Goal: Task Accomplishment & Management: Manage account settings

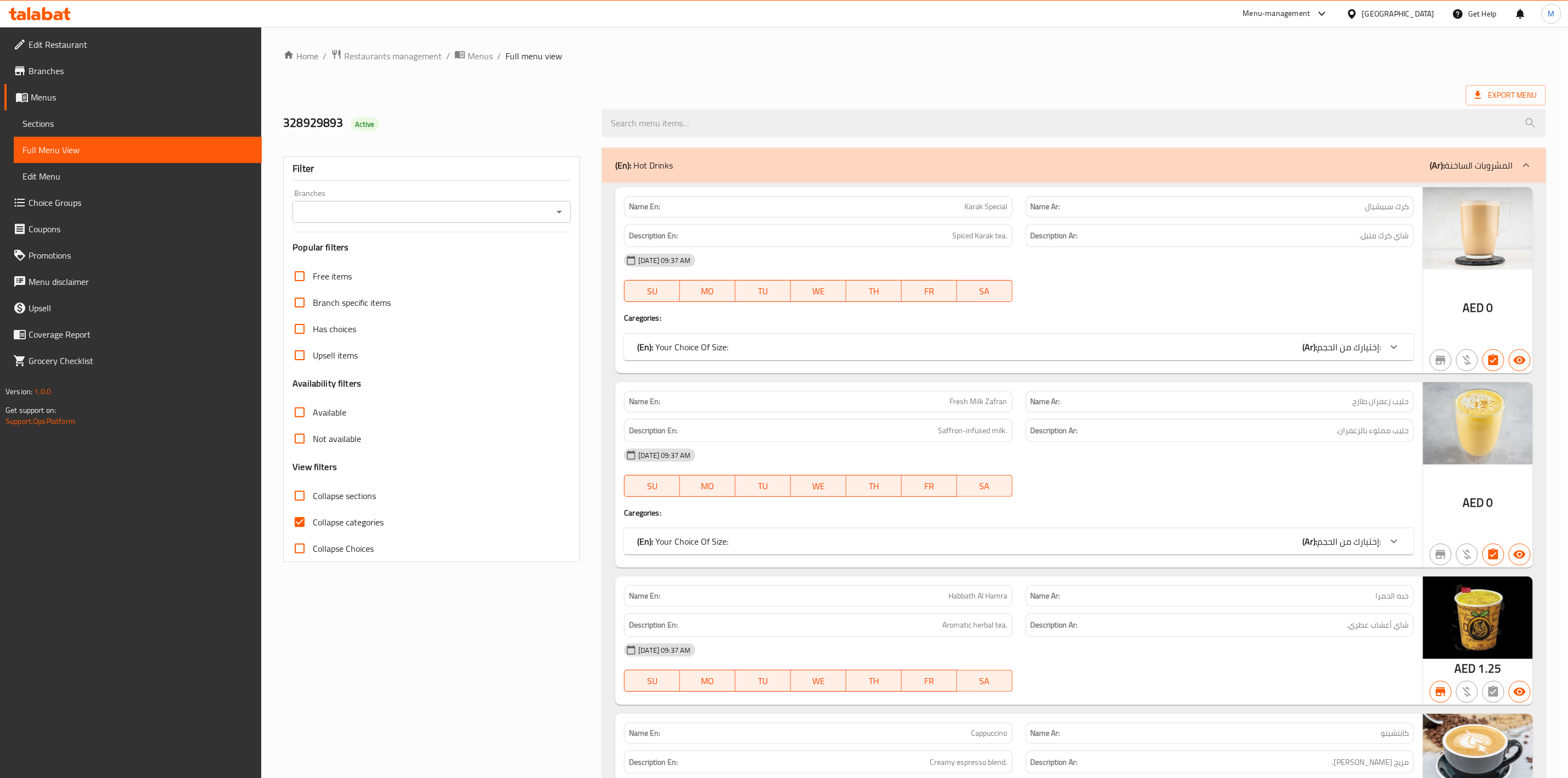
click at [1372, 9] on div "United Arab Emirates" at bounding box center [1398, 13] width 72 height 12
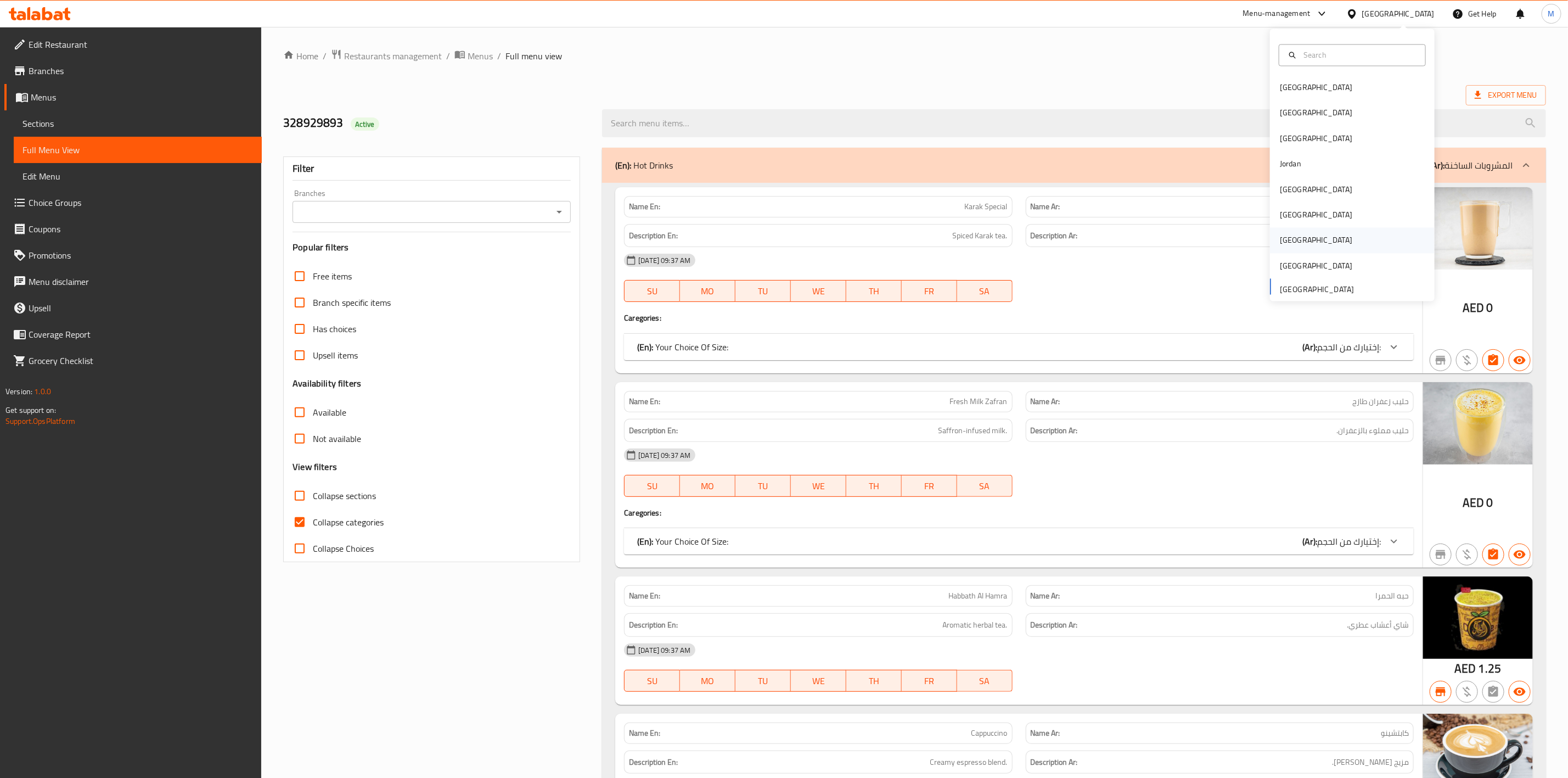
click at [1323, 240] on div "Qatar" at bounding box center [1352, 240] width 165 height 25
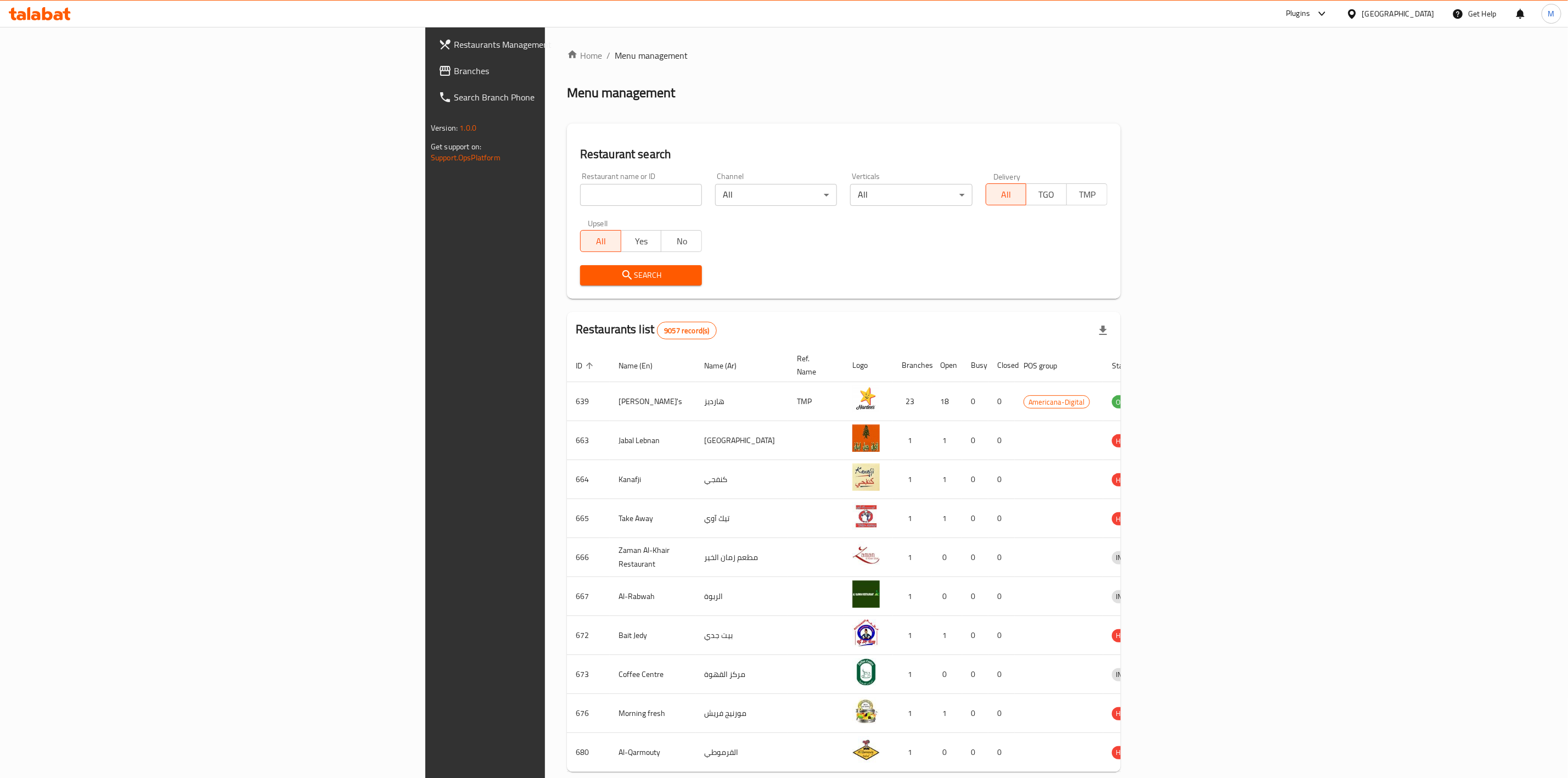
click at [580, 203] on input "search" at bounding box center [641, 195] width 122 height 22
paste input "775386"
type input "775386"
click at [589, 280] on span "Search" at bounding box center [641, 275] width 105 height 14
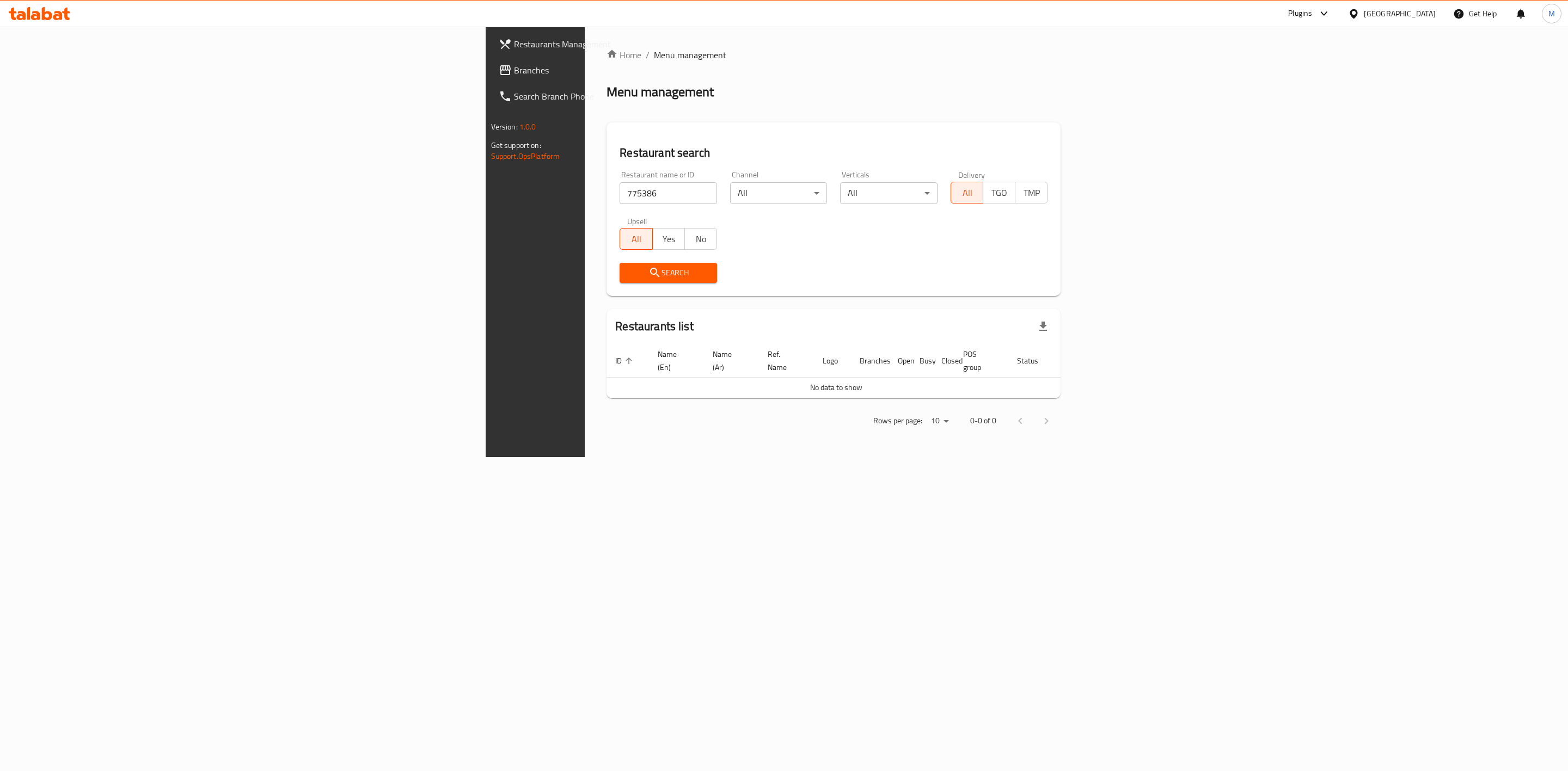
click at [514, 71] on span "Branches" at bounding box center [625, 70] width 225 height 13
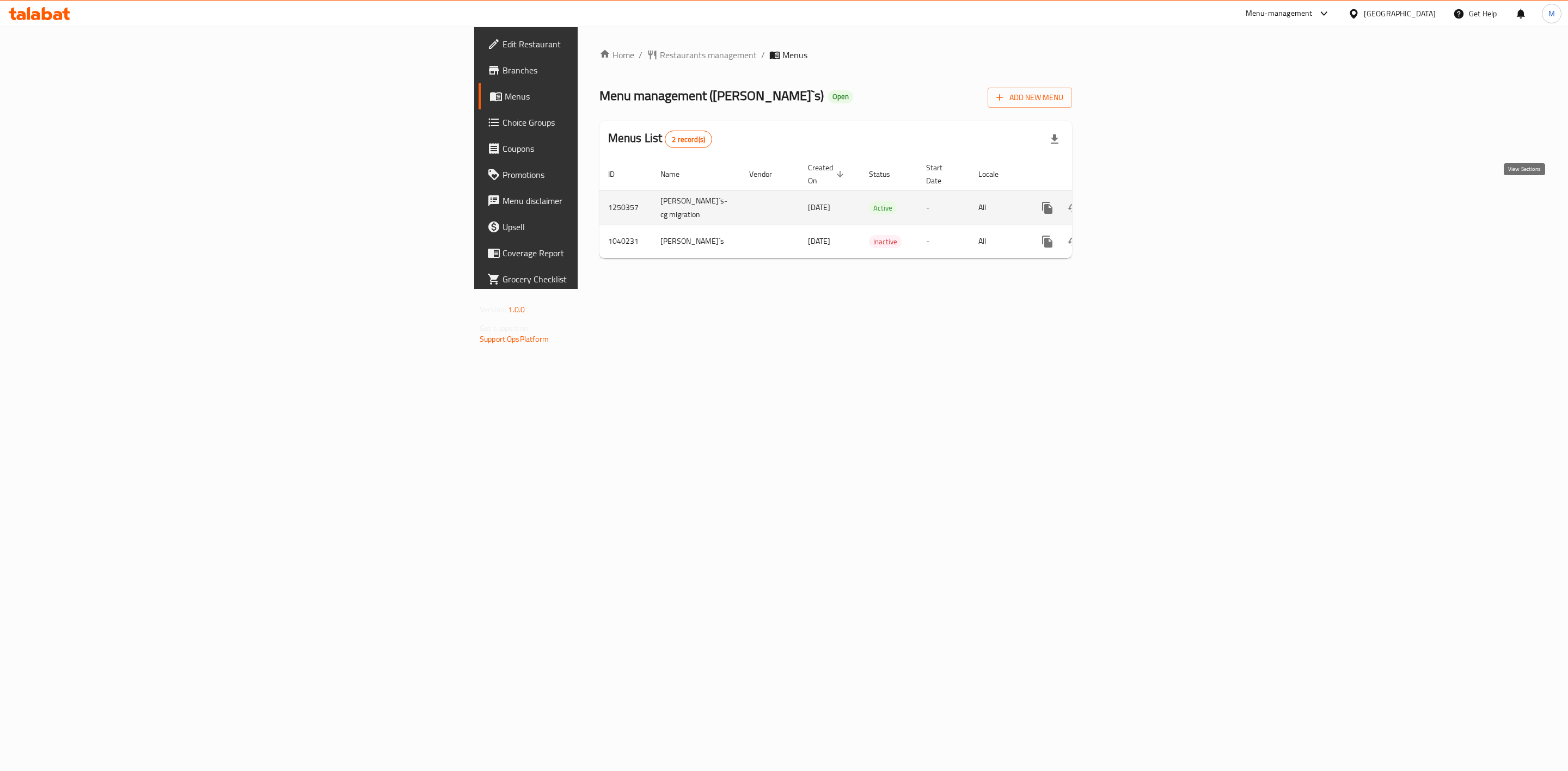
click at [1139, 195] on link "enhanced table" at bounding box center [1125, 208] width 26 height 26
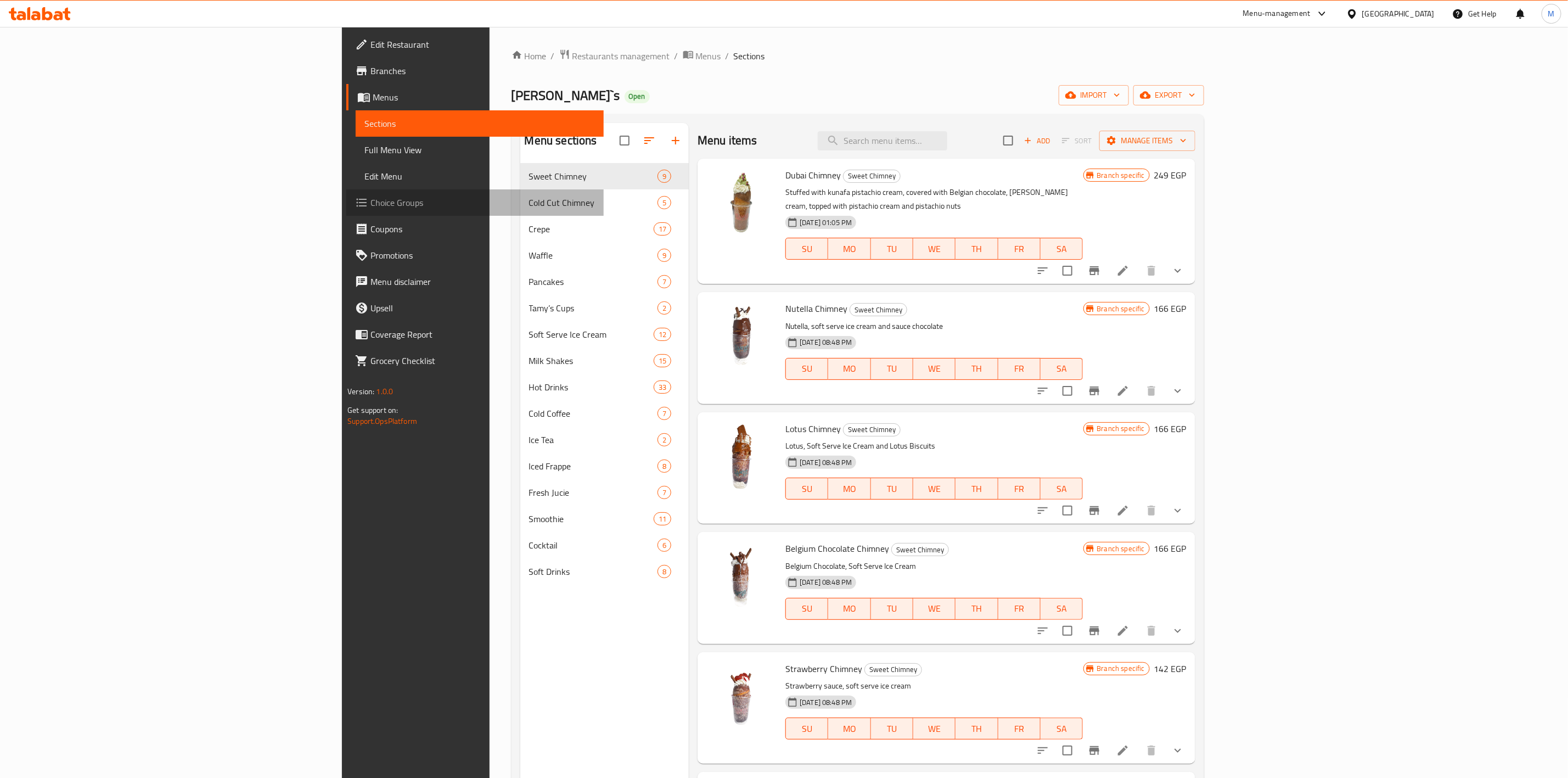
click at [371, 208] on span "Choice Groups" at bounding box center [483, 202] width 225 height 13
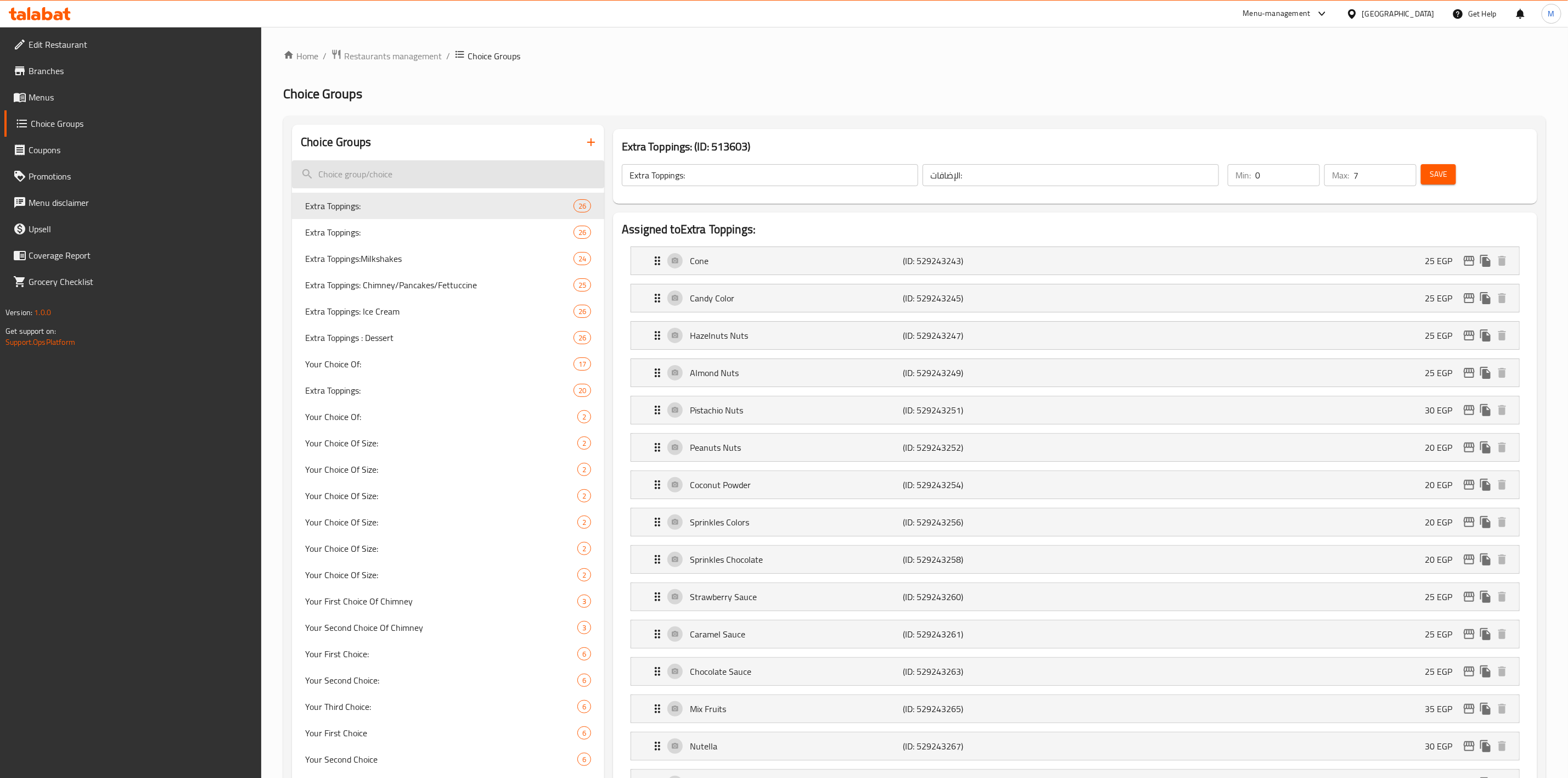
click at [411, 162] on input "search" at bounding box center [448, 174] width 312 height 28
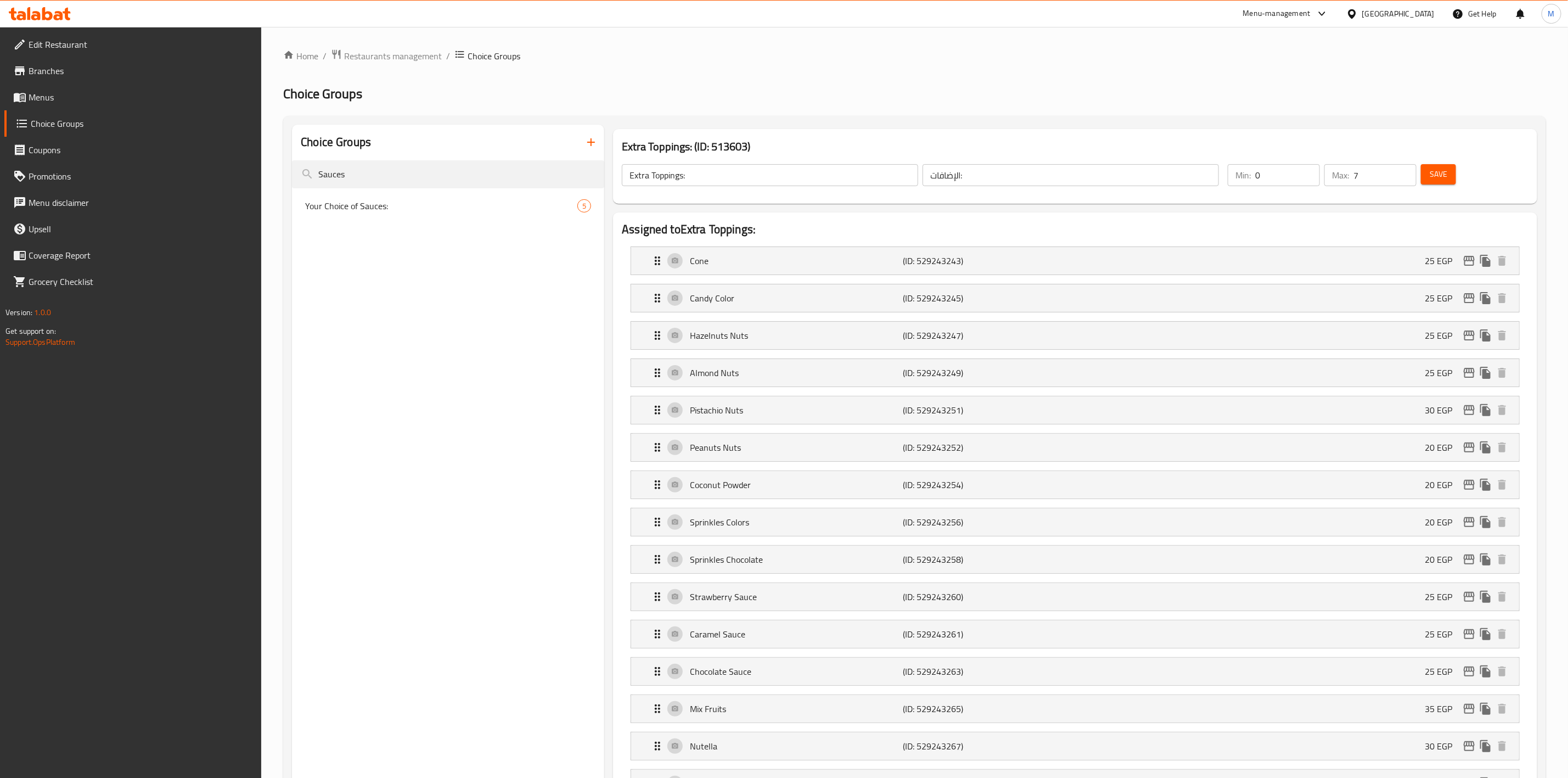
type input "Sauces"
click at [386, 223] on nav "Your Choice of Sauces: 5" at bounding box center [448, 205] width 312 height 35
click at [407, 203] on span "Your Choice of Sauces:" at bounding box center [424, 206] width 239 height 13
type input "Your Choice of Sauces:"
type input "اختيارك من صوصات :"
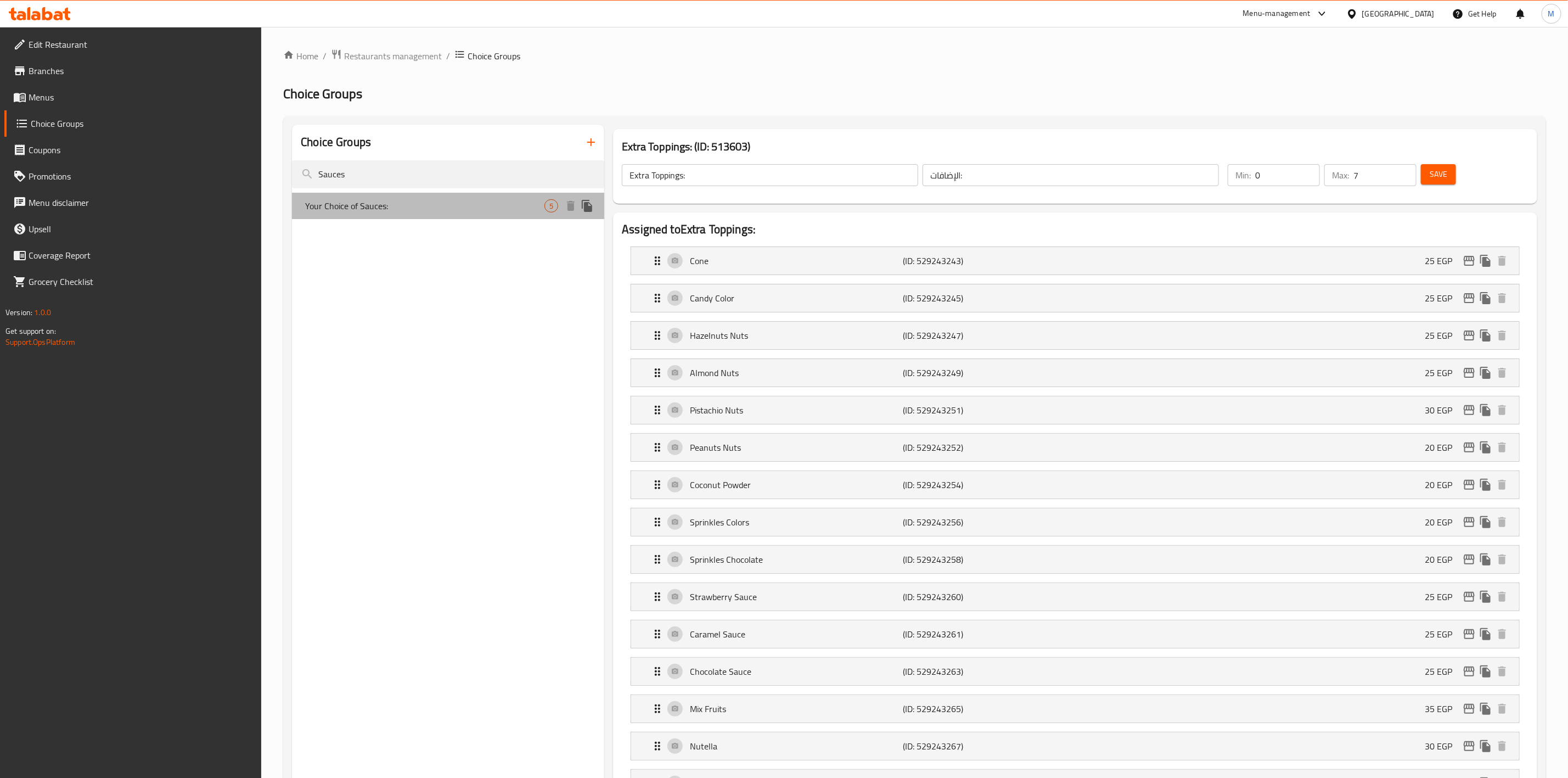
type input "2"
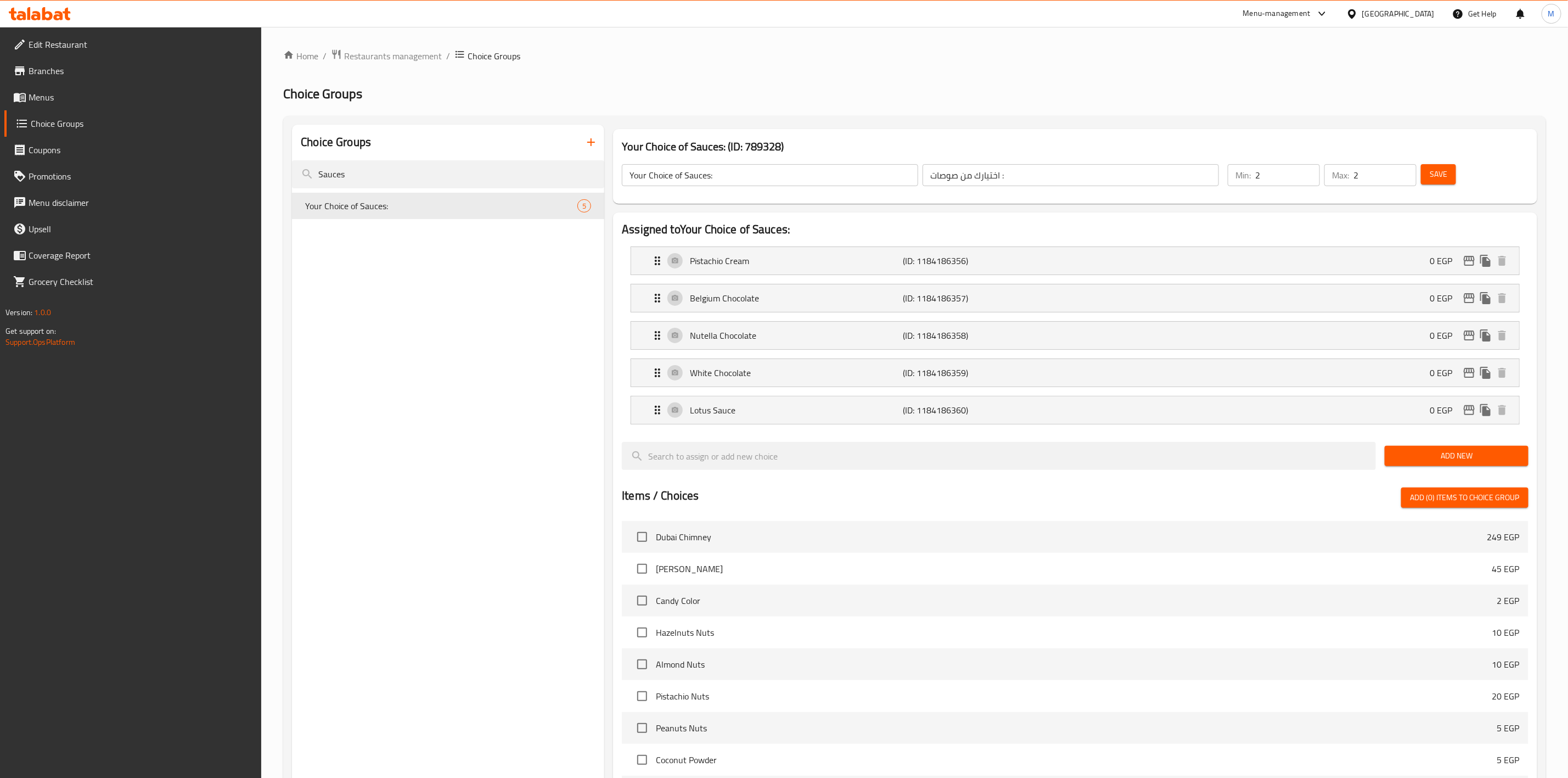
click at [645, 176] on input "Your Choice of Sauces:" at bounding box center [769, 175] width 296 height 22
type input "Your 1st Choice of Sauces:"
click at [1019, 179] on input "اختيارك من صوصات :" at bounding box center [1070, 175] width 296 height 22
click at [1182, 179] on input "اختيارك h من صوصات :" at bounding box center [1070, 175] width 296 height 22
type input "اختيارك الاول من صوصات :"
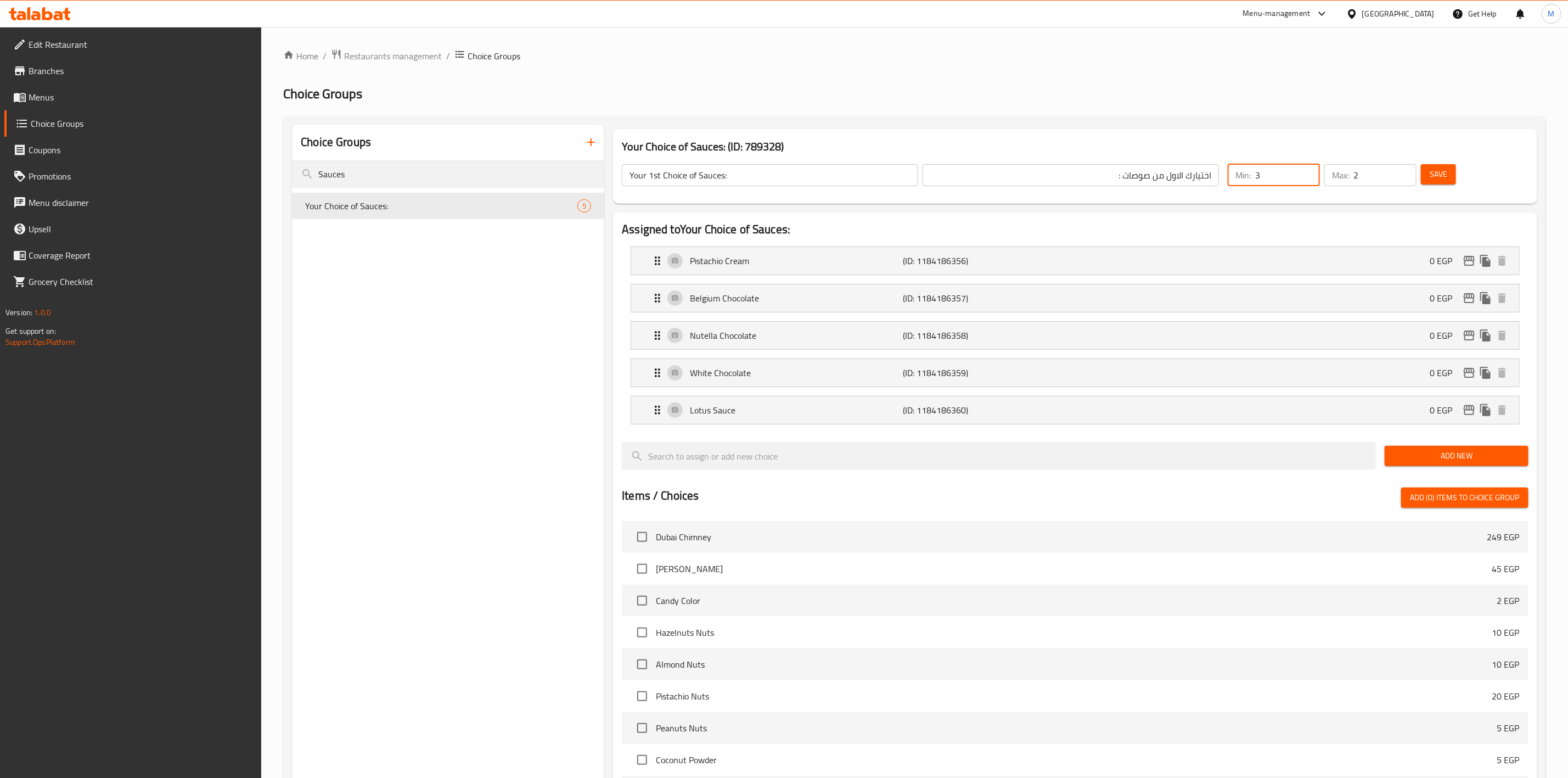
click at [1307, 169] on input "3" at bounding box center [1288, 175] width 65 height 22
click at [1311, 178] on input "2" at bounding box center [1288, 175] width 65 height 22
type input "1"
click at [1311, 178] on input "1" at bounding box center [1288, 175] width 65 height 22
click at [1403, 184] on input "2" at bounding box center [1385, 175] width 63 height 22
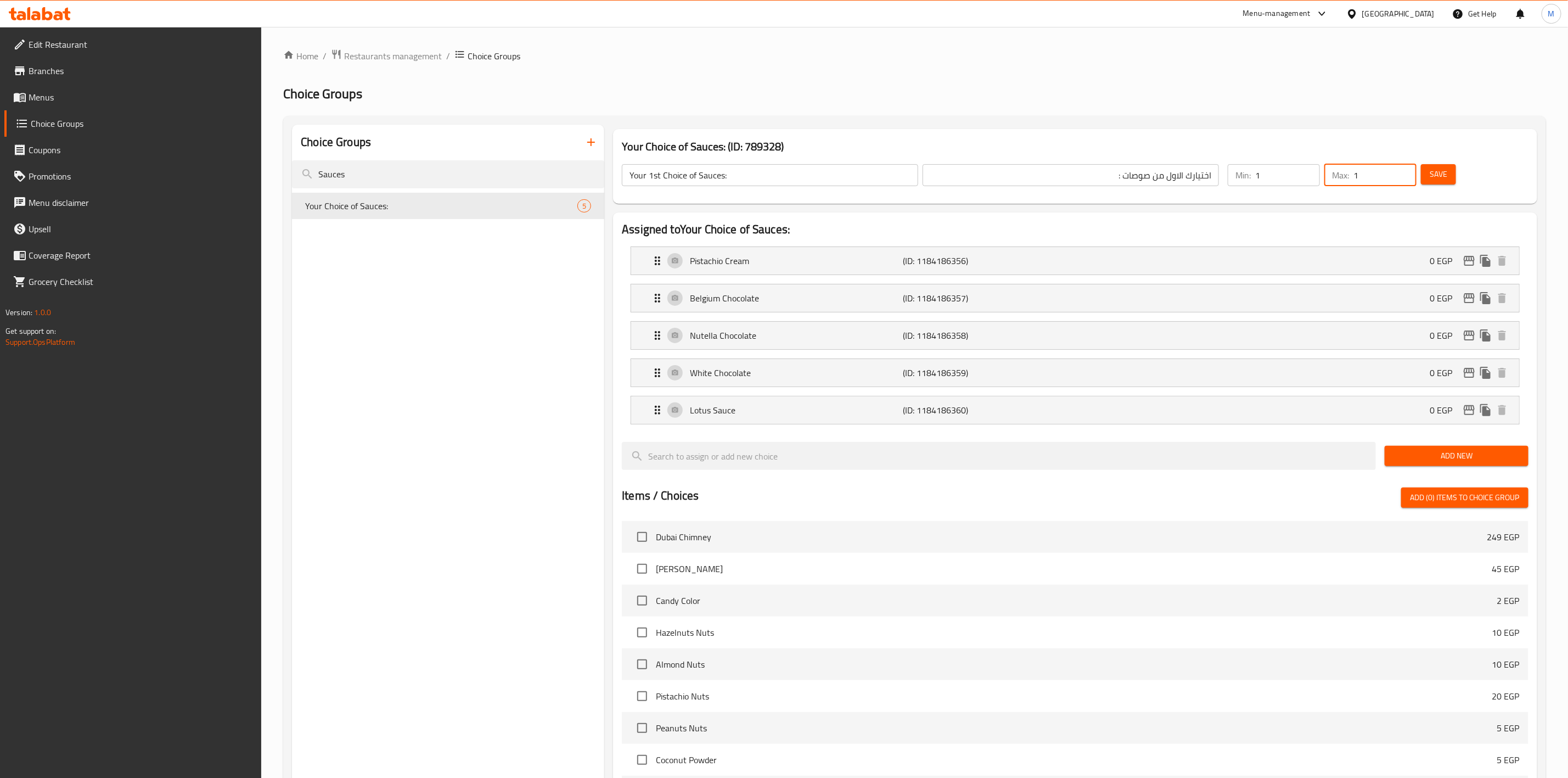
type input "1"
click at [1403, 179] on input "1" at bounding box center [1385, 175] width 63 height 22
click at [1434, 179] on span "Save" at bounding box center [1439, 174] width 18 height 14
click at [591, 206] on icon "duplicate" at bounding box center [587, 205] width 11 height 12
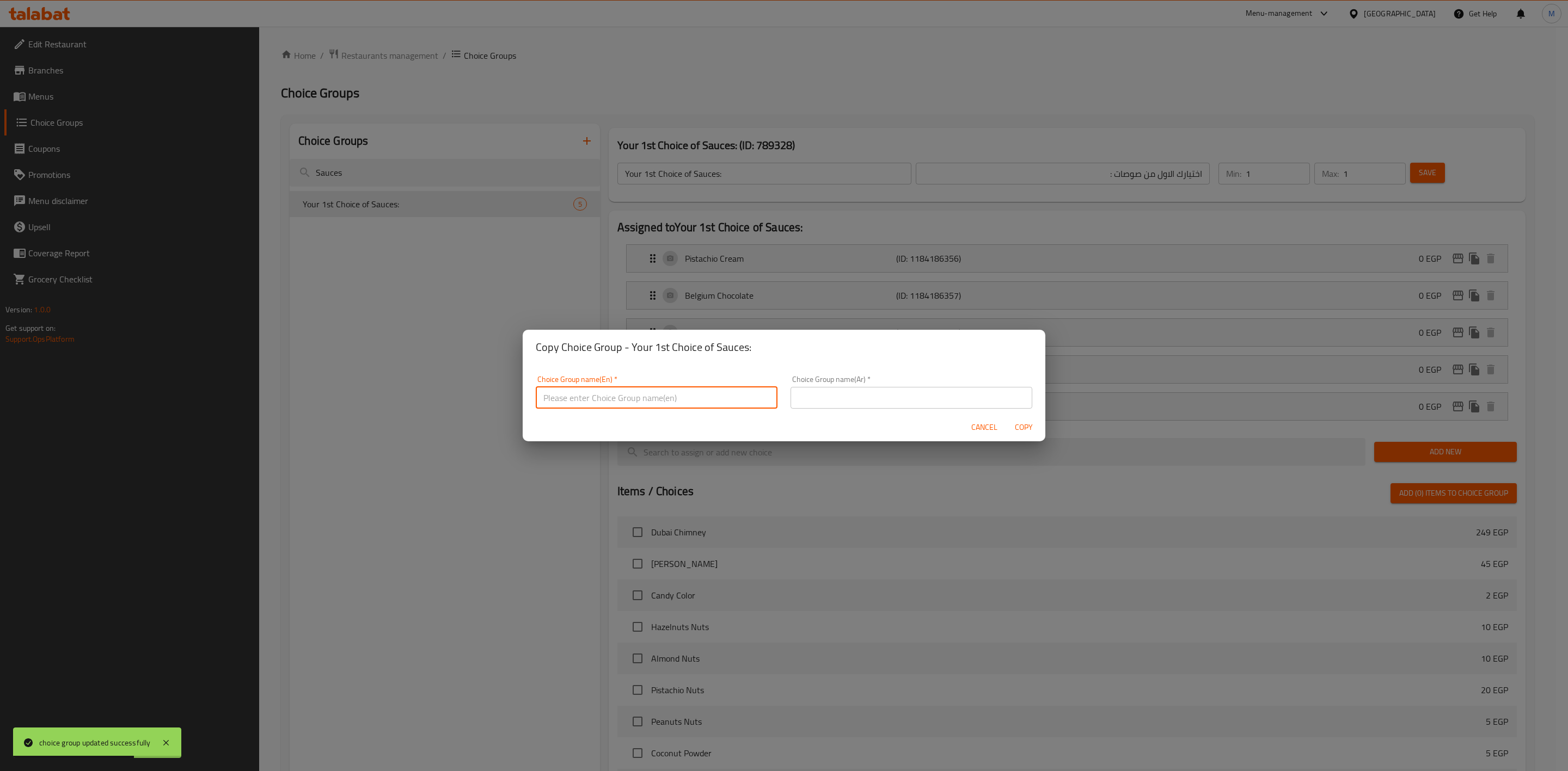
click at [637, 397] on input "text" at bounding box center [657, 398] width 241 height 22
type input "إ"
click at [988, 425] on button "Cancel" at bounding box center [984, 427] width 35 height 20
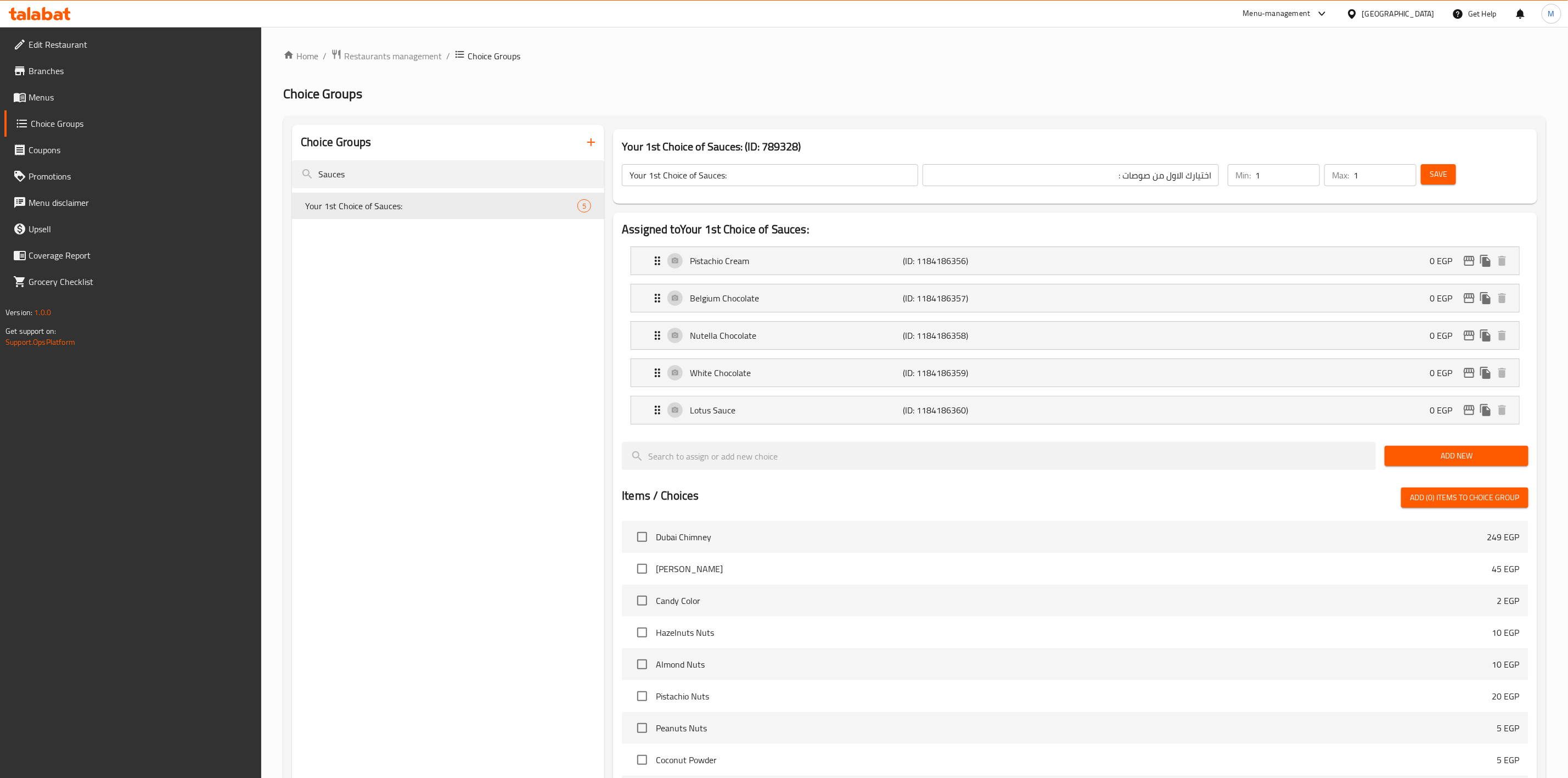
click at [735, 163] on div "Your 1st Choice of Sauces: ​" at bounding box center [770, 175] width 301 height 26
click at [739, 178] on input "Your 1st Choice of Sauces:" at bounding box center [769, 175] width 296 height 22
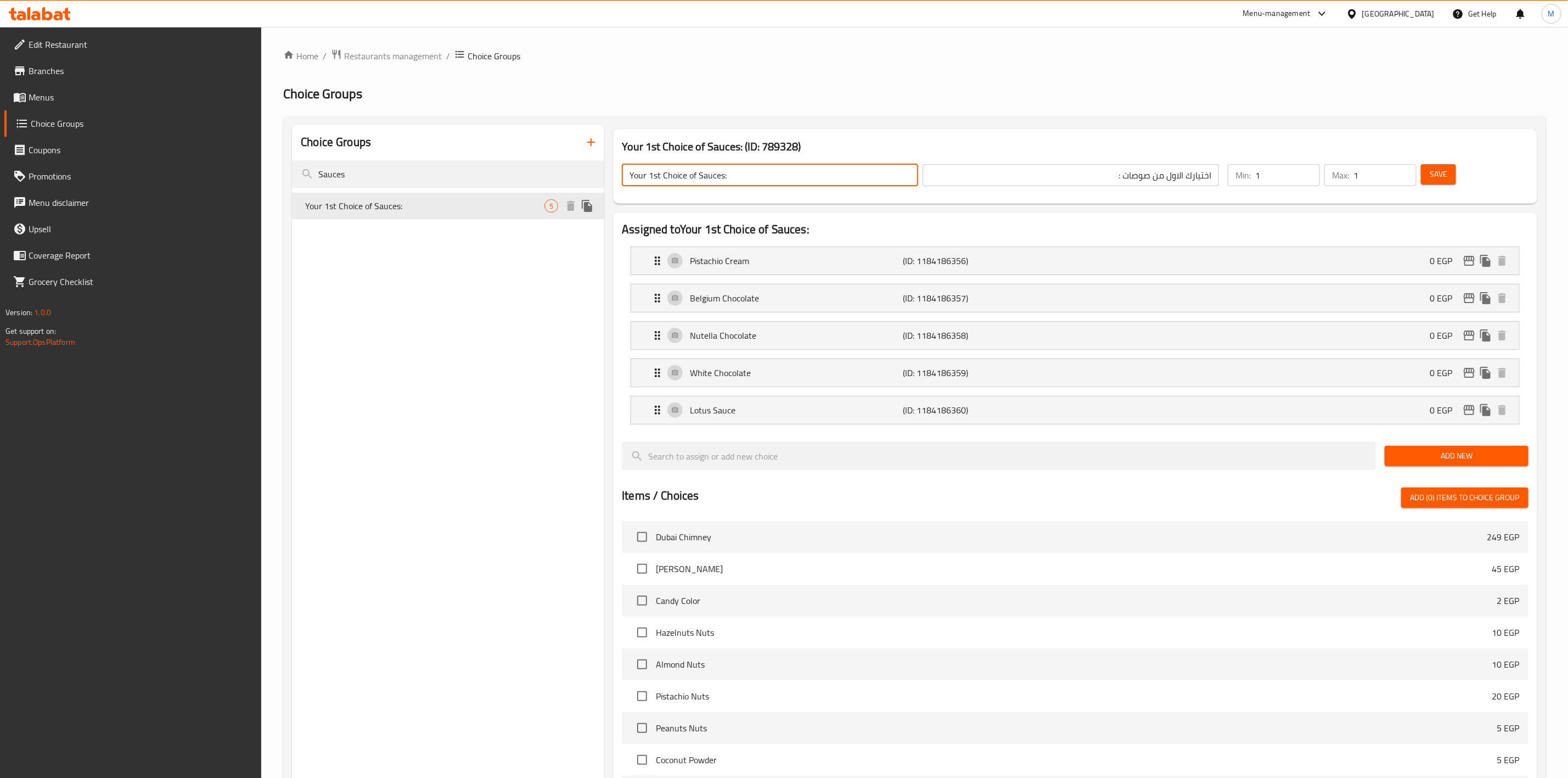
click at [589, 211] on icon "duplicate" at bounding box center [587, 205] width 11 height 12
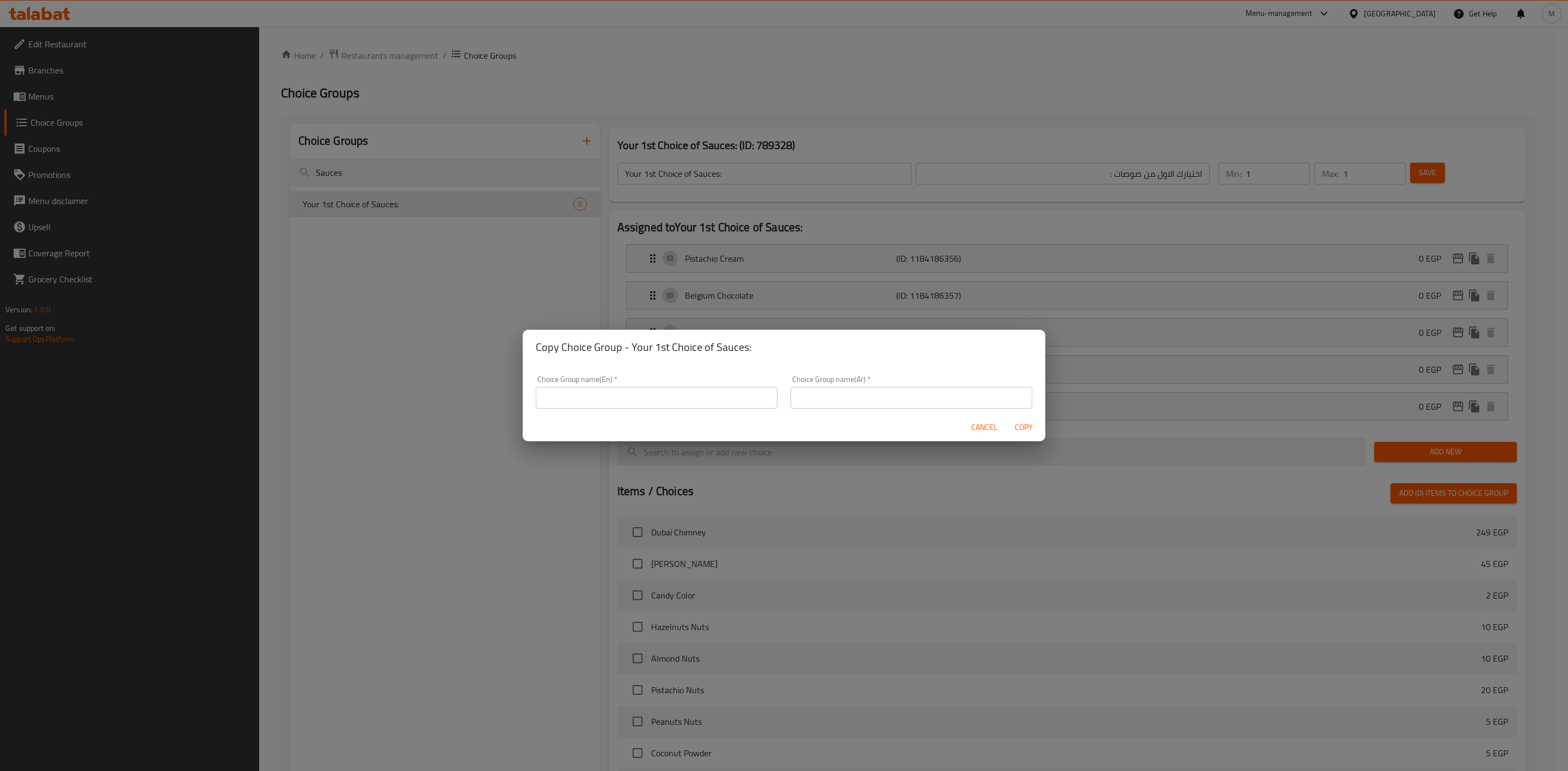
click at [675, 398] on input "text" at bounding box center [657, 398] width 241 height 22
paste input "Your 1st Choice of Sauces:"
drag, startPoint x: 572, startPoint y: 398, endPoint x: 562, endPoint y: 398, distance: 10.0
click at [562, 398] on input "Your 1st Choice of Sauces:" at bounding box center [657, 395] width 241 height 22
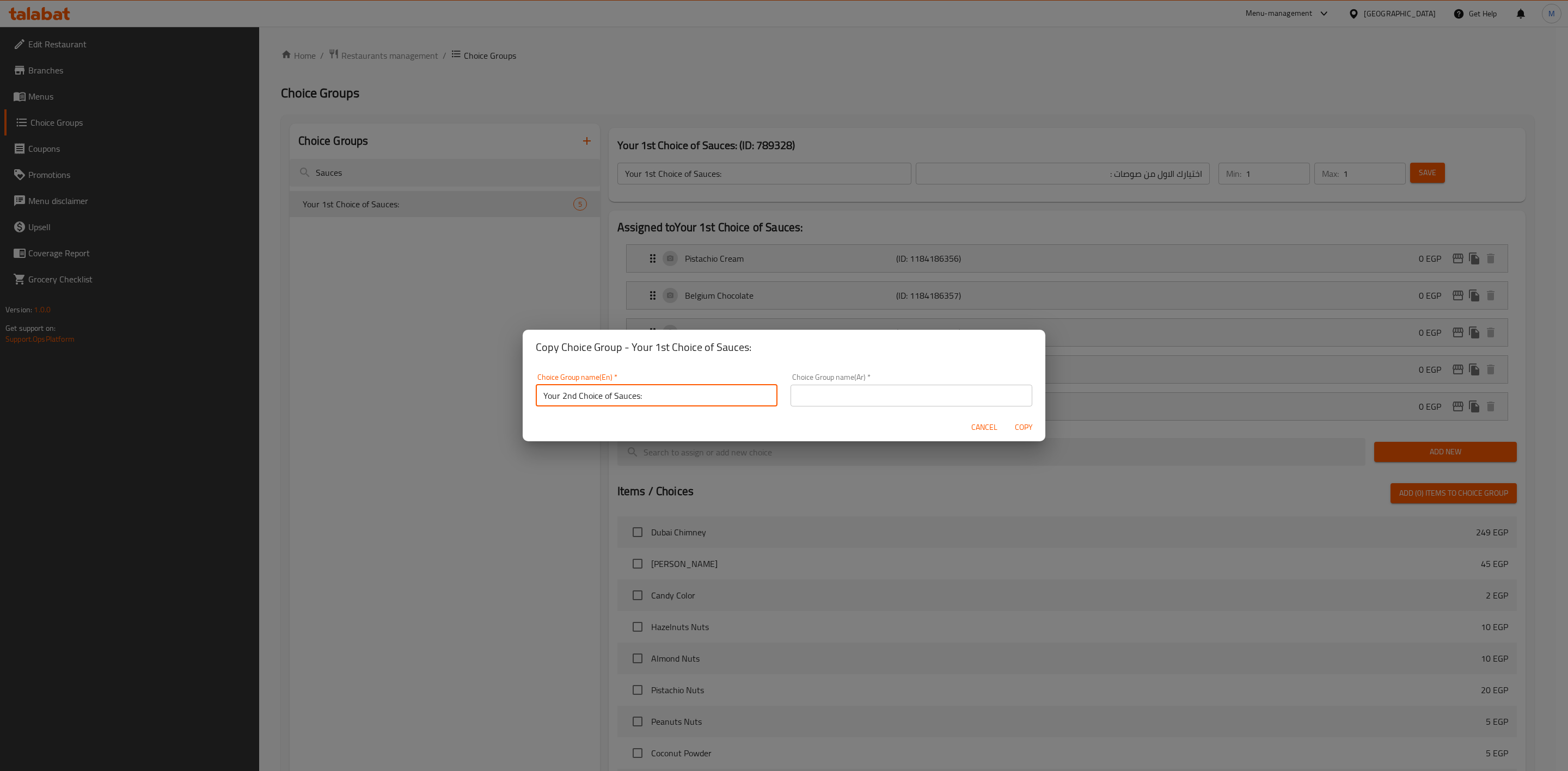
type input "Your 2nd Choice of Sauces:"
click at [844, 389] on input "text" at bounding box center [911, 395] width 241 height 22
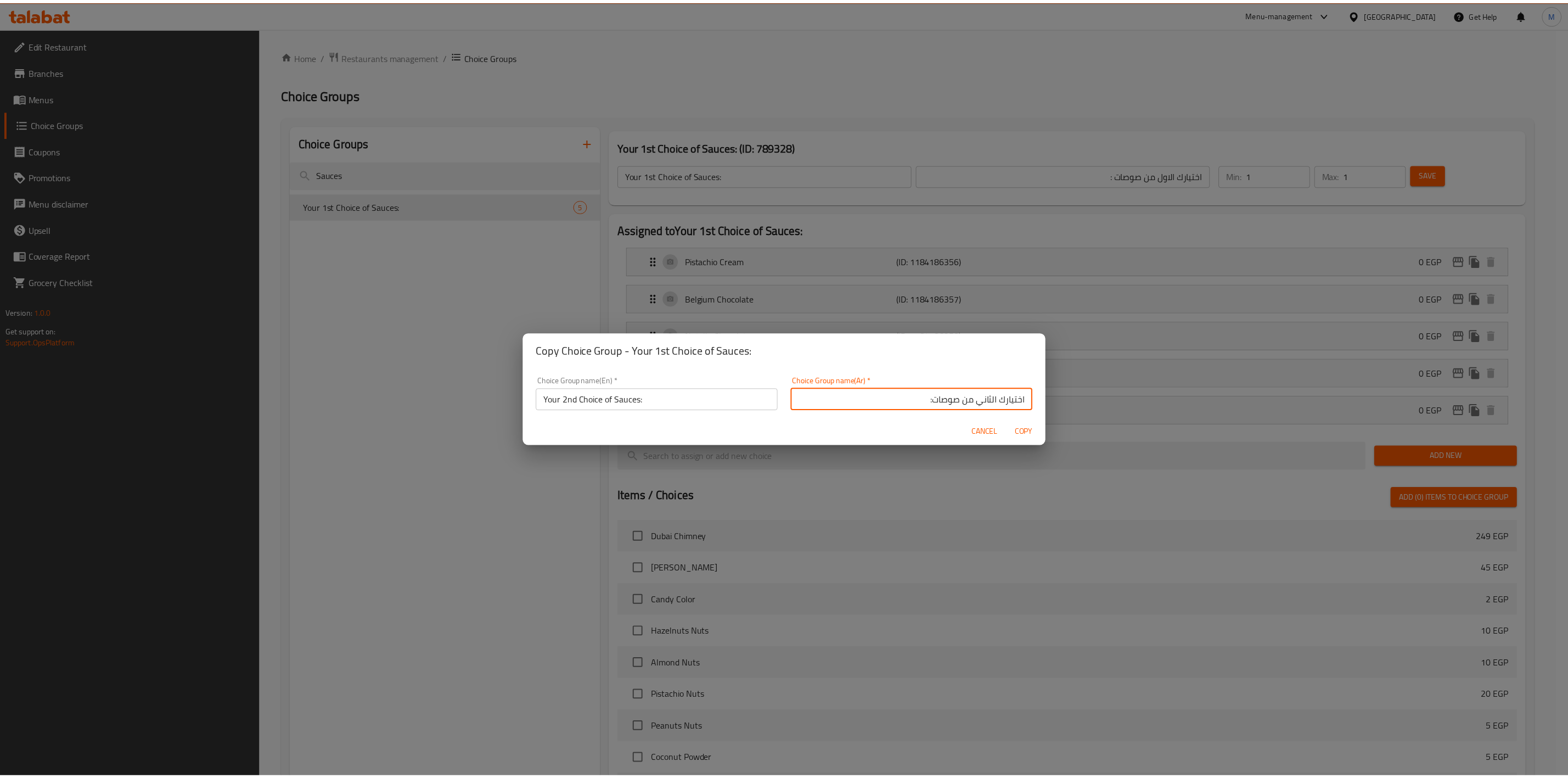
scroll to position [0, 0]
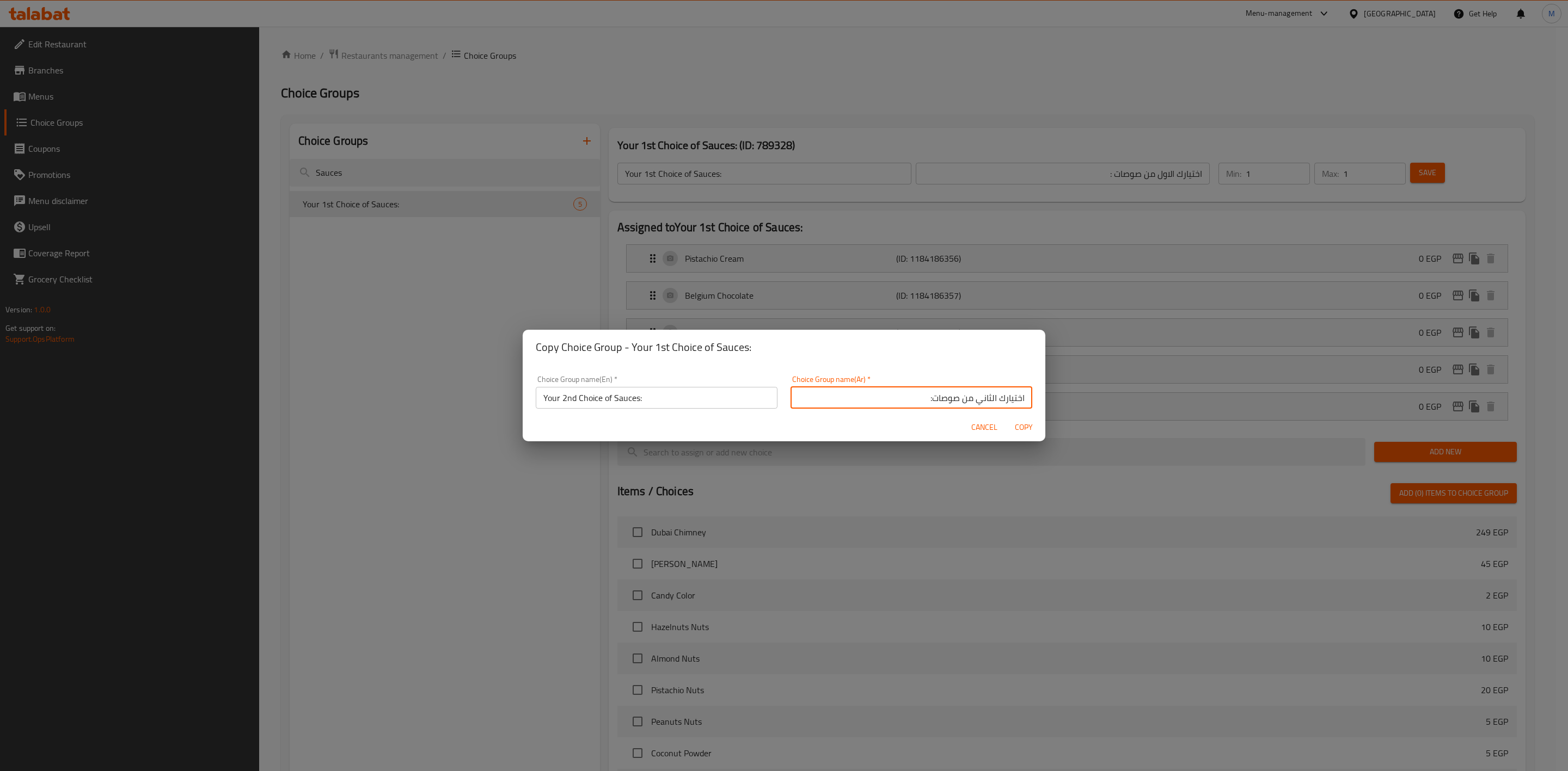
type input "اختيارك الثاني من صوصات:"
click at [1020, 422] on span "Copy" at bounding box center [1023, 427] width 26 height 14
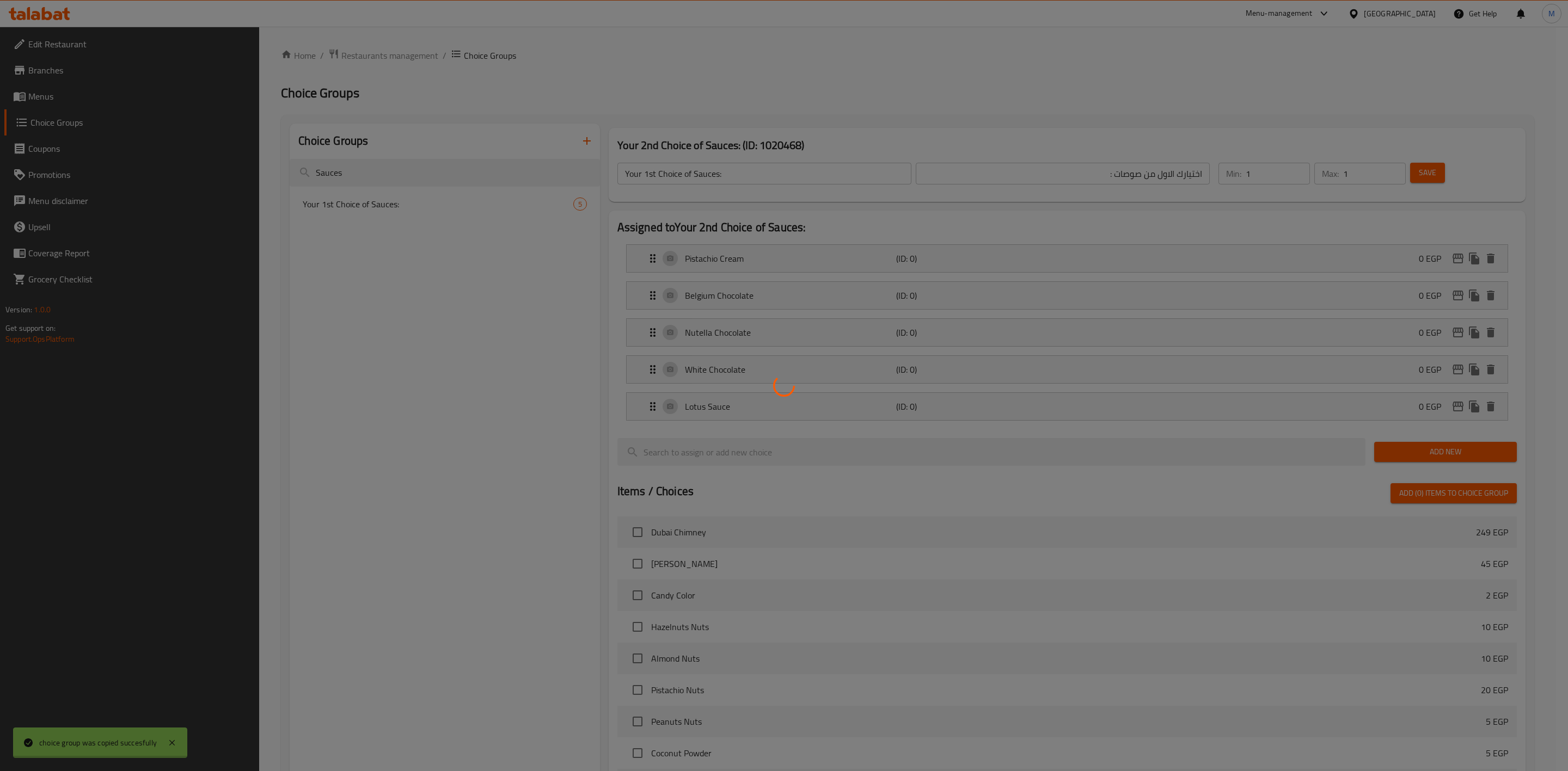
type input "Your 2nd Choice of Sauces:"
type input "اختيارك الثاني من صوصات:"
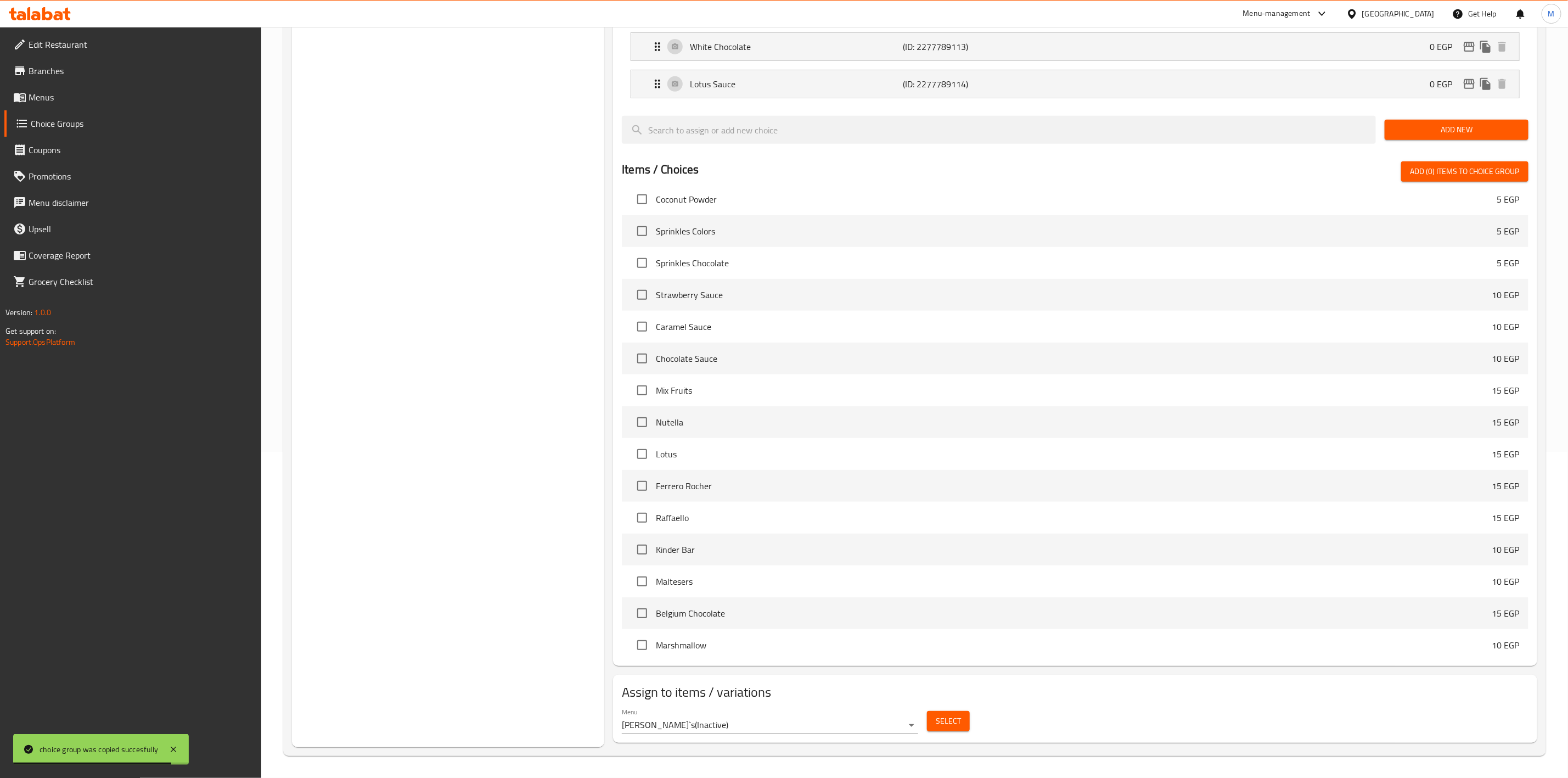
scroll to position [412, 0]
click at [906, 452] on body "choice group was copied succesfully ​ Menu-management Egypt Get Help M Edit Res…" at bounding box center [784, 76] width 1568 height 751
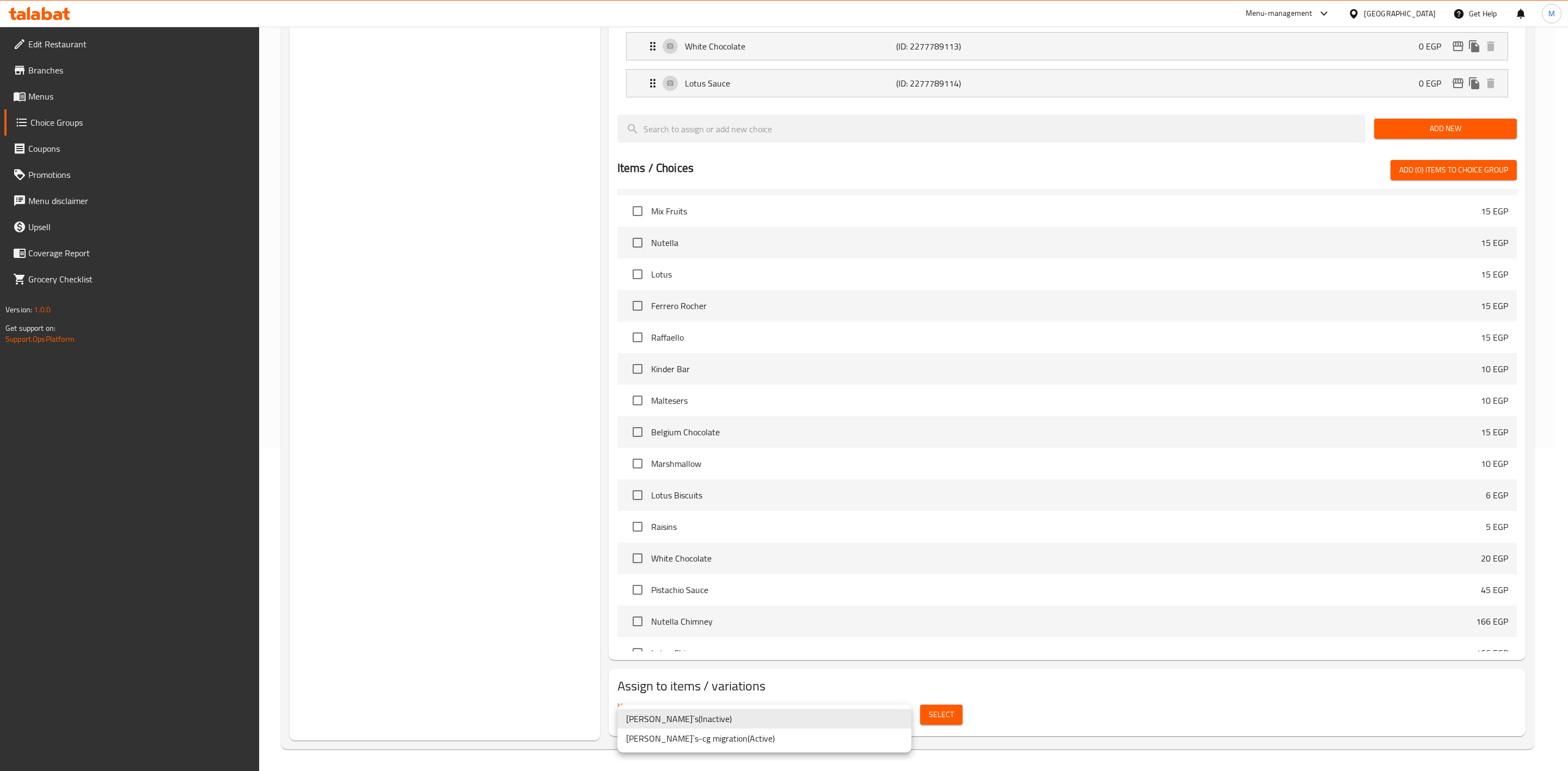
click at [799, 737] on li "Tamy`s-cg migration ( Active )" at bounding box center [764, 739] width 294 height 19
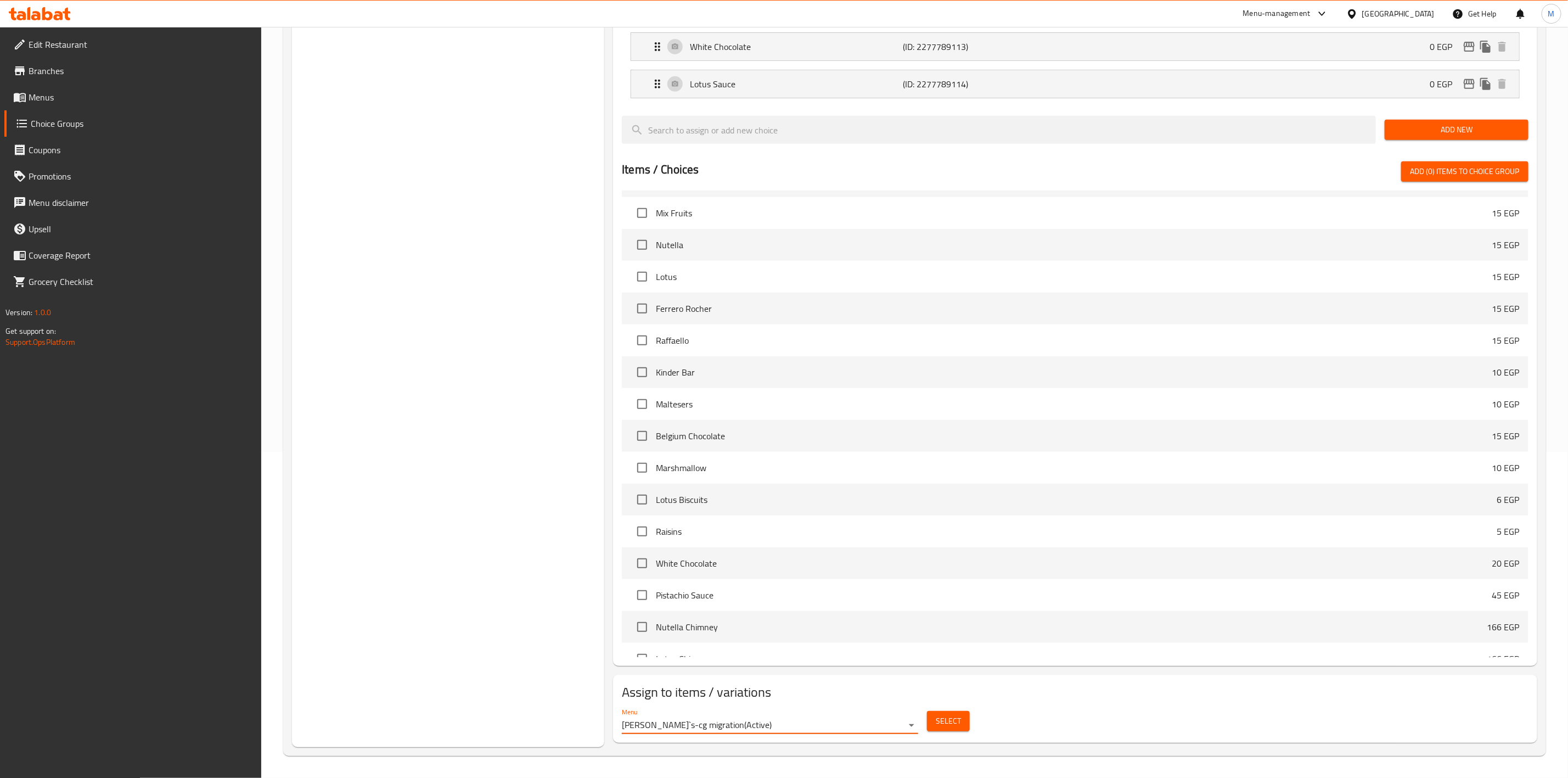
click at [932, 720] on button "Select" at bounding box center [948, 721] width 43 height 20
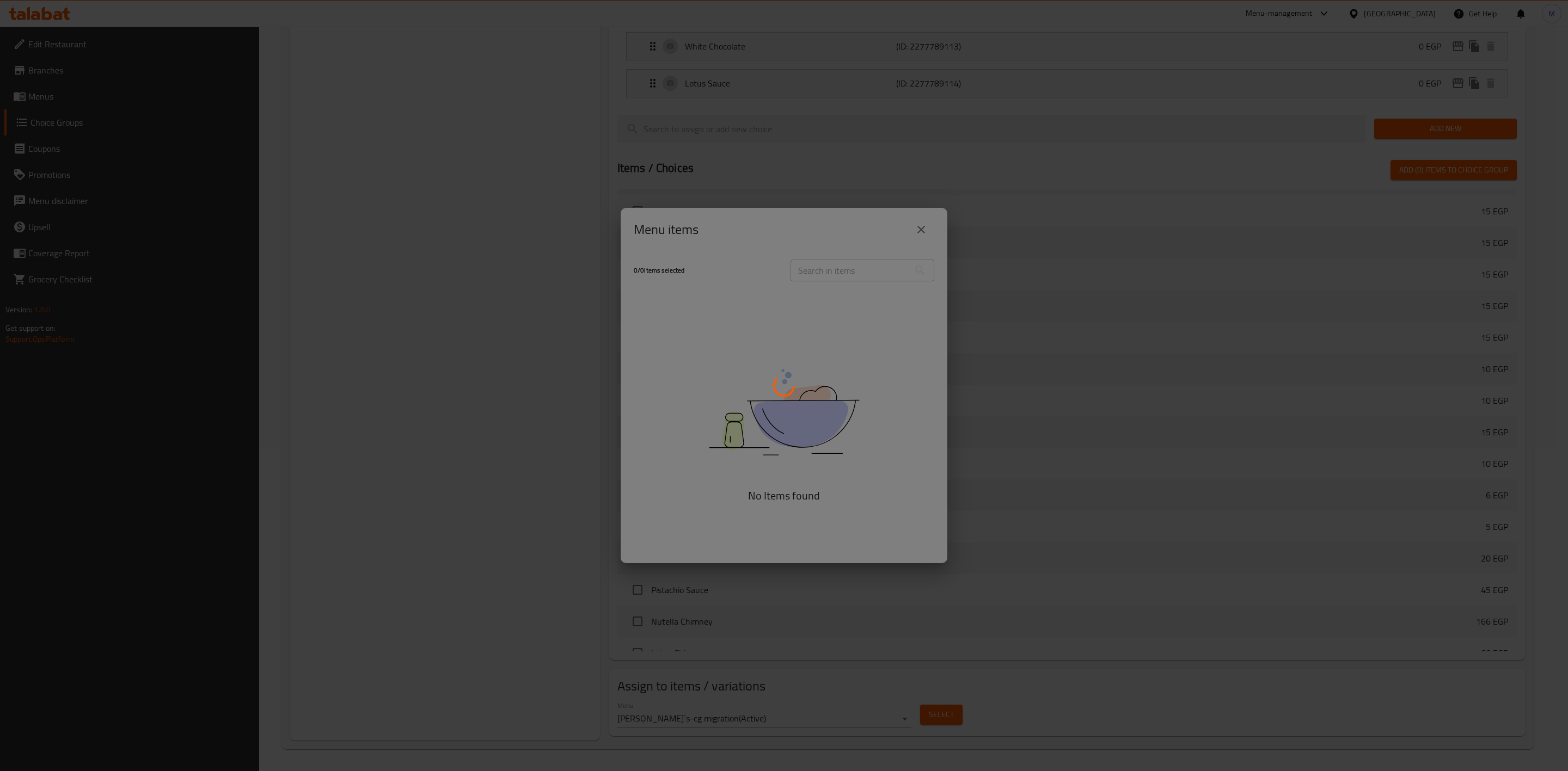
click at [1038, 688] on div at bounding box center [784, 386] width 1568 height 771
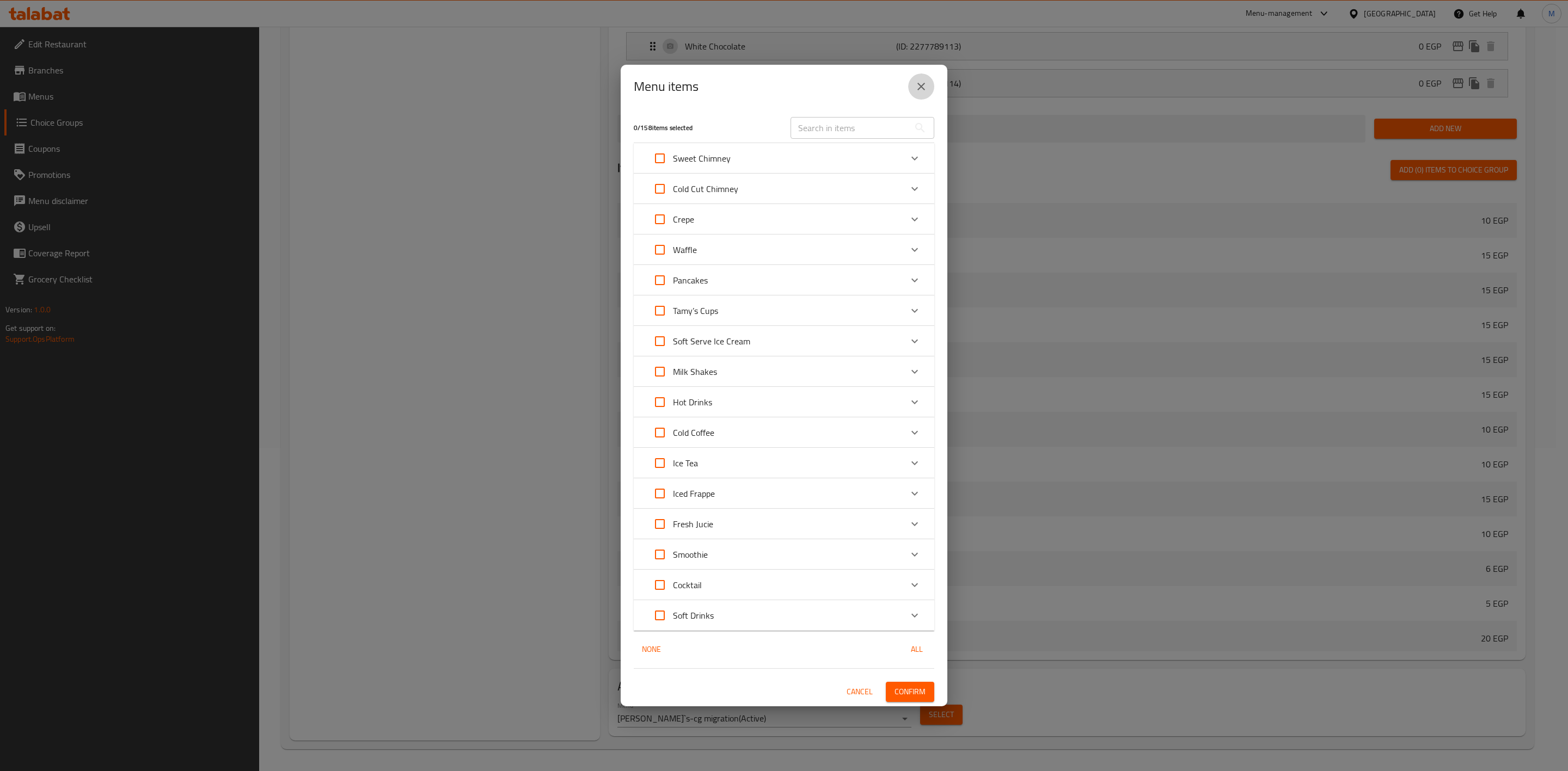
click at [918, 89] on icon "close" at bounding box center [921, 86] width 13 height 13
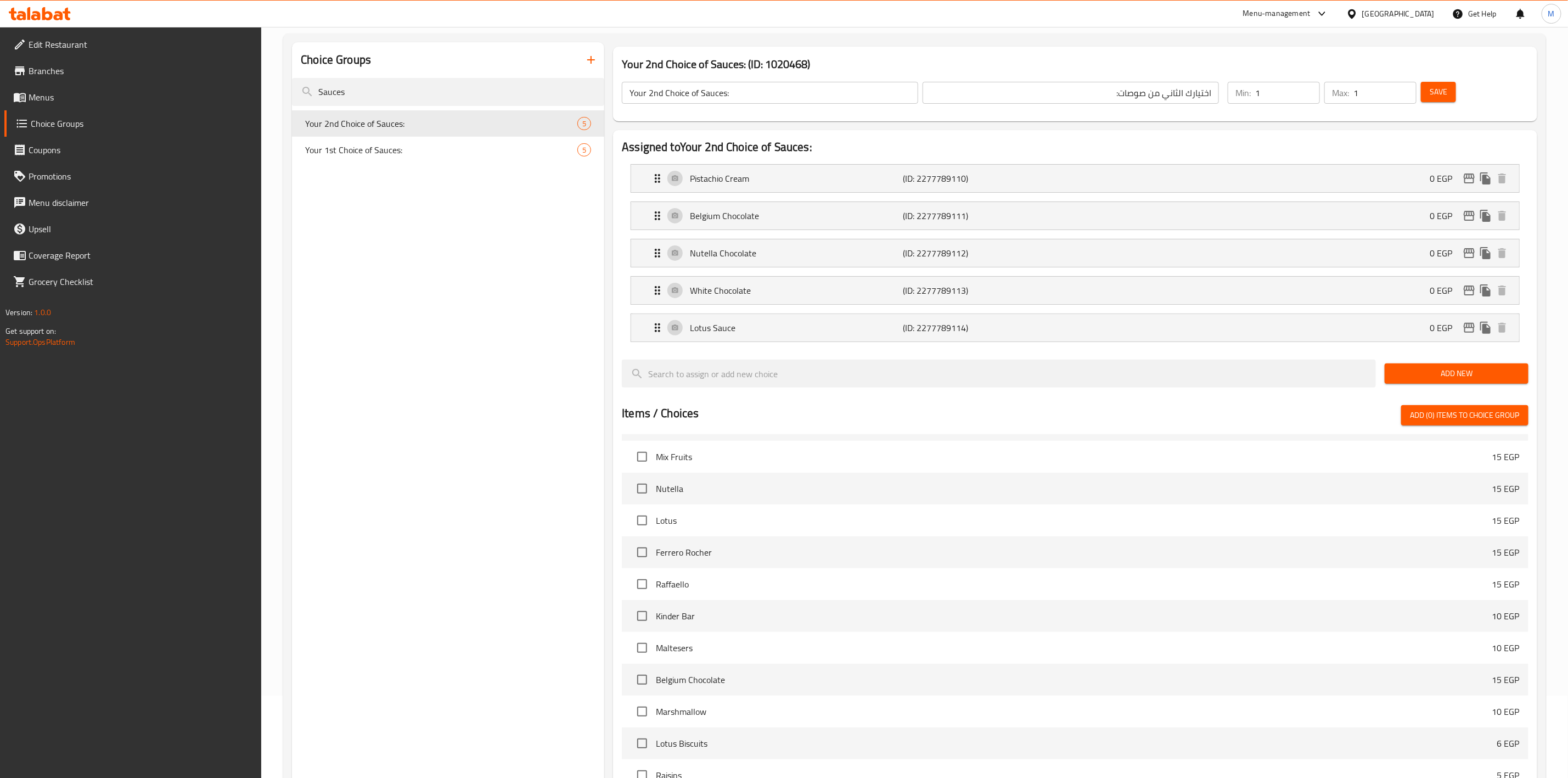
scroll to position [81, 0]
click at [471, 155] on span "Your 1st Choice of Sauces:" at bounding box center [424, 151] width 239 height 13
type input "Your 1st Choice of Sauces:"
type input "اختيارك الاول من صوصات :"
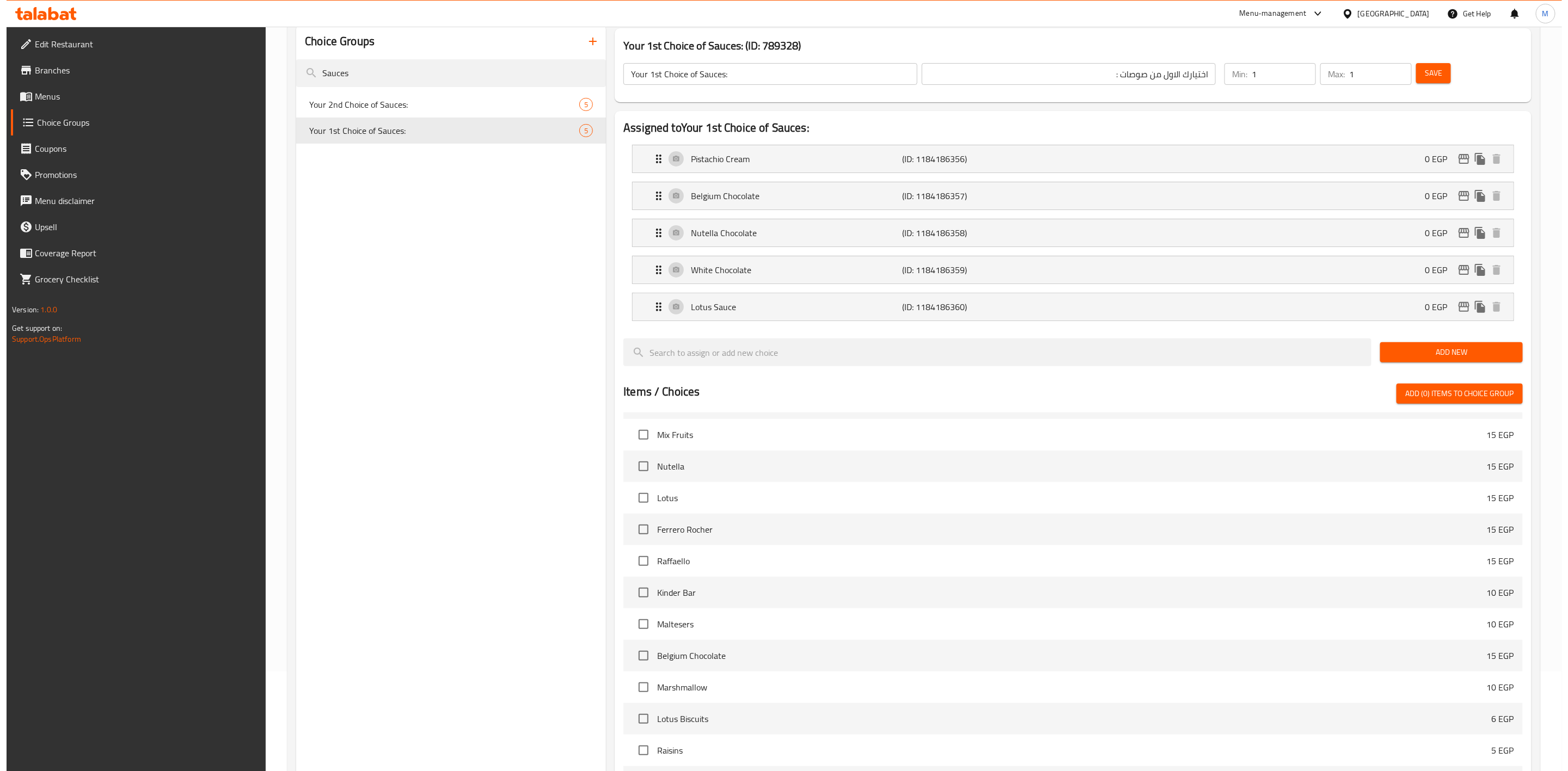
scroll to position [325, 0]
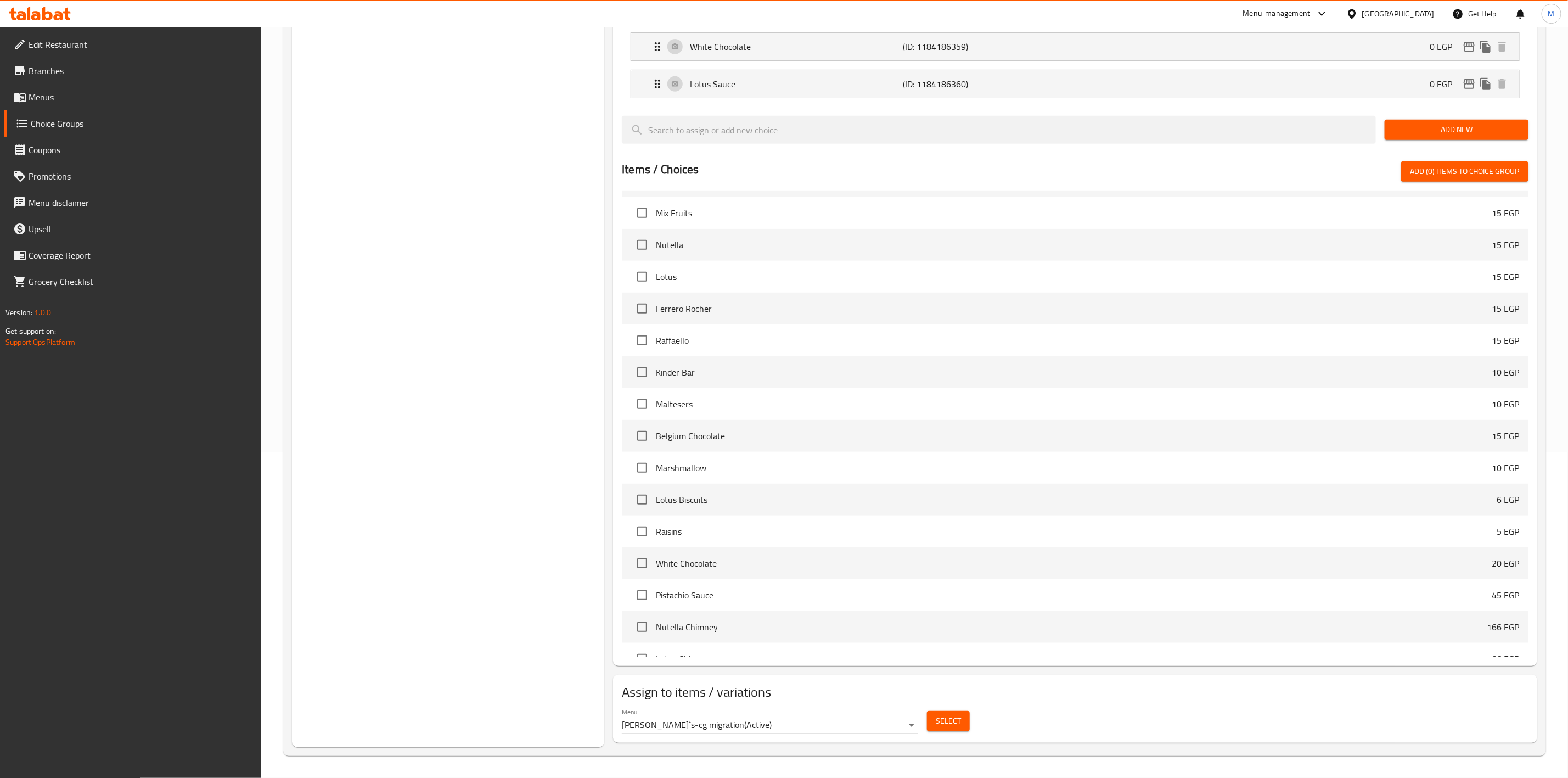
click at [942, 715] on span "Select" at bounding box center [948, 721] width 25 height 14
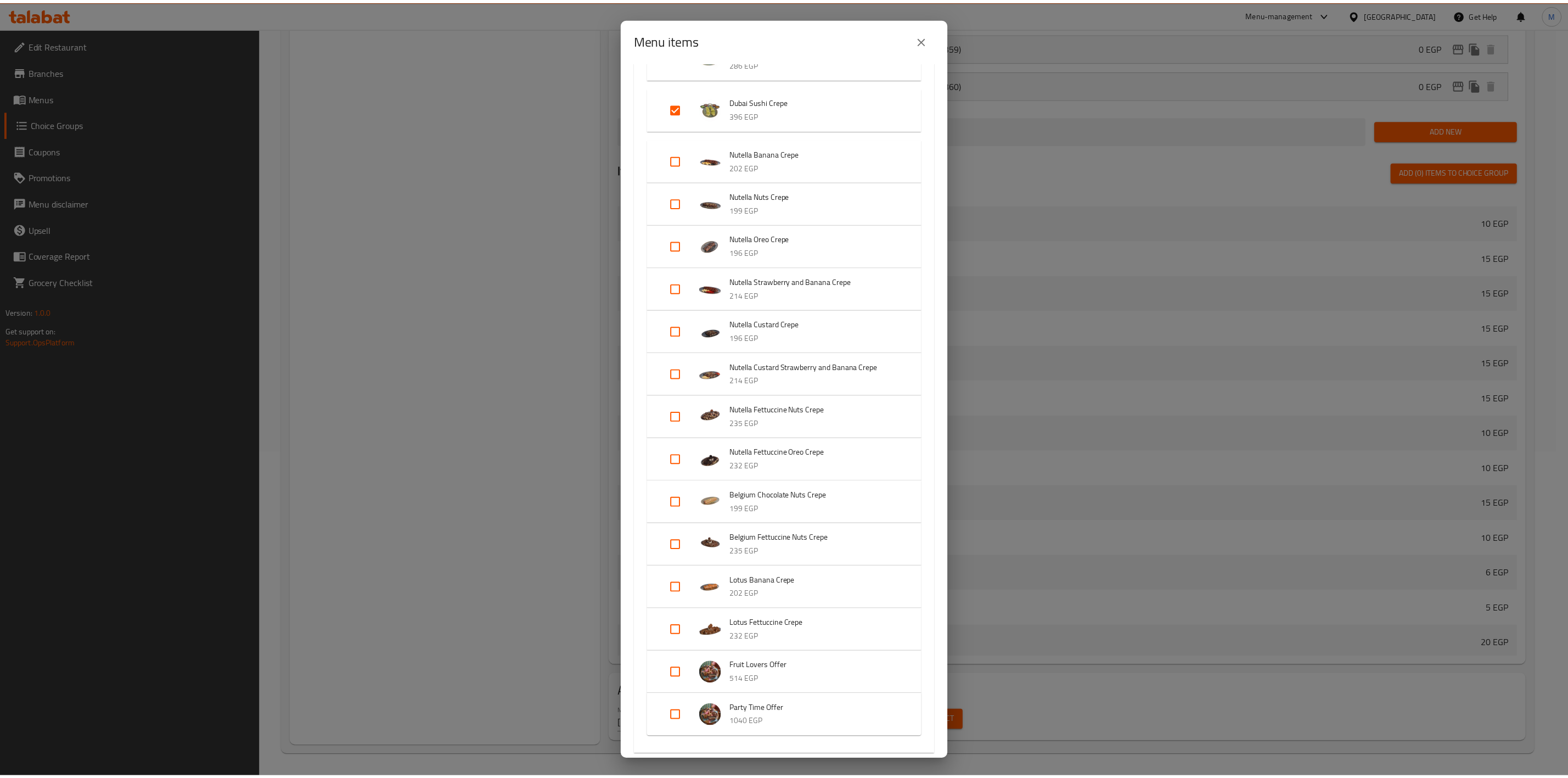
scroll to position [247, 0]
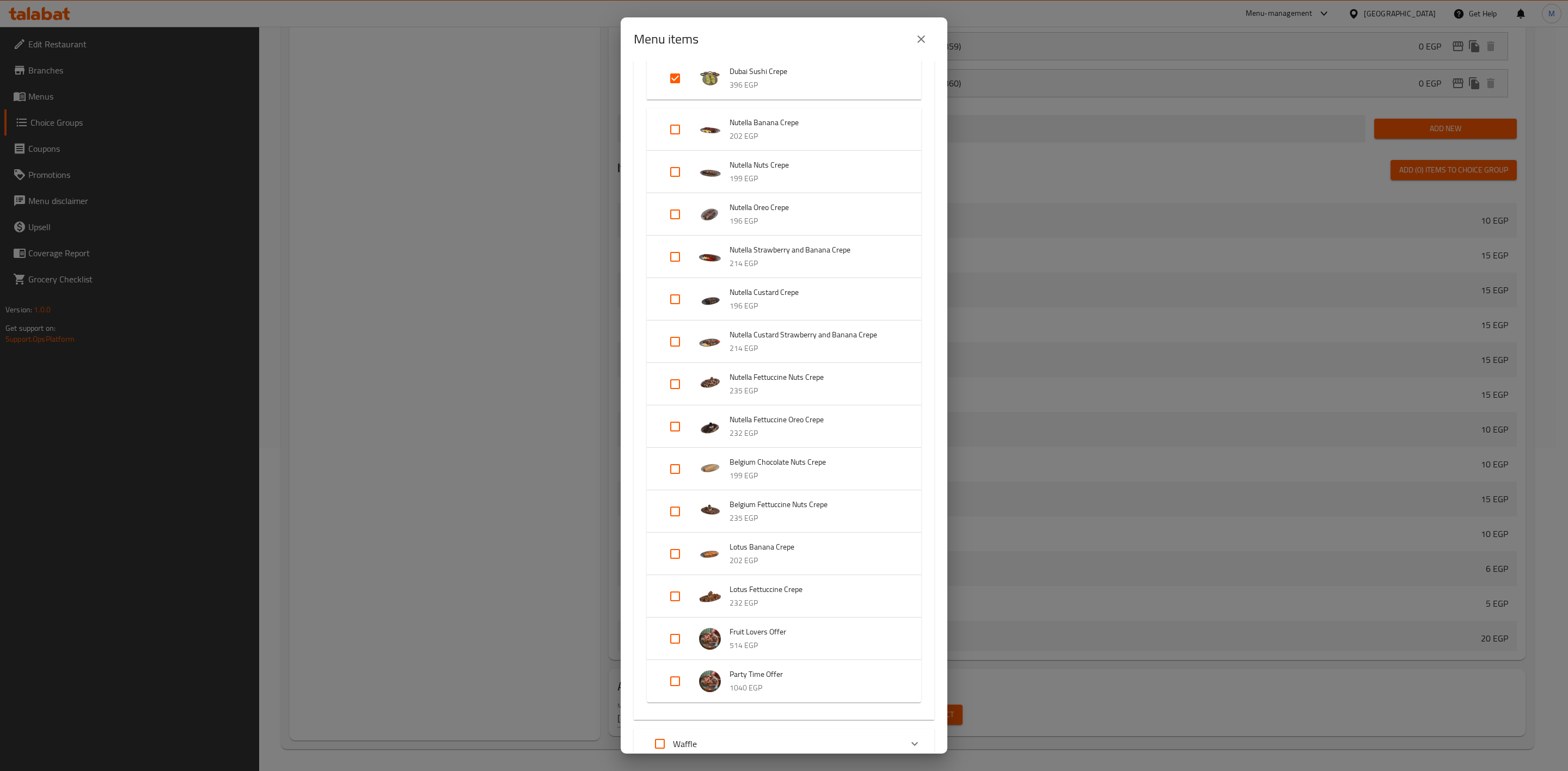
click at [1565, 286] on div "Menu items 2 / 158 items selected ​ Sweet Chimney Dubai Chimney 249 EGP Nutella…" at bounding box center [784, 386] width 1568 height 771
click at [918, 48] on button "close" at bounding box center [921, 39] width 26 height 26
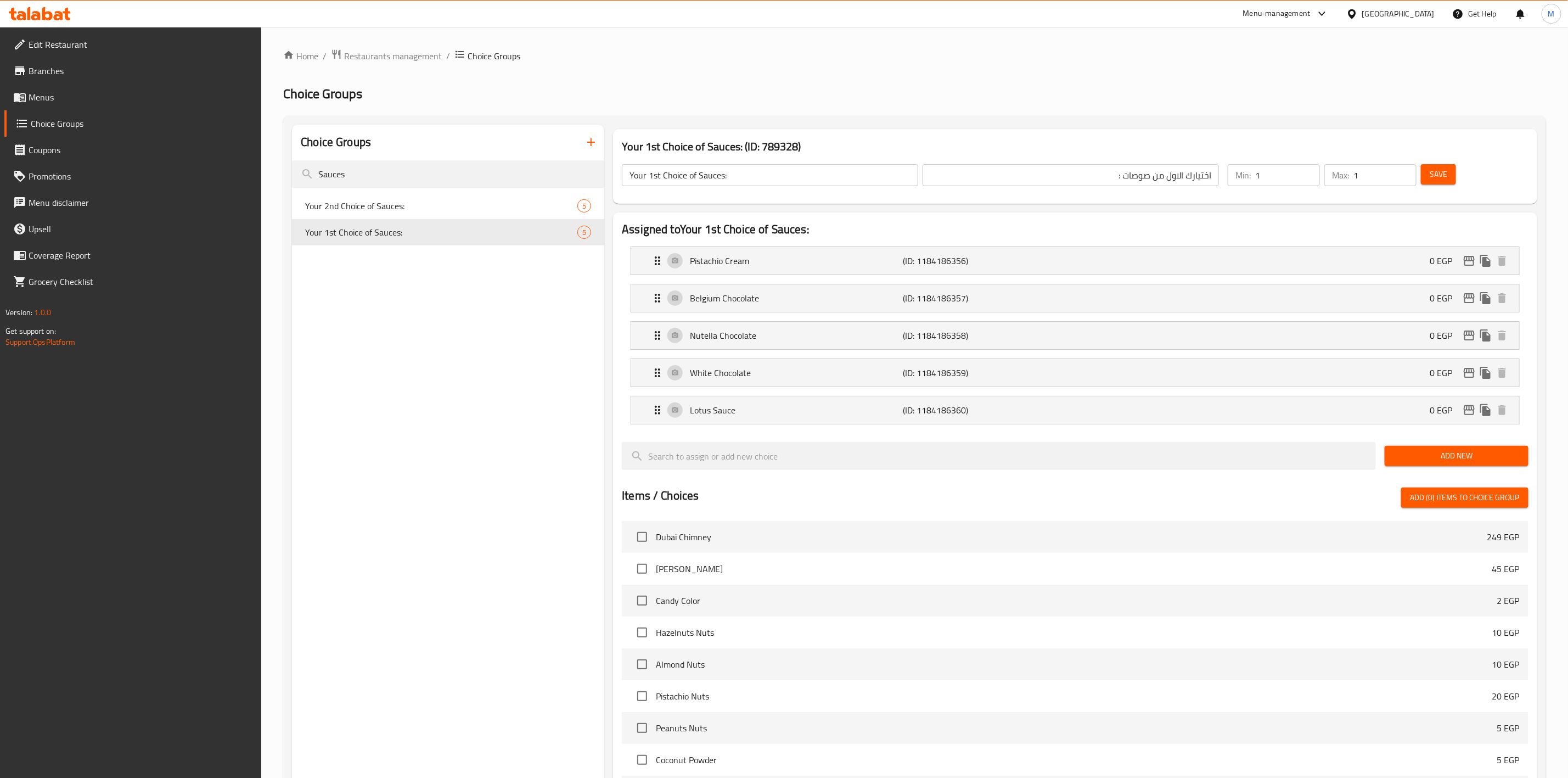
scroll to position [328, 0]
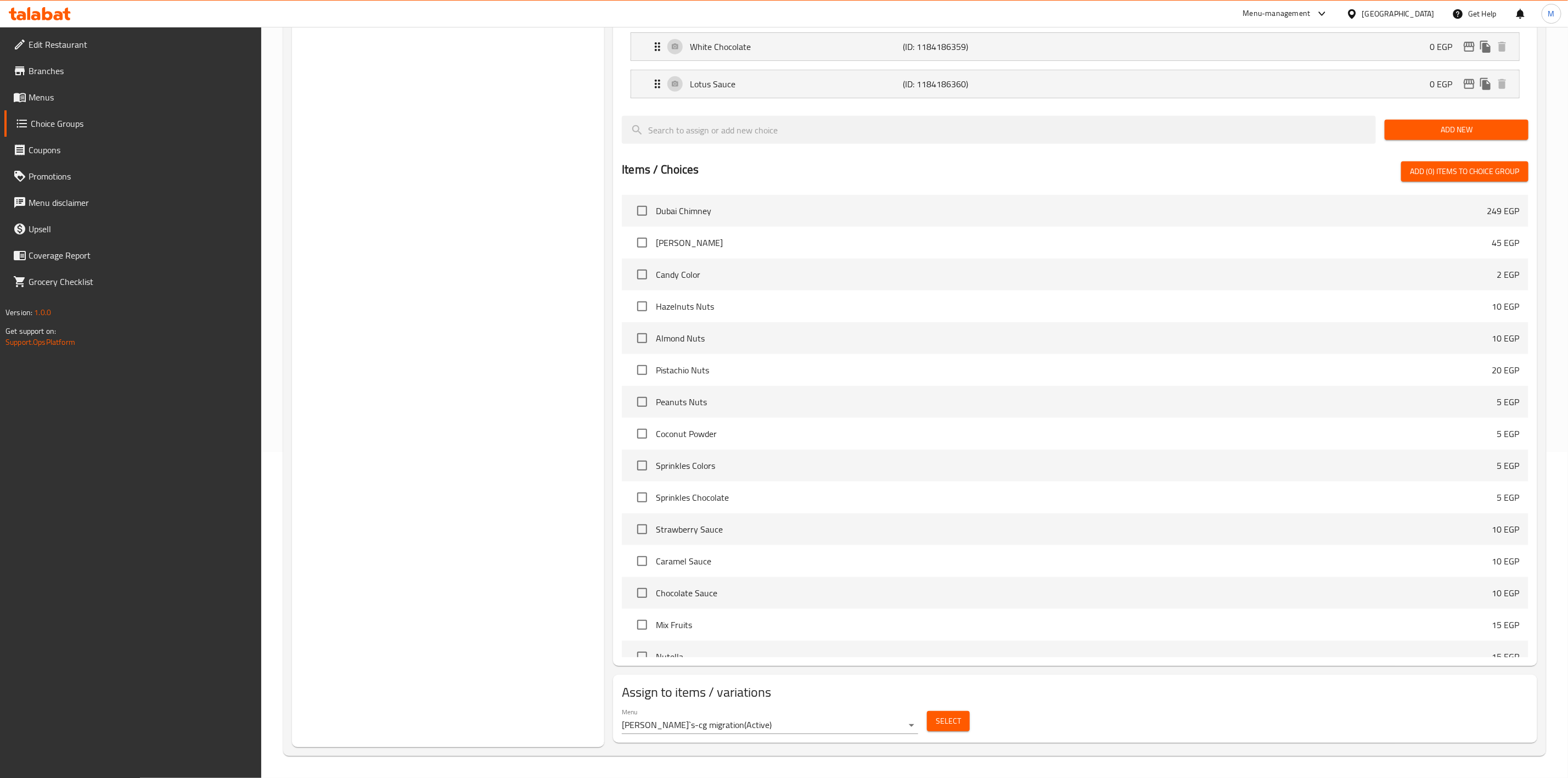
click at [942, 728] on button "Select" at bounding box center [948, 721] width 43 height 20
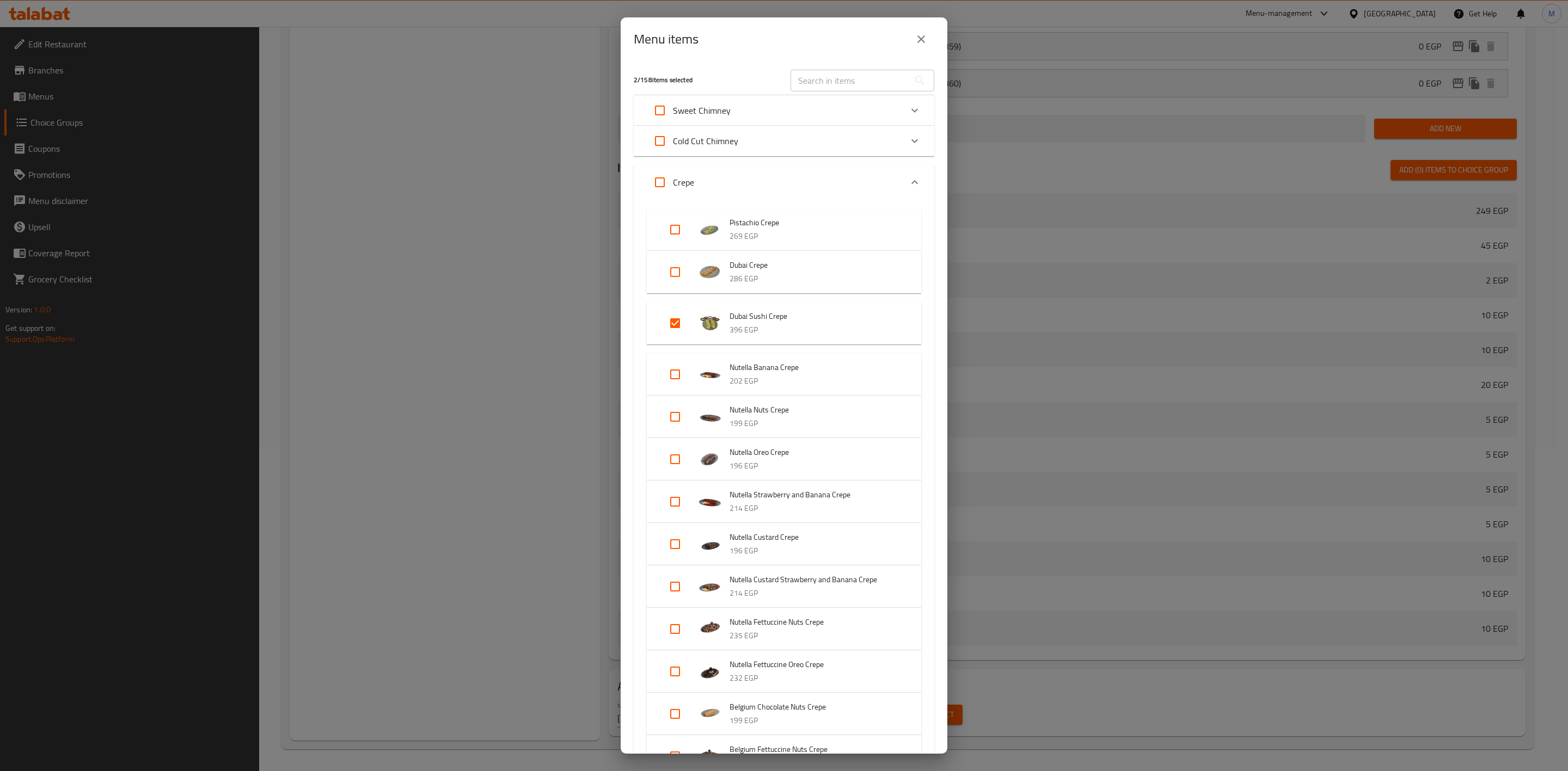
click at [917, 46] on button "close" at bounding box center [921, 39] width 26 height 26
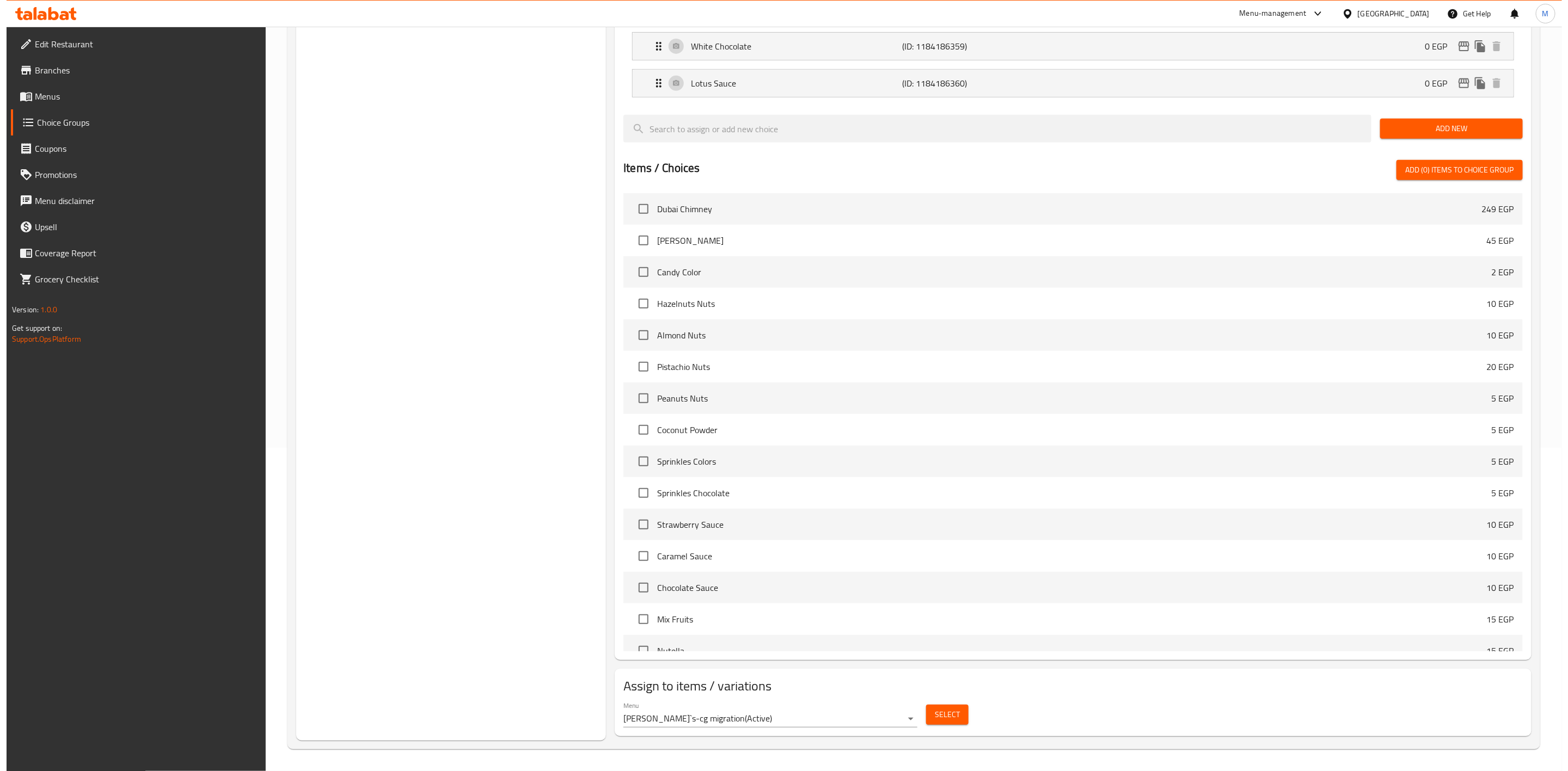
scroll to position [0, 0]
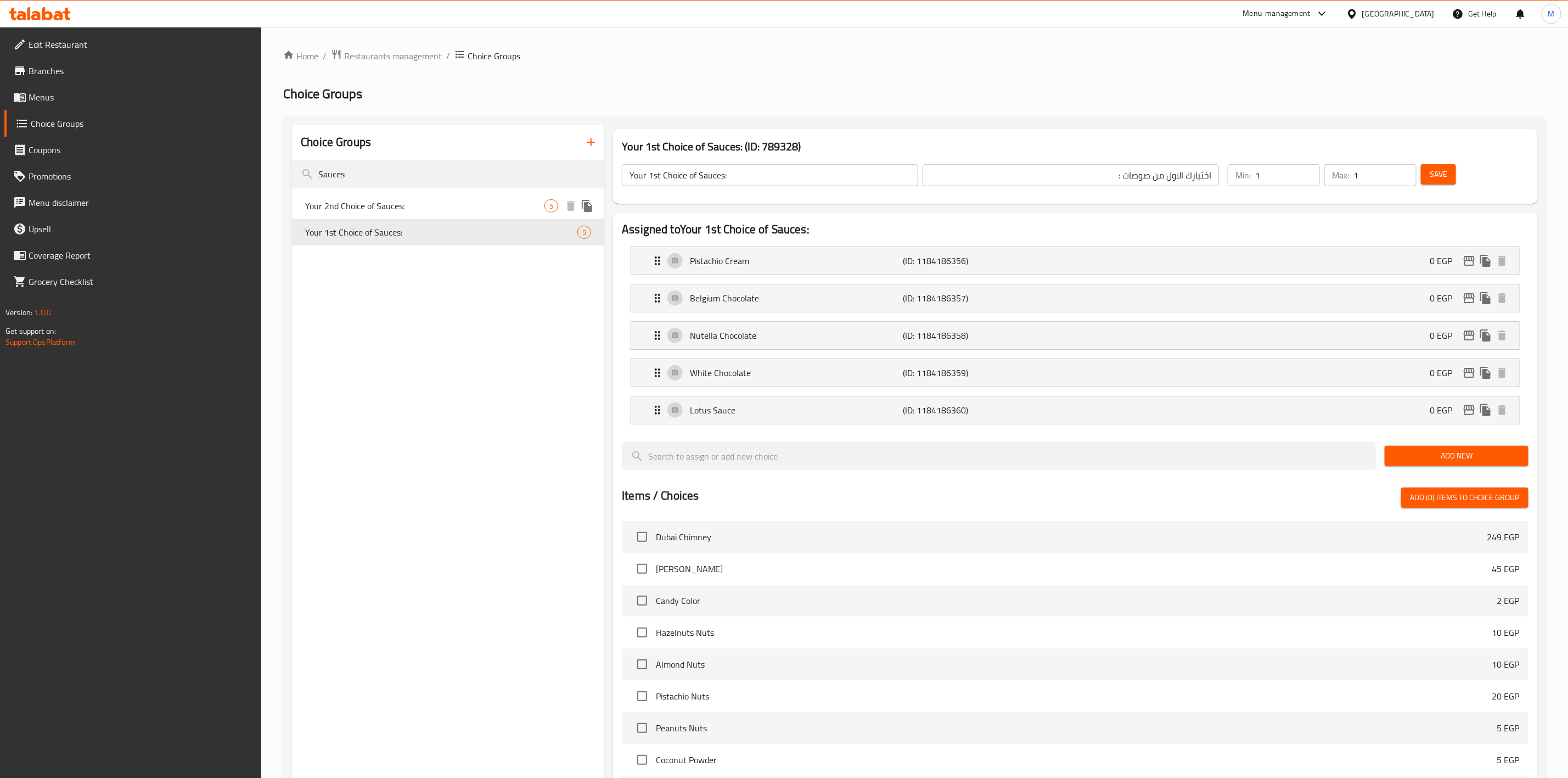
click at [442, 203] on span "Your 2nd Choice of Sauces:" at bounding box center [424, 206] width 239 height 13
type input "Your 2nd Choice of Sauces:"
type input "اختيارك الثاني من صوصات:"
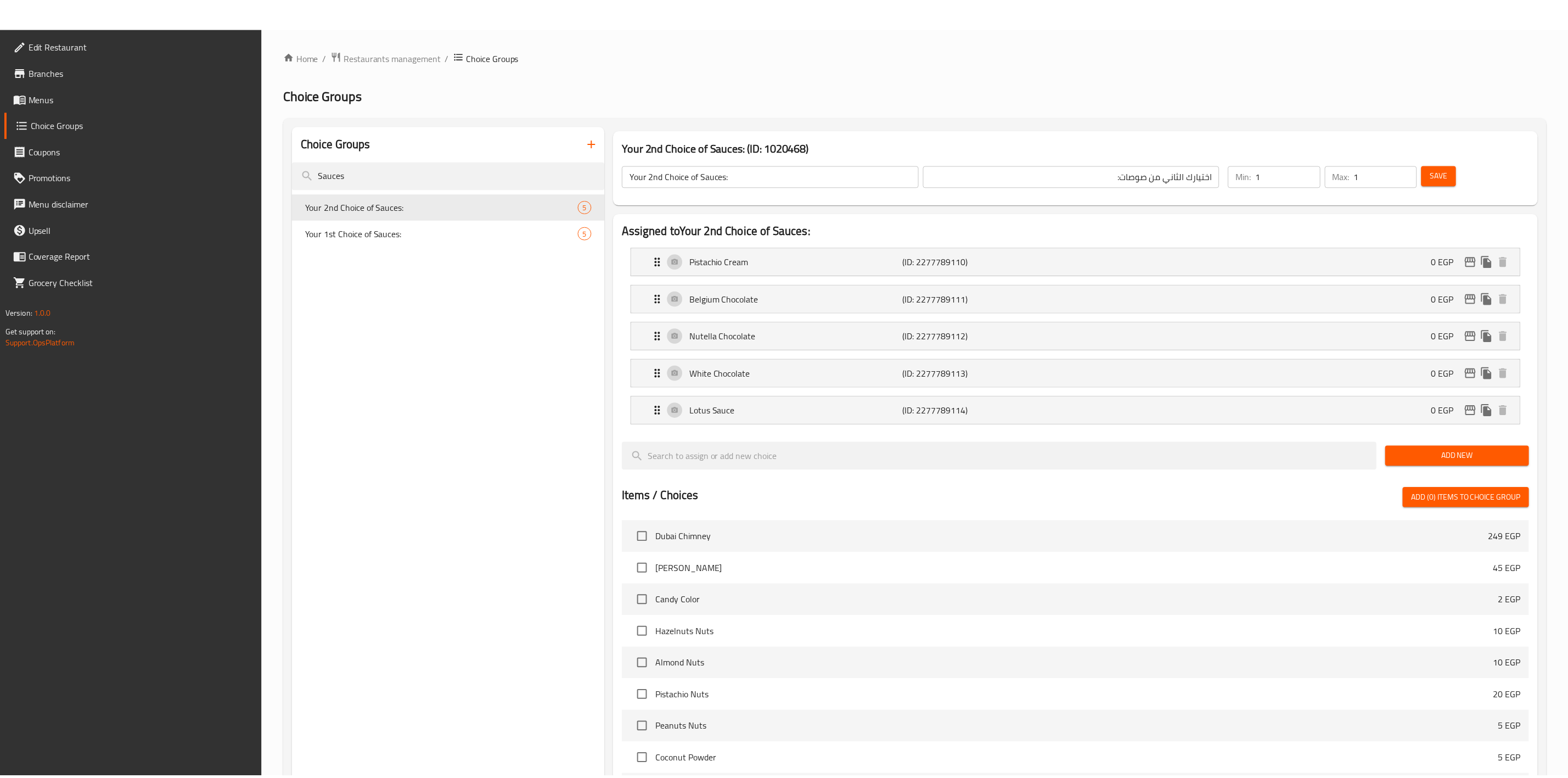
scroll to position [328, 0]
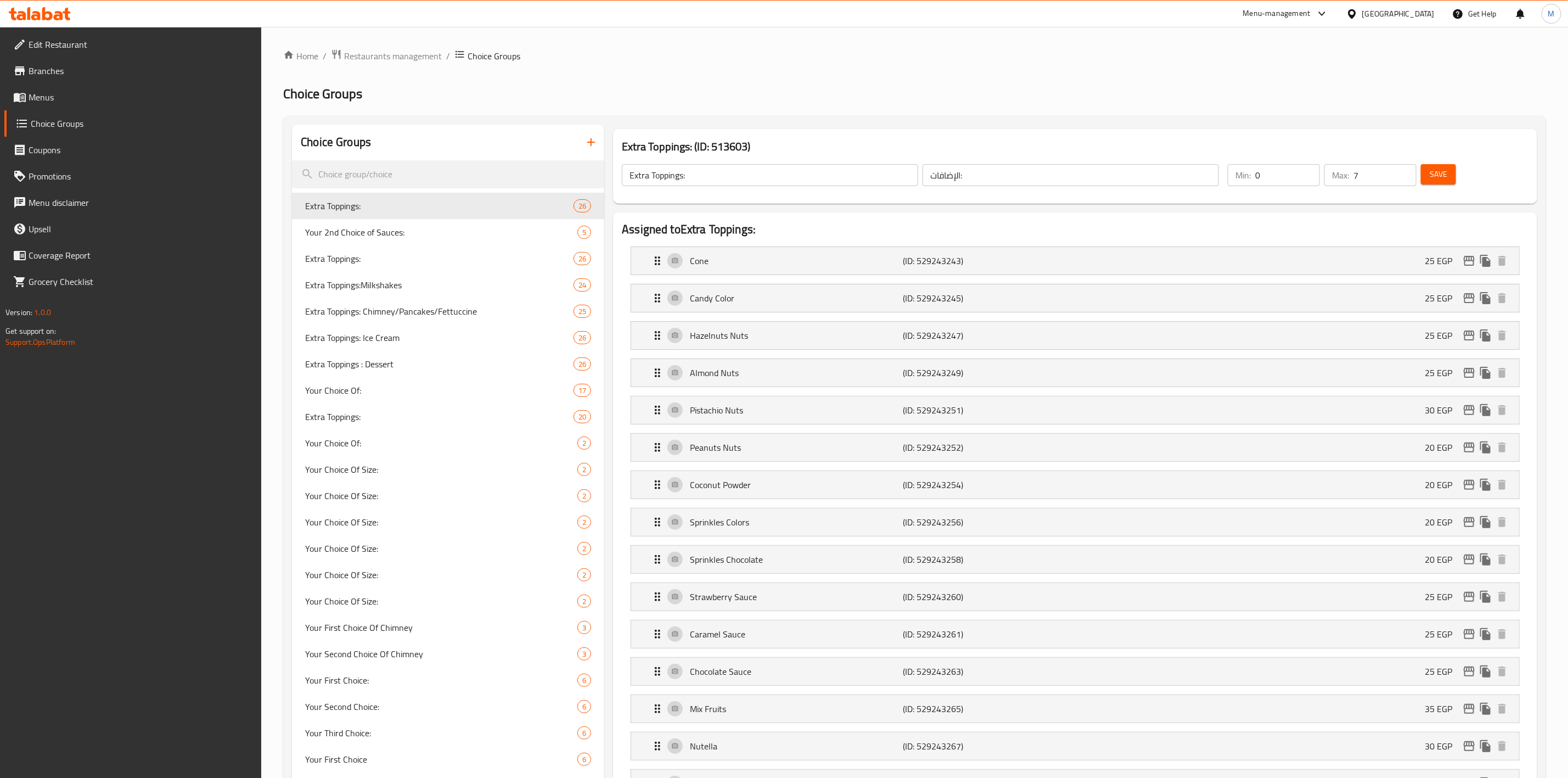
click at [155, 94] on span "Menus" at bounding box center [140, 97] width 225 height 13
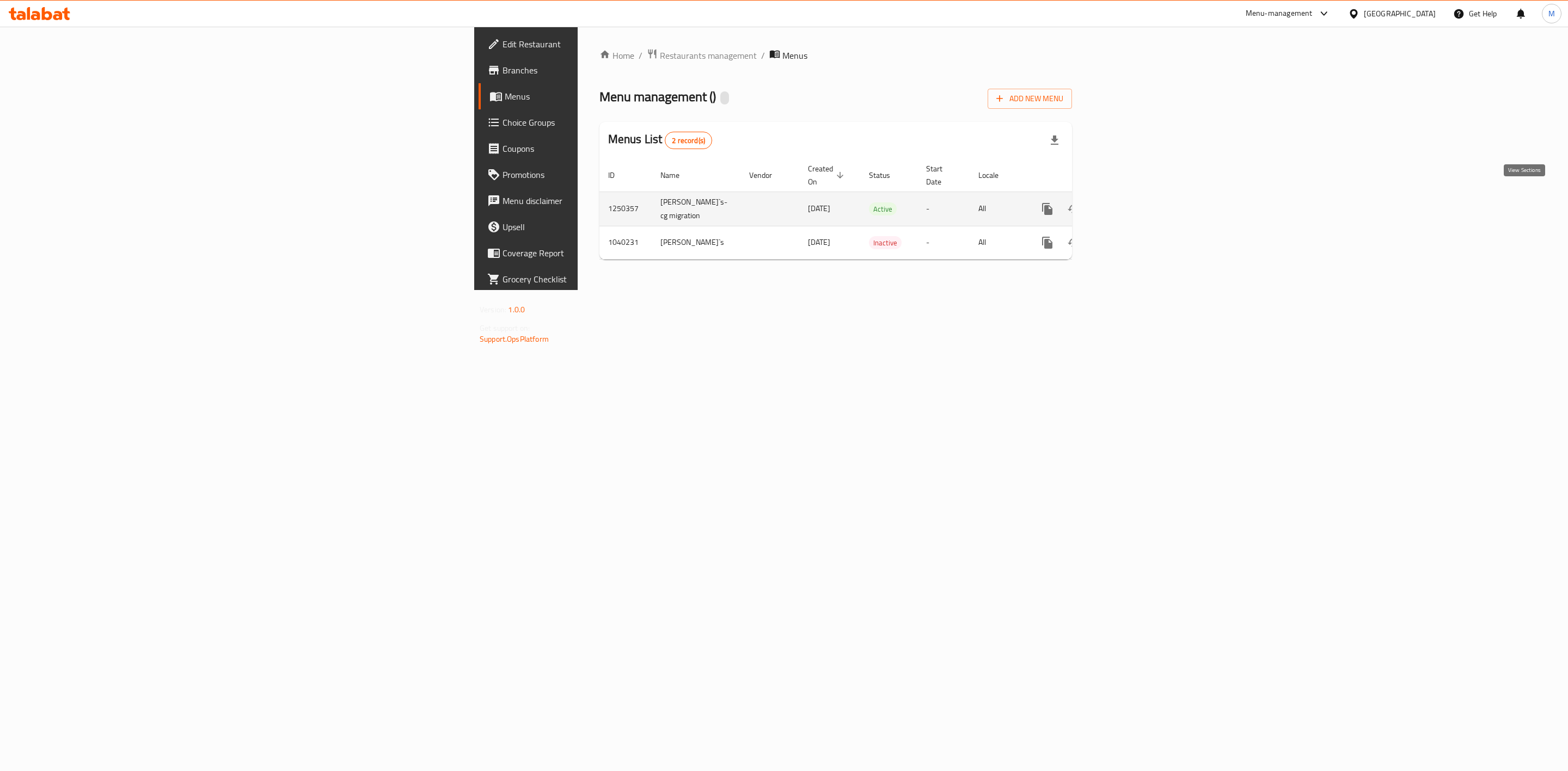
click at [1133, 203] on icon "enhanced table" at bounding box center [1126, 209] width 13 height 13
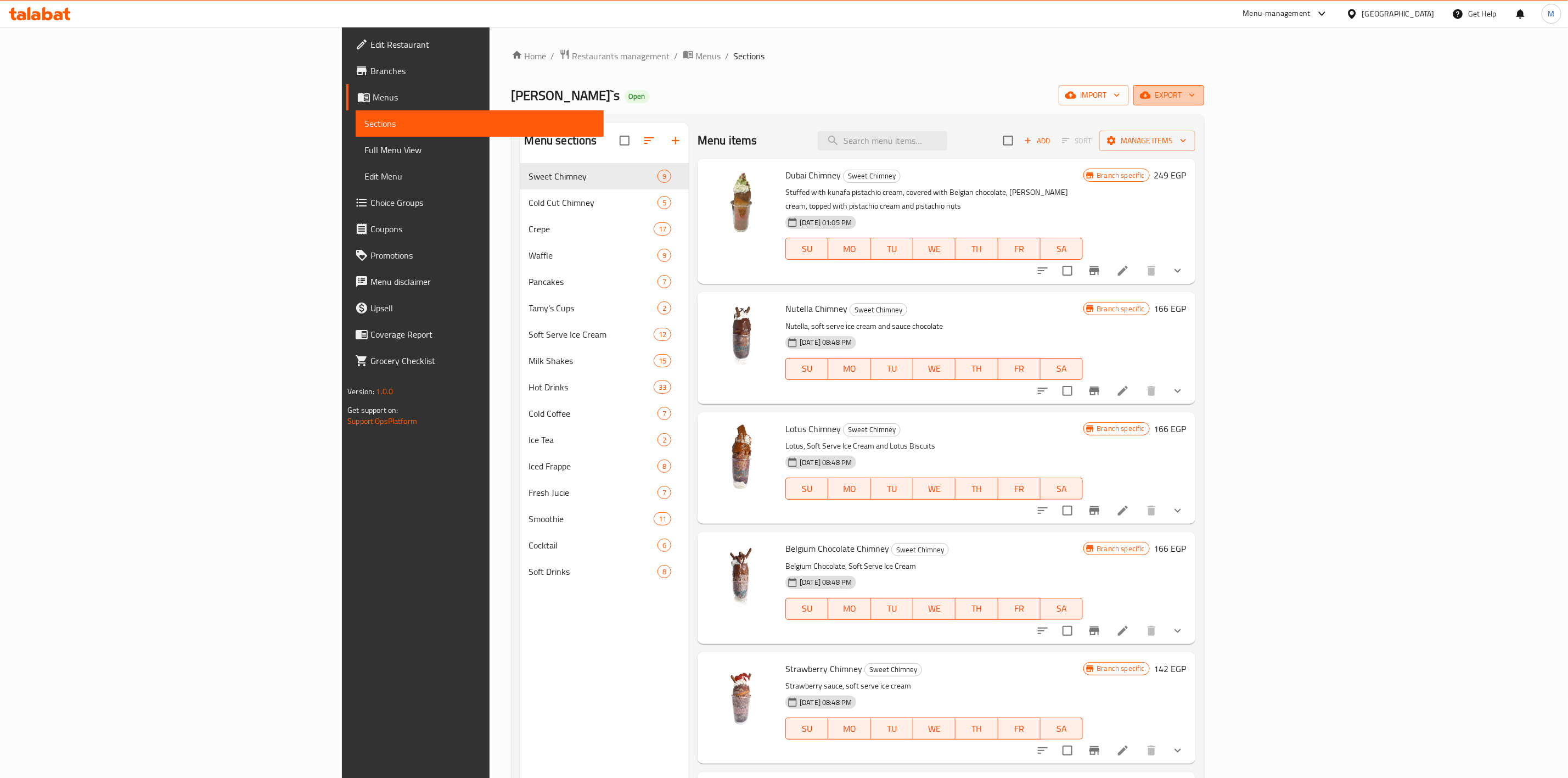
click at [1198, 94] on icon "button" at bounding box center [1192, 95] width 11 height 11
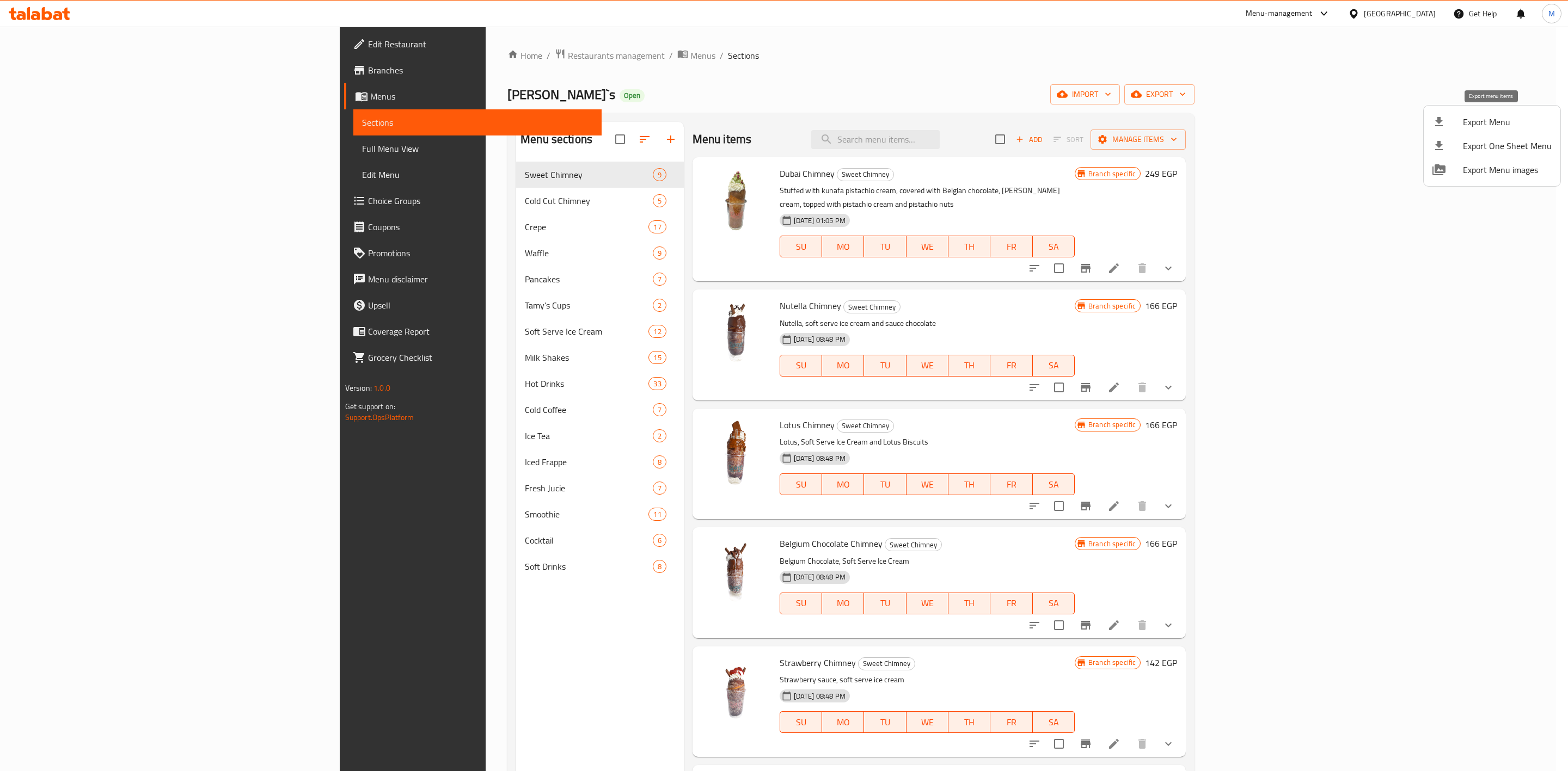
click at [1477, 124] on span "Export Menu" at bounding box center [1507, 122] width 89 height 13
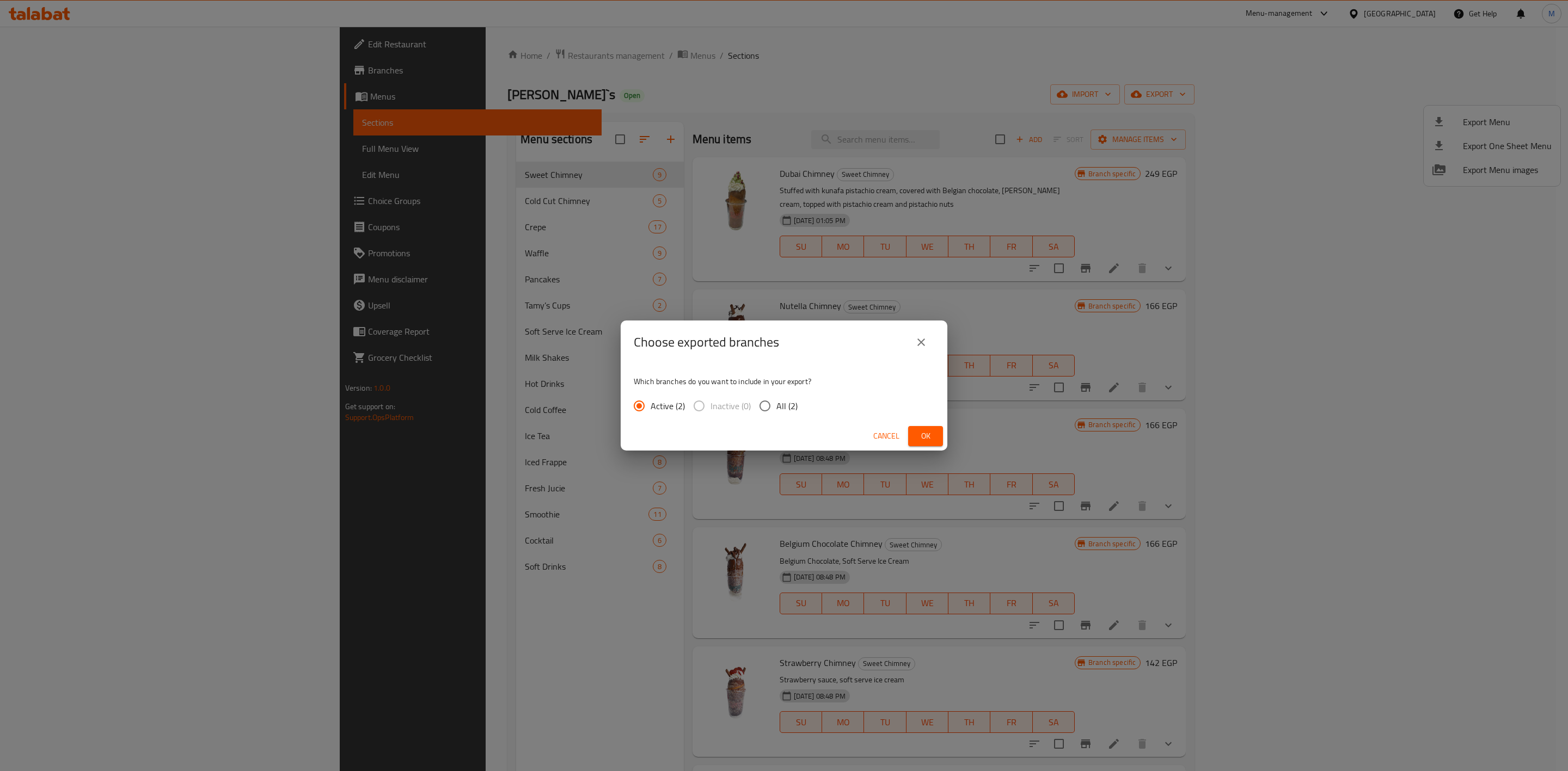
click at [778, 404] on span "All (2)" at bounding box center [786, 406] width 21 height 13
click at [776, 404] on input "All (2)" at bounding box center [765, 406] width 23 height 23
radio input "true"
click at [919, 431] on span "Ok" at bounding box center [926, 436] width 18 height 14
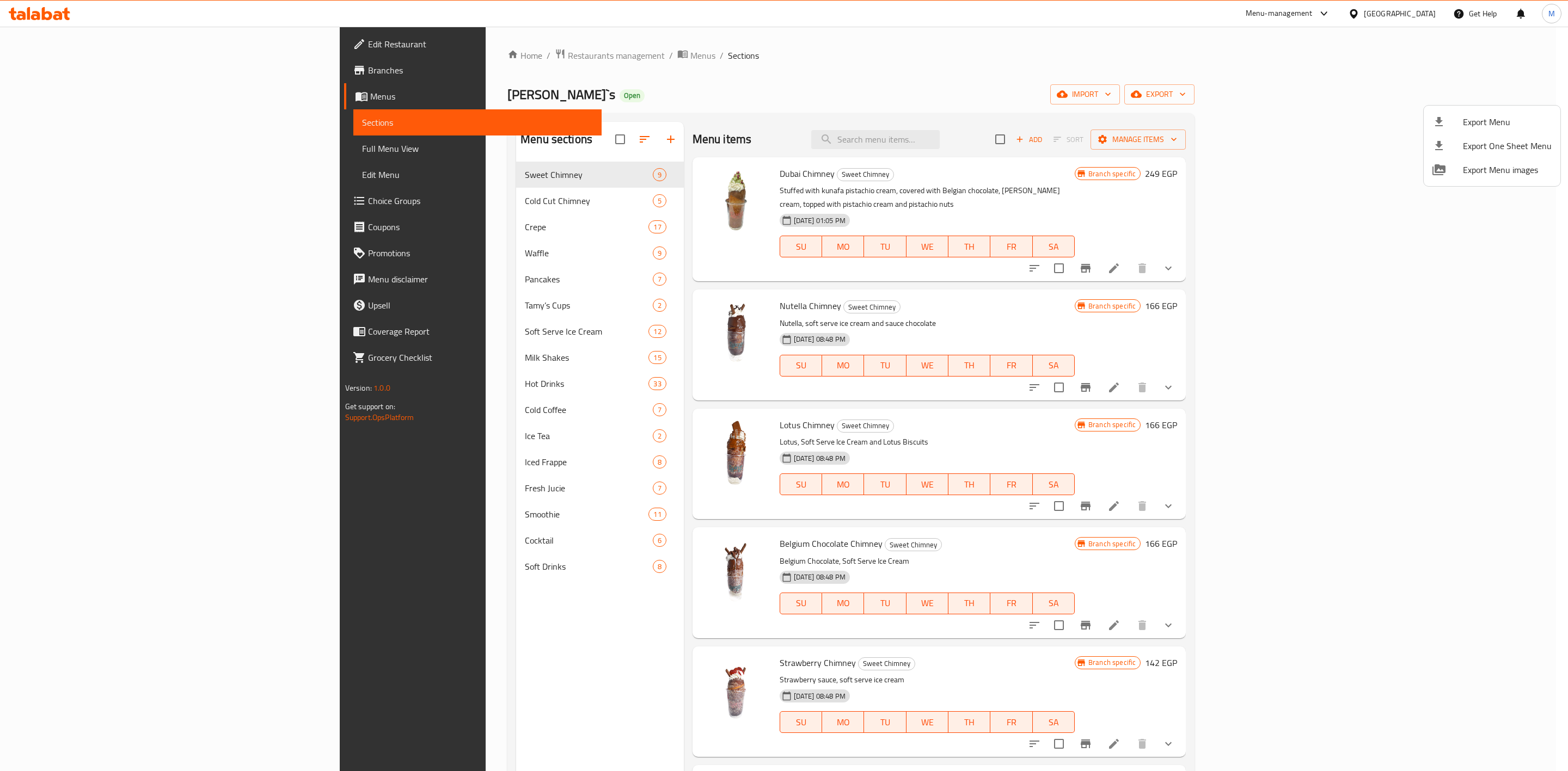
drag, startPoint x: 110, startPoint y: 154, endPoint x: 110, endPoint y: 182, distance: 28.0
click at [110, 154] on div at bounding box center [784, 386] width 1568 height 771
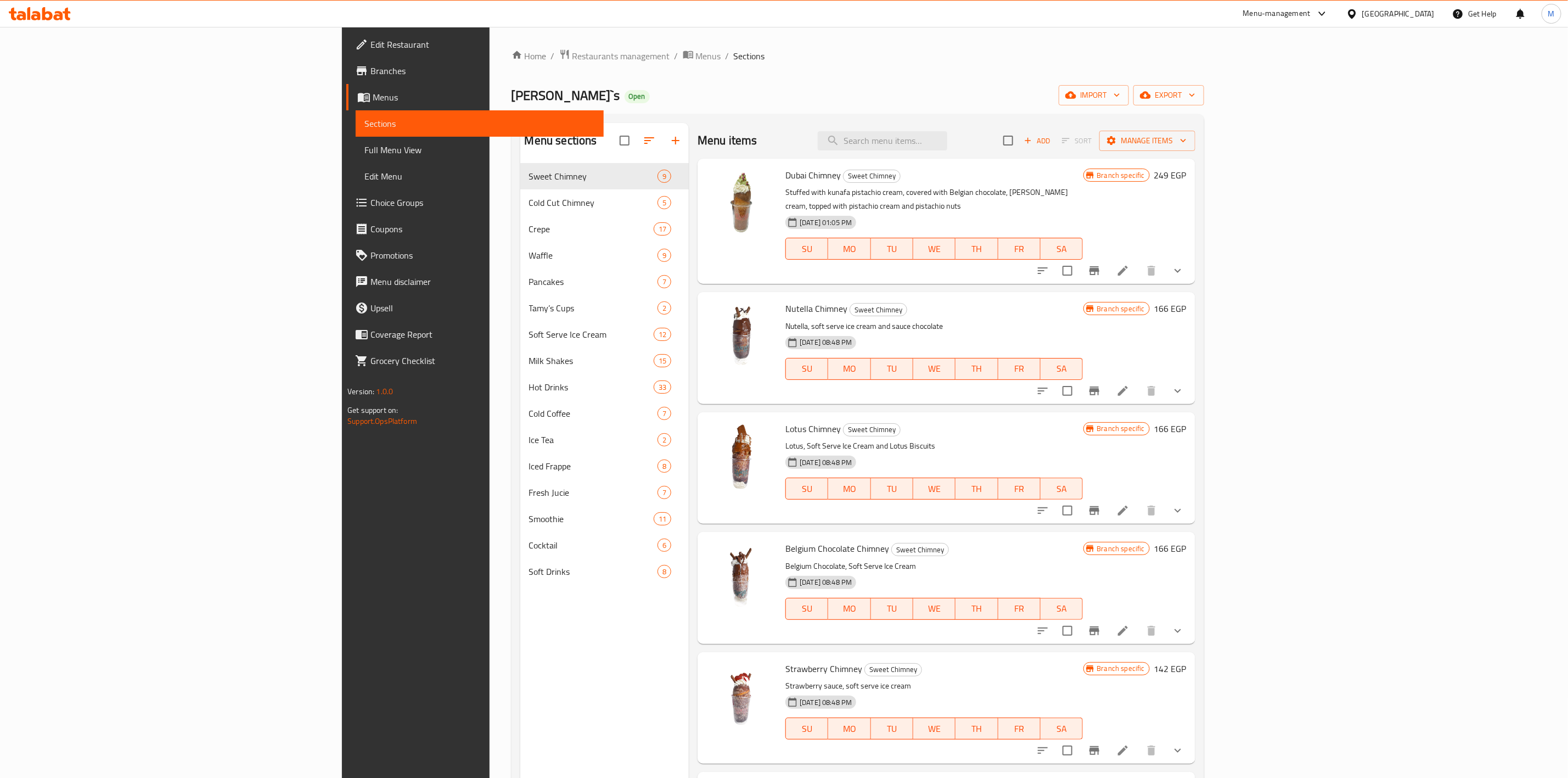
click at [371, 206] on span "Choice Groups" at bounding box center [483, 202] width 225 height 13
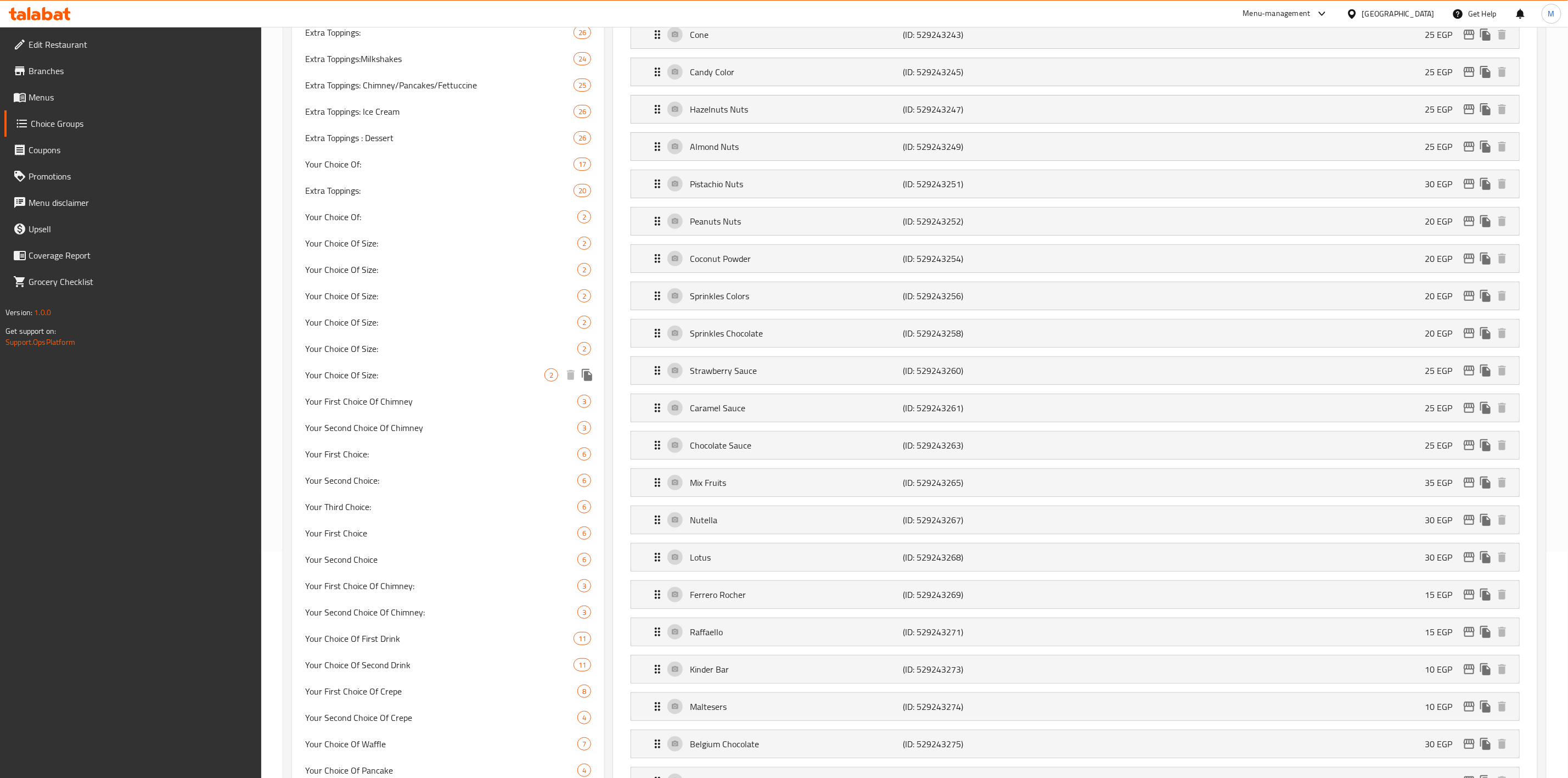
scroll to position [82, 0]
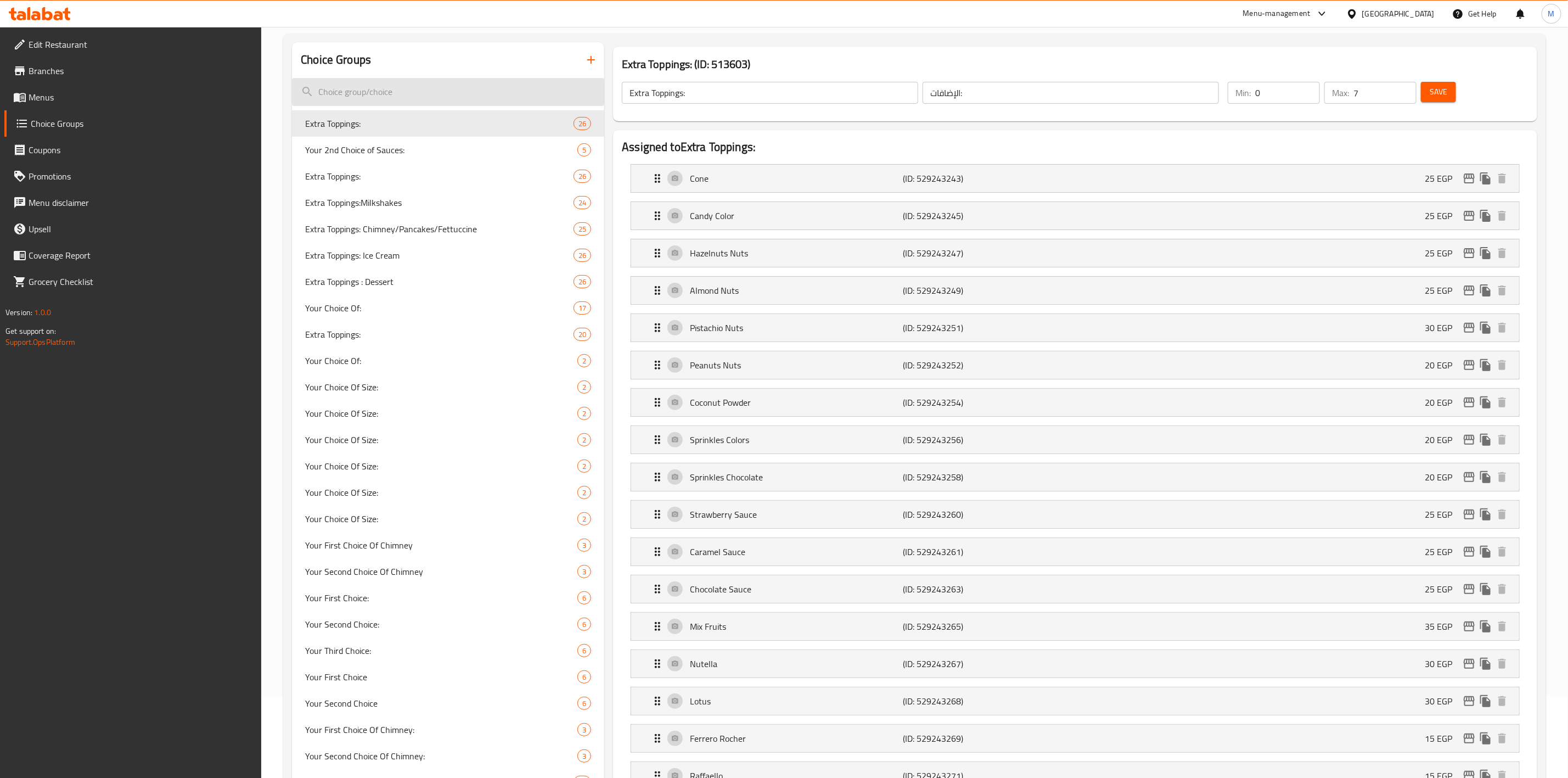
click at [433, 97] on input "search" at bounding box center [448, 92] width 312 height 28
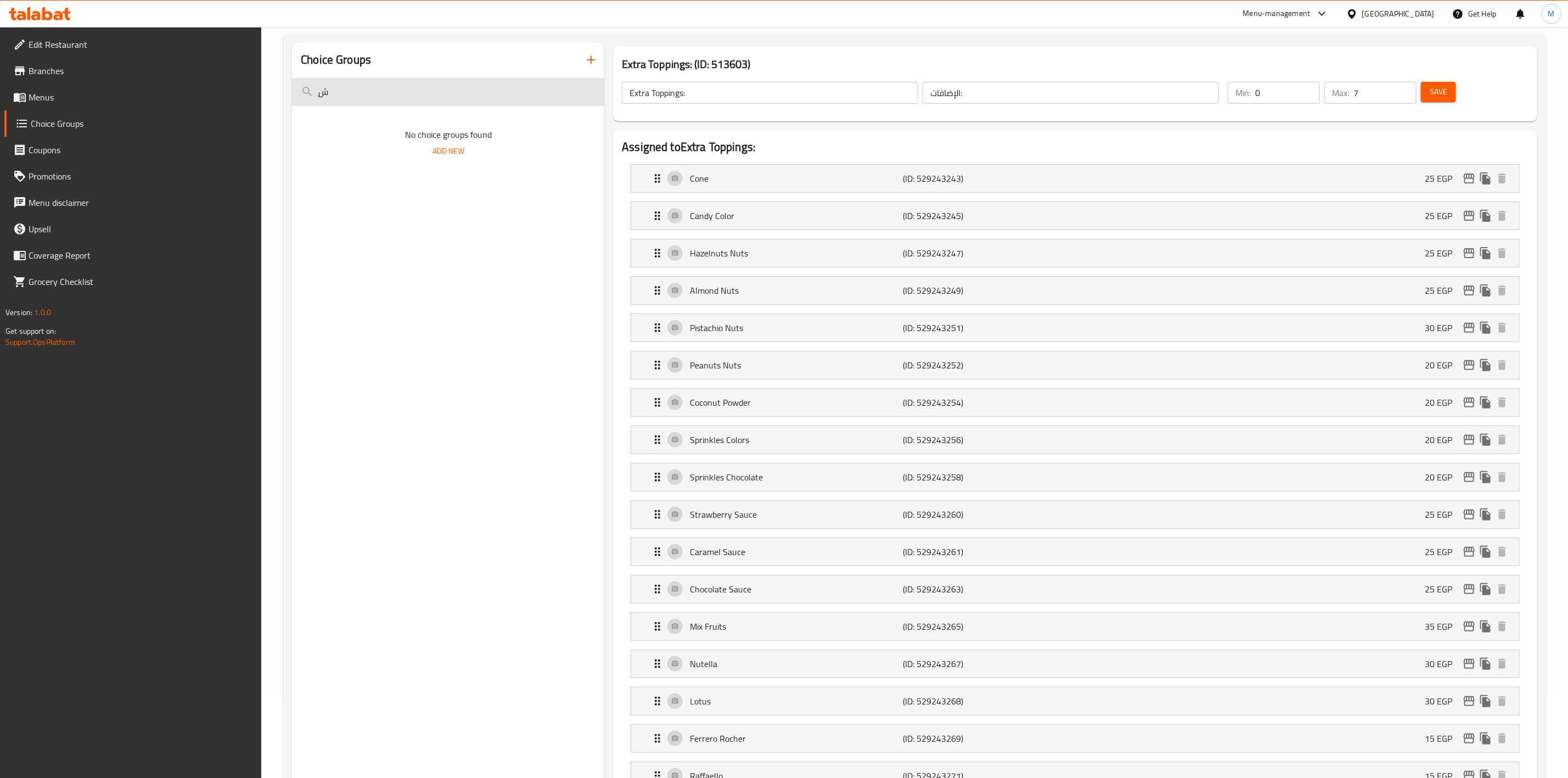
type input "ٍ"
type input "Sauces"
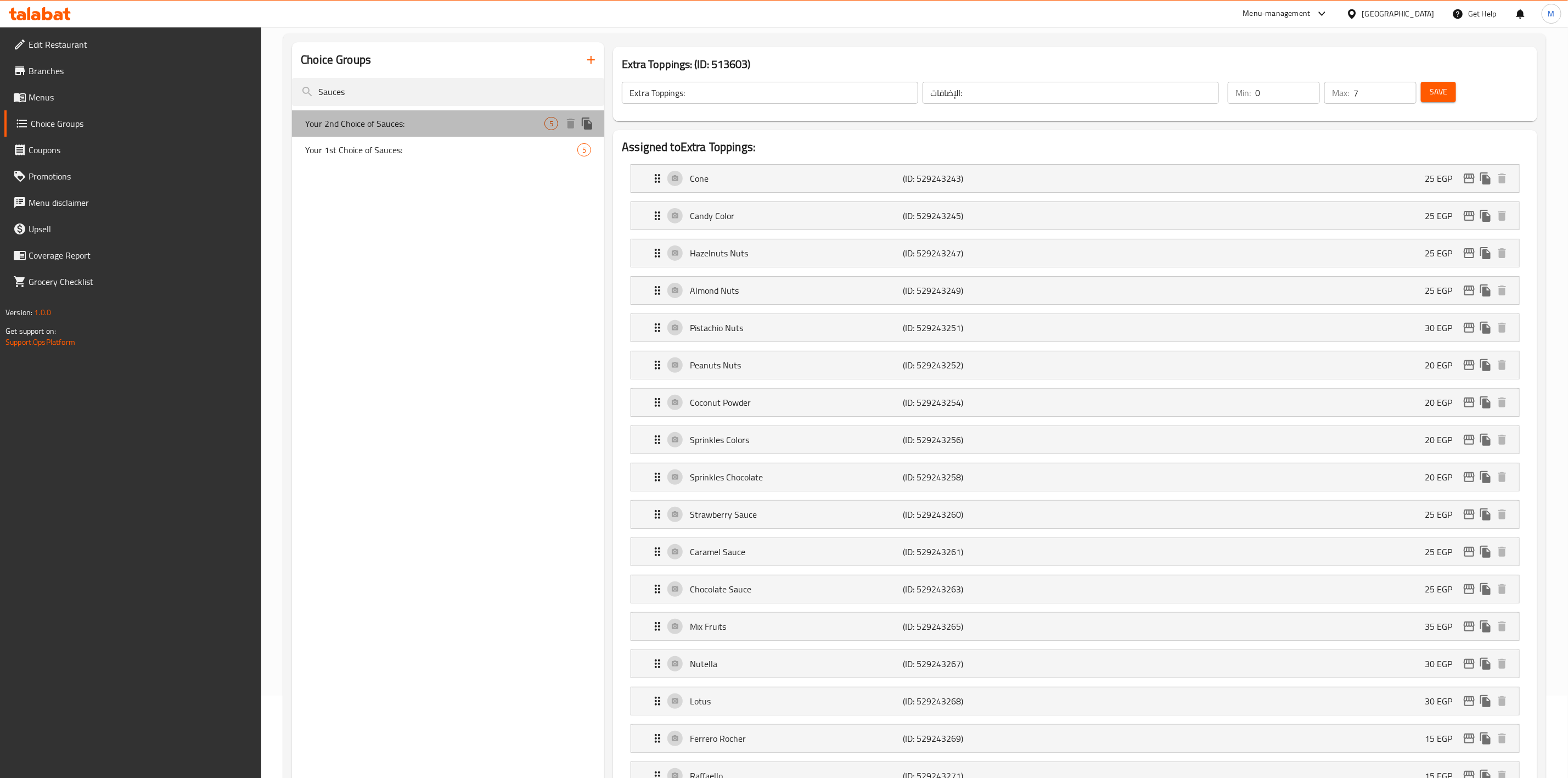
click at [433, 124] on span "Your 2nd Choice of Sauces:" at bounding box center [424, 123] width 239 height 13
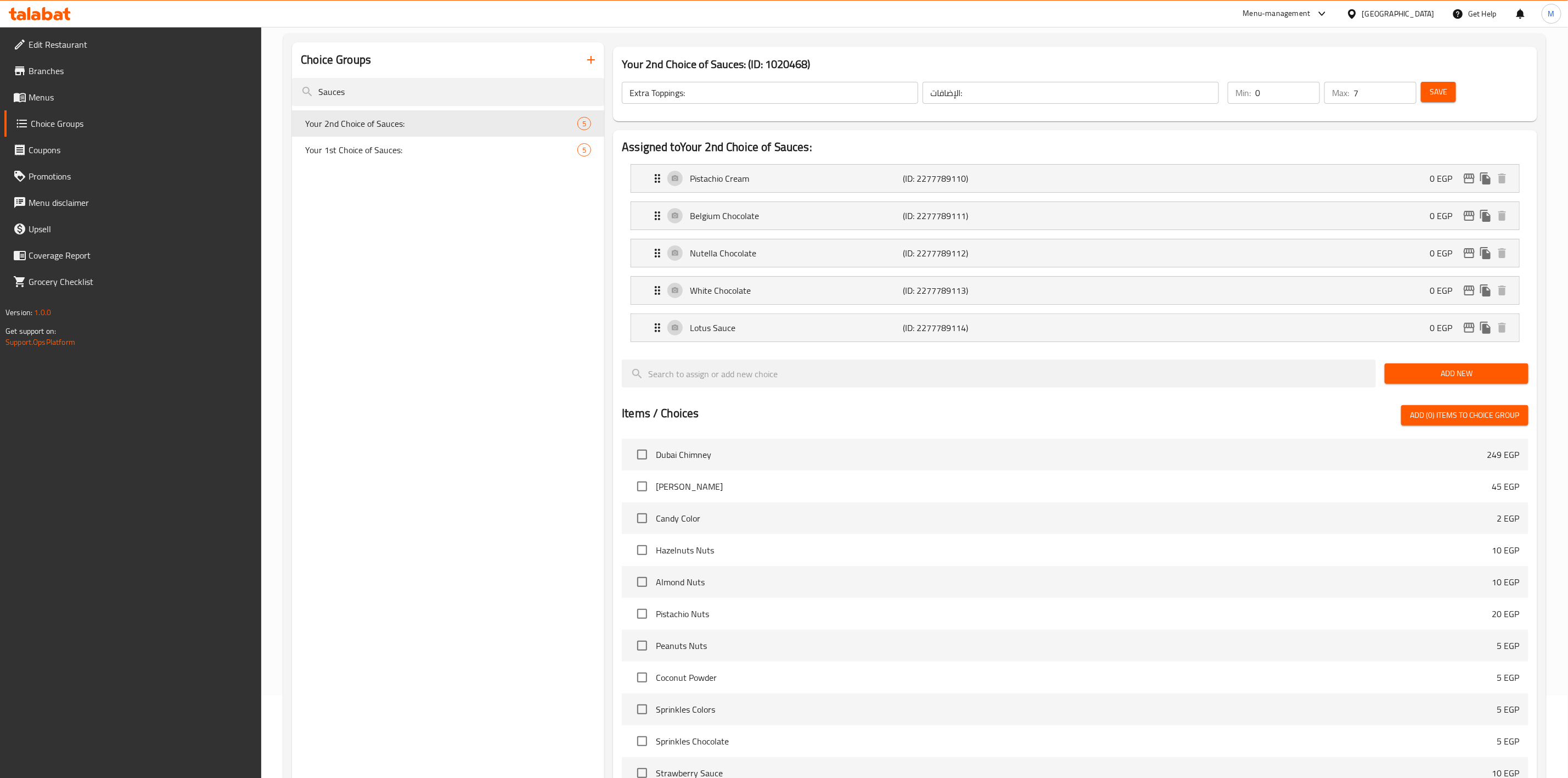
type input "Your 2nd Choice of Sauces:"
type input "اختيارك الثاني من صوصات:"
type input "1"
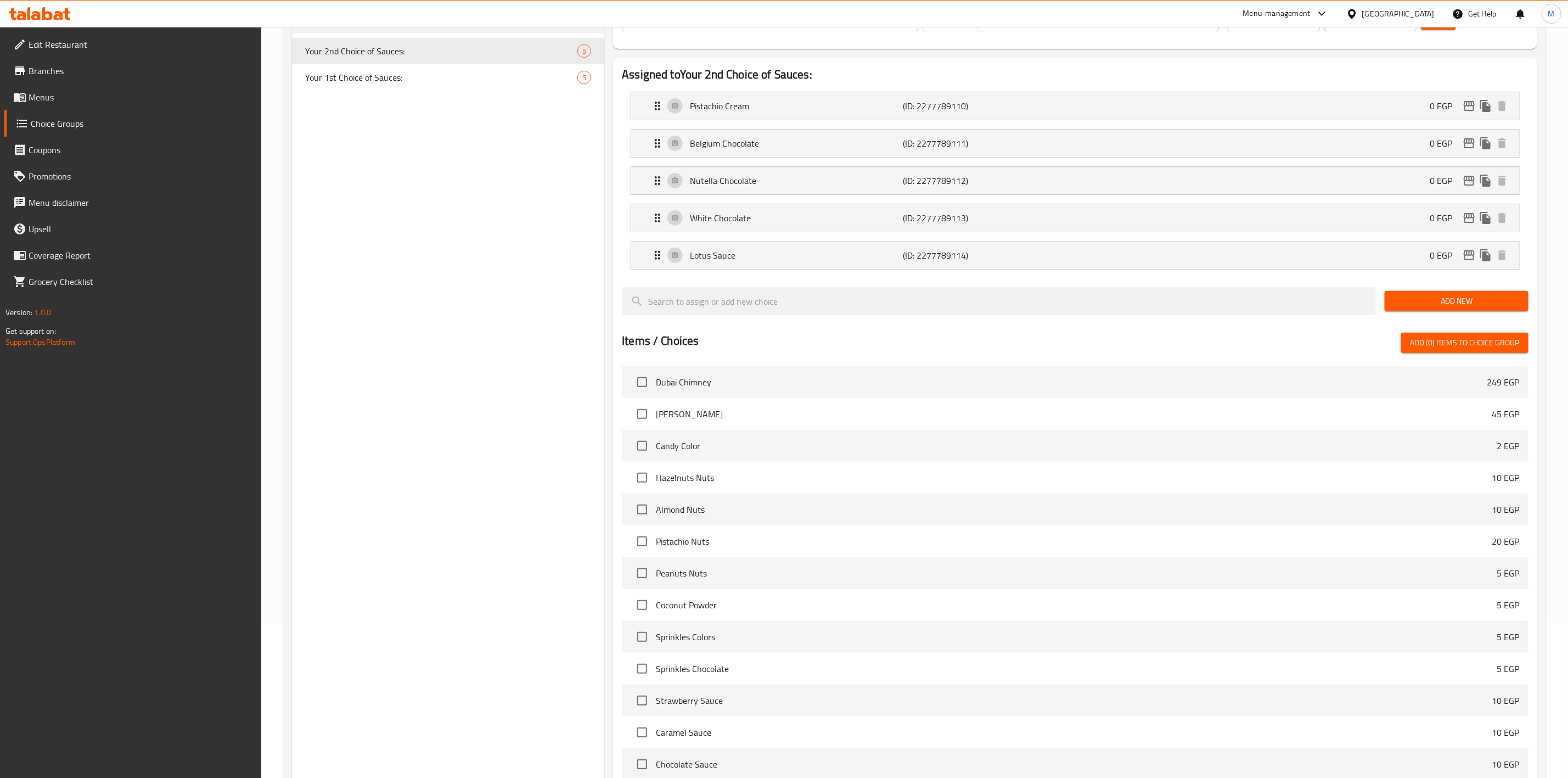
scroll to position [328, 0]
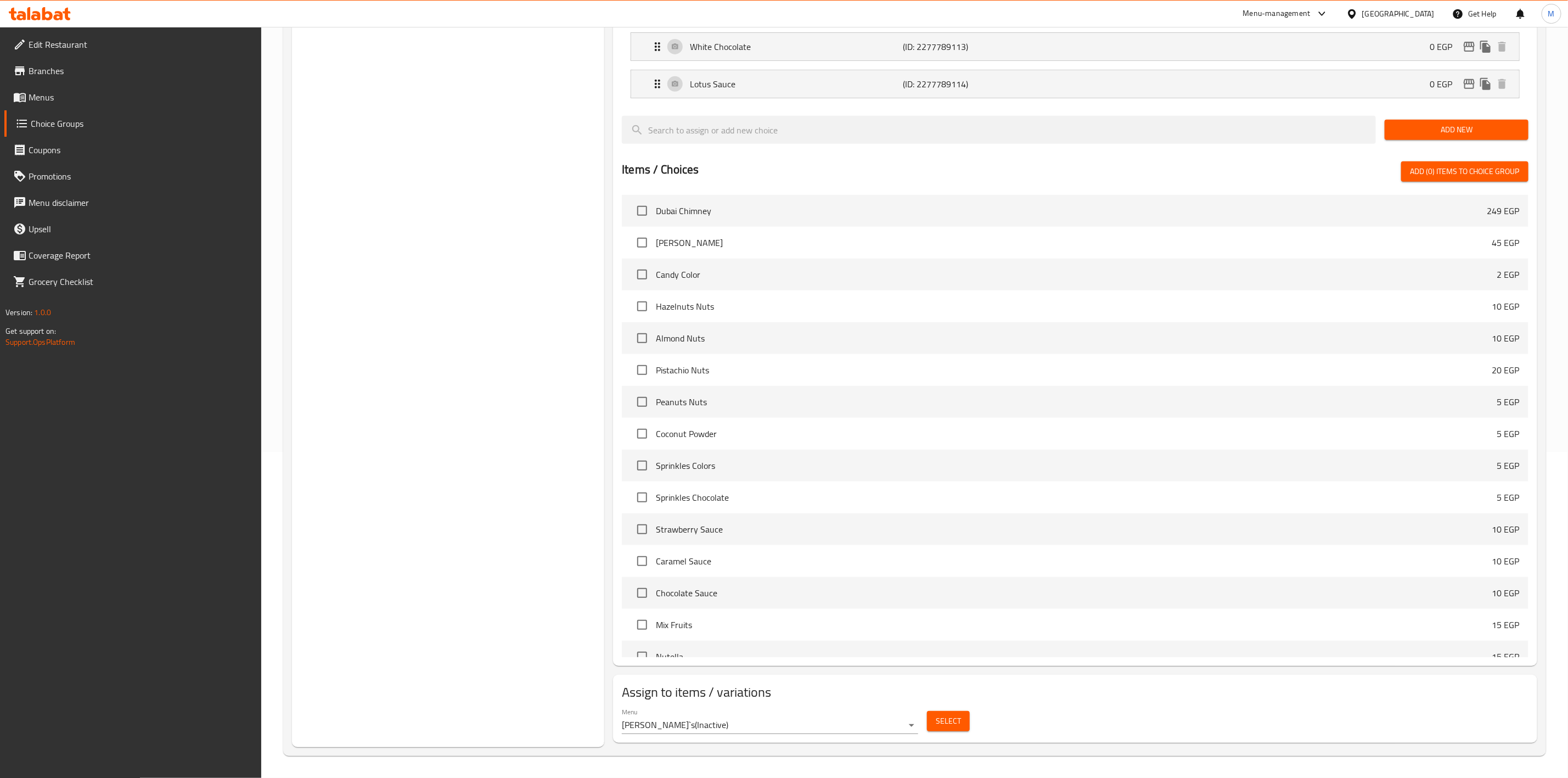
click at [819, 715] on div "Menu Tamy`s ( Inactive )" at bounding box center [769, 721] width 296 height 26
click at [819, 452] on body "​ Menu-management Egypt Get Help M Edit Restaurant Branches Menus Choice Groups…" at bounding box center [784, 76] width 1568 height 751
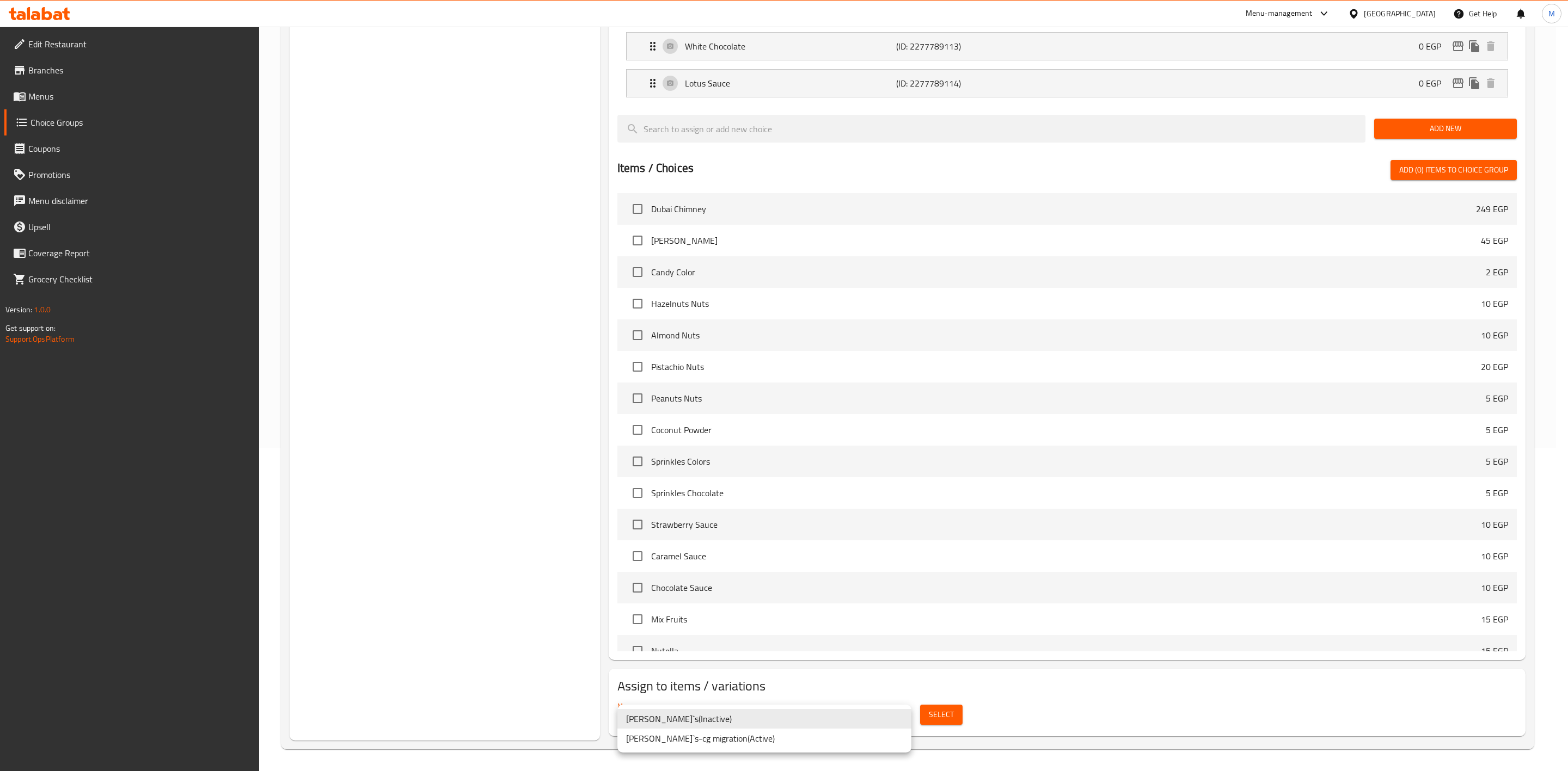
click at [770, 733] on li "Tamy`s-cg migration ( Active )" at bounding box center [764, 739] width 294 height 19
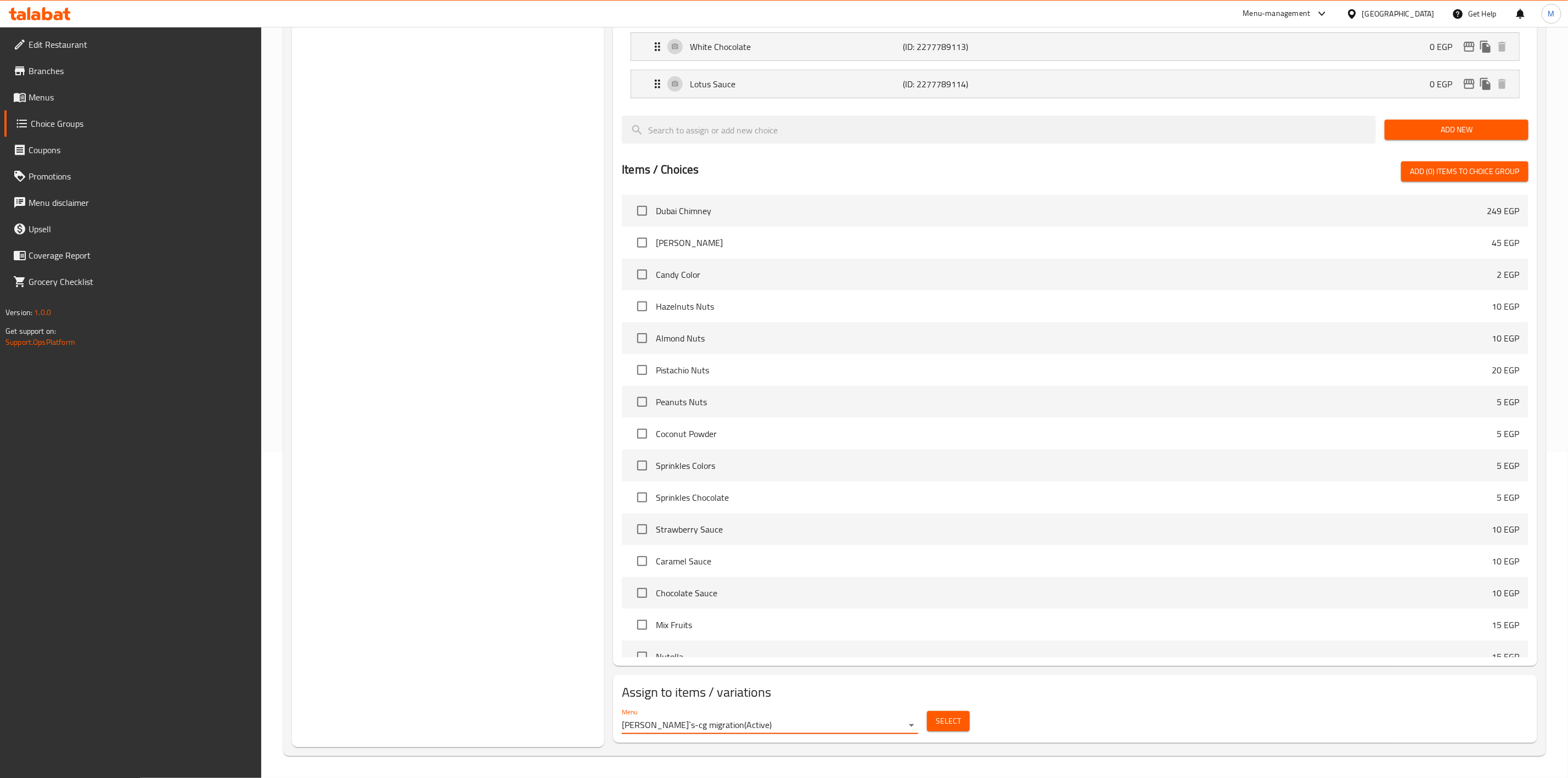
click at [946, 720] on span "Select" at bounding box center [948, 721] width 25 height 14
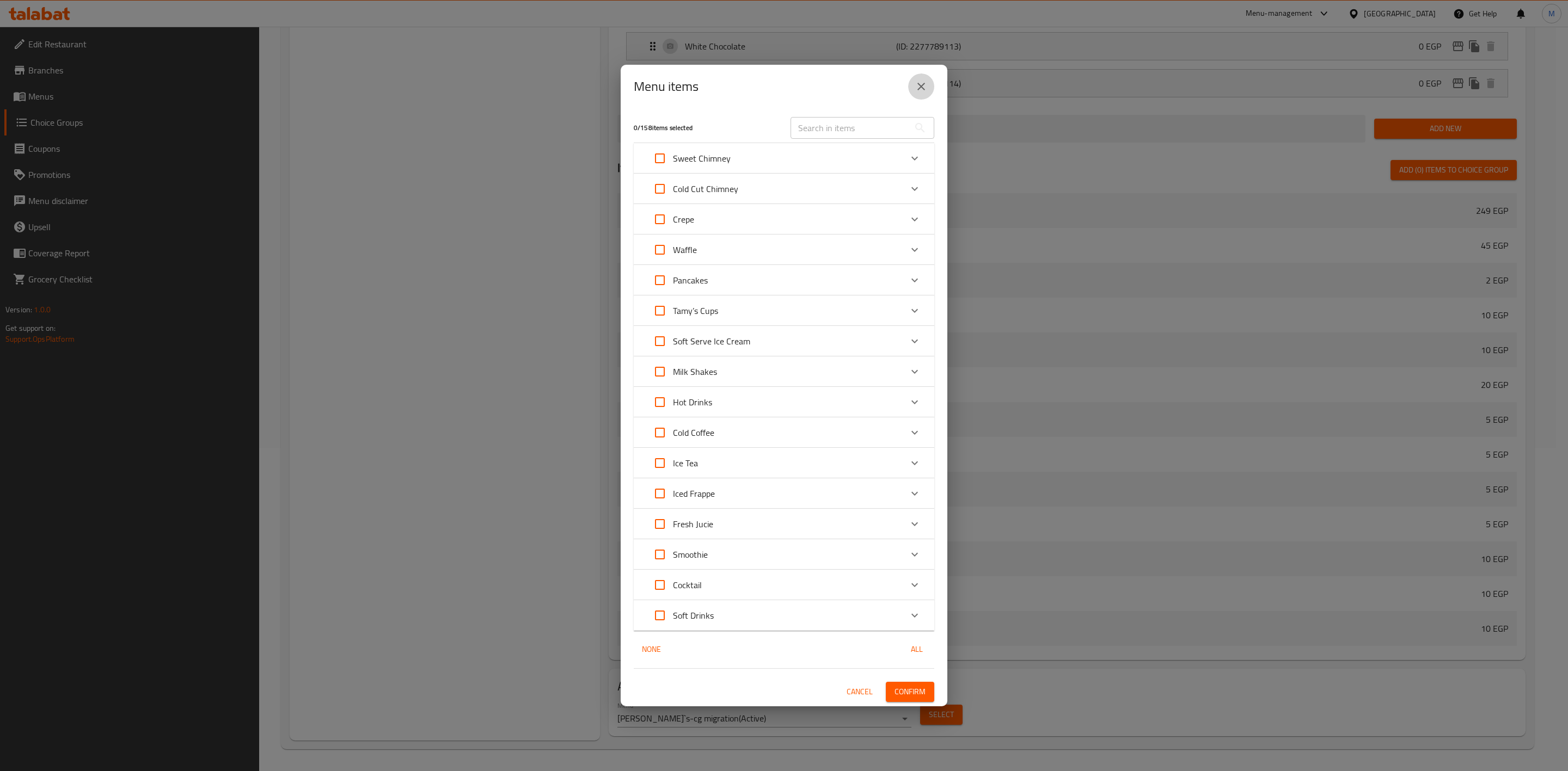
click at [918, 87] on icon "close" at bounding box center [921, 86] width 13 height 13
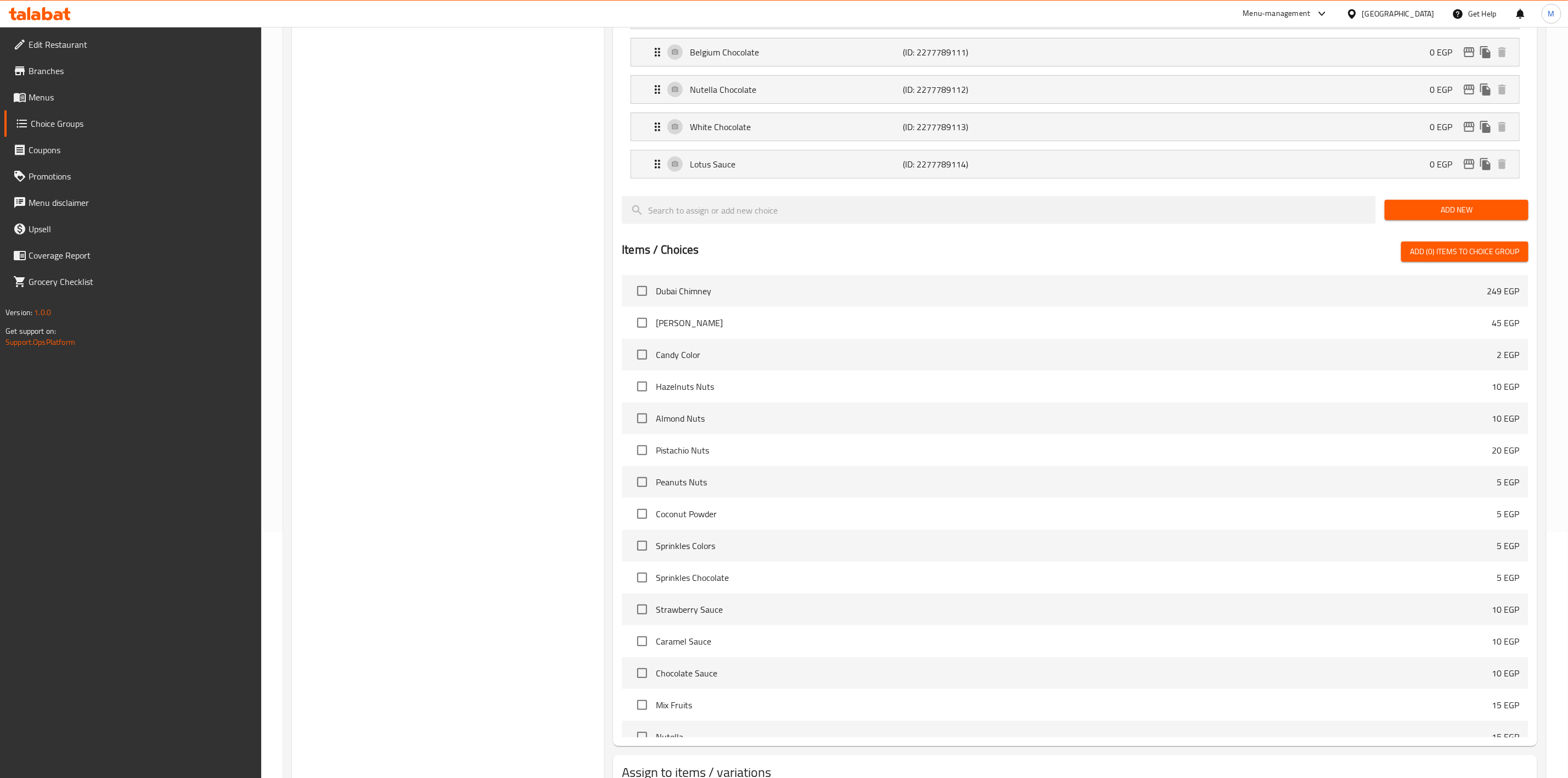
scroll to position [81, 0]
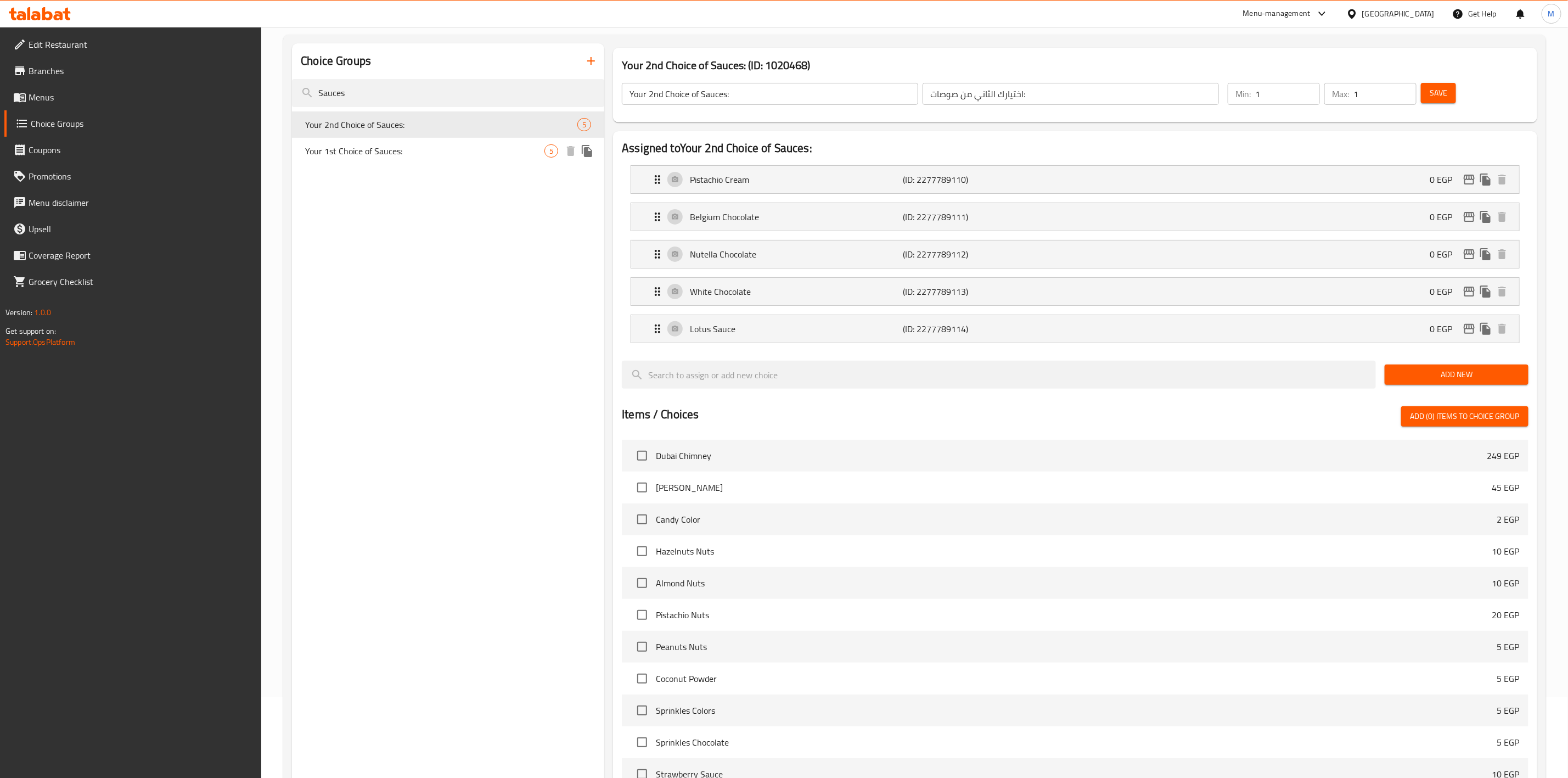
drag, startPoint x: 423, startPoint y: 140, endPoint x: 458, endPoint y: 213, distance: 81.0
click at [423, 140] on div "Your 1st Choice of Sauces: 5" at bounding box center [448, 151] width 312 height 26
type input "Your 1st Choice of Sauces:"
type input "اختيارك الاول من صوصات :"
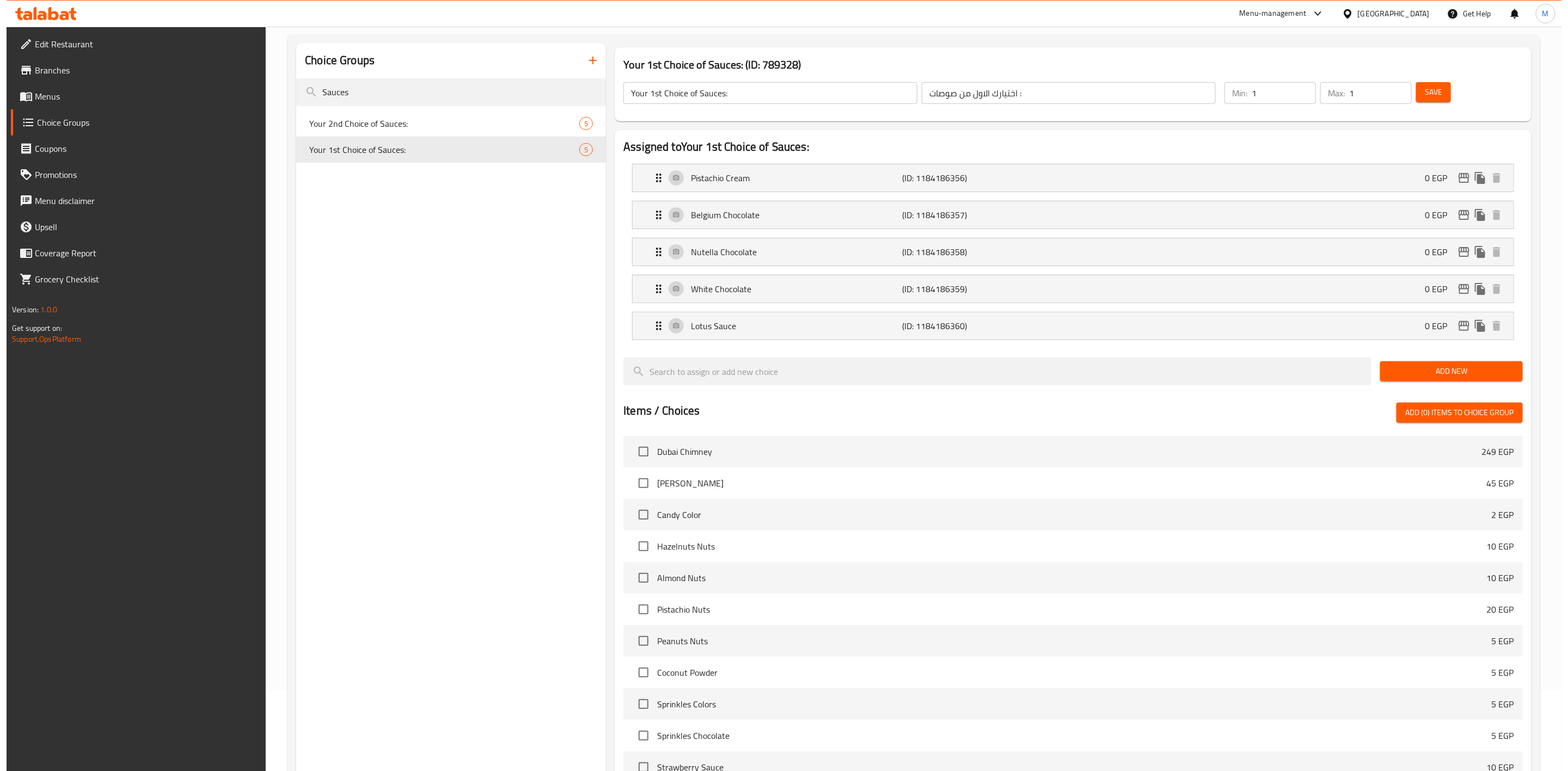
scroll to position [325, 0]
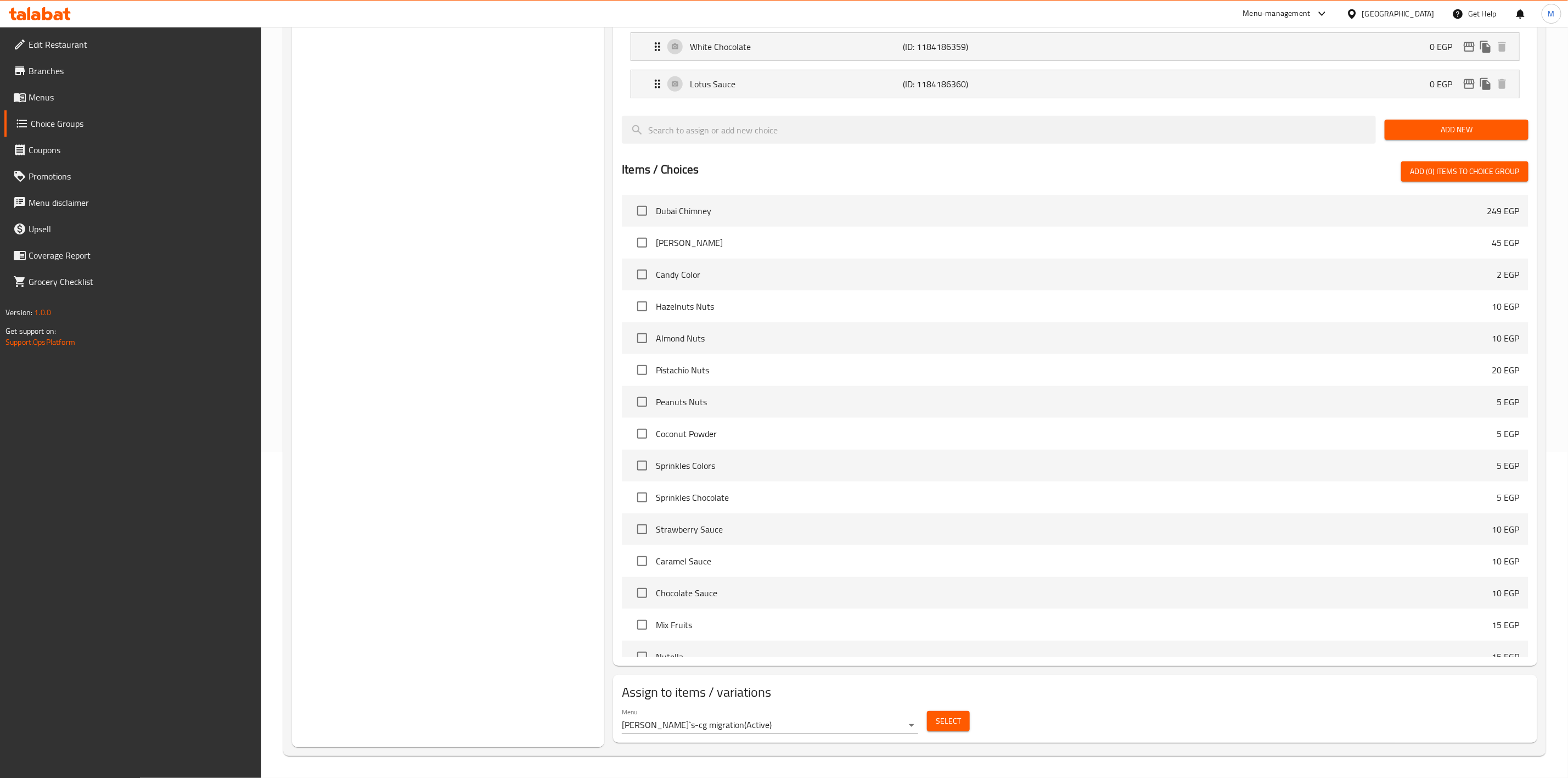
click at [954, 722] on span "Select" at bounding box center [948, 721] width 25 height 14
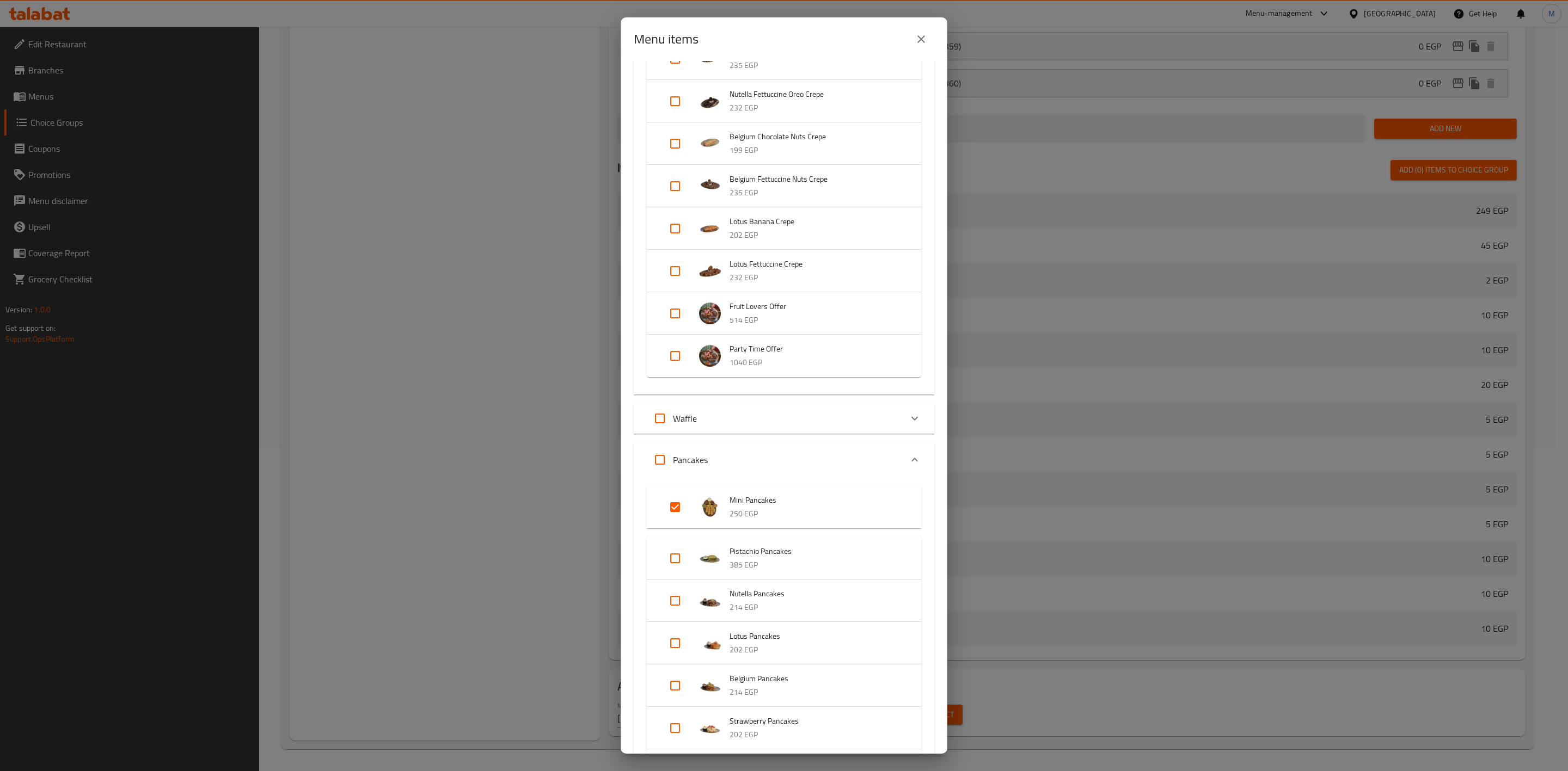
scroll to position [571, 0]
drag, startPoint x: 789, startPoint y: 493, endPoint x: 654, endPoint y: 479, distance: 135.7
click at [654, 480] on ul "Mini Pancakes 250 EGP Pistachio Pancakes 385 EGP Nutella Pancakes 214 EGP Lotus…" at bounding box center [783, 637] width 274 height 315
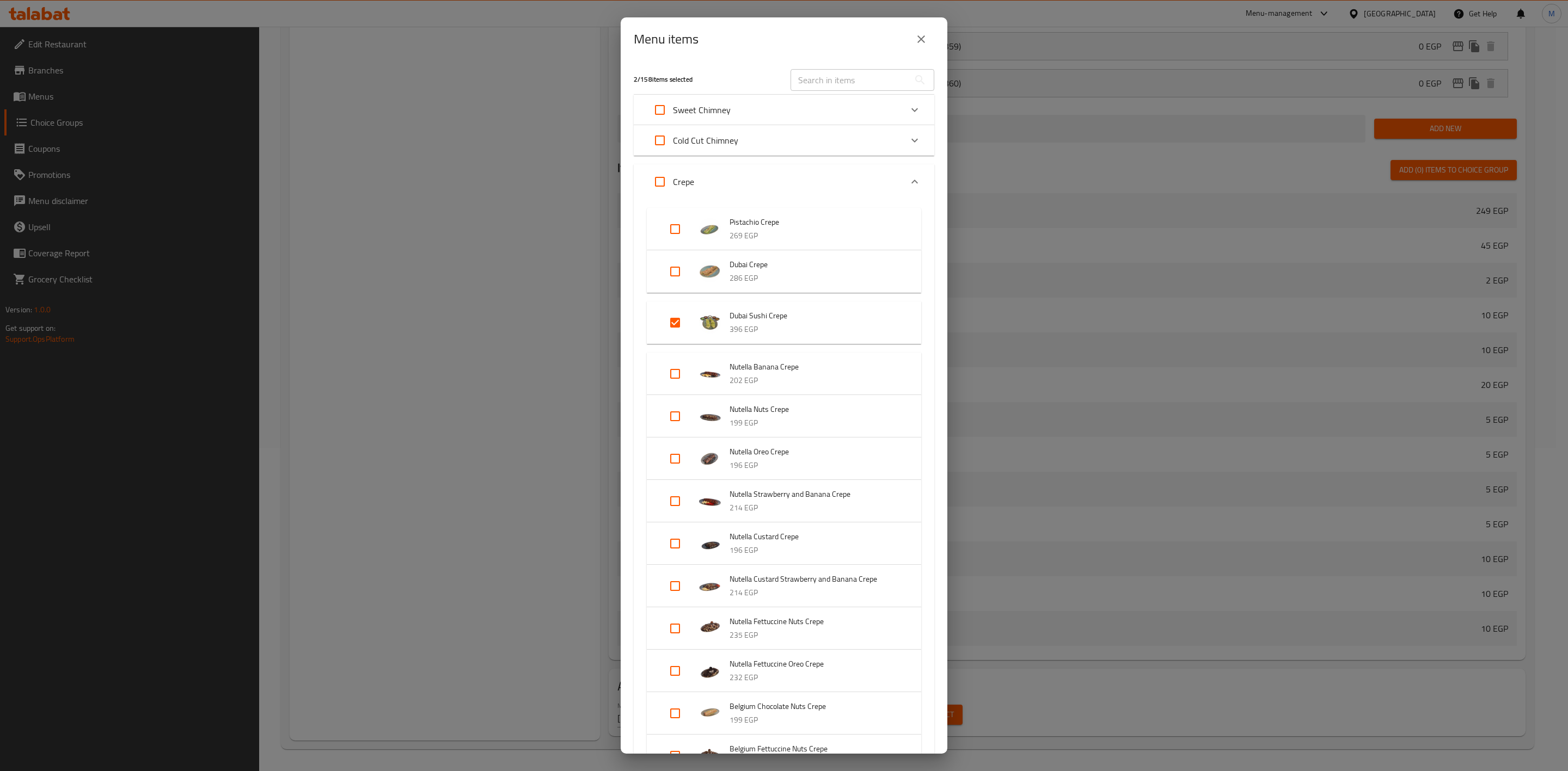
scroll to position [0, 0]
click at [922, 31] on button "close" at bounding box center [921, 39] width 26 height 26
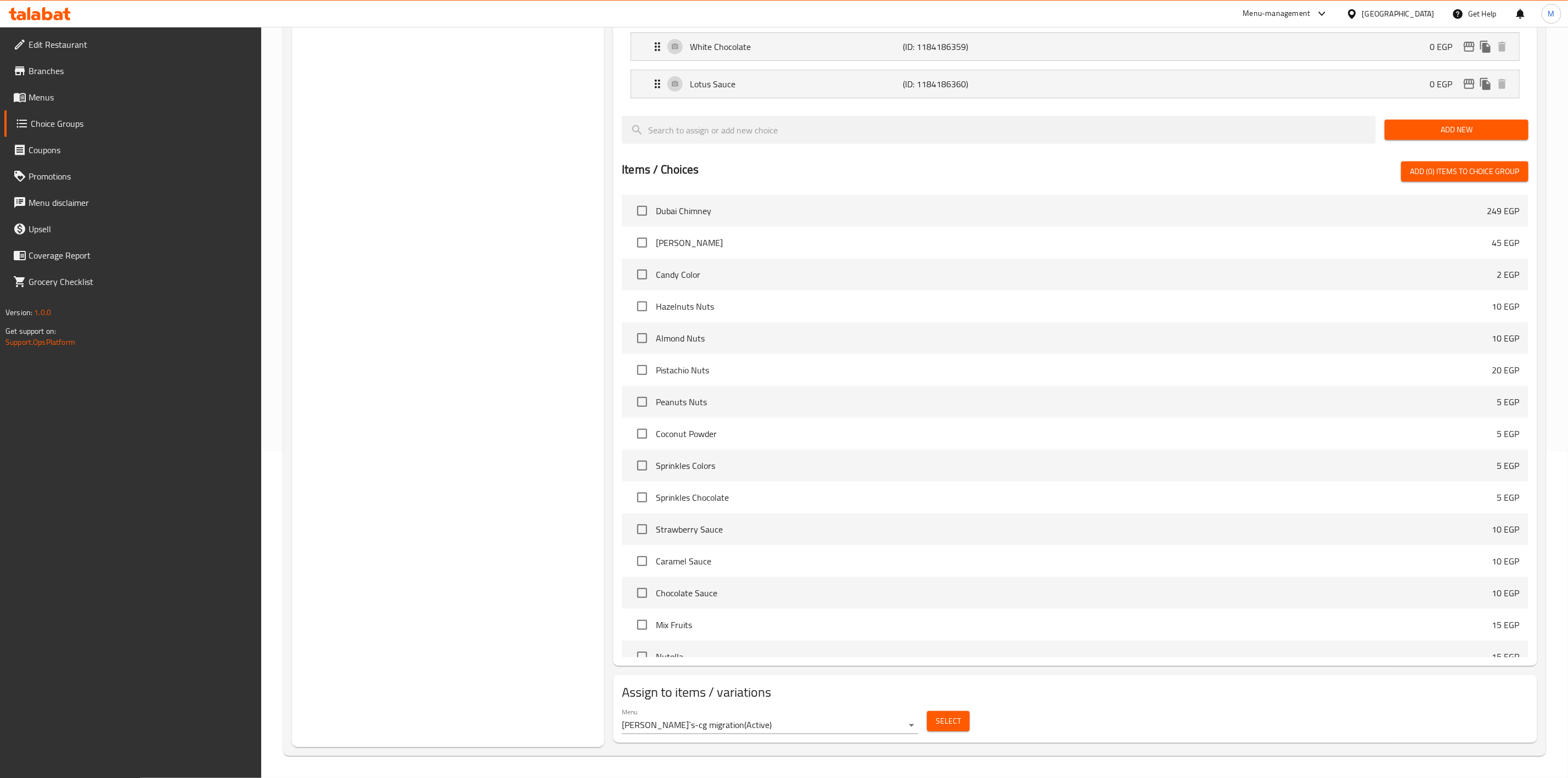
click at [949, 722] on span "Select" at bounding box center [948, 721] width 25 height 14
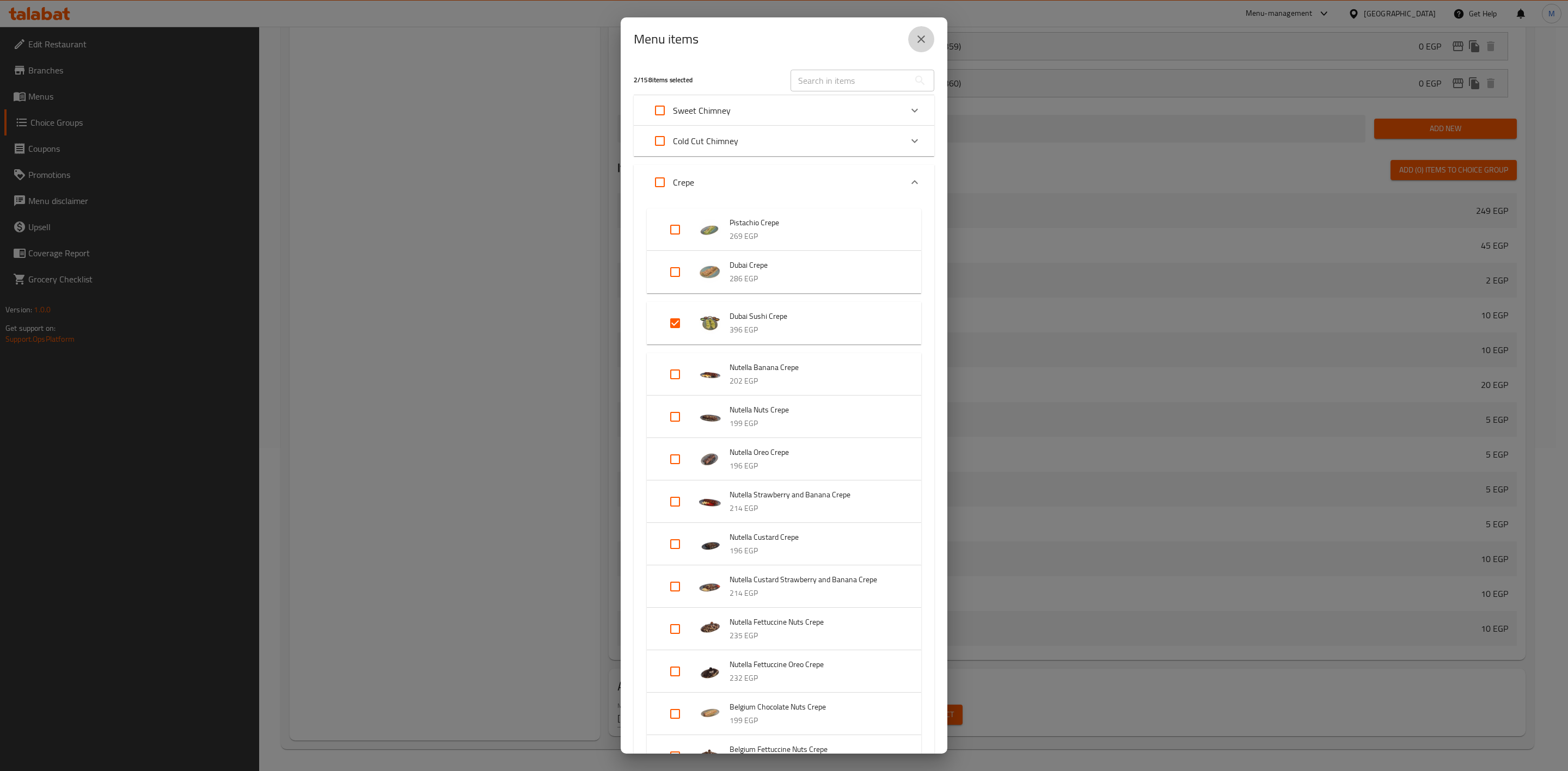
click at [921, 44] on icon "close" at bounding box center [921, 39] width 13 height 13
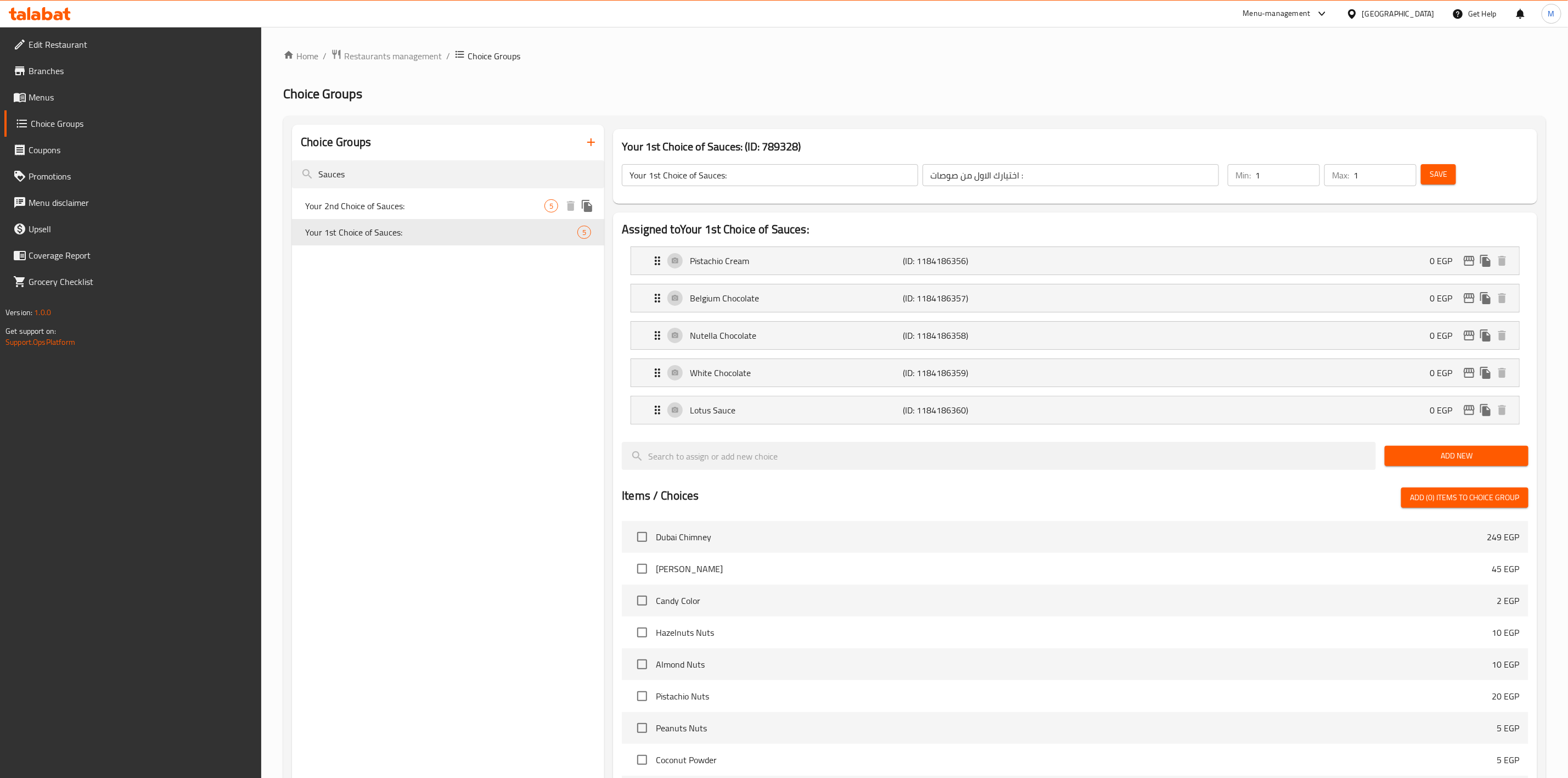
click at [433, 200] on span "Your 2nd Choice of Sauces:" at bounding box center [424, 206] width 239 height 13
type input "Your 2nd Choice of Sauces:"
type input "اختيارك الثاني من صوصات:"
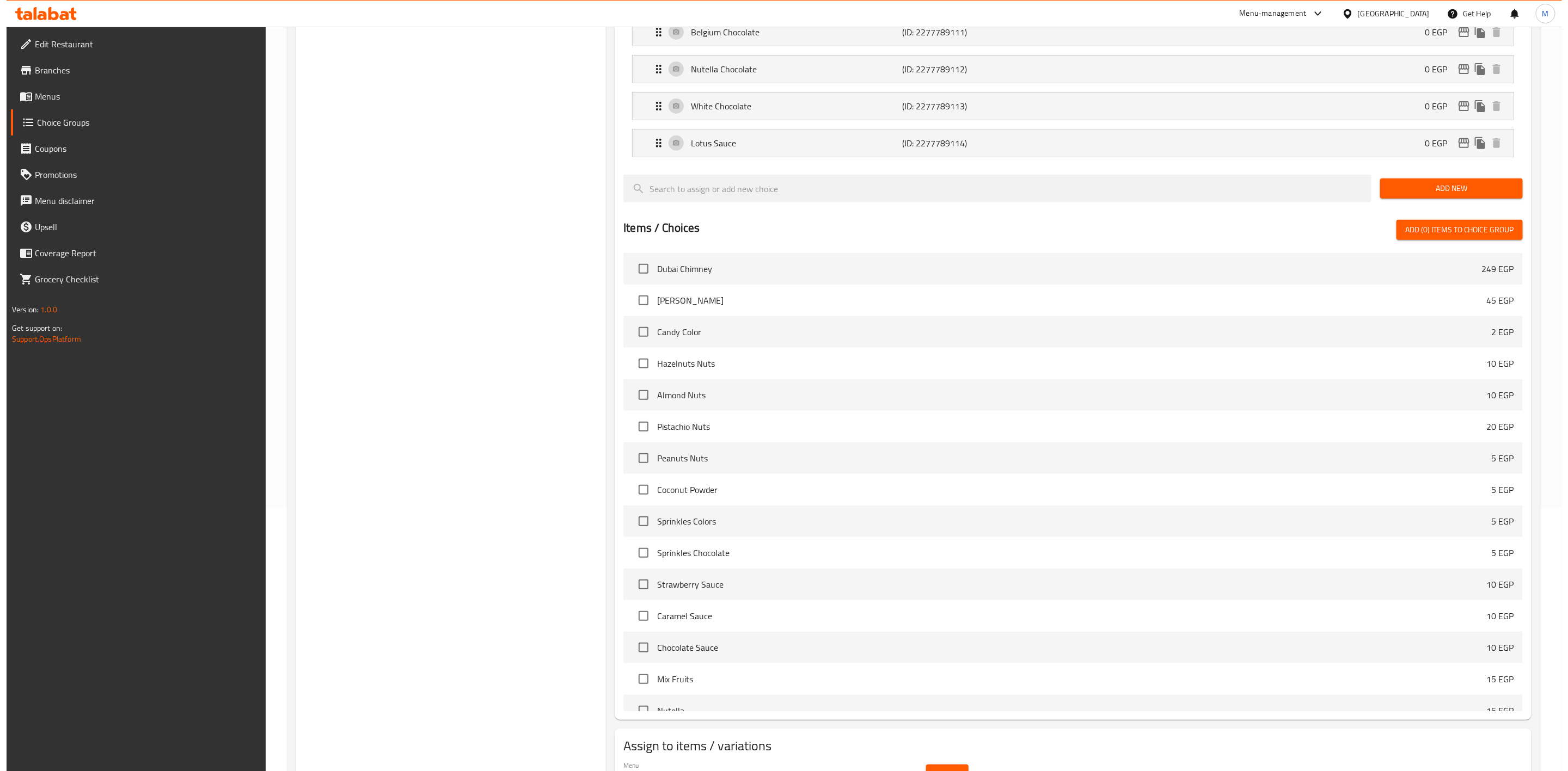
scroll to position [325, 0]
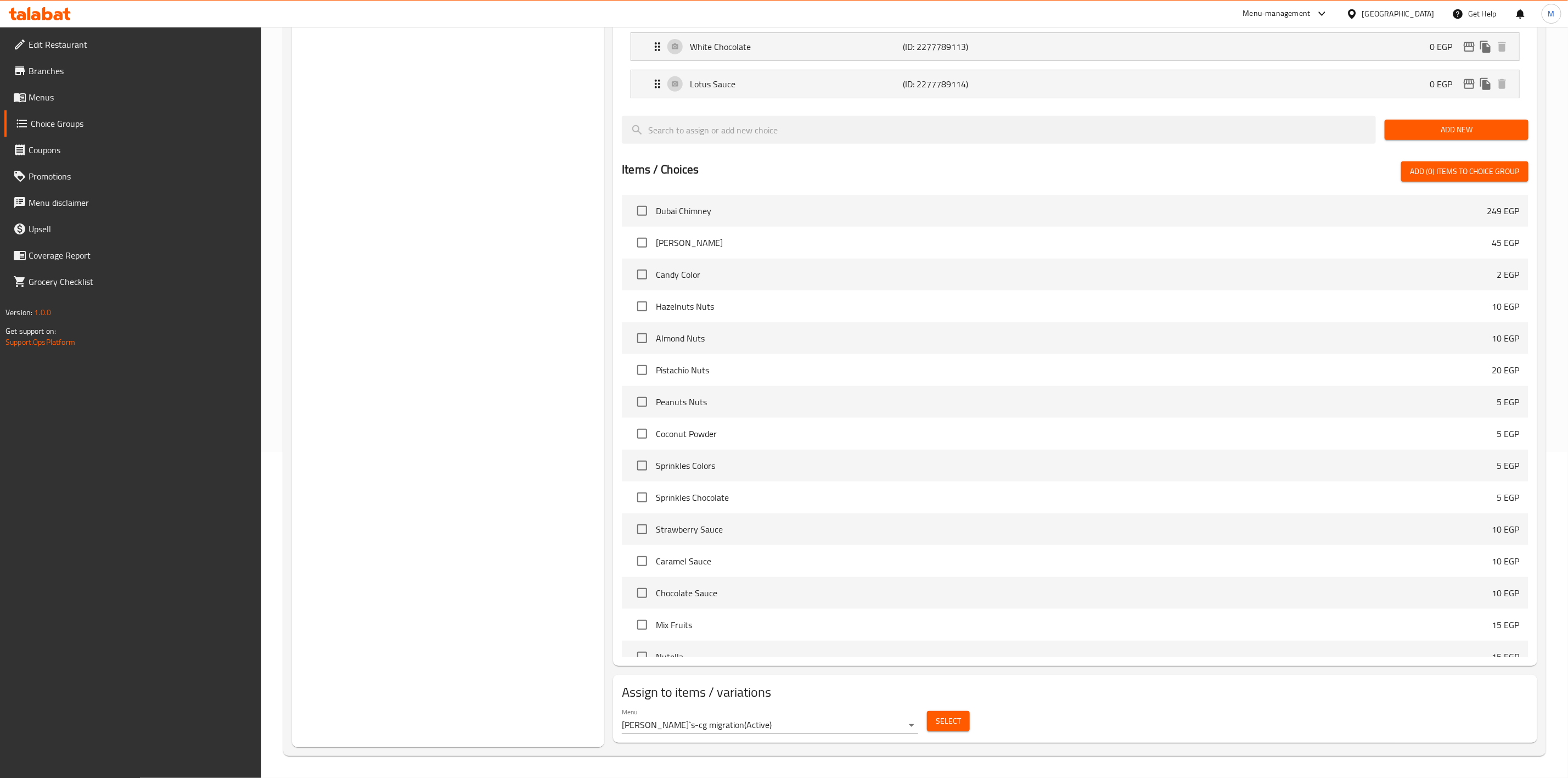
click at [964, 727] on button "Select" at bounding box center [948, 721] width 43 height 20
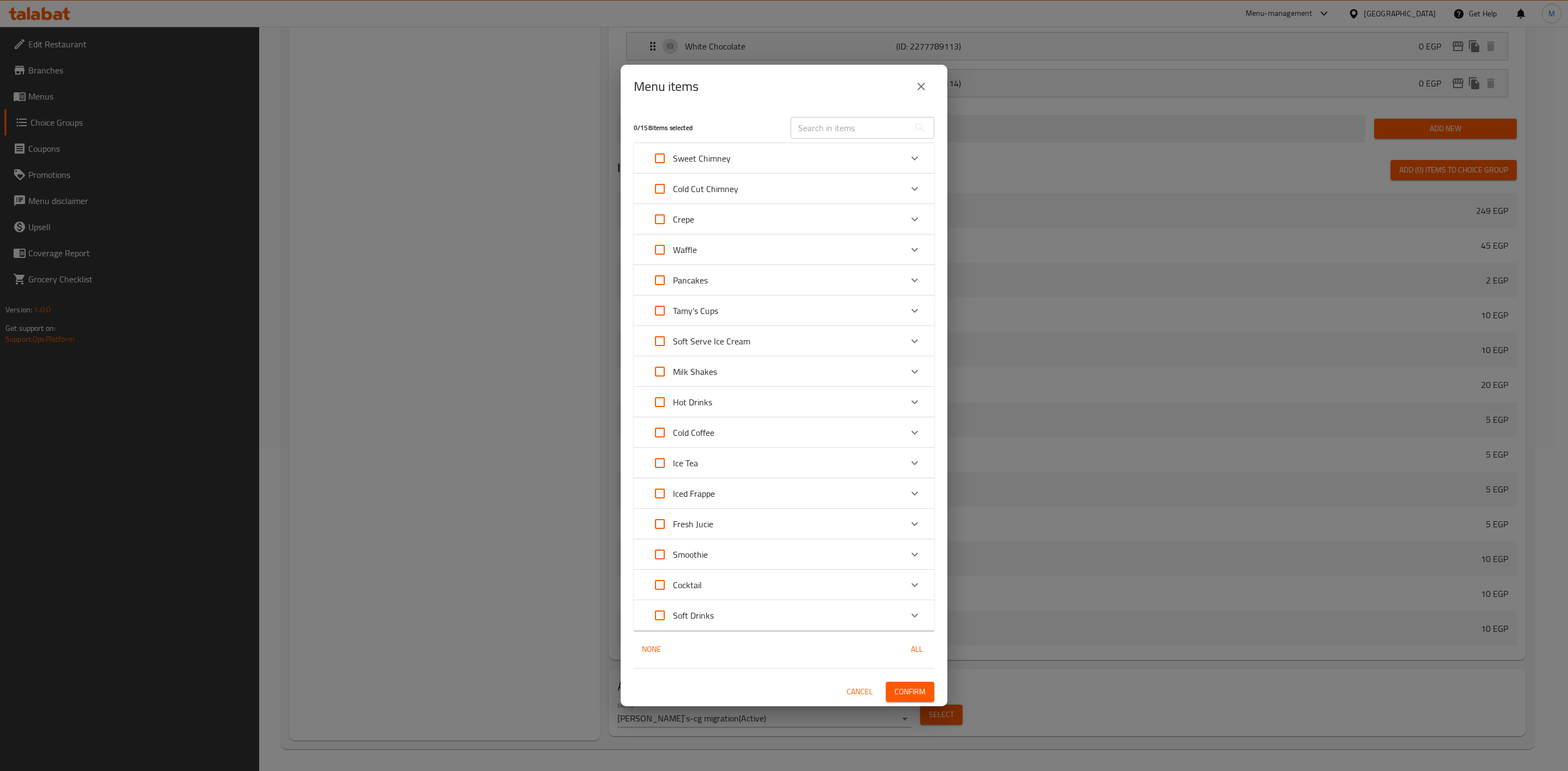
click at [745, 216] on div "Crepe" at bounding box center [774, 219] width 255 height 26
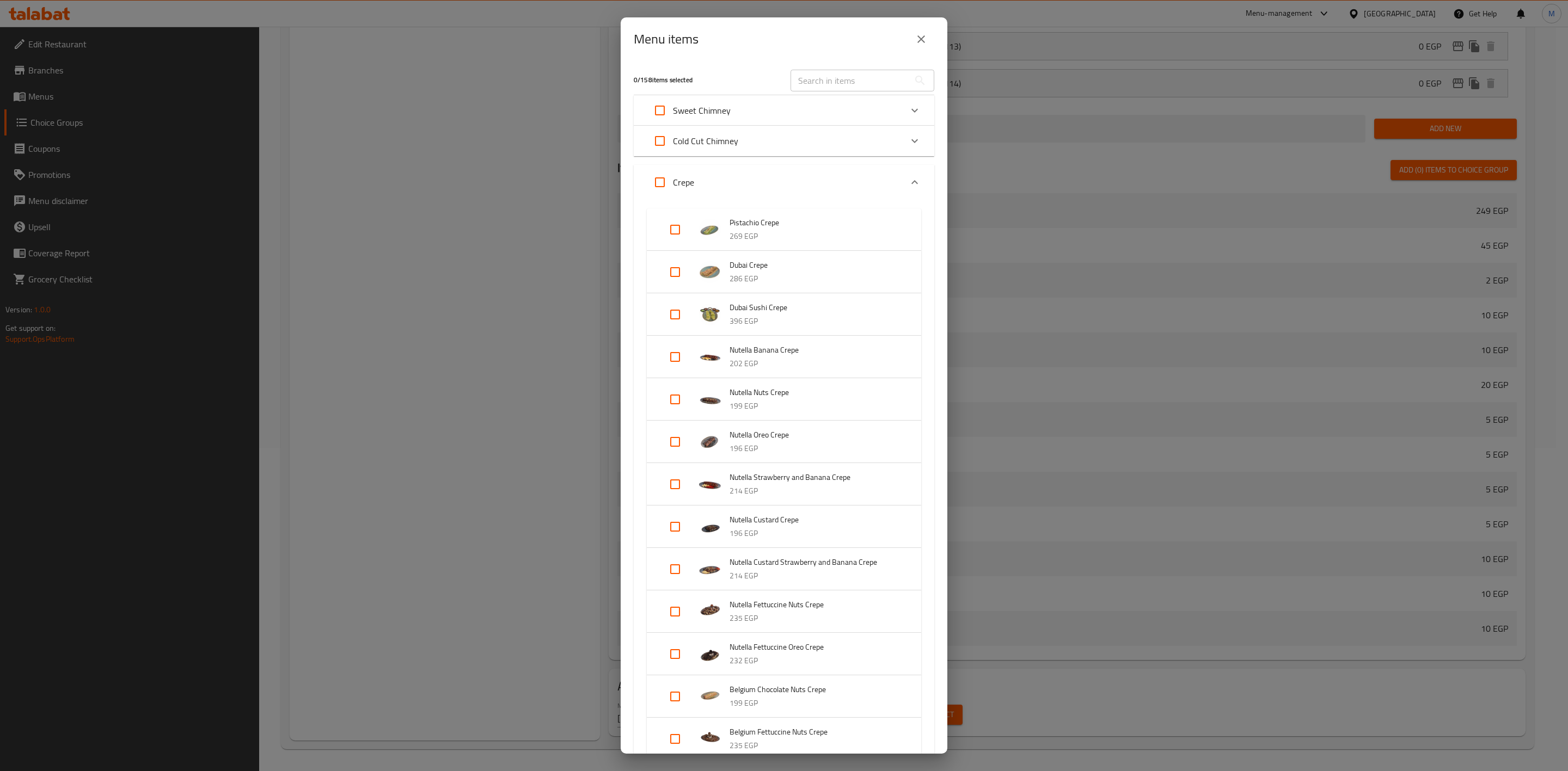
click at [679, 227] on input "Expand" at bounding box center [675, 229] width 26 height 26
checkbox input "true"
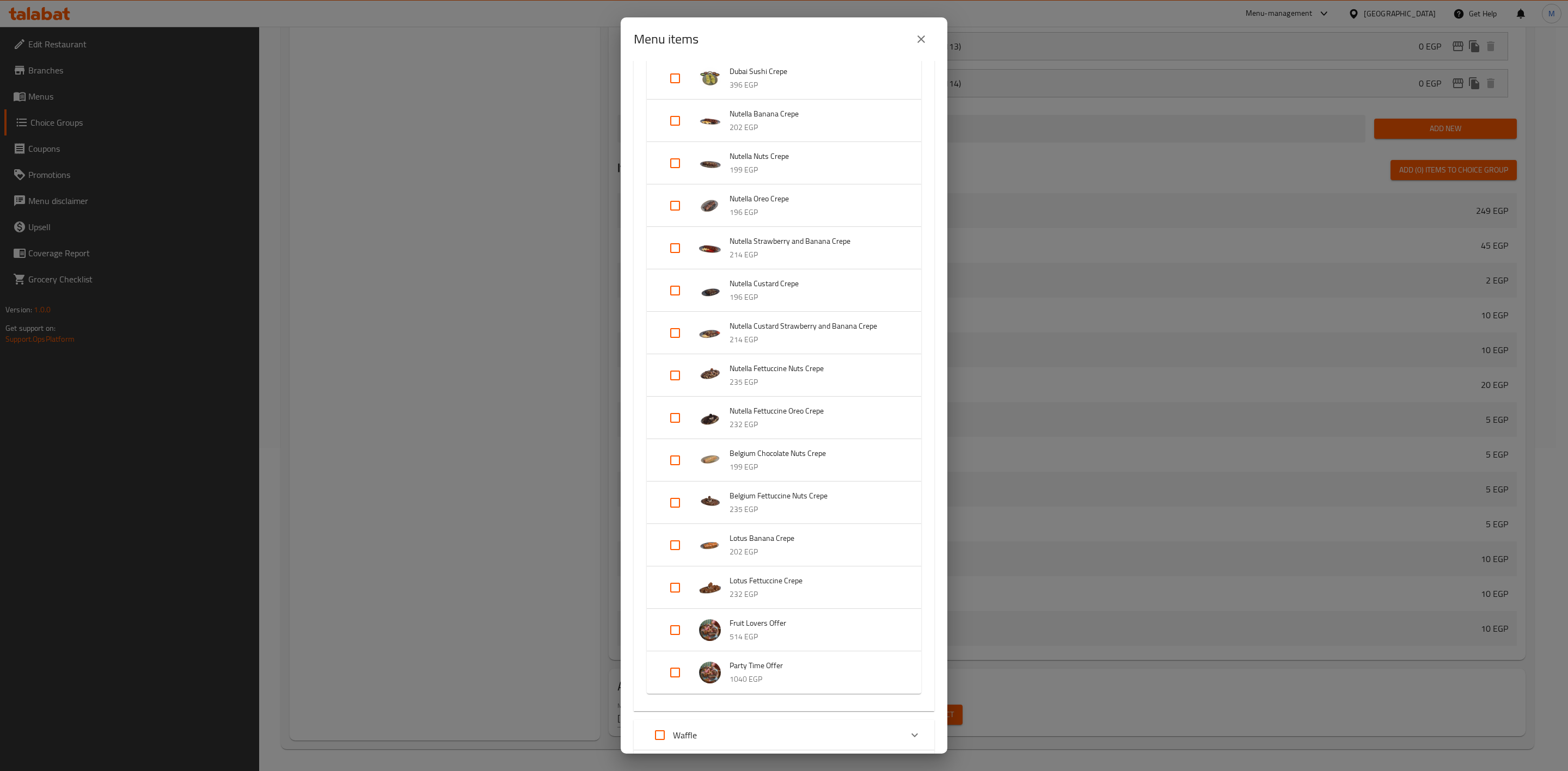
scroll to position [0, 0]
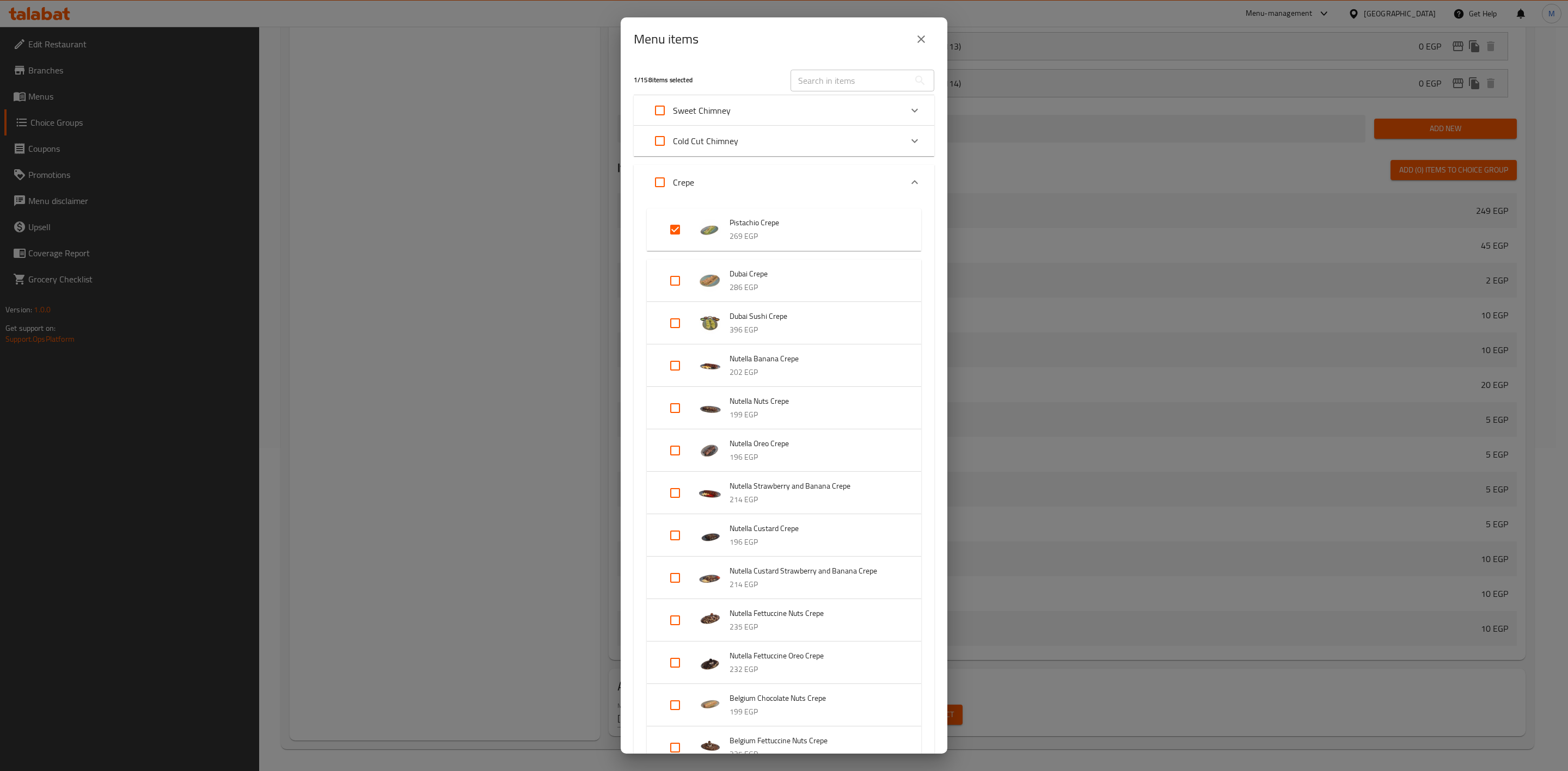
click at [679, 320] on input "Expand" at bounding box center [675, 324] width 26 height 26
checkbox input "true"
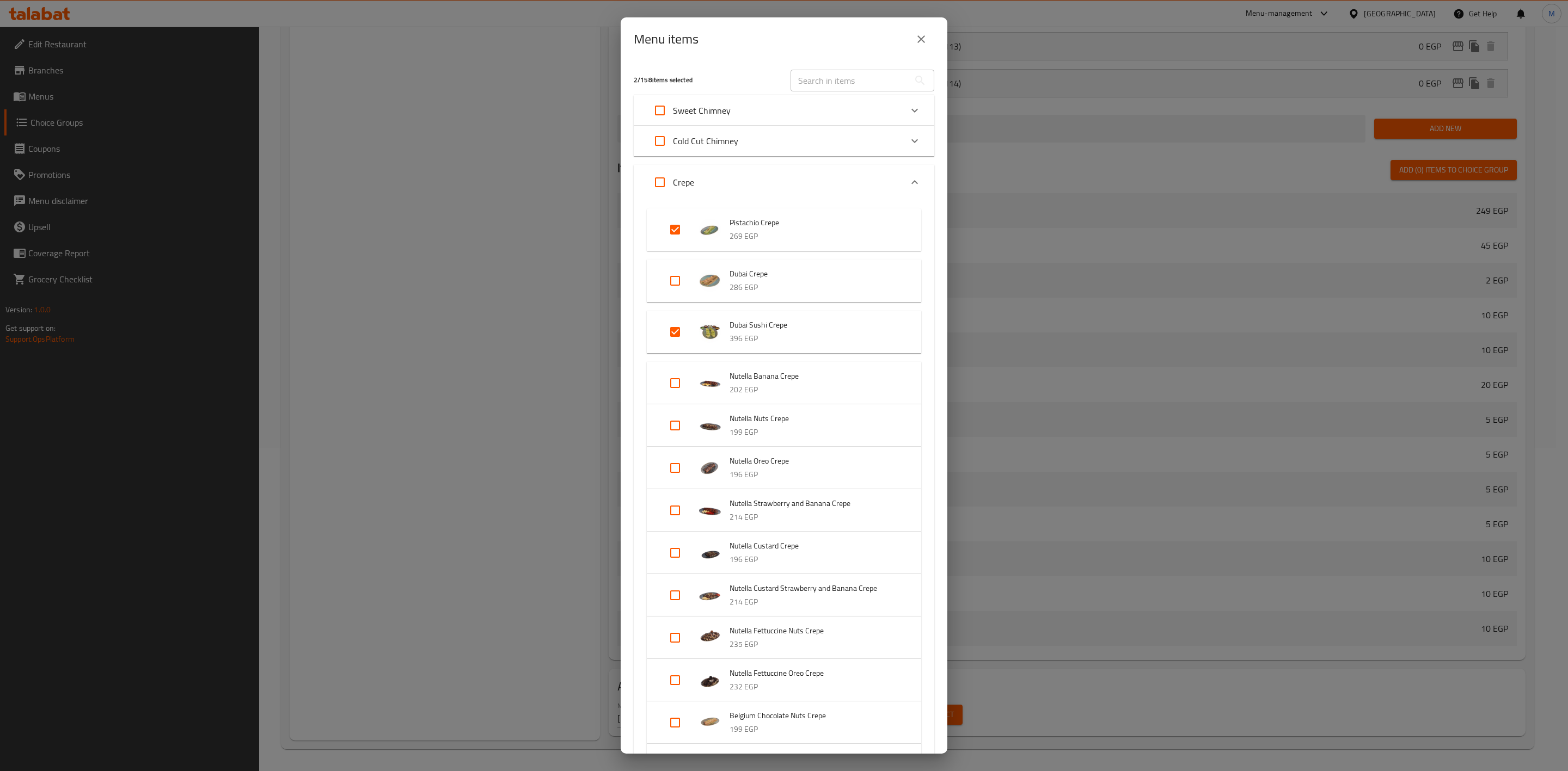
click at [674, 229] on input "Expand" at bounding box center [675, 229] width 26 height 26
checkbox input "false"
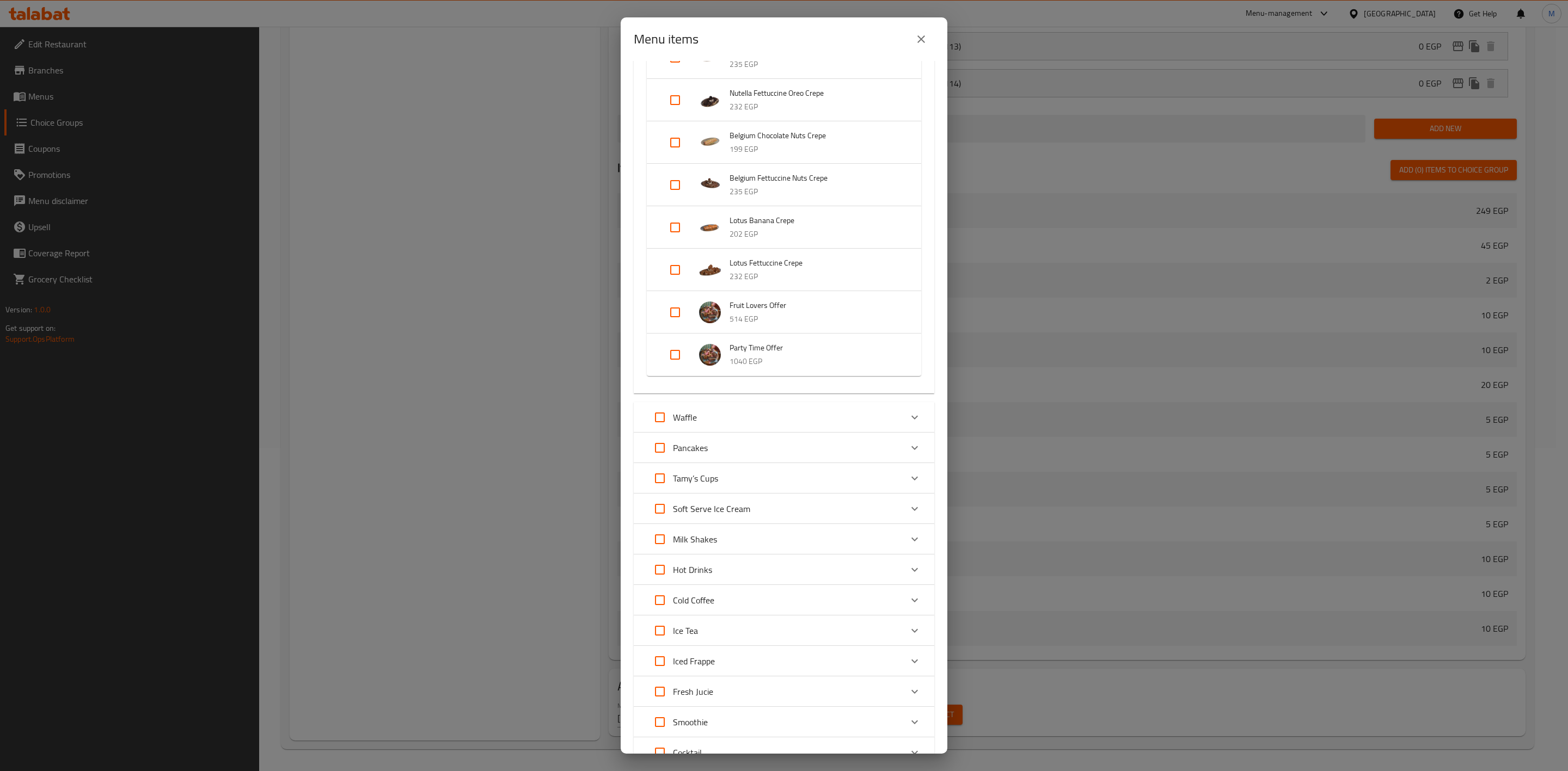
scroll to position [690, 0]
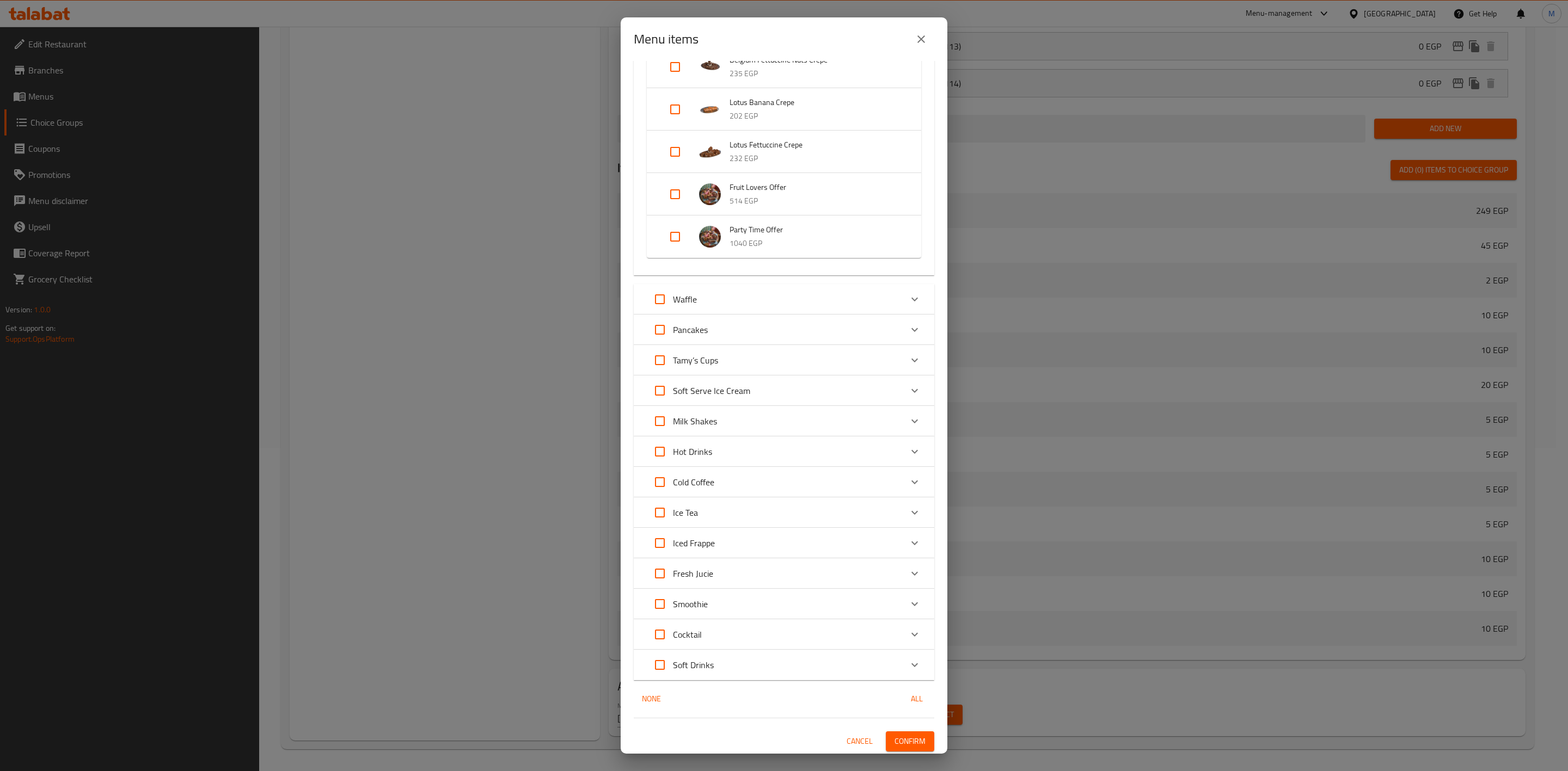
click at [774, 331] on div "Pancakes" at bounding box center [774, 330] width 255 height 26
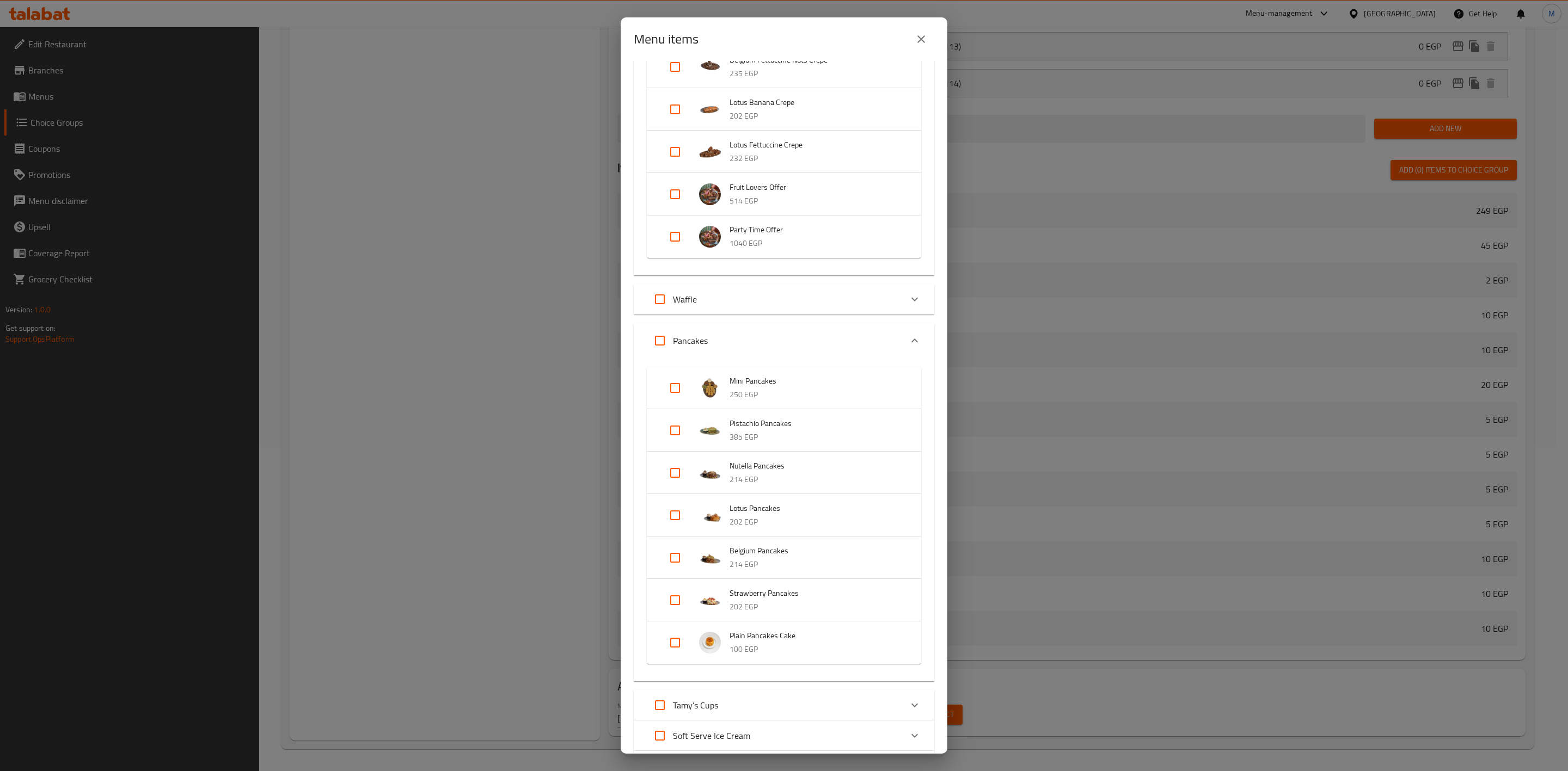
click at [682, 389] on input "Expand" at bounding box center [675, 388] width 26 height 26
checkbox input "true"
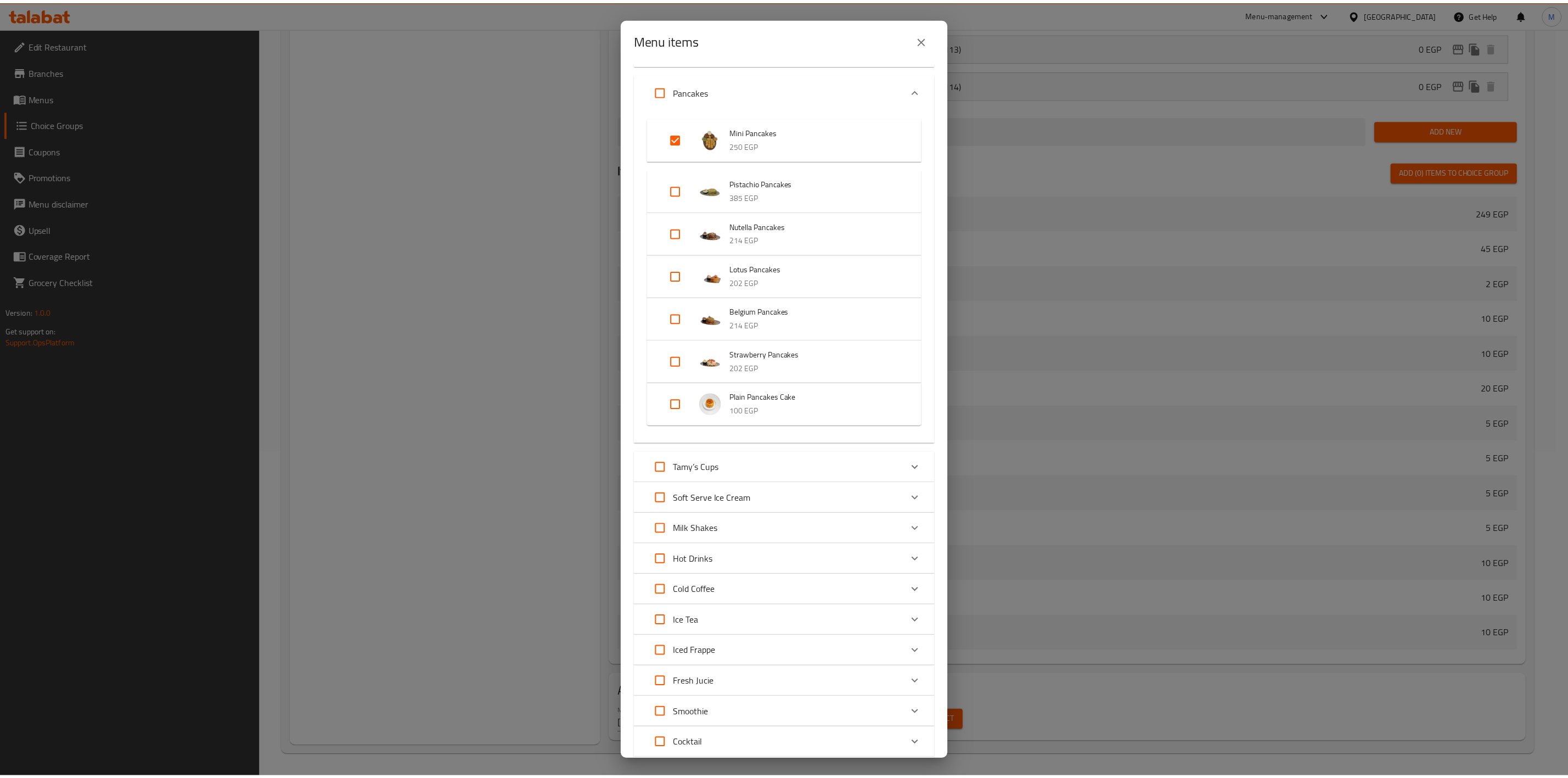
scroll to position [1052, 0]
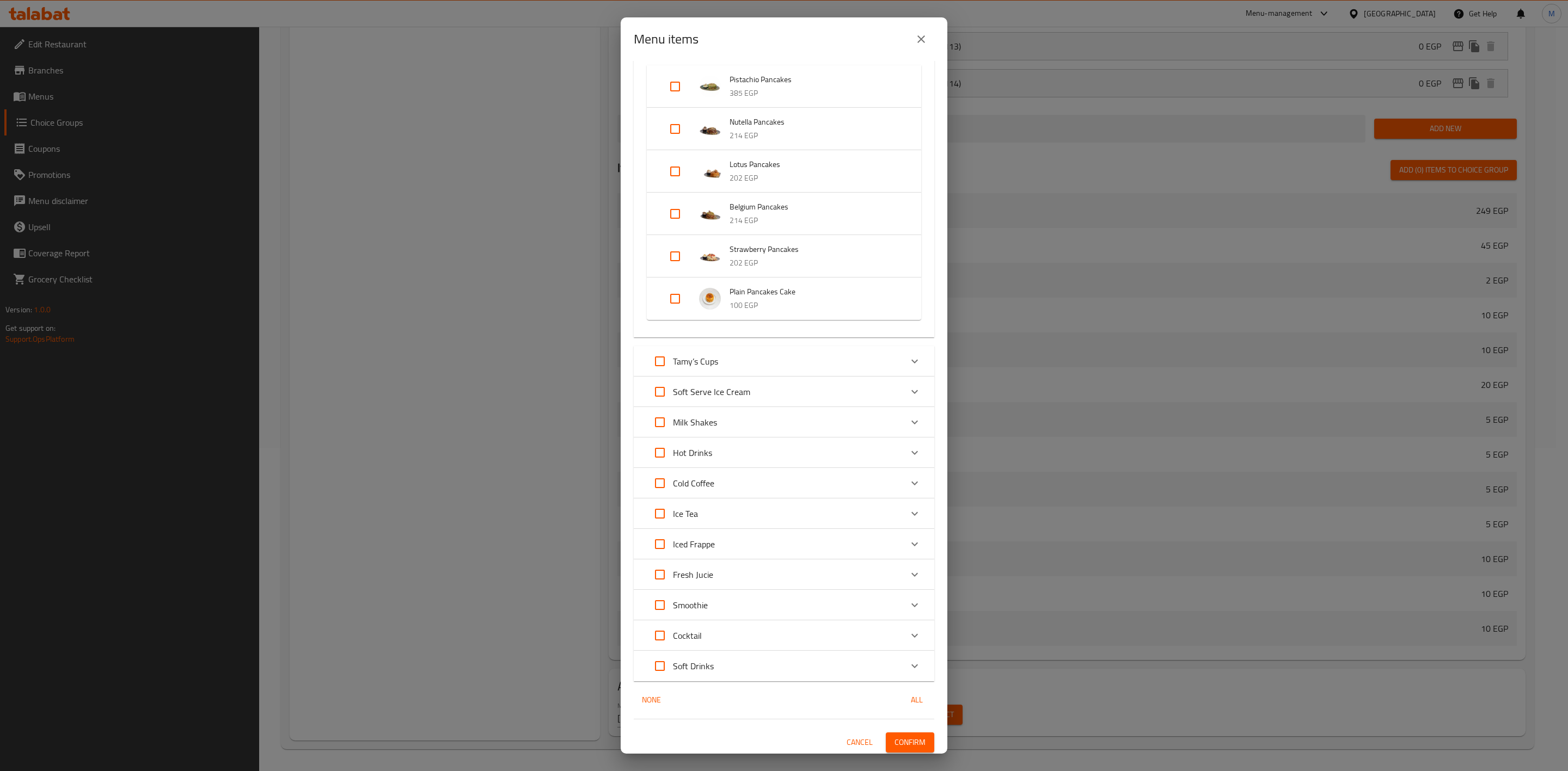
click at [895, 736] on span "Confirm" at bounding box center [910, 742] width 31 height 14
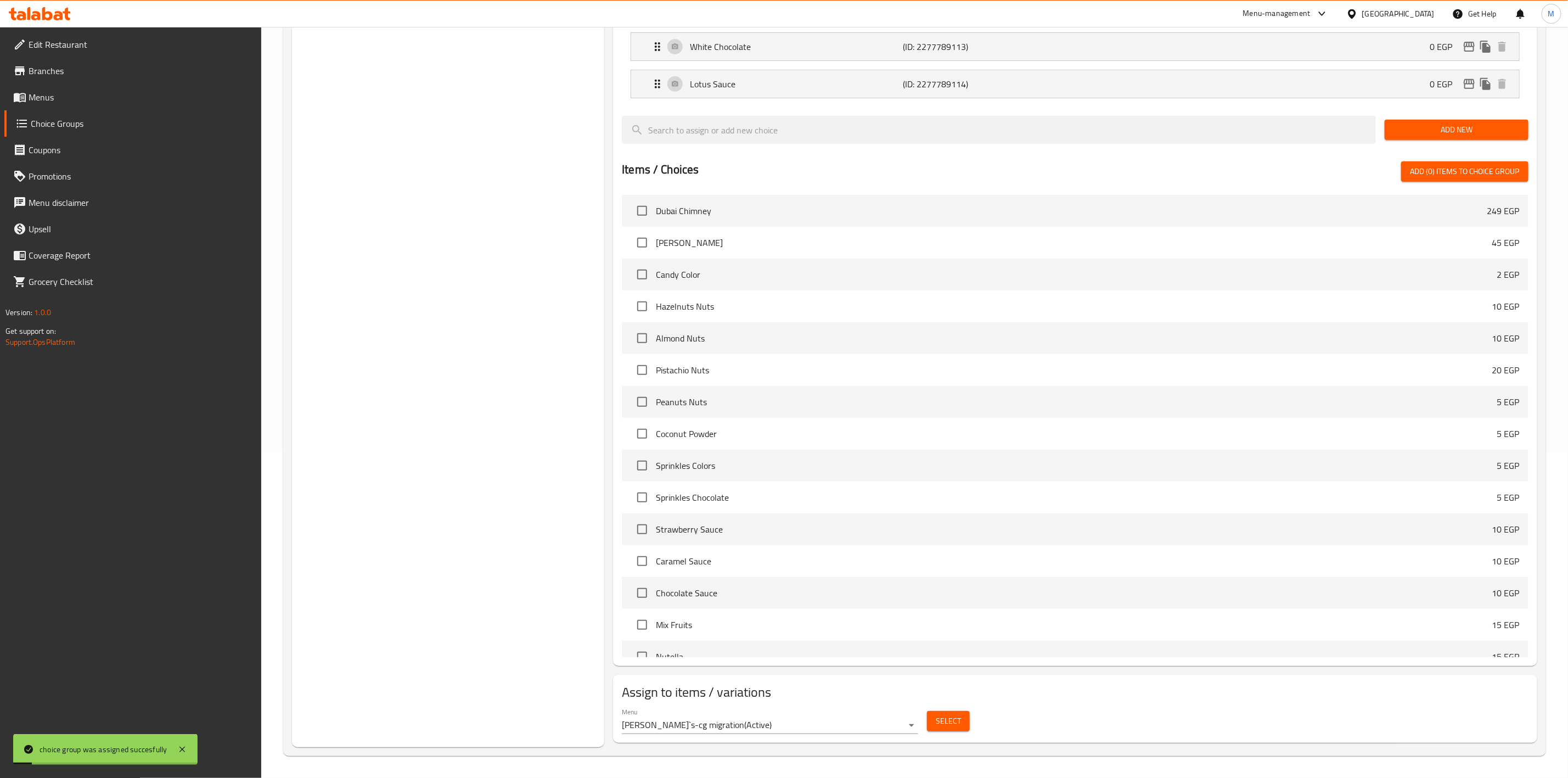
scroll to position [0, 0]
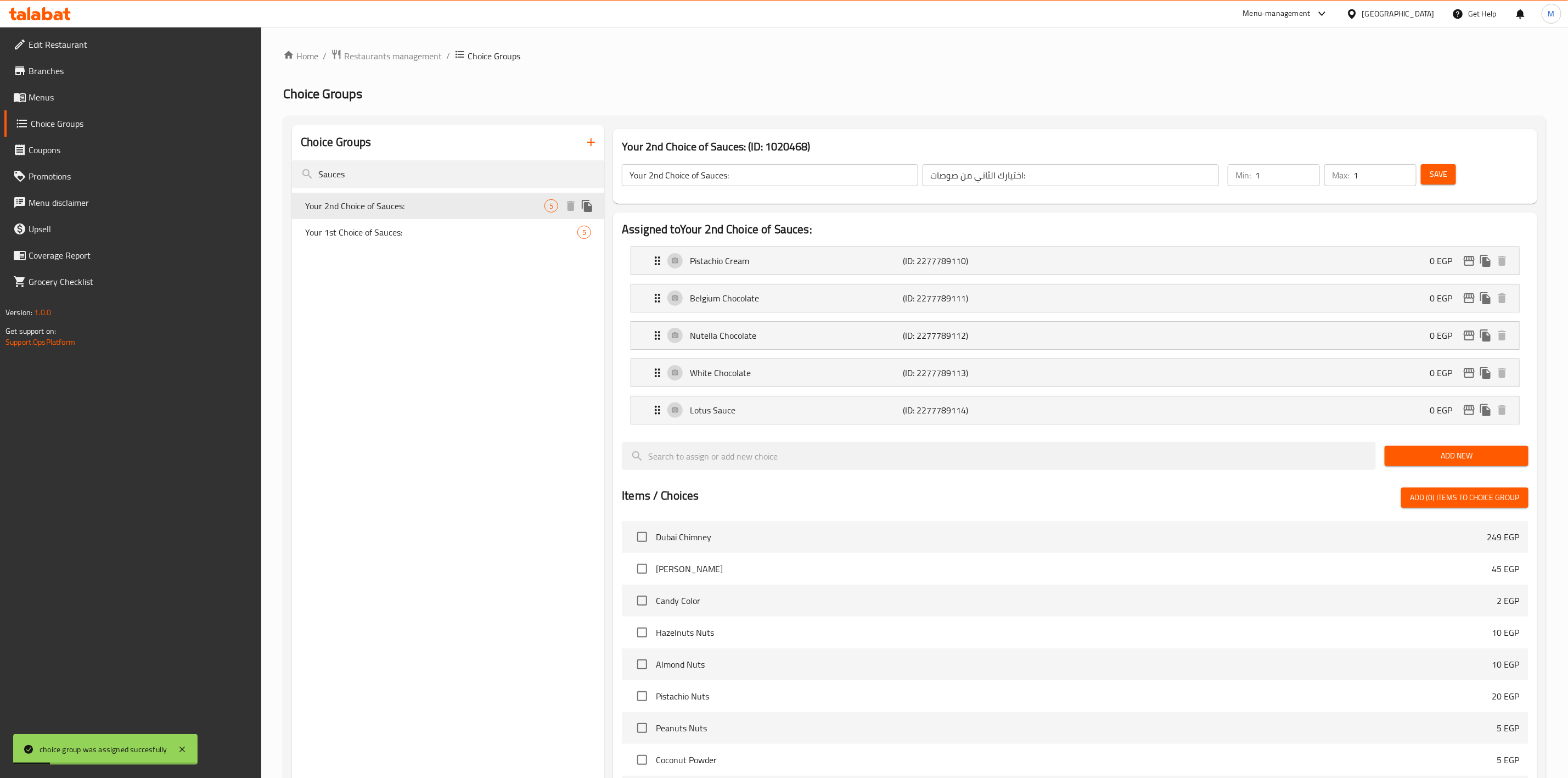
click at [420, 227] on span "Your 1st Choice of Sauces:" at bounding box center [441, 232] width 272 height 13
type input "Your 1st Choice of Sauces:"
type input "اختيارك الاول من صوصات :"
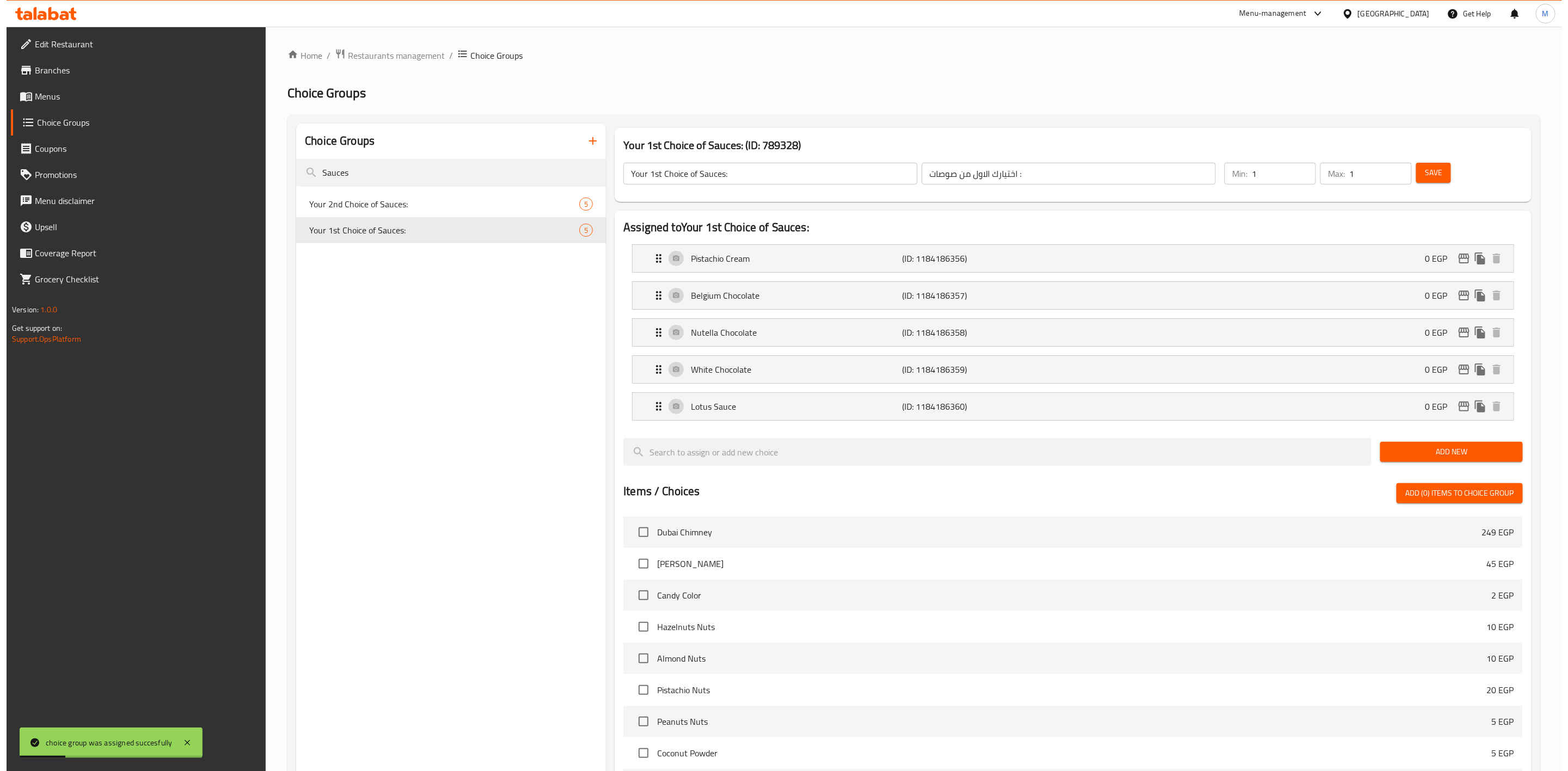
scroll to position [325, 0]
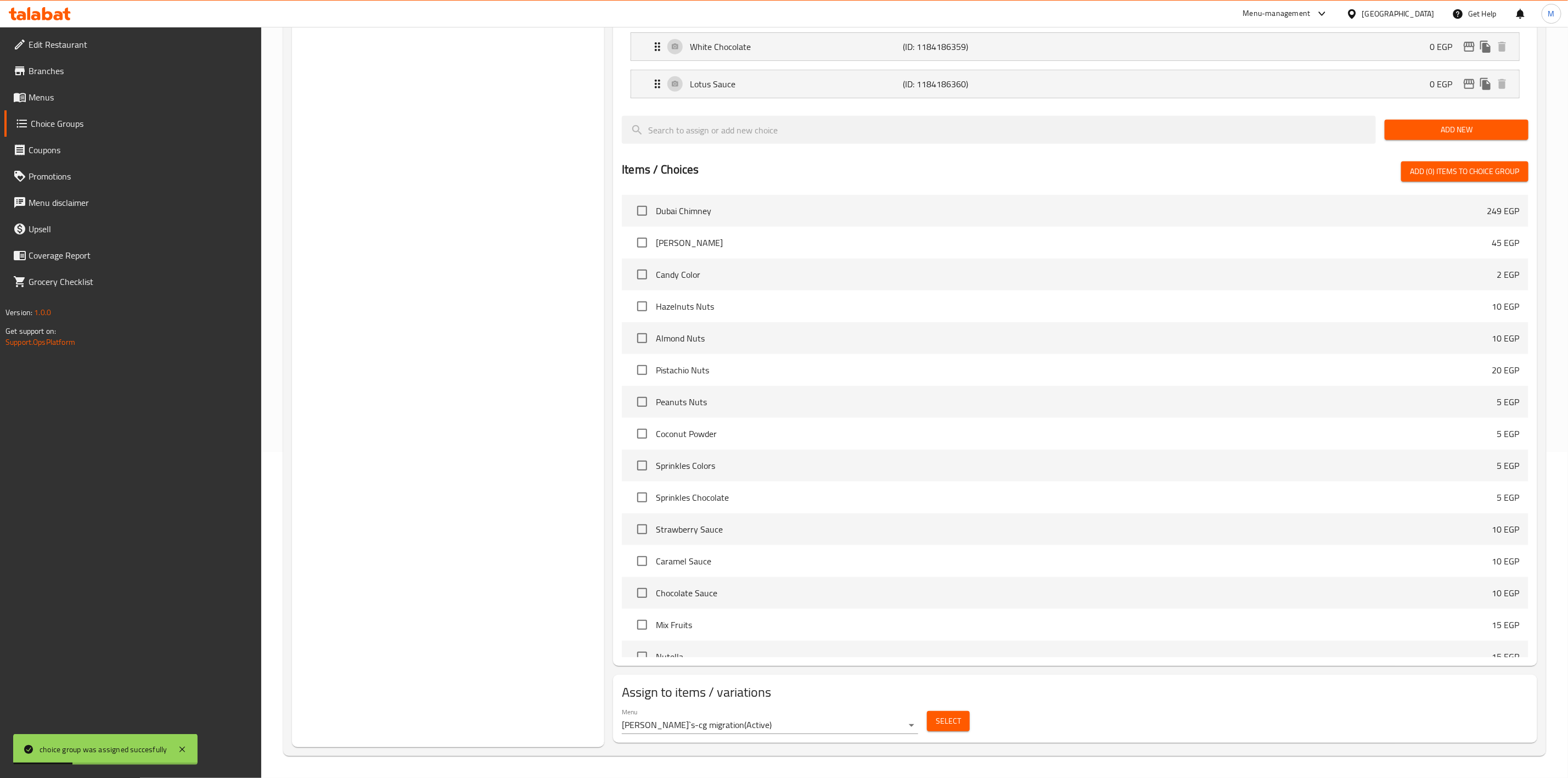
click at [949, 719] on span "Select" at bounding box center [948, 721] width 25 height 14
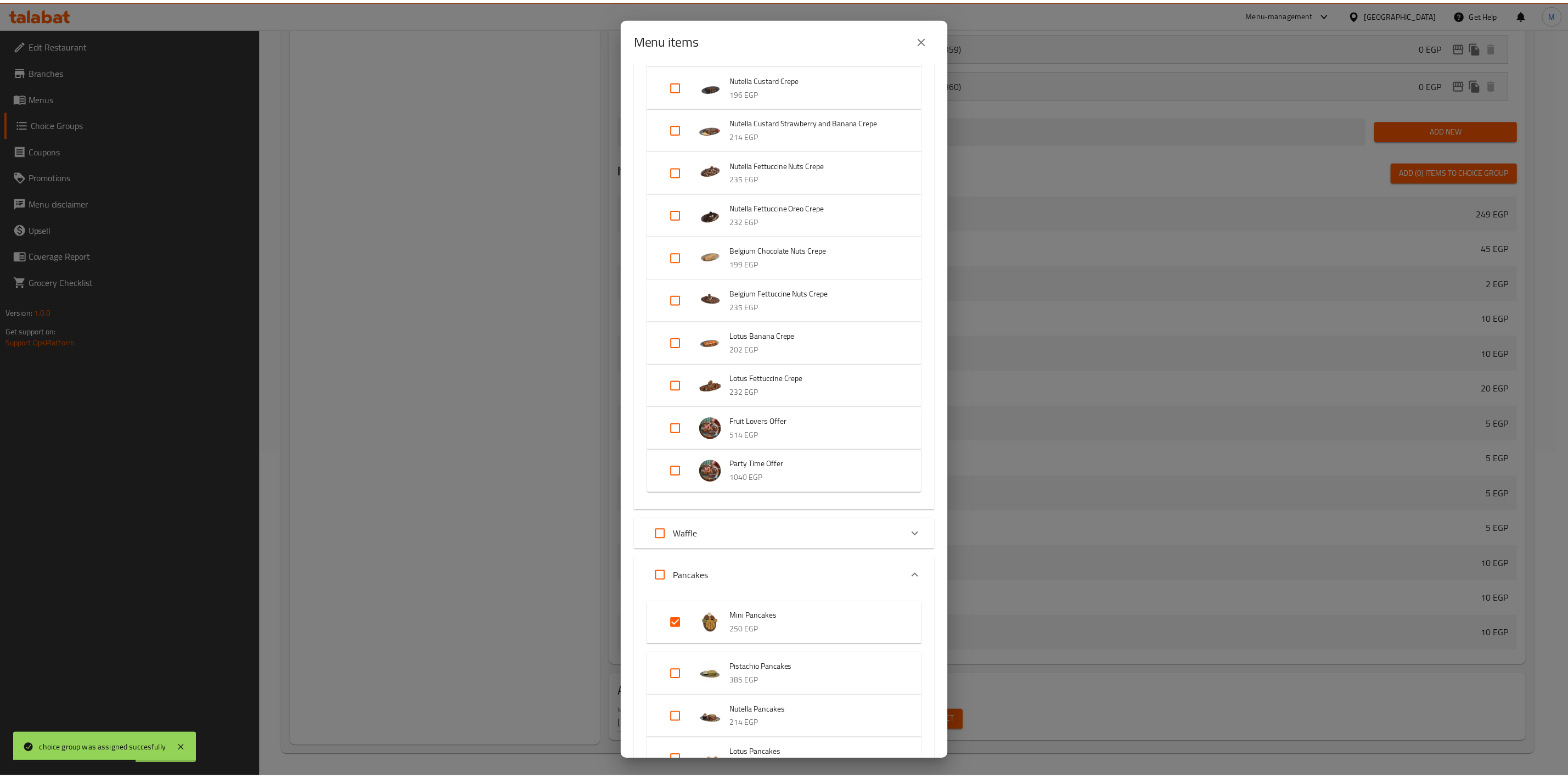
scroll to position [577, 0]
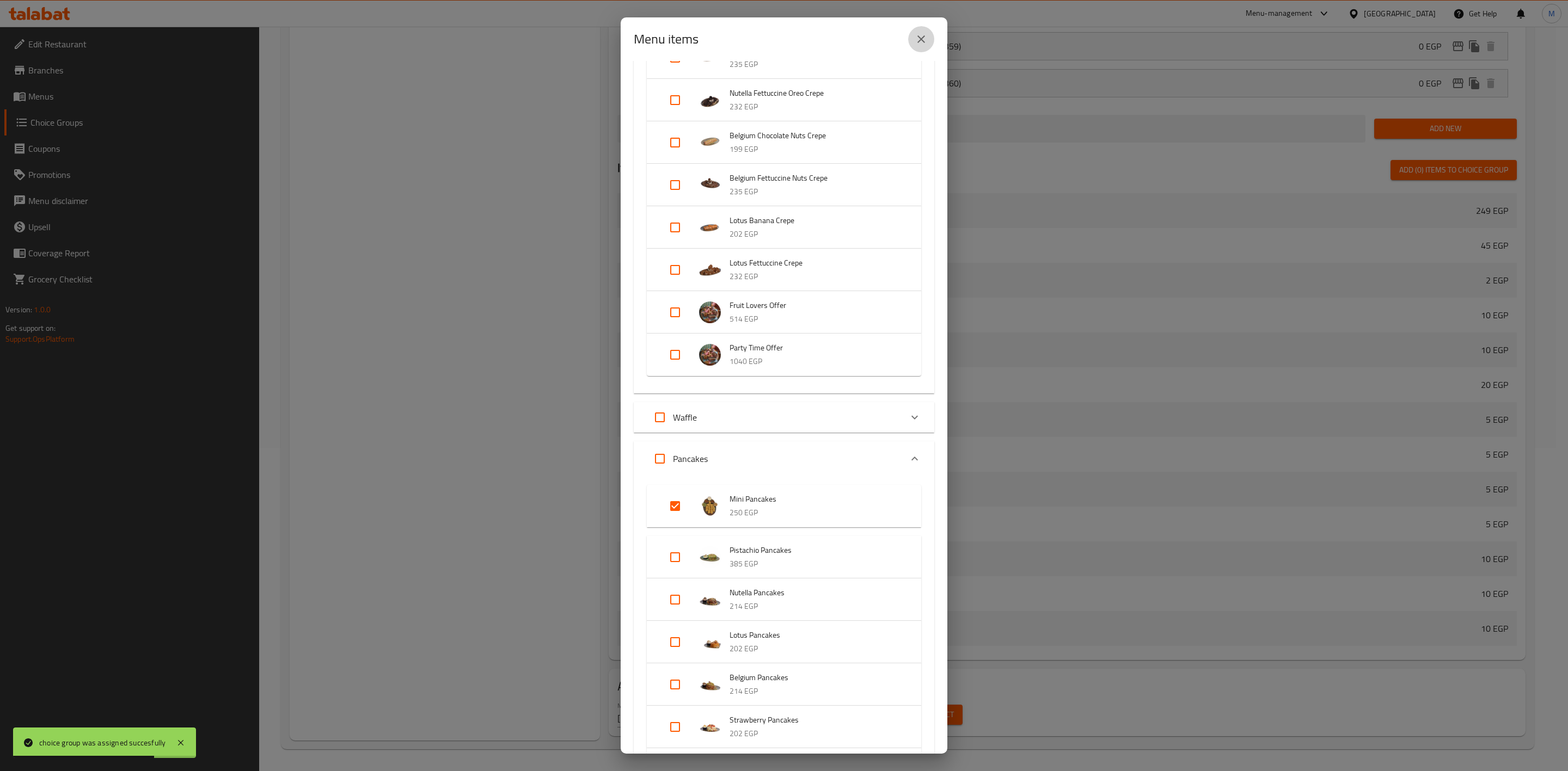
click at [926, 43] on icon "close" at bounding box center [921, 39] width 13 height 13
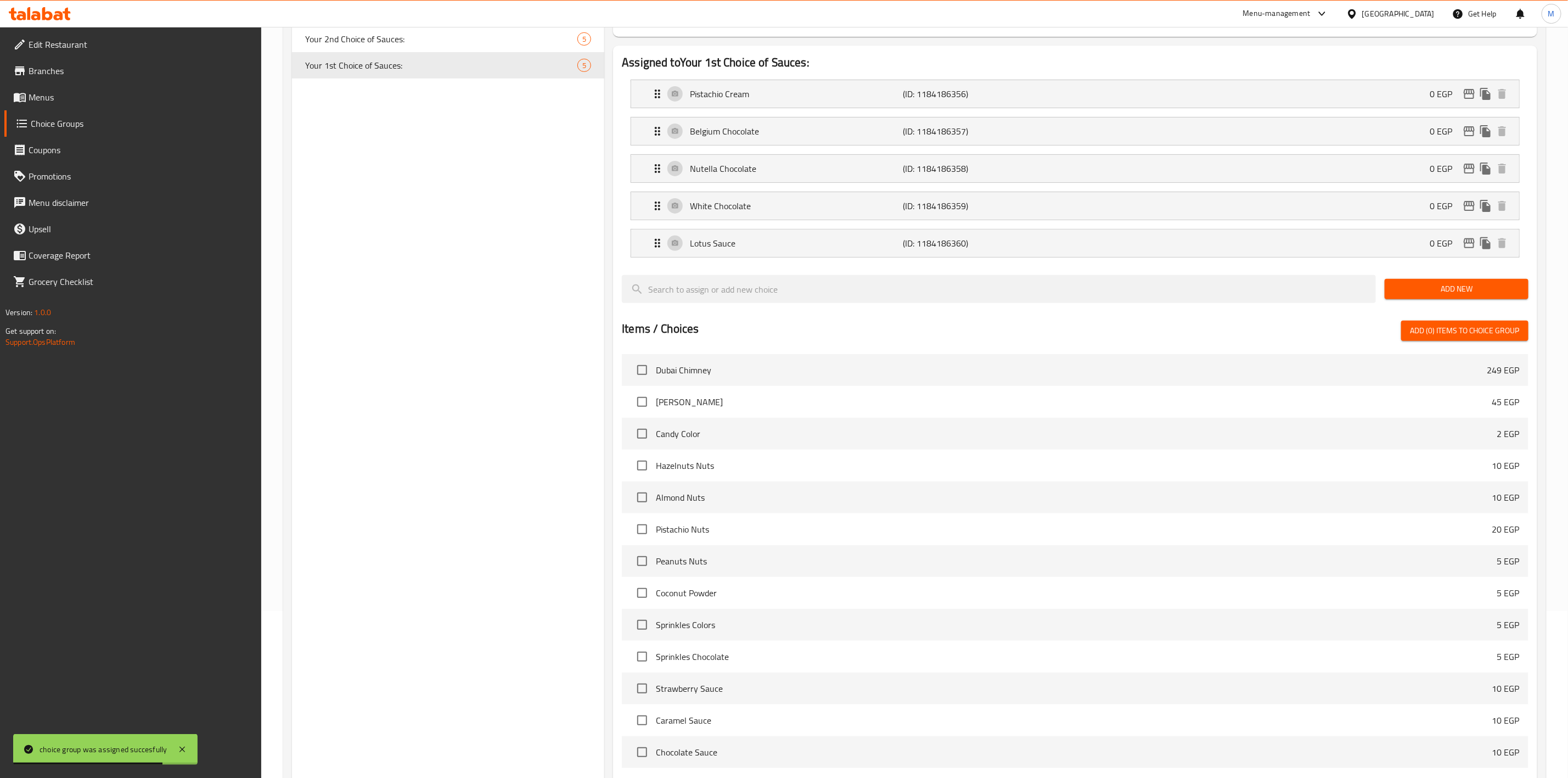
scroll to position [0, 0]
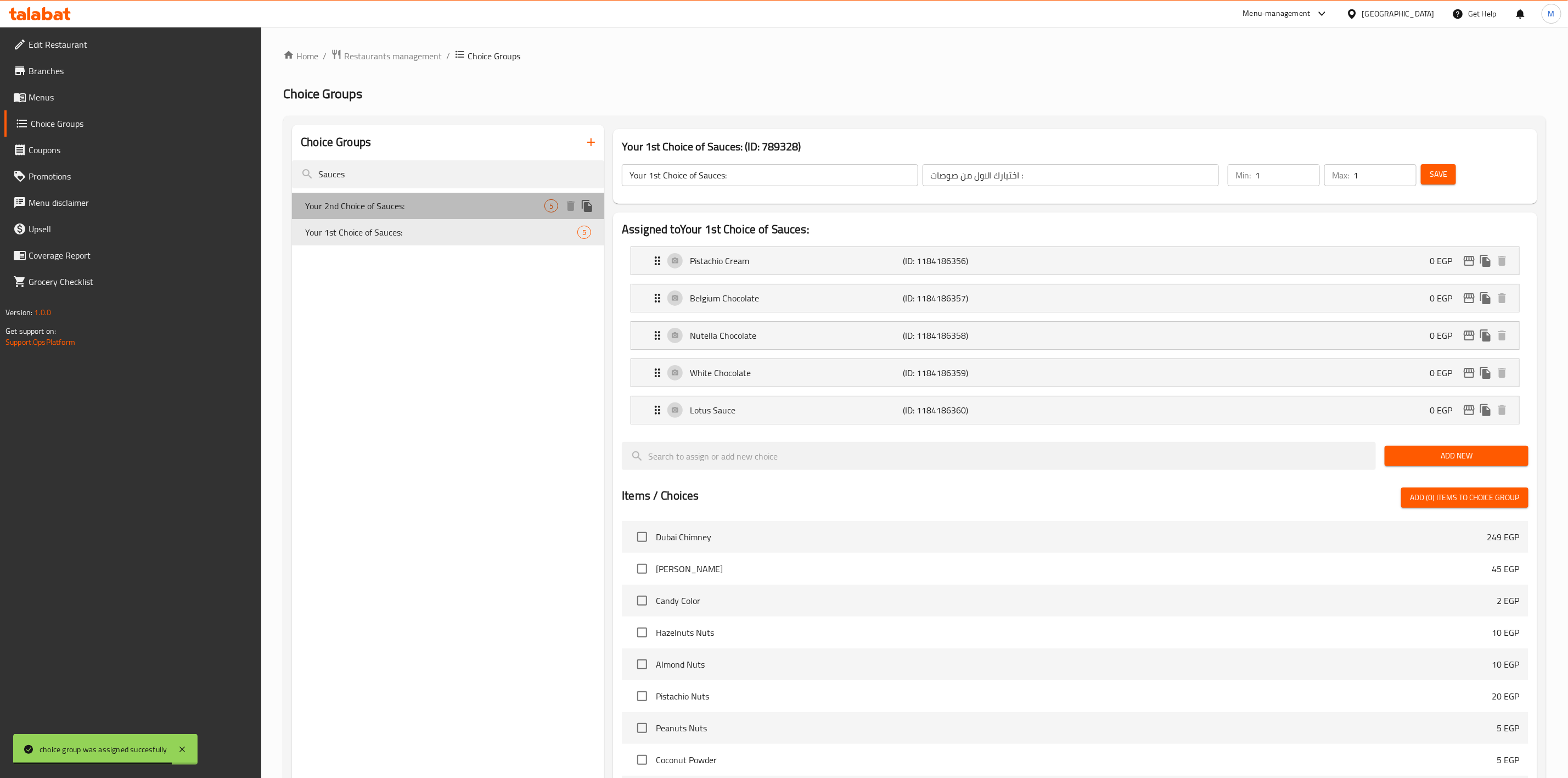
click at [425, 214] on div "Your 2nd Choice of Sauces: 5" at bounding box center [448, 205] width 312 height 26
type input "Your 2nd Choice of Sauces:"
type input "اختيارك الثاني من صوصات:"
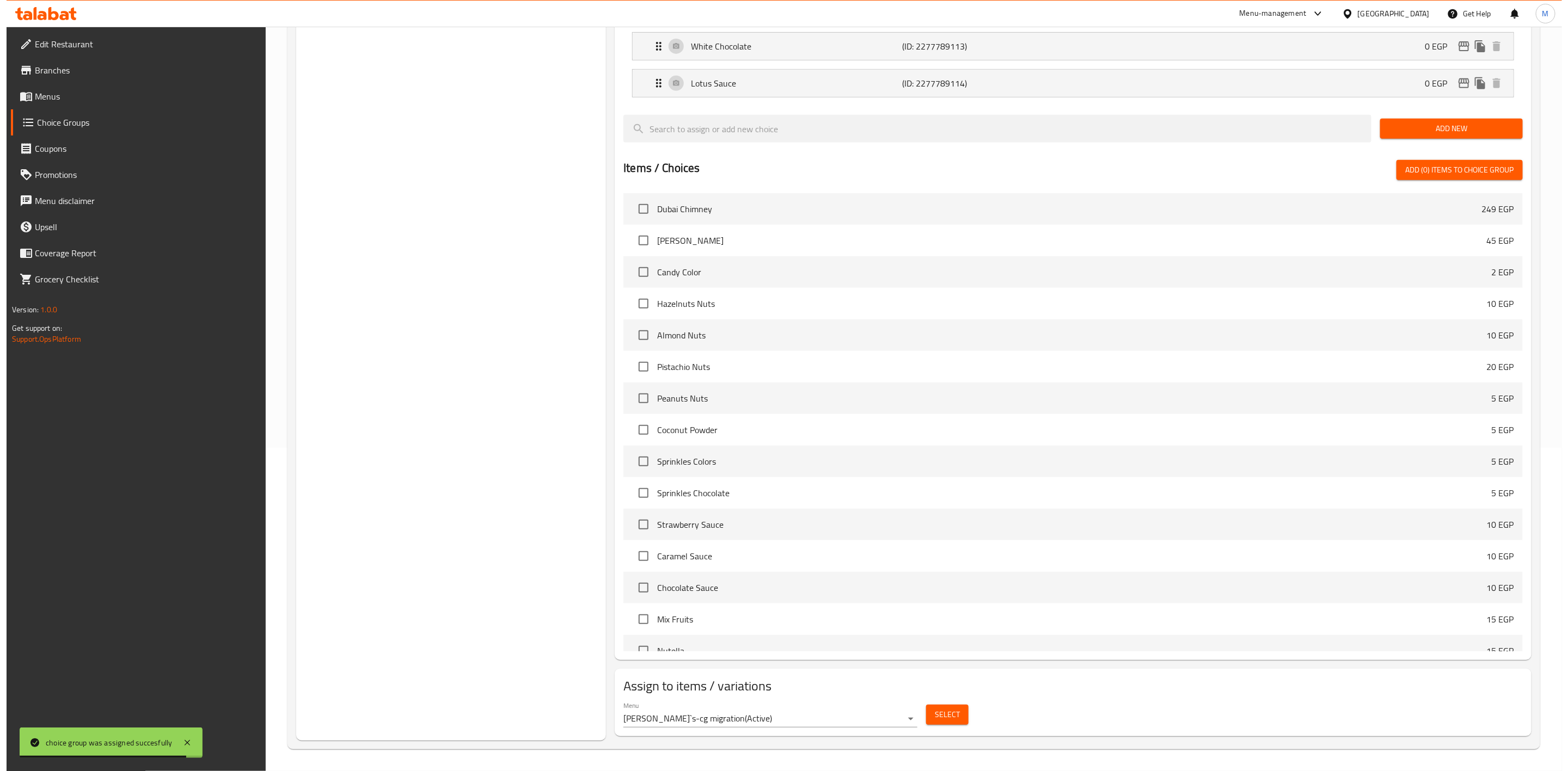
scroll to position [408, 0]
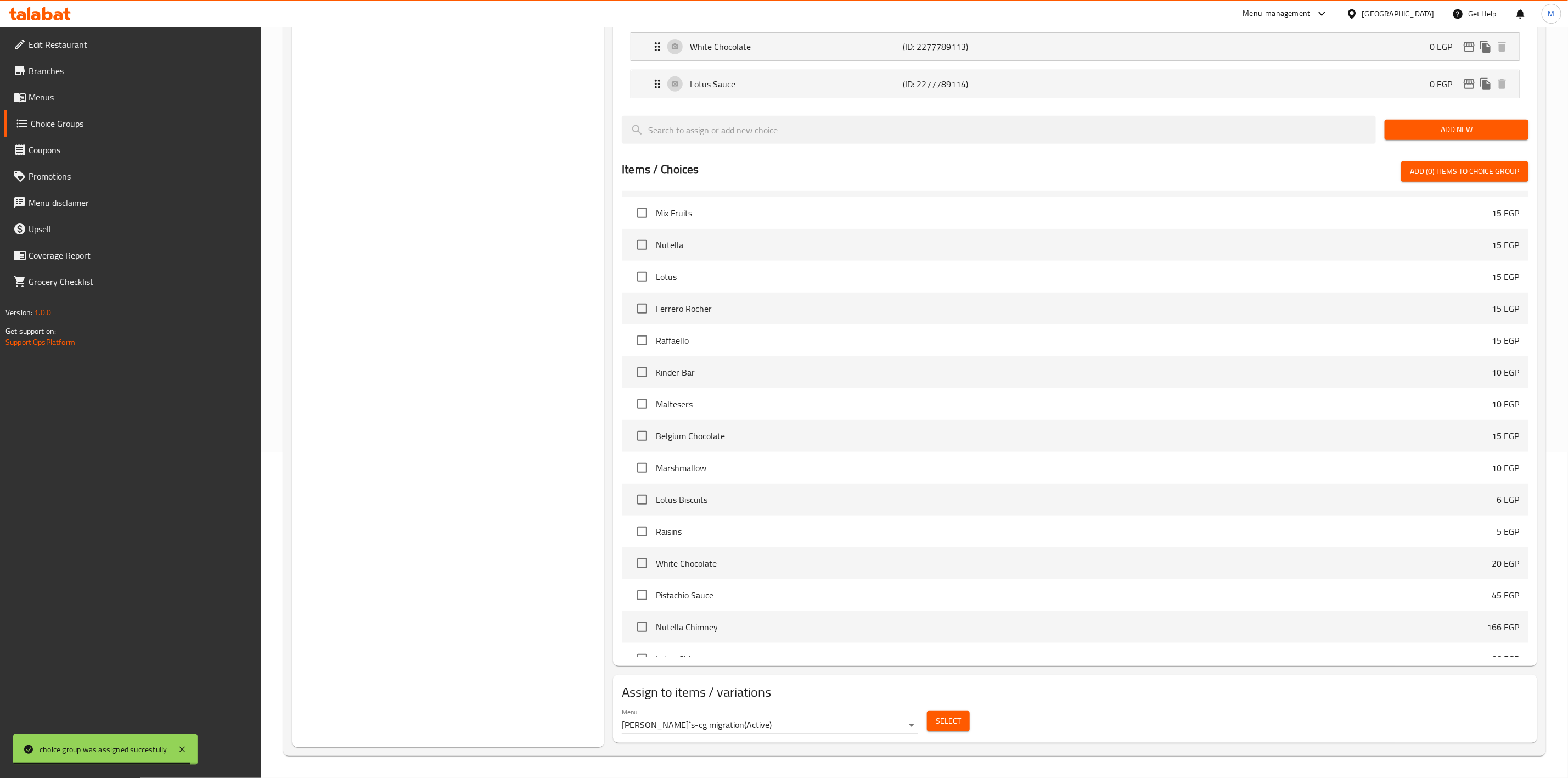
click at [936, 717] on span "Select" at bounding box center [948, 721] width 25 height 14
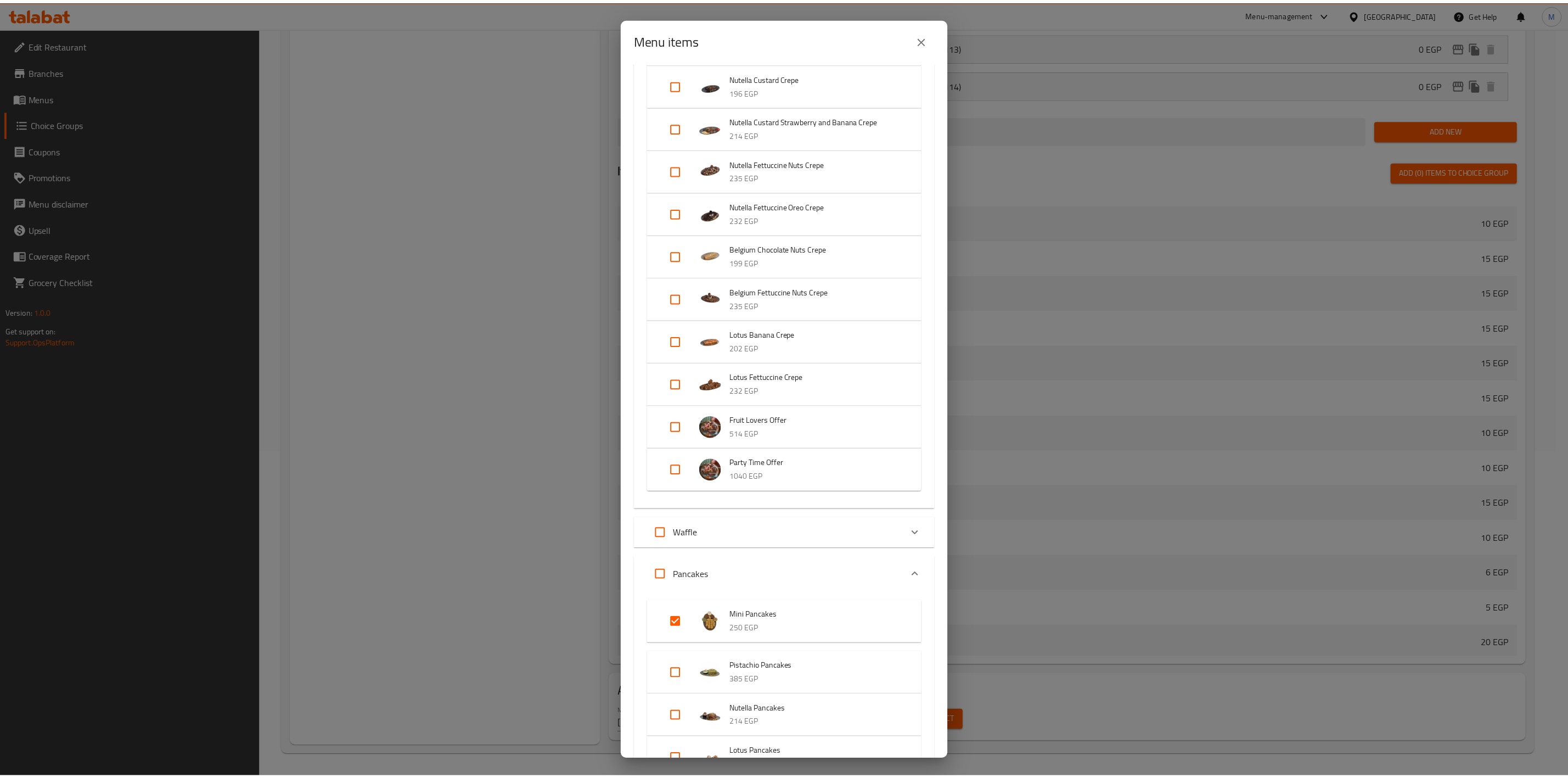
scroll to position [495, 0]
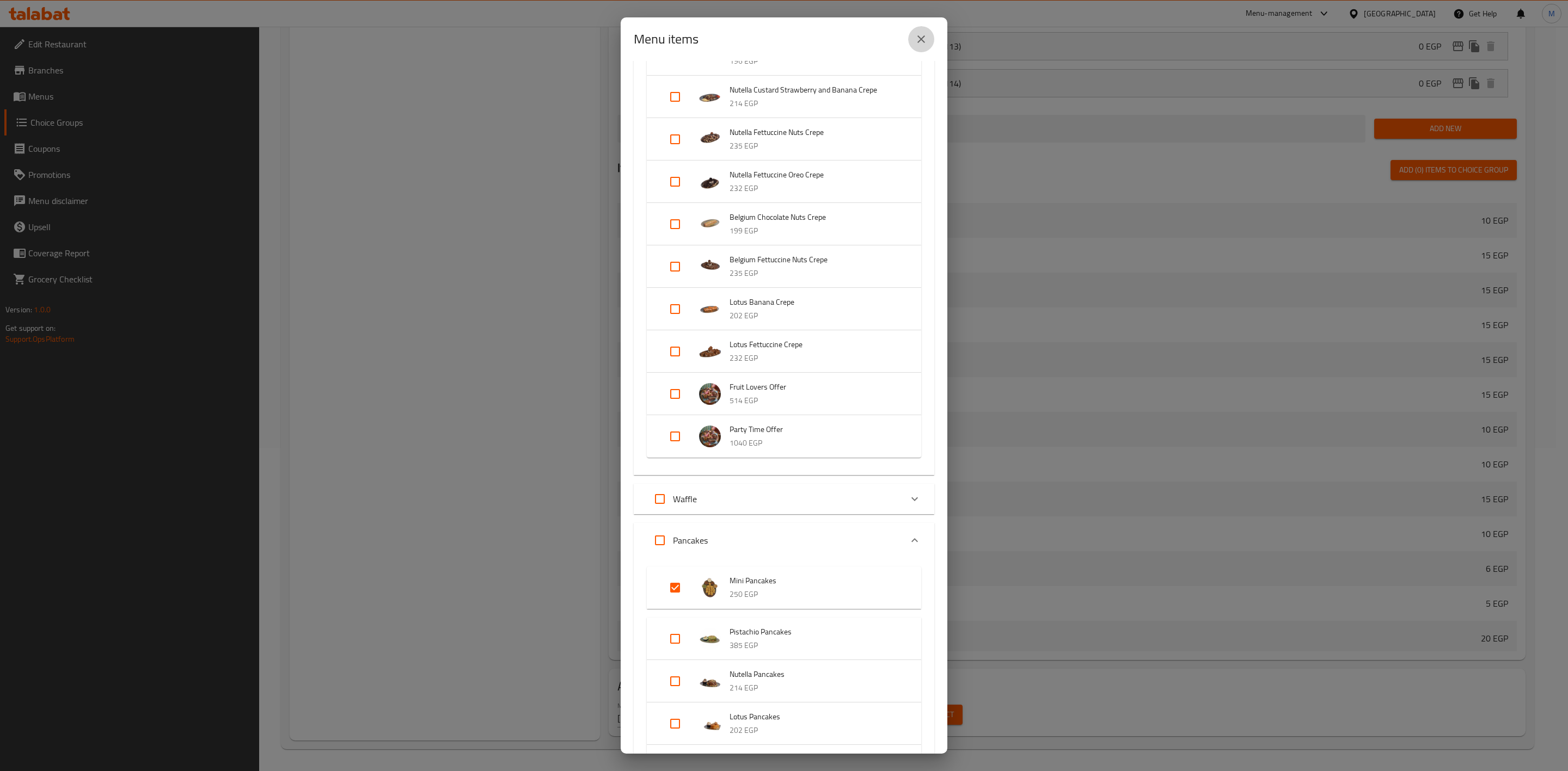
click at [928, 47] on button "close" at bounding box center [921, 39] width 26 height 26
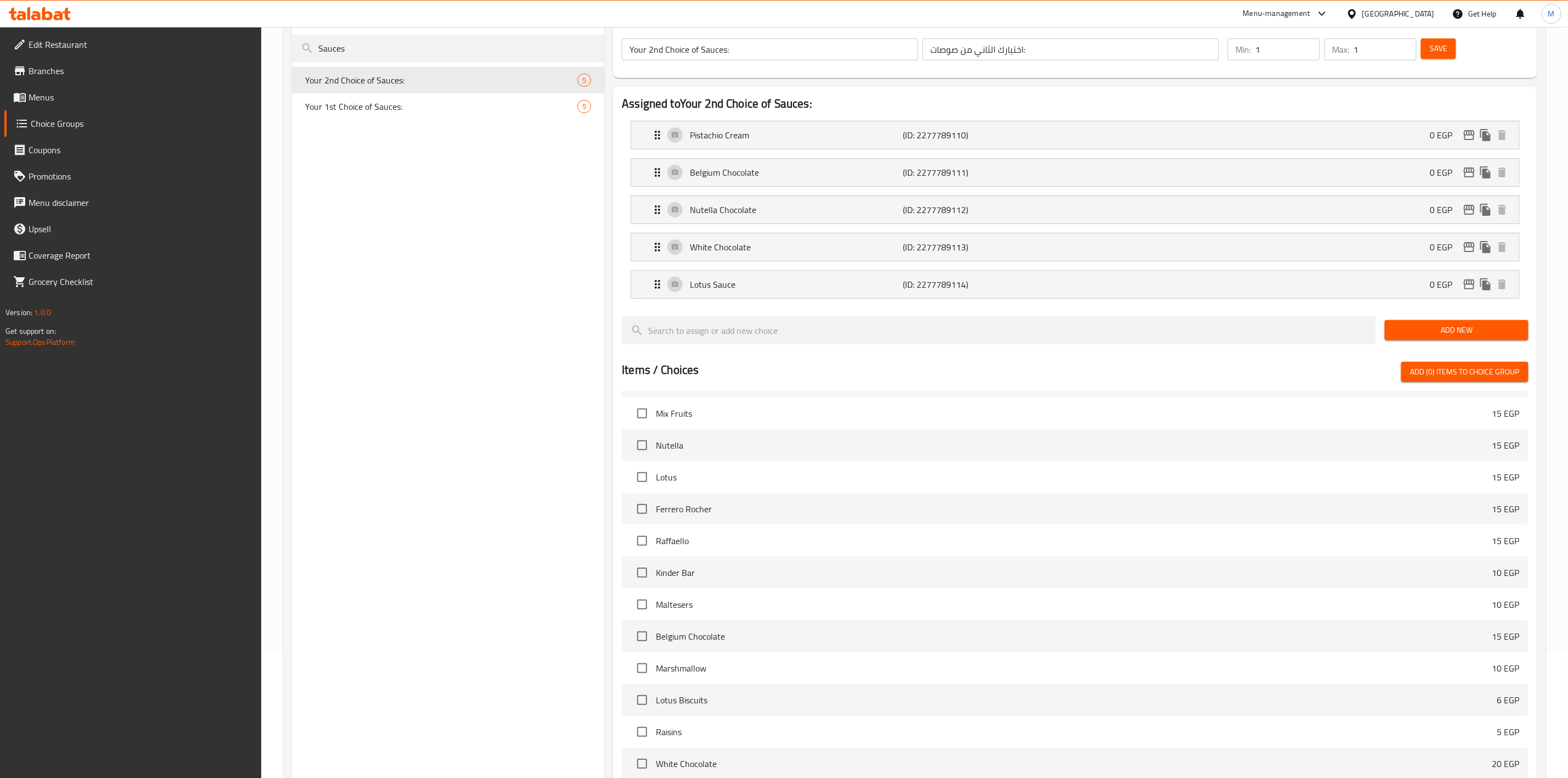
scroll to position [0, 0]
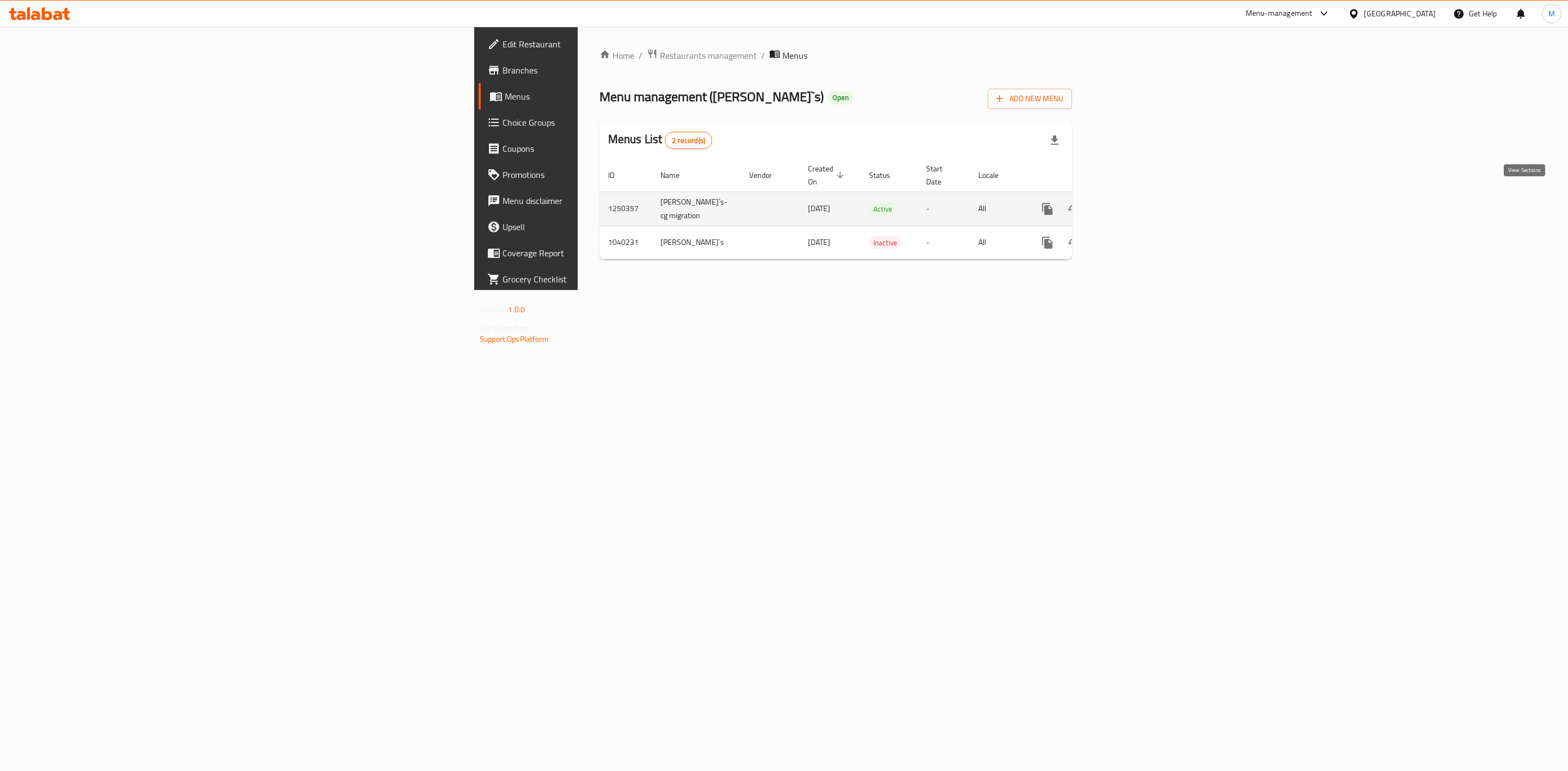
click at [1139, 196] on link "enhanced table" at bounding box center [1125, 208] width 26 height 26
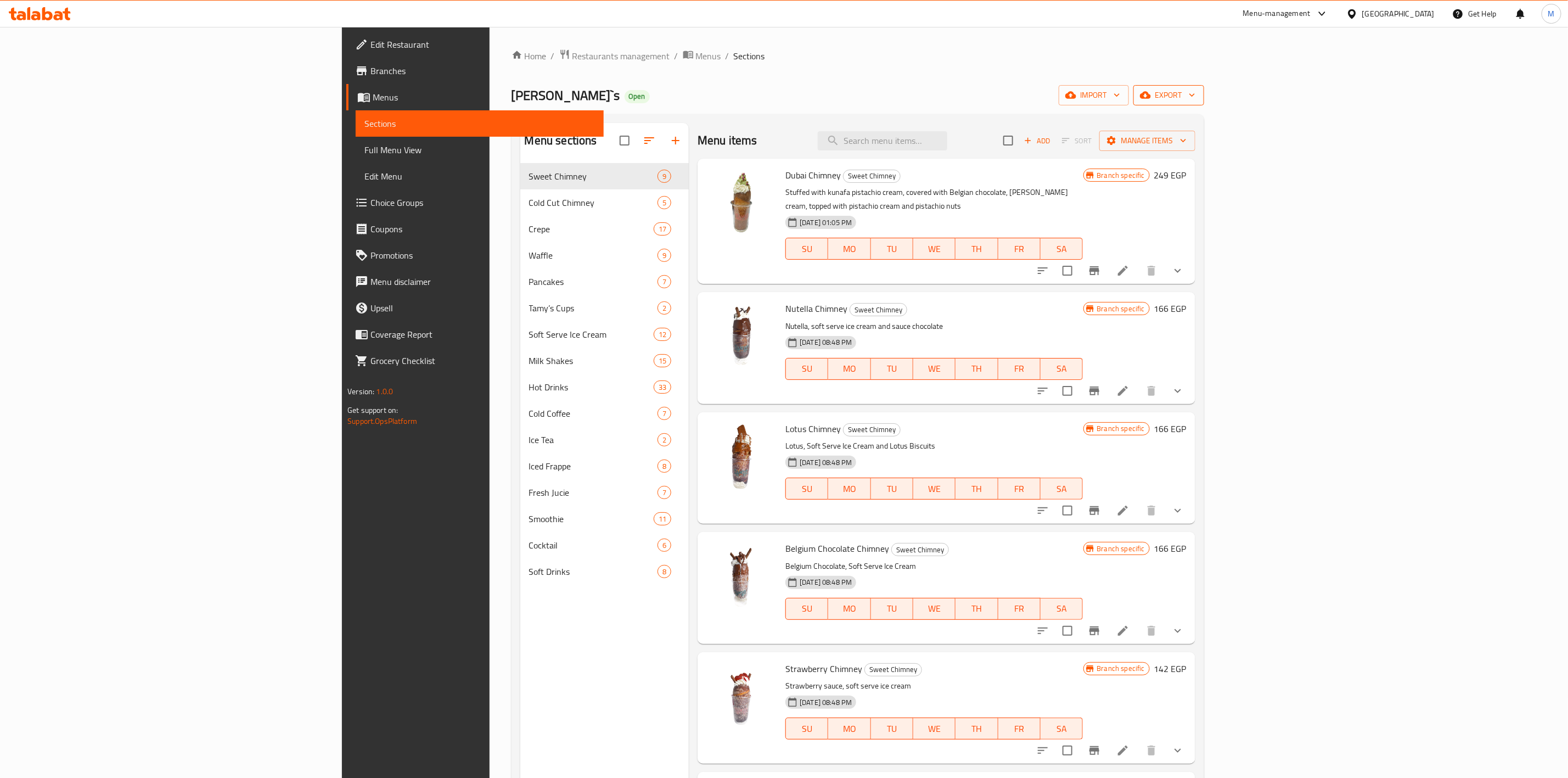
click at [1195, 101] on span "export" at bounding box center [1169, 95] width 54 height 14
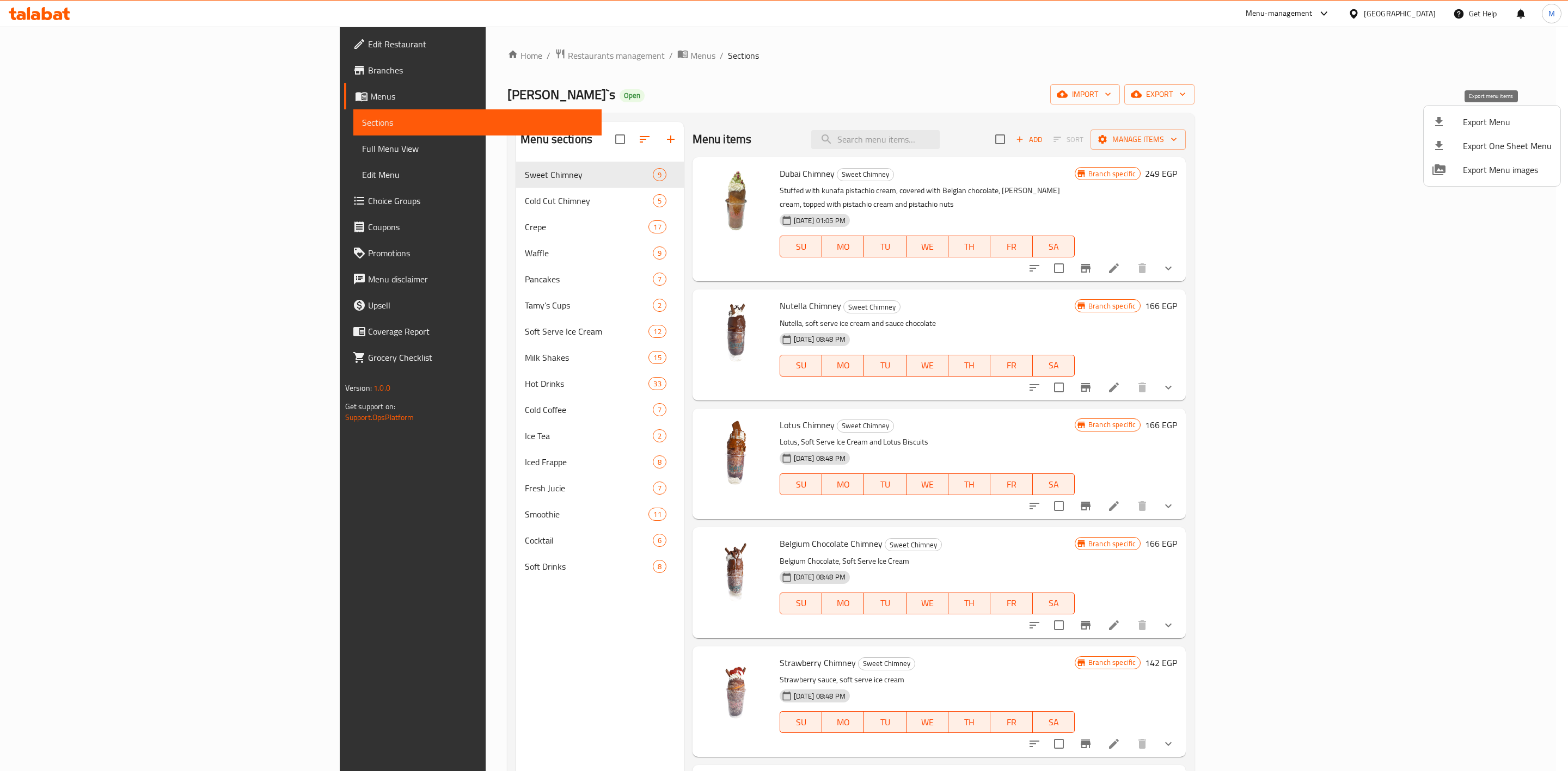
click at [1471, 125] on span "Export Menu" at bounding box center [1507, 122] width 89 height 13
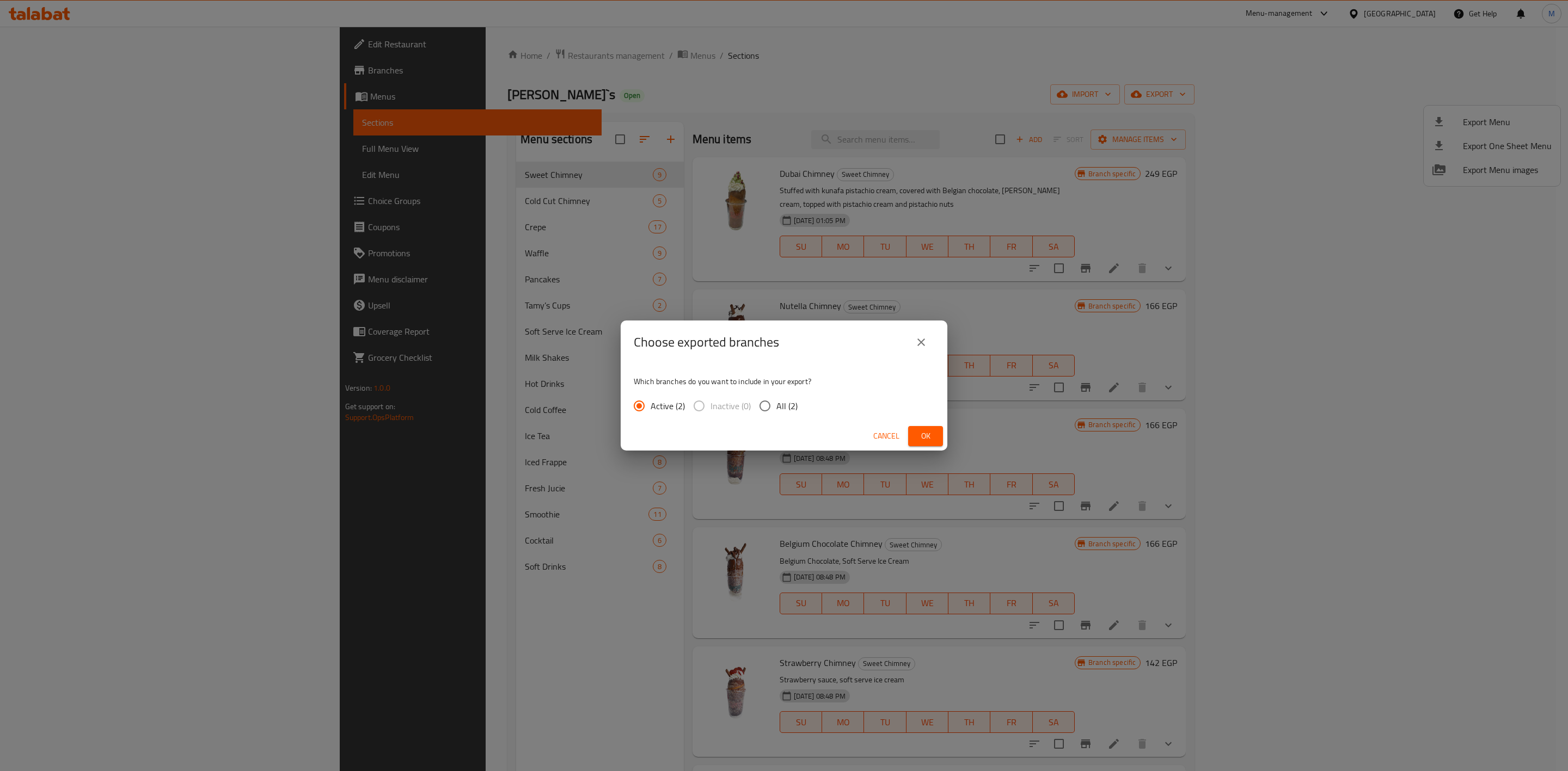
click at [778, 408] on span "All (2)" at bounding box center [786, 406] width 21 height 13
click at [776, 408] on input "All (2)" at bounding box center [765, 406] width 23 height 23
radio input "true"
click at [919, 436] on span "Ok" at bounding box center [926, 436] width 18 height 14
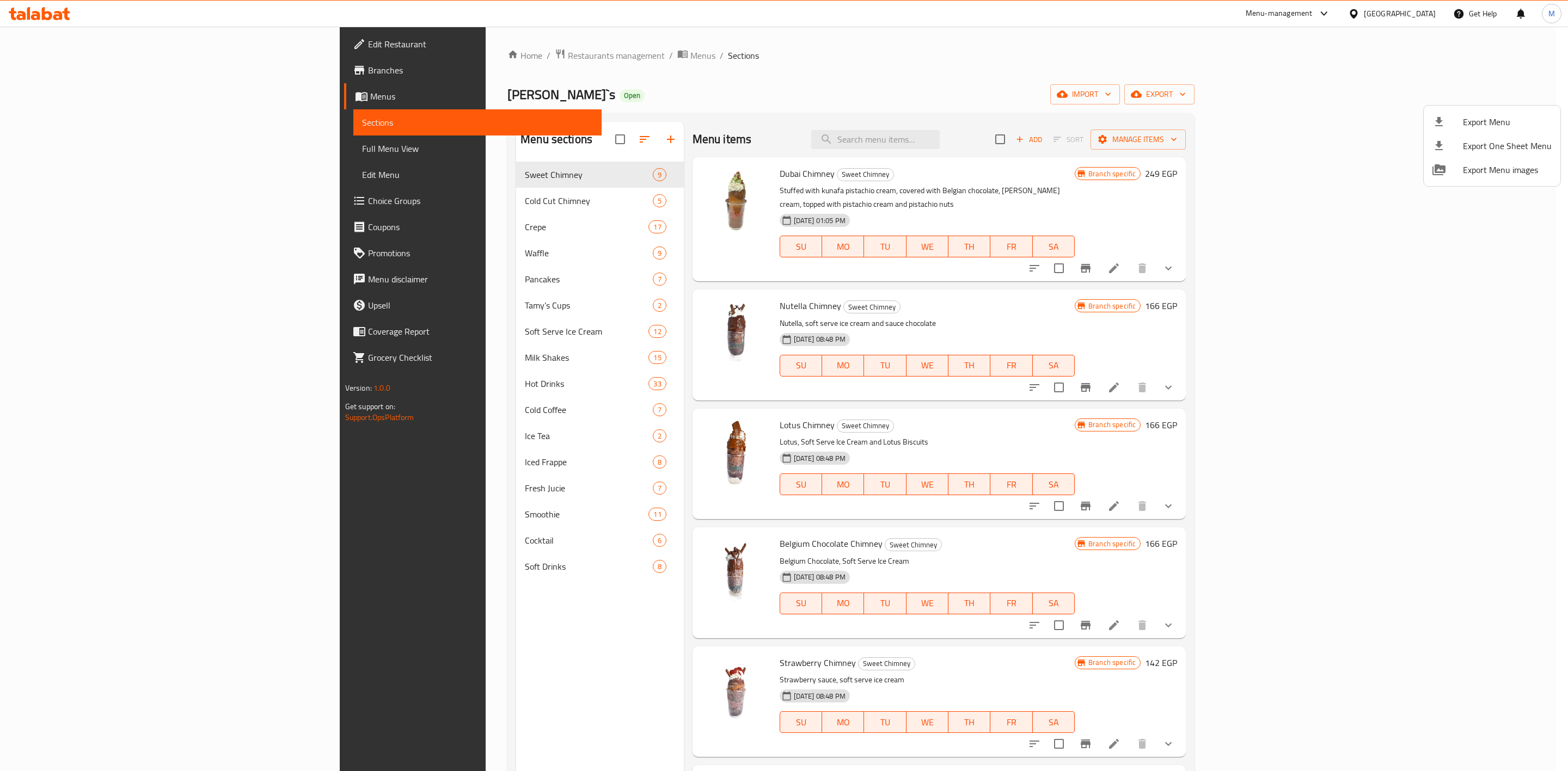
click at [479, 55] on div at bounding box center [784, 386] width 1568 height 771
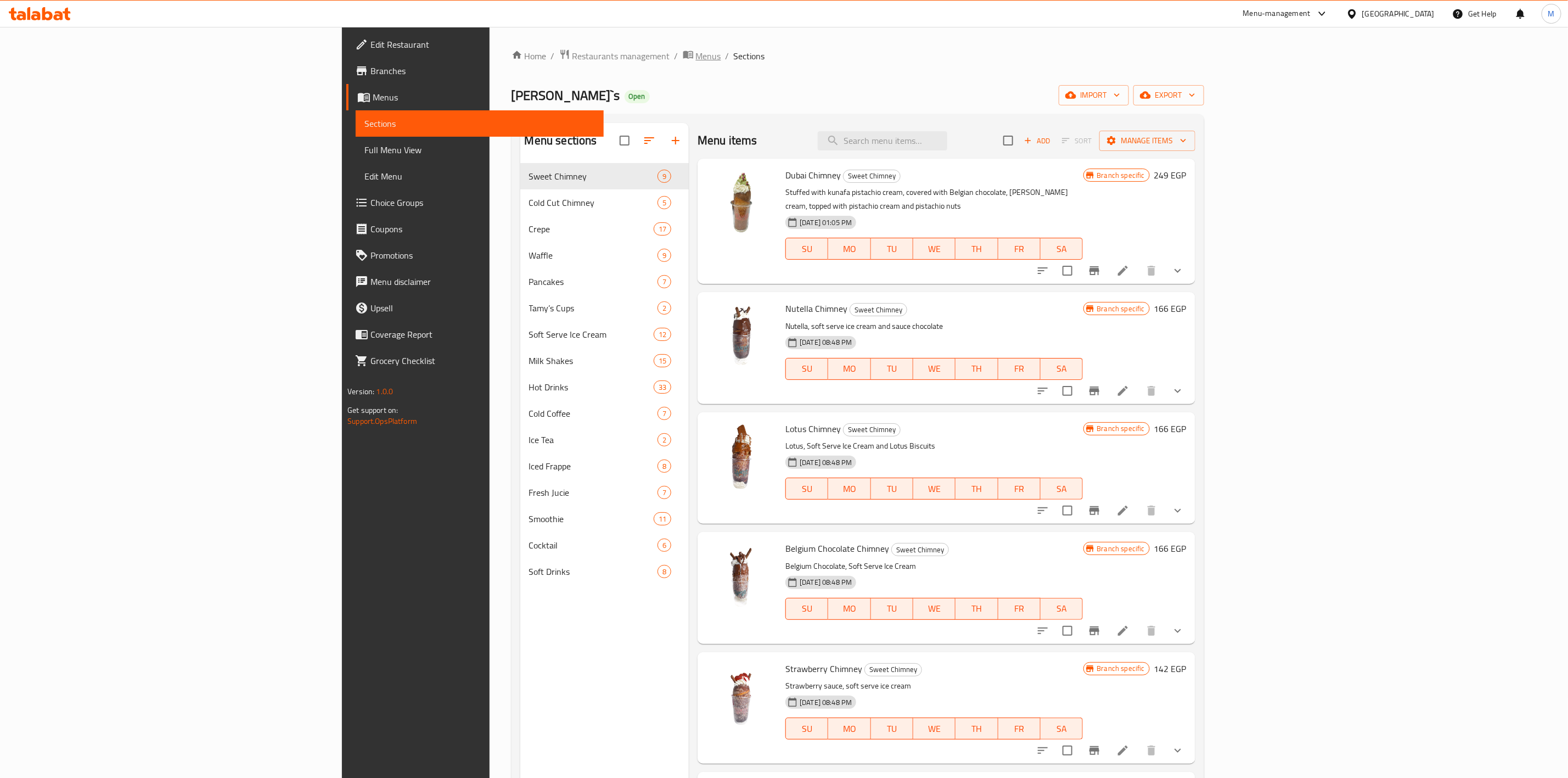
click at [696, 53] on span "Menus" at bounding box center [709, 56] width 25 height 13
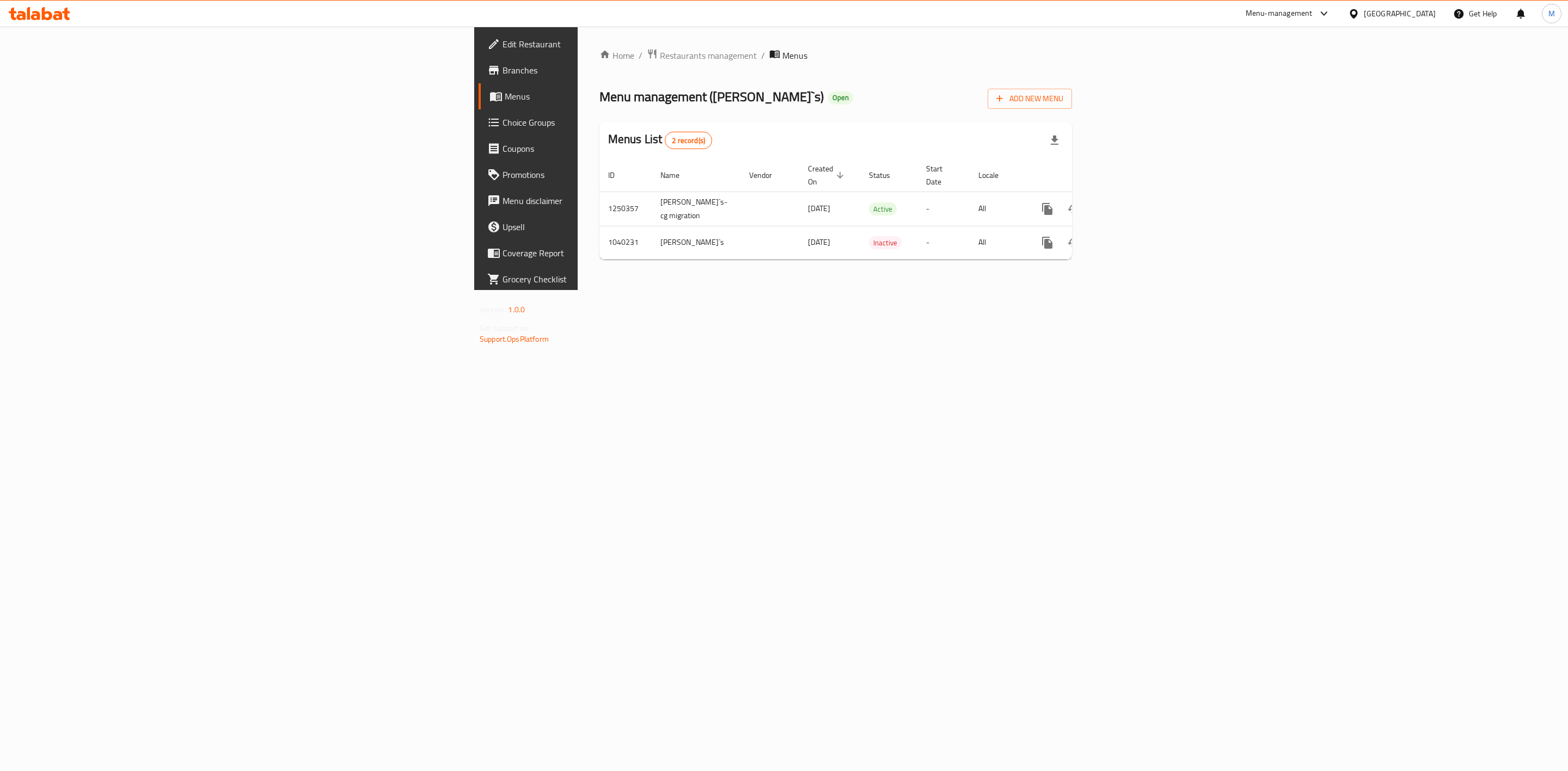
click at [578, 31] on div "Home / Restaurants management / Menus Menu management ( Tamy`s ) Open Add New M…" at bounding box center [836, 158] width 516 height 263
click at [660, 52] on span "Restaurants management" at bounding box center [708, 56] width 97 height 13
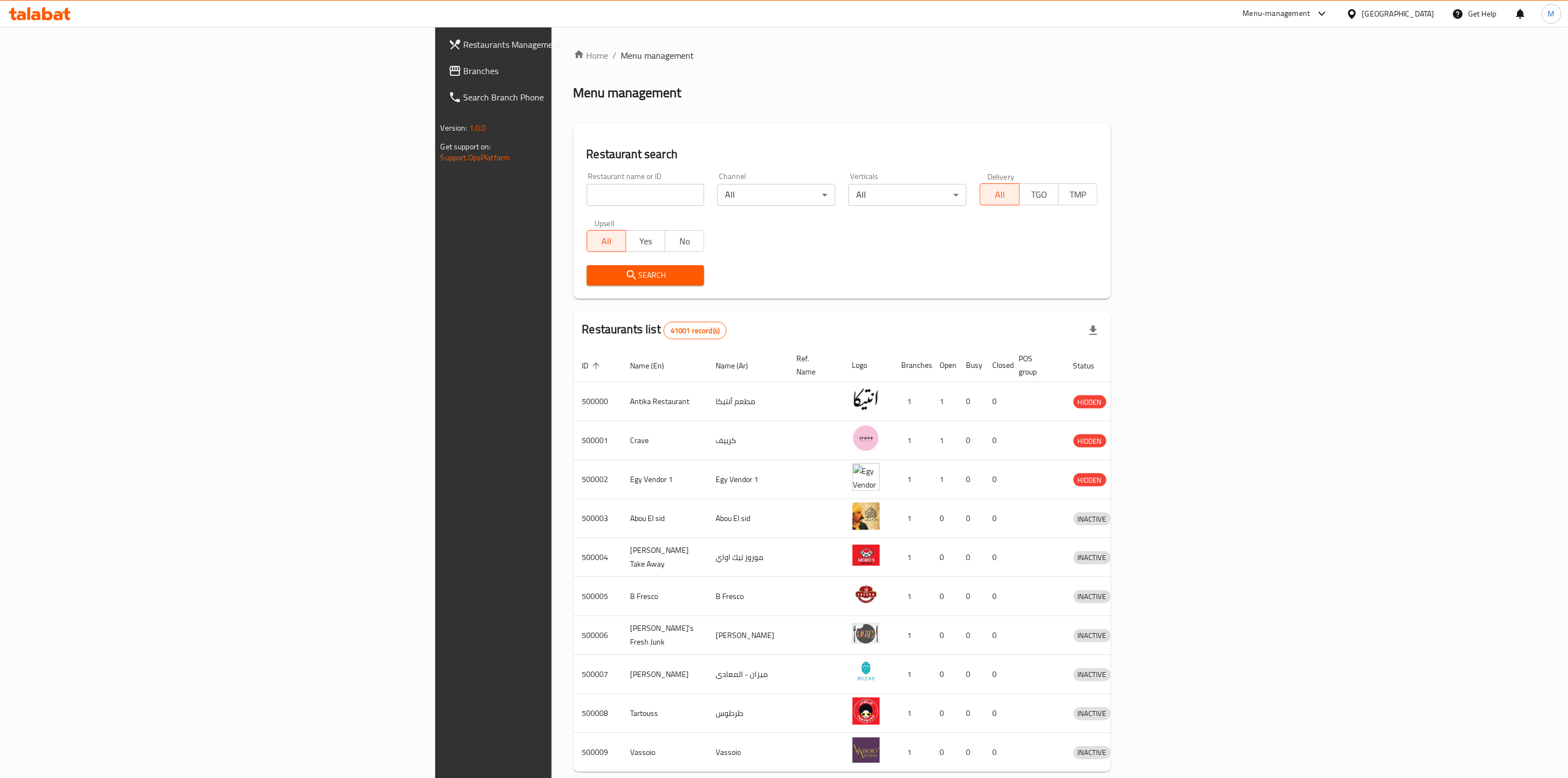
click at [463, 91] on span "Search Branch Phone" at bounding box center [575, 97] width 225 height 13
click at [440, 79] on link "Branches" at bounding box center [568, 71] width 257 height 26
click at [463, 75] on span "Branches" at bounding box center [575, 71] width 225 height 13
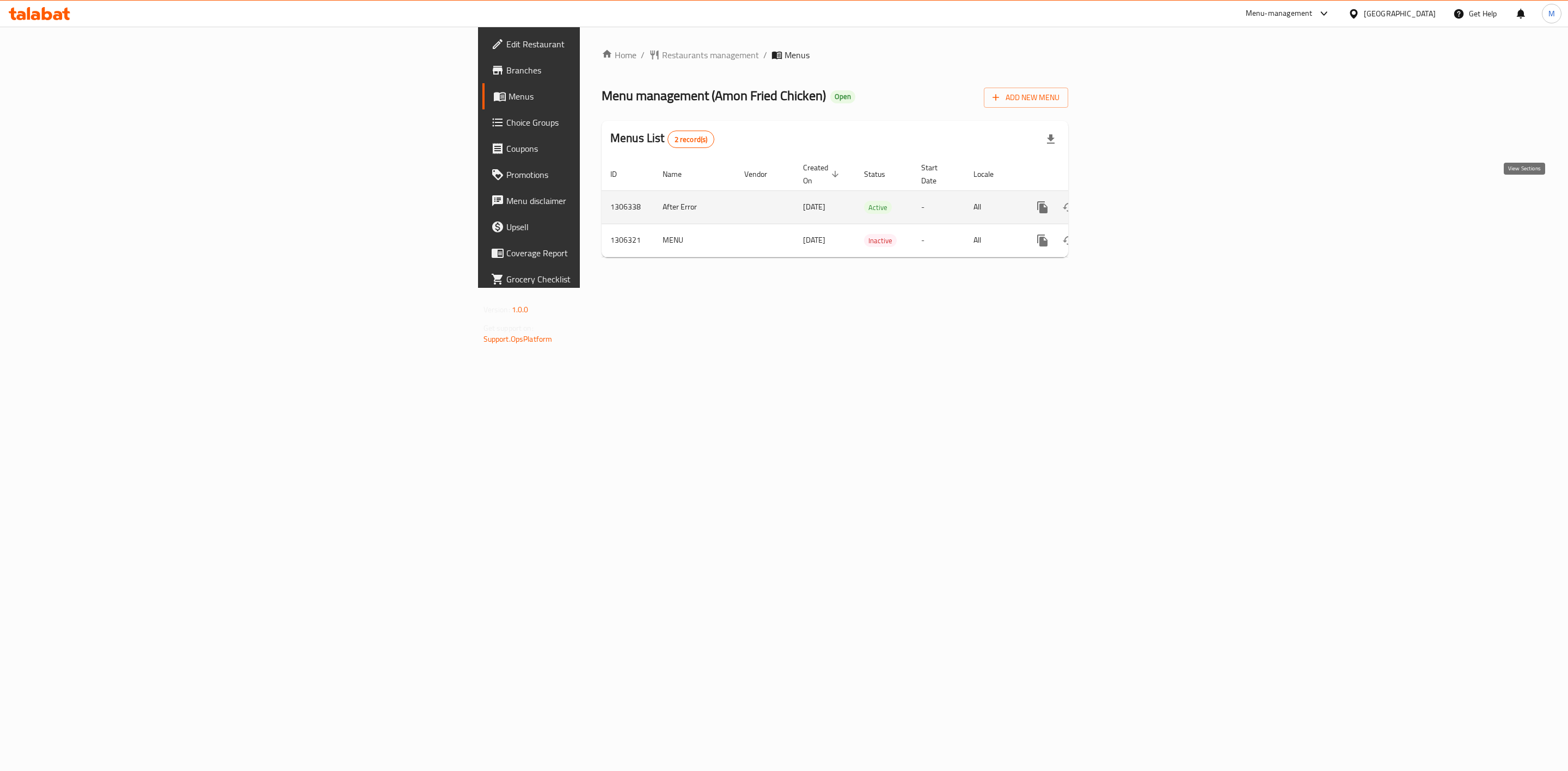
click at [1128, 201] on icon "enhanced table" at bounding box center [1120, 208] width 13 height 13
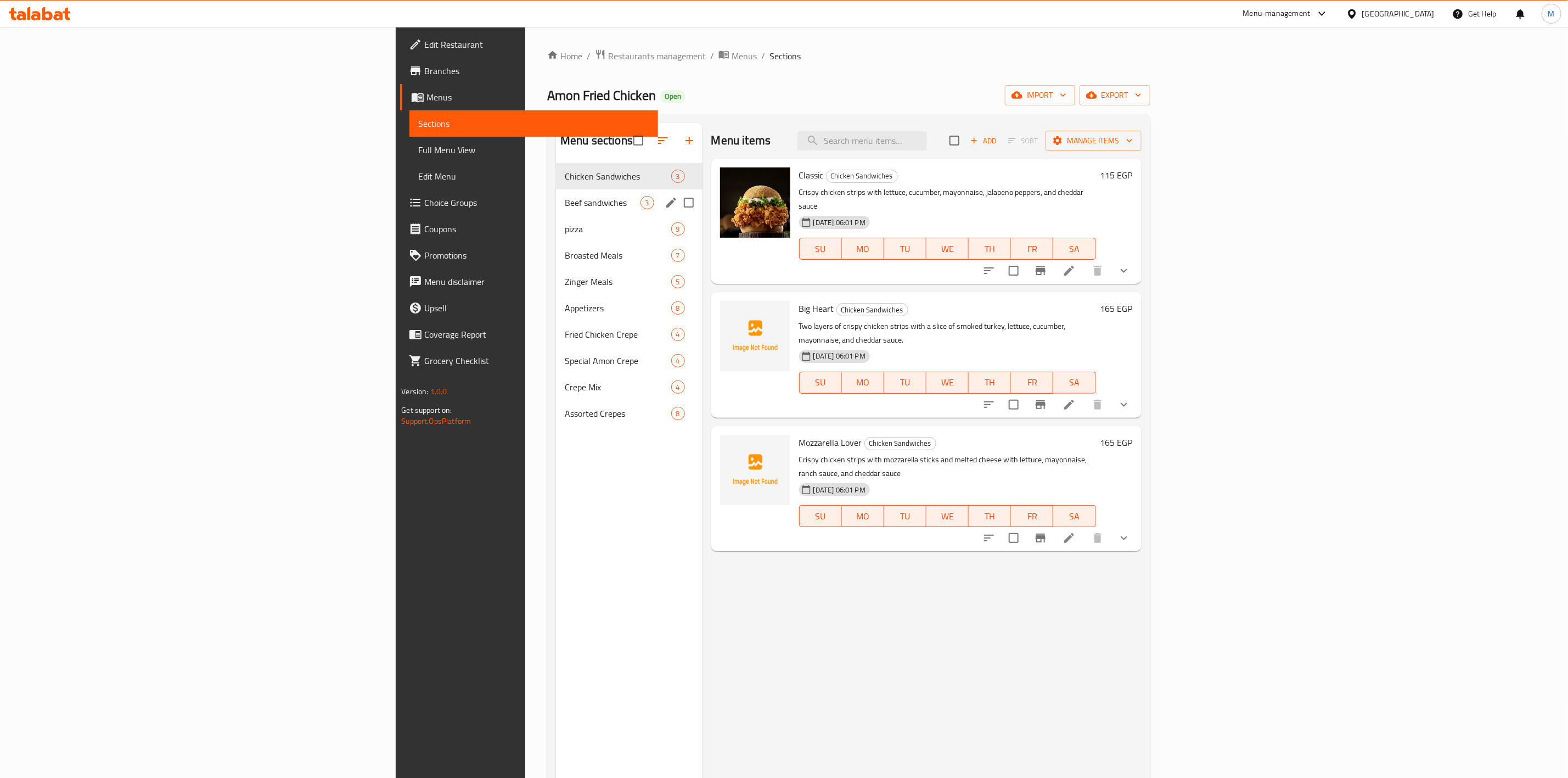
click at [565, 205] on span "Beef sandwiches" at bounding box center [602, 202] width 75 height 13
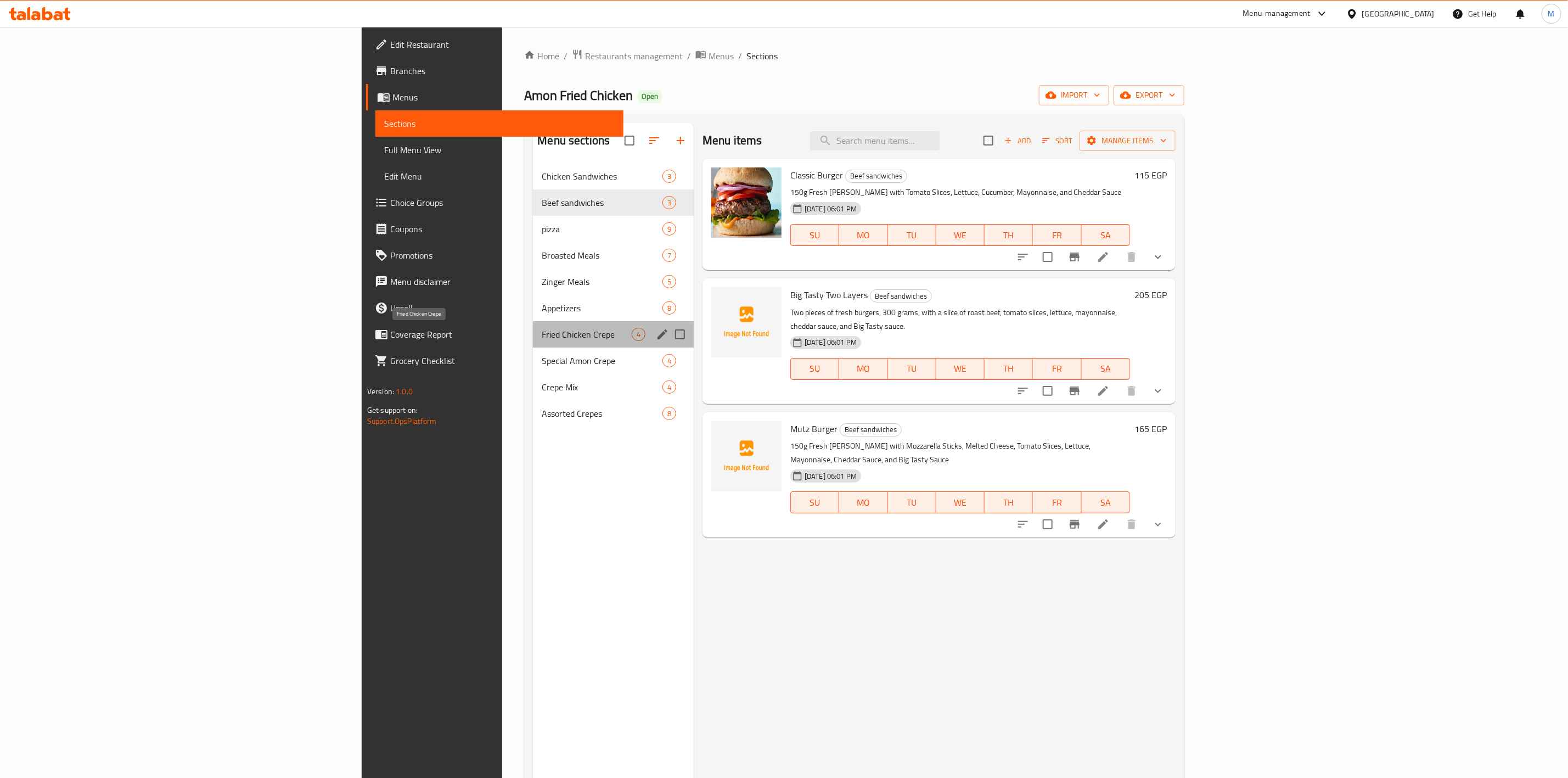
click at [542, 328] on span "Fried Chicken Crepe" at bounding box center [587, 335] width 90 height 13
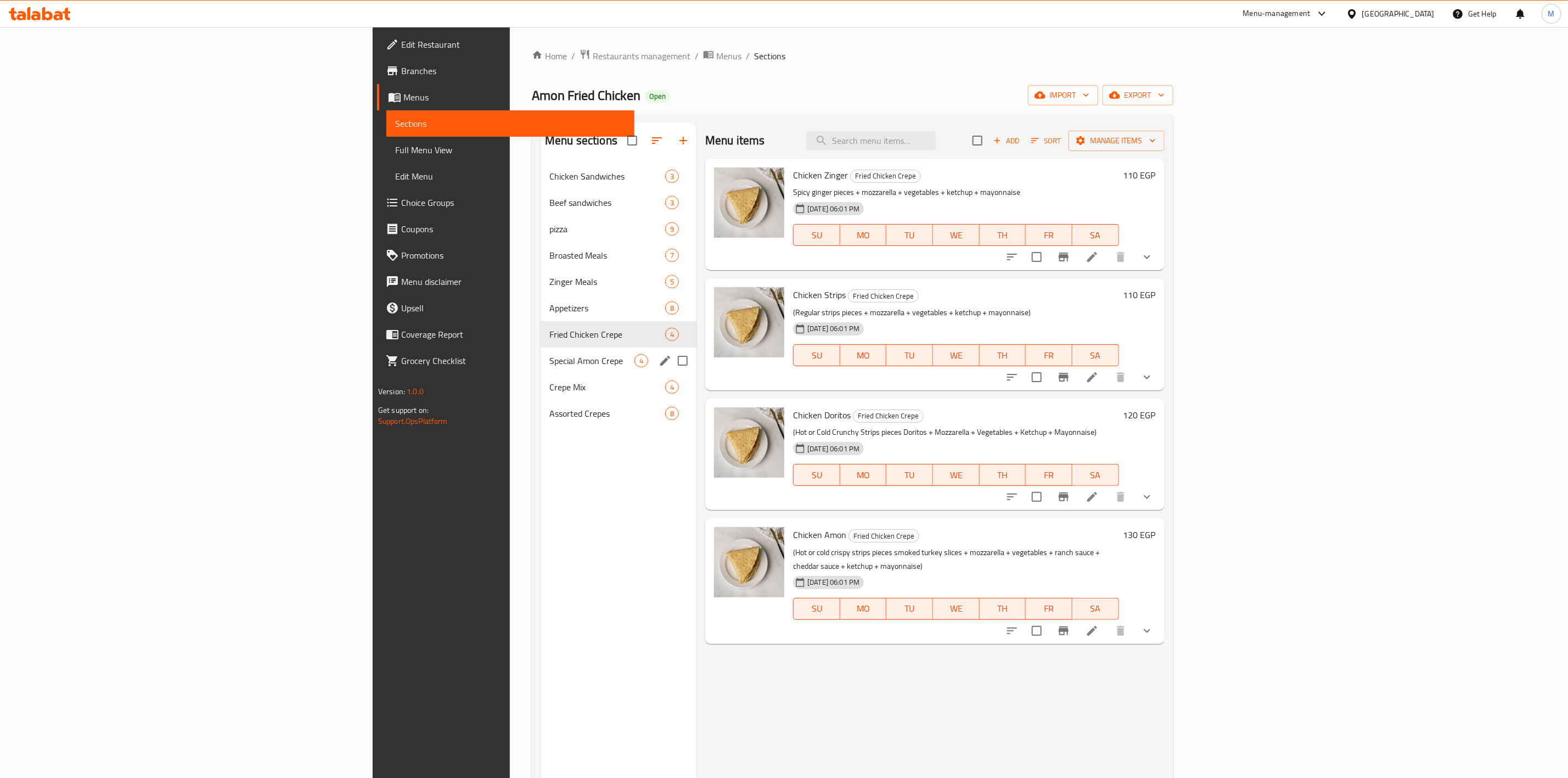
click at [541, 352] on div "Special Amon Crepe 4" at bounding box center [618, 361] width 156 height 26
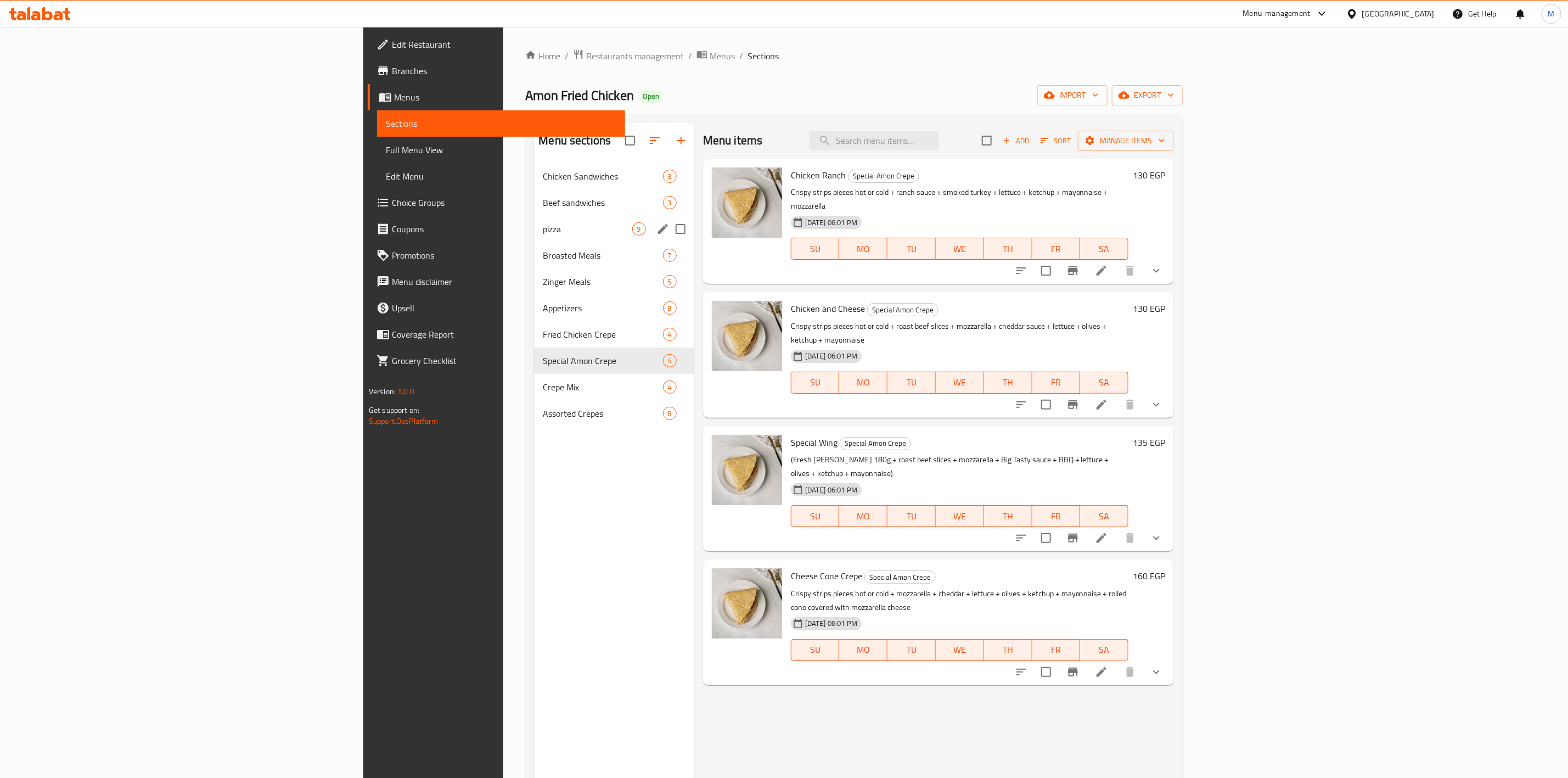
click at [543, 233] on span "pizza" at bounding box center [588, 229] width 89 height 13
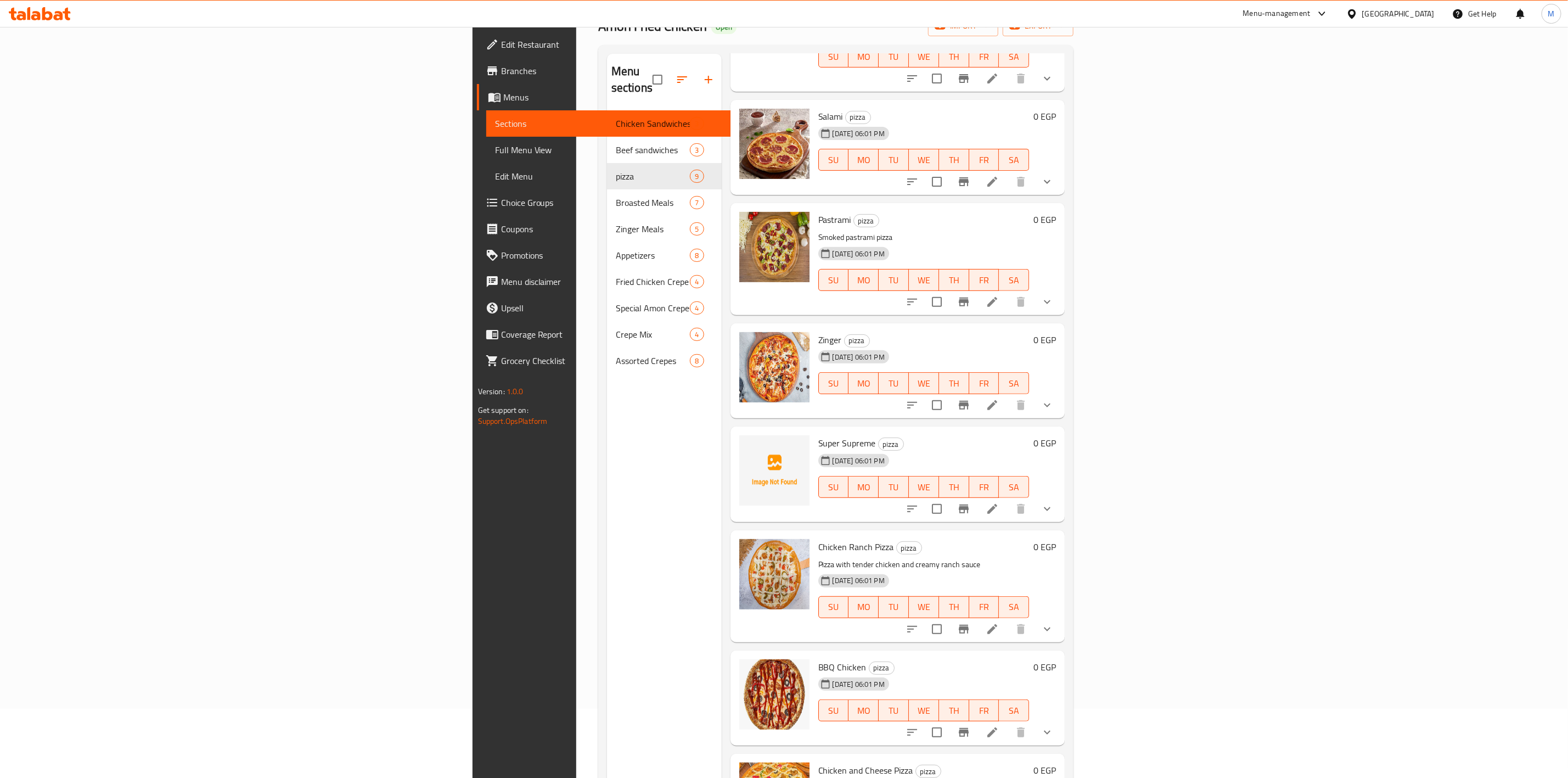
scroll to position [153, 0]
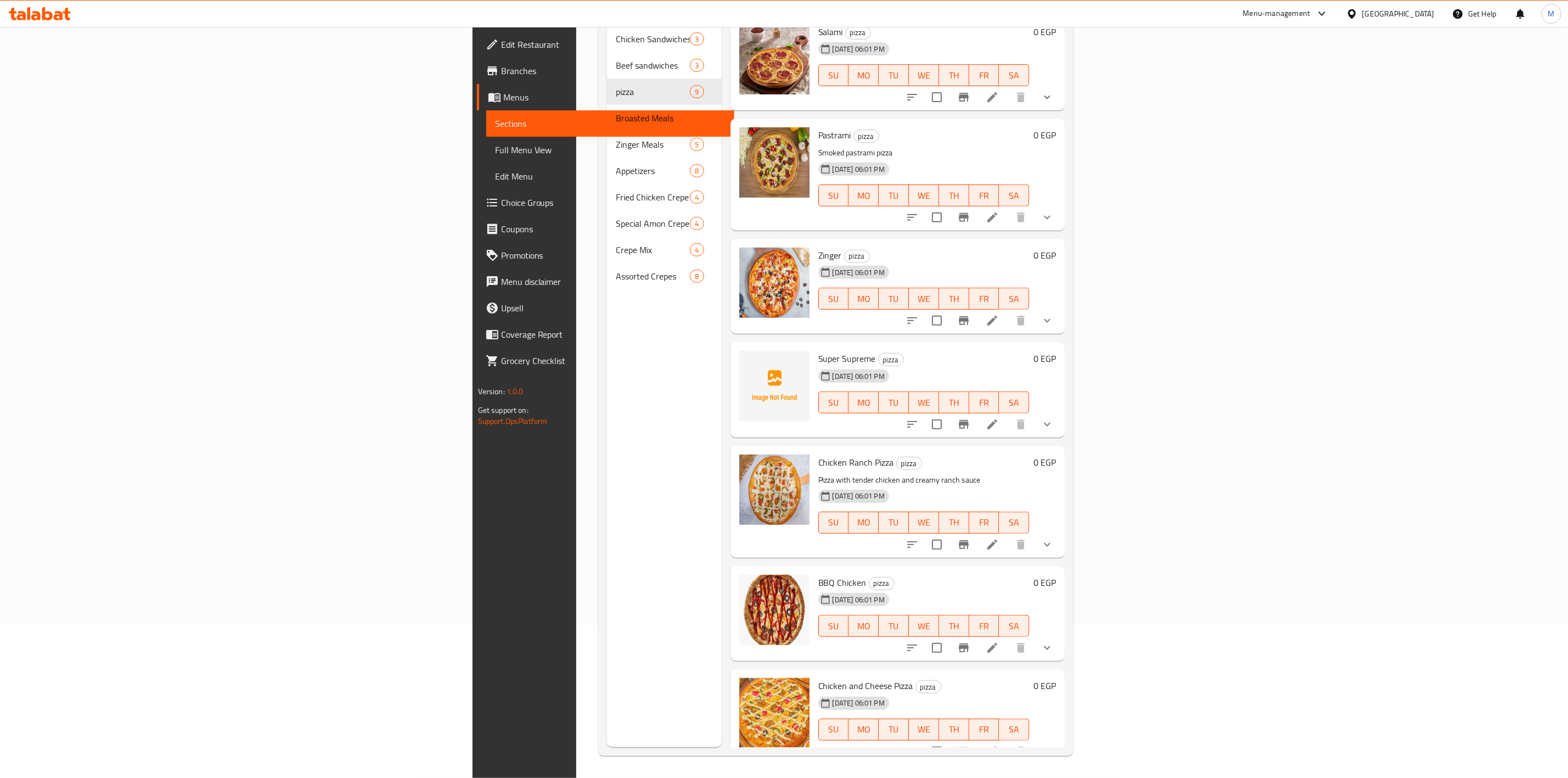
click at [1054, 314] on icon "show more" at bounding box center [1047, 321] width 13 height 13
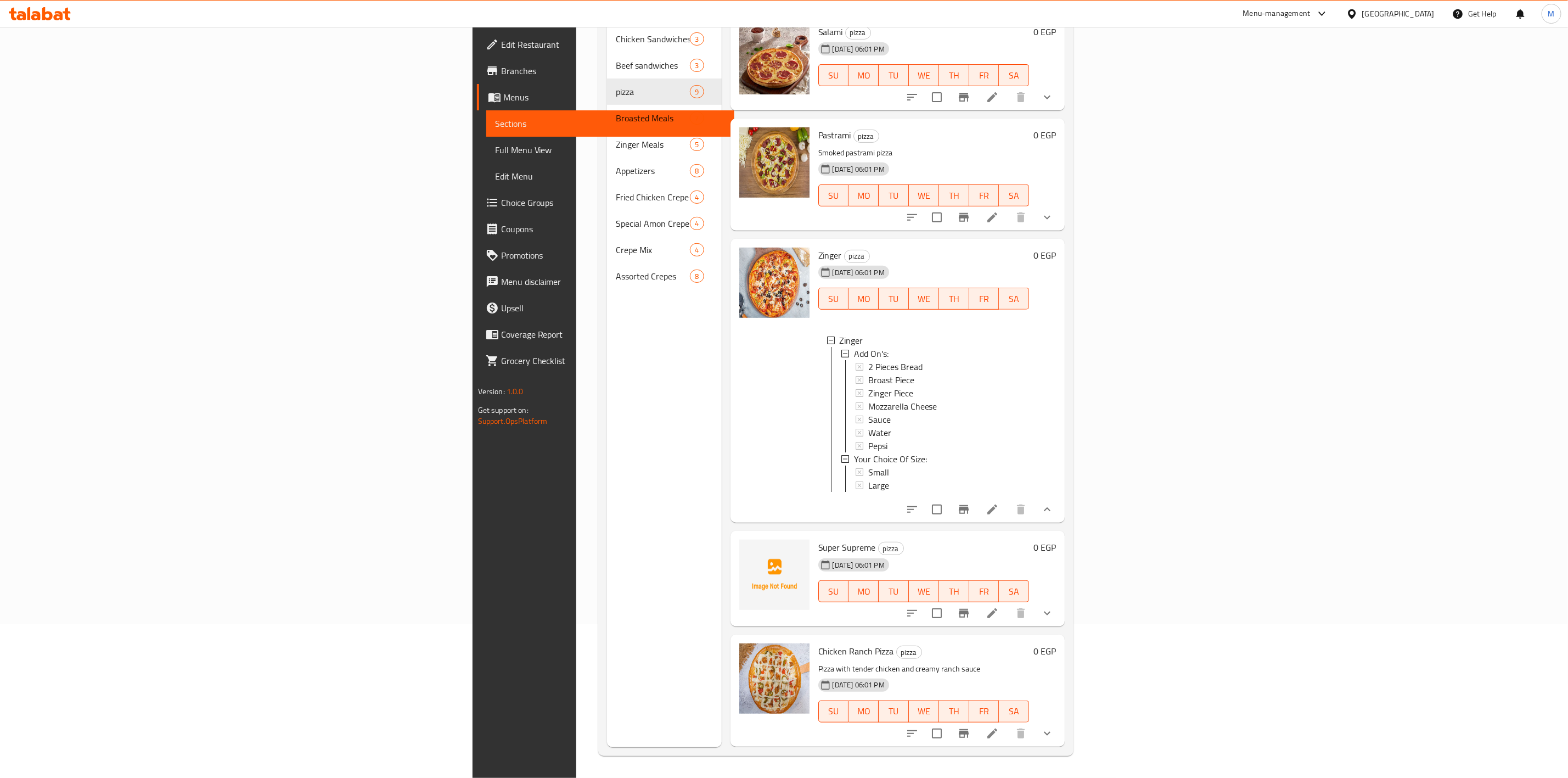
click at [1061, 505] on button "show more" at bounding box center [1047, 509] width 26 height 26
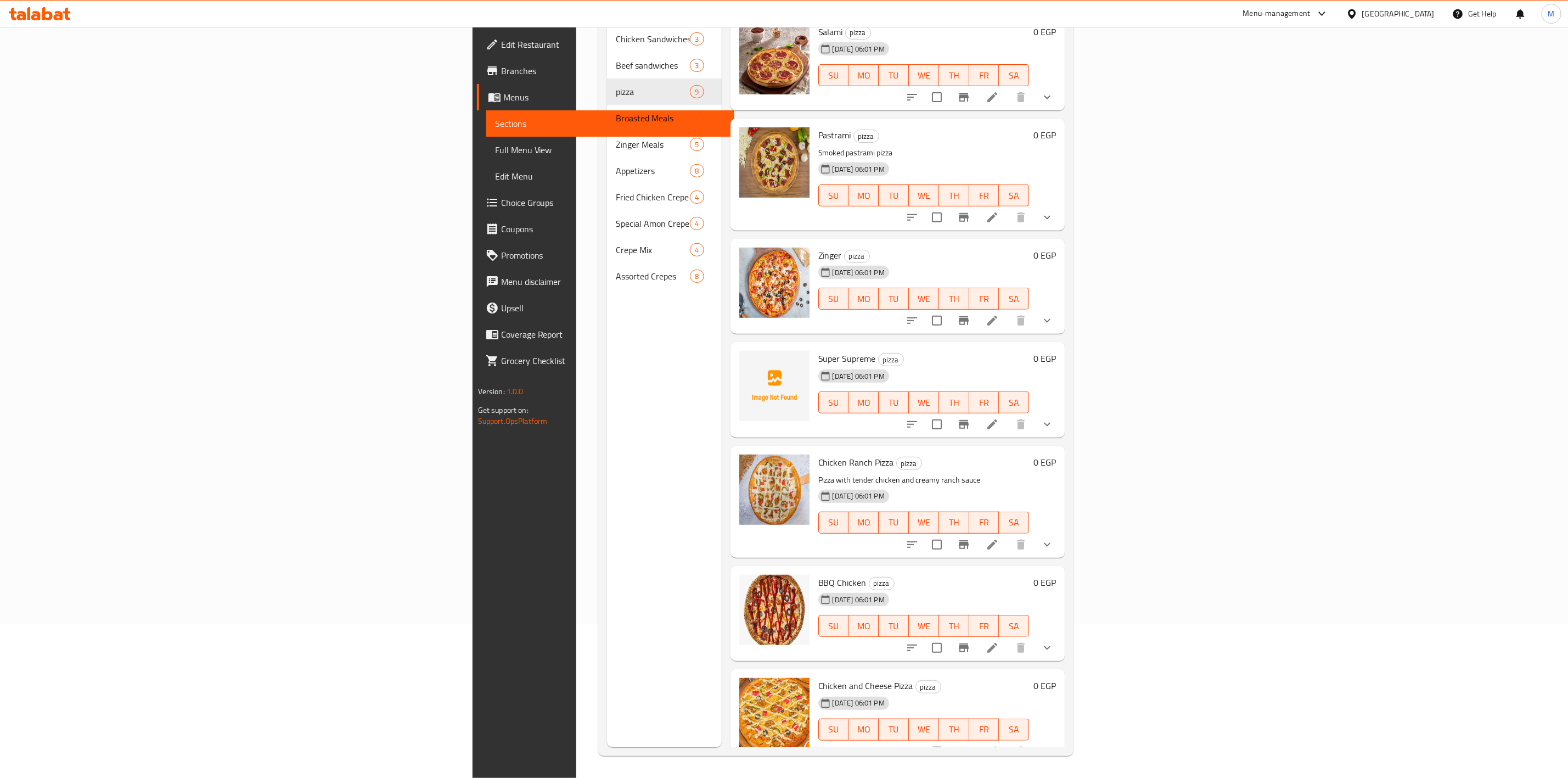
click at [1054, 418] on icon "show more" at bounding box center [1047, 425] width 13 height 13
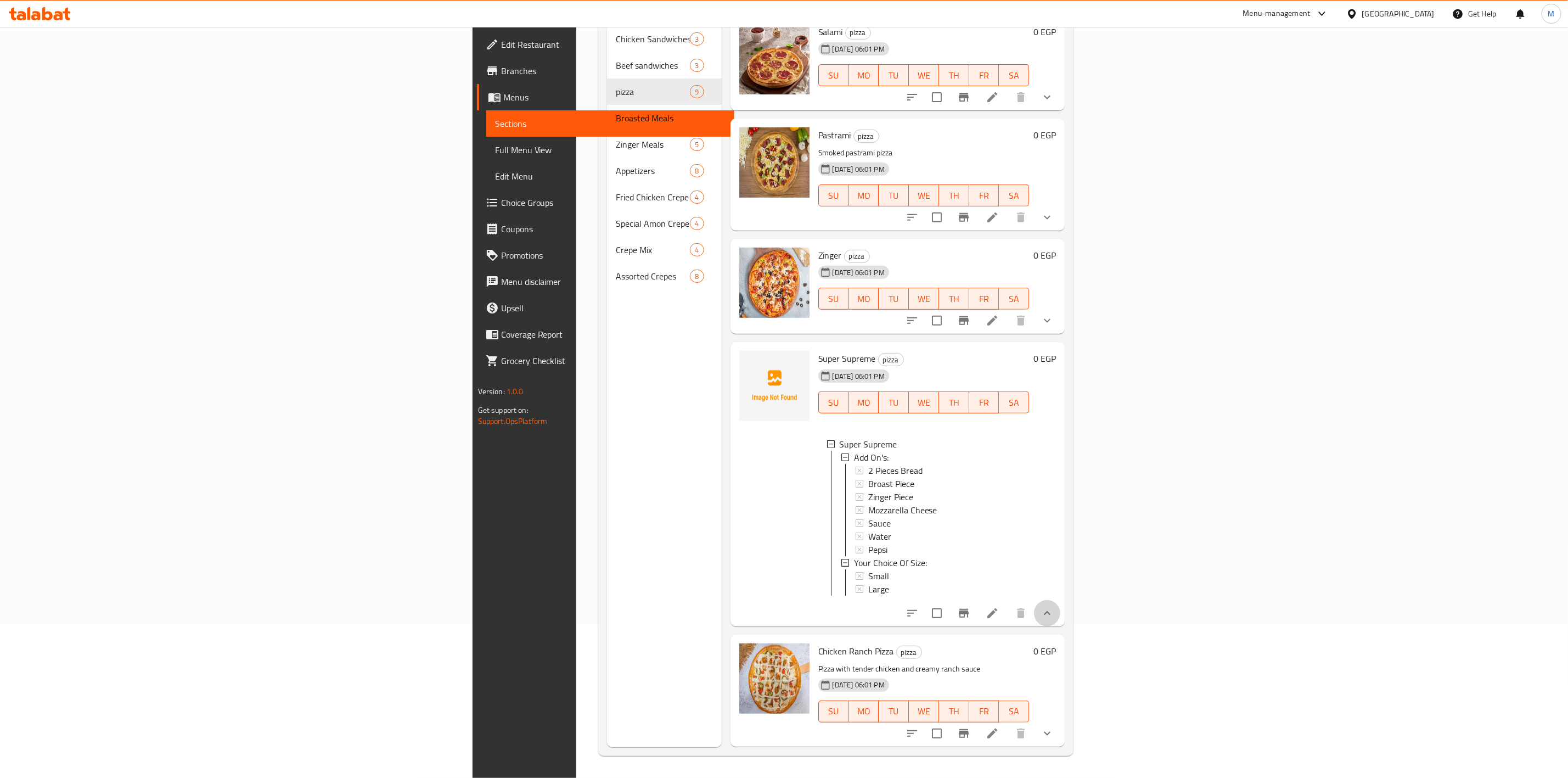
click at [1061, 610] on button "show more" at bounding box center [1047, 613] width 26 height 26
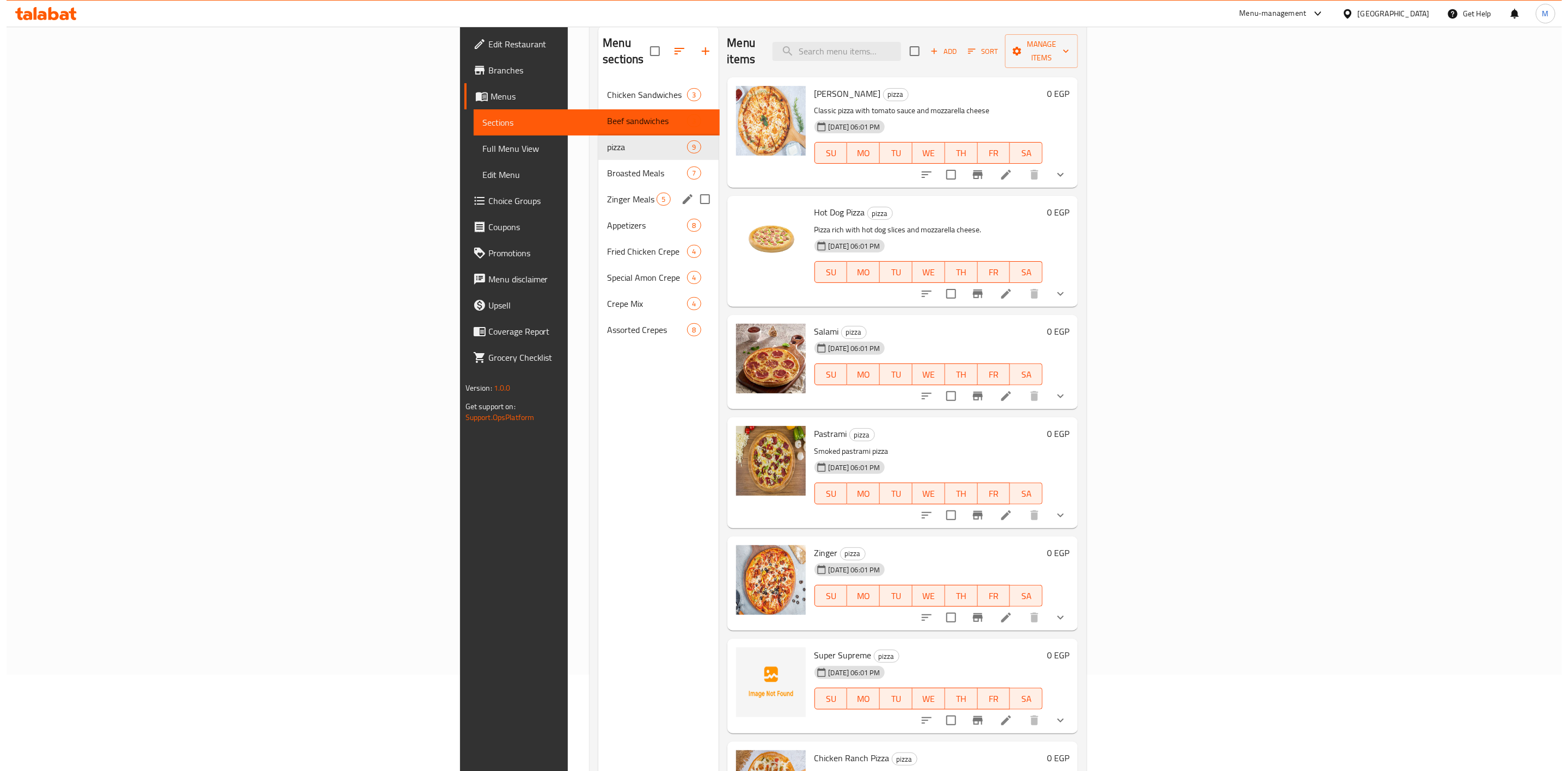
scroll to position [0, 0]
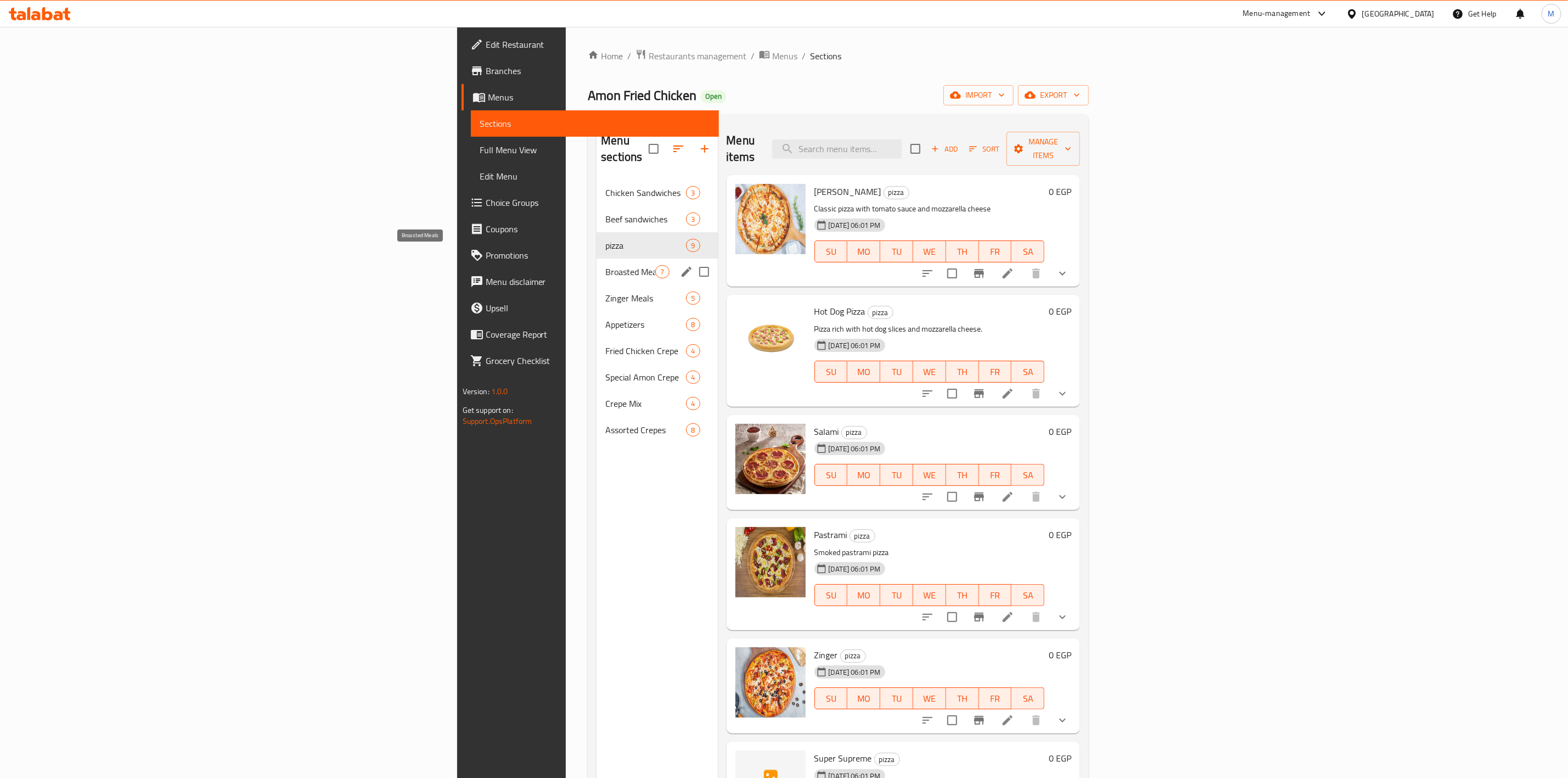
click at [605, 266] on span "Broasted Meals" at bounding box center [631, 272] width 50 height 13
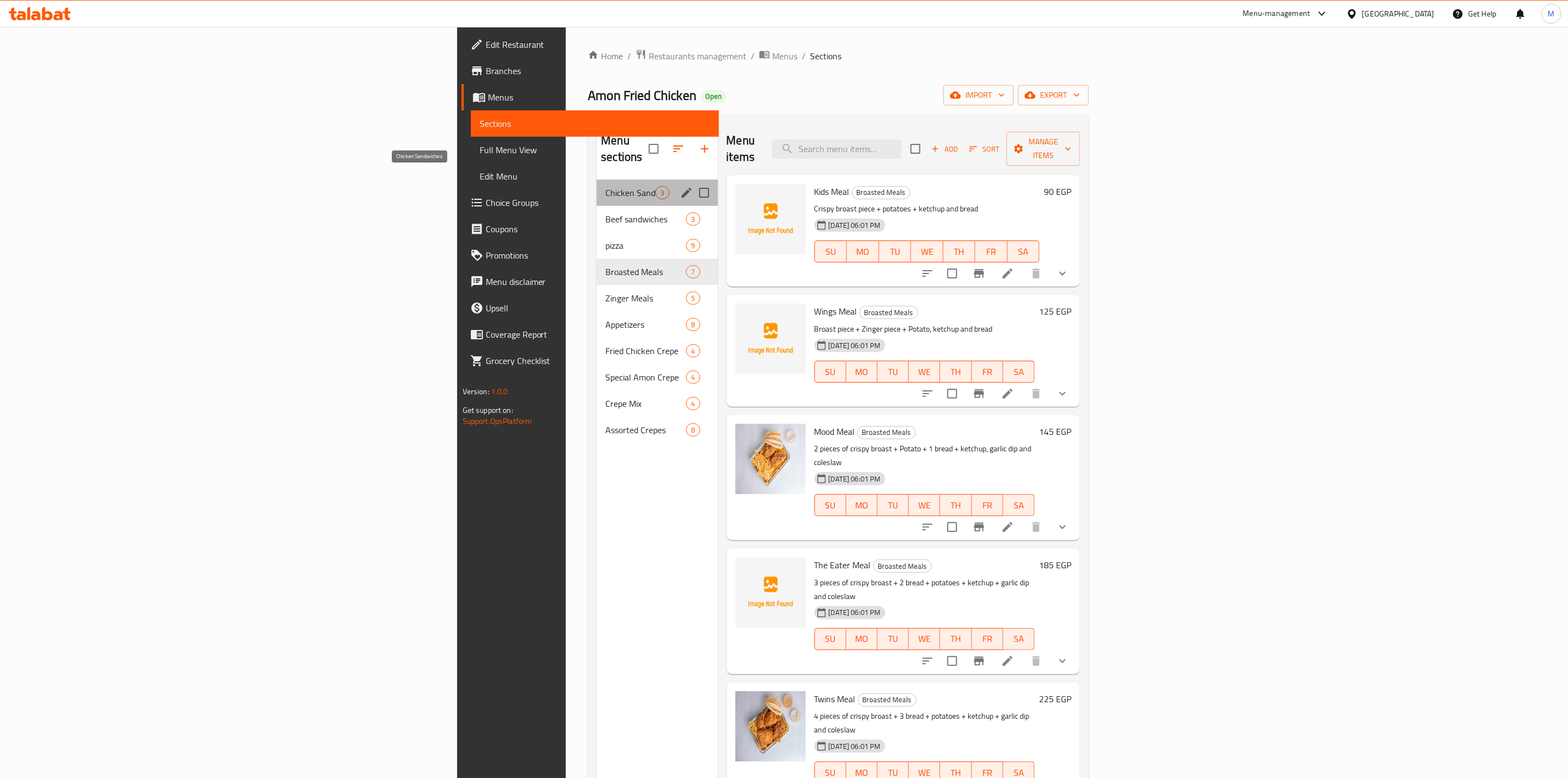
click at [605, 186] on span "Chicken Sandwiches" at bounding box center [631, 192] width 50 height 13
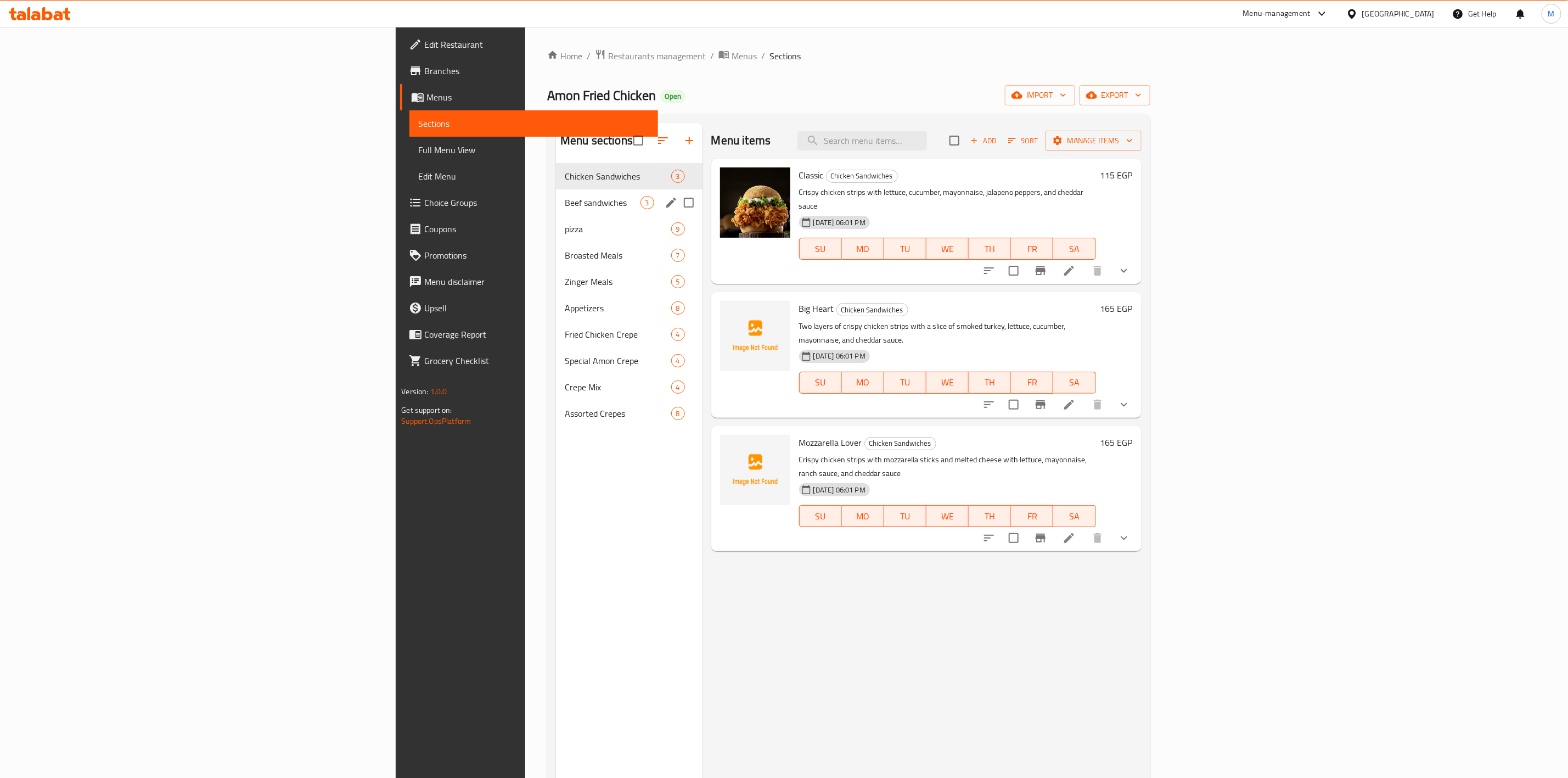
click at [565, 206] on span "Beef sandwiches" at bounding box center [602, 202] width 75 height 13
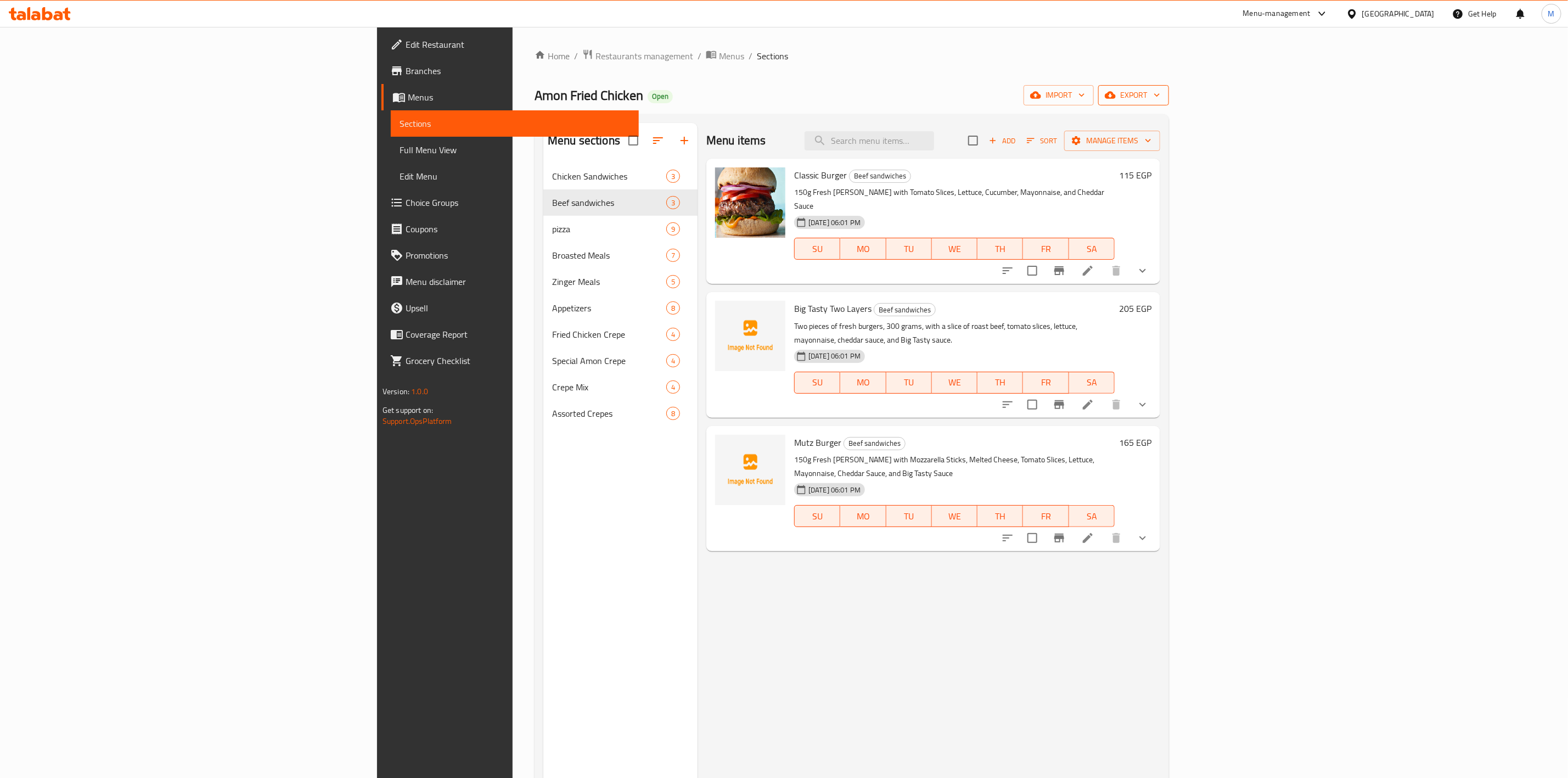
click at [1161, 99] on span "export" at bounding box center [1134, 95] width 54 height 14
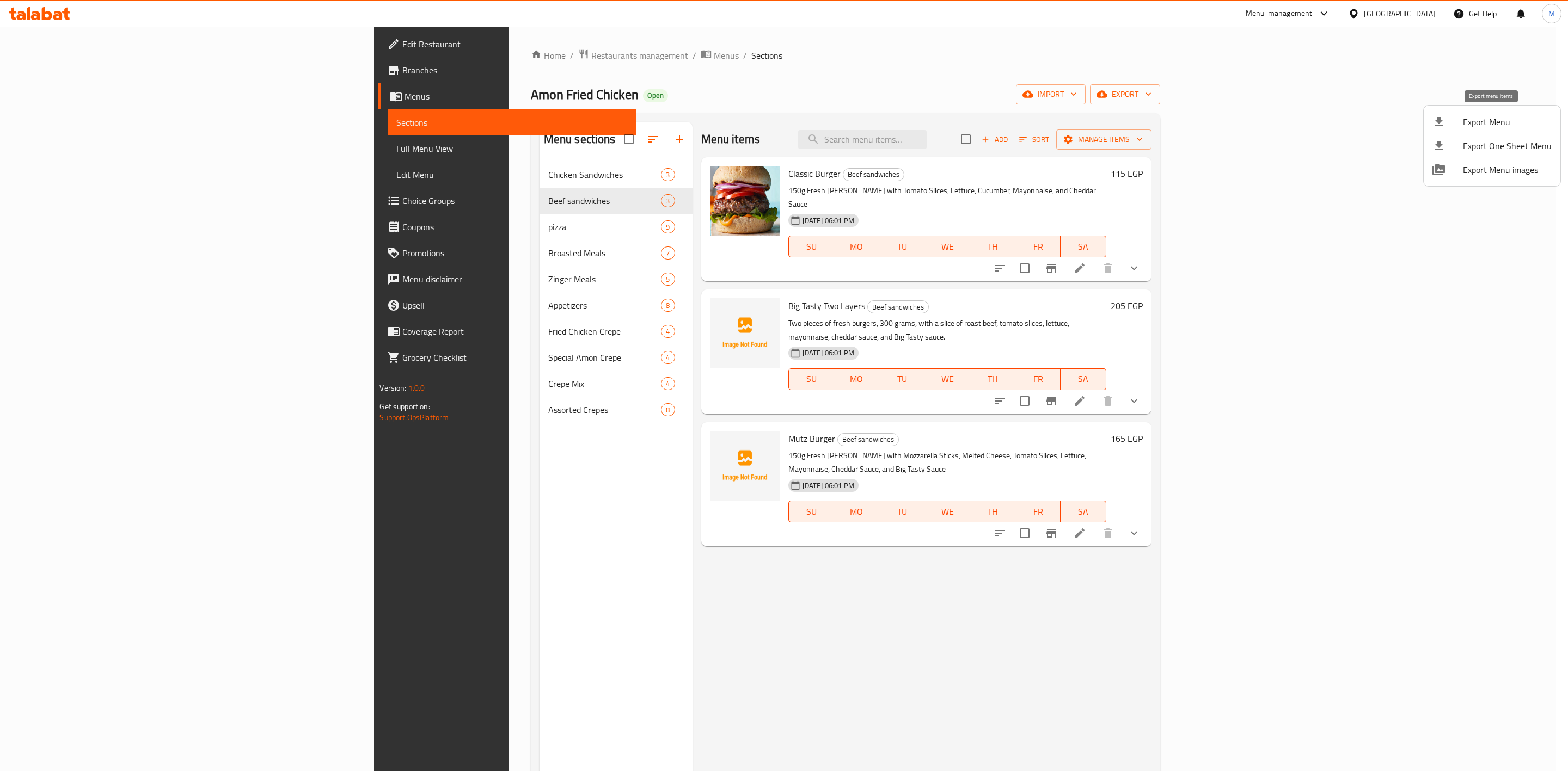
click at [1492, 128] on span "Export Menu" at bounding box center [1507, 122] width 89 height 13
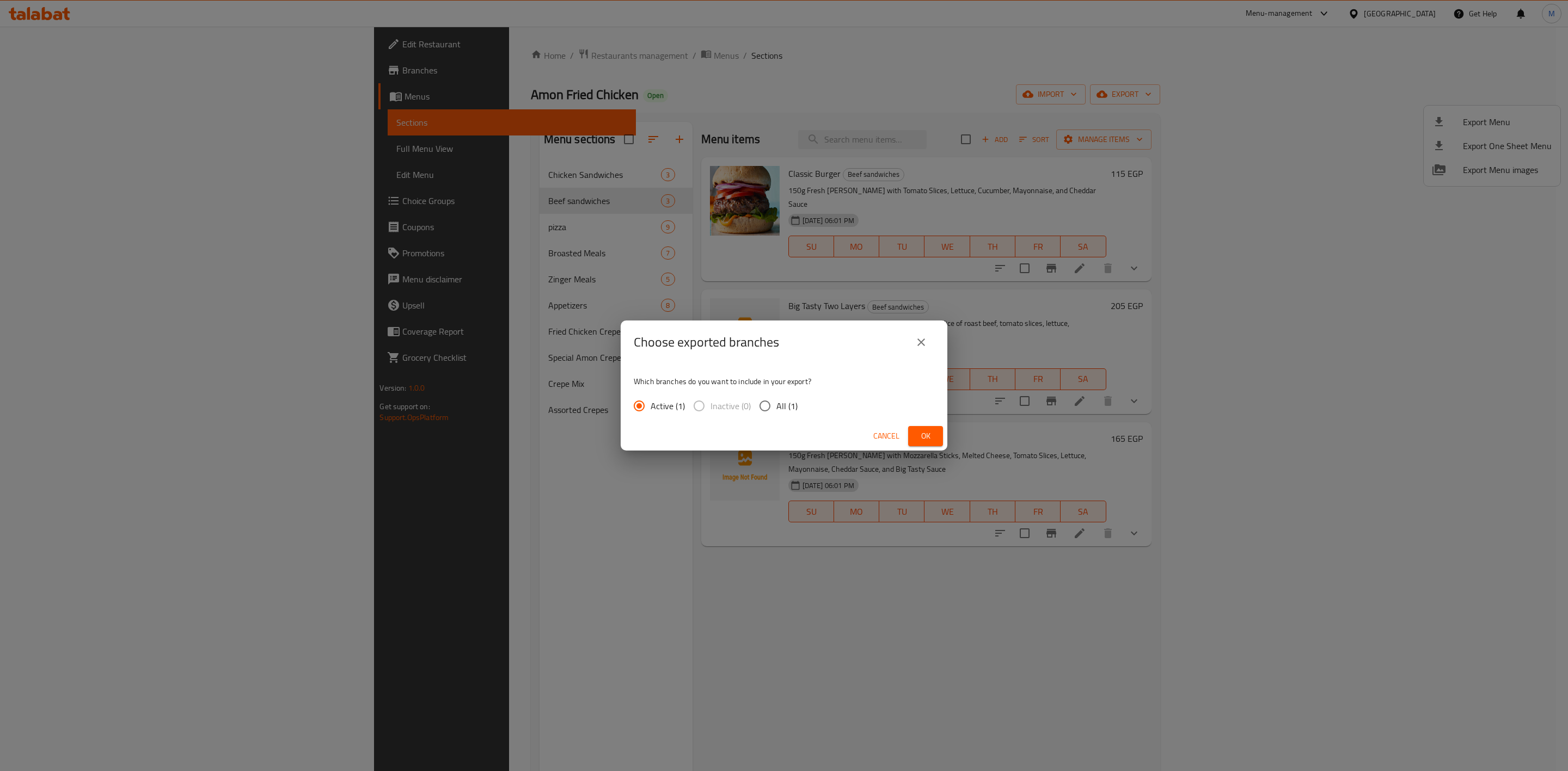
click at [763, 409] on input "All (1)" at bounding box center [765, 406] width 23 height 23
radio input "true"
click at [929, 435] on span "Ok" at bounding box center [926, 436] width 18 height 14
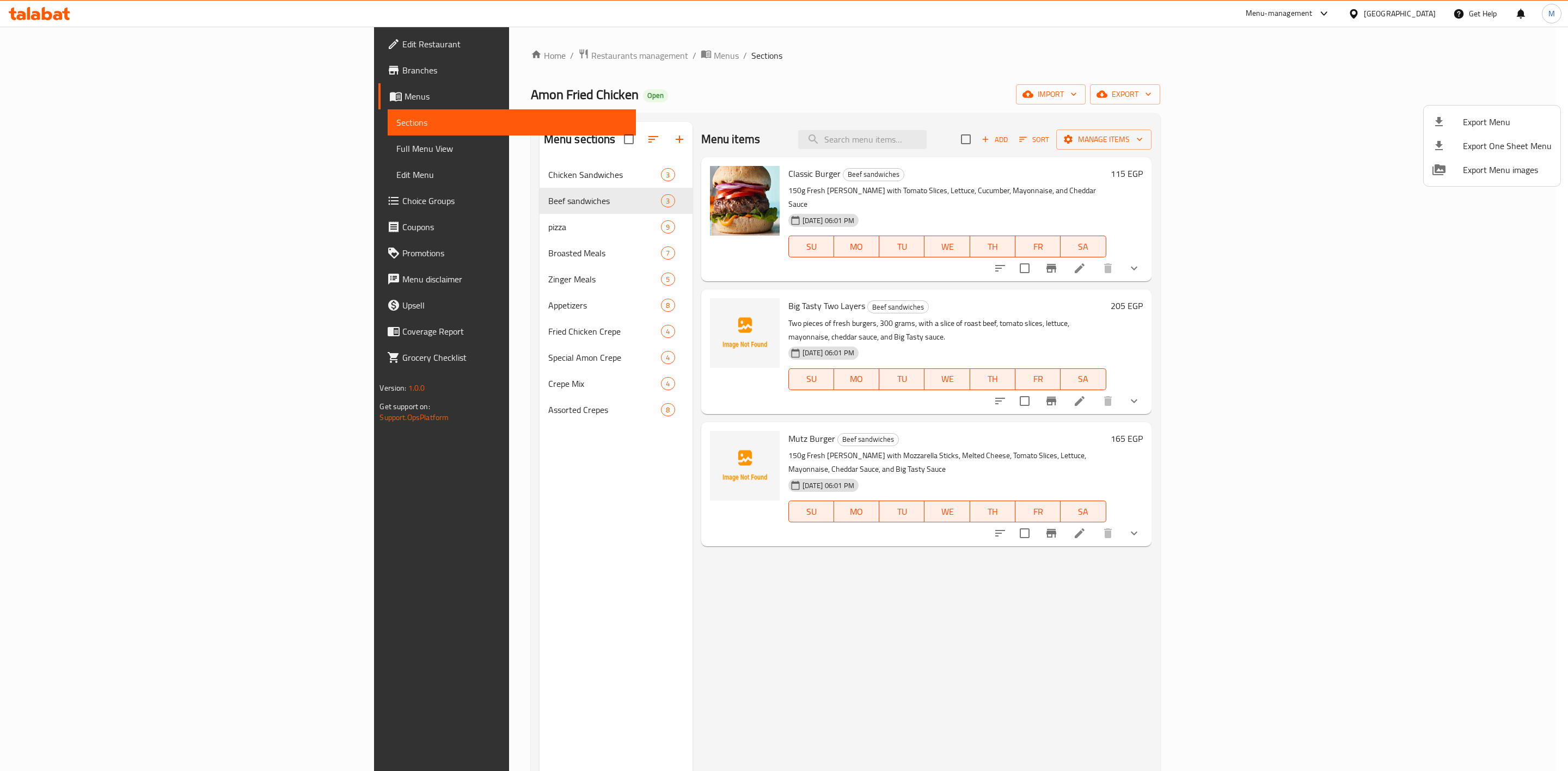
click at [406, 332] on div at bounding box center [784, 386] width 1568 height 771
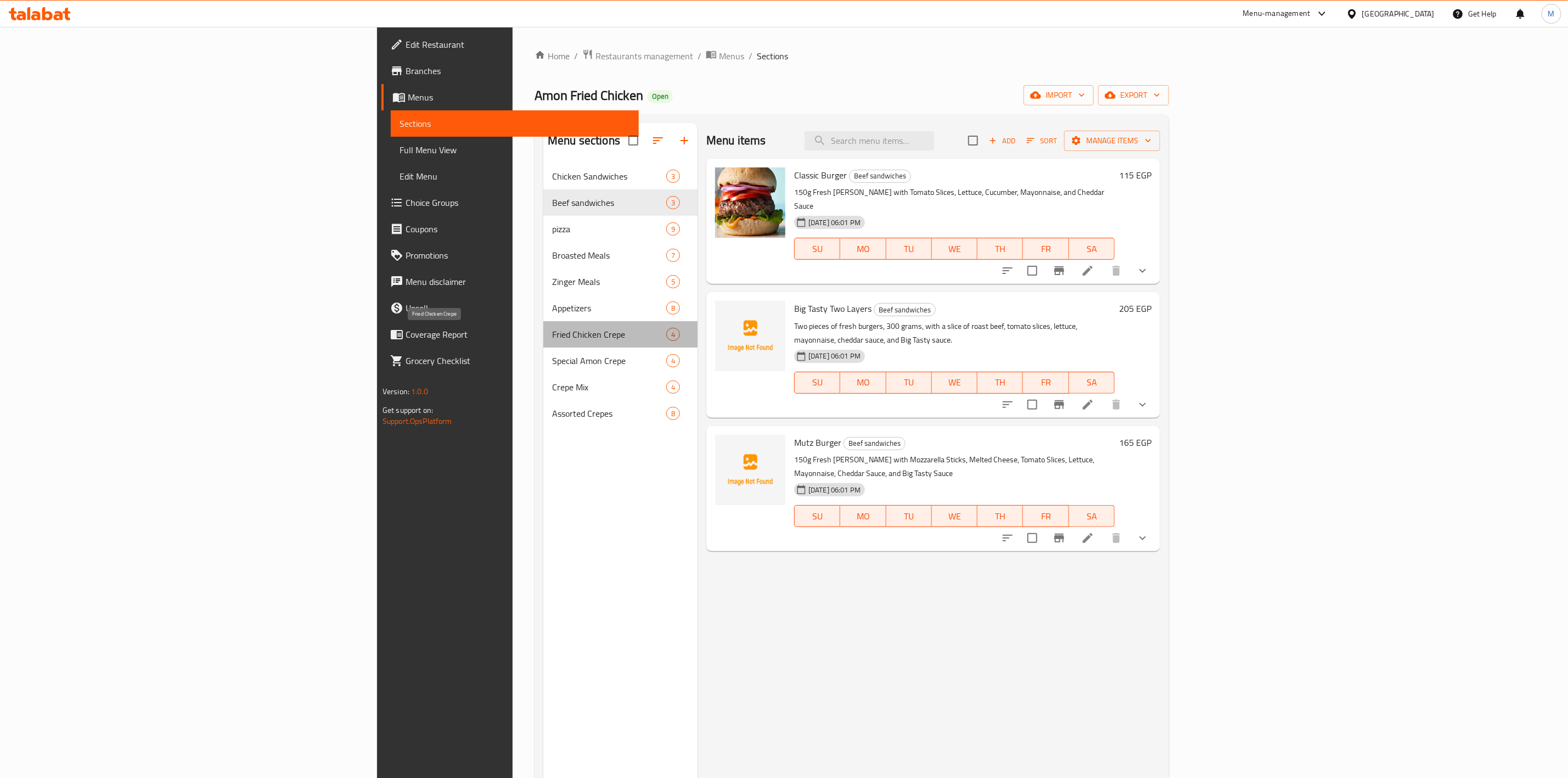
click at [552, 335] on span "Fried Chicken Crepe" at bounding box center [609, 335] width 114 height 13
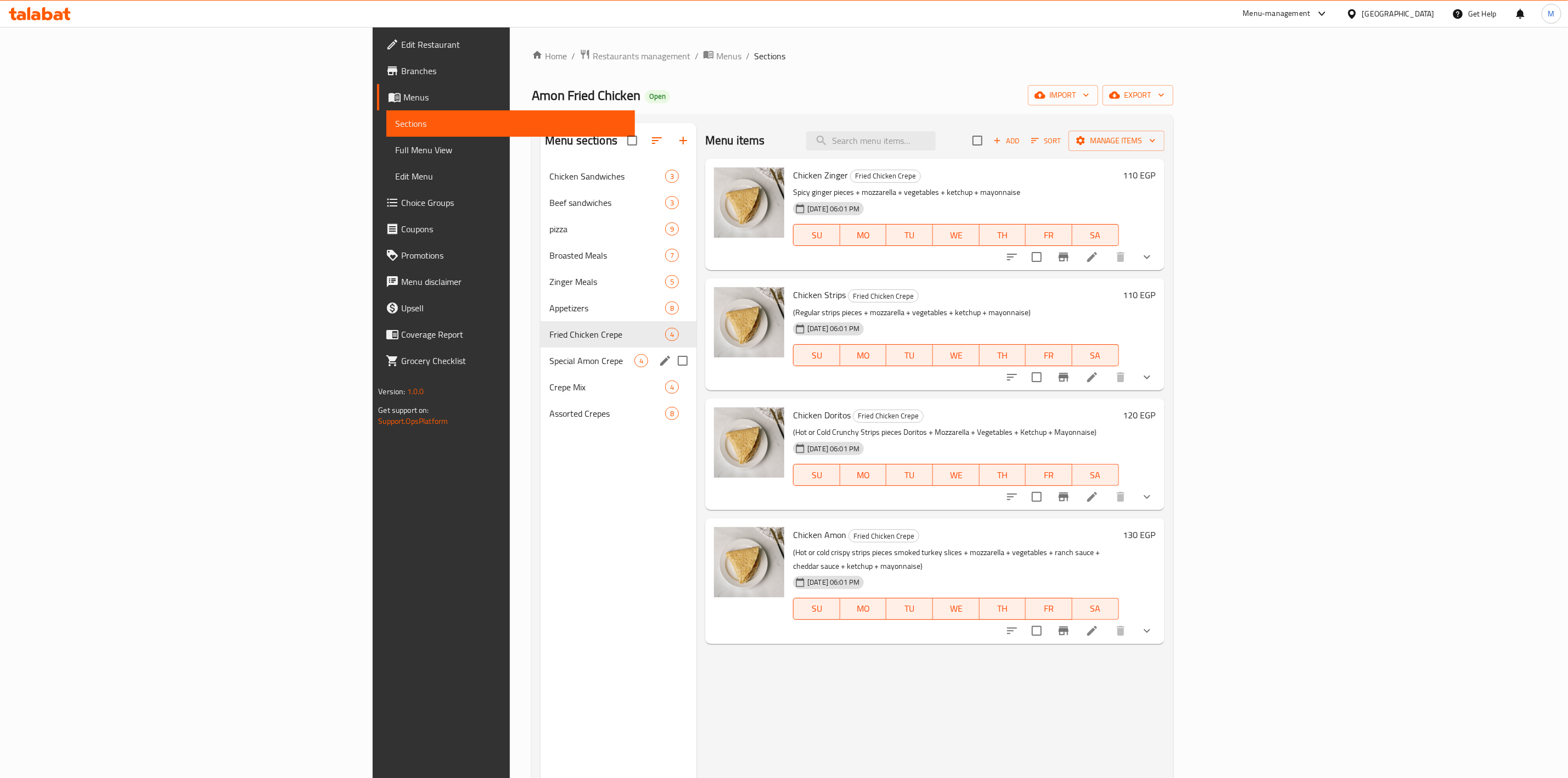
click at [541, 353] on div "Special Amon Crepe 4" at bounding box center [618, 361] width 156 height 26
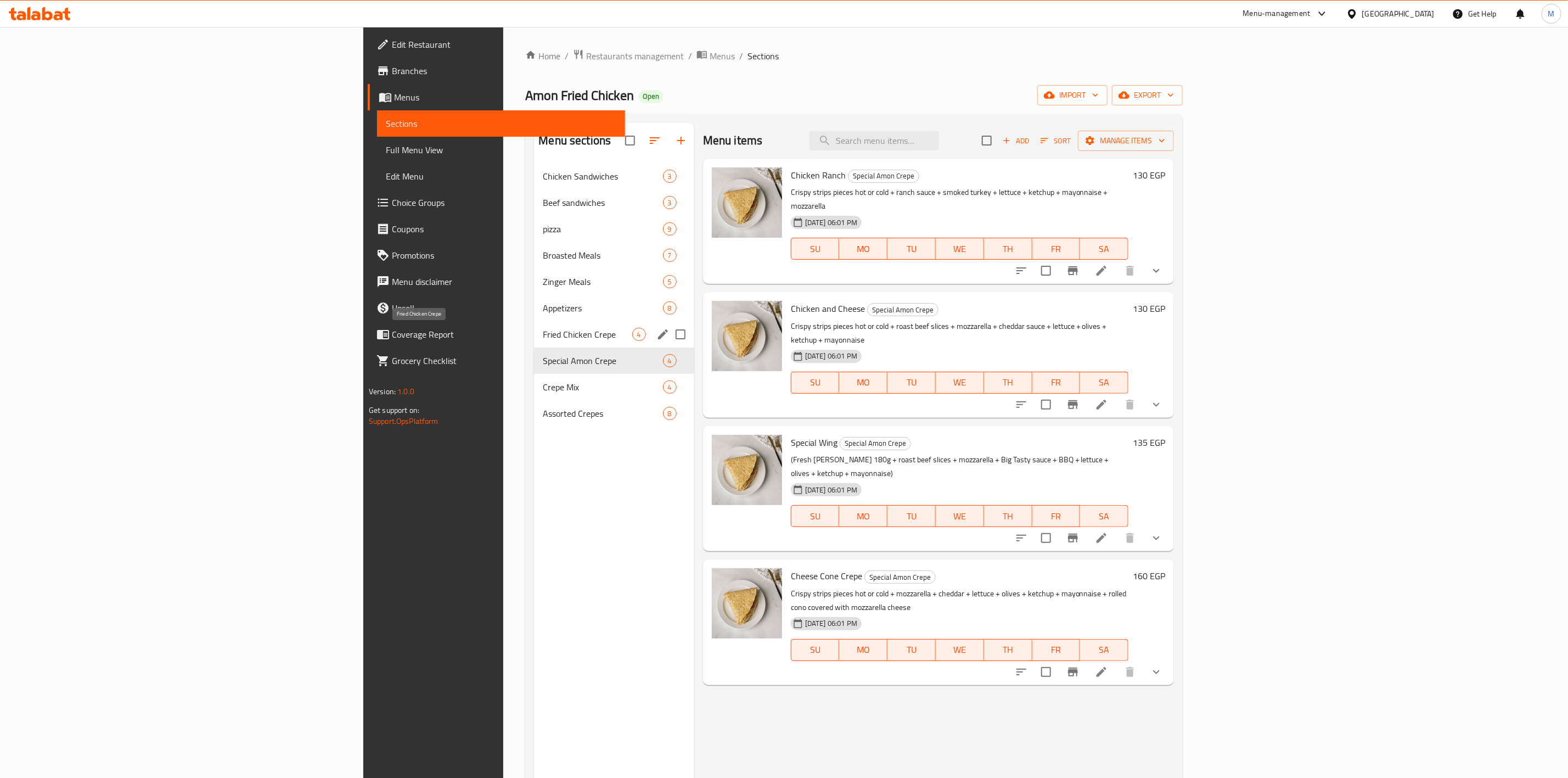
click at [543, 338] on span "Fried Chicken Crepe" at bounding box center [588, 335] width 89 height 13
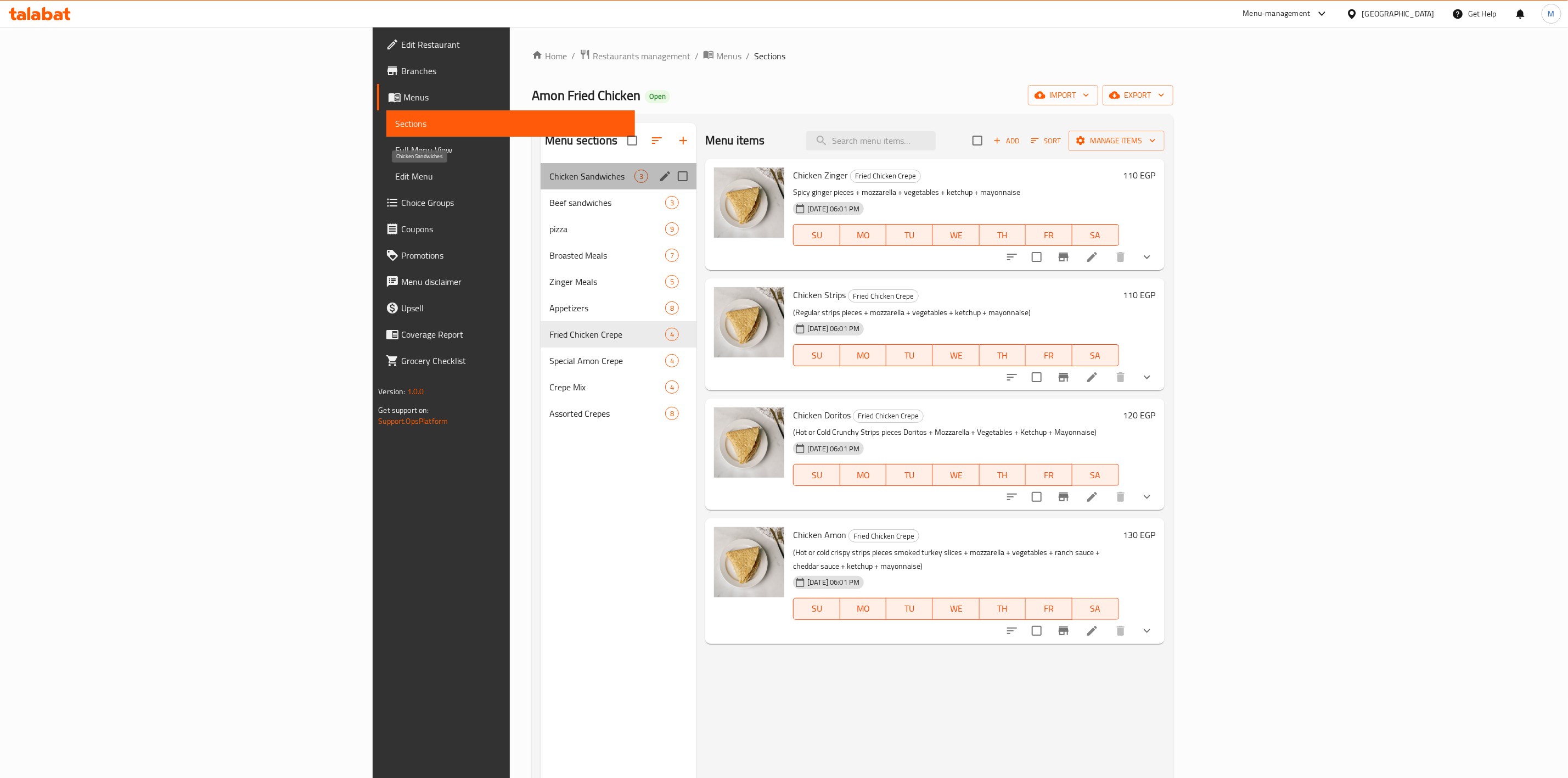
click at [549, 177] on span "Chicken Sandwiches" at bounding box center [592, 176] width 85 height 13
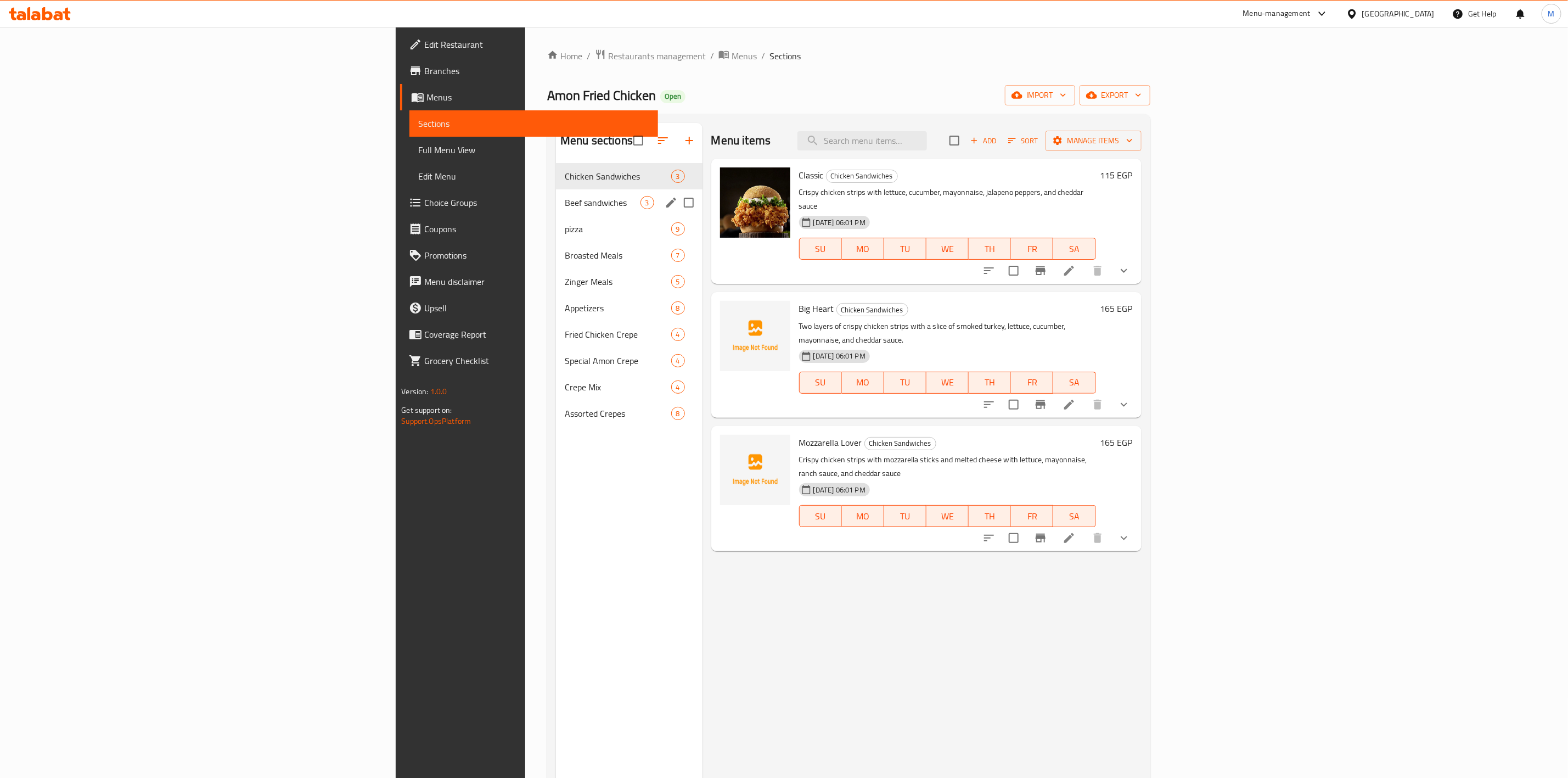
click at [556, 192] on div "Beef sandwiches 3" at bounding box center [629, 202] width 147 height 26
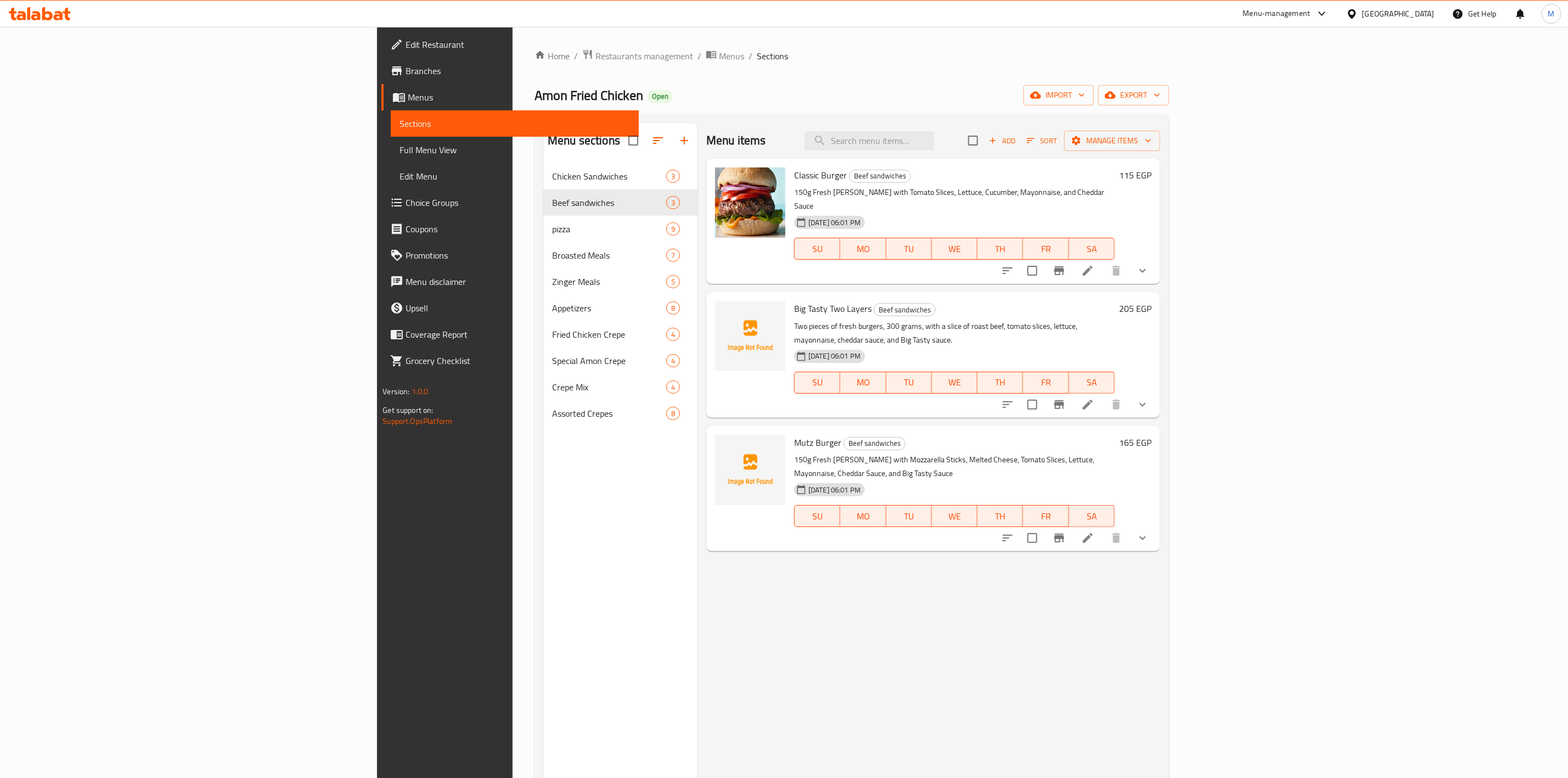
click at [544, 162] on nav "Chicken Sandwiches 3 Beef sandwiches 3 pizza 9 Broasted Meals 7 Zinger Meals 5 …" at bounding box center [621, 294] width 154 height 272
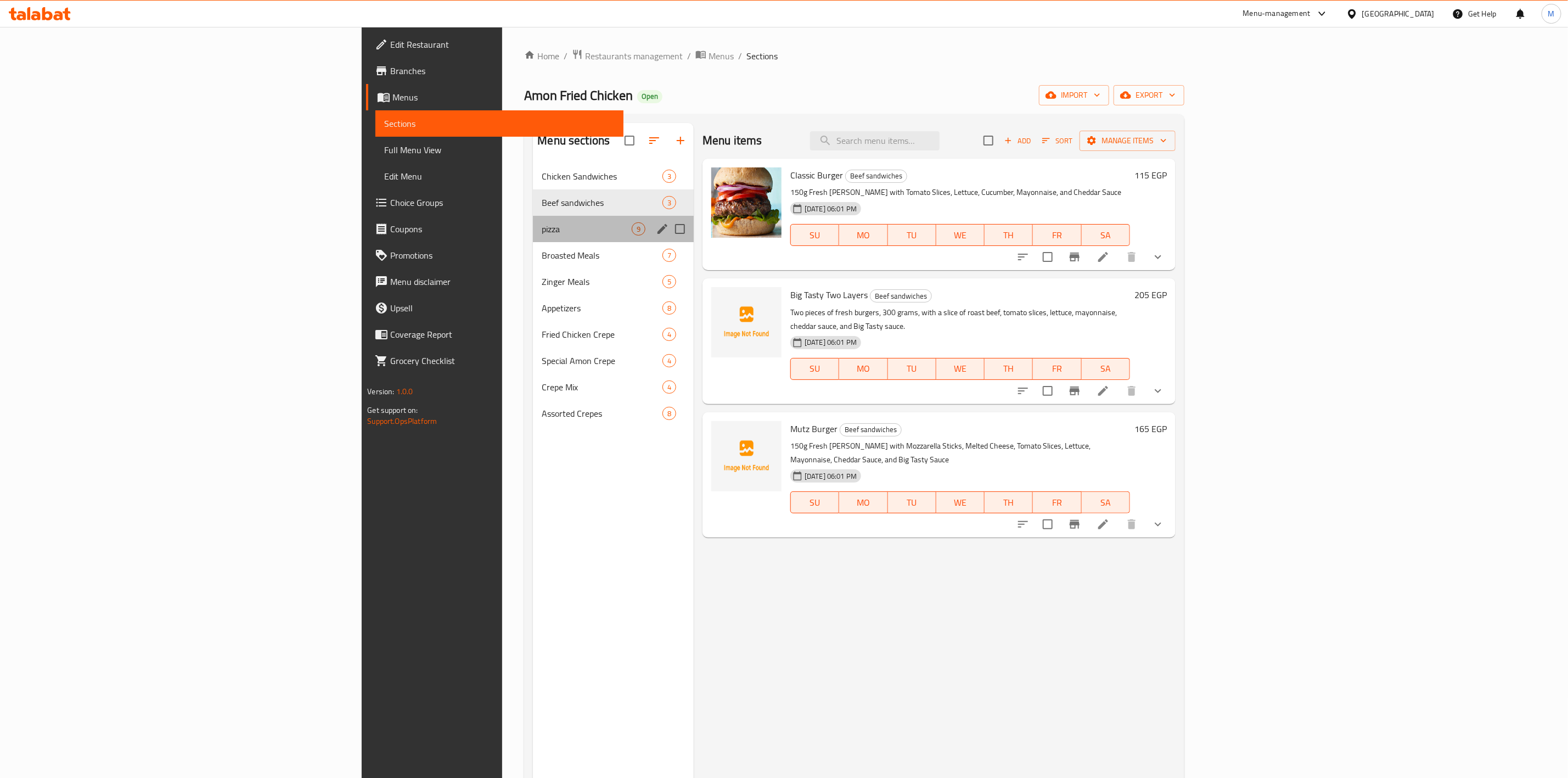
click at [533, 218] on div "pizza 9" at bounding box center [614, 229] width 161 height 26
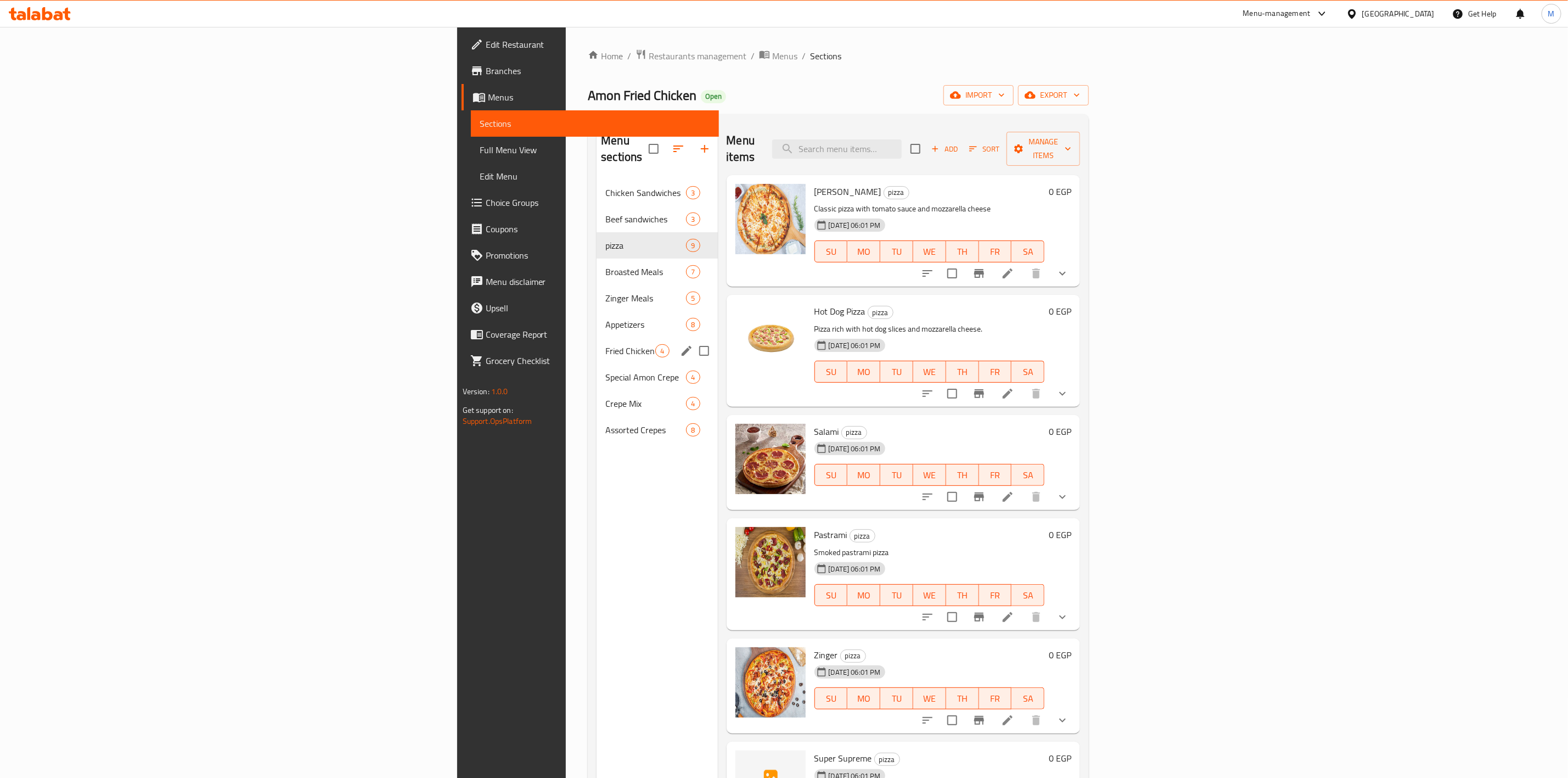
click at [605, 344] on span "Fried Chicken Crepe" at bounding box center [631, 351] width 50 height 13
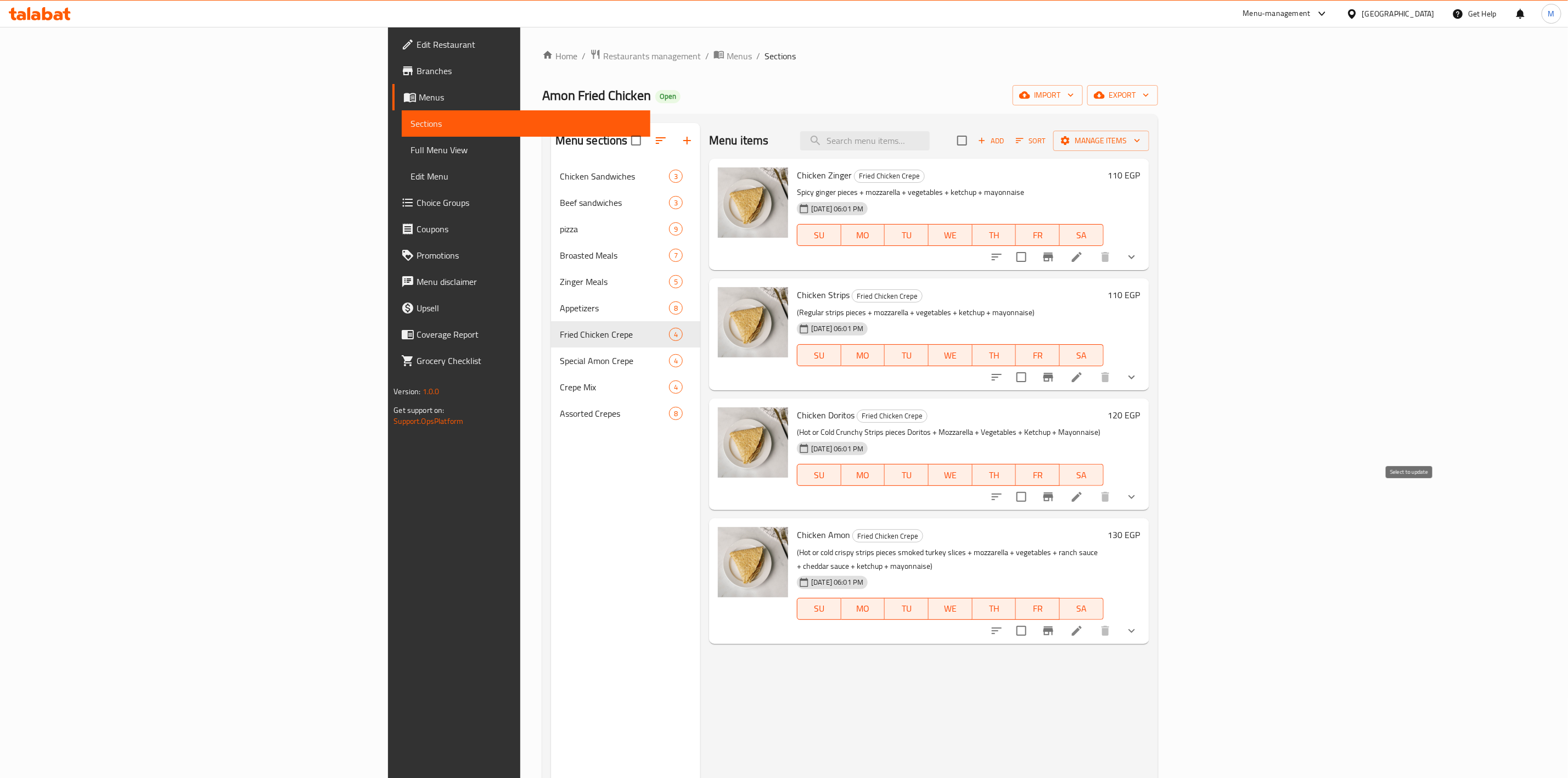
drag, startPoint x: 1410, startPoint y: 504, endPoint x: 1277, endPoint y: 486, distance: 134.2
click at [1033, 504] on input "checkbox" at bounding box center [1021, 497] width 23 height 23
checkbox input "true"
click at [797, 415] on span "Chicken Doritos" at bounding box center [825, 415] width 58 height 16
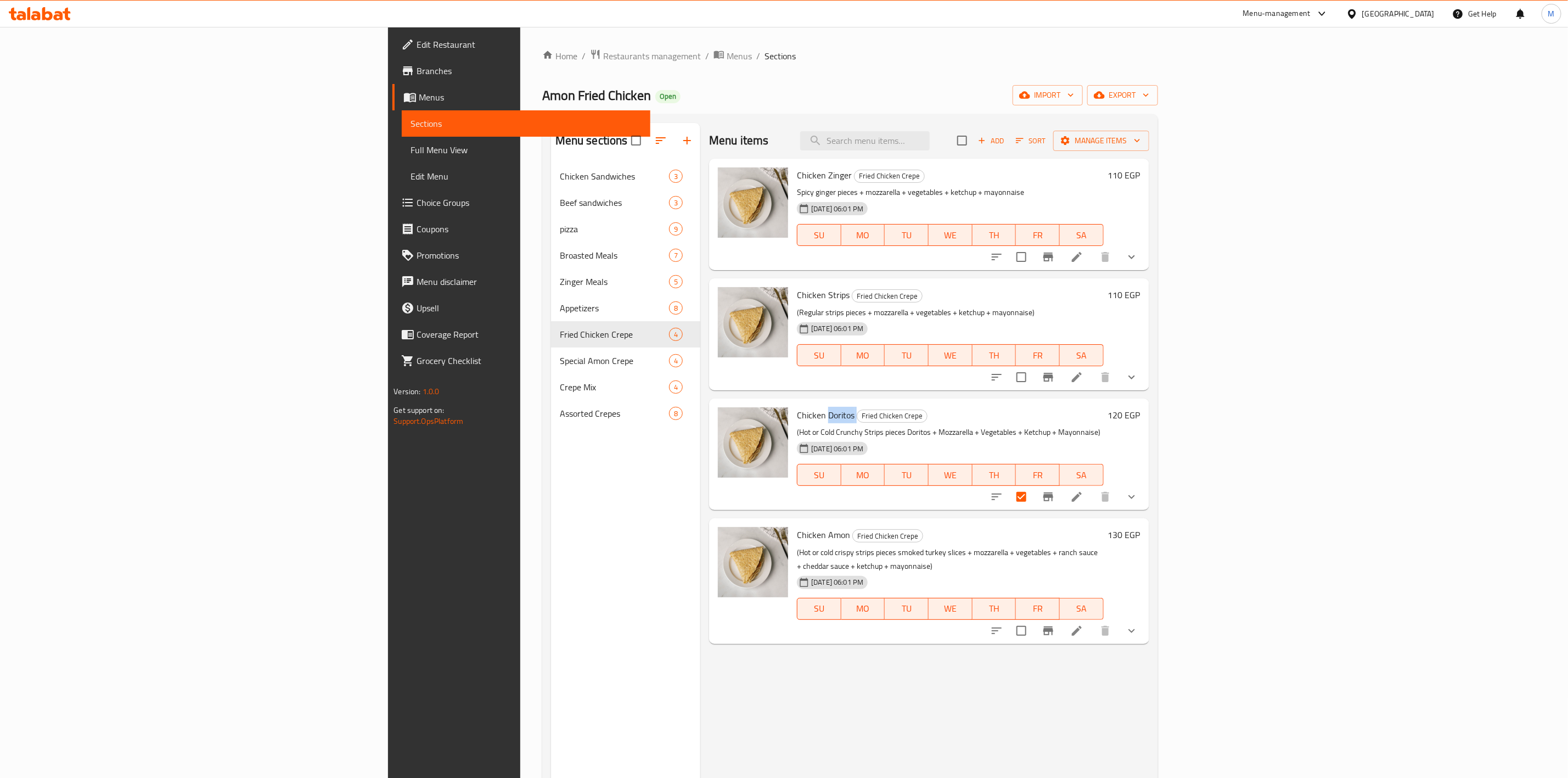
click at [797, 415] on span "Chicken Doritos" at bounding box center [825, 415] width 58 height 16
copy h6 "Chicken Doritos"
click at [797, 535] on span "Chicken Amon" at bounding box center [824, 535] width 54 height 16
click at [1149, 131] on button "Manage items" at bounding box center [1101, 140] width 96 height 20
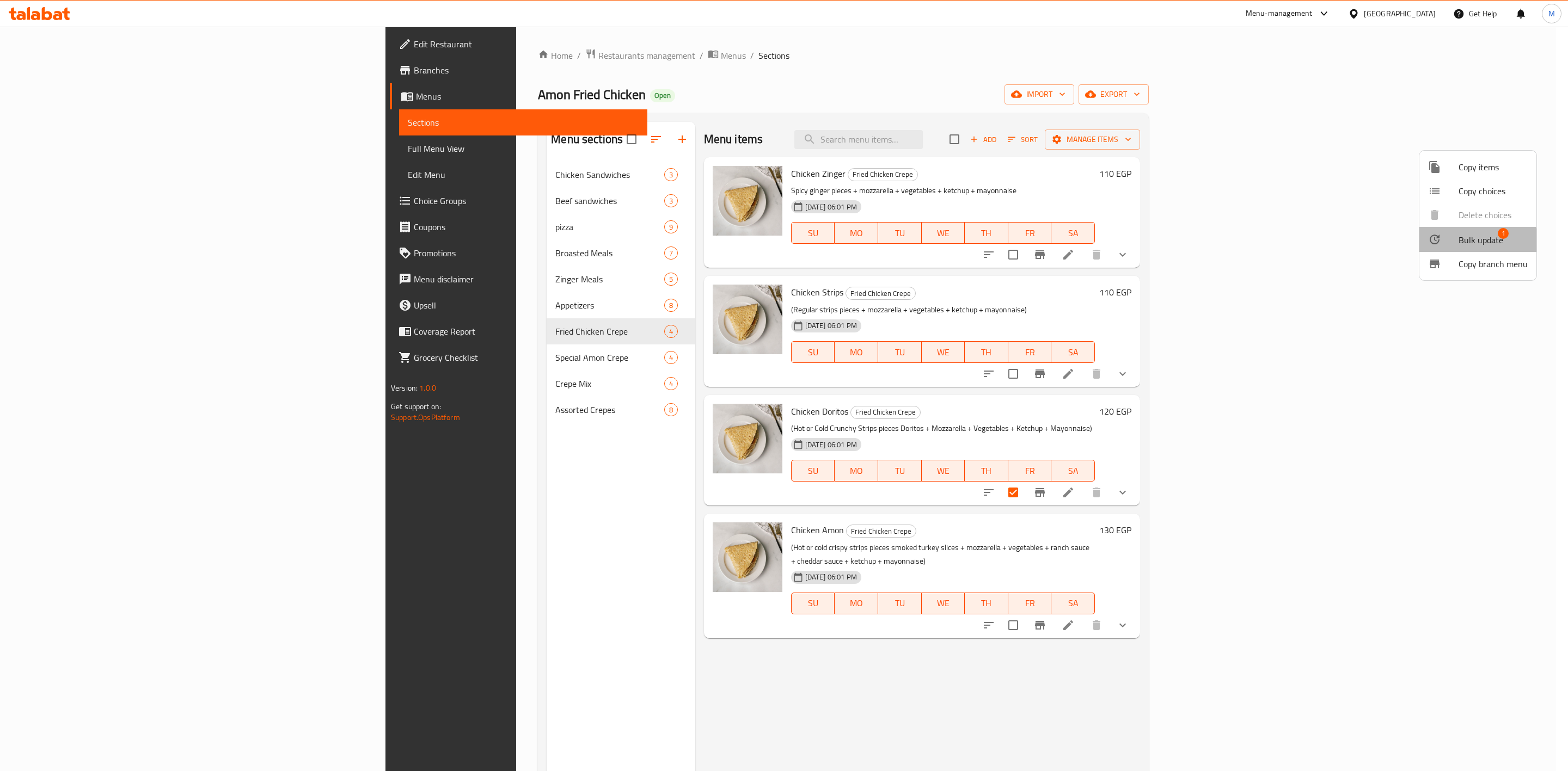
click at [1442, 246] on li "Bulk update 1" at bounding box center [1477, 239] width 117 height 25
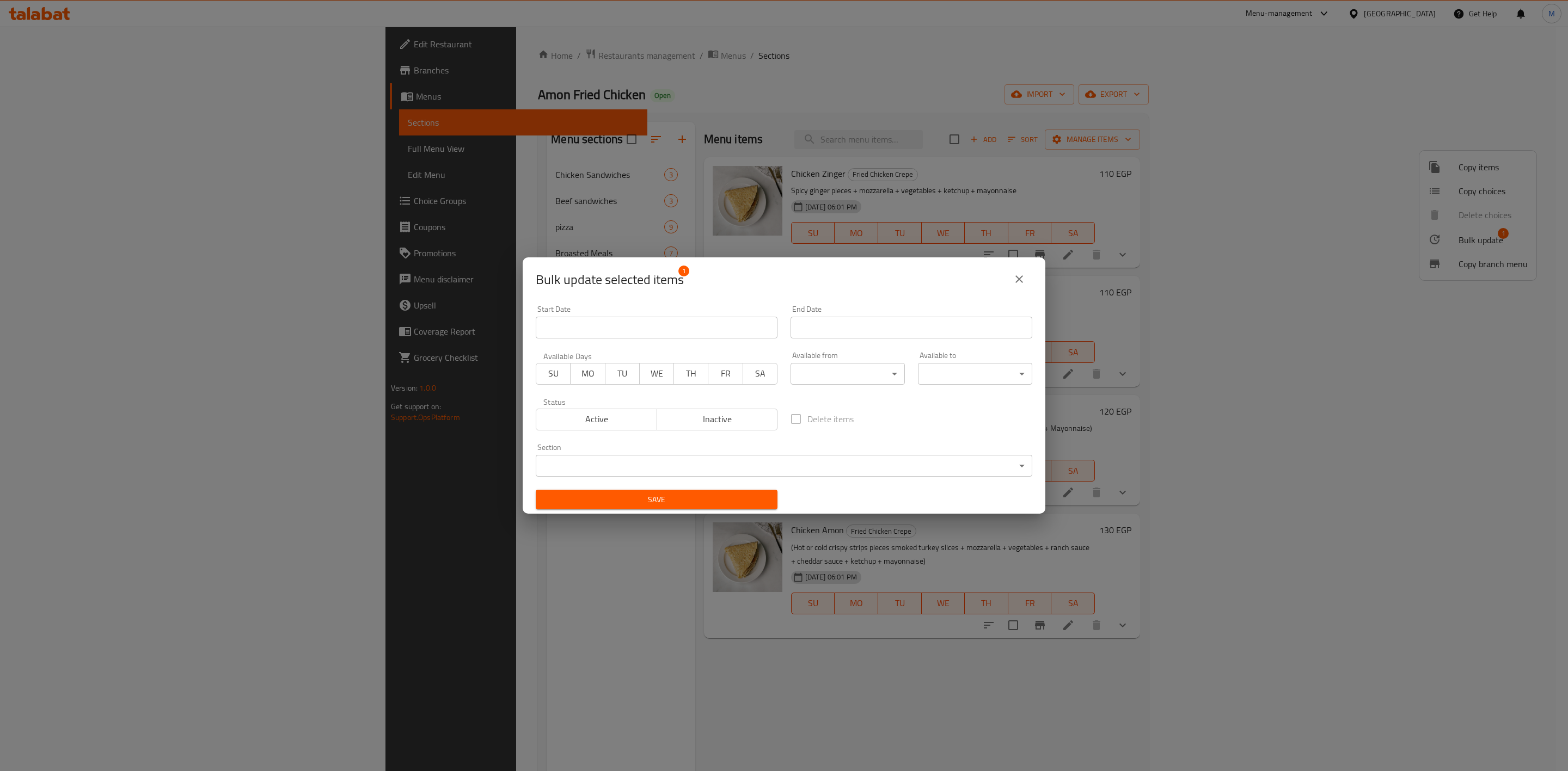
click at [1021, 276] on icon "close" at bounding box center [1018, 278] width 7 height 7
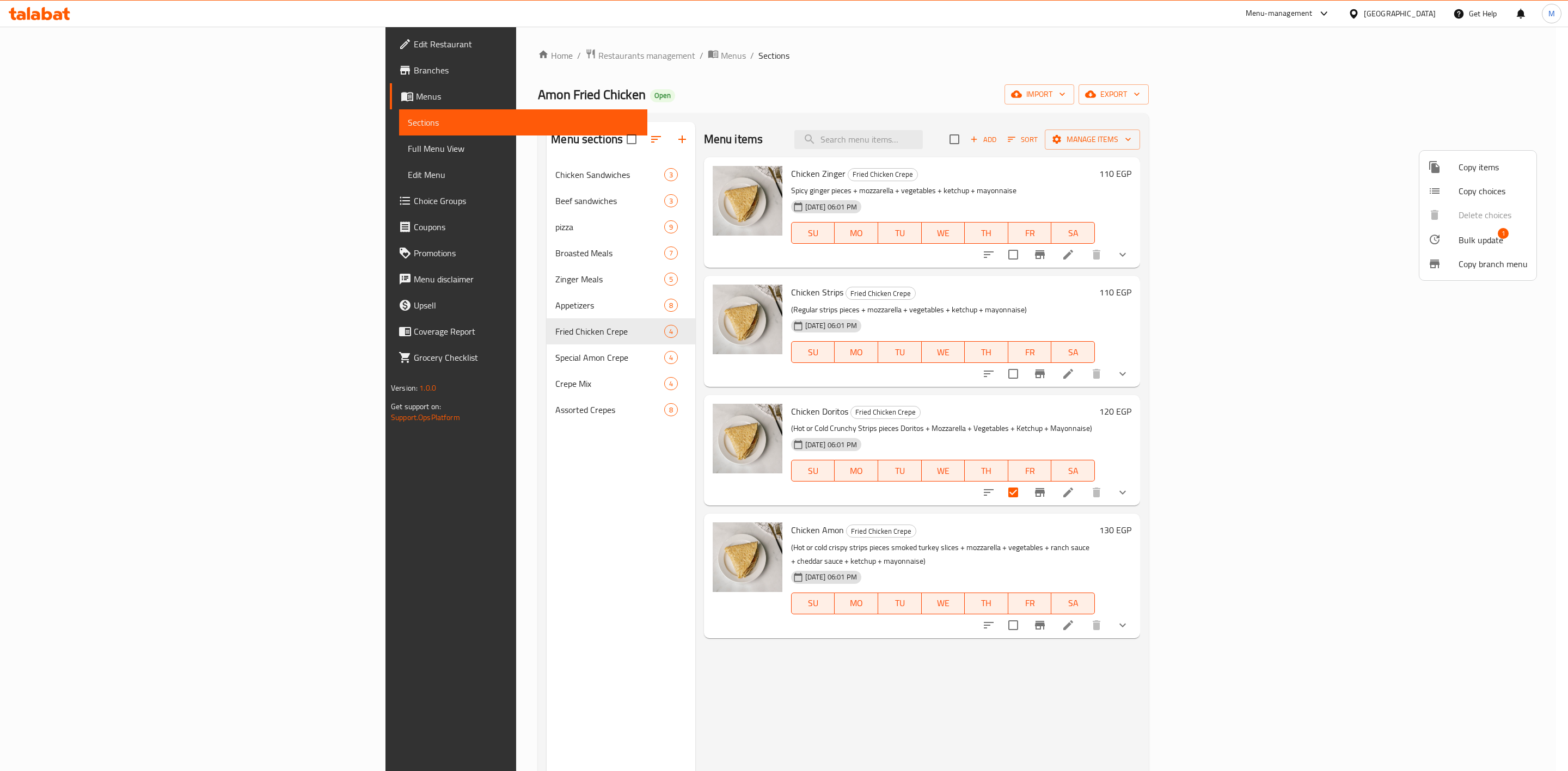
click at [1518, 101] on div at bounding box center [784, 386] width 1568 height 771
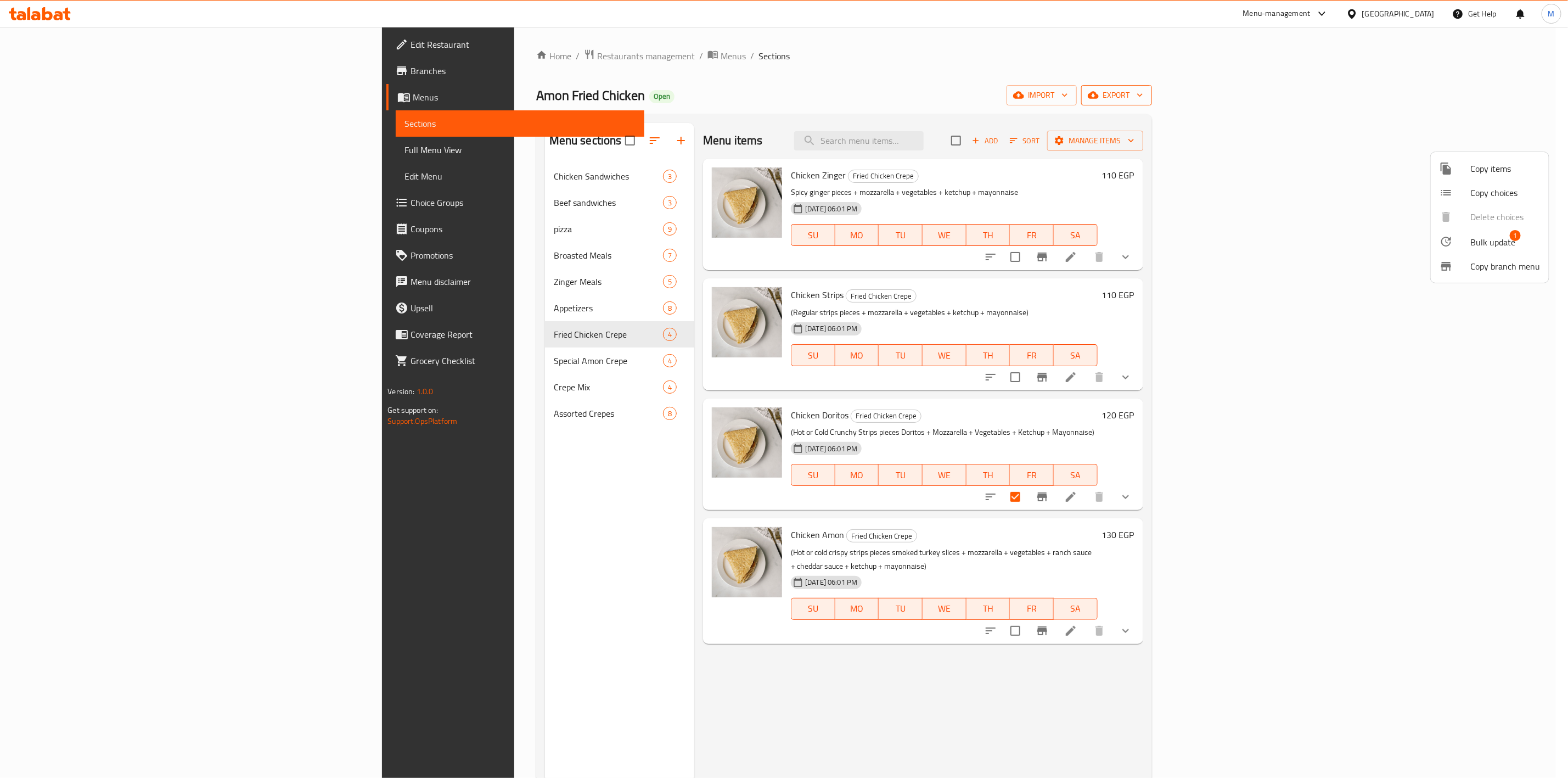
click at [1145, 99] on icon "button" at bounding box center [1140, 95] width 11 height 11
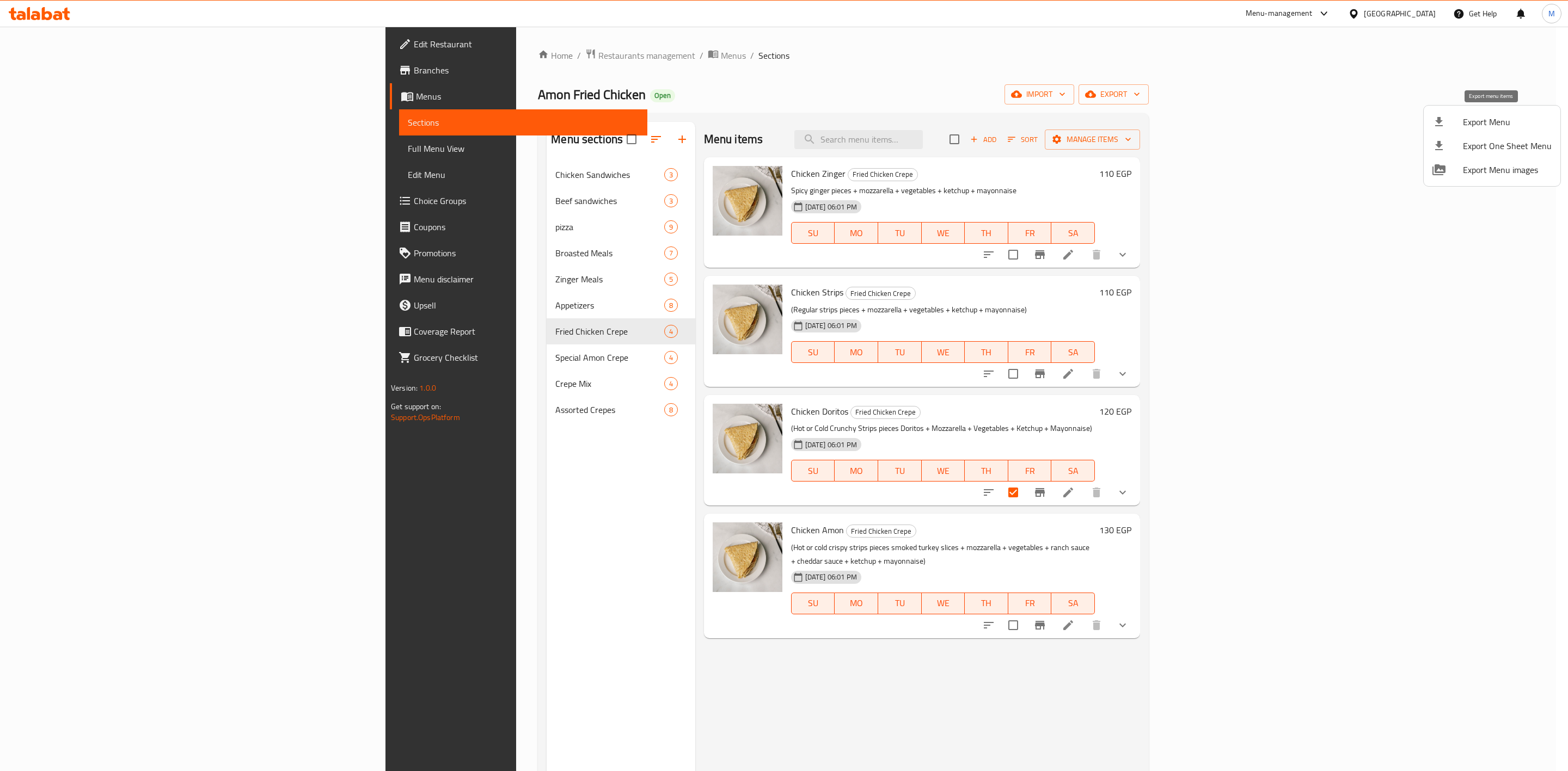
click at [1488, 130] on li "Export Menu" at bounding box center [1492, 122] width 137 height 24
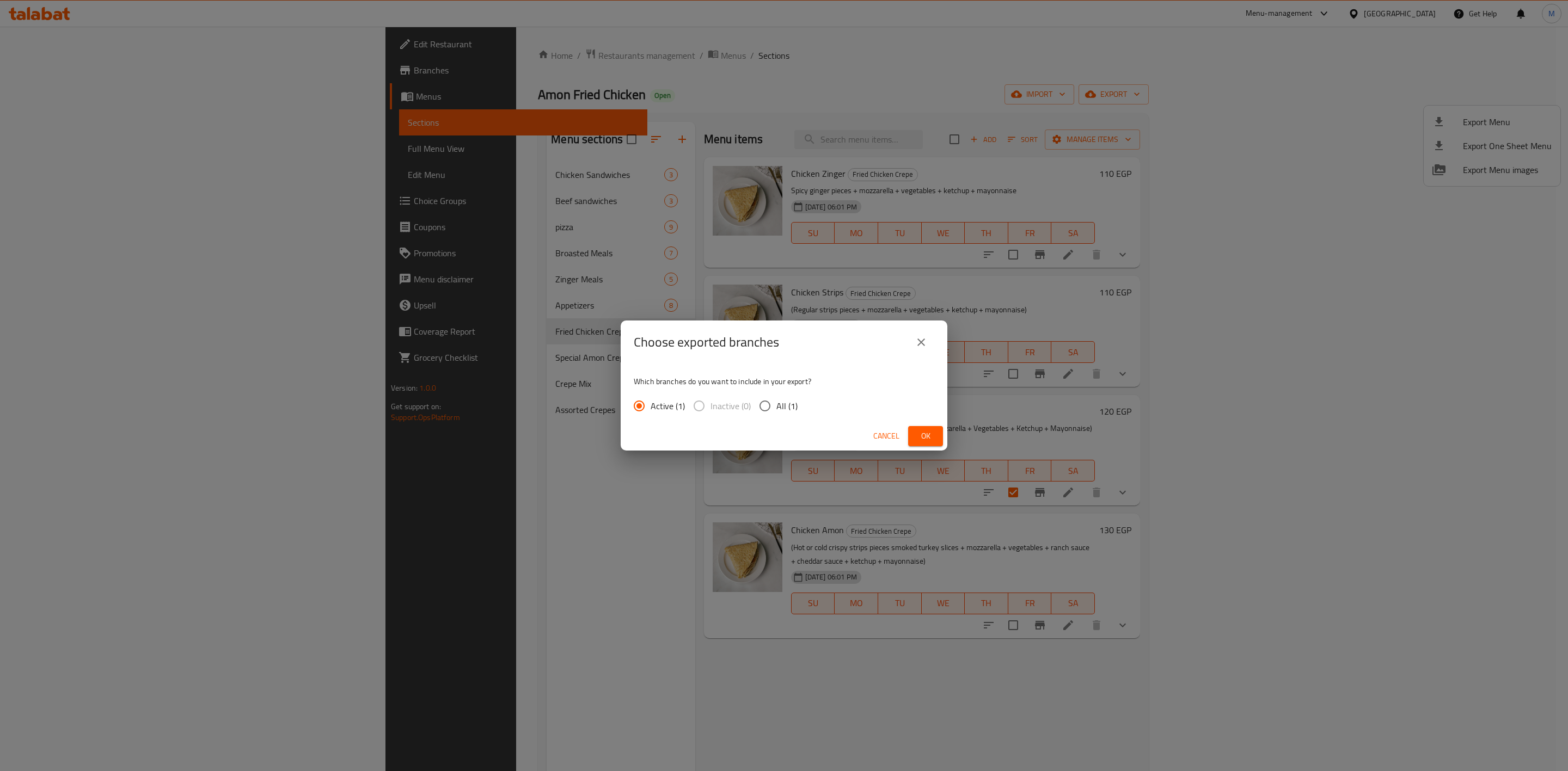
click at [794, 390] on div "Which branches do you want to include in your export? Active (1) Inactive (0) A…" at bounding box center [784, 393] width 327 height 58
click at [786, 403] on span "All (1)" at bounding box center [786, 406] width 21 height 13
click at [776, 403] on input "All (1)" at bounding box center [765, 406] width 23 height 23
radio input "true"
click at [918, 427] on button "Ok" at bounding box center [925, 436] width 35 height 20
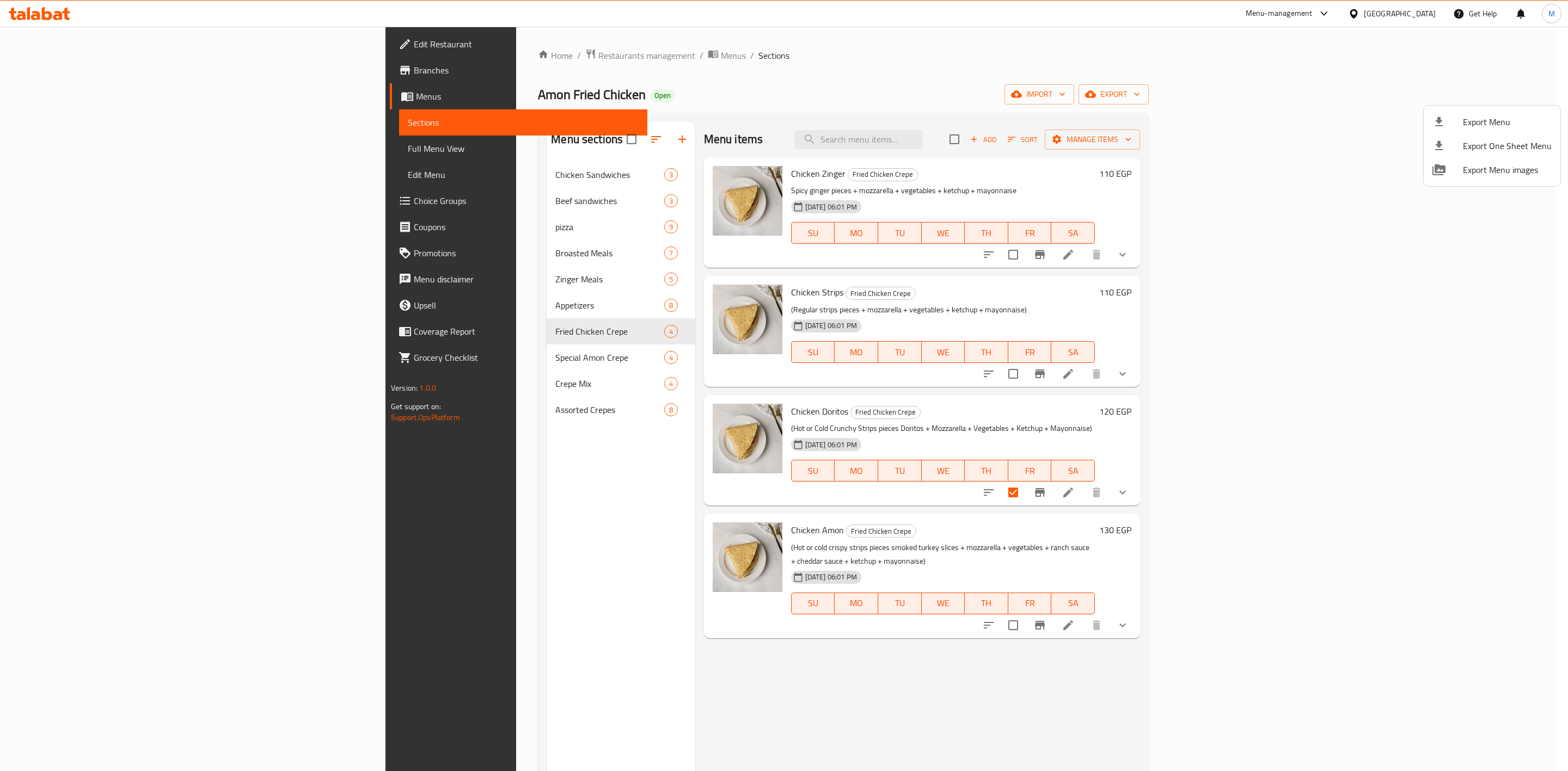
click at [1171, 79] on div at bounding box center [784, 386] width 1568 height 771
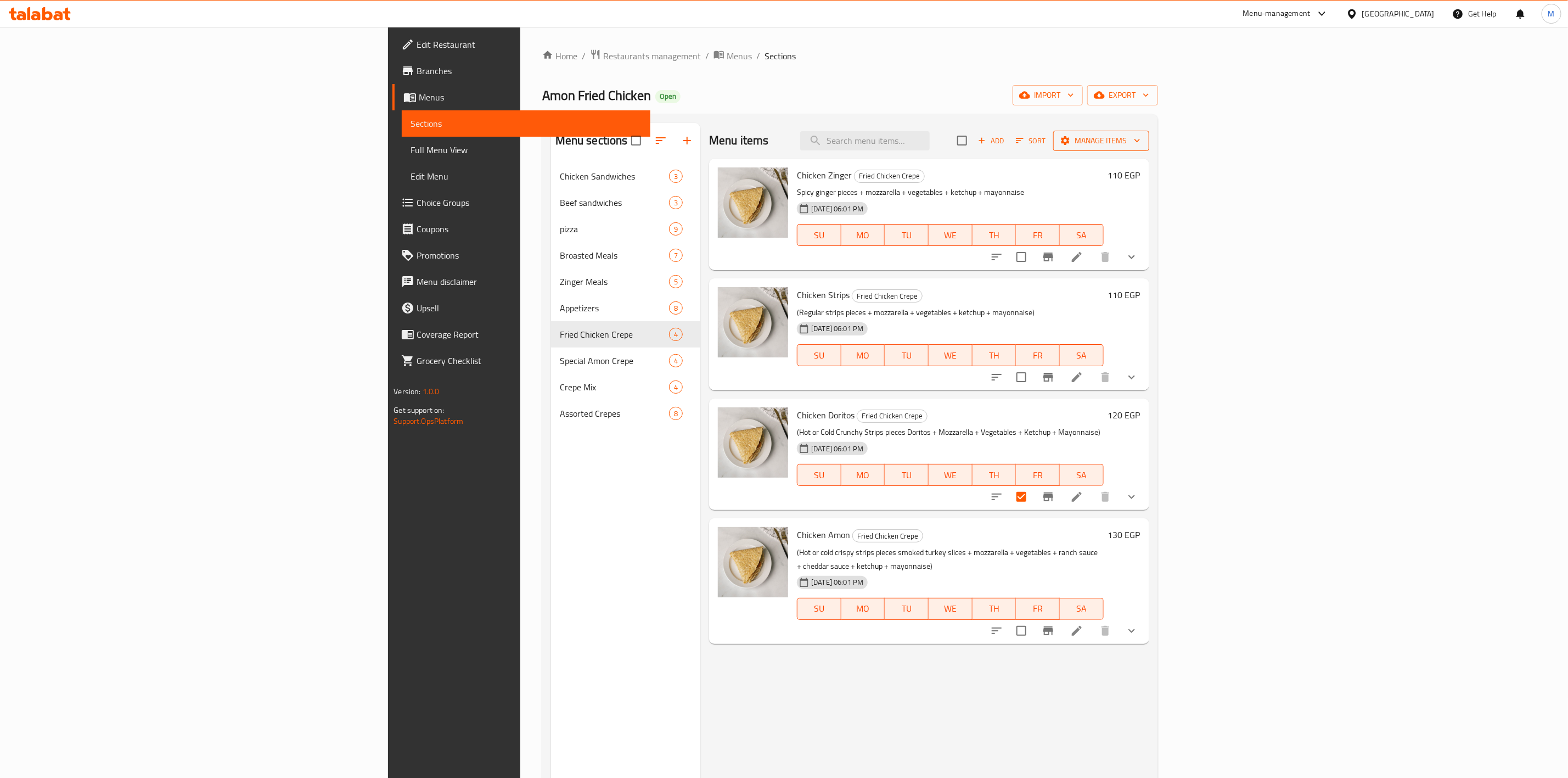
click at [1140, 136] on span "Manage items" at bounding box center [1101, 140] width 79 height 14
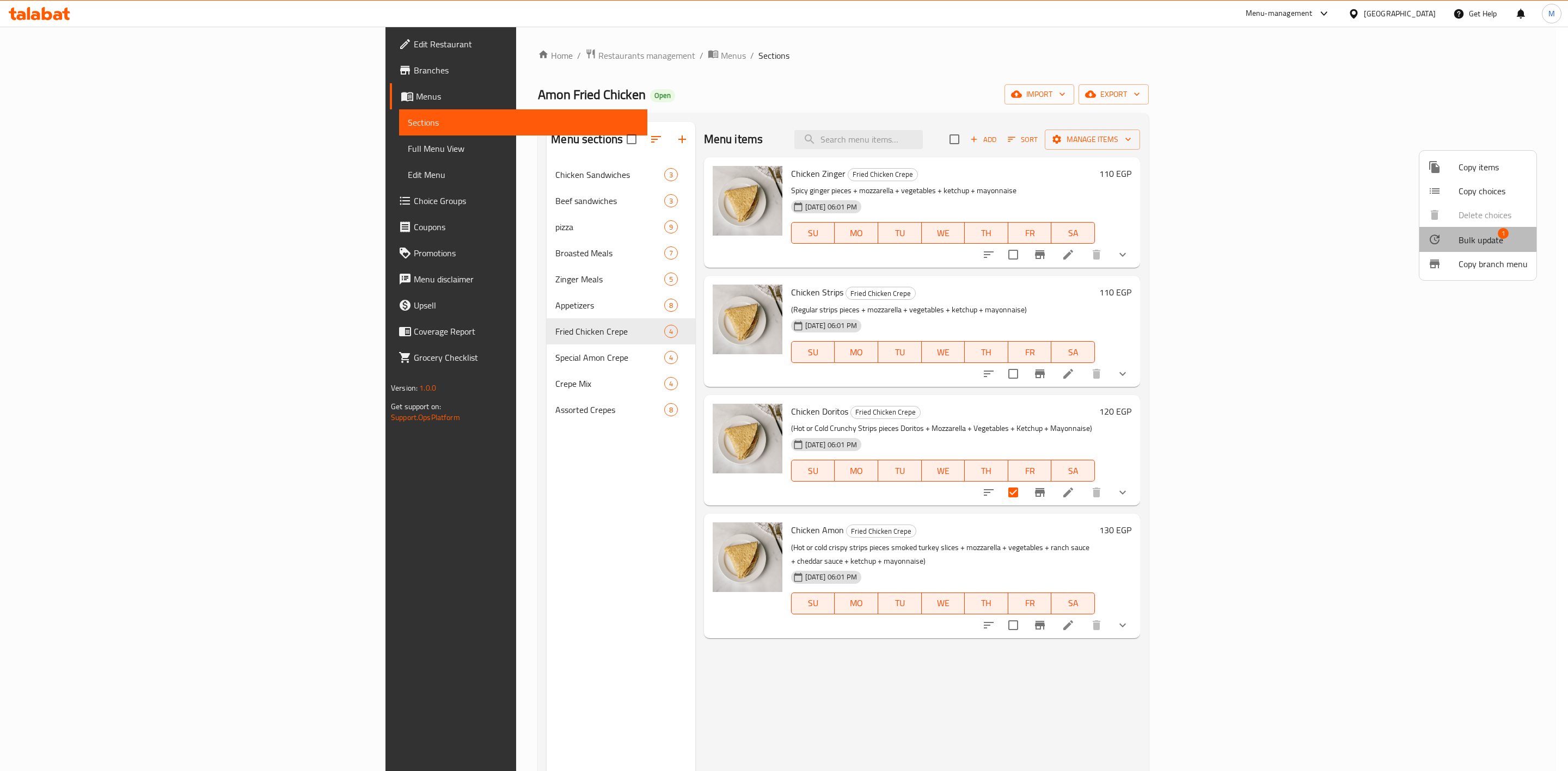
click at [1480, 237] on span "Bulk update" at bounding box center [1480, 240] width 44 height 13
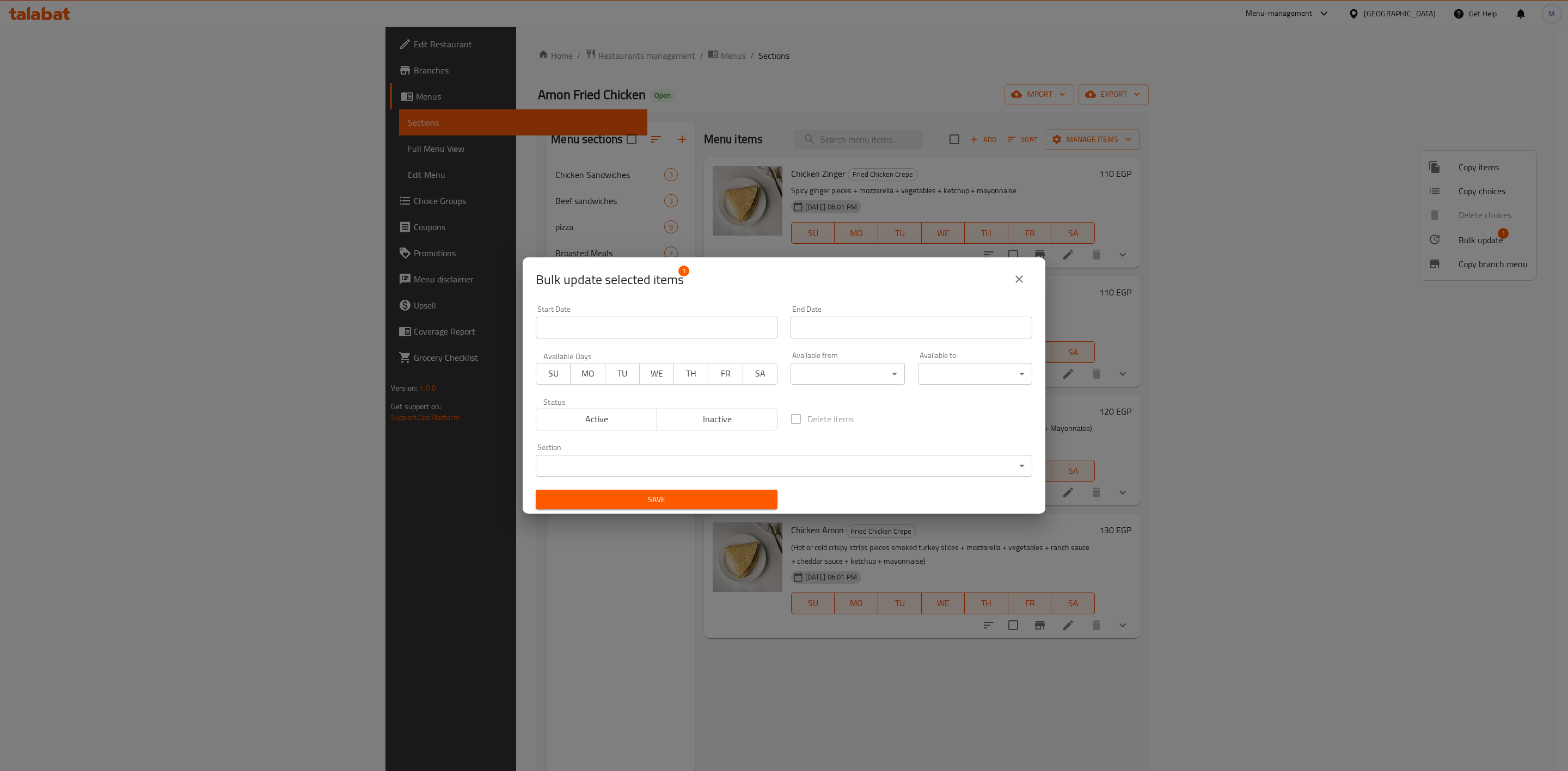
click at [1021, 283] on icon "close" at bounding box center [1019, 279] width 13 height 13
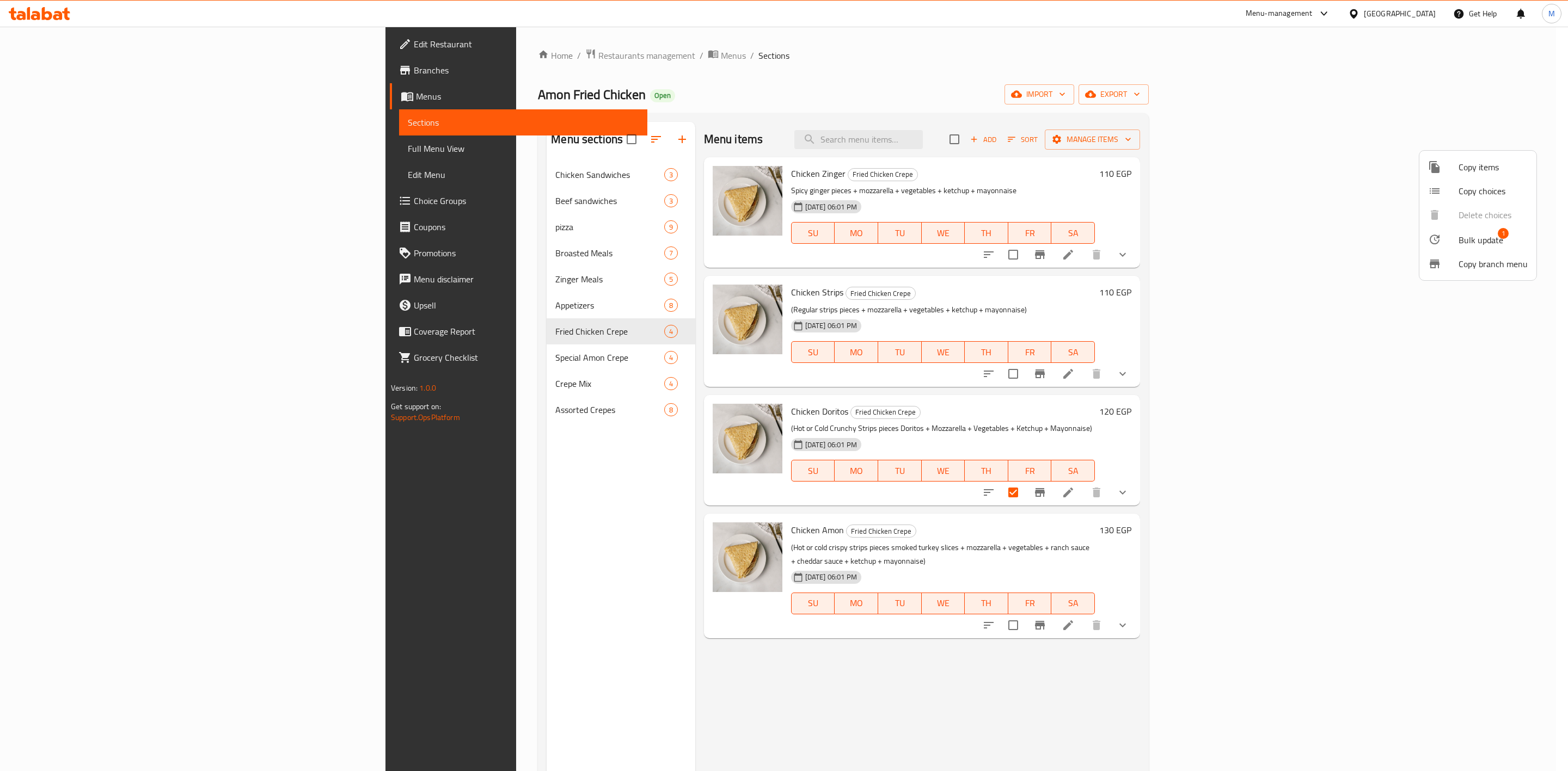
click at [105, 146] on div at bounding box center [784, 386] width 1568 height 771
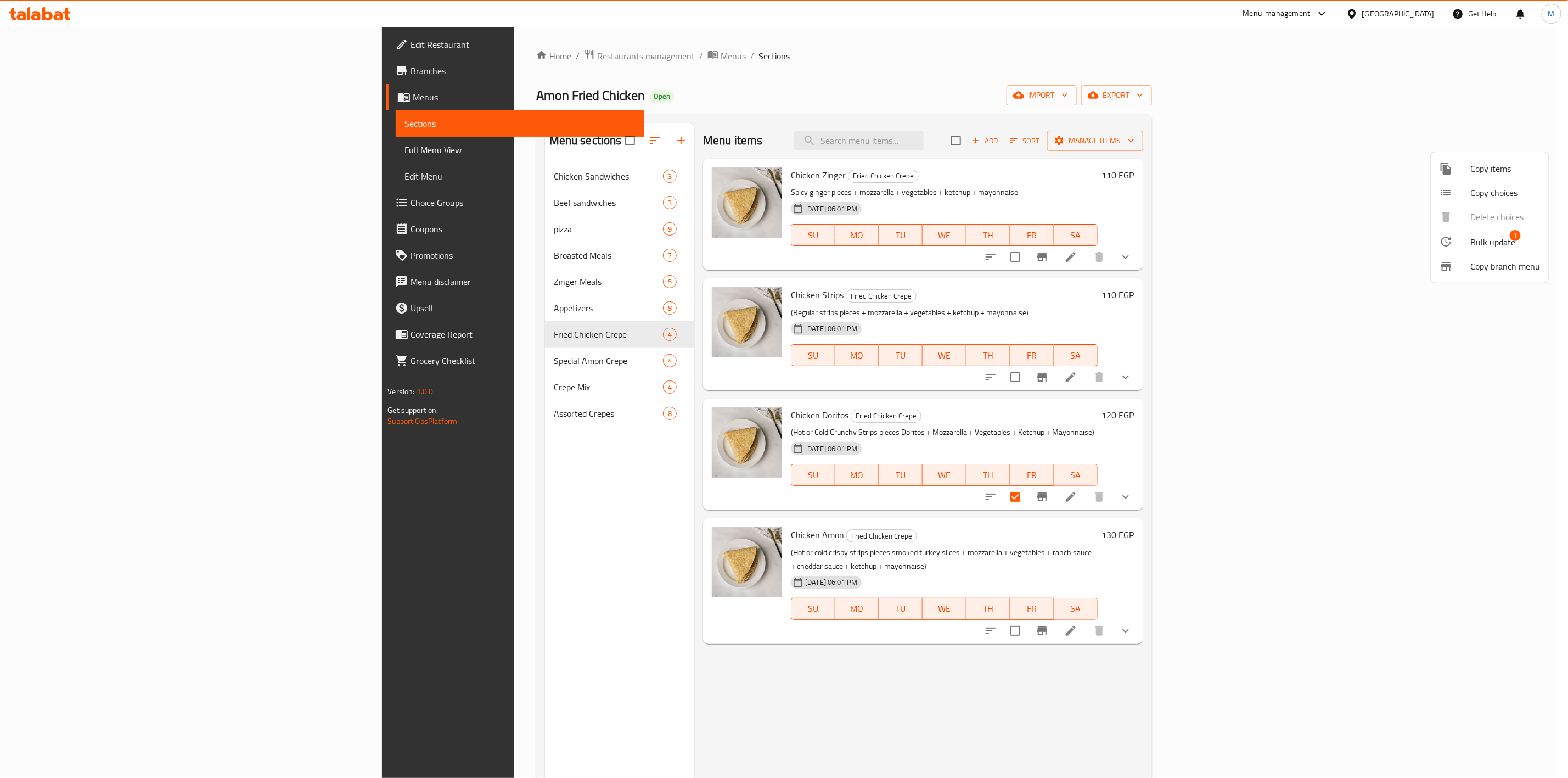
click at [404, 147] on span "Full Menu View" at bounding box center [519, 150] width 230 height 13
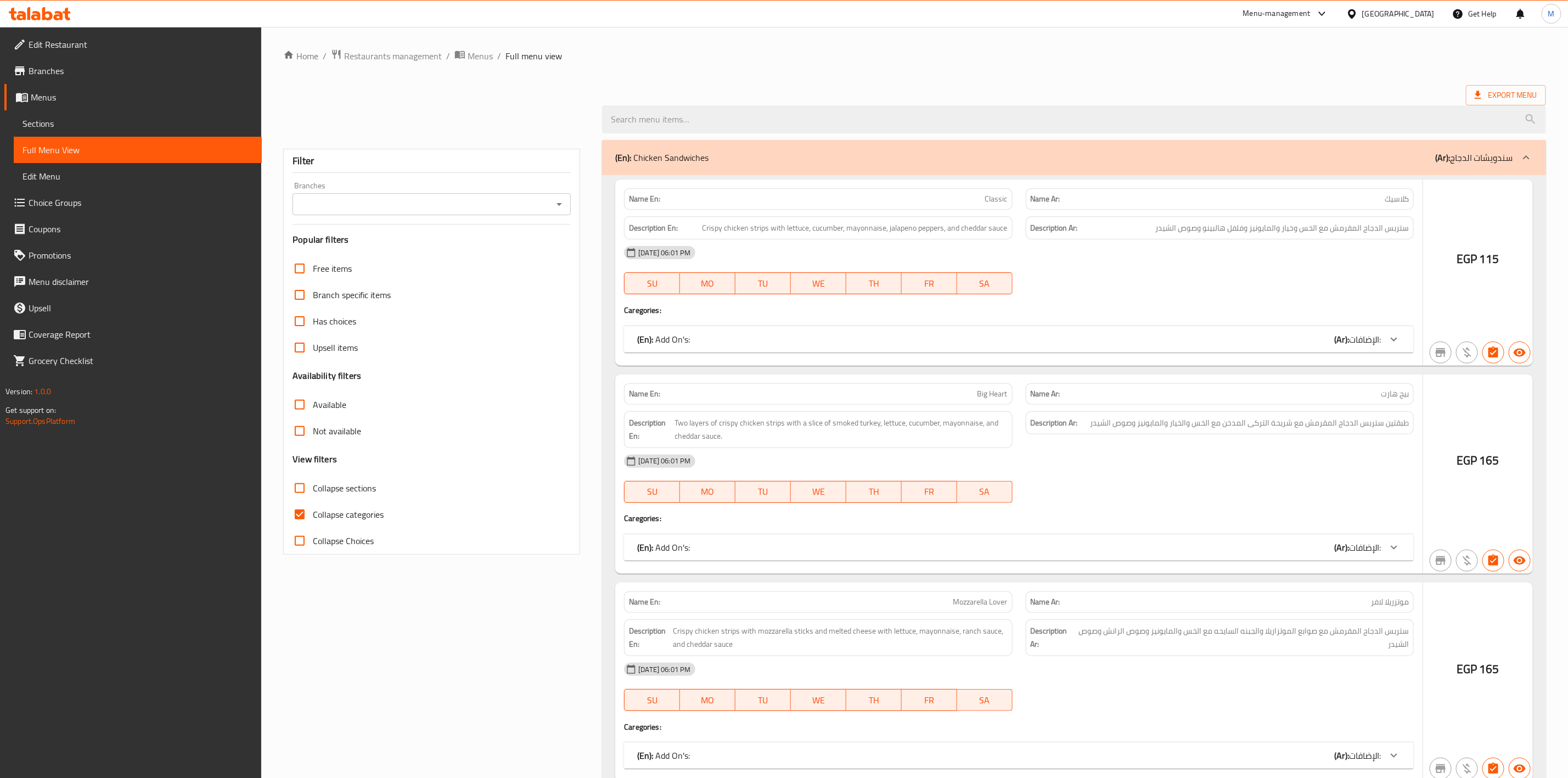
click at [106, 147] on span "Full Menu View" at bounding box center [138, 150] width 230 height 13
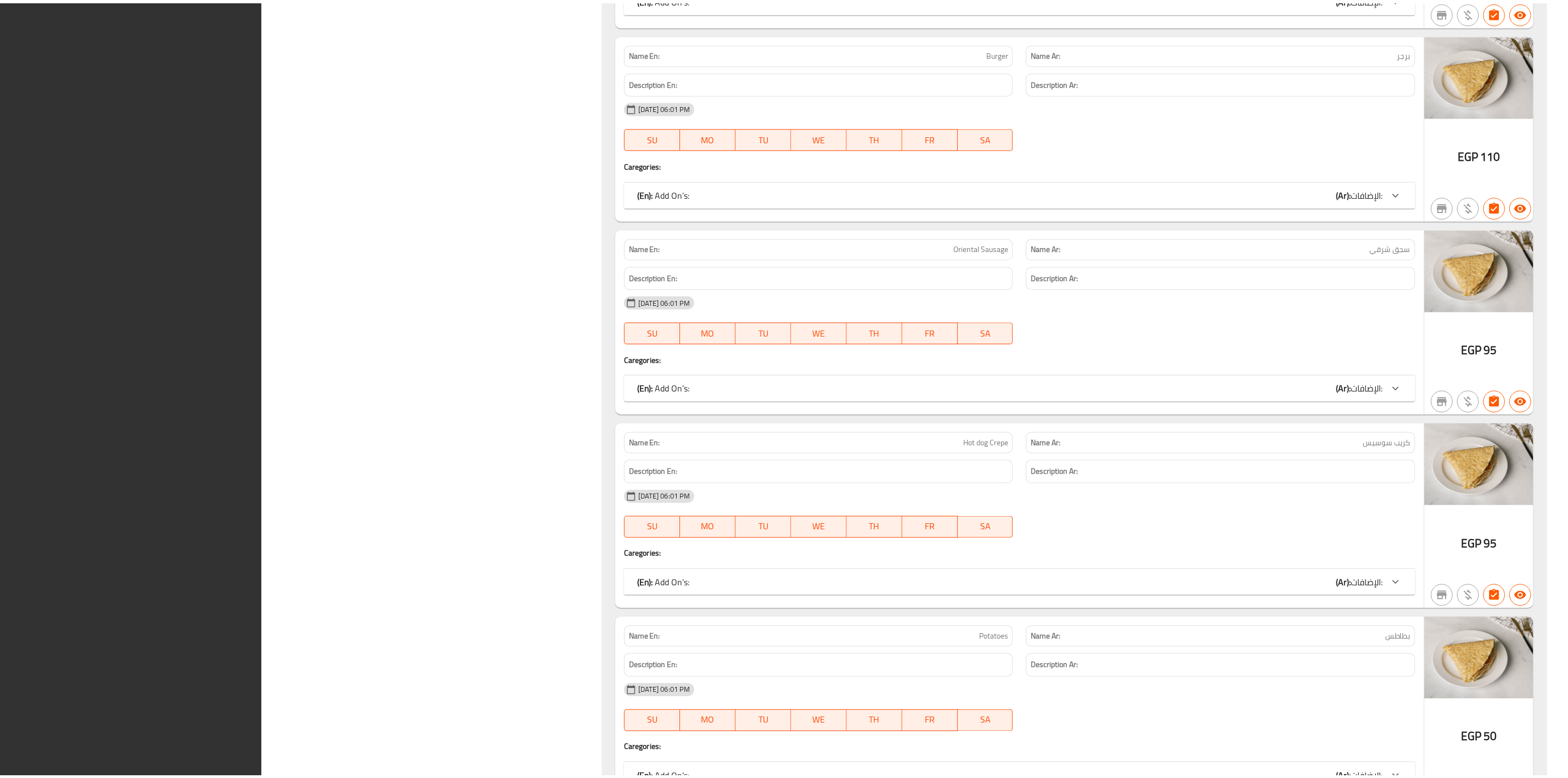
scroll to position [11470, 0]
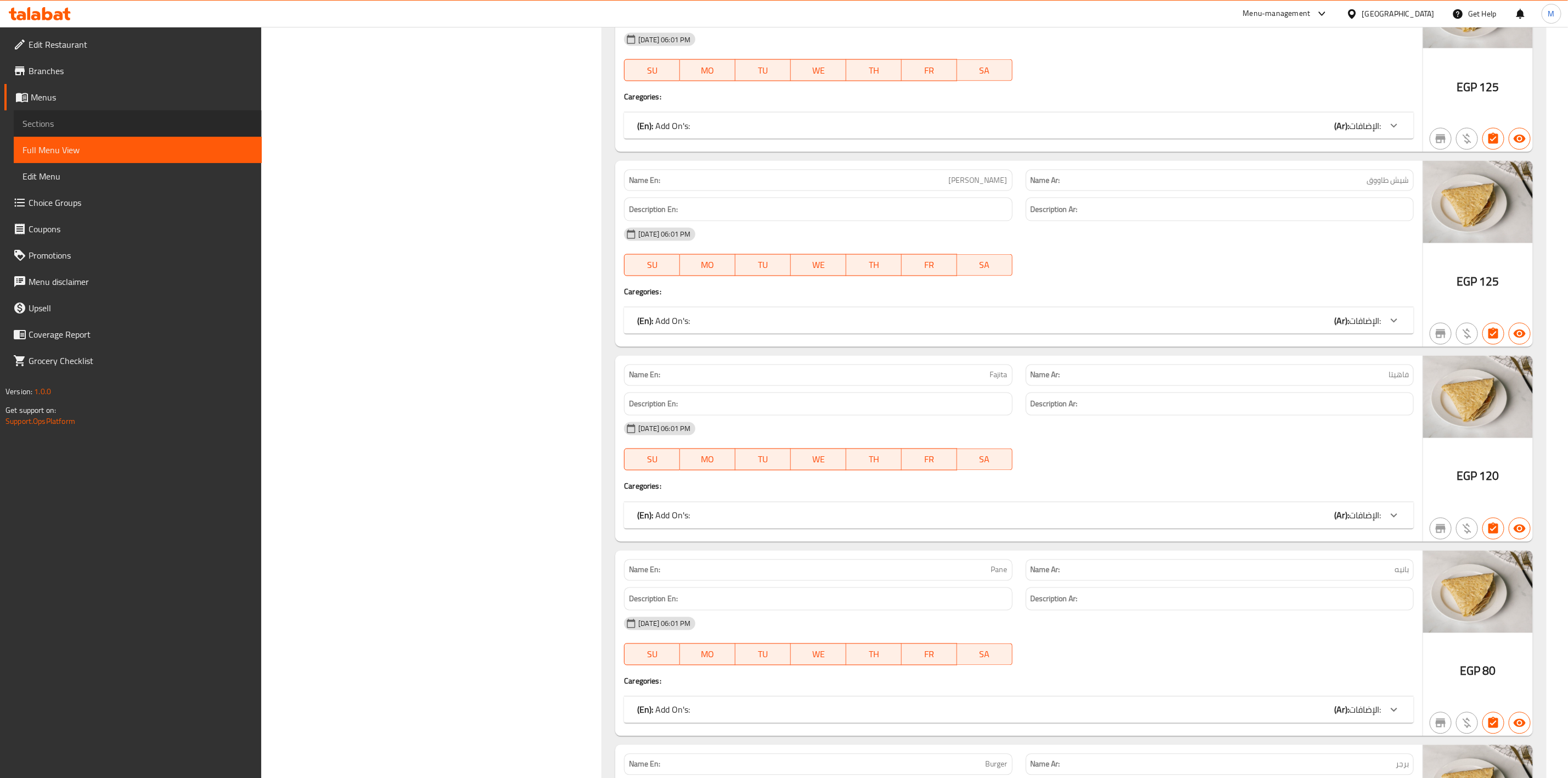
click at [145, 119] on span "Sections" at bounding box center [138, 123] width 230 height 13
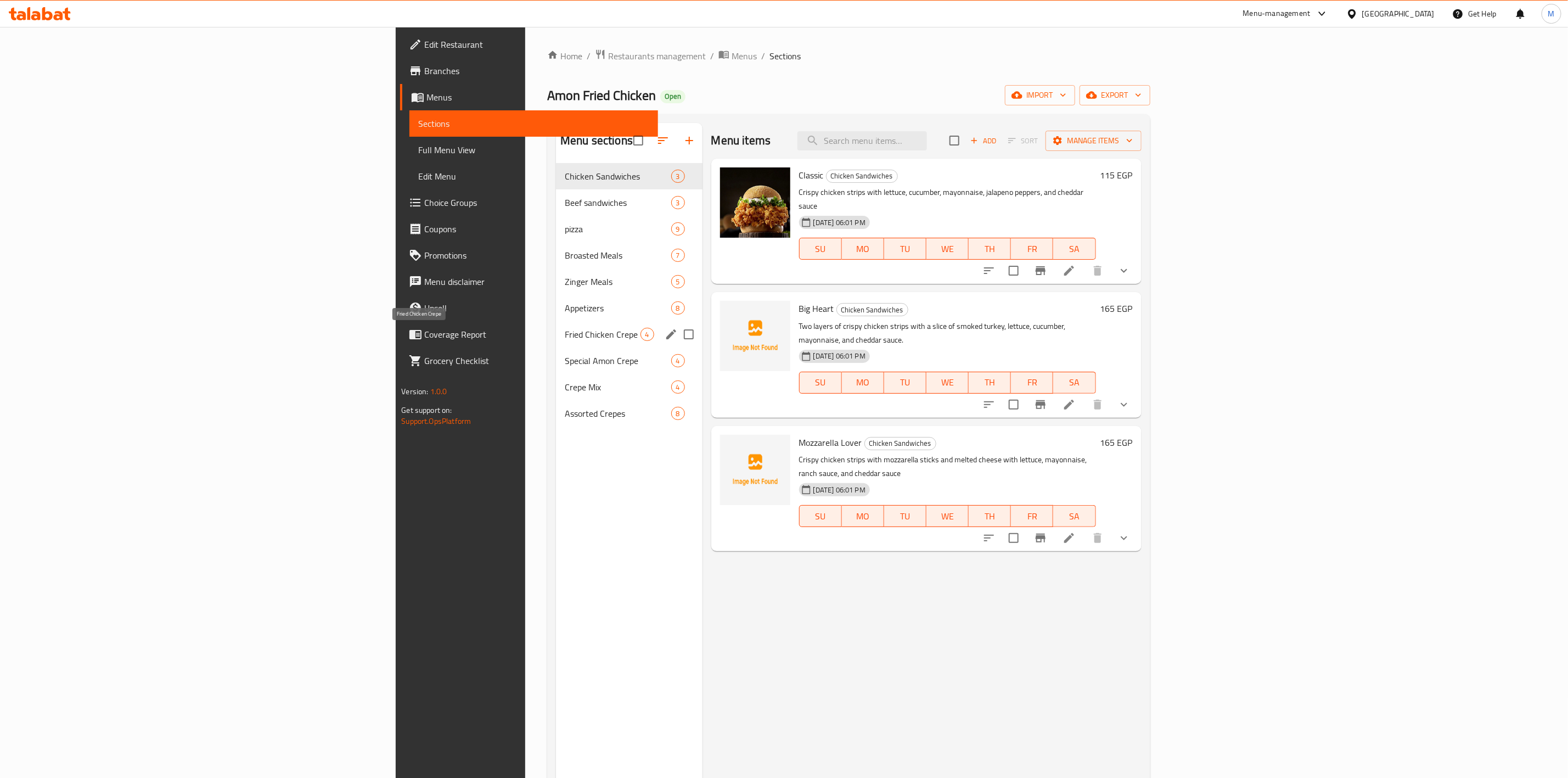
click at [565, 328] on span "Fried Chicken Crepe" at bounding box center [602, 335] width 75 height 13
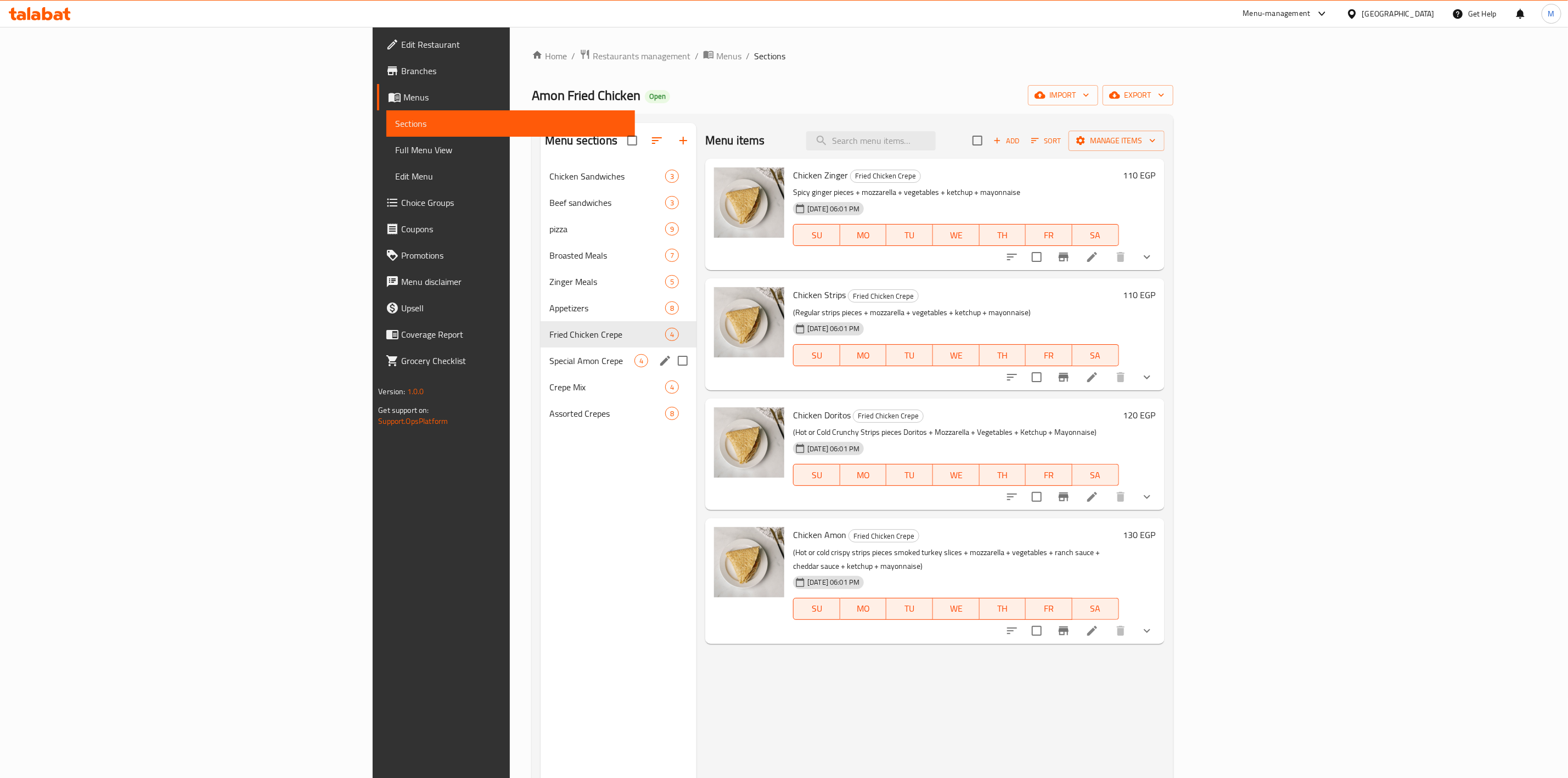
click at [541, 369] on div "Special Amon Crepe 4" at bounding box center [618, 361] width 156 height 26
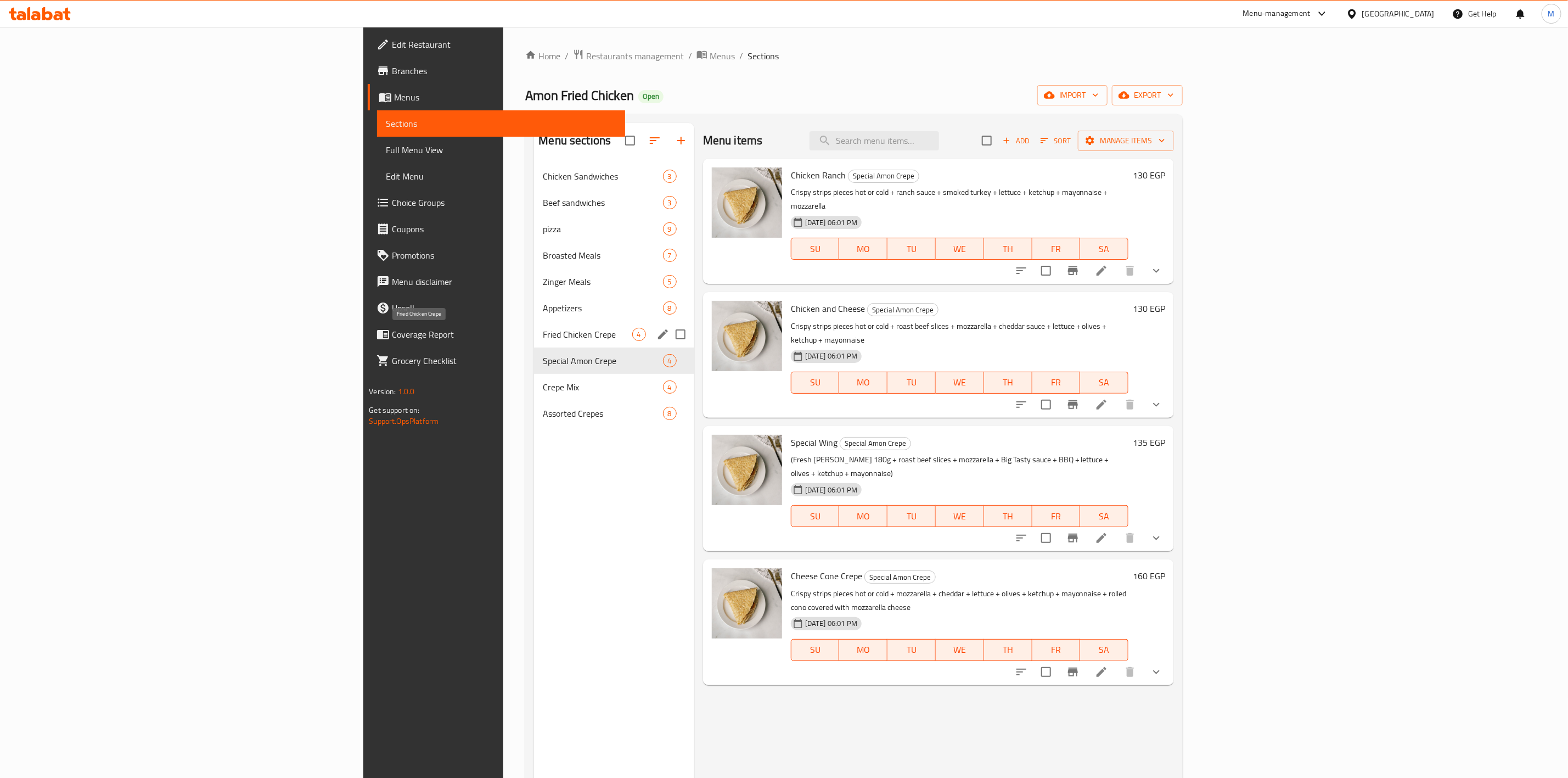
click at [543, 334] on span "Fried Chicken Crepe" at bounding box center [588, 335] width 89 height 13
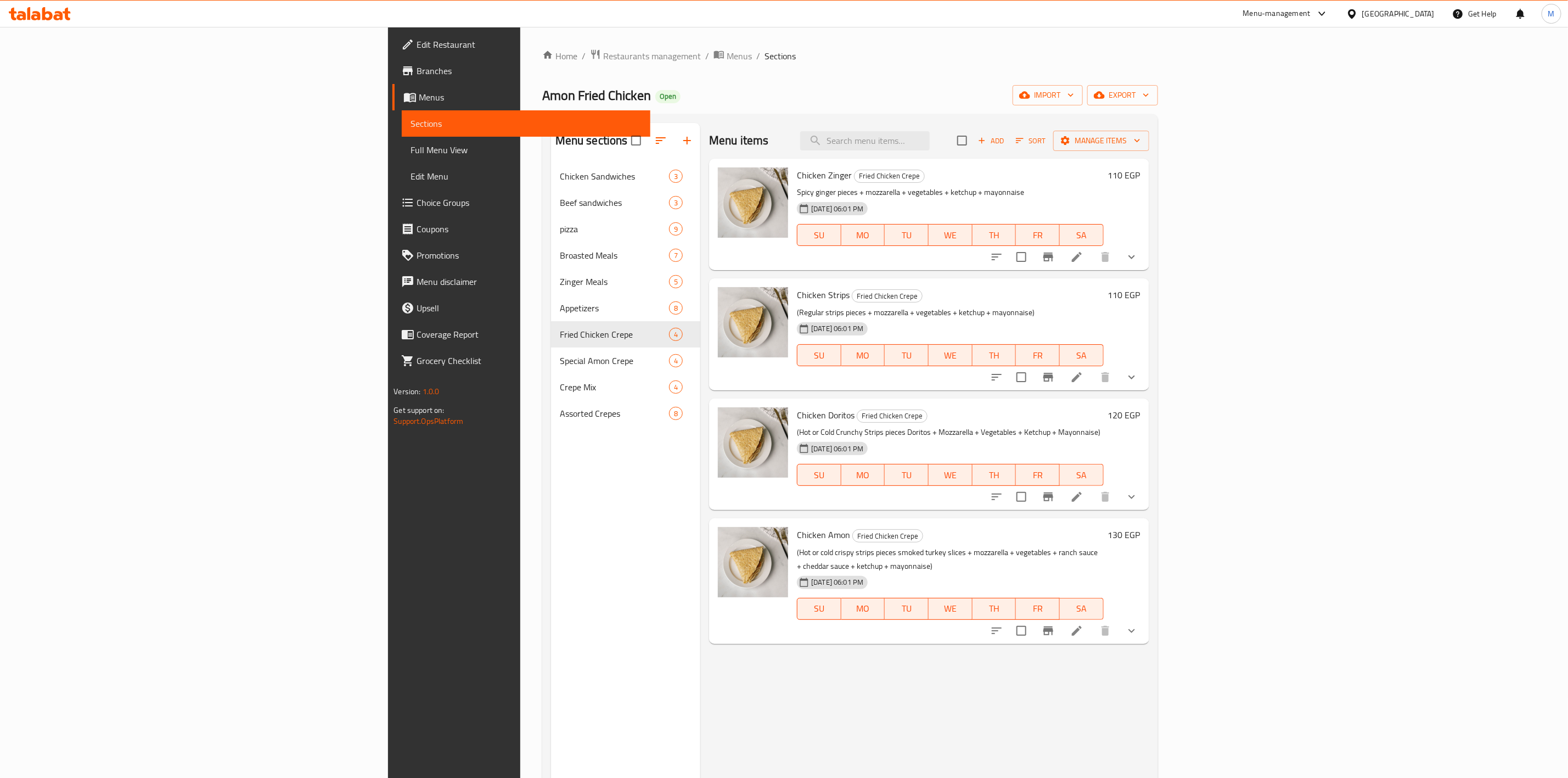
click at [1033, 505] on input "checkbox" at bounding box center [1021, 497] width 23 height 23
click at [1140, 137] on span "Manage items" at bounding box center [1101, 140] width 79 height 14
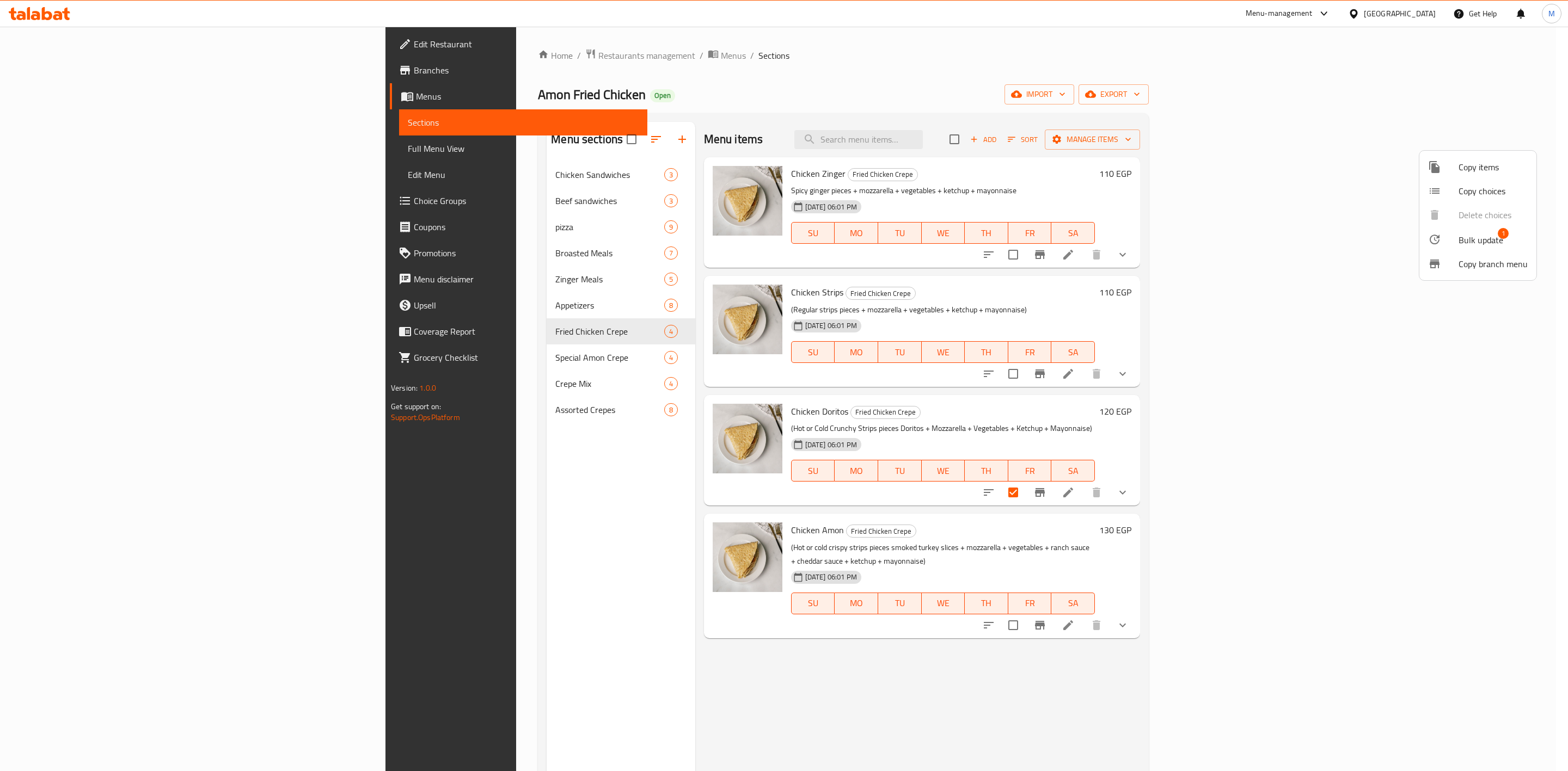
click at [1487, 240] on span "Bulk update" at bounding box center [1480, 240] width 44 height 13
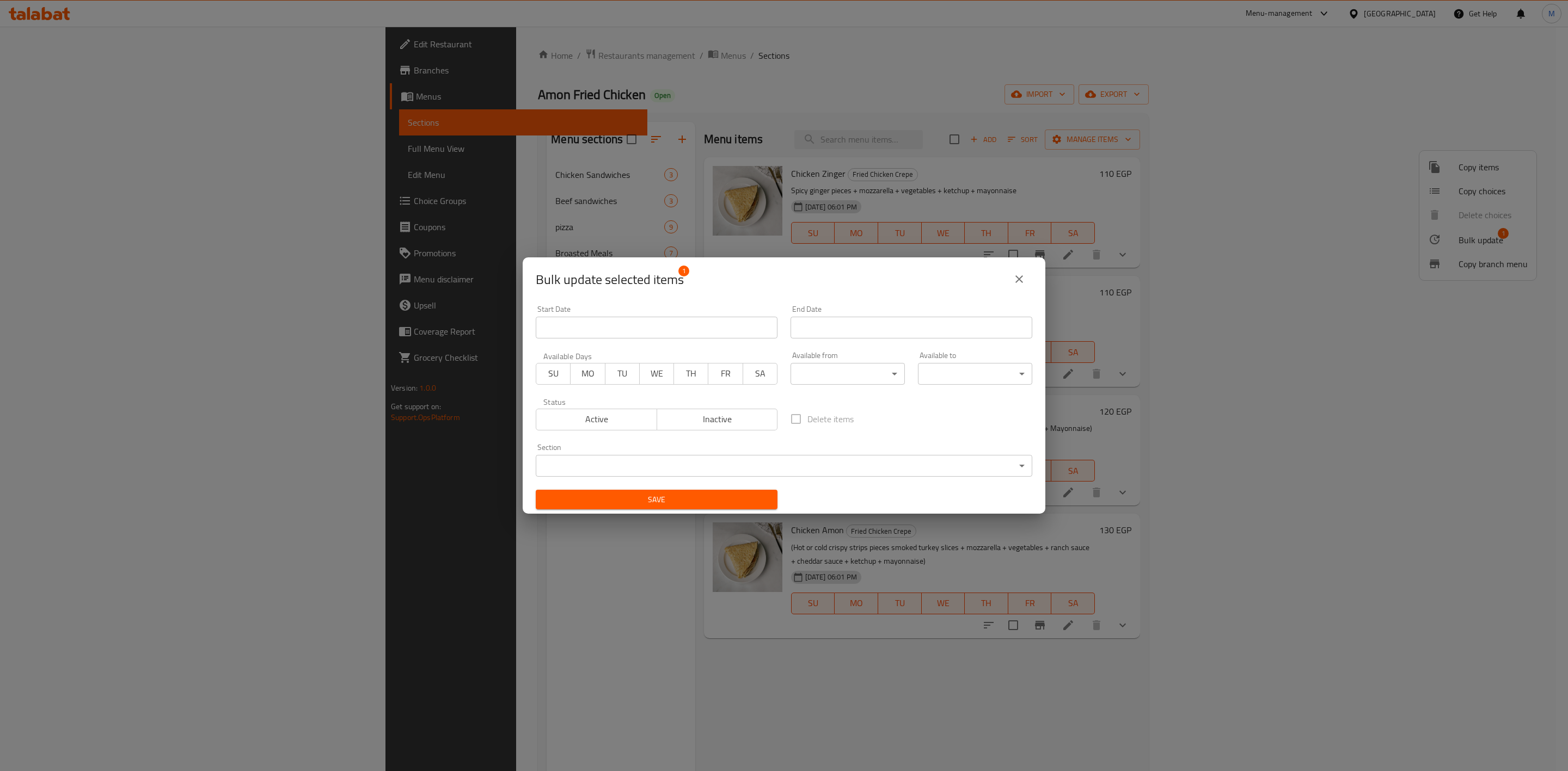
click at [731, 413] on span "Inactive" at bounding box center [717, 419] width 112 height 16
click at [711, 493] on span "Save" at bounding box center [656, 500] width 225 height 14
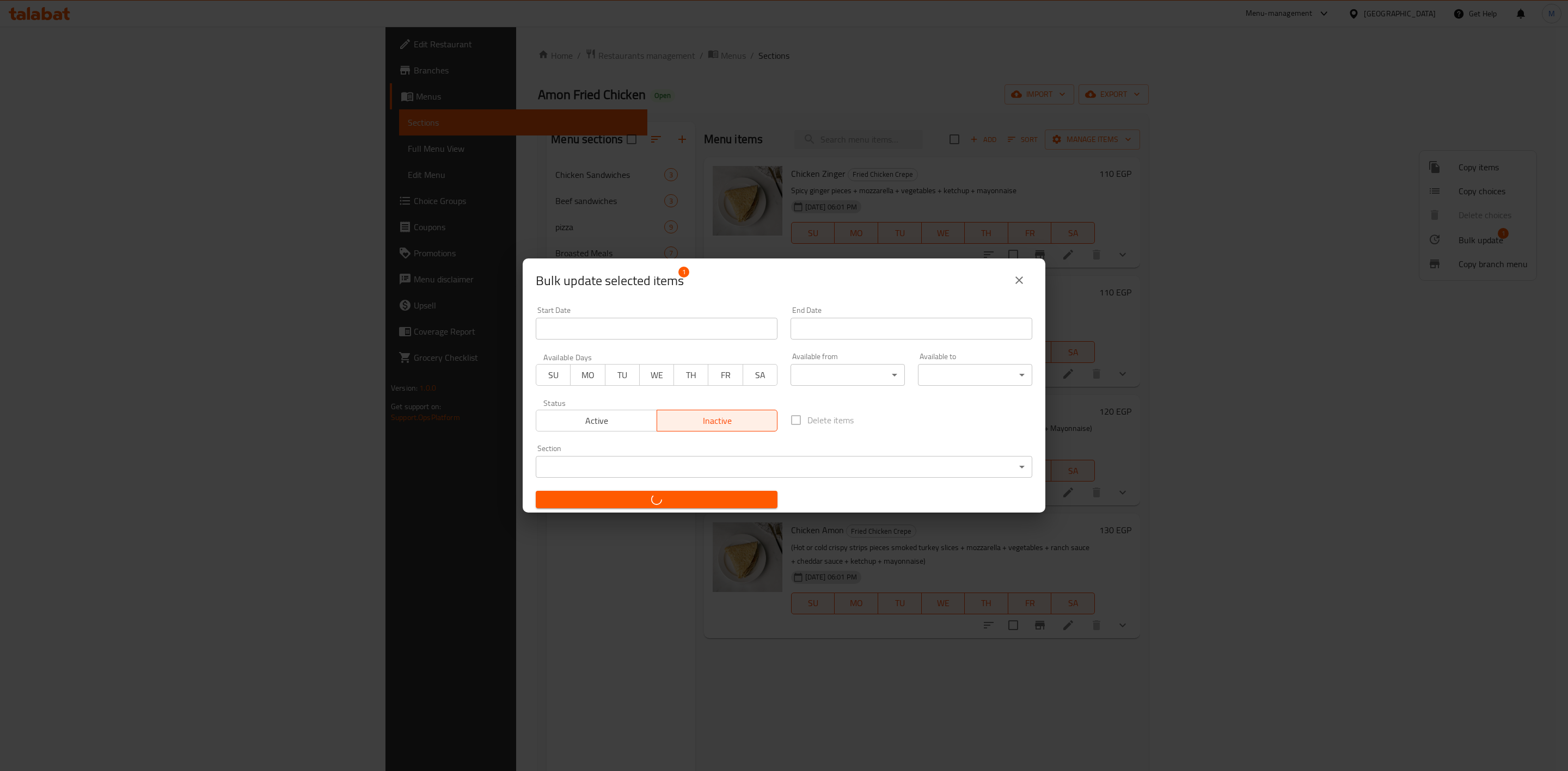
checkbox input "false"
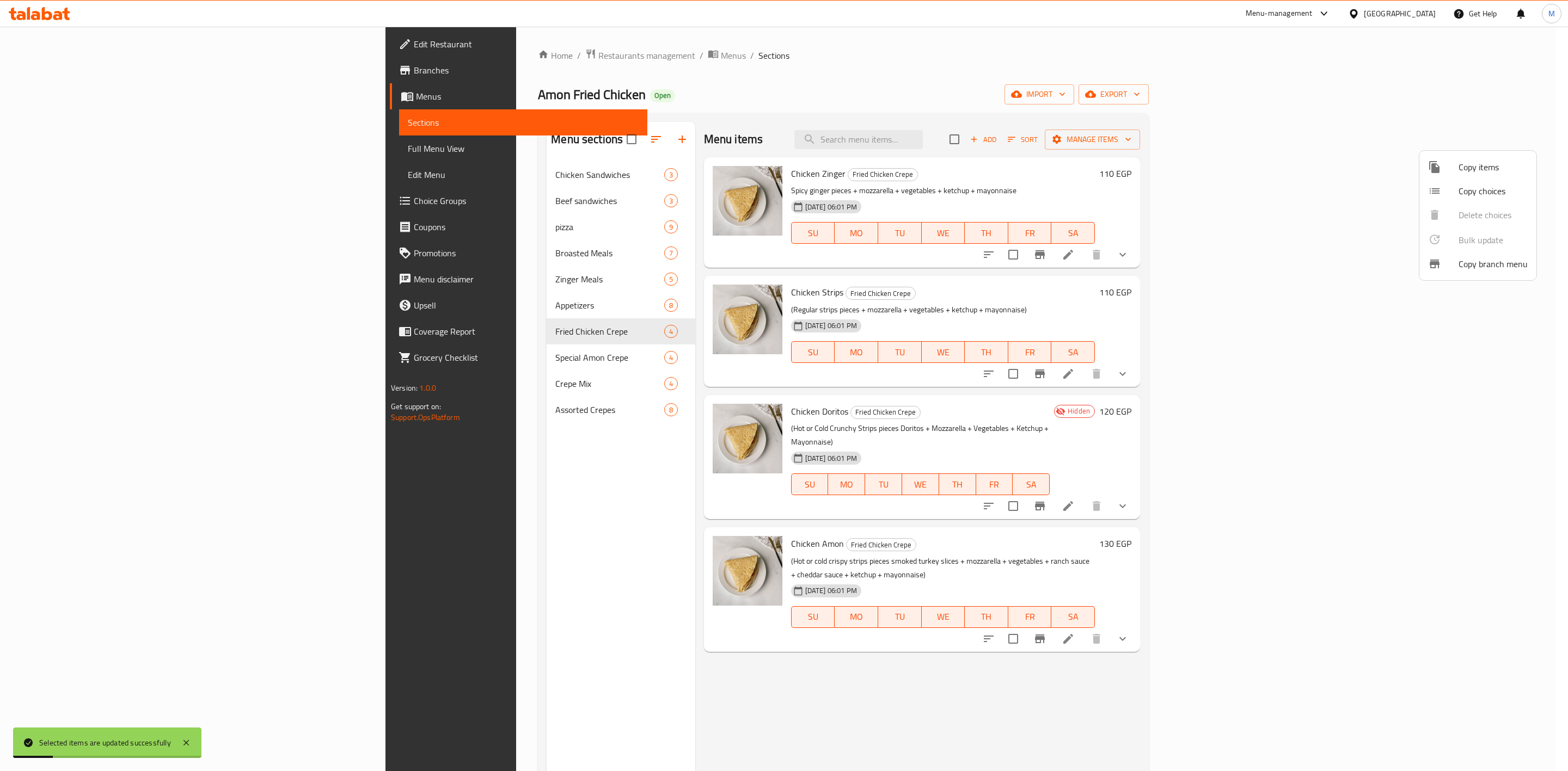
click at [1450, 611] on div at bounding box center [784, 386] width 1568 height 771
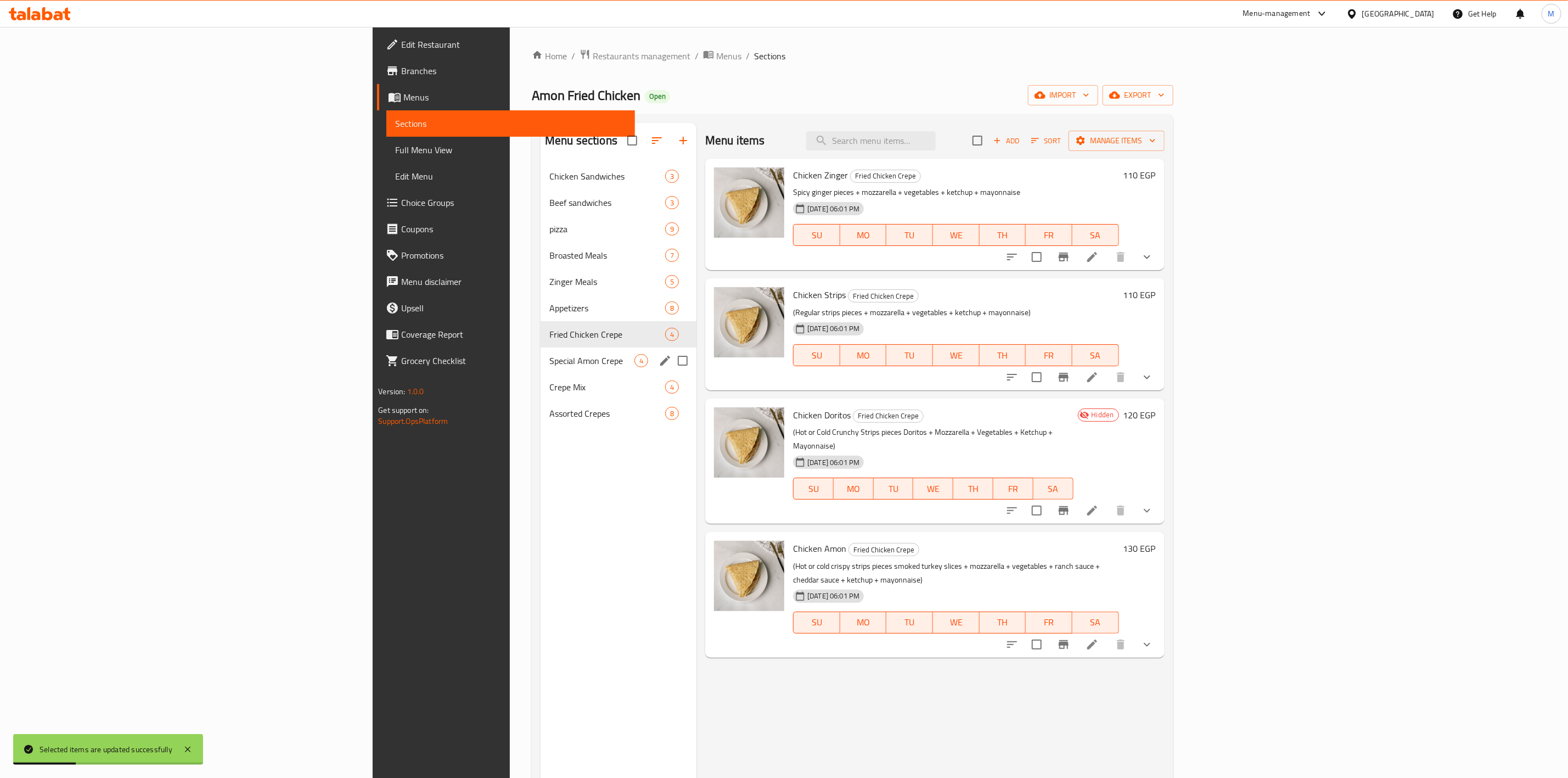
click at [541, 352] on div "Special Amon Crepe 4" at bounding box center [618, 361] width 156 height 26
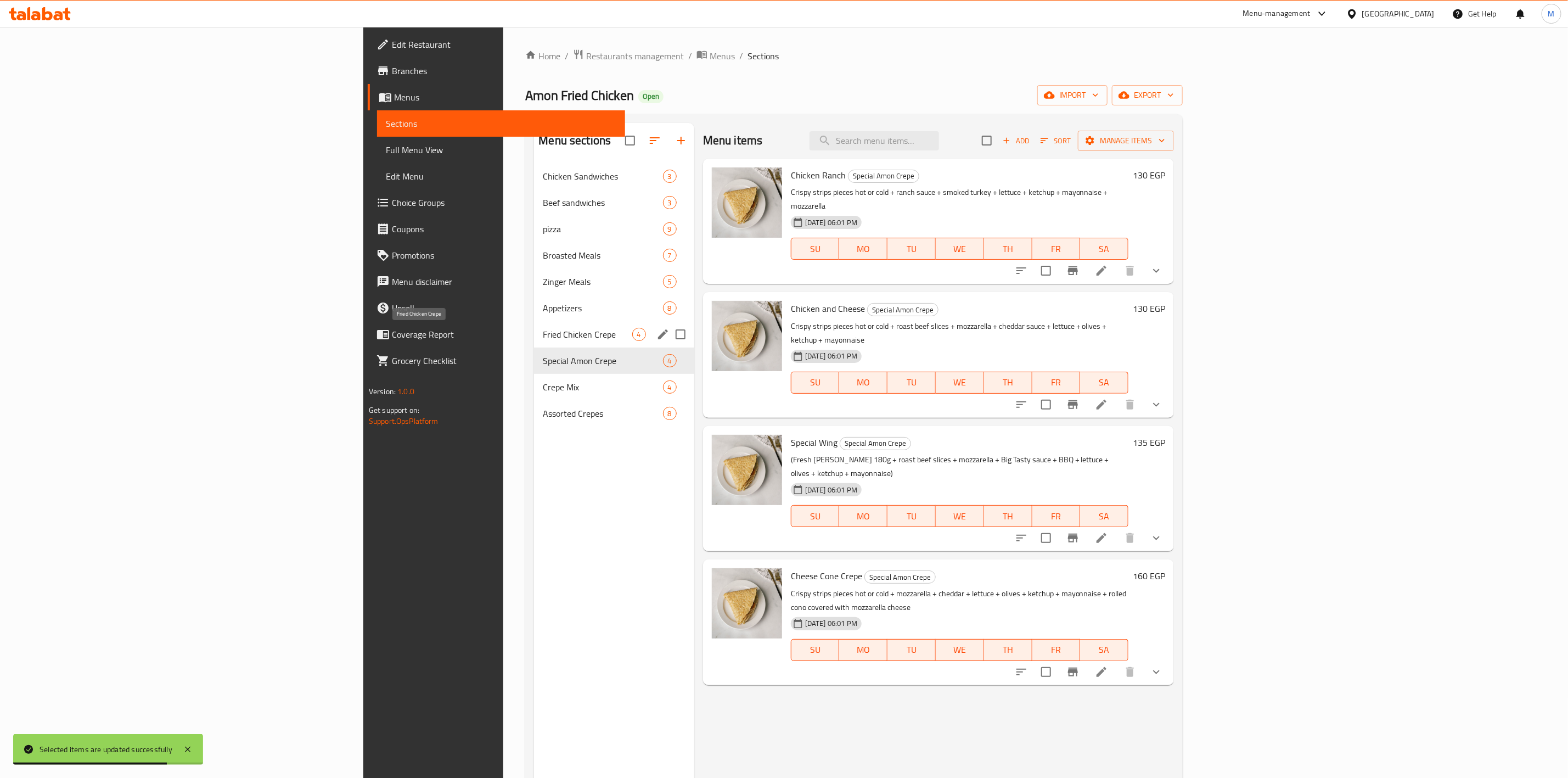
click at [543, 339] on span "Fried Chicken Crepe" at bounding box center [588, 335] width 89 height 13
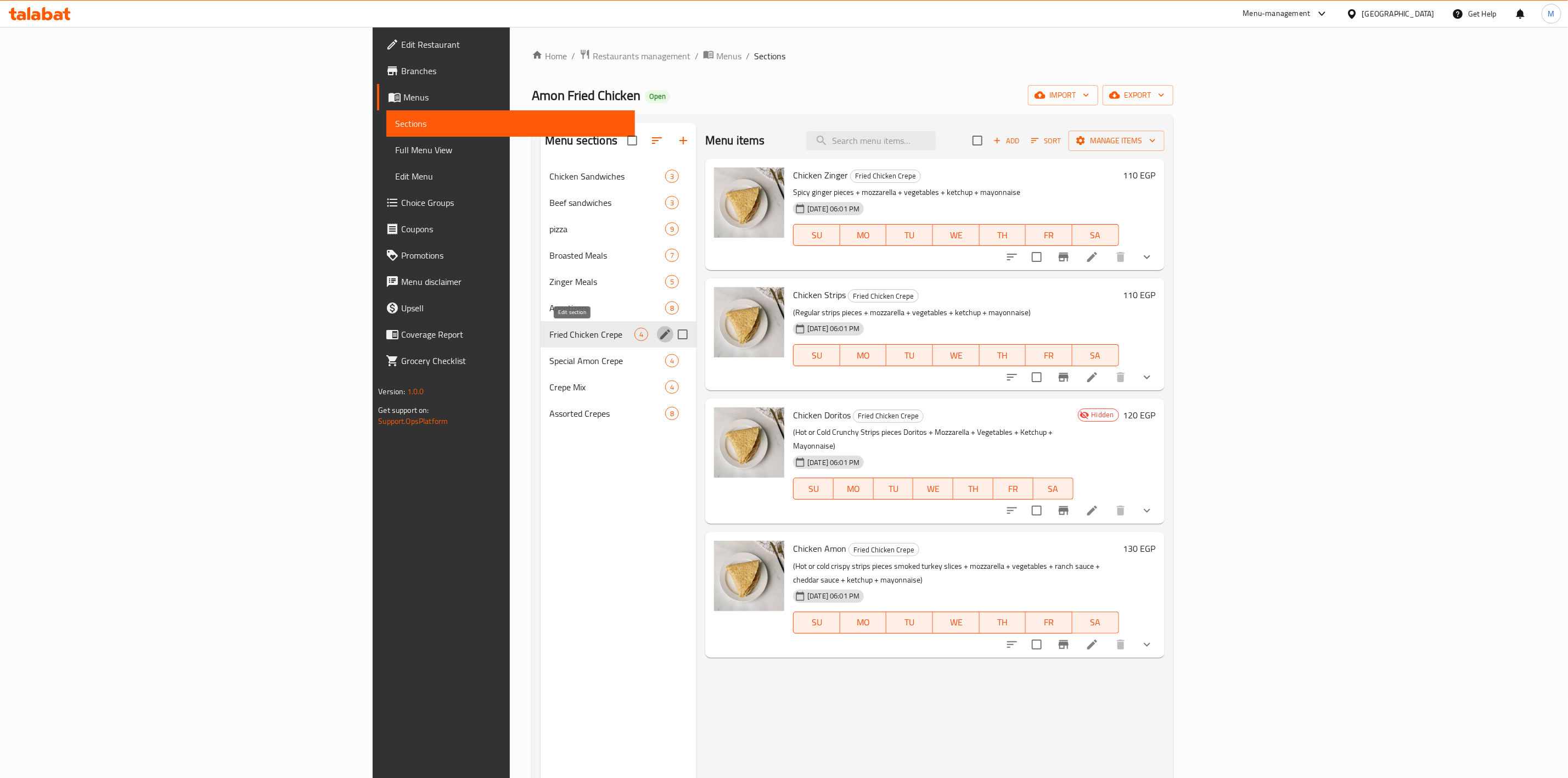
click at [661, 333] on icon "edit" at bounding box center [666, 335] width 10 height 10
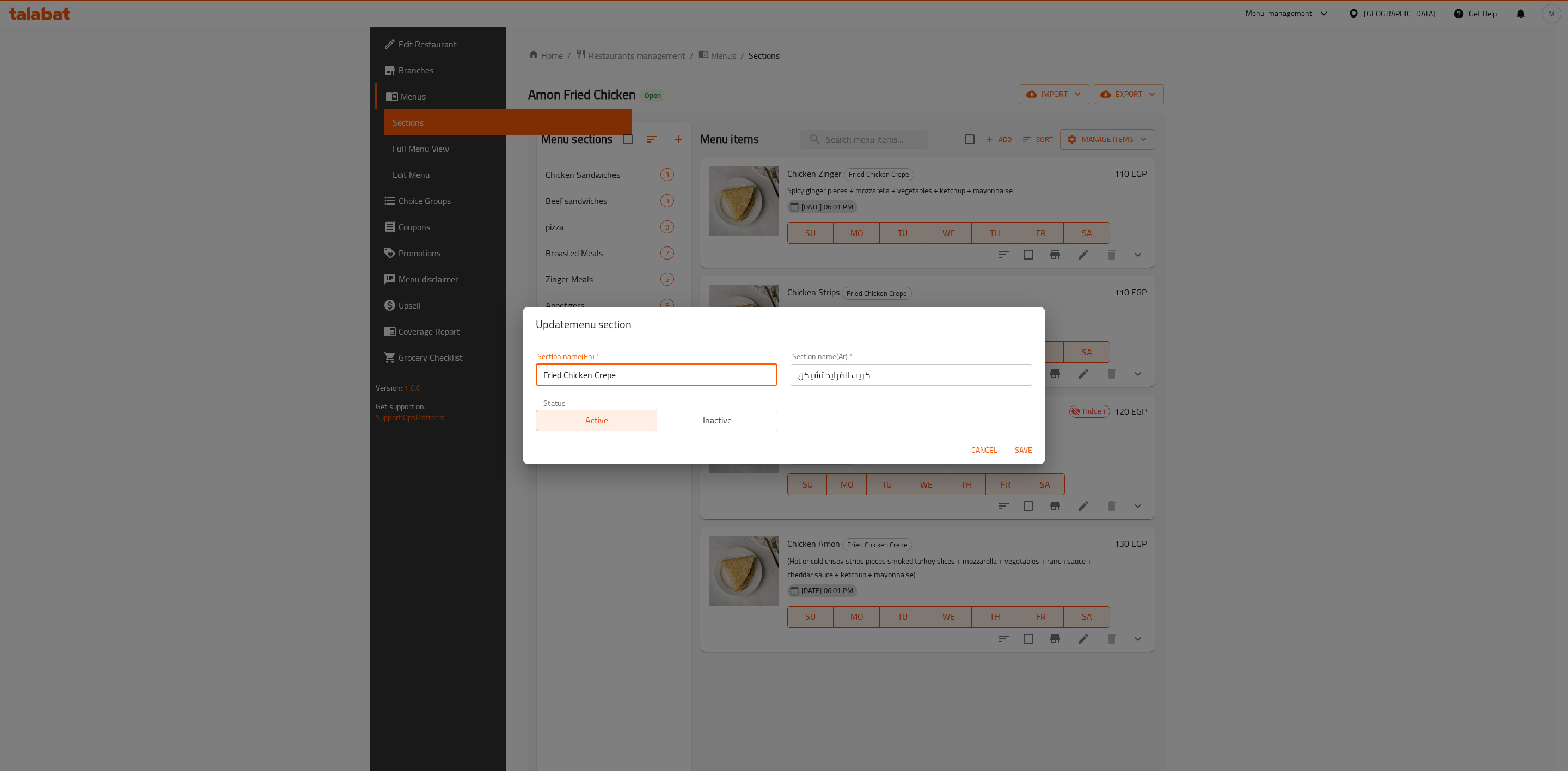
drag, startPoint x: 562, startPoint y: 373, endPoint x: 506, endPoint y: 366, distance: 56.4
click at [501, 369] on div "Update menu section Section name(En)   * Fried Chicken Crepe Section name(En) *…" at bounding box center [784, 386] width 1568 height 771
type input "Chicken Crepe"
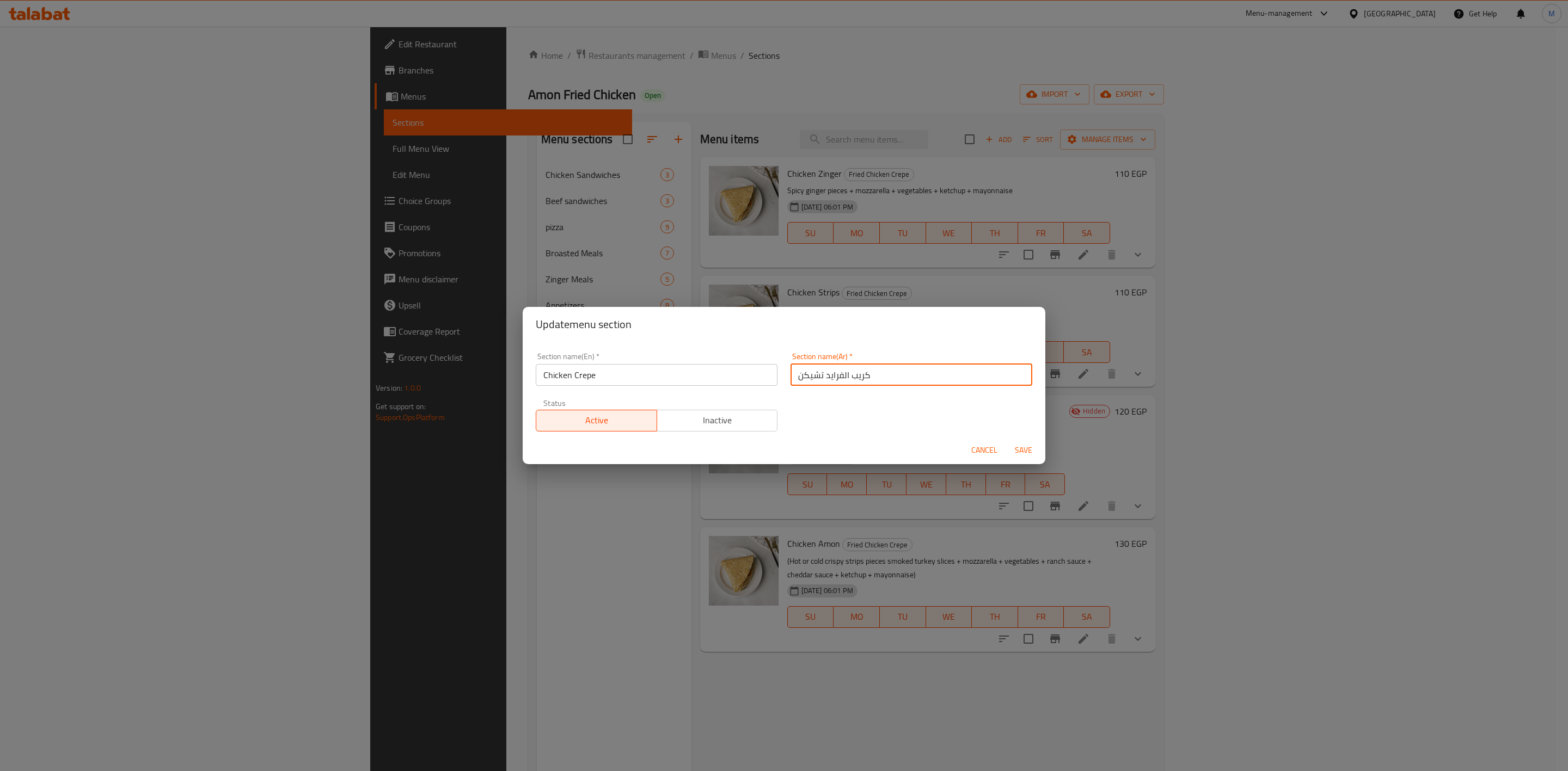
drag, startPoint x: 840, startPoint y: 376, endPoint x: 816, endPoint y: 381, distance: 24.5
click at [816, 381] on input "كريب الفرايد تشيكن" at bounding box center [911, 374] width 241 height 22
click at [828, 381] on input "كريب الفرايد تشيكن" at bounding box center [911, 374] width 241 height 22
drag, startPoint x: 844, startPoint y: 376, endPoint x: 819, endPoint y: 379, distance: 25.2
click at [819, 379] on input "كريب الفرايد تشيكن" at bounding box center [911, 374] width 241 height 22
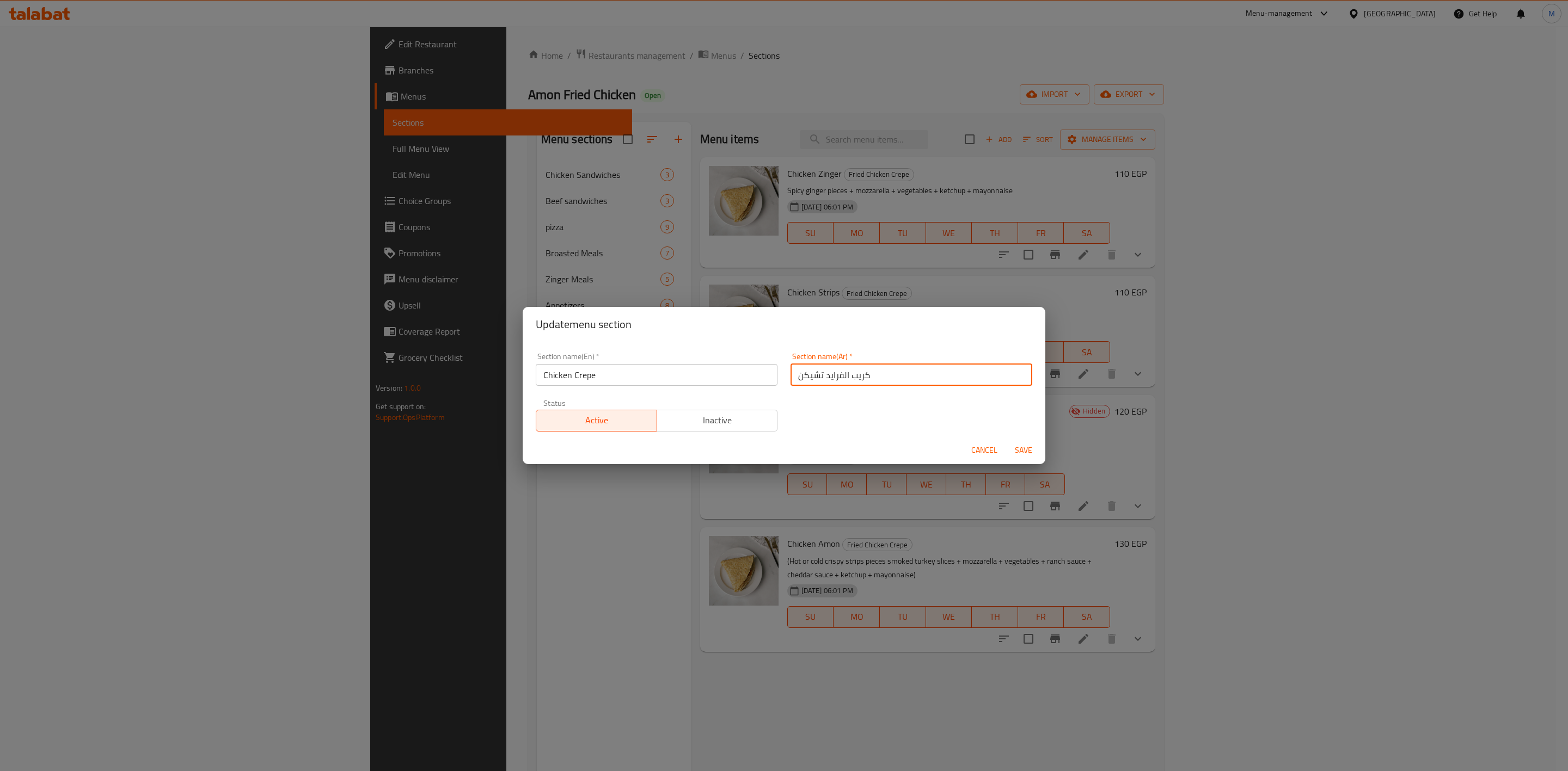
type input "كريب تشيكن"
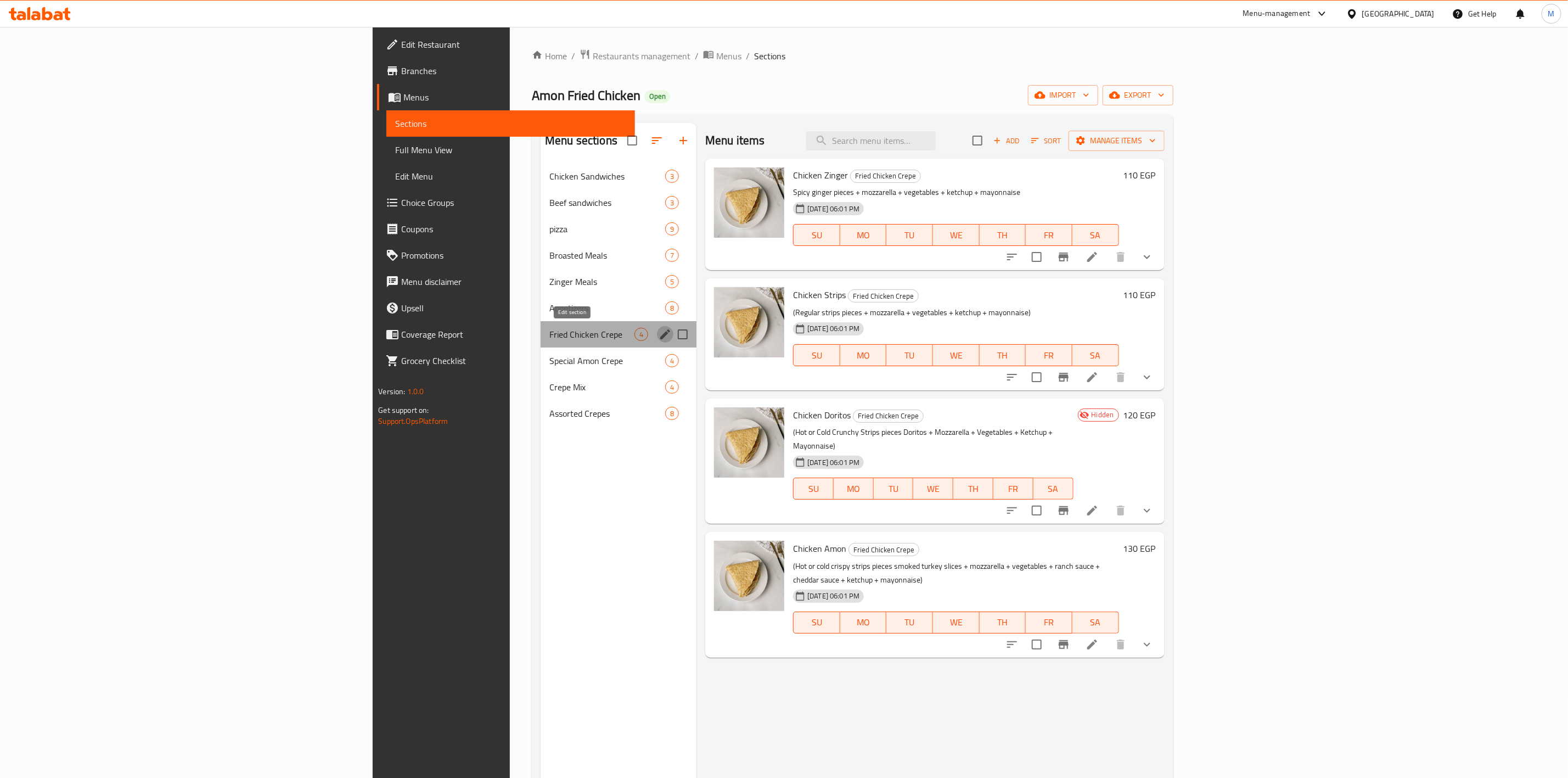
click at [657, 337] on button "edit" at bounding box center [666, 335] width 16 height 16
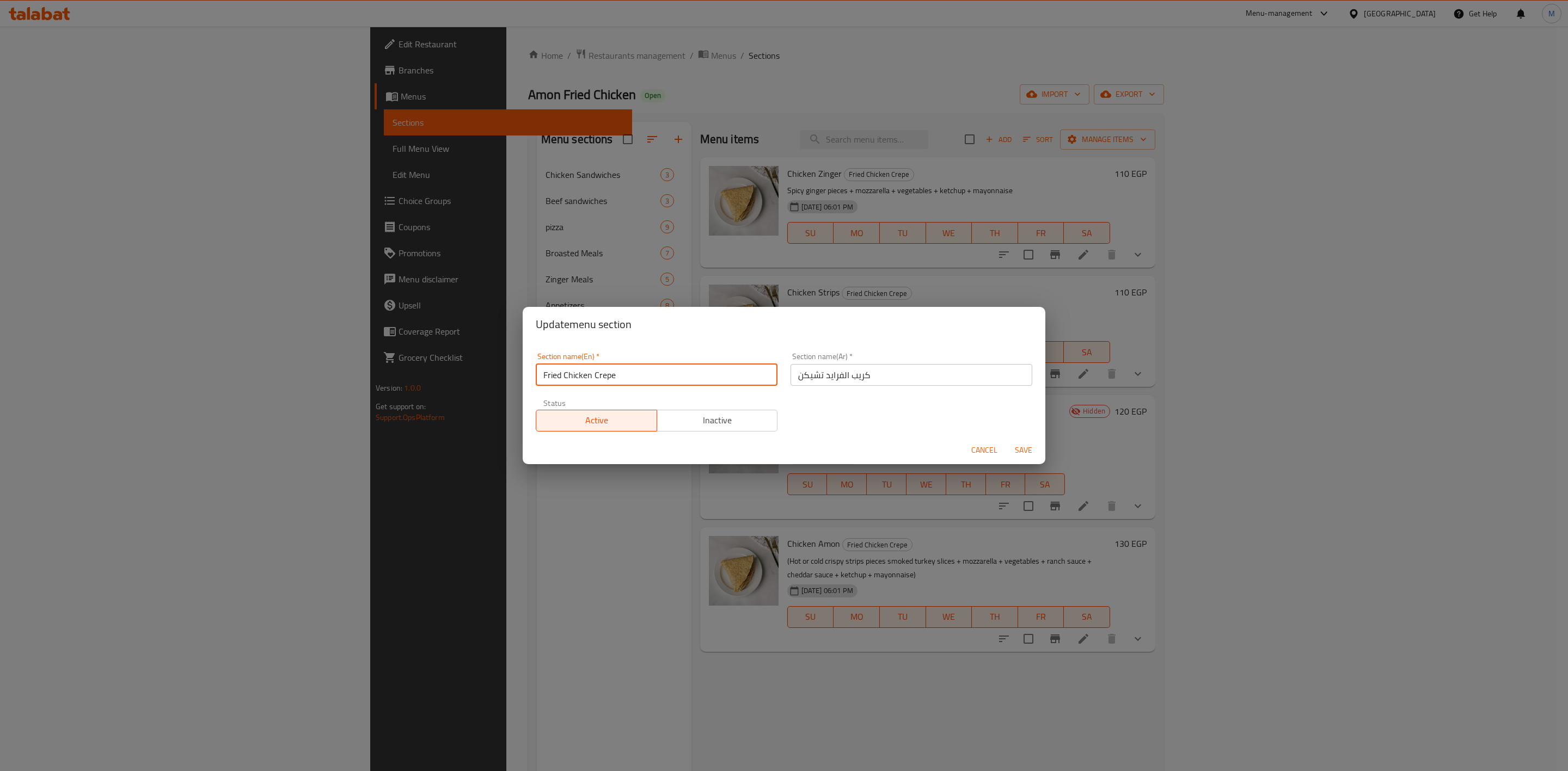
drag, startPoint x: 561, startPoint y: 379, endPoint x: 509, endPoint y: 392, distance: 53.6
click at [509, 392] on div "Update menu section Section name(En)   * Fried Chicken Crepe Section name(En) *…" at bounding box center [784, 386] width 1568 height 771
type input "Chicken Crepe"
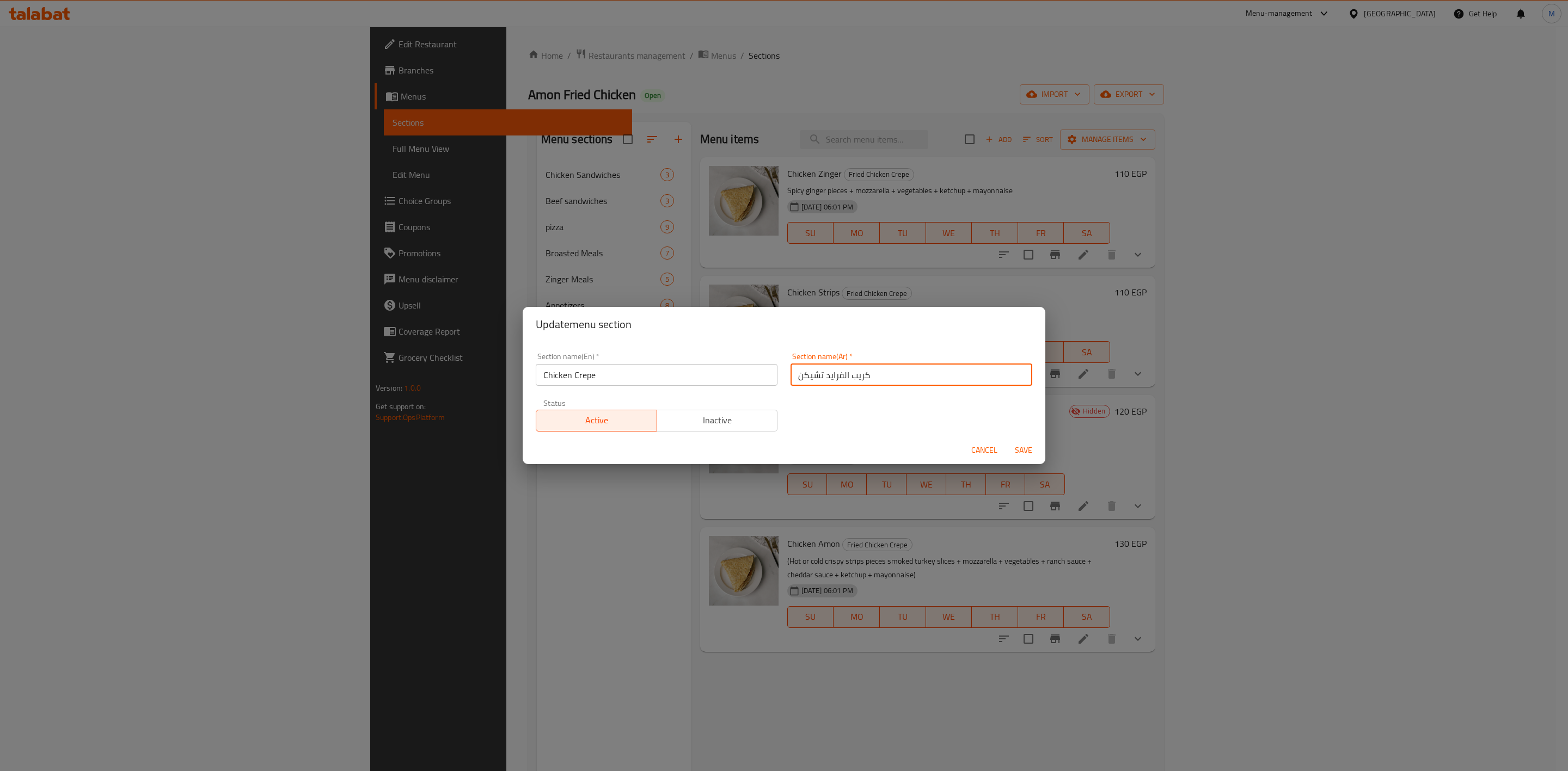
drag, startPoint x: 840, startPoint y: 377, endPoint x: 779, endPoint y: 390, distance: 62.4
click at [784, 390] on div "Section name(Ar)   * كريب الفرايد تشيكن Section name(Ar) *" at bounding box center [911, 369] width 255 height 46
type input "كريب فراخ"
click at [1027, 445] on span "Save" at bounding box center [1023, 450] width 26 height 14
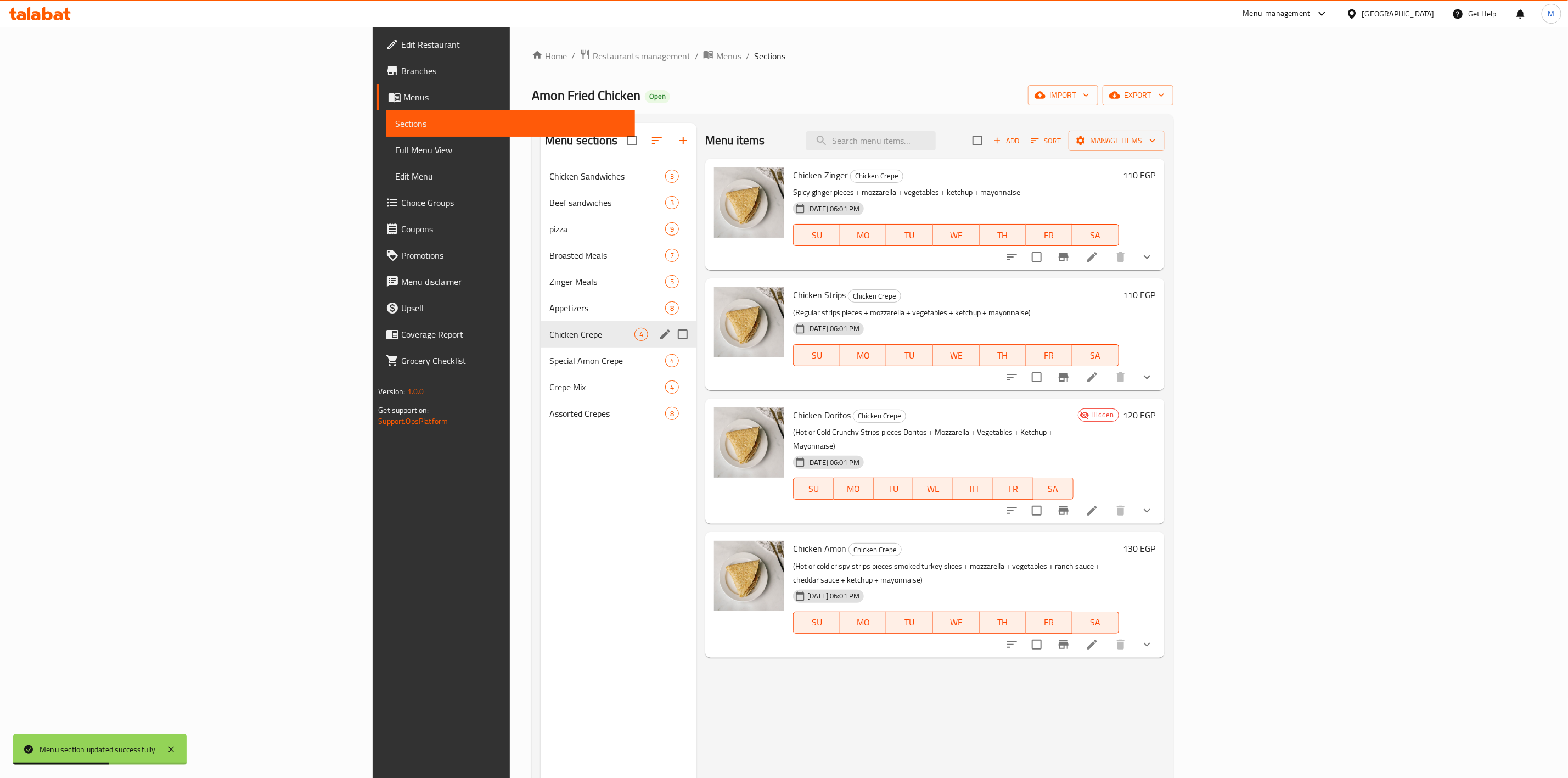
click at [1070, 259] on icon "Branch-specific-item" at bounding box center [1064, 257] width 13 height 13
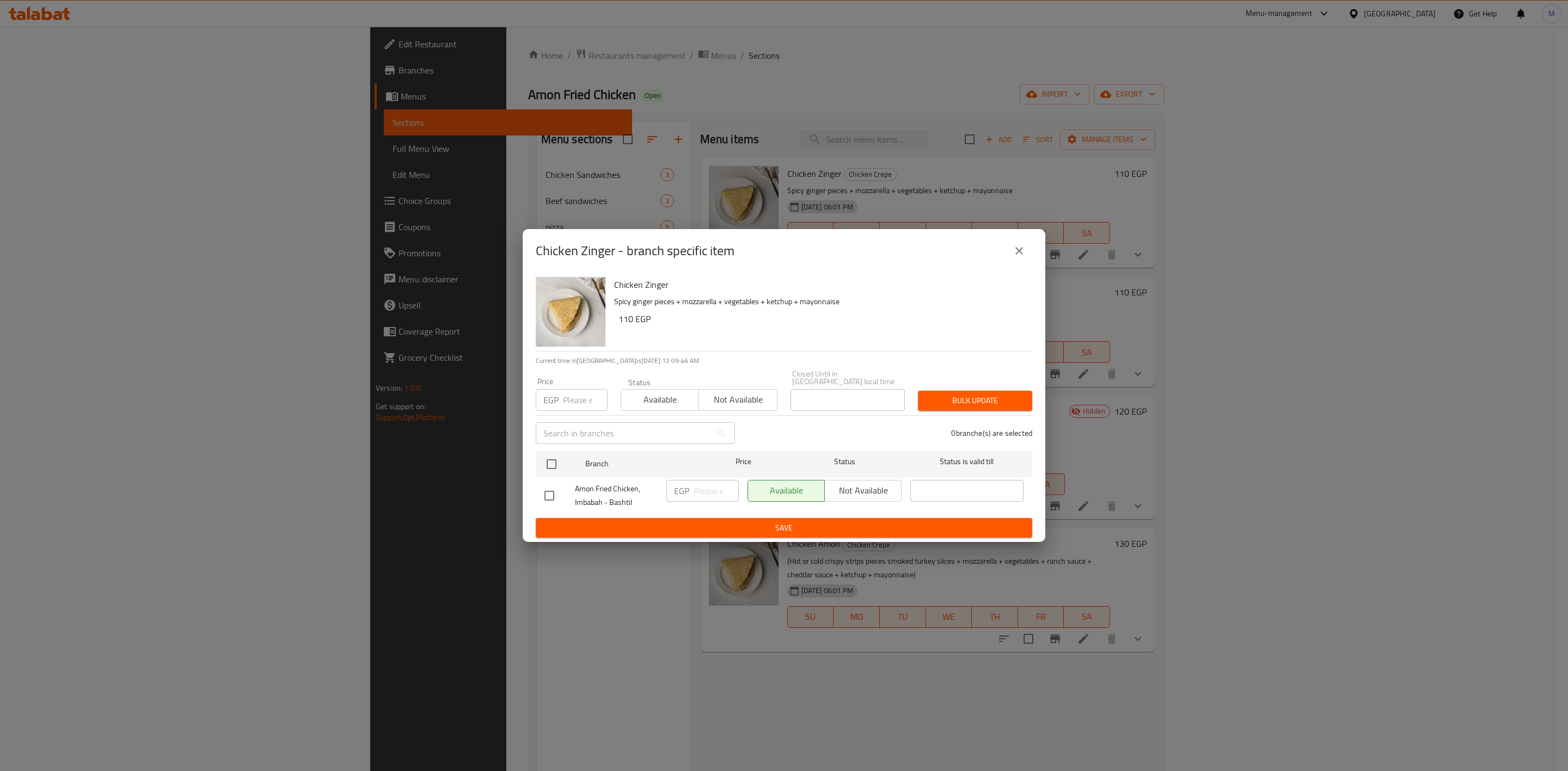
click at [735, 127] on div "Chicken Zinger - branch specific item Chicken Zinger Spicy ginger pieces + mozz…" at bounding box center [784, 386] width 1568 height 771
click at [1007, 258] on button "close" at bounding box center [1019, 251] width 26 height 26
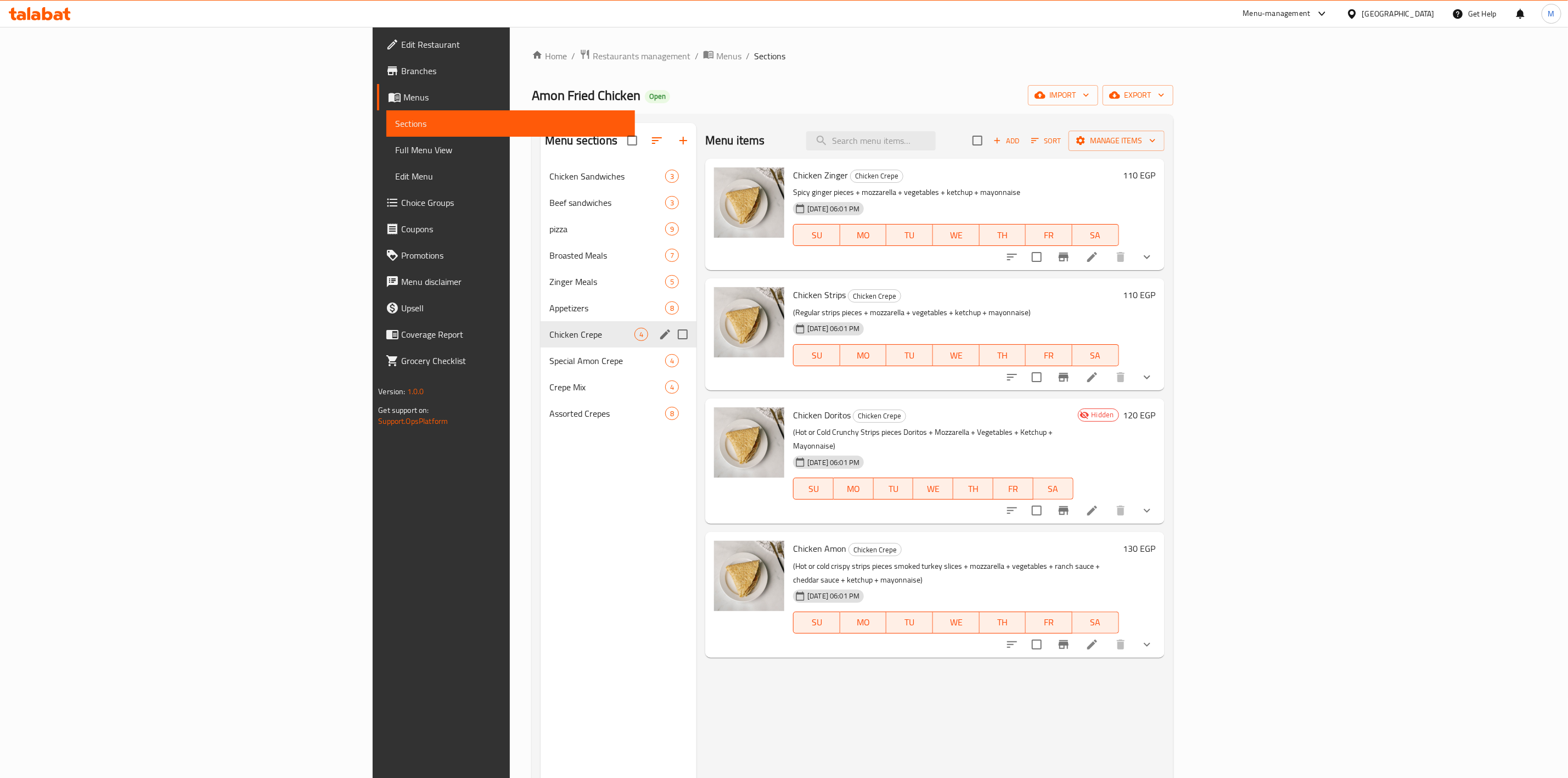
click at [1022, 140] on span "Add" at bounding box center [1006, 141] width 30 height 13
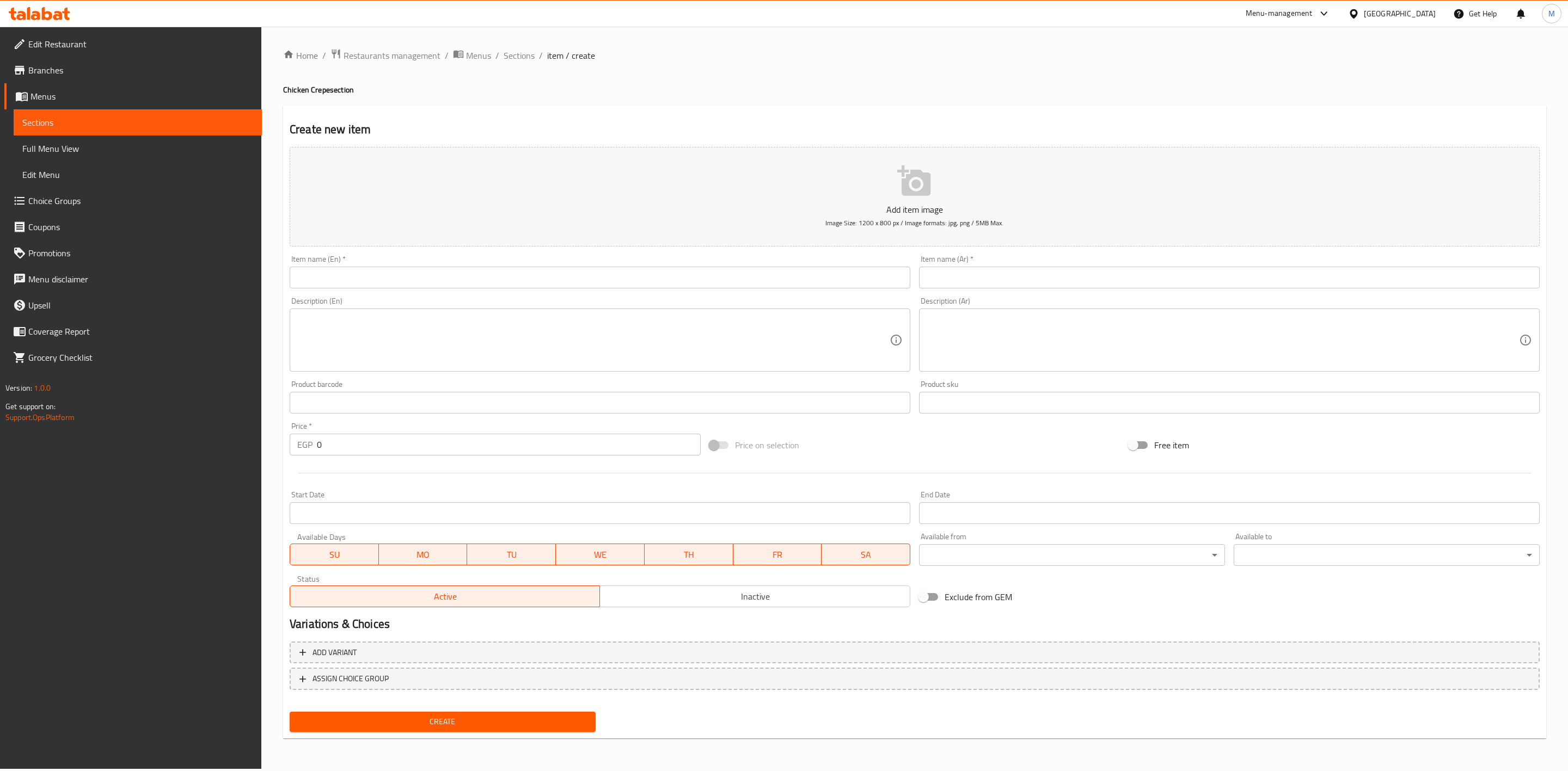
click at [660, 280] on input "text" at bounding box center [600, 277] width 621 height 22
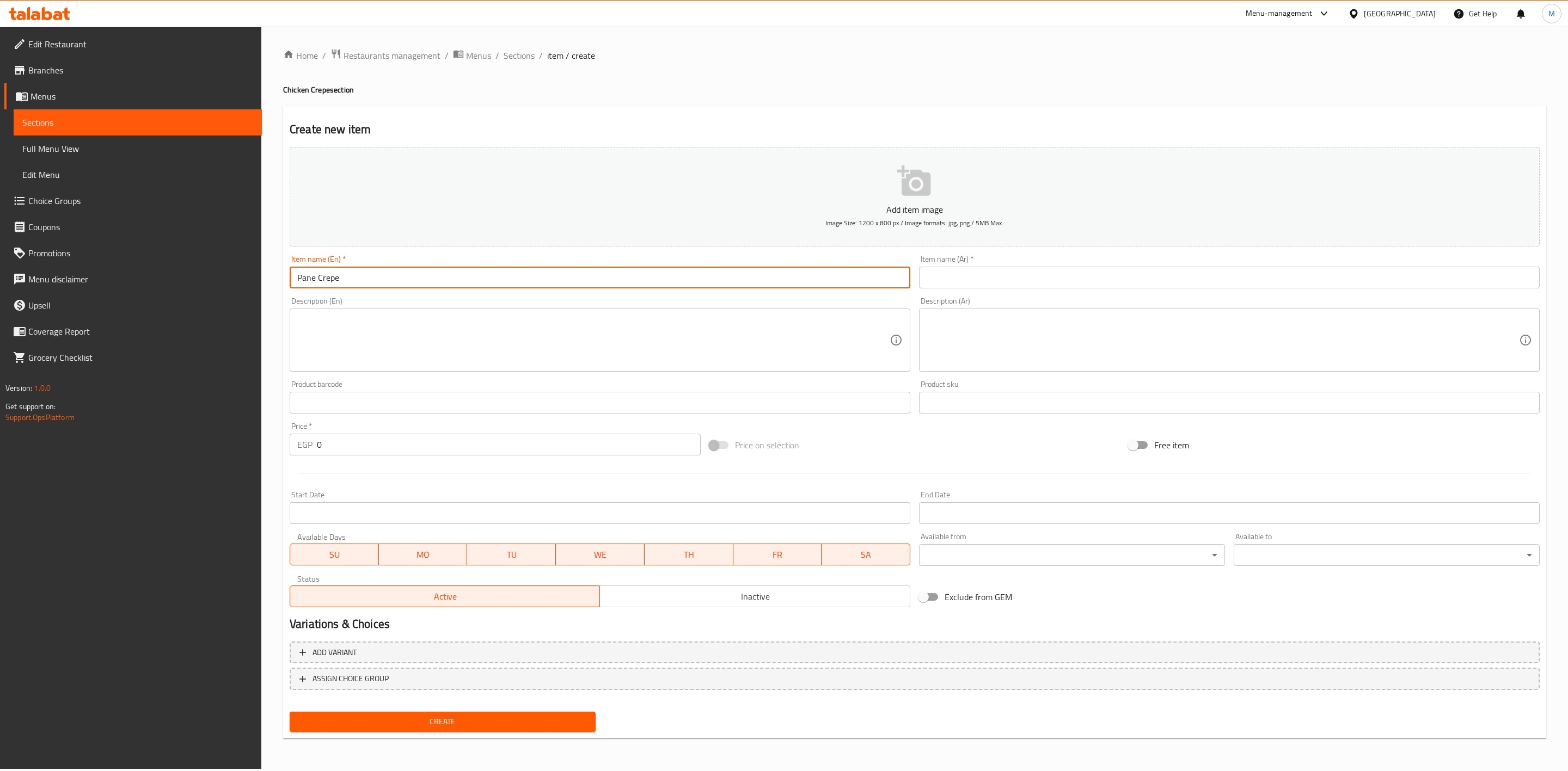
type input "Pane Crepe"
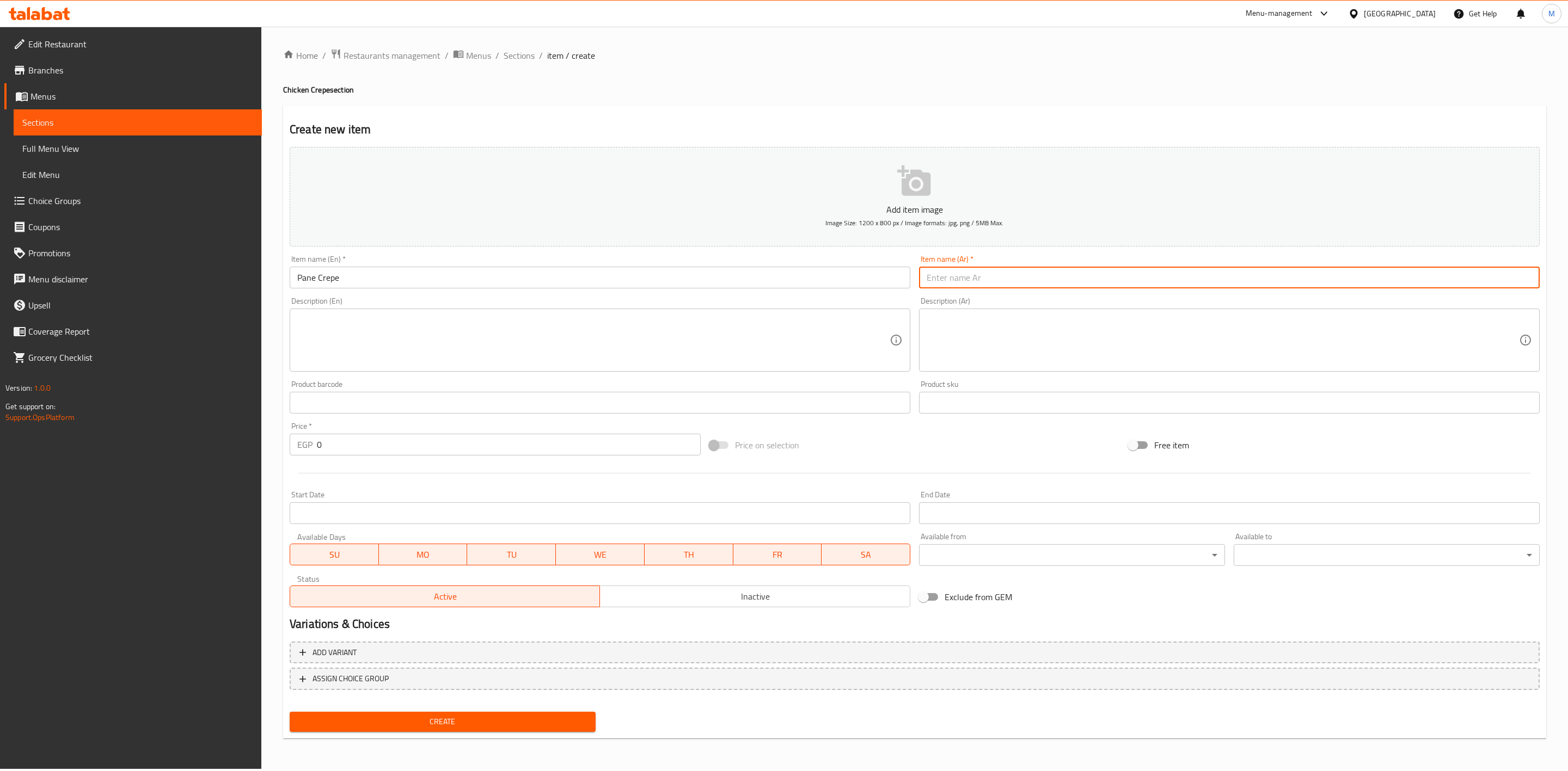
click at [1027, 283] on input "text" at bounding box center [1229, 277] width 621 height 22
type input "كريب بانيه"
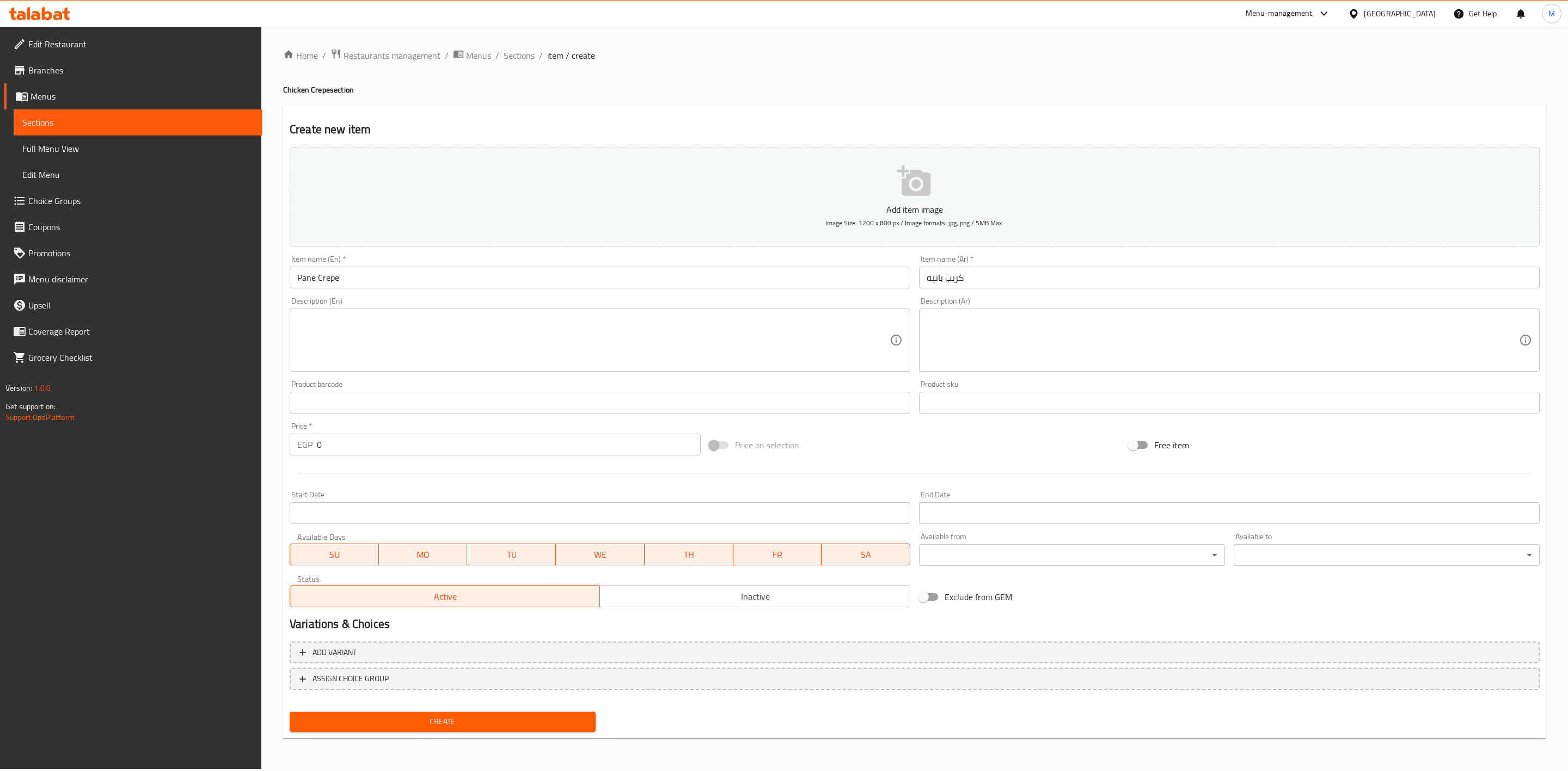
drag, startPoint x: 344, startPoint y: 433, endPoint x: 322, endPoint y: 438, distance: 22.6
click at [322, 438] on div "Price   * EGP 0 Price *" at bounding box center [495, 439] width 411 height 33
click at [300, 441] on div "EGP 0 Price *" at bounding box center [495, 444] width 411 height 22
type input "80"
click at [556, 722] on span "Create" at bounding box center [443, 722] width 288 height 14
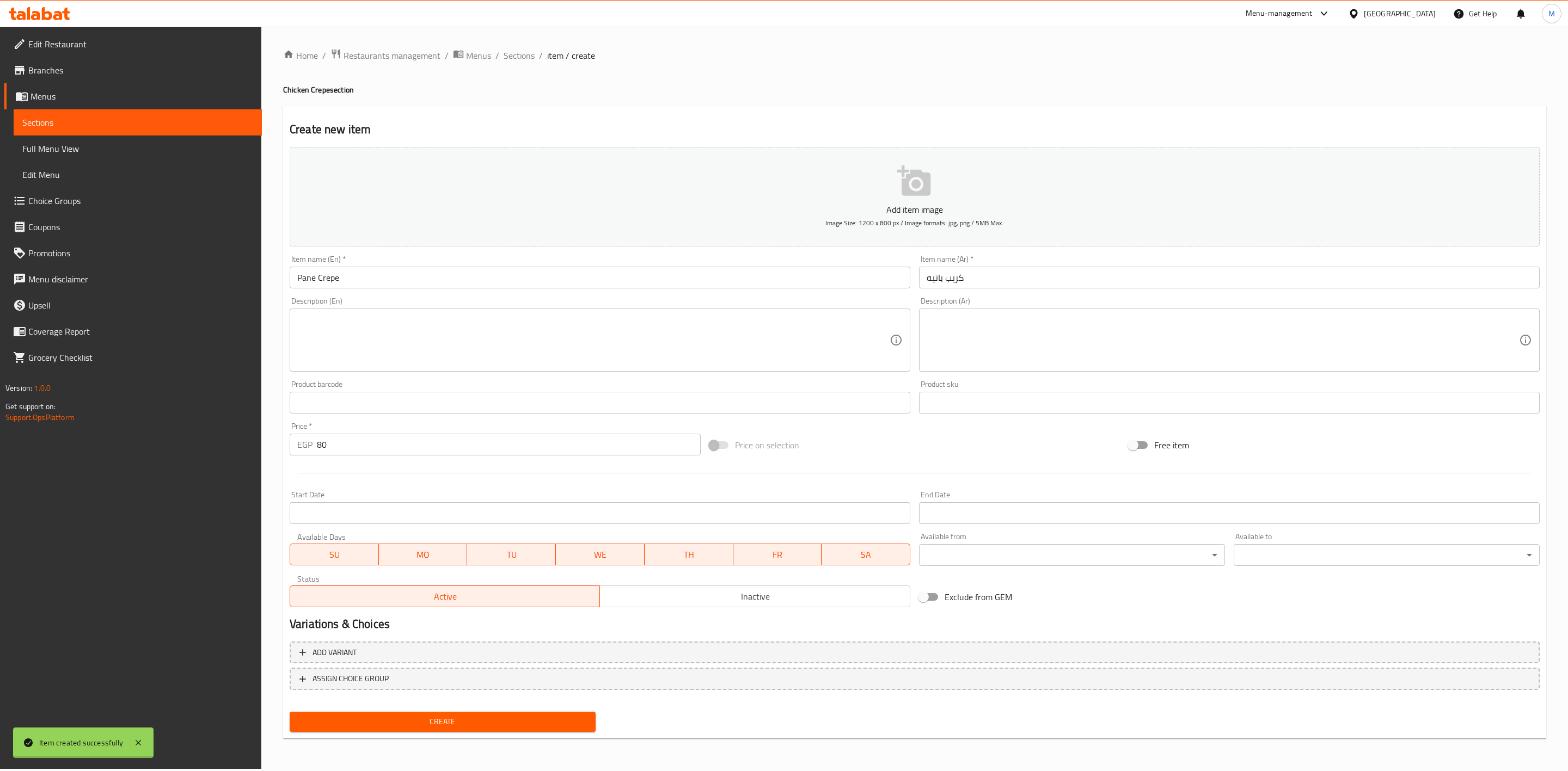
type input "0"
click at [510, 52] on span "Sections" at bounding box center [519, 56] width 31 height 13
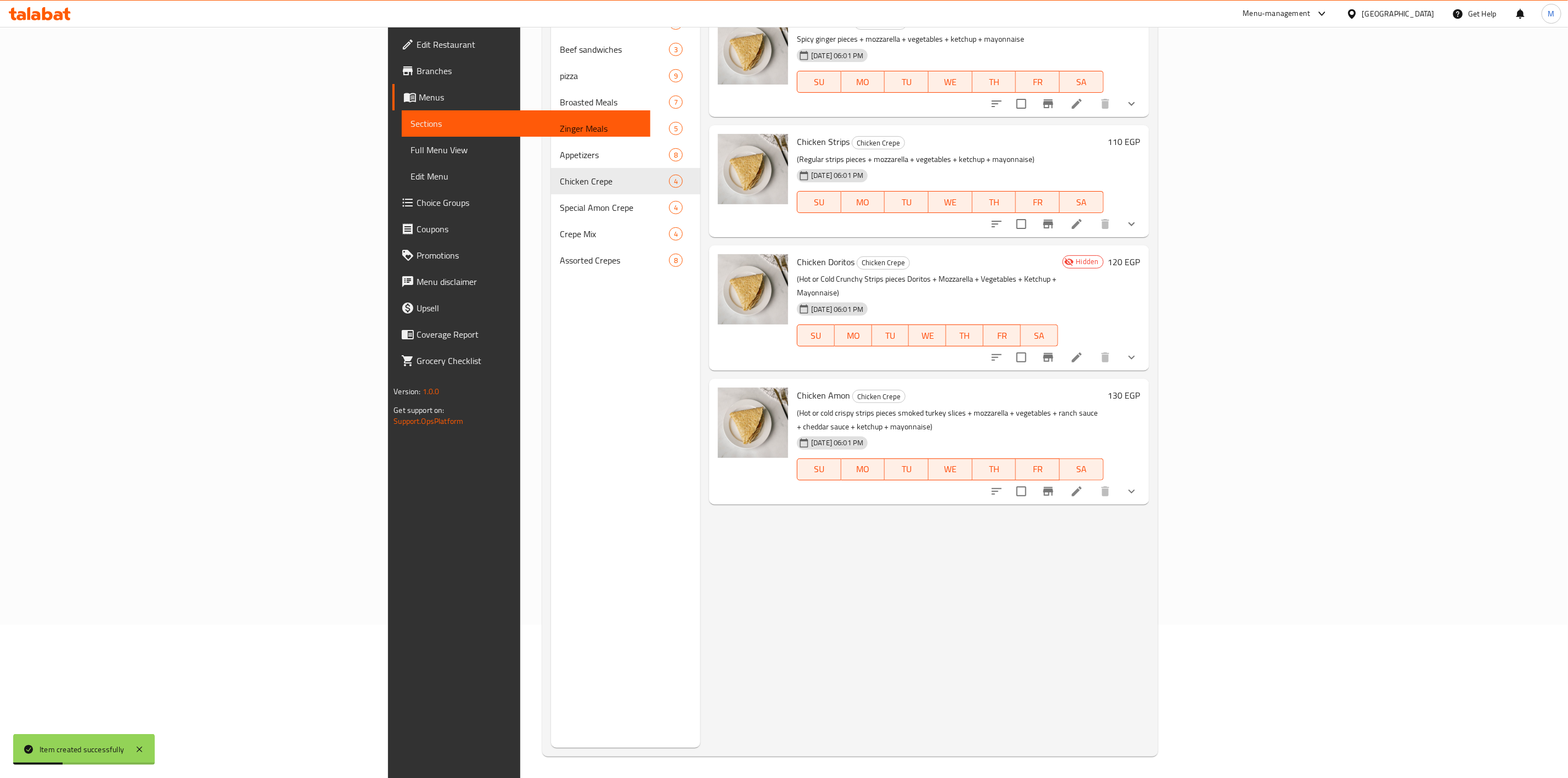
scroll to position [153, 0]
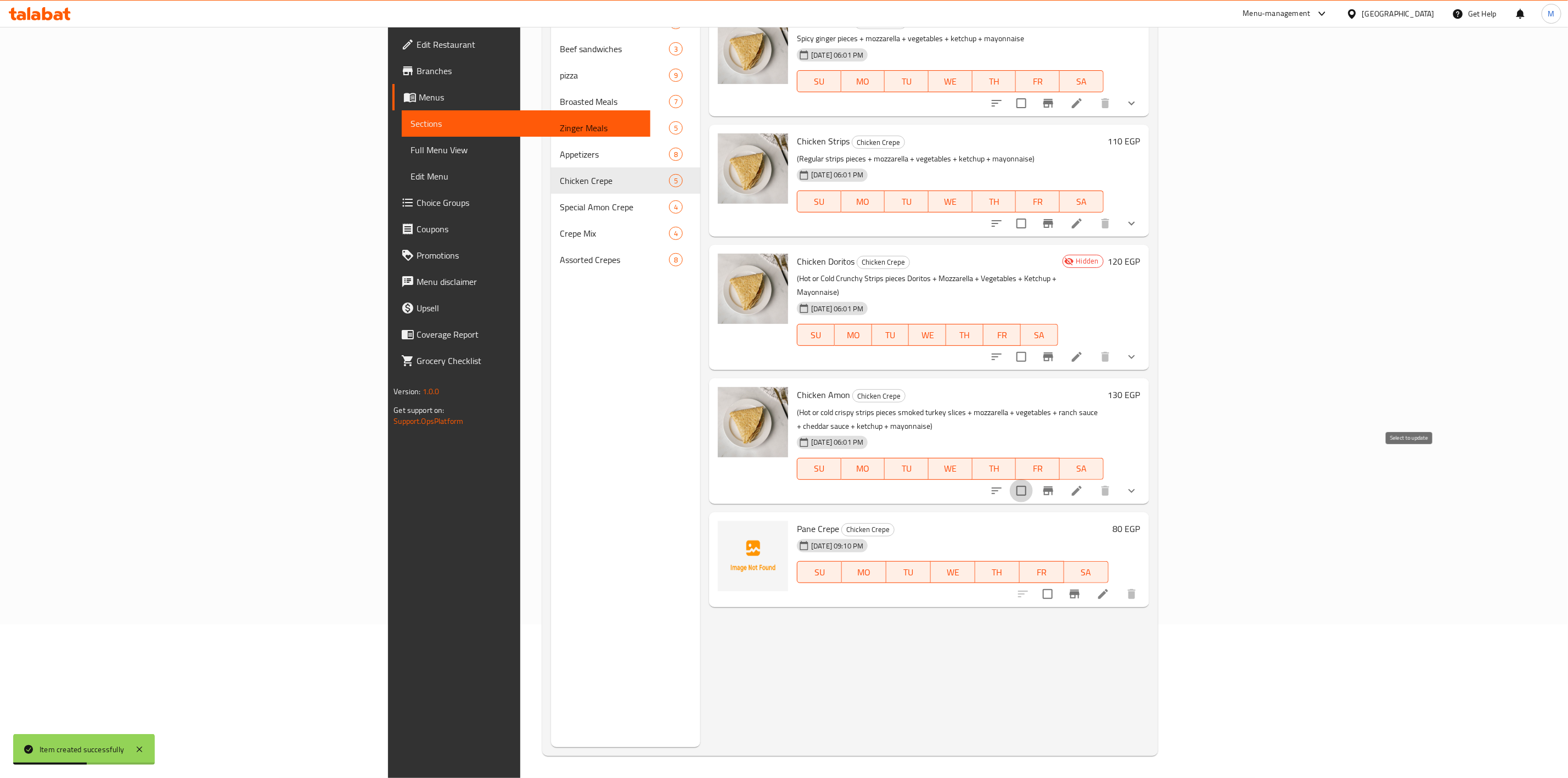
click at [1033, 479] on input "checkbox" at bounding box center [1021, 491] width 23 height 23
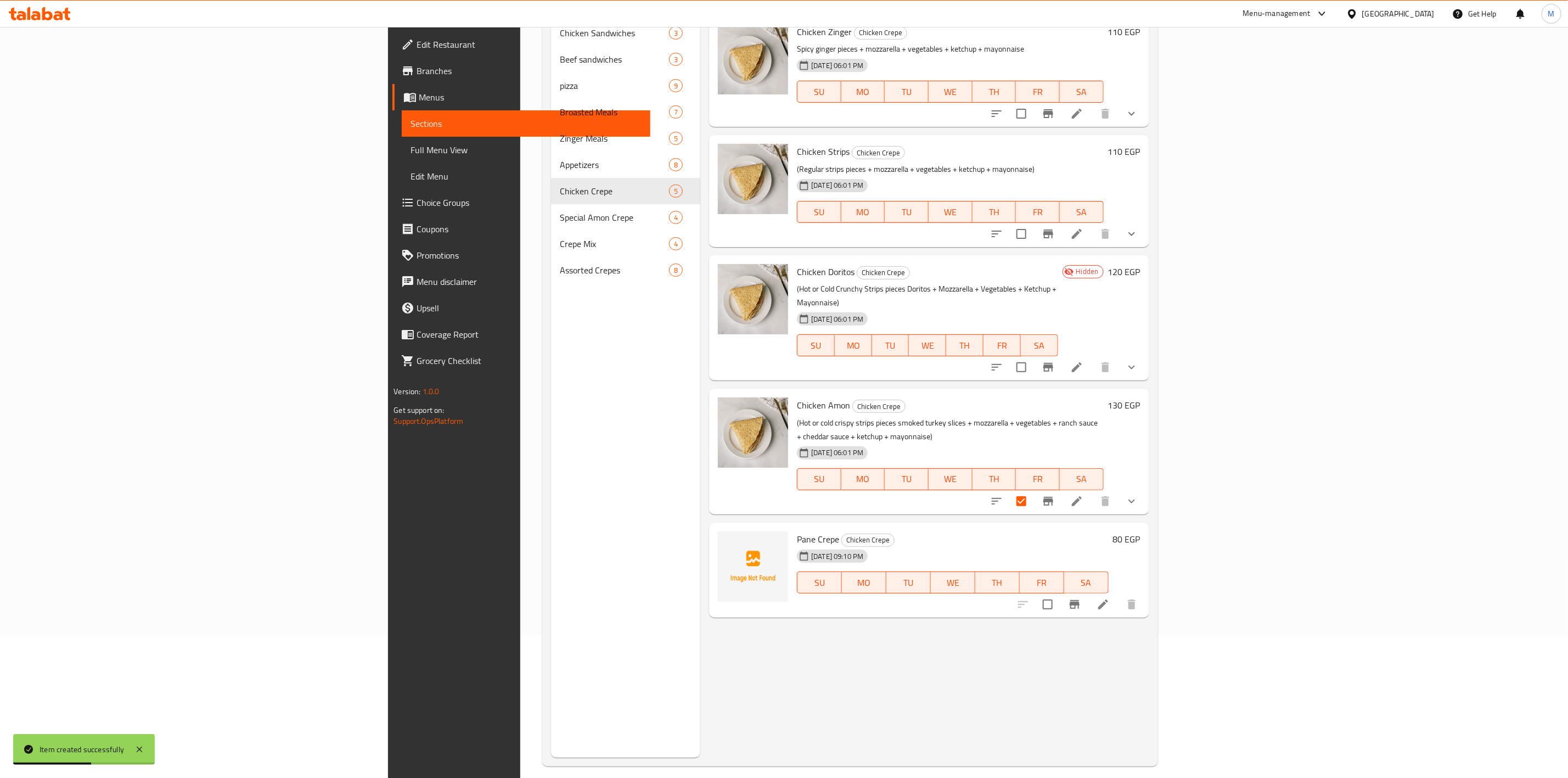
scroll to position [0, 0]
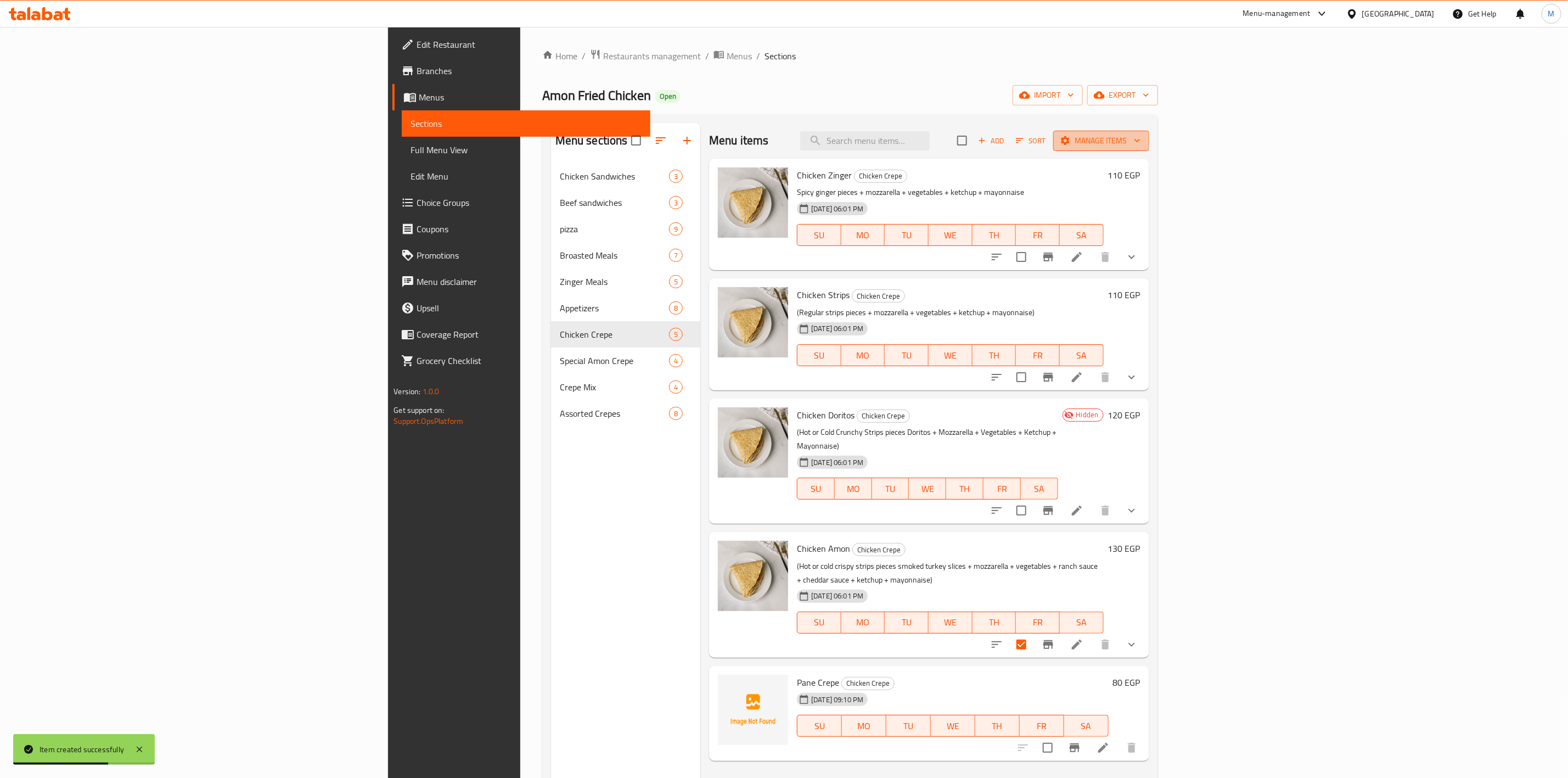
click at [1140, 139] on span "Manage items" at bounding box center [1101, 140] width 79 height 14
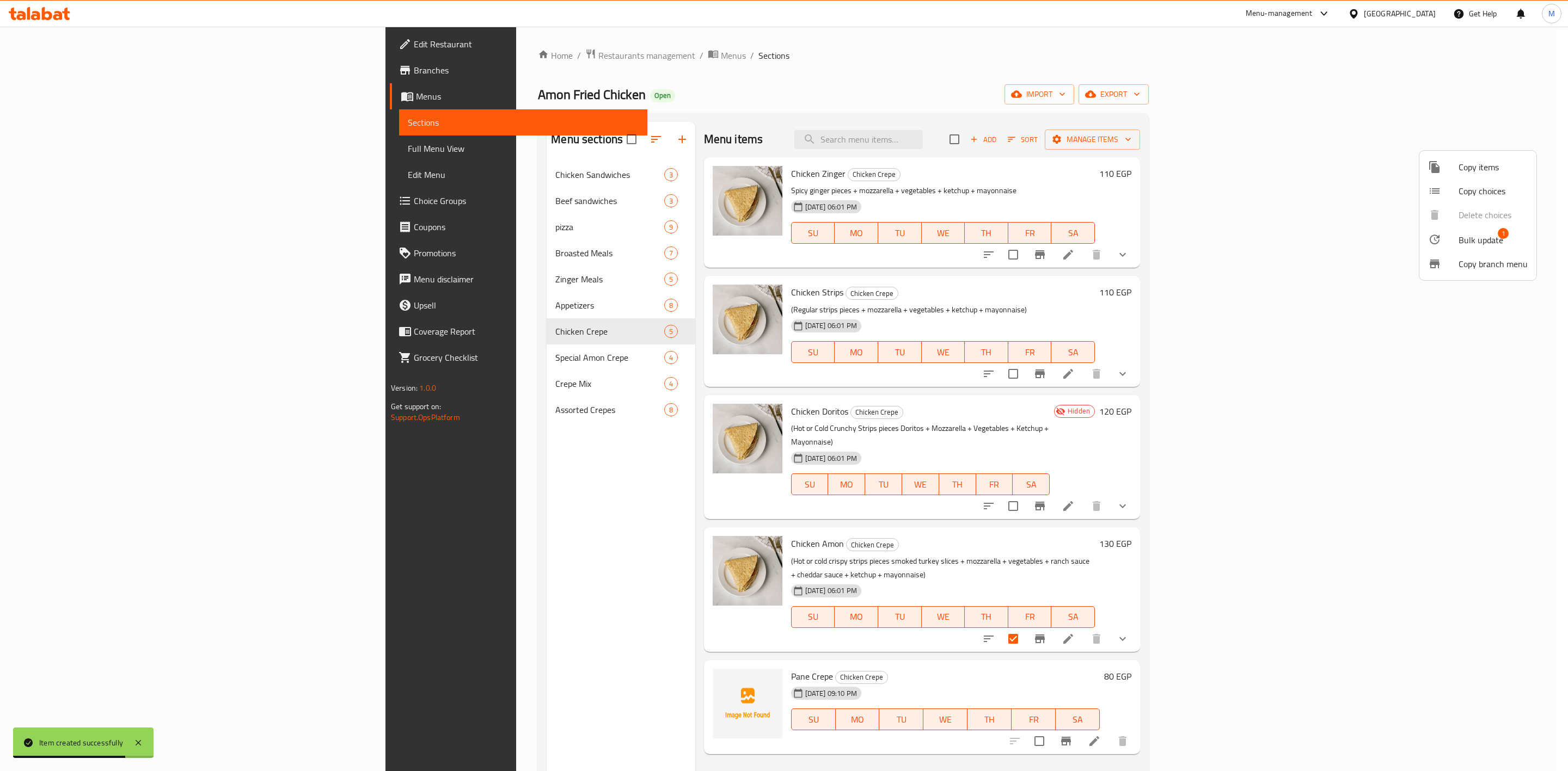
click at [1467, 239] on span "Bulk update" at bounding box center [1480, 240] width 44 height 13
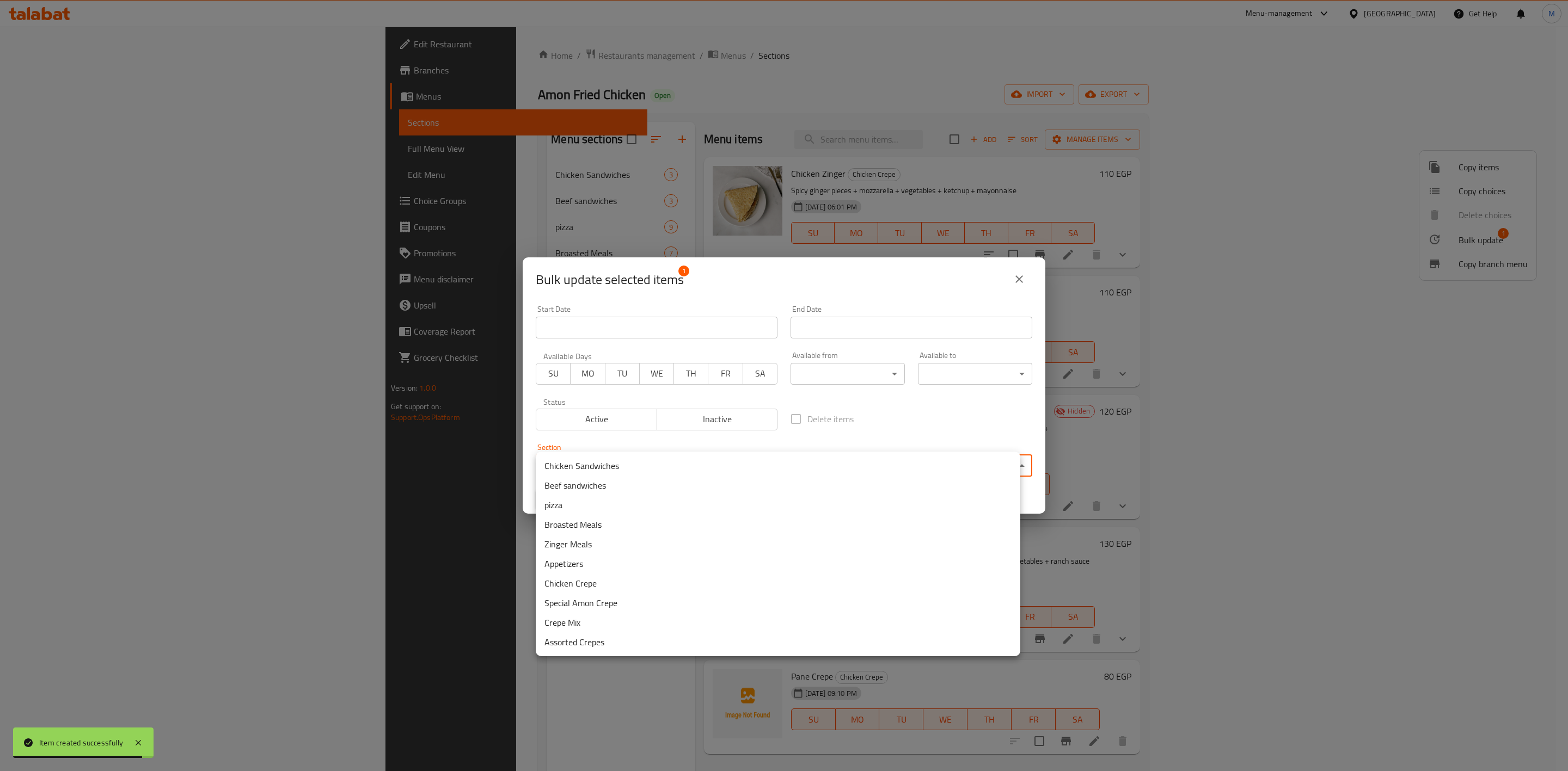
click at [696, 467] on body "Item created successfully ​ Menu-management Egypt Get Help M Edit Restaurant Br…" at bounding box center [784, 398] width 1568 height 744
click at [662, 608] on li "Special Amon Crepe" at bounding box center [778, 603] width 485 height 19
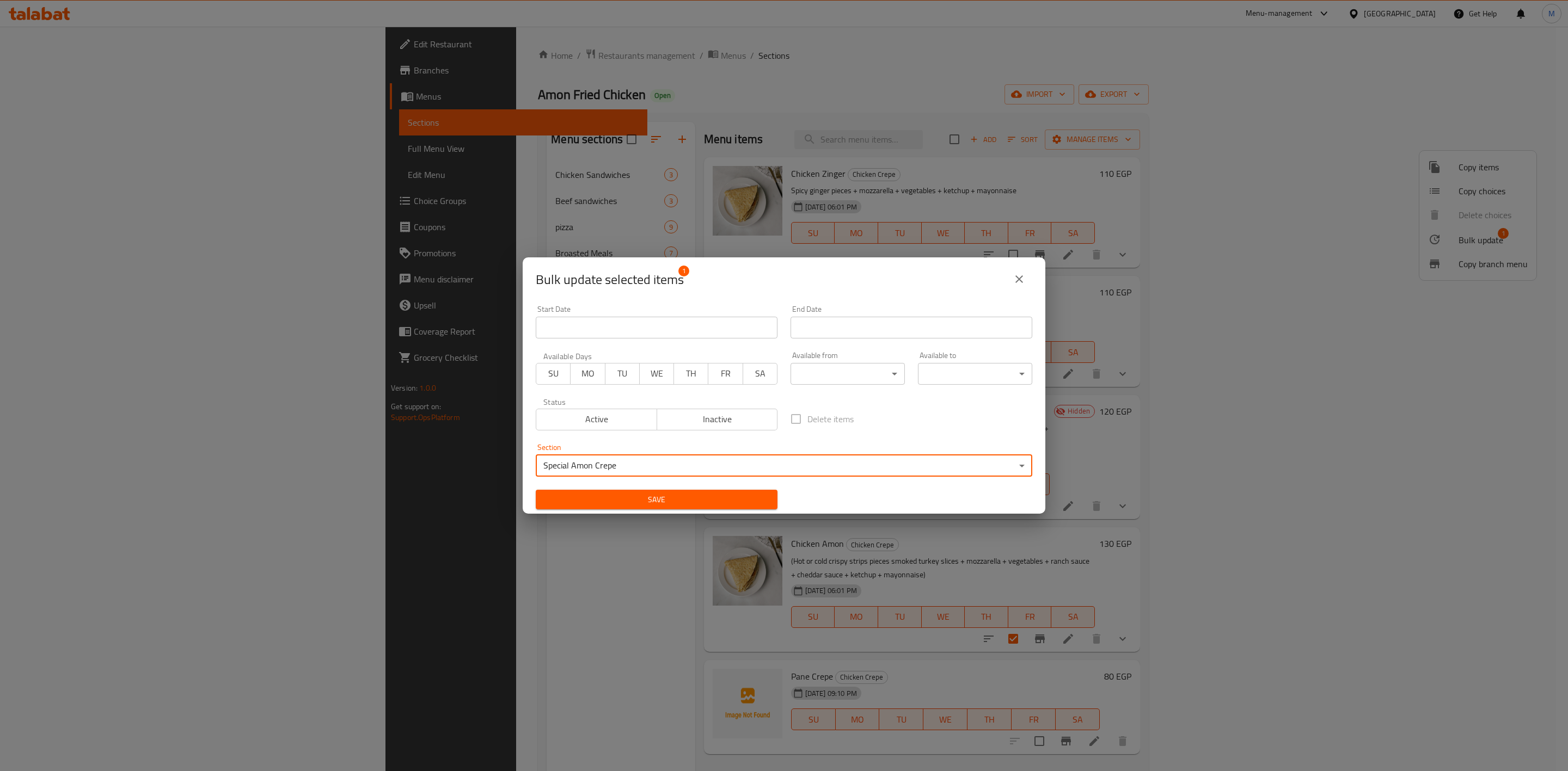
click at [756, 499] on span "Save" at bounding box center [656, 500] width 225 height 14
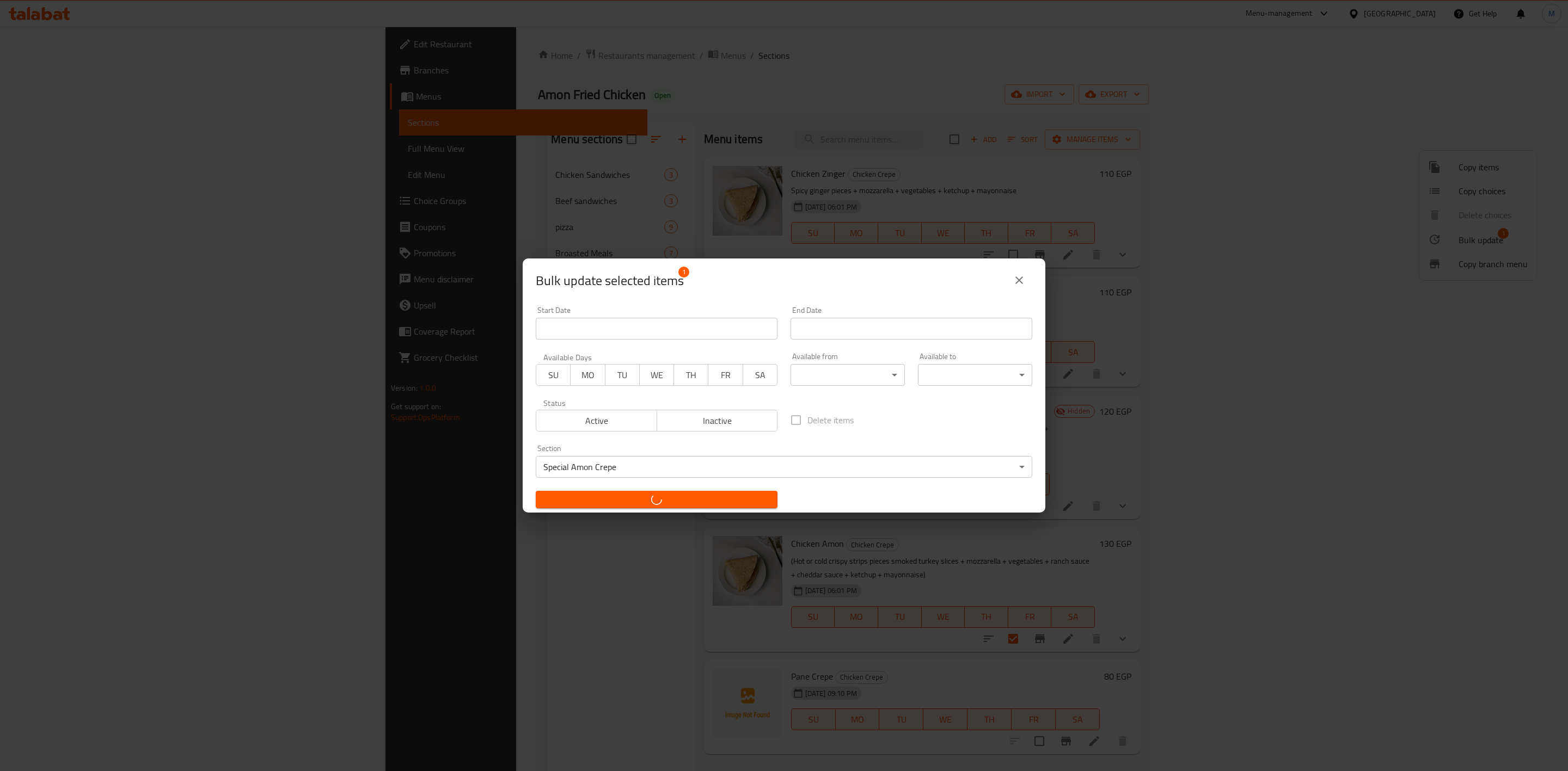
checkbox input "false"
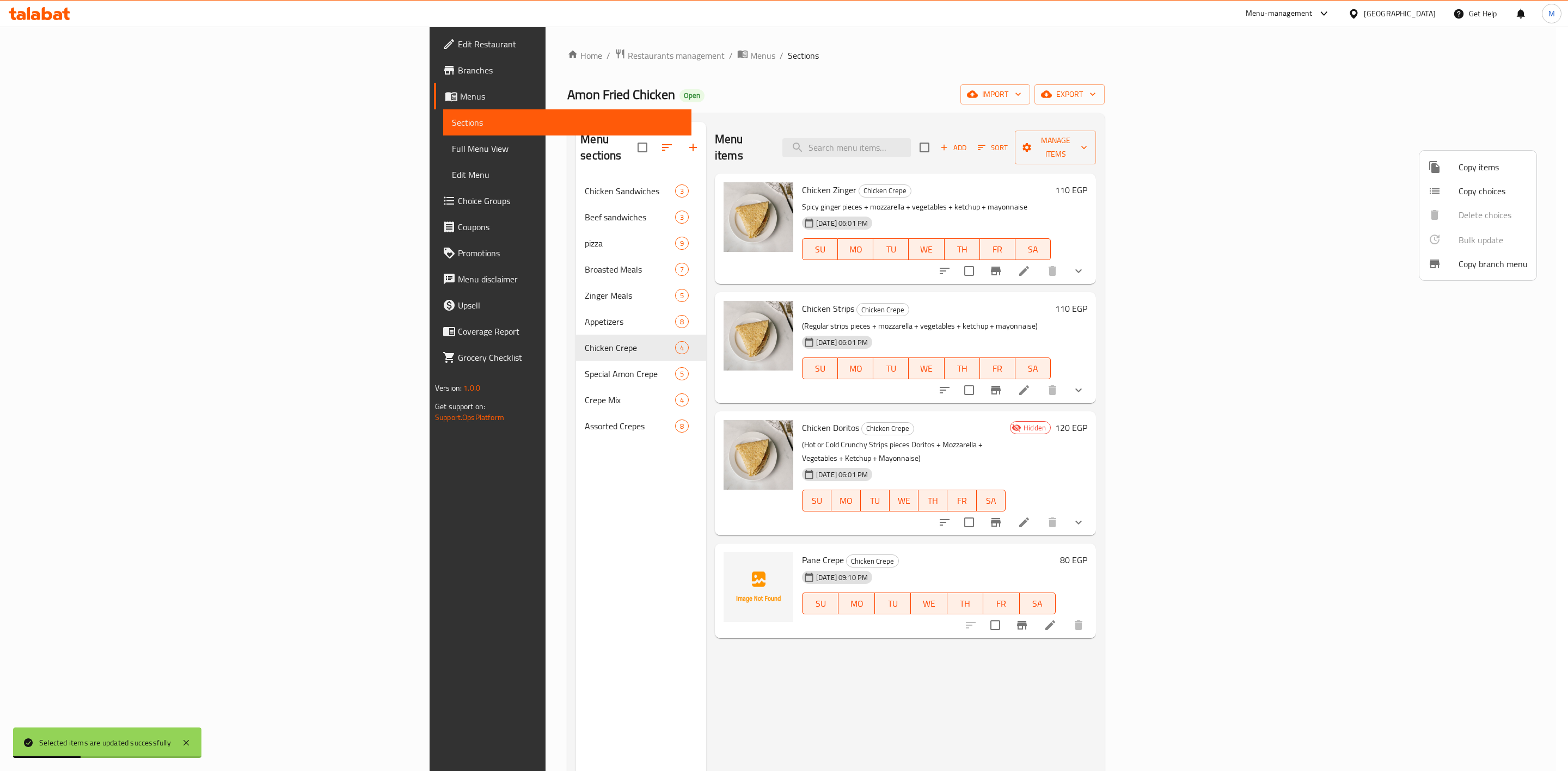
click at [441, 382] on div at bounding box center [784, 386] width 1568 height 771
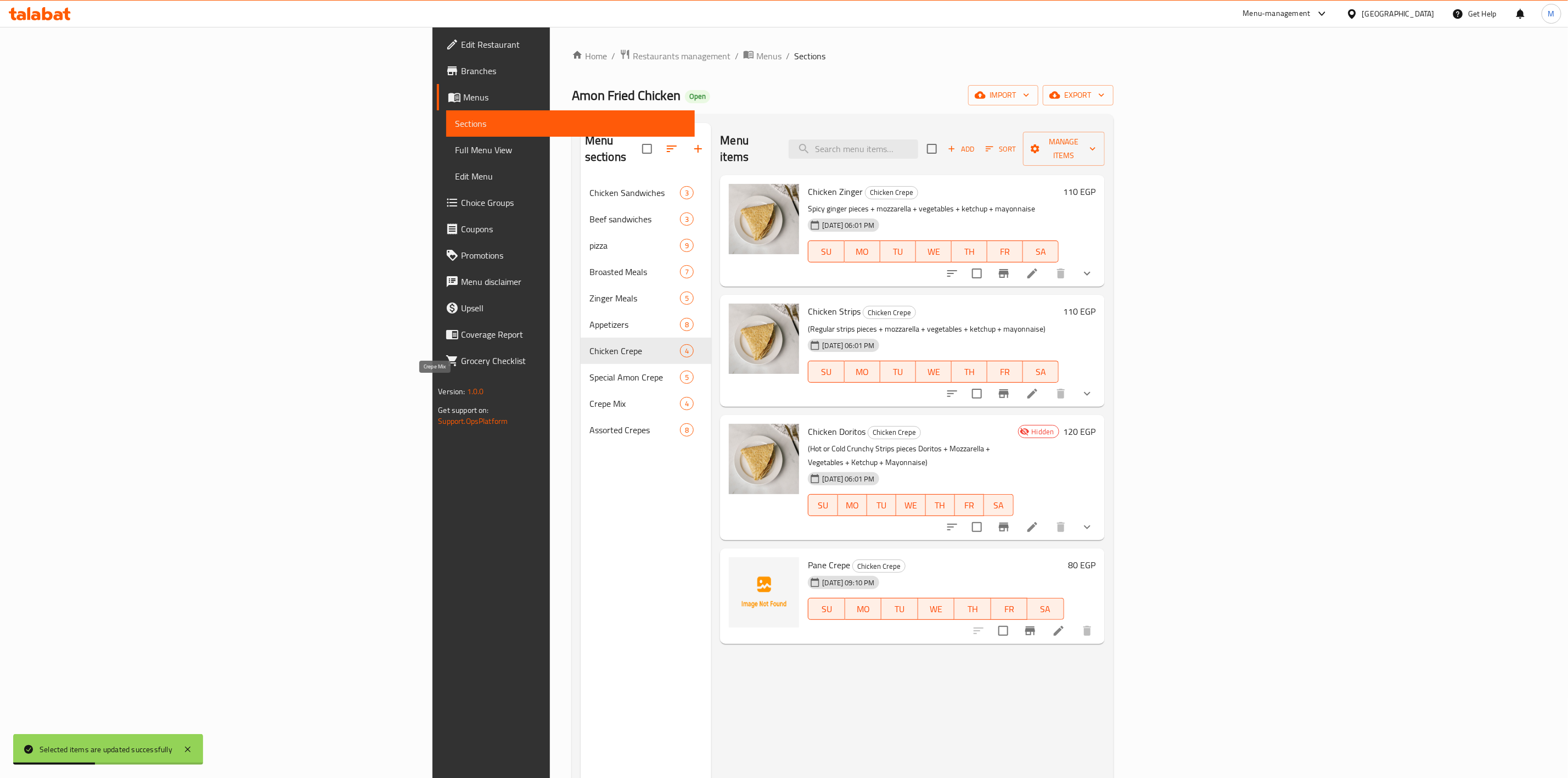
click at [589, 397] on span "Crepe Mix" at bounding box center [635, 404] width 91 height 13
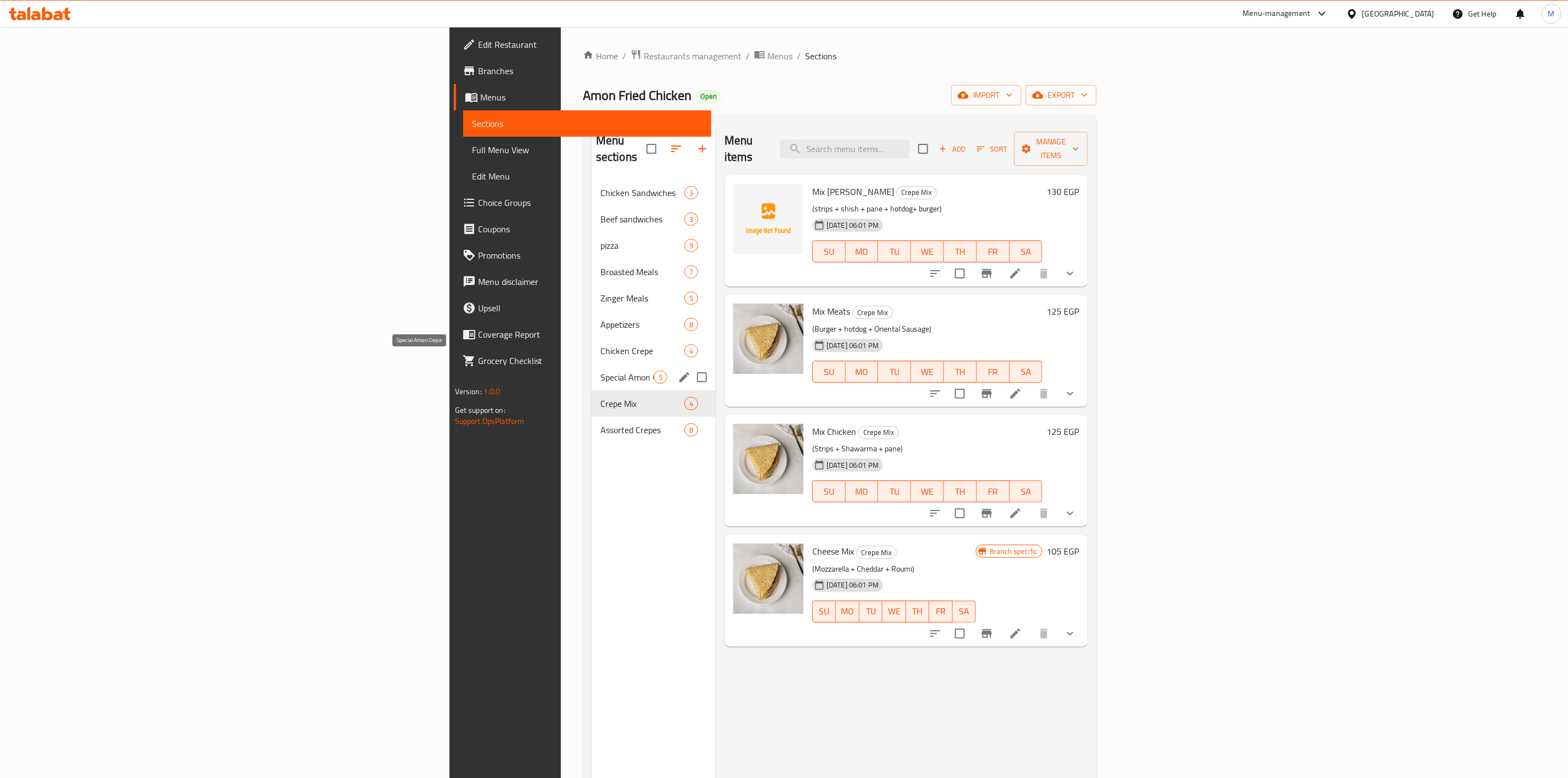
click at [601, 371] on span "Special Amon Crepe" at bounding box center [627, 378] width 54 height 13
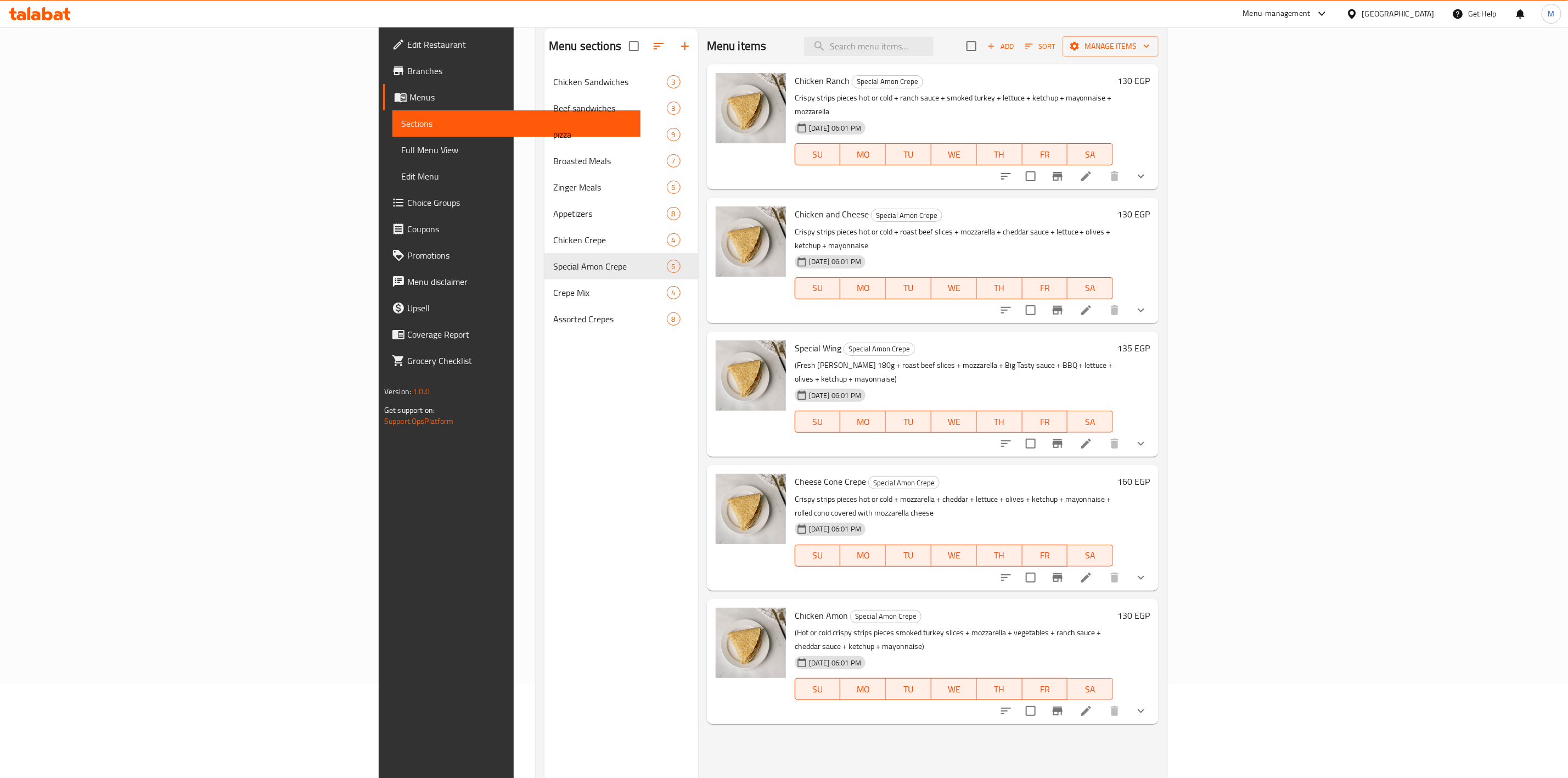
scroll to position [153, 0]
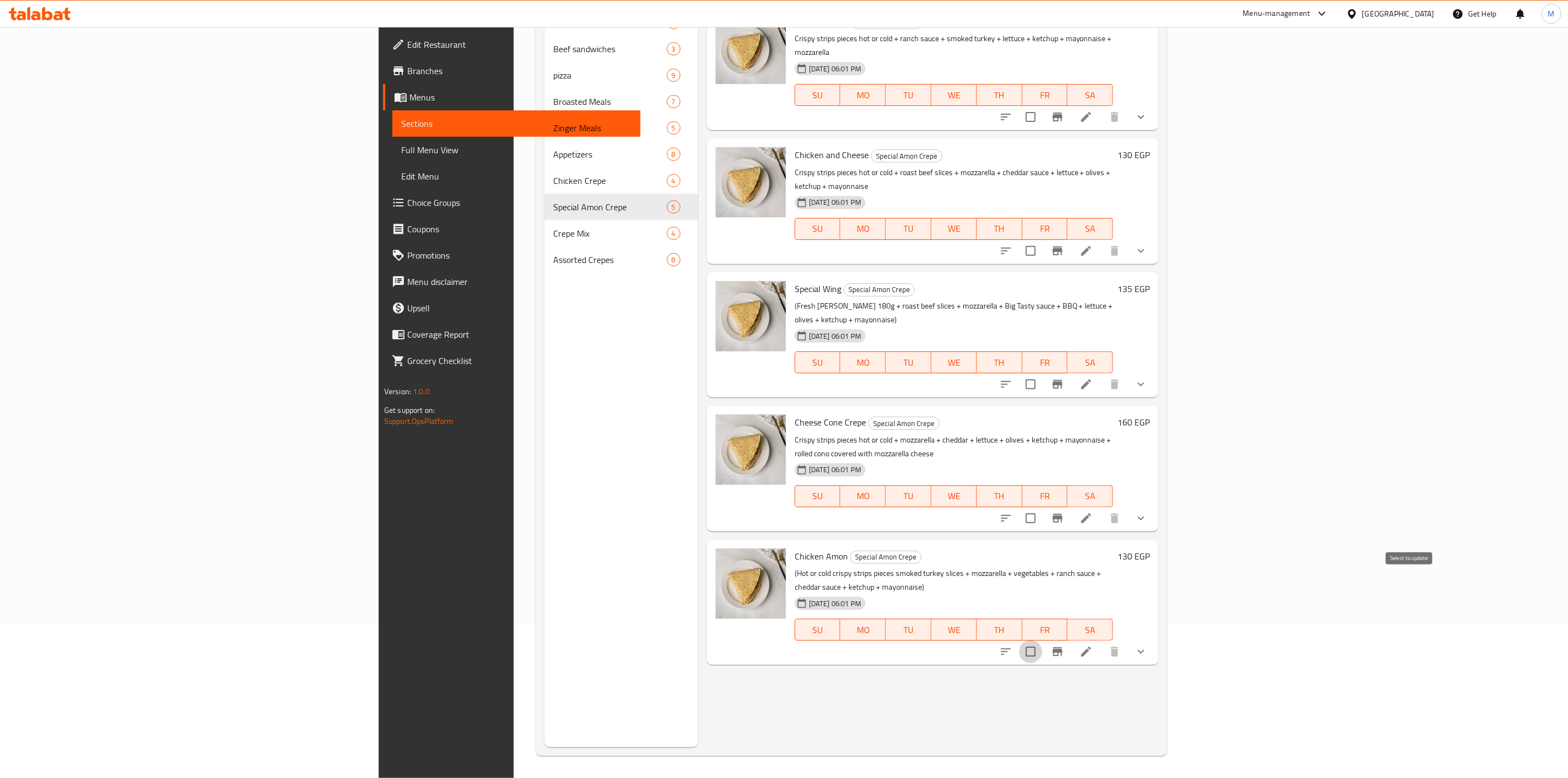
click at [1042, 641] on input "checkbox" at bounding box center [1031, 652] width 23 height 23
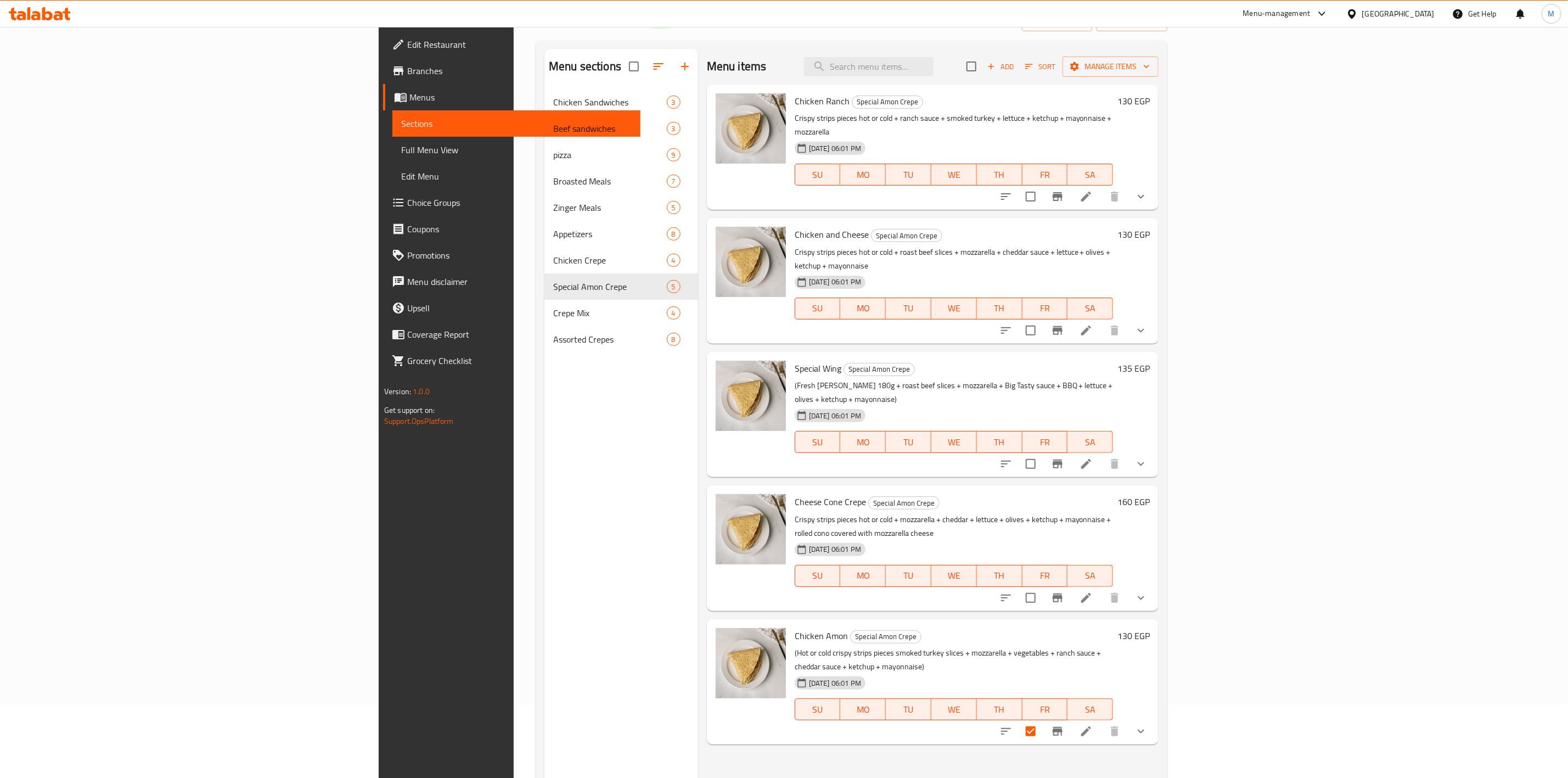
scroll to position [0, 0]
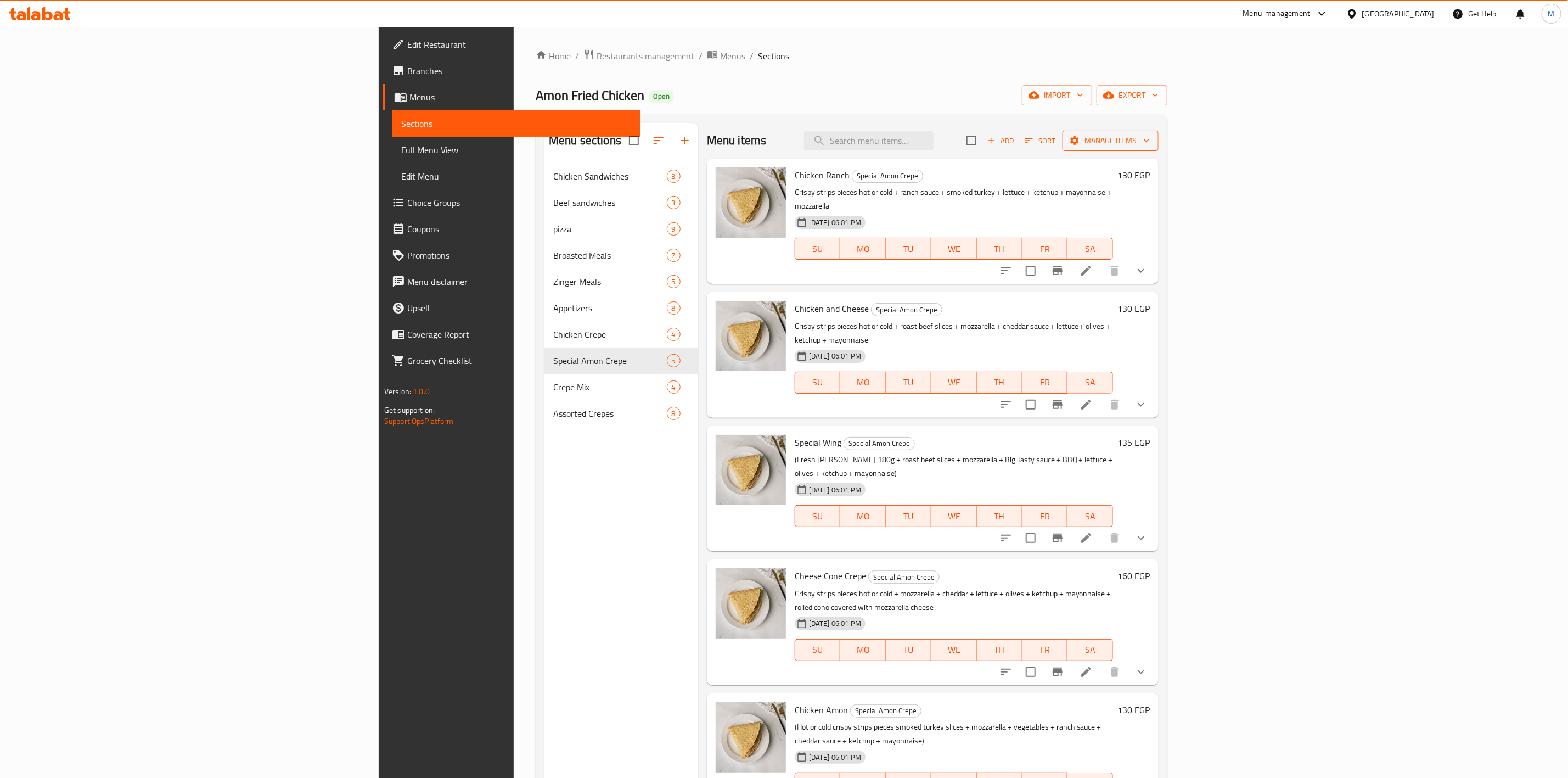
click at [1150, 144] on span "Manage items" at bounding box center [1110, 140] width 79 height 14
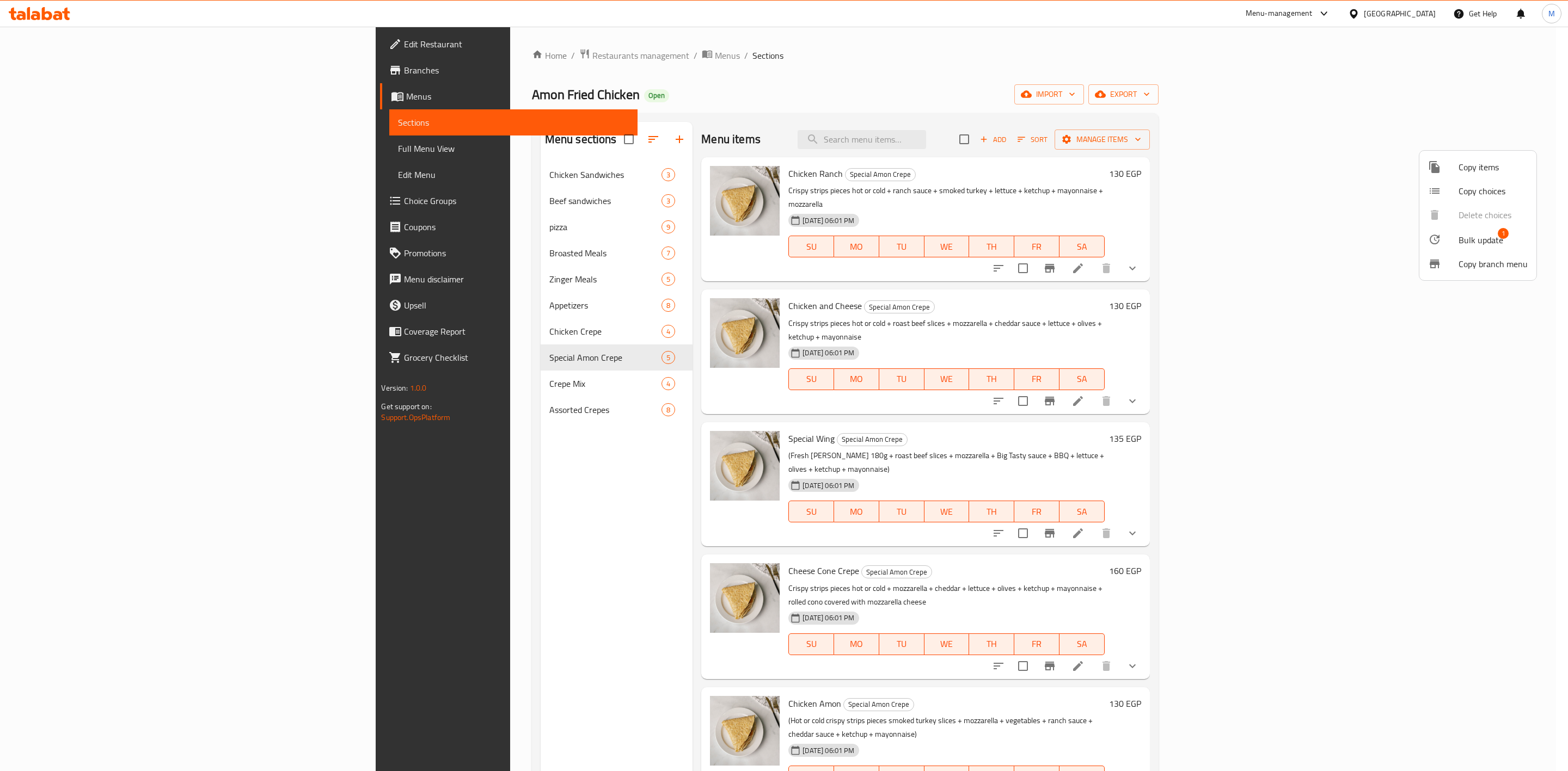
click at [1479, 252] on li "Copy branch menu" at bounding box center [1477, 264] width 117 height 24
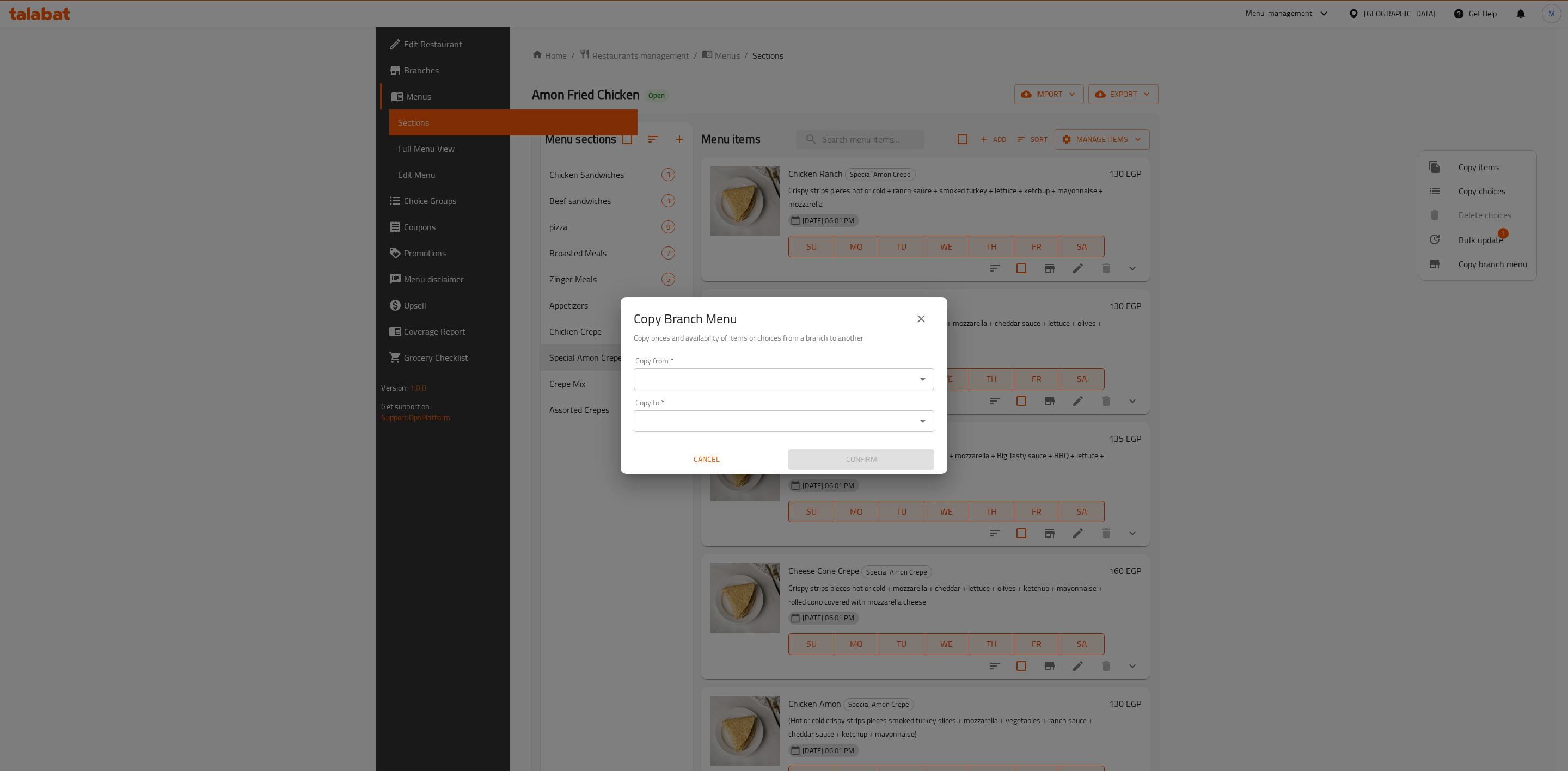
click at [910, 328] on div "Copy Branch Menu" at bounding box center [783, 319] width 300 height 26
click at [920, 319] on icon "close" at bounding box center [921, 319] width 7 height 7
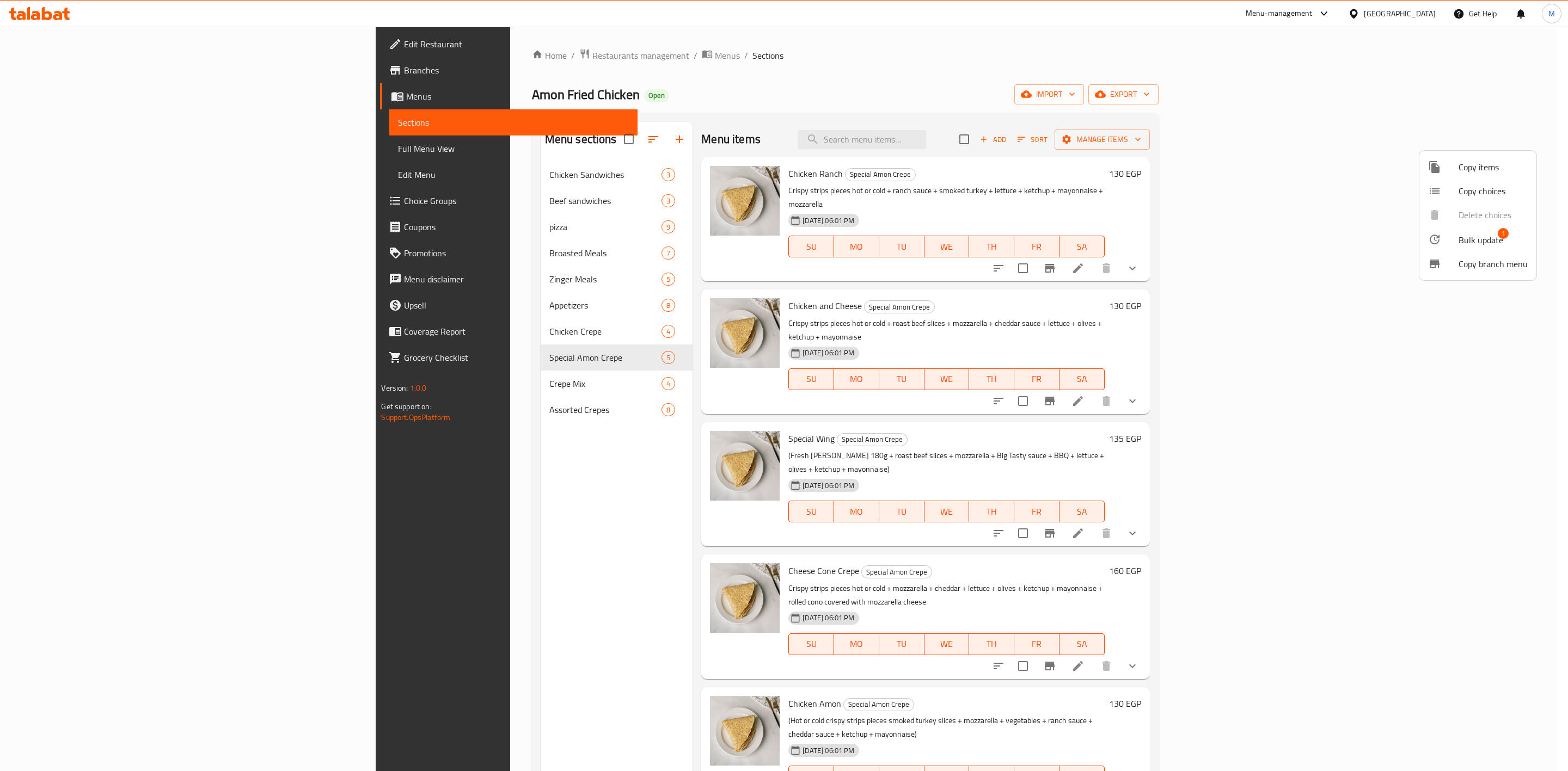
click at [1472, 233] on span "Bulk update" at bounding box center [1480, 240] width 44 height 13
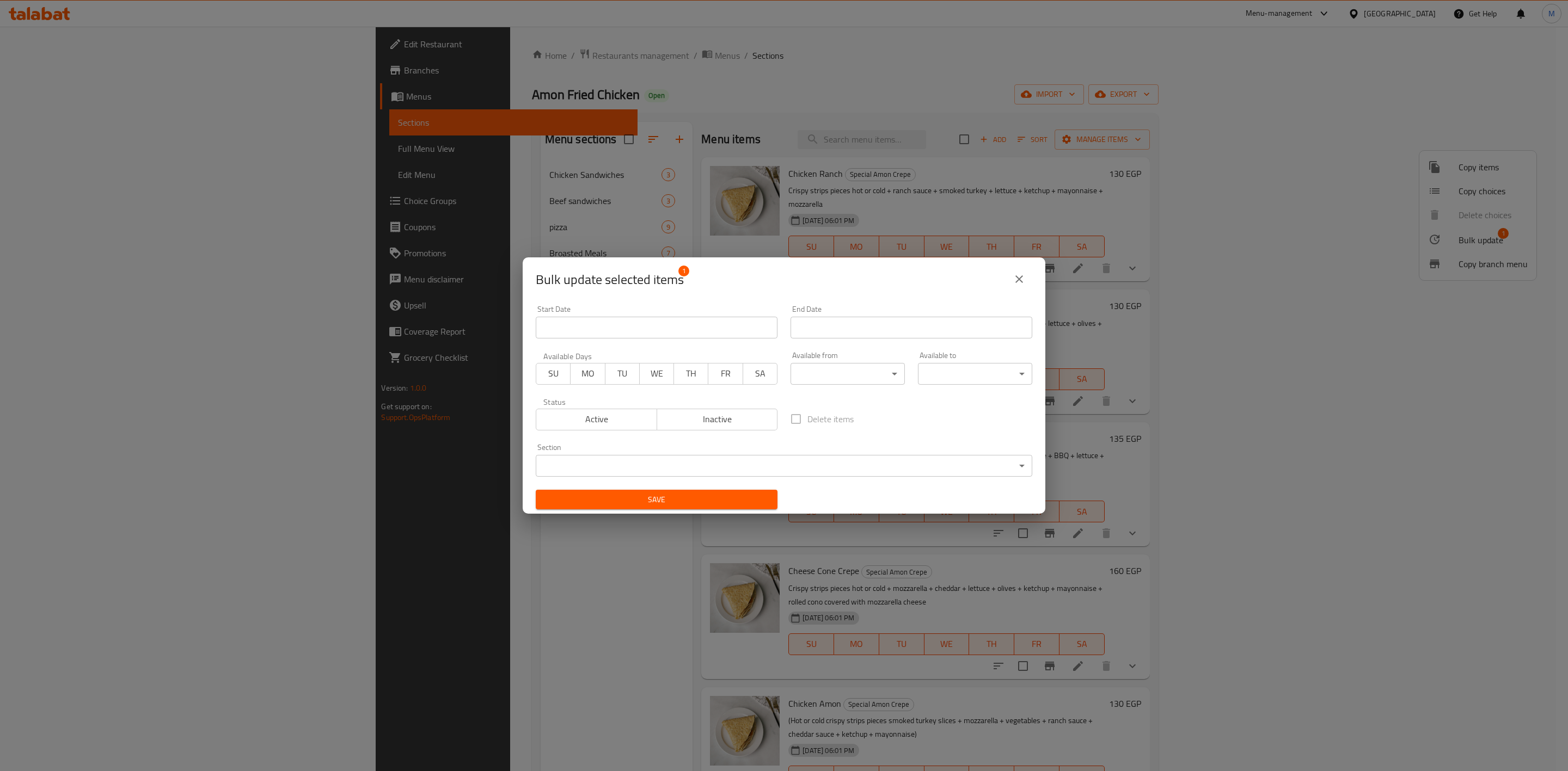
click at [689, 452] on div "Section ​ ​" at bounding box center [784, 460] width 497 height 33
click at [689, 460] on body "​ Menu-management Egypt Get Help M Edit Restaurant Branches Menus Sections Full…" at bounding box center [784, 398] width 1568 height 744
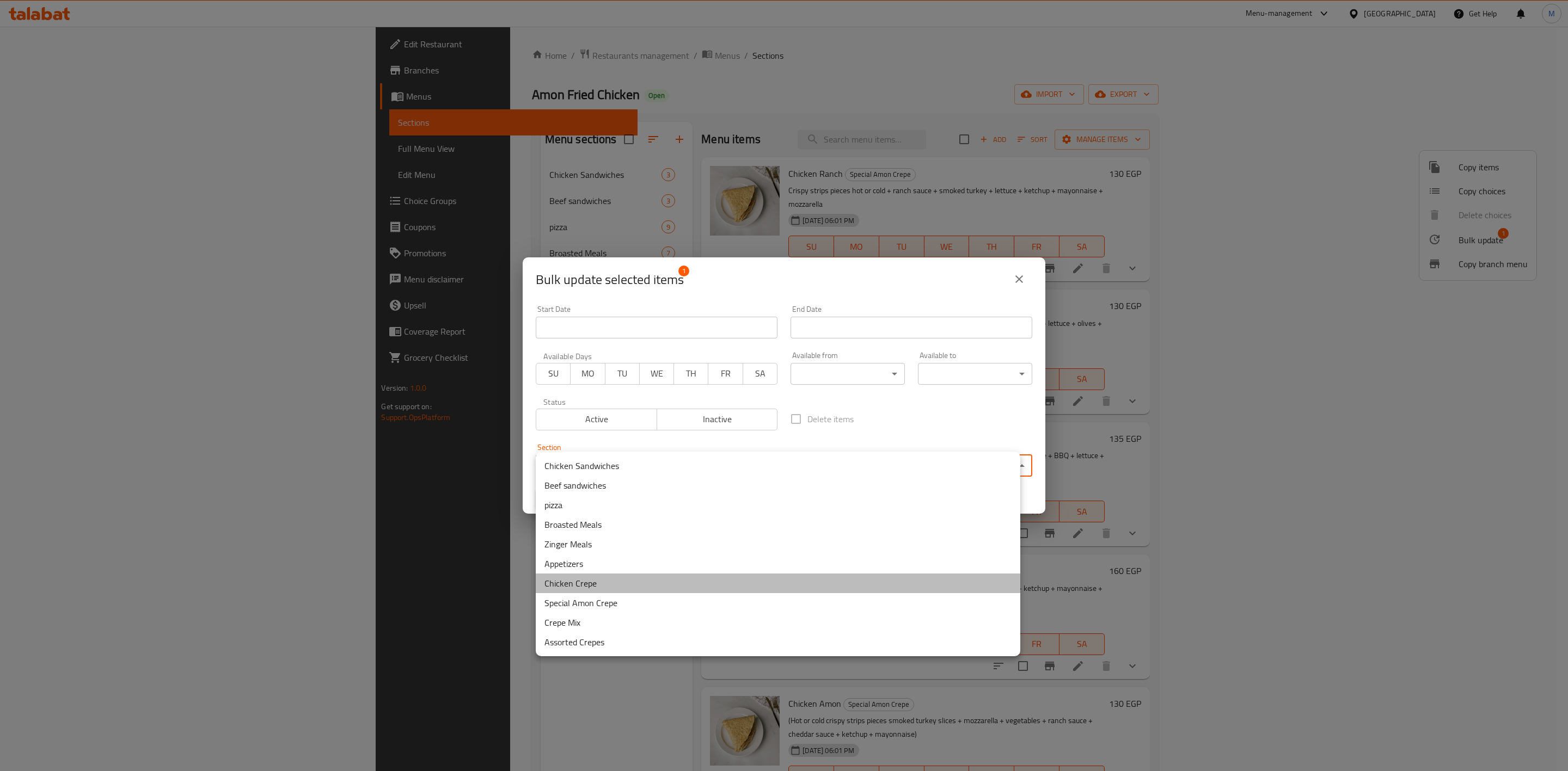
click at [615, 586] on li "Chicken Crepe" at bounding box center [778, 583] width 485 height 19
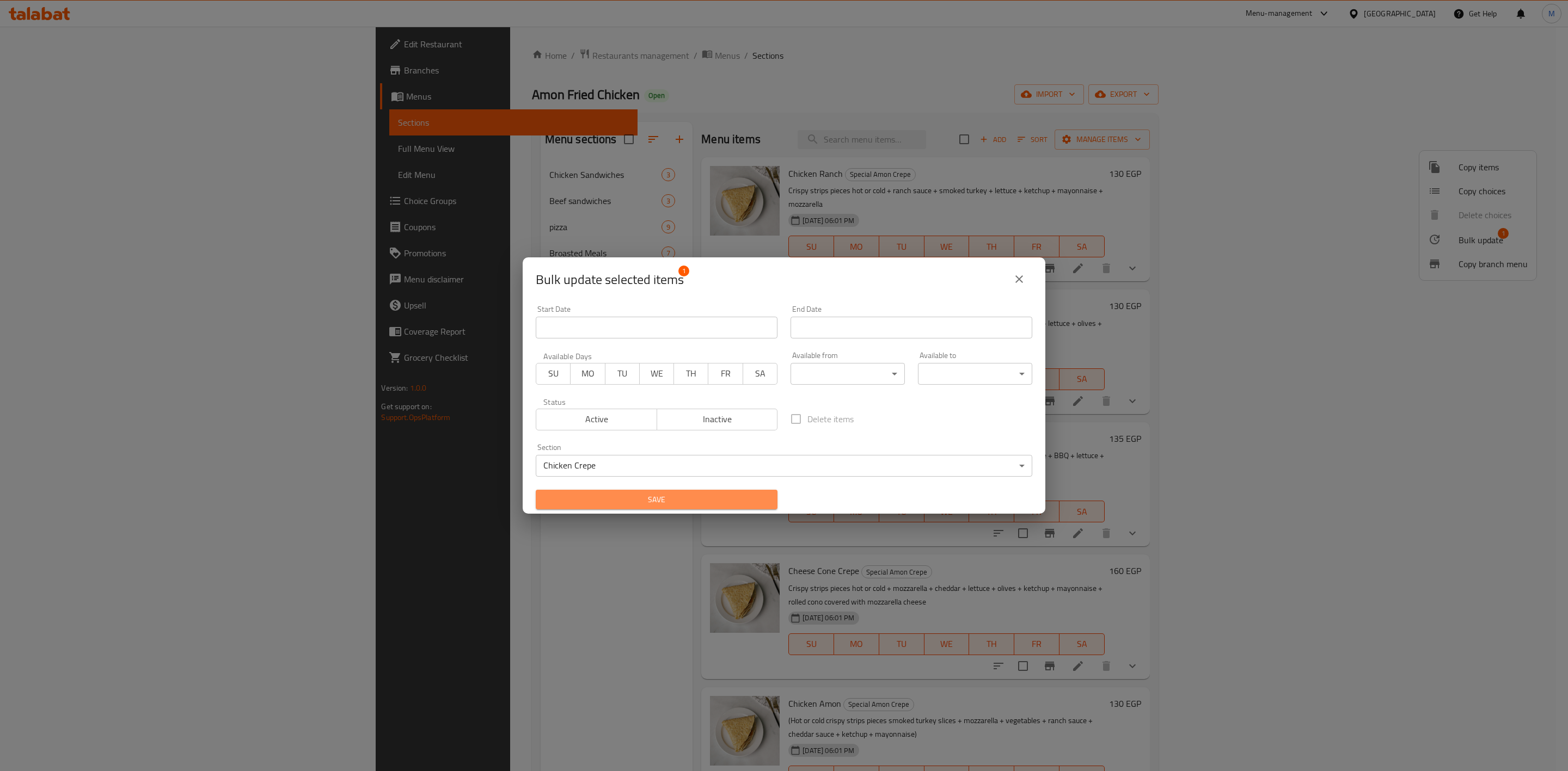
click at [665, 490] on button "Save" at bounding box center [657, 500] width 241 height 20
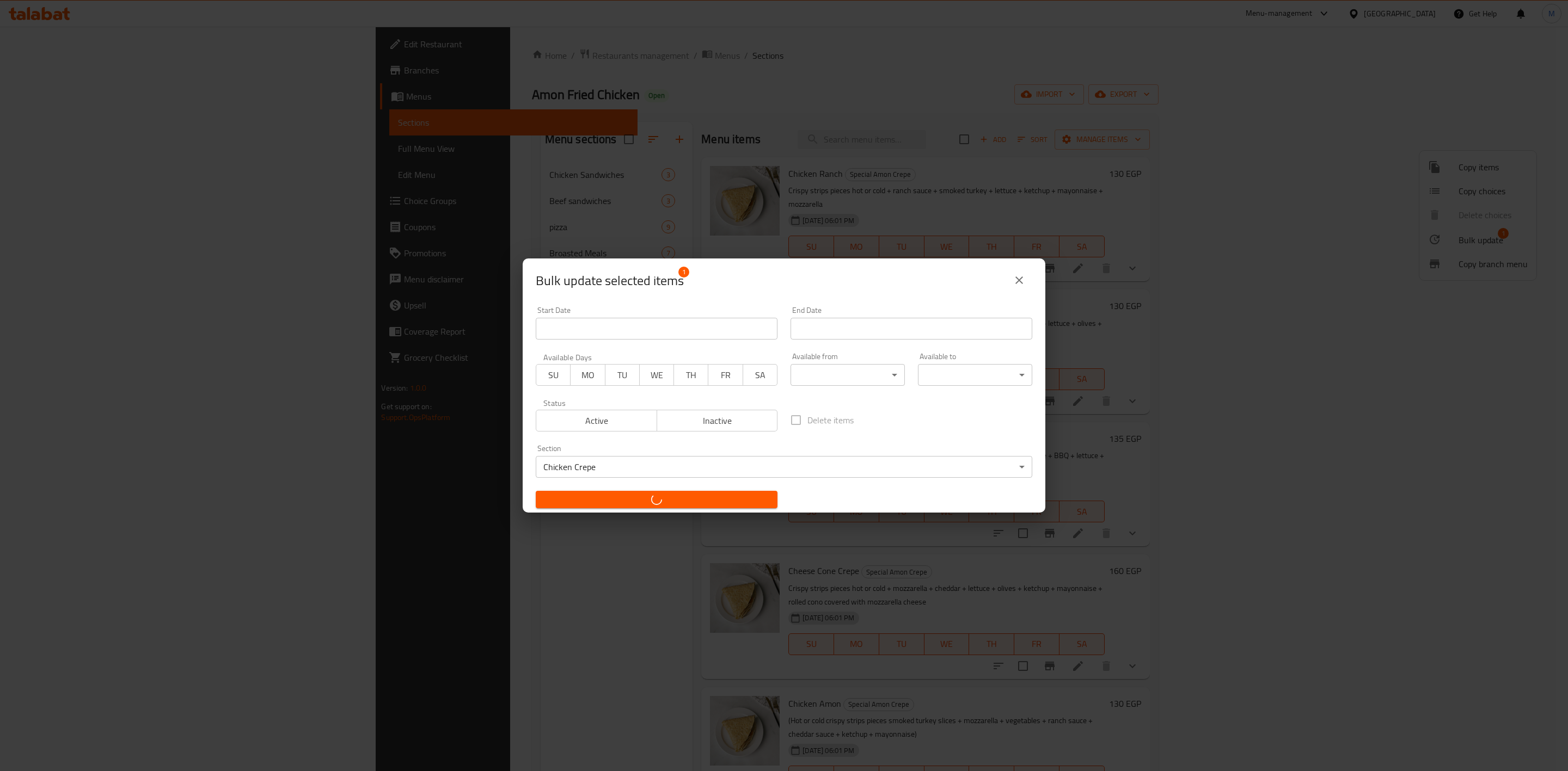
checkbox input "false"
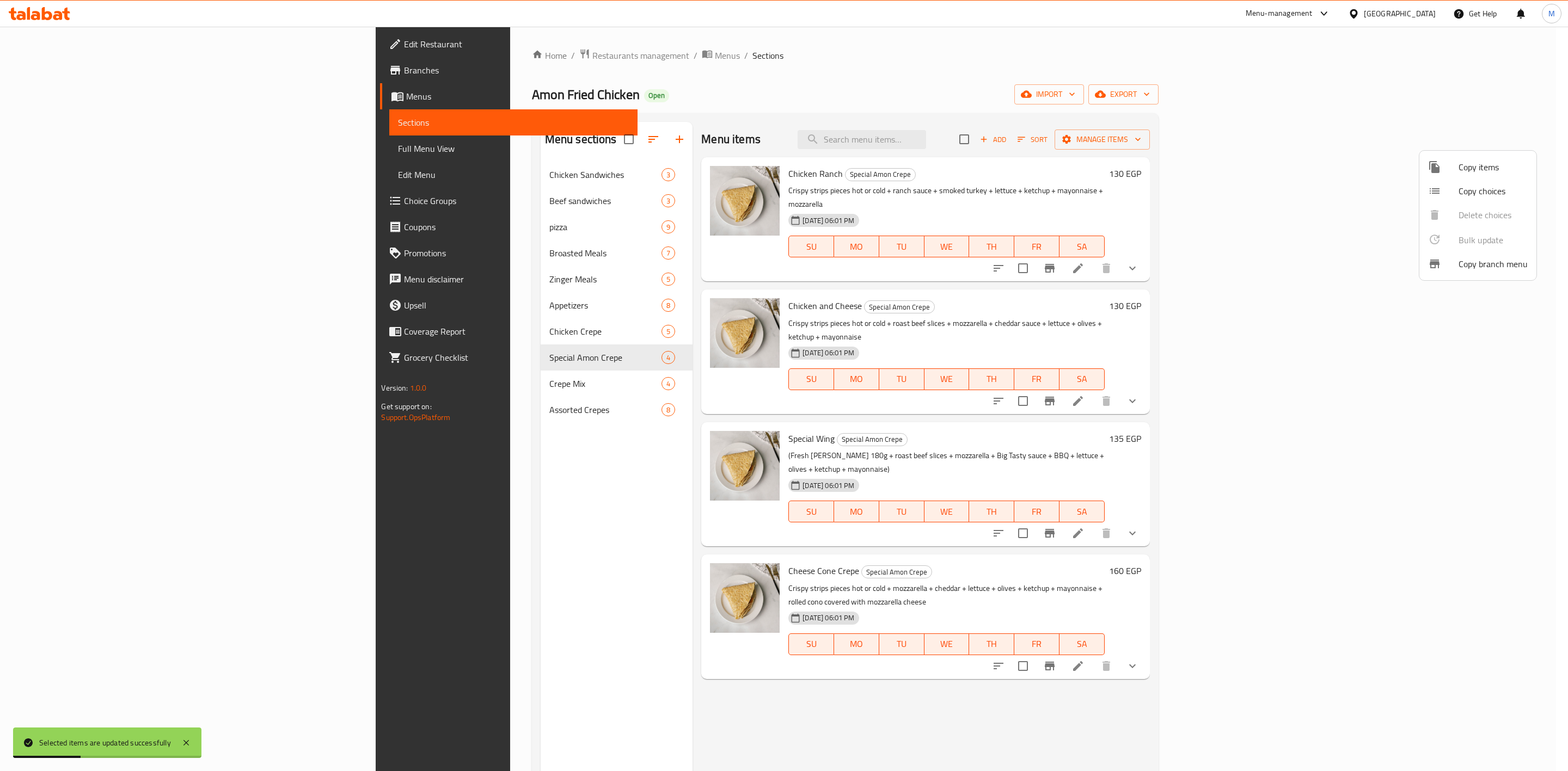
click at [435, 333] on div at bounding box center [784, 386] width 1568 height 771
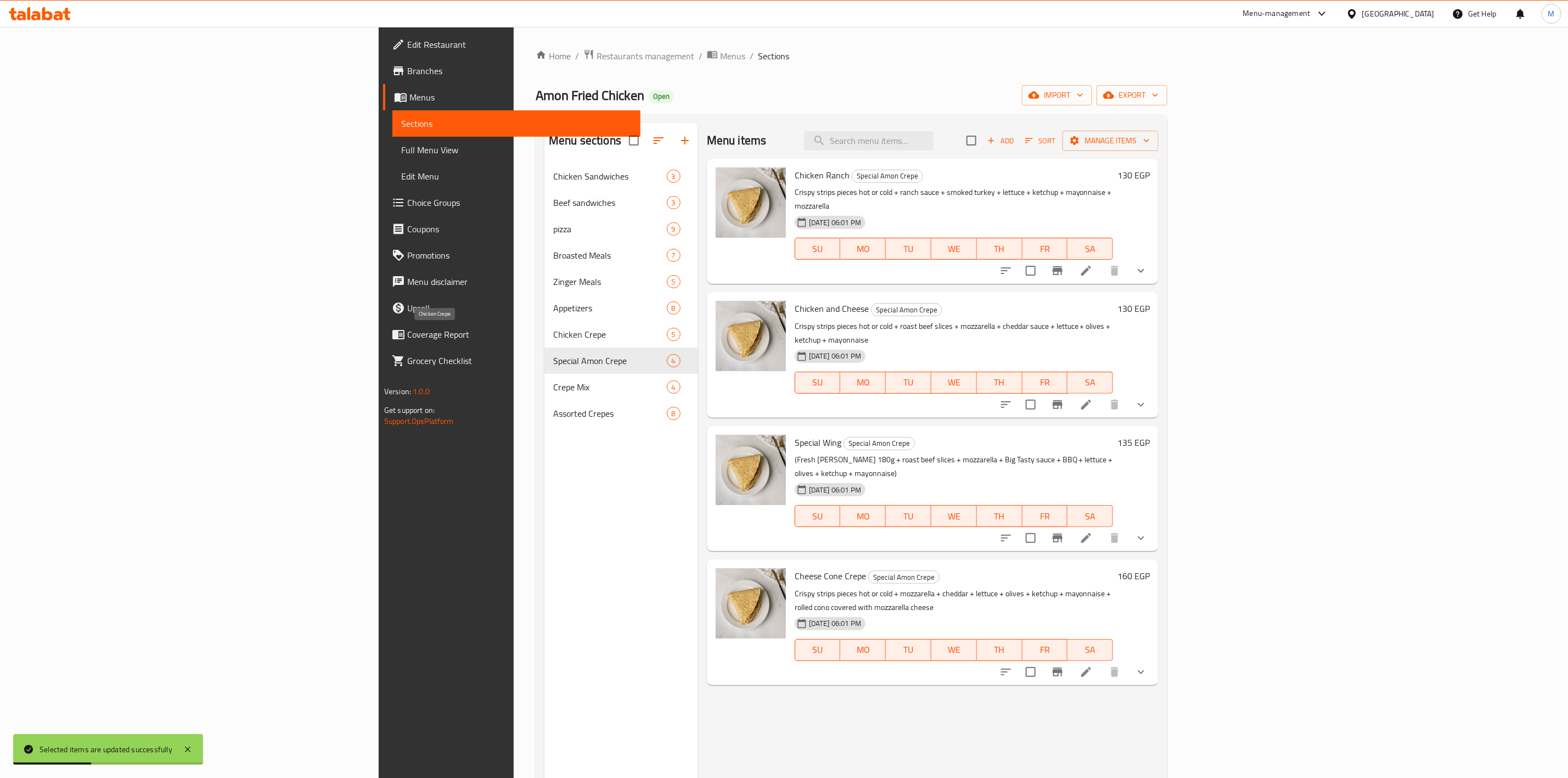
click at [554, 334] on span "Chicken Crepe" at bounding box center [610, 335] width 114 height 13
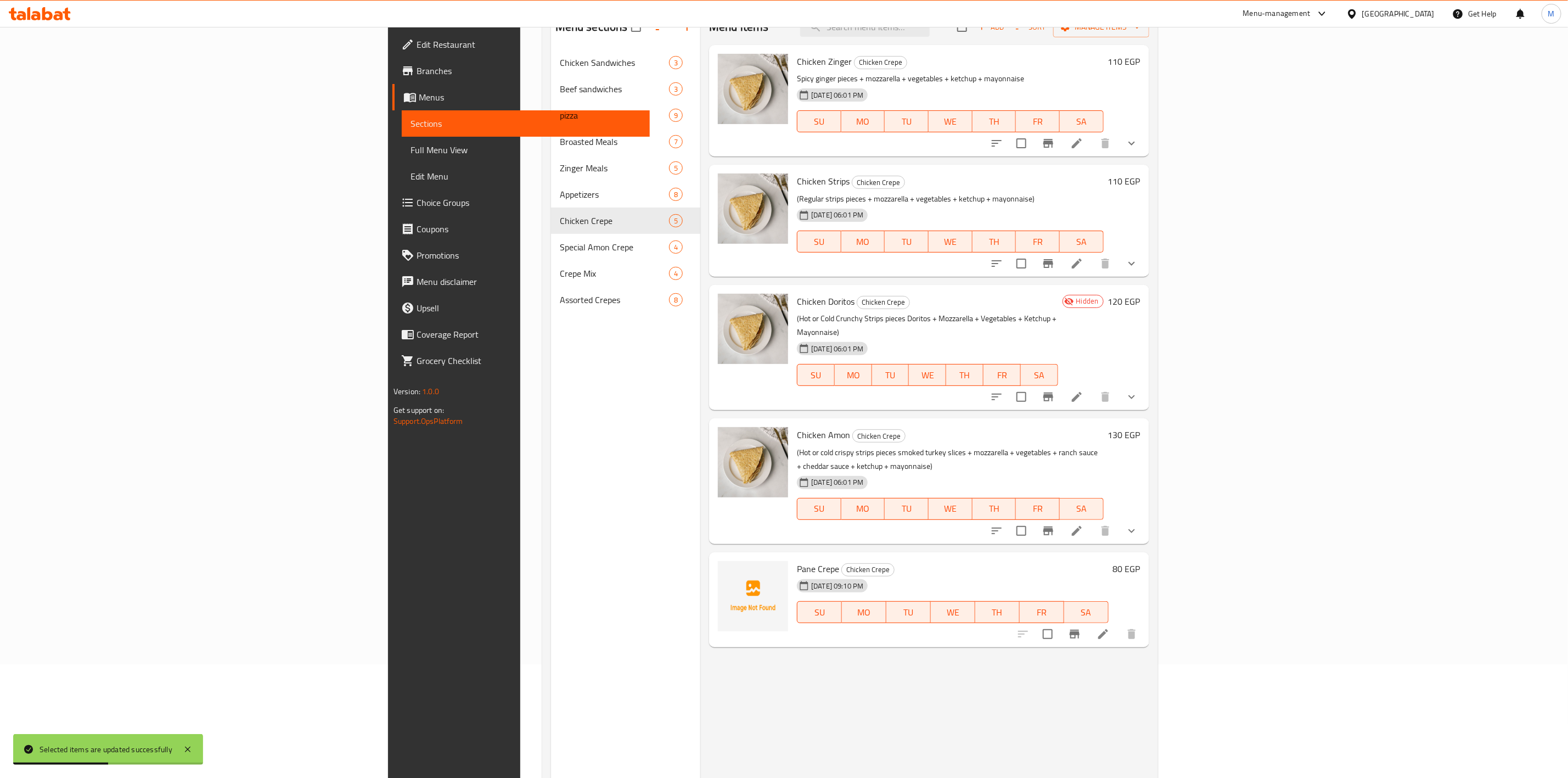
scroll to position [153, 0]
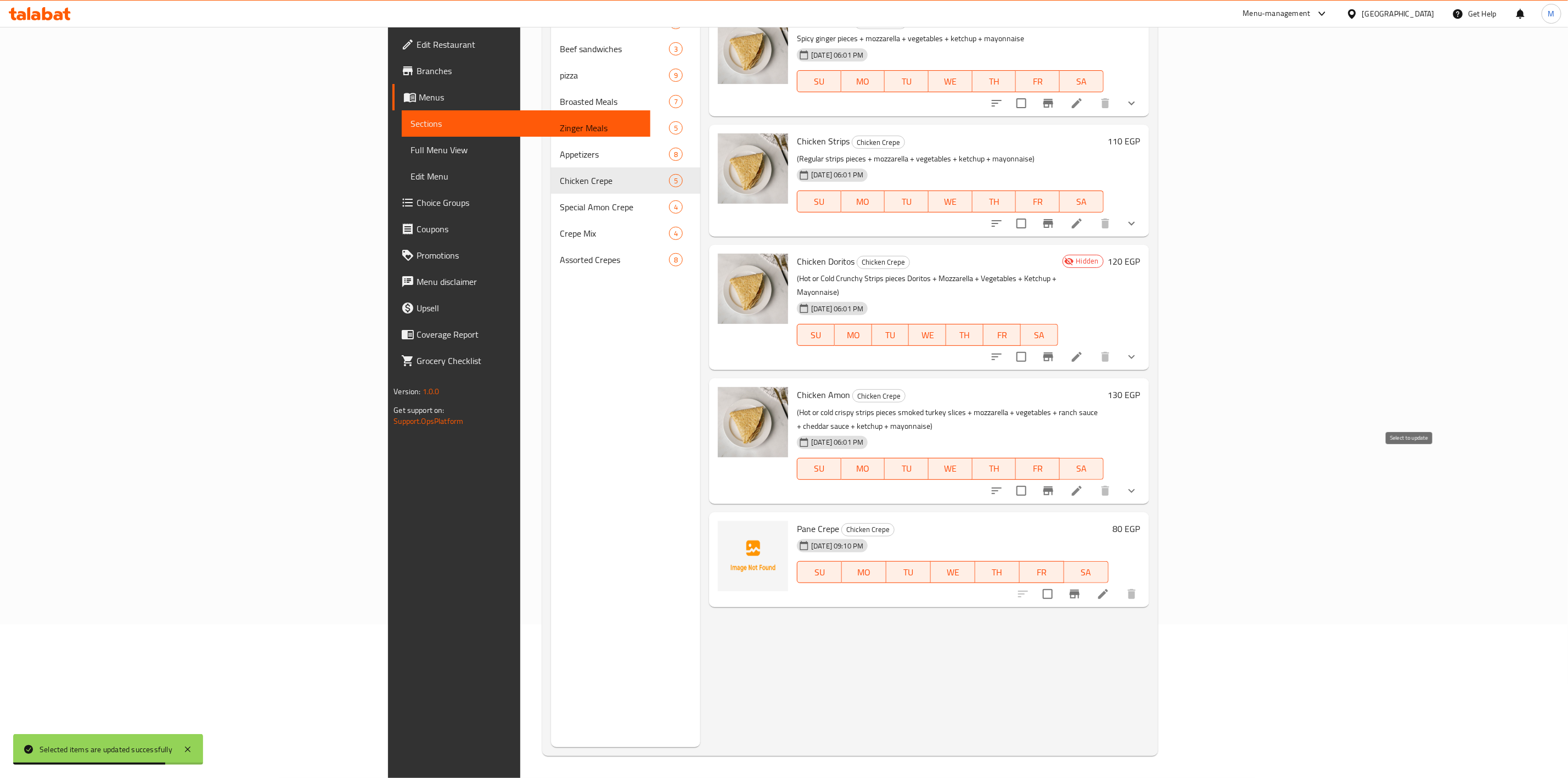
drag, startPoint x: 1413, startPoint y: 466, endPoint x: 1425, endPoint y: 443, distance: 25.9
click at [1033, 479] on input "checkbox" at bounding box center [1021, 491] width 23 height 23
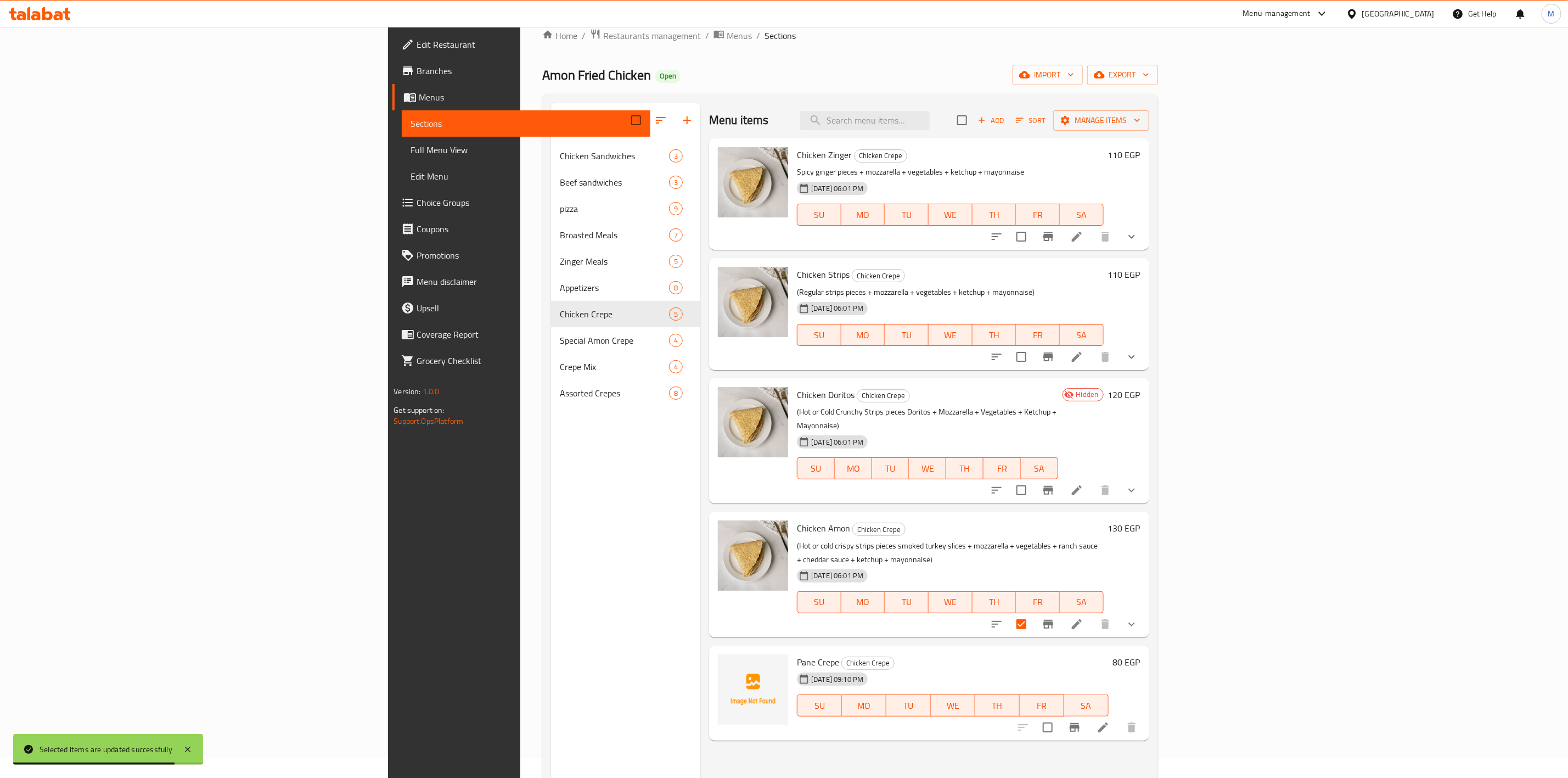
scroll to position [0, 0]
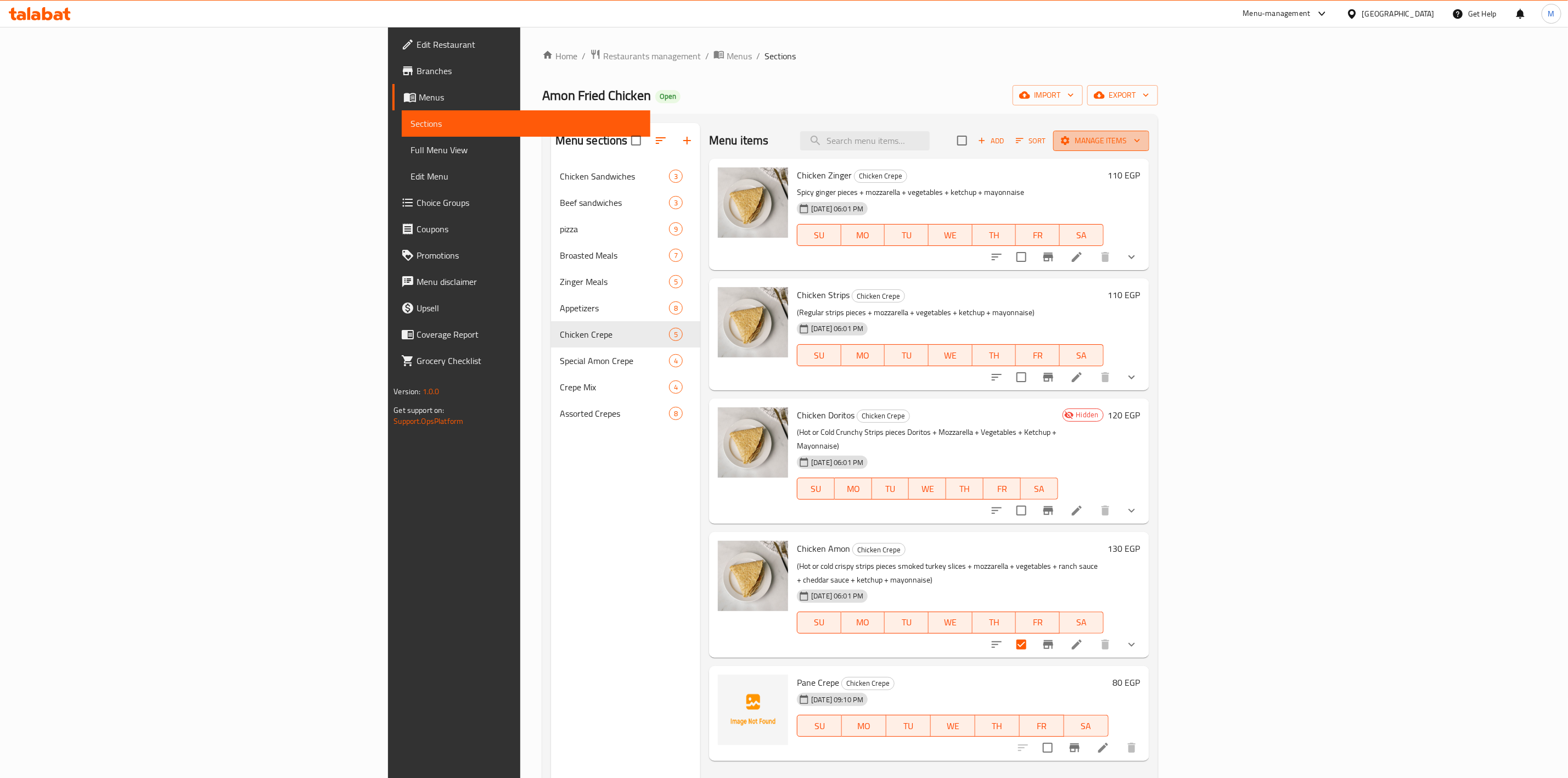
click at [1140, 141] on span "Manage items" at bounding box center [1101, 140] width 79 height 14
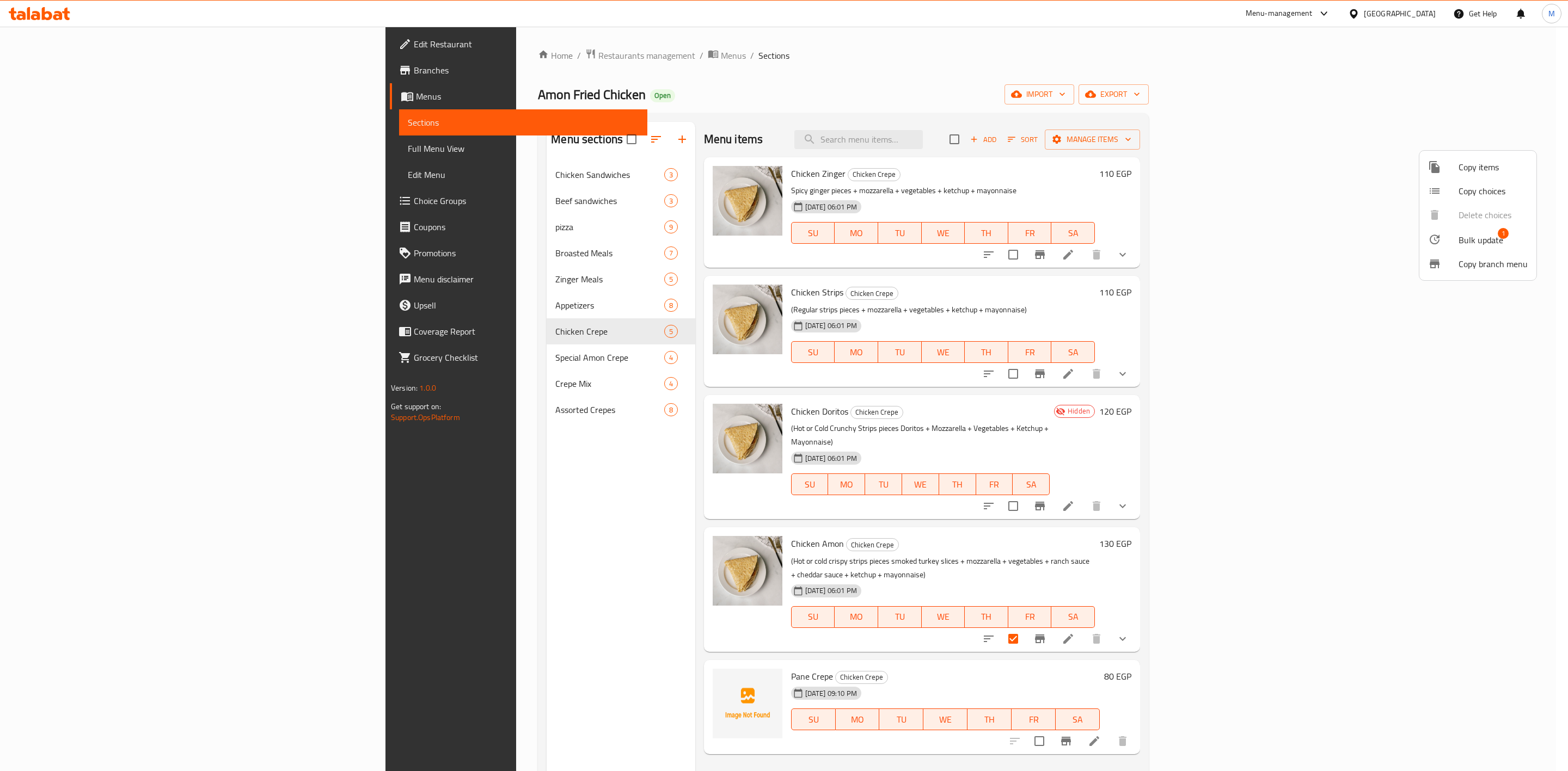
click at [1472, 238] on span "Bulk update" at bounding box center [1480, 240] width 44 height 13
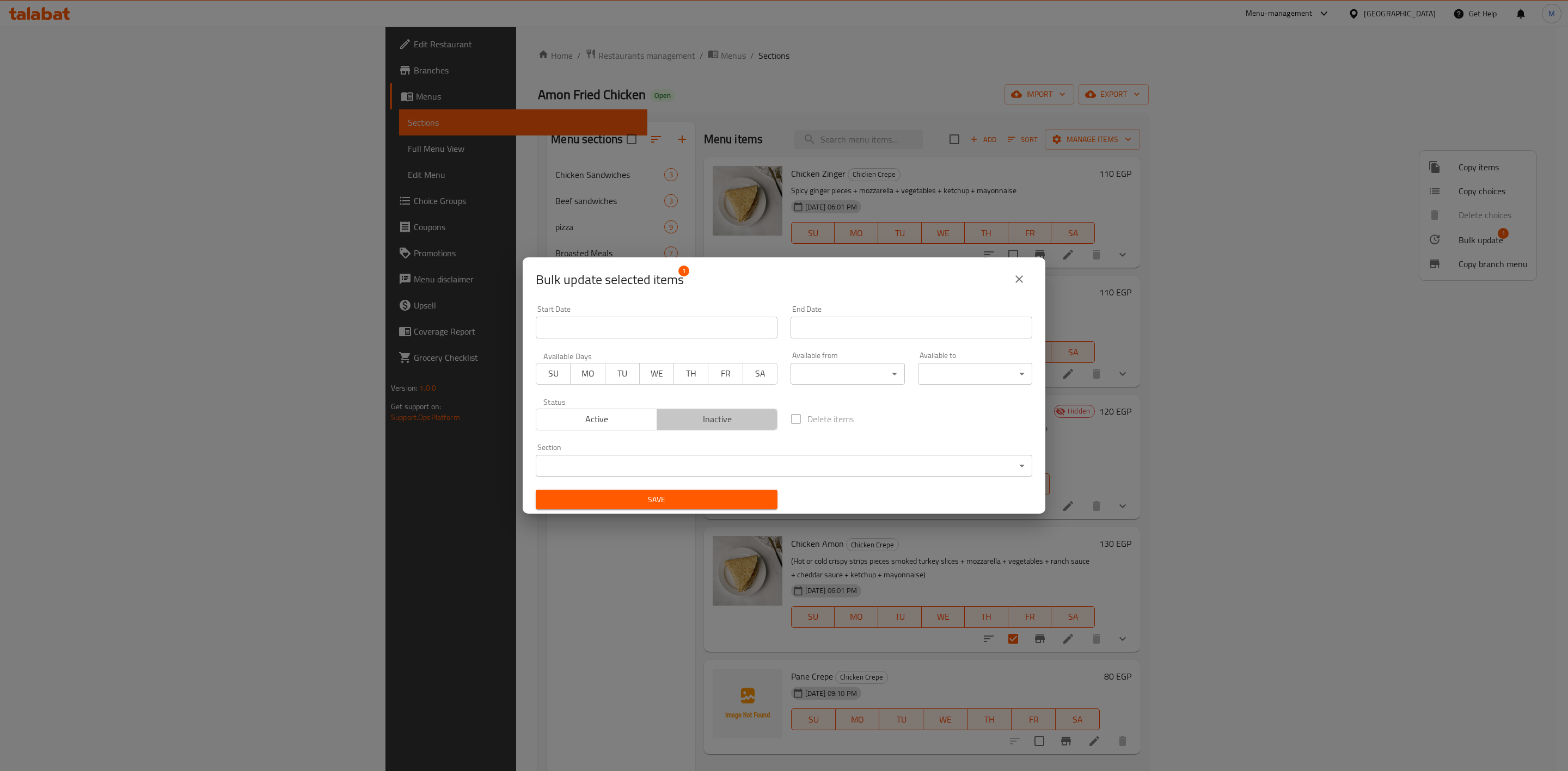
click at [725, 425] on span "Inactive" at bounding box center [717, 419] width 112 height 16
click at [719, 487] on div "Save" at bounding box center [656, 500] width 255 height 33
click at [720, 493] on span "Save" at bounding box center [656, 500] width 225 height 14
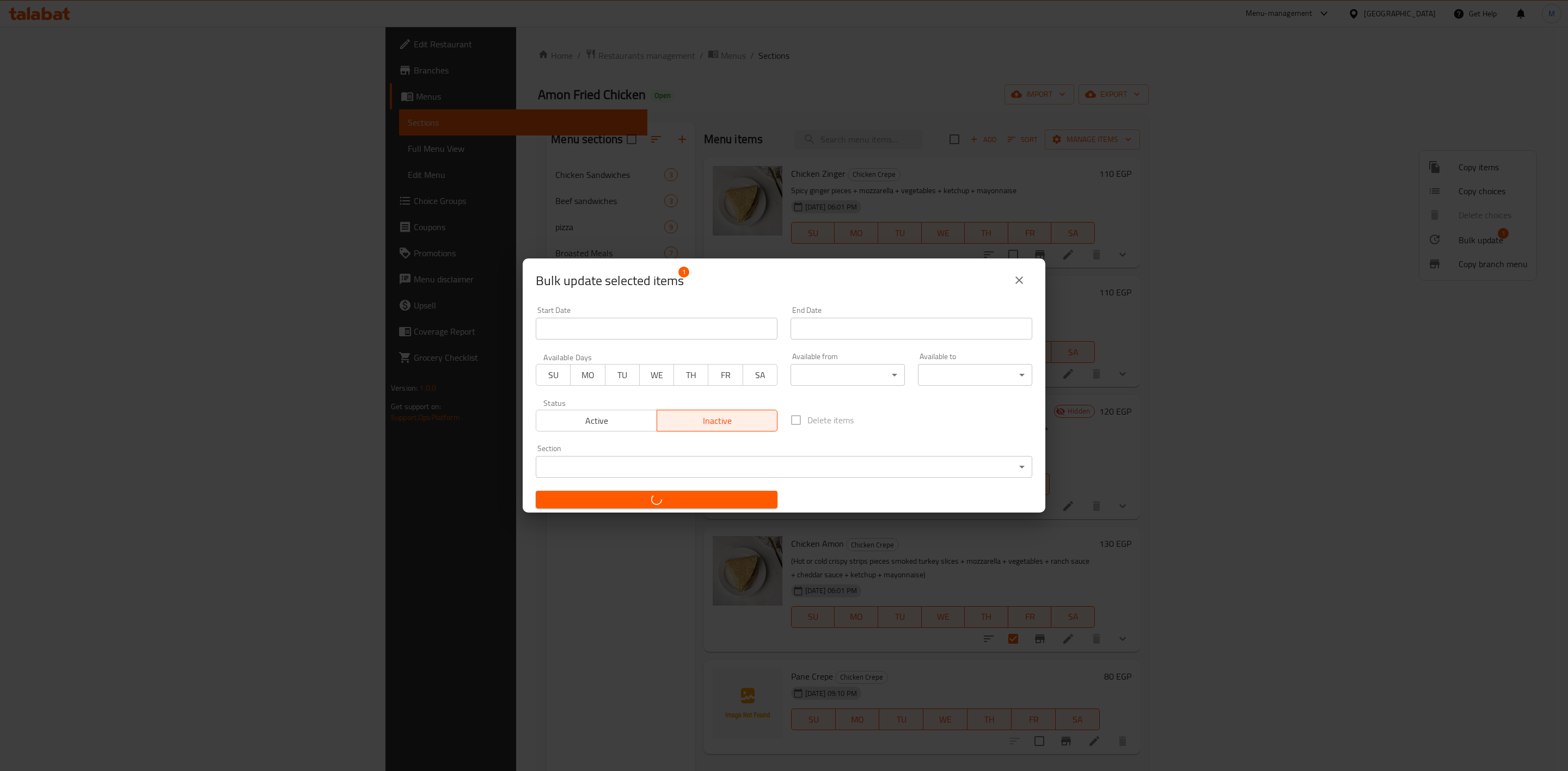
checkbox input "false"
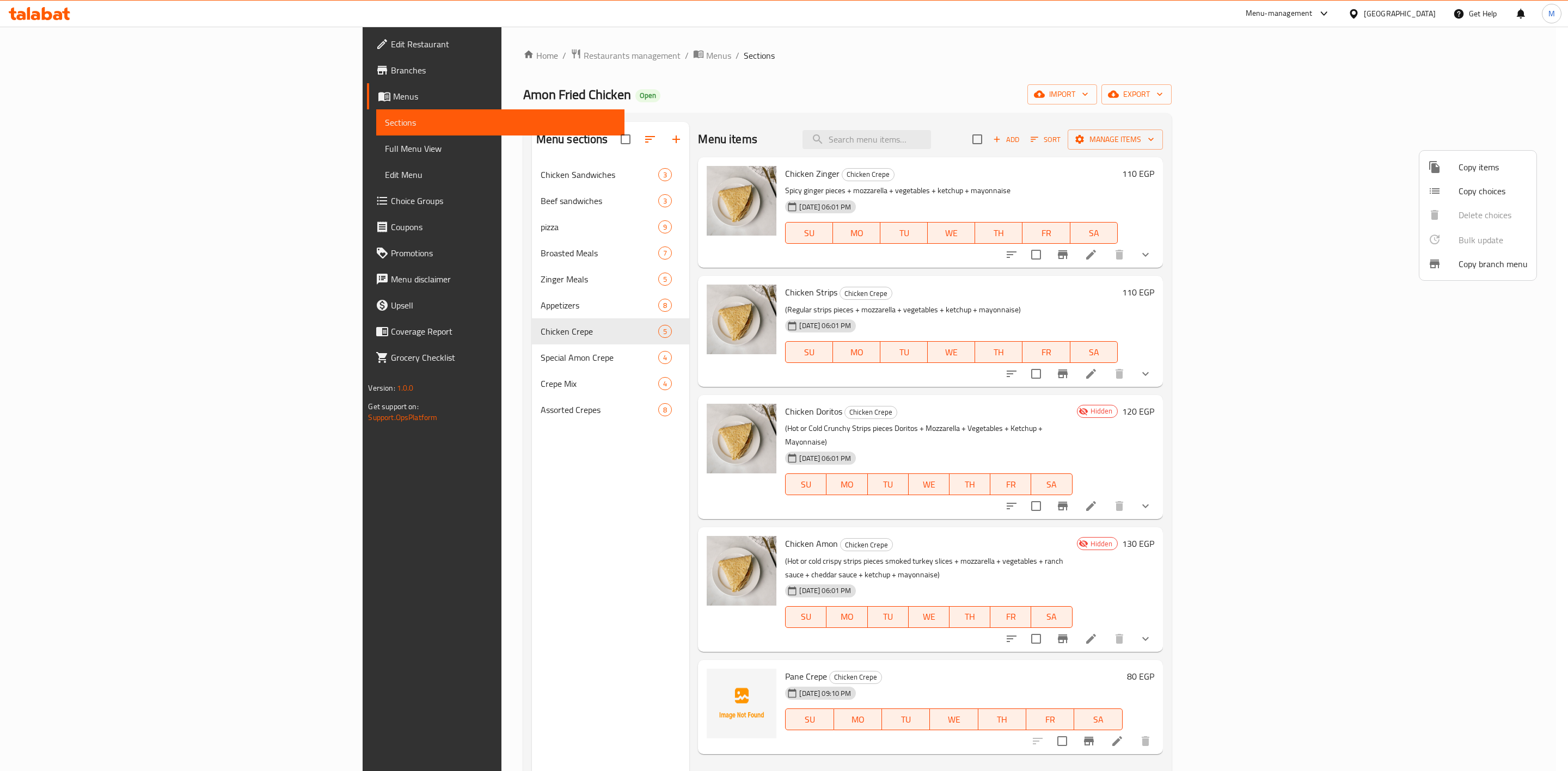
click at [729, 530] on div at bounding box center [784, 386] width 1568 height 771
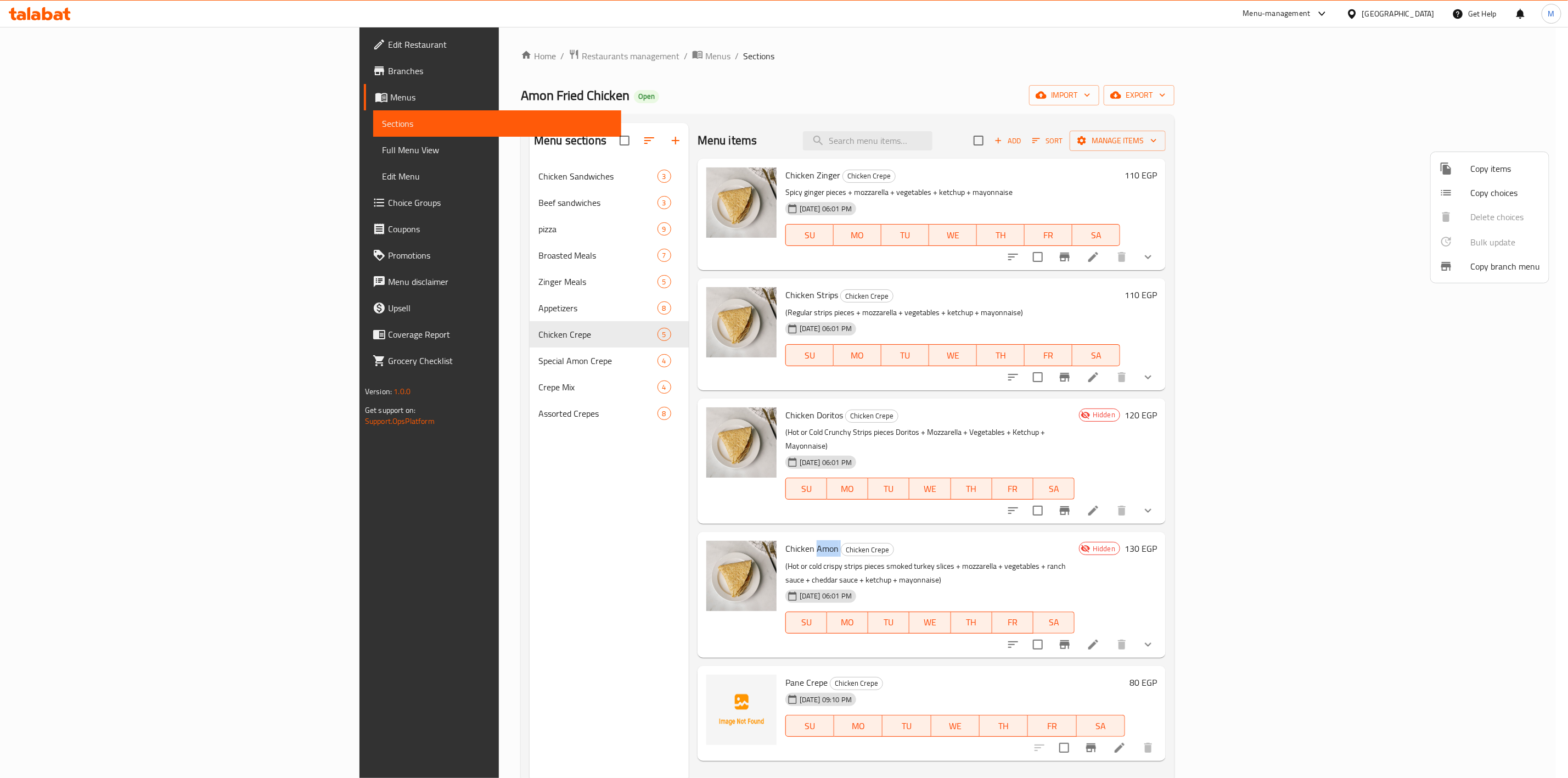
click at [786, 541] on span "Chicken Amon" at bounding box center [812, 549] width 54 height 16
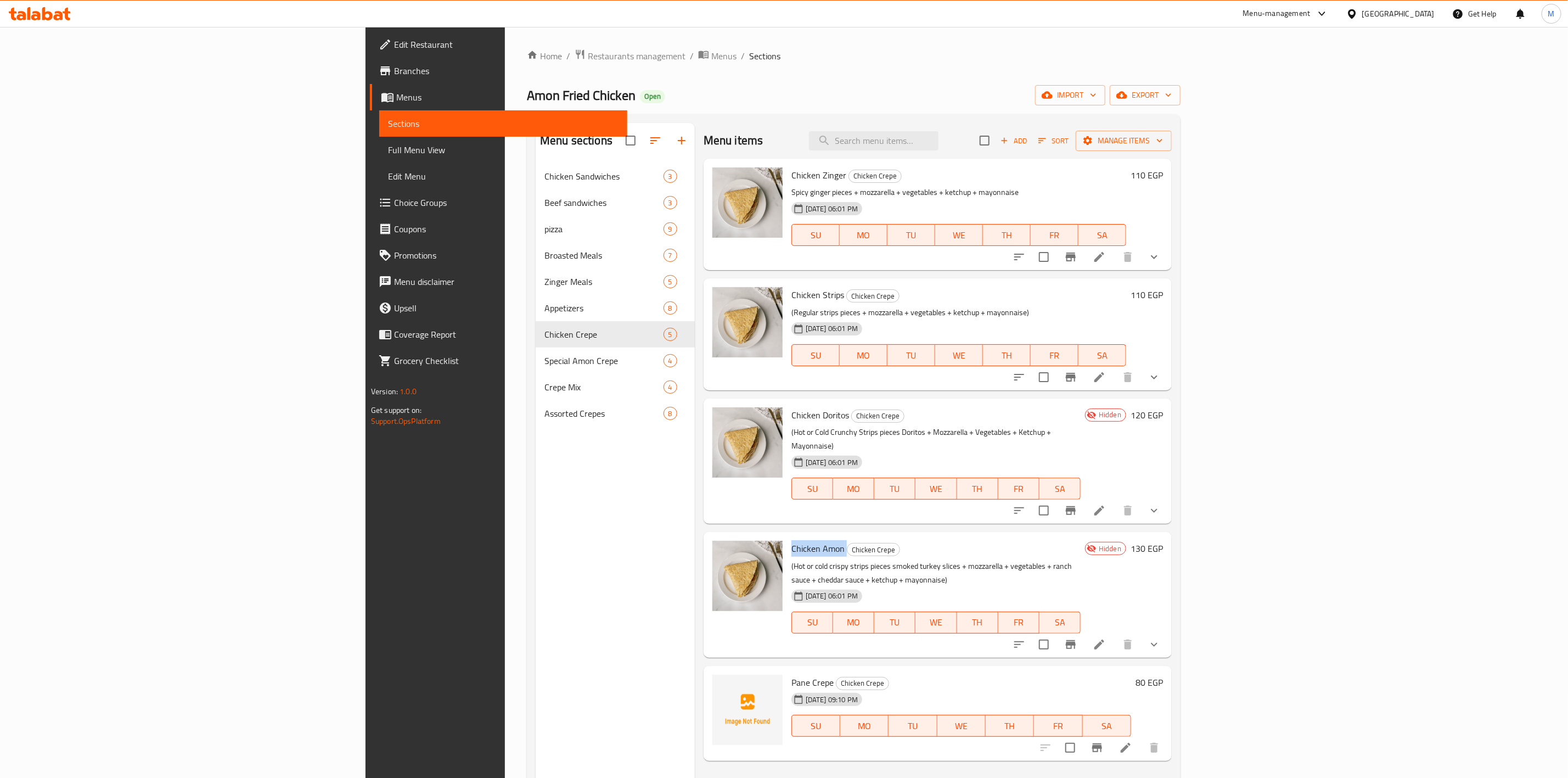
click at [791, 541] on span "Chicken Amon" at bounding box center [818, 549] width 54 height 16
copy h6 "Chicken Amon"
click at [536, 516] on div "Menu sections Chicken Sandwiches 3 Beef sandwiches 3 pizza 9 Broasted Meals 7 Z…" at bounding box center [615, 512] width 159 height 778
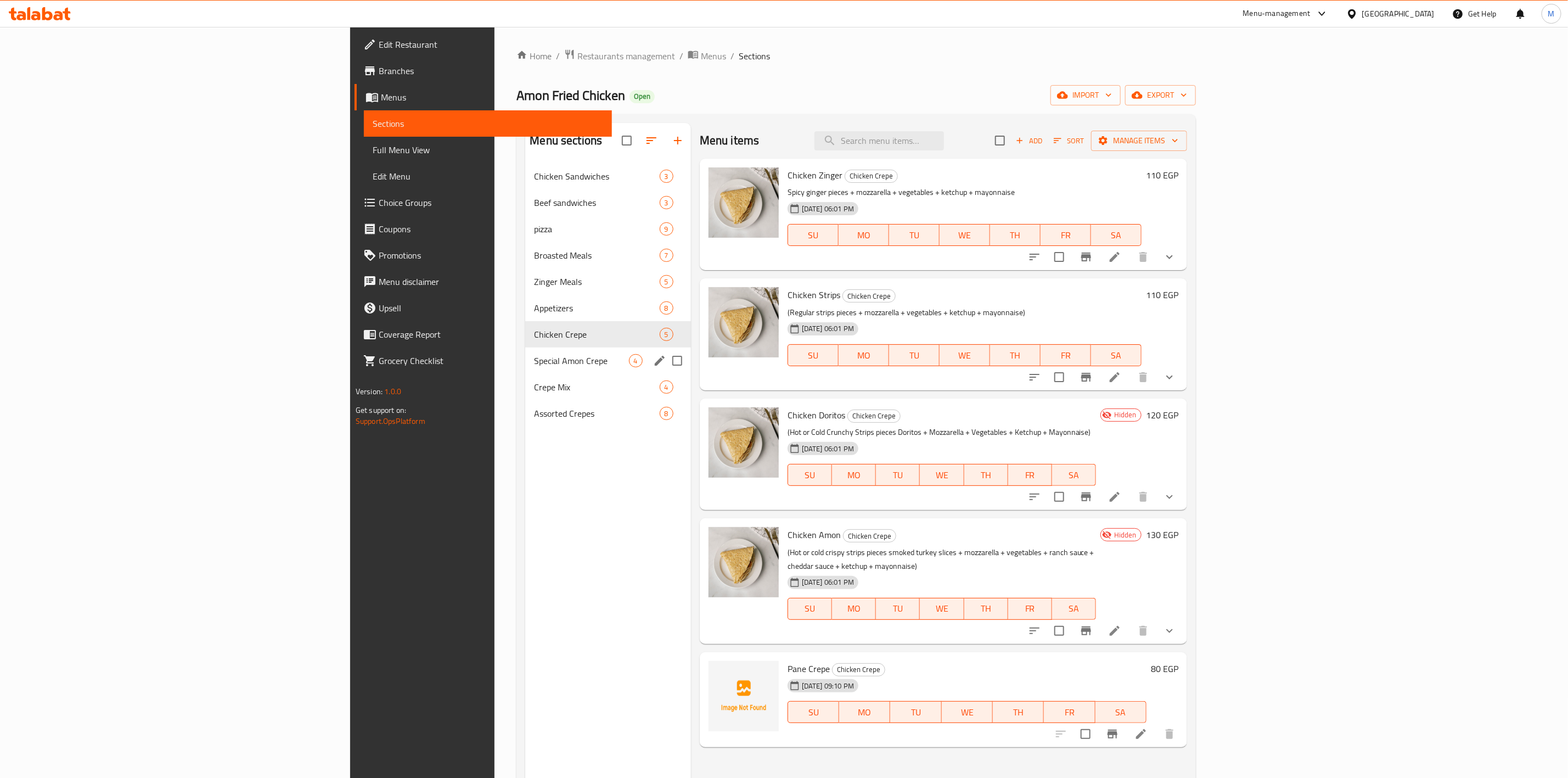
drag, startPoint x: 468, startPoint y: 365, endPoint x: 459, endPoint y: 352, distance: 15.8
click at [534, 365] on span "Special Amon Crepe" at bounding box center [581, 361] width 94 height 13
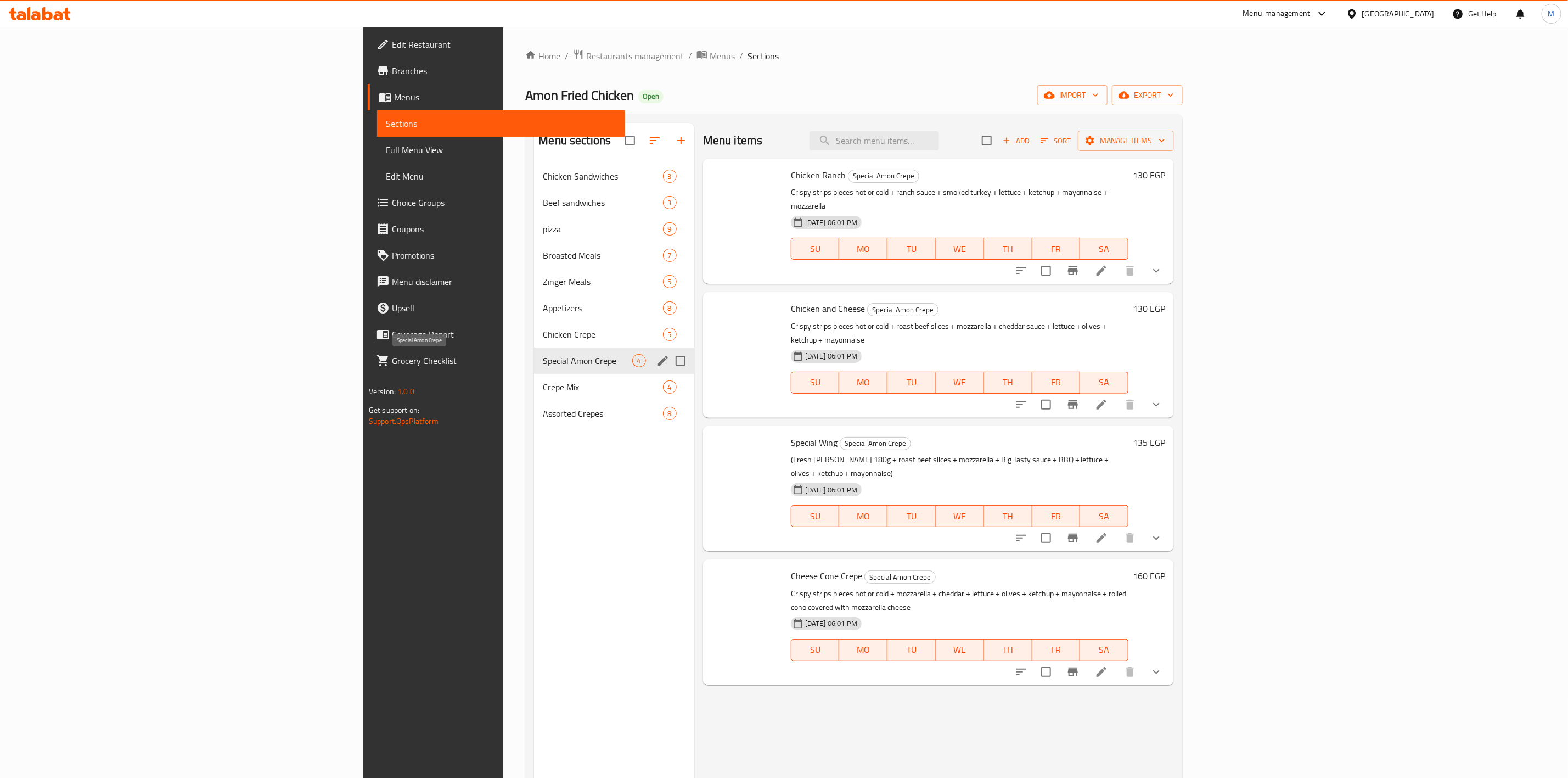
click at [543, 335] on span "Chicken Crepe" at bounding box center [602, 335] width 119 height 13
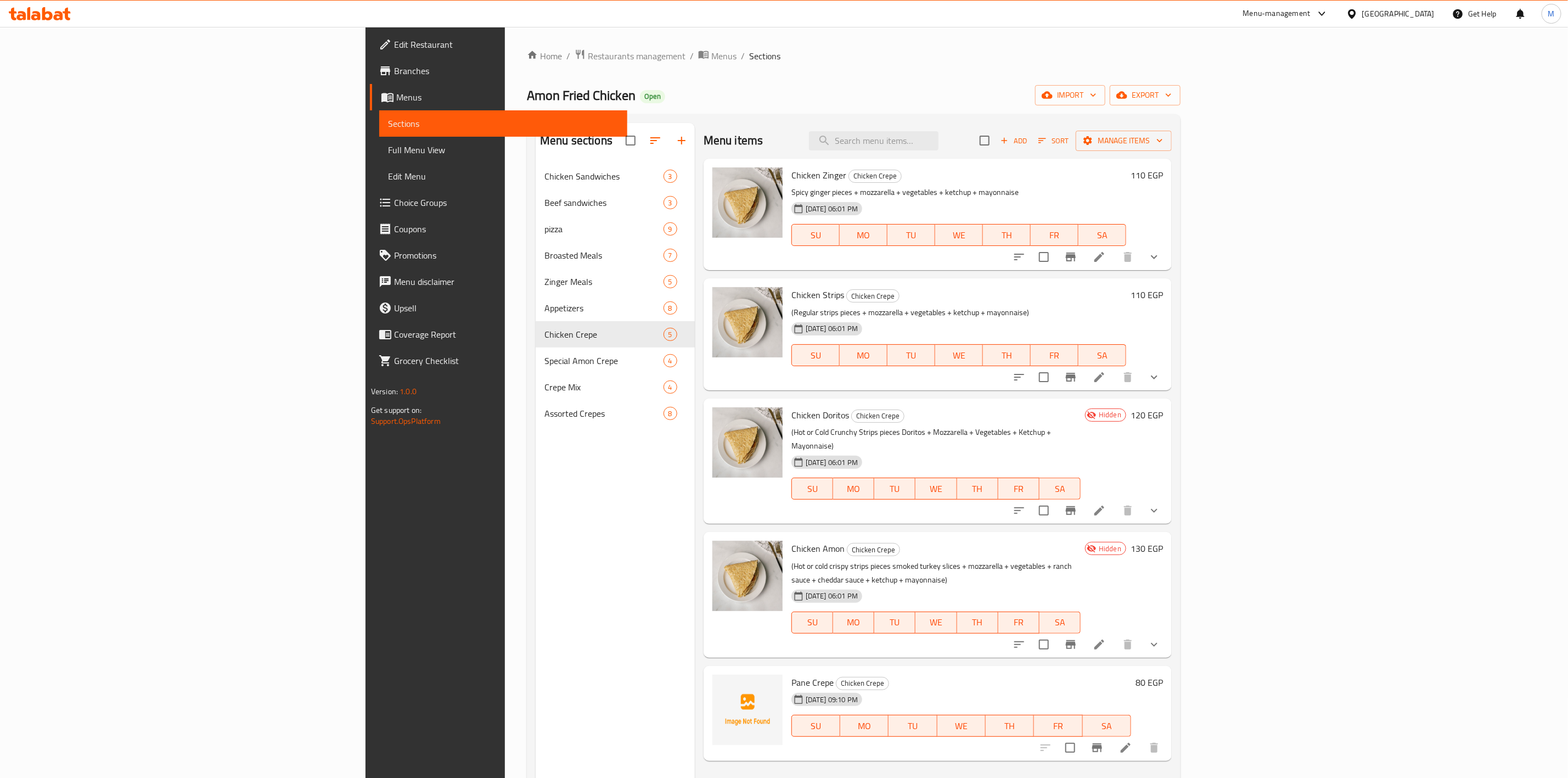
click at [740, 107] on div "Home / Restaurants management / Menus / Sections Amon Fried Chicken Open import…" at bounding box center [853, 479] width 653 height 861
click at [1084, 259] on button "Branch-specific-item" at bounding box center [1070, 257] width 26 height 26
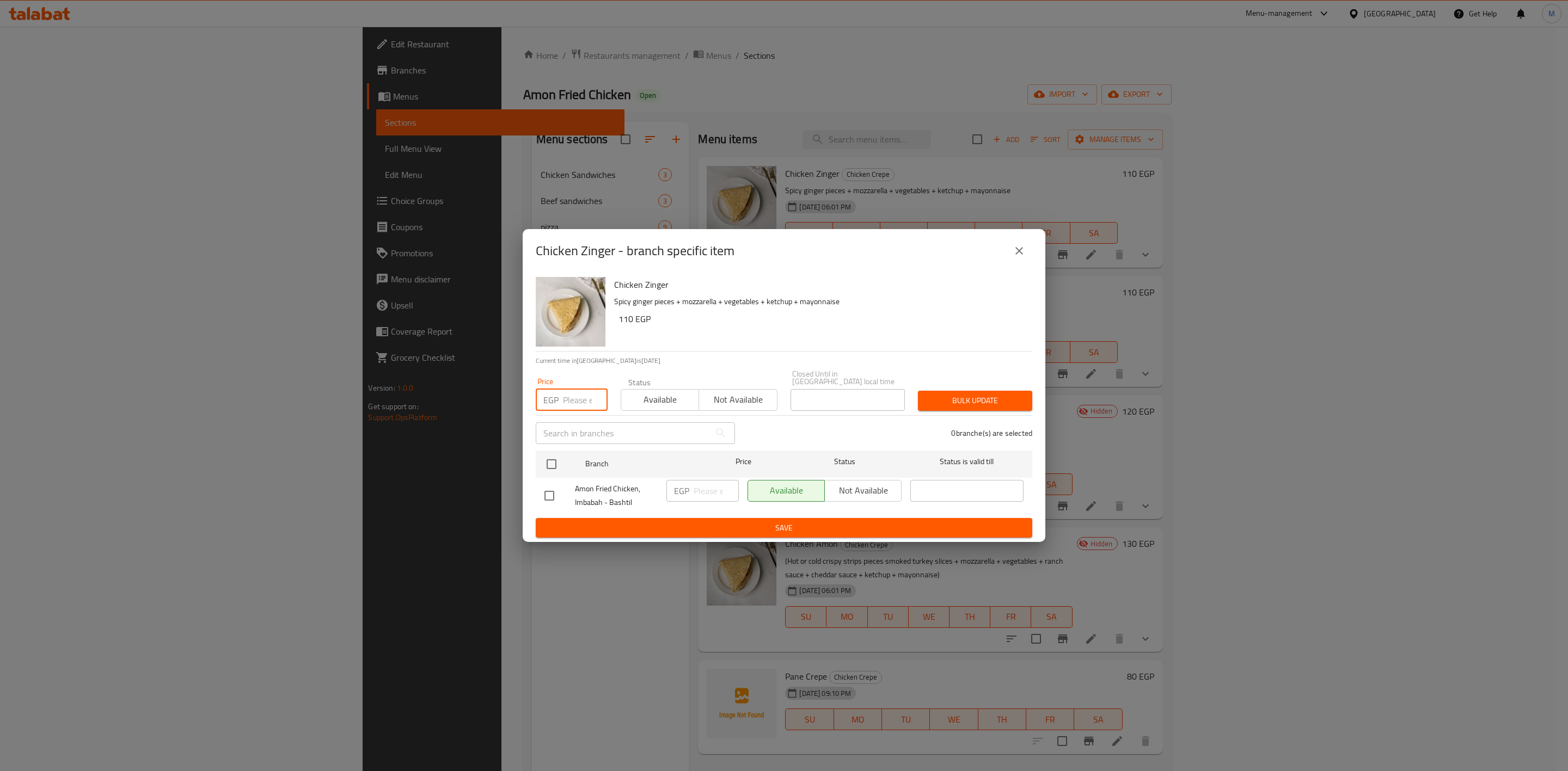
click at [568, 401] on input "number" at bounding box center [584, 400] width 44 height 22
type input "110"
click at [563, 470] on div at bounding box center [560, 464] width 41 height 31
click at [554, 456] on input "checkbox" at bounding box center [551, 464] width 23 height 23
checkbox input "true"
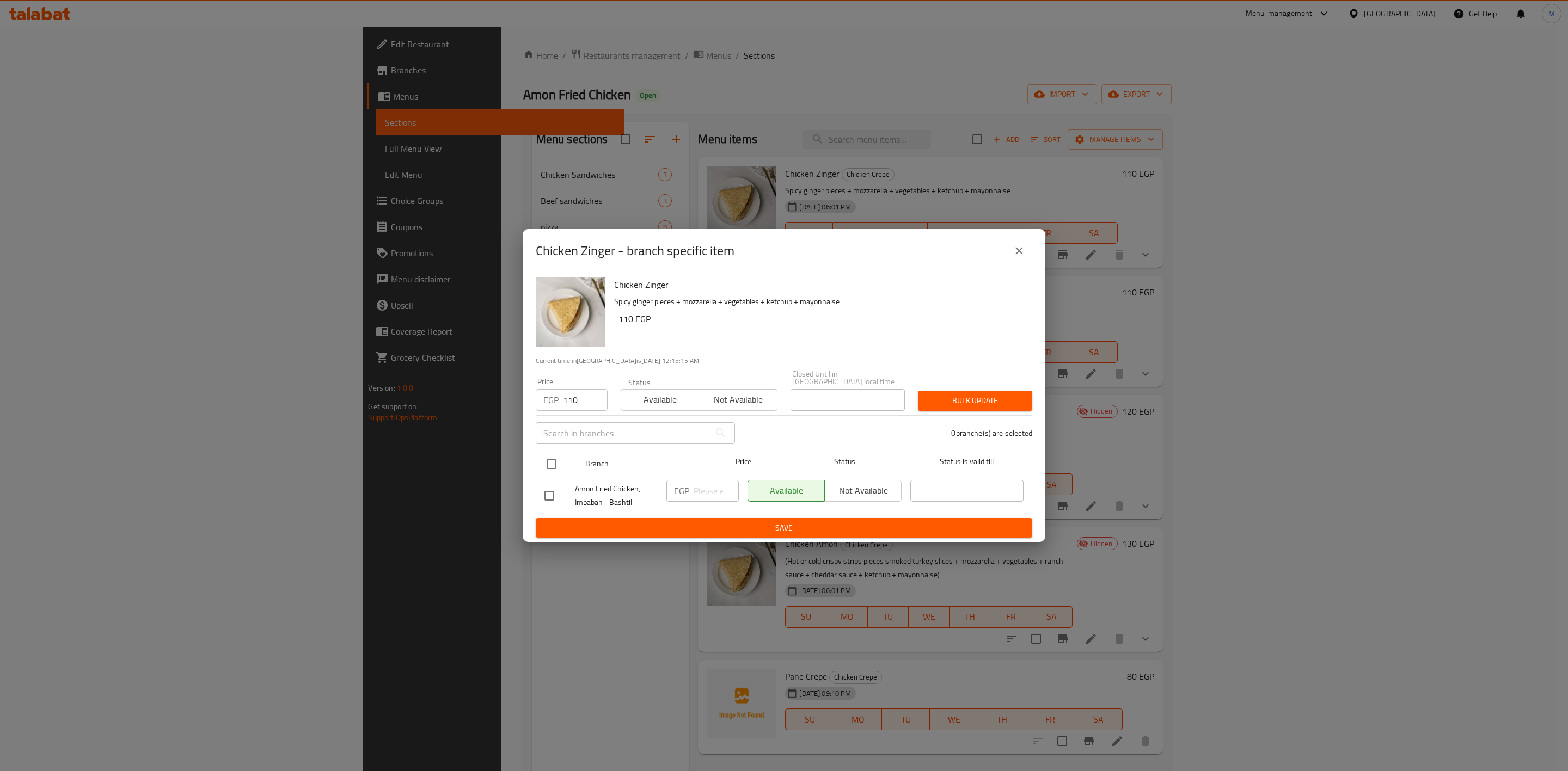
checkbox input "true"
click at [986, 395] on span "Bulk update" at bounding box center [975, 401] width 97 height 14
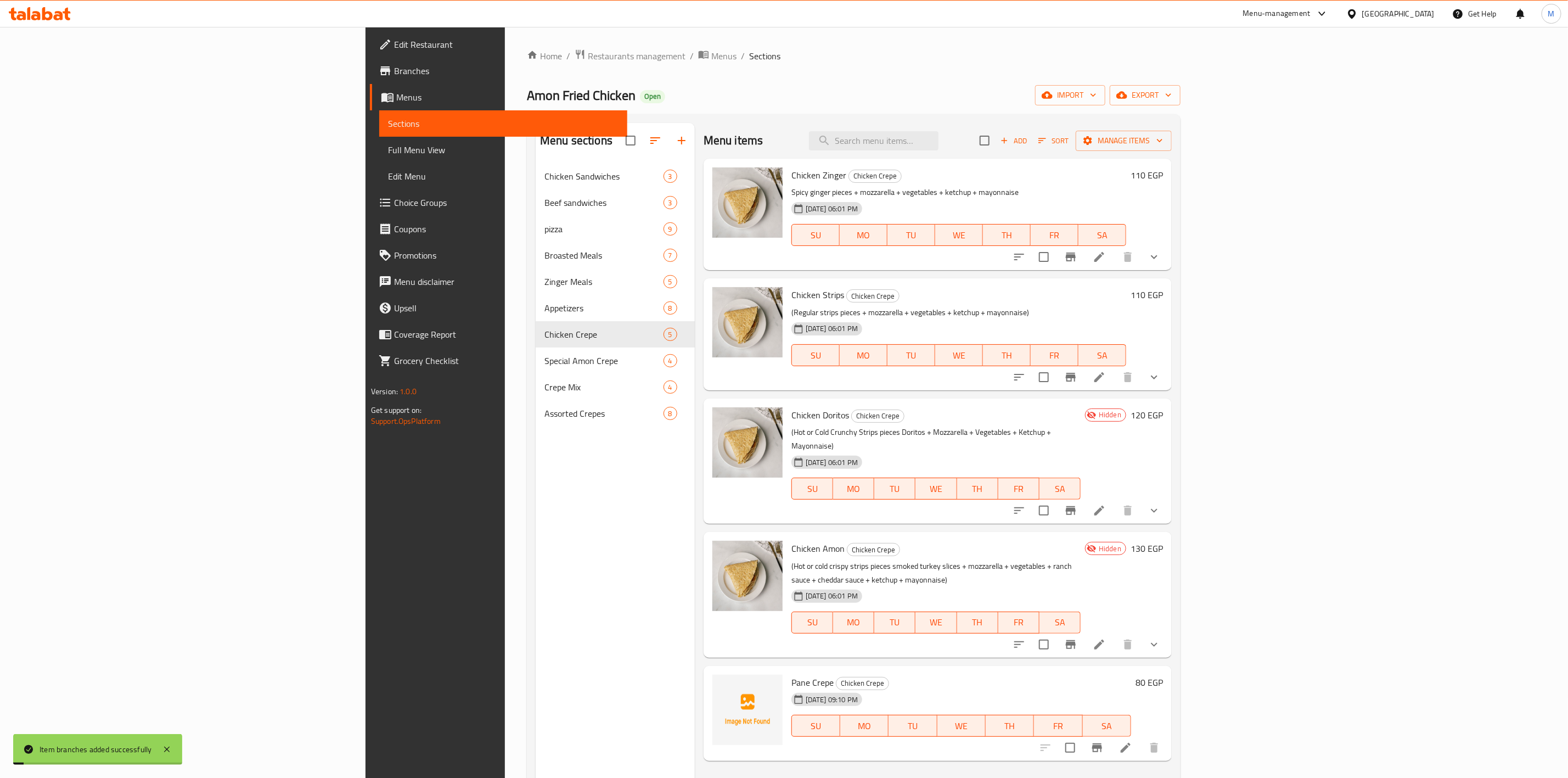
click at [1100, 395] on div "Menu items Add Sort Manage items Chicken Zinger Chicken Crepe Spicy ginger piec…" at bounding box center [933, 512] width 477 height 778
click at [1056, 379] on input "checkbox" at bounding box center [1044, 377] width 23 height 23
click at [1056, 374] on input "checkbox" at bounding box center [1044, 377] width 23 height 23
checkbox input "false"
click at [1084, 373] on button "Branch-specific-item" at bounding box center [1070, 377] width 26 height 26
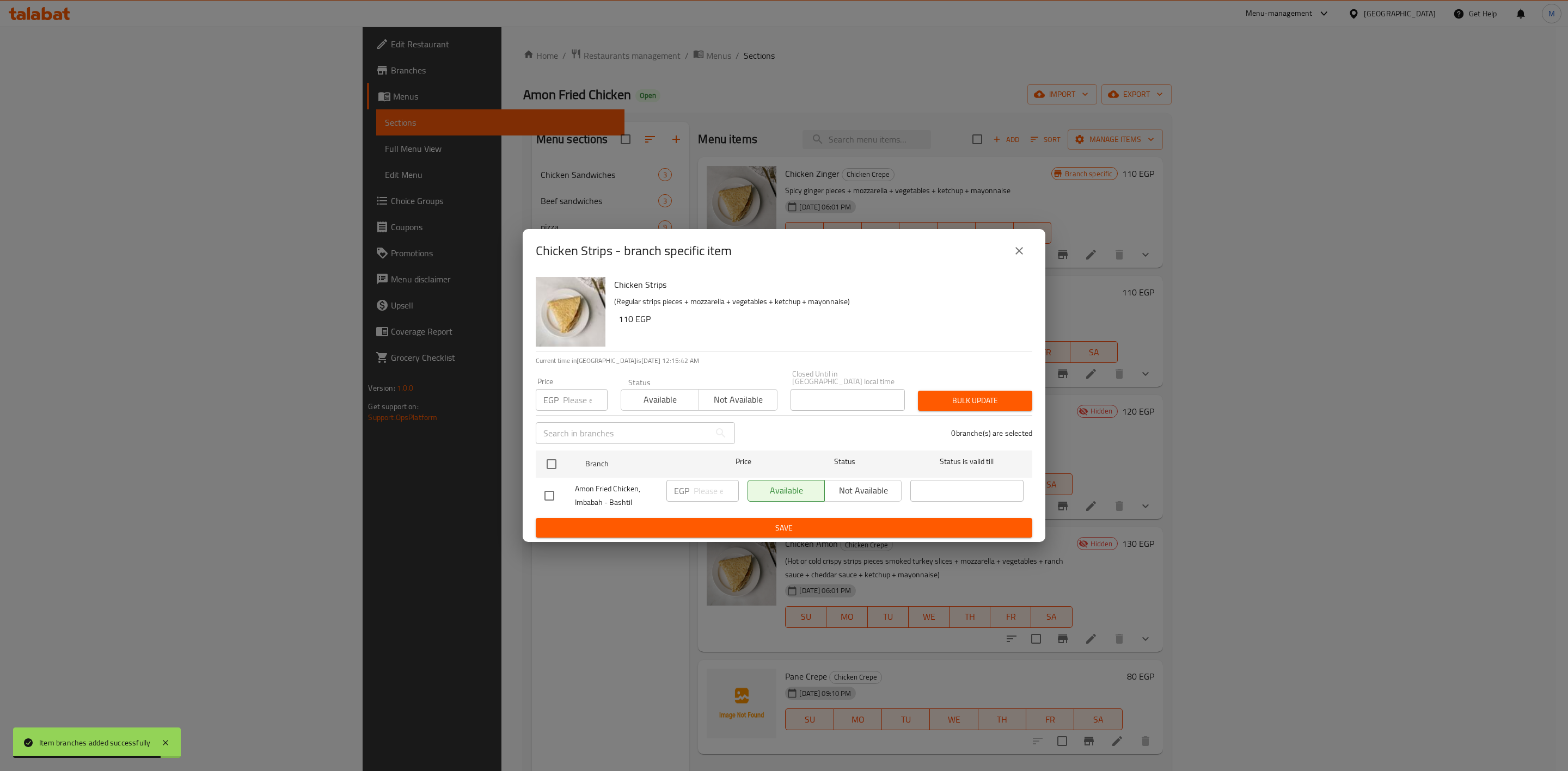
click at [567, 392] on input "number" at bounding box center [584, 400] width 44 height 22
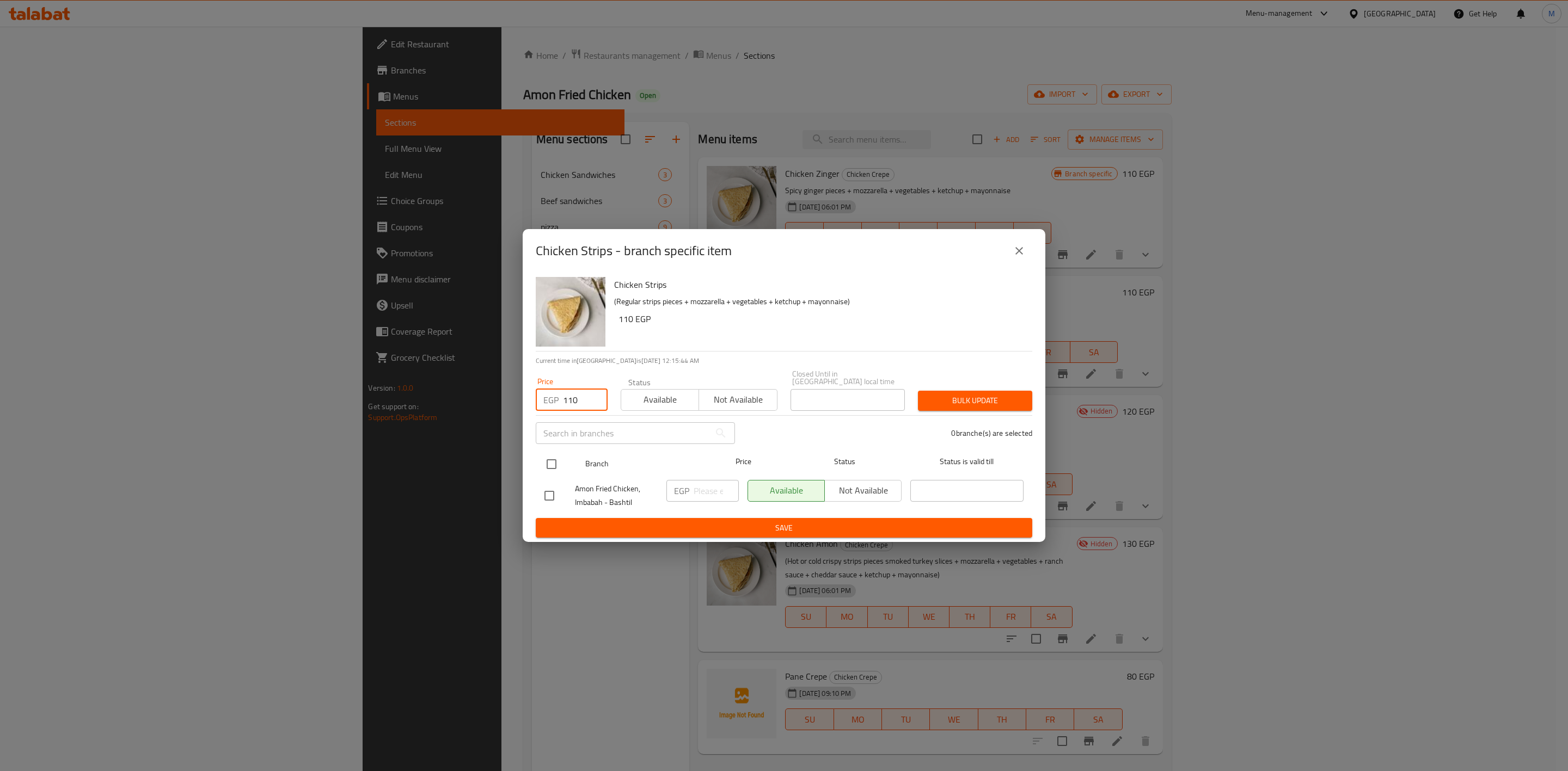
type input "110"
click at [563, 459] on div at bounding box center [560, 464] width 41 height 31
click at [559, 448] on div at bounding box center [560, 464] width 41 height 31
click at [554, 460] on input "checkbox" at bounding box center [551, 464] width 23 height 23
checkbox input "true"
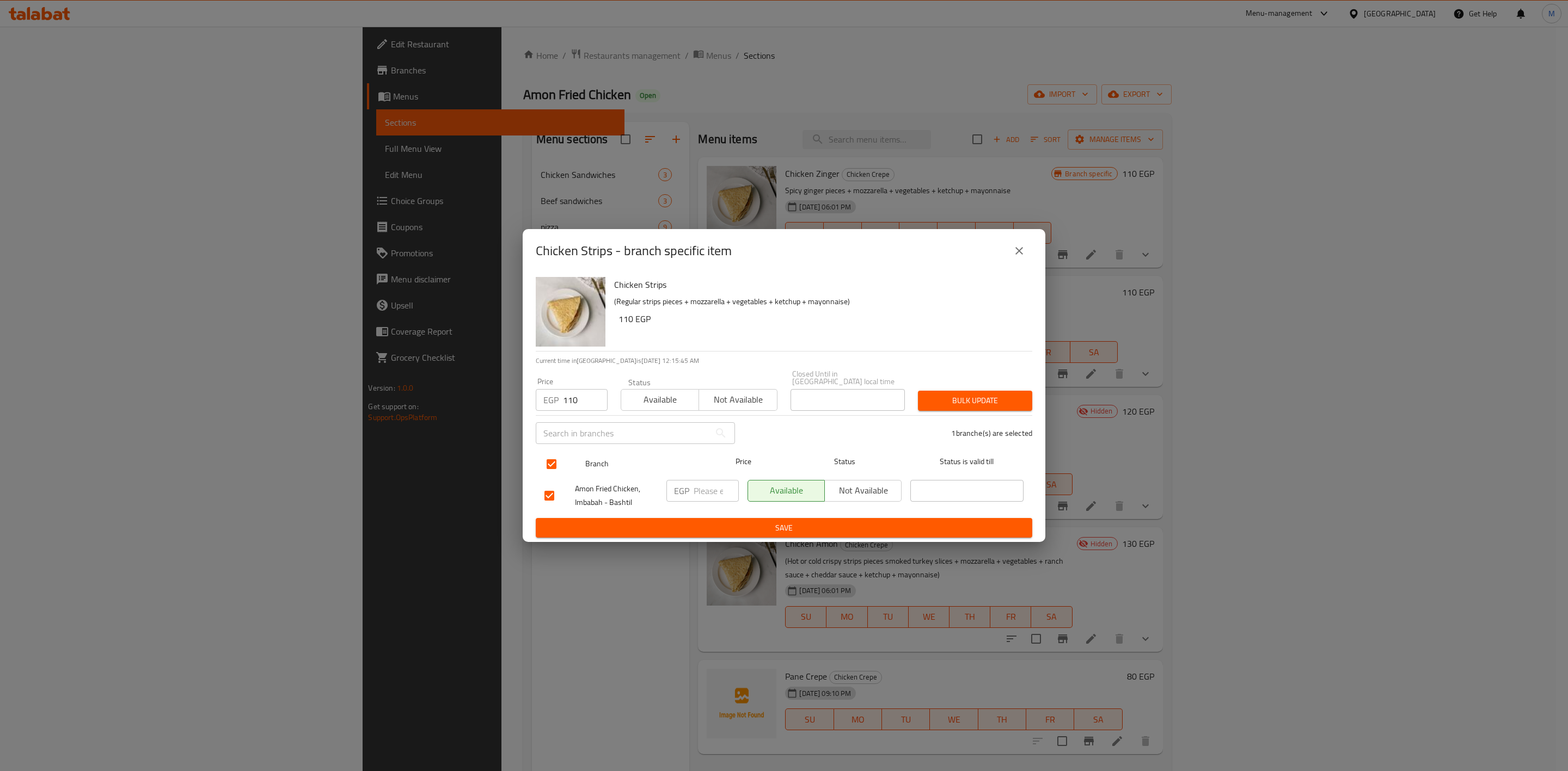
checkbox input "true"
click at [1007, 403] on span "Bulk update" at bounding box center [975, 401] width 97 height 14
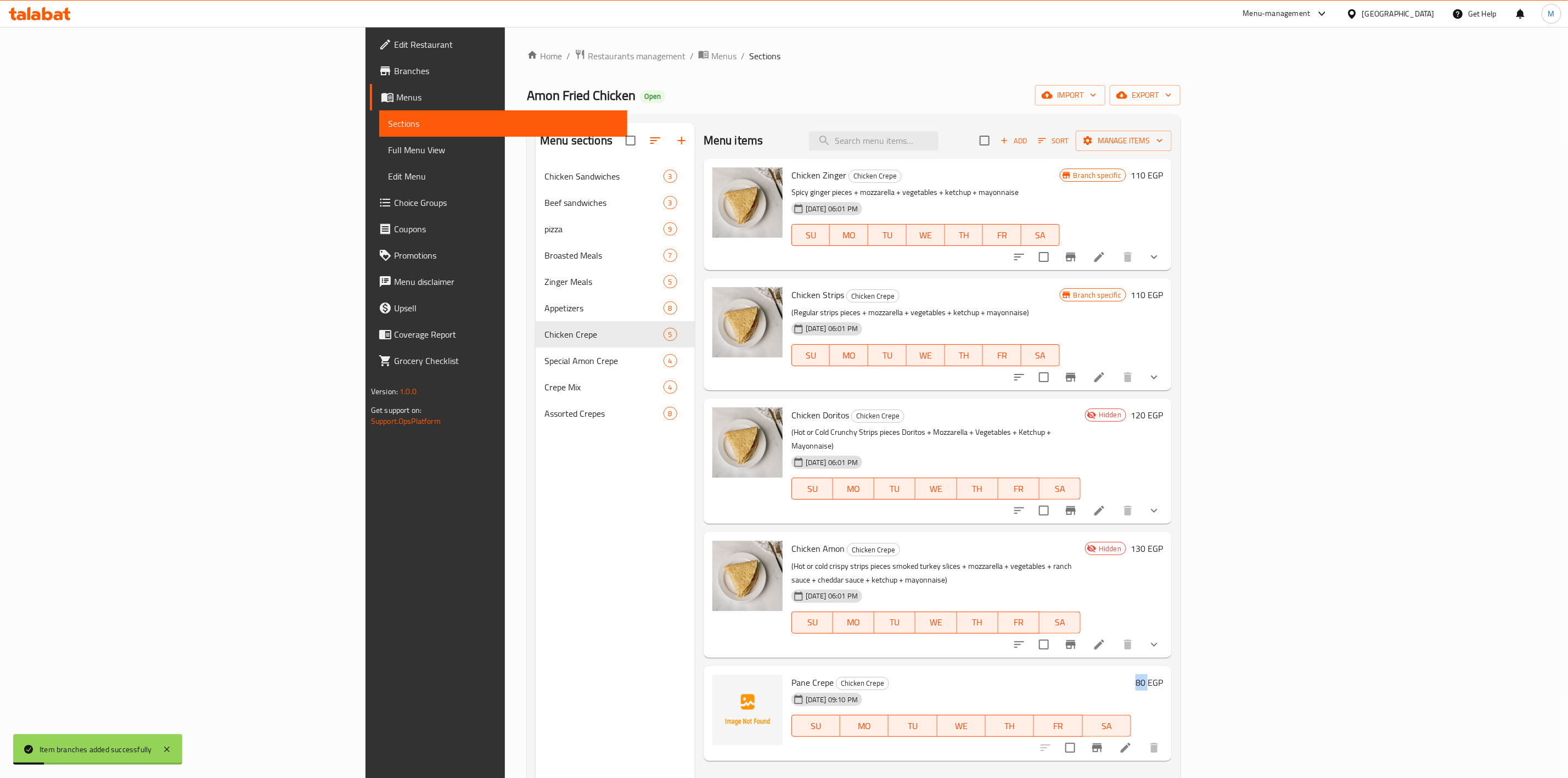
drag, startPoint x: 1499, startPoint y: 656, endPoint x: 1517, endPoint y: 652, distance: 18.4
click at [1163, 675] on div "80 EGP" at bounding box center [1147, 682] width 32 height 15
copy h6 "80 E"
click at [1082, 737] on input "checkbox" at bounding box center [1070, 748] width 23 height 23
checkbox input "true"
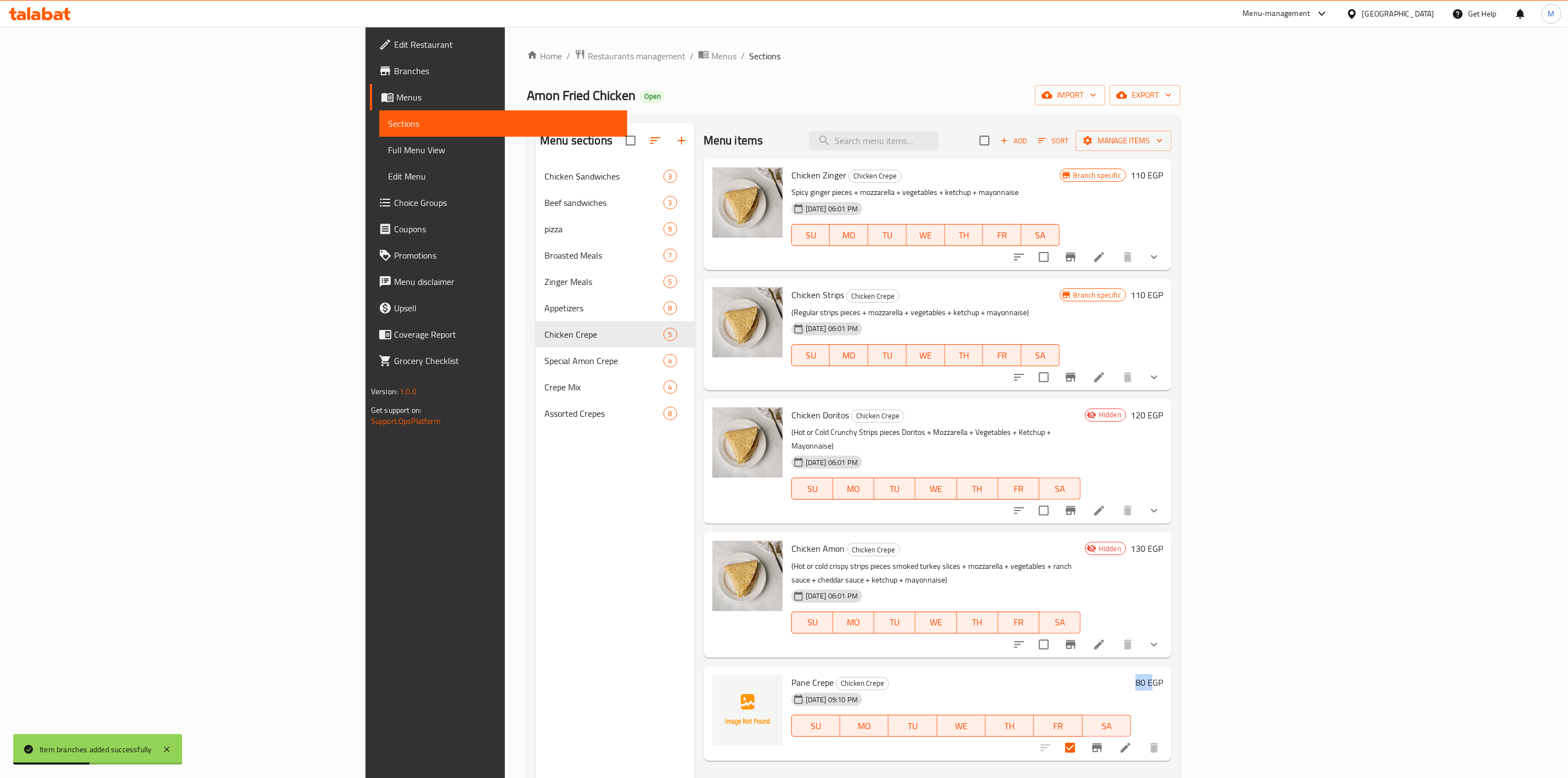
click at [1104, 741] on icon "Branch-specific-item" at bounding box center [1097, 748] width 13 height 13
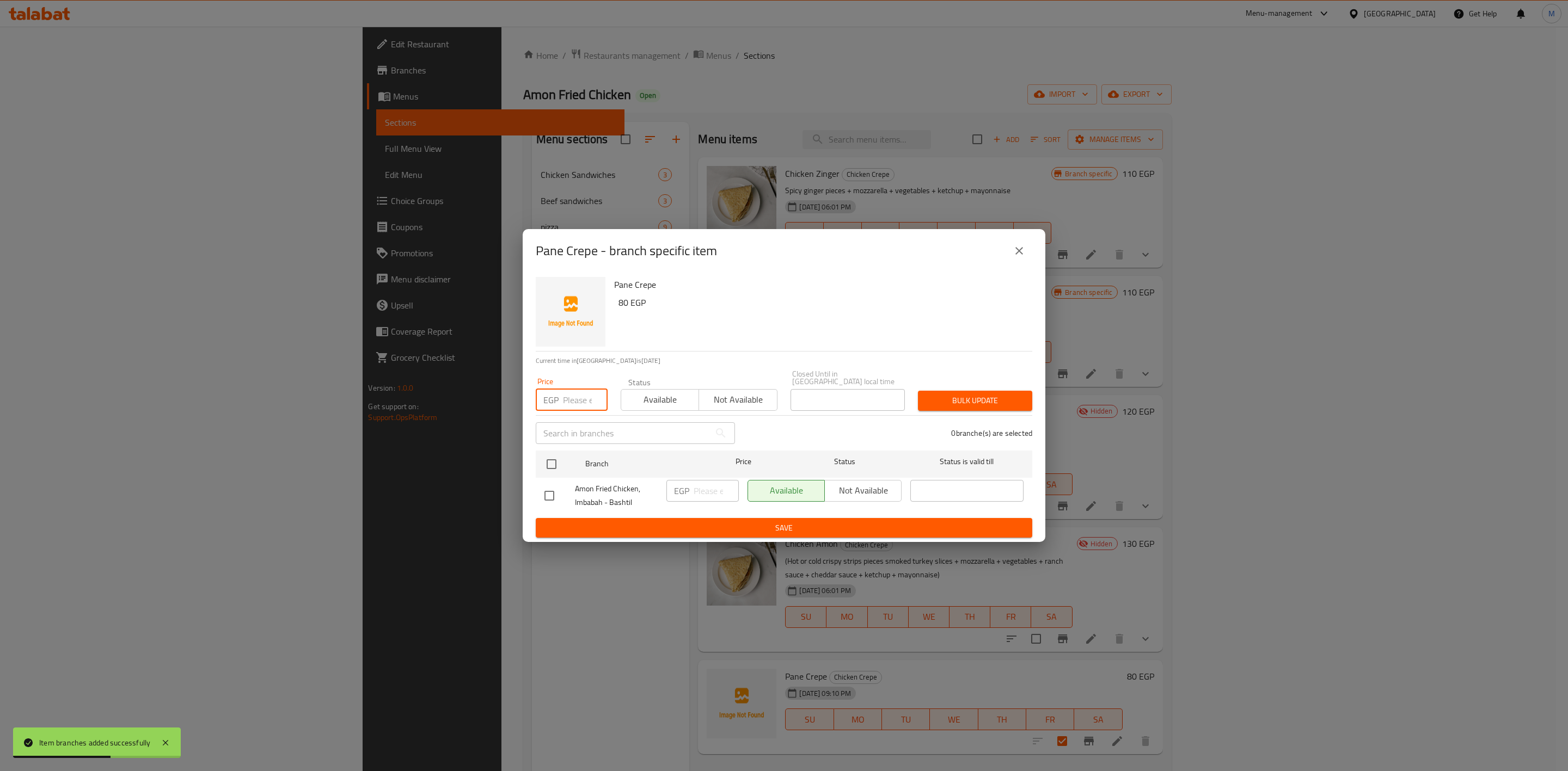
click at [567, 399] on input "number" at bounding box center [584, 400] width 44 height 22
click at [554, 453] on input "checkbox" at bounding box center [551, 464] width 23 height 23
checkbox input "true"
drag, startPoint x: 584, startPoint y: 395, endPoint x: 566, endPoint y: 398, distance: 18.2
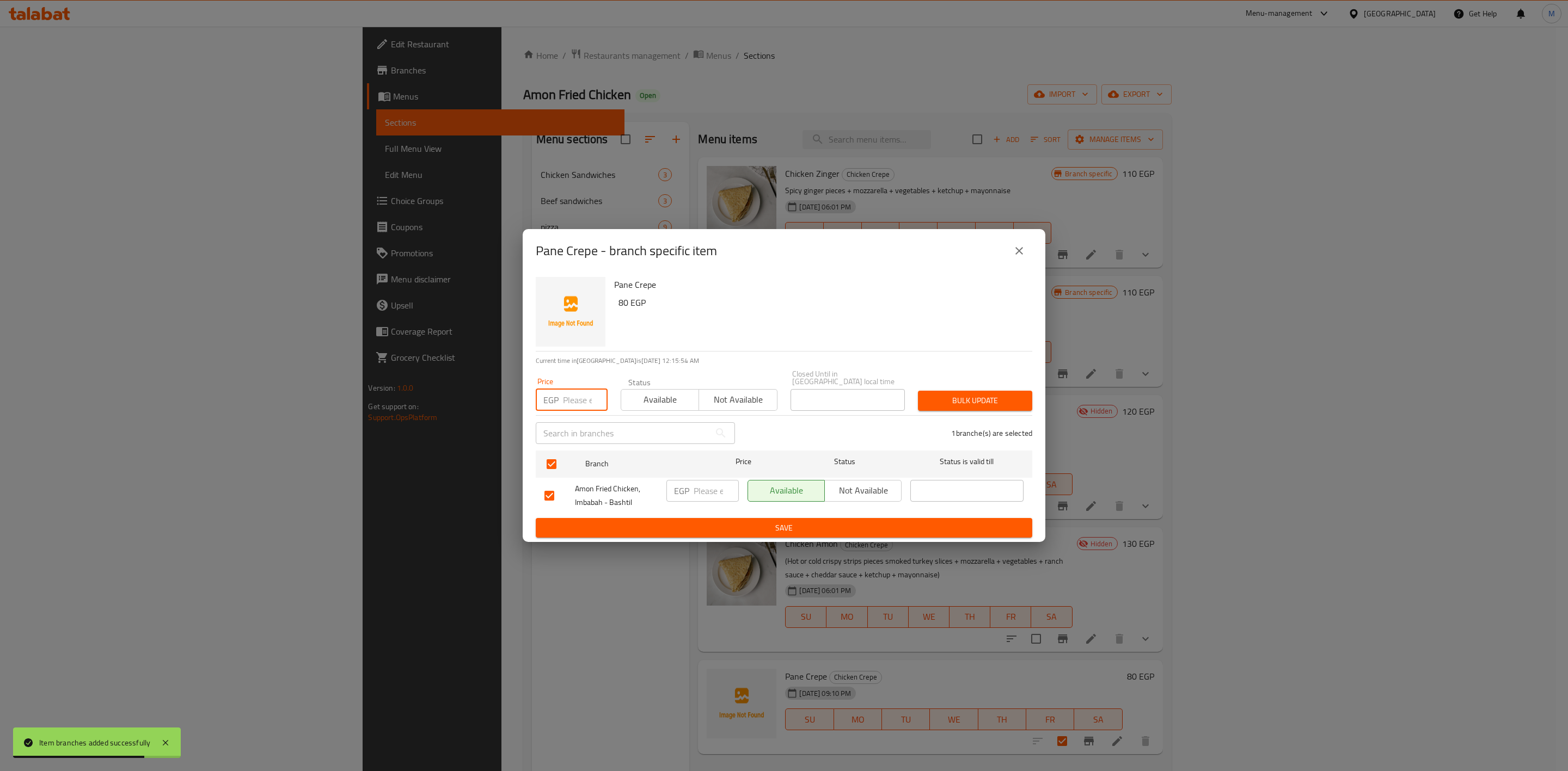
click at [566, 398] on input "number" at bounding box center [584, 400] width 44 height 22
click at [577, 402] on input "number" at bounding box center [584, 400] width 44 height 22
drag, startPoint x: 572, startPoint y: 402, endPoint x: 589, endPoint y: 401, distance: 17.0
click at [589, 401] on input "number" at bounding box center [584, 400] width 44 height 22
type input "80"
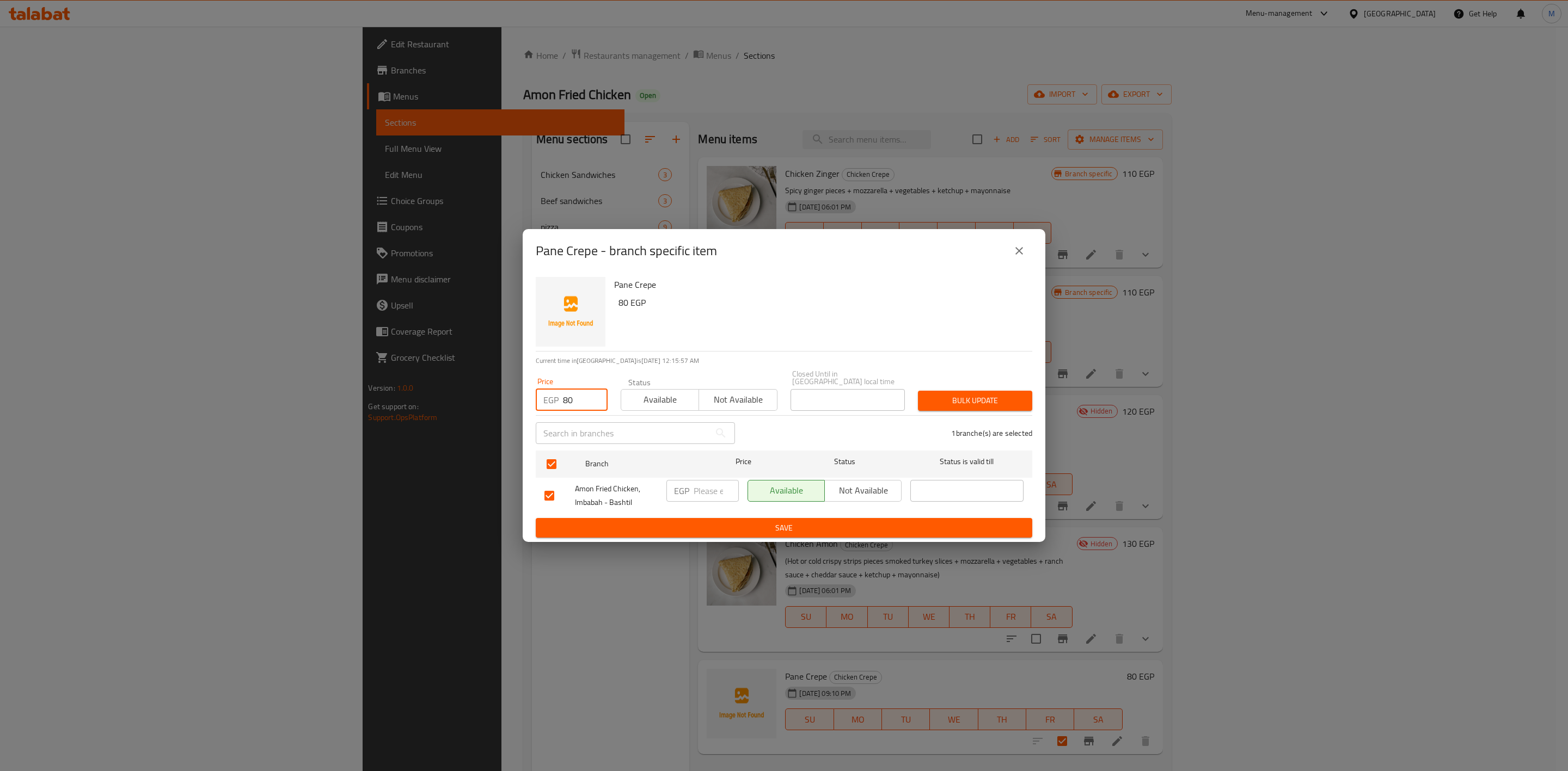
click at [980, 416] on div "1 branche(s) are selected" at bounding box center [889, 433] width 297 height 39
click at [993, 404] on button "Bulk update" at bounding box center [975, 401] width 114 height 20
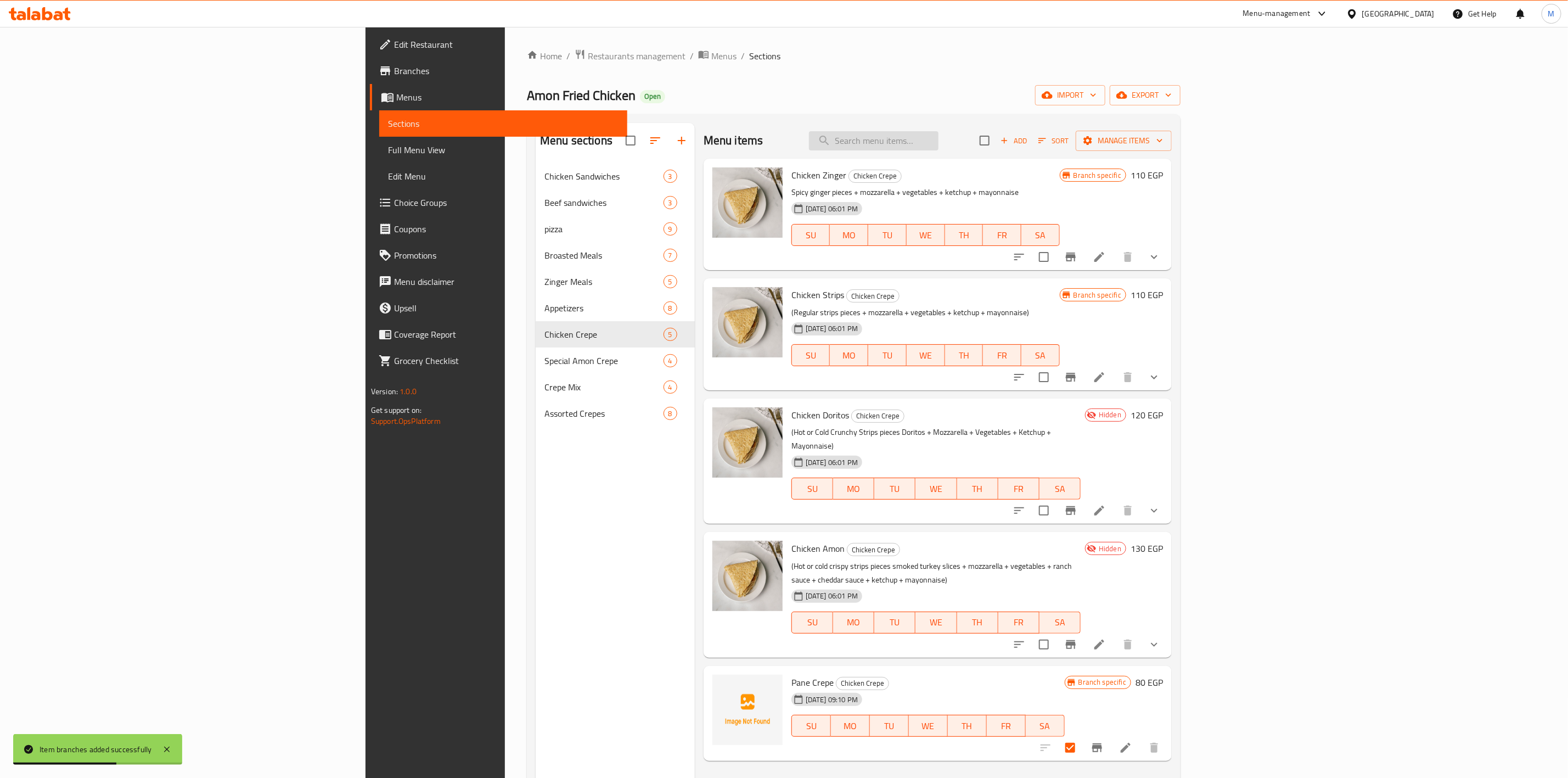
click at [939, 141] on input "search" at bounding box center [874, 141] width 130 height 19
type input "Fa"
checkbox input "true"
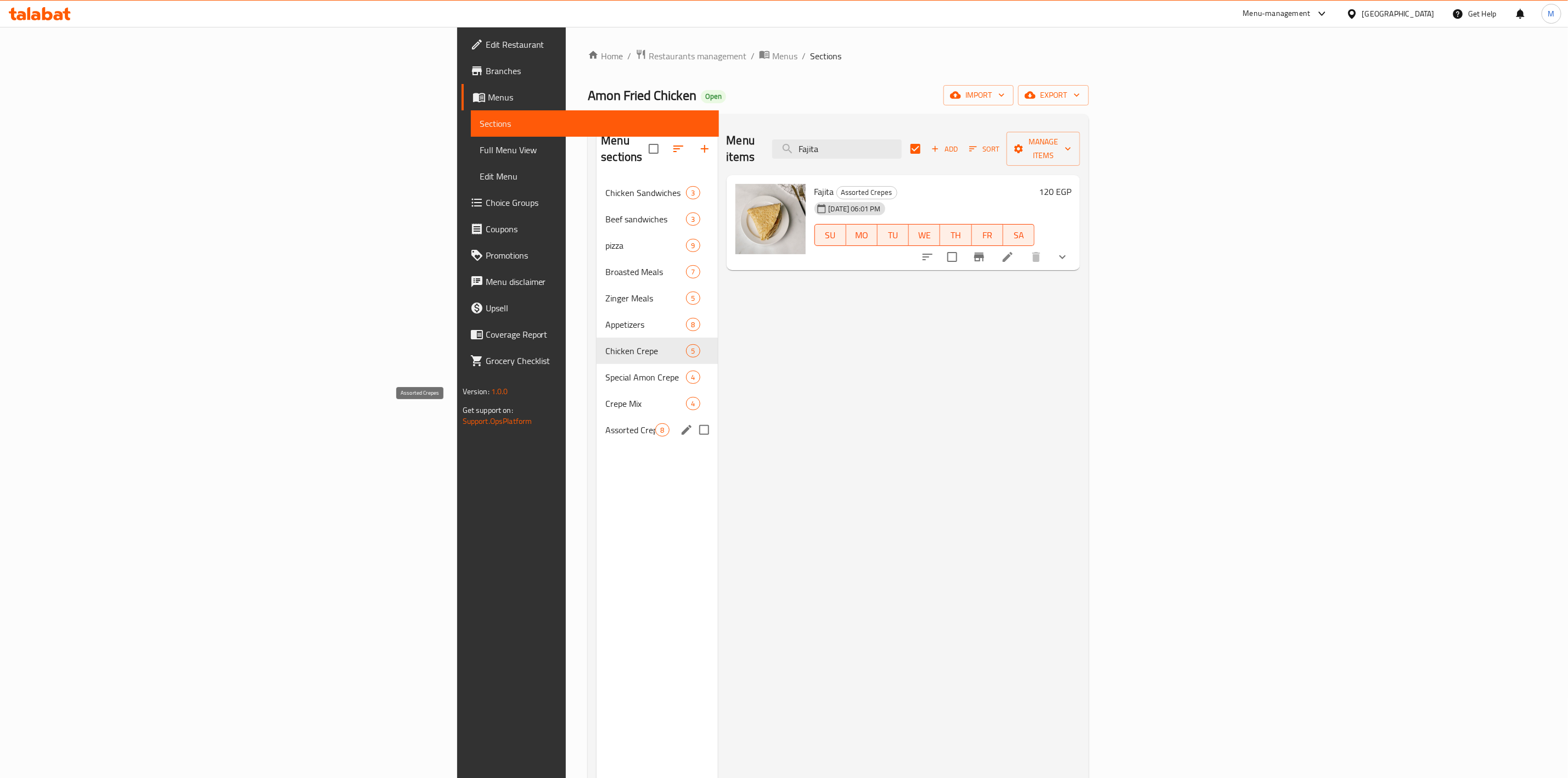
type input "Fajita"
click at [605, 423] on span "Assorted Crepes" at bounding box center [631, 430] width 50 height 13
checkbox input "false"
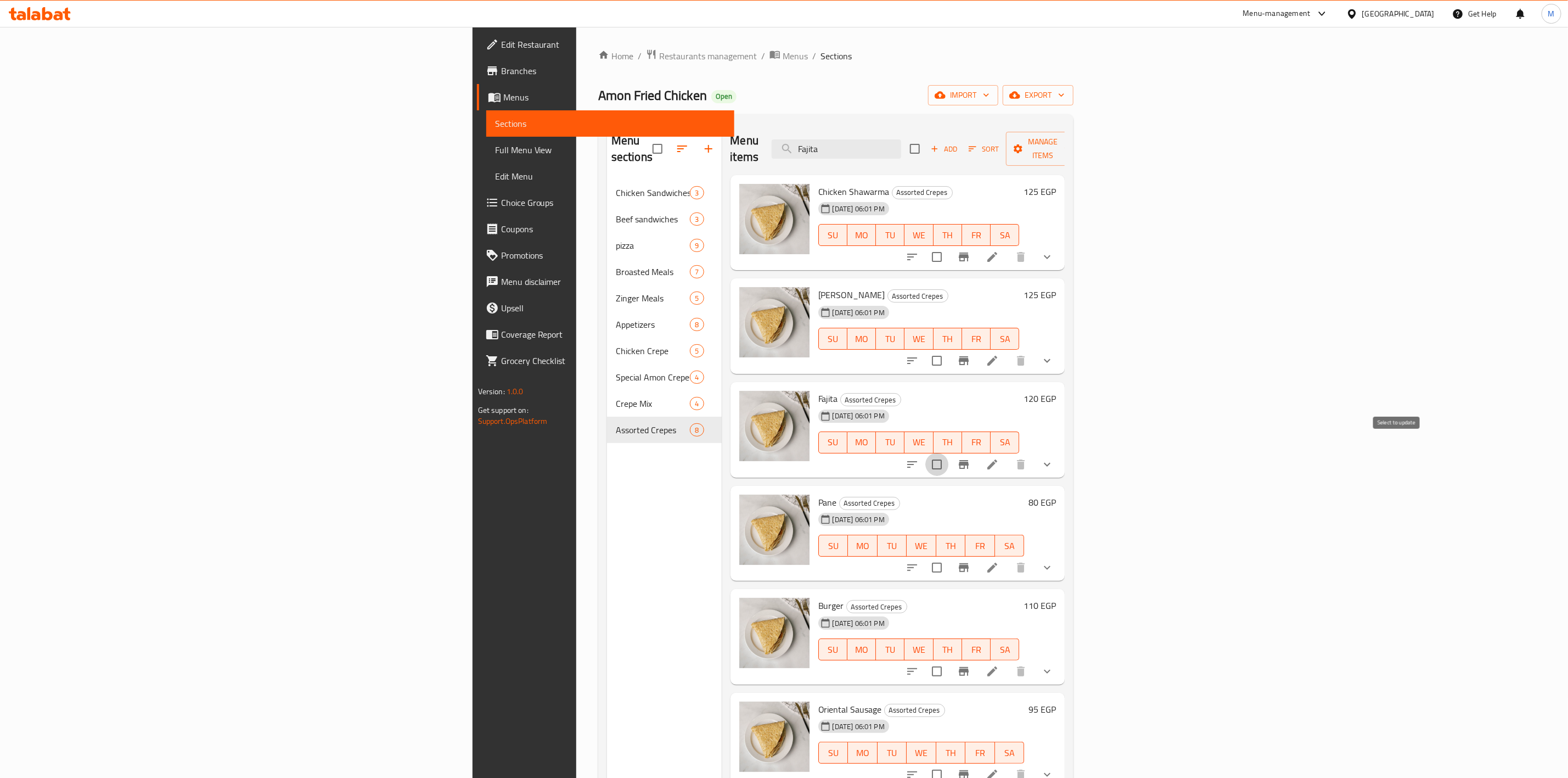
click at [949, 453] on input "checkbox" at bounding box center [937, 465] width 23 height 23
checkbox input "true"
click at [949, 245] on input "checkbox" at bounding box center [937, 257] width 23 height 23
checkbox input "true"
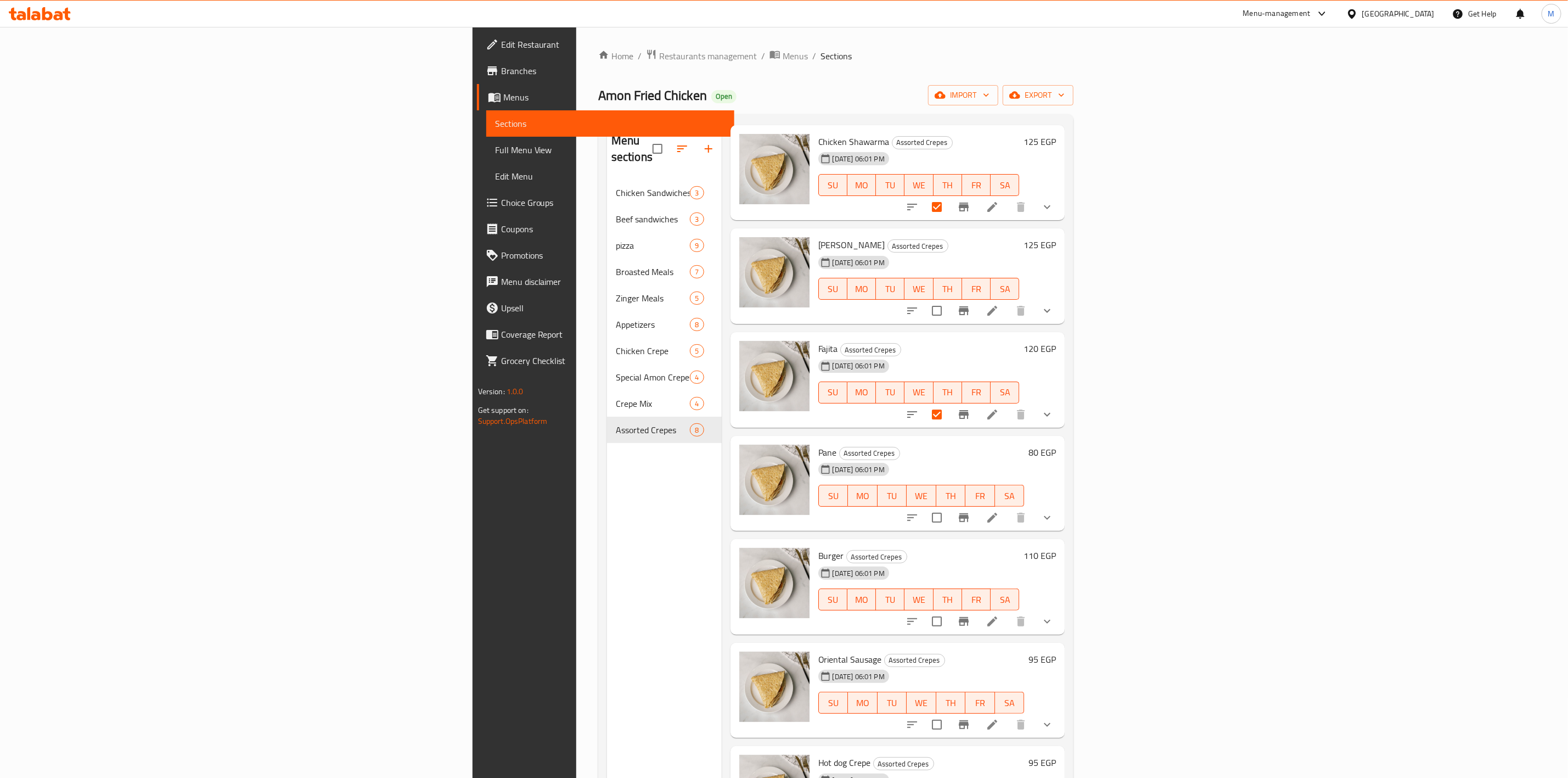
scroll to position [77, 0]
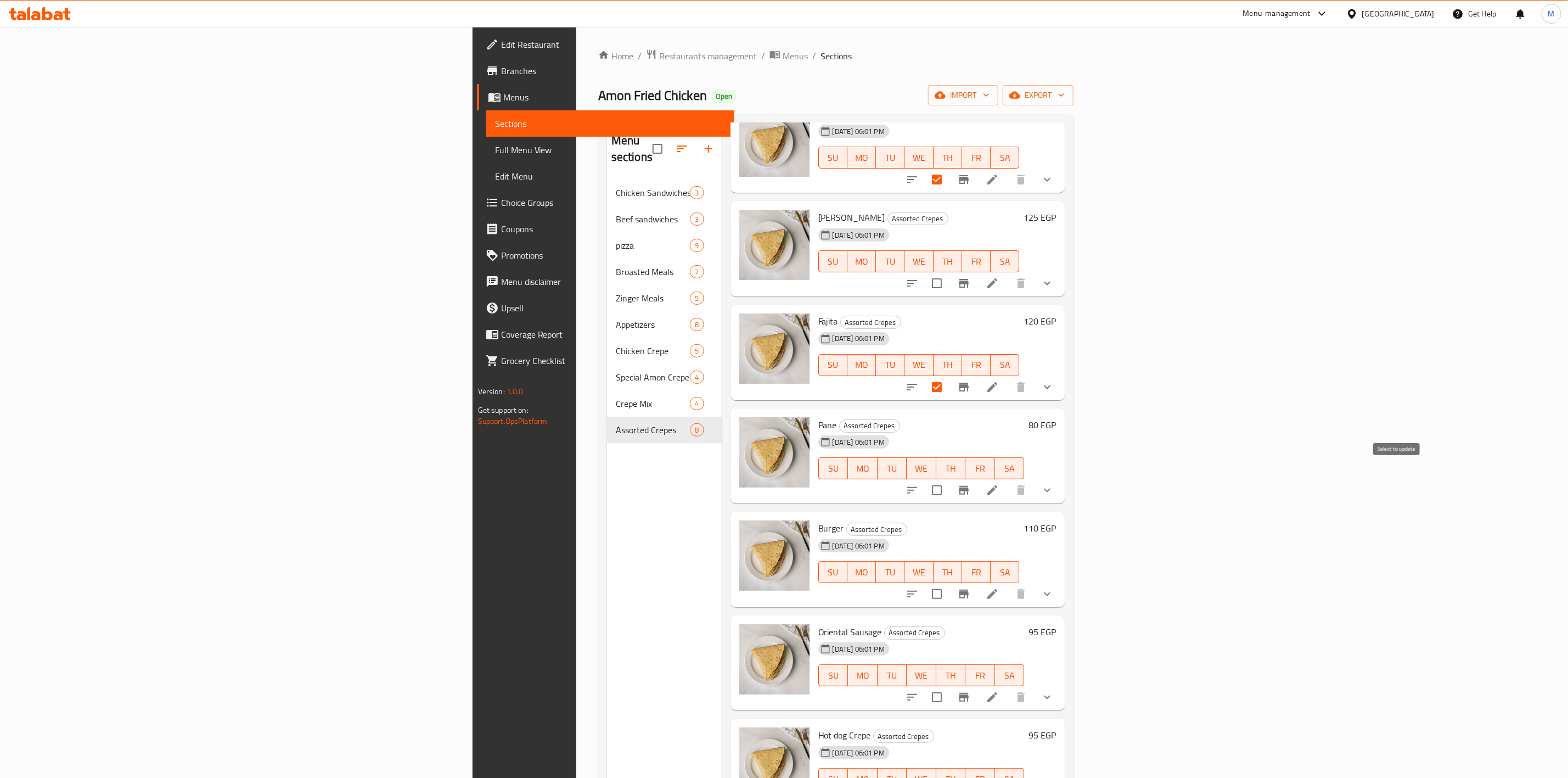
click at [949, 479] on input "checkbox" at bounding box center [937, 491] width 23 height 23
checkbox input "true"
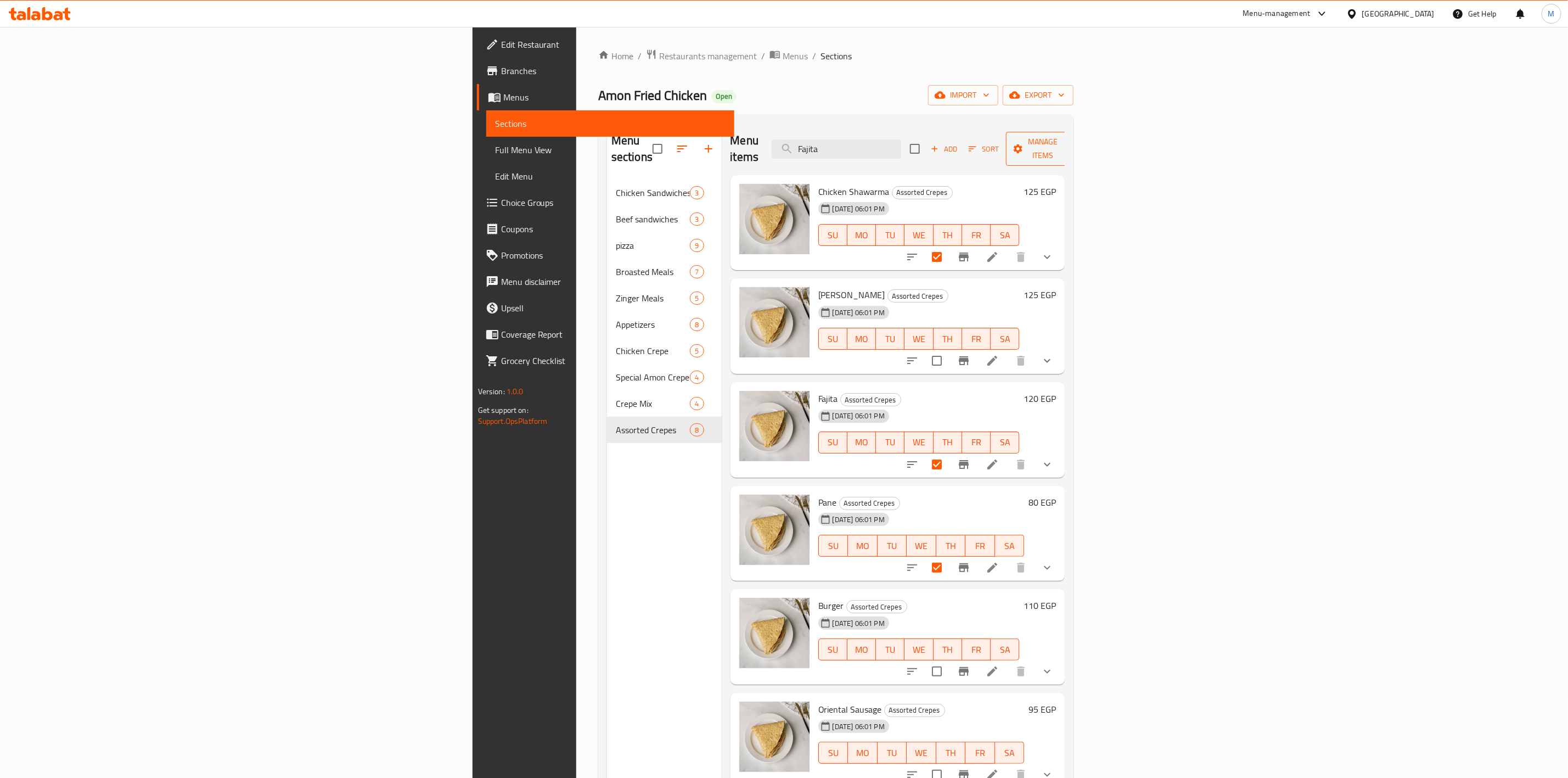
click at [1071, 145] on span "Manage items" at bounding box center [1043, 149] width 56 height 28
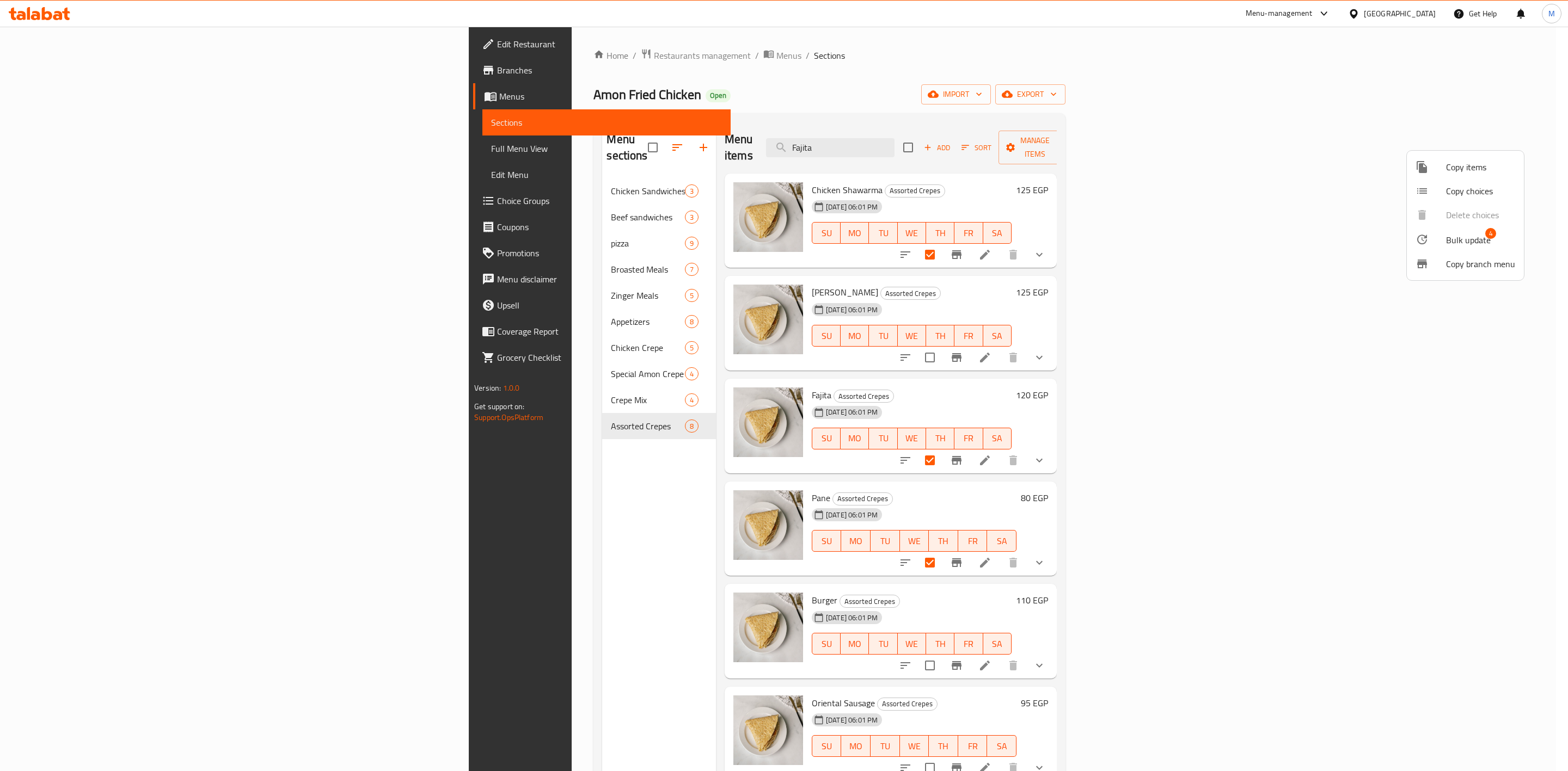
click at [1457, 238] on span "Bulk update" at bounding box center [1467, 240] width 44 height 13
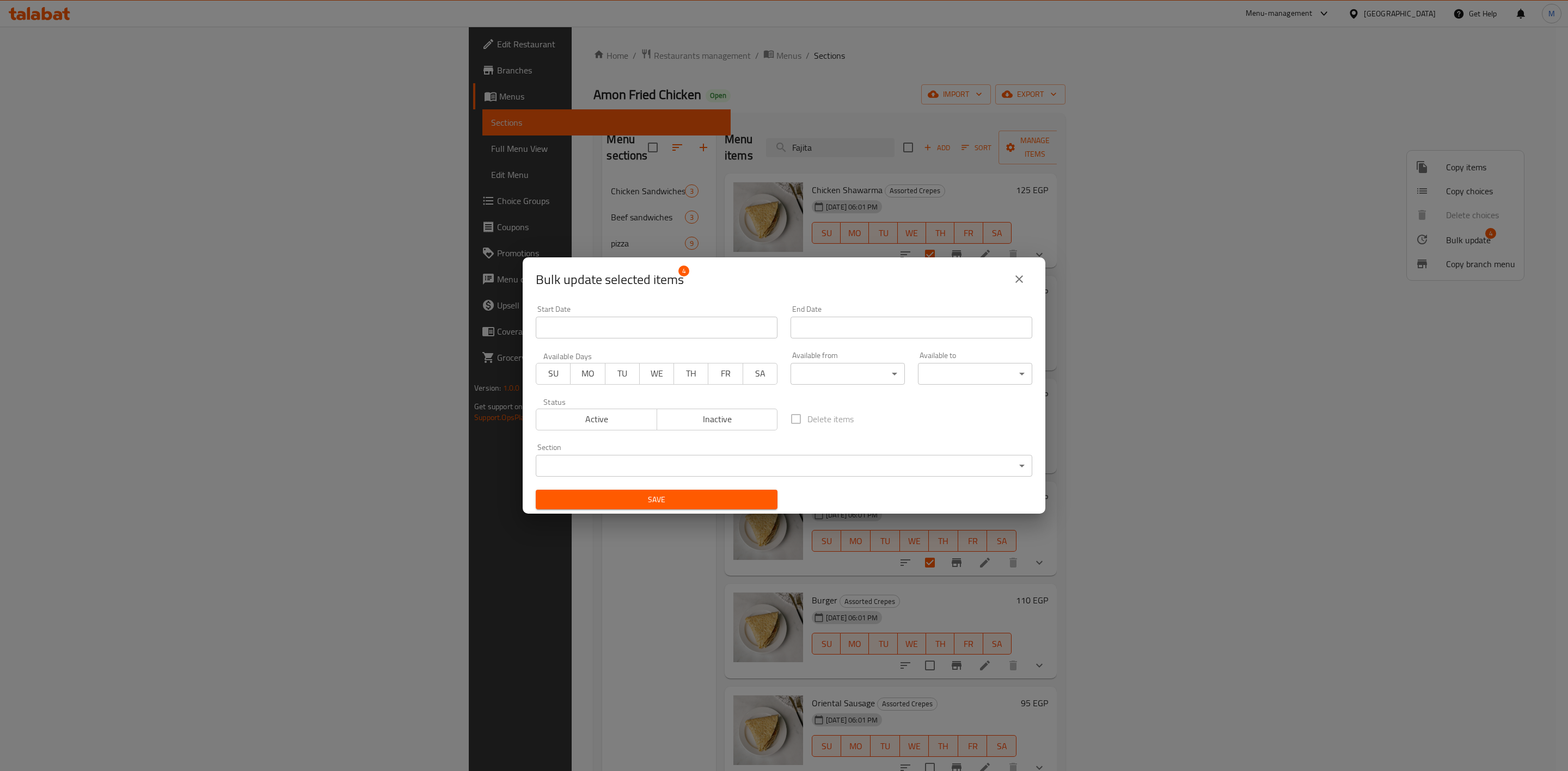
click at [744, 464] on body "​ Menu-management Egypt Get Help M Edit Restaurant Branches Menus Sections Full…" at bounding box center [784, 398] width 1568 height 744
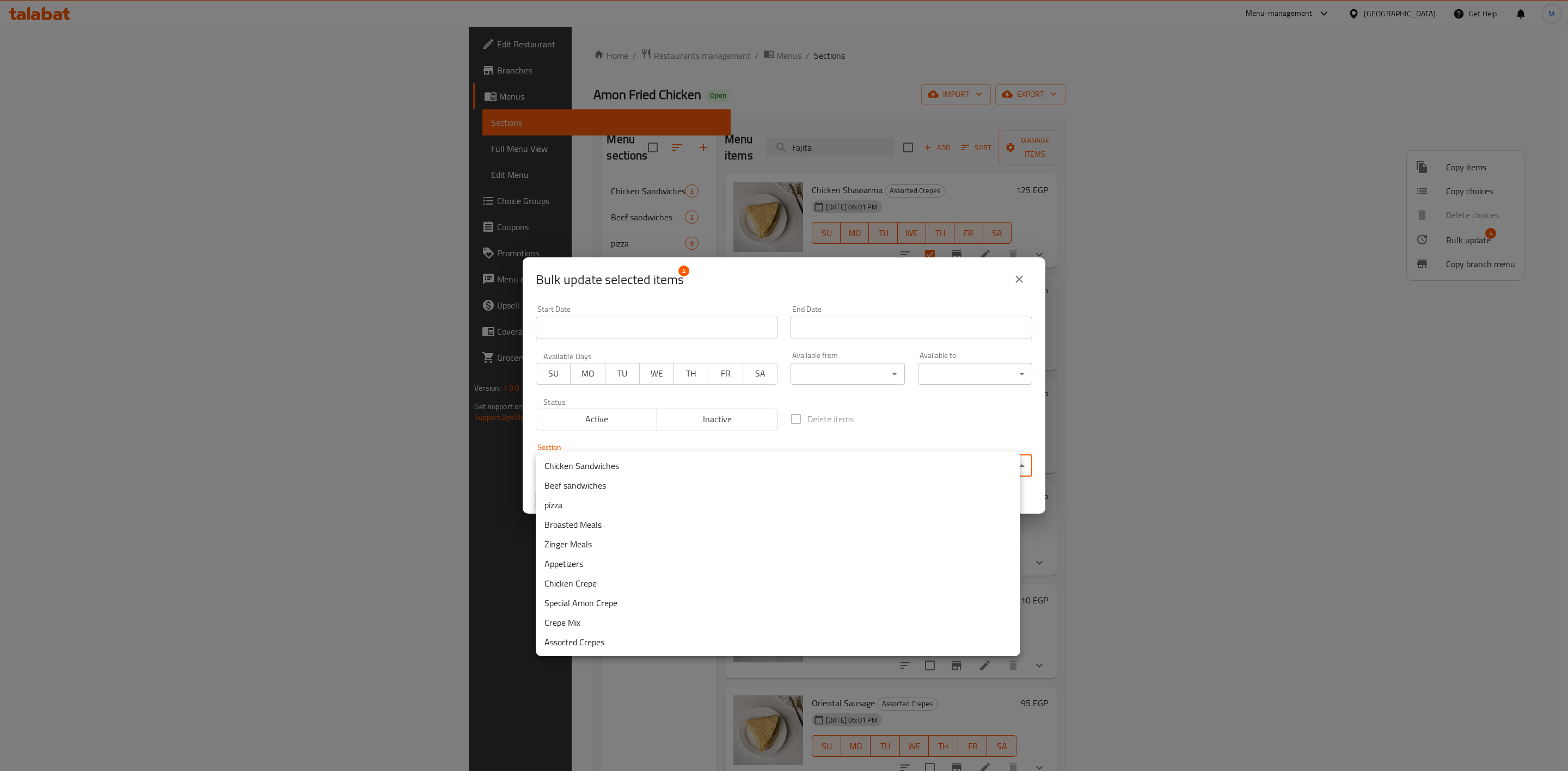
click at [624, 582] on li "Chicken Crepe" at bounding box center [778, 583] width 485 height 19
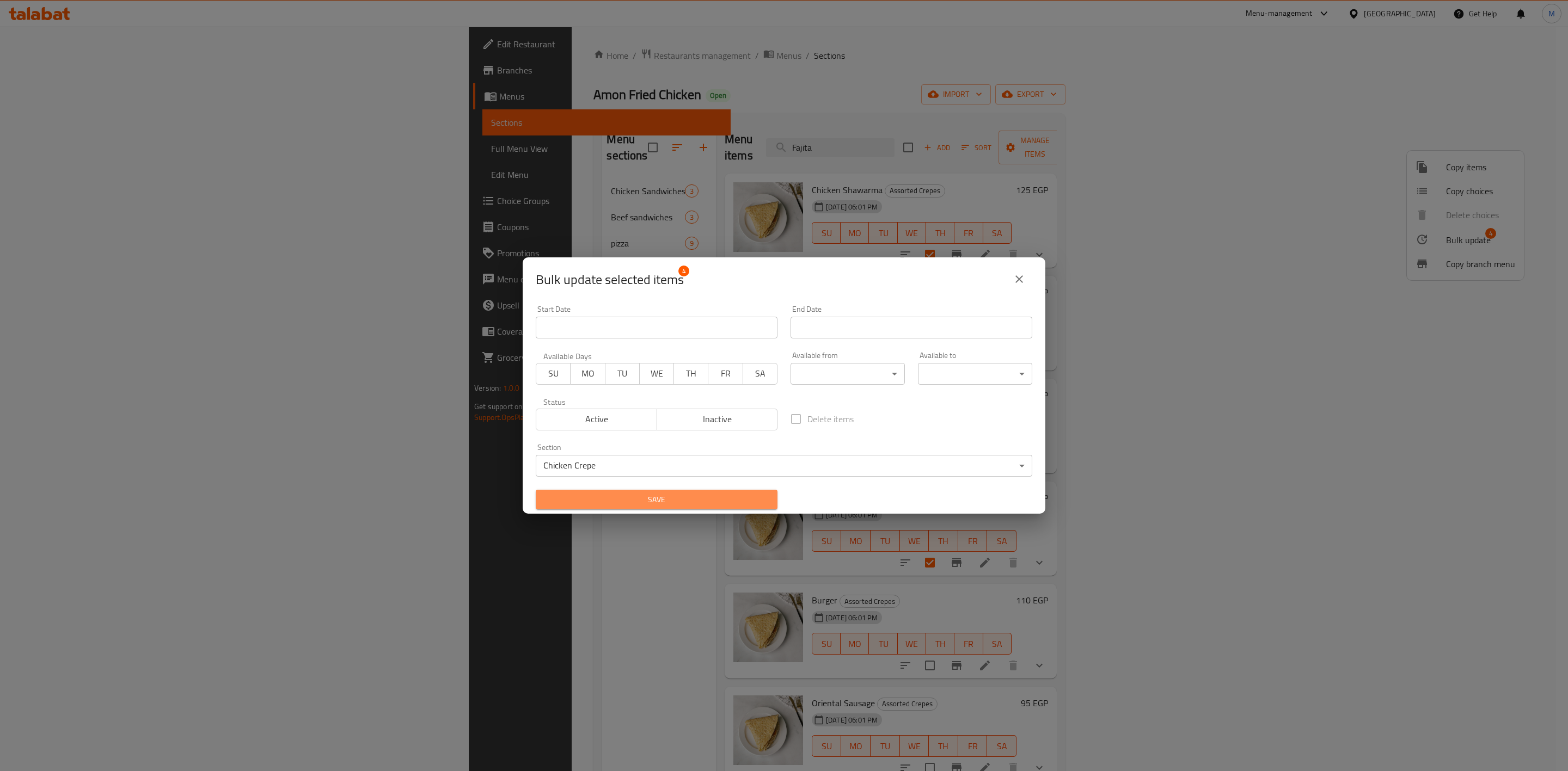
click at [660, 498] on span "Save" at bounding box center [656, 500] width 225 height 14
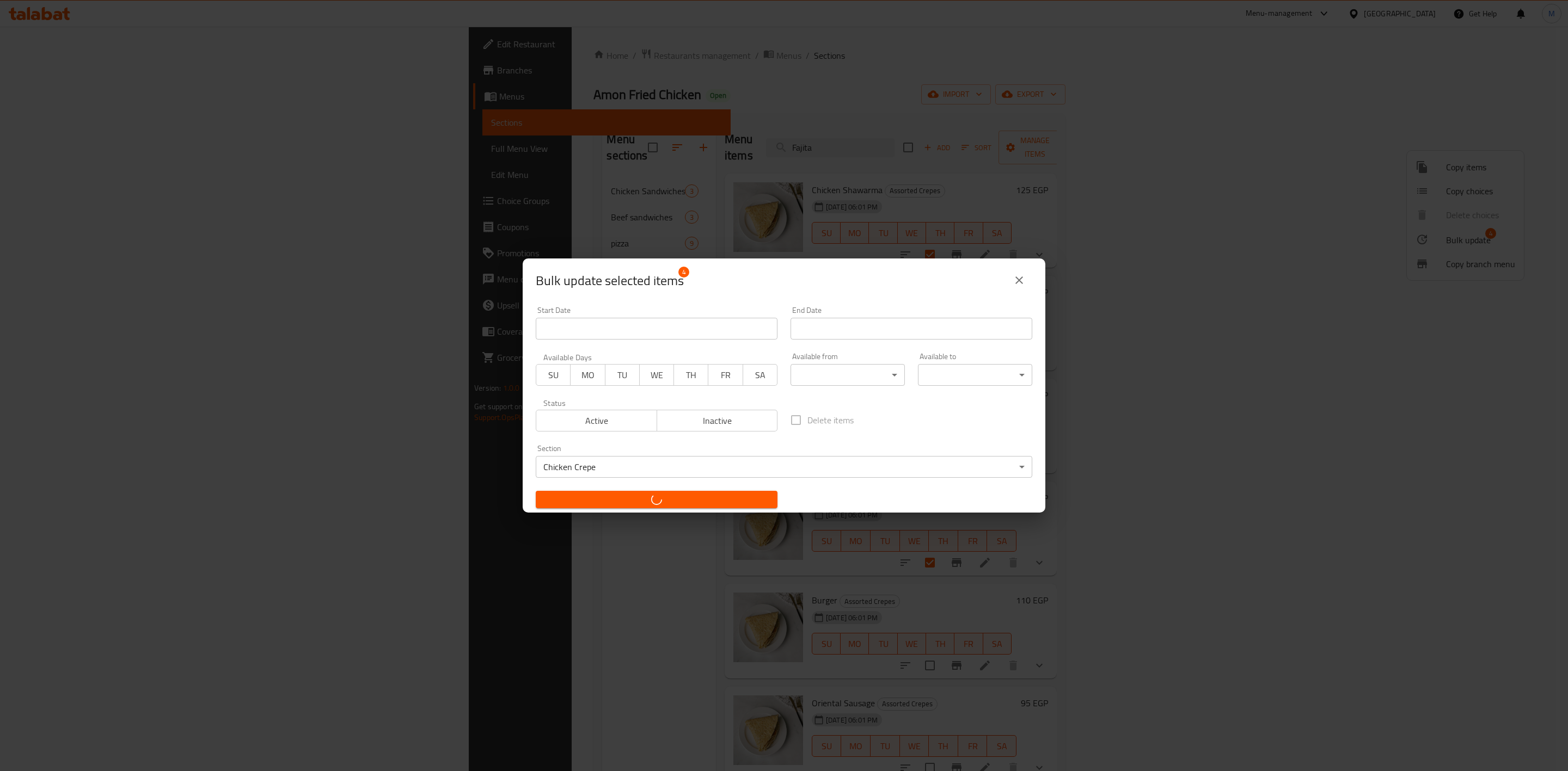
checkbox input "false"
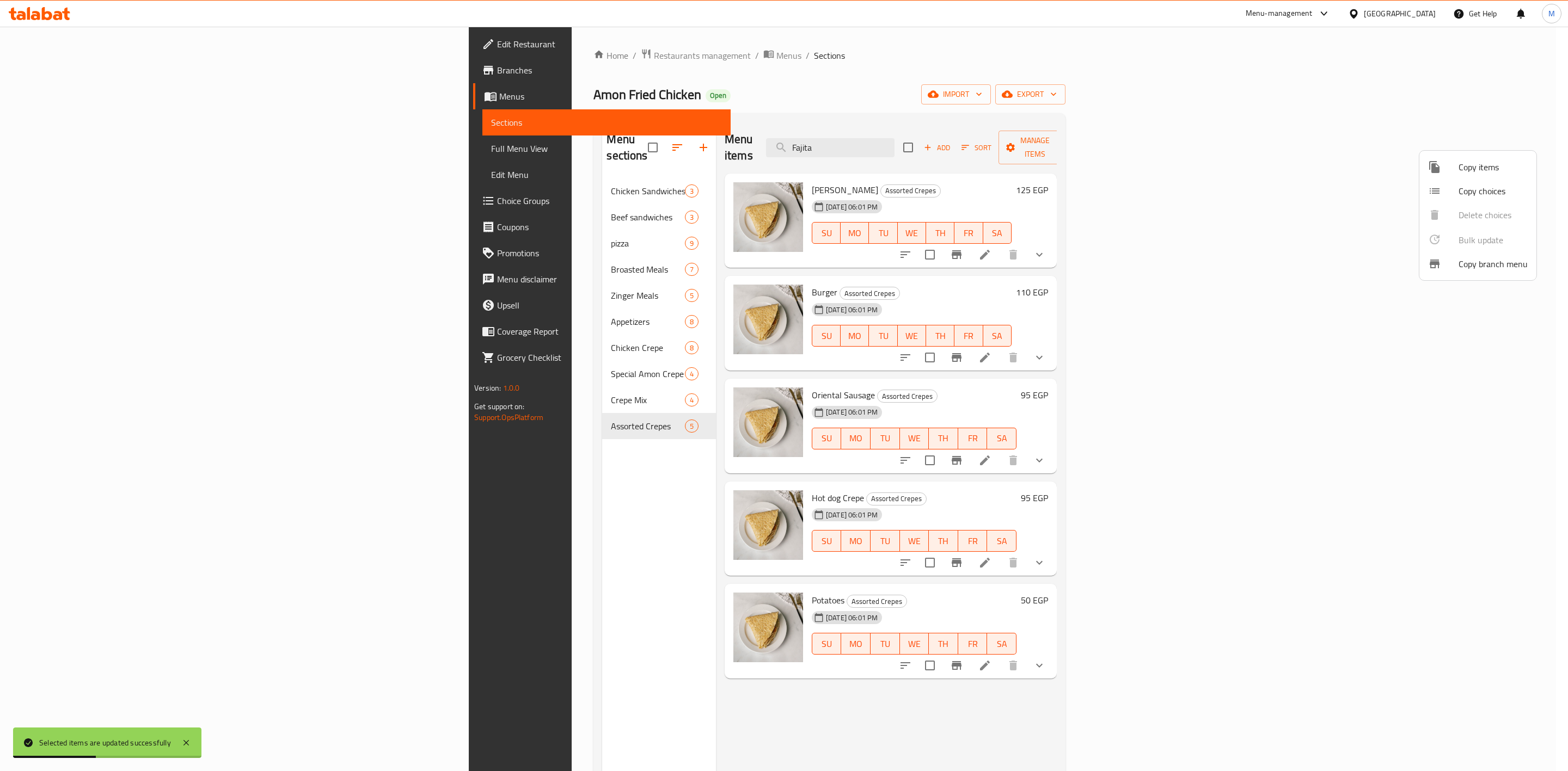
click at [399, 331] on div at bounding box center [784, 386] width 1568 height 771
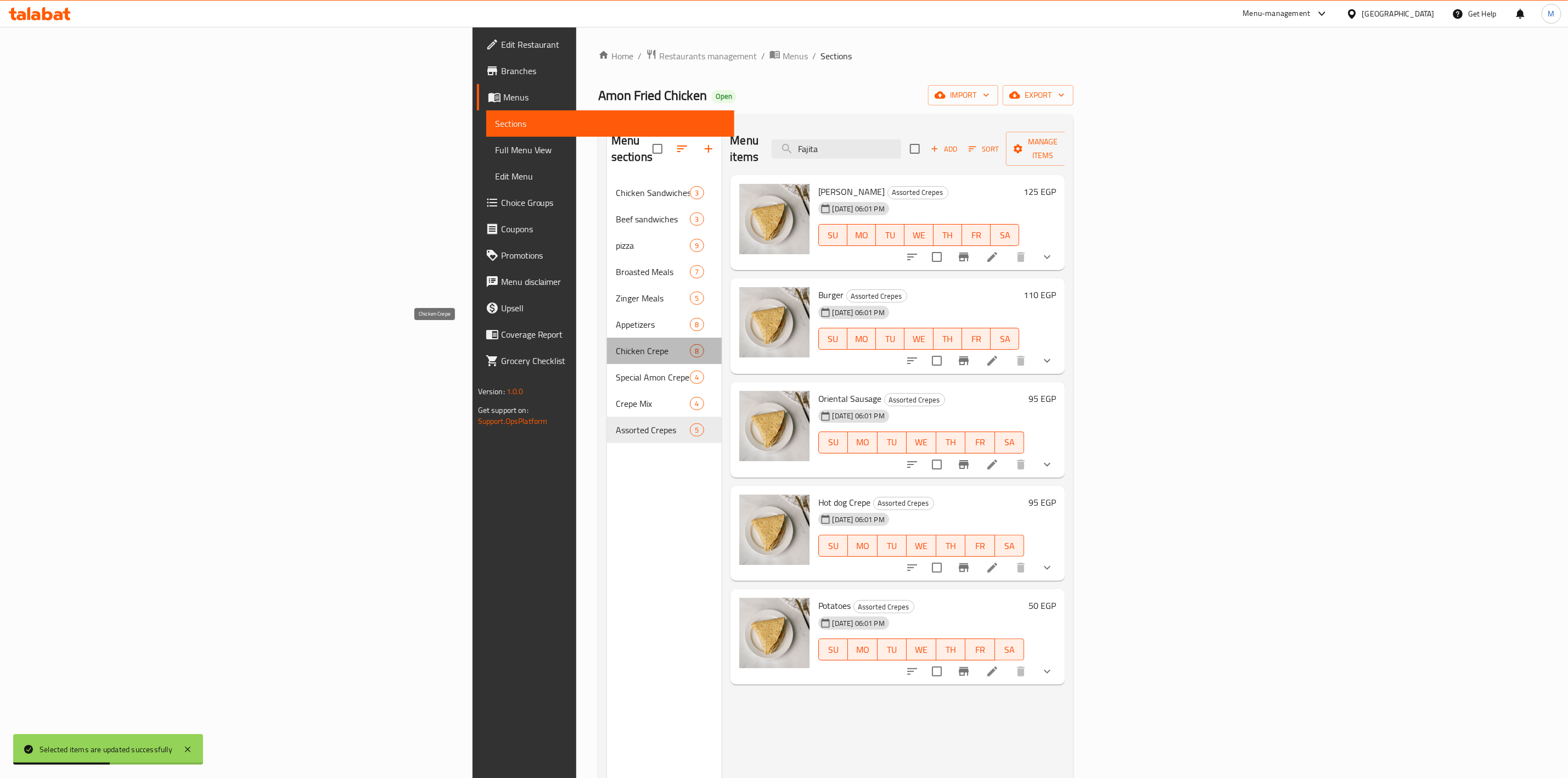
click at [616, 344] on span "Chicken Crepe" at bounding box center [653, 351] width 74 height 13
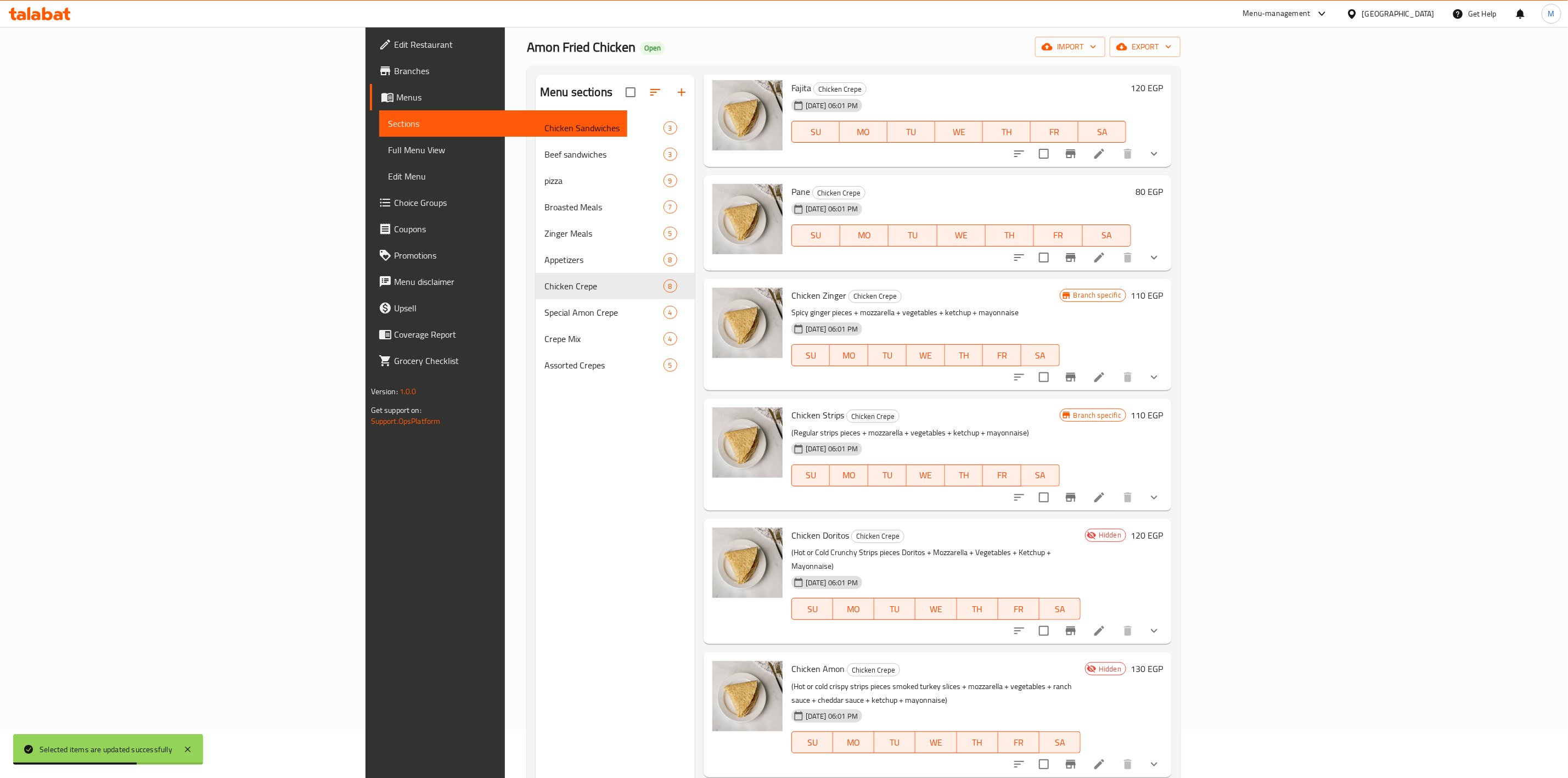
scroll to position [153, 0]
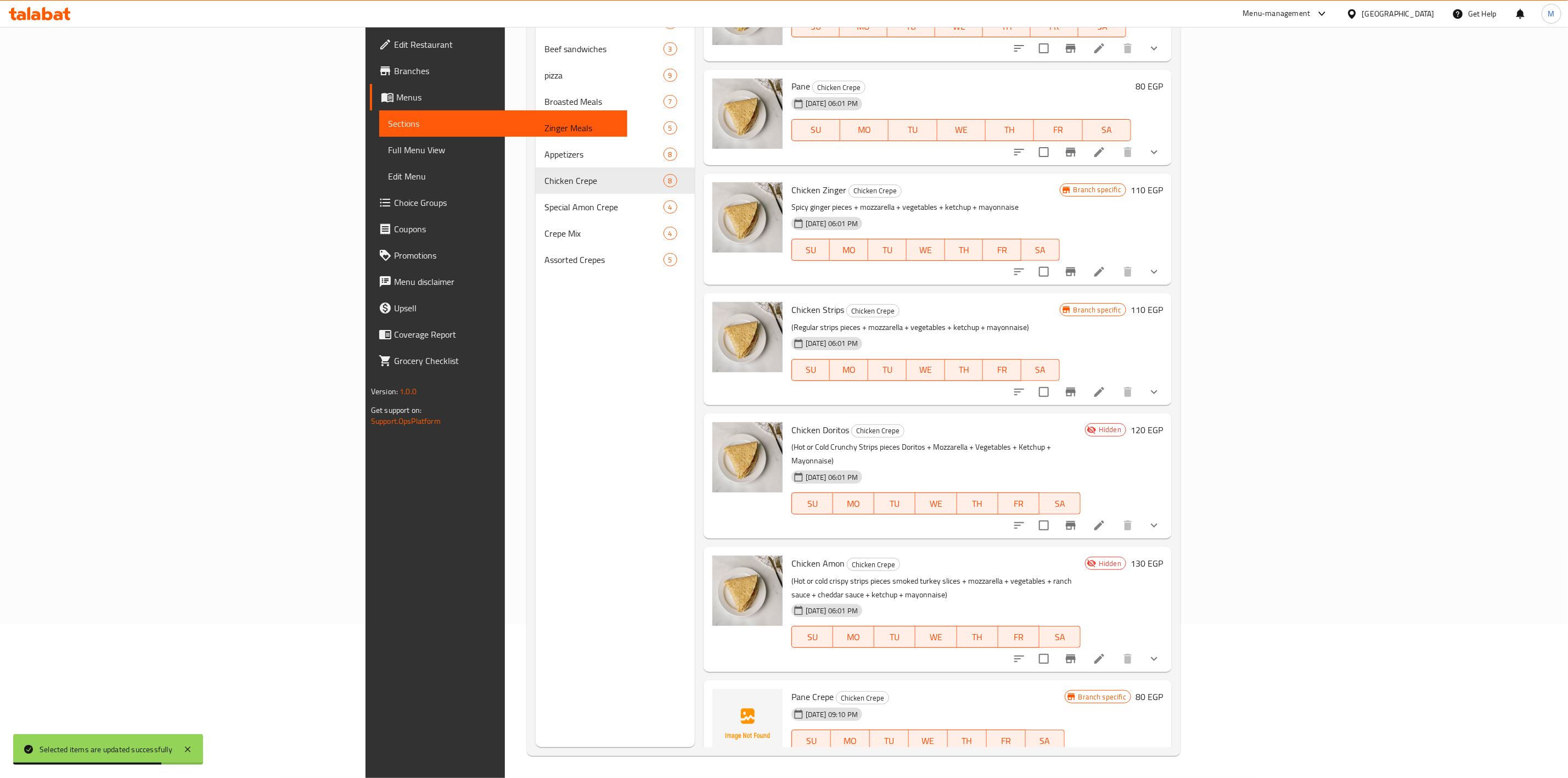
click at [791, 689] on span "Pane Crepe" at bounding box center [812, 697] width 42 height 16
copy h6 "Pane Crepe"
click at [1132, 756] on icon at bounding box center [1126, 763] width 13 height 13
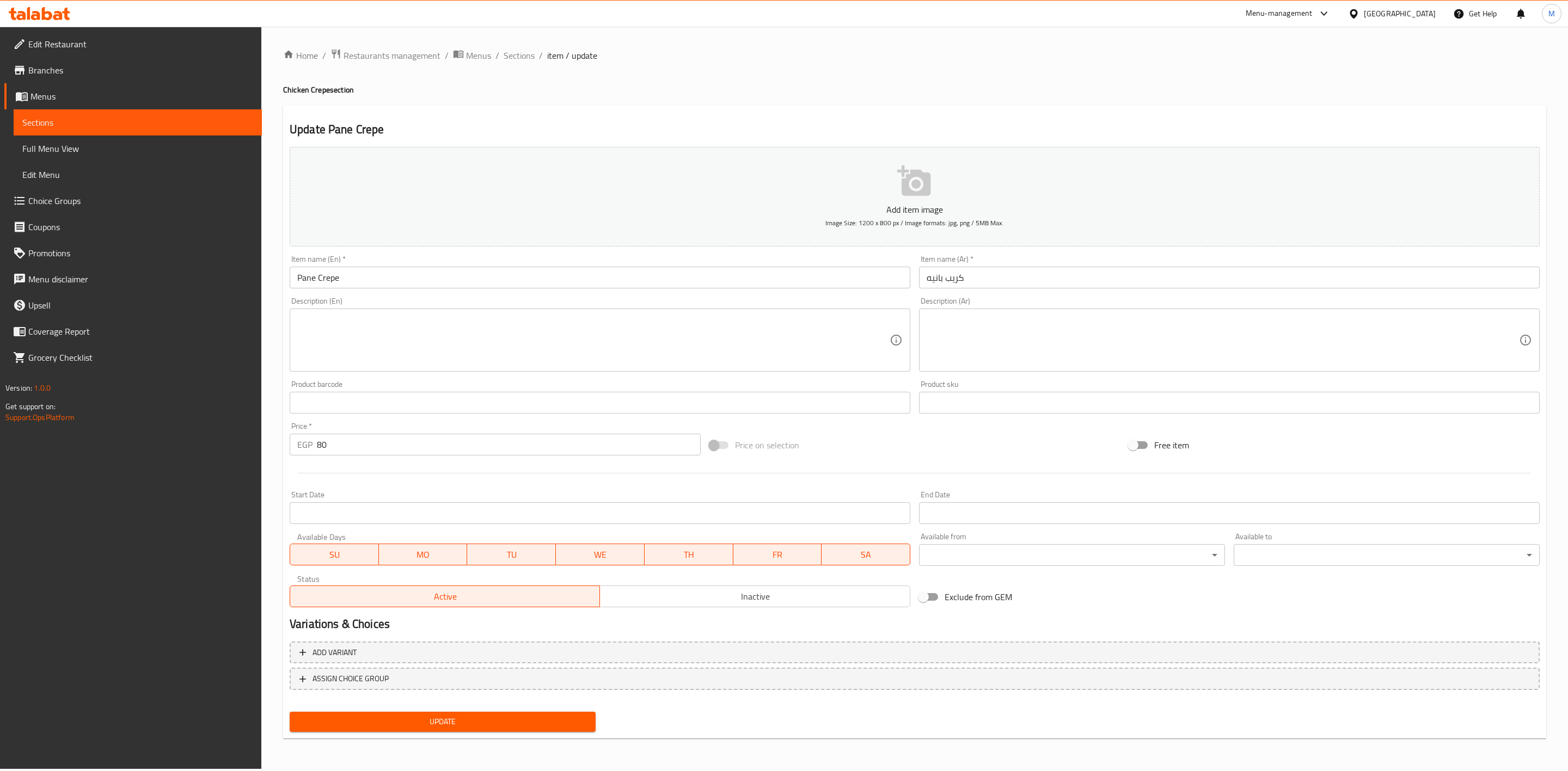
click at [522, 44] on div "Home / Restaurants management / Menus / Sections / item / update Chicken Crepe …" at bounding box center [914, 398] width 1306 height 743
click at [522, 60] on span "Sections" at bounding box center [519, 56] width 31 height 13
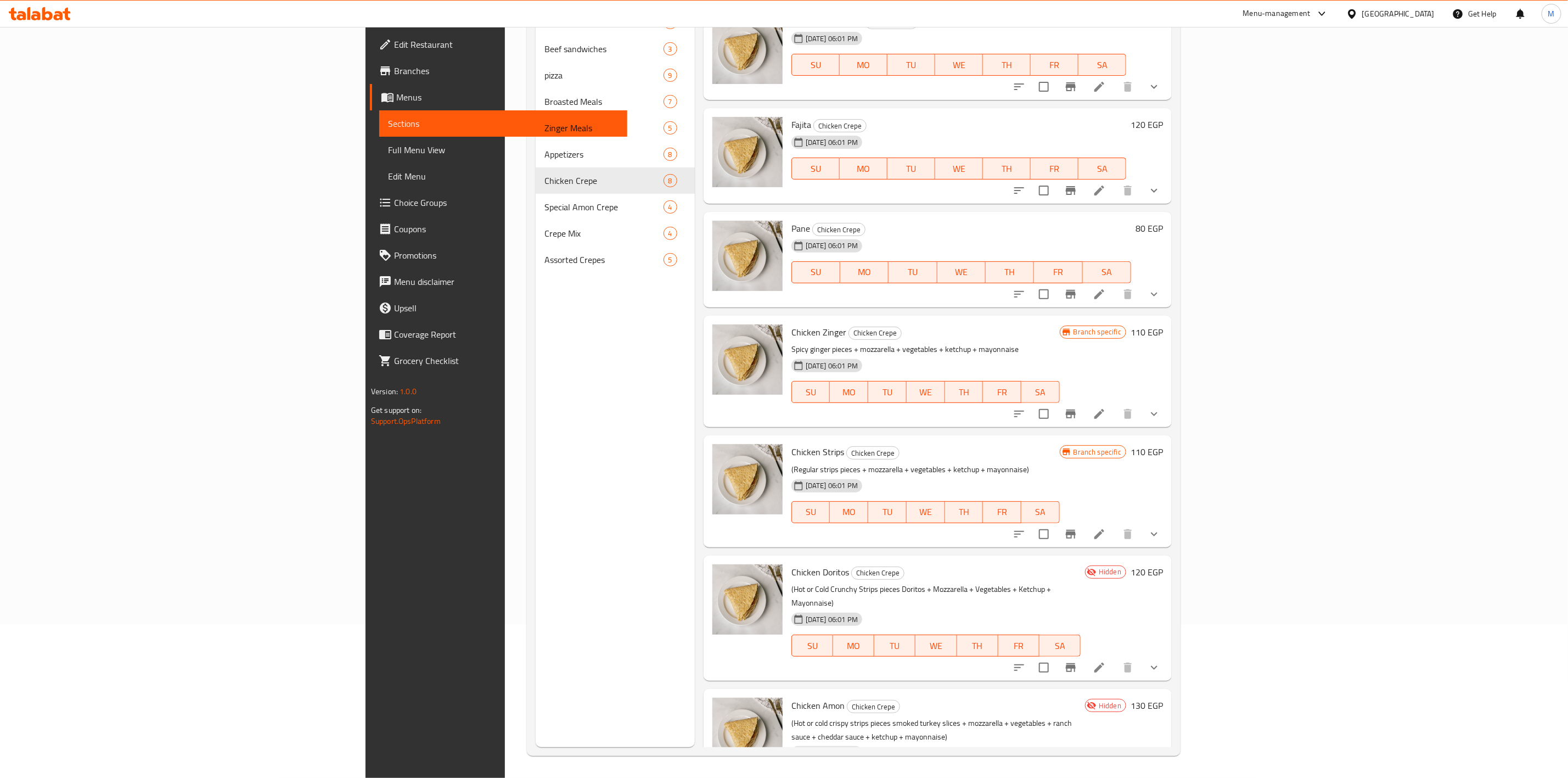
click at [1078, 289] on icon "Branch-specific-item" at bounding box center [1070, 294] width 13 height 13
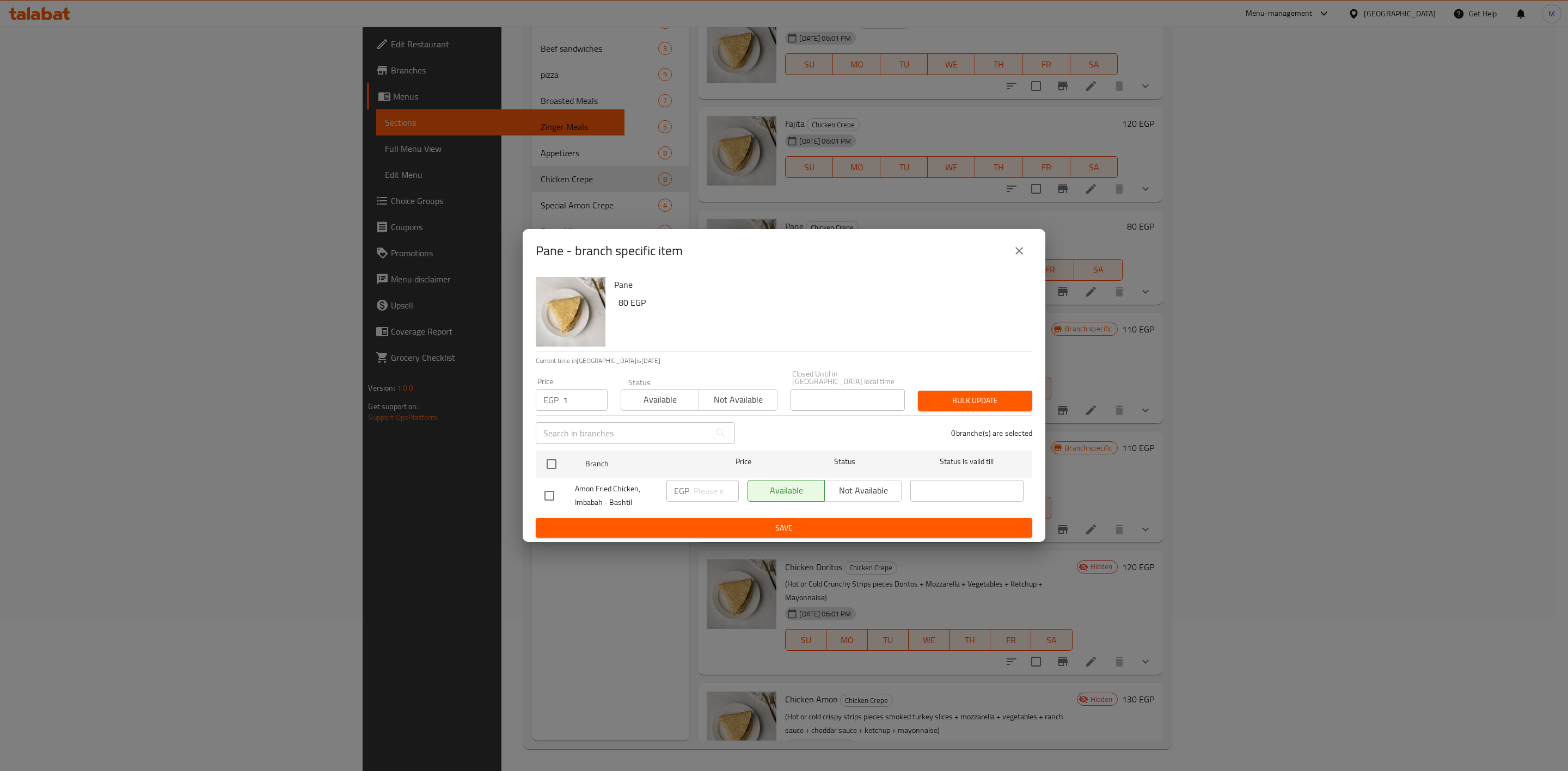
click at [591, 391] on input "1" at bounding box center [584, 400] width 44 height 22
drag, startPoint x: 574, startPoint y: 396, endPoint x: 561, endPoint y: 398, distance: 13.2
click at [561, 398] on div "EGP 1 Price" at bounding box center [571, 400] width 72 height 22
type input "80"
click at [555, 461] on input "checkbox" at bounding box center [551, 464] width 23 height 23
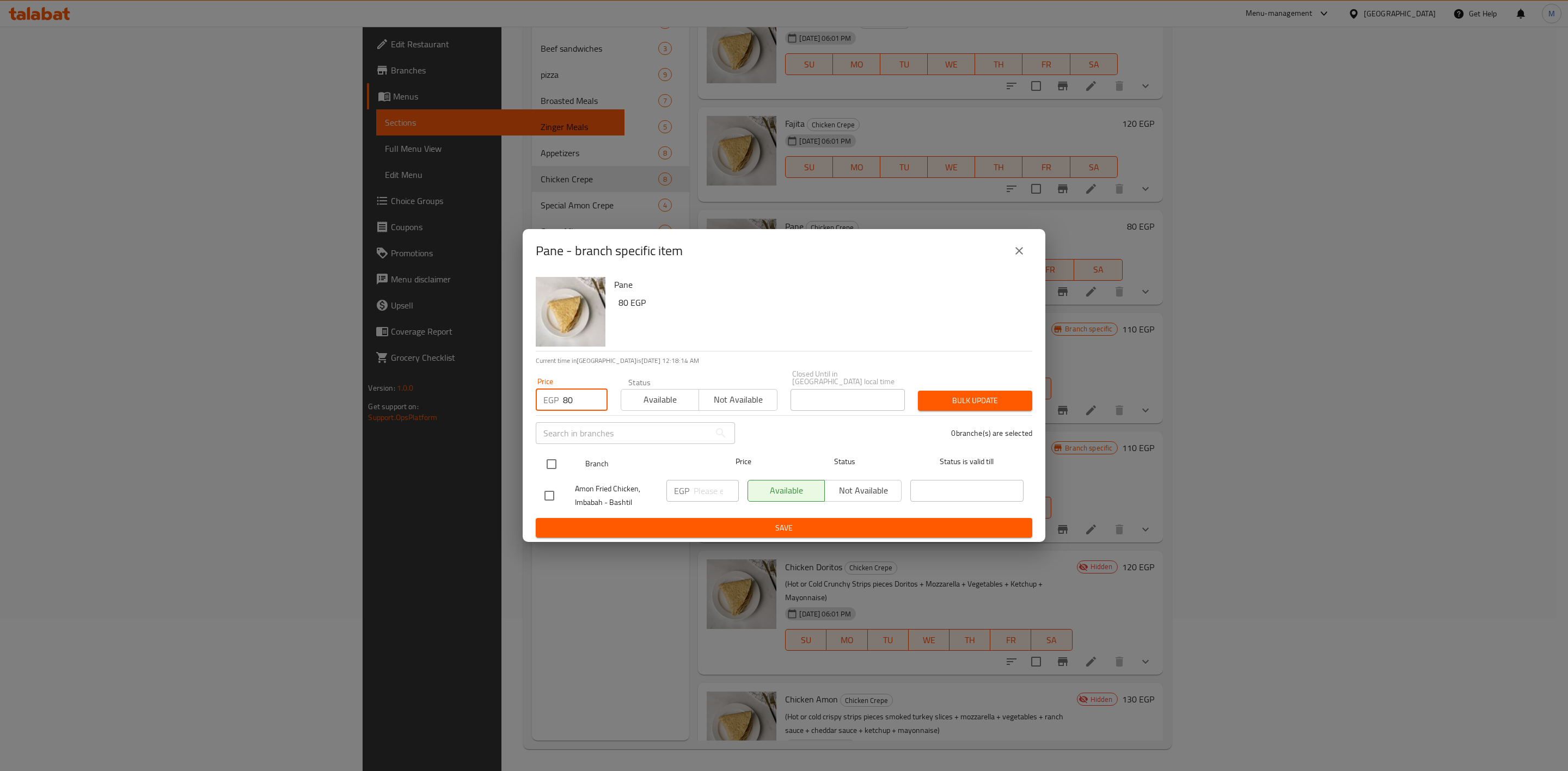
checkbox input "true"
click at [1012, 384] on div "Bulk update" at bounding box center [975, 400] width 127 height 33
click at [1008, 391] on button "Bulk update" at bounding box center [975, 401] width 114 height 20
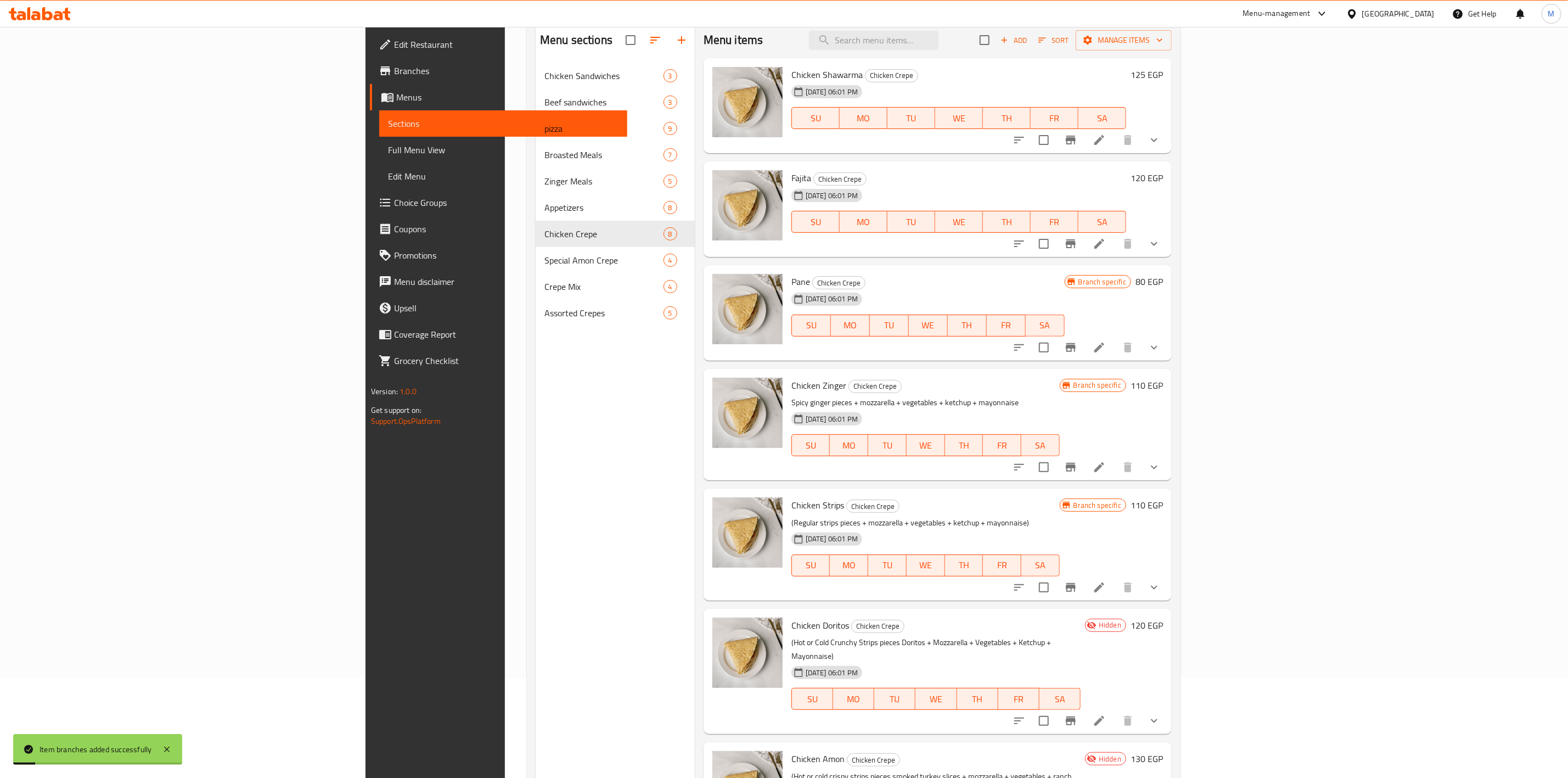
scroll to position [71, 0]
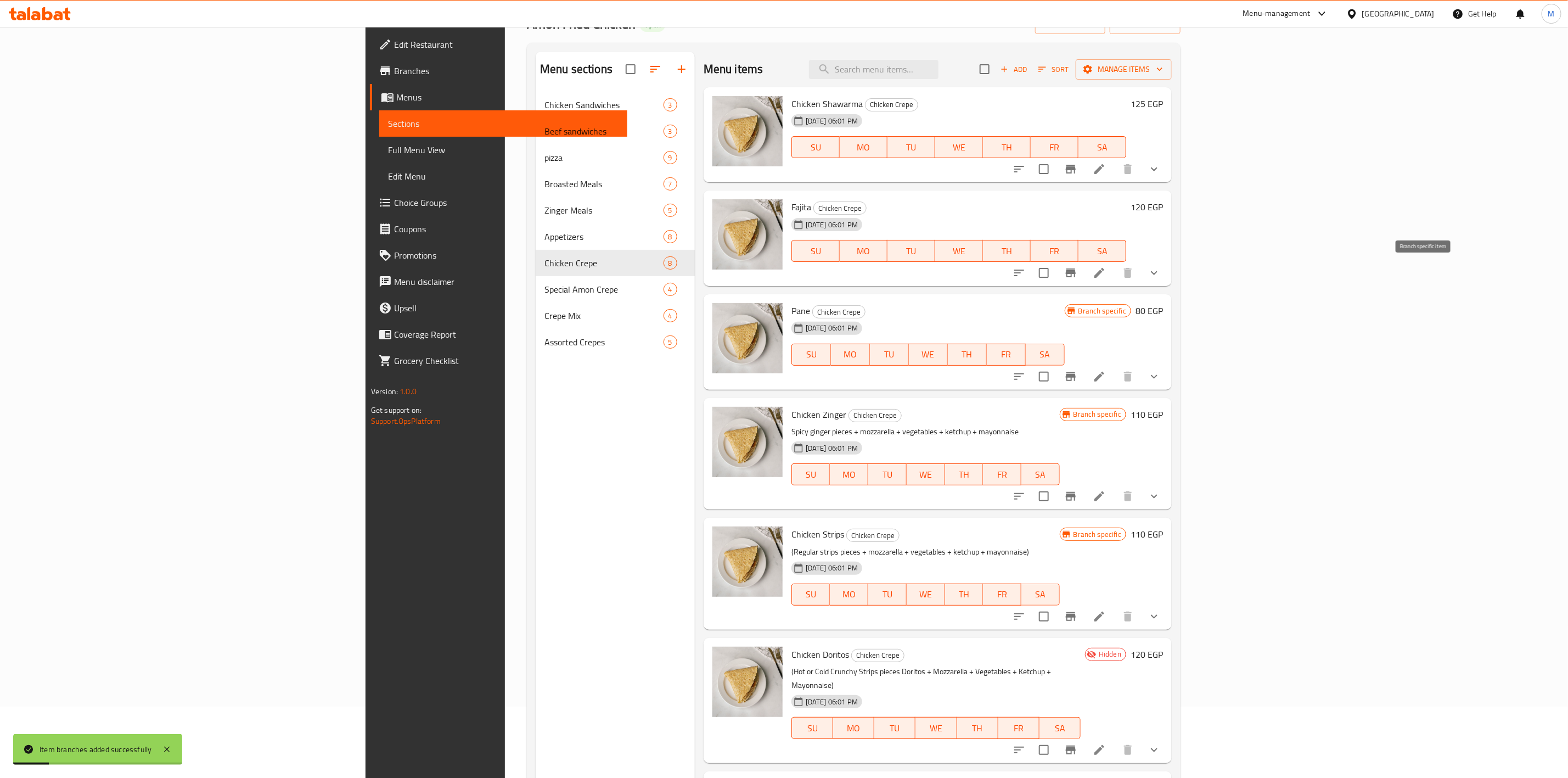
click at [1076, 277] on icon "Branch-specific-item" at bounding box center [1070, 273] width 10 height 9
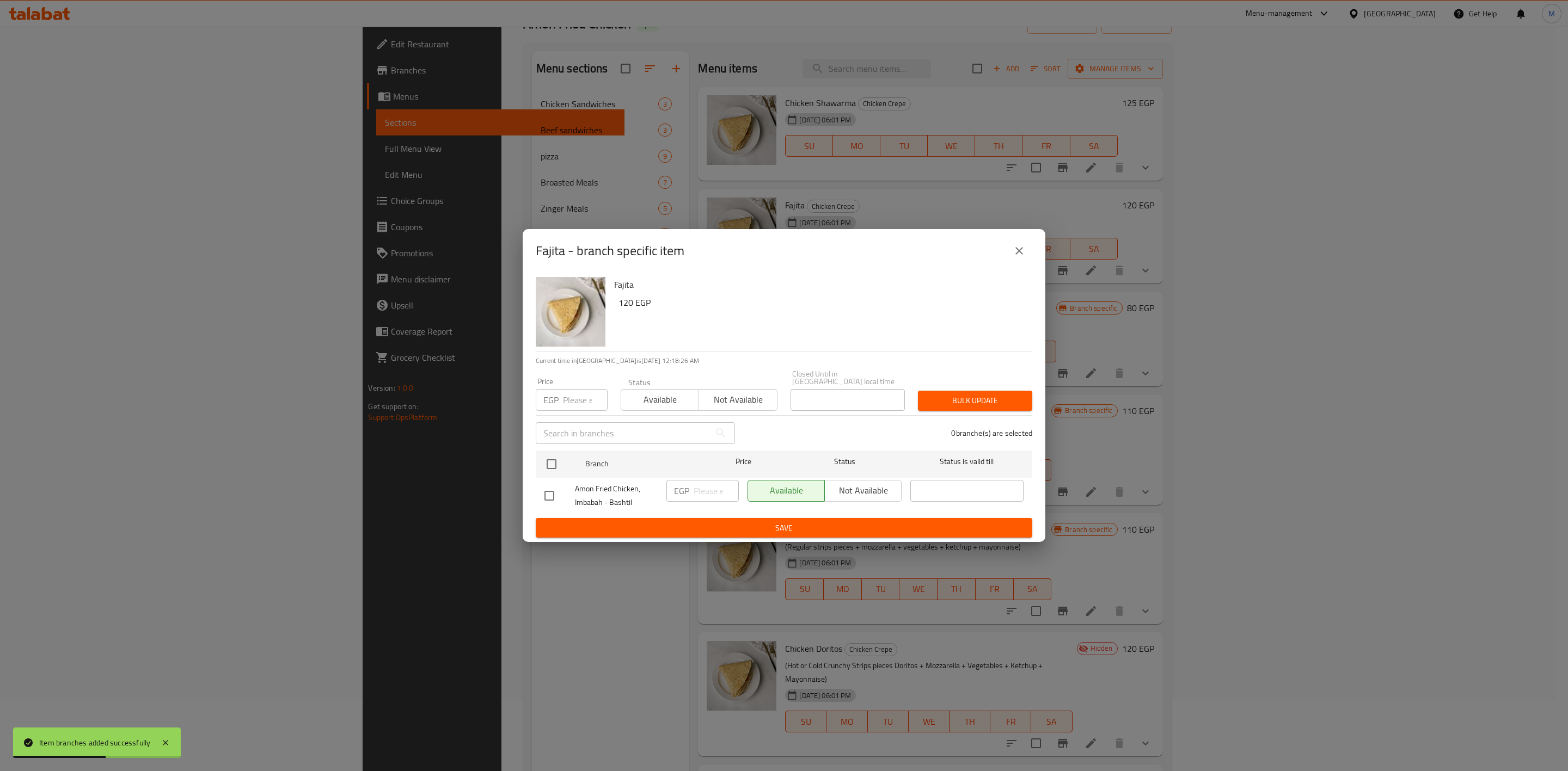
click at [436, 410] on div "Fajita - branch specific item Fajita 120 EGP Current time in Egypt is 06 Sep 20…" at bounding box center [784, 386] width 1568 height 771
click at [1037, 257] on div "Fajita - branch specific item" at bounding box center [783, 251] width 522 height 43
click at [1028, 260] on button "close" at bounding box center [1019, 251] width 26 height 26
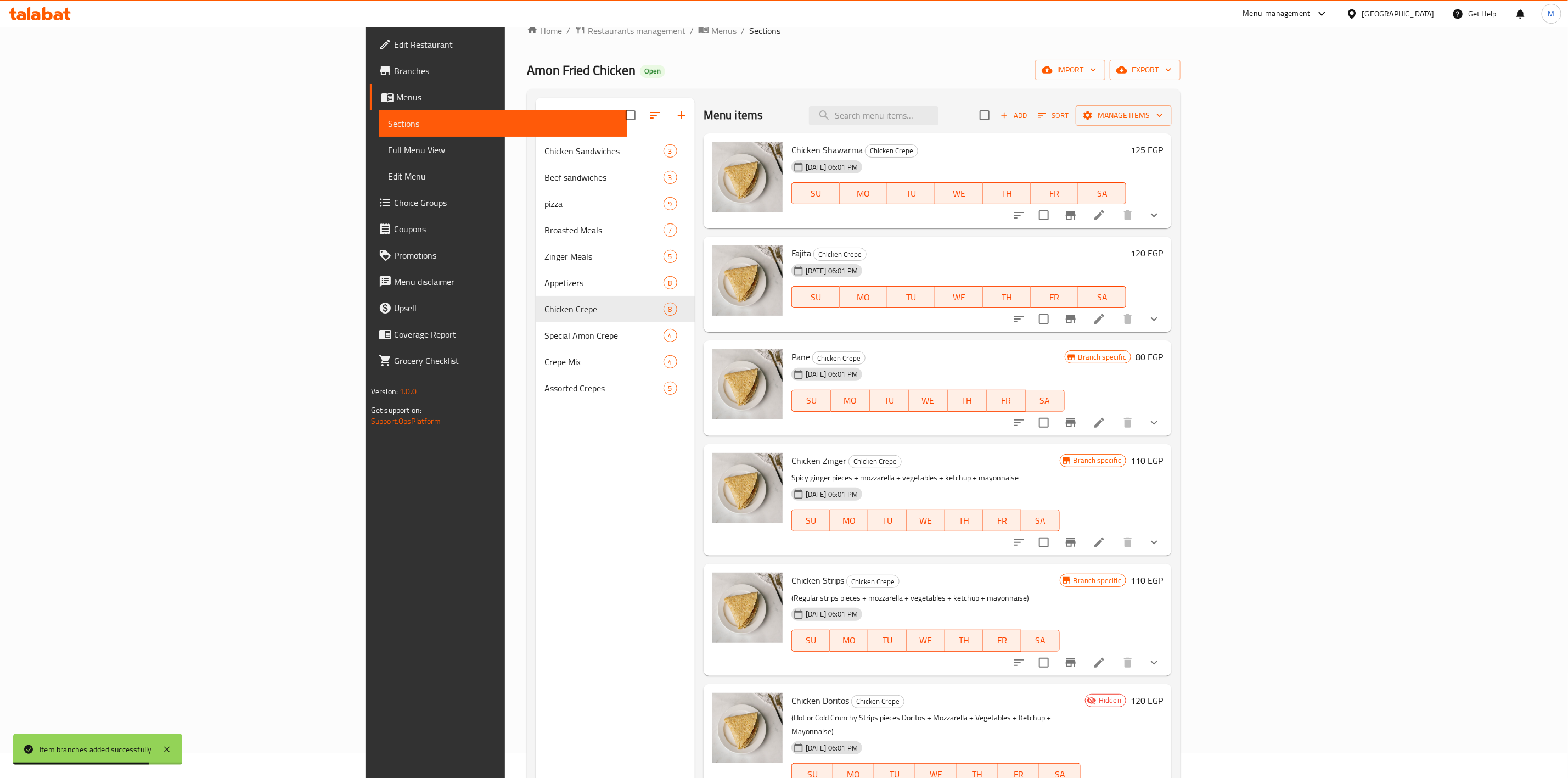
scroll to position [0, 0]
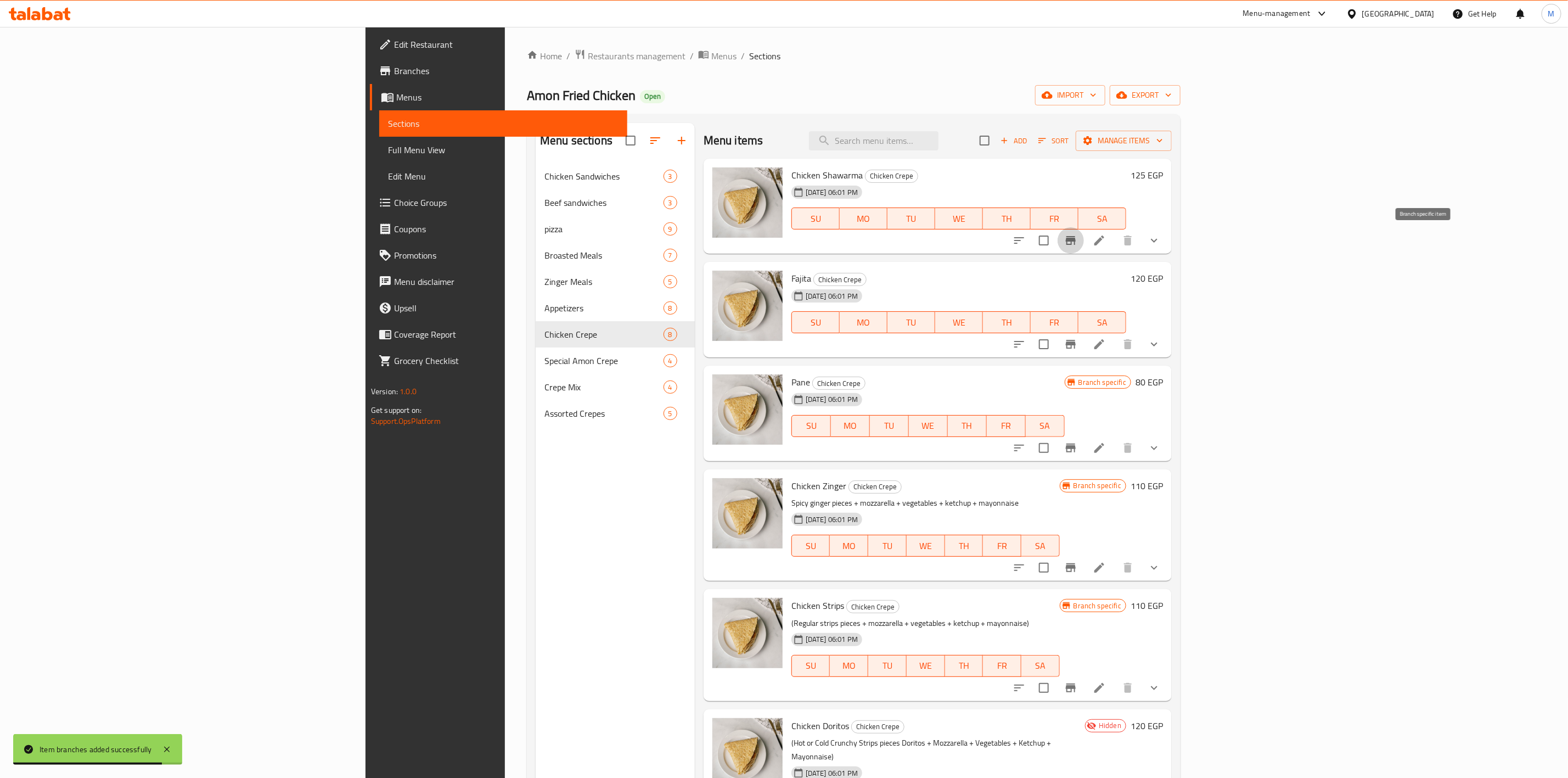
click at [1084, 248] on button "Branch-specific-item" at bounding box center [1070, 240] width 26 height 26
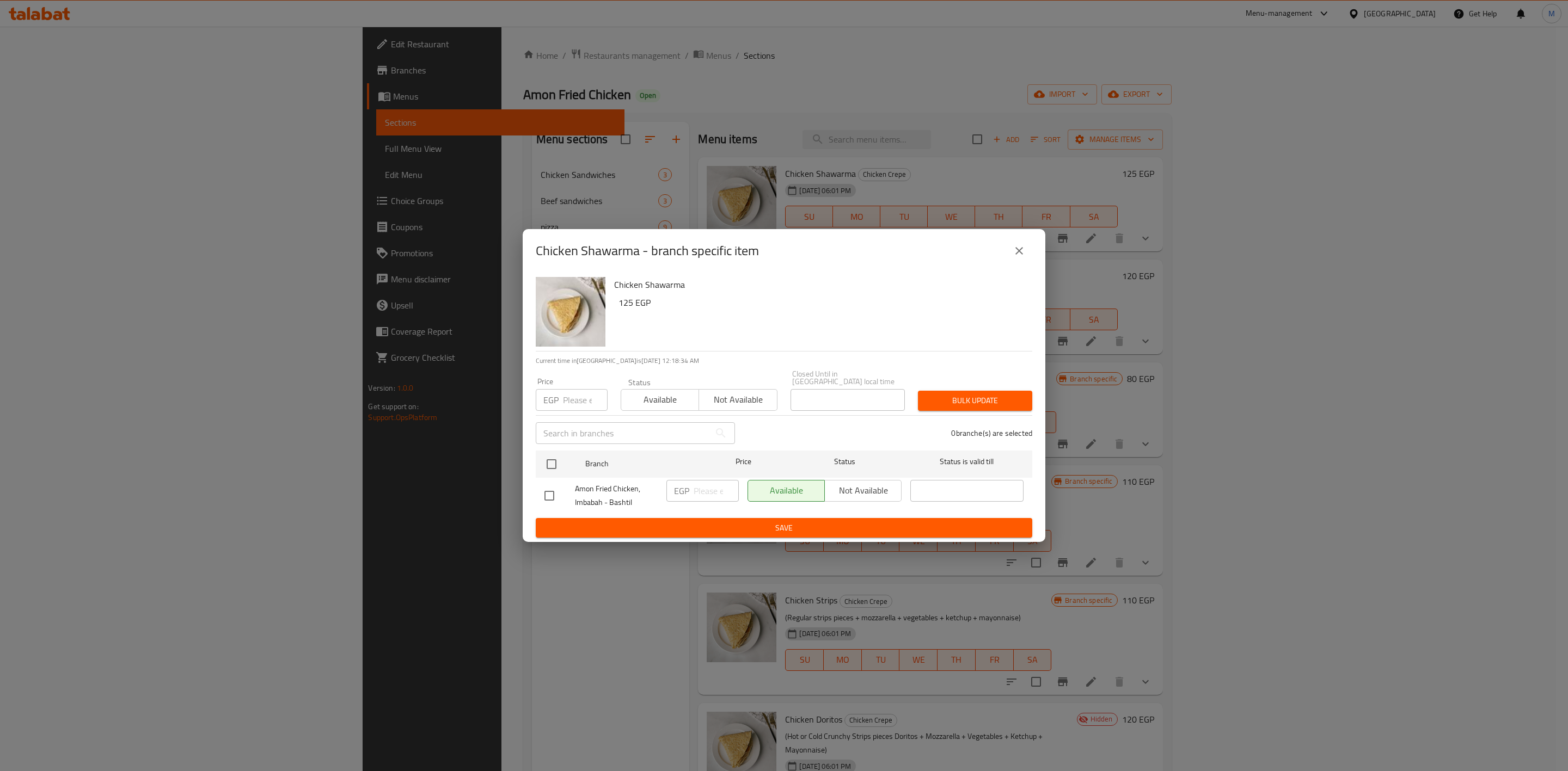
click at [577, 401] on input "number" at bounding box center [584, 400] width 44 height 22
type input "130"
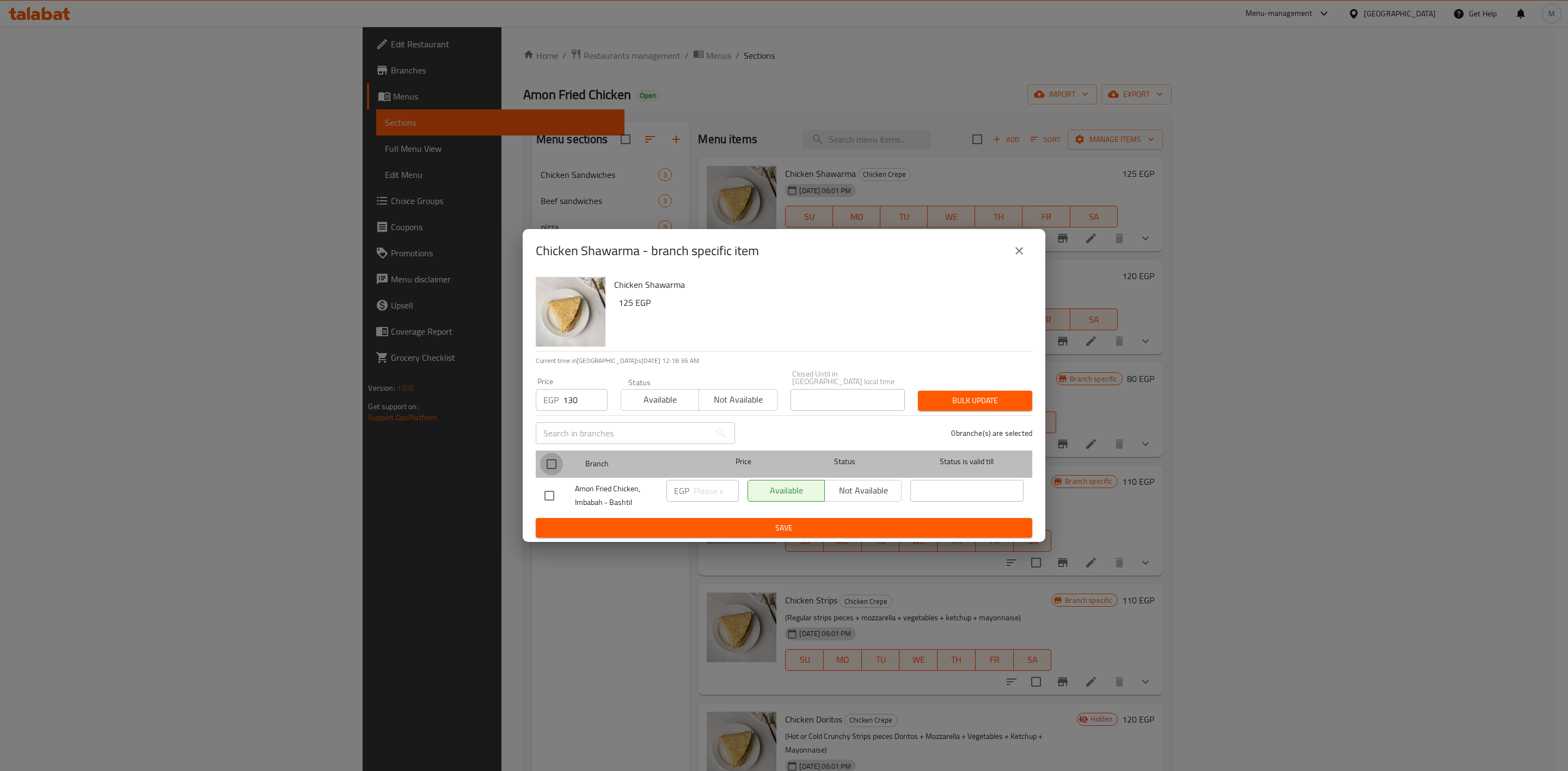
drag, startPoint x: 554, startPoint y: 456, endPoint x: 902, endPoint y: 466, distance: 348.1
click at [554, 457] on input "checkbox" at bounding box center [551, 464] width 23 height 23
checkbox input "true"
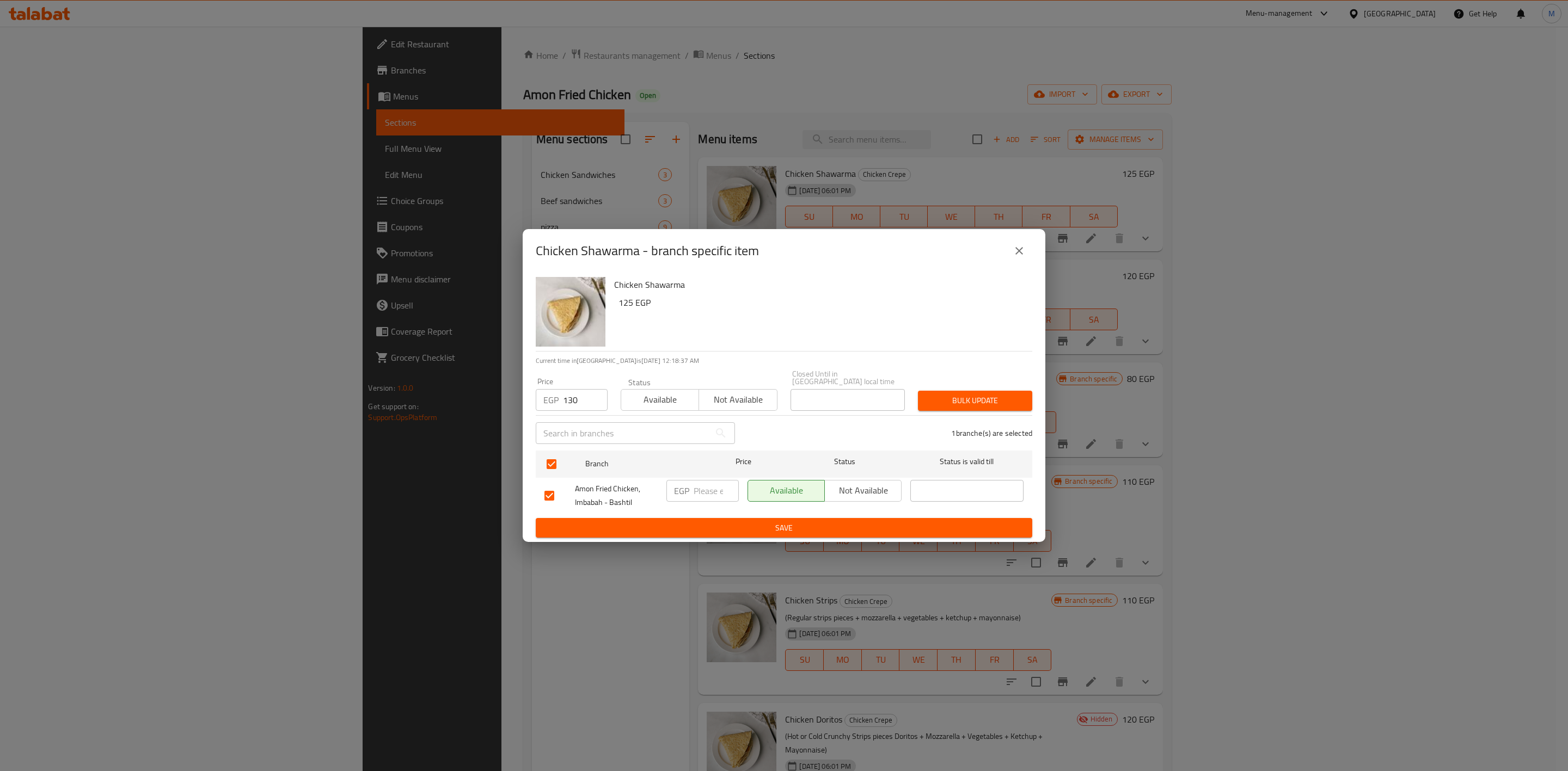
click at [986, 404] on button "Bulk update" at bounding box center [975, 401] width 114 height 20
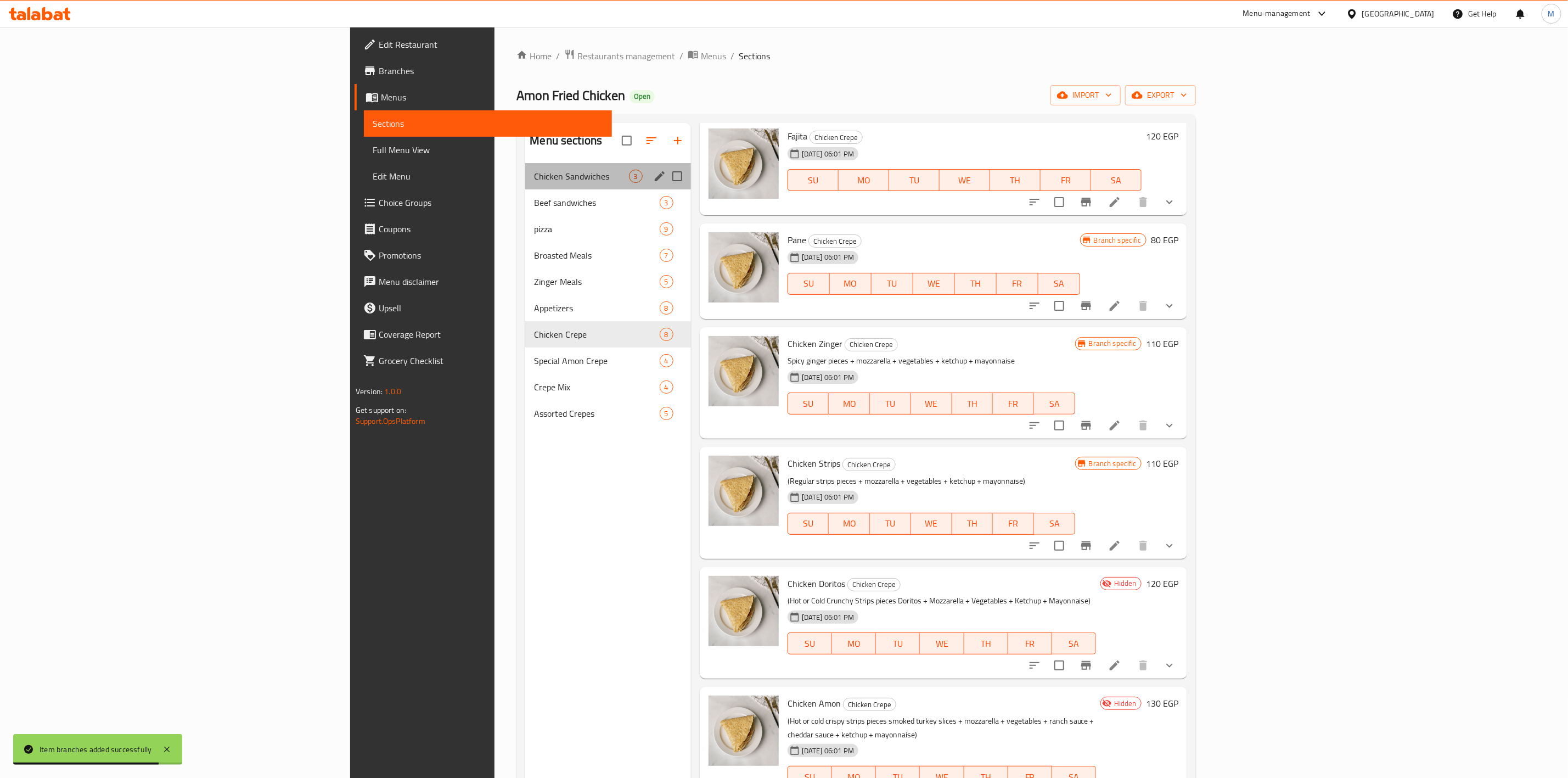
click at [525, 168] on div "Chicken Sandwiches 3" at bounding box center [608, 176] width 166 height 26
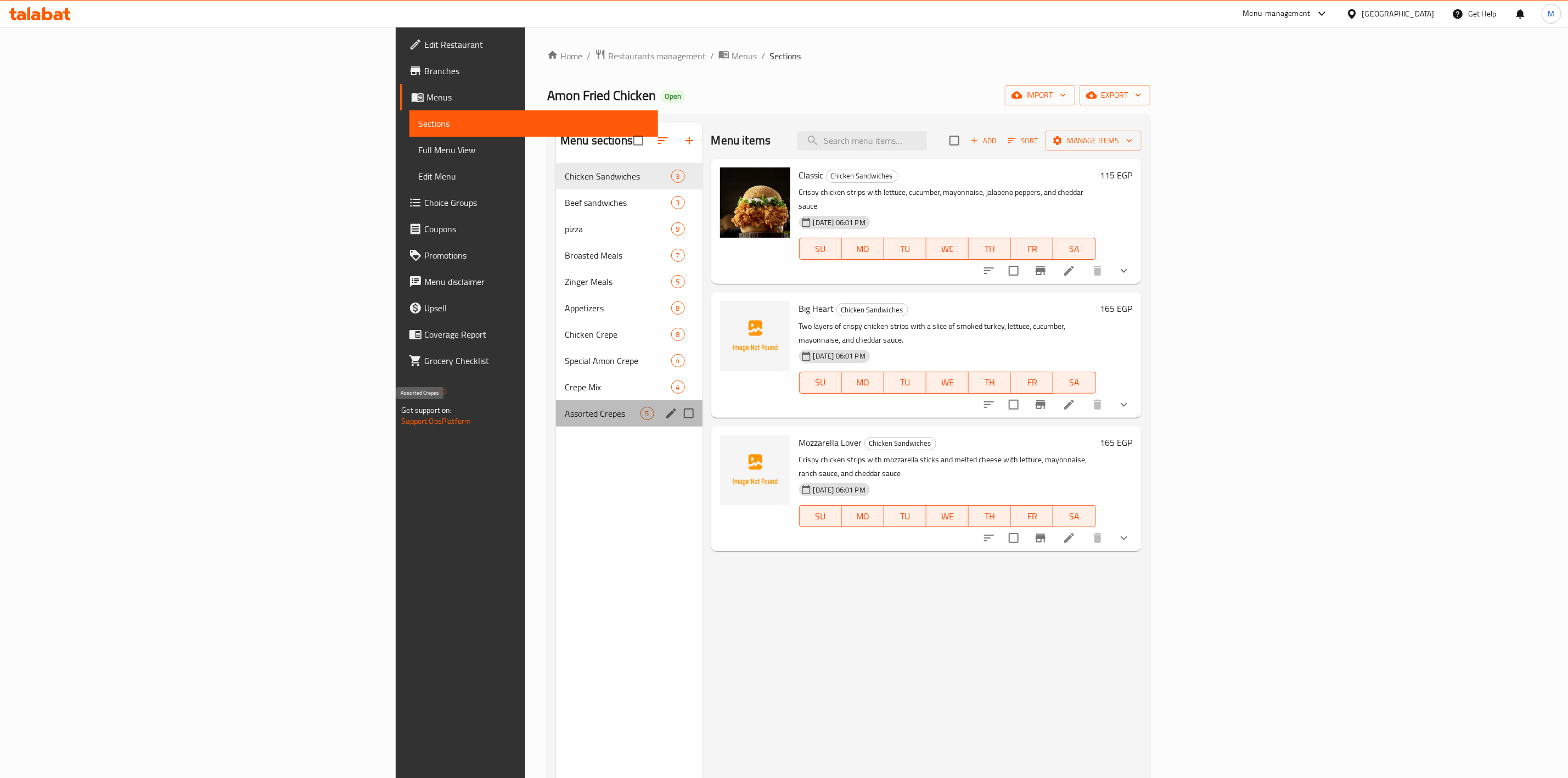
click at [565, 418] on span "Assorted Crepes" at bounding box center [602, 413] width 75 height 13
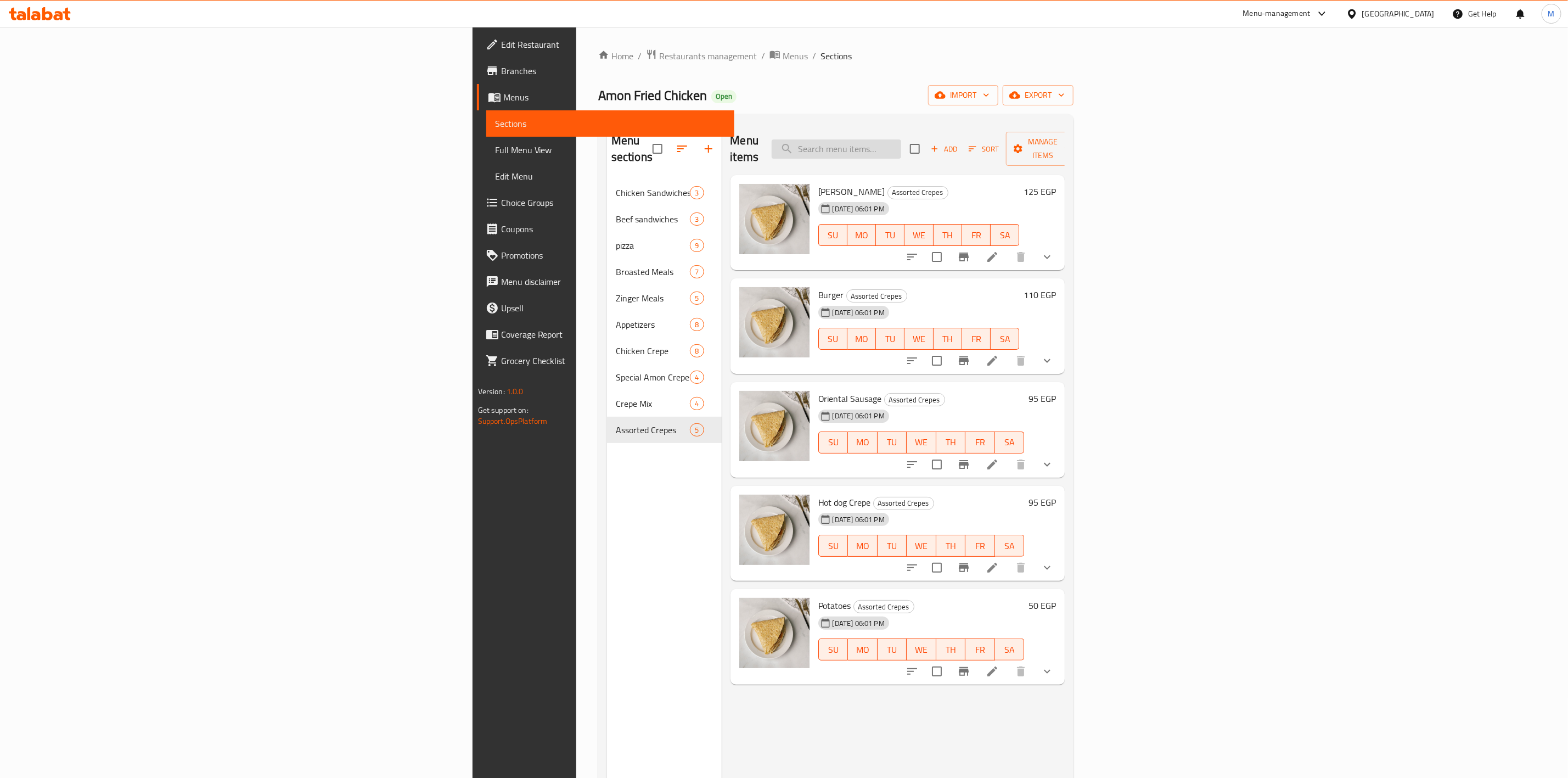
click at [902, 140] on input "search" at bounding box center [837, 149] width 130 height 19
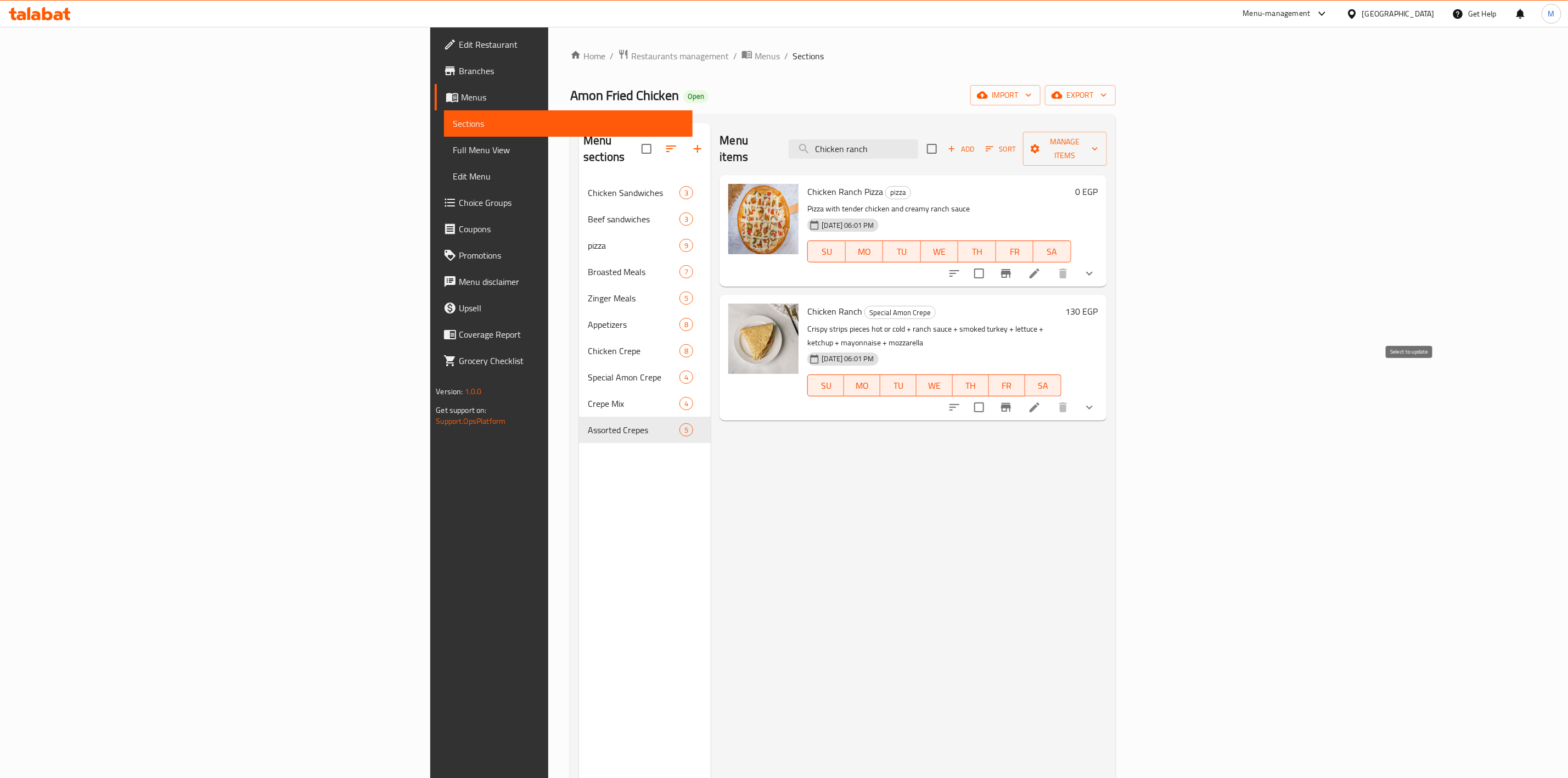
type input "Chicken ranch"
click at [991, 396] on input "checkbox" at bounding box center [979, 408] width 23 height 23
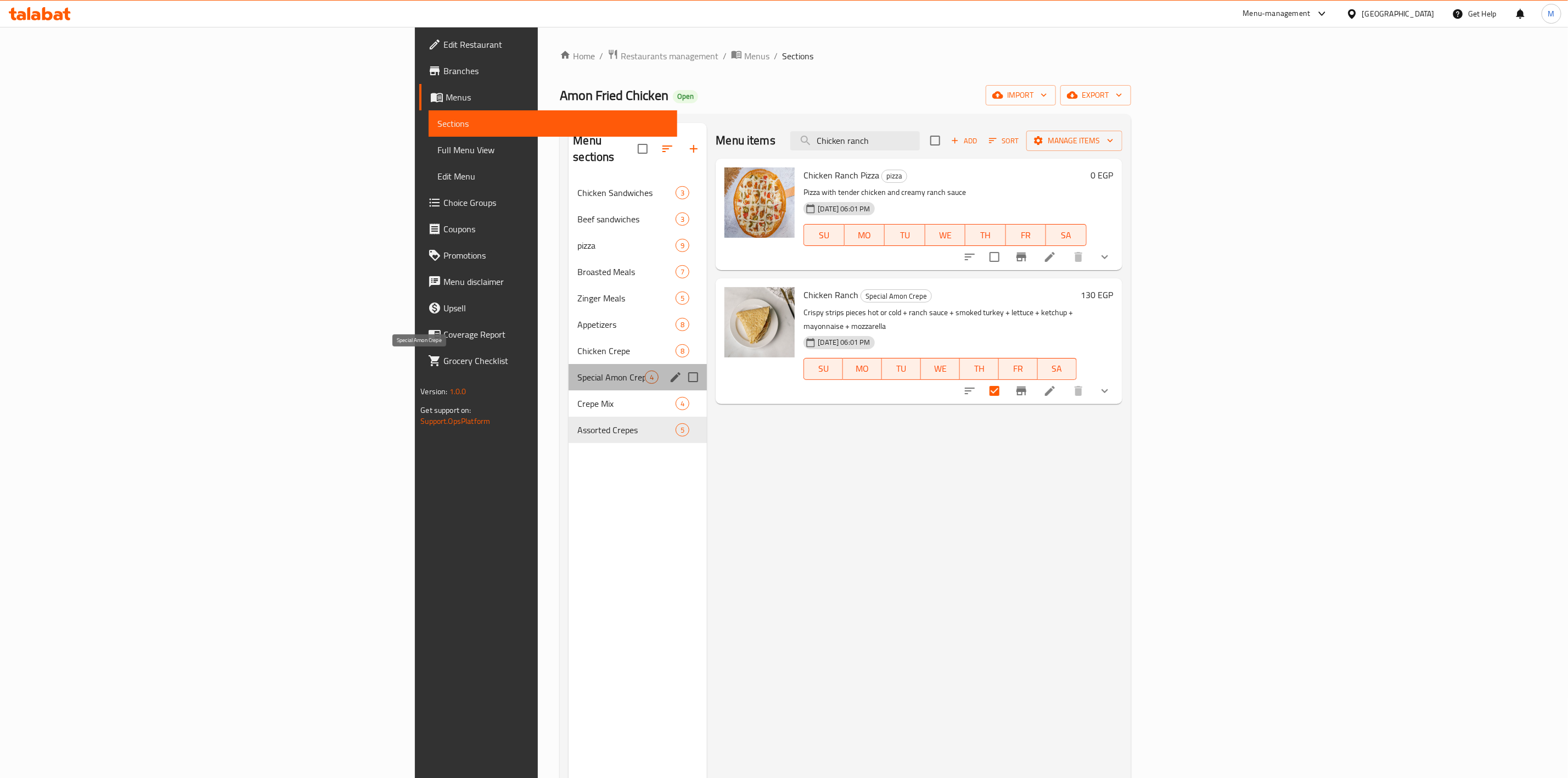
click at [577, 371] on span "Special Amon Crepe" at bounding box center [610, 378] width 67 height 13
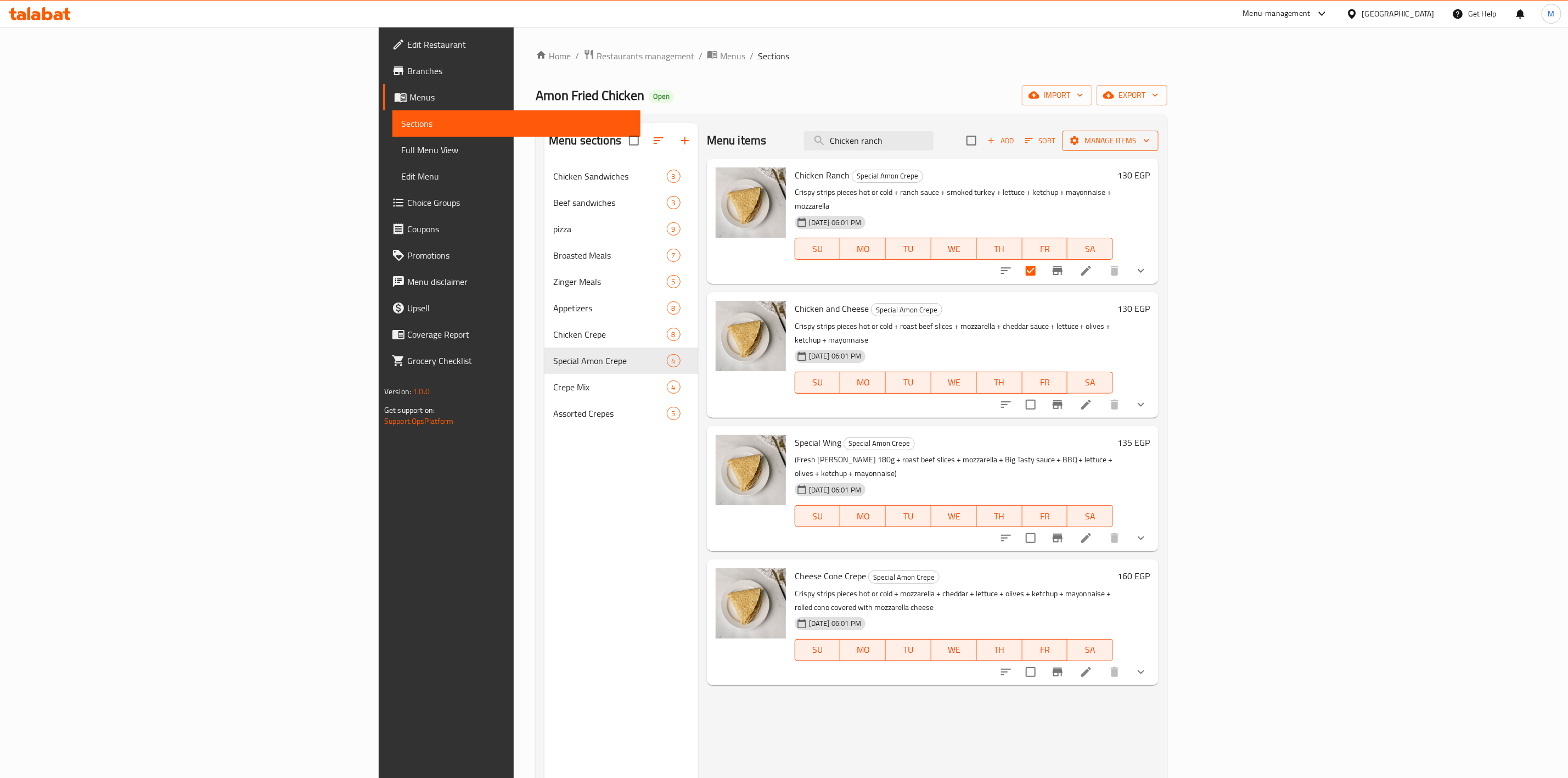
click at [1150, 142] on span "Manage items" at bounding box center [1110, 140] width 79 height 14
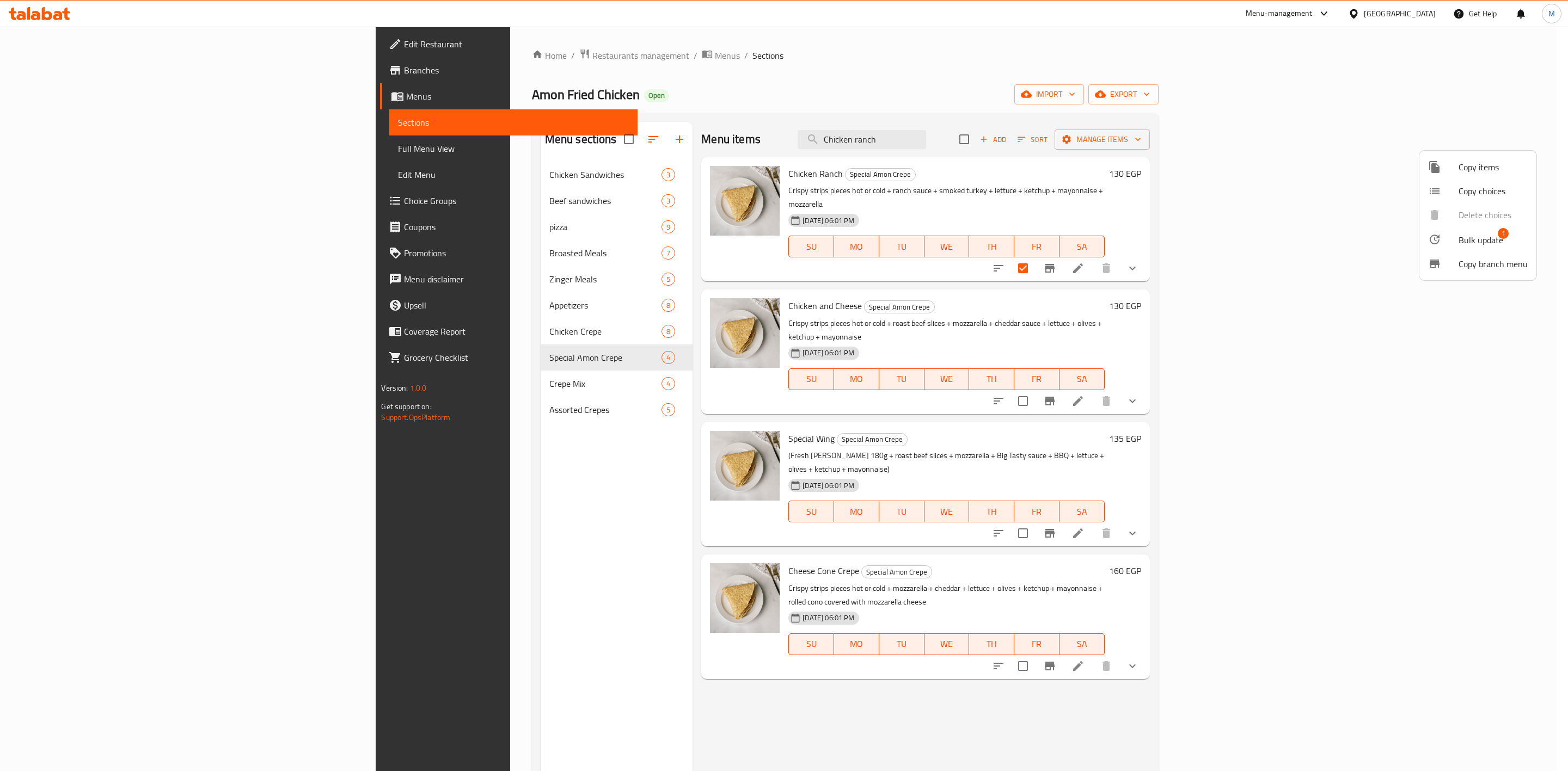
click at [1498, 232] on span "1" at bounding box center [1504, 233] width 11 height 11
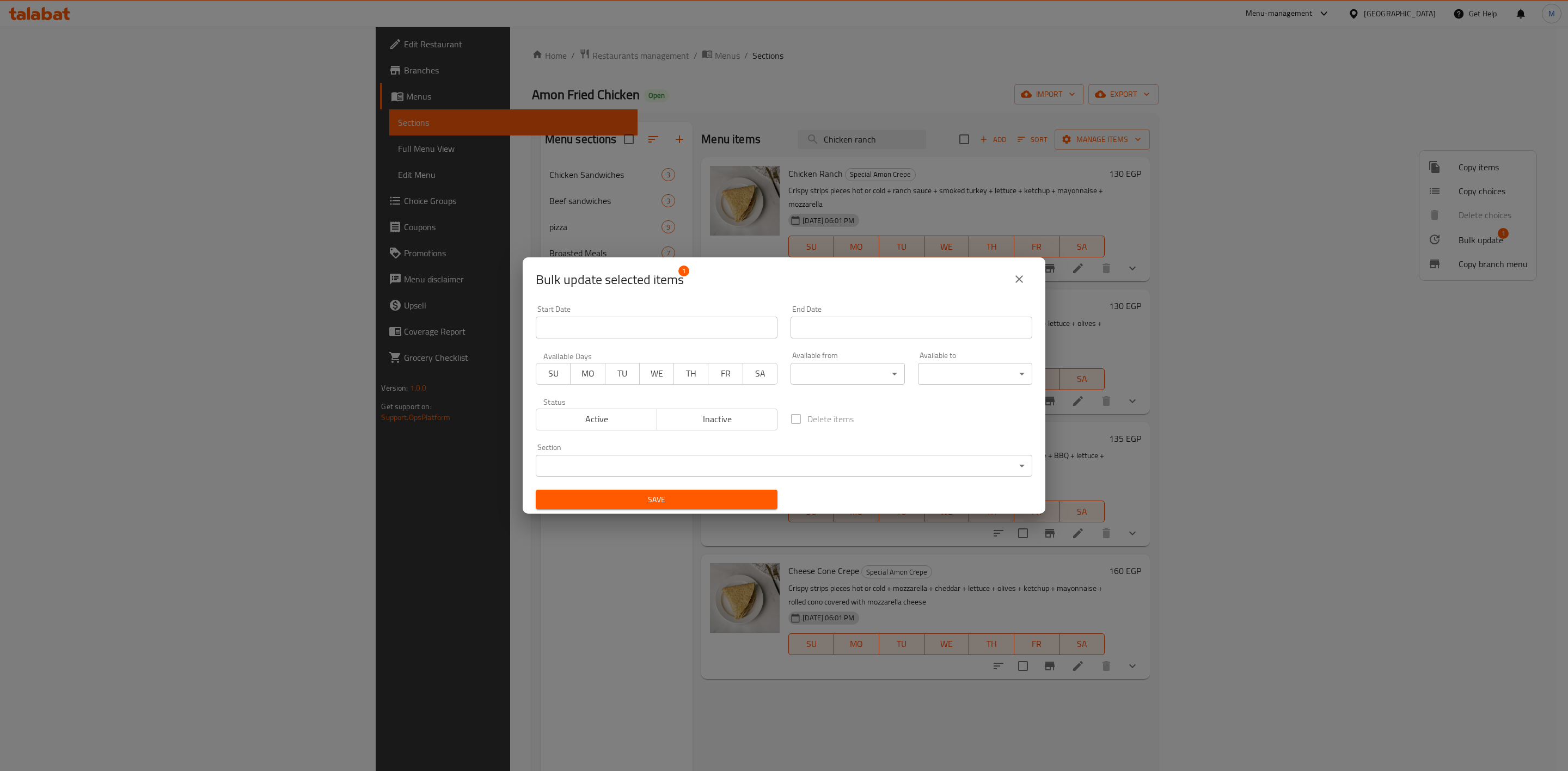
click at [708, 475] on body "​ Menu-management Egypt Get Help M Edit Restaurant Branches Menus Sections Full…" at bounding box center [784, 398] width 1568 height 744
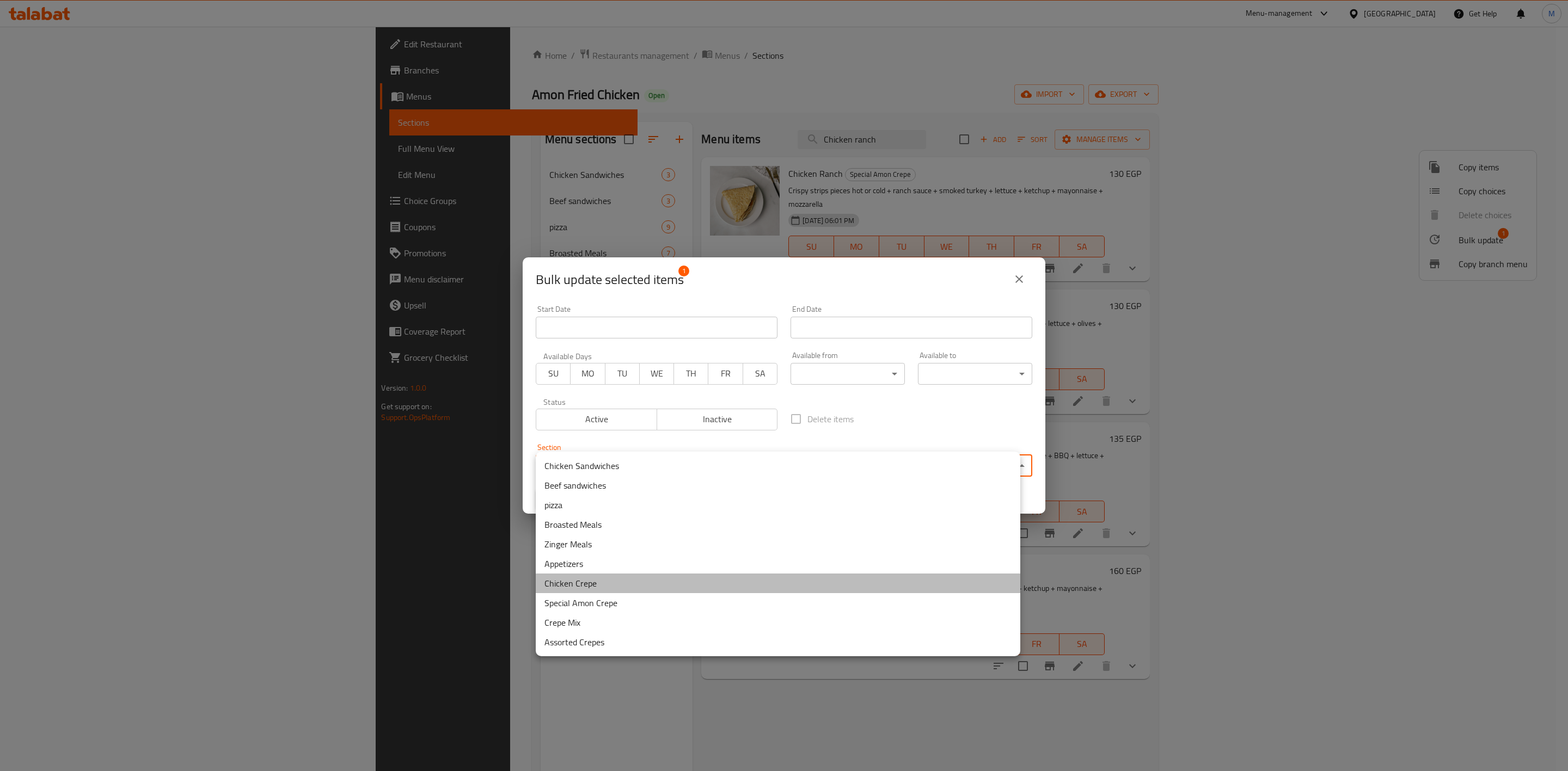
click at [658, 578] on li "Chicken Crepe" at bounding box center [778, 583] width 485 height 19
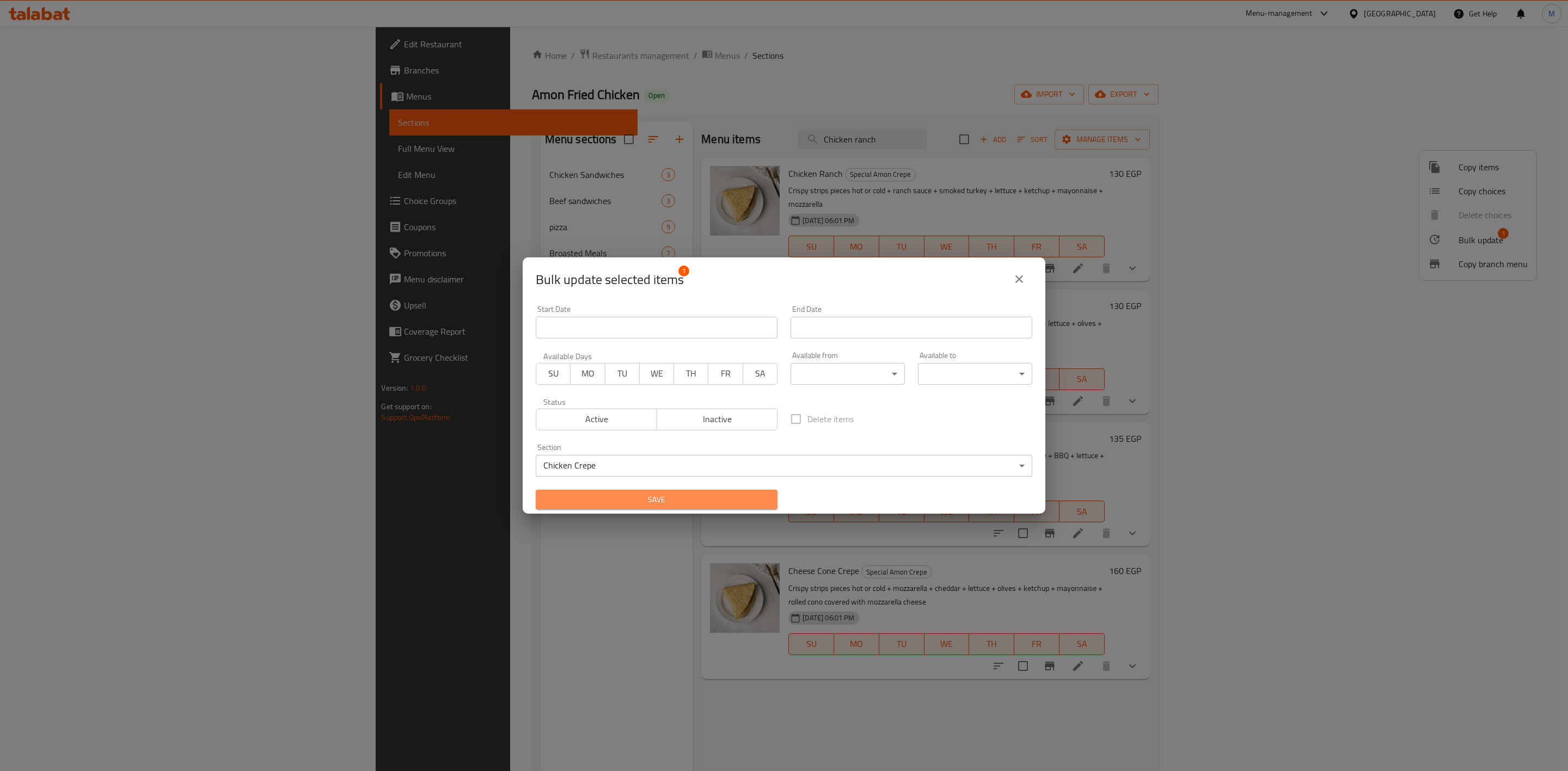
click at [744, 501] on span "Save" at bounding box center [656, 500] width 225 height 14
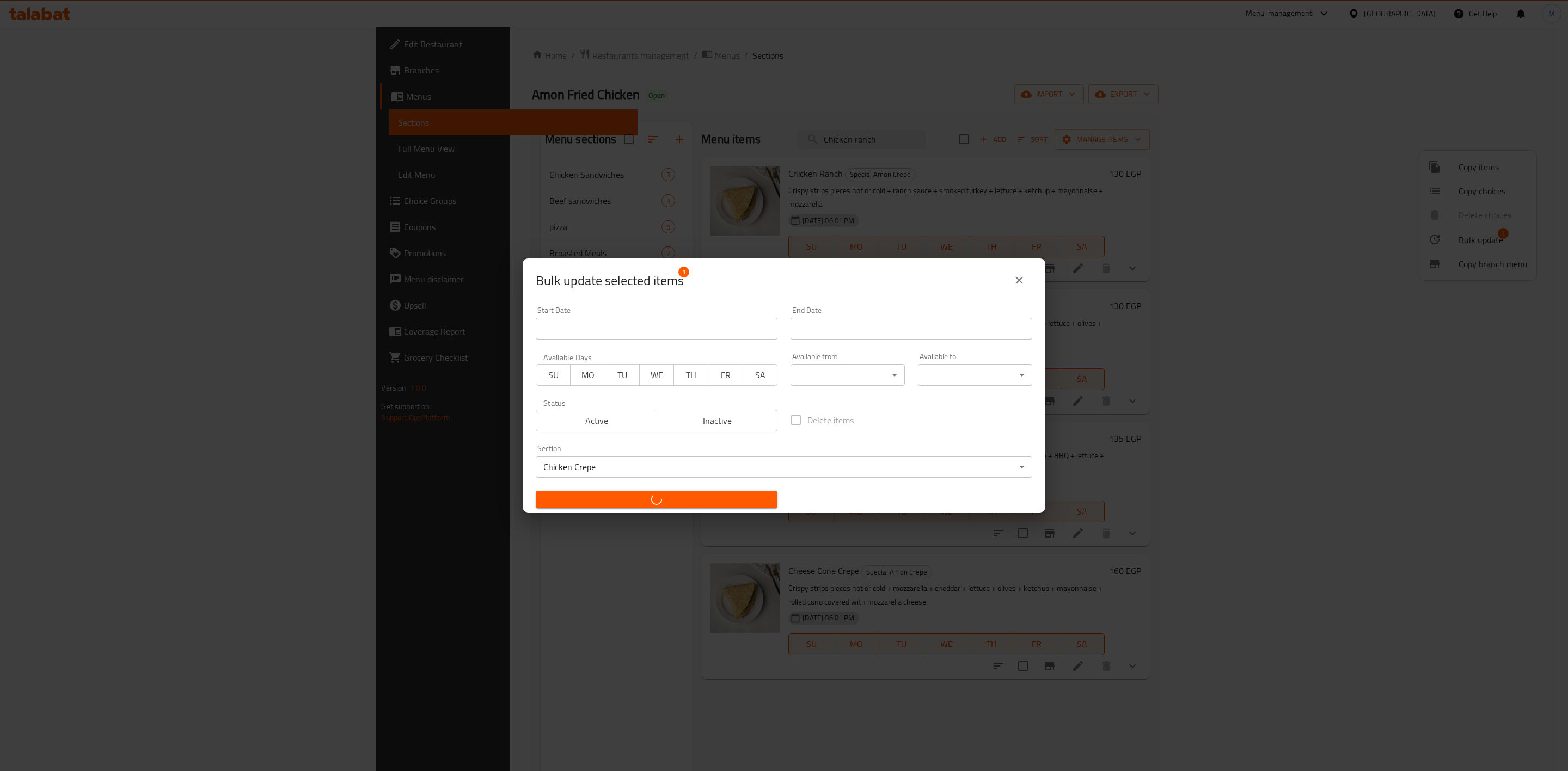
checkbox input "false"
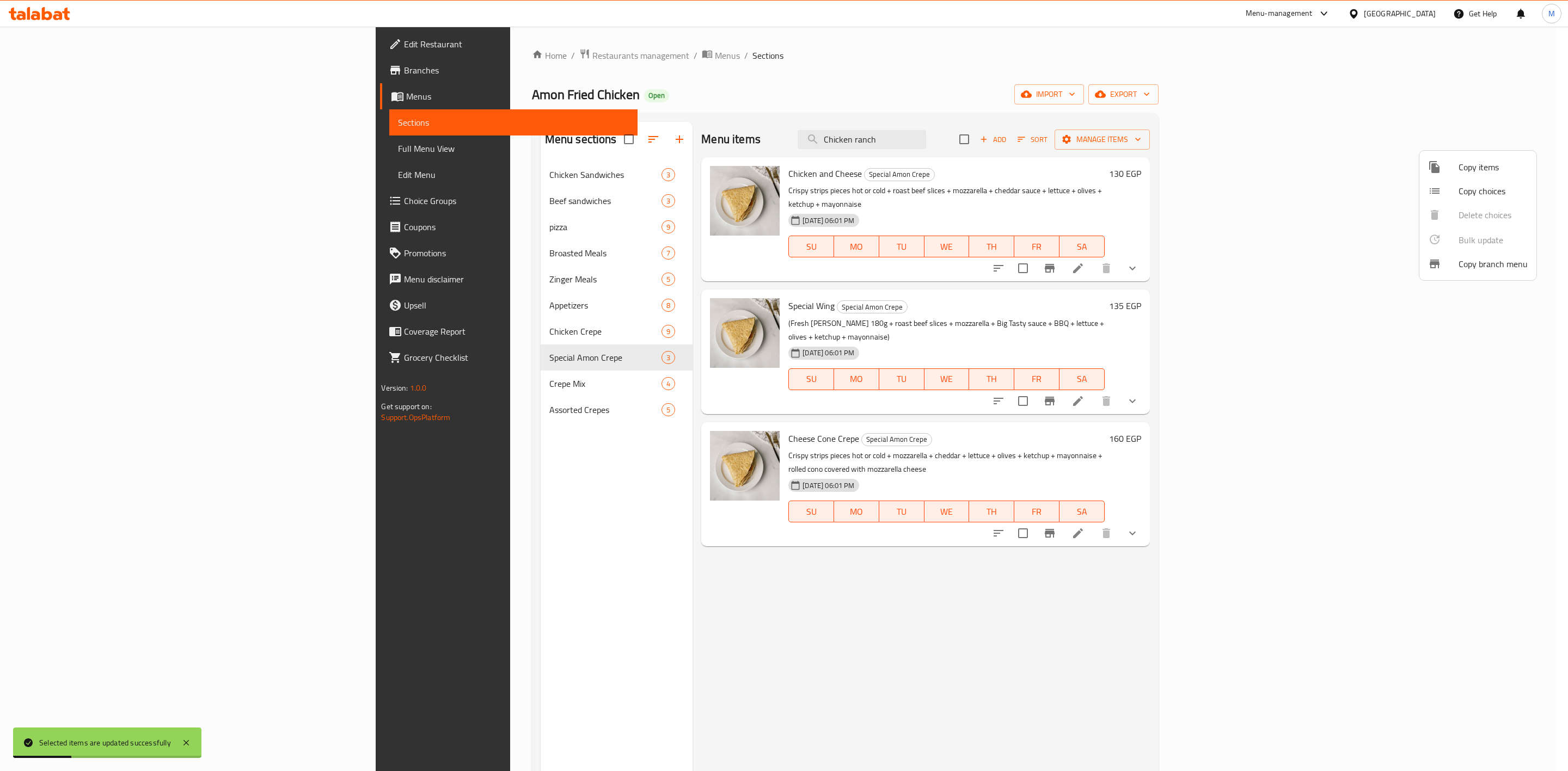
click at [402, 333] on div at bounding box center [784, 386] width 1568 height 771
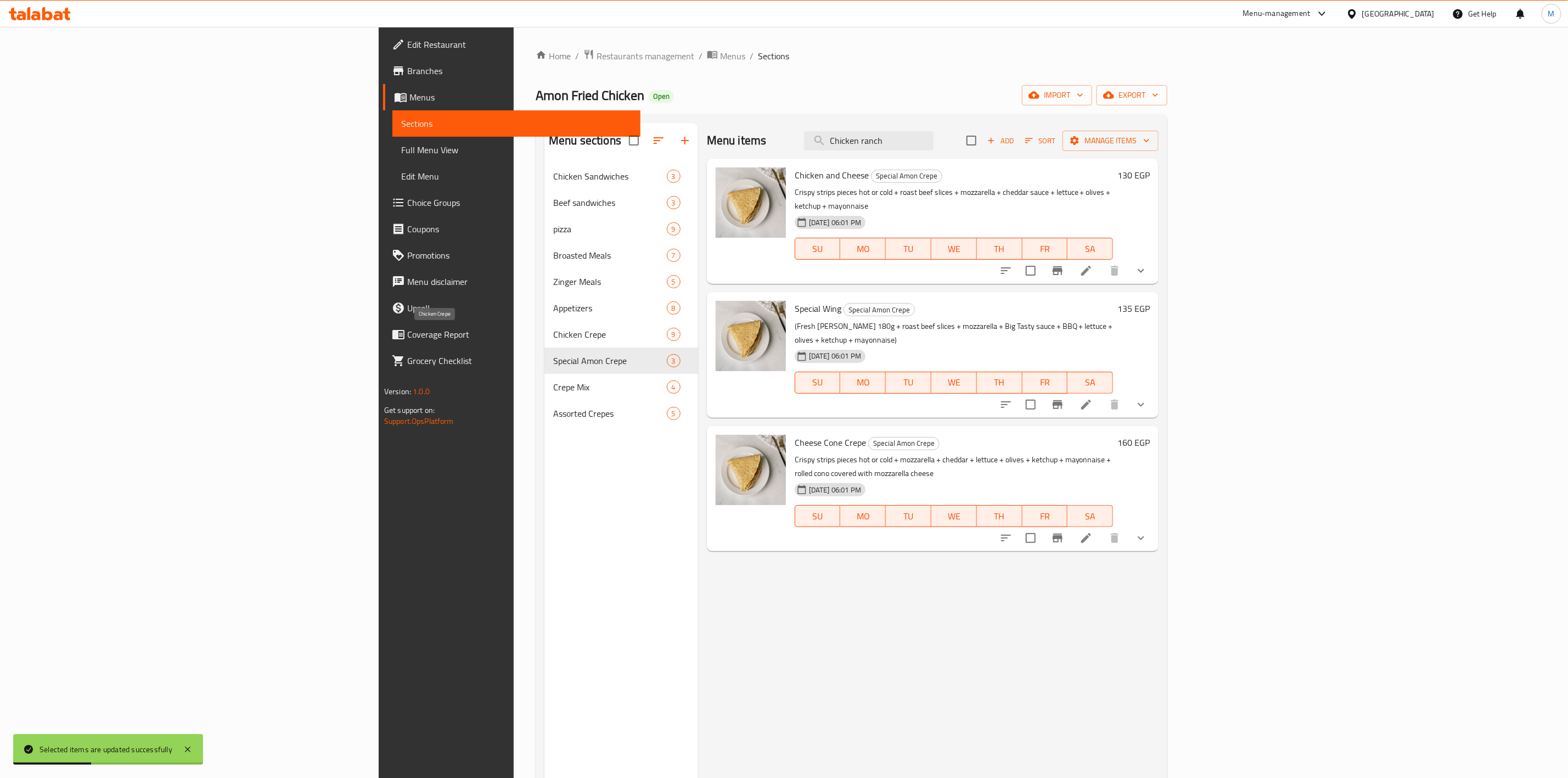
click at [554, 336] on span "Chicken Crepe" at bounding box center [610, 335] width 114 height 13
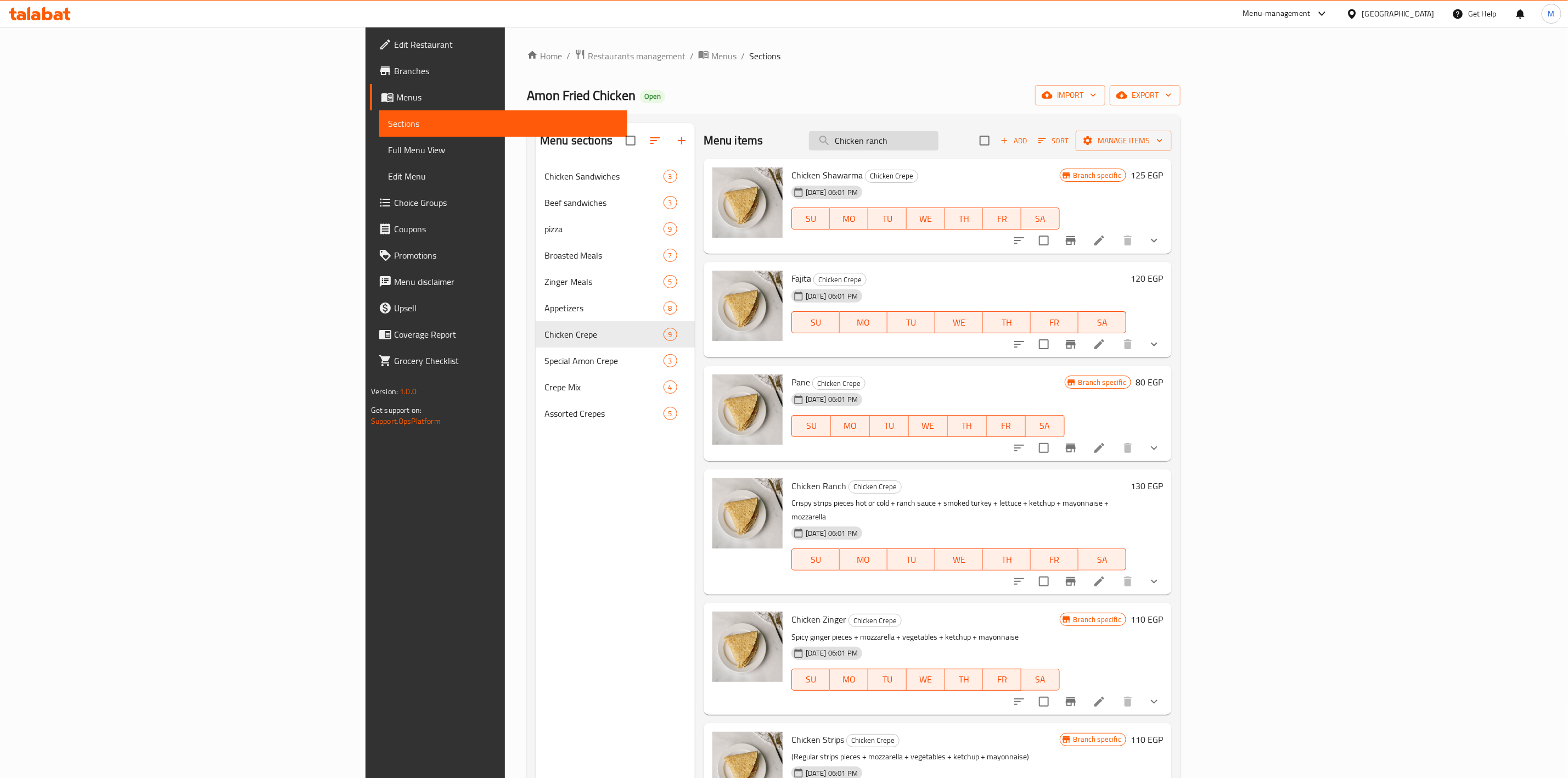
click at [939, 144] on input "Chicken ranch" at bounding box center [874, 141] width 130 height 19
click at [939, 145] on input "Chicken ranch" at bounding box center [874, 141] width 130 height 19
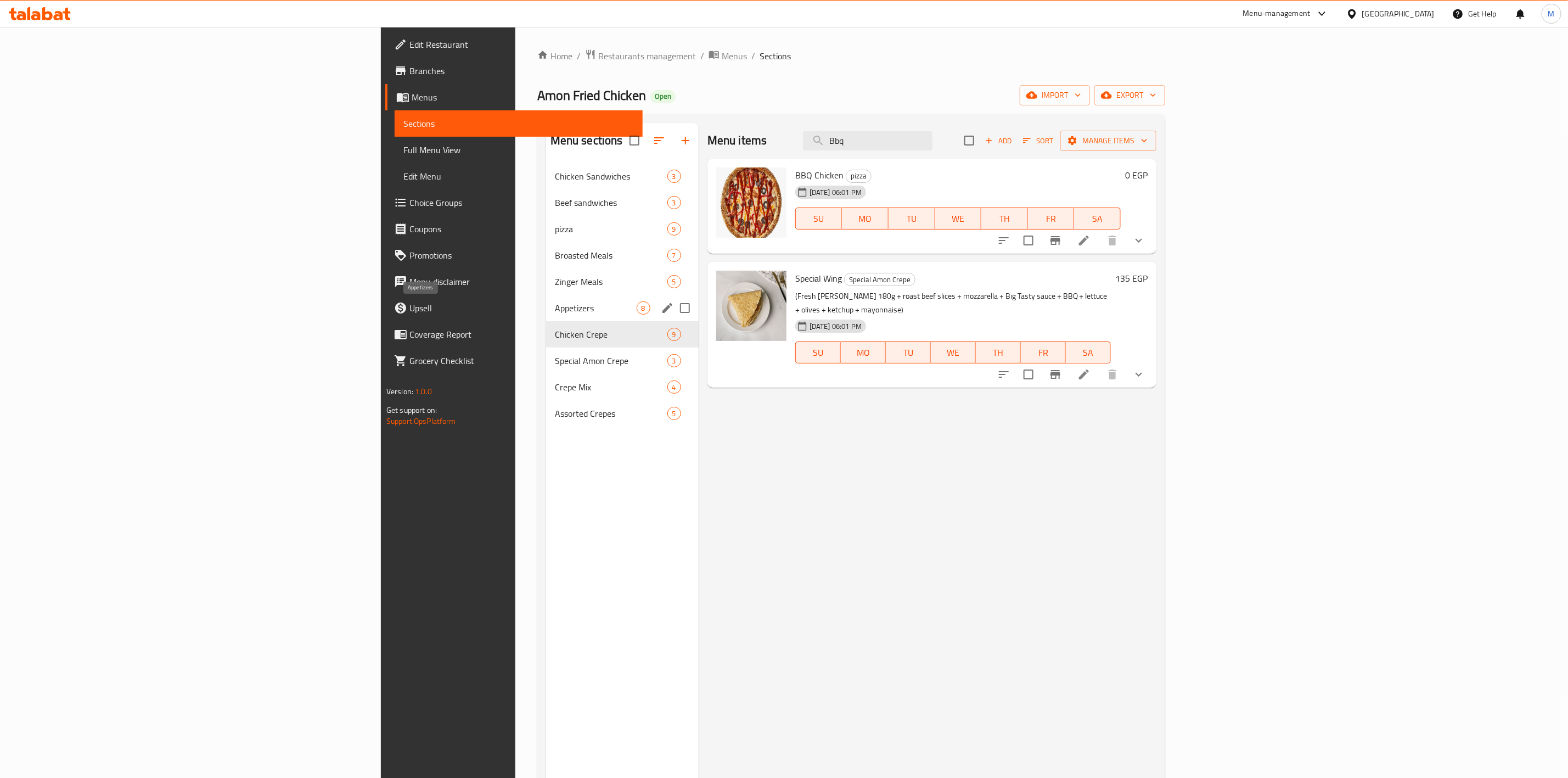
type input "Bbq"
click at [555, 301] on span "Appetizers" at bounding box center [596, 308] width 82 height 13
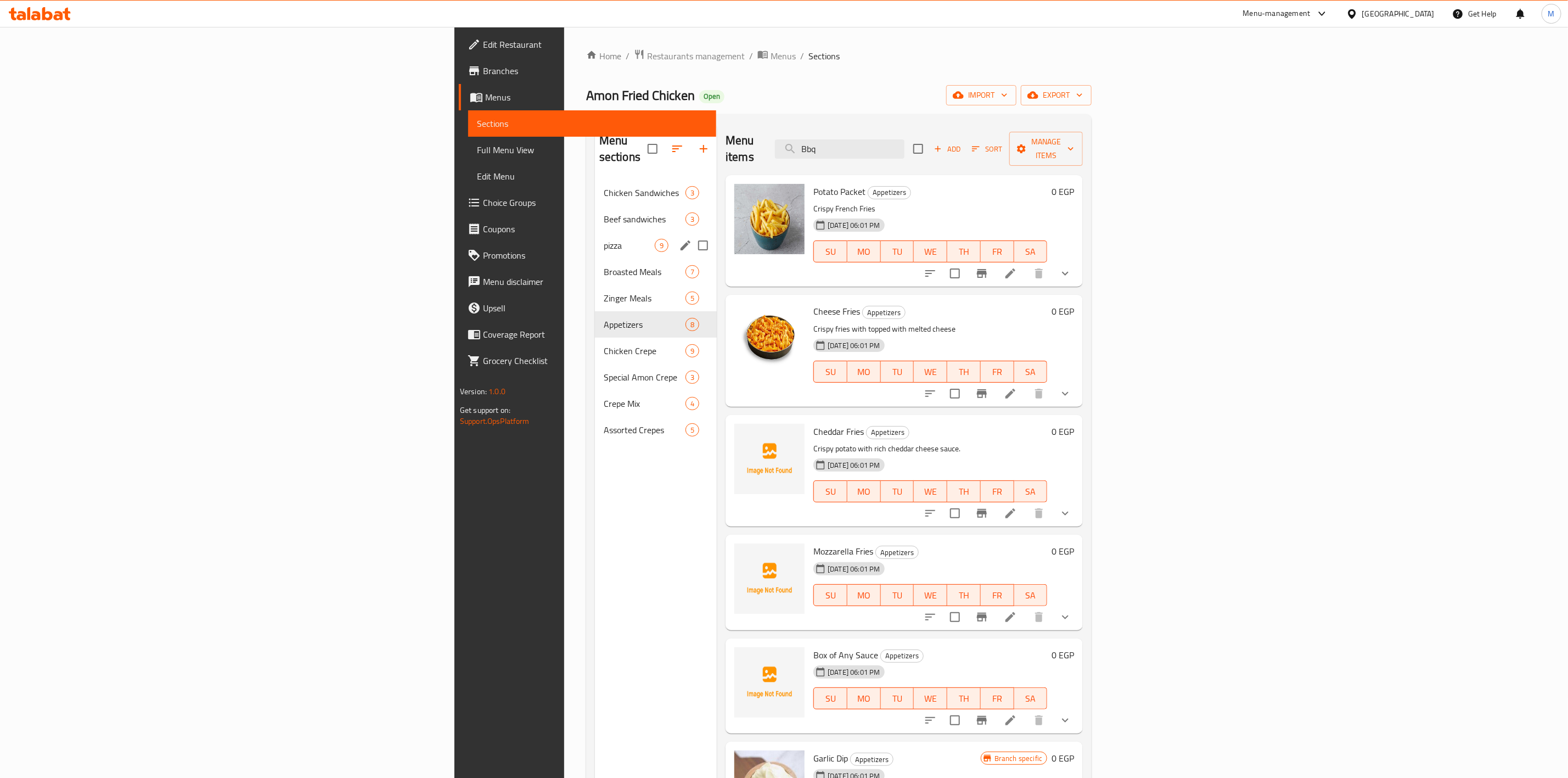
click at [595, 241] on div "pizza 9" at bounding box center [656, 245] width 122 height 26
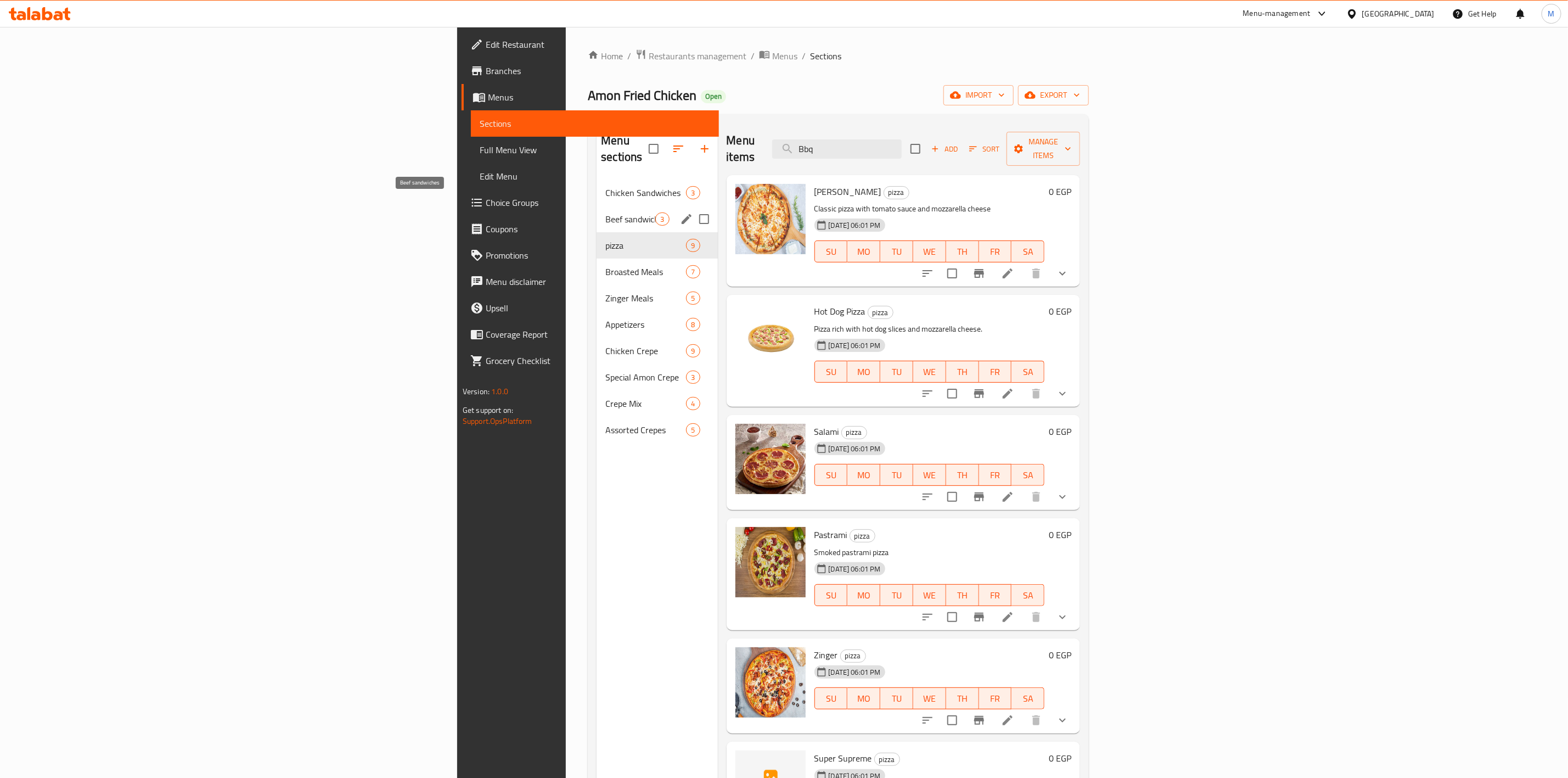
click at [605, 213] on span "Beef sandwiches" at bounding box center [631, 219] width 50 height 13
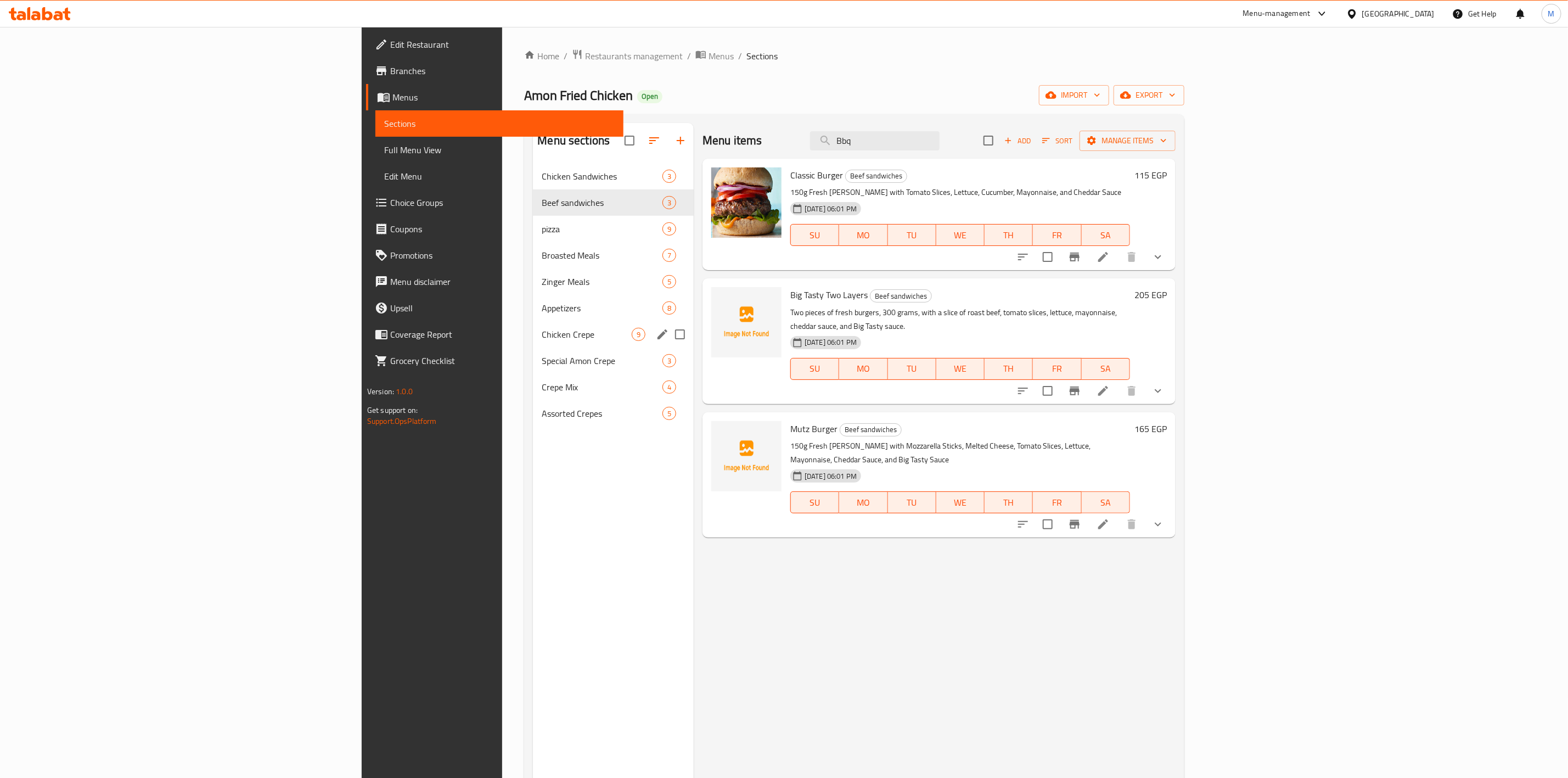
click at [542, 331] on span "Chicken Crepe" at bounding box center [587, 335] width 90 height 13
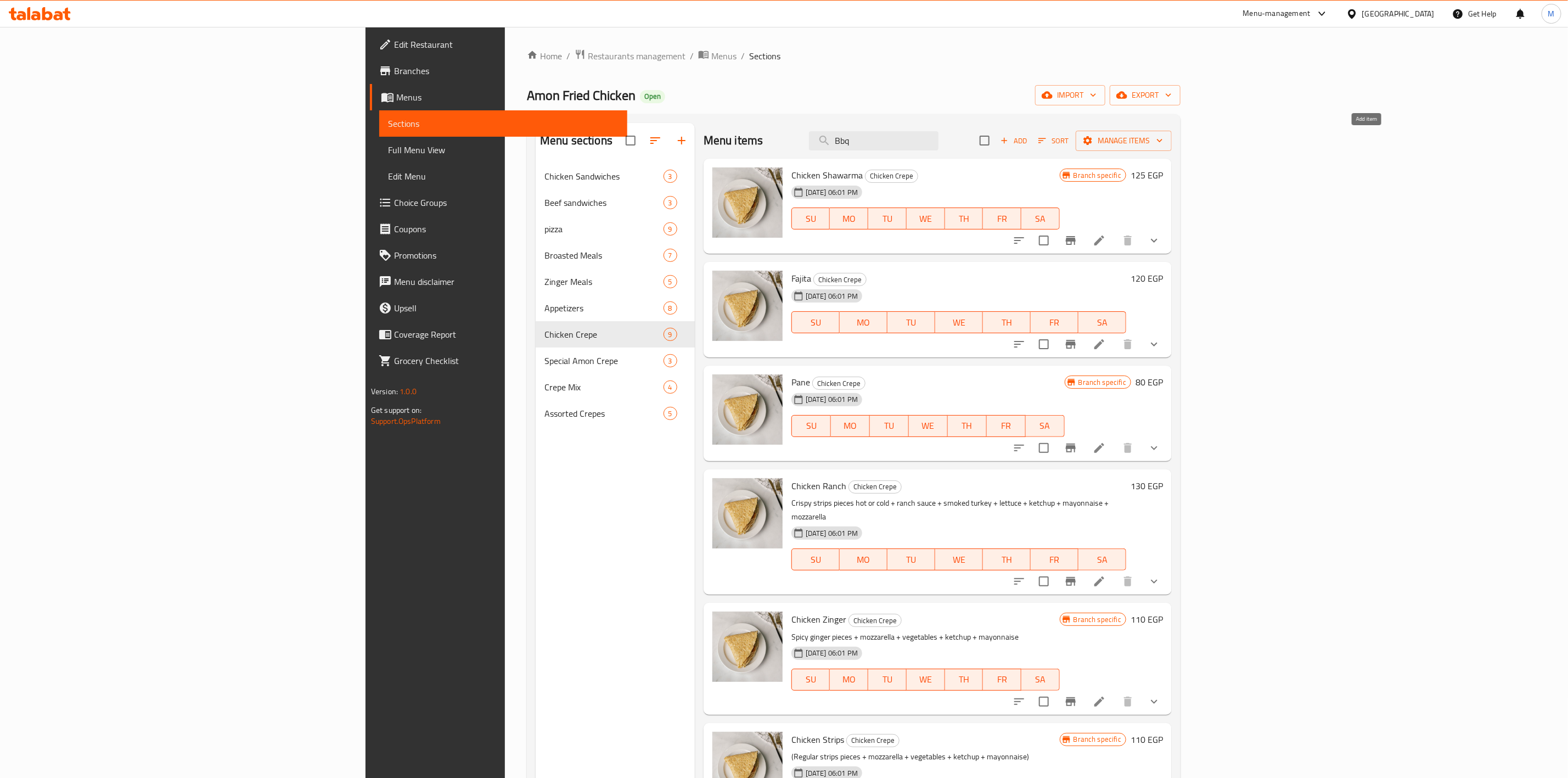
click at [1028, 142] on span "Add" at bounding box center [1014, 141] width 30 height 13
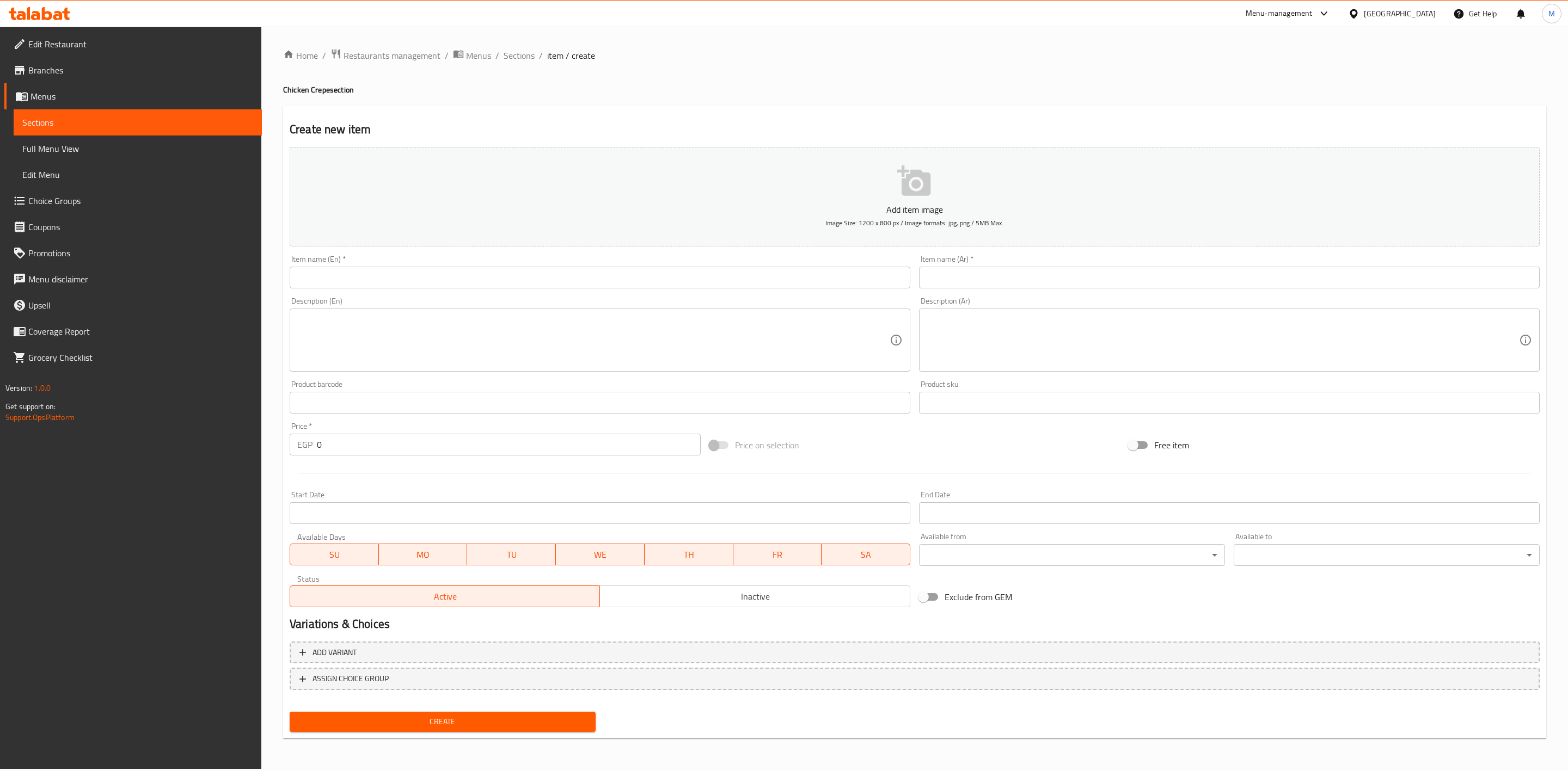
click at [444, 278] on input "text" at bounding box center [600, 277] width 621 height 22
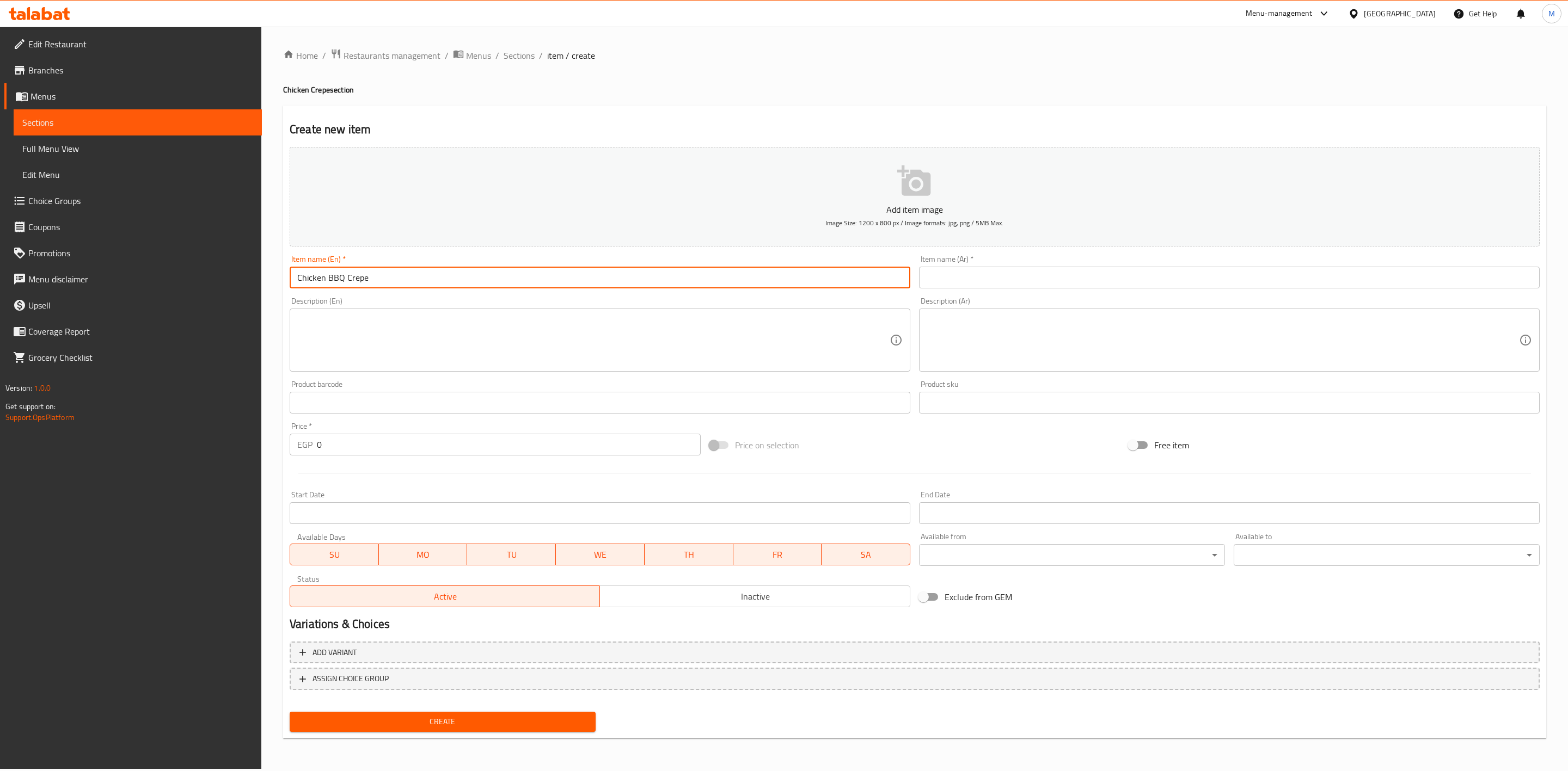
type input "Chicken BBQ Crepe"
click at [979, 282] on input "text" at bounding box center [1229, 277] width 621 height 22
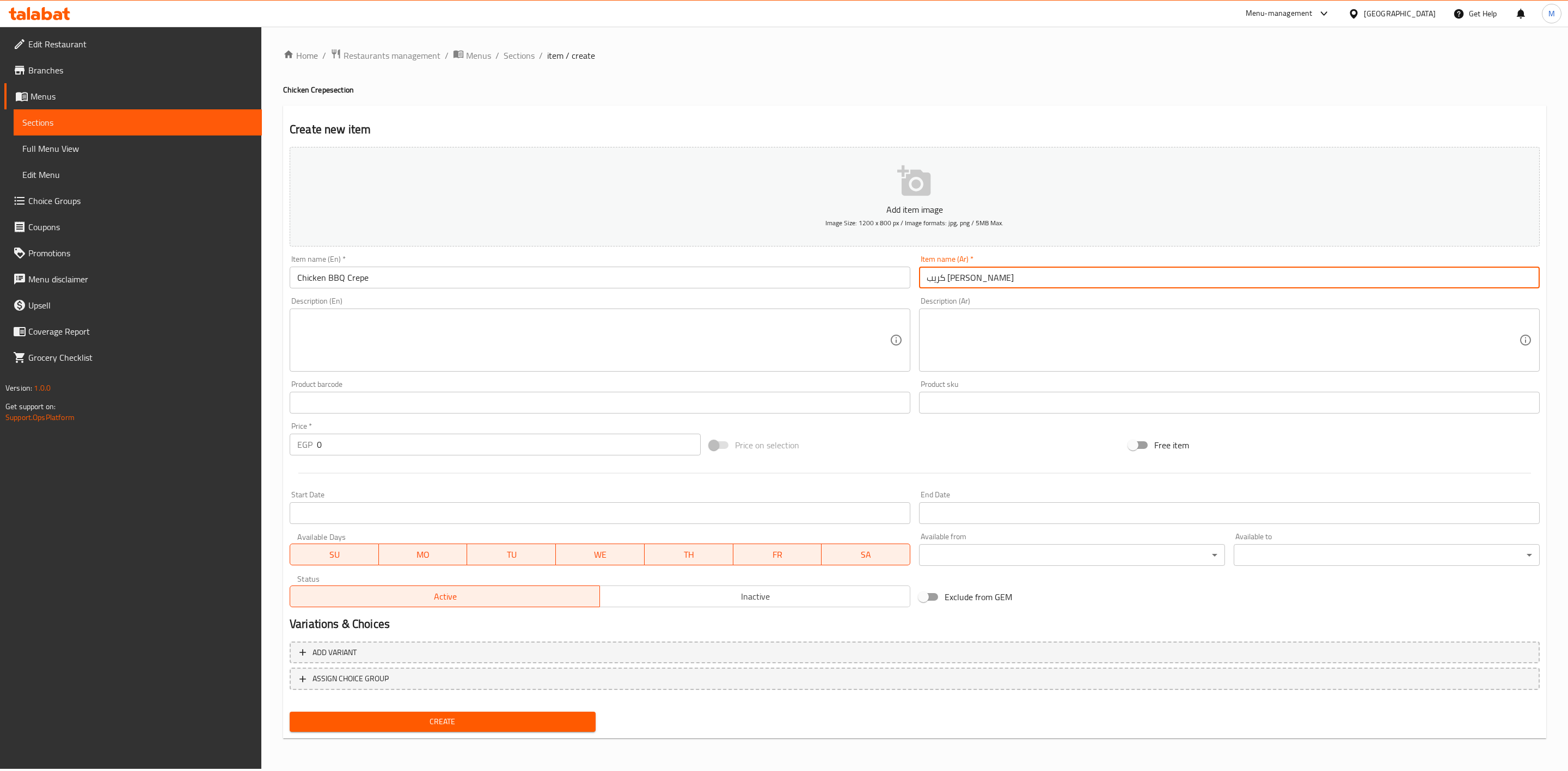
type input "كريب فراخ باربكيو"
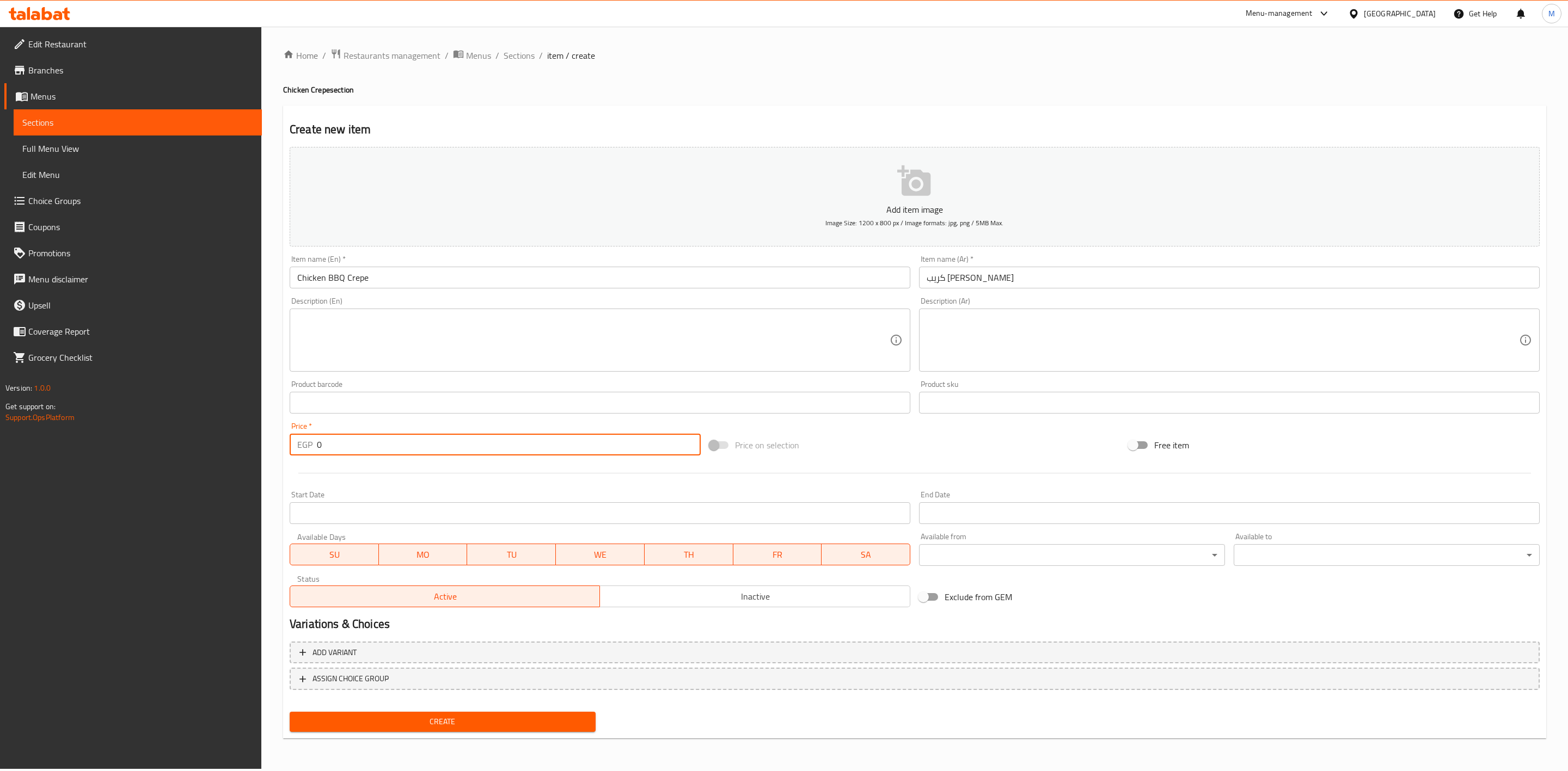
drag, startPoint x: 337, startPoint y: 438, endPoint x: 257, endPoint y: 441, distance: 80.1
click at [262, 441] on div "Home / Restaurants management / Menus / Sections / item / create Chicken Crepe …" at bounding box center [914, 398] width 1306 height 743
type input "120"
click at [825, 446] on div "Price on selection" at bounding box center [914, 445] width 419 height 30
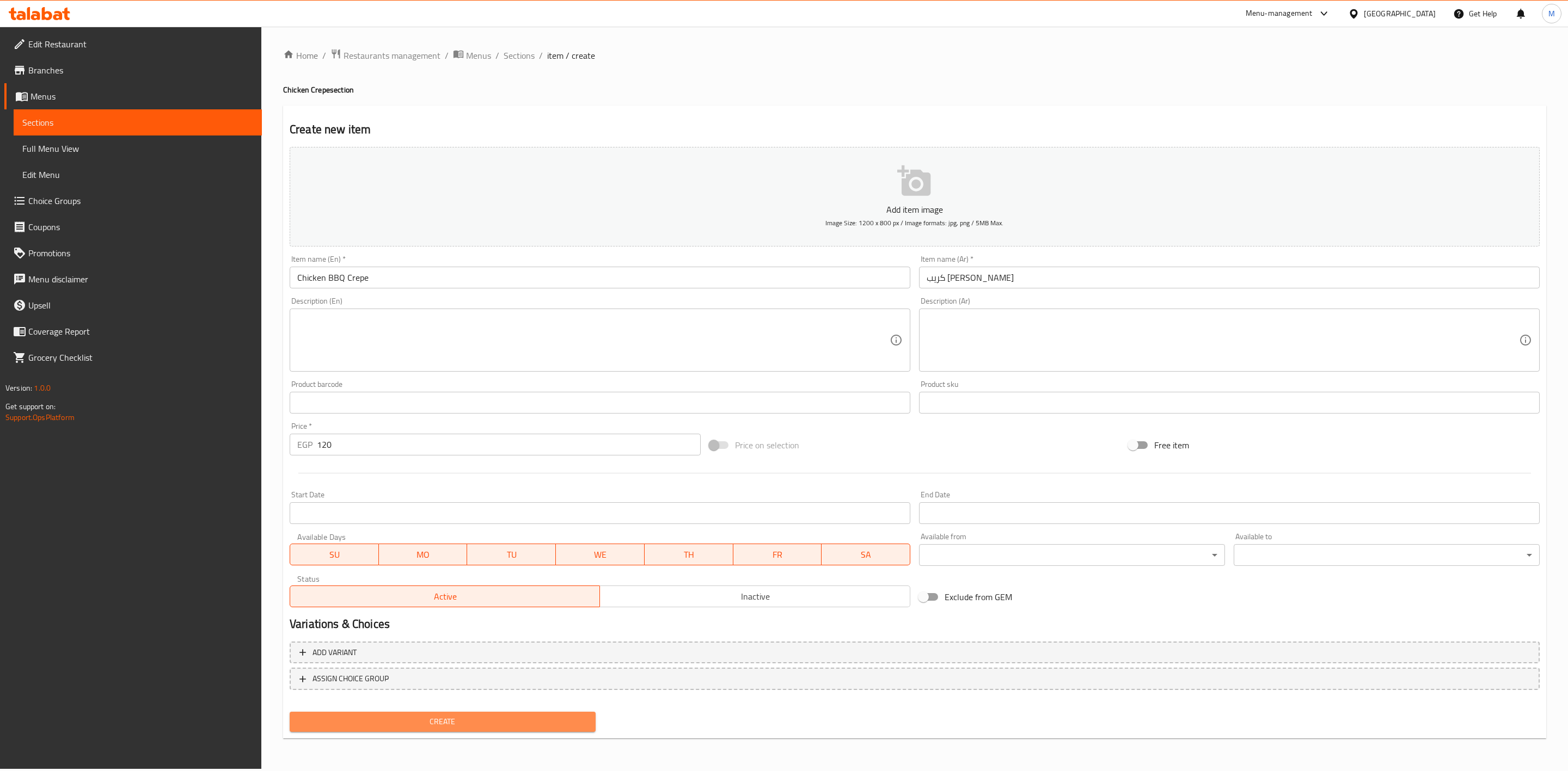
click at [568, 722] on span "Create" at bounding box center [443, 722] width 288 height 14
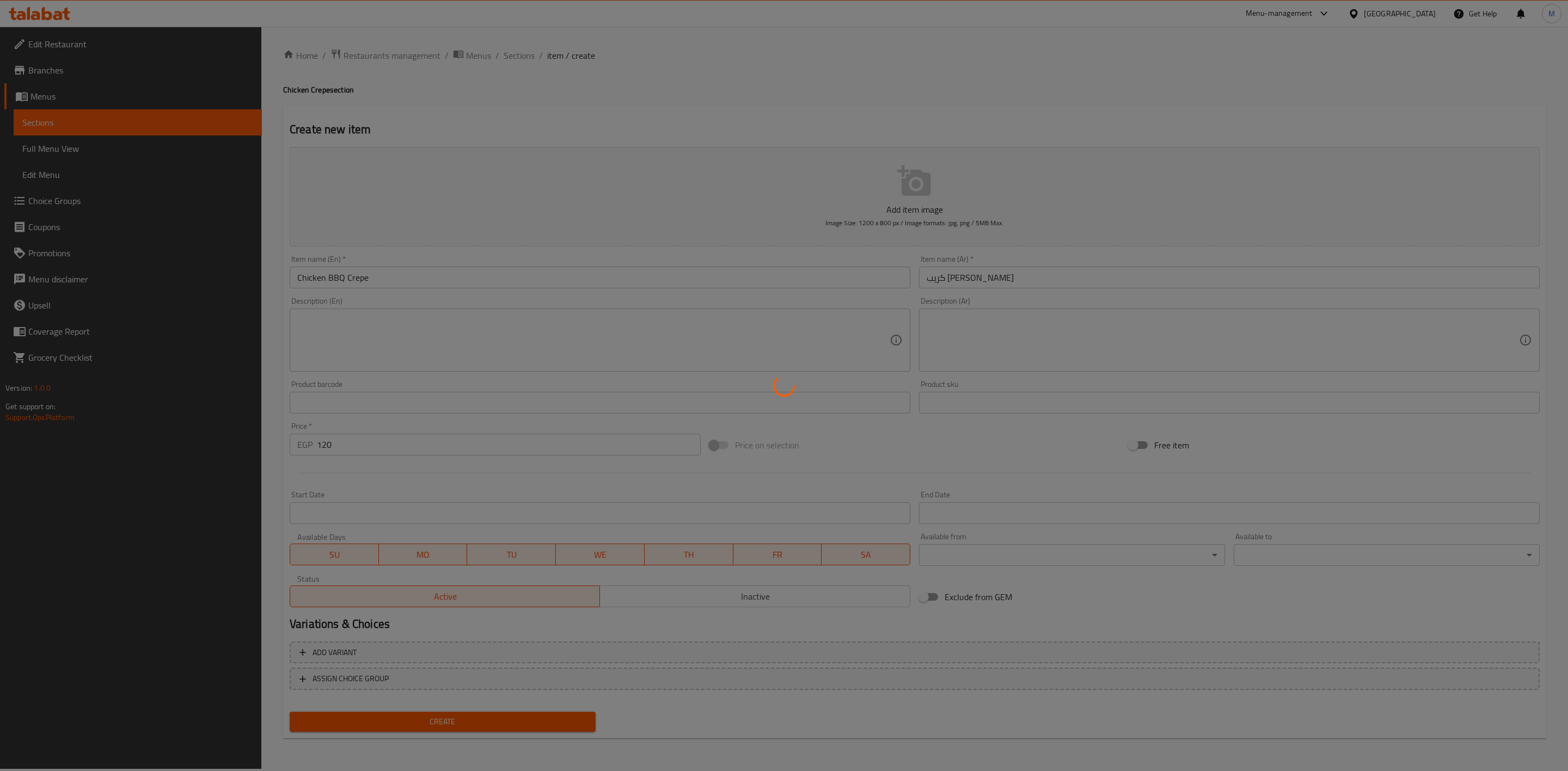
type input "0"
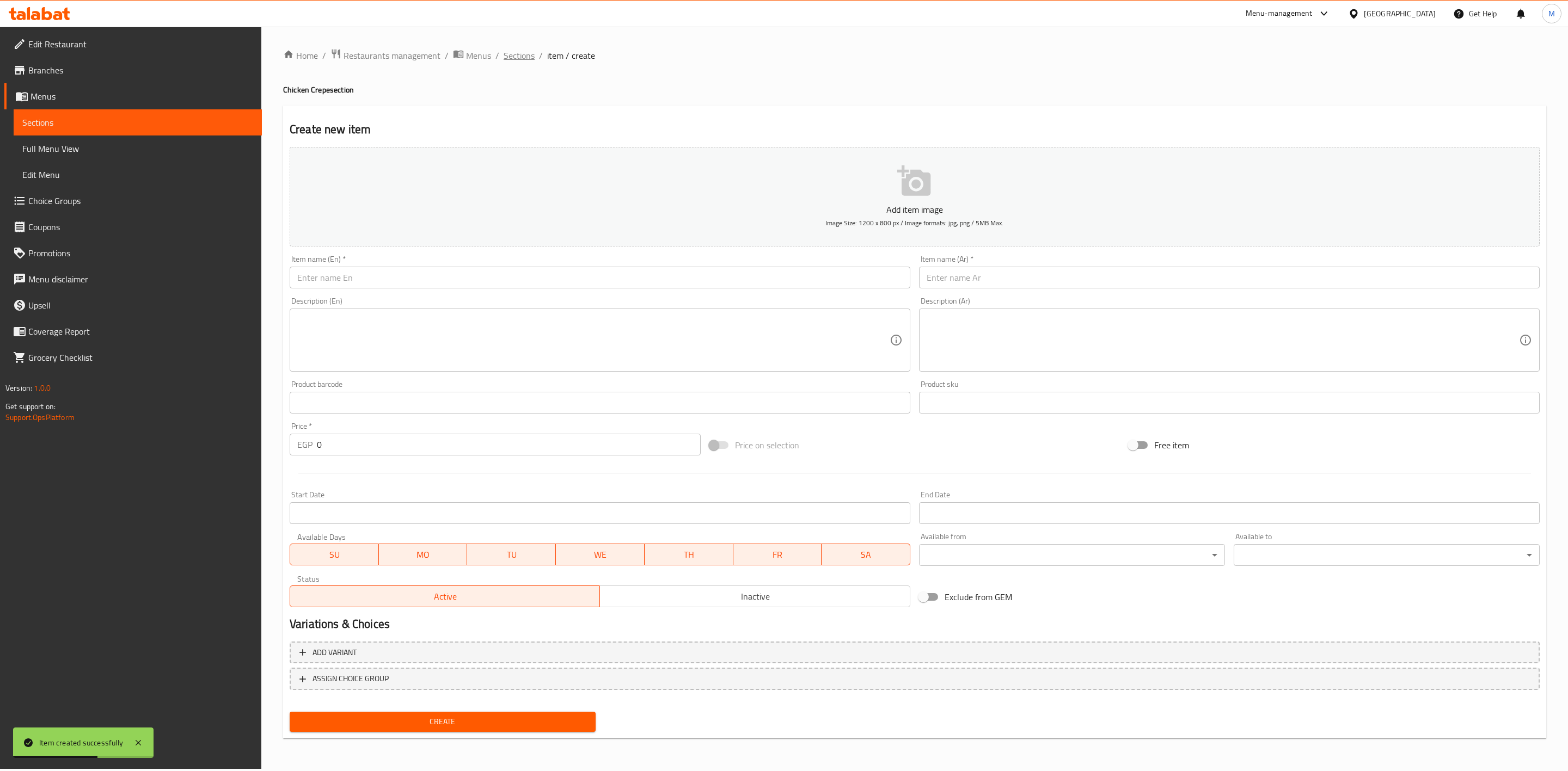
click at [504, 54] on span "Sections" at bounding box center [519, 56] width 31 height 13
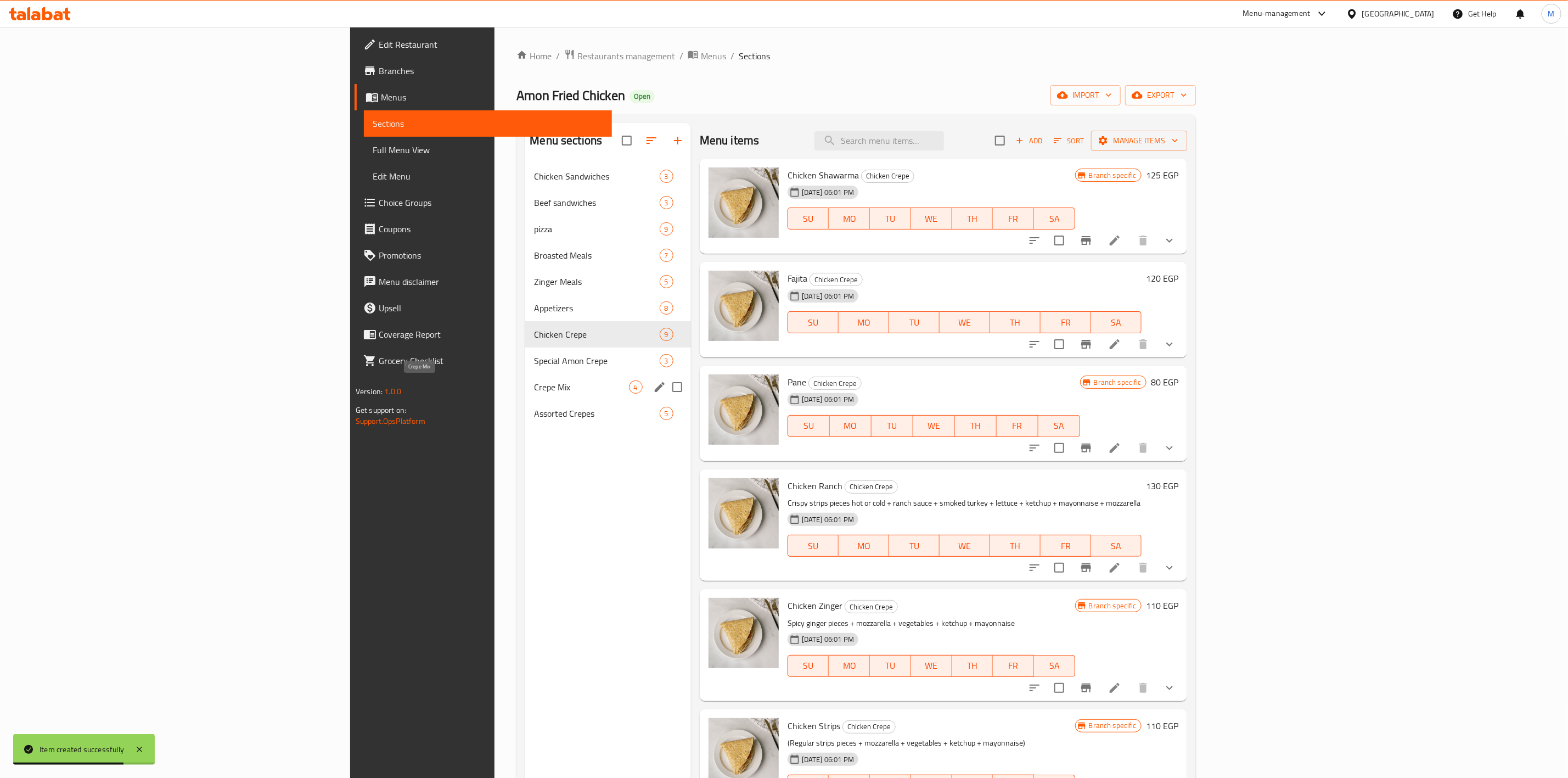
click at [534, 393] on span "Crepe Mix" at bounding box center [581, 387] width 94 height 13
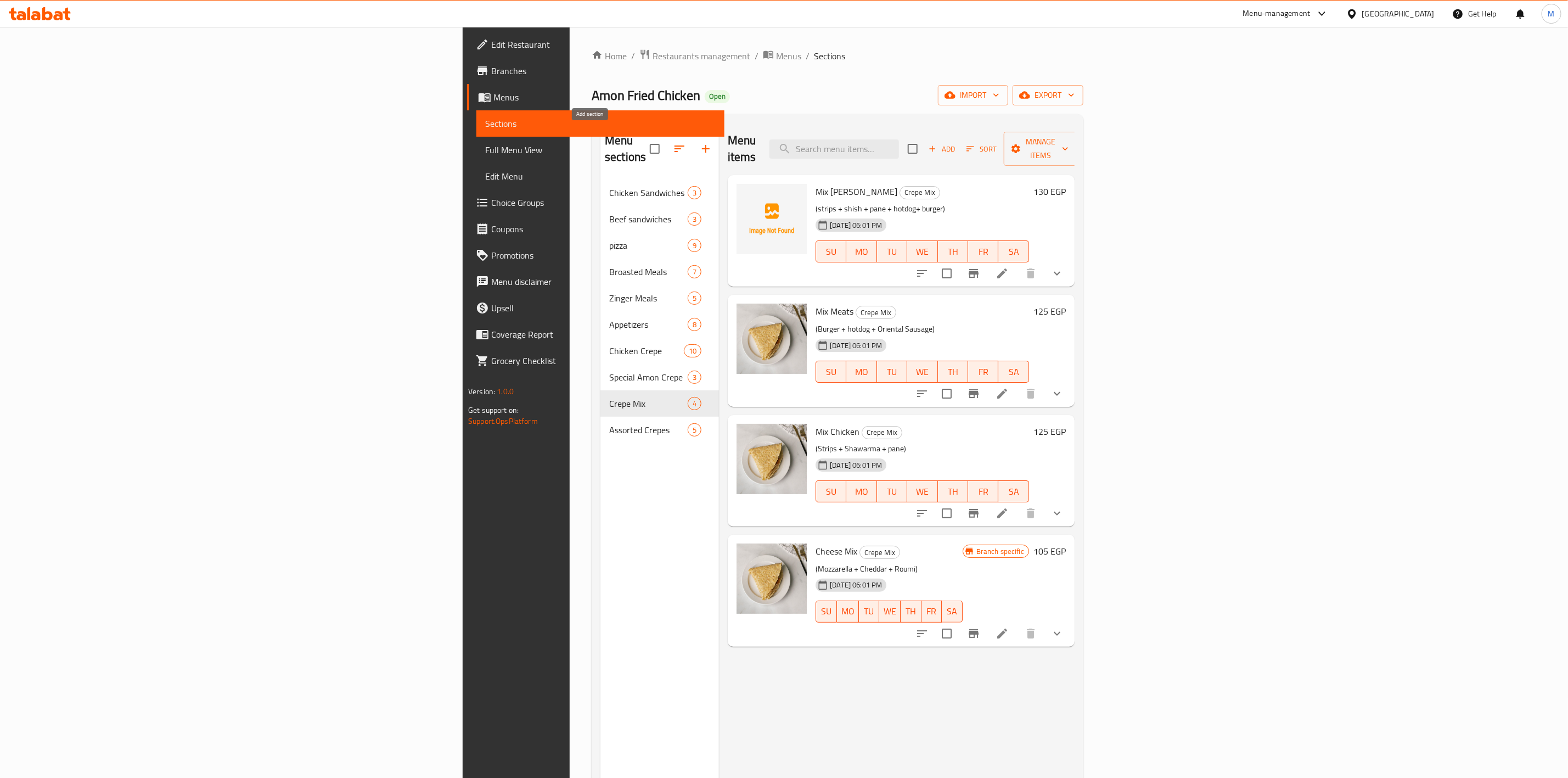
click at [700, 144] on icon "button" at bounding box center [706, 149] width 13 height 13
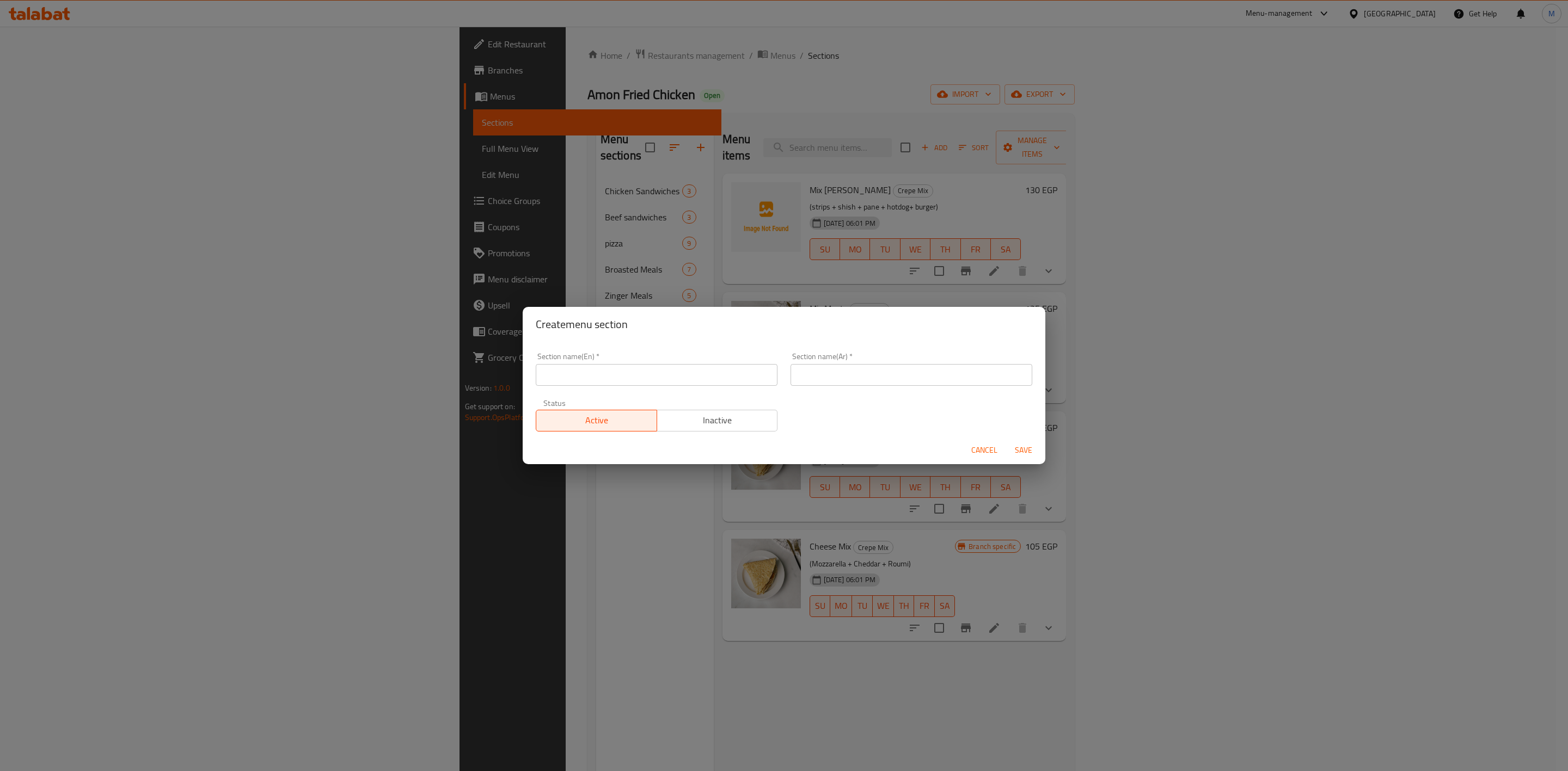
click at [606, 365] on input "text" at bounding box center [657, 374] width 241 height 22
type input "’"
click at [559, 373] on input "Meat Crepe" at bounding box center [657, 374] width 241 height 22
click at [563, 374] on input "Meat Crepe" at bounding box center [657, 374] width 241 height 22
type input "MeatsCrepe"
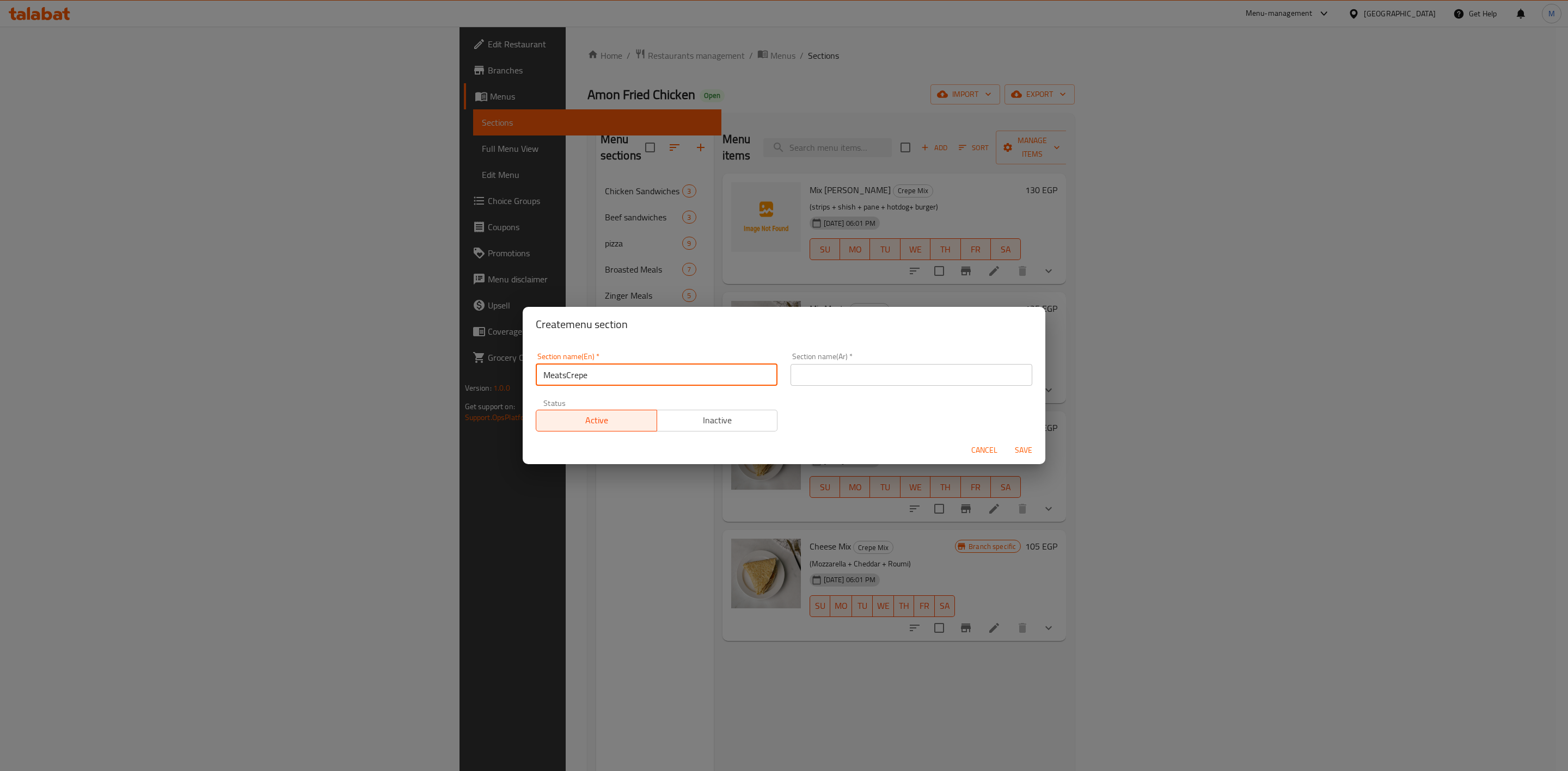
click at [922, 381] on input "text" at bounding box center [911, 374] width 241 height 22
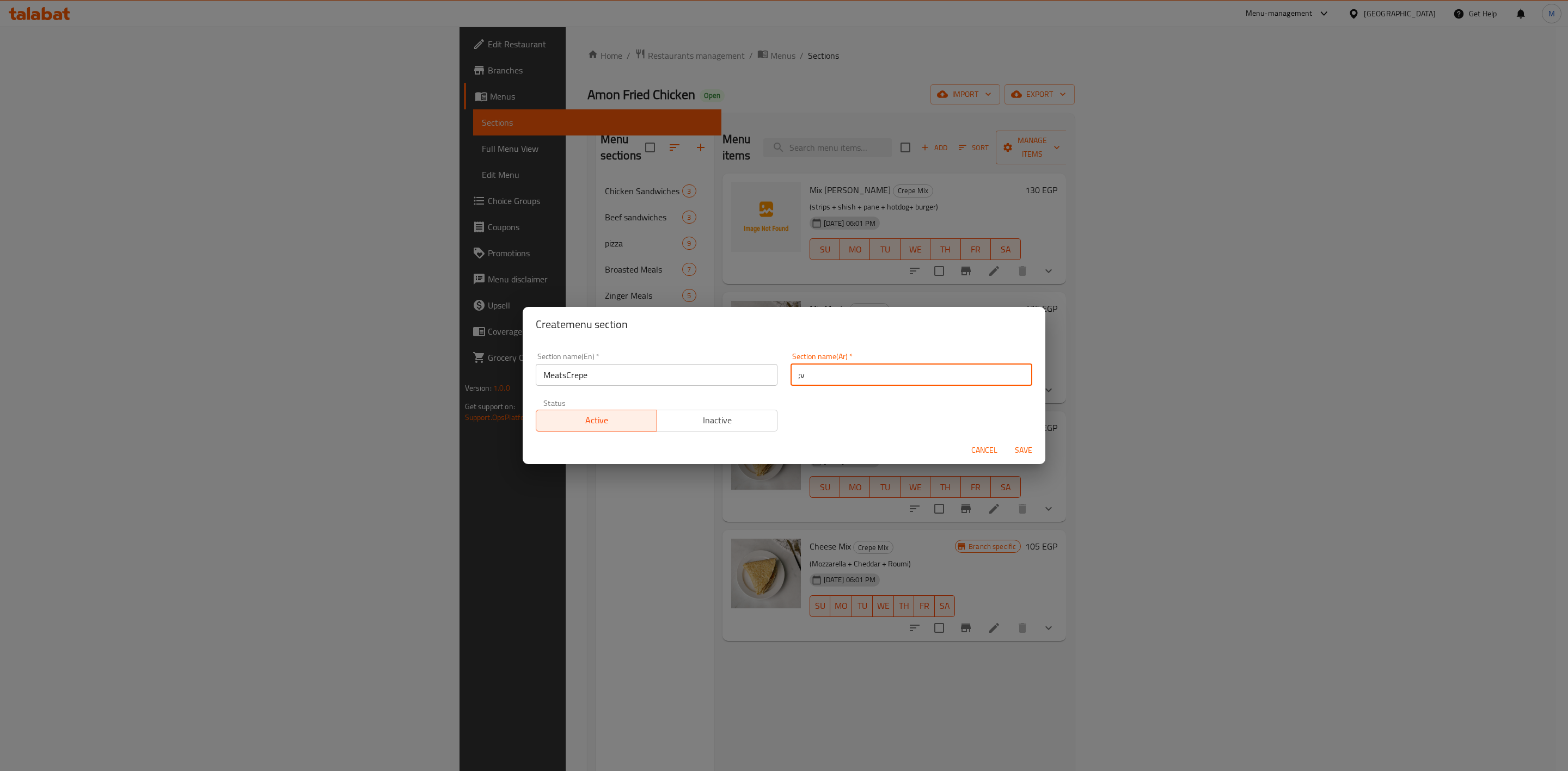
type input ";"
type input "كريب اللحوم"
click at [1026, 443] on span "Save" at bounding box center [1023, 450] width 26 height 14
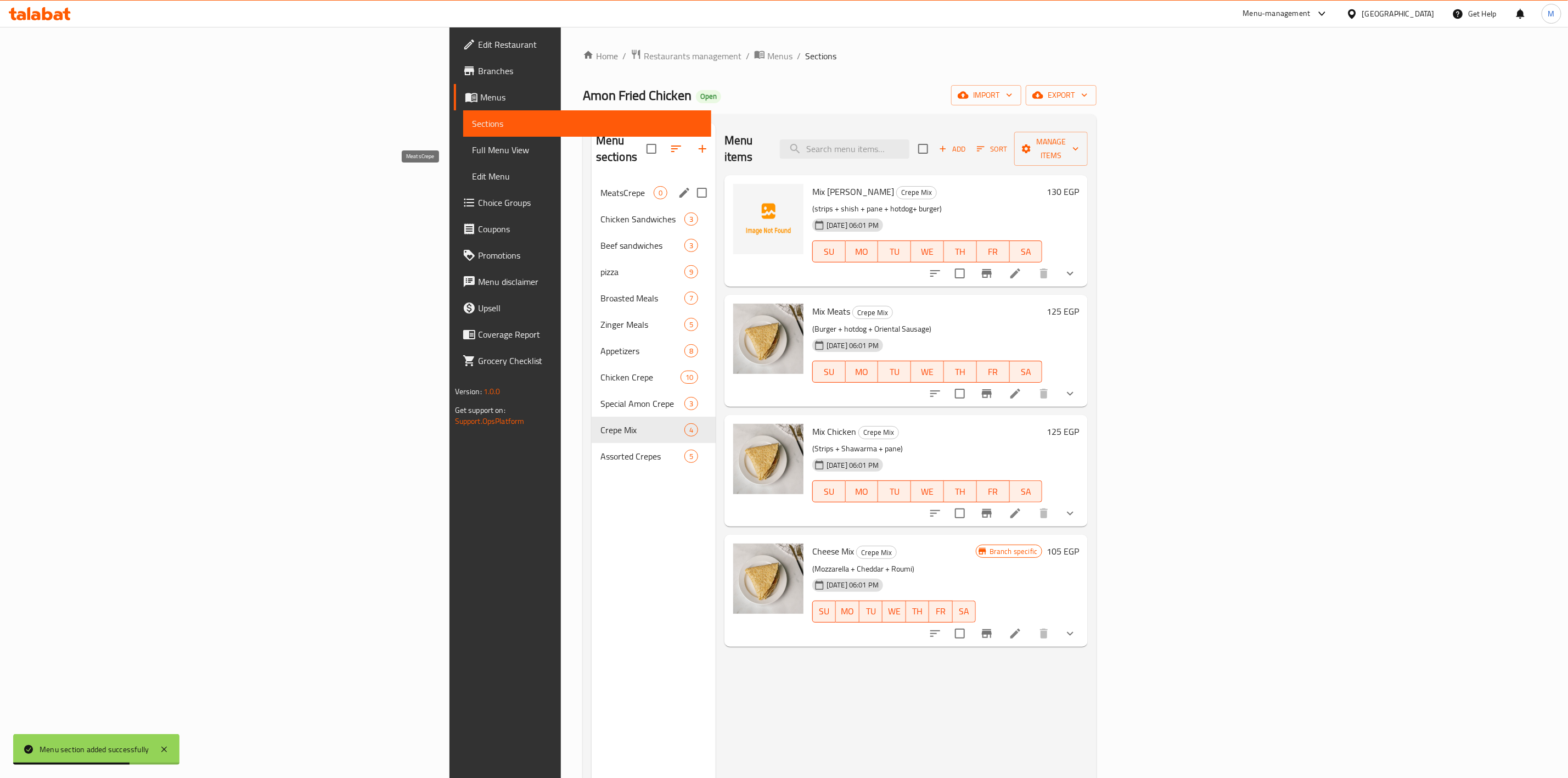
click at [601, 186] on span "MeatsCrepe" at bounding box center [627, 192] width 54 height 13
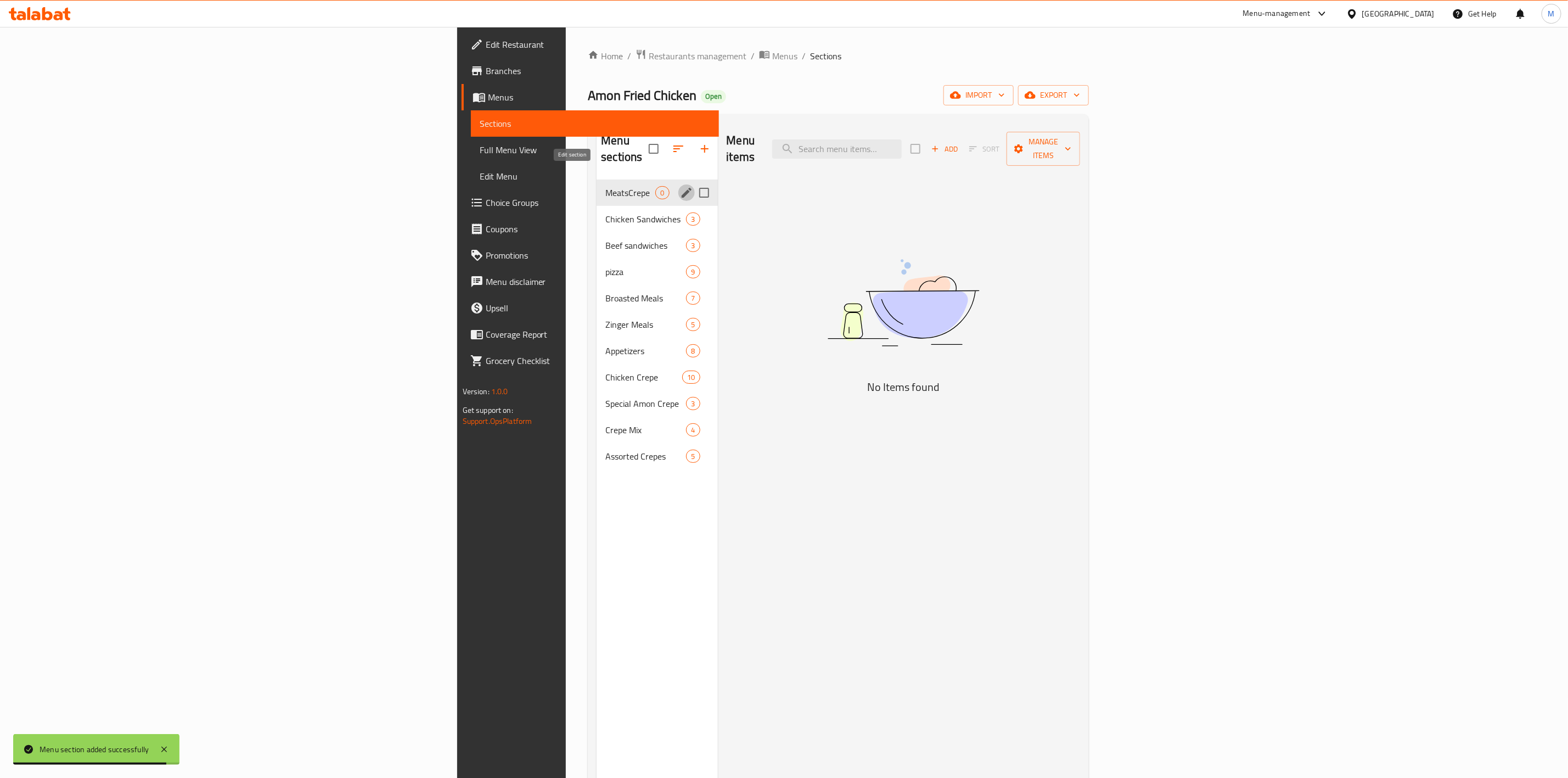
click at [680, 186] on icon "edit" at bounding box center [687, 192] width 13 height 13
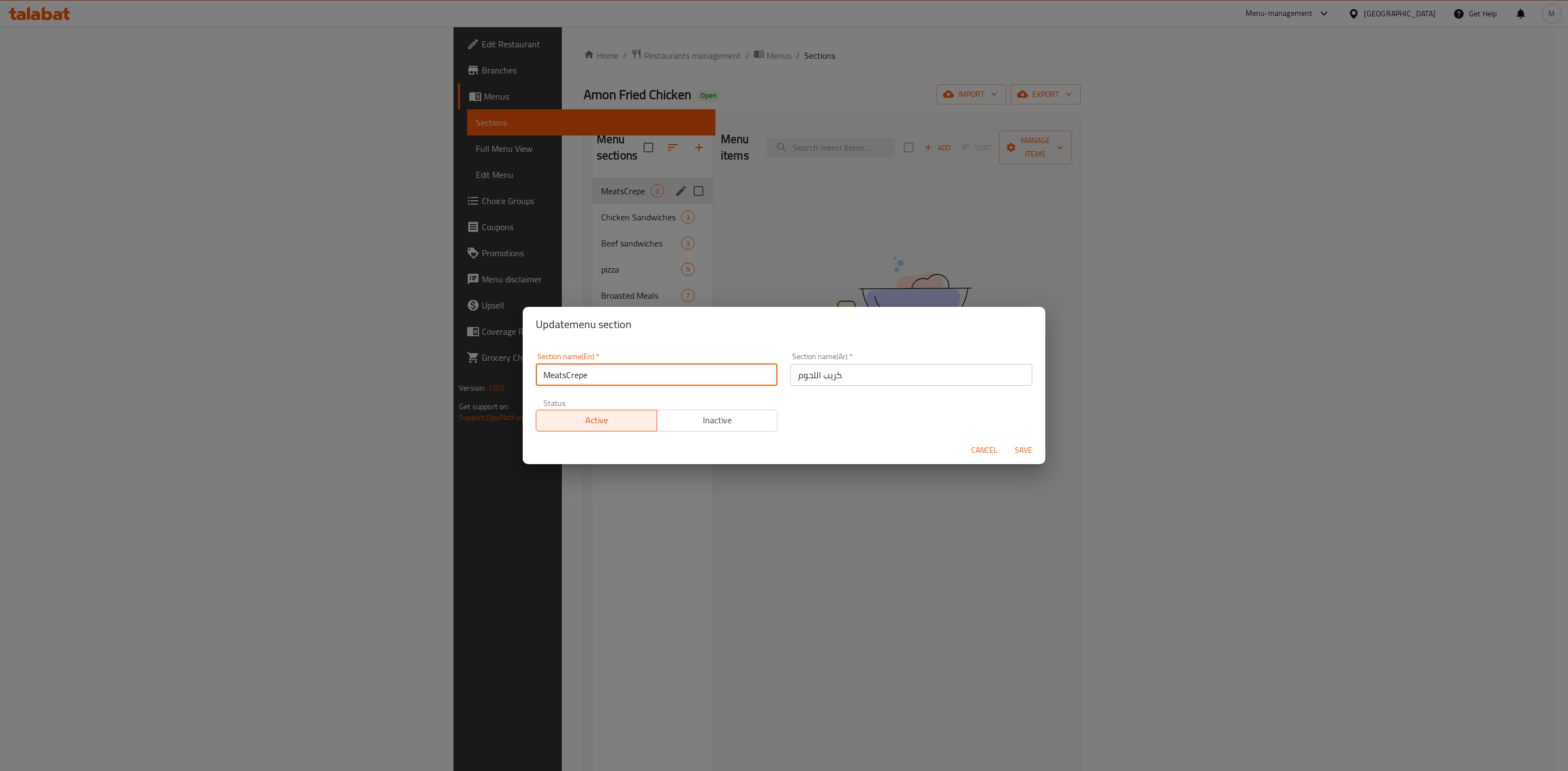
click at [567, 374] on input "MeatsCrepe" at bounding box center [657, 374] width 241 height 22
type input "Meats Crepe"
click at [1029, 451] on span "Save" at bounding box center [1023, 450] width 26 height 14
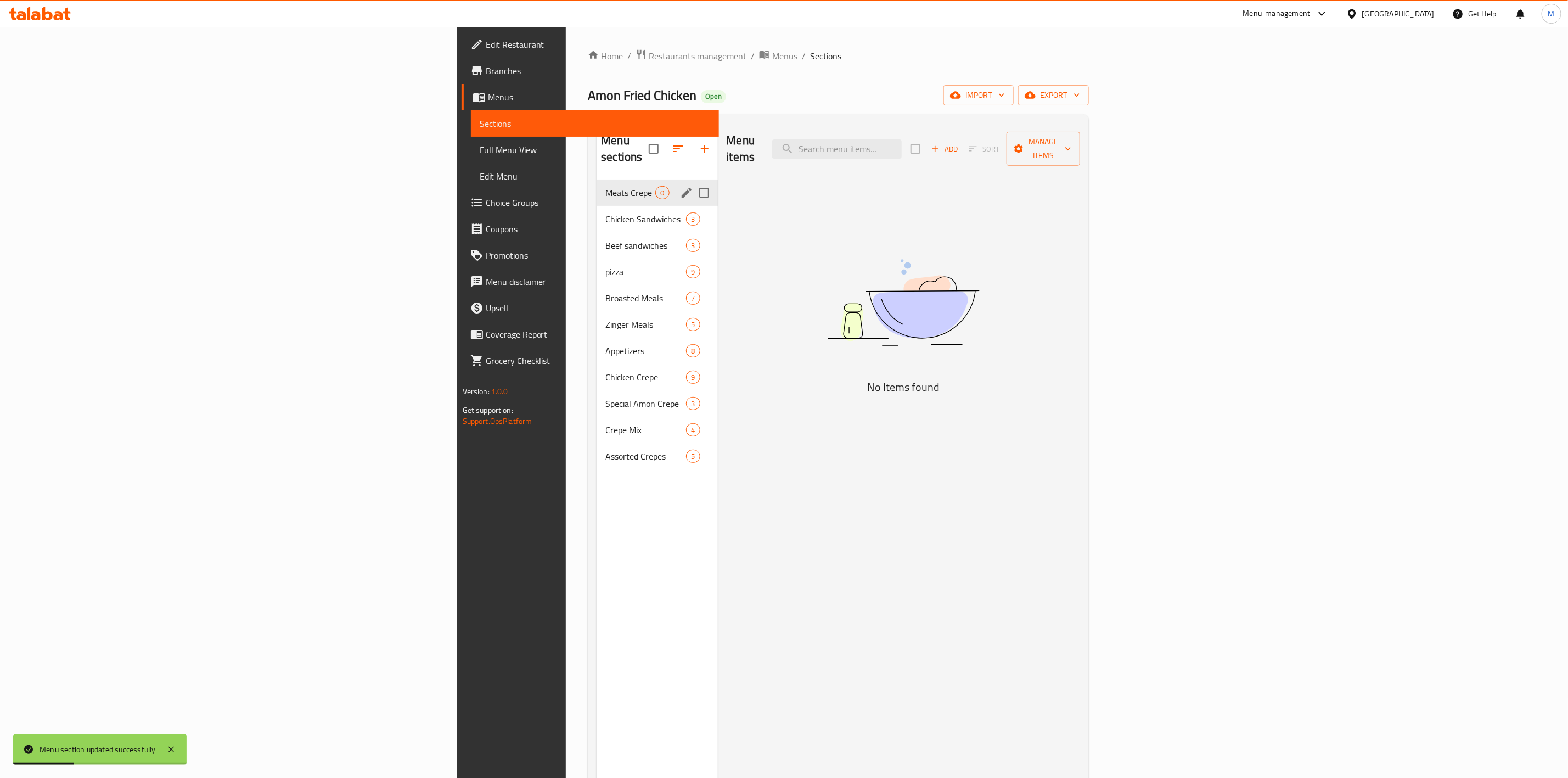
click at [959, 143] on span "Add" at bounding box center [945, 149] width 30 height 13
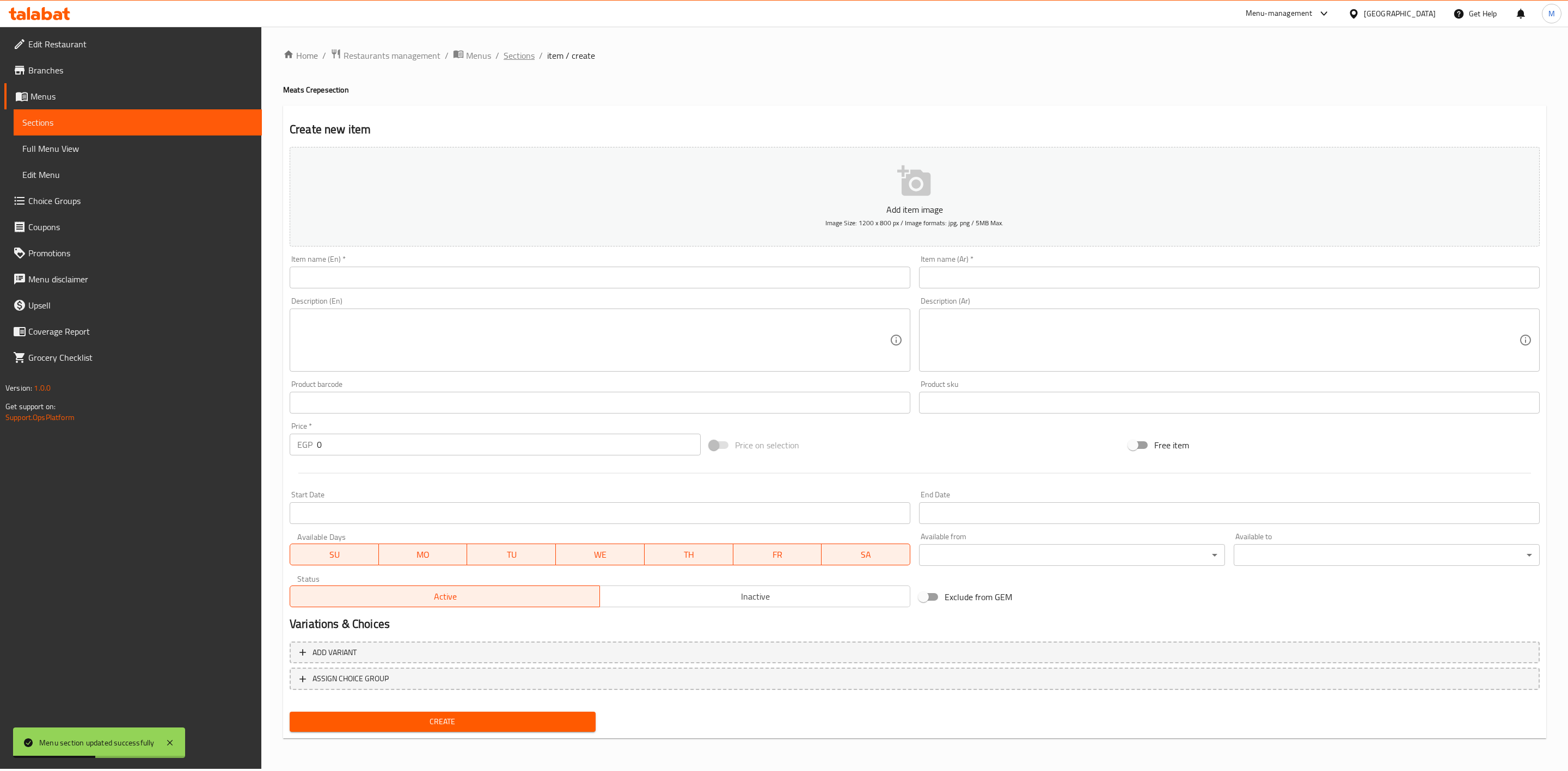
click at [515, 53] on span "Sections" at bounding box center [519, 56] width 31 height 13
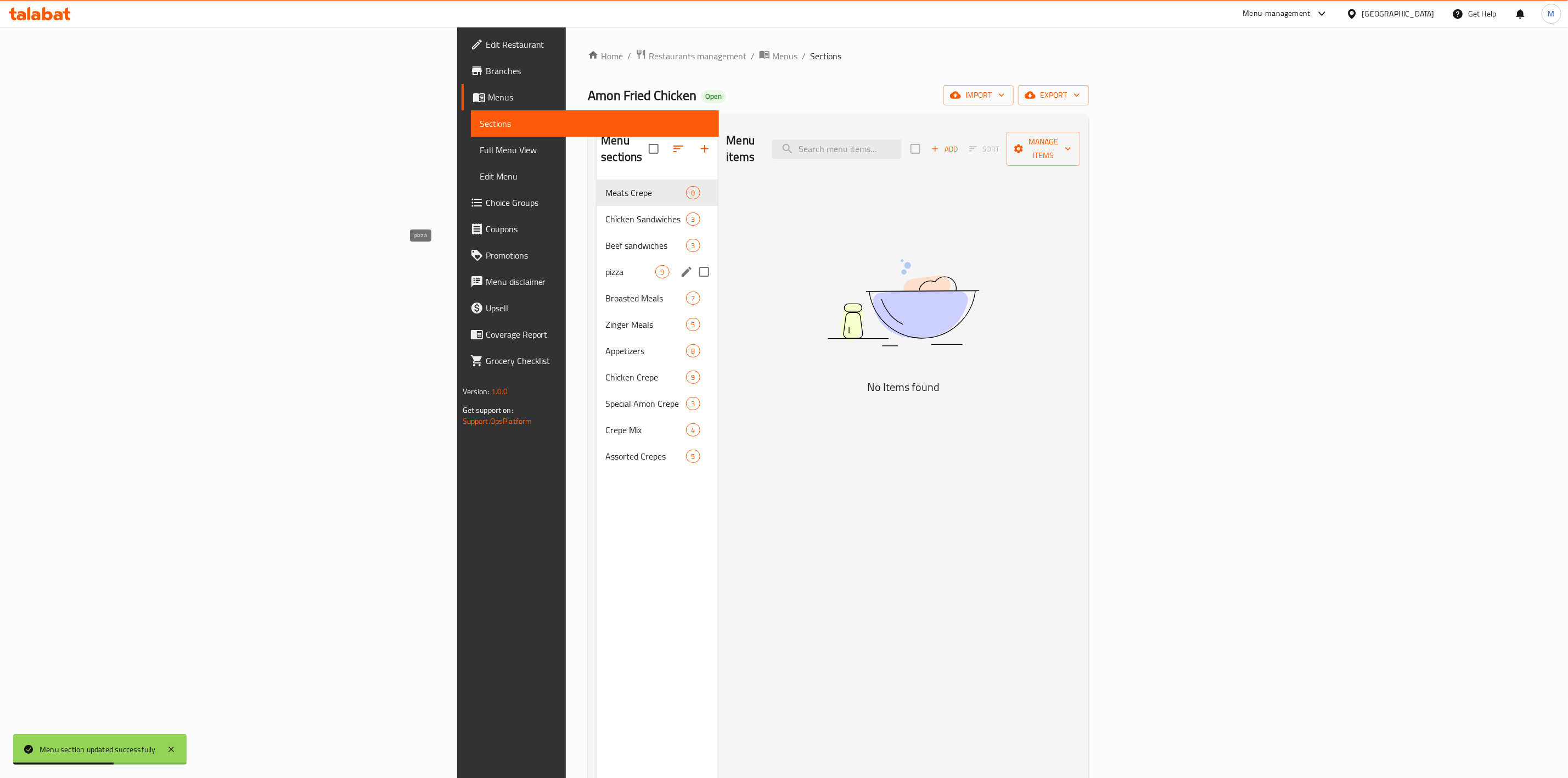
click at [597, 239] on div "Beef sandwiches 3" at bounding box center [657, 245] width 121 height 26
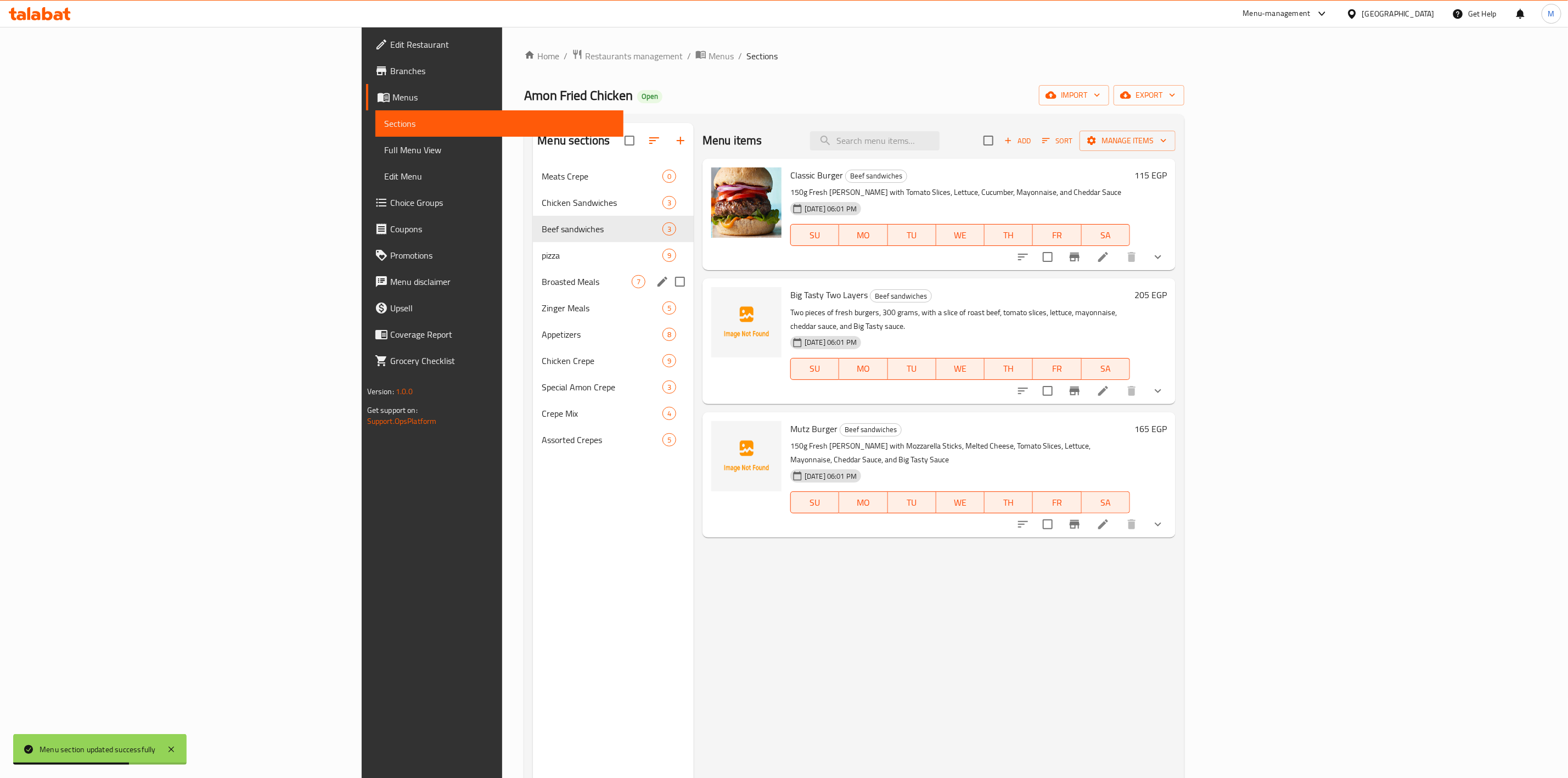
click at [533, 269] on div "Broasted Meals 7" at bounding box center [614, 282] width 161 height 26
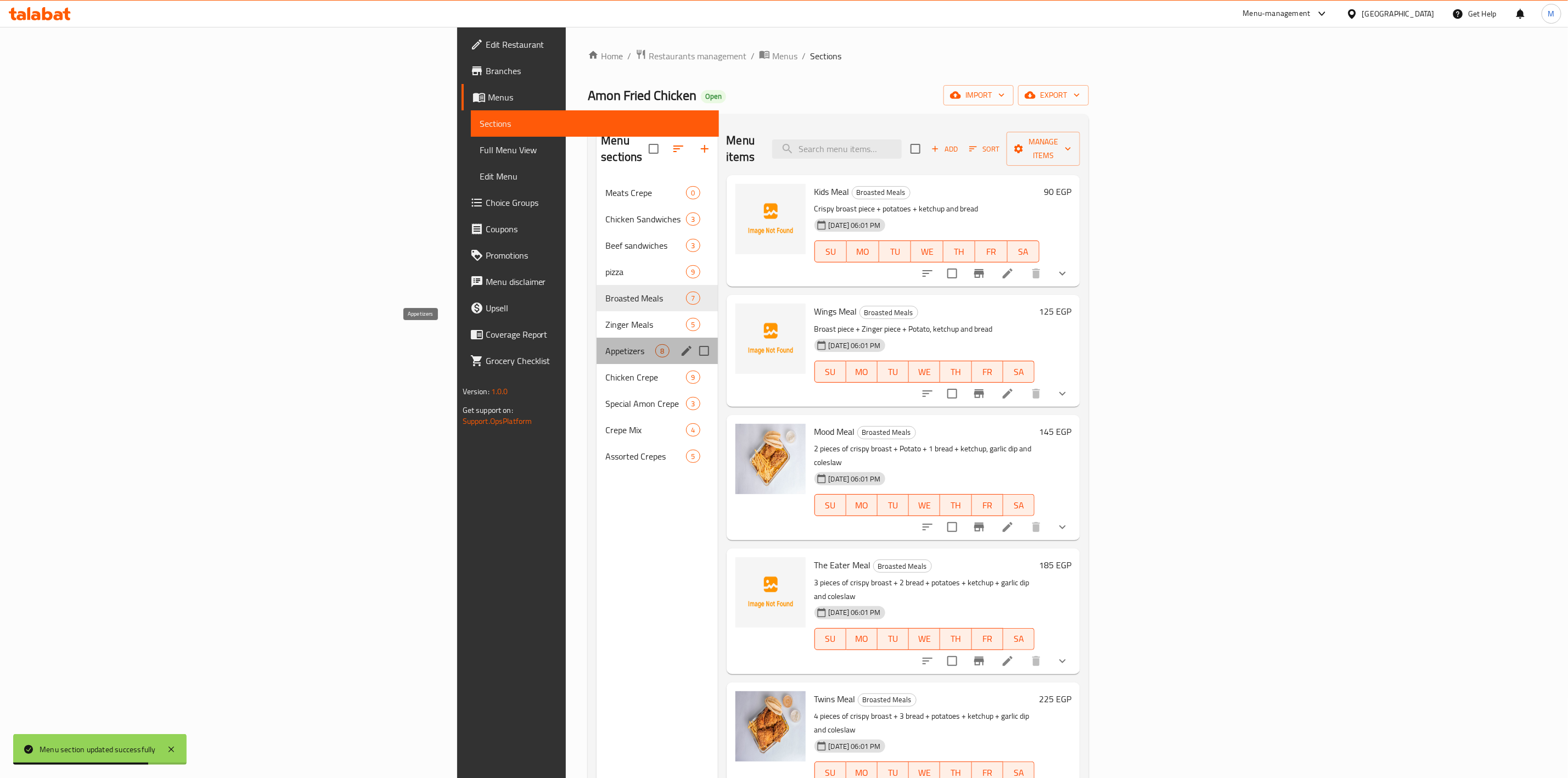
click at [605, 344] on span "Appetizers" at bounding box center [631, 351] width 50 height 13
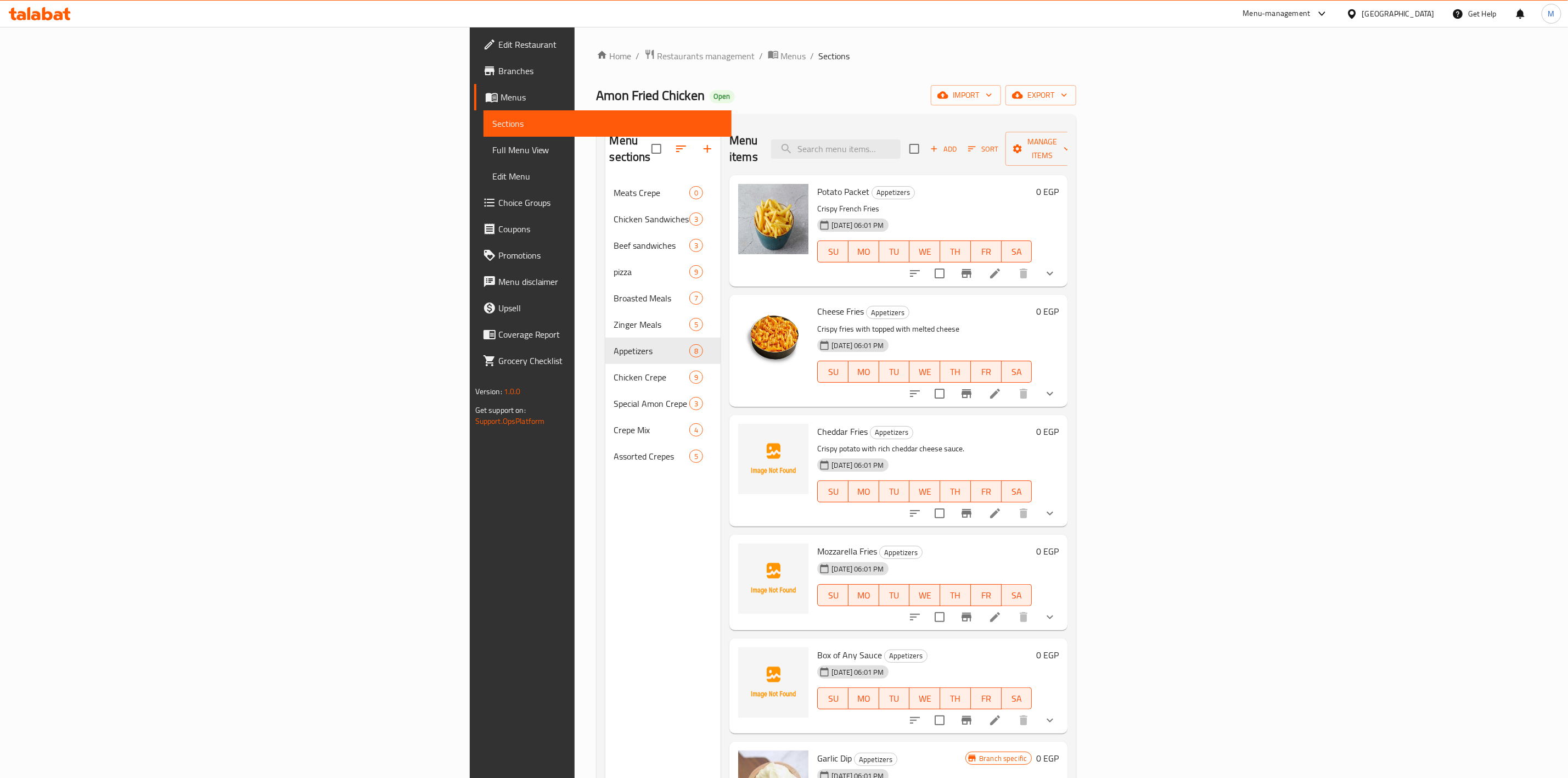
click at [964, 152] on div "Menu items Add Sort Manage items" at bounding box center [898, 149] width 338 height 52
click at [901, 150] on input "search" at bounding box center [836, 149] width 130 height 19
type input "ل"
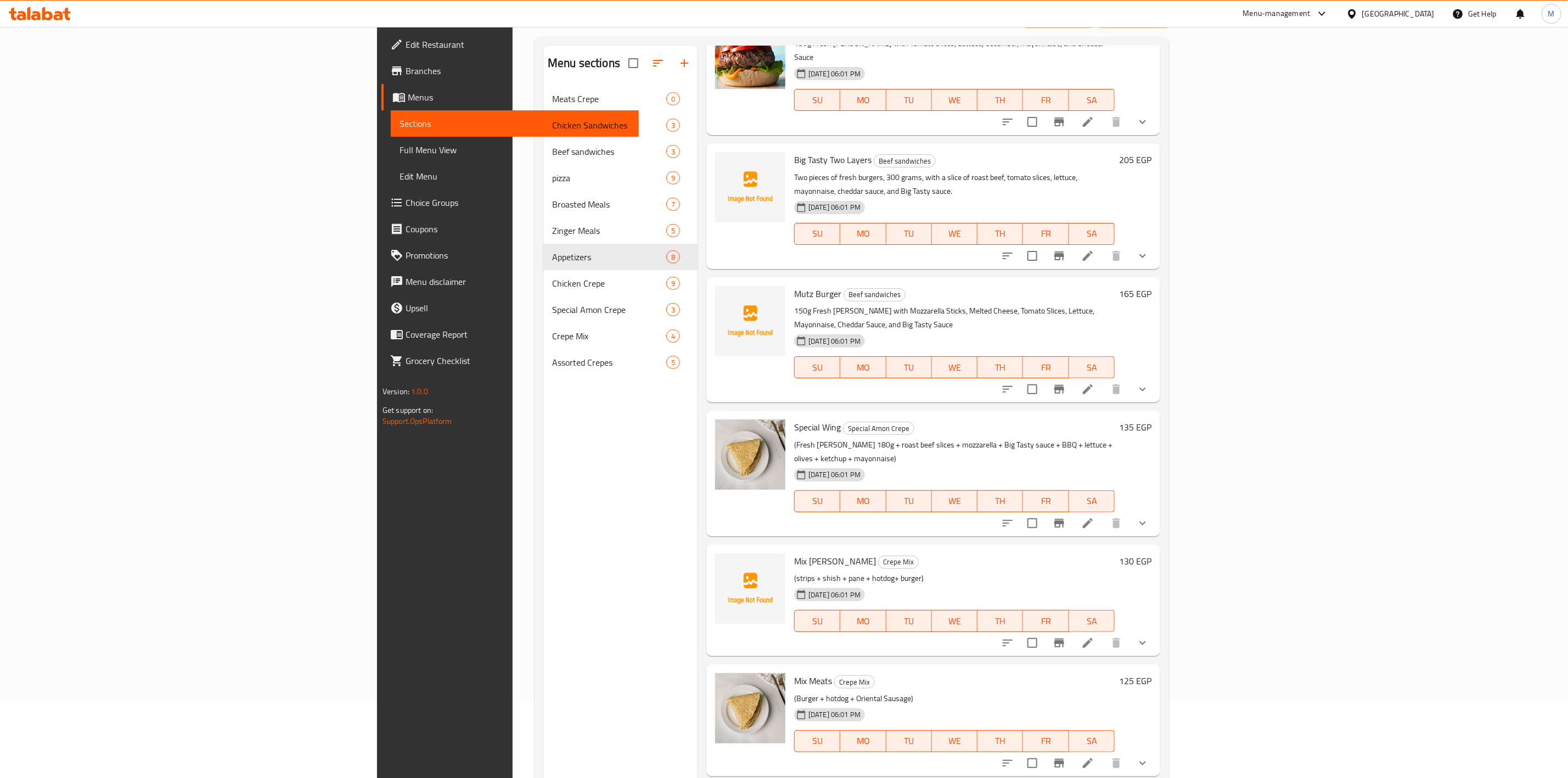
scroll to position [153, 0]
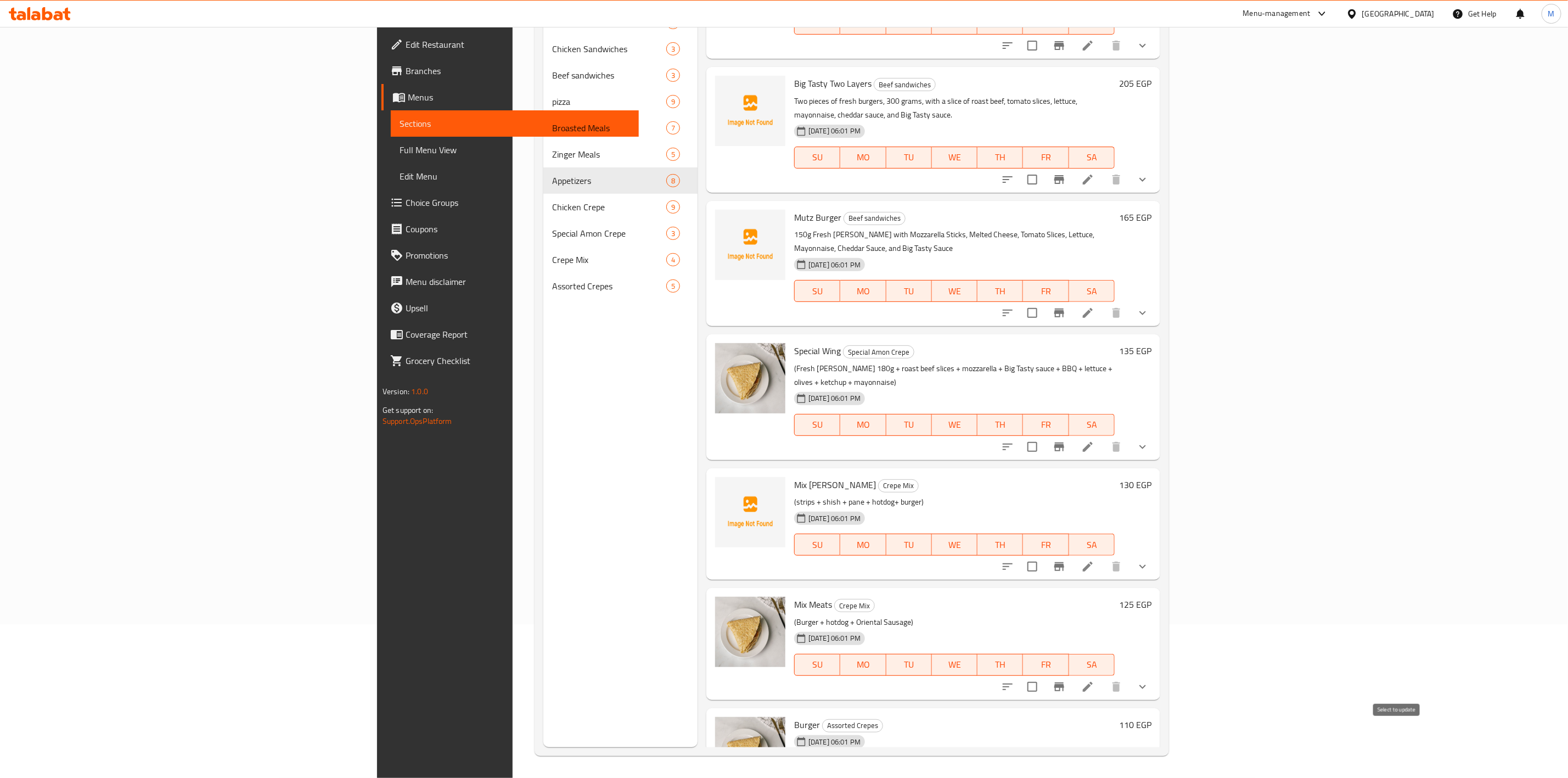
type input "Burger"
click at [1044, 778] on input "checkbox" at bounding box center [1032, 790] width 23 height 23
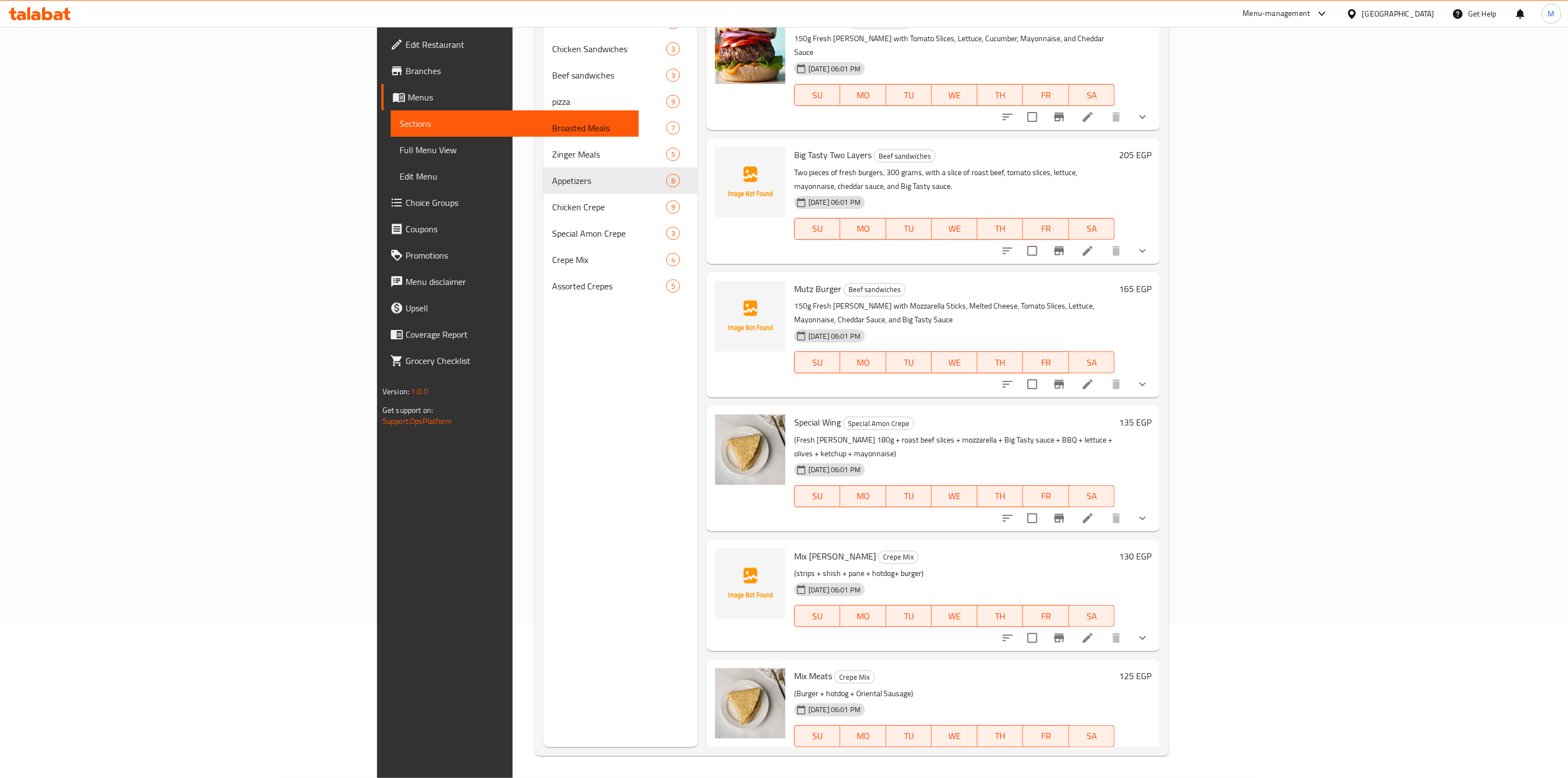
scroll to position [0, 0]
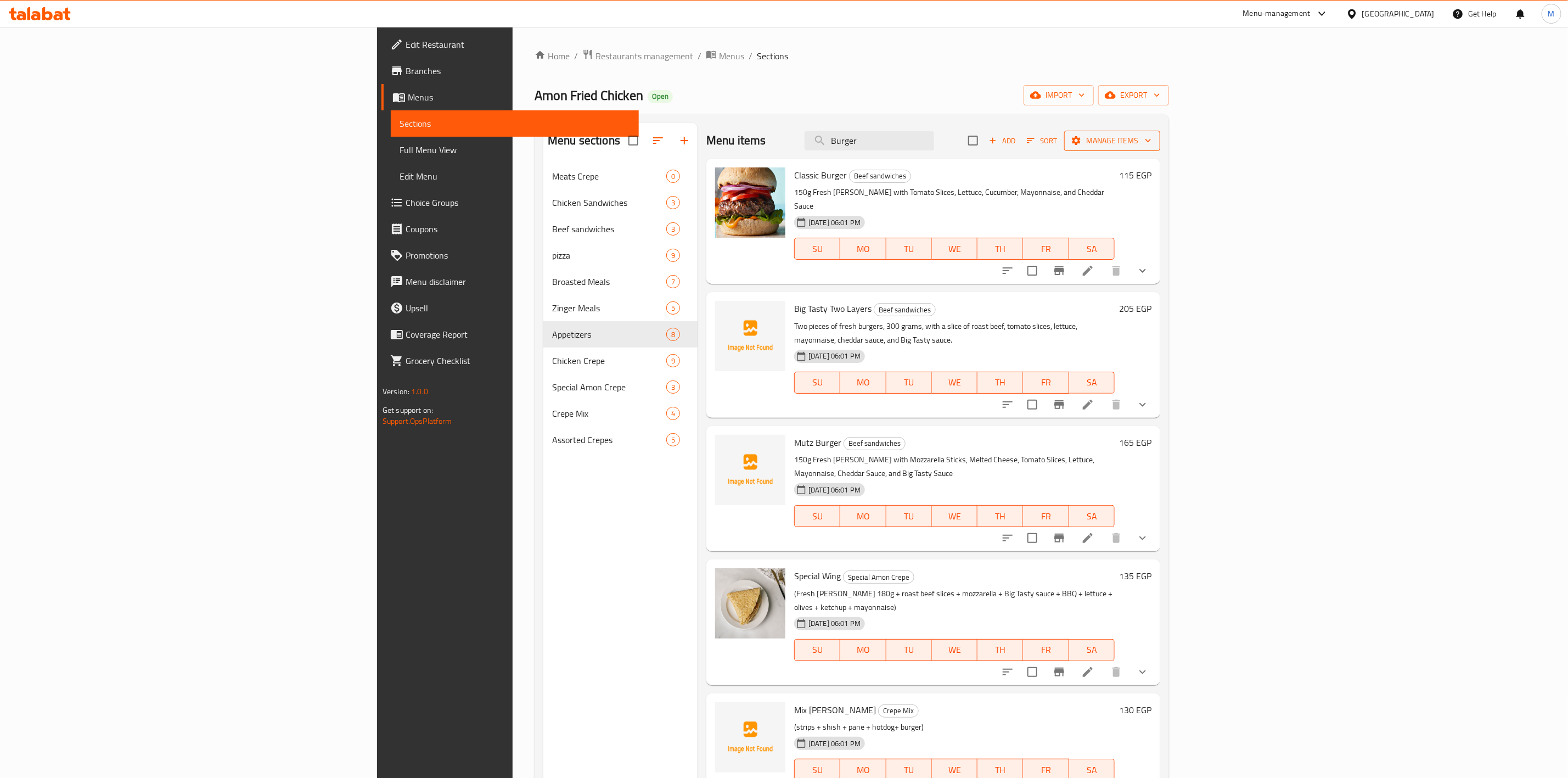
click at [1152, 136] on span "Manage items" at bounding box center [1112, 140] width 79 height 14
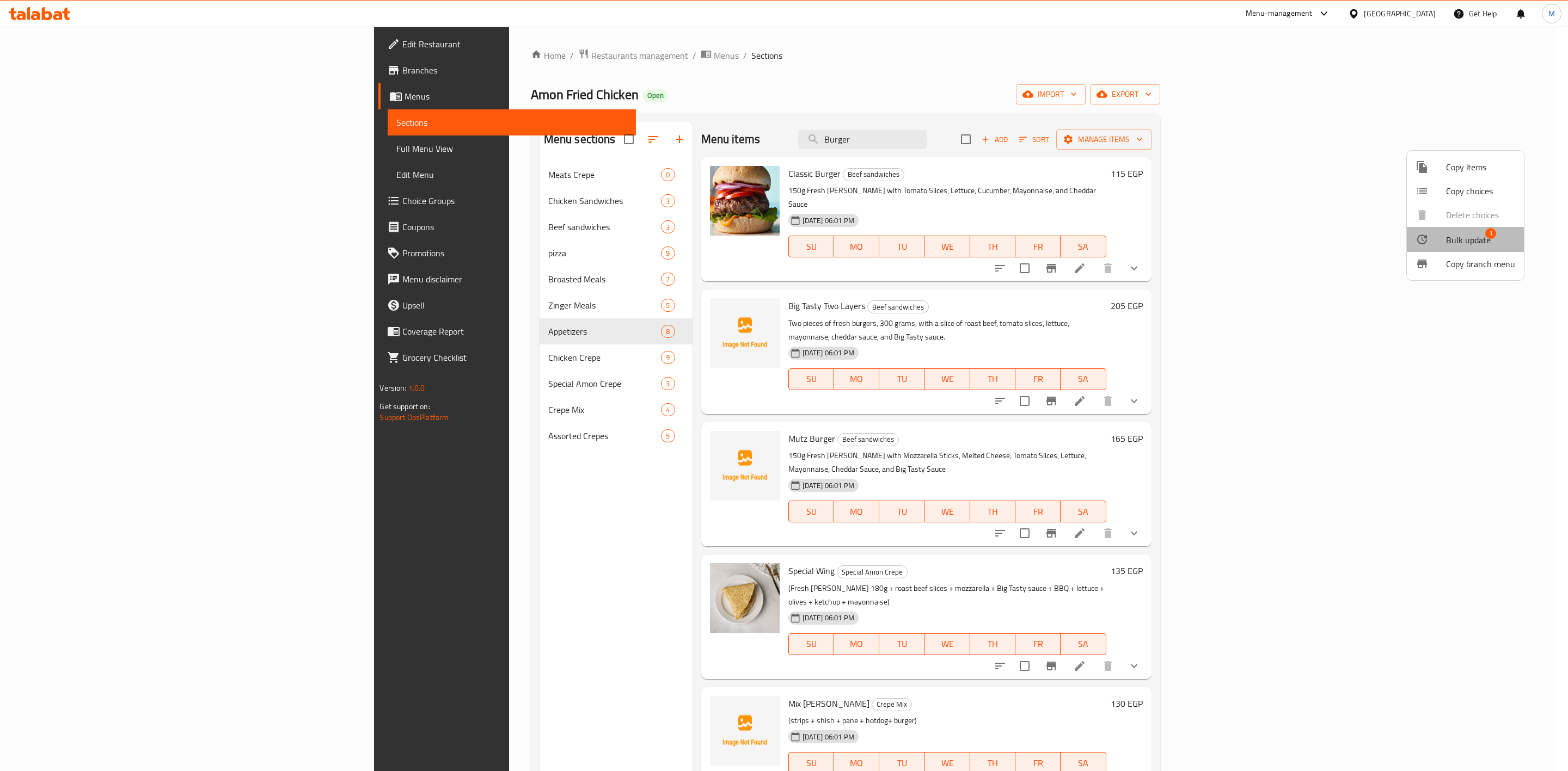
click at [1468, 231] on li "Bulk update 1" at bounding box center [1465, 239] width 117 height 25
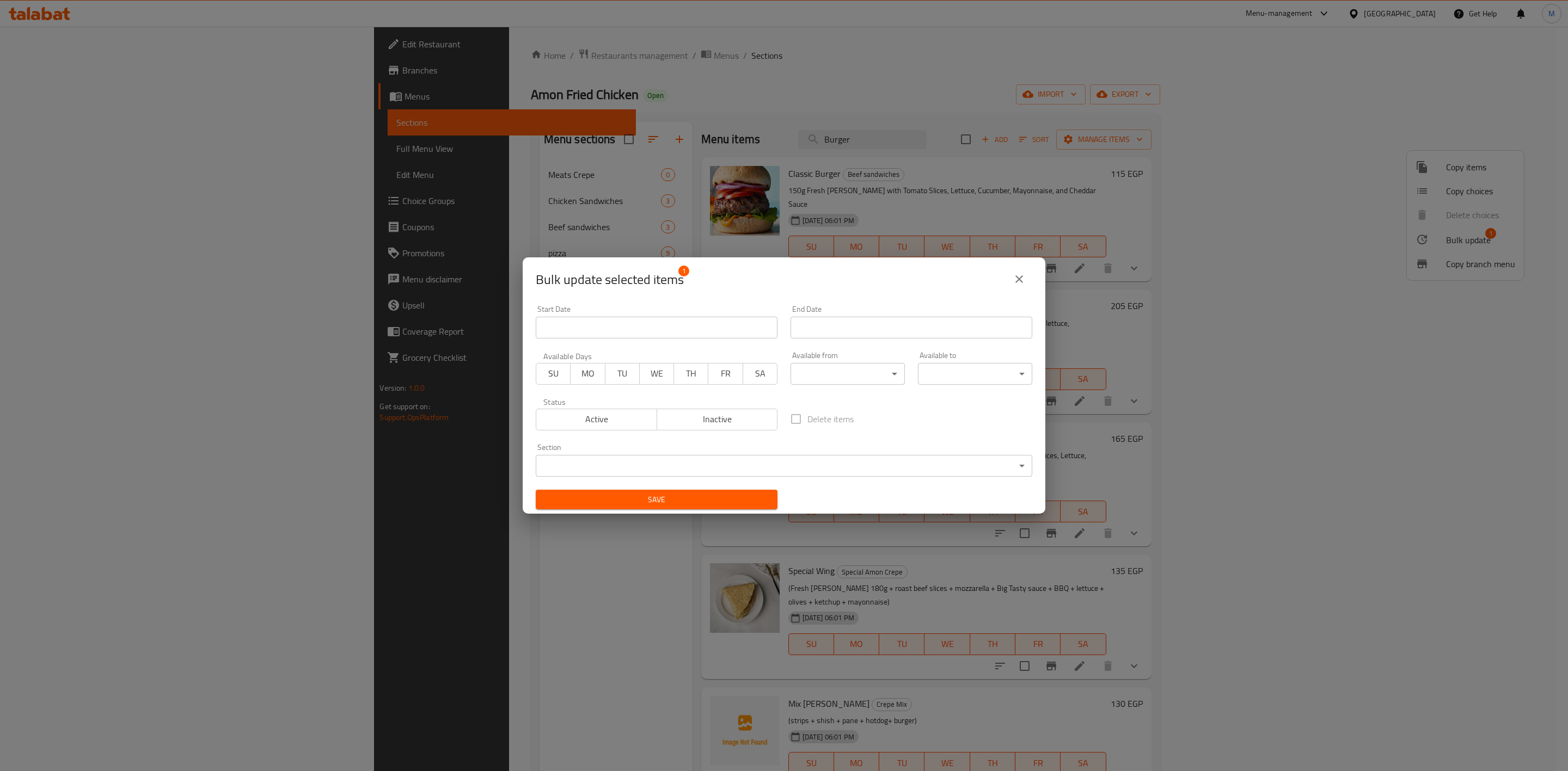
click at [668, 453] on div "Section ​ ​" at bounding box center [784, 460] width 497 height 33
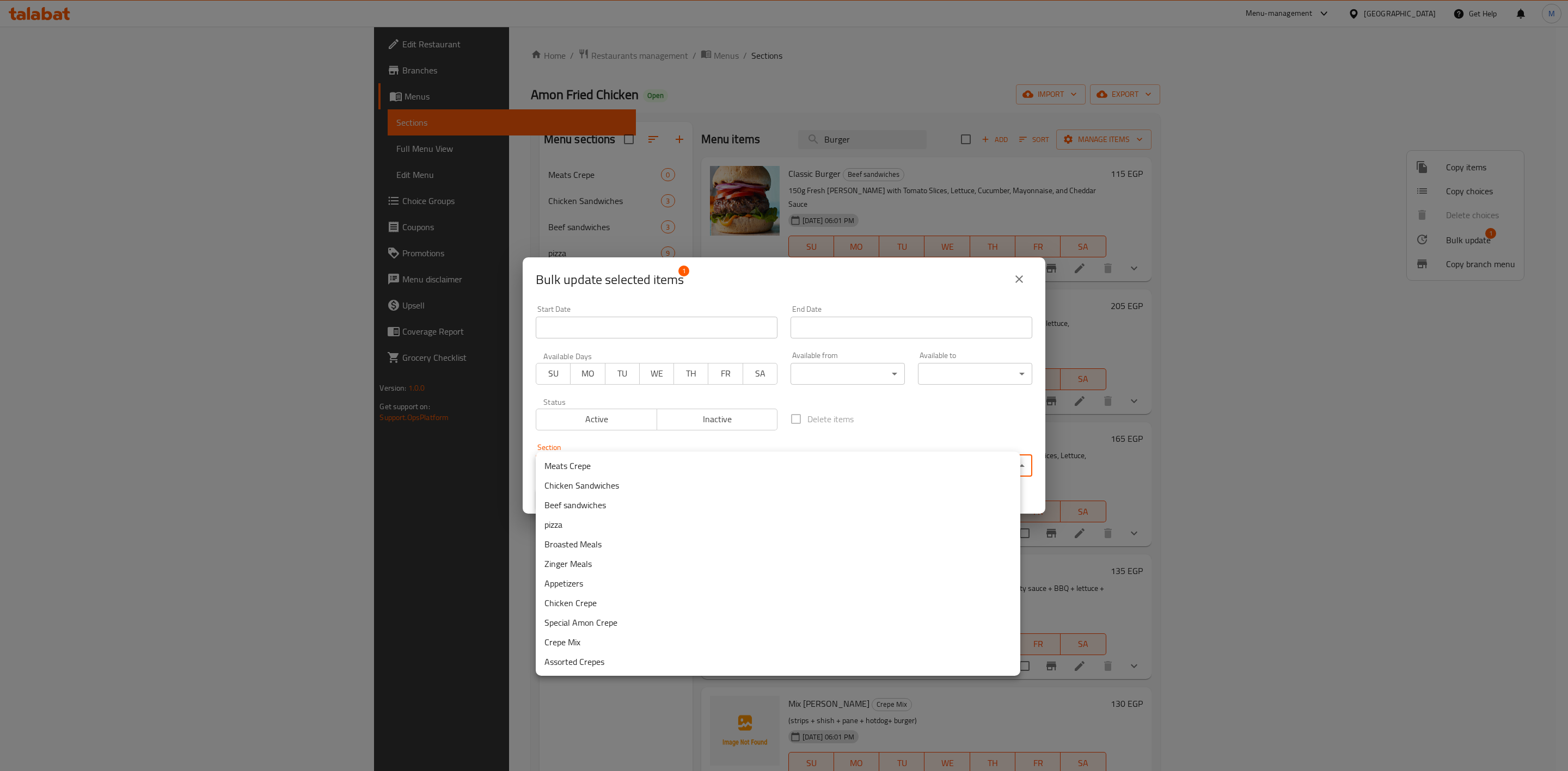
click at [669, 455] on body "​ Menu-management Egypt Get Help M Edit Restaurant Branches Menus Sections Full…" at bounding box center [784, 398] width 1568 height 744
click at [644, 467] on li "Meats Crepe" at bounding box center [778, 466] width 485 height 19
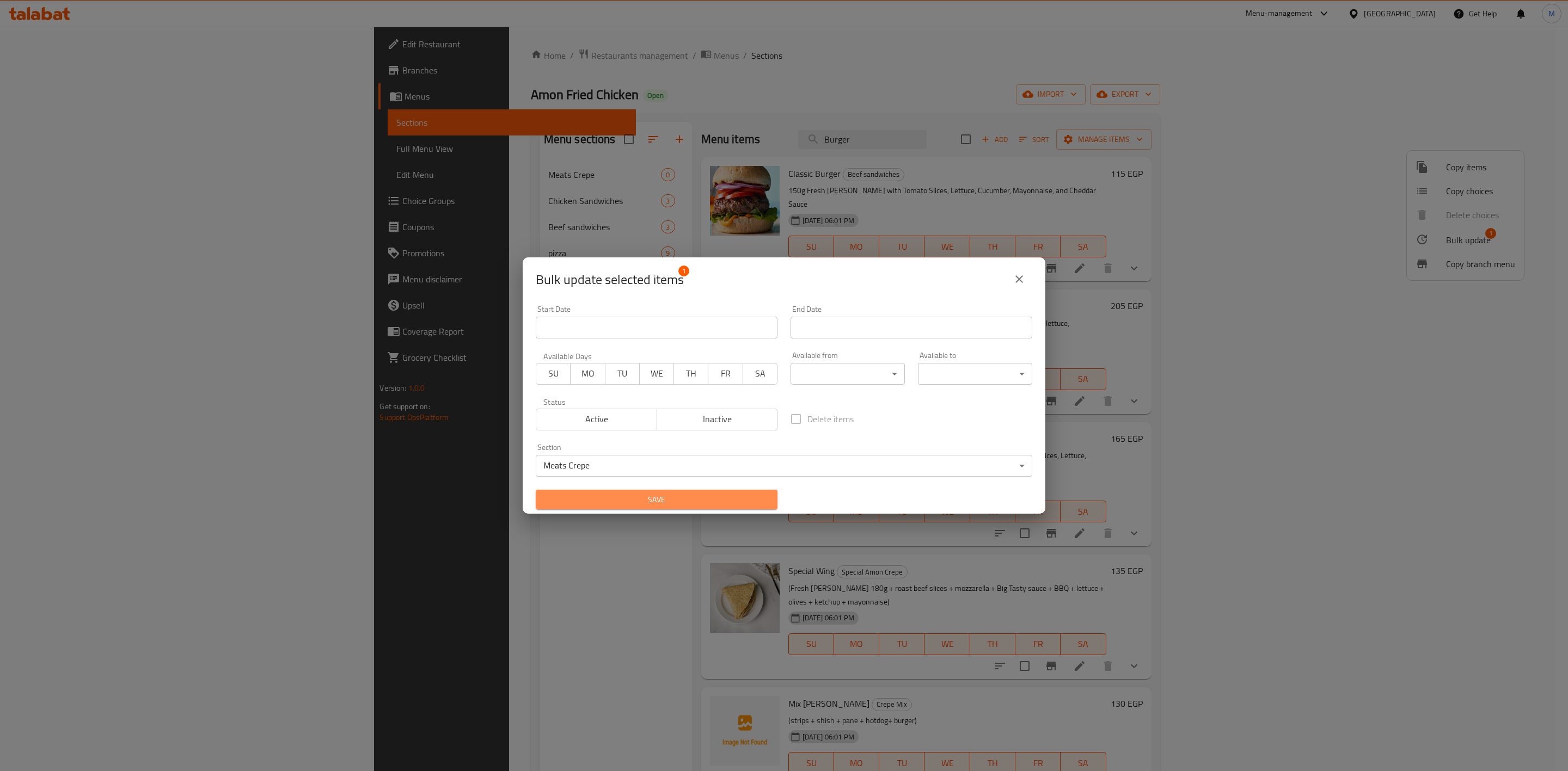
click at [722, 507] on button "Save" at bounding box center [657, 500] width 241 height 20
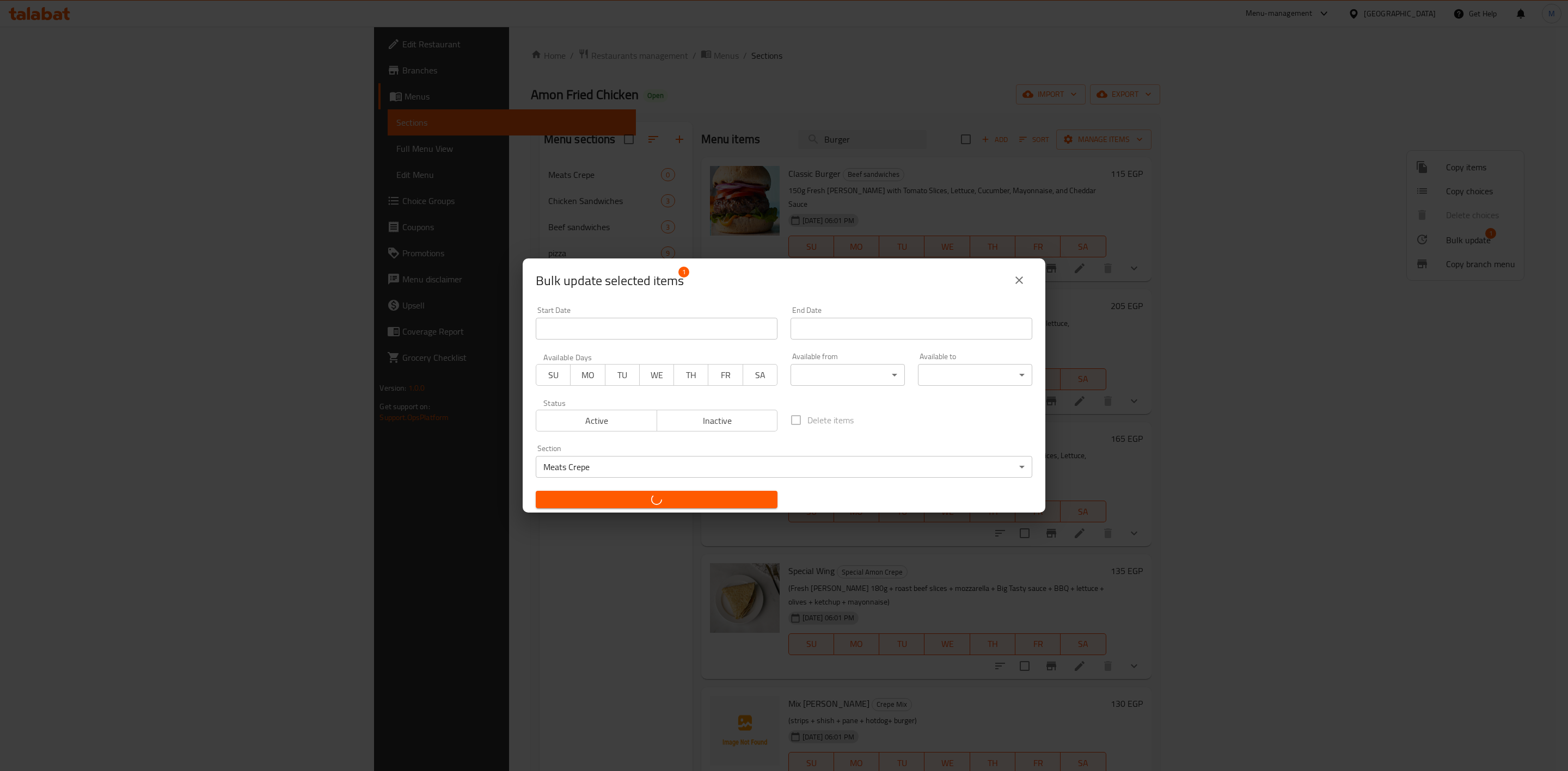
checkbox input "false"
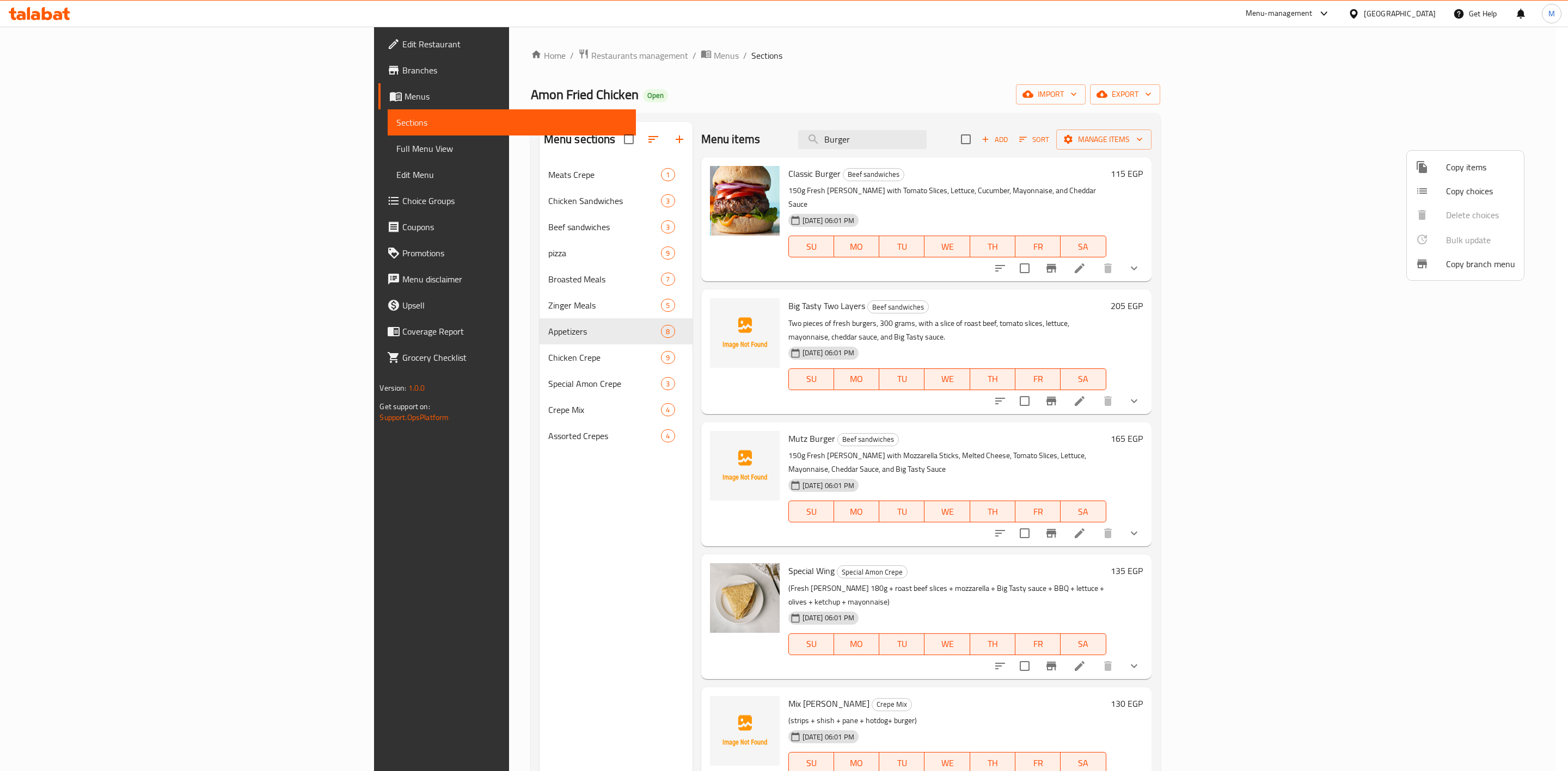
click at [382, 401] on div at bounding box center [784, 386] width 1568 height 771
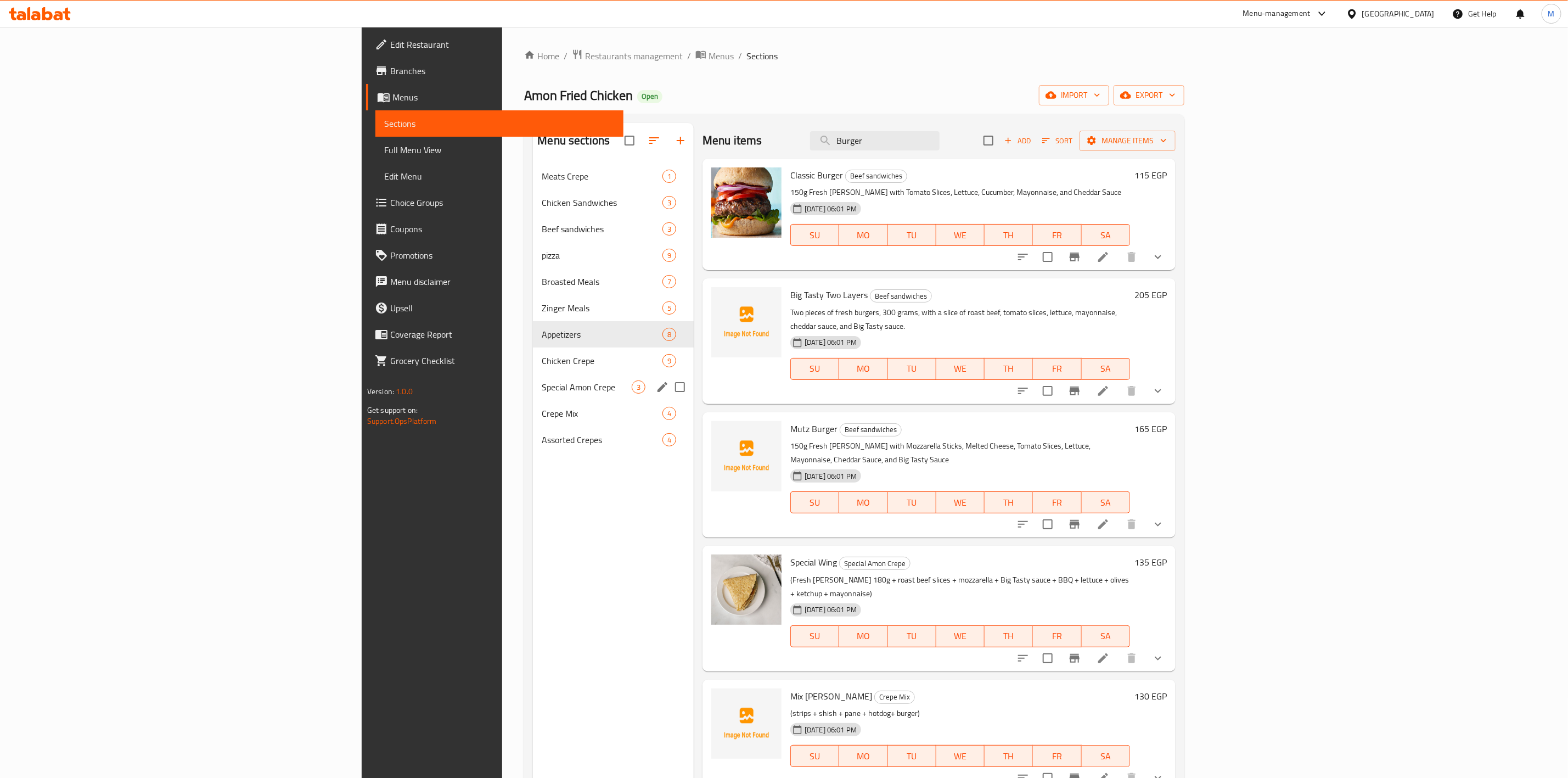
click at [542, 387] on span "Special Amon Crepe" at bounding box center [587, 387] width 90 height 13
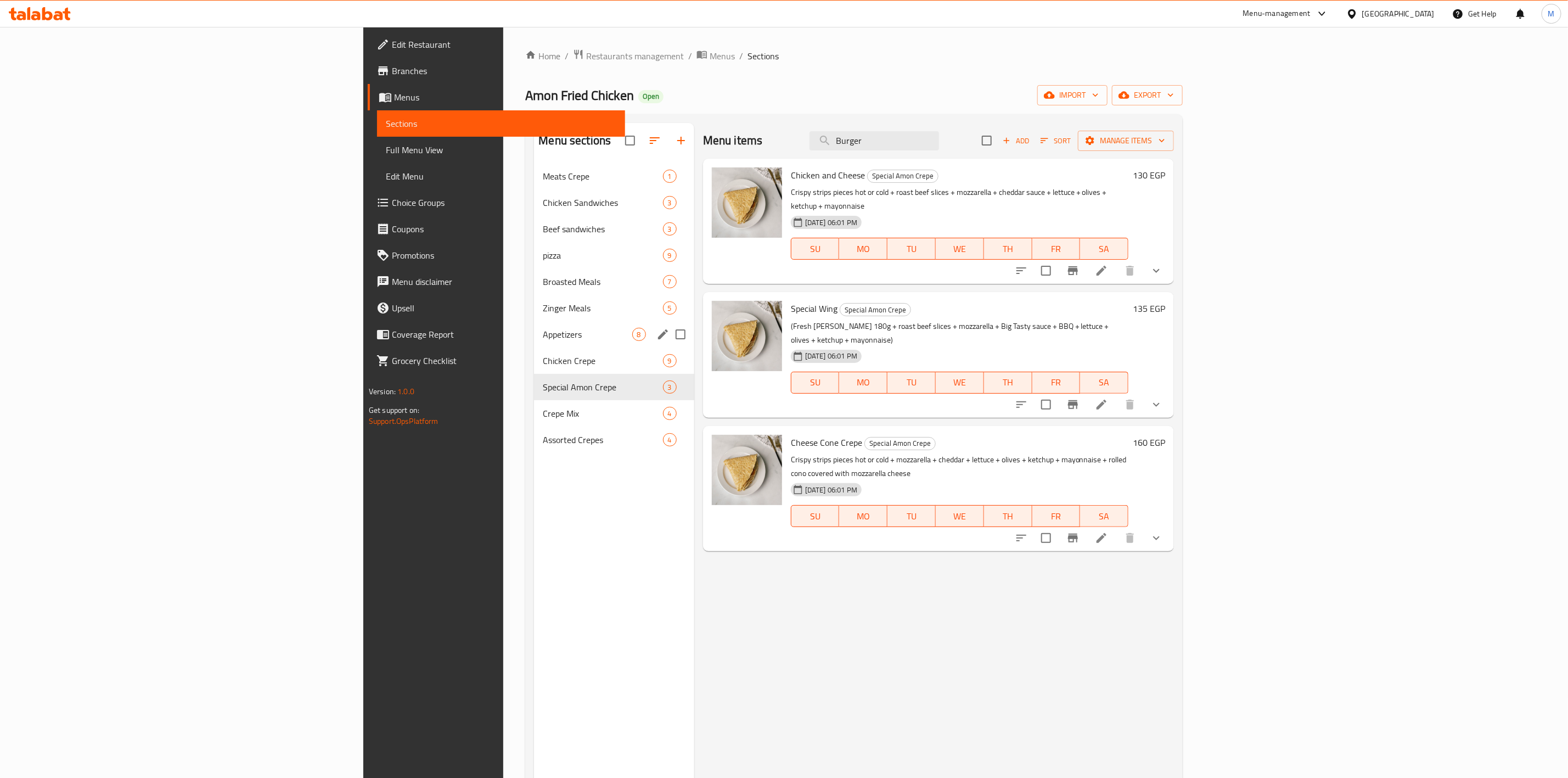
click at [543, 309] on span "Zinger Meals" at bounding box center [602, 308] width 119 height 13
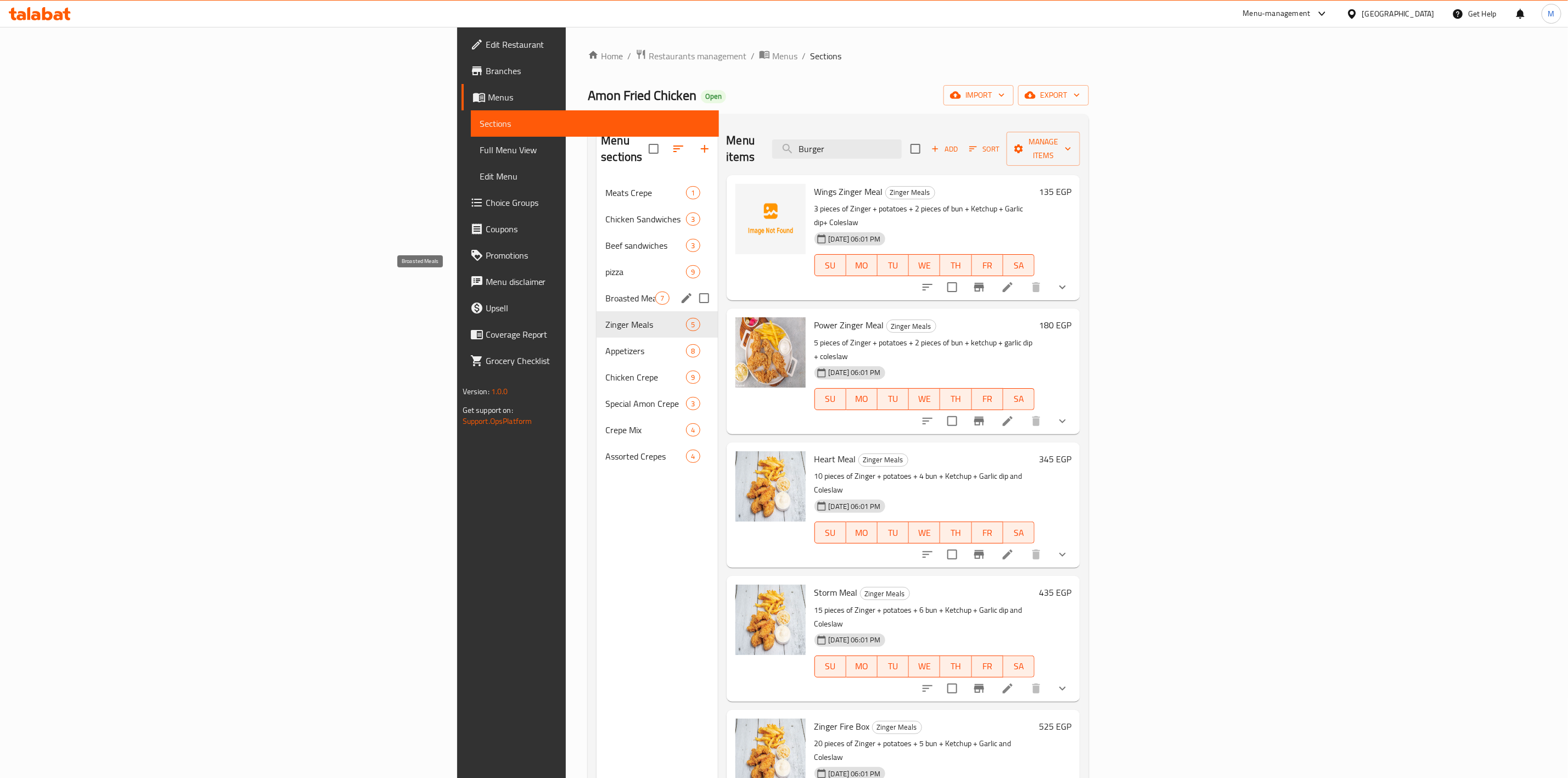
click at [605, 292] on span "Broasted Meals" at bounding box center [631, 298] width 50 height 13
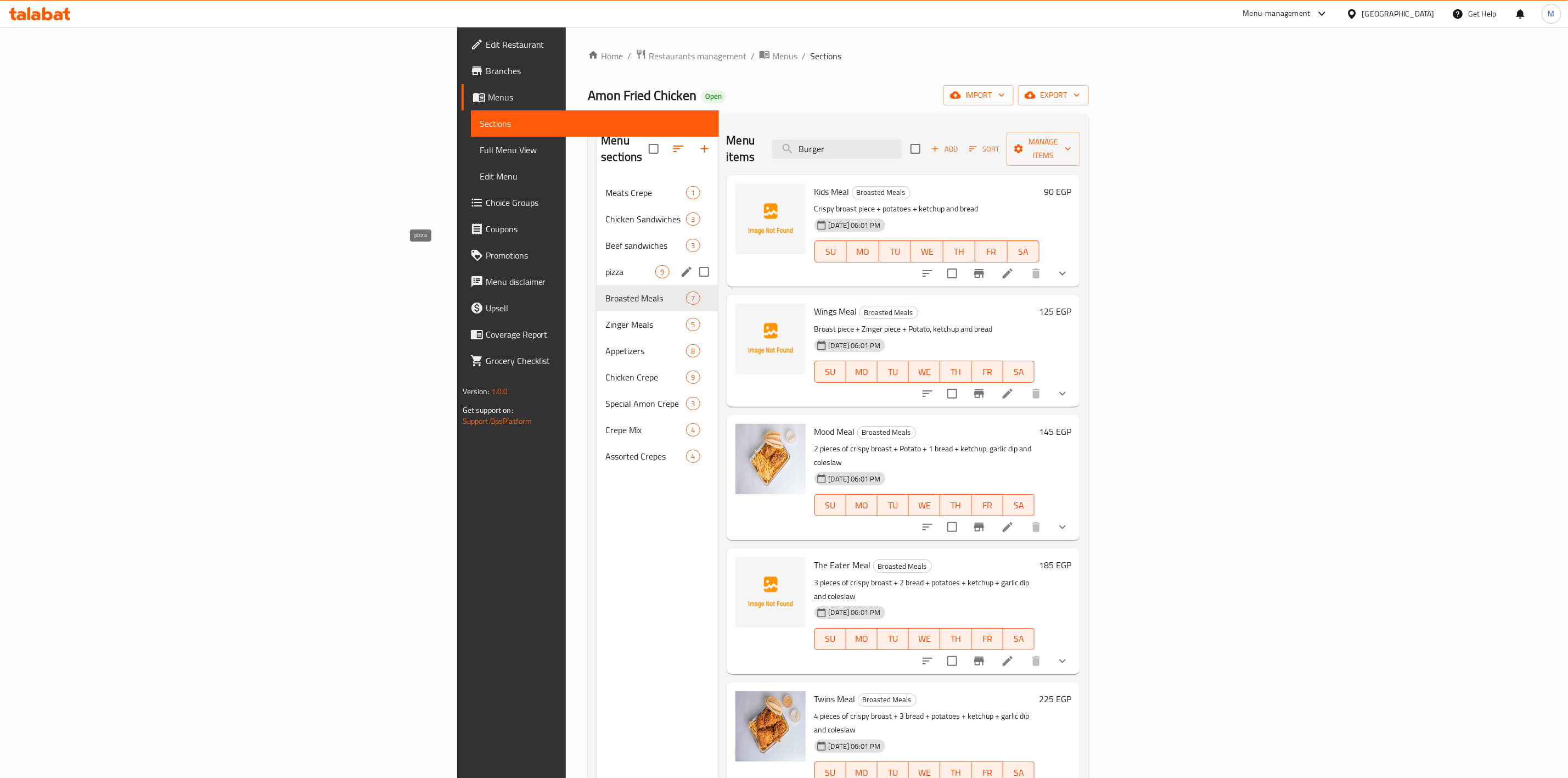
click at [605, 266] on span "pizza" at bounding box center [631, 272] width 50 height 13
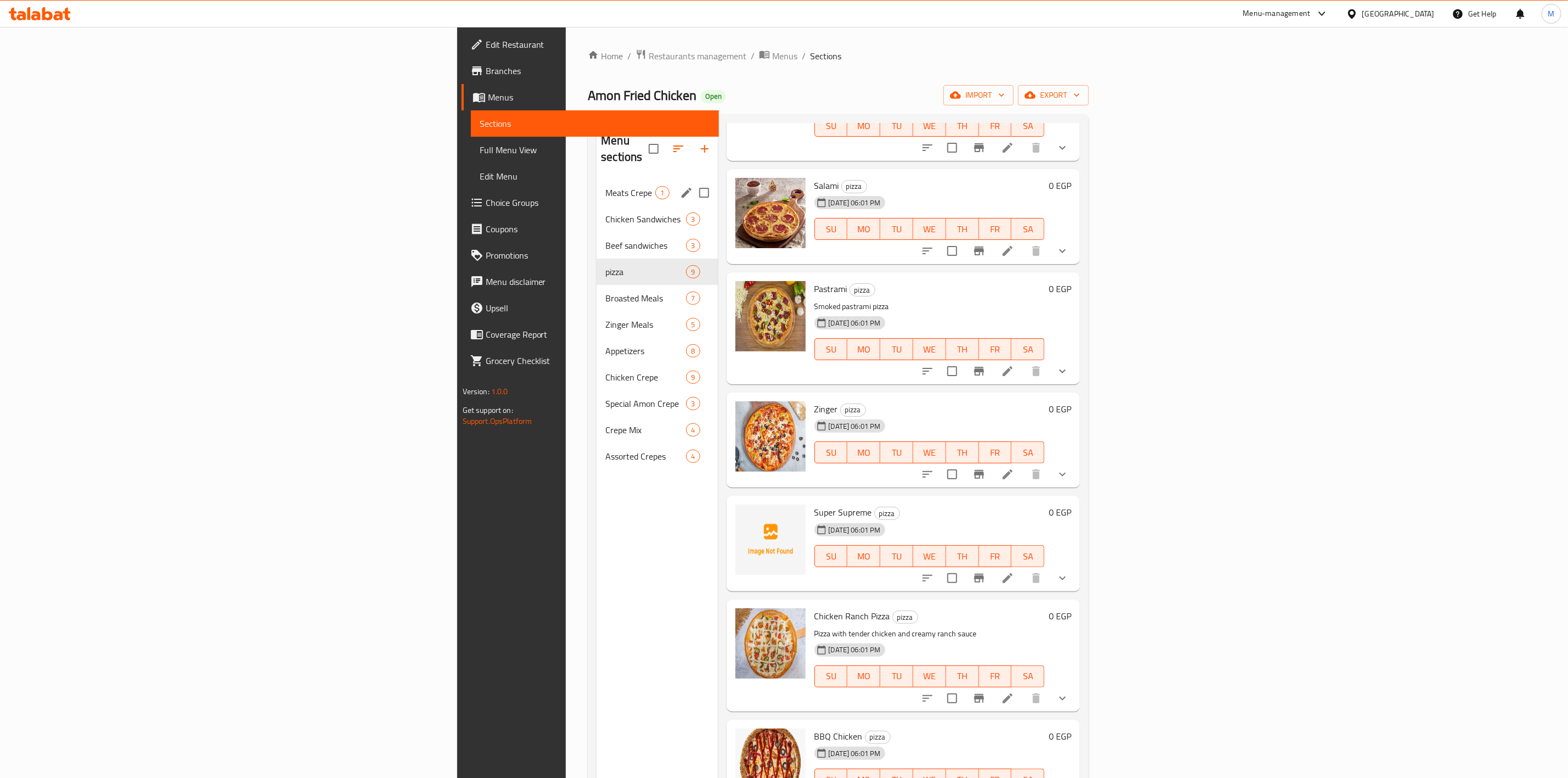
click at [605, 186] on span "Meats Crepe" at bounding box center [631, 192] width 50 height 13
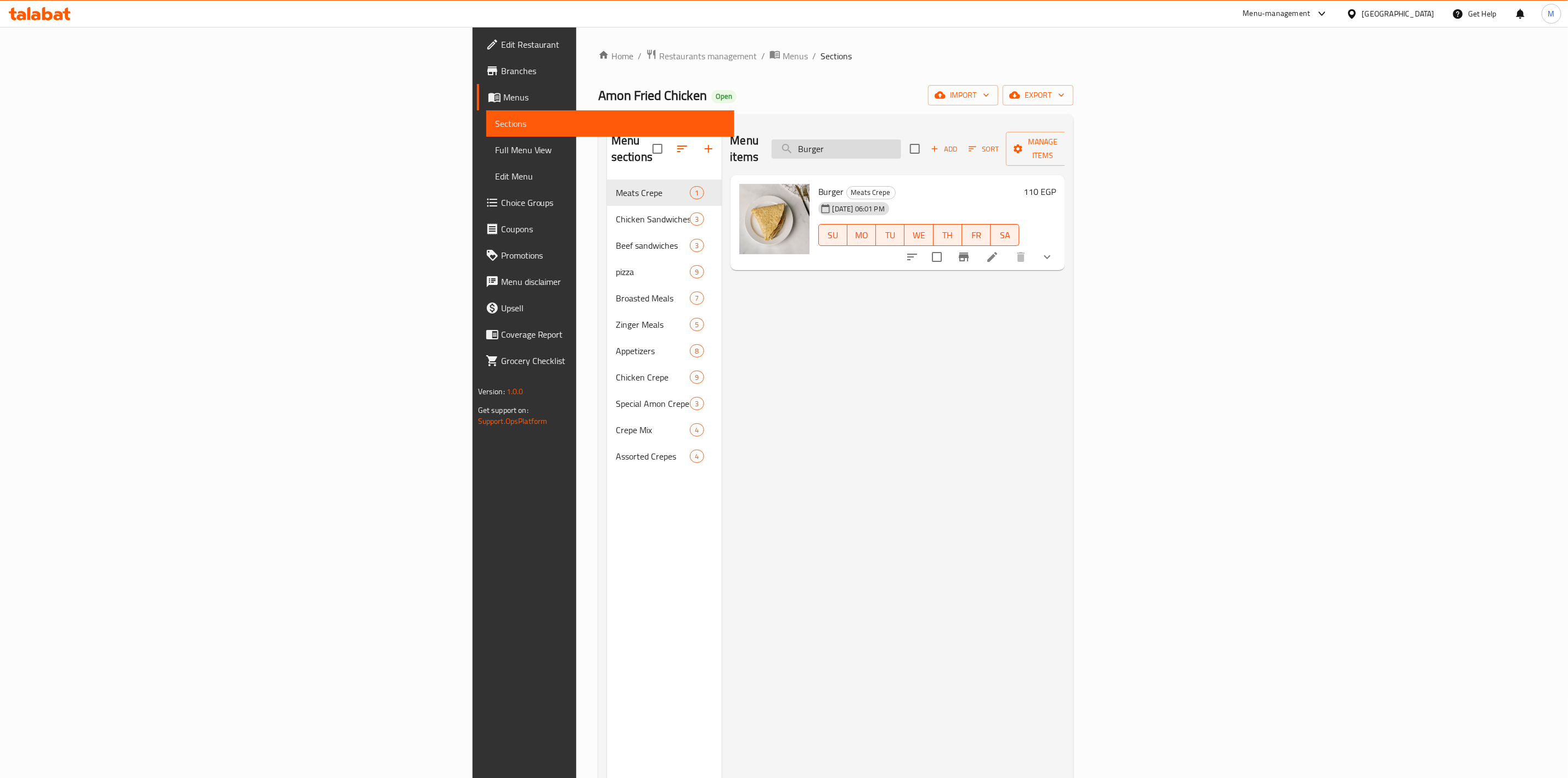
click at [902, 140] on input "Burger" at bounding box center [837, 149] width 130 height 19
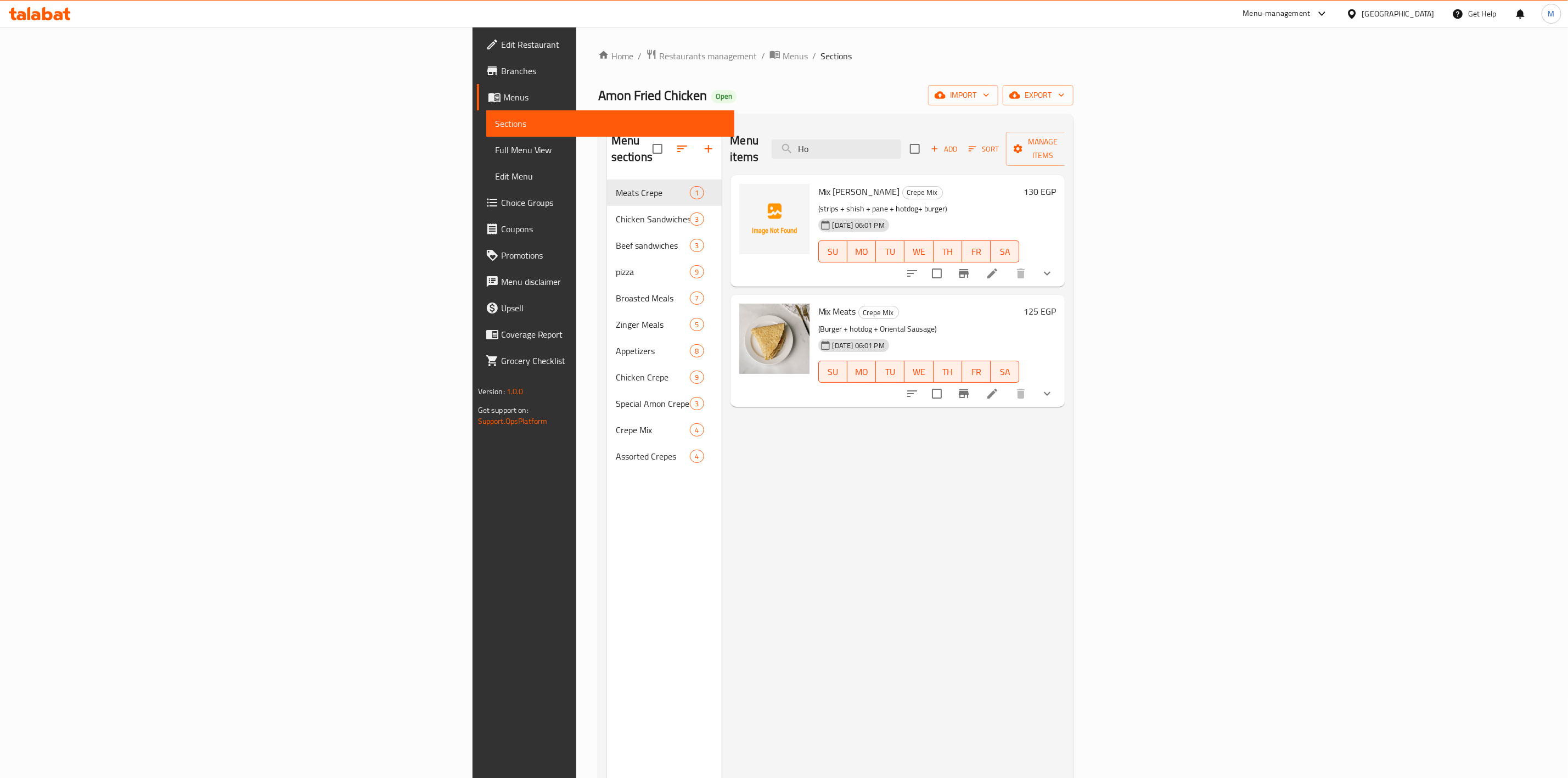
type input "H"
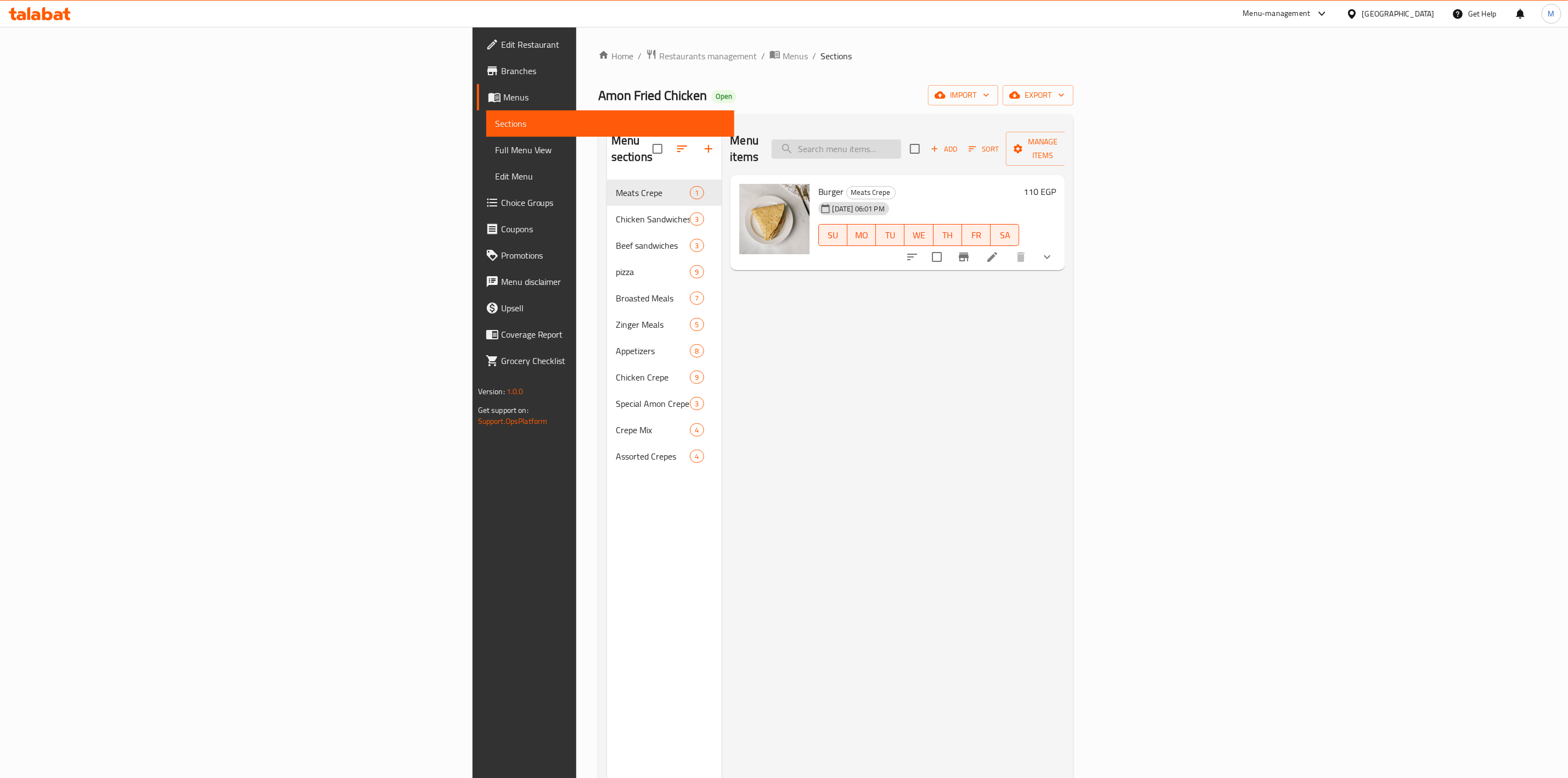
click at [902, 144] on input "search" at bounding box center [837, 149] width 130 height 19
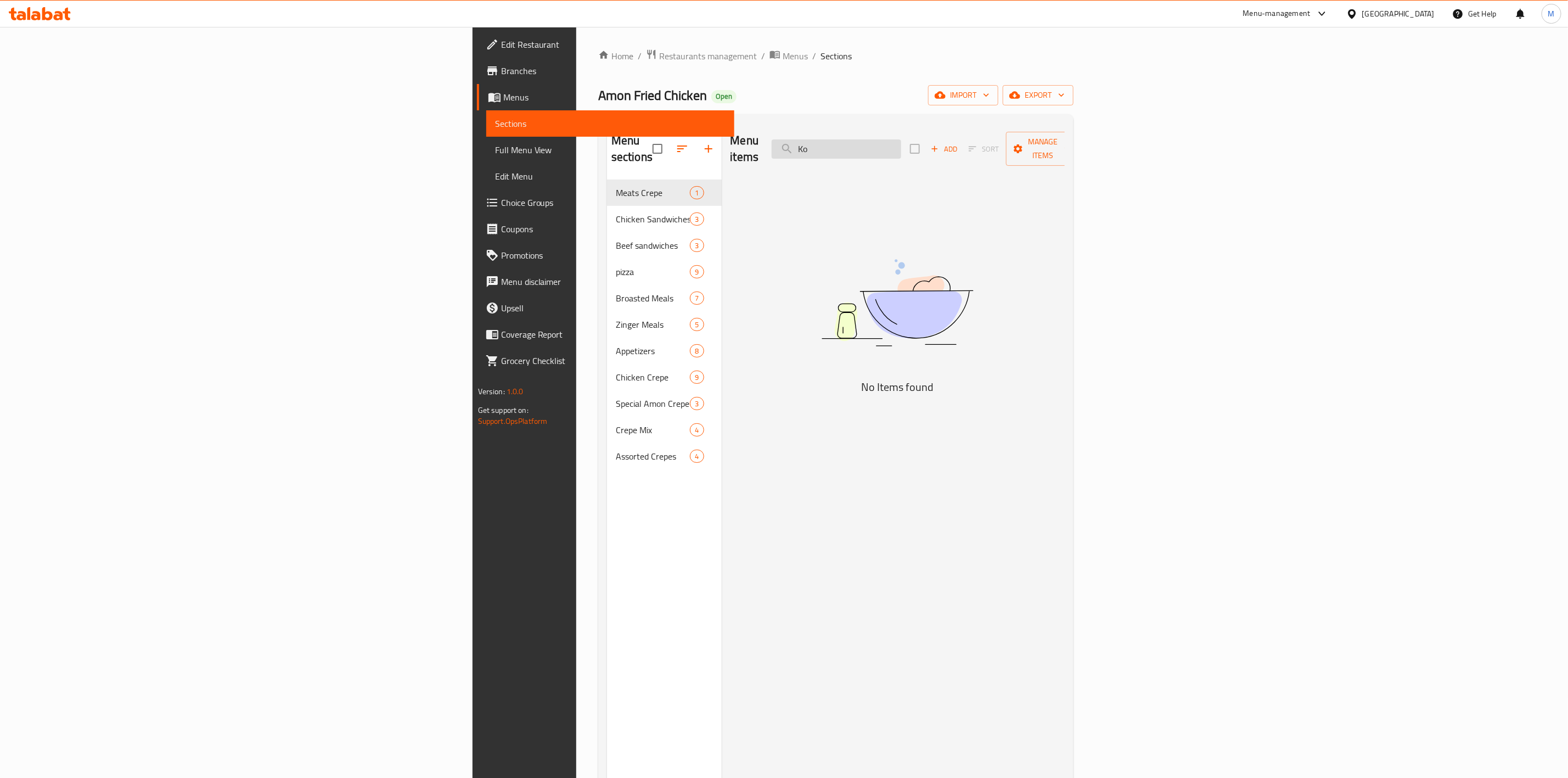
type input "K"
type input "ك"
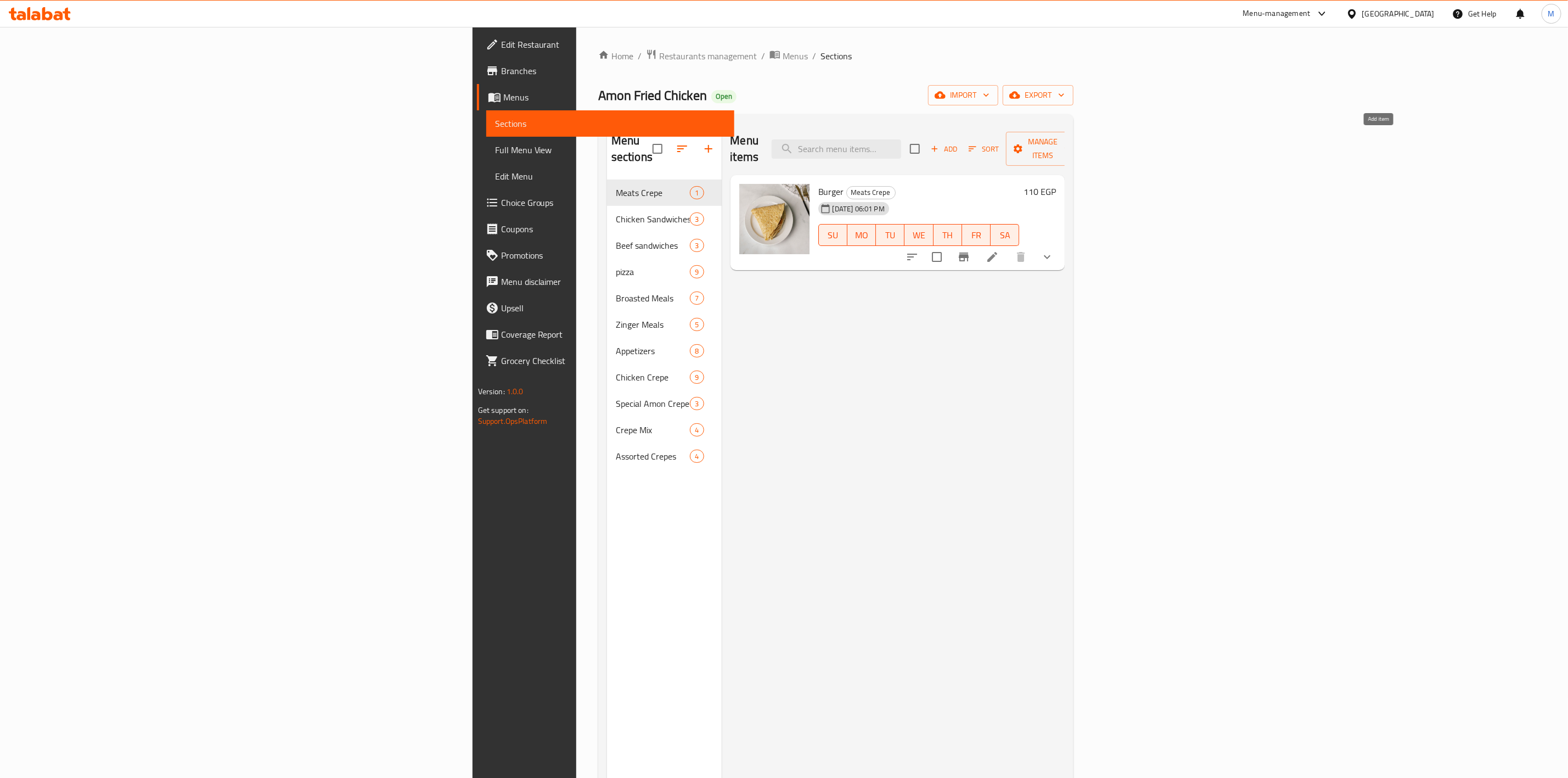
click at [959, 143] on span "Add" at bounding box center [944, 149] width 30 height 13
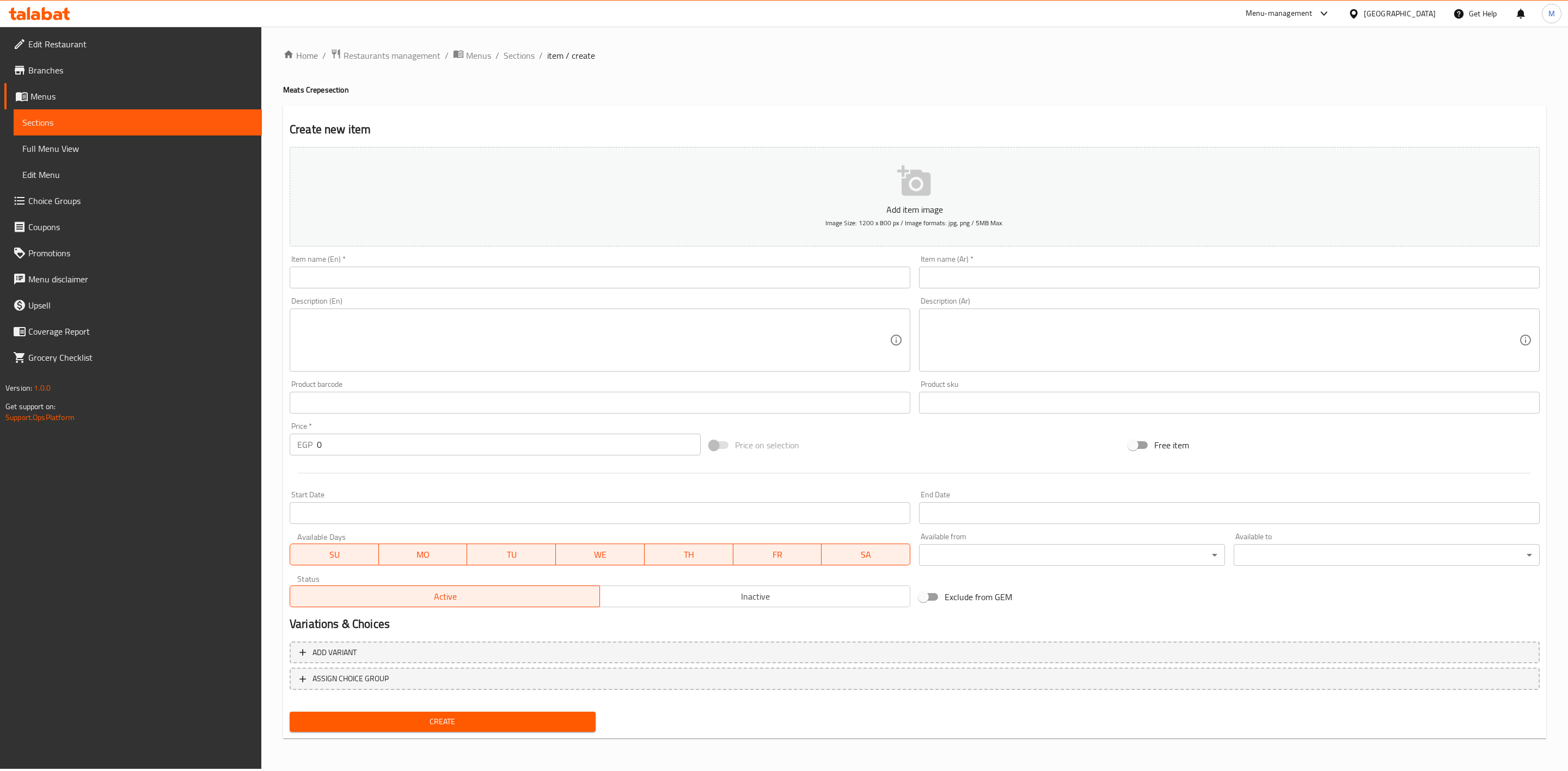
click at [660, 278] on input "text" at bounding box center [600, 277] width 621 height 22
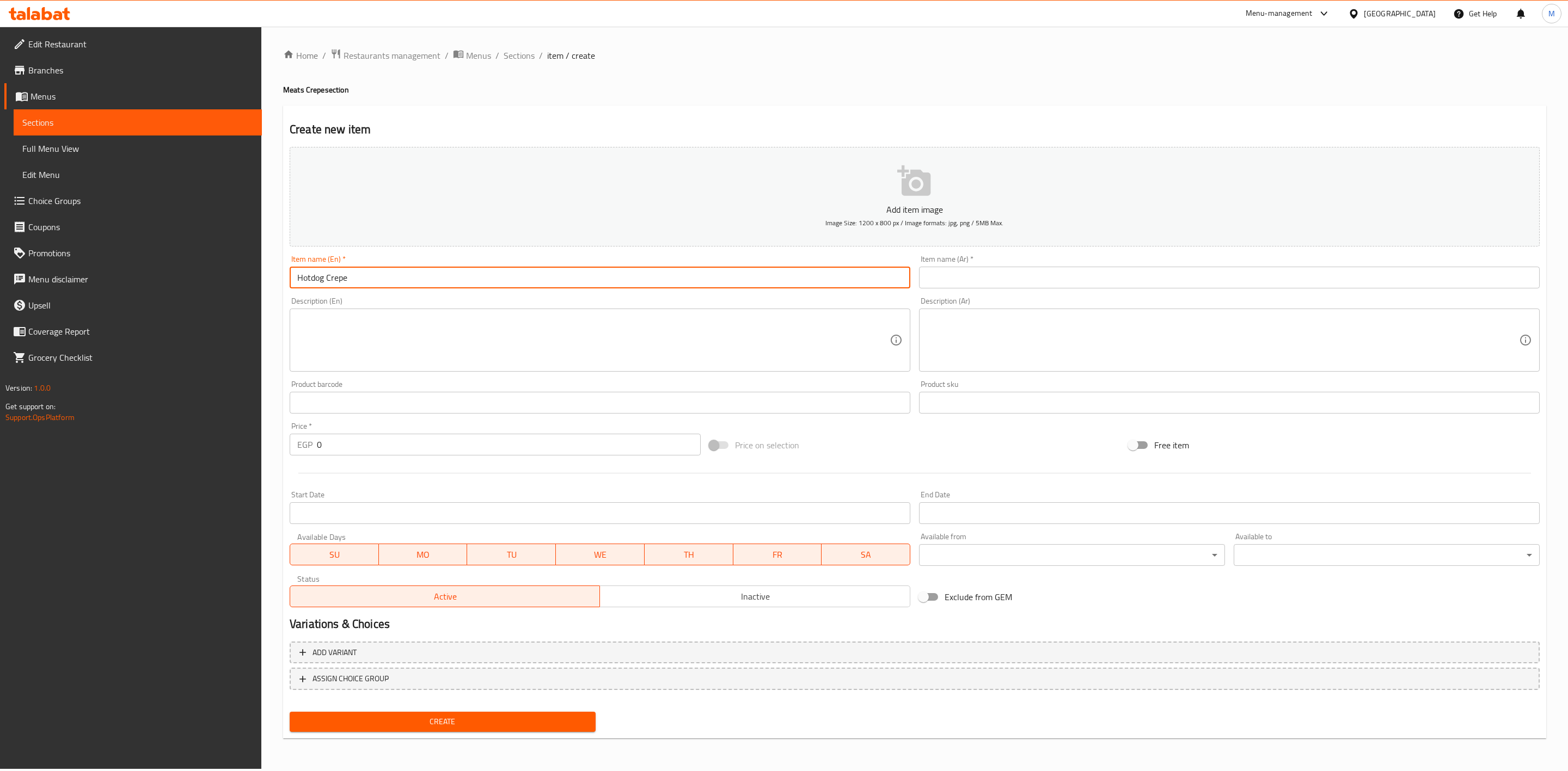
type input "Hotdog Crepe"
drag, startPoint x: 1197, startPoint y: 289, endPoint x: 1190, endPoint y: 277, distance: 13.9
click at [1197, 288] on input "text" at bounding box center [1229, 277] width 621 height 22
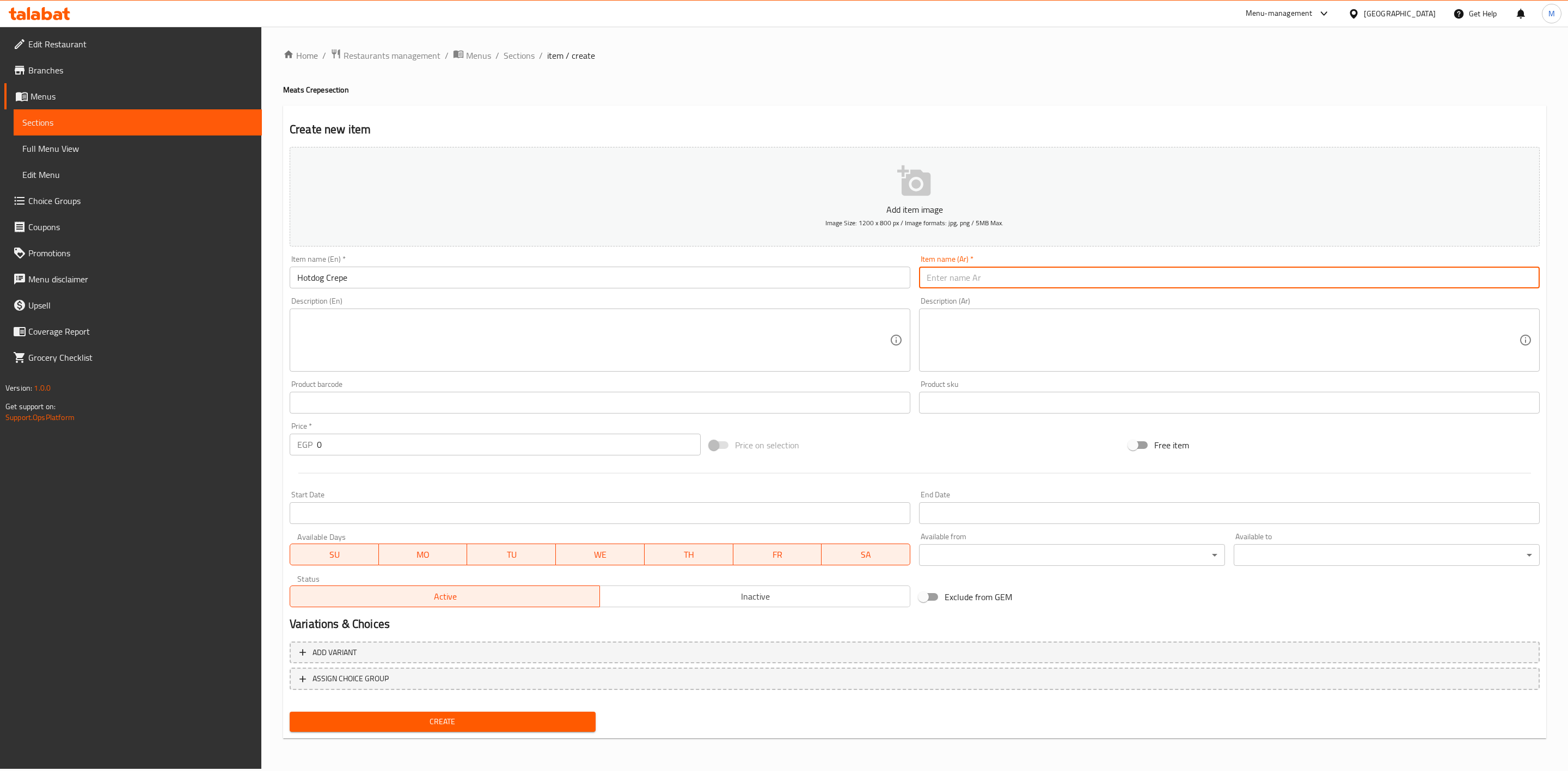
click at [1190, 277] on input "text" at bounding box center [1229, 277] width 621 height 22
type input "كريب نقانق"
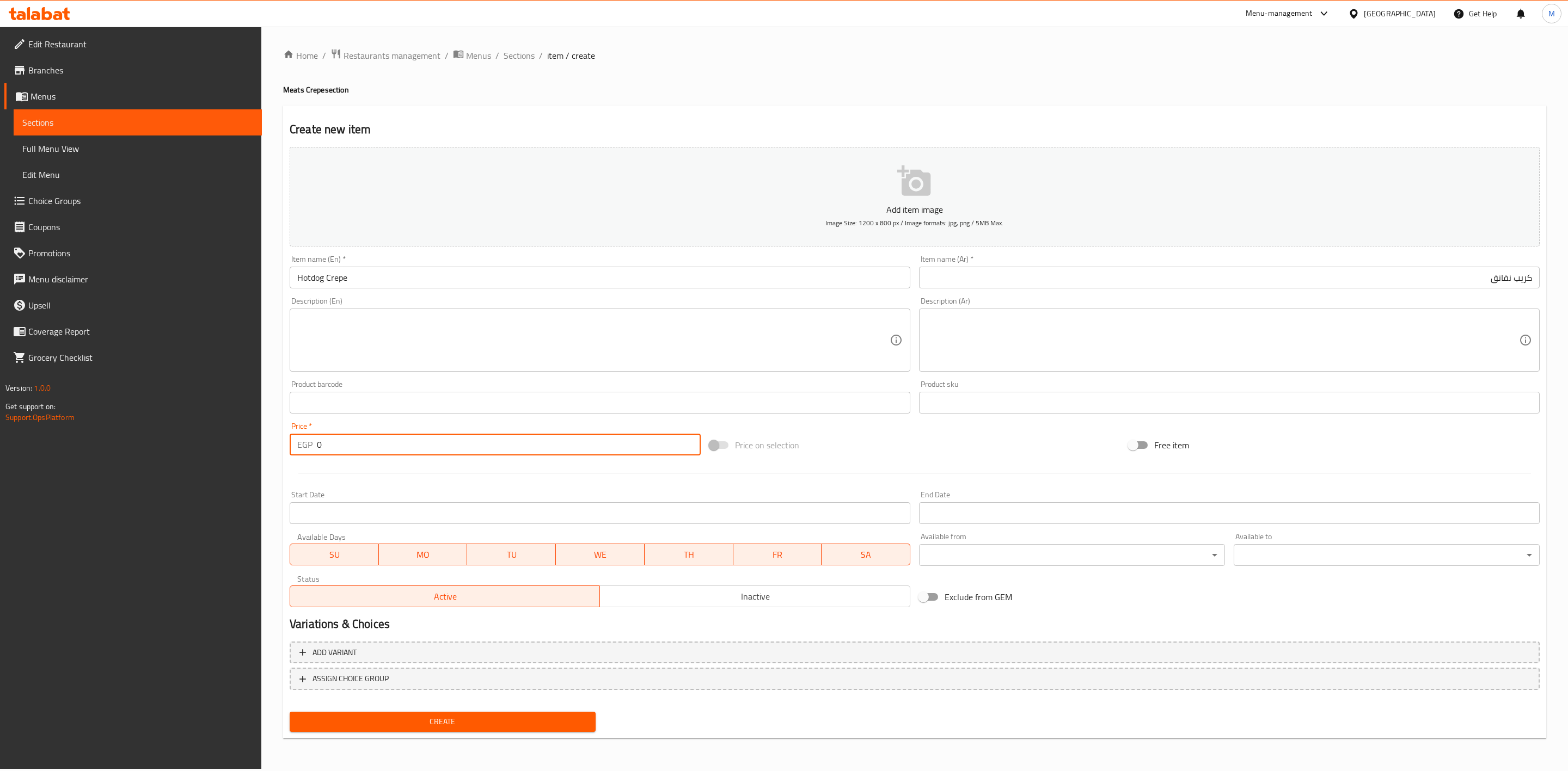
drag, startPoint x: 312, startPoint y: 448, endPoint x: 307, endPoint y: 449, distance: 5.1
click at [307, 449] on div "EGP 0 Price *" at bounding box center [495, 444] width 411 height 22
type input "110"
click at [857, 456] on div "Price on selection" at bounding box center [914, 445] width 419 height 30
click at [532, 703] on div "Add variant ASSIGN CHOICE GROUP" at bounding box center [914, 673] width 1259 height 71
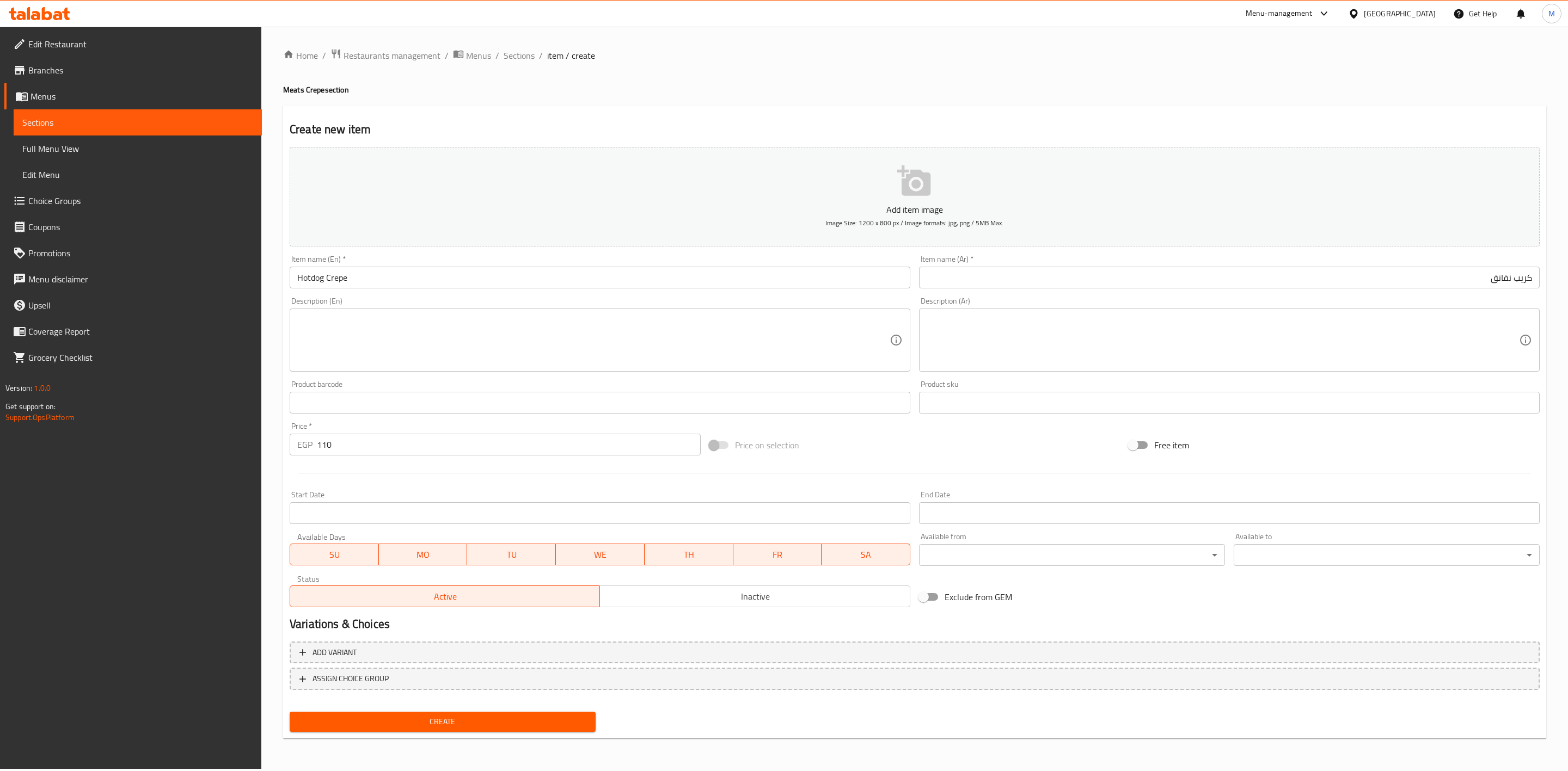
click at [501, 727] on span "Create" at bounding box center [443, 722] width 288 height 14
type input "0"
click at [461, 268] on input "text" at bounding box center [600, 277] width 621 height 22
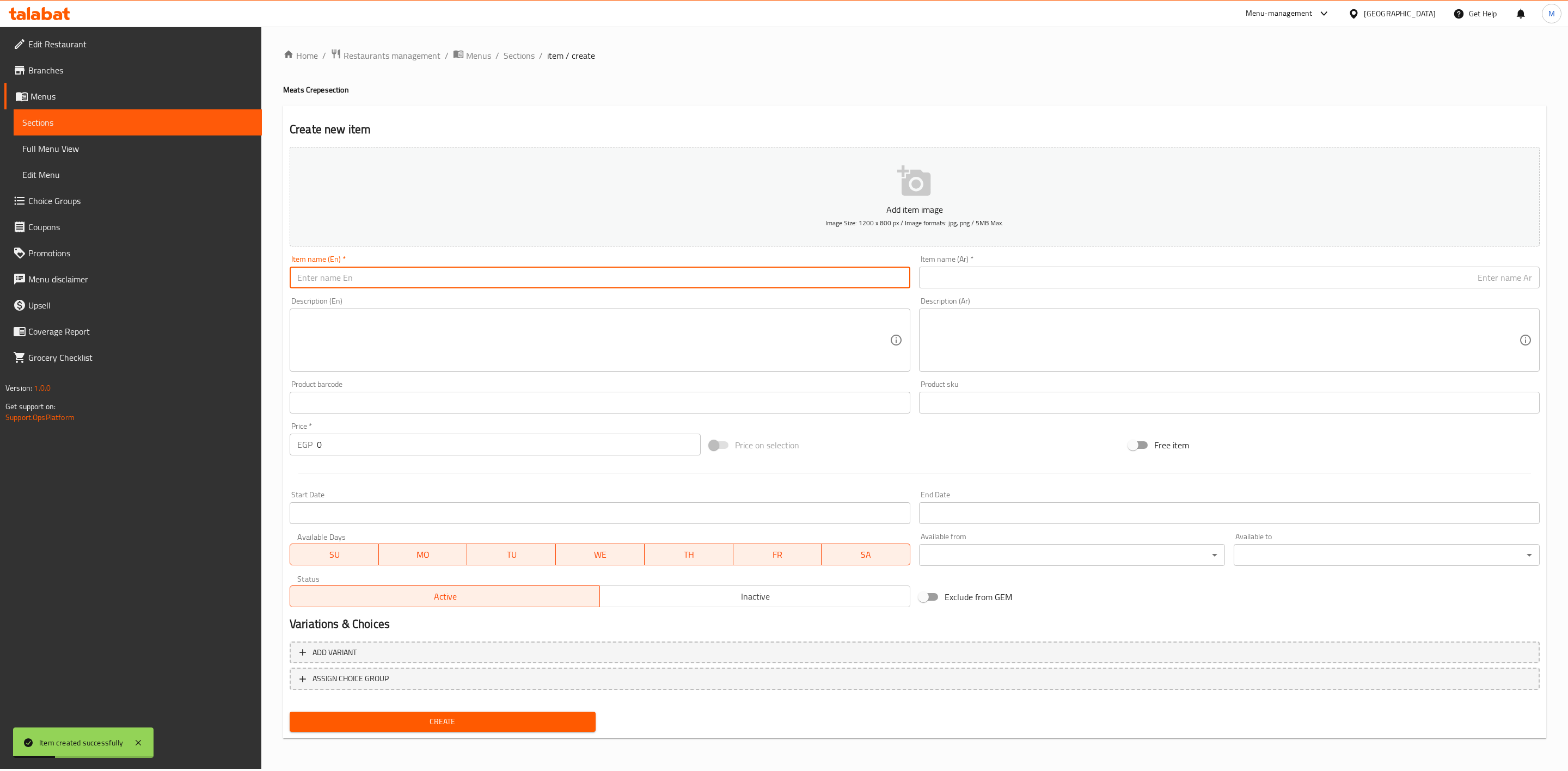
type input "}"
type input "Crepe Kofta"
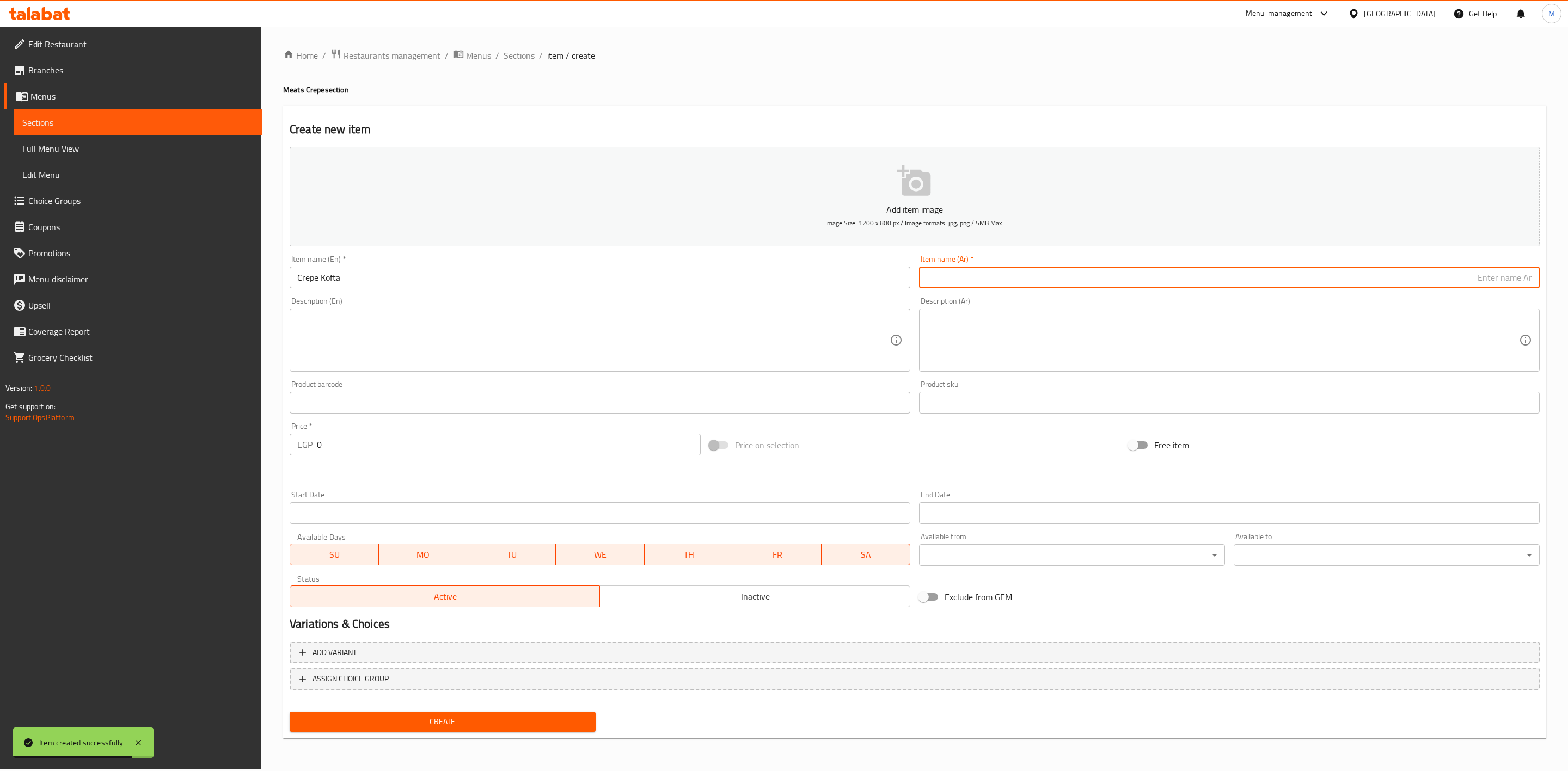
click at [1057, 266] on input "text" at bounding box center [1229, 277] width 621 height 22
type input "كريب كفتة"
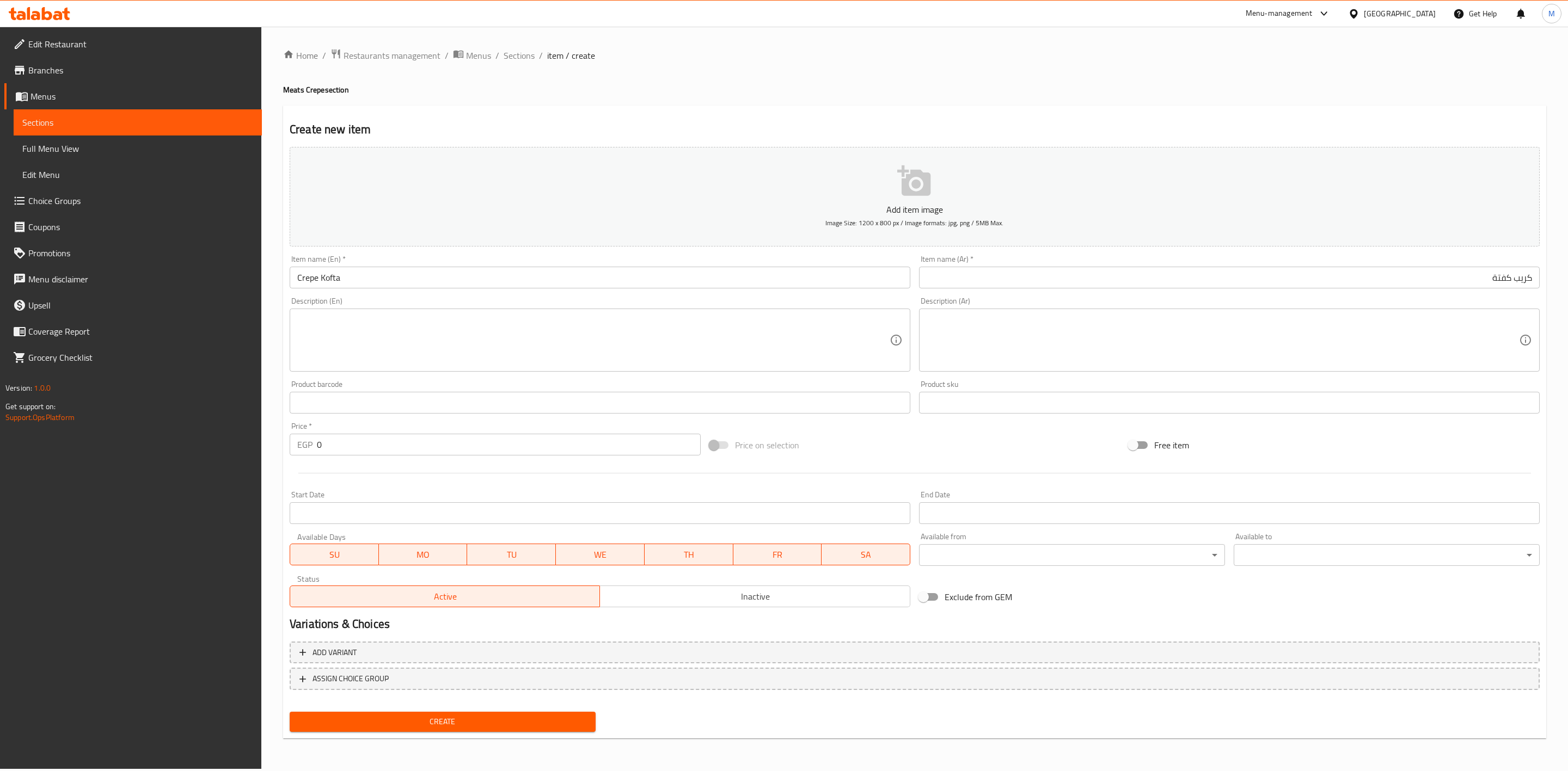
drag, startPoint x: 365, startPoint y: 433, endPoint x: 320, endPoint y: 438, distance: 45.3
click at [320, 438] on div "Price   * EGP 0 Price *" at bounding box center [495, 439] width 411 height 33
click at [302, 439] on div "EGP 0 Price *" at bounding box center [495, 444] width 411 height 22
type input "120"
click at [425, 715] on span "Create" at bounding box center [443, 722] width 288 height 14
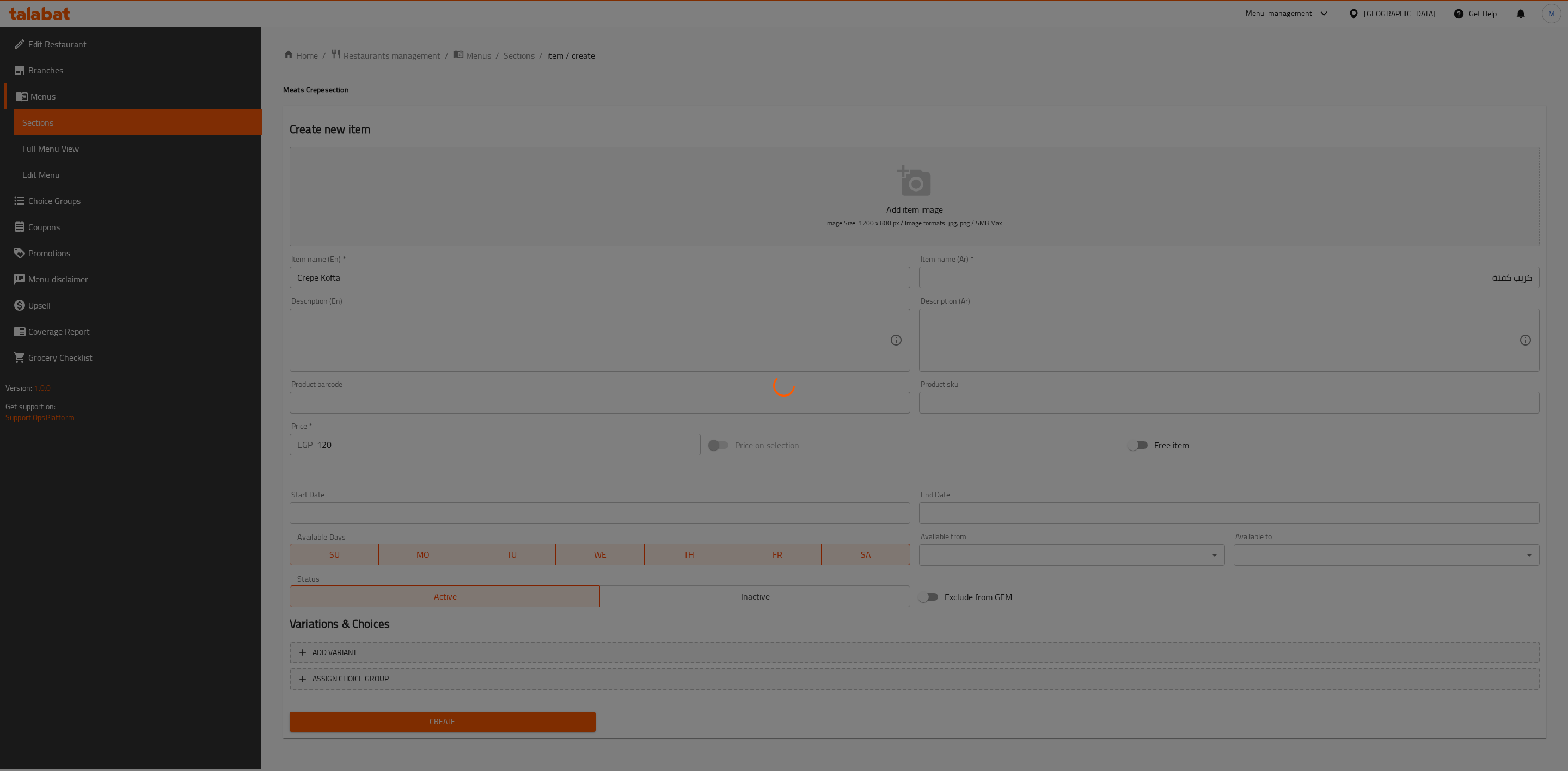
type input "0"
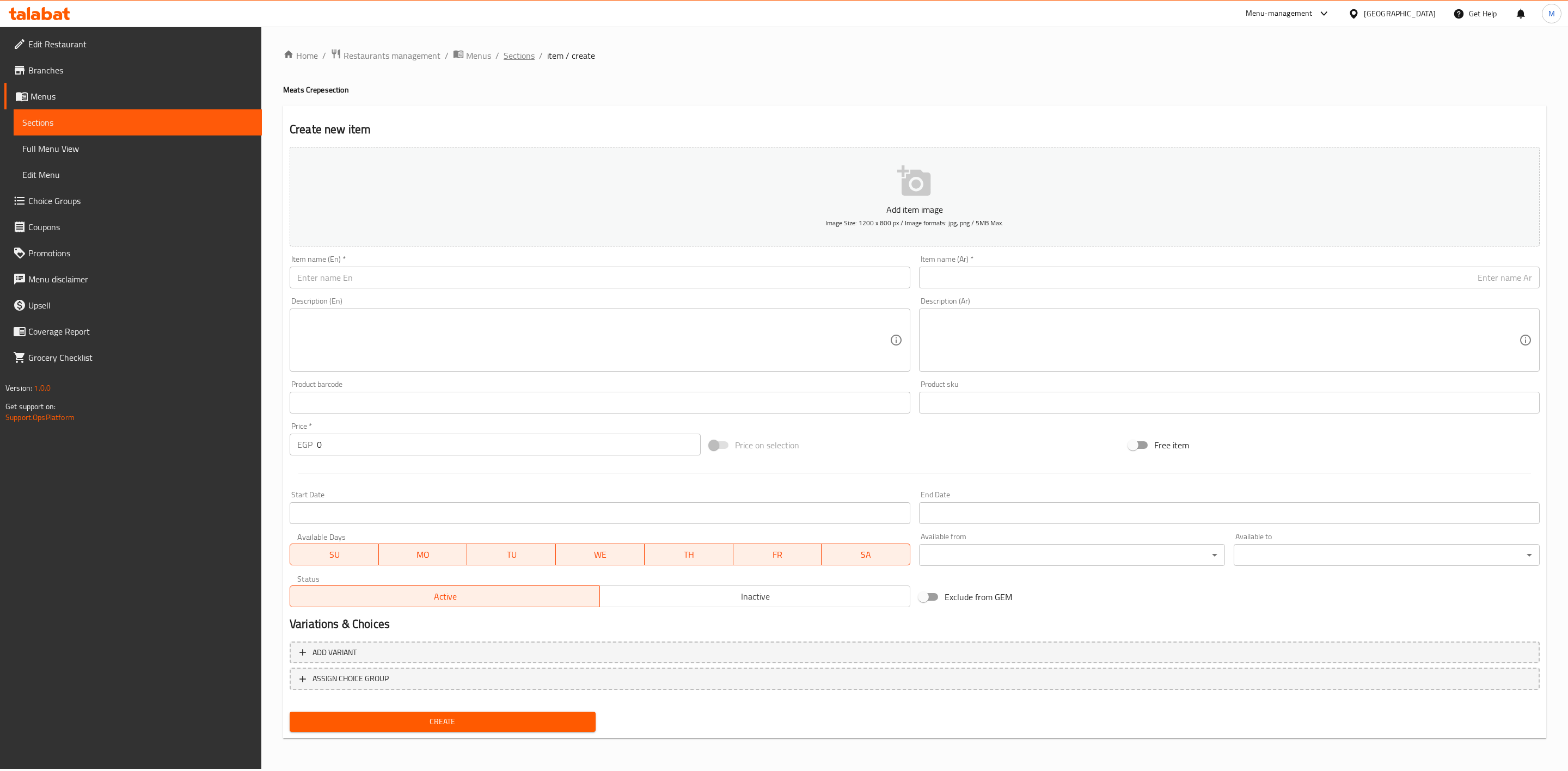
click at [515, 49] on span "Sections" at bounding box center [519, 56] width 31 height 13
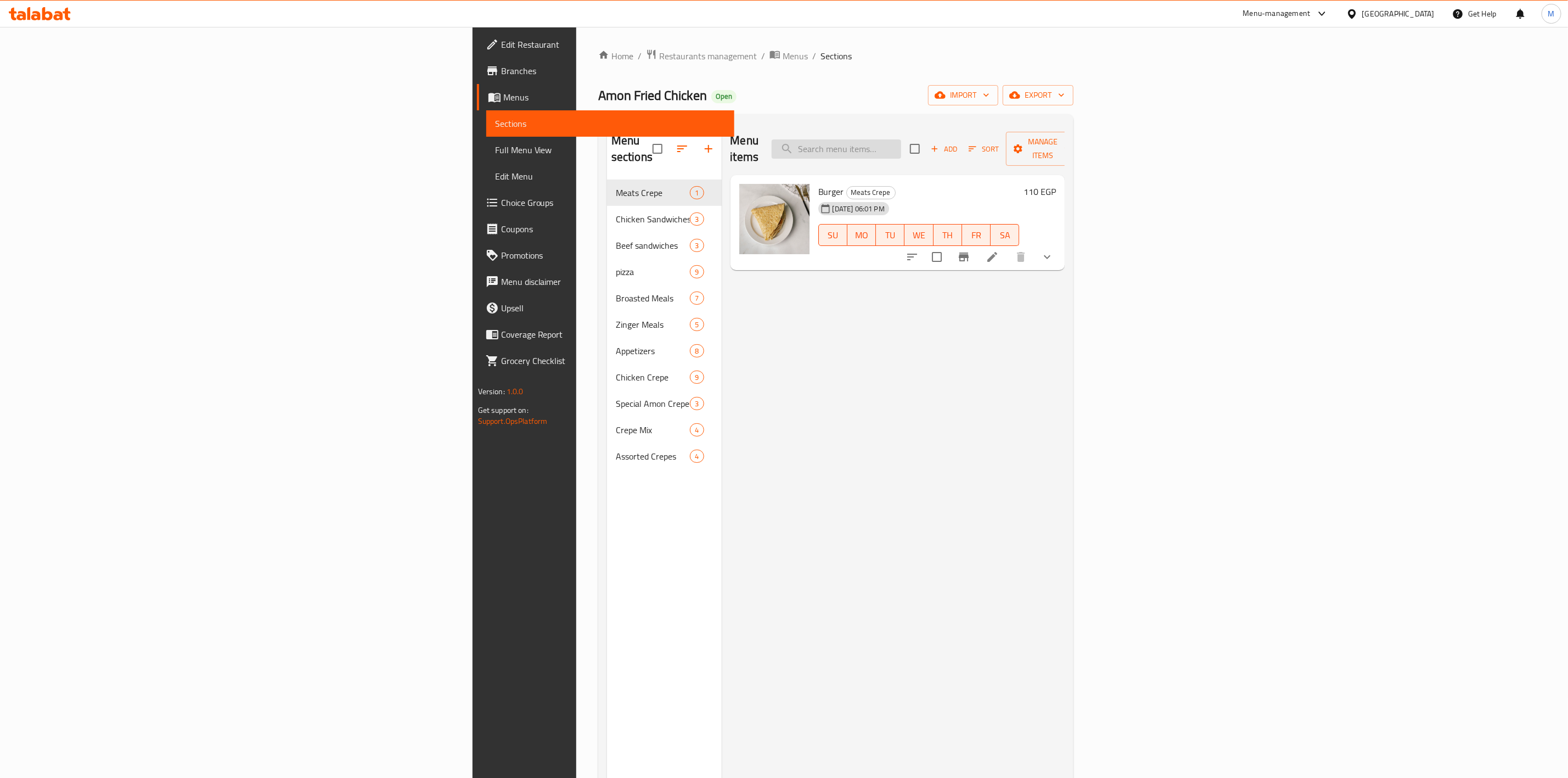
click at [902, 140] on input "search" at bounding box center [837, 149] width 130 height 19
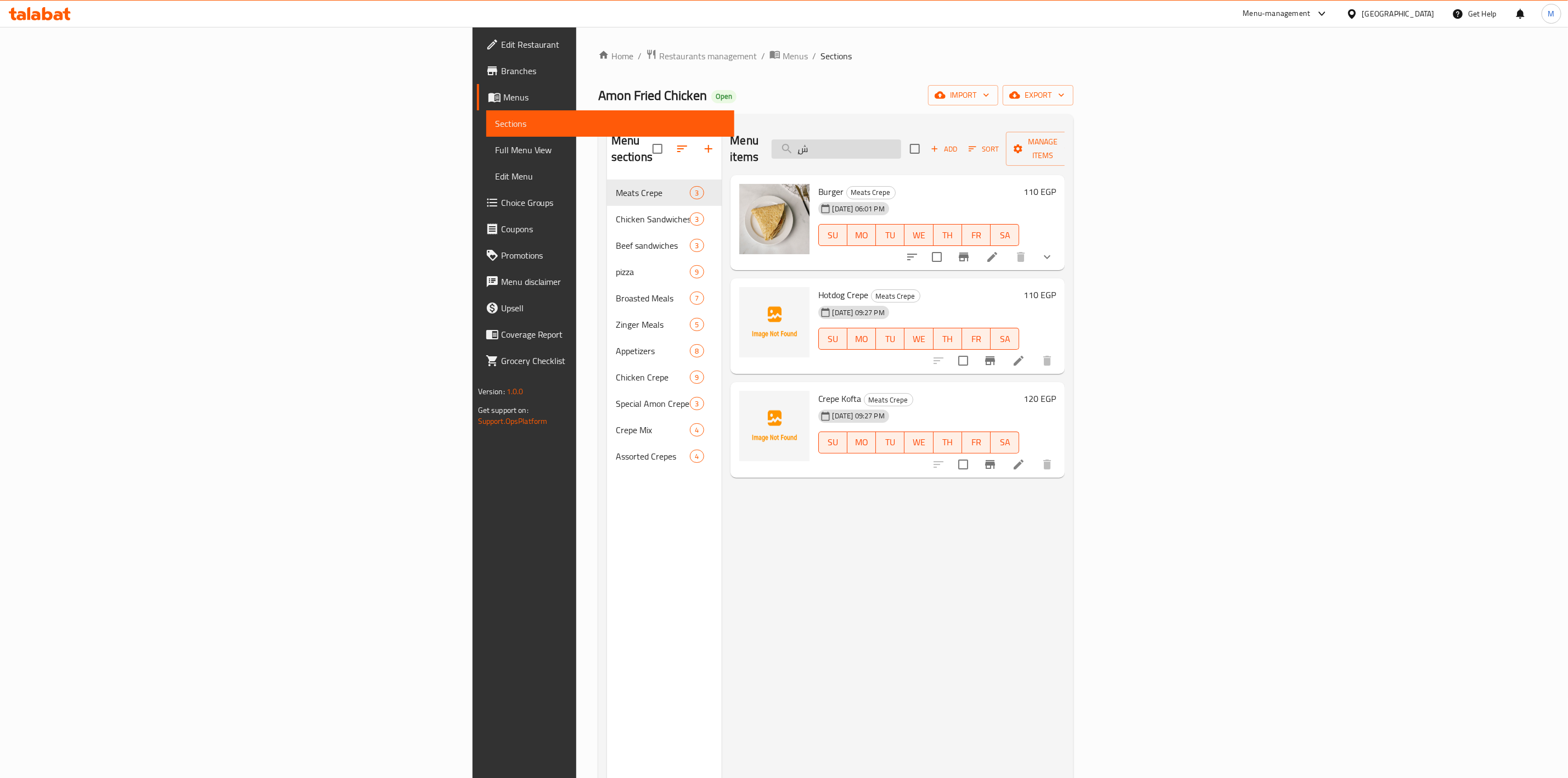
type input "ٍ"
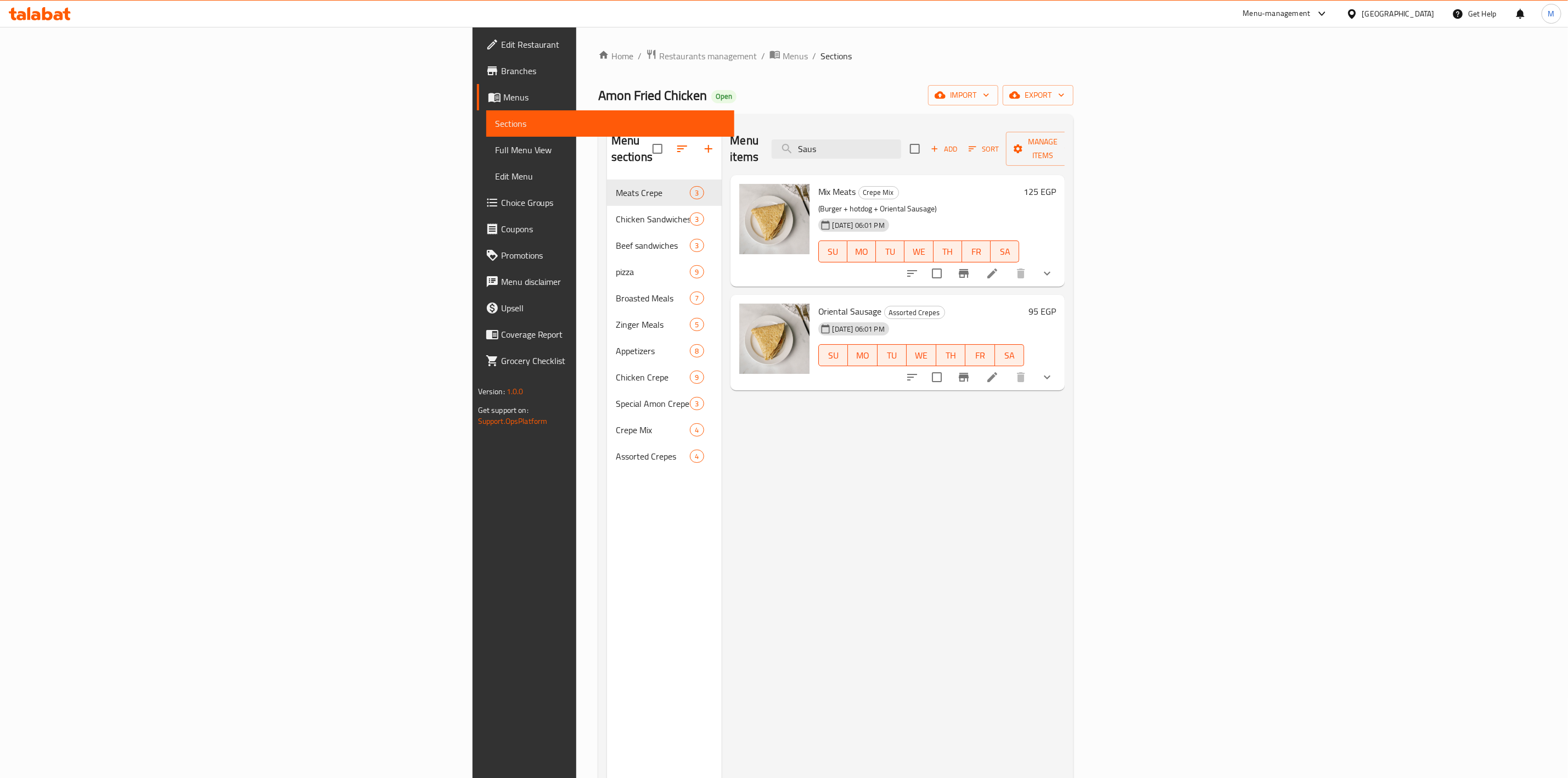
type input "Saus"
click at [949, 369] on input "checkbox" at bounding box center [937, 377] width 23 height 23
click at [1071, 138] on span "Manage items" at bounding box center [1043, 149] width 56 height 28
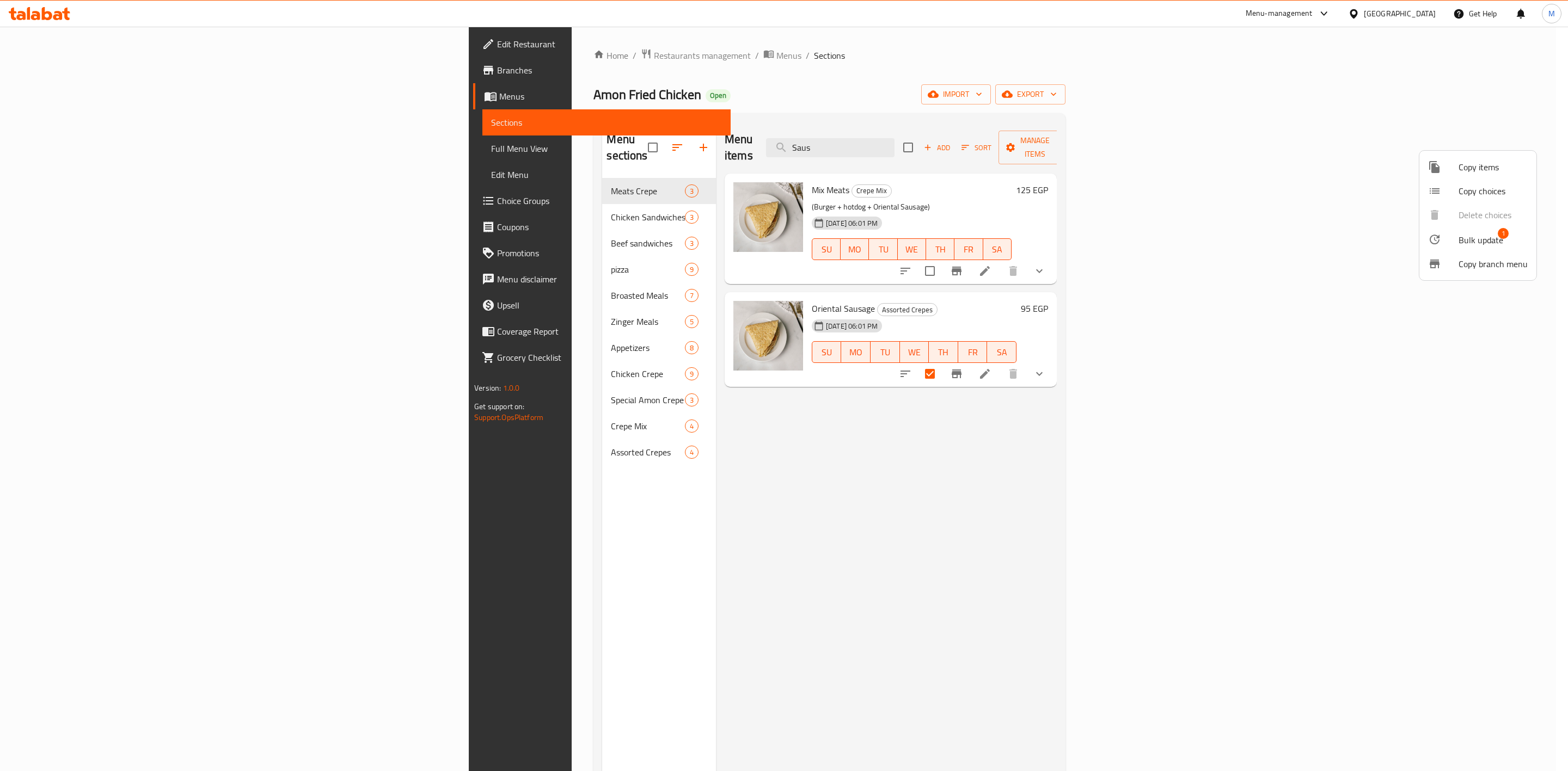
click at [1492, 233] on span "Bulk update" at bounding box center [1480, 240] width 44 height 13
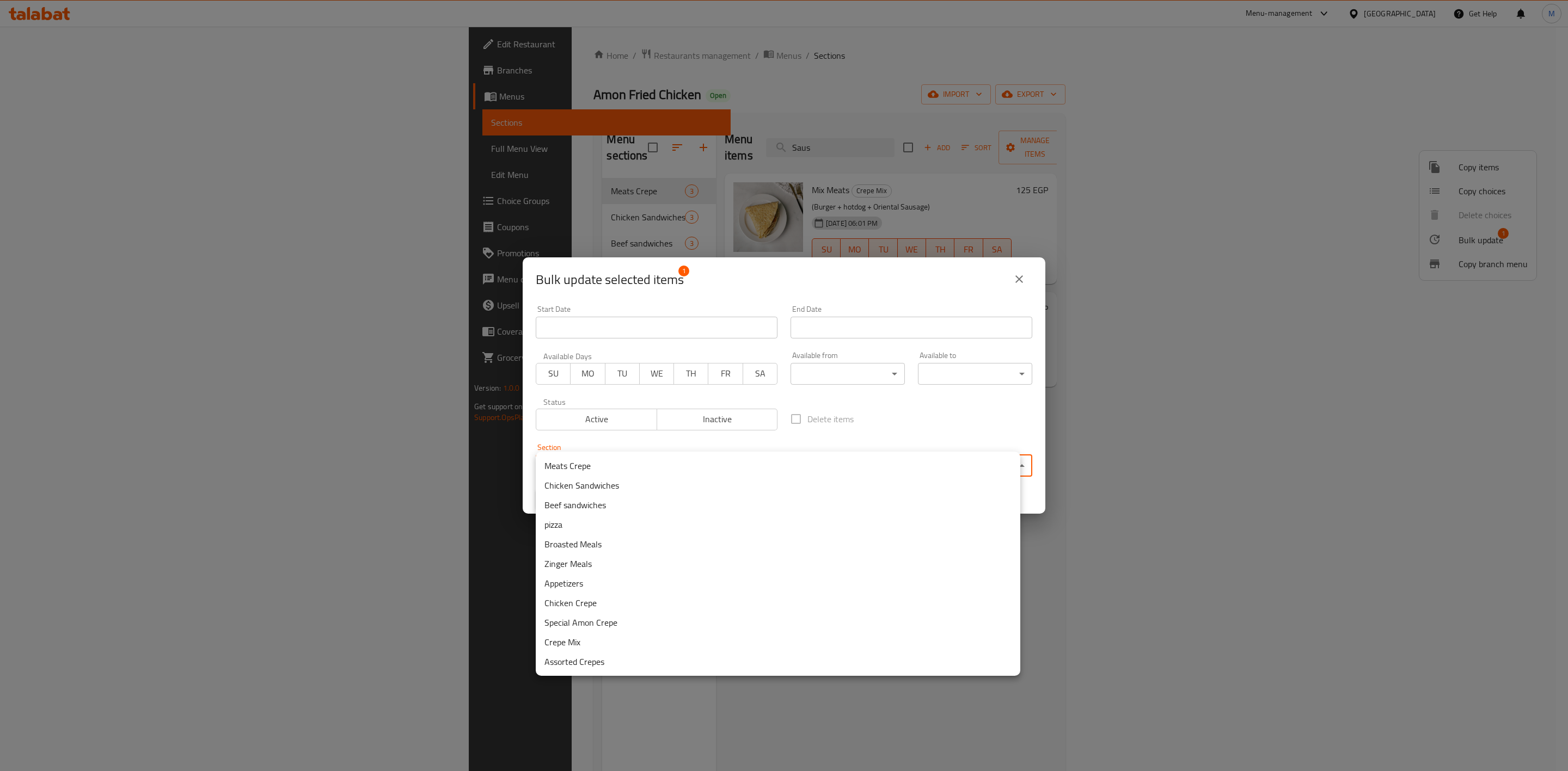
click at [665, 469] on body "​ Menu-management Egypt Get Help M Edit Restaurant Branches Menus Sections Full…" at bounding box center [784, 398] width 1568 height 744
click at [627, 469] on li "Meats Crepe" at bounding box center [778, 466] width 485 height 19
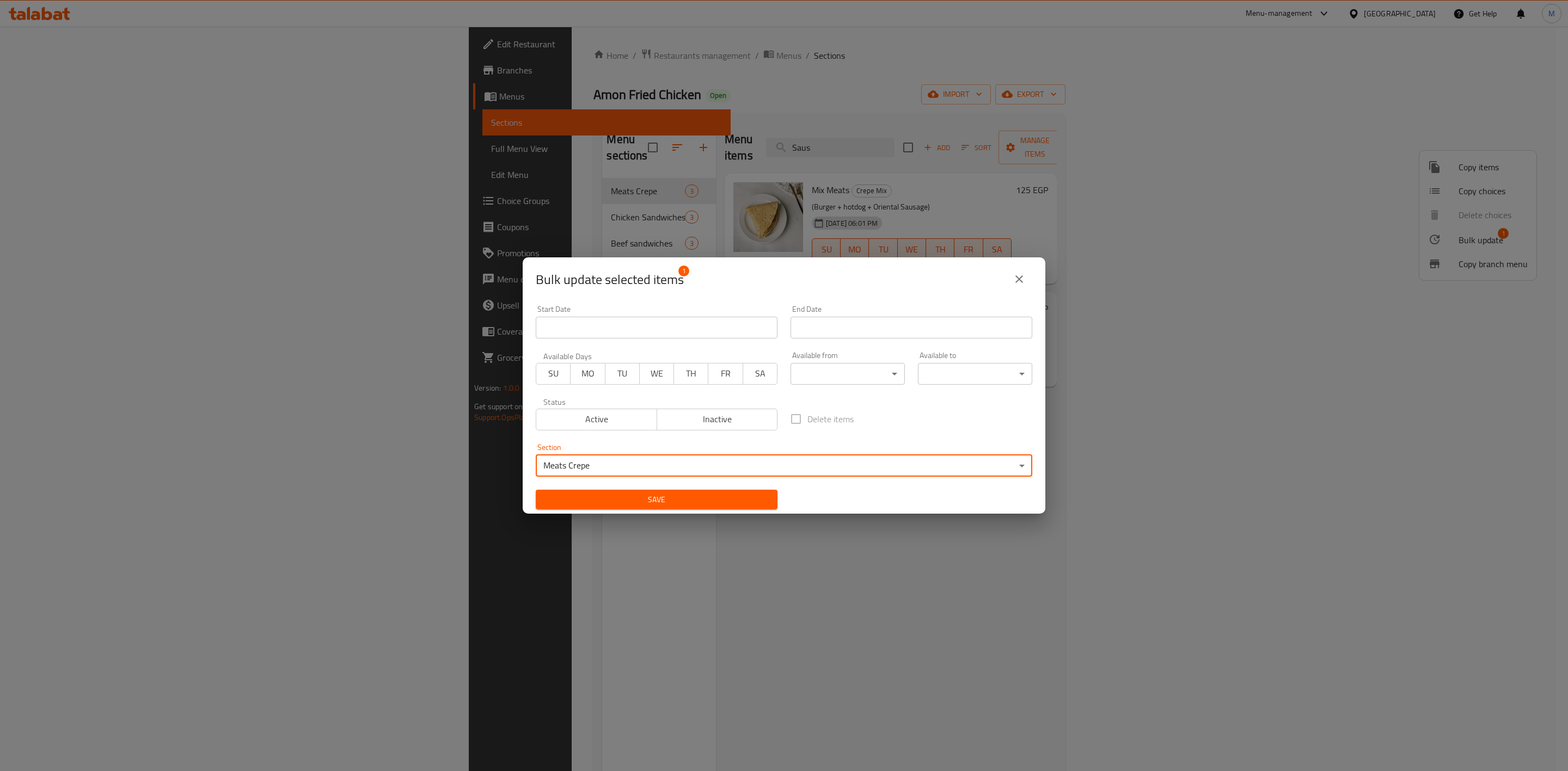
click at [691, 501] on span "Save" at bounding box center [656, 500] width 225 height 14
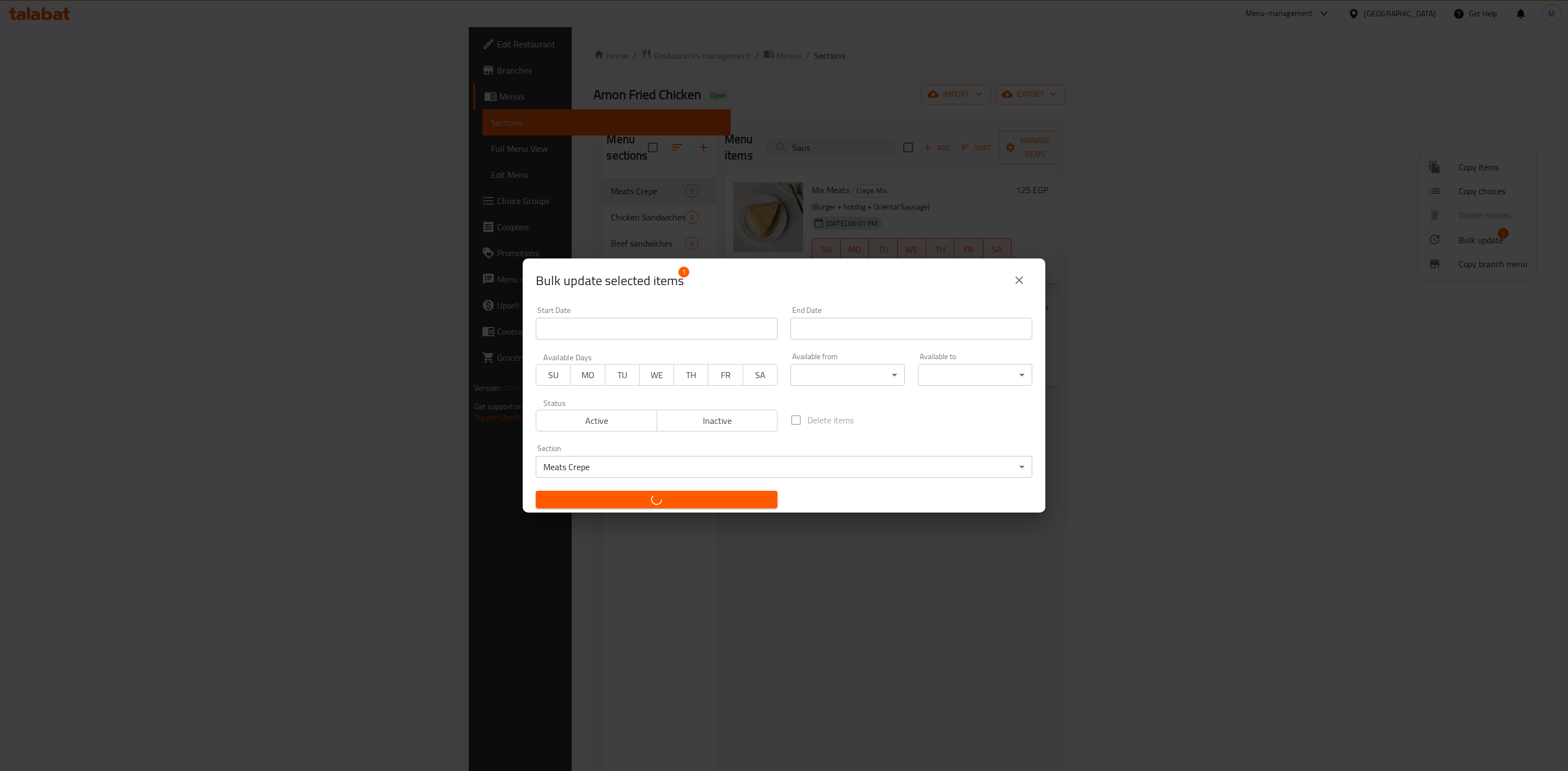
checkbox input "false"
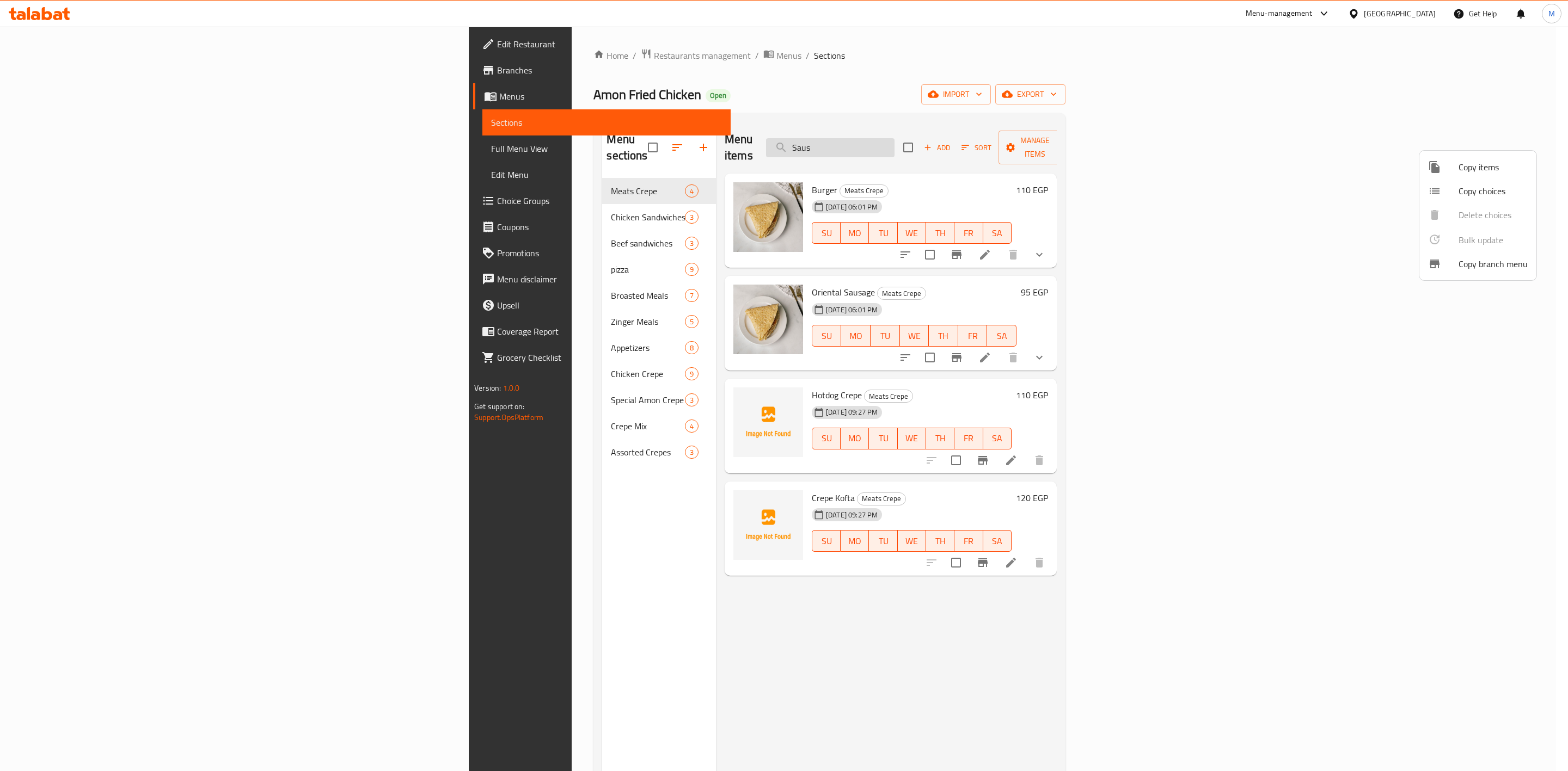
drag, startPoint x: 988, startPoint y: 138, endPoint x: 939, endPoint y: 147, distance: 49.8
click at [939, 147] on div at bounding box center [784, 386] width 1568 height 771
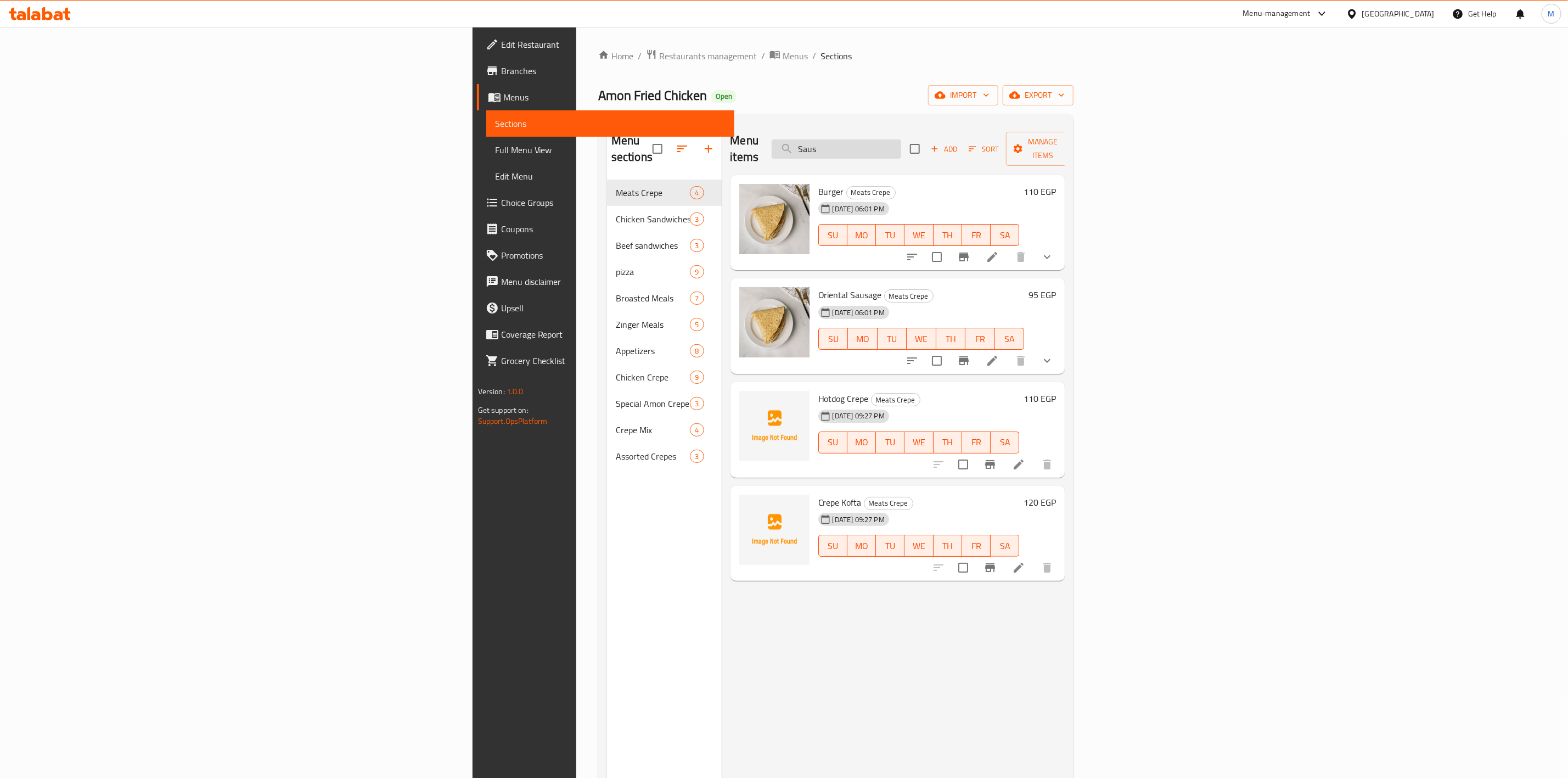
click at [902, 140] on input "Saus" at bounding box center [837, 149] width 130 height 19
type input "ٍ"
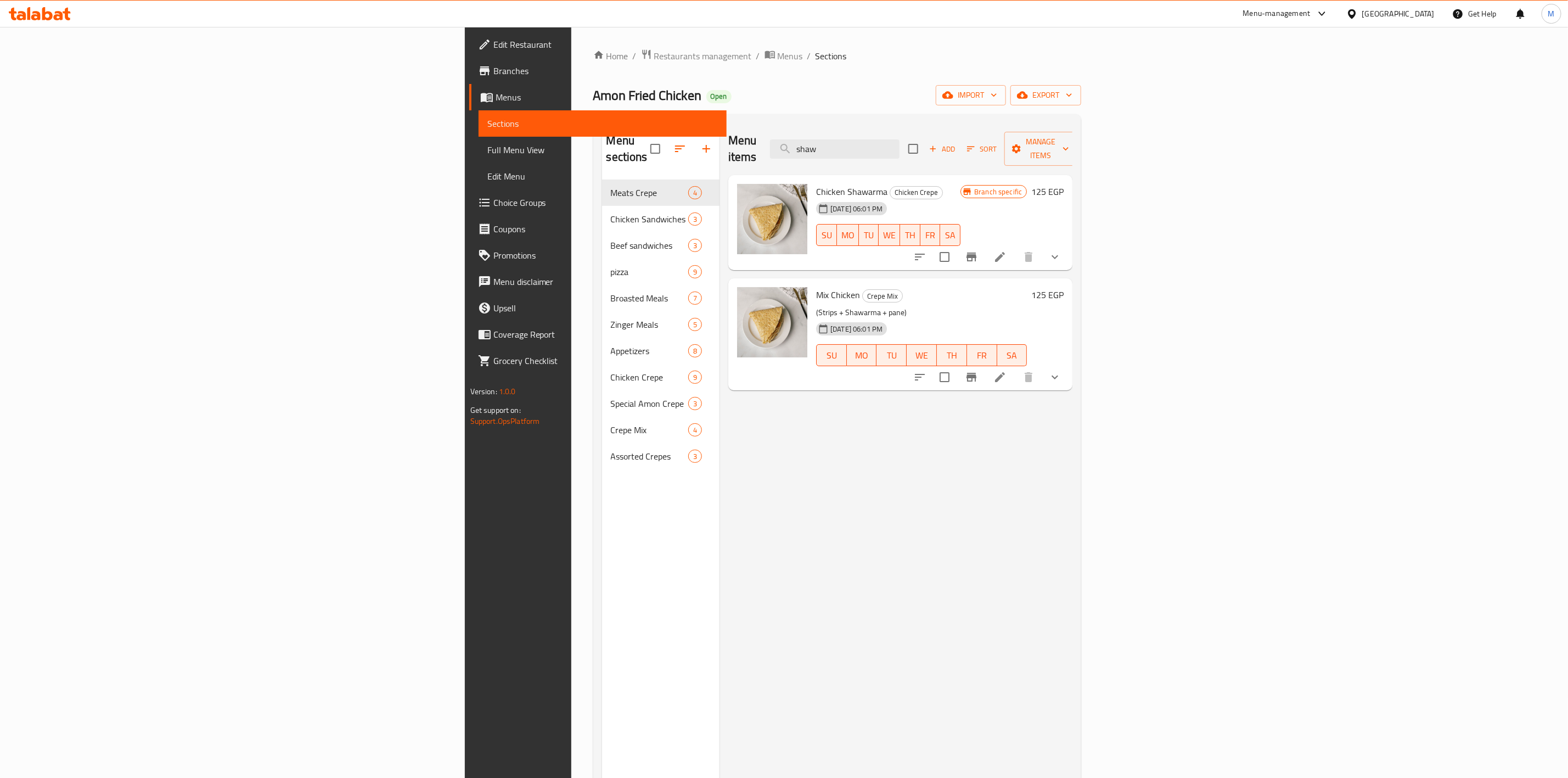
drag, startPoint x: 737, startPoint y: 177, endPoint x: 730, endPoint y: 175, distance: 7.3
click at [816, 184] on span "Chicken Shawarma" at bounding box center [852, 192] width 71 height 16
drag, startPoint x: 740, startPoint y: 175, endPoint x: 773, endPoint y: 175, distance: 33.0
click at [816, 184] on h6 "Chicken Shawarma Chicken Crepe" at bounding box center [889, 192] width 144 height 15
copy h6 "Shawarma"
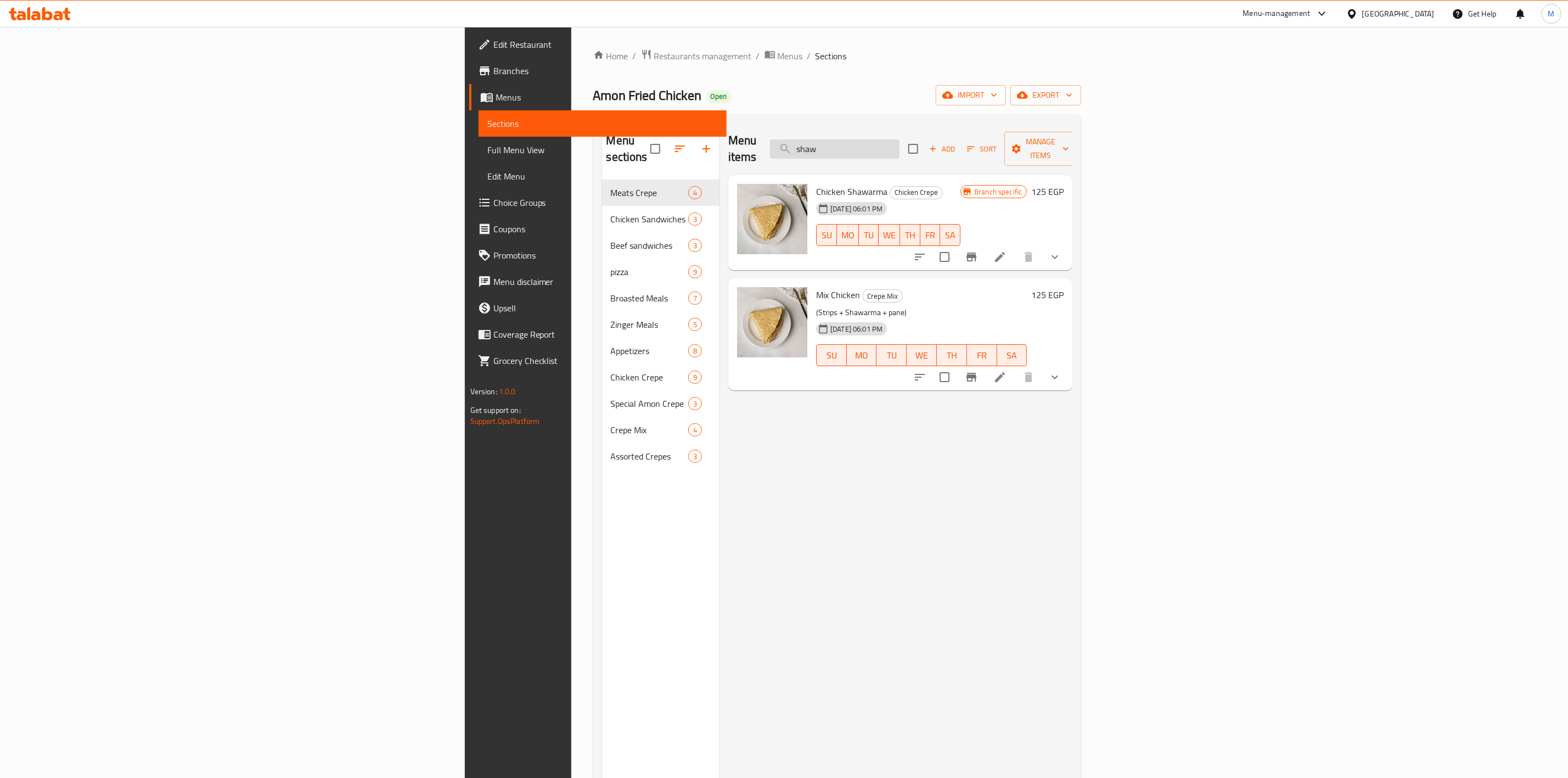
click at [899, 142] on input "shaw" at bounding box center [835, 149] width 130 height 19
paste input "Shawarma"
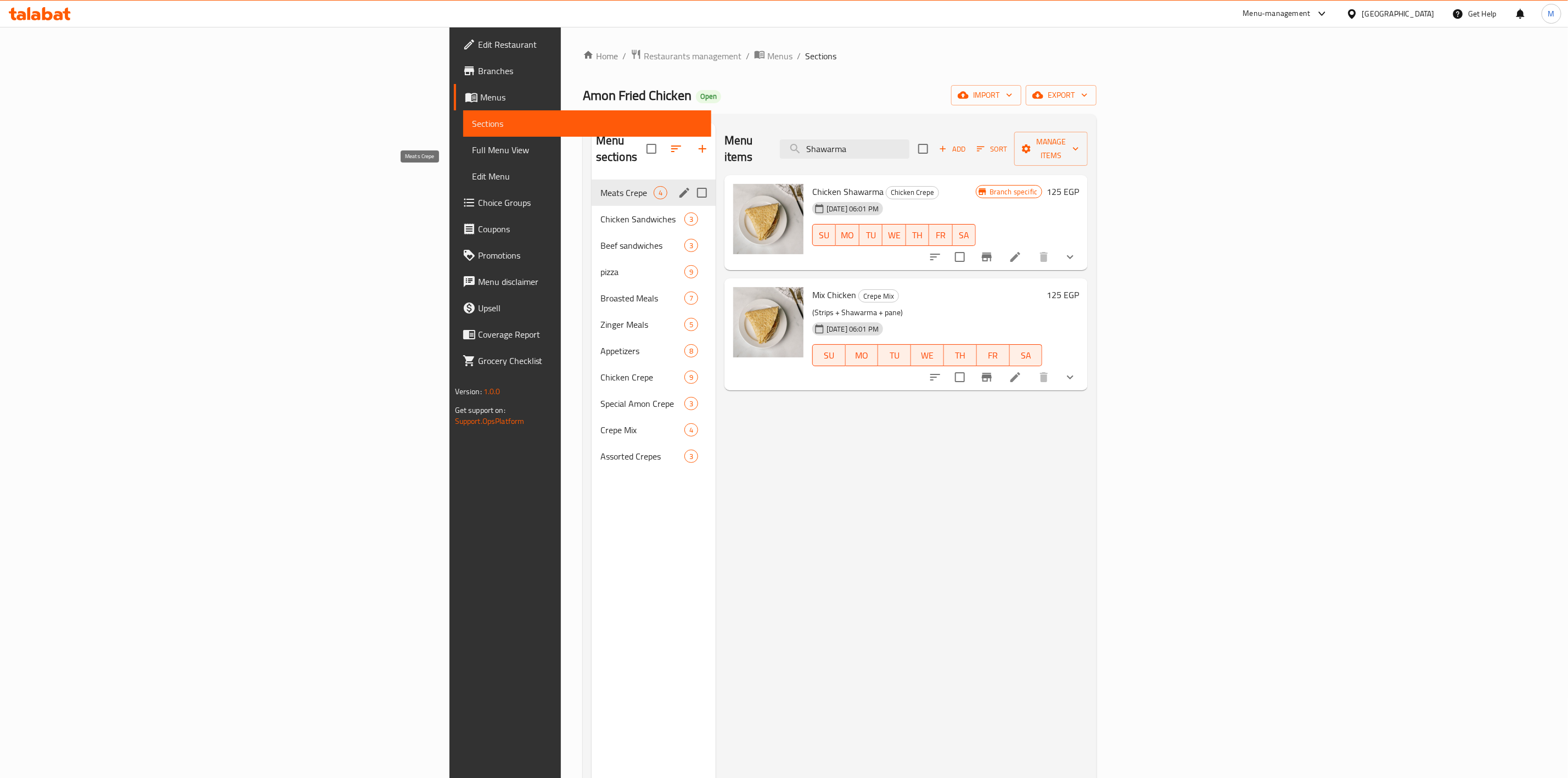
type input "Shawarma"
click at [601, 186] on span "Meats Crepe" at bounding box center [627, 192] width 54 height 13
click at [592, 210] on div "Chicken Sandwiches 3" at bounding box center [653, 219] width 124 height 26
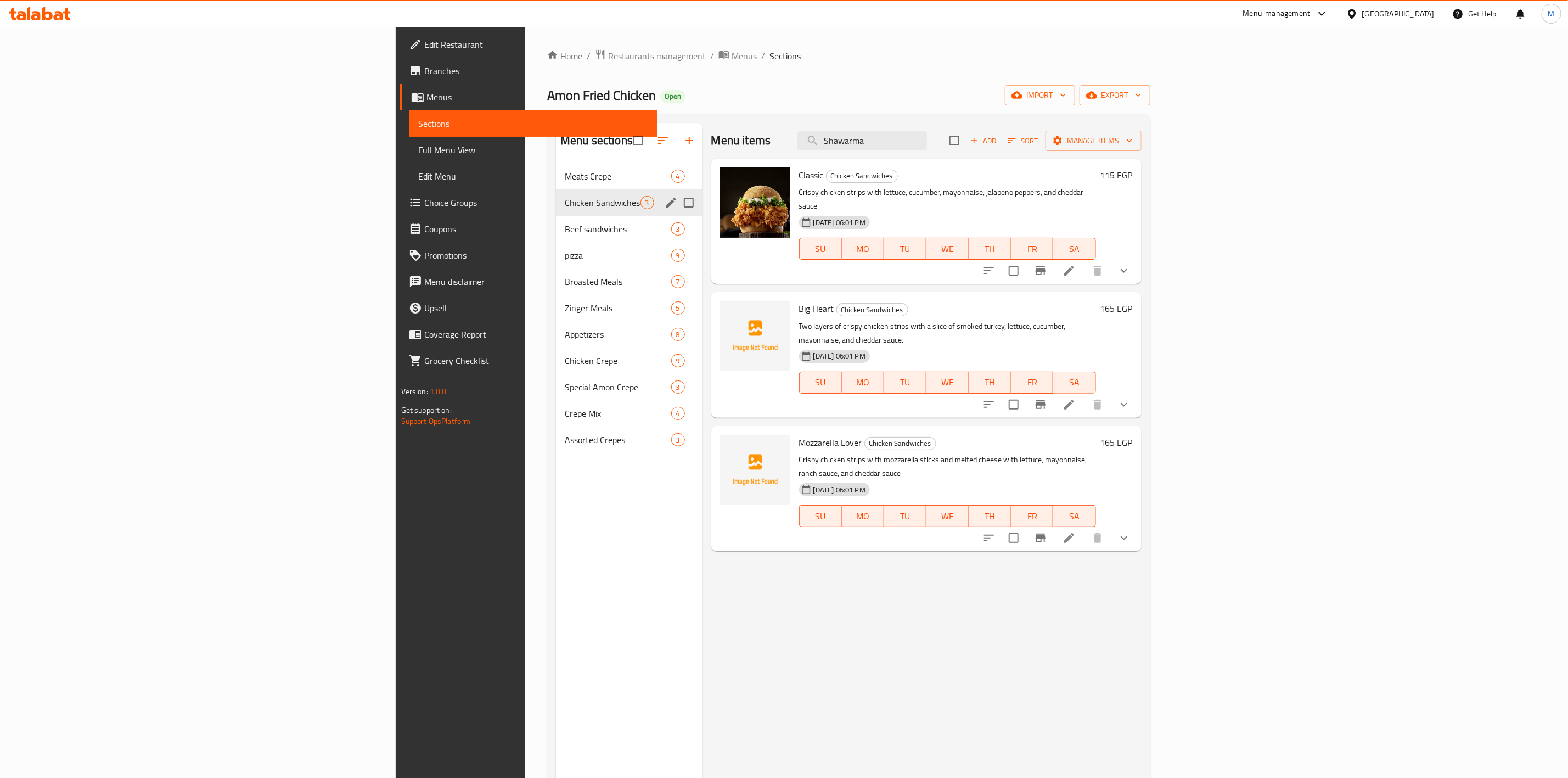
click at [565, 179] on span "Meats Crepe" at bounding box center [618, 176] width 106 height 13
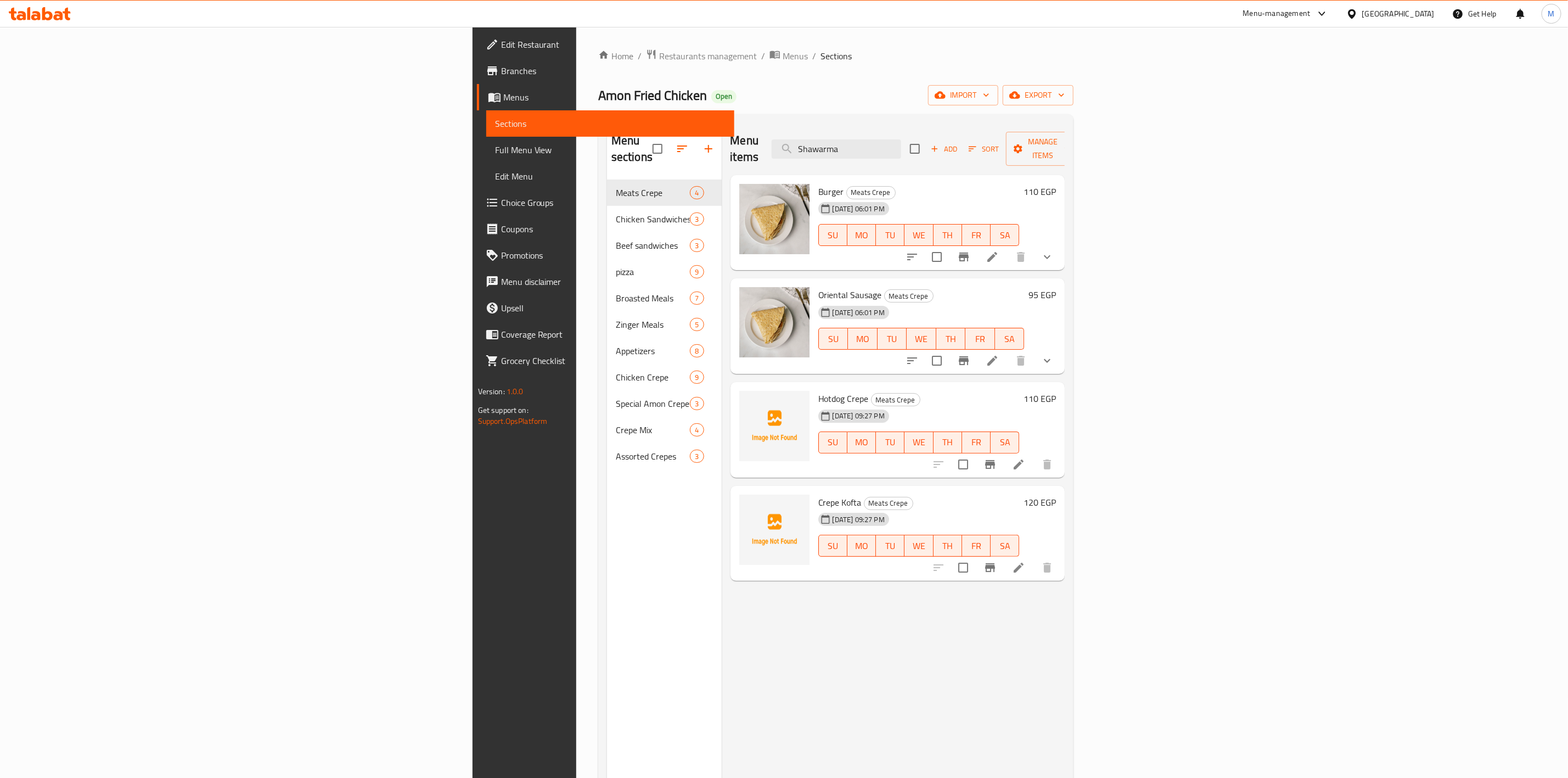
click at [1079, 150] on div "Add Sort Manage items" at bounding box center [994, 149] width 170 height 34
click at [959, 144] on span "Add" at bounding box center [944, 149] width 30 height 13
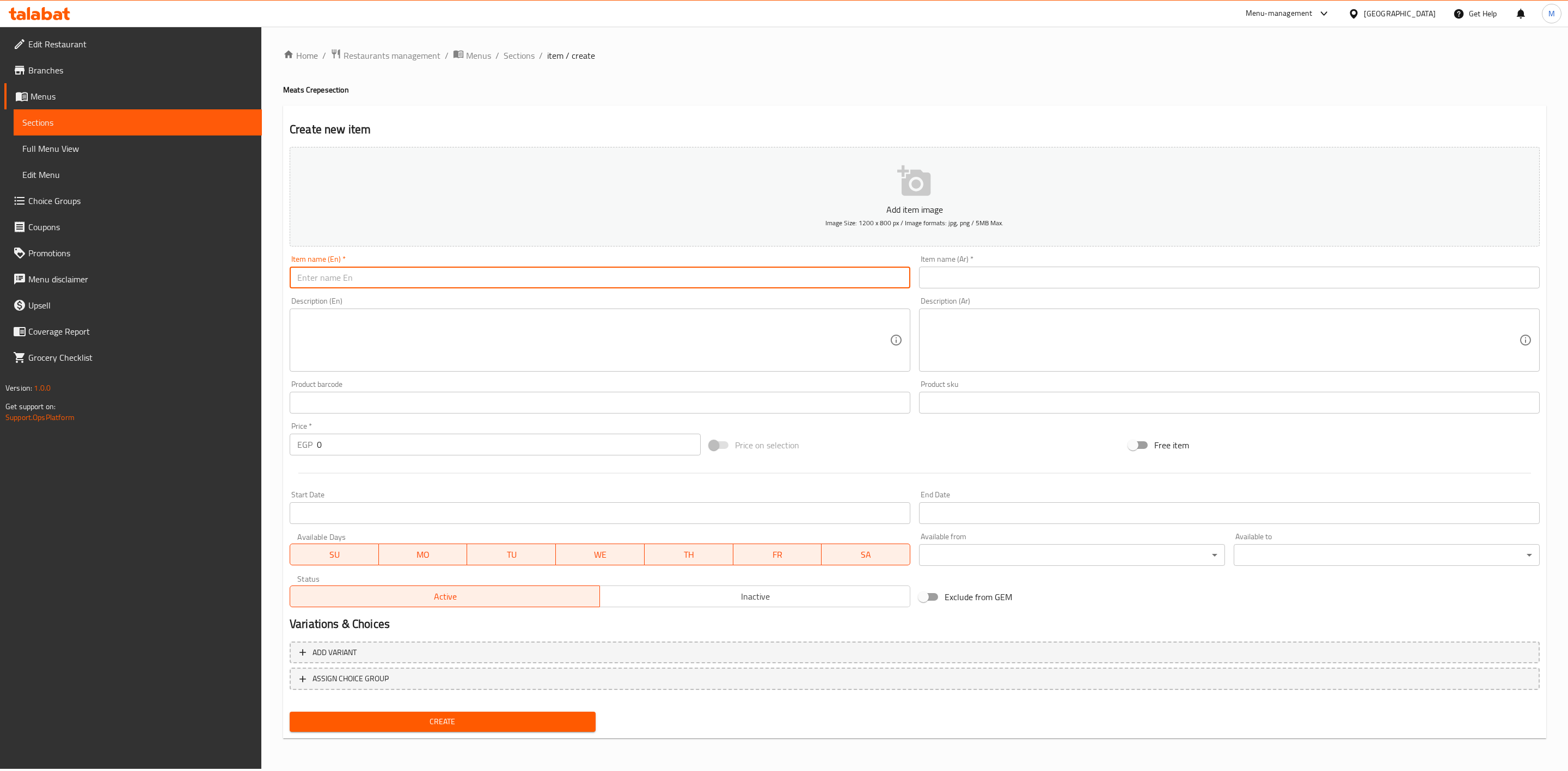
click at [643, 285] on input "text" at bounding box center [600, 277] width 621 height 22
type input "M"
click at [465, 288] on input "Beef Shawa" at bounding box center [600, 277] width 621 height 22
click at [464, 283] on input "Beef Shawa" at bounding box center [600, 277] width 621 height 22
type input "Beef Shawarma Crepe"
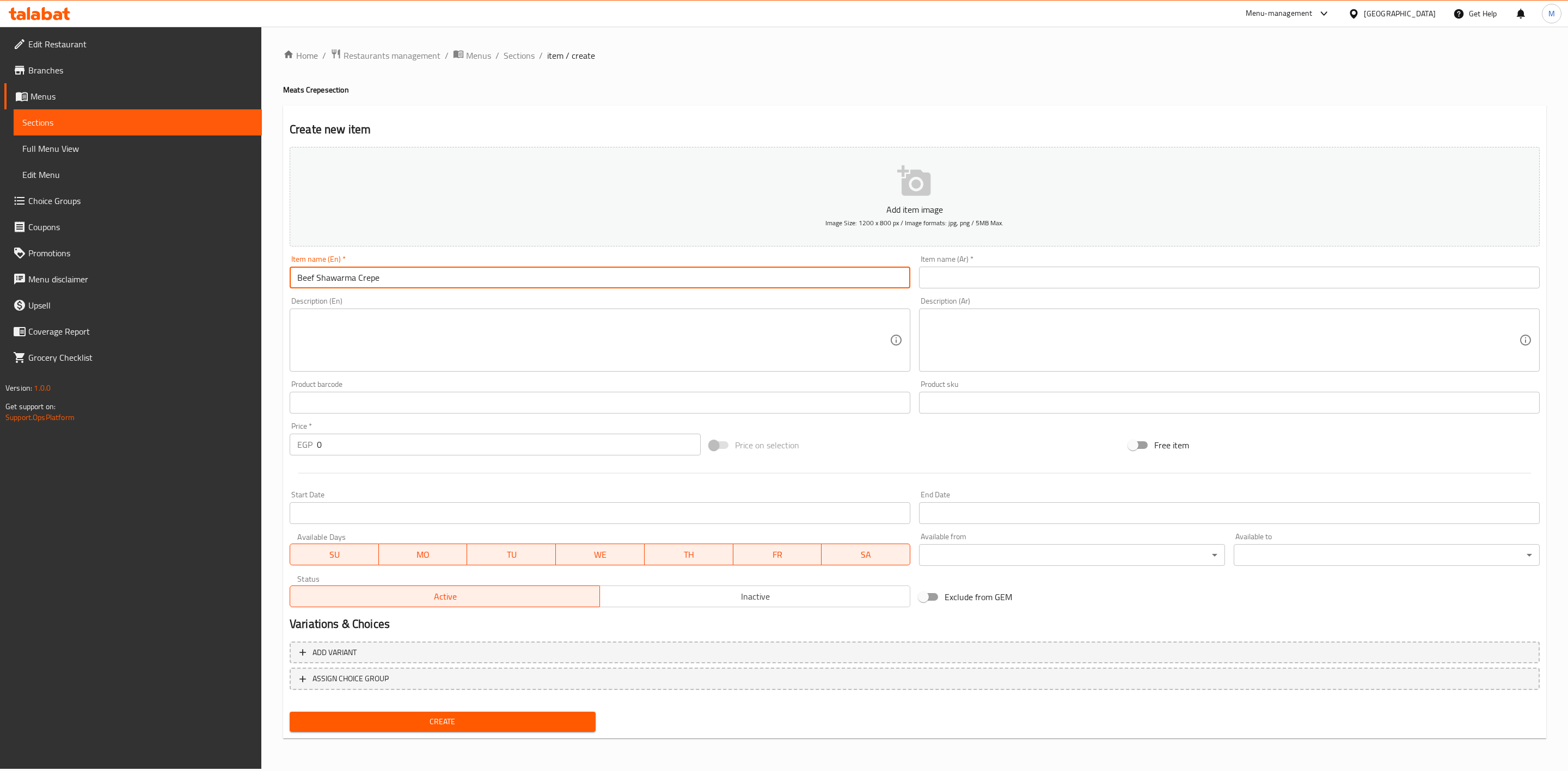
click at [1121, 275] on input "text" at bounding box center [1229, 277] width 621 height 22
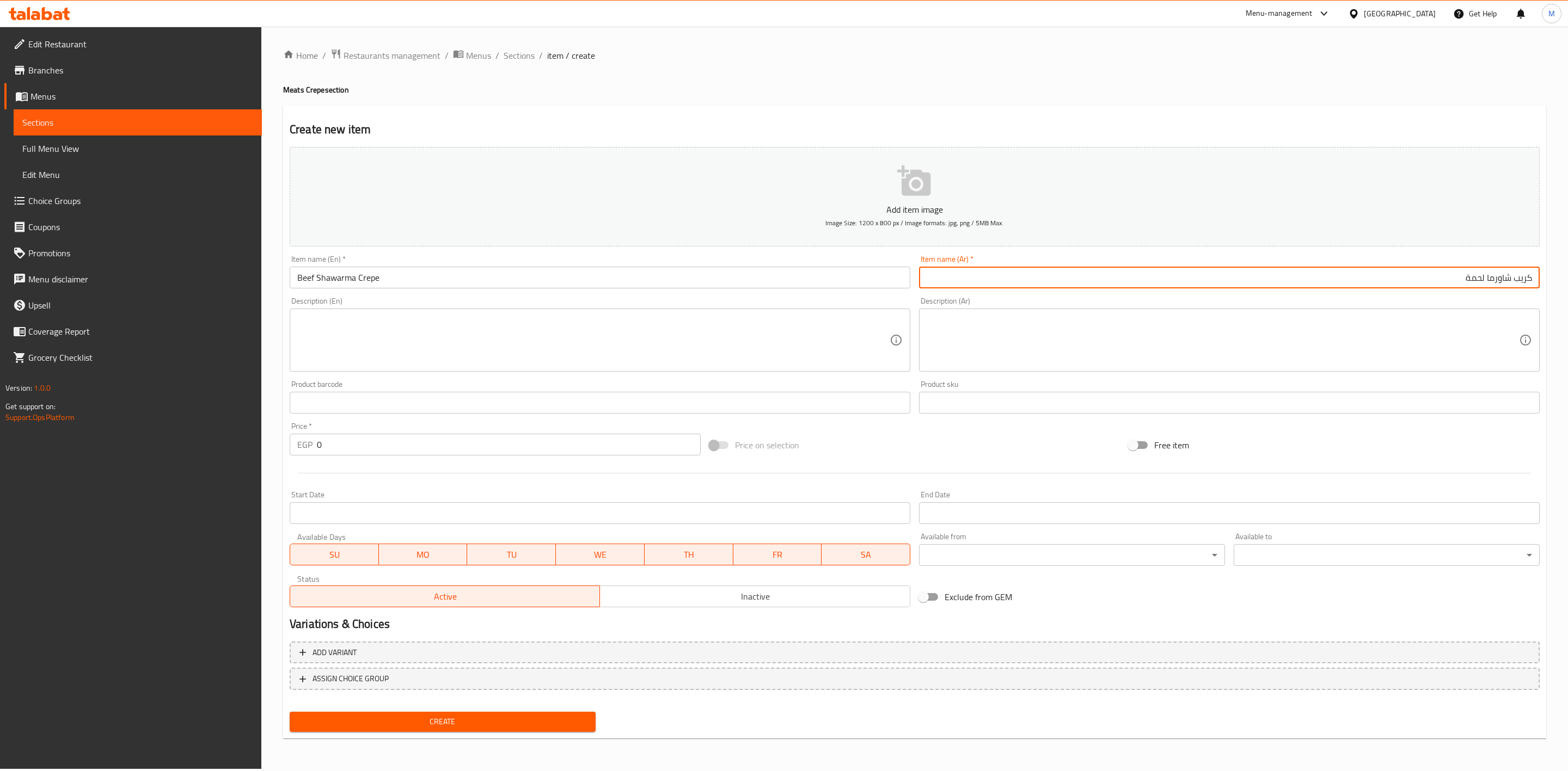
type input "كريب شاورما لحمة"
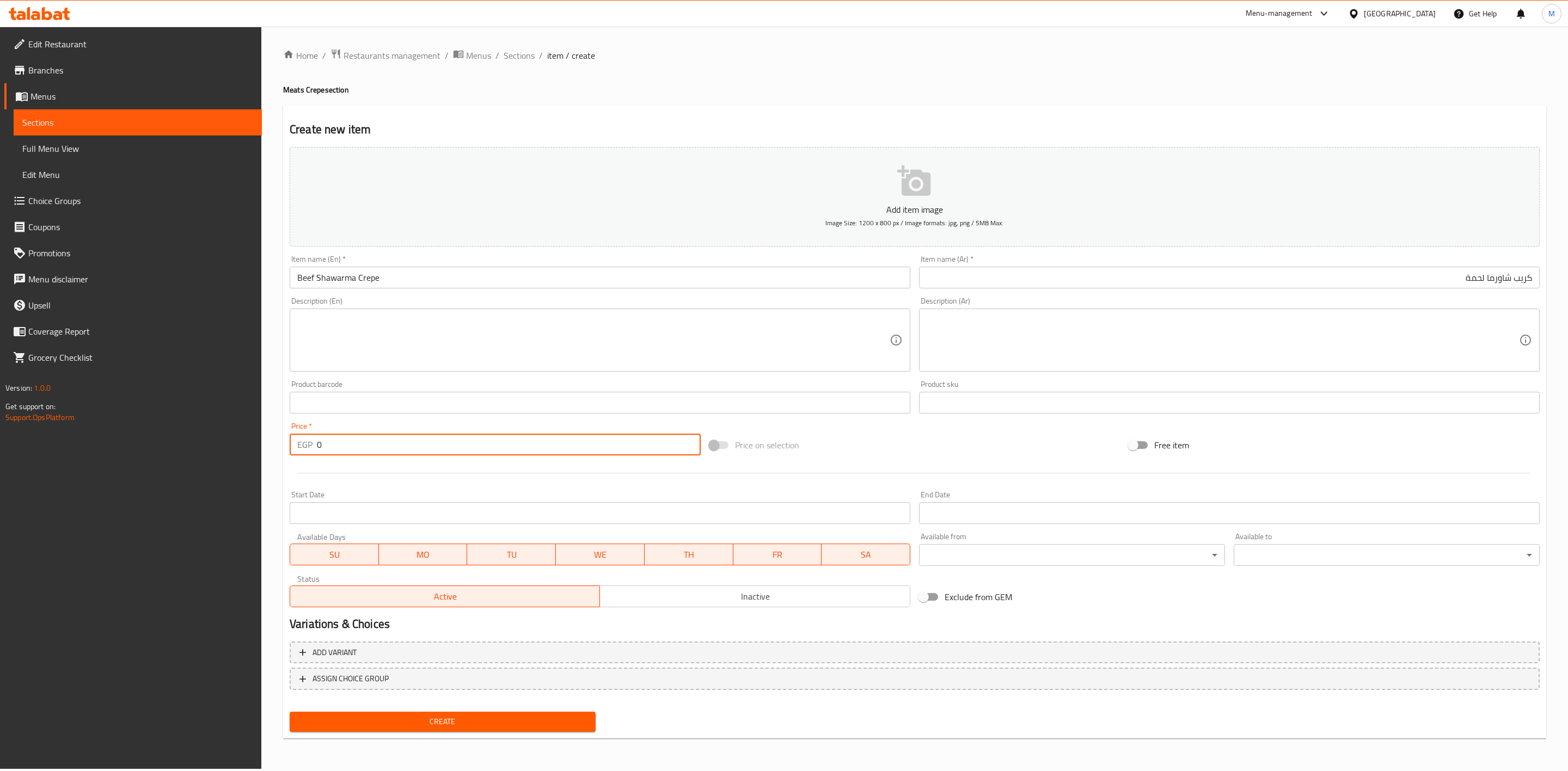
drag, startPoint x: 353, startPoint y: 447, endPoint x: 296, endPoint y: 447, distance: 57.0
click at [300, 449] on div "EGP 0 Price *" at bounding box center [495, 444] width 411 height 22
type input "125"
click at [362, 469] on div at bounding box center [914, 472] width 1259 height 27
click at [565, 763] on div "Home / Restaurants management / Menus / Sections / item / create Meats Crepe se…" at bounding box center [914, 398] width 1306 height 743
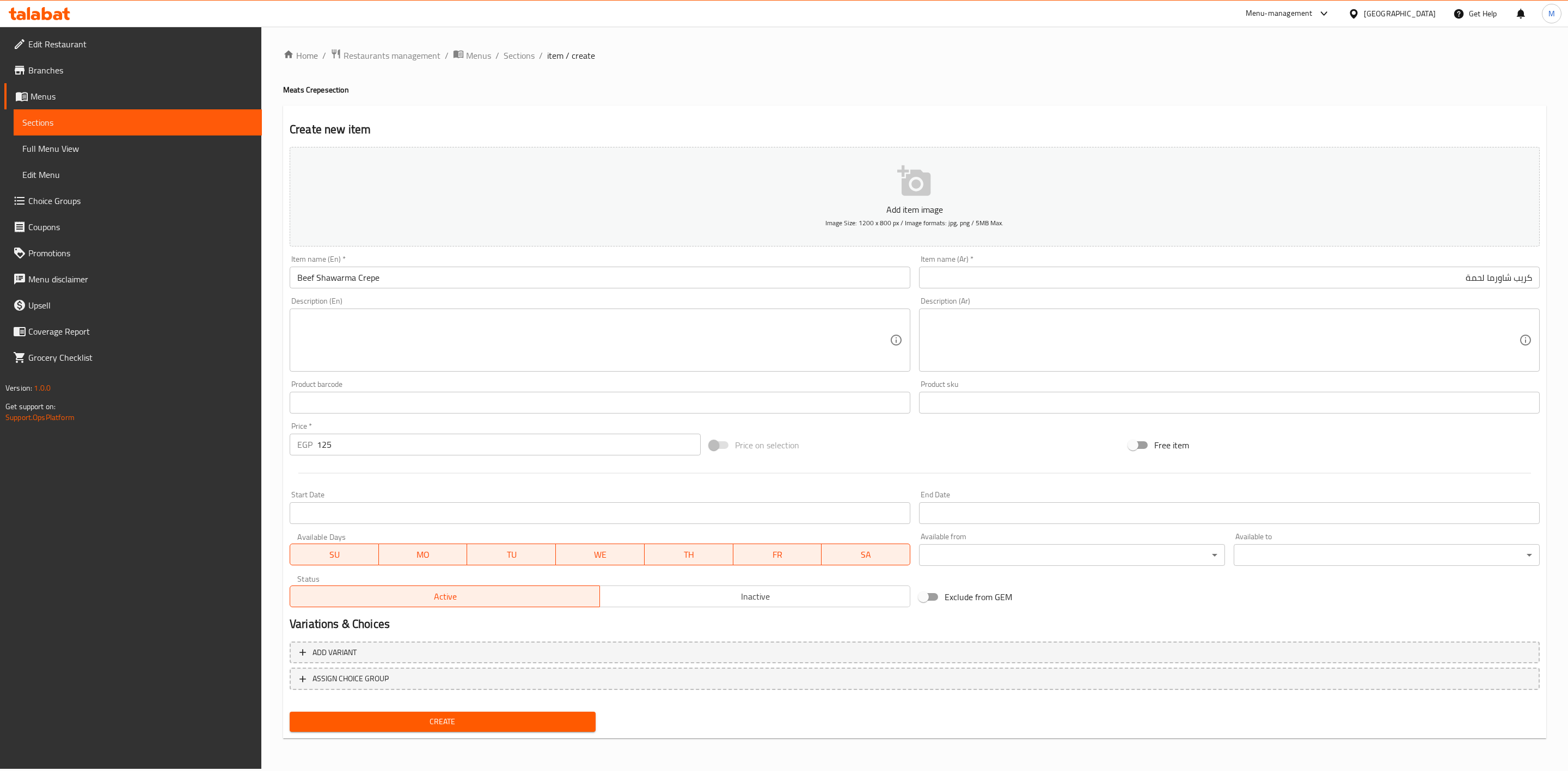
drag, startPoint x: 580, startPoint y: 734, endPoint x: 581, endPoint y: 707, distance: 27.0
click at [580, 733] on div "Create" at bounding box center [442, 722] width 315 height 29
click at [581, 707] on div "Create" at bounding box center [442, 722] width 315 height 29
click at [569, 715] on span "Create" at bounding box center [443, 722] width 288 height 14
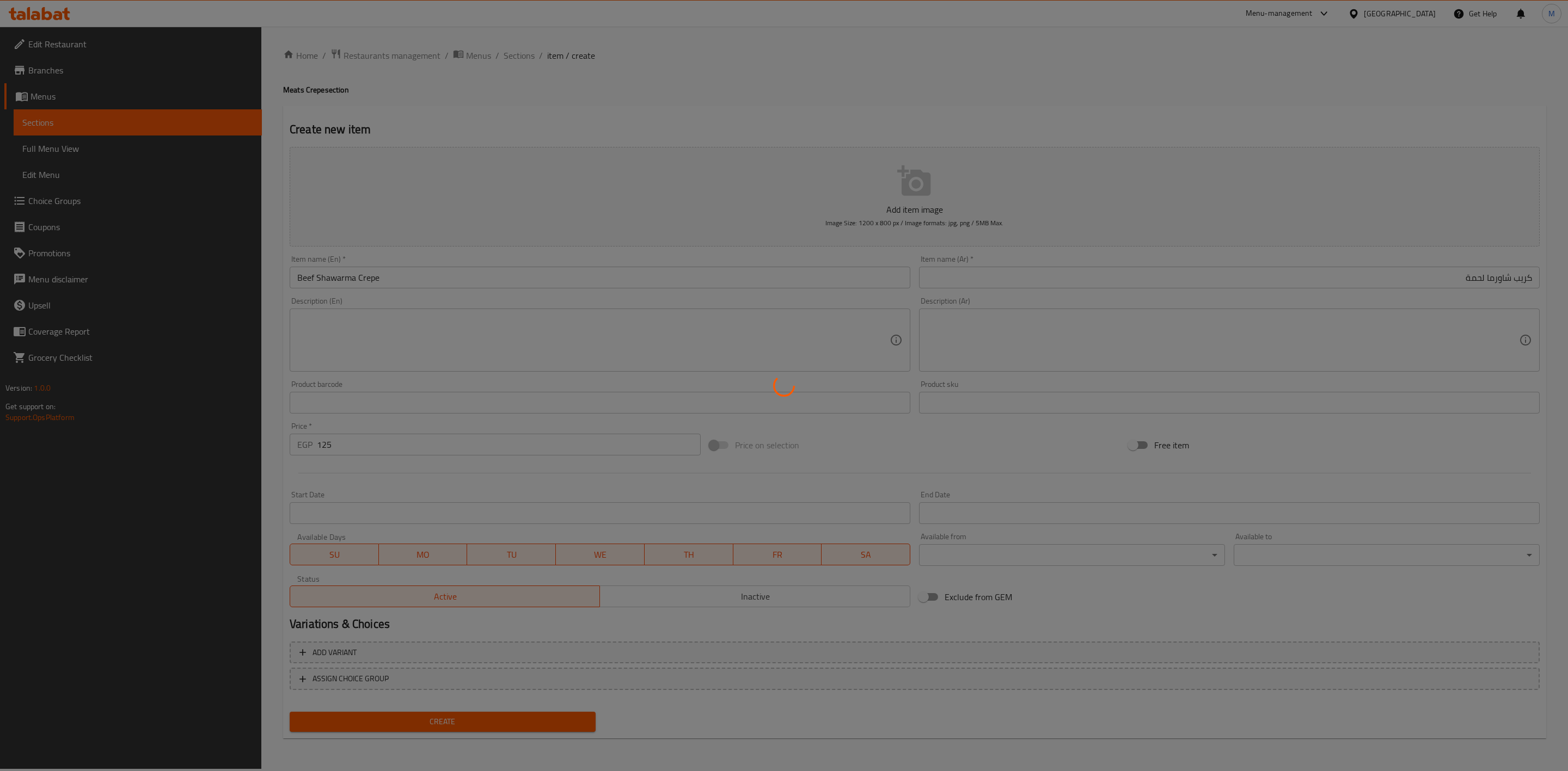
type input "0"
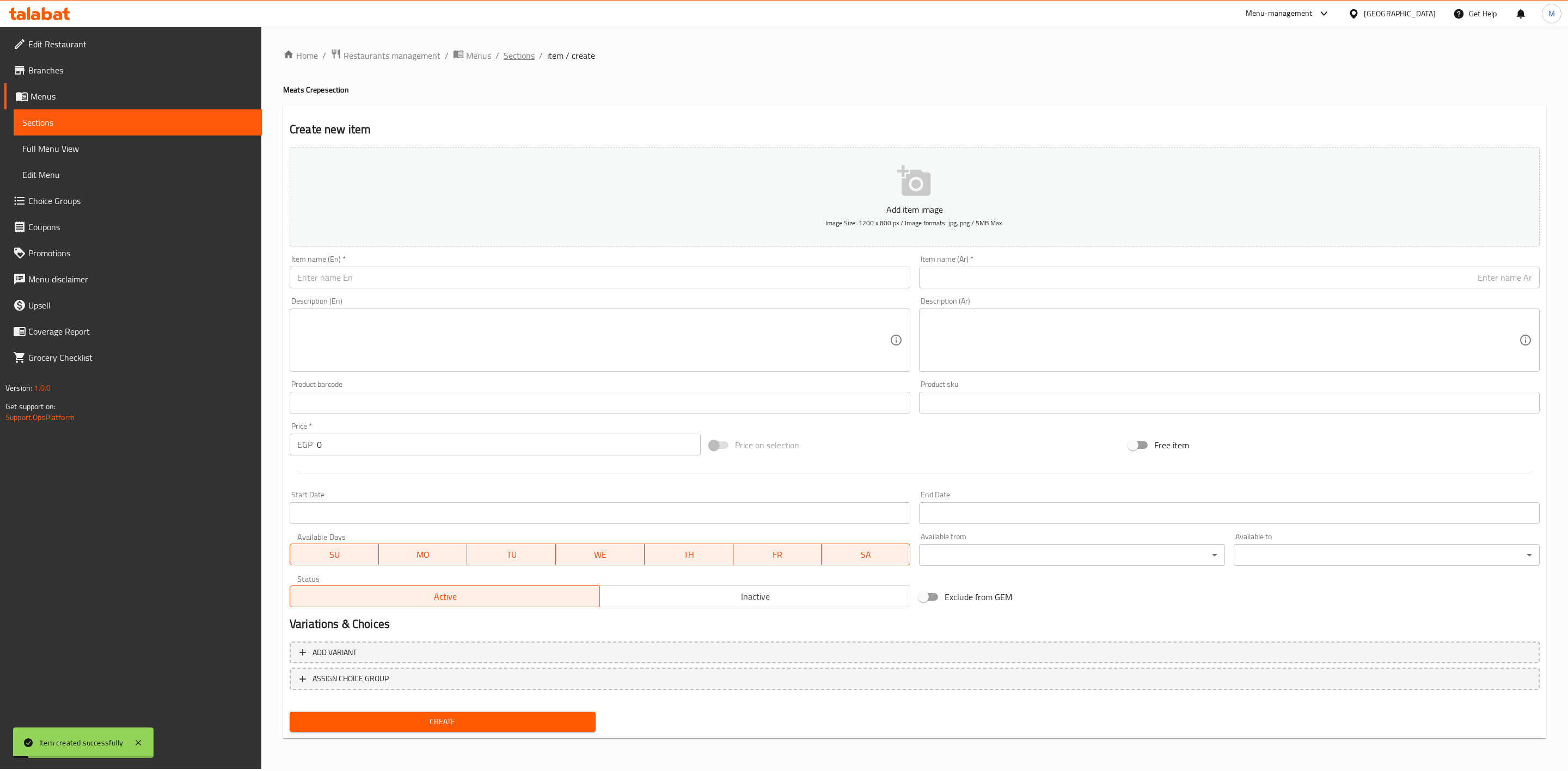
click at [528, 57] on span "Sections" at bounding box center [519, 56] width 31 height 13
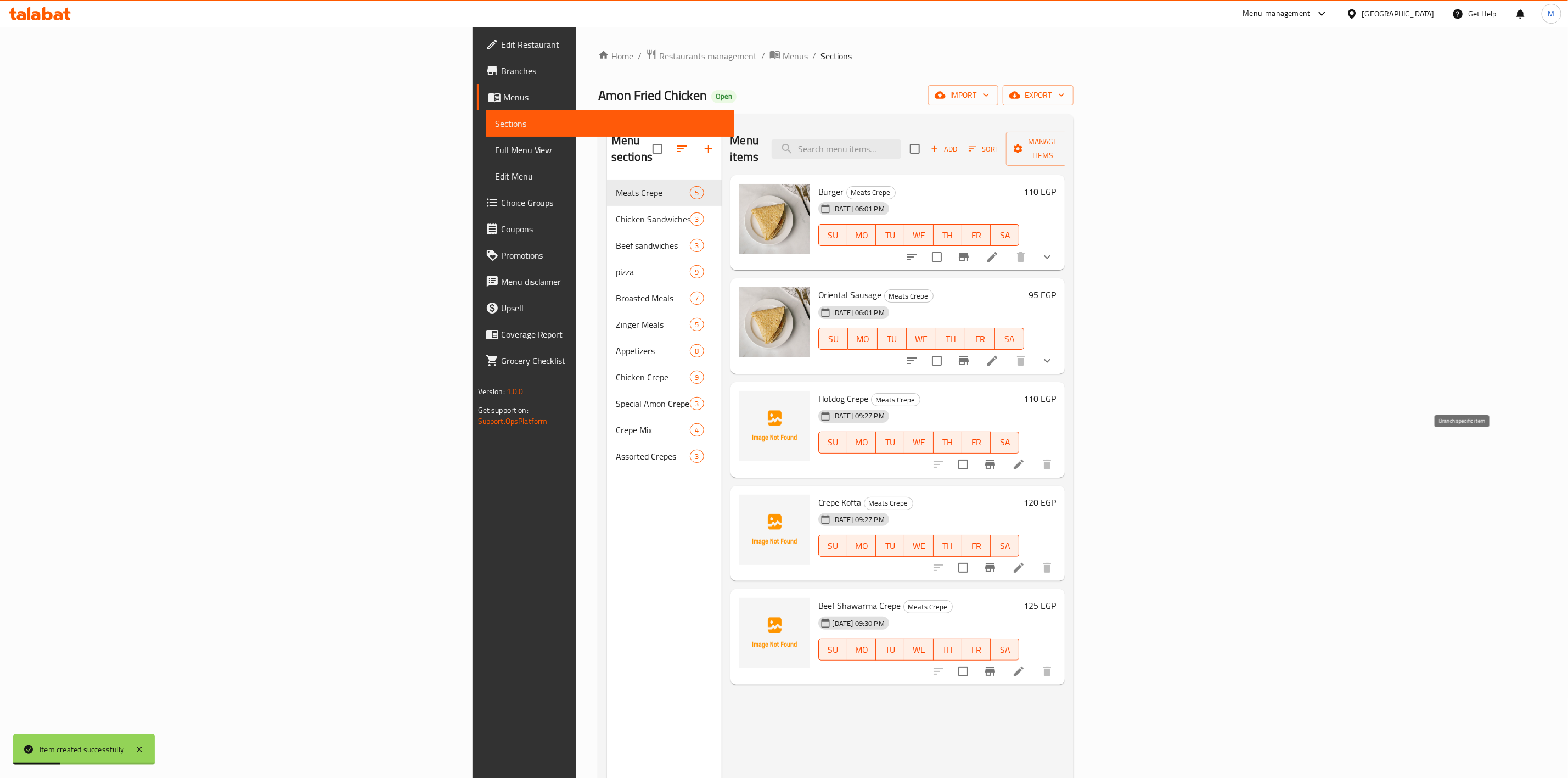
click at [997, 458] on icon "Branch-specific-item" at bounding box center [990, 465] width 13 height 13
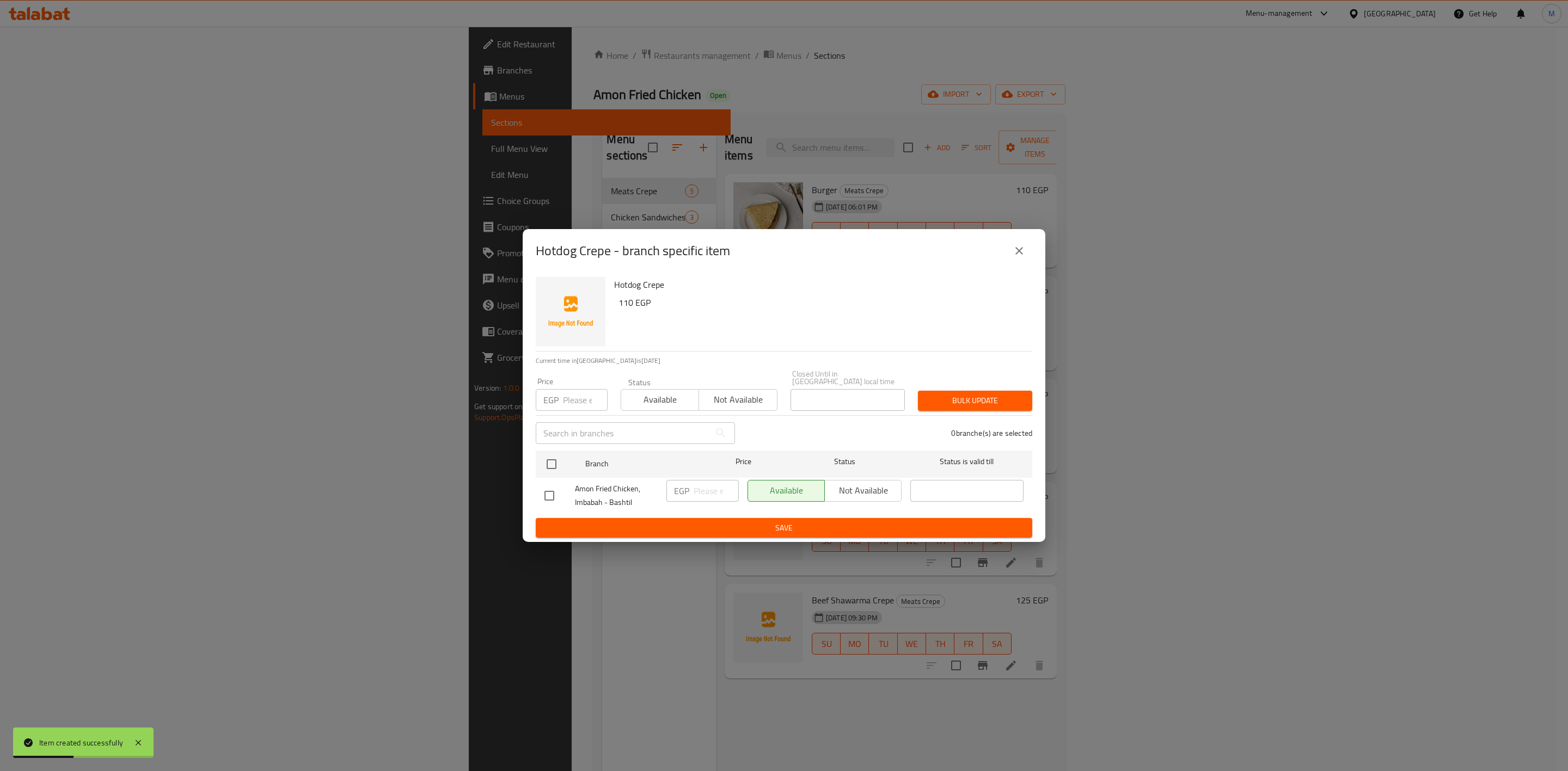
click at [554, 396] on p "EGP" at bounding box center [551, 400] width 15 height 13
click at [567, 399] on input "number" at bounding box center [584, 400] width 44 height 22
type input "110"
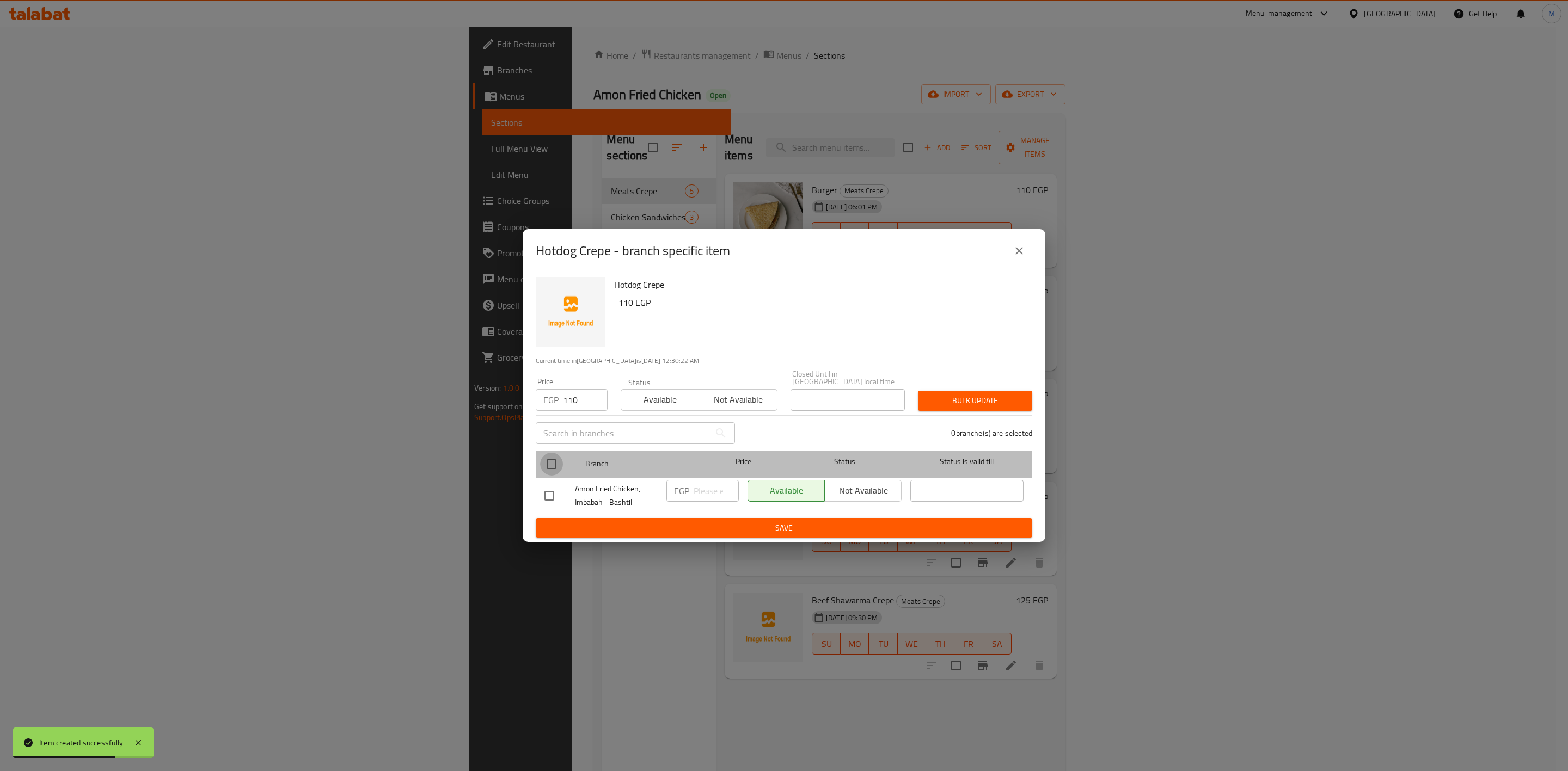
click at [560, 454] on input "checkbox" at bounding box center [551, 464] width 23 height 23
checkbox input "true"
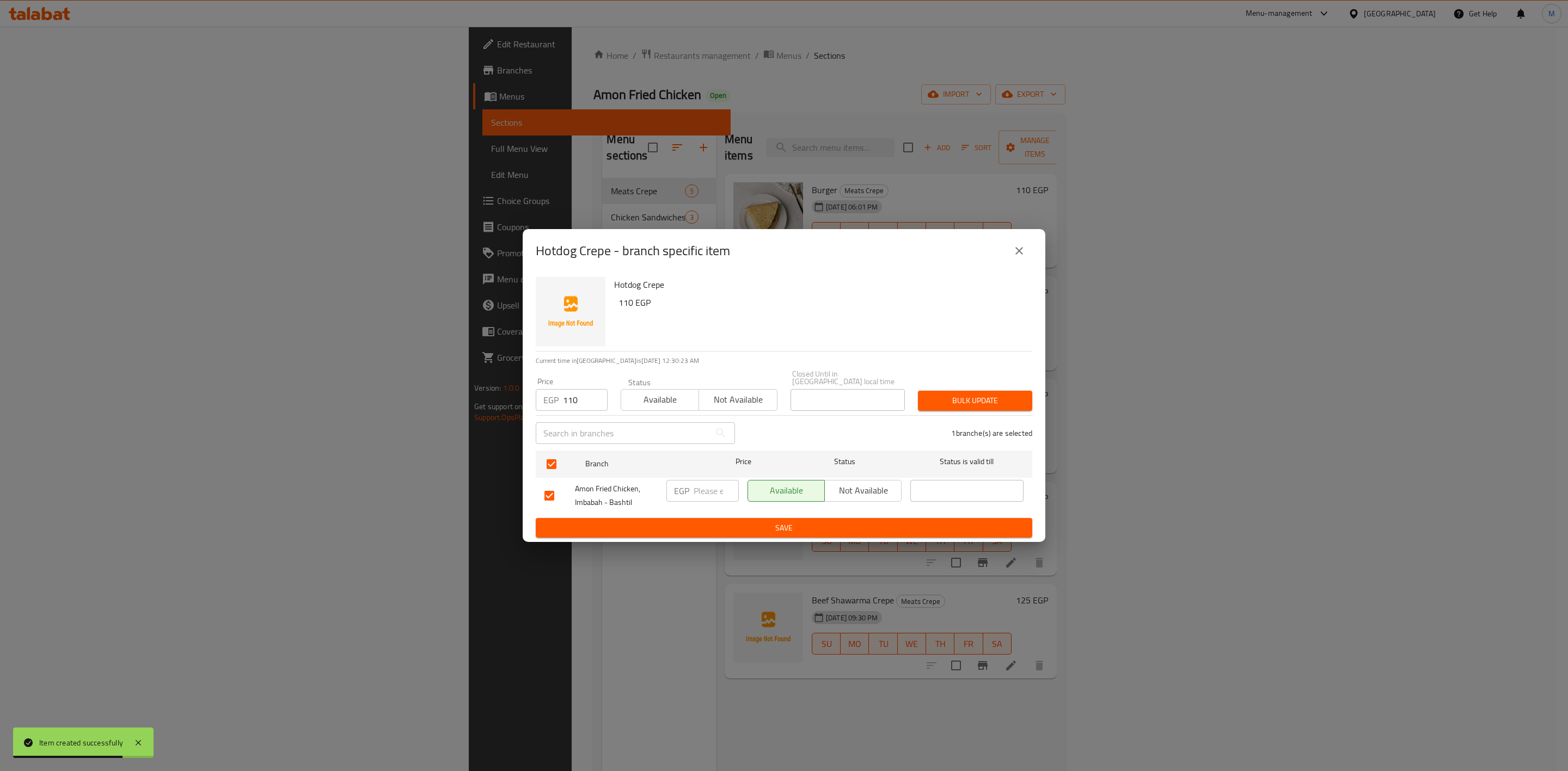
click at [970, 391] on button "Bulk update" at bounding box center [975, 401] width 114 height 20
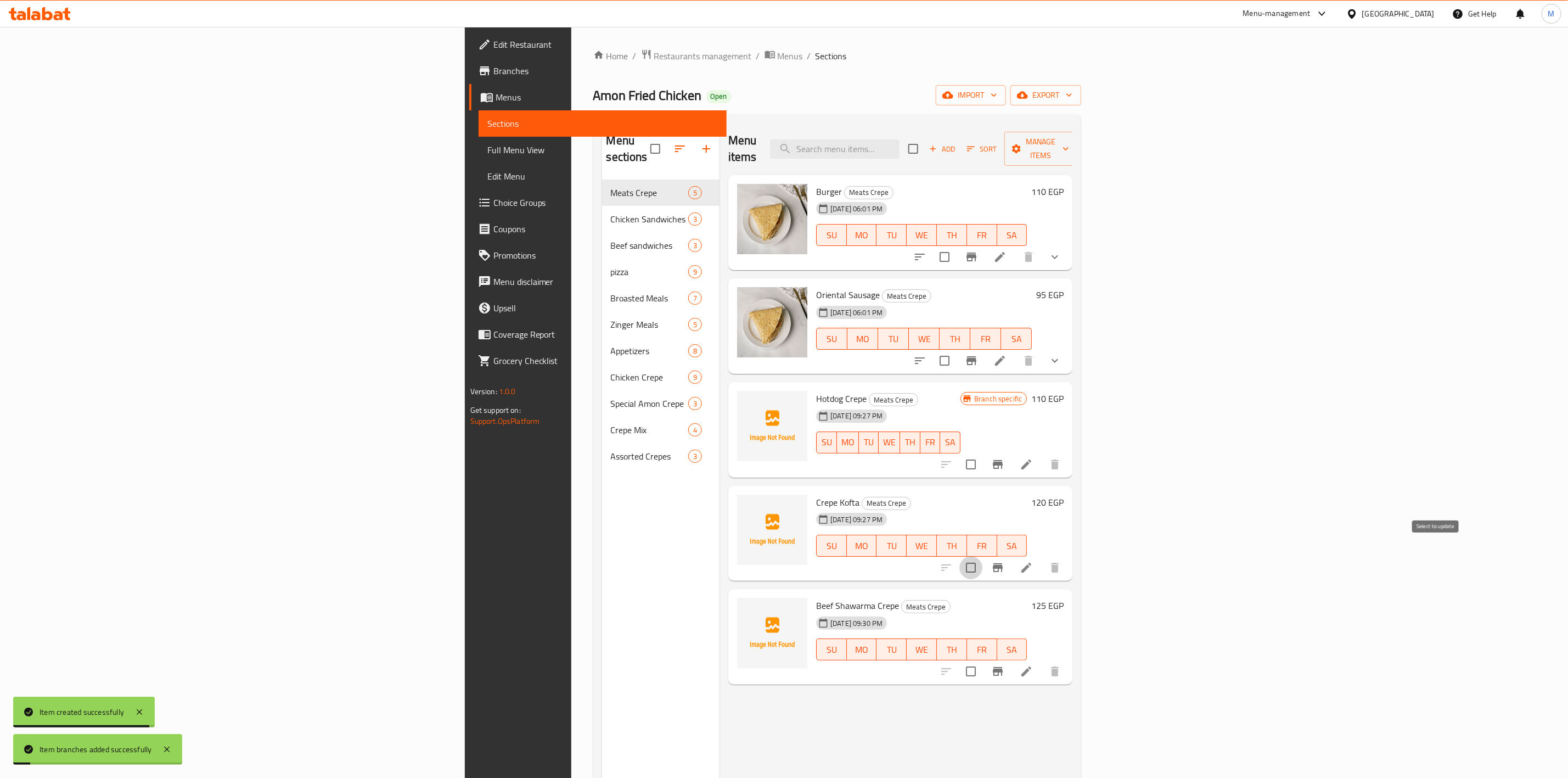
click at [983, 556] on input "checkbox" at bounding box center [971, 568] width 23 height 23
checkbox input "true"
click at [1011, 555] on button "Branch-specific-item" at bounding box center [997, 568] width 26 height 26
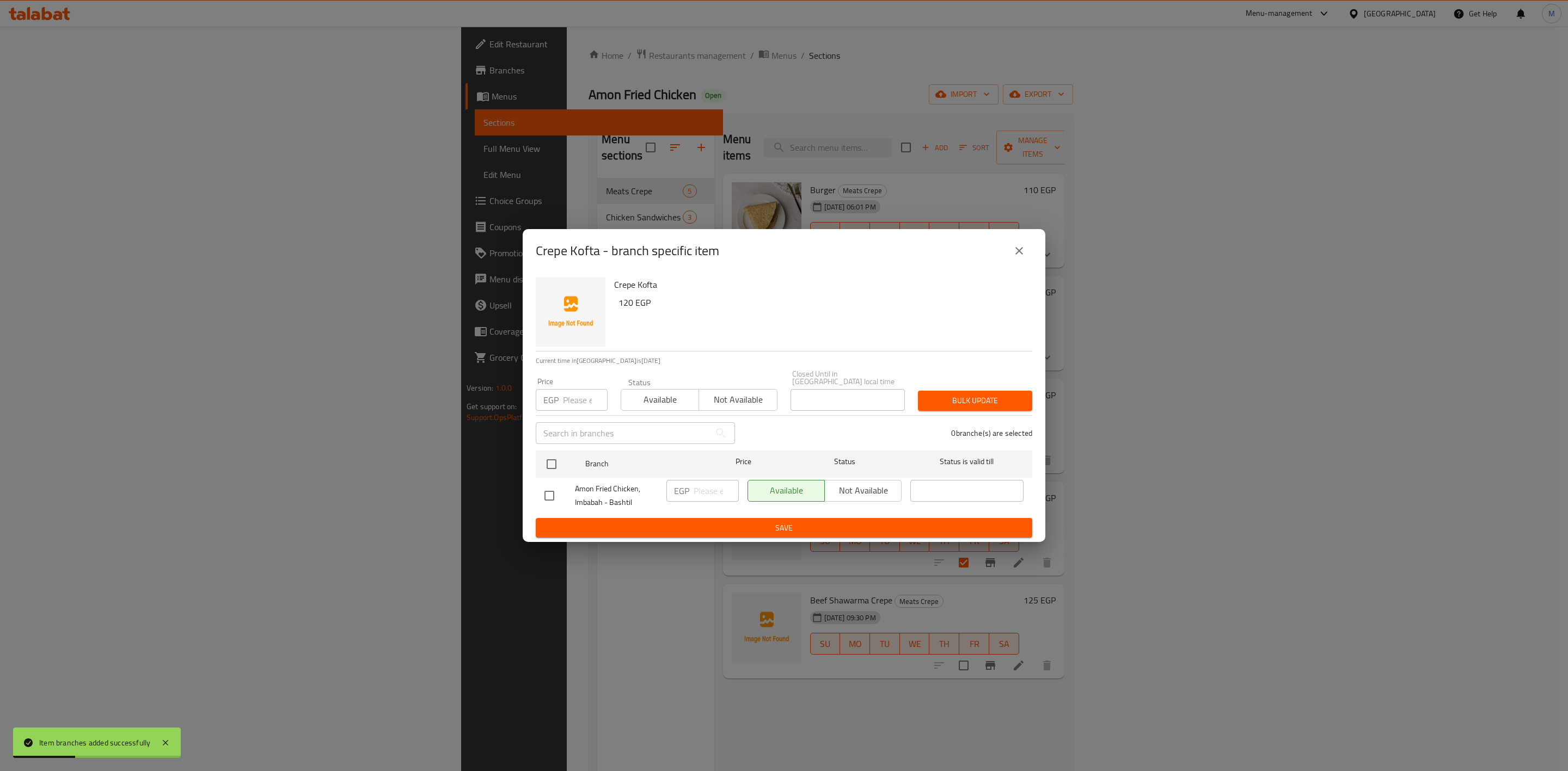
click at [563, 390] on input "number" at bounding box center [584, 400] width 44 height 22
type input "120"
click at [547, 453] on input "checkbox" at bounding box center [551, 464] width 23 height 23
checkbox input "true"
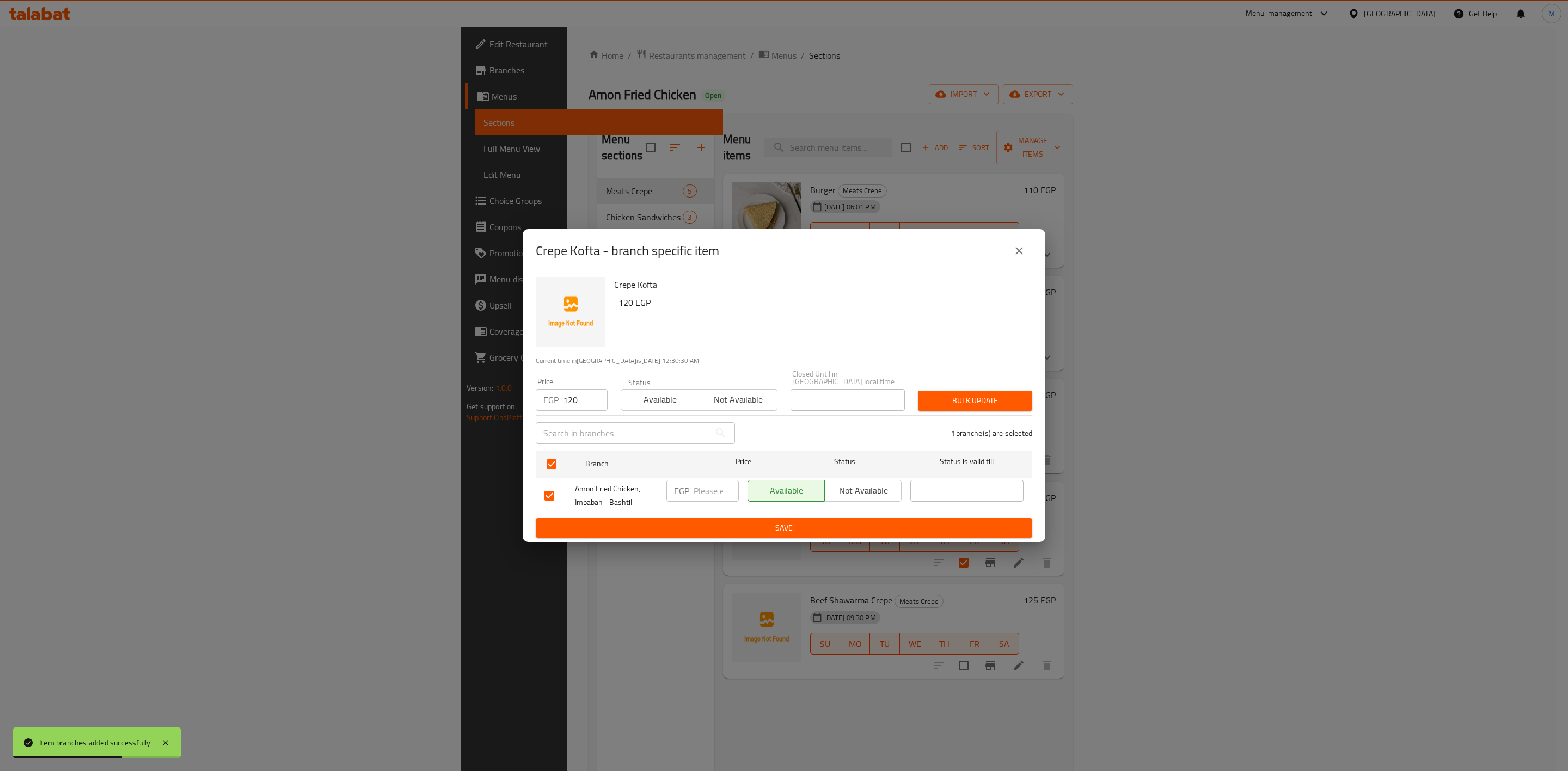
click at [941, 400] on span "Bulk update" at bounding box center [975, 401] width 97 height 14
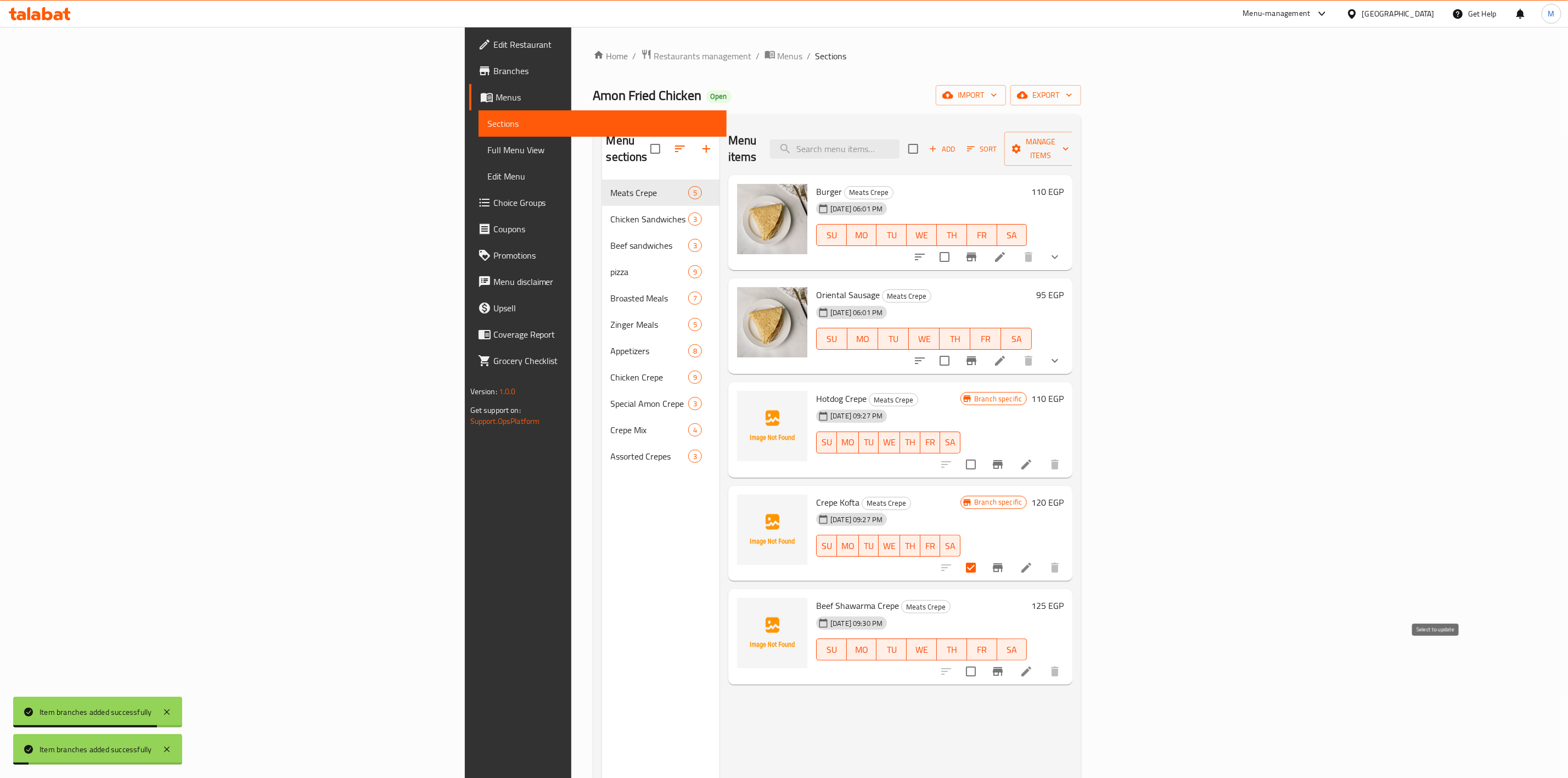
click at [983, 660] on input "checkbox" at bounding box center [971, 672] width 23 height 23
checkbox input "true"
click at [983, 556] on input "checkbox" at bounding box center [971, 568] width 23 height 23
checkbox input "false"
click at [1005, 665] on icon "Branch-specific-item" at bounding box center [997, 672] width 13 height 13
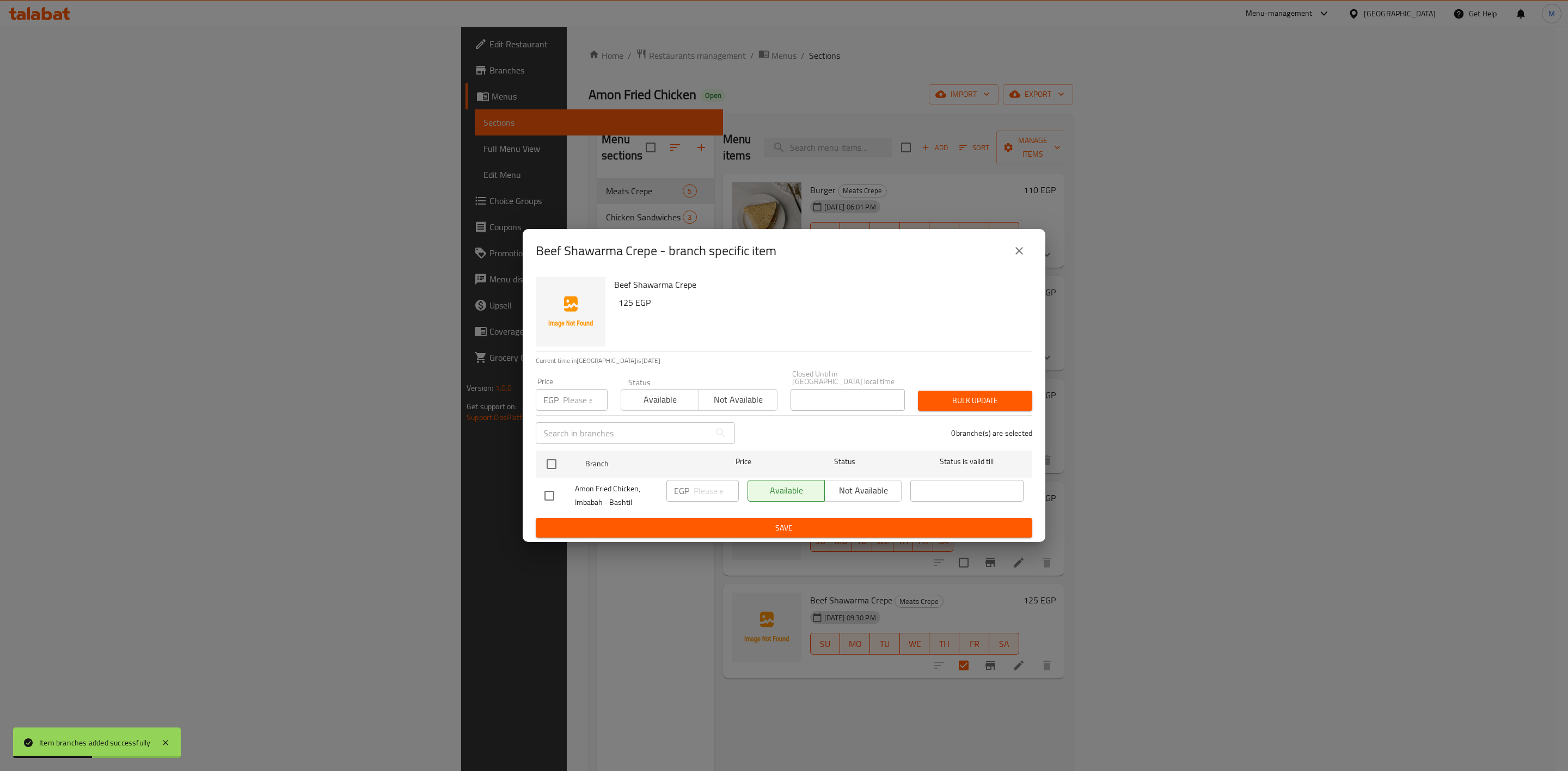
click at [573, 392] on input "number" at bounding box center [584, 400] width 44 height 22
click at [581, 392] on input "125" at bounding box center [584, 400] width 44 height 22
type input "125"
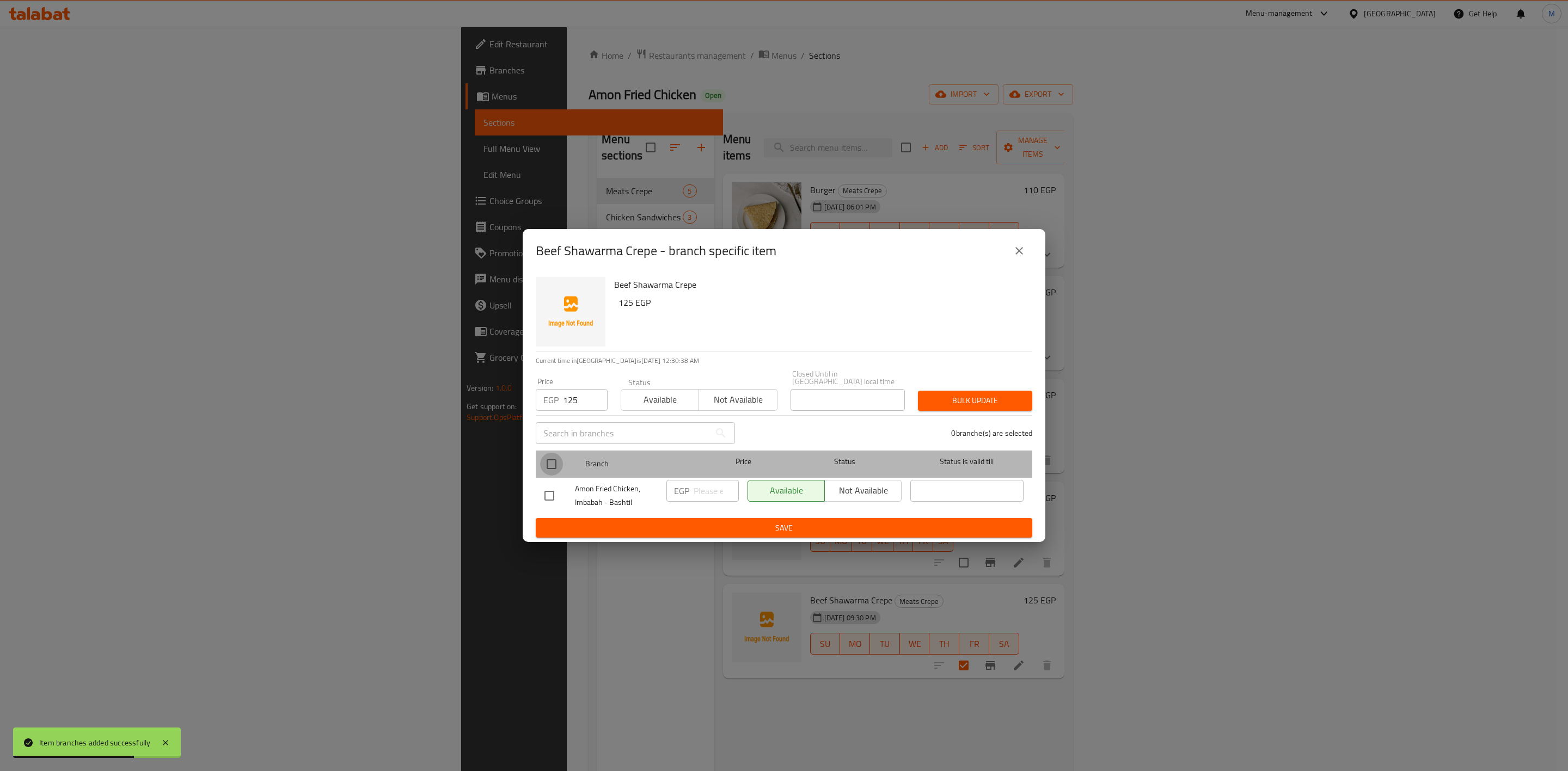
drag, startPoint x: 554, startPoint y: 461, endPoint x: 833, endPoint y: 422, distance: 281.7
click at [554, 462] on input "checkbox" at bounding box center [551, 464] width 23 height 23
checkbox input "true"
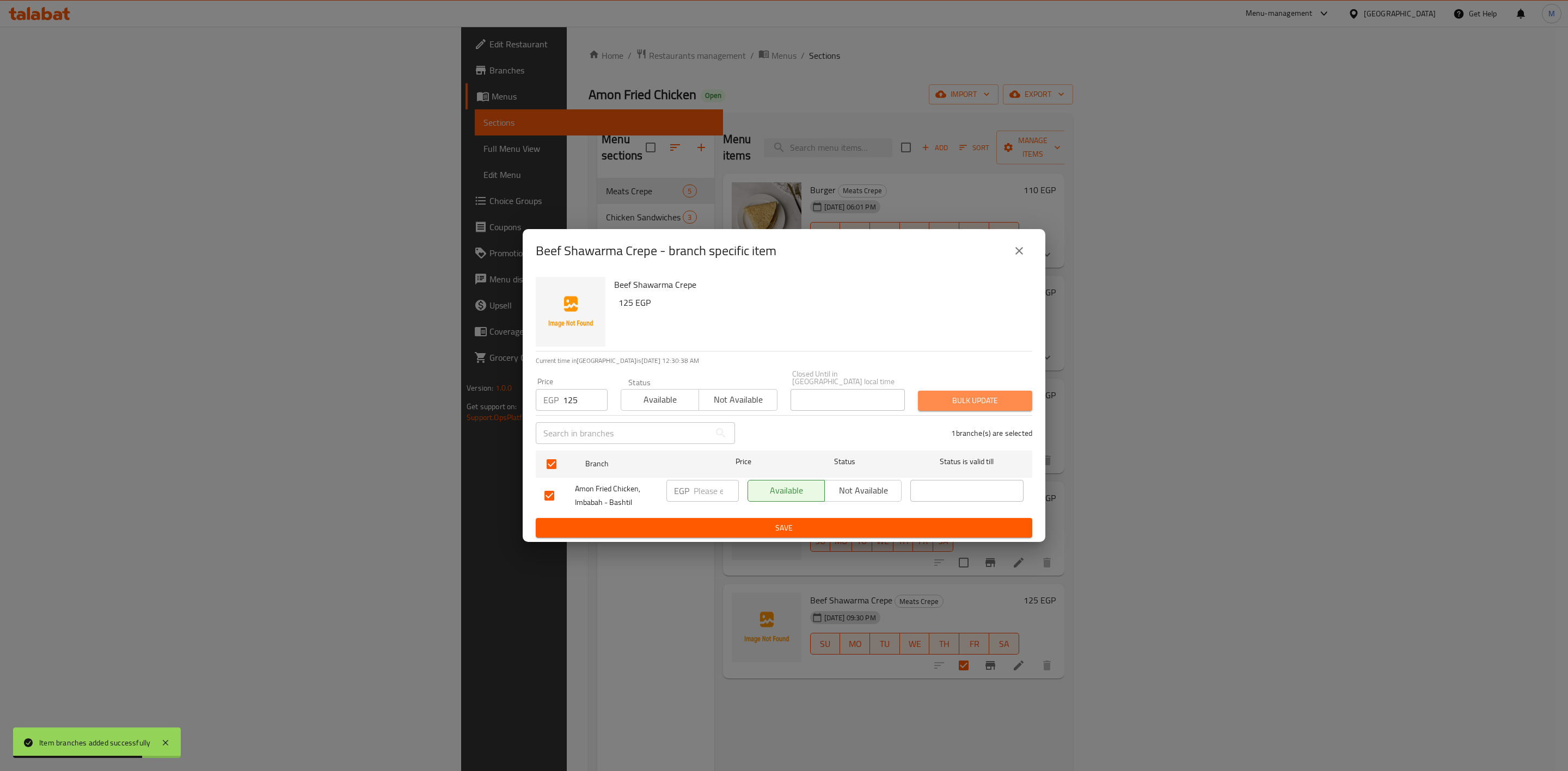
click at [947, 399] on span "Bulk update" at bounding box center [975, 401] width 97 height 14
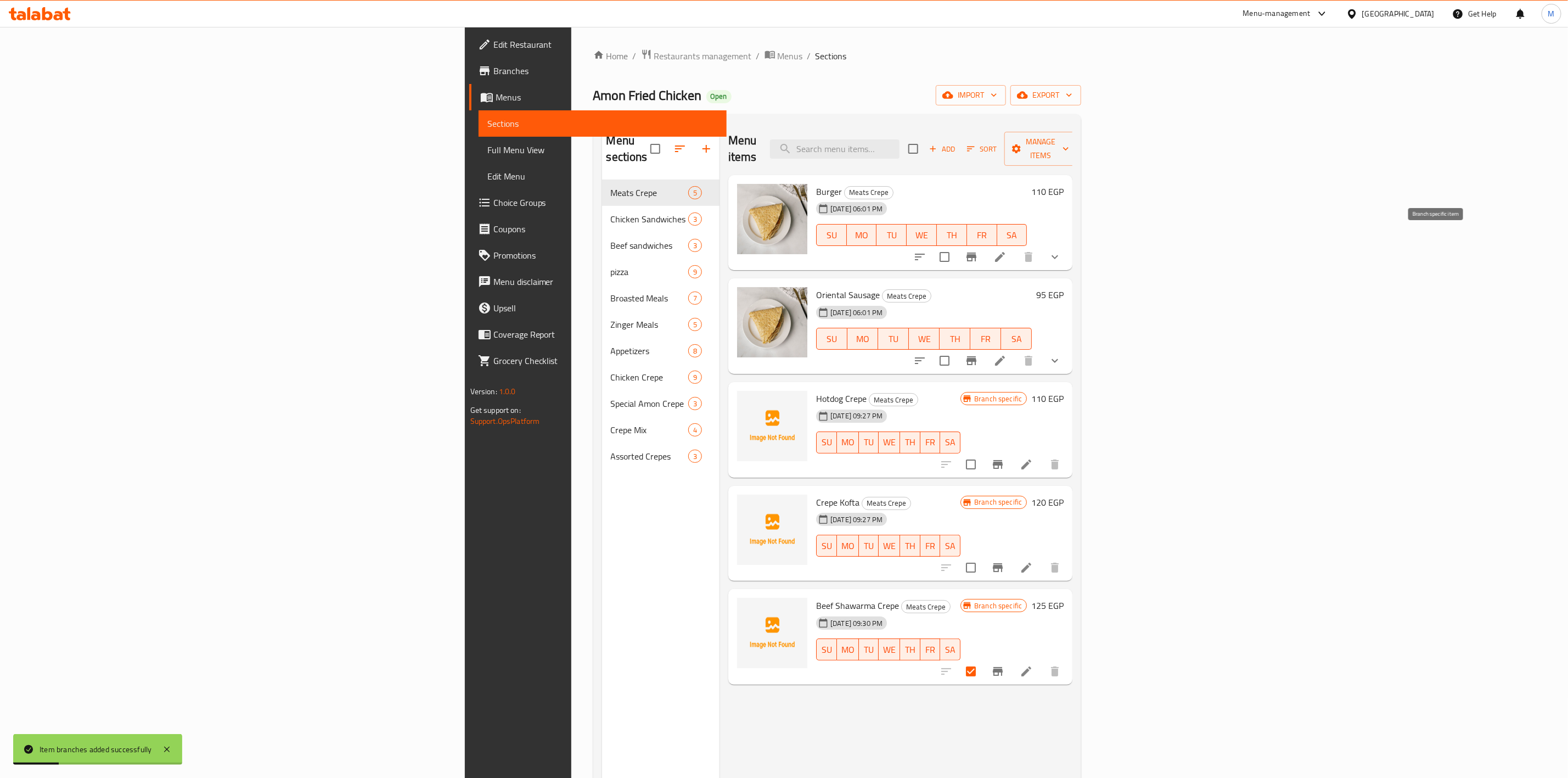
click at [978, 250] on icon "Branch-specific-item" at bounding box center [971, 257] width 13 height 13
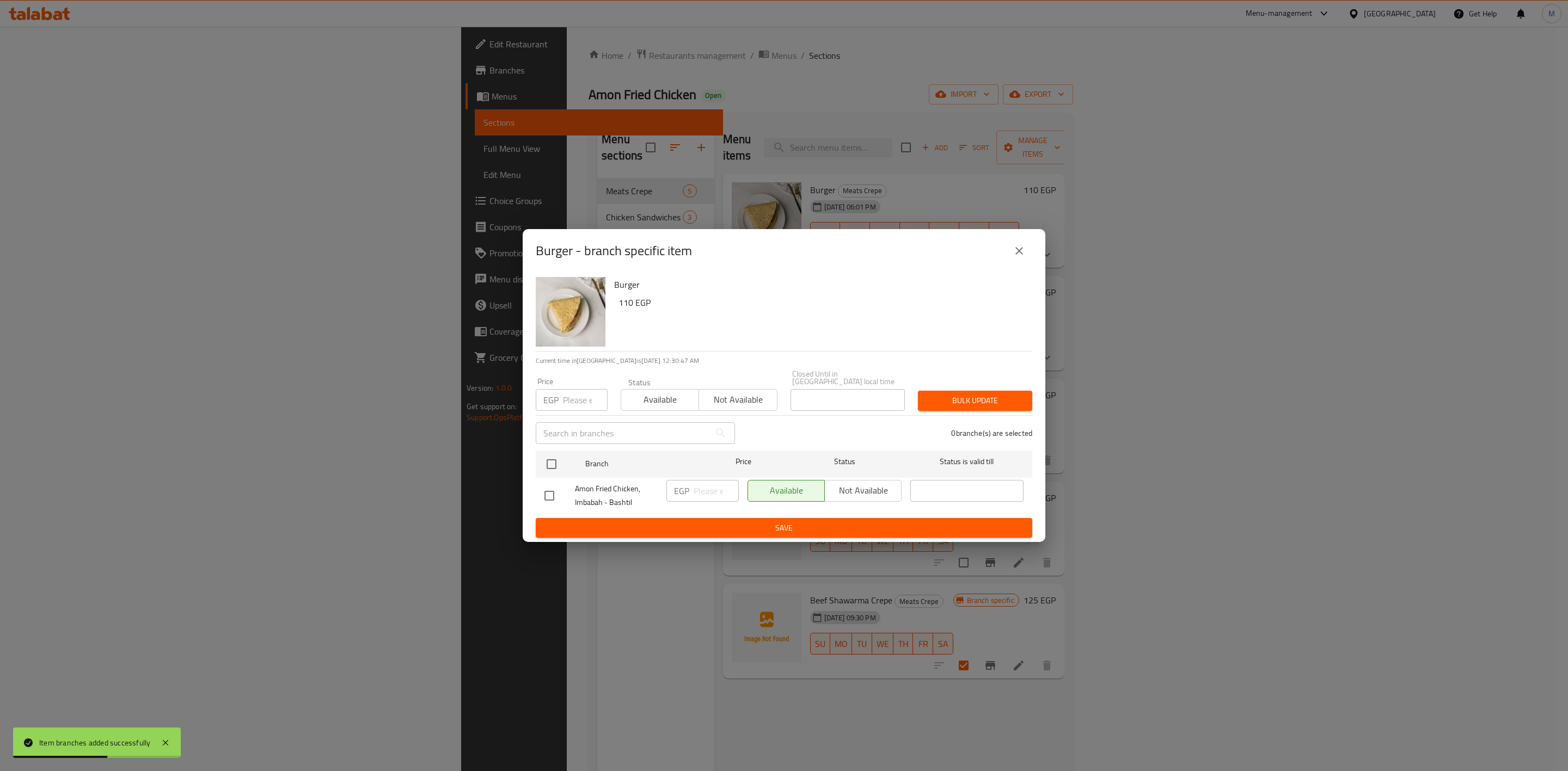
click at [587, 397] on input "number" at bounding box center [584, 400] width 44 height 22
click at [576, 401] on input "number" at bounding box center [584, 400] width 44 height 22
type input "80"
click at [561, 453] on input "checkbox" at bounding box center [551, 464] width 23 height 23
checkbox input "true"
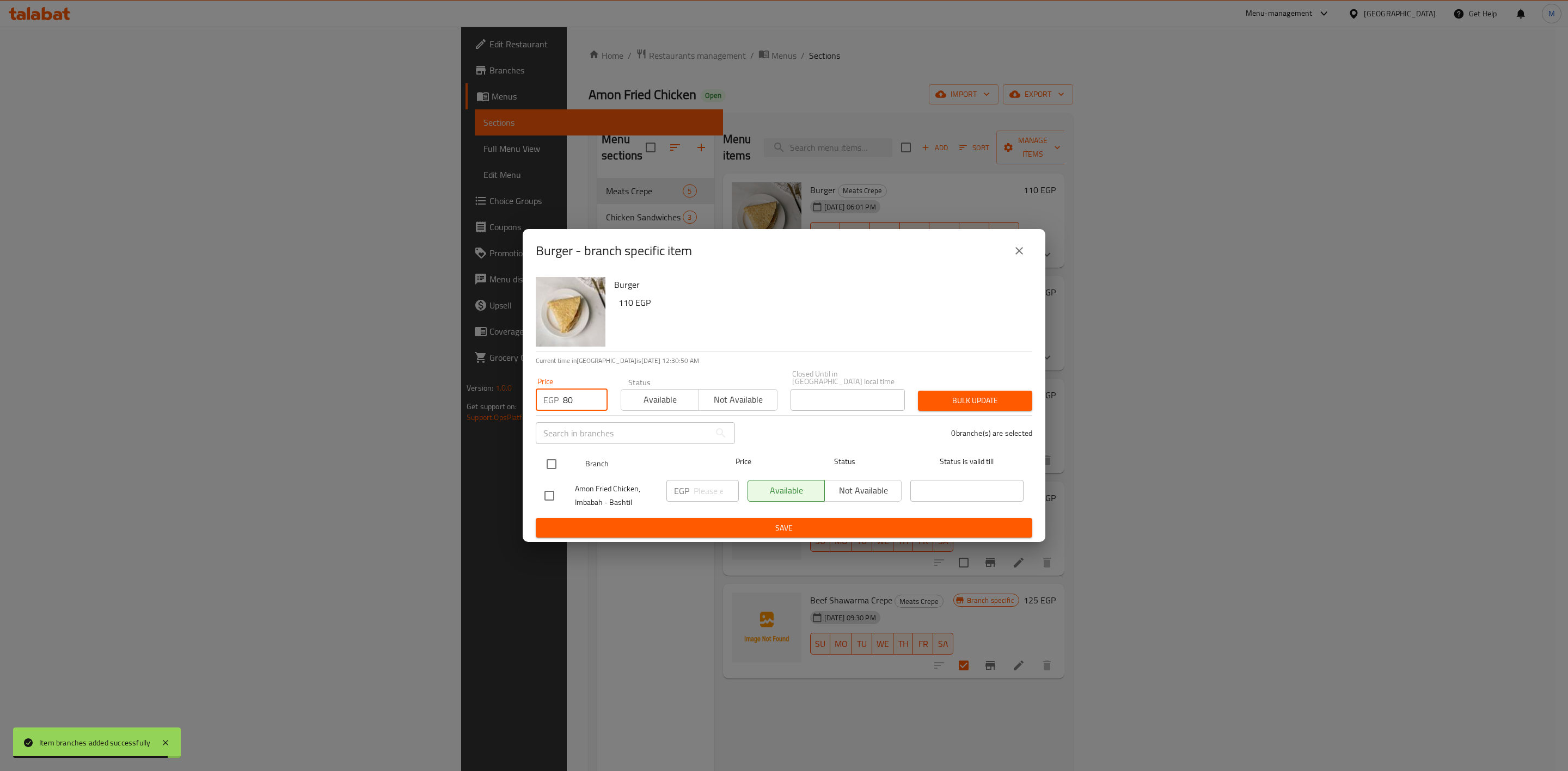
checkbox input "true"
click at [941, 394] on span "Bulk update" at bounding box center [975, 401] width 97 height 14
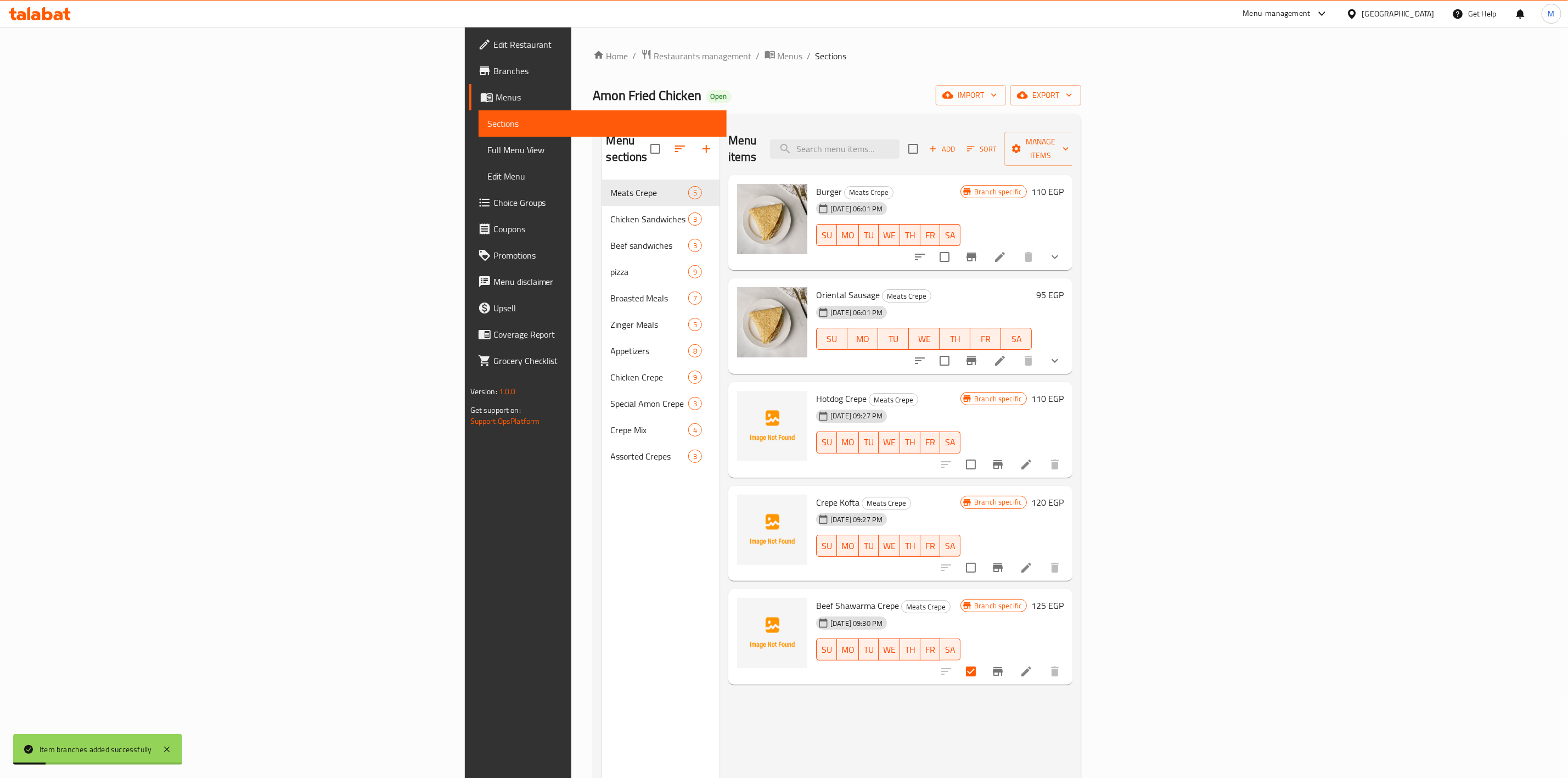
click at [976, 357] on icon "Branch-specific-item" at bounding box center [971, 361] width 10 height 9
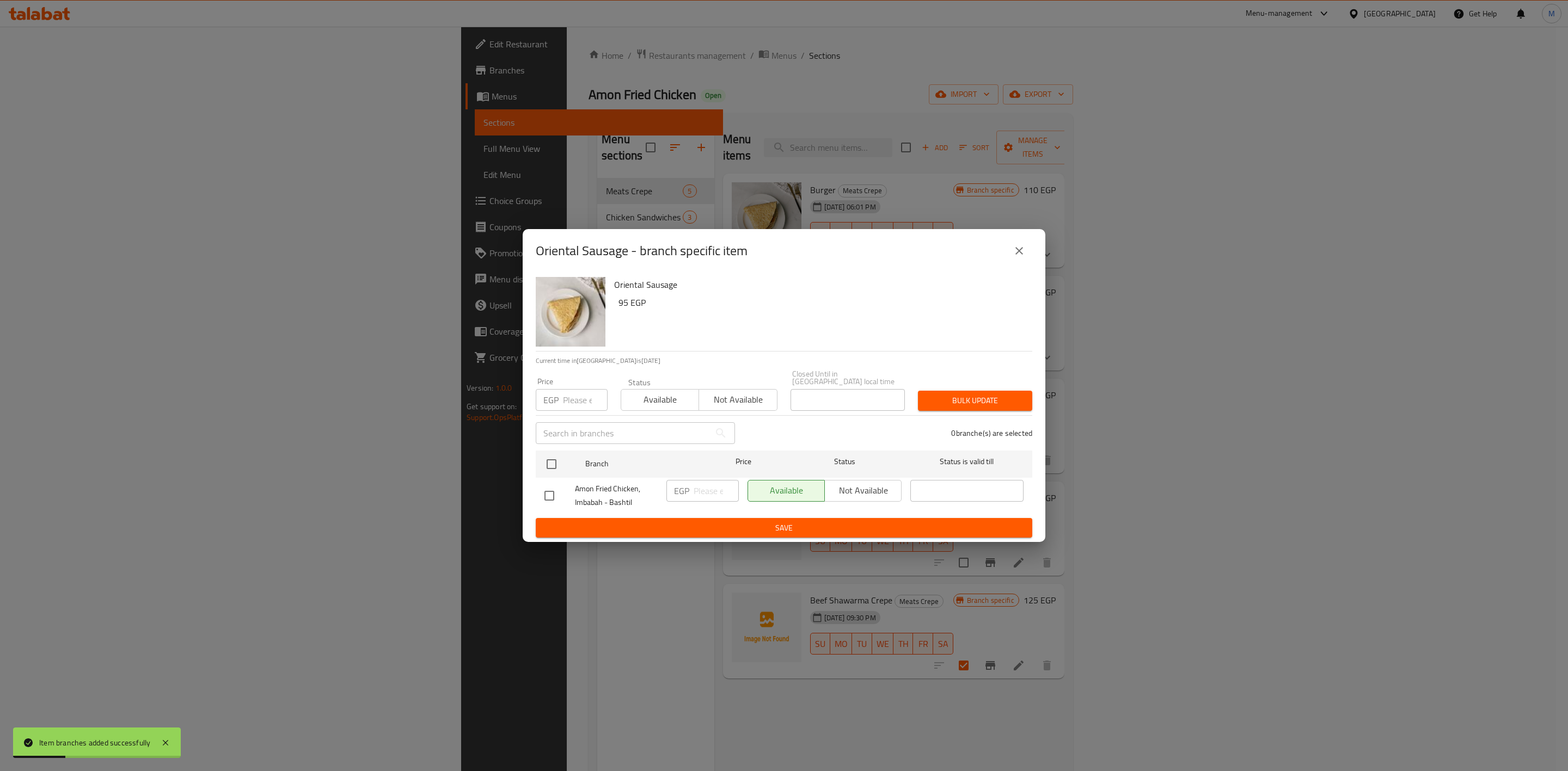
click at [572, 395] on input "number" at bounding box center [584, 400] width 44 height 22
type input "110"
click at [559, 464] on input "checkbox" at bounding box center [551, 464] width 23 height 23
checkbox input "true"
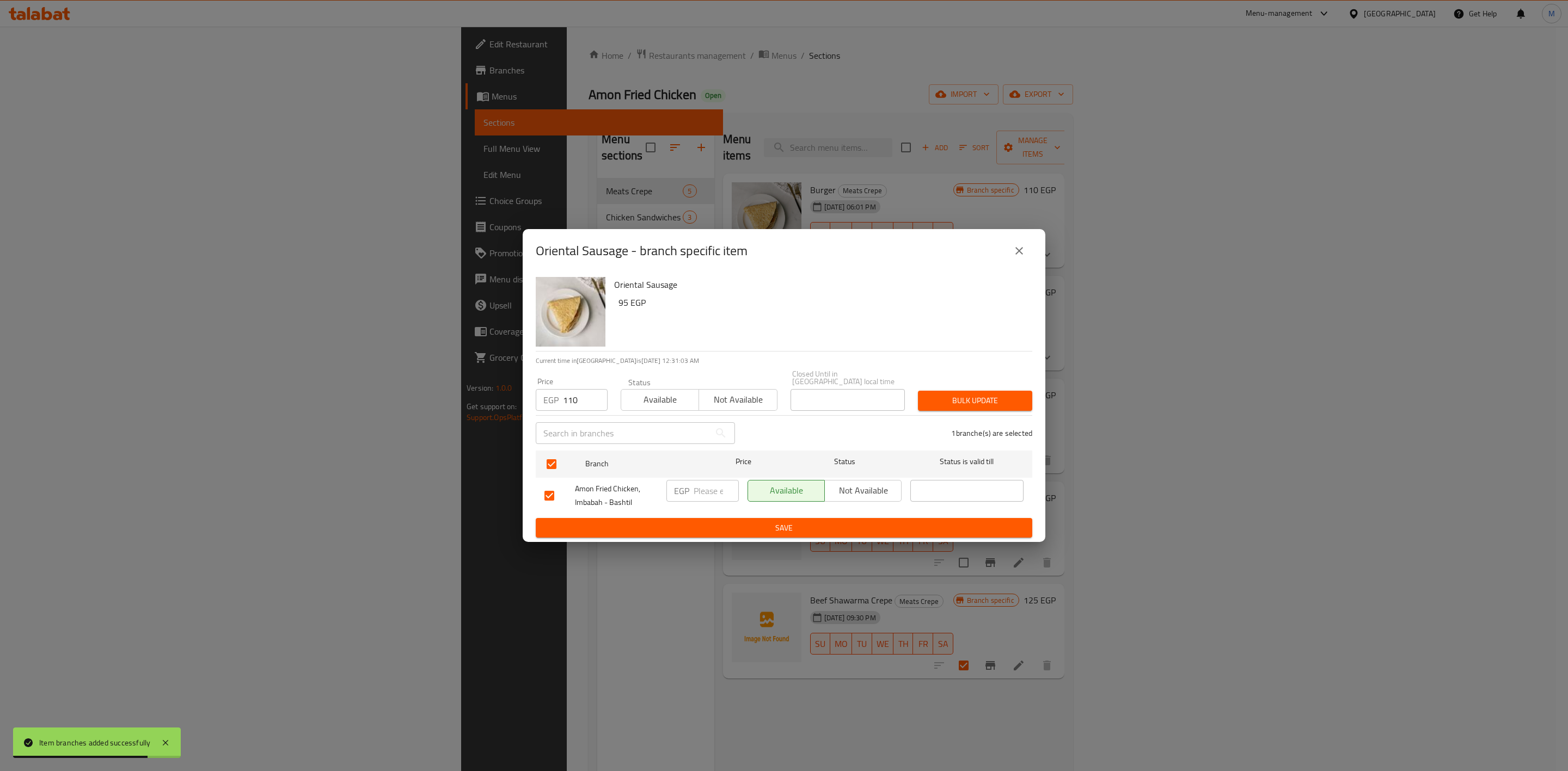
drag, startPoint x: 920, startPoint y: 405, endPoint x: 928, endPoint y: 402, distance: 8.5
click at [923, 403] on button "Bulk update" at bounding box center [975, 401] width 114 height 20
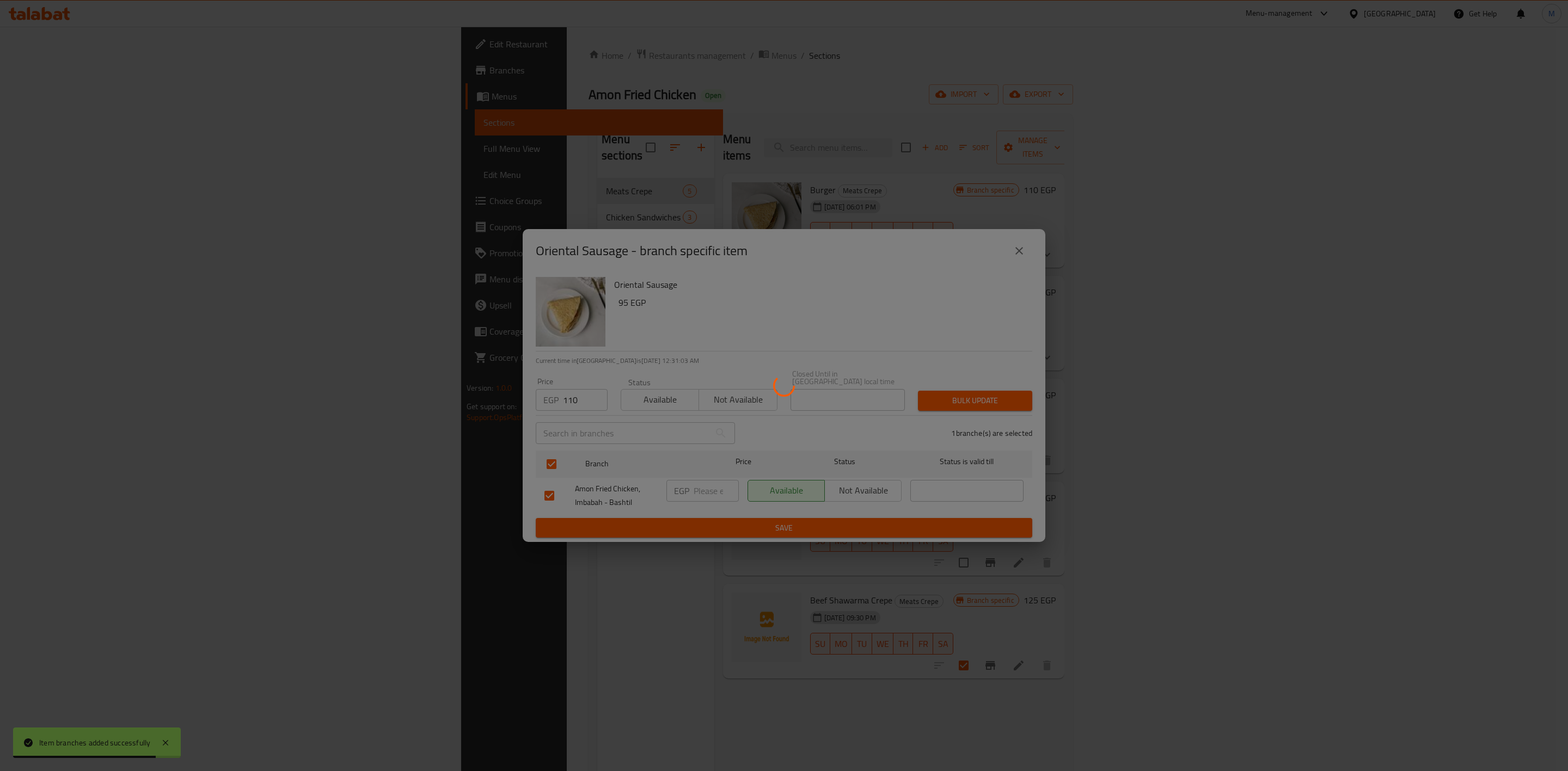
click at [930, 402] on div at bounding box center [784, 386] width 1568 height 771
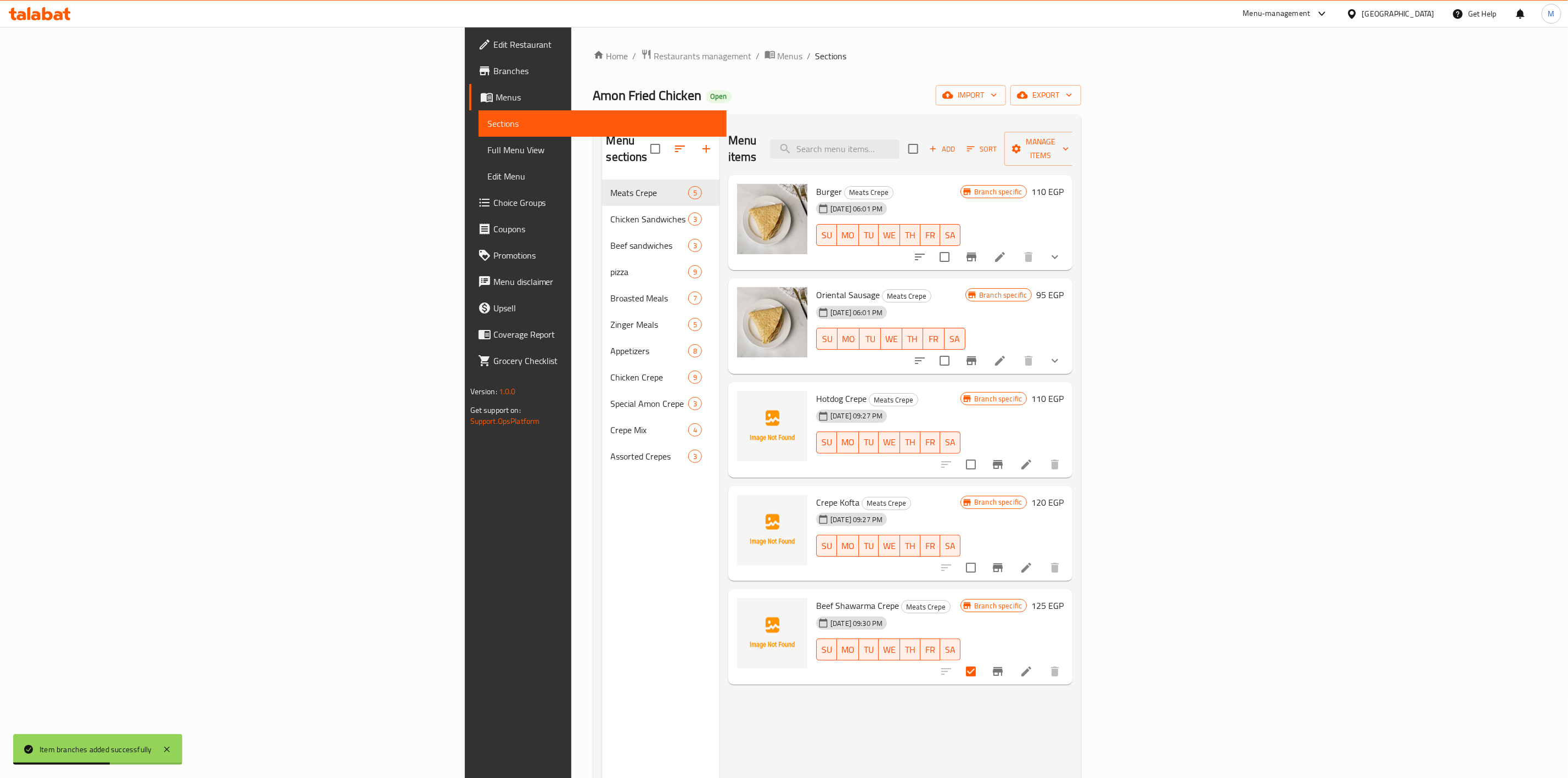
click at [1006, 354] on icon at bounding box center [1000, 361] width 13 height 13
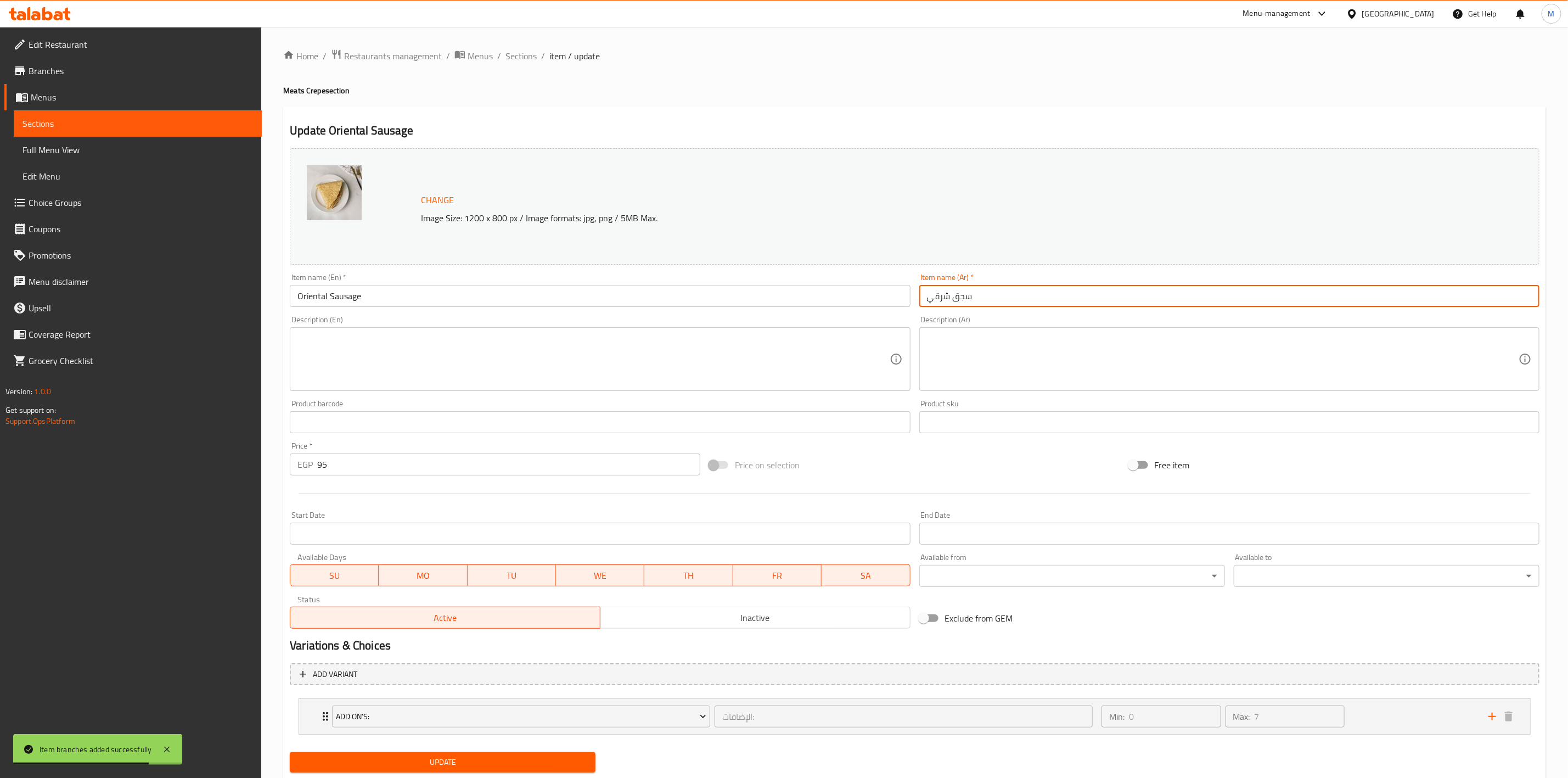
click at [981, 298] on input "سجق شرقي" at bounding box center [1230, 296] width 620 height 22
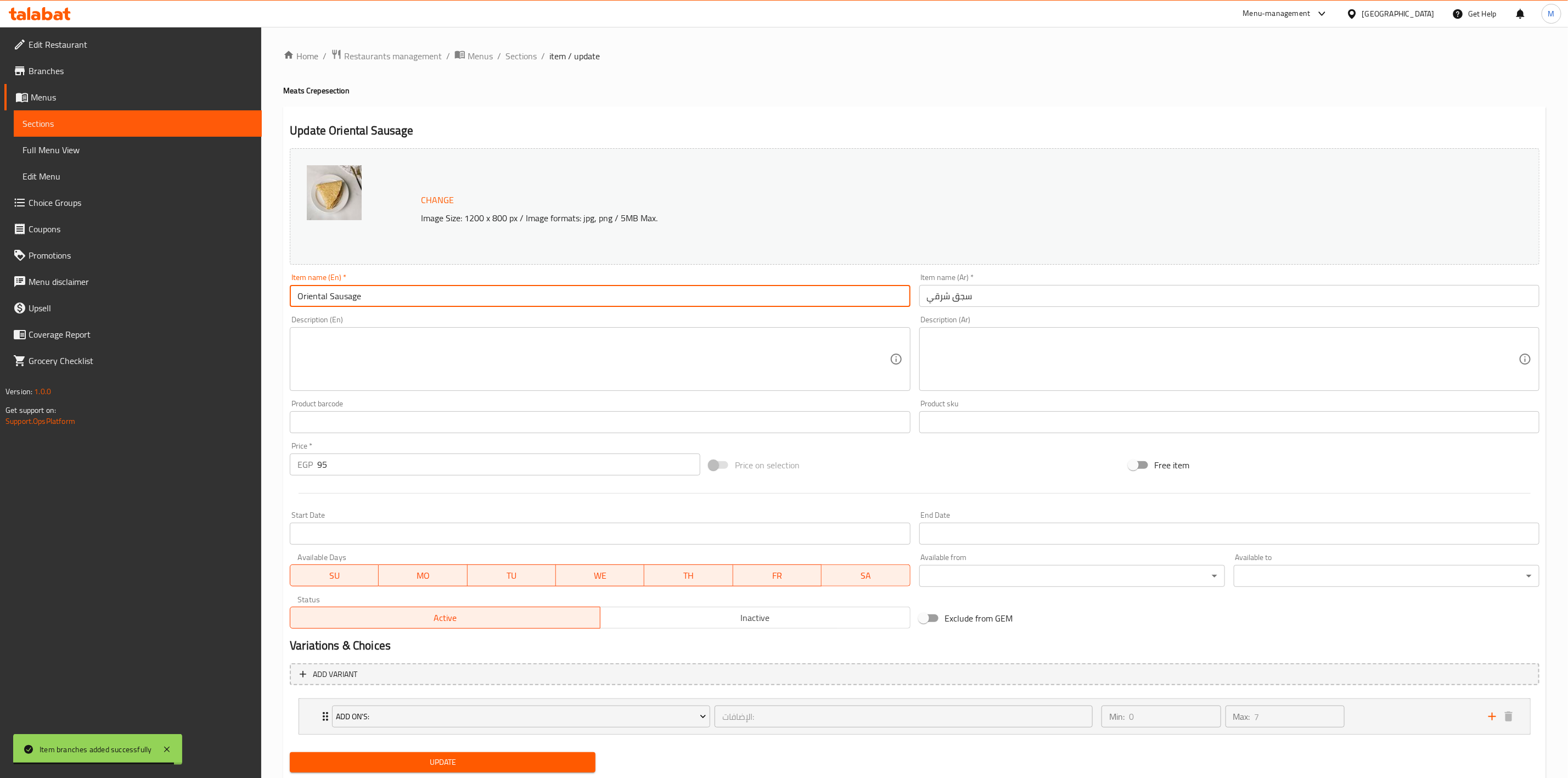
drag, startPoint x: 382, startPoint y: 305, endPoint x: 334, endPoint y: 300, distance: 48.3
click at [334, 300] on input "Oriental Sausage" at bounding box center [600, 296] width 620 height 22
drag, startPoint x: 328, startPoint y: 293, endPoint x: 261, endPoint y: 294, distance: 67.0
click at [261, 294] on div "Edit Restaurant Branches Menus Sections Full Menu View Edit Menu Choice Groups …" at bounding box center [784, 418] width 1568 height 783
type input "Crepe Sausage"
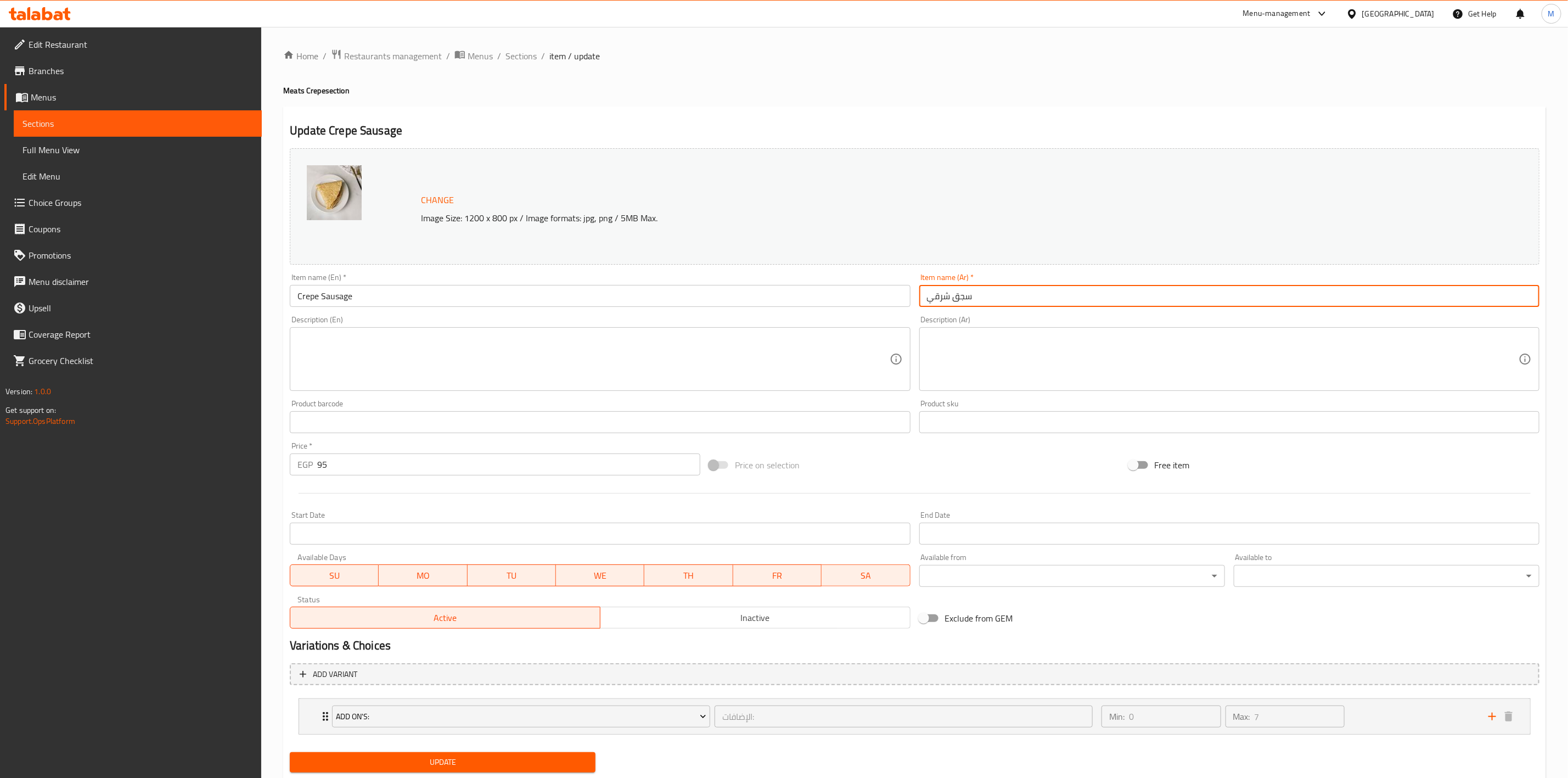
drag, startPoint x: 955, startPoint y: 296, endPoint x: 918, endPoint y: 300, distance: 37.2
click at [918, 300] on div "Item name (Ar)   * سجق شرقي Item name (Ar) *" at bounding box center [1229, 290] width 629 height 42
type input "كريب سجق"
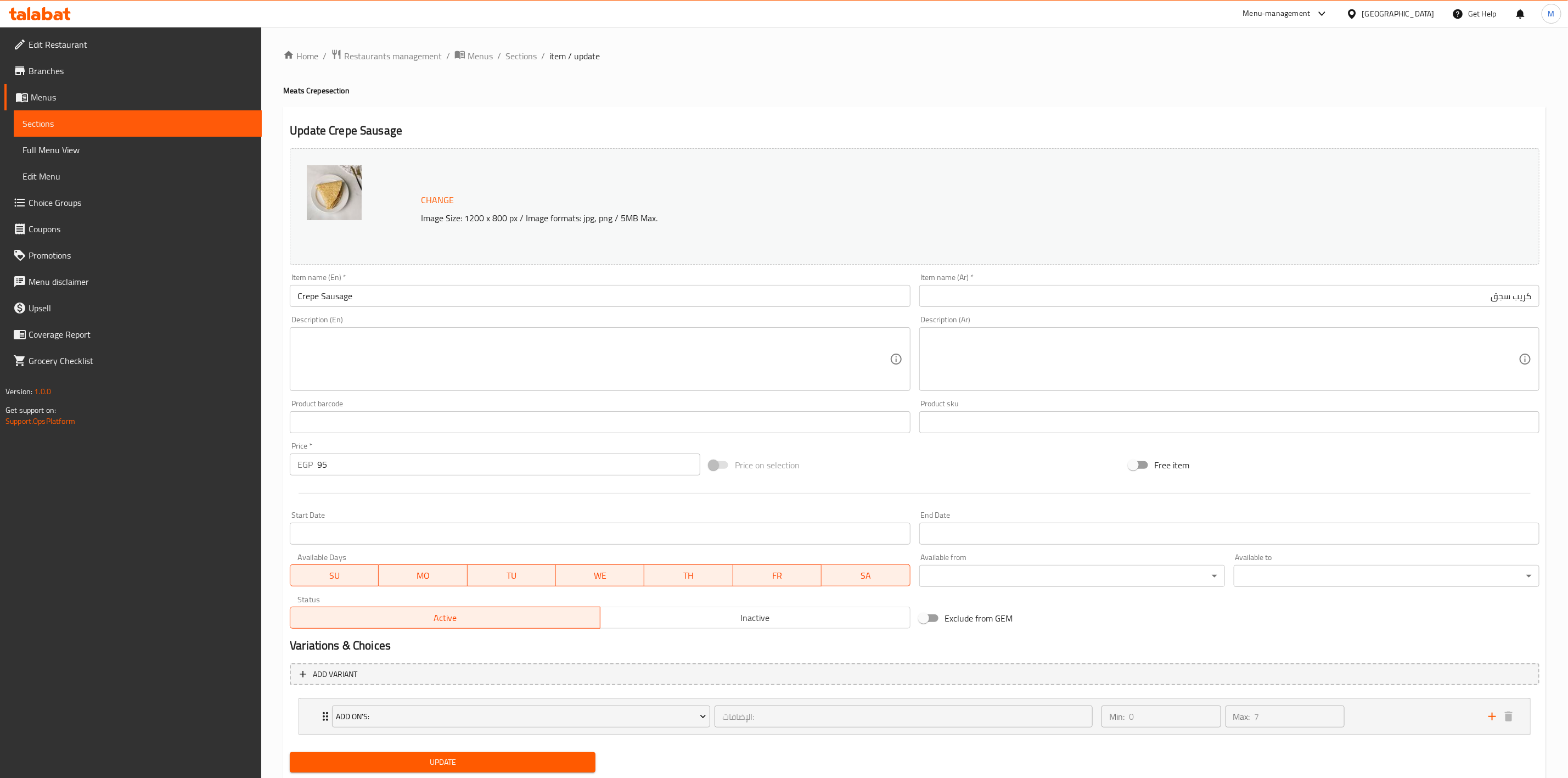
click at [1246, 322] on div "Description (Ar) Description (Ar)" at bounding box center [1230, 353] width 620 height 76
click at [508, 762] on span "Update" at bounding box center [442, 763] width 288 height 14
click at [521, 64] on div "Home / Restaurants management / Menus / Sections / item / update Meats Crepe se…" at bounding box center [915, 418] width 1263 height 739
click at [522, 63] on span "Sections" at bounding box center [521, 56] width 32 height 13
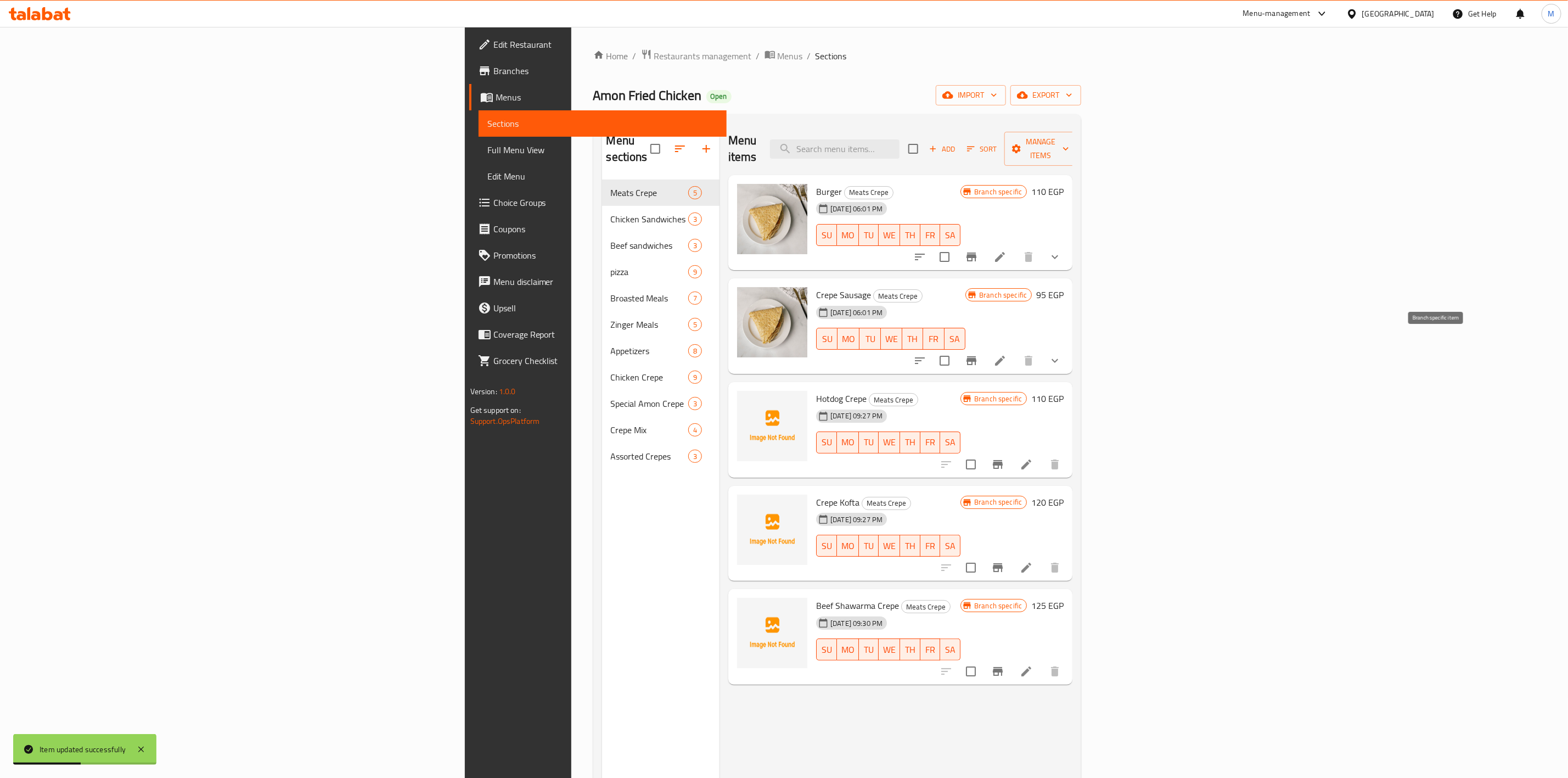
click at [984, 352] on button "Branch-specific-item" at bounding box center [971, 361] width 26 height 26
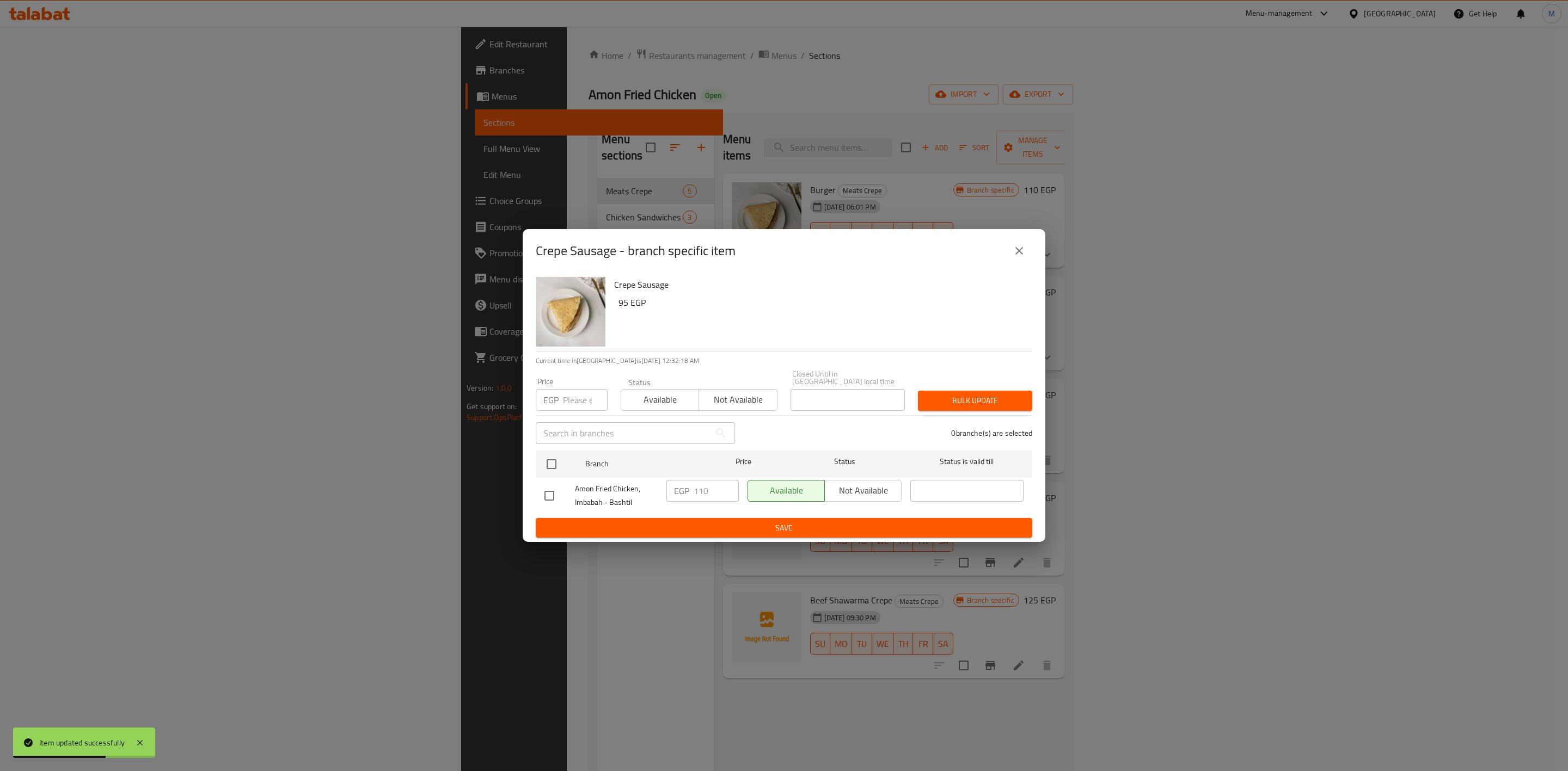
click at [1008, 254] on button "close" at bounding box center [1019, 251] width 26 height 26
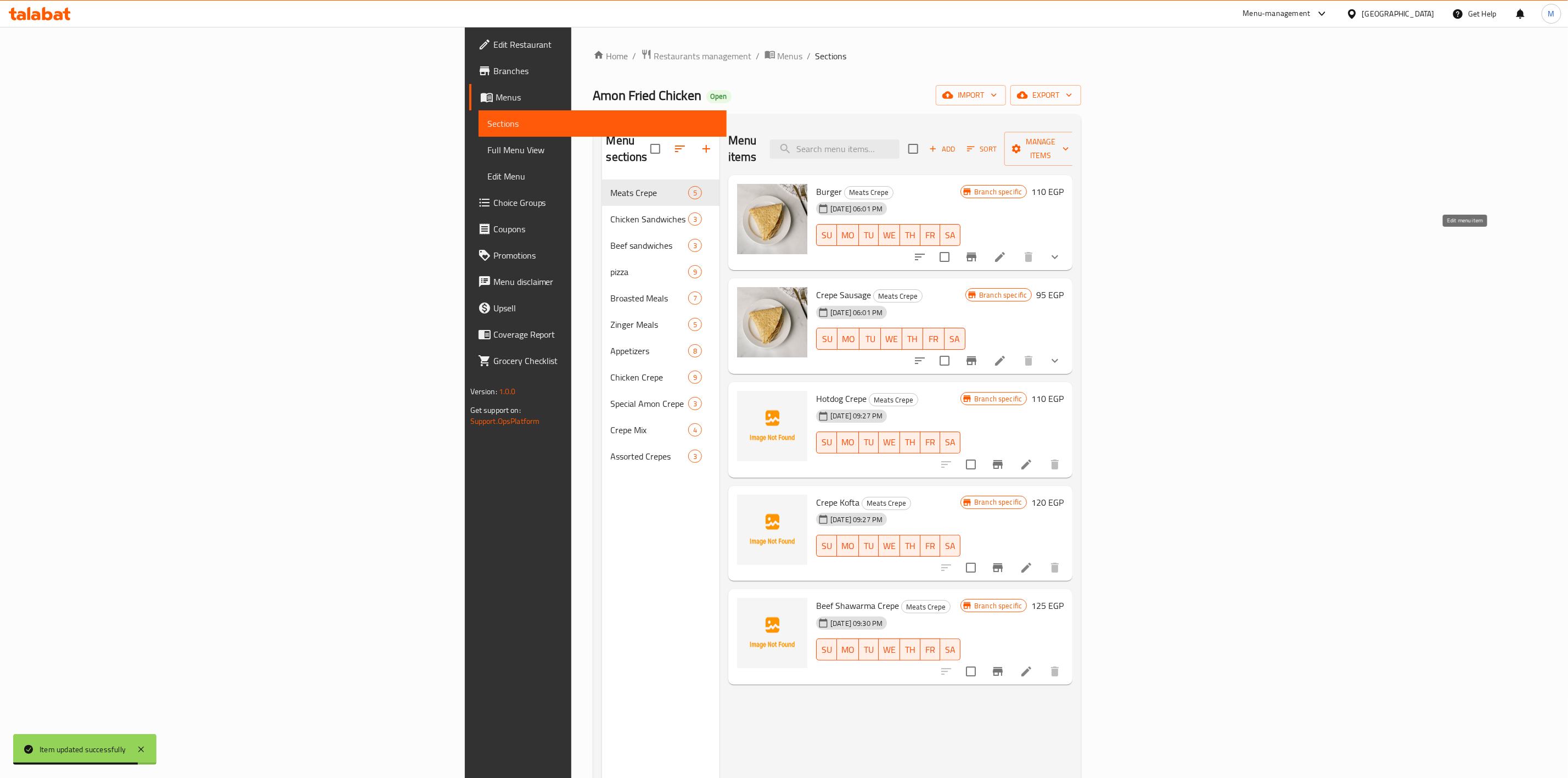
click at [1006, 250] on icon at bounding box center [1000, 257] width 13 height 13
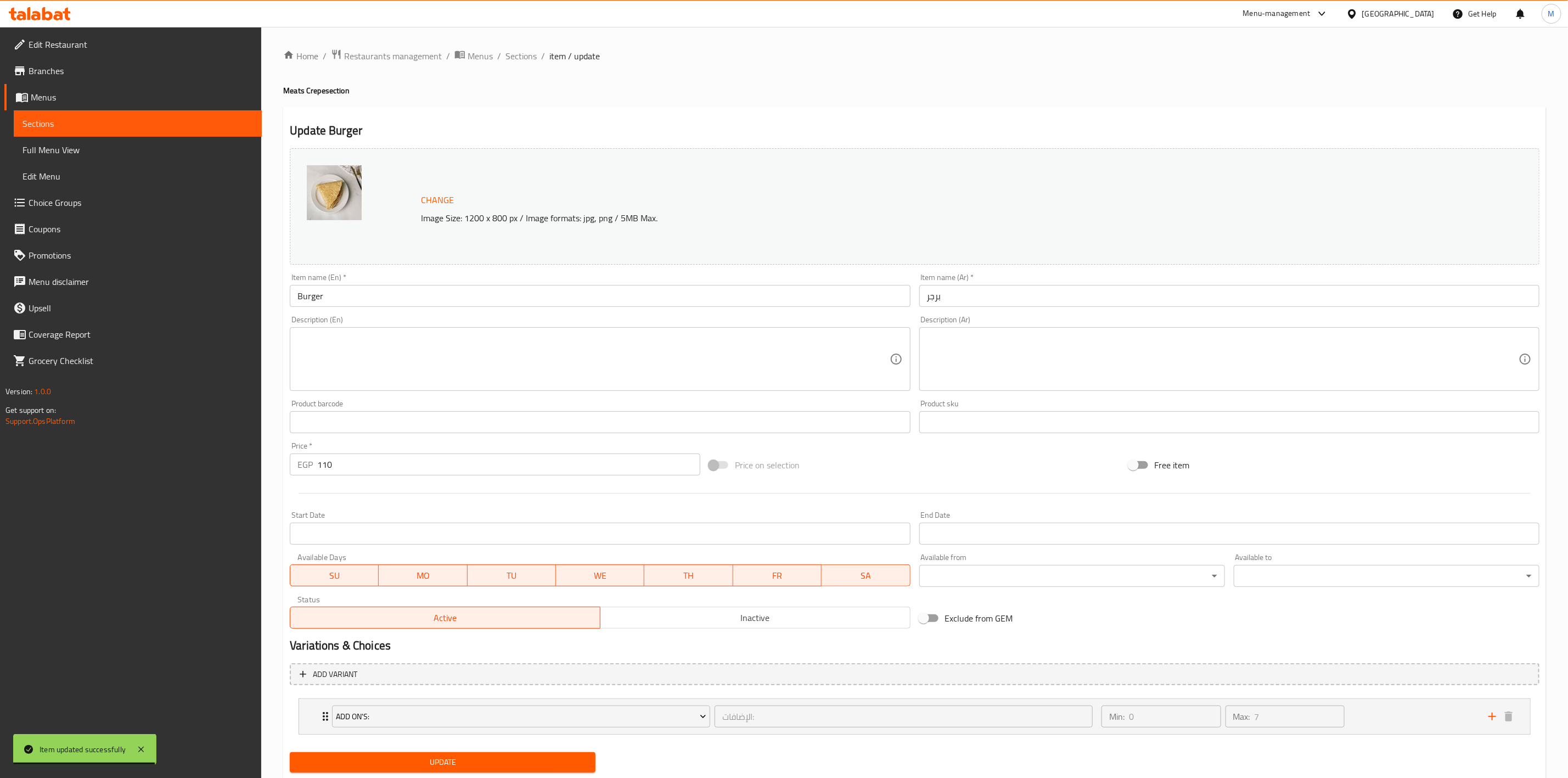
drag, startPoint x: 449, startPoint y: 317, endPoint x: 449, endPoint y: 305, distance: 12.0
click at [449, 312] on div "Description (En) Description (En)" at bounding box center [600, 352] width 629 height 84
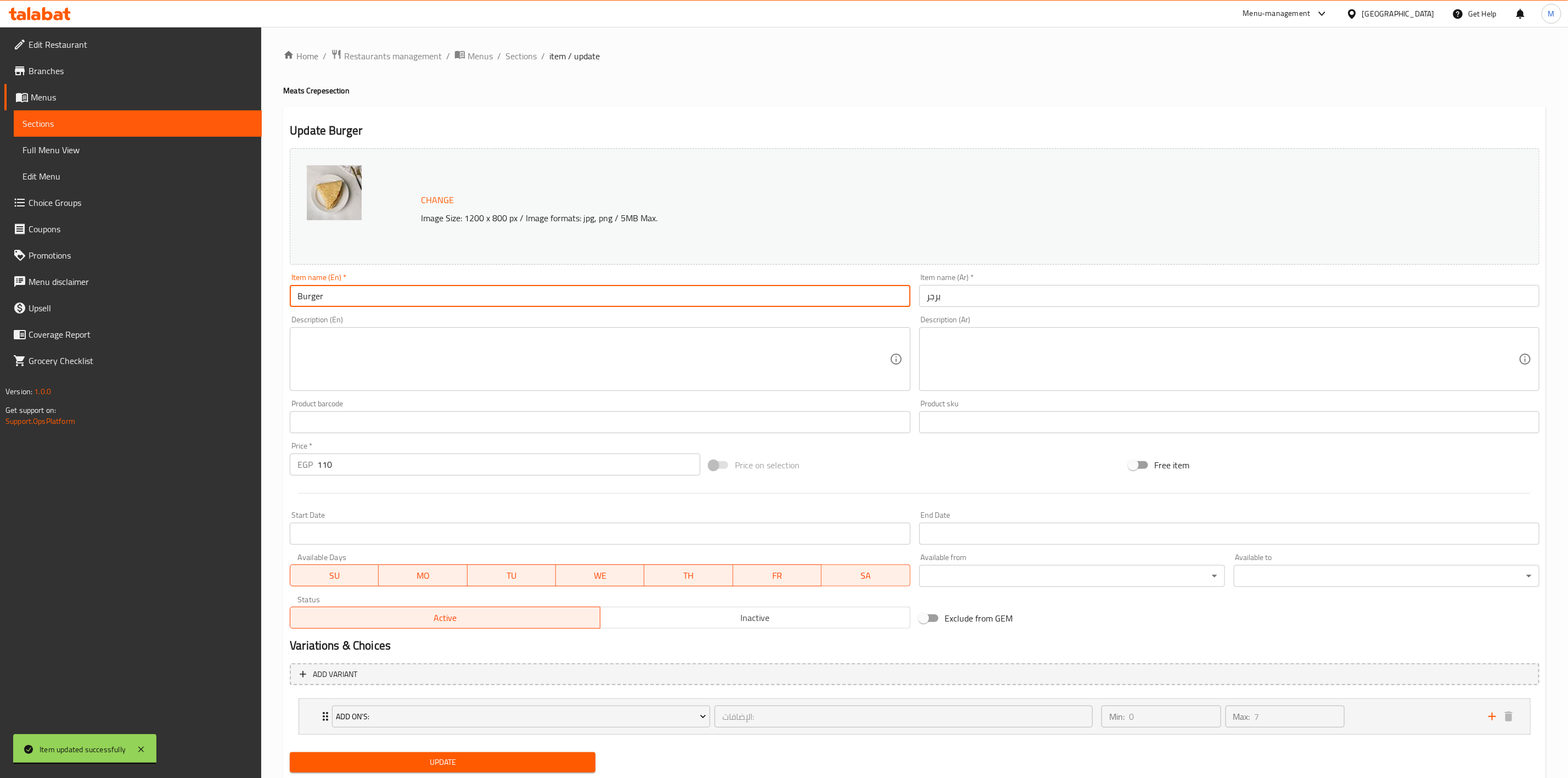
click at [450, 296] on input "Burger" at bounding box center [600, 296] width 620 height 22
type input "Burger Crepe"
click at [1008, 304] on input "برجر" at bounding box center [1230, 296] width 620 height 22
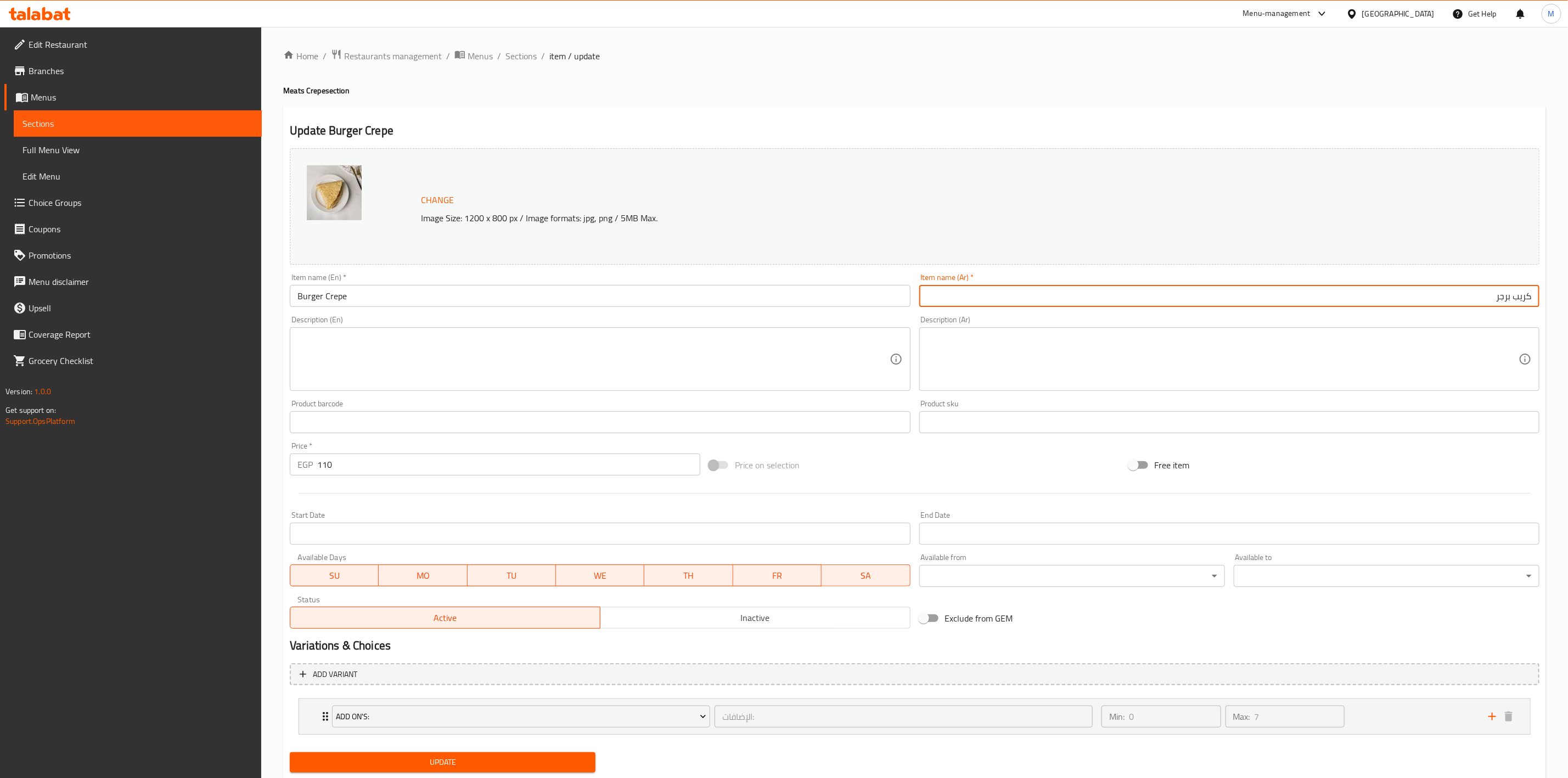
type input "كريب برجر"
click at [1016, 320] on div "Description (Ar) Description (Ar)" at bounding box center [1230, 353] width 620 height 76
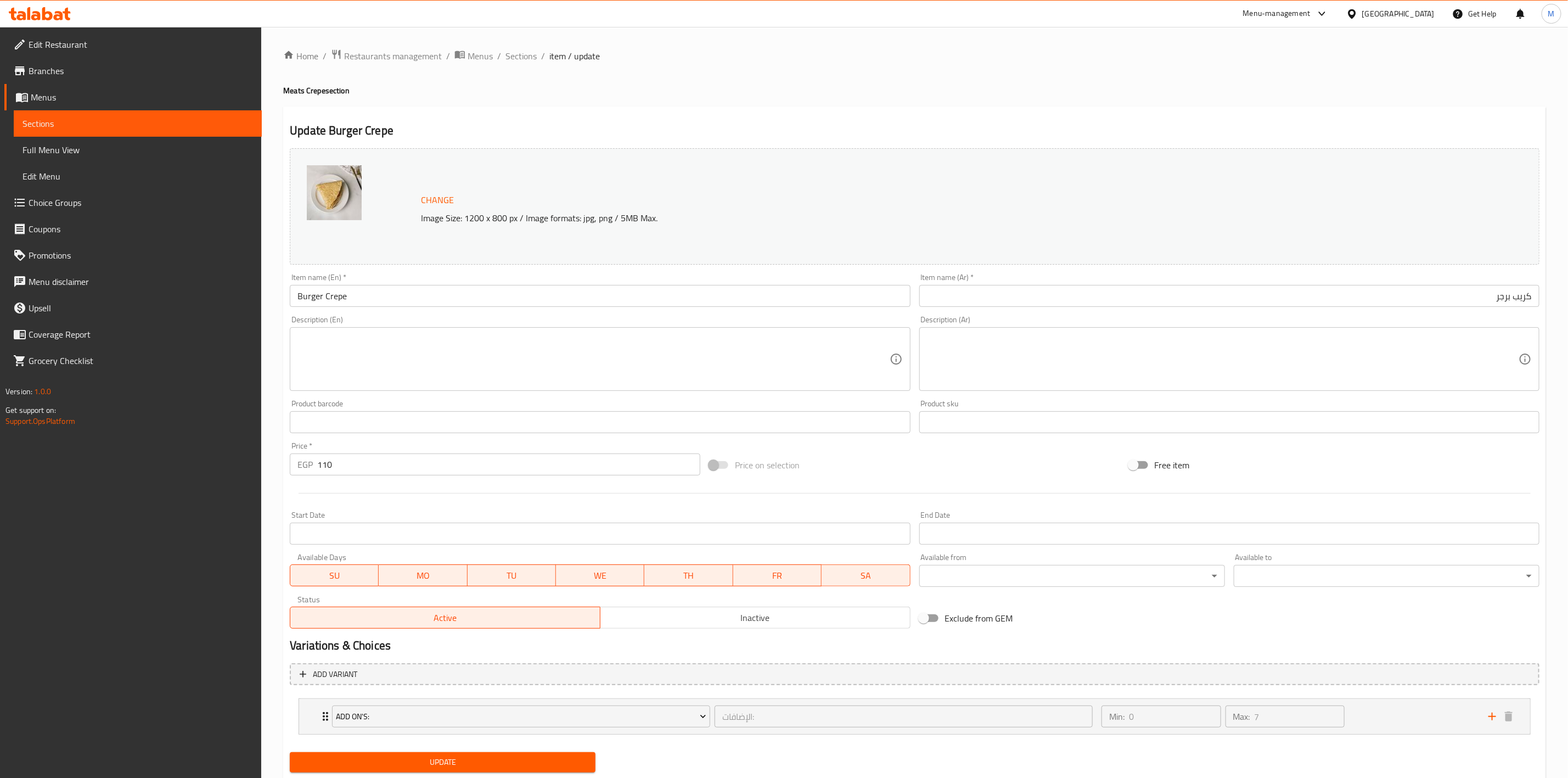
click at [555, 759] on span "Update" at bounding box center [442, 763] width 288 height 14
click at [515, 52] on span "Sections" at bounding box center [521, 56] width 32 height 13
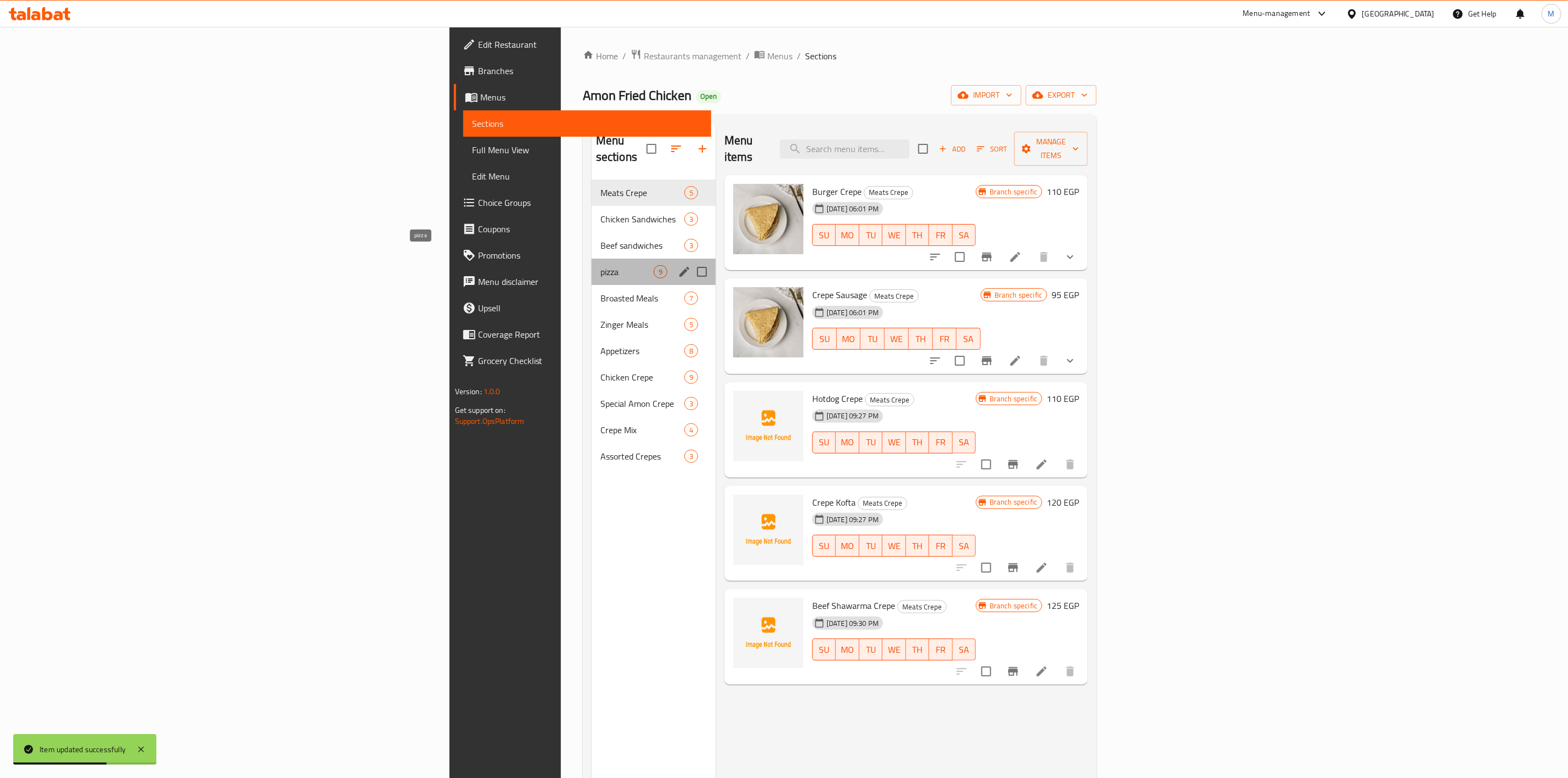
click at [601, 266] on span "pizza" at bounding box center [627, 272] width 54 height 13
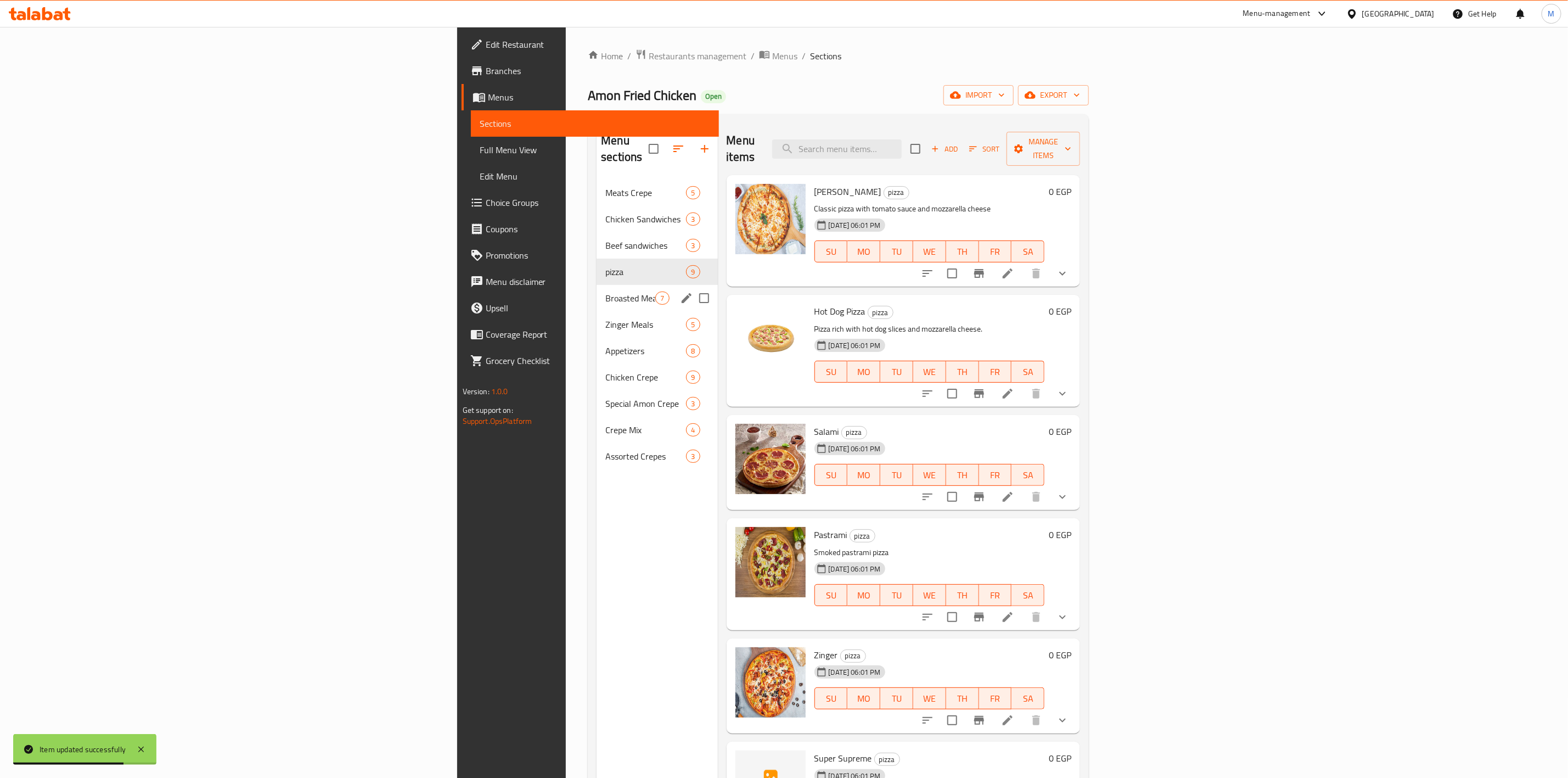
click at [597, 289] on div "Broasted Meals 7" at bounding box center [657, 298] width 121 height 26
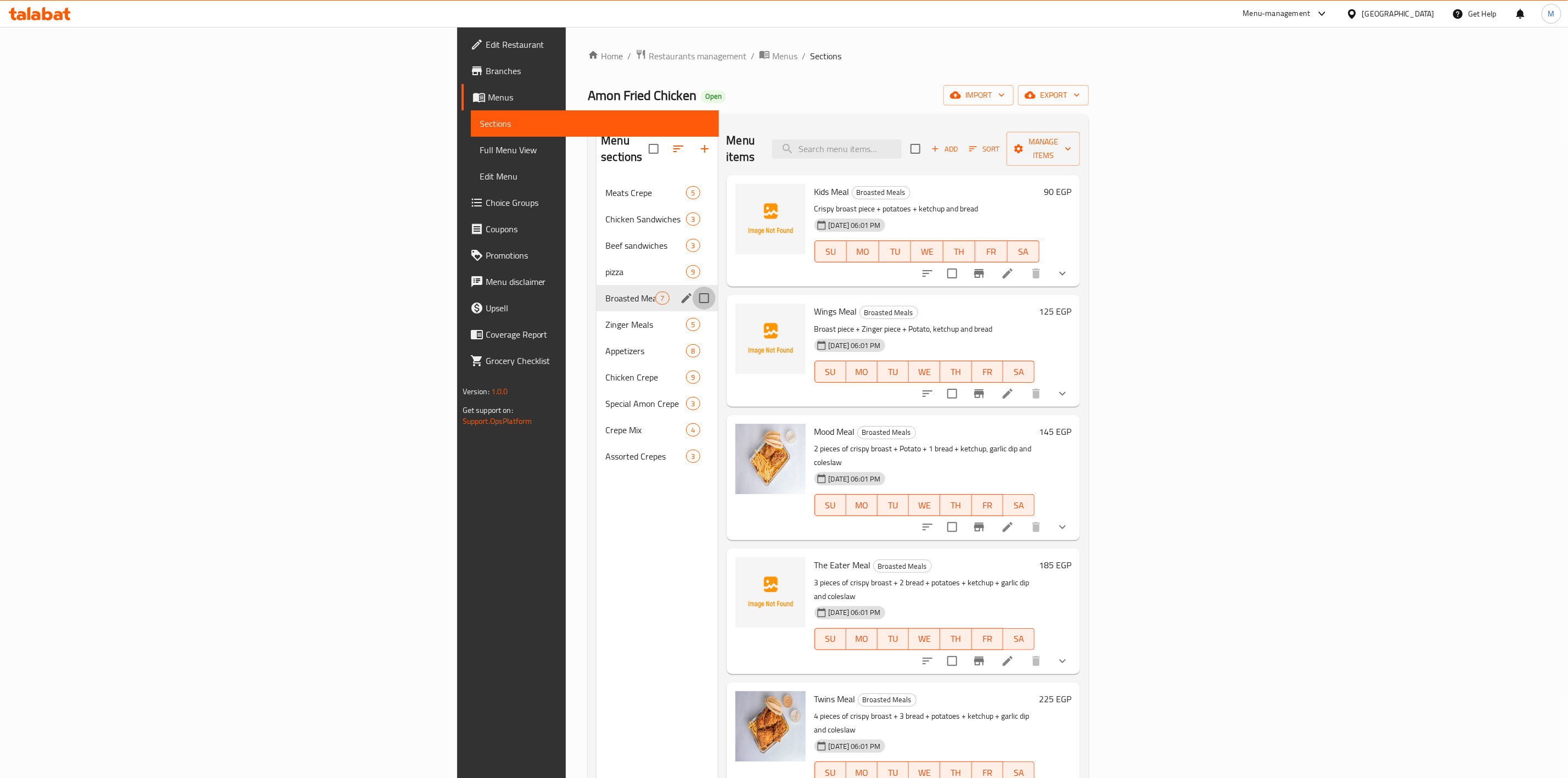
click at [693, 287] on input "Menu sections" at bounding box center [704, 298] width 23 height 23
checkbox input "true"
click at [693, 313] on input "Menu sections" at bounding box center [704, 325] width 23 height 23
checkbox input "true"
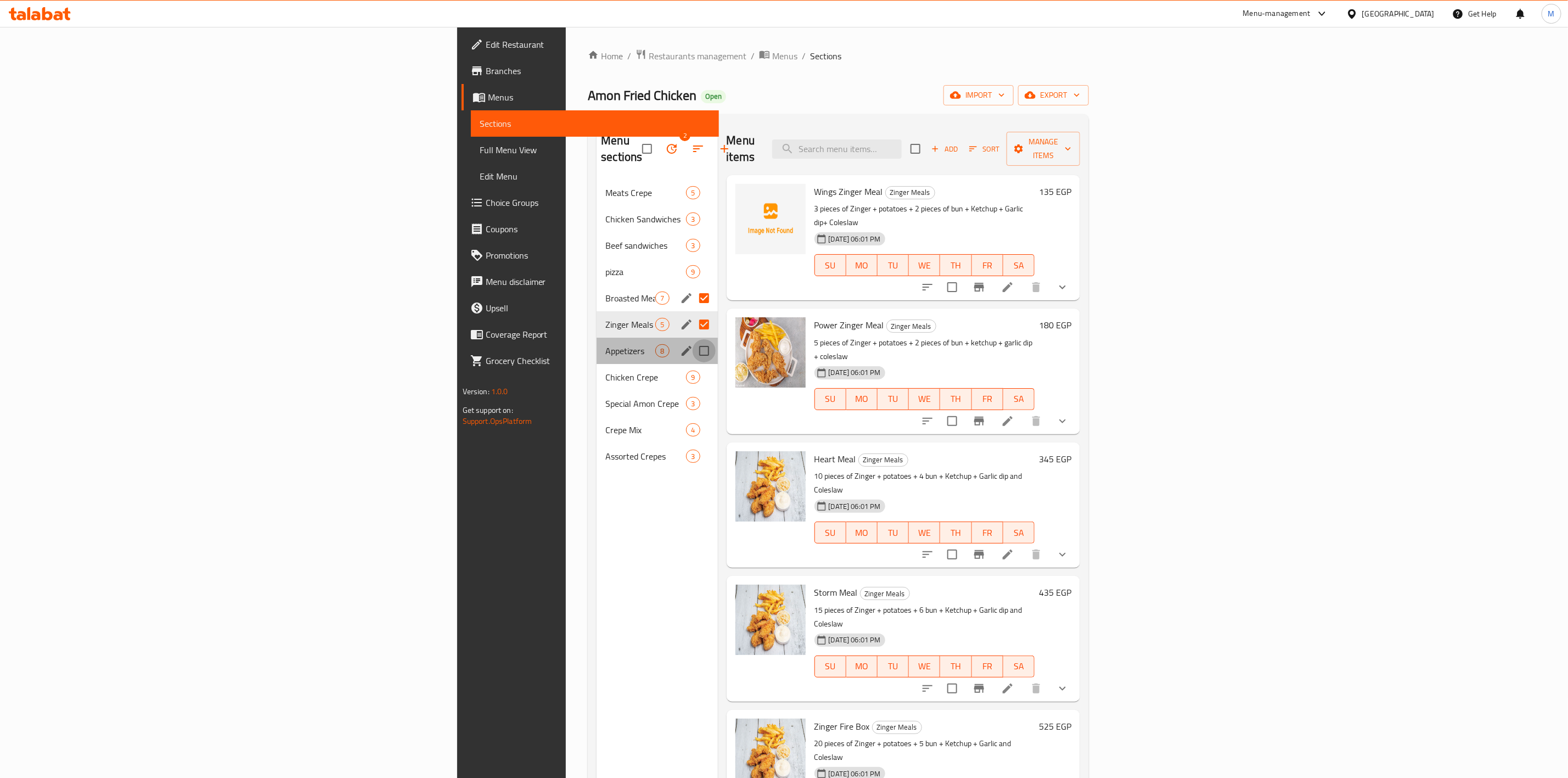
click at [693, 339] on input "Menu sections" at bounding box center [704, 351] width 23 height 23
checkbox input "true"
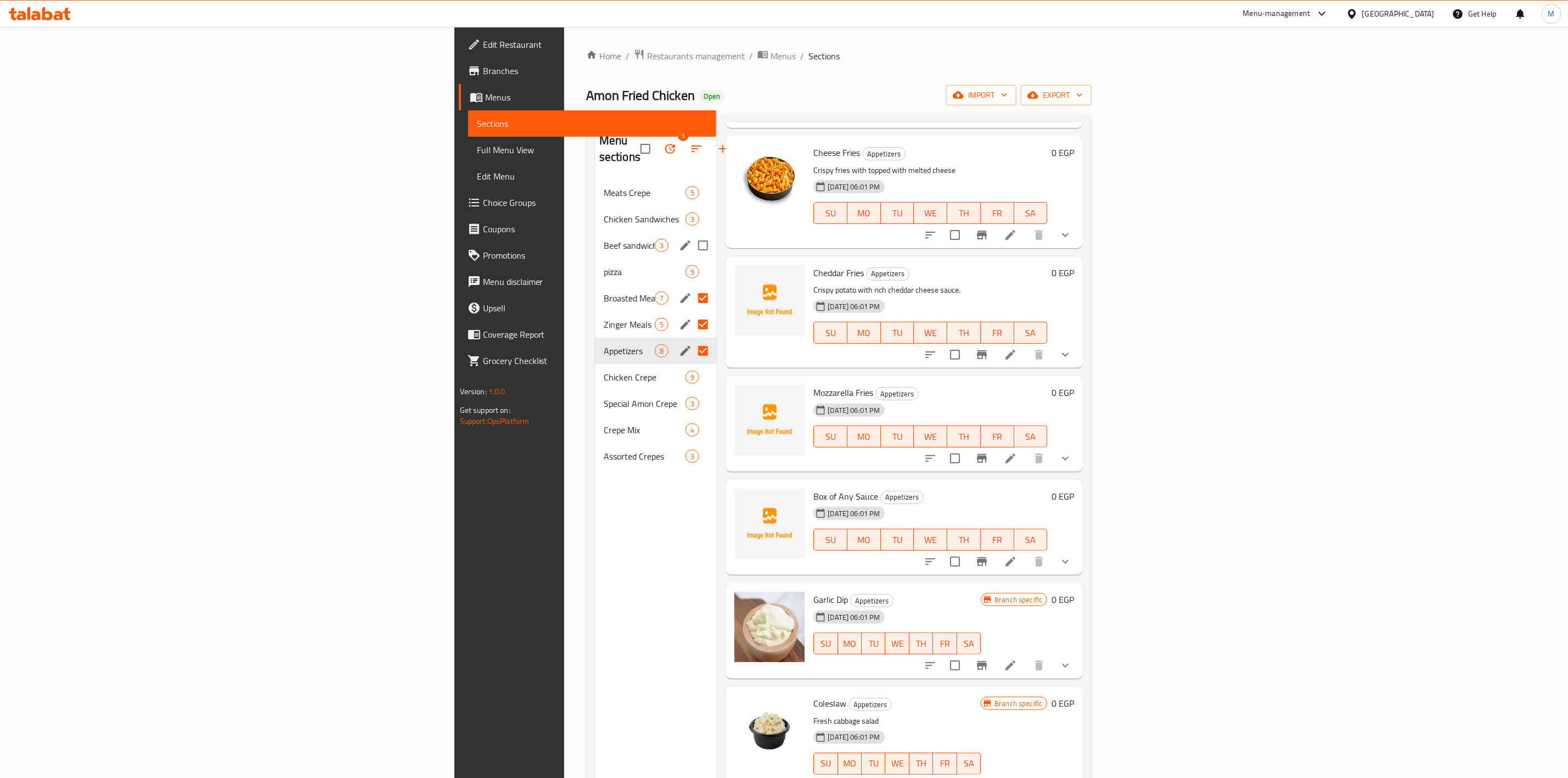
click at [691, 234] on input "Menu sections" at bounding box center [703, 245] width 23 height 23
checkbox input "true"
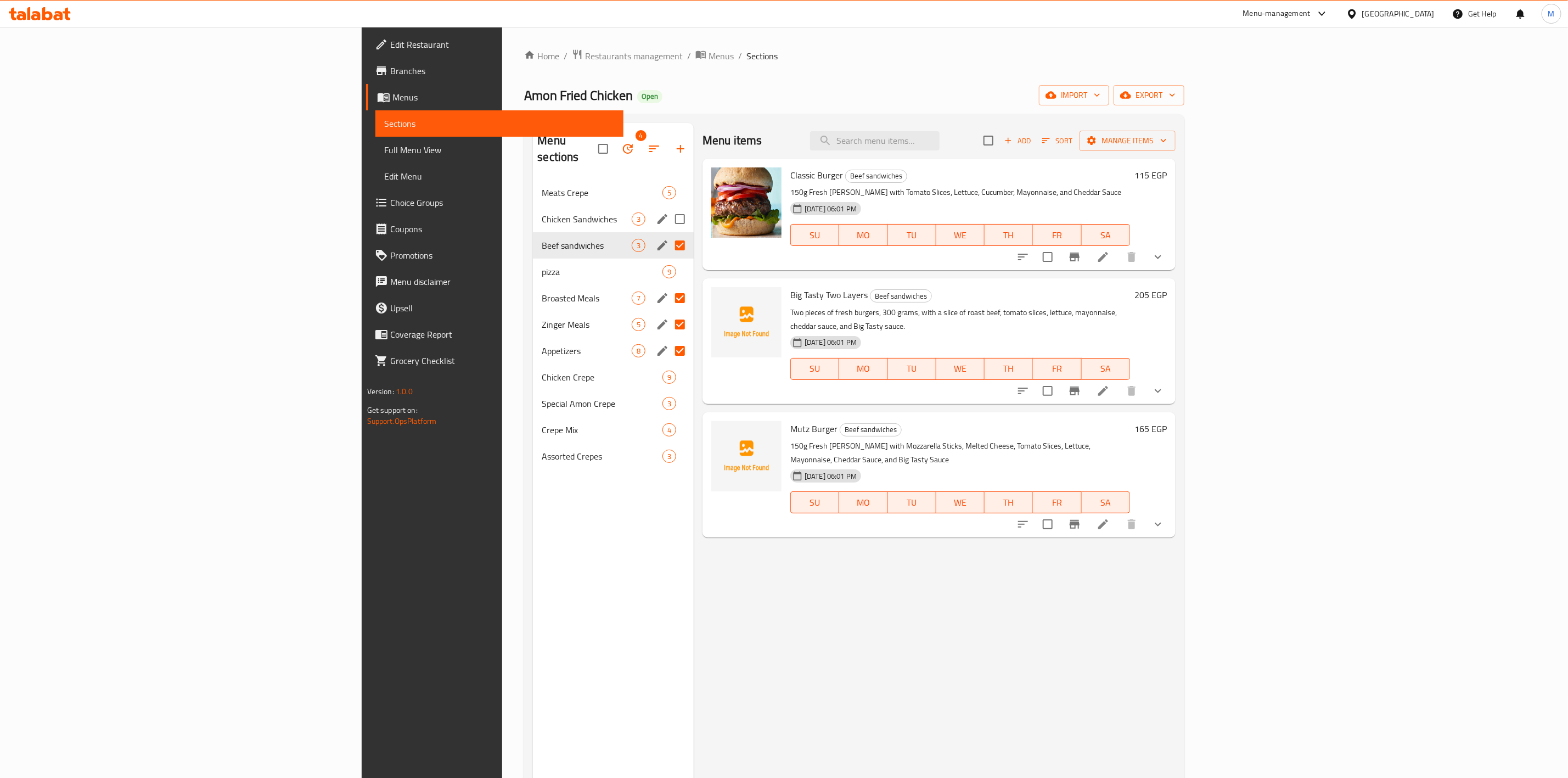
click at [669, 208] on input "Menu sections" at bounding box center [680, 219] width 23 height 23
checkbox input "true"
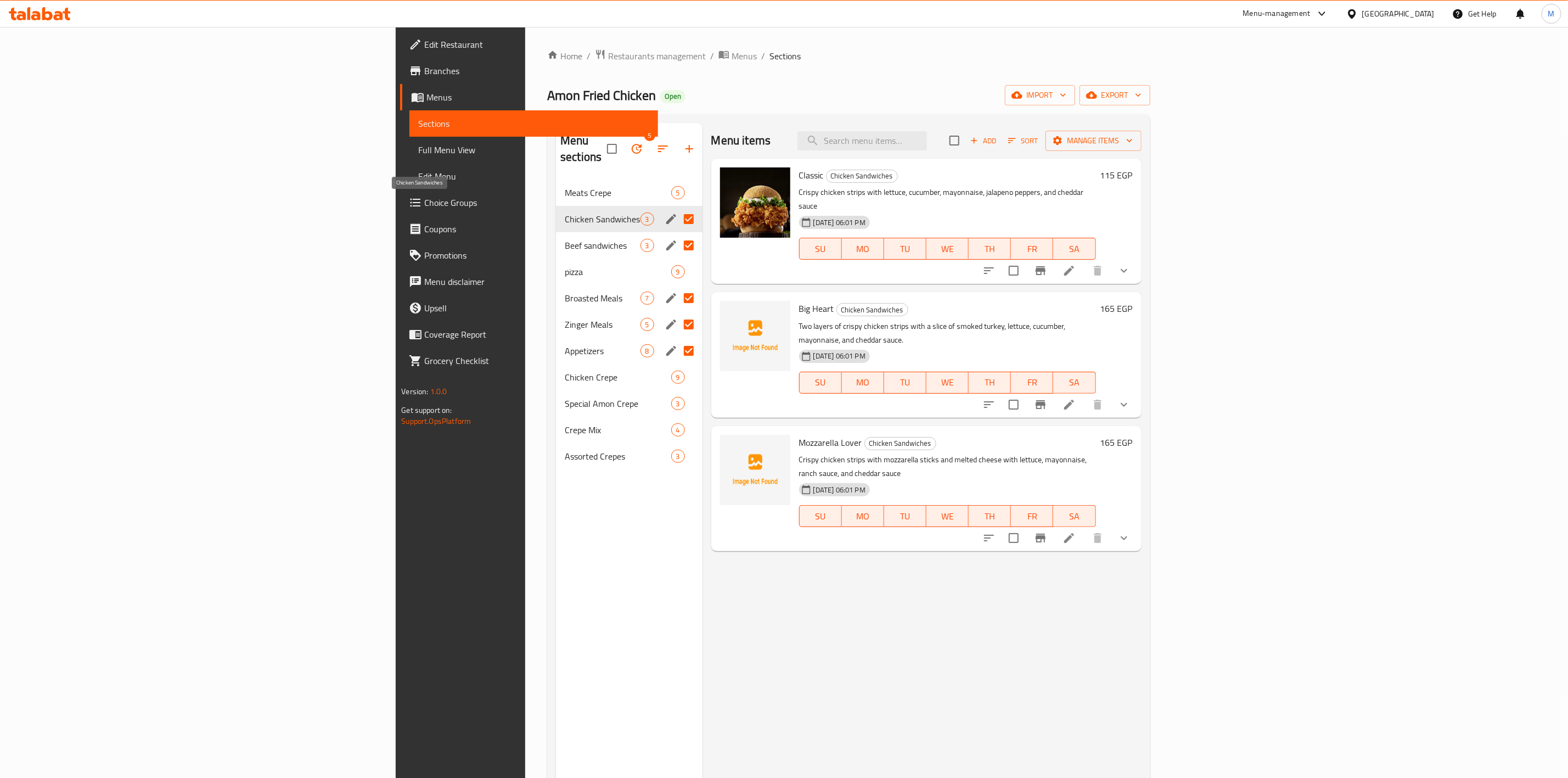
click at [565, 213] on span "Chicken Sandwiches" at bounding box center [602, 219] width 75 height 13
click at [556, 241] on div "Beef sandwiches 3" at bounding box center [629, 245] width 147 height 26
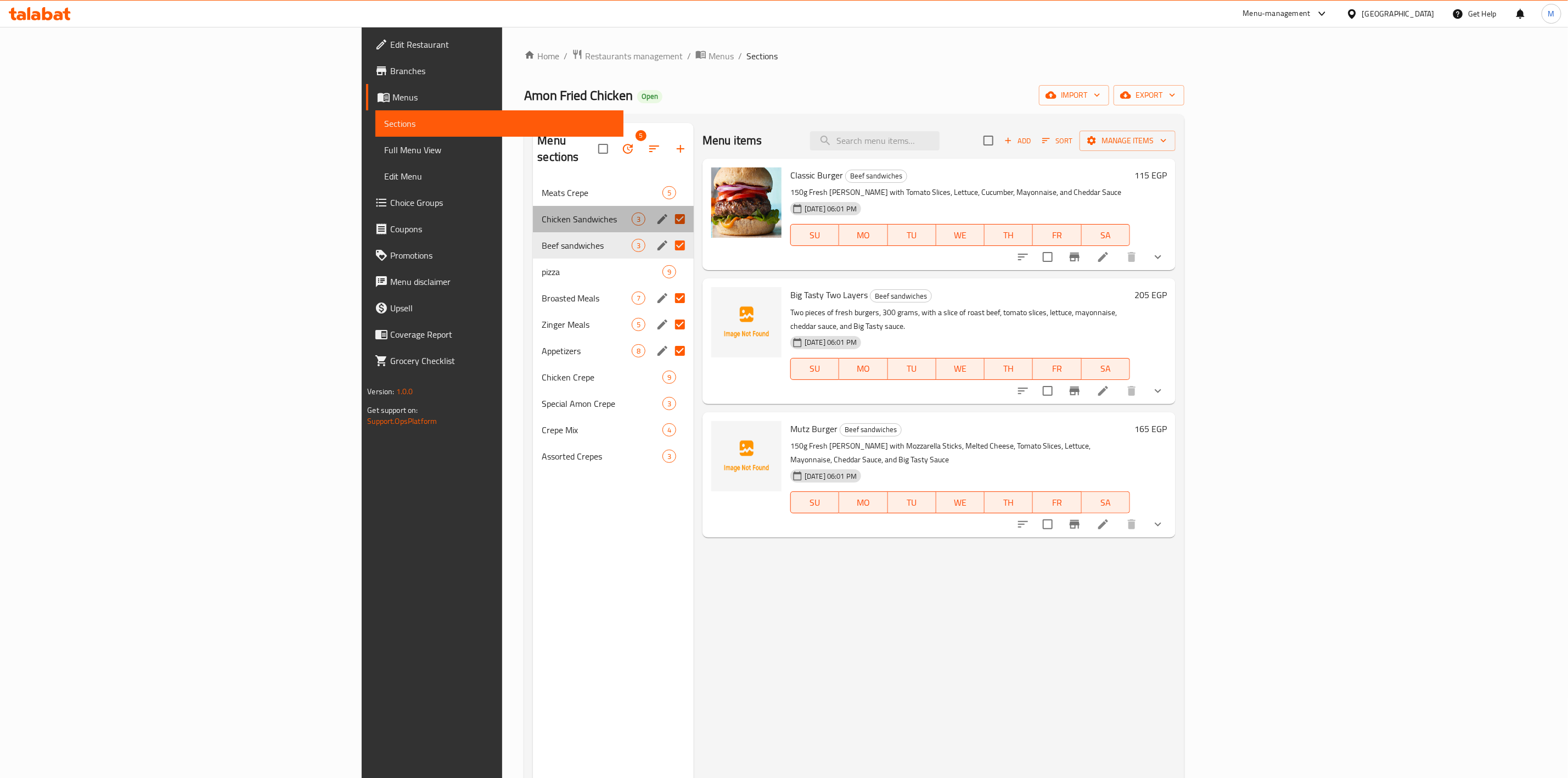
click at [533, 206] on div "Chicken Sandwiches 3" at bounding box center [614, 219] width 161 height 26
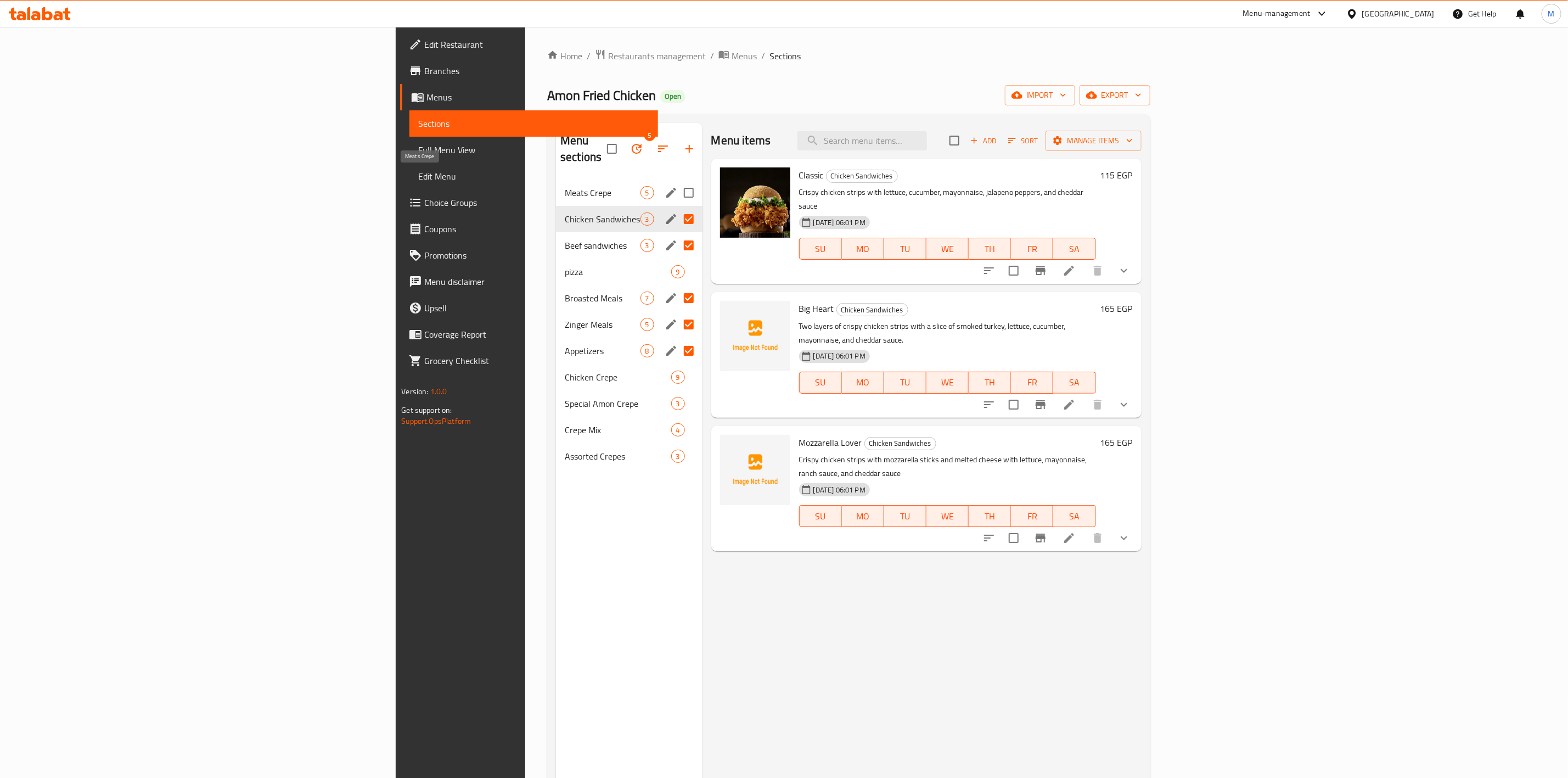
click at [565, 186] on span "Meats Crepe" at bounding box center [602, 192] width 75 height 13
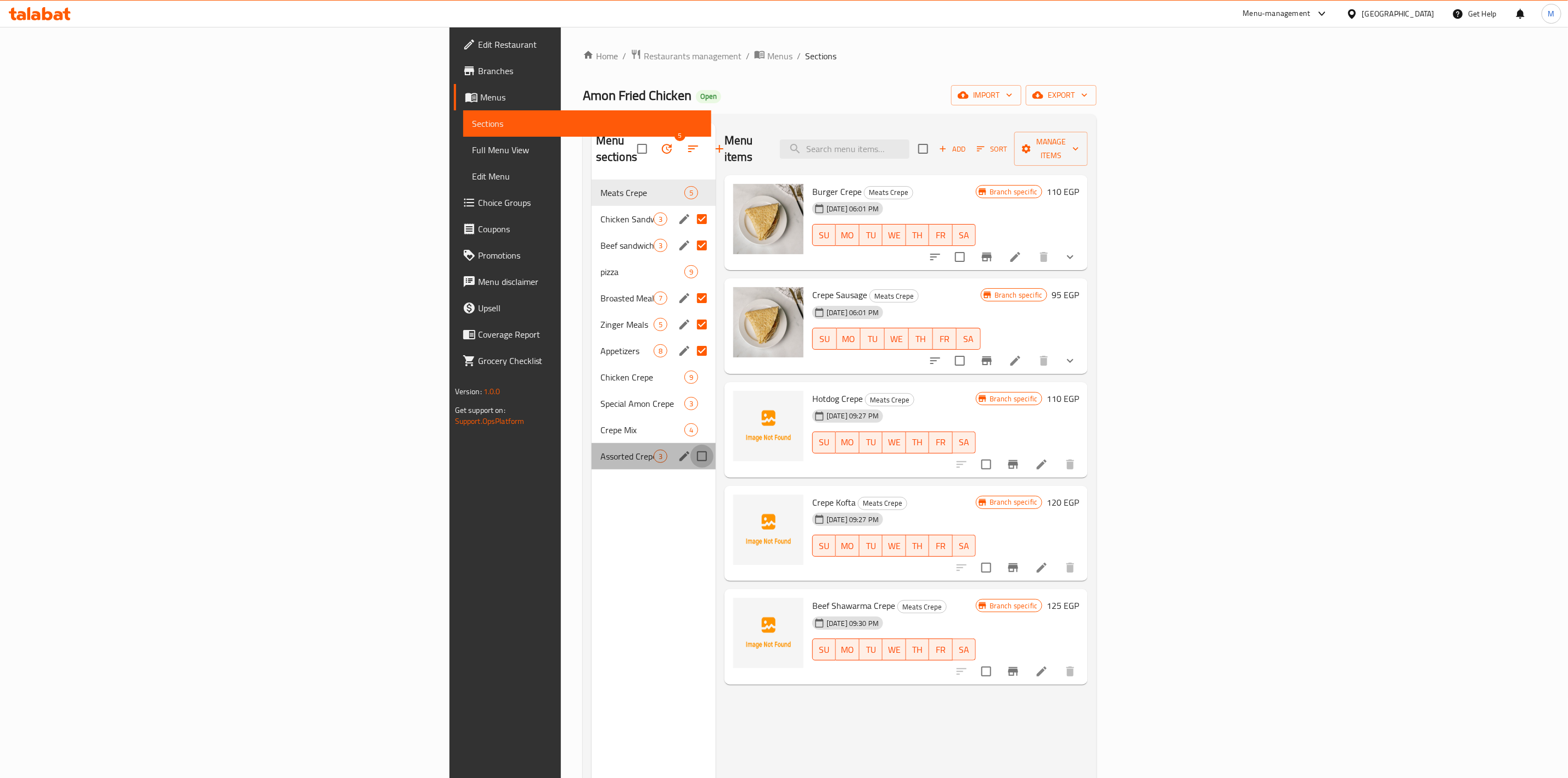
click at [691, 445] on input "Menu sections" at bounding box center [702, 456] width 23 height 23
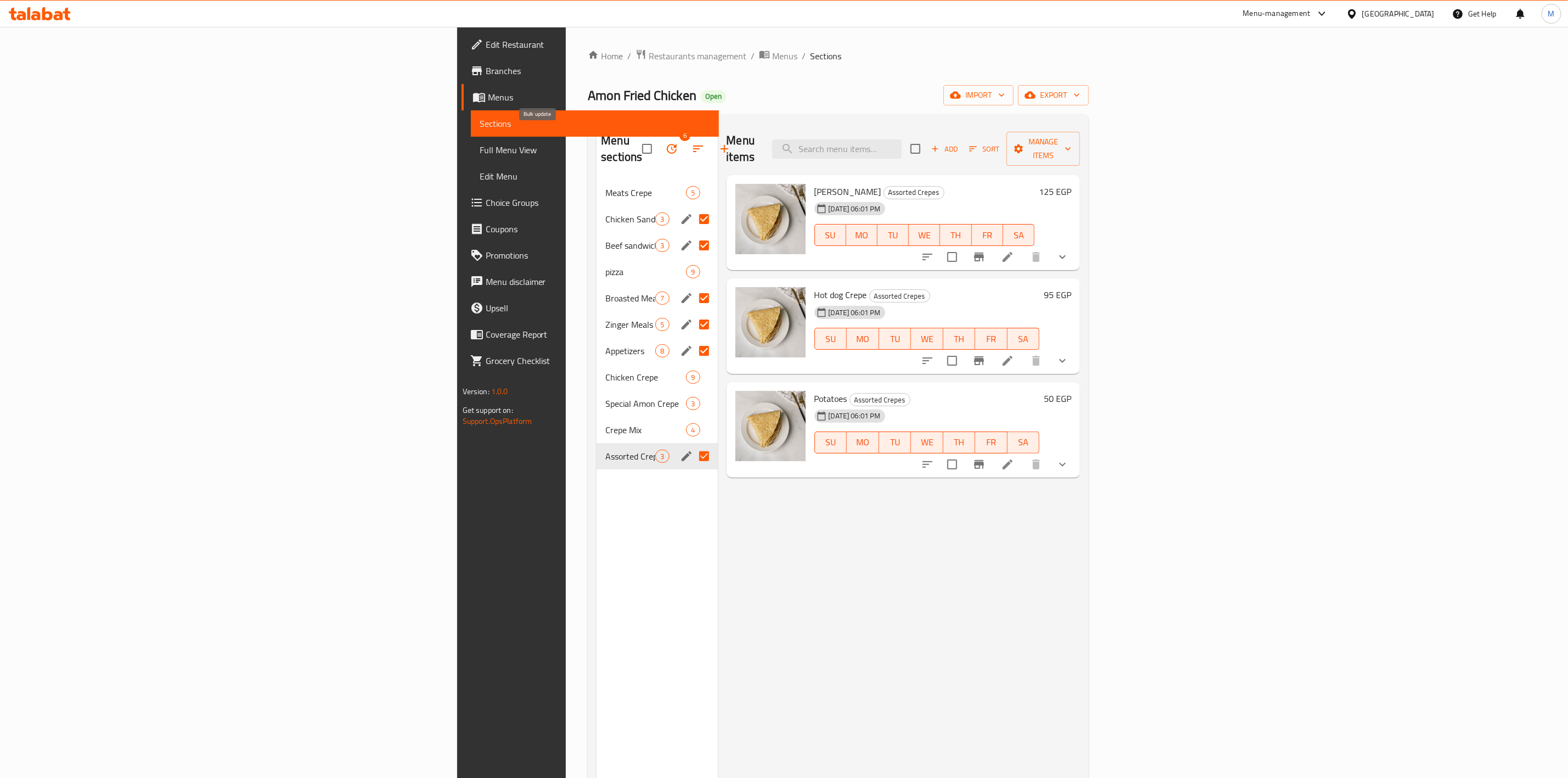
click at [659, 138] on button "button" at bounding box center [672, 149] width 26 height 26
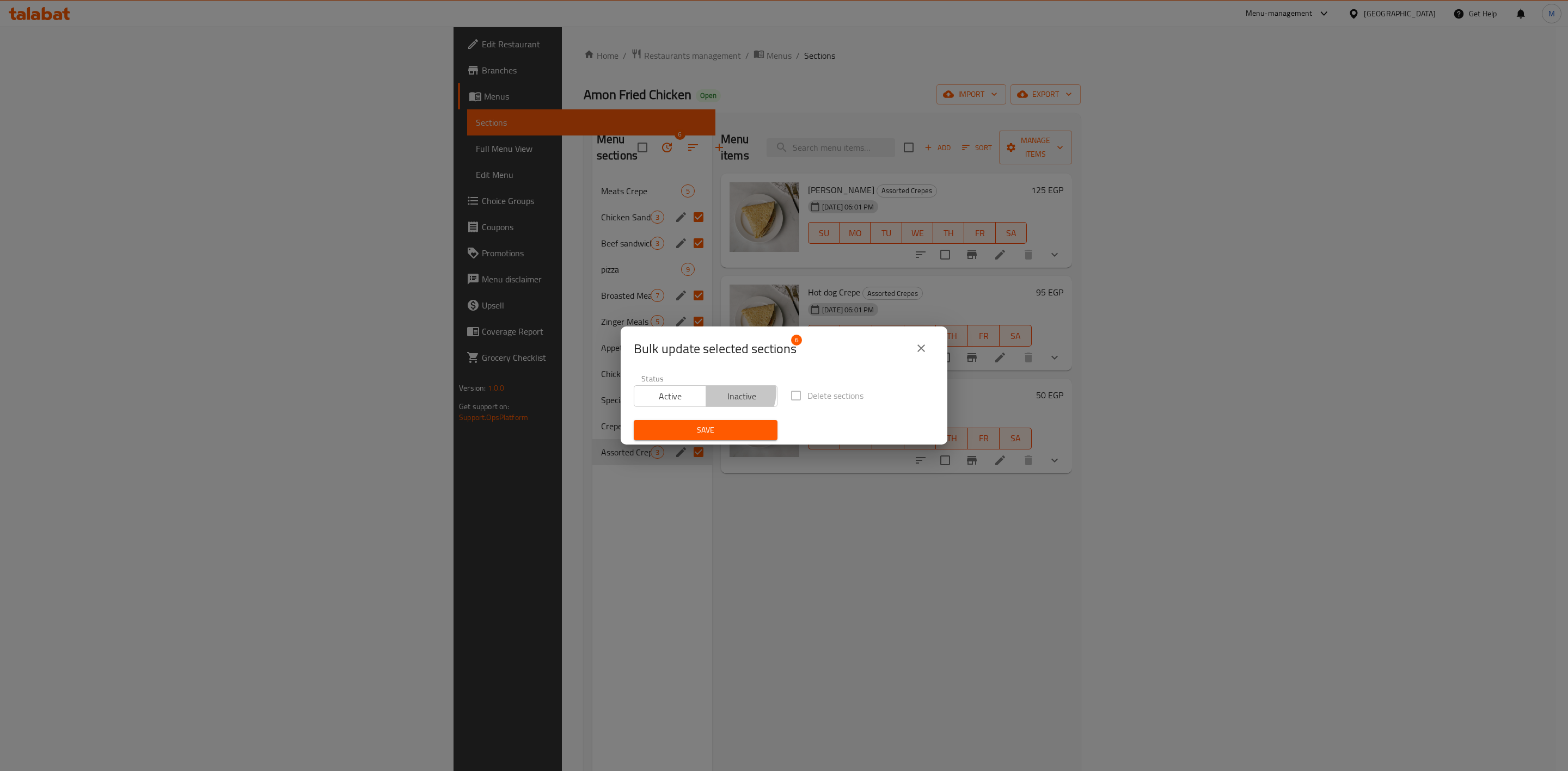
click at [726, 392] on span "Inactive" at bounding box center [742, 397] width 63 height 16
click at [916, 347] on icon "close" at bounding box center [921, 348] width 13 height 13
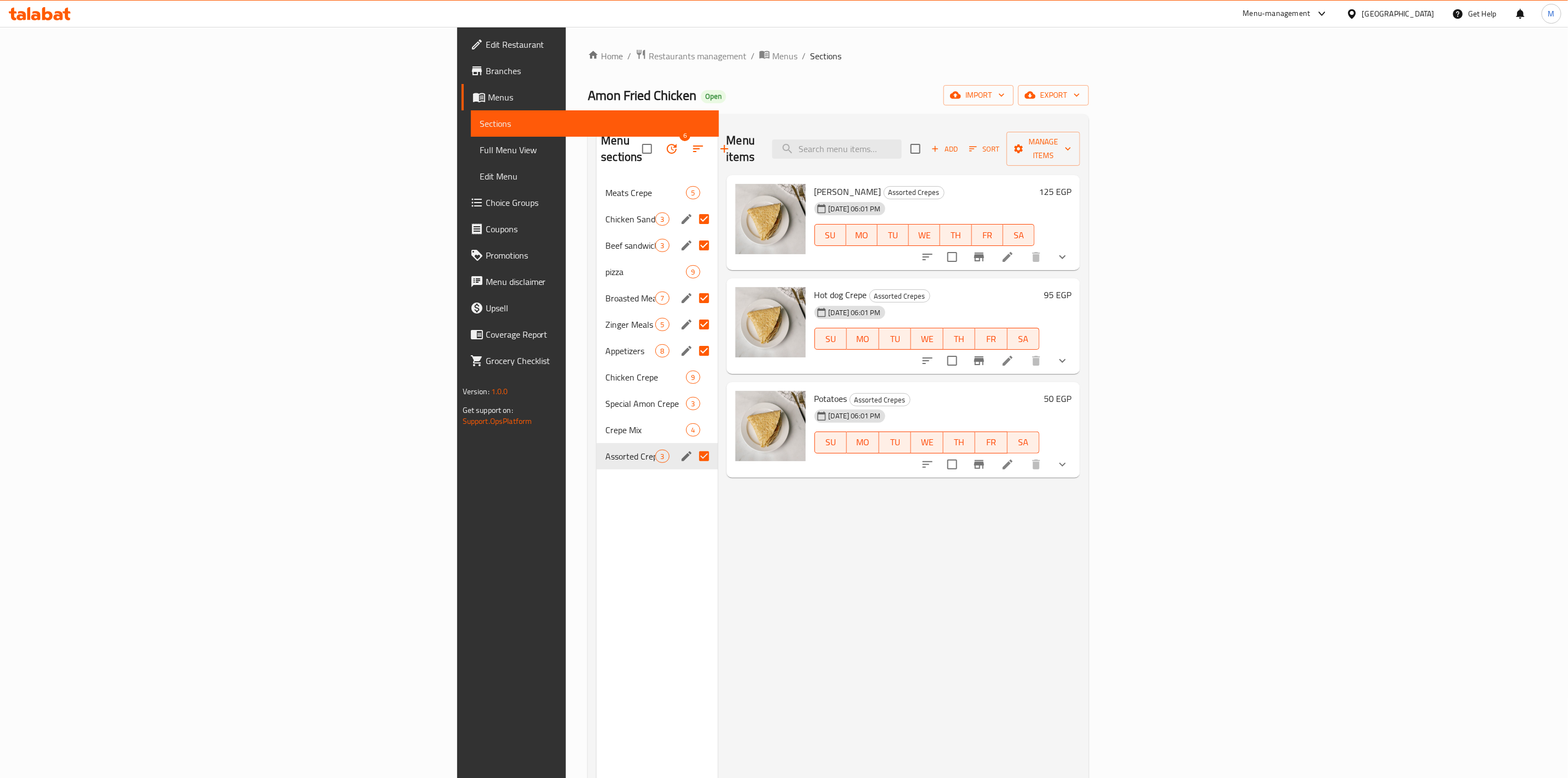
click at [693, 445] on input "Menu sections" at bounding box center [704, 456] width 23 height 23
checkbox input "false"
click at [666, 142] on icon "button" at bounding box center [672, 149] width 13 height 13
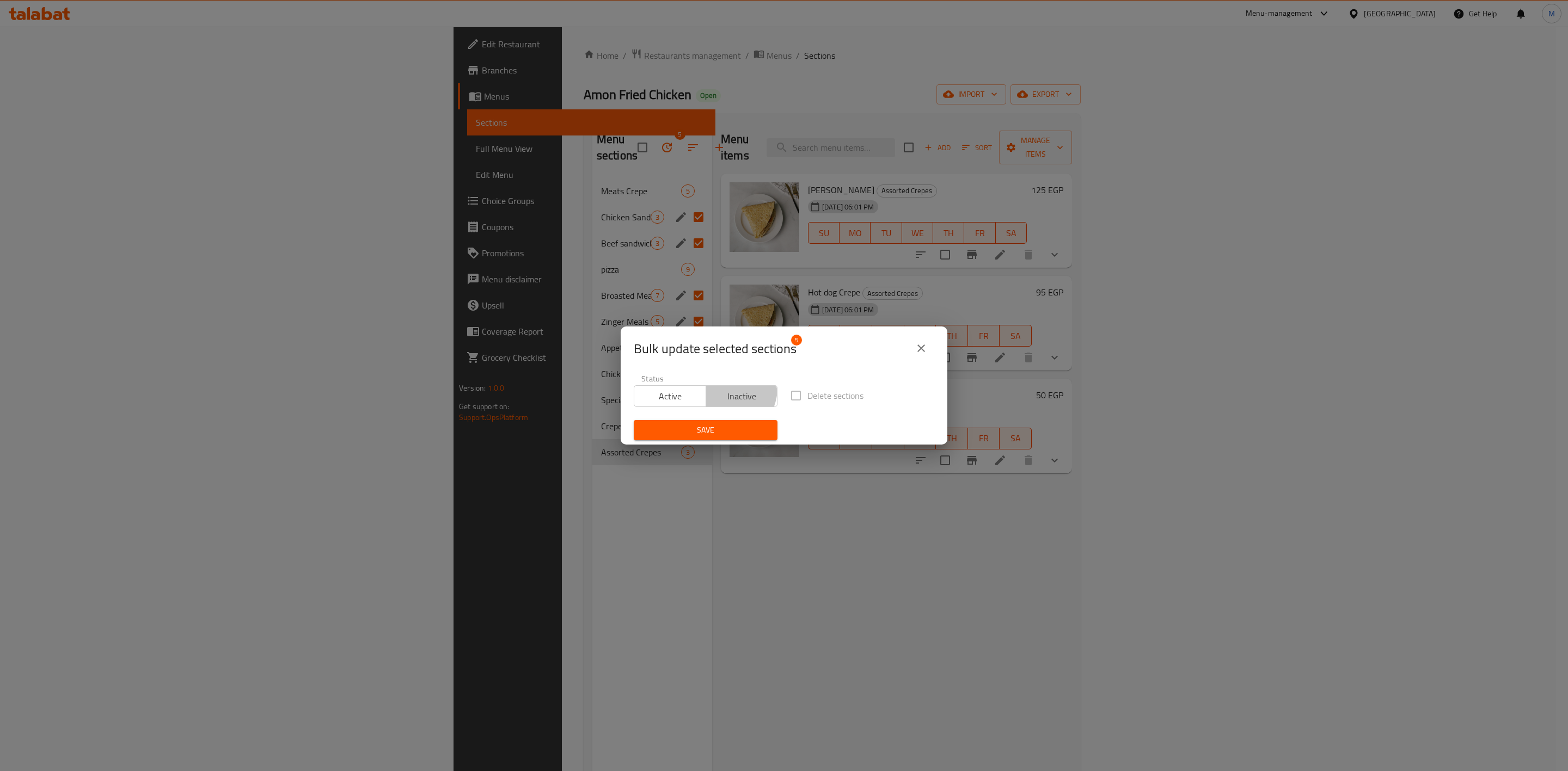
click at [722, 389] on span "Inactive" at bounding box center [742, 397] width 63 height 16
click at [724, 427] on span "Save" at bounding box center [705, 430] width 126 height 14
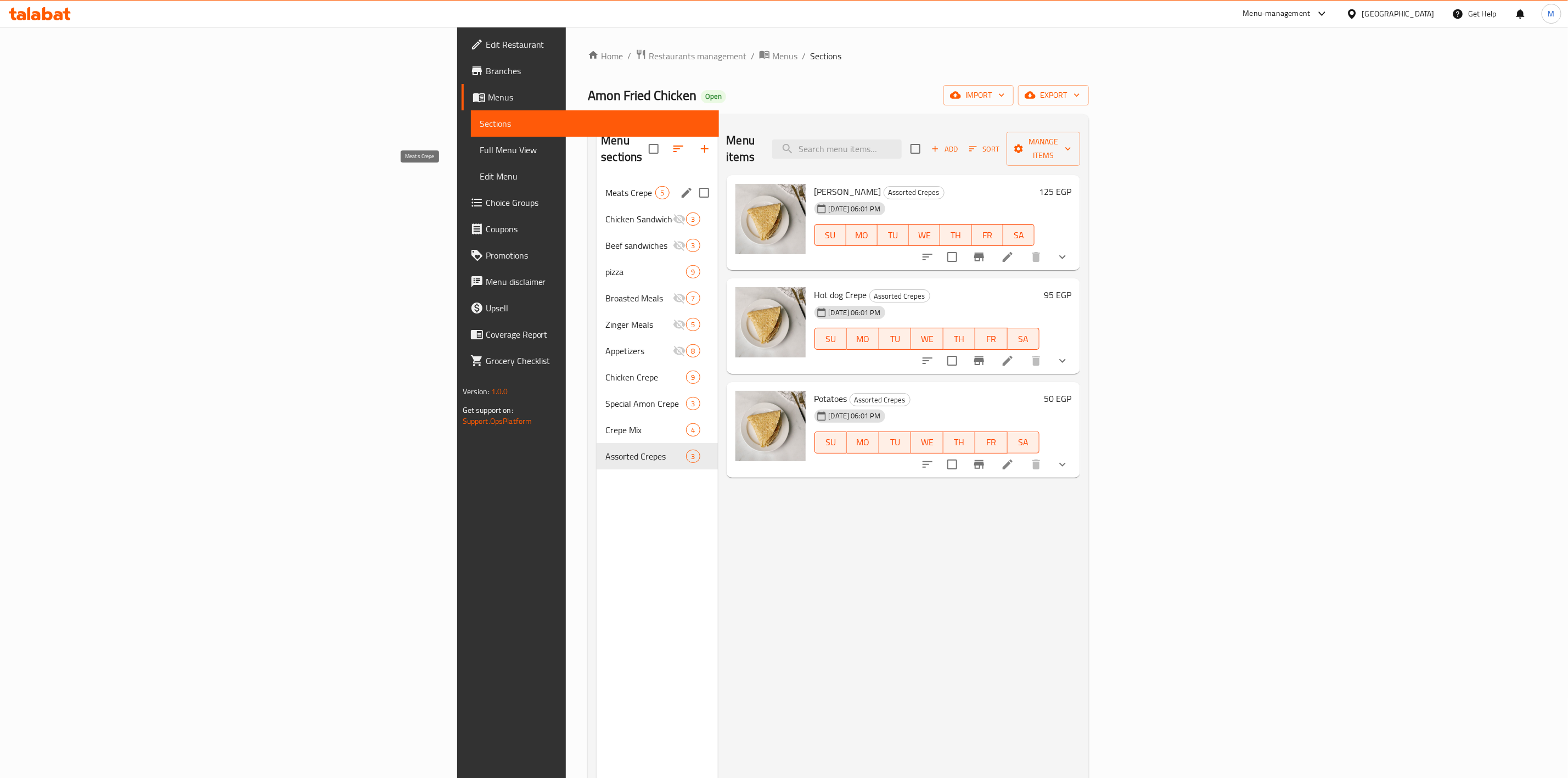
click at [605, 186] on span "Meats Crepe" at bounding box center [631, 192] width 50 height 13
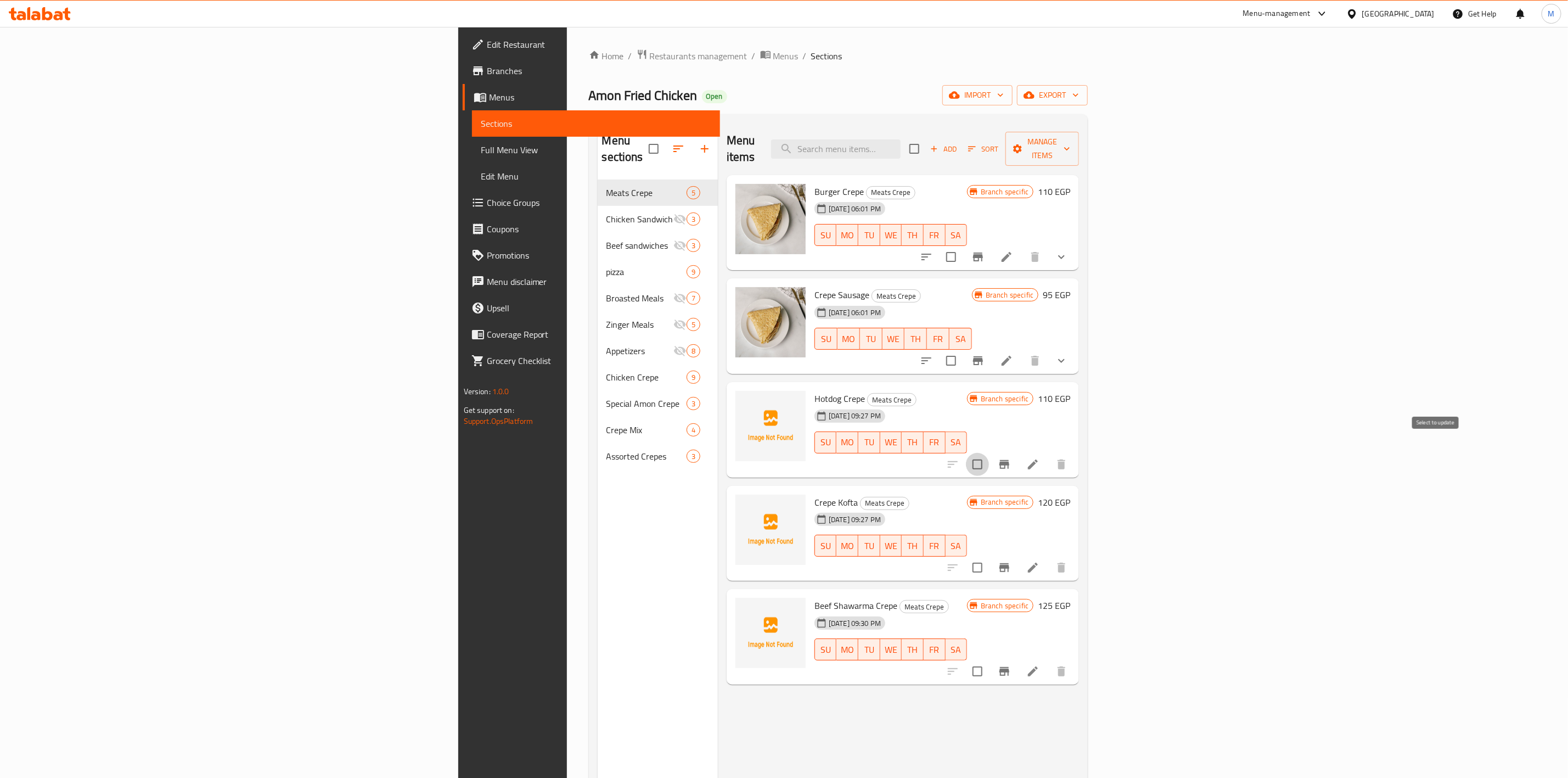
click at [989, 453] on input "checkbox" at bounding box center [977, 465] width 23 height 23
checkbox input "true"
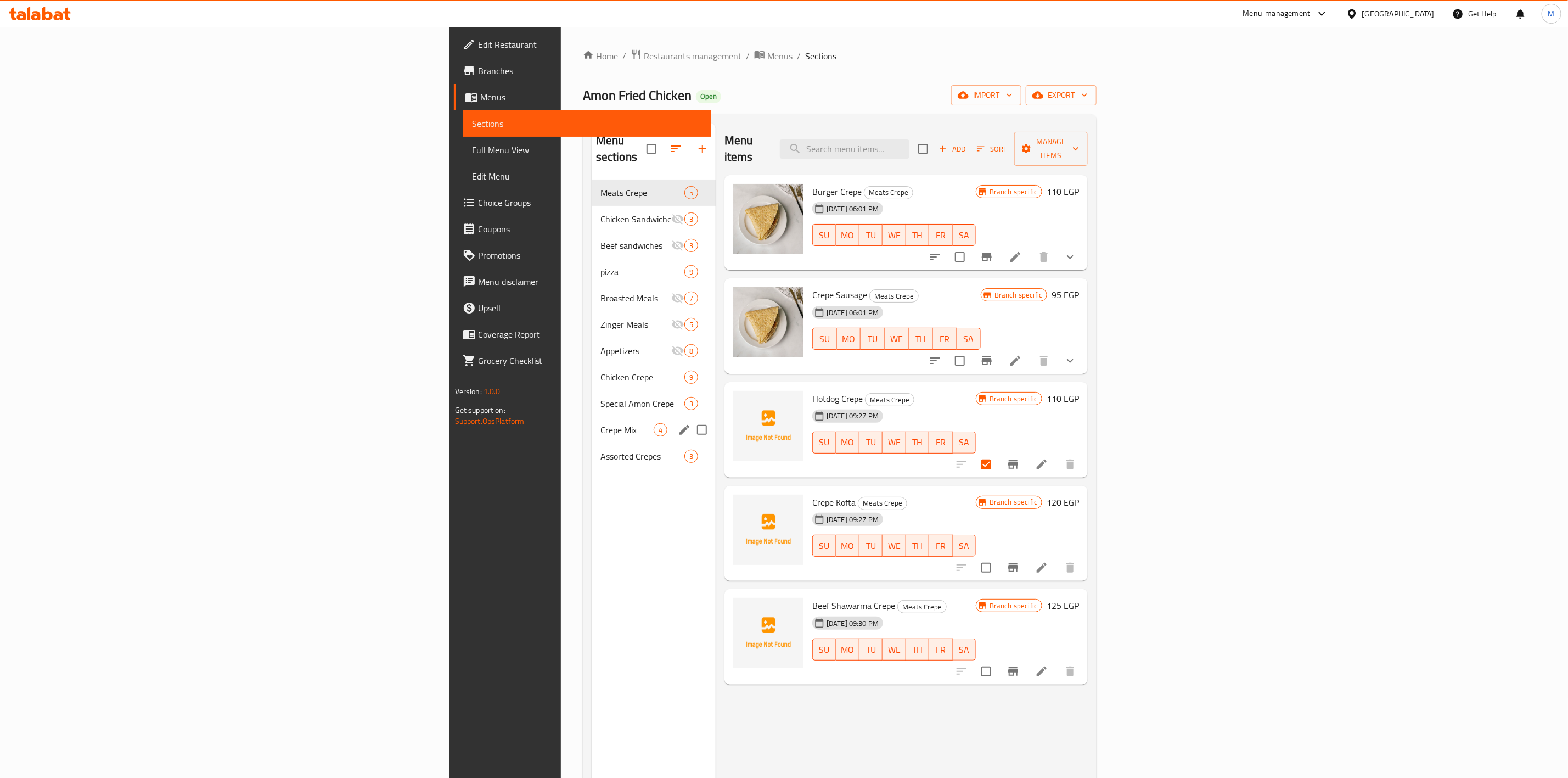
click at [601, 423] on span "Crepe Mix" at bounding box center [627, 430] width 54 height 13
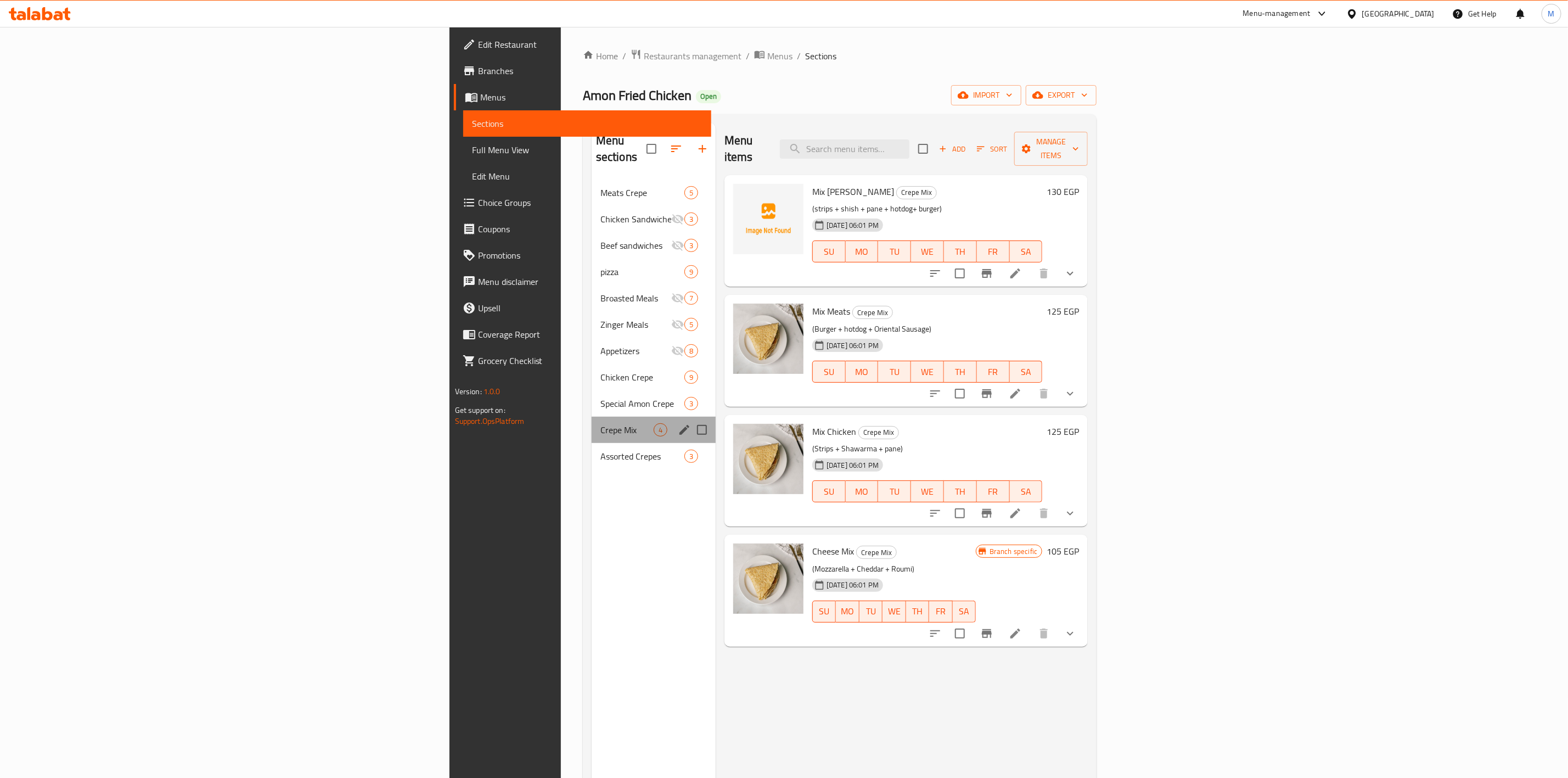
click at [592, 421] on div "Crepe Mix 4" at bounding box center [653, 430] width 124 height 26
click at [592, 443] on div "Assorted Crepes 3" at bounding box center [653, 456] width 124 height 26
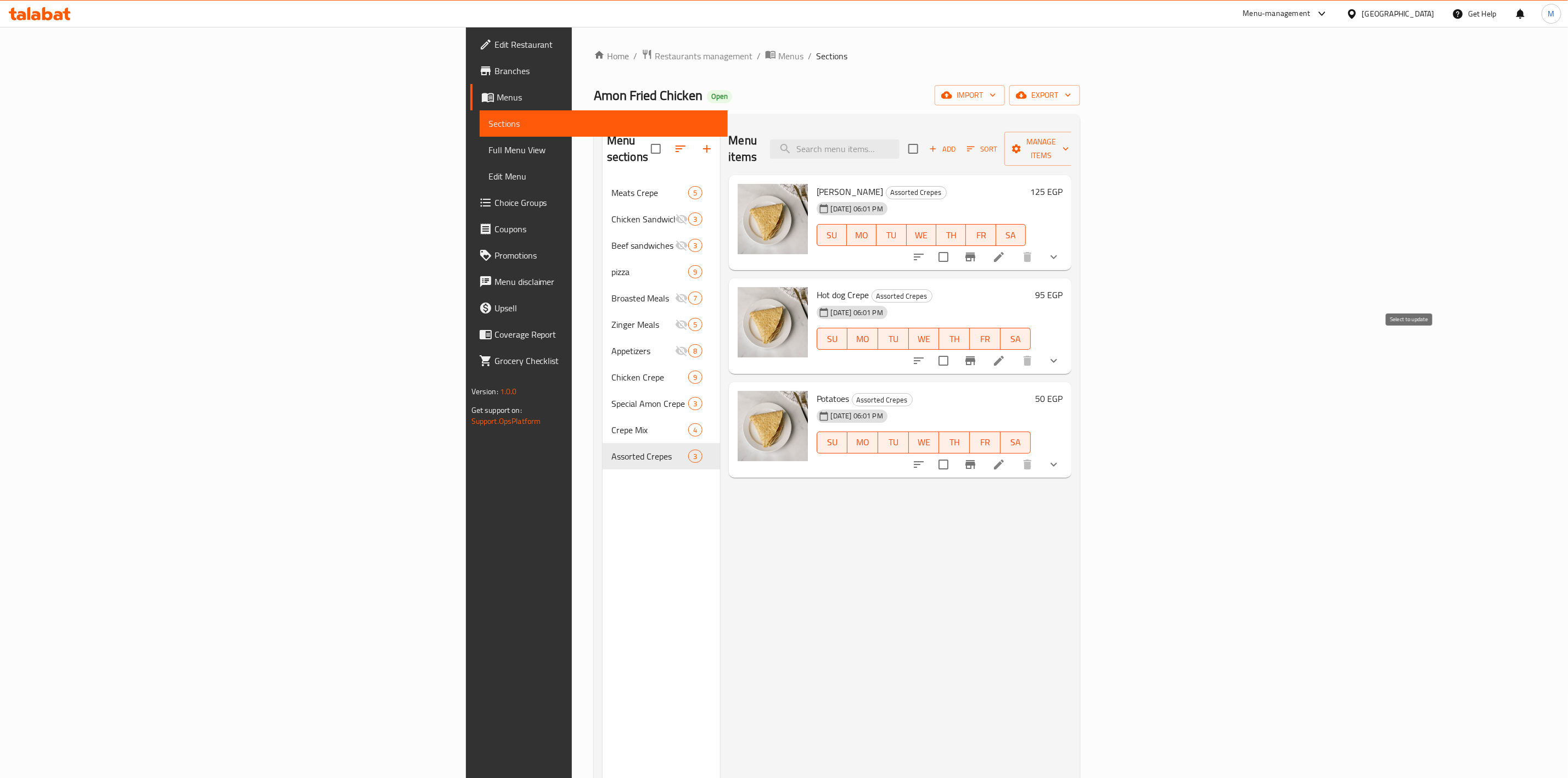
click at [955, 349] on input "checkbox" at bounding box center [943, 361] width 23 height 23
checkbox input "true"
click at [977, 354] on icon "Branch-specific-item" at bounding box center [971, 361] width 13 height 13
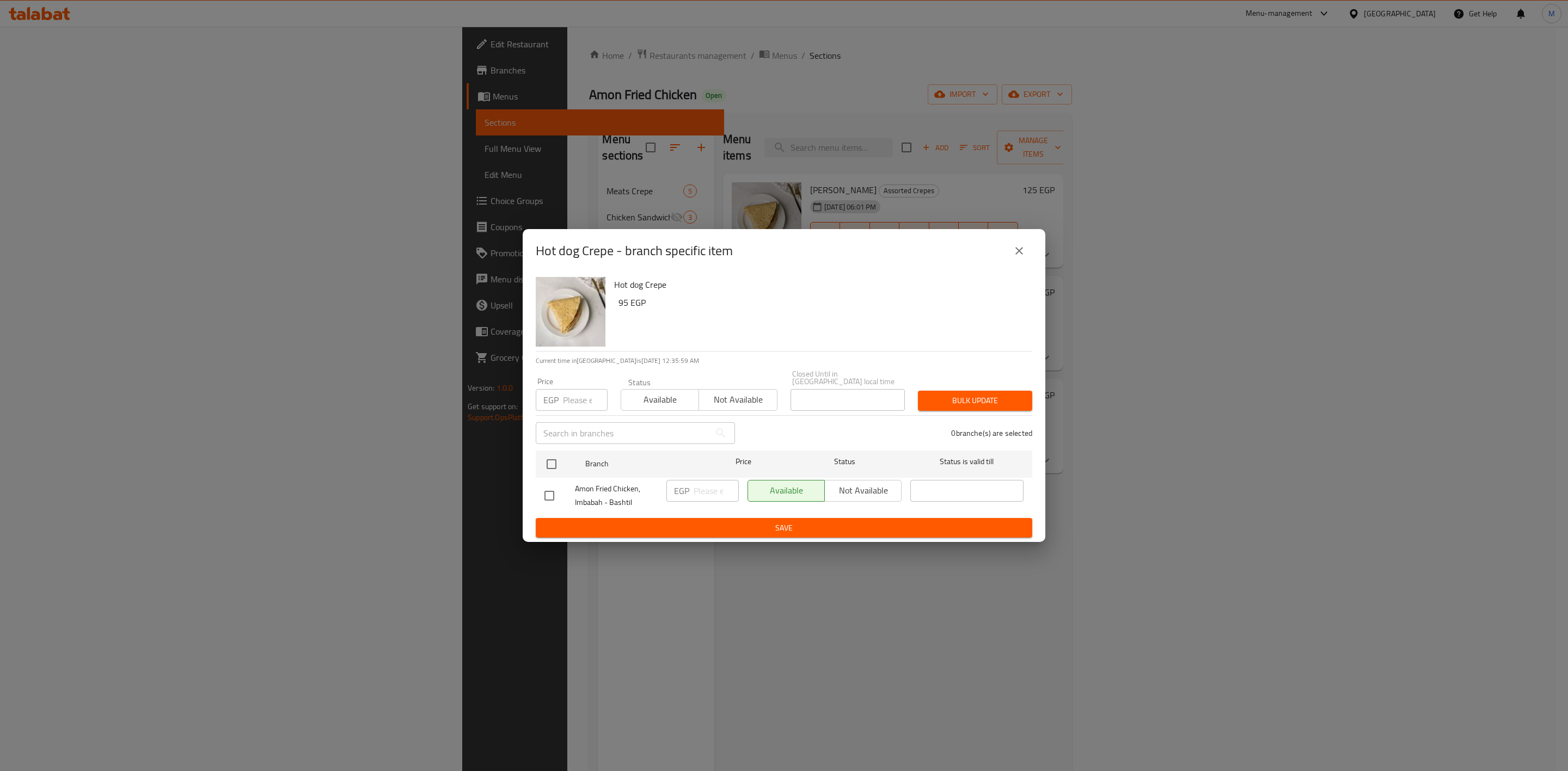
click at [571, 390] on input "number" at bounding box center [584, 400] width 44 height 22
type input "110"
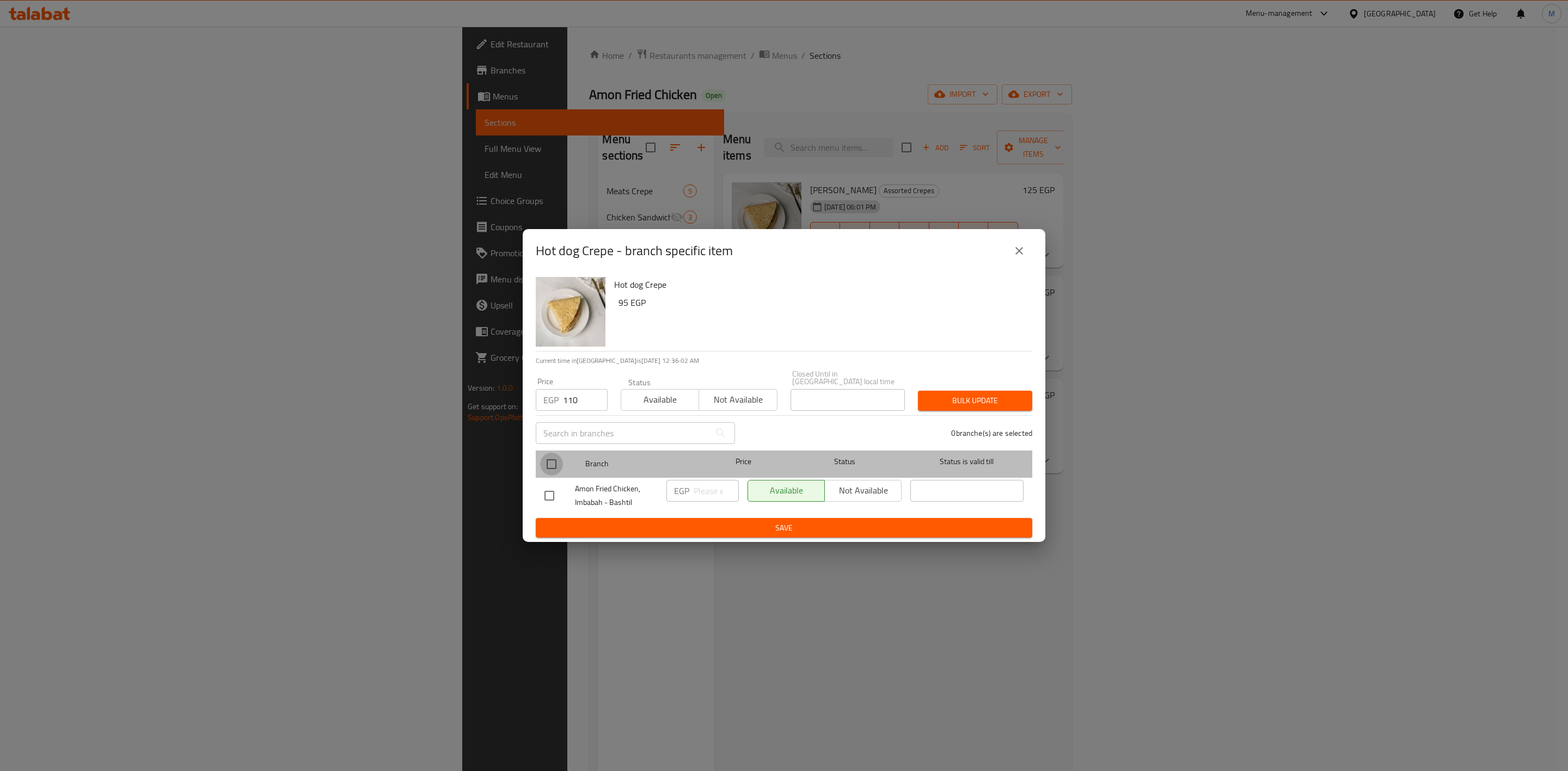
click at [555, 464] on input "checkbox" at bounding box center [551, 464] width 23 height 23
checkbox input "true"
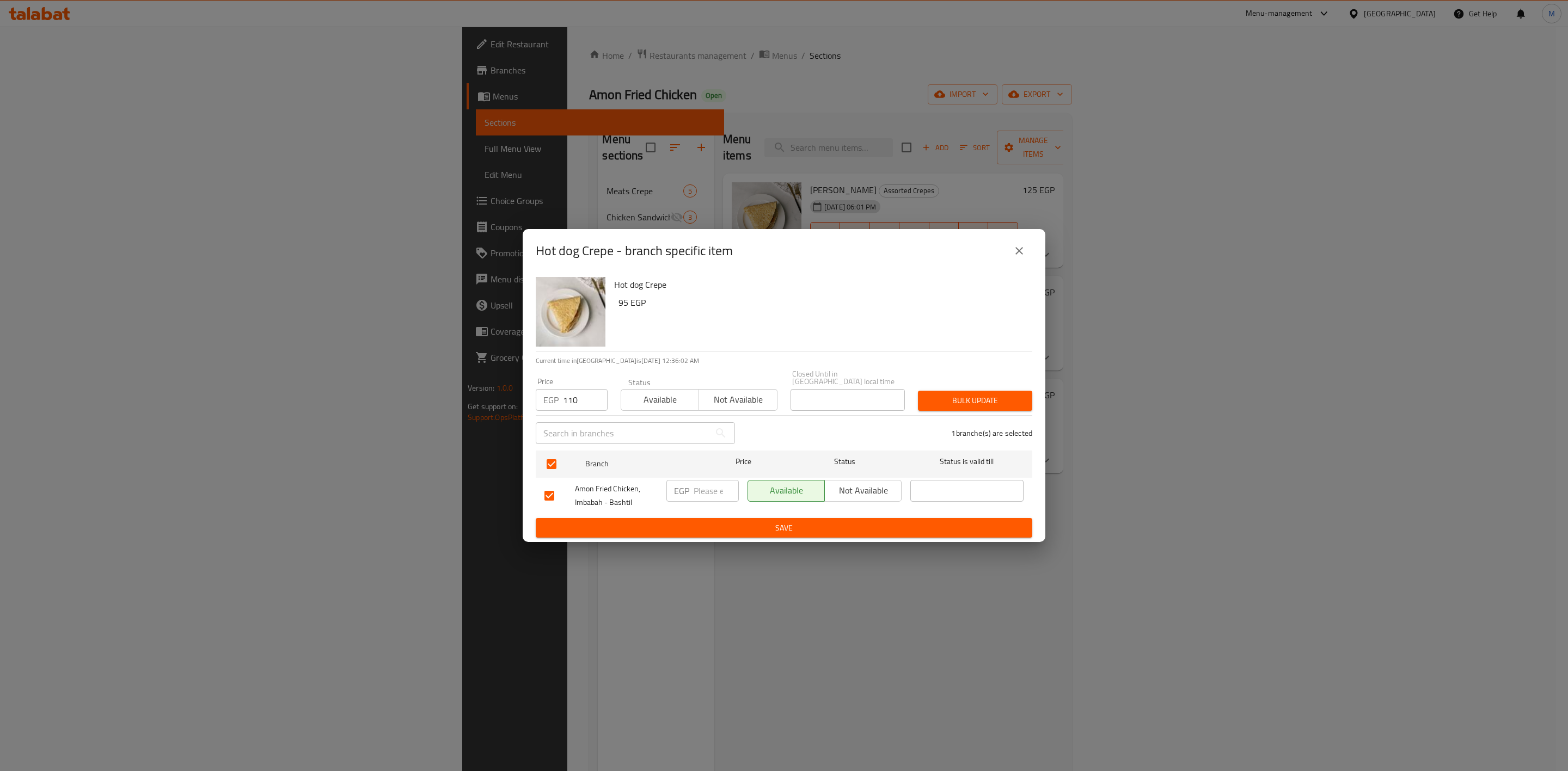
click at [1015, 384] on div "Bulk update" at bounding box center [975, 400] width 127 height 33
click at [1009, 391] on button "Bulk update" at bounding box center [975, 401] width 114 height 20
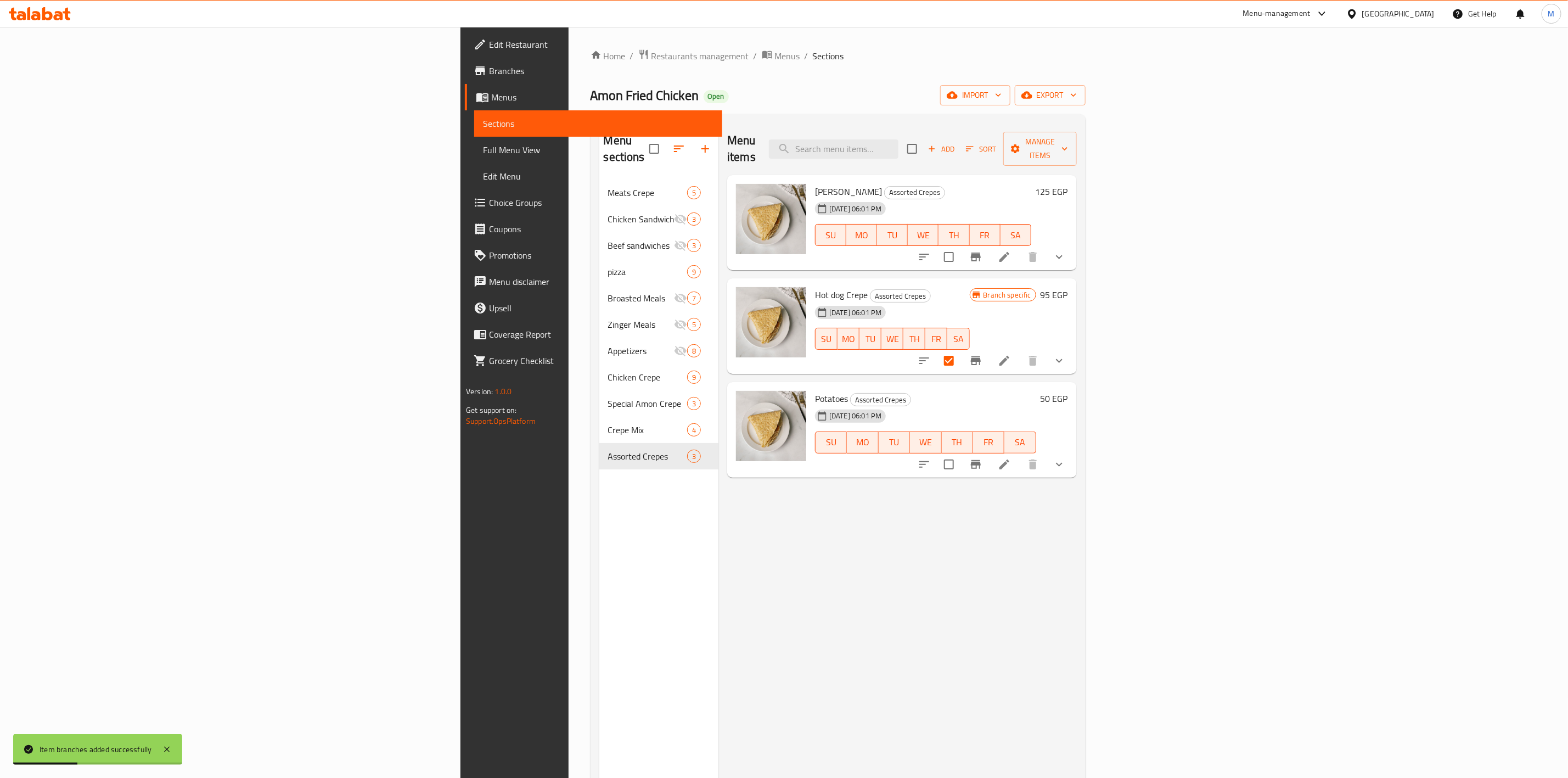
click at [1077, 125] on div "Menu items Add Sort Manage items" at bounding box center [902, 149] width 350 height 52
click at [1068, 140] on span "Manage items" at bounding box center [1040, 149] width 56 height 28
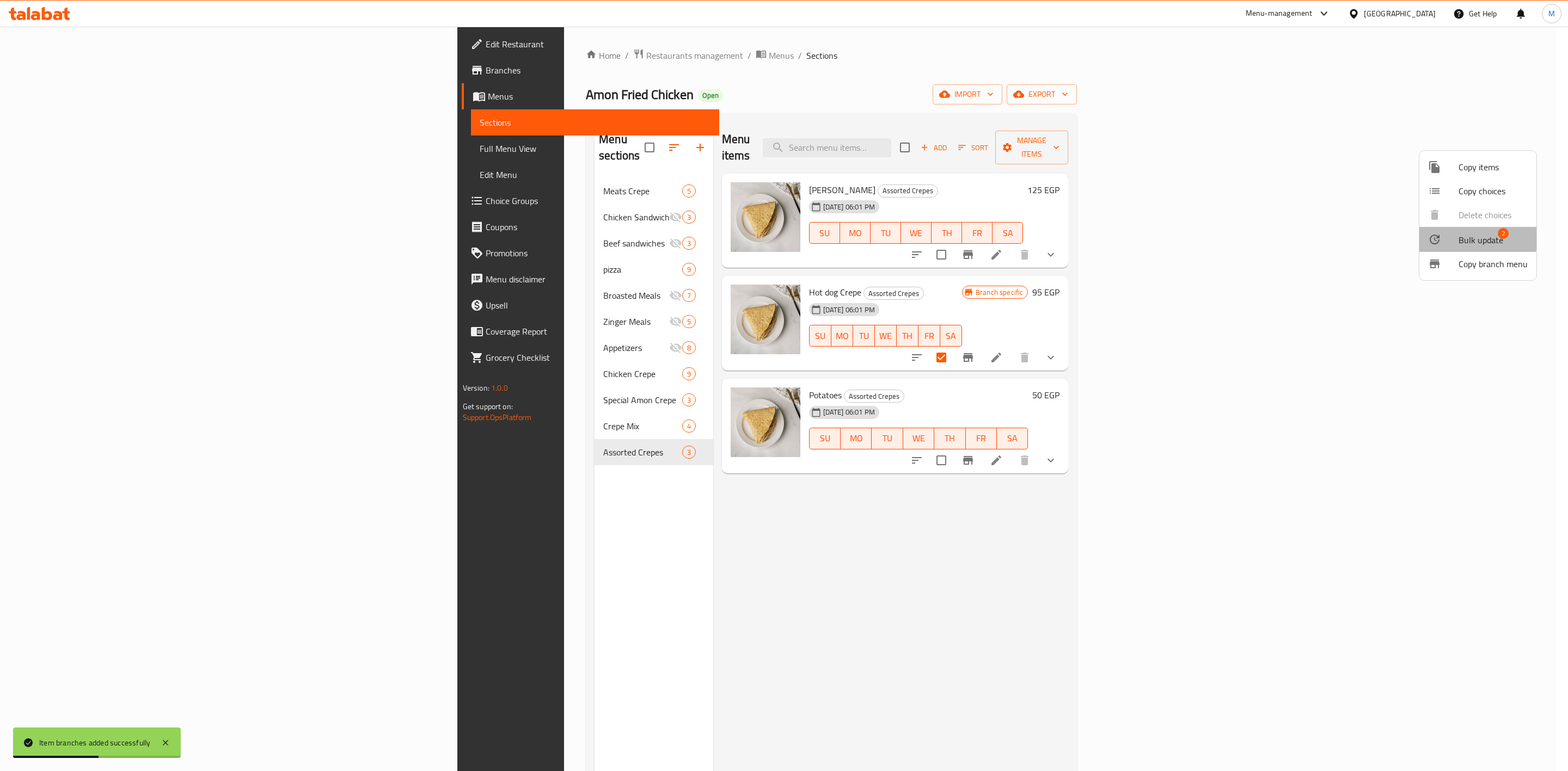
click at [1474, 234] on span "Bulk update" at bounding box center [1480, 240] width 44 height 13
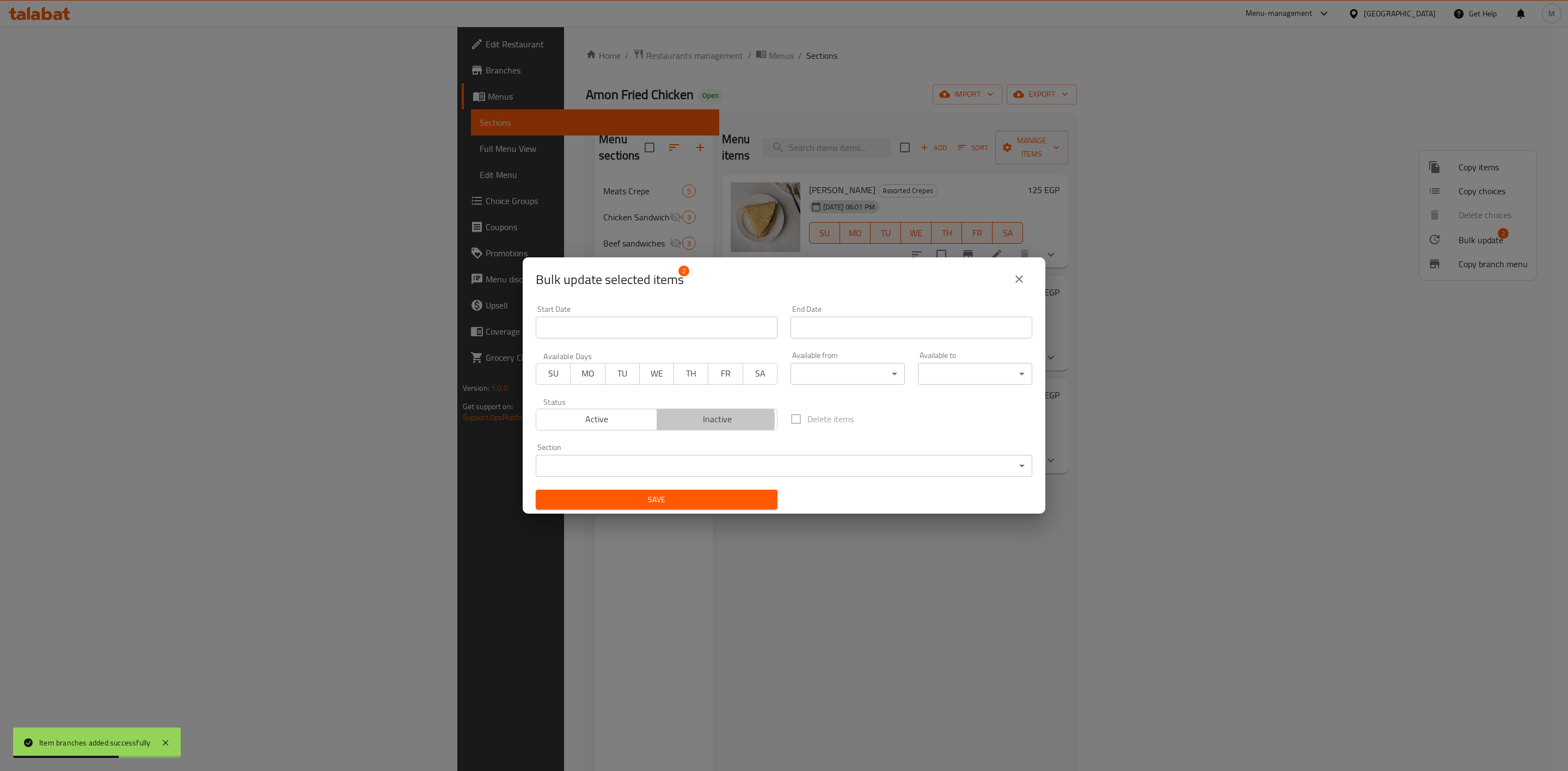
click at [681, 420] on span "Inactive" at bounding box center [717, 419] width 112 height 16
drag, startPoint x: 658, startPoint y: 417, endPoint x: 645, endPoint y: 420, distance: 13.3
click at [662, 417] on span "Inactive" at bounding box center [717, 419] width 112 height 16
click at [645, 420] on span "Active" at bounding box center [596, 419] width 112 height 16
click at [660, 456] on body "Item branches added successfully ​ Menu-management Egypt Get Help M Edit Restau…" at bounding box center [784, 398] width 1568 height 744
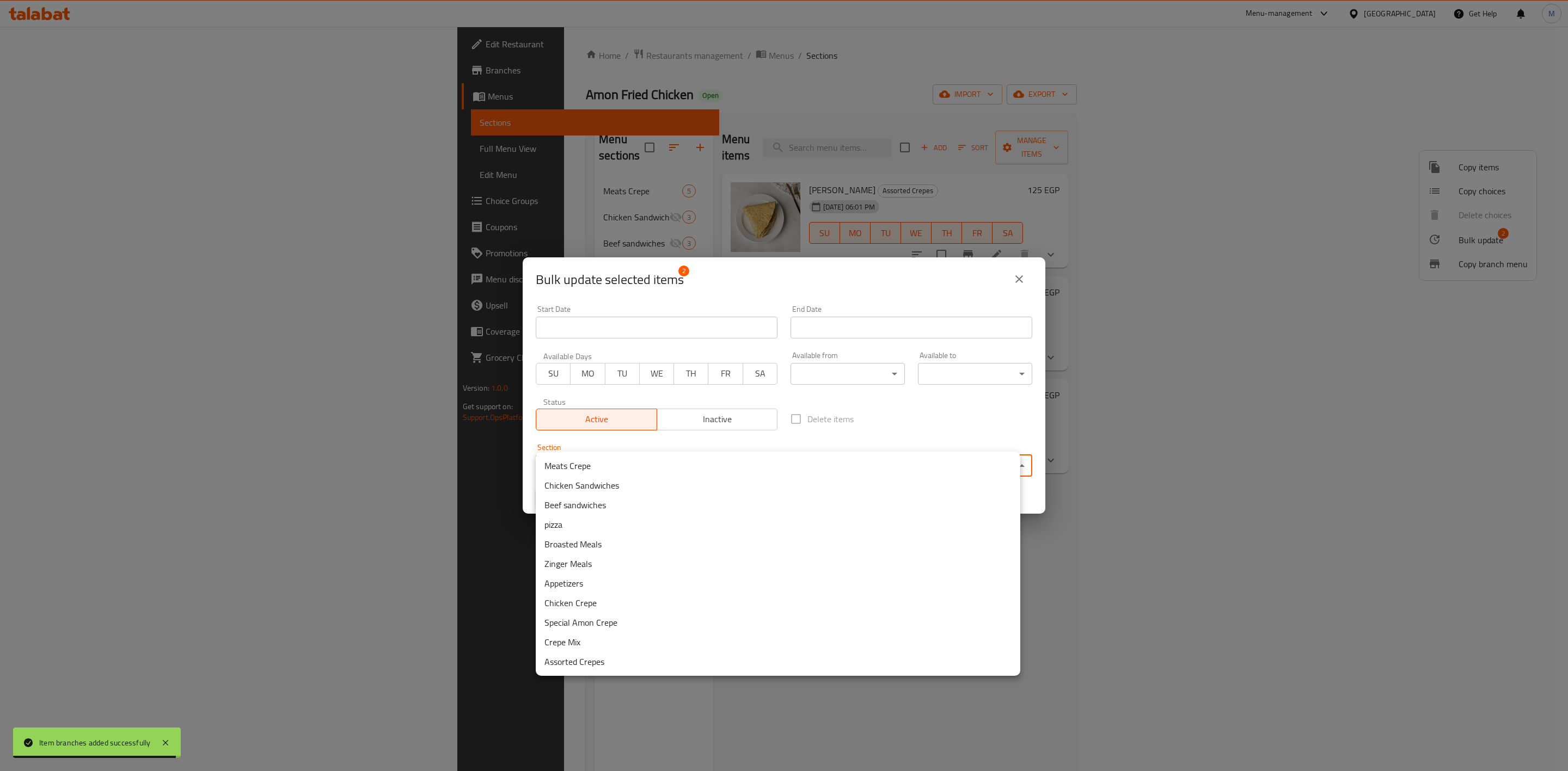
click at [729, 468] on li "Meats Crepe" at bounding box center [778, 466] width 485 height 19
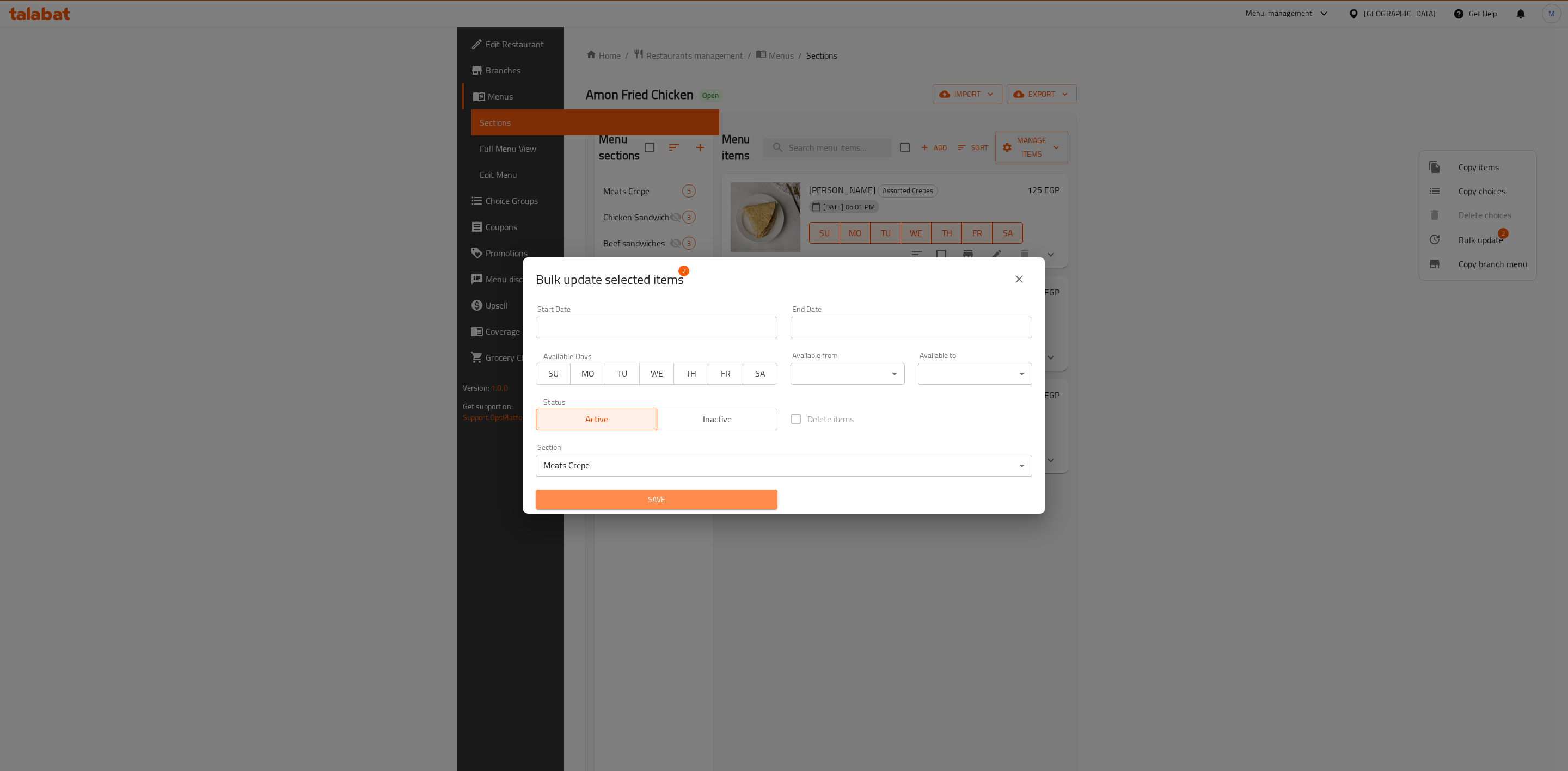
click at [732, 495] on span "Save" at bounding box center [656, 500] width 225 height 14
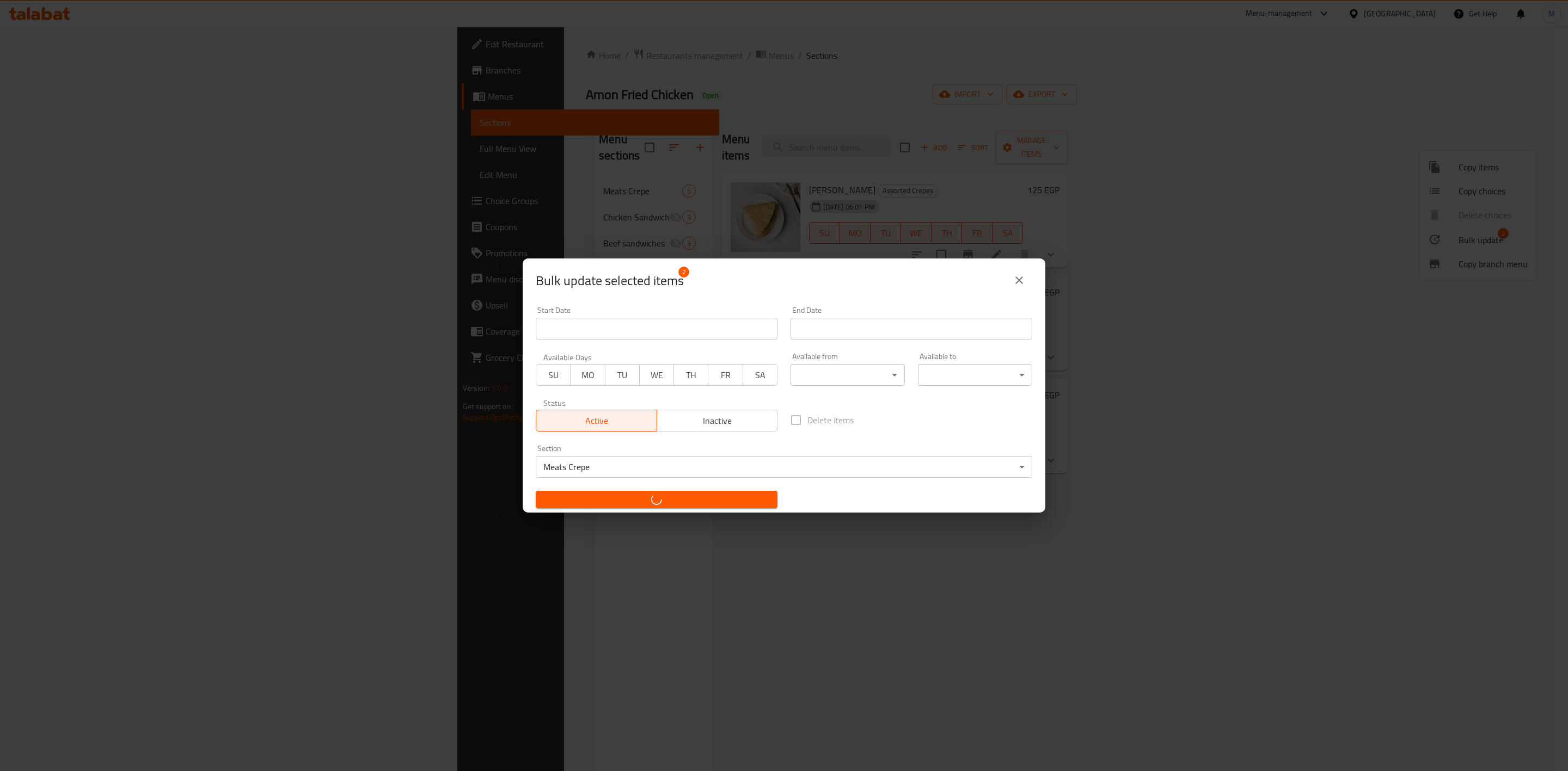
checkbox input "false"
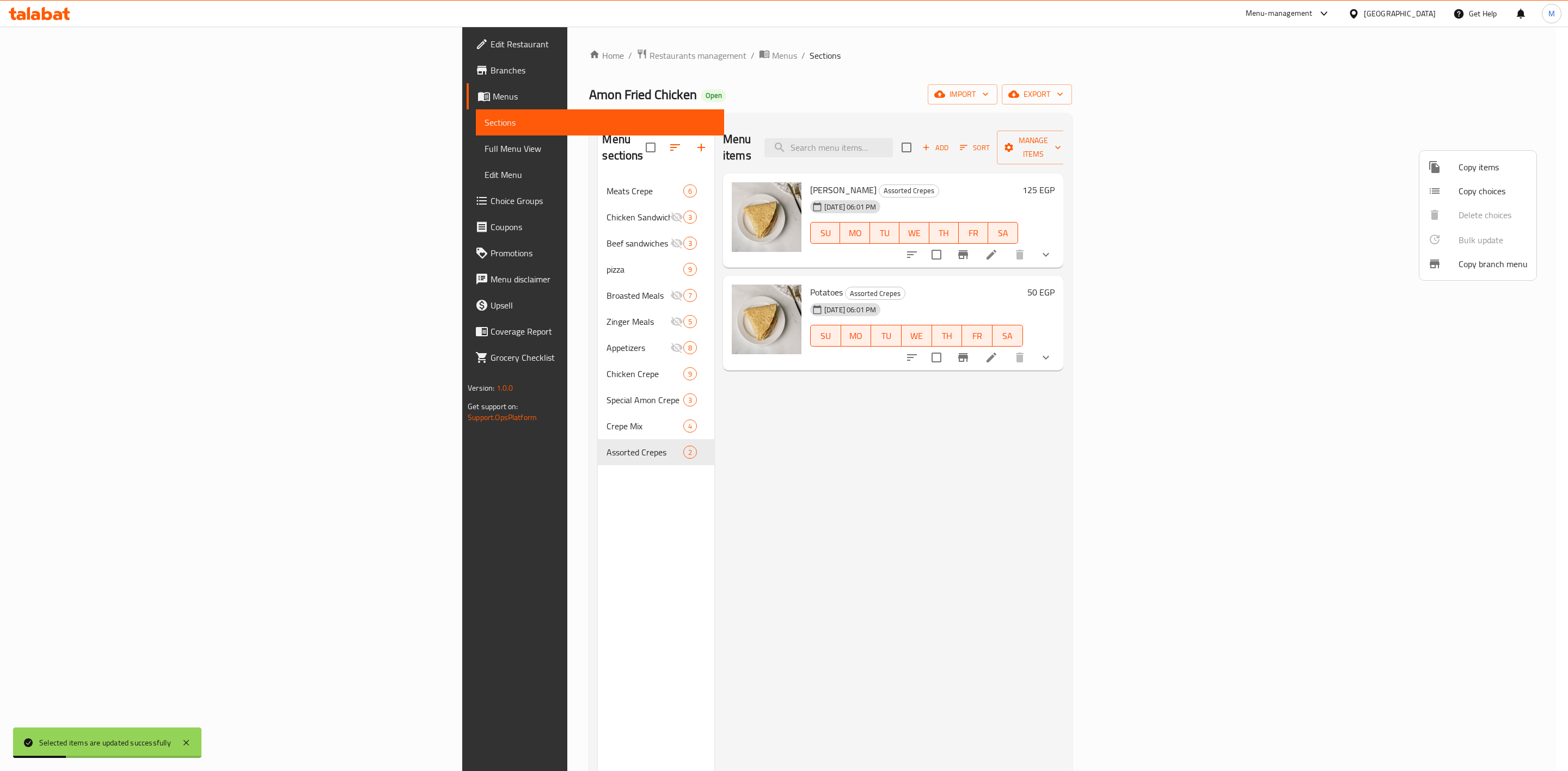
click at [409, 346] on div at bounding box center [784, 386] width 1568 height 771
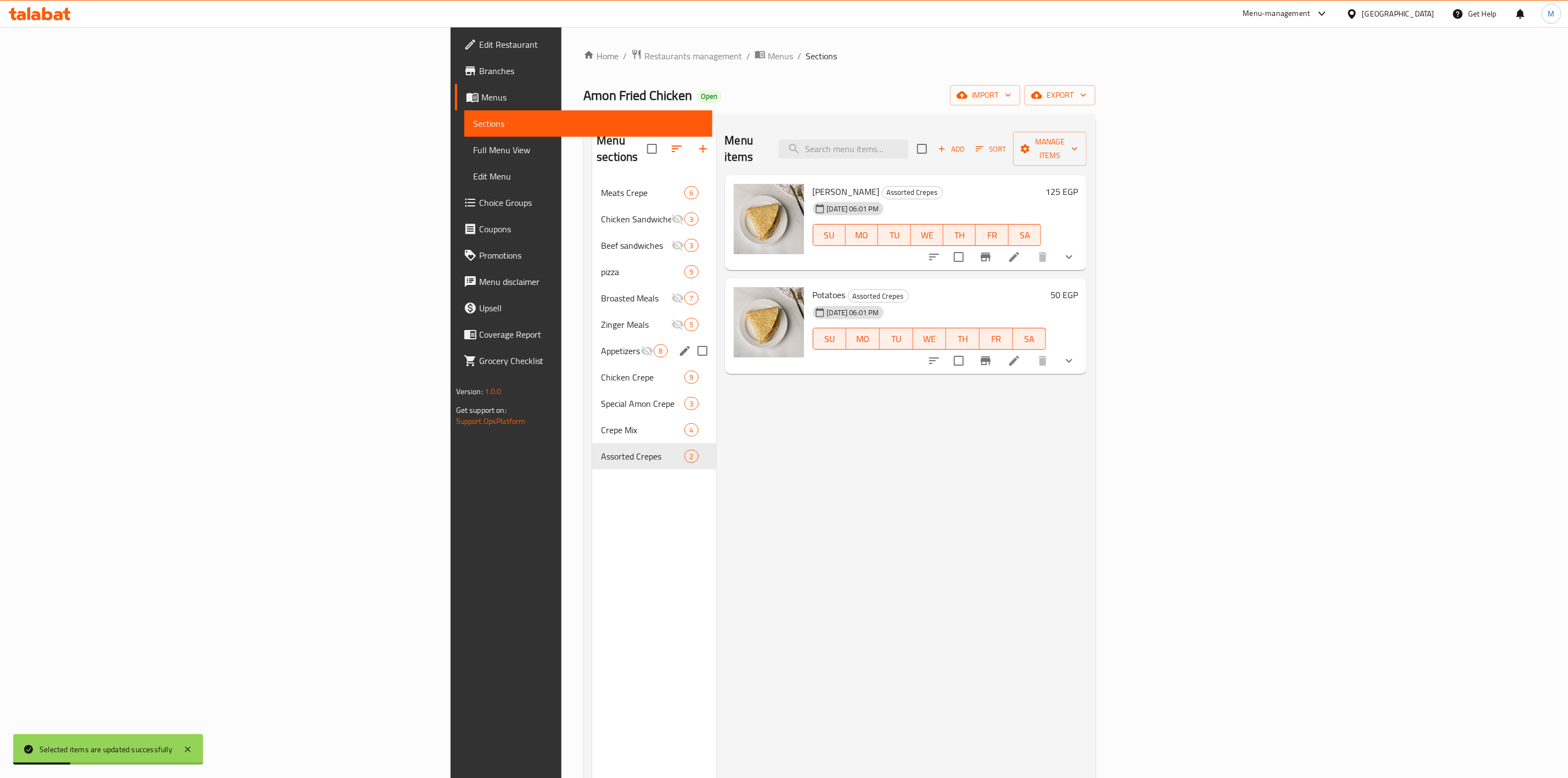
click at [601, 344] on span "Appetizers" at bounding box center [621, 351] width 40 height 13
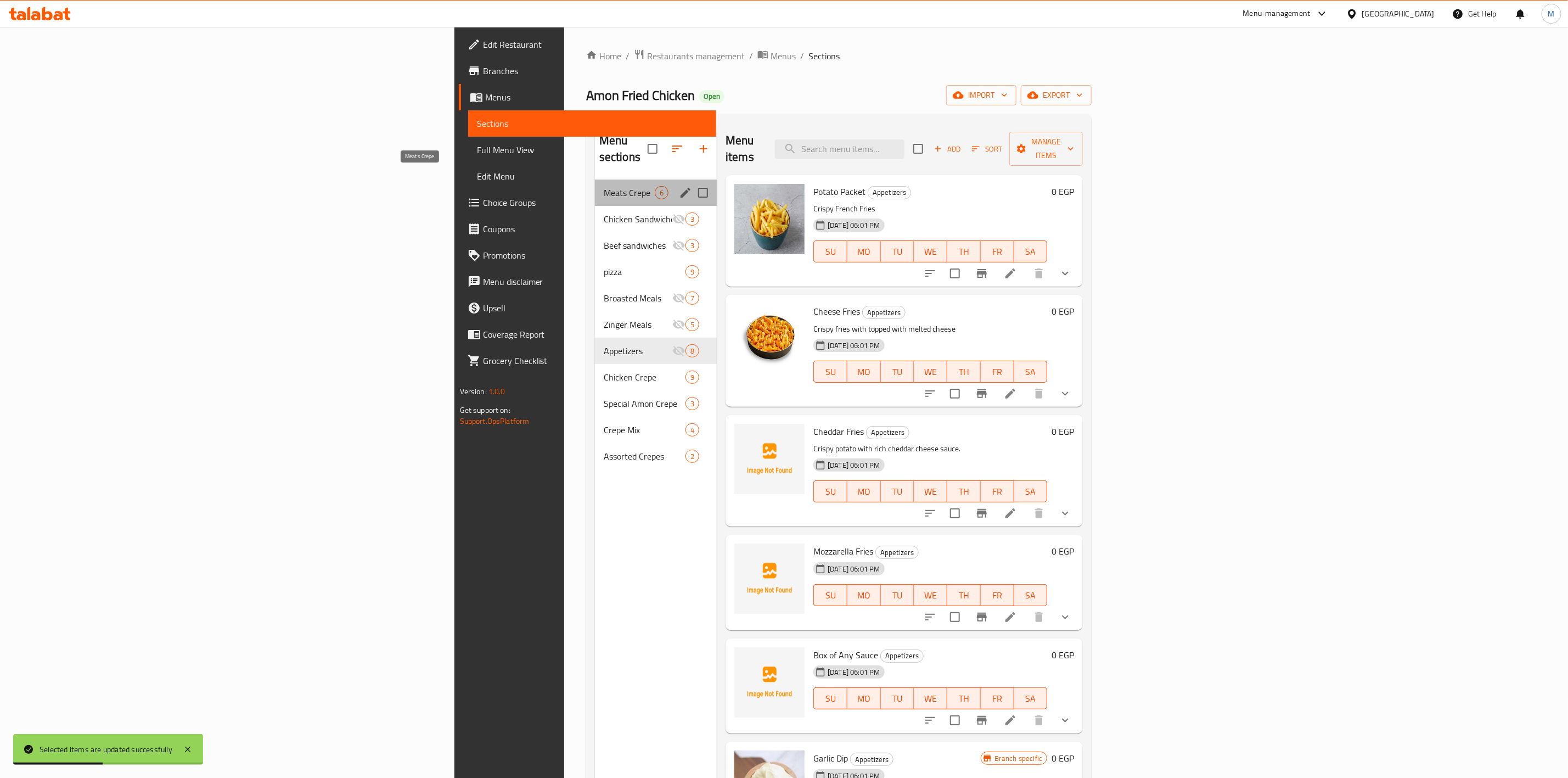
click at [604, 186] on span "Meats Crepe" at bounding box center [629, 192] width 51 height 13
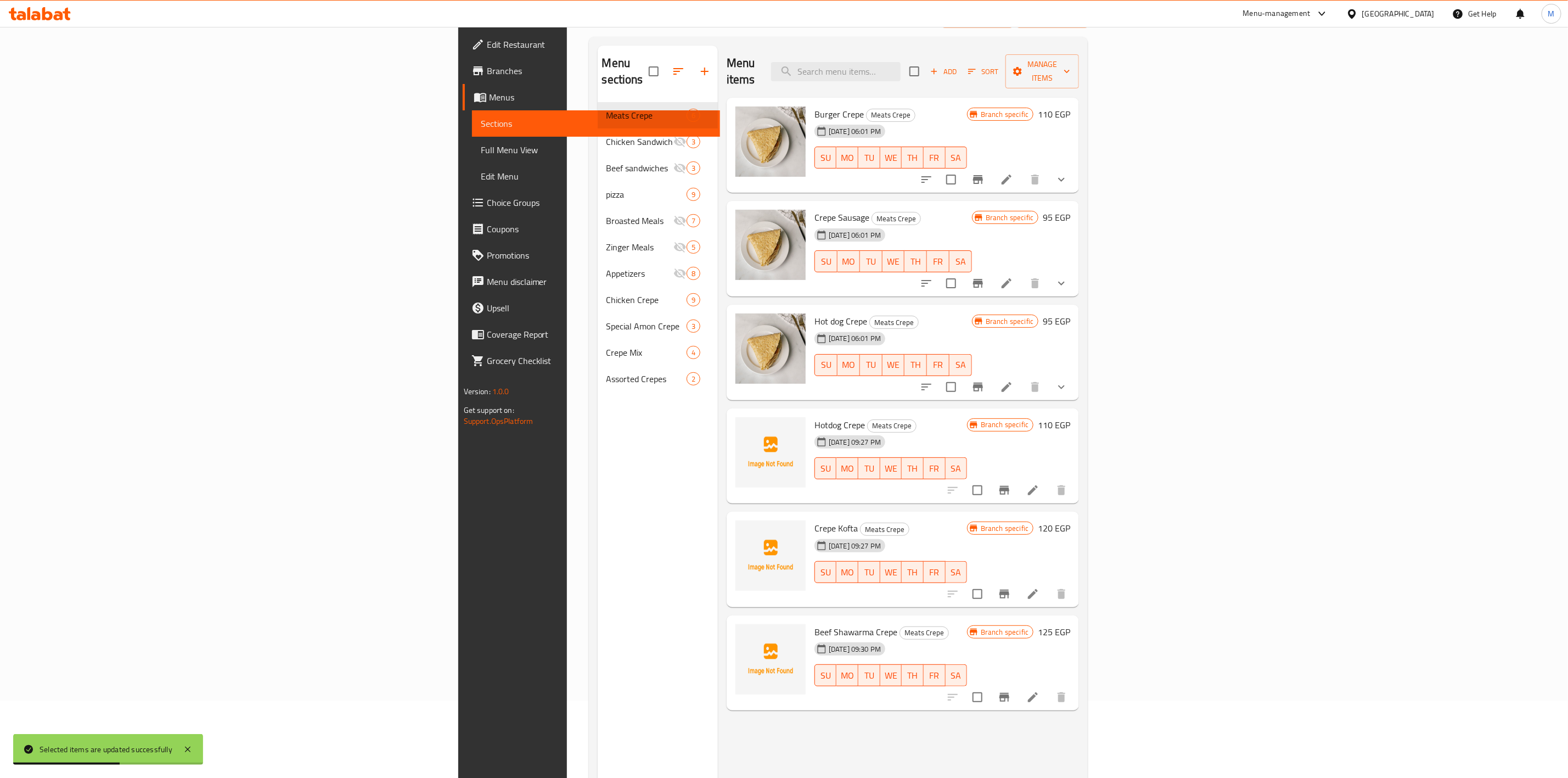
scroll to position [153, 0]
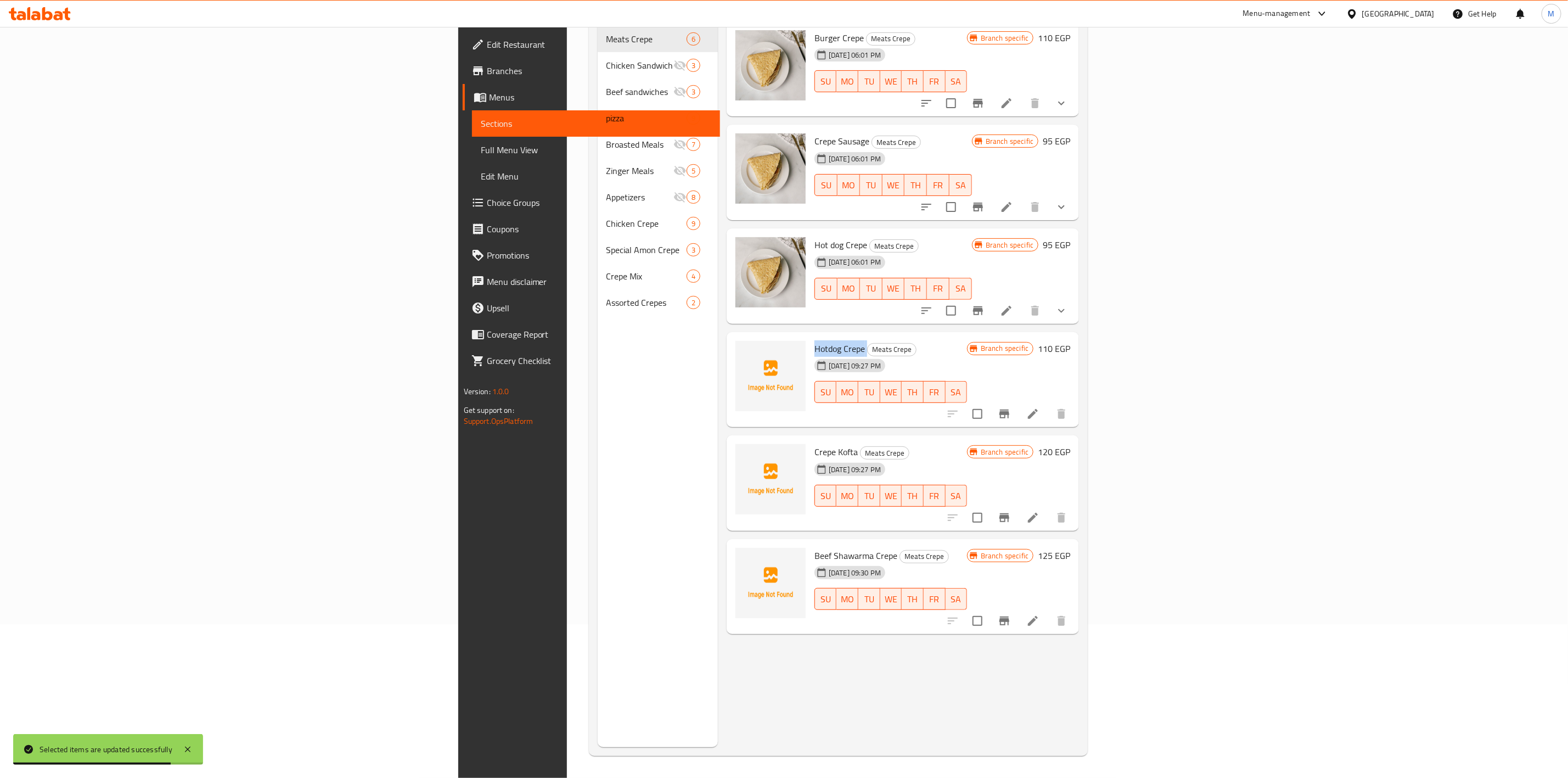
copy h6 "Hotdog Crepe"
drag, startPoint x: 697, startPoint y: 331, endPoint x: 752, endPoint y: 334, distance: 55.1
click at [810, 337] on div "Hotdog Crepe Meats Crepe 05-09-2025 09:27 PM SU MO TU WE TH FR SA" at bounding box center [890, 380] width 162 height 87
click at [1040, 408] on icon at bounding box center [1033, 414] width 13 height 13
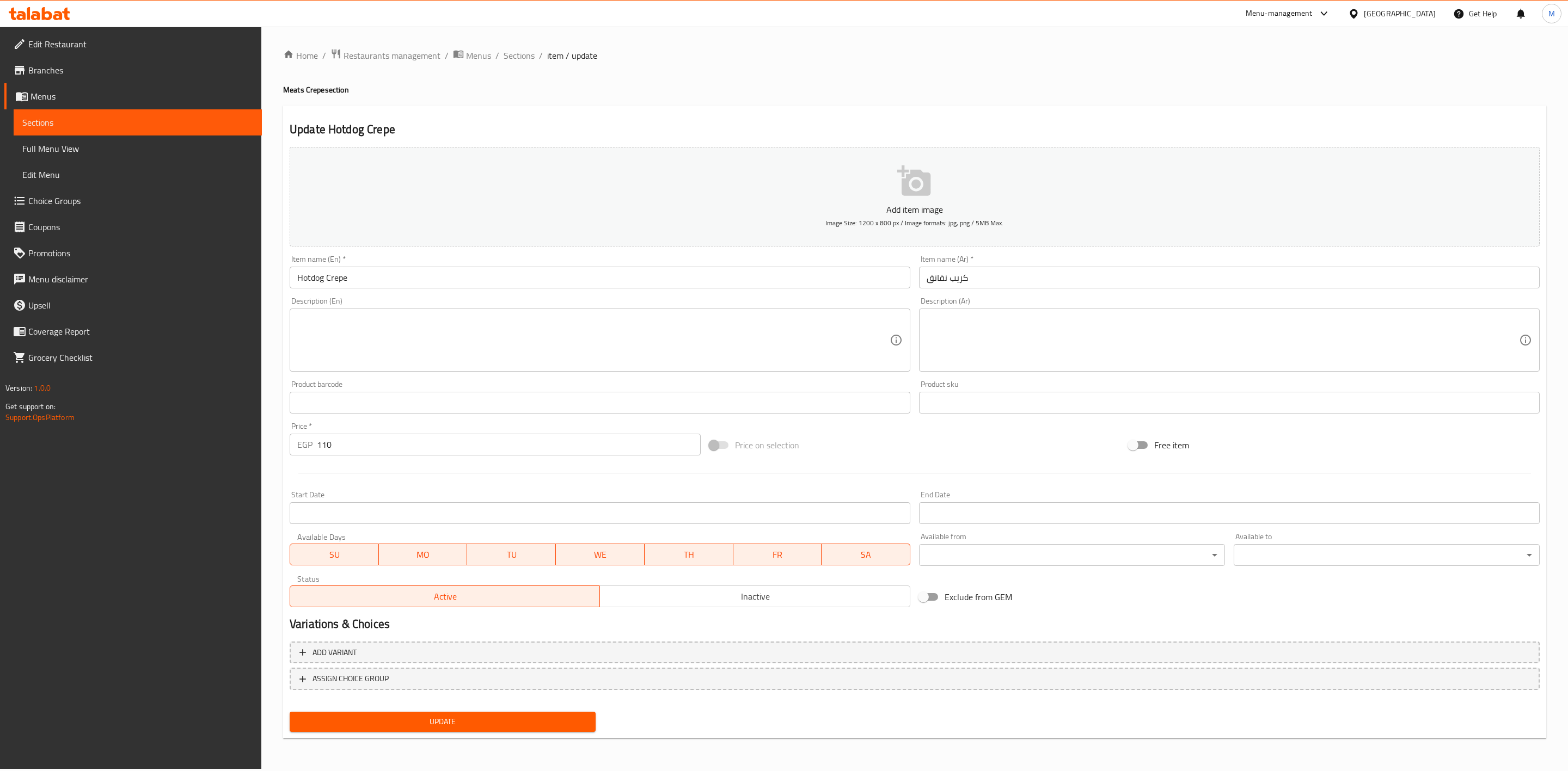
click at [362, 274] on input "Hotdog Crepe" at bounding box center [600, 277] width 621 height 22
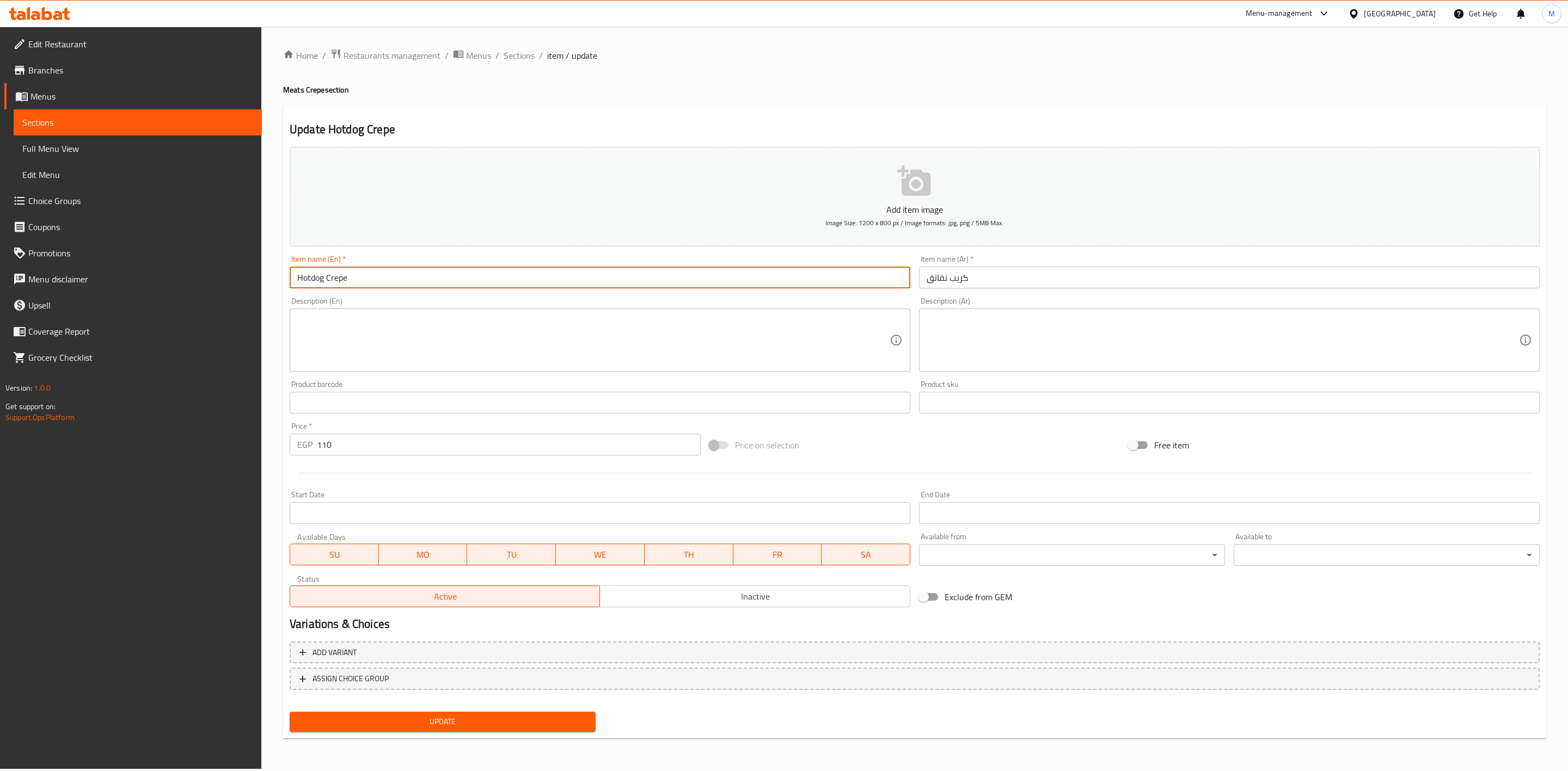
click at [362, 274] on input "Hotdog Crepe" at bounding box center [600, 277] width 621 height 22
click at [530, 60] on span "Sections" at bounding box center [519, 56] width 31 height 13
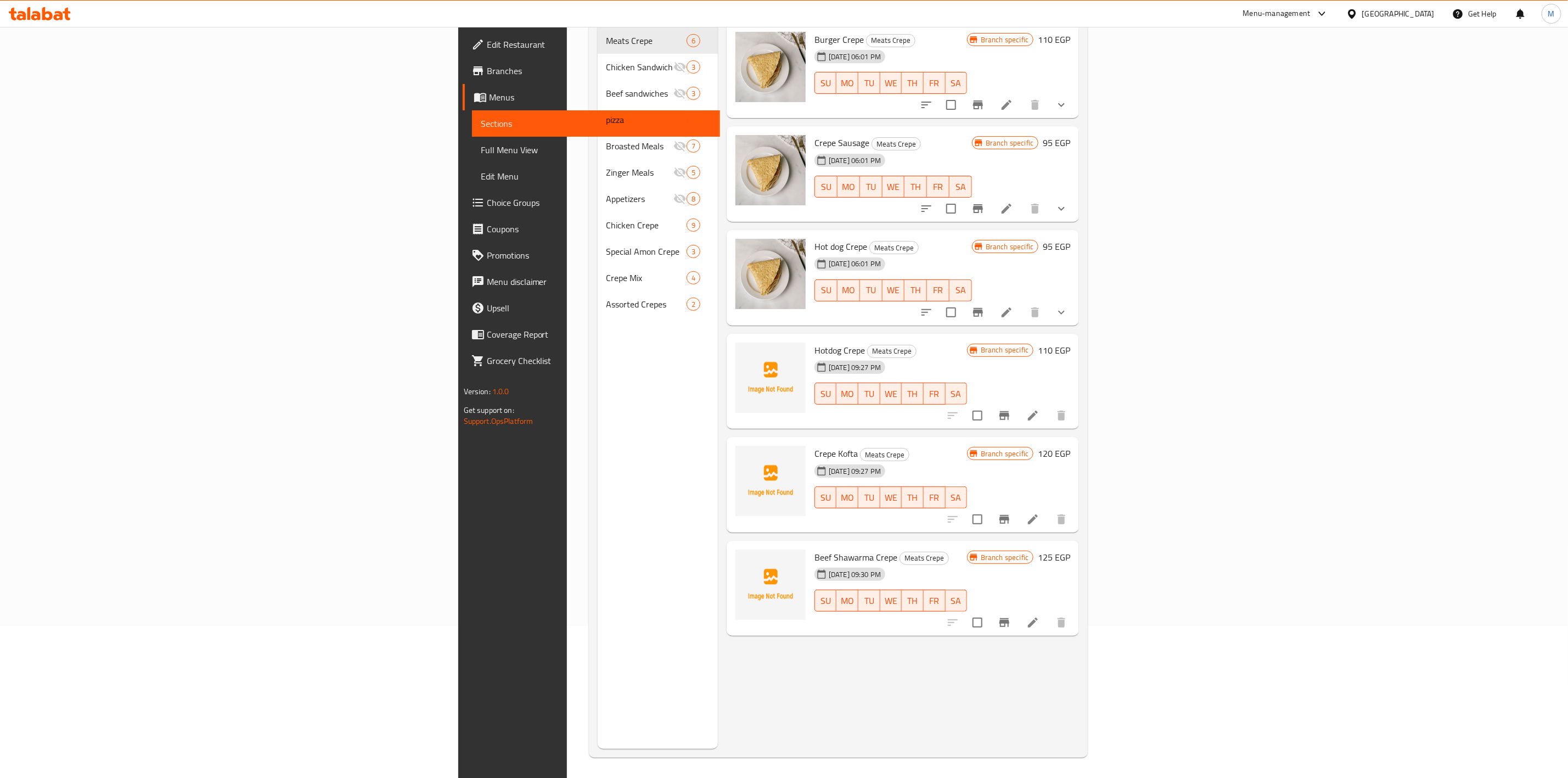
scroll to position [153, 0]
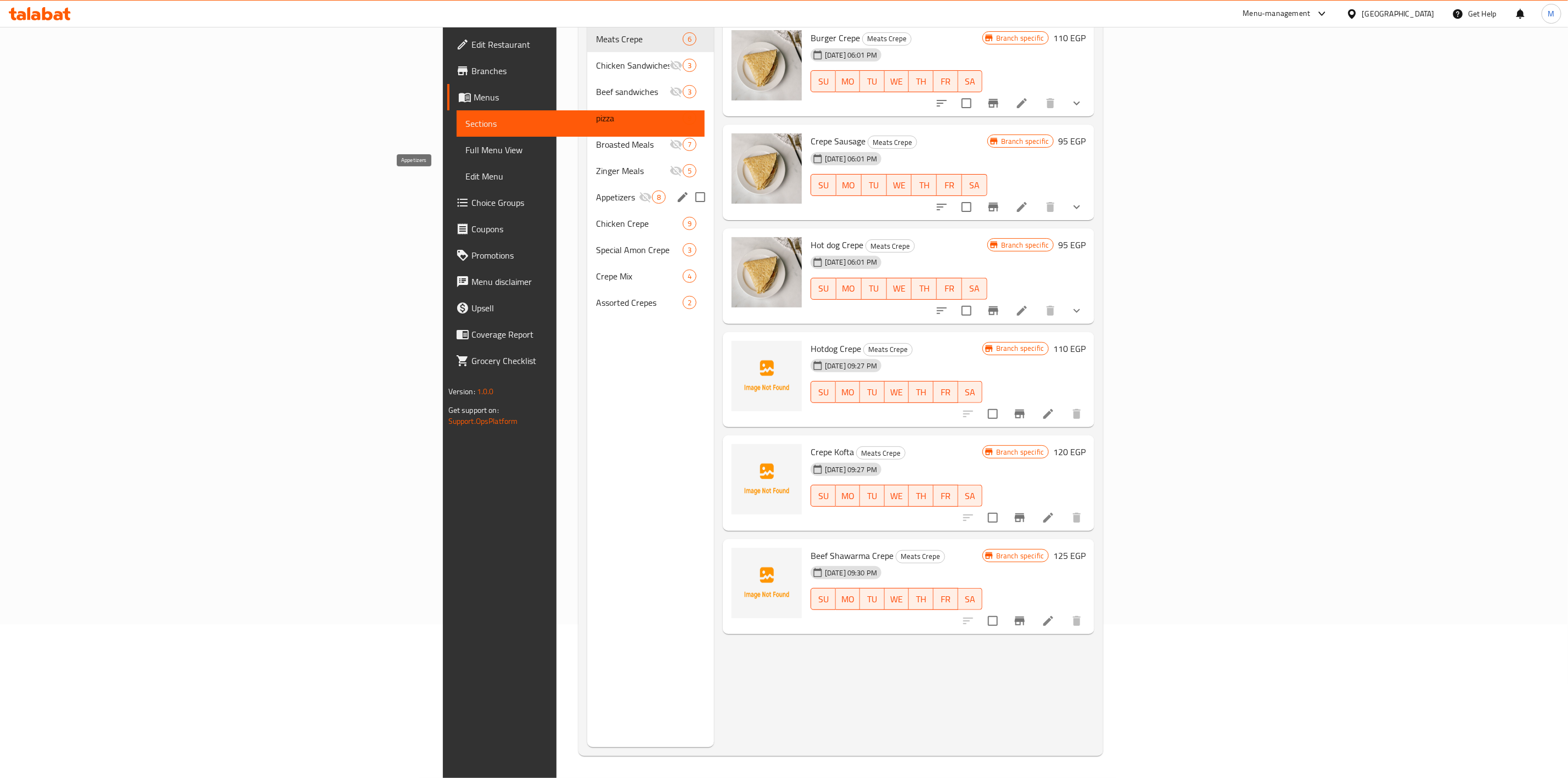
click at [596, 191] on span "Appetizers" at bounding box center [617, 197] width 43 height 13
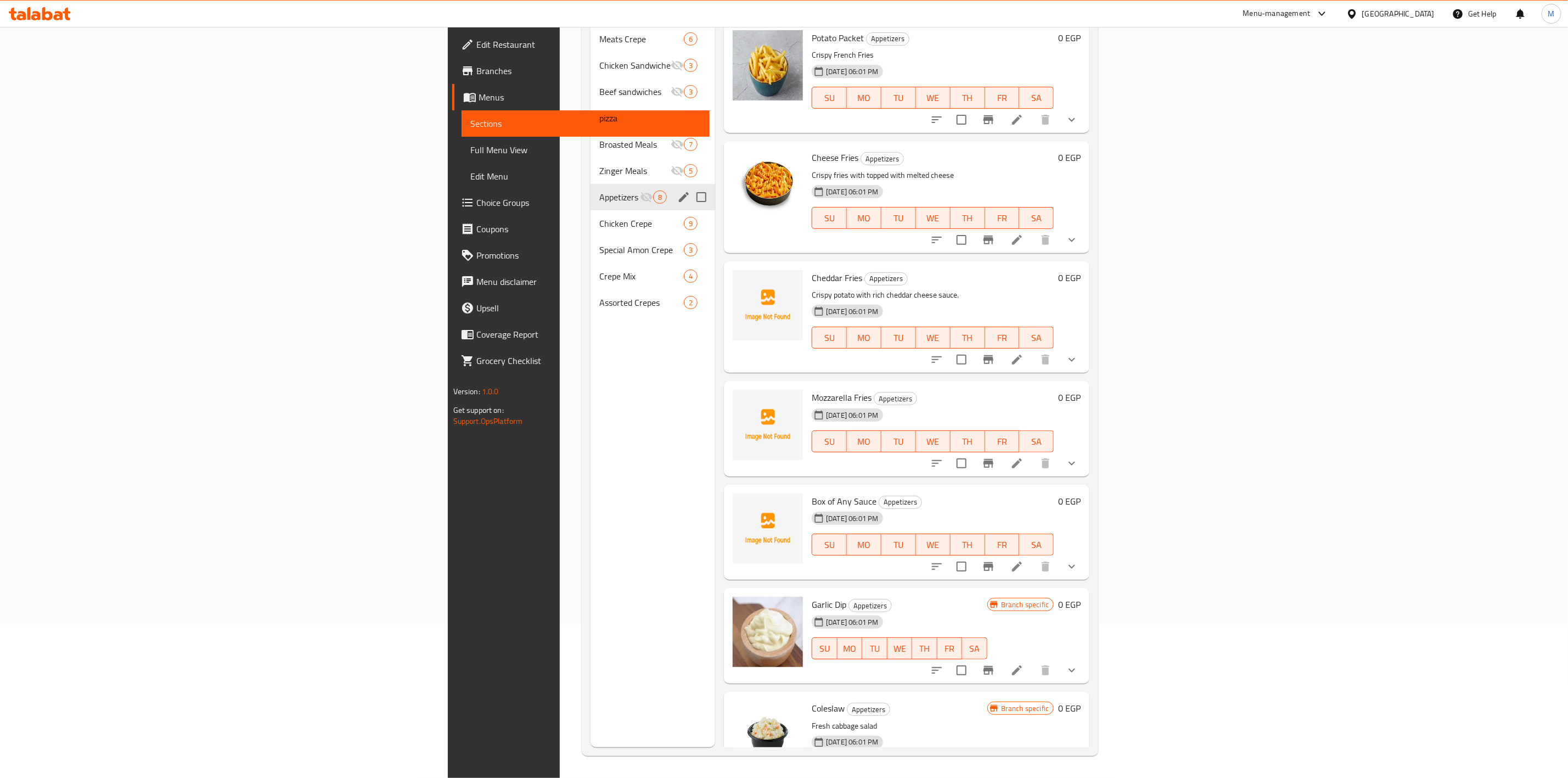
click at [600, 164] on span "Zinger Meals" at bounding box center [635, 171] width 71 height 13
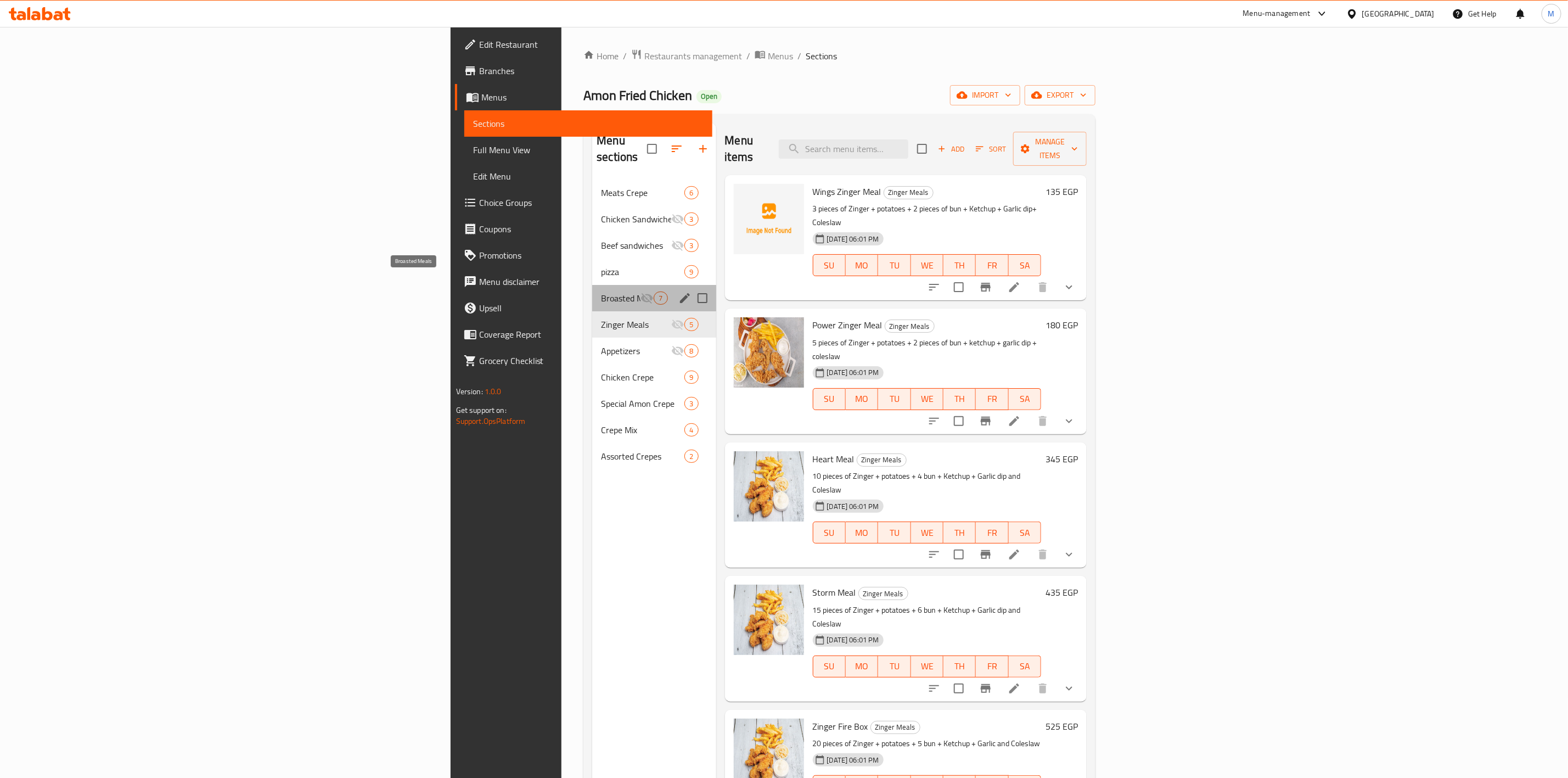
click at [601, 292] on span "Broasted Meals" at bounding box center [621, 298] width 40 height 13
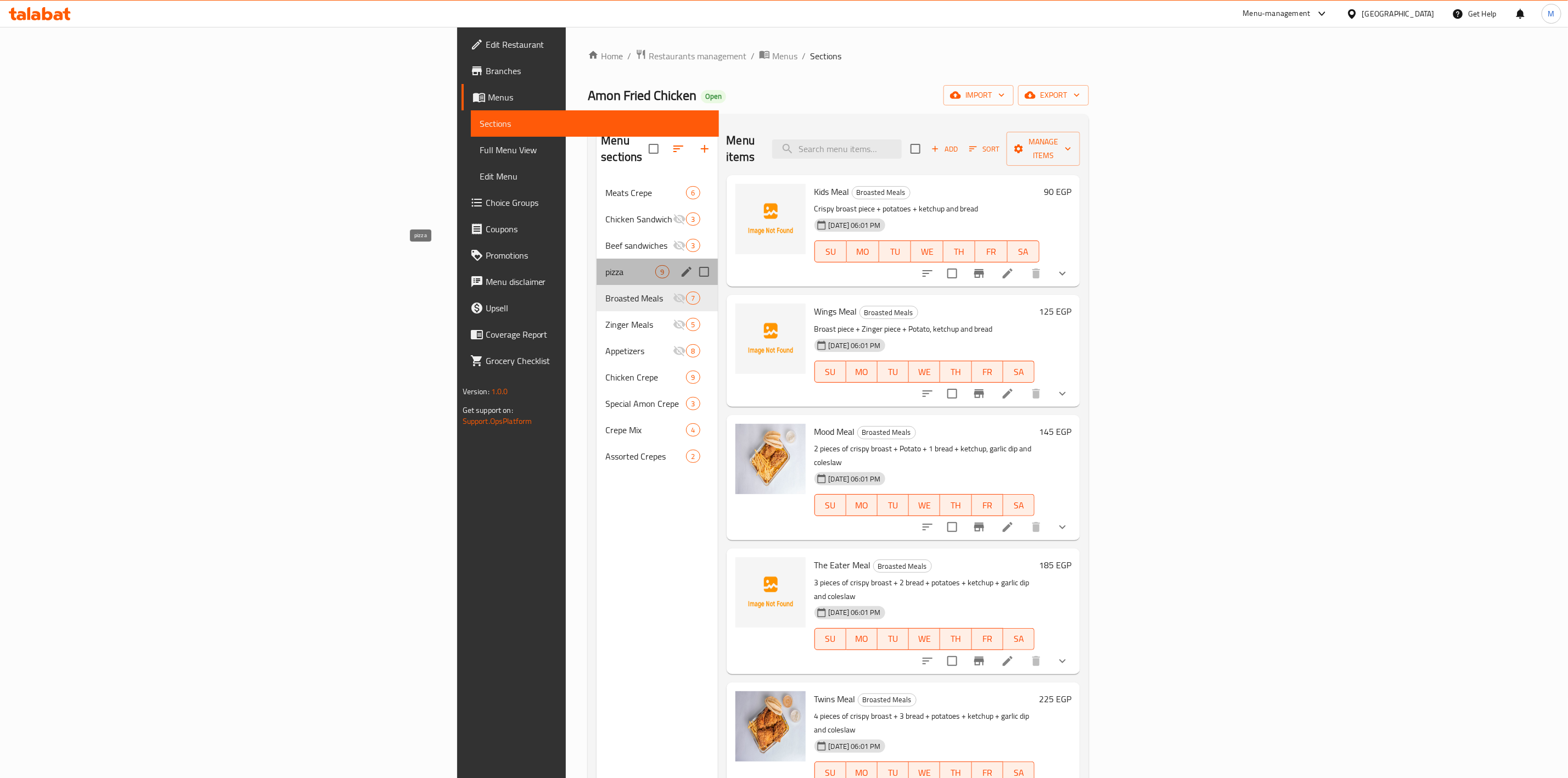
click at [605, 266] on span "pizza" at bounding box center [631, 272] width 50 height 13
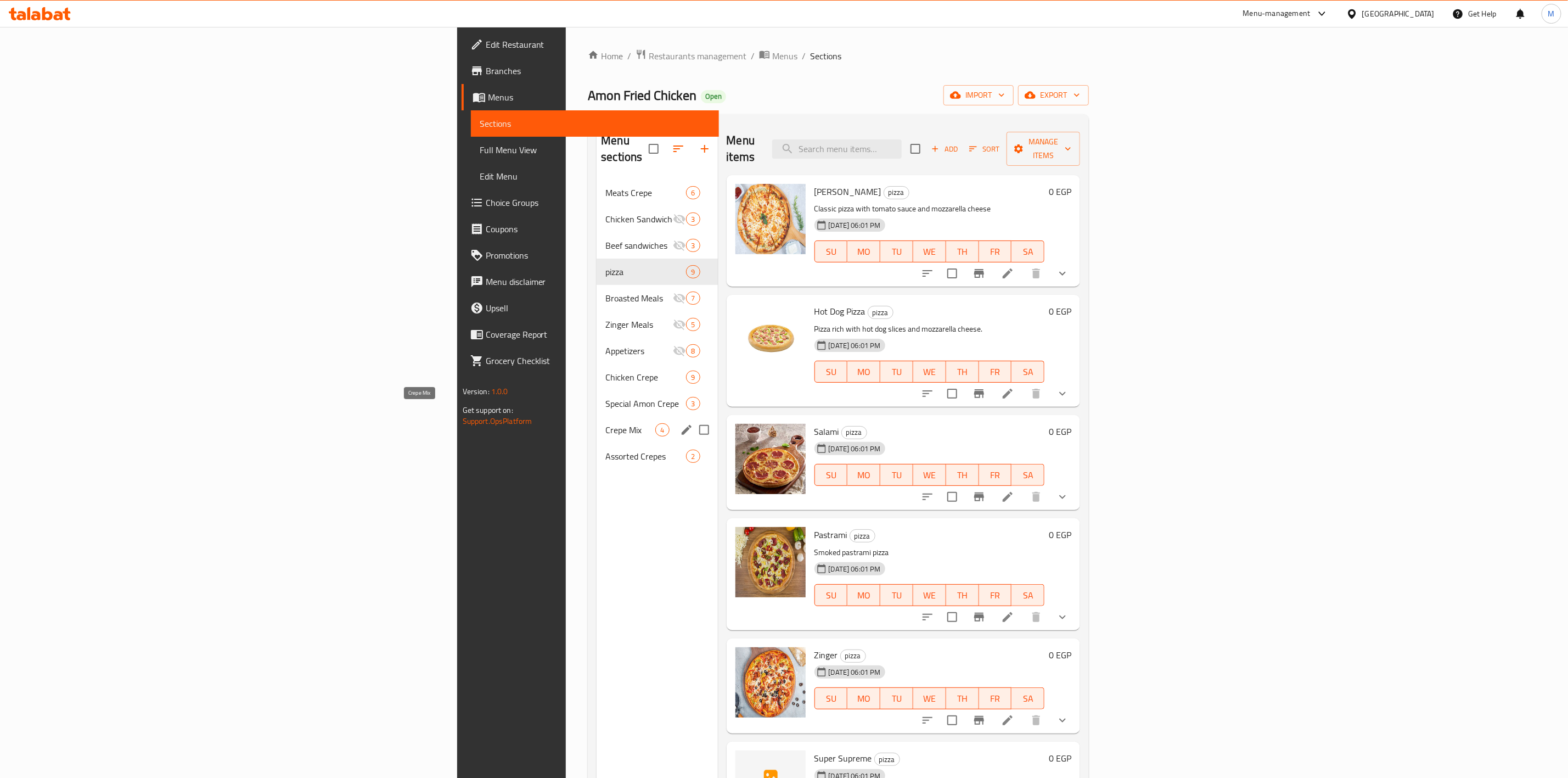
click at [605, 423] on span "Crepe Mix" at bounding box center [631, 430] width 50 height 13
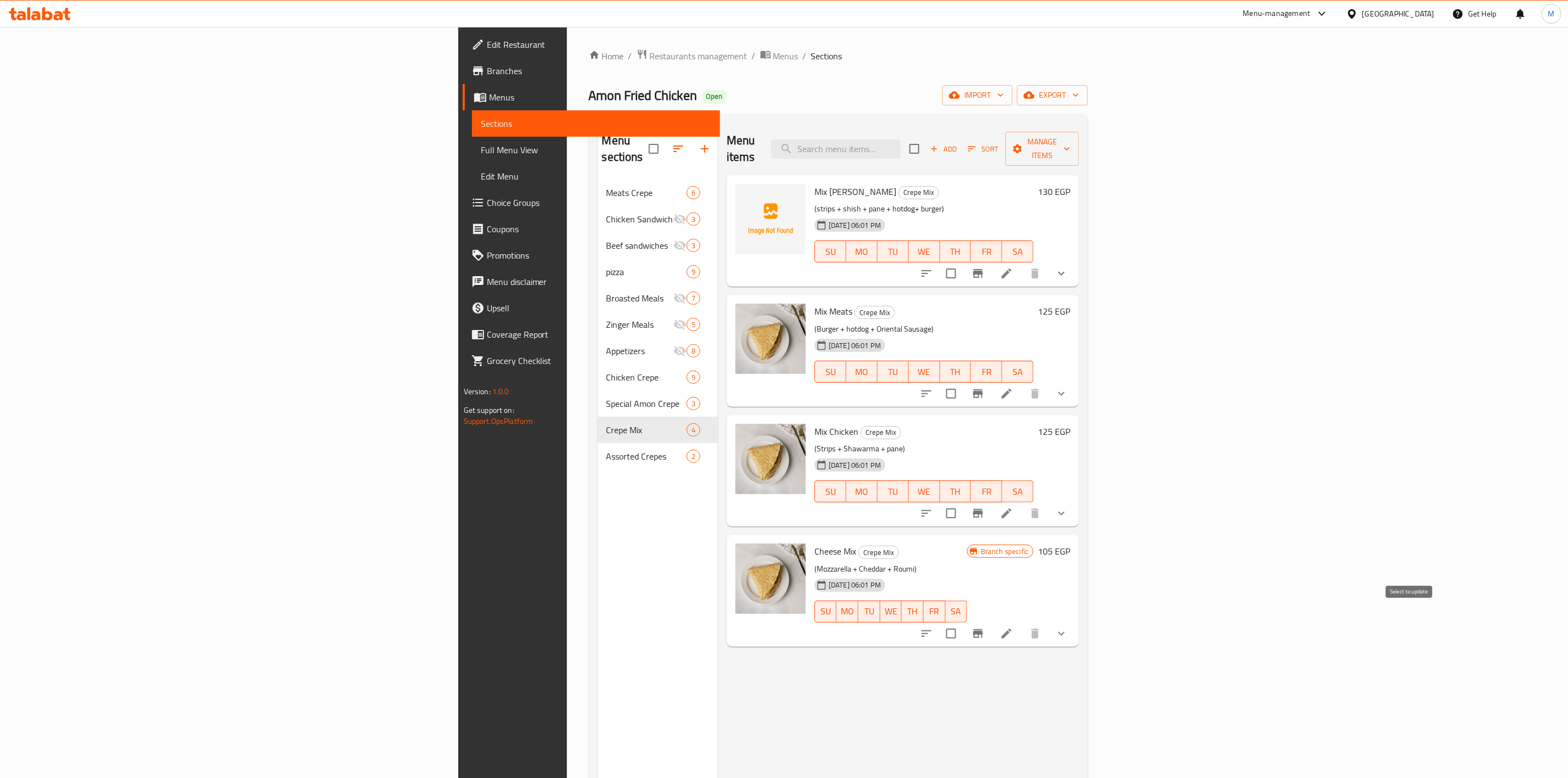
click at [963, 624] on input "checkbox" at bounding box center [951, 633] width 23 height 23
click at [1070, 142] on span "Manage items" at bounding box center [1042, 149] width 56 height 28
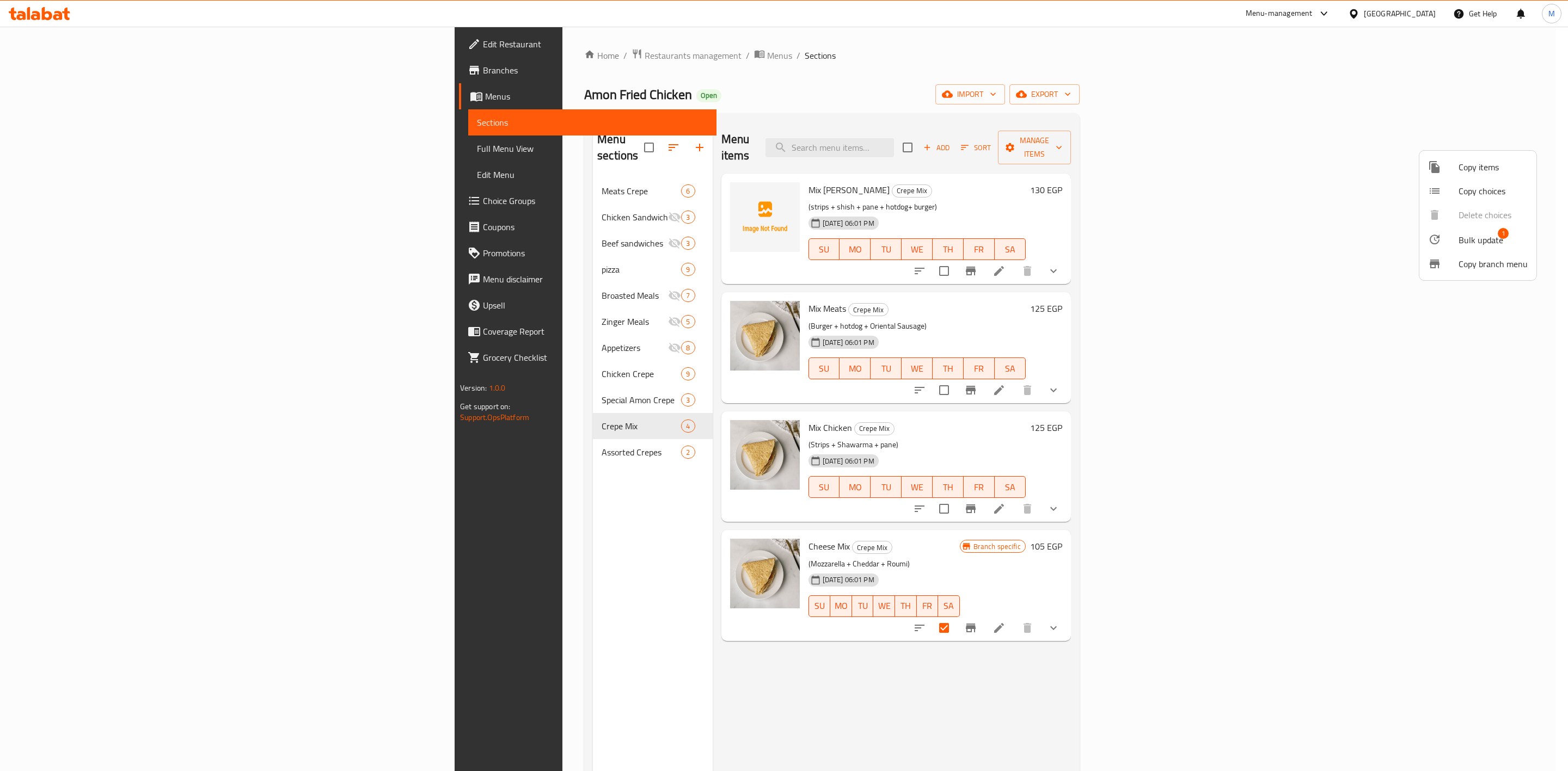
click at [1492, 238] on span "Bulk update" at bounding box center [1480, 240] width 44 height 13
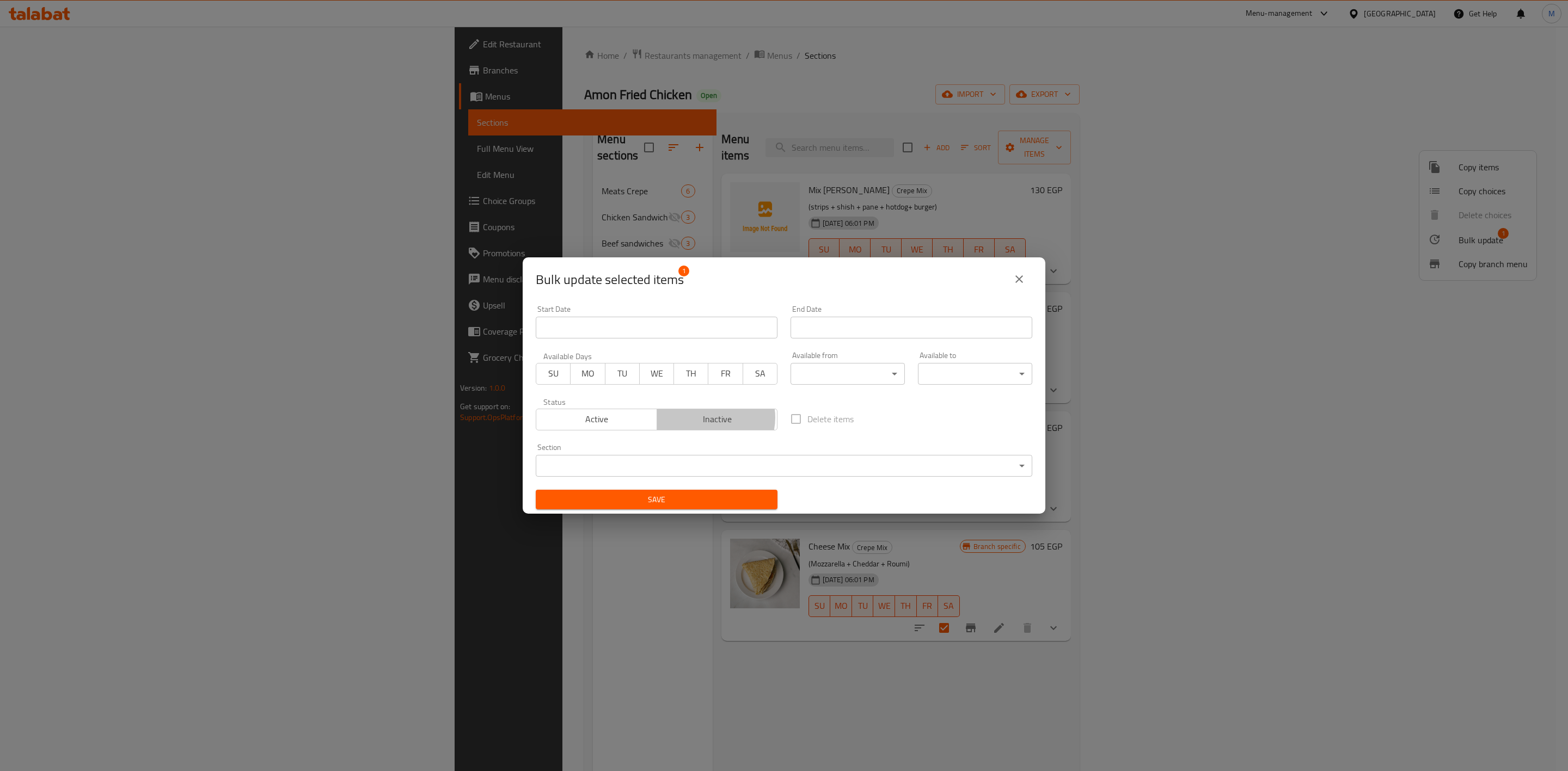
click at [711, 418] on span "Inactive" at bounding box center [717, 419] width 112 height 16
click at [706, 500] on span "Save" at bounding box center [656, 500] width 225 height 14
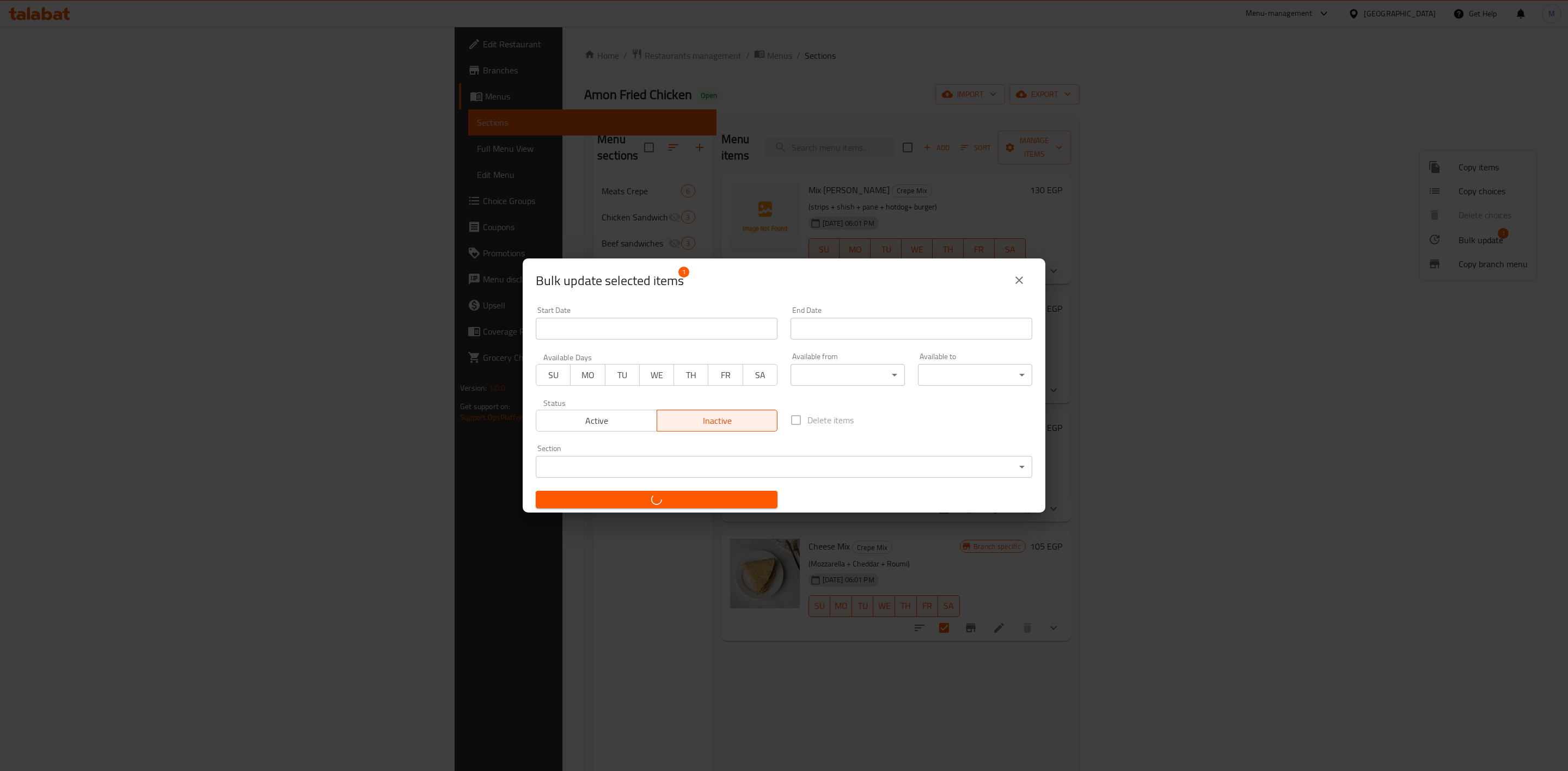
checkbox input "false"
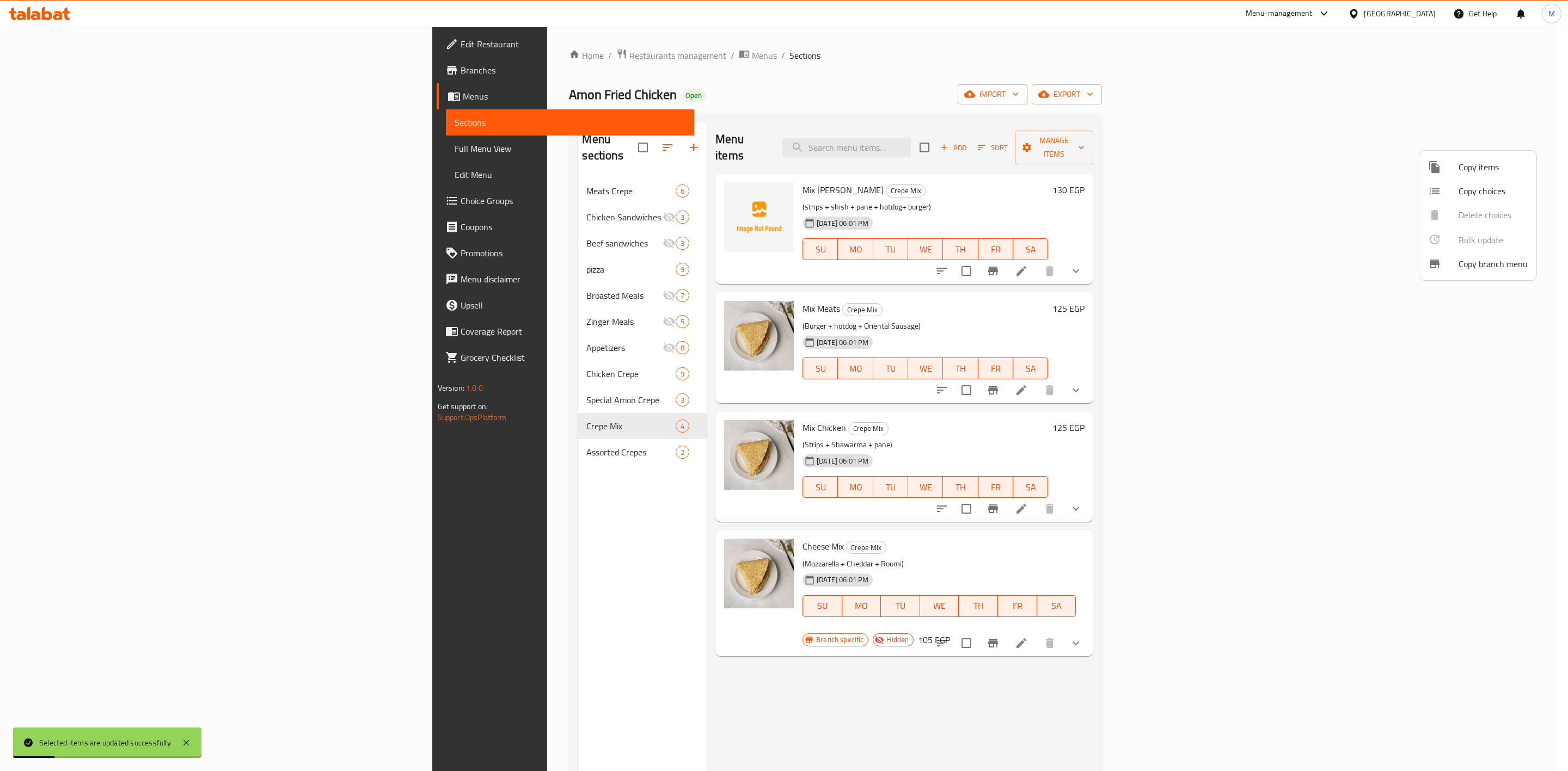
click at [727, 527] on div at bounding box center [784, 386] width 1568 height 771
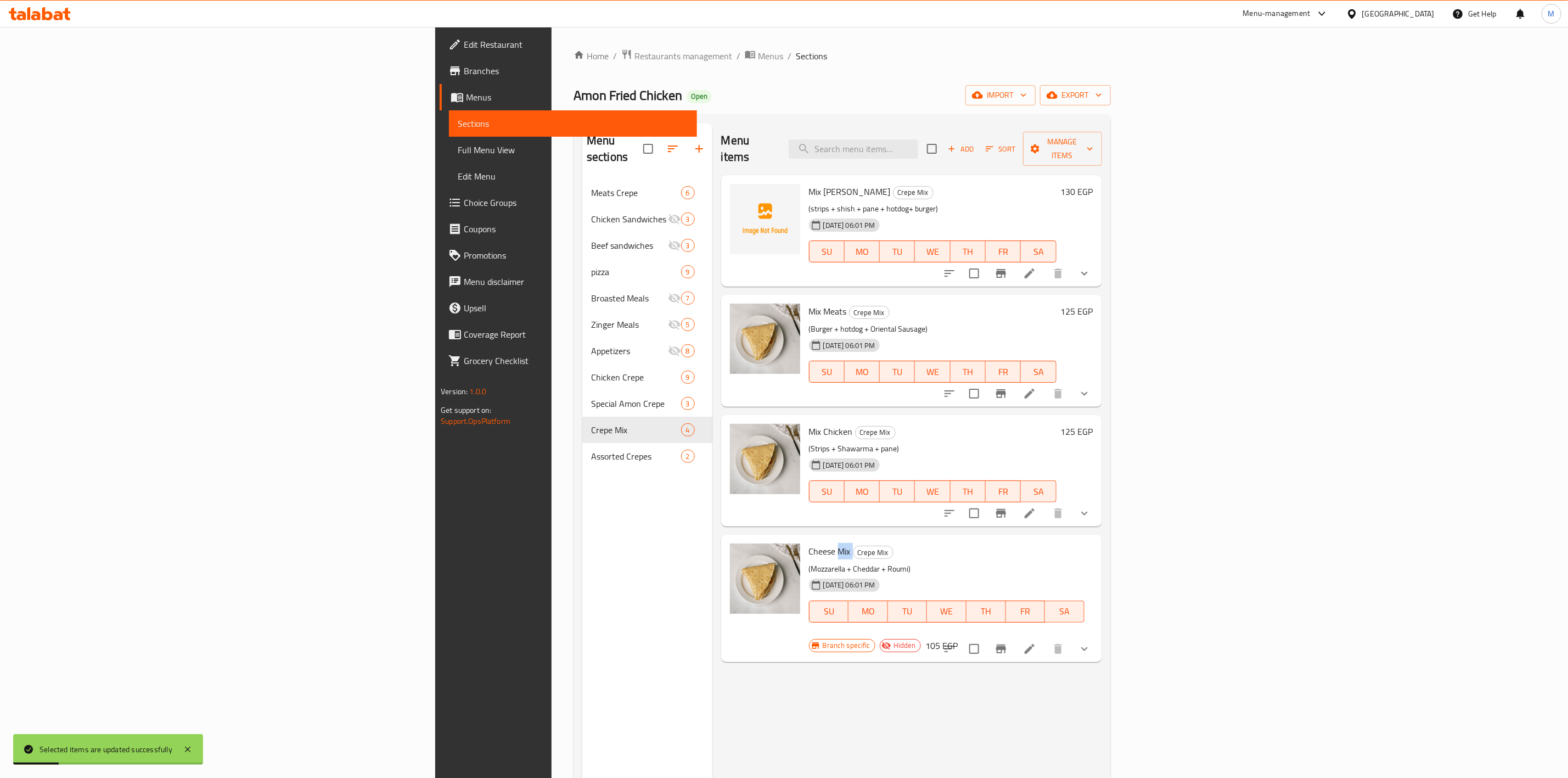
click at [809, 543] on span "Cheese Mix" at bounding box center [829, 551] width 41 height 16
copy h6 "Cheese Mix"
click at [583, 511] on div "Menu sections Meats Crepe 6 Chicken Sandwiches 3 Beef sandwiches 3 pizza 9 Broa…" at bounding box center [648, 512] width 130 height 778
click at [976, 144] on span "Add" at bounding box center [961, 149] width 30 height 13
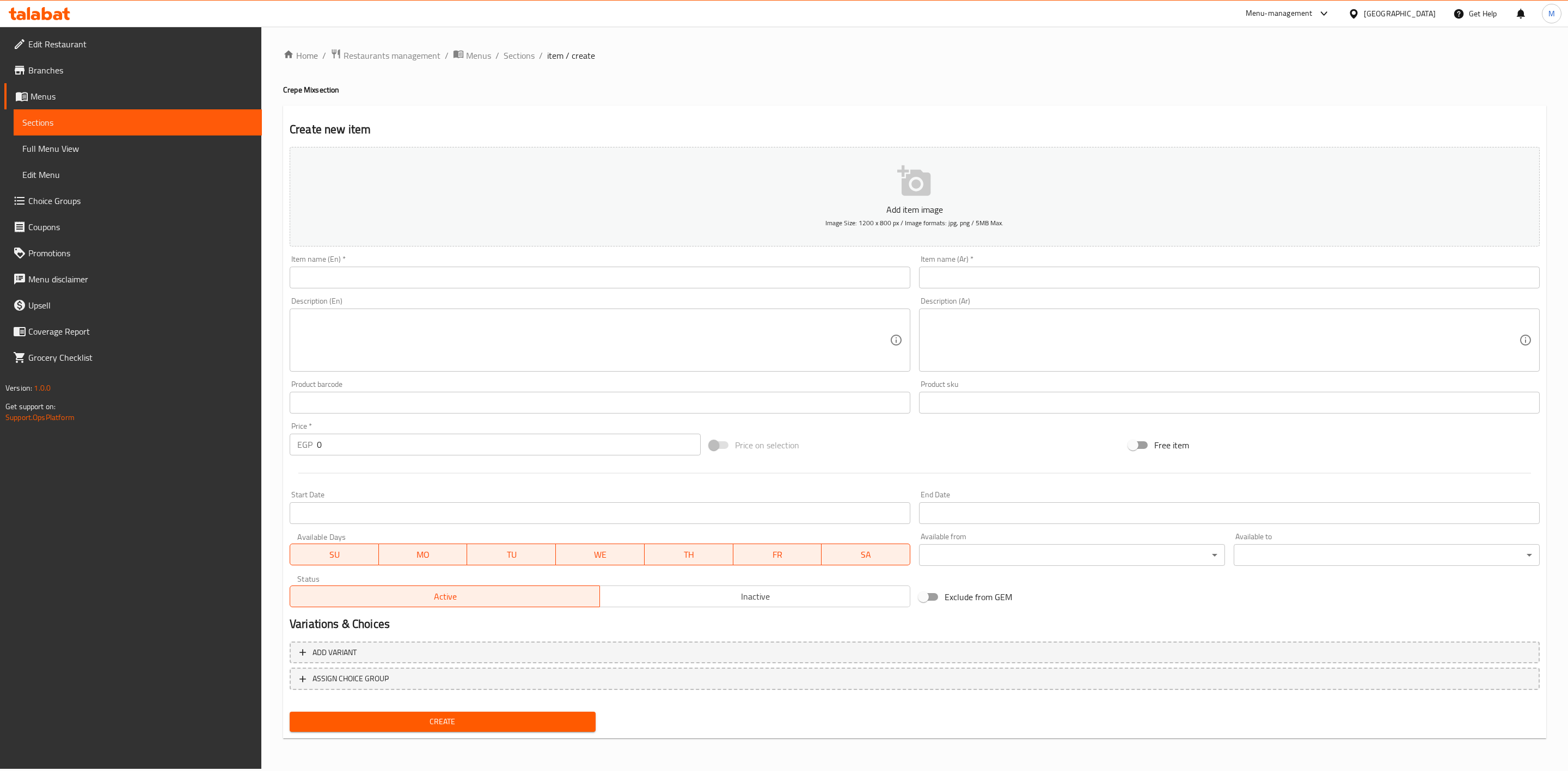
click at [605, 290] on div "Item name (En)   * Item name (En) *" at bounding box center [600, 272] width 629 height 42
click at [619, 281] on input "text" at bounding box center [600, 277] width 621 height 22
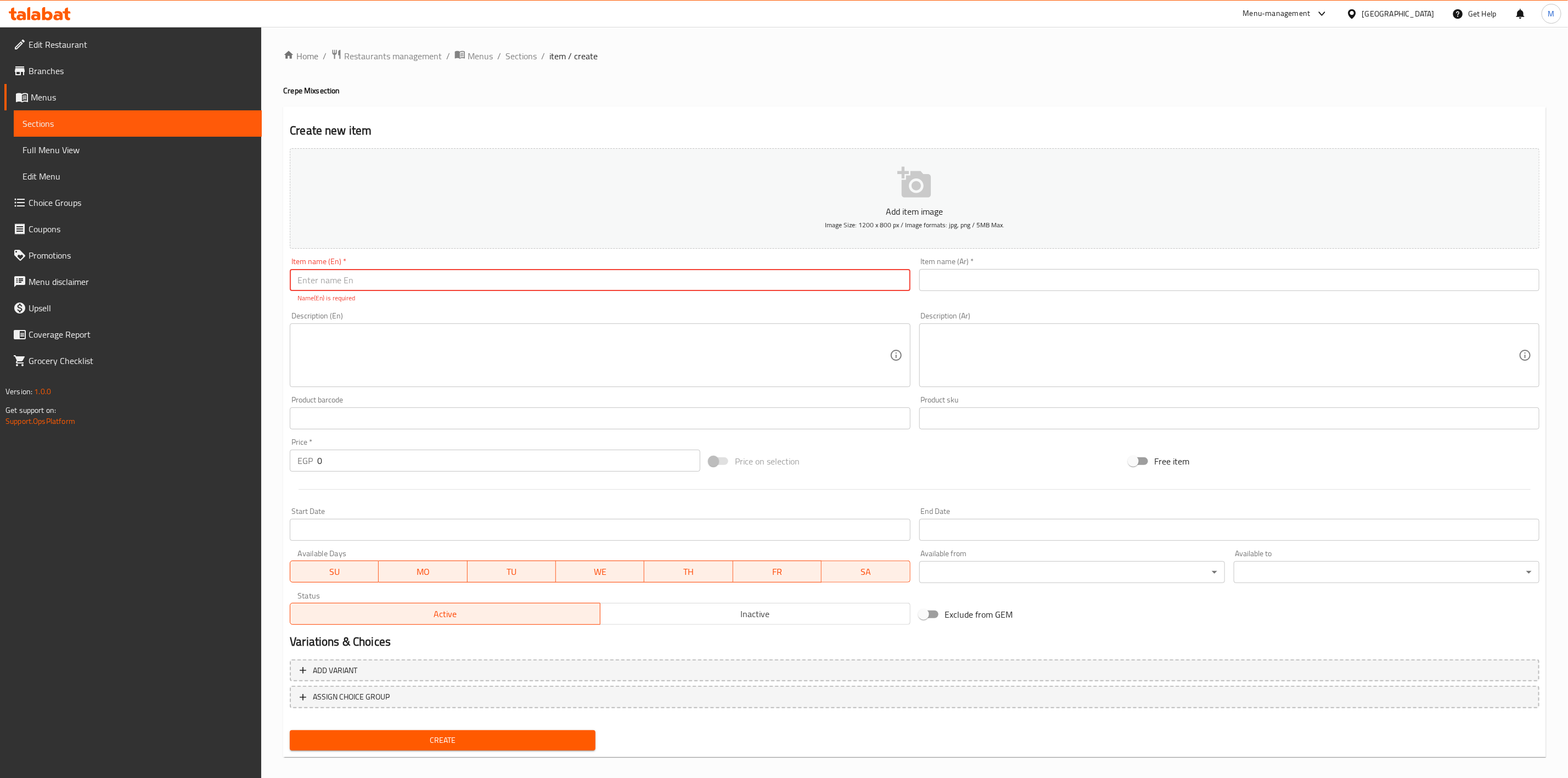
click at [488, 262] on div "Item name (En)   * Item name (En) * Name(En) is required" at bounding box center [600, 280] width 620 height 45
click at [488, 269] on input "text" at bounding box center [600, 279] width 620 height 22
click at [459, 287] on input "text" at bounding box center [600, 279] width 620 height 22
type input "Chicken Mix"
drag, startPoint x: 1047, startPoint y: 296, endPoint x: 1053, endPoint y: 272, distance: 24.7
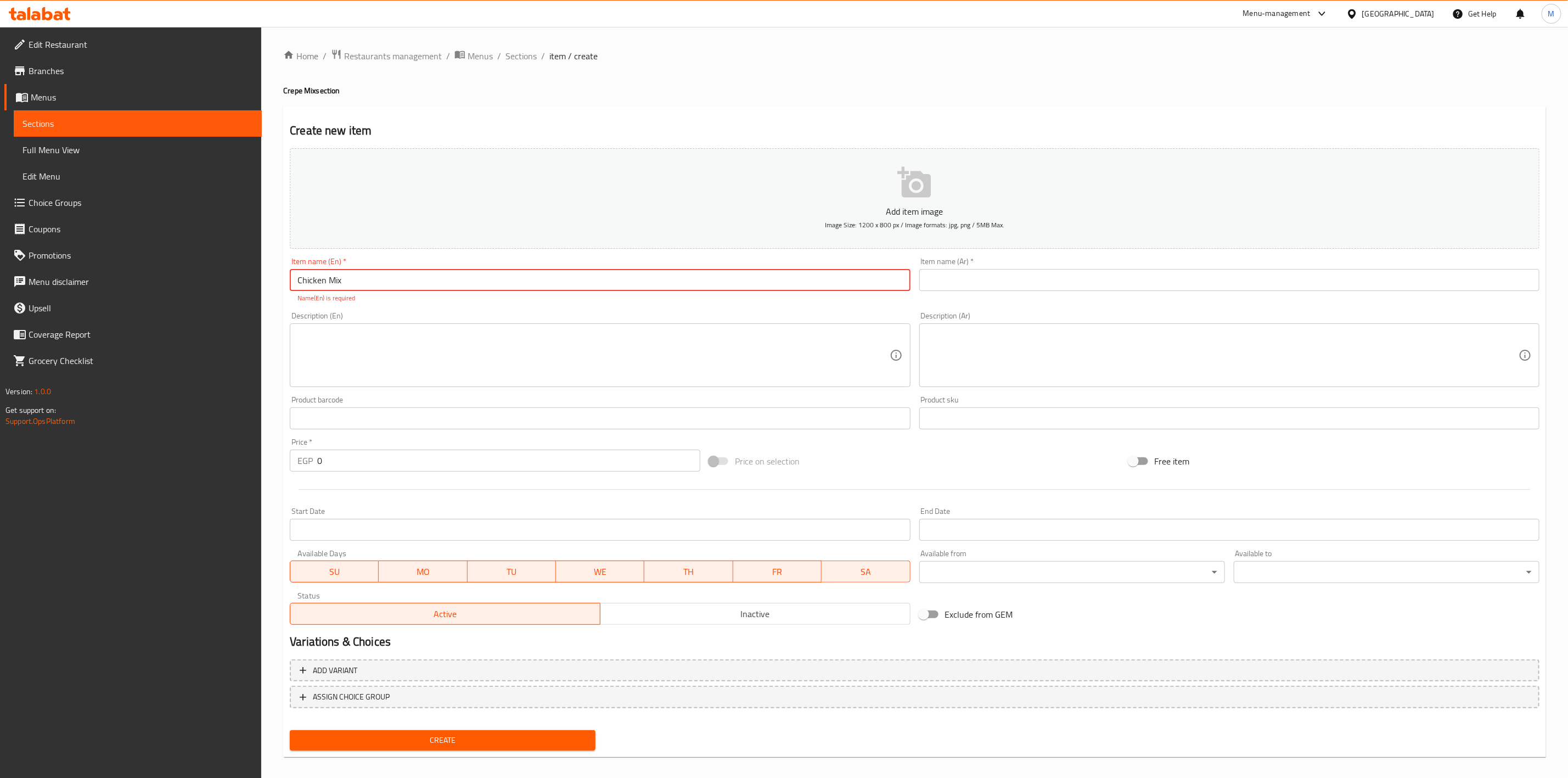
click at [1050, 279] on div "Item name (Ar)   * Item name (Ar) *" at bounding box center [1229, 280] width 629 height 54
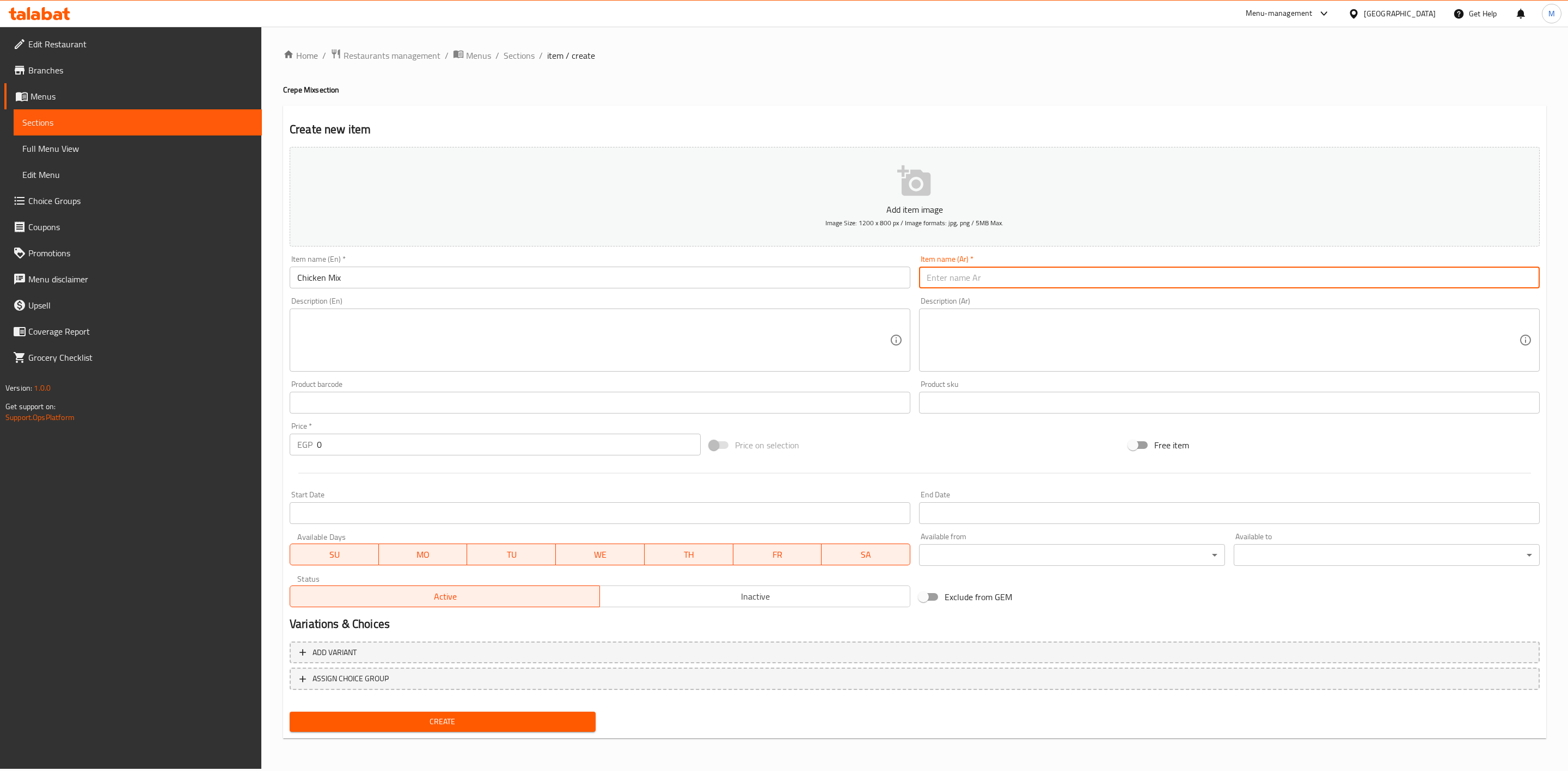
click at [1044, 270] on input "text" at bounding box center [1229, 277] width 621 height 22
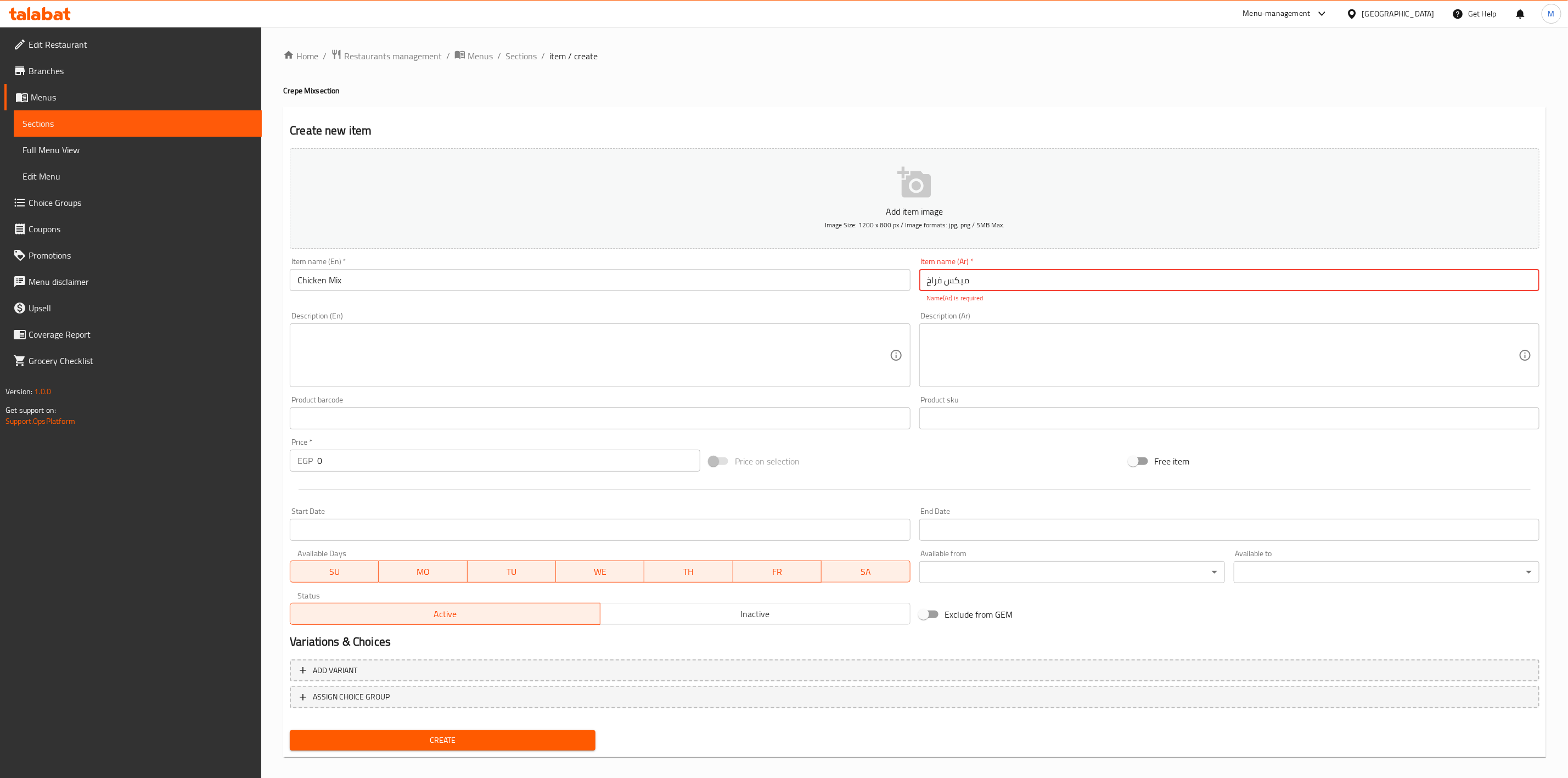
type input "ميكس فراخ"
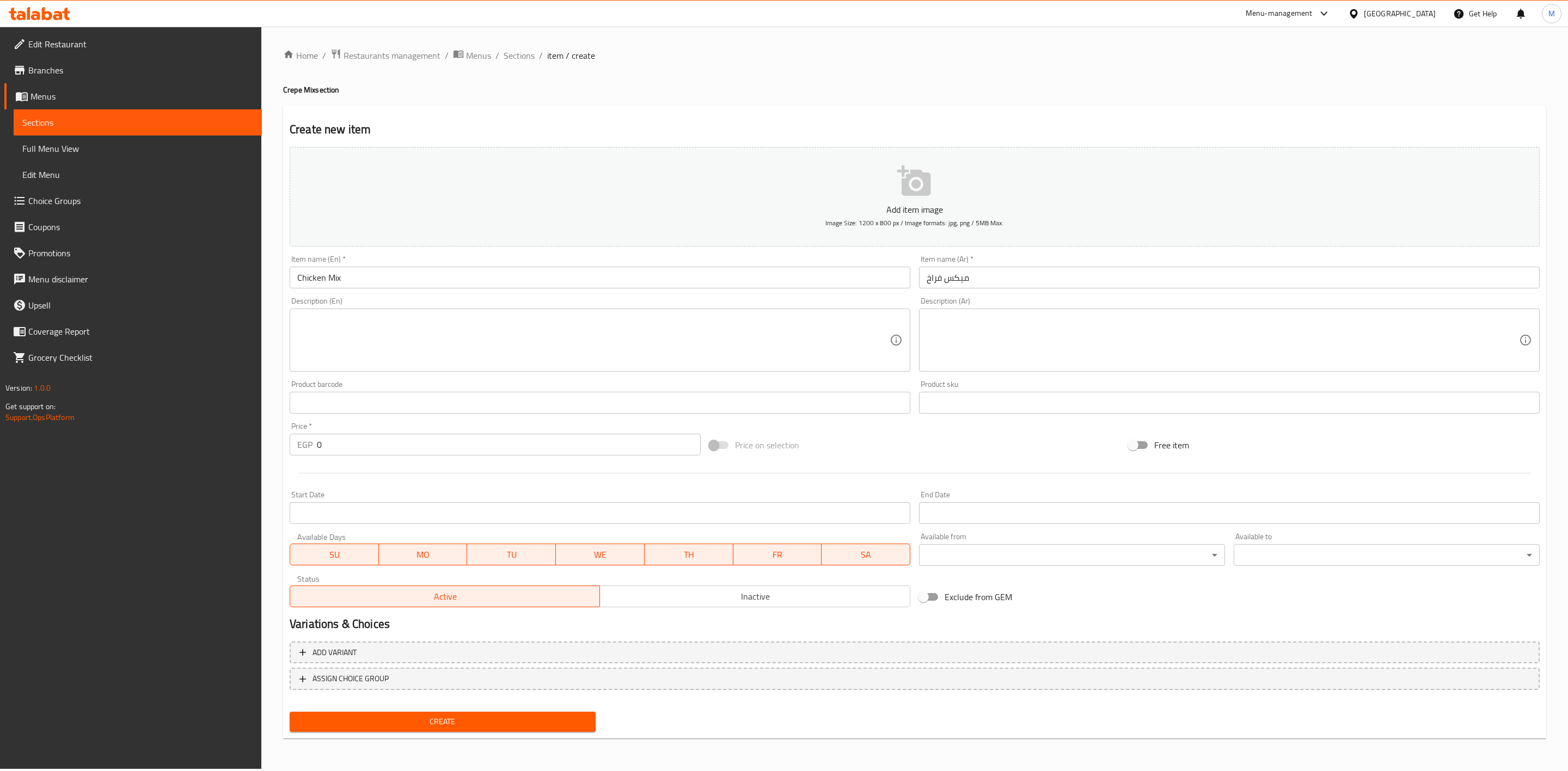
click at [1050, 265] on div "Item name (Ar)   * ميكس فراخ Item name (Ar) *" at bounding box center [1229, 271] width 621 height 33
click at [1046, 271] on input "ميكس فراخ" at bounding box center [1229, 277] width 621 height 22
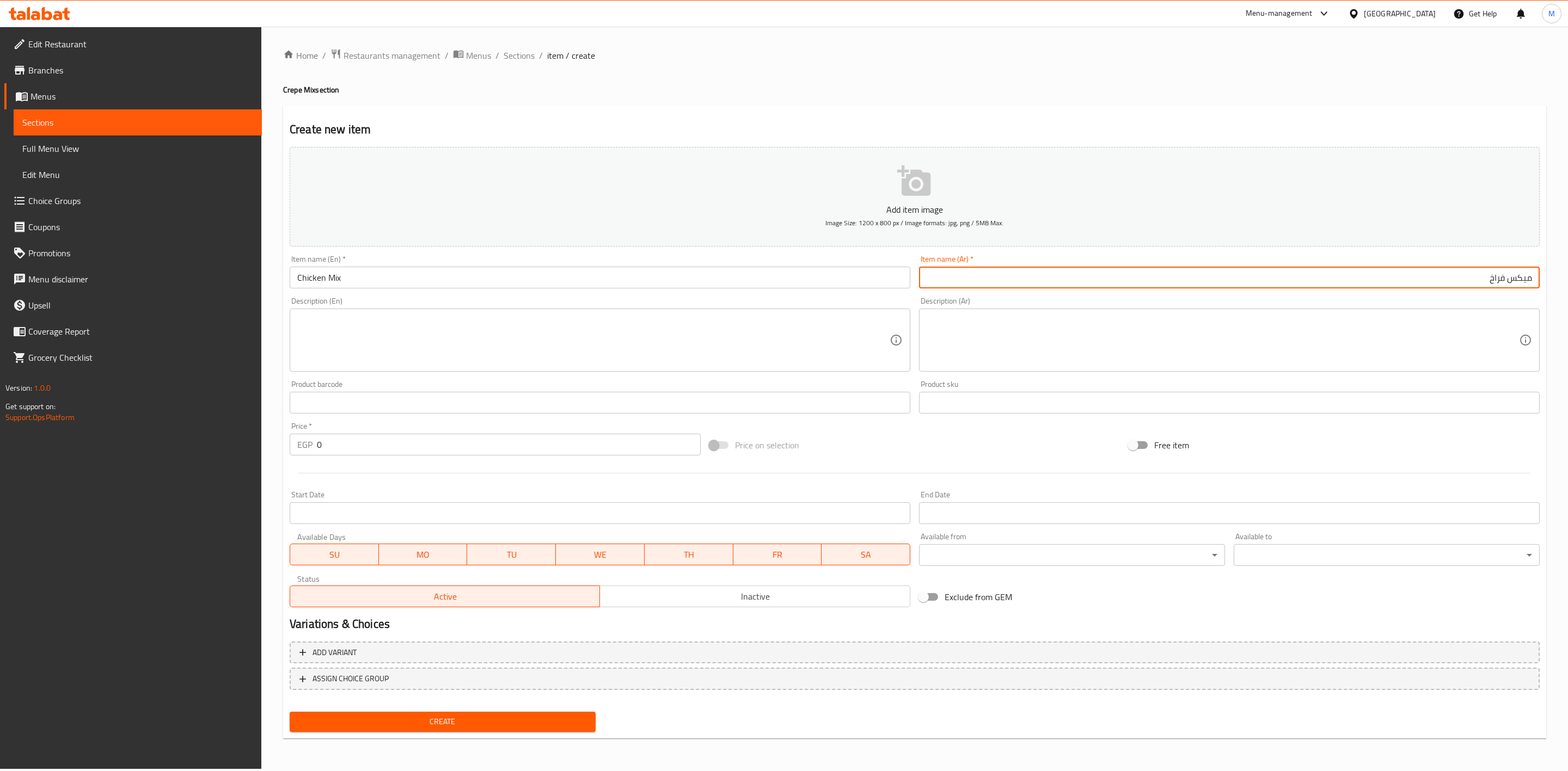
click at [1062, 303] on div "Description (Ar) Description (Ar)" at bounding box center [1229, 334] width 621 height 75
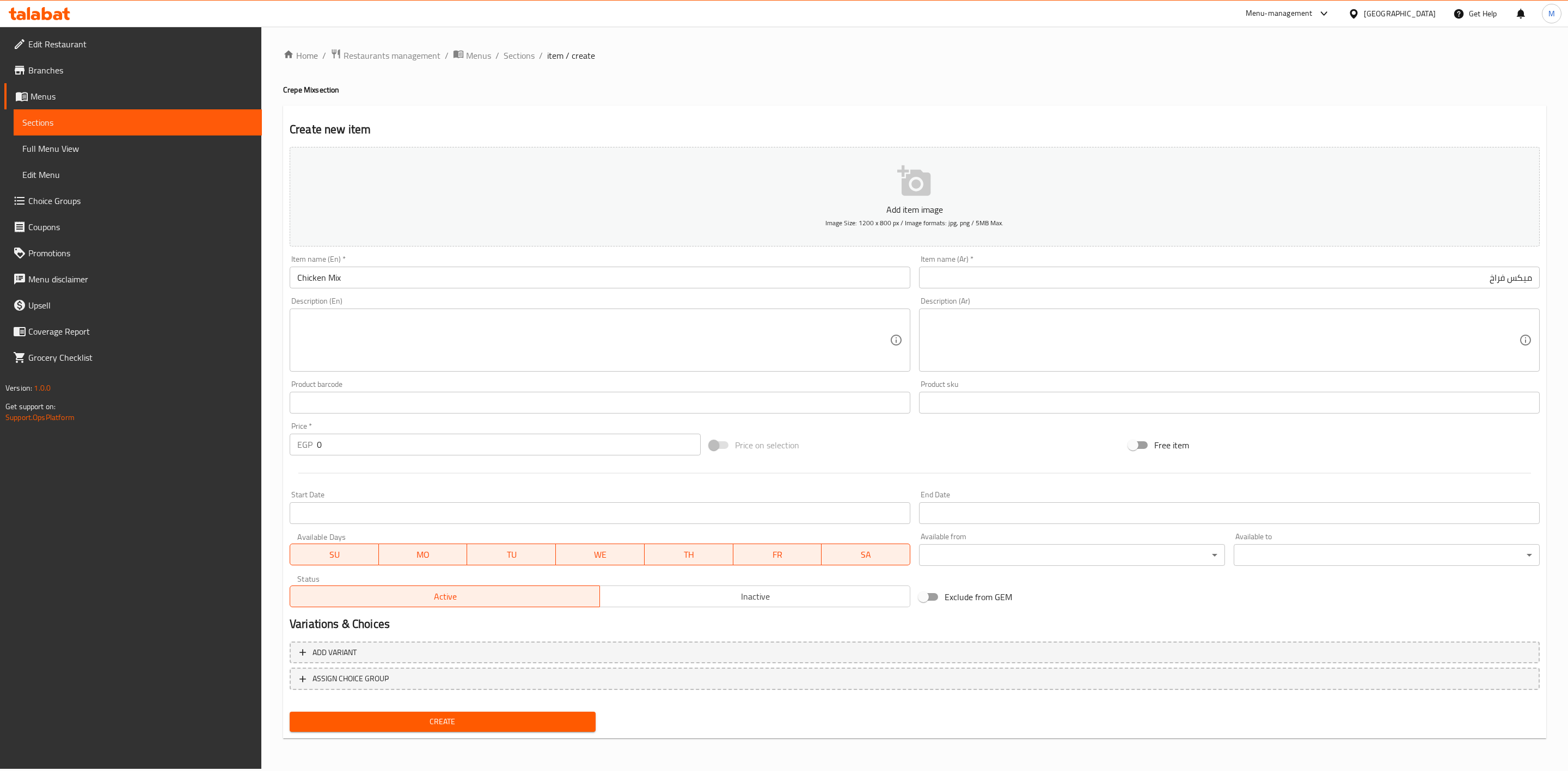
click at [393, 345] on textarea at bounding box center [593, 340] width 592 height 52
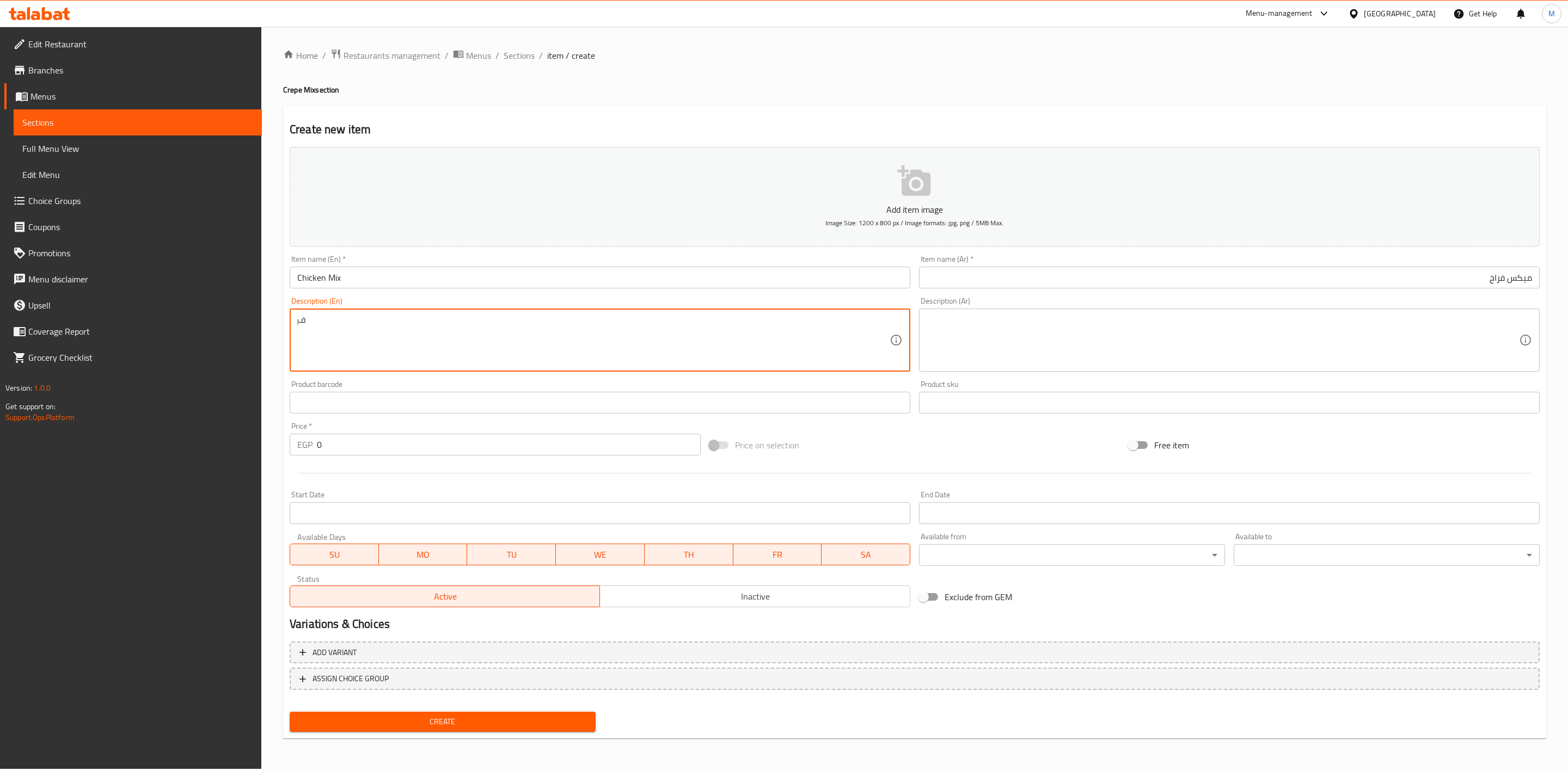
type textarea "ٍ"
click at [460, 335] on textarea "Strips, Shawarma and Pane" at bounding box center [593, 340] width 592 height 52
click at [469, 331] on textarea "Strips, Shawarma and Pane" at bounding box center [593, 340] width 592 height 52
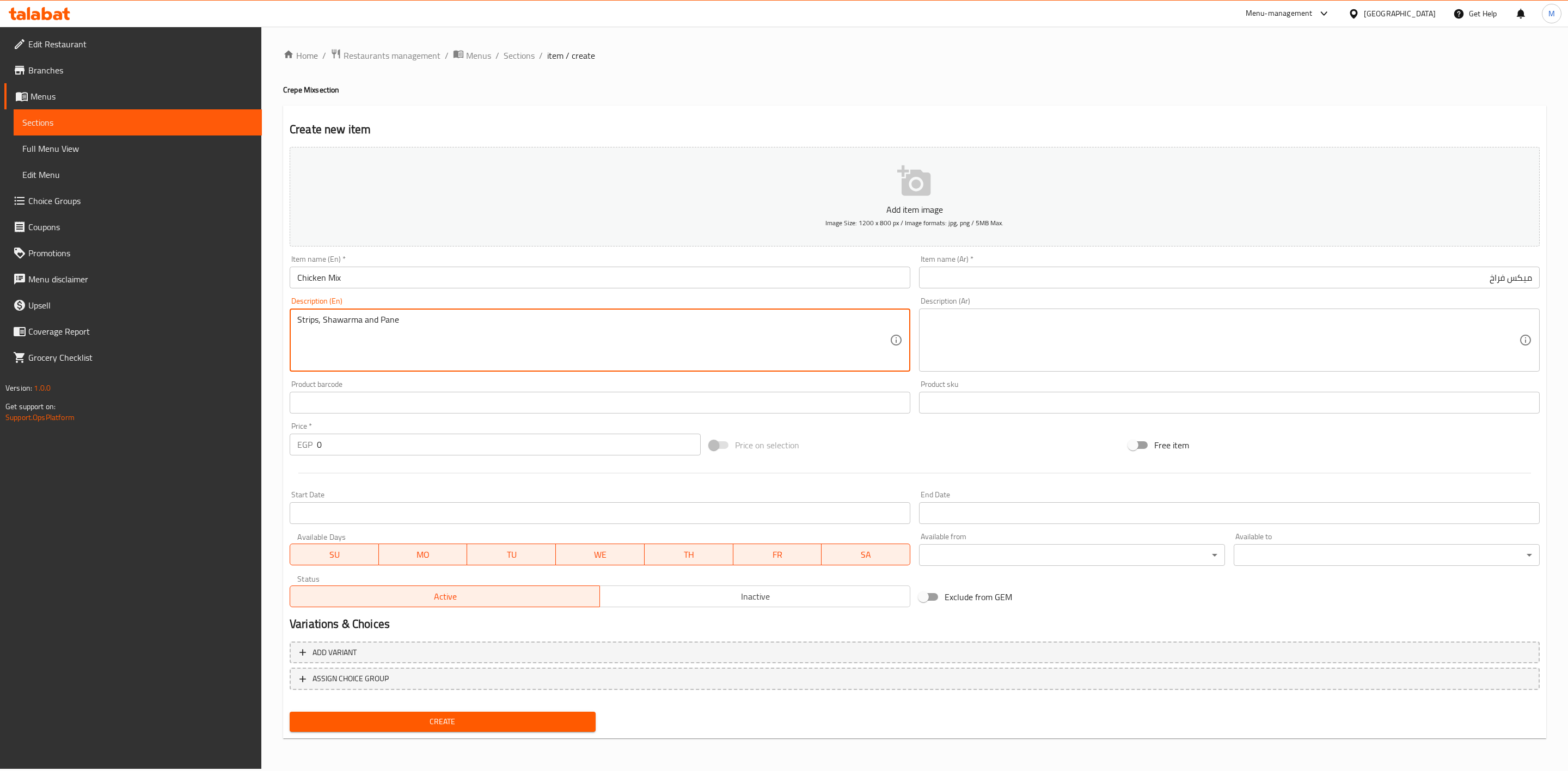
type textarea "Strips, Shawarma and Pane"
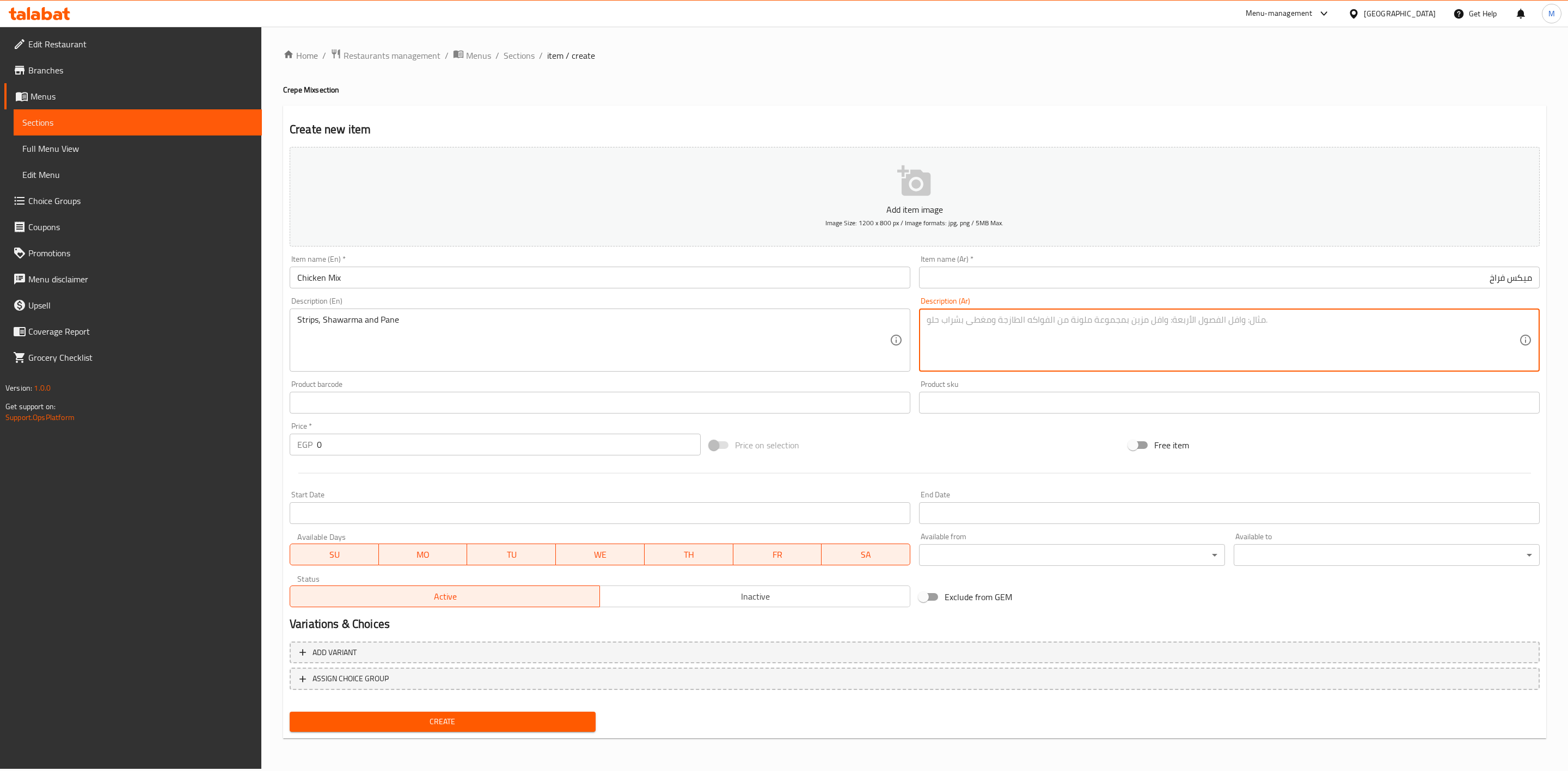
click at [1165, 341] on textarea at bounding box center [1223, 340] width 592 height 52
paste textarea "شاورما وبانيه"
click at [1455, 322] on textarea "ستريبس , شاورما وبانيه" at bounding box center [1223, 340] width 592 height 52
type textarea "ستريبس , شاورما وبانيه"
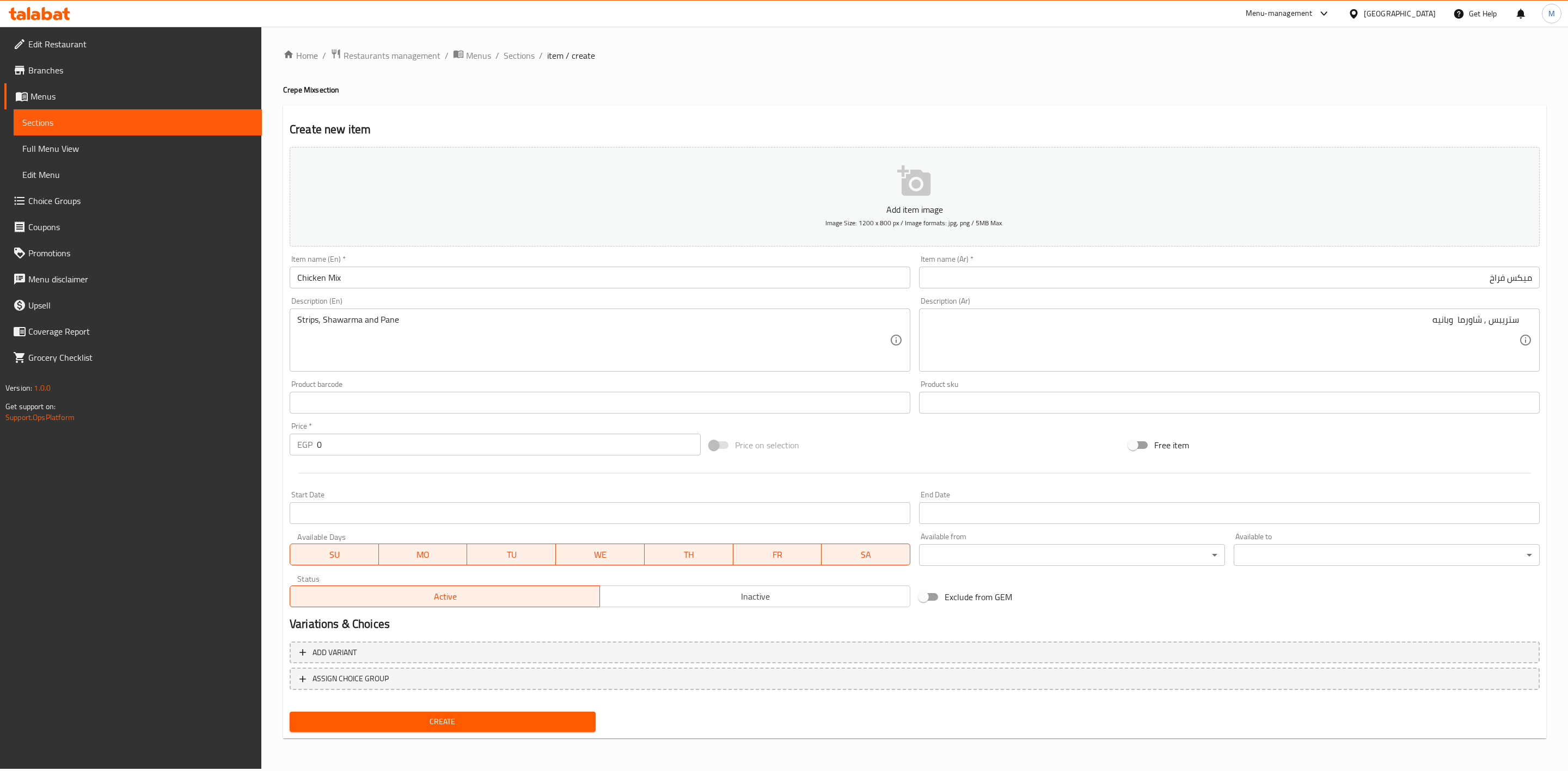
click at [1467, 381] on div "Product sku Product sku" at bounding box center [1229, 397] width 621 height 33
drag, startPoint x: 290, startPoint y: 450, endPoint x: 229, endPoint y: 460, distance: 61.8
click at [229, 460] on div "Edit Restaurant Branches Menus Sections Full Menu View Edit Menu Choice Groups …" at bounding box center [784, 398] width 1568 height 743
type input "120"
click at [320, 480] on div at bounding box center [914, 472] width 1259 height 27
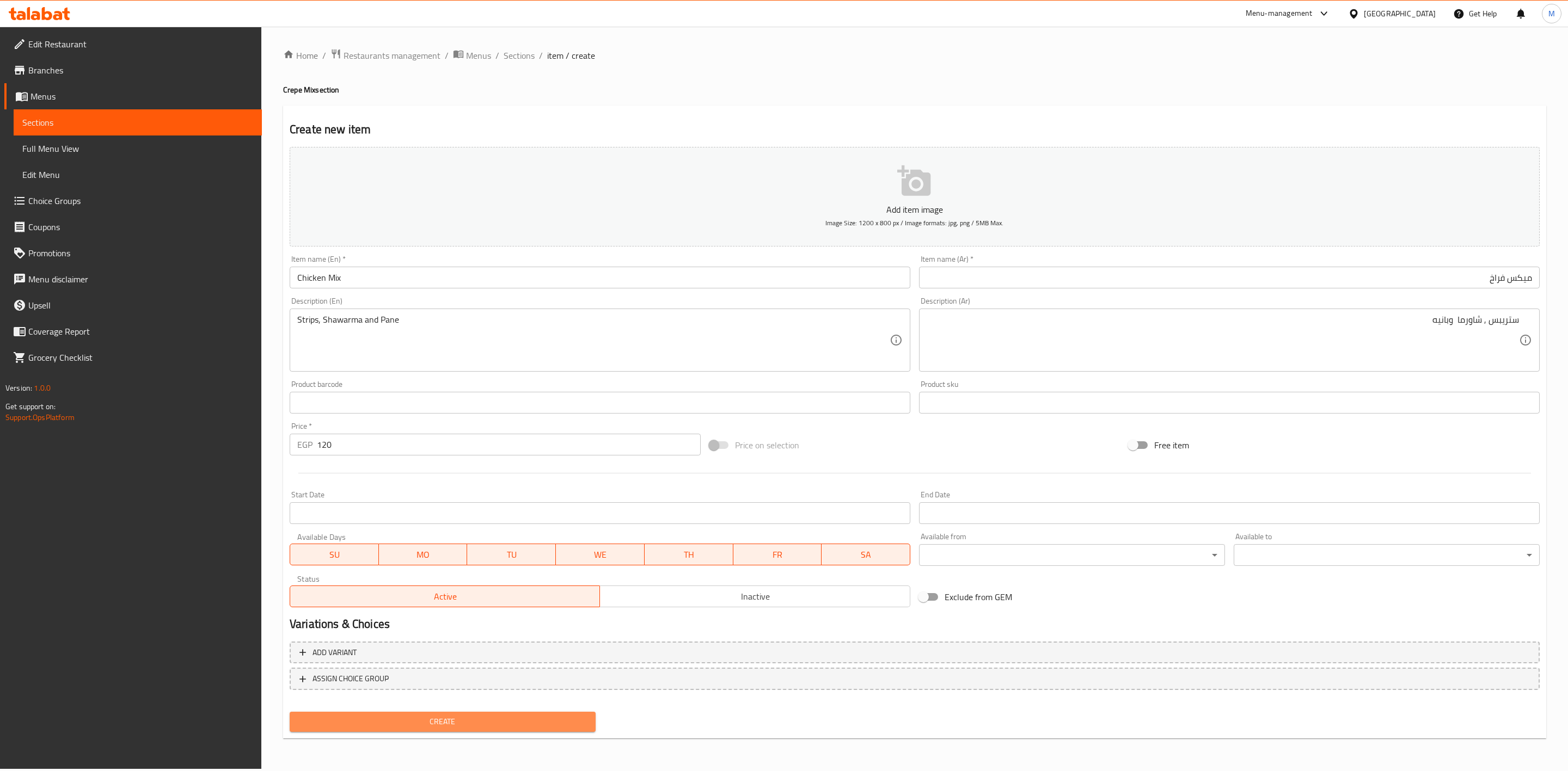
click at [390, 712] on button "Create" at bounding box center [443, 722] width 306 height 20
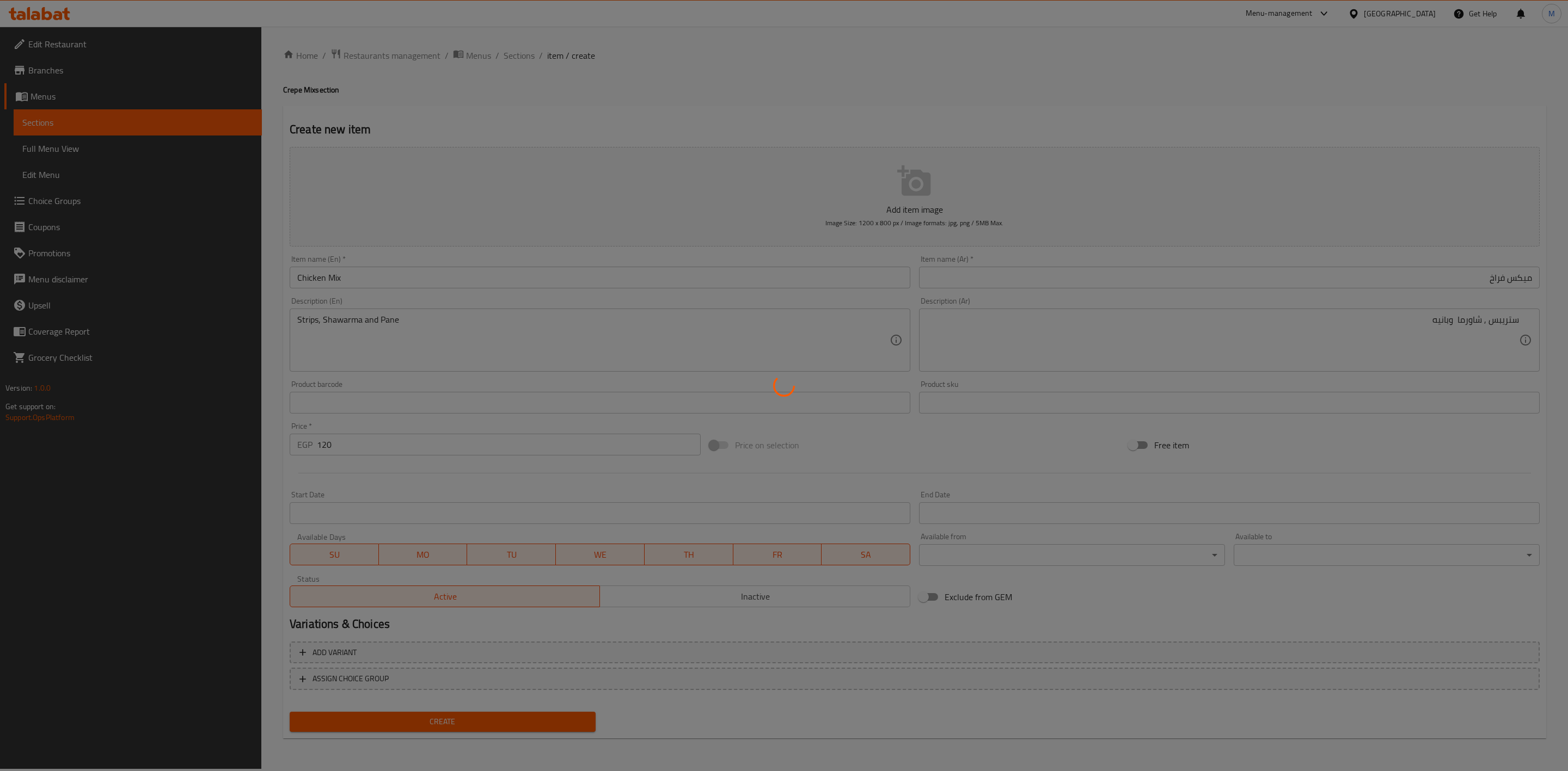
type input "0"
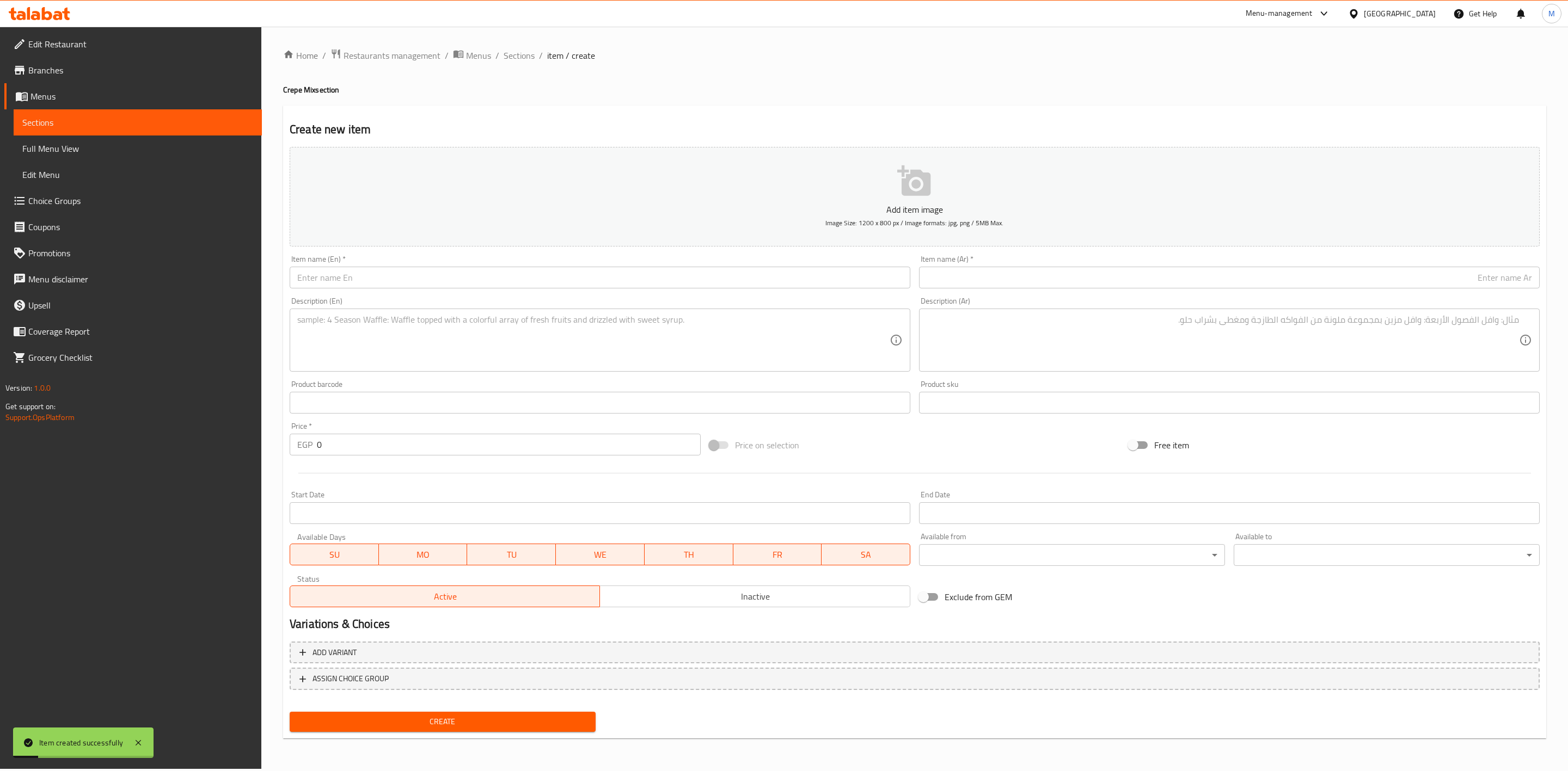
click at [515, 44] on div "Home / Restaurants management / Menus / Sections / item / create Crepe Mix sect…" at bounding box center [914, 398] width 1306 height 743
click at [522, 62] on span "Sections" at bounding box center [519, 56] width 31 height 13
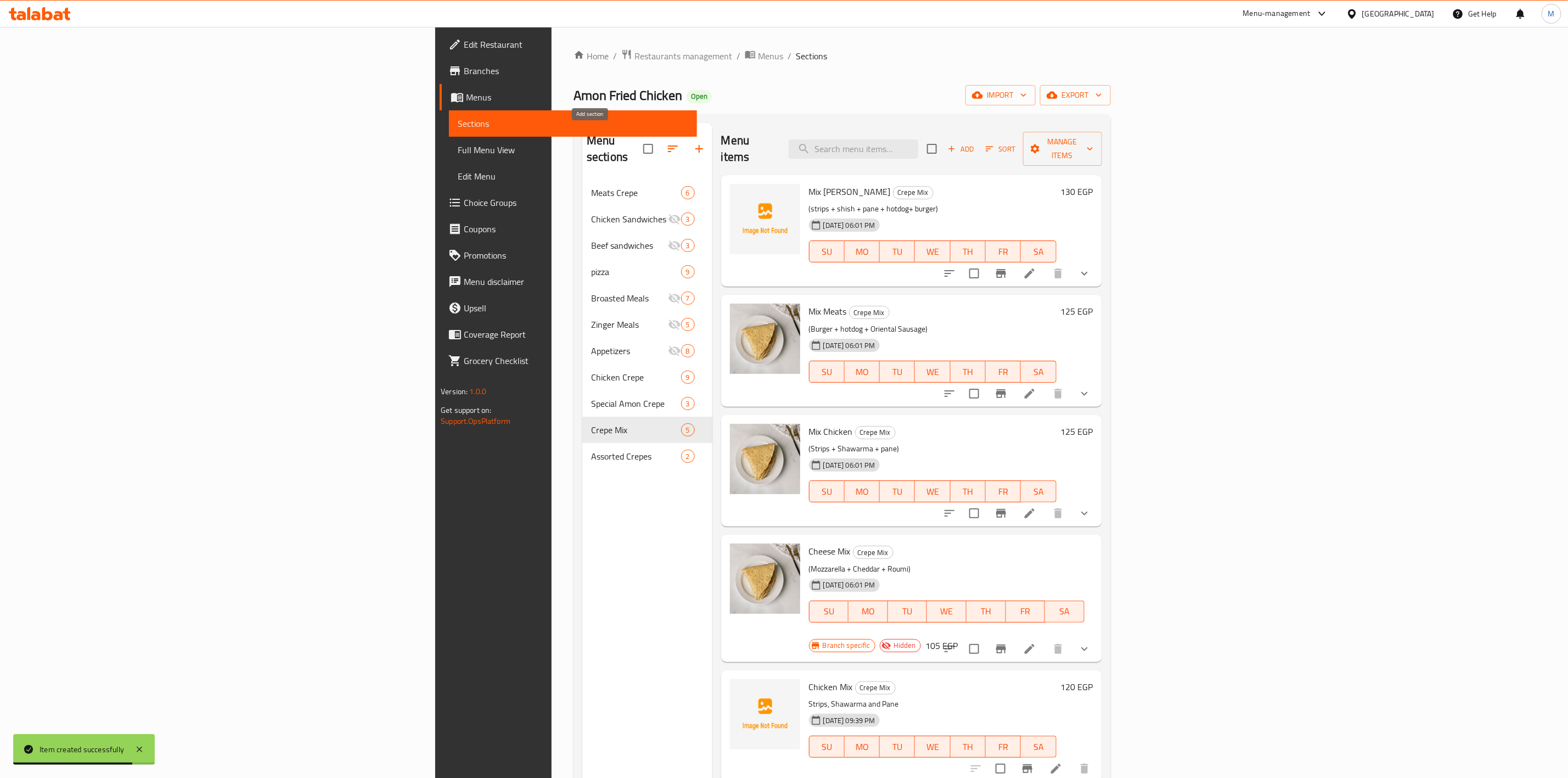
click at [693, 142] on icon "button" at bounding box center [700, 149] width 13 height 13
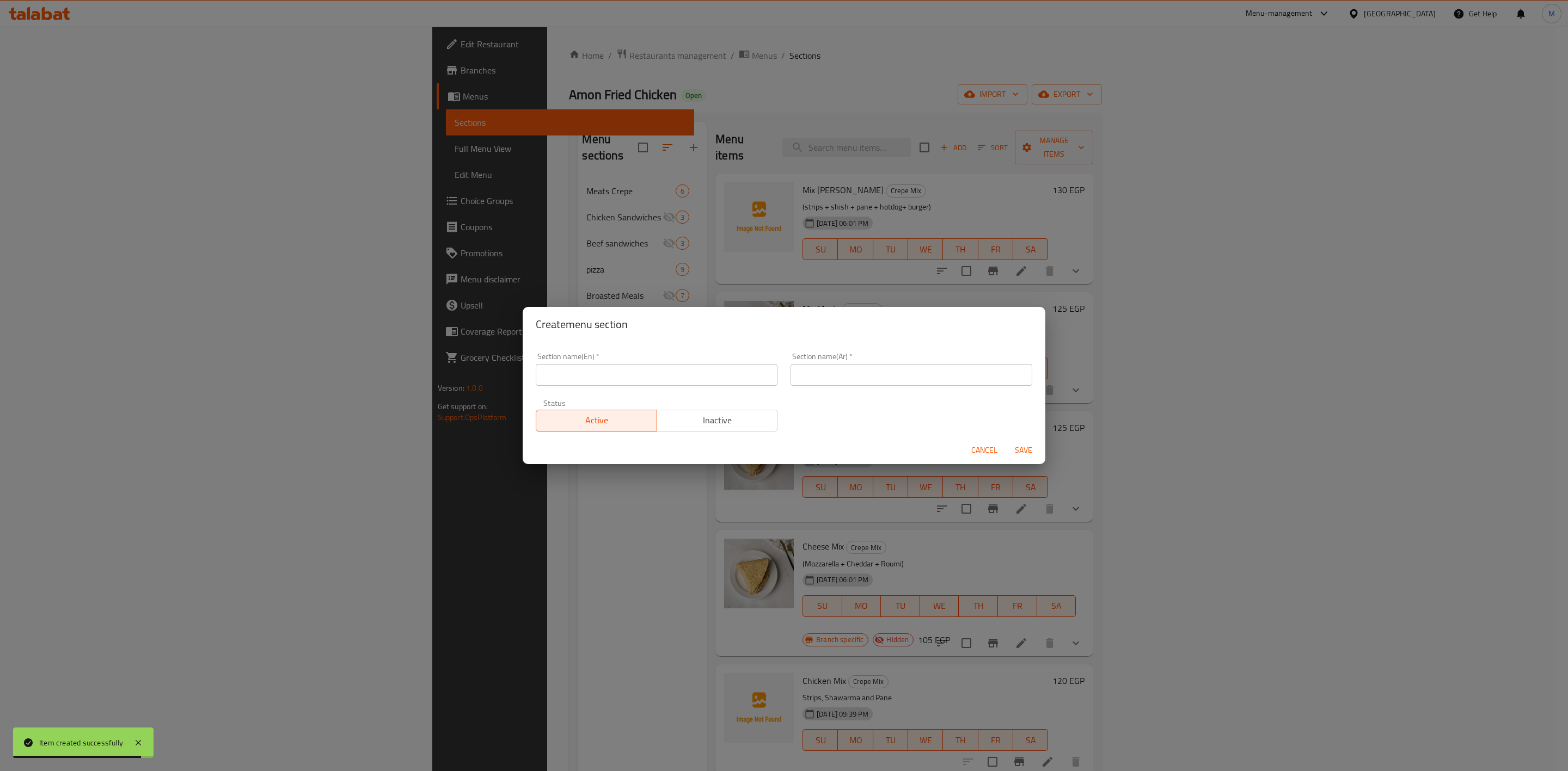
click at [633, 371] on input "text" at bounding box center [657, 374] width 241 height 22
type input "؛"
type input "Potato Crepes"
click at [889, 384] on input "text" at bounding box center [911, 374] width 241 height 22
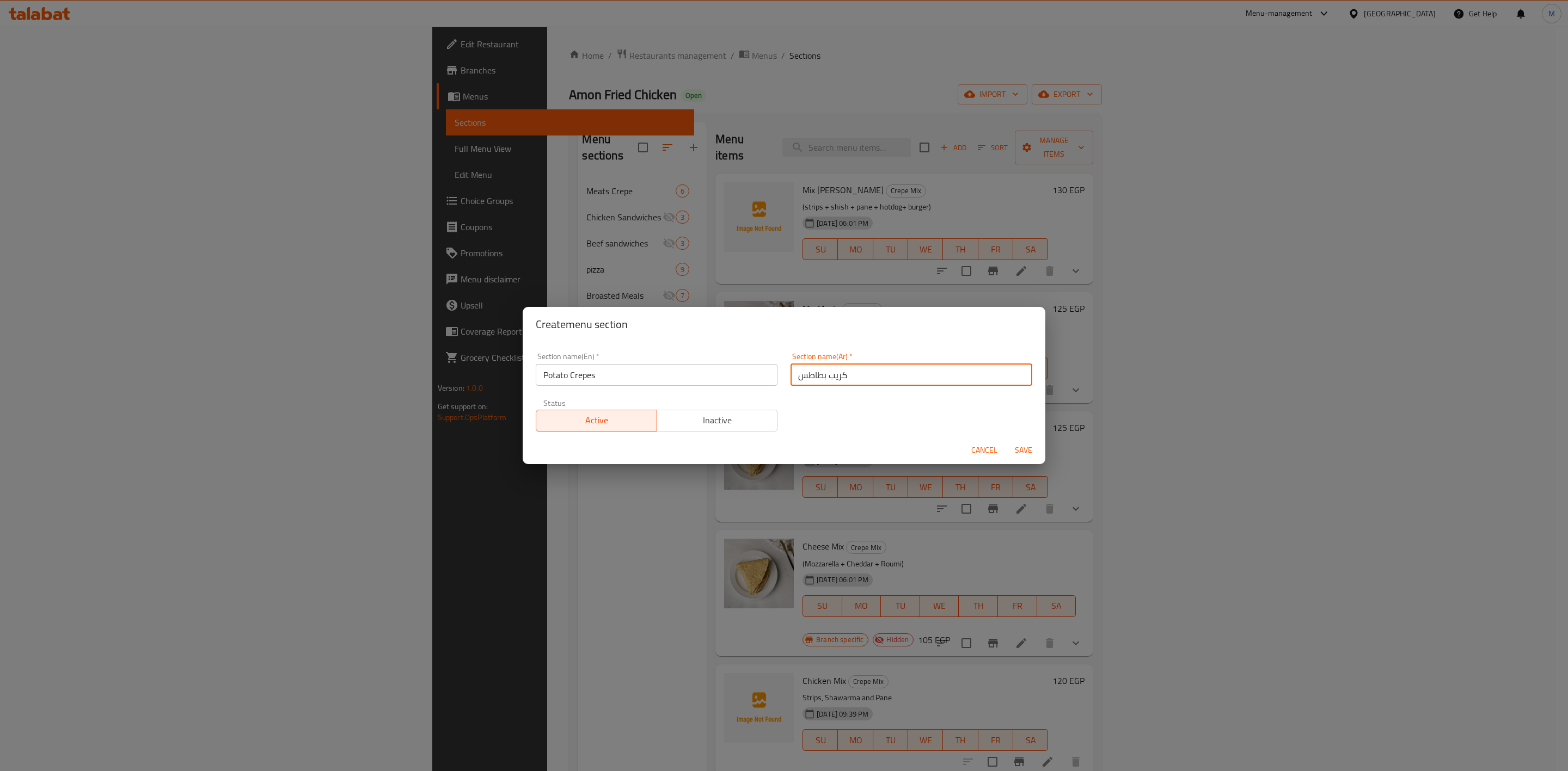
type input "كريب بطاطس"
click at [1030, 454] on span "Save" at bounding box center [1023, 450] width 26 height 14
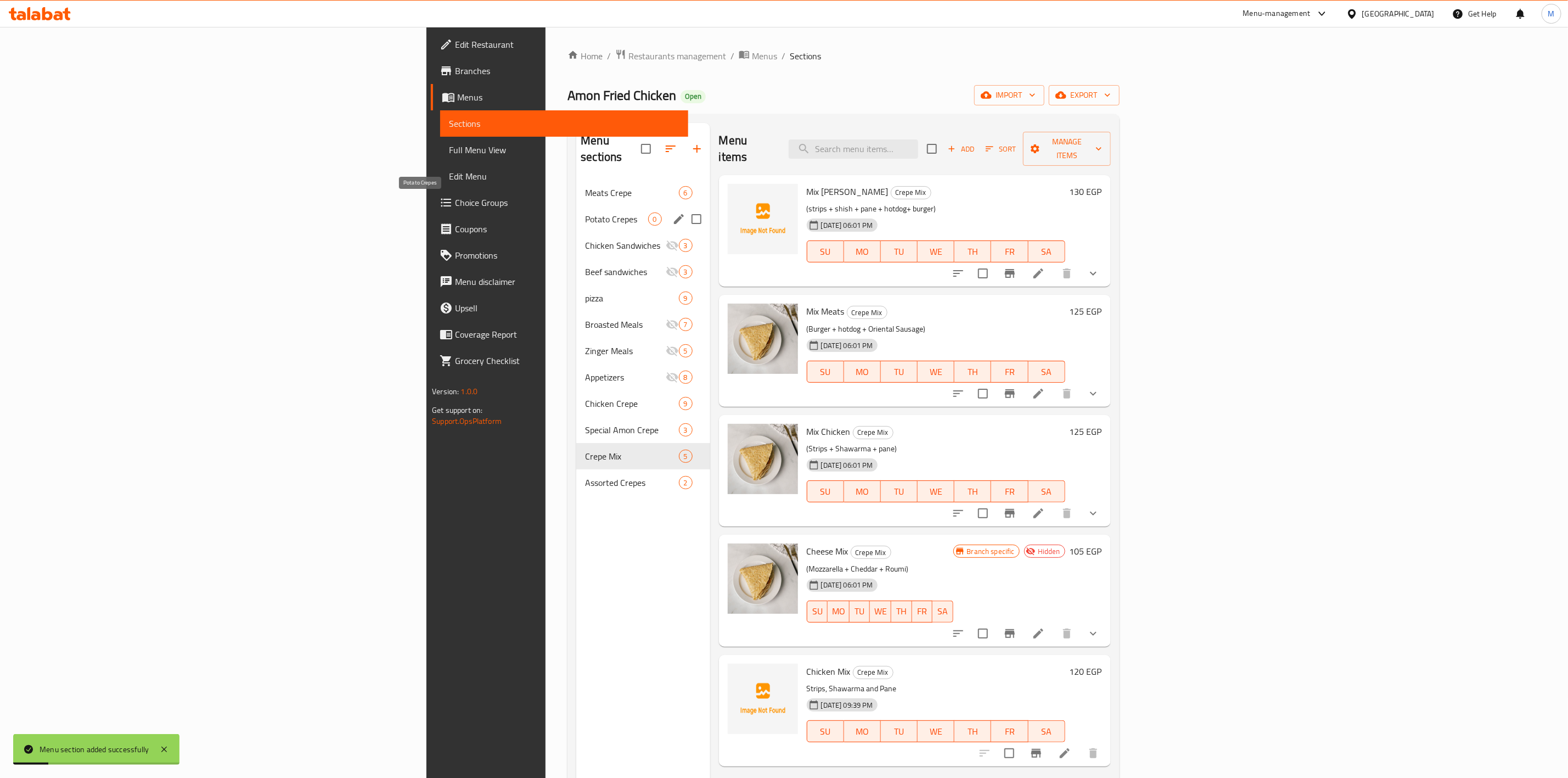
click at [585, 213] on span "Potato Crepes" at bounding box center [616, 219] width 62 height 13
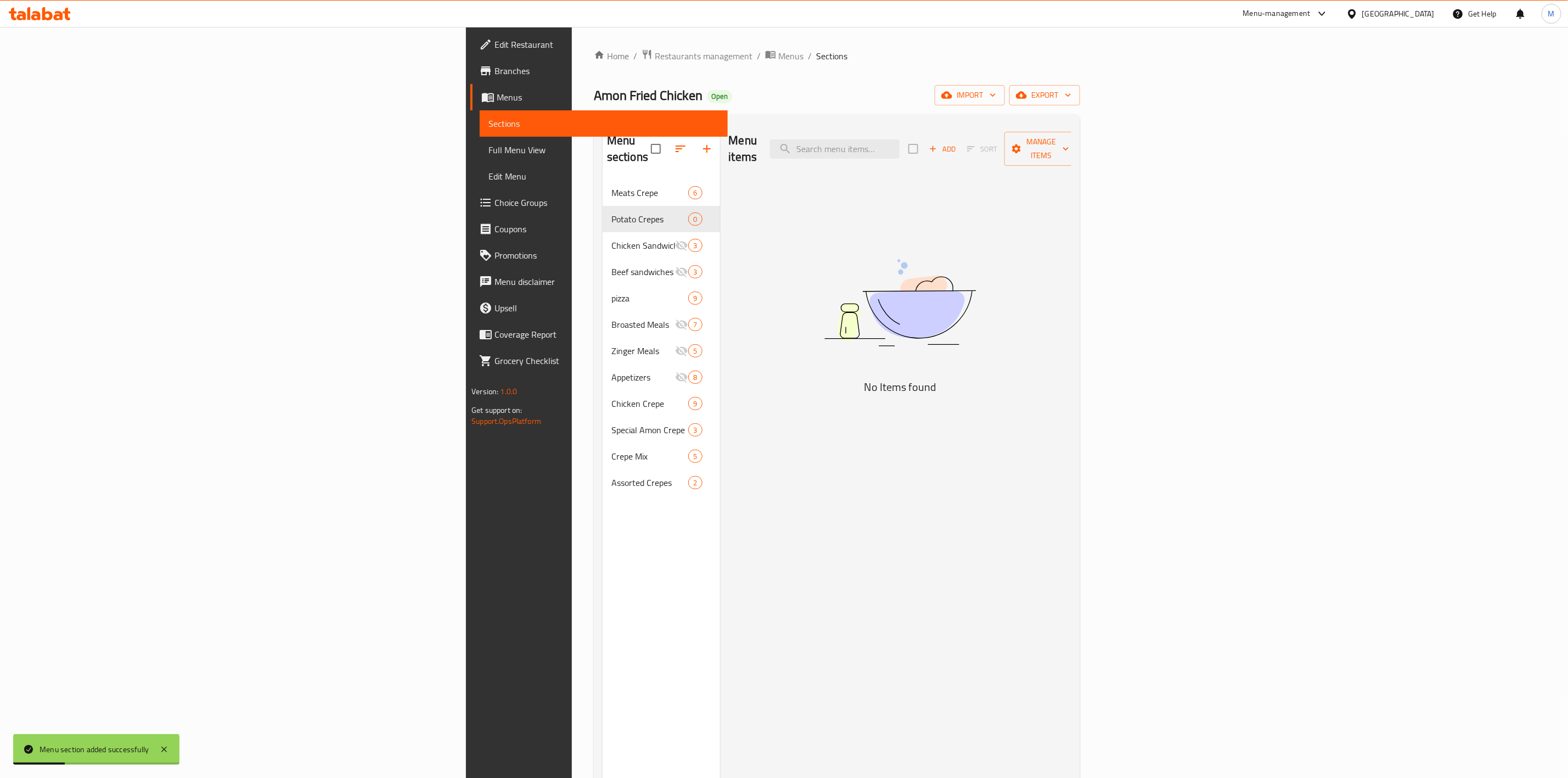
click at [938, 144] on icon "button" at bounding box center [933, 149] width 10 height 10
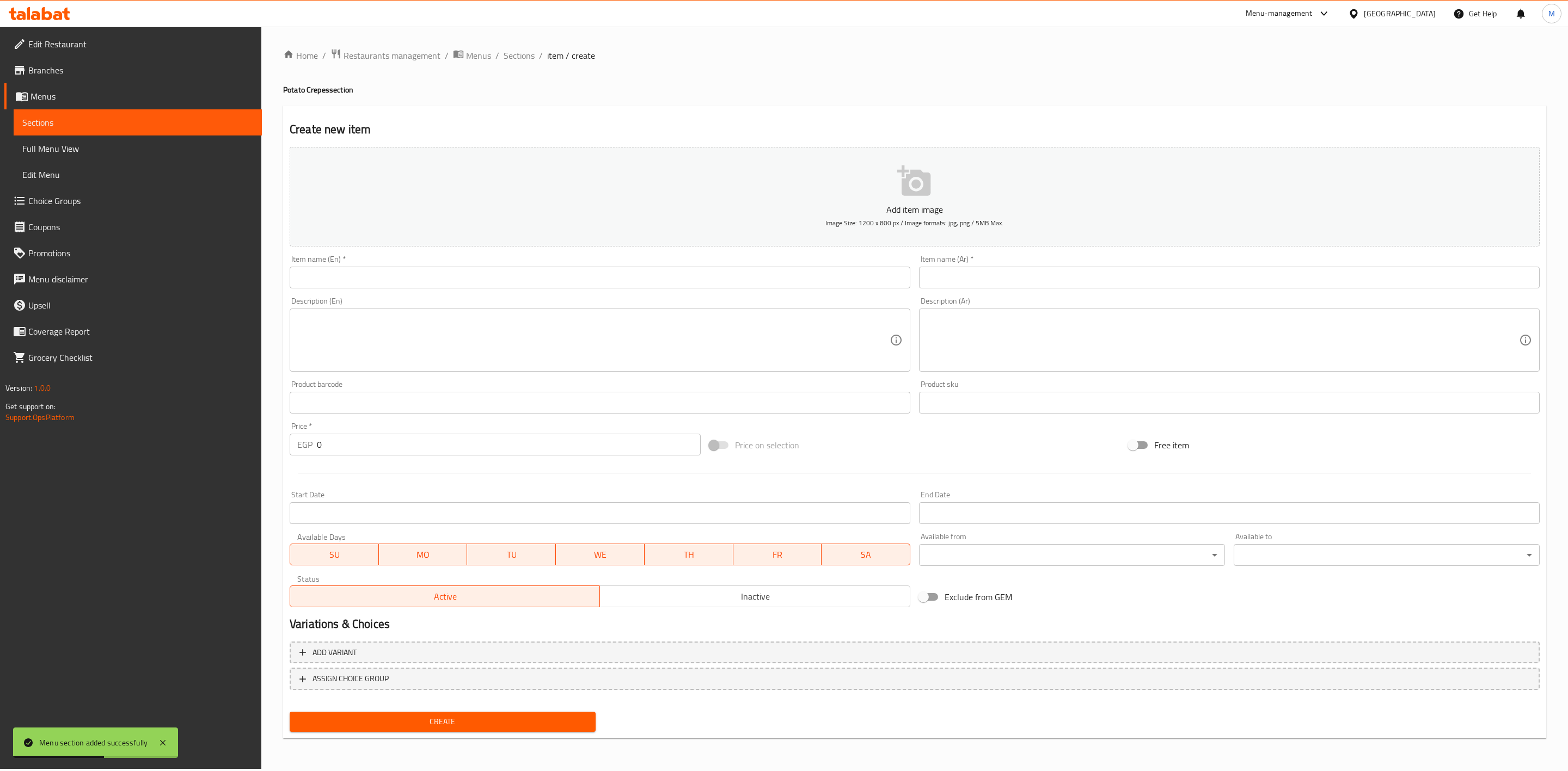
click at [444, 277] on input "text" at bounding box center [600, 277] width 621 height 22
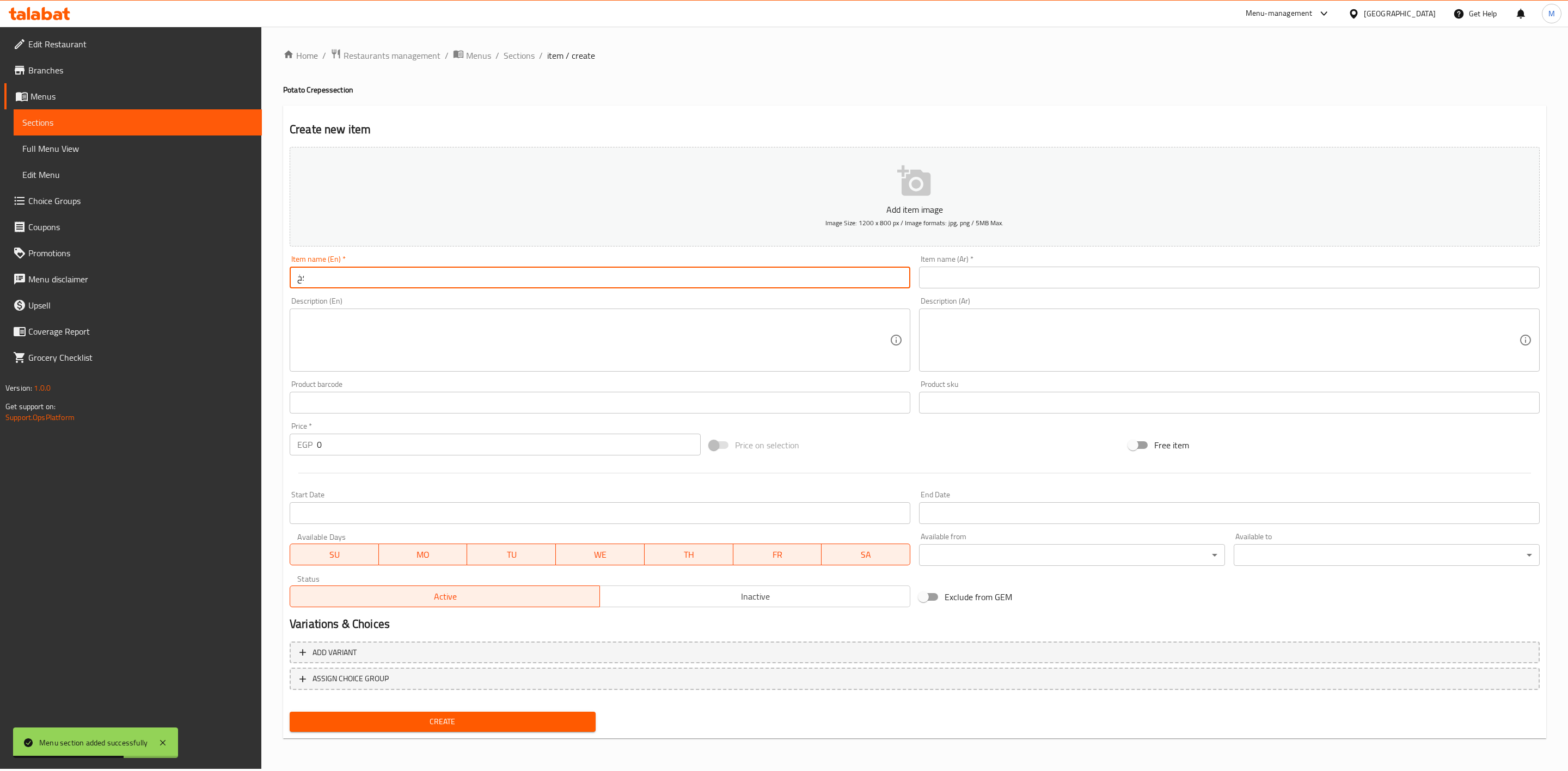
type input "؛"
type input "Potatos Crepe"
drag, startPoint x: 319, startPoint y: 277, endPoint x: 621, endPoint y: 300, distance: 302.9
click at [621, 300] on div "Description (En) Description (En)" at bounding box center [600, 334] width 621 height 75
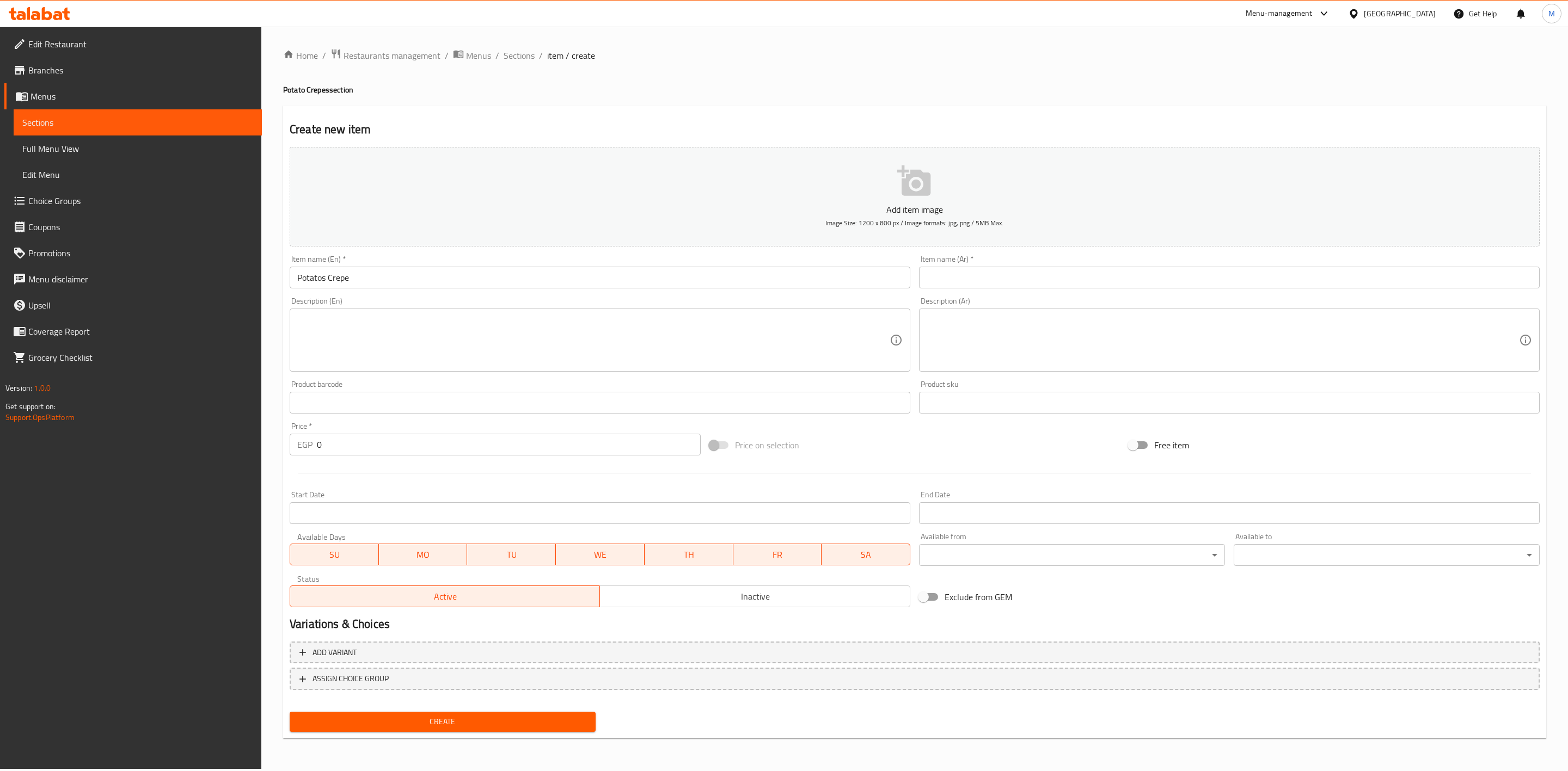
click at [1034, 291] on div "Item name (Ar)   * Item name (Ar) *" at bounding box center [1229, 272] width 629 height 42
click at [1052, 283] on input "text" at bounding box center [1229, 277] width 621 height 22
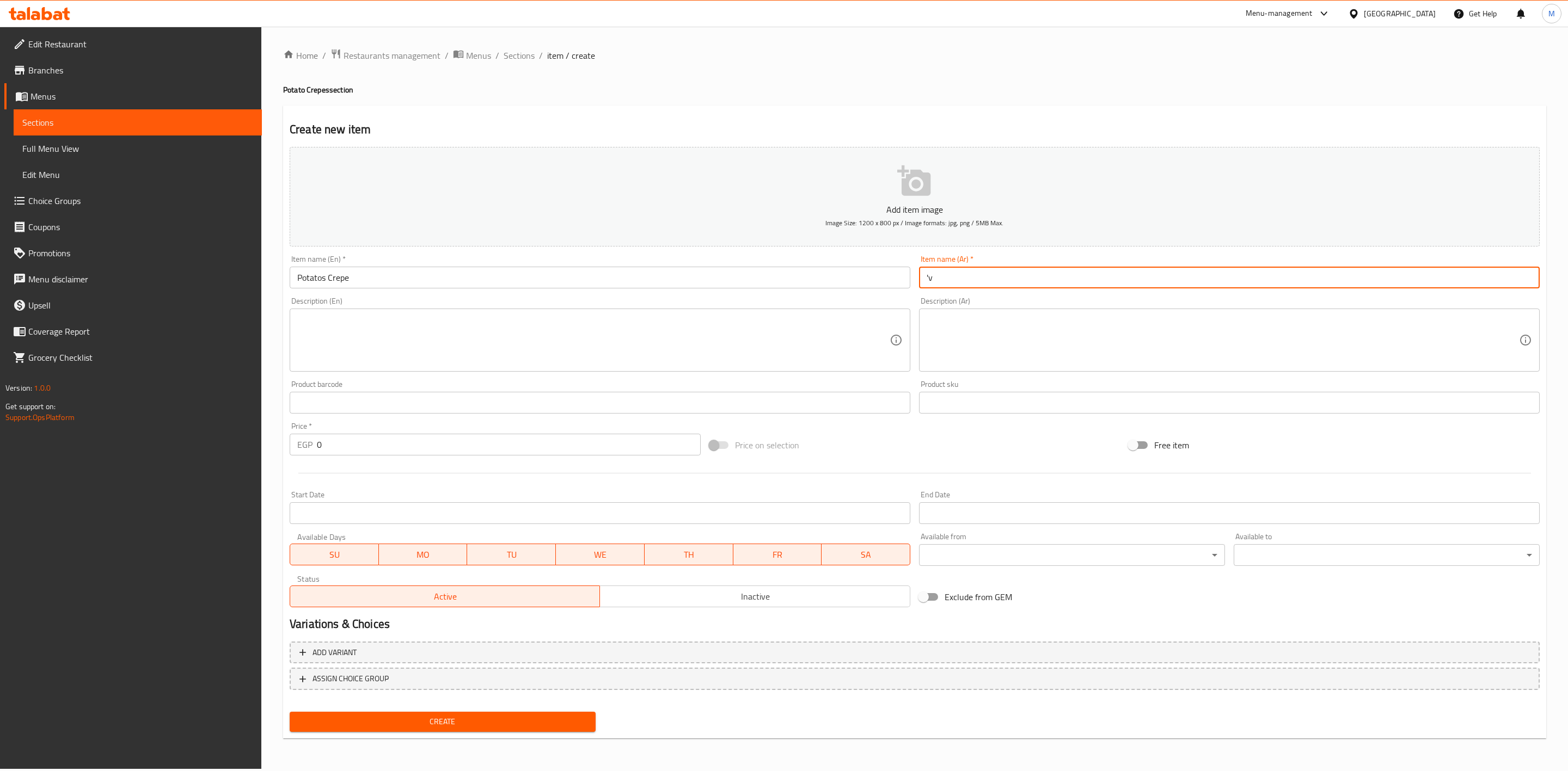
type input "'"
type input "طريب بطاطس"
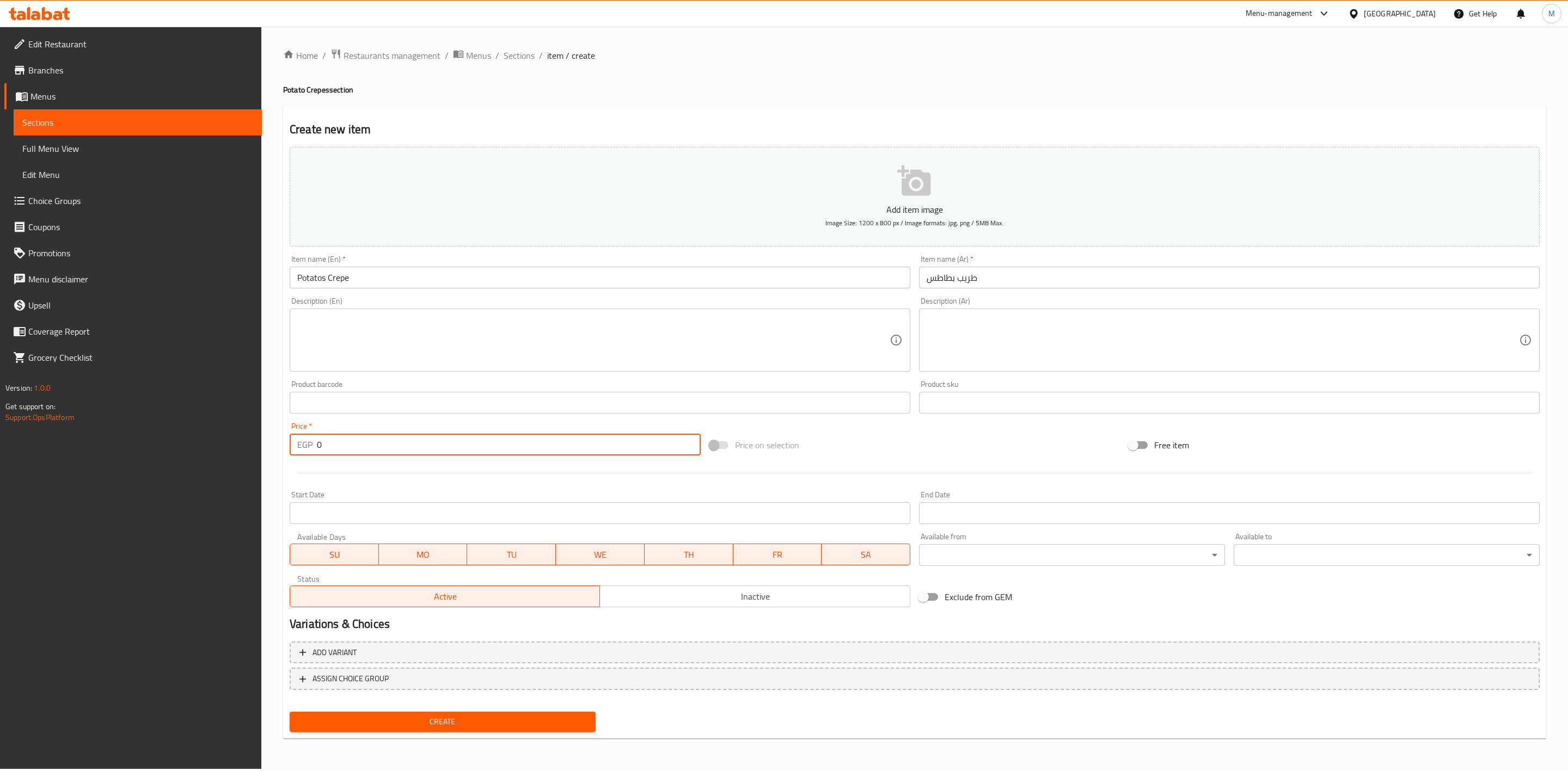
drag, startPoint x: 346, startPoint y: 441, endPoint x: 270, endPoint y: 441, distance: 76.0
click at [270, 441] on div "Home / Restaurants management / Menus / Sections / item / create Potato Crepes …" at bounding box center [914, 398] width 1306 height 743
type input "55"
click at [339, 461] on div at bounding box center [914, 472] width 1259 height 27
click at [445, 712] on button "Create" at bounding box center [443, 722] width 306 height 20
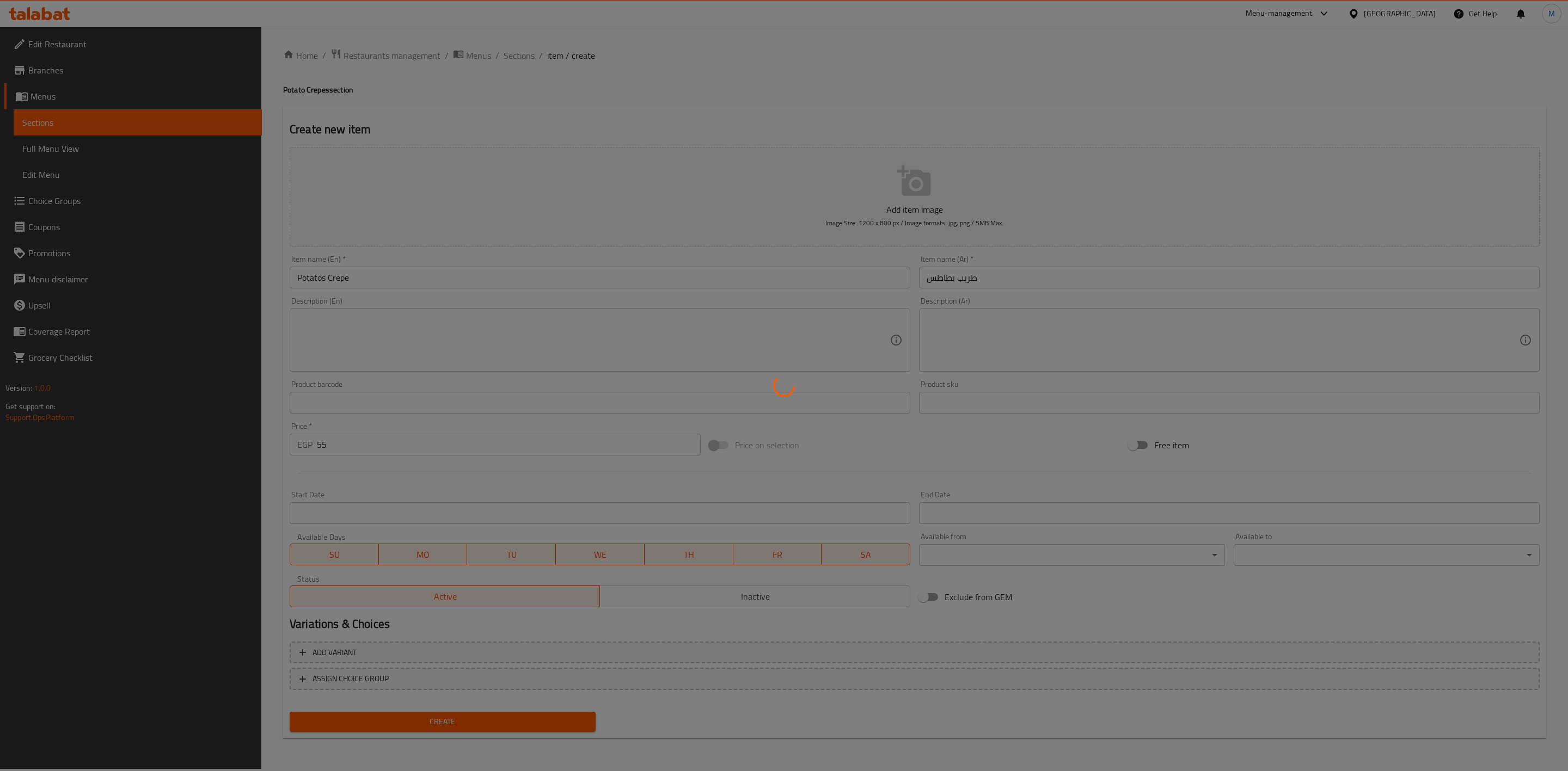
type input "0"
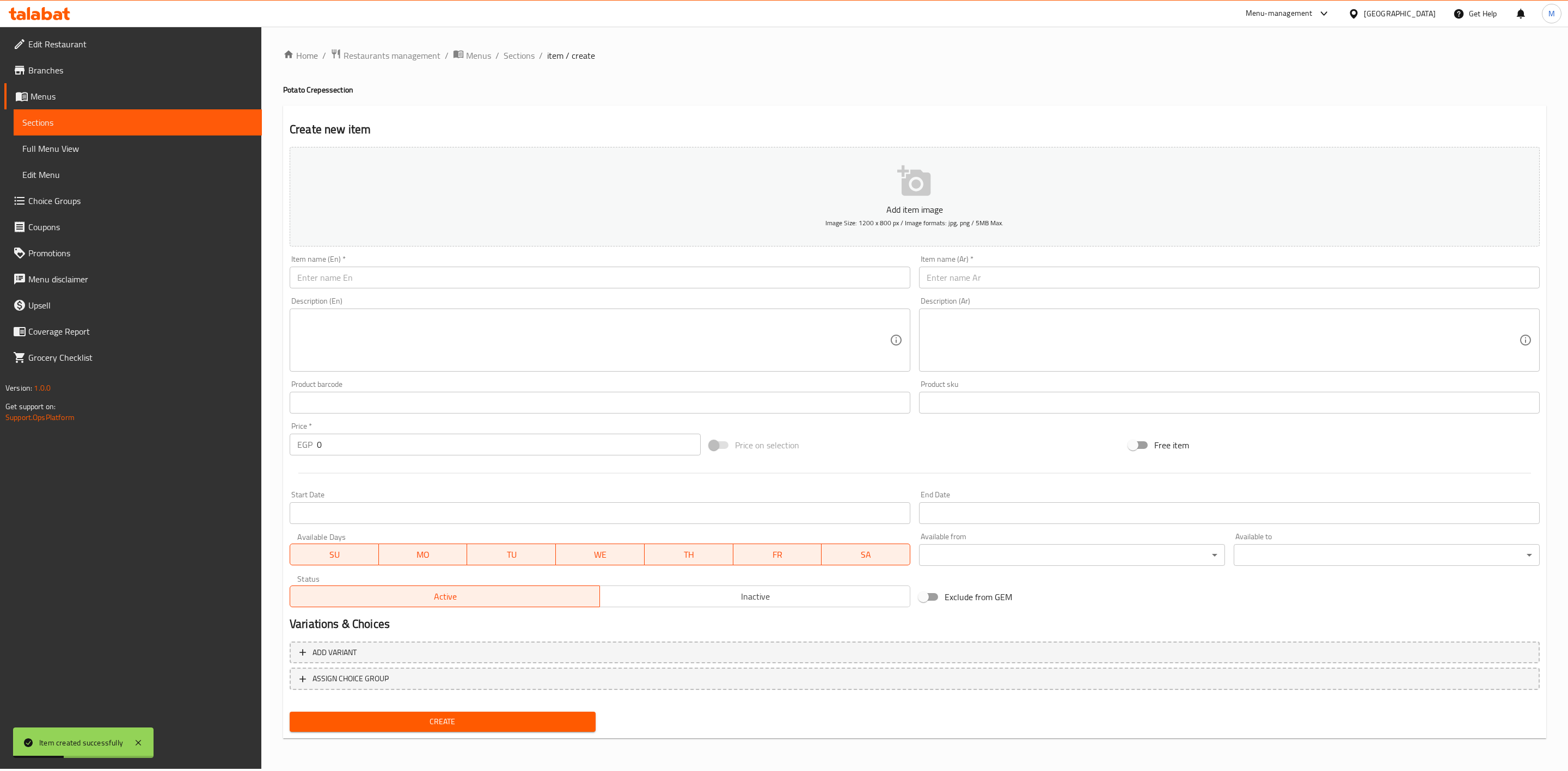
click at [458, 300] on div "Description (En) Description (En)" at bounding box center [600, 334] width 621 height 75
click at [465, 278] on input "text" at bounding box center [600, 277] width 621 height 22
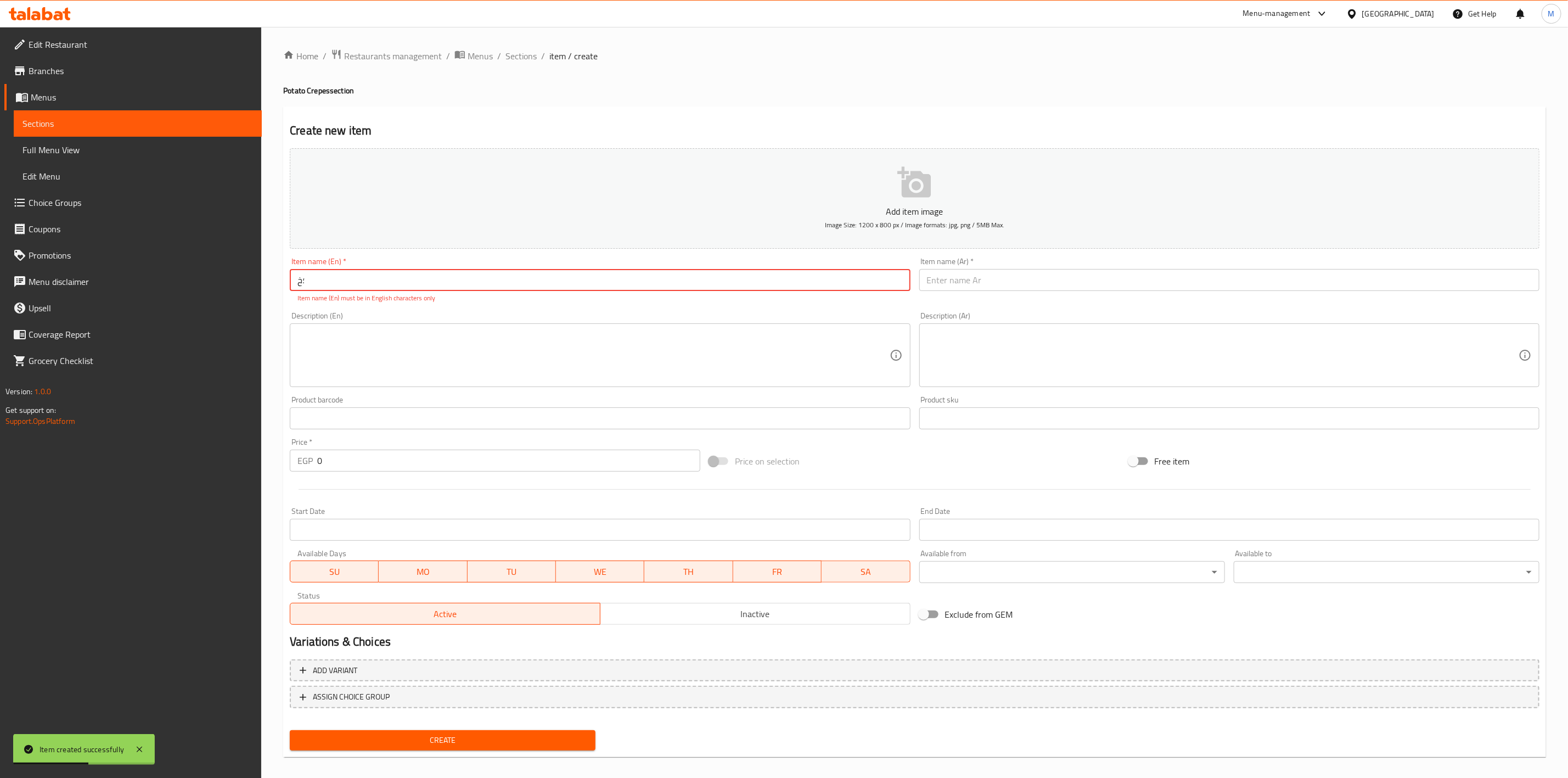
type input "؛"
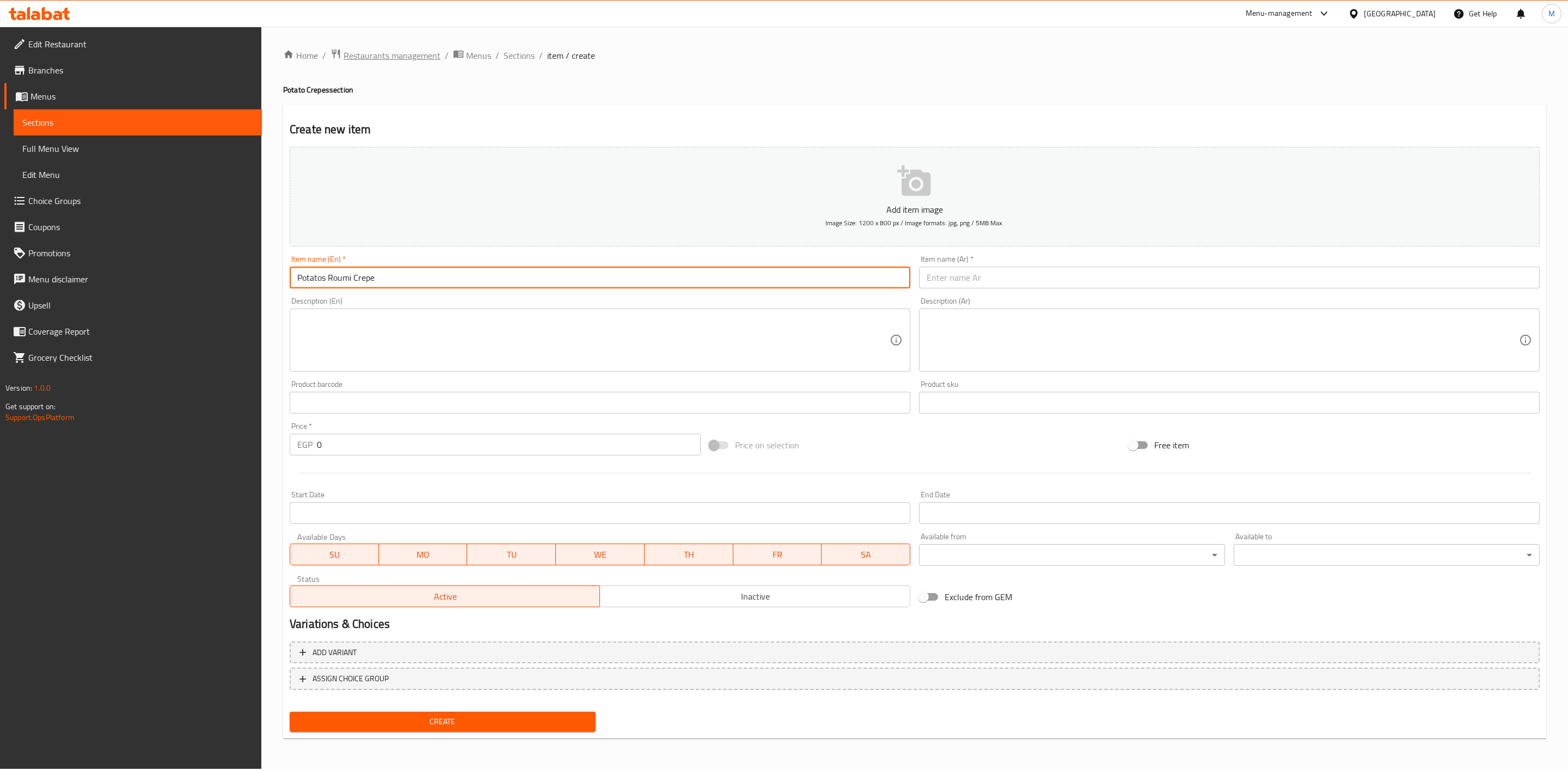
type input "Potatos Roumi Crepe"
click at [1196, 278] on input "text" at bounding box center [1229, 277] width 621 height 22
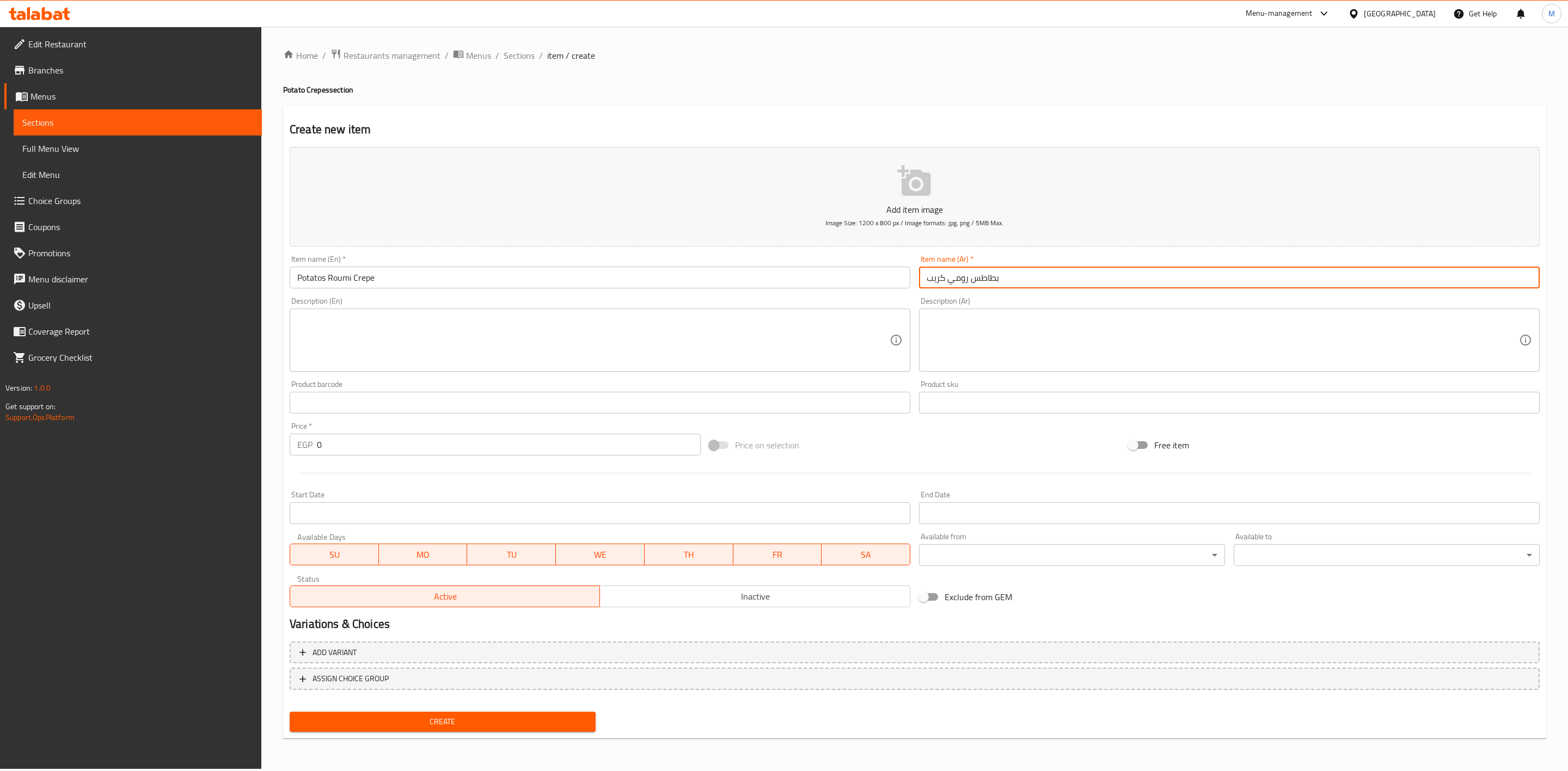
type input "بطاطس رومي كريب"
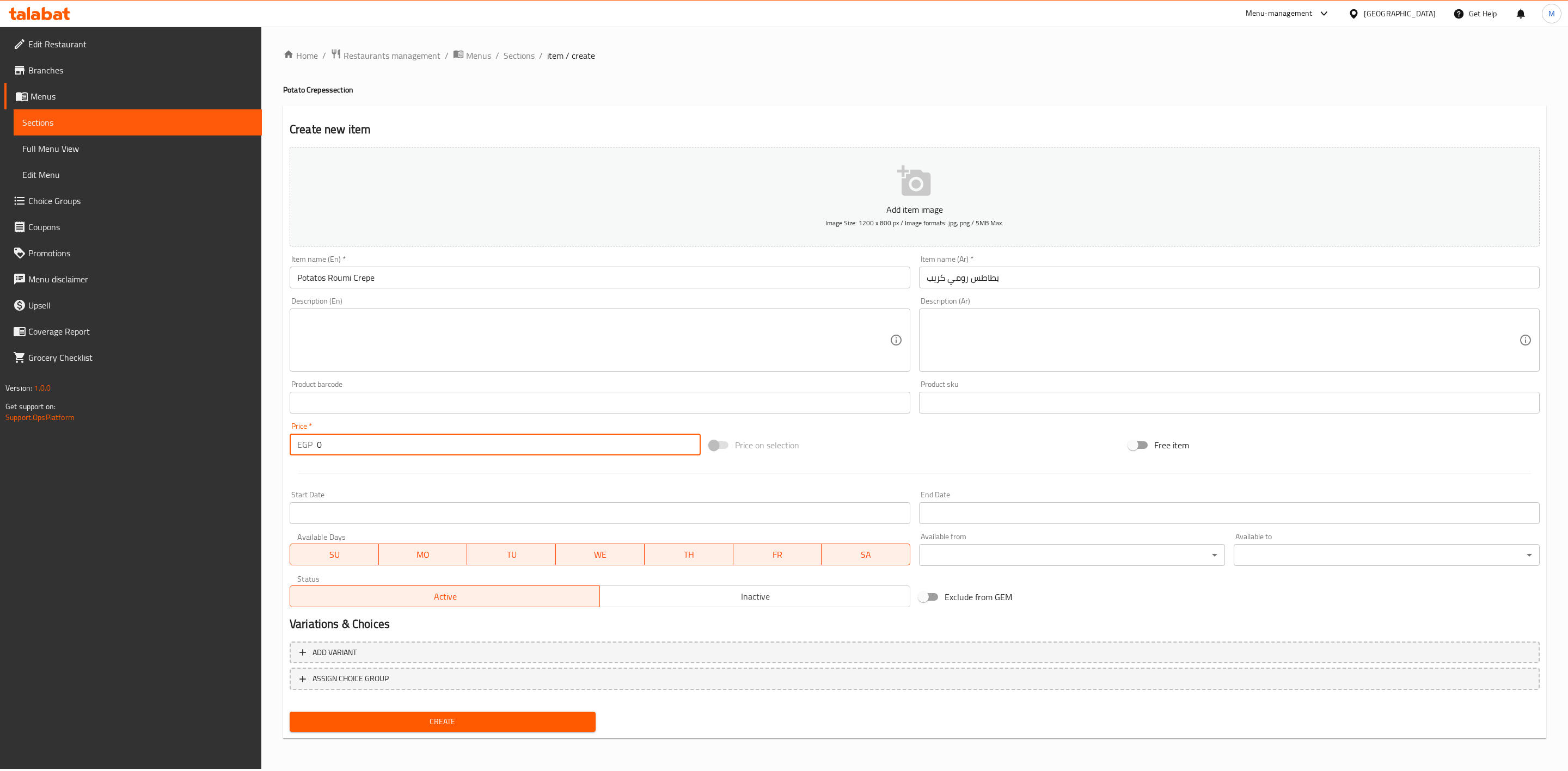
drag, startPoint x: 374, startPoint y: 451, endPoint x: 307, endPoint y: 448, distance: 67.1
click at [308, 448] on div "EGP 0 Price *" at bounding box center [495, 444] width 411 height 22
type input "65"
click at [340, 468] on div at bounding box center [914, 472] width 1259 height 27
click at [415, 707] on div "Create" at bounding box center [442, 722] width 315 height 29
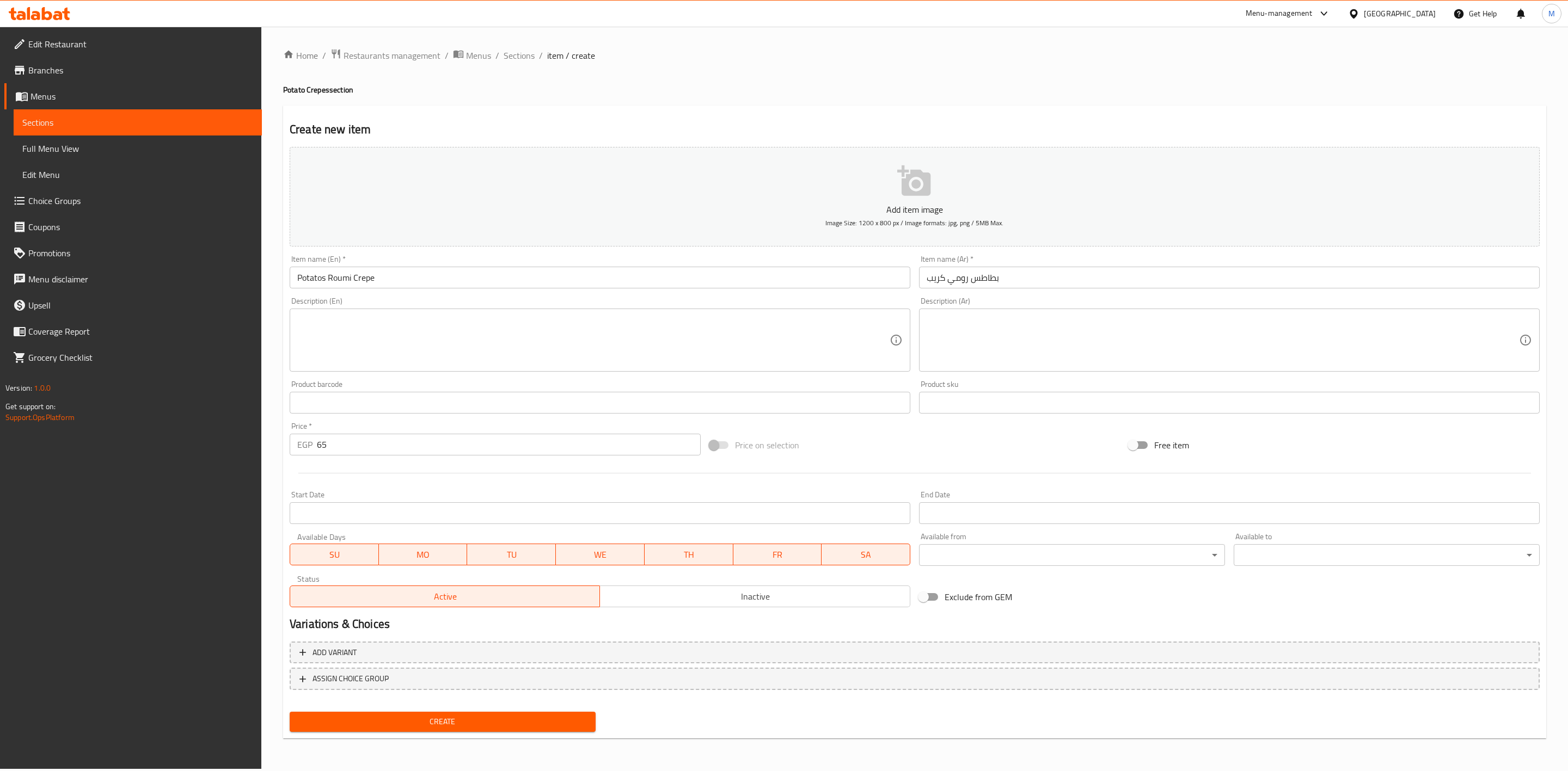
click at [416, 715] on span "Create" at bounding box center [443, 722] width 288 height 14
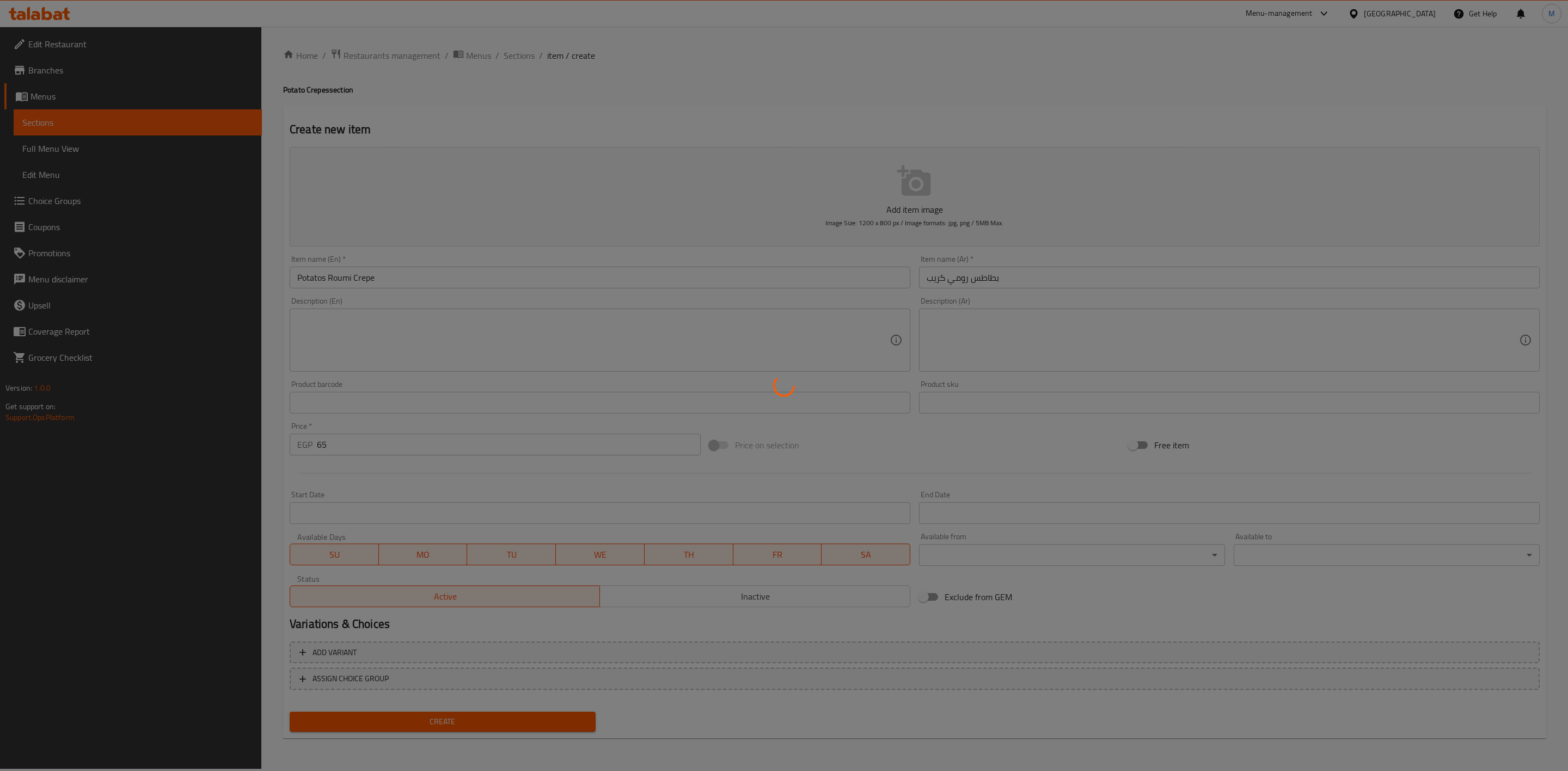
type input "0"
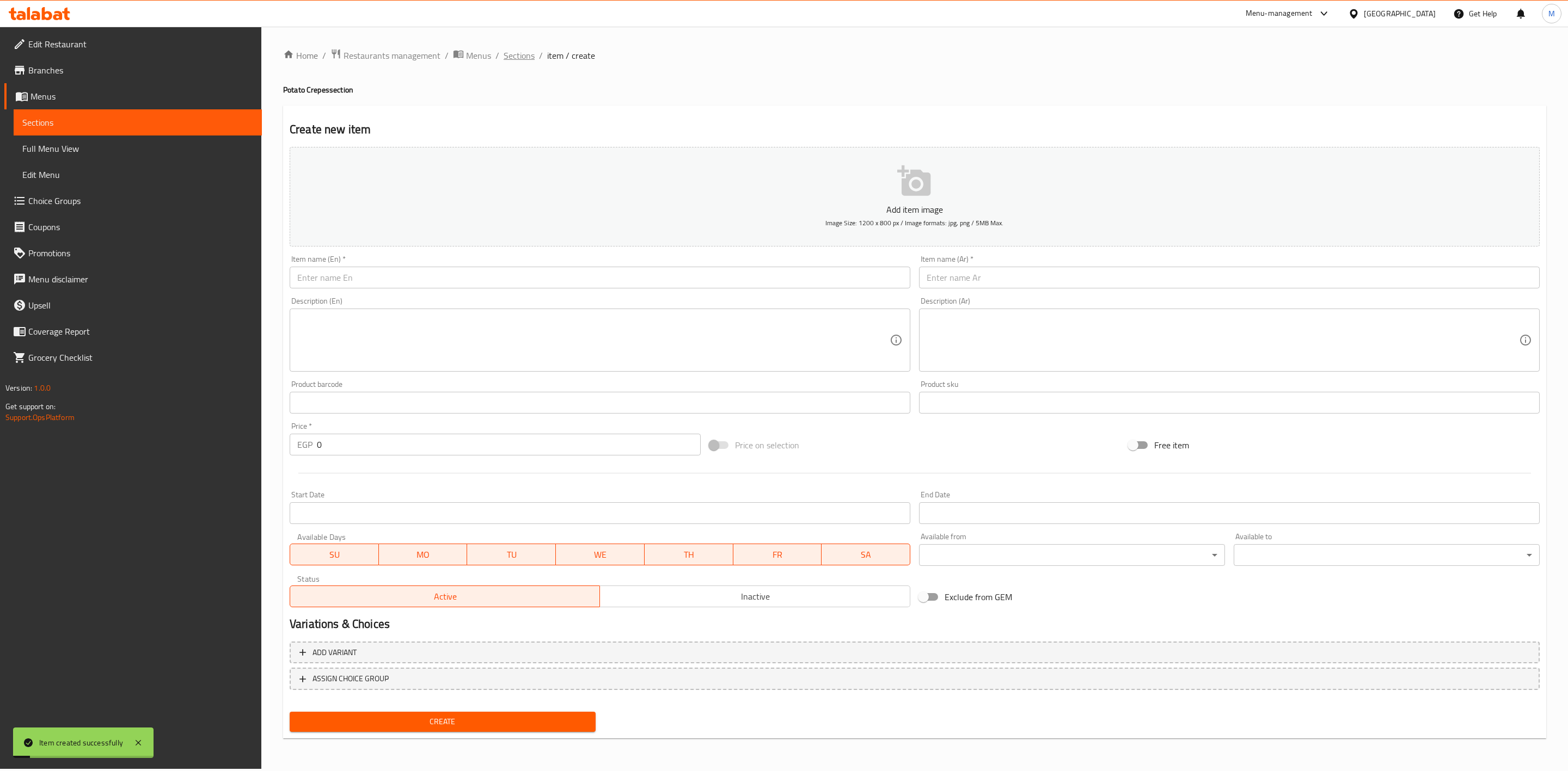
click at [514, 62] on span "Sections" at bounding box center [519, 56] width 31 height 13
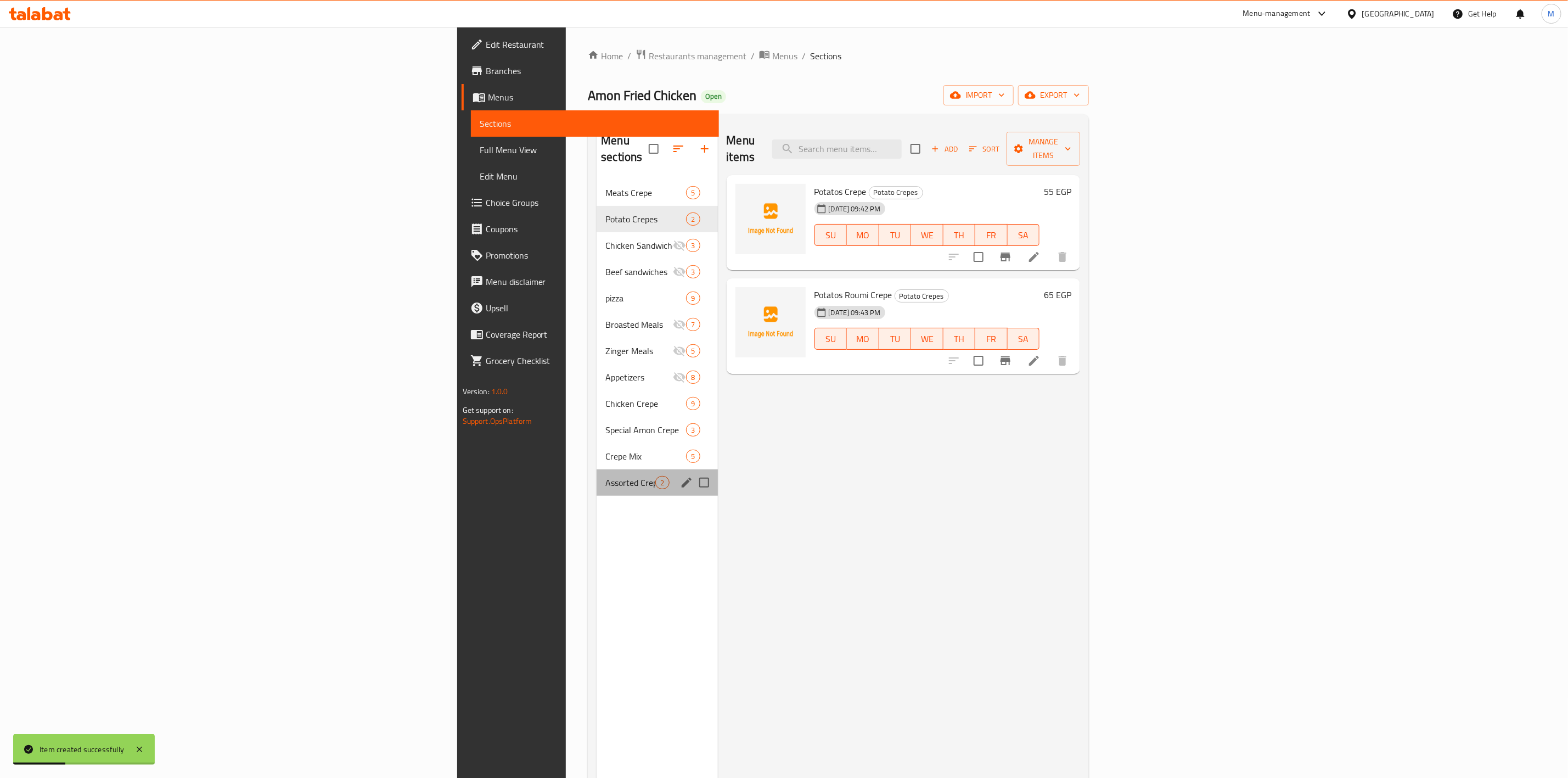
click at [597, 469] on div "Assorted Crepes 2" at bounding box center [657, 482] width 121 height 26
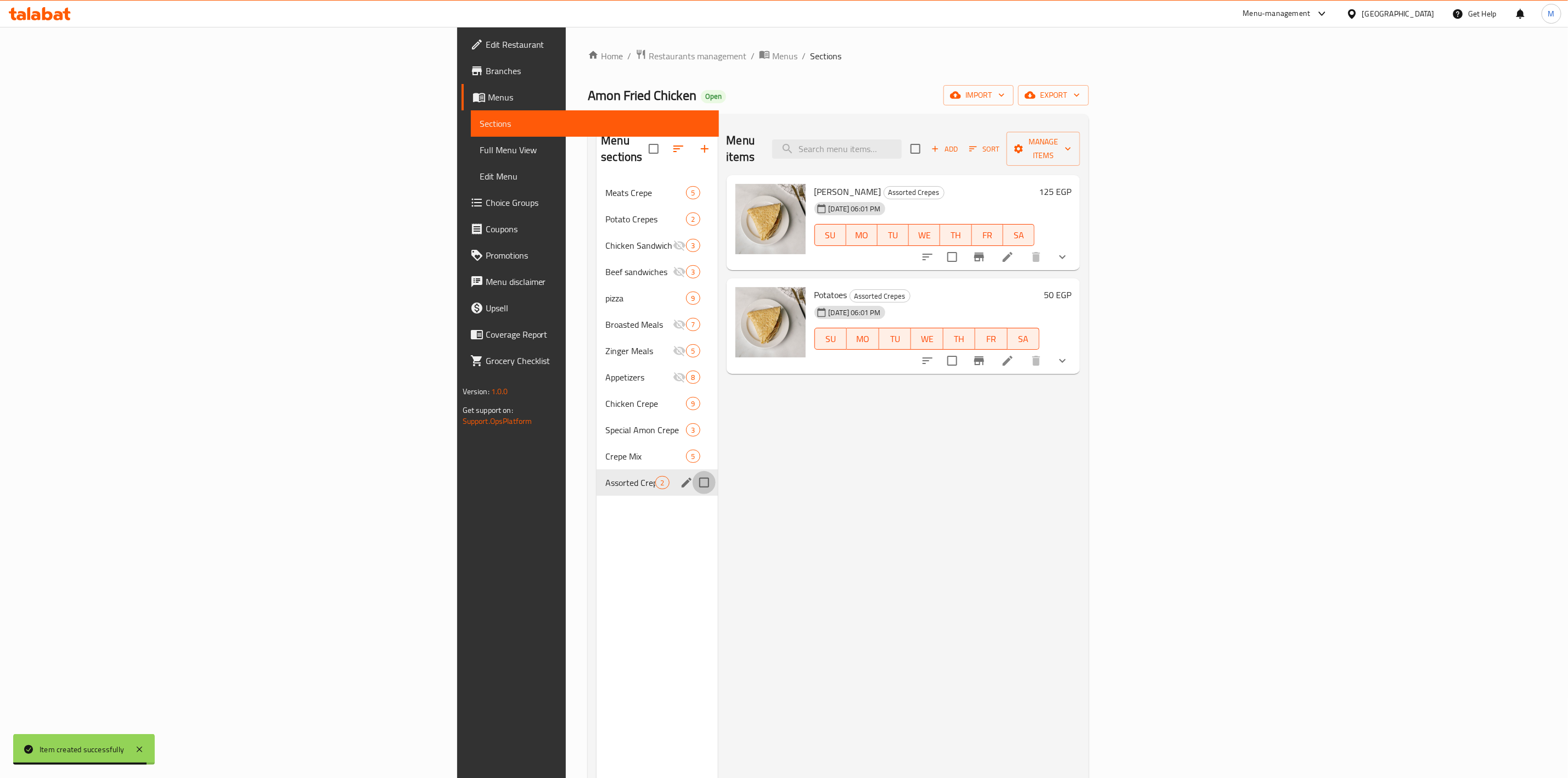
click at [693, 471] on input "Menu sections" at bounding box center [704, 482] width 23 height 23
checkbox input "true"
click at [1023, 145] on icon "button" at bounding box center [1019, 149] width 9 height 9
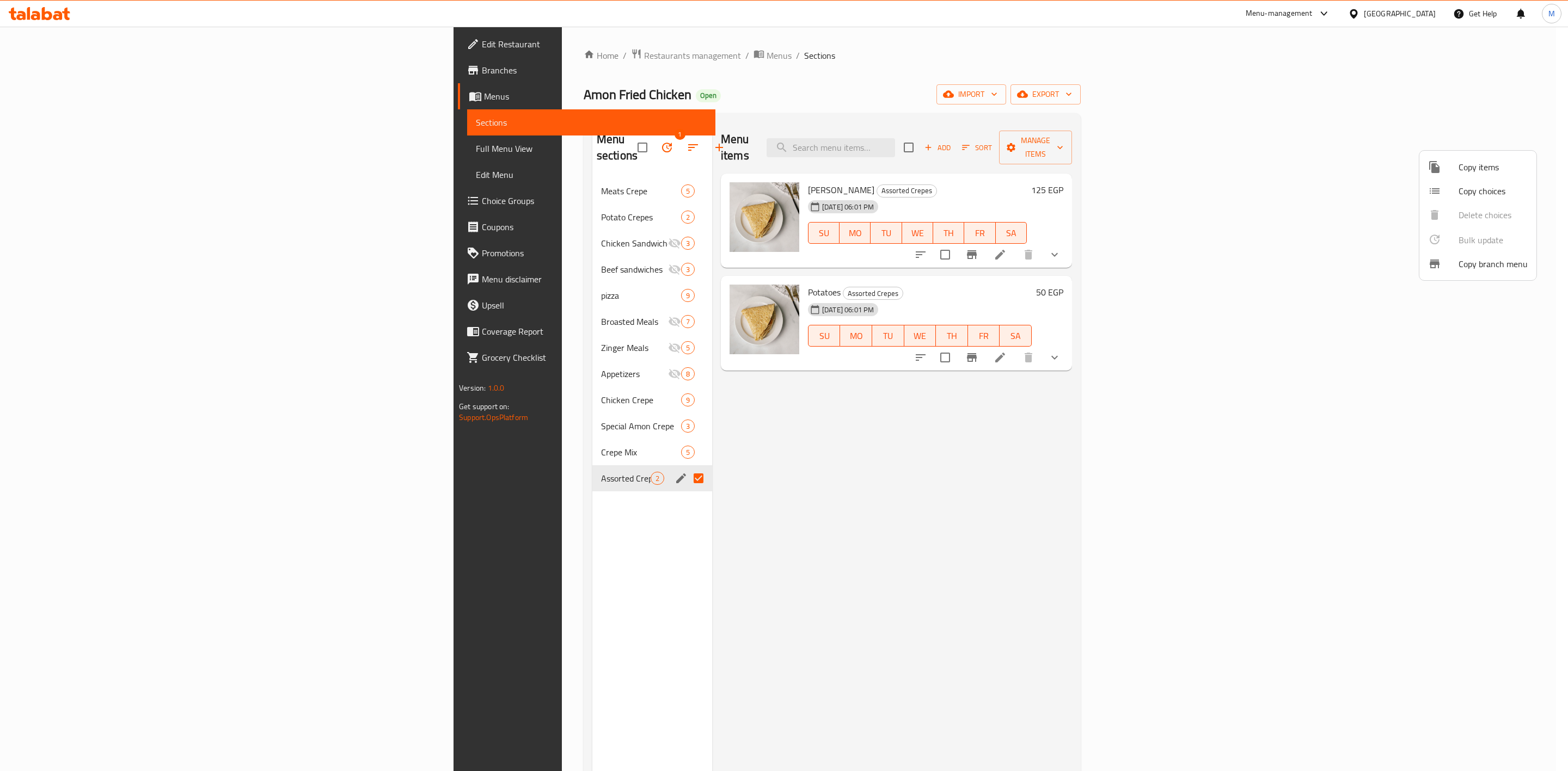
click at [750, 509] on div at bounding box center [784, 386] width 1568 height 771
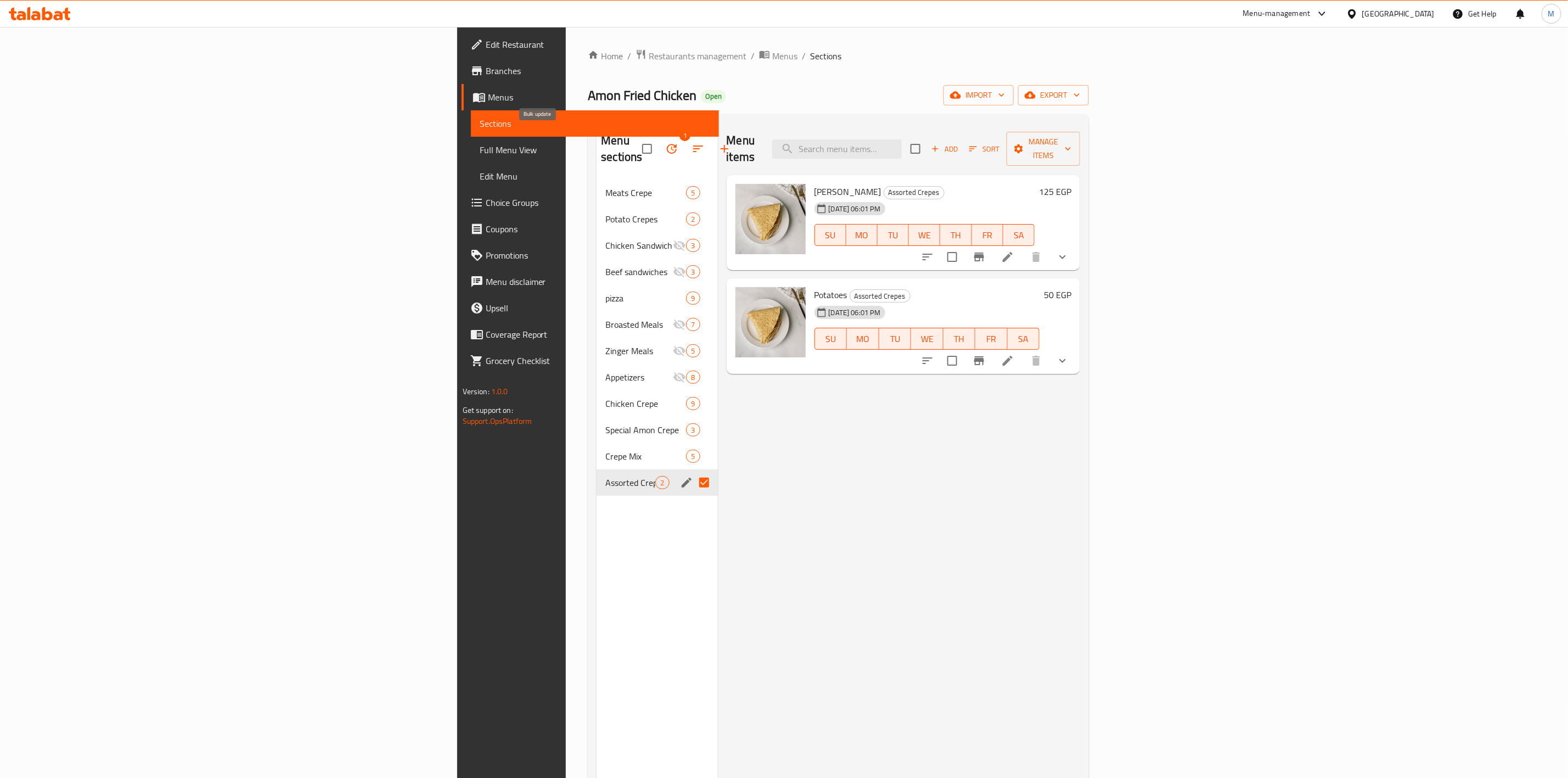
click at [666, 142] on icon "button" at bounding box center [672, 149] width 13 height 13
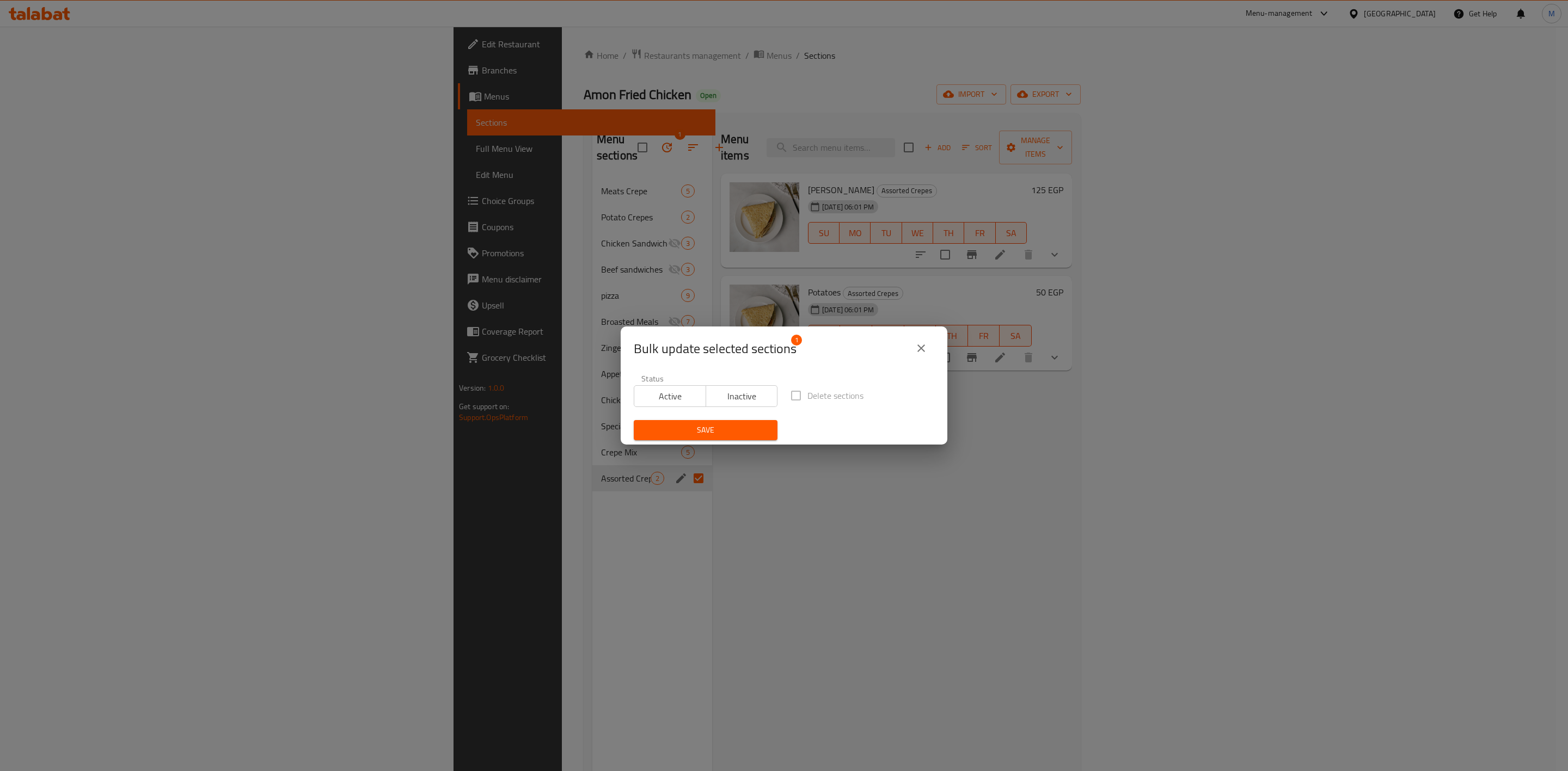
click at [711, 389] on span "Inactive" at bounding box center [742, 397] width 63 height 16
click at [734, 435] on span "Save" at bounding box center [705, 430] width 126 height 14
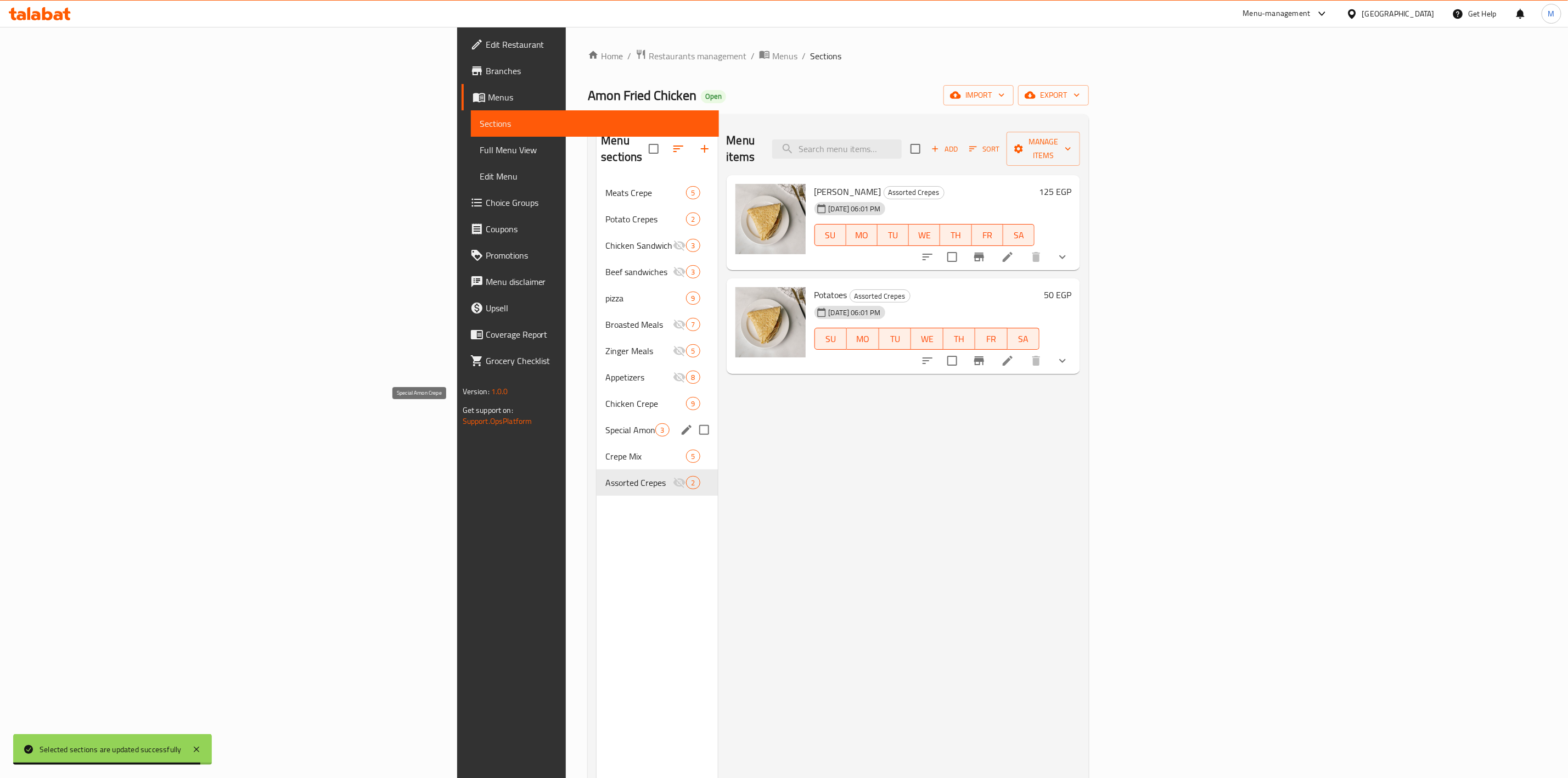
click at [605, 423] on span "Special Amon Crepe" at bounding box center [631, 430] width 50 height 13
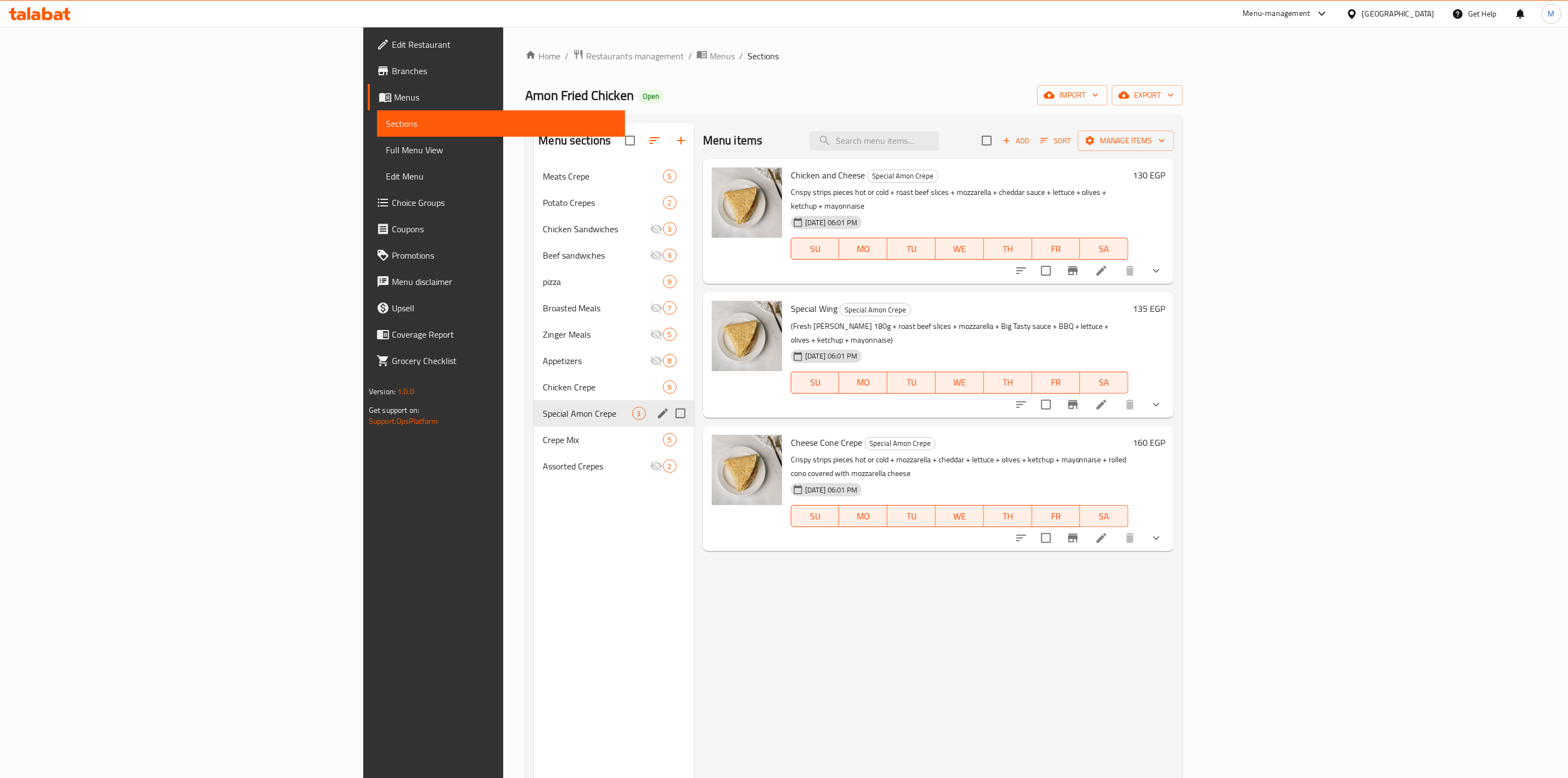
click at [669, 413] on input "Menu sections" at bounding box center [680, 413] width 23 height 23
checkbox input "true"
click at [1174, 149] on button "Manage items" at bounding box center [1126, 140] width 96 height 20
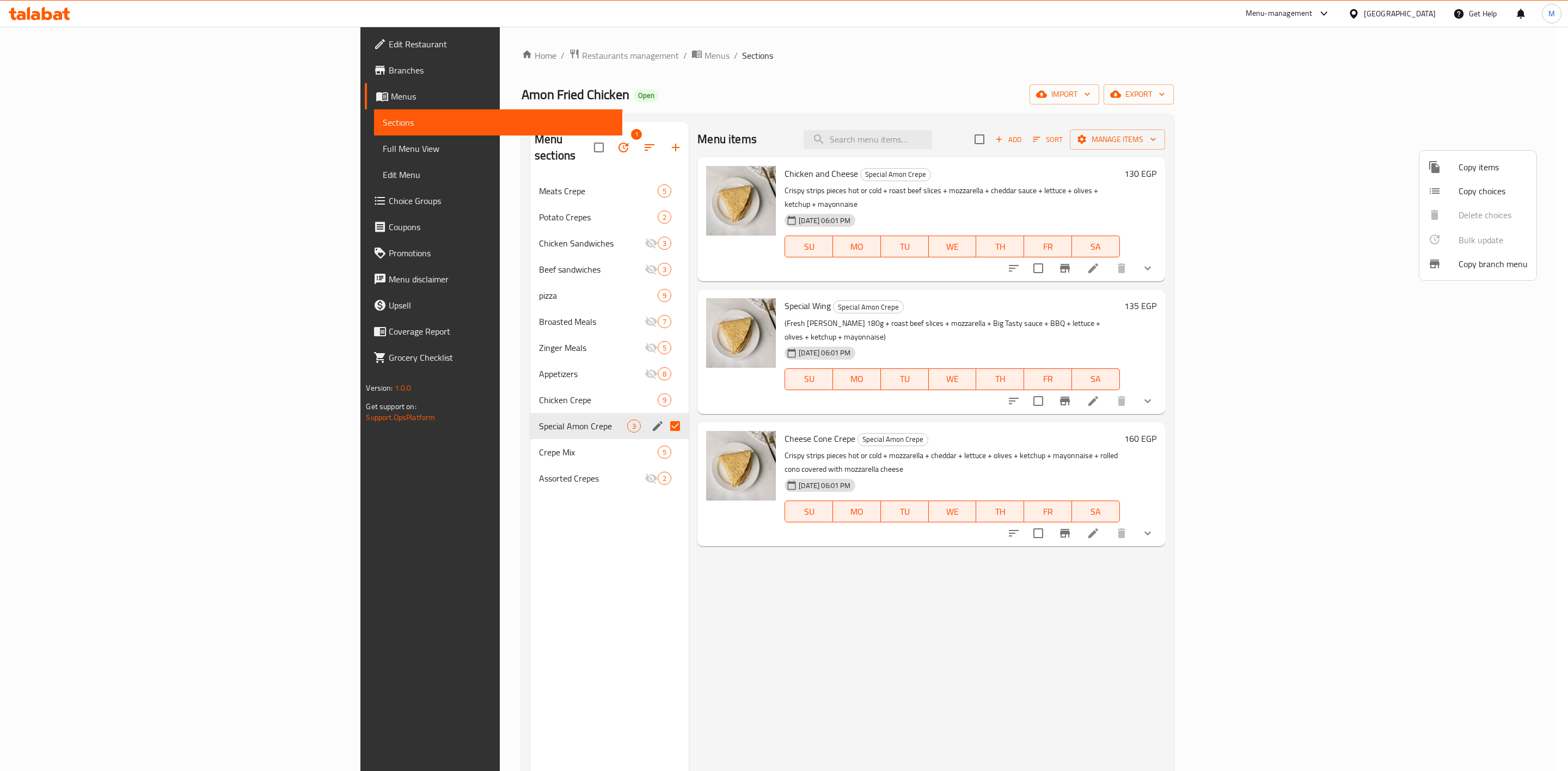
click at [536, 141] on div at bounding box center [784, 386] width 1568 height 771
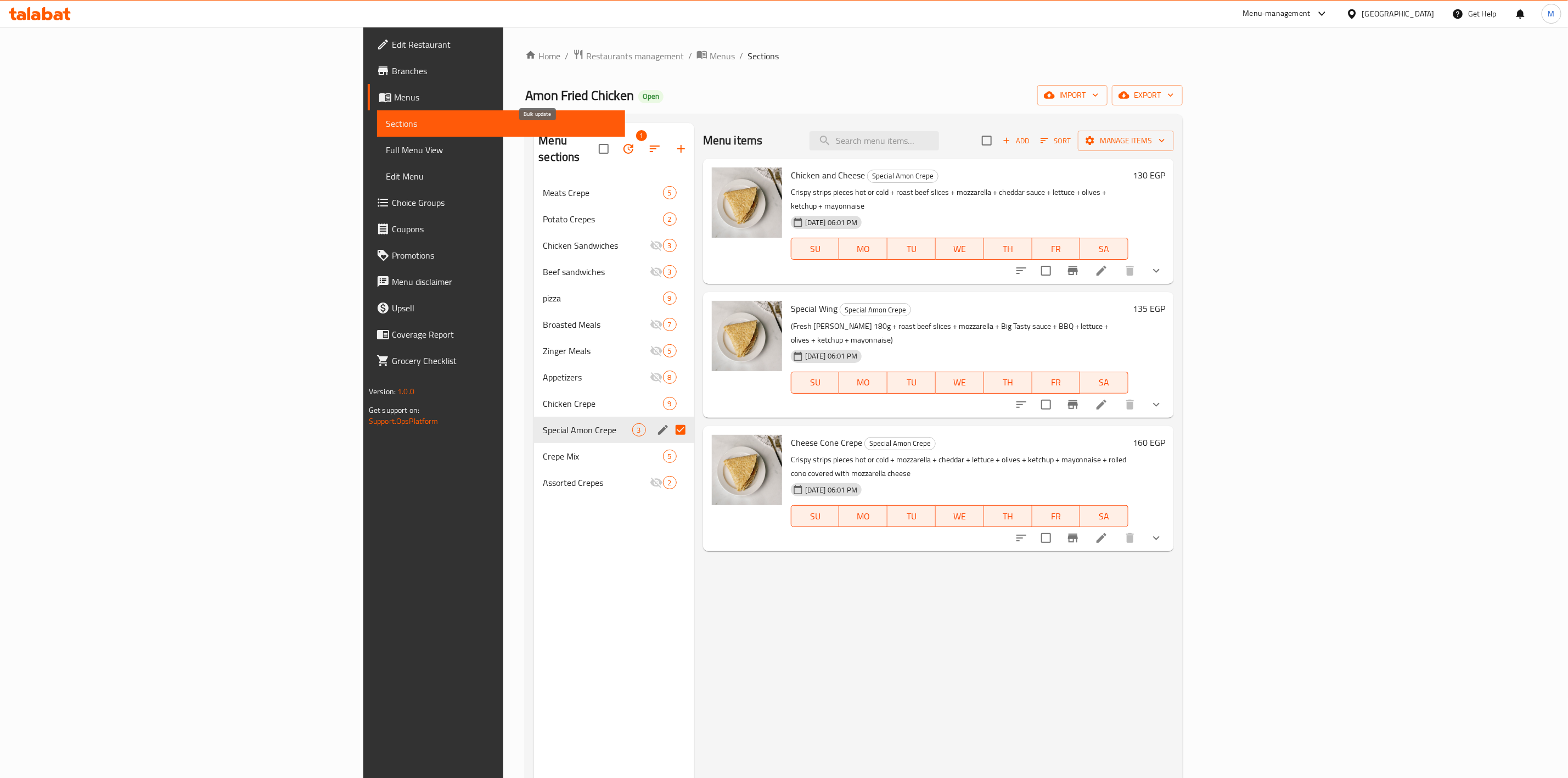
click at [615, 136] on button "button" at bounding box center [628, 149] width 26 height 26
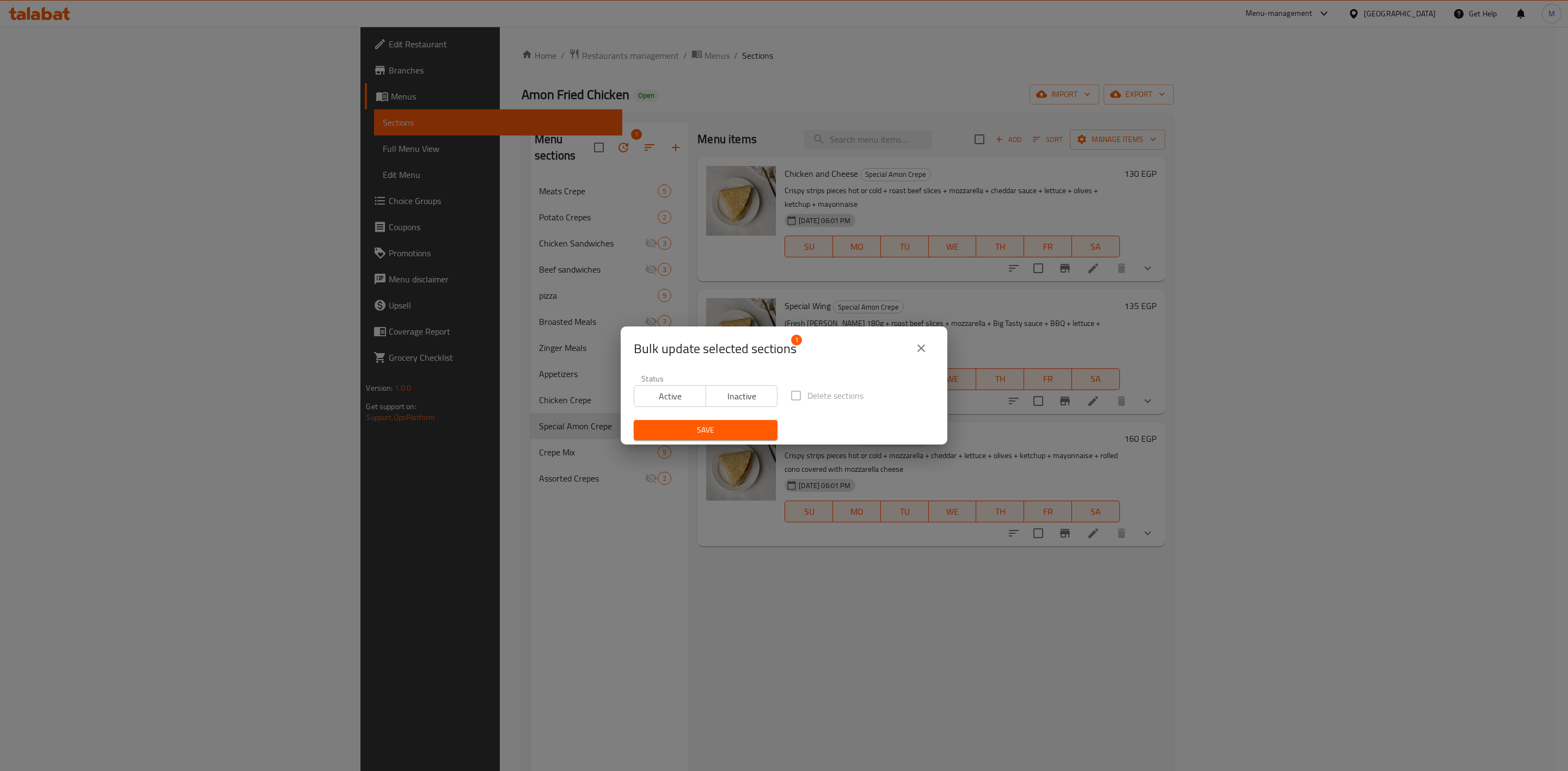
click at [755, 402] on span "Inactive" at bounding box center [742, 397] width 63 height 16
click at [751, 433] on span "Save" at bounding box center [705, 430] width 126 height 14
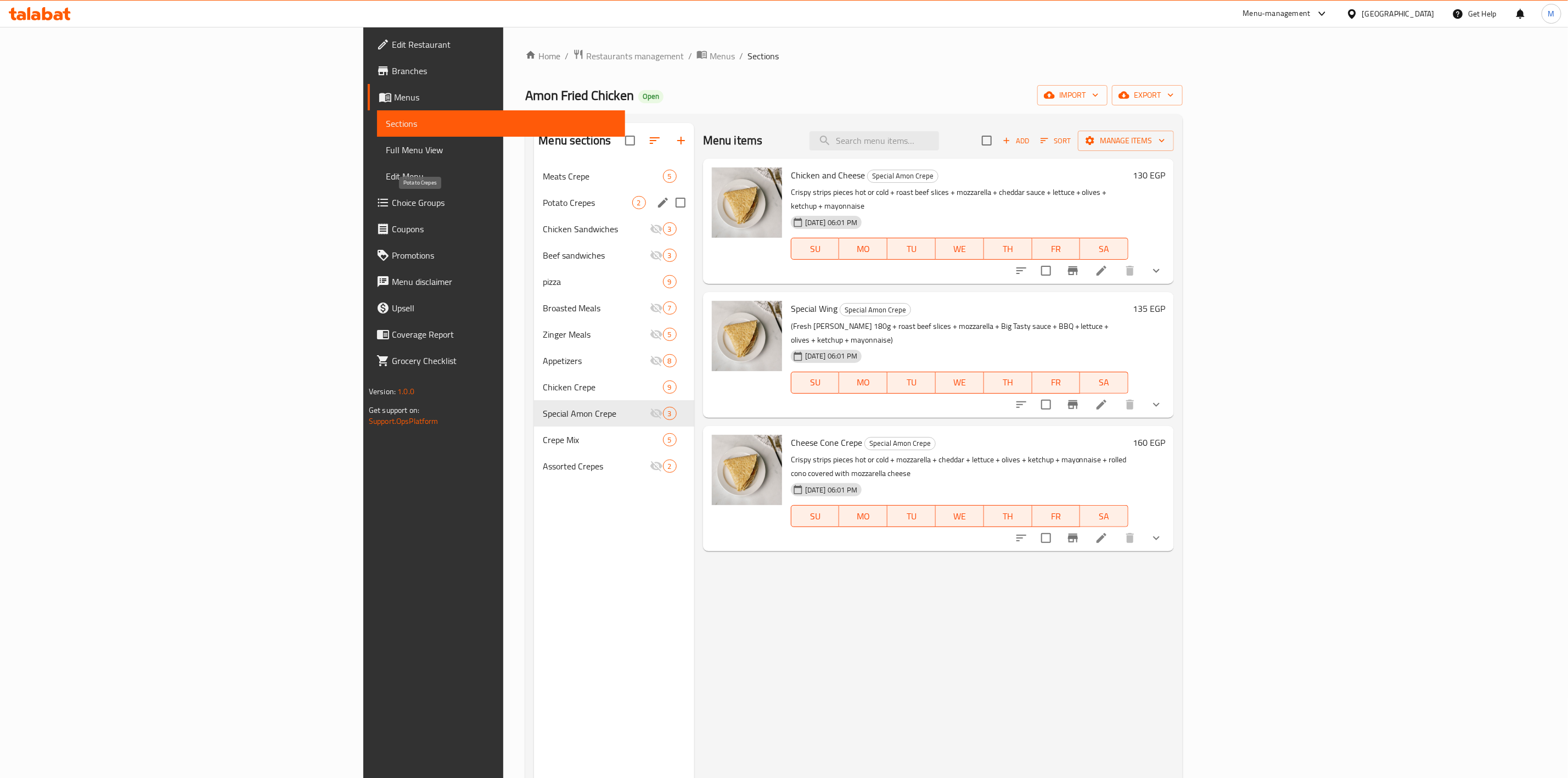
click at [543, 206] on span "Potato Crepes" at bounding box center [588, 202] width 89 height 13
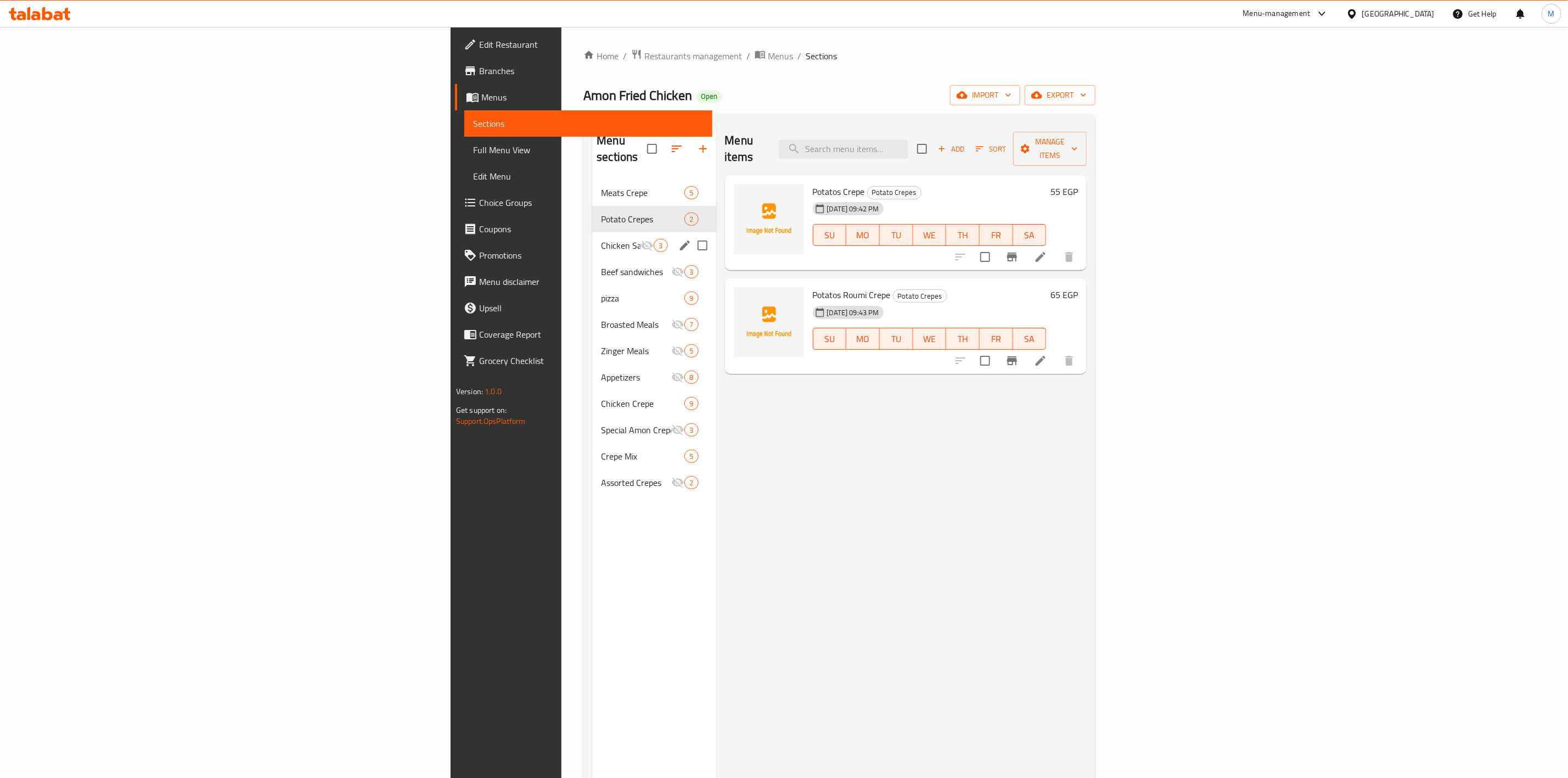
click at [601, 239] on span "Chicken Sandwiches" at bounding box center [621, 245] width 40 height 13
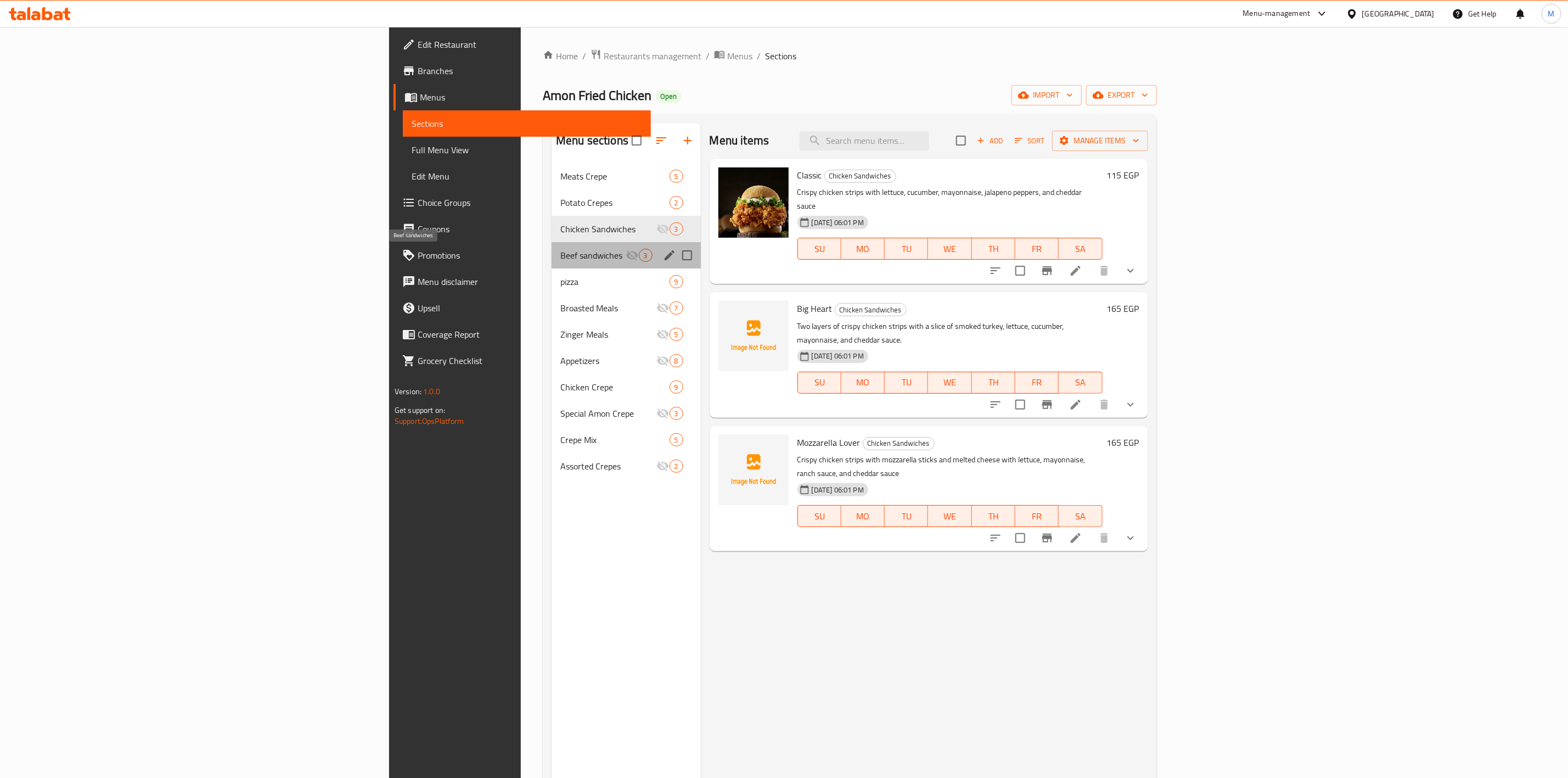
click at [561, 253] on span "Beef sandwiches" at bounding box center [593, 255] width 65 height 13
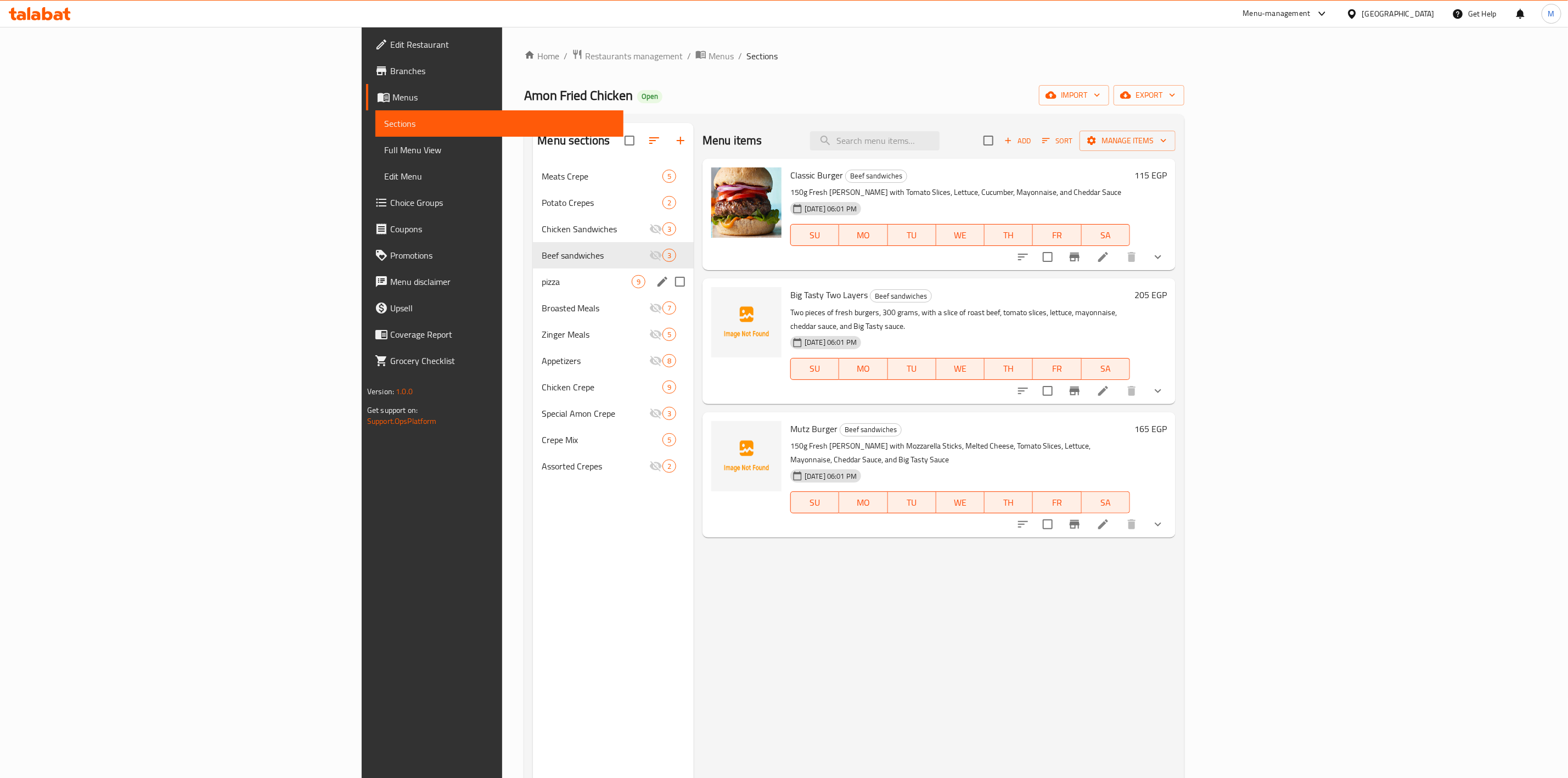
click at [533, 290] on div "pizza 9" at bounding box center [614, 282] width 161 height 26
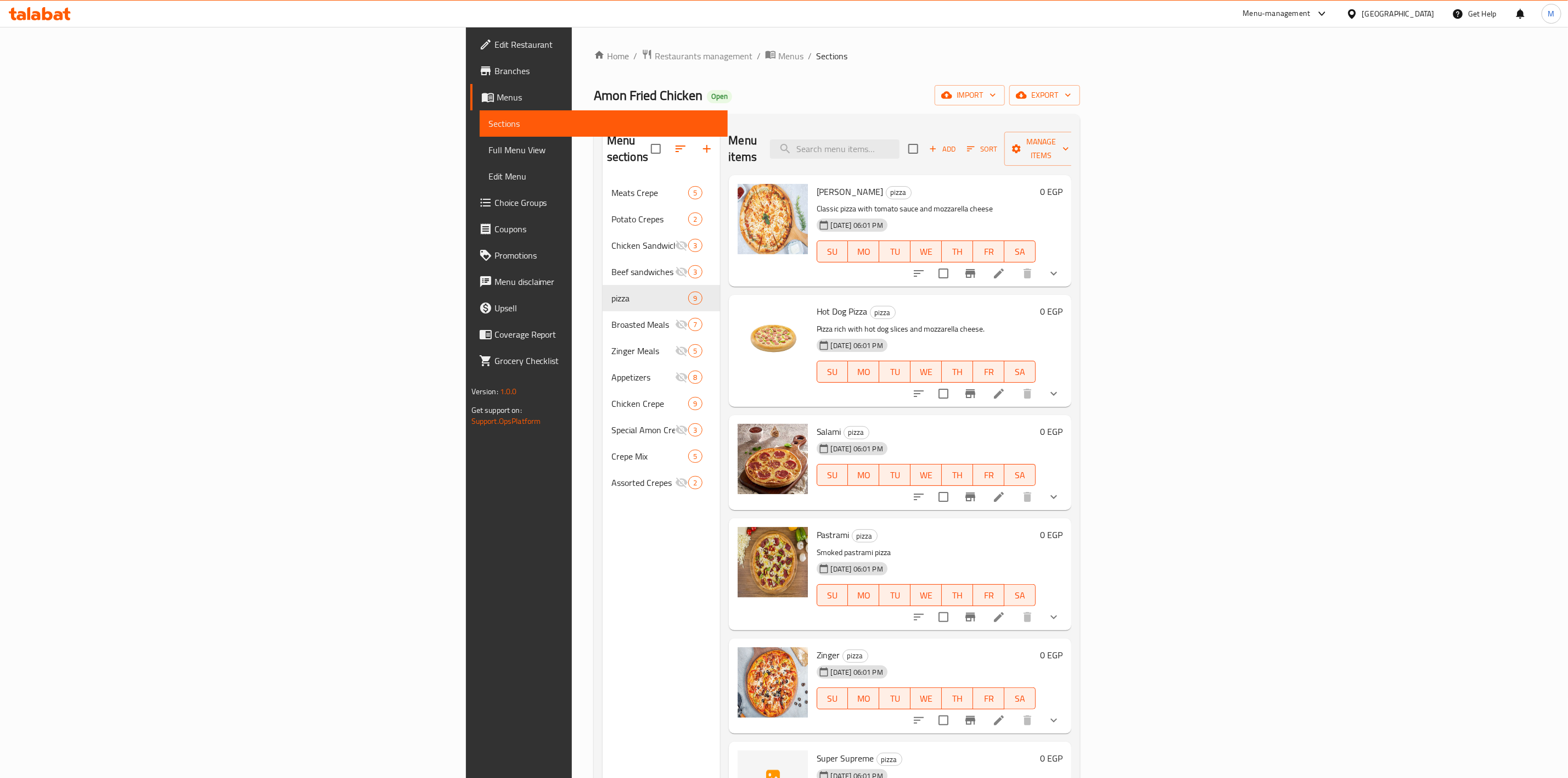
click at [1061, 267] on icon "show more" at bounding box center [1053, 274] width 13 height 13
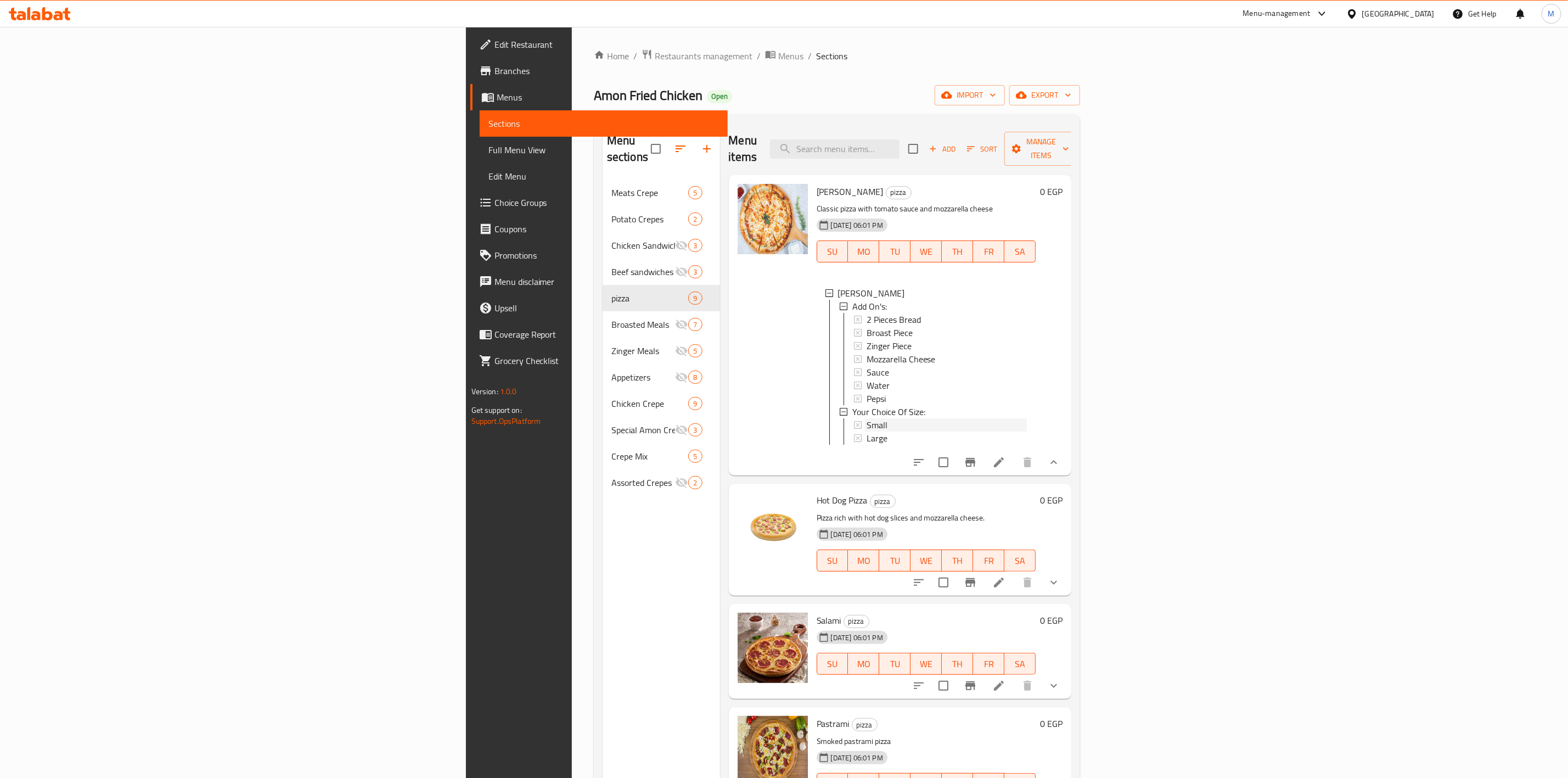
click at [867, 418] on div "Small" at bounding box center [947, 425] width 161 height 13
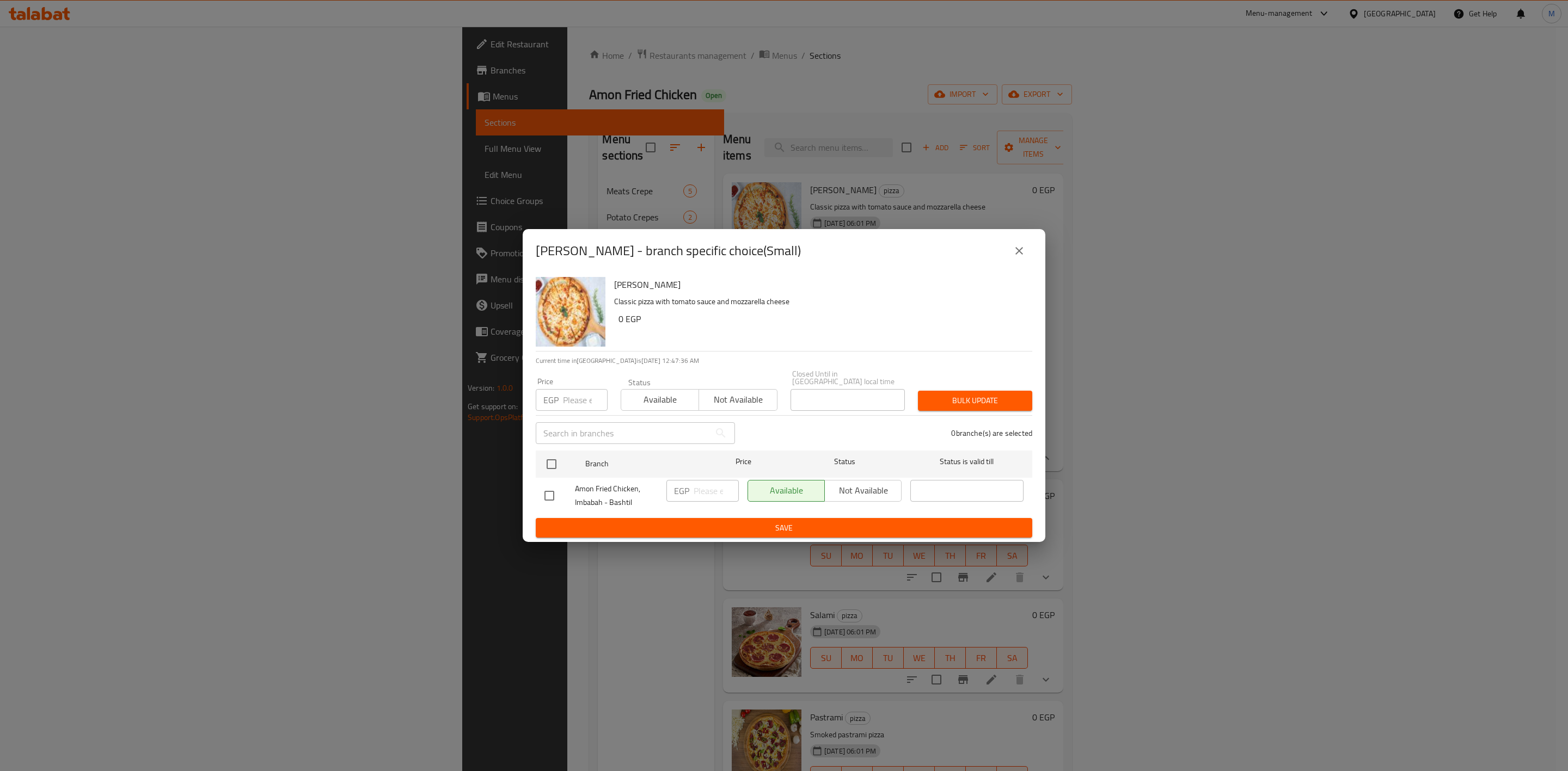
click at [586, 399] on input "number" at bounding box center [584, 400] width 44 height 22
type input "95"
click at [555, 458] on input "checkbox" at bounding box center [551, 464] width 23 height 23
checkbox input "true"
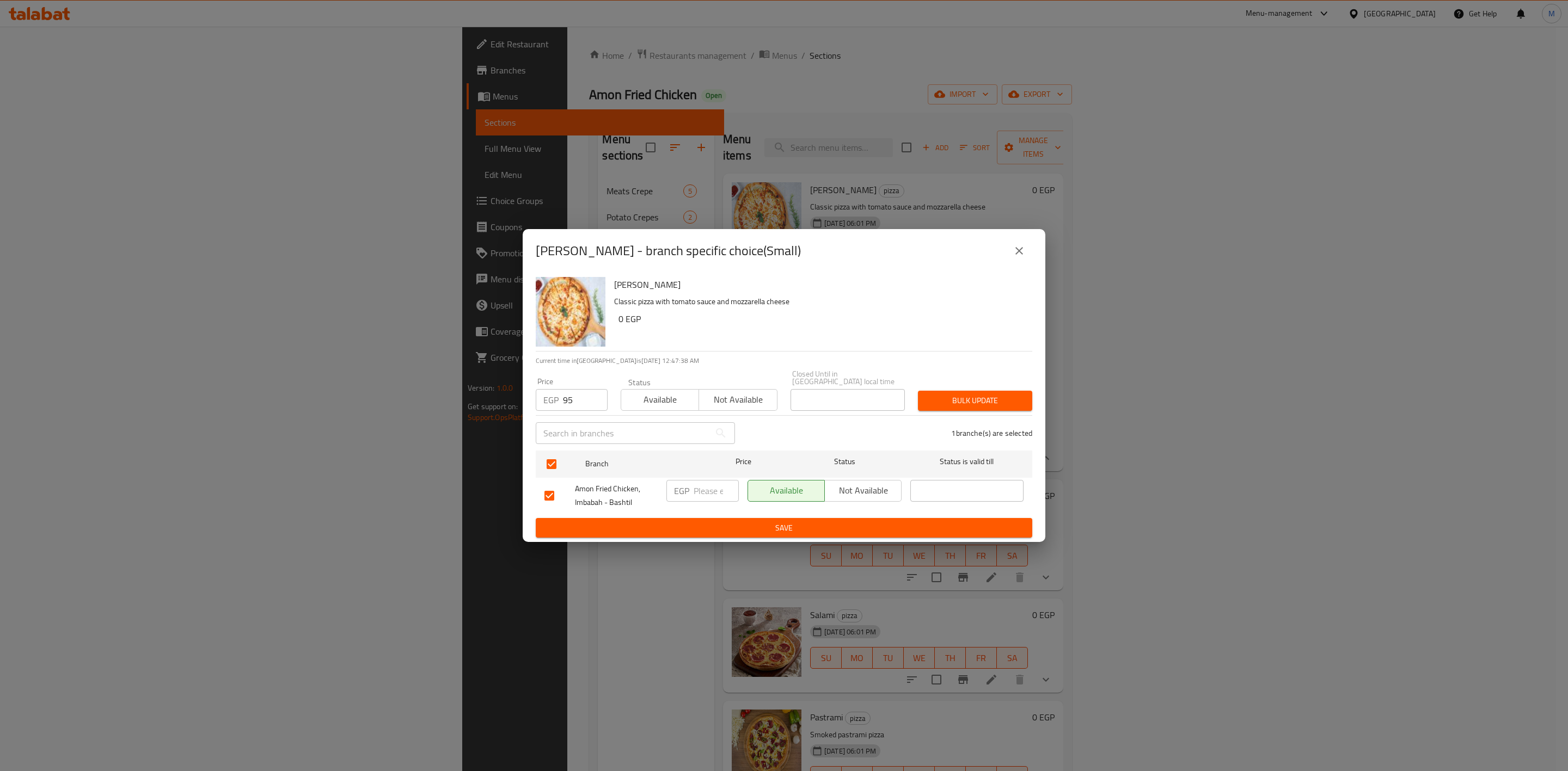
click at [998, 404] on button "Bulk update" at bounding box center [975, 401] width 114 height 20
click at [1025, 251] on button "close" at bounding box center [1019, 251] width 26 height 26
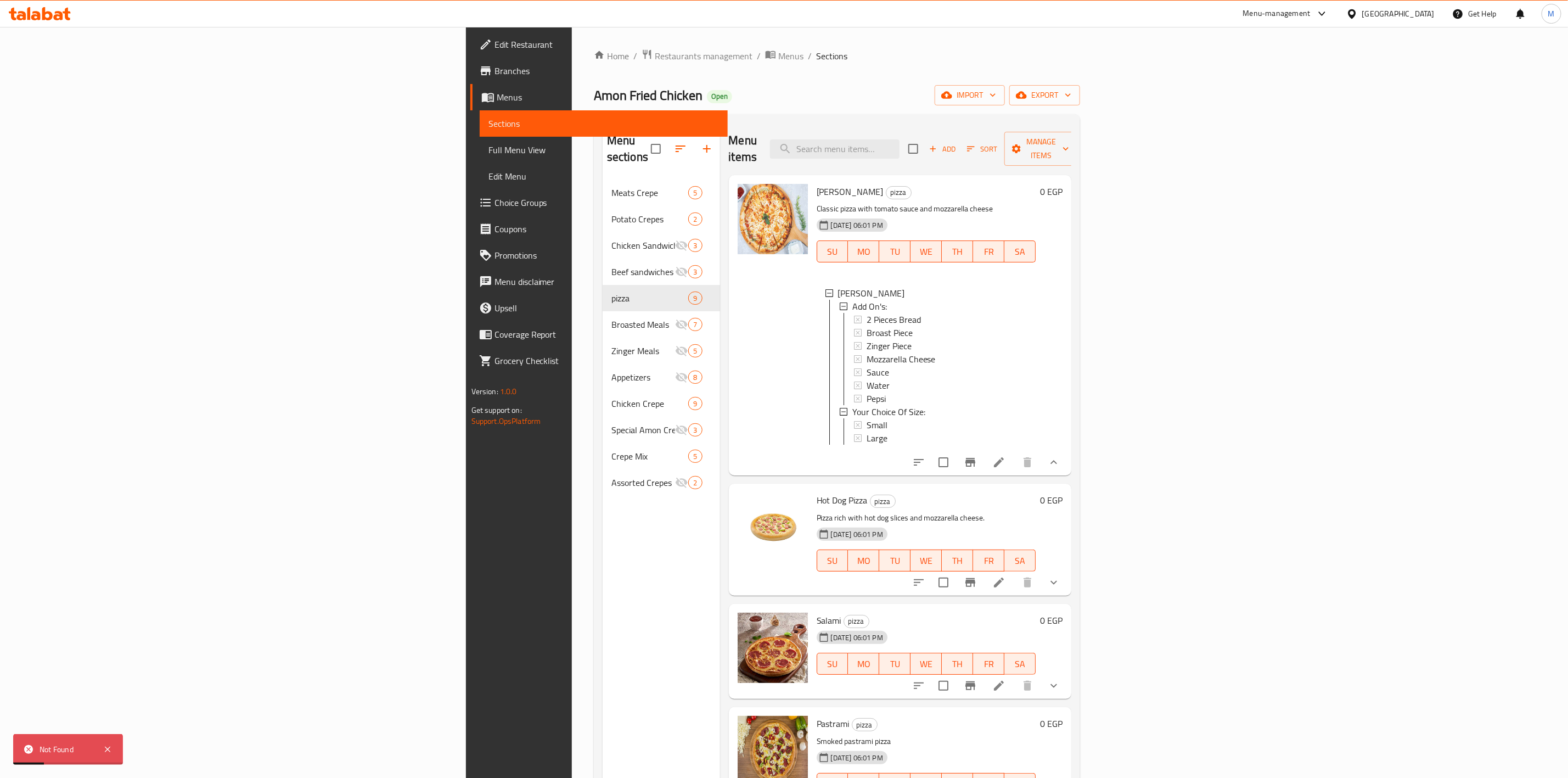
click at [1067, 456] on button "show more" at bounding box center [1053, 462] width 26 height 26
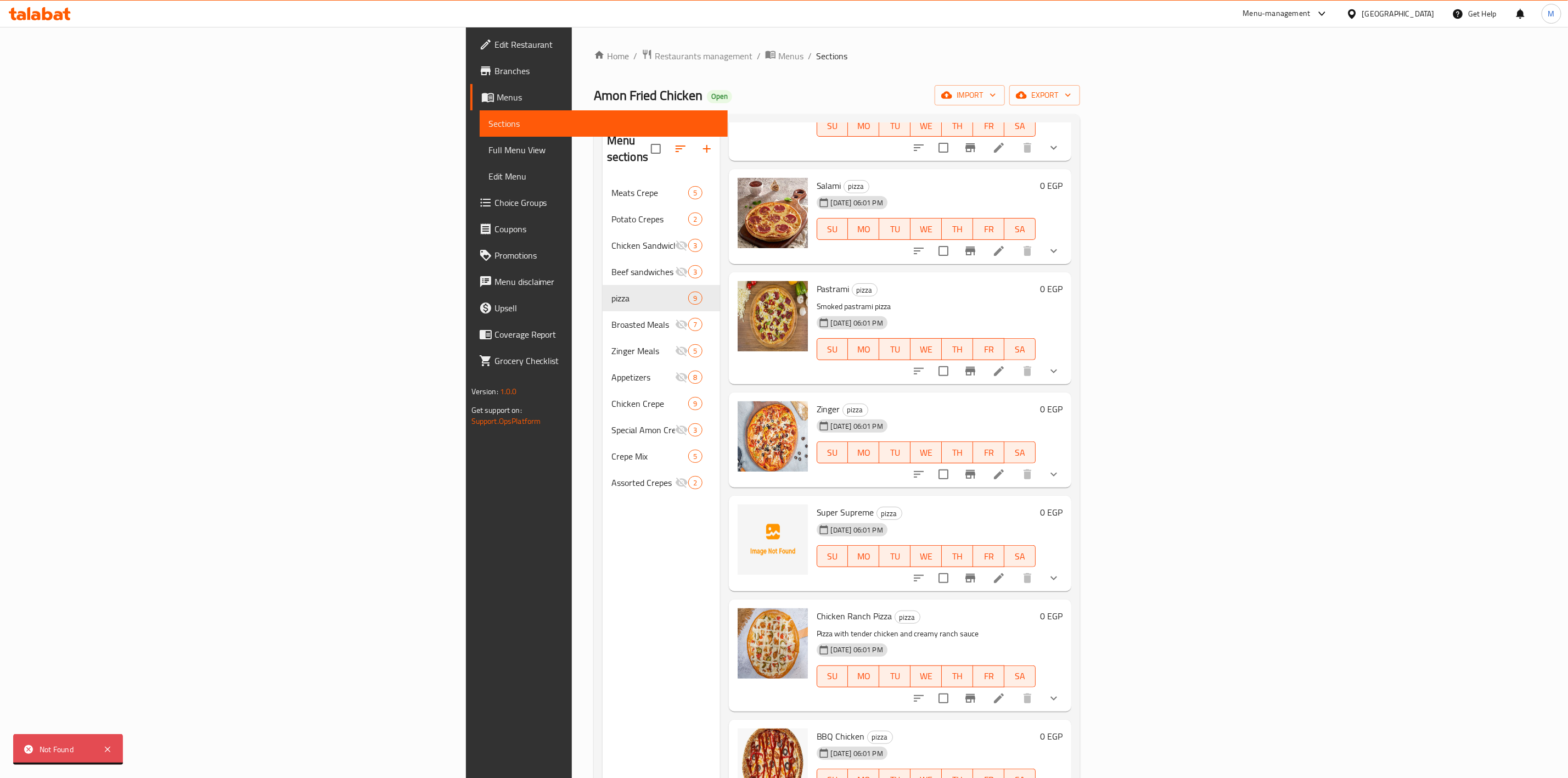
scroll to position [153, 0]
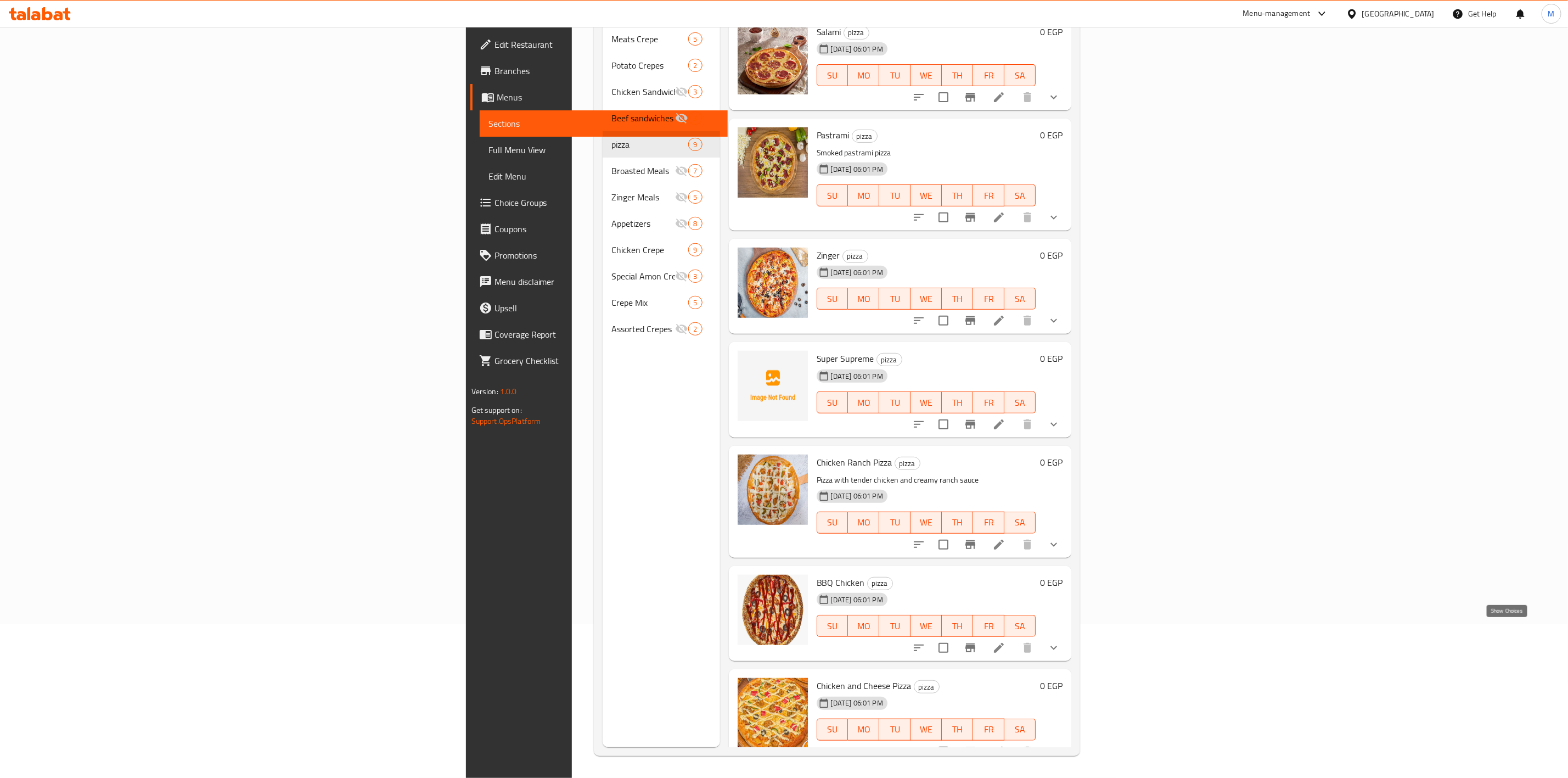
click at [1061, 642] on icon "show more" at bounding box center [1053, 648] width 13 height 13
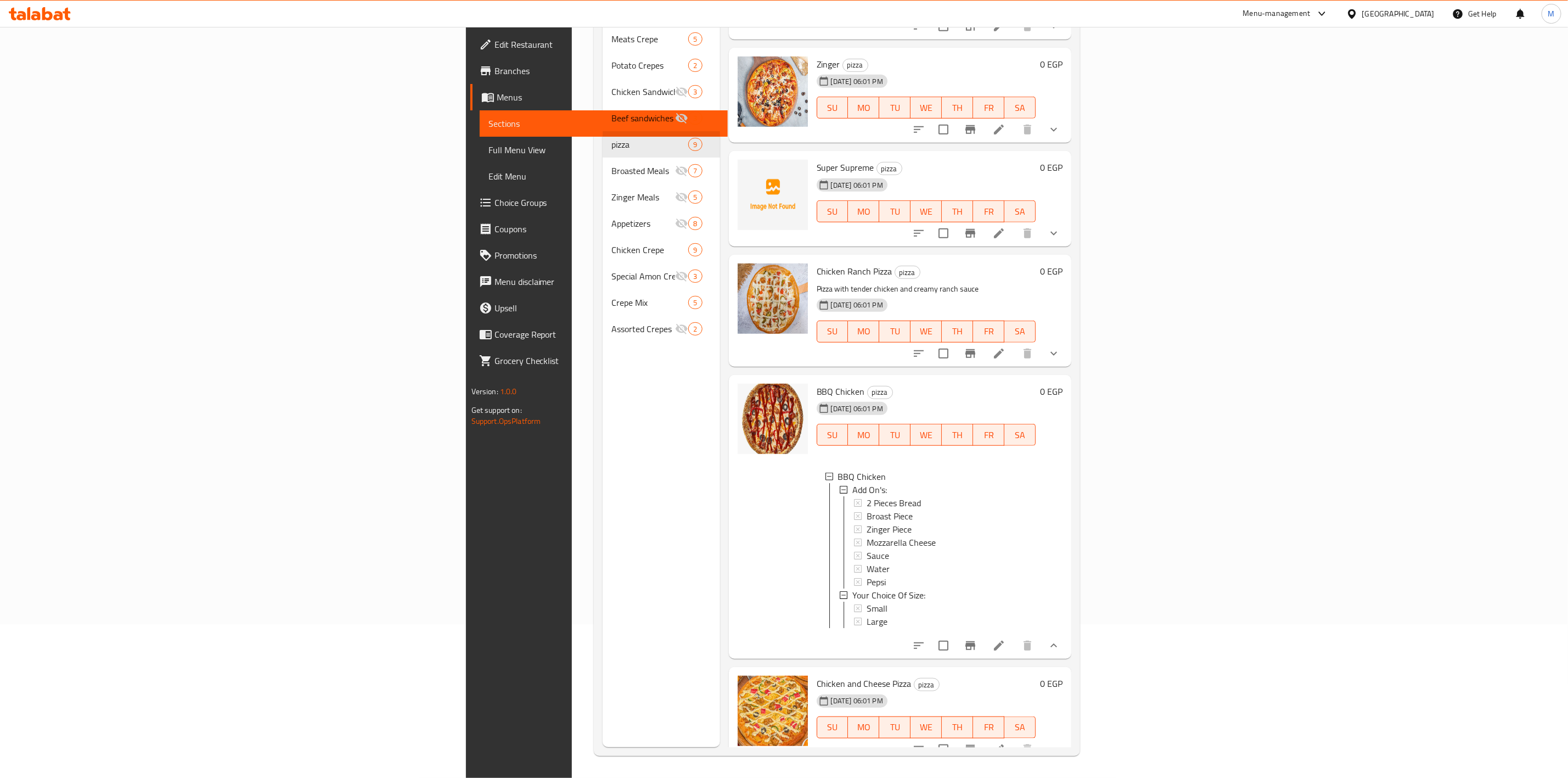
scroll to position [447, 0]
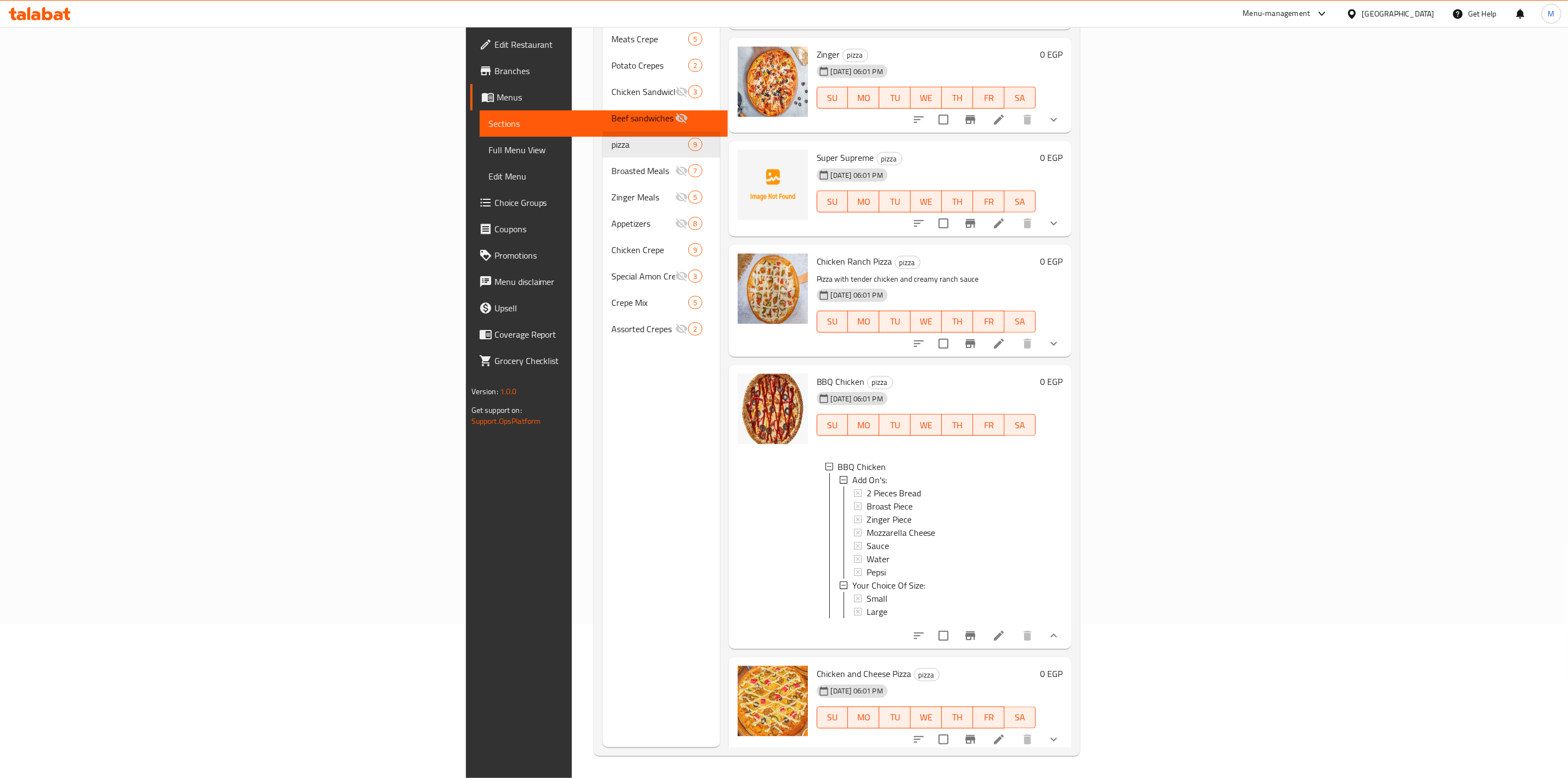
click at [1067, 638] on button "show more" at bounding box center [1053, 636] width 26 height 26
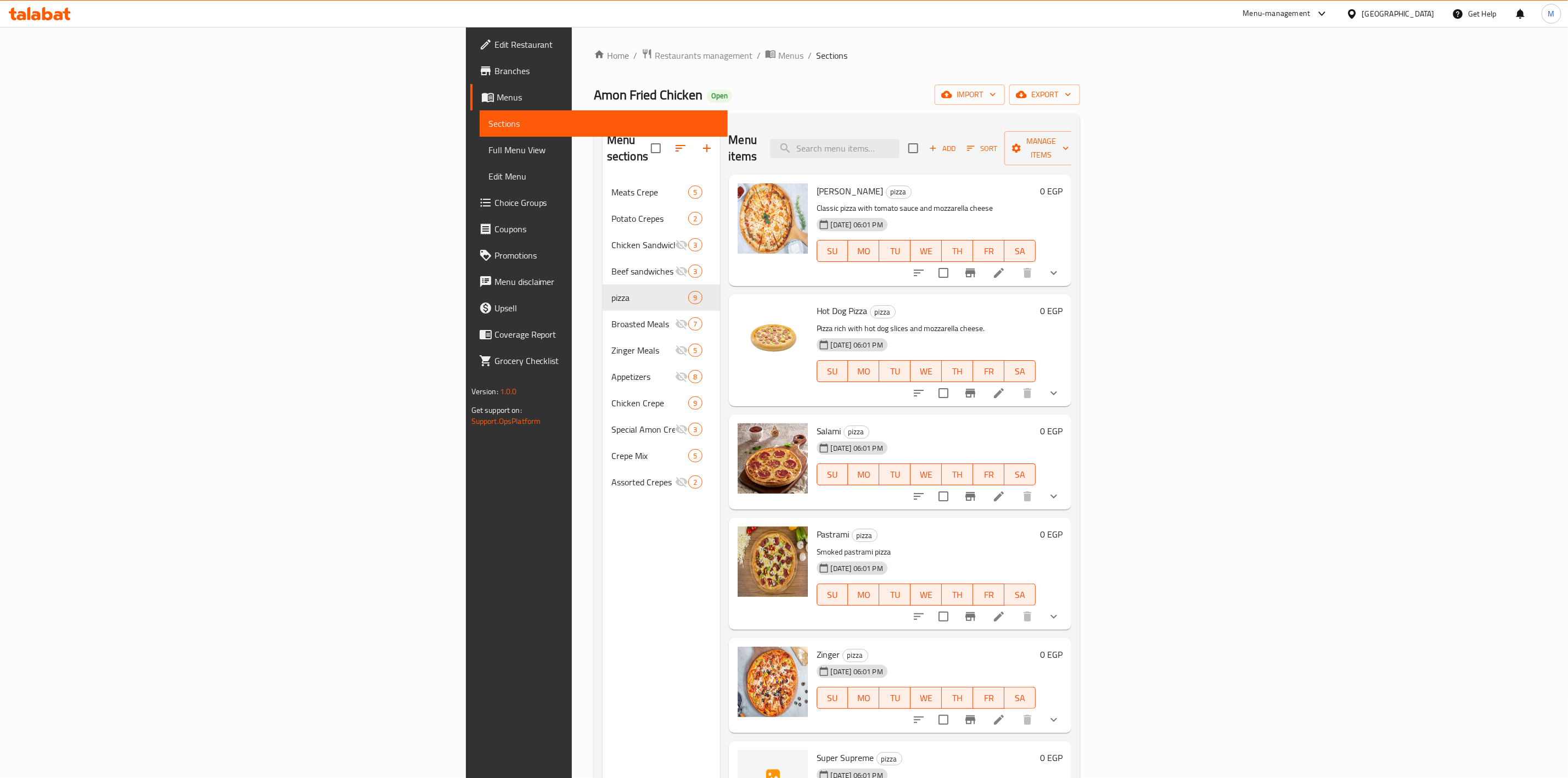
scroll to position [0, 0]
click at [471, 210] on link "Choice Groups" at bounding box center [599, 202] width 257 height 26
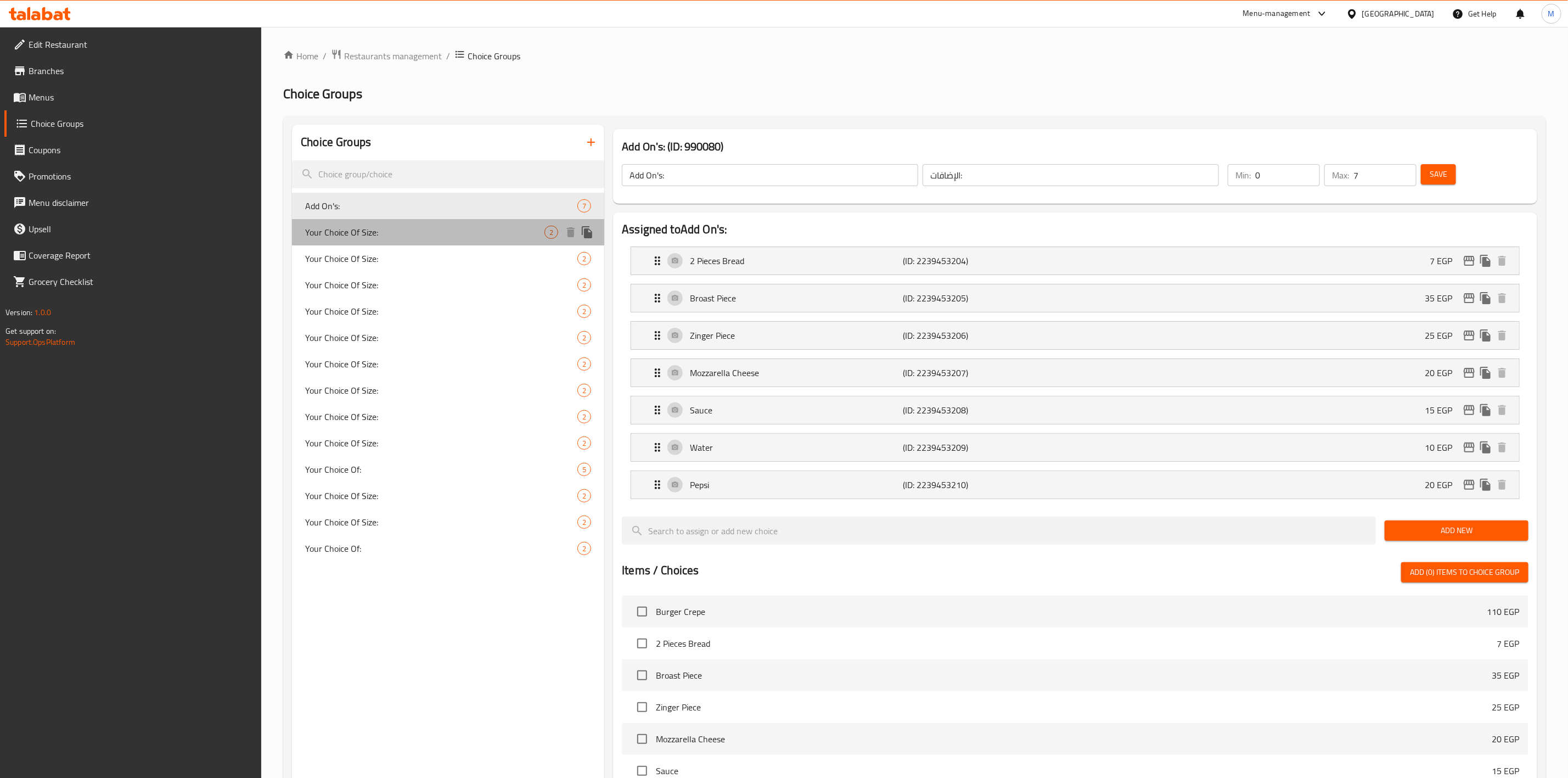
click at [420, 233] on span "Your Choice Of Size:" at bounding box center [424, 232] width 239 height 13
type input "Your Choice Of Size:"
type input "إختيارك من الحجم:"
type input "1"
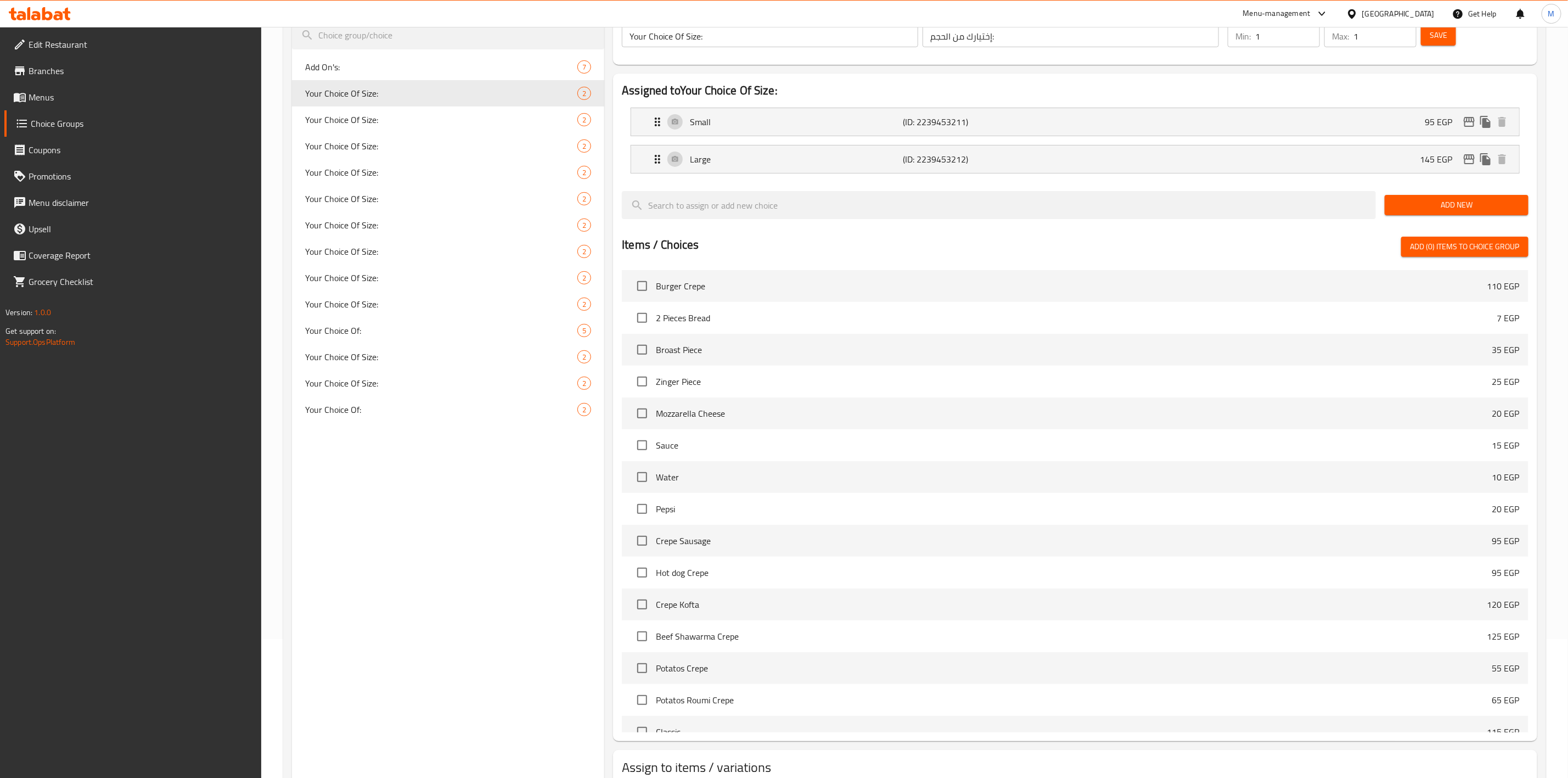
scroll to position [214, 0]
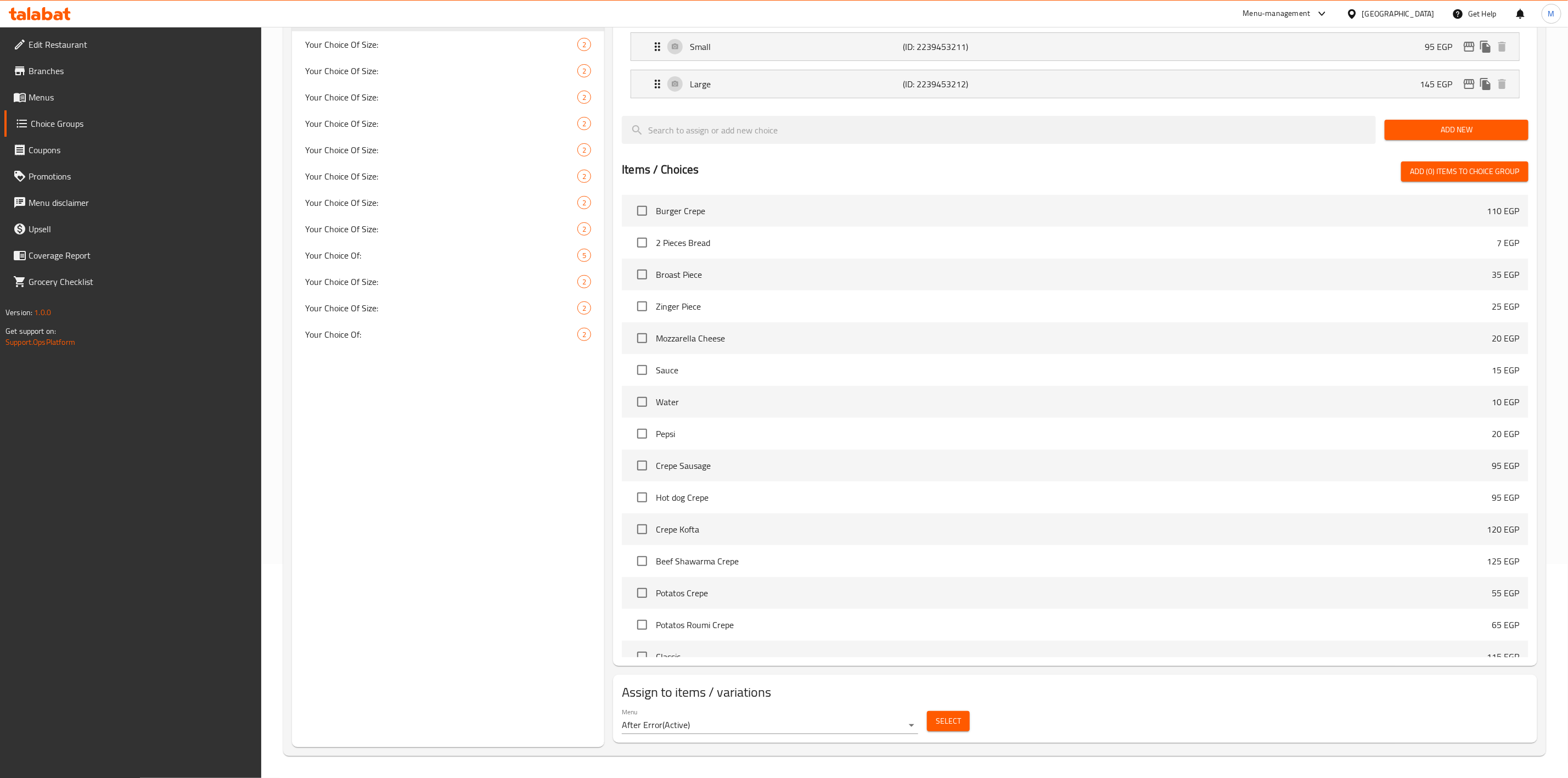
click at [936, 727] on span "Select" at bounding box center [948, 721] width 25 height 14
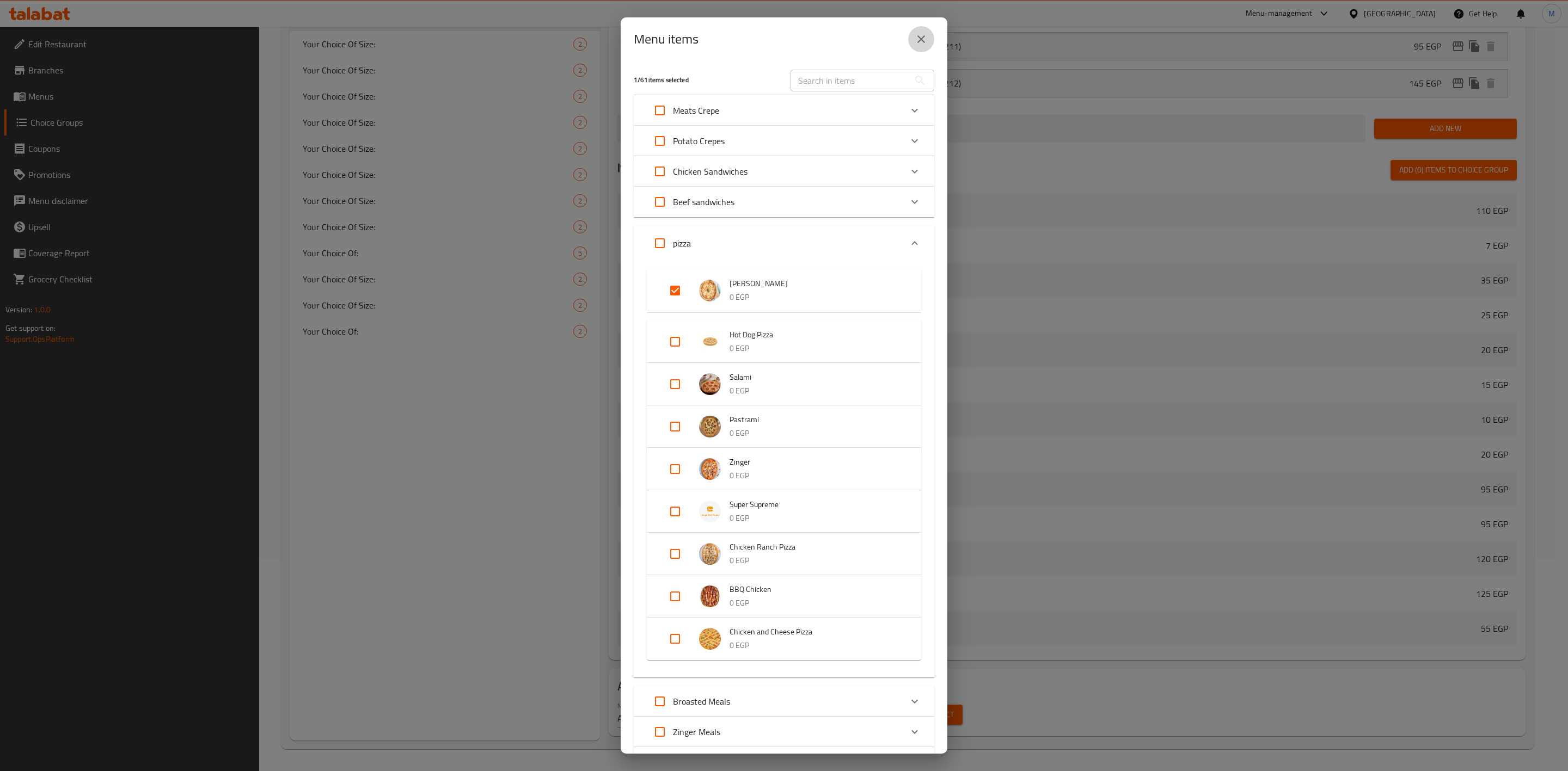
click at [924, 43] on icon "close" at bounding box center [921, 39] width 7 height 7
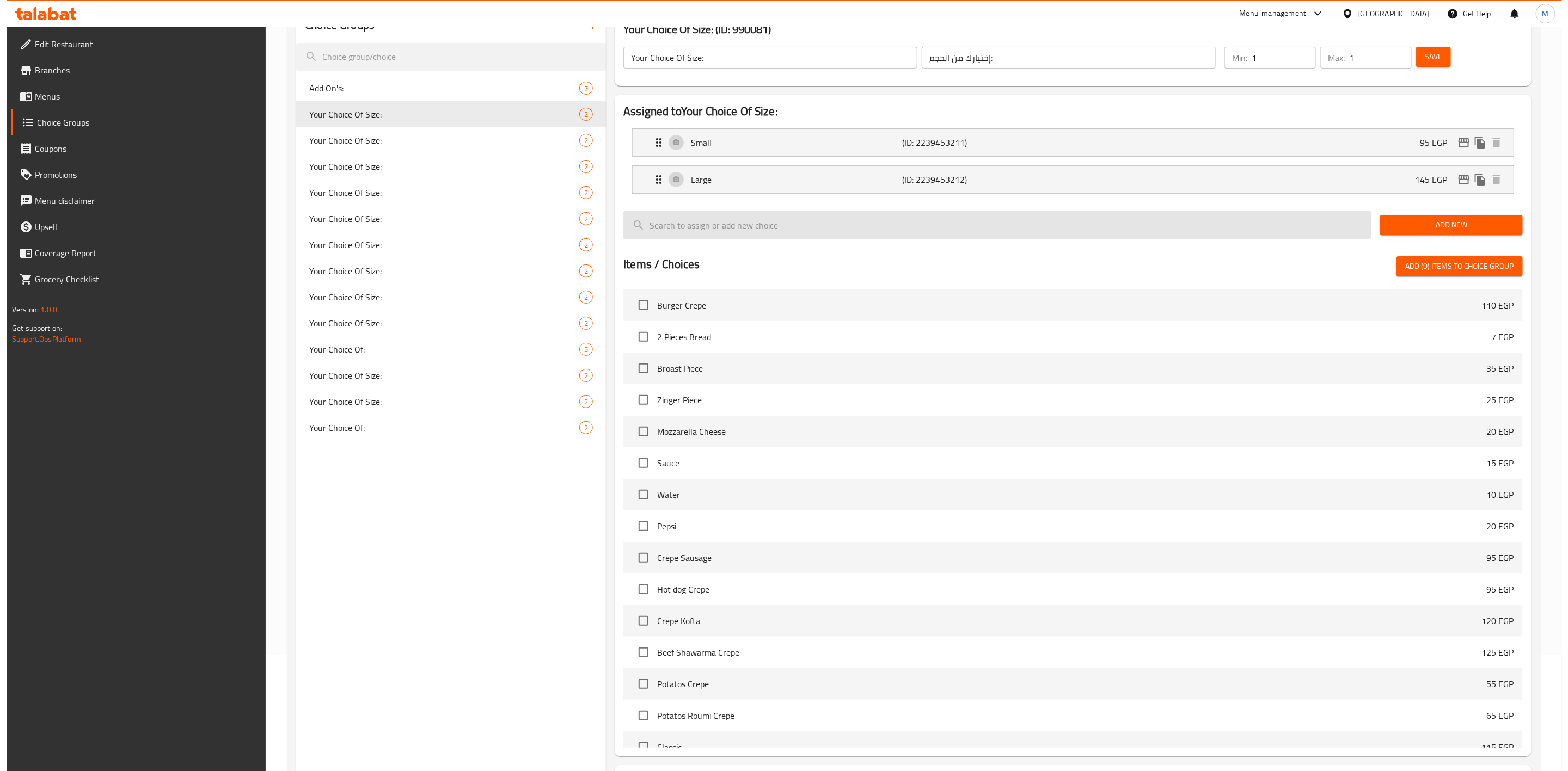
scroll to position [0, 0]
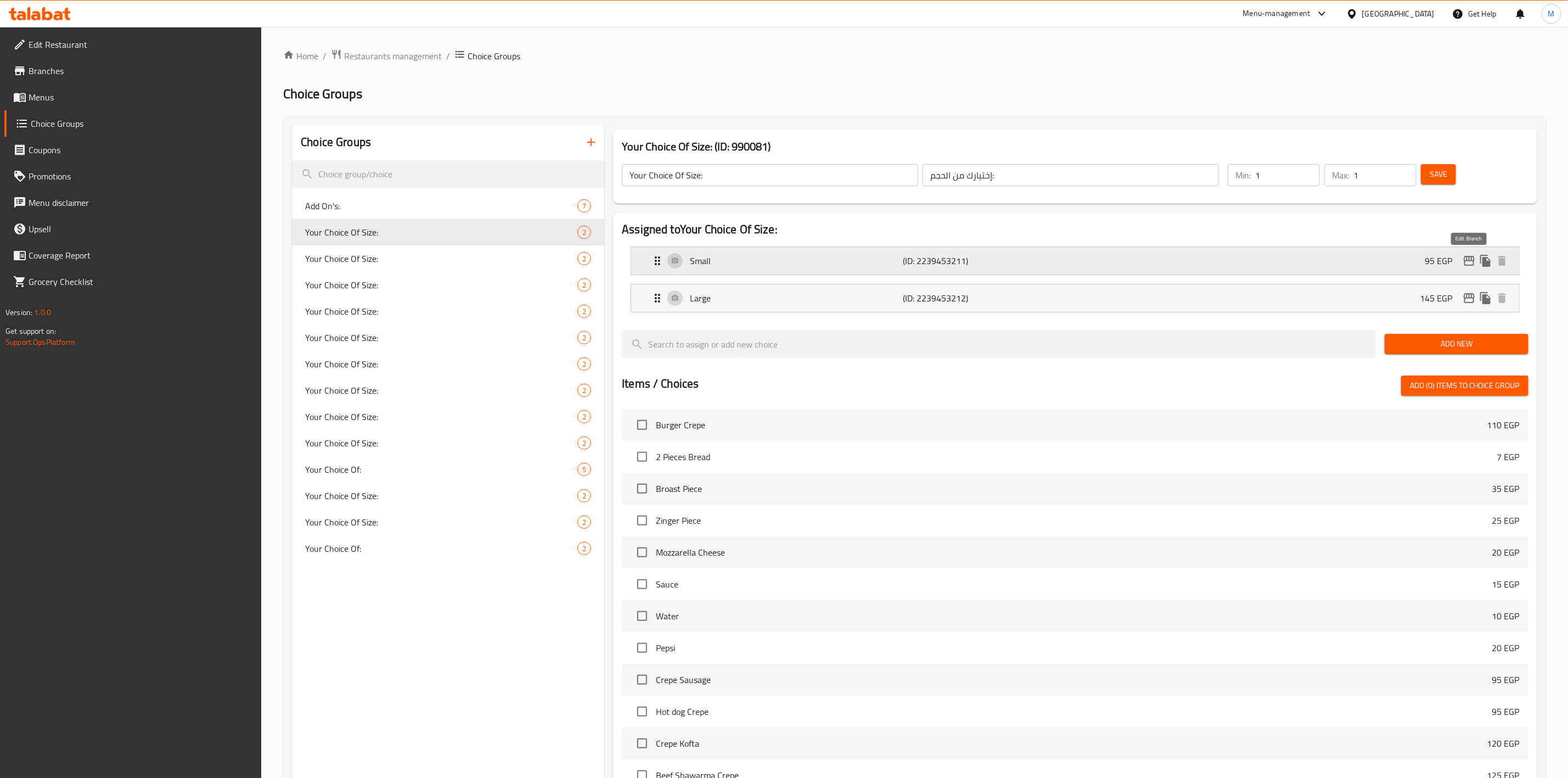
click at [1464, 255] on icon "edit" at bounding box center [1469, 261] width 13 height 13
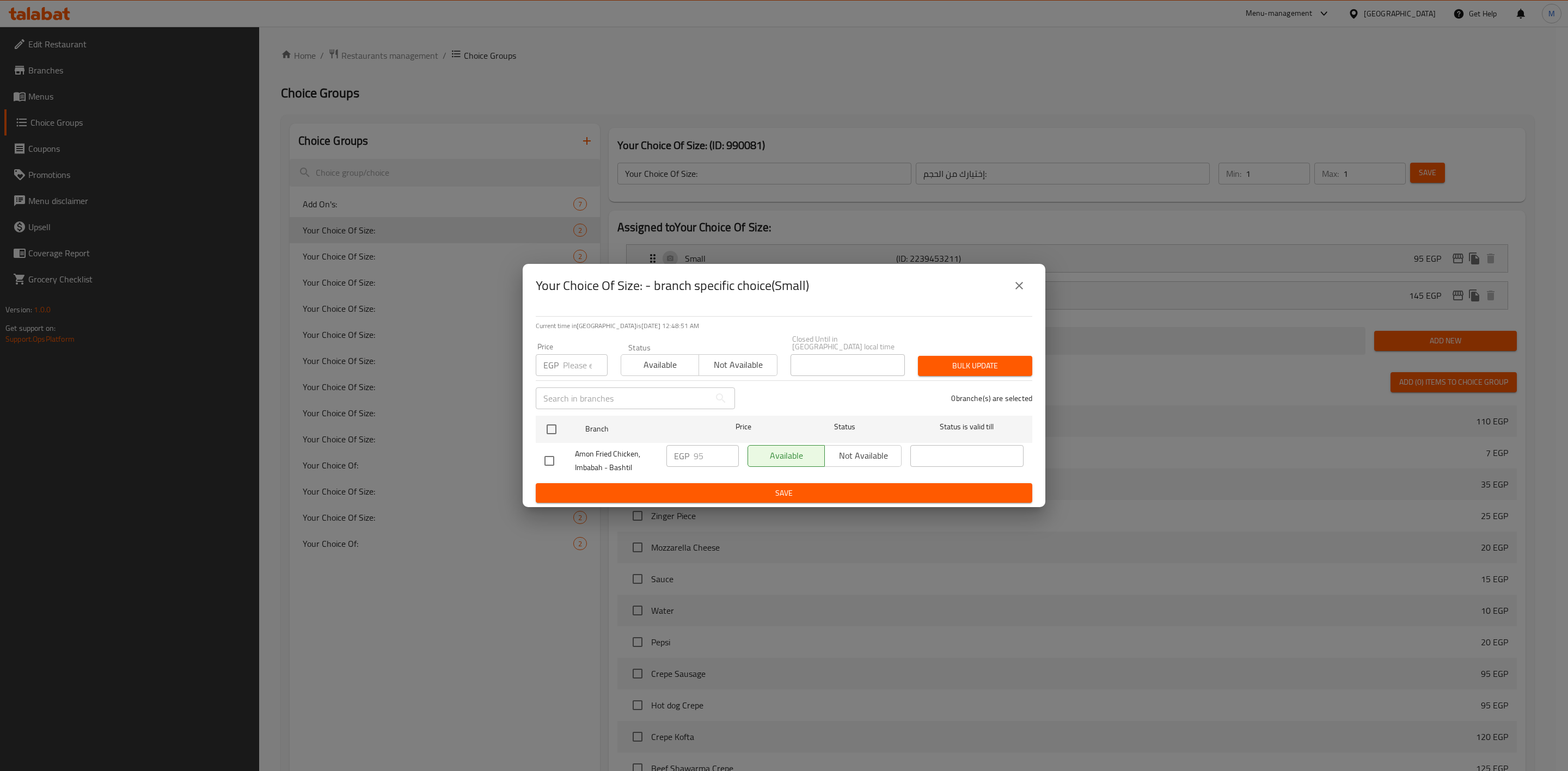
click at [557, 456] on input "checkbox" at bounding box center [549, 461] width 23 height 23
checkbox input "true"
click at [970, 359] on span "Bulk update" at bounding box center [975, 365] width 97 height 14
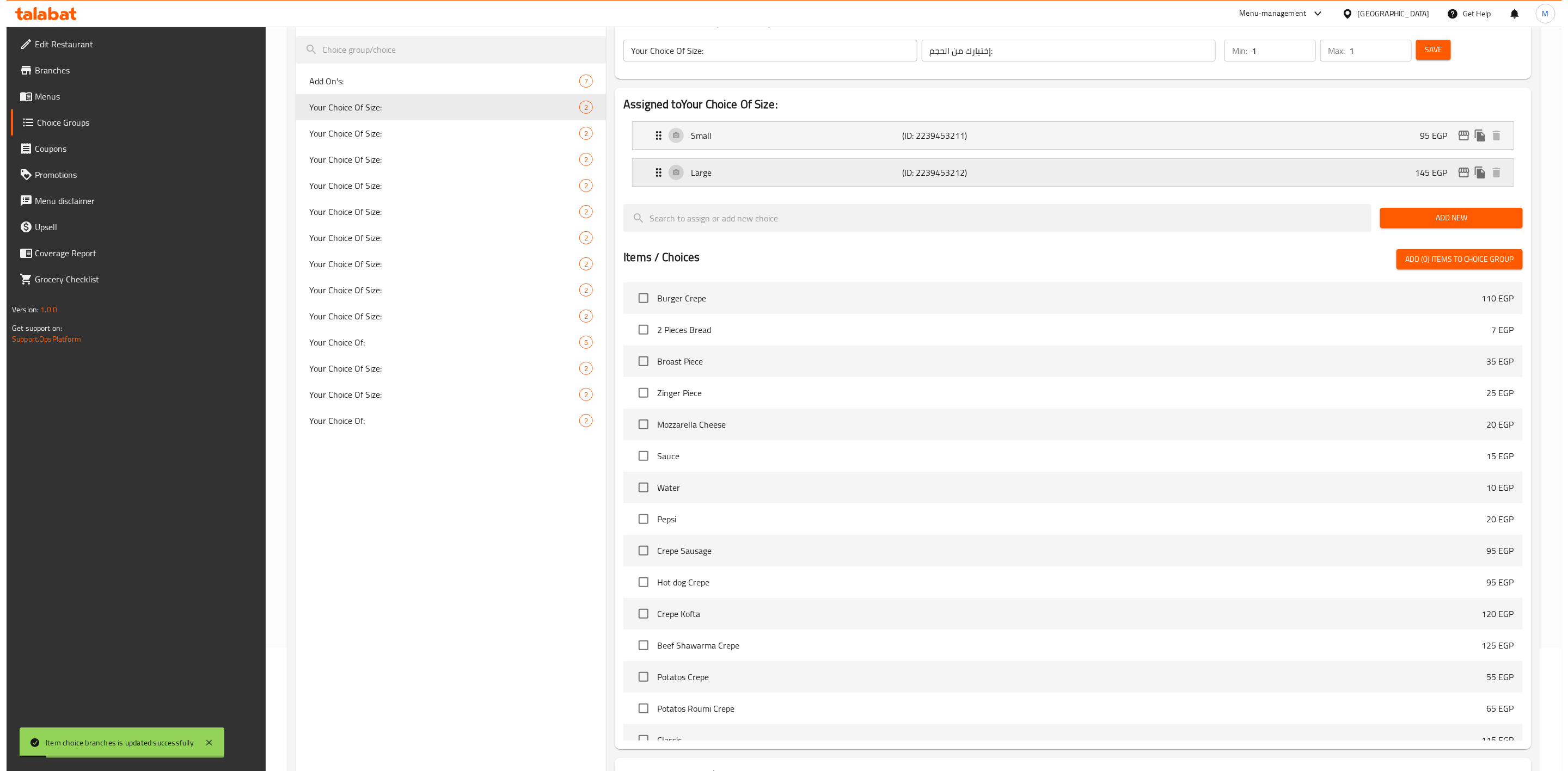
scroll to position [50, 0]
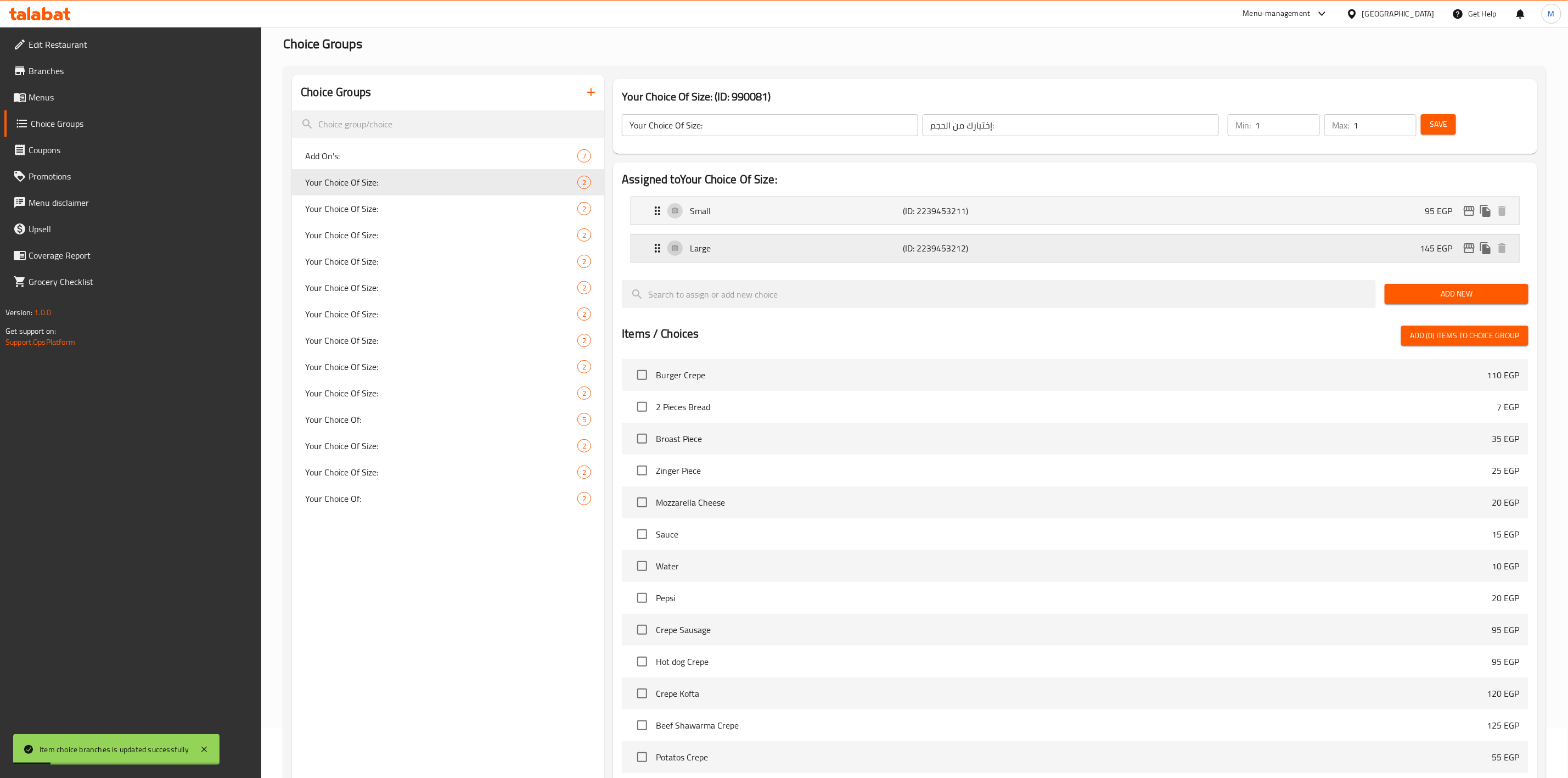
click at [1471, 245] on icon "edit" at bounding box center [1469, 249] width 13 height 13
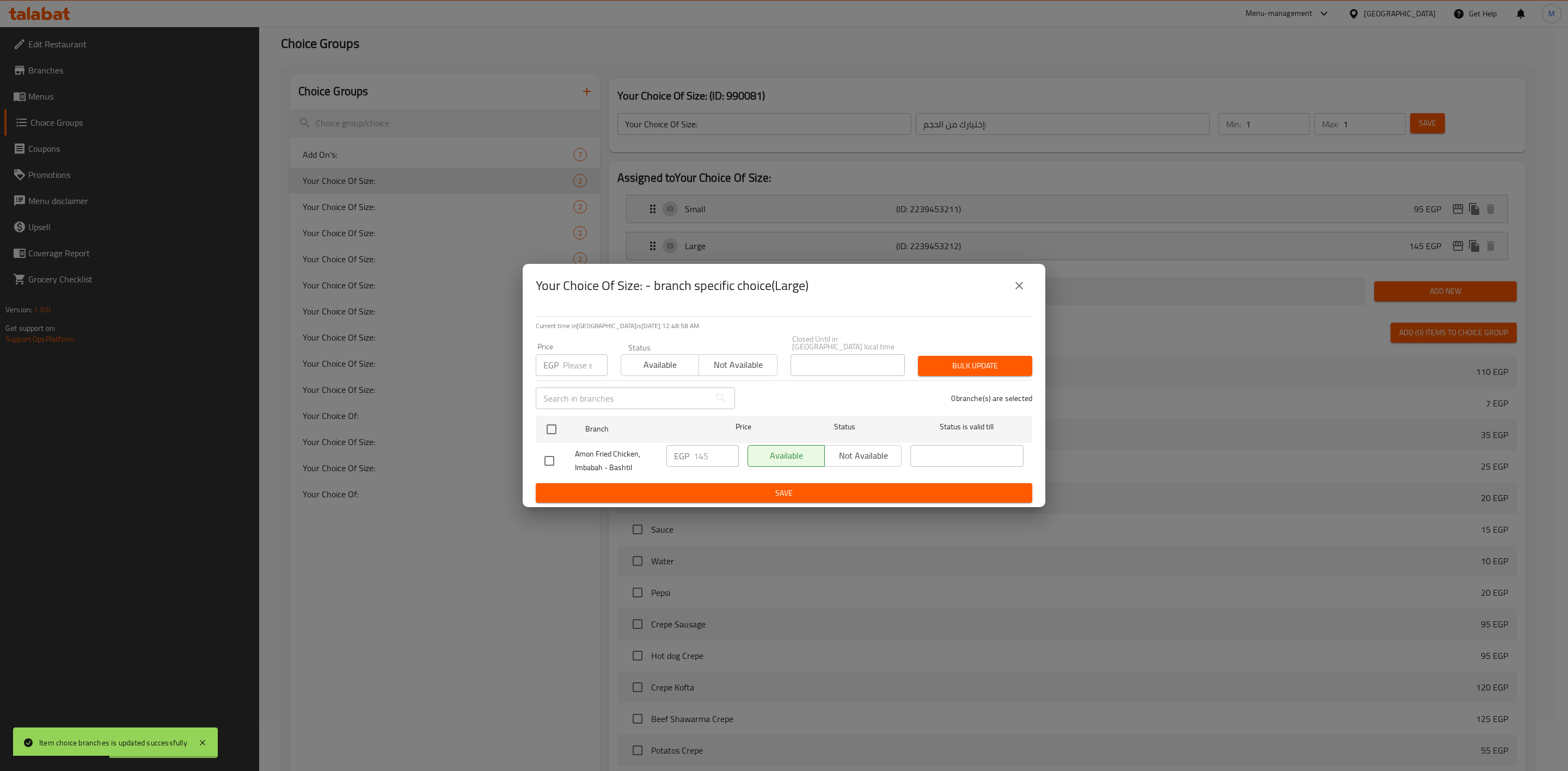
click at [559, 365] on div "EGP Price" at bounding box center [571, 365] width 72 height 22
type input "145"
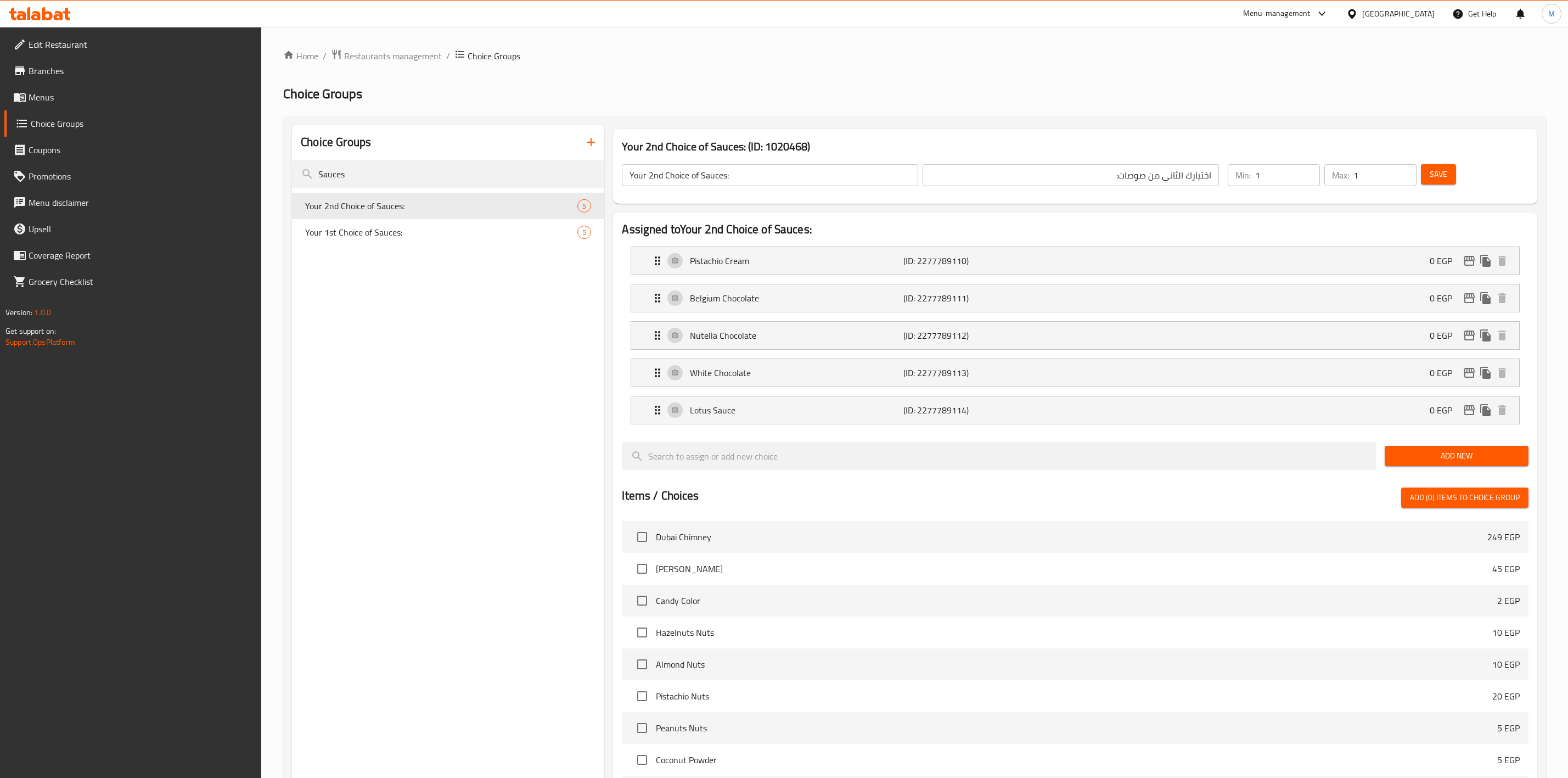
scroll to position [328, 0]
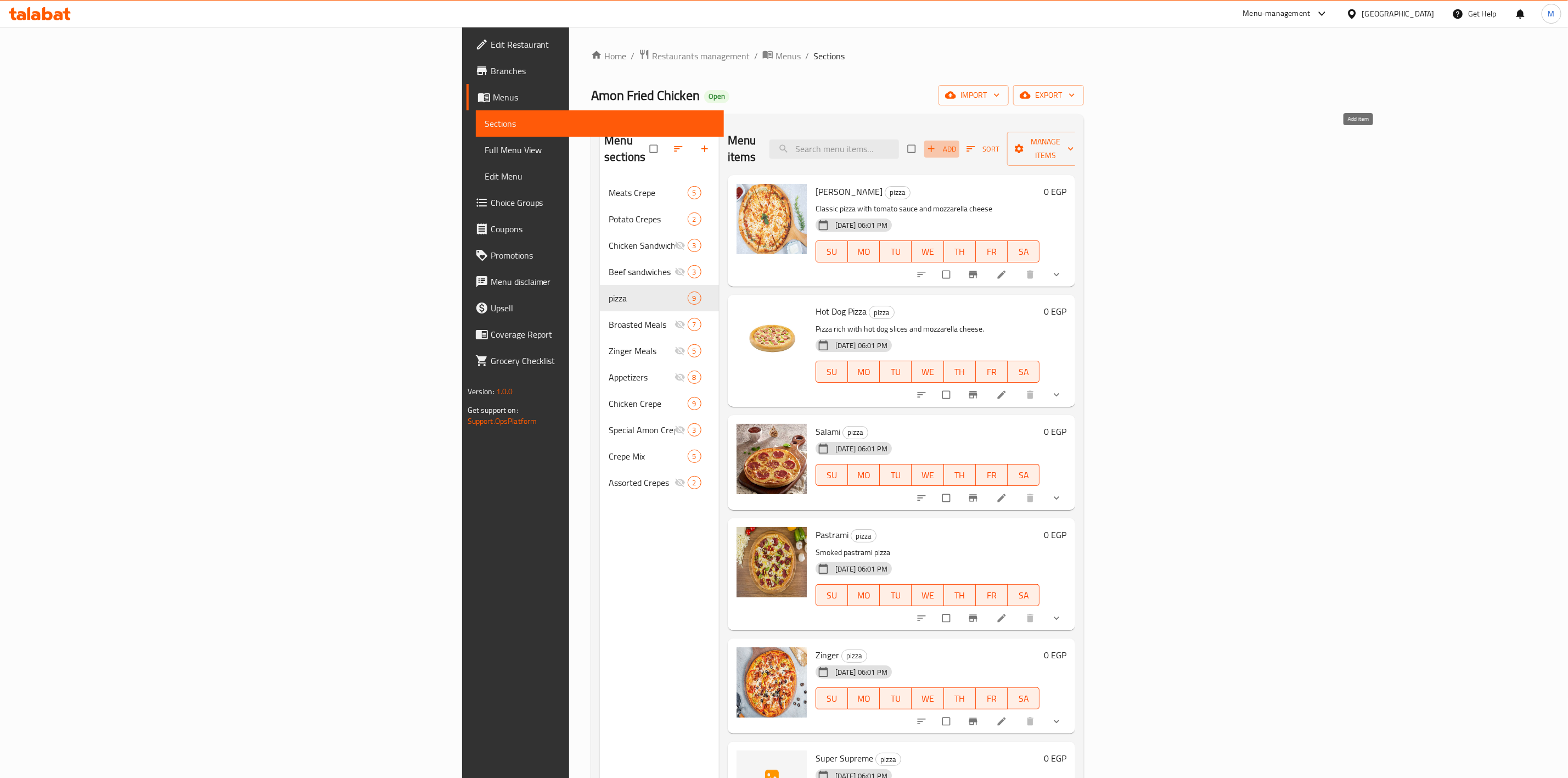
click at [957, 143] on span "Add" at bounding box center [941, 149] width 30 height 13
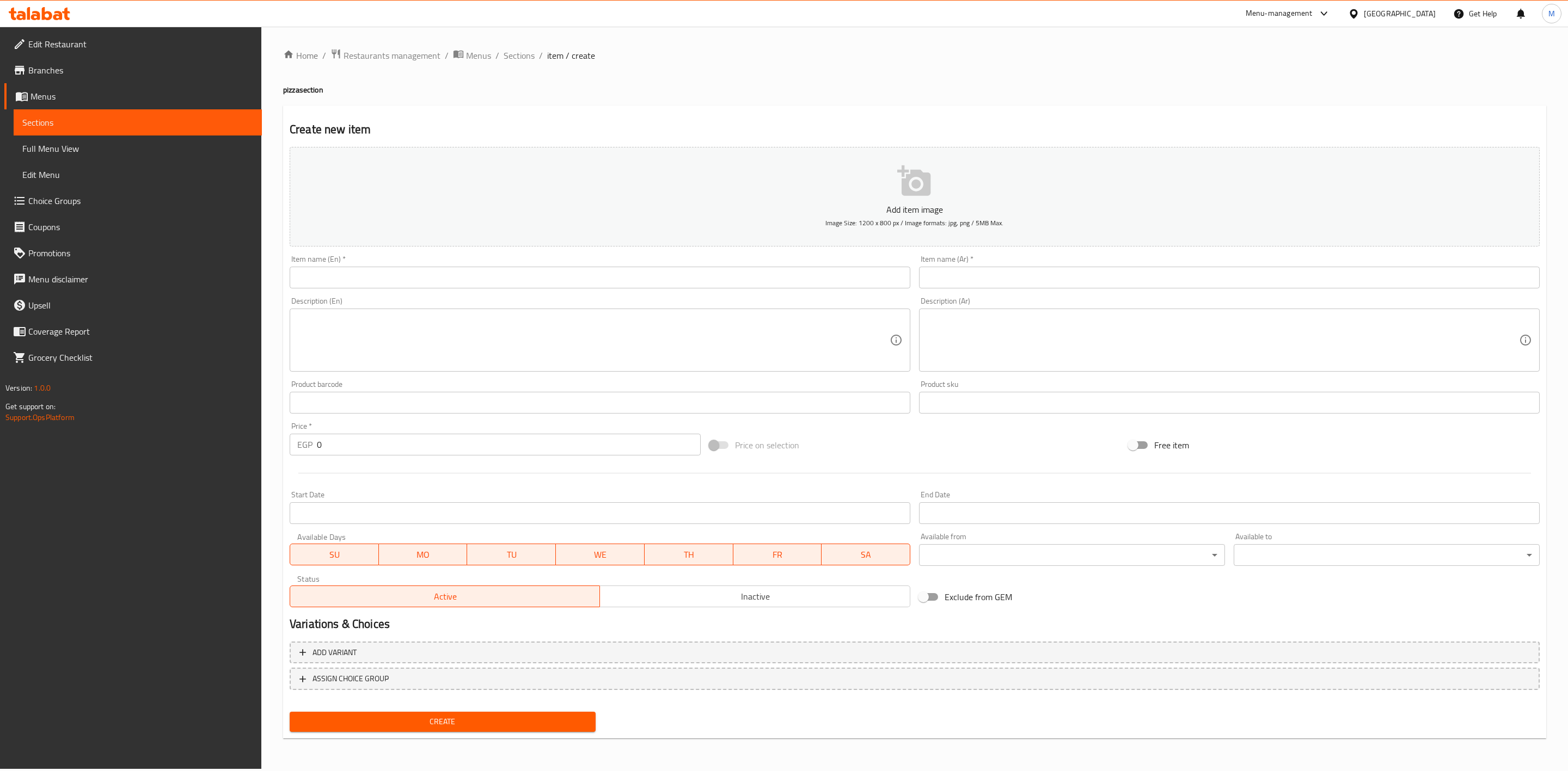
click at [593, 262] on div at bounding box center [784, 386] width 1568 height 771
click at [585, 271] on input "text" at bounding box center [600, 277] width 621 height 22
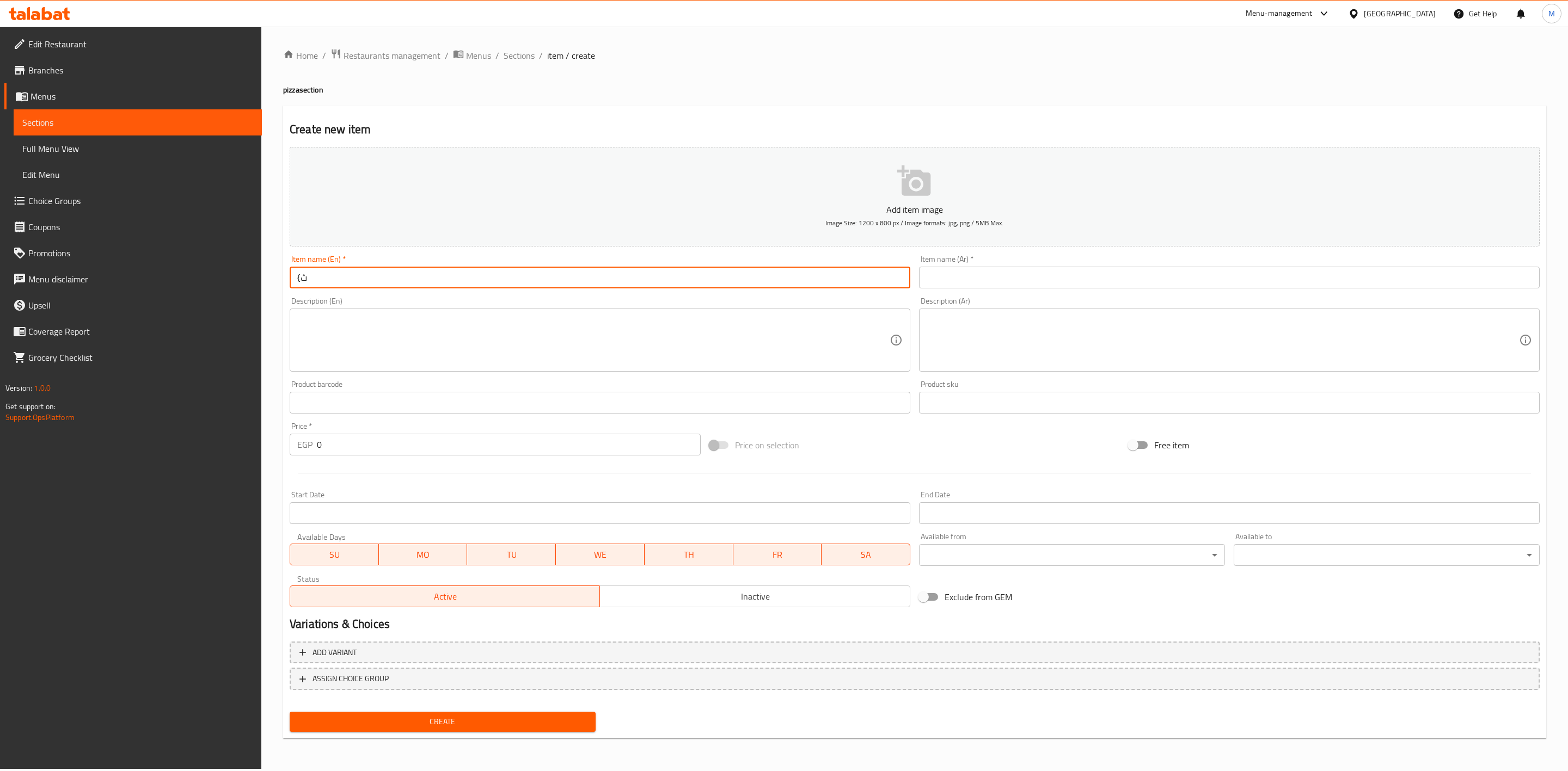
type input "{"
type input "Vegetable Pizza"
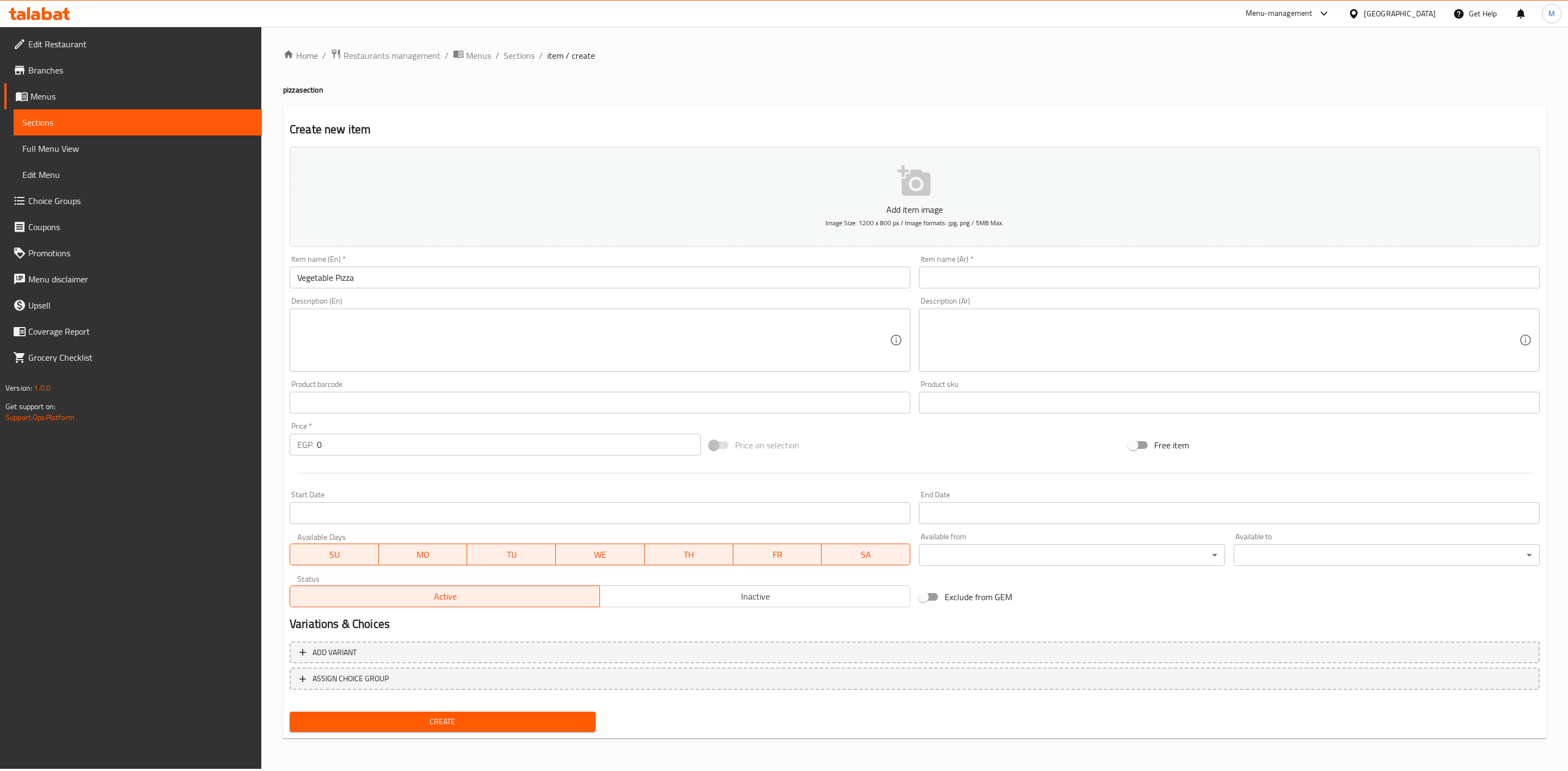
click at [1112, 297] on div "Description (Ar) Description (Ar)" at bounding box center [1229, 334] width 629 height 83
click at [1112, 285] on input "text" at bounding box center [1229, 277] width 621 height 22
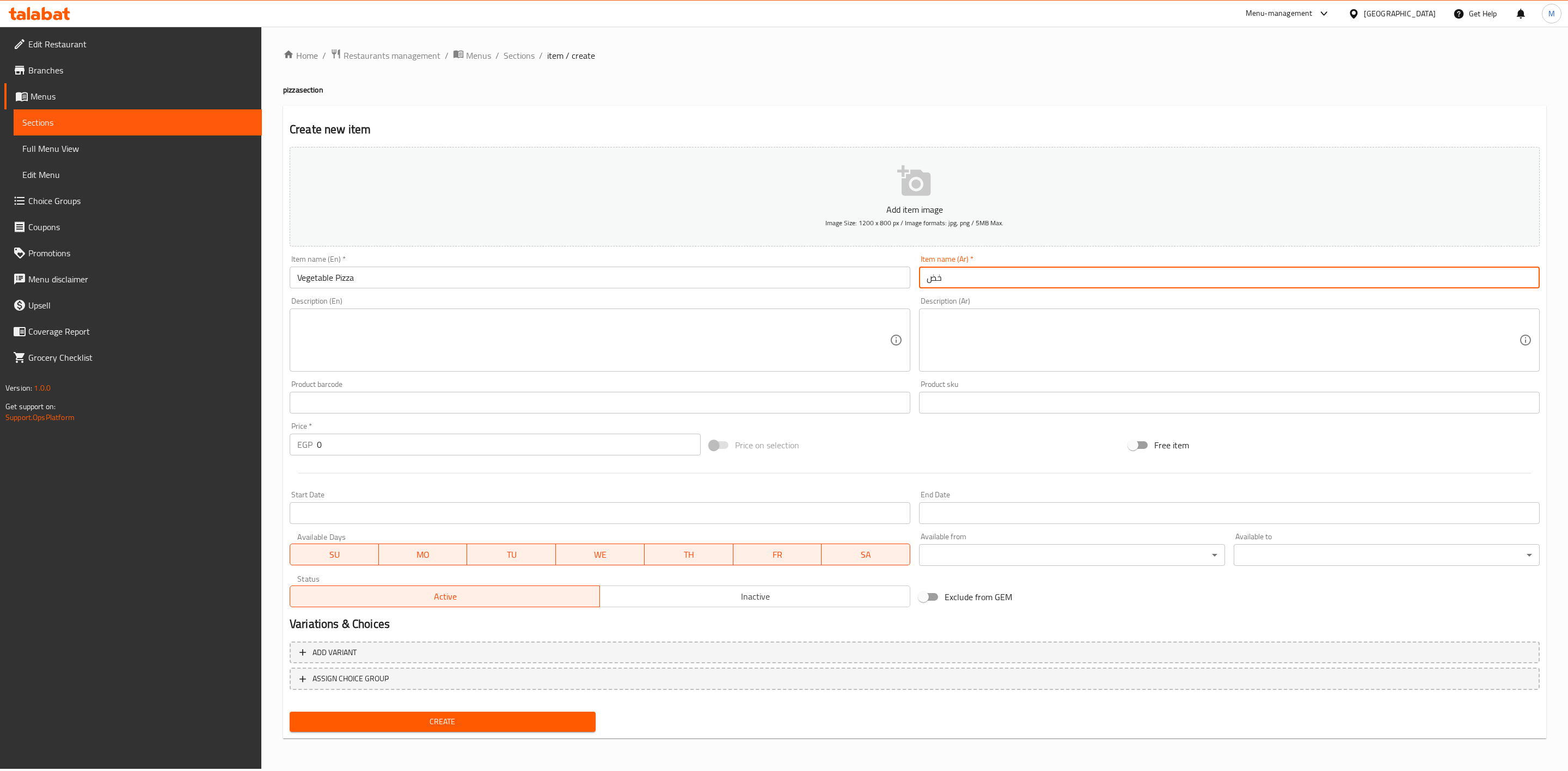
type input "خ"
type input "بيتزا خضار"
click at [552, 715] on span "Create" at bounding box center [443, 722] width 288 height 14
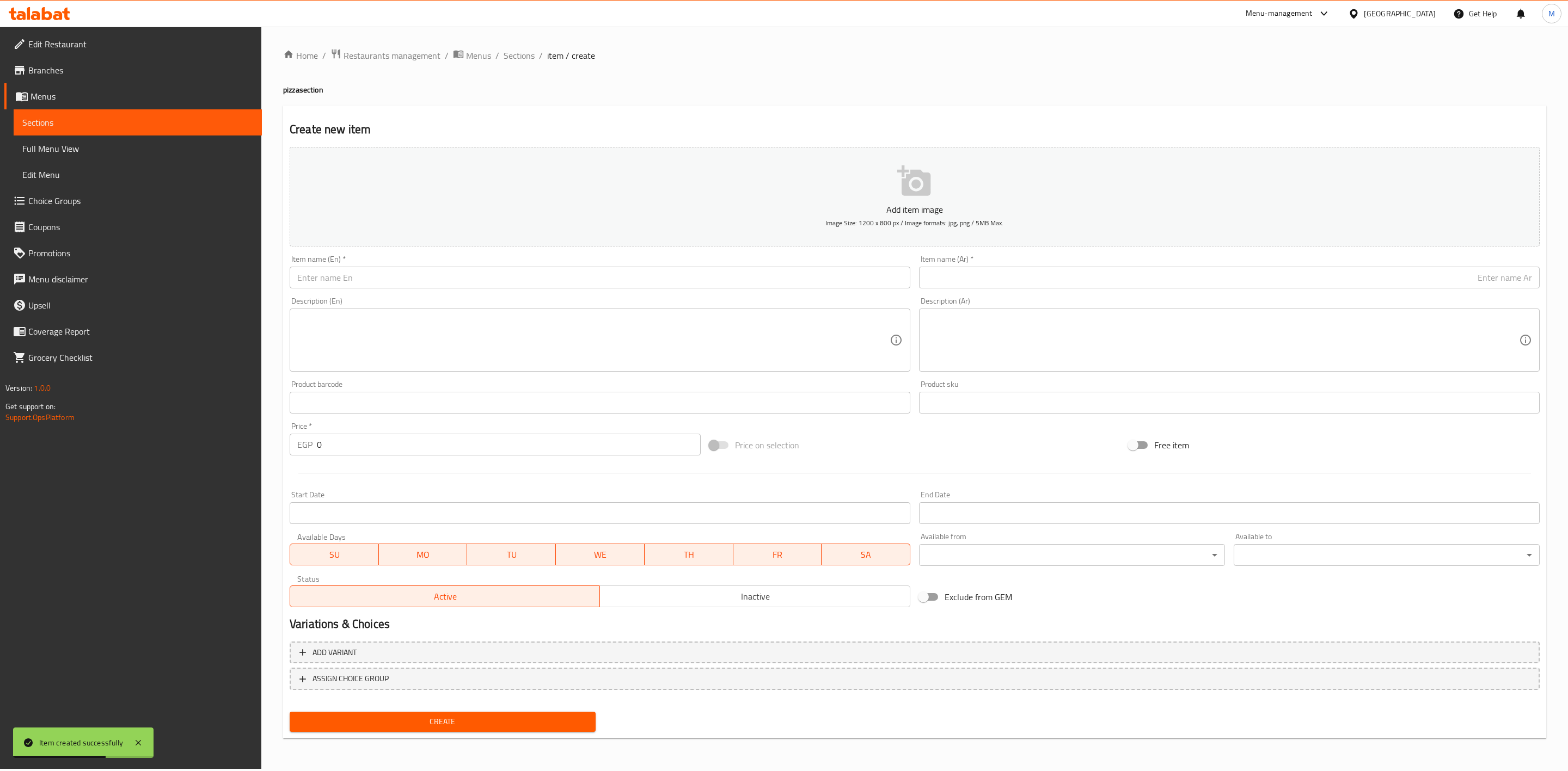
click at [534, 58] on ol "Home / Restaurants management / Menus / Sections / item / create" at bounding box center [914, 56] width 1263 height 14
click at [532, 56] on span "Sections" at bounding box center [519, 56] width 31 height 13
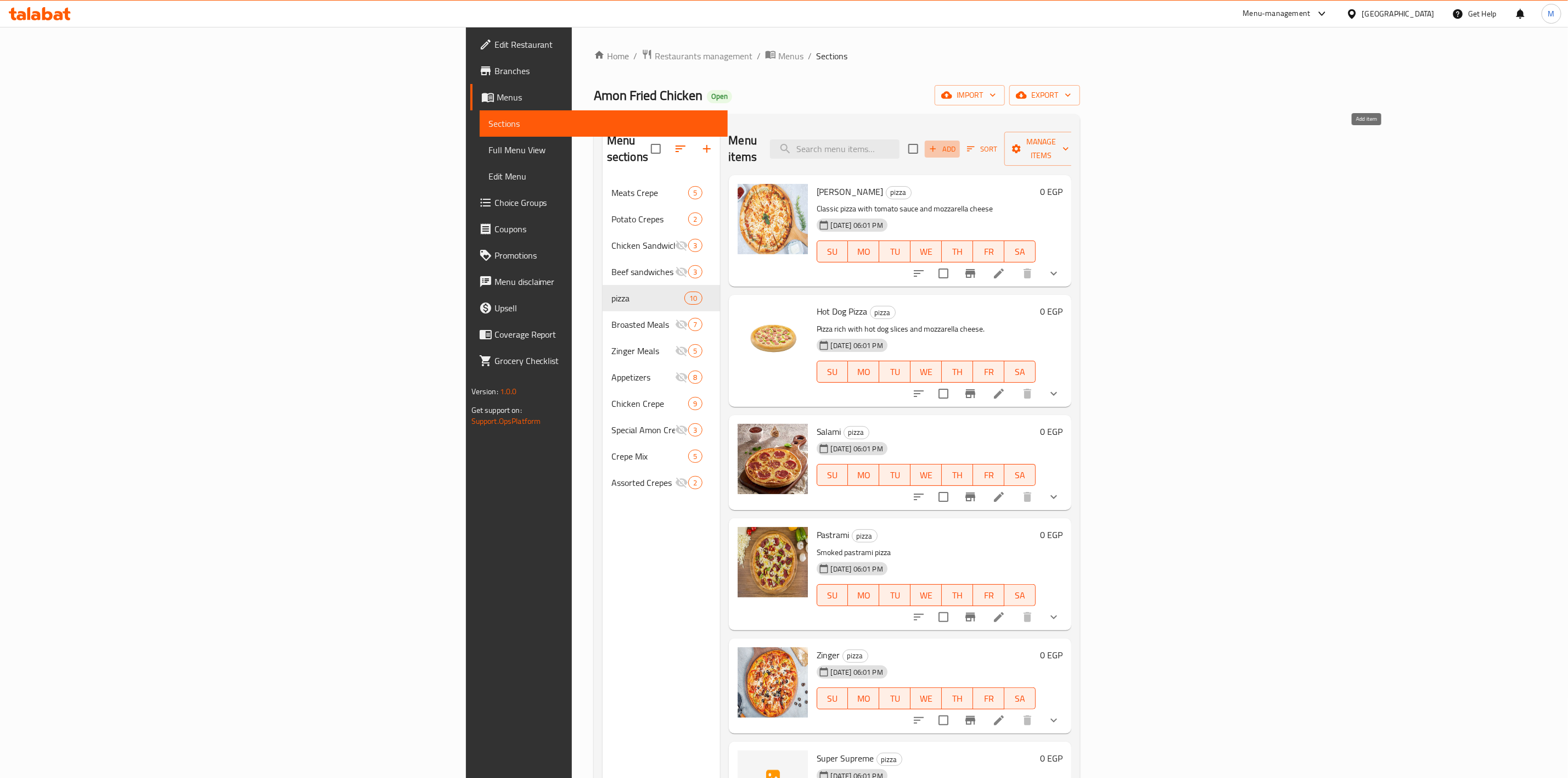
click at [958, 144] on span "Add" at bounding box center [942, 149] width 30 height 13
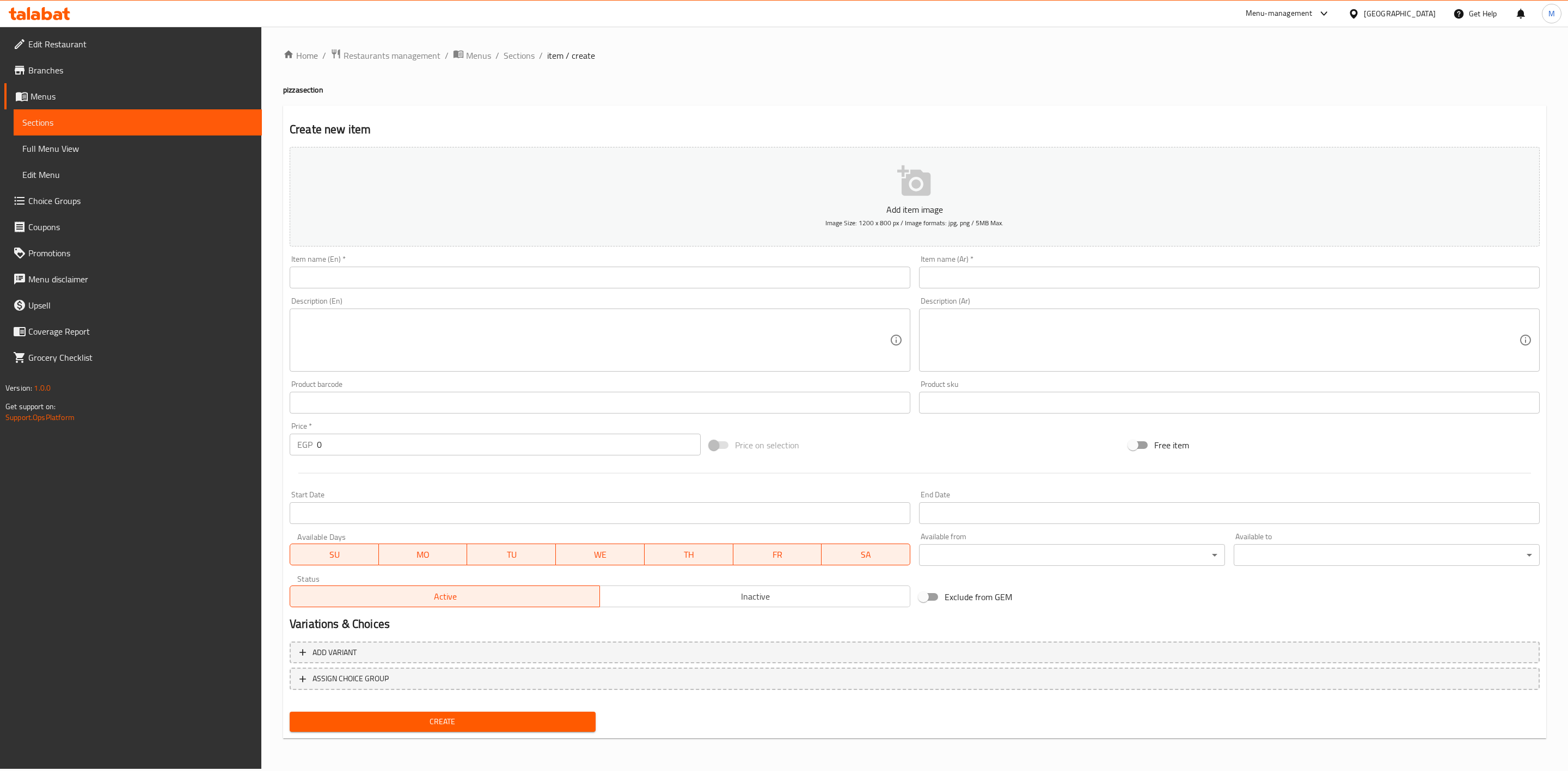
click at [555, 278] on input "text" at bounding box center [600, 277] width 621 height 22
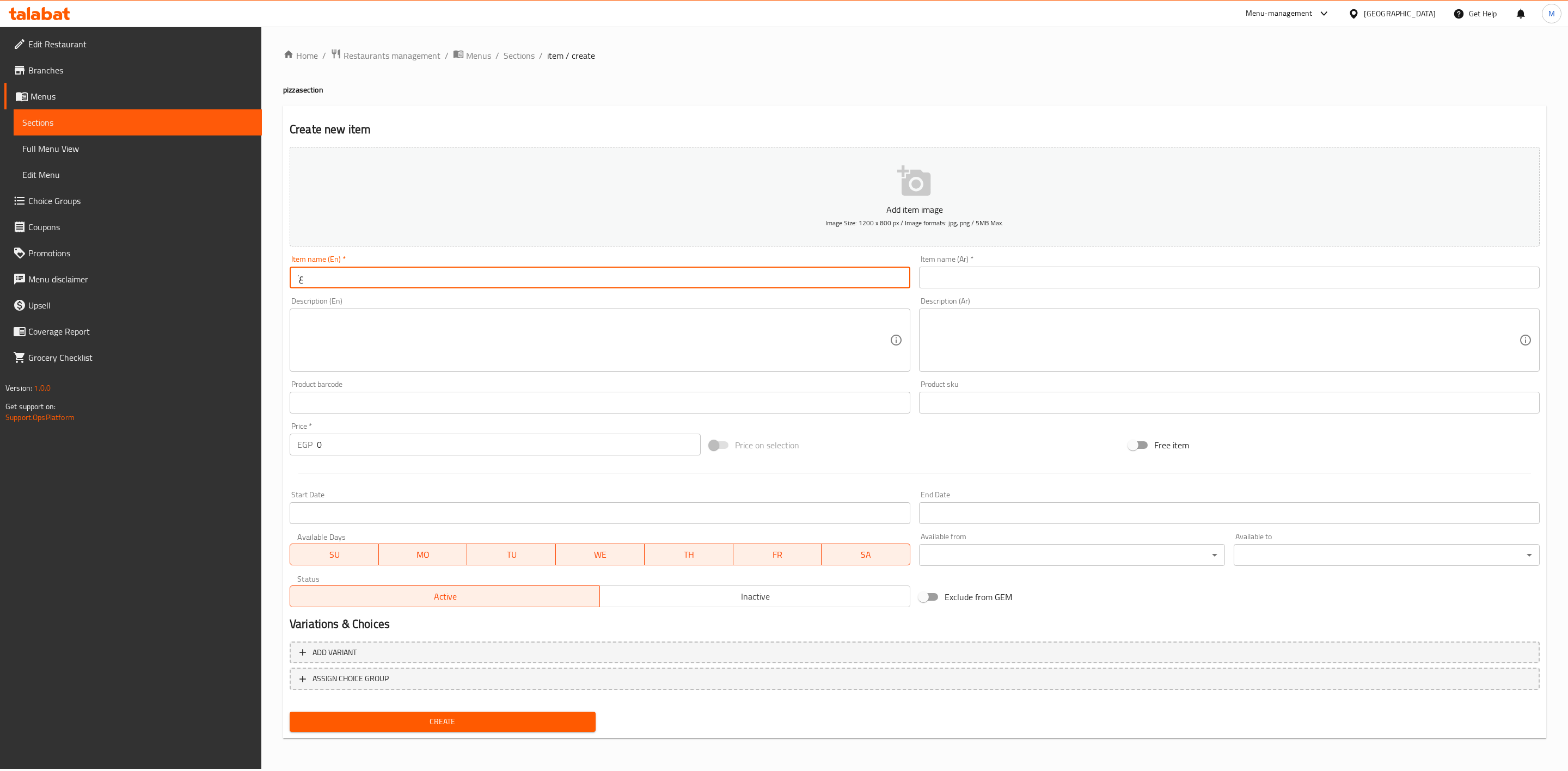
type input "’"
type input "Mushroom Pizza"
click at [1397, 298] on div "Description (Ar) Description (Ar)" at bounding box center [1229, 334] width 621 height 75
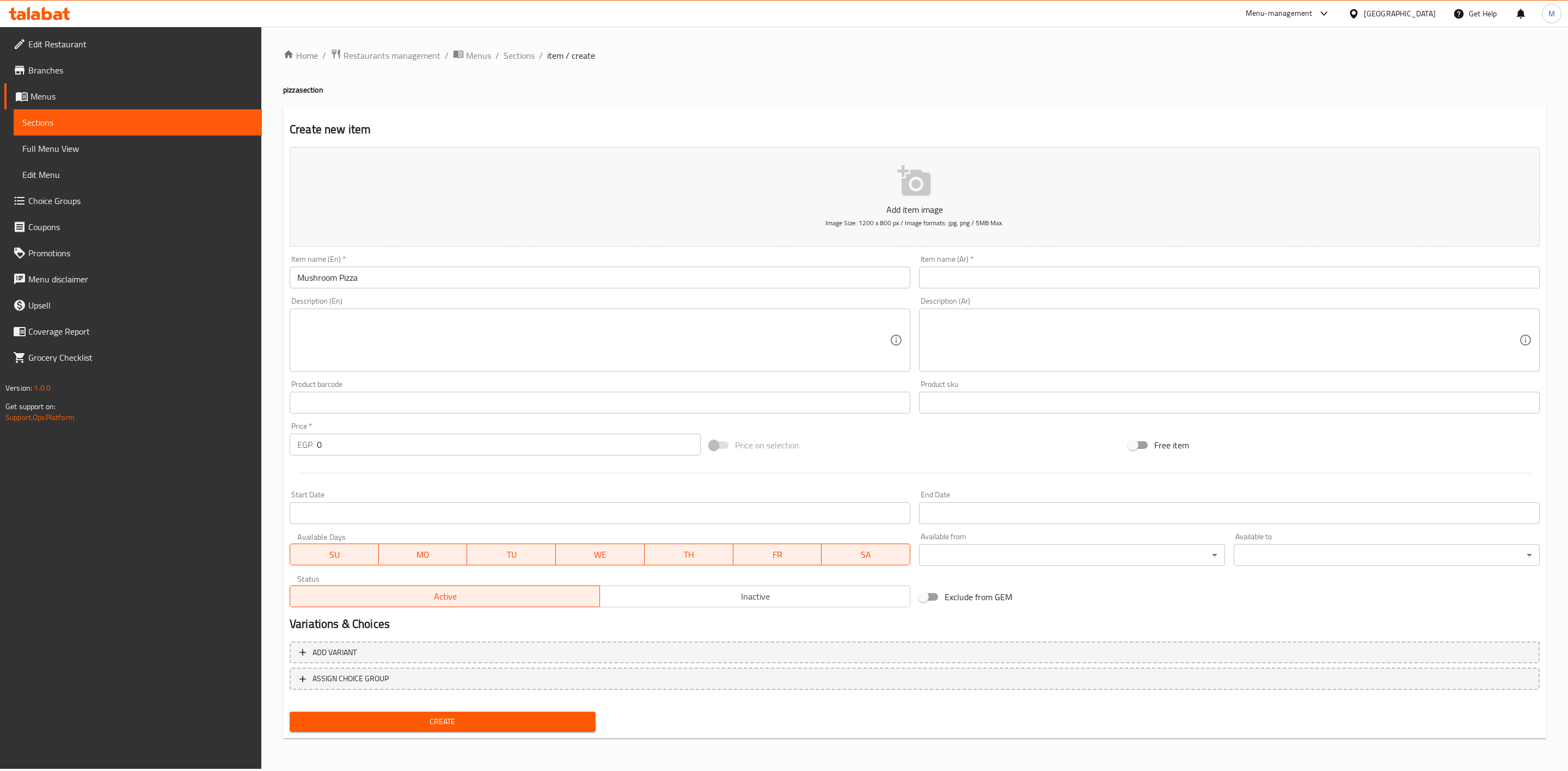
click at [1395, 285] on input "text" at bounding box center [1229, 277] width 621 height 22
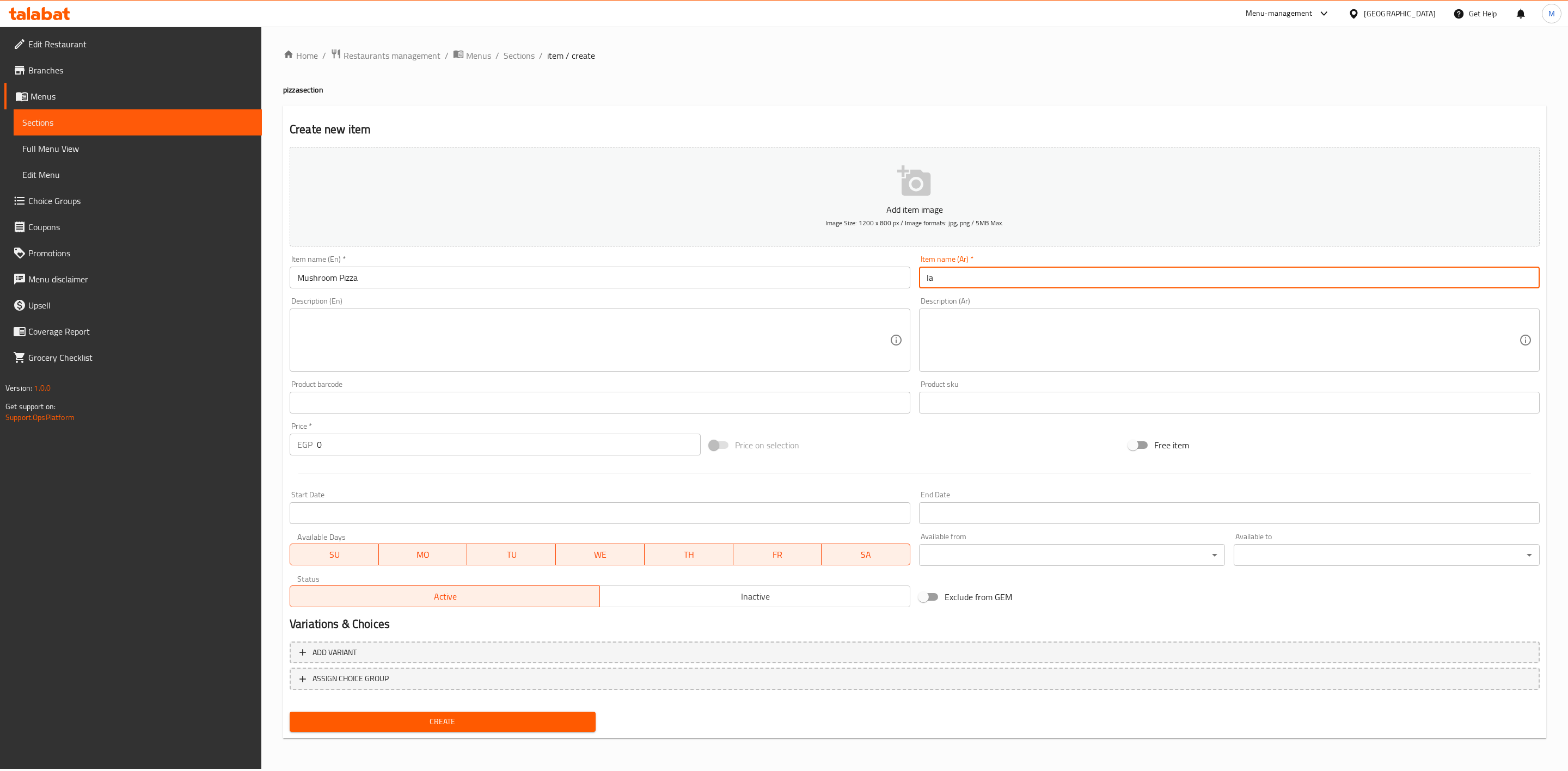
type input "l"
type input "مشروم بيتزا"
click at [1410, 307] on div "Description (Ar) Description (Ar)" at bounding box center [1229, 334] width 621 height 75
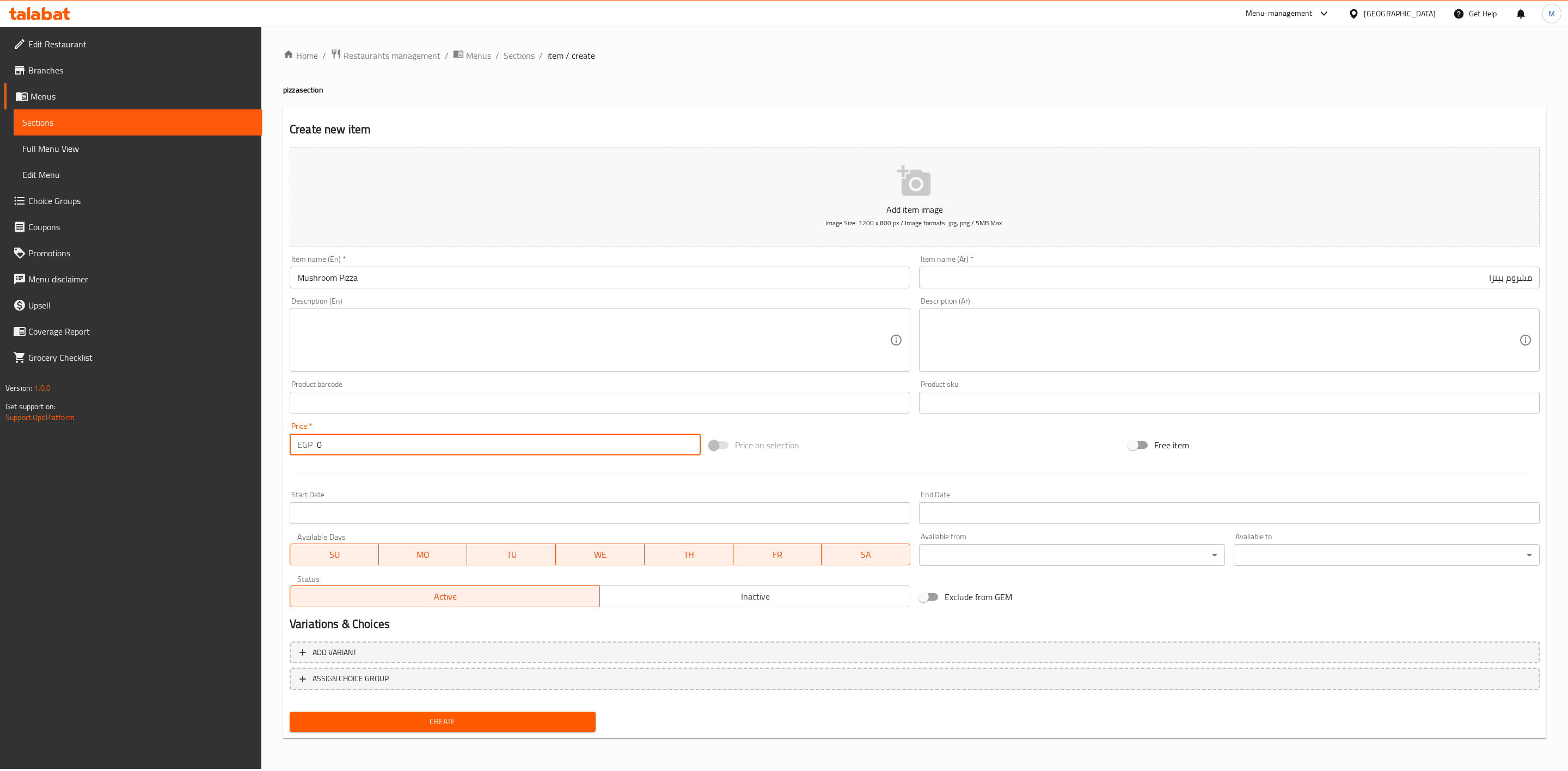
drag, startPoint x: 371, startPoint y: 444, endPoint x: 206, endPoint y: 428, distance: 165.8
click at [233, 438] on div "Edit Restaurant Branches Menus Sections Full Menu View Edit Menu Choice Groups …" at bounding box center [784, 398] width 1568 height 743
click at [490, 717] on span "Create" at bounding box center [443, 722] width 288 height 14
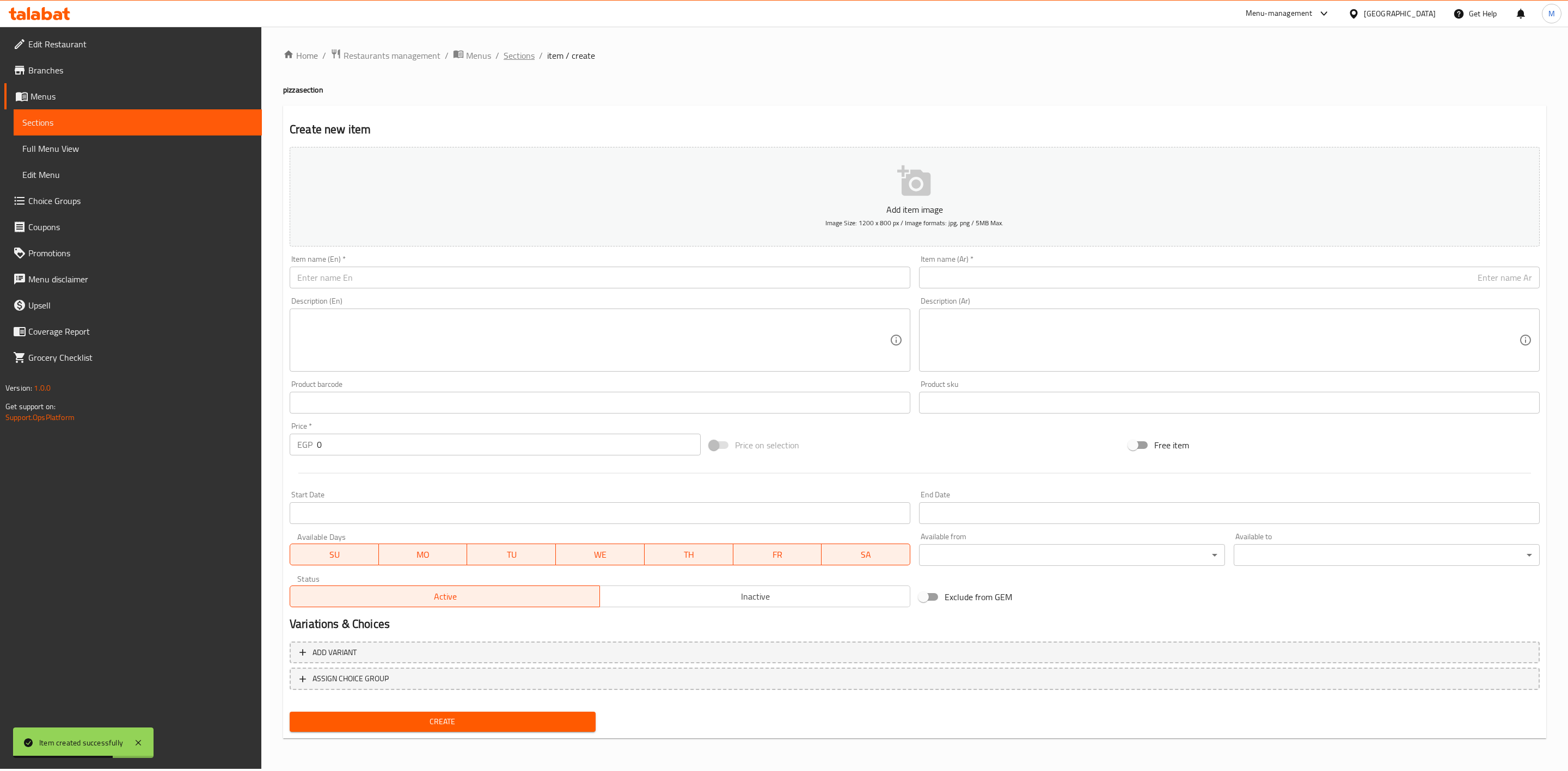
click at [509, 56] on span "Sections" at bounding box center [519, 56] width 31 height 13
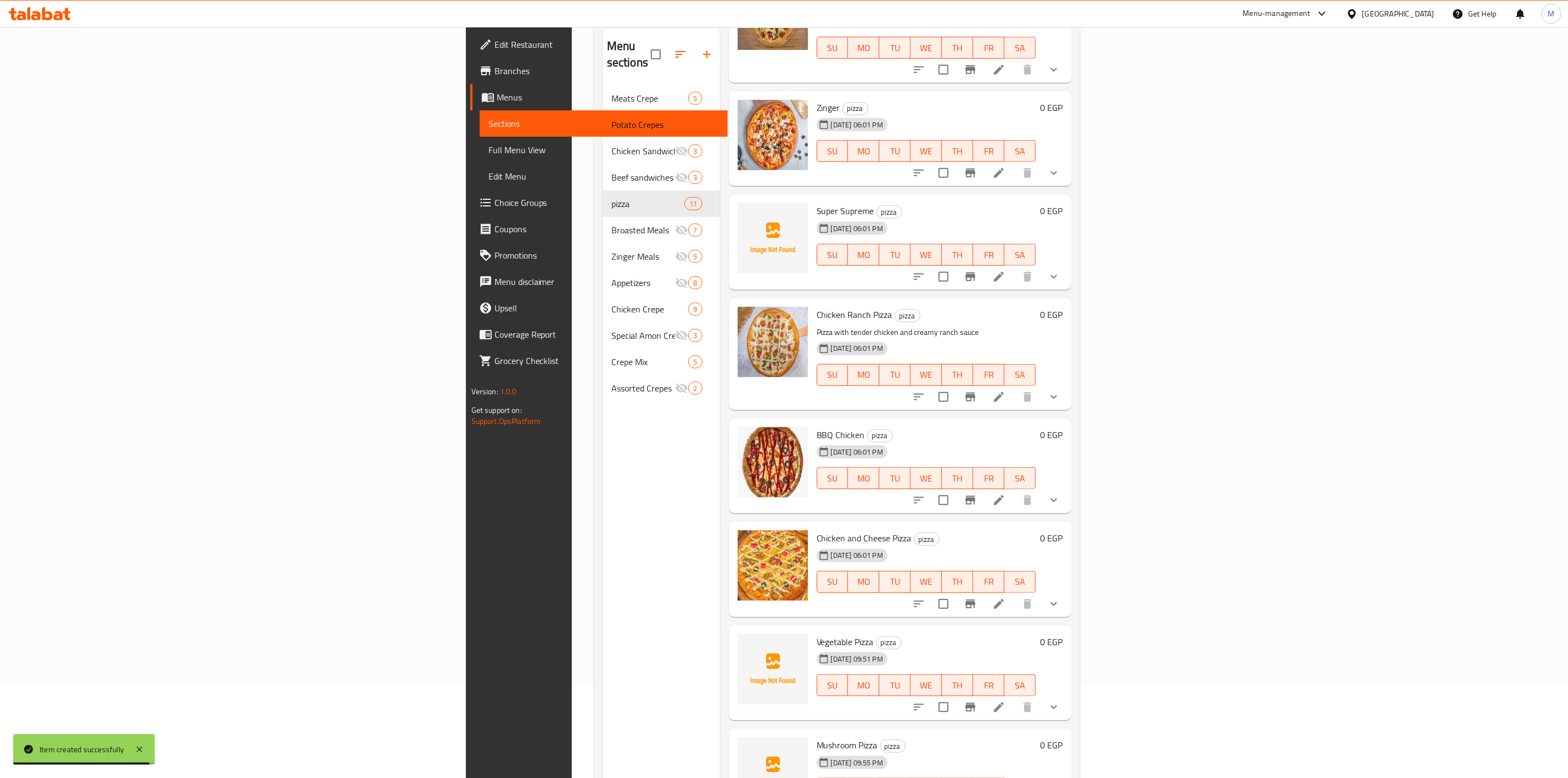
scroll to position [153, 0]
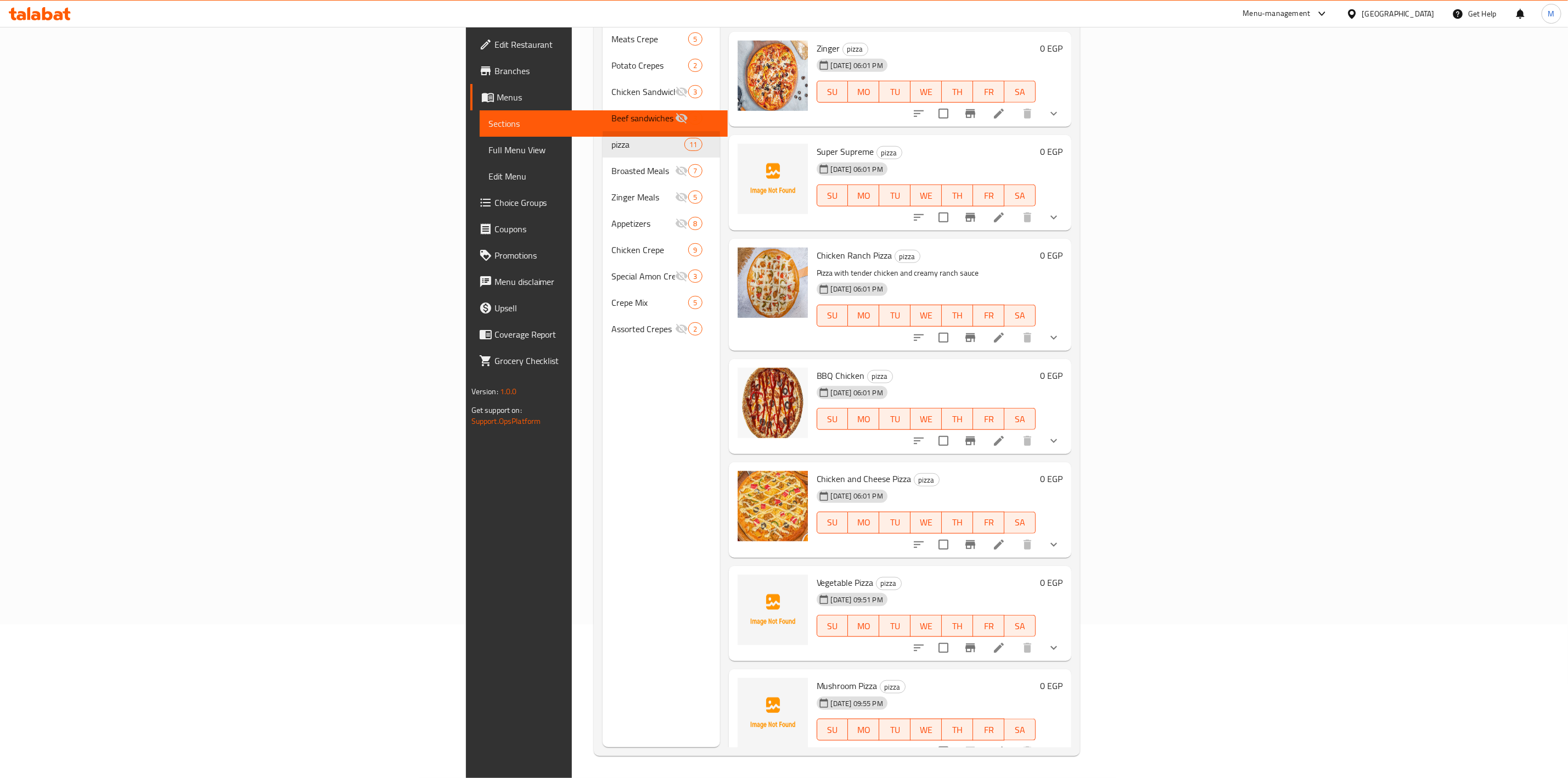
click at [976, 747] on icon "Branch-specific-item" at bounding box center [971, 751] width 10 height 9
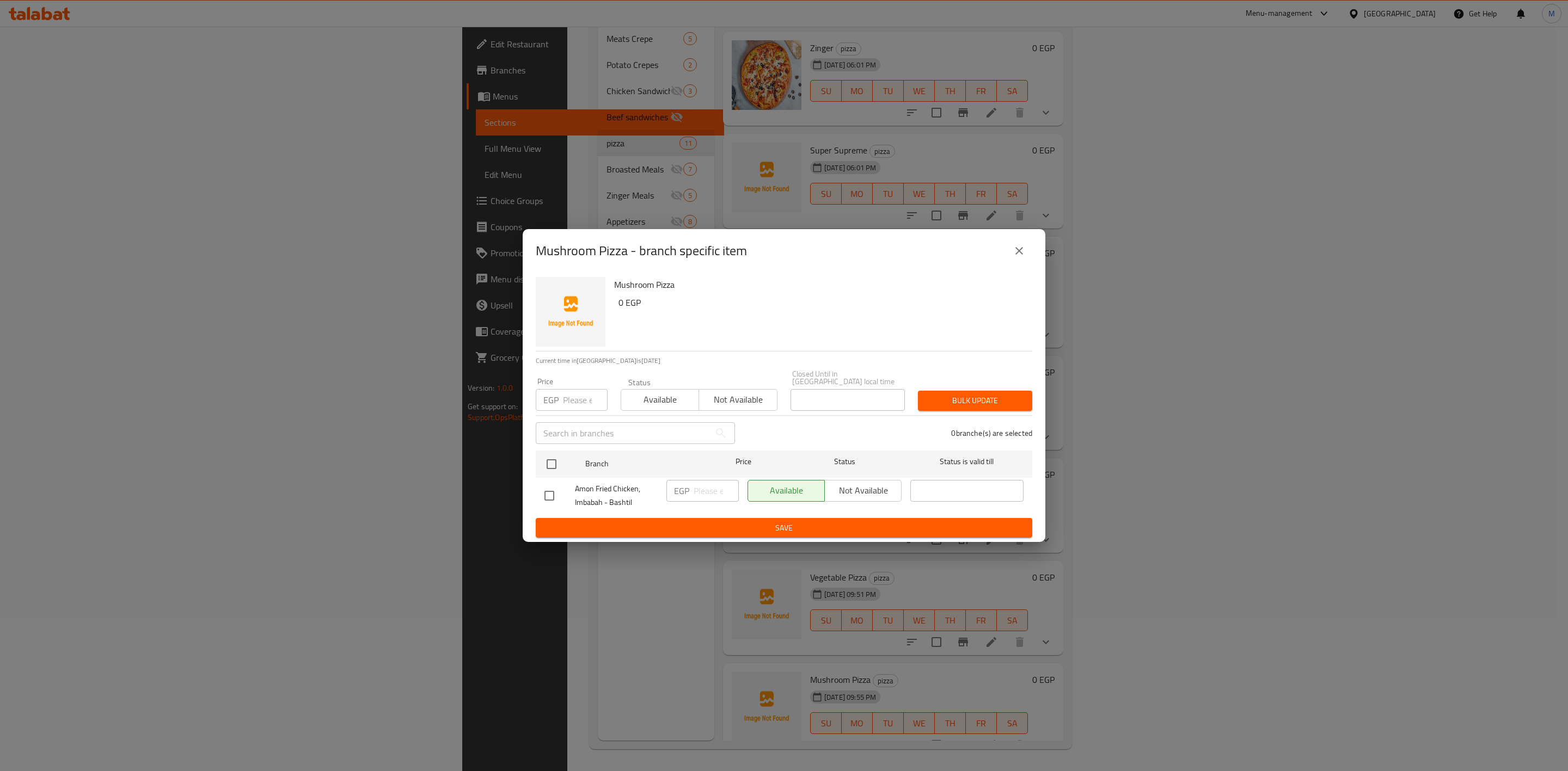
click at [1014, 250] on icon "close" at bounding box center [1019, 251] width 13 height 13
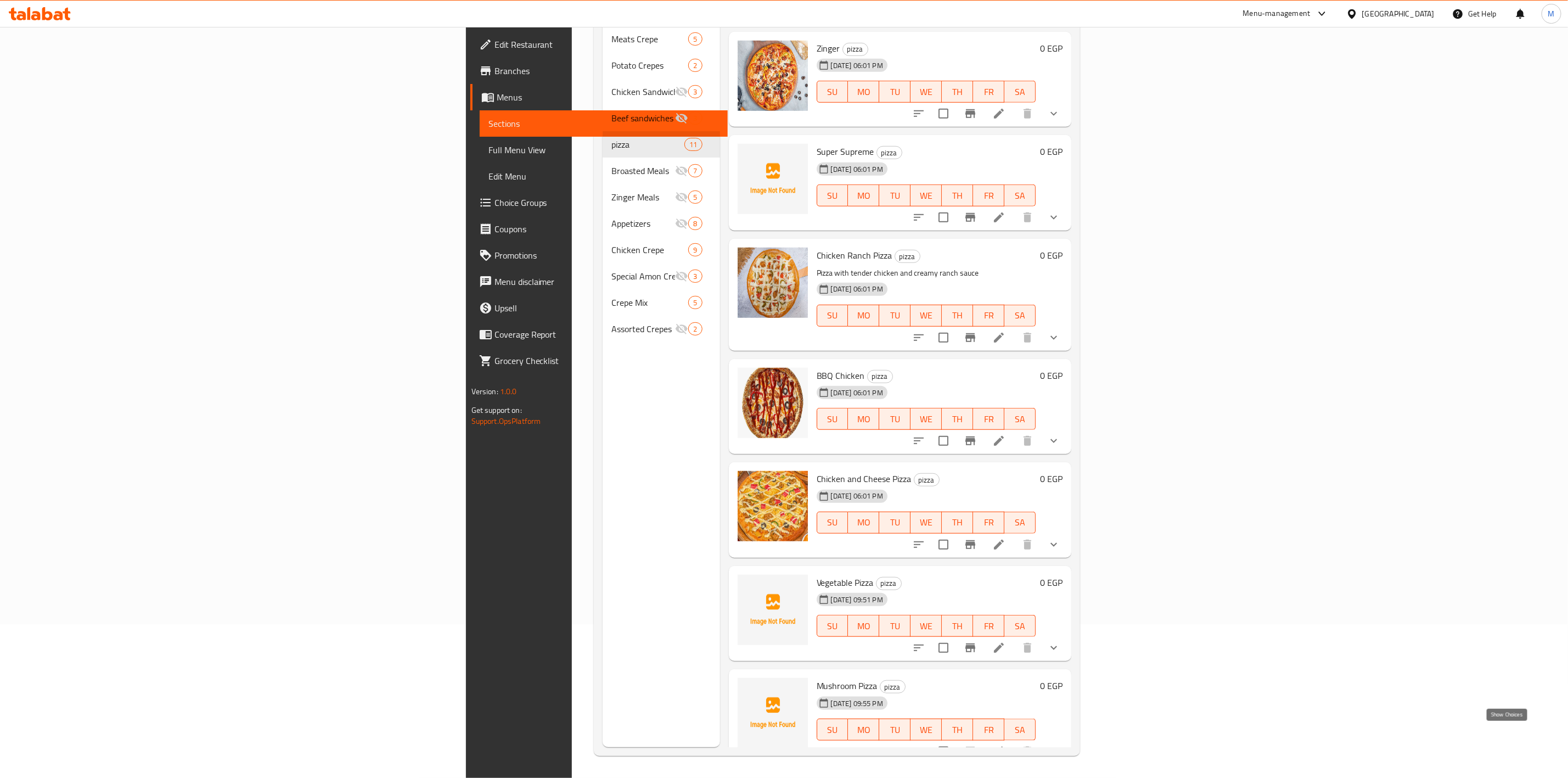
click at [1061, 746] on icon "show more" at bounding box center [1053, 752] width 13 height 13
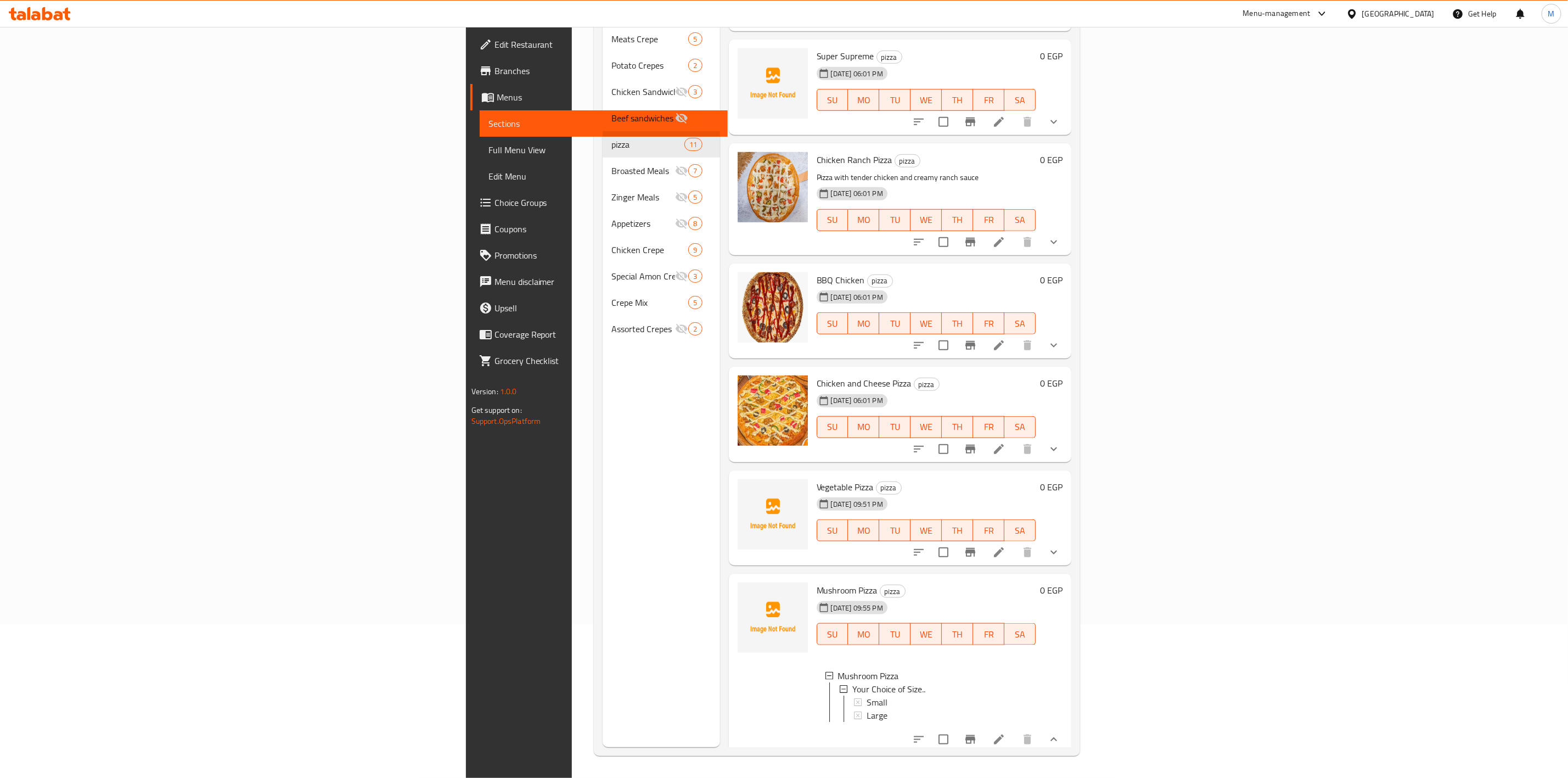
scroll to position [2, 0]
click at [867, 694] on div "Small" at bounding box center [947, 701] width 161 height 13
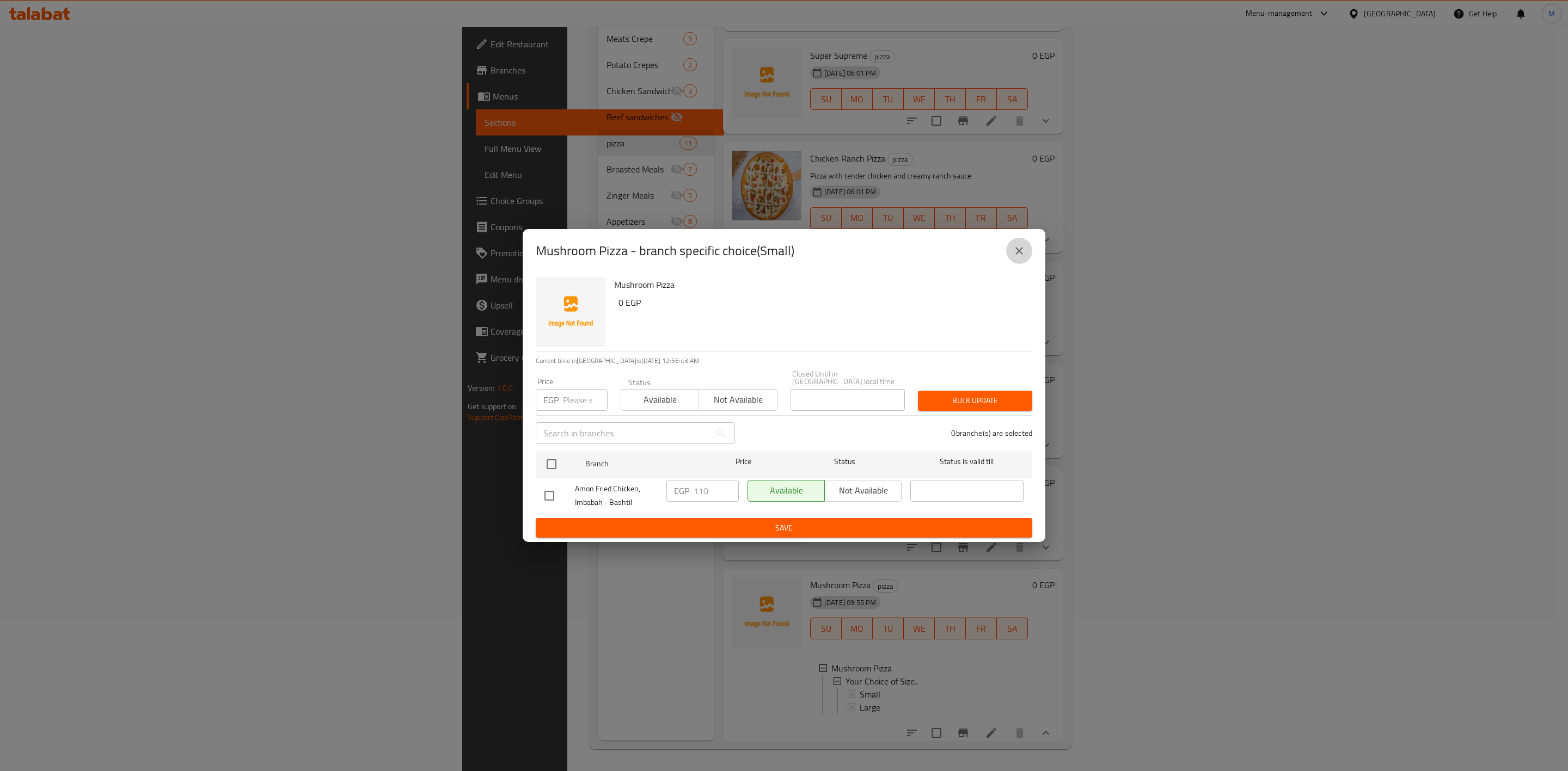
click at [1015, 254] on icon "close" at bounding box center [1019, 251] width 13 height 13
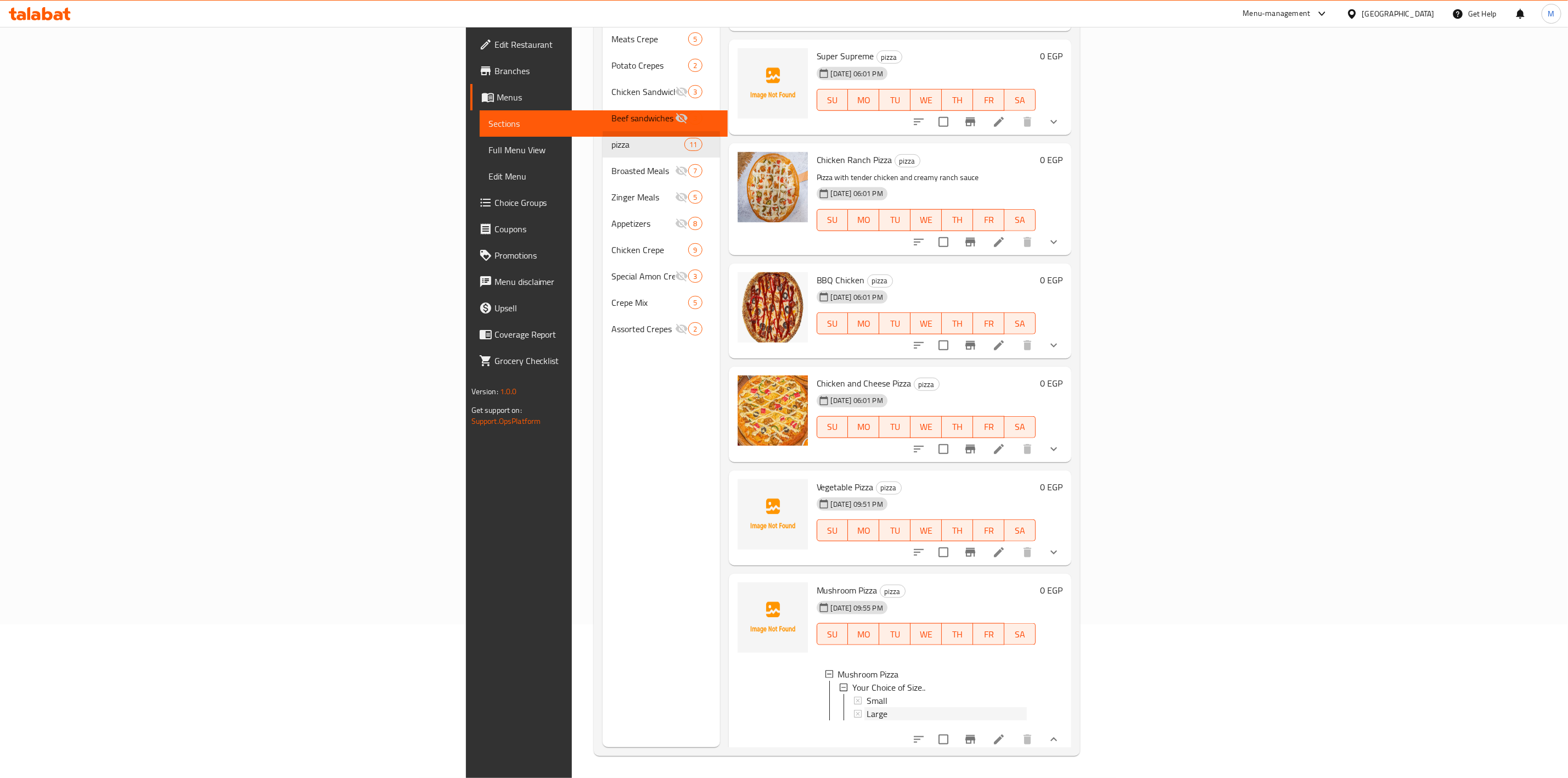
click at [867, 707] on div "Large" at bounding box center [947, 714] width 161 height 13
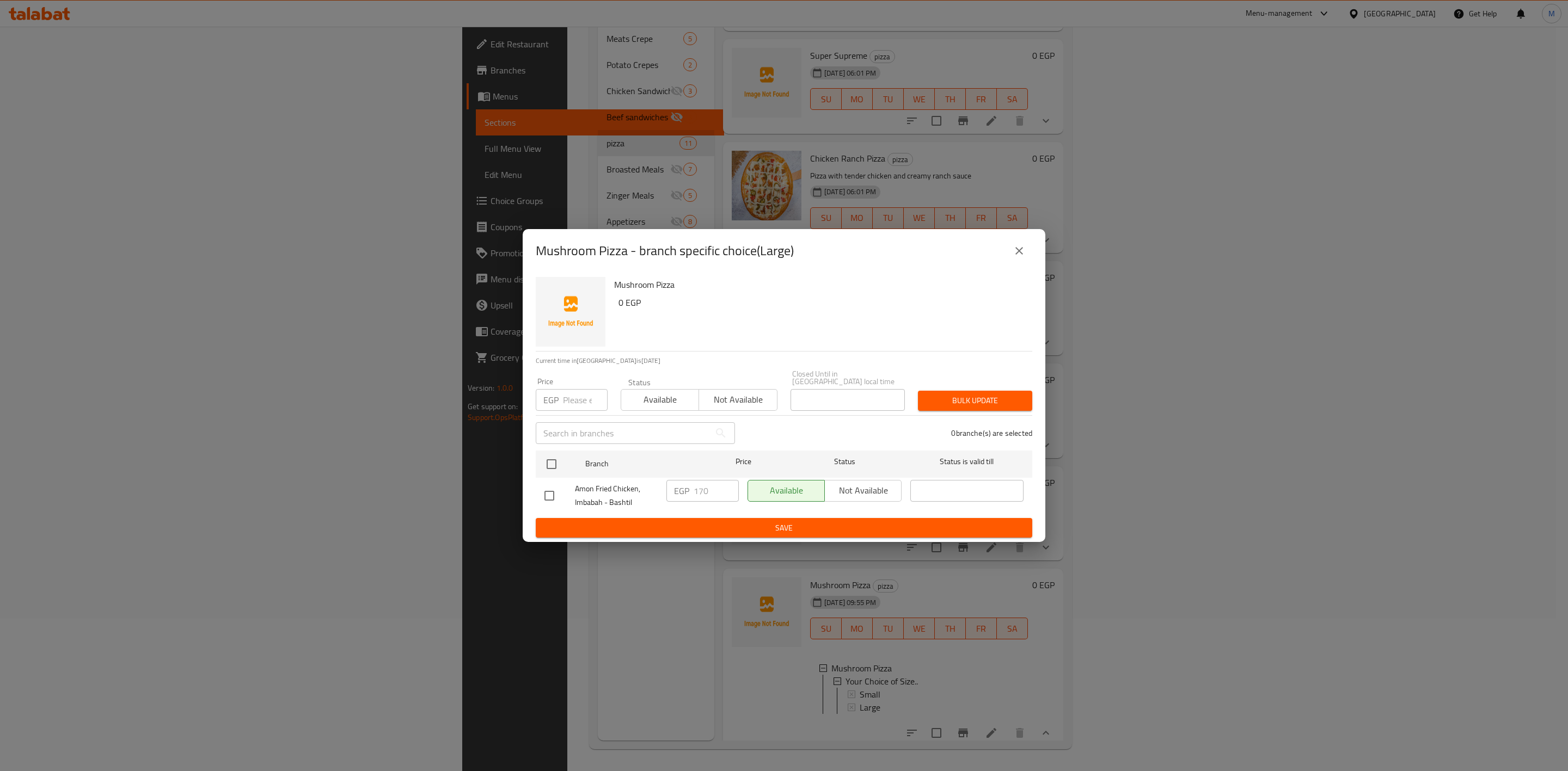
click at [1025, 253] on button "close" at bounding box center [1019, 251] width 26 height 26
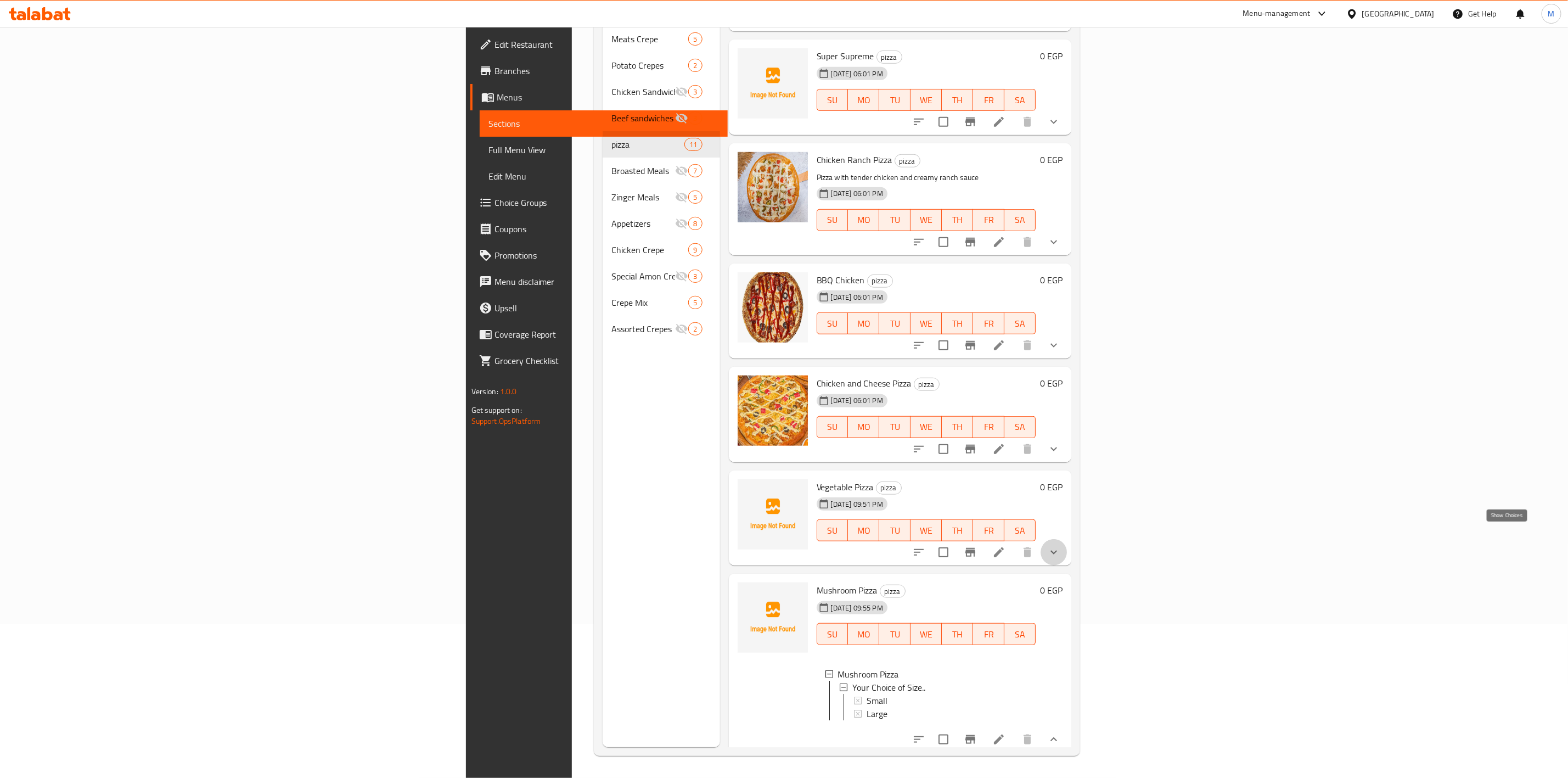
click at [1061, 546] on icon "show more" at bounding box center [1053, 552] width 13 height 13
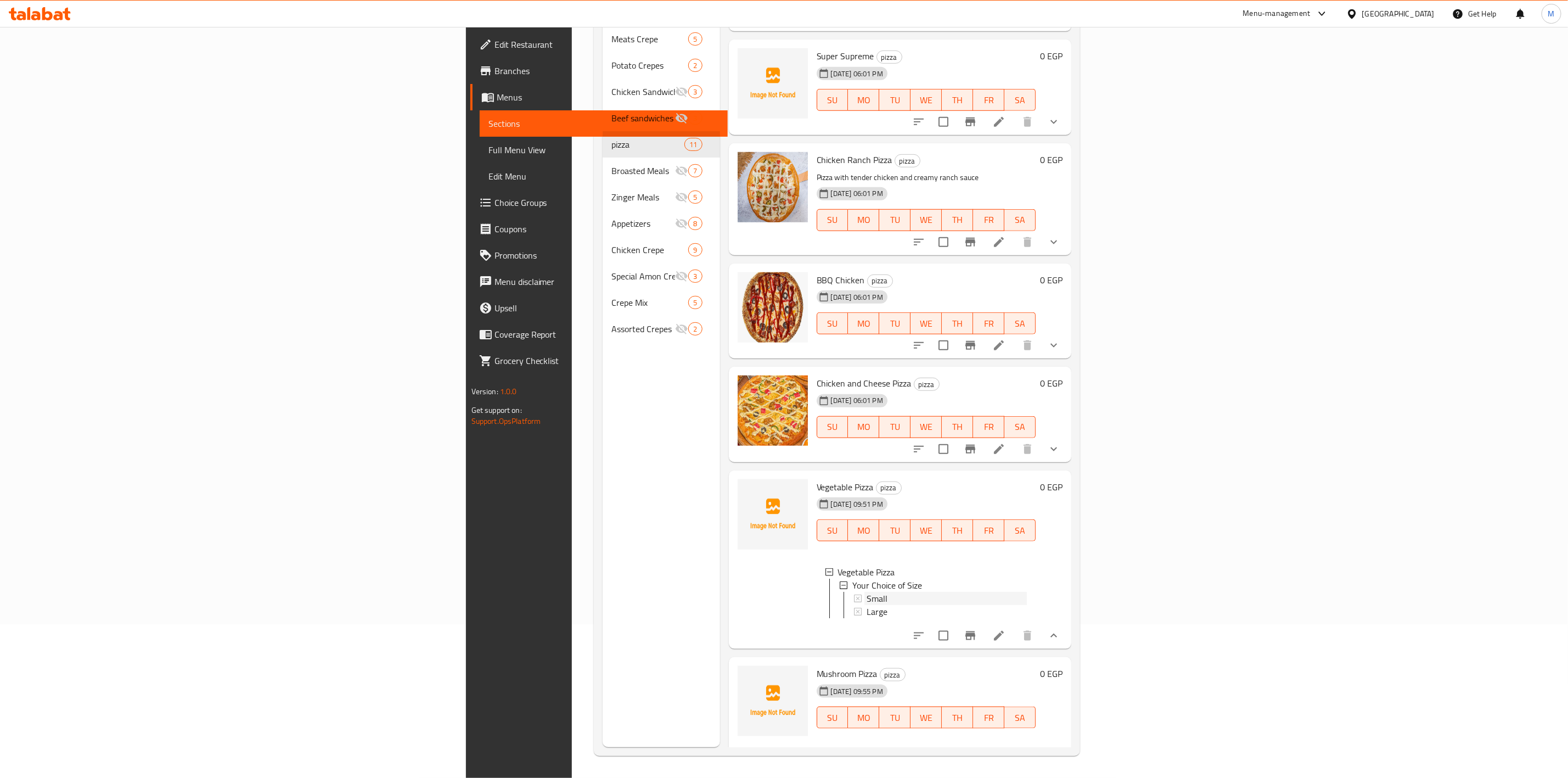
click at [867, 592] on span "Small" at bounding box center [877, 599] width 21 height 13
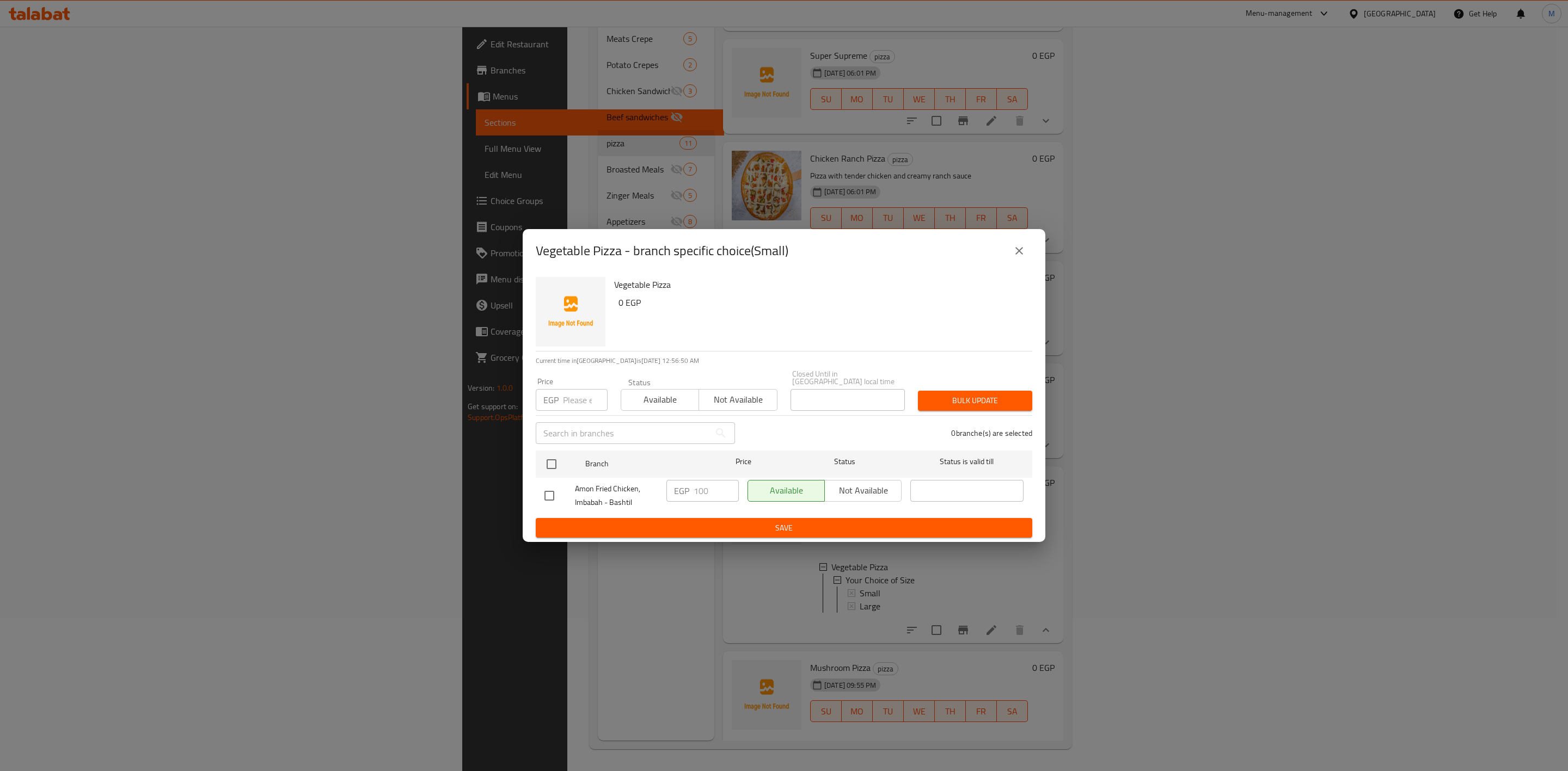
click at [1017, 247] on icon "close" at bounding box center [1019, 251] width 13 height 13
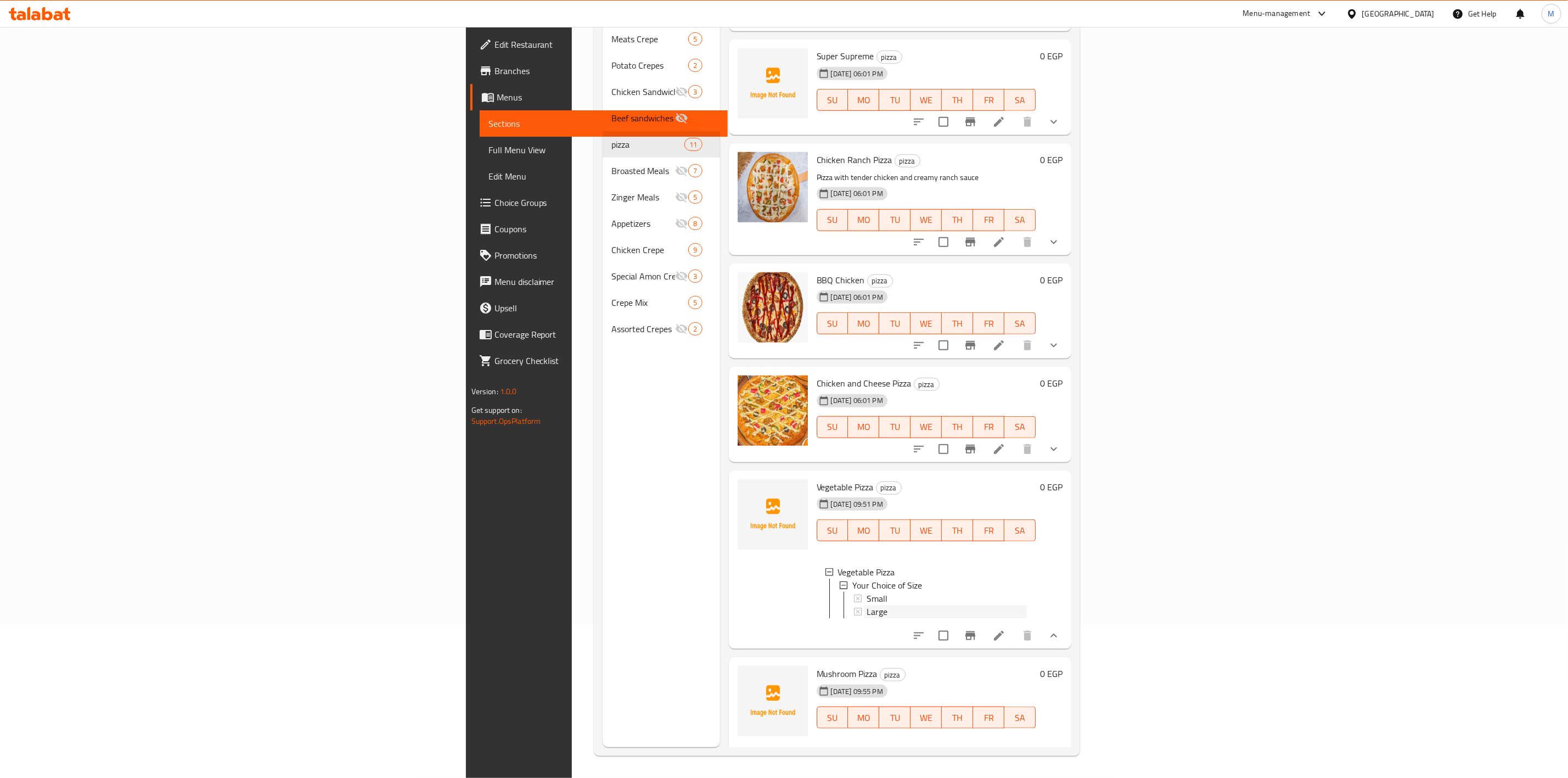
click at [867, 605] on span "Large" at bounding box center [877, 612] width 21 height 13
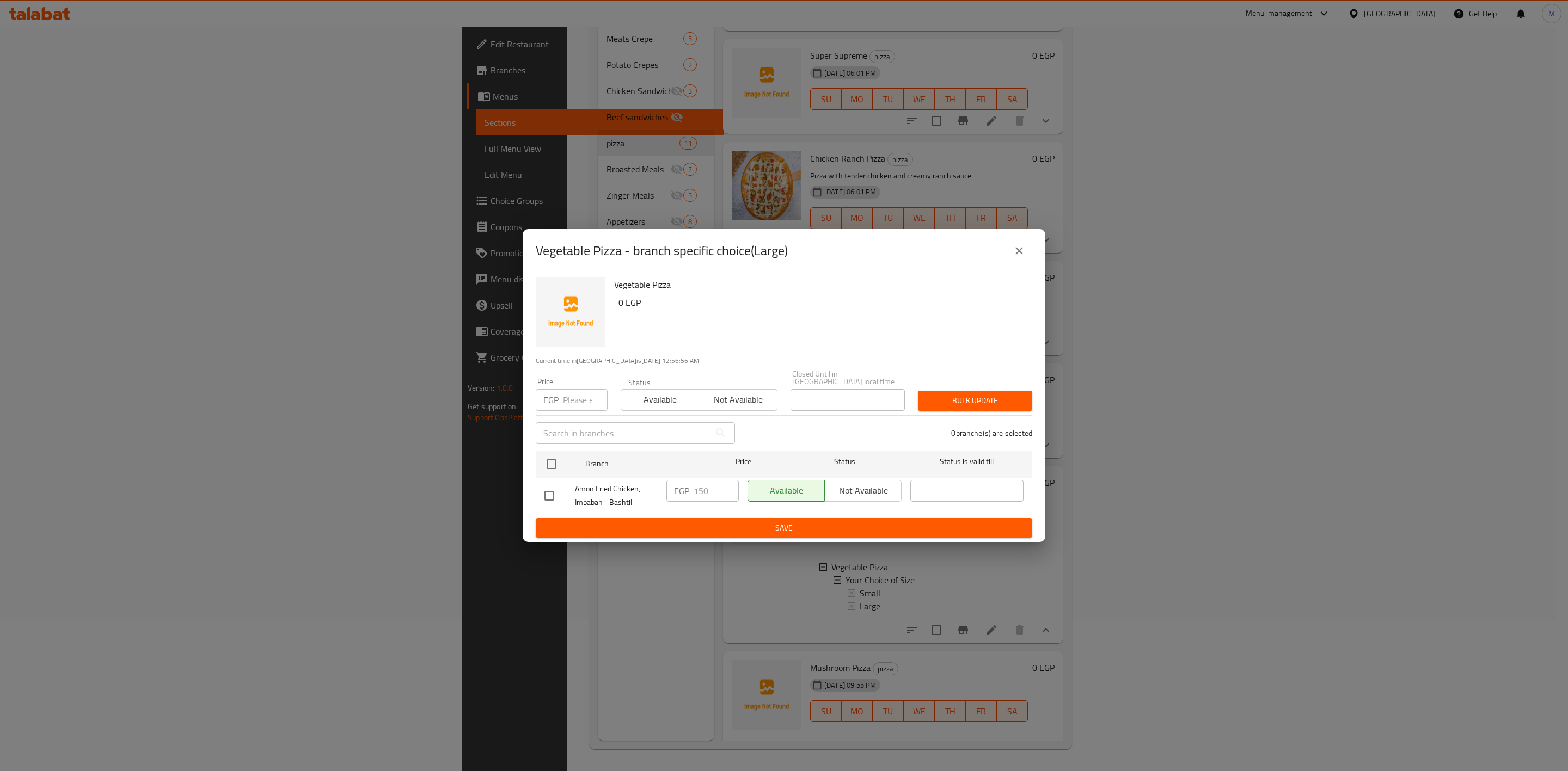
click at [1013, 262] on button "close" at bounding box center [1019, 251] width 26 height 26
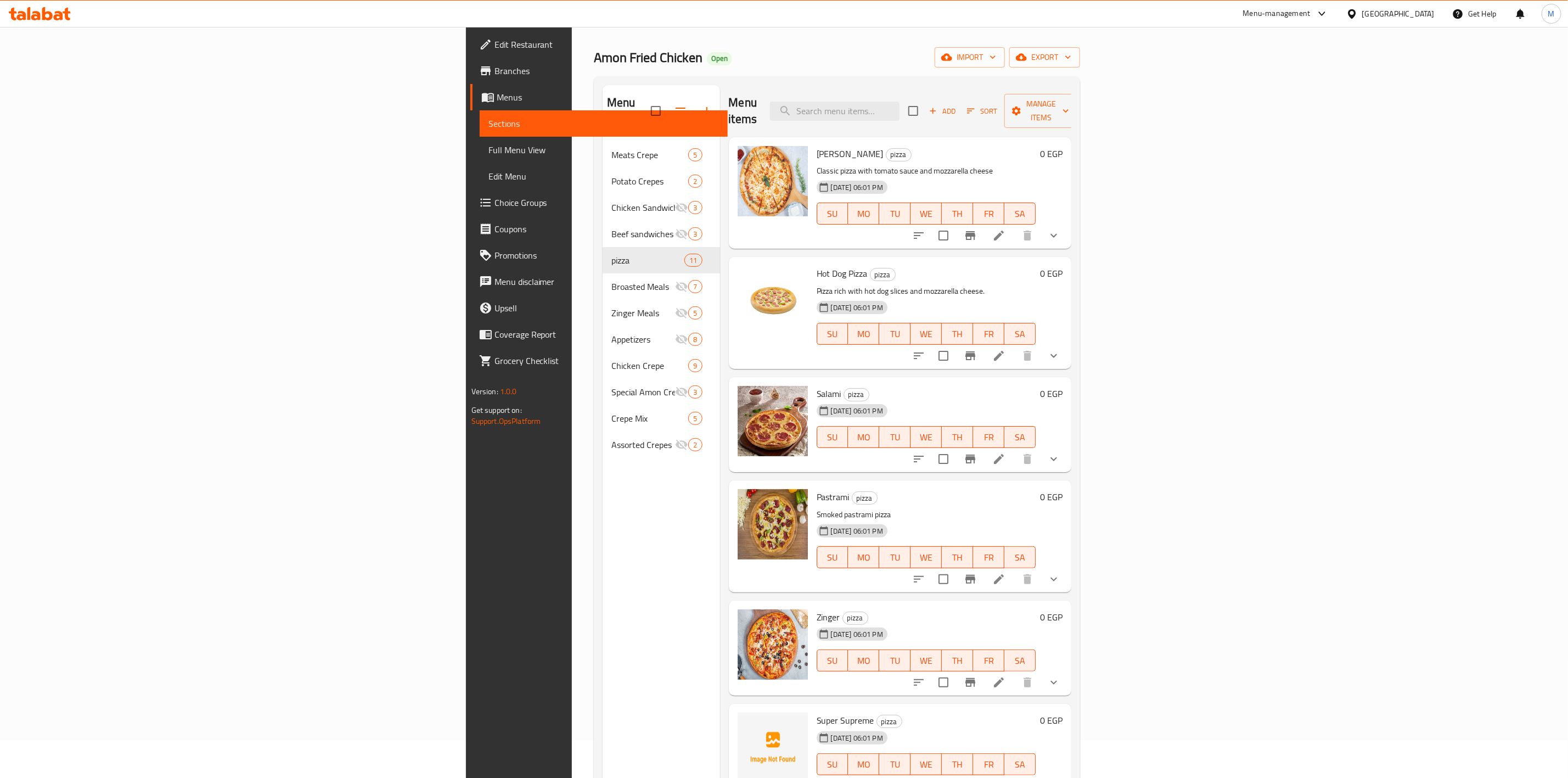
scroll to position [0, 0]
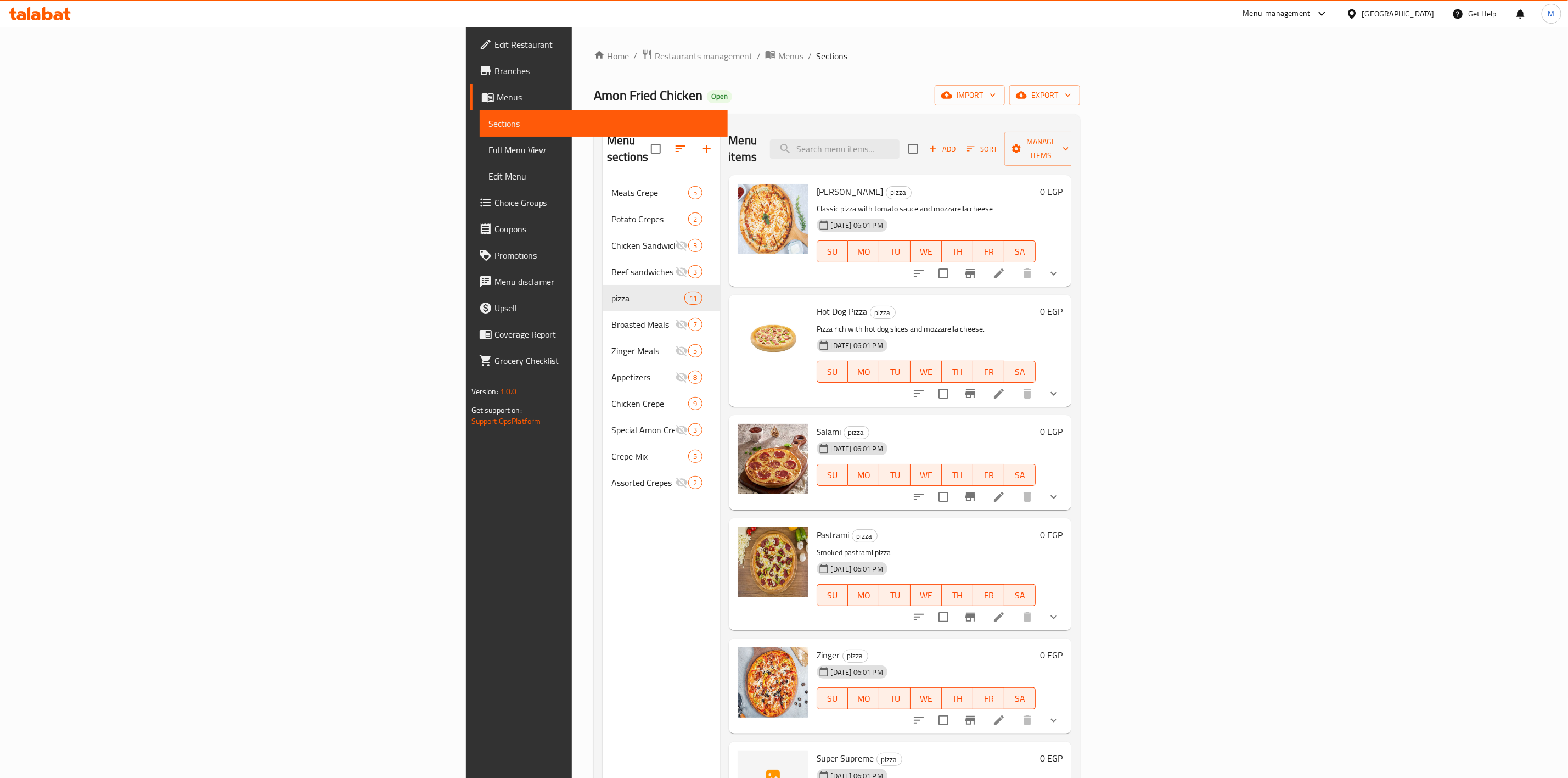
click at [960, 147] on button "Add" at bounding box center [942, 149] width 35 height 17
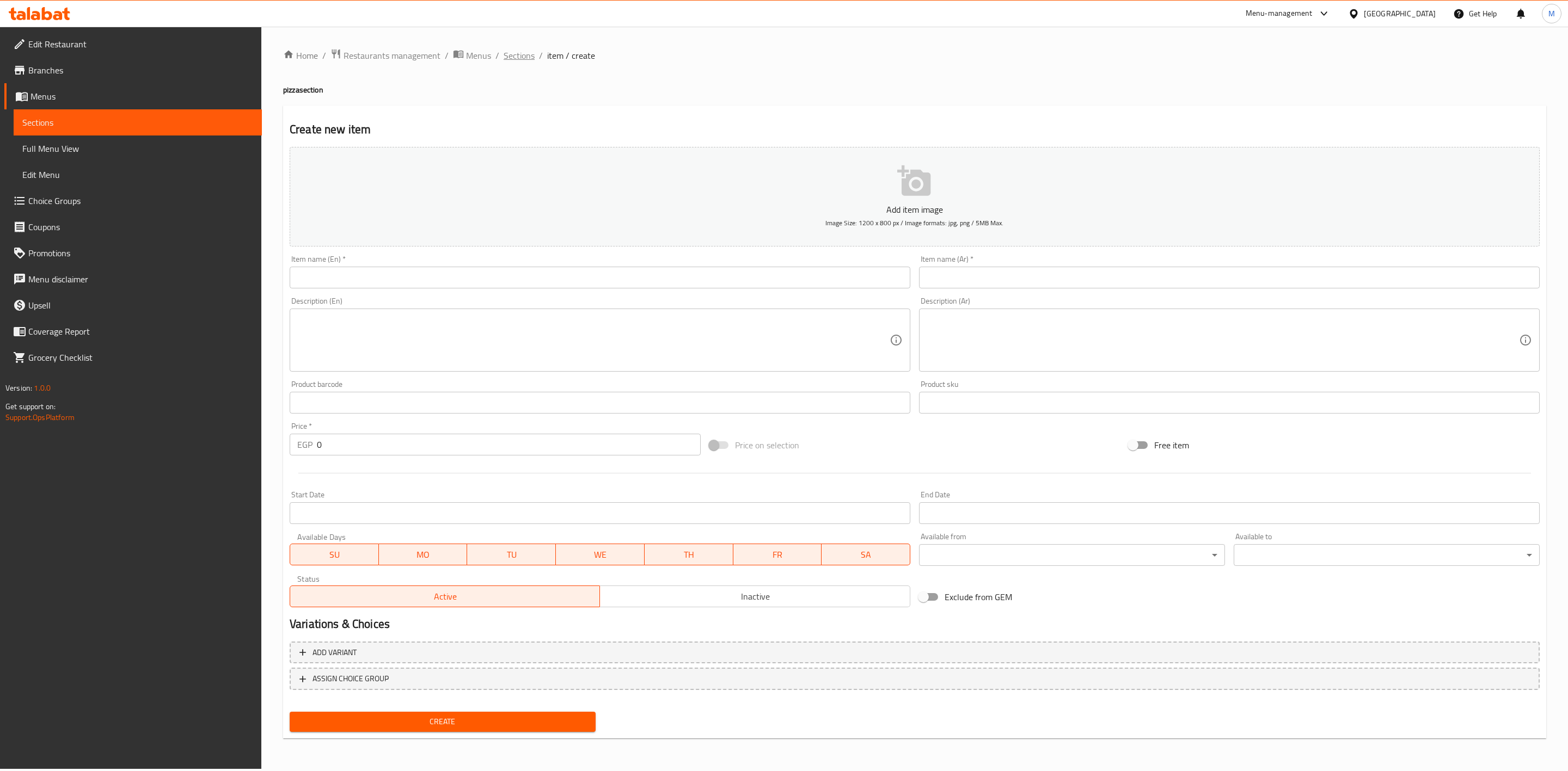
click at [522, 53] on span "Sections" at bounding box center [519, 56] width 31 height 13
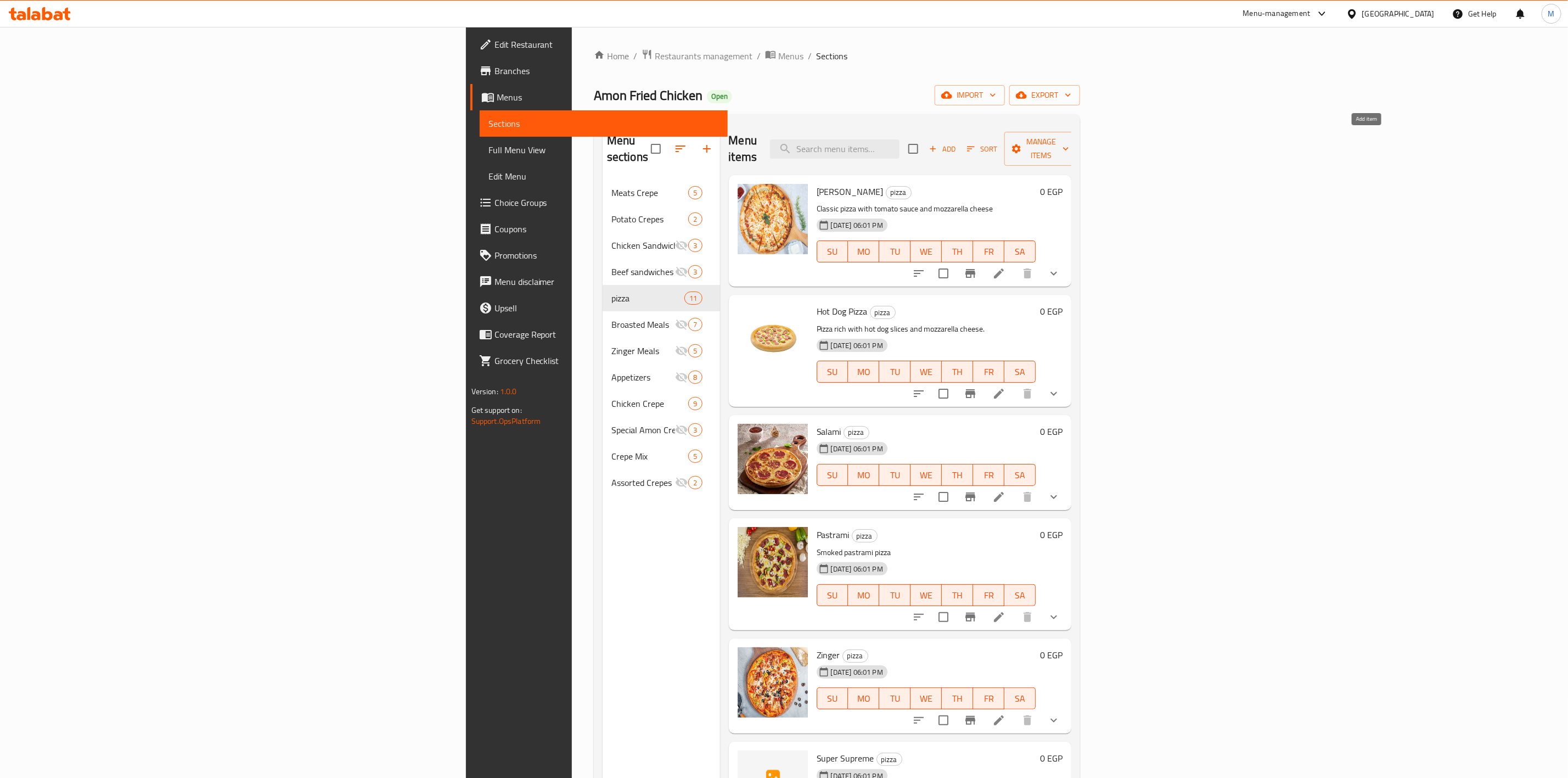
click at [958, 143] on span "Add" at bounding box center [942, 149] width 30 height 13
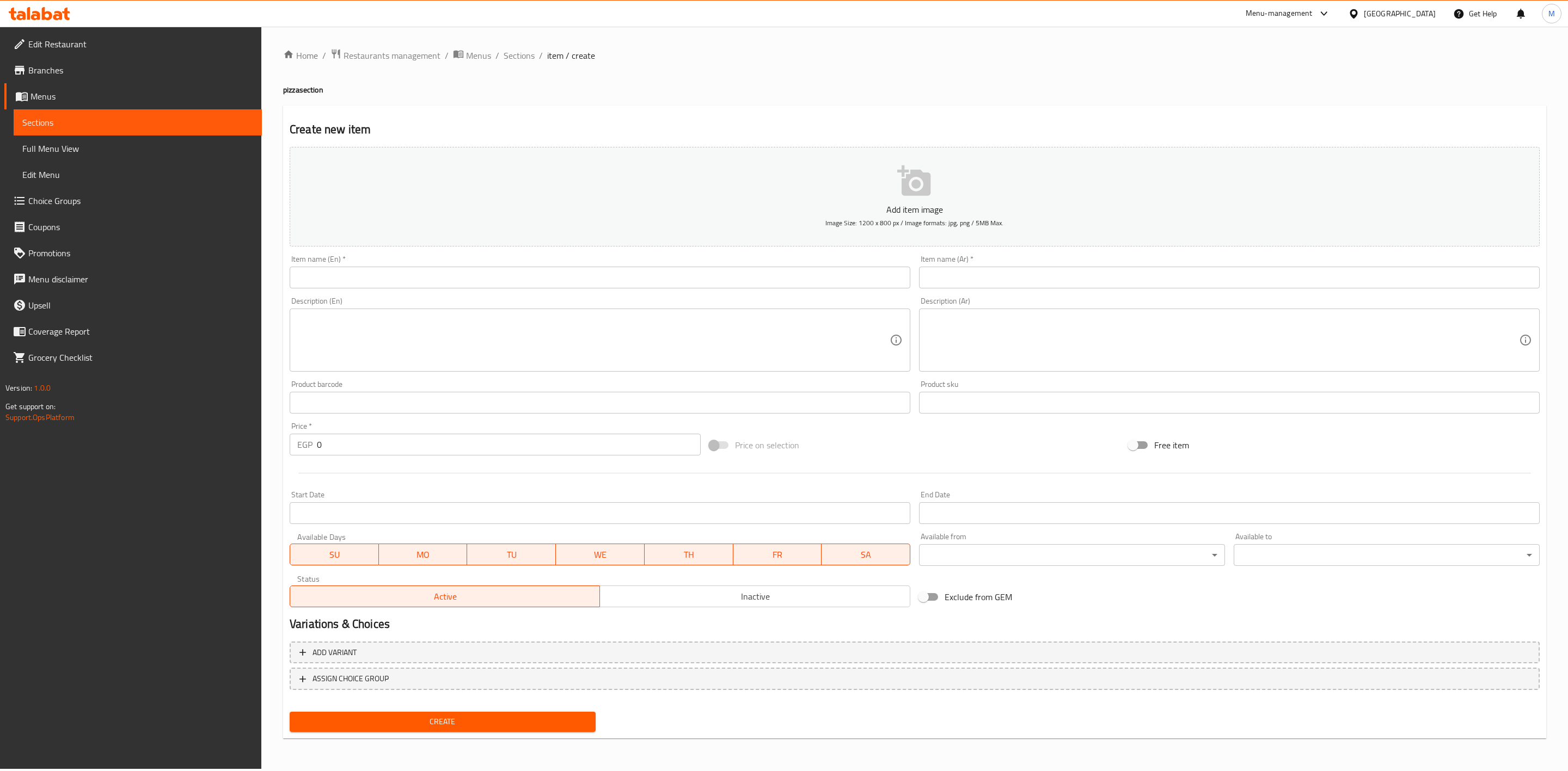
click at [581, 280] on input "text" at bounding box center [600, 277] width 621 height 22
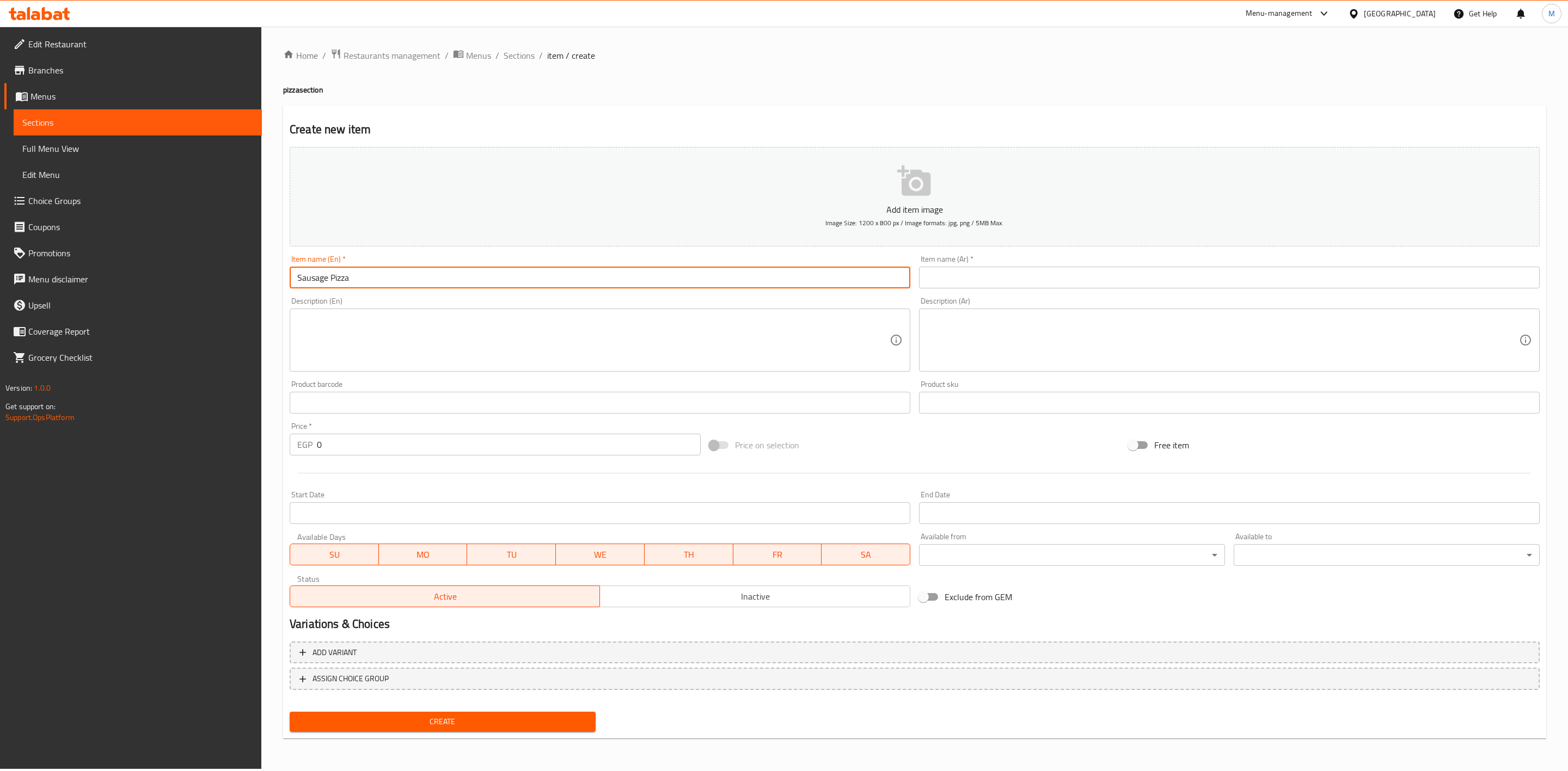
type input "Sausage Pizza"
click at [1055, 278] on input "text" at bounding box center [1229, 277] width 621 height 22
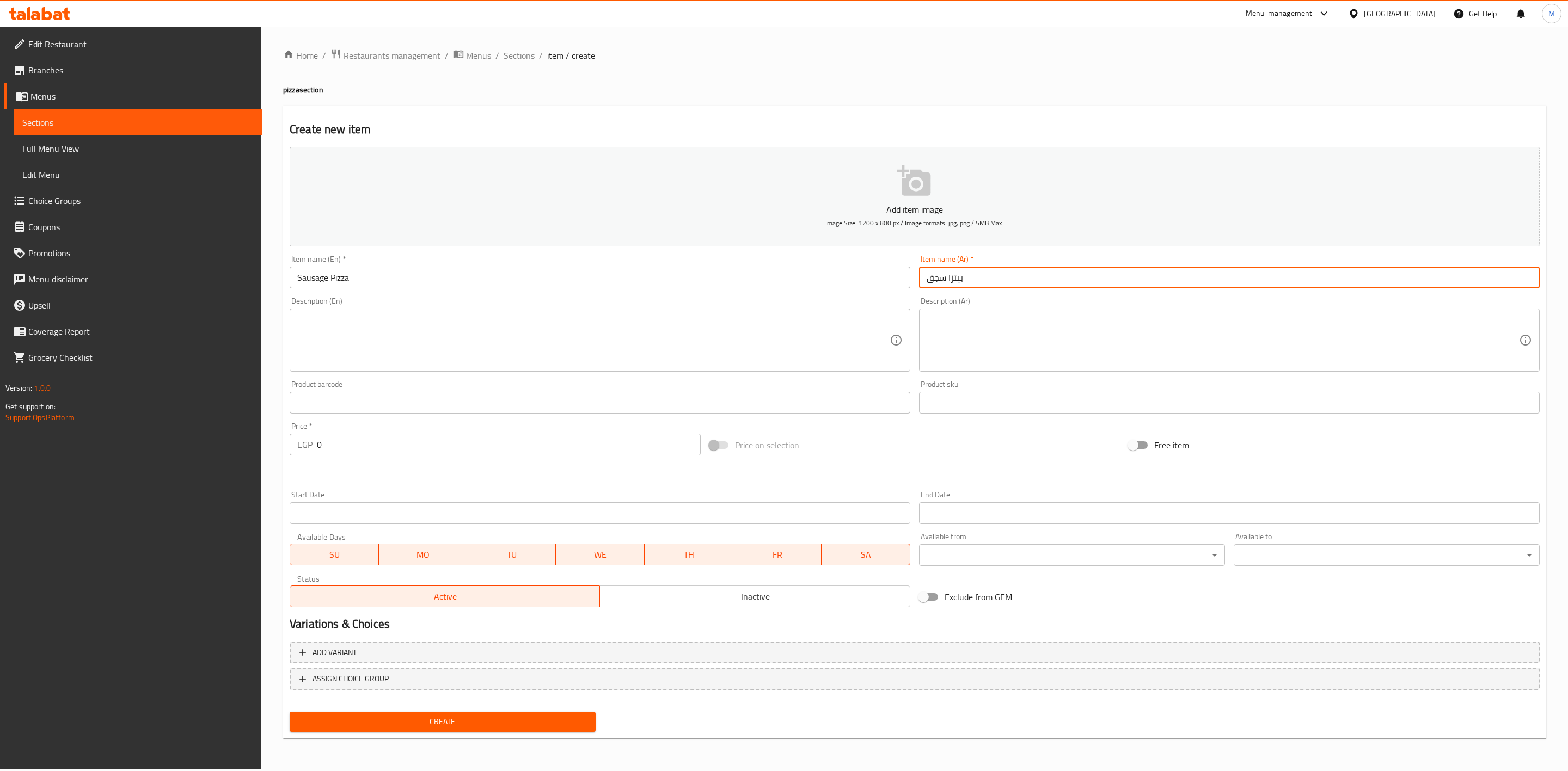
type input "بيتزا سجق"
click at [499, 712] on button "Create" at bounding box center [443, 722] width 306 height 20
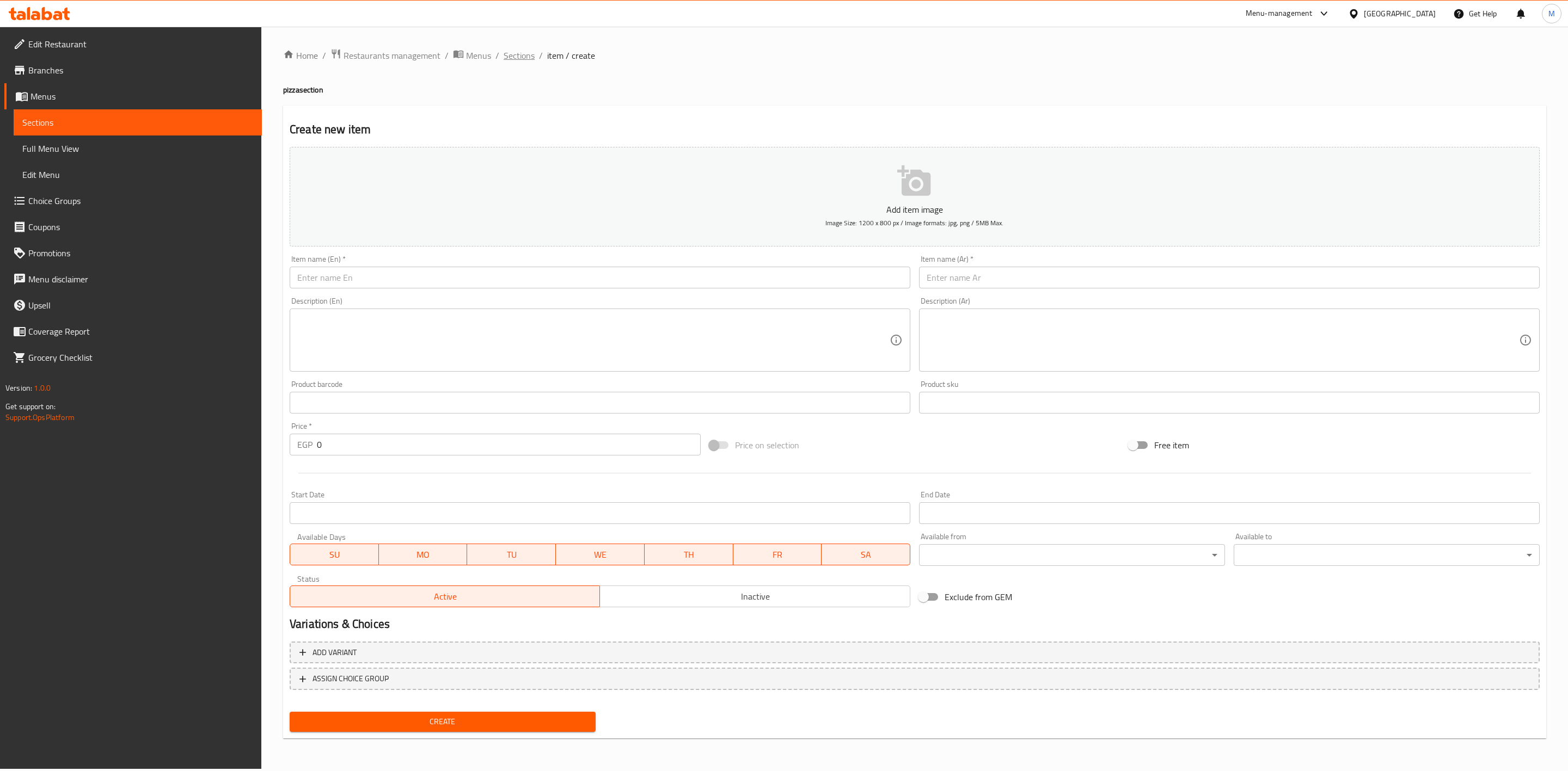
click at [525, 58] on span "Sections" at bounding box center [519, 56] width 31 height 13
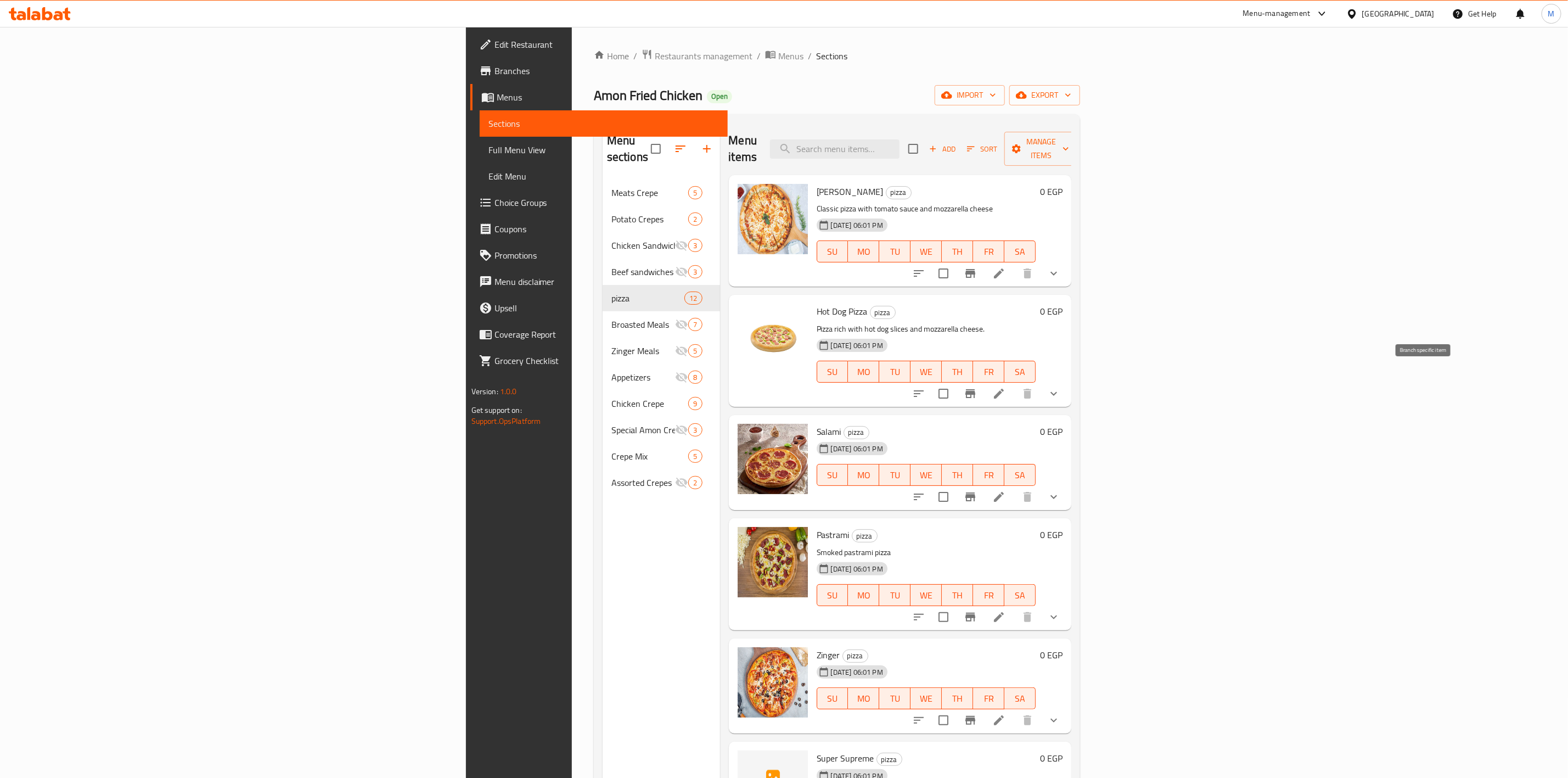
click at [976, 390] on icon "Branch-specific-item" at bounding box center [971, 394] width 10 height 9
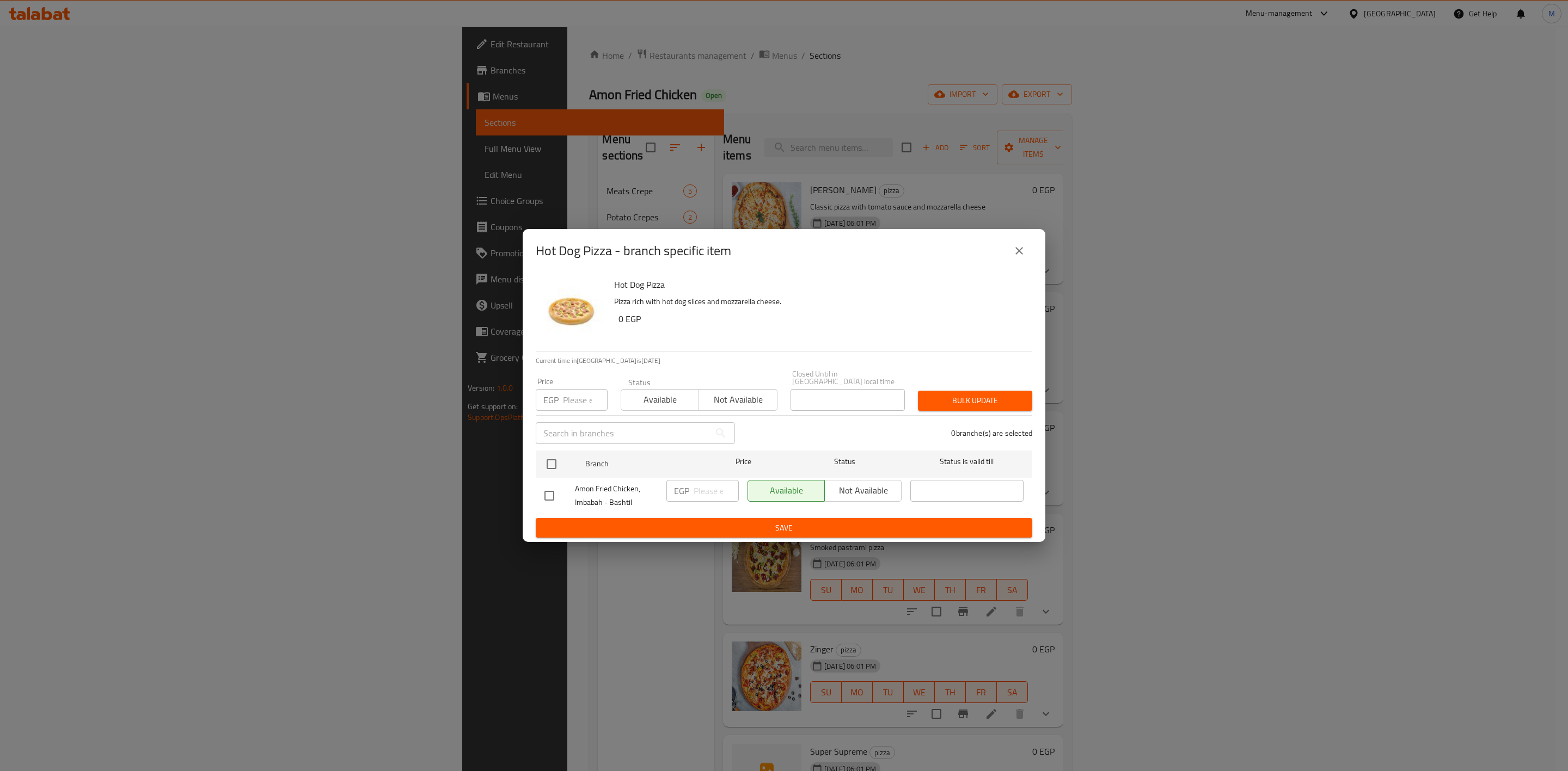
click at [1022, 268] on div "Hot Dog Pizza - branch specific item" at bounding box center [783, 251] width 522 height 43
click at [1022, 264] on button "close" at bounding box center [1019, 251] width 26 height 26
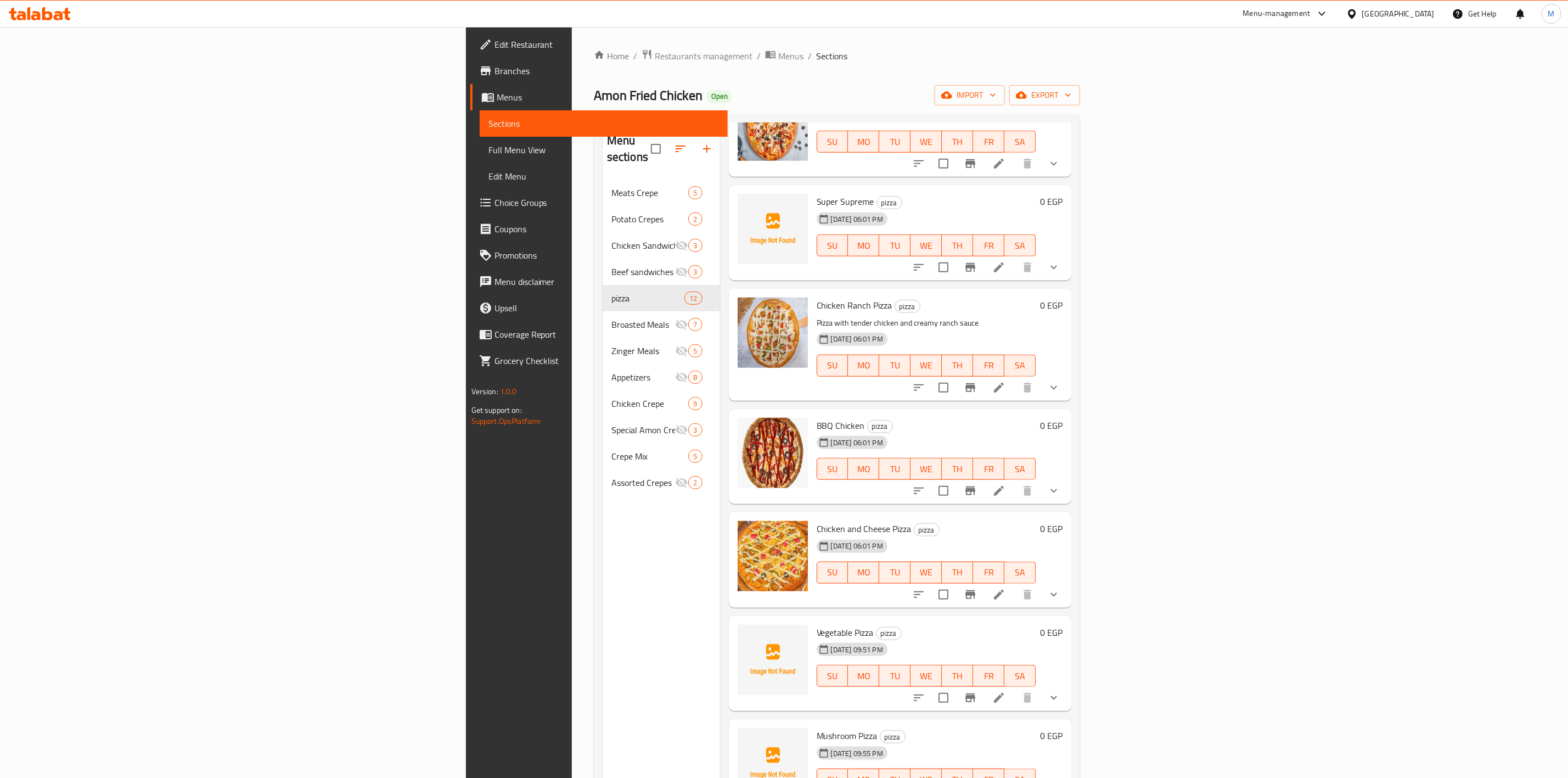
scroll to position [153, 0]
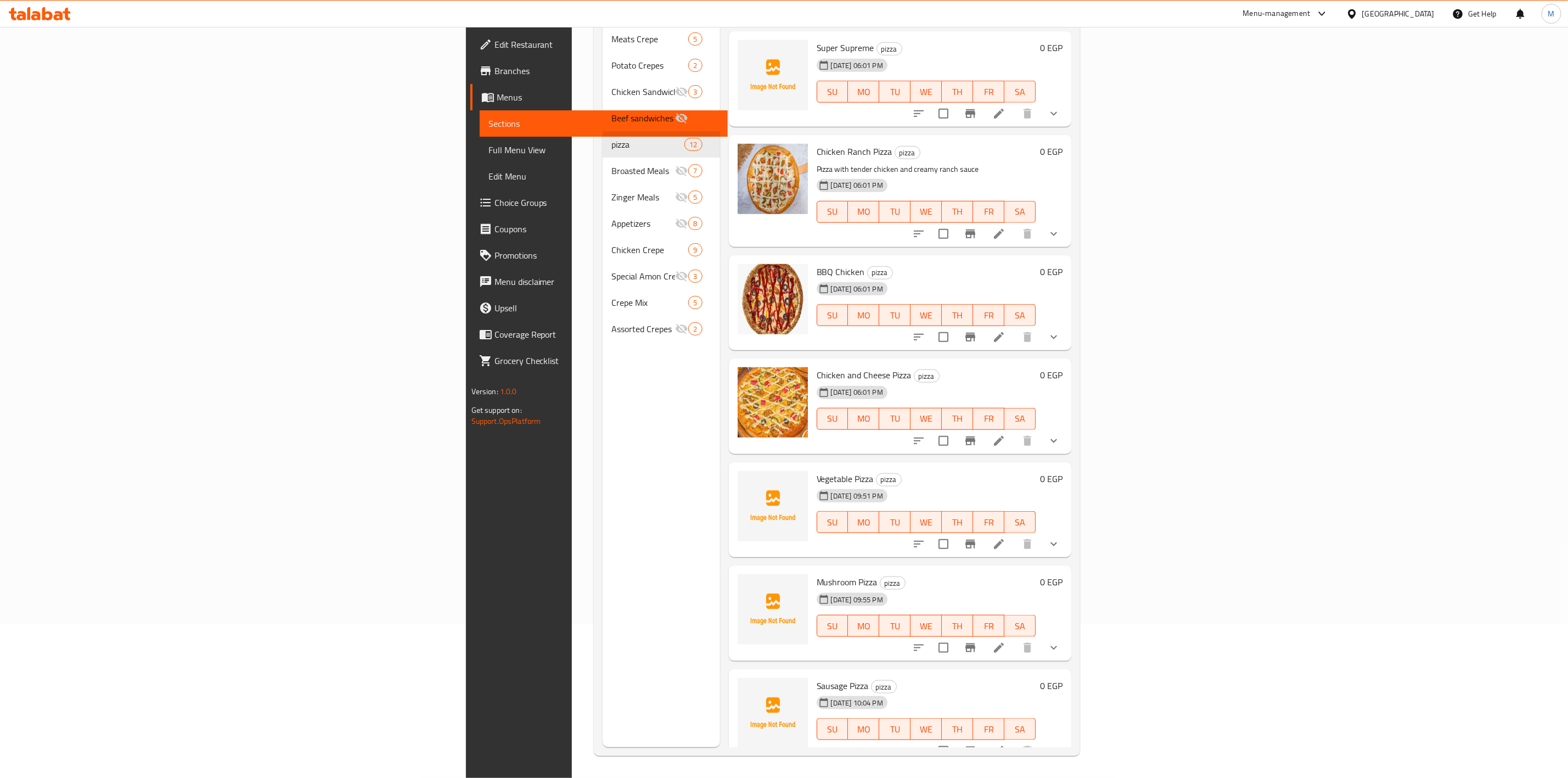
click at [1061, 745] on icon "show more" at bounding box center [1053, 751] width 13 height 13
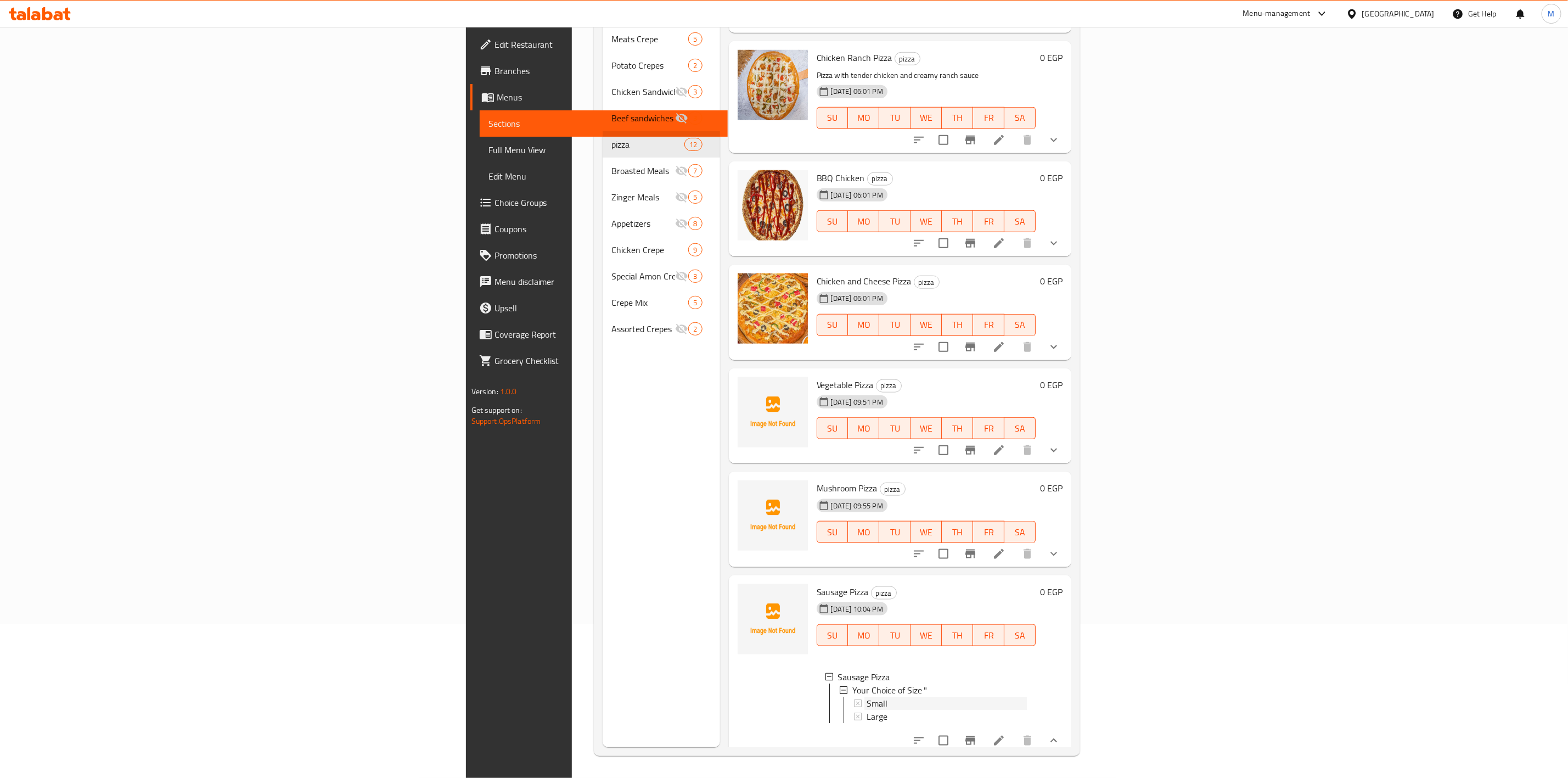
click at [1027, 697] on div "Small" at bounding box center [947, 703] width 161 height 13
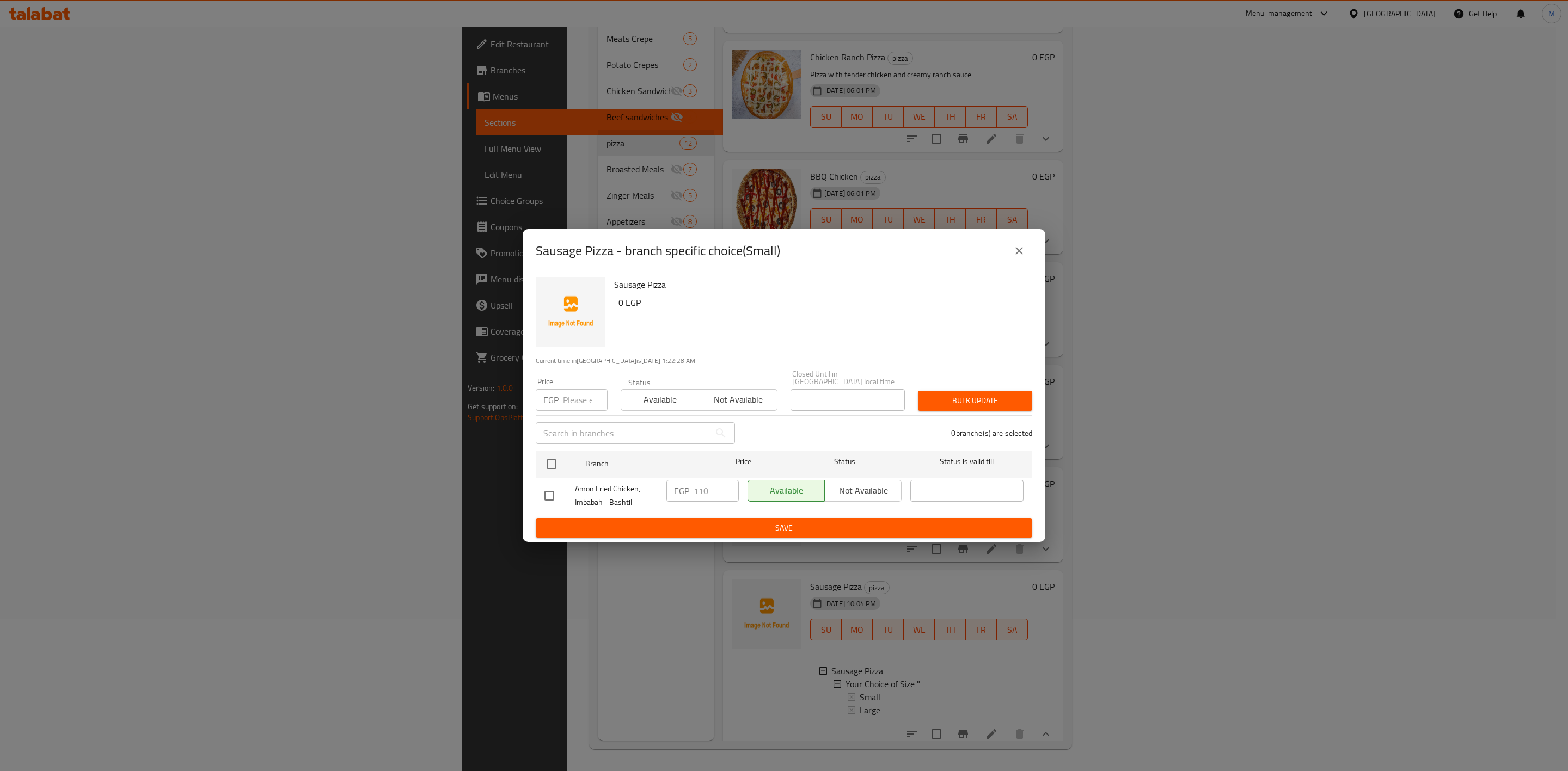
click at [1003, 246] on div "Sausage Pizza - branch specific choice(Small)" at bounding box center [784, 251] width 497 height 26
click at [1026, 254] on button "close" at bounding box center [1019, 251] width 26 height 26
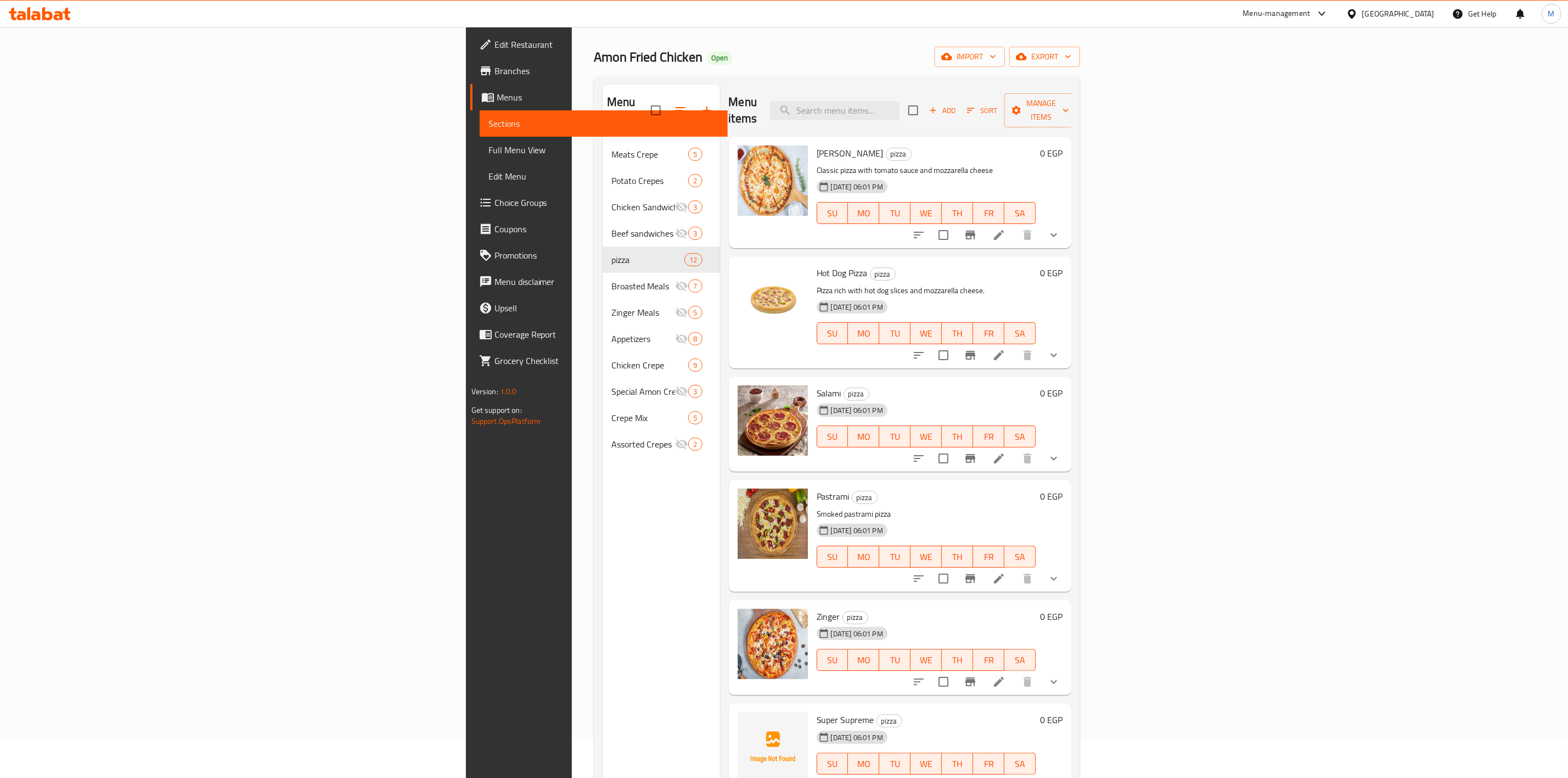
scroll to position [0, 0]
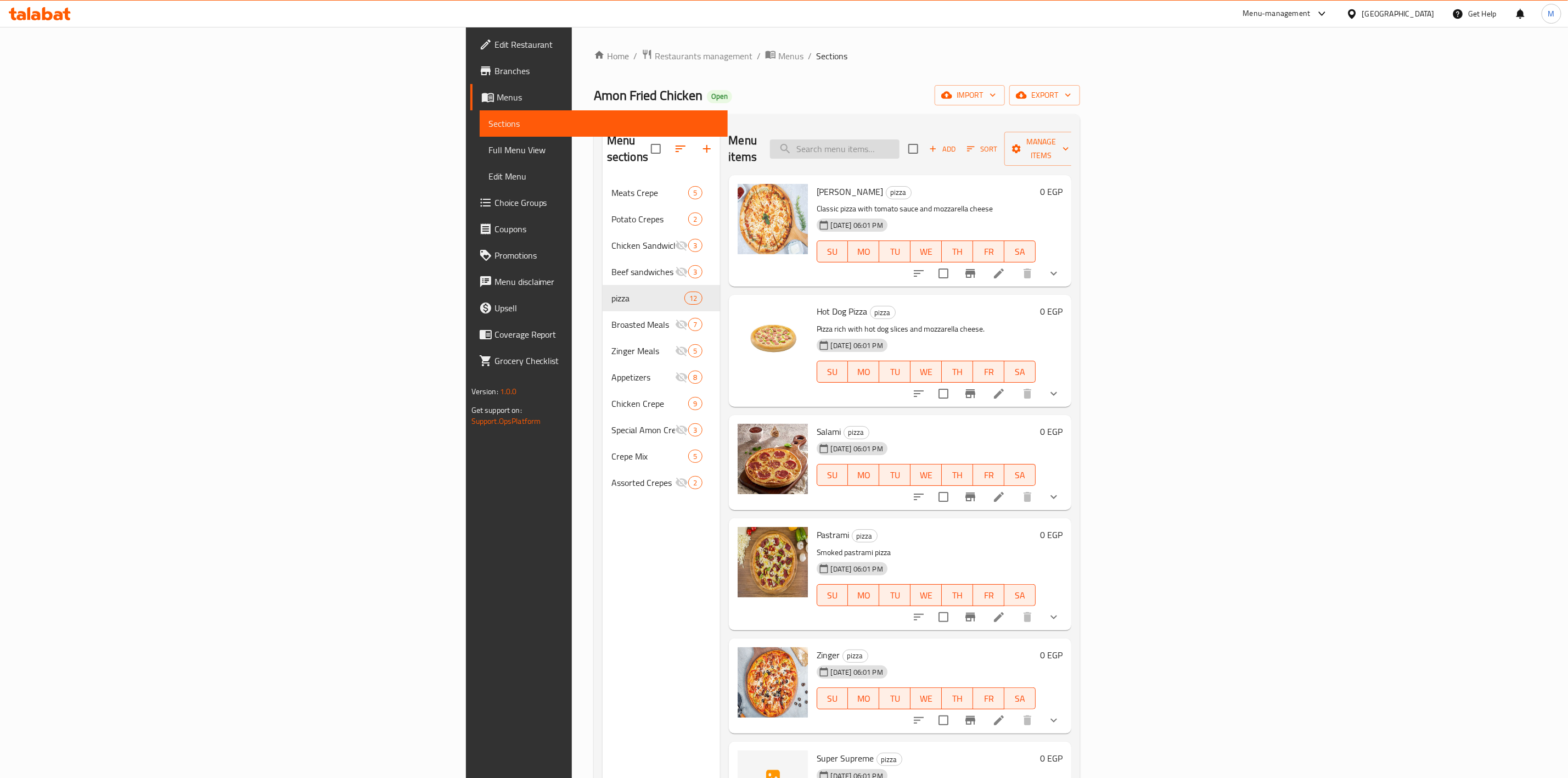
click at [899, 150] on input "search" at bounding box center [835, 149] width 130 height 19
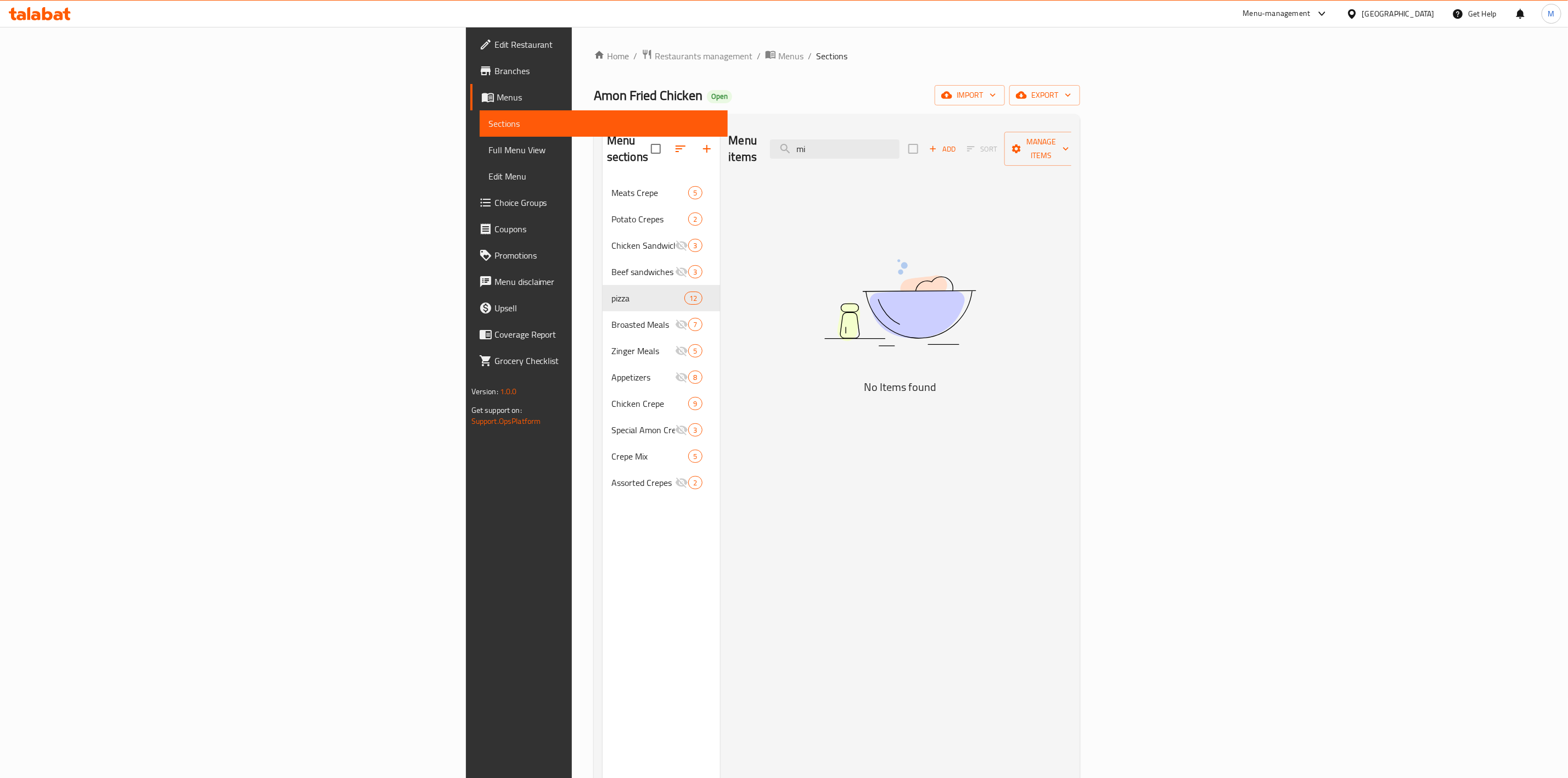
type input "m"
type input "n"
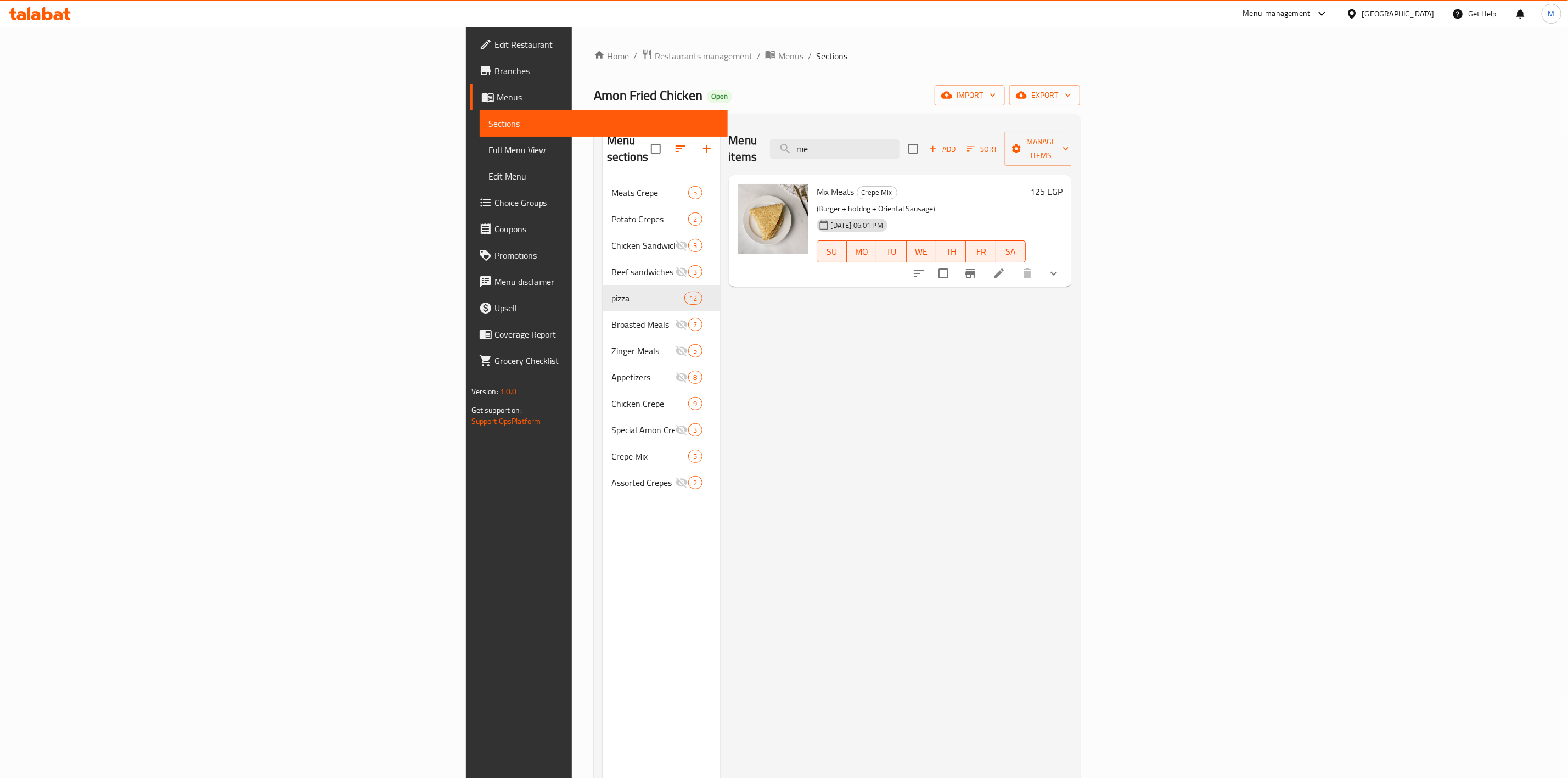
type input "m"
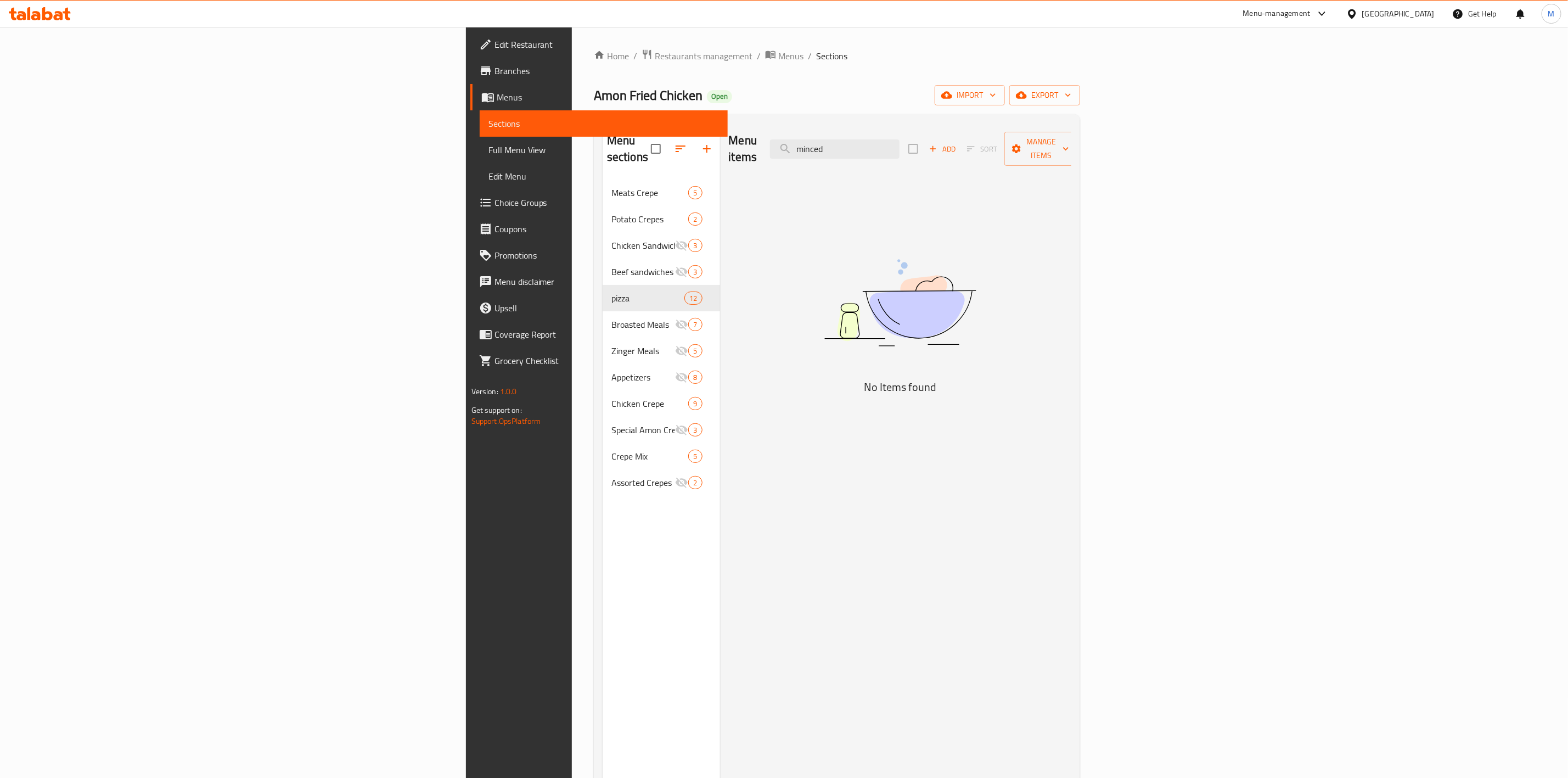
type input "minced"
click at [958, 145] on span "Add" at bounding box center [942, 149] width 30 height 13
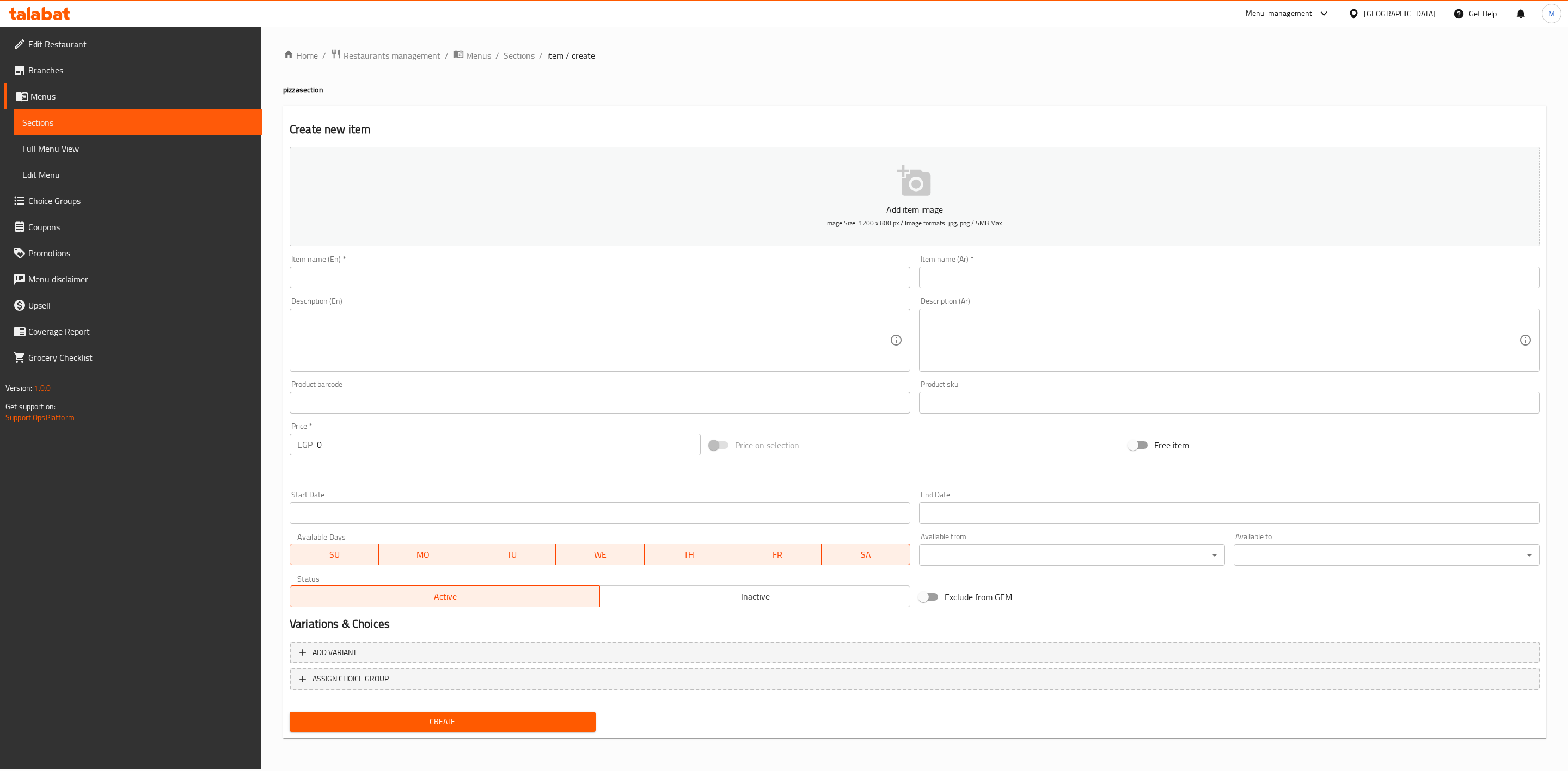
click at [477, 271] on input "text" at bounding box center [600, 277] width 621 height 22
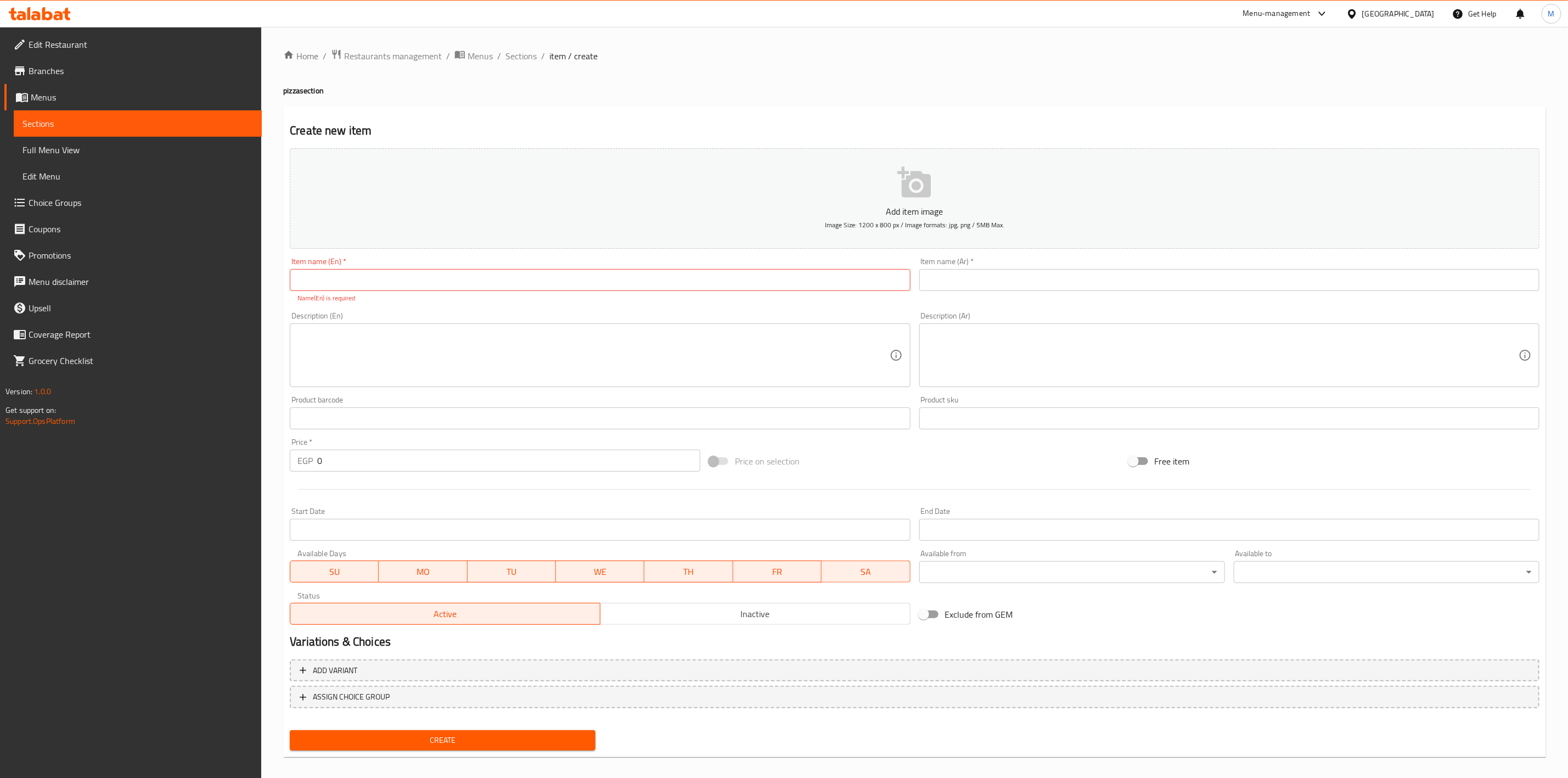
click at [480, 274] on input "text" at bounding box center [600, 279] width 620 height 22
type input "ة"
type input "Minced Meat Pizza"
drag, startPoint x: 1118, startPoint y: 302, endPoint x: 1120, endPoint y: 291, distance: 11.2
click at [1120, 302] on div "Add item image Image Size: 1200 x 800 px / Image formats: jpg, png / 5MB Max. I…" at bounding box center [915, 387] width 1259 height 486
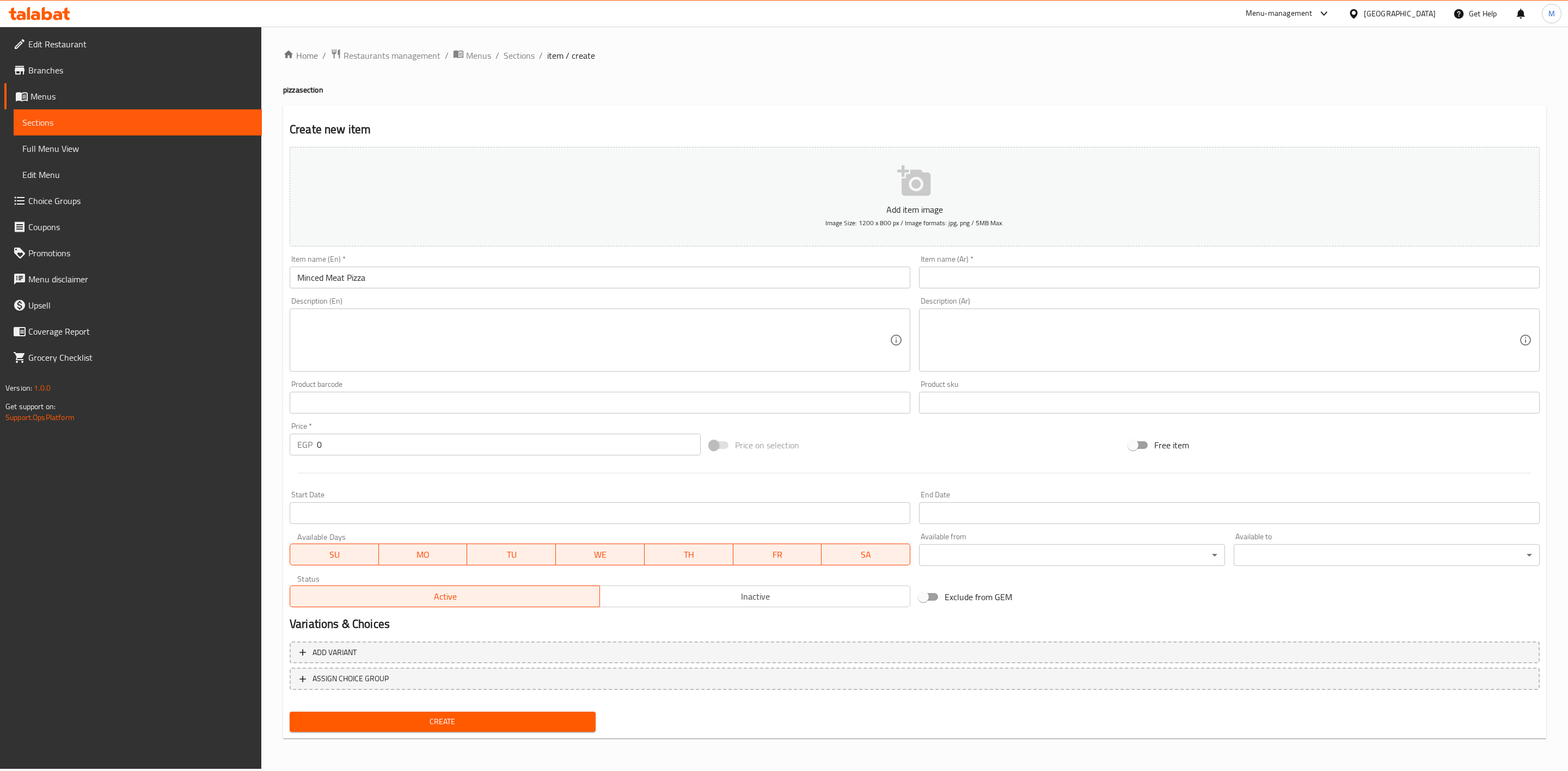
click at [1111, 278] on input "text" at bounding box center [1229, 277] width 621 height 22
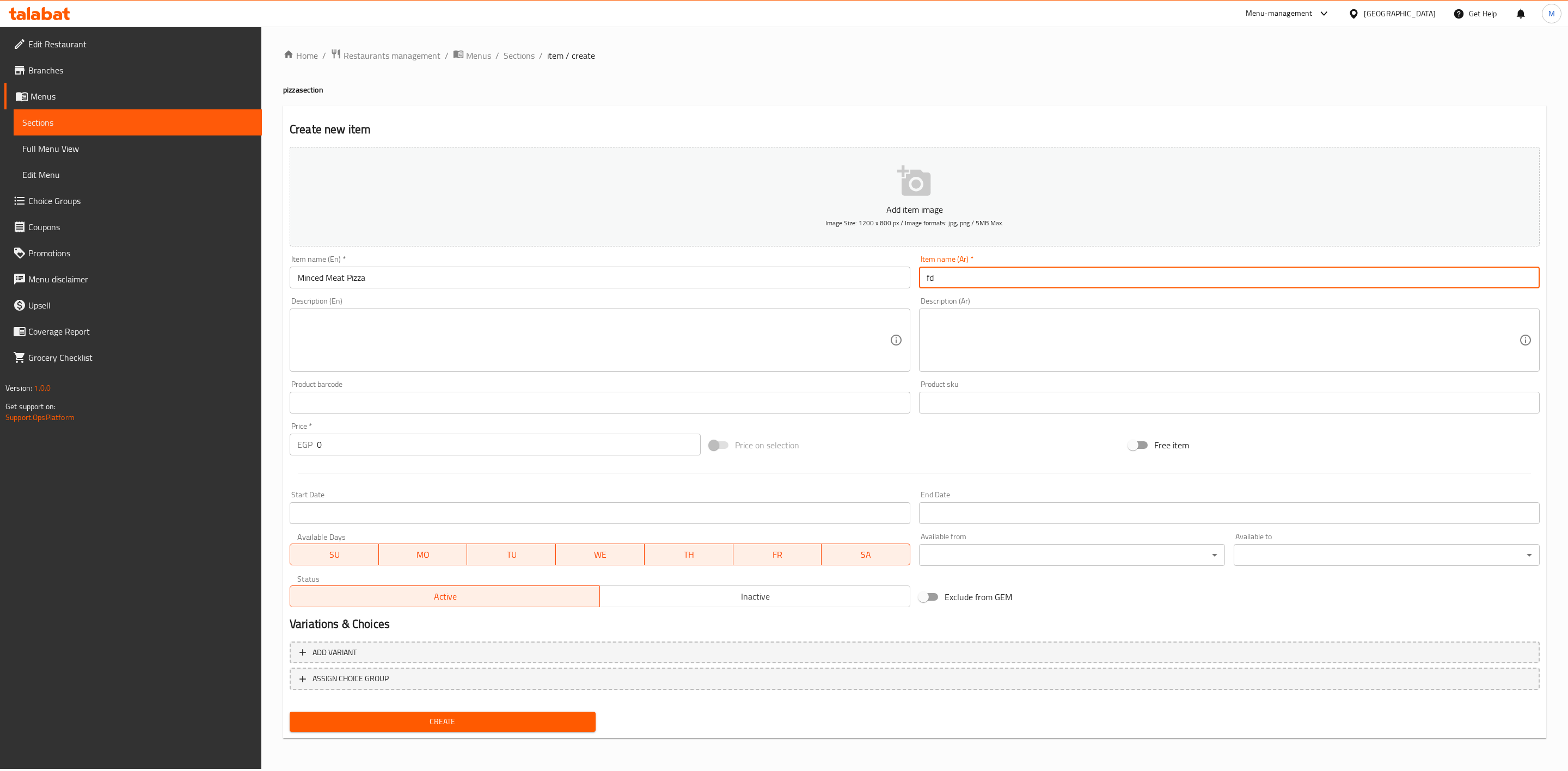
type input "f"
type input "بيتزا لحم مفروم"
click at [1095, 301] on div "Description (Ar) Description (Ar)" at bounding box center [1229, 334] width 621 height 75
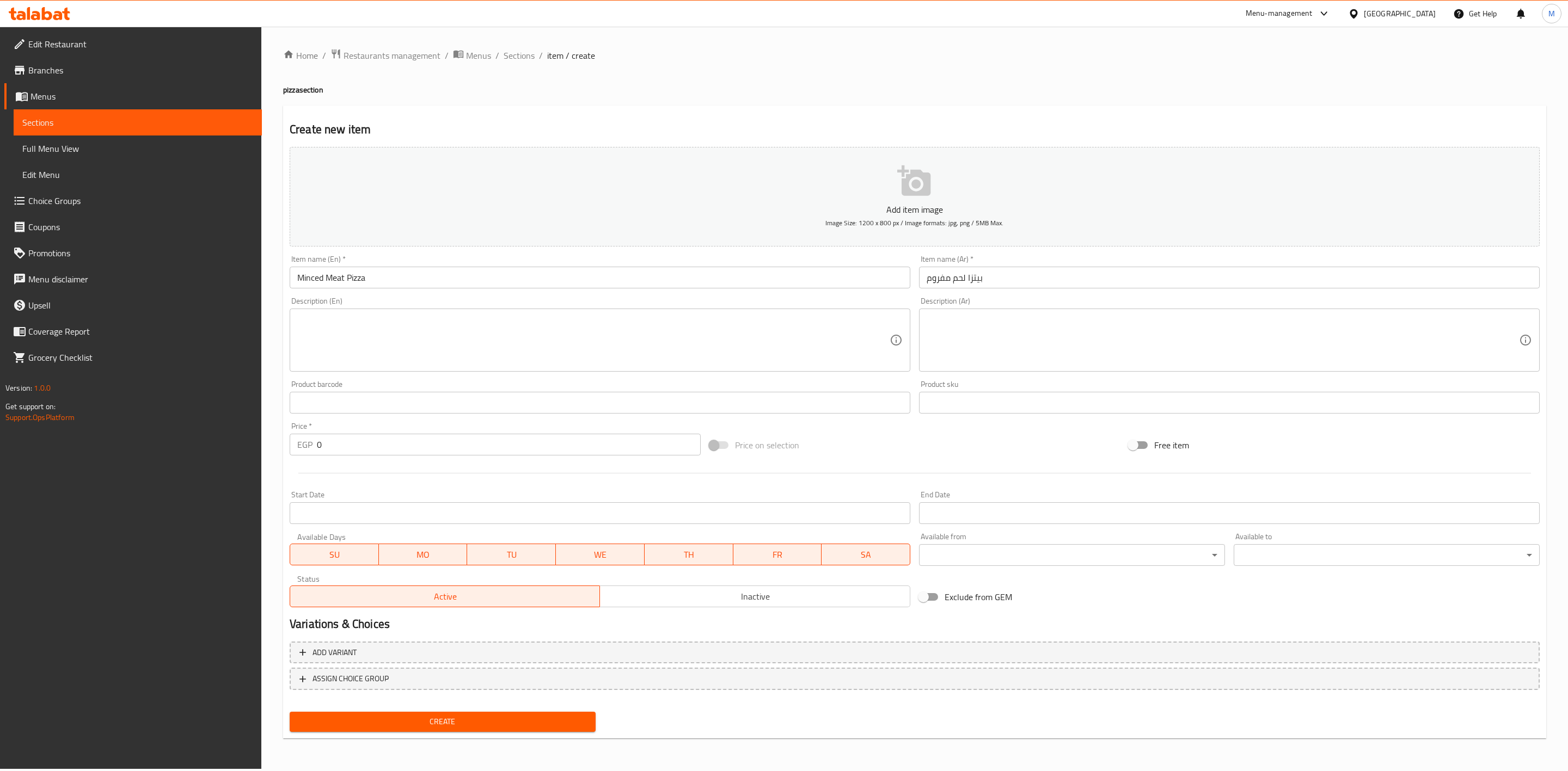
click at [447, 717] on span "Create" at bounding box center [443, 722] width 288 height 14
click at [520, 62] on span "Sections" at bounding box center [519, 56] width 31 height 13
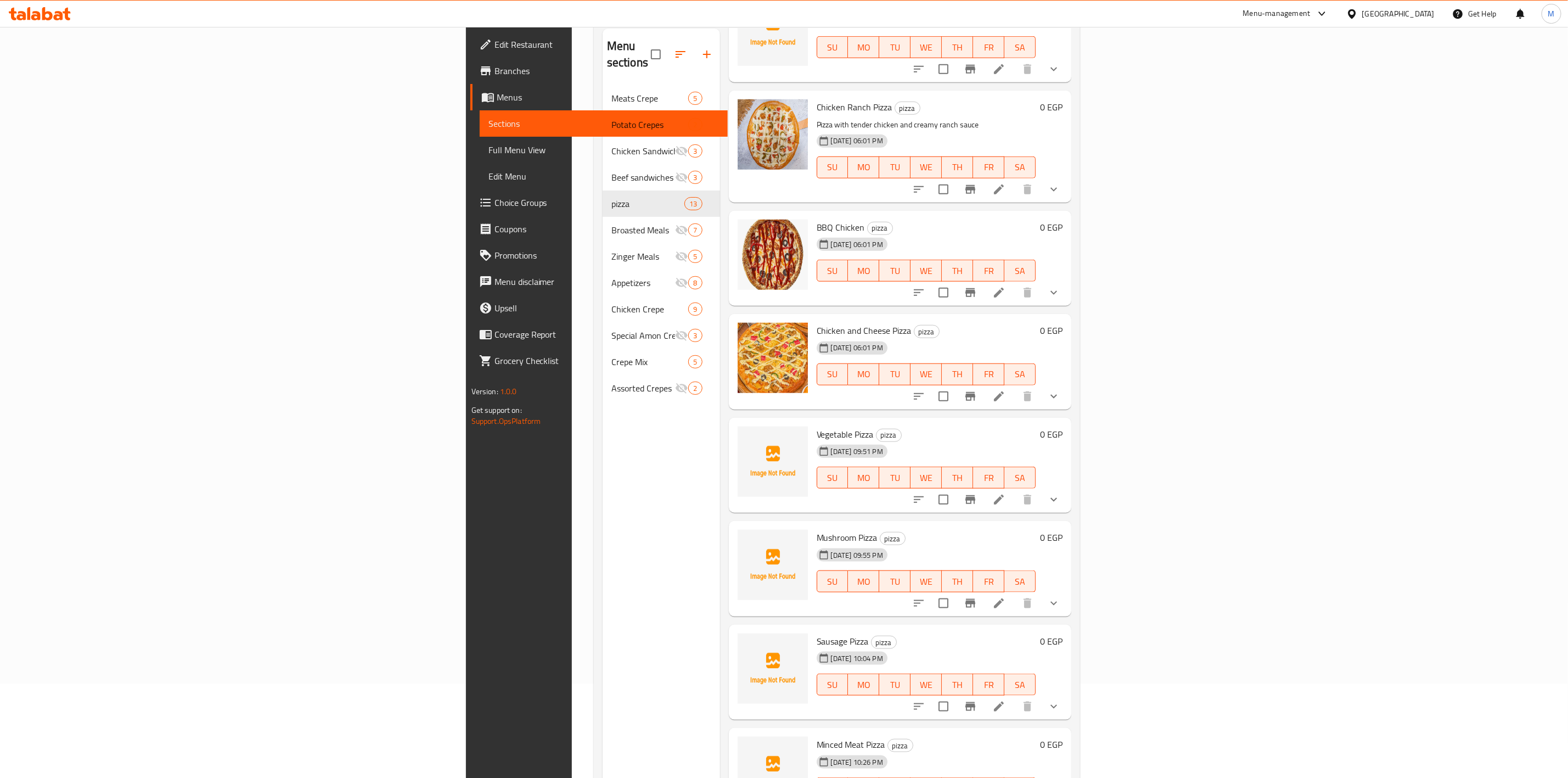
scroll to position [153, 0]
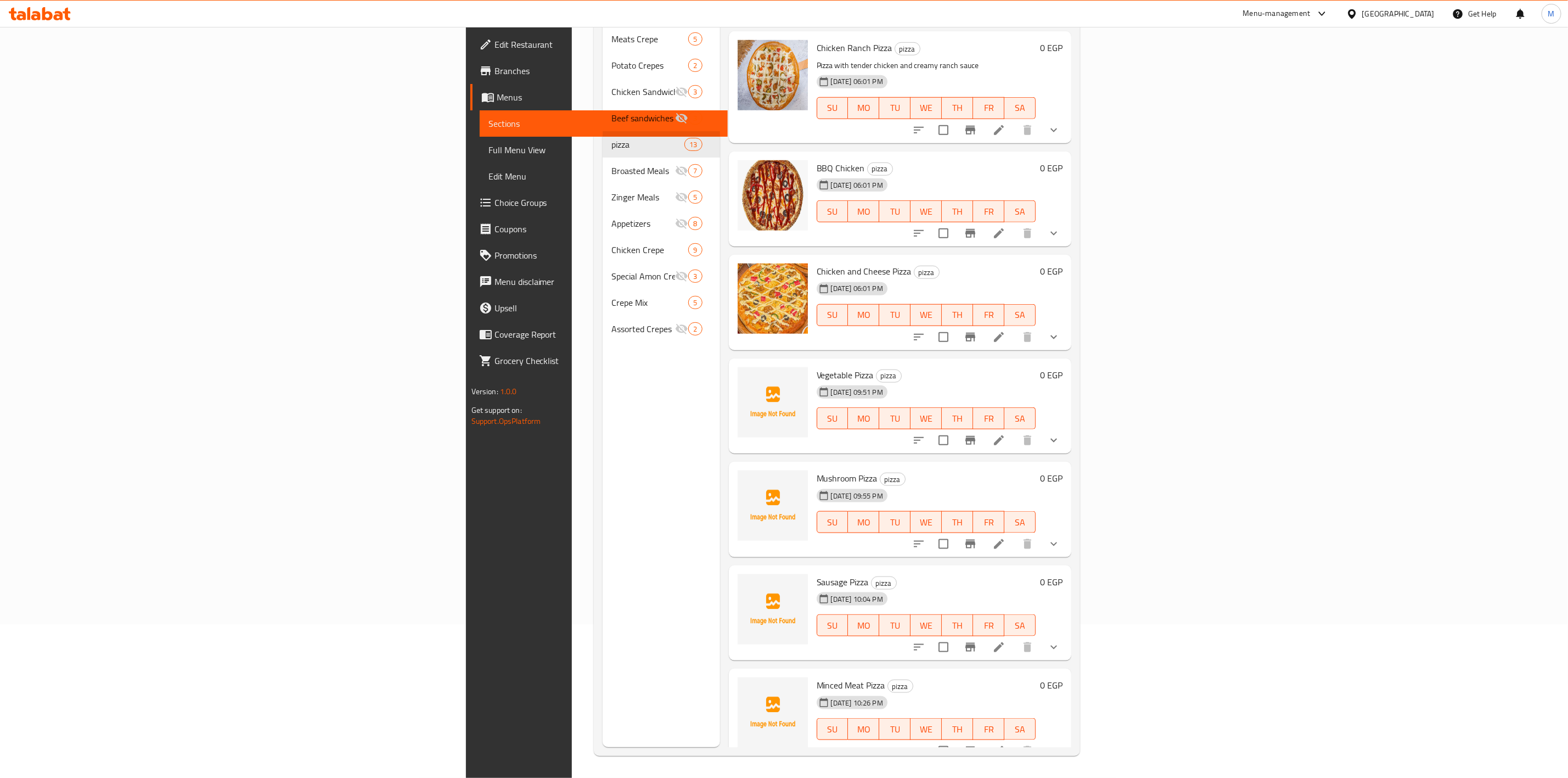
click at [1067, 738] on button "show more" at bounding box center [1053, 751] width 26 height 26
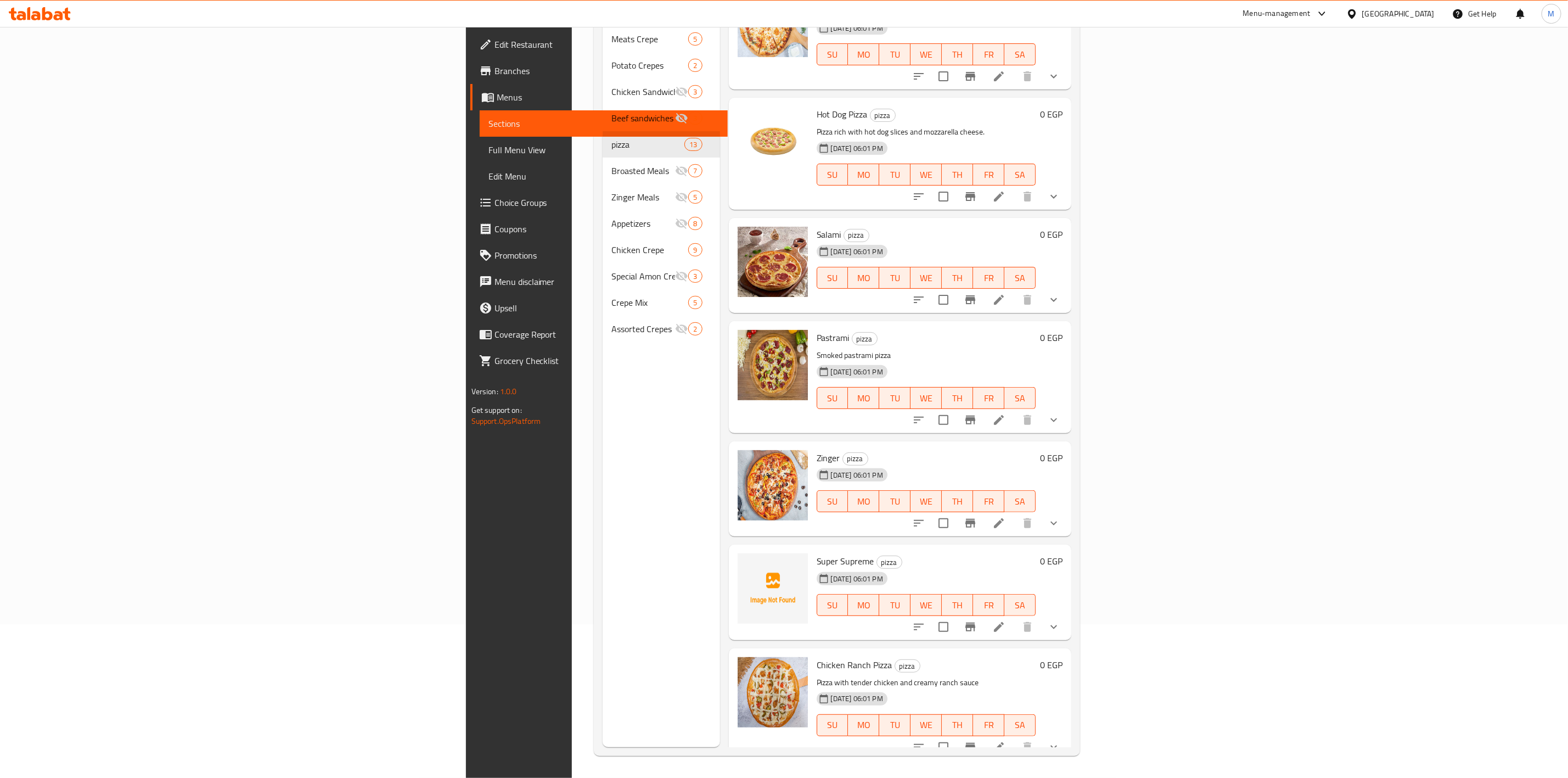
scroll to position [0, 0]
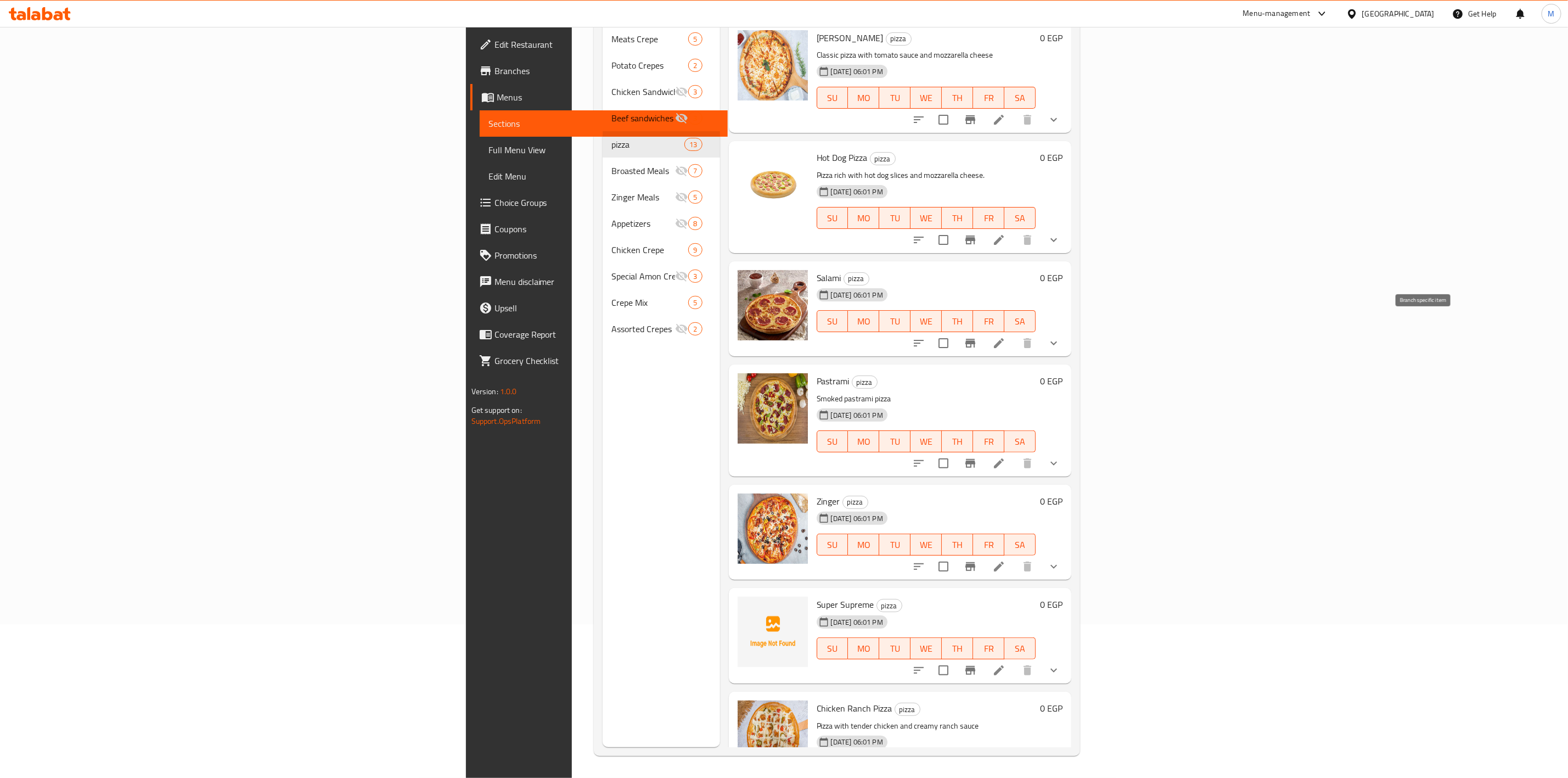
click at [984, 337] on button "Branch-specific-item" at bounding box center [971, 343] width 26 height 26
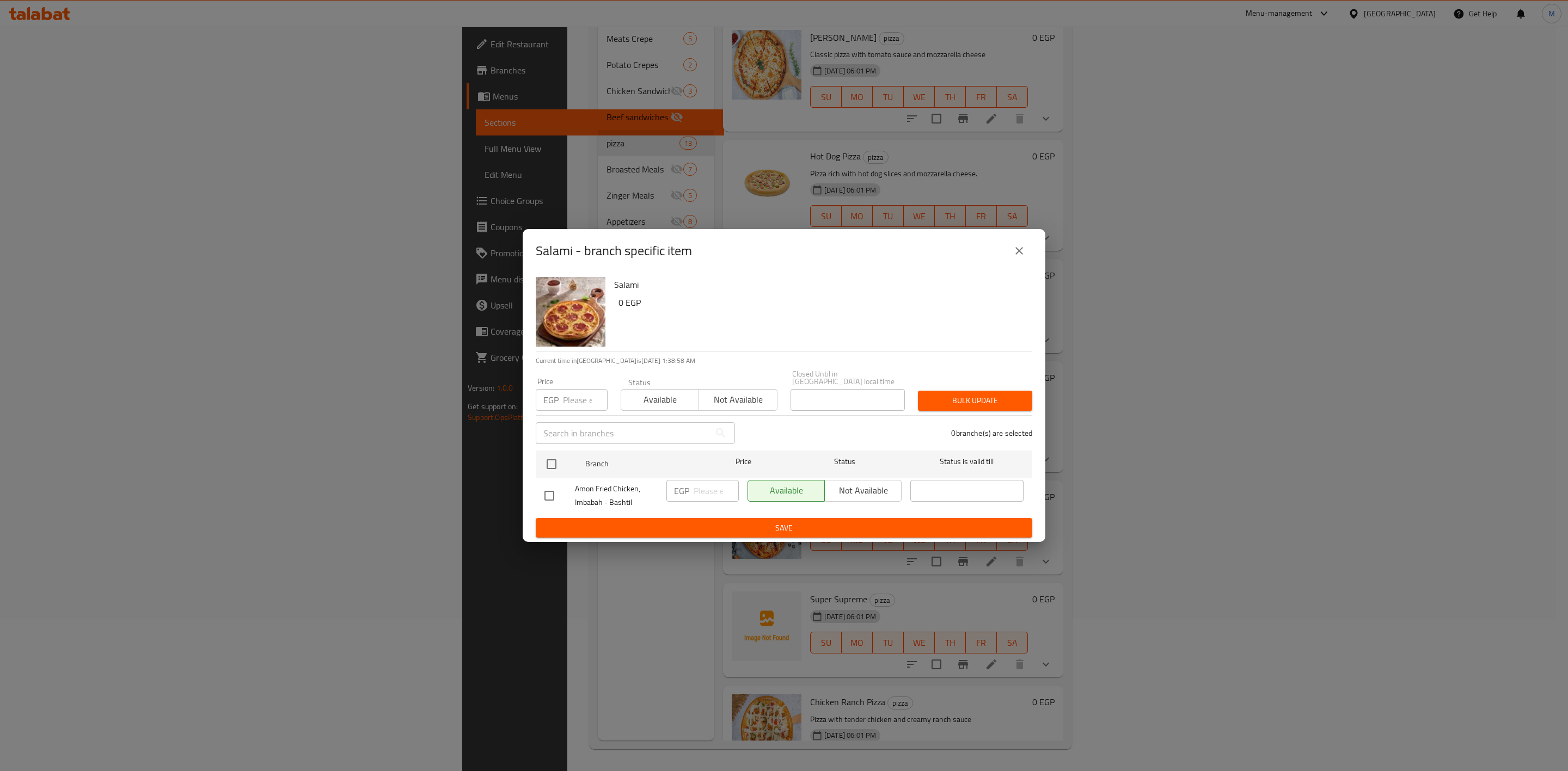
click at [1028, 250] on button "close" at bounding box center [1019, 251] width 26 height 26
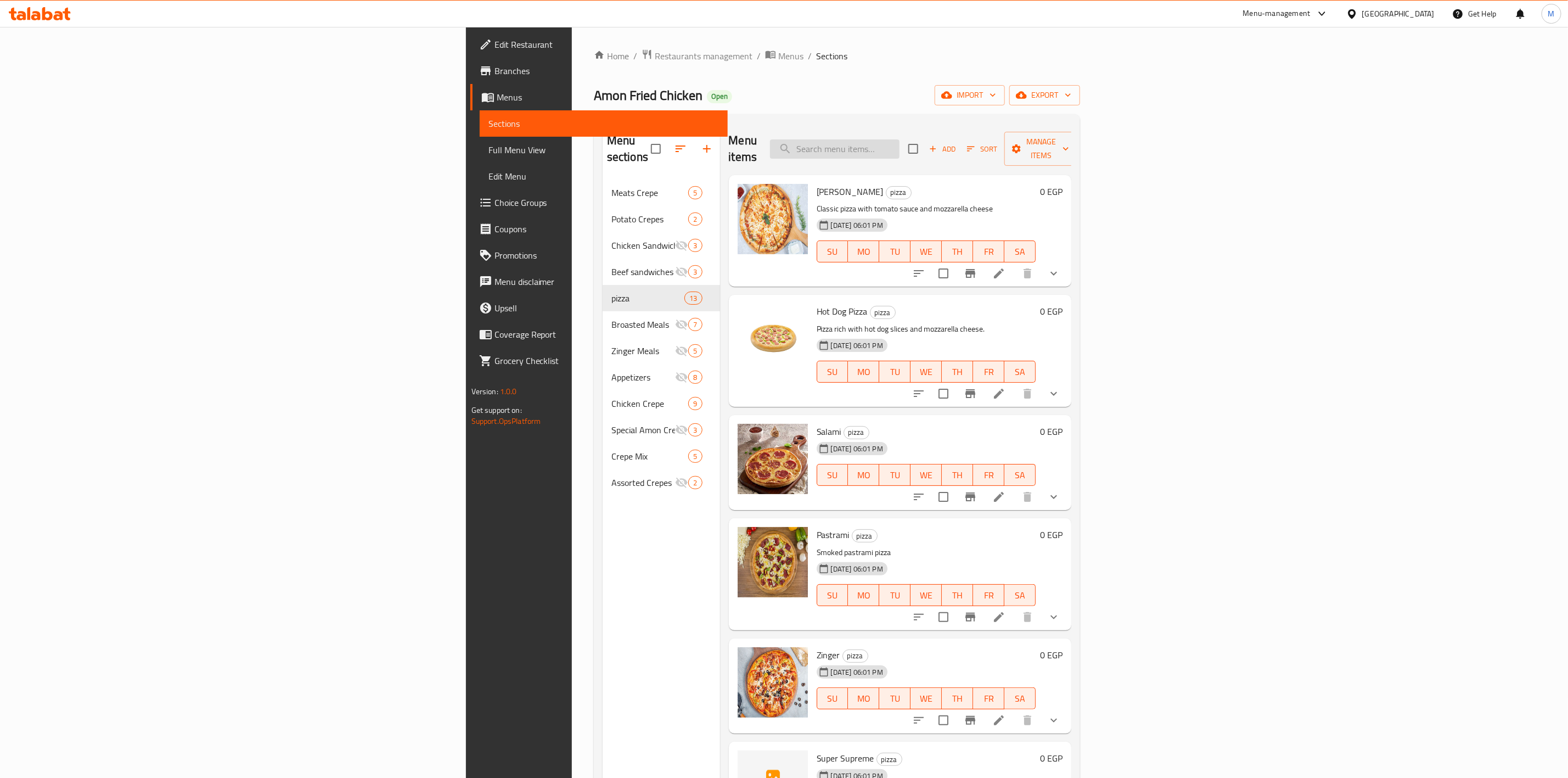
click at [899, 140] on input "search" at bounding box center [835, 149] width 130 height 19
type input "ف"
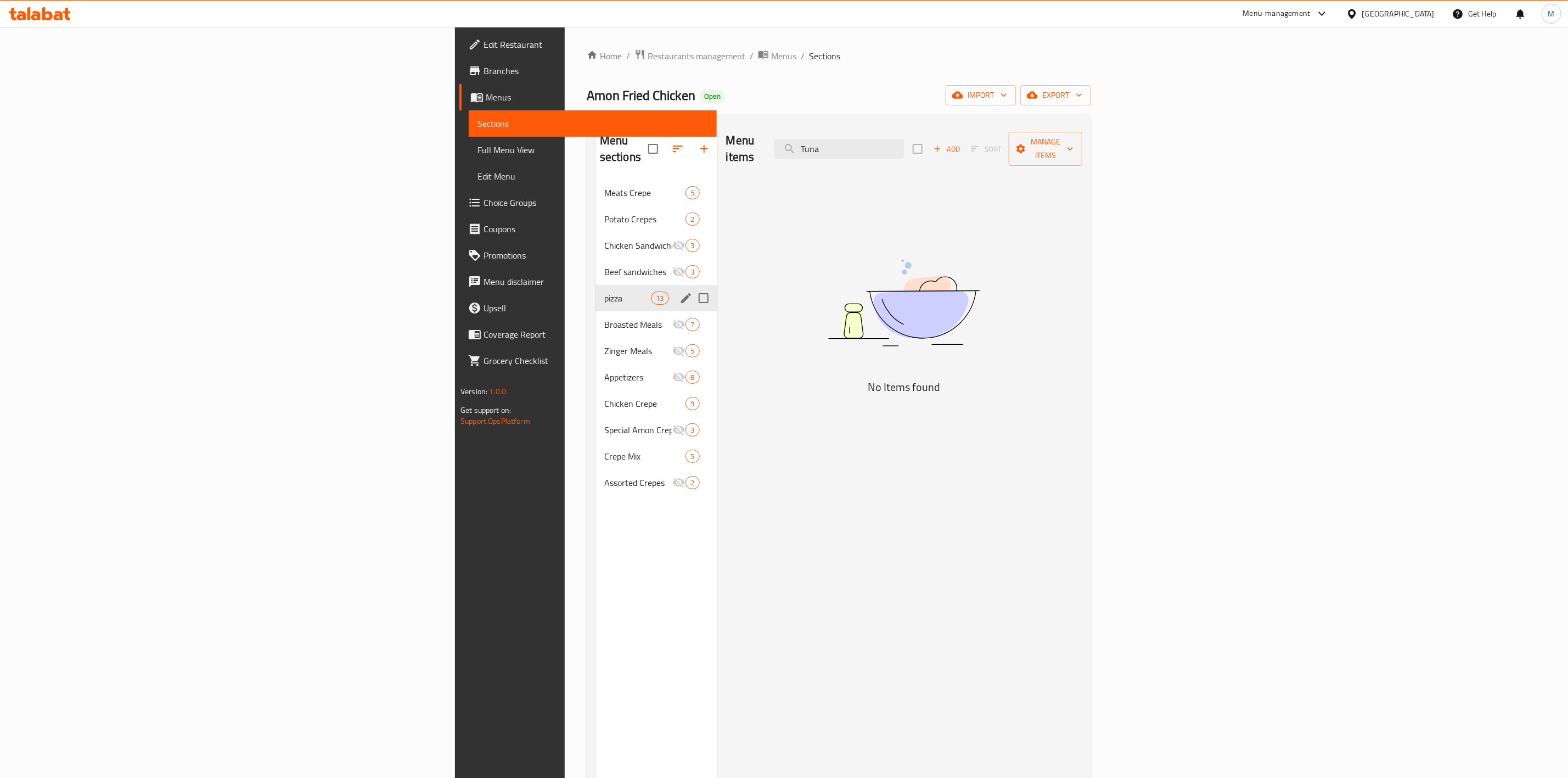
type input "Tuna"
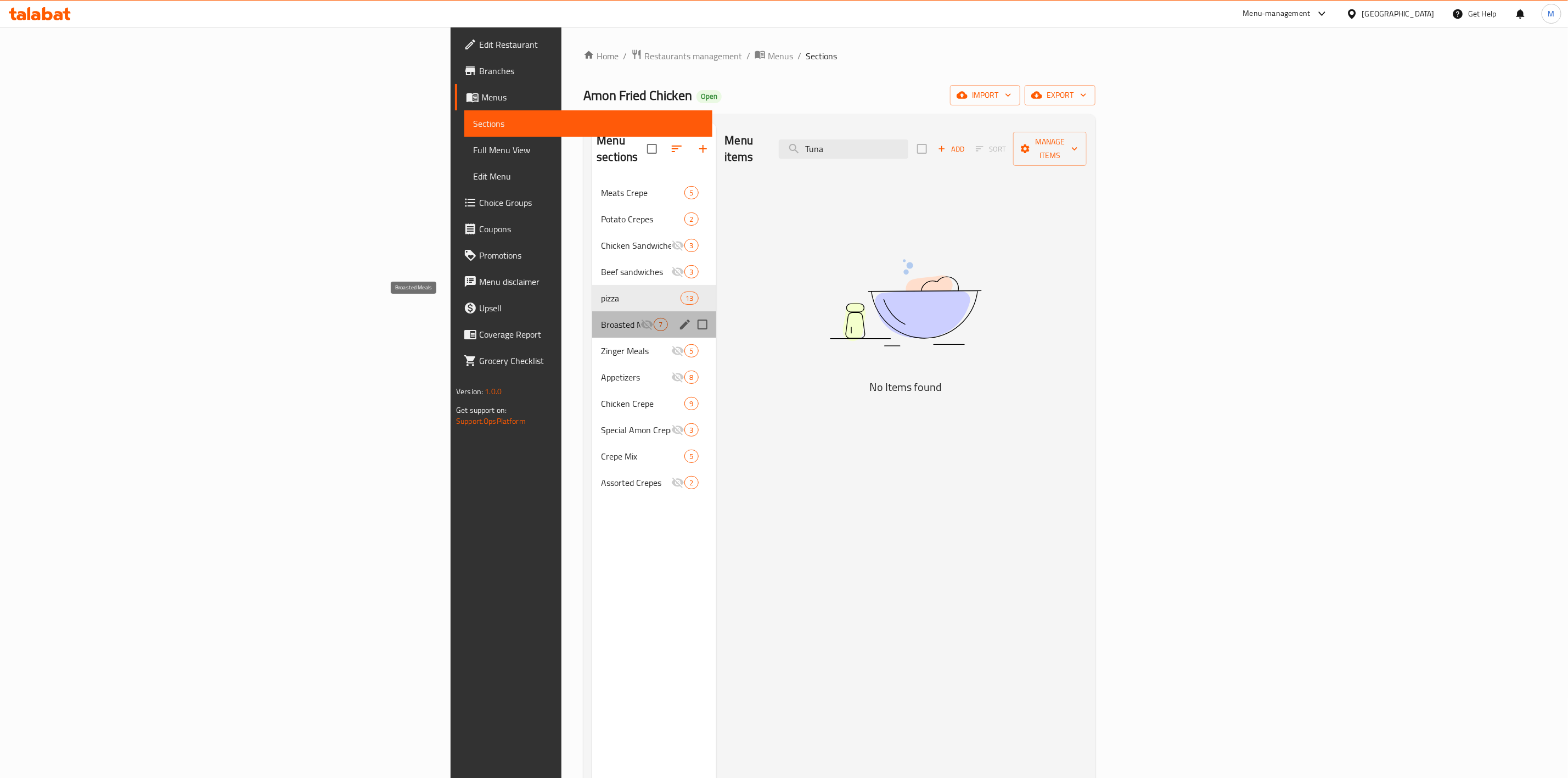
click at [601, 318] on span "Broasted Meals" at bounding box center [621, 325] width 40 height 13
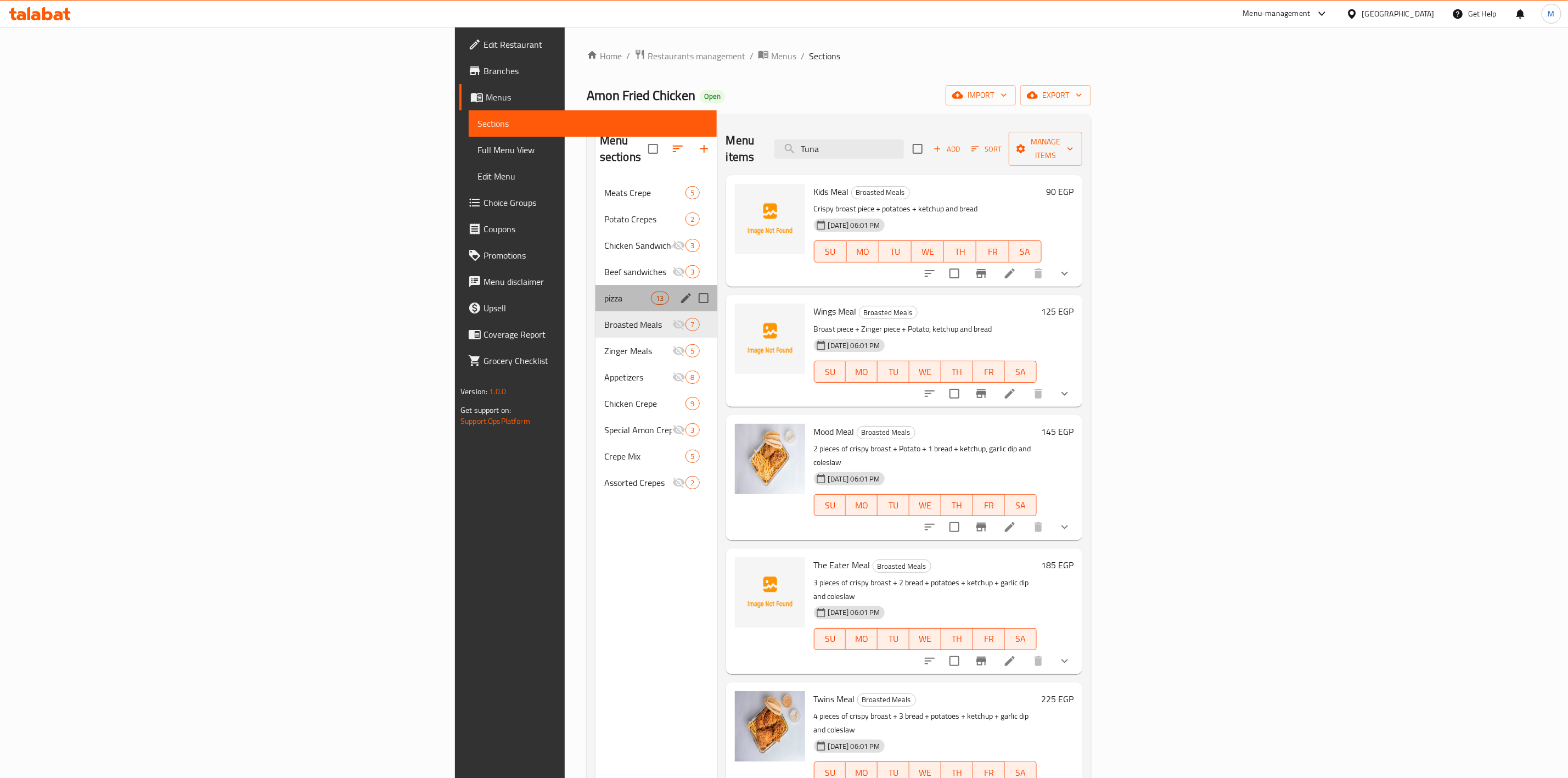
click at [596, 290] on div "pizza 13" at bounding box center [657, 298] width 122 height 26
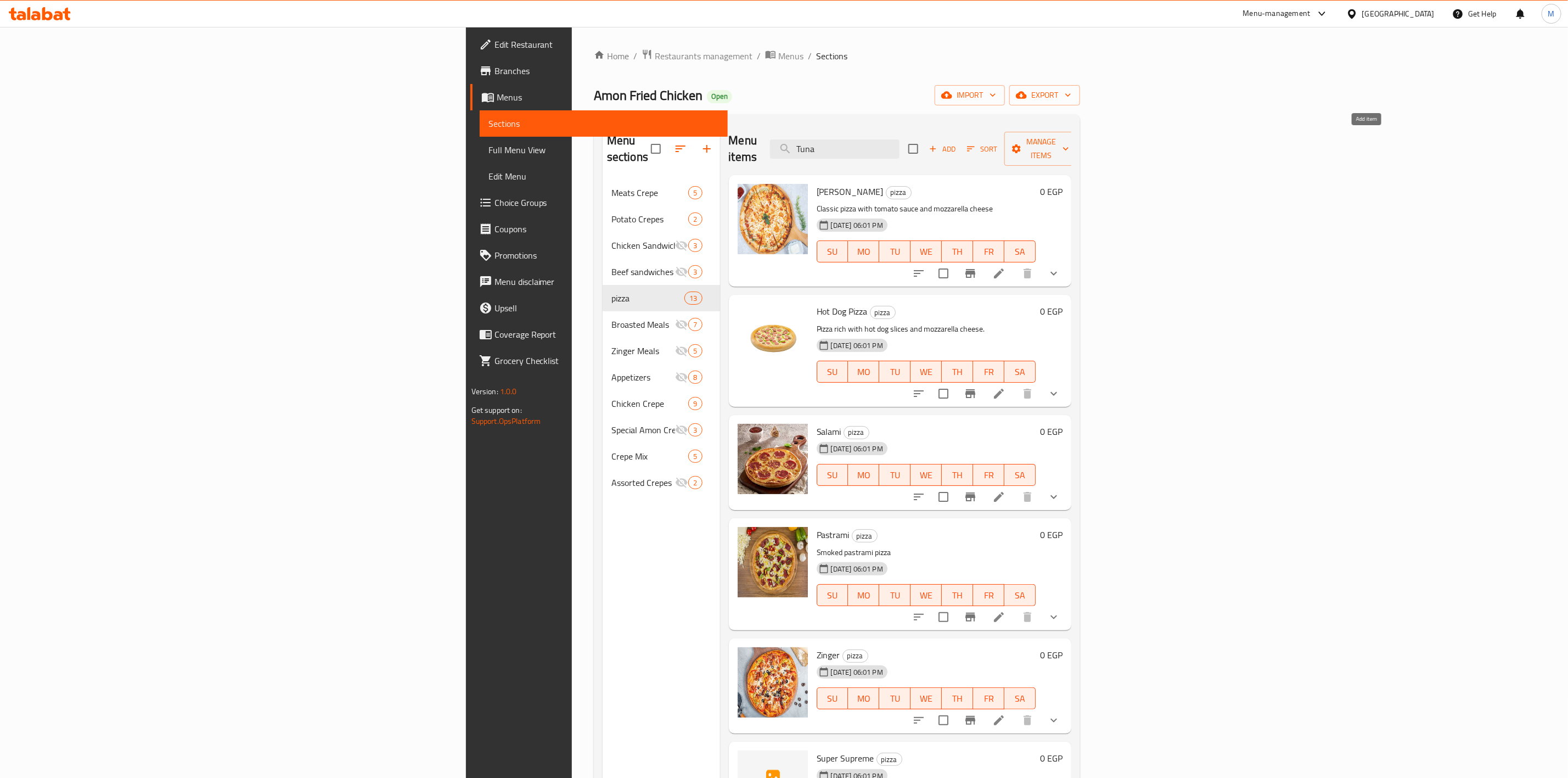
click at [958, 143] on span "Add" at bounding box center [942, 149] width 30 height 13
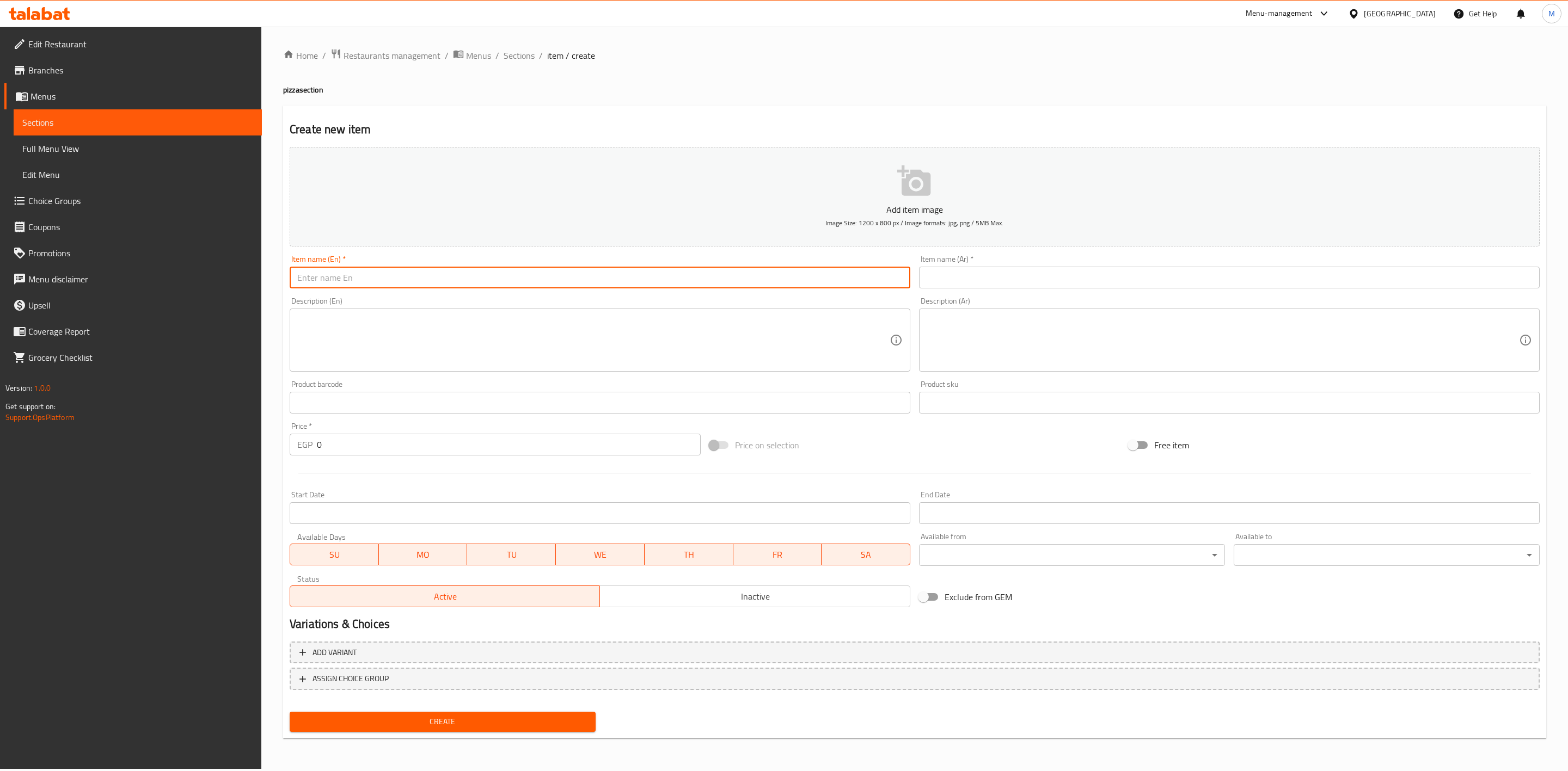
click at [700, 283] on input "text" at bounding box center [600, 277] width 621 height 22
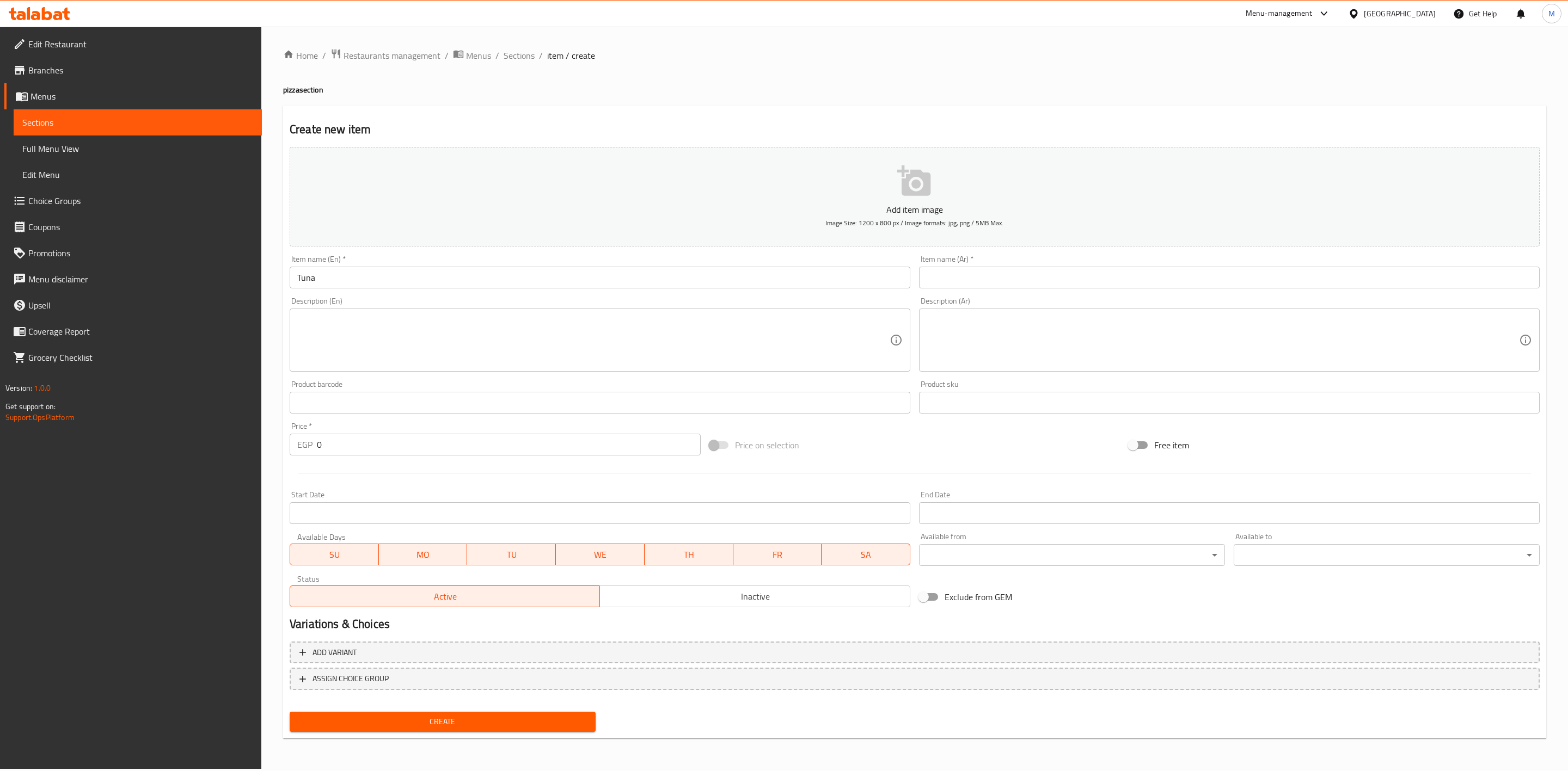
click at [701, 282] on input "Tuna" at bounding box center [600, 277] width 621 height 22
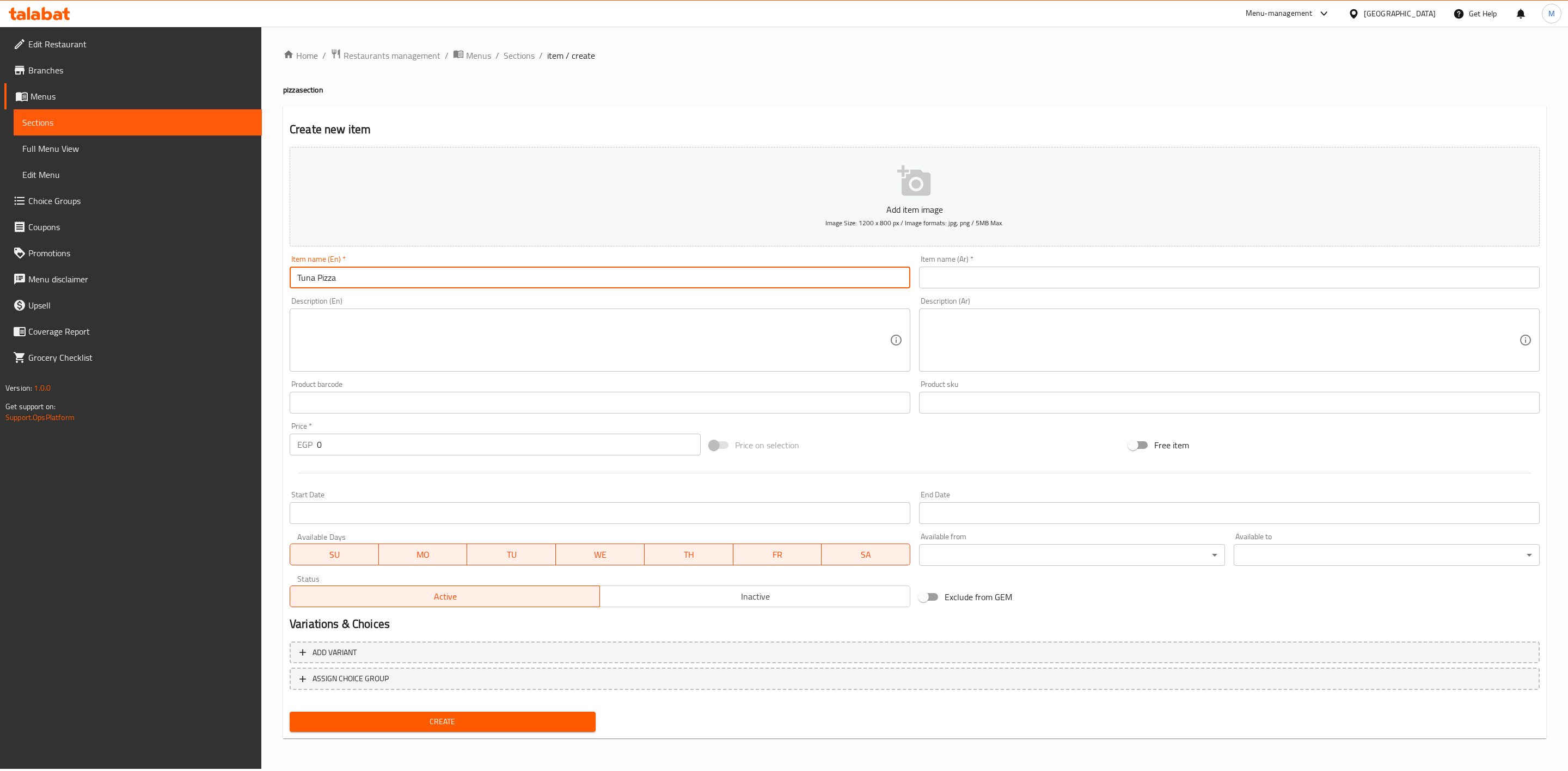
type input "Tuna Pizza"
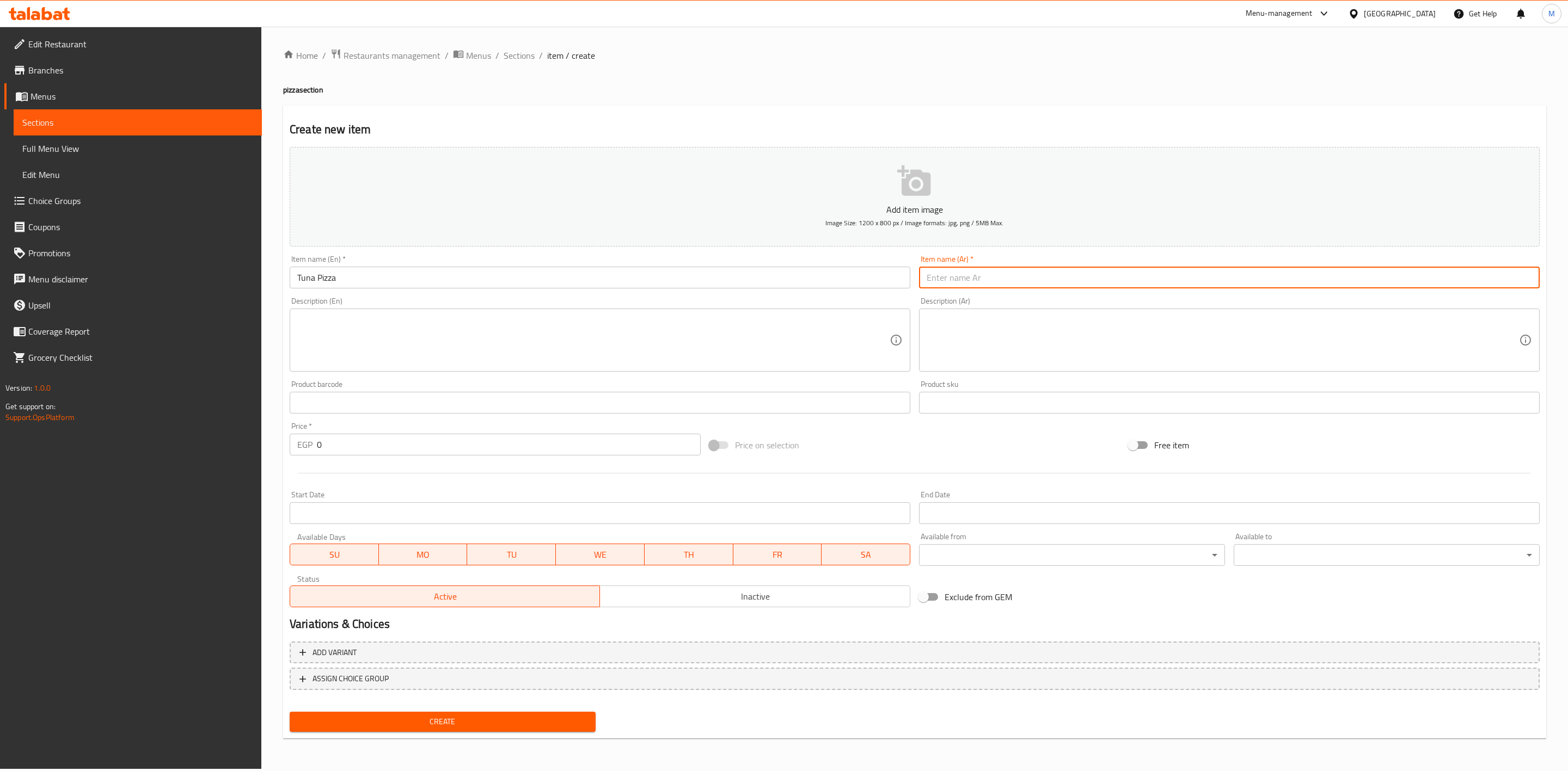
click at [1006, 281] on input "text" at bounding box center [1229, 277] width 621 height 22
type input "تونا بيتزا"
click at [487, 714] on button "Create" at bounding box center [443, 722] width 306 height 20
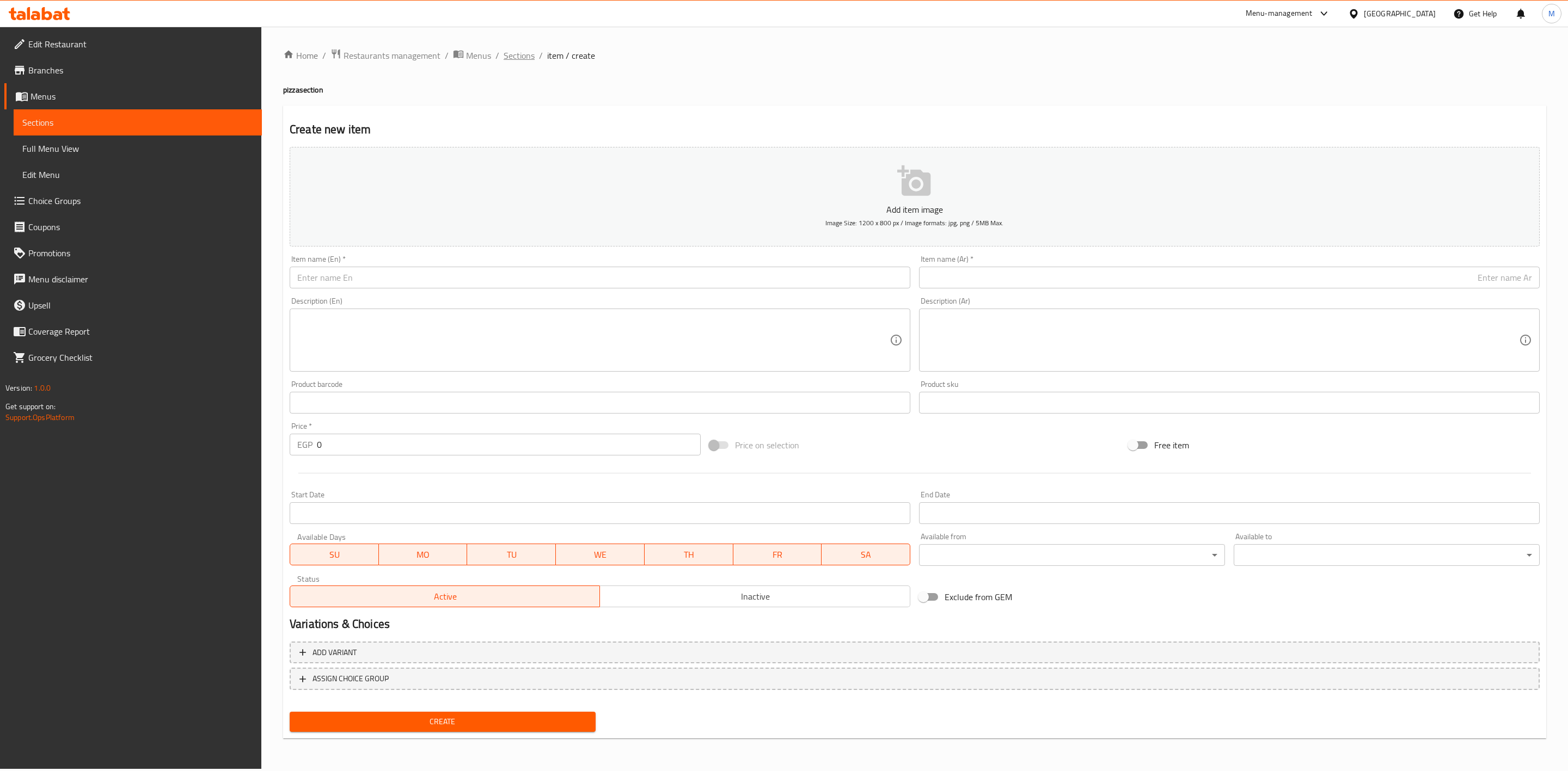
click at [518, 54] on span "Sections" at bounding box center [519, 56] width 31 height 13
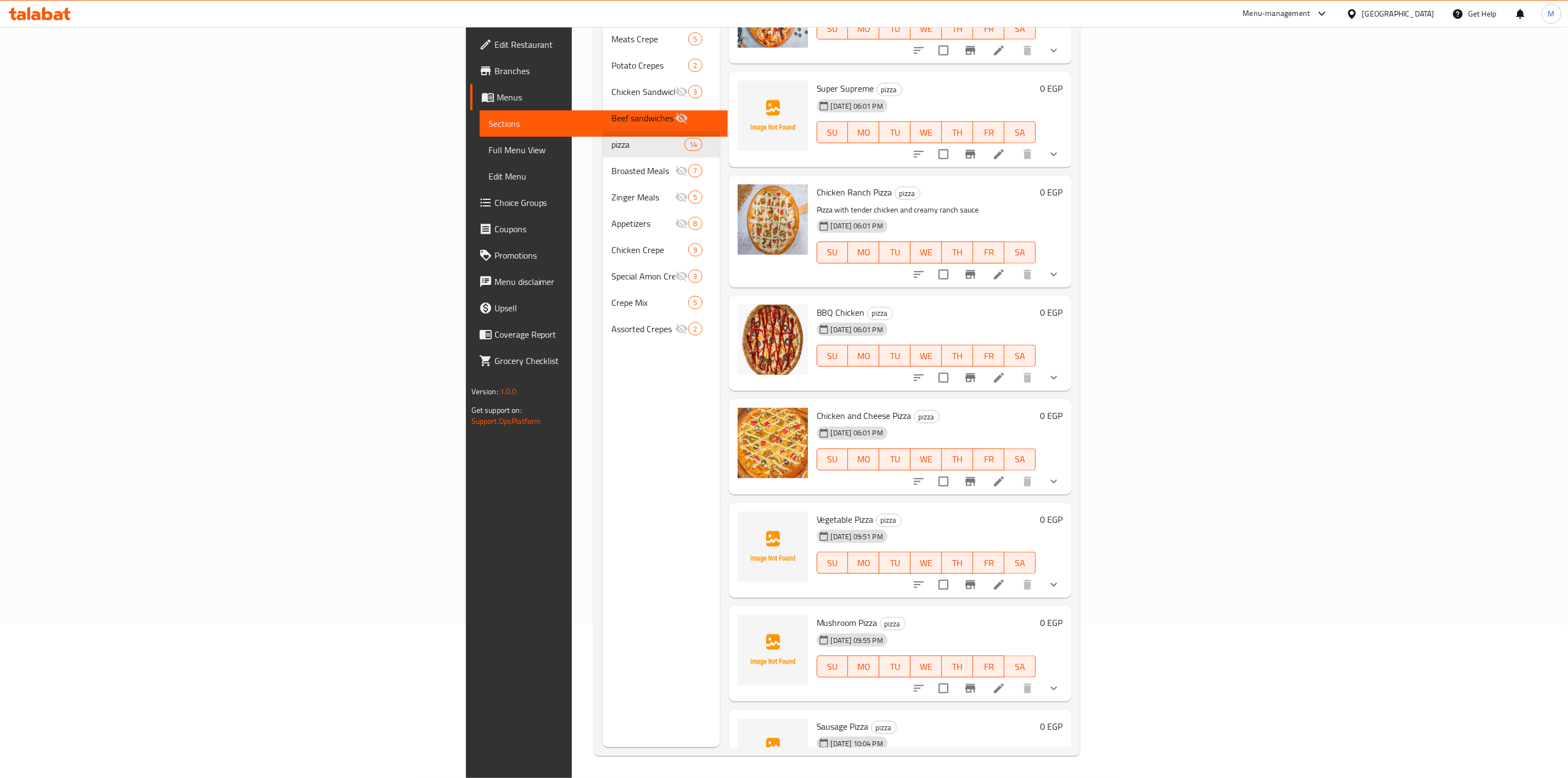
scroll to position [352, 0]
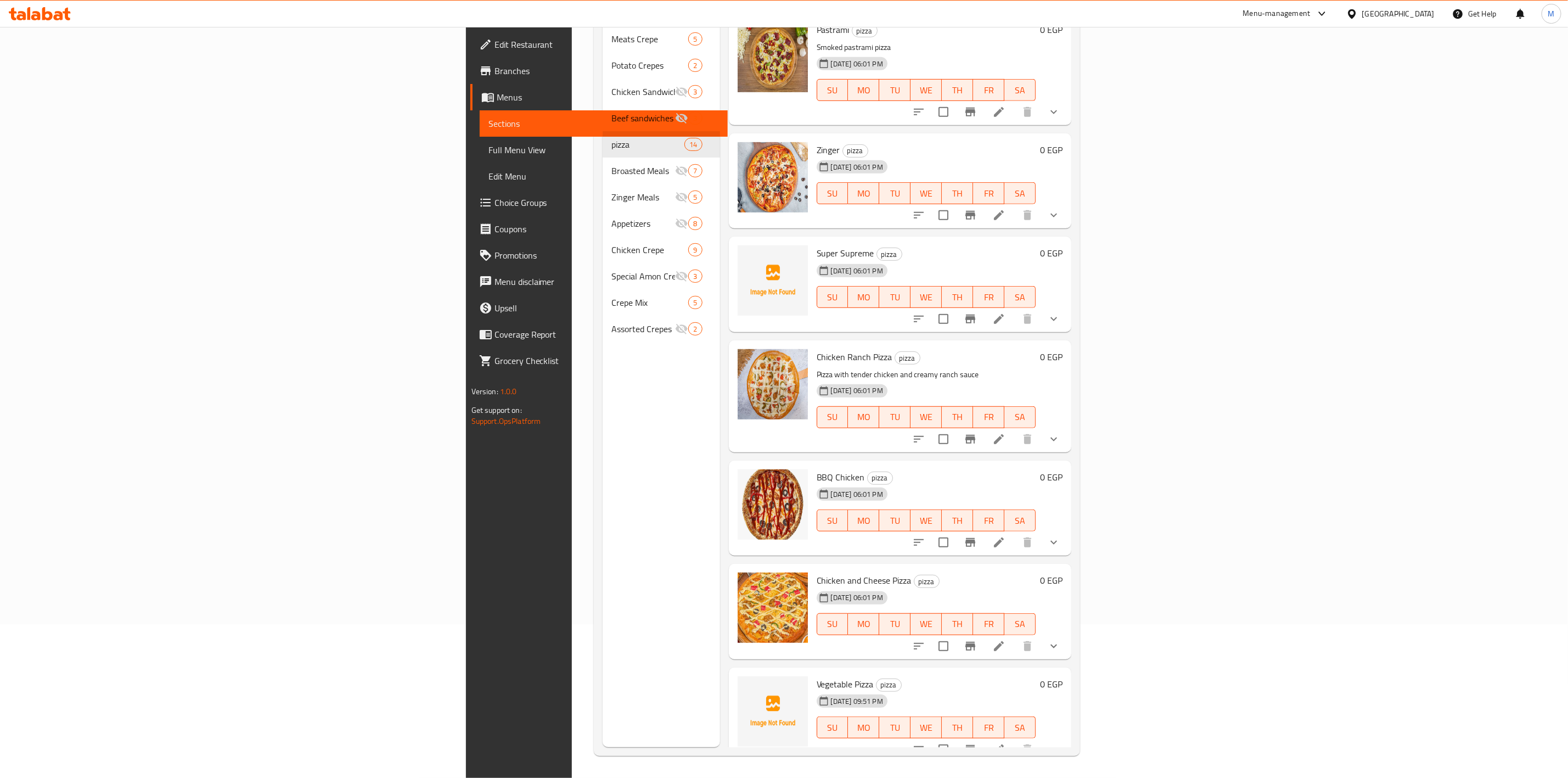
click at [955, 308] on input "checkbox" at bounding box center [943, 319] width 23 height 23
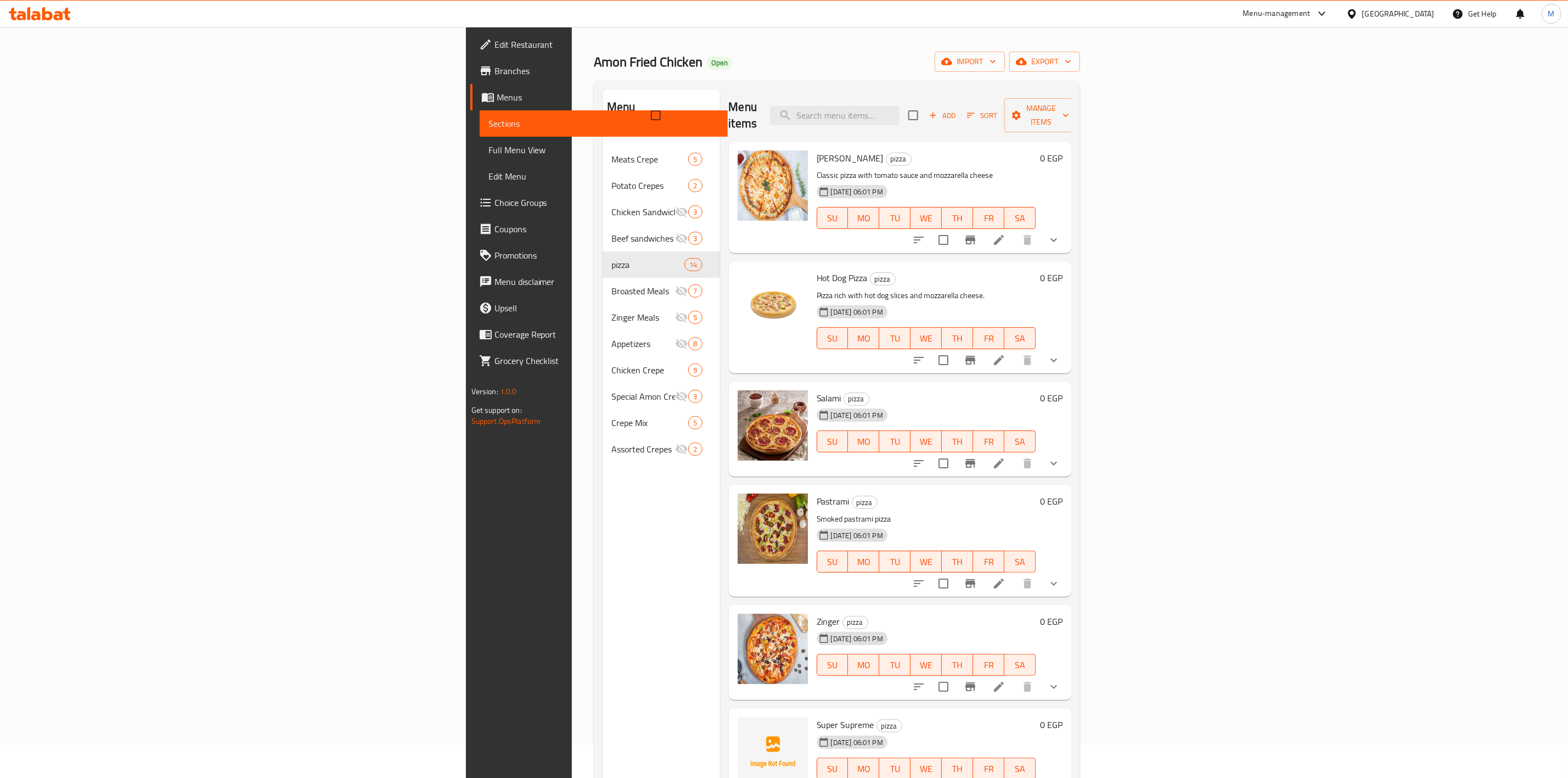
scroll to position [0, 0]
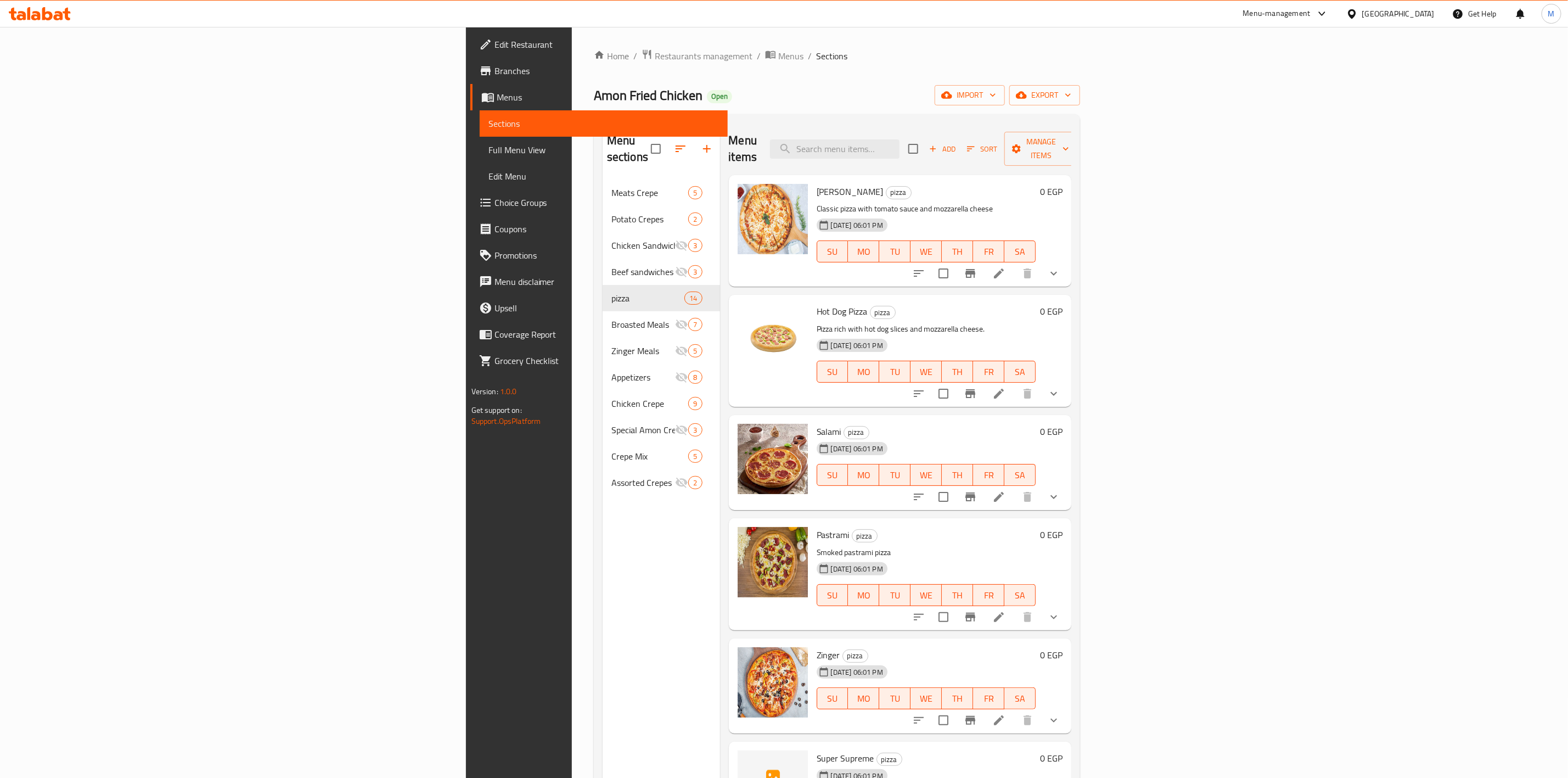
click at [1072, 125] on div "Menu items Add Sort Manage items" at bounding box center [900, 149] width 343 height 52
click at [1069, 147] on span "Manage items" at bounding box center [1040, 149] width 56 height 28
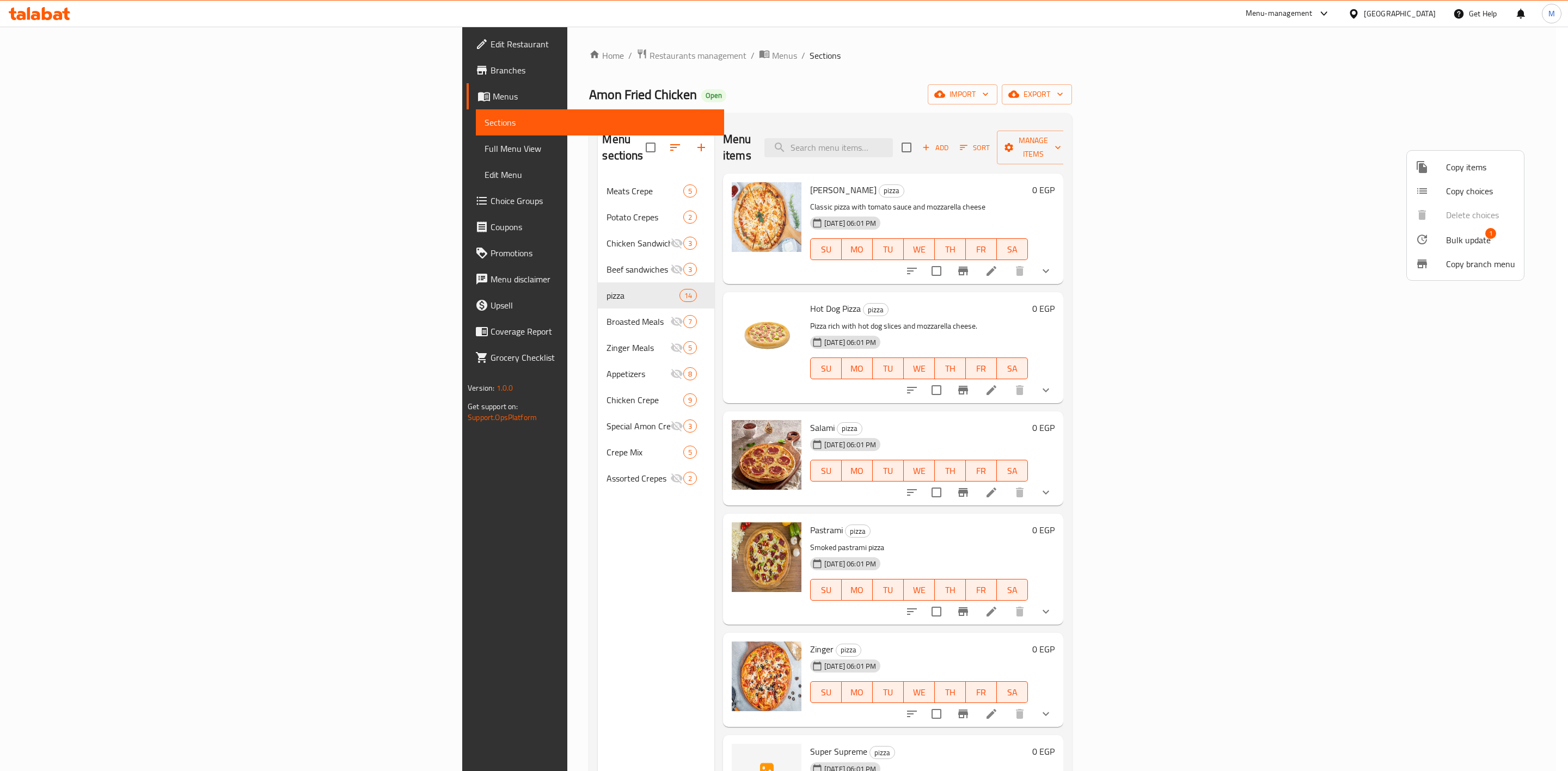
click at [1457, 238] on span "Bulk update" at bounding box center [1467, 240] width 44 height 13
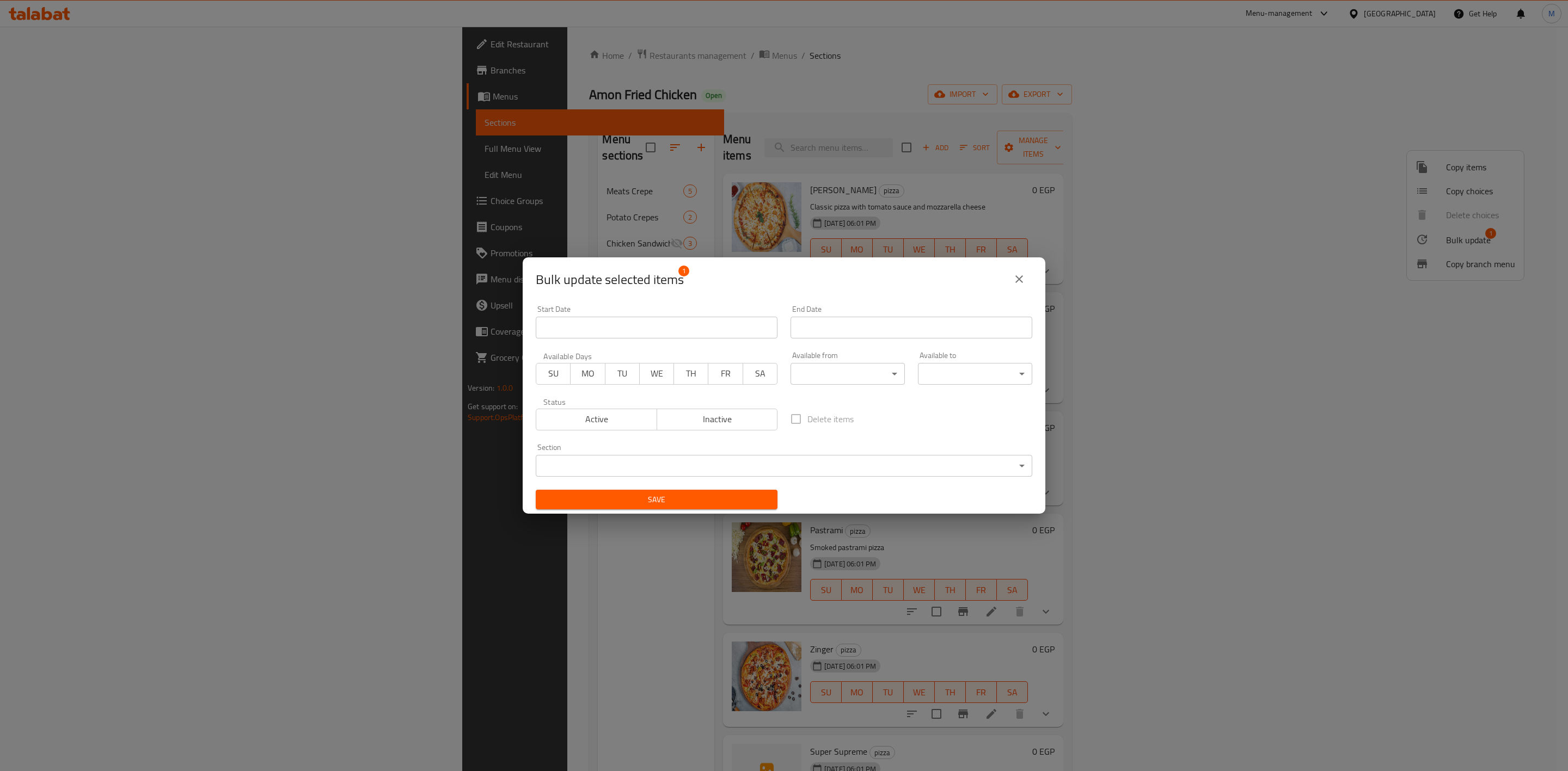
click at [736, 418] on span "Inactive" at bounding box center [717, 419] width 112 height 16
click at [722, 502] on span "Save" at bounding box center [656, 500] width 225 height 14
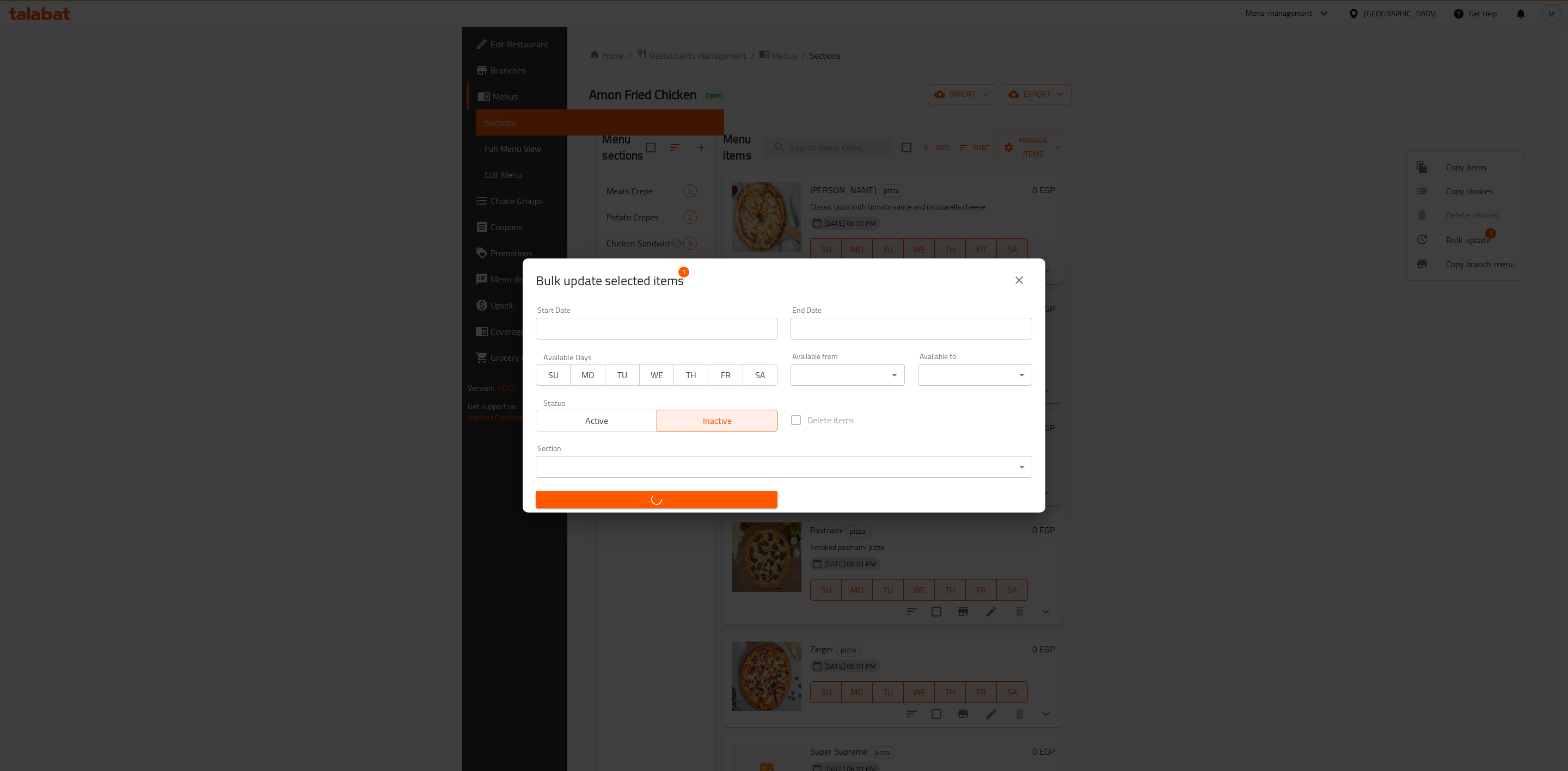
checkbox input "false"
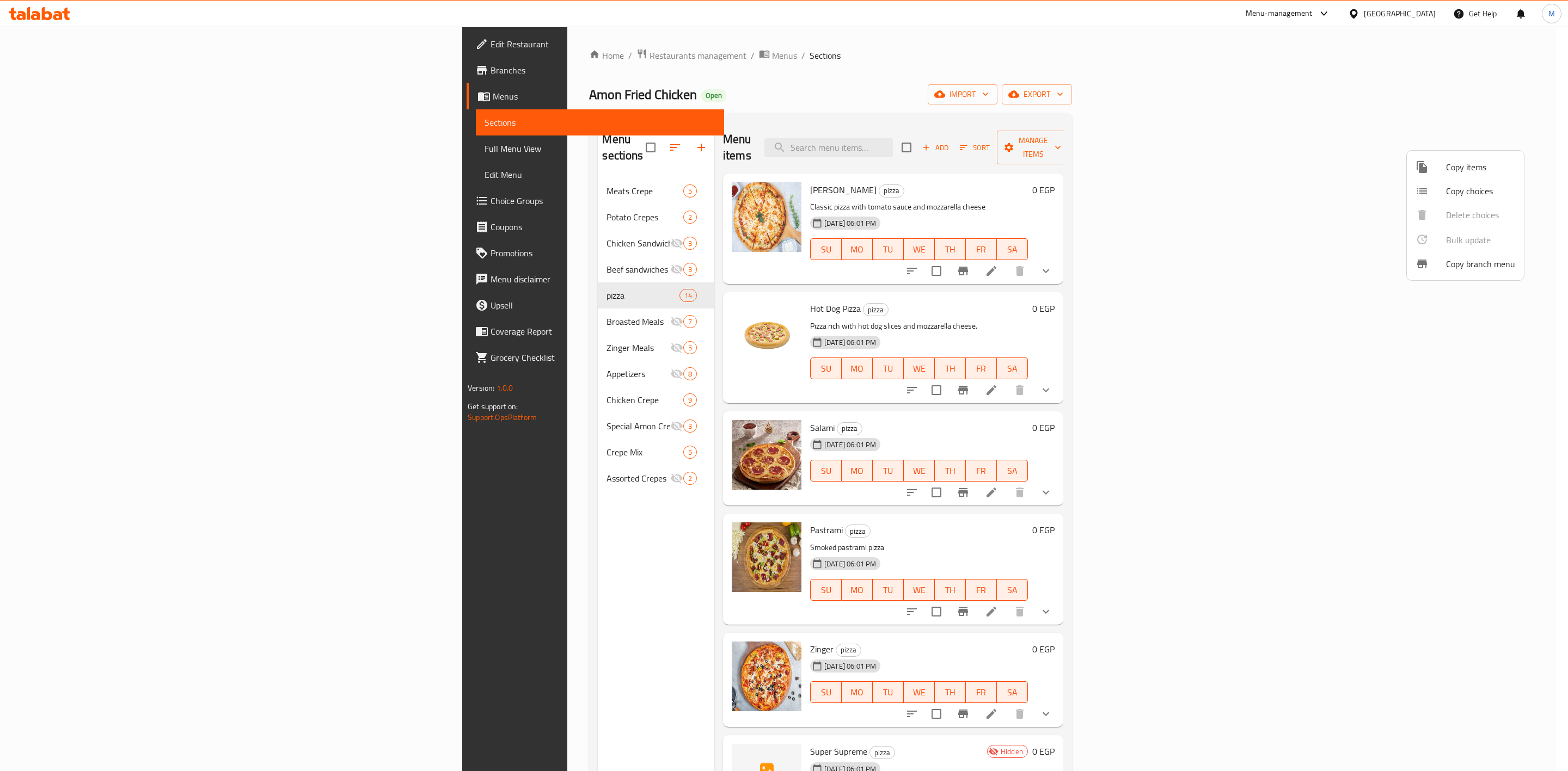
click at [984, 137] on div at bounding box center [784, 386] width 1568 height 771
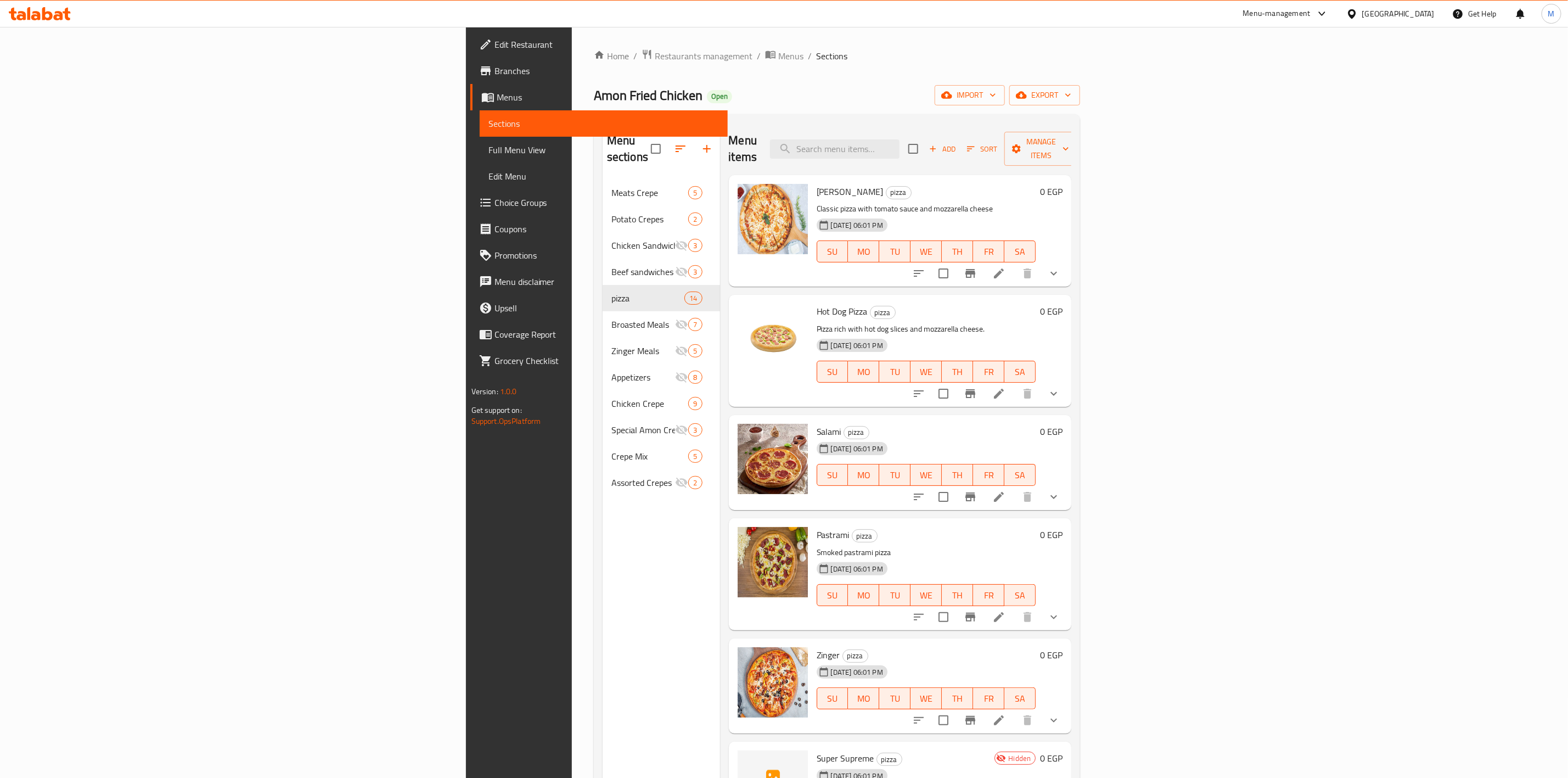
click at [899, 140] on input "search" at bounding box center [835, 149] width 130 height 19
type input "ٍ"
type input "a"
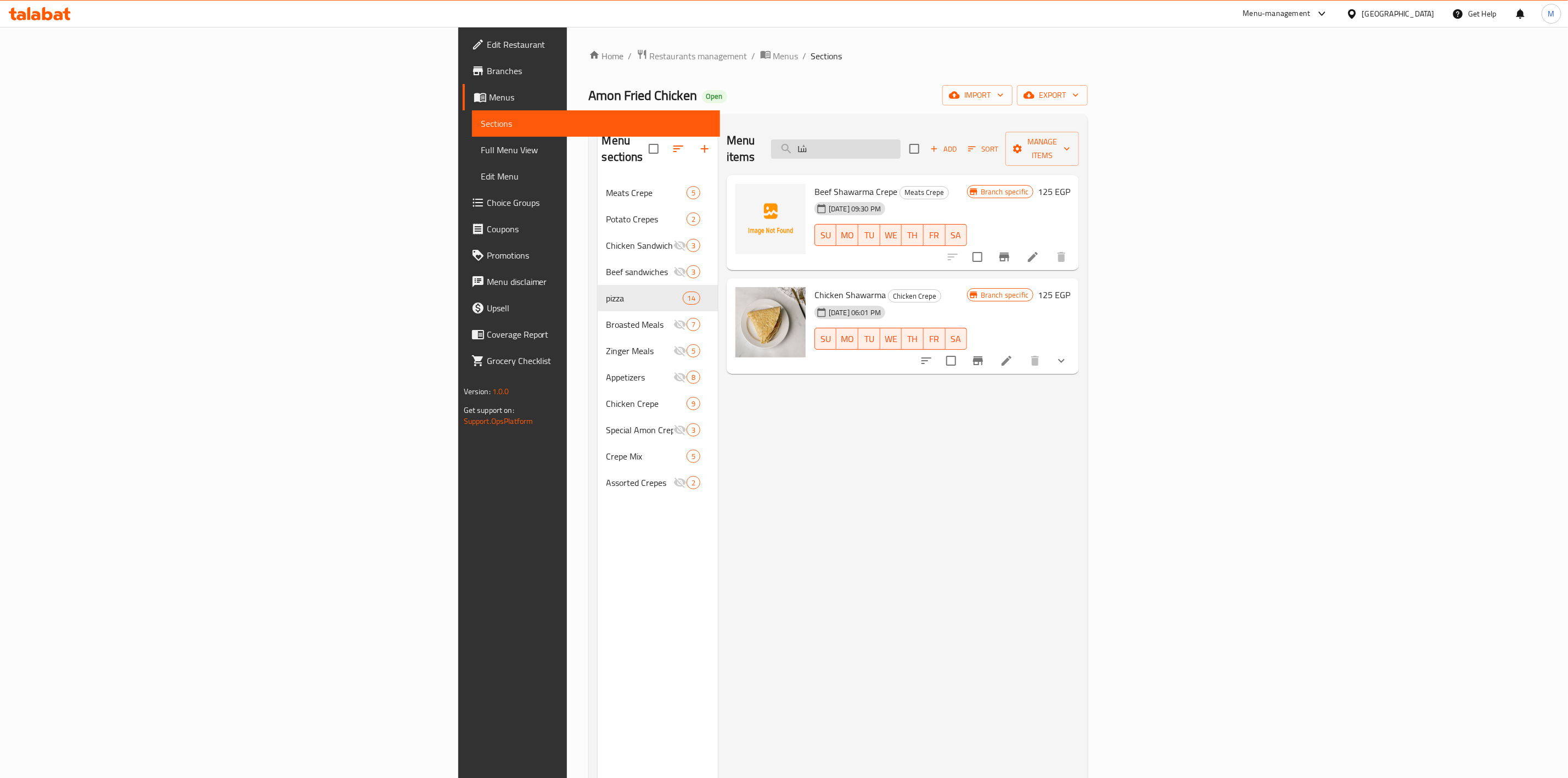
type input "ش"
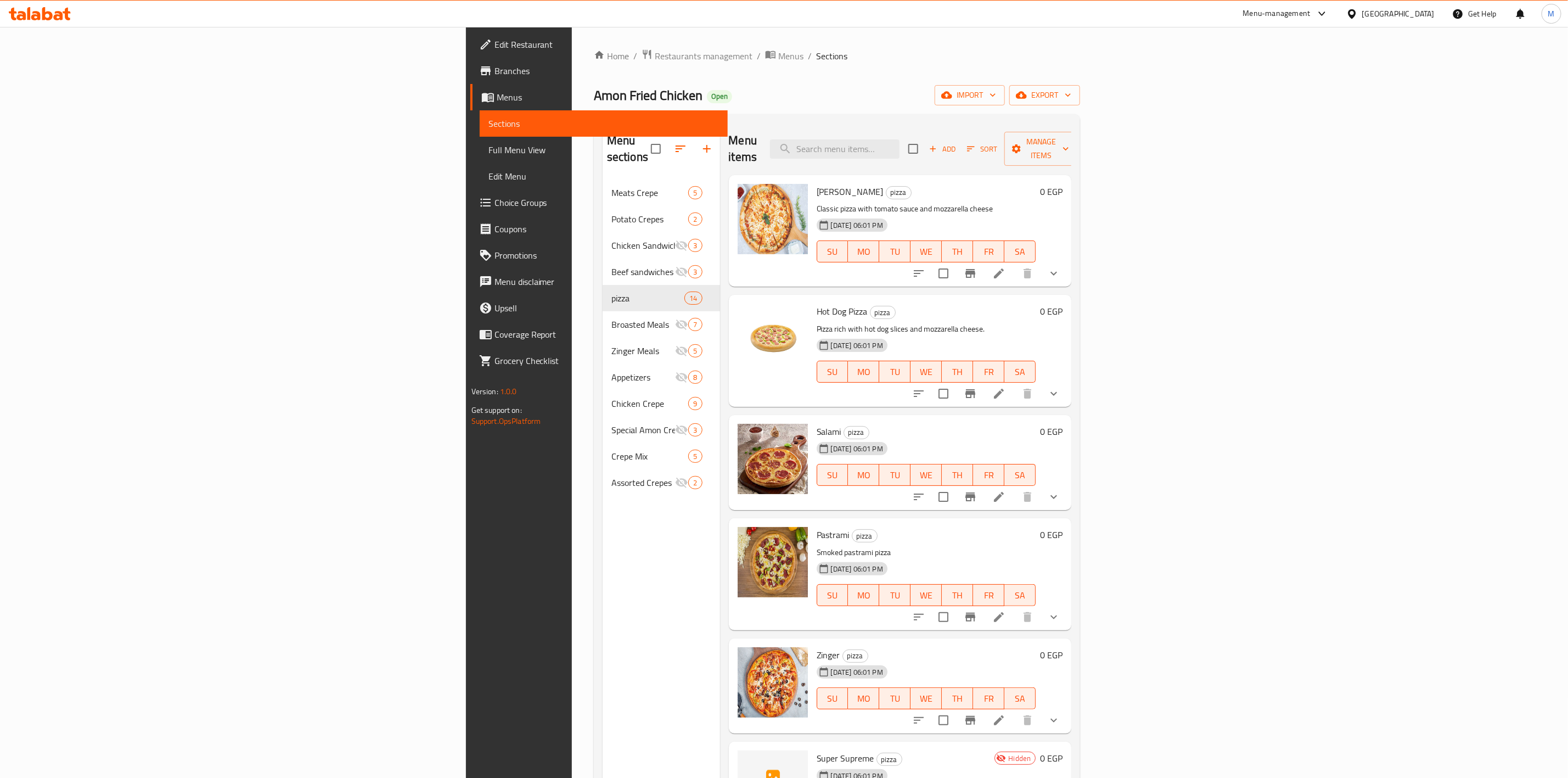
click at [958, 143] on span "Add" at bounding box center [942, 149] width 30 height 13
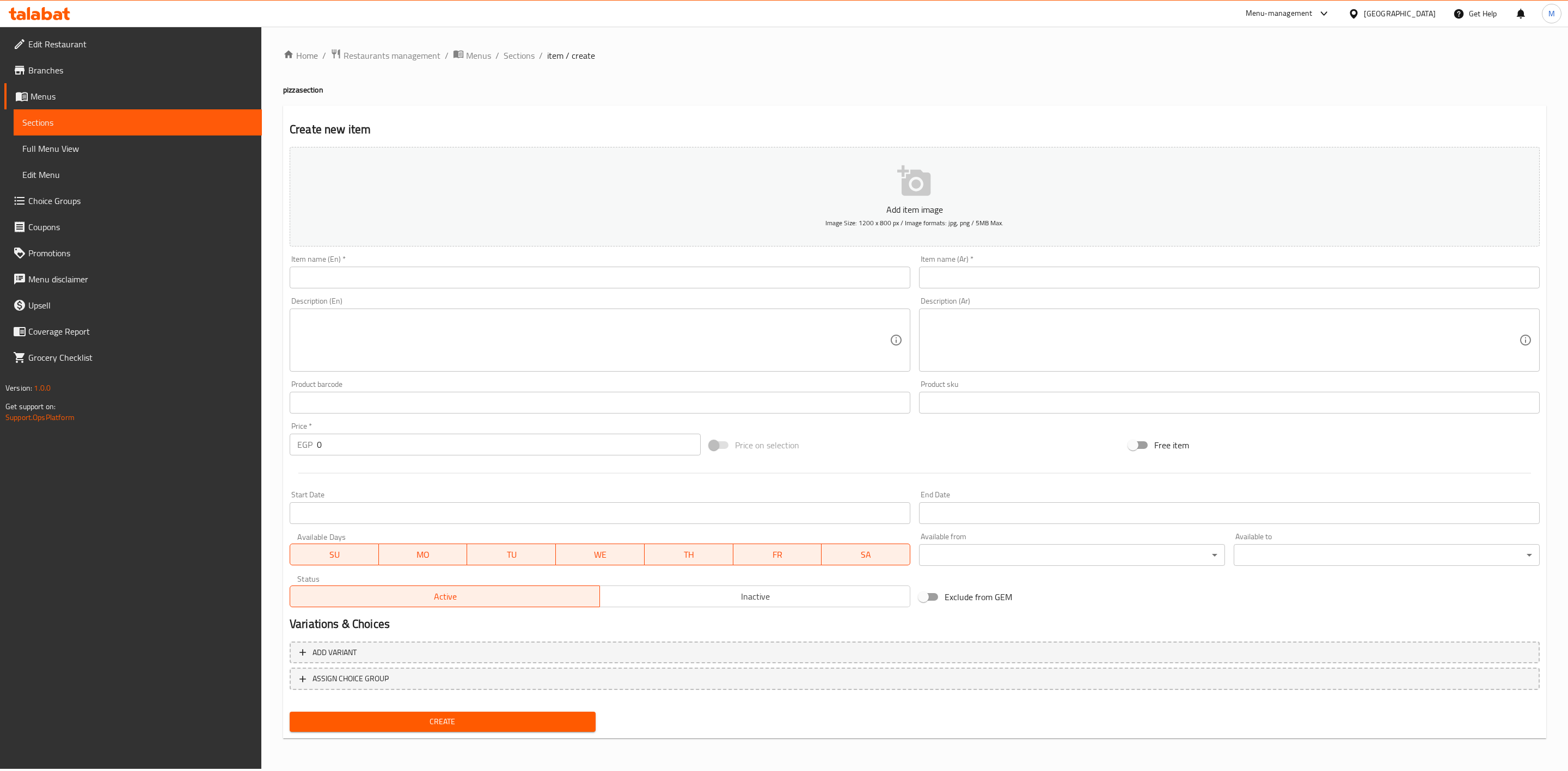
click at [627, 283] on input "text" at bounding box center [600, 277] width 621 height 22
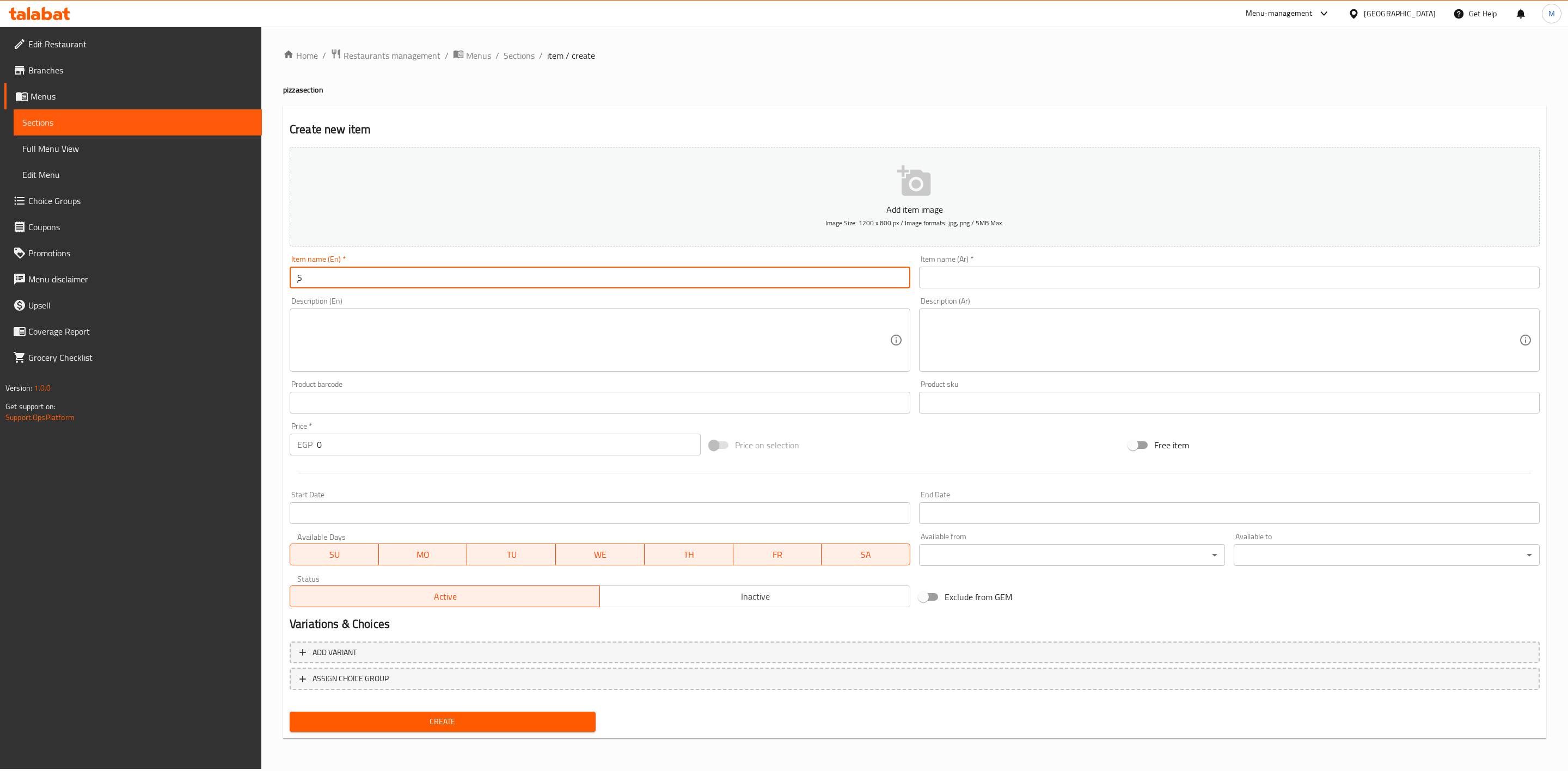
type input "ٍ"
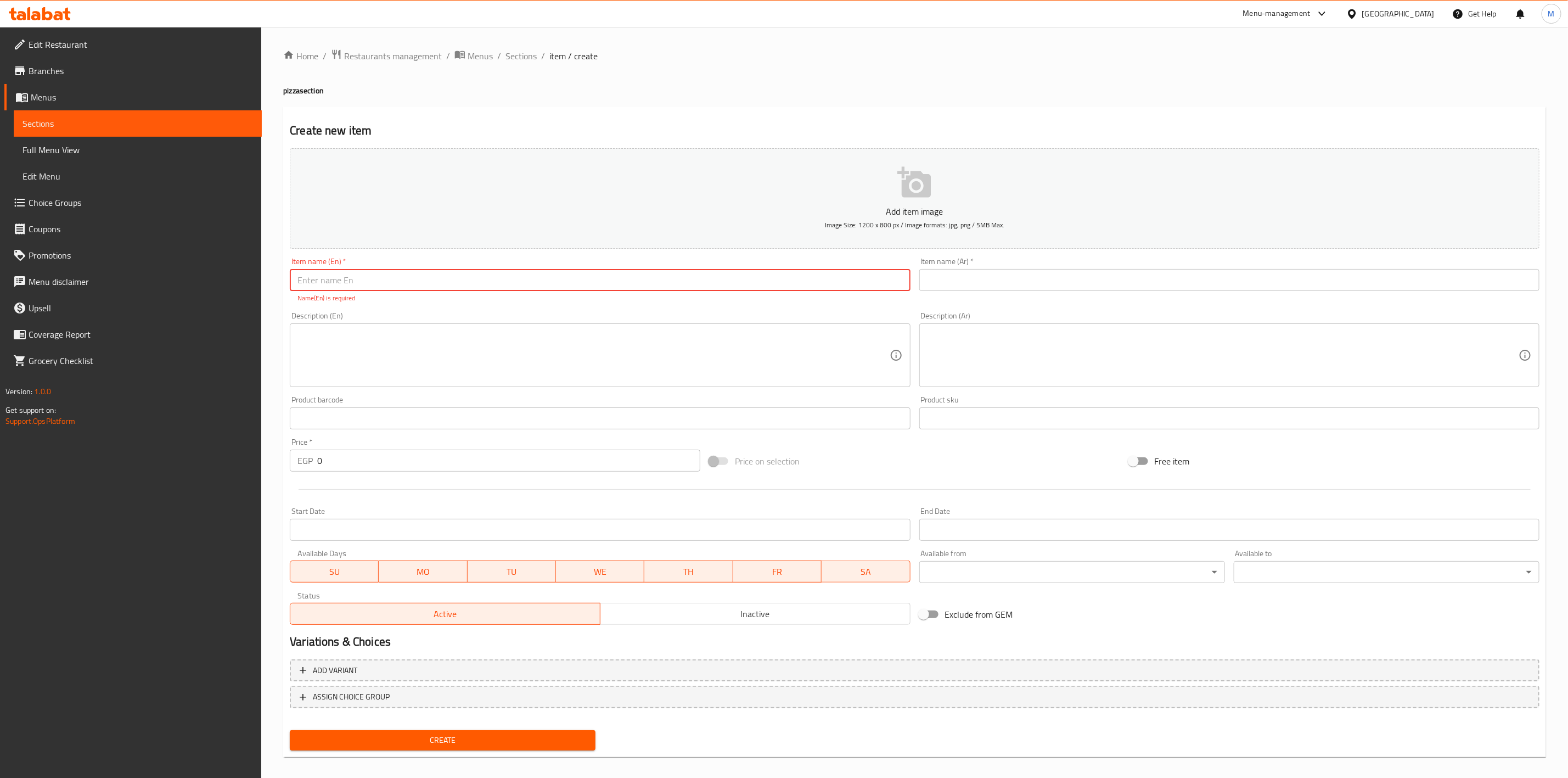
click at [455, 281] on input "text" at bounding box center [600, 279] width 620 height 22
click at [435, 269] on input "Chicken Shawarma" at bounding box center [600, 279] width 620 height 22
type input "Chicken Shawarma Pizza"
click at [982, 287] on input "text" at bounding box center [1230, 279] width 620 height 22
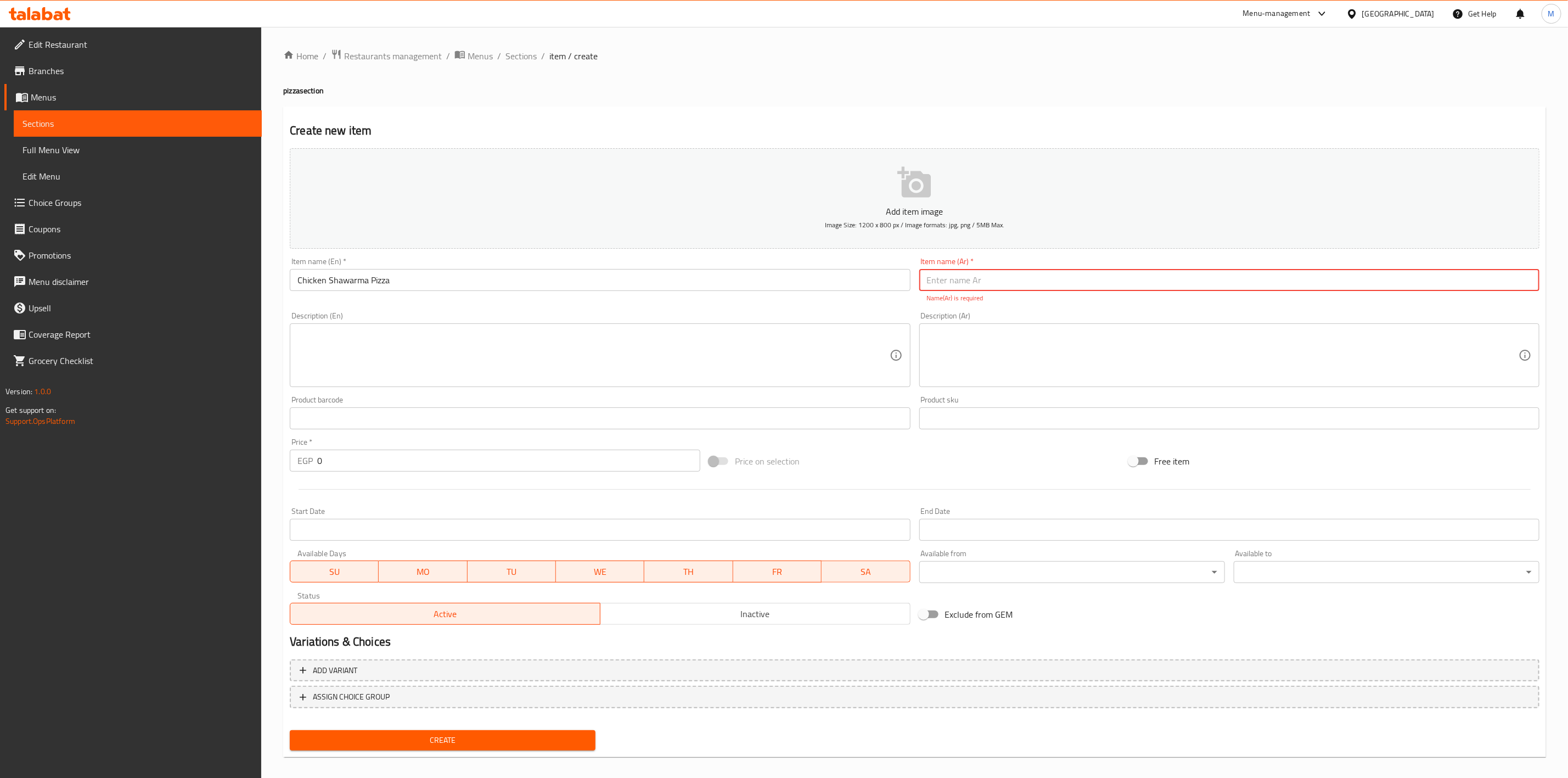
click at [1222, 287] on input "text" at bounding box center [1230, 279] width 620 height 22
type input "بيتزا شاورما فراخ"
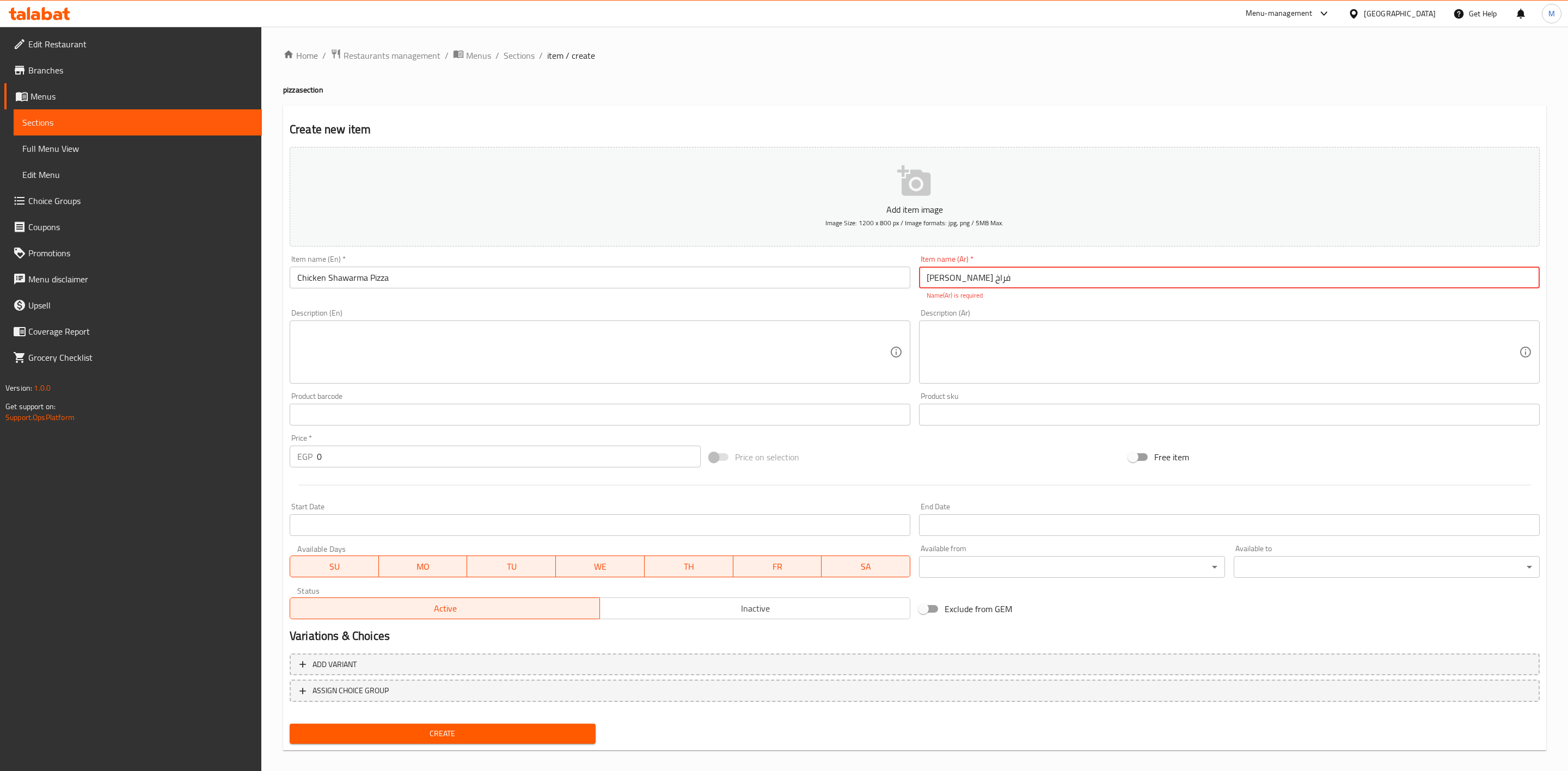
click at [1207, 306] on div "Description (Ar) Description (Ar)" at bounding box center [1229, 346] width 629 height 83
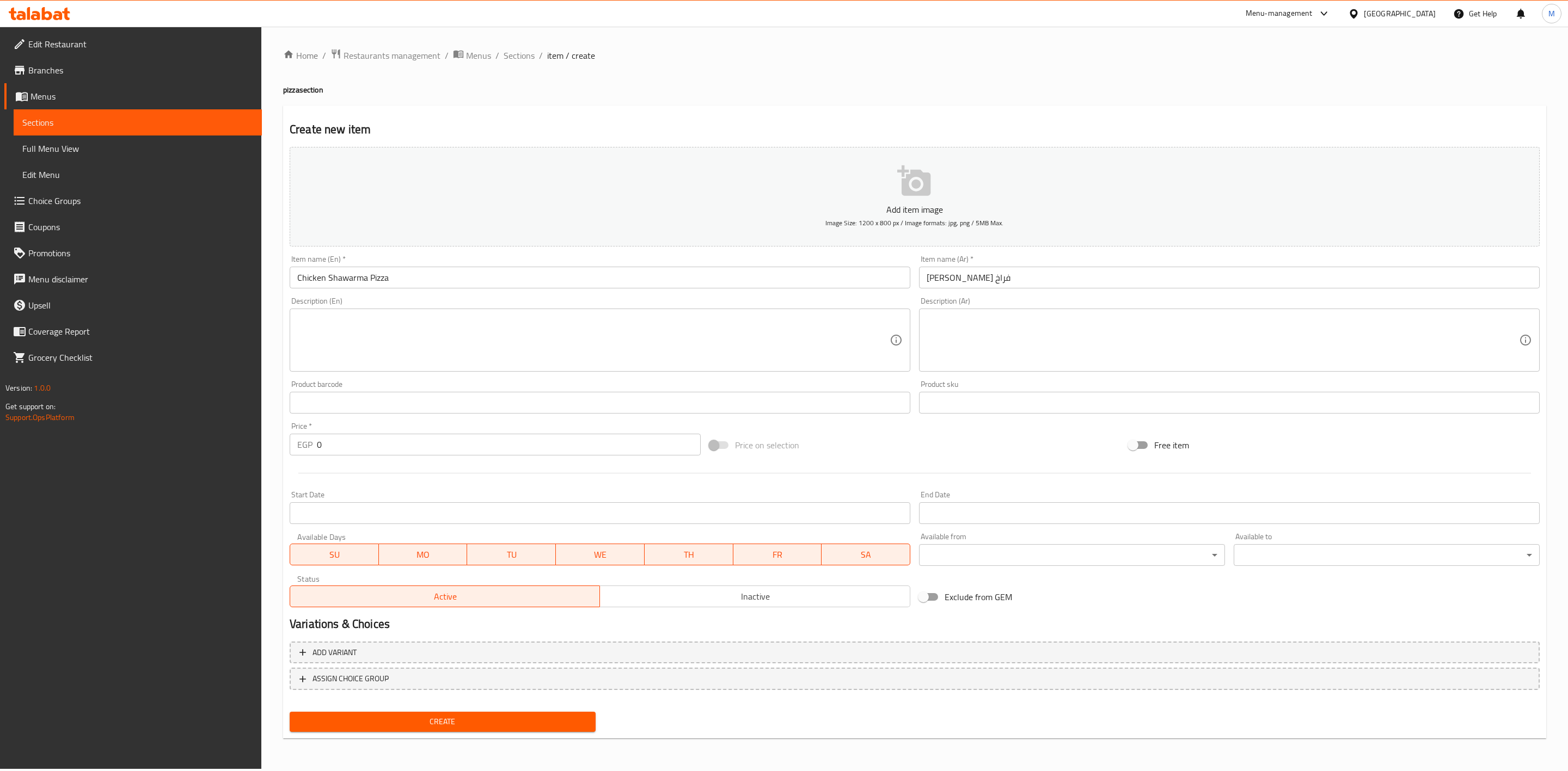
click at [530, 720] on span "Create" at bounding box center [443, 722] width 288 height 14
click at [504, 55] on span "Sections" at bounding box center [519, 56] width 31 height 13
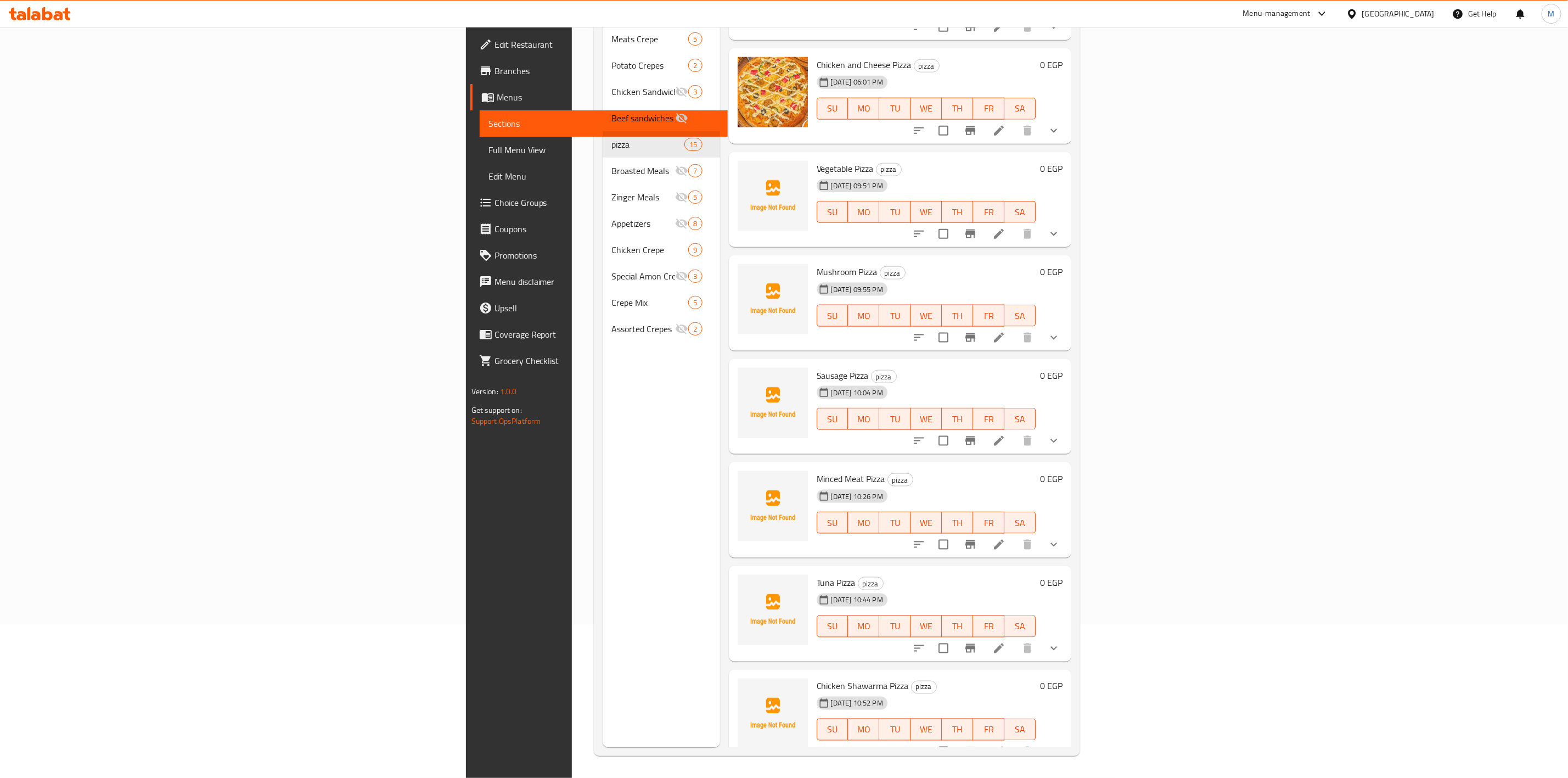
scroll to position [702, 0]
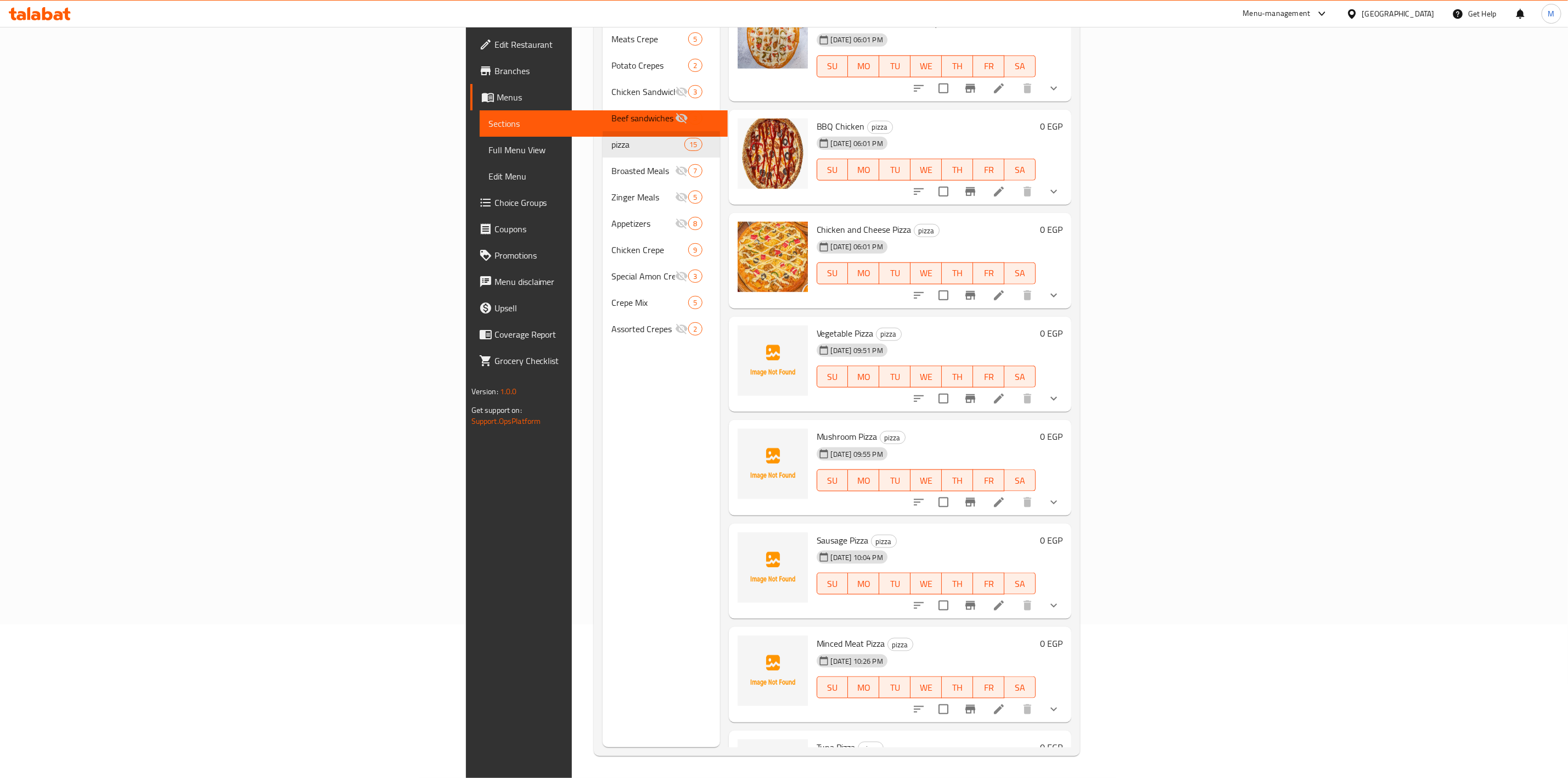
click at [1067, 179] on button "show more" at bounding box center [1053, 192] width 26 height 26
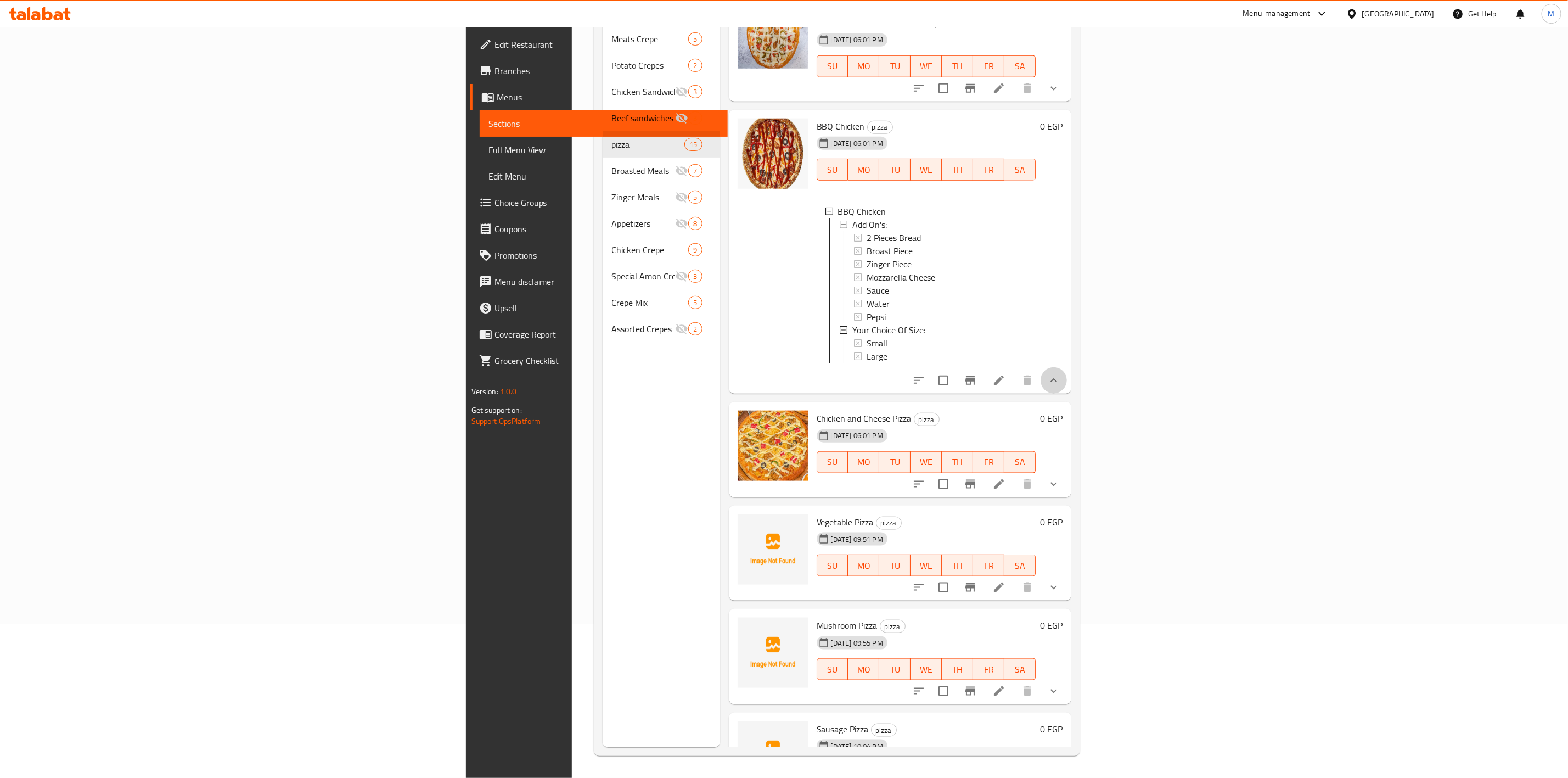
click at [1061, 379] on icon "show more" at bounding box center [1053, 381] width 13 height 13
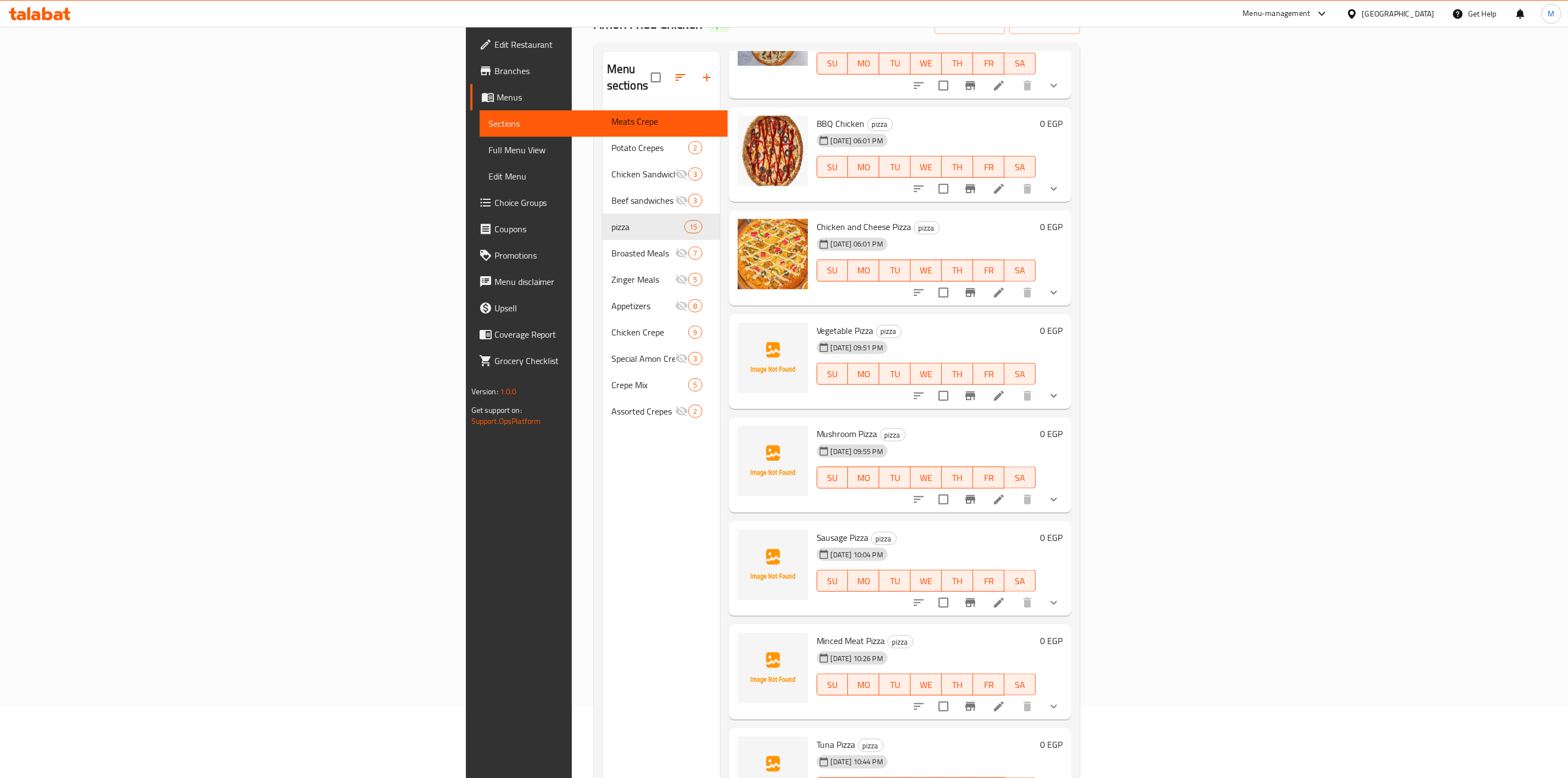
scroll to position [784, 0]
drag, startPoint x: 1402, startPoint y: 282, endPoint x: 1344, endPoint y: 287, distance: 58.2
click at [955, 284] on input "checkbox" at bounding box center [943, 296] width 23 height 23
checkbox input "true"
click at [816, 222] on span "Chicken and Cheese Pizza" at bounding box center [864, 230] width 95 height 16
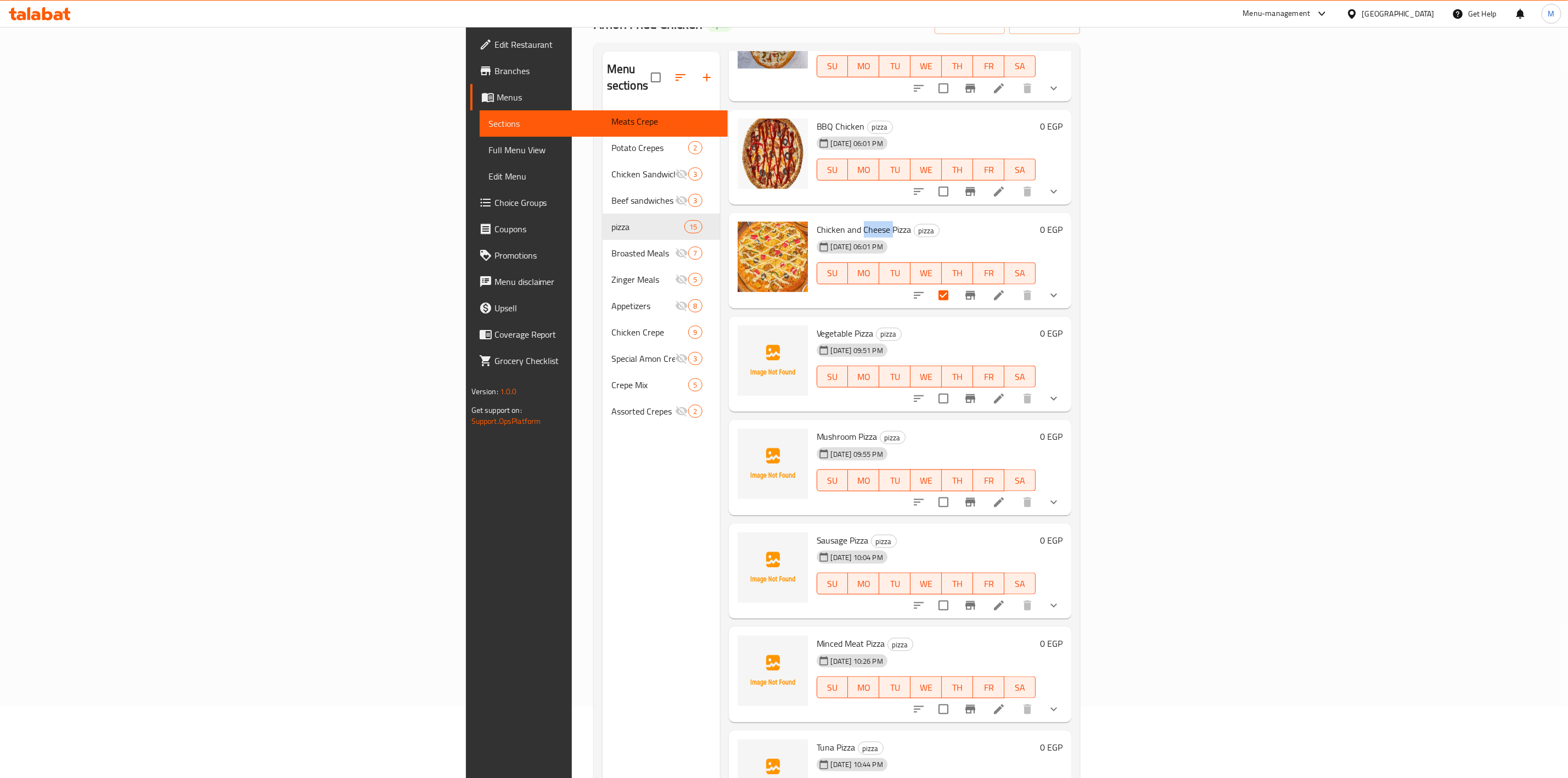
click at [816, 222] on span "Chicken and Cheese Pizza" at bounding box center [864, 230] width 95 height 16
copy h6 "Chicken and Cheese Pizza"
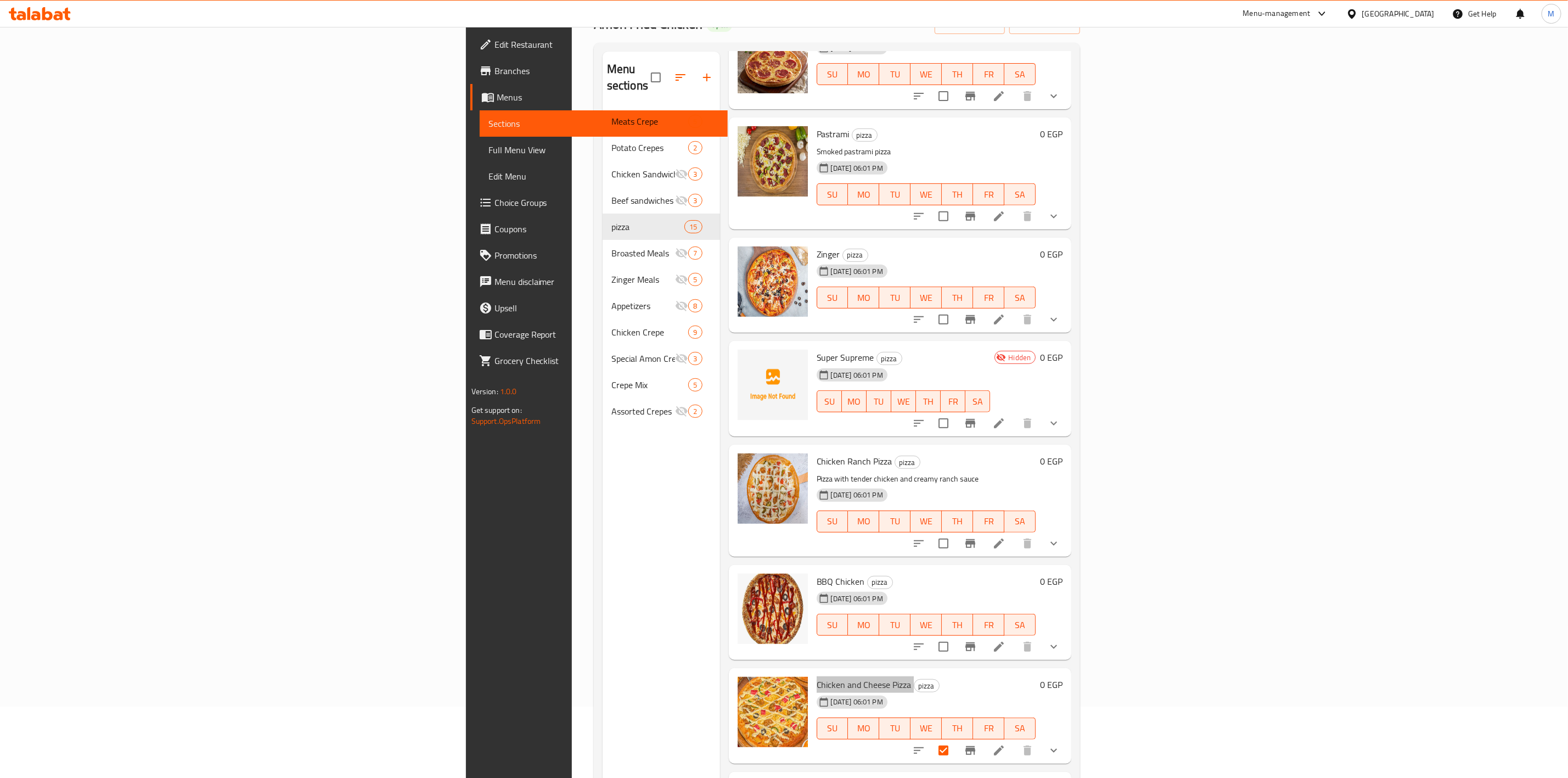
scroll to position [495, 0]
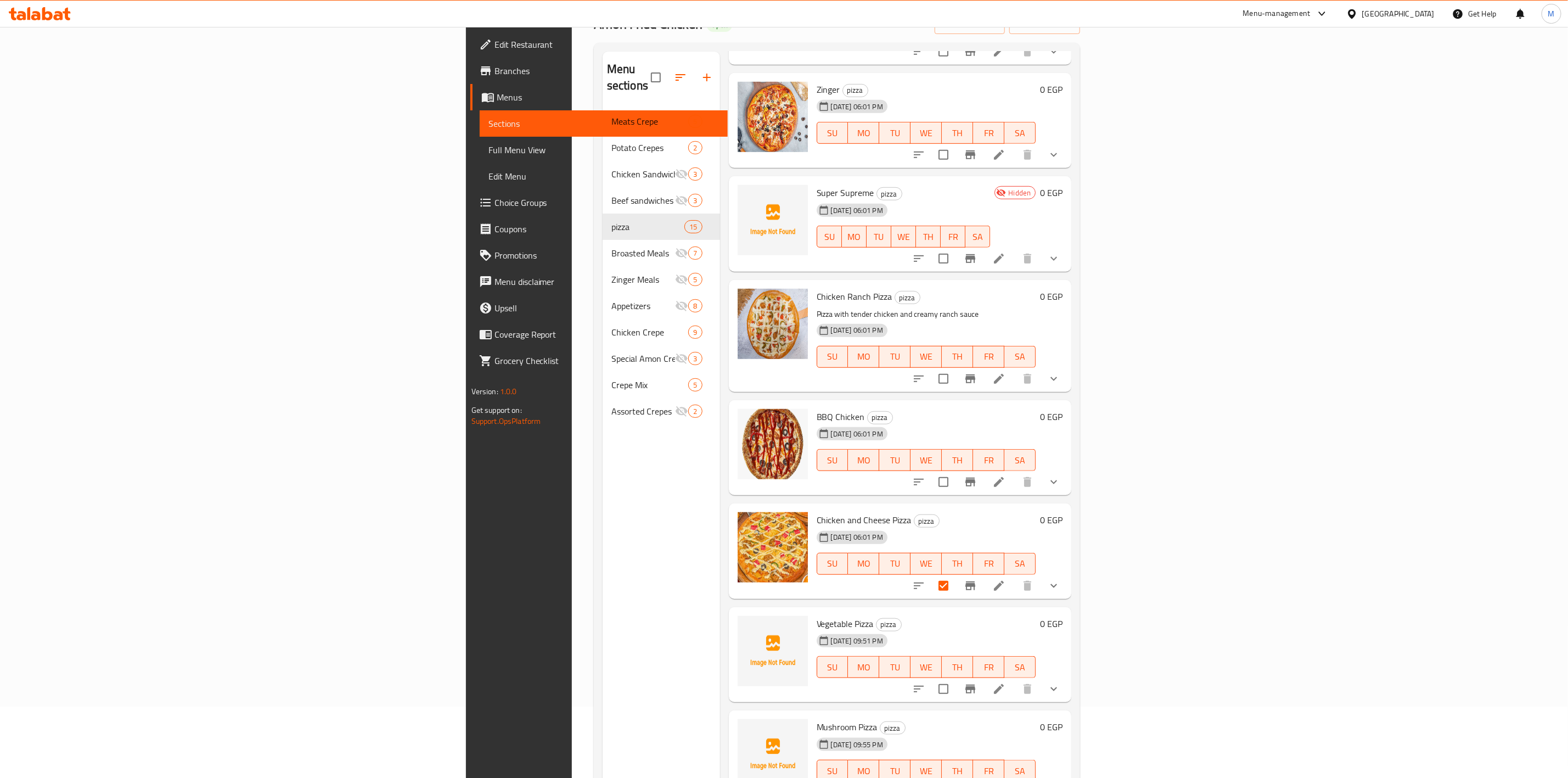
click at [816, 184] on span "Super Supreme" at bounding box center [845, 192] width 58 height 16
copy h6 "Super Supreme"
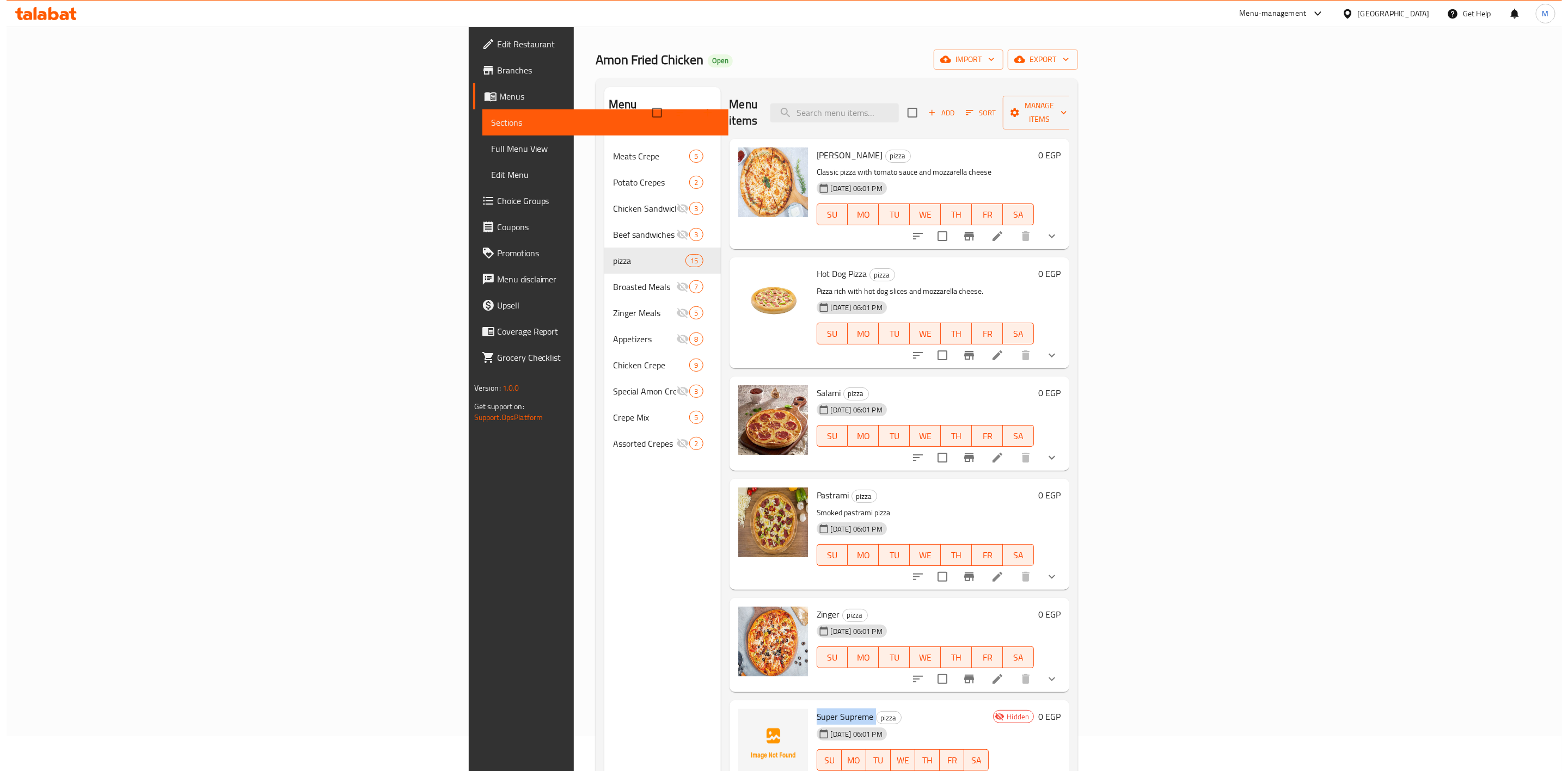
scroll to position [0, 0]
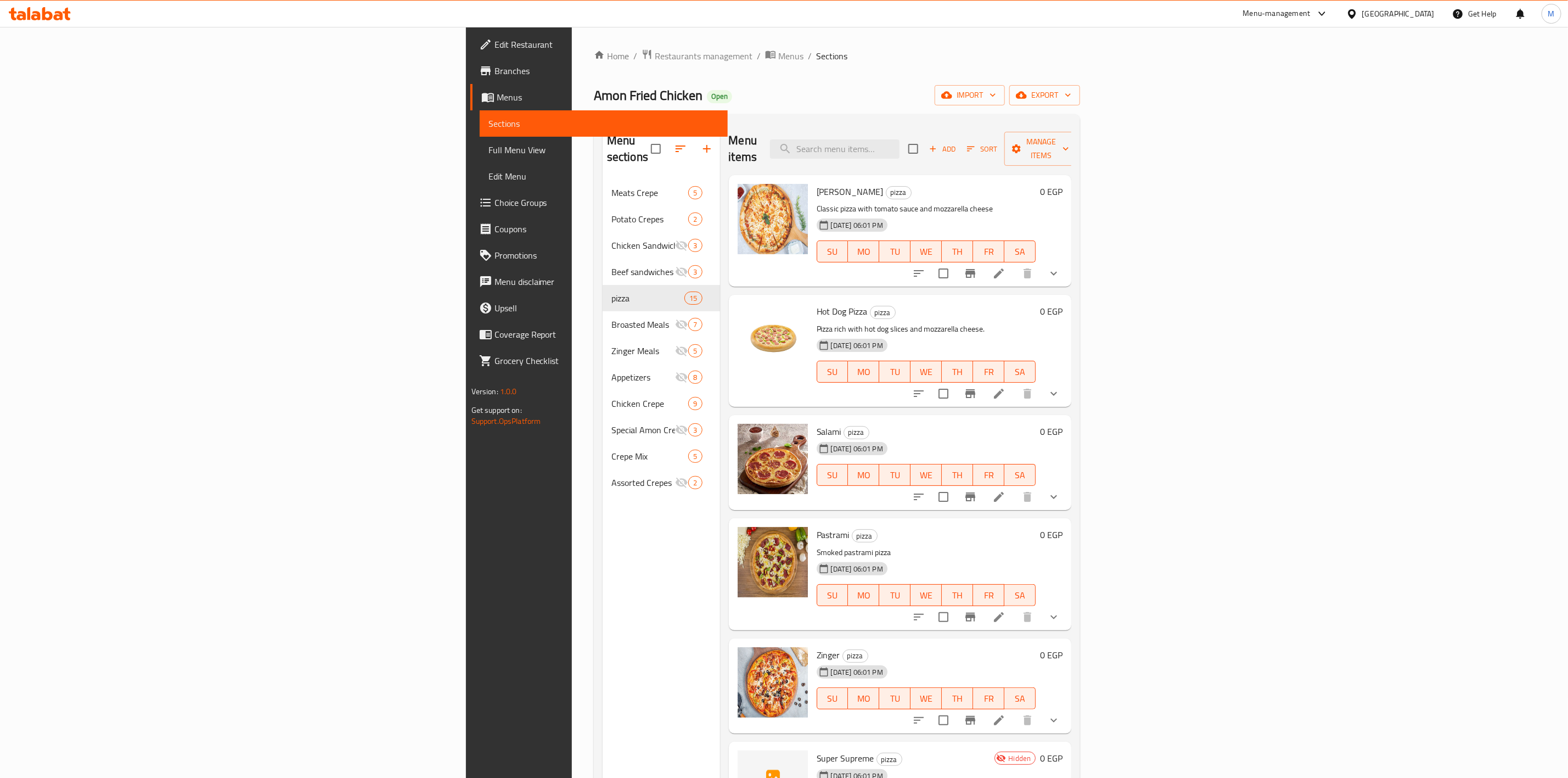
click at [1080, 106] on div "Home / Restaurants management / Menus / Sections Amon Fried Chicken Open import…" at bounding box center [837, 479] width 486 height 861
click at [958, 143] on span "Add" at bounding box center [942, 149] width 30 height 13
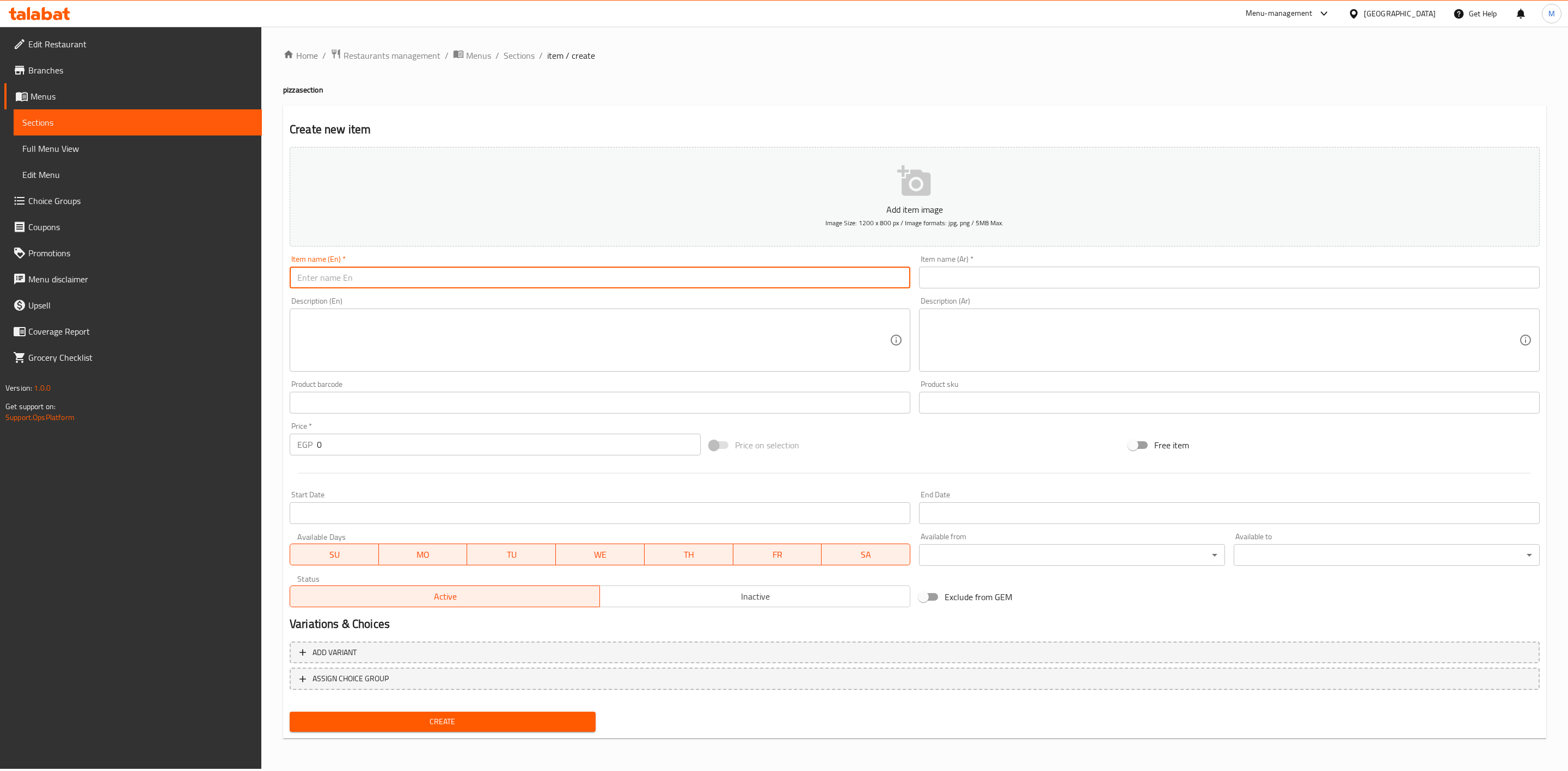
click at [382, 287] on input "text" at bounding box center [600, 277] width 621 height 22
drag, startPoint x: 359, startPoint y: 280, endPoint x: 270, endPoint y: 284, distance: 89.1
click at [270, 284] on div "Home / Restaurants management / Menus / Sections / item / create pizza section …" at bounding box center [914, 398] width 1306 height 743
type input "MIx Cheese"
click at [1052, 268] on input "text" at bounding box center [1229, 277] width 621 height 22
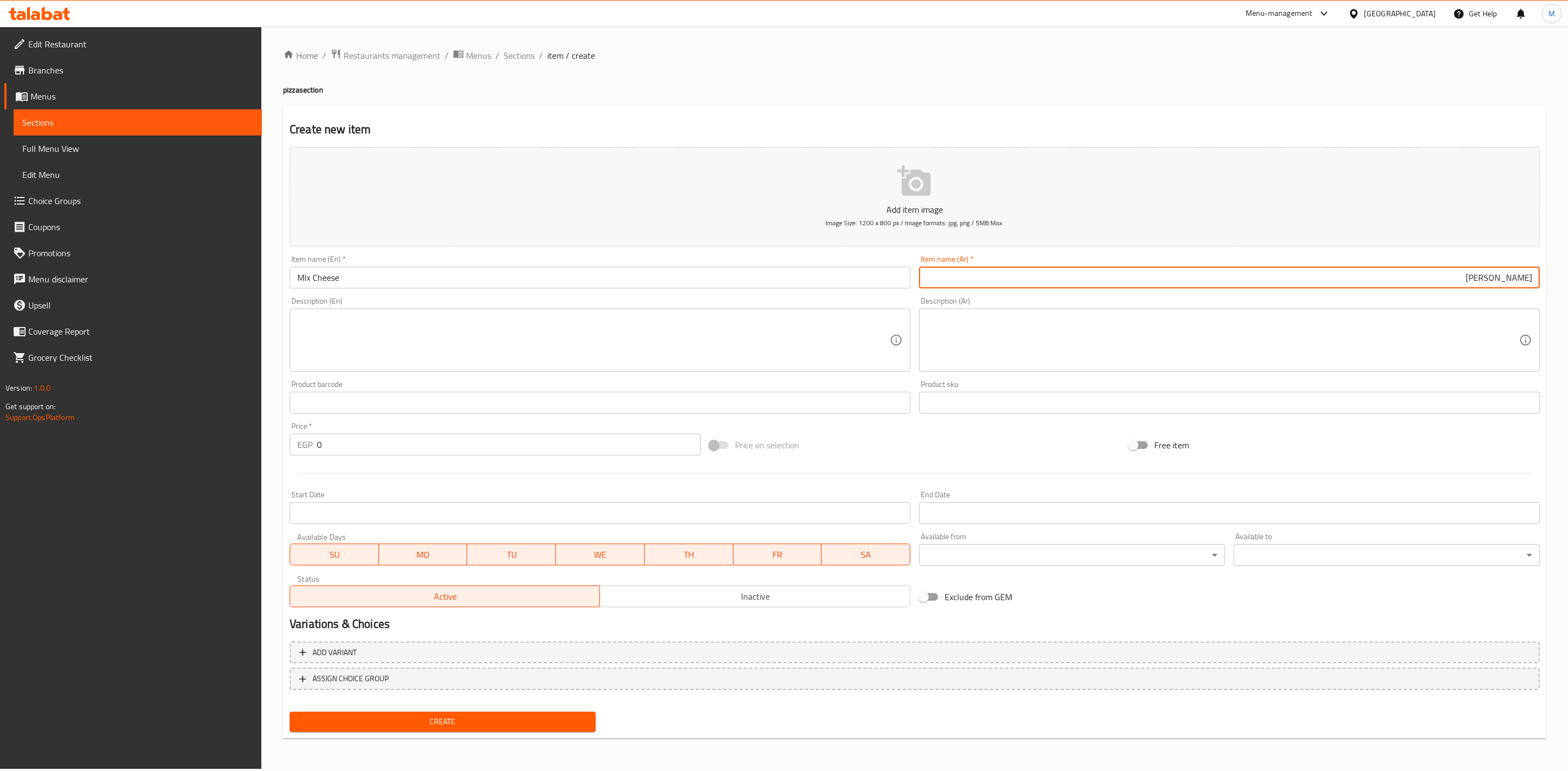
type input "[PERSON_NAME]"
drag, startPoint x: 526, startPoint y: 712, endPoint x: 526, endPoint y: 701, distance: 11.0
click at [526, 712] on button "Create" at bounding box center [443, 722] width 306 height 20
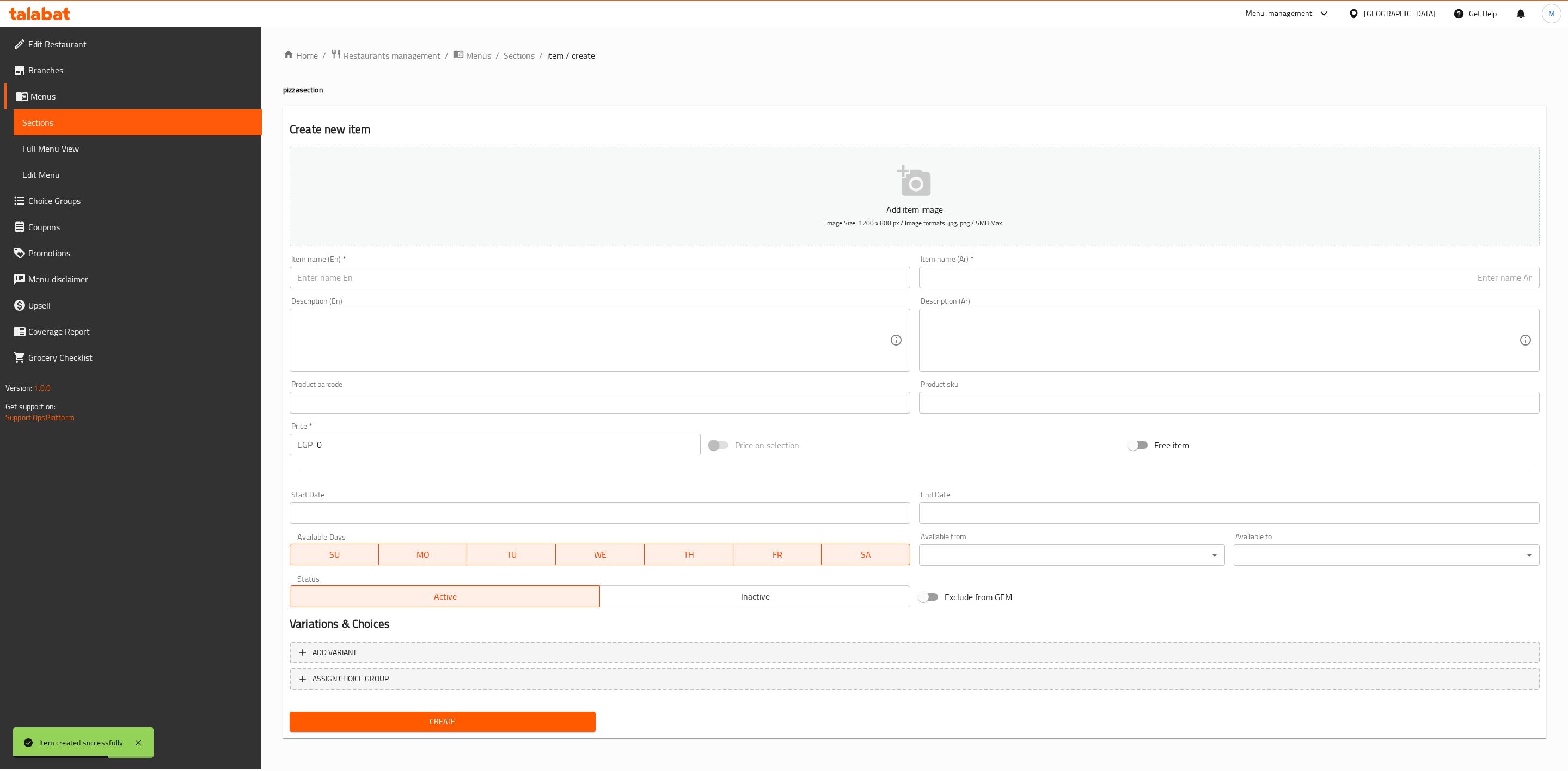
click at [356, 282] on input "text" at bounding box center [600, 277] width 621 height 22
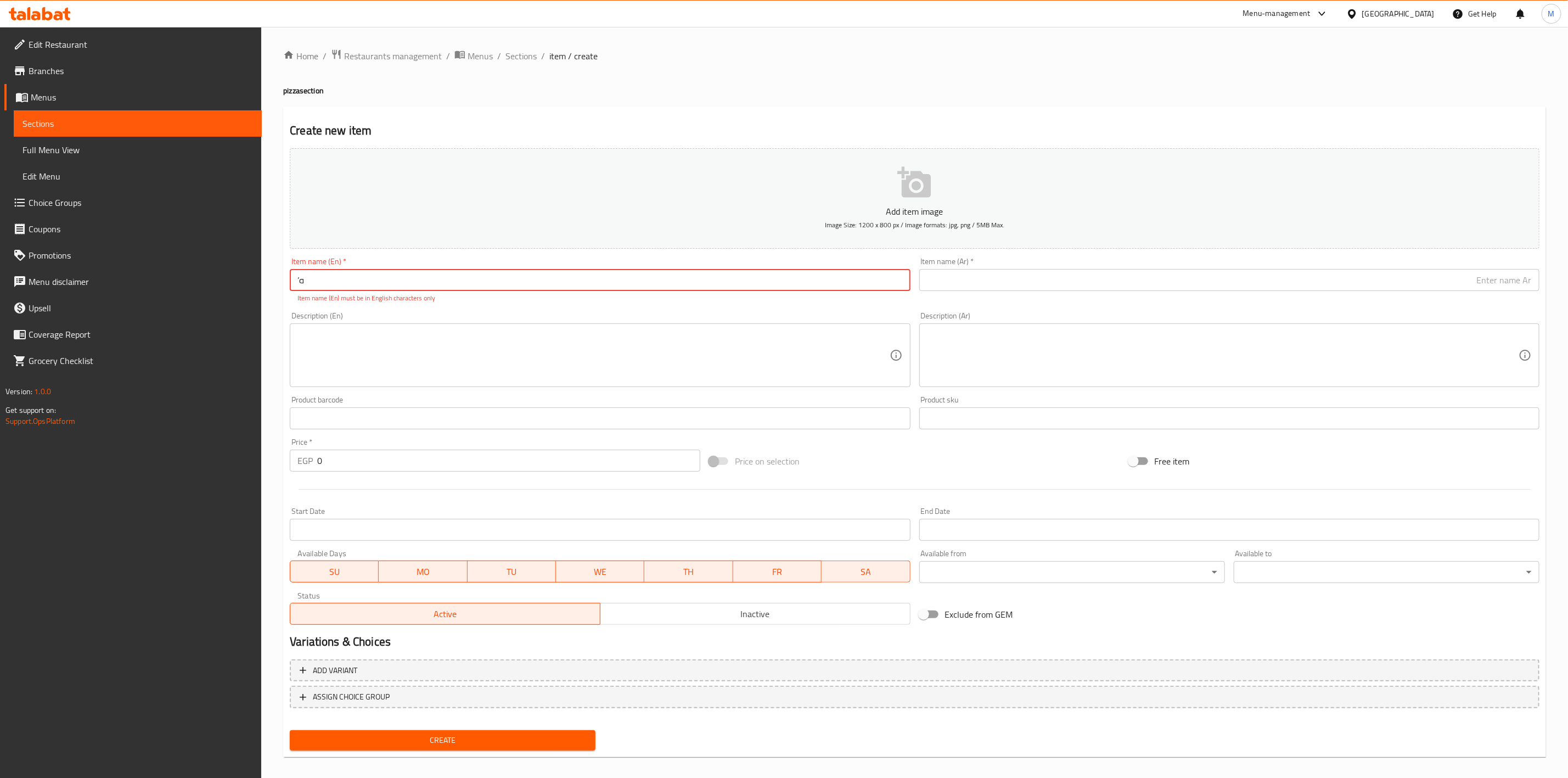
type input "’"
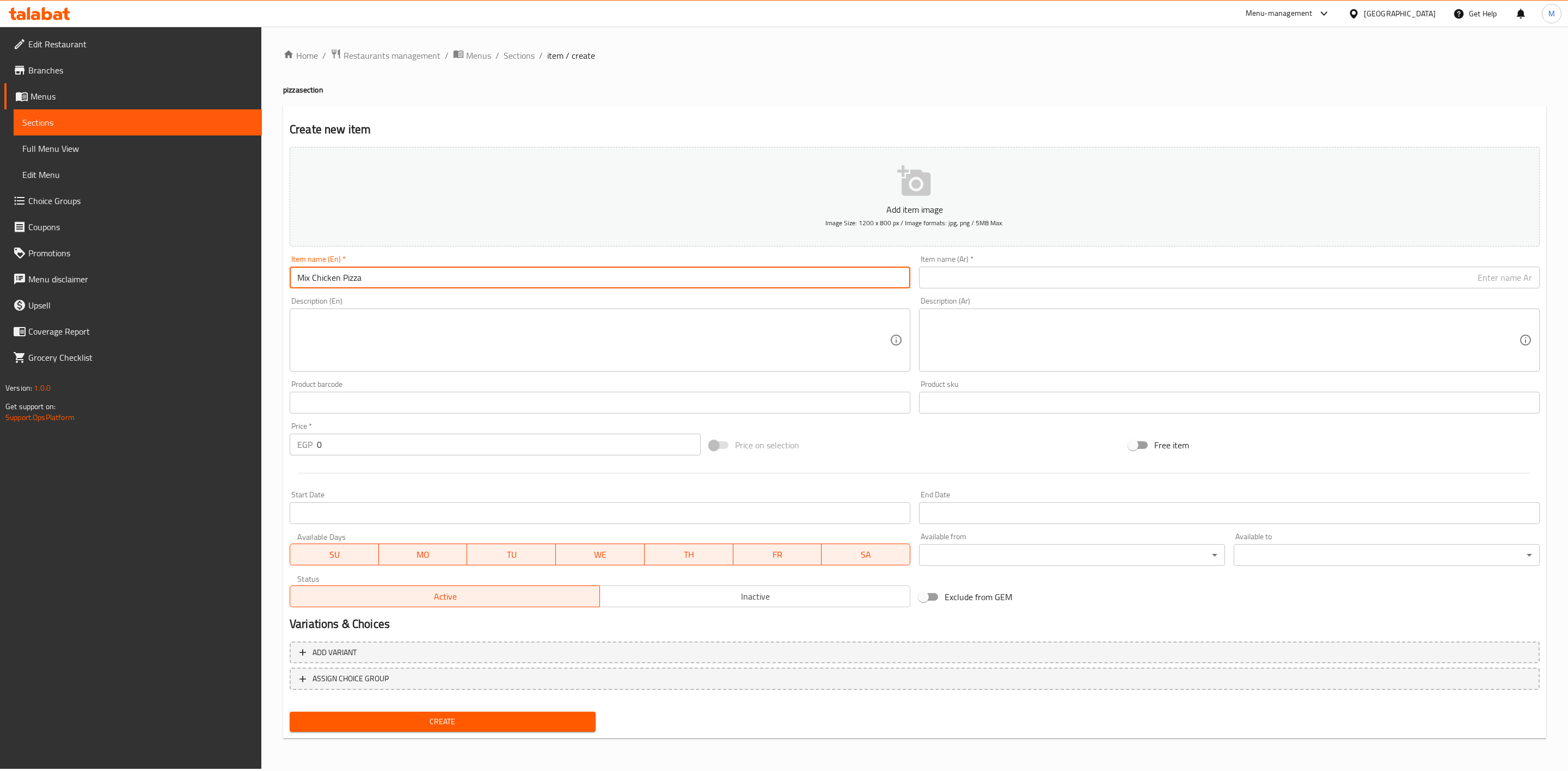
type input "Mix Chicken Pizza"
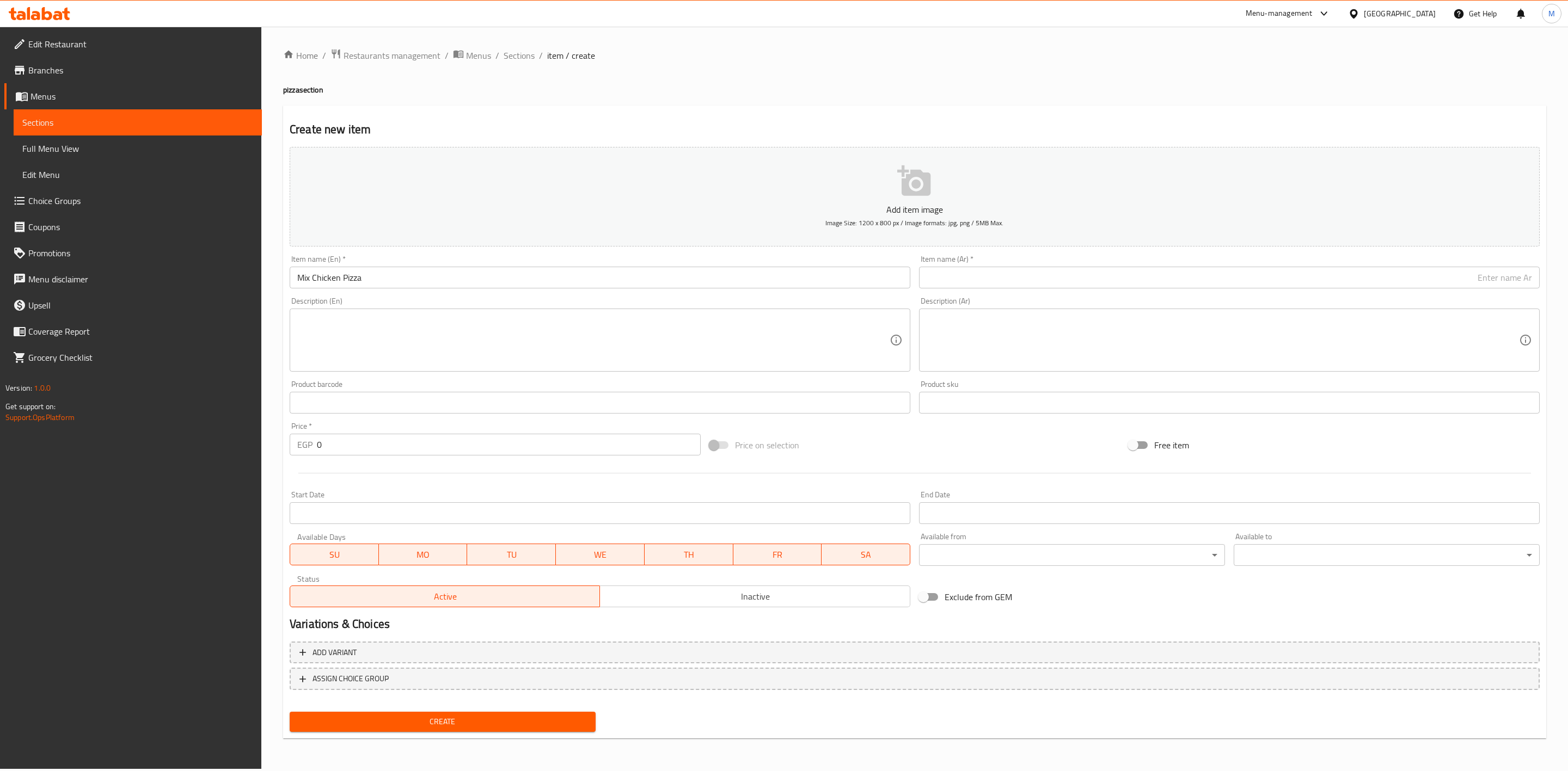
drag, startPoint x: 1133, startPoint y: 295, endPoint x: 1141, endPoint y: 278, distance: 18.8
click at [1138, 282] on div "Add item image Image Size: 1200 x 800 px / Image formats: jpg, png / 5MB Max. I…" at bounding box center [914, 377] width 1259 height 469
click at [1141, 278] on input "text" at bounding box center [1229, 277] width 621 height 22
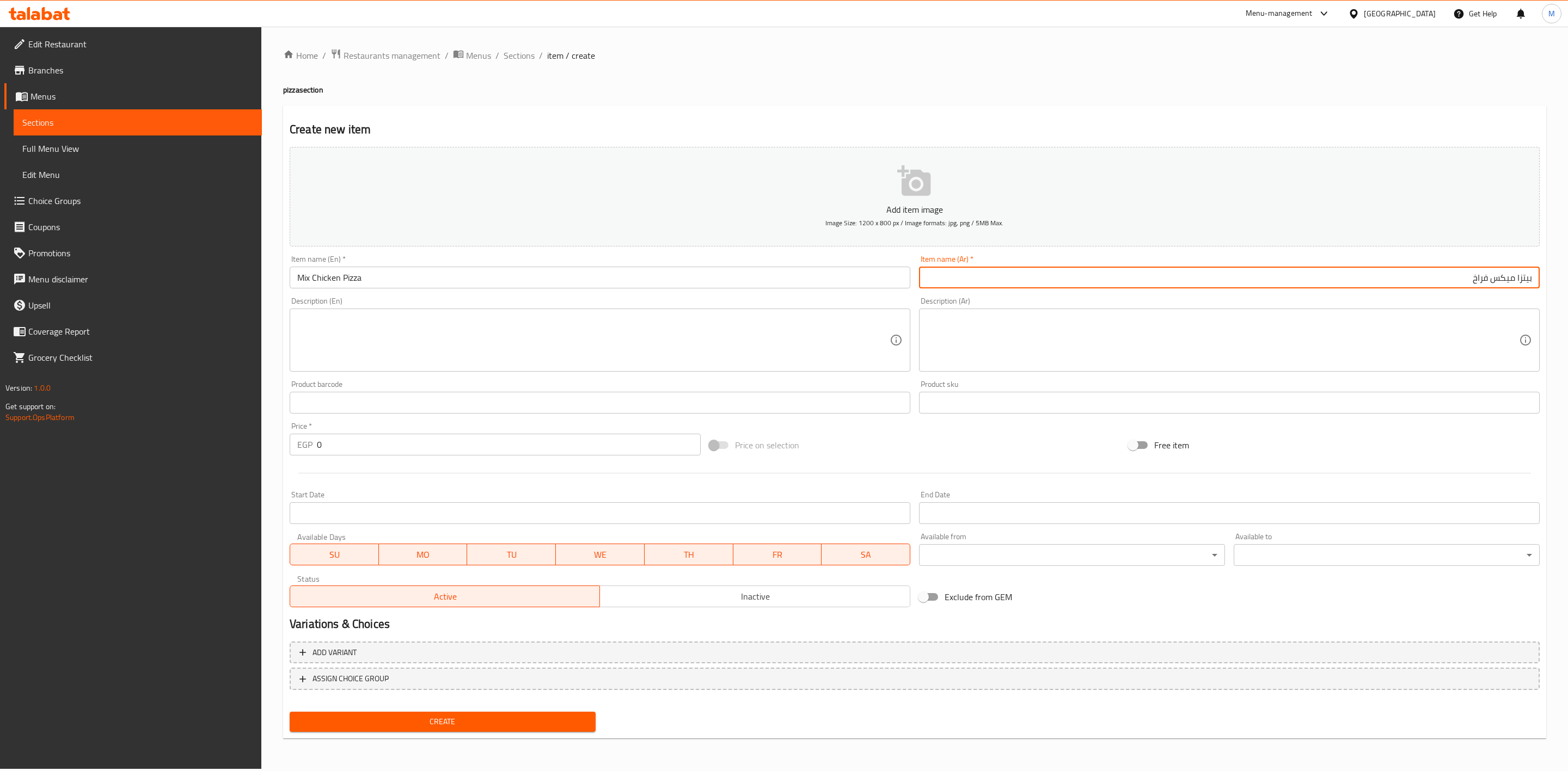
type input "بيتزا ميكس فراخ"
click at [539, 717] on span "Create" at bounding box center [443, 722] width 288 height 14
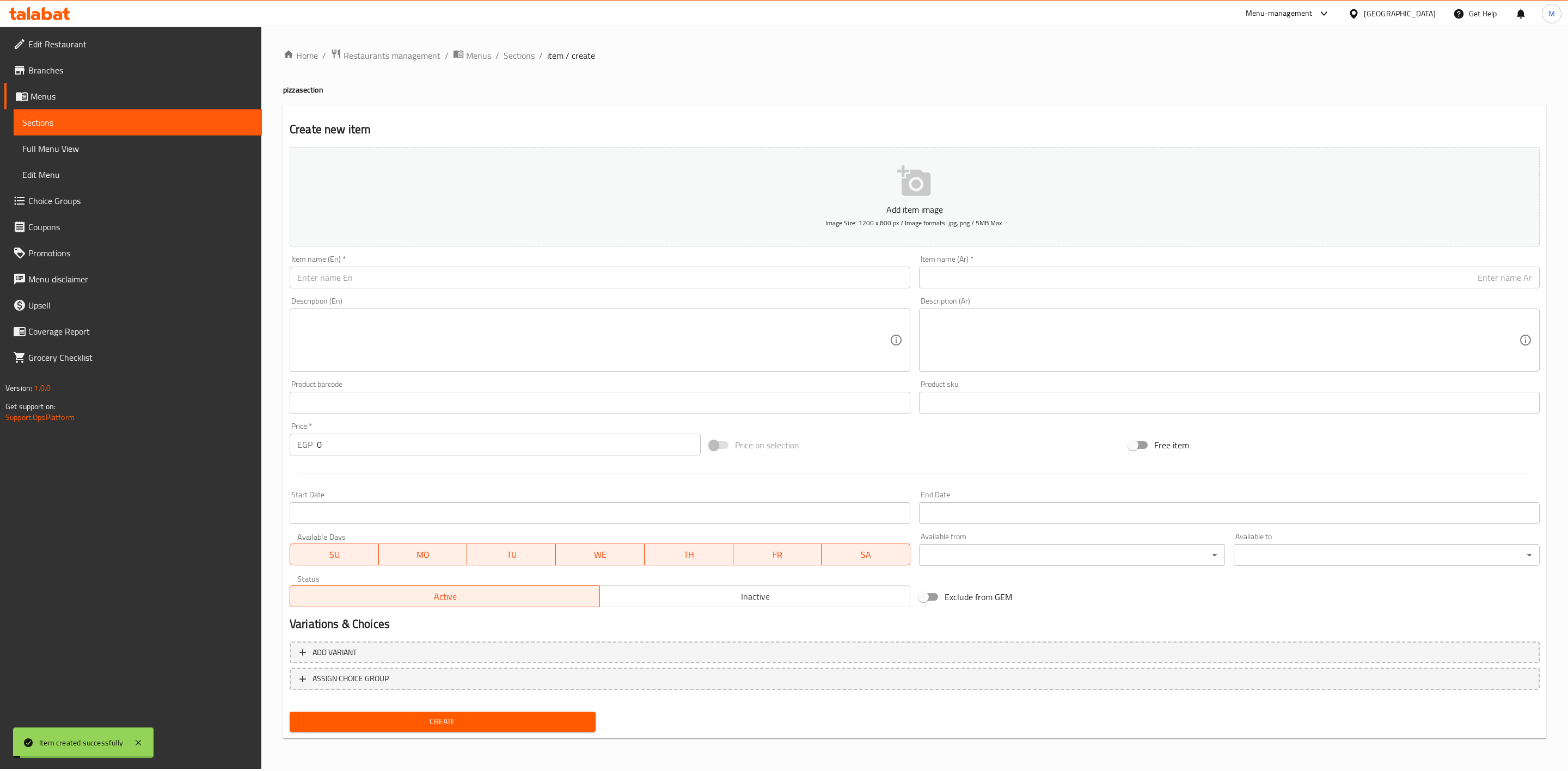
click at [435, 278] on input "text" at bounding box center [600, 277] width 621 height 22
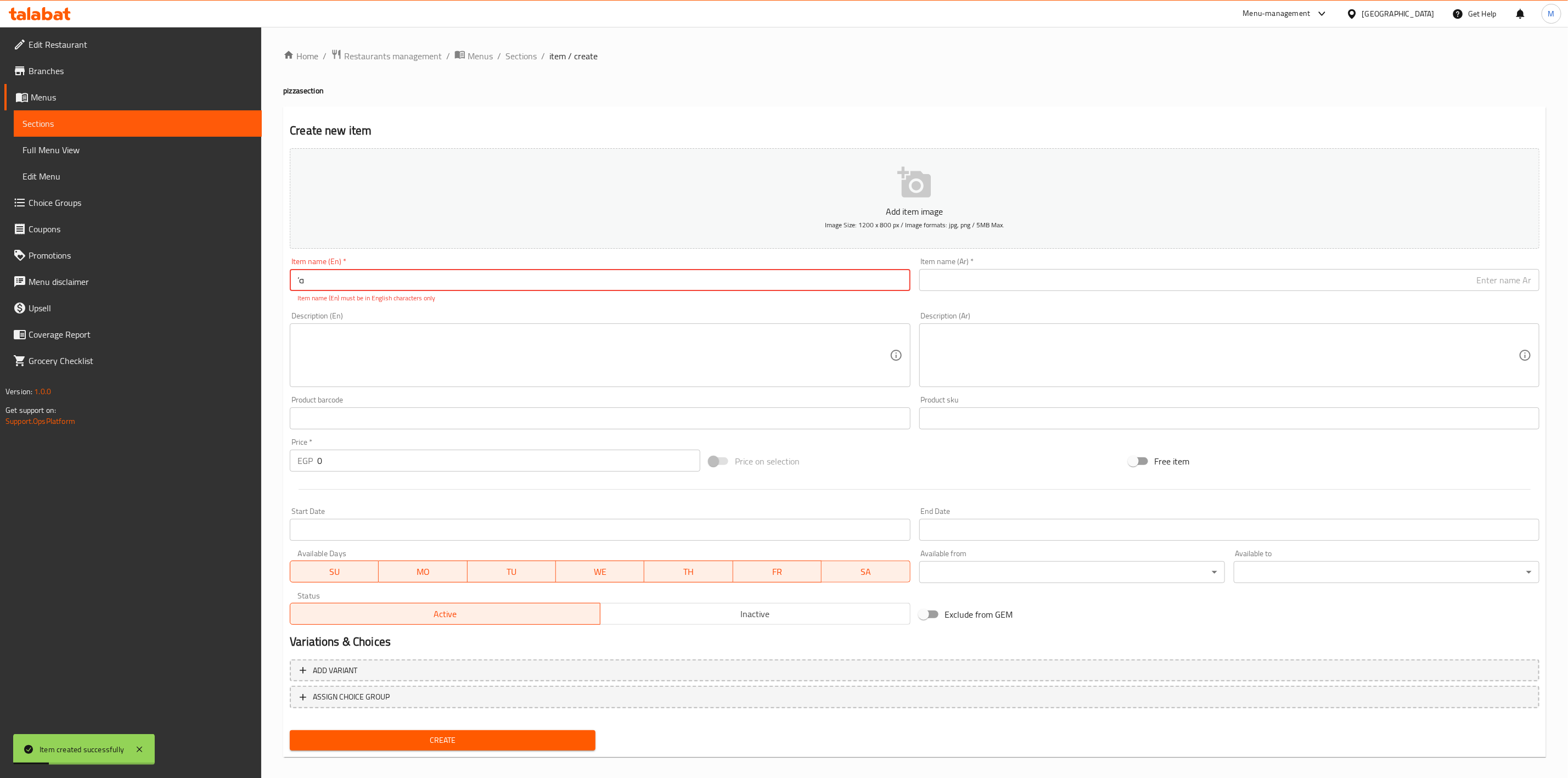
type input "’"
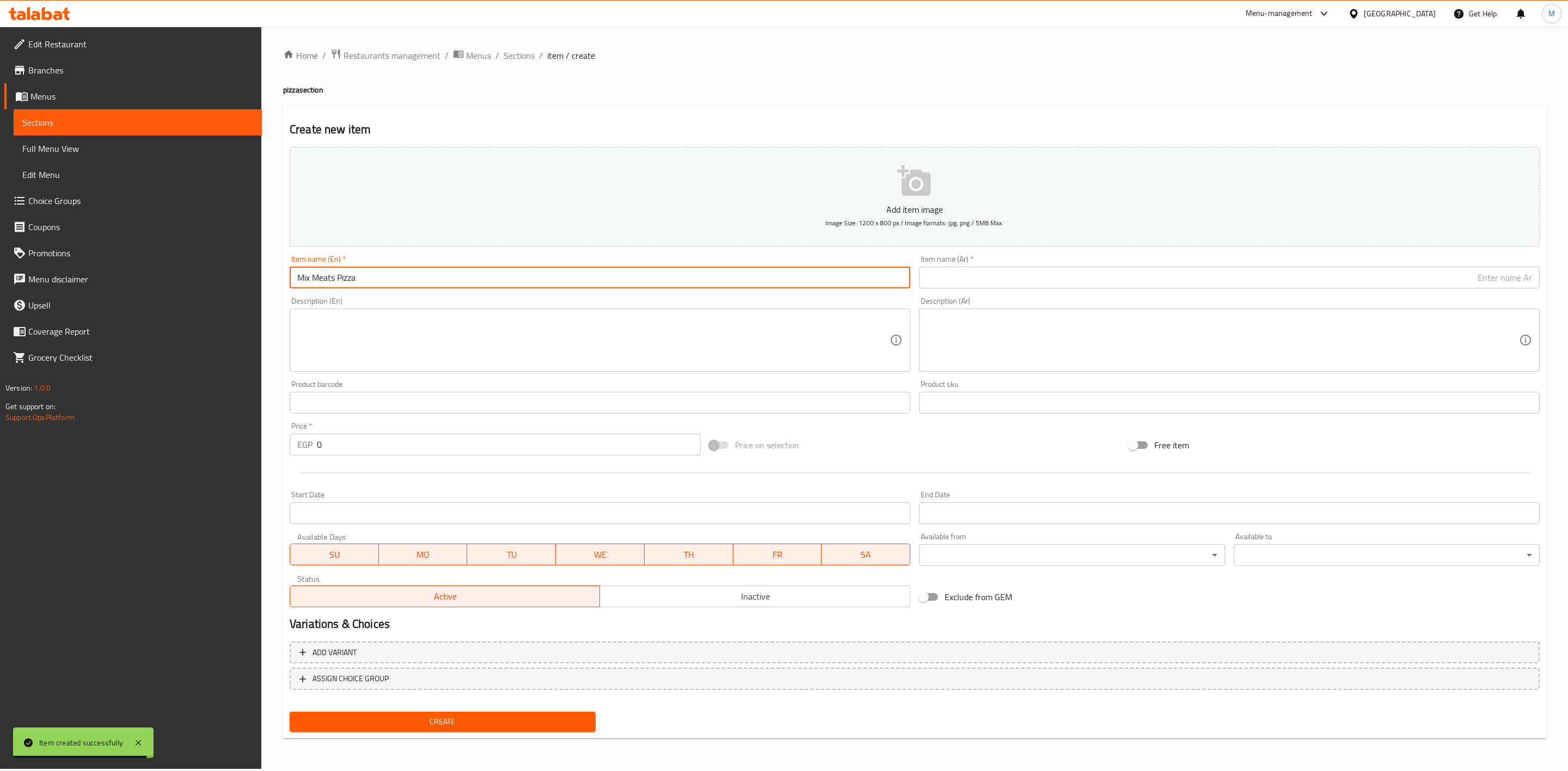
type input "Mix Meats Pizza"
click at [1044, 277] on input "text" at bounding box center [1229, 277] width 621 height 22
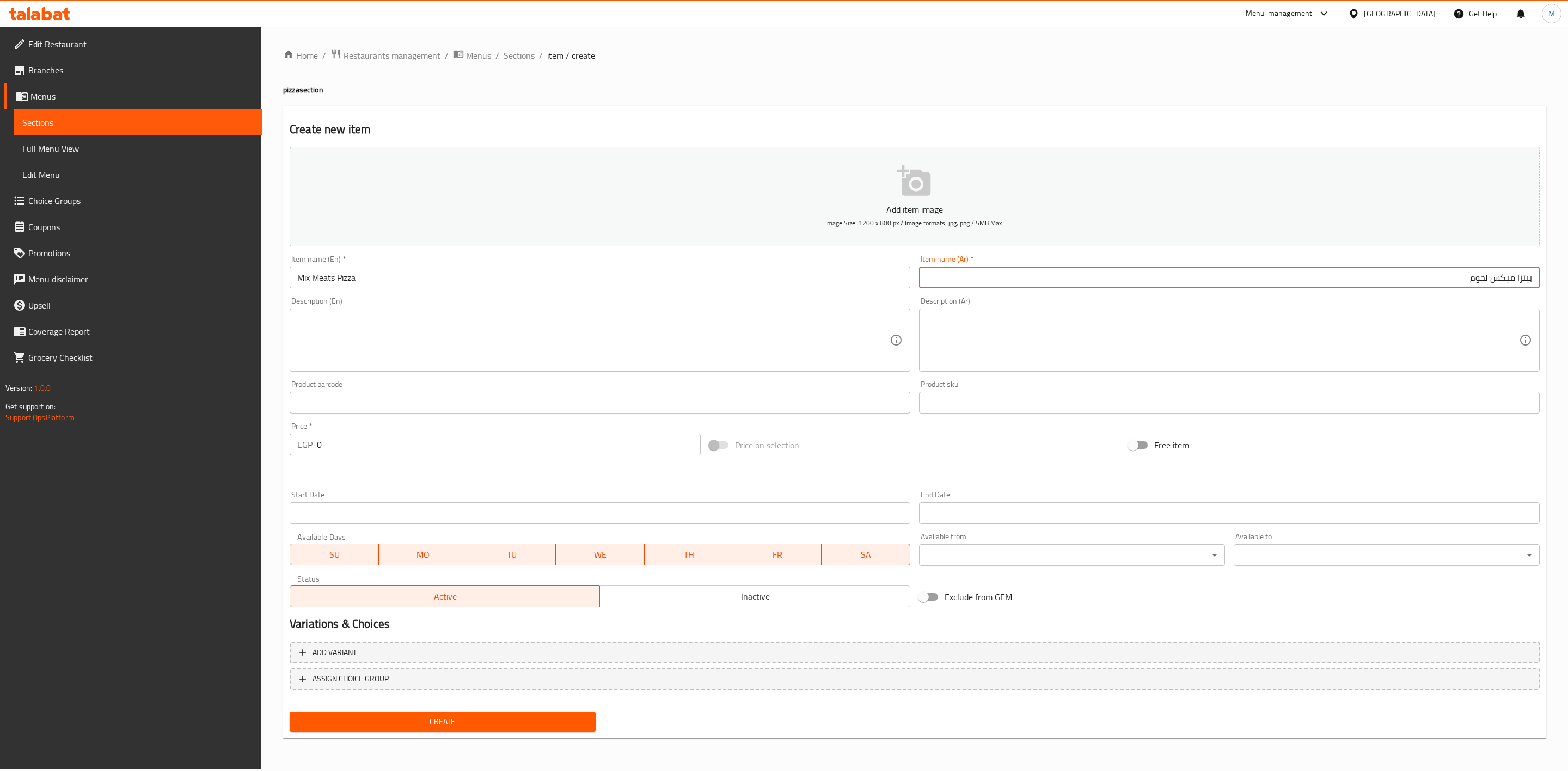
type input "بيتزا ميكس لحوم"
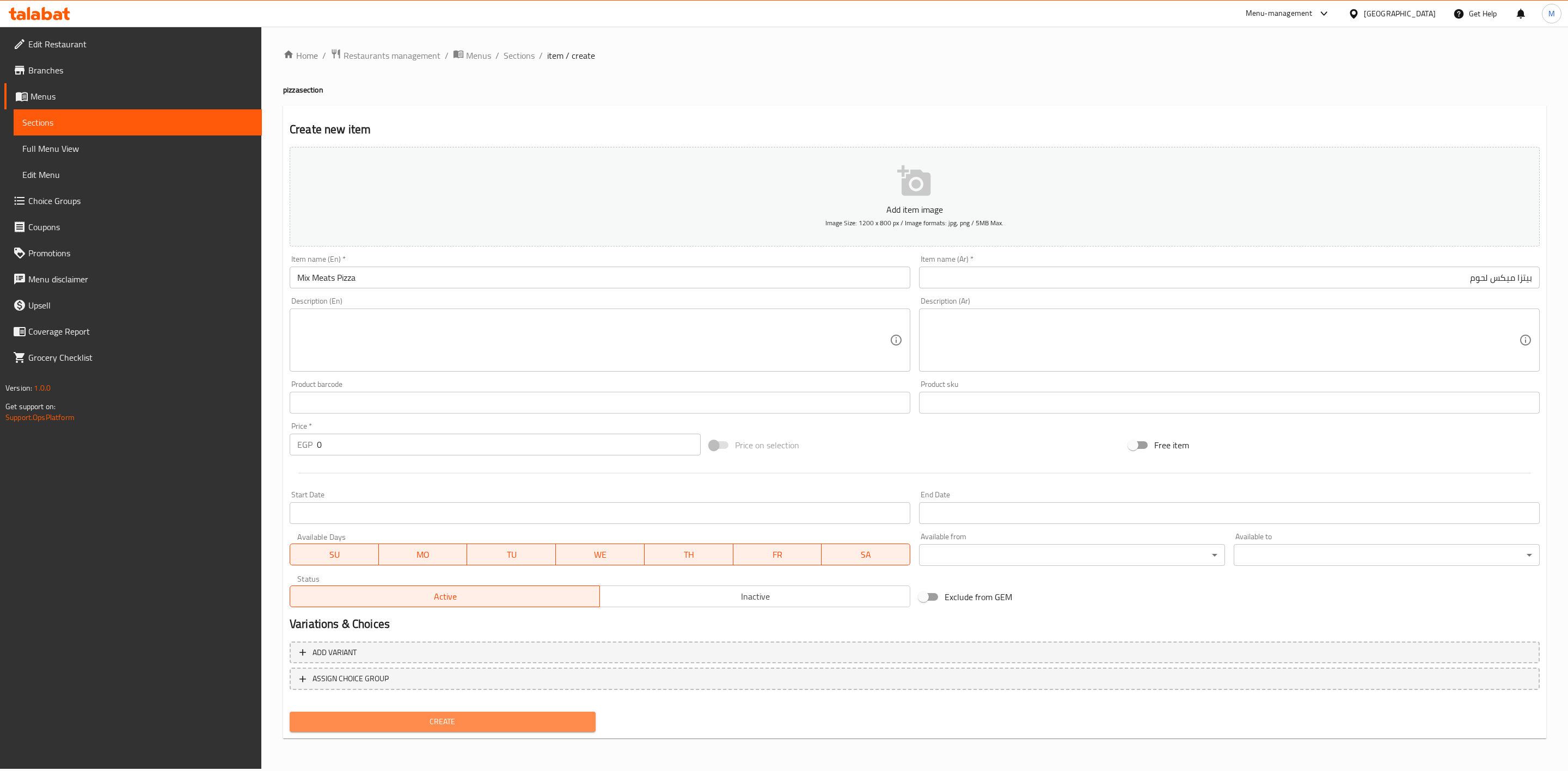
click at [573, 724] on span "Create" at bounding box center [443, 722] width 288 height 14
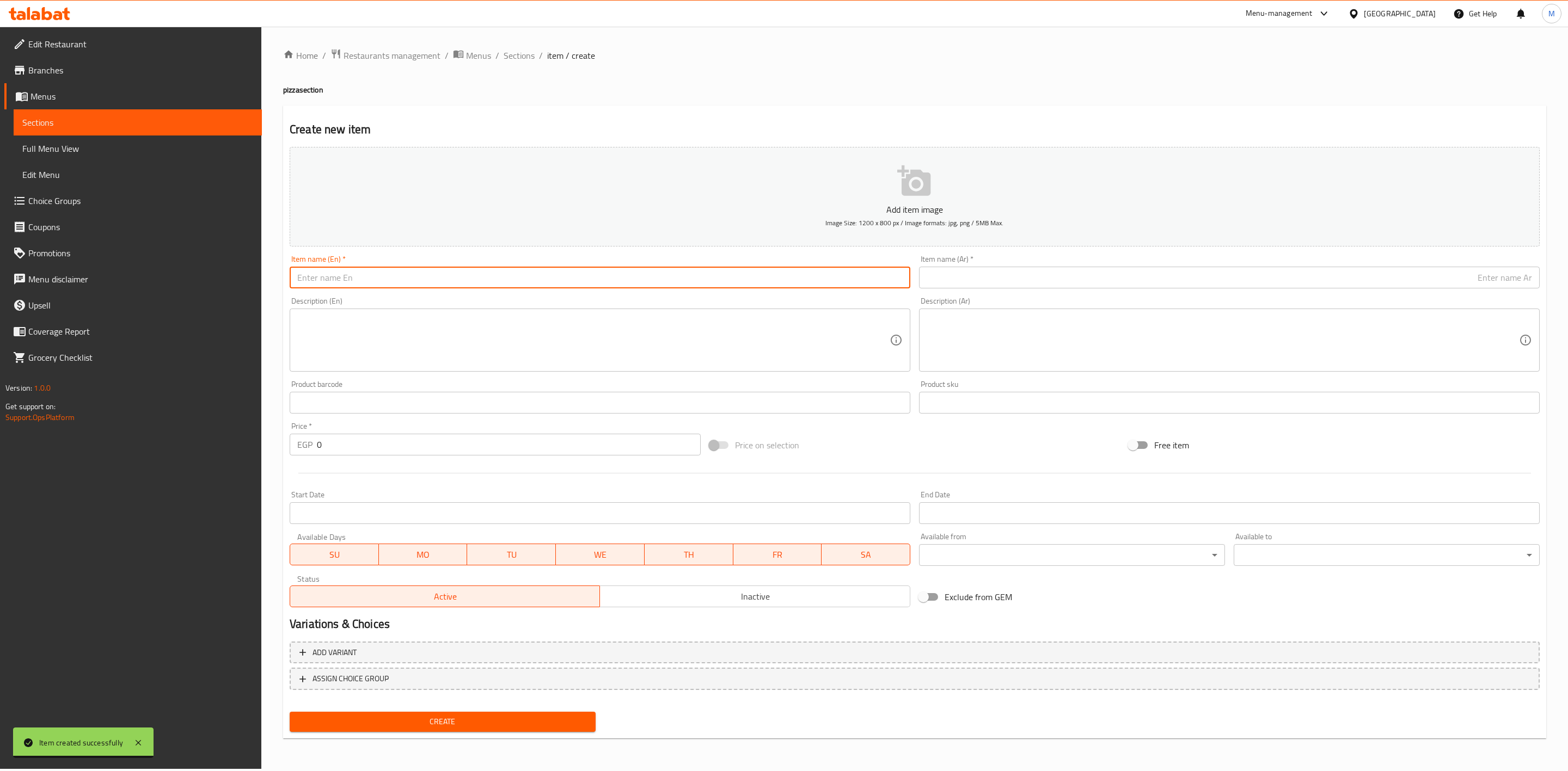
click at [516, 275] on input "text" at bounding box center [600, 277] width 621 height 22
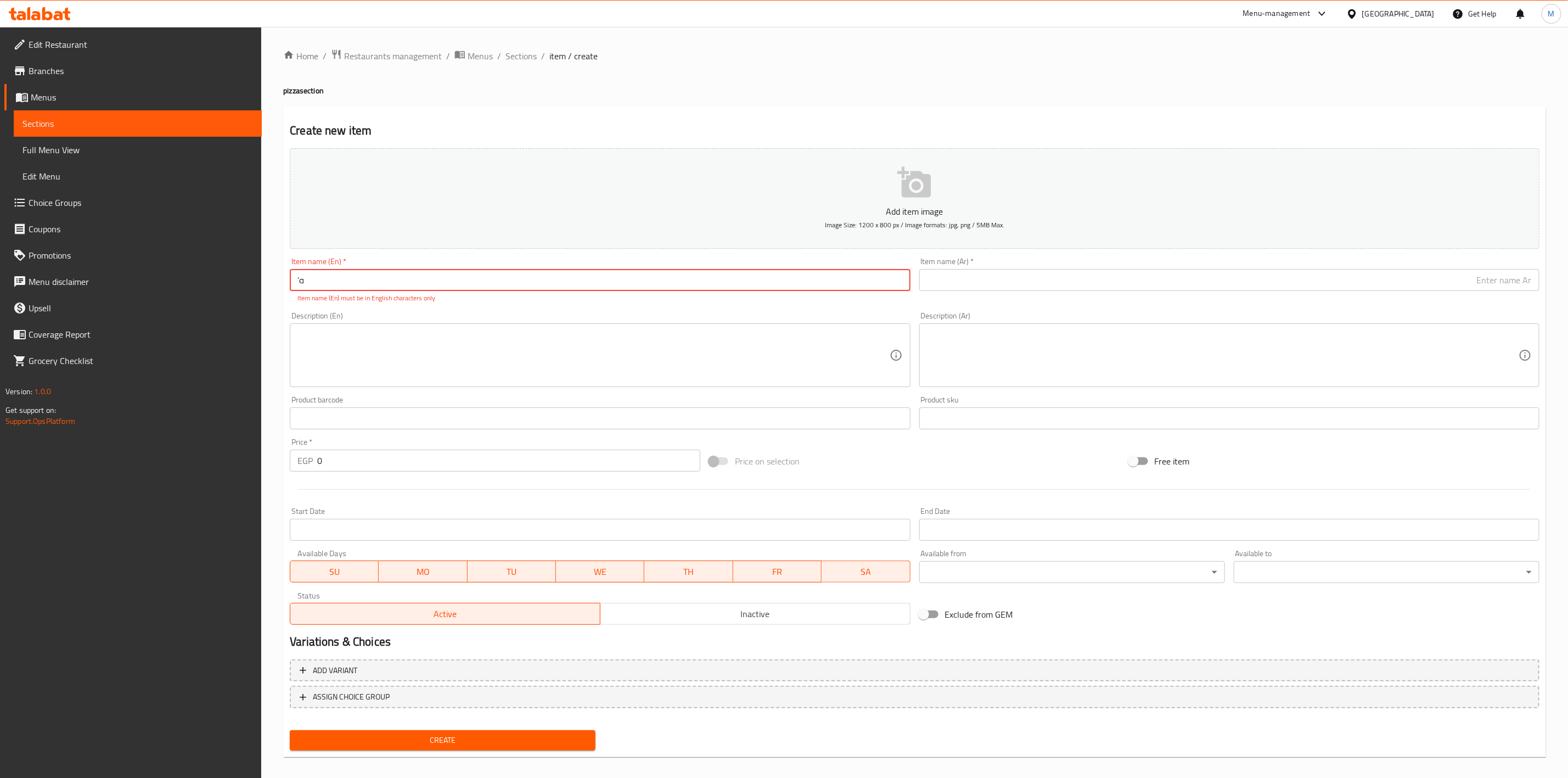
type input "’"
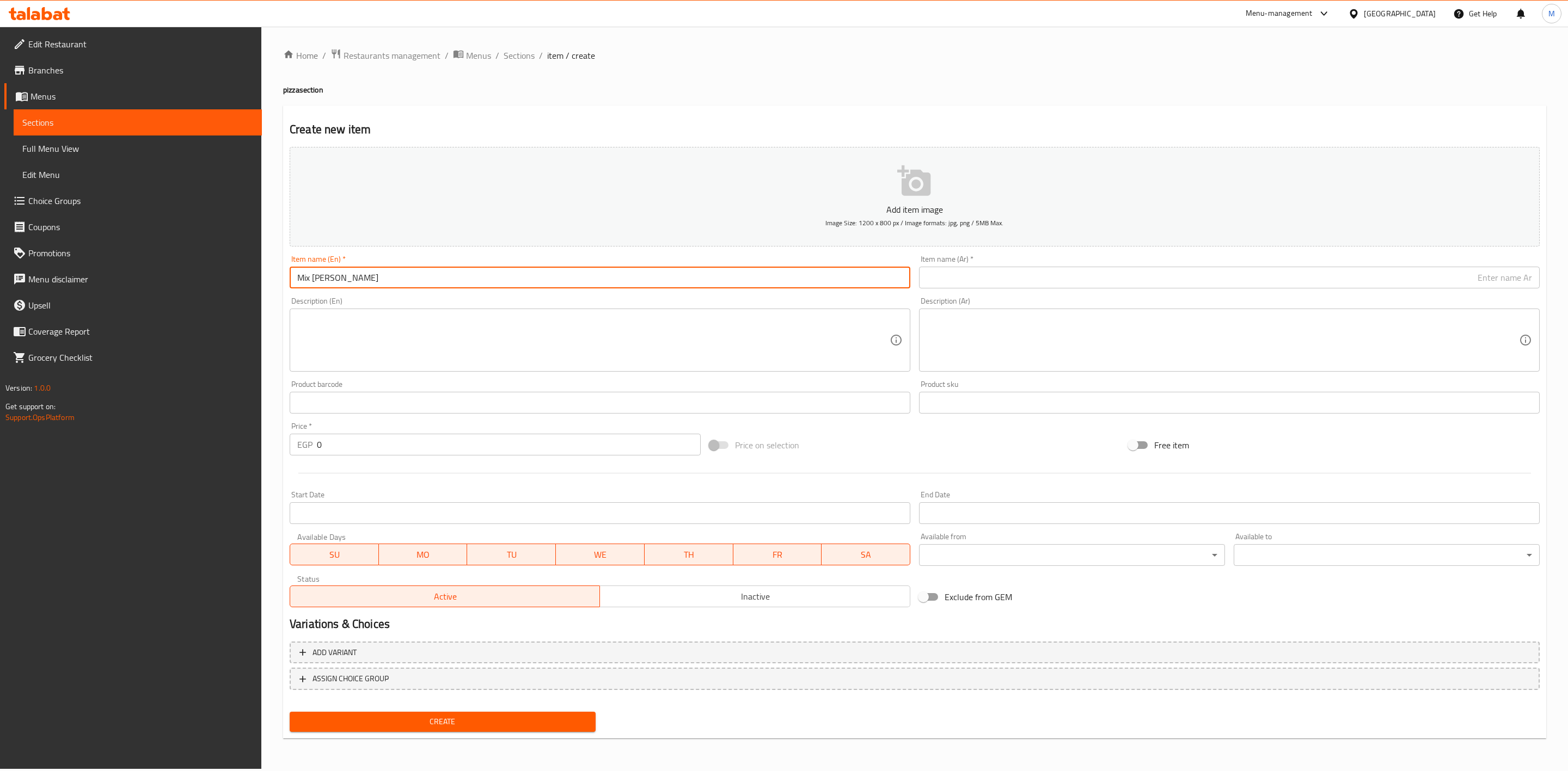
type input "Mix [PERSON_NAME]"
click at [1071, 281] on input "text" at bounding box center [1229, 277] width 621 height 22
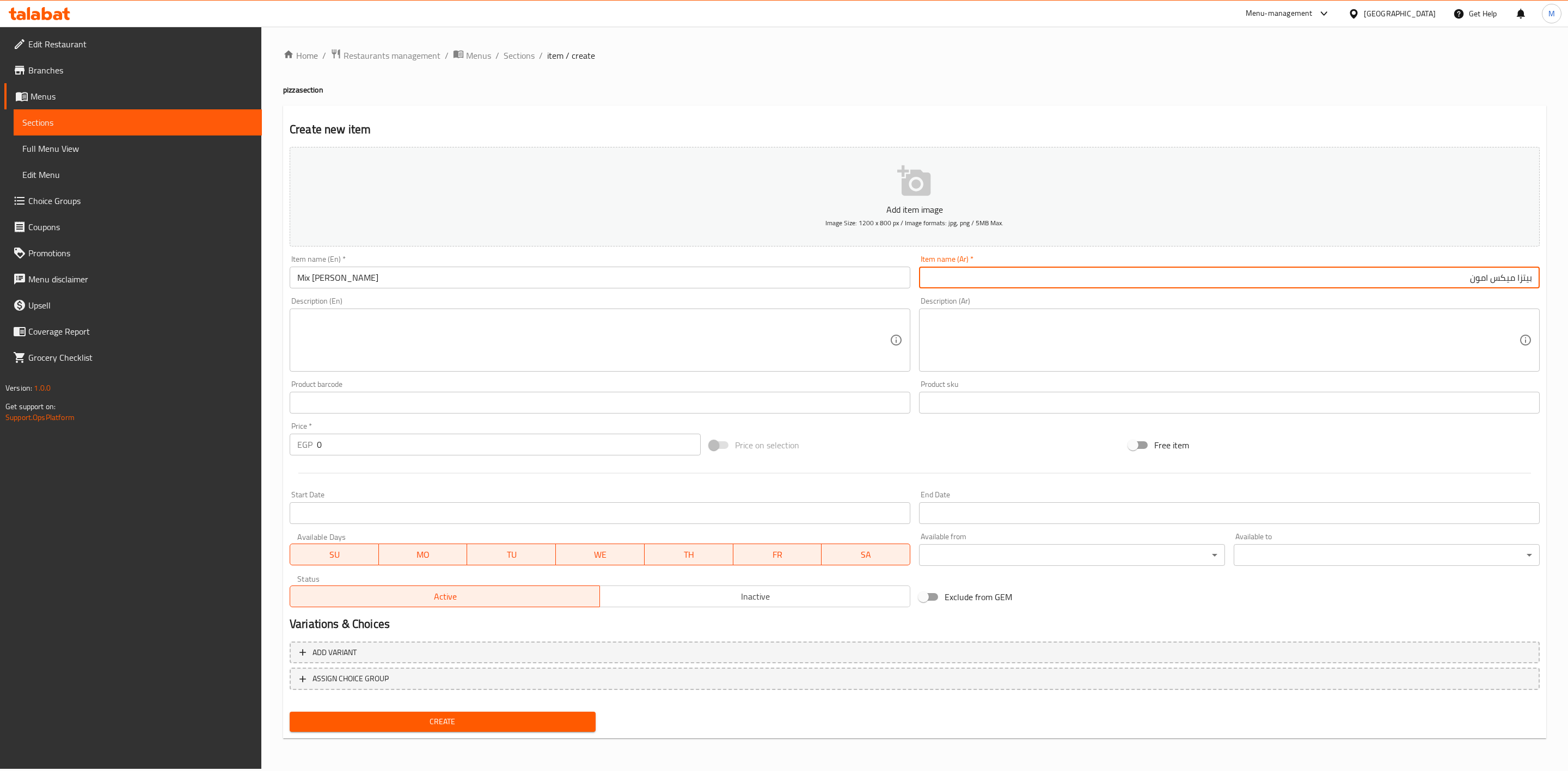
type input "بيتزا ميكس امون"
drag, startPoint x: 504, startPoint y: 717, endPoint x: 506, endPoint y: 650, distance: 67.0
click at [504, 717] on span "Create" at bounding box center [443, 722] width 288 height 14
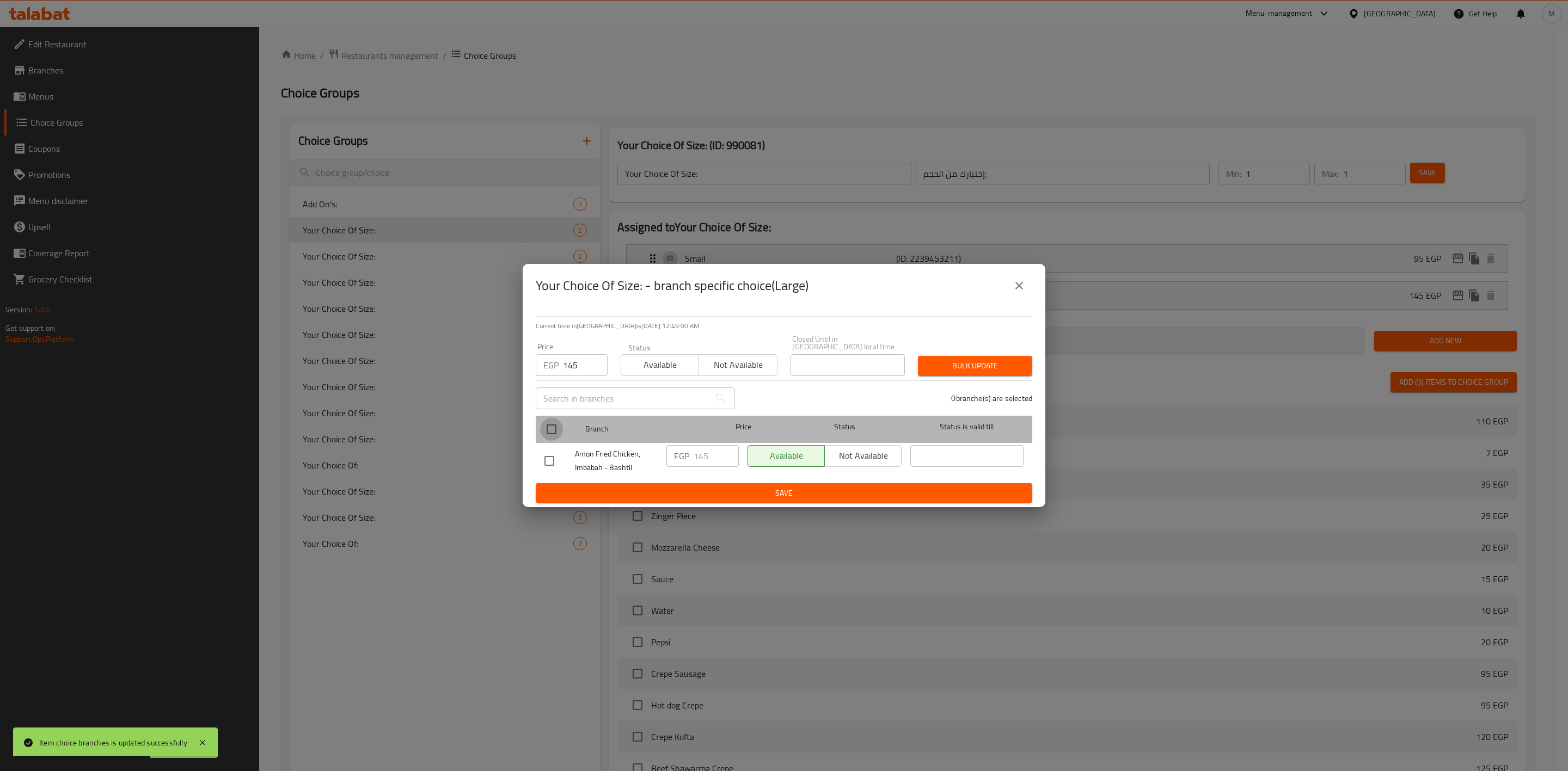
click at [552, 427] on input "checkbox" at bounding box center [551, 429] width 23 height 23
checkbox input "true"
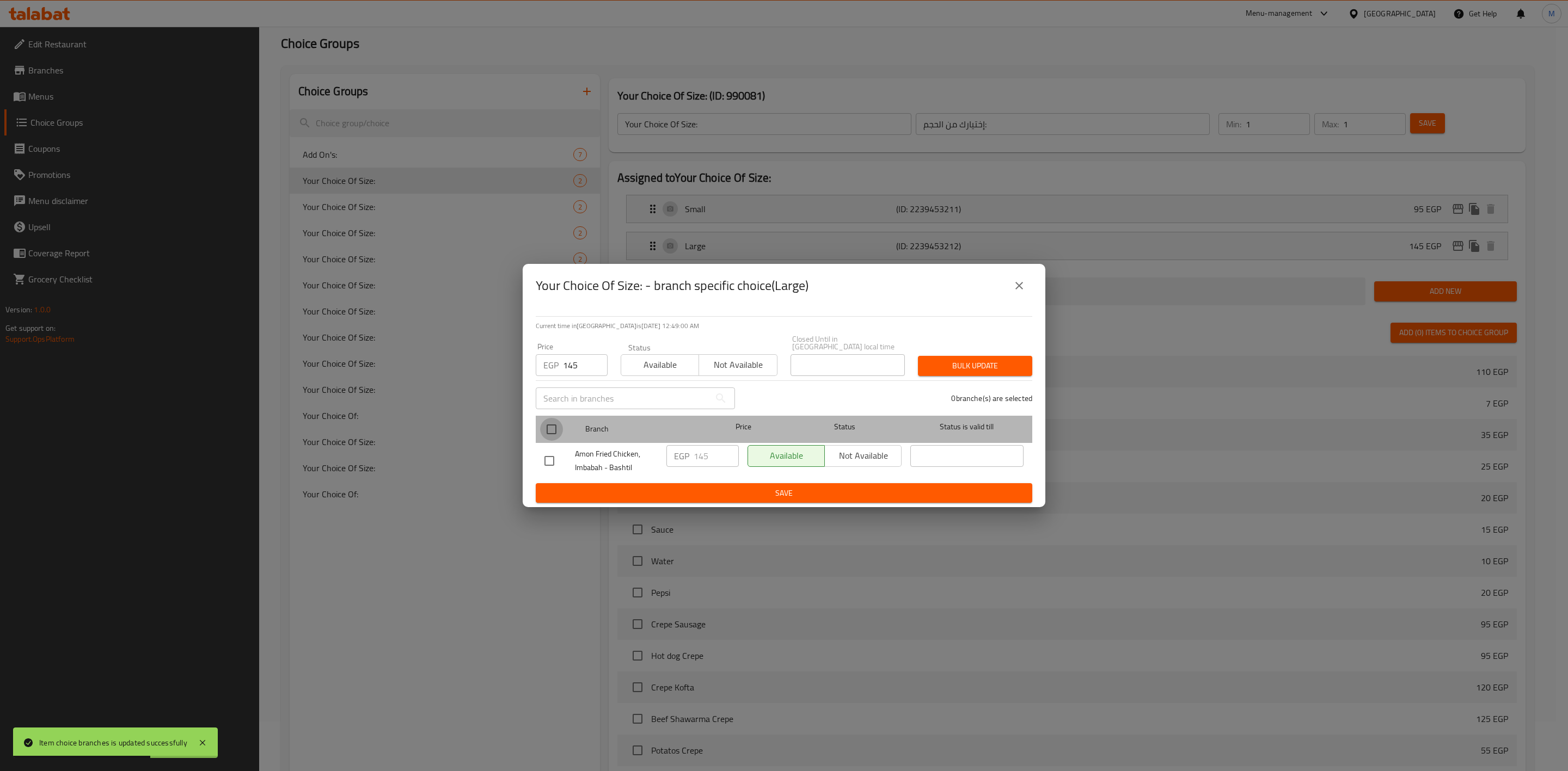
scroll to position [50, 0]
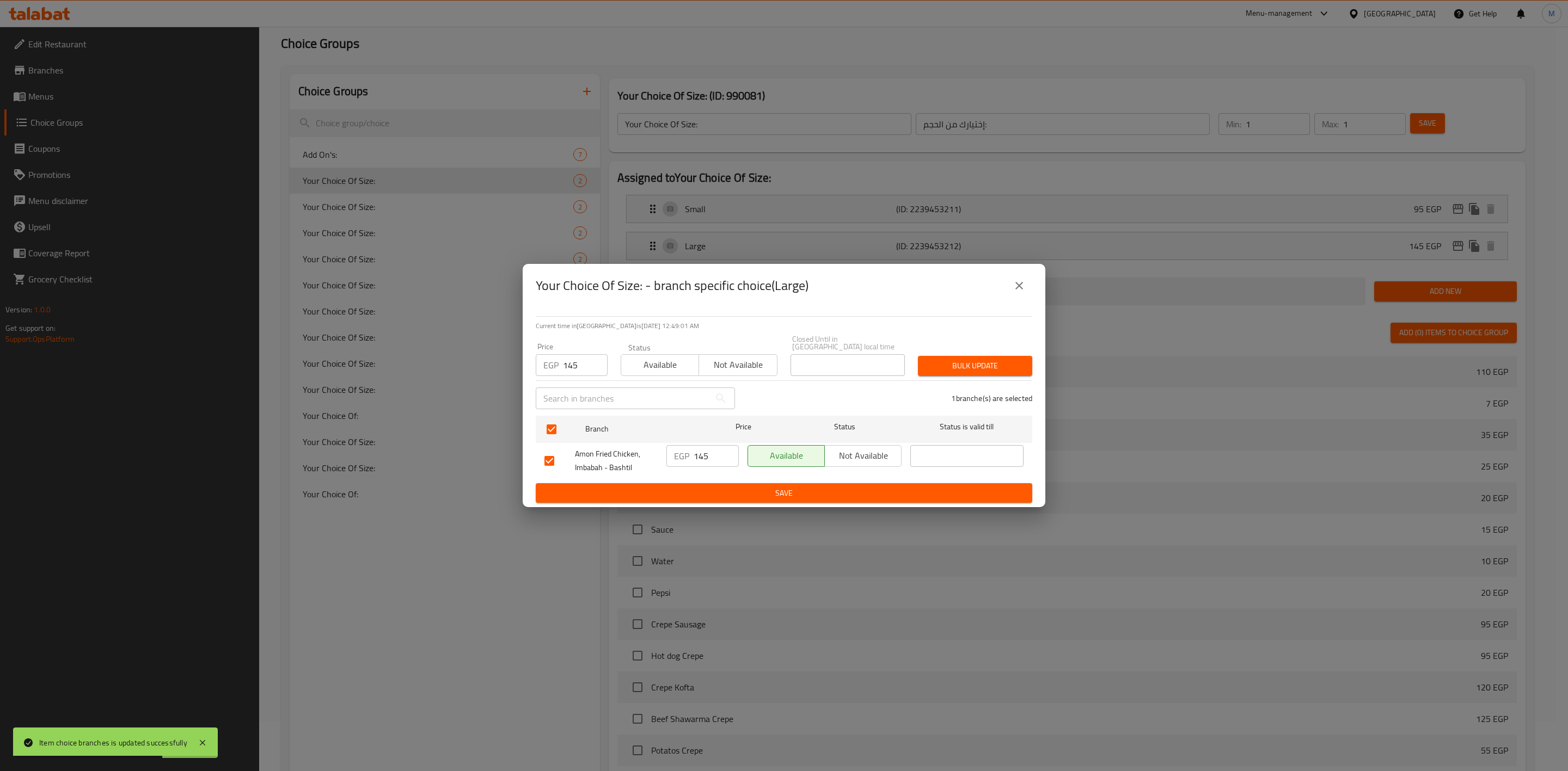
click at [972, 359] on span "Bulk update" at bounding box center [975, 365] width 97 height 14
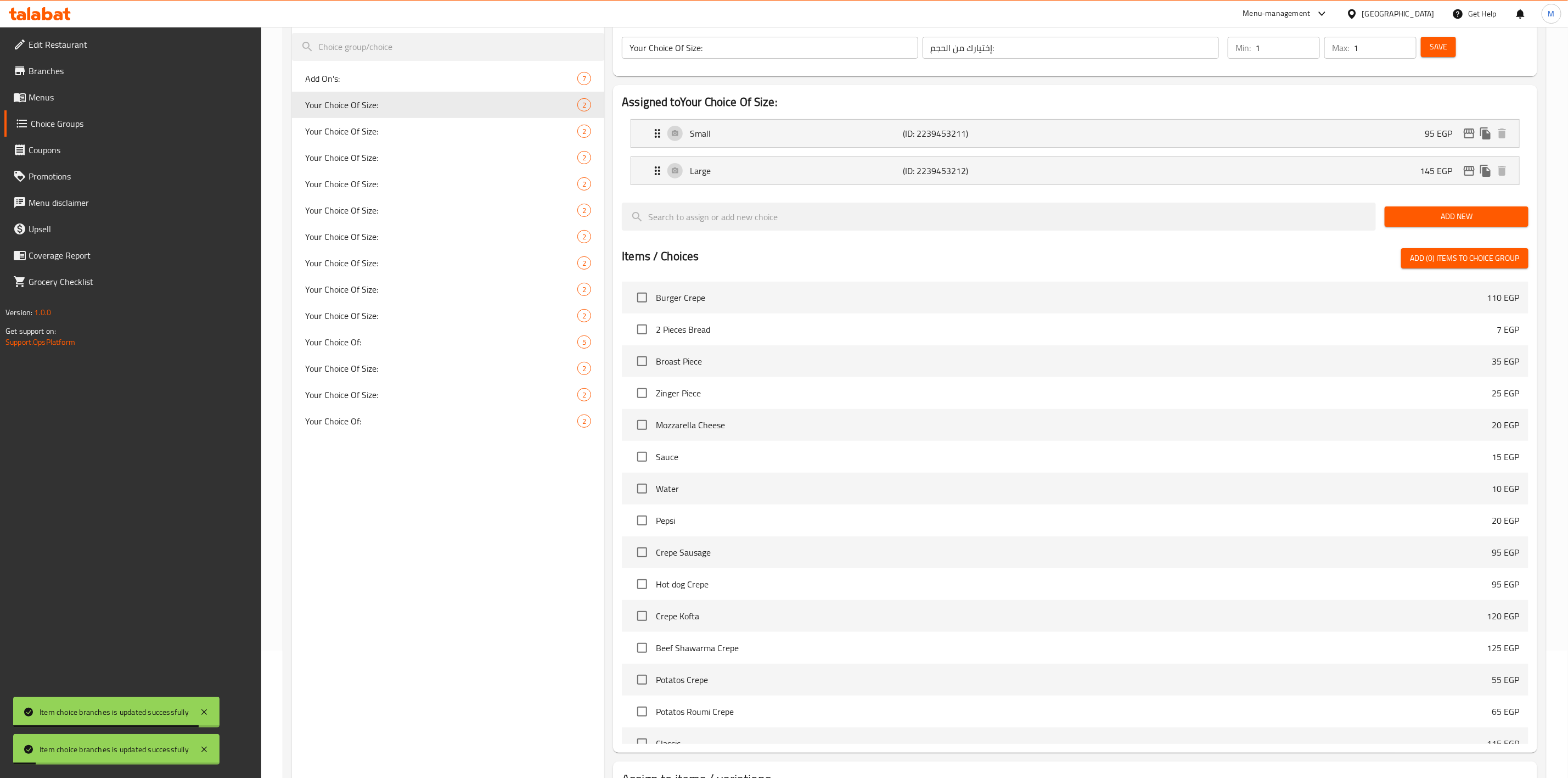
scroll to position [0, 0]
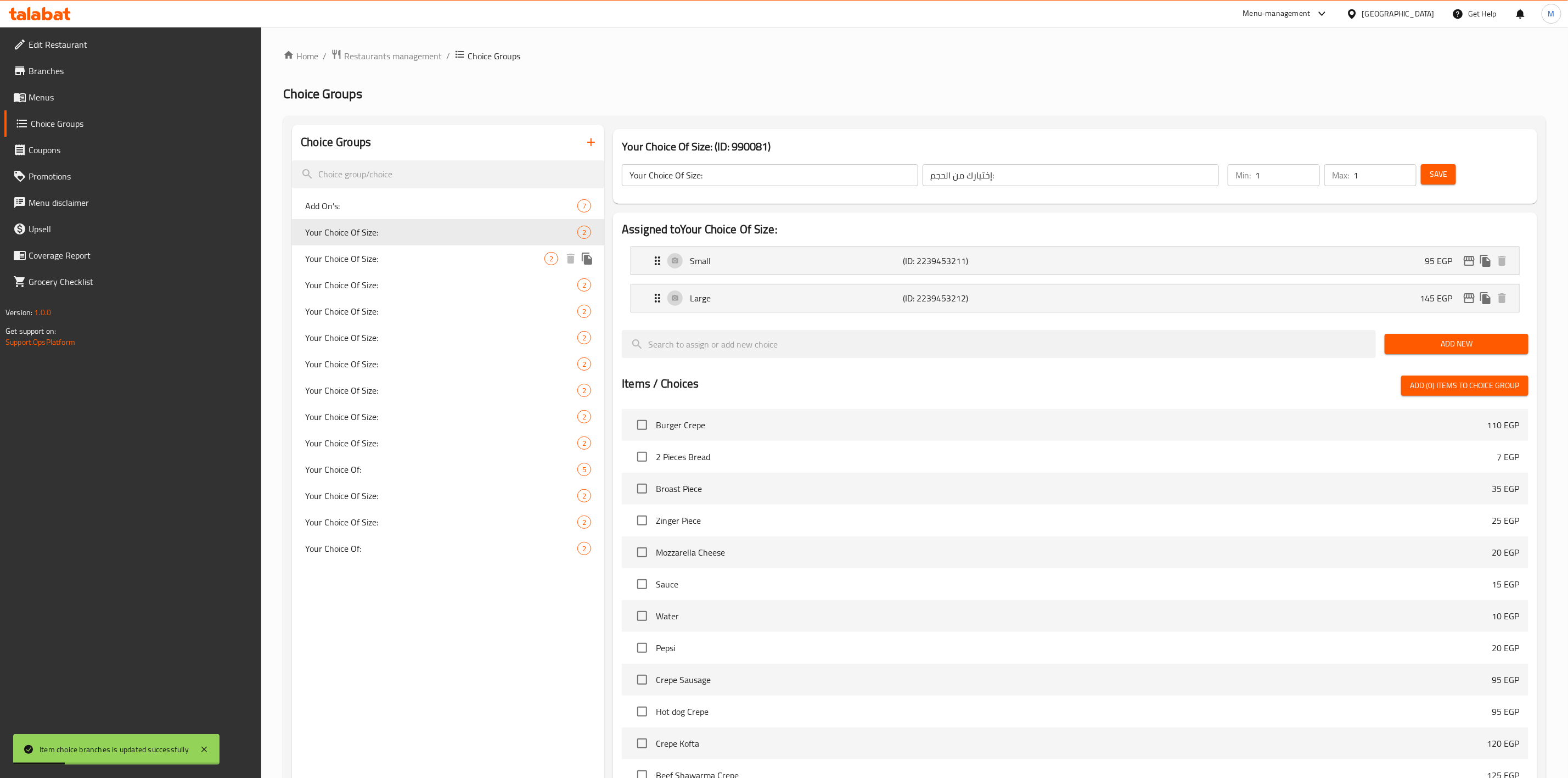
click at [365, 261] on span "Your Choice Of Size:" at bounding box center [424, 258] width 239 height 13
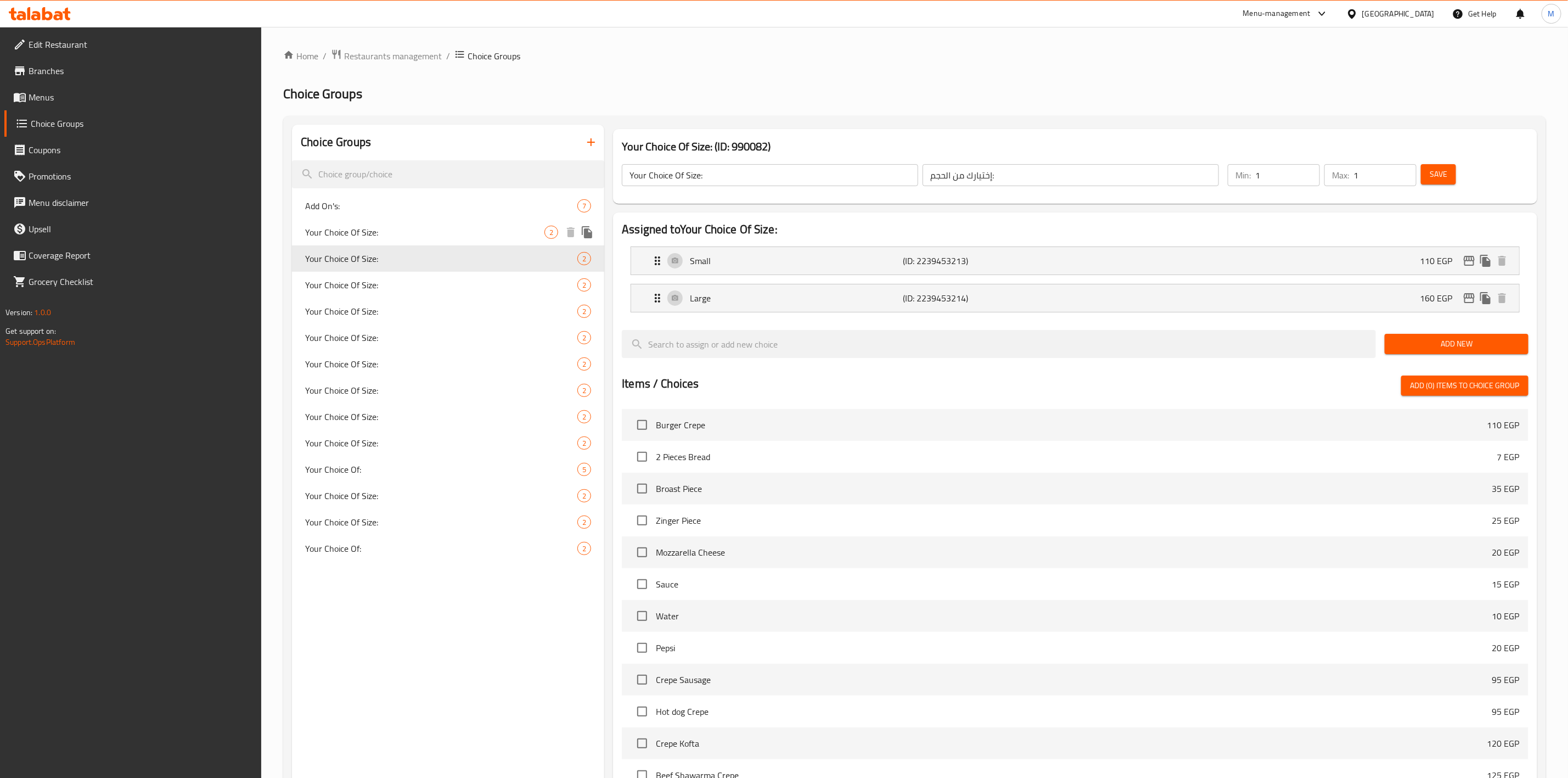
click at [588, 232] on icon "duplicate" at bounding box center [587, 232] width 11 height 12
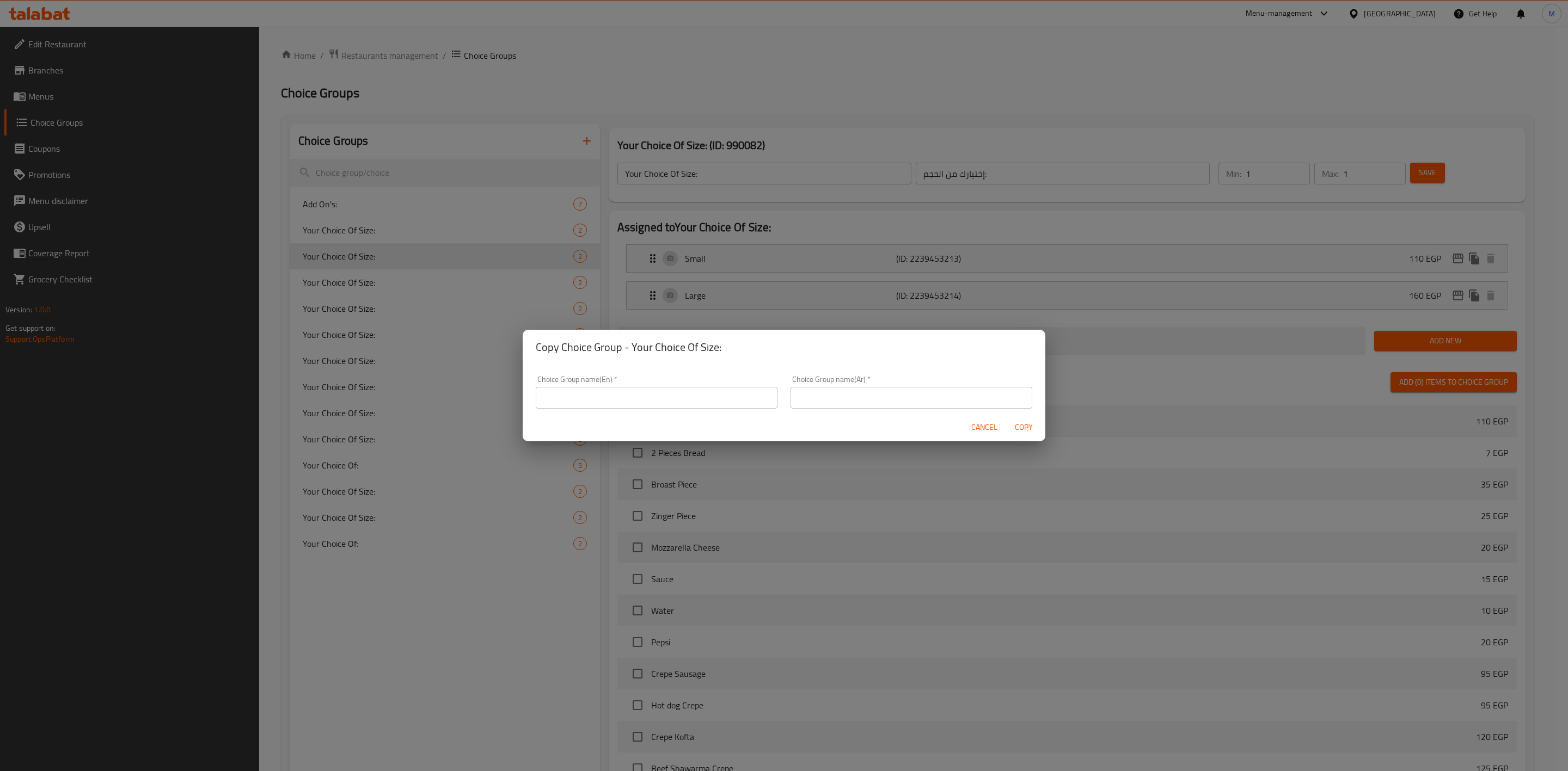
click at [654, 391] on input "text" at bounding box center [657, 398] width 241 height 22
paste input "شاورما وبانيه"
type input "شاورما وبانيه"
click at [596, 401] on input "Your Choice ofSize" at bounding box center [657, 398] width 241 height 22
click at [626, 399] on input "Your Choice of Size" at bounding box center [657, 398] width 241 height 22
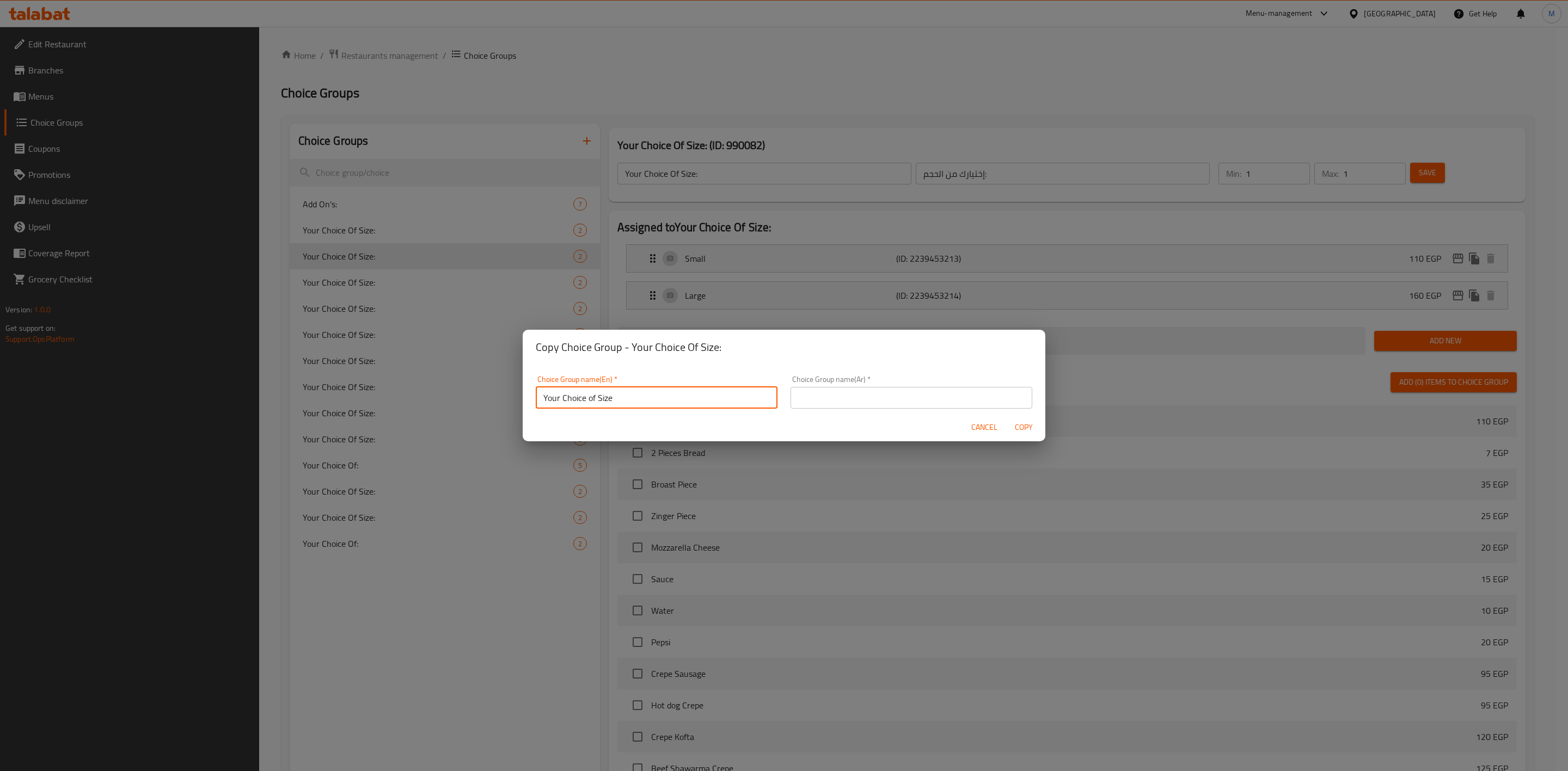
type input "Your Choice of Size"
click at [822, 389] on input "text" at bounding box center [911, 398] width 241 height 22
click at [904, 406] on input "اختيارك من الحجم" at bounding box center [911, 398] width 241 height 22
type input "اختيارك من الحجم"
click at [835, 416] on div "Cancel Copy" at bounding box center [783, 427] width 522 height 29
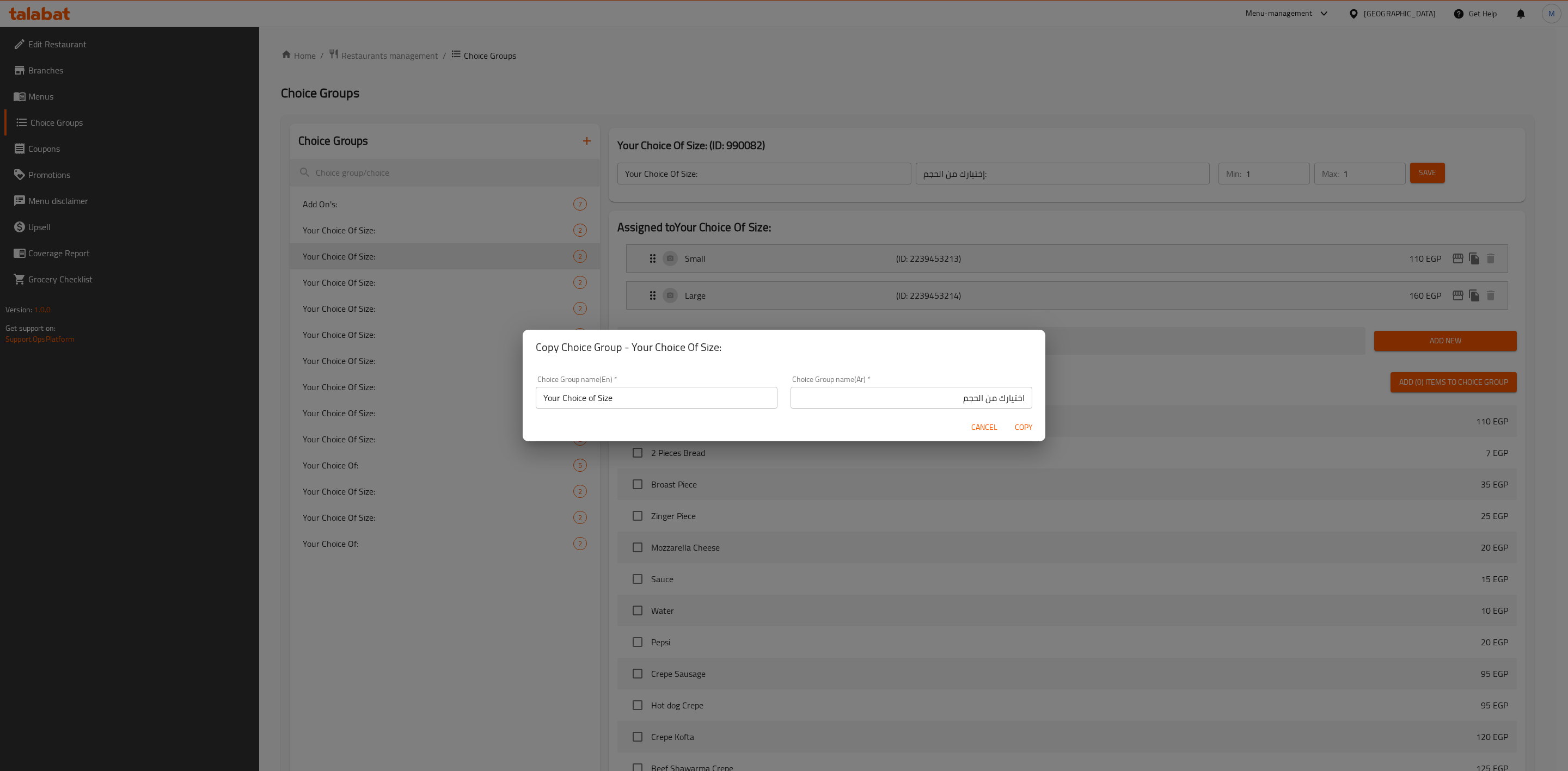
click at [1029, 430] on span "Copy" at bounding box center [1023, 427] width 26 height 14
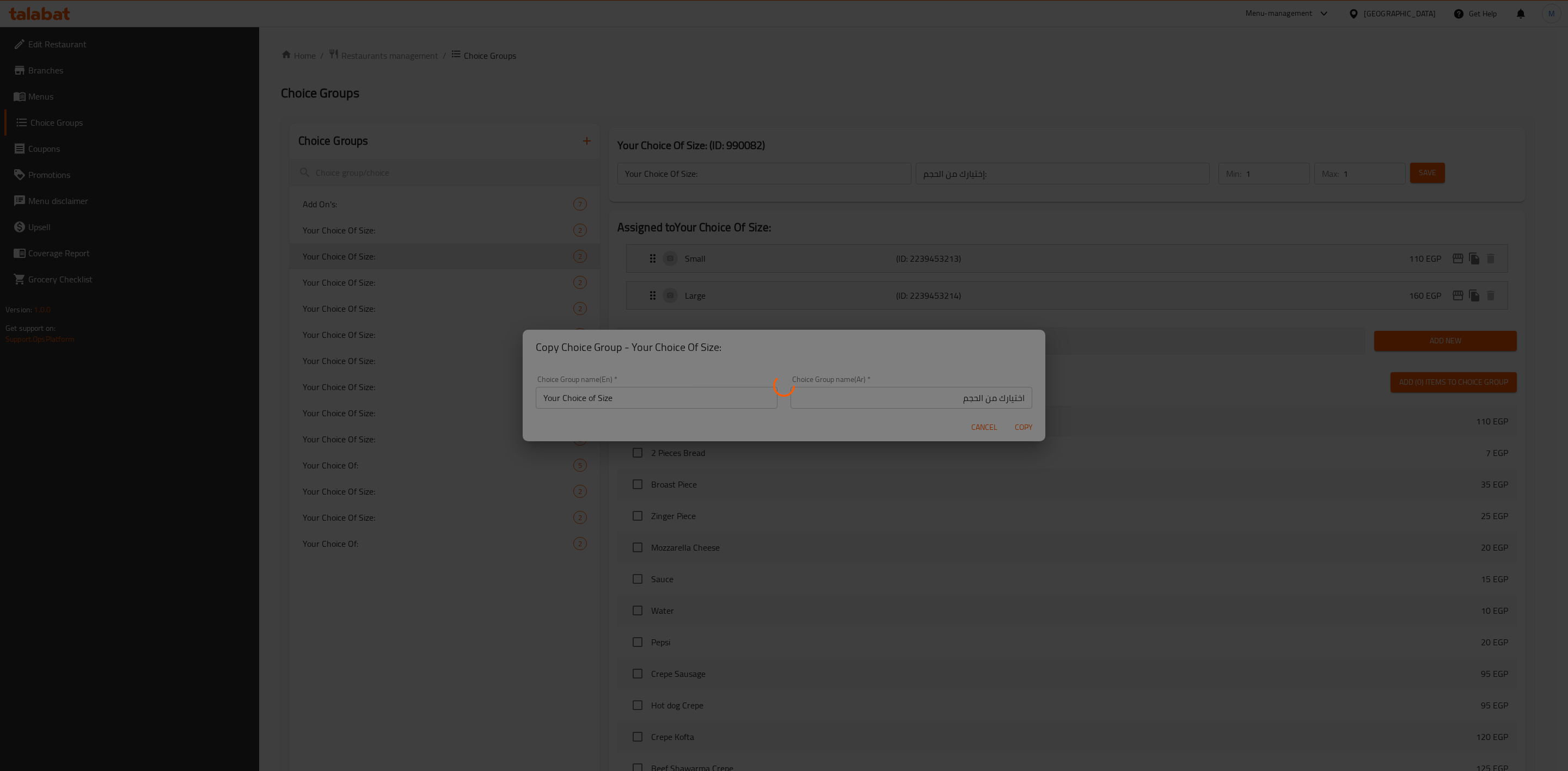
type input "Your Choice of Size"
type input "اختيارك من الحجم"
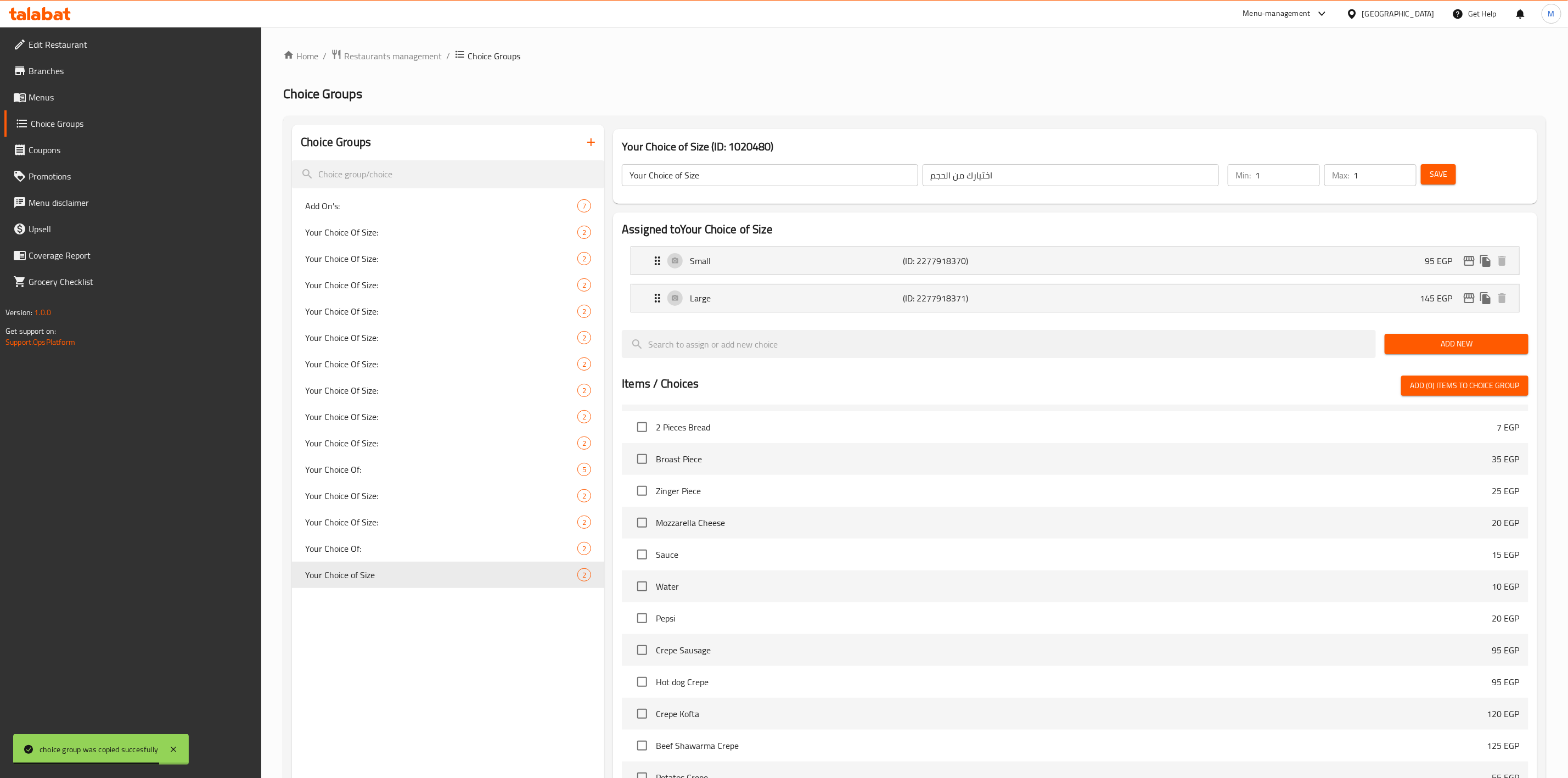
scroll to position [82, 0]
click at [1380, 261] on div "Small (ID: 2277918370) 95 EGP" at bounding box center [1079, 261] width 855 height 28
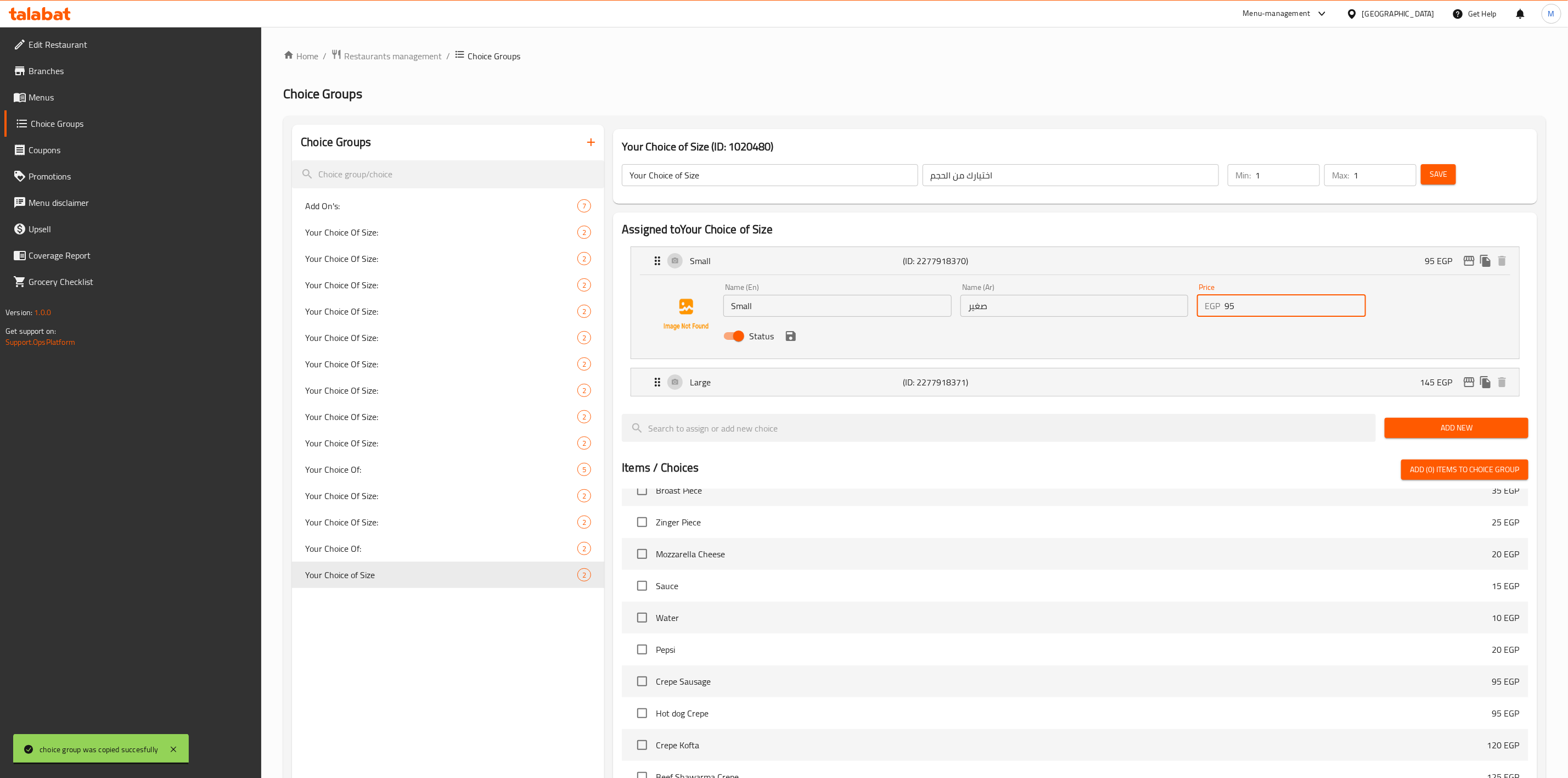
drag, startPoint x: 1255, startPoint y: 307, endPoint x: 1194, endPoint y: 313, distance: 61.3
click at [1194, 313] on div "Price EGP 95 Price" at bounding box center [1282, 300] width 178 height 42
type input "100"
click at [790, 343] on button "save" at bounding box center [790, 336] width 16 height 16
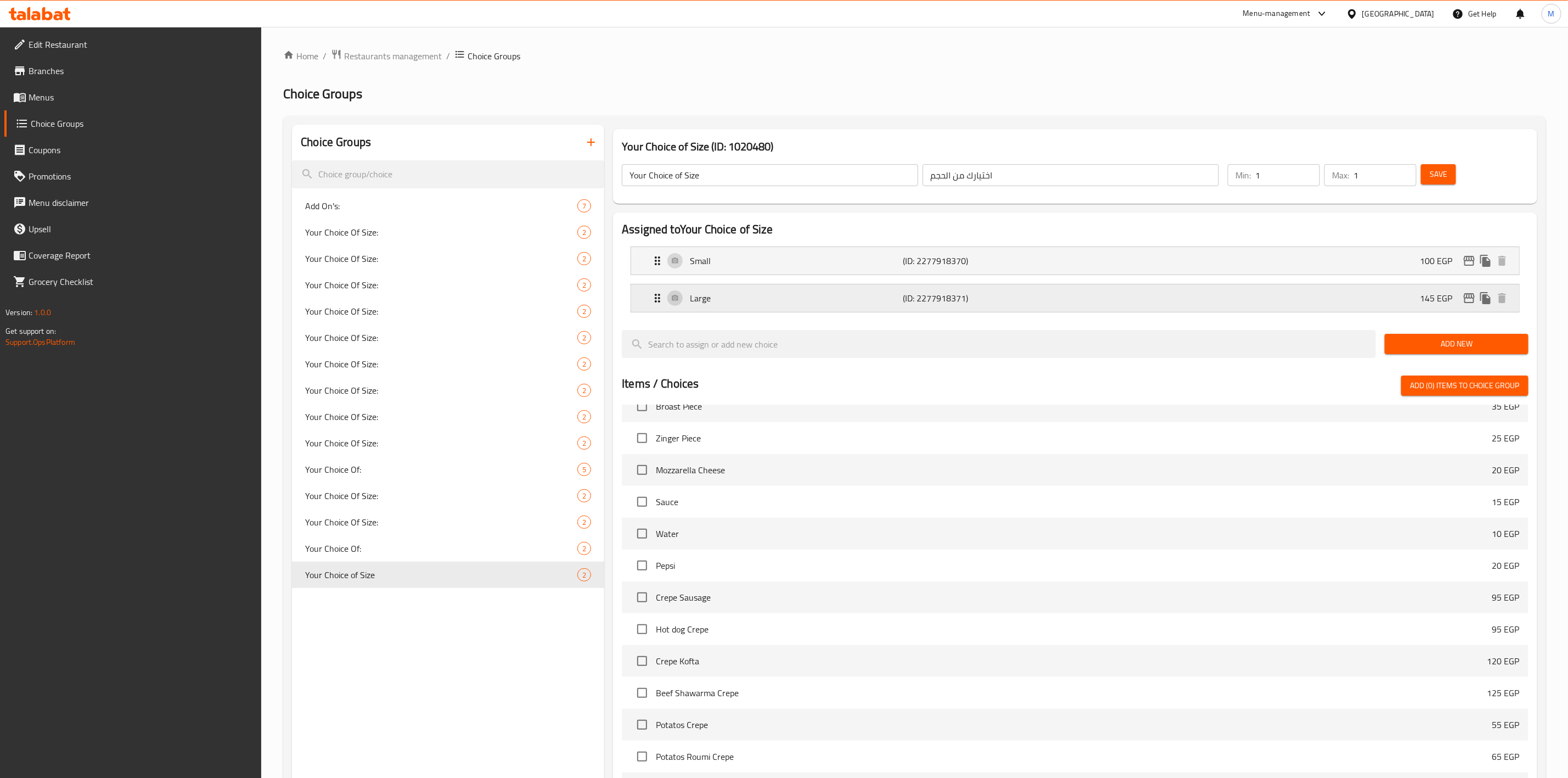
drag, startPoint x: 1426, startPoint y: 290, endPoint x: 1421, endPoint y: 305, distance: 15.8
click at [1426, 289] on div "Large (ID: 2277918371) 145 EGP" at bounding box center [1079, 298] width 855 height 28
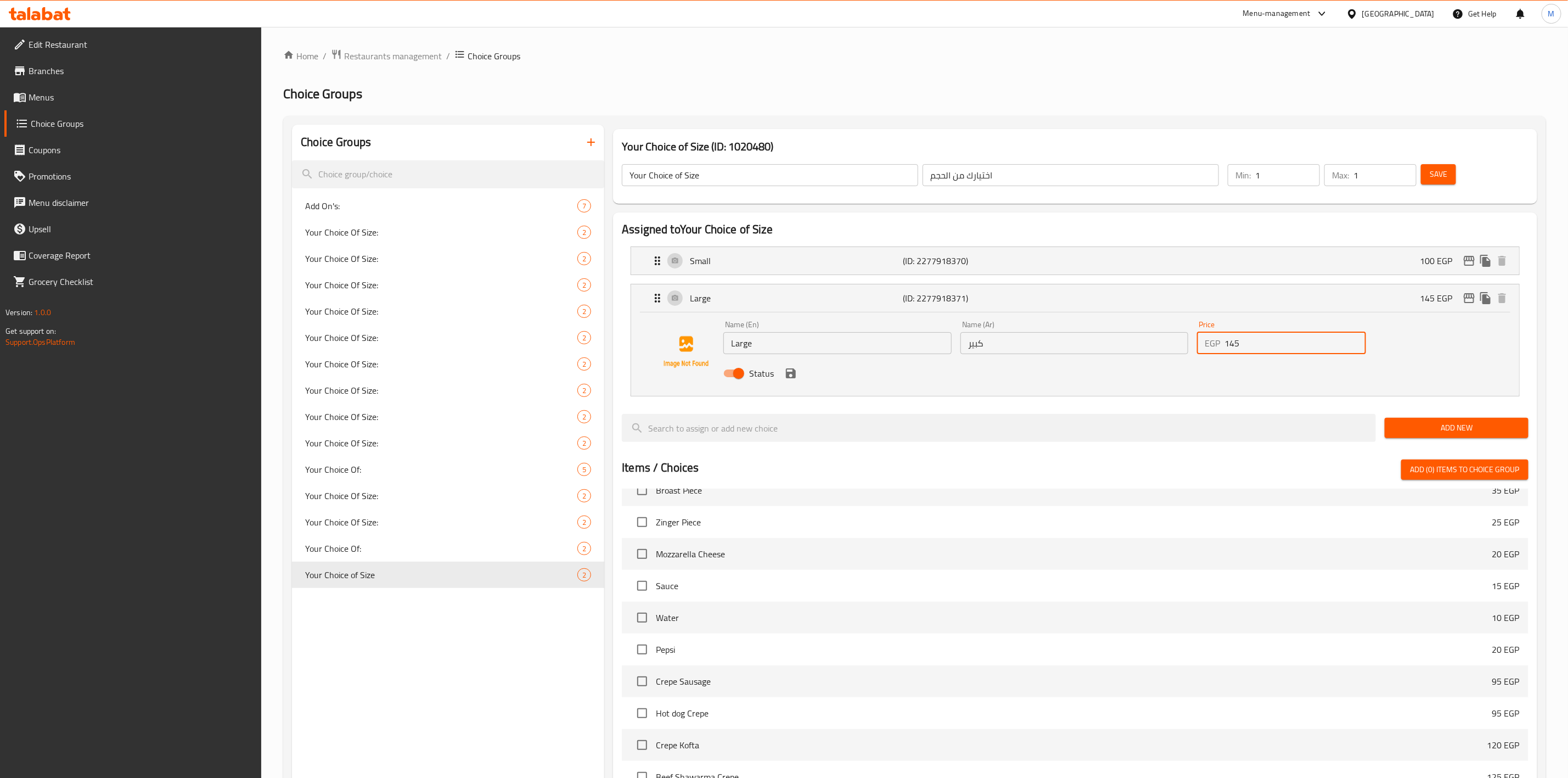
drag, startPoint x: 1253, startPoint y: 351, endPoint x: 1232, endPoint y: 349, distance: 21.1
click at [1232, 349] on input "145" at bounding box center [1295, 343] width 141 height 22
click at [1208, 364] on div "Status" at bounding box center [1075, 374] width 711 height 30
click at [792, 383] on div "Status" at bounding box center [1075, 374] width 711 height 30
click at [792, 374] on icon "save" at bounding box center [790, 374] width 10 height 10
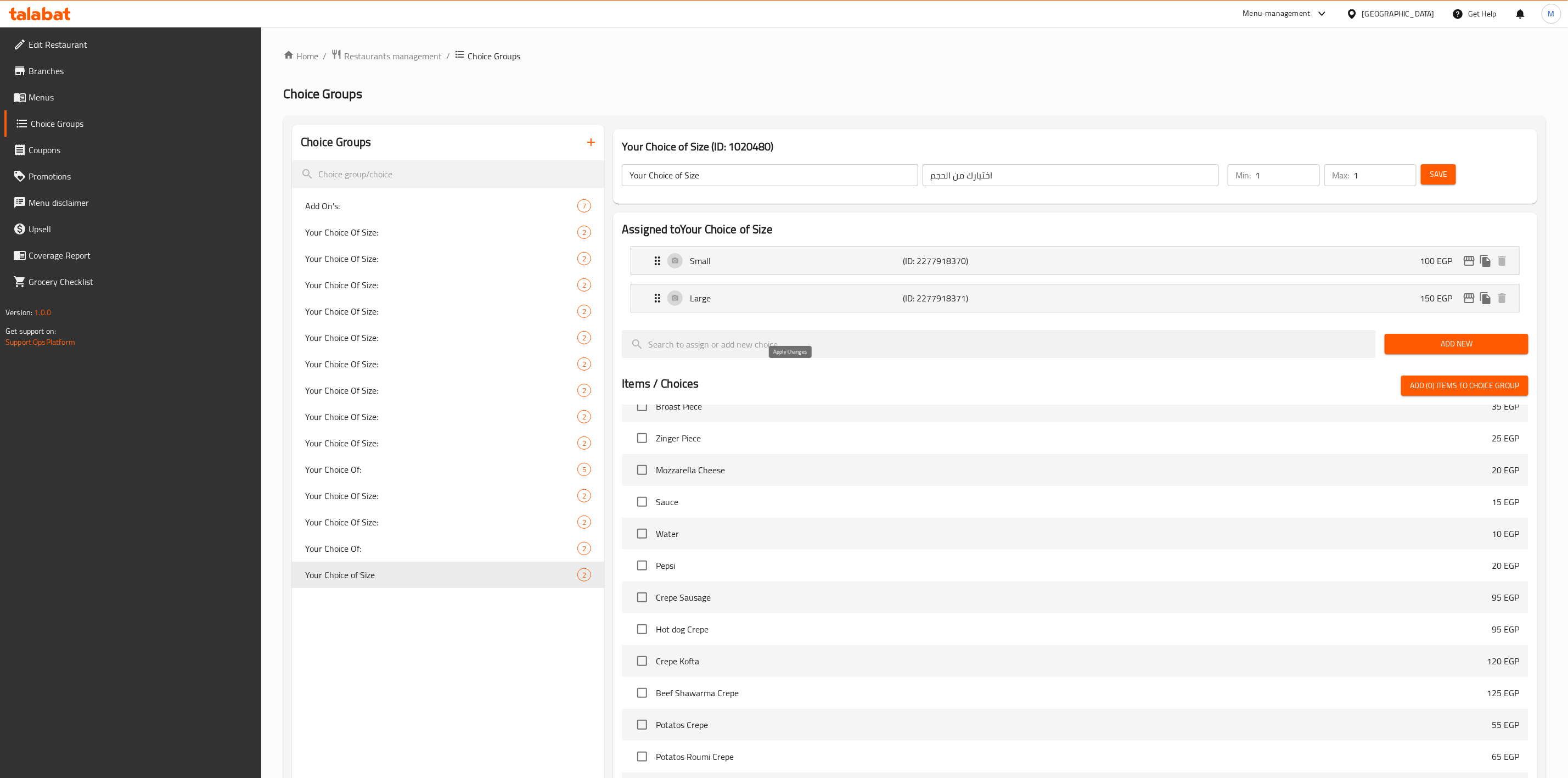
type input "150"
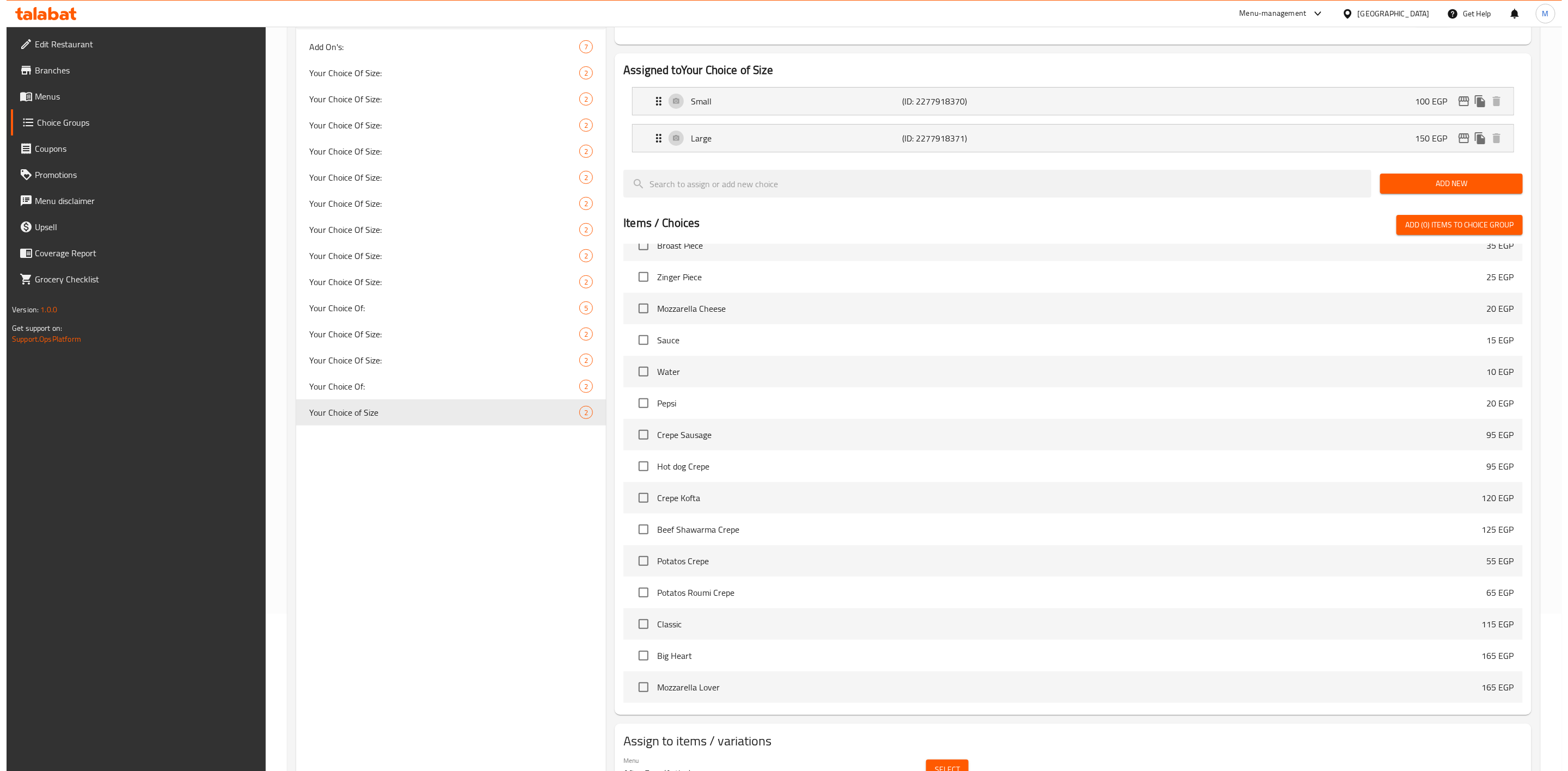
scroll to position [212, 0]
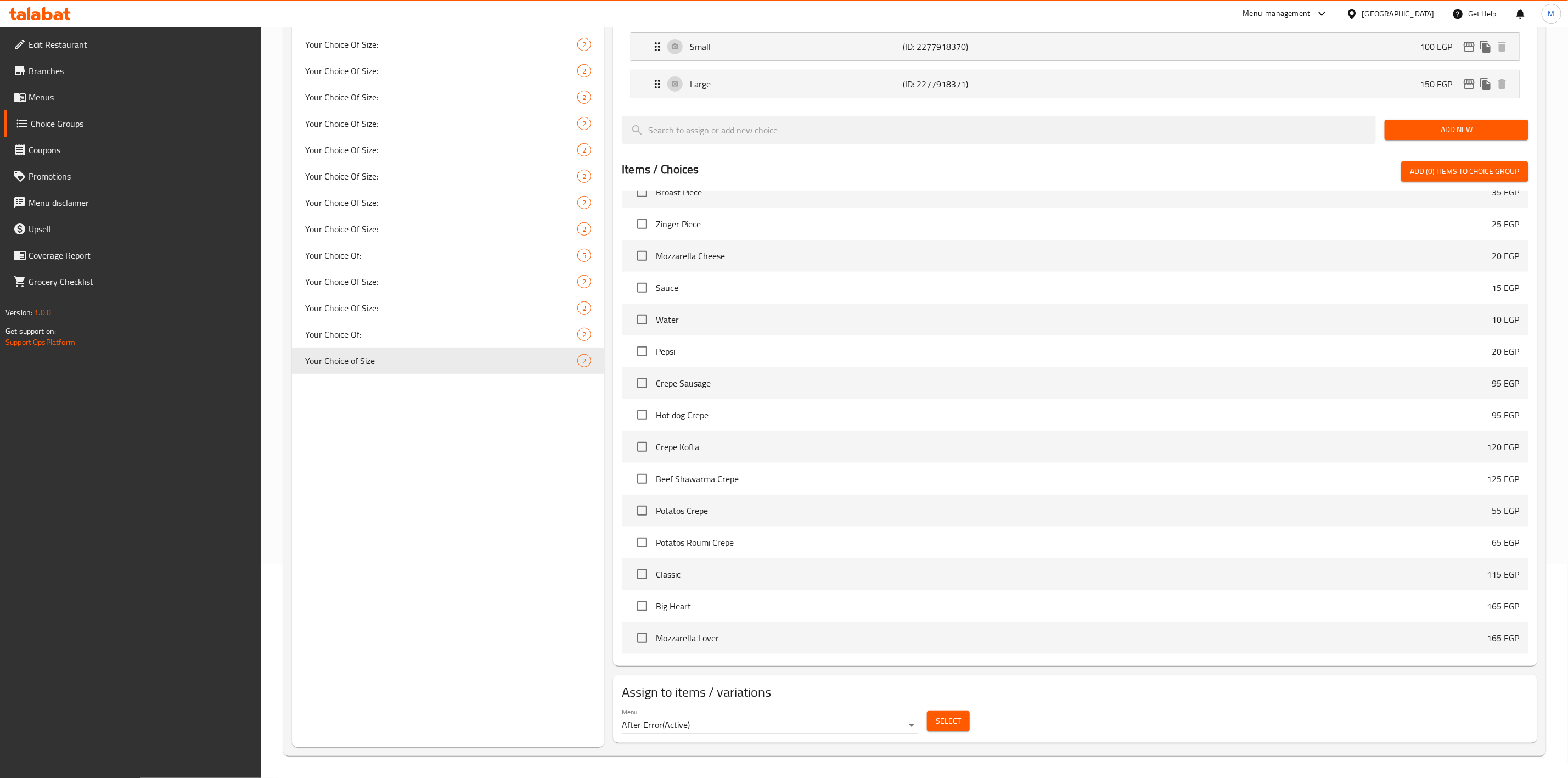
click at [947, 720] on span "Select" at bounding box center [948, 721] width 25 height 14
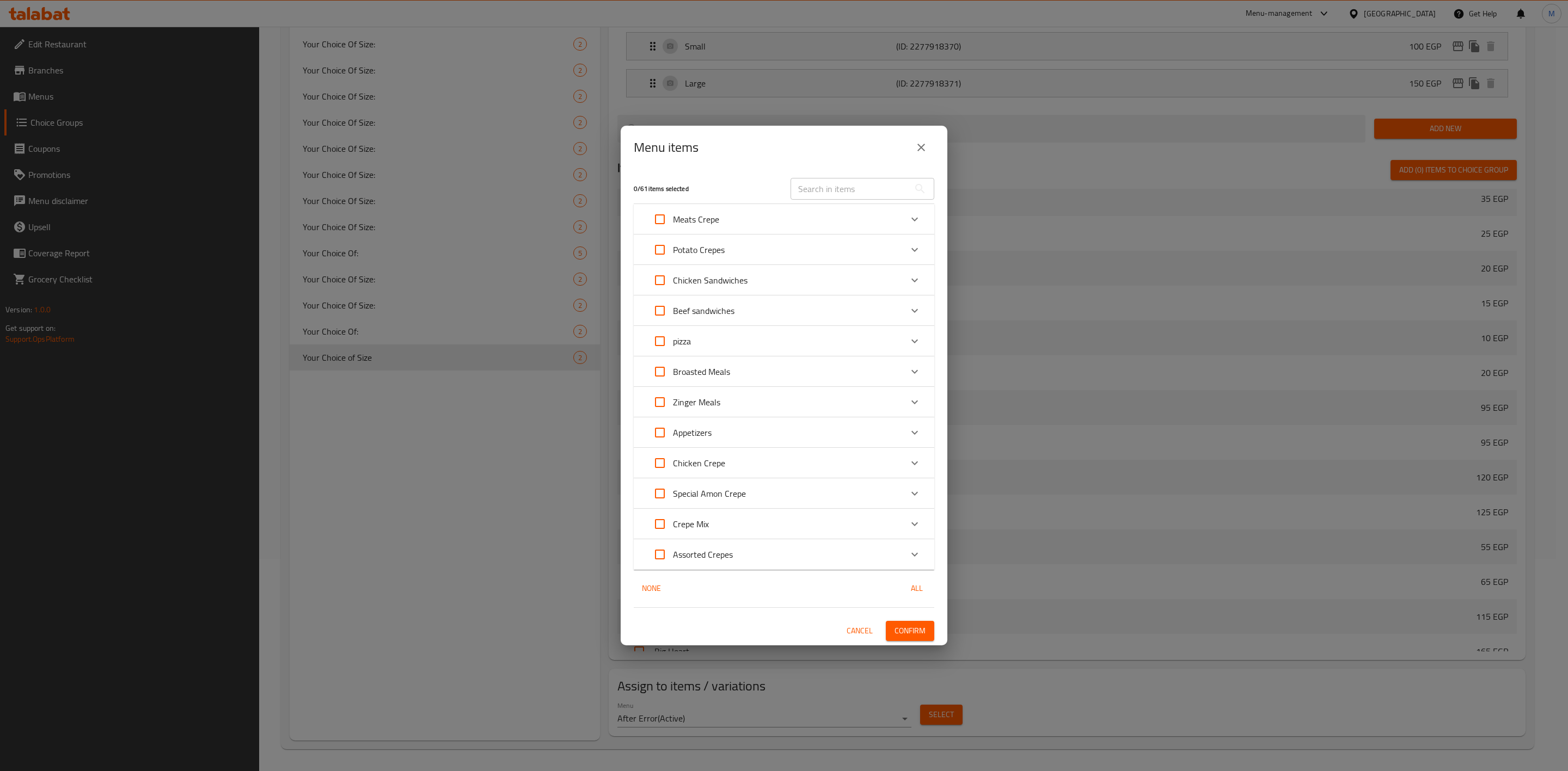
click at [756, 341] on div "pizza" at bounding box center [774, 341] width 255 height 26
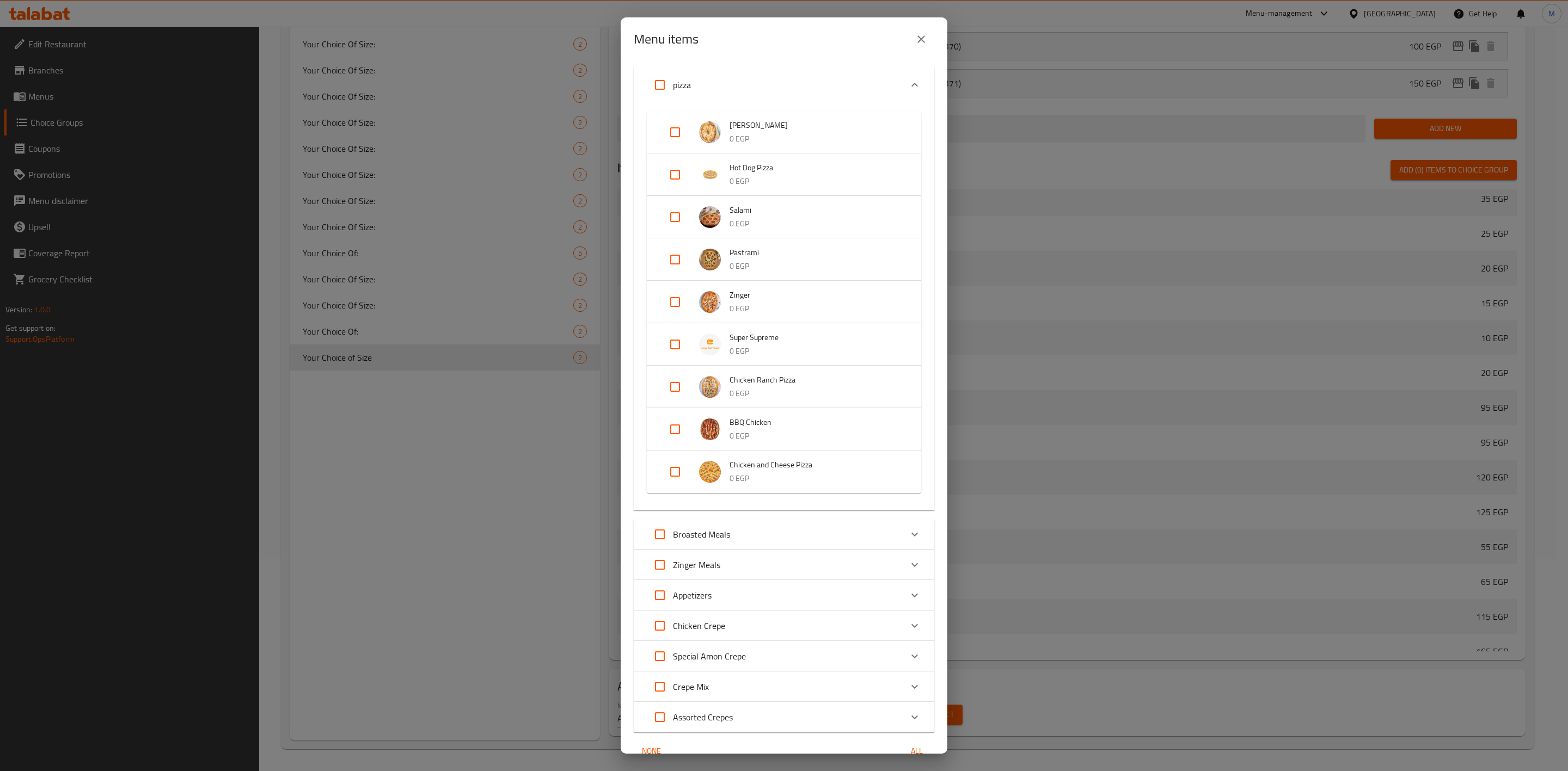
scroll to position [130, 0]
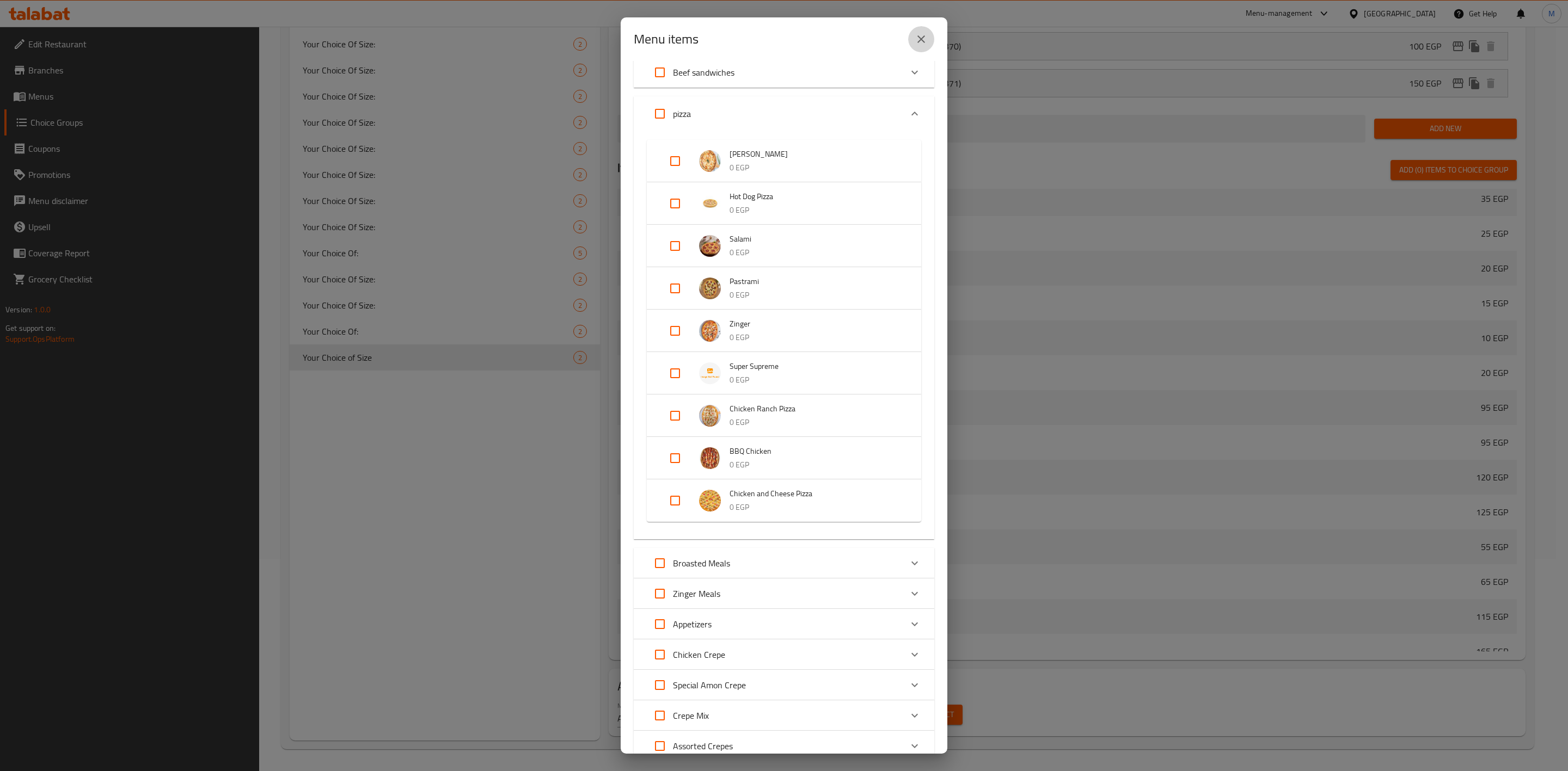
click at [927, 35] on button "close" at bounding box center [921, 39] width 26 height 26
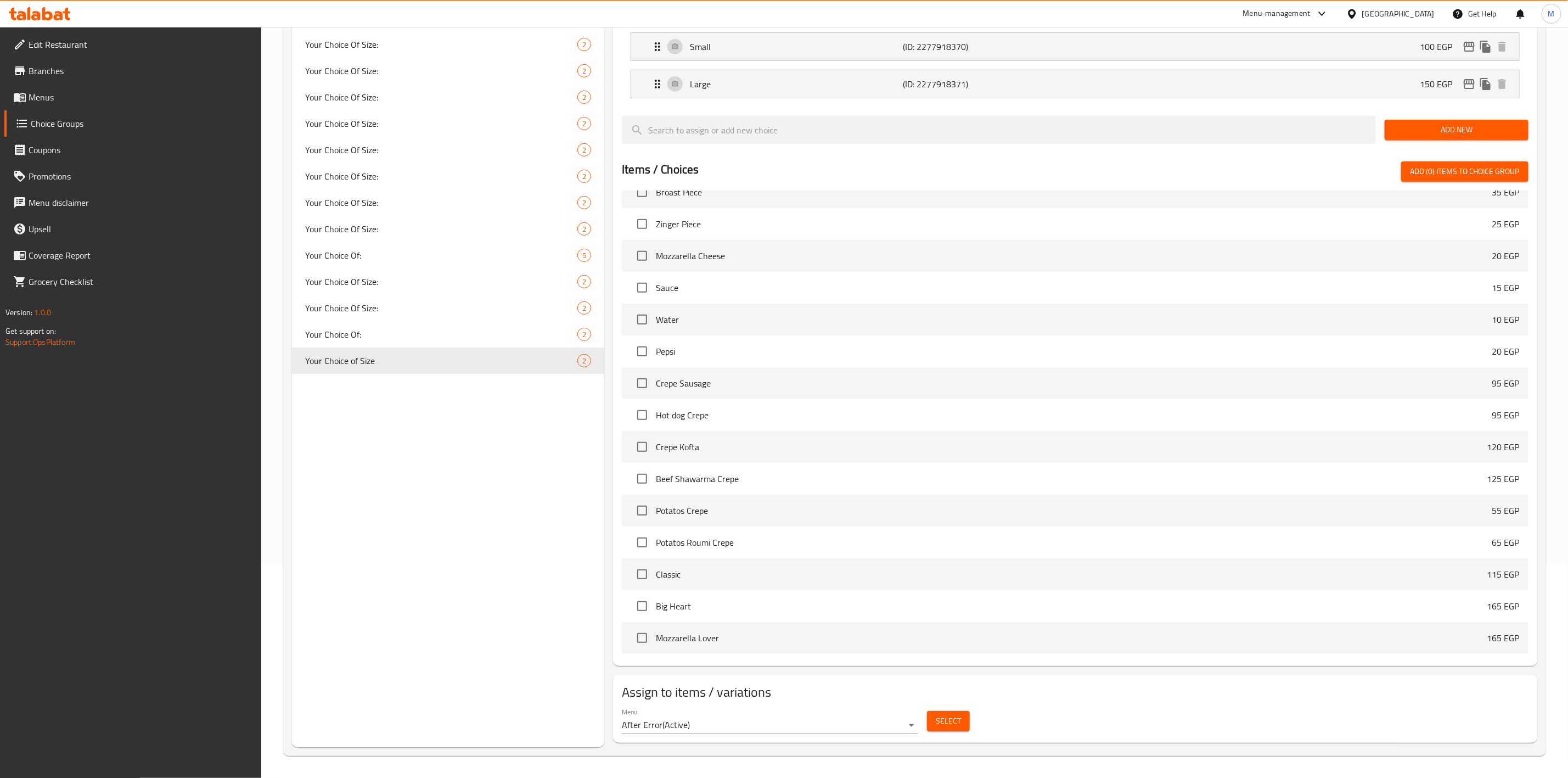
click at [942, 712] on button "Select" at bounding box center [948, 721] width 43 height 20
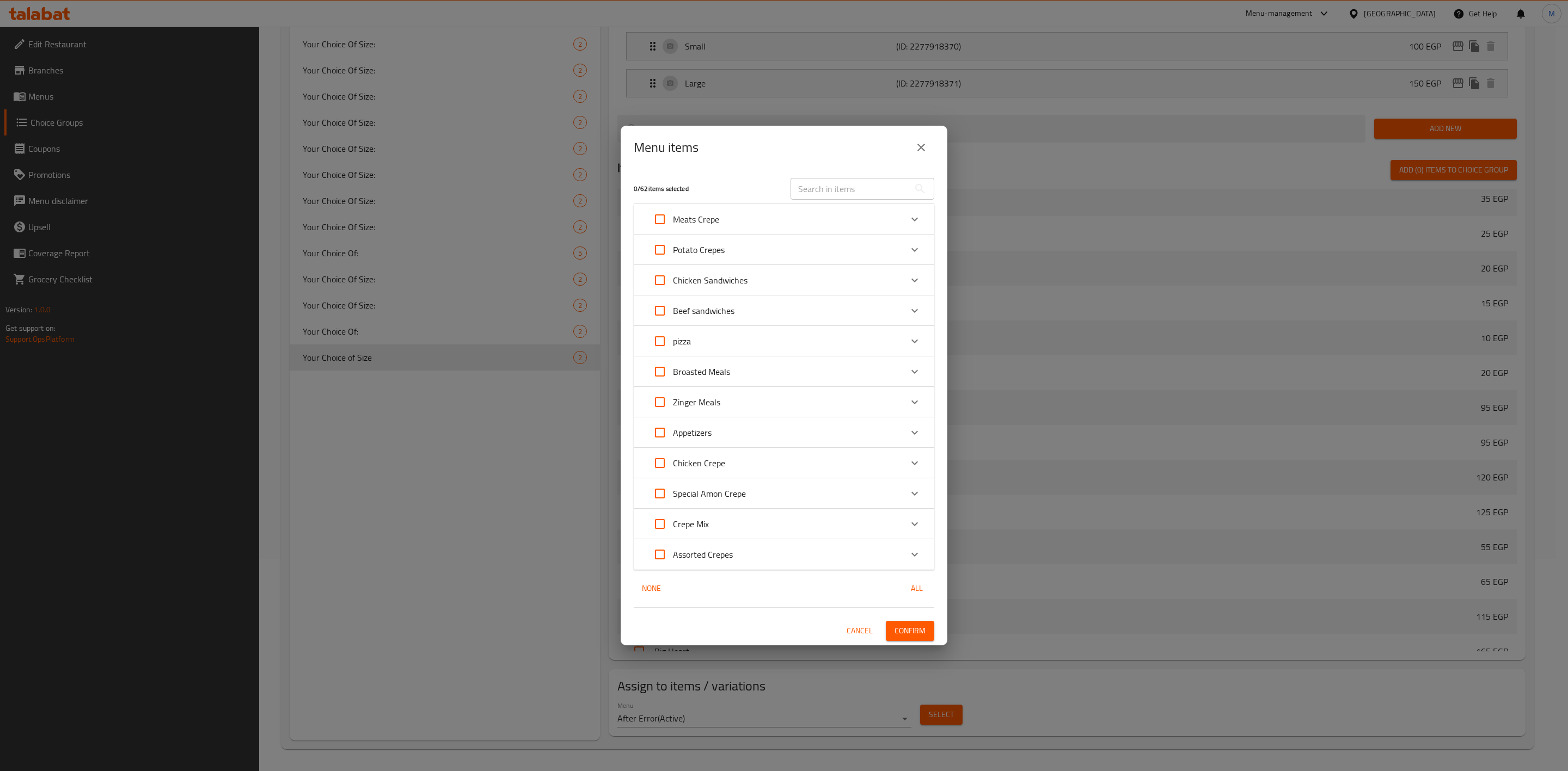
click at [782, 339] on div "pizza" at bounding box center [774, 341] width 255 height 26
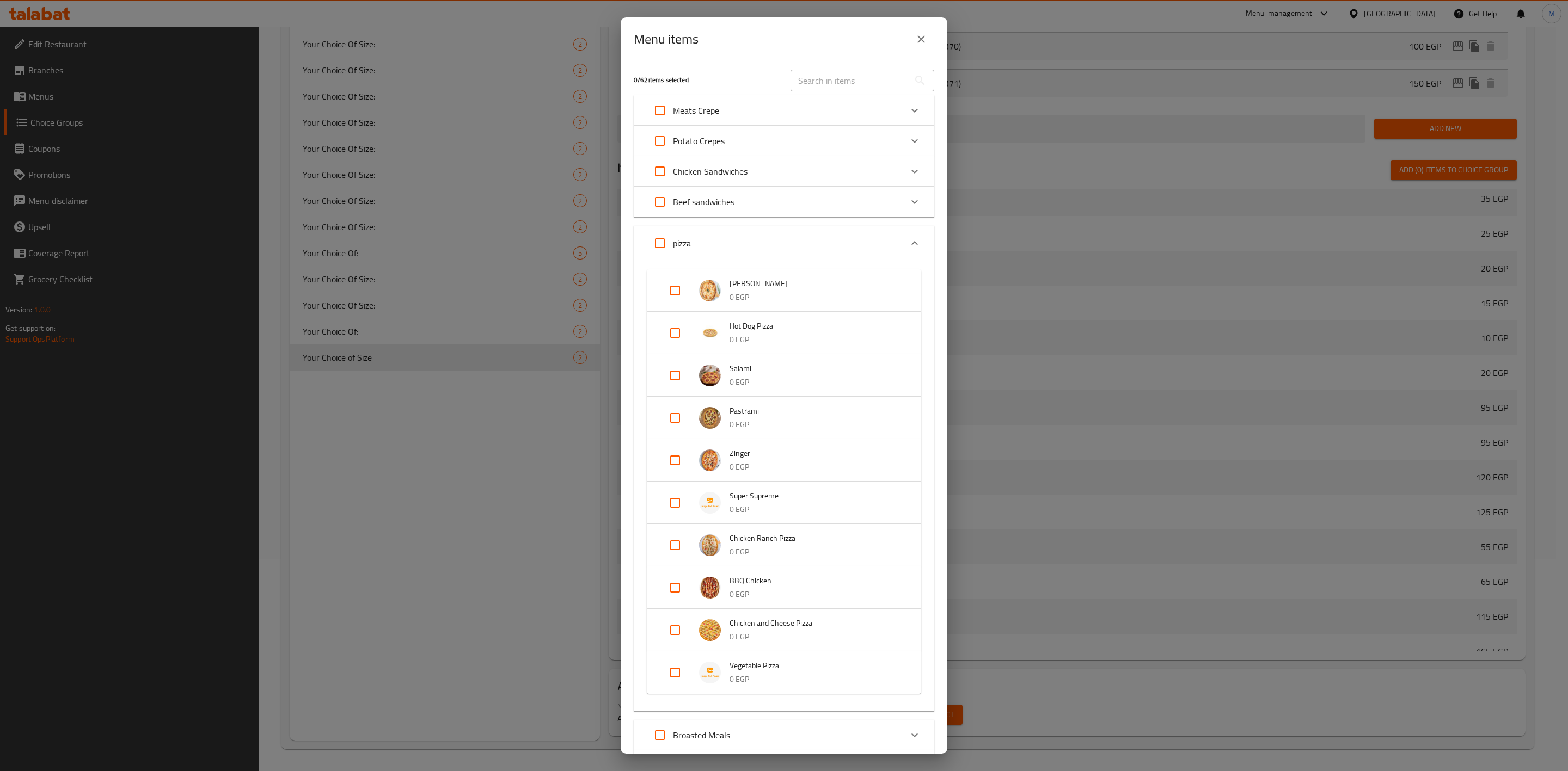
click at [681, 665] on input "Expand" at bounding box center [675, 673] width 26 height 26
checkbox input "true"
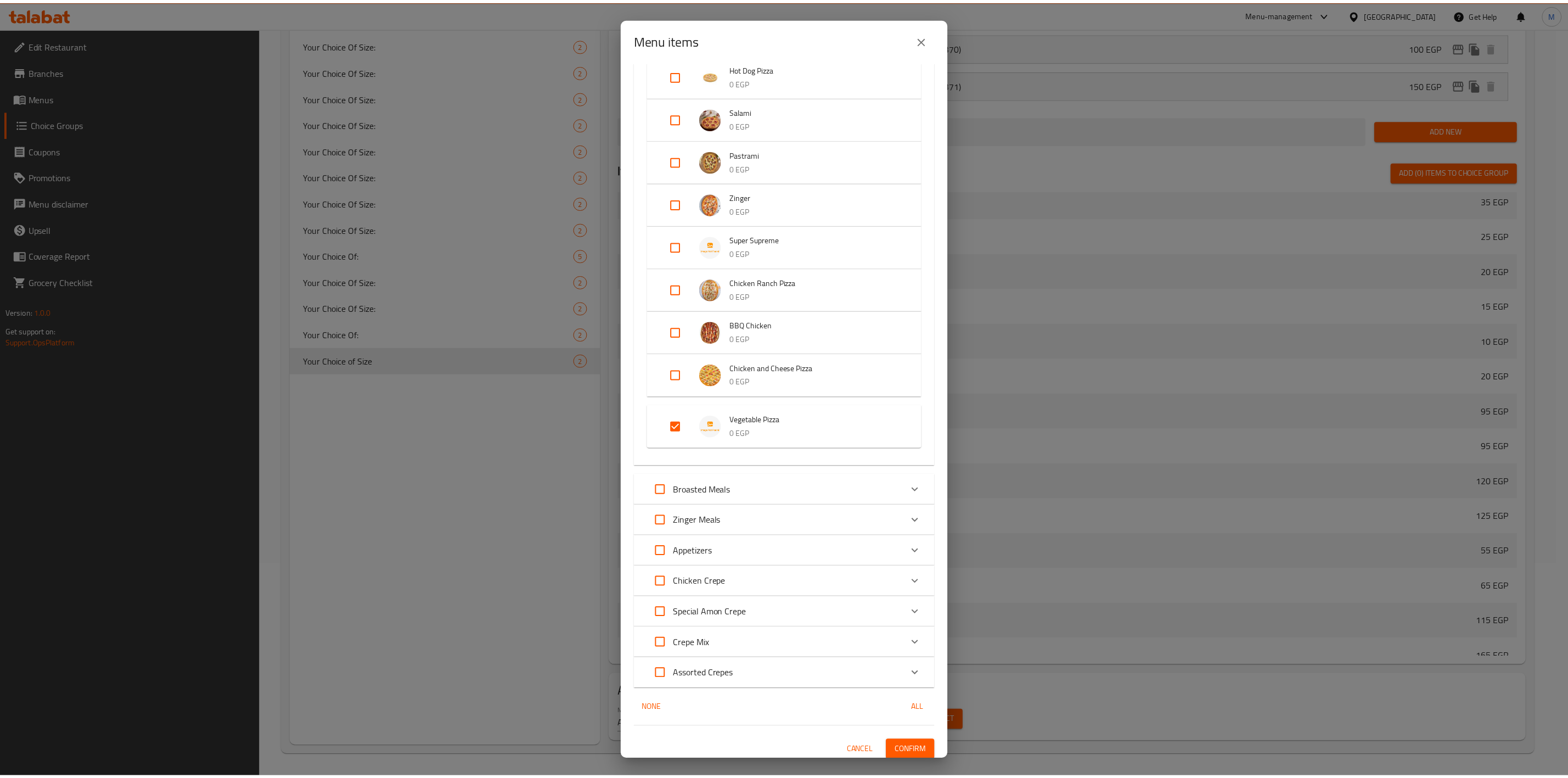
scroll to position [266, 0]
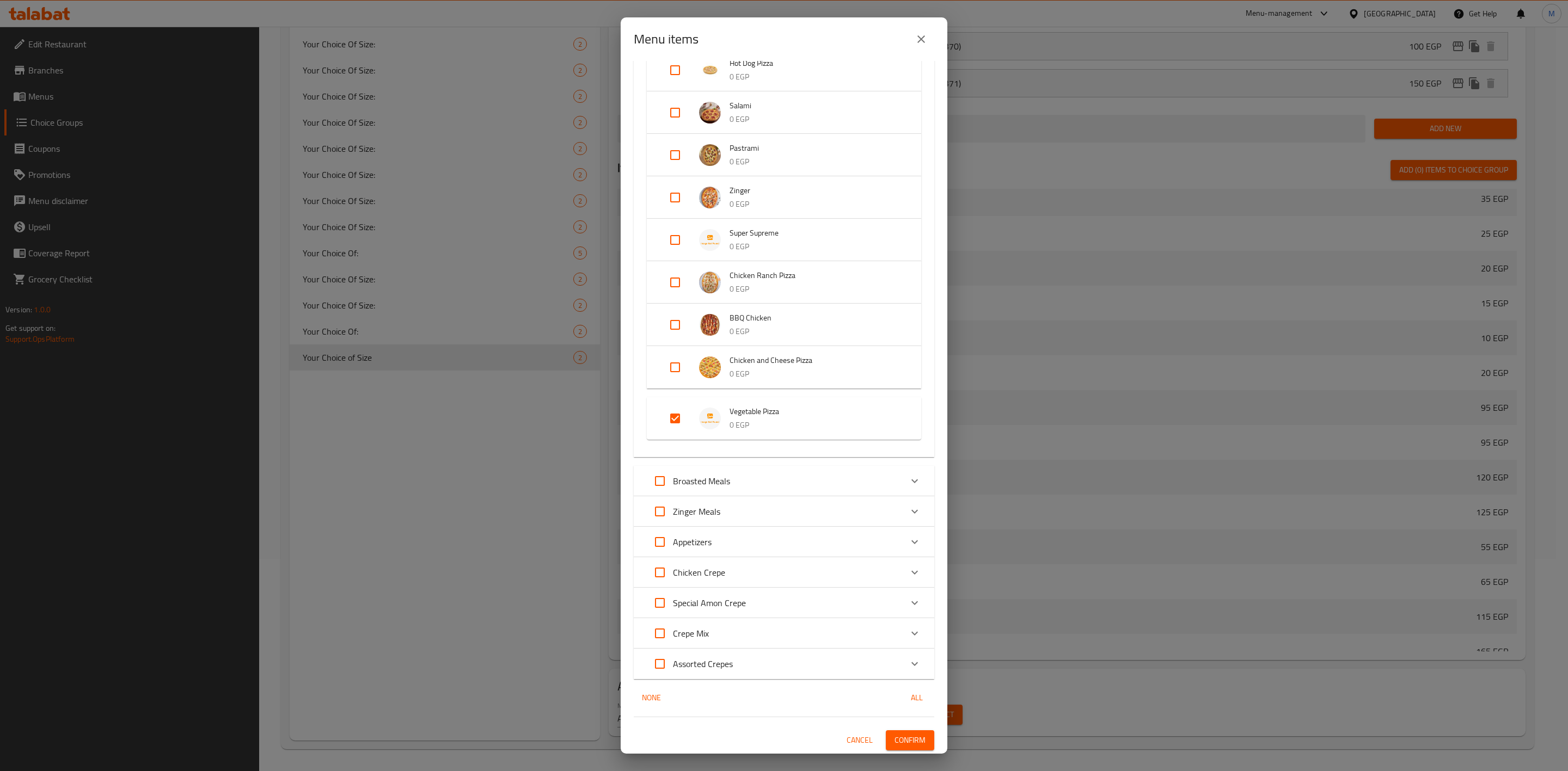
click at [900, 744] on span "Confirm" at bounding box center [910, 740] width 31 height 14
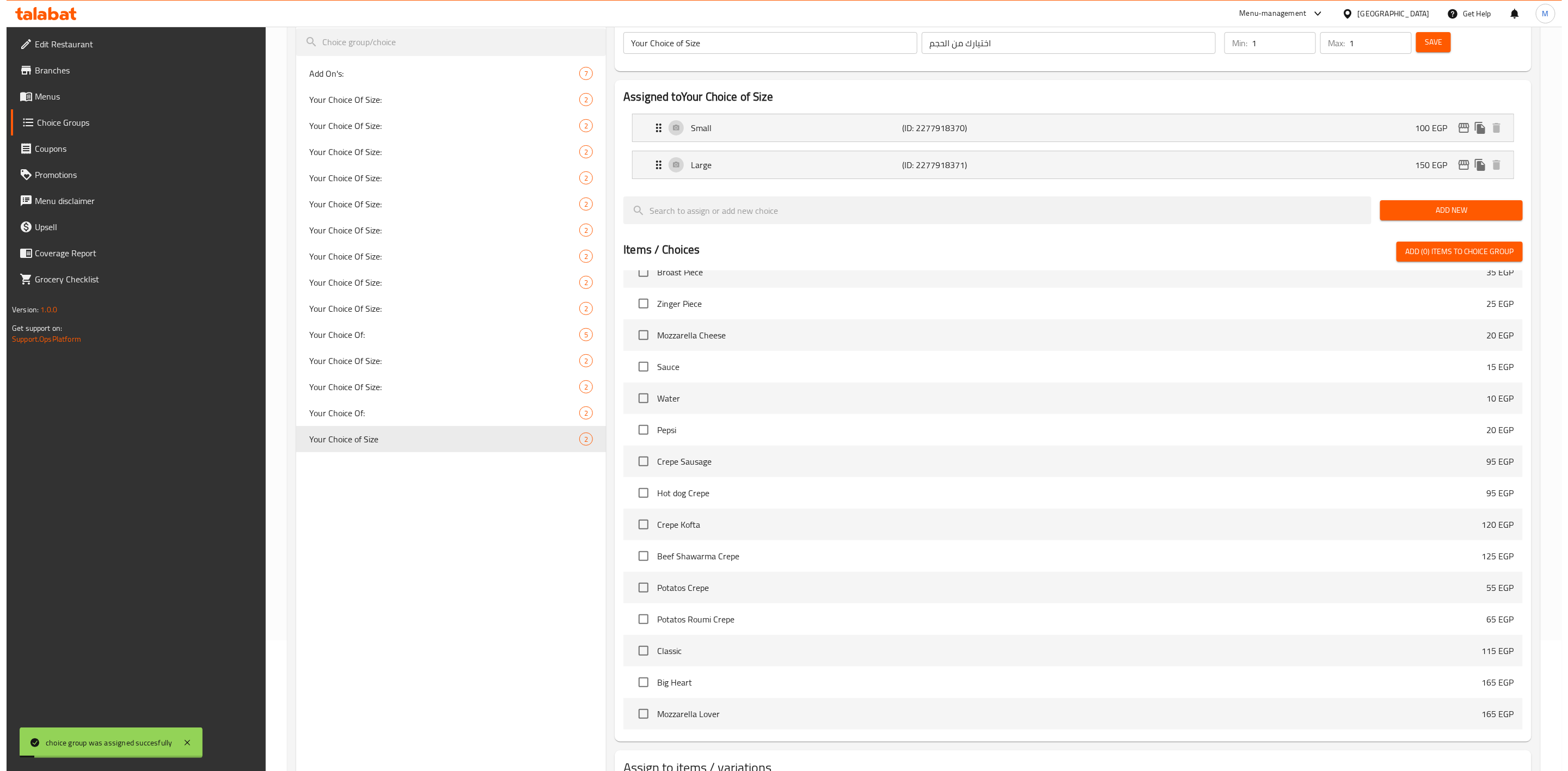
scroll to position [0, 0]
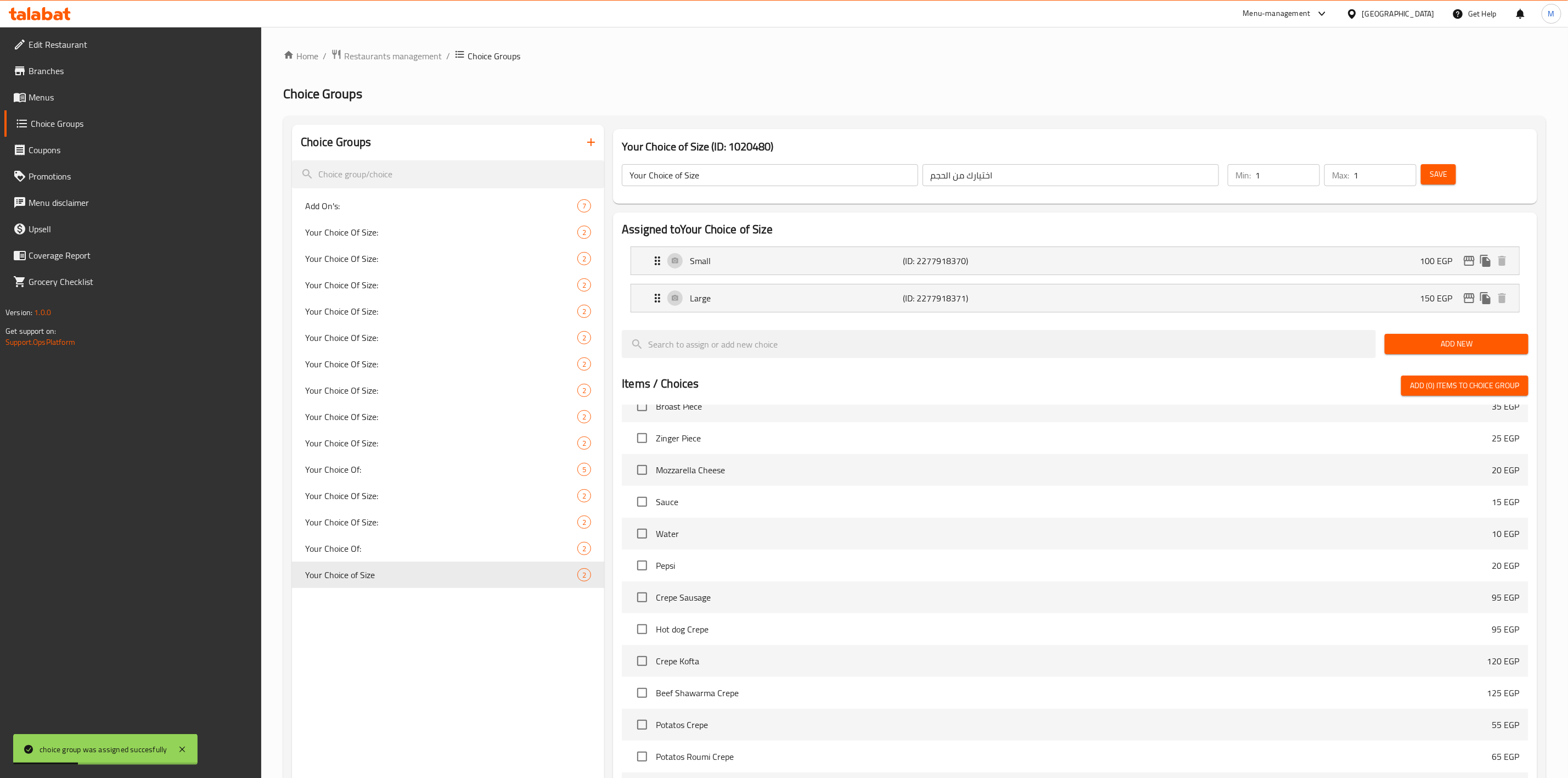
drag, startPoint x: 1308, startPoint y: 262, endPoint x: 1493, endPoint y: 293, distance: 187.6
click at [1309, 261] on div "Small (ID: 2277918370) 100 EGP" at bounding box center [1079, 261] width 855 height 28
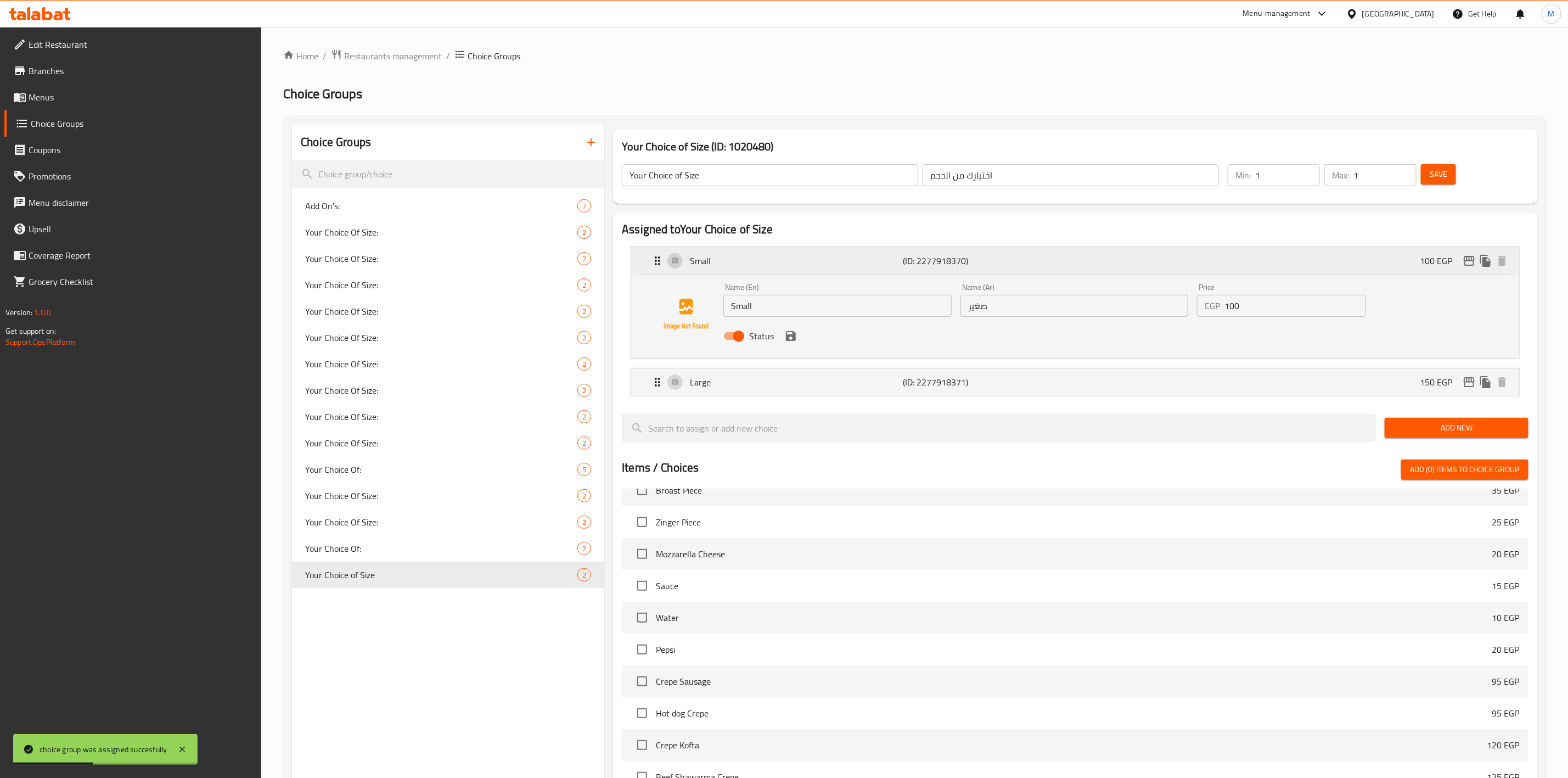
click at [1467, 272] on div "Small (ID: 2277918370) 100 EGP" at bounding box center [1079, 261] width 855 height 28
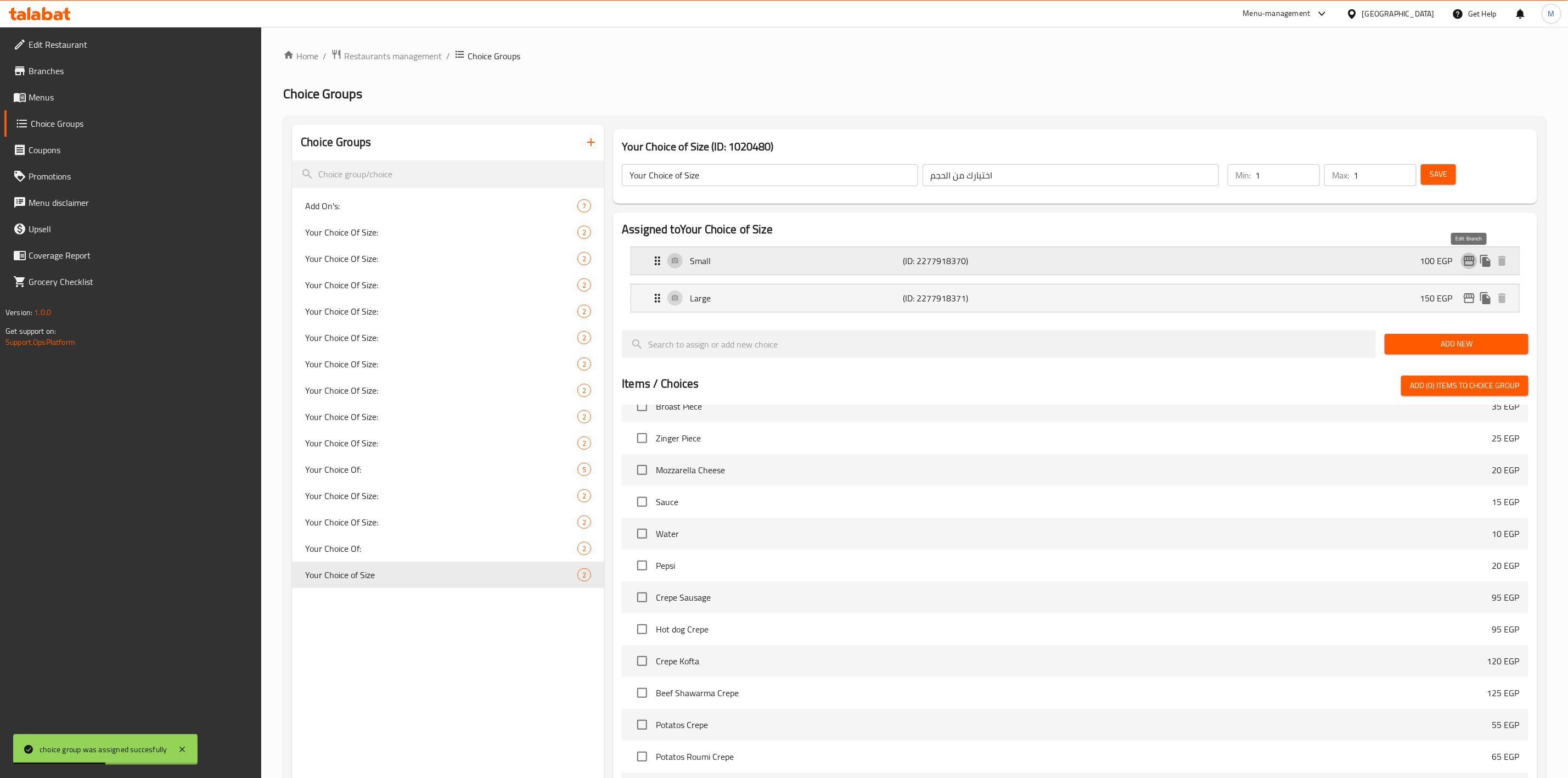
click at [1467, 266] on icon "edit" at bounding box center [1469, 261] width 13 height 13
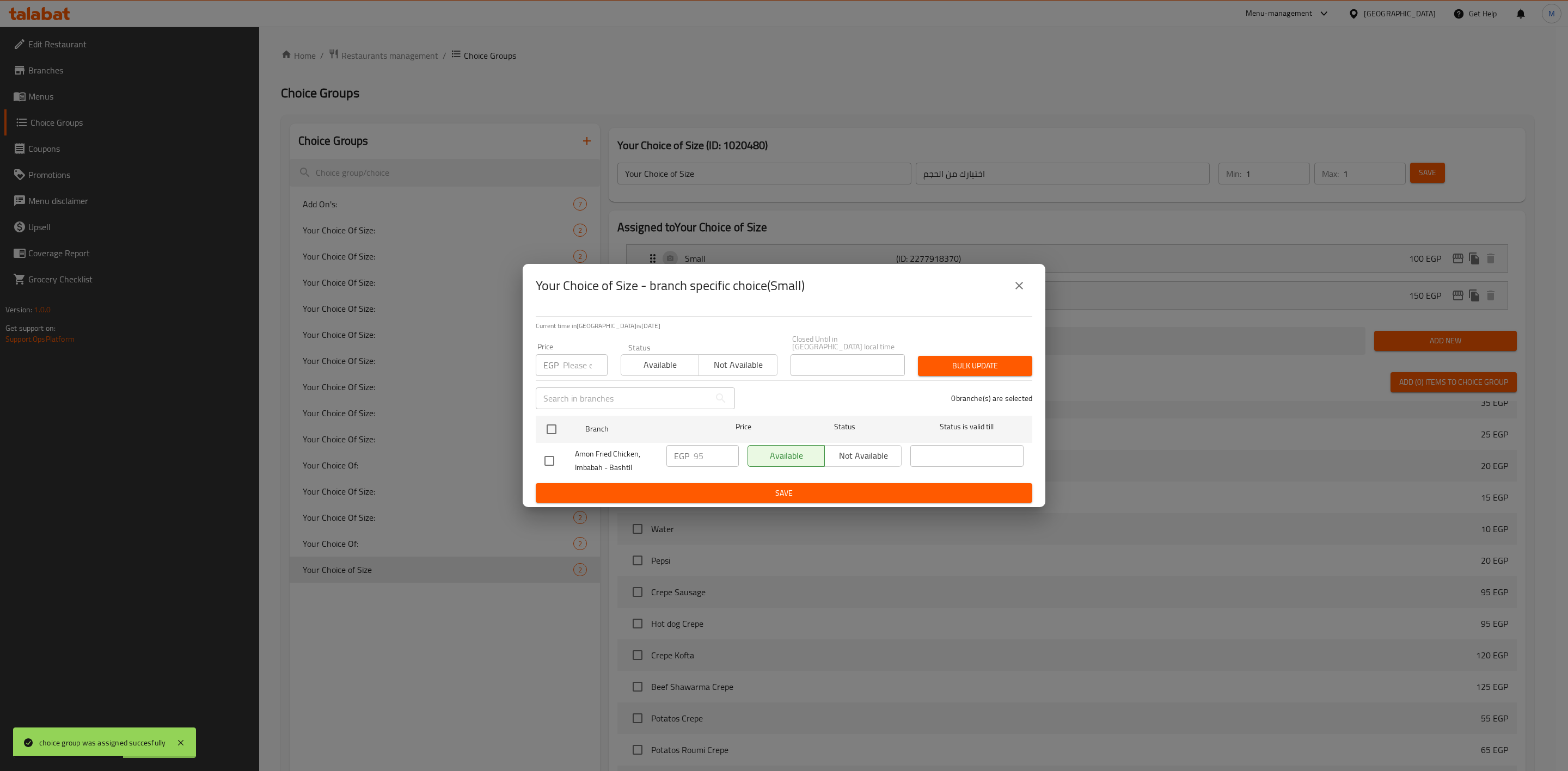
click at [583, 369] on input "number" at bounding box center [584, 365] width 44 height 22
type input "100"
click at [558, 425] on input "checkbox" at bounding box center [551, 429] width 23 height 23
checkbox input "true"
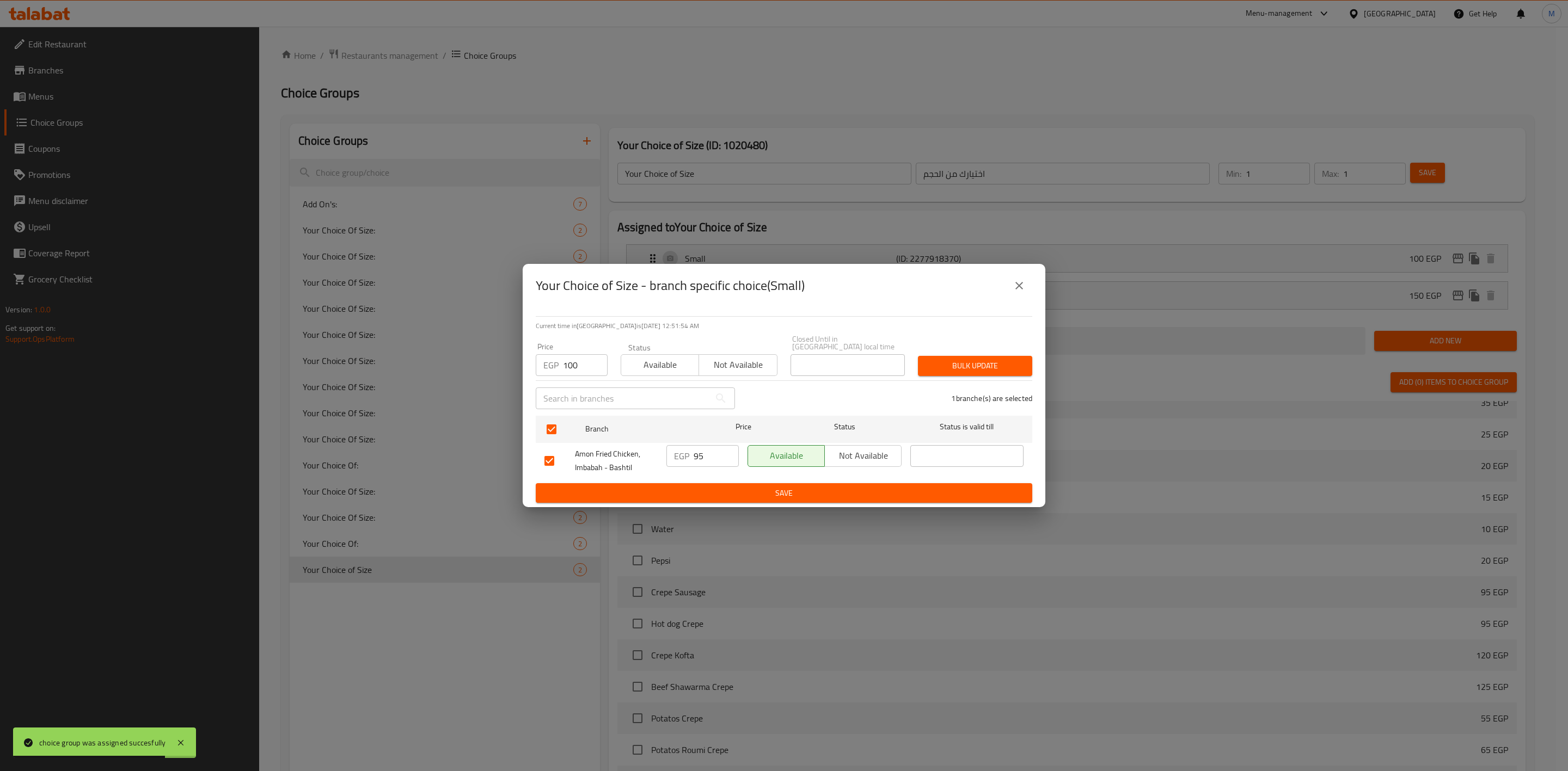
click at [939, 359] on span "Bulk update" at bounding box center [975, 365] width 97 height 14
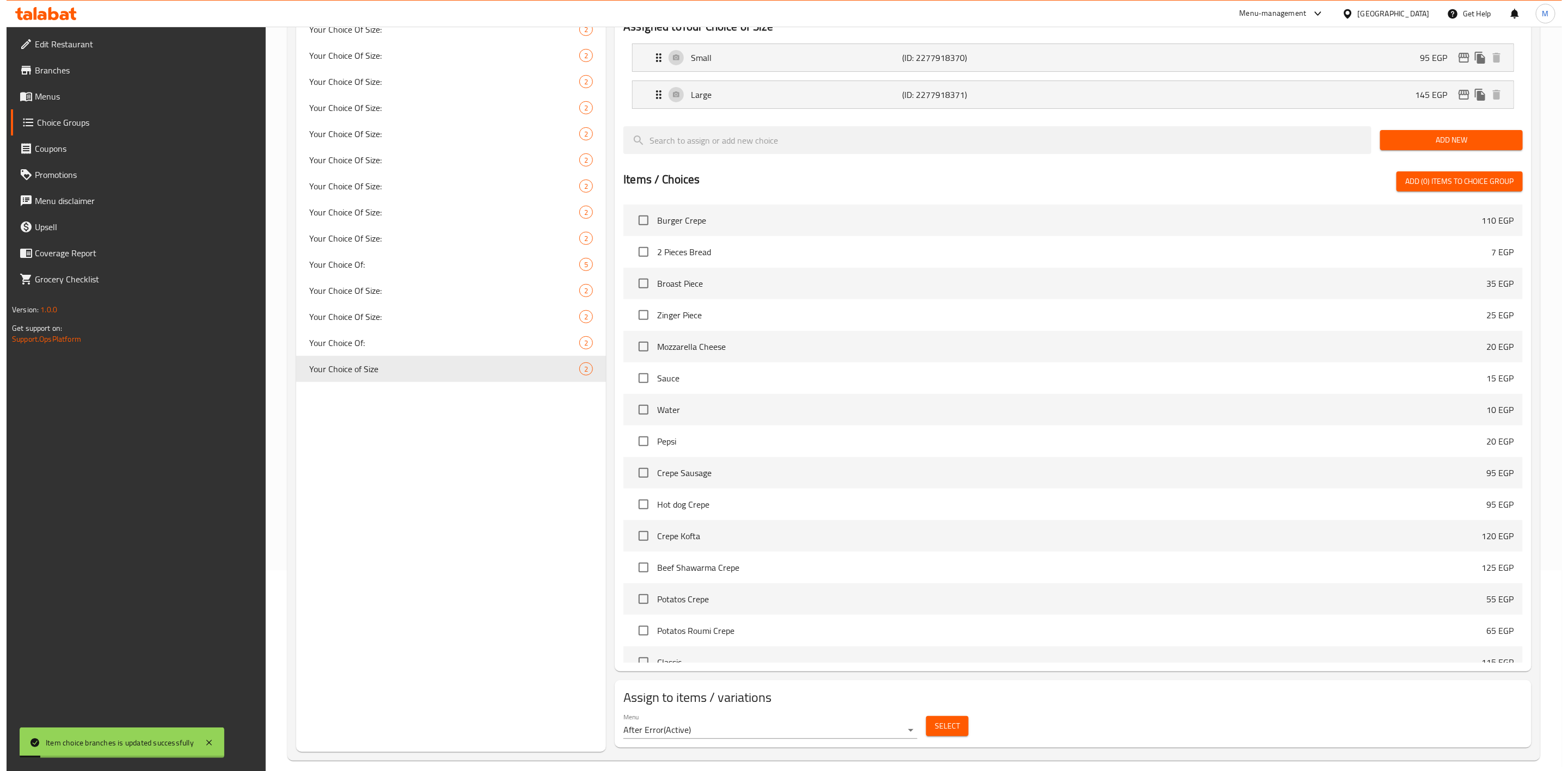
scroll to position [50, 0]
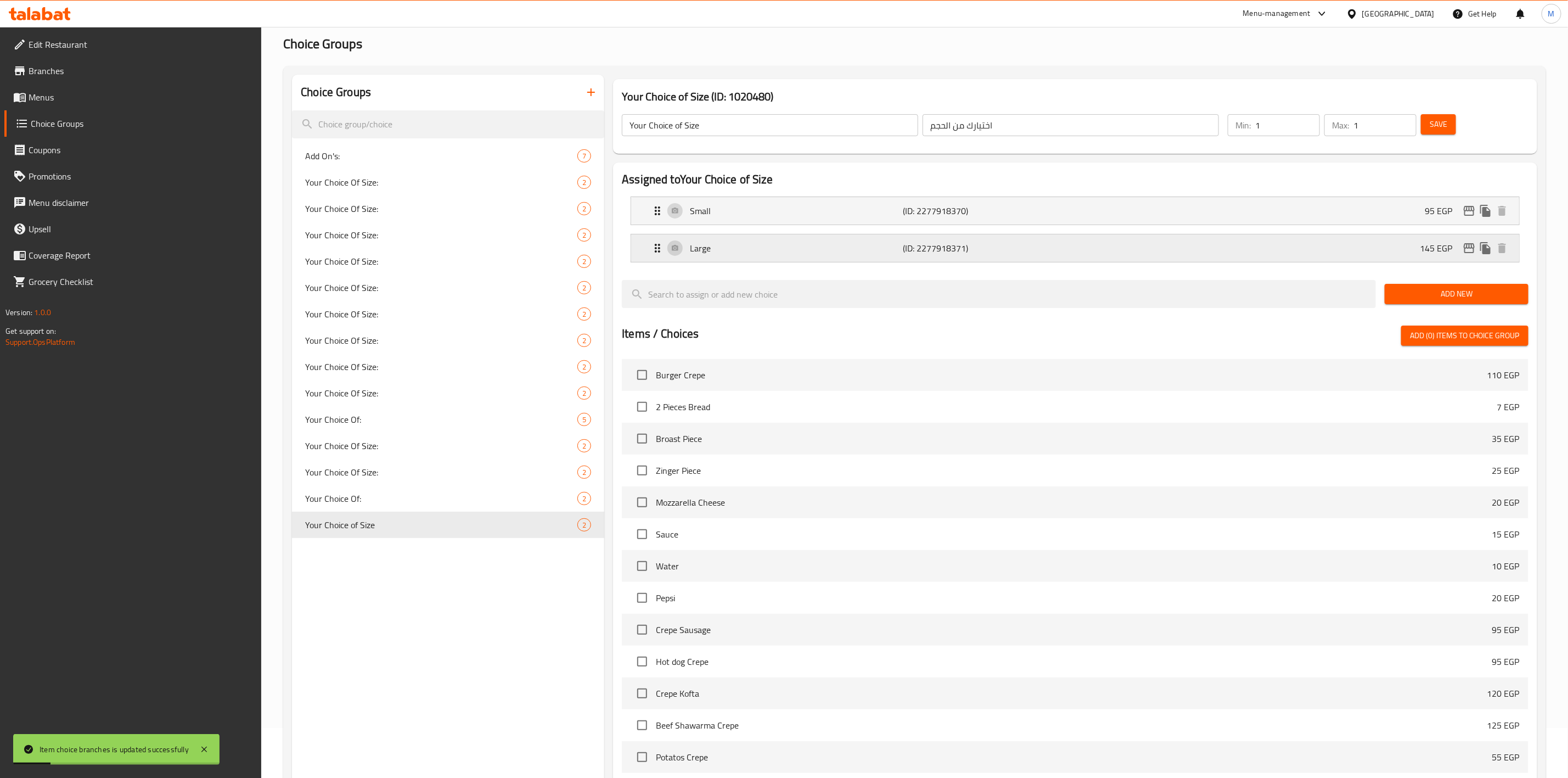
click at [1466, 242] on icon "edit" at bounding box center [1469, 249] width 13 height 13
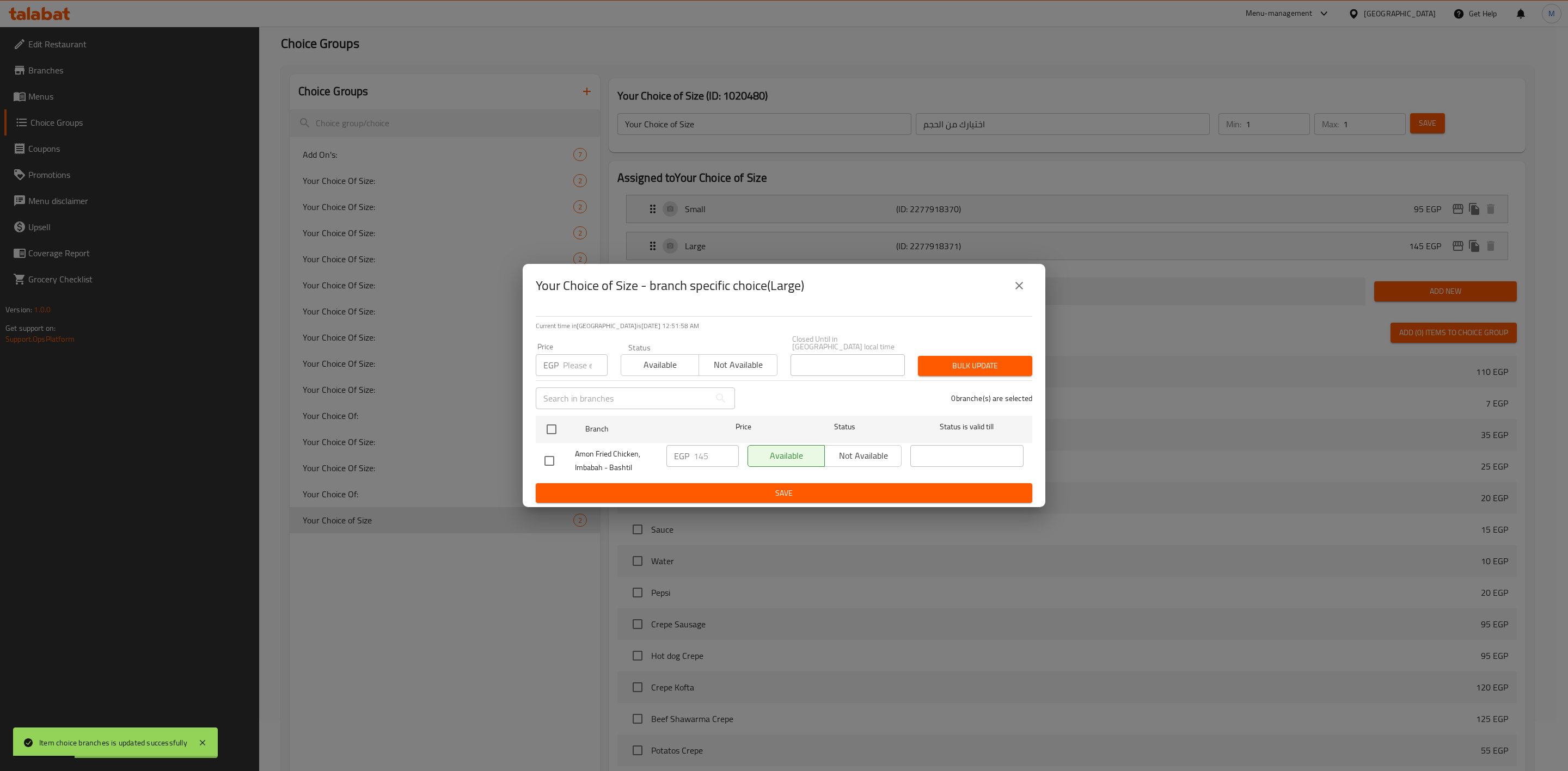
click at [571, 355] on input "number" at bounding box center [584, 365] width 44 height 22
type input "150"
click at [554, 421] on input "checkbox" at bounding box center [551, 429] width 23 height 23
checkbox input "true"
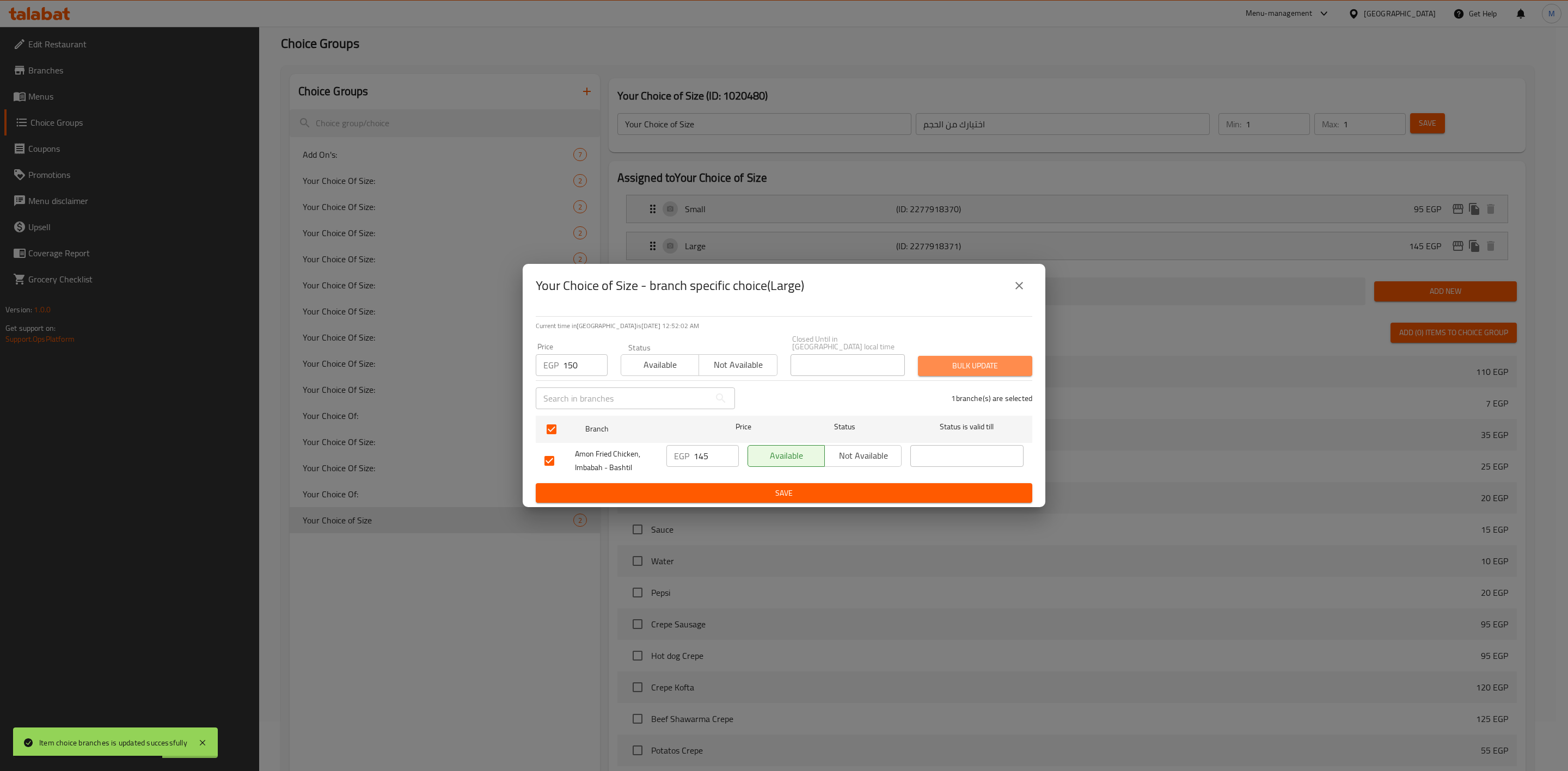
click at [953, 368] on span "Bulk update" at bounding box center [975, 365] width 97 height 14
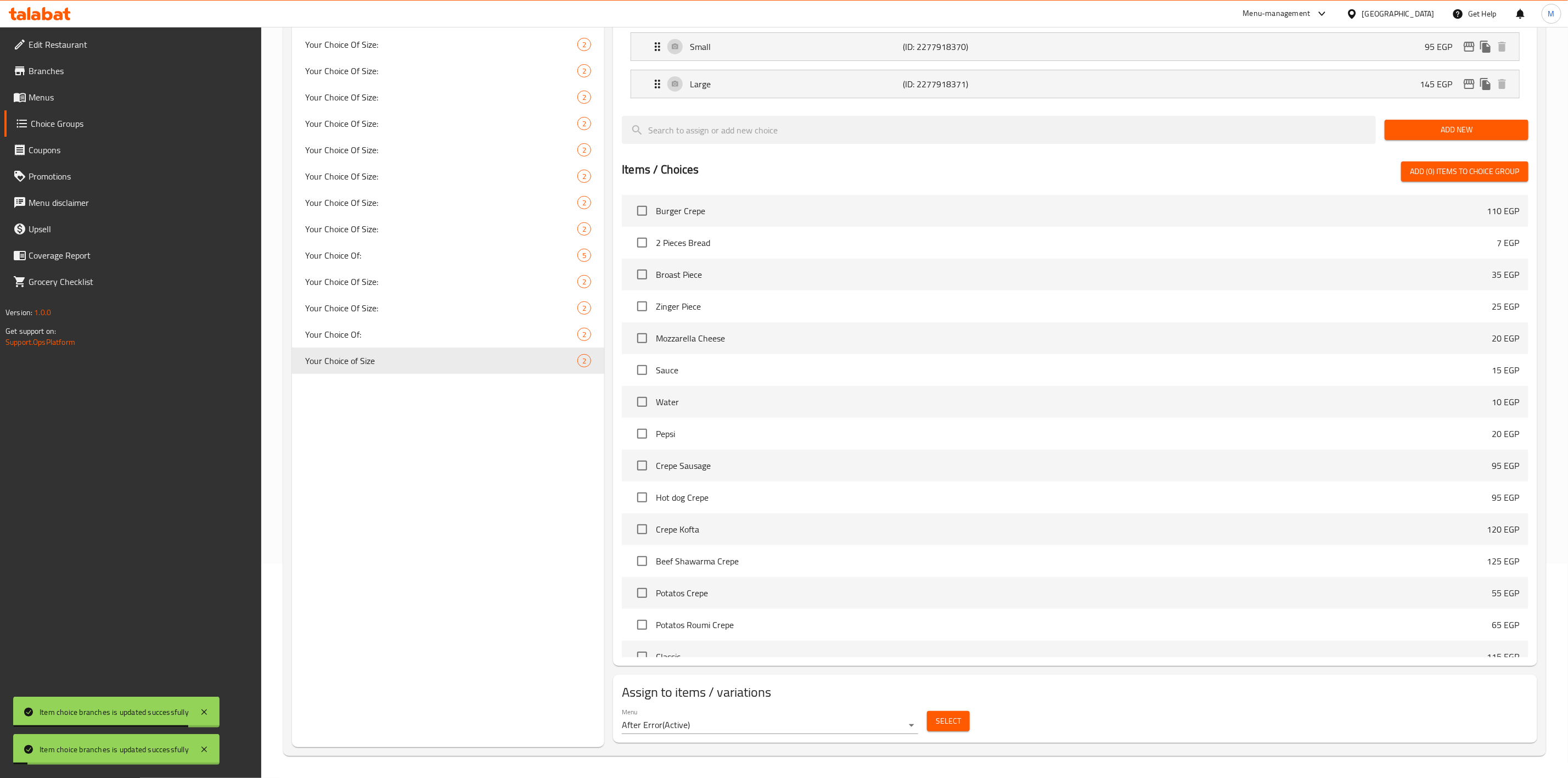
scroll to position [0, 0]
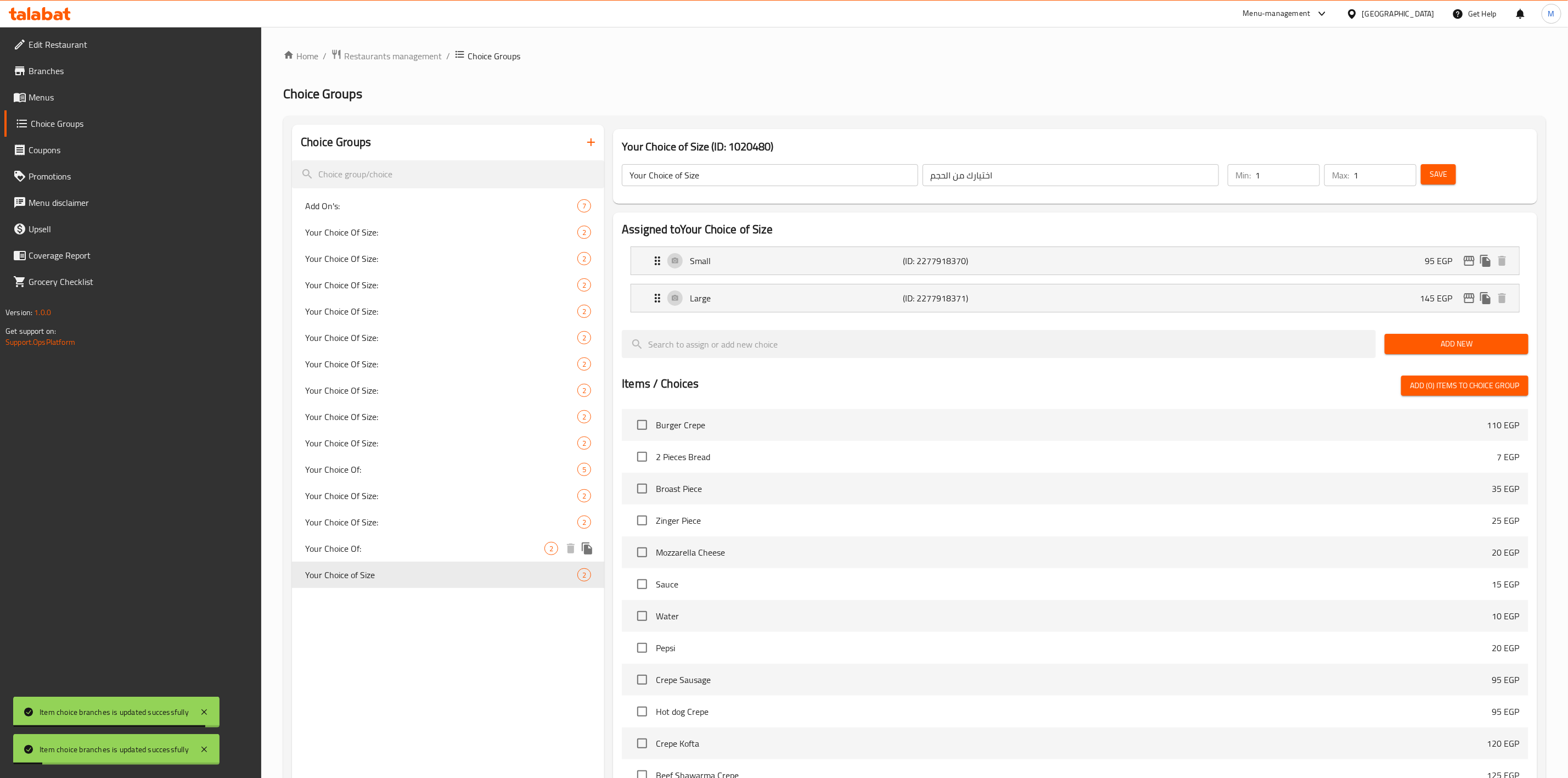
click at [430, 551] on span "Your Choice Of:" at bounding box center [424, 549] width 239 height 13
type input "Your Choice Of:"
type input "إختيارك من:"
click at [430, 571] on span "Your Choice of Size" at bounding box center [424, 575] width 239 height 13
type input "Your Choice of Size"
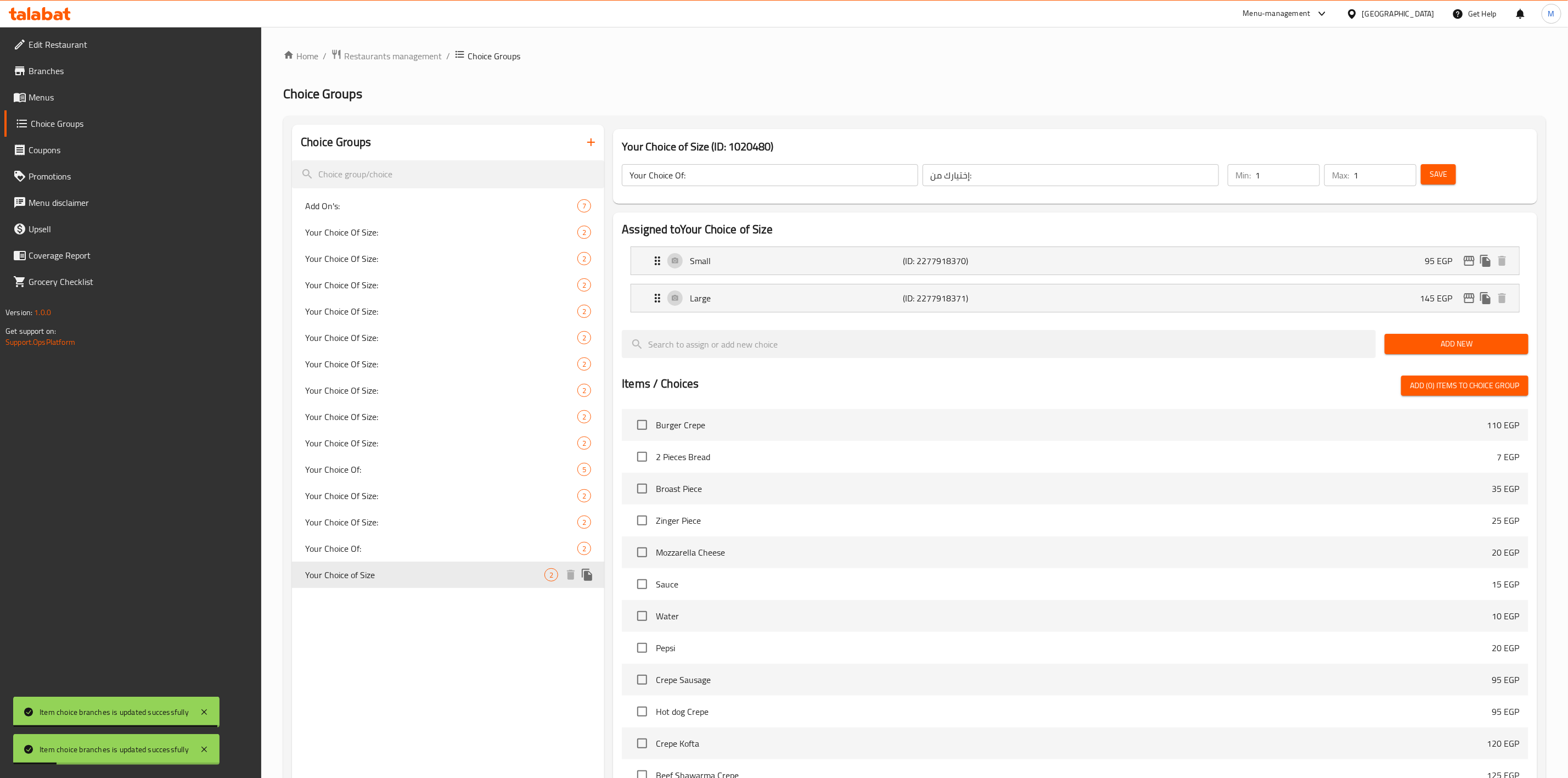
type input "اختيارك من الحجم"
click at [432, 557] on div "Your Choice Of: 2" at bounding box center [448, 548] width 312 height 26
type input "Your Choice Of:"
type input "إختيارك من:"
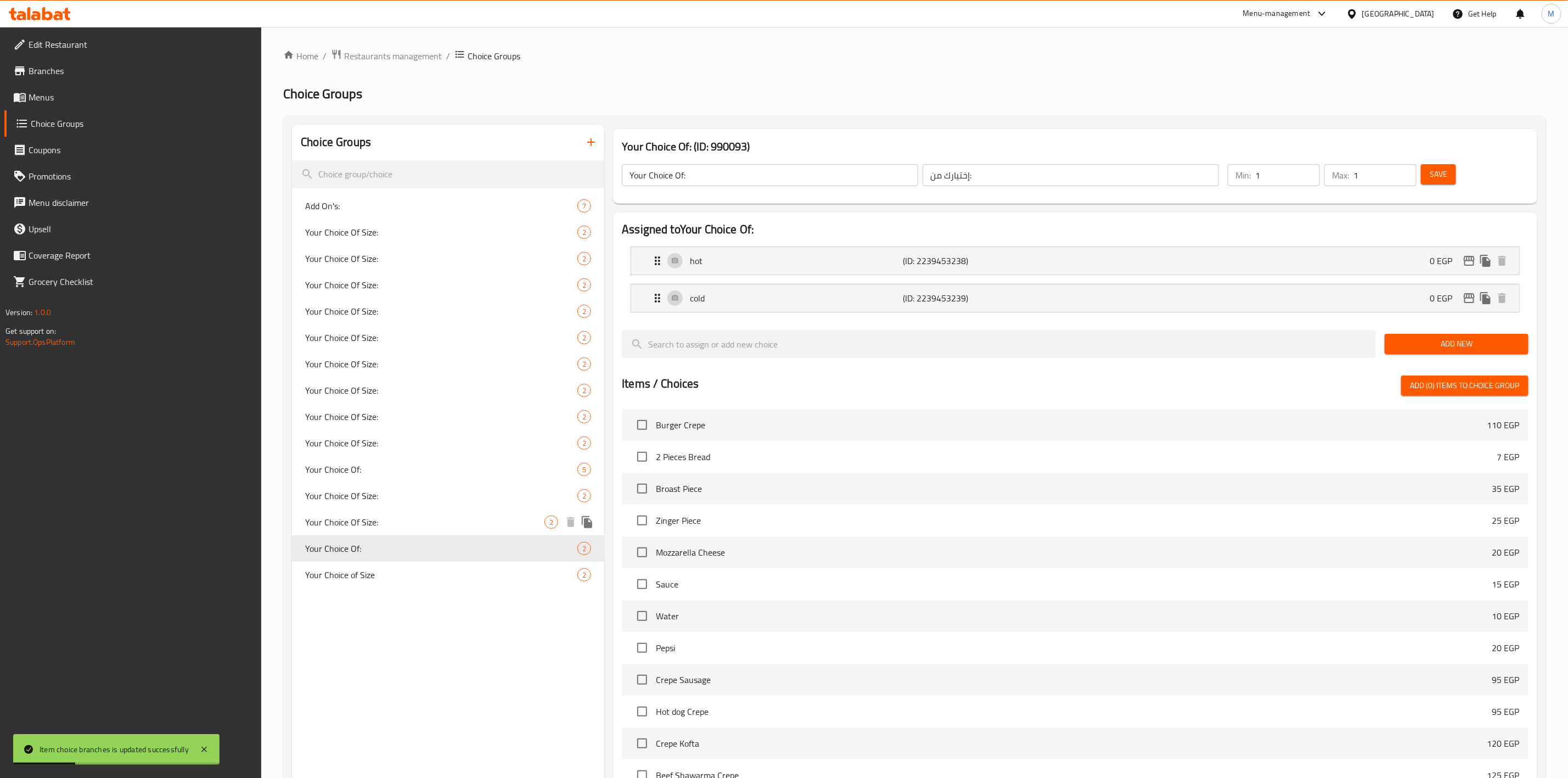
click at [420, 501] on span "Your Choice Of Size:" at bounding box center [441, 496] width 272 height 13
type input "Your Choice Of Size:"
type input "إختيارك من الحجم:"
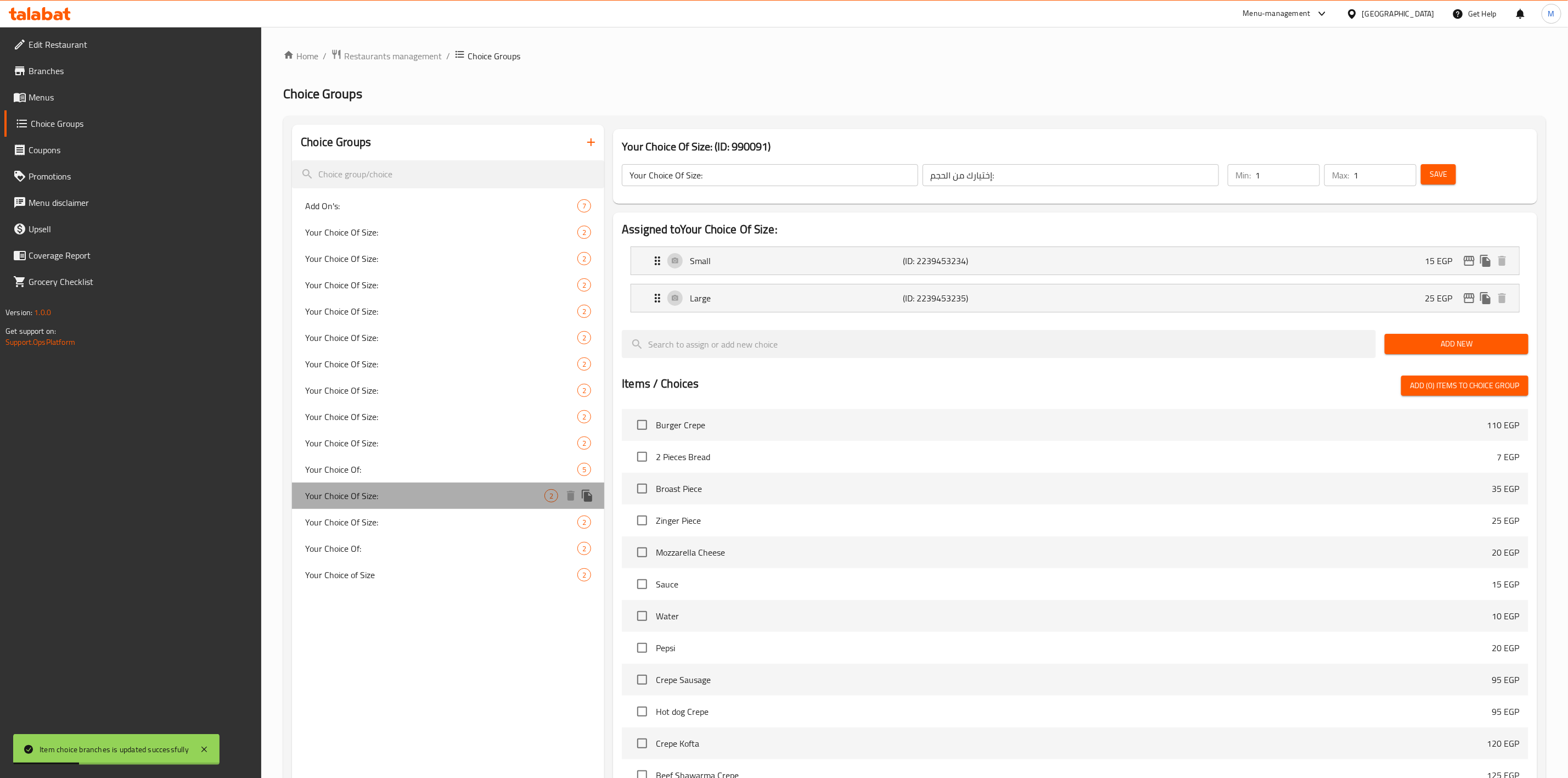
click at [420, 490] on span "Your Choice Of Size:" at bounding box center [424, 496] width 239 height 13
click at [407, 371] on div "Your Choice Of Size: 2" at bounding box center [448, 364] width 312 height 26
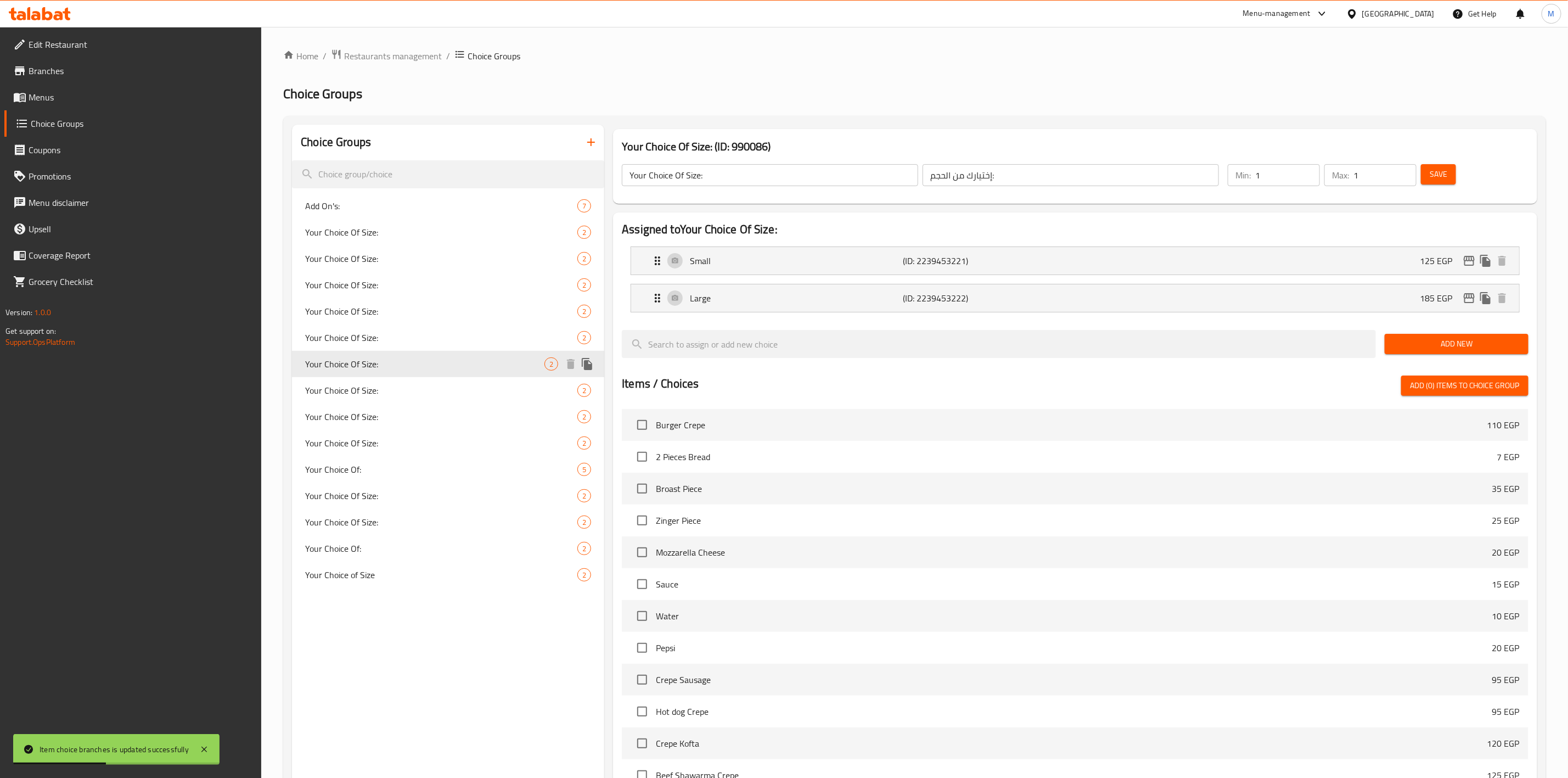
click at [425, 335] on span "Your Choice Of Size:" at bounding box center [441, 338] width 272 height 13
click at [427, 313] on span "Your Choice Of Size:" at bounding box center [441, 311] width 272 height 13
click at [429, 300] on div "Your Choice Of Size: 2" at bounding box center [448, 311] width 312 height 26
click at [429, 283] on span "Your Choice Of Size:" at bounding box center [424, 285] width 239 height 13
click at [430, 254] on span "Your Choice Of Size:" at bounding box center [424, 258] width 239 height 13
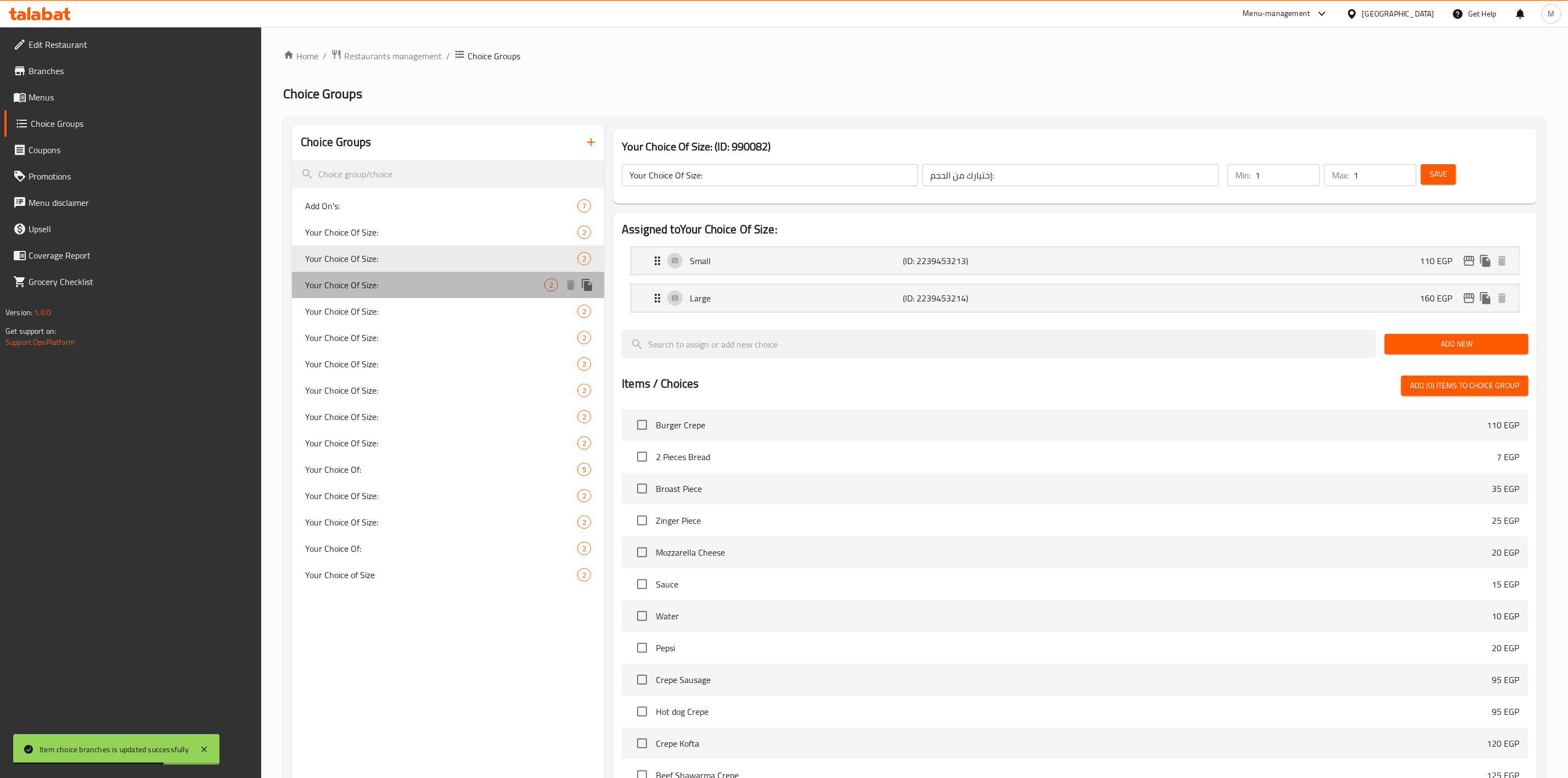
drag, startPoint x: 468, startPoint y: 290, endPoint x: 458, endPoint y: 293, distance: 10.4
click at [467, 290] on span "Your Choice Of Size:" at bounding box center [424, 285] width 239 height 13
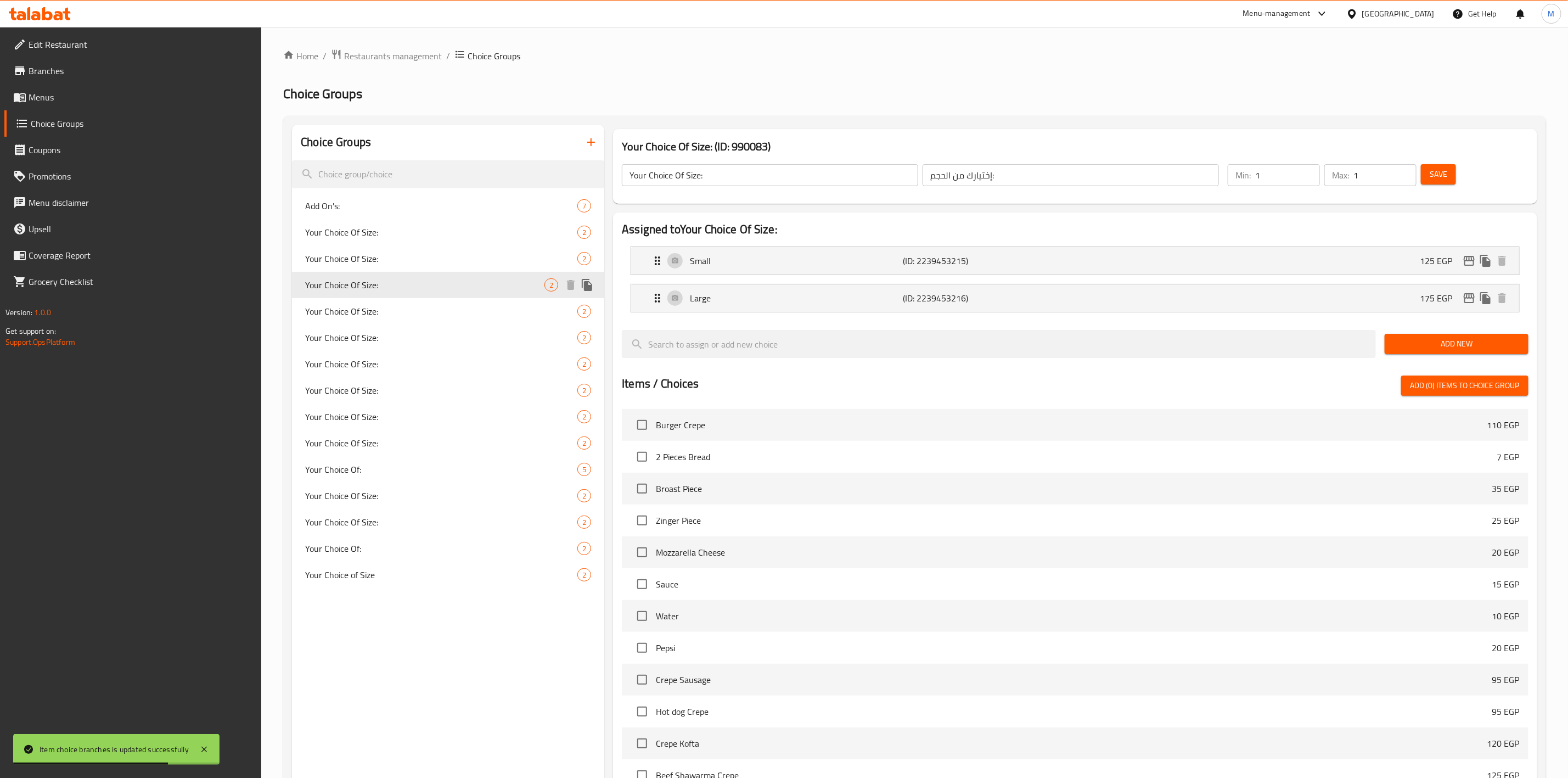
click at [451, 303] on div "Your Choice Of Size: 2" at bounding box center [448, 311] width 312 height 26
click at [438, 331] on span "Your Choice Of Size:" at bounding box center [424, 338] width 239 height 13
click at [430, 349] on div "Your Choice Of Size: 2" at bounding box center [448, 338] width 312 height 26
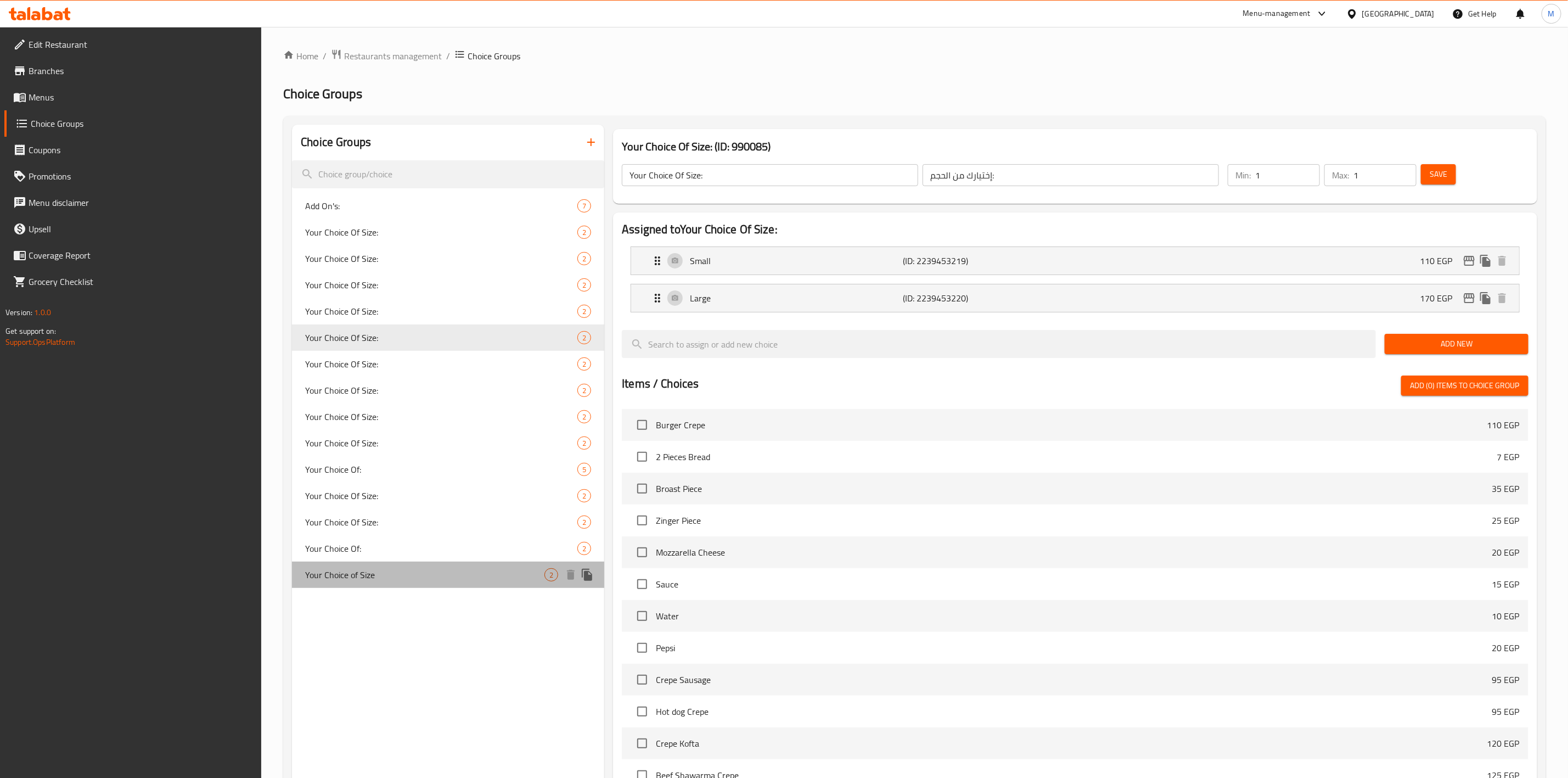
click at [432, 571] on span "Your Choice of Size" at bounding box center [424, 575] width 239 height 13
type input "Your Choice of Size"
type input "اختيارك من الحجم"
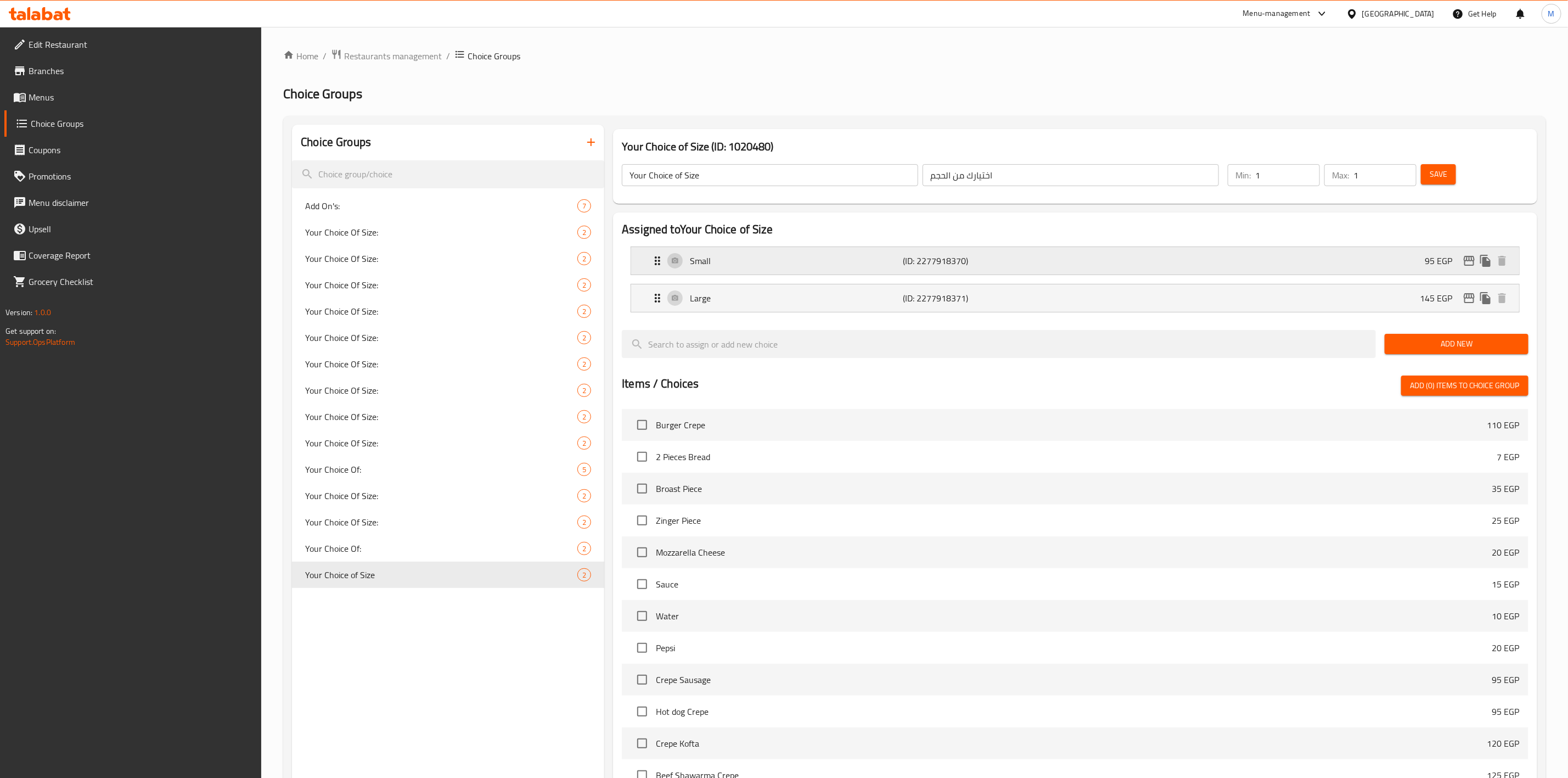
click at [1425, 266] on p "95 EGP" at bounding box center [1443, 261] width 37 height 13
click at [1419, 267] on div "Small (ID: 2277918370) 95 EGP" at bounding box center [1079, 261] width 855 height 28
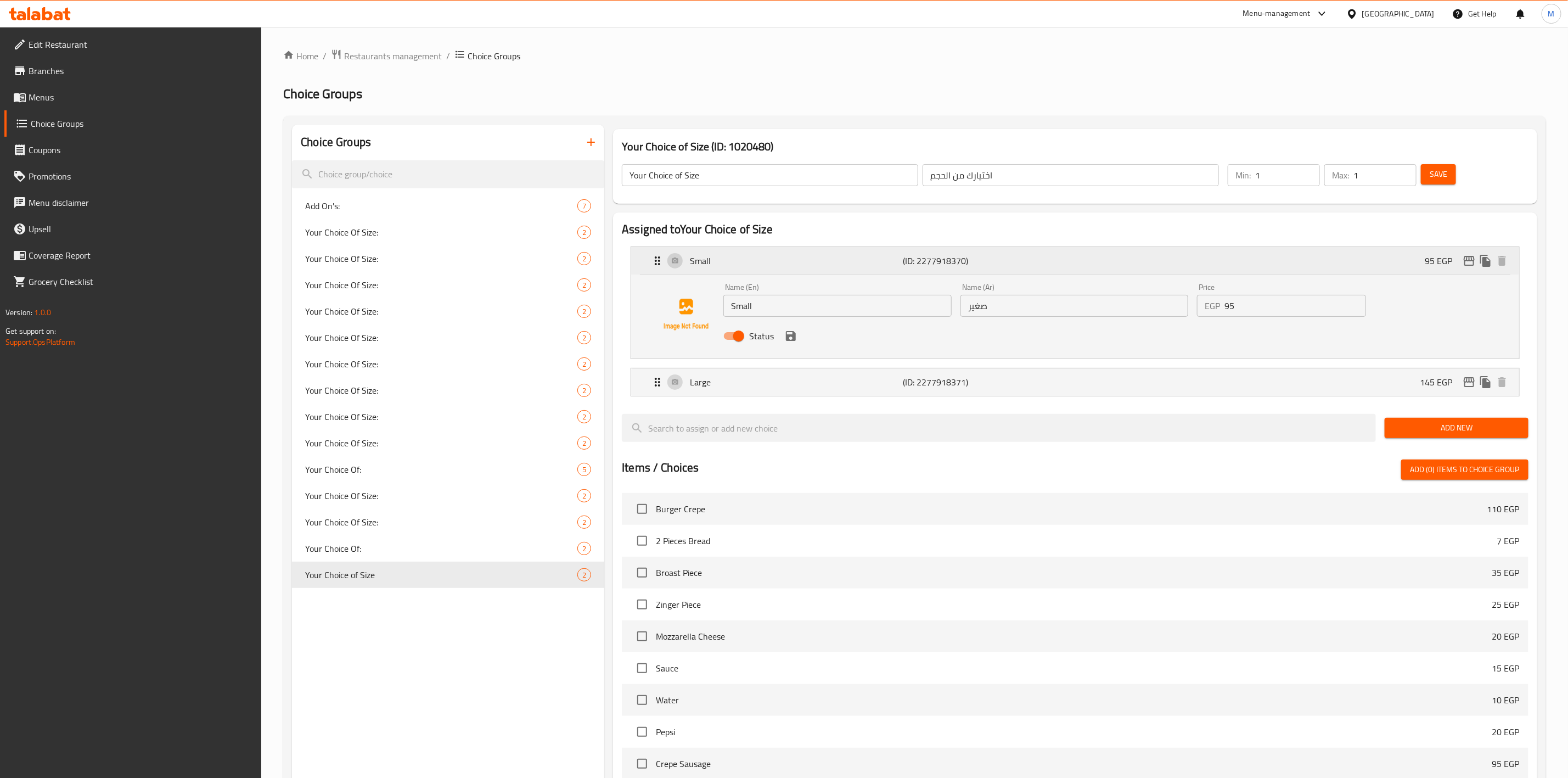
click at [1470, 274] on div "Small (ID: 2277918370) 95 EGP" at bounding box center [1079, 261] width 855 height 28
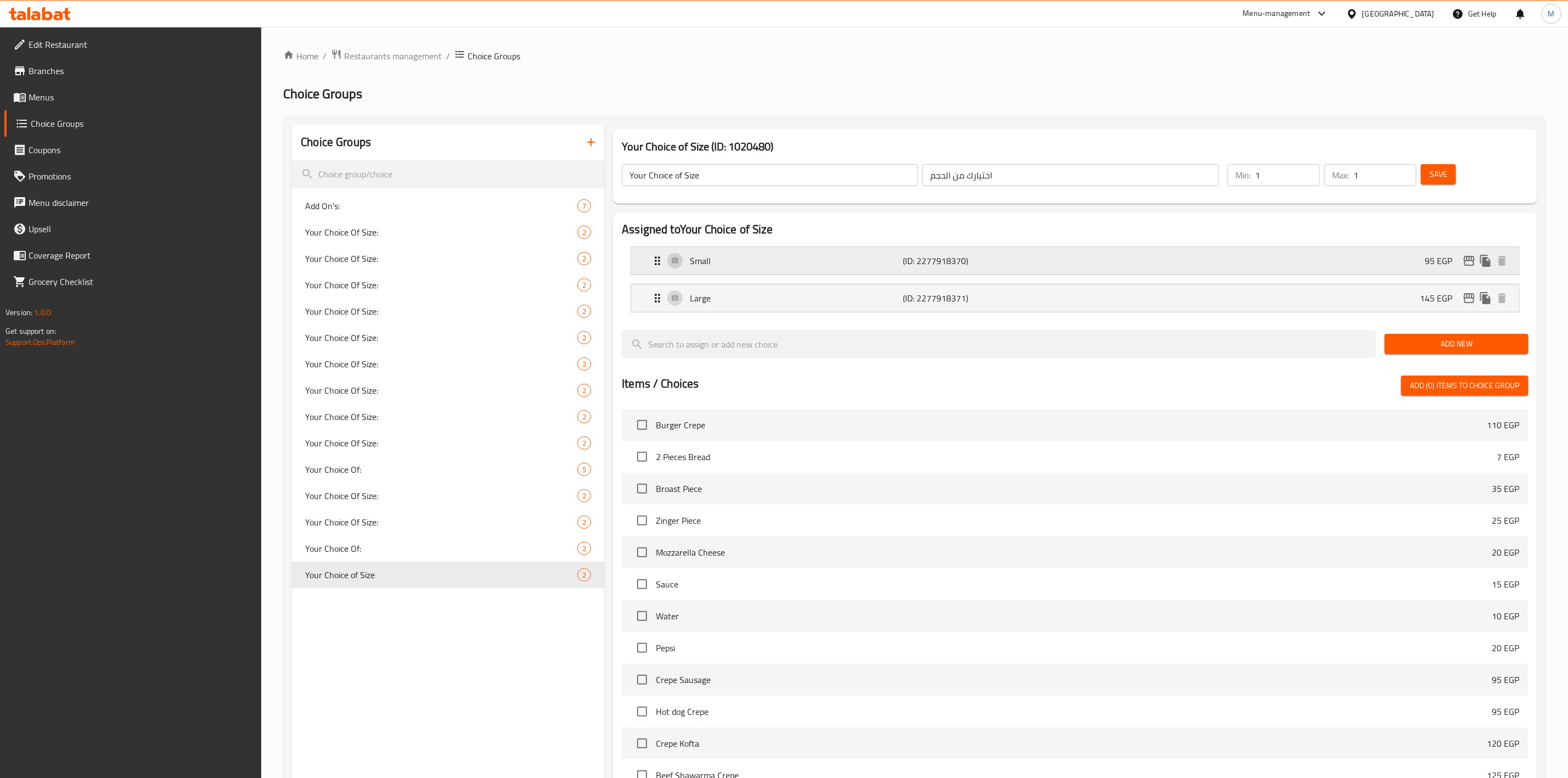
click at [1469, 264] on icon "edit" at bounding box center [1469, 261] width 13 height 13
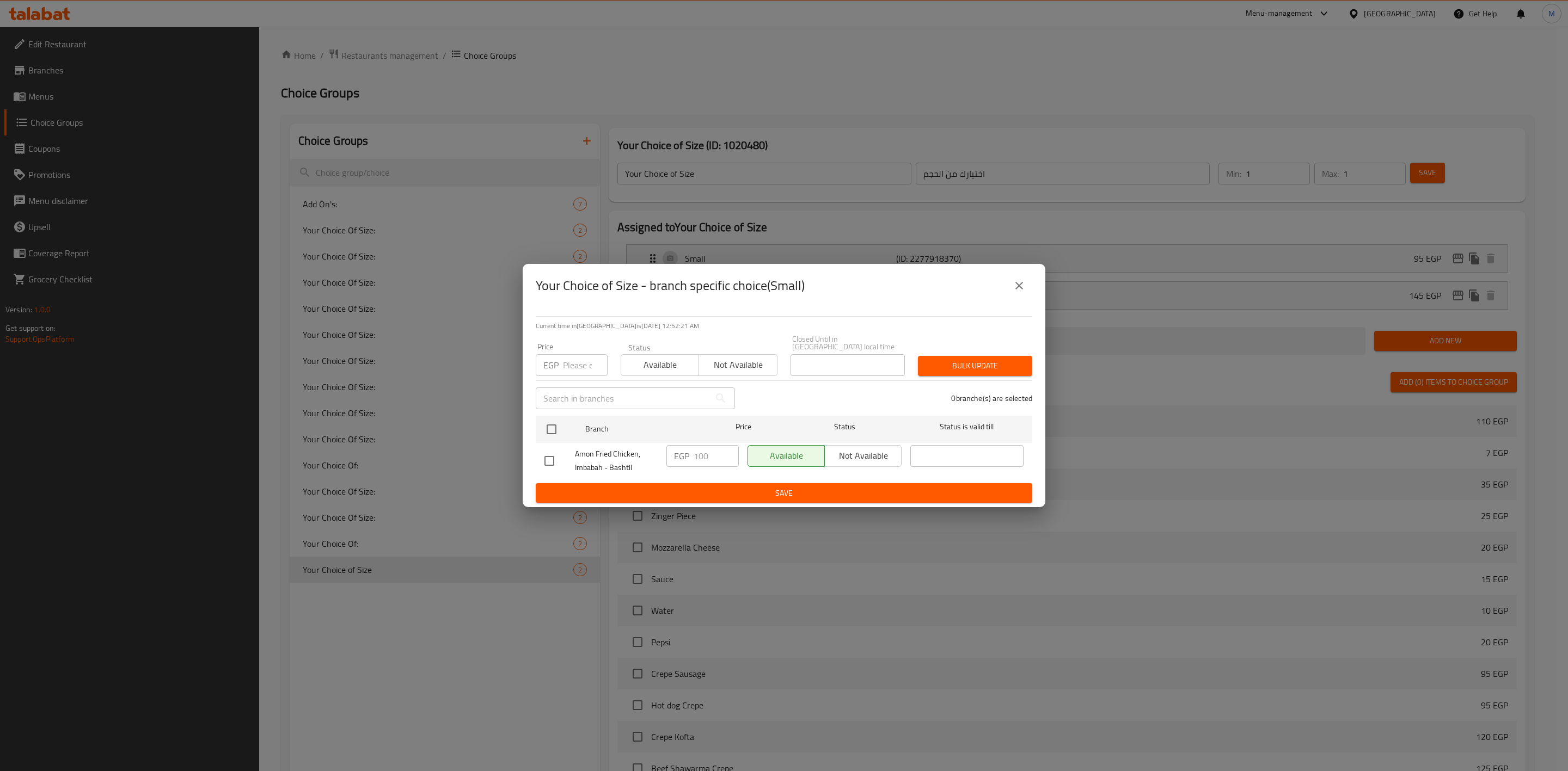
click at [1024, 299] on button "close" at bounding box center [1019, 286] width 26 height 26
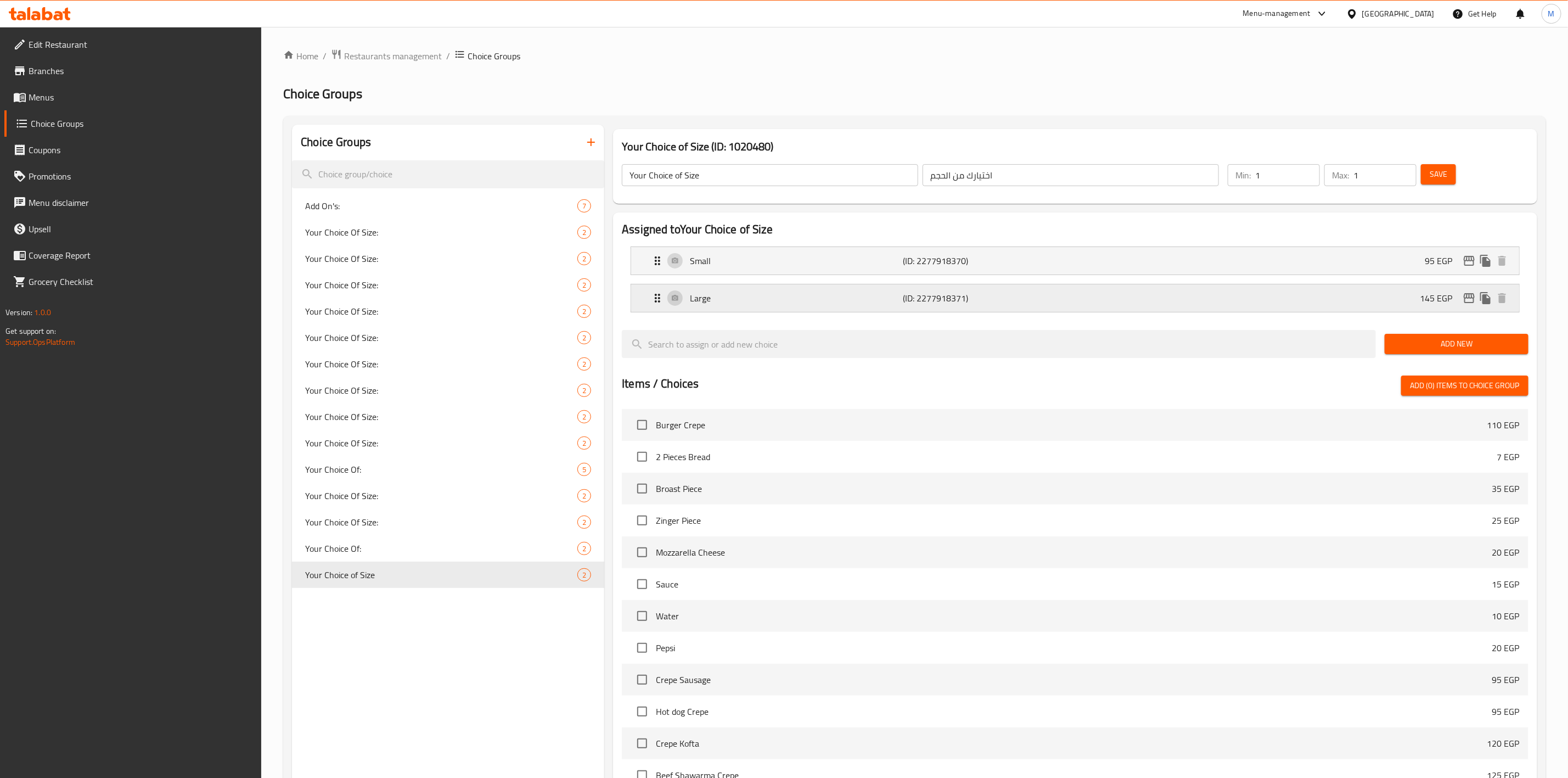
click at [1469, 292] on icon "edit" at bounding box center [1469, 298] width 13 height 13
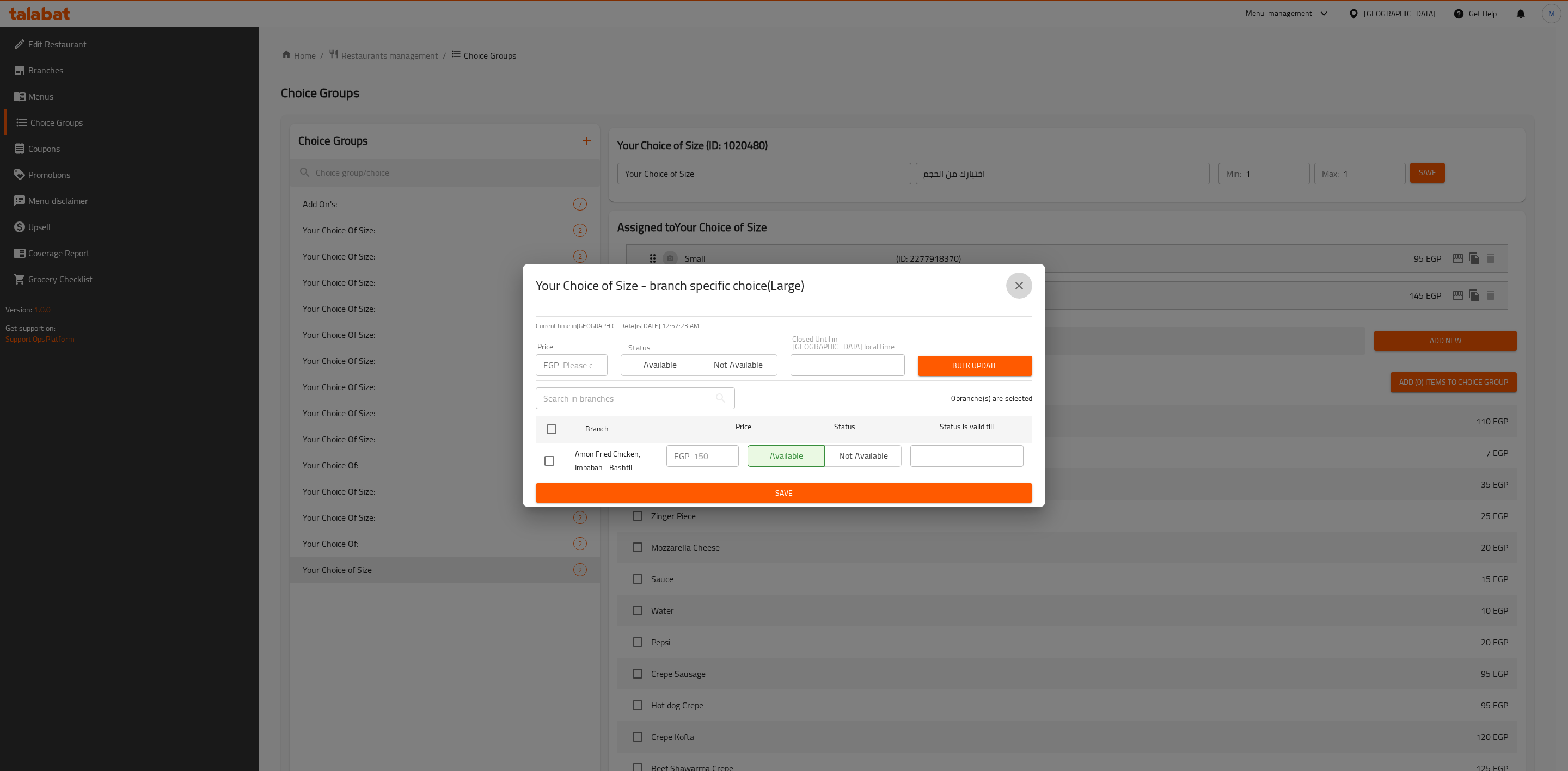
click at [1030, 293] on button "close" at bounding box center [1019, 286] width 26 height 26
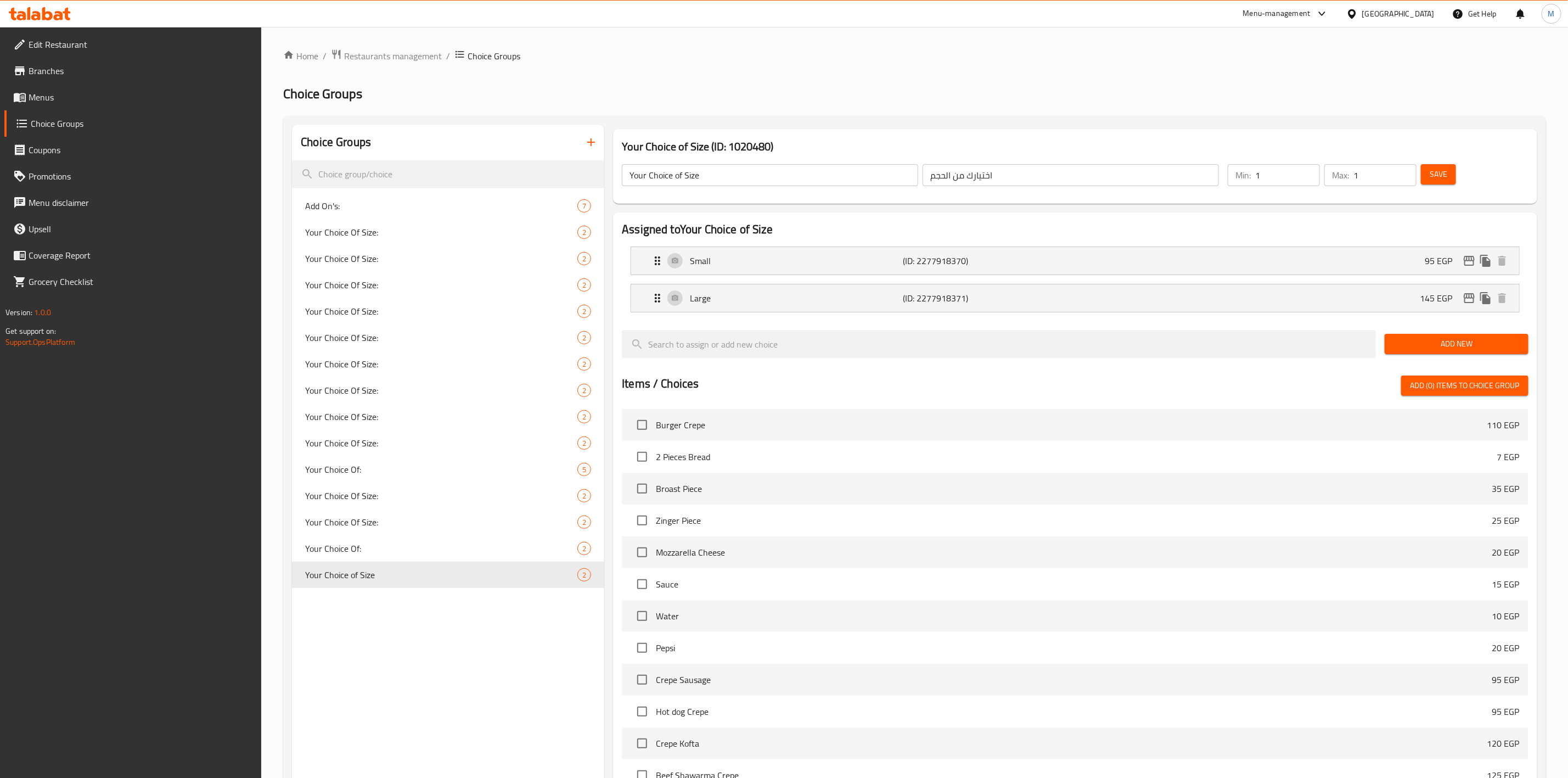
click at [585, 139] on icon "button" at bounding box center [591, 142] width 13 height 13
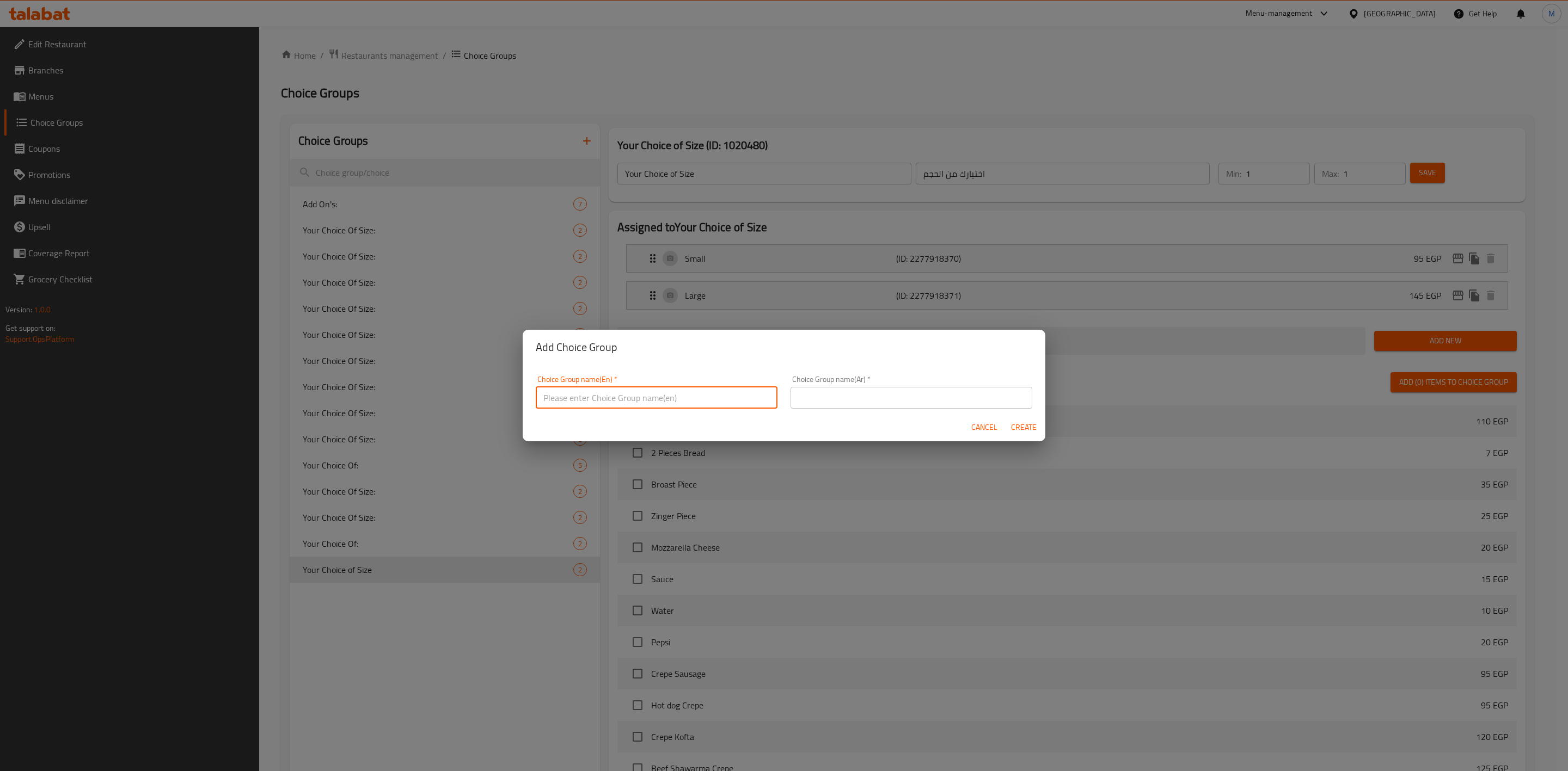
click at [609, 393] on input "text" at bounding box center [657, 398] width 241 height 22
type input "إ"
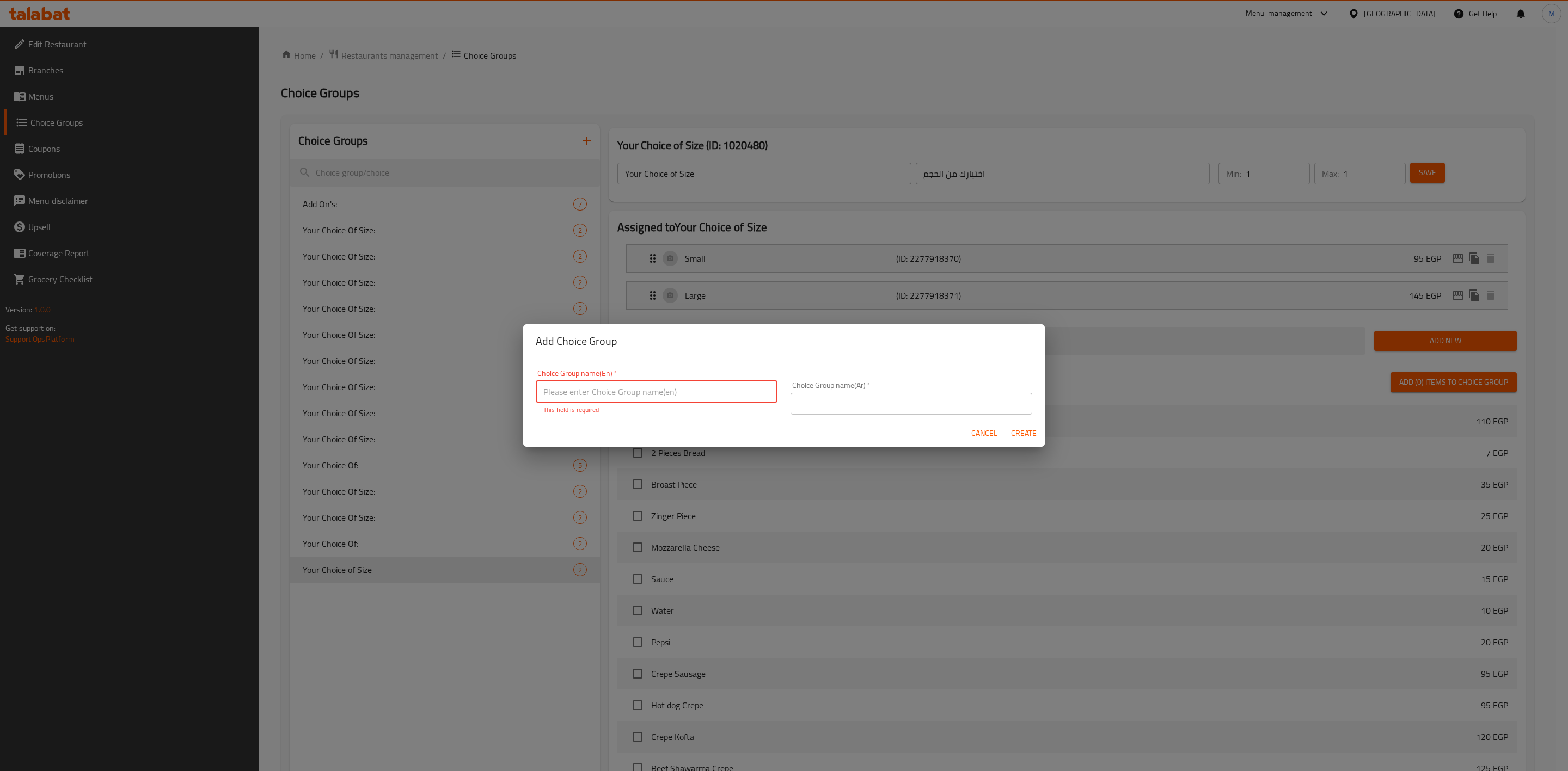
click at [980, 430] on span "Cancel" at bounding box center [984, 433] width 26 height 14
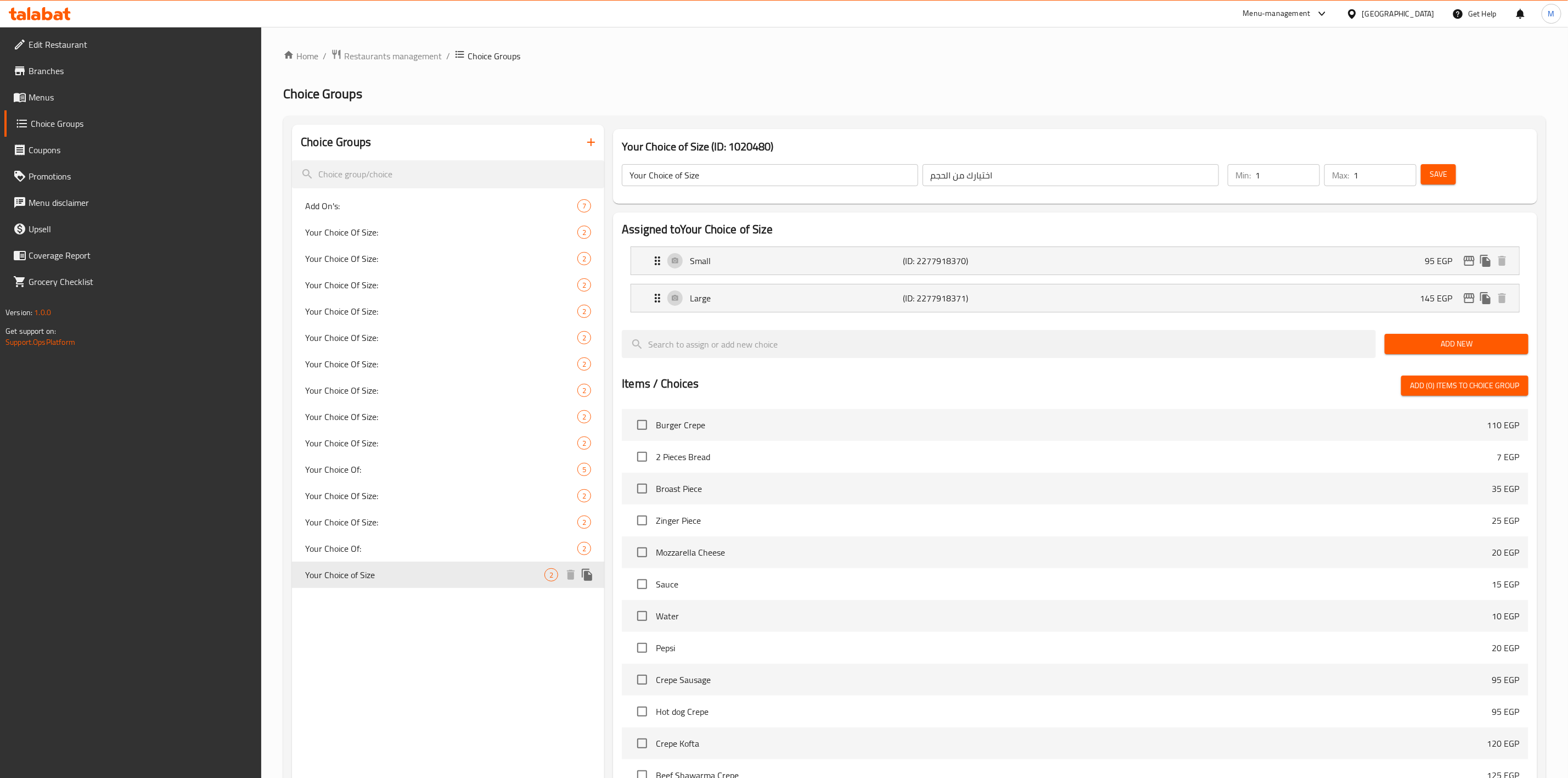
click at [586, 577] on icon "duplicate" at bounding box center [587, 575] width 11 height 12
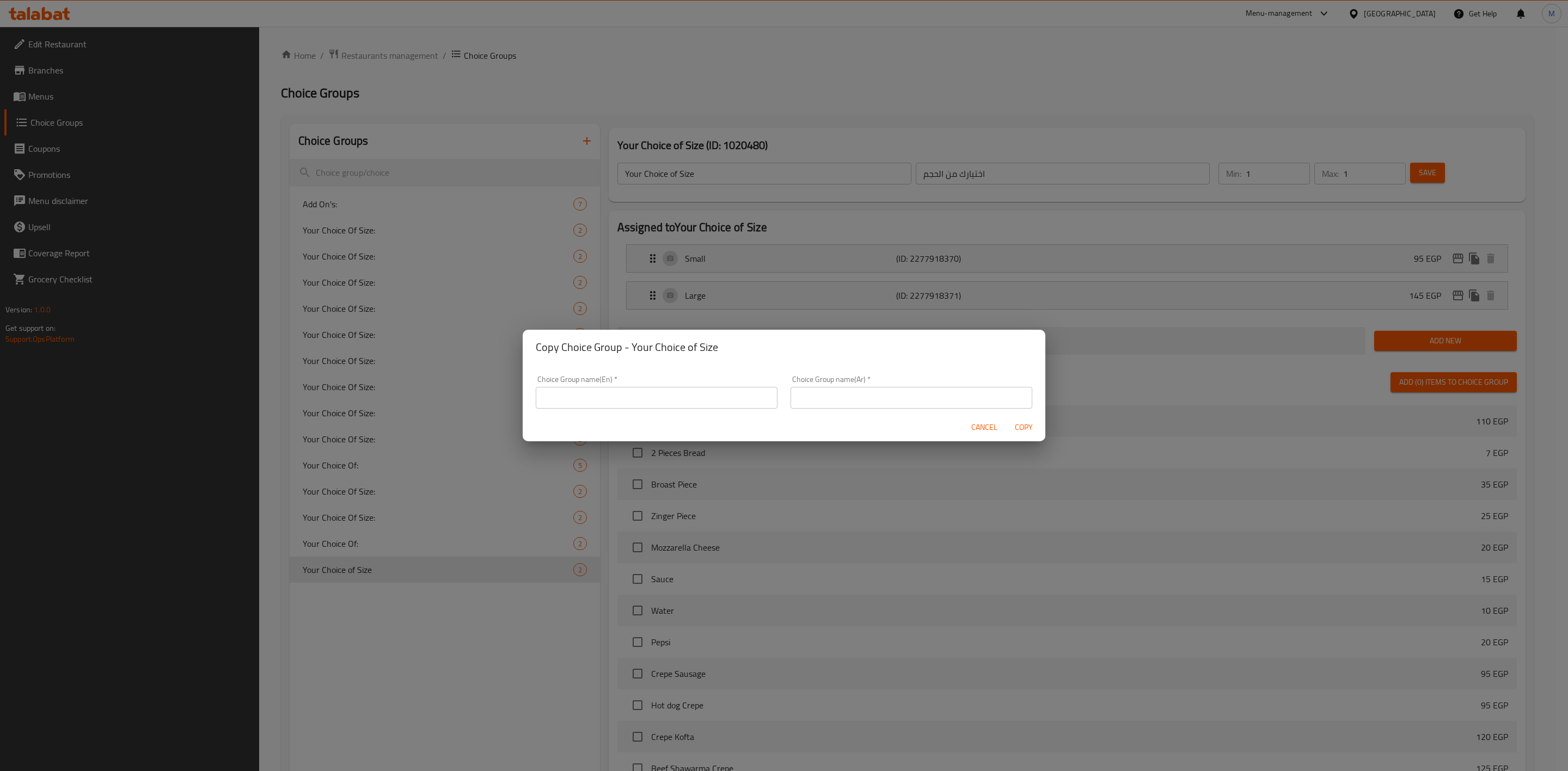
click at [621, 403] on input "text" at bounding box center [657, 398] width 241 height 22
type input "Your Choice of Size.."
click at [845, 397] on input "text" at bounding box center [911, 398] width 241 height 22
type input "اختيارك من الحجم.."
click at [825, 421] on div "Cancel Copy" at bounding box center [783, 427] width 522 height 29
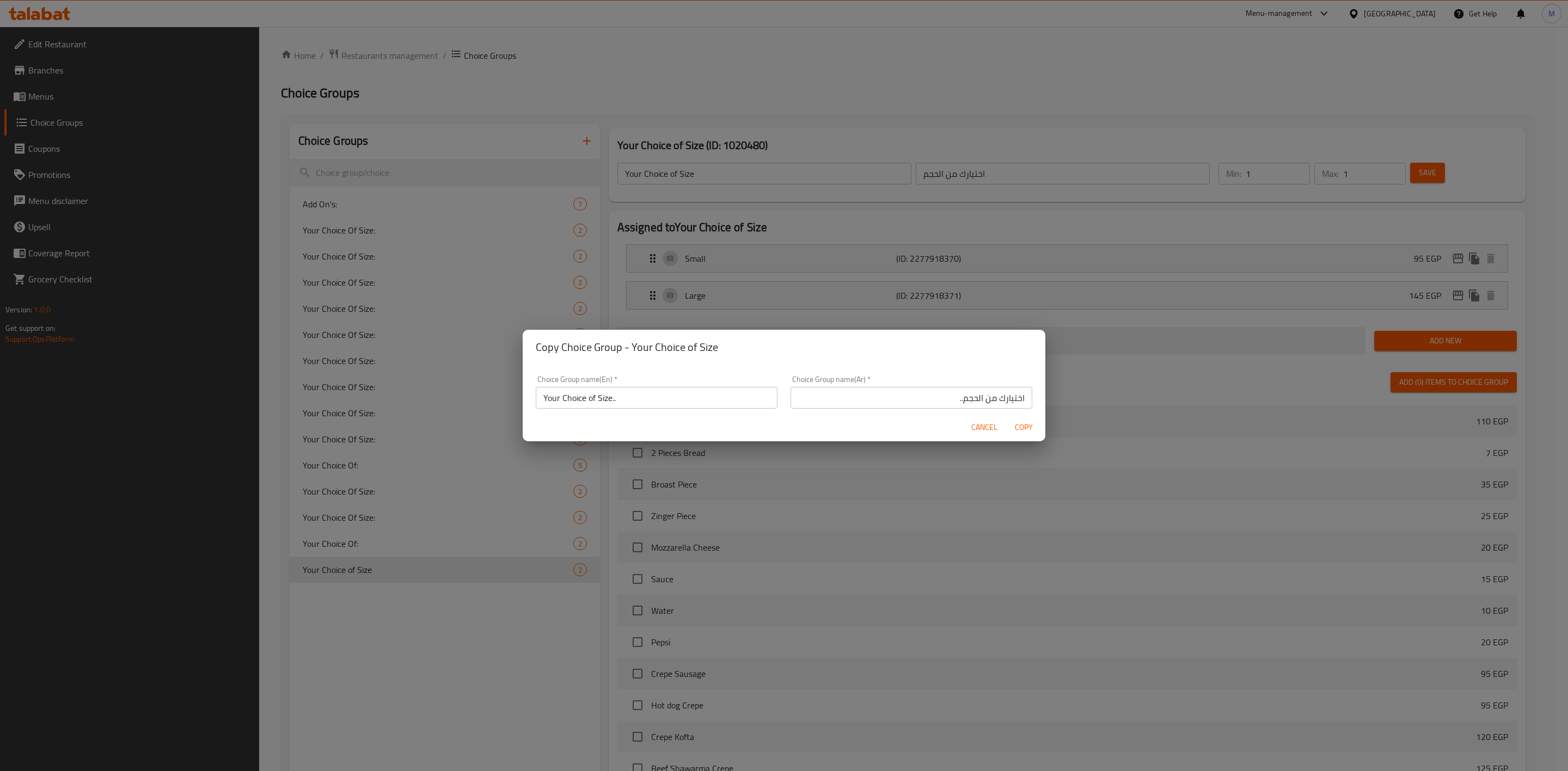
click at [1021, 422] on span "Copy" at bounding box center [1023, 427] width 26 height 14
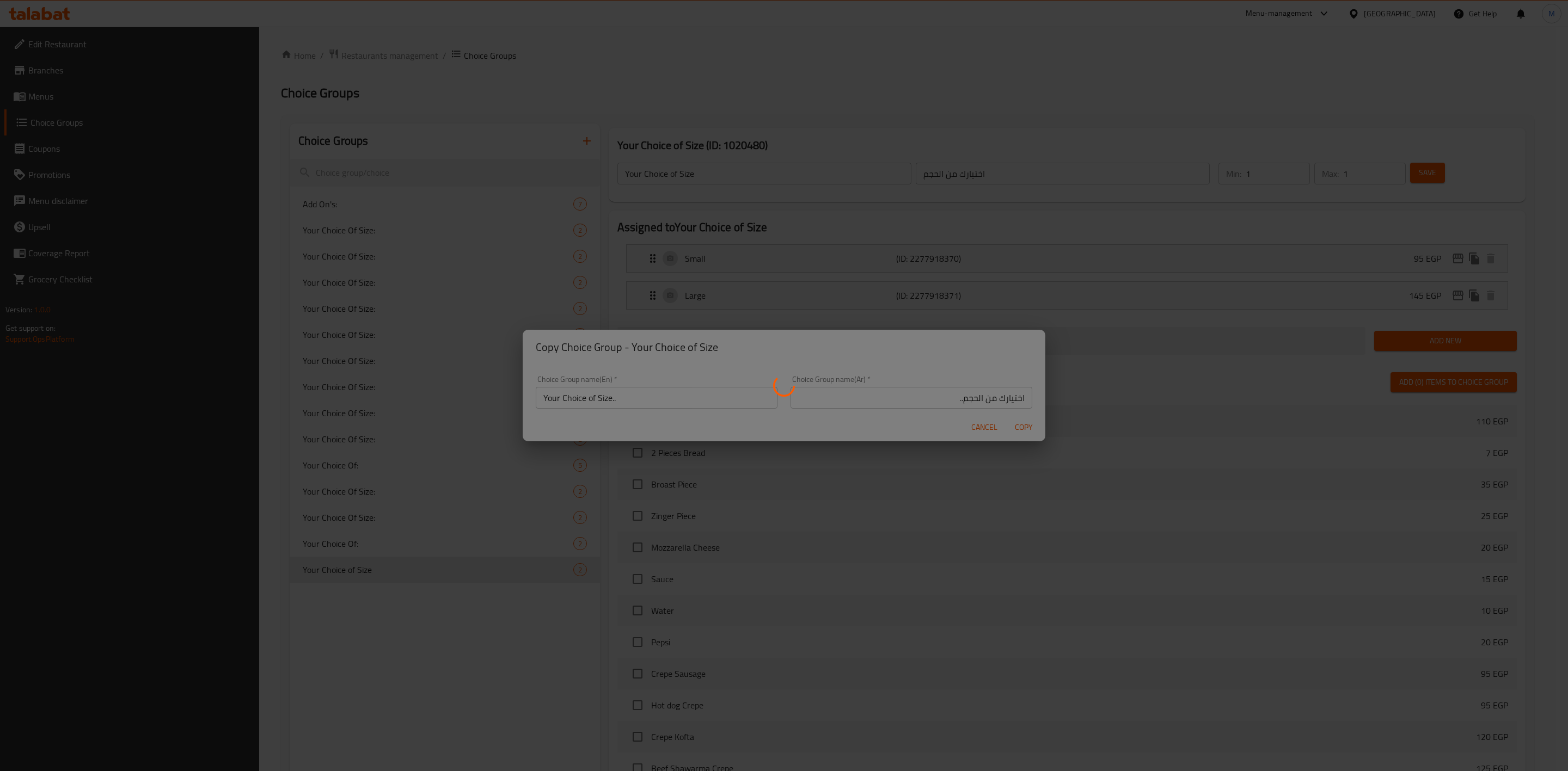
type input "Your Choice of Size.."
type input "اختيارك من الحجم.."
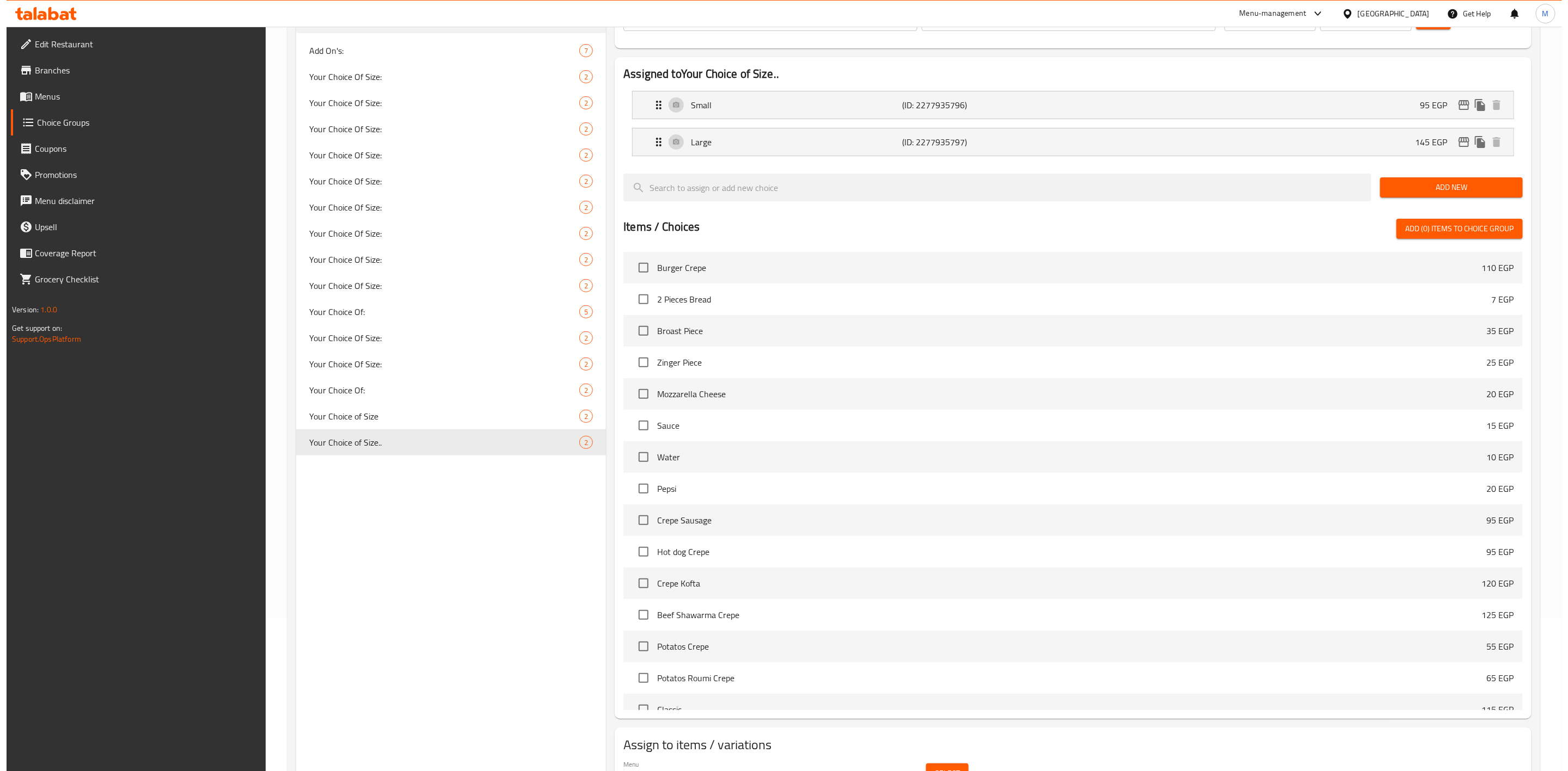
scroll to position [212, 0]
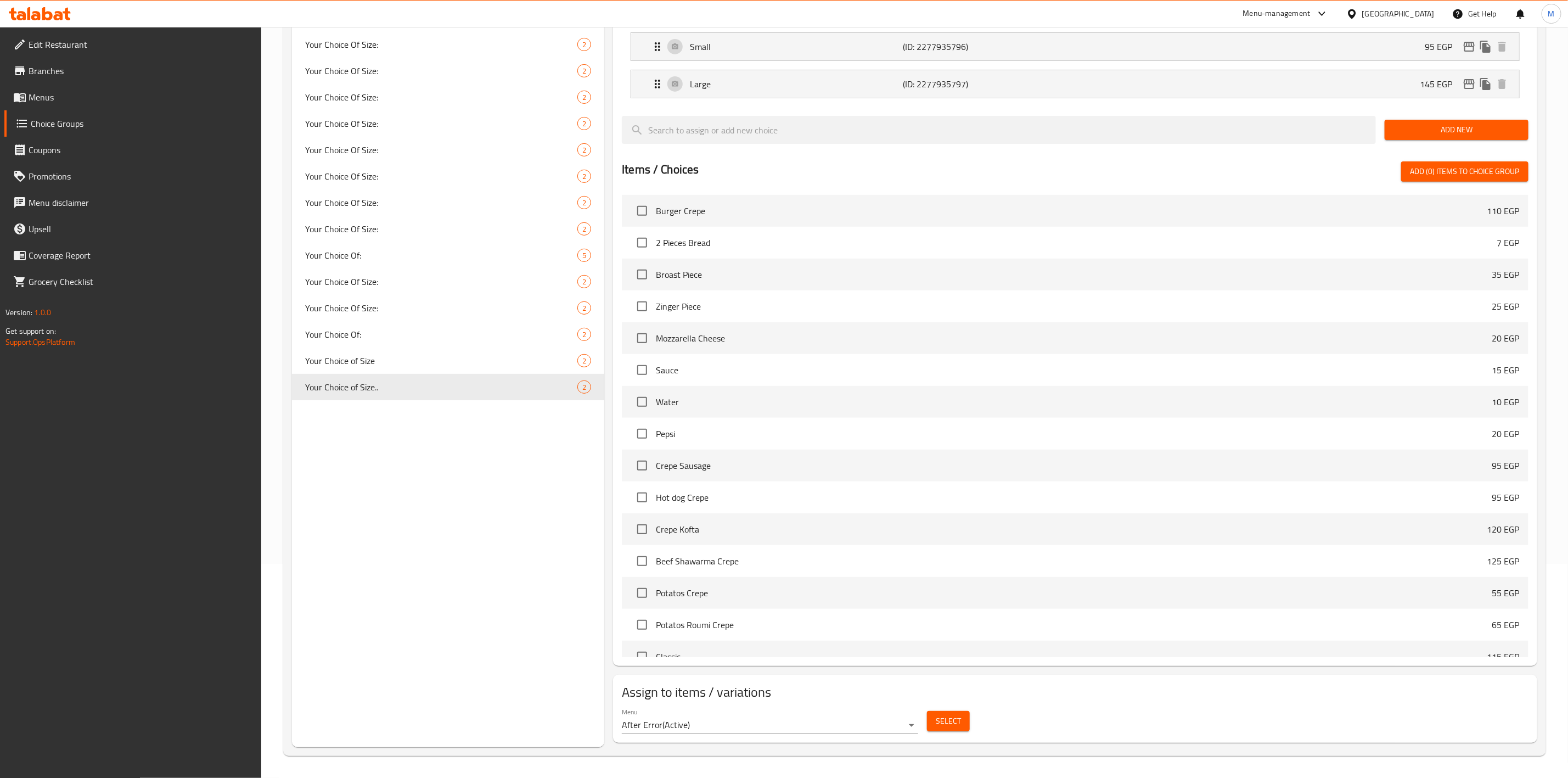
click at [957, 720] on span "Select" at bounding box center [948, 721] width 25 height 14
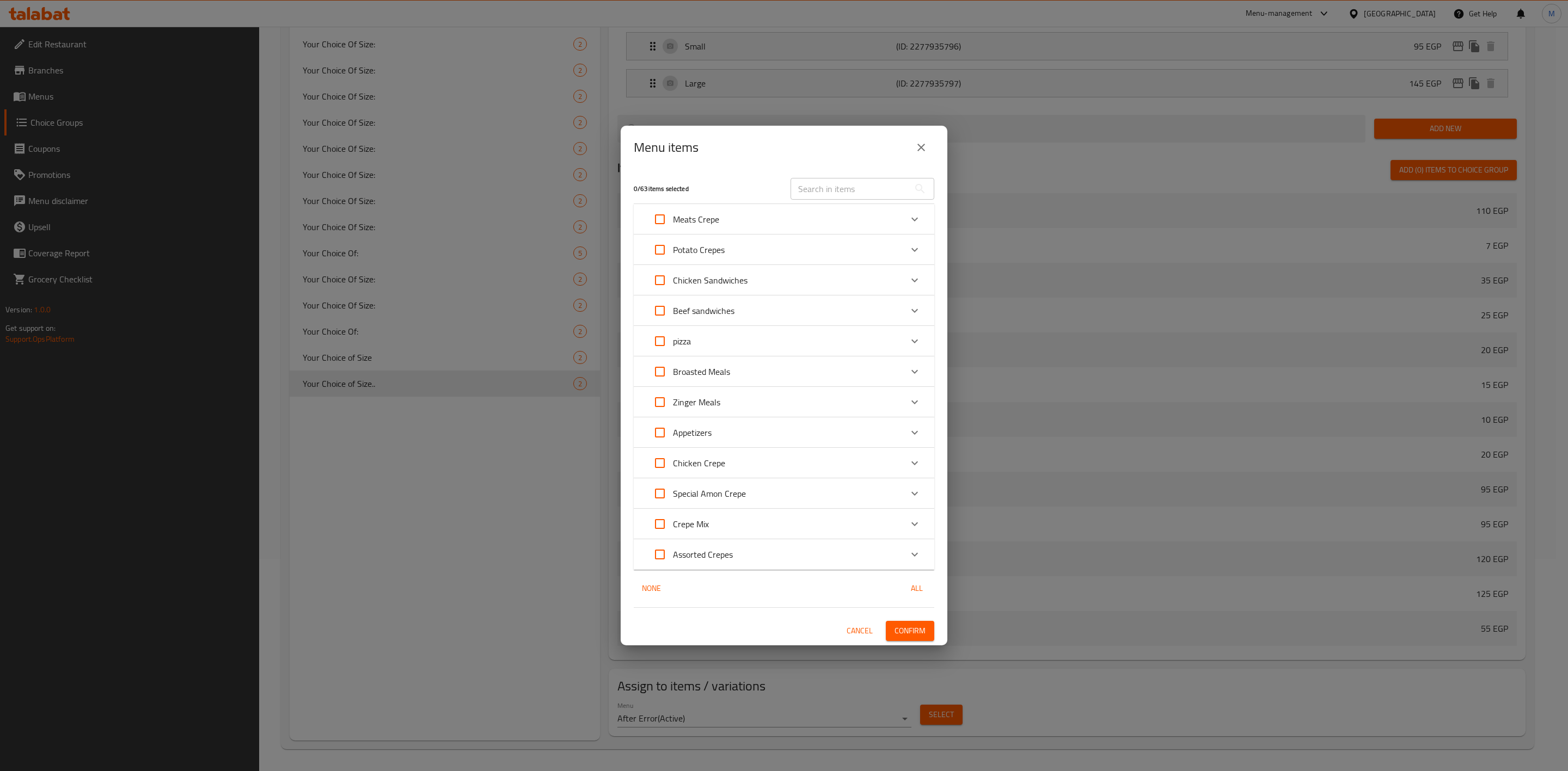
click at [757, 336] on div "pizza" at bounding box center [774, 341] width 255 height 26
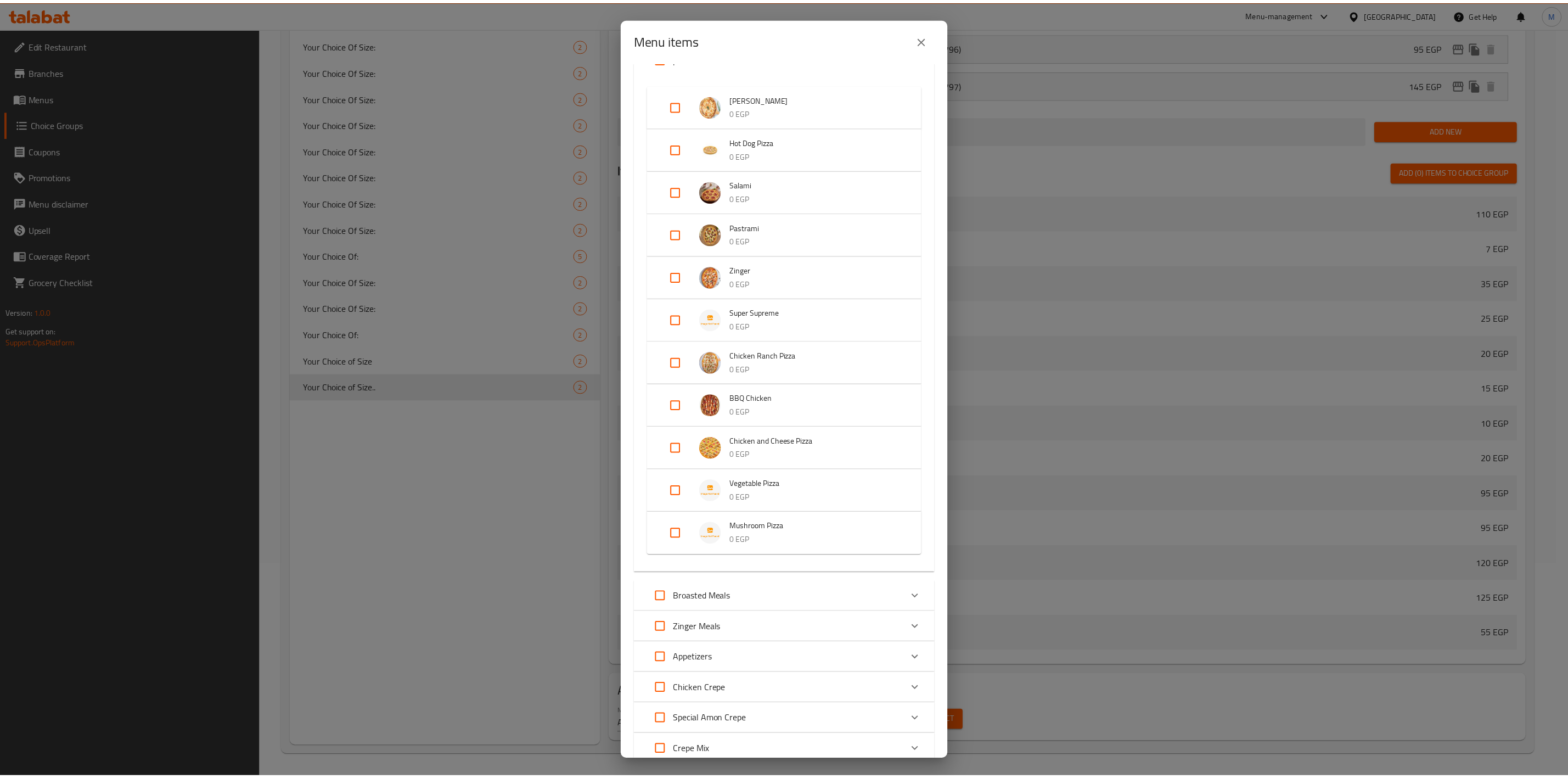
scroll to position [299, 0]
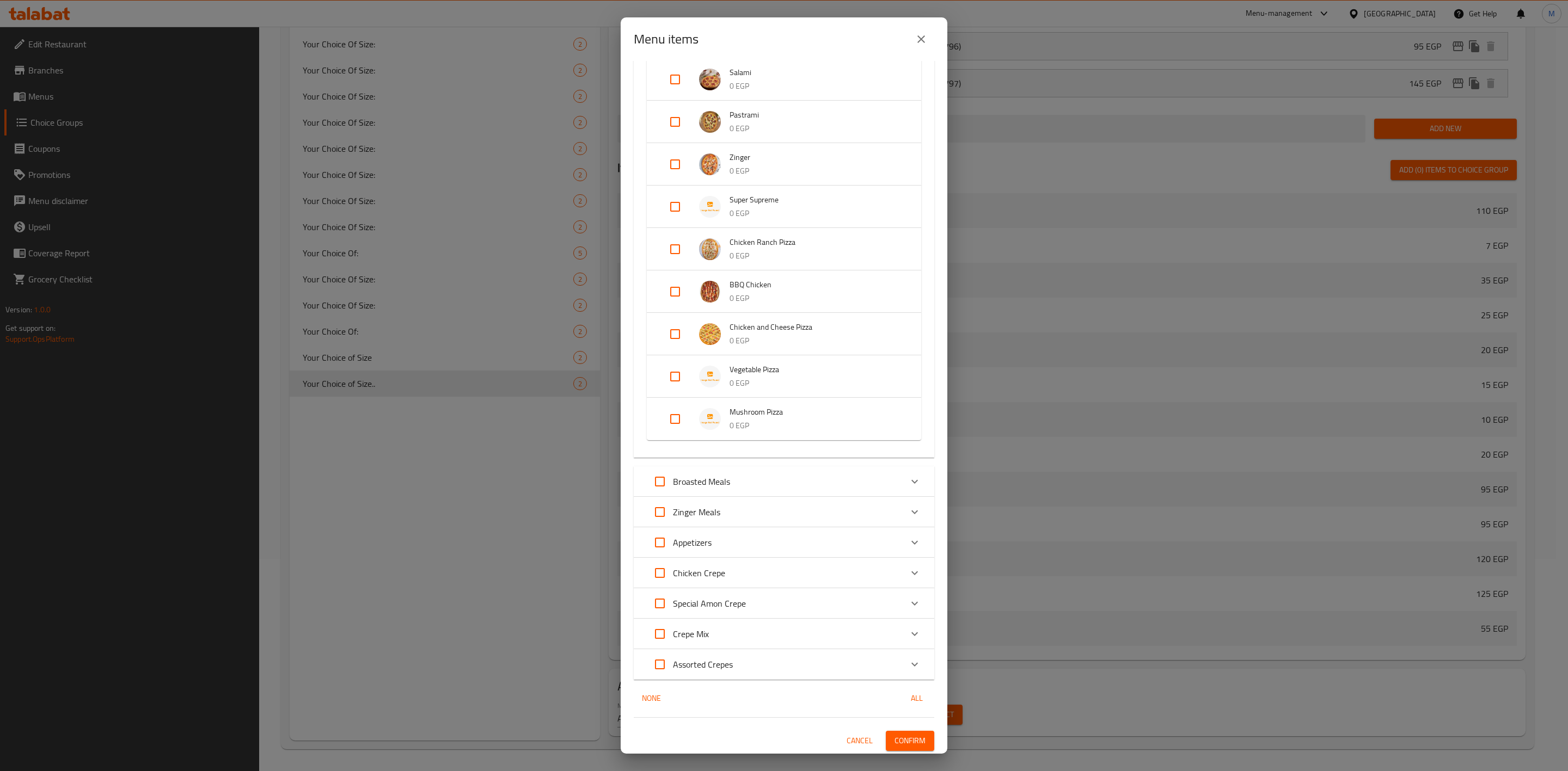
click at [683, 411] on input "Expand" at bounding box center [675, 419] width 26 height 26
checkbox input "true"
click at [906, 743] on span "Confirm" at bounding box center [910, 749] width 31 height 14
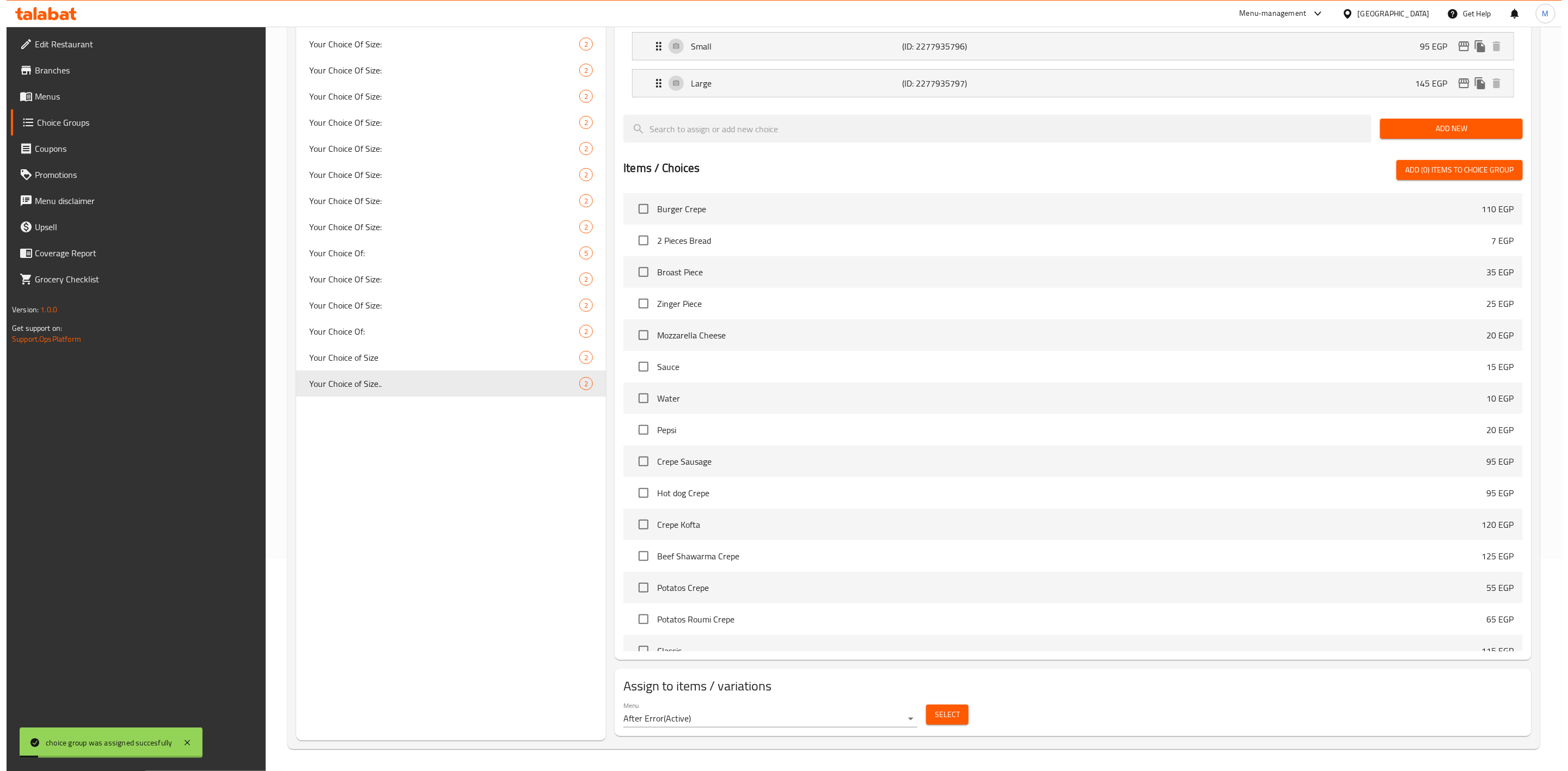
scroll to position [0, 0]
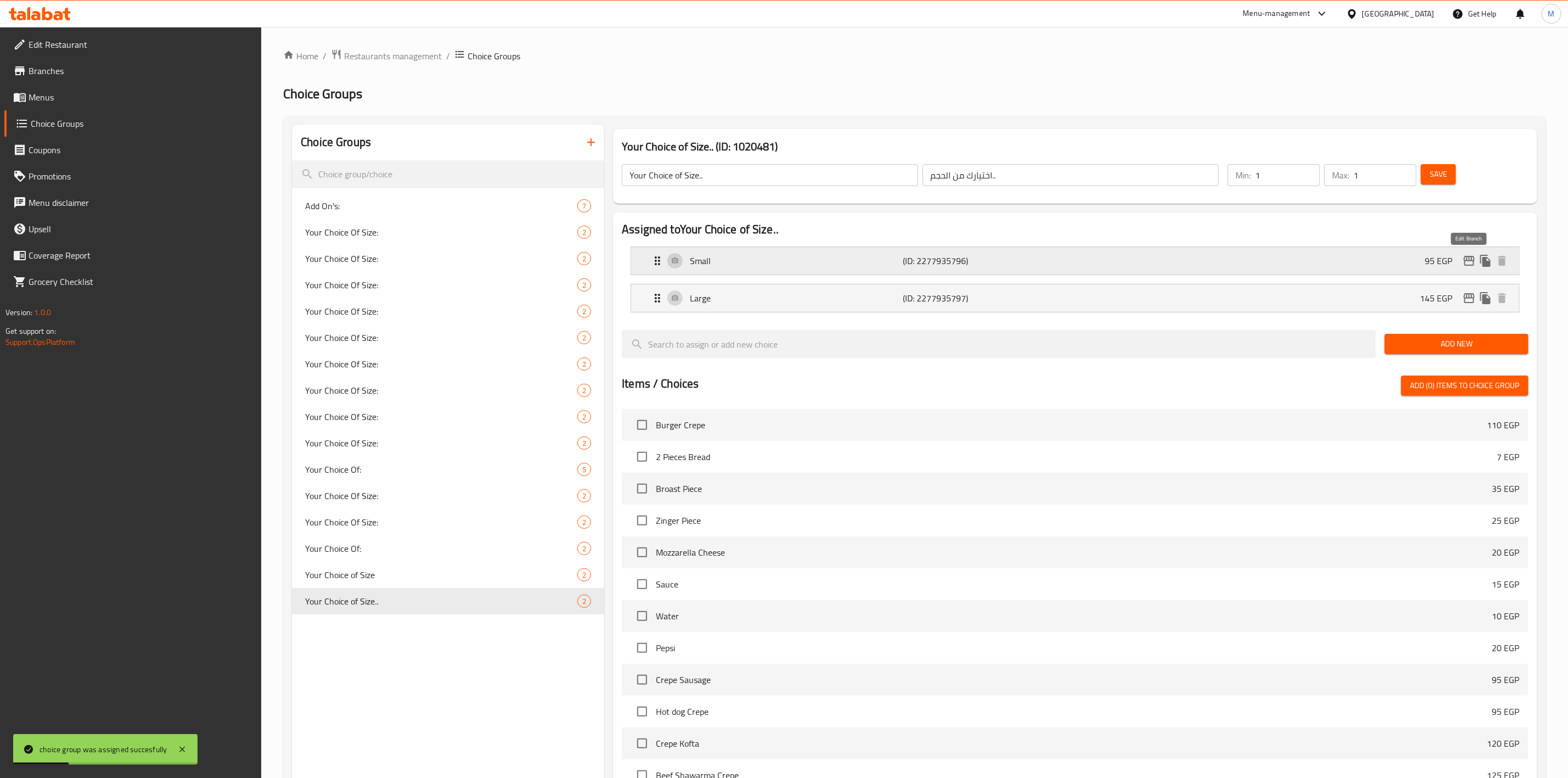
click at [1466, 266] on icon "edit" at bounding box center [1469, 261] width 13 height 13
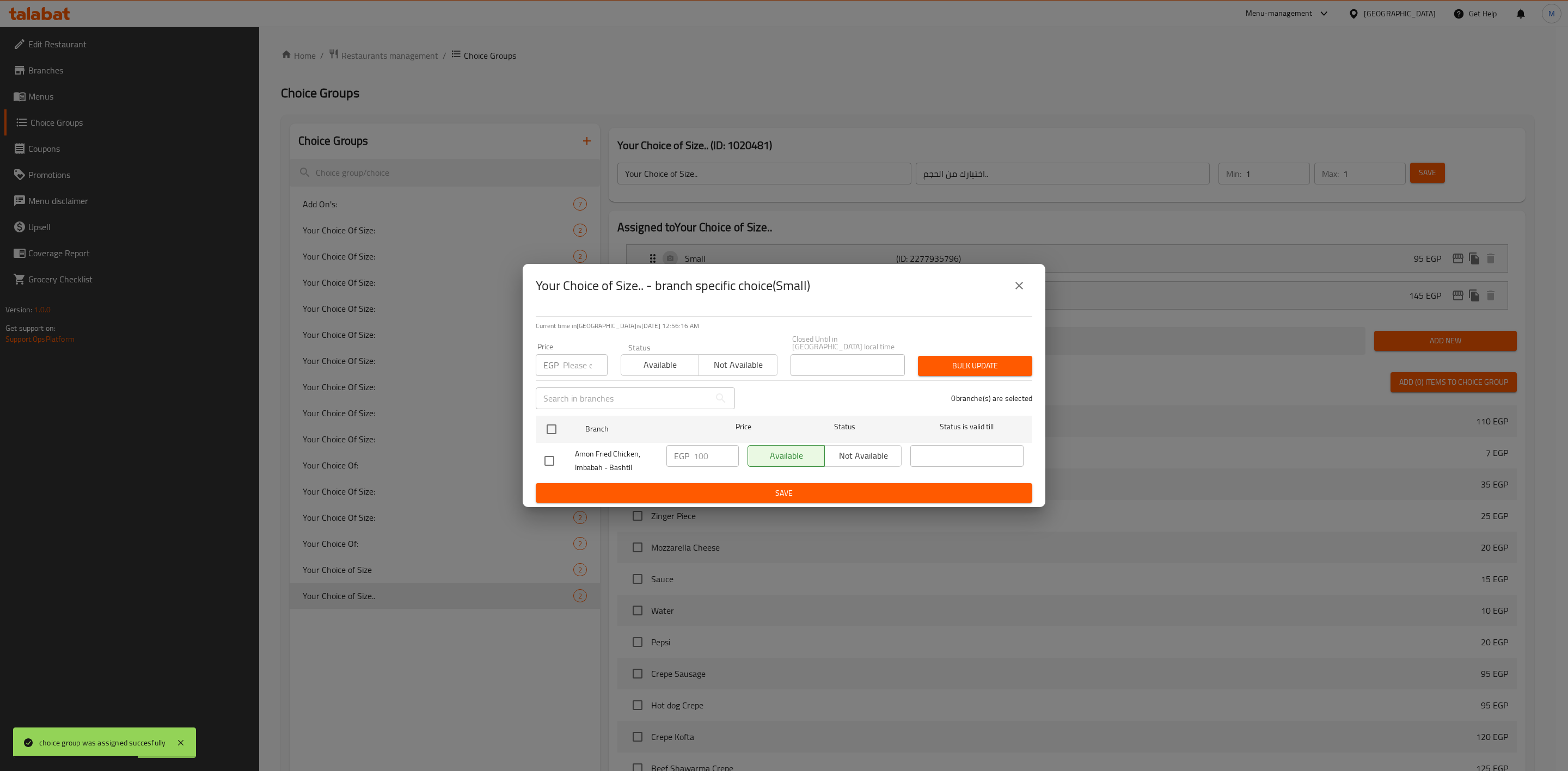
click at [566, 366] on input "number" at bounding box center [584, 365] width 44 height 22
type input "110"
drag, startPoint x: 561, startPoint y: 425, endPoint x: 712, endPoint y: 403, distance: 152.6
click at [560, 425] on input "checkbox" at bounding box center [551, 429] width 23 height 23
checkbox input "true"
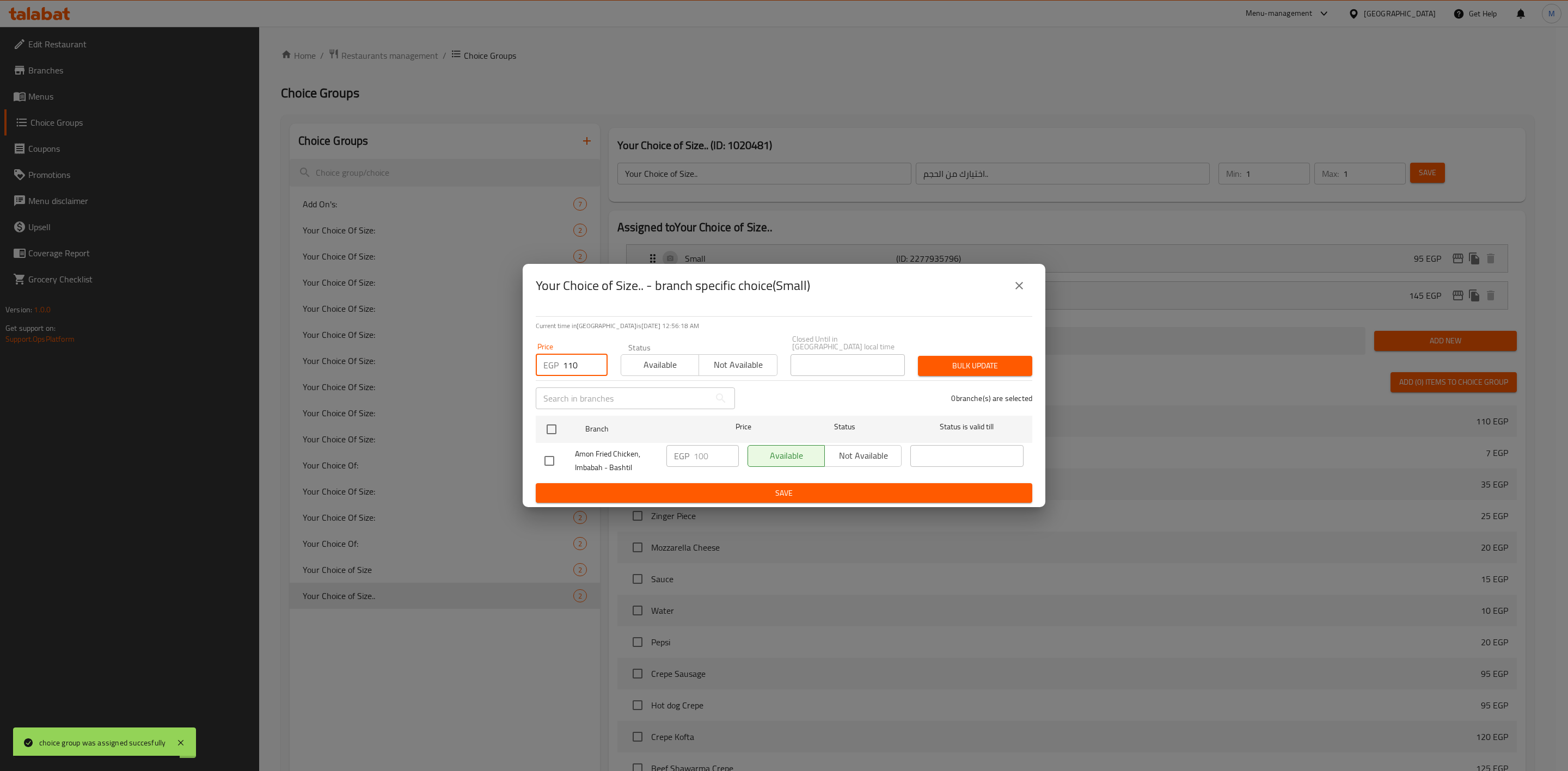
checkbox input "true"
click at [943, 360] on span "Bulk update" at bounding box center [975, 365] width 97 height 14
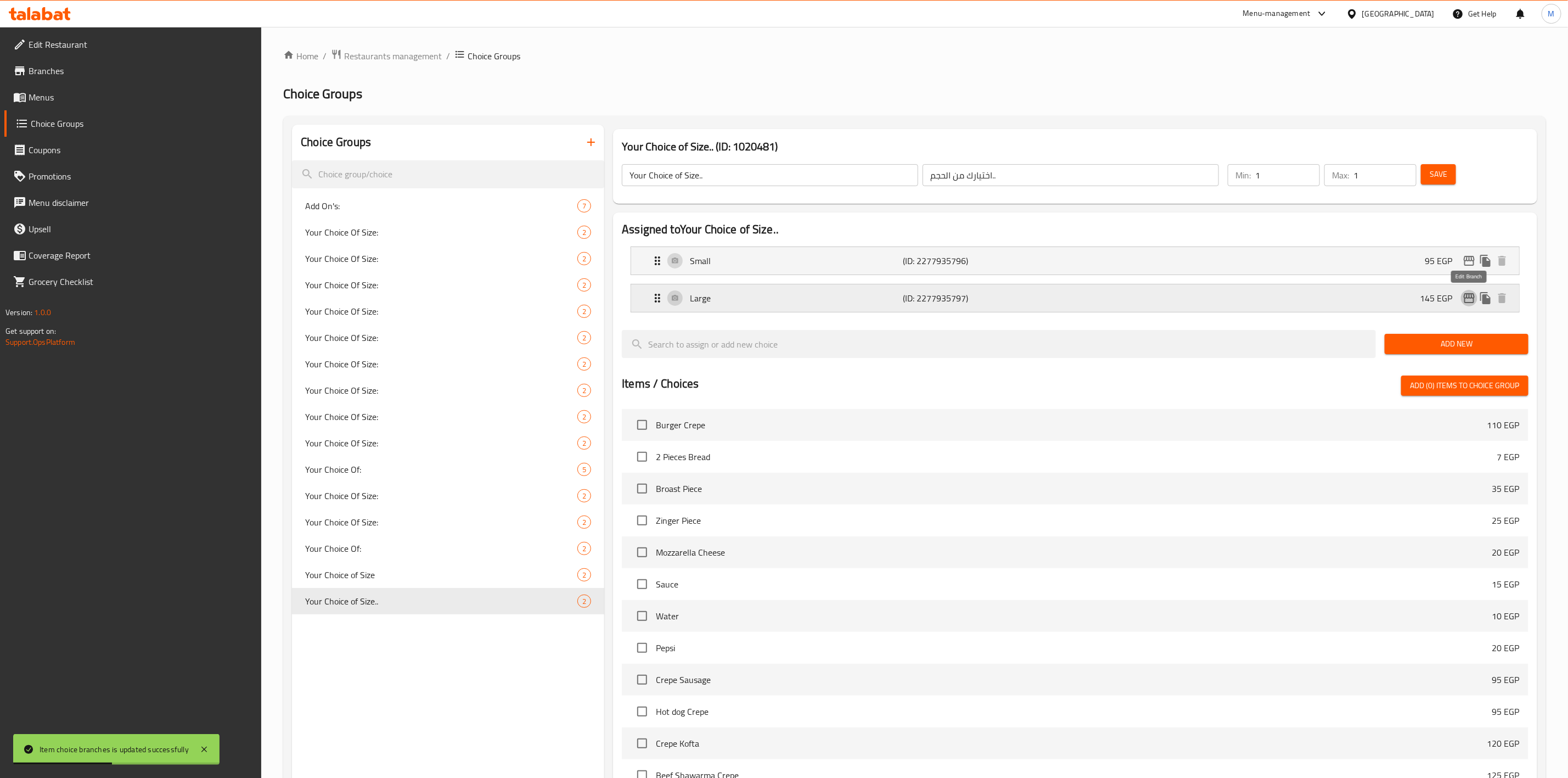
click at [1471, 293] on icon "edit" at bounding box center [1469, 298] width 13 height 13
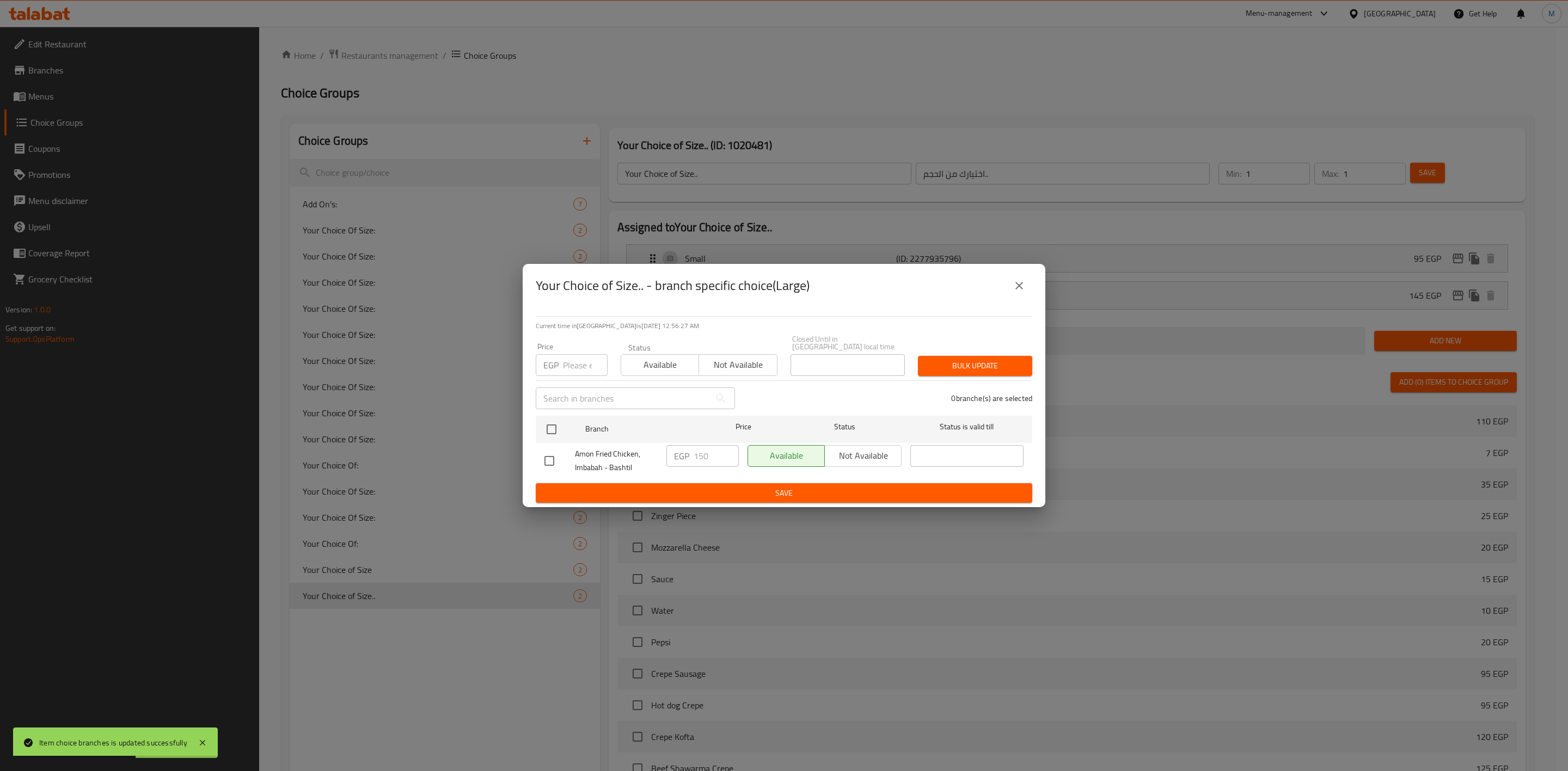
click at [579, 360] on input "number" at bounding box center [584, 365] width 44 height 22
type input "170"
click at [549, 427] on input "checkbox" at bounding box center [551, 429] width 23 height 23
checkbox input "true"
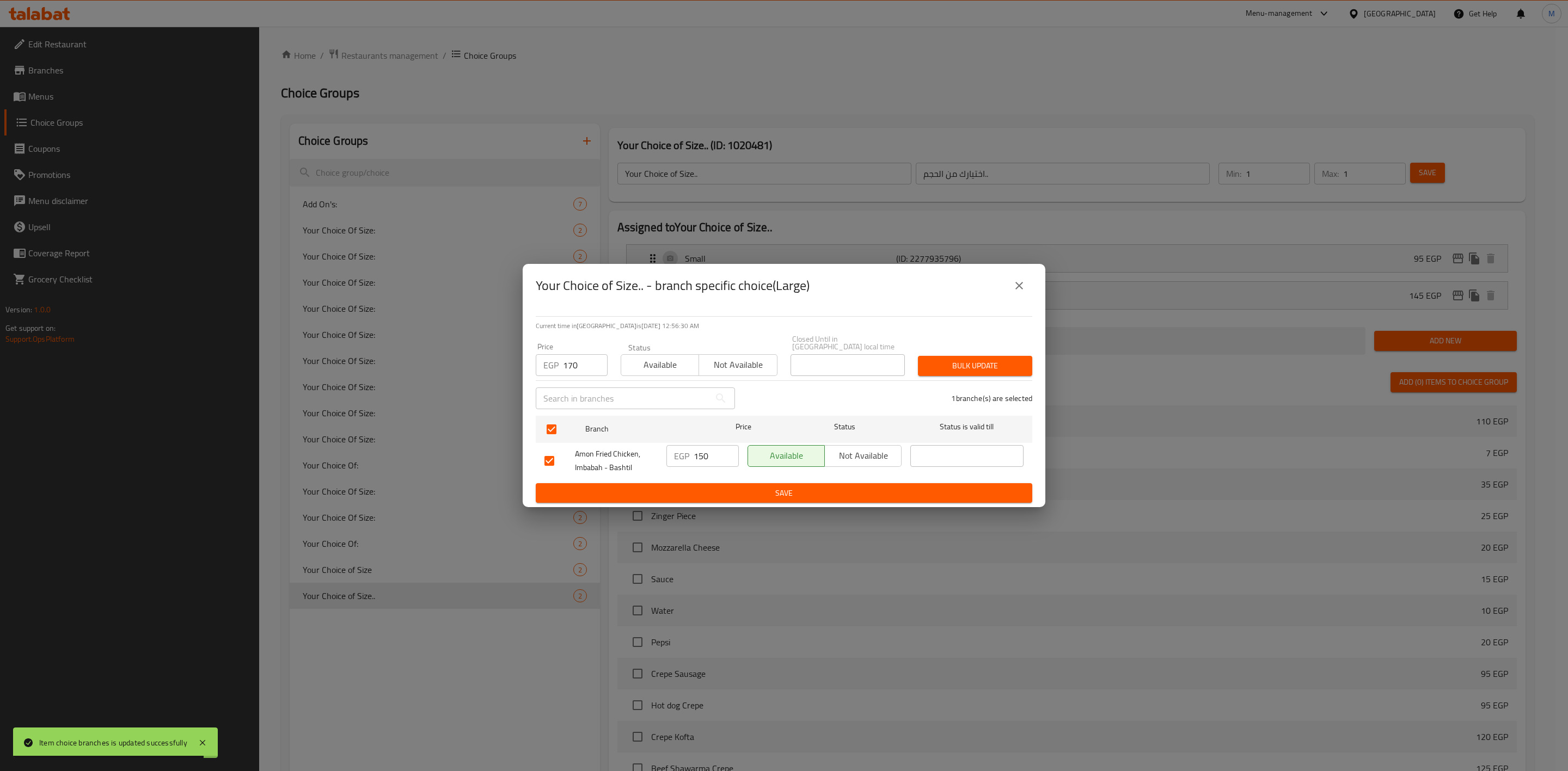
click at [961, 356] on button "Bulk update" at bounding box center [975, 365] width 114 height 20
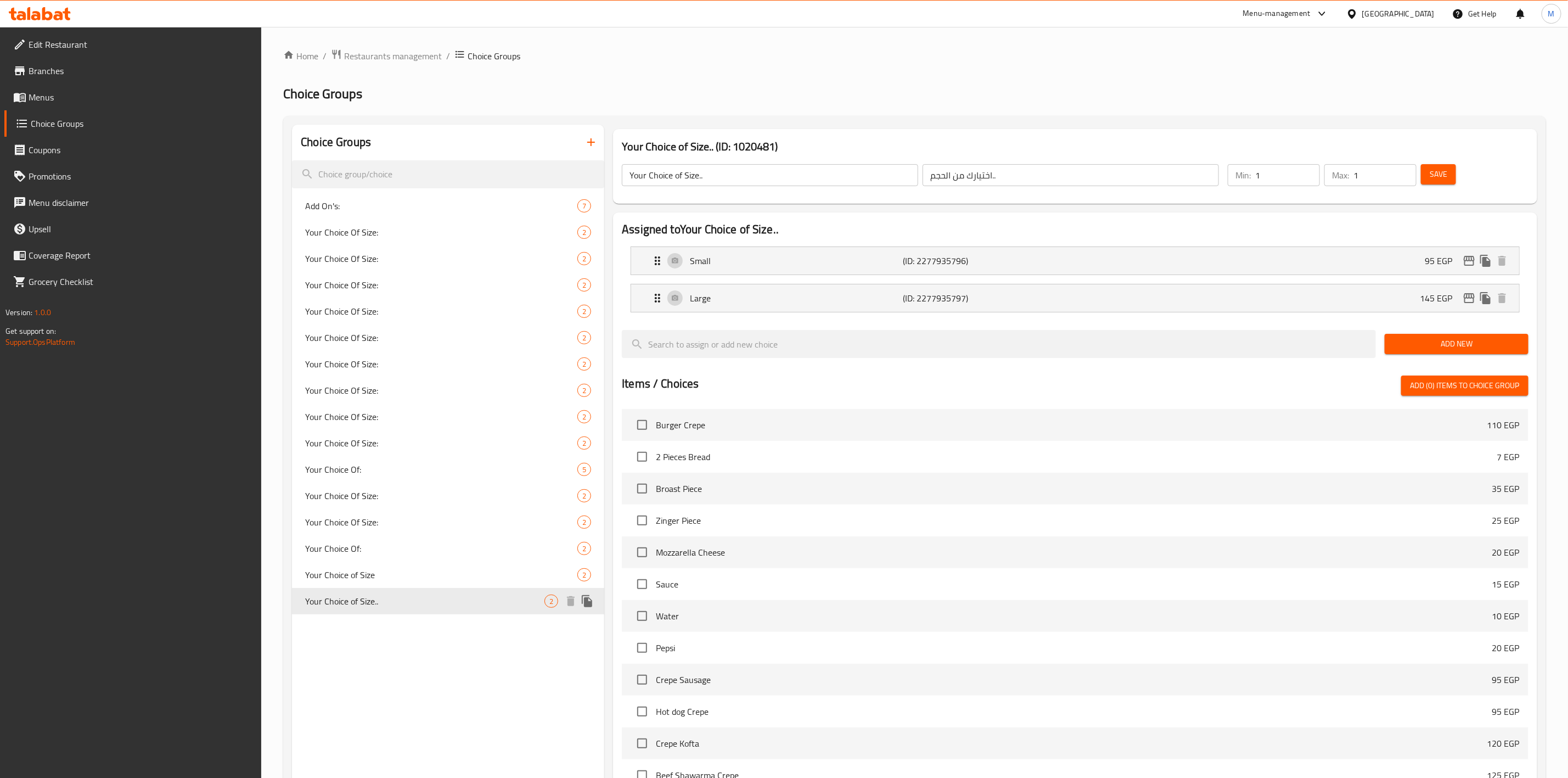
click at [592, 602] on icon "duplicate" at bounding box center [587, 601] width 11 height 12
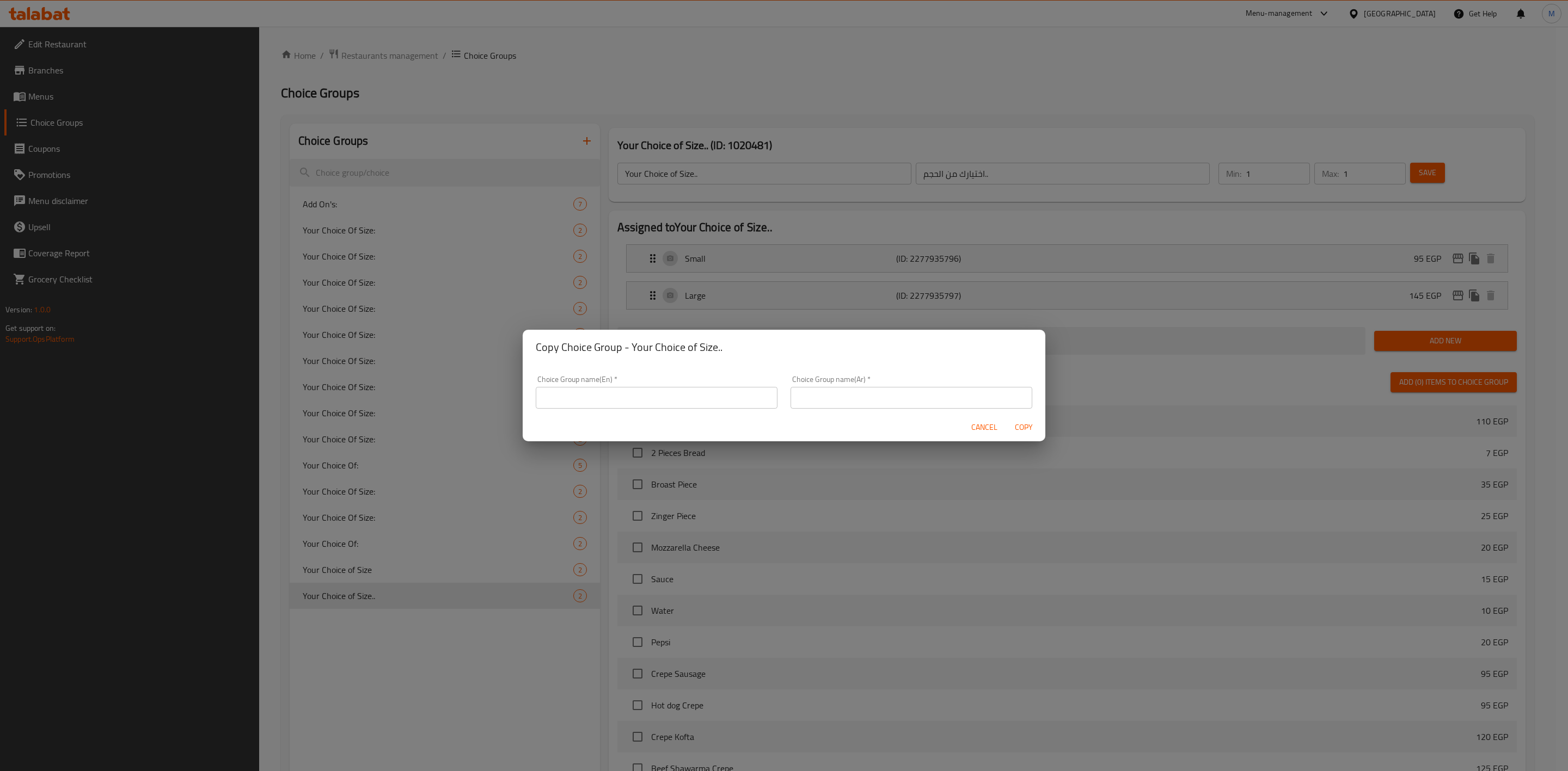
click at [674, 387] on input "text" at bounding box center [657, 398] width 241 height 22
type input "Your Choice of Size '"
click at [836, 410] on div "Choice Group name(Ar)   * Choice Group name(Ar) *" at bounding box center [911, 392] width 255 height 46
click at [844, 405] on input "text" at bounding box center [911, 398] width 241 height 22
type input "اختيارك من الحجم""
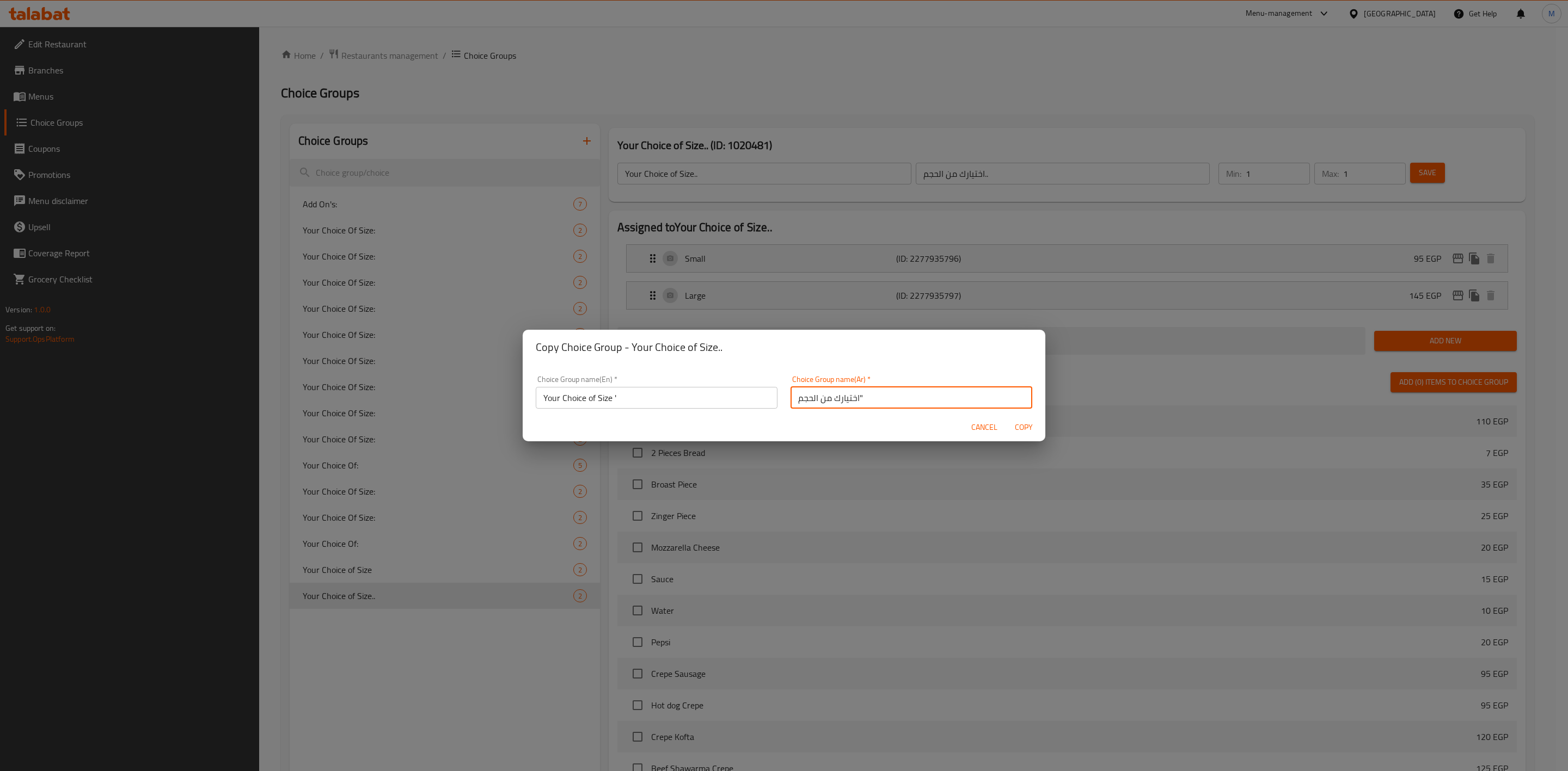
click at [679, 398] on input "Your Choice of Size '" at bounding box center [657, 398] width 241 height 22
type input "Your Choice of Size ""
click at [1030, 430] on span "Copy" at bounding box center [1023, 427] width 26 height 14
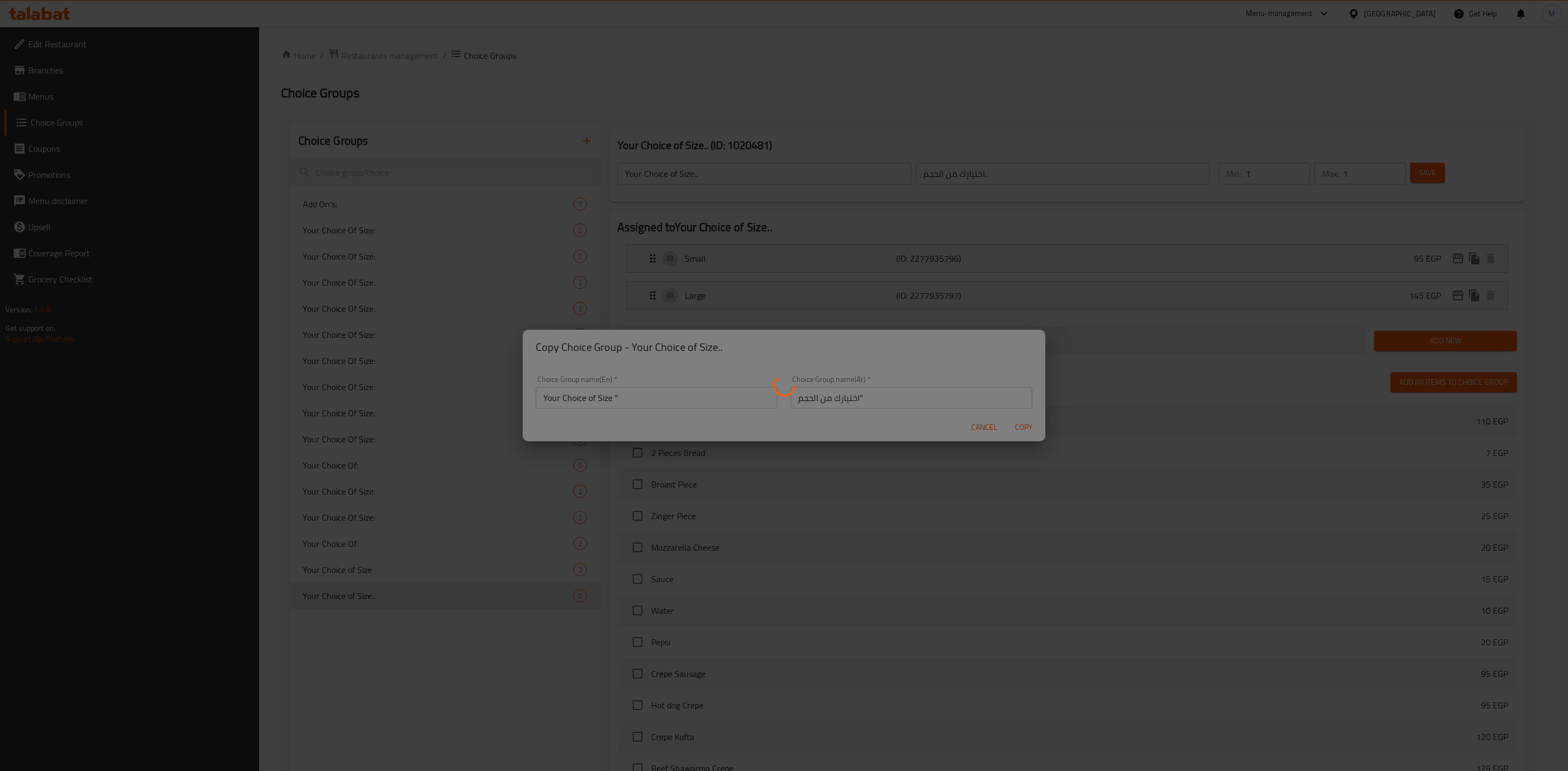
type input "Your Choice of Size ""
type input "اختيارك من الحجم""
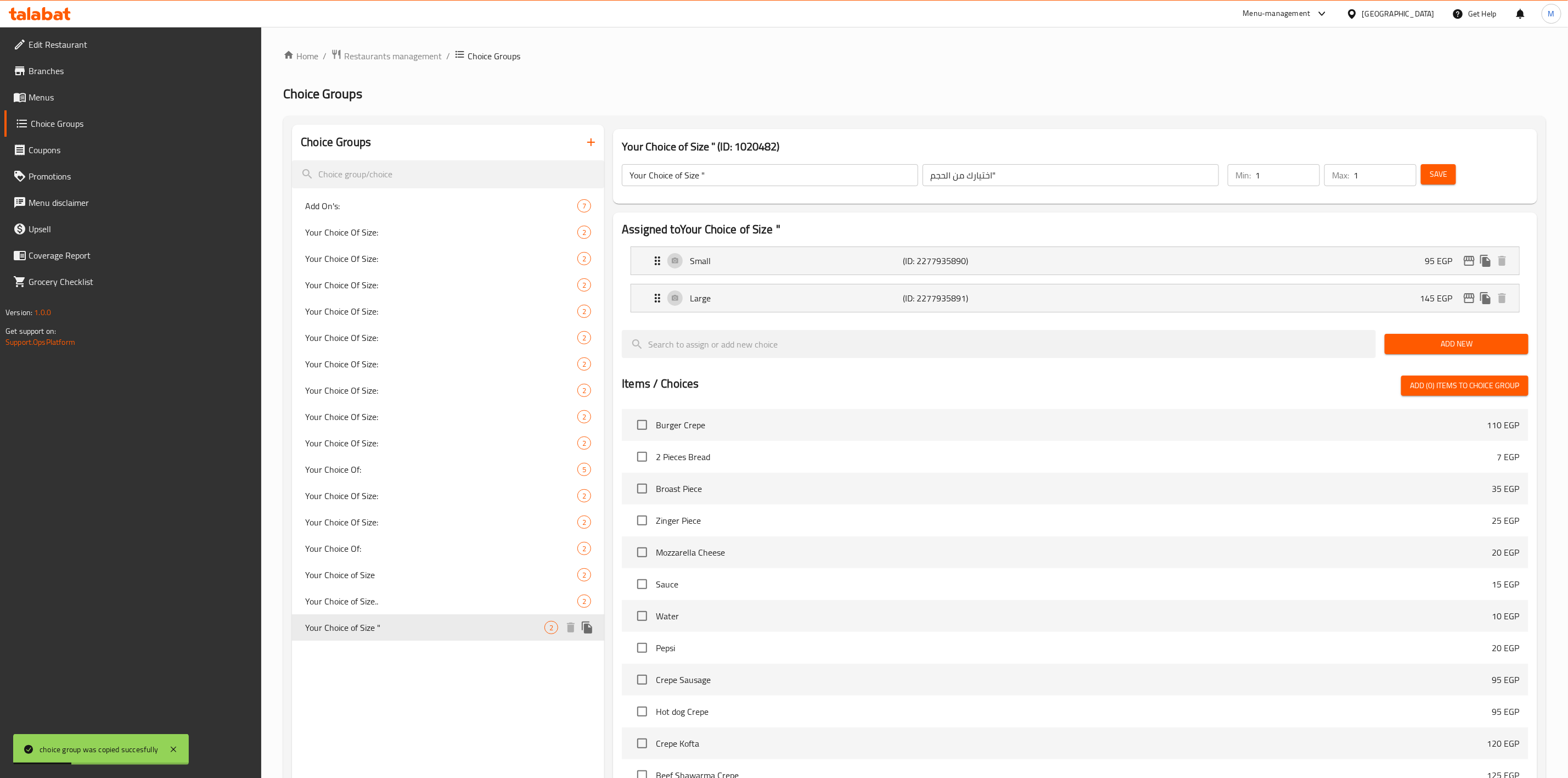
click at [448, 623] on span "Your Choice of Size "" at bounding box center [424, 628] width 239 height 13
click at [1466, 257] on icon "edit" at bounding box center [1469, 261] width 13 height 13
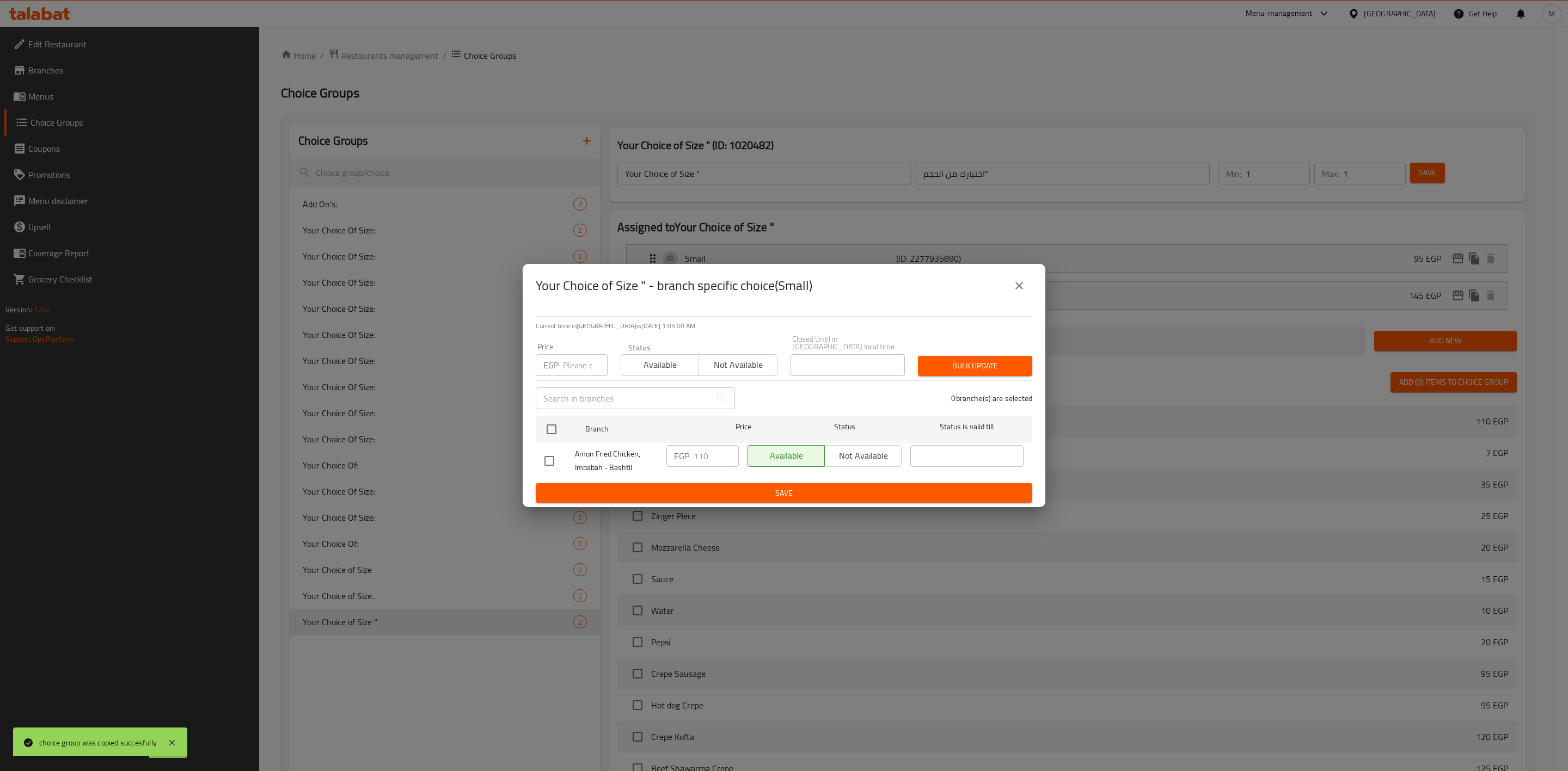
click at [1011, 296] on button "close" at bounding box center [1019, 286] width 26 height 26
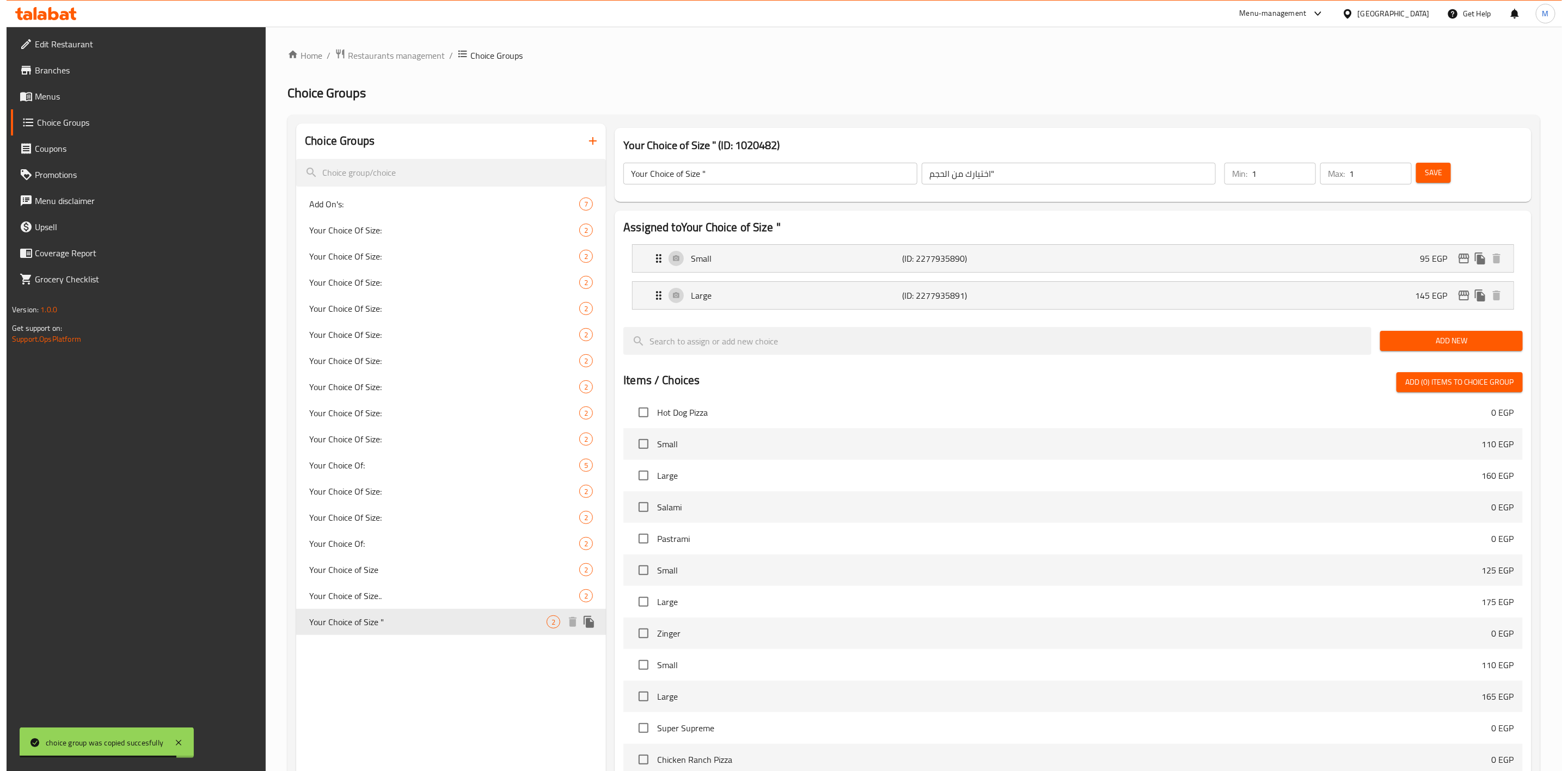
scroll to position [212, 0]
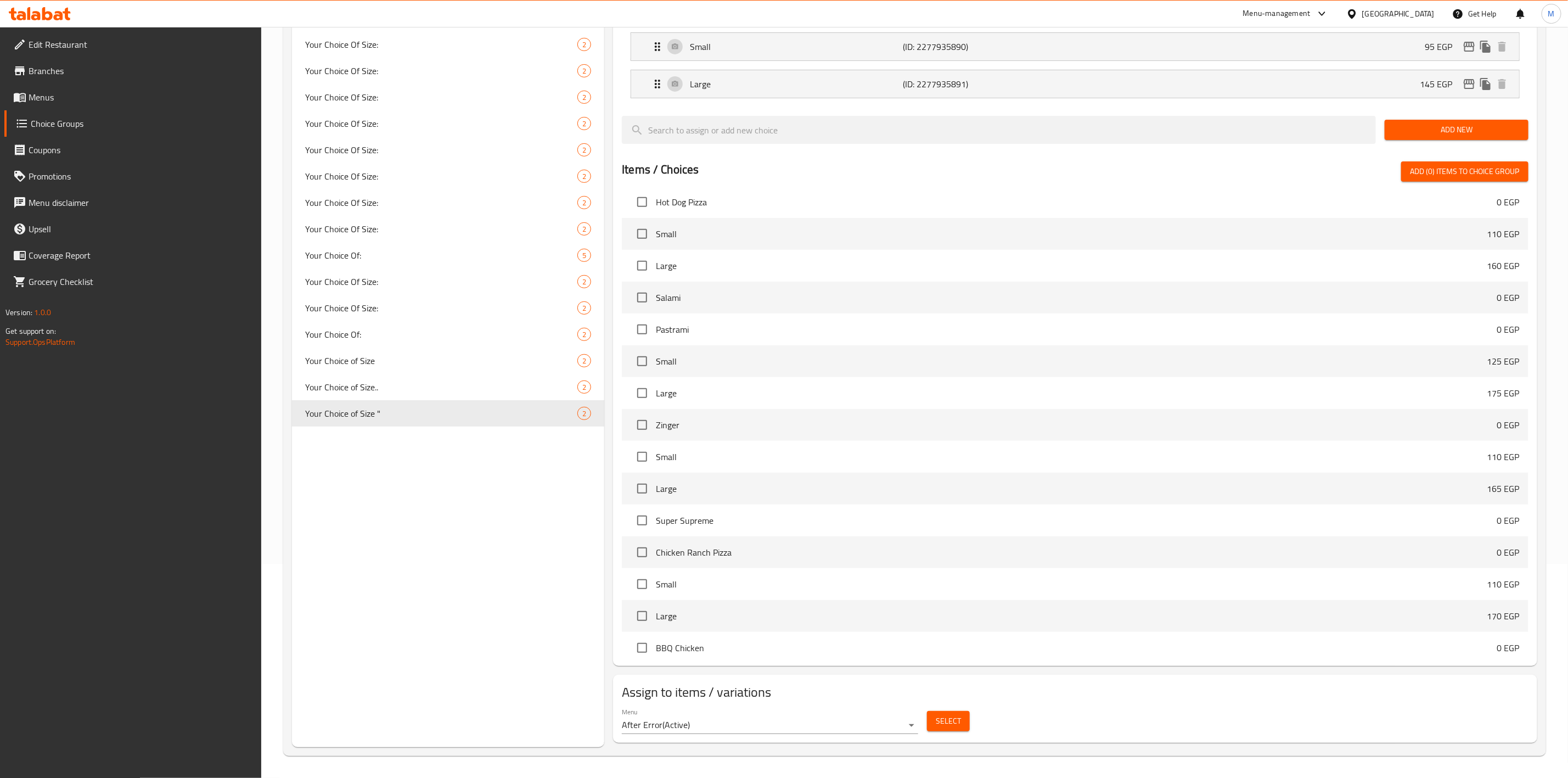
click at [954, 720] on span "Select" at bounding box center [948, 721] width 25 height 14
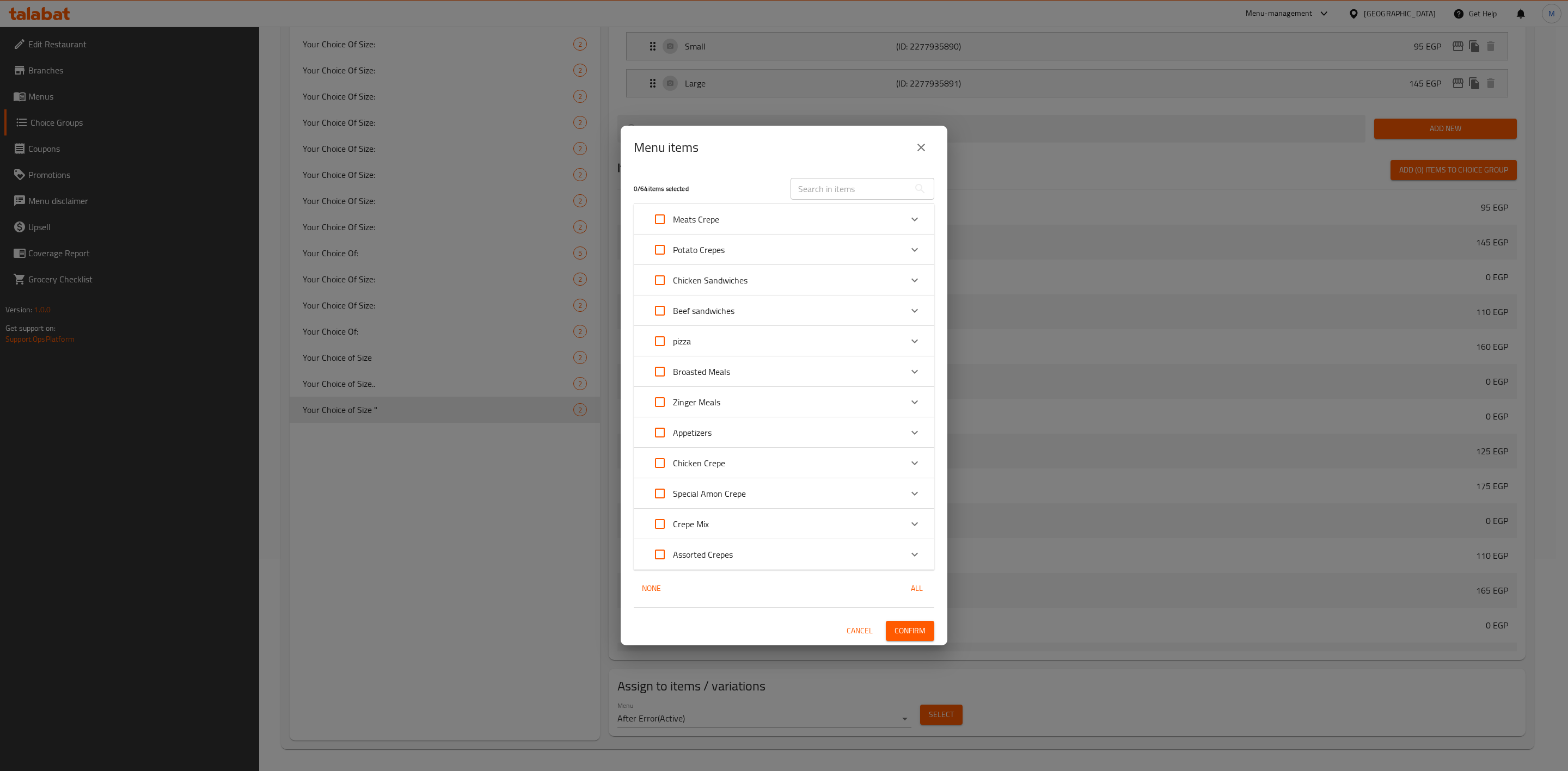
click at [802, 334] on div "pizza" at bounding box center [774, 341] width 255 height 26
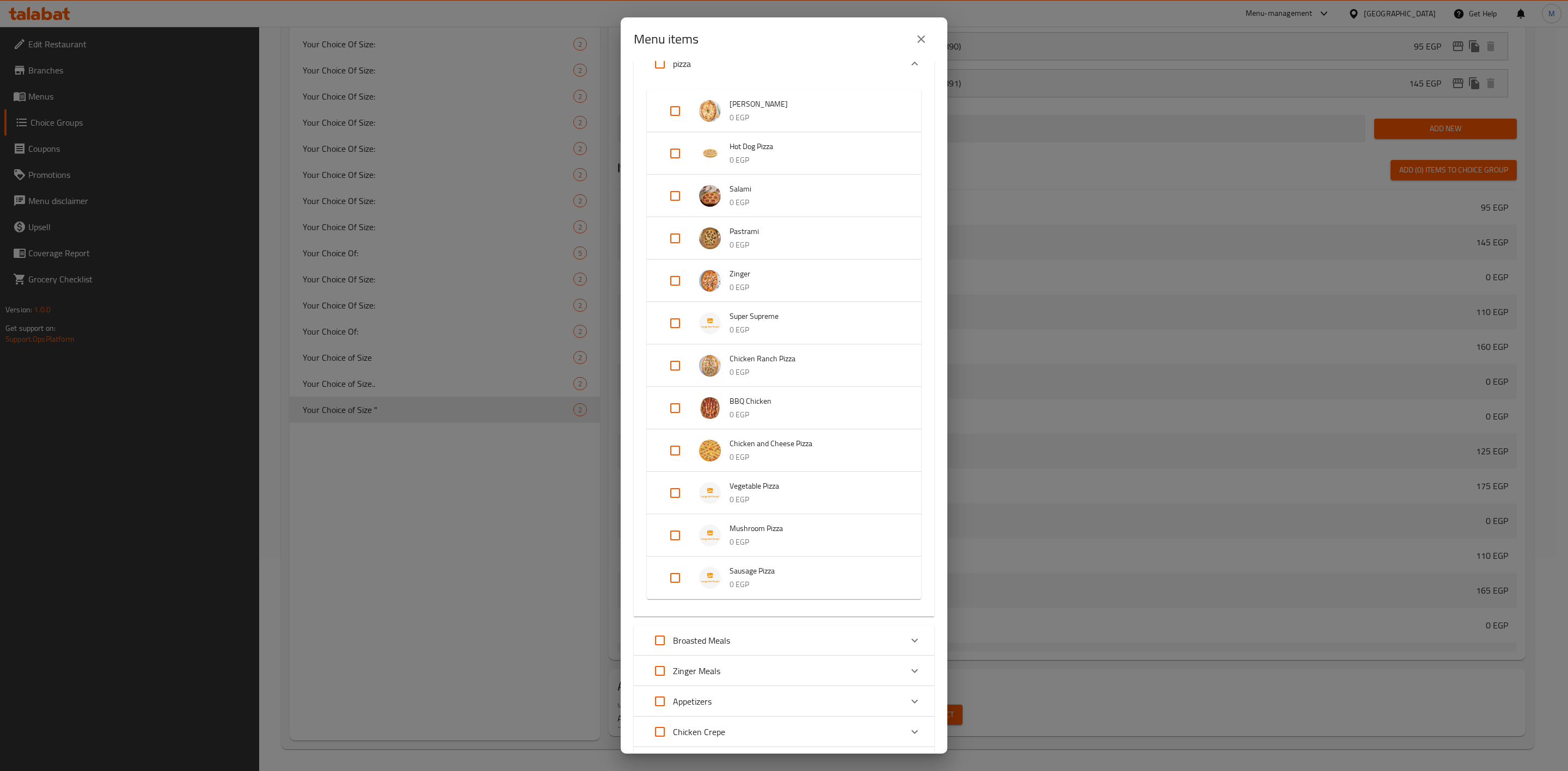
scroll to position [339, 0]
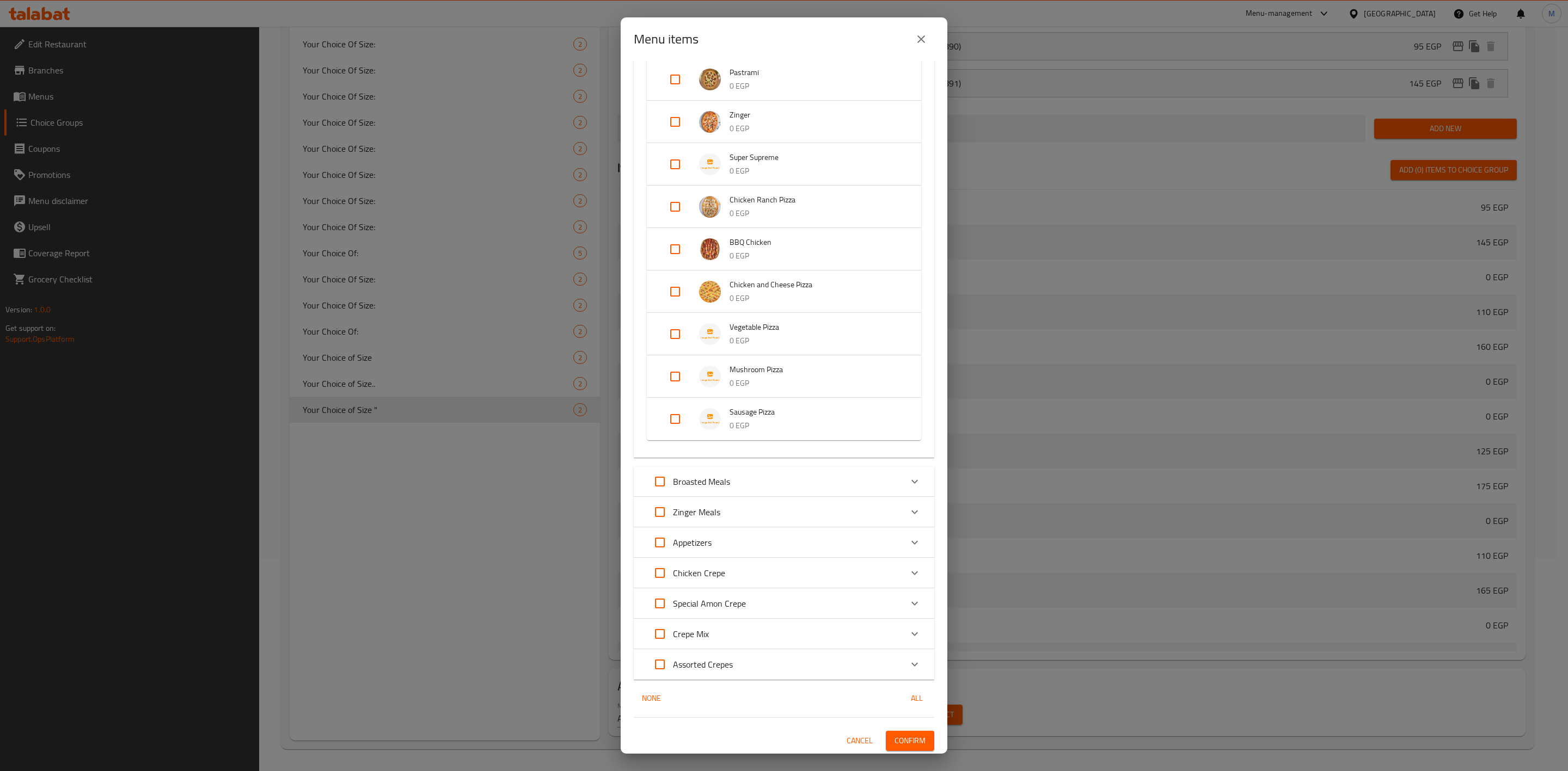
click at [680, 410] on input "Expand" at bounding box center [675, 419] width 26 height 26
checkbox input "true"
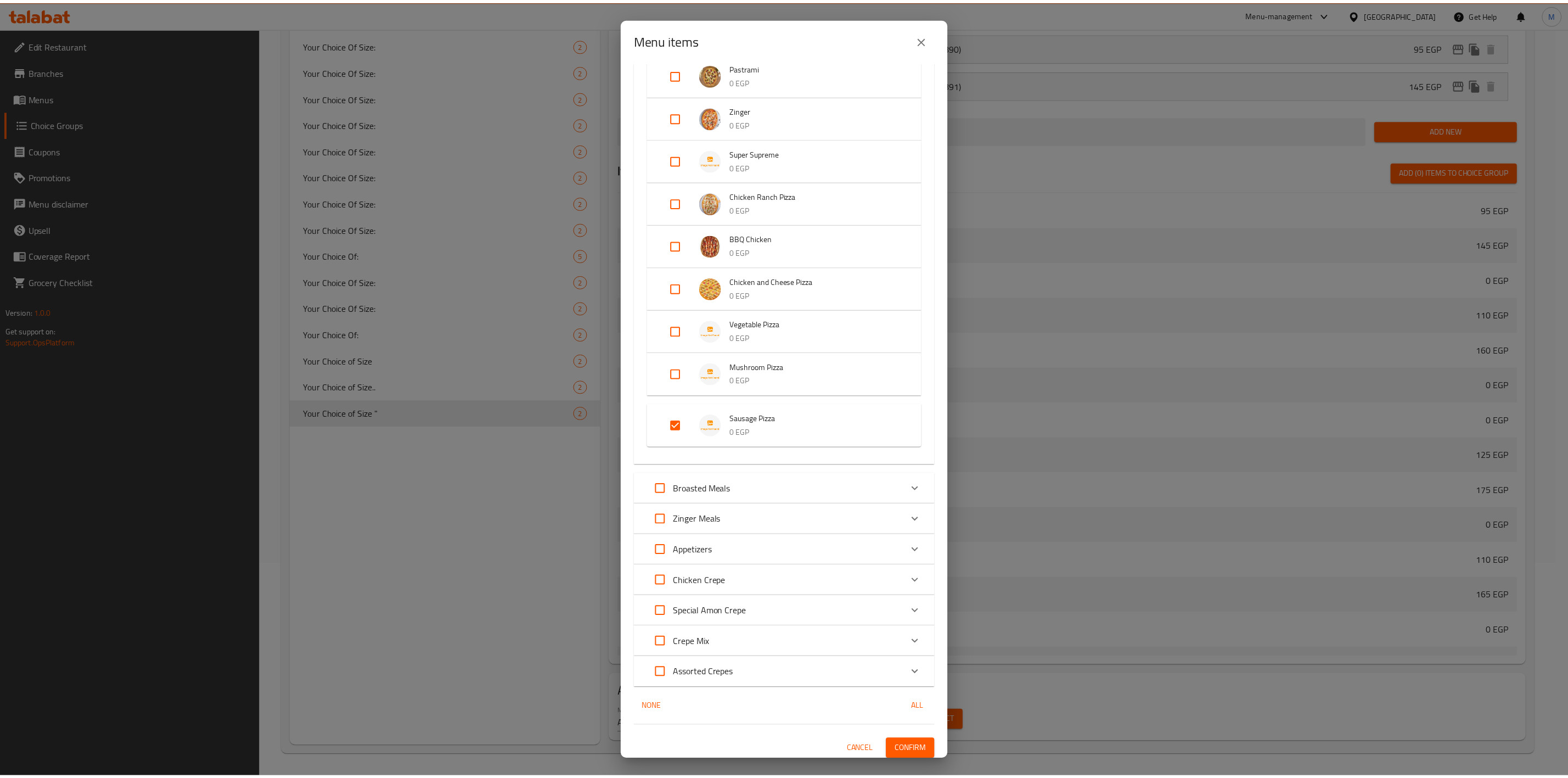
scroll to position [350, 0]
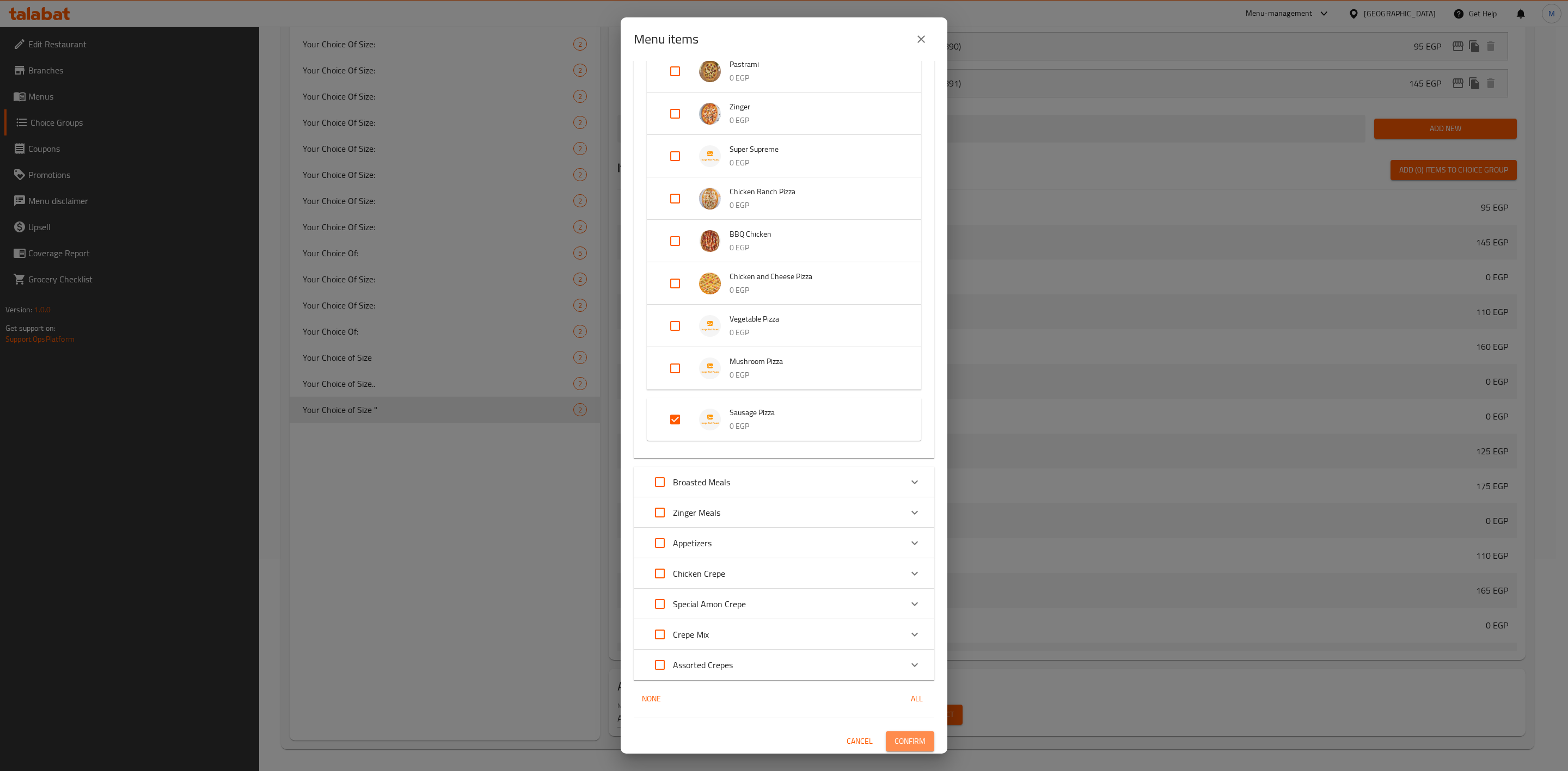
click at [910, 737] on span "Confirm" at bounding box center [910, 741] width 31 height 14
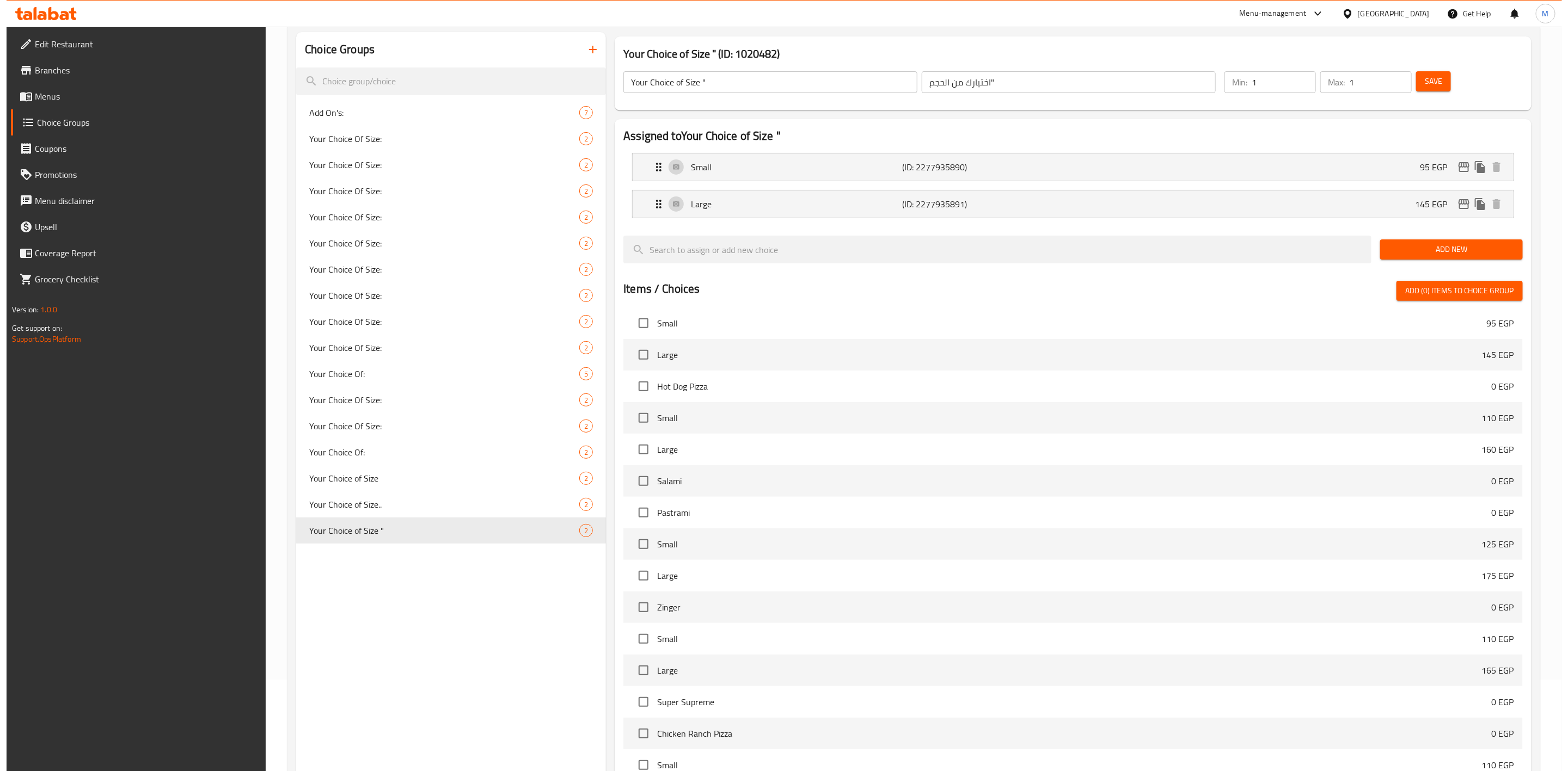
scroll to position [212, 0]
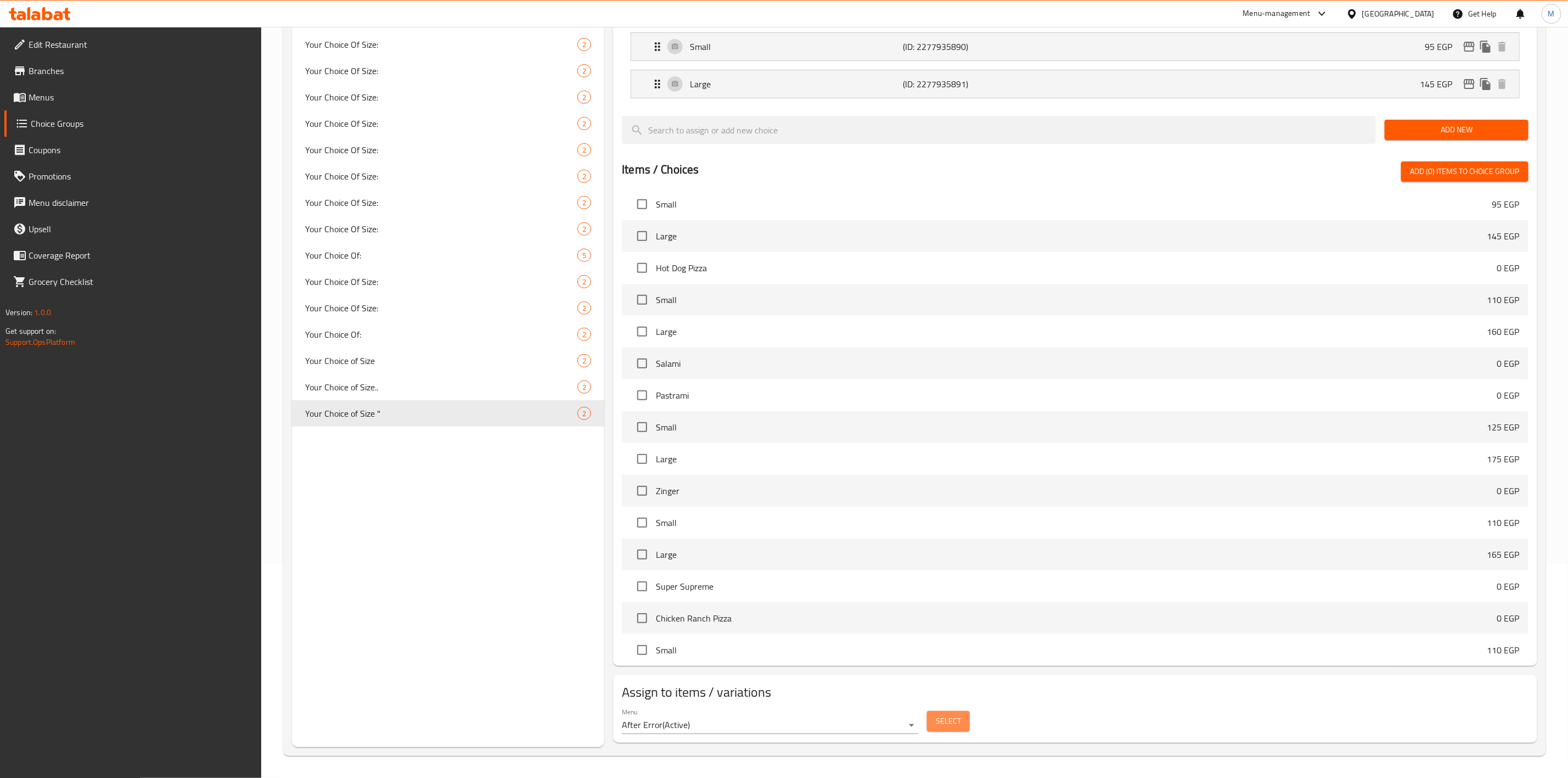
click at [952, 712] on button "Select" at bounding box center [948, 721] width 43 height 20
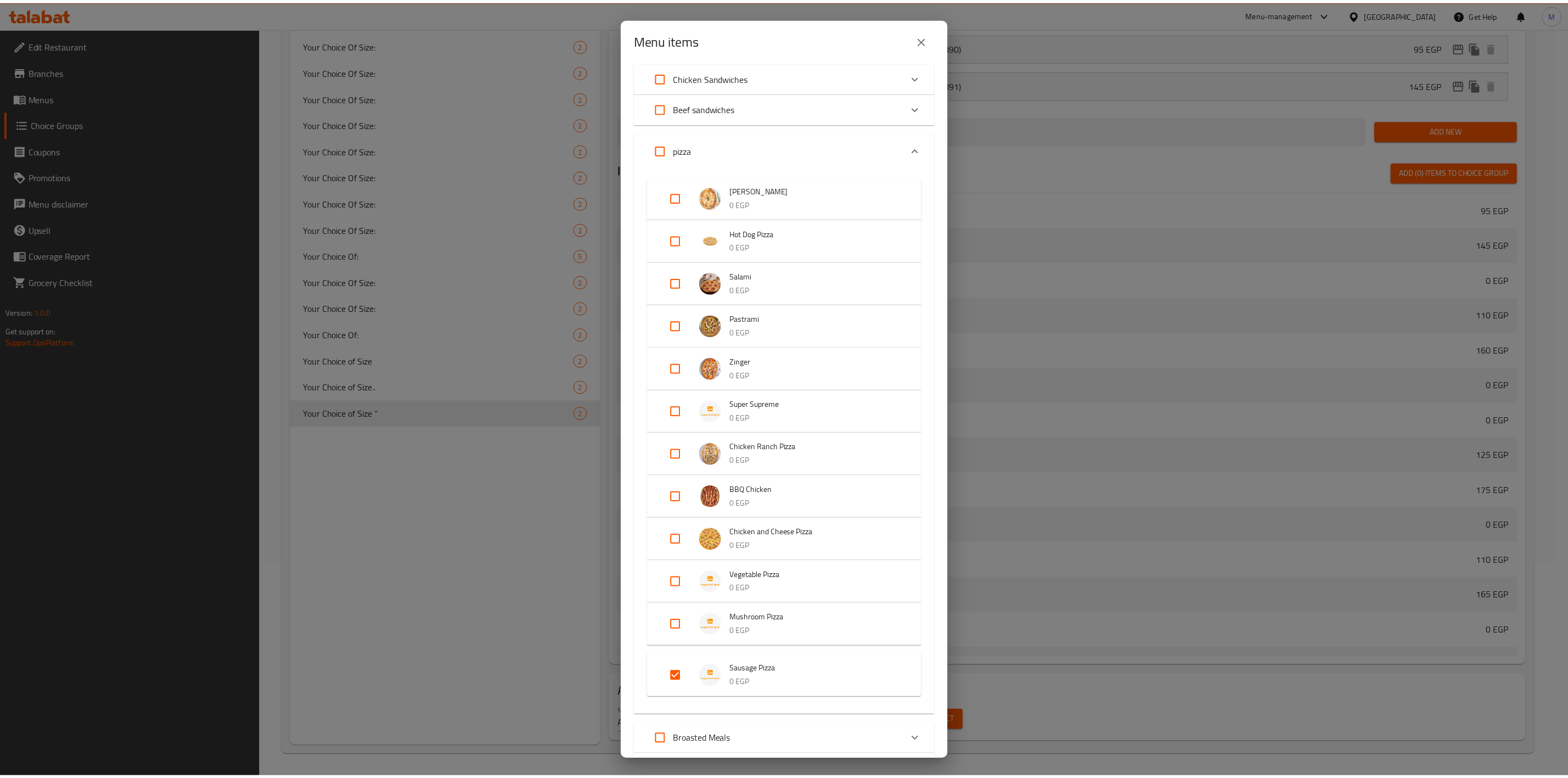
scroll to position [247, 0]
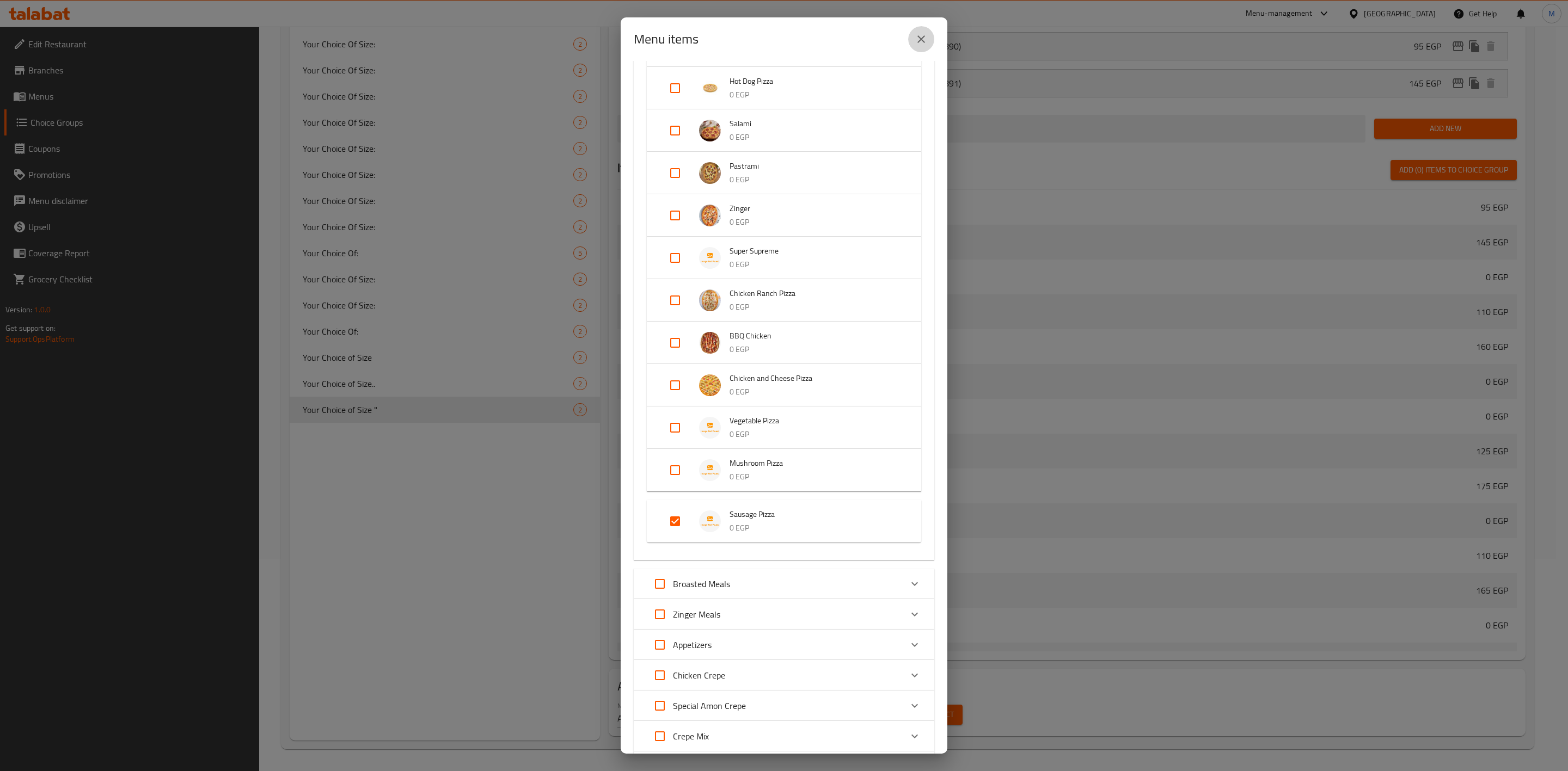
click at [922, 33] on icon "close" at bounding box center [921, 39] width 13 height 13
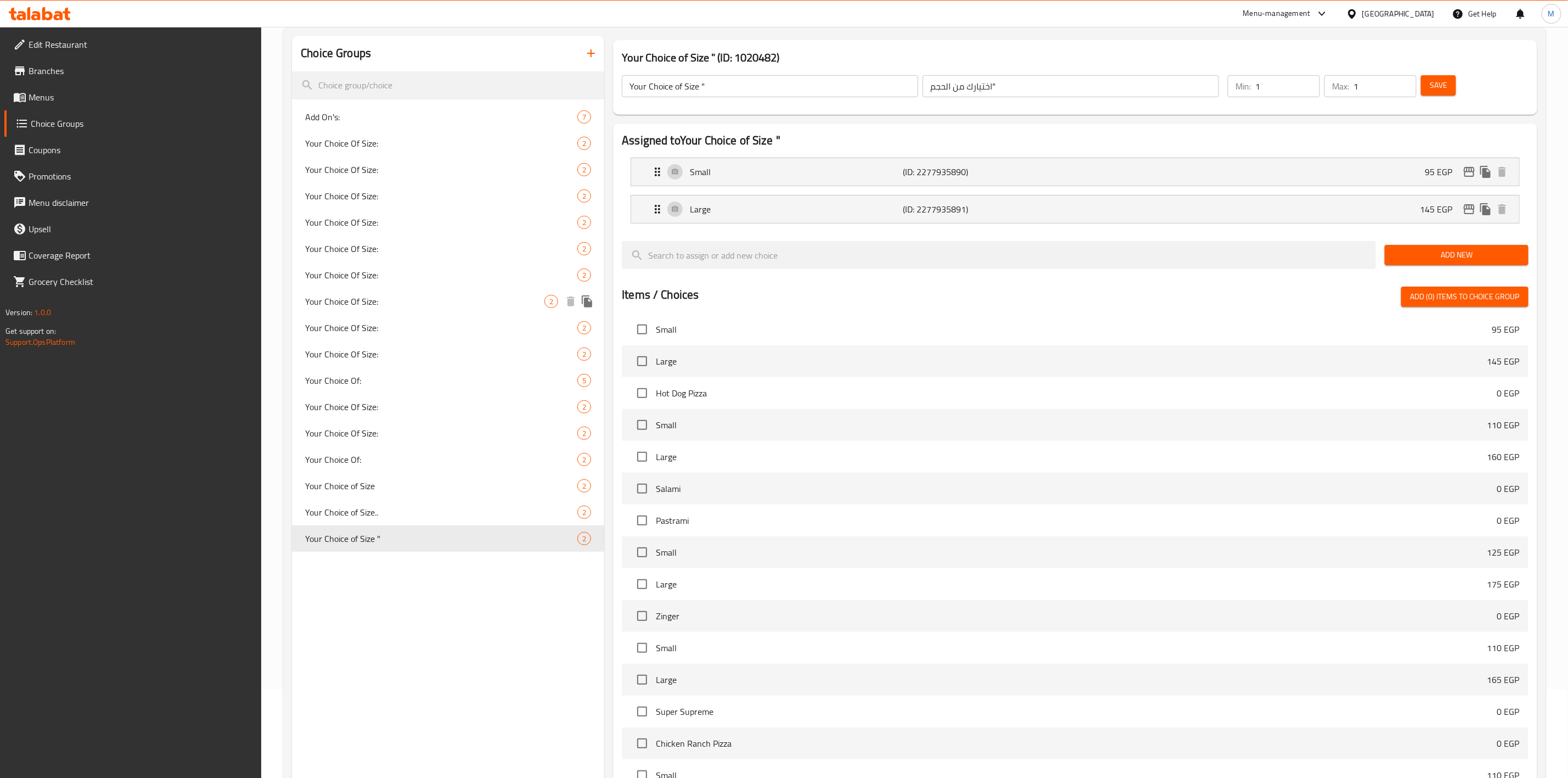
scroll to position [0, 0]
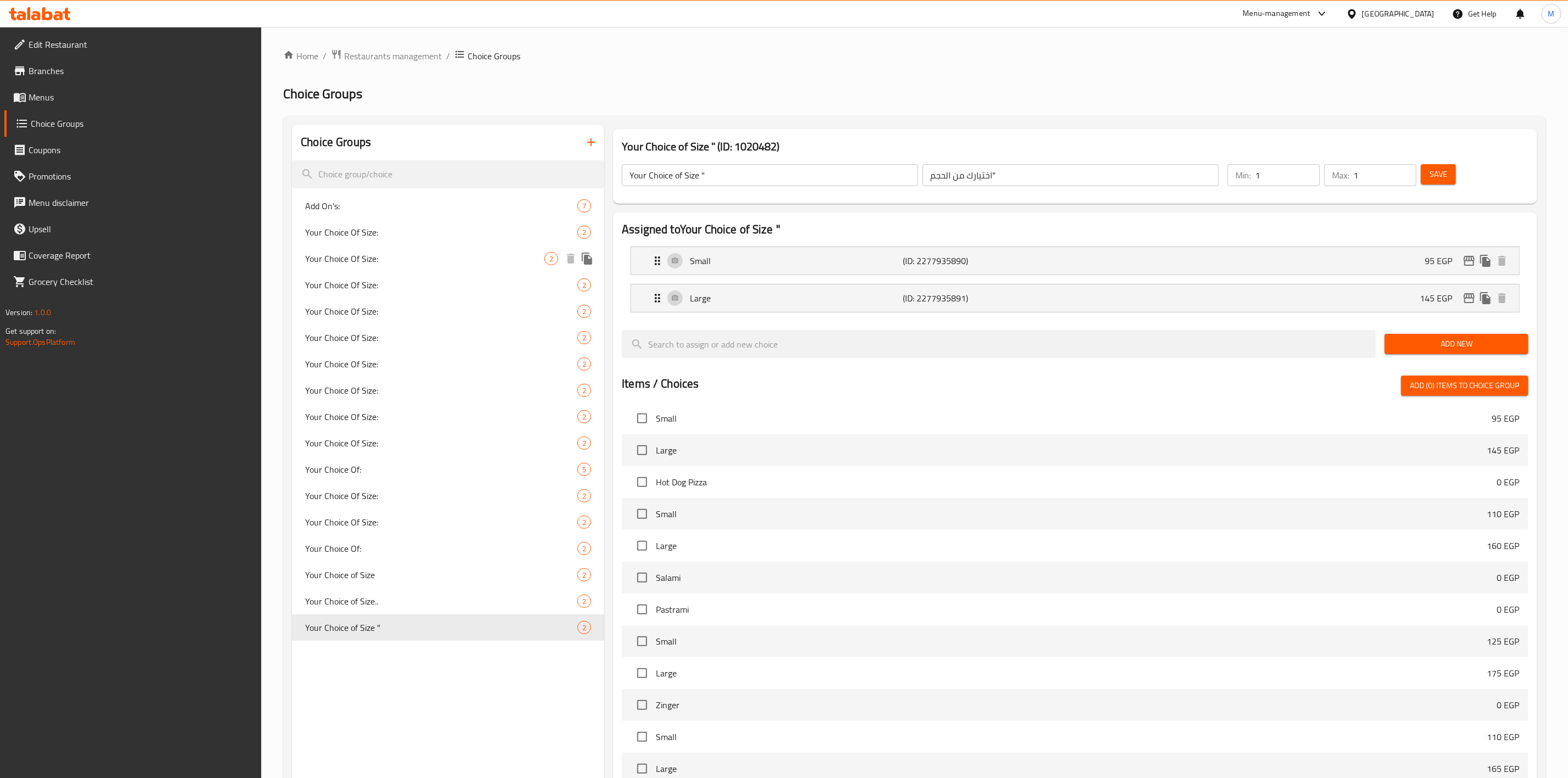
click at [405, 270] on div "Your Choice Of Size: 2" at bounding box center [448, 258] width 312 height 26
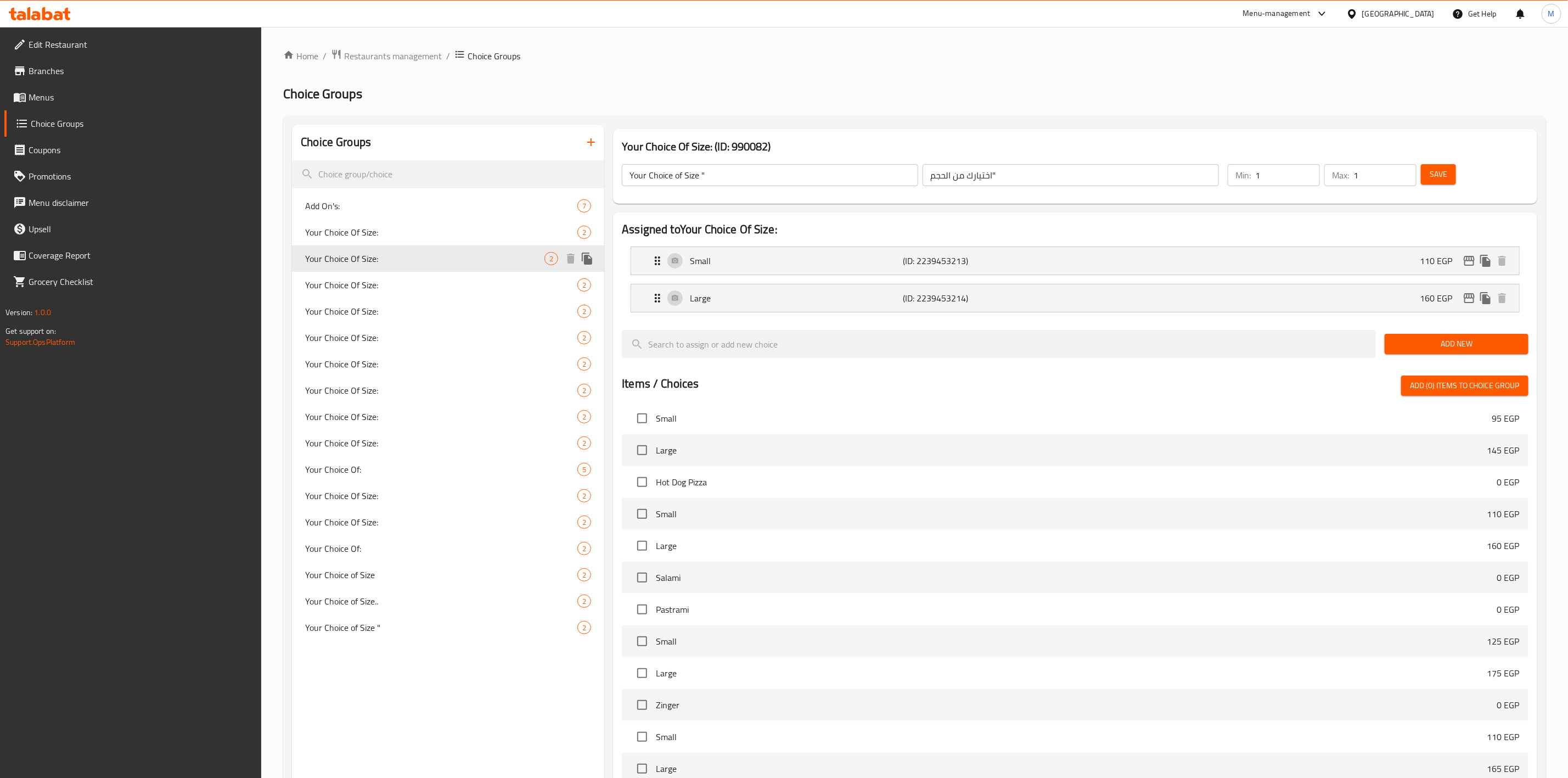
type input "Your Choice Of Size:"
type input "إختيارك من الحجم:"
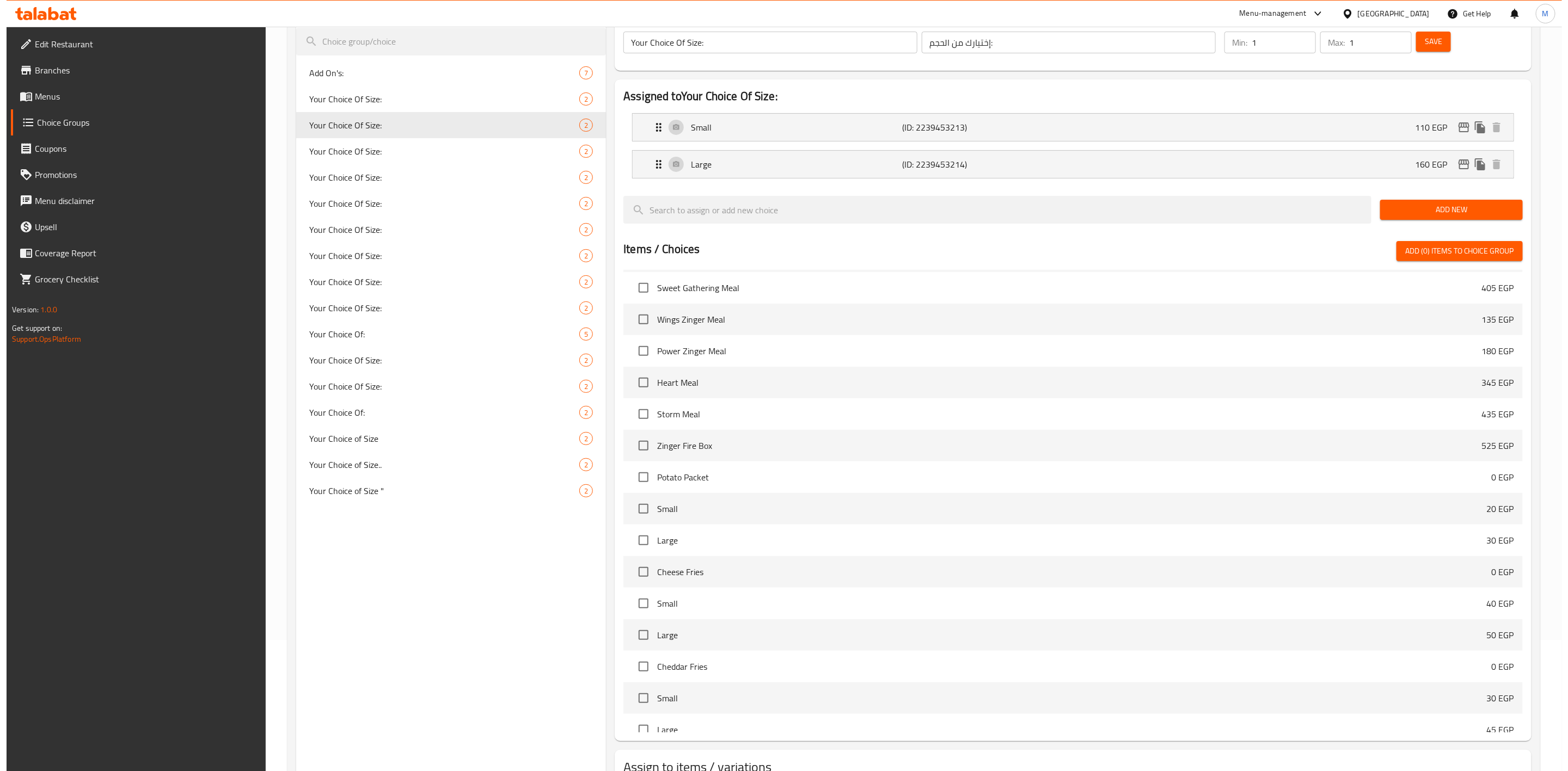
scroll to position [212, 0]
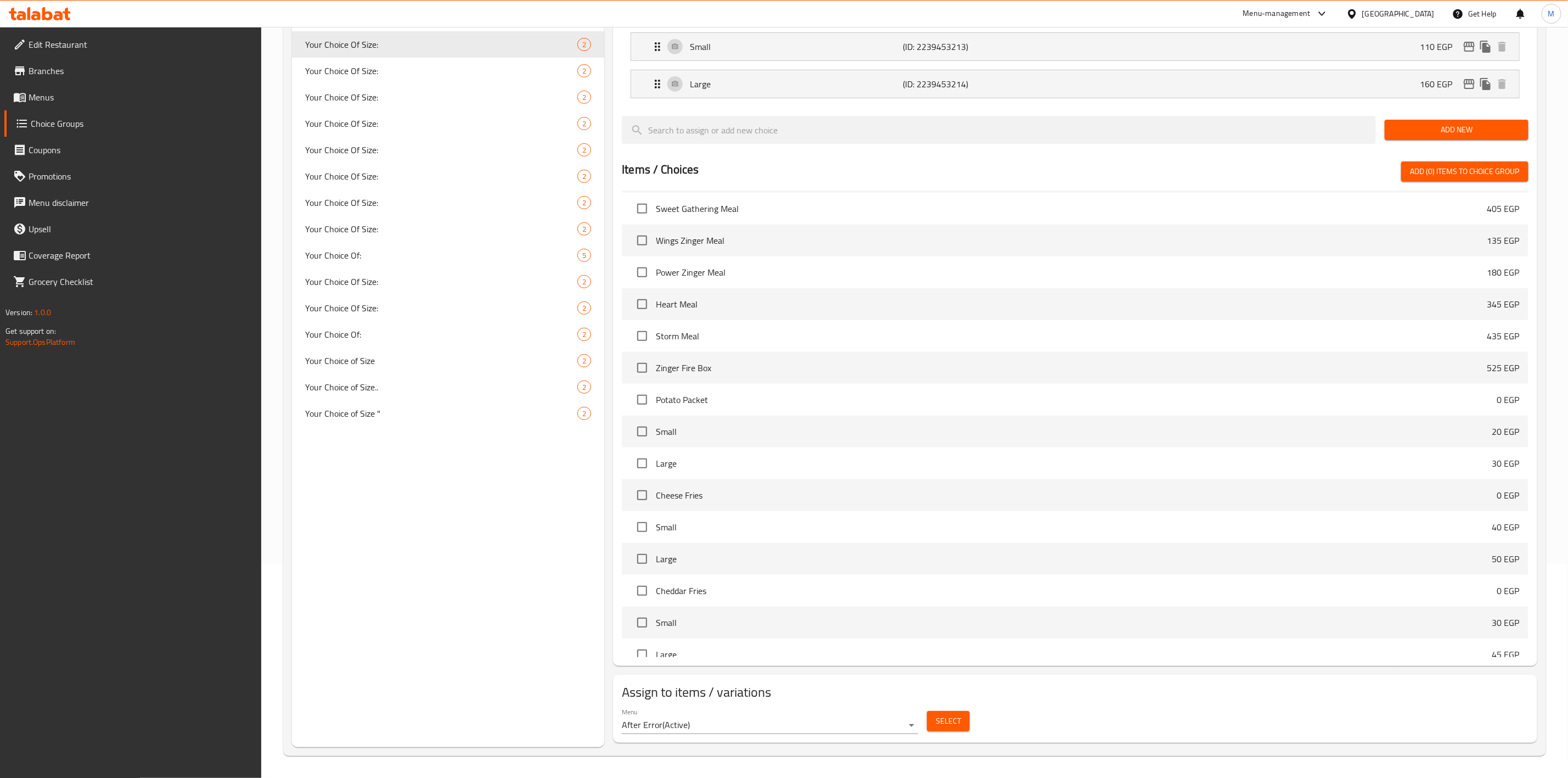
click at [941, 720] on span "Select" at bounding box center [948, 721] width 25 height 14
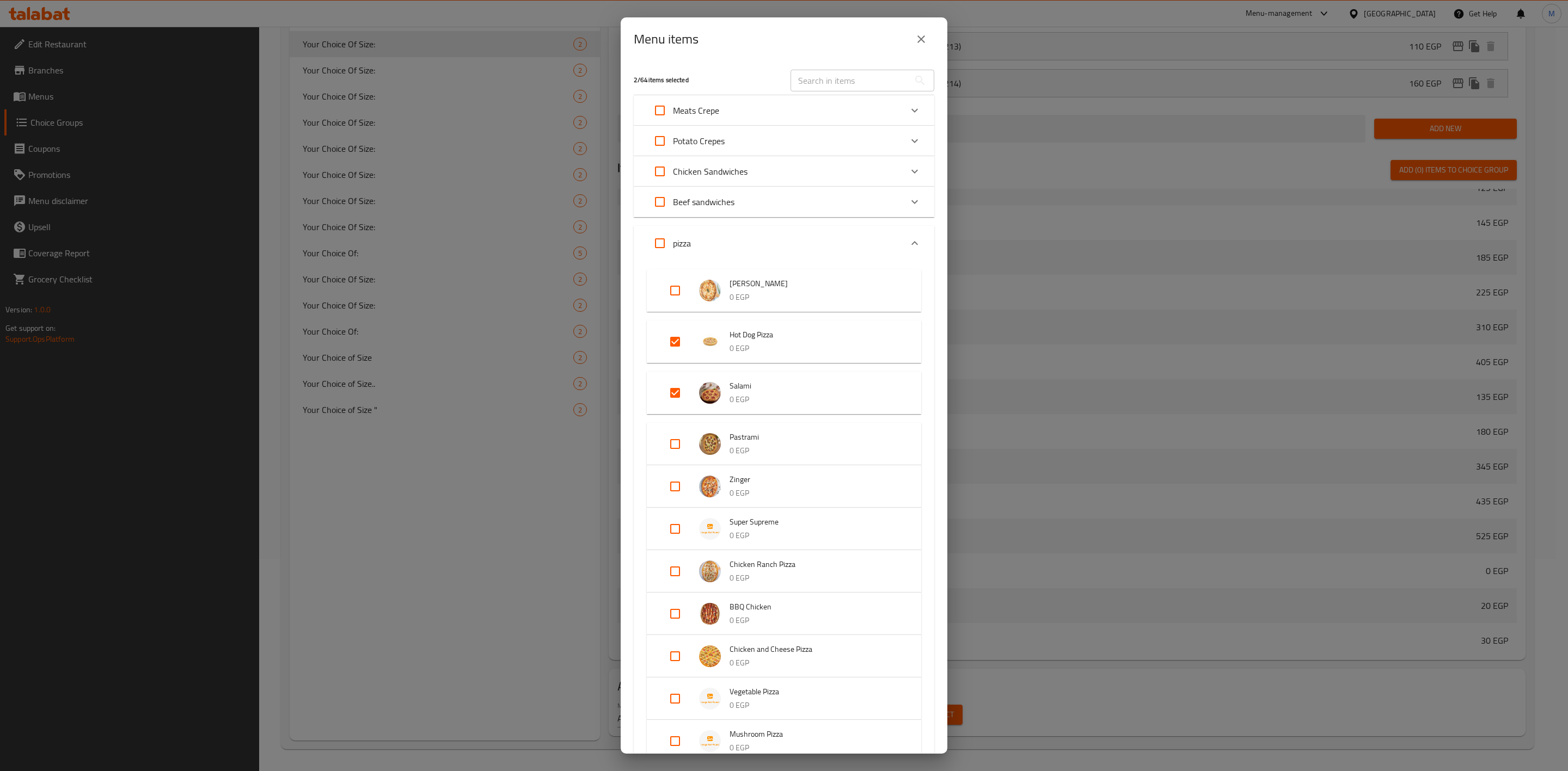
scroll to position [1636, 0]
click at [686, 388] on input "Expand" at bounding box center [675, 393] width 26 height 26
checkbox input "false"
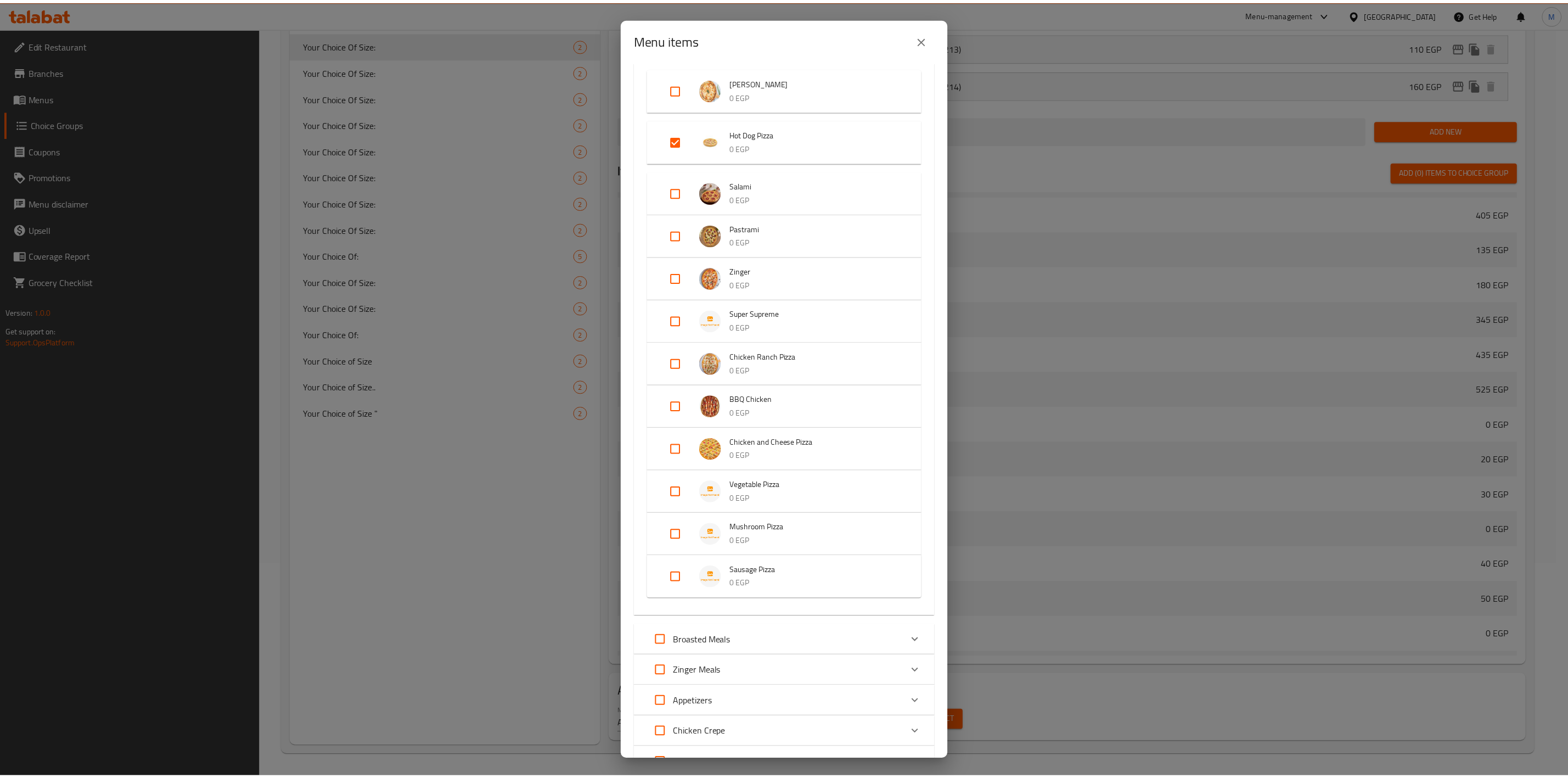
scroll to position [359, 0]
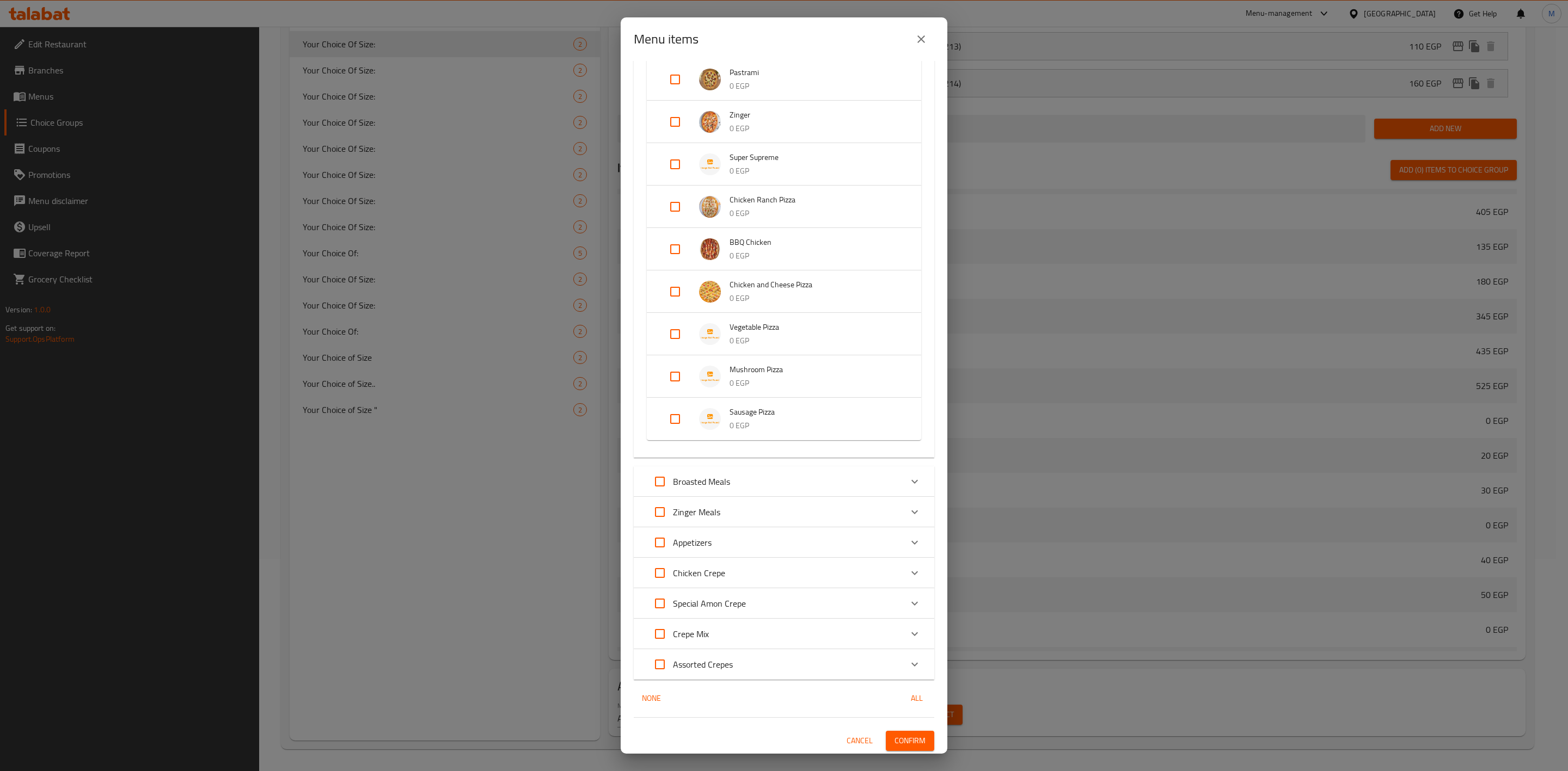
click at [894, 737] on span "Confirm" at bounding box center [910, 740] width 31 height 14
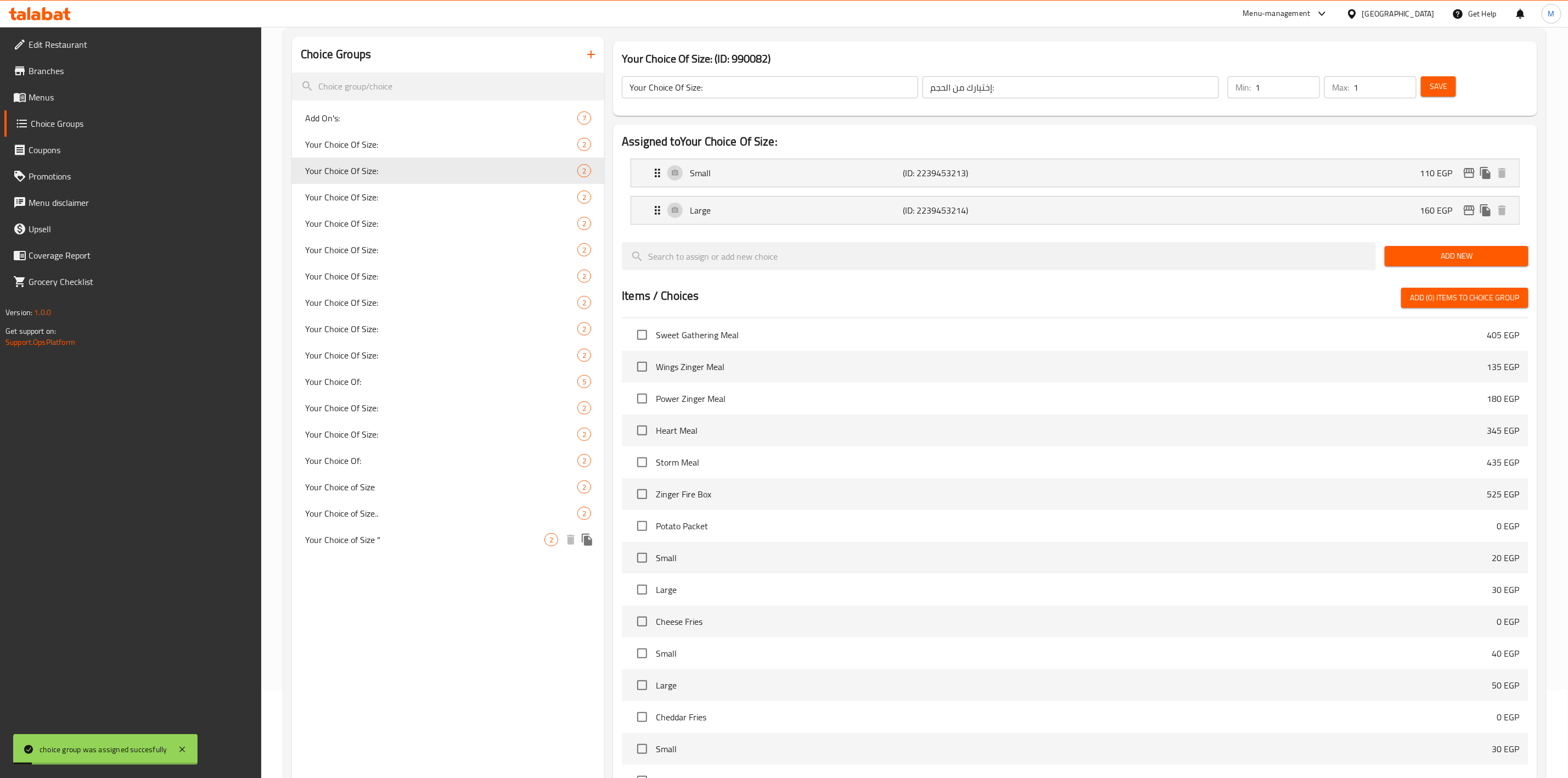
scroll to position [0, 0]
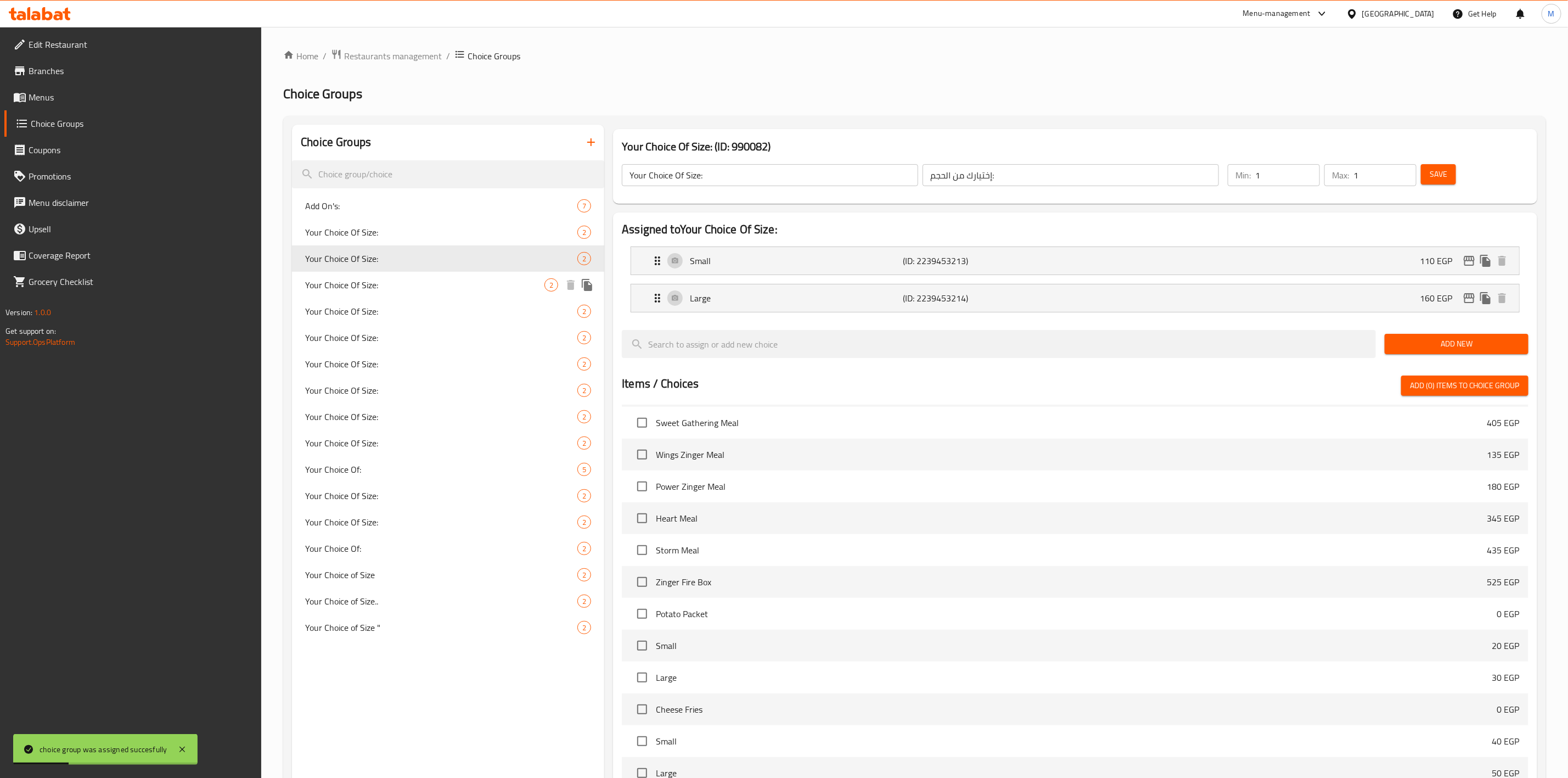
click at [354, 283] on span "Your Choice Of Size:" at bounding box center [424, 285] width 239 height 13
click at [381, 262] on span "Your Choice Of Size:" at bounding box center [424, 258] width 239 height 13
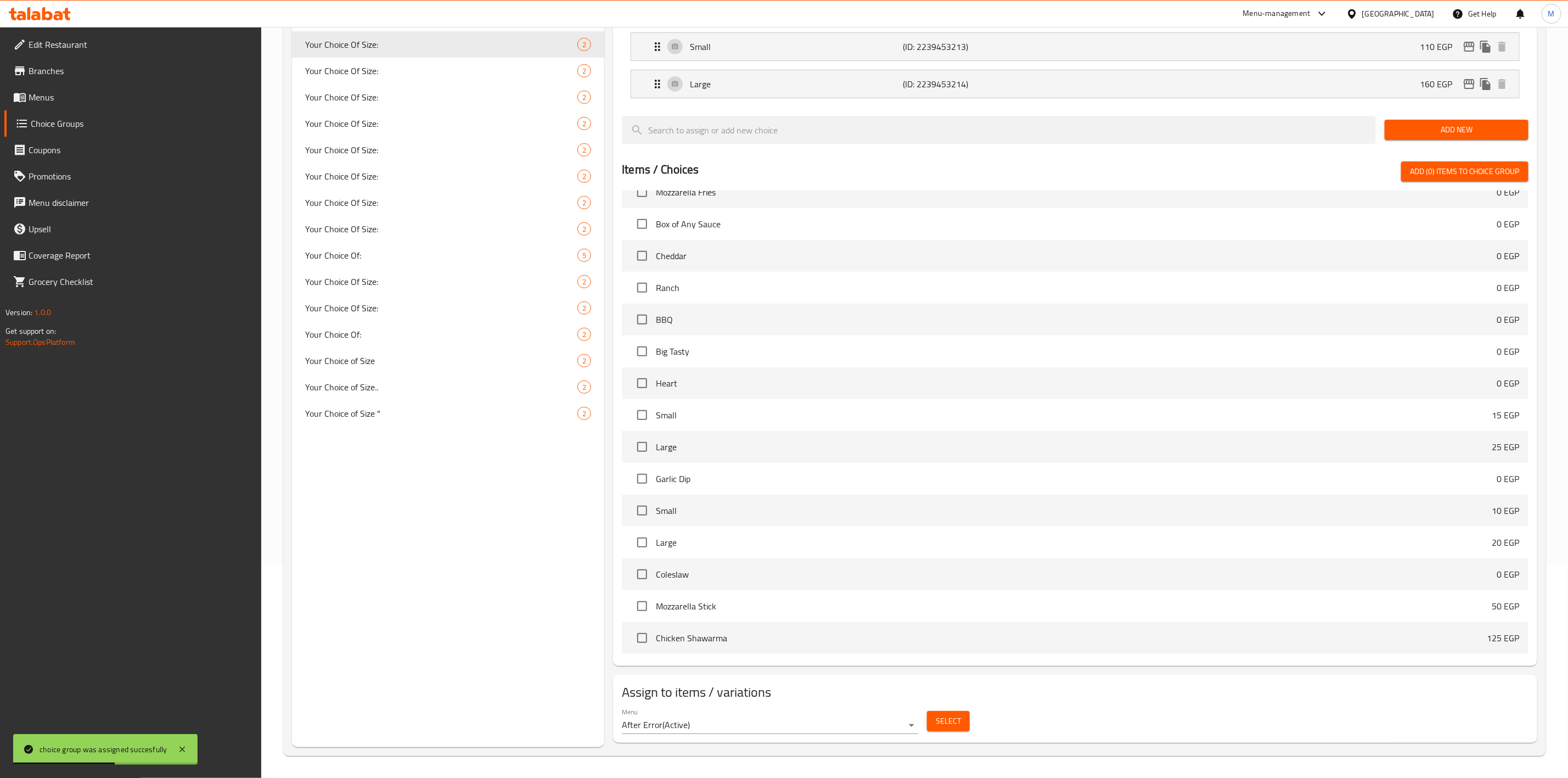
click at [952, 727] on span "Select" at bounding box center [948, 721] width 25 height 14
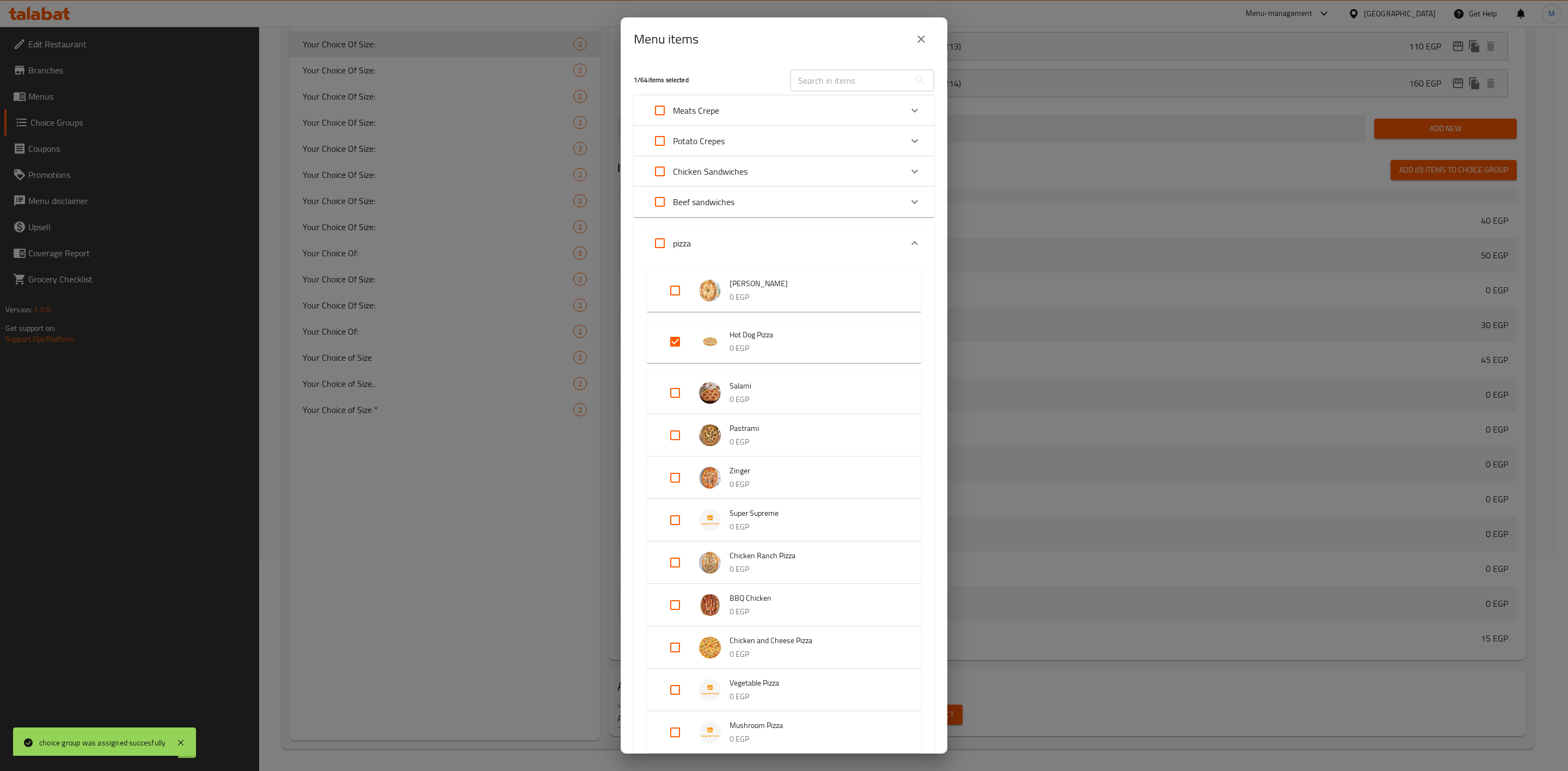
click at [914, 43] on icon "close" at bounding box center [921, 39] width 13 height 13
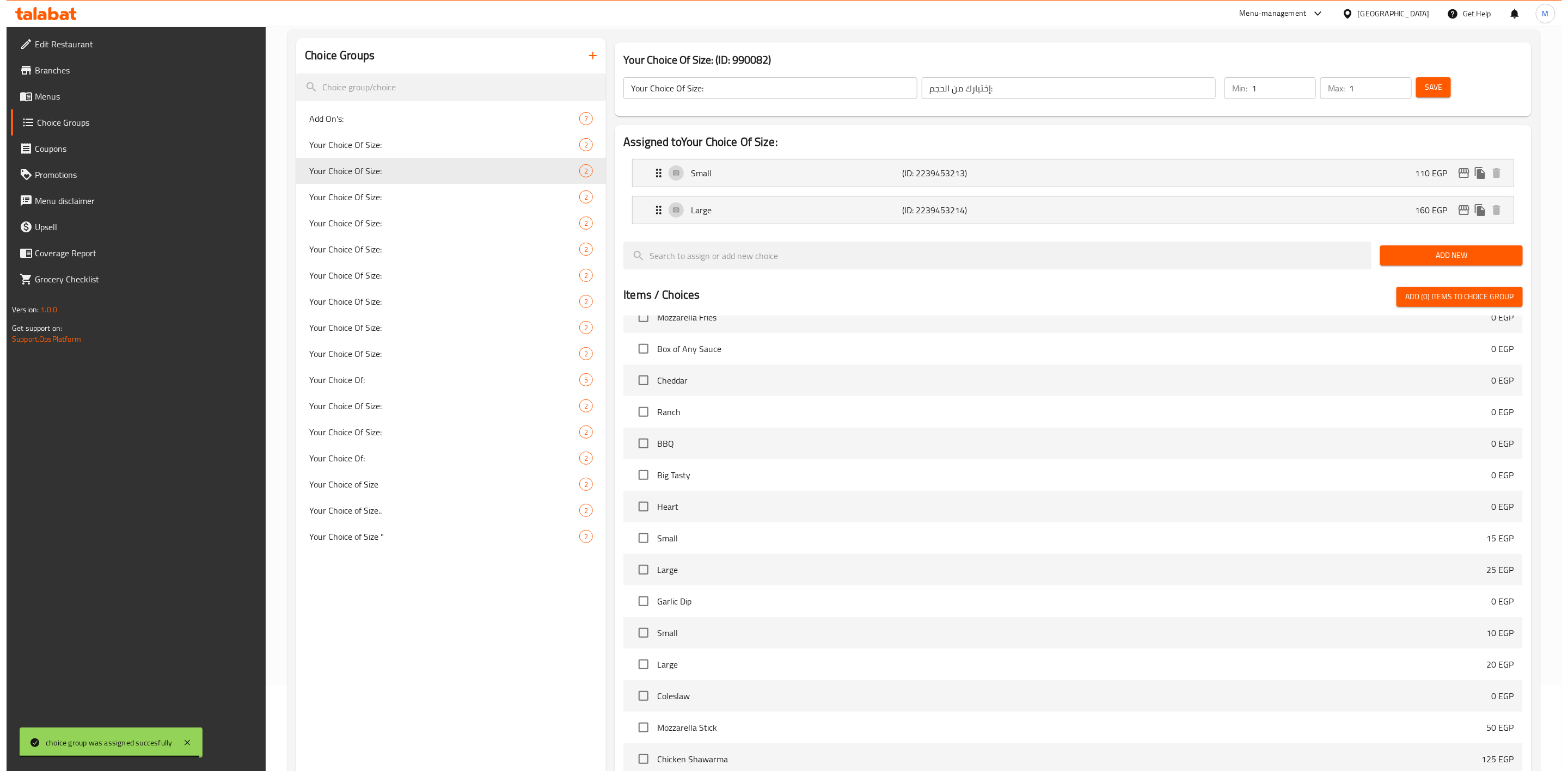
scroll to position [0, 0]
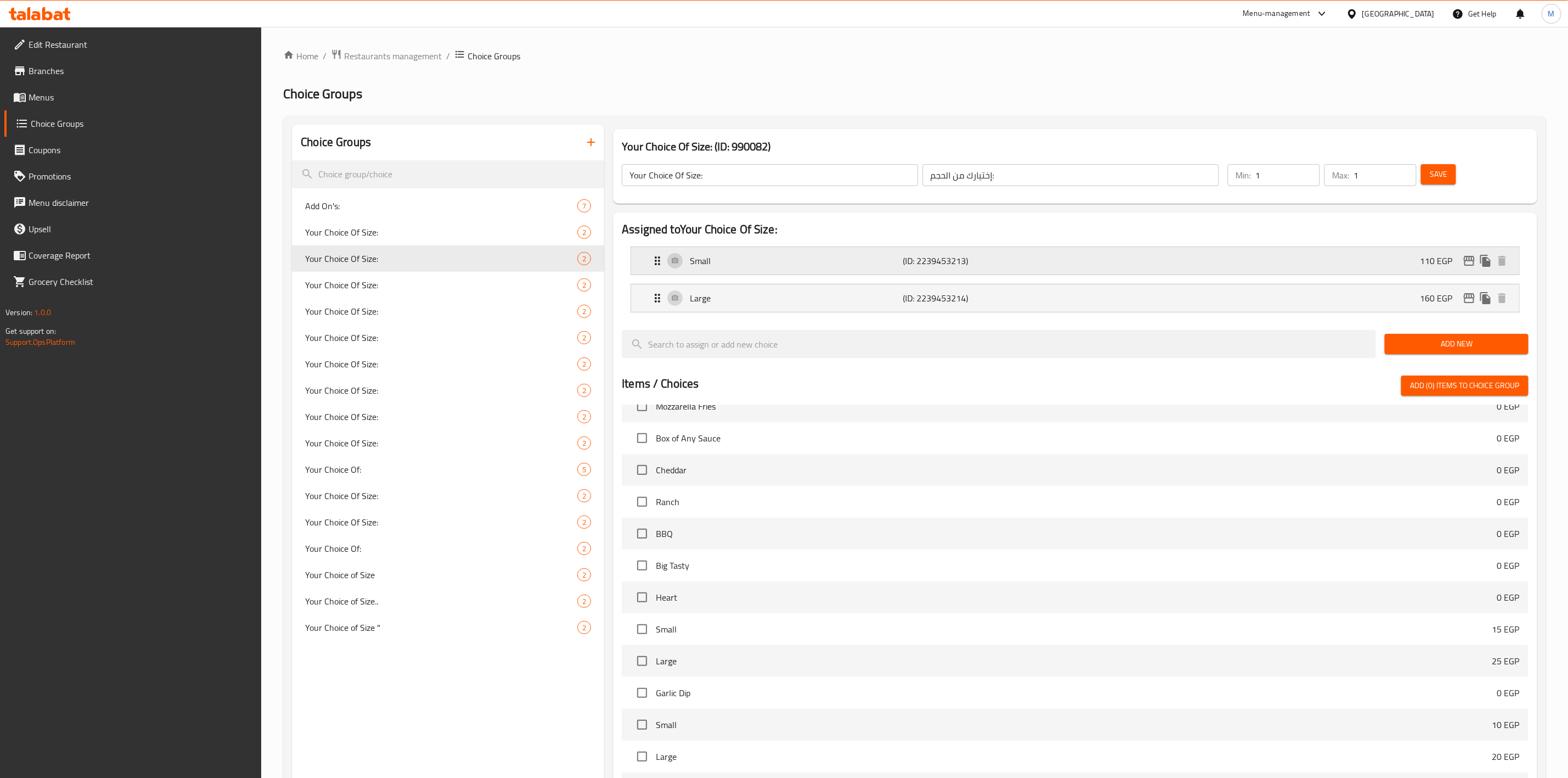
click at [1475, 257] on icon "edit" at bounding box center [1469, 261] width 13 height 13
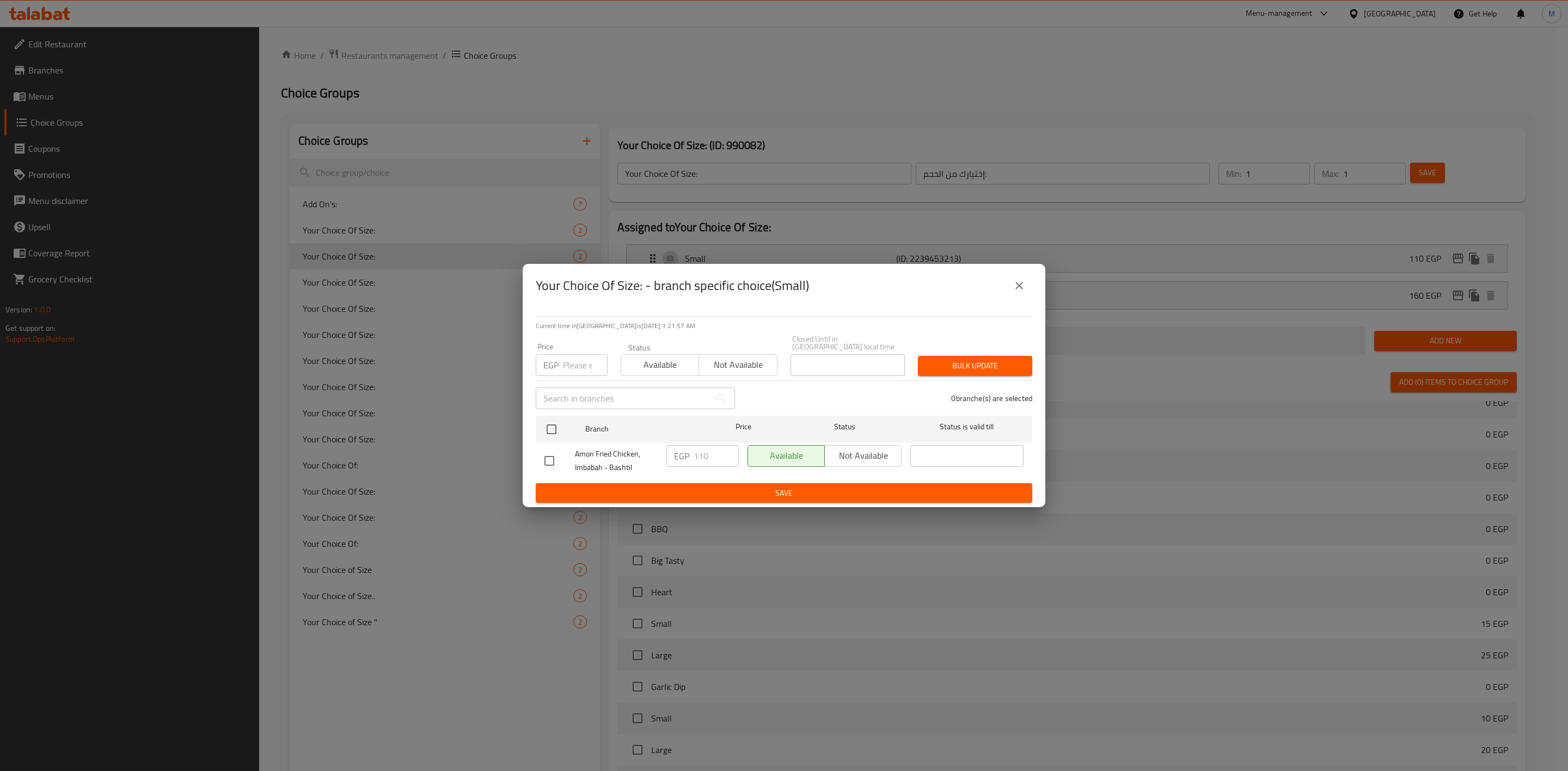
click at [1012, 297] on button "close" at bounding box center [1019, 286] width 26 height 26
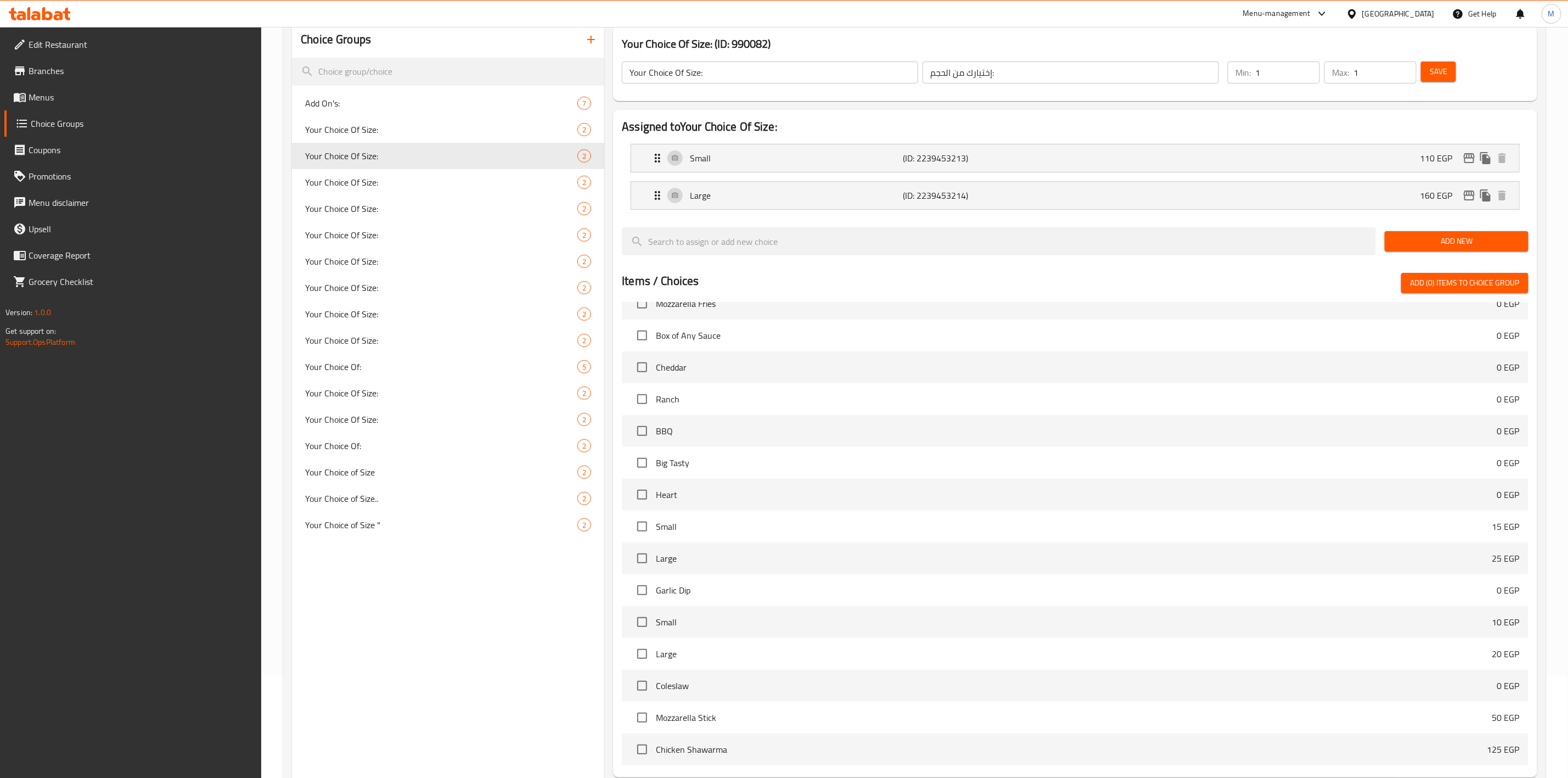
scroll to position [214, 0]
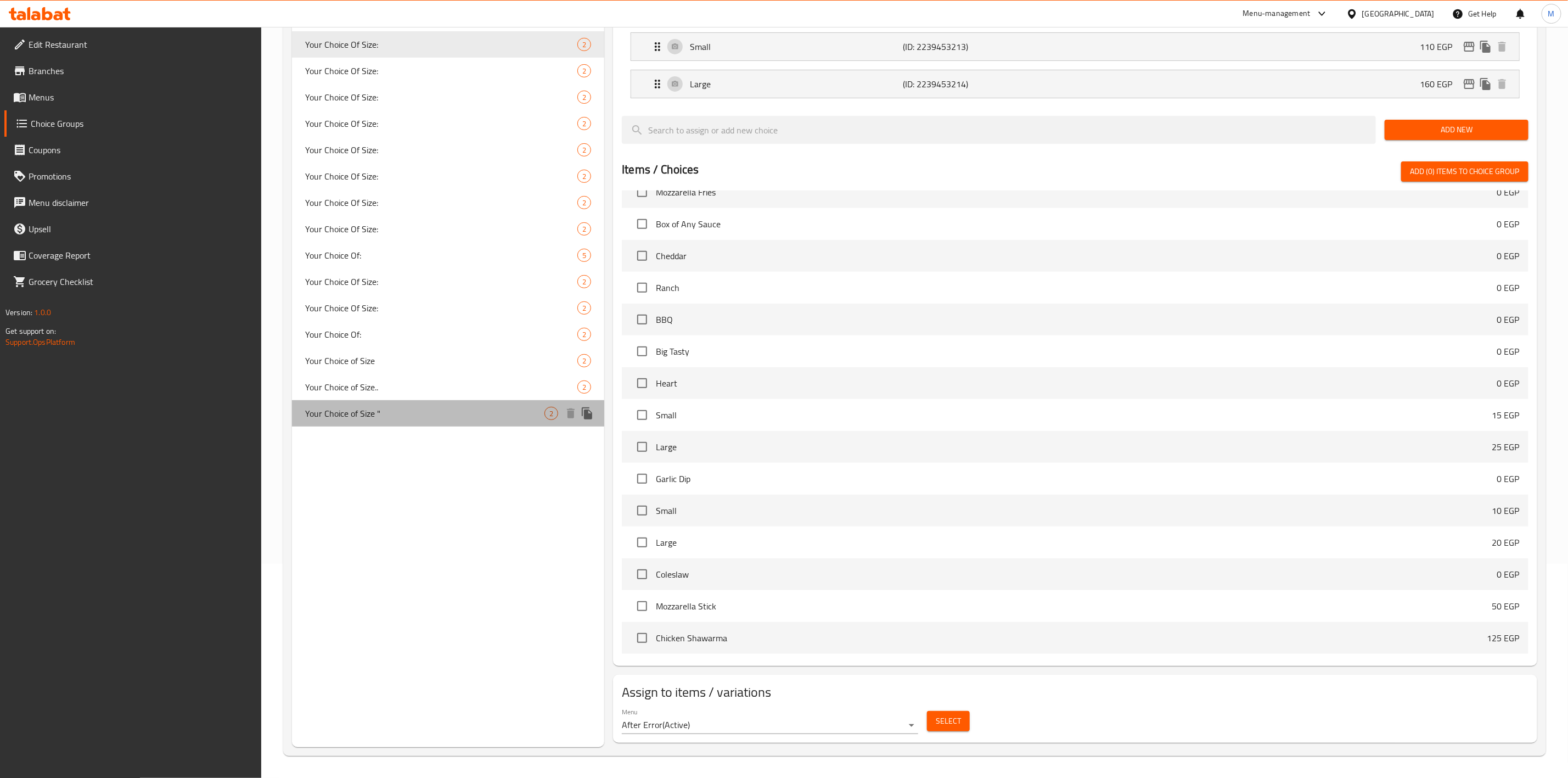
click at [358, 415] on span "Your Choice of Size "" at bounding box center [424, 413] width 239 height 13
type input "Your Choice of Size ""
type input "اختيارك من الحجم""
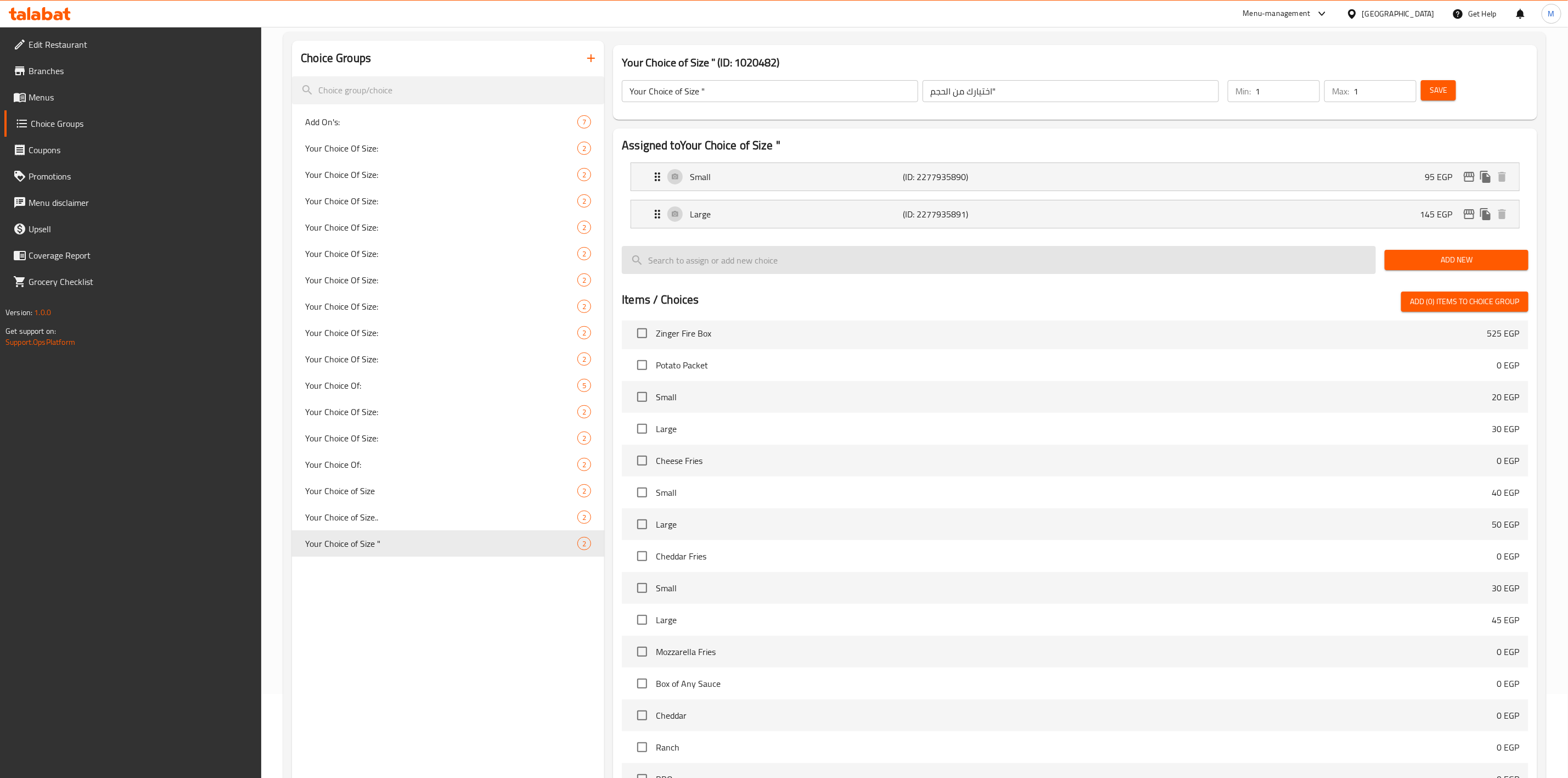
scroll to position [50, 0]
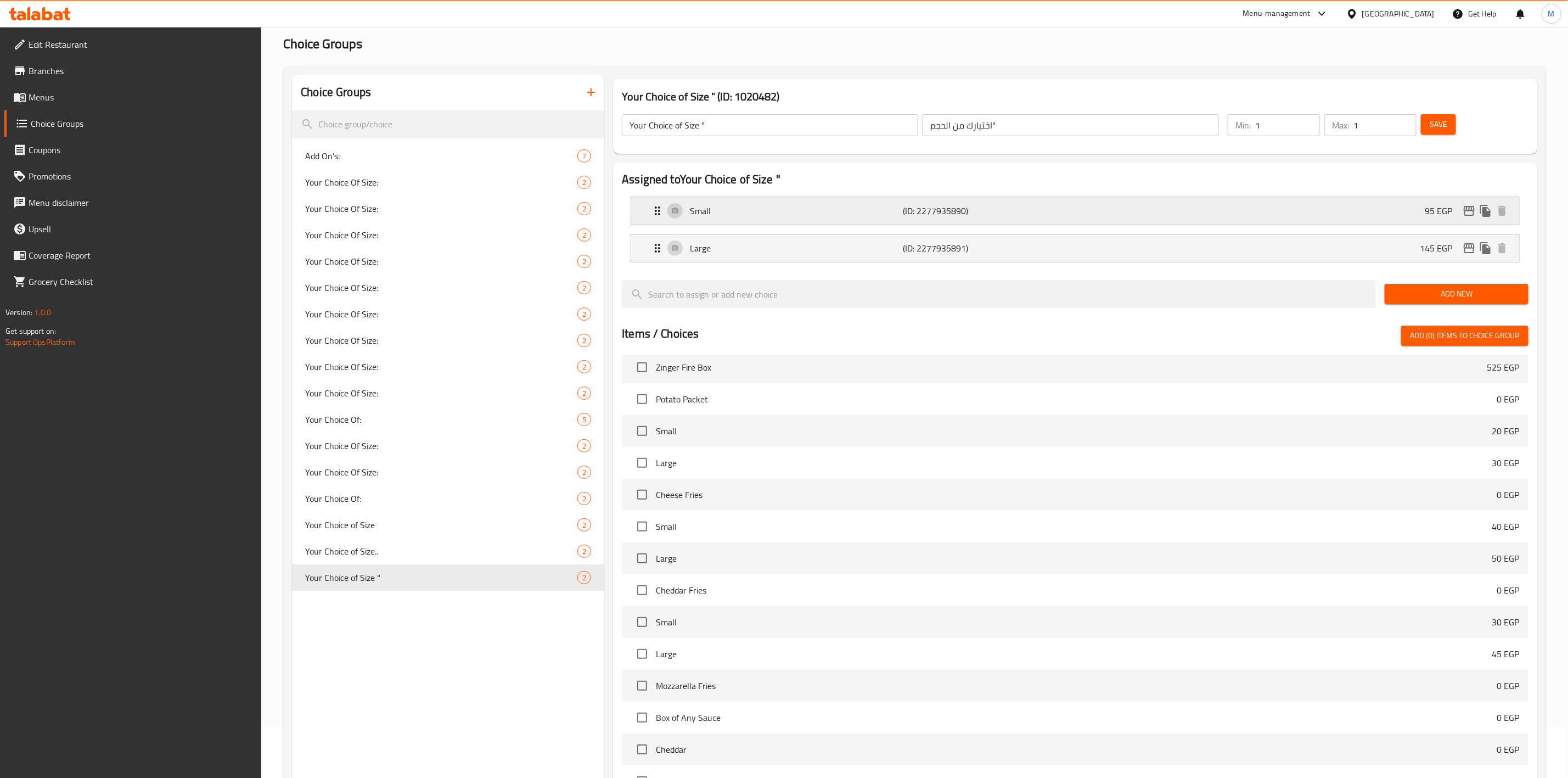
click at [1466, 220] on div "Small (ID: 2277935890) 95 EGP" at bounding box center [1079, 211] width 855 height 28
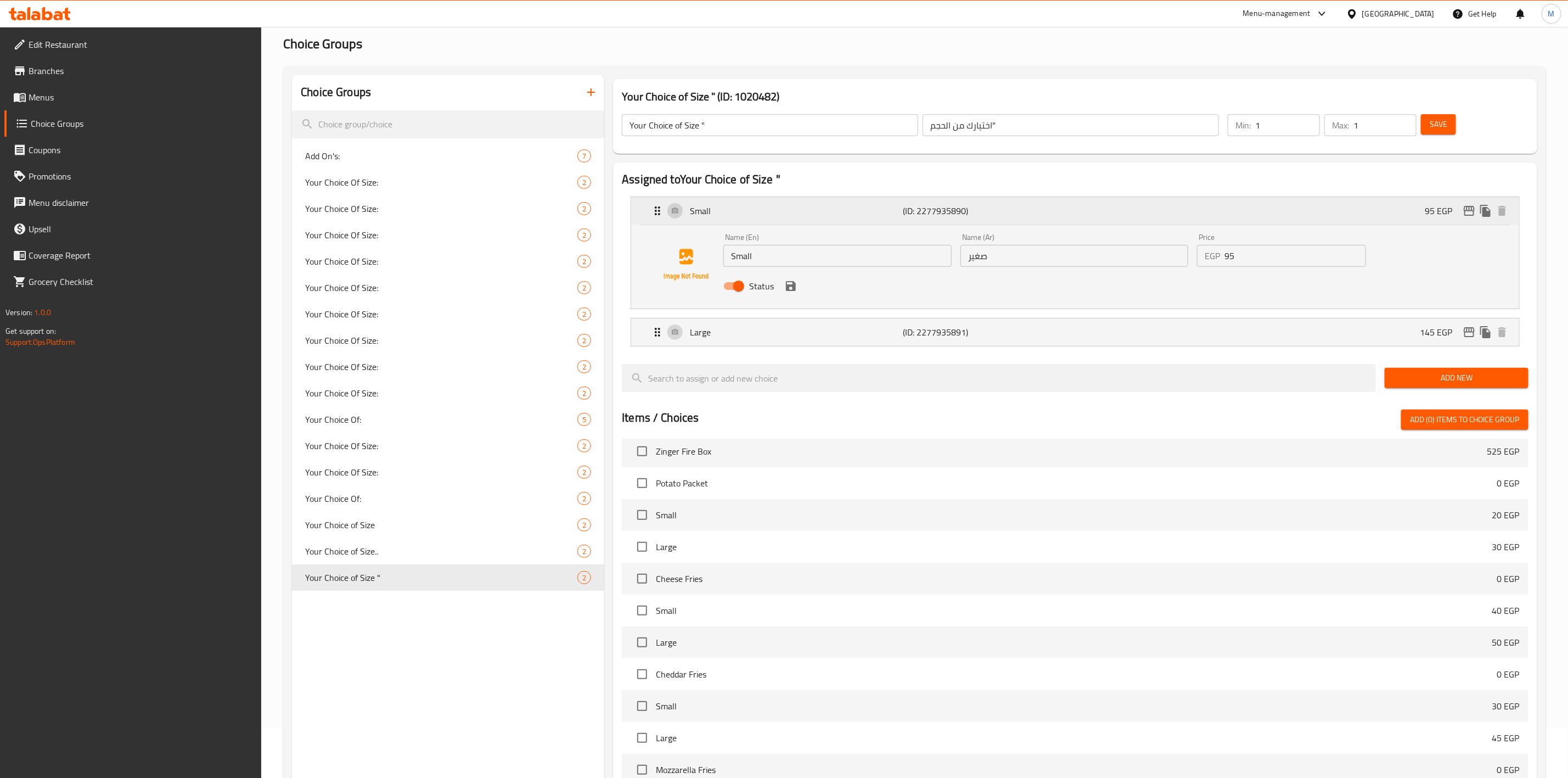
click at [1467, 218] on button "edit" at bounding box center [1469, 211] width 16 height 16
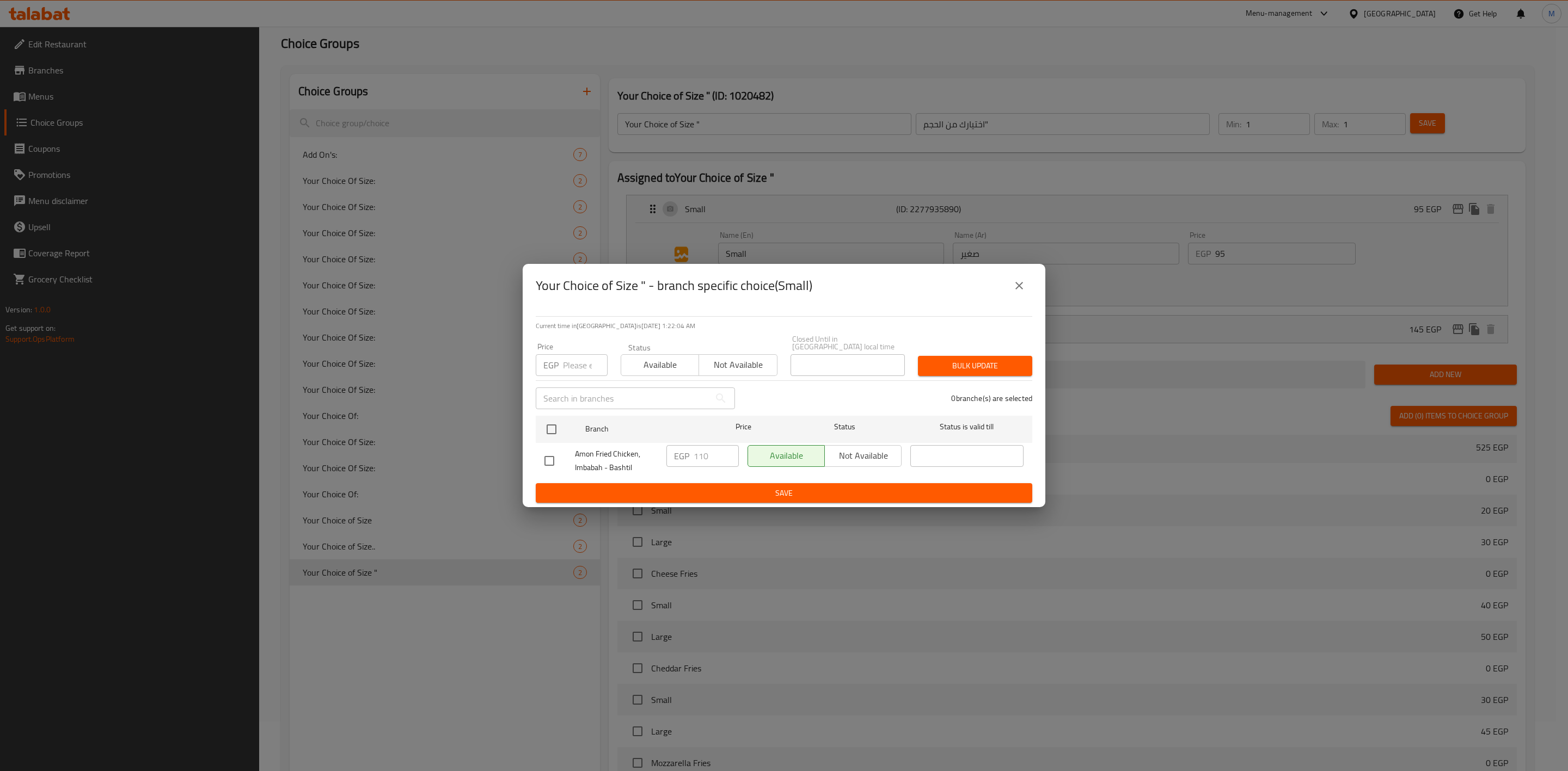
click at [1027, 295] on button "close" at bounding box center [1019, 286] width 26 height 26
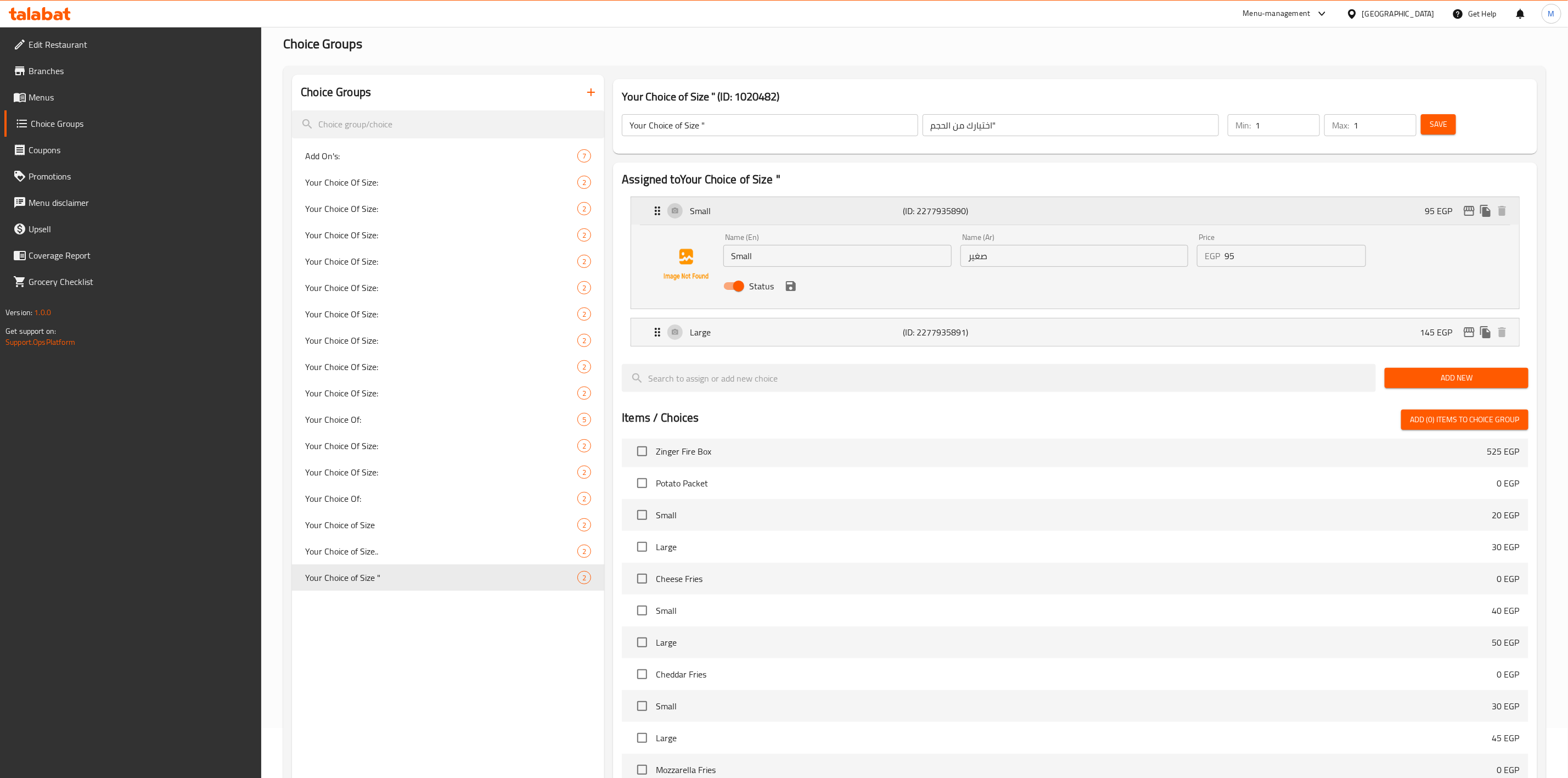
click at [1201, 211] on div "Small (ID: 2277935890) 95 EGP" at bounding box center [1079, 211] width 855 height 28
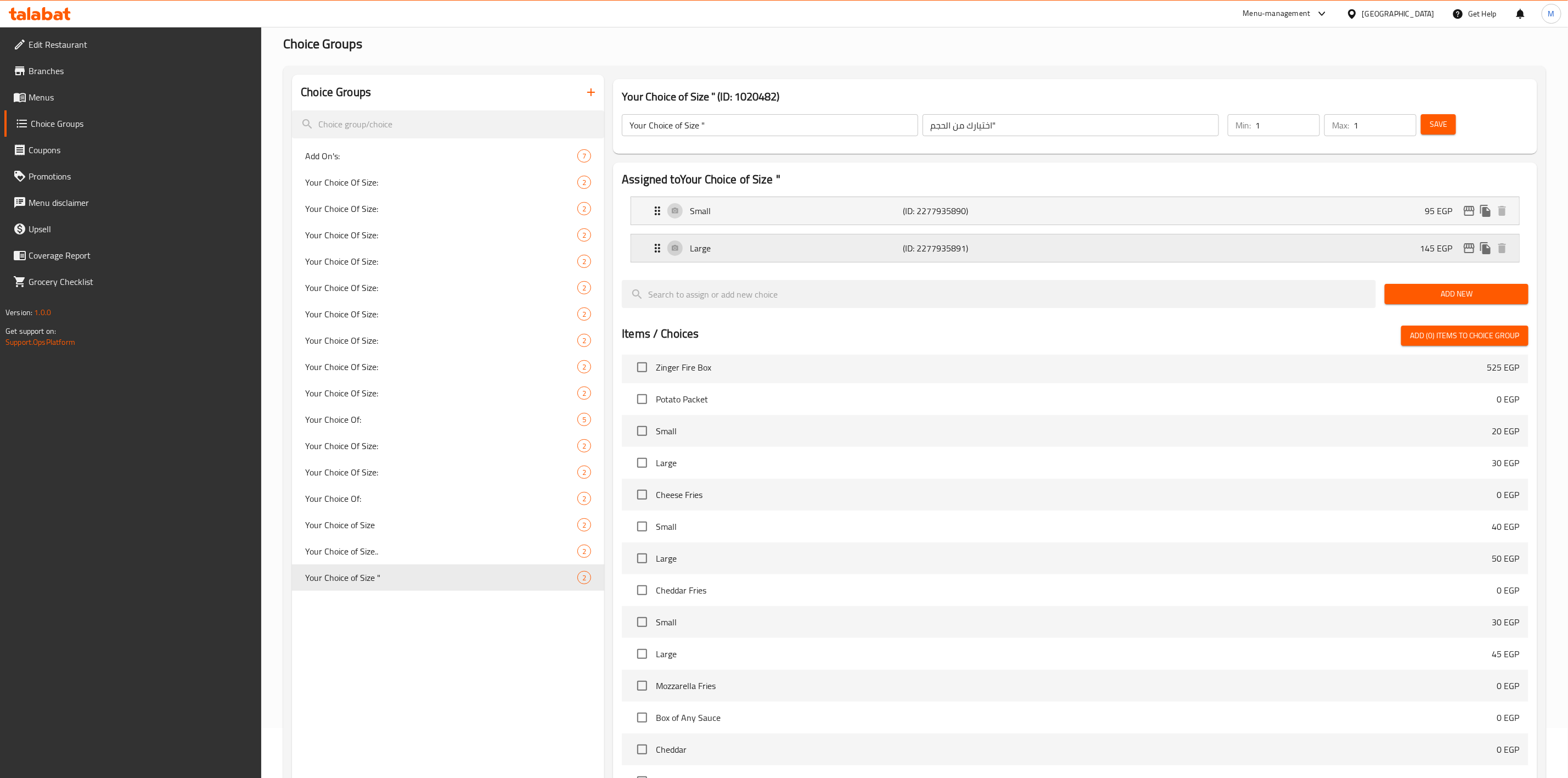
click at [1464, 244] on icon "edit" at bounding box center [1469, 249] width 13 height 13
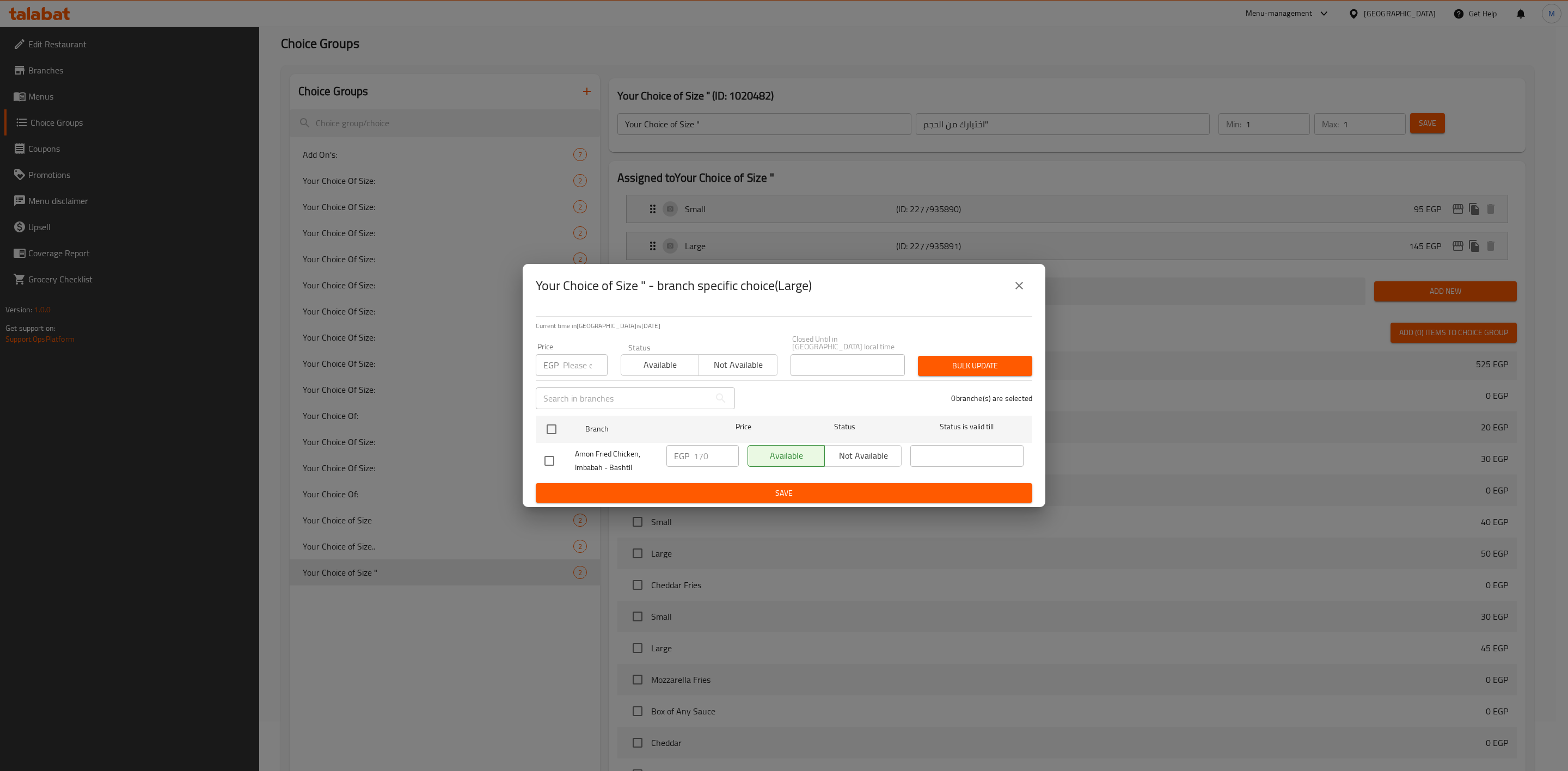
click at [1013, 290] on icon "close" at bounding box center [1019, 286] width 13 height 13
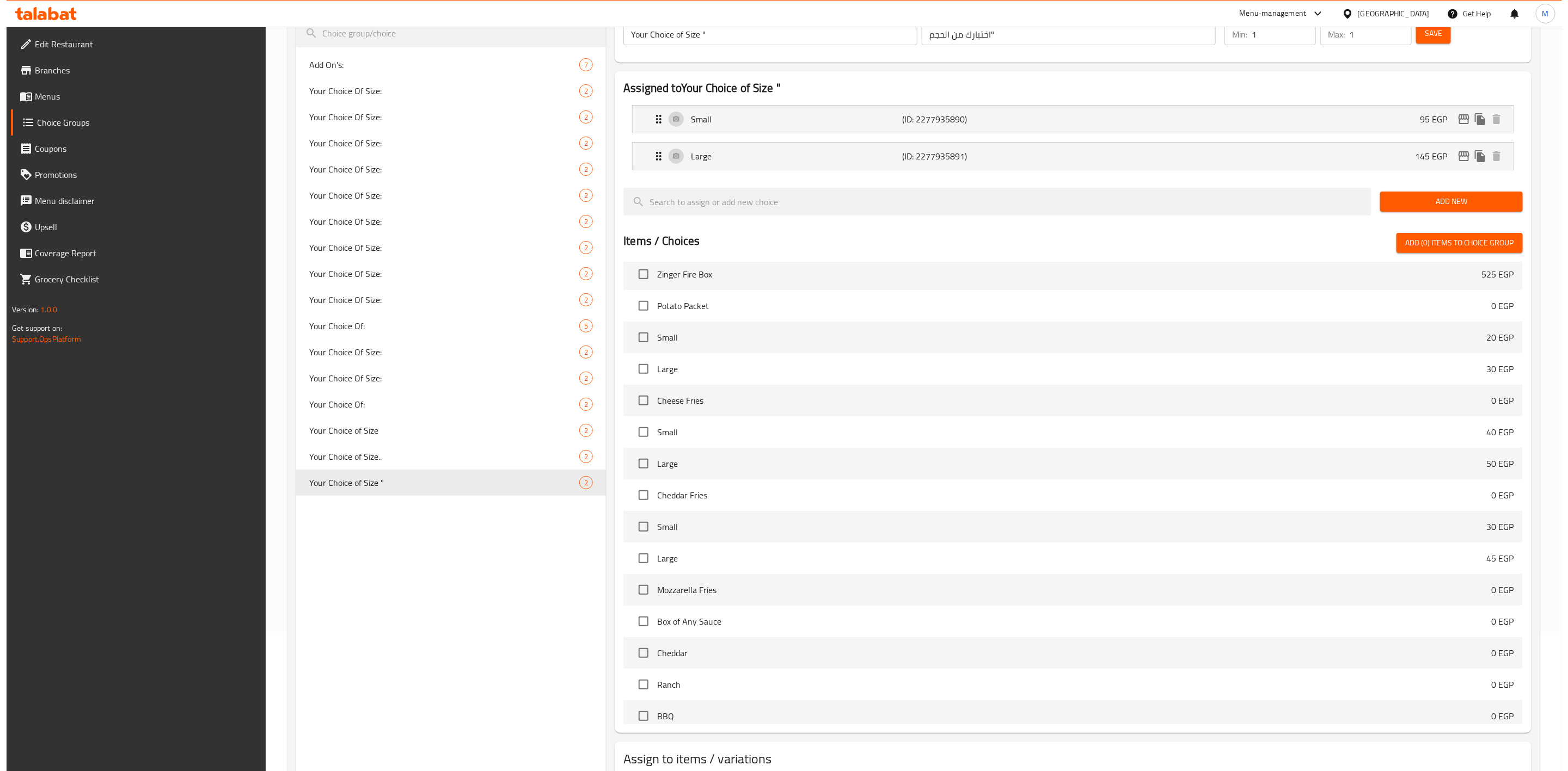
scroll to position [212, 0]
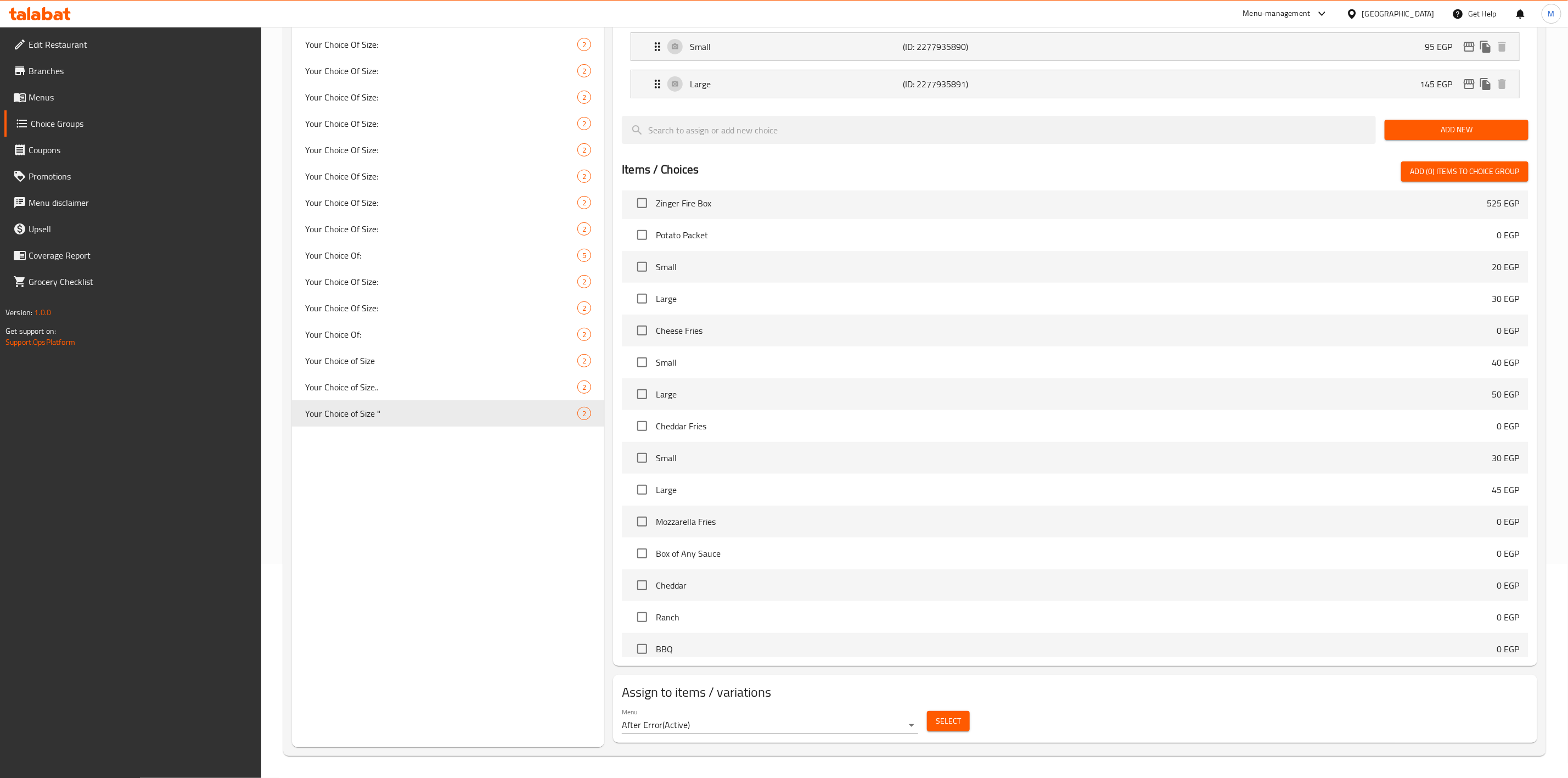
click at [946, 727] on span "Select" at bounding box center [948, 721] width 25 height 14
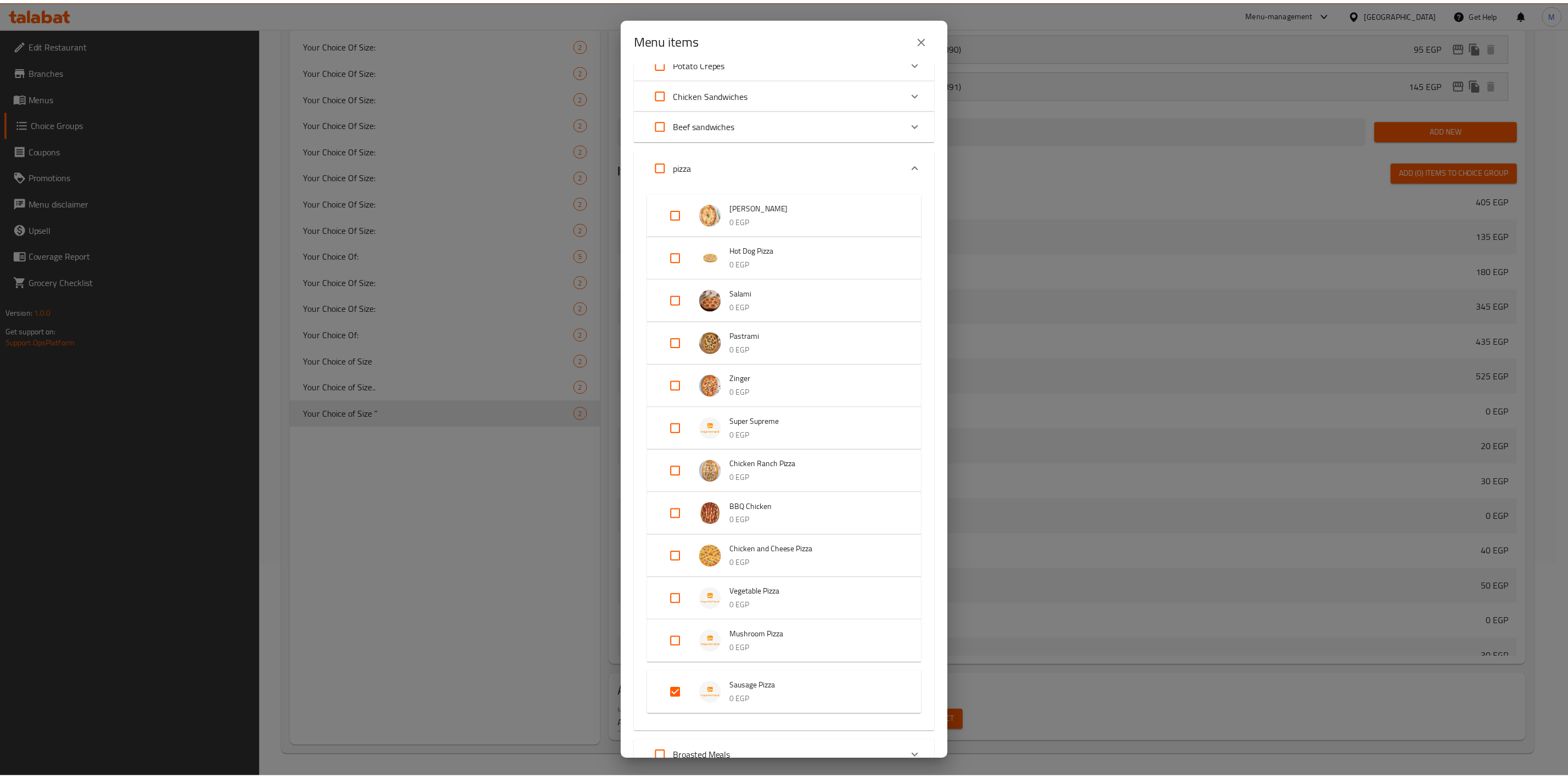
scroll to position [0, 0]
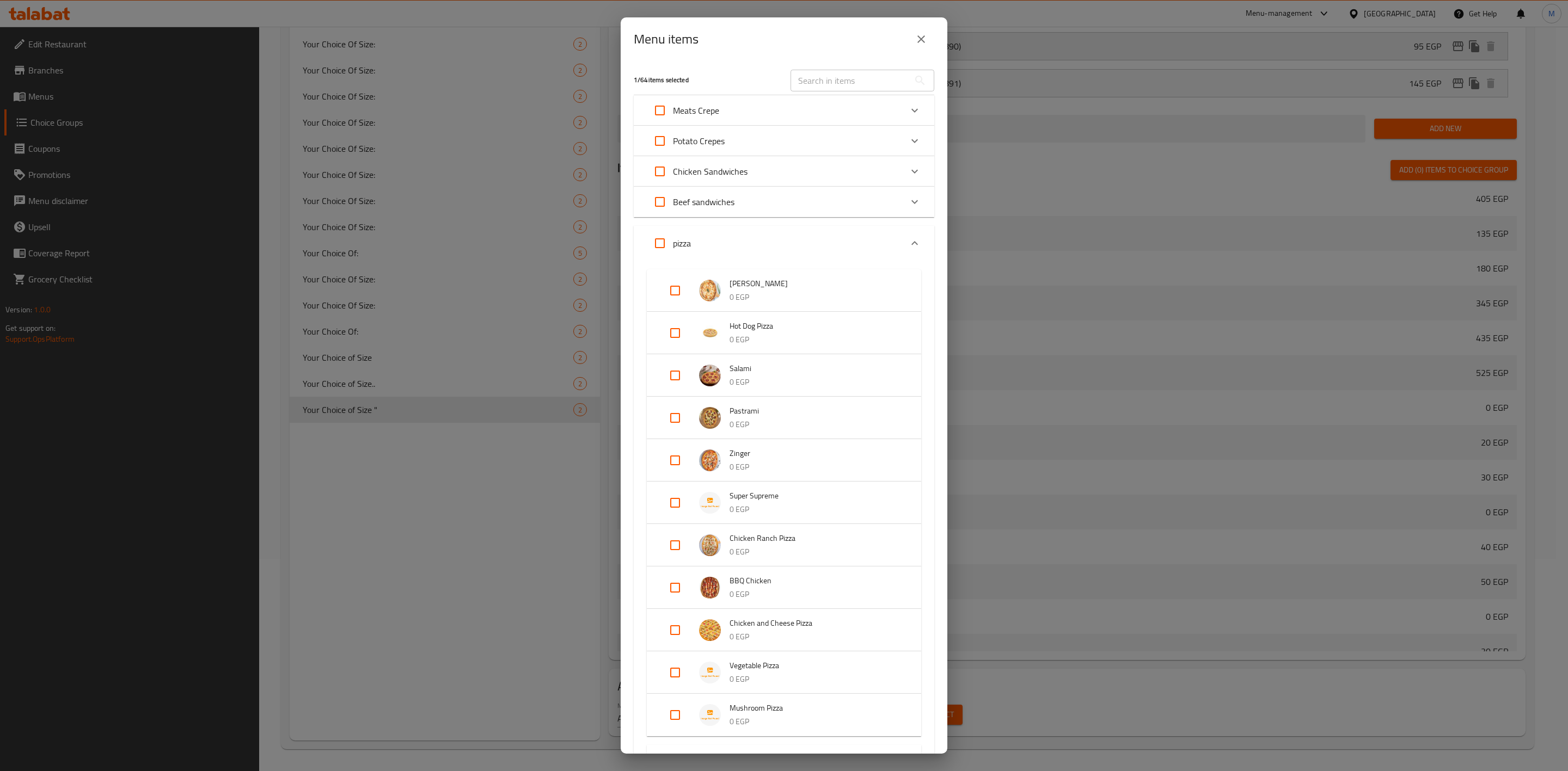
click at [926, 39] on icon "close" at bounding box center [921, 39] width 13 height 13
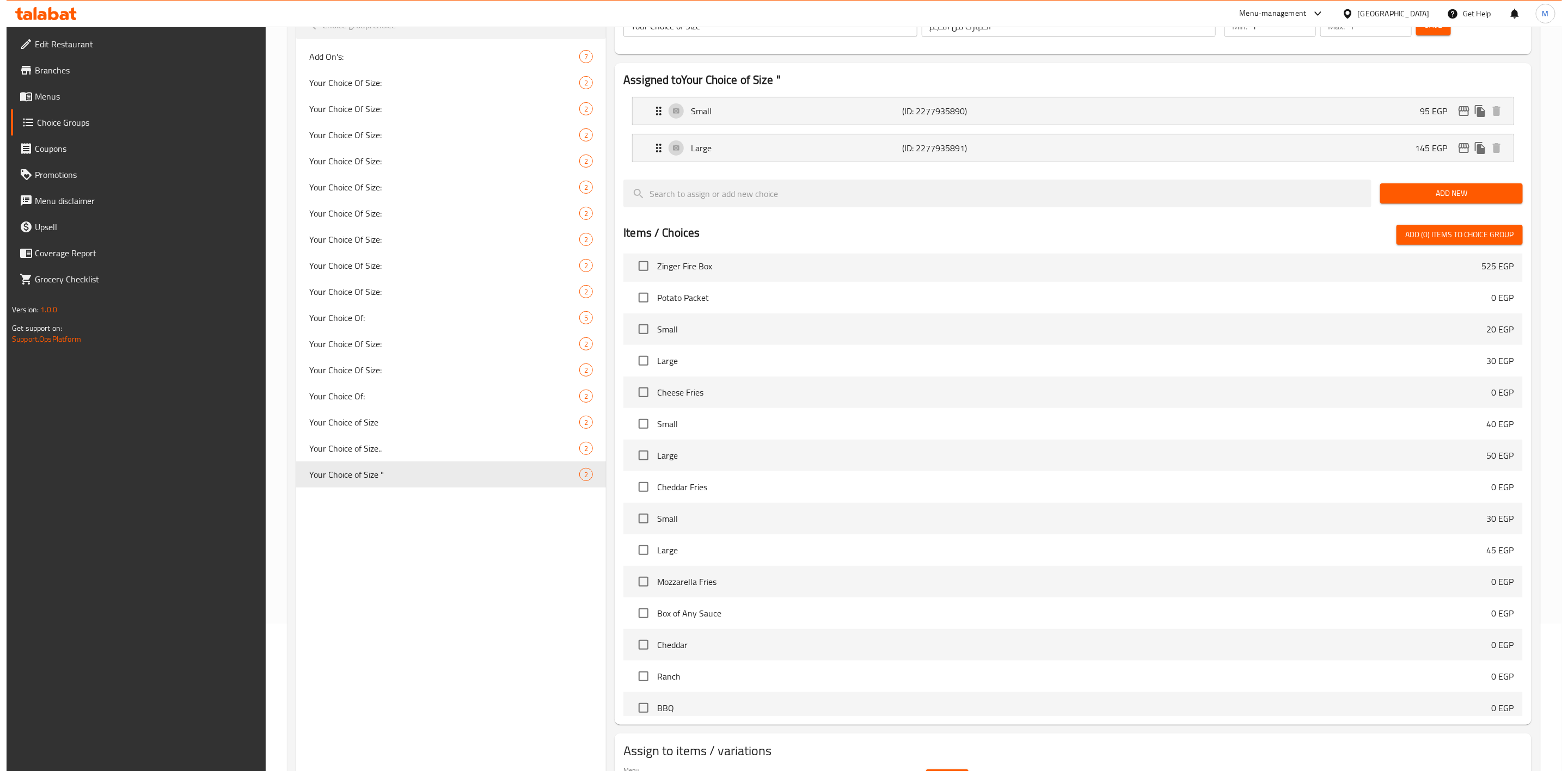
scroll to position [50, 0]
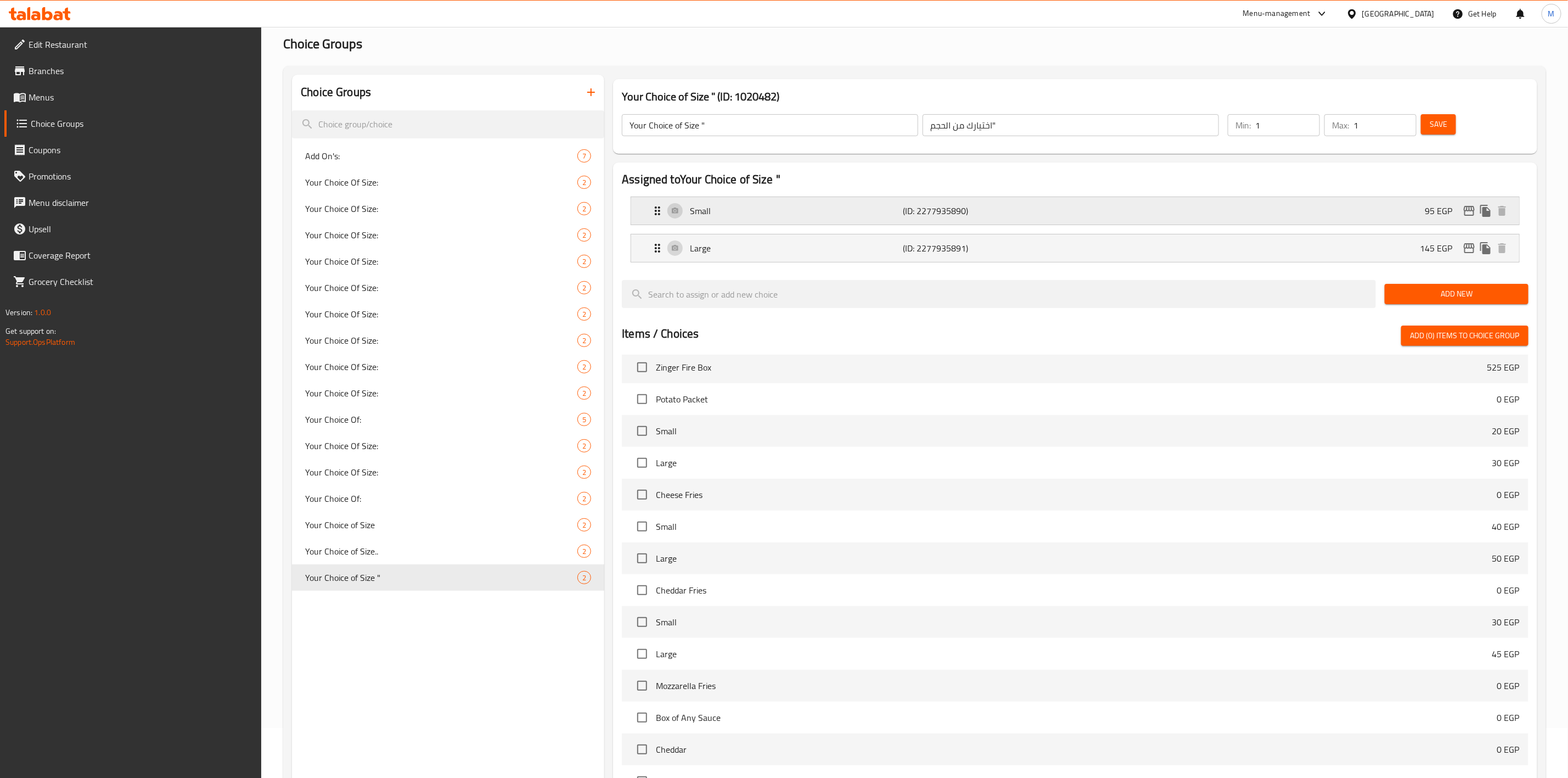
click at [1467, 208] on icon "edit" at bounding box center [1469, 211] width 13 height 13
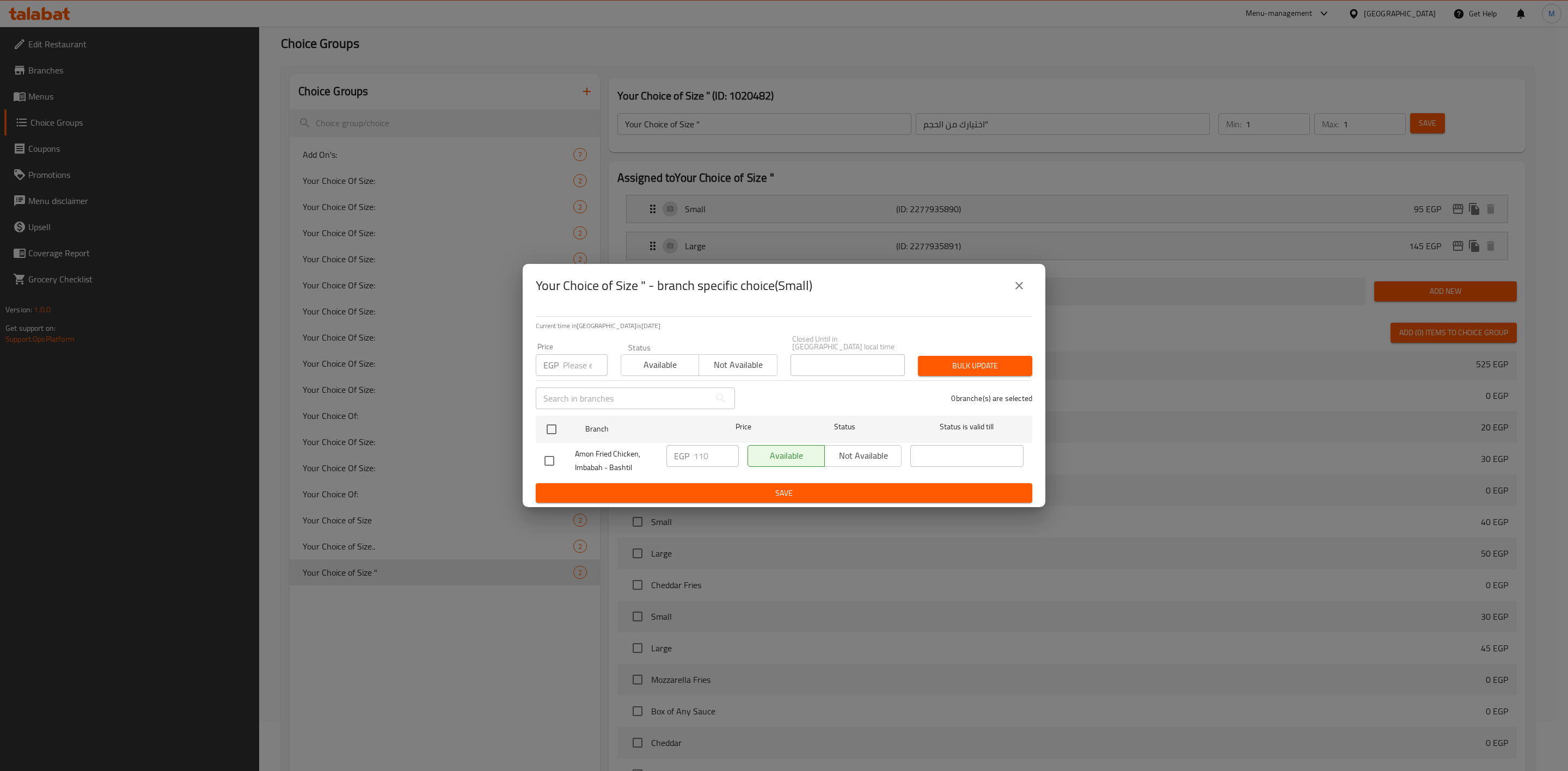
click at [589, 362] on input "number" at bounding box center [584, 365] width 44 height 22
type input "105"
click at [564, 414] on div at bounding box center [560, 429] width 41 height 31
click at [554, 418] on input "checkbox" at bounding box center [551, 429] width 23 height 23
checkbox input "true"
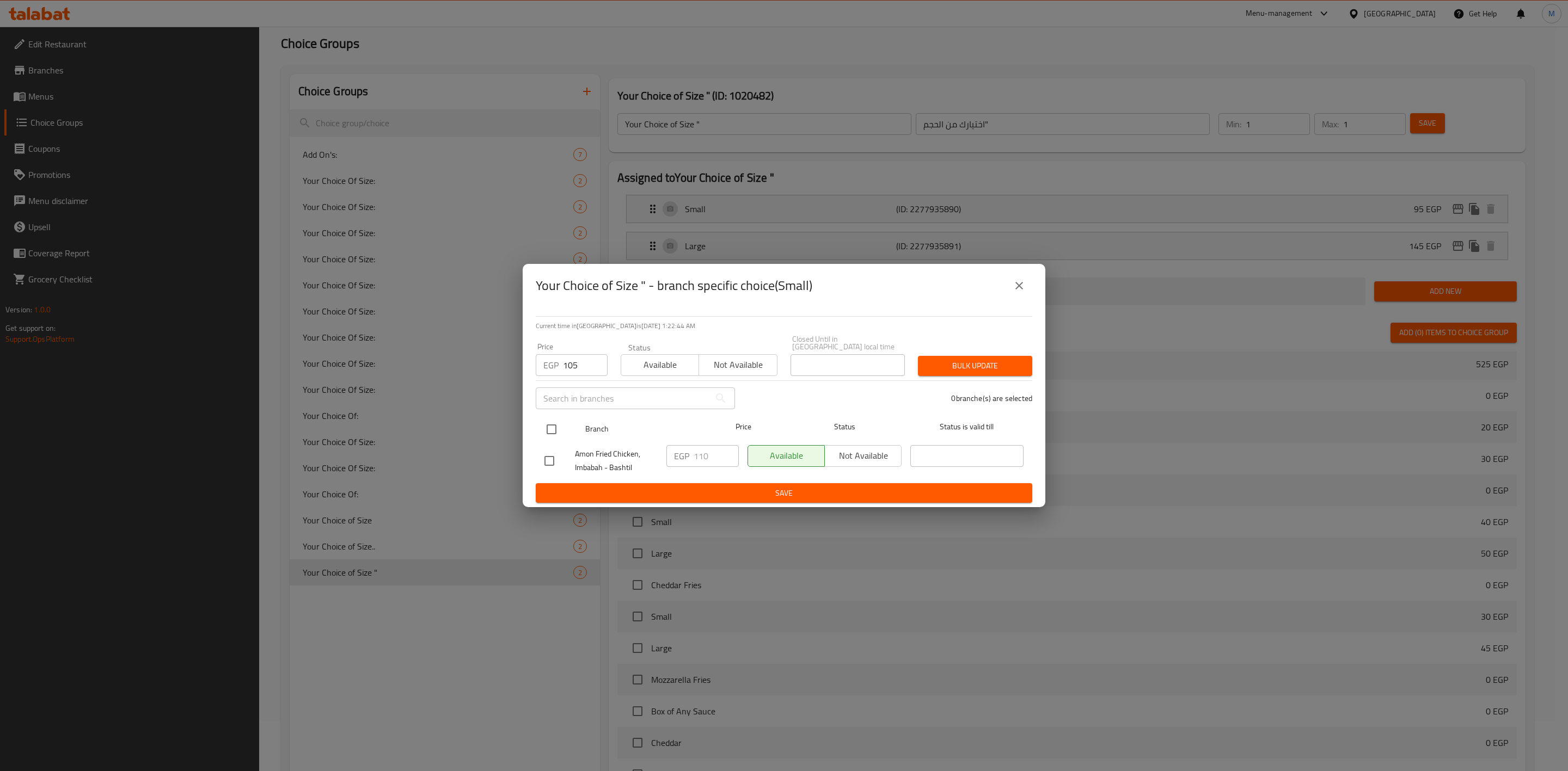
checkbox input "true"
click at [966, 366] on span "Bulk update" at bounding box center [975, 365] width 97 height 14
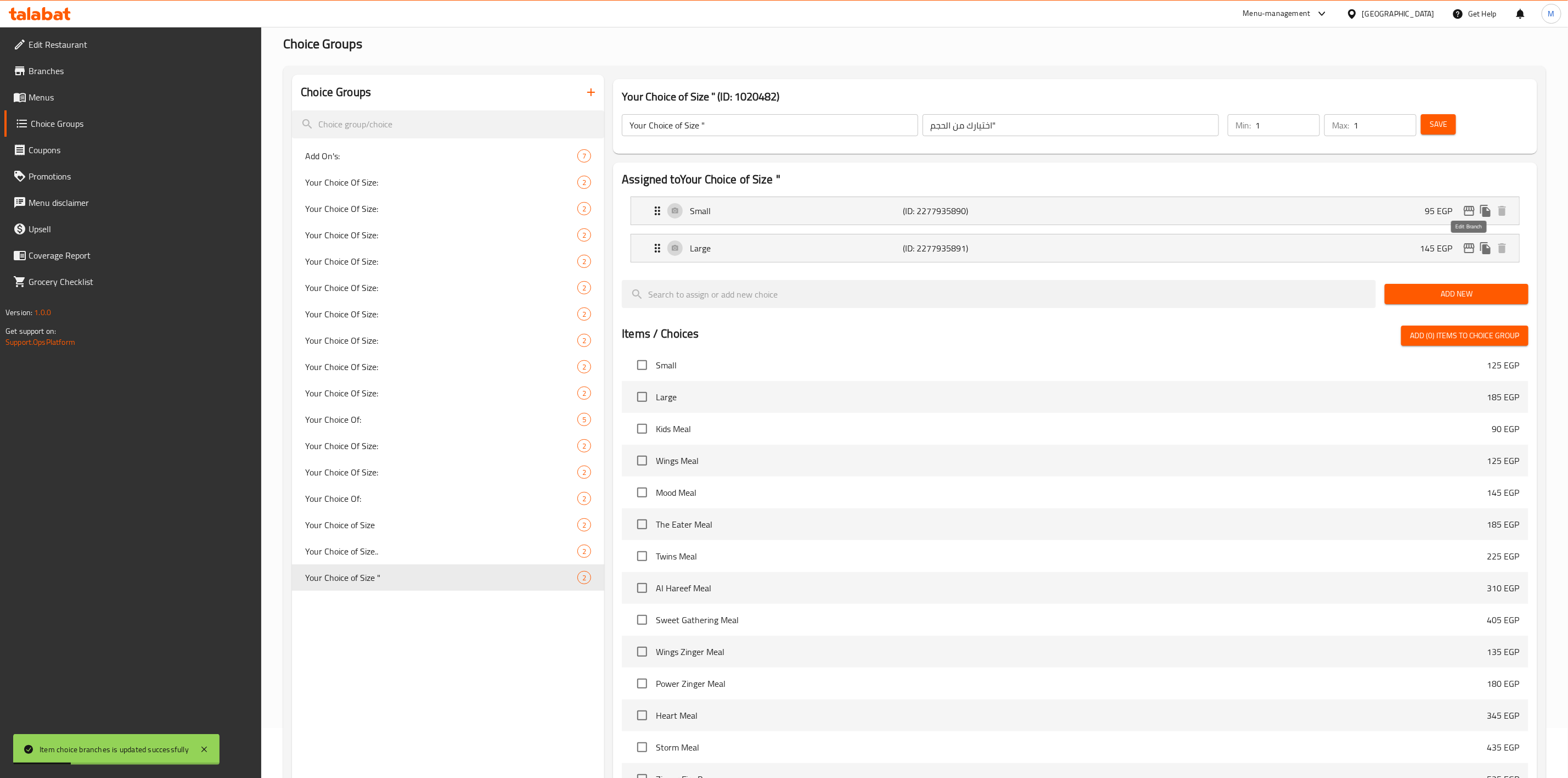
click at [1472, 249] on icon "edit" at bounding box center [1470, 249] width 11 height 10
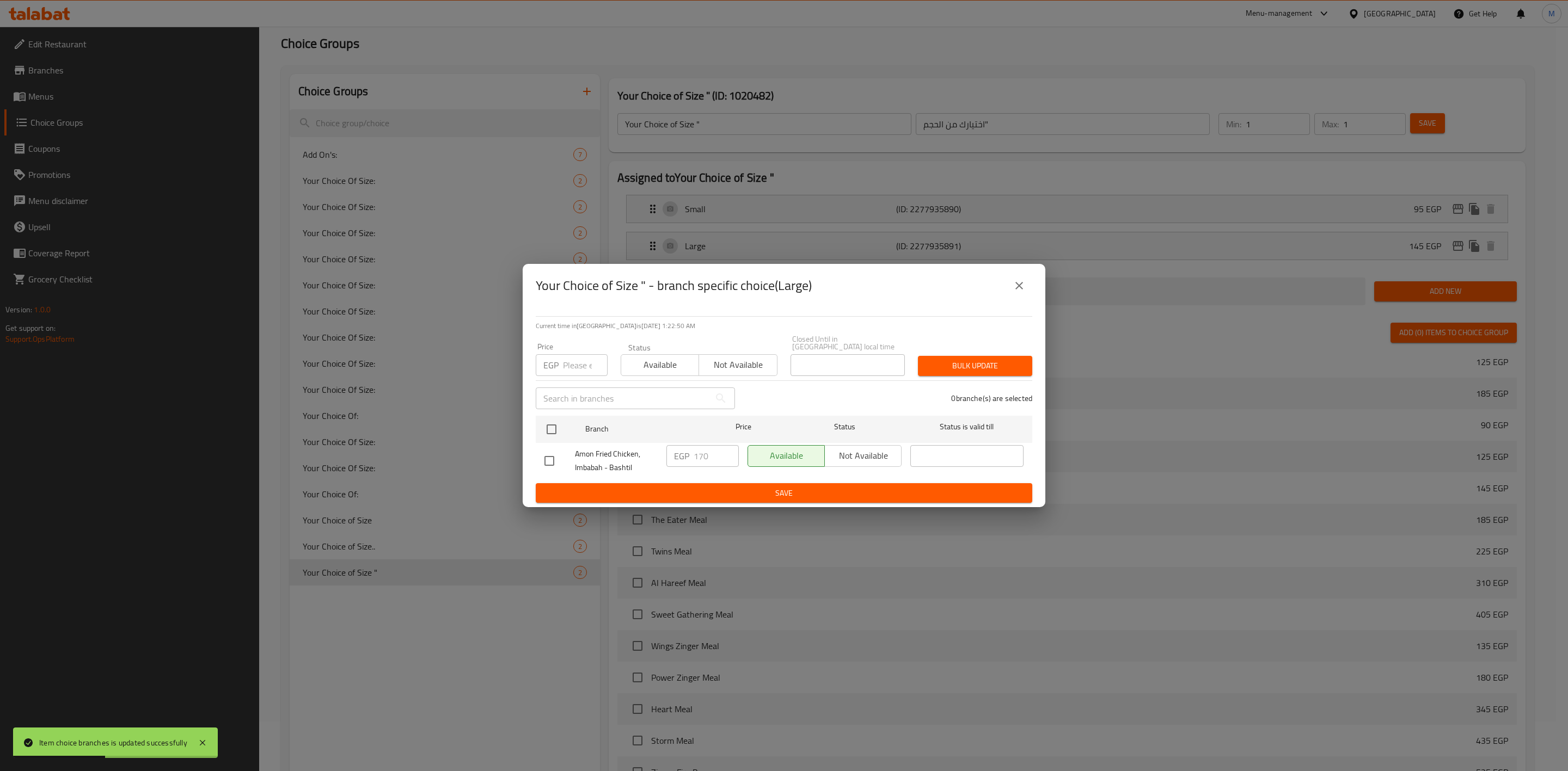
click at [575, 364] on input "number" at bounding box center [584, 365] width 44 height 22
type input "160"
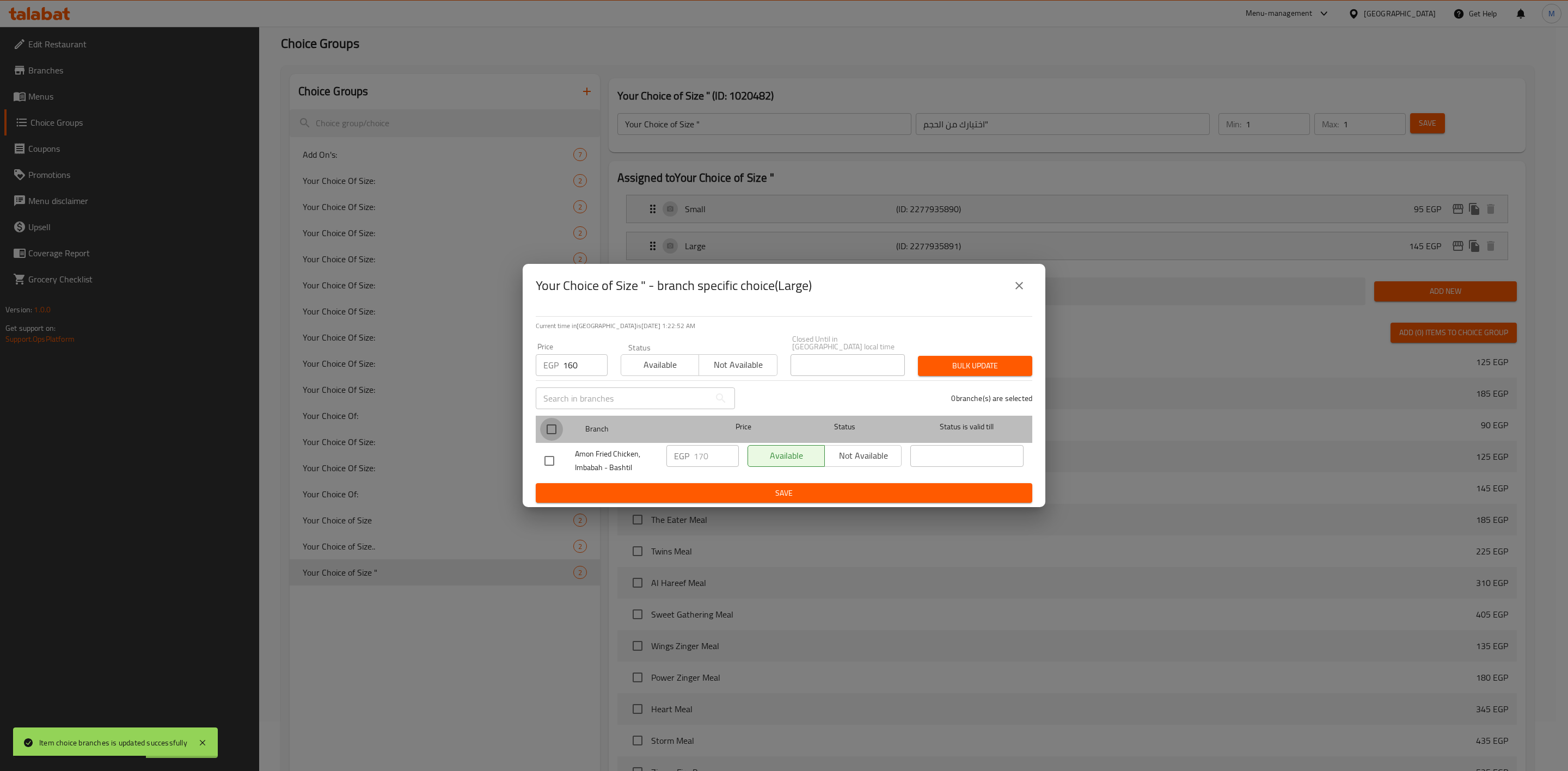
drag, startPoint x: 544, startPoint y: 427, endPoint x: 586, endPoint y: 419, distance: 42.8
click at [546, 427] on input "checkbox" at bounding box center [551, 429] width 23 height 23
checkbox input "true"
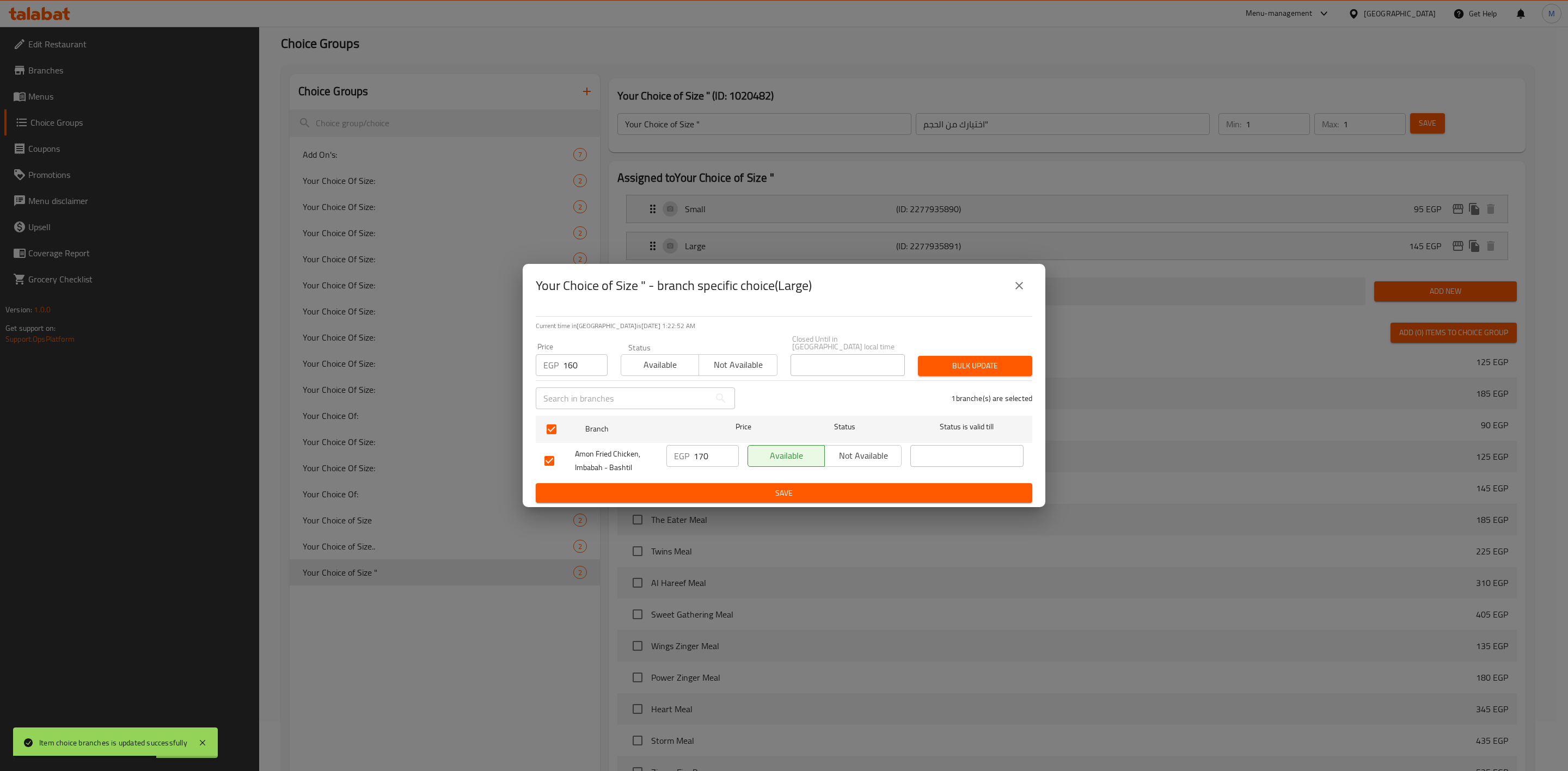
click at [929, 359] on span "Bulk update" at bounding box center [975, 365] width 97 height 14
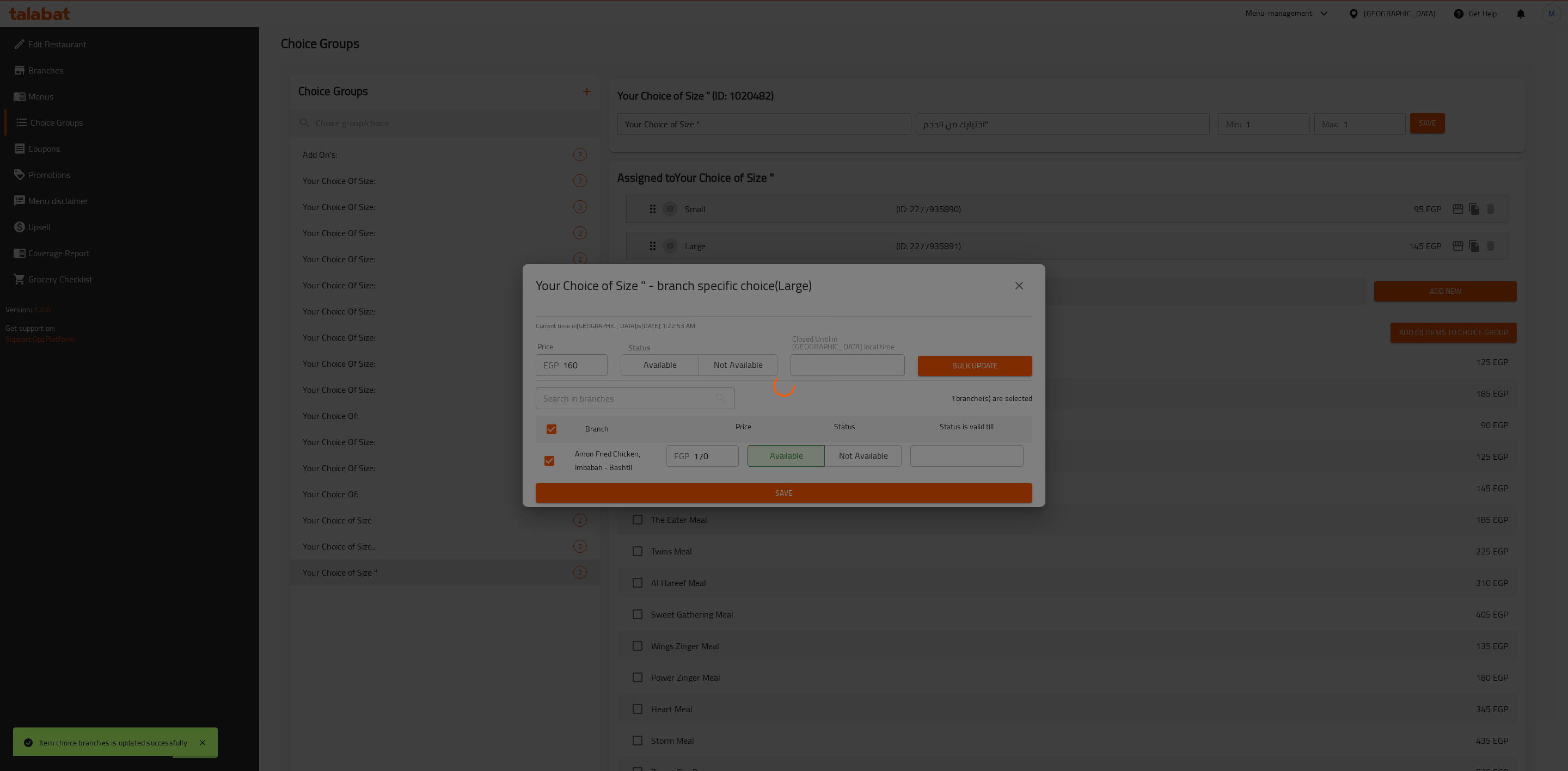
scroll to position [212, 0]
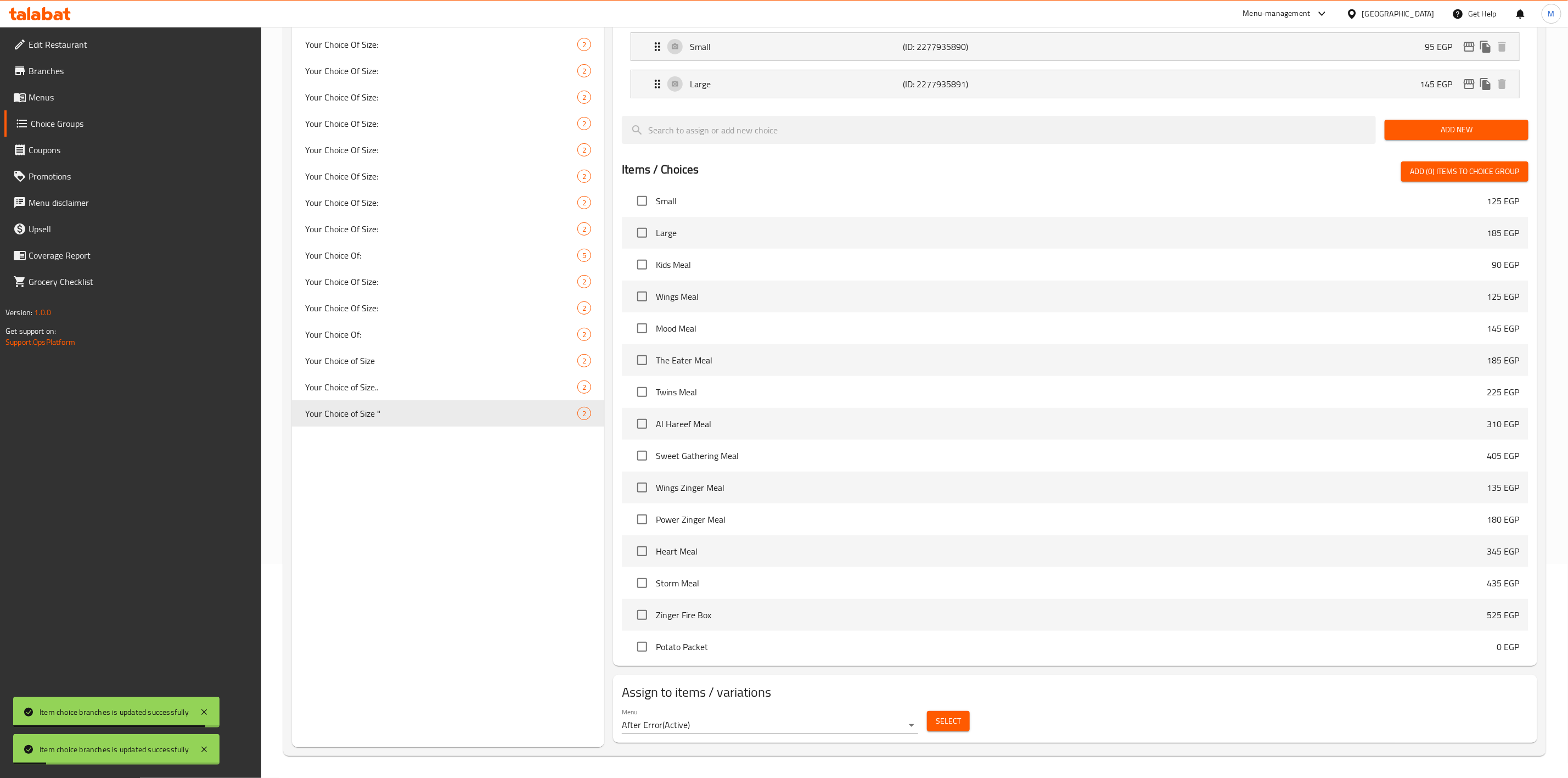
click at [947, 717] on span "Select" at bounding box center [948, 721] width 25 height 14
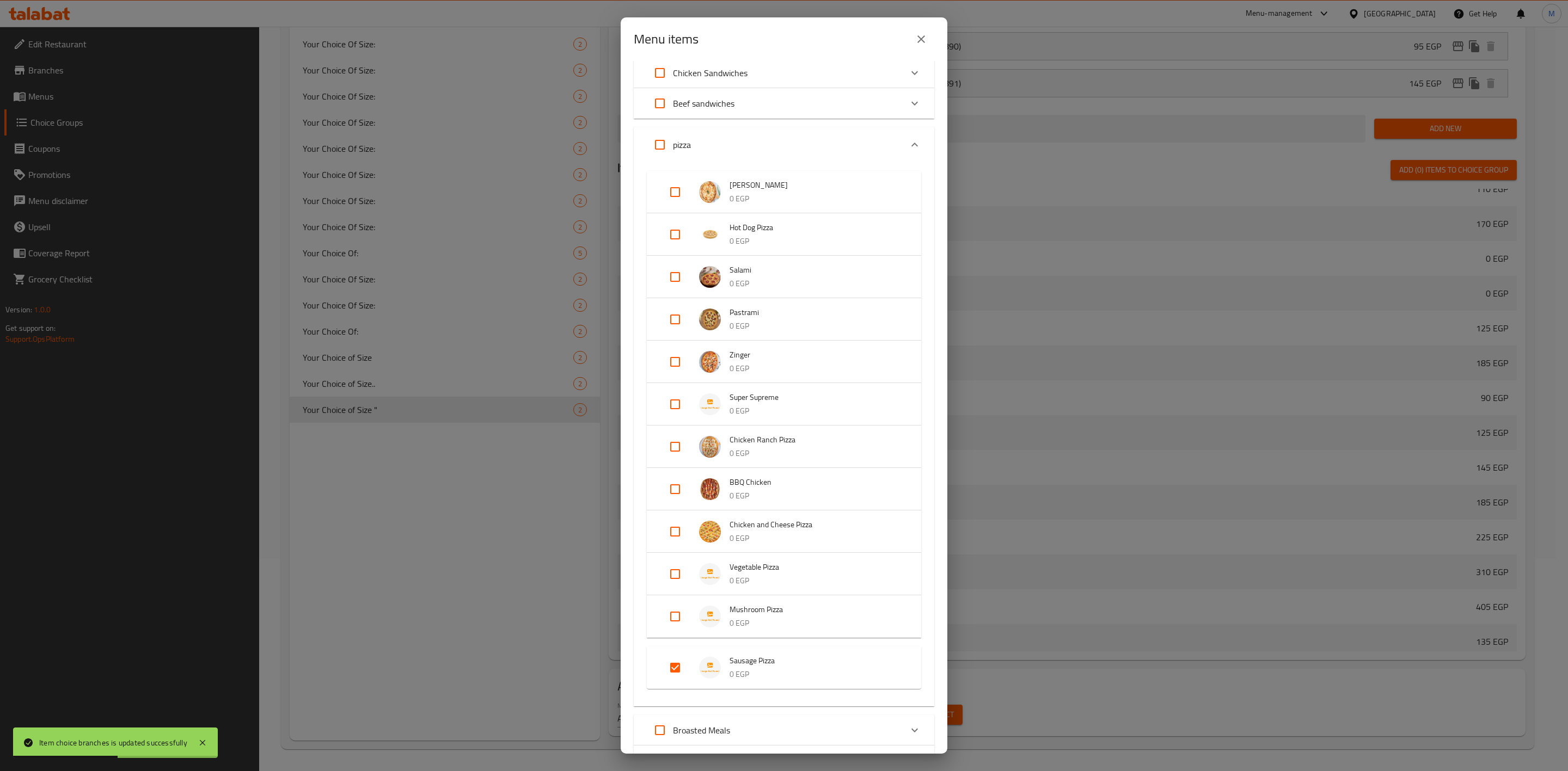
scroll to position [0, 0]
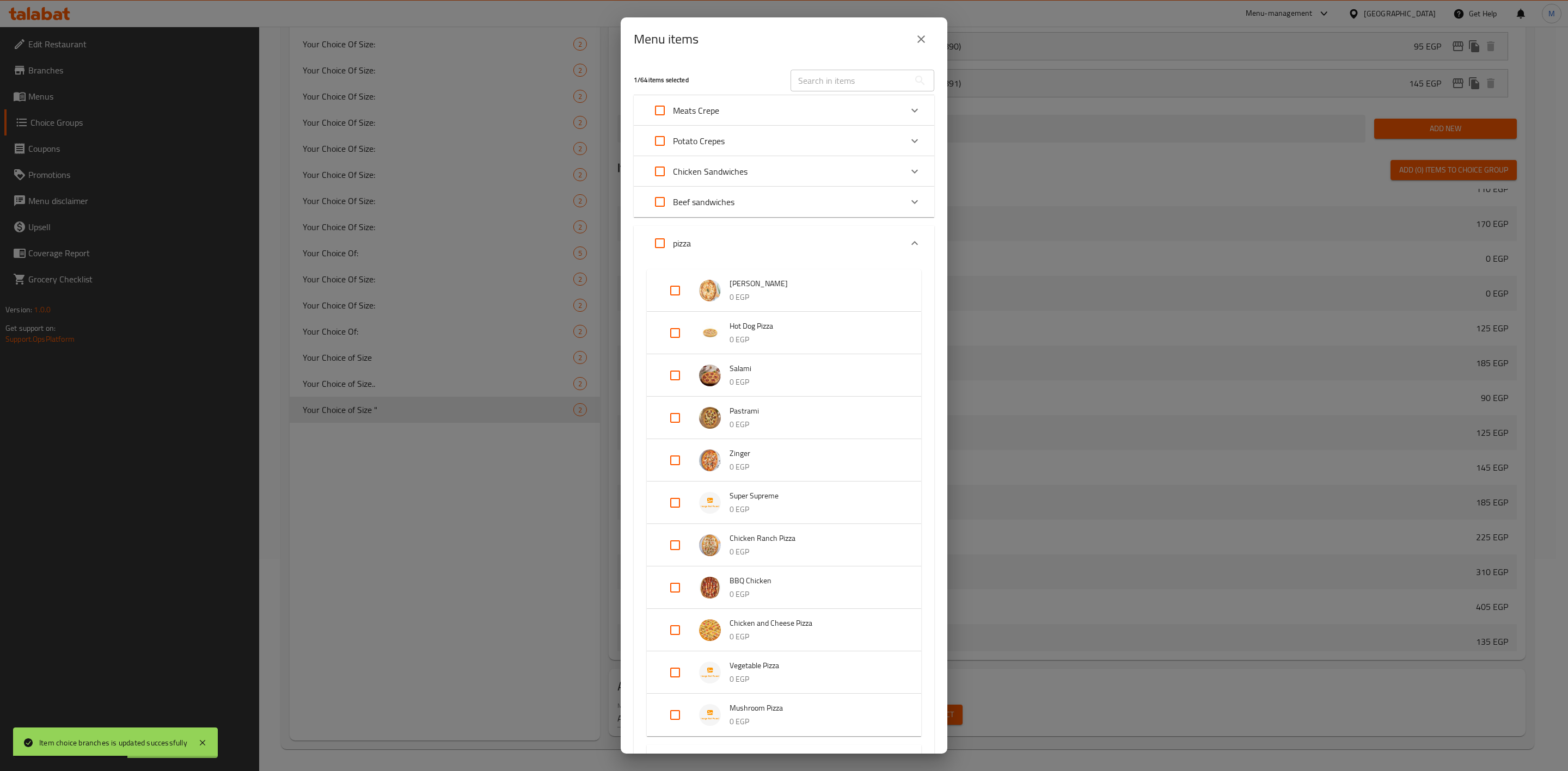
click at [679, 328] on input "Expand" at bounding box center [675, 333] width 26 height 26
checkbox input "true"
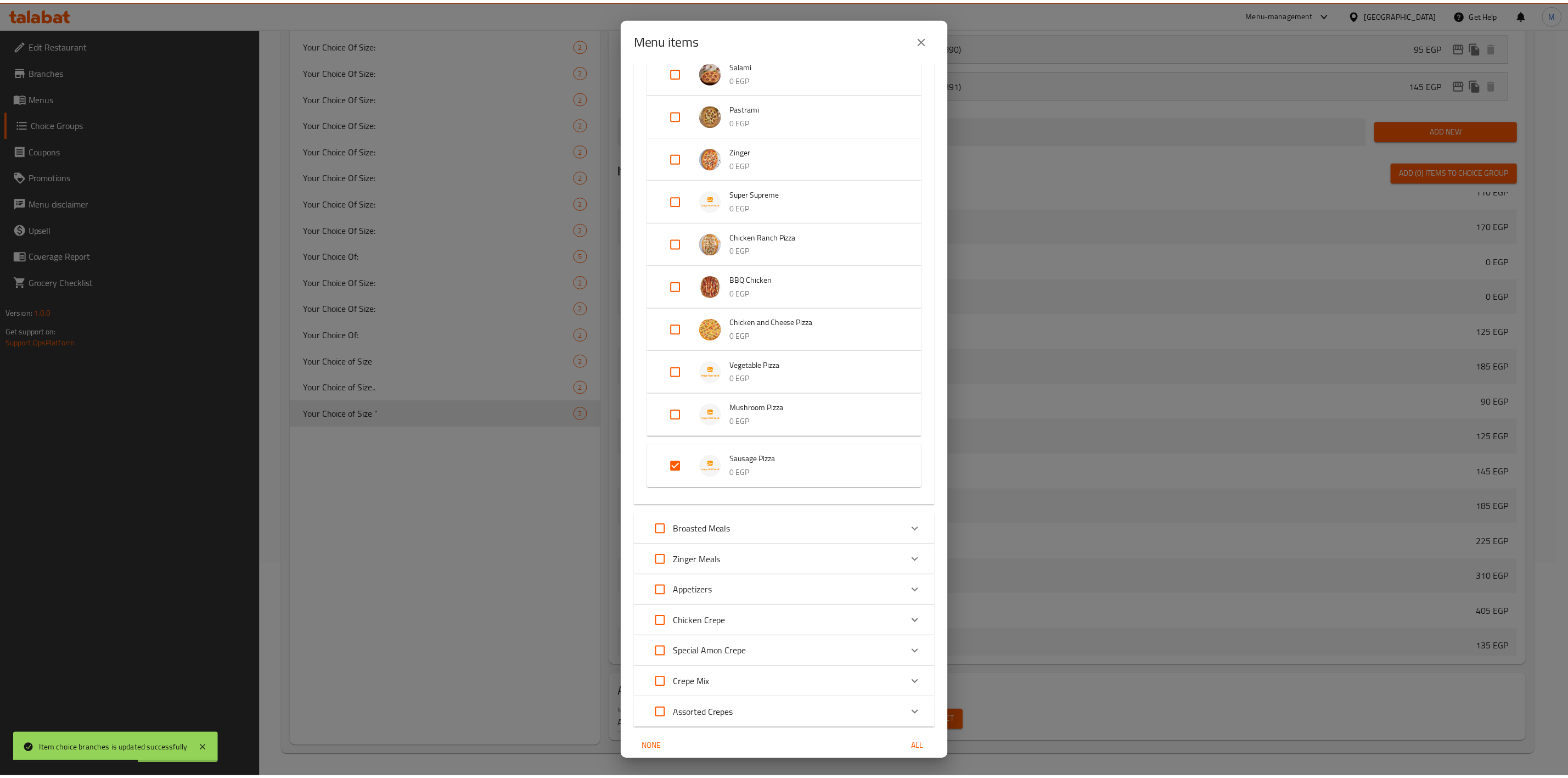
scroll to position [368, 0]
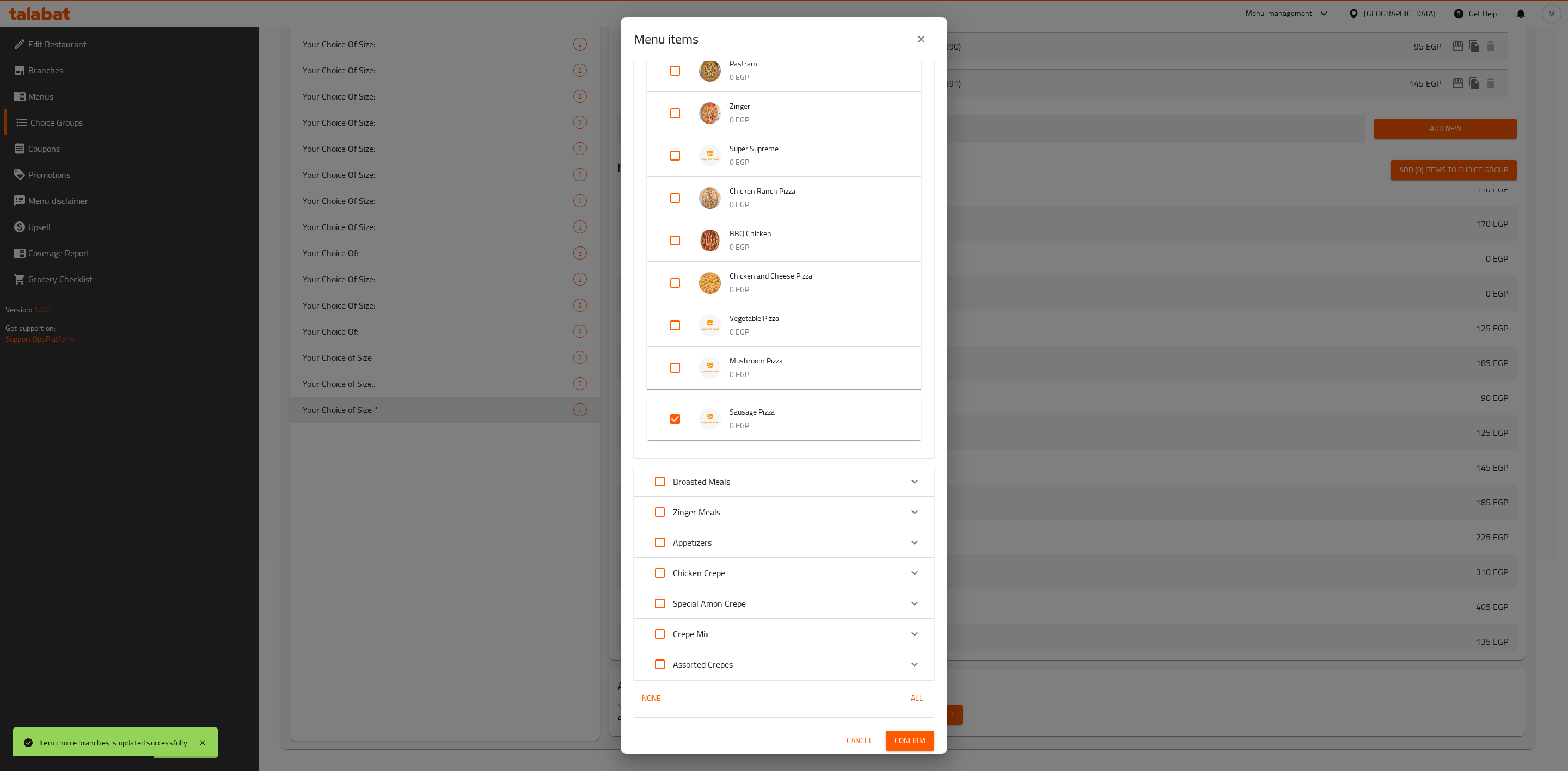
click at [901, 734] on span "Confirm" at bounding box center [910, 740] width 31 height 14
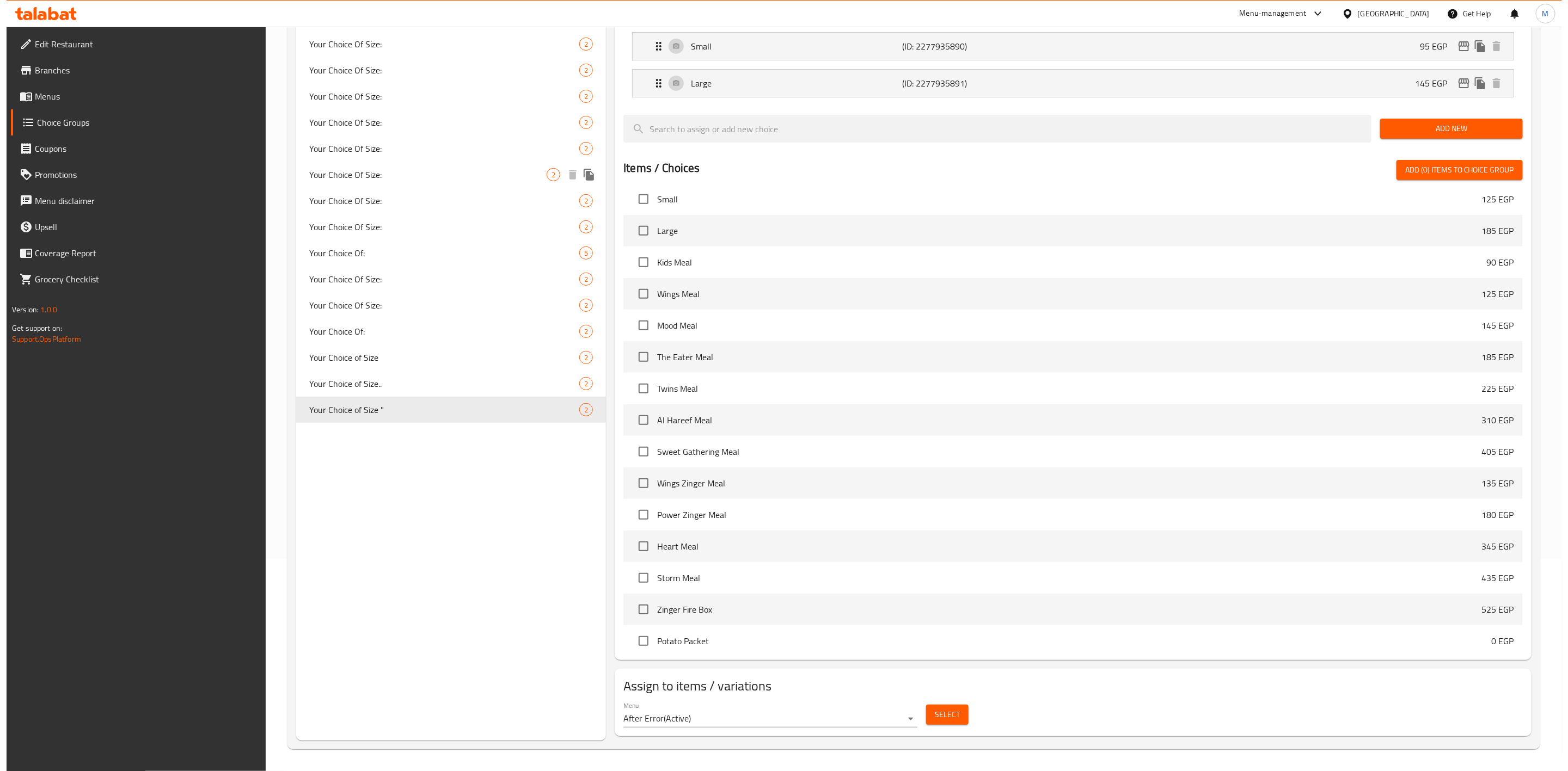
scroll to position [0, 0]
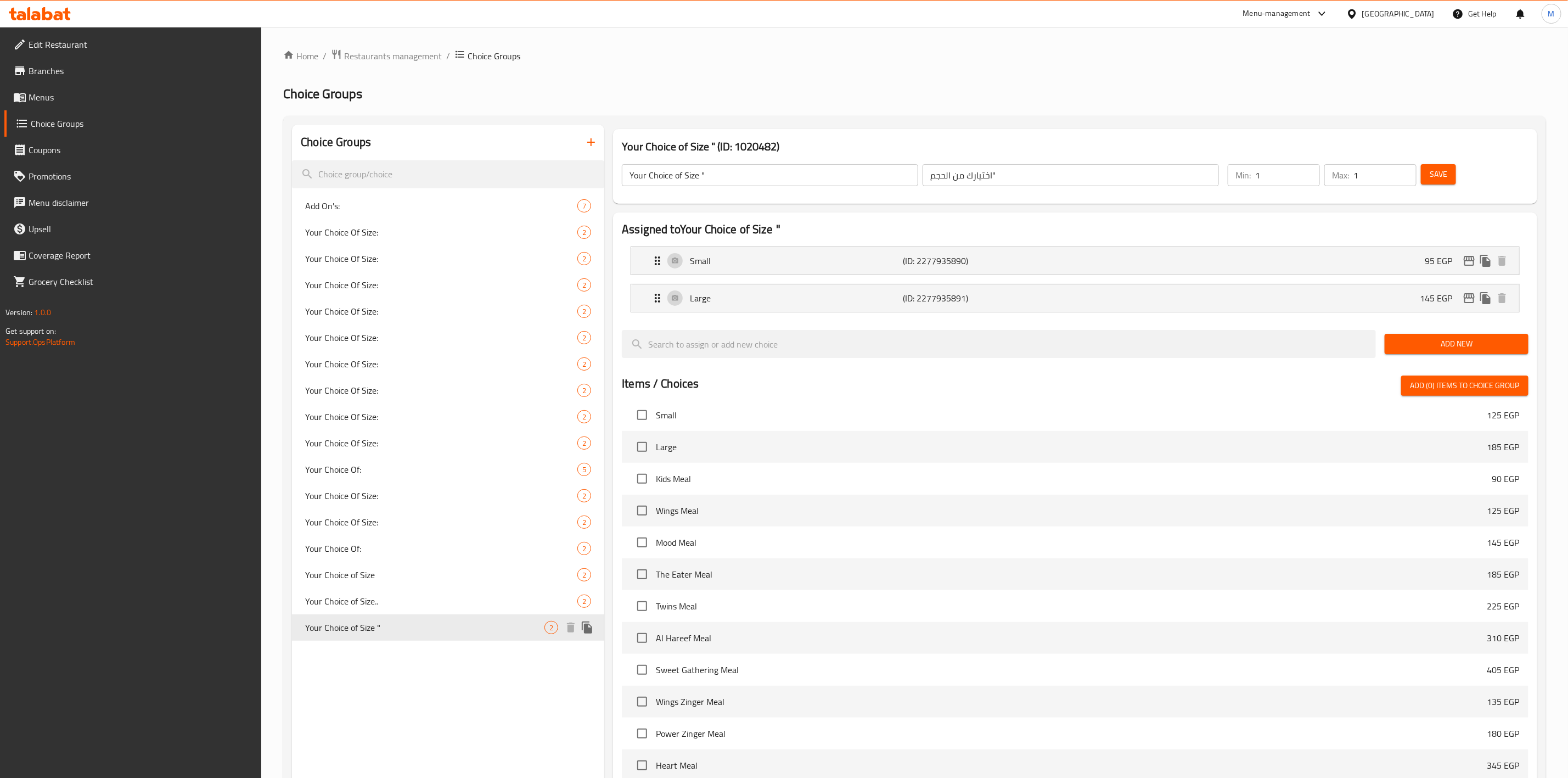
click at [591, 631] on icon "duplicate" at bounding box center [587, 628] width 11 height 12
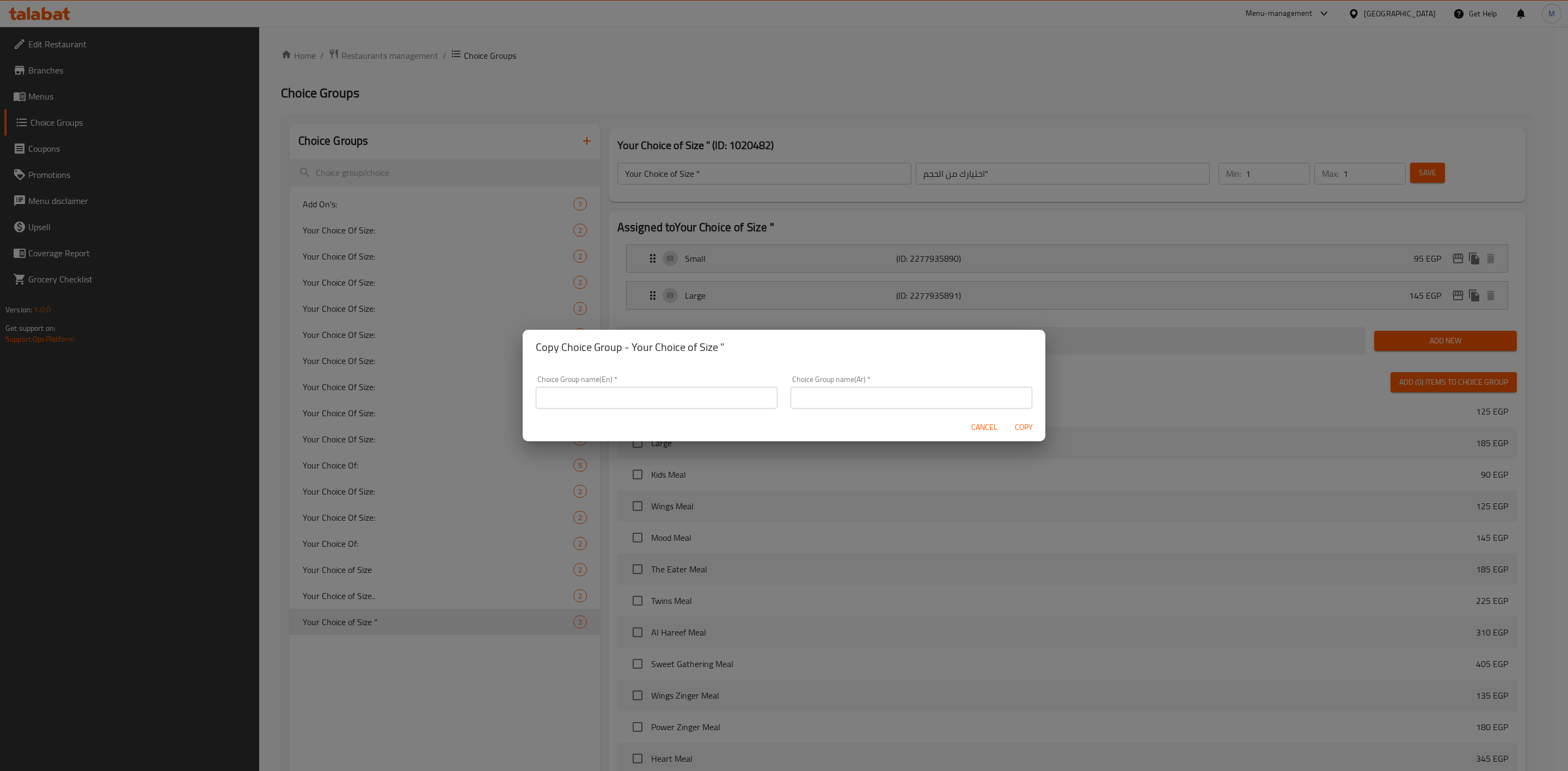
click at [692, 397] on input "text" at bounding box center [657, 398] width 241 height 22
type input "Your Chioce of size :-"
click at [860, 398] on input "text" at bounding box center [911, 398] width 241 height 22
type input "اختيارك من الحجم :-"
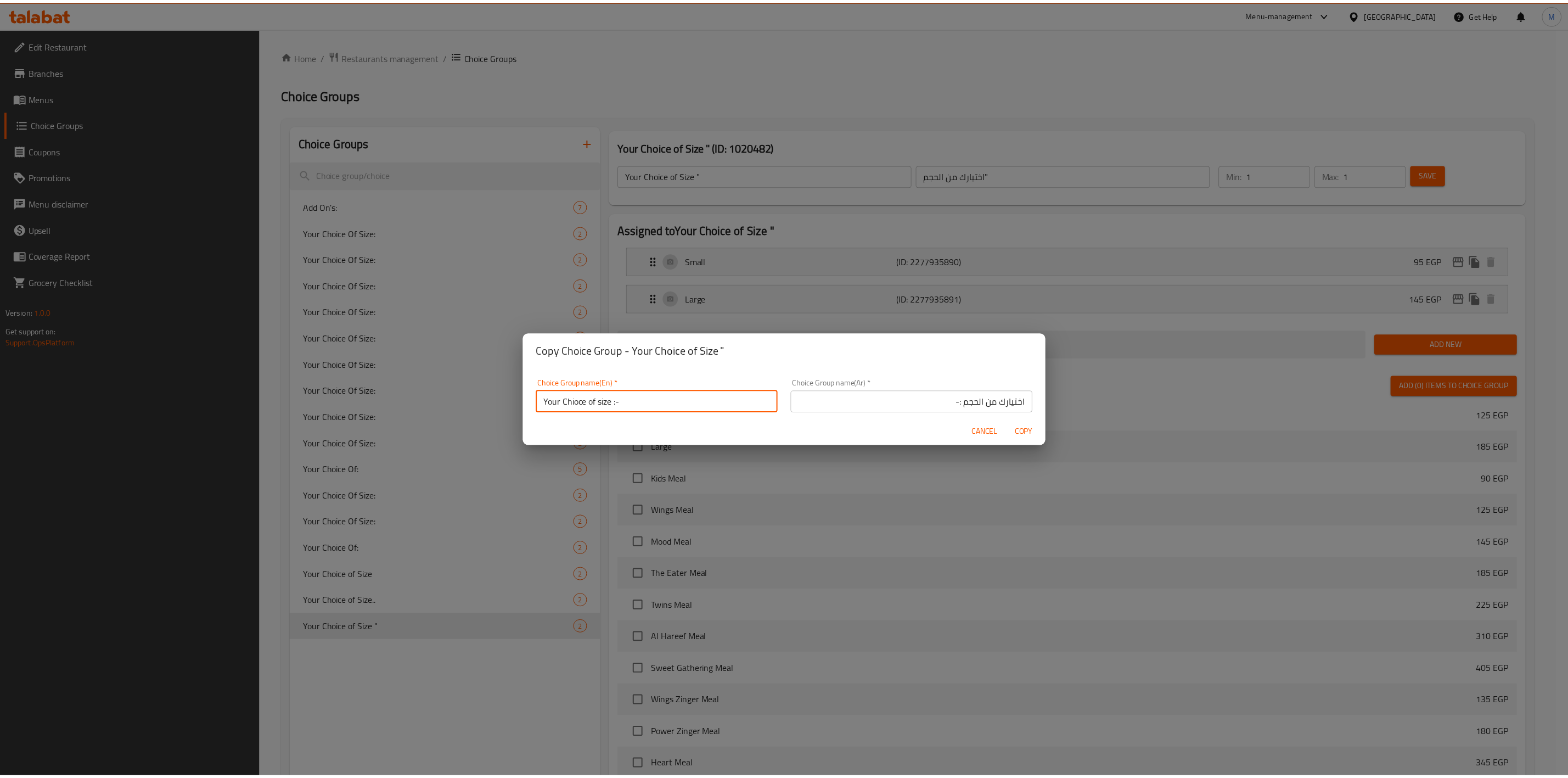
scroll to position [2, 0]
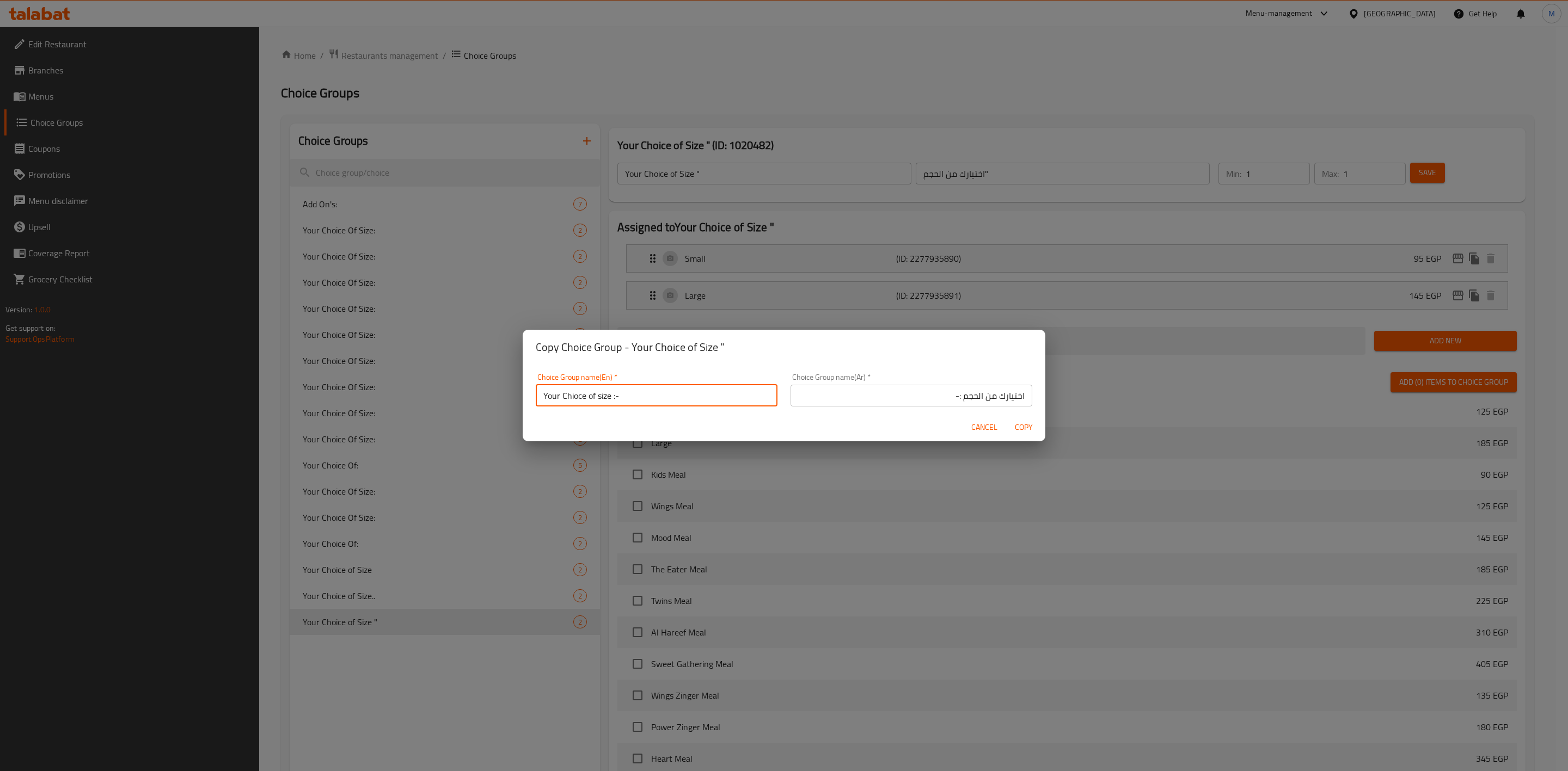
drag, startPoint x: 609, startPoint y: 395, endPoint x: 598, endPoint y: 398, distance: 11.4
click at [598, 398] on input "Your Chioce of size :-" at bounding box center [657, 395] width 241 height 22
click at [603, 394] on input "Your Chioce of size :-" at bounding box center [657, 395] width 241 height 22
click at [600, 394] on input "Your Chioce of size :-" at bounding box center [657, 395] width 241 height 22
type input "Your Choice of Size :-"
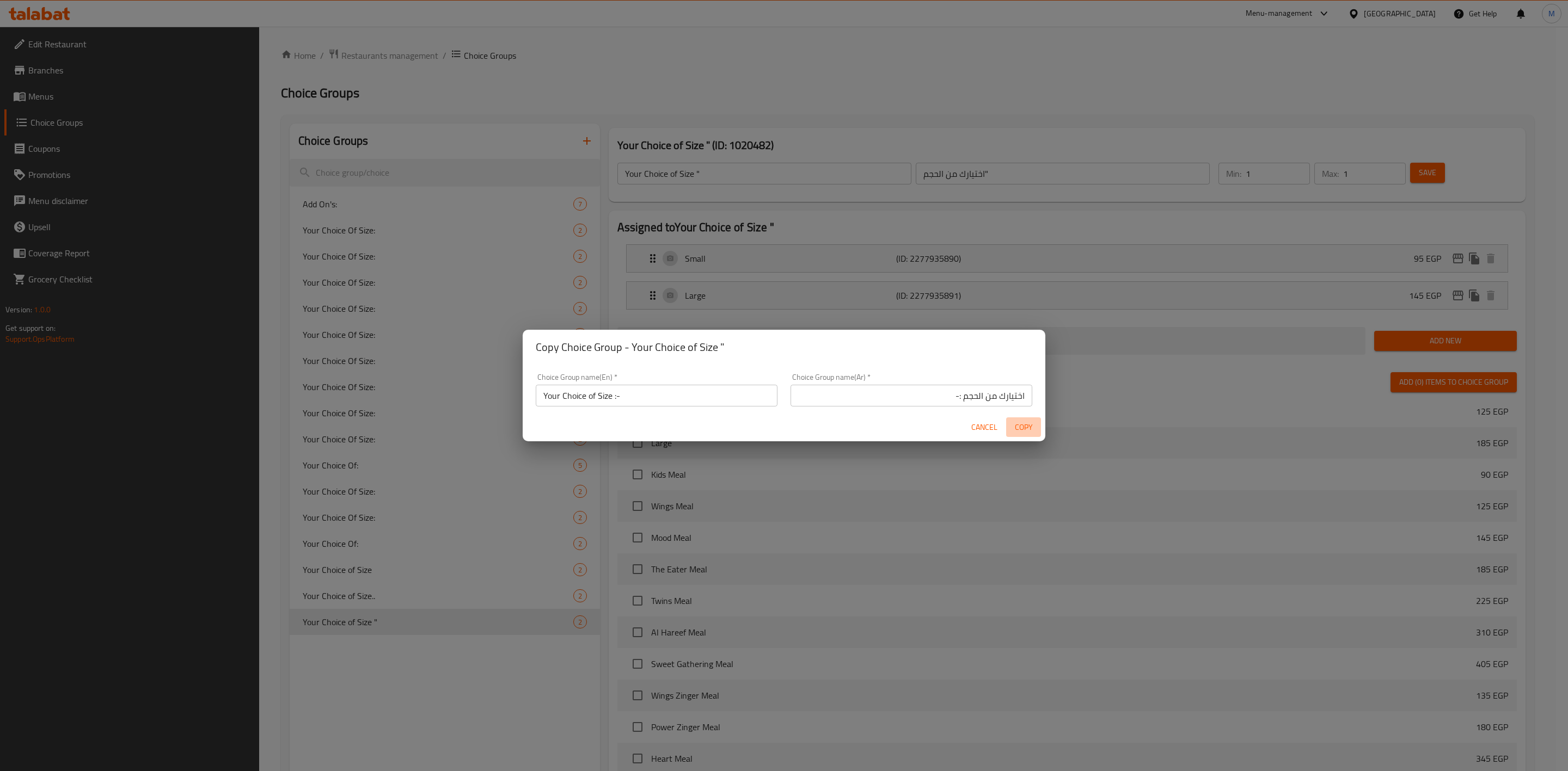
click at [1013, 423] on span "Copy" at bounding box center [1023, 427] width 26 height 14
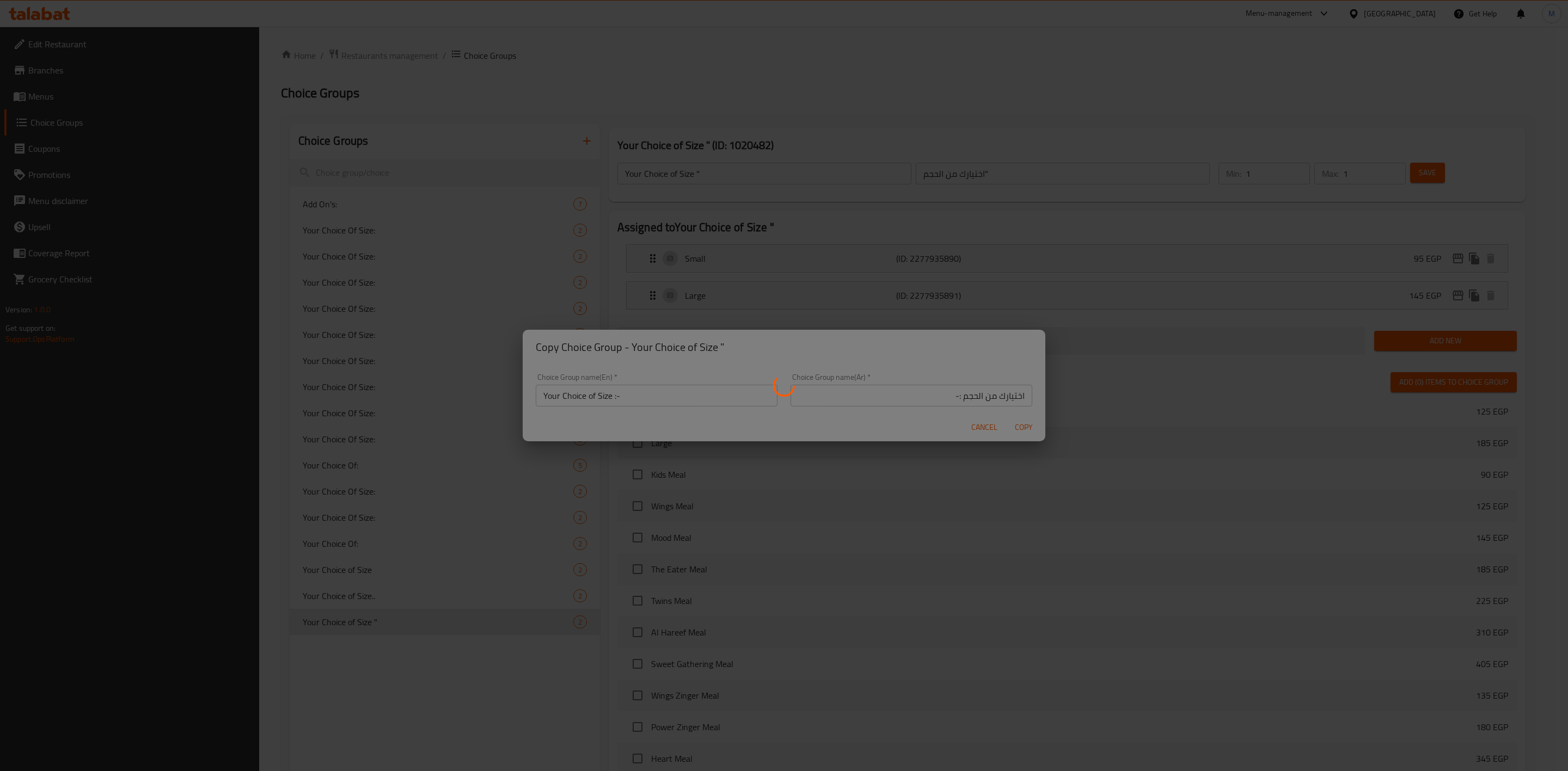
type input "Your Choice of Size :-"
type input "اختيارك من الحجم :-"
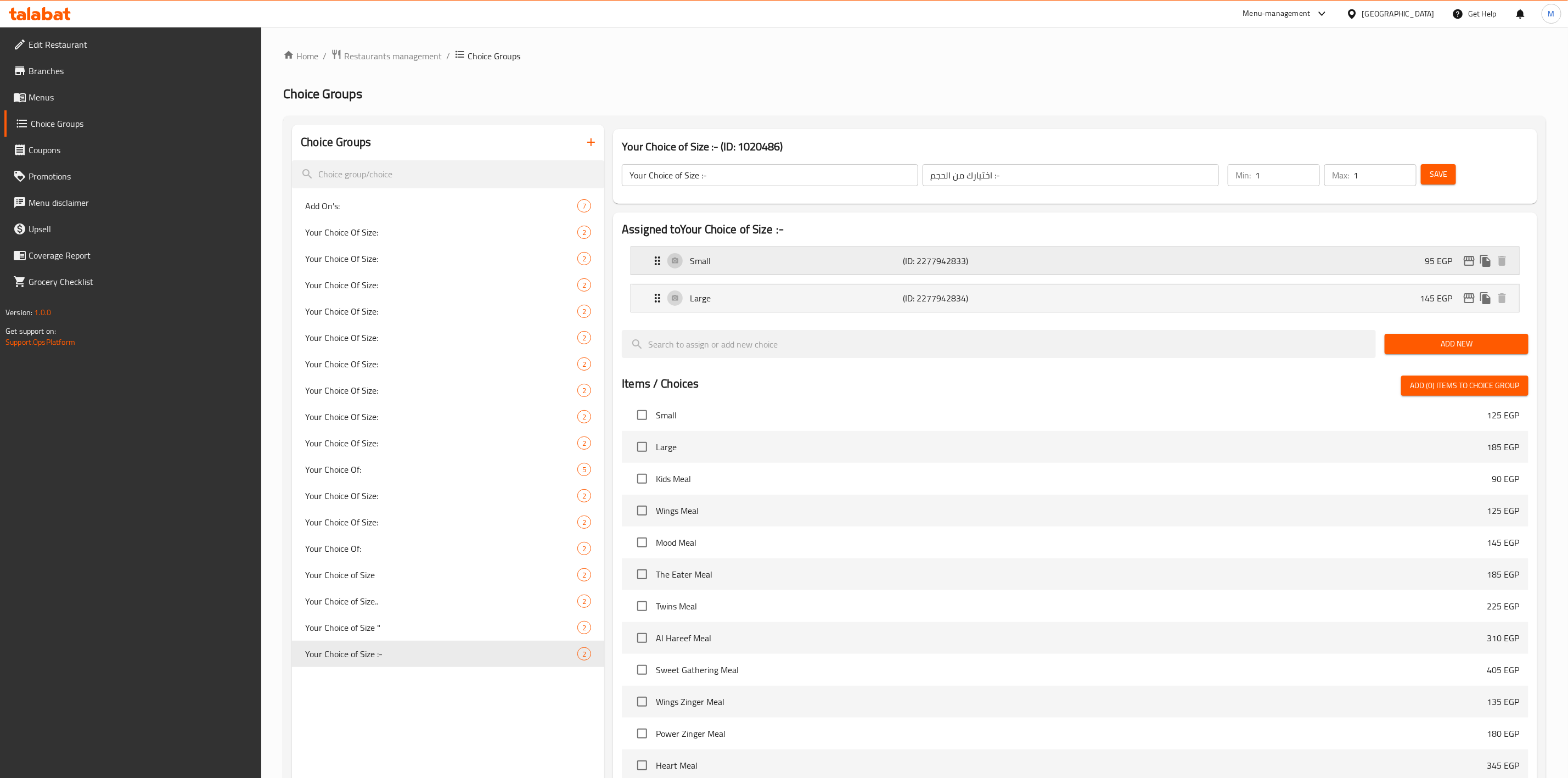
click at [1466, 259] on icon "edit" at bounding box center [1469, 261] width 13 height 13
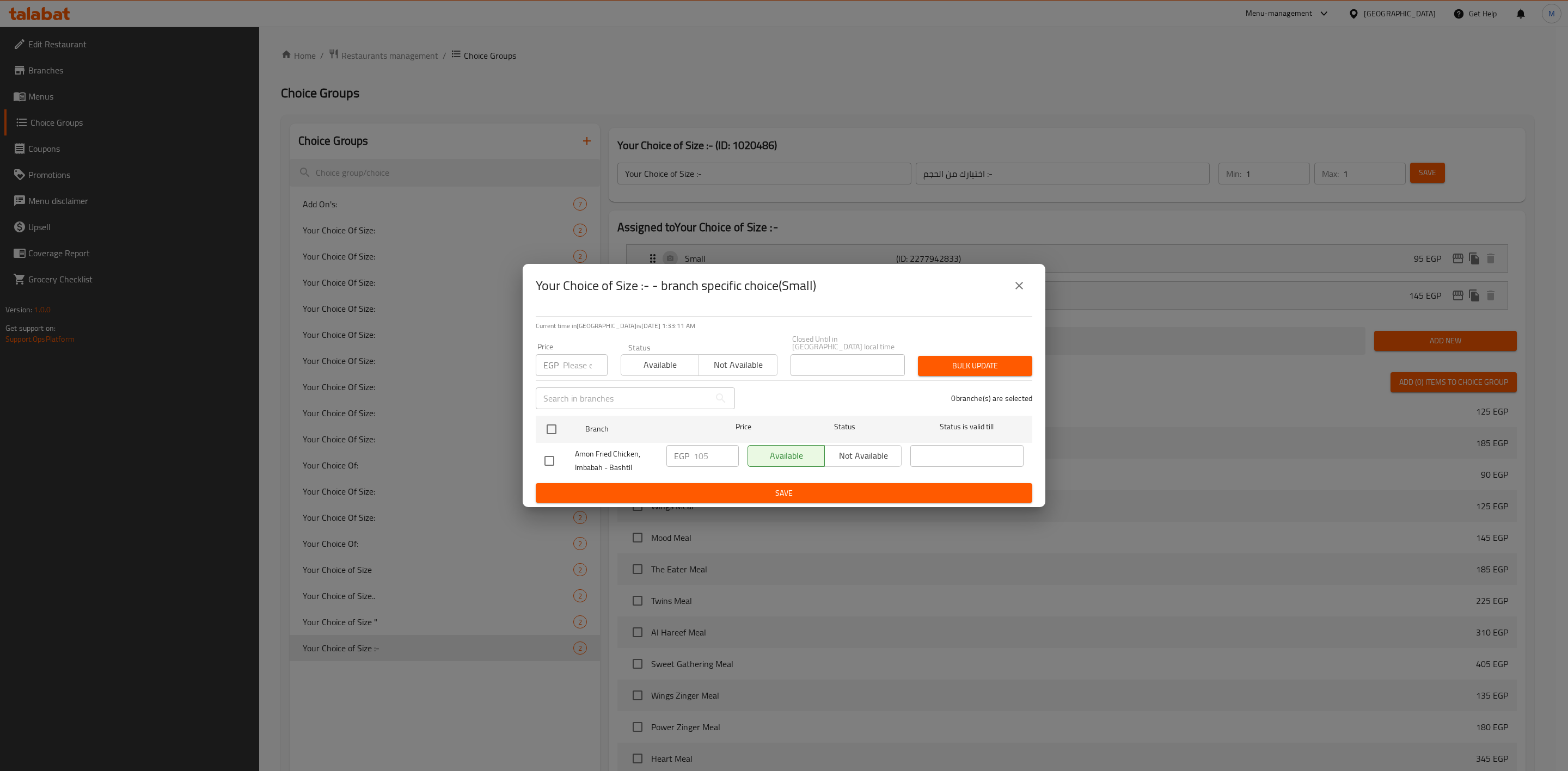
click at [1012, 296] on button "close" at bounding box center [1019, 286] width 26 height 26
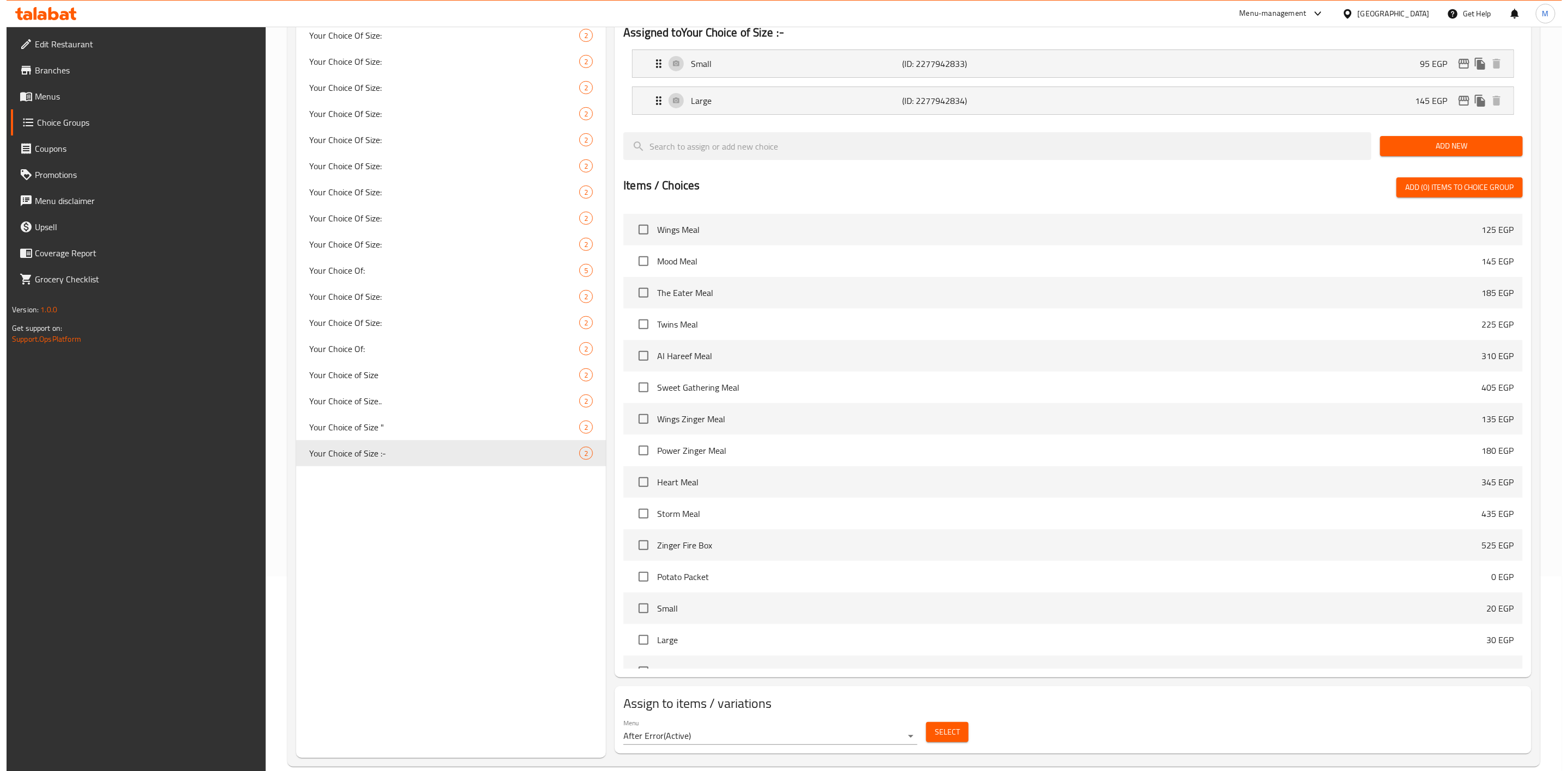
scroll to position [212, 0]
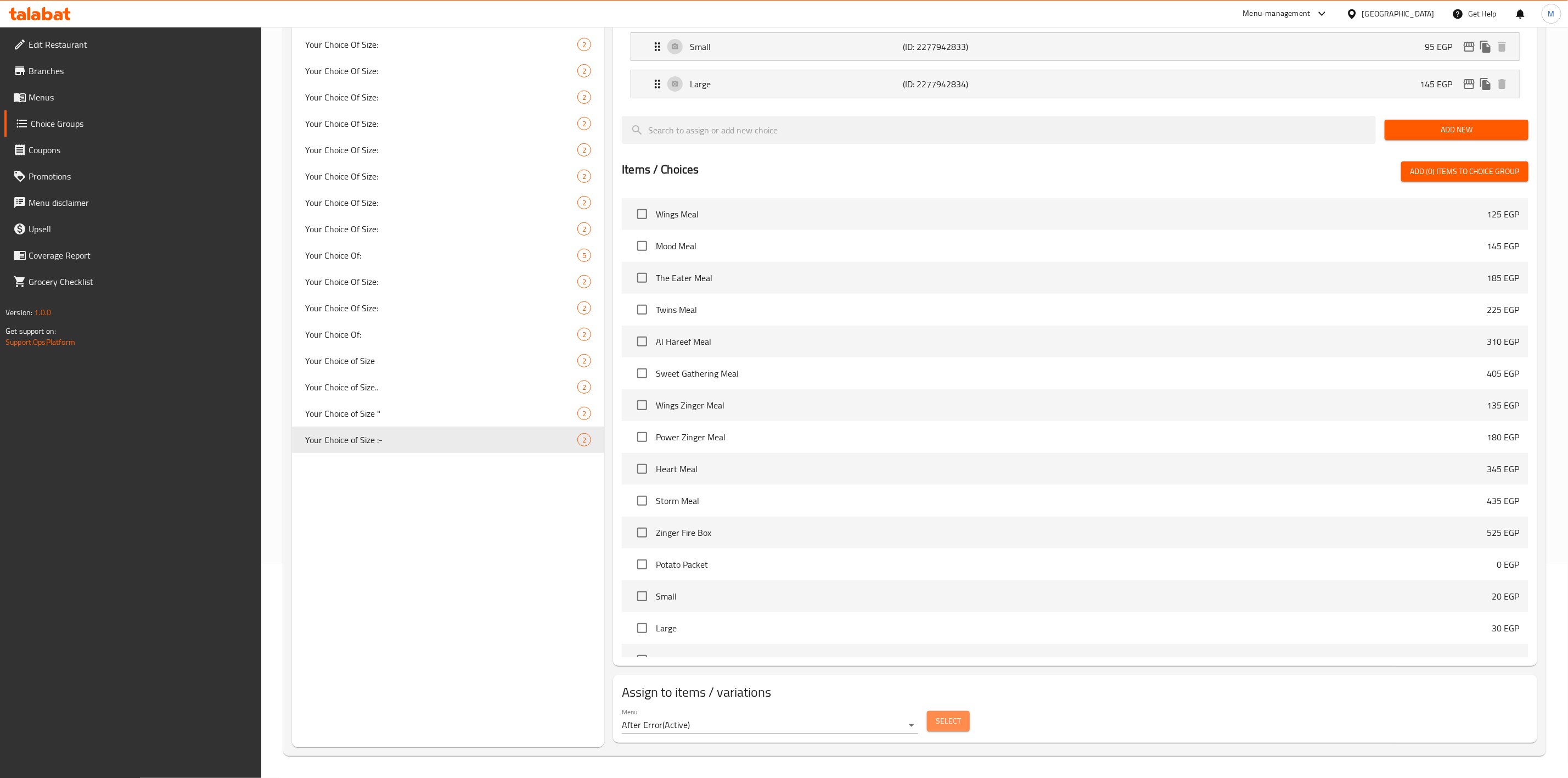
click at [965, 720] on button "Select" at bounding box center [948, 721] width 43 height 20
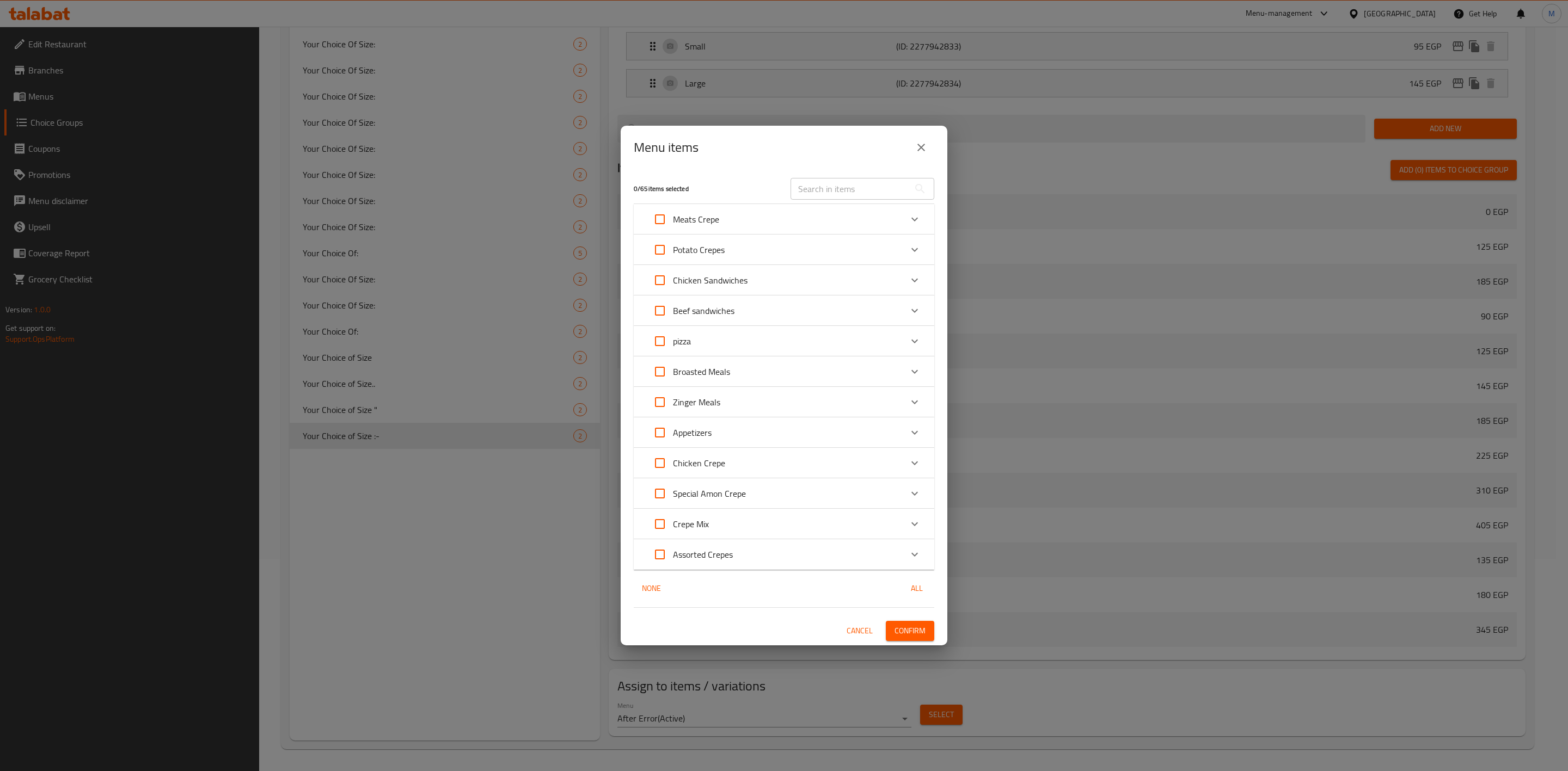
click at [740, 342] on div "pizza" at bounding box center [774, 341] width 255 height 26
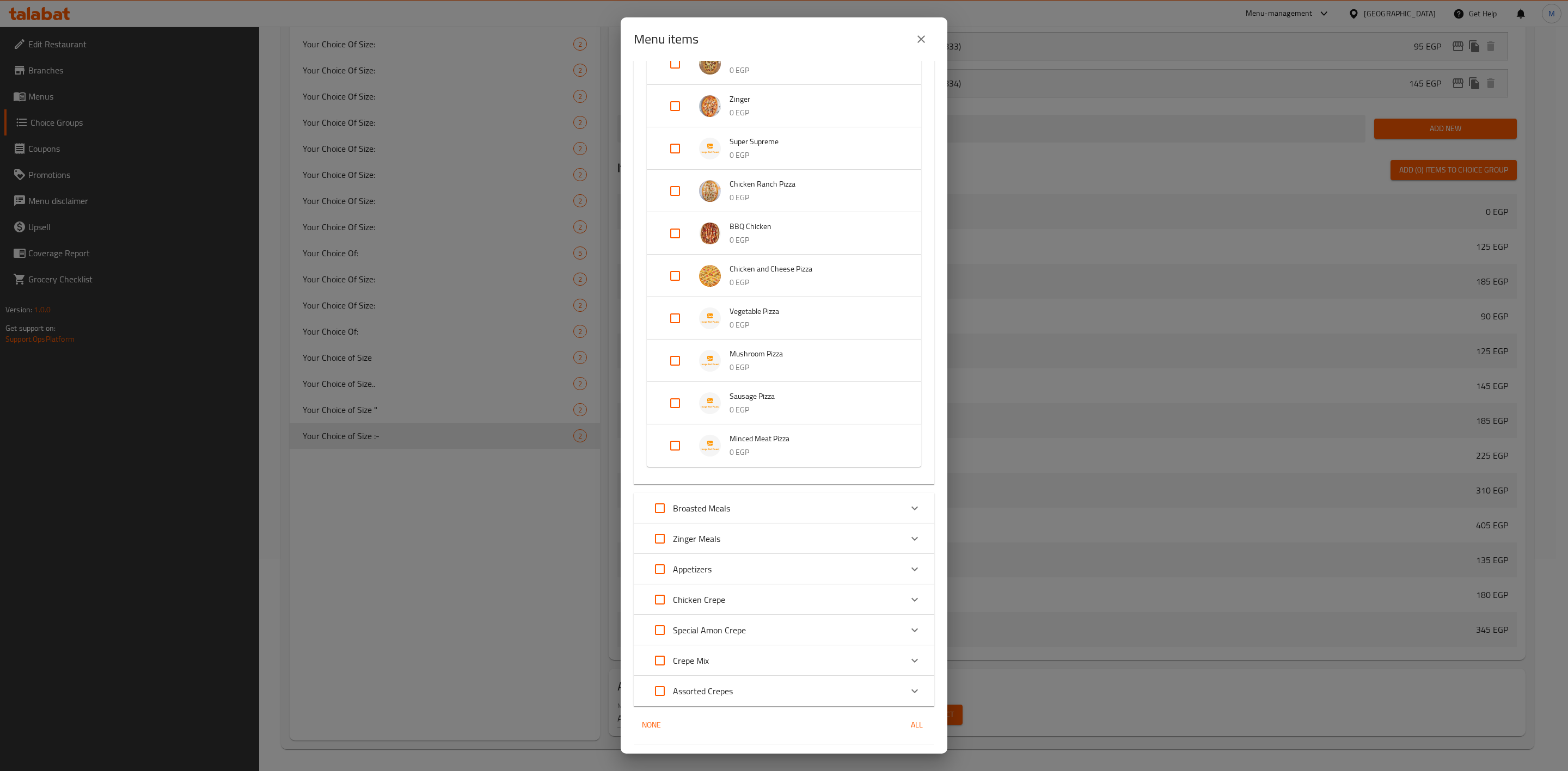
scroll to position [381, 0]
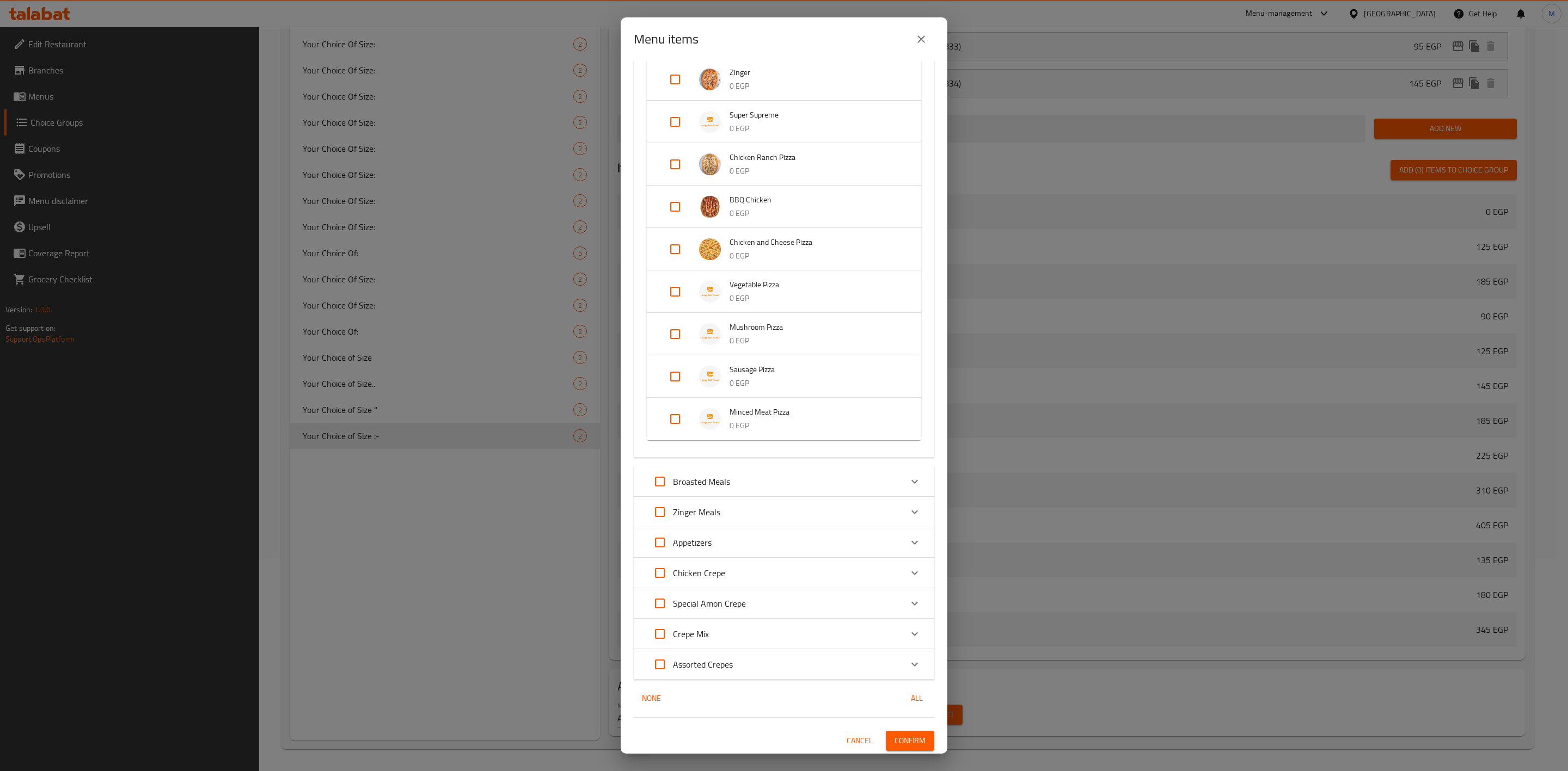
click at [679, 414] on input "Expand" at bounding box center [675, 419] width 26 height 26
checkbox input "true"
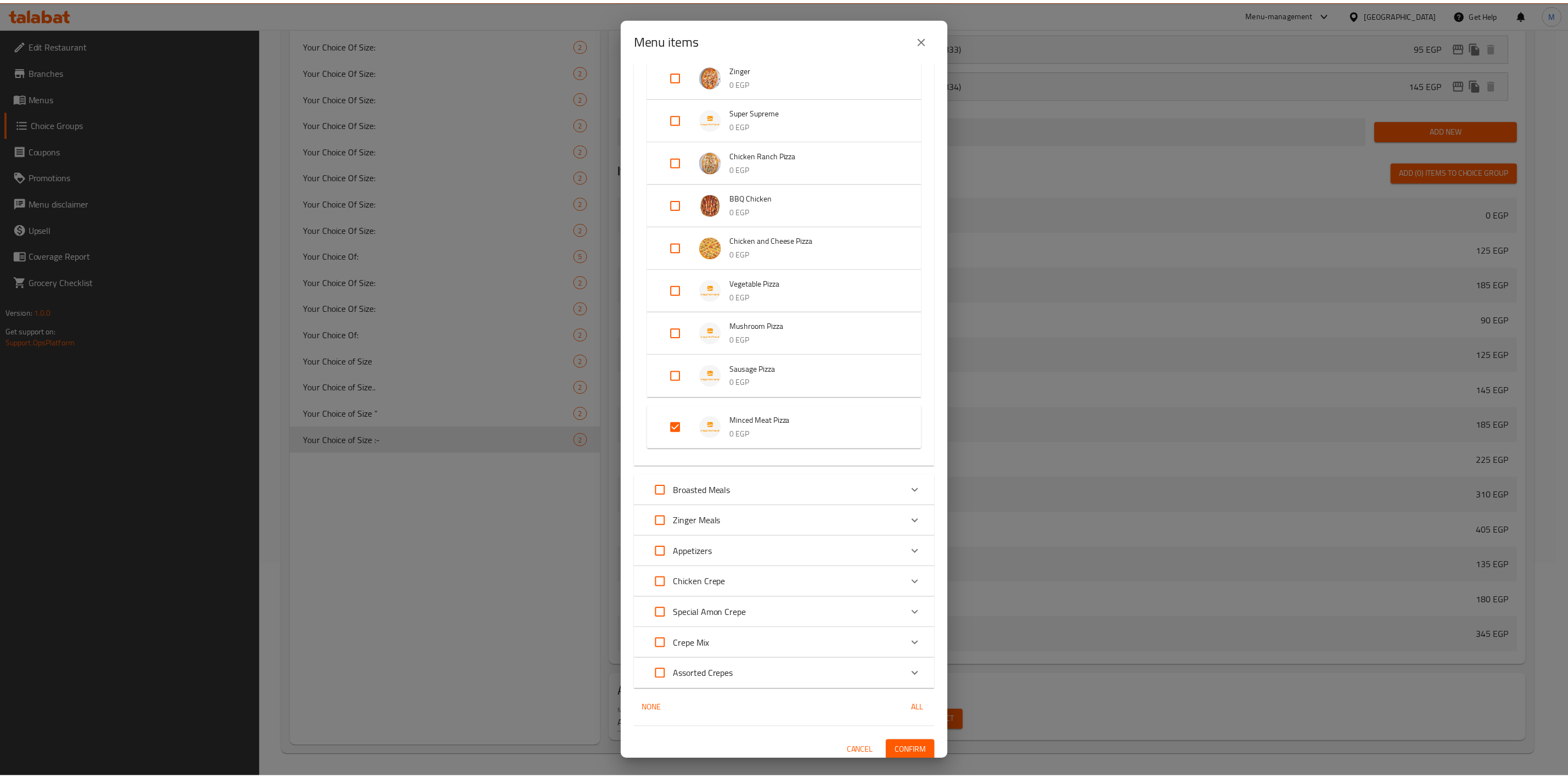
scroll to position [393, 0]
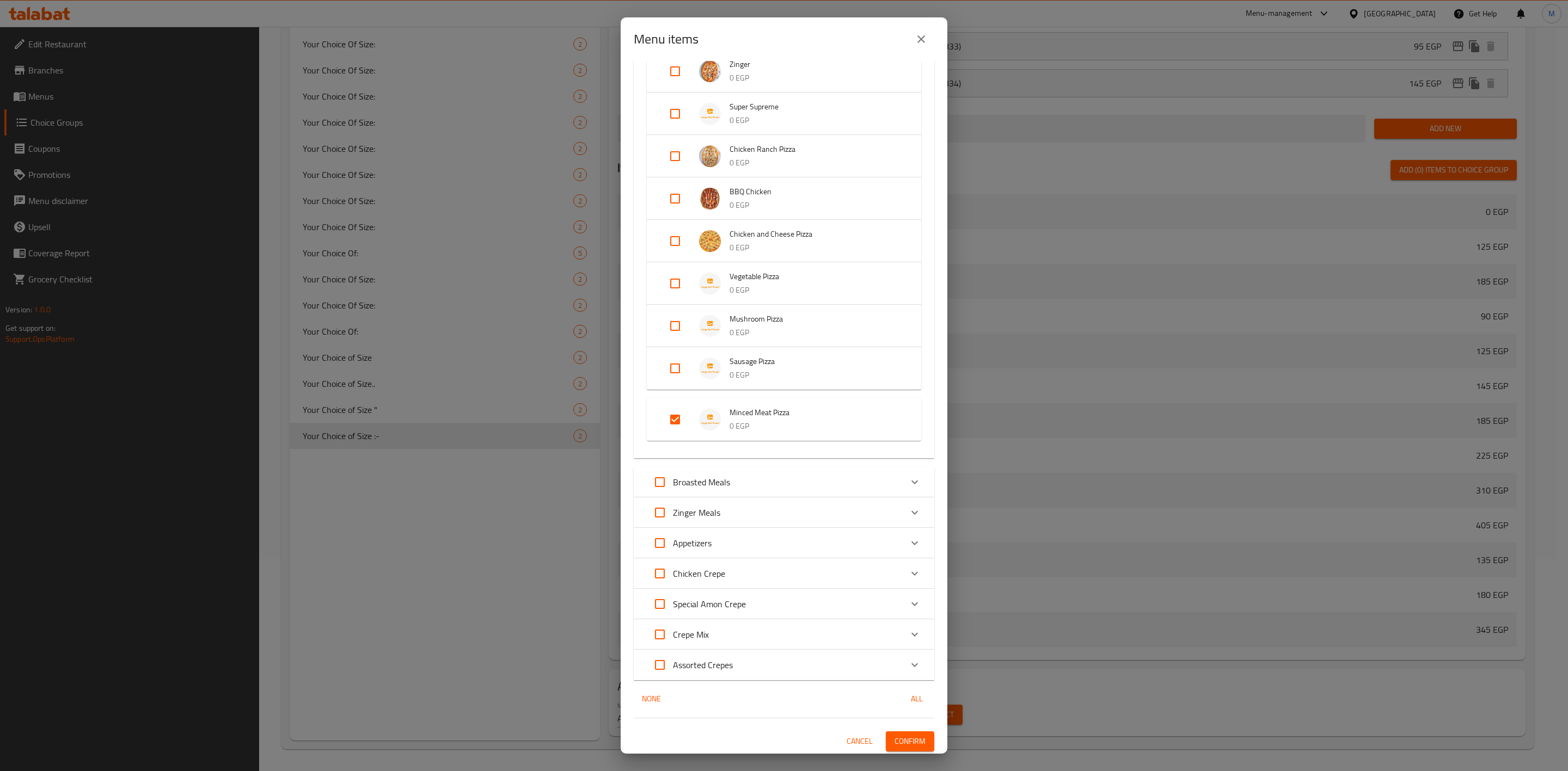
click at [897, 738] on span "Confirm" at bounding box center [910, 741] width 31 height 14
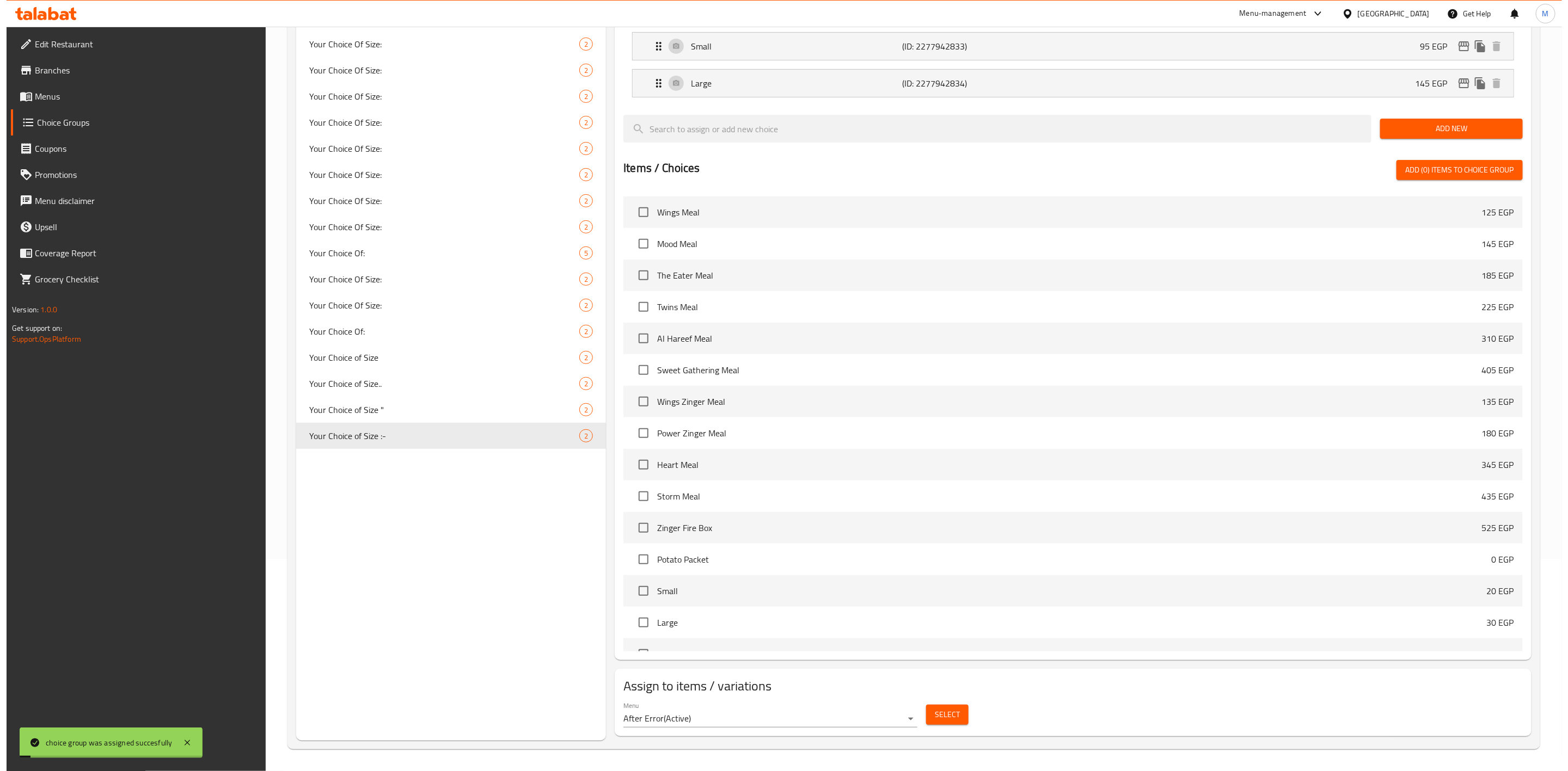
scroll to position [0, 0]
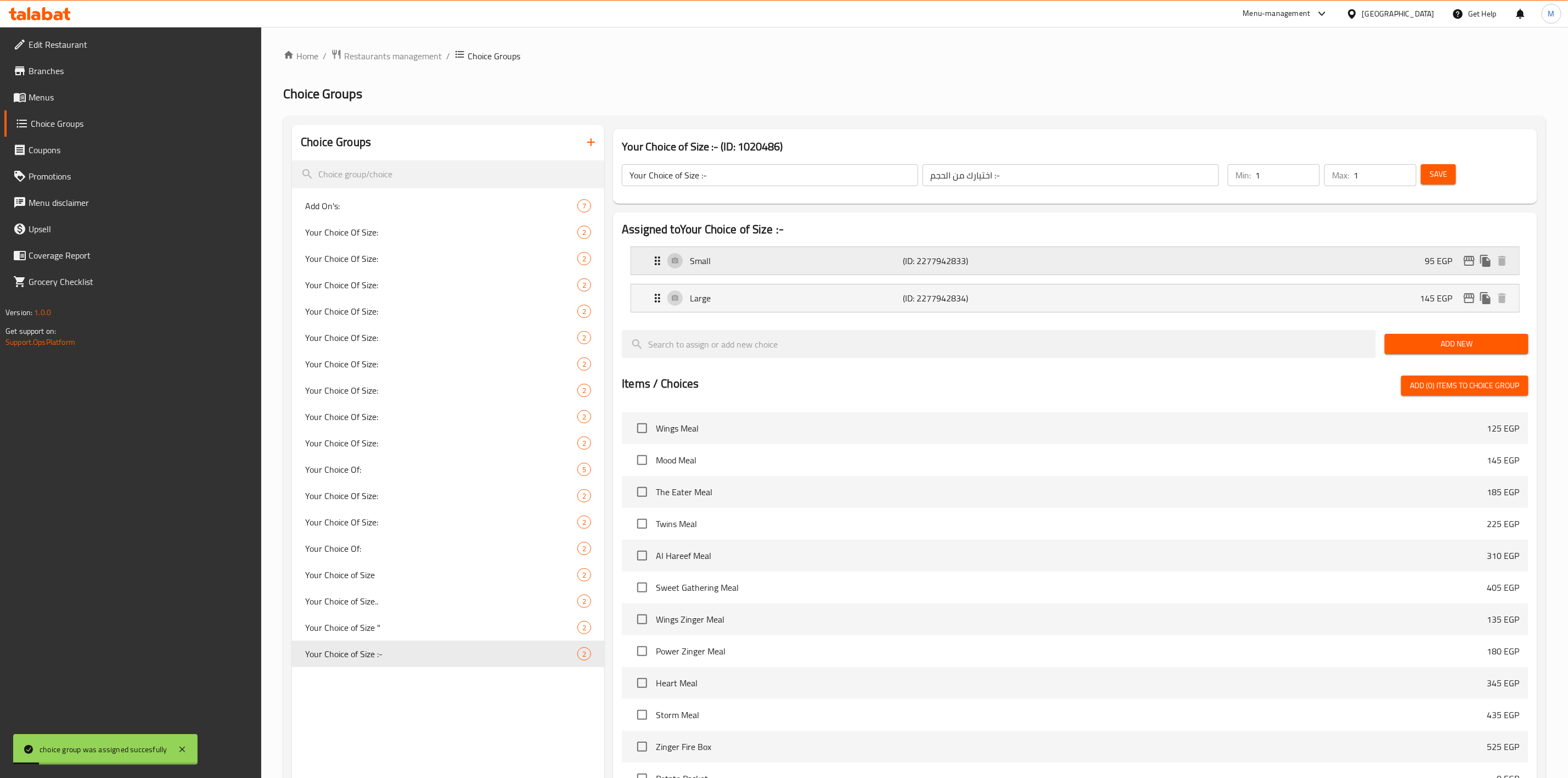
click at [1462, 266] on icon "edit" at bounding box center [1469, 261] width 13 height 13
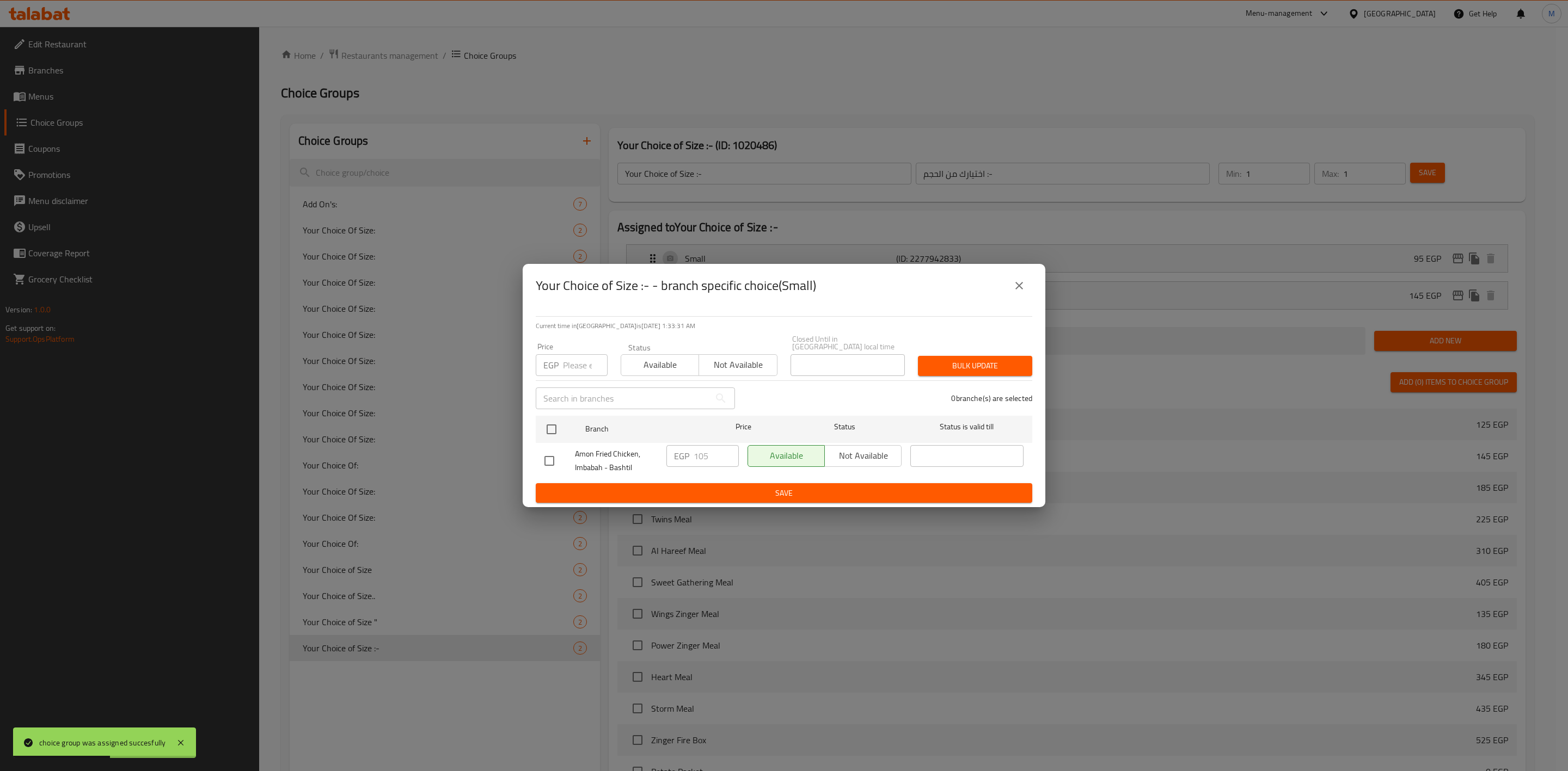
click at [544, 460] on input "checkbox" at bounding box center [549, 461] width 23 height 23
checkbox input "true"
click at [566, 354] on input "number" at bounding box center [584, 365] width 44 height 22
type input "120"
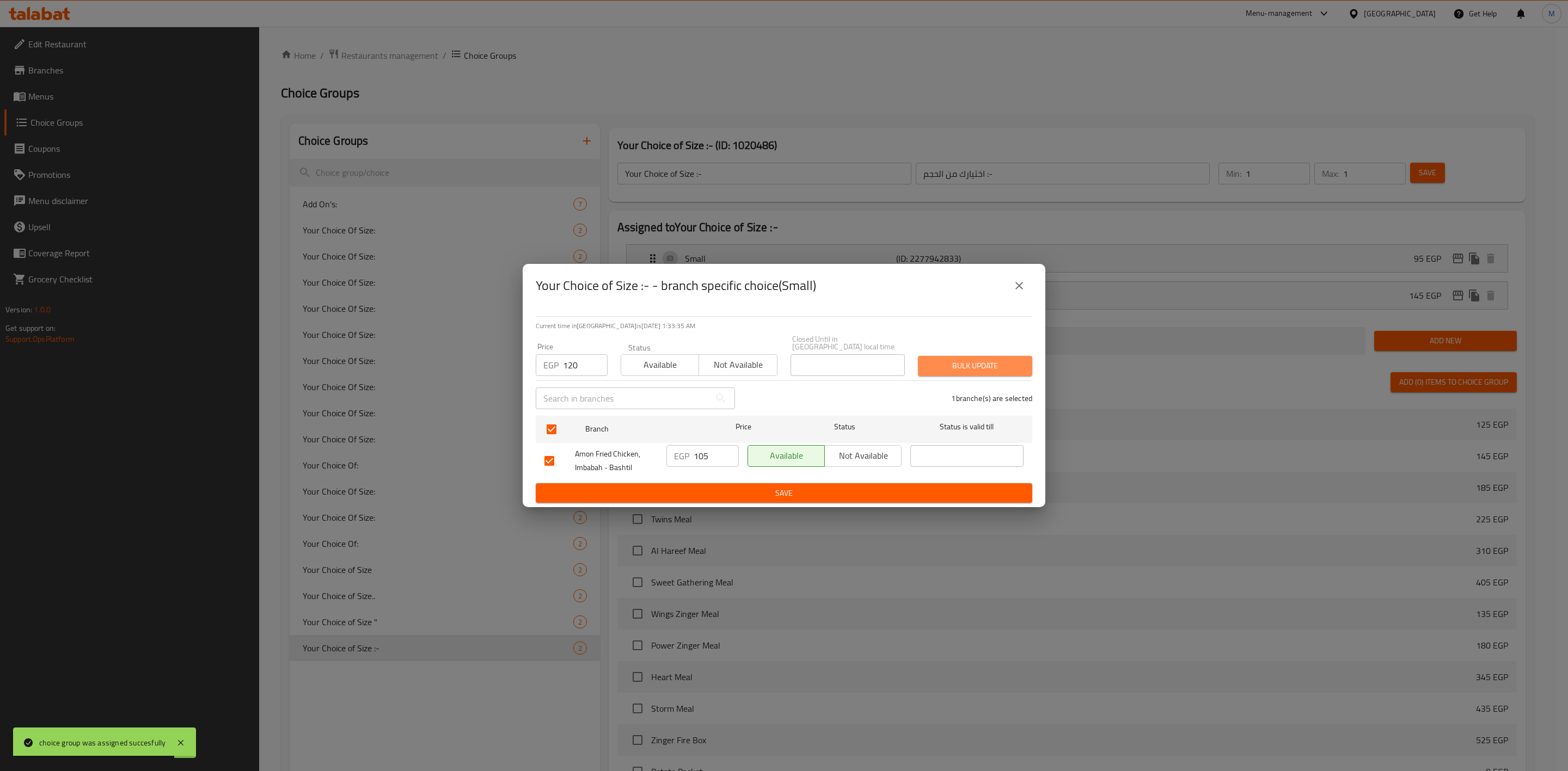
click at [933, 356] on button "Bulk update" at bounding box center [975, 365] width 114 height 20
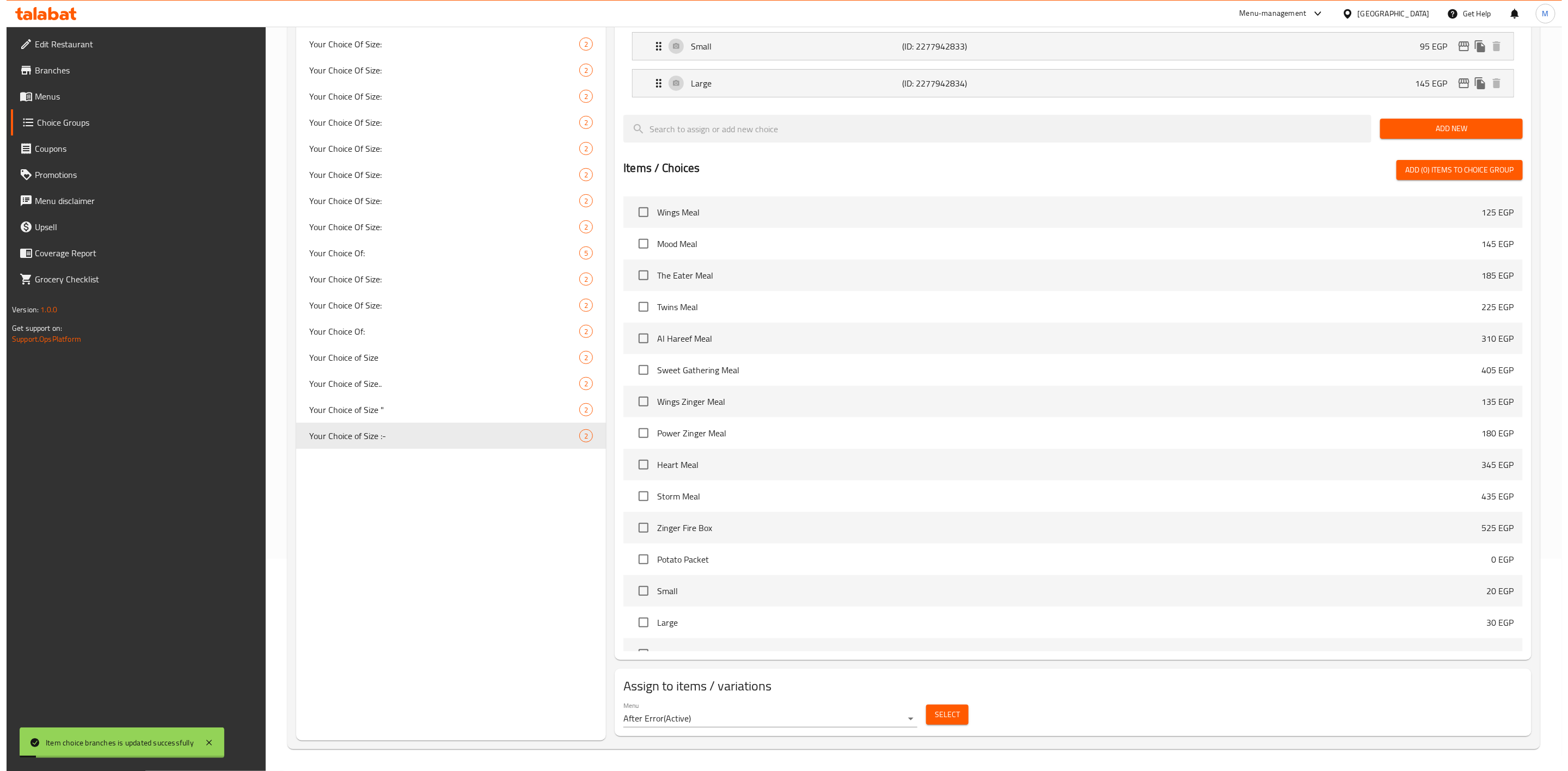
scroll to position [50, 0]
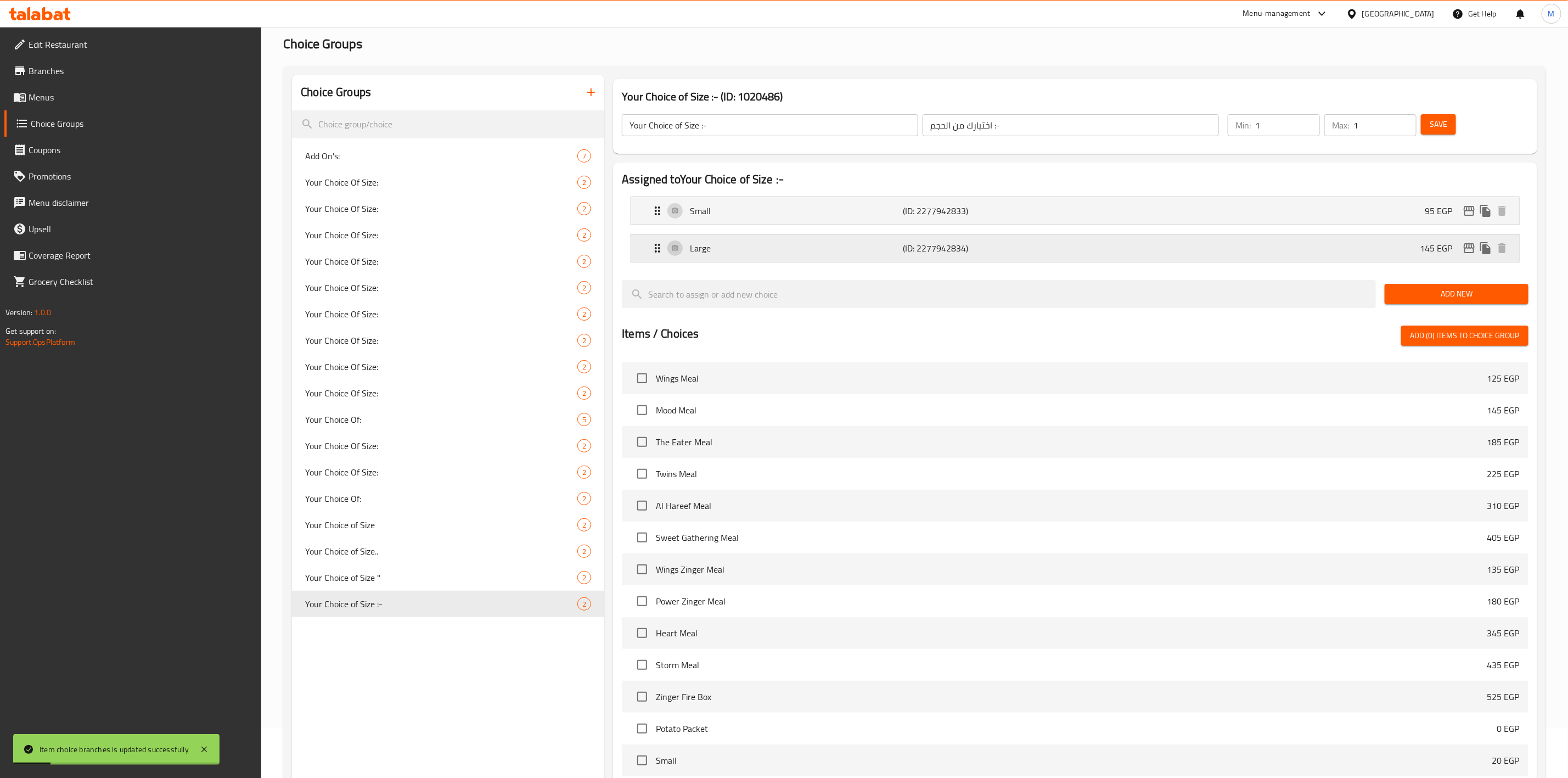
click at [1464, 249] on icon "edit" at bounding box center [1469, 249] width 13 height 13
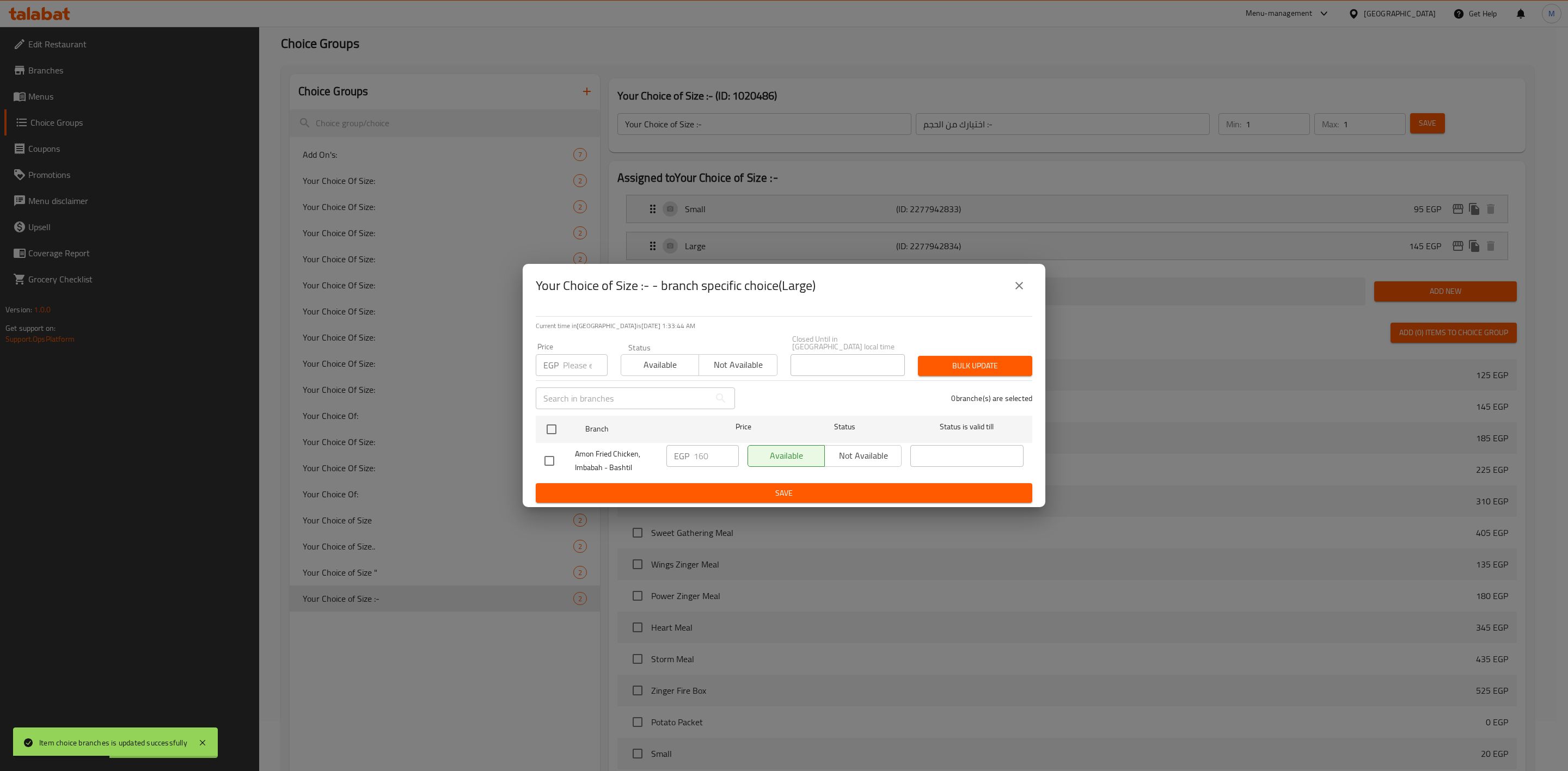
click at [576, 357] on input "number" at bounding box center [584, 365] width 44 height 22
type input "170"
click at [554, 418] on input "checkbox" at bounding box center [551, 429] width 23 height 23
checkbox input "true"
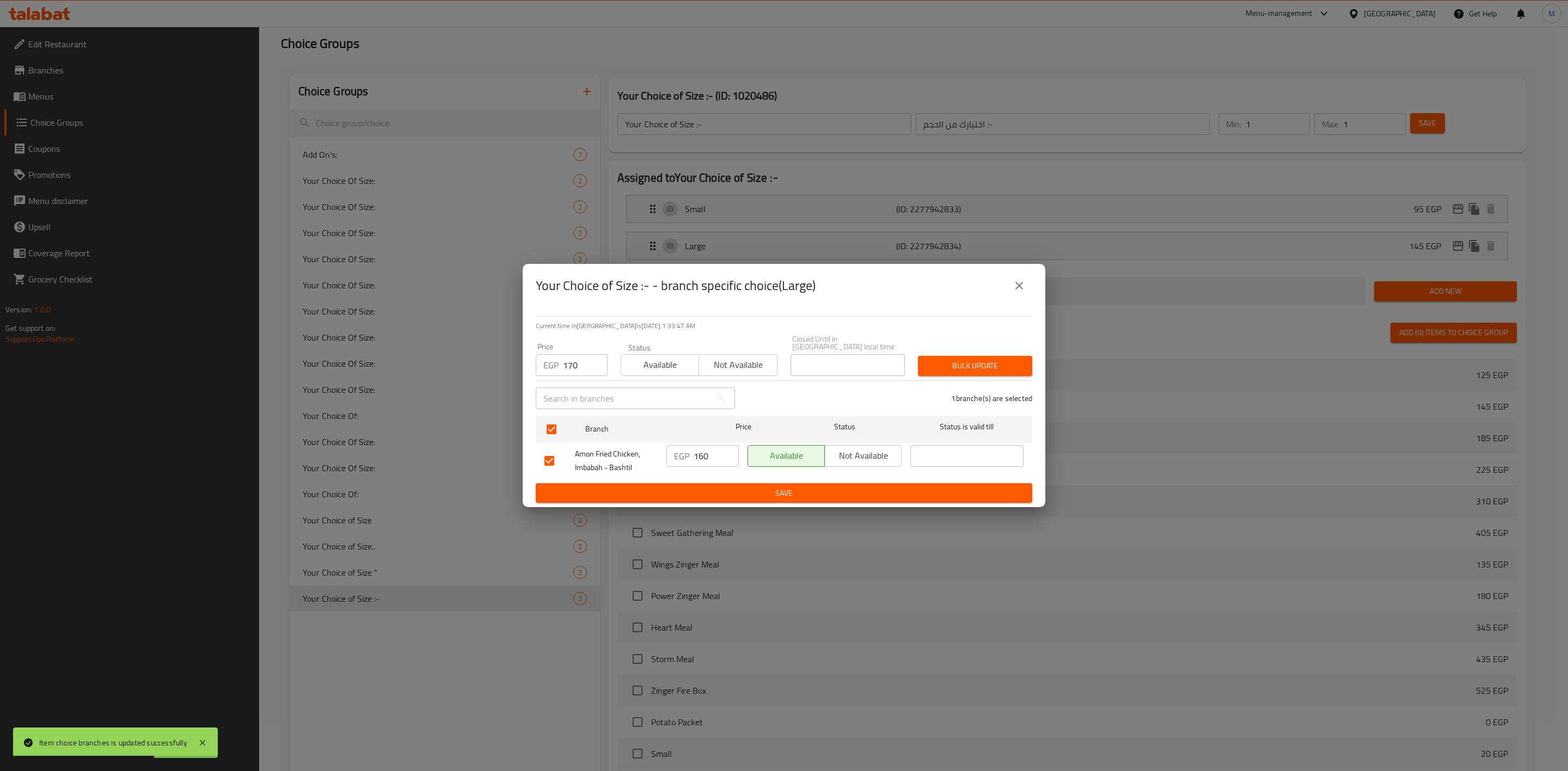
click at [977, 365] on span "Bulk update" at bounding box center [975, 365] width 97 height 14
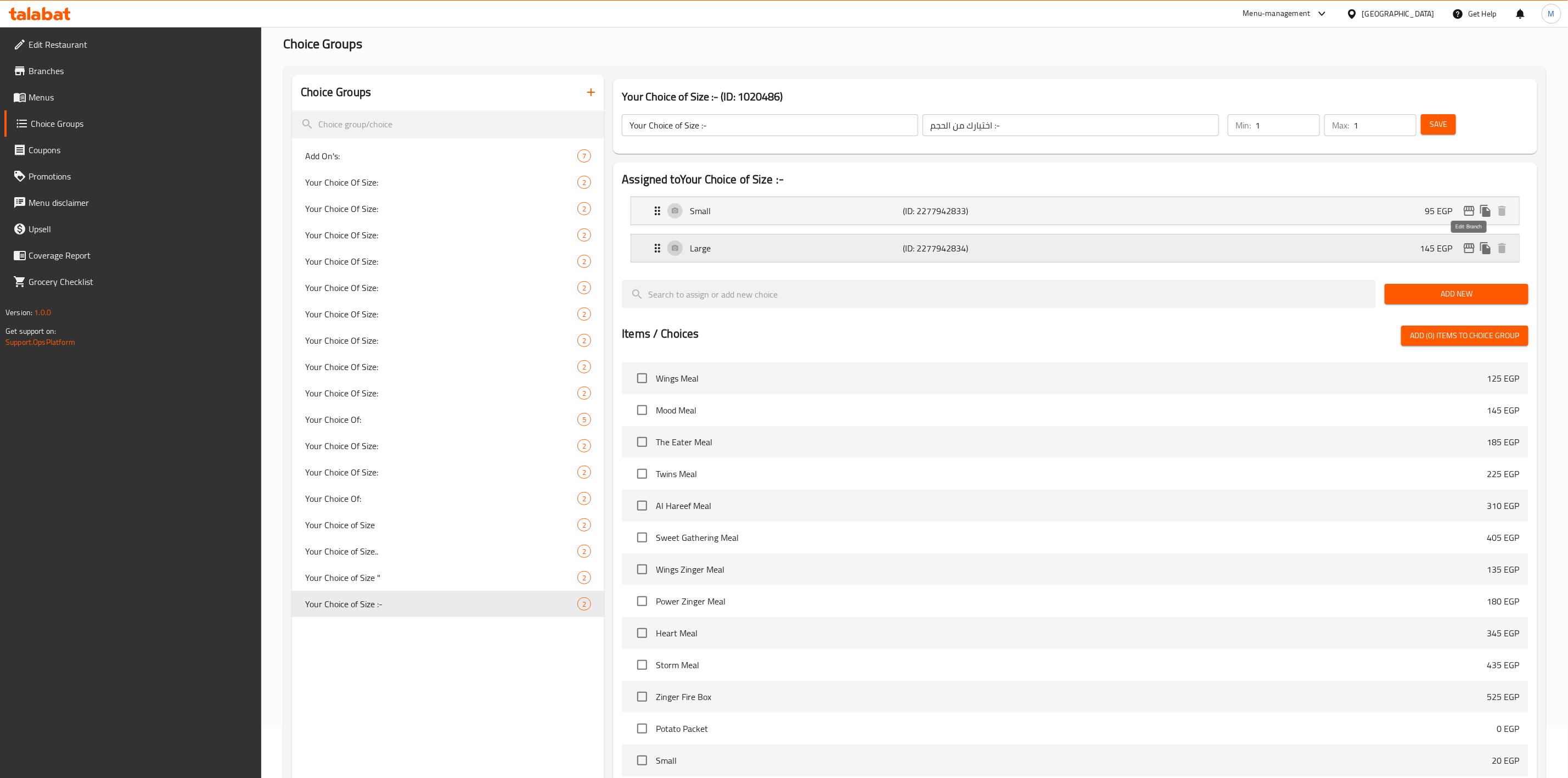
click at [1474, 251] on icon "edit" at bounding box center [1470, 249] width 11 height 10
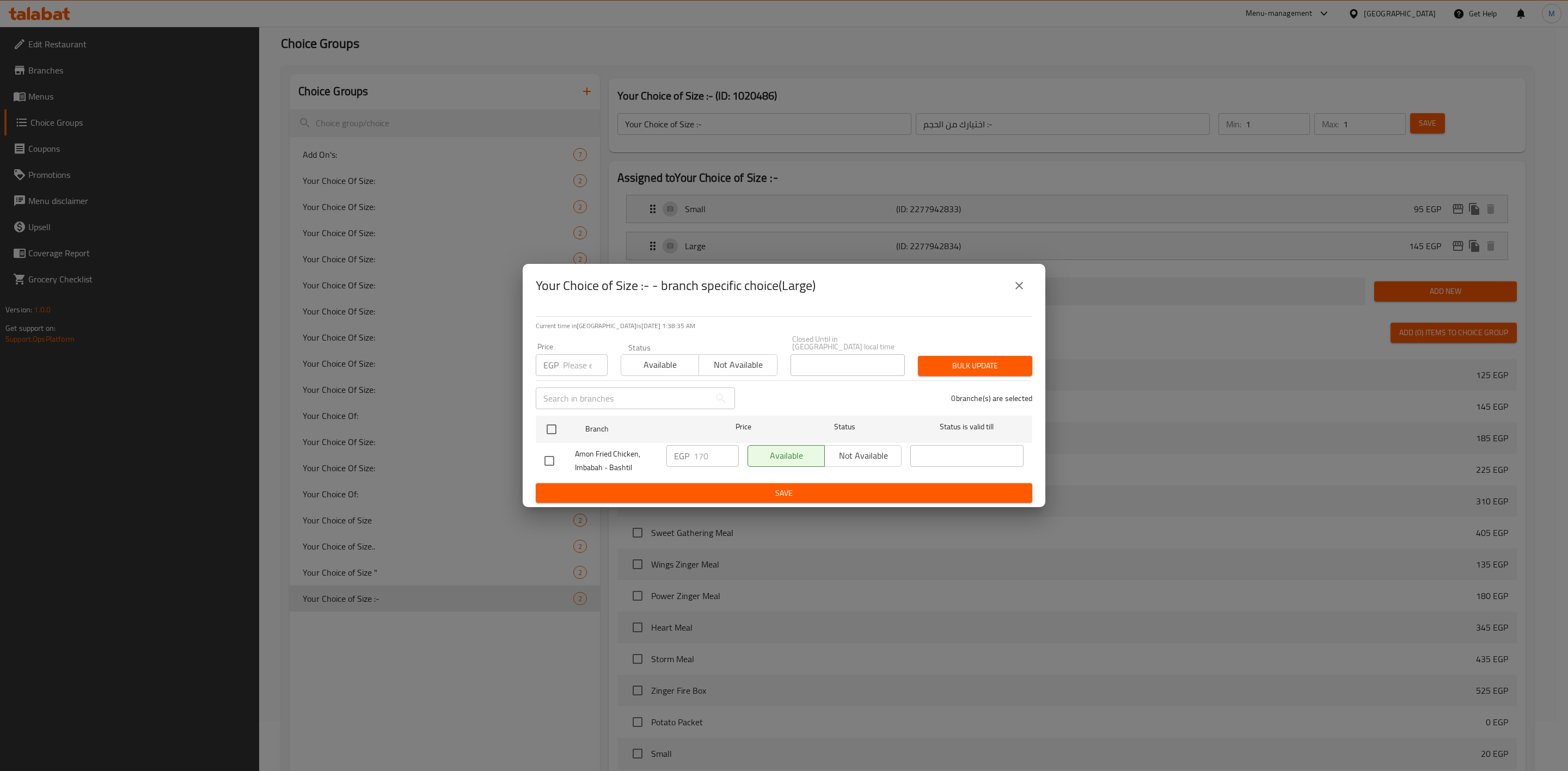
click at [1016, 290] on icon "close" at bounding box center [1019, 286] width 13 height 13
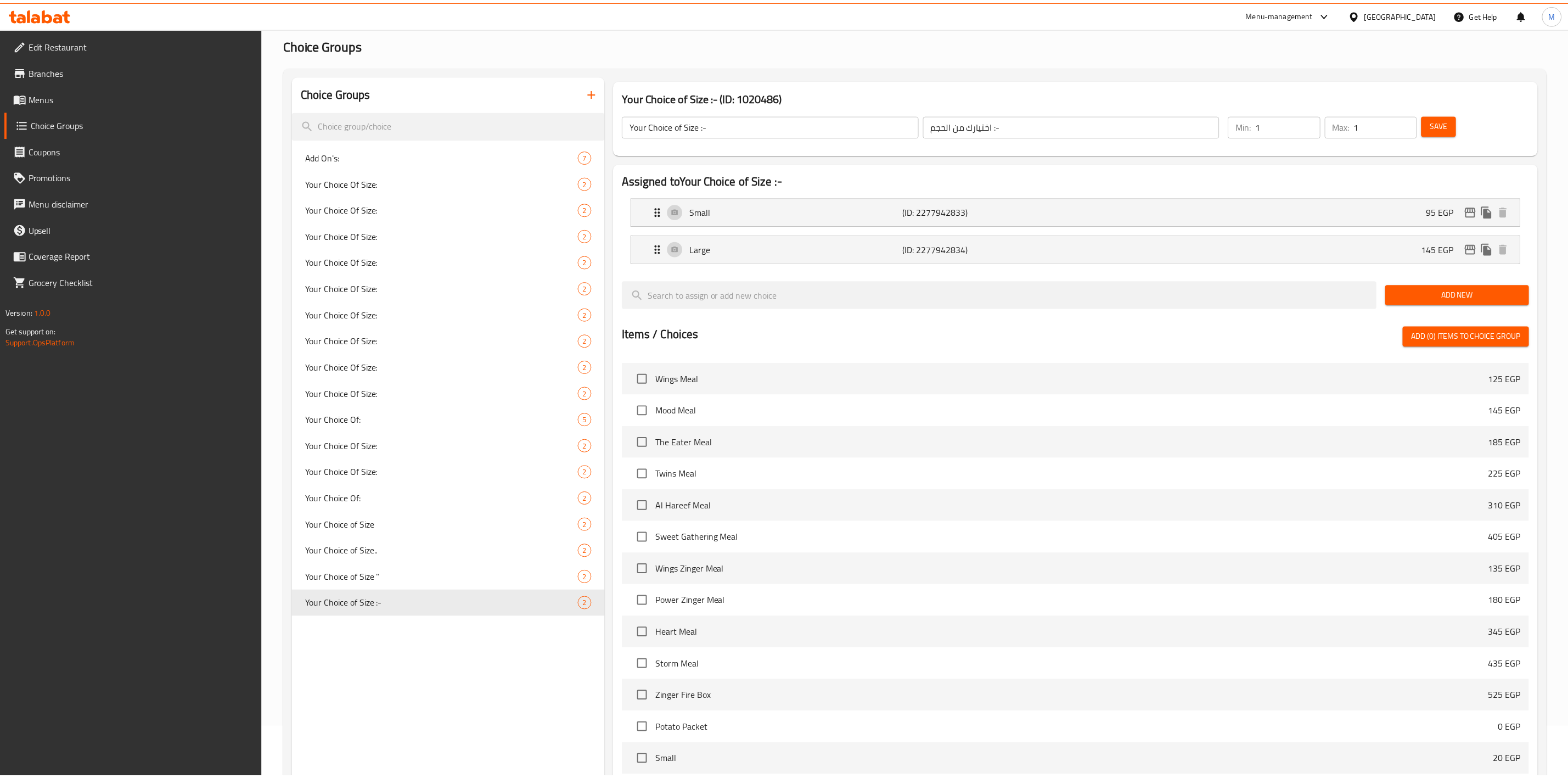
scroll to position [214, 0]
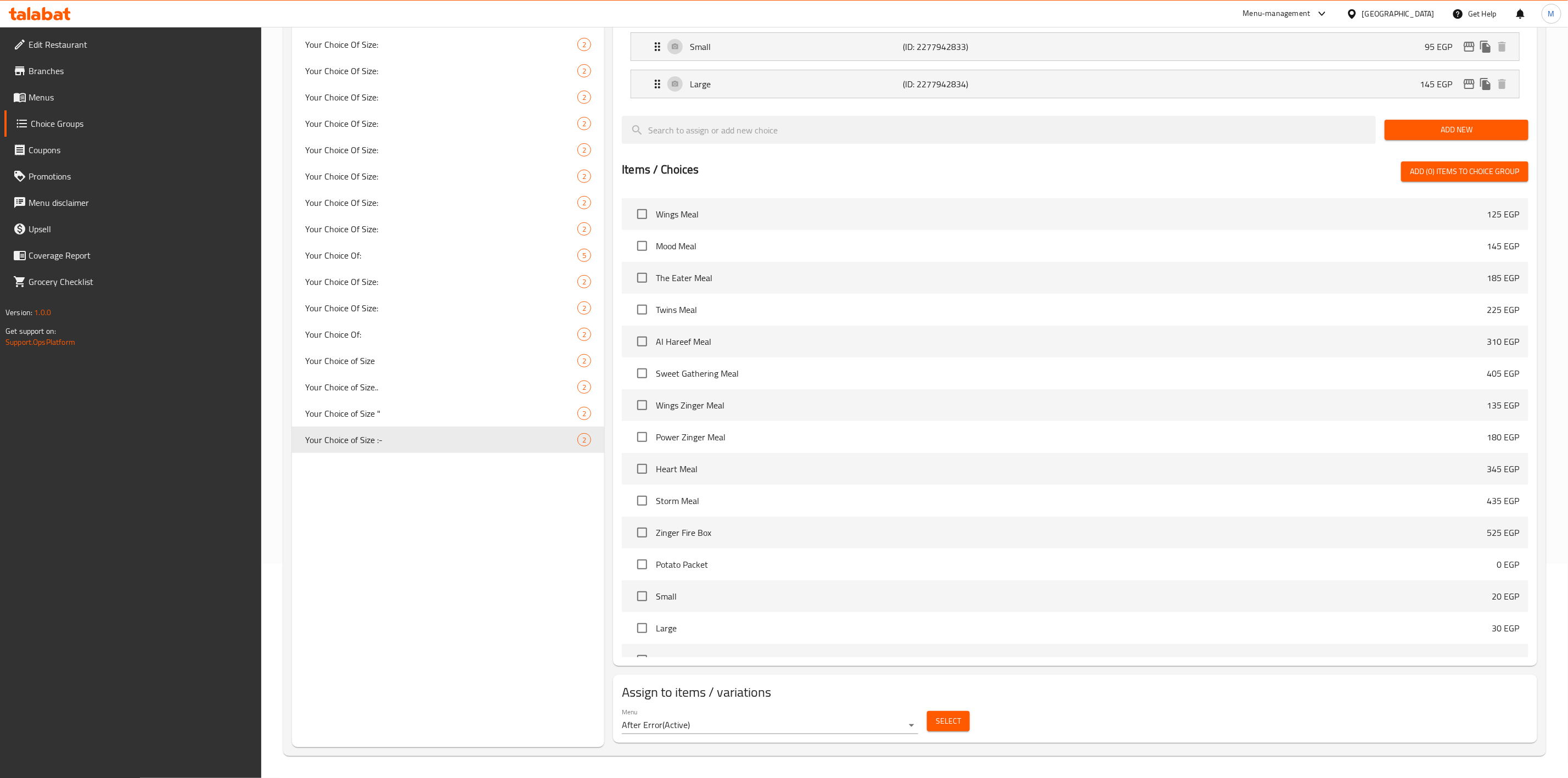
click at [932, 714] on button "Select" at bounding box center [948, 721] width 43 height 20
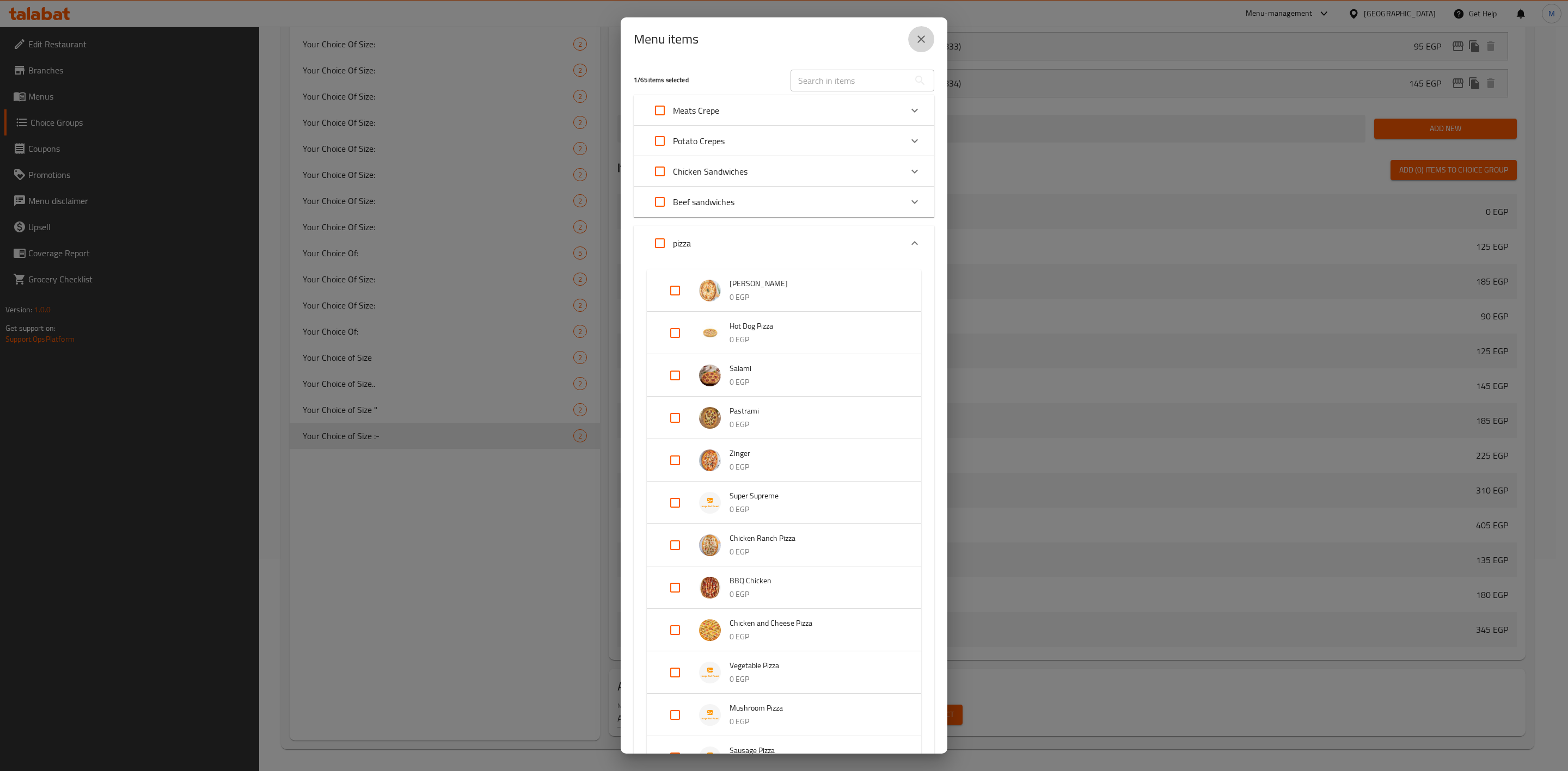
click at [915, 46] on button "close" at bounding box center [921, 39] width 26 height 26
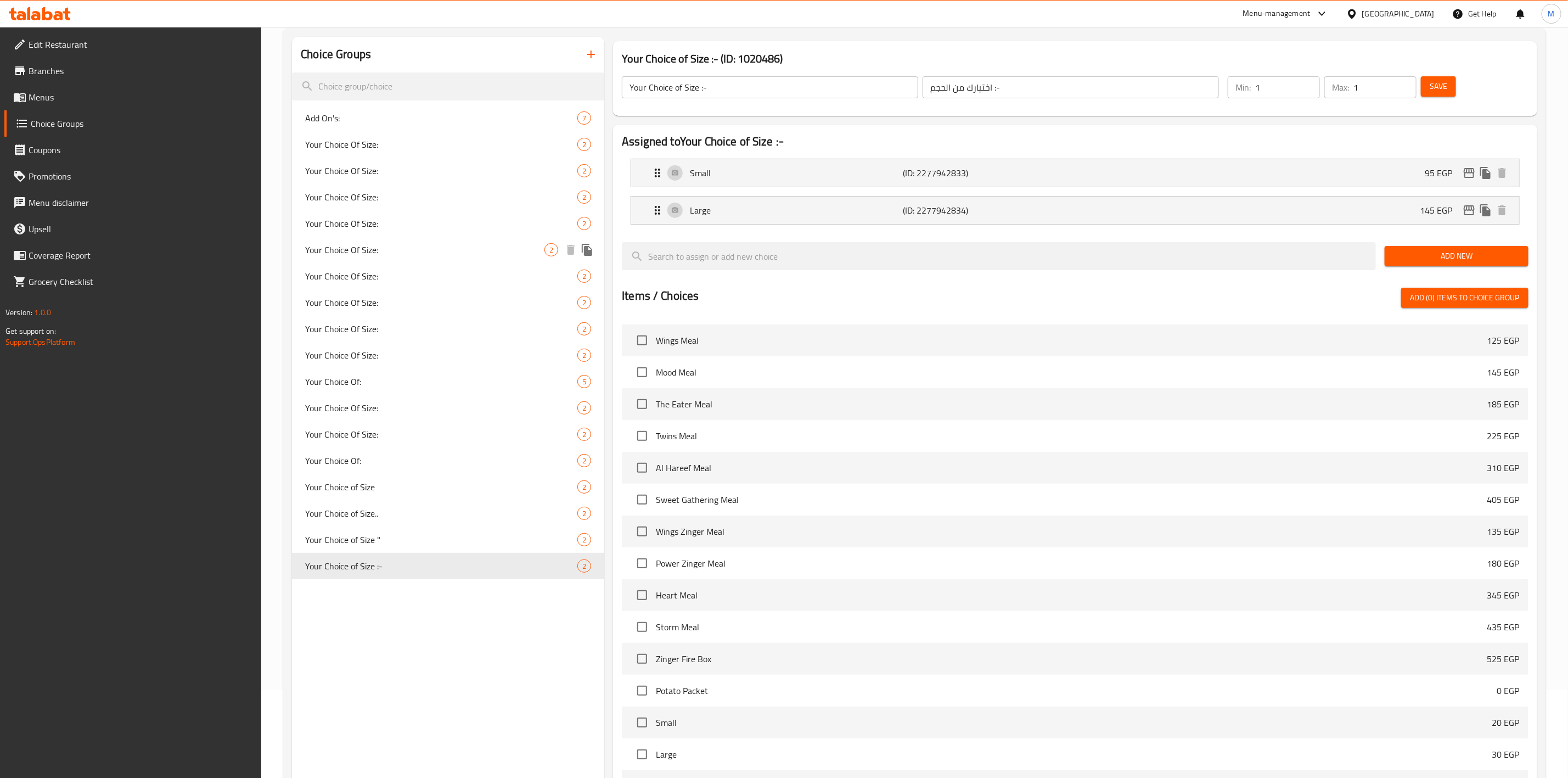
scroll to position [0, 0]
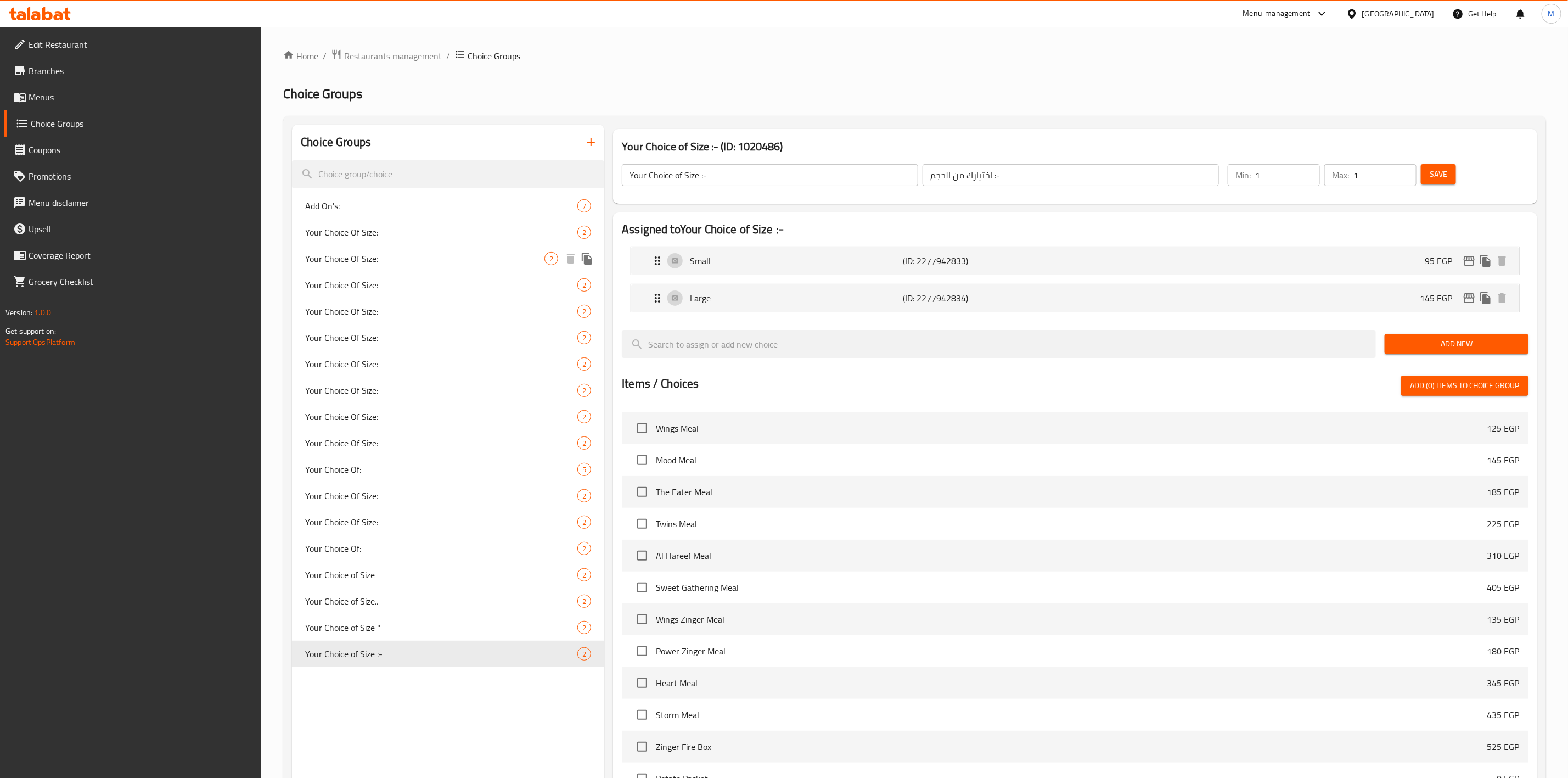
click at [480, 261] on span "Your Choice Of Size:" at bounding box center [424, 258] width 239 height 13
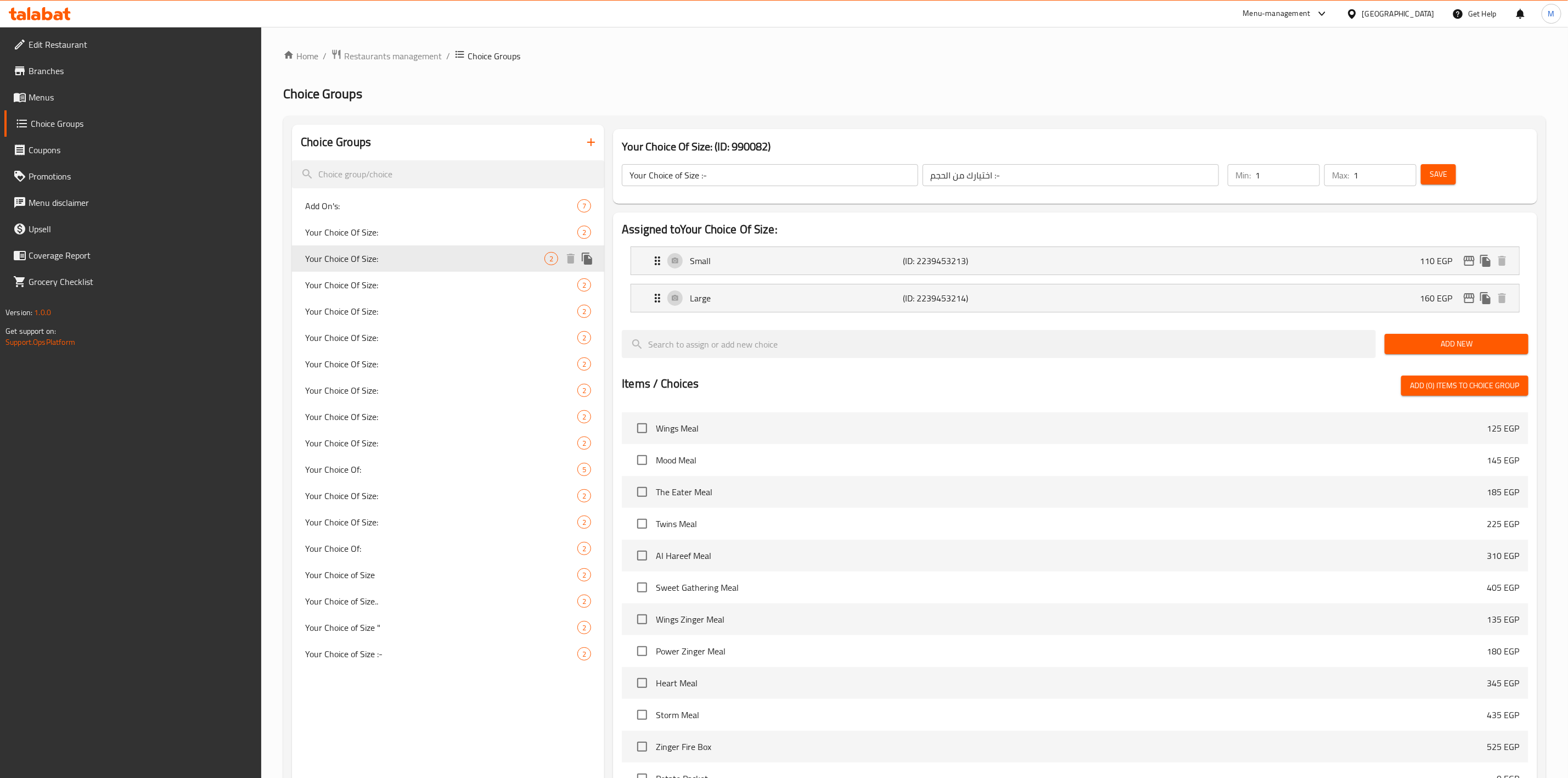
type input "Your Choice Of Size:"
type input "إختيارك من الحجم:"
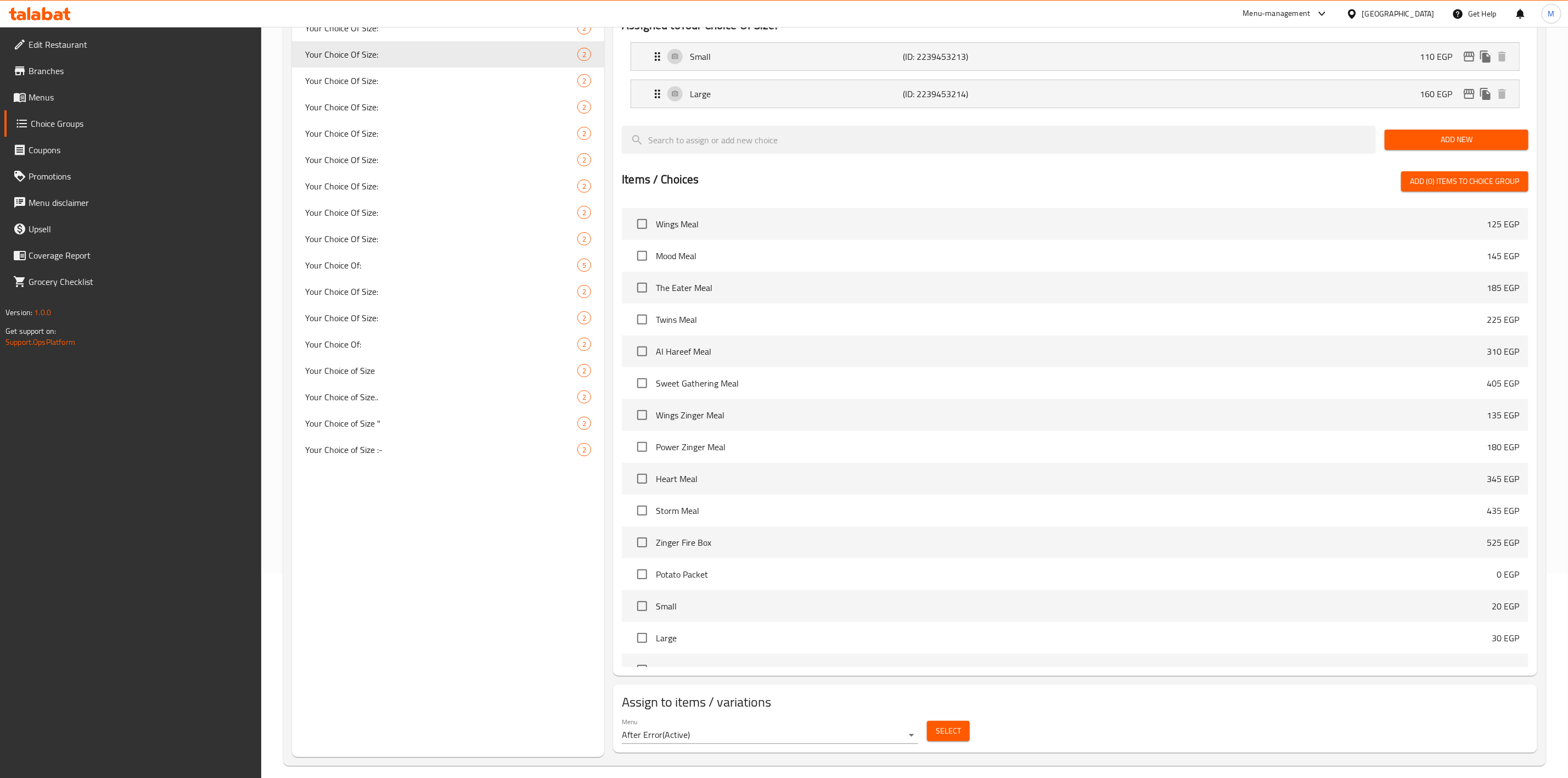
scroll to position [214, 0]
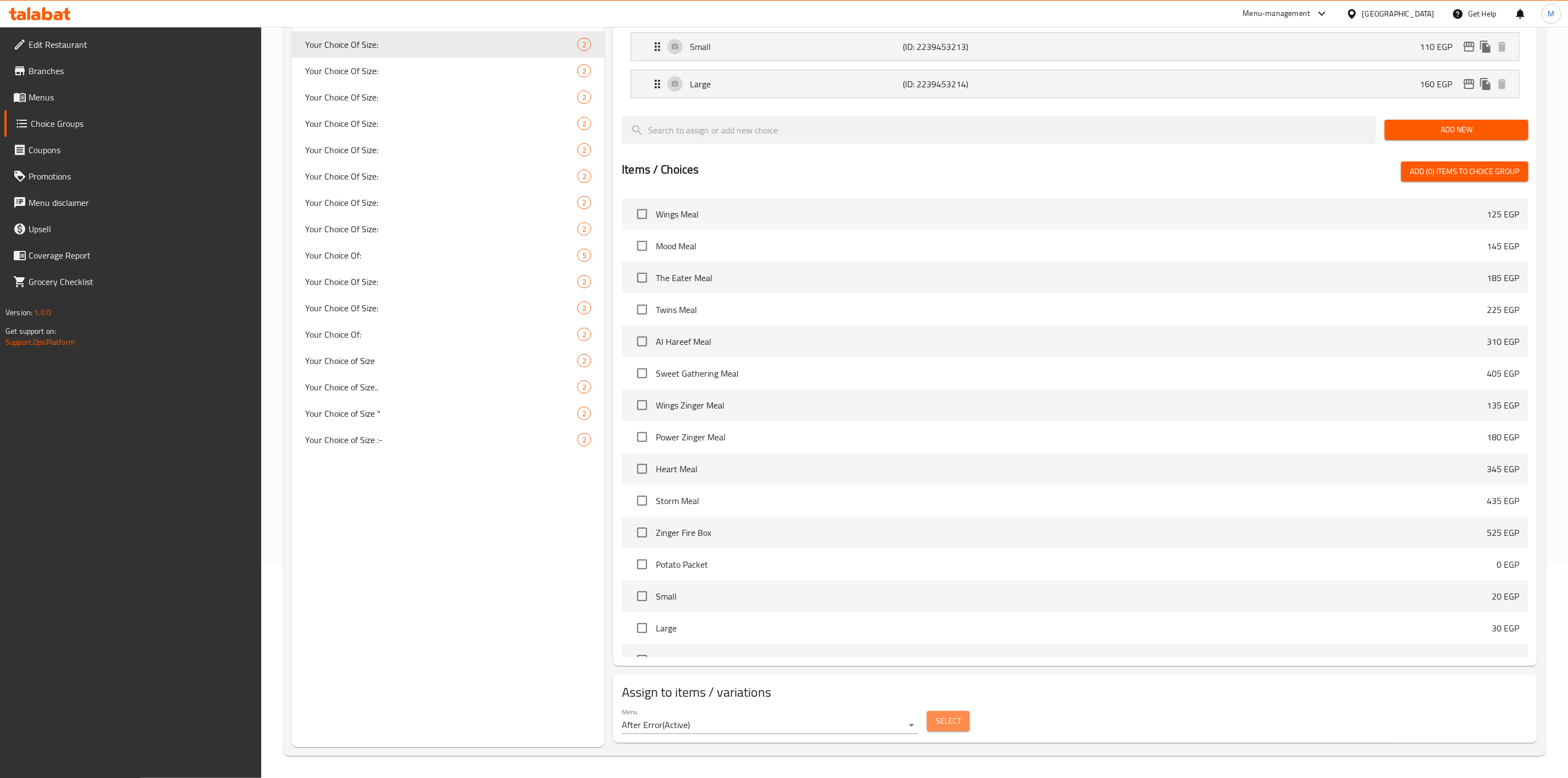
click at [954, 722] on span "Select" at bounding box center [948, 721] width 25 height 14
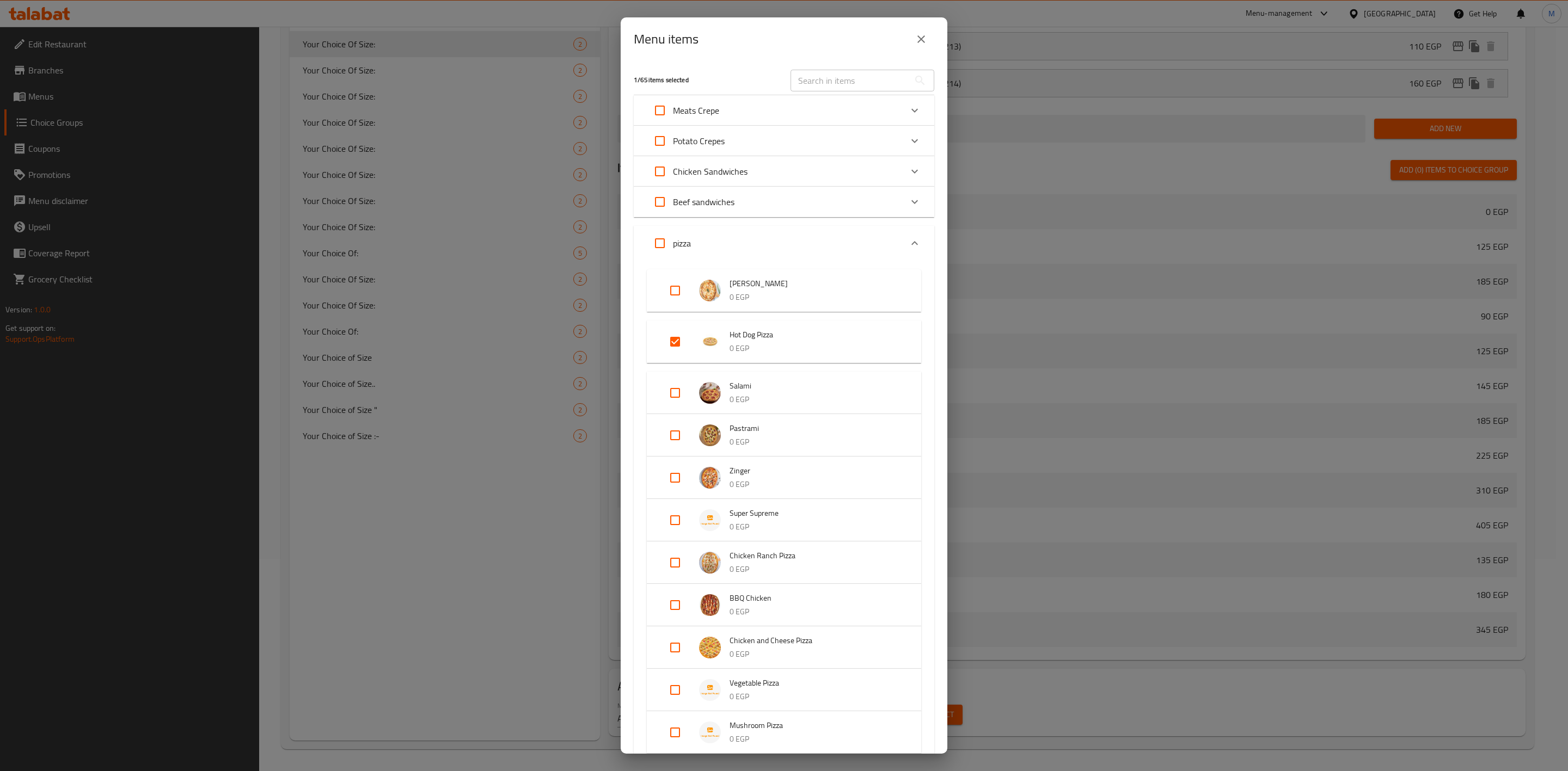
click at [923, 44] on icon "close" at bounding box center [921, 39] width 13 height 13
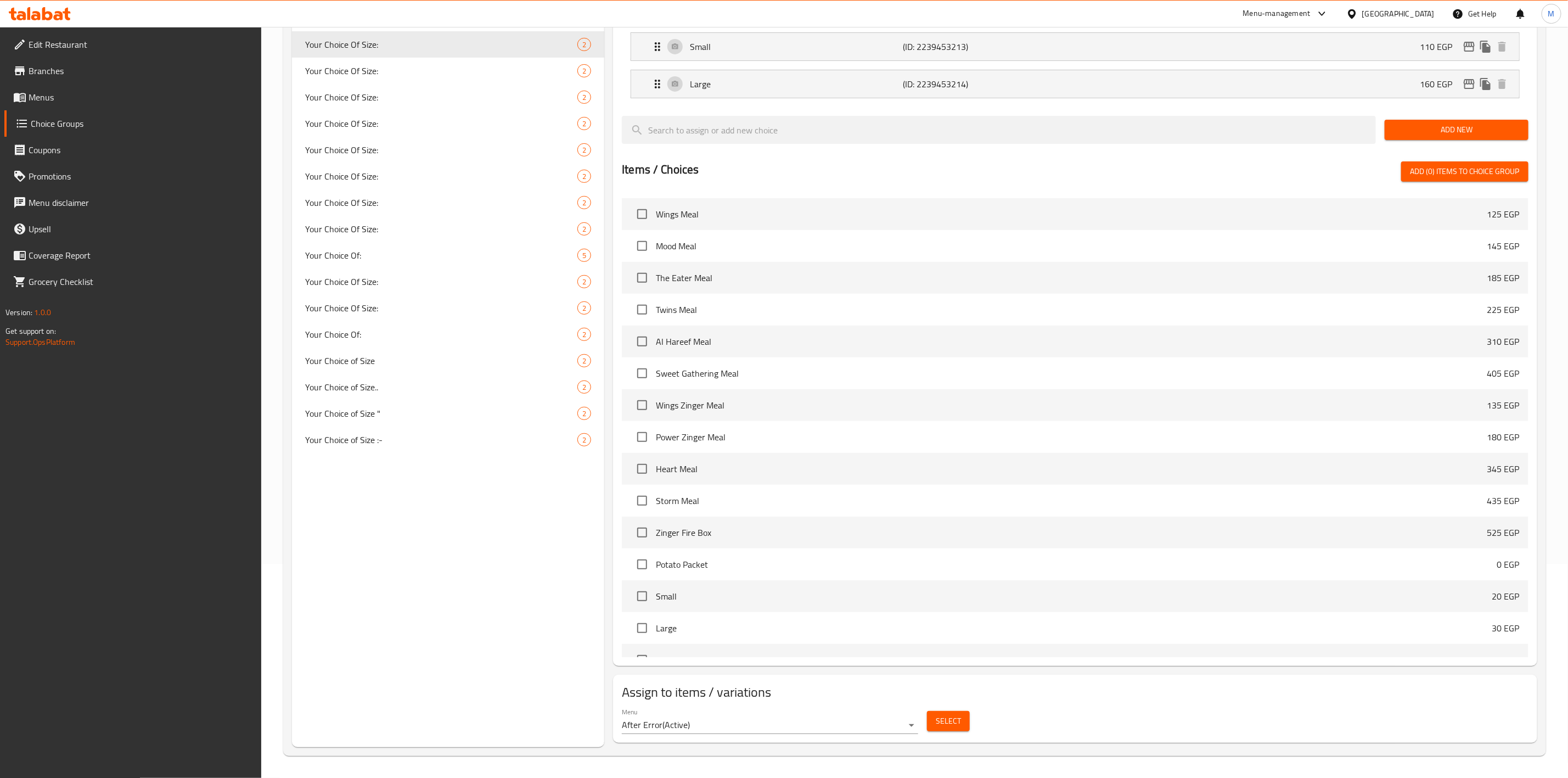
click at [937, 722] on span "Select" at bounding box center [948, 721] width 25 height 14
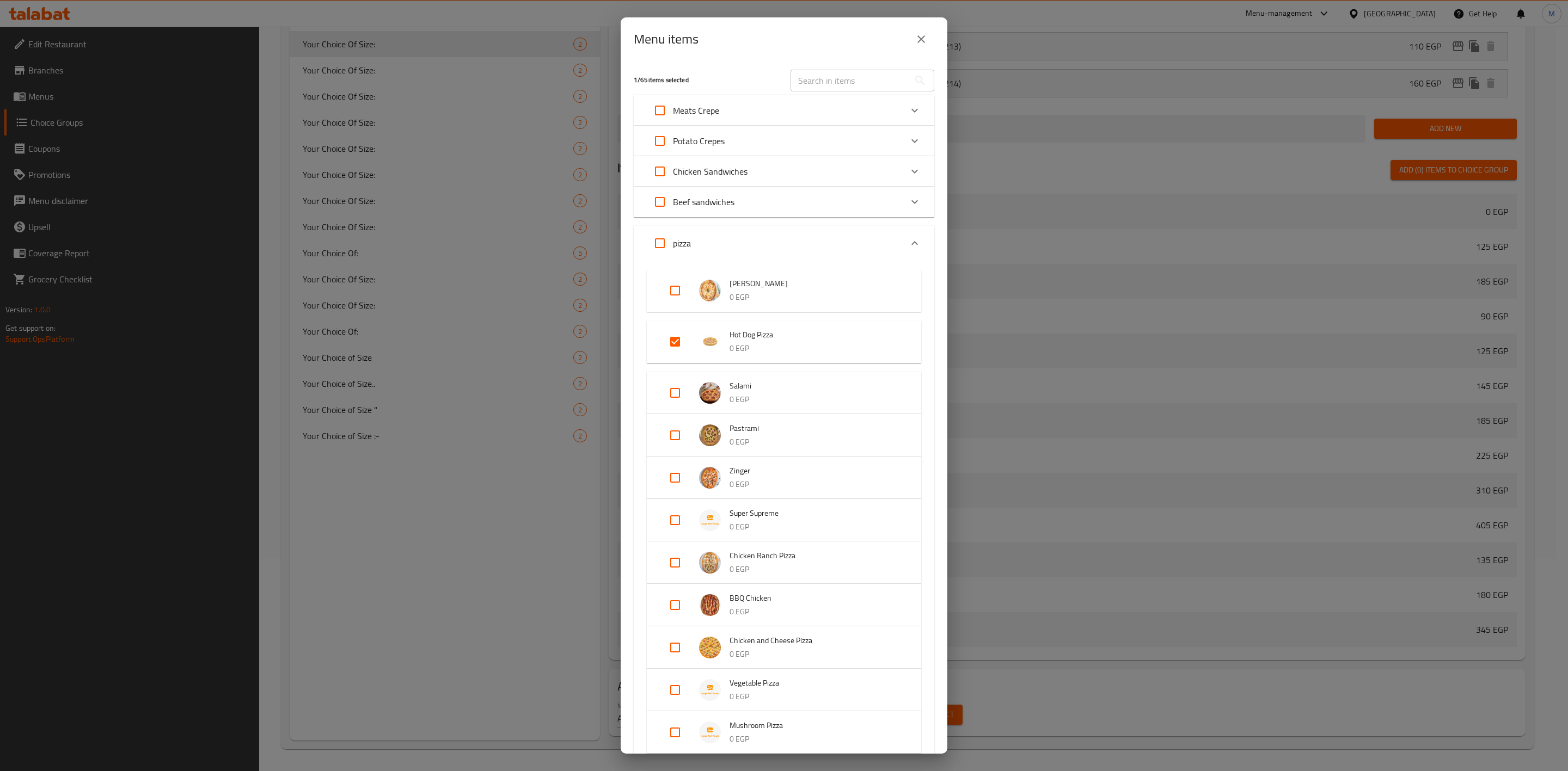
click at [675, 391] on input "Expand" at bounding box center [675, 393] width 26 height 26
checkbox input "true"
click at [675, 337] on input "Expand" at bounding box center [675, 341] width 26 height 26
checkbox input "false"
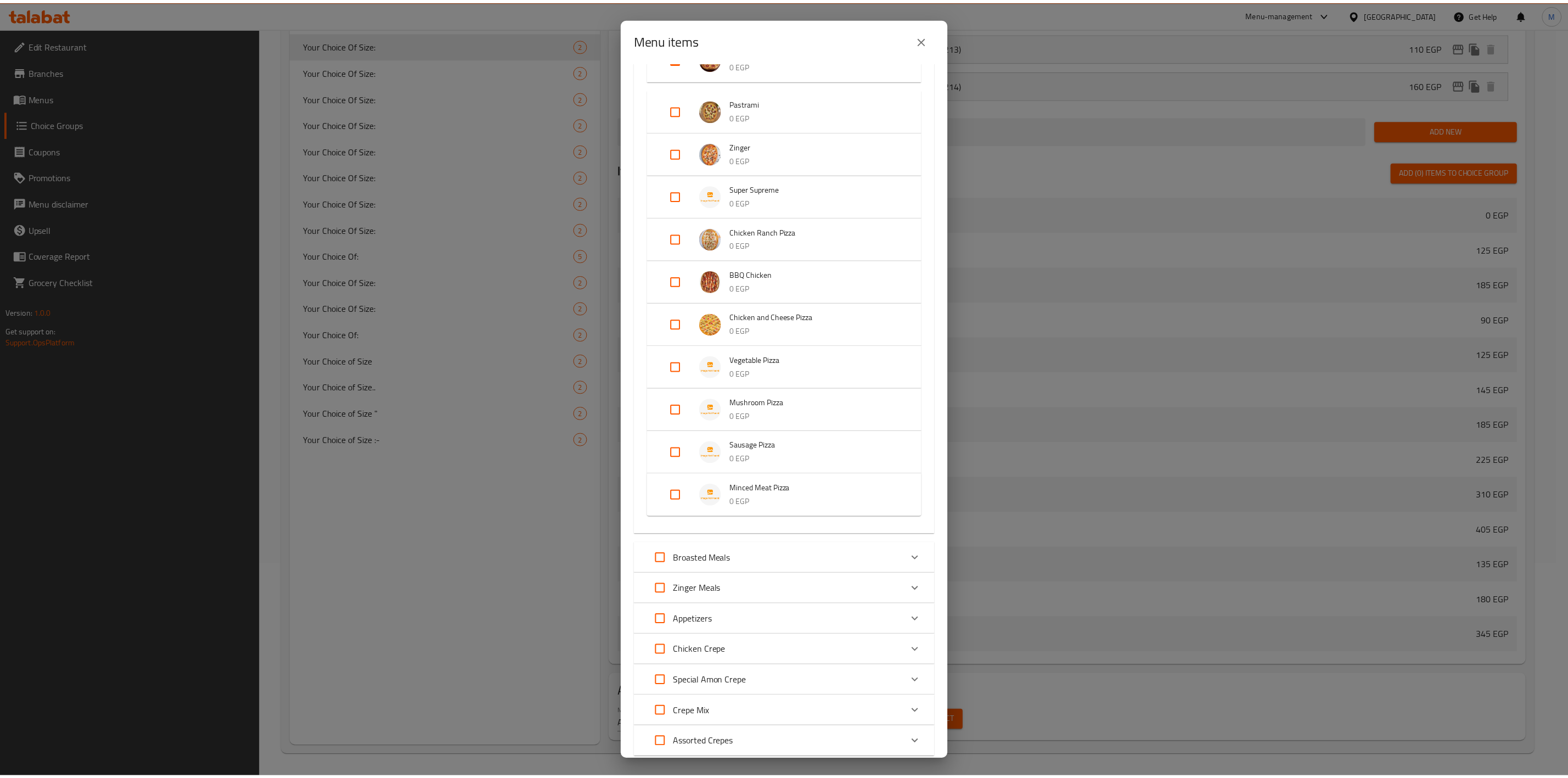
scroll to position [402, 0]
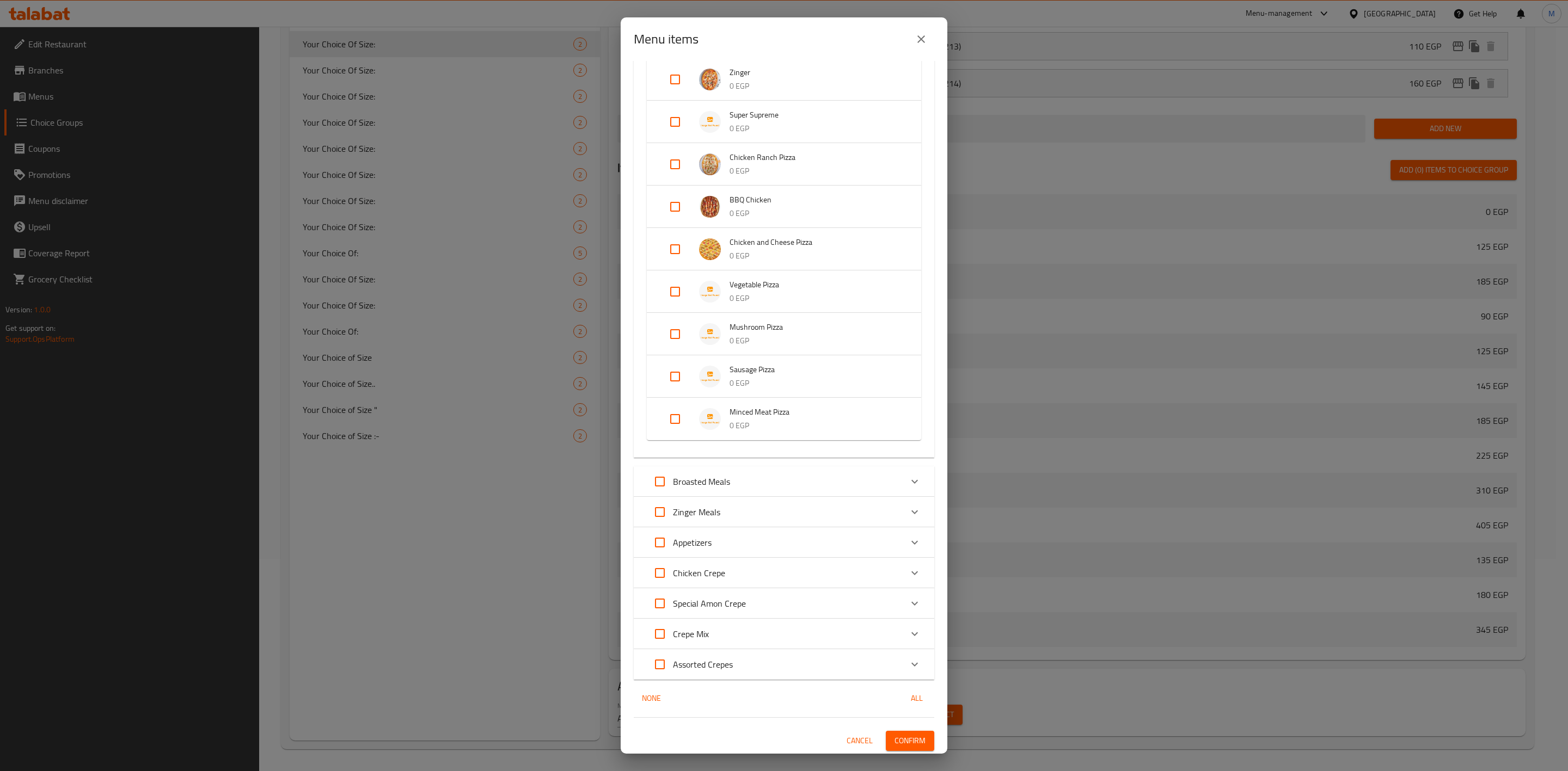
click at [905, 731] on button "Confirm" at bounding box center [910, 740] width 48 height 20
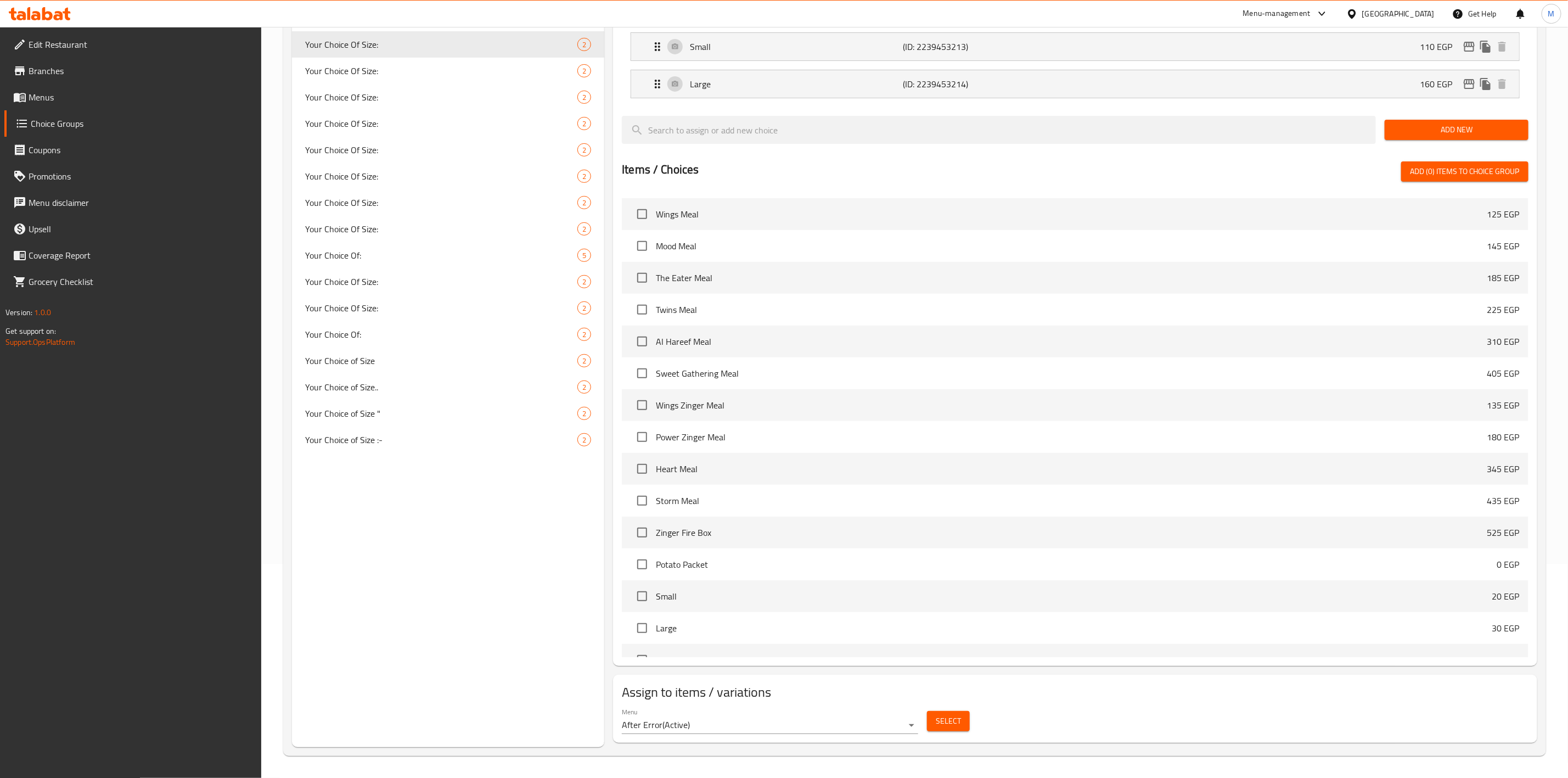
click at [364, 448] on div "Your Choice of Size :- 2" at bounding box center [448, 440] width 312 height 26
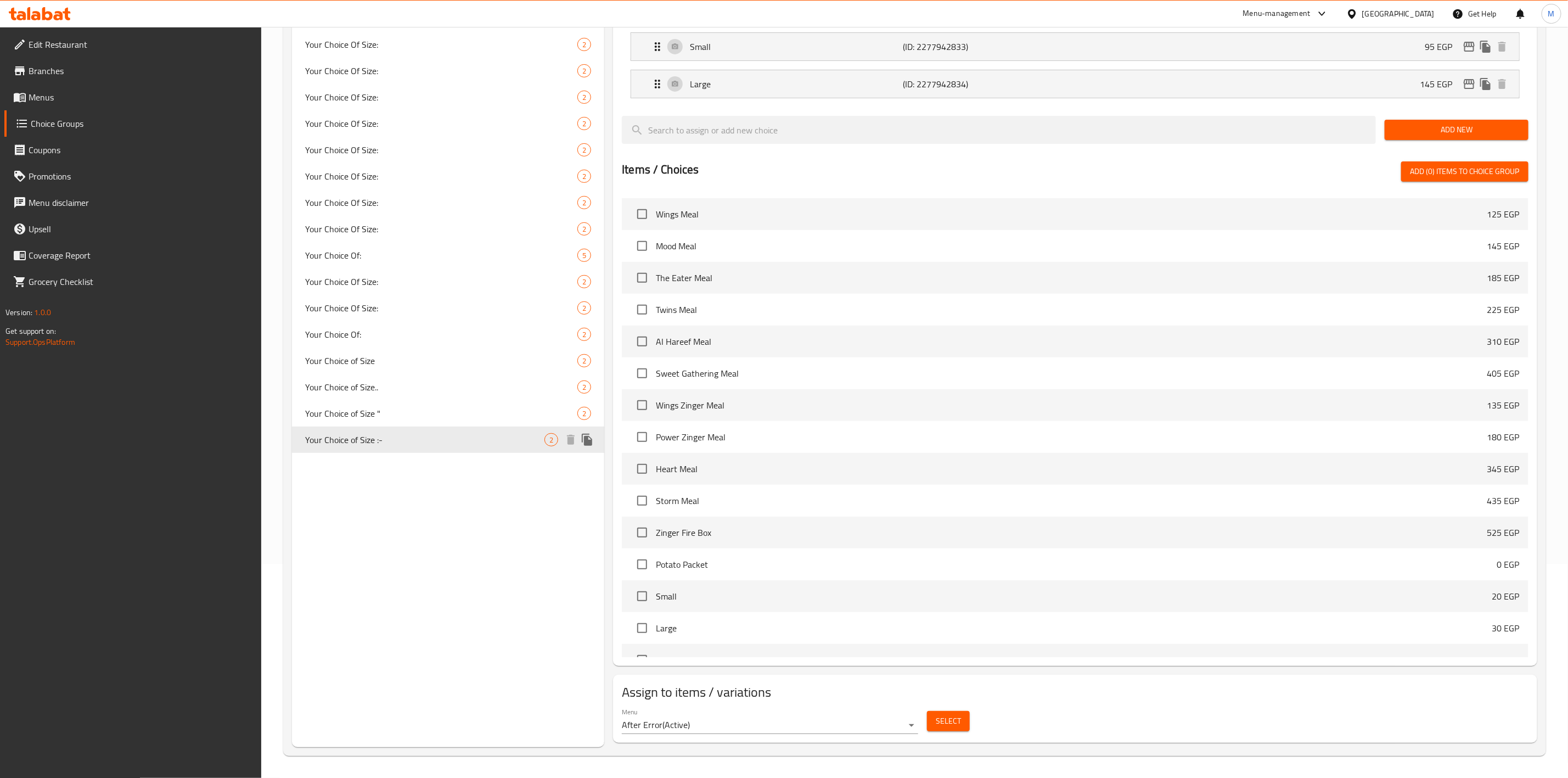
type input "Your Choice of Size :-"
type input "اختيارك من الحجم :-"
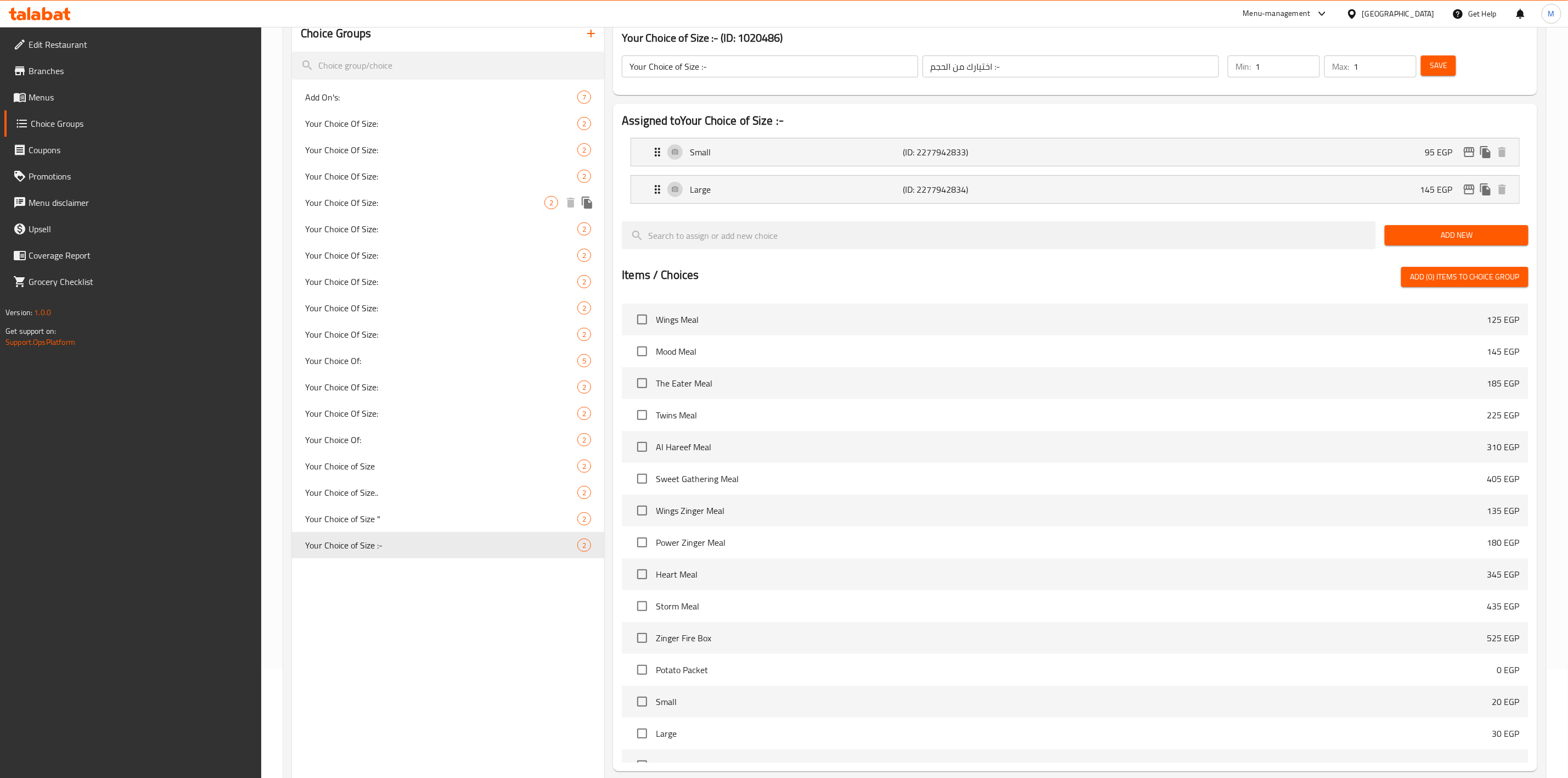
scroll to position [0, 0]
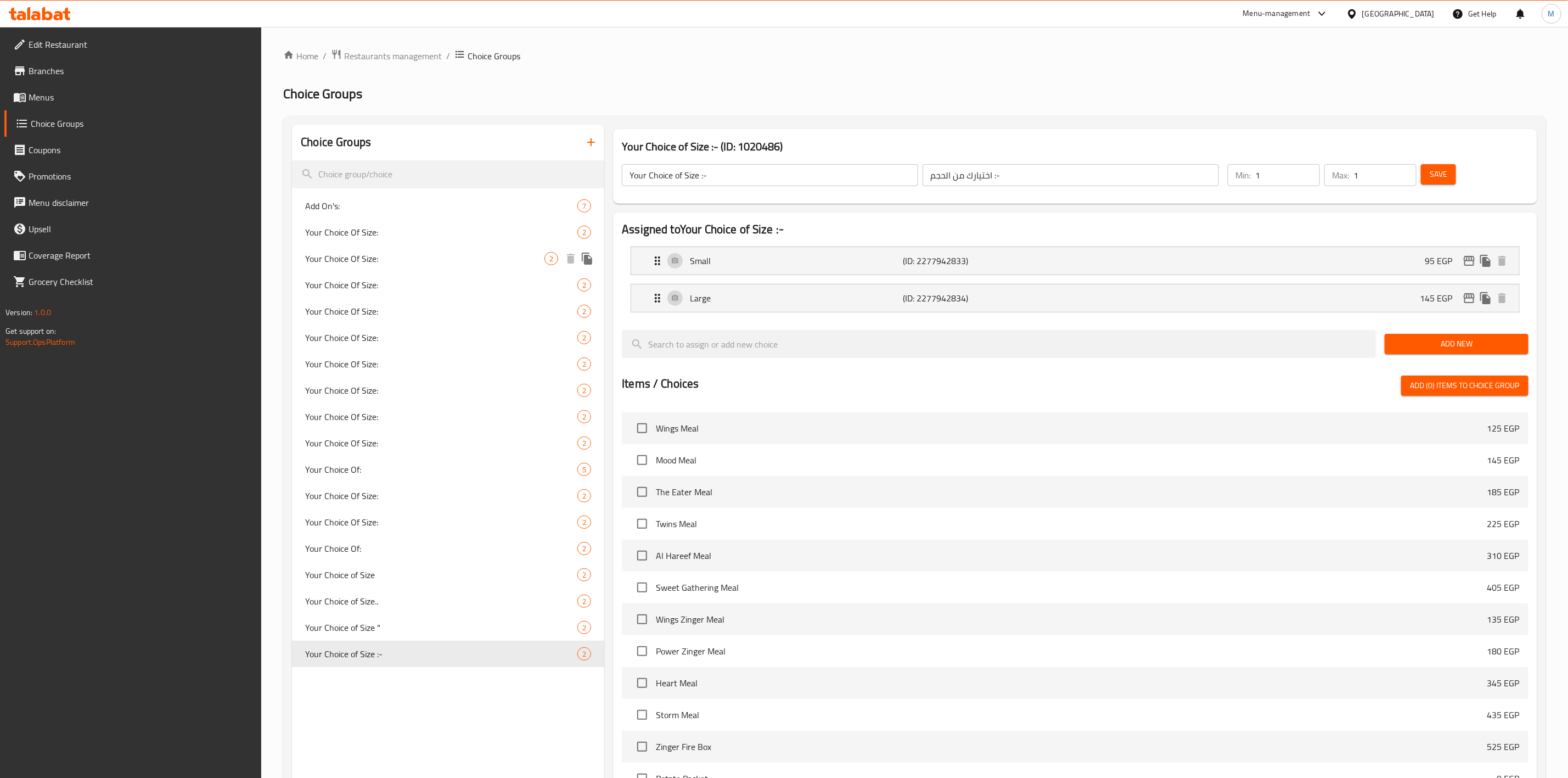
click at [407, 269] on div "Your Choice Of Size: 2" at bounding box center [448, 258] width 312 height 26
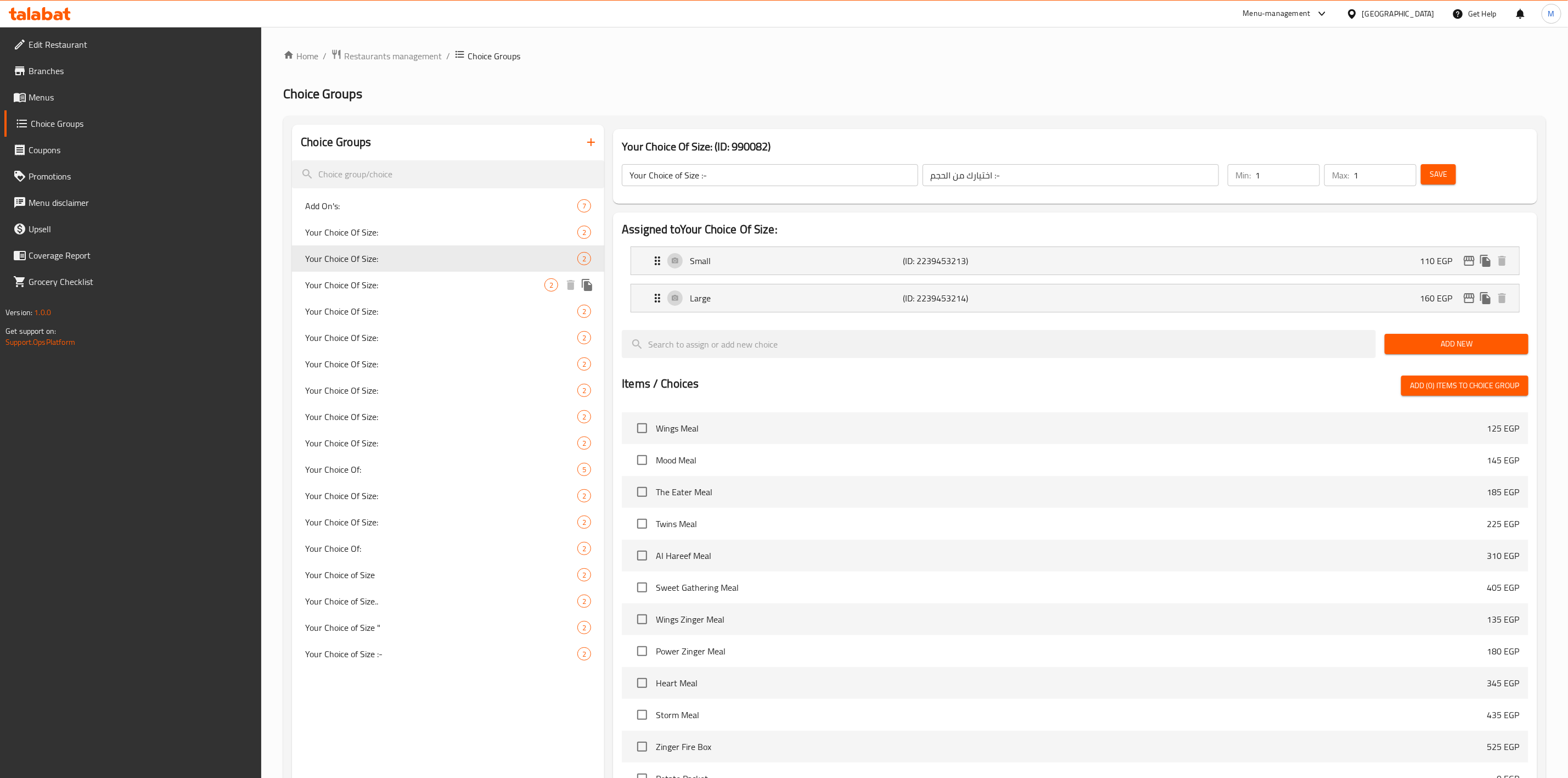
type input "Your Choice Of Size:"
type input "إختيارك من الحجم:"
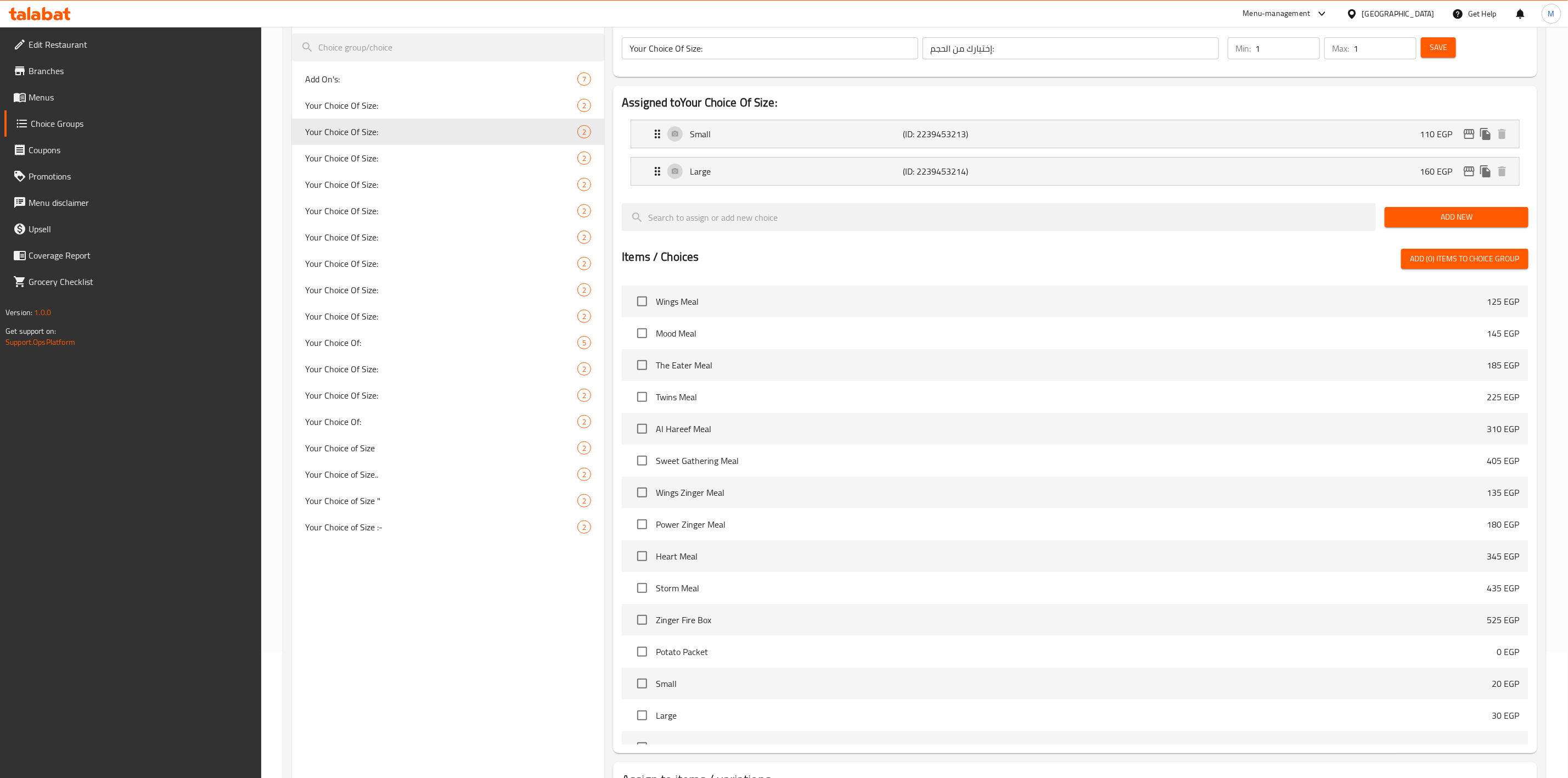
scroll to position [214, 0]
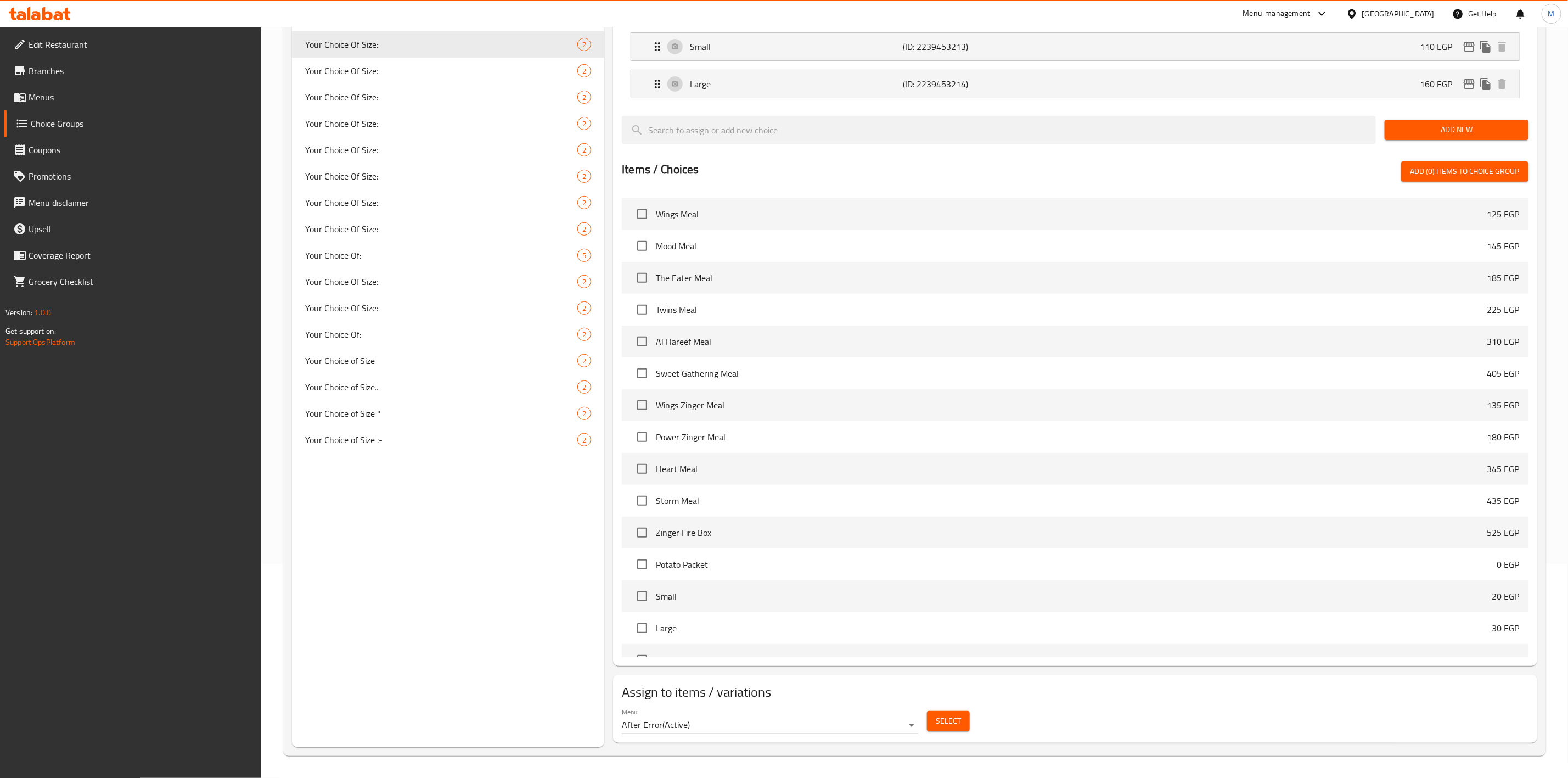
click at [952, 732] on div "Select" at bounding box center [949, 721] width 52 height 29
click at [952, 710] on div "Select" at bounding box center [949, 721] width 52 height 29
click at [950, 710] on div "Select" at bounding box center [949, 721] width 52 height 29
click at [952, 717] on span "Select" at bounding box center [948, 721] width 25 height 14
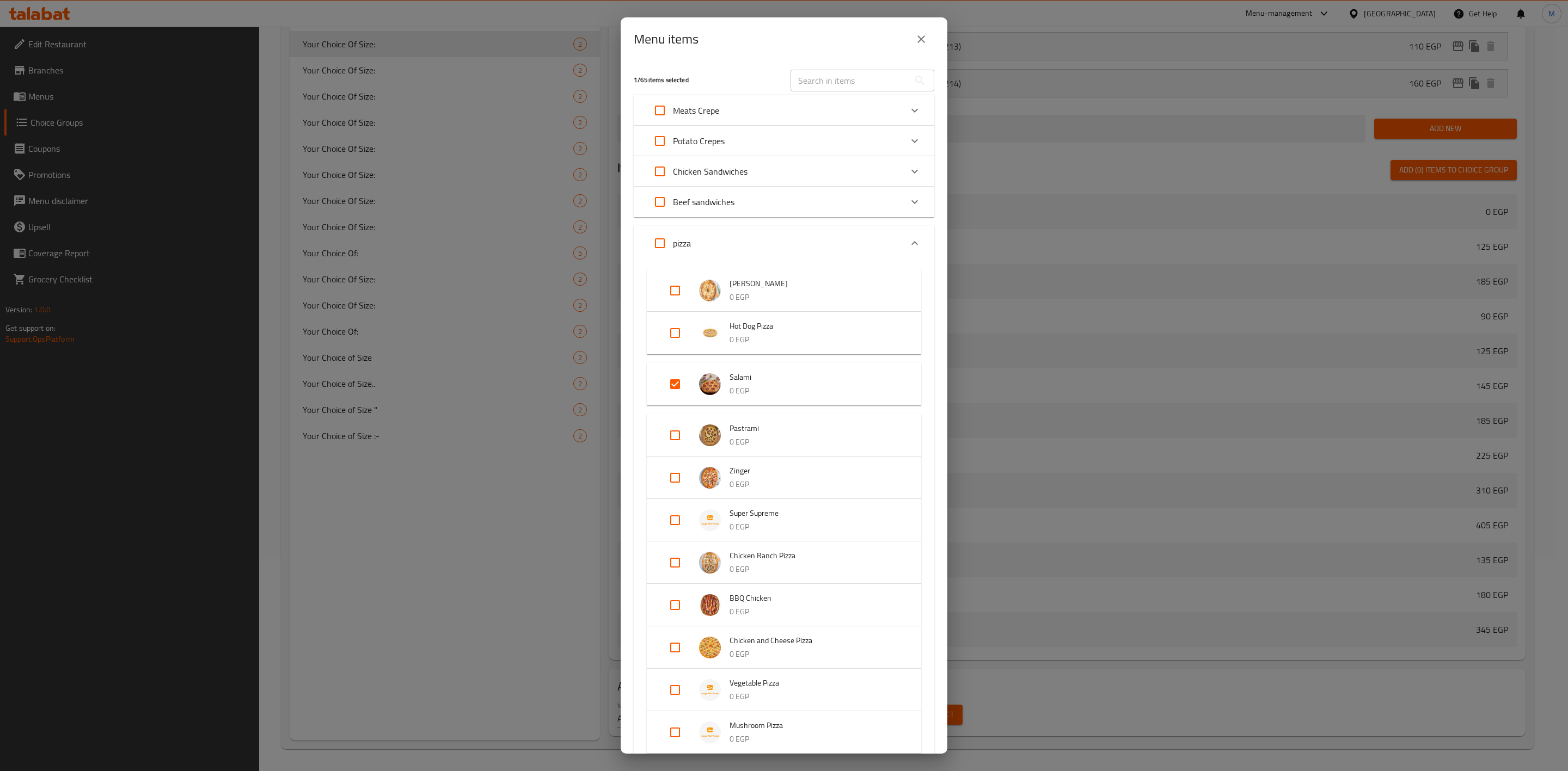
click at [933, 35] on button "close" at bounding box center [921, 39] width 26 height 26
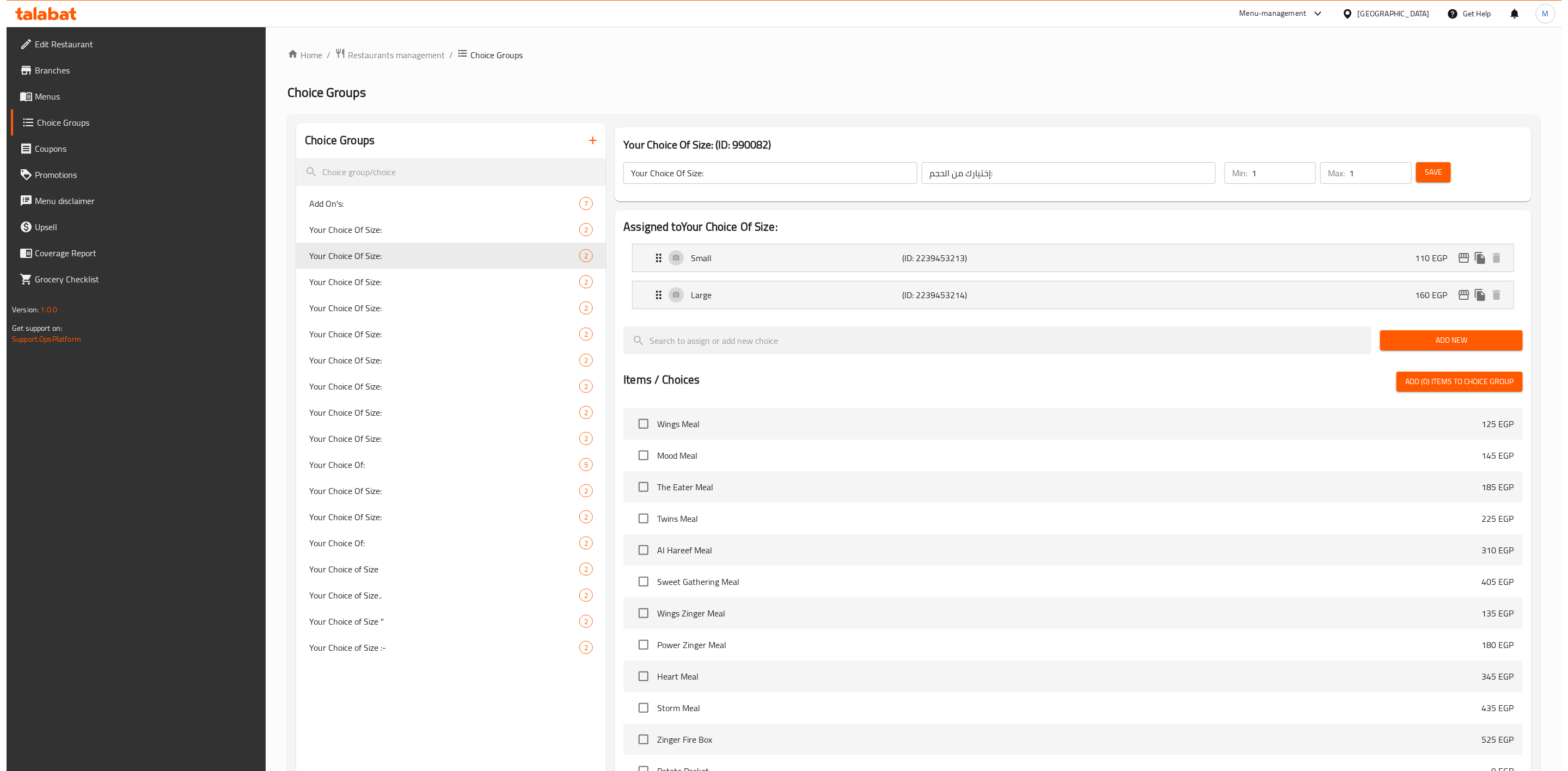
scroll to position [0, 0]
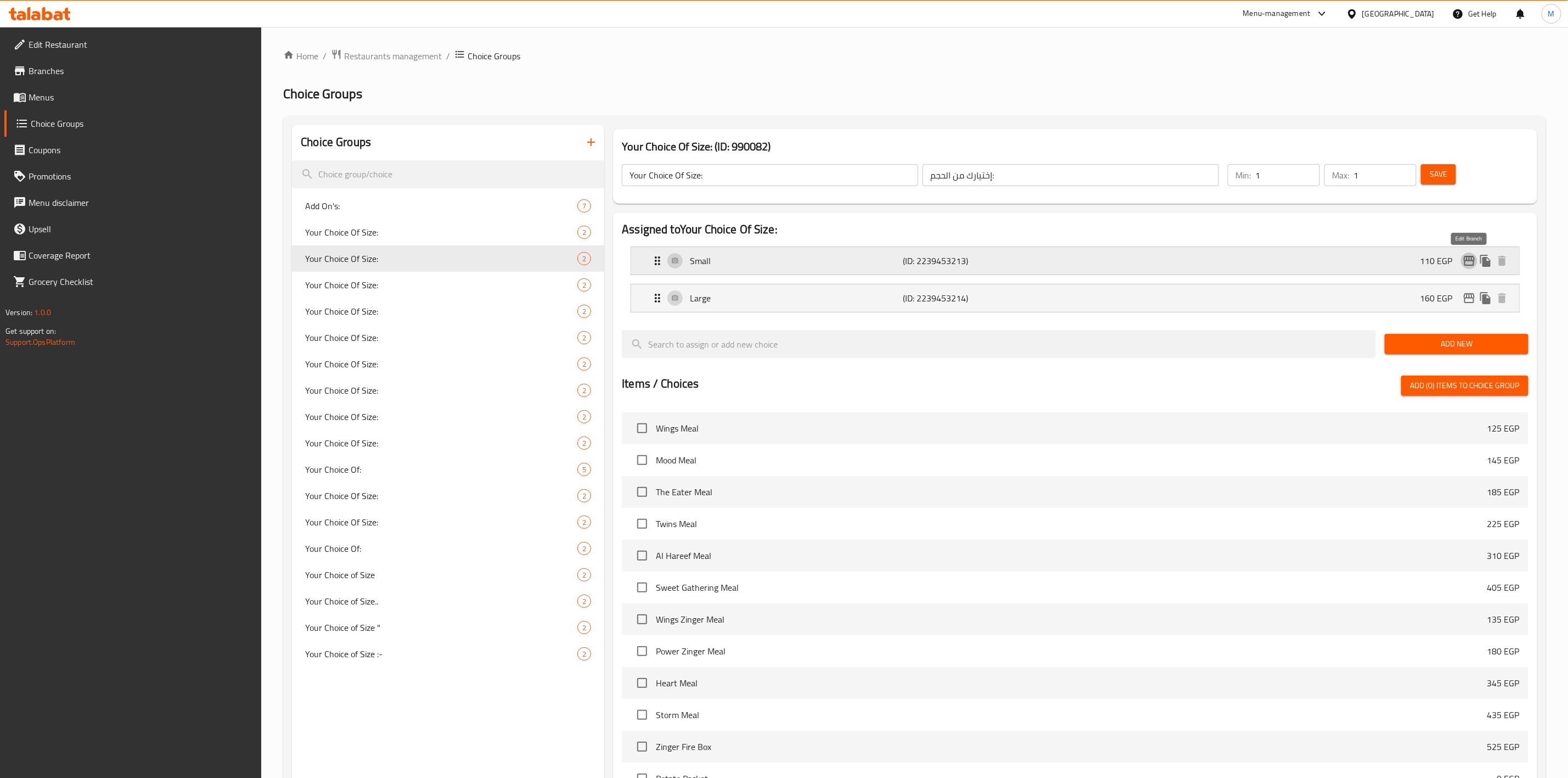
click at [1471, 264] on icon "edit" at bounding box center [1469, 261] width 13 height 13
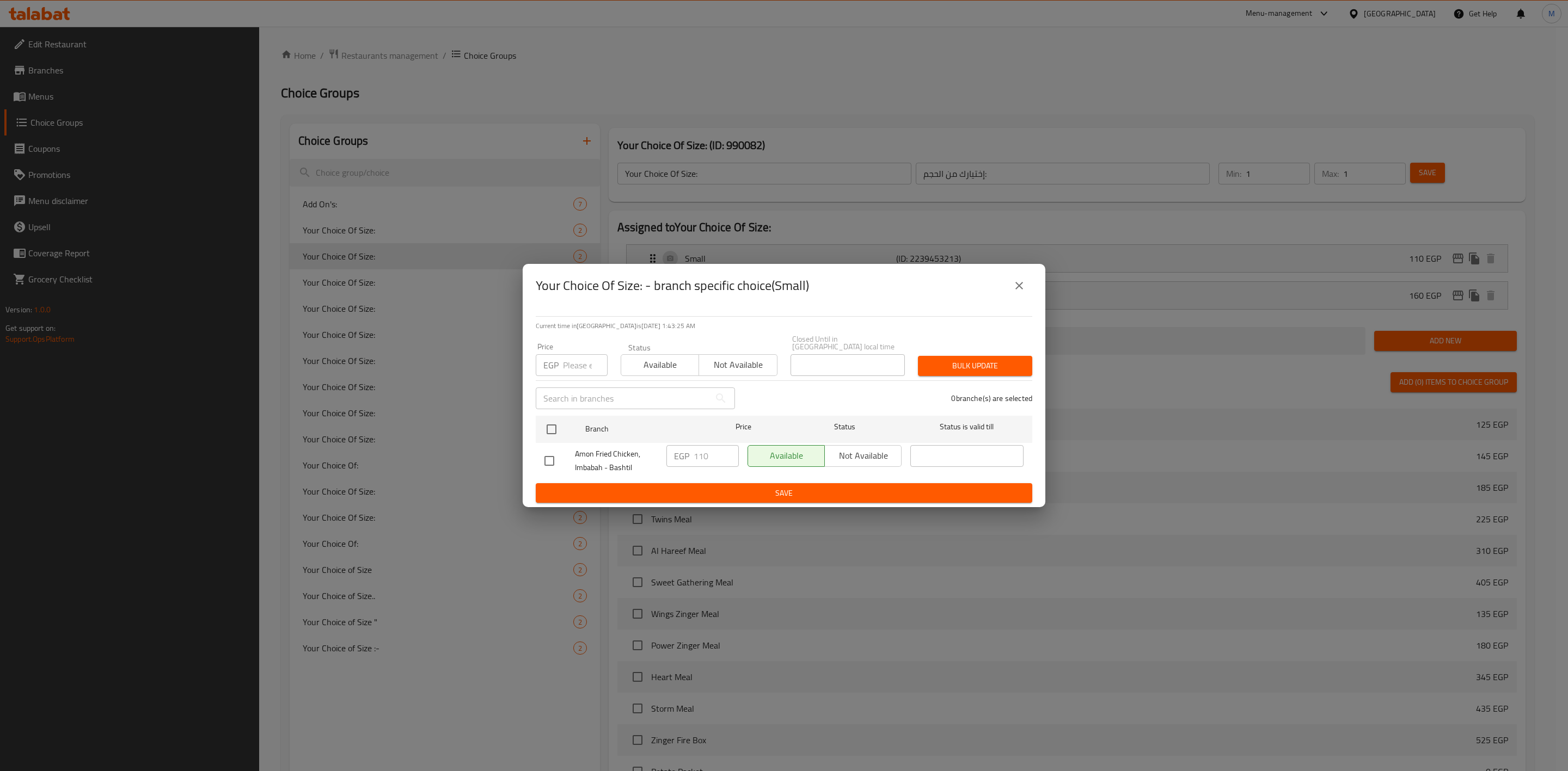
click at [1009, 296] on button "close" at bounding box center [1019, 286] width 26 height 26
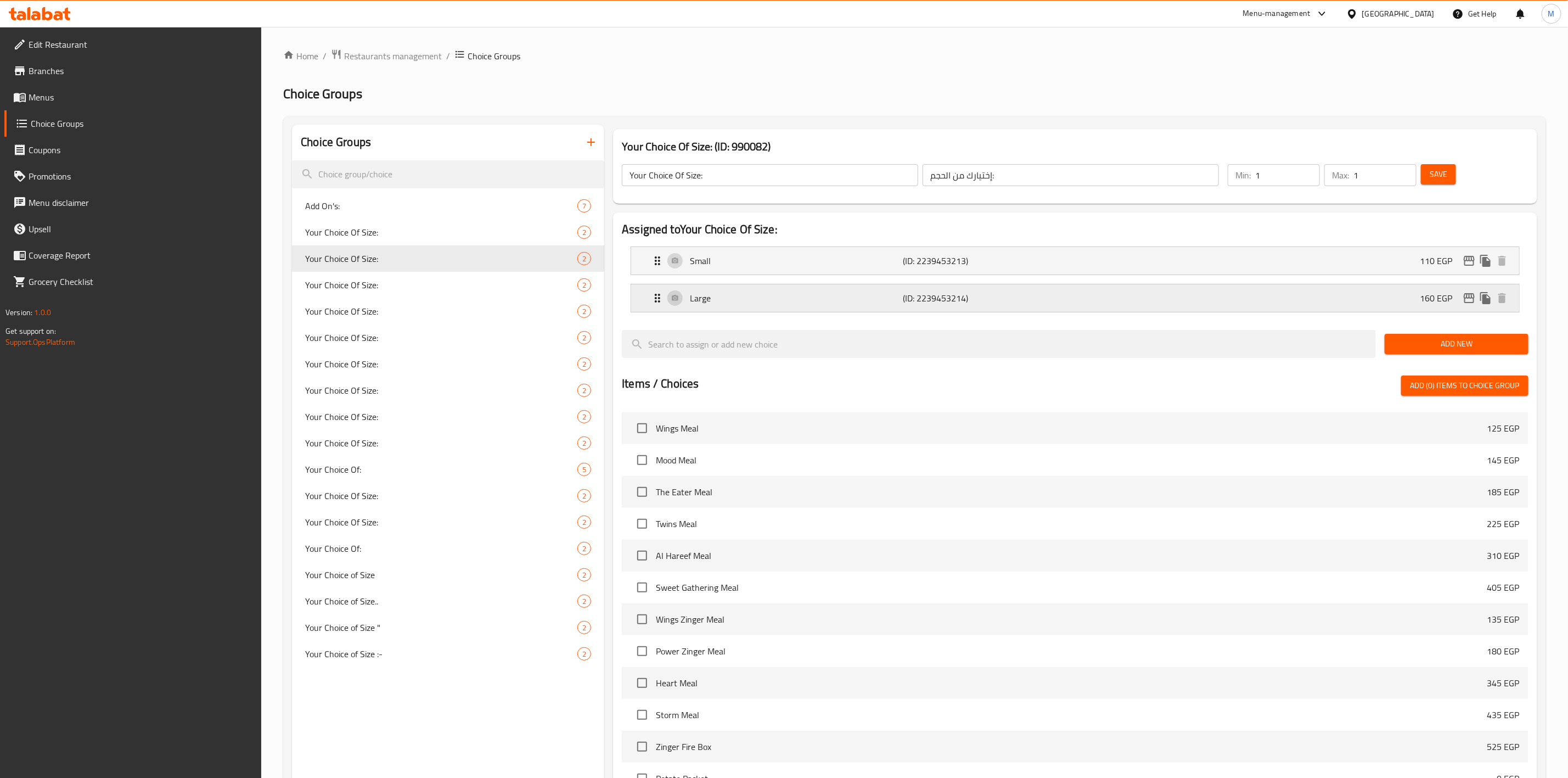
click at [1467, 304] on icon "edit" at bounding box center [1469, 298] width 13 height 13
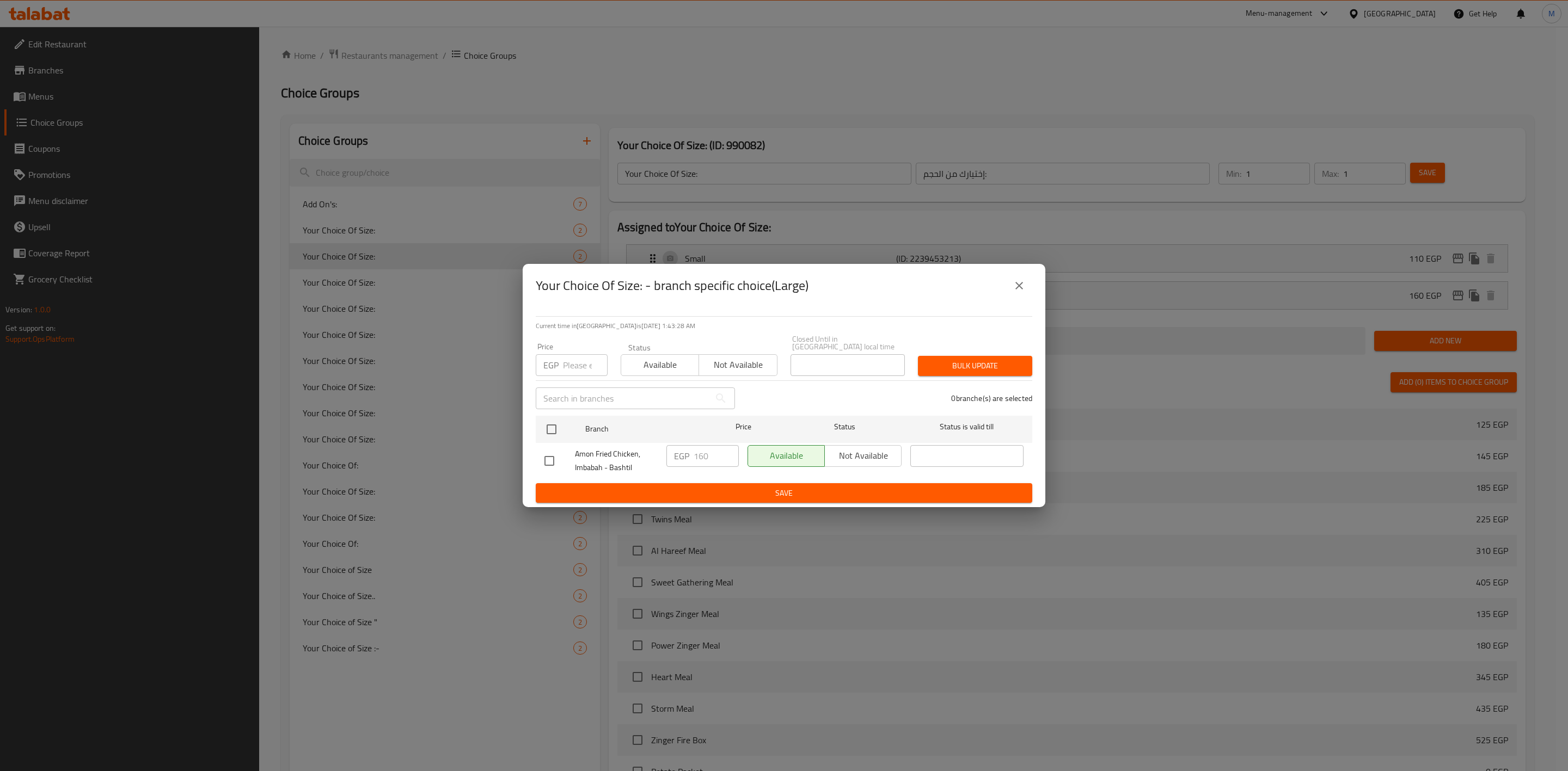
click at [578, 361] on input "number" at bounding box center [584, 365] width 44 height 22
type input "165"
click at [549, 418] on input "checkbox" at bounding box center [551, 429] width 23 height 23
checkbox input "true"
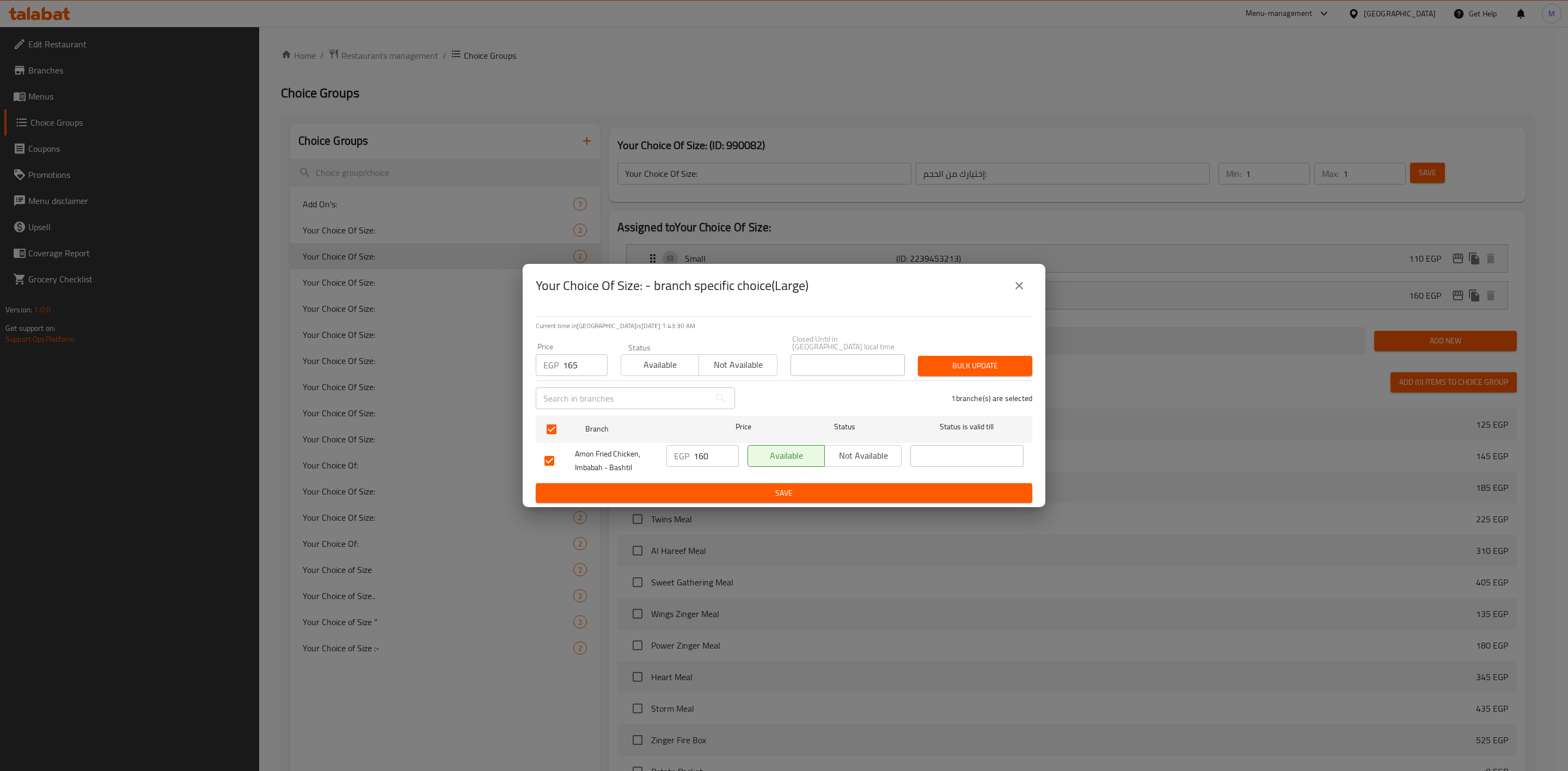
click at [972, 361] on span "Bulk update" at bounding box center [975, 365] width 97 height 14
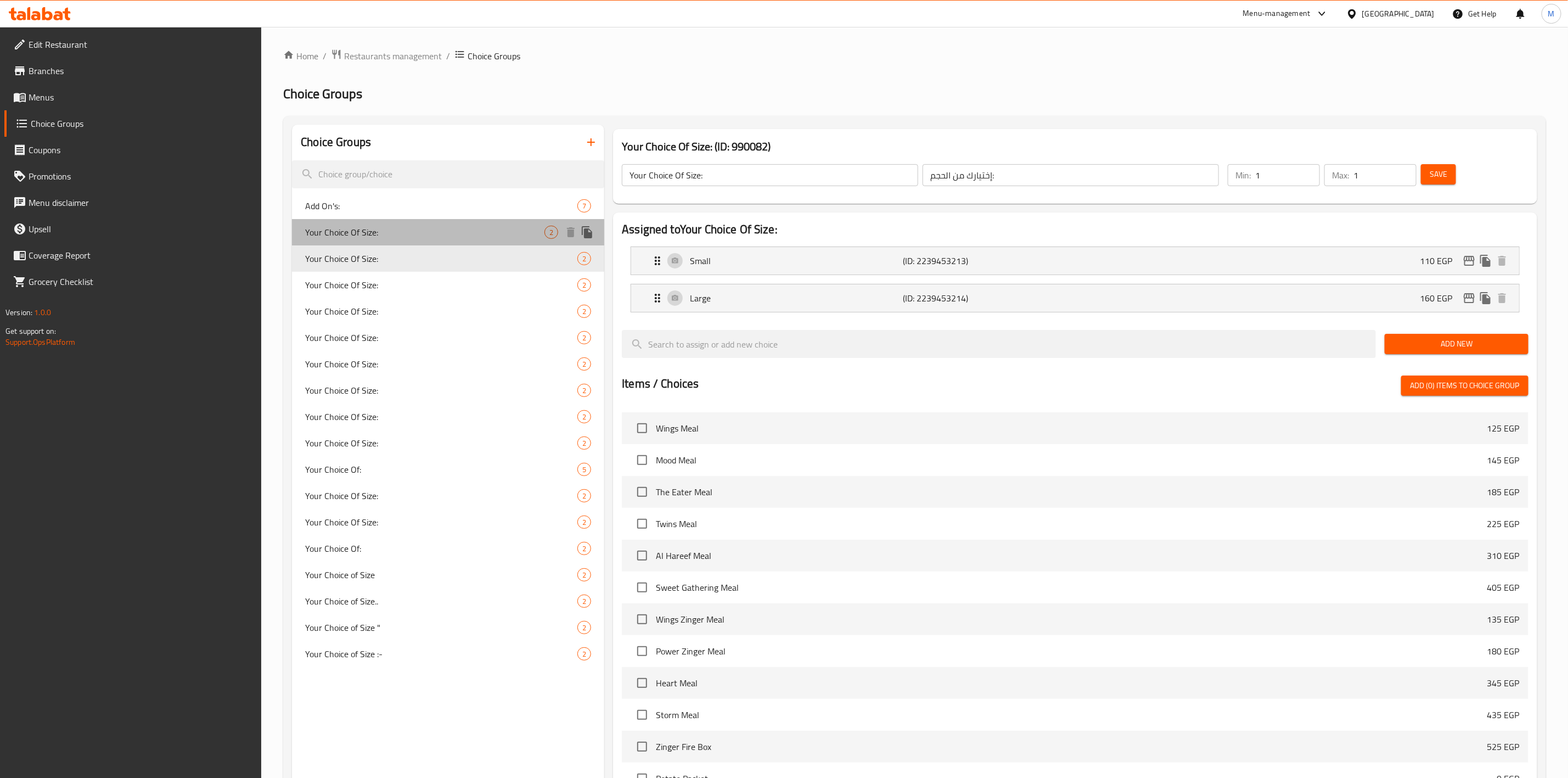
click at [508, 227] on span "Your Choice Of Size:" at bounding box center [424, 232] width 239 height 13
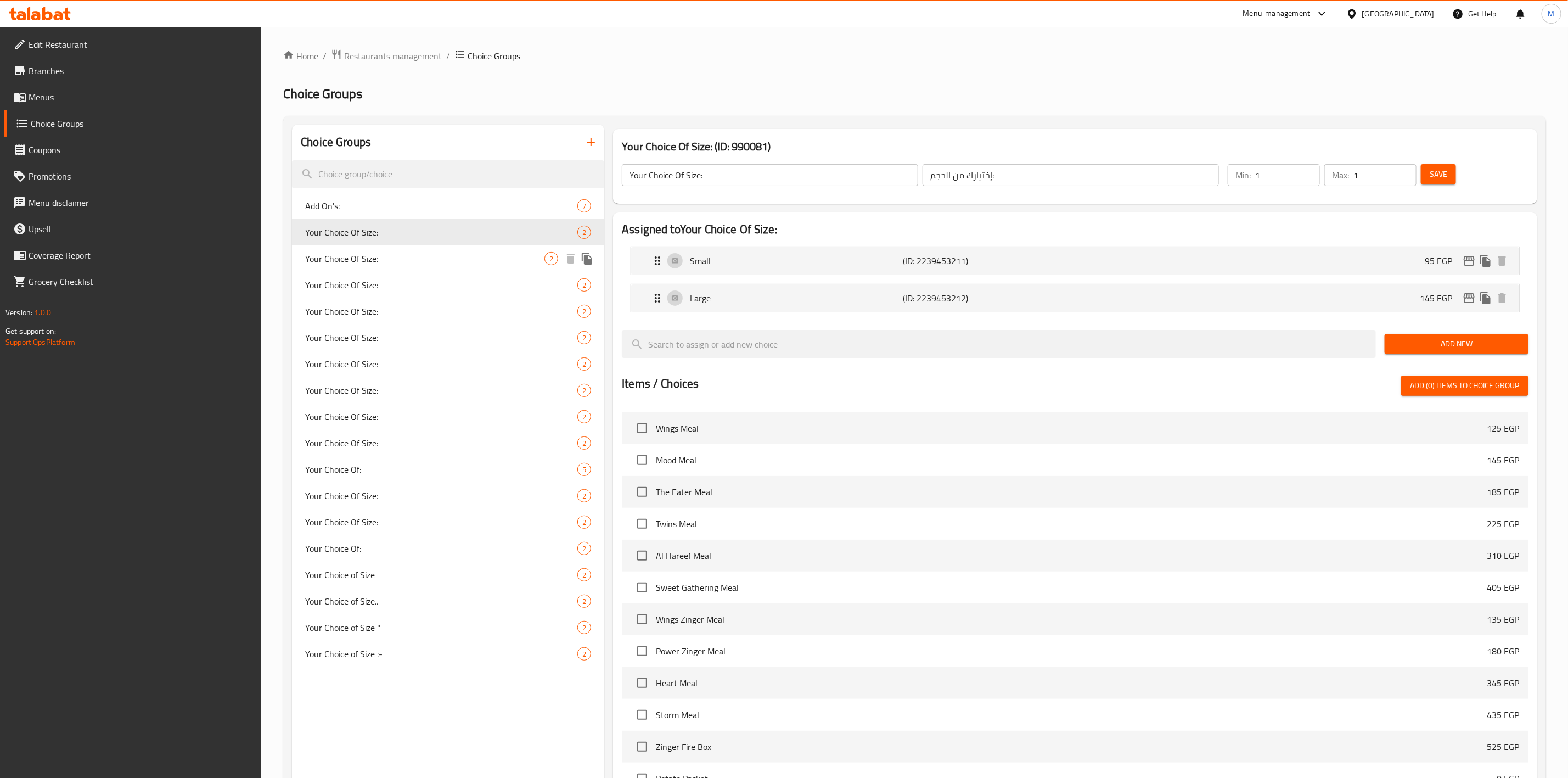
click at [463, 259] on span "Your Choice Of Size:" at bounding box center [424, 258] width 239 height 13
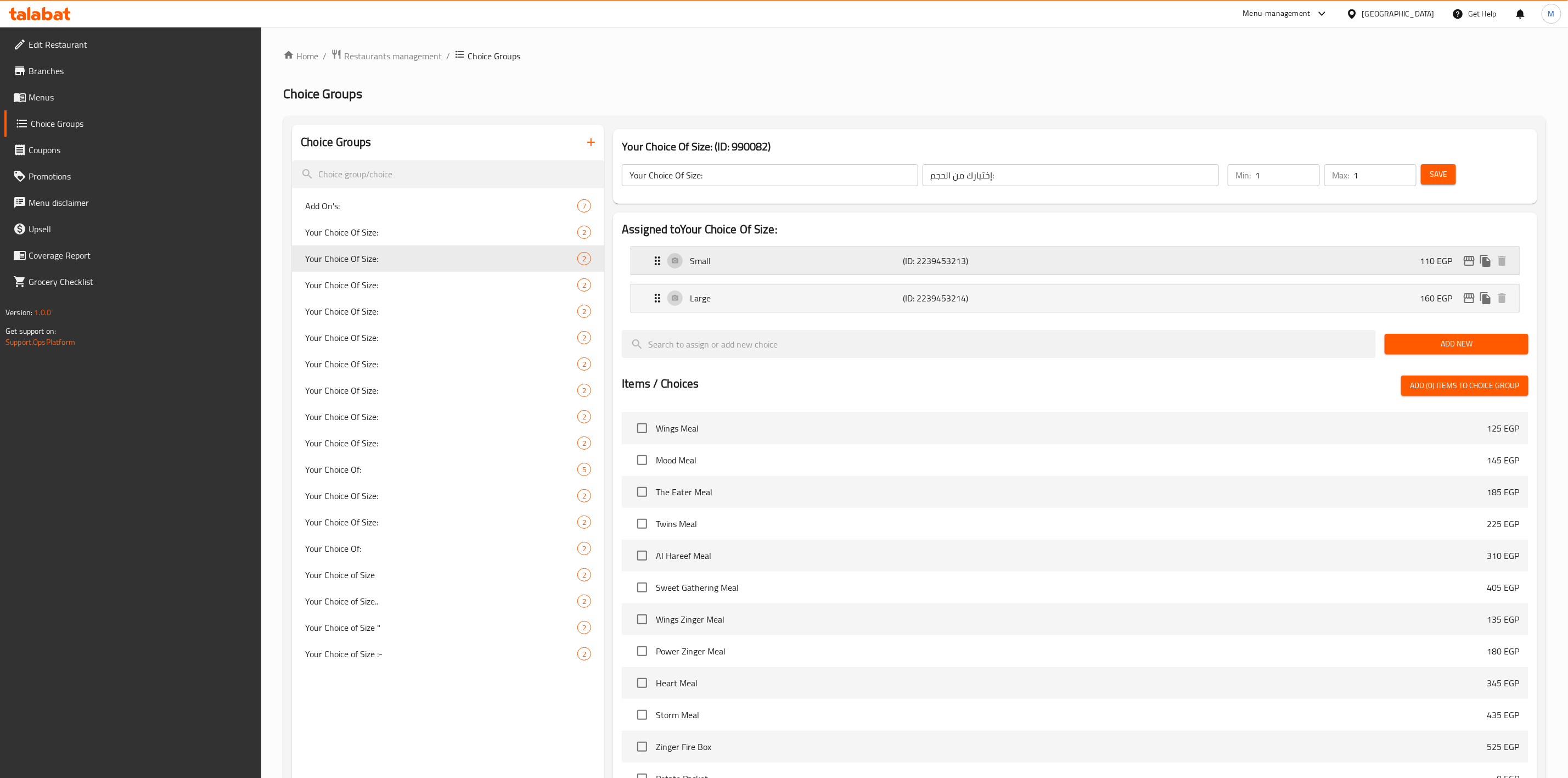
click at [1464, 264] on icon "edit" at bounding box center [1470, 261] width 11 height 10
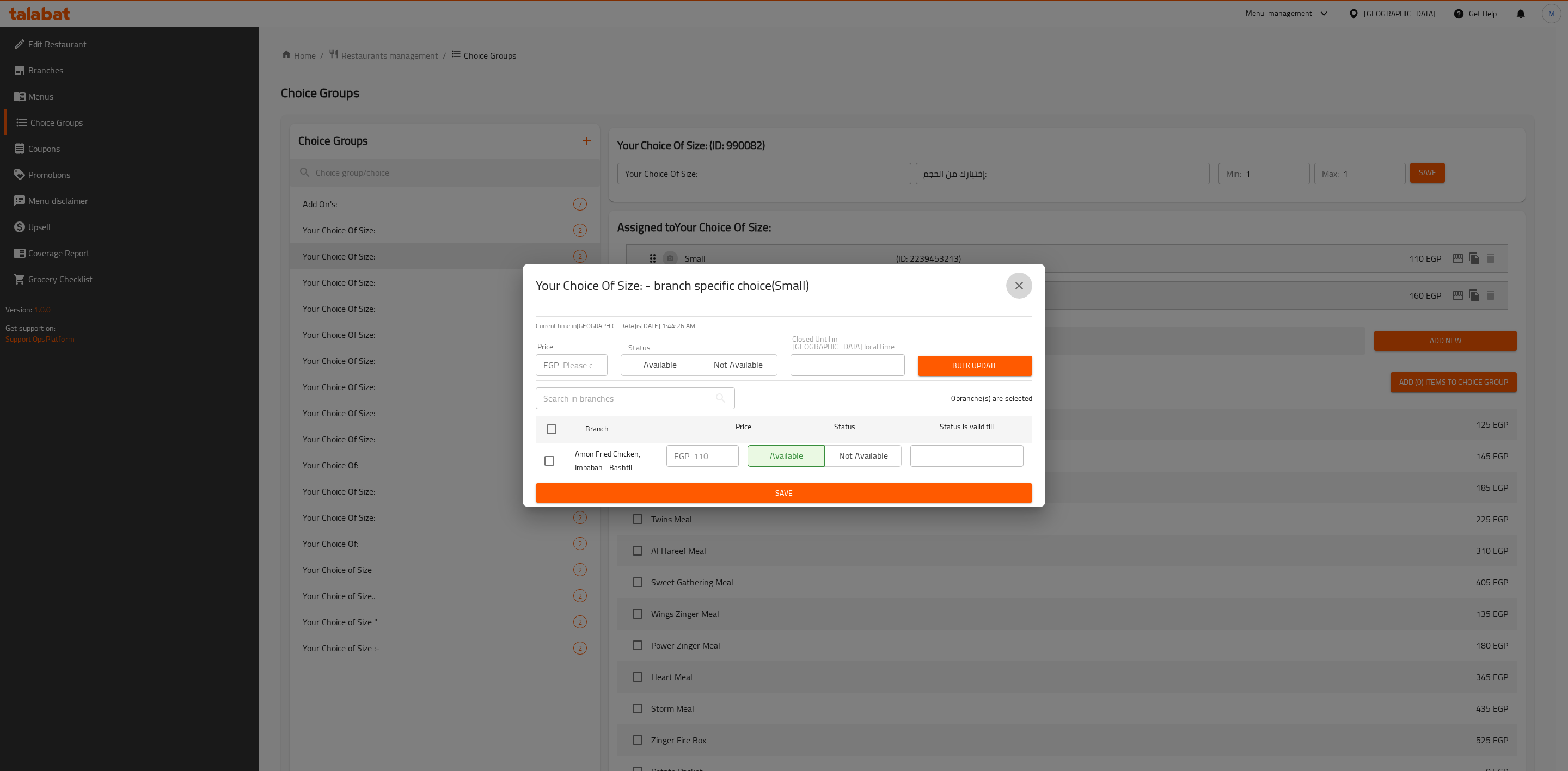
drag, startPoint x: 1014, startPoint y: 285, endPoint x: 1333, endPoint y: 294, distance: 319.1
click at [1016, 284] on icon "close" at bounding box center [1019, 286] width 13 height 13
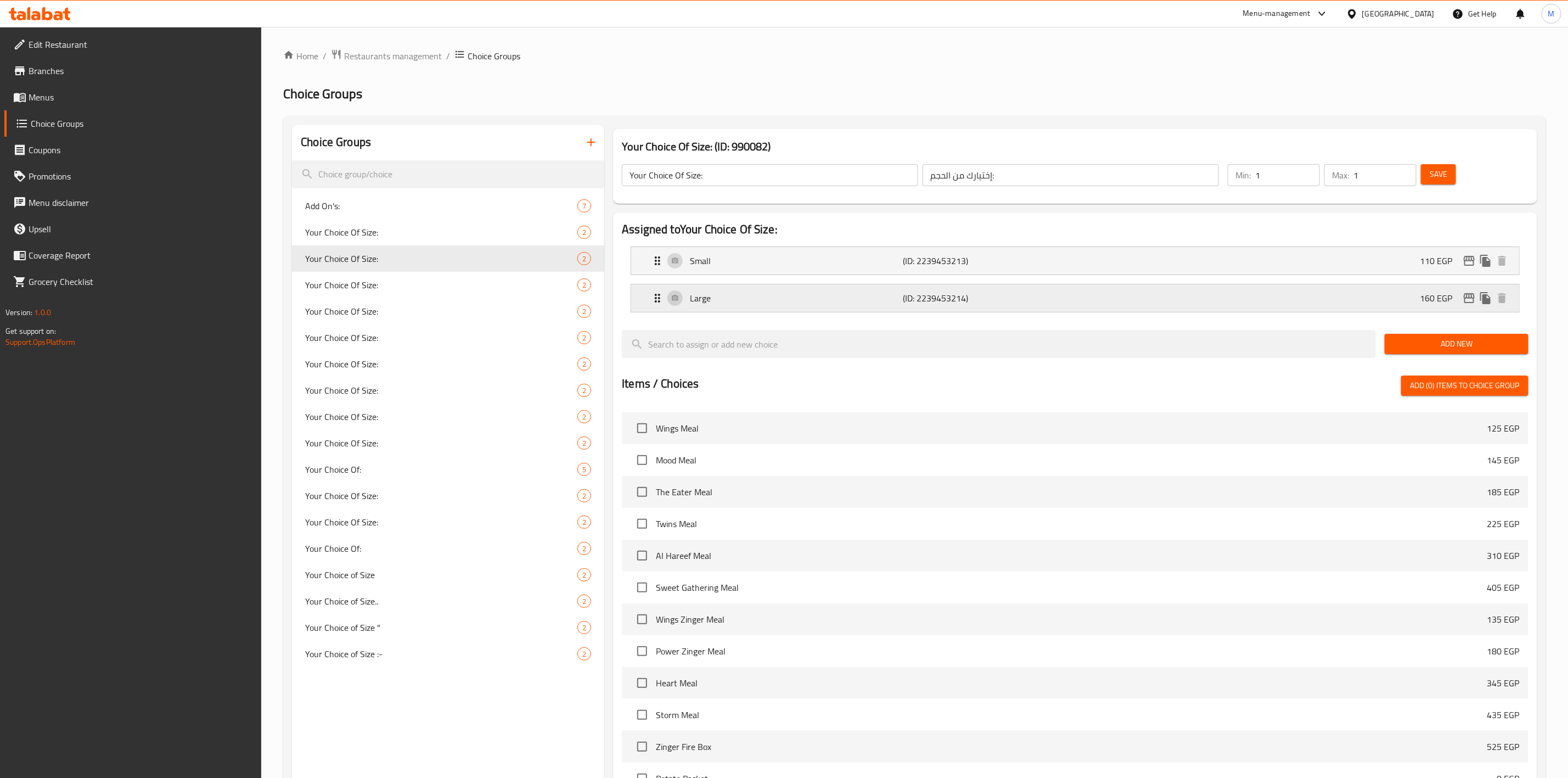
click at [1459, 295] on p "160 EGP" at bounding box center [1441, 298] width 41 height 13
click at [1464, 296] on icon "edit" at bounding box center [1469, 298] width 13 height 13
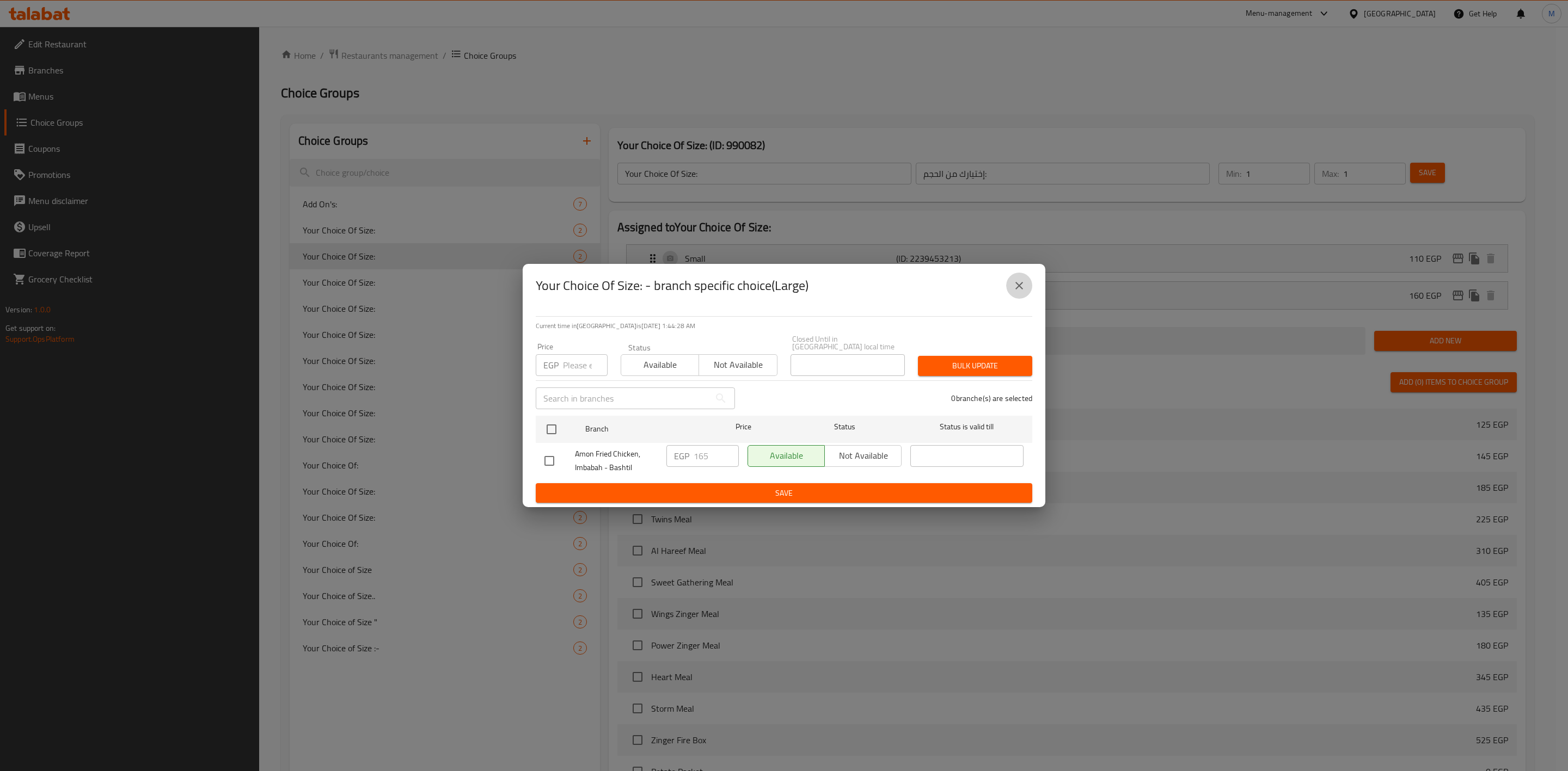
click at [1017, 288] on icon "close" at bounding box center [1019, 286] width 13 height 13
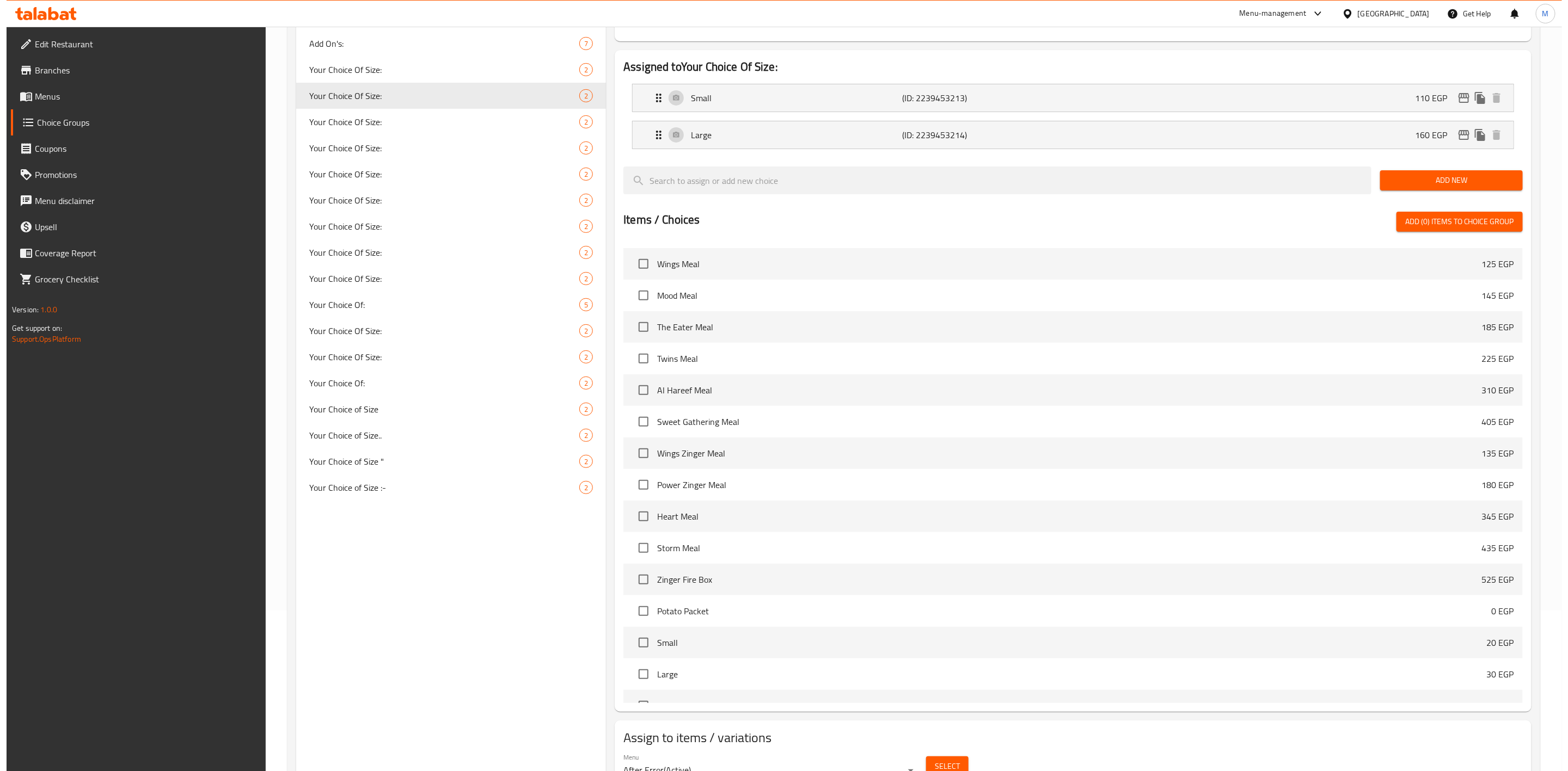
scroll to position [212, 0]
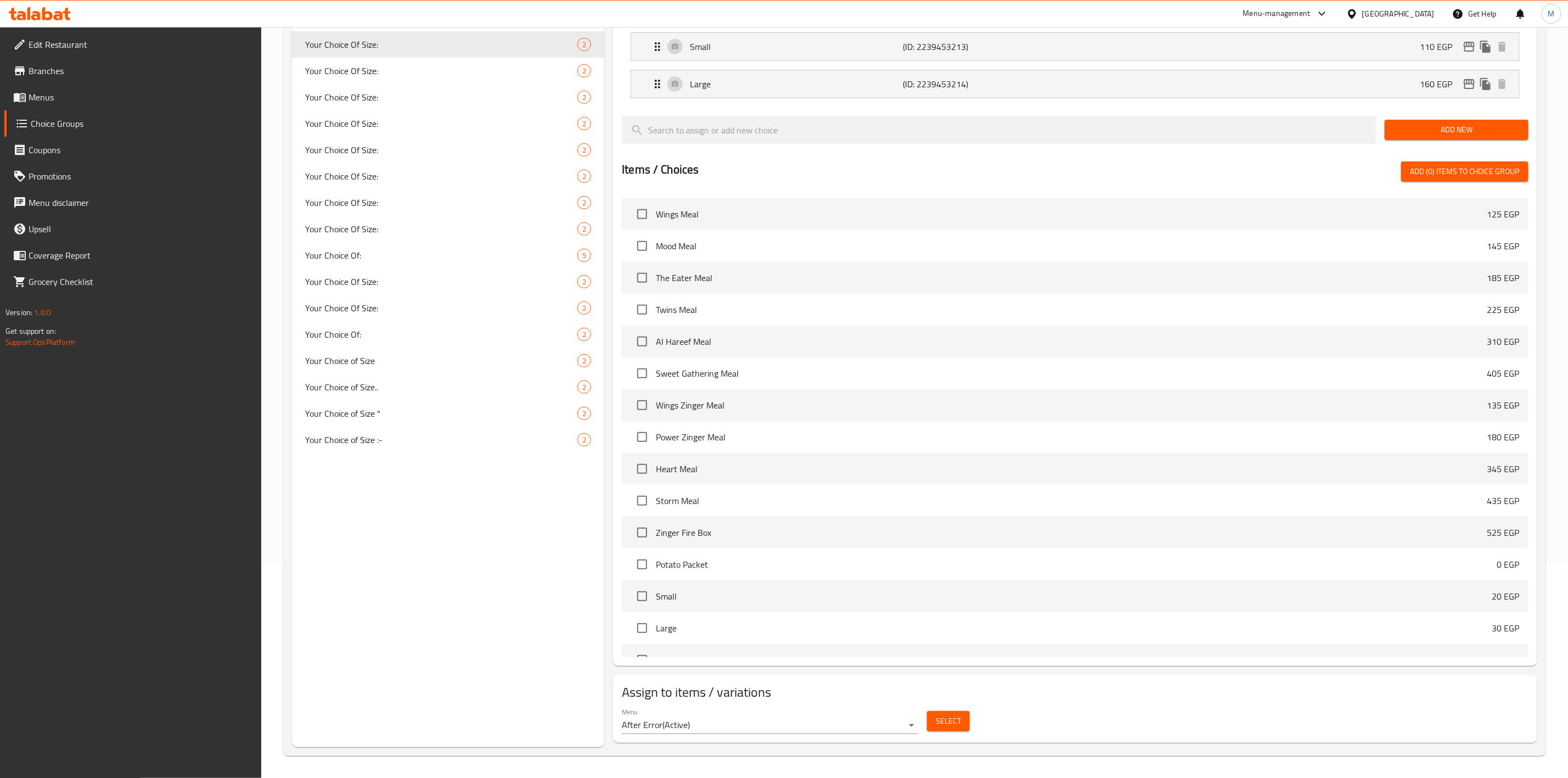
click at [949, 725] on span "Select" at bounding box center [948, 721] width 25 height 14
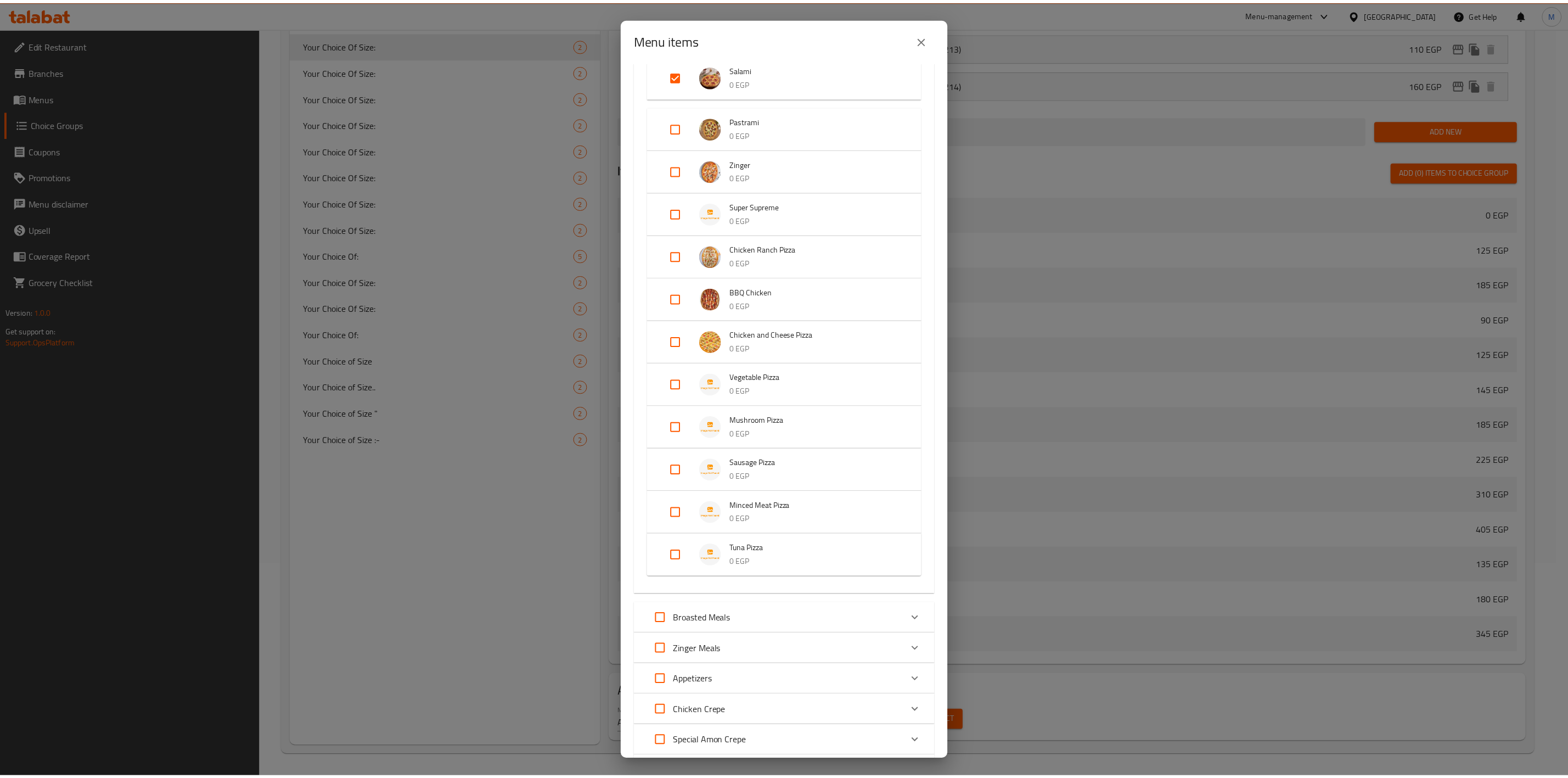
scroll to position [445, 0]
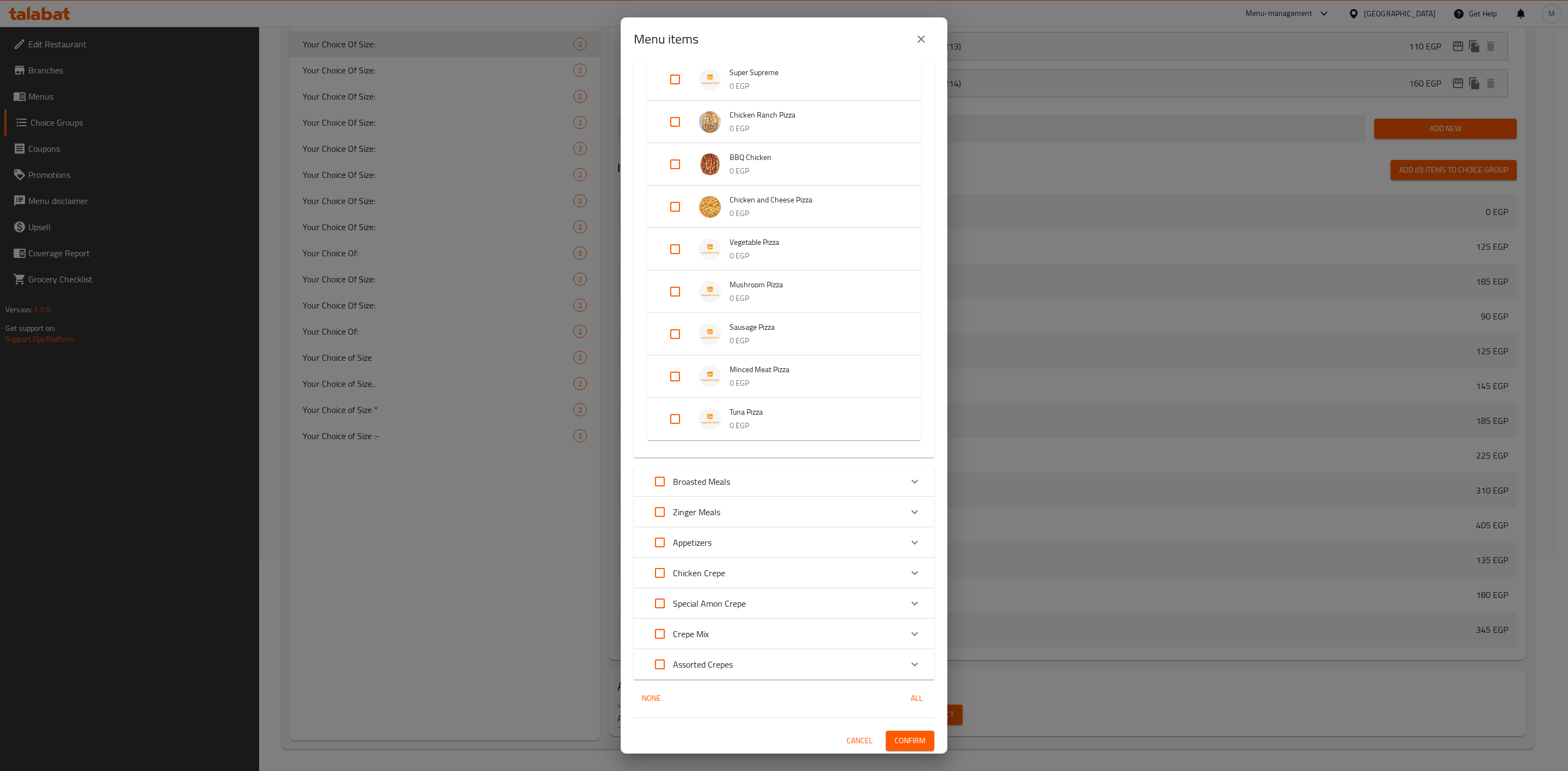
click at [665, 423] on input "Expand" at bounding box center [675, 419] width 26 height 26
checkbox input "true"
click at [894, 743] on span "Confirm" at bounding box center [910, 749] width 31 height 14
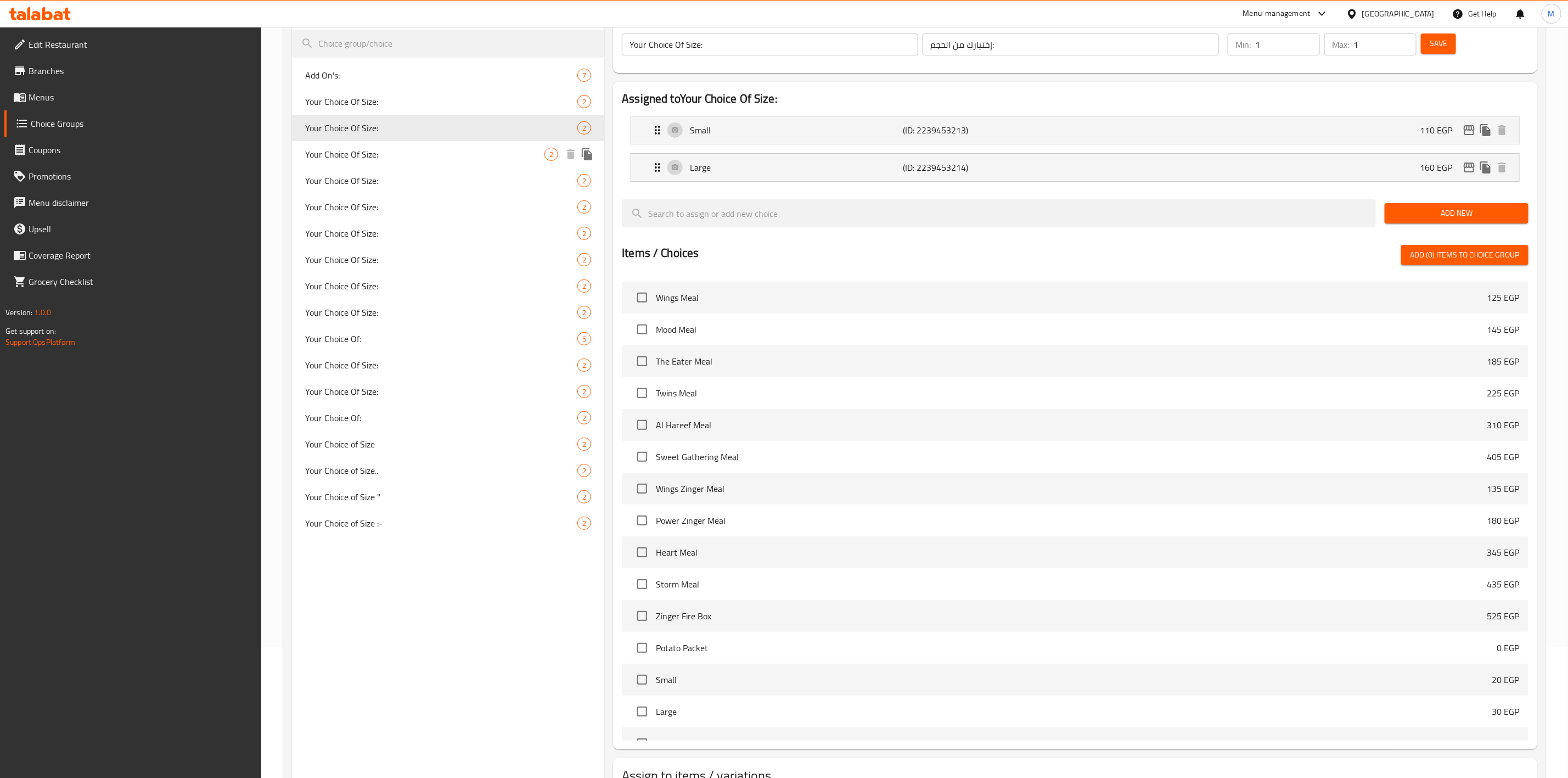
scroll to position [50, 0]
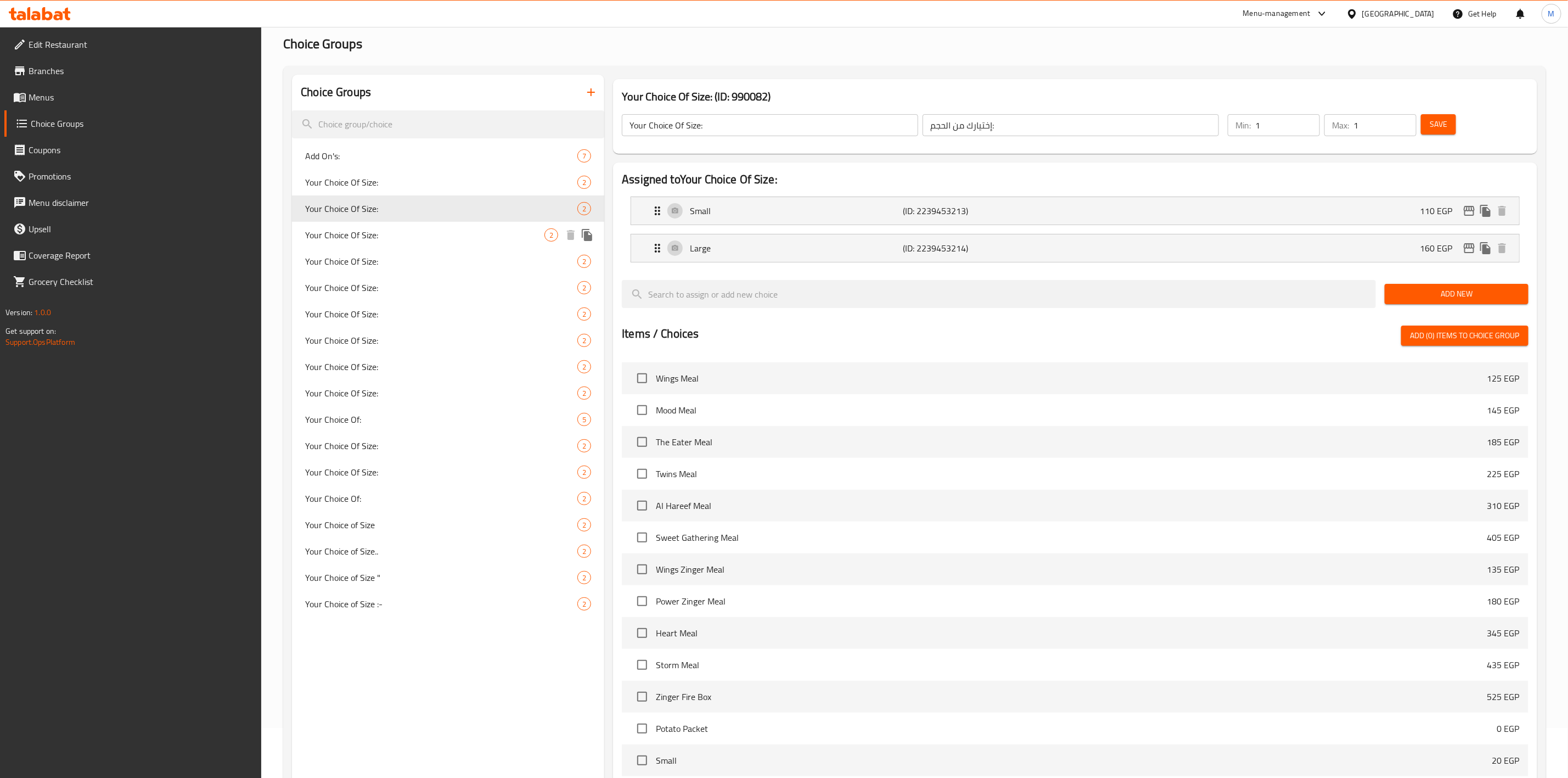
click at [476, 231] on span "Your Choice Of Size:" at bounding box center [424, 235] width 239 height 13
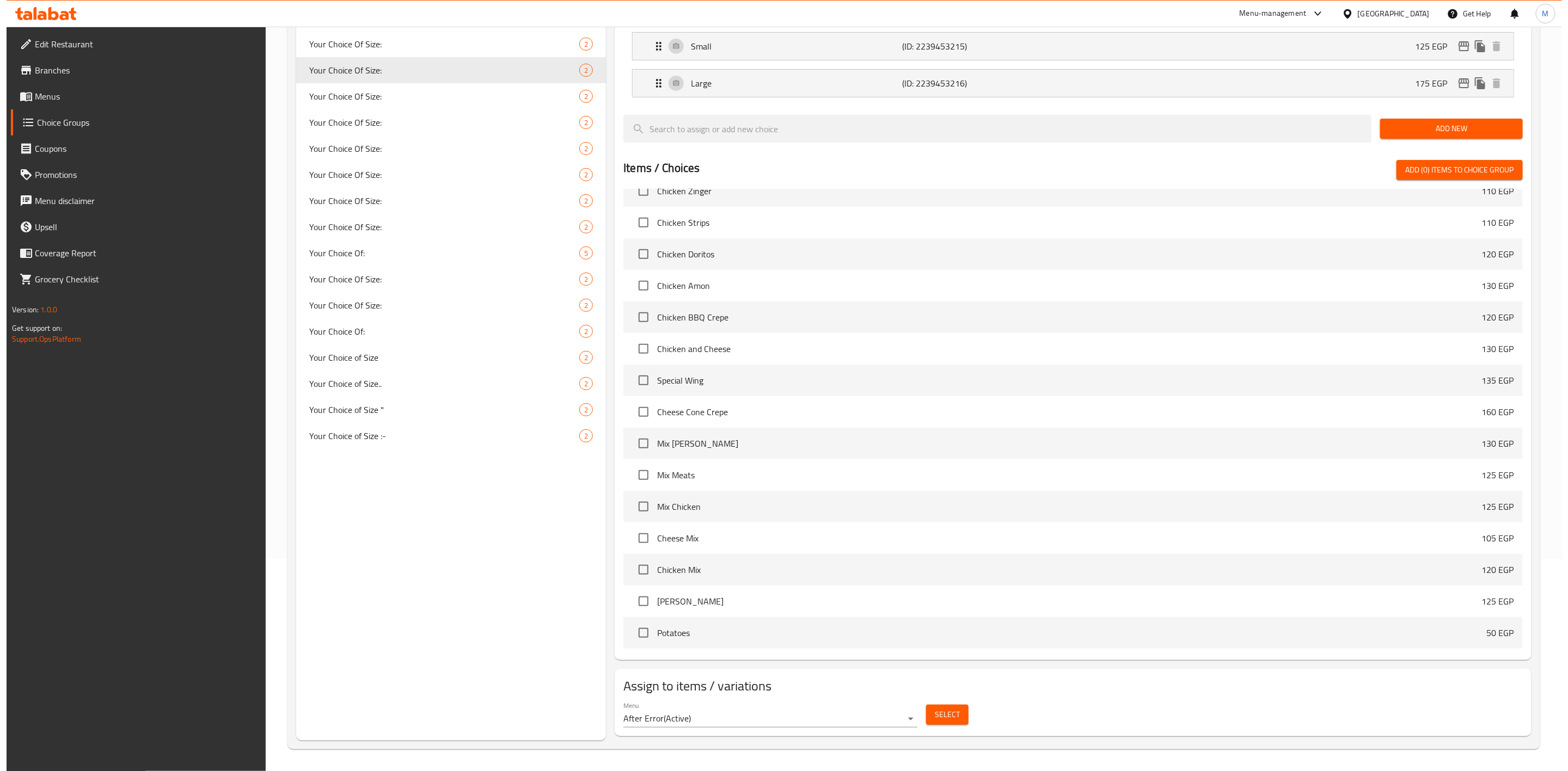
scroll to position [212, 0]
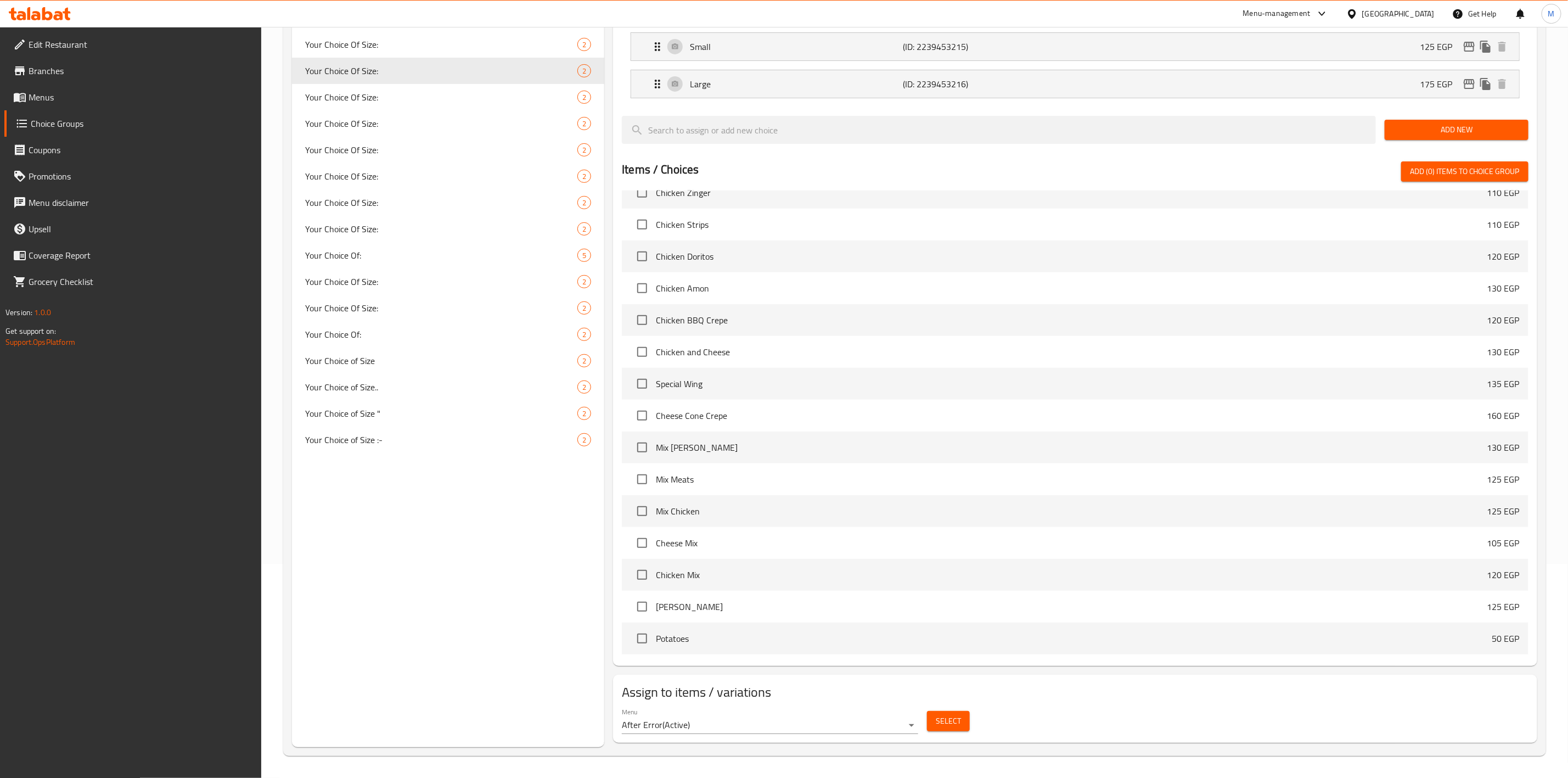
click at [946, 719] on span "Select" at bounding box center [948, 721] width 25 height 14
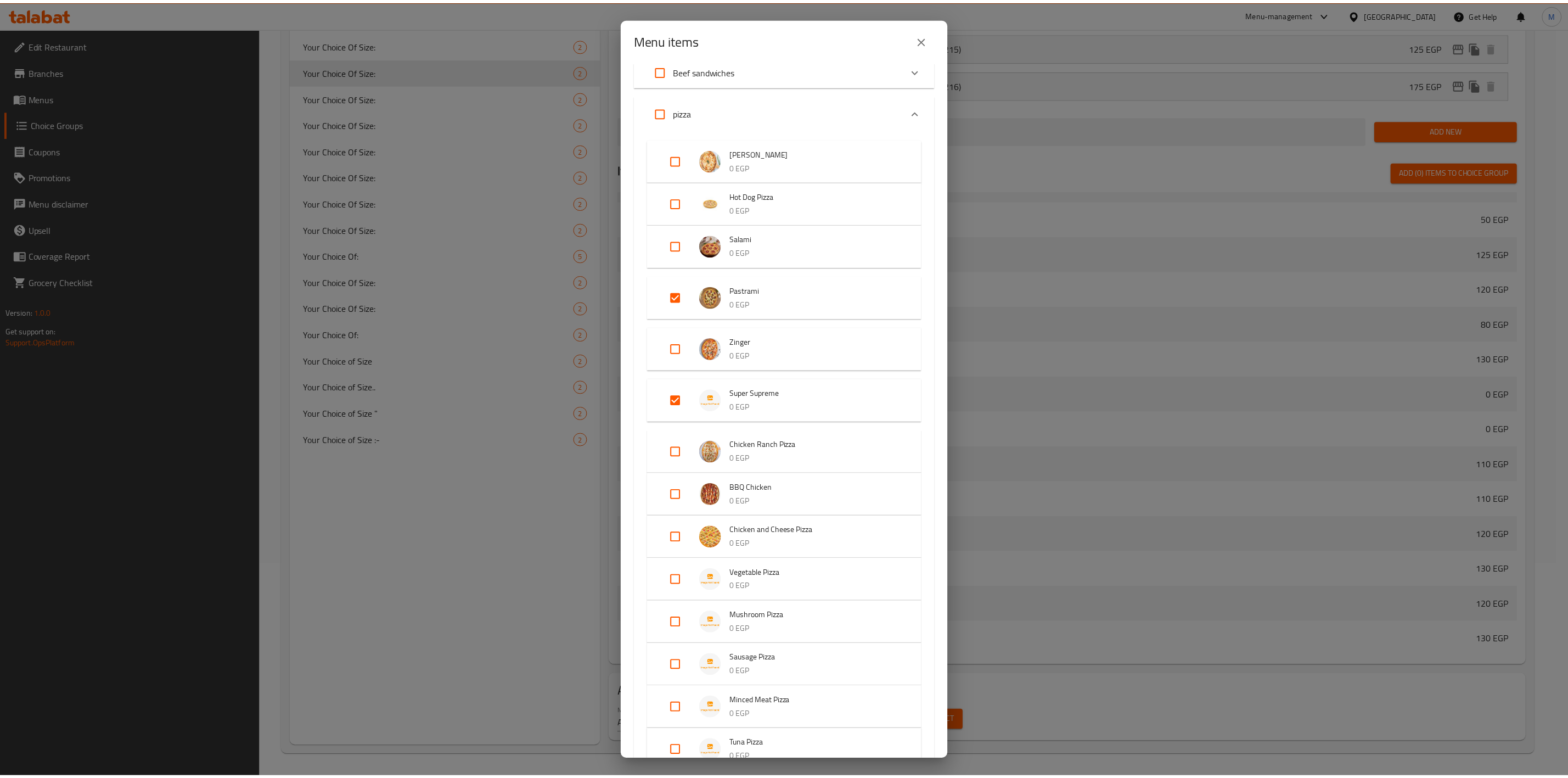
scroll to position [0, 0]
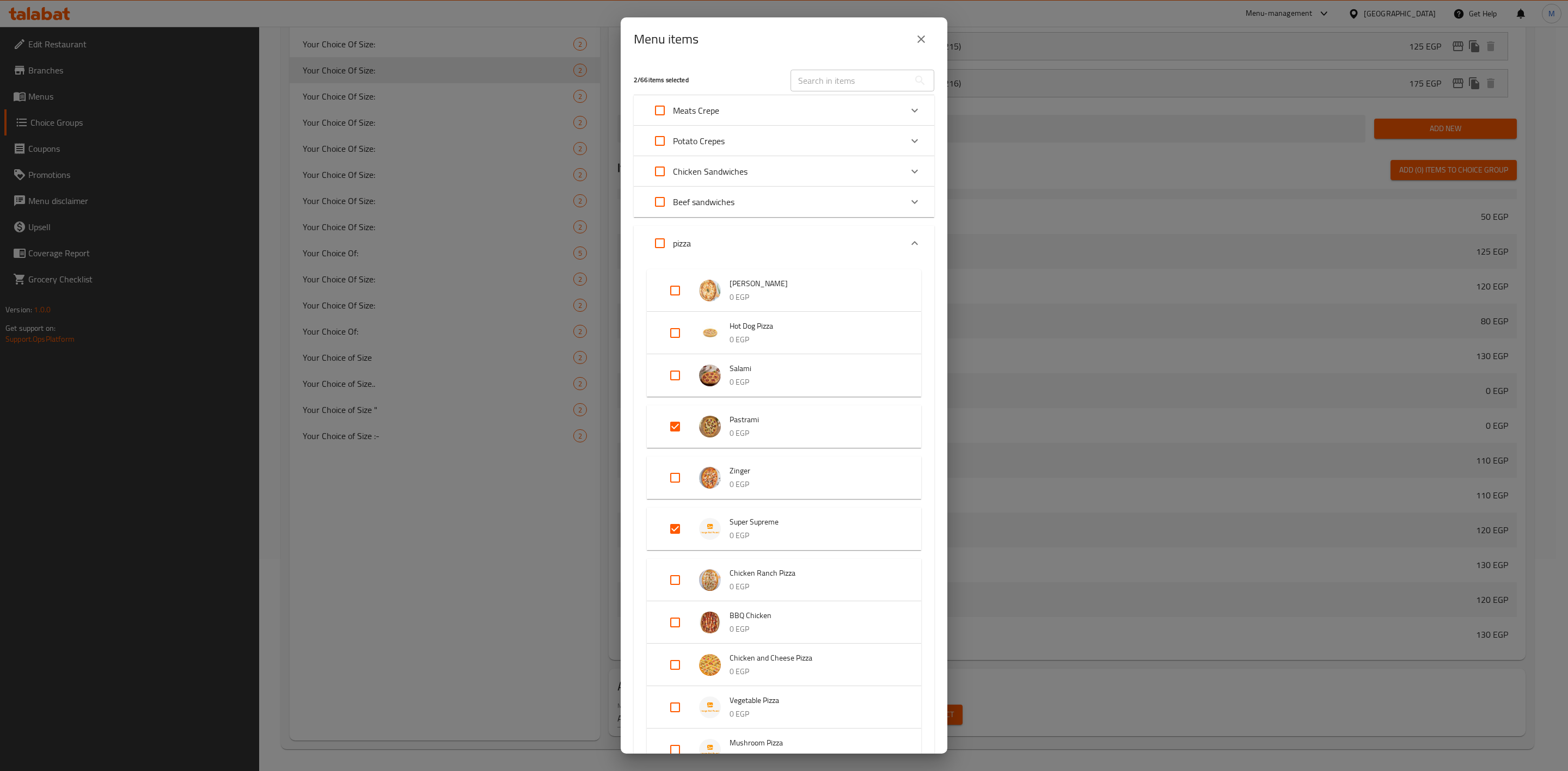
click at [914, 50] on div "Menu items" at bounding box center [783, 39] width 300 height 26
click at [914, 47] on button "close" at bounding box center [921, 39] width 26 height 26
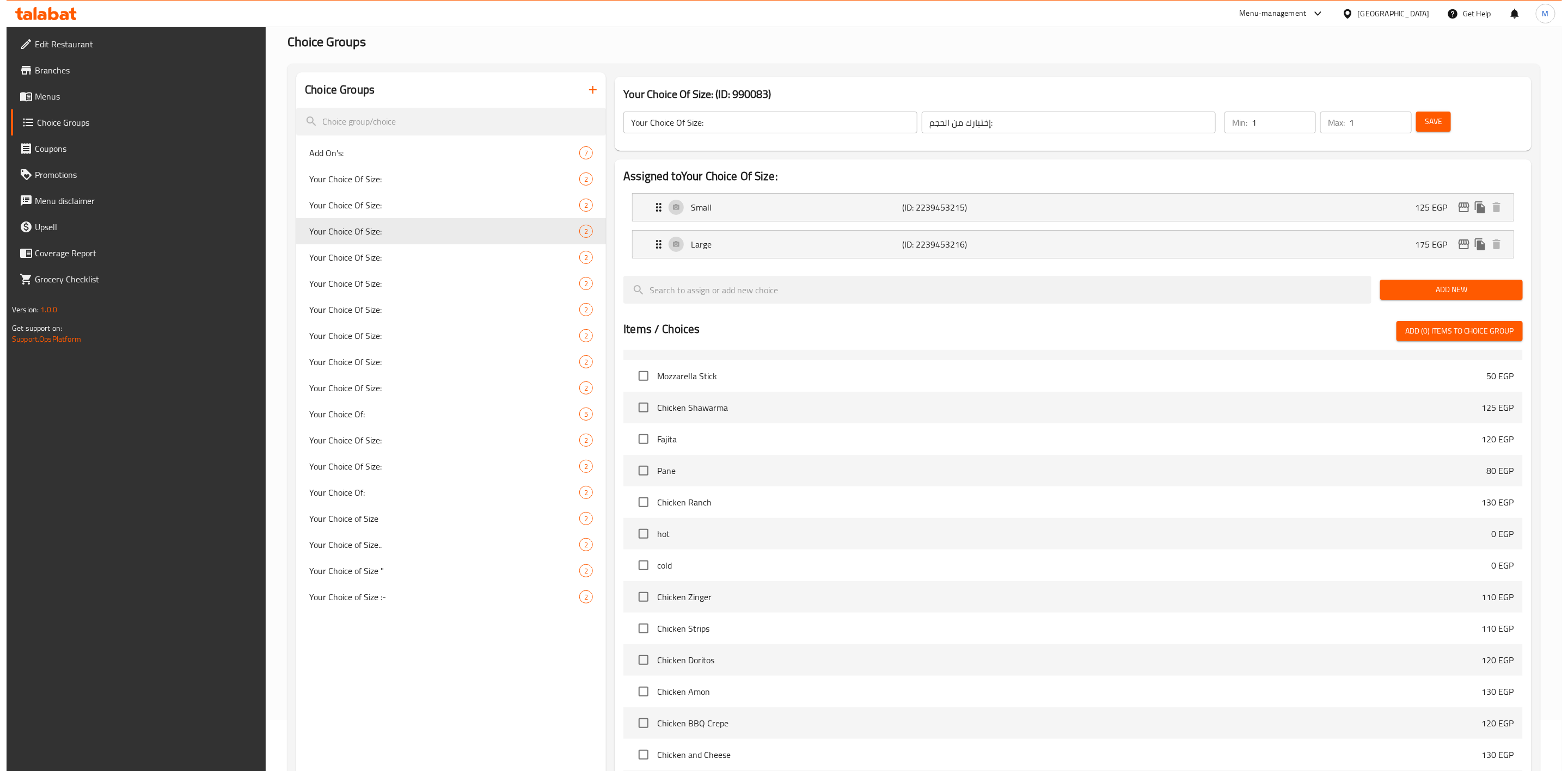
scroll to position [50, 0]
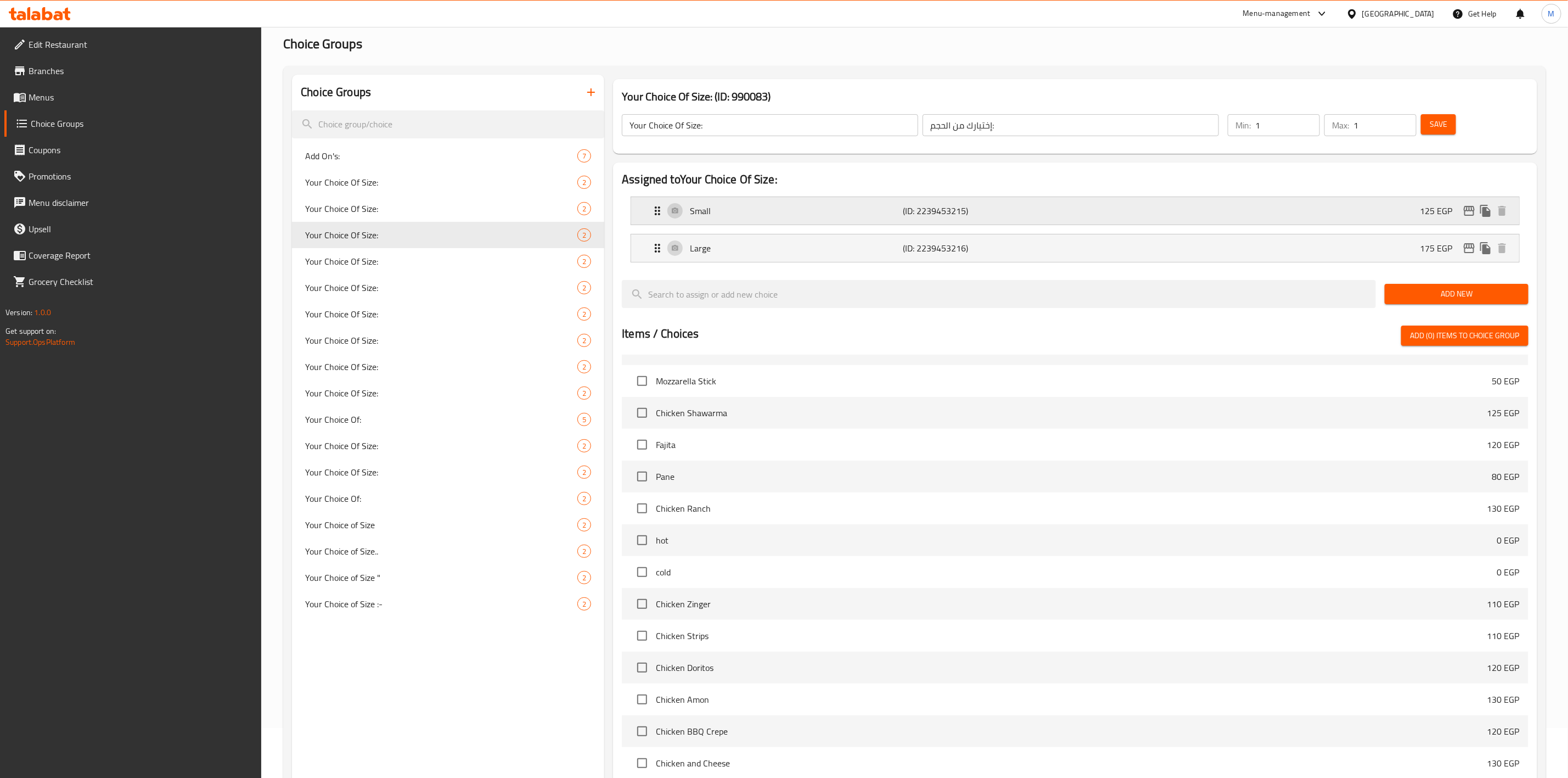
click at [1466, 211] on icon "edit" at bounding box center [1470, 211] width 11 height 10
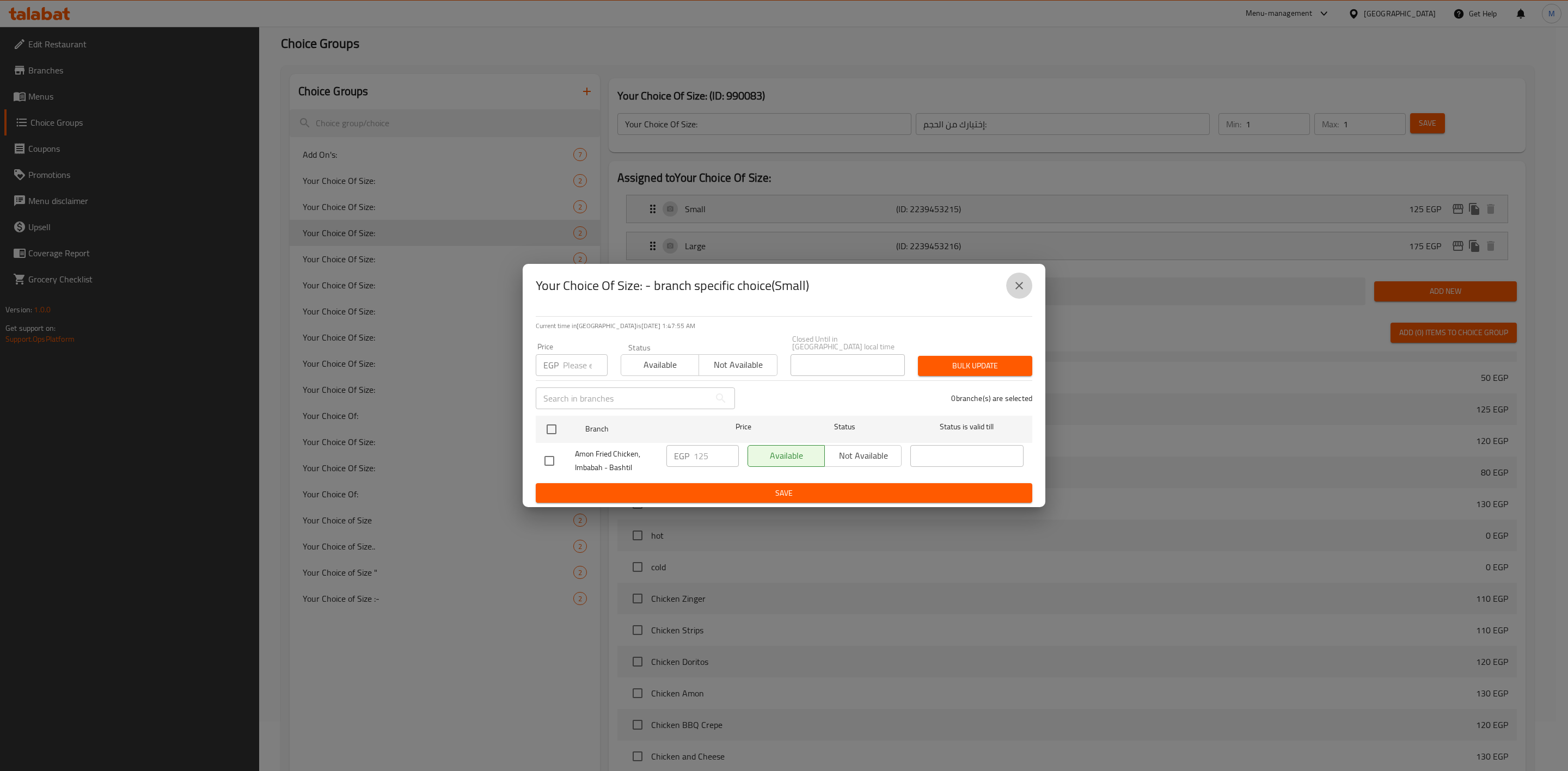
click at [1021, 292] on icon "close" at bounding box center [1019, 286] width 13 height 13
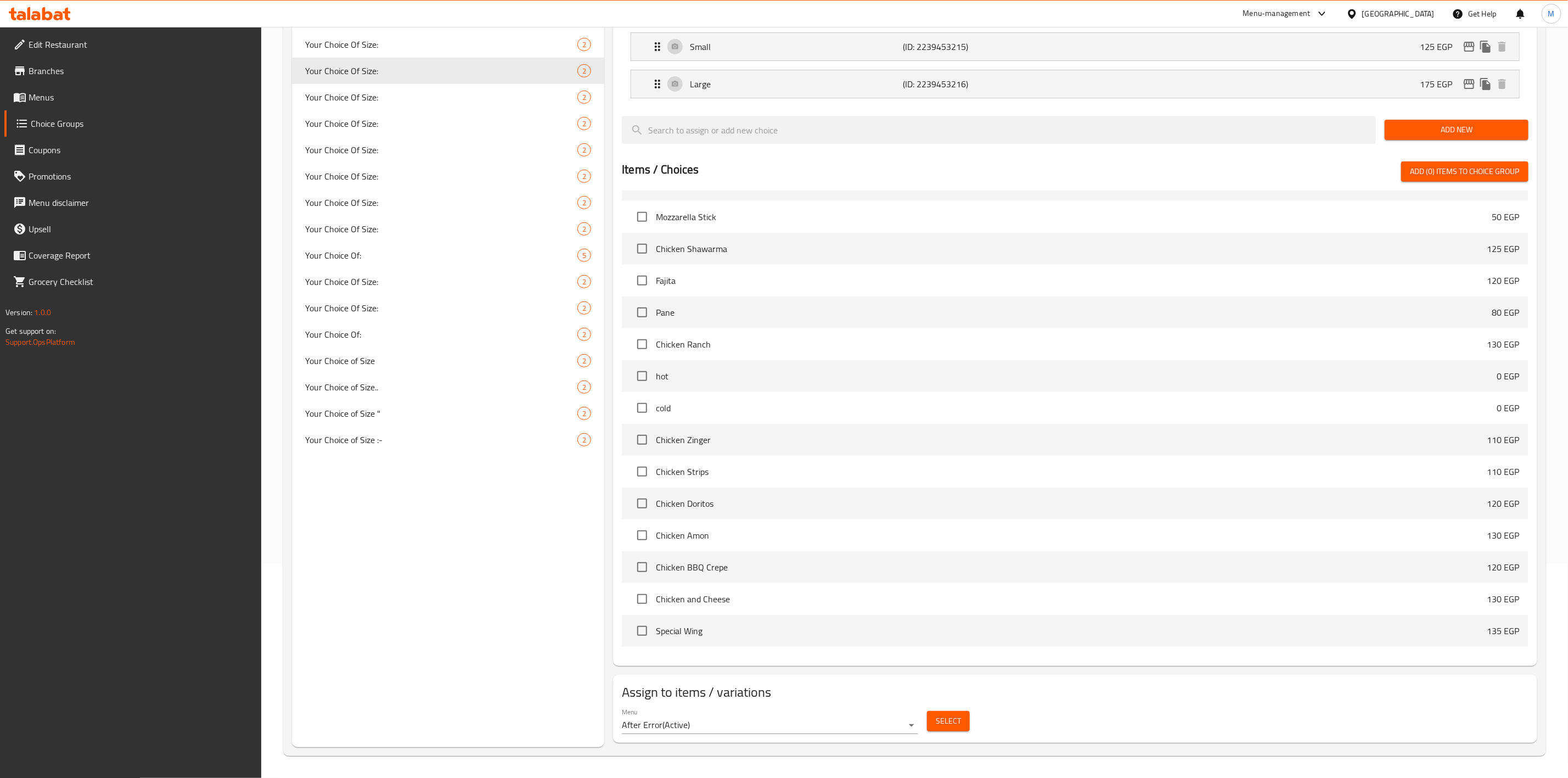
click at [949, 711] on div "Select" at bounding box center [949, 721] width 52 height 29
click at [961, 722] on button "Select" at bounding box center [948, 721] width 43 height 20
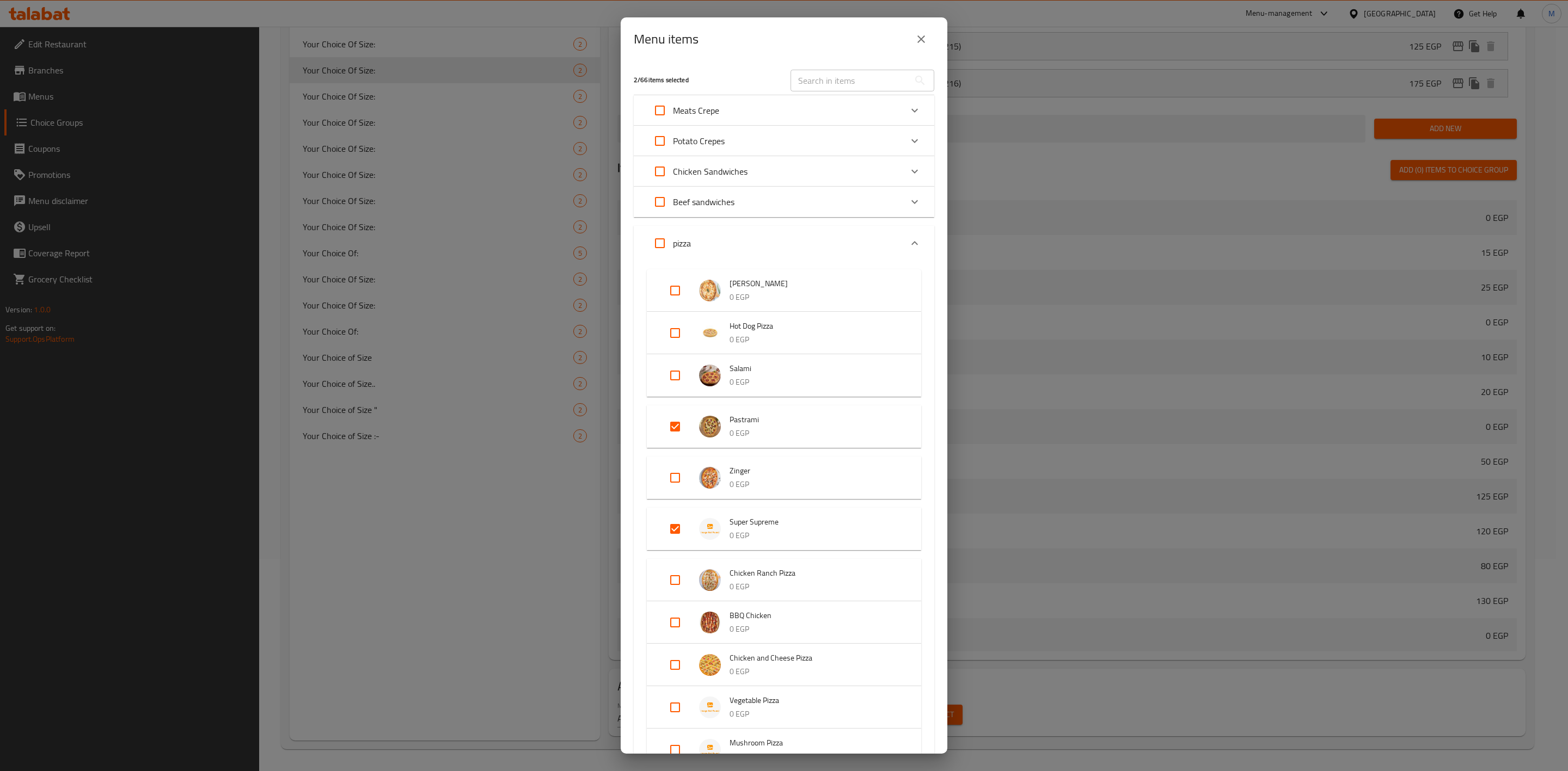
click at [676, 529] on input "Expand" at bounding box center [675, 529] width 26 height 26
checkbox input "false"
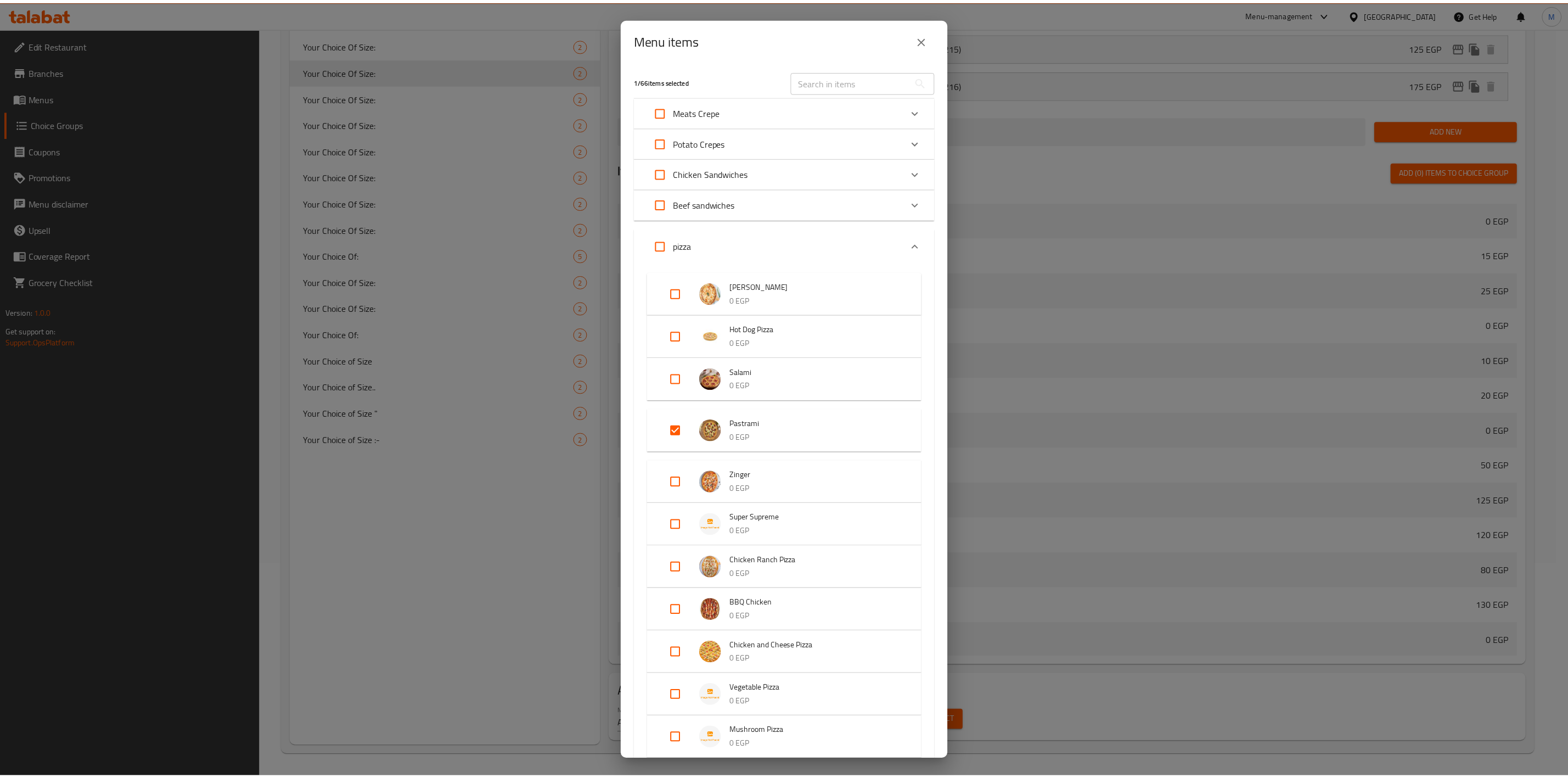
scroll to position [445, 0]
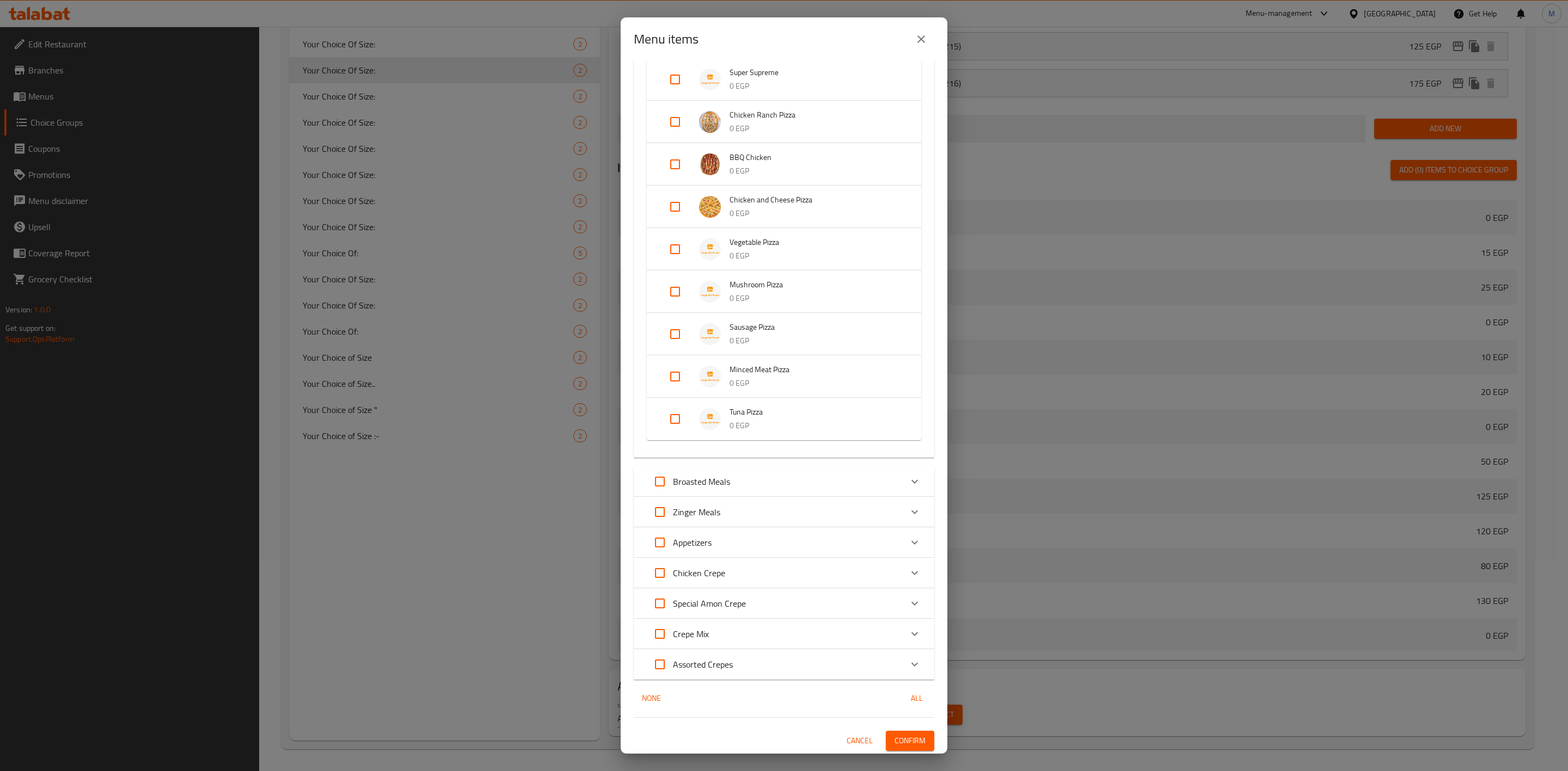
click at [889, 747] on button "Confirm" at bounding box center [910, 740] width 48 height 20
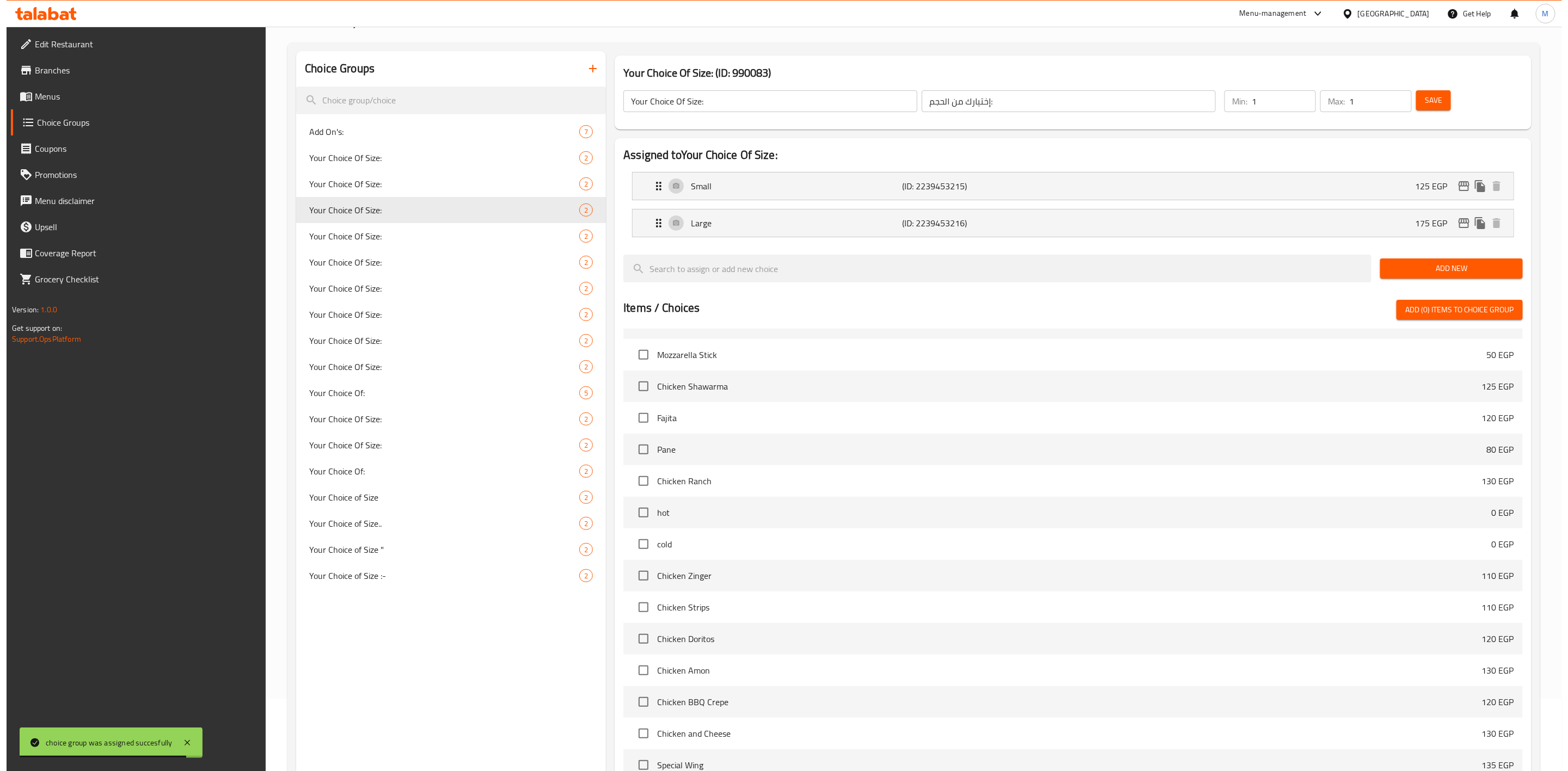
scroll to position [0, 0]
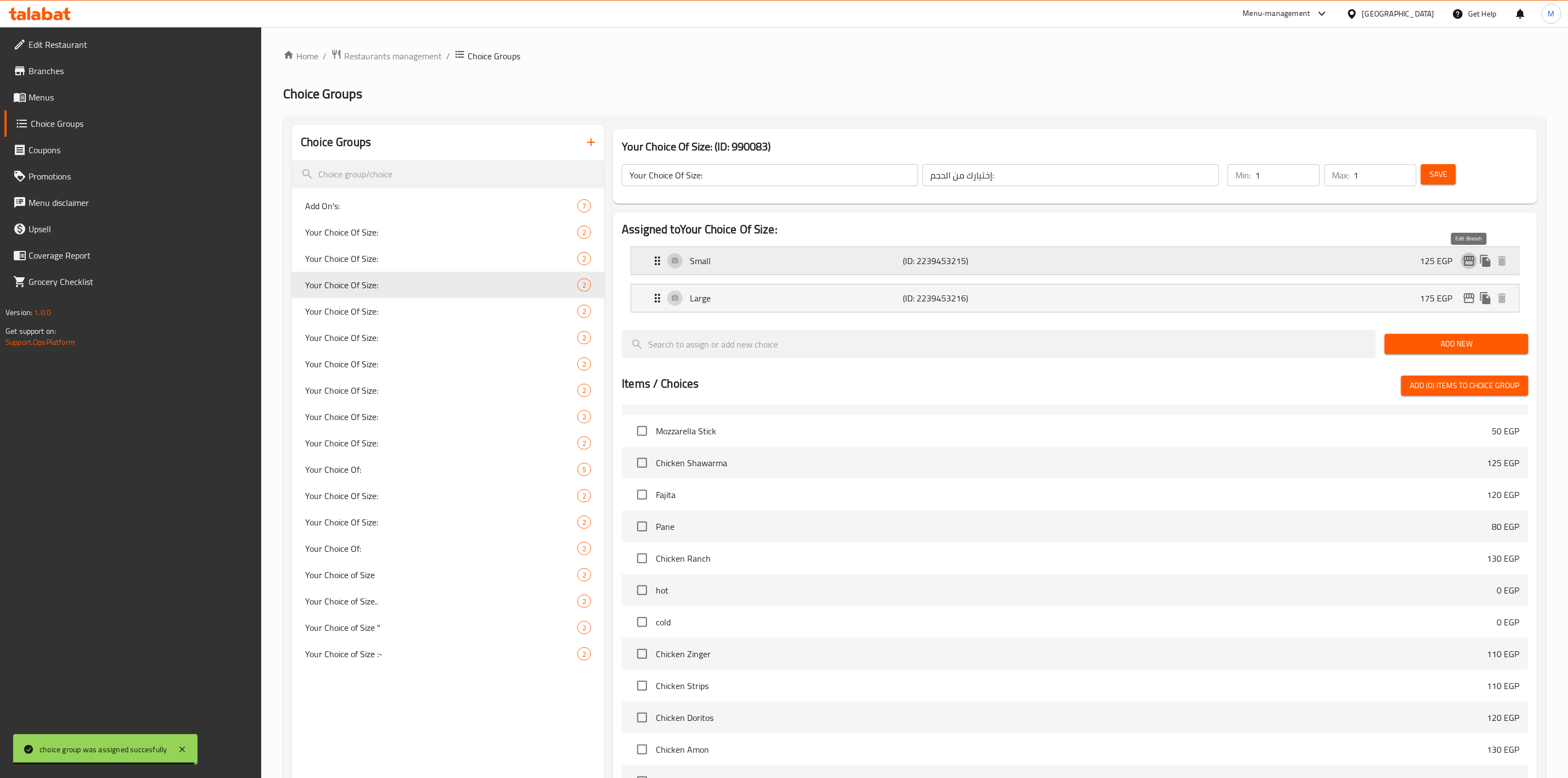
click at [1467, 257] on icon "edit" at bounding box center [1470, 261] width 11 height 10
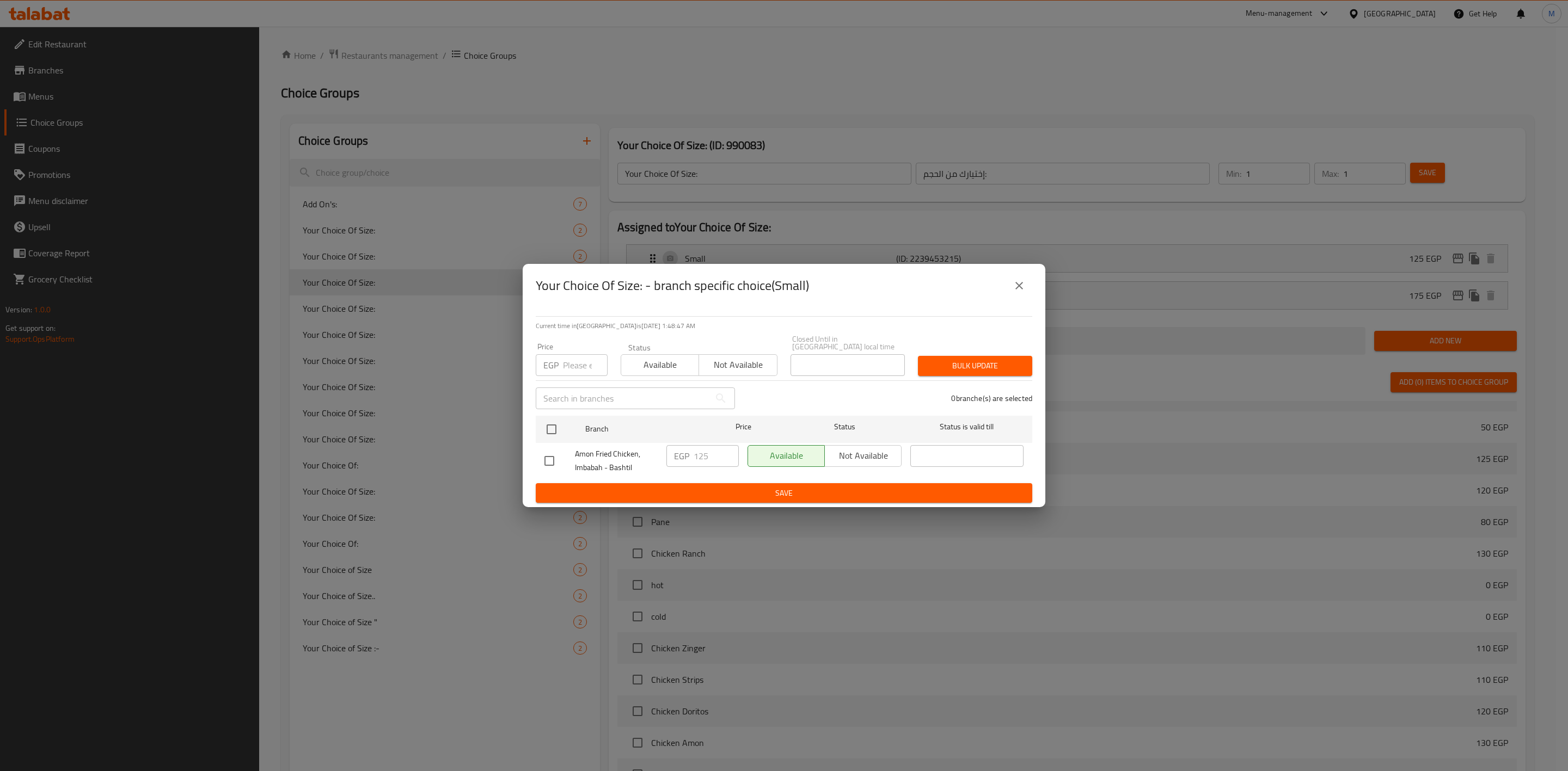
click at [1026, 296] on button "close" at bounding box center [1019, 286] width 26 height 26
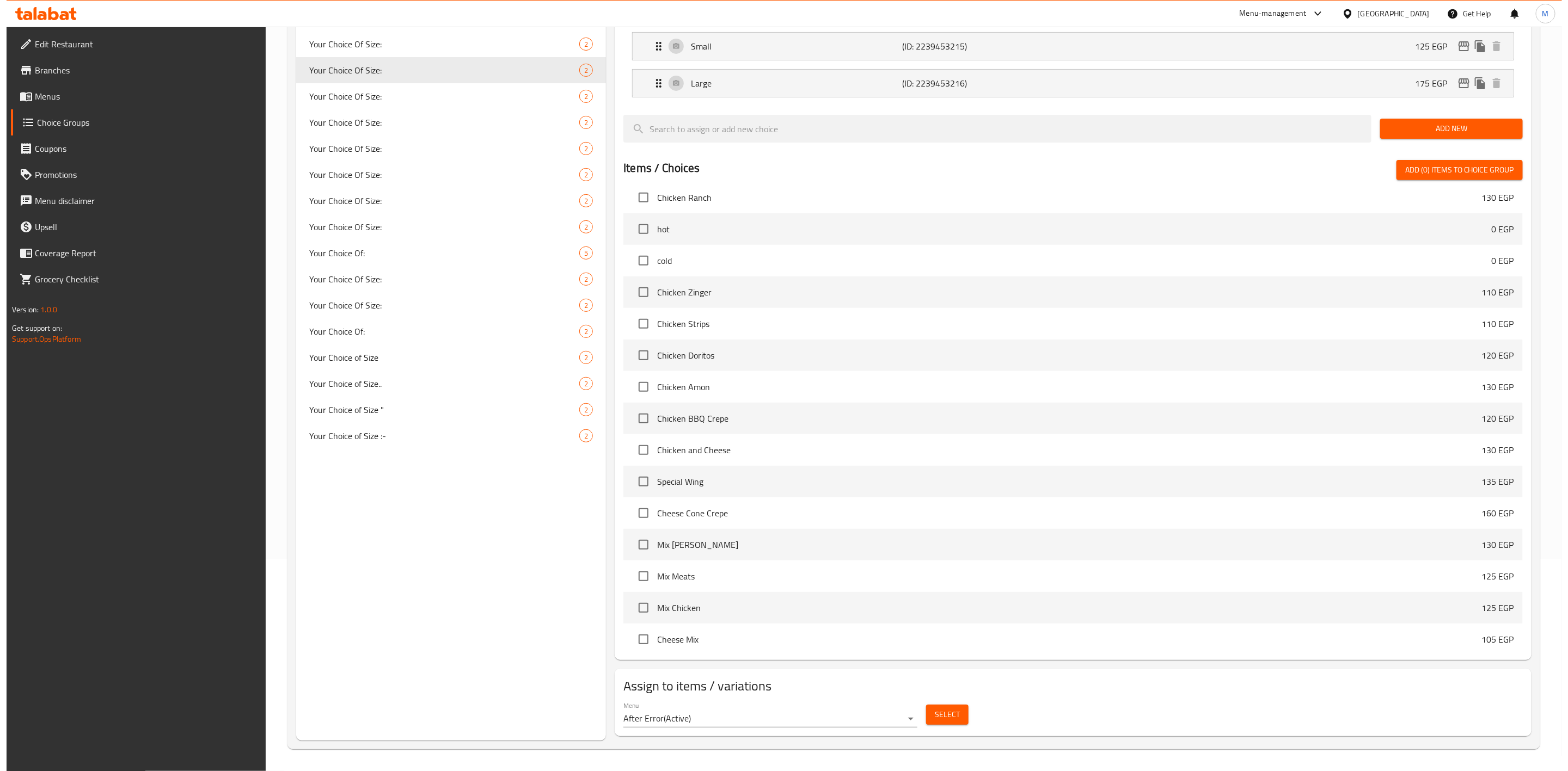
scroll to position [2607, 0]
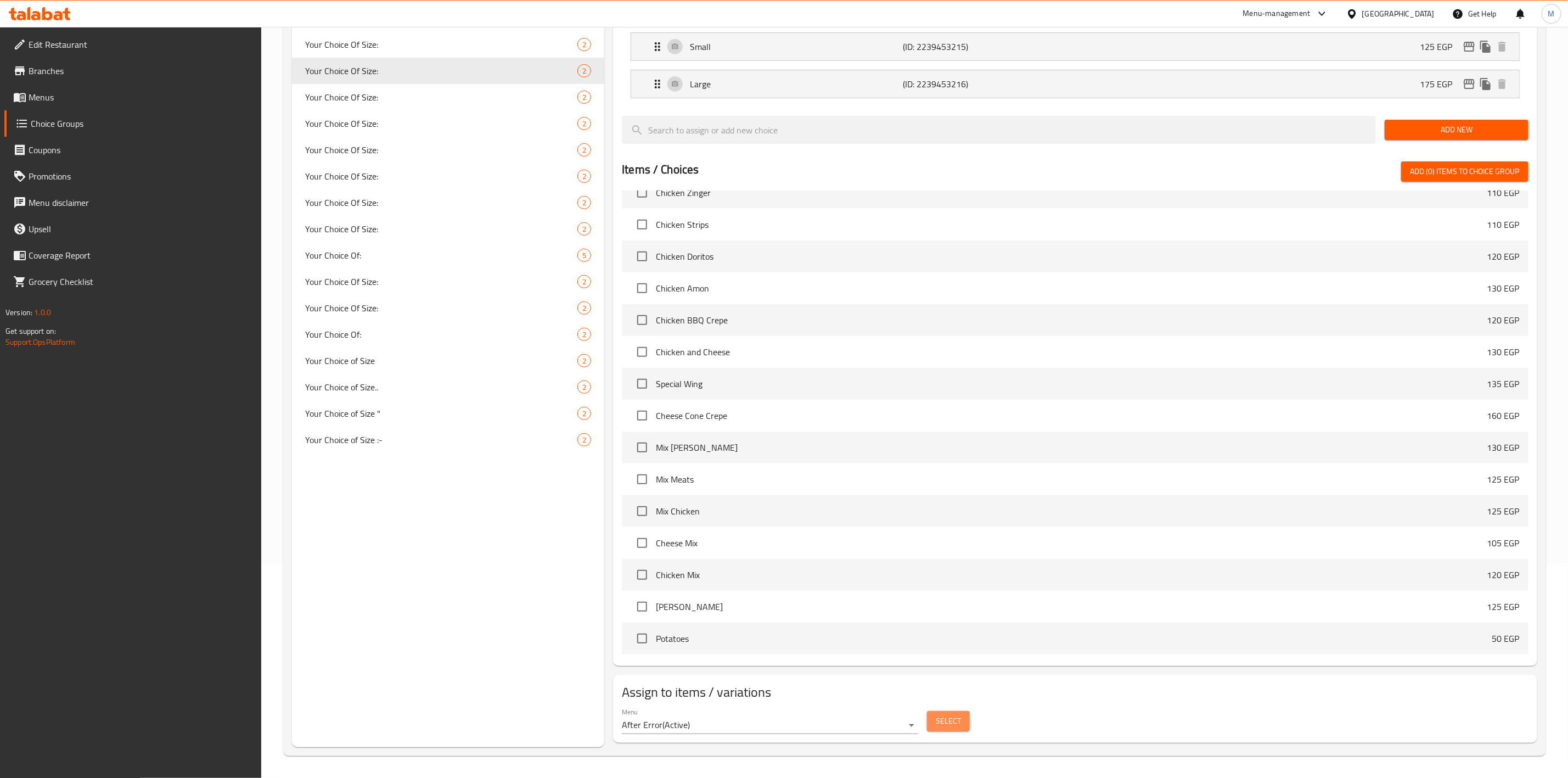
click at [937, 720] on span "Select" at bounding box center [948, 721] width 25 height 14
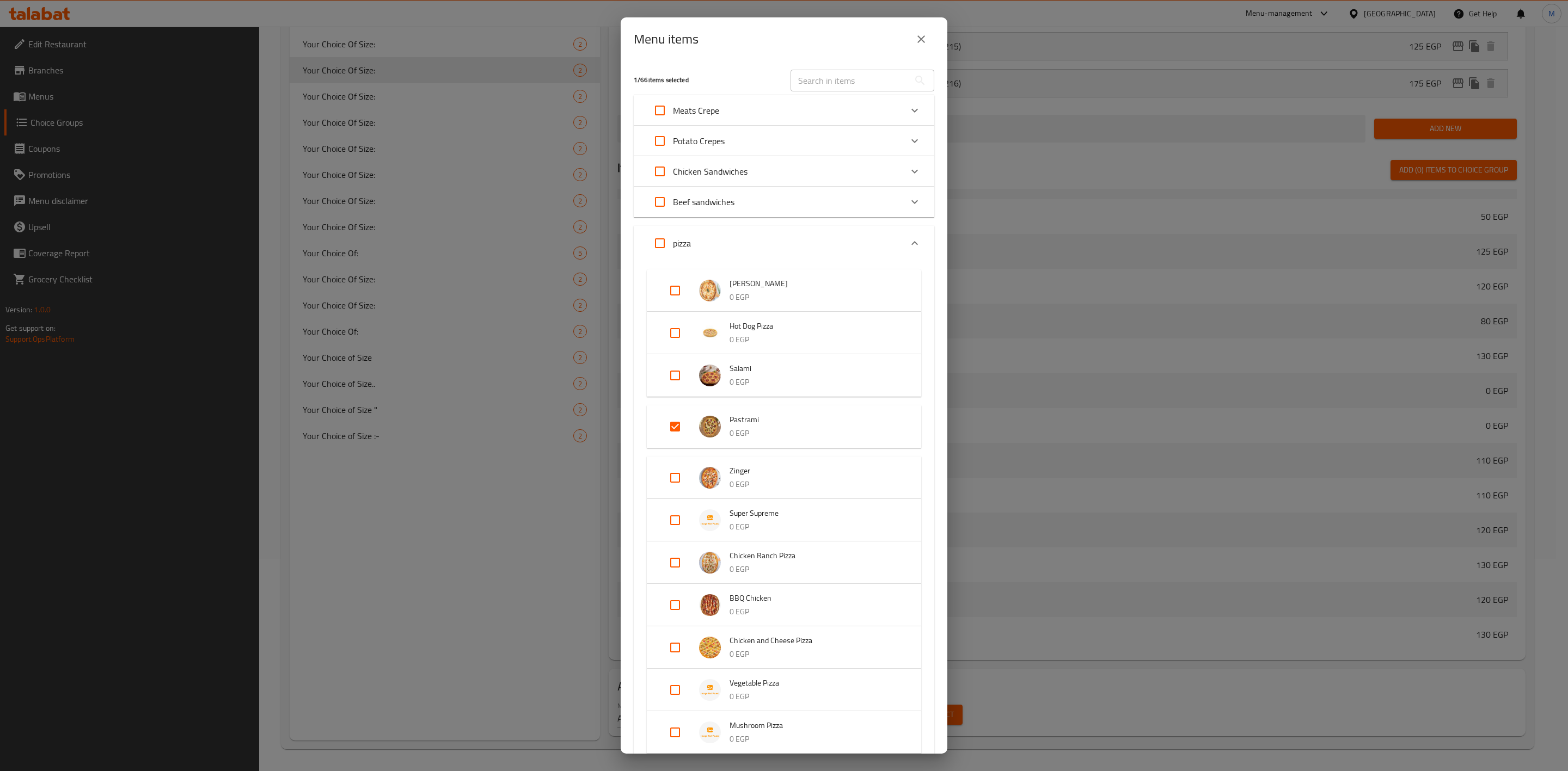
click at [672, 520] on input "Expand" at bounding box center [675, 520] width 26 height 26
checkbox input "true"
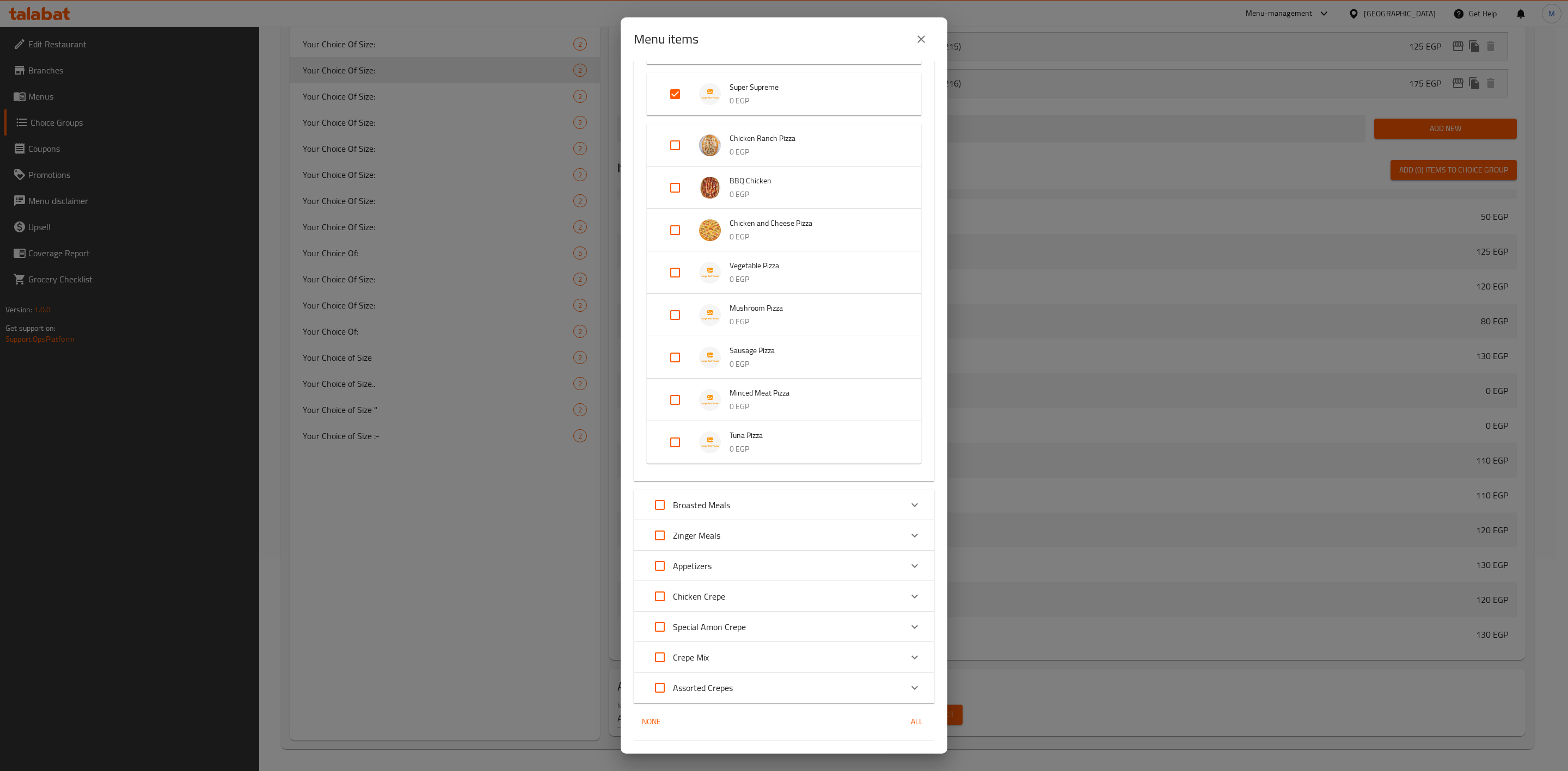
scroll to position [458, 0]
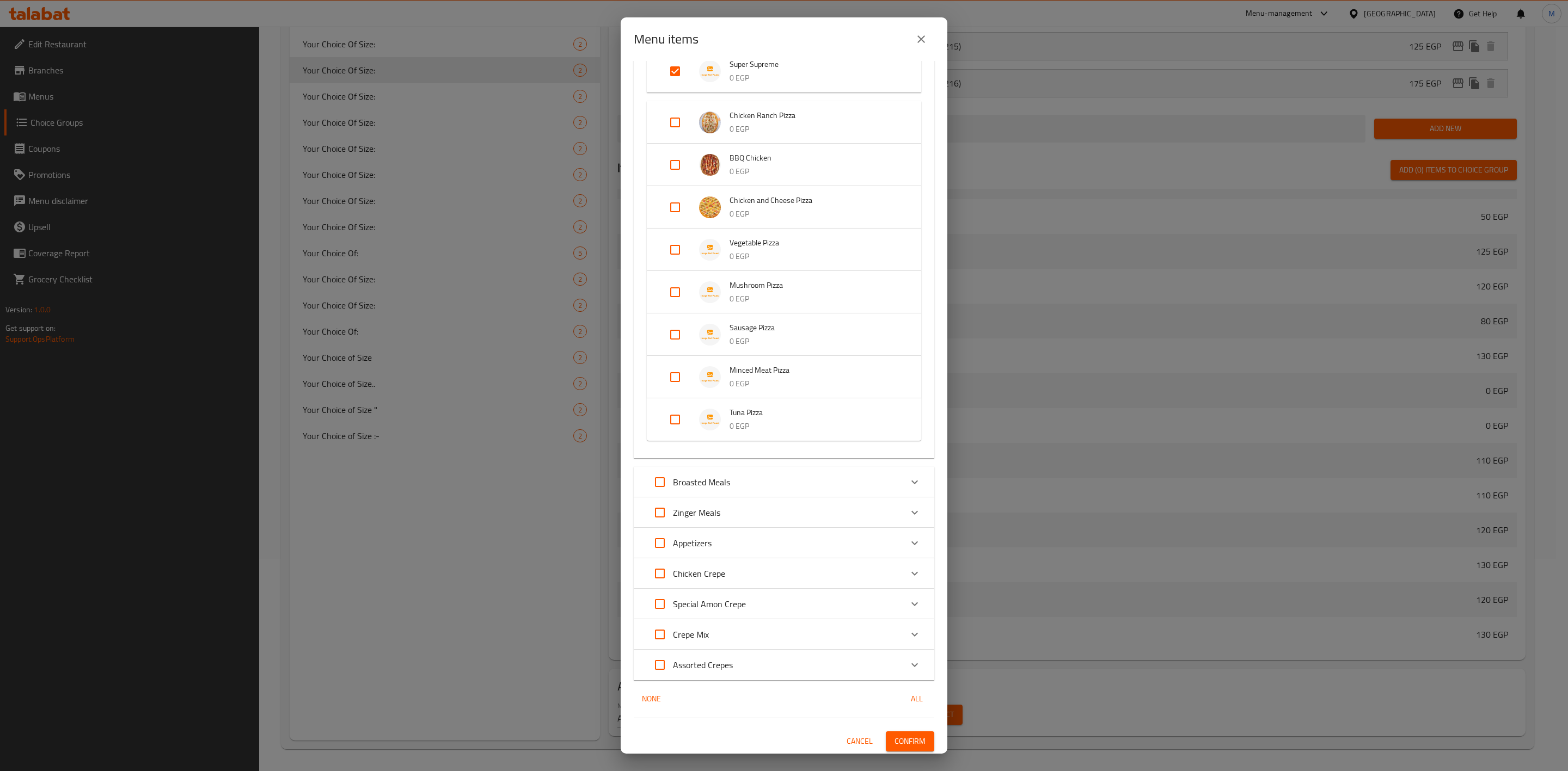
click at [909, 735] on span "Confirm" at bounding box center [910, 741] width 31 height 14
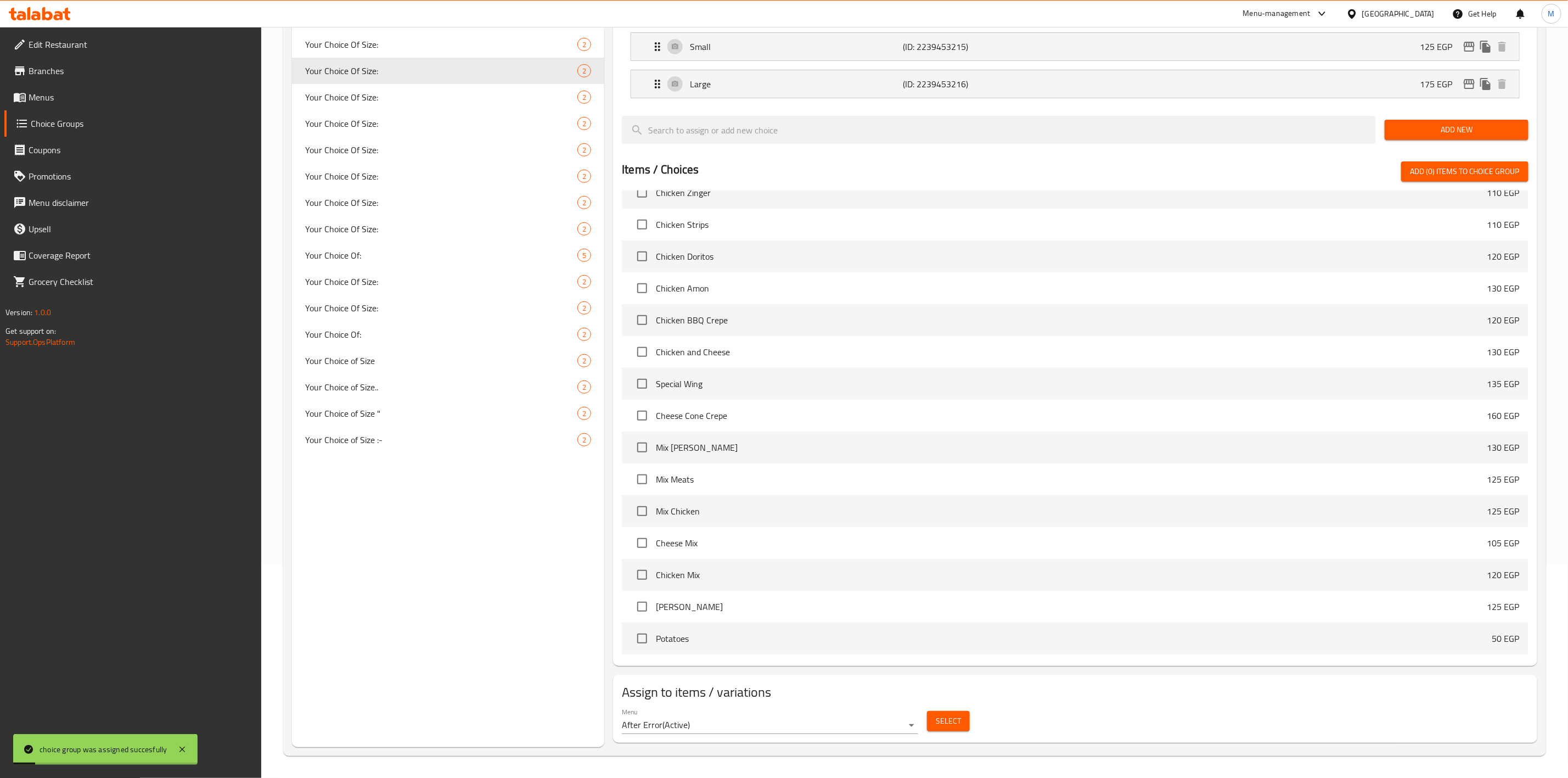
click at [954, 727] on span "Select" at bounding box center [948, 721] width 25 height 14
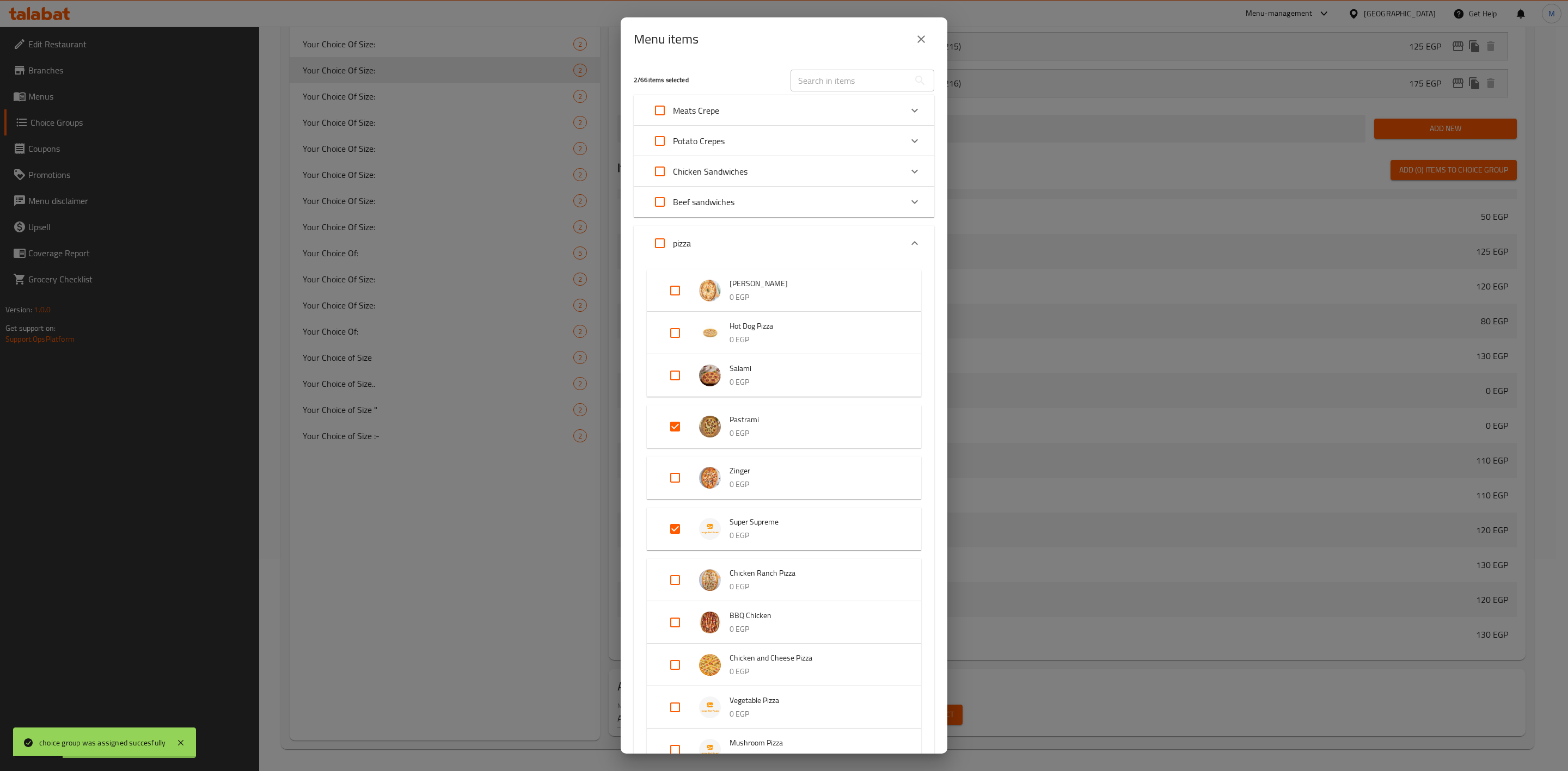
click at [672, 433] on input "Expand" at bounding box center [675, 427] width 26 height 26
checkbox input "false"
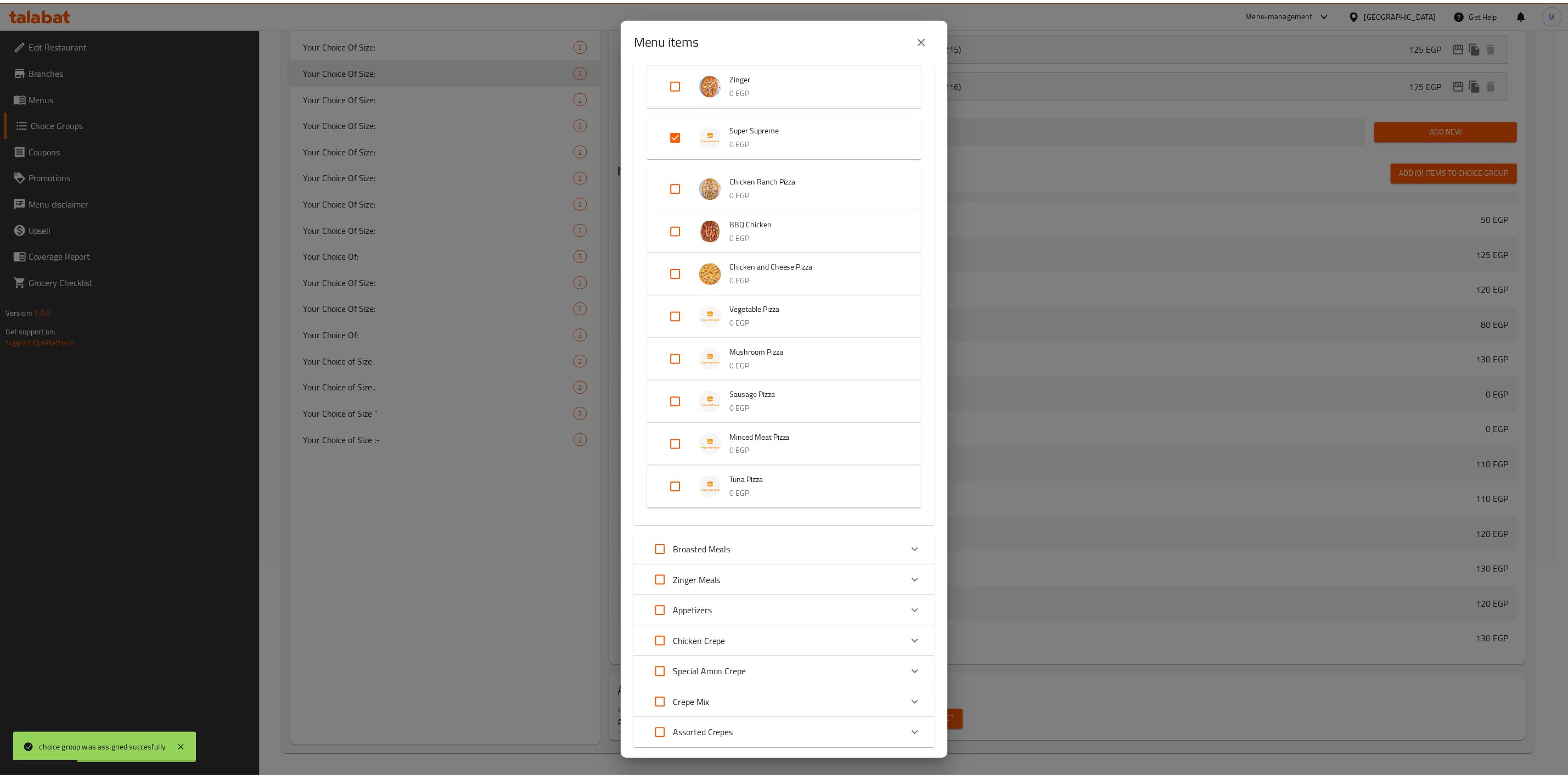
scroll to position [445, 0]
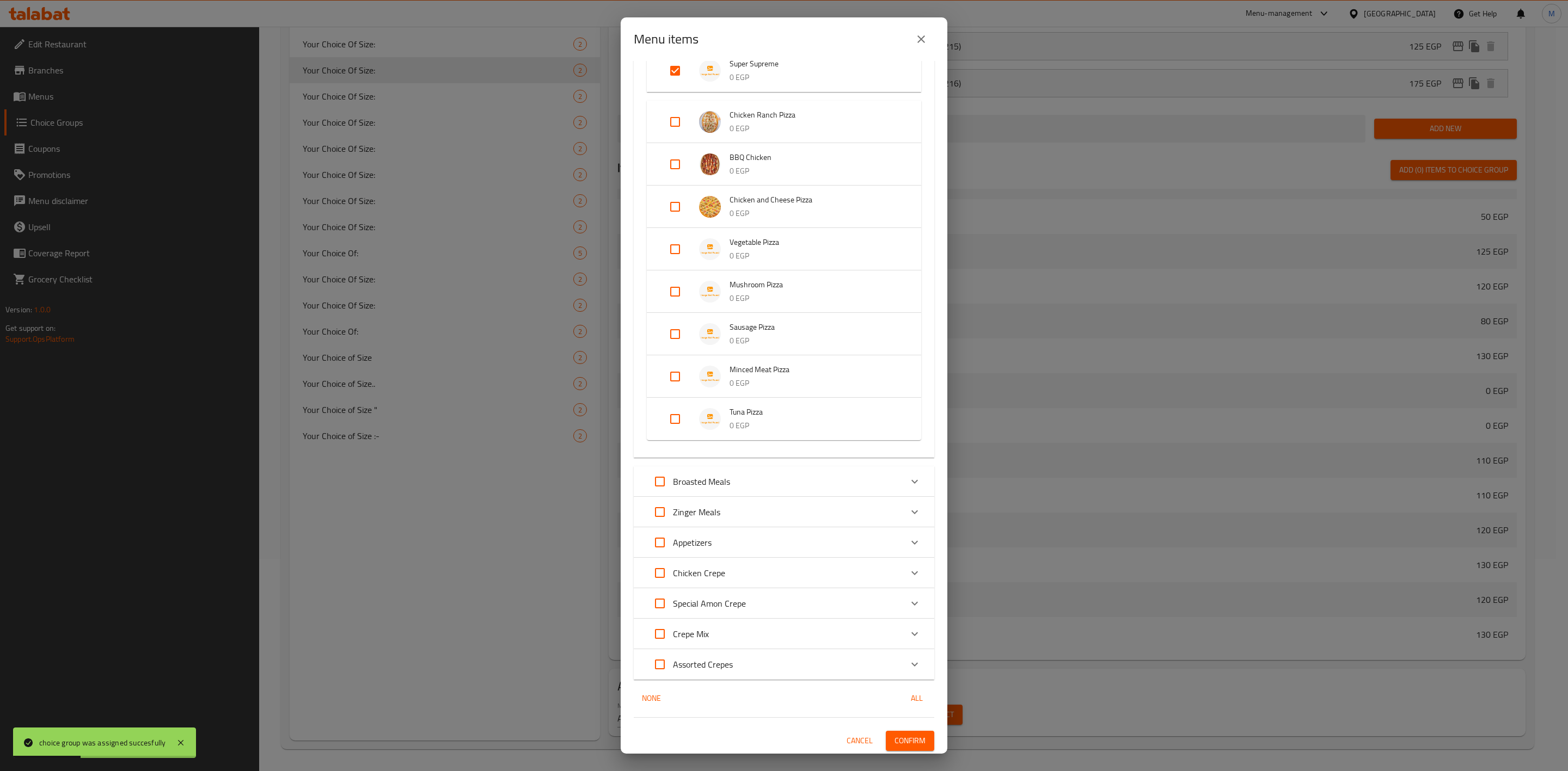
click at [901, 727] on div "1 / 66 items selected ​ Meats Crepe Burger Crepe 110 EGP Crepe Sausage 95 EGP H…" at bounding box center [784, 407] width 327 height 693
click at [900, 732] on button "Confirm" at bounding box center [910, 740] width 48 height 20
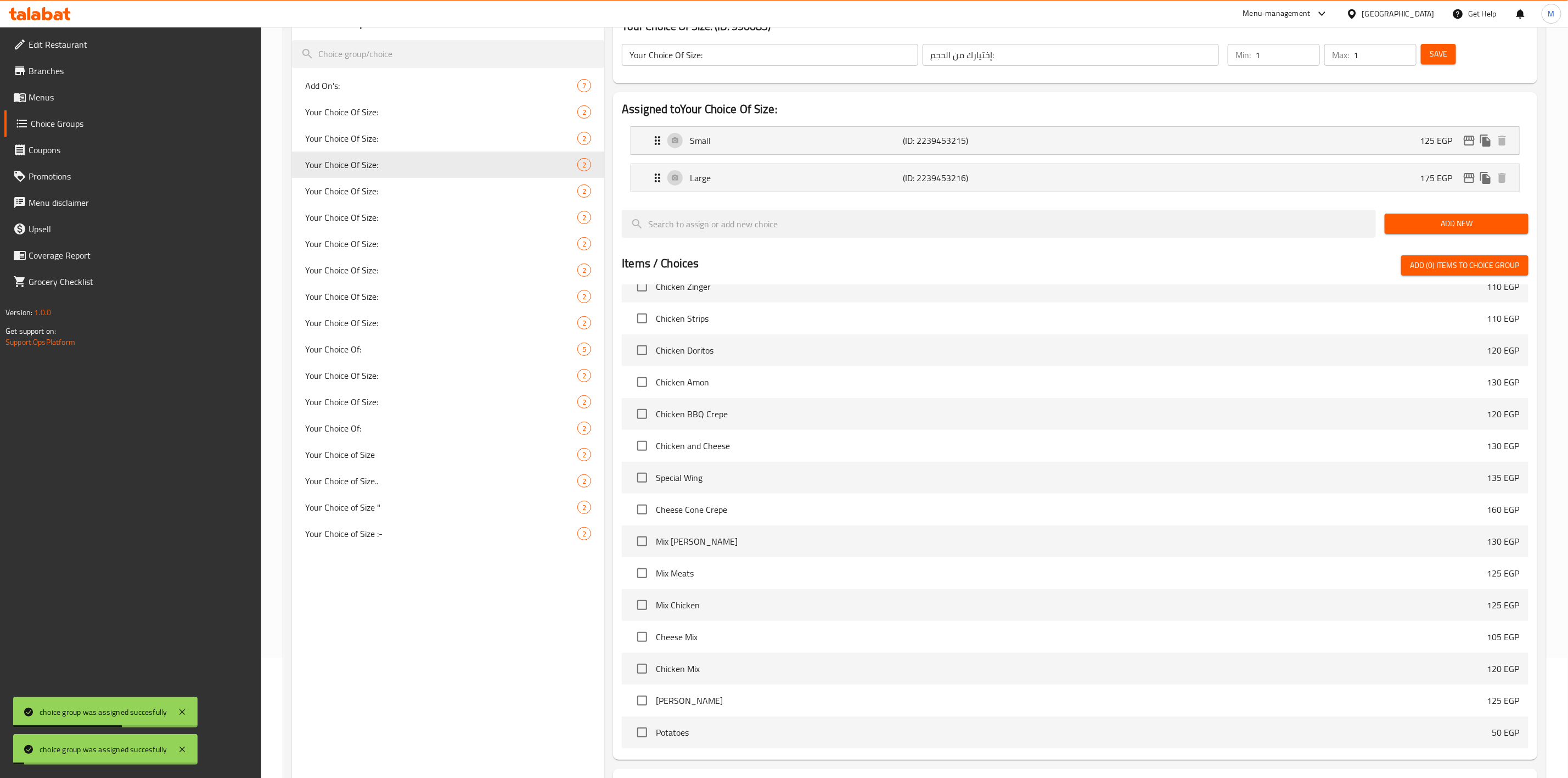
scroll to position [0, 0]
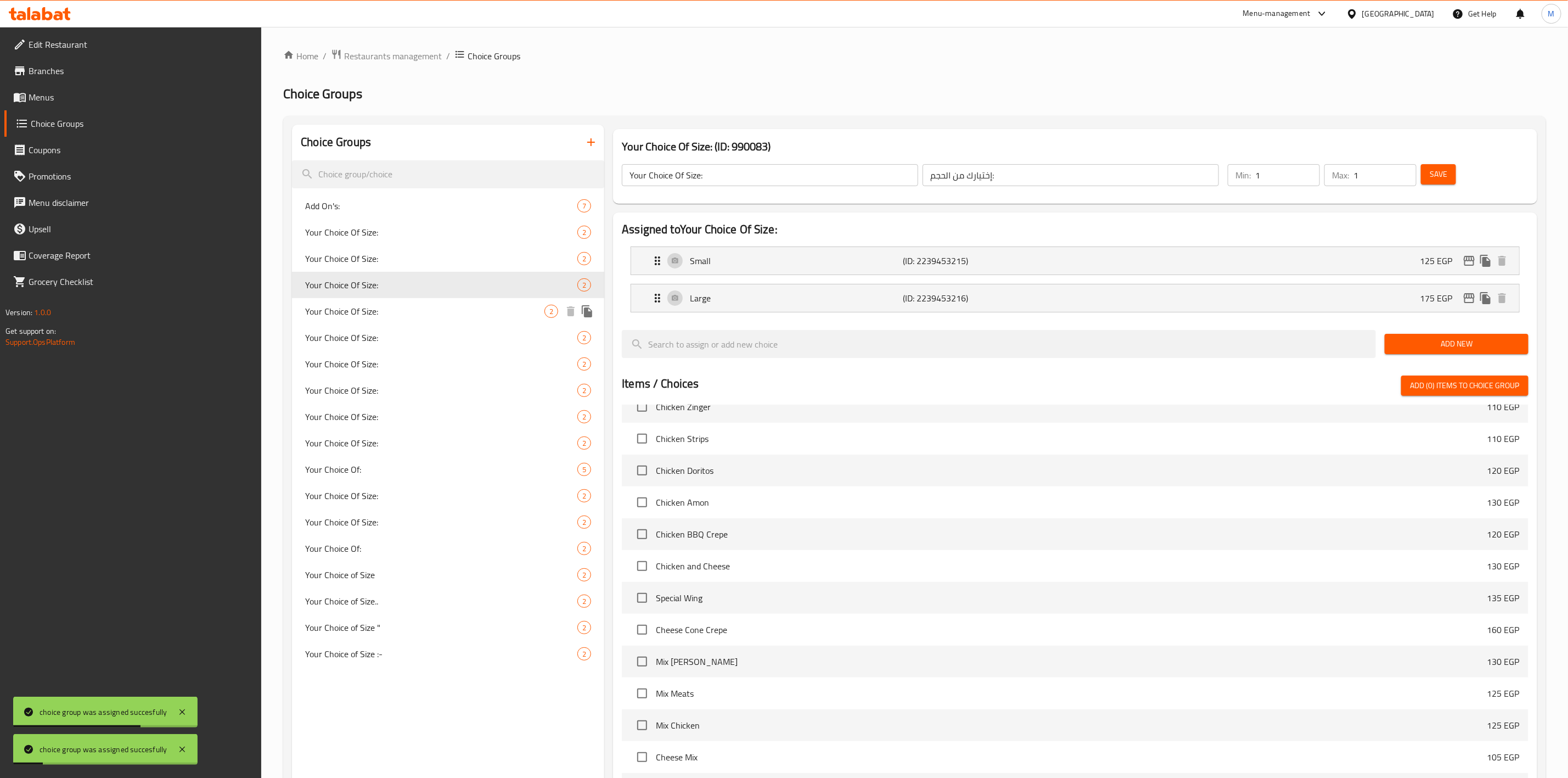
click at [408, 307] on span "Your Choice Of Size:" at bounding box center [424, 311] width 239 height 13
click at [457, 230] on span "Your Choice Of Size:" at bounding box center [424, 232] width 239 height 13
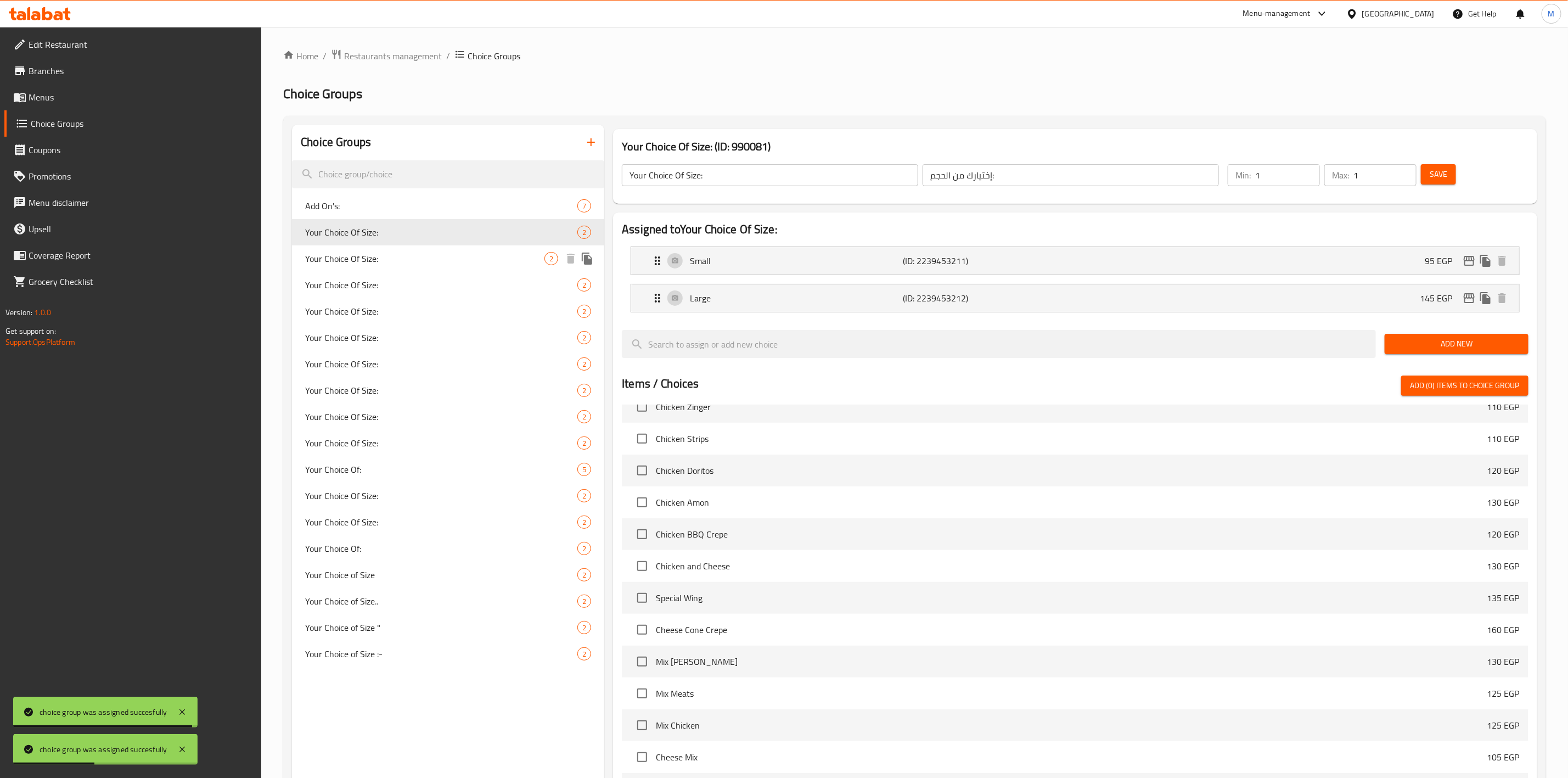
click at [455, 253] on span "Your Choice Of Size:" at bounding box center [424, 258] width 239 height 13
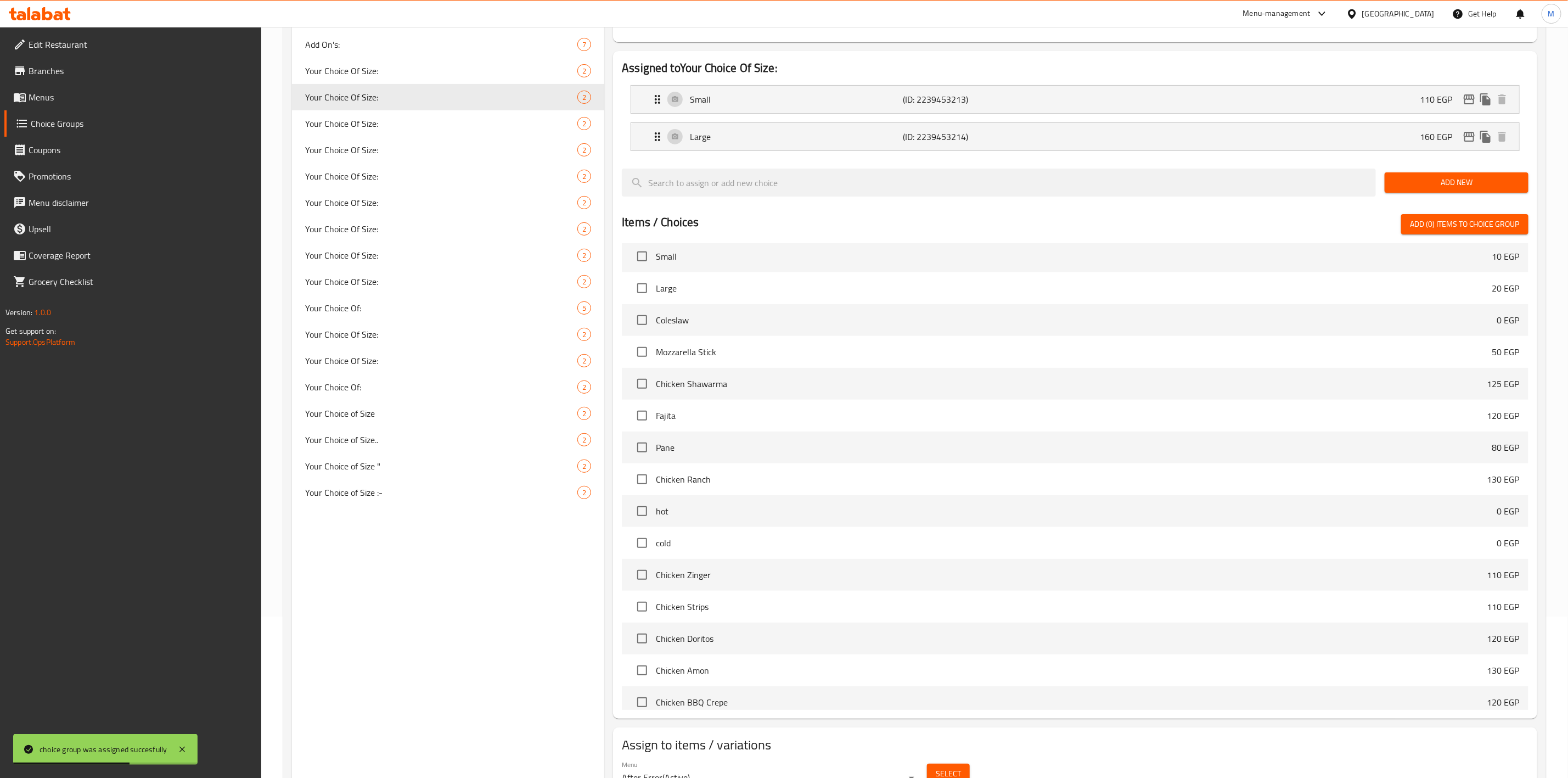
scroll to position [132, 0]
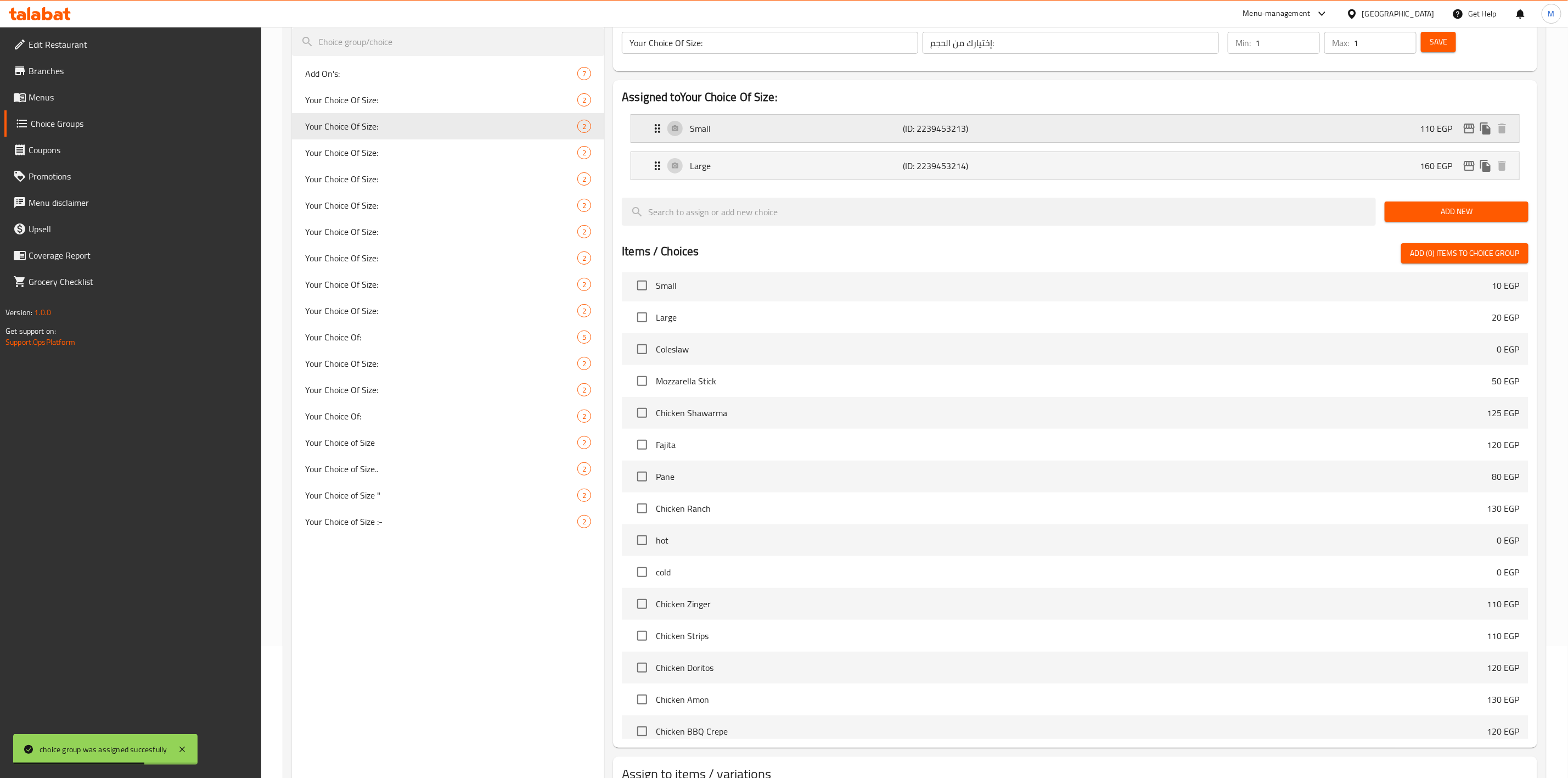
click at [1471, 128] on icon "edit" at bounding box center [1470, 128] width 11 height 10
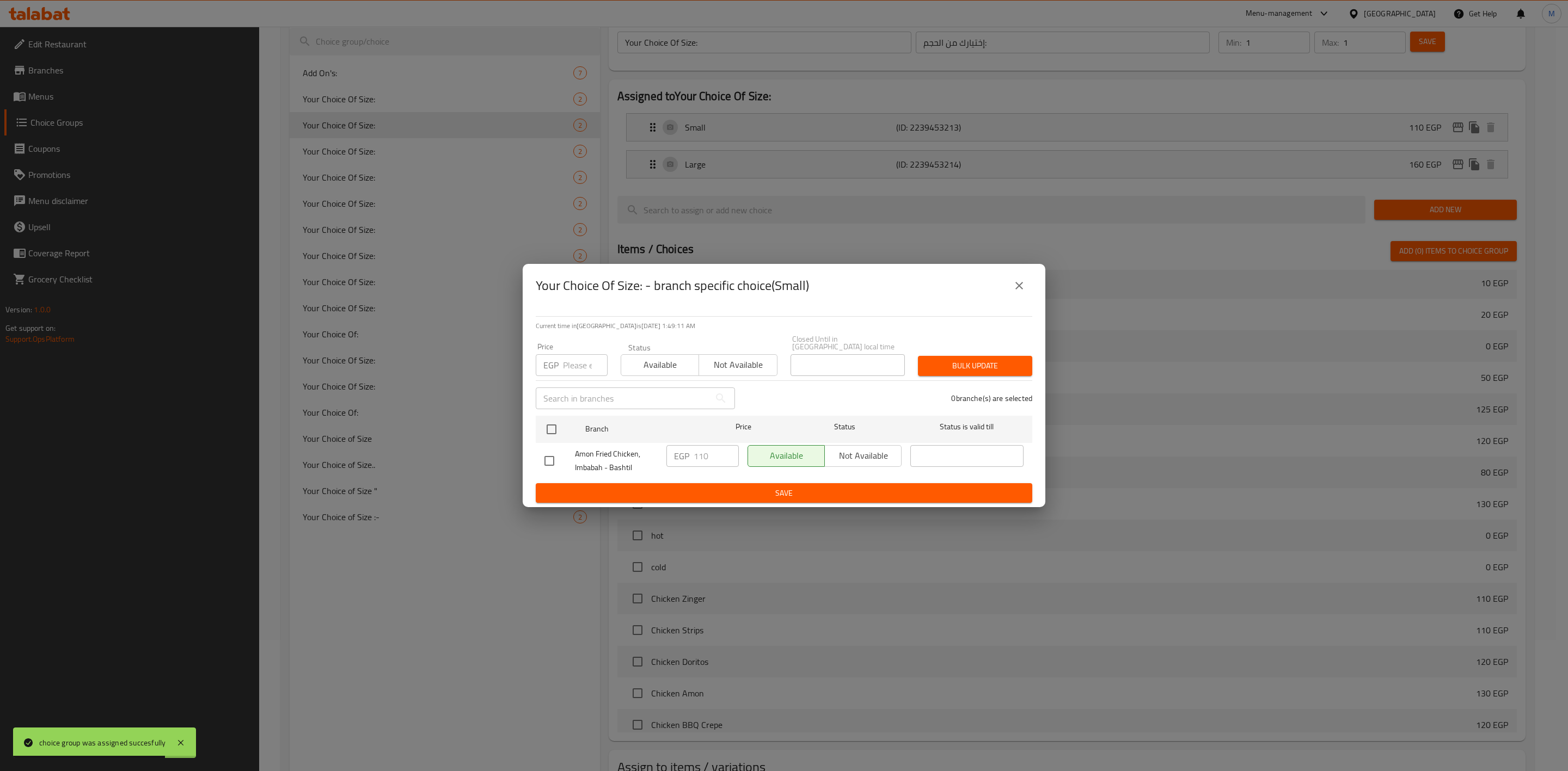
click at [1025, 288] on button "close" at bounding box center [1019, 286] width 26 height 26
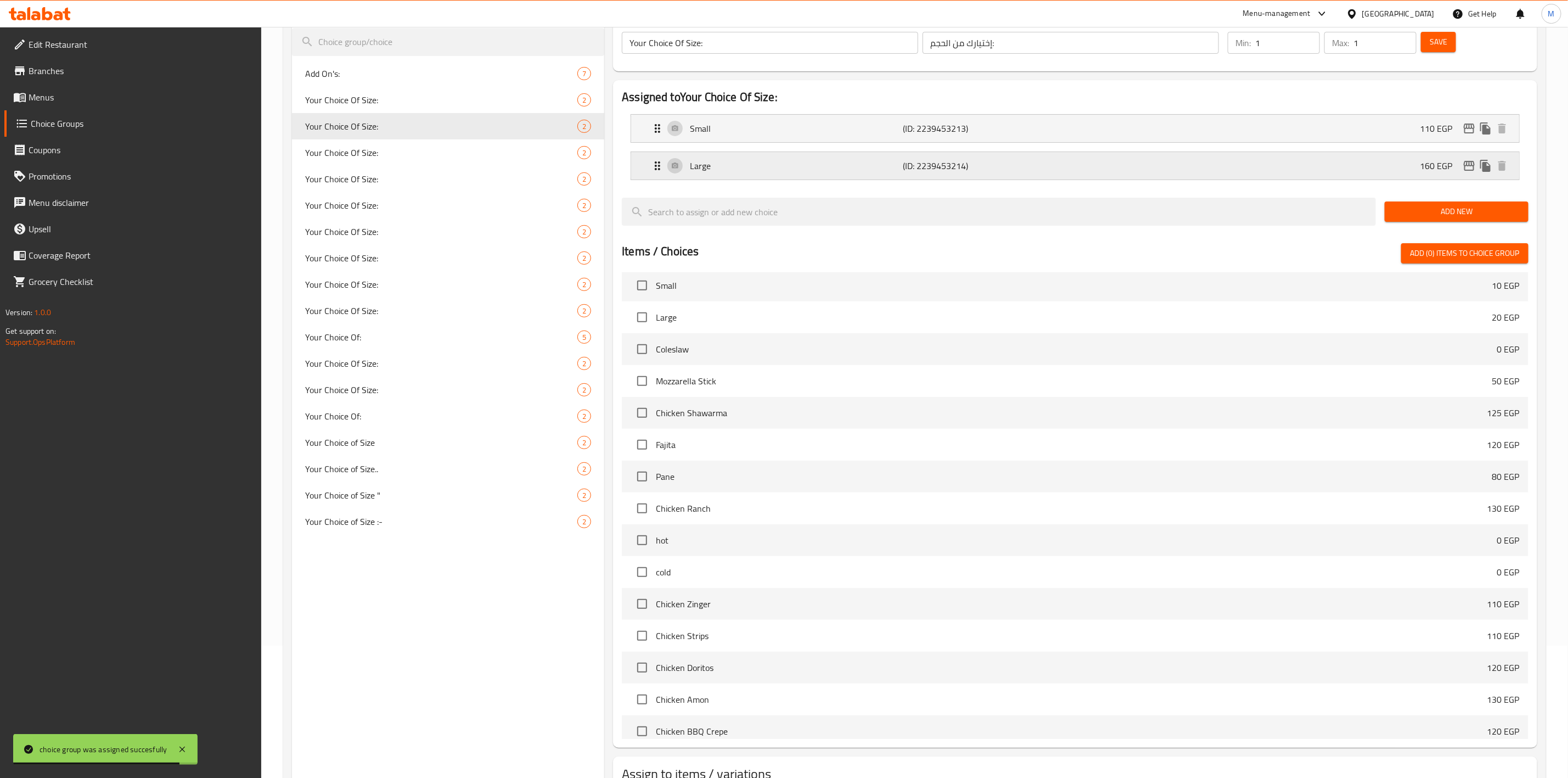
click at [1467, 174] on button "edit" at bounding box center [1469, 166] width 16 height 16
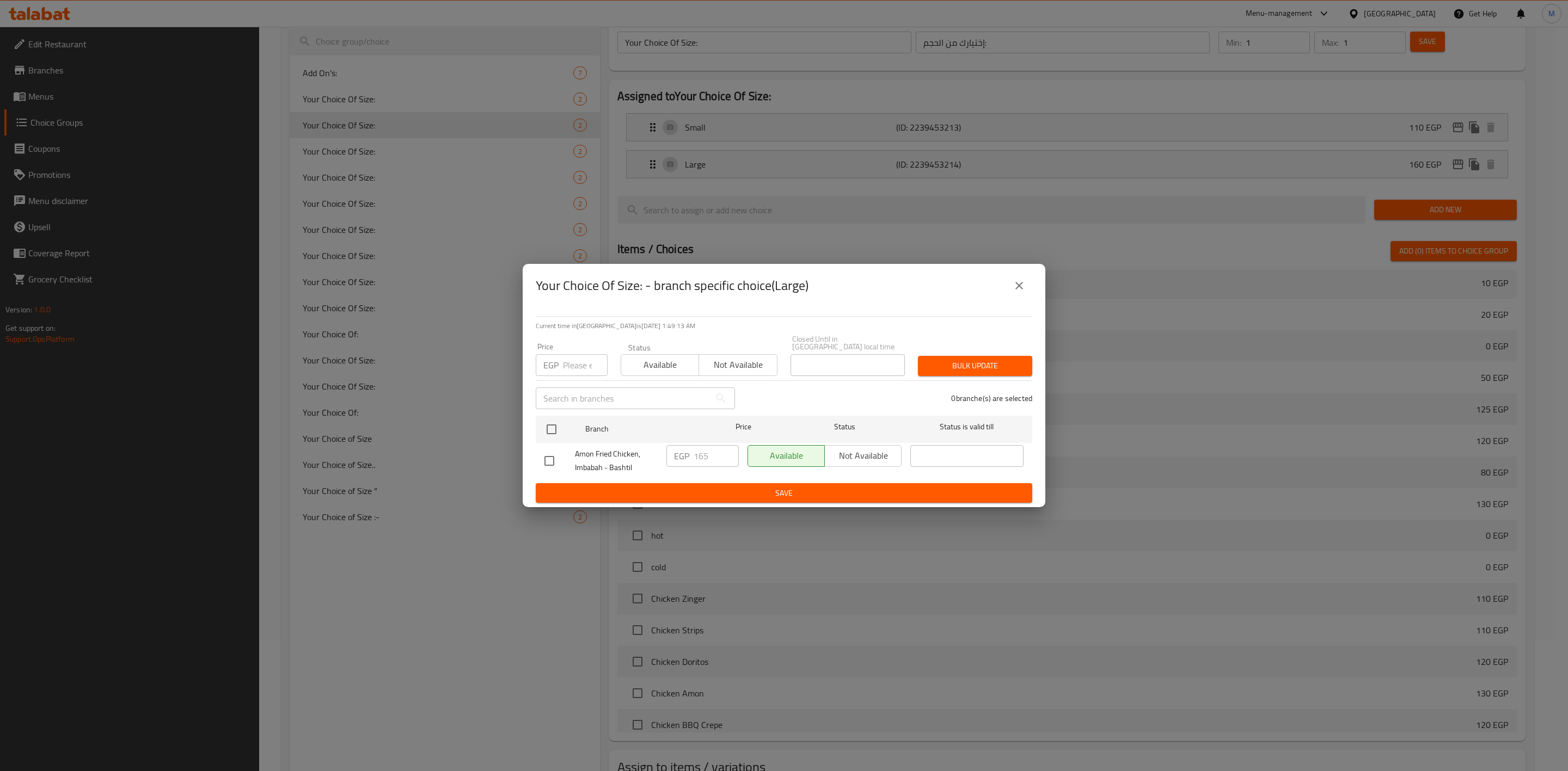
click at [1021, 283] on button "close" at bounding box center [1019, 286] width 26 height 26
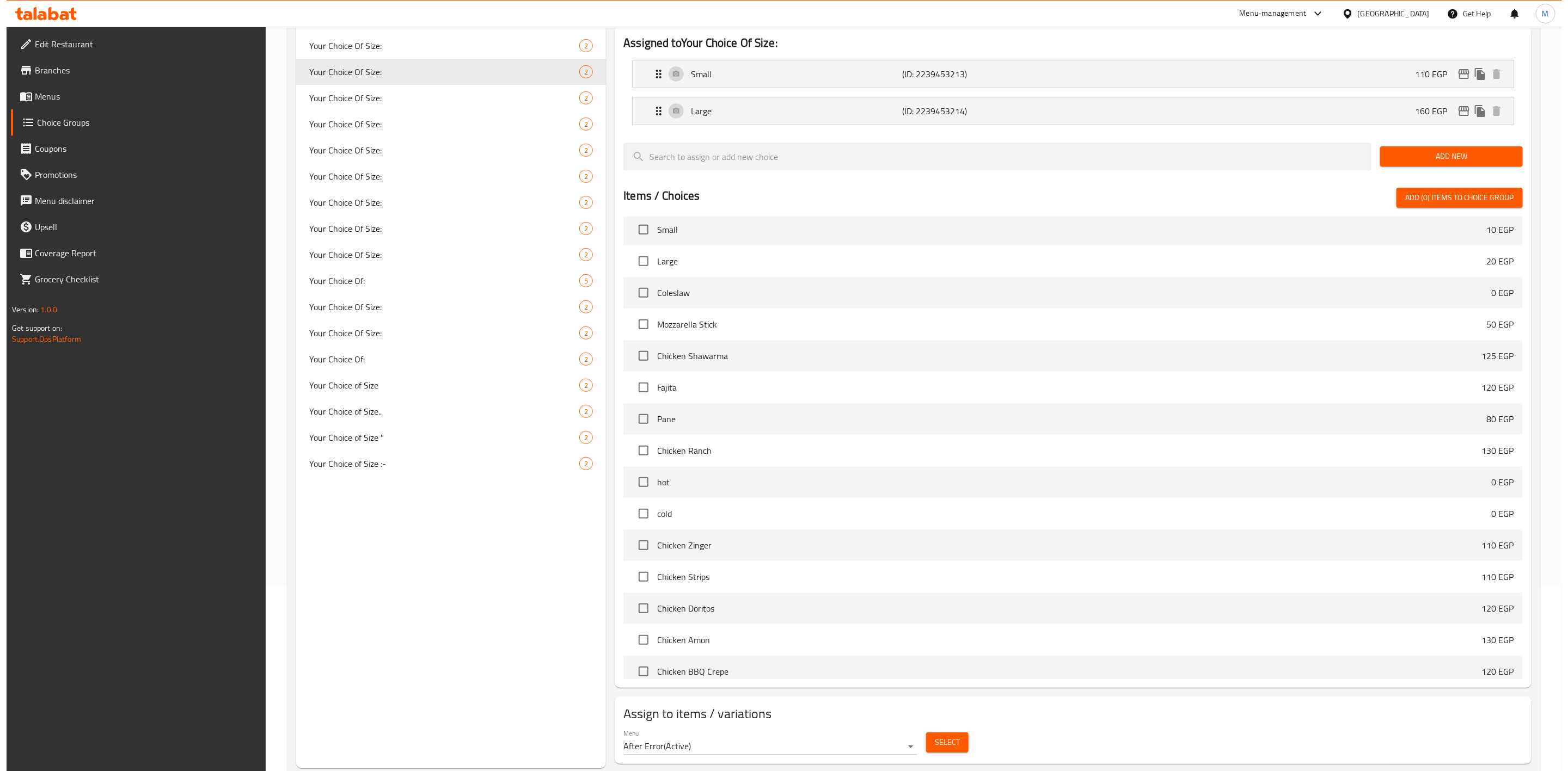
scroll to position [212, 0]
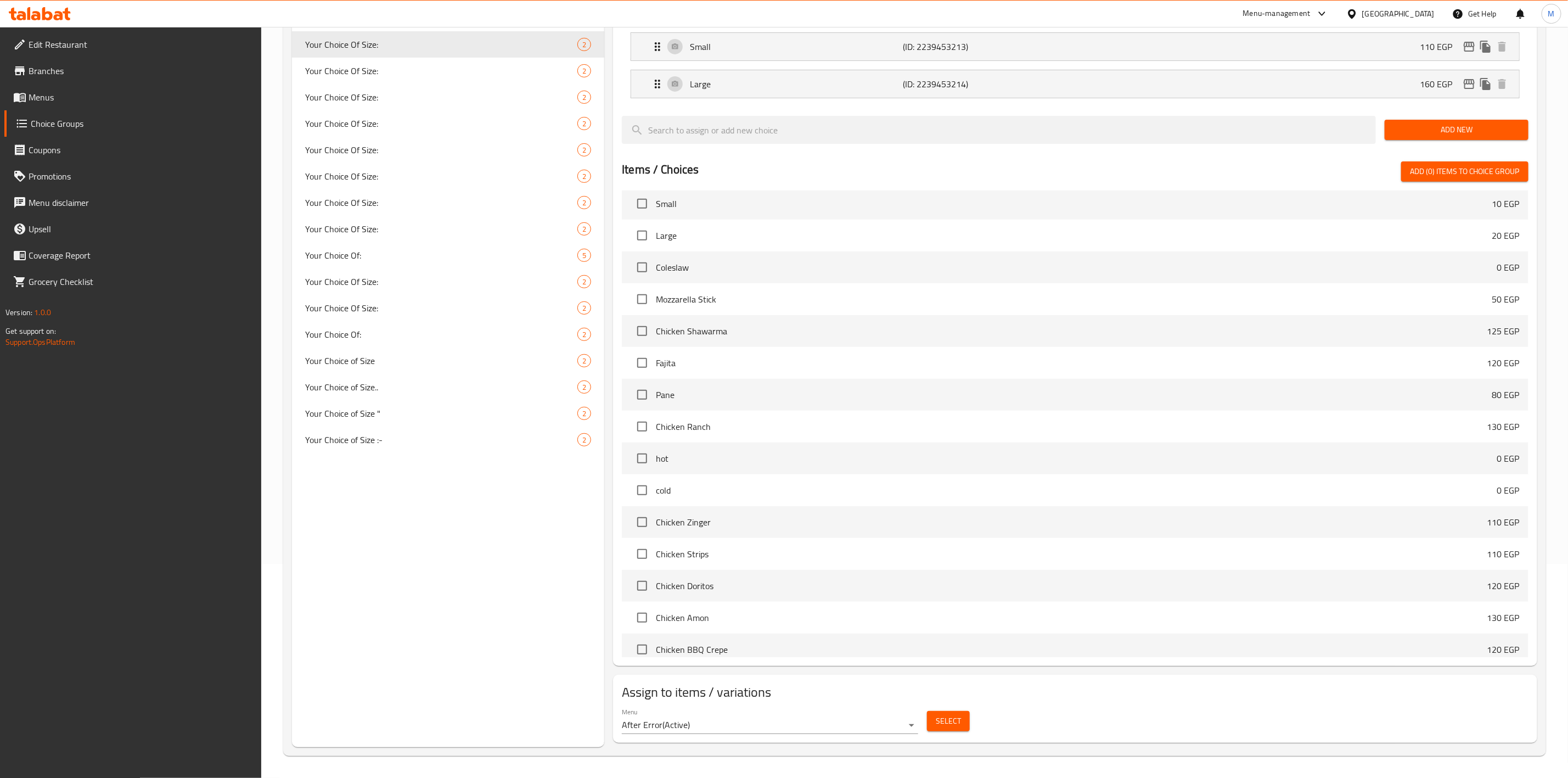
click at [933, 717] on button "Select" at bounding box center [948, 721] width 43 height 20
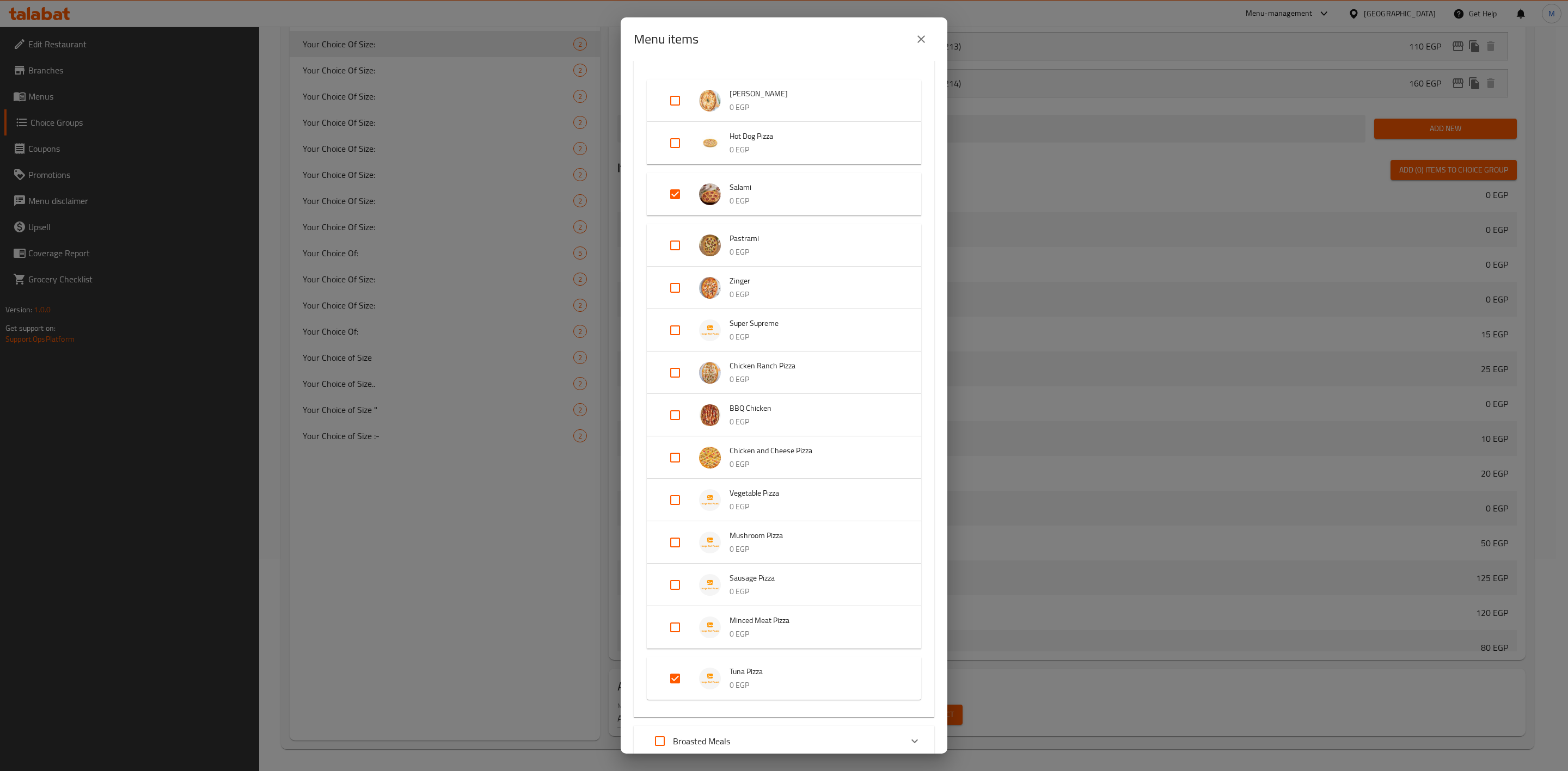
scroll to position [81, 0]
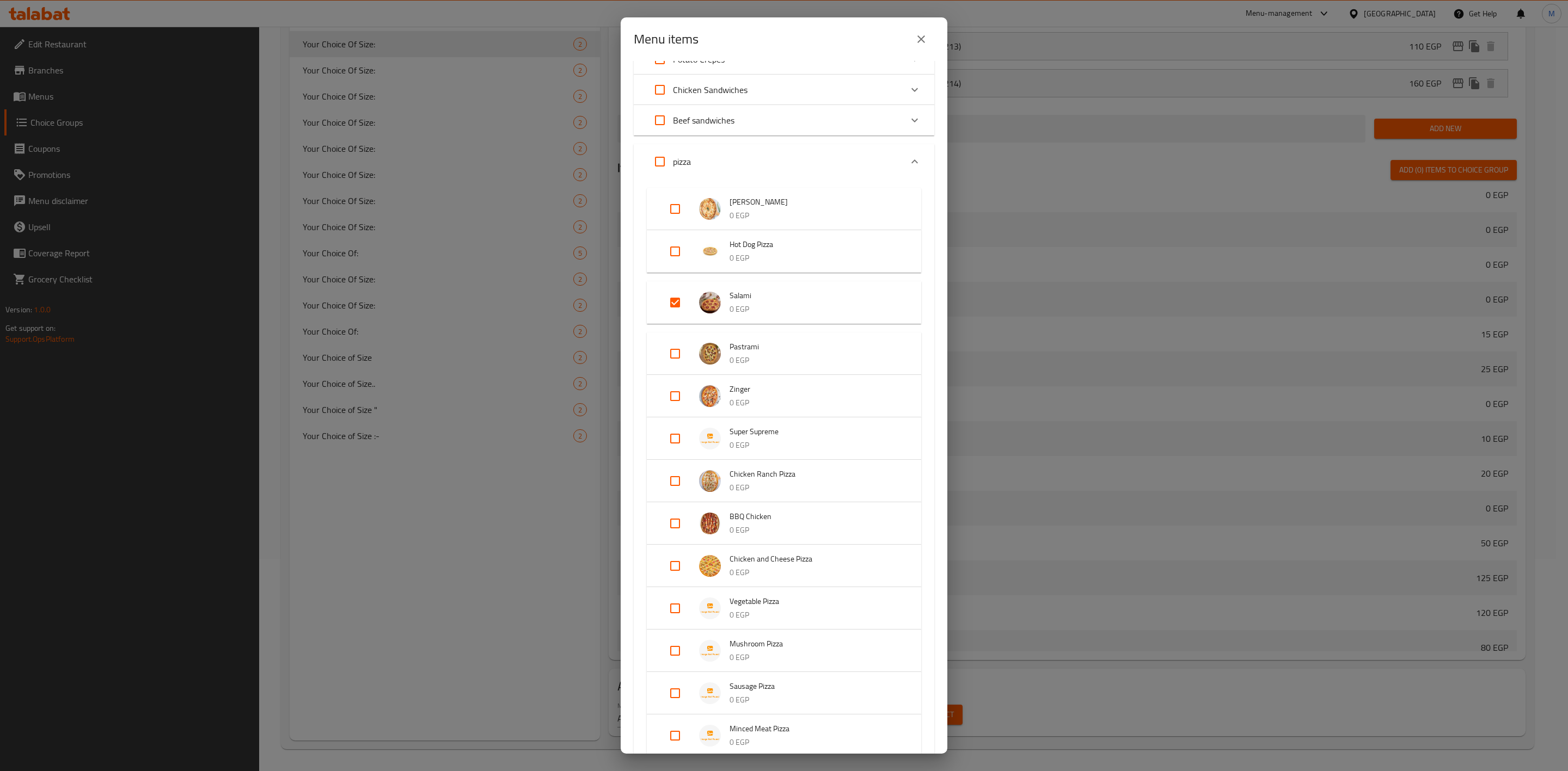
click at [673, 355] on input "Expand" at bounding box center [675, 353] width 26 height 26
checkbox input "true"
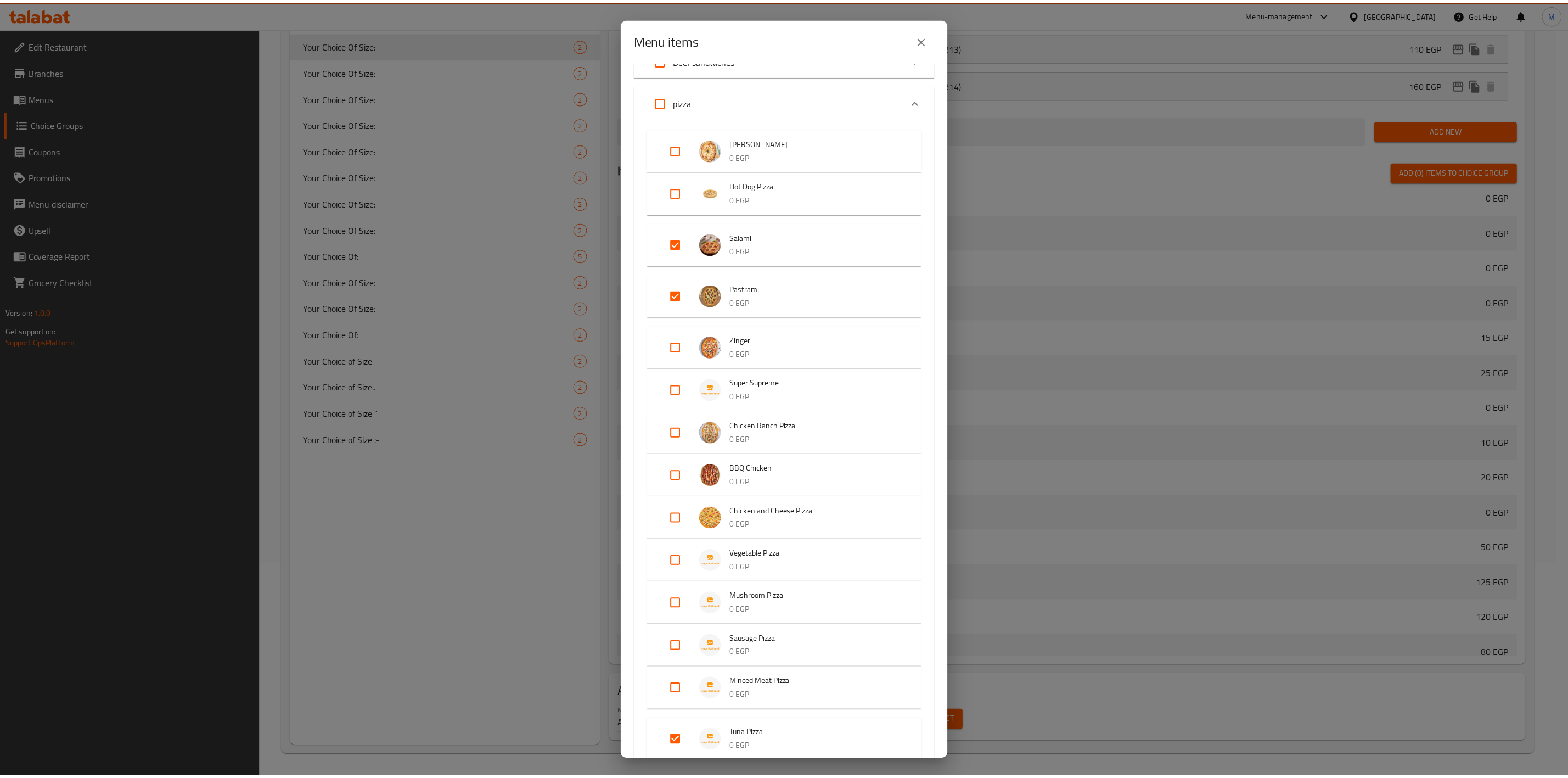
scroll to position [462, 0]
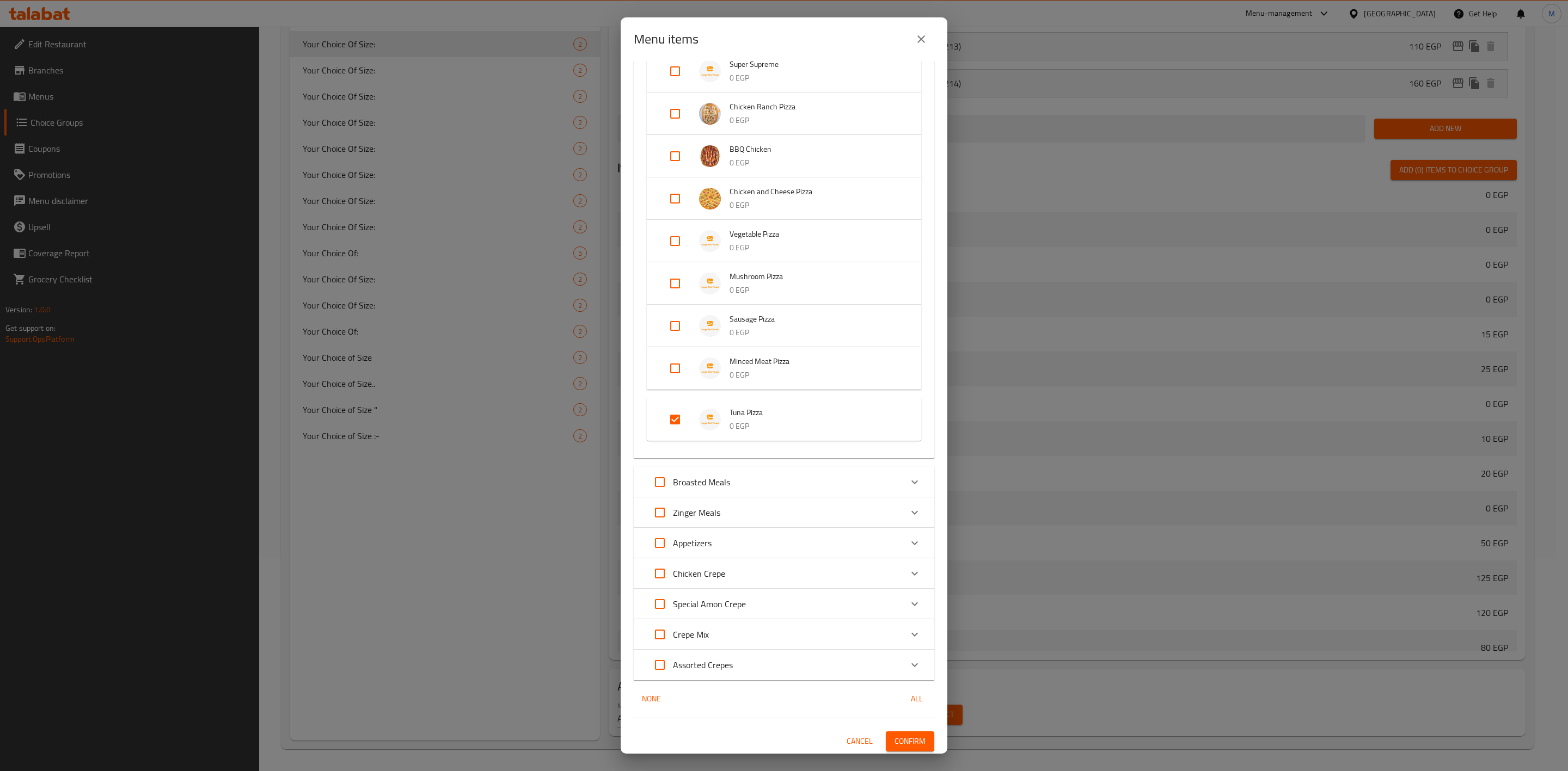
click at [905, 740] on span "Confirm" at bounding box center [910, 741] width 31 height 14
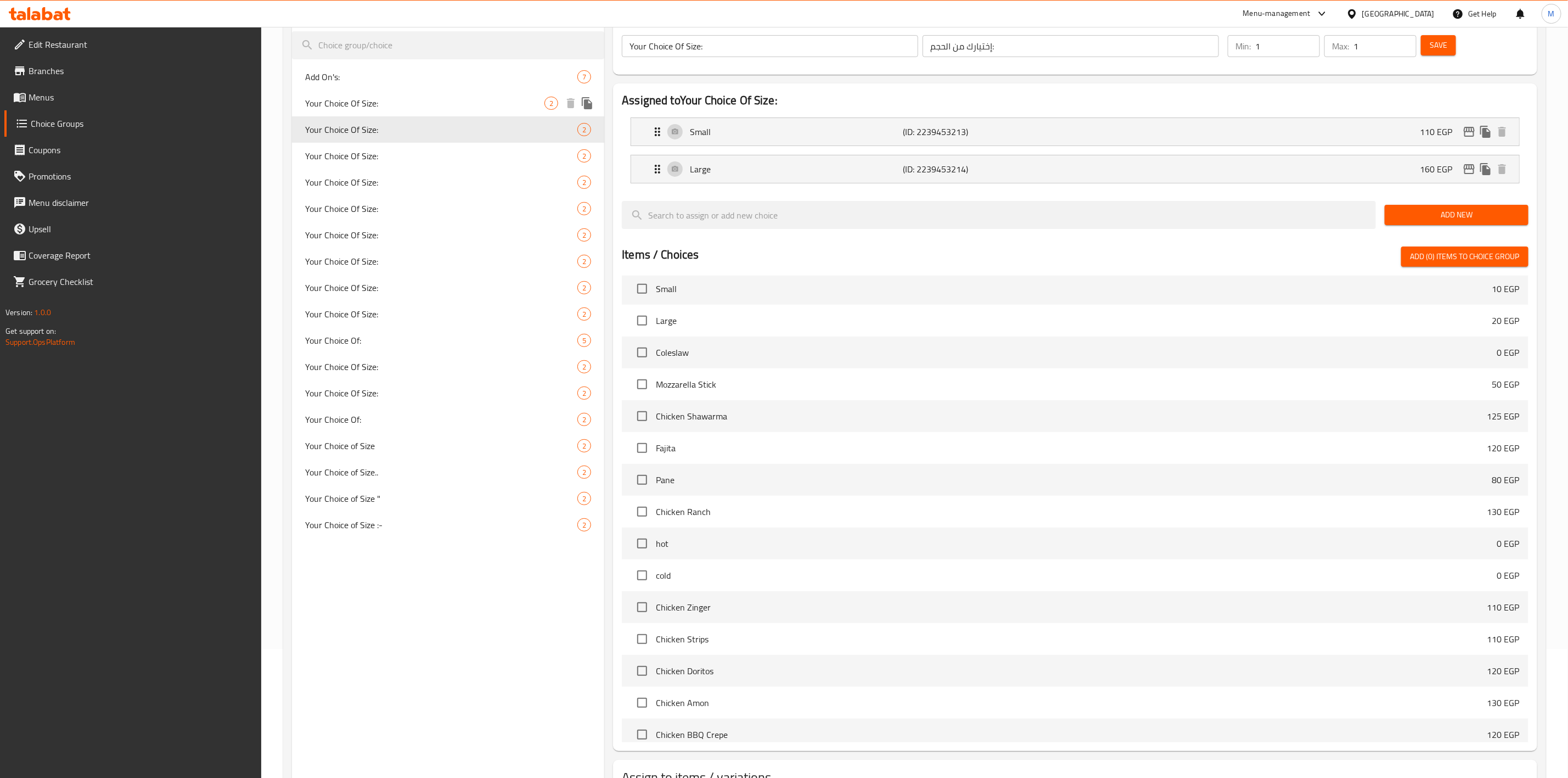
scroll to position [50, 0]
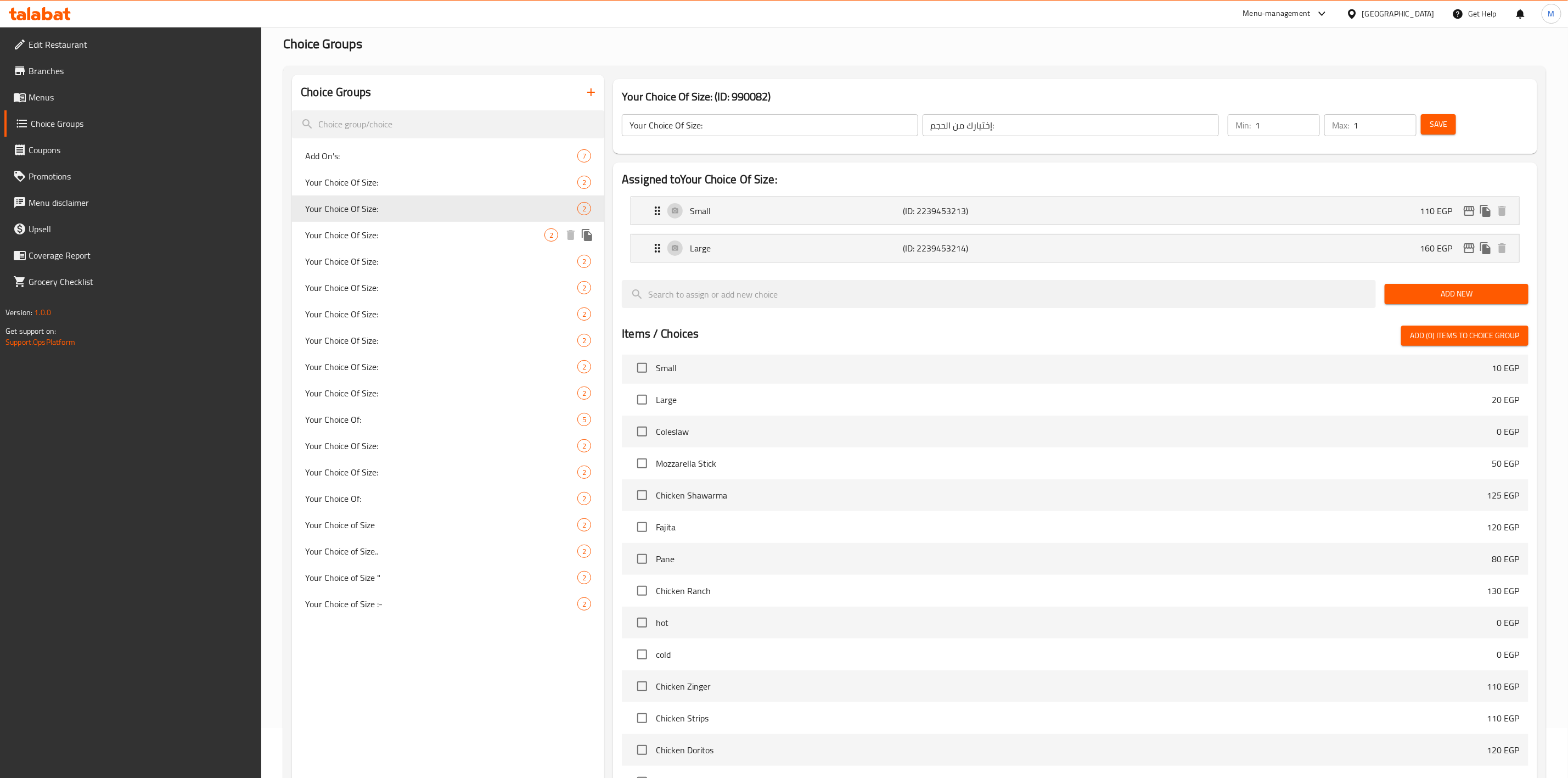
click at [393, 239] on span "Your Choice Of Size:" at bounding box center [424, 235] width 239 height 13
click at [459, 182] on span "Your Choice Of Size:" at bounding box center [424, 182] width 239 height 13
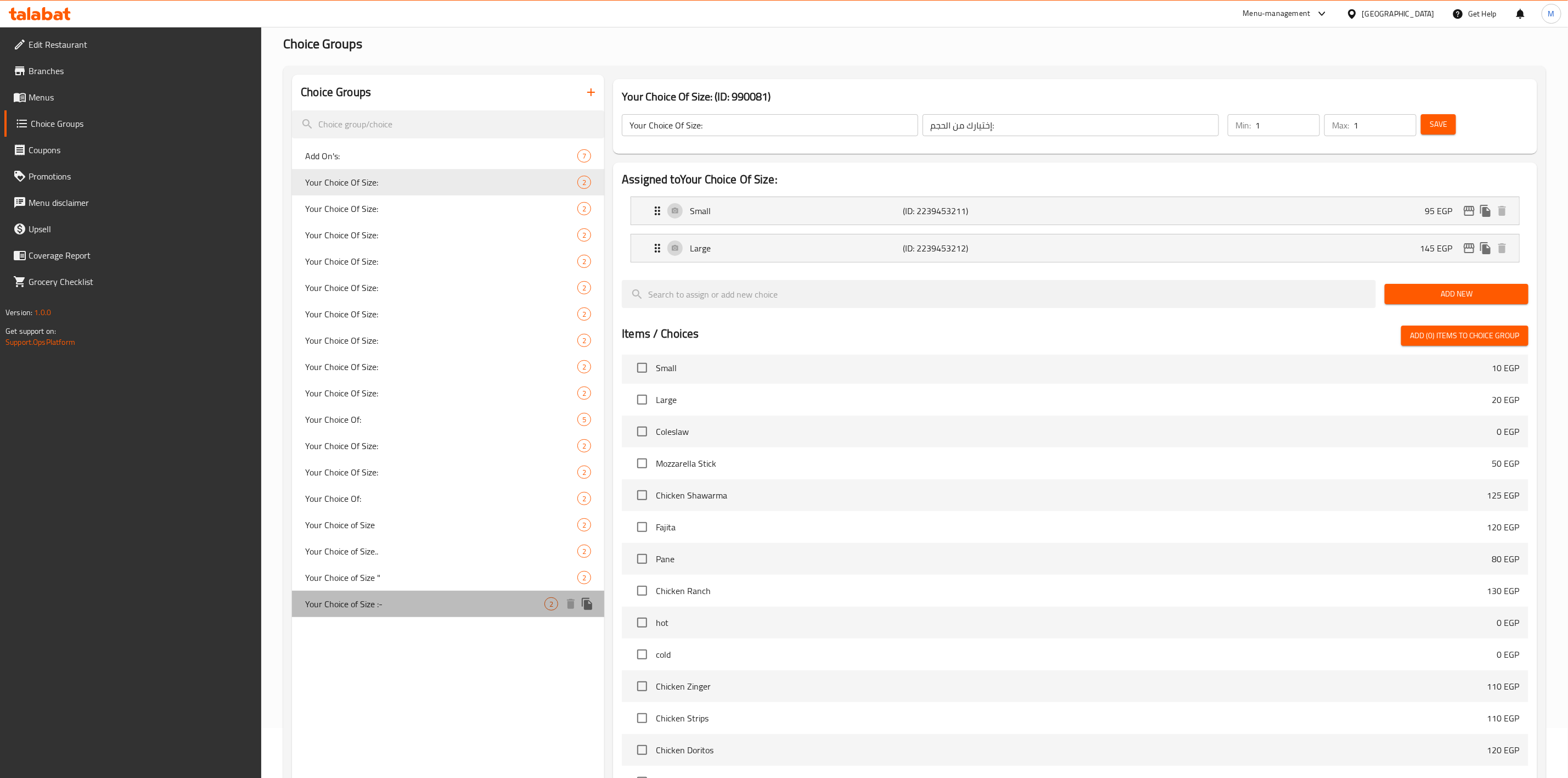
click at [379, 603] on span "Your Choice of Size :-" at bounding box center [424, 604] width 239 height 13
type input "Your Choice of Size :-"
type input "اختيارك من الحجم :-"
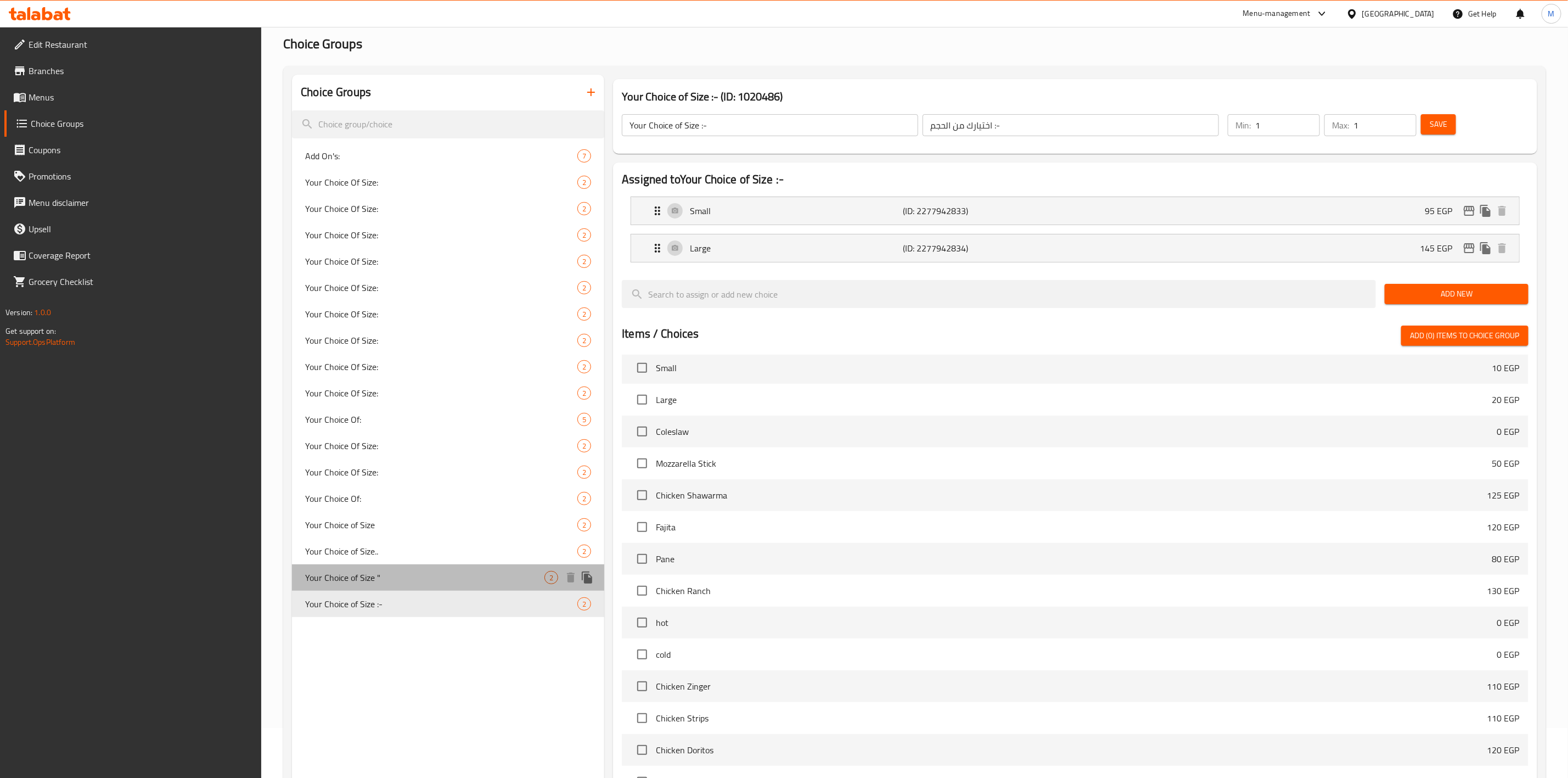
click at [386, 580] on span "Your Choice of Size "" at bounding box center [424, 577] width 239 height 13
type input "Your Choice of Size ""
type input "اختيارك من الحجم""
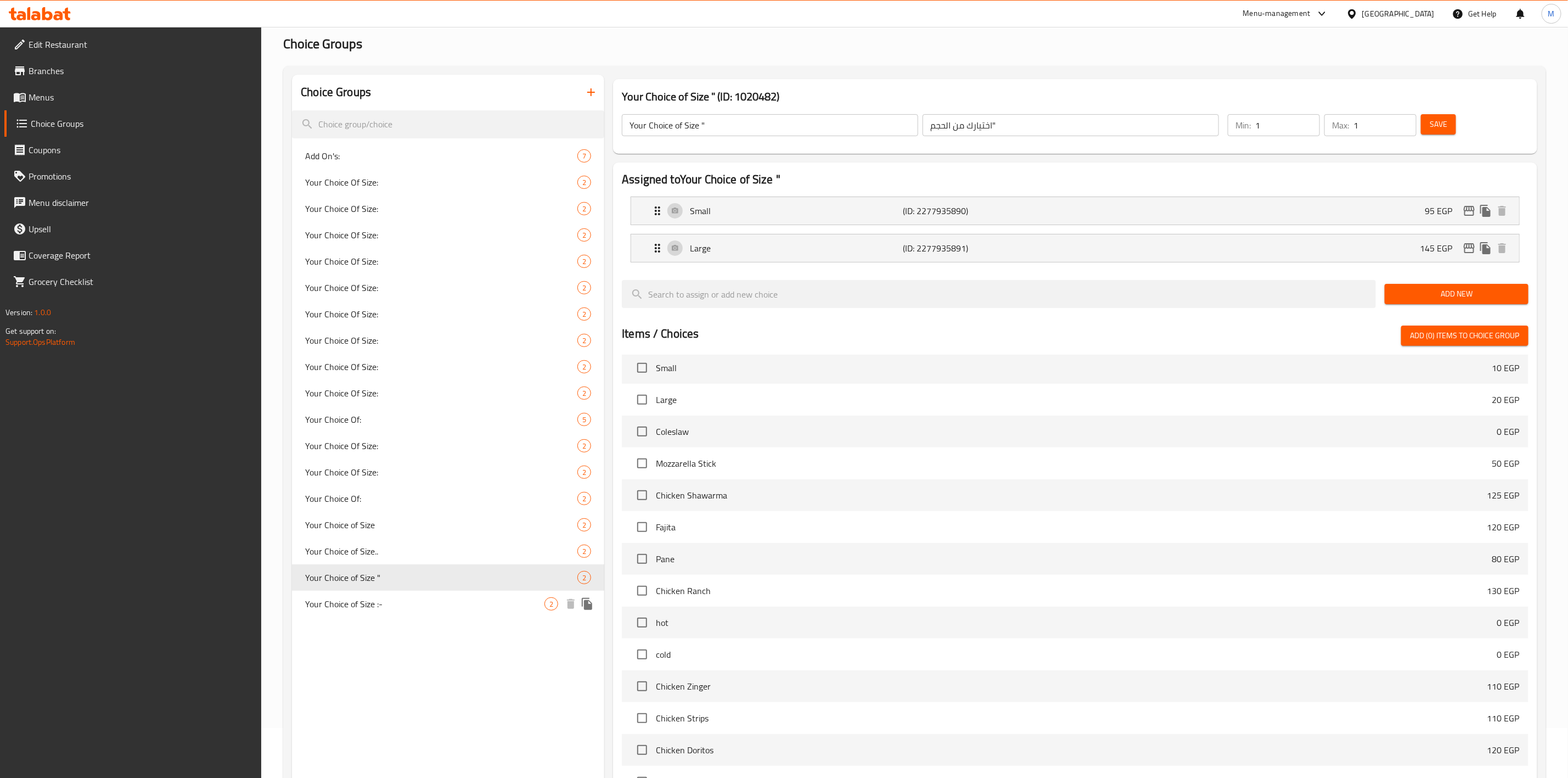
click at [384, 607] on span "Your Choice of Size :-" at bounding box center [424, 604] width 239 height 13
type input "Your Choice of Size :-"
type input "اختيارك من الحجم :-"
click at [1461, 210] on p "95 EGP" at bounding box center [1443, 211] width 37 height 13
click at [1470, 208] on icon "edit" at bounding box center [1470, 211] width 11 height 10
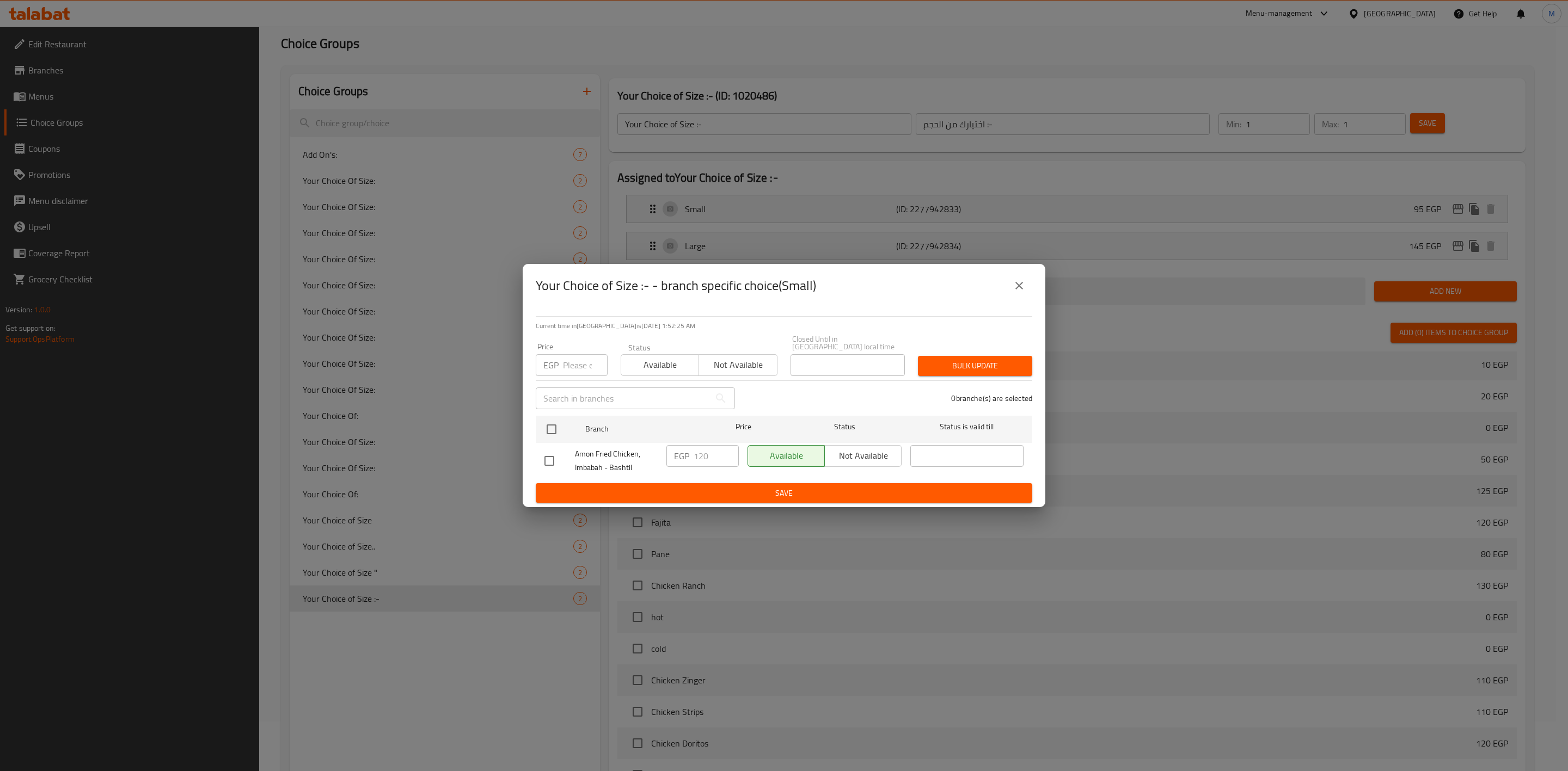
click at [1025, 285] on icon "close" at bounding box center [1019, 286] width 13 height 13
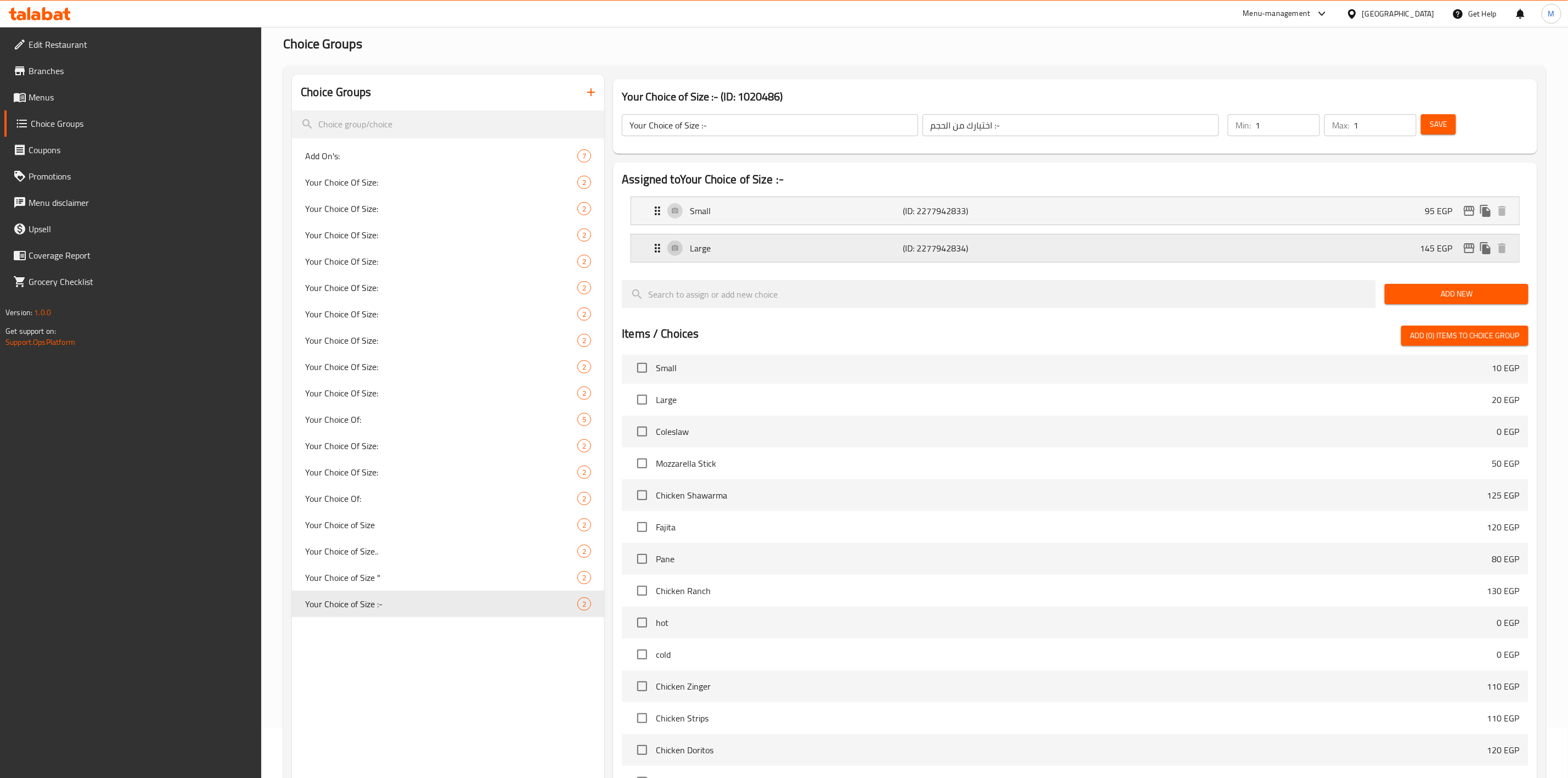
click at [1464, 255] on div "145 EGP" at bounding box center [1466, 249] width 91 height 16
click at [1462, 244] on icon "edit" at bounding box center [1469, 249] width 13 height 13
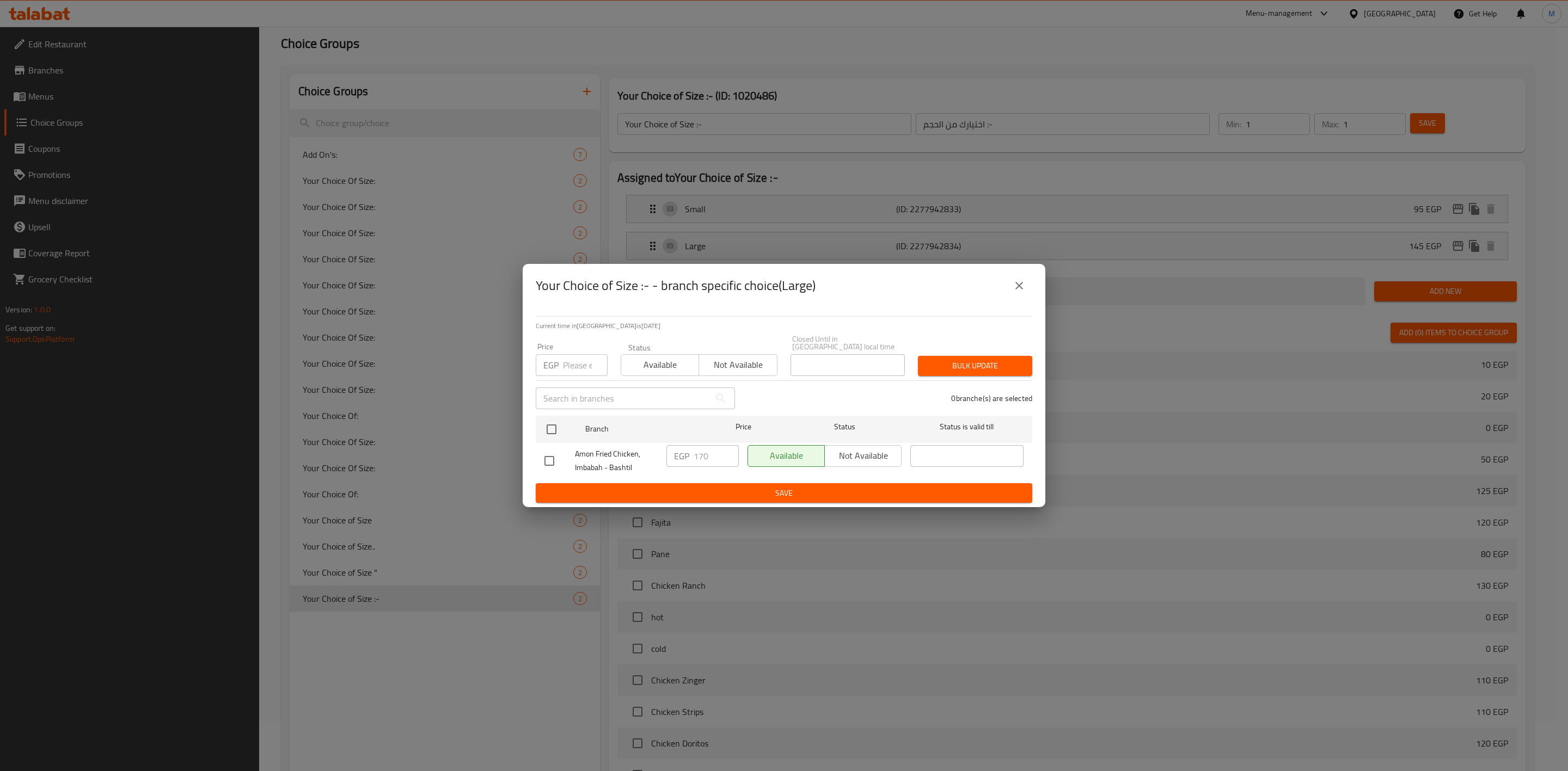
click at [1021, 291] on icon "close" at bounding box center [1019, 286] width 13 height 13
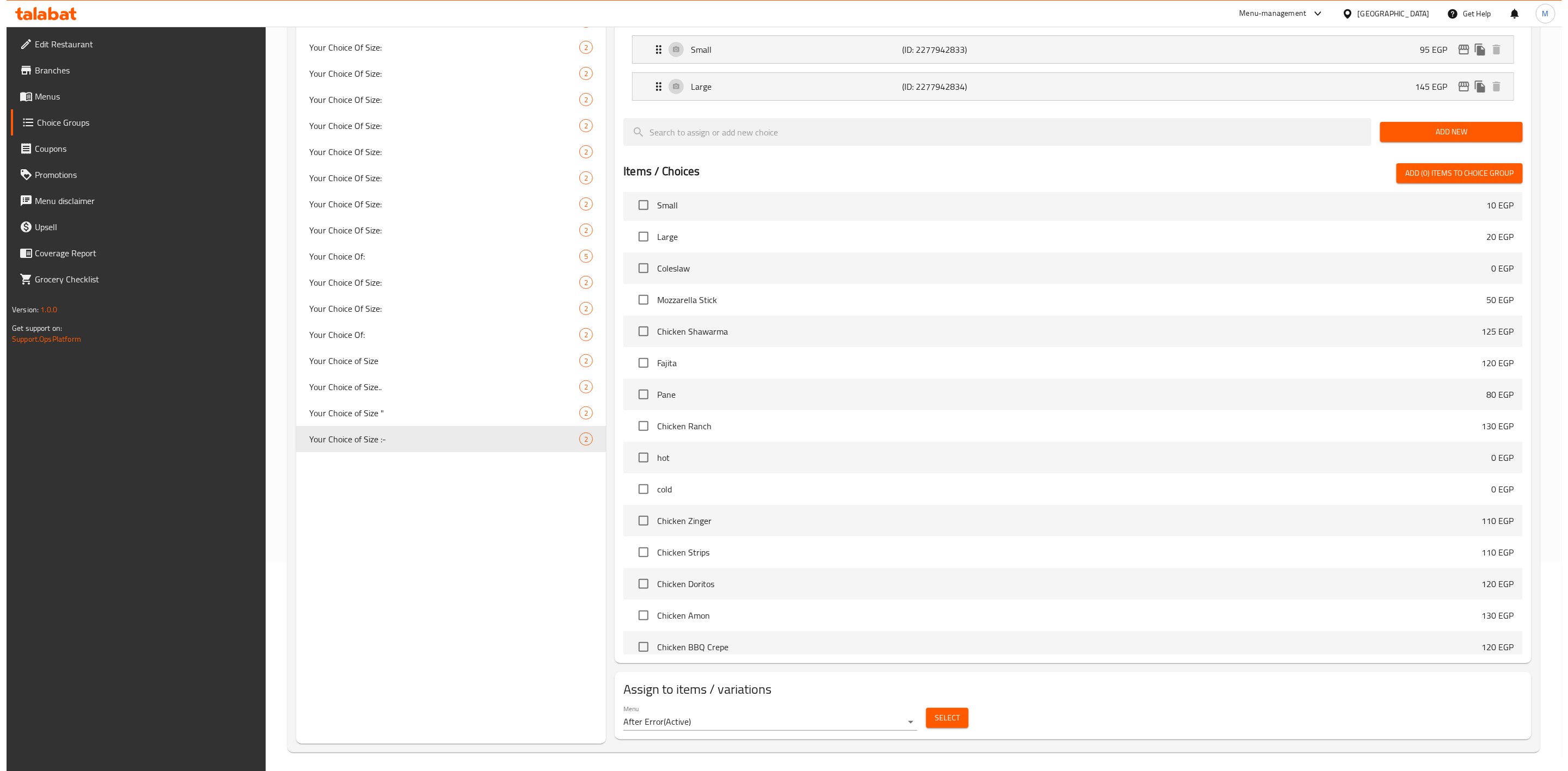
scroll to position [212, 0]
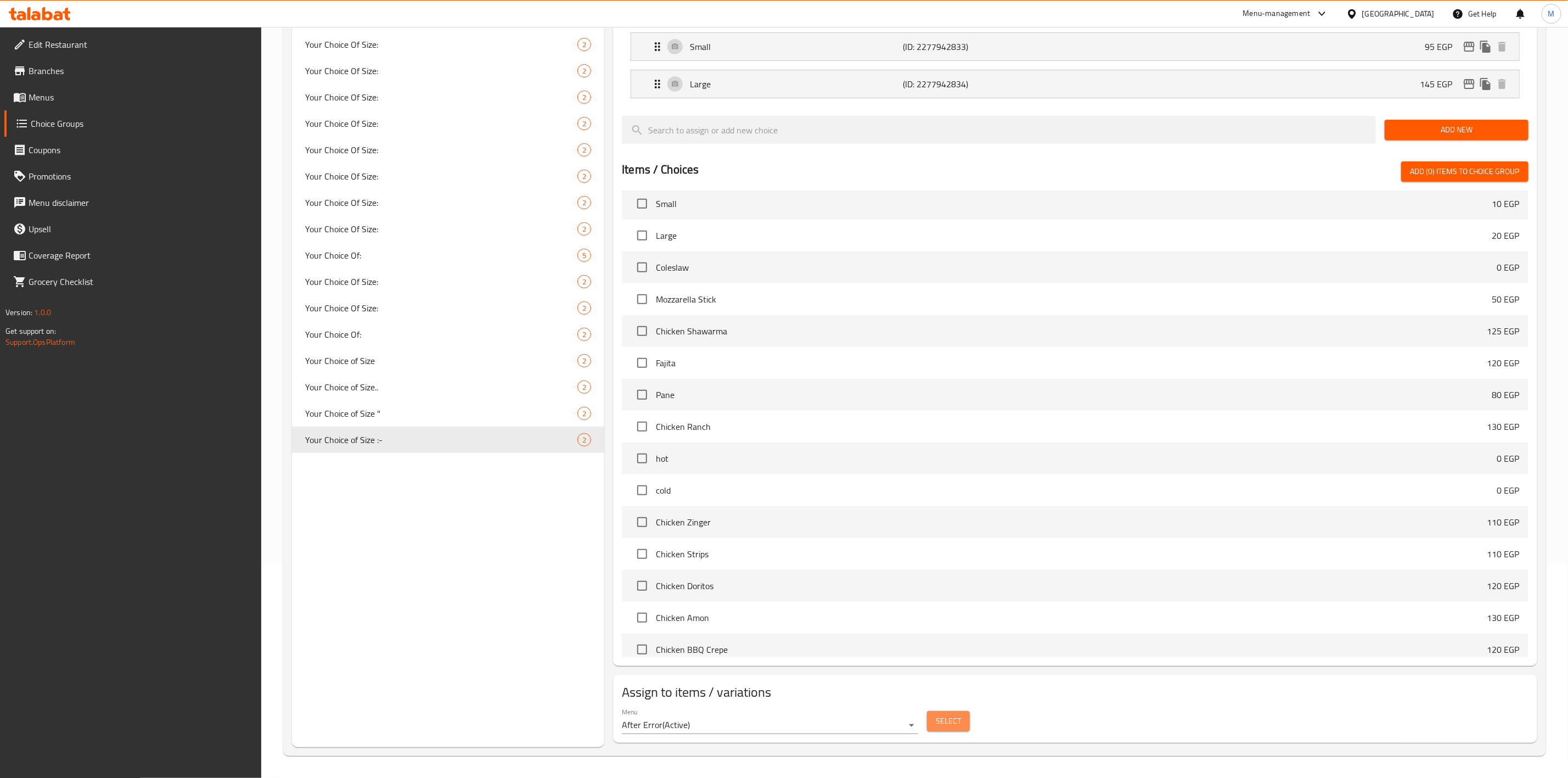
click at [941, 725] on span "Select" at bounding box center [948, 721] width 25 height 14
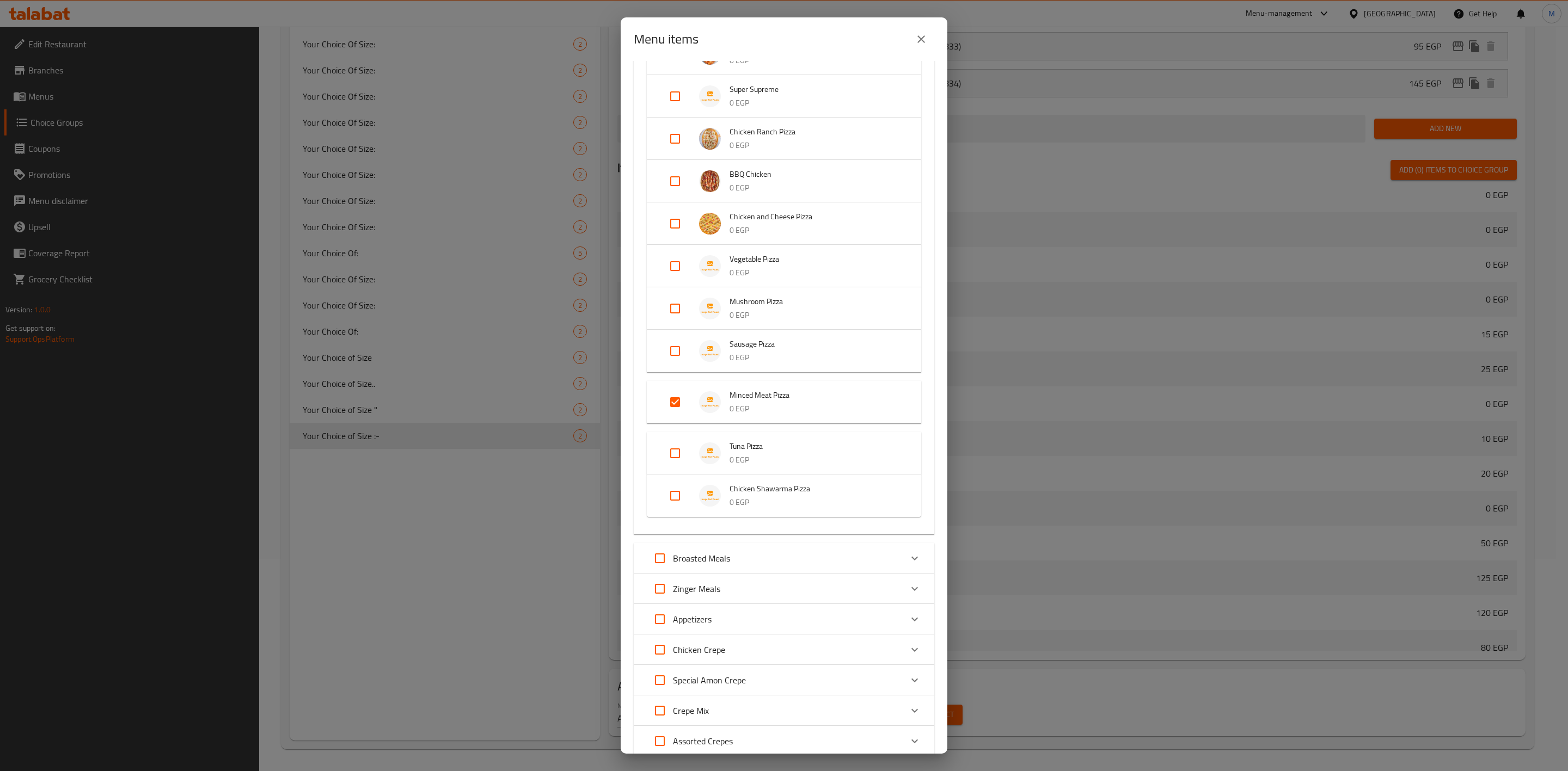
scroll to position [484, 0]
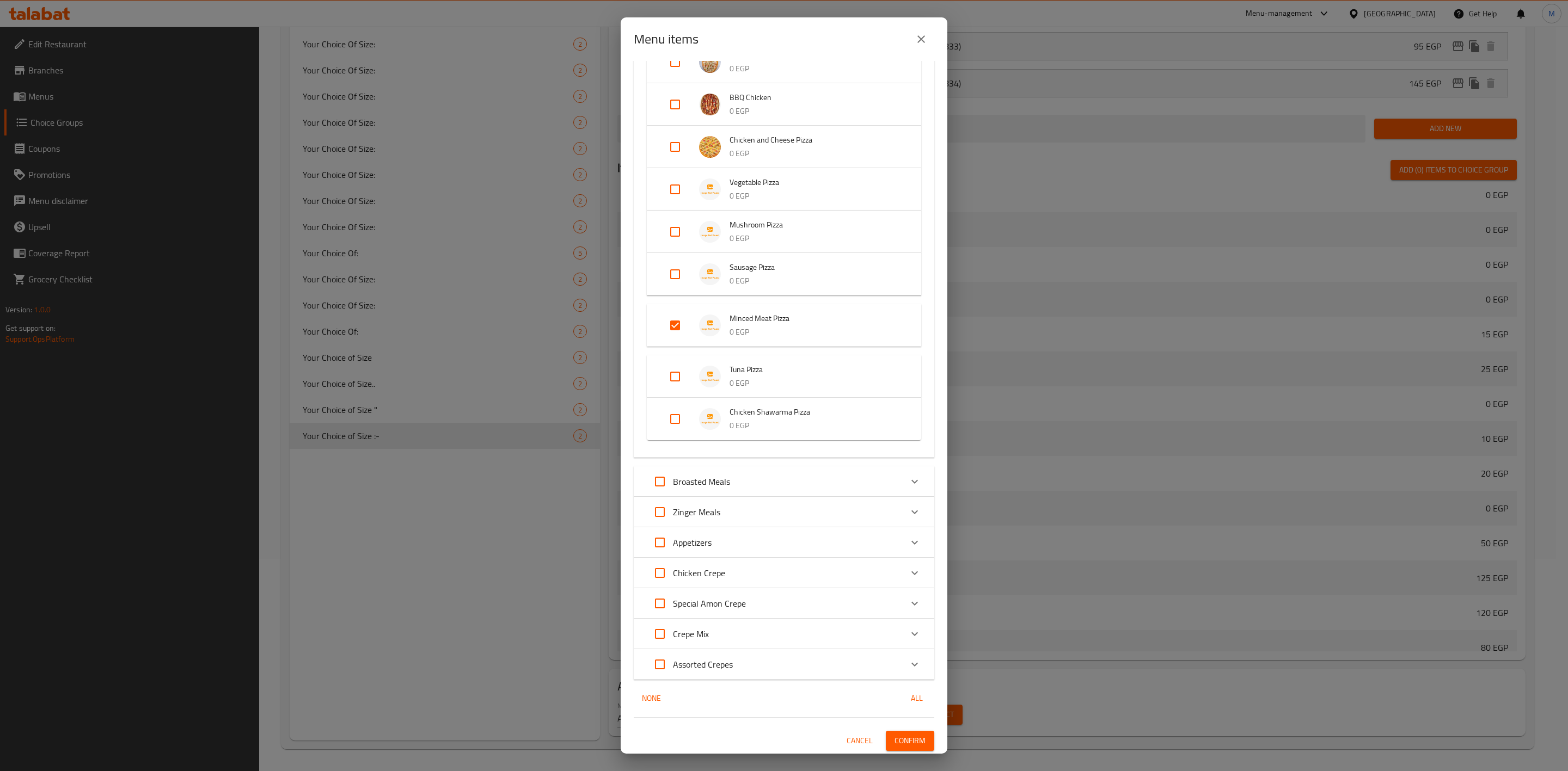
click at [688, 418] on div "Expand" at bounding box center [684, 419] width 31 height 26
click at [680, 422] on input "Expand" at bounding box center [675, 427] width 26 height 26
checkbox input "true"
click at [908, 737] on span "Confirm" at bounding box center [910, 740] width 31 height 14
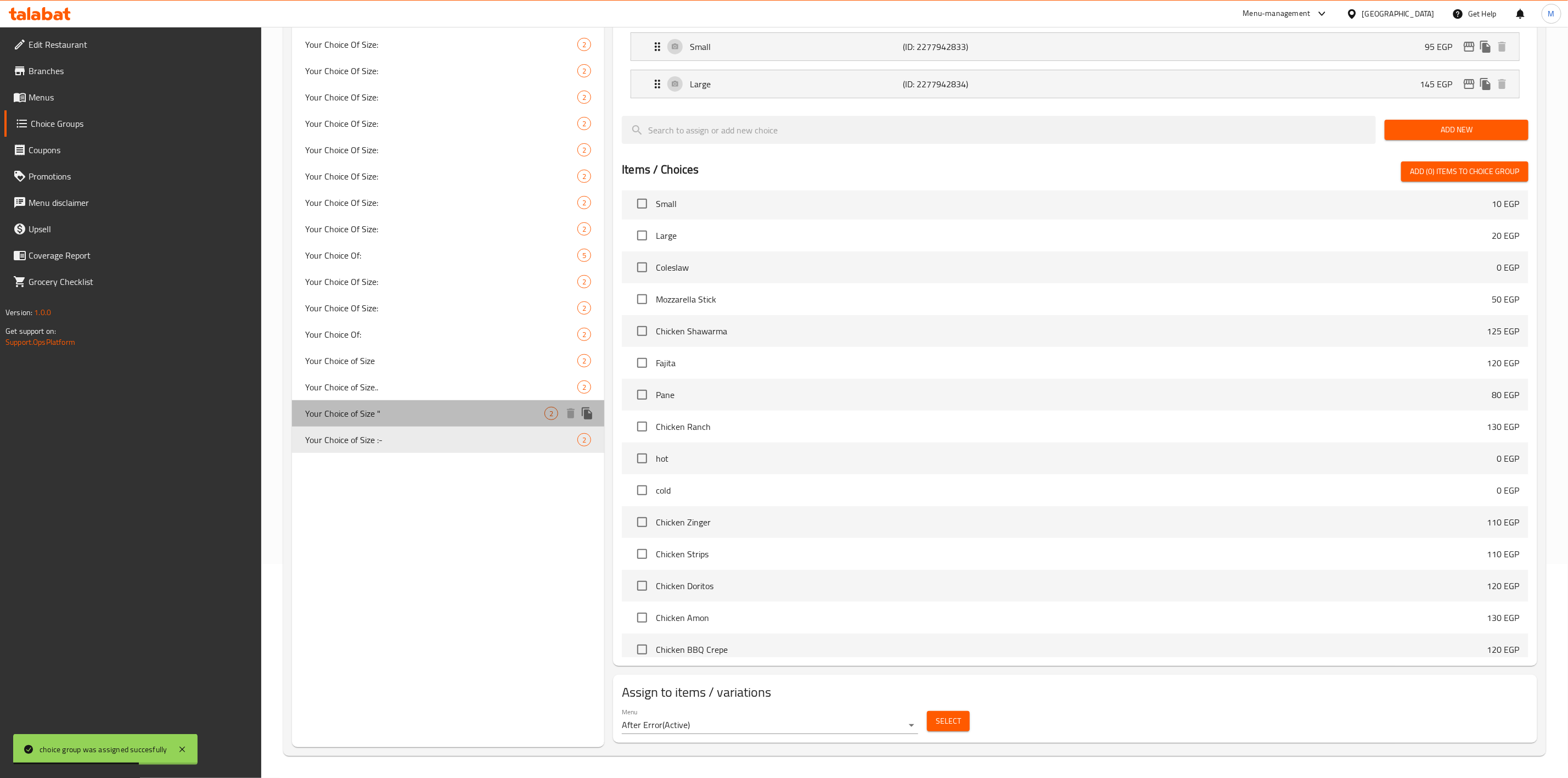
click at [411, 410] on span "Your Choice of Size "" at bounding box center [424, 413] width 239 height 13
type input "Your Choice of Size ""
type input "اختيارك من الحجم""
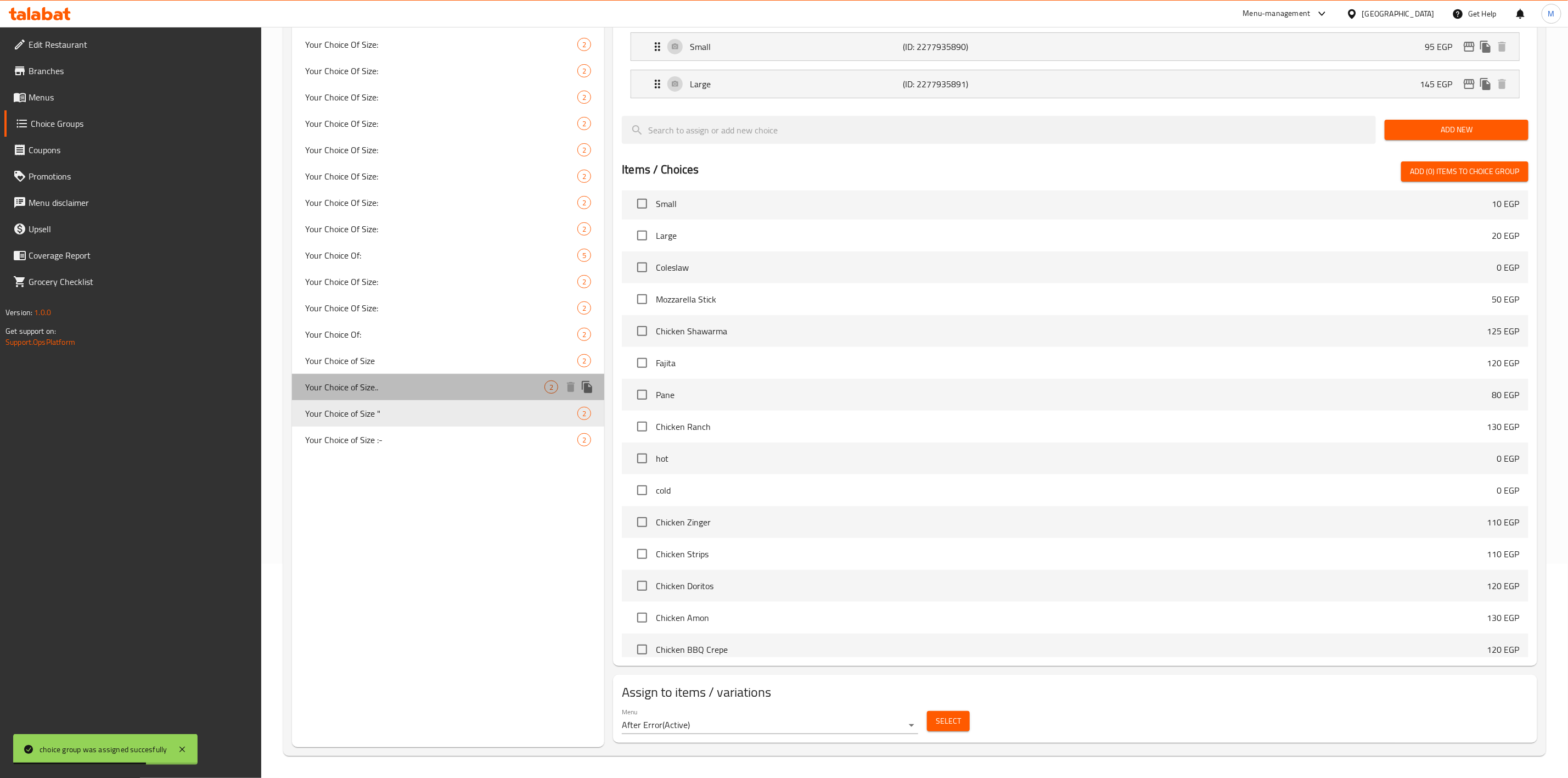
click at [416, 389] on span "Your Choice of Size.." at bounding box center [424, 387] width 239 height 13
type input "Your Choice of Size.."
type input "اختيارك من الحجم.."
click at [417, 361] on span "Your Choice of Size" at bounding box center [424, 361] width 239 height 13
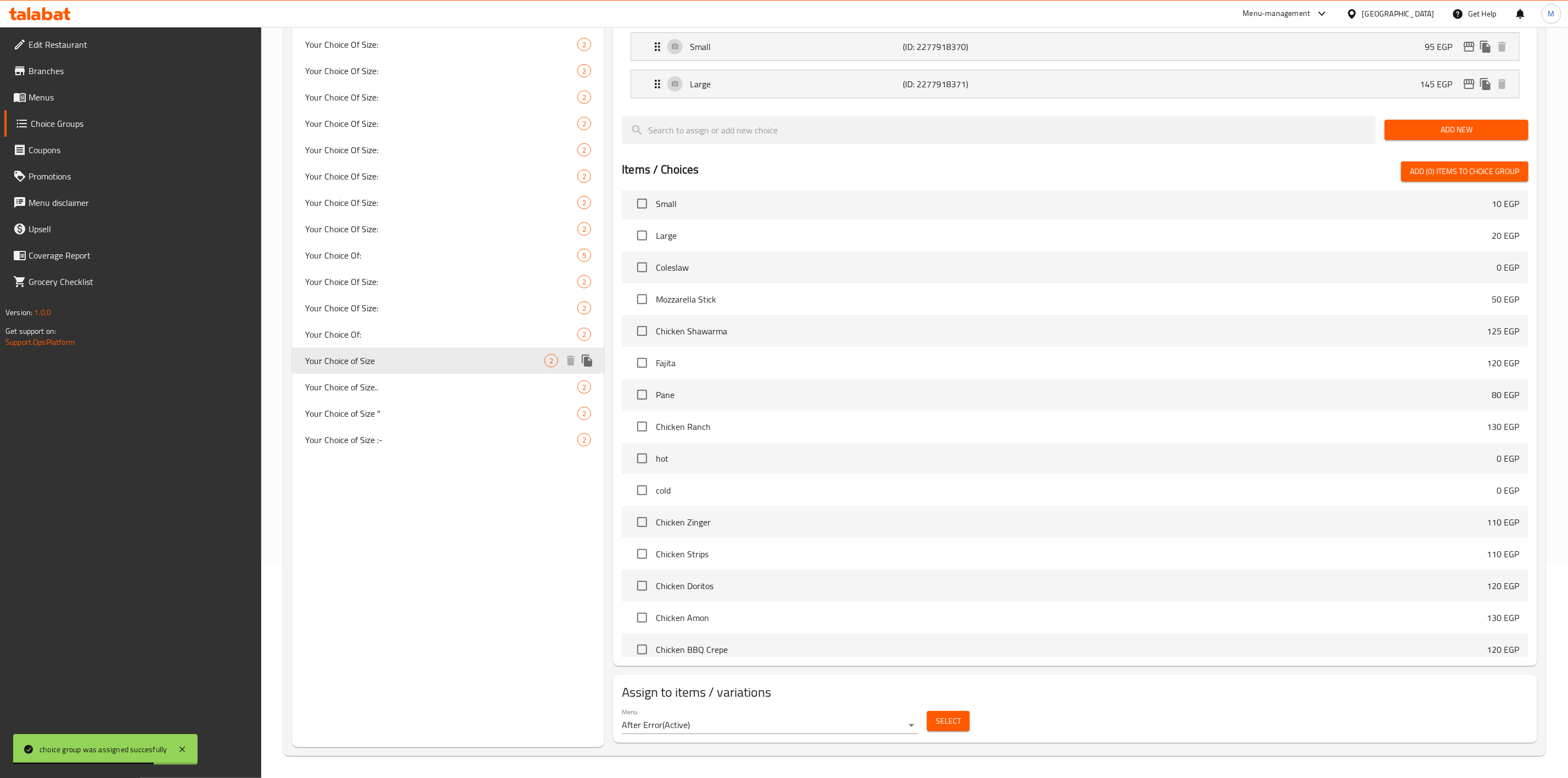
type input "Your Choice of Size"
type input "اختيارك من الحجم"
click at [421, 328] on span "Your Choice Of:" at bounding box center [424, 335] width 239 height 13
type input "Your Choice Of:"
type input "إختيارك من:"
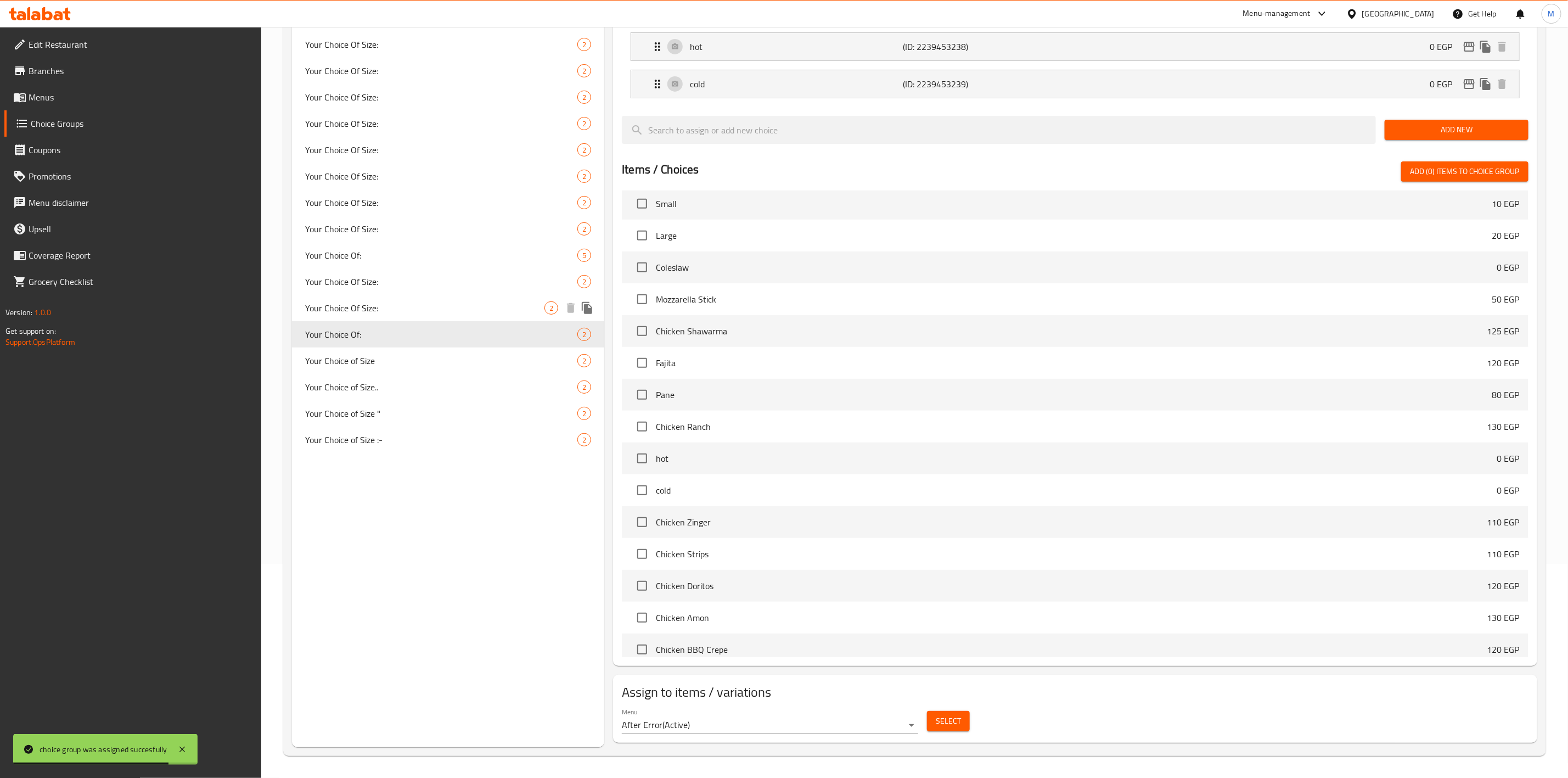
click at [427, 301] on span "Your Choice Of Size:" at bounding box center [424, 308] width 239 height 13
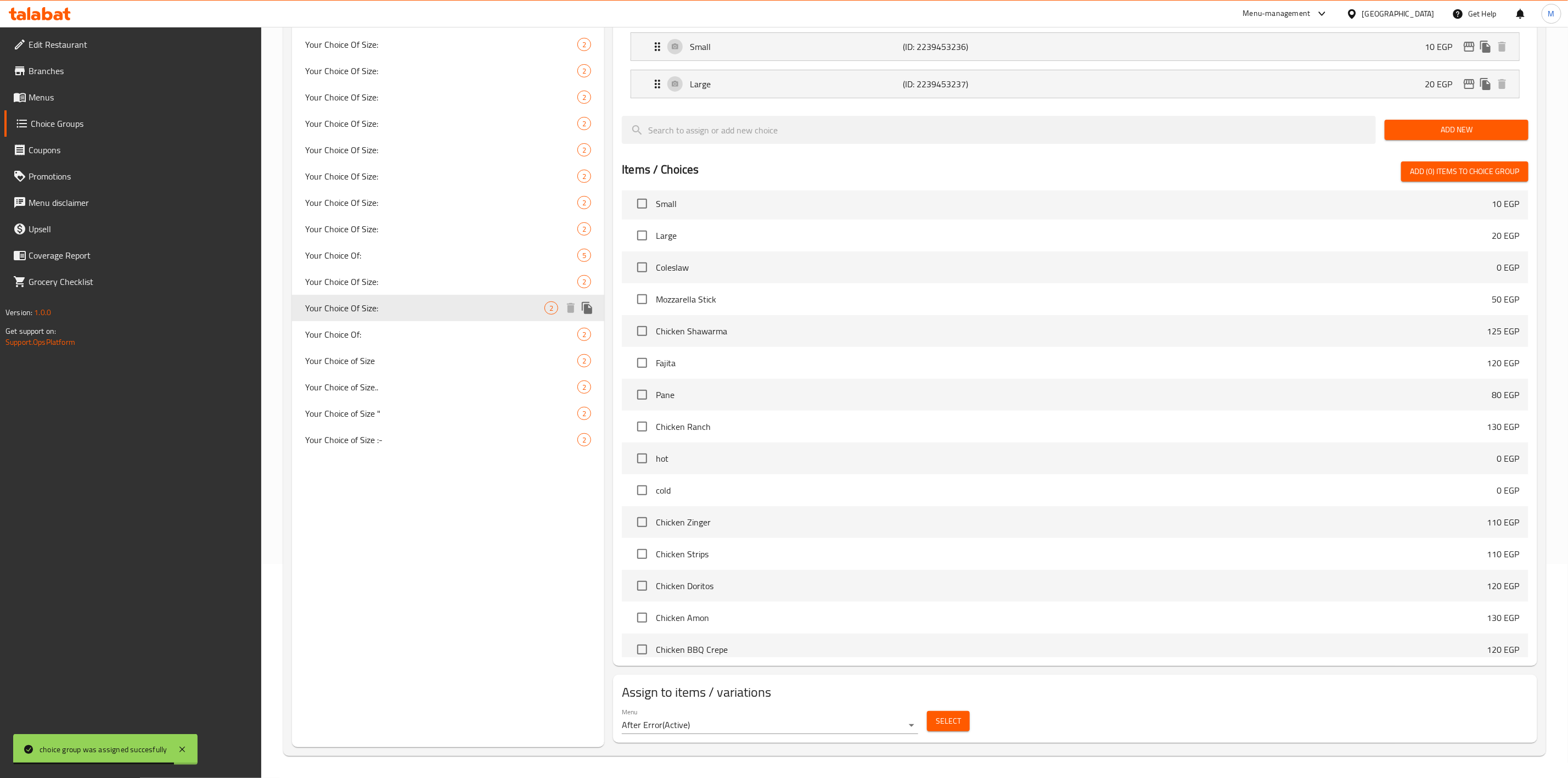
type input "Your Choice Of Size:"
type input "إختيارك من الحجم:"
click at [958, 712] on button "Select" at bounding box center [948, 721] width 43 height 20
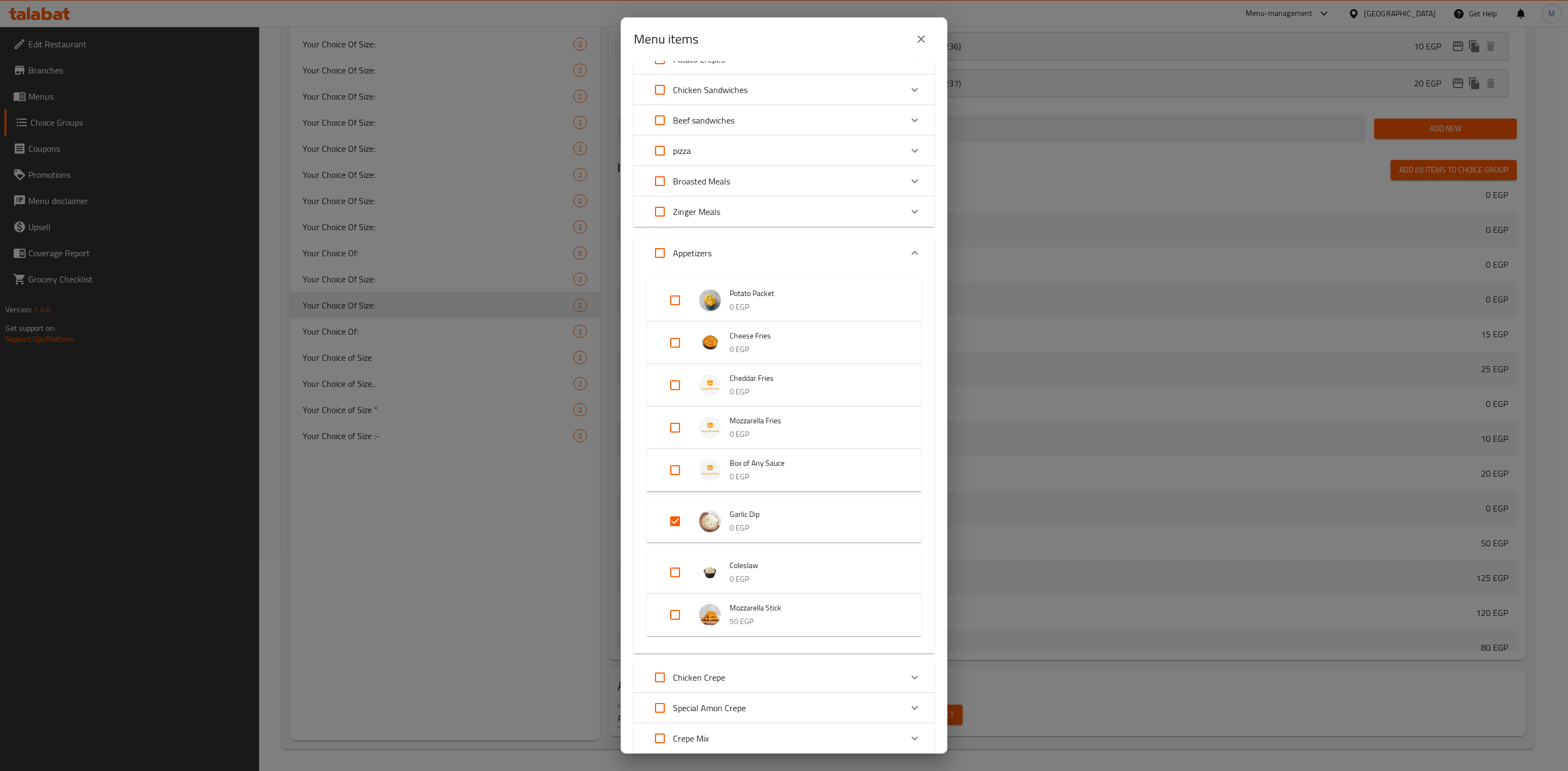
scroll to position [0, 0]
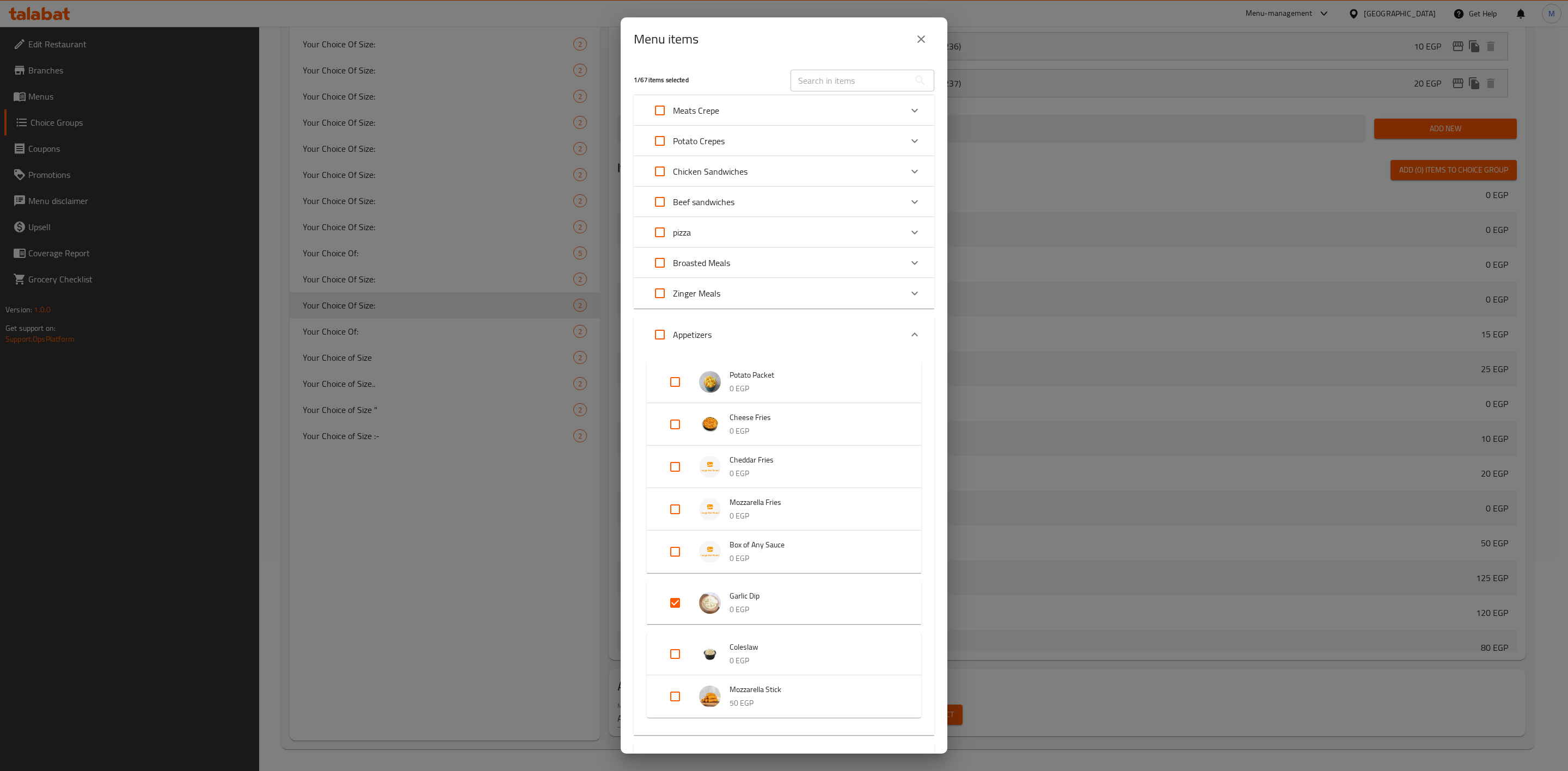
click at [916, 39] on icon "close" at bounding box center [921, 39] width 13 height 13
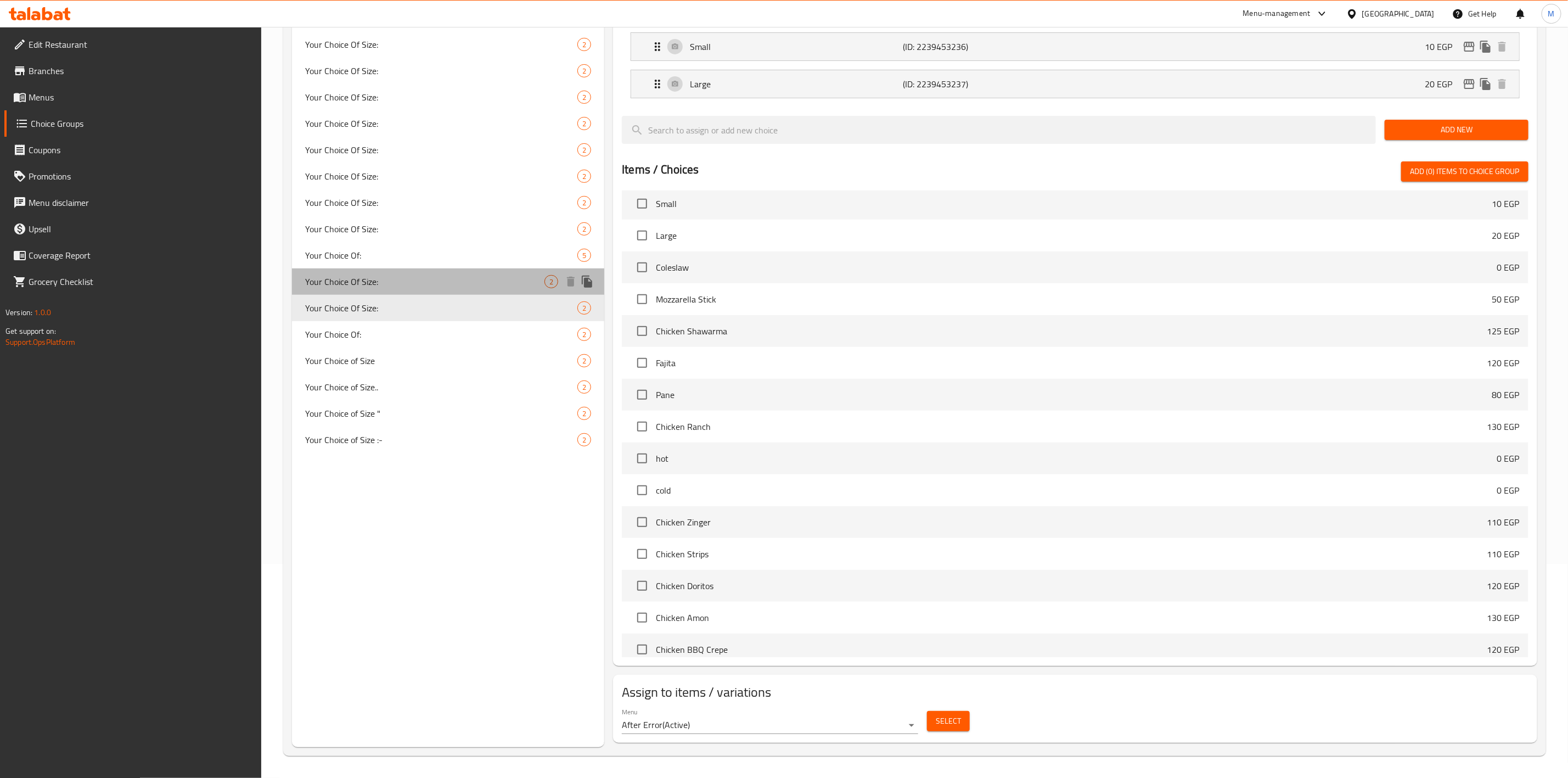
click at [361, 275] on span "Your Choice Of Size:" at bounding box center [424, 282] width 239 height 13
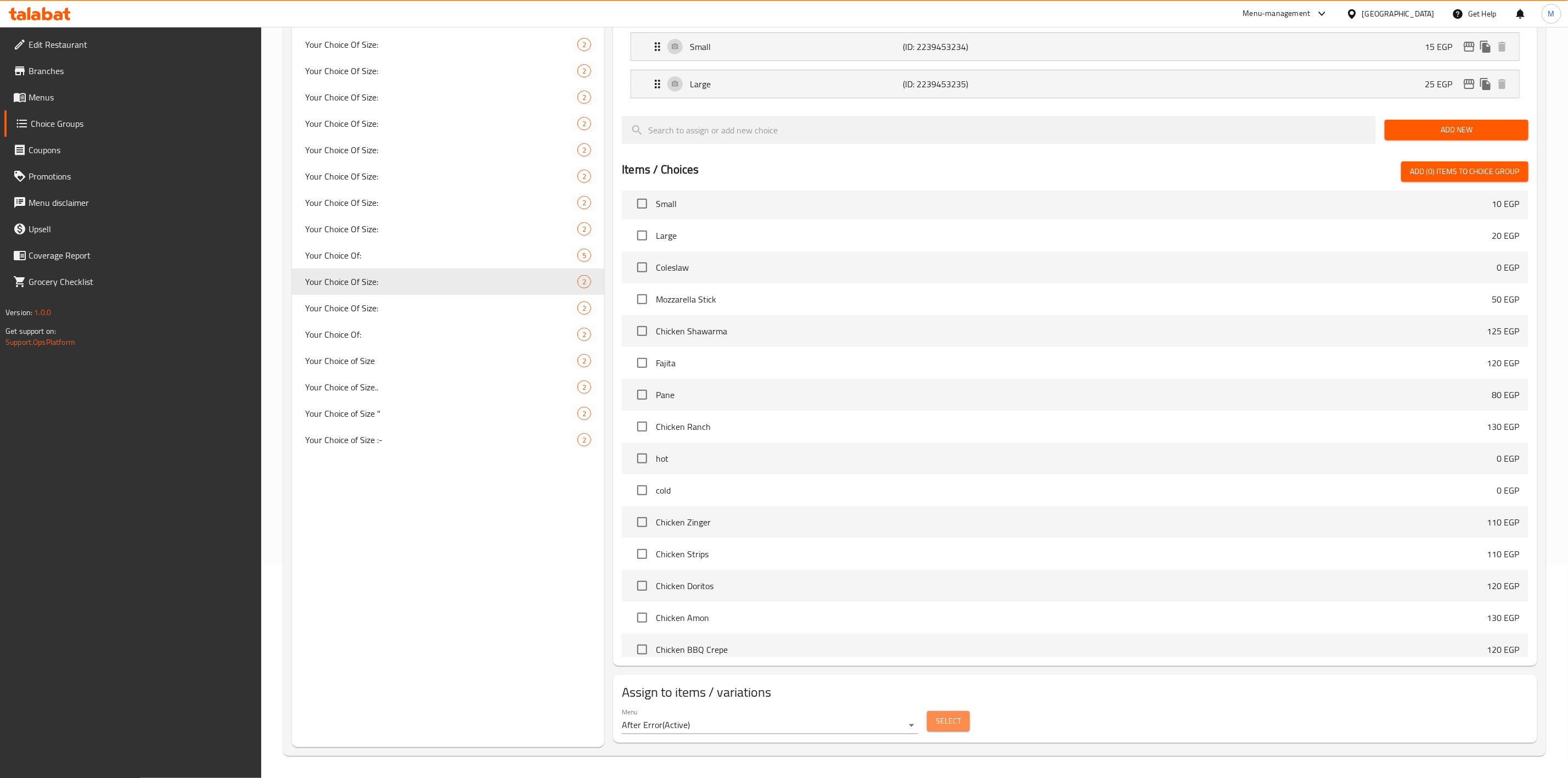
click at [944, 722] on span "Select" at bounding box center [948, 721] width 25 height 14
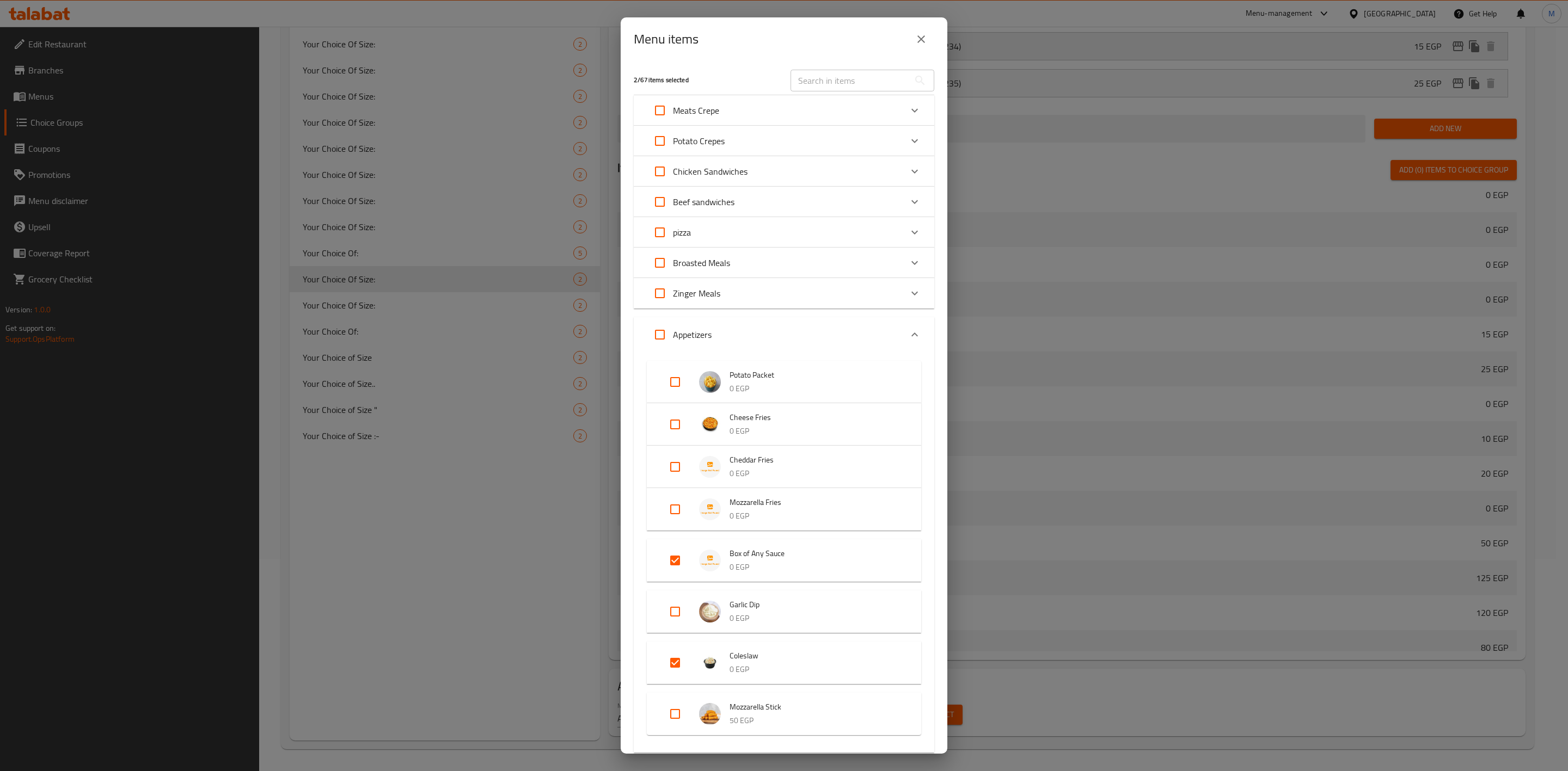
click at [921, 44] on icon "close" at bounding box center [921, 39] width 13 height 13
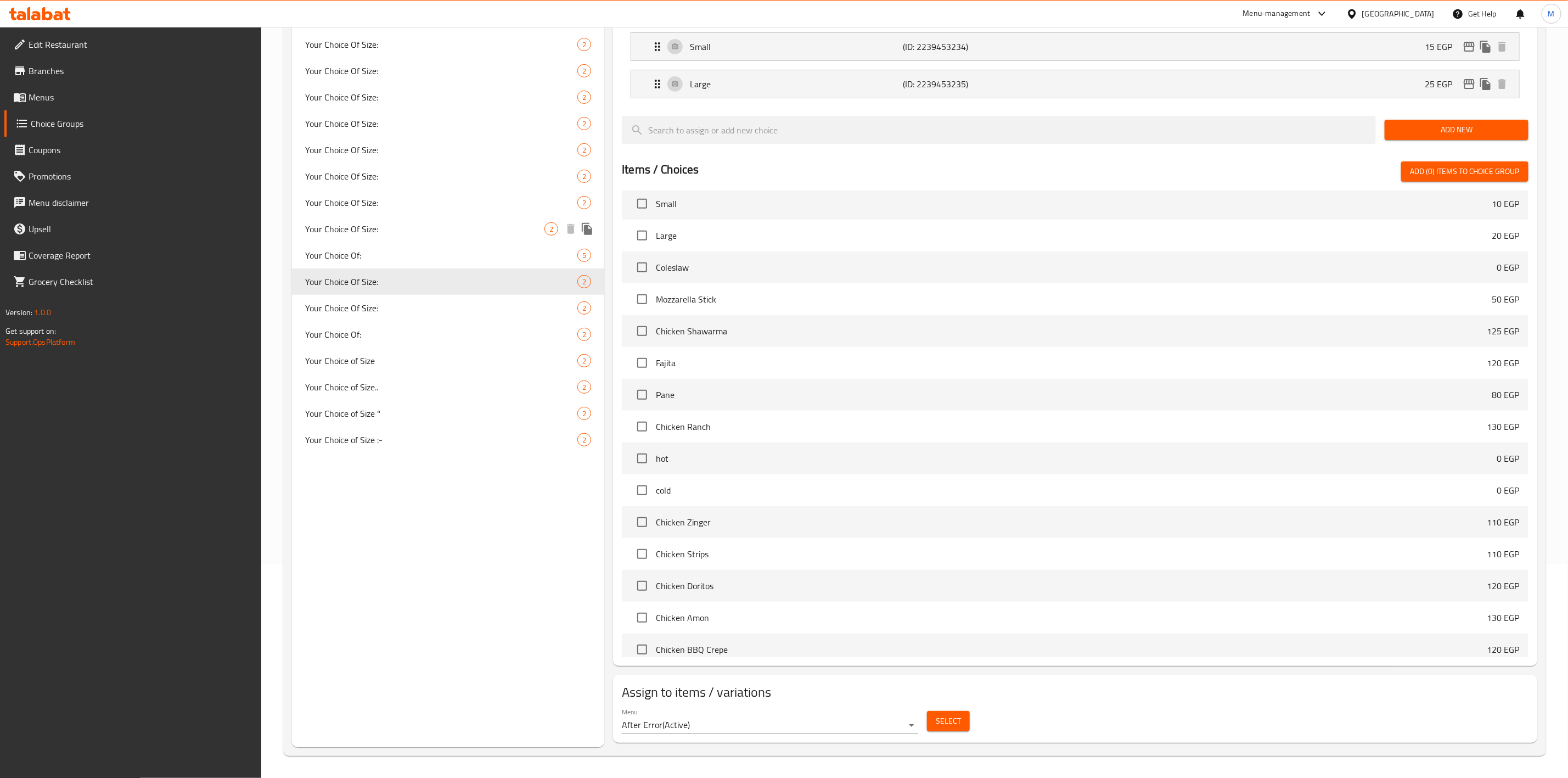
click at [381, 227] on span "Your Choice Of Size:" at bounding box center [424, 229] width 239 height 13
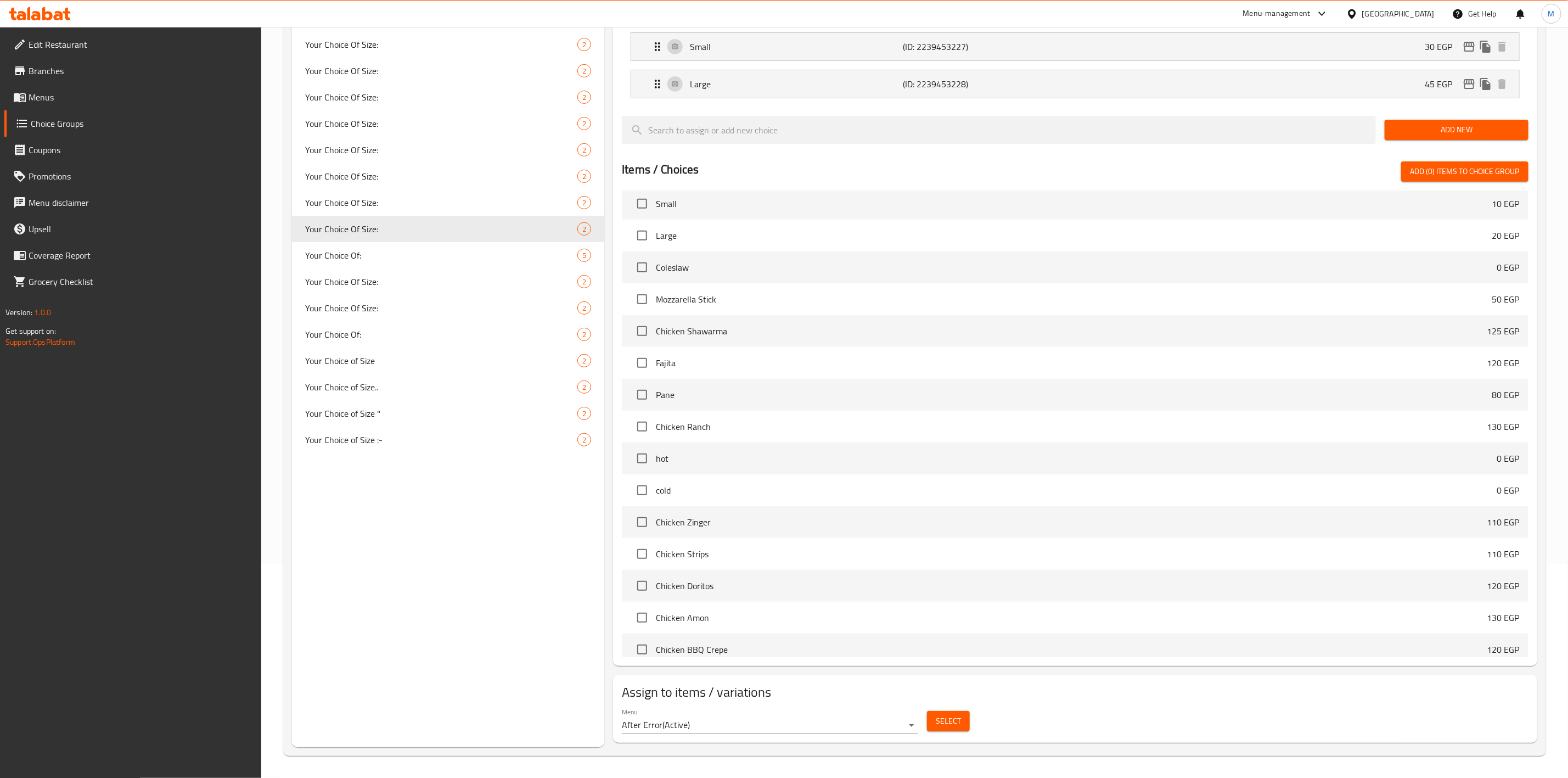
click at [942, 717] on span "Select" at bounding box center [948, 721] width 25 height 14
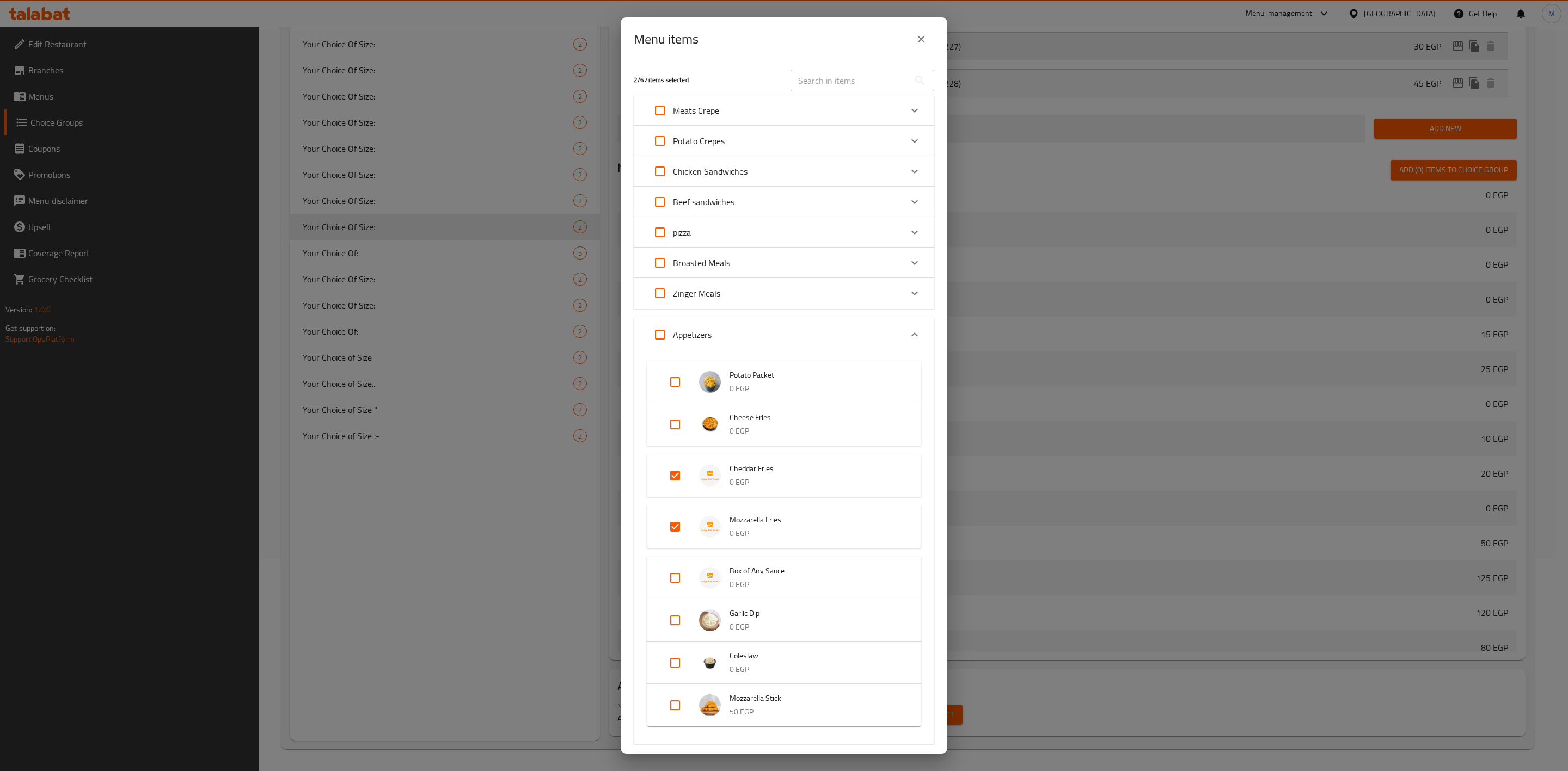
click at [915, 38] on icon "close" at bounding box center [921, 39] width 13 height 13
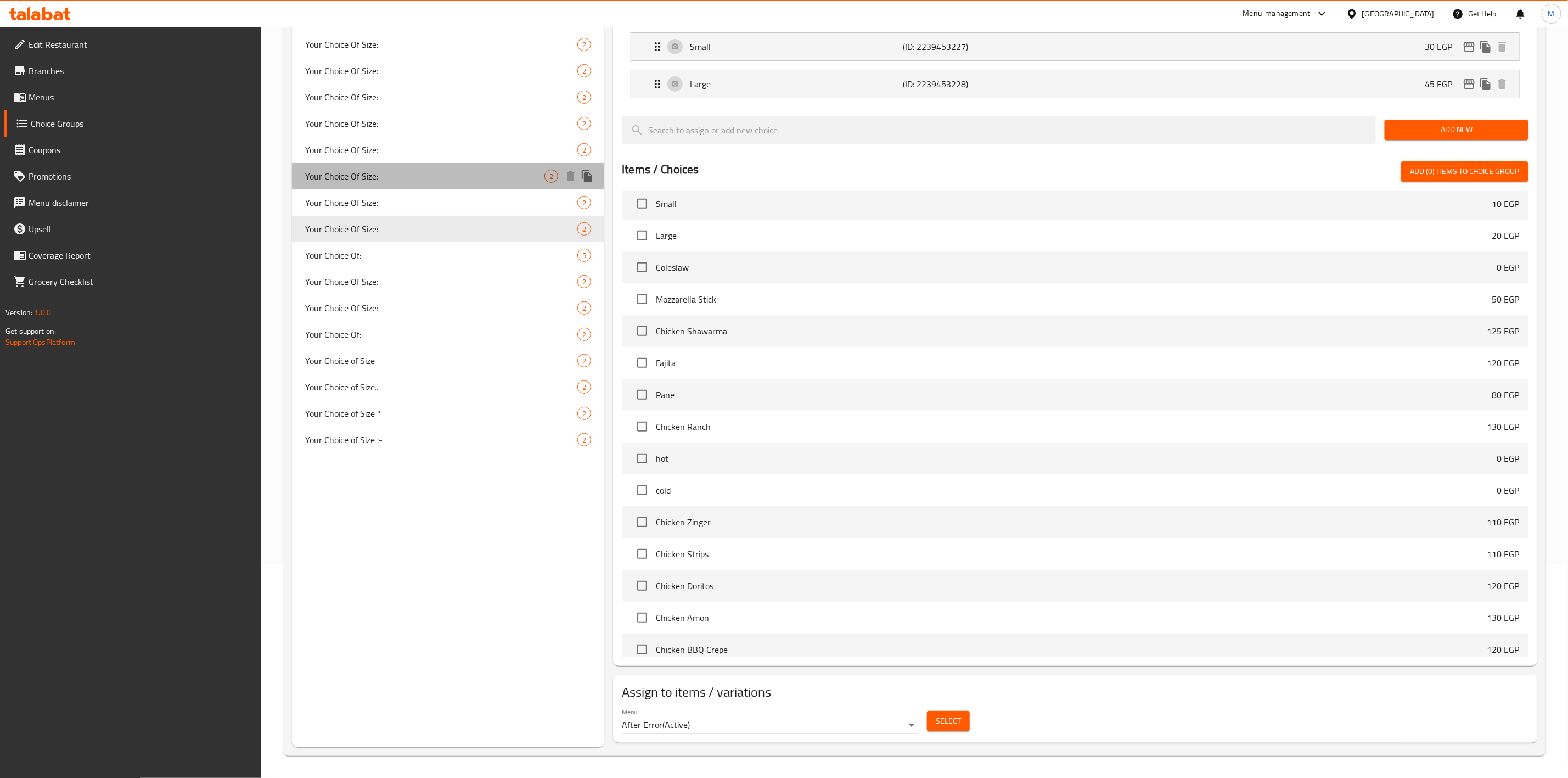
click at [317, 187] on div "Your Choice Of Size: 2" at bounding box center [448, 176] width 312 height 26
click at [326, 196] on span "Your Choice Of Size:" at bounding box center [424, 202] width 239 height 13
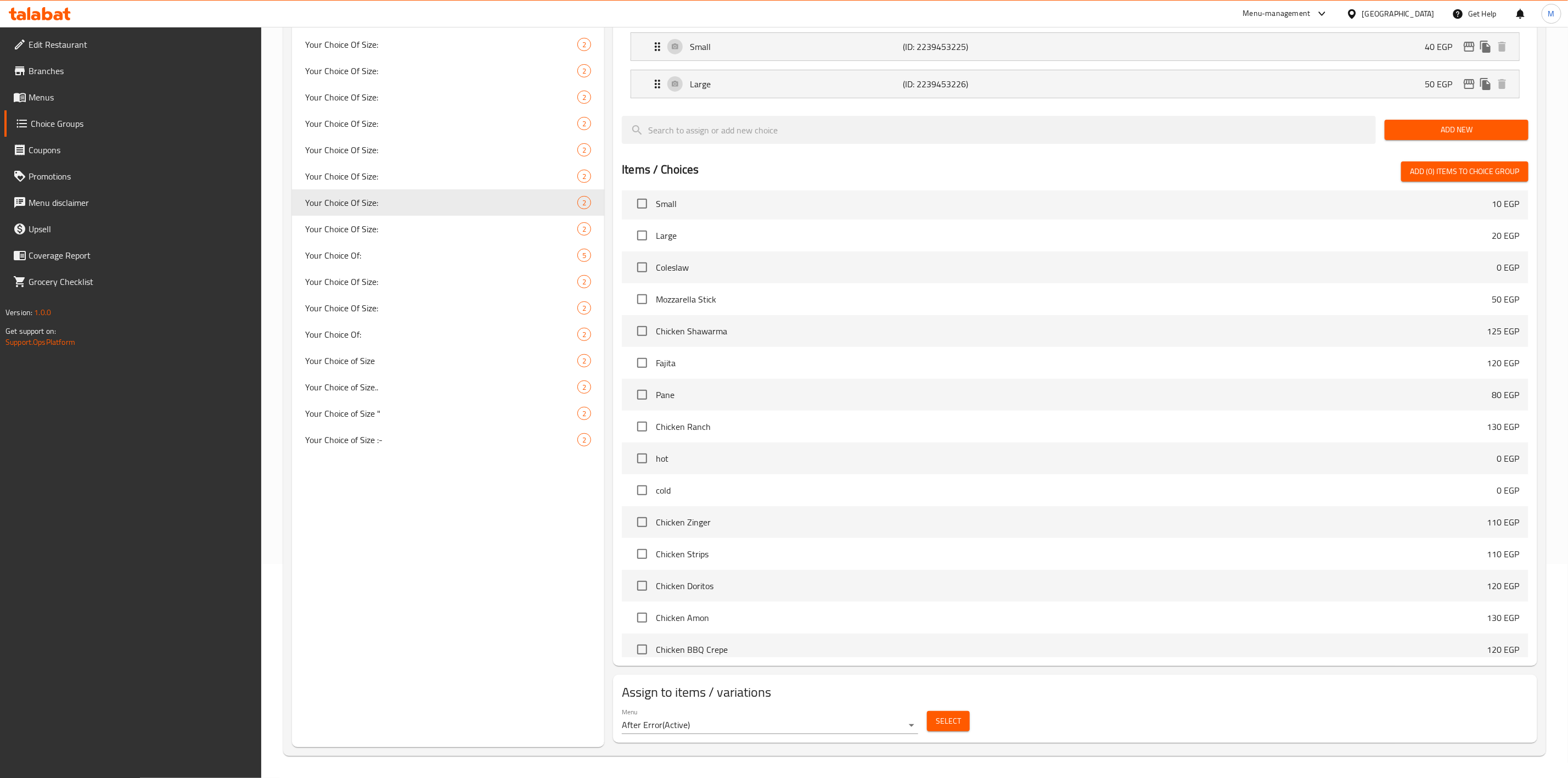
click at [941, 715] on span "Select" at bounding box center [948, 721] width 25 height 14
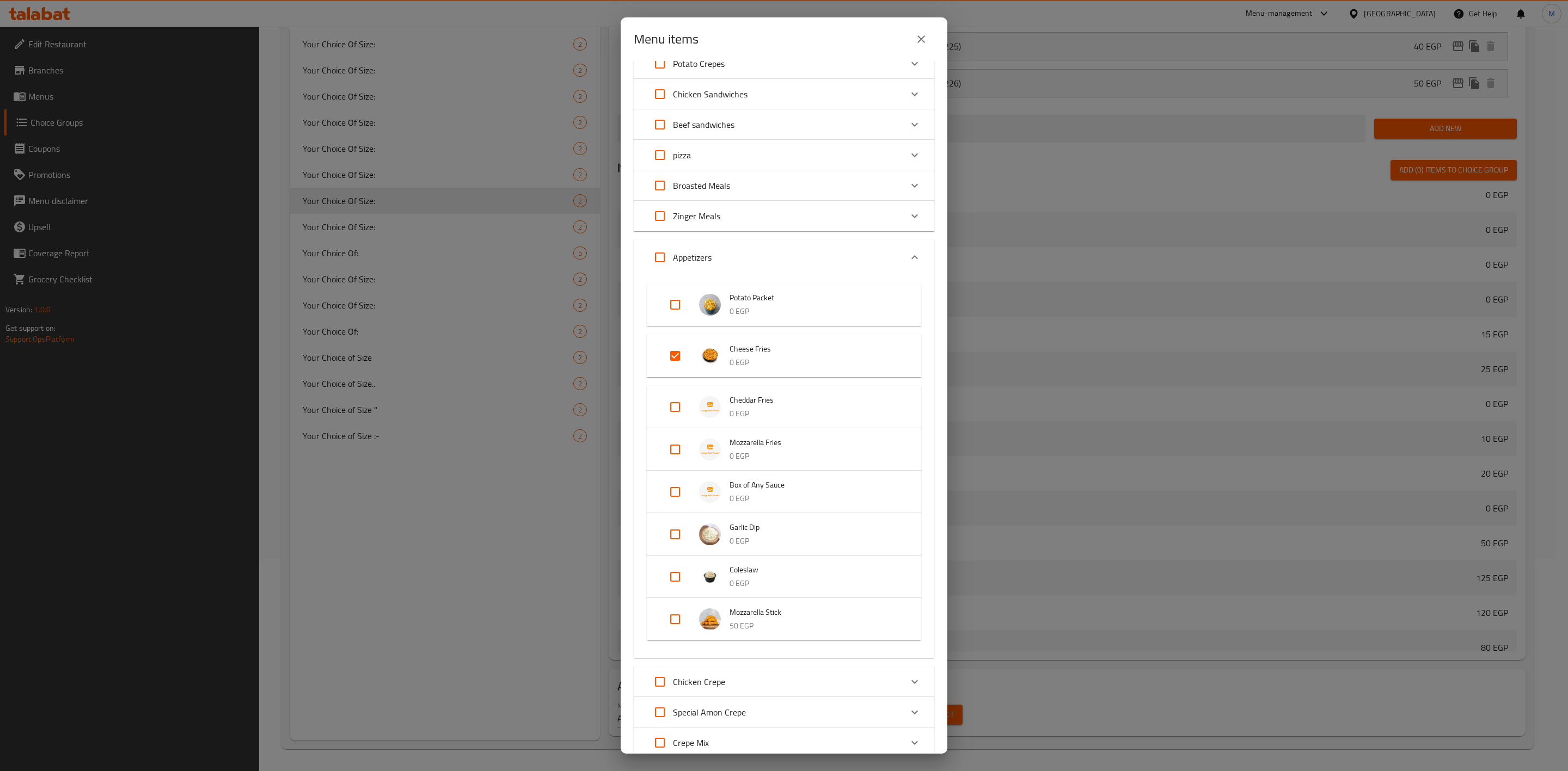
scroll to position [186, 0]
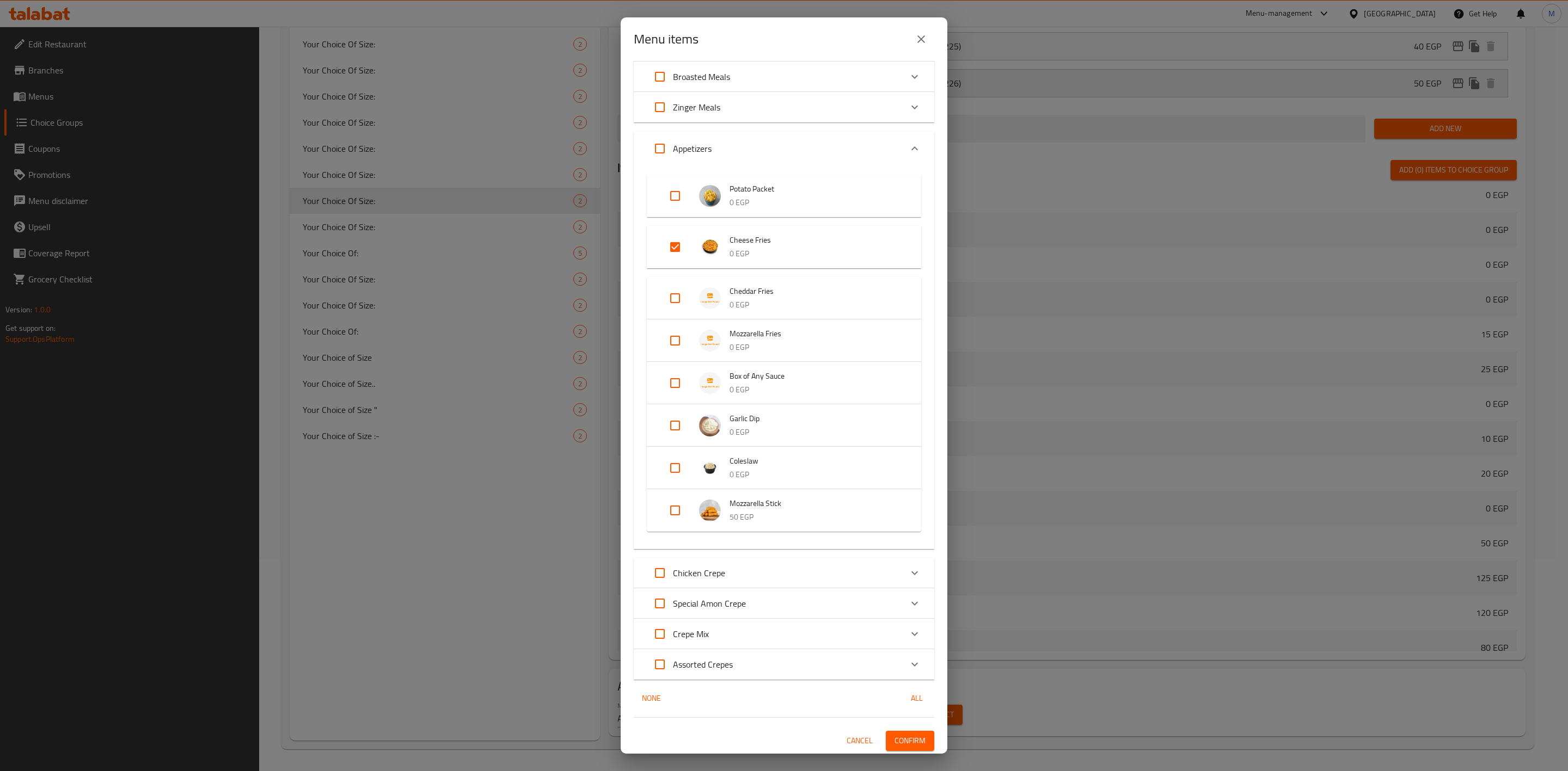
click at [917, 46] on button "close" at bounding box center [921, 39] width 26 height 26
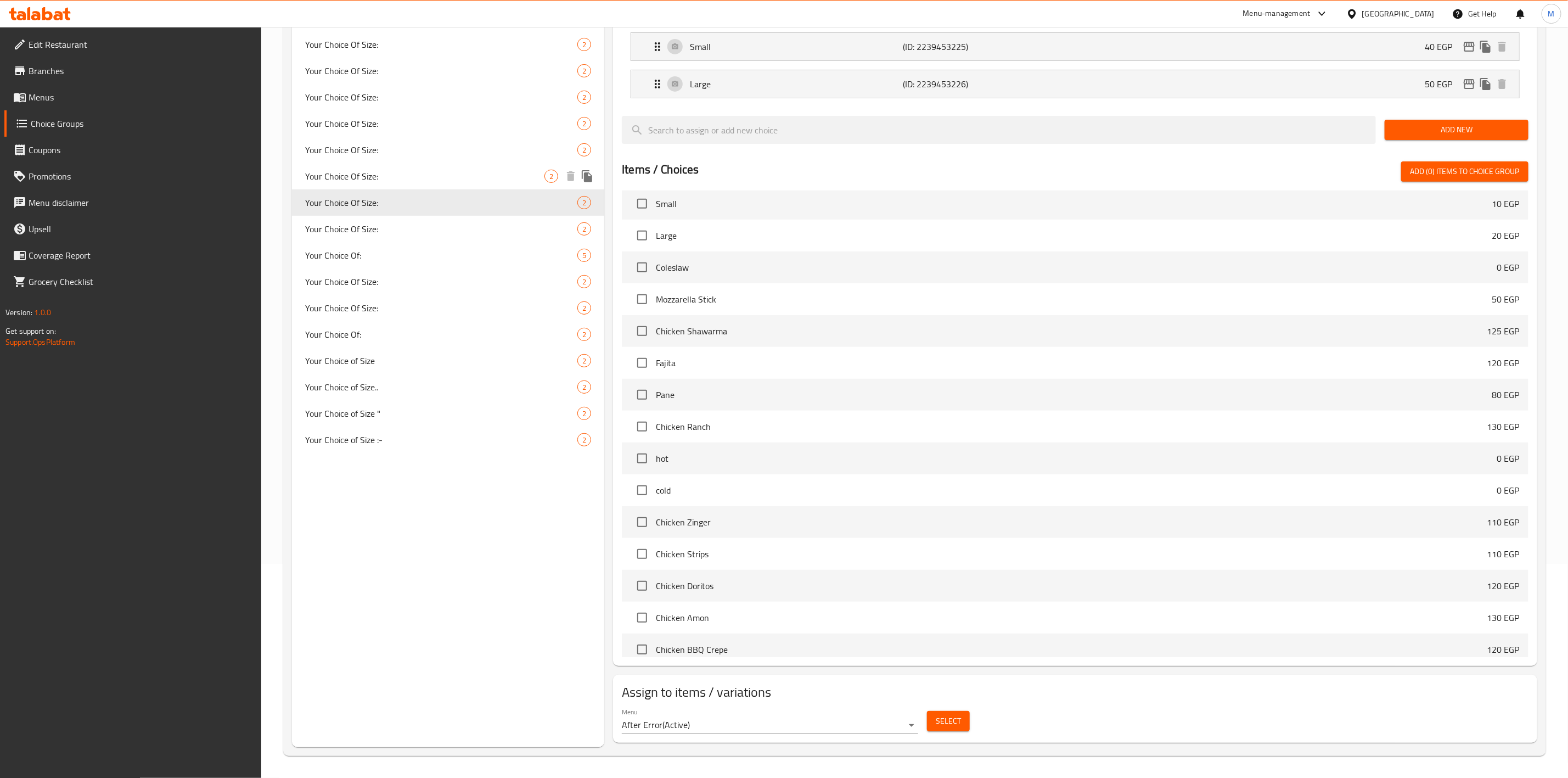
click at [404, 173] on span "Your Choice Of Size:" at bounding box center [424, 176] width 239 height 13
click at [959, 717] on span "Select" at bounding box center [948, 721] width 25 height 14
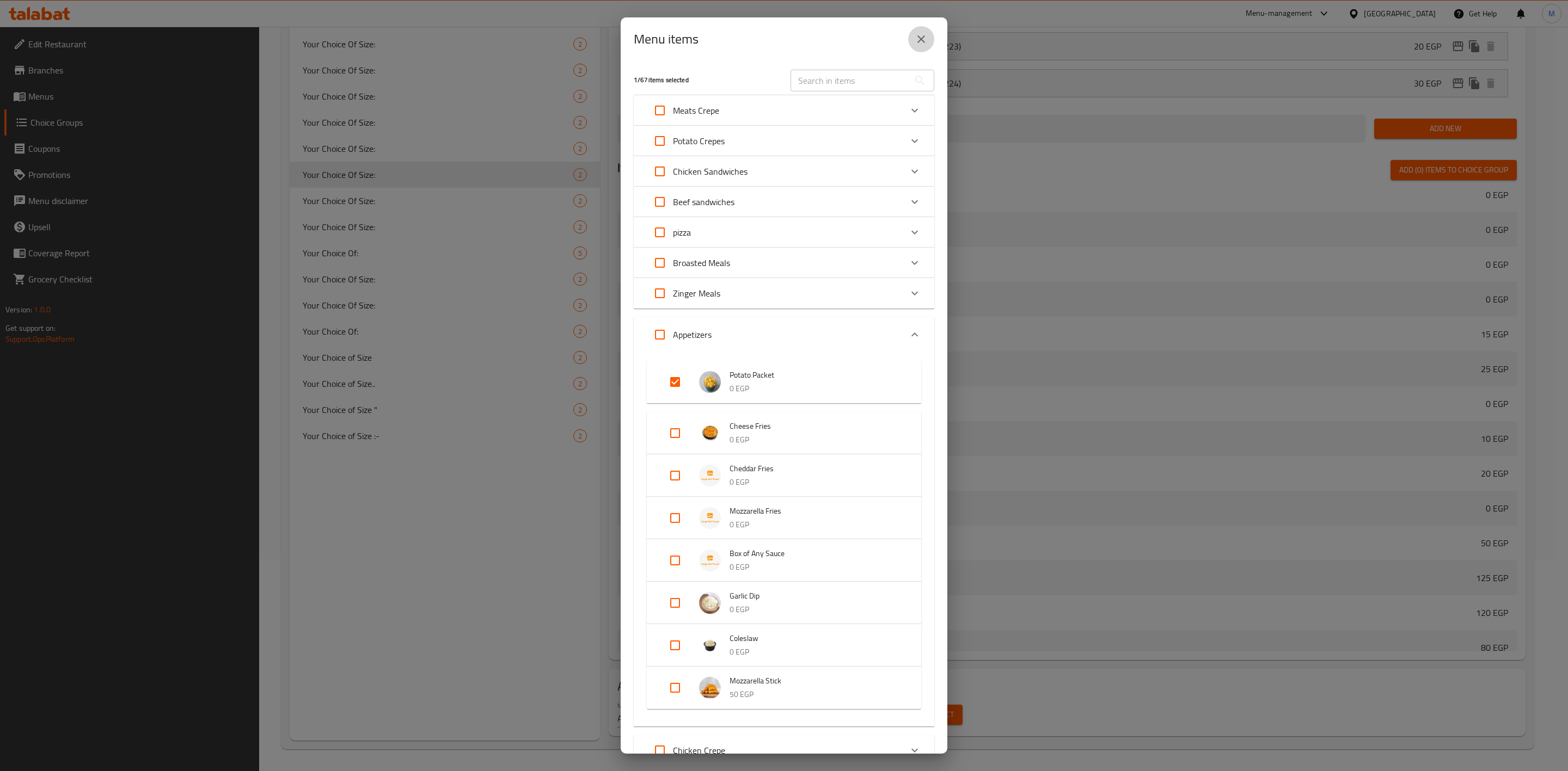
click at [918, 35] on icon "close" at bounding box center [921, 39] width 13 height 13
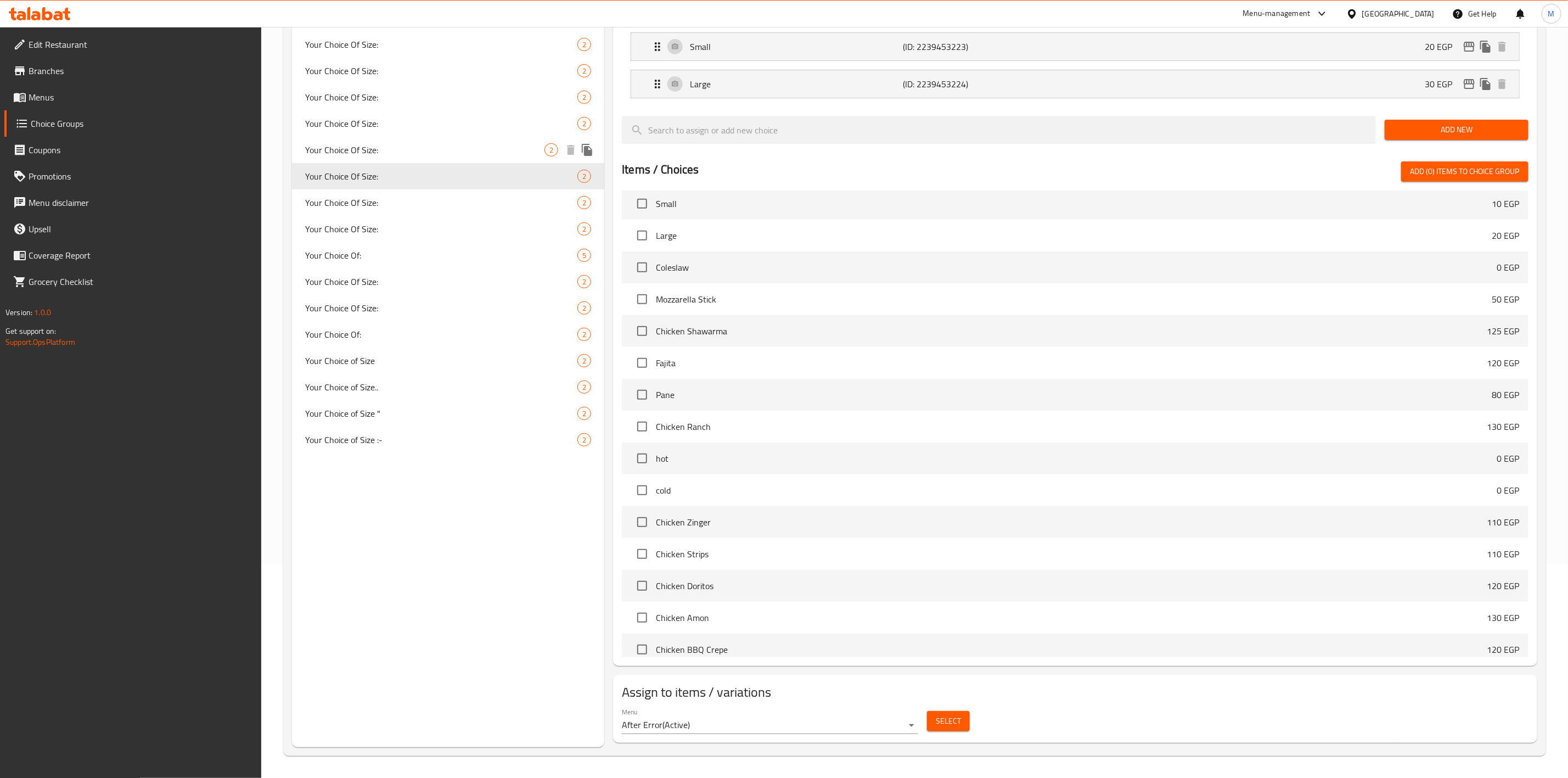
click at [376, 136] on div "Your Choice Of Size: 2" at bounding box center [448, 149] width 312 height 26
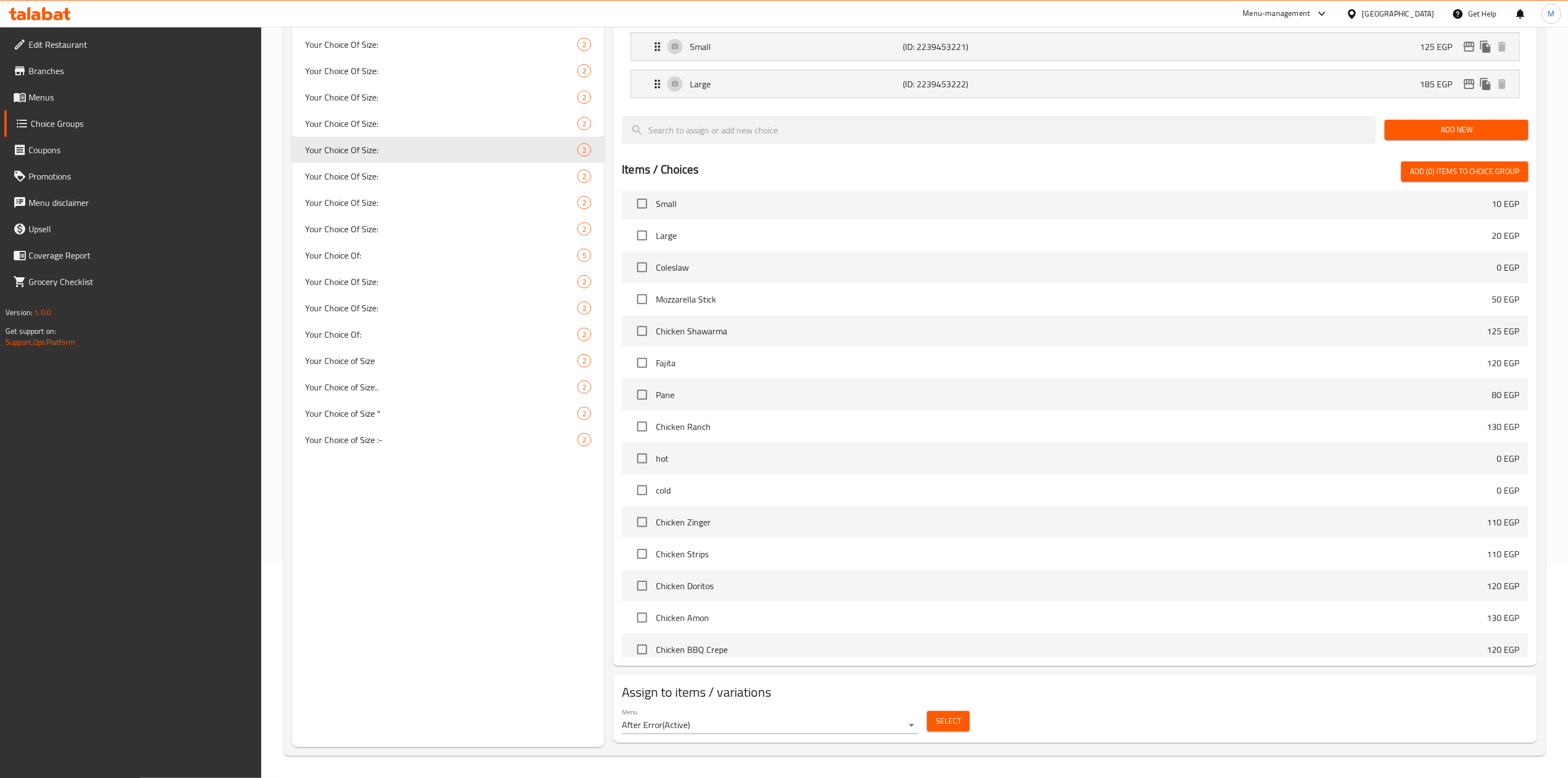
click at [939, 717] on span "Select" at bounding box center [948, 721] width 25 height 14
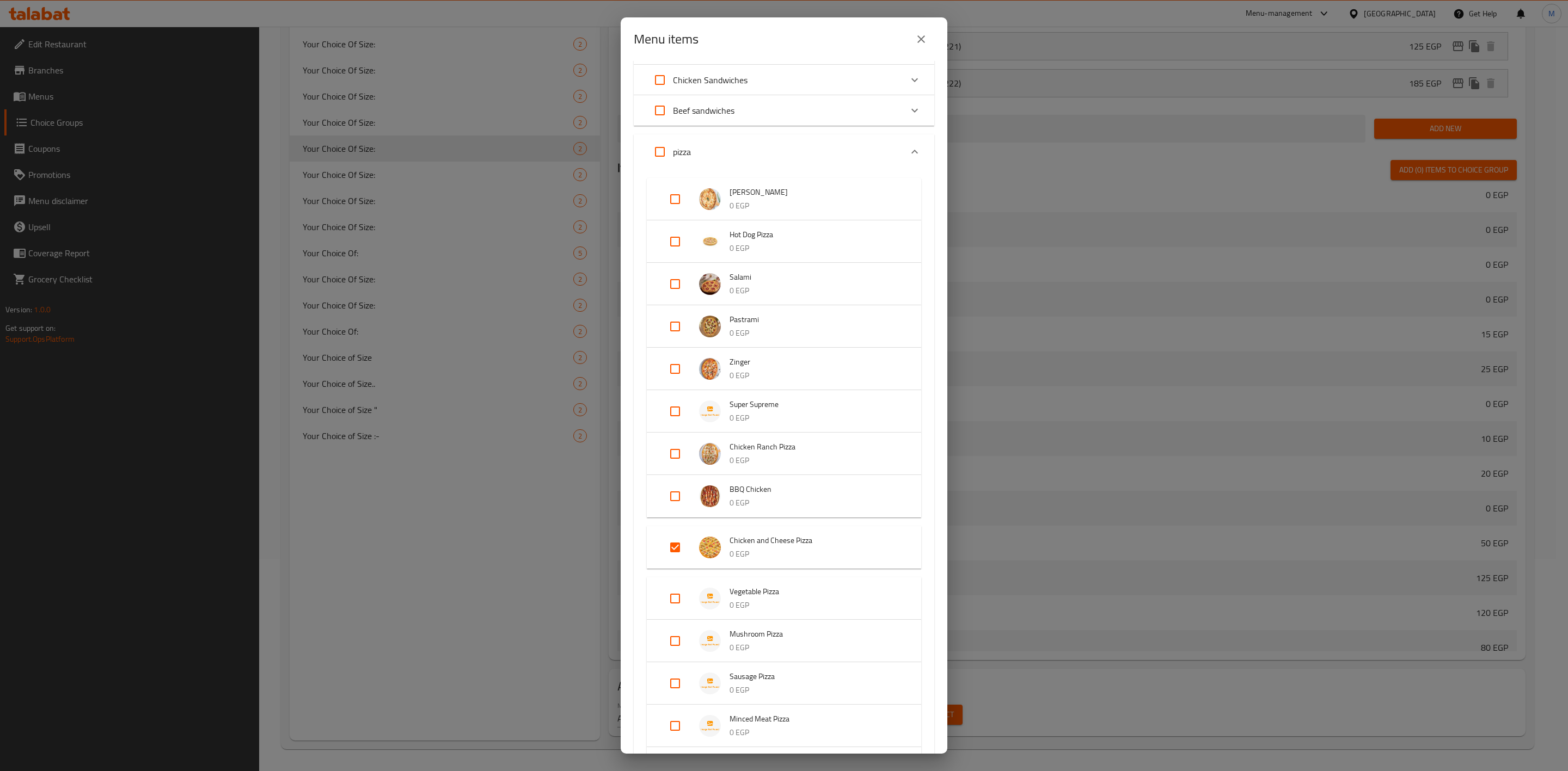
scroll to position [163, 0]
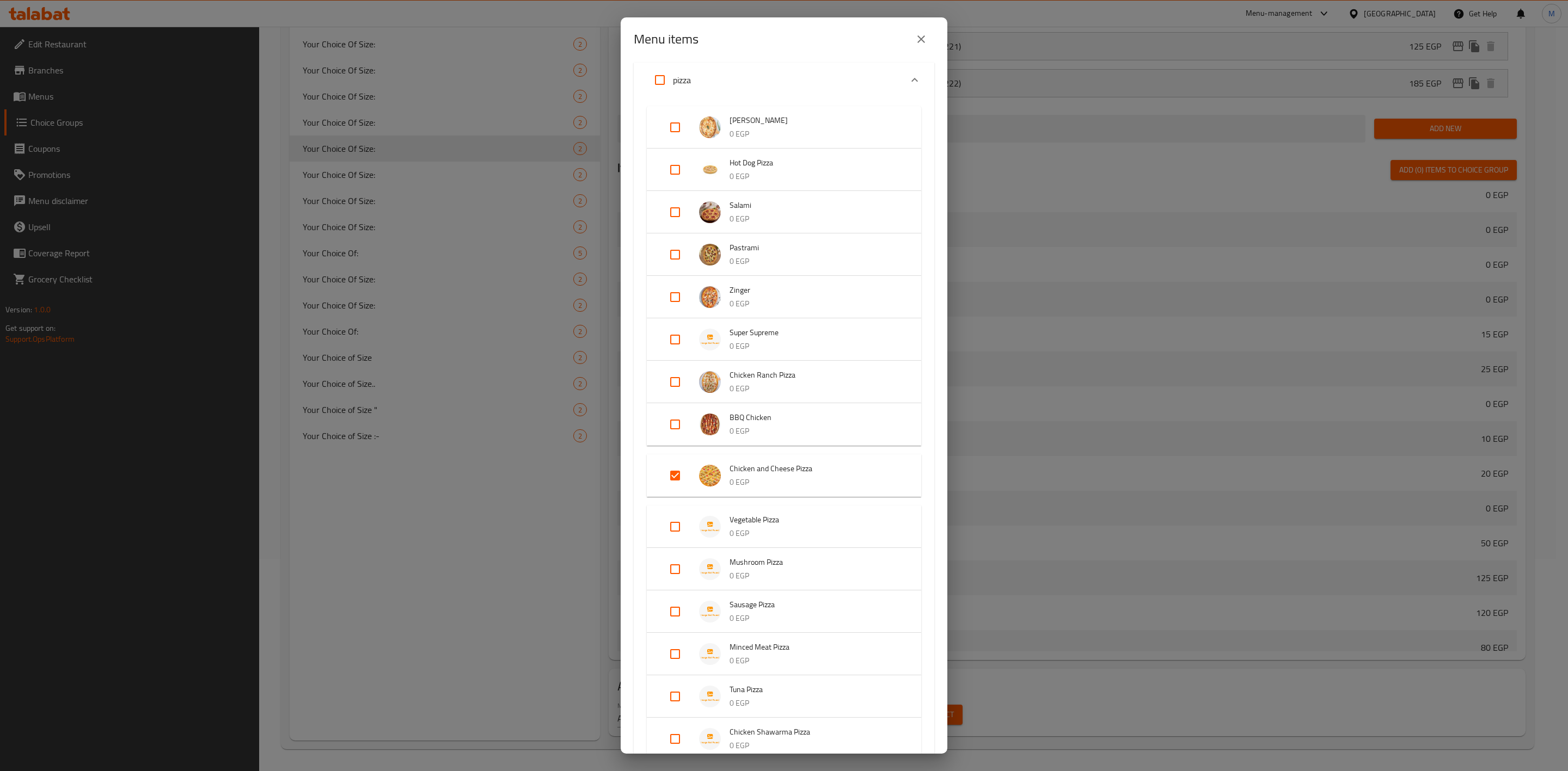
click at [922, 43] on icon "close" at bounding box center [921, 39] width 13 height 13
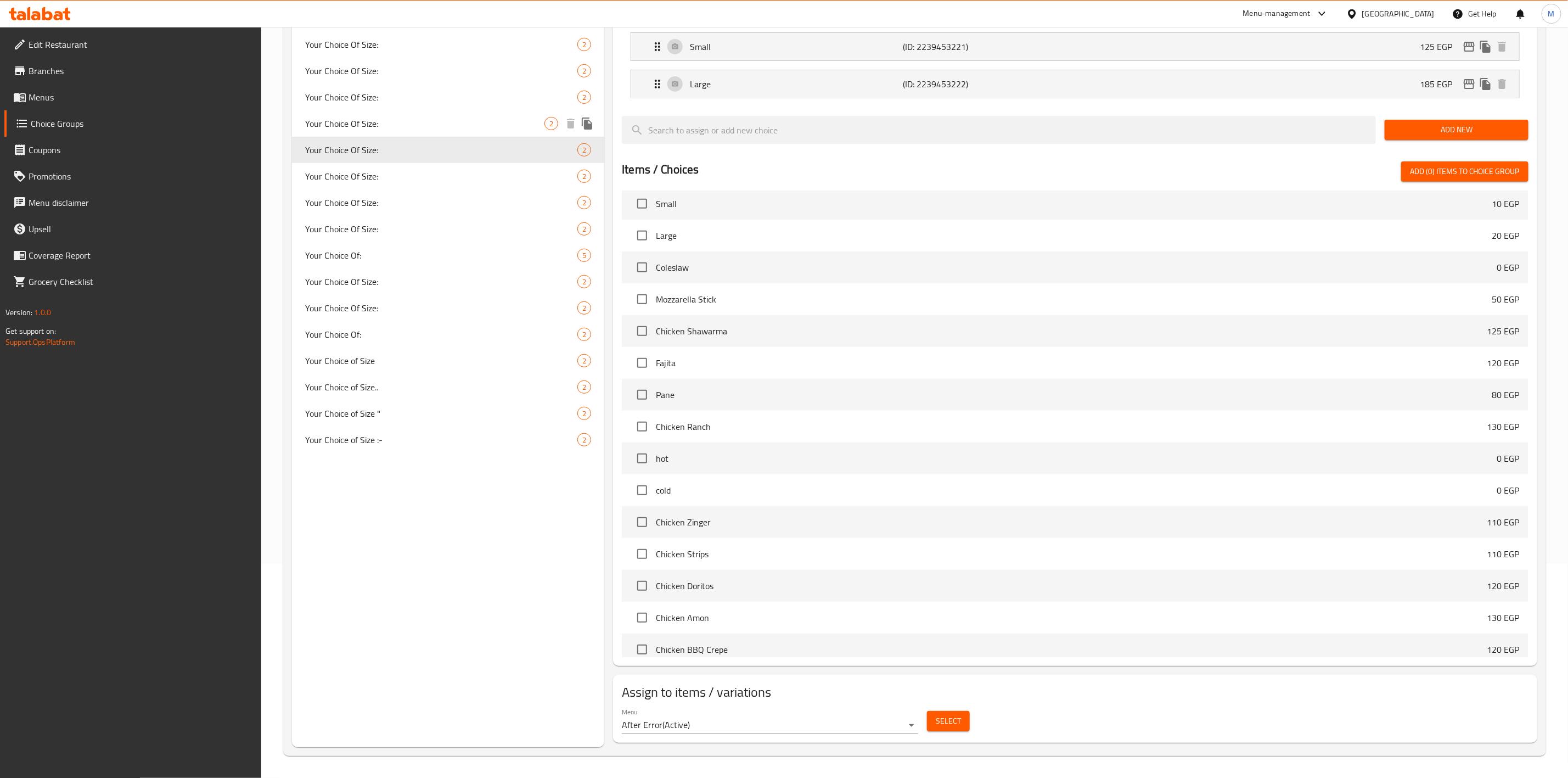
click at [391, 125] on span "Your Choice Of Size:" at bounding box center [424, 123] width 239 height 13
click at [958, 724] on span "Select" at bounding box center [948, 721] width 25 height 14
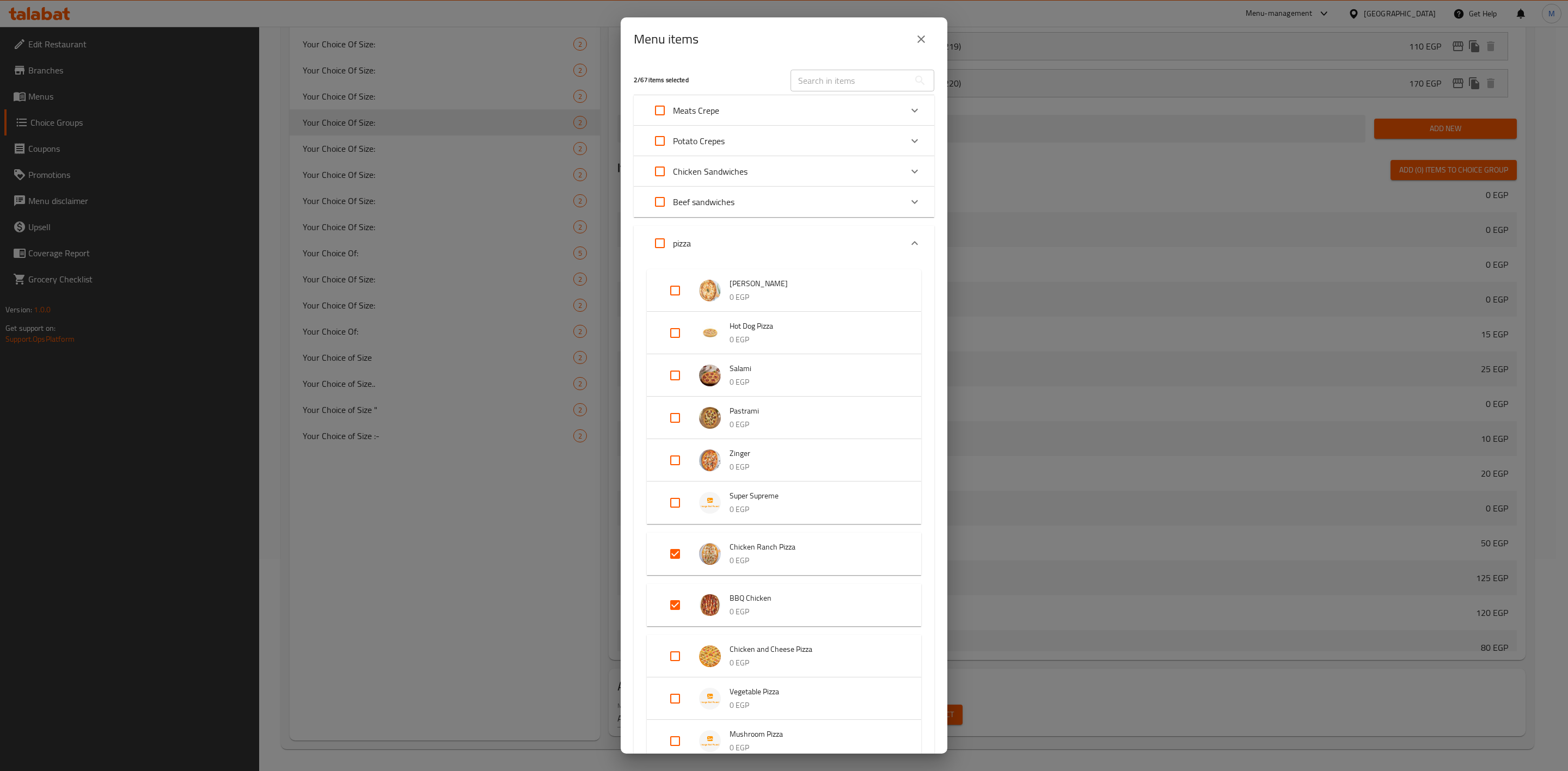
click at [680, 595] on input "Expand" at bounding box center [675, 605] width 26 height 26
checkbox input "false"
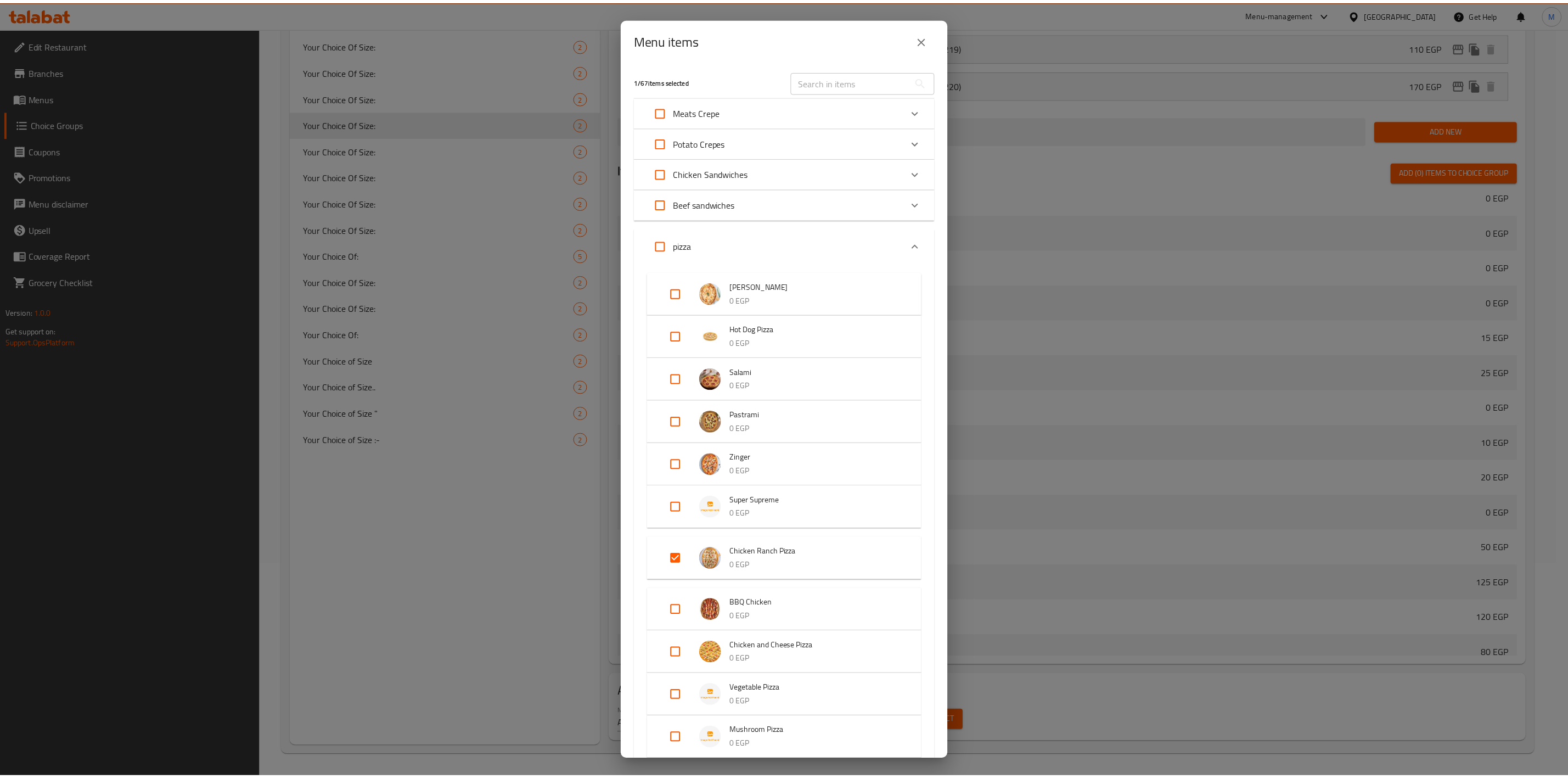
scroll to position [488, 0]
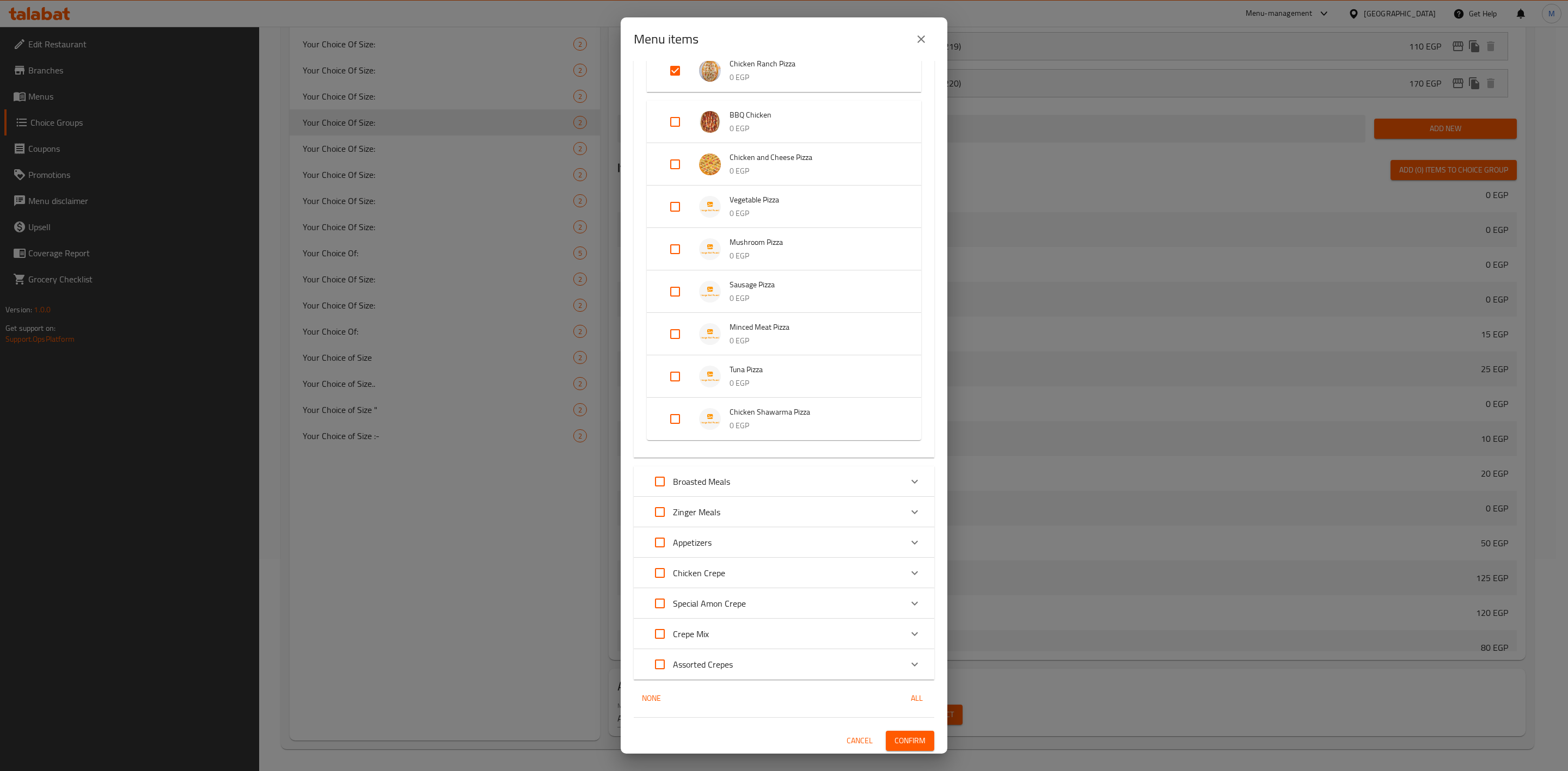
click at [894, 739] on span "Confirm" at bounding box center [910, 740] width 31 height 14
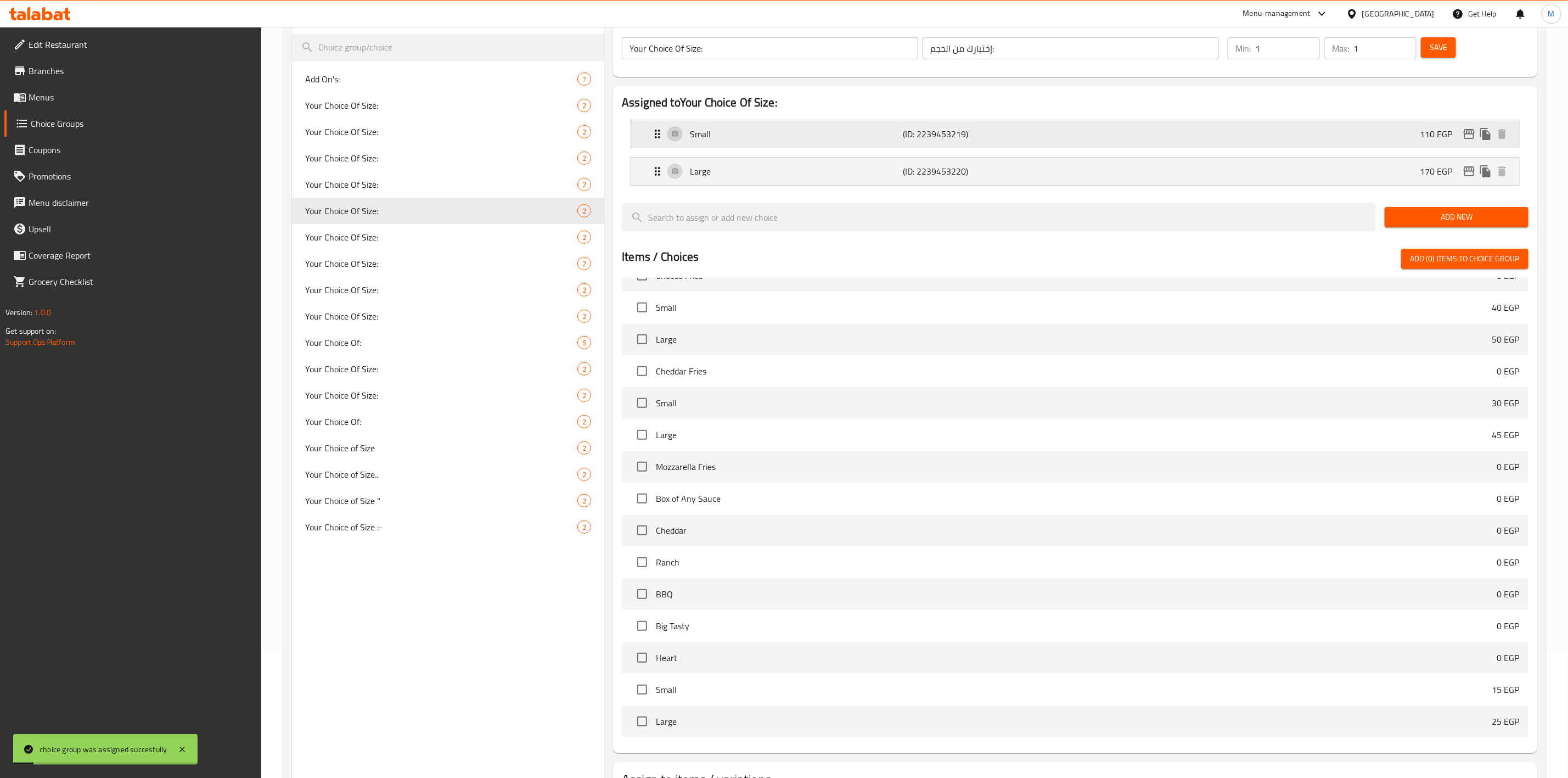
scroll to position [0, 0]
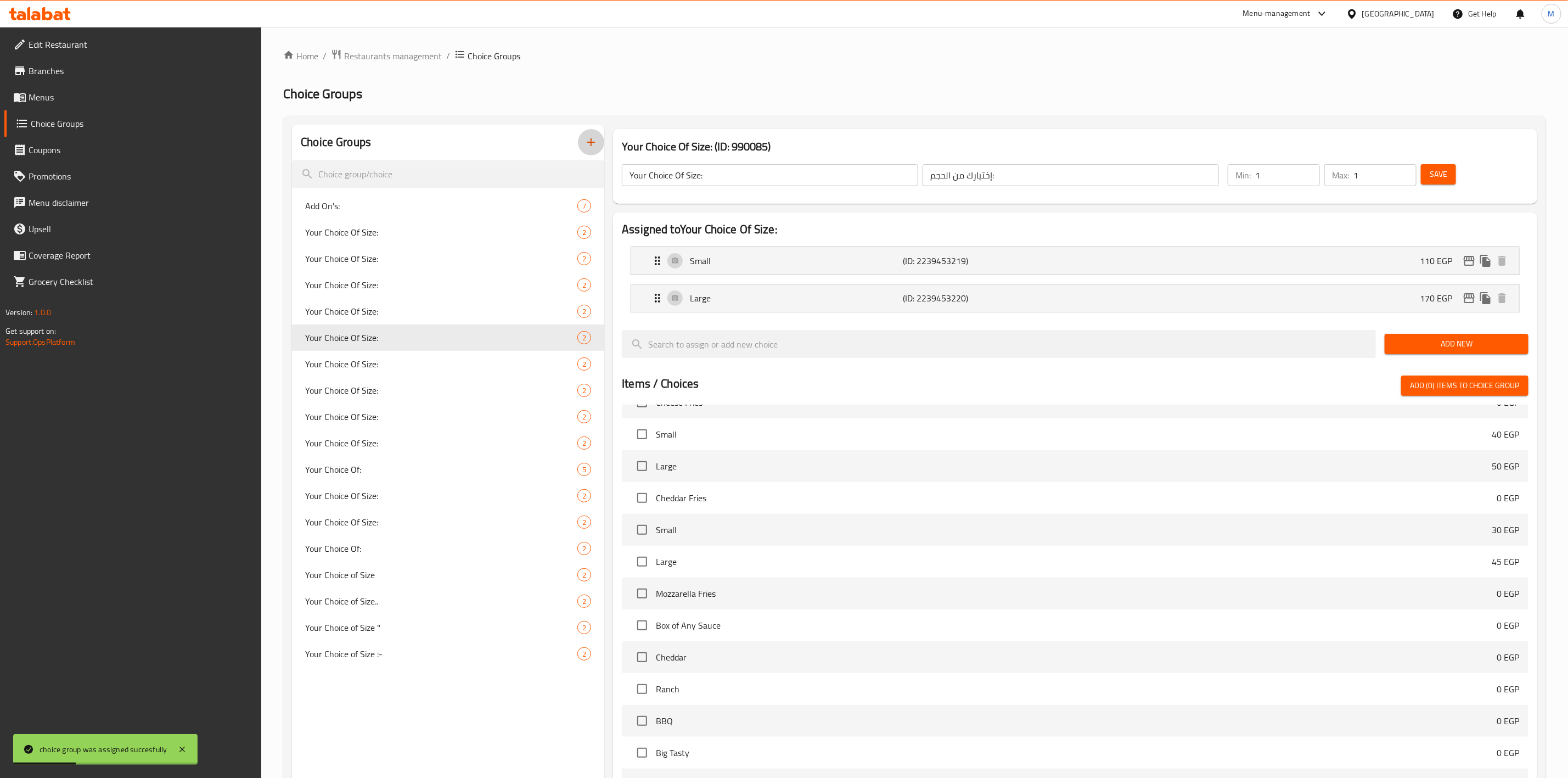
click at [589, 144] on icon "button" at bounding box center [591, 142] width 13 height 13
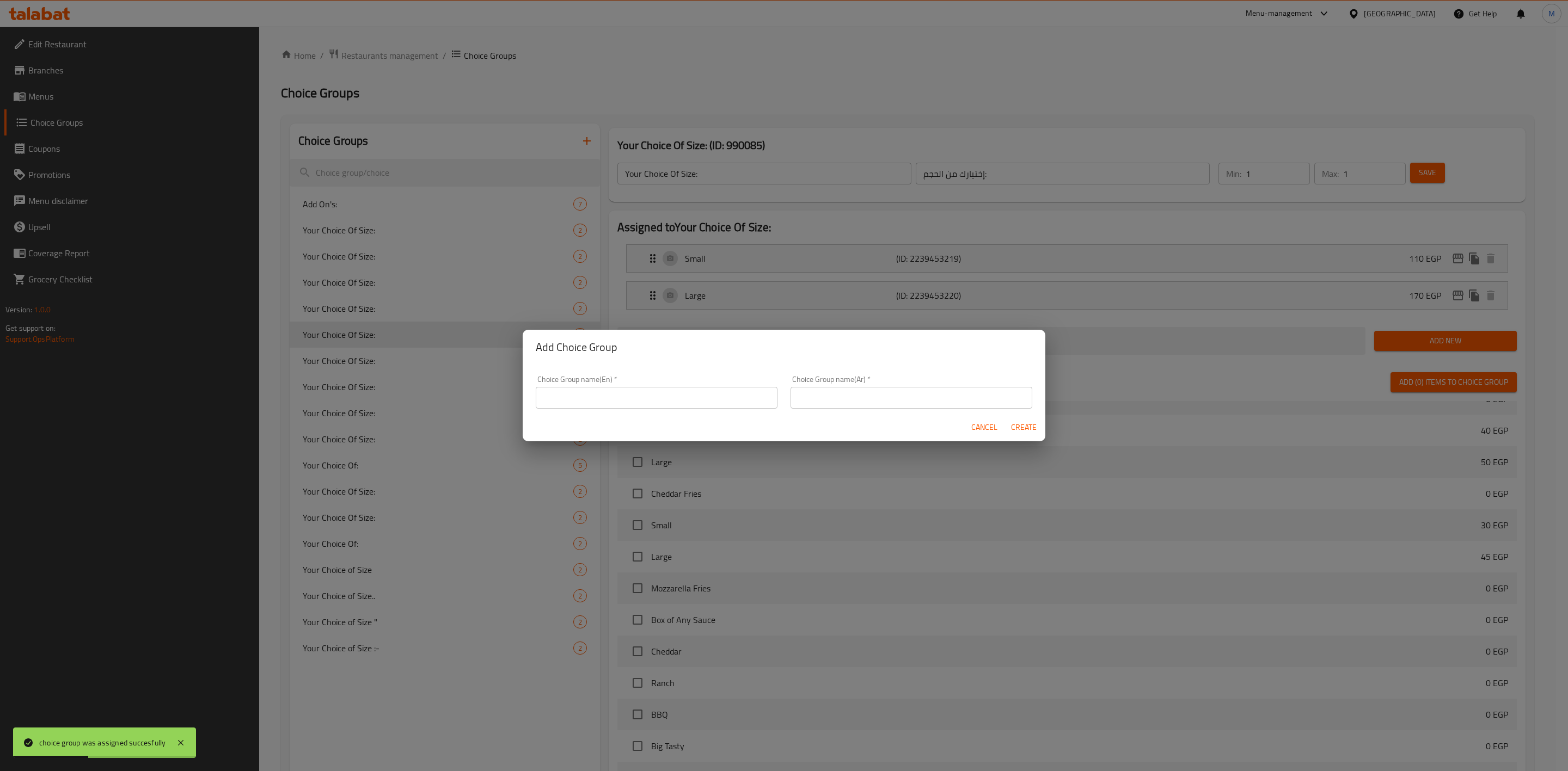
click at [606, 406] on input "text" at bounding box center [657, 398] width 241 height 22
type input "إ"
type input "="
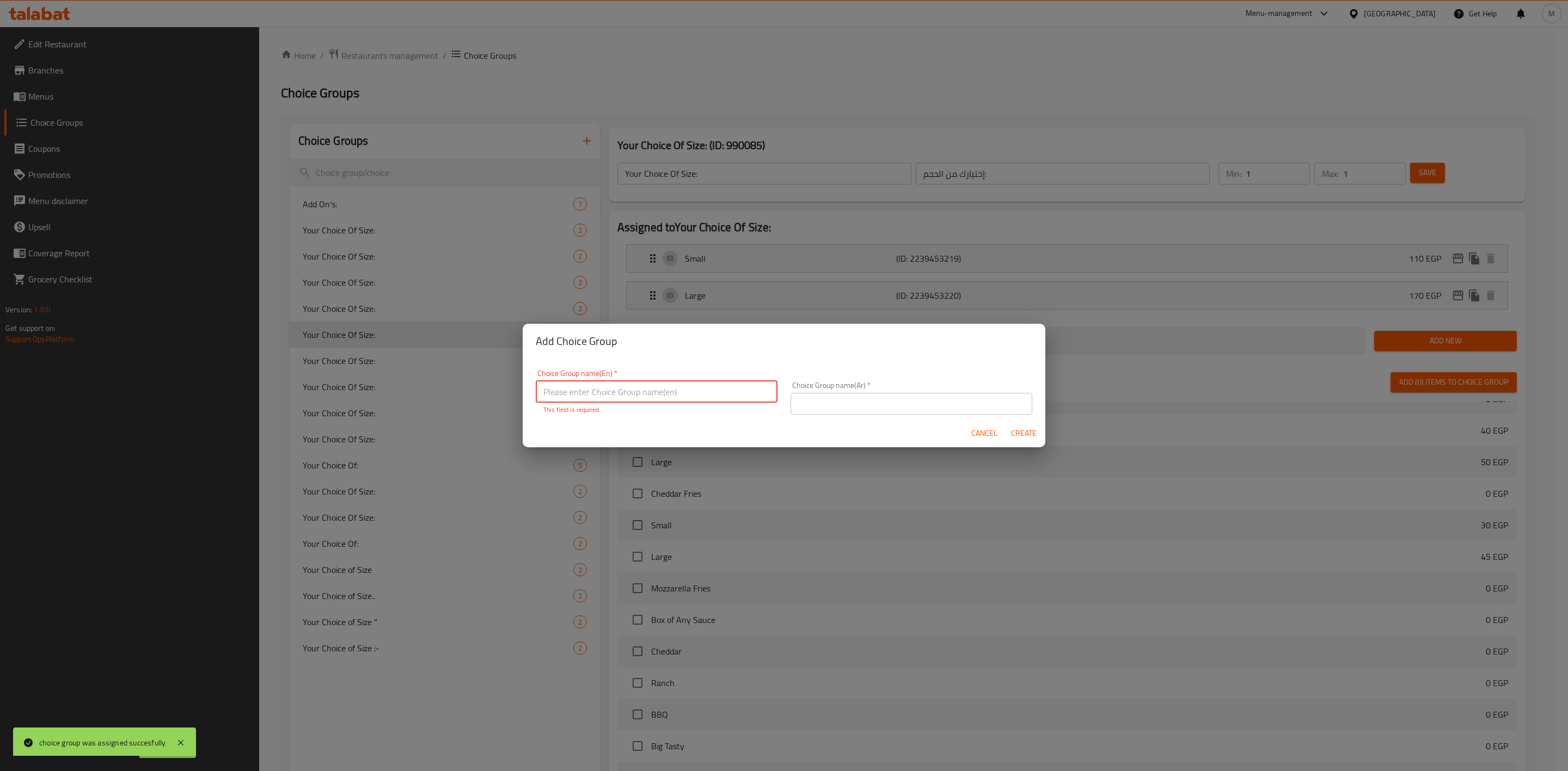
type input "إ"
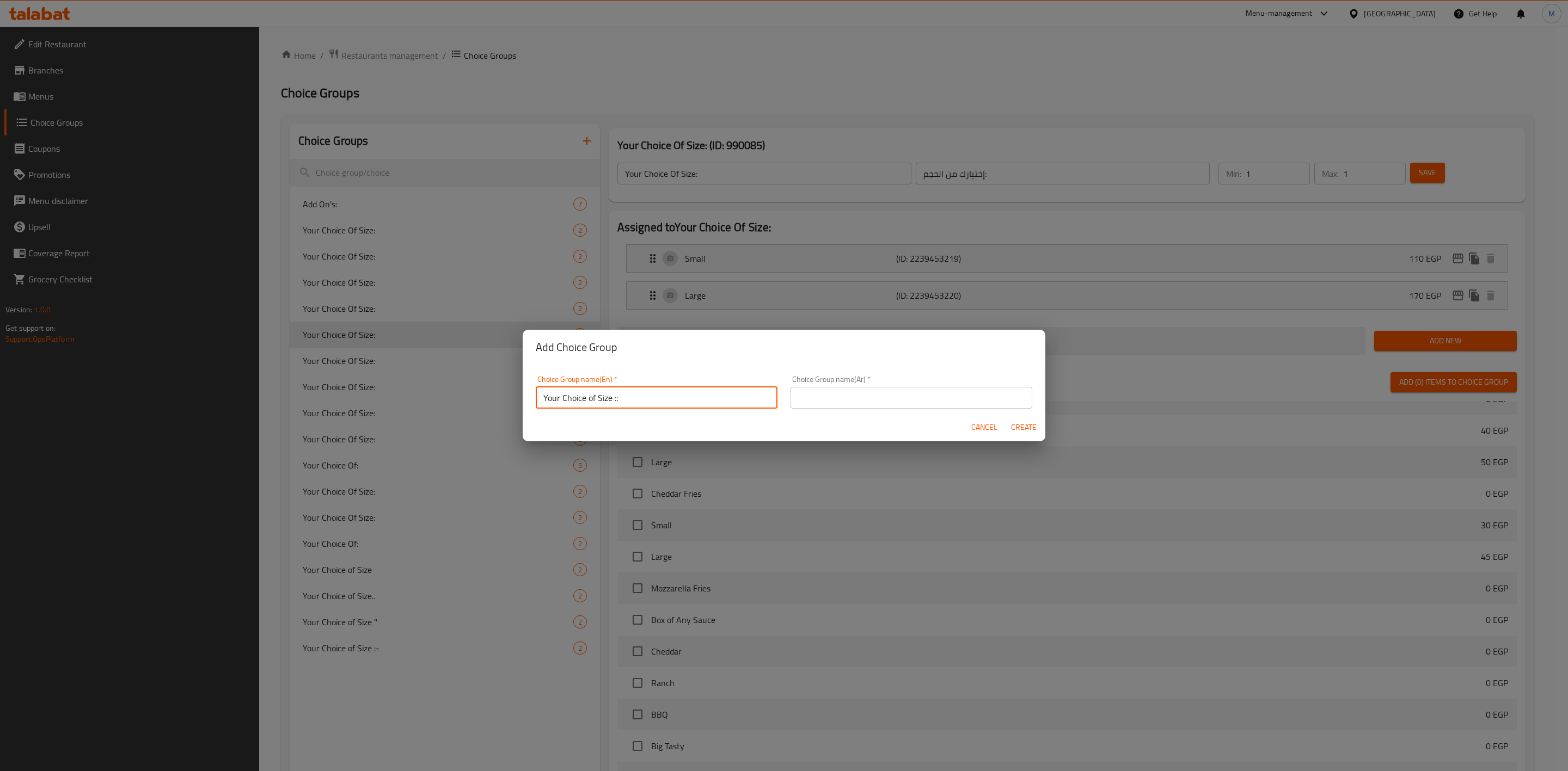
type input "Your Choice of Size ::"
click at [909, 396] on input "text" at bounding box center [911, 398] width 241 height 22
type input "اختيارك من الحجم ::"
click at [1022, 430] on span "Create" at bounding box center [1023, 427] width 26 height 14
type input "Your Choice of Size ::"
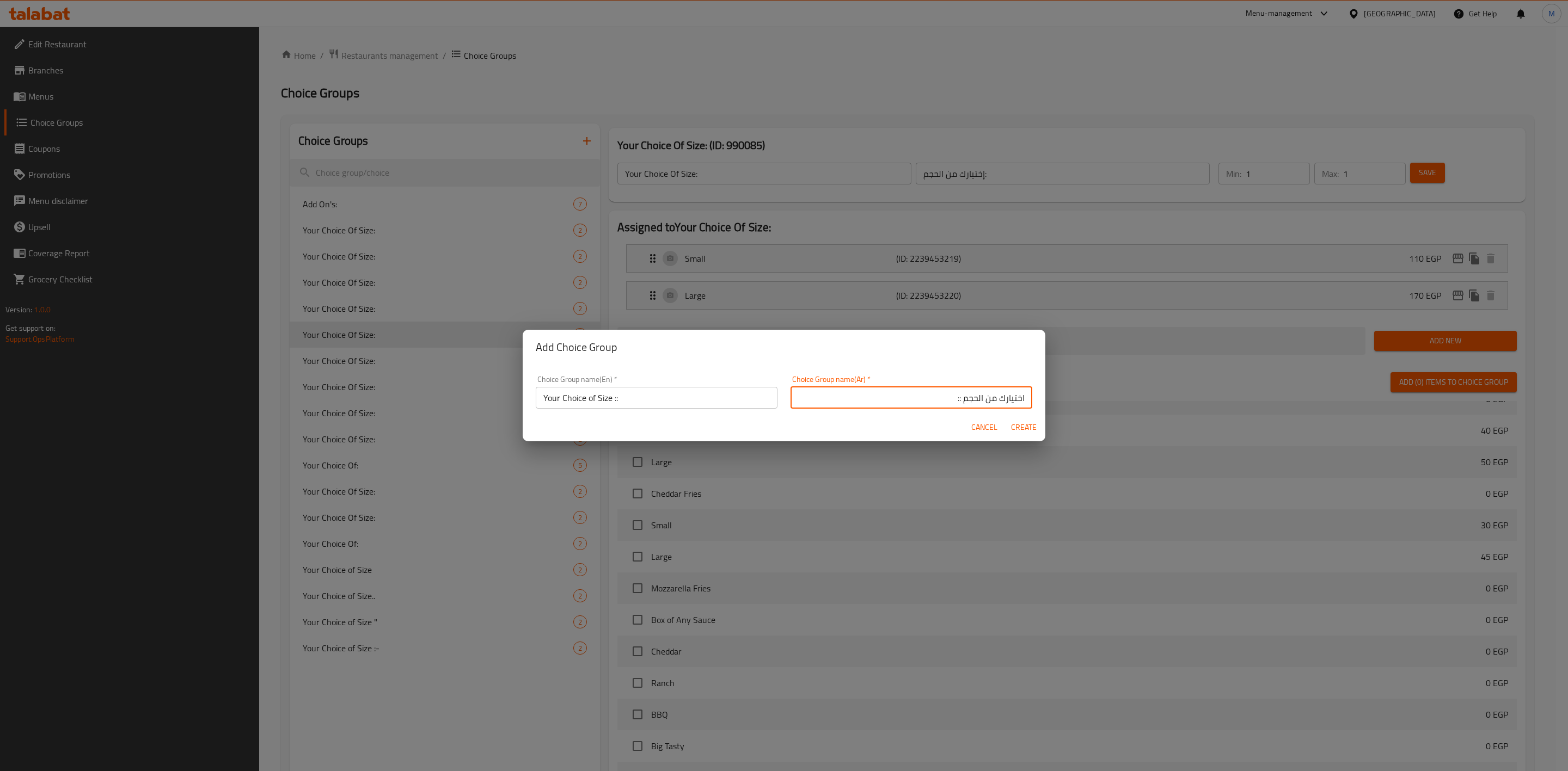
type input "اختيارك من الحجم ::"
type input "0"
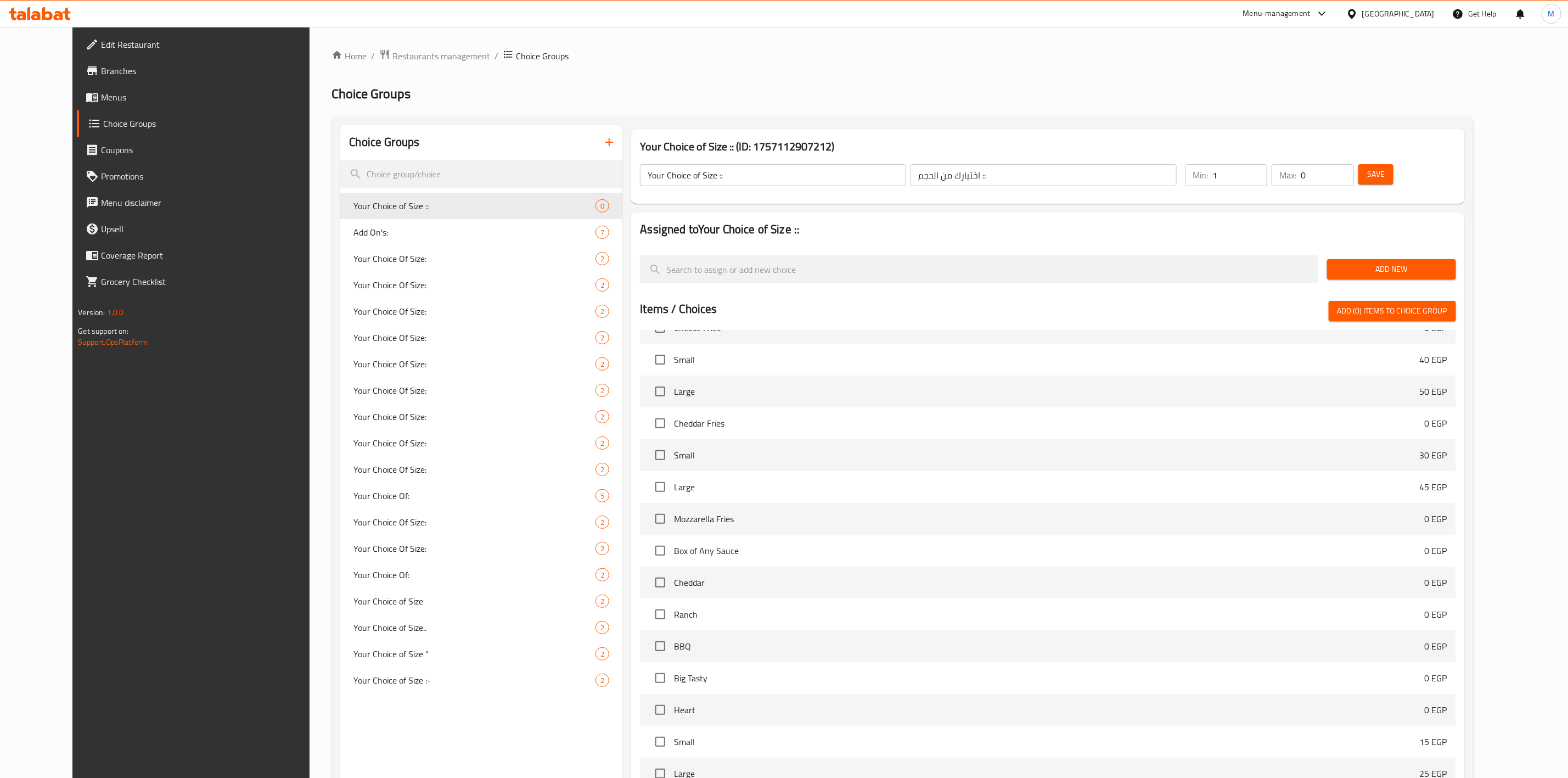
type input "1"
click at [1268, 167] on input "1" at bounding box center [1241, 175] width 55 height 22
type input "1"
click at [1354, 175] on input "1" at bounding box center [1328, 175] width 54 height 22
click at [1421, 262] on span "Add New" at bounding box center [1391, 269] width 111 height 14
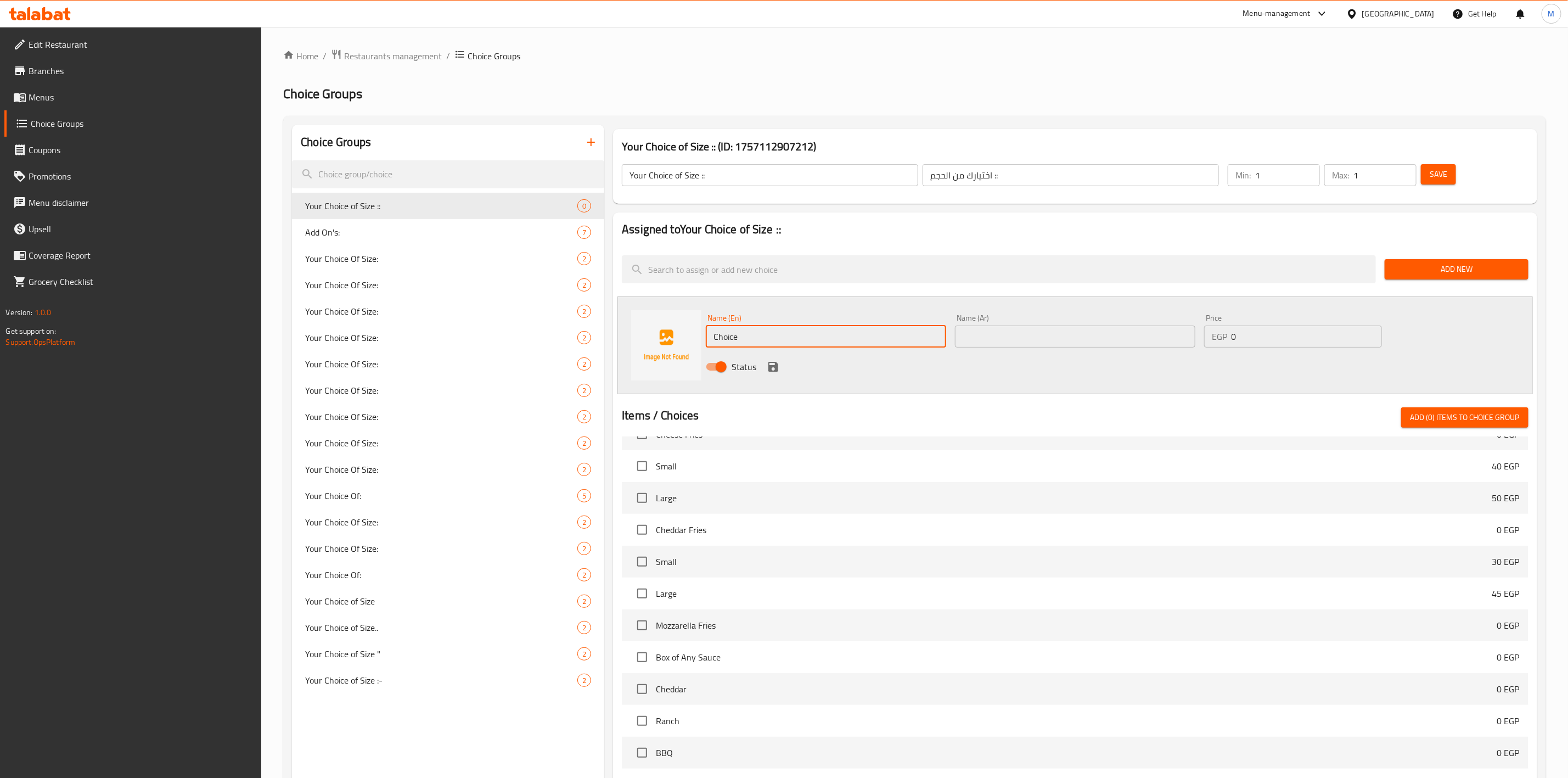
click at [781, 343] on input "Choice" at bounding box center [826, 336] width 240 height 22
drag, startPoint x: 781, startPoint y: 343, endPoint x: 637, endPoint y: 340, distance: 144.0
click at [637, 340] on div "Name (En) Choice Name (En) Name (Ar) Name (Ar) Price EGP 0 Price Status" at bounding box center [1075, 345] width 915 height 97
type input "ٍ"
type input "Small"
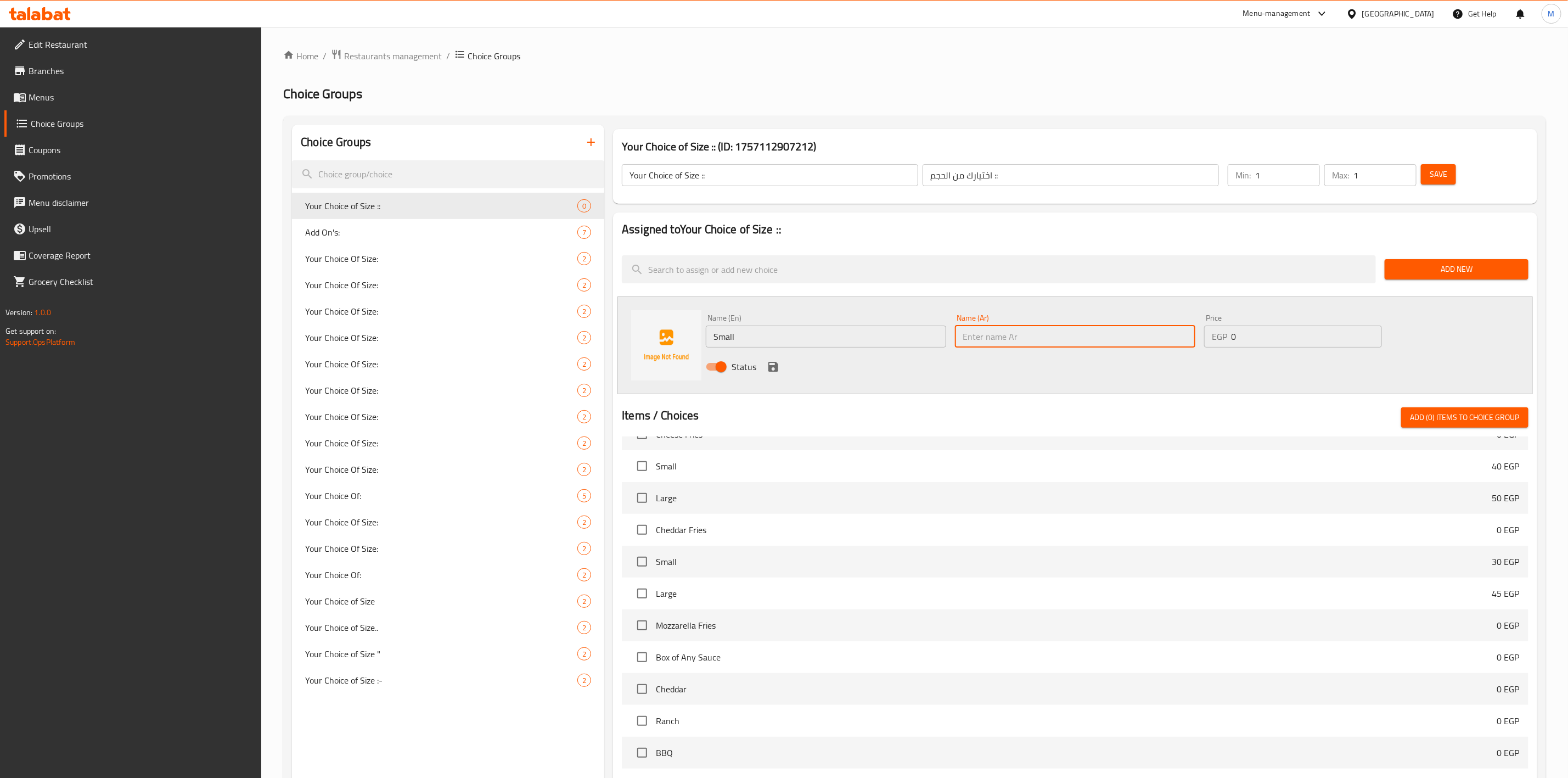
click at [1084, 338] on input "text" at bounding box center [1075, 336] width 240 height 22
type input "صغير"
drag, startPoint x: 1238, startPoint y: 339, endPoint x: 1226, endPoint y: 333, distance: 13.4
click at [1226, 333] on div "EGP 0 Price" at bounding box center [1293, 336] width 178 height 22
type input "130"
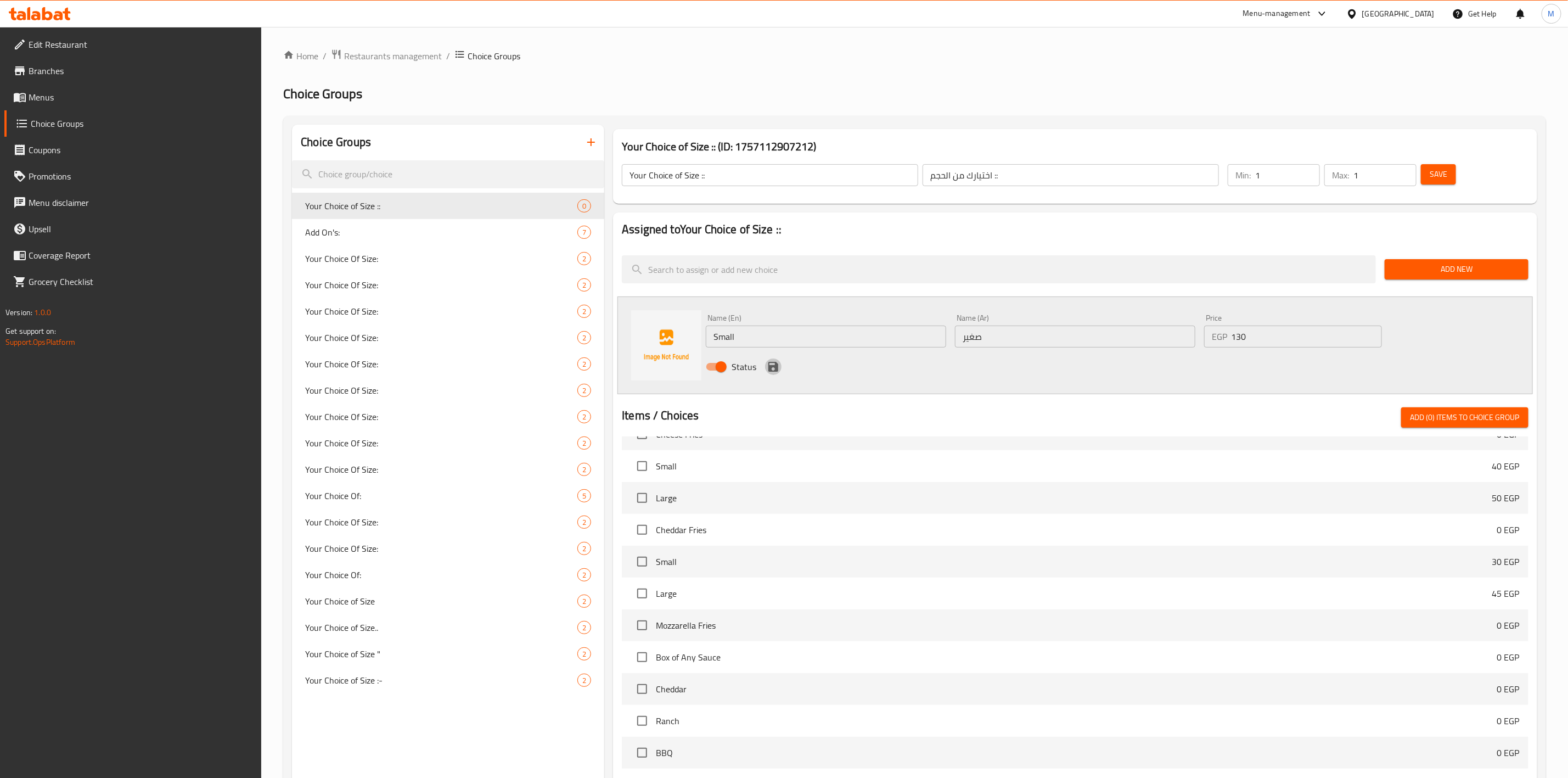
click at [768, 363] on icon "save" at bounding box center [773, 367] width 13 height 13
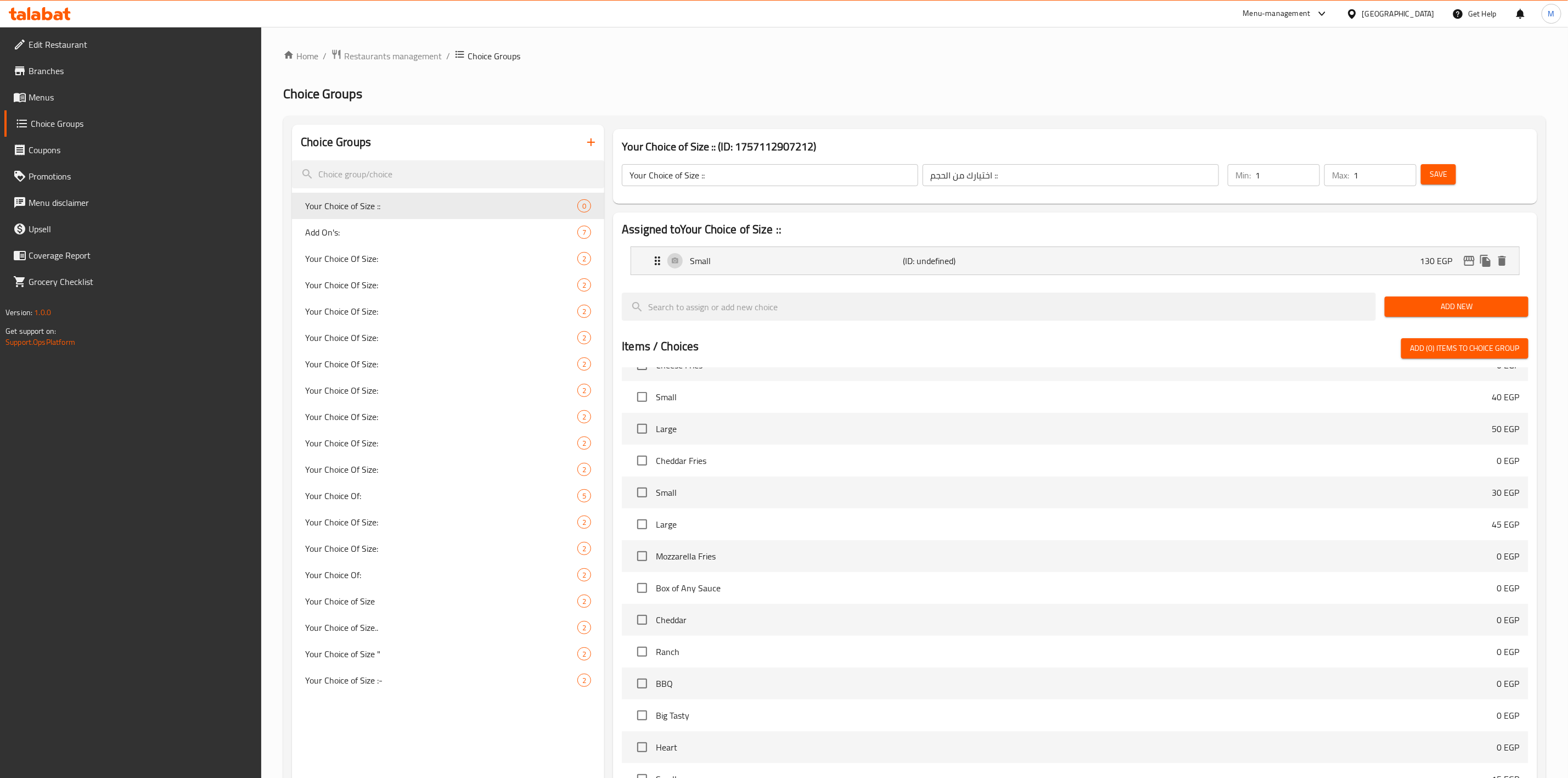
click at [1492, 304] on span "Add New" at bounding box center [1457, 306] width 127 height 14
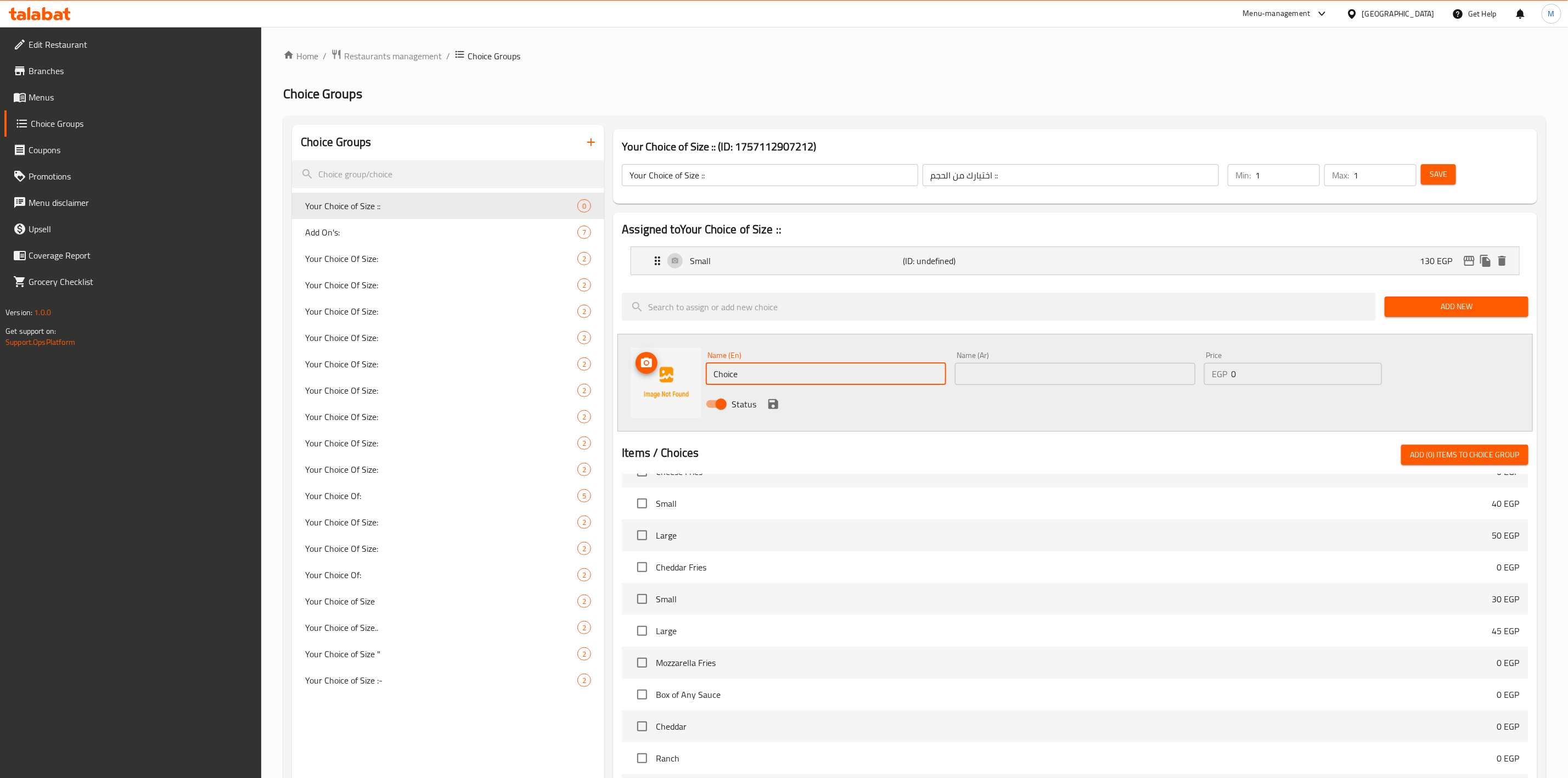
drag, startPoint x: 682, startPoint y: 371, endPoint x: 674, endPoint y: 370, distance: 8.1
click at [676, 371] on div "Name (En) Choice Name (En) Name (Ar) Name (Ar) Price EGP 0 Price Status" at bounding box center [1075, 383] width 915 height 97
type input "/"
type input "Large"
click at [1157, 373] on input "text" at bounding box center [1075, 374] width 240 height 22
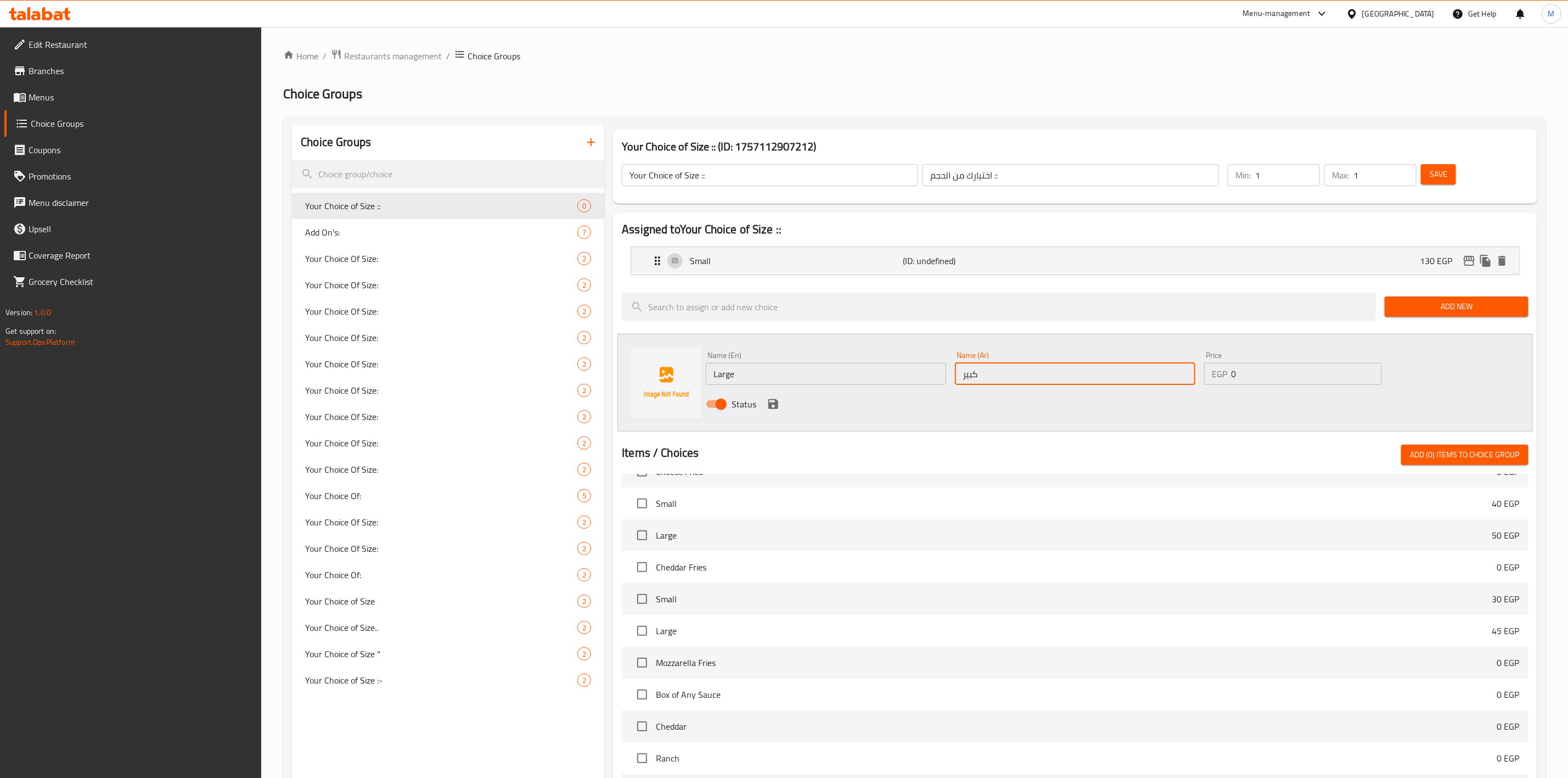
type input "كبير"
drag, startPoint x: 1237, startPoint y: 371, endPoint x: 1216, endPoint y: 370, distance: 21.0
click at [1216, 370] on div "EGP 0 Price" at bounding box center [1293, 374] width 178 height 22
type input "180"
click at [773, 404] on icon "save" at bounding box center [773, 404] width 10 height 10
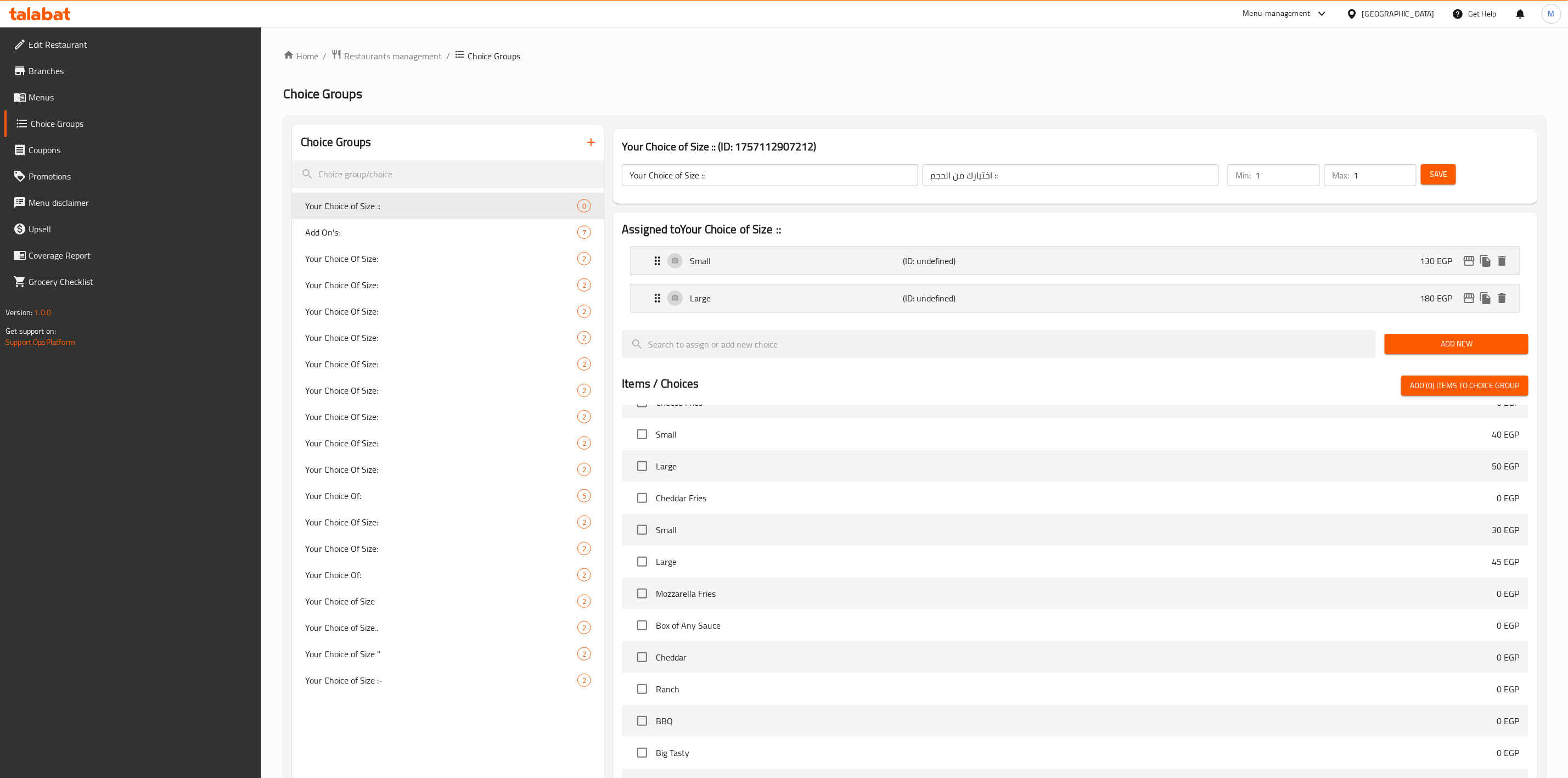
click at [1433, 174] on span "Save" at bounding box center [1439, 174] width 18 height 14
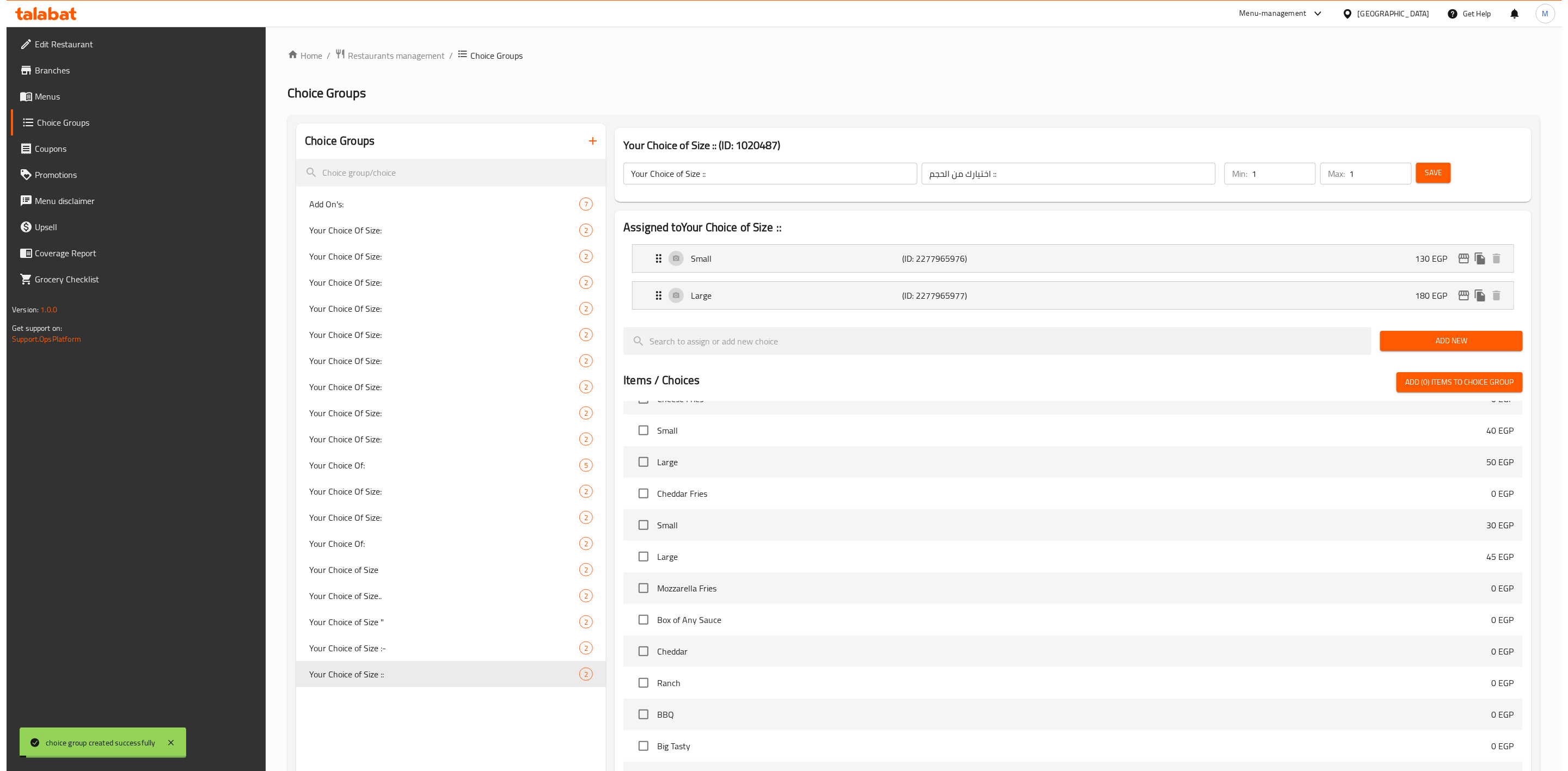
scroll to position [212, 0]
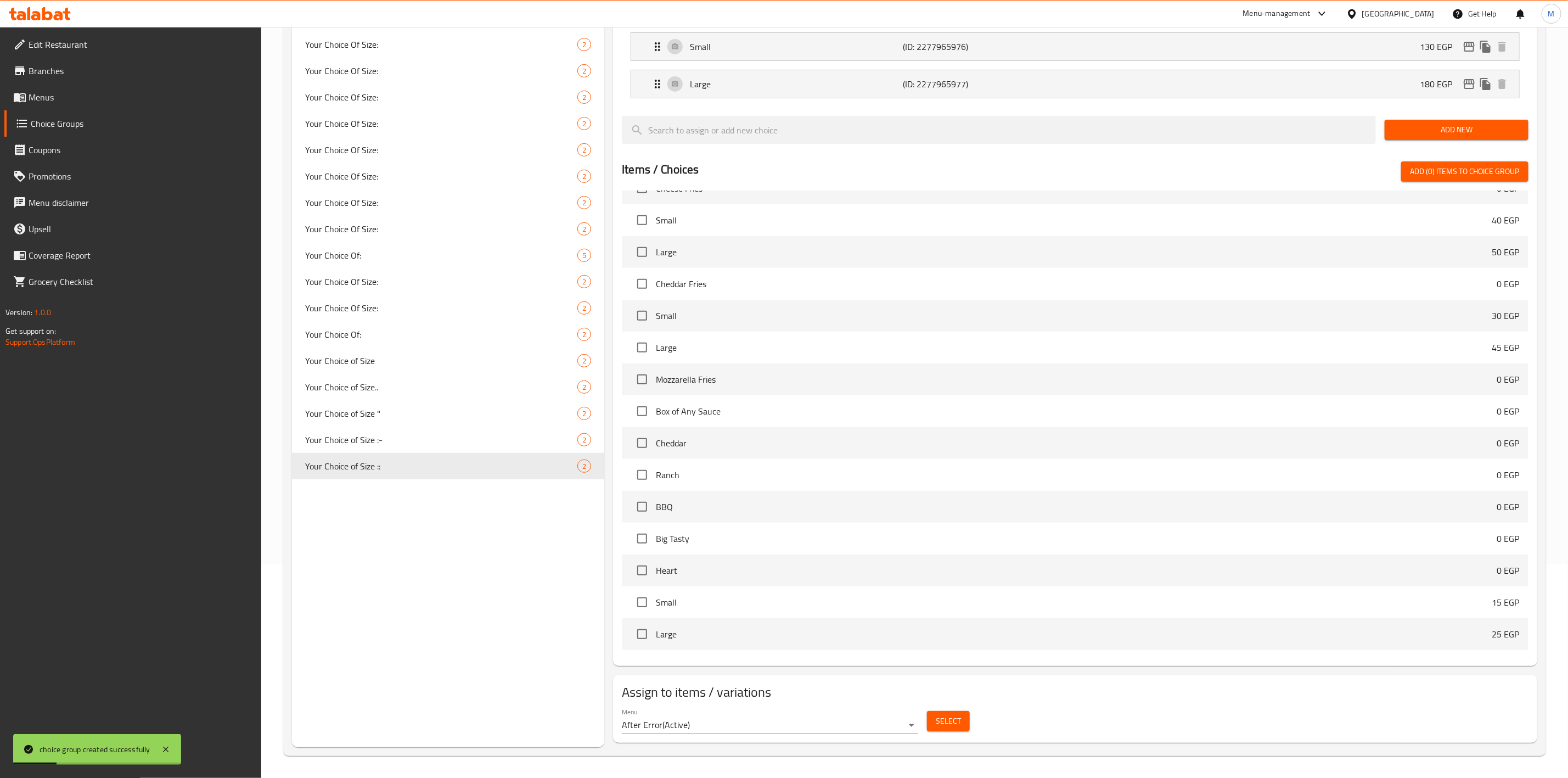
click at [954, 724] on span "Select" at bounding box center [948, 721] width 25 height 14
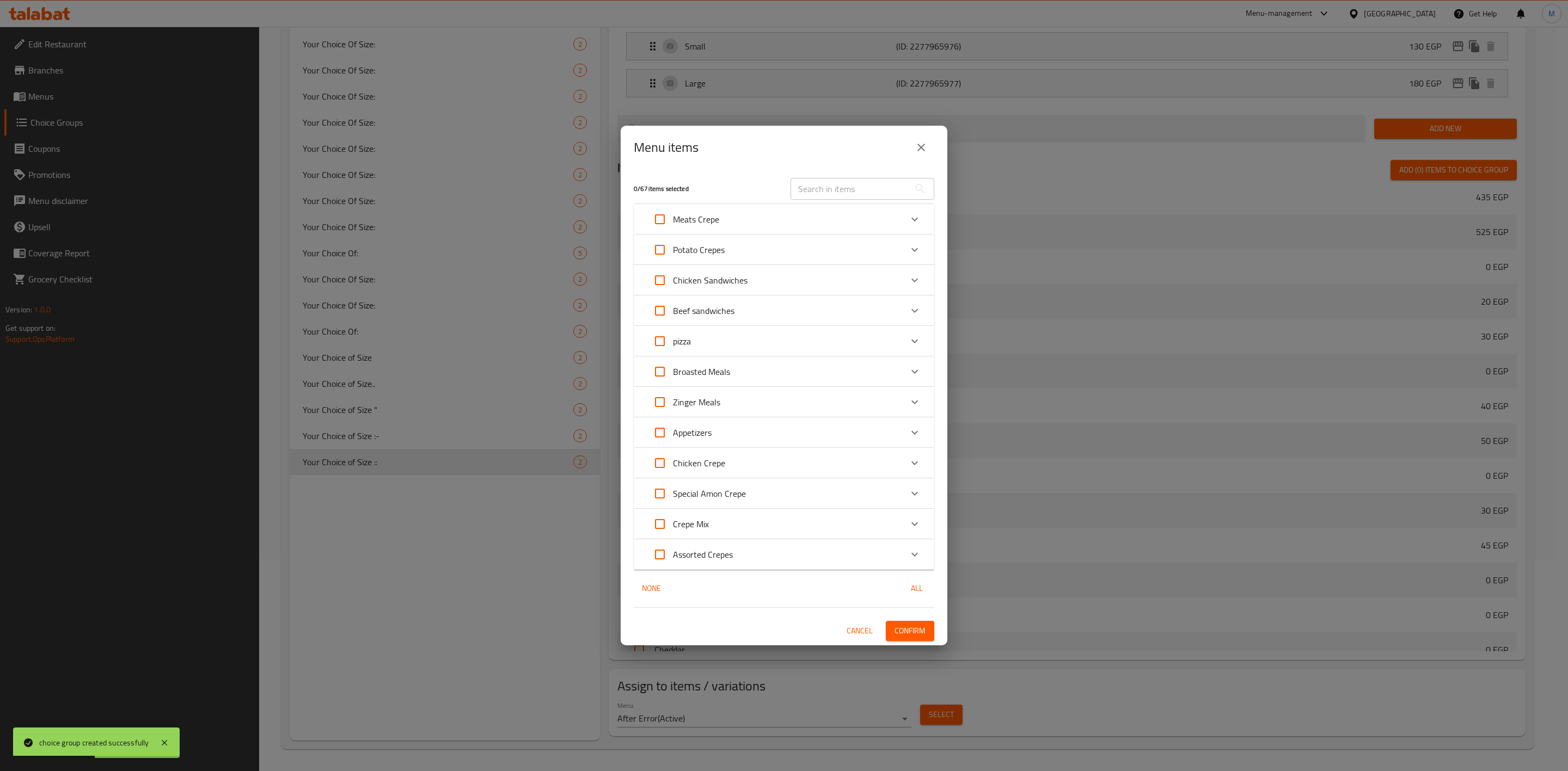
click at [781, 349] on div "pizza" at bounding box center [774, 341] width 255 height 26
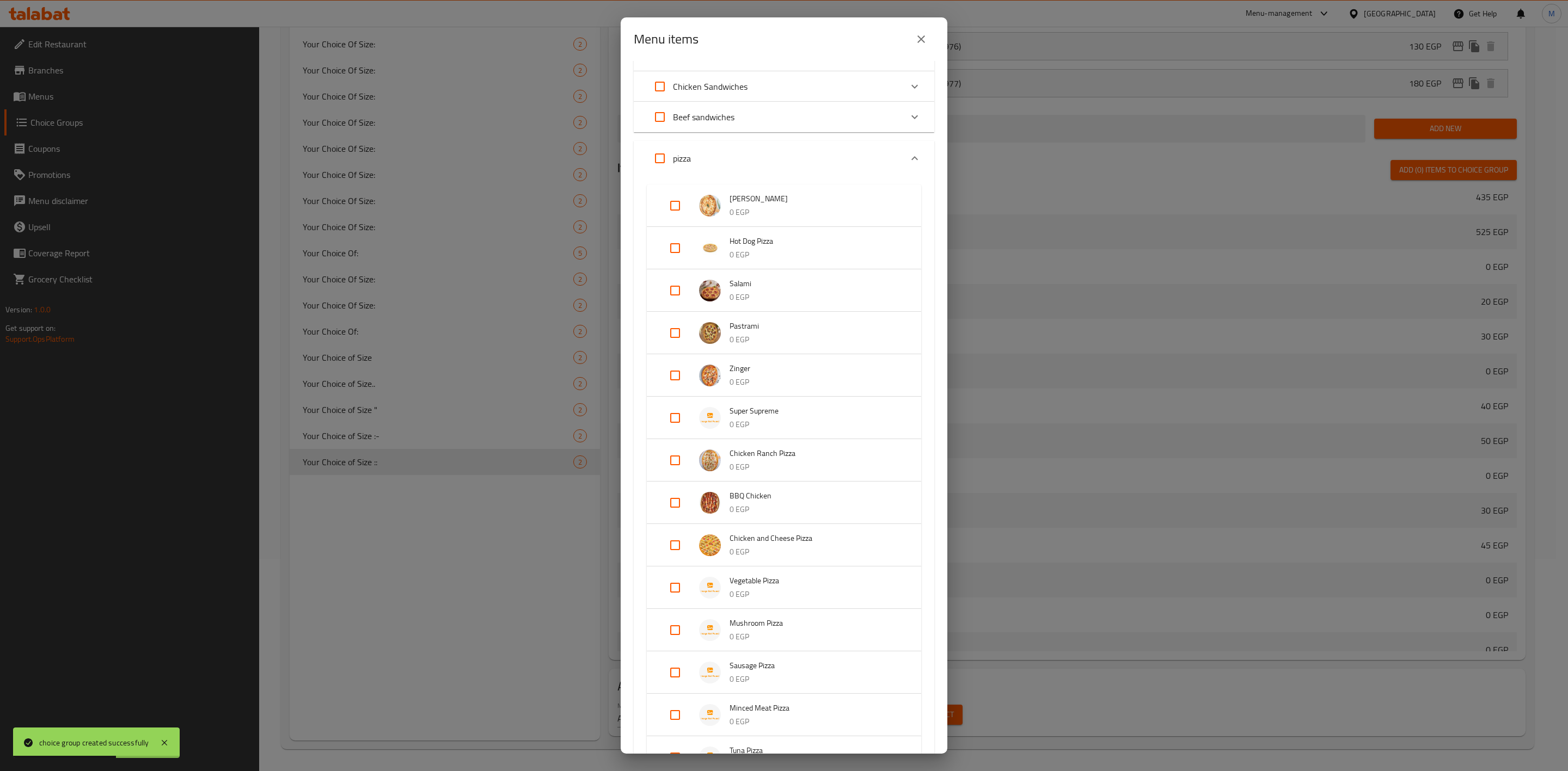
scroll to position [163, 0]
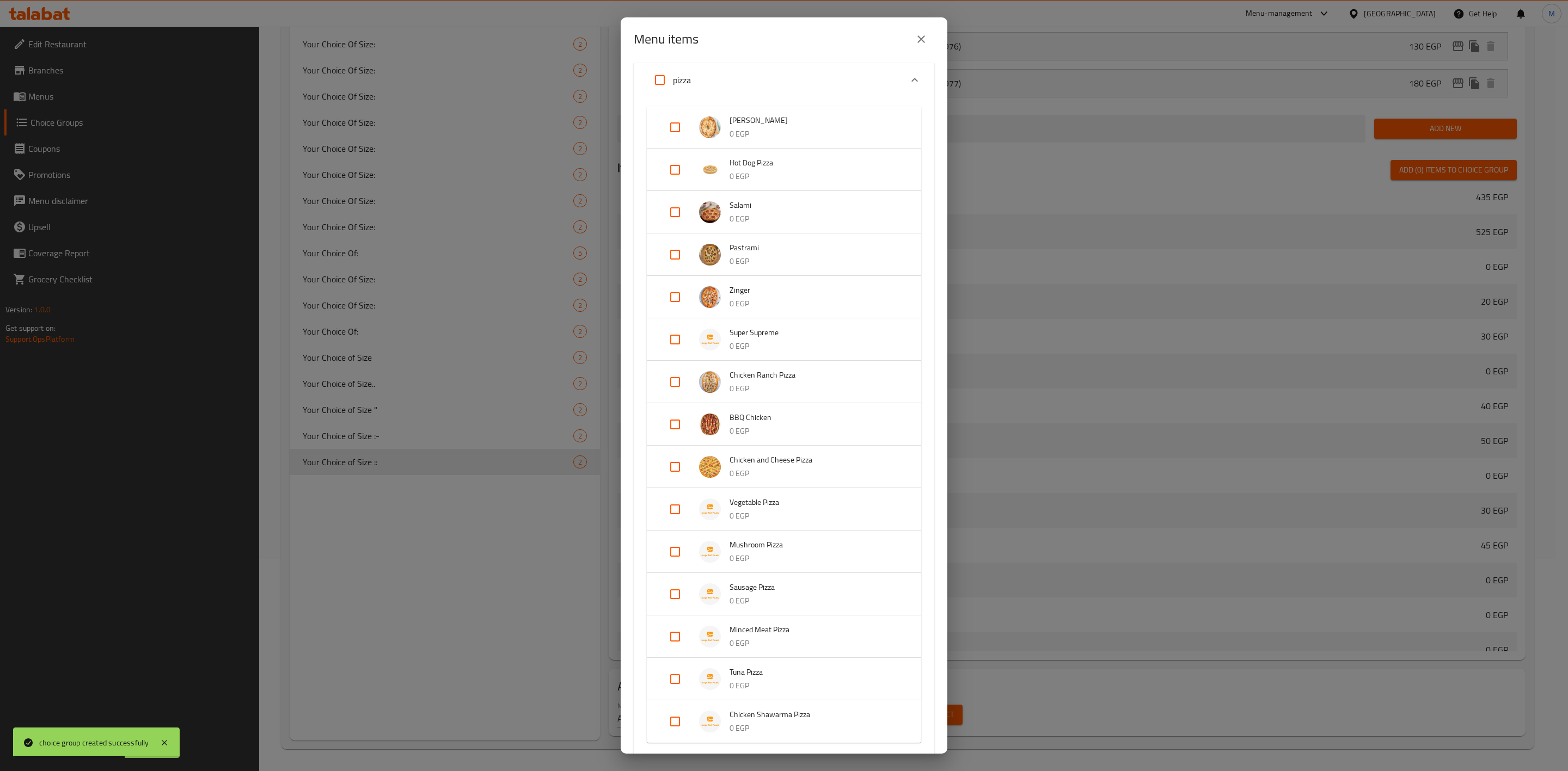
click at [671, 431] on input "Expand" at bounding box center [675, 424] width 26 height 26
checkbox input "true"
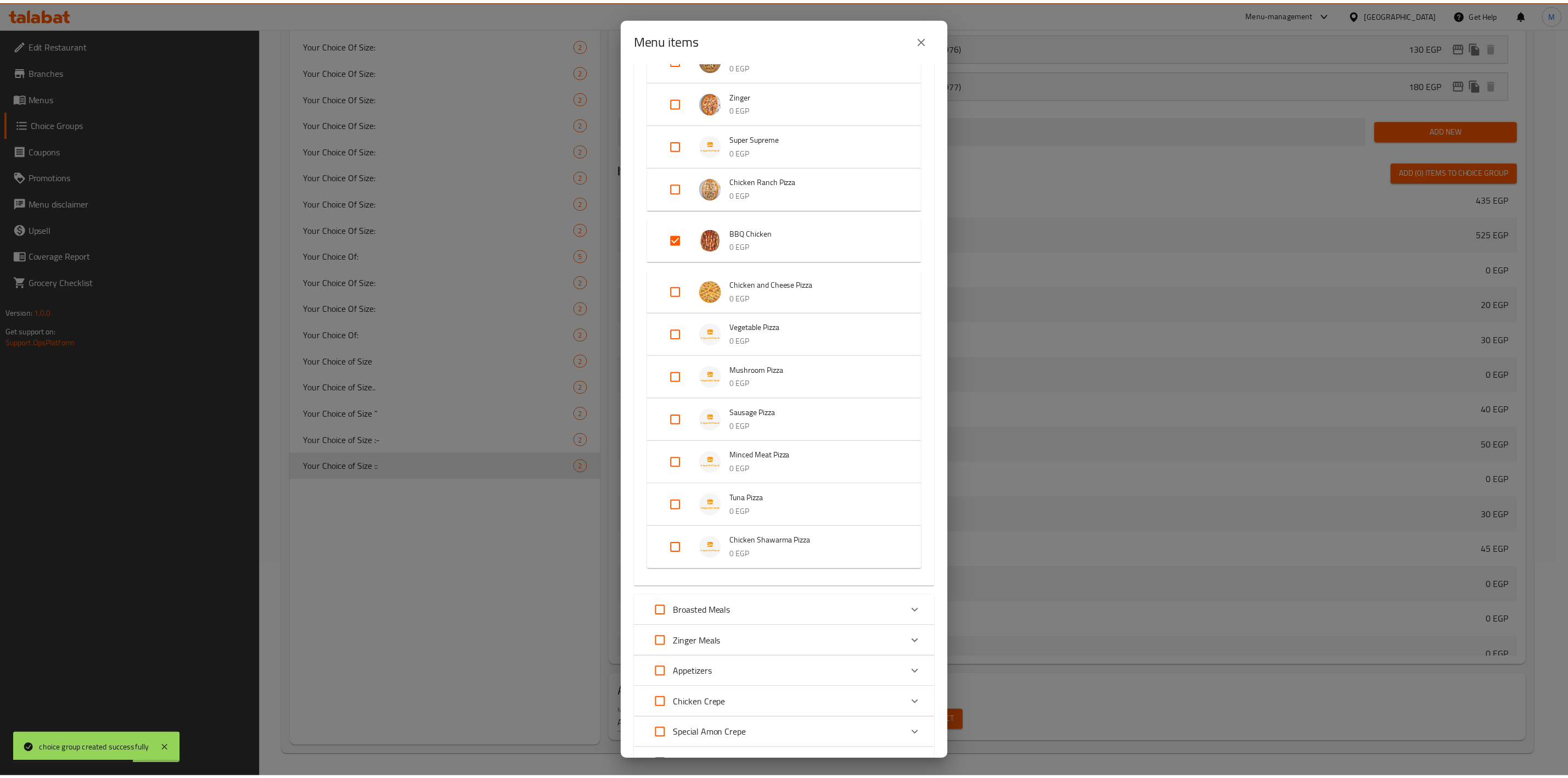
scroll to position [488, 0]
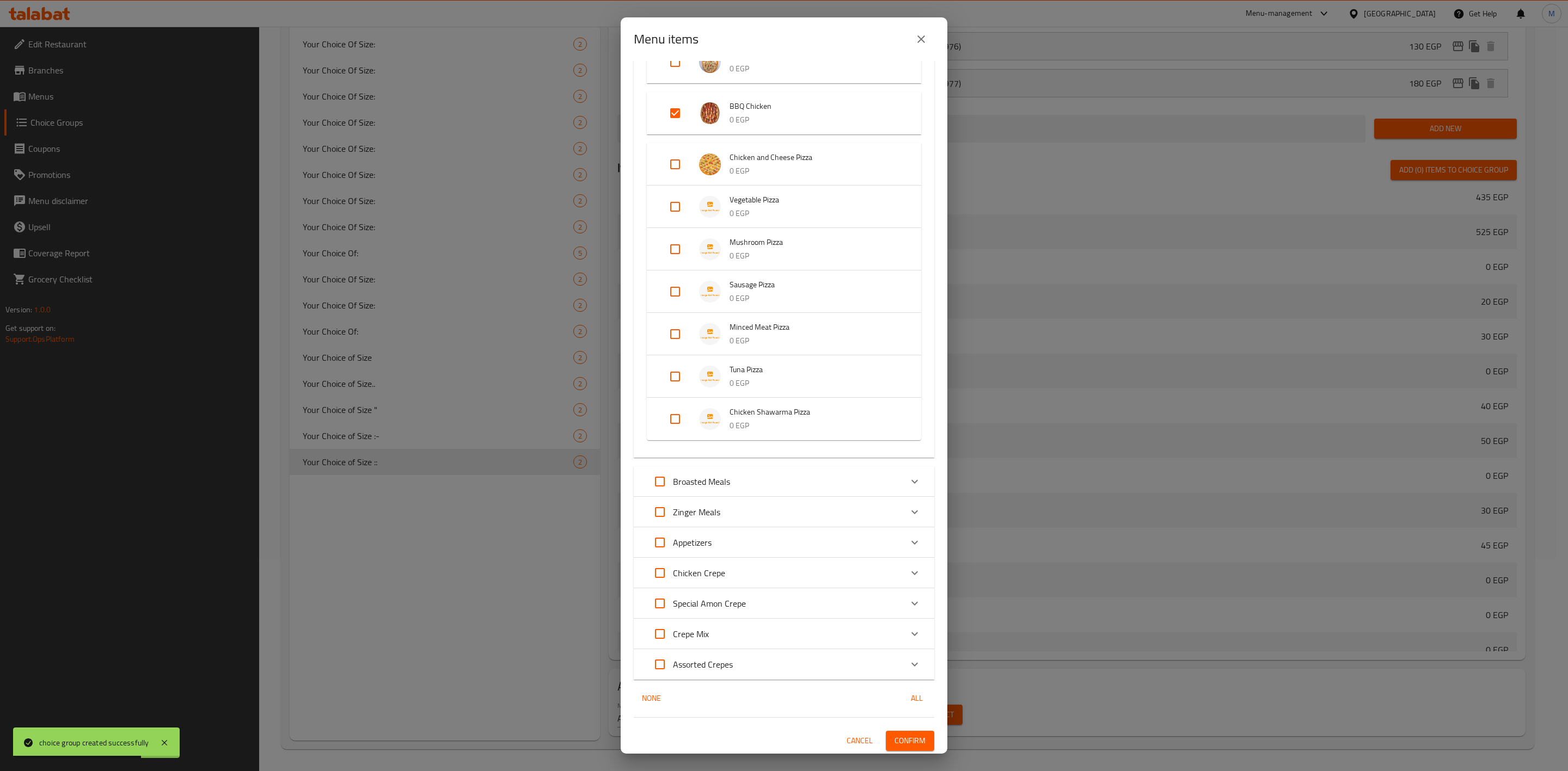
click at [897, 748] on button "Confirm" at bounding box center [910, 740] width 48 height 20
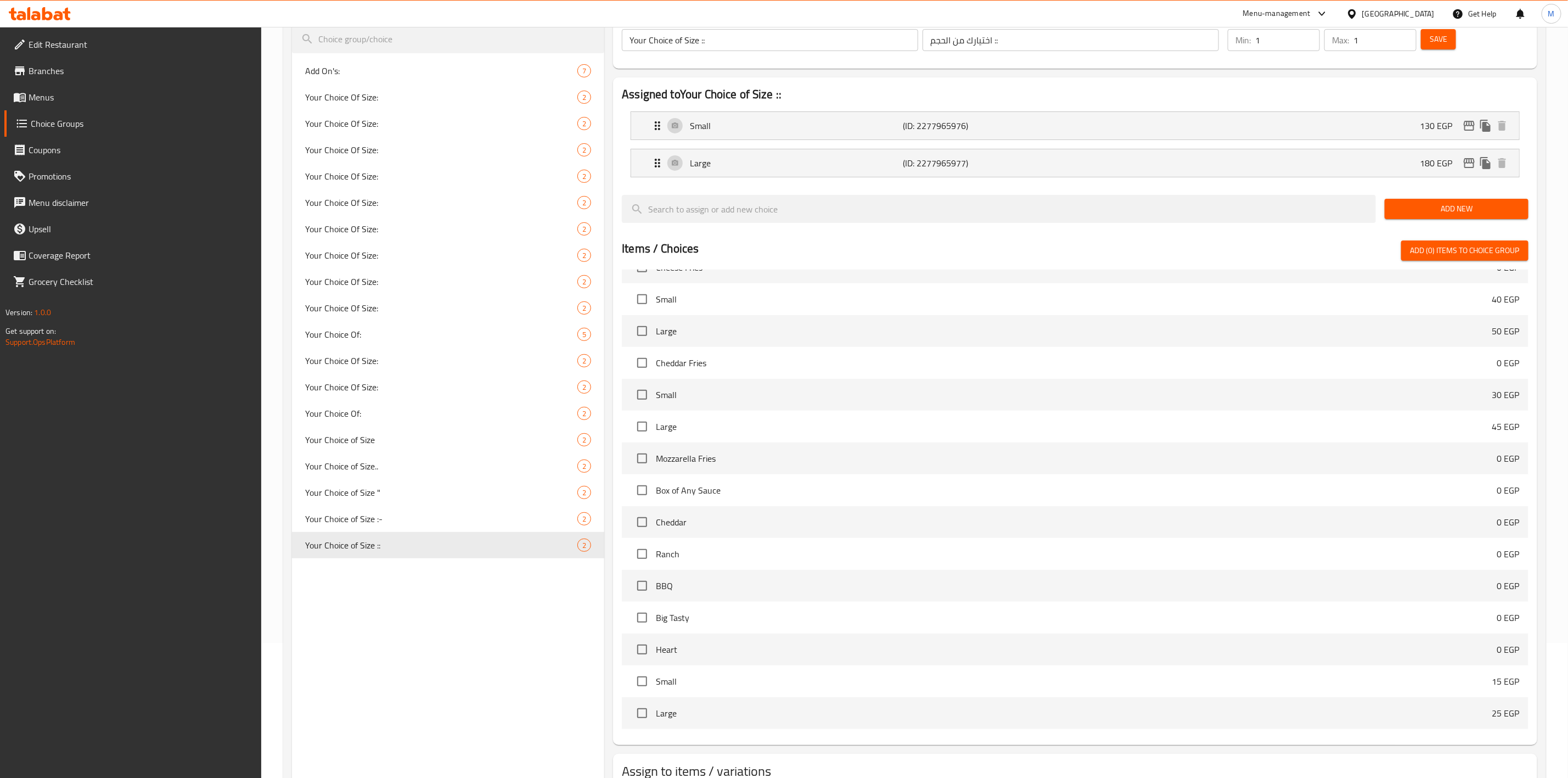
scroll to position [214, 0]
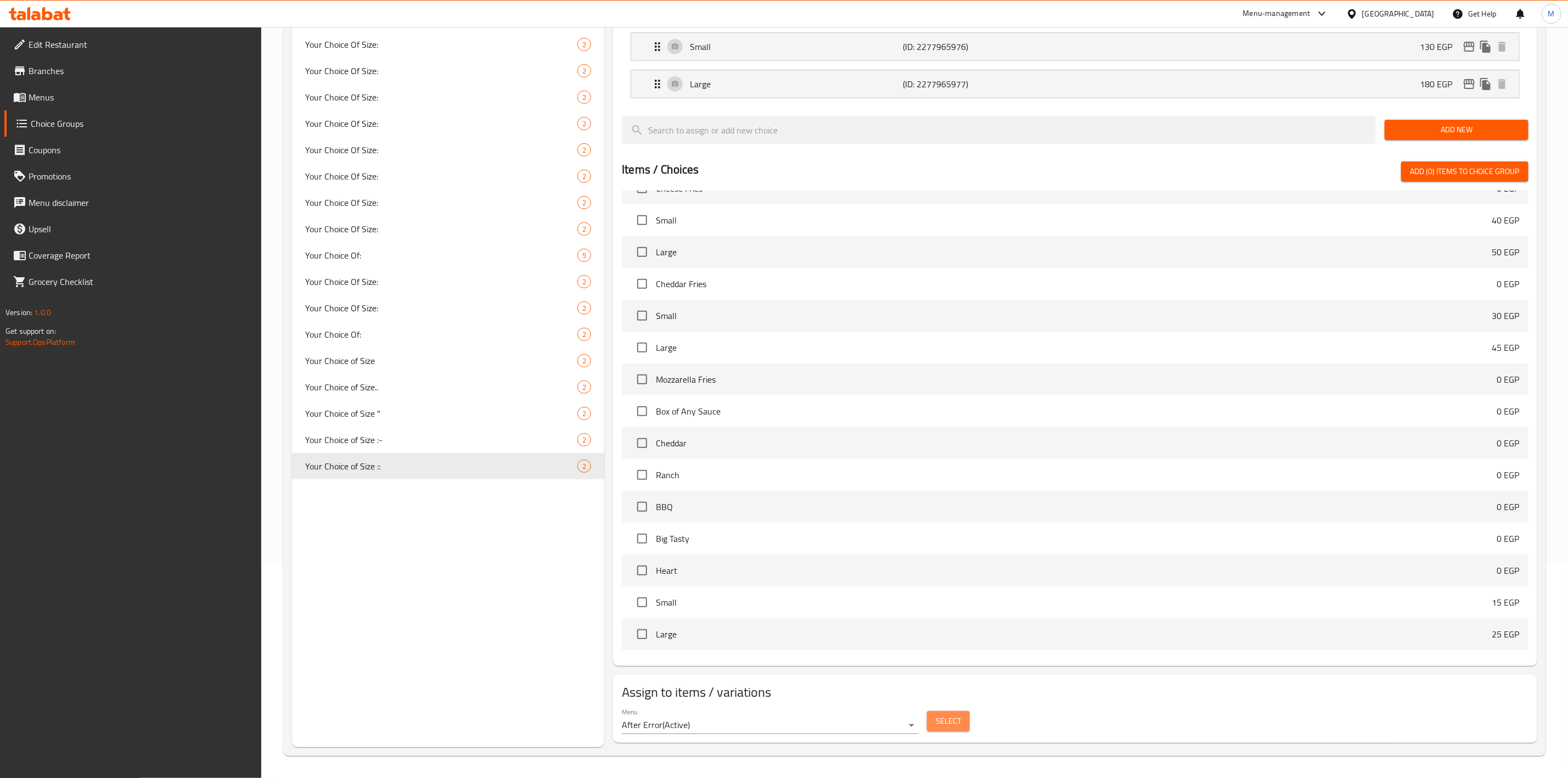
click at [947, 725] on span "Select" at bounding box center [948, 721] width 25 height 14
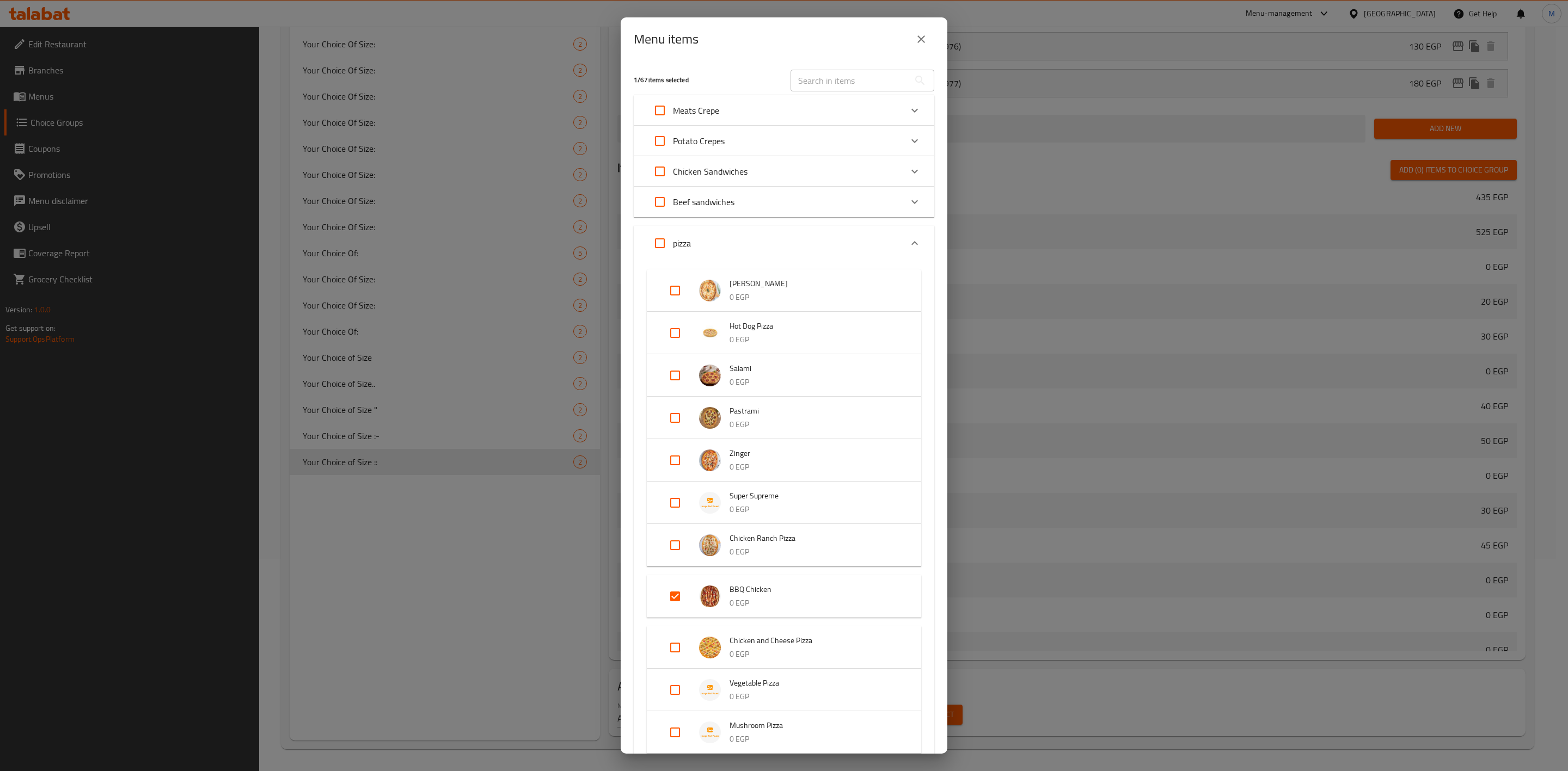
click at [916, 44] on icon "close" at bounding box center [921, 39] width 13 height 13
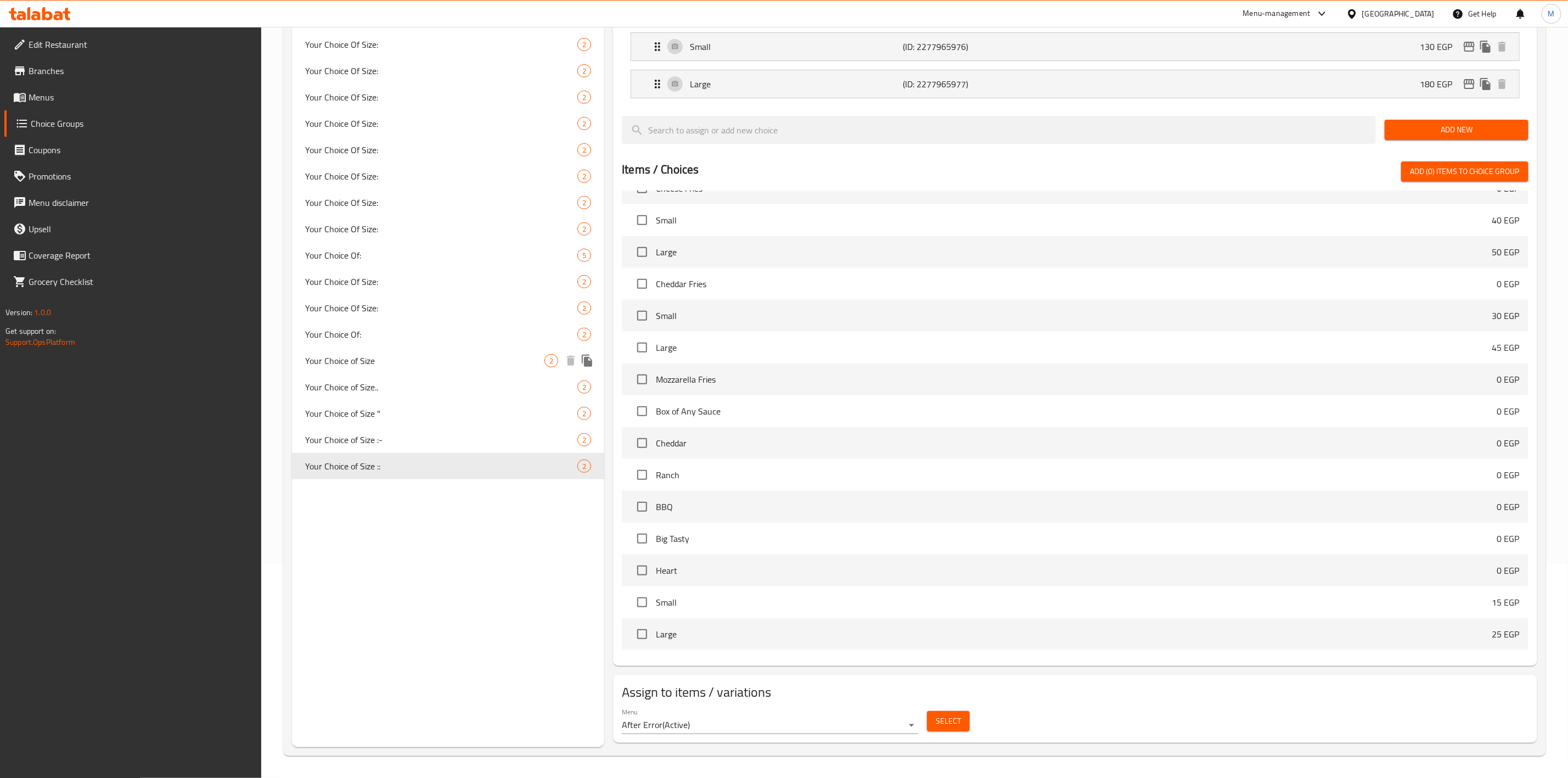
click at [411, 350] on div "Your Choice of Size 2" at bounding box center [448, 361] width 312 height 26
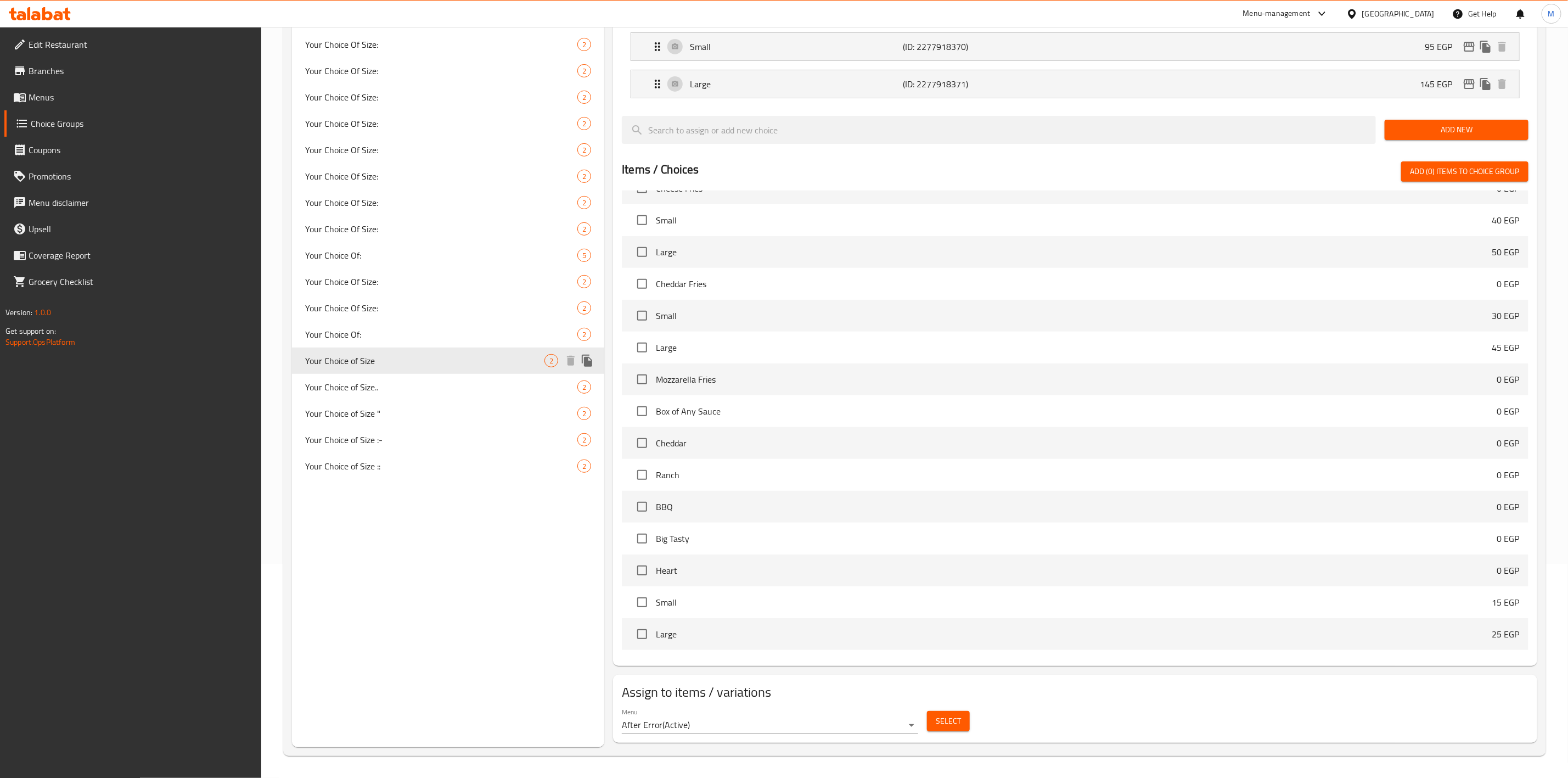
type input "Your Choice of Size"
type input "اختيارك من الحجم"
click at [463, 301] on span "Your Choice Of Size:" at bounding box center [424, 308] width 239 height 13
type input "Your Choice Of Size:"
type input "إختيارك من الحجم:"
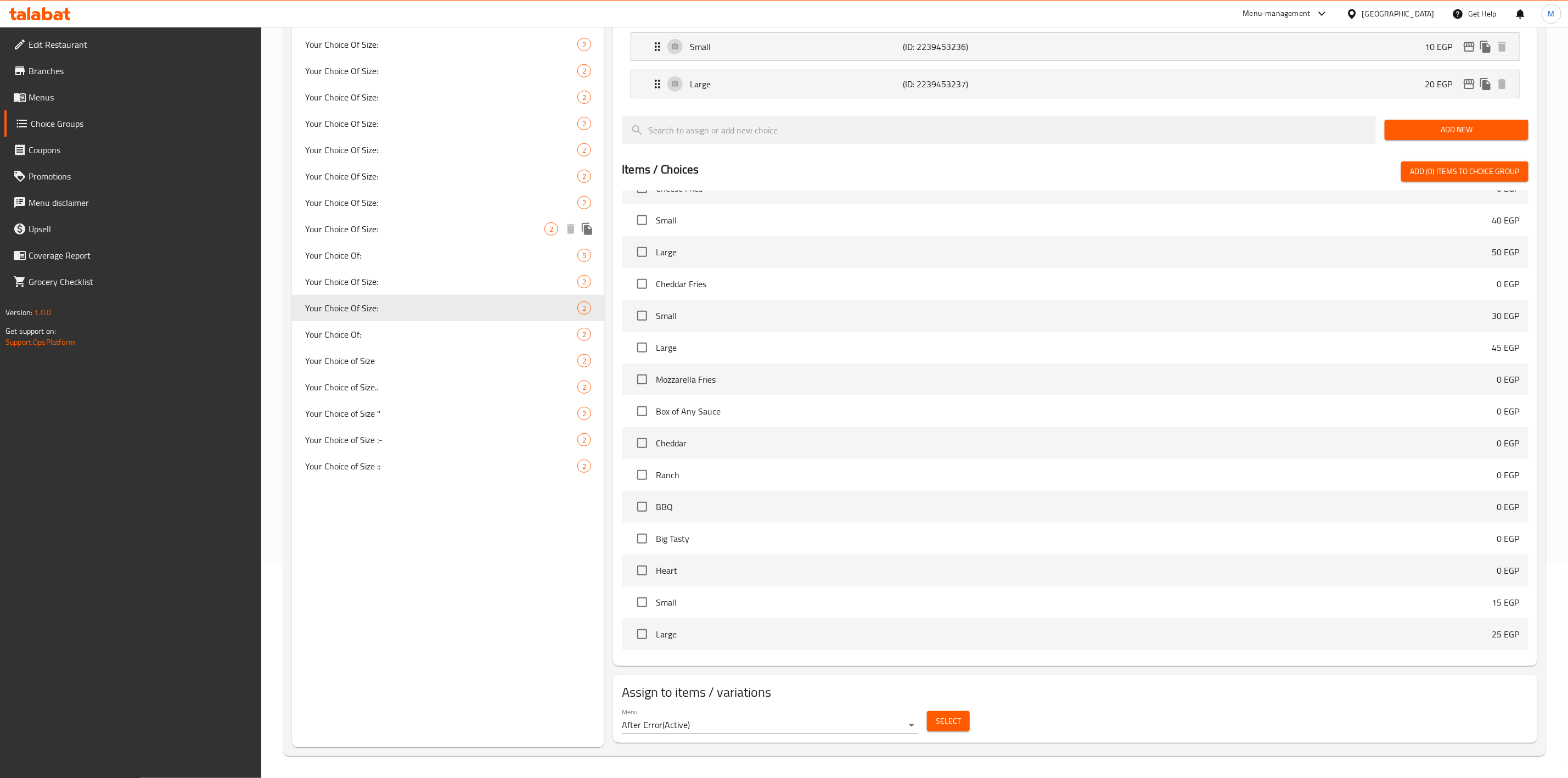
click at [466, 235] on div "Your Choice Of Size: 2" at bounding box center [448, 229] width 312 height 26
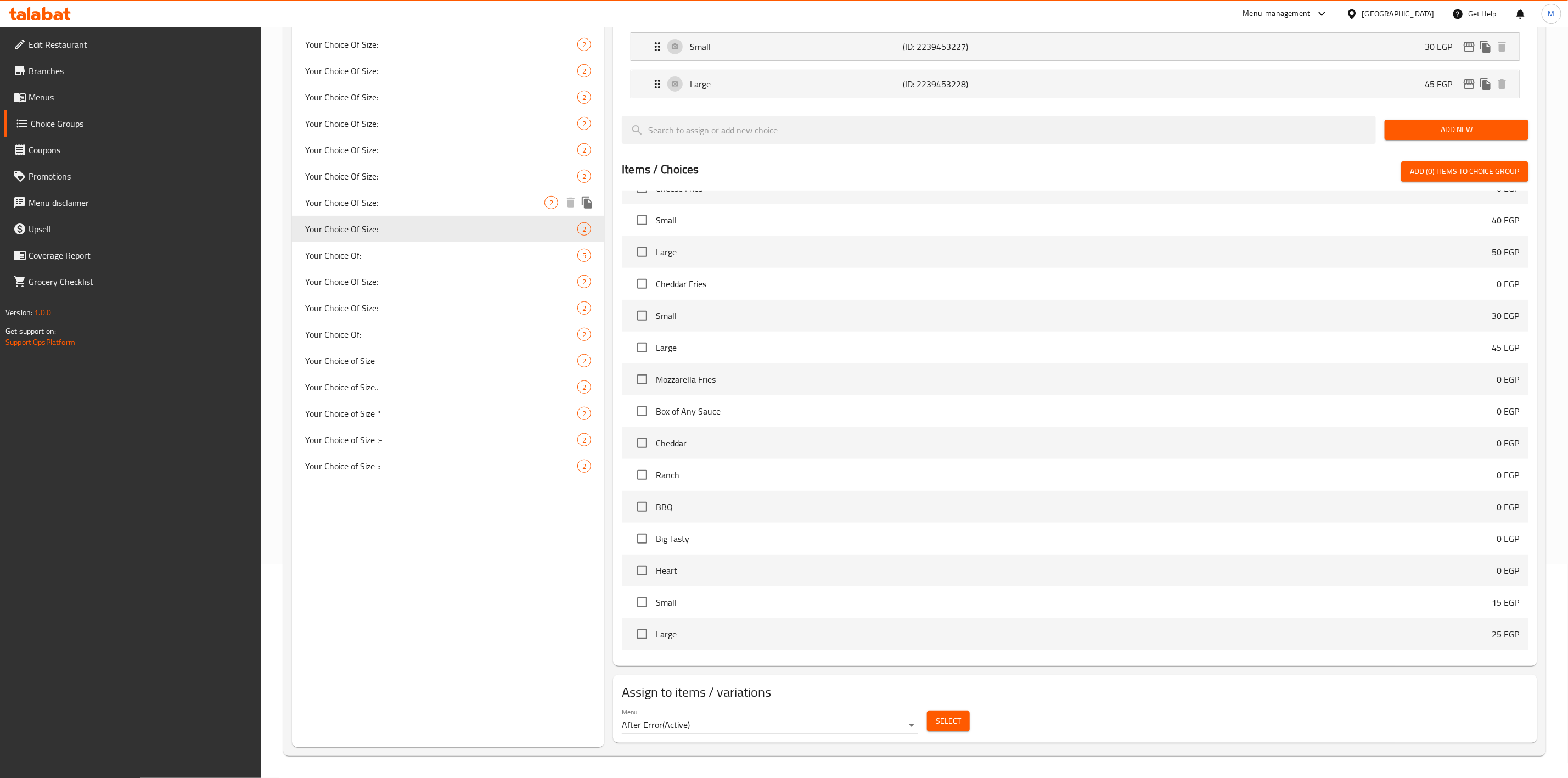
click at [455, 203] on span "Your Choice Of Size:" at bounding box center [424, 202] width 239 height 13
click at [961, 714] on button "Select" at bounding box center [948, 721] width 43 height 20
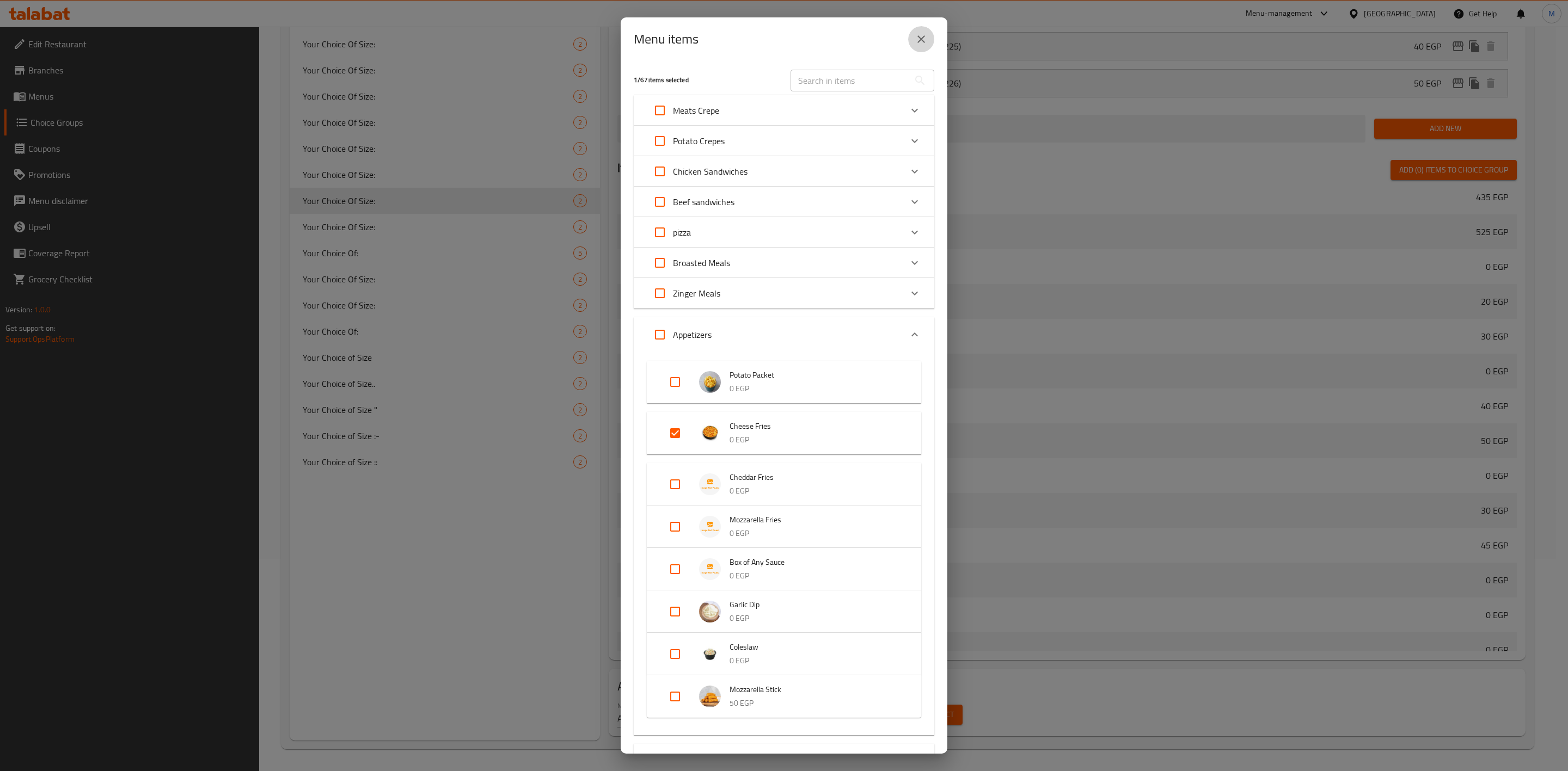
click at [923, 46] on button "close" at bounding box center [921, 39] width 26 height 26
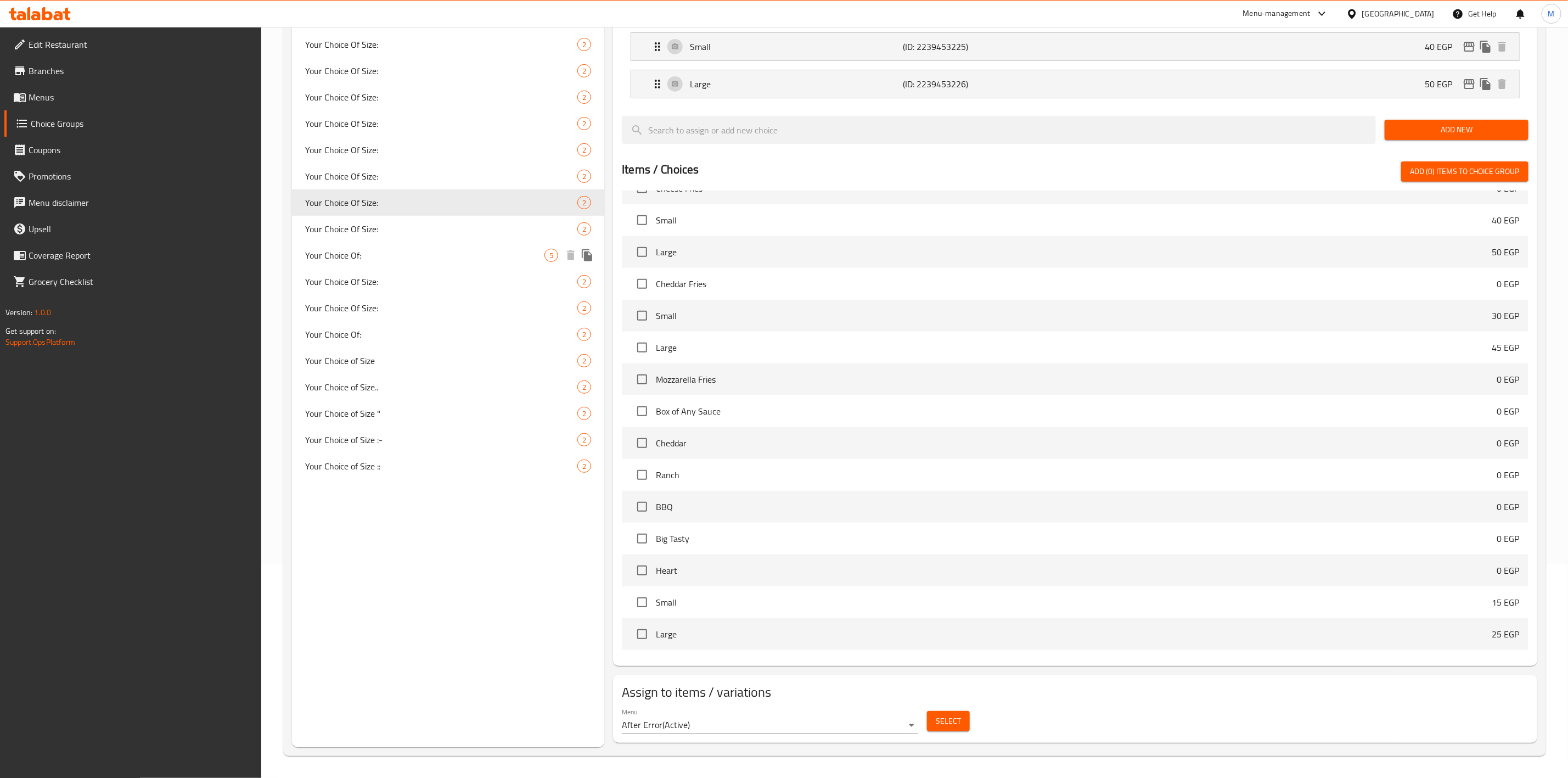
scroll to position [50, 0]
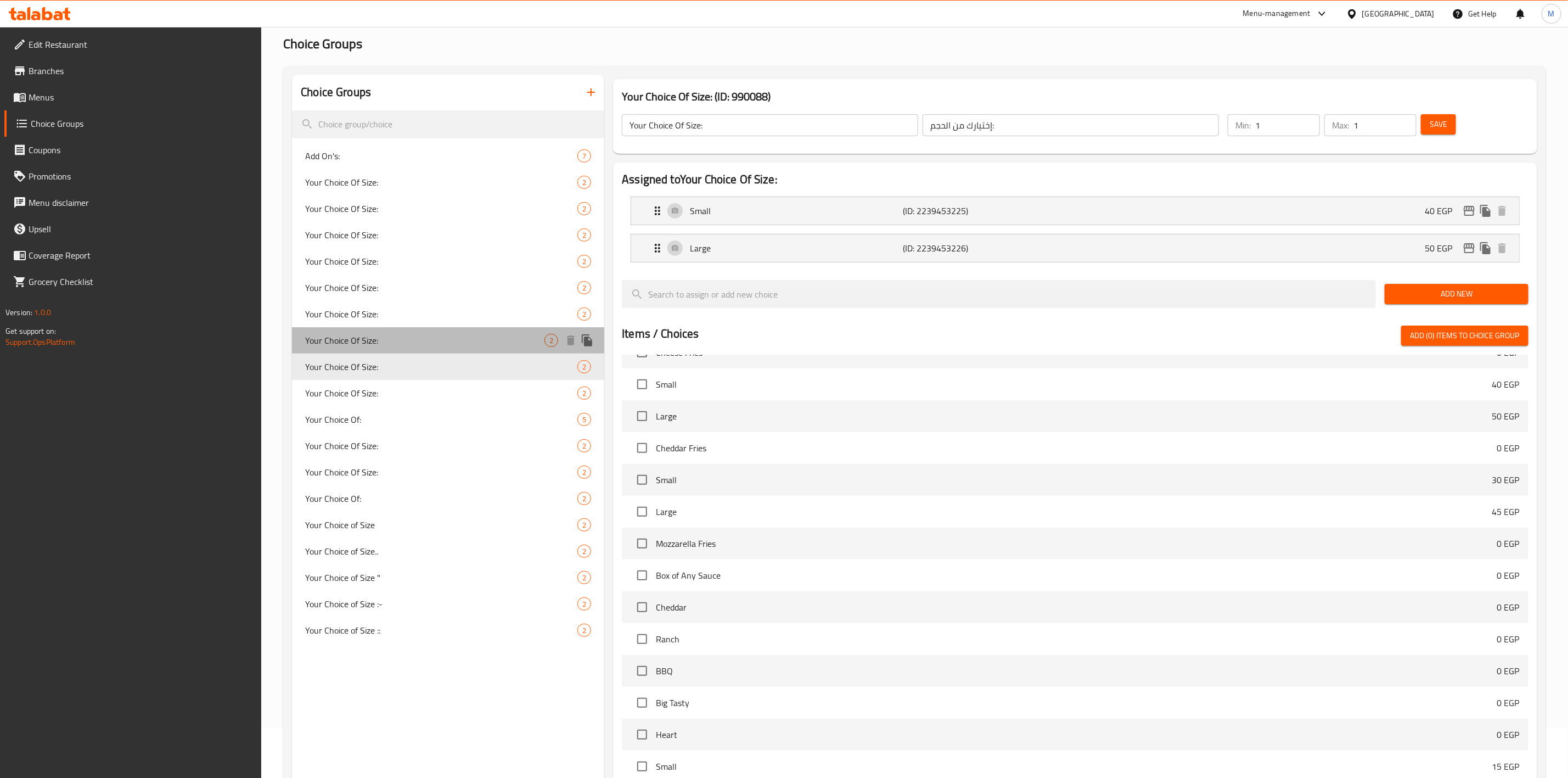
click at [400, 334] on span "Your Choice Of Size:" at bounding box center [424, 340] width 239 height 13
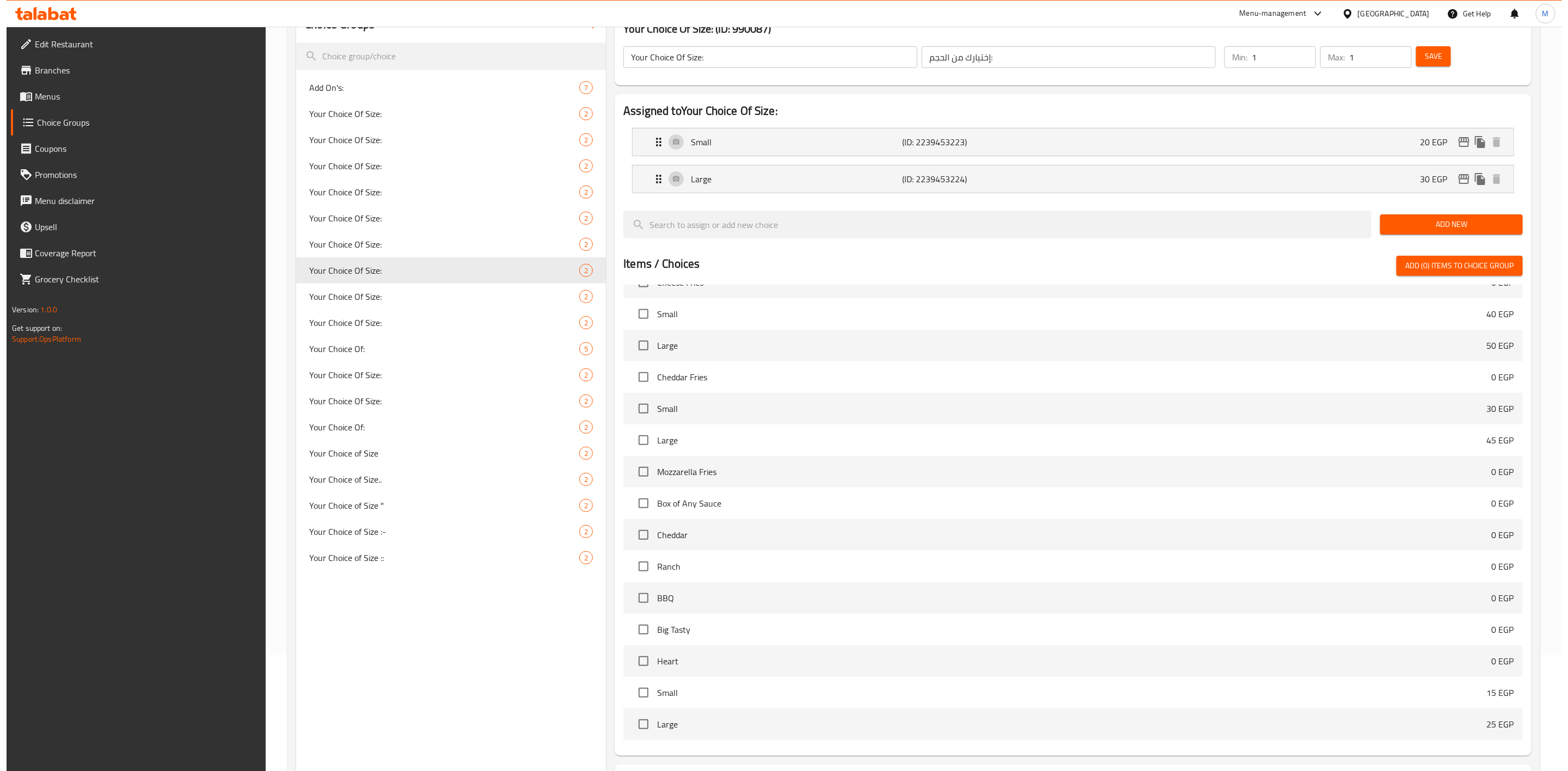
scroll to position [212, 0]
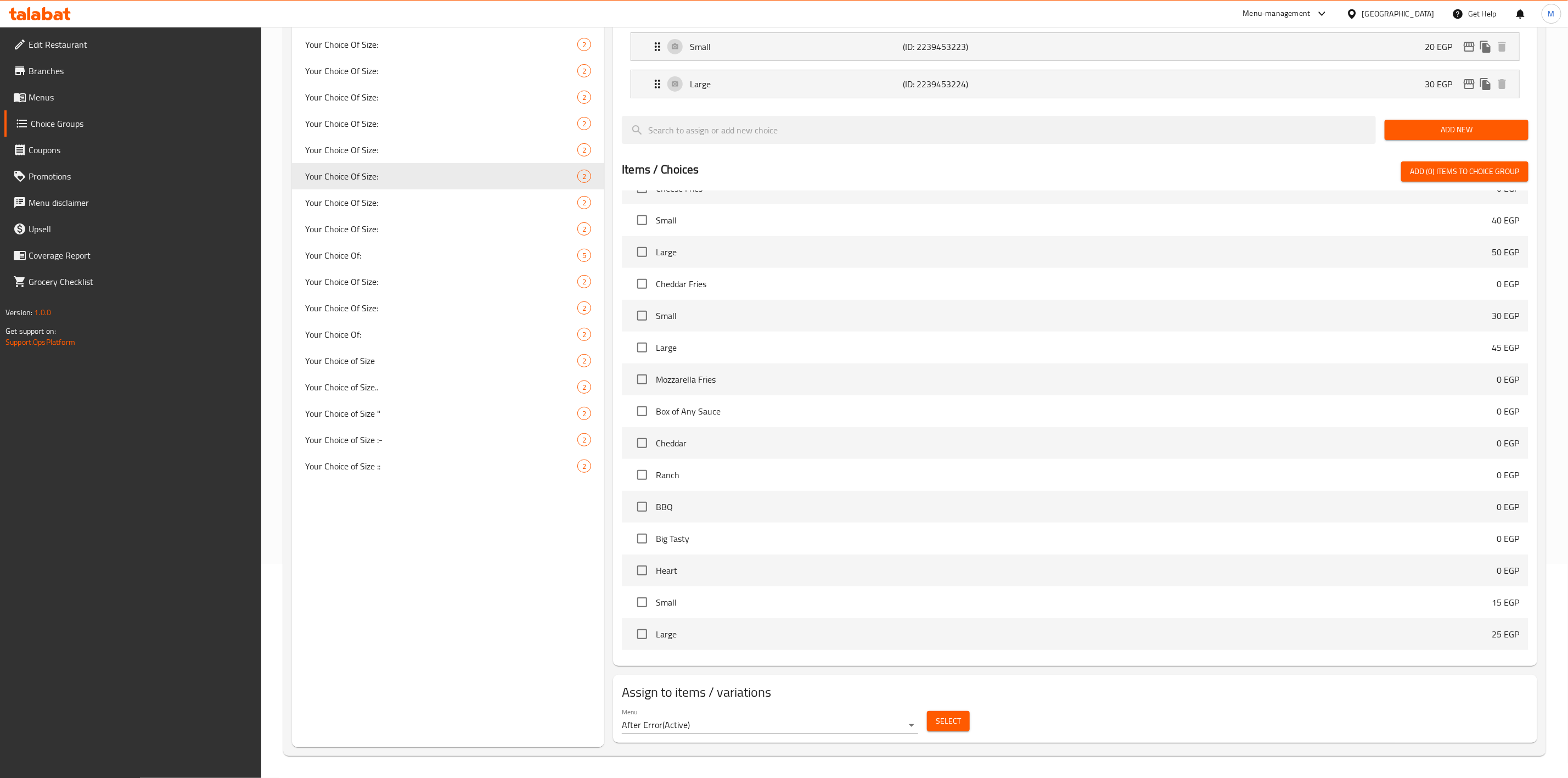
click at [964, 720] on button "Select" at bounding box center [948, 721] width 43 height 20
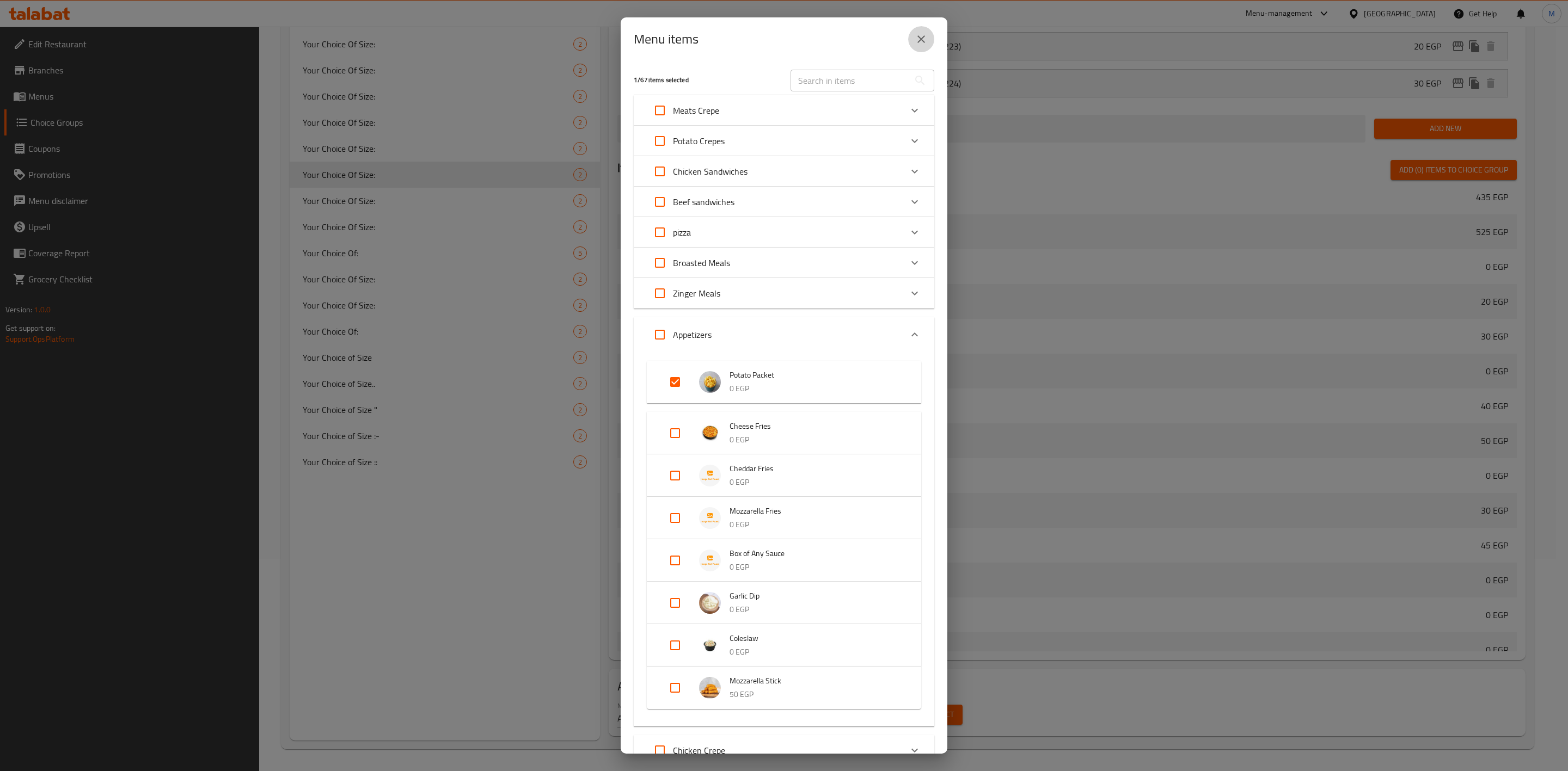
click at [926, 41] on icon "close" at bounding box center [921, 39] width 13 height 13
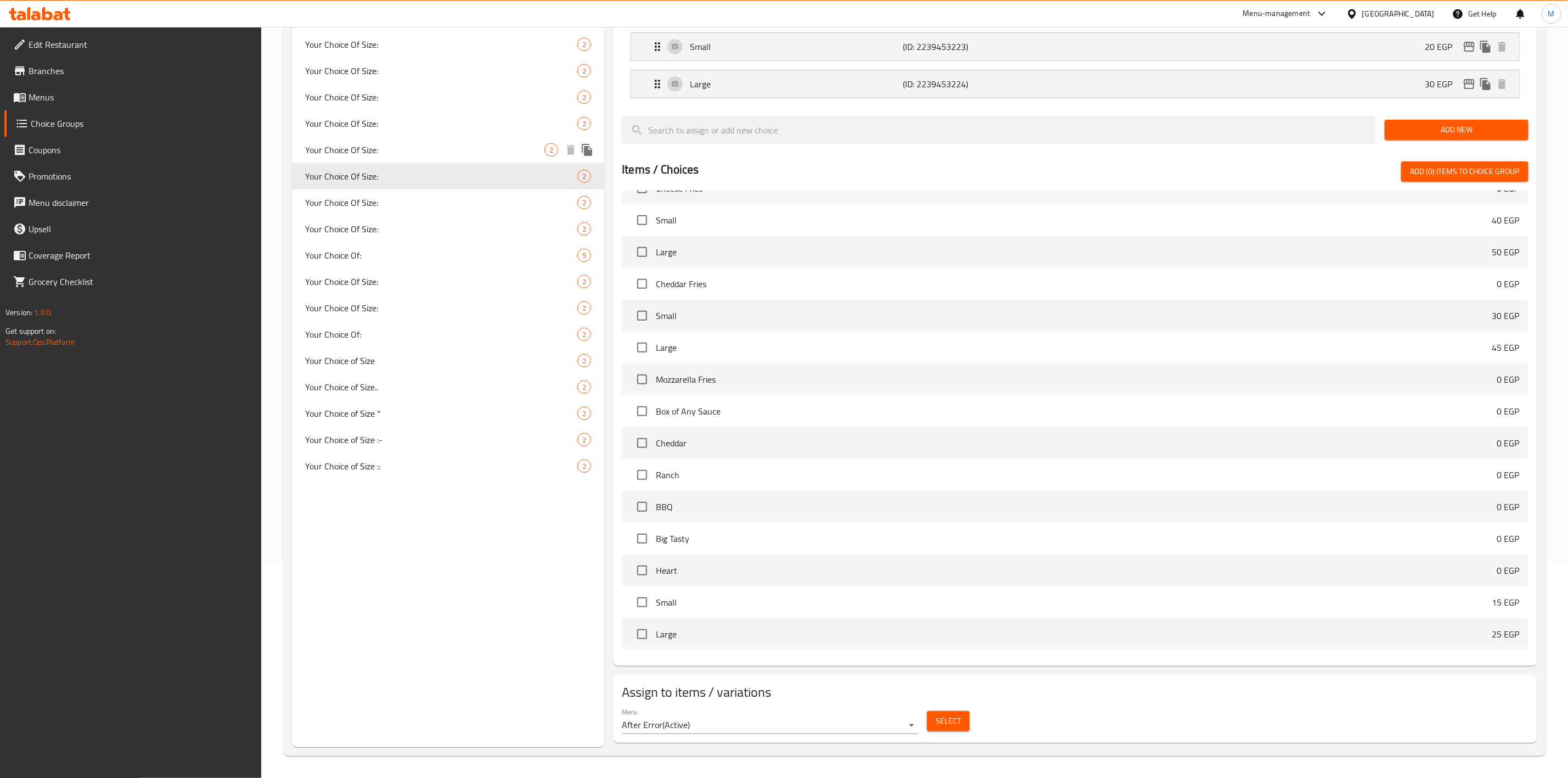
click at [467, 158] on div "Your Choice Of Size: 2" at bounding box center [448, 149] width 312 height 26
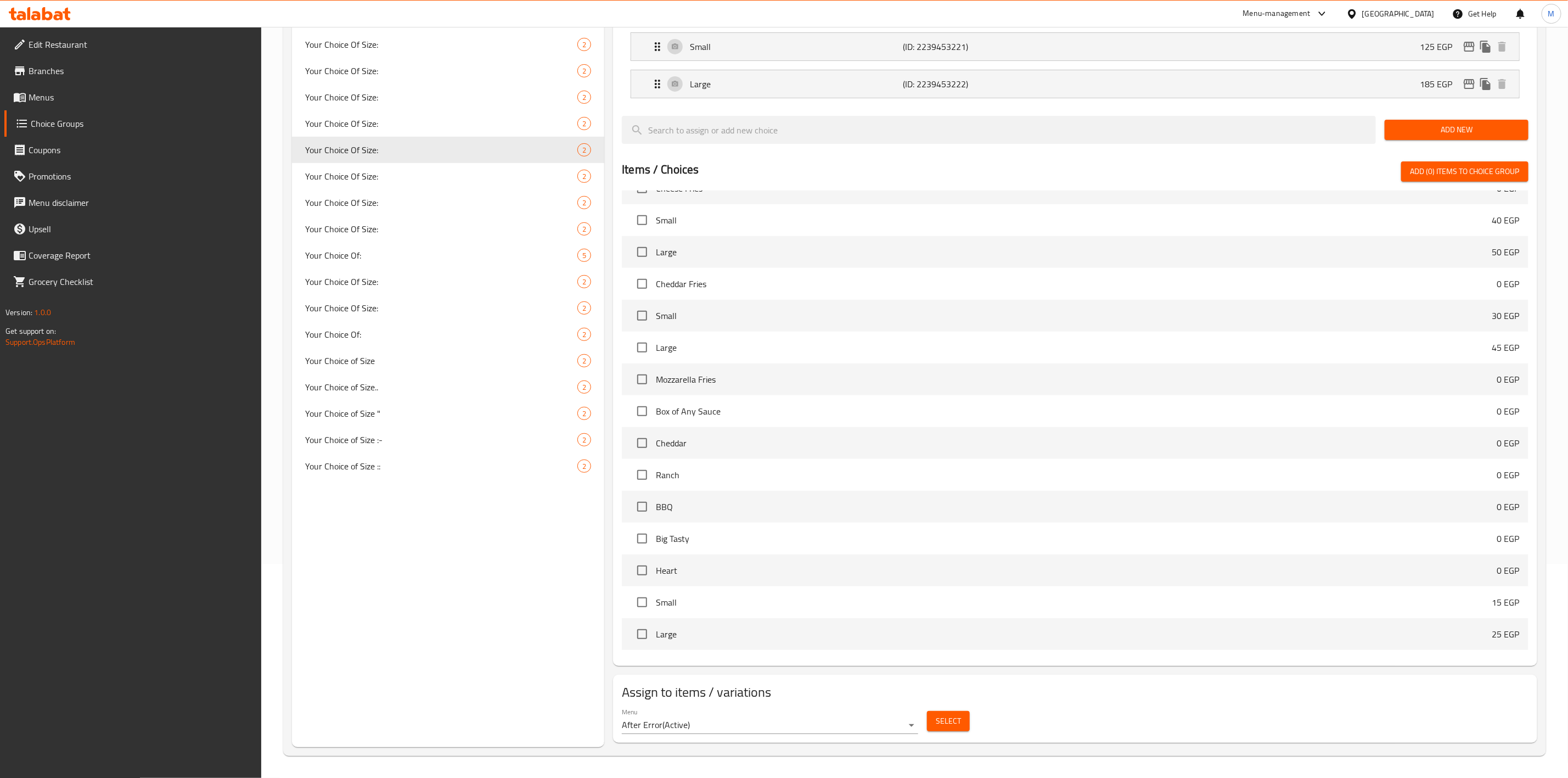
click at [950, 724] on span "Select" at bounding box center [948, 721] width 25 height 14
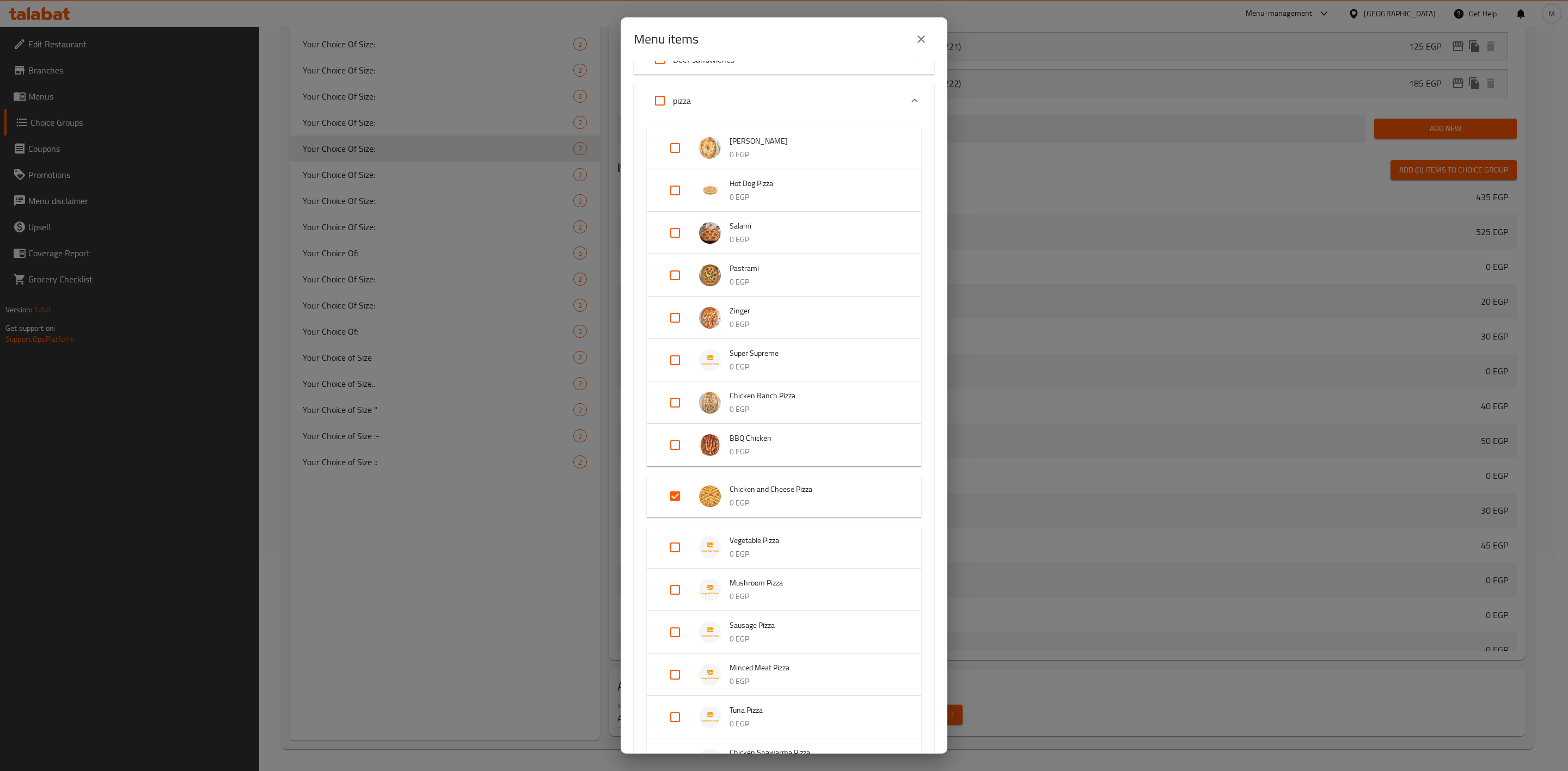
scroll to position [0, 0]
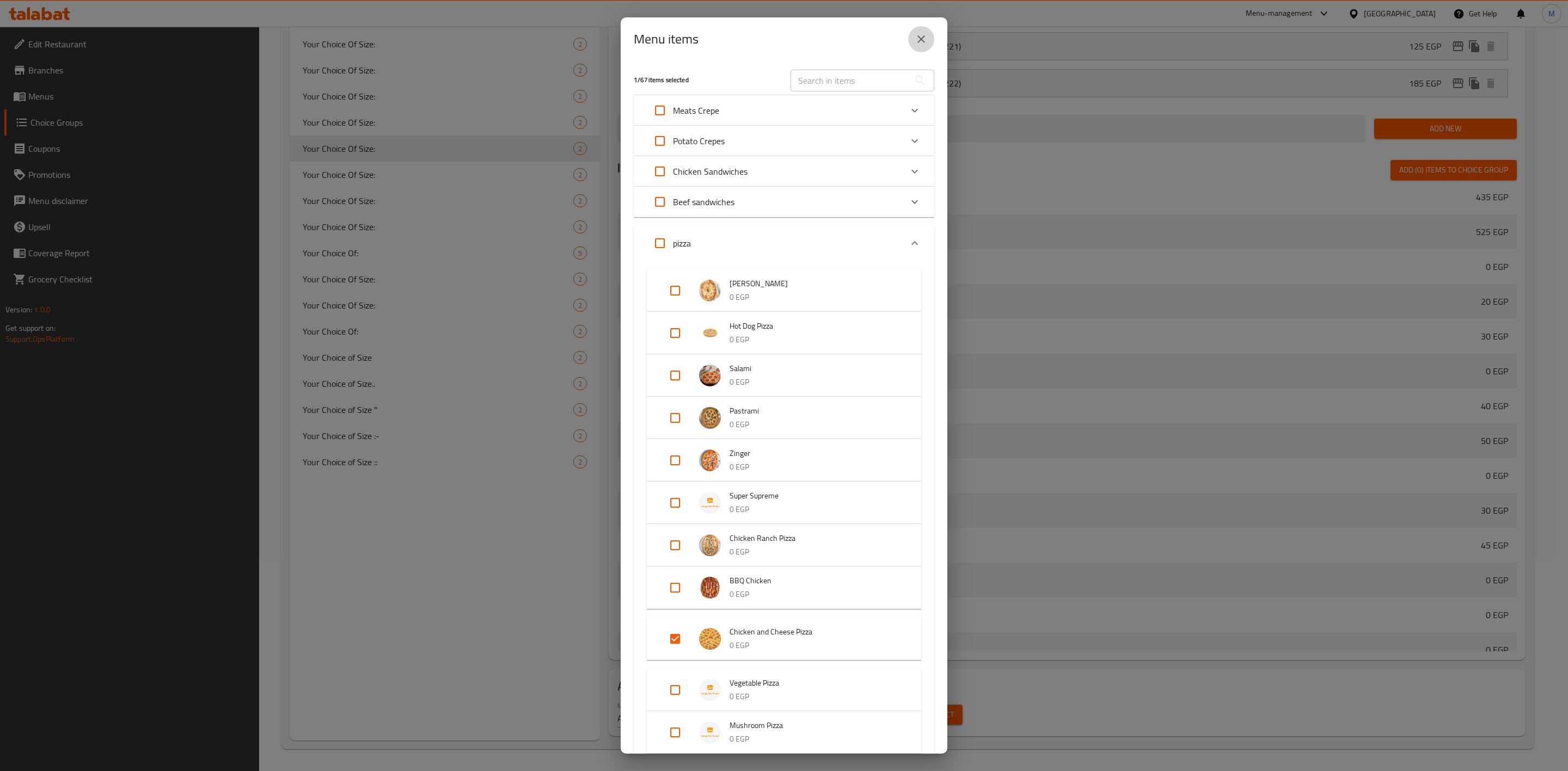
drag, startPoint x: 931, startPoint y: 43, endPoint x: 862, endPoint y: 63, distance: 71.8
click at [931, 43] on button "close" at bounding box center [921, 39] width 26 height 26
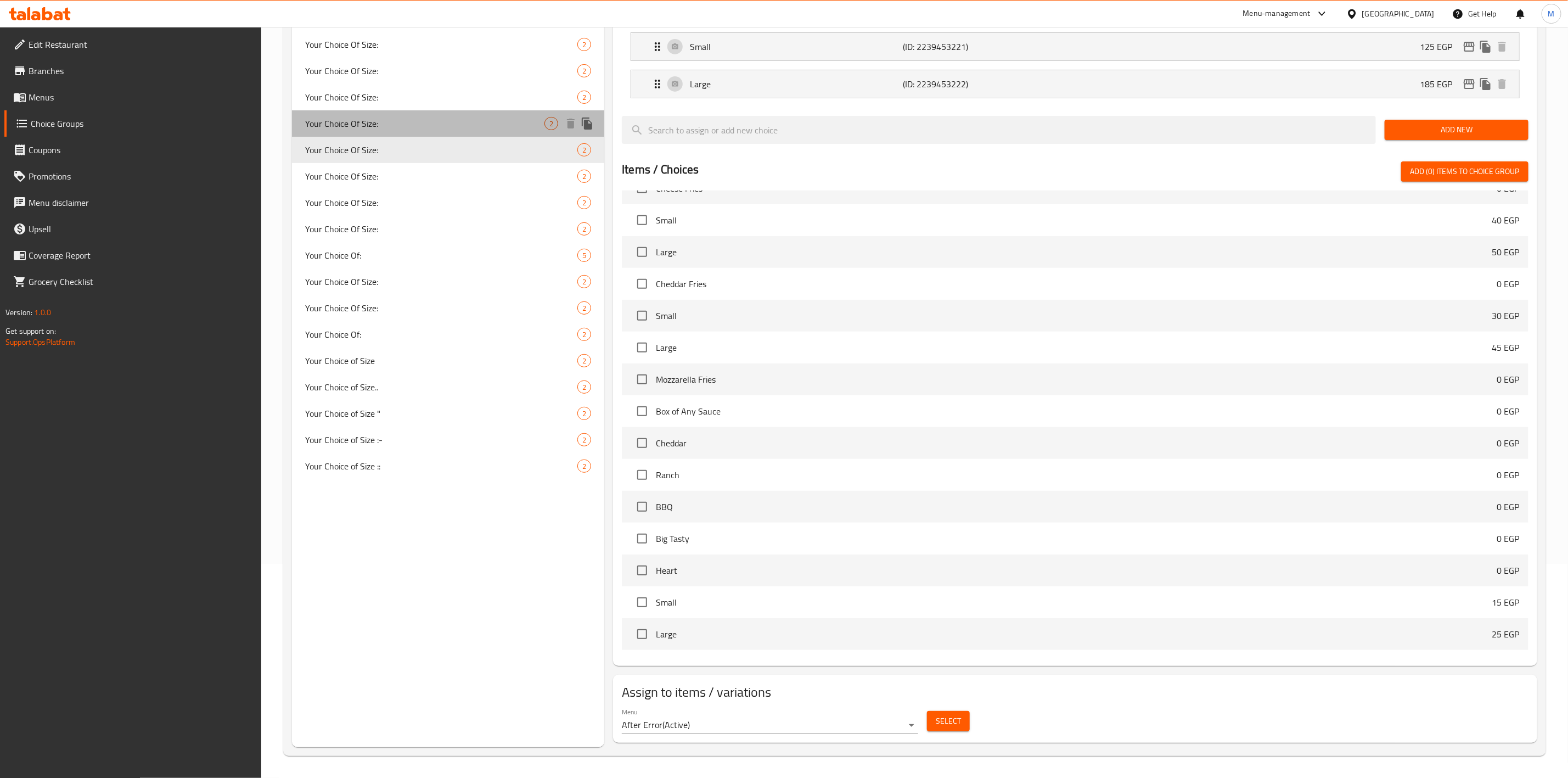
click at [437, 130] on div "Your Choice Of Size: 2" at bounding box center [448, 123] width 312 height 26
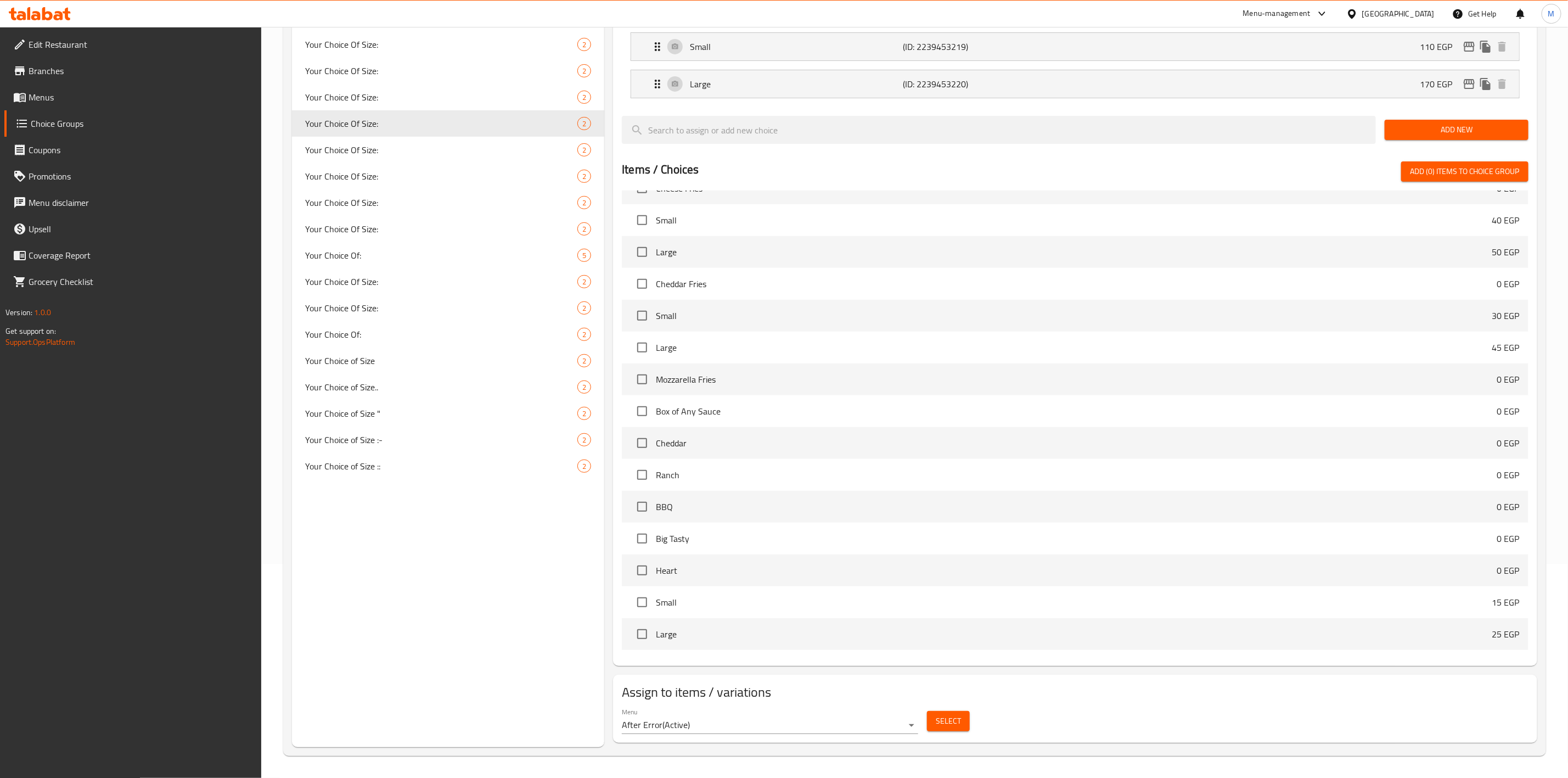
click at [950, 708] on div "Select" at bounding box center [949, 721] width 52 height 29
click at [952, 717] on span "Select" at bounding box center [948, 721] width 25 height 14
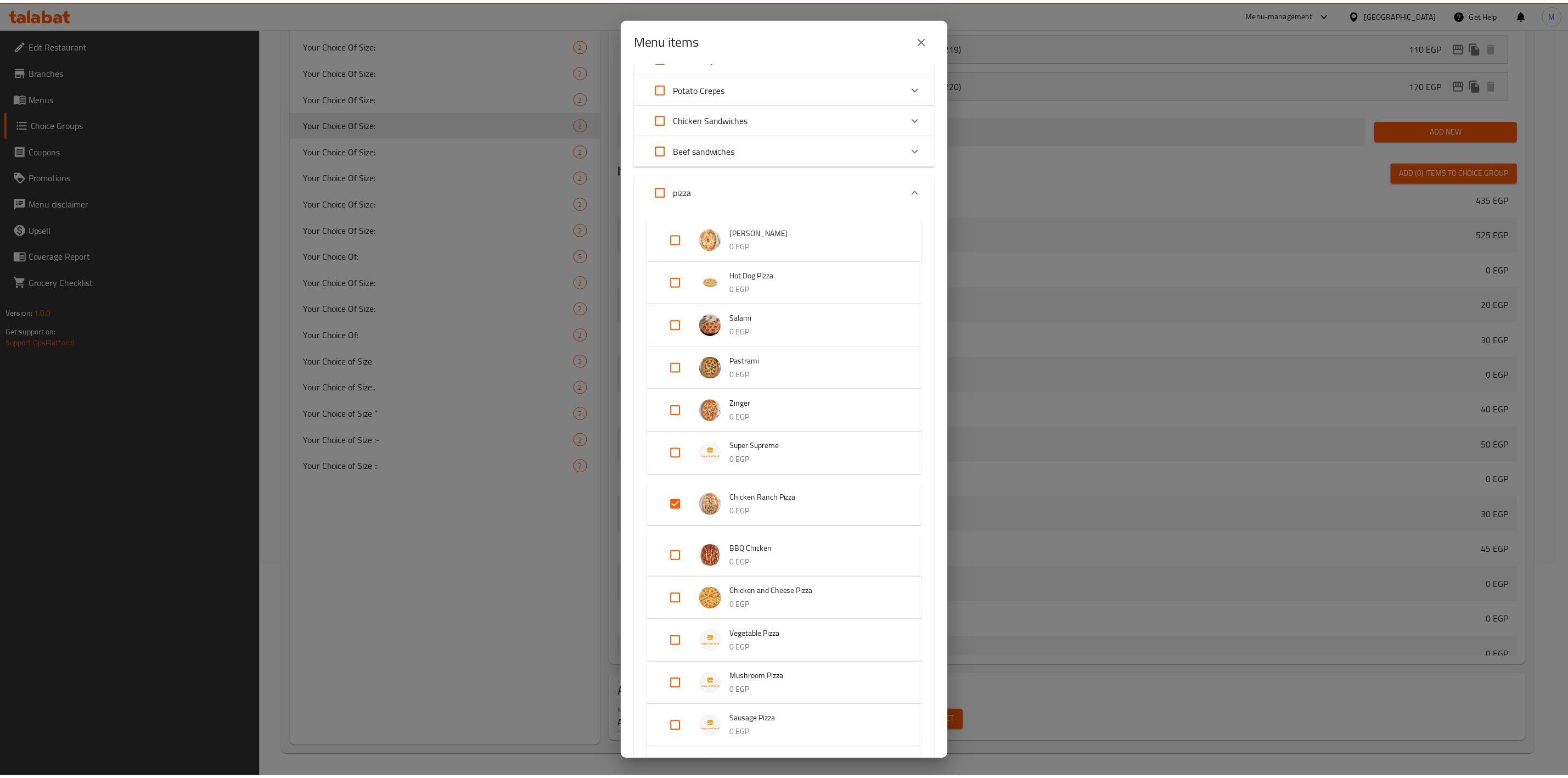
scroll to position [82, 0]
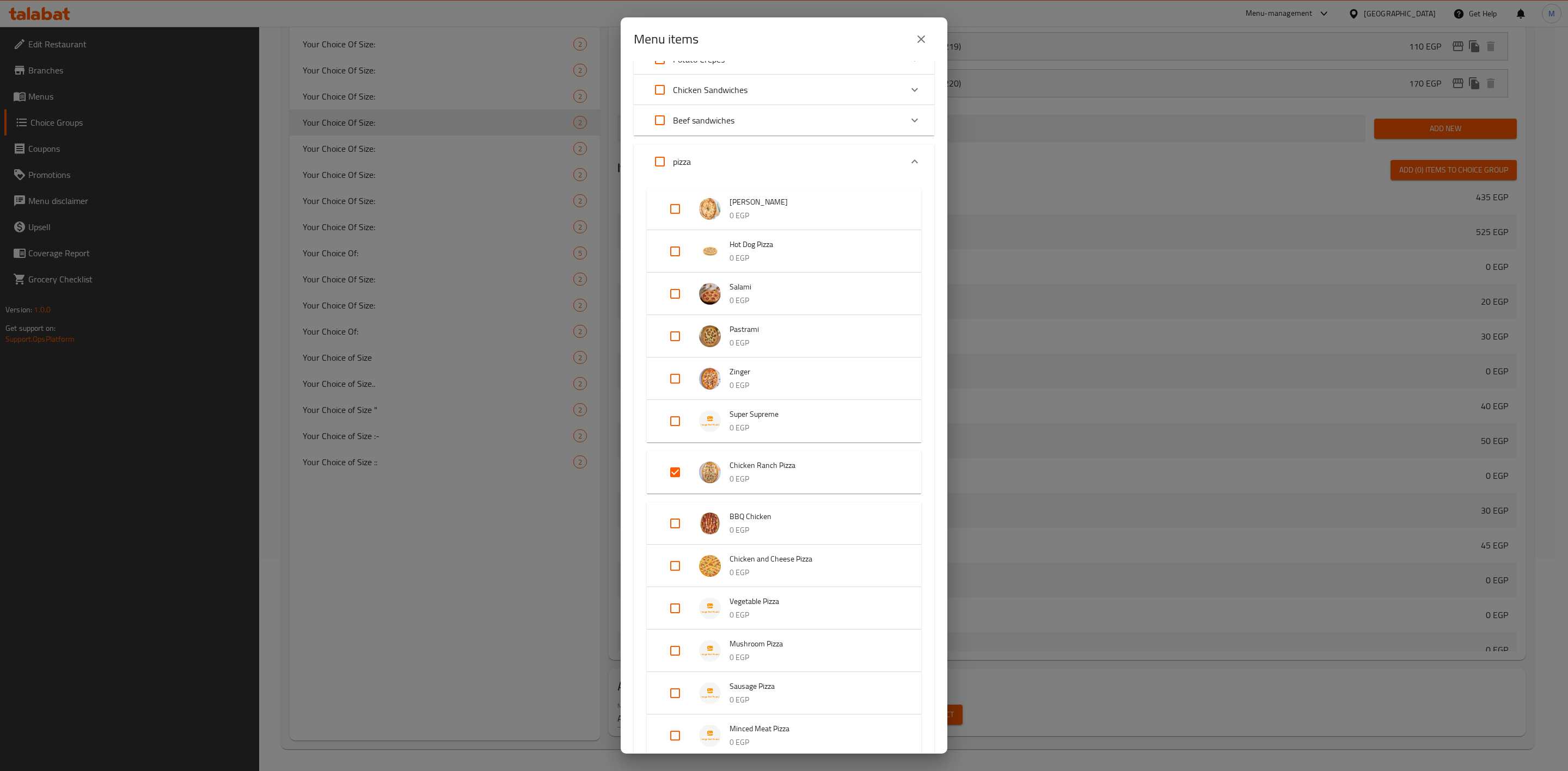
click at [919, 43] on icon "close" at bounding box center [921, 39] width 13 height 13
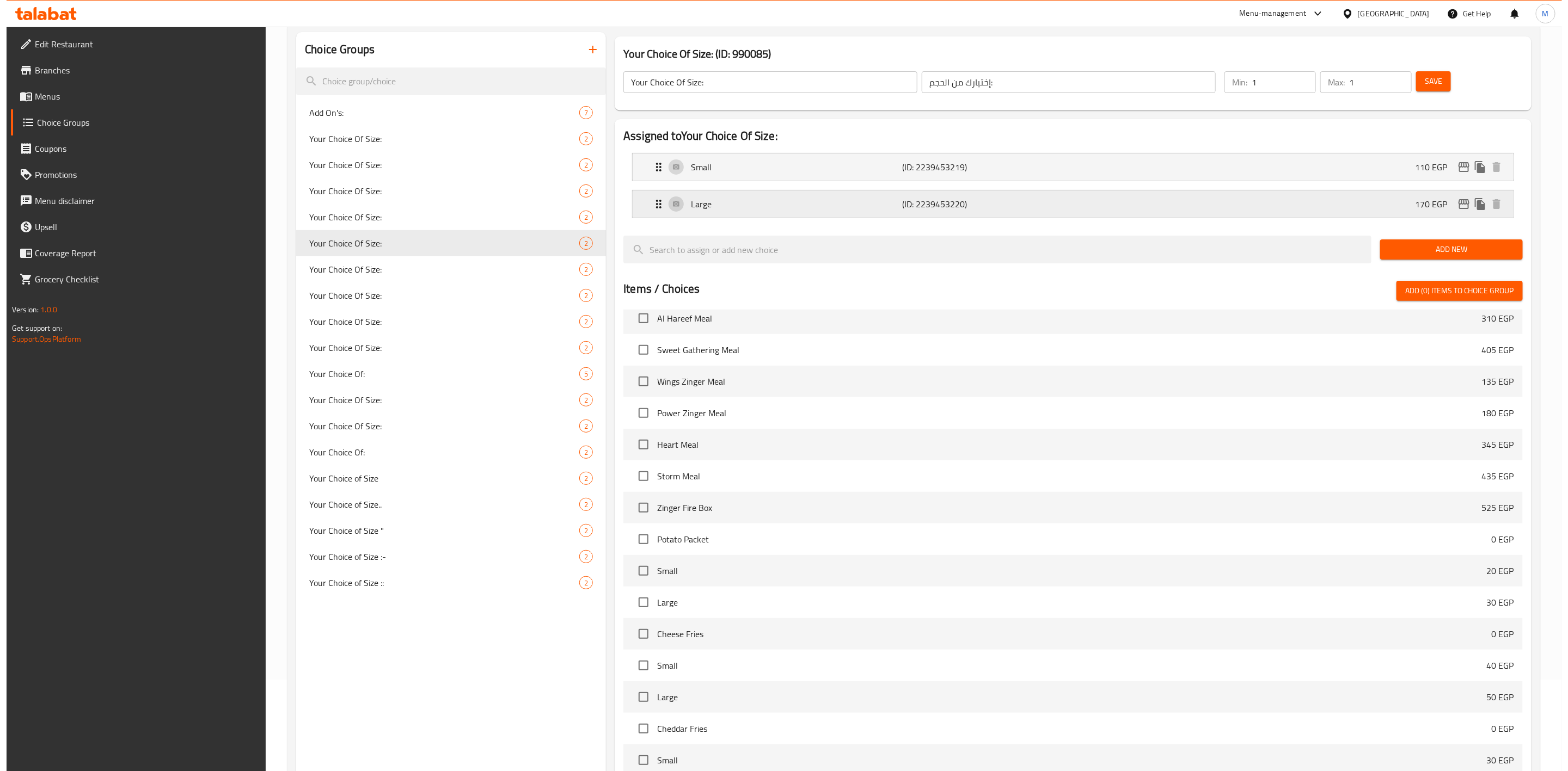
scroll to position [0, 0]
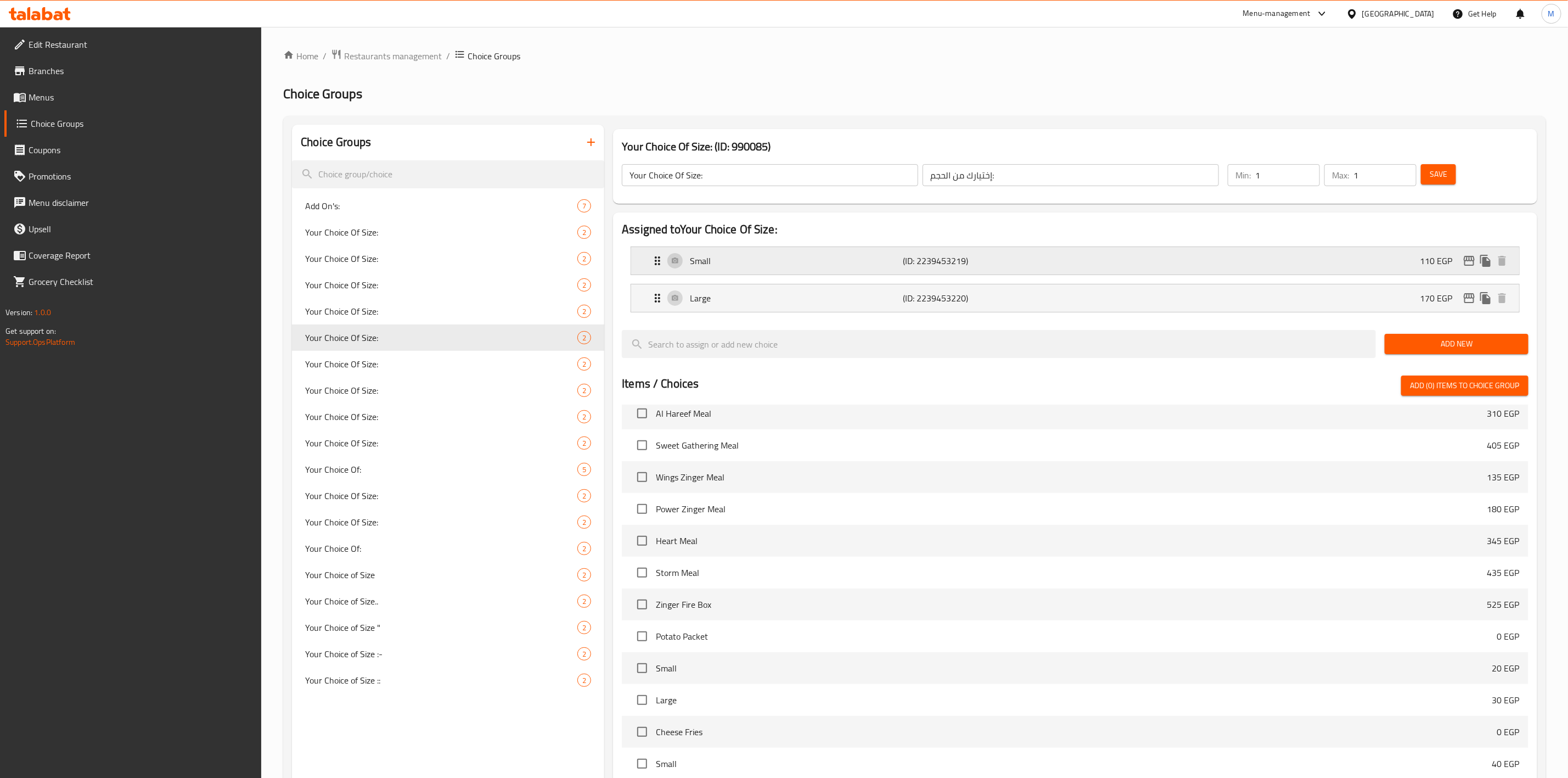
click at [1467, 261] on icon "edit" at bounding box center [1470, 261] width 11 height 10
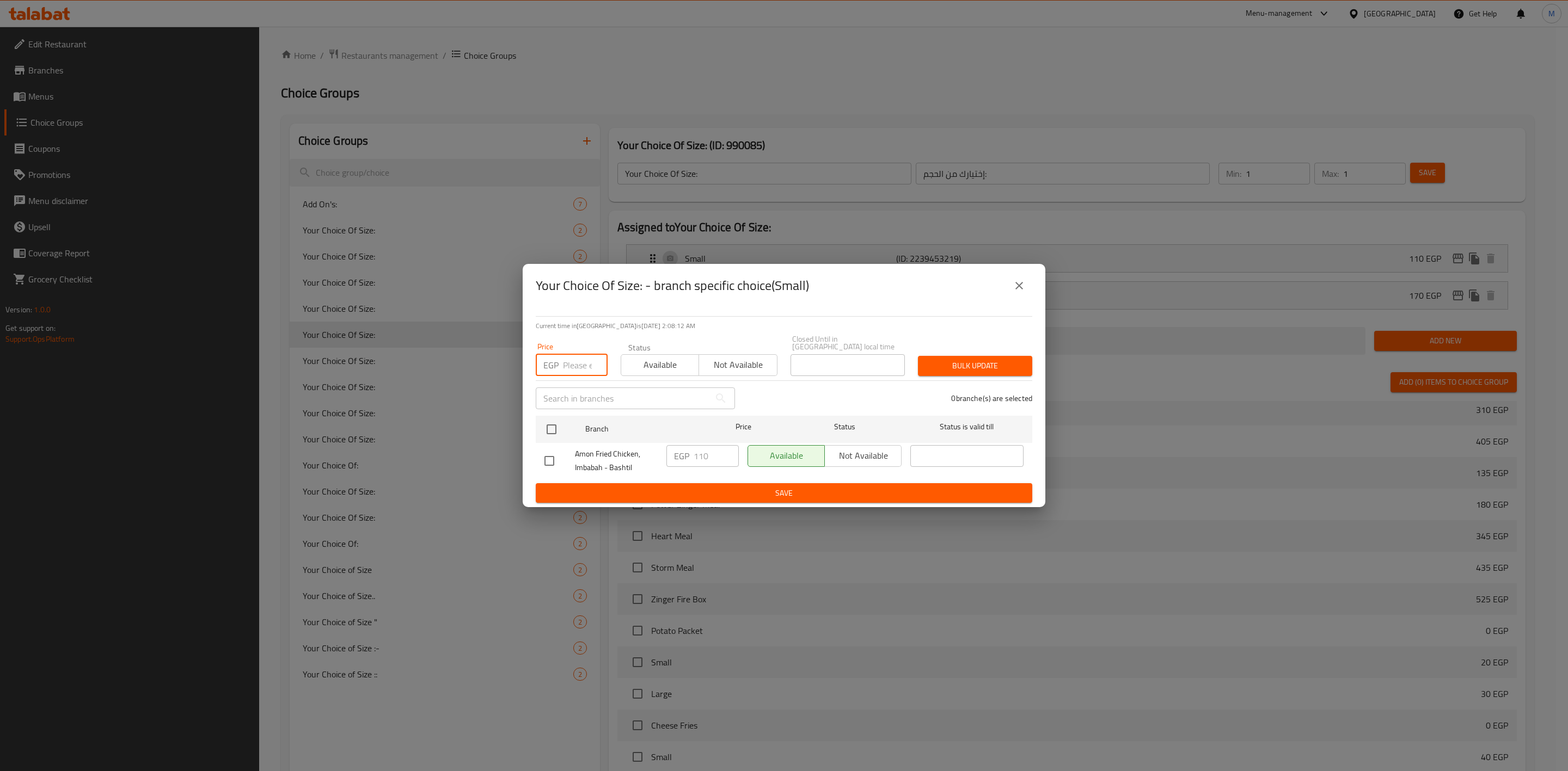
click at [577, 363] on input "number" at bounding box center [584, 365] width 44 height 22
type input "130"
click at [549, 423] on input "checkbox" at bounding box center [551, 429] width 23 height 23
checkbox input "true"
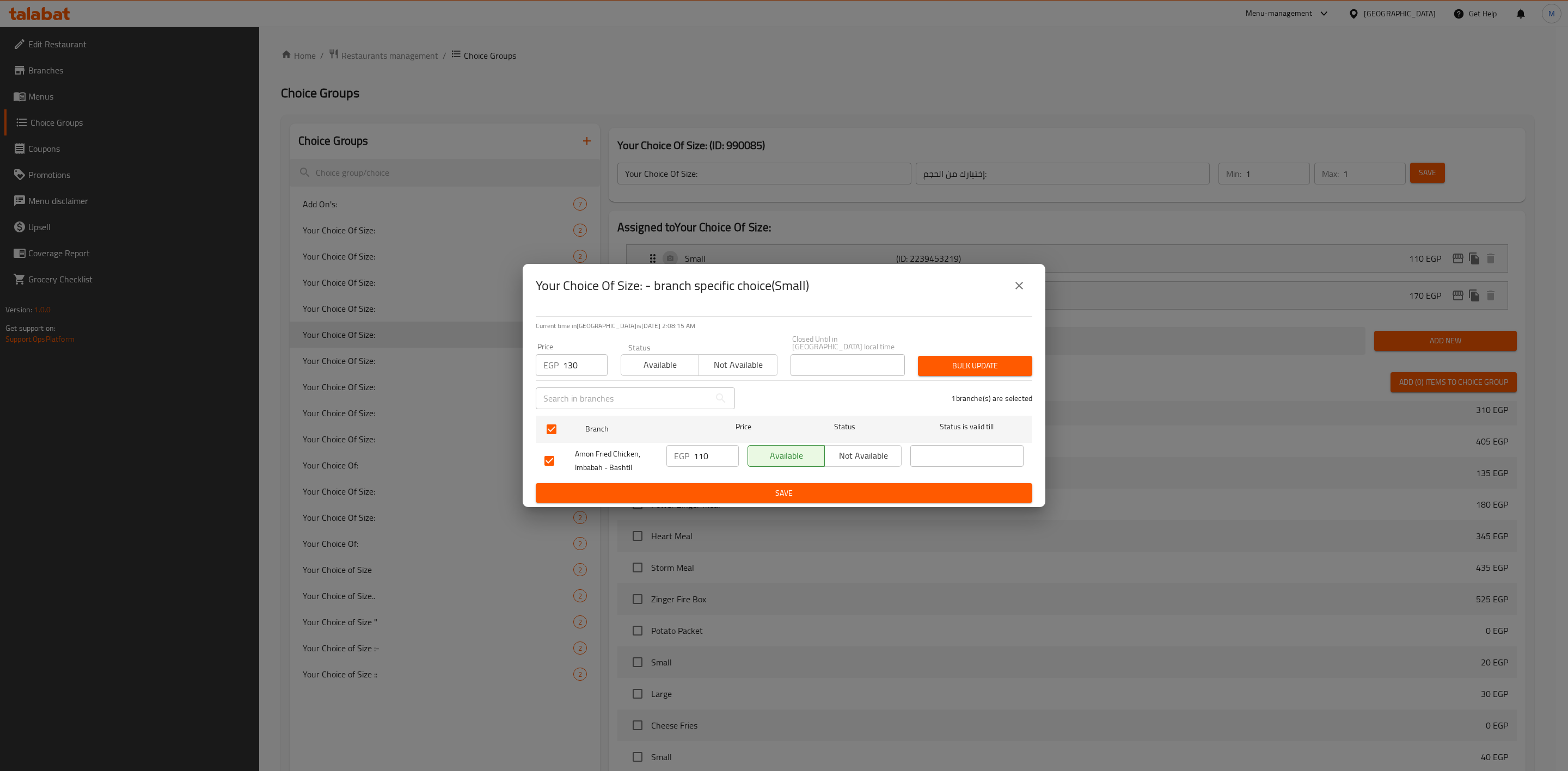
click at [984, 350] on div "Bulk update" at bounding box center [975, 365] width 127 height 33
click at [981, 359] on span "Bulk update" at bounding box center [975, 365] width 97 height 14
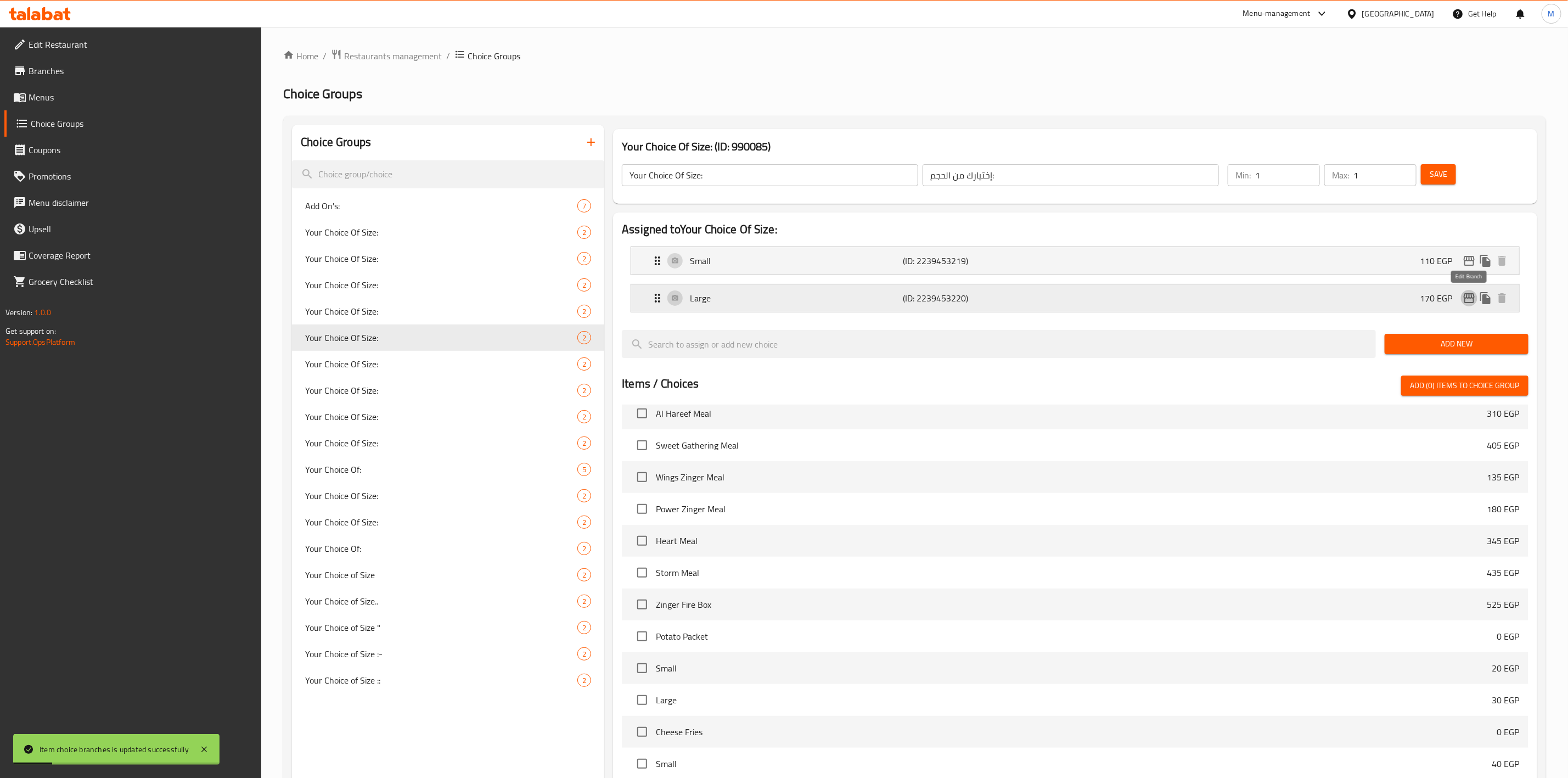
click at [1470, 297] on icon "edit" at bounding box center [1470, 298] width 11 height 10
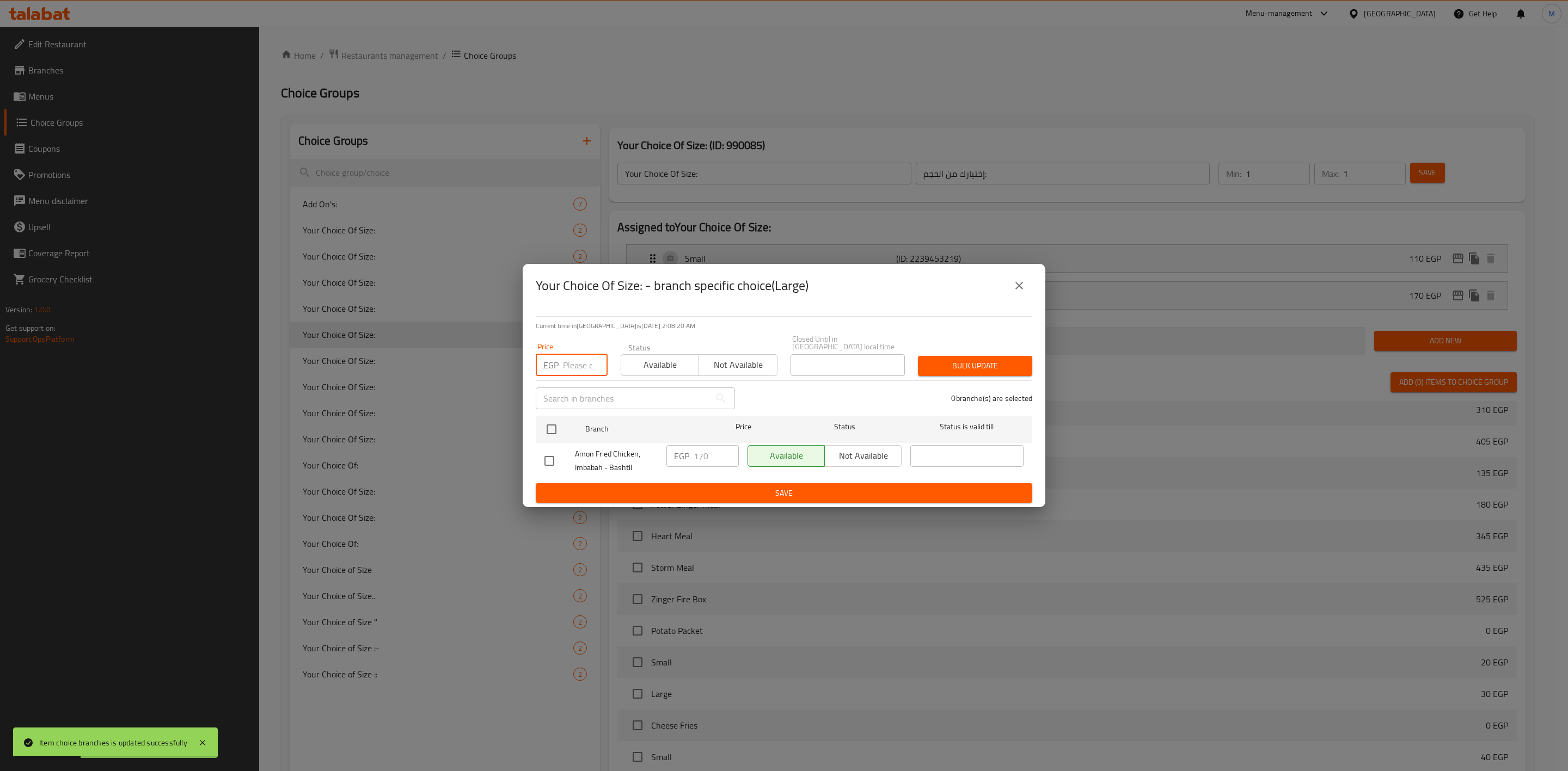
click at [573, 365] on input "number" at bounding box center [584, 365] width 44 height 22
type input "17"
click at [1023, 292] on icon "close" at bounding box center [1019, 286] width 13 height 13
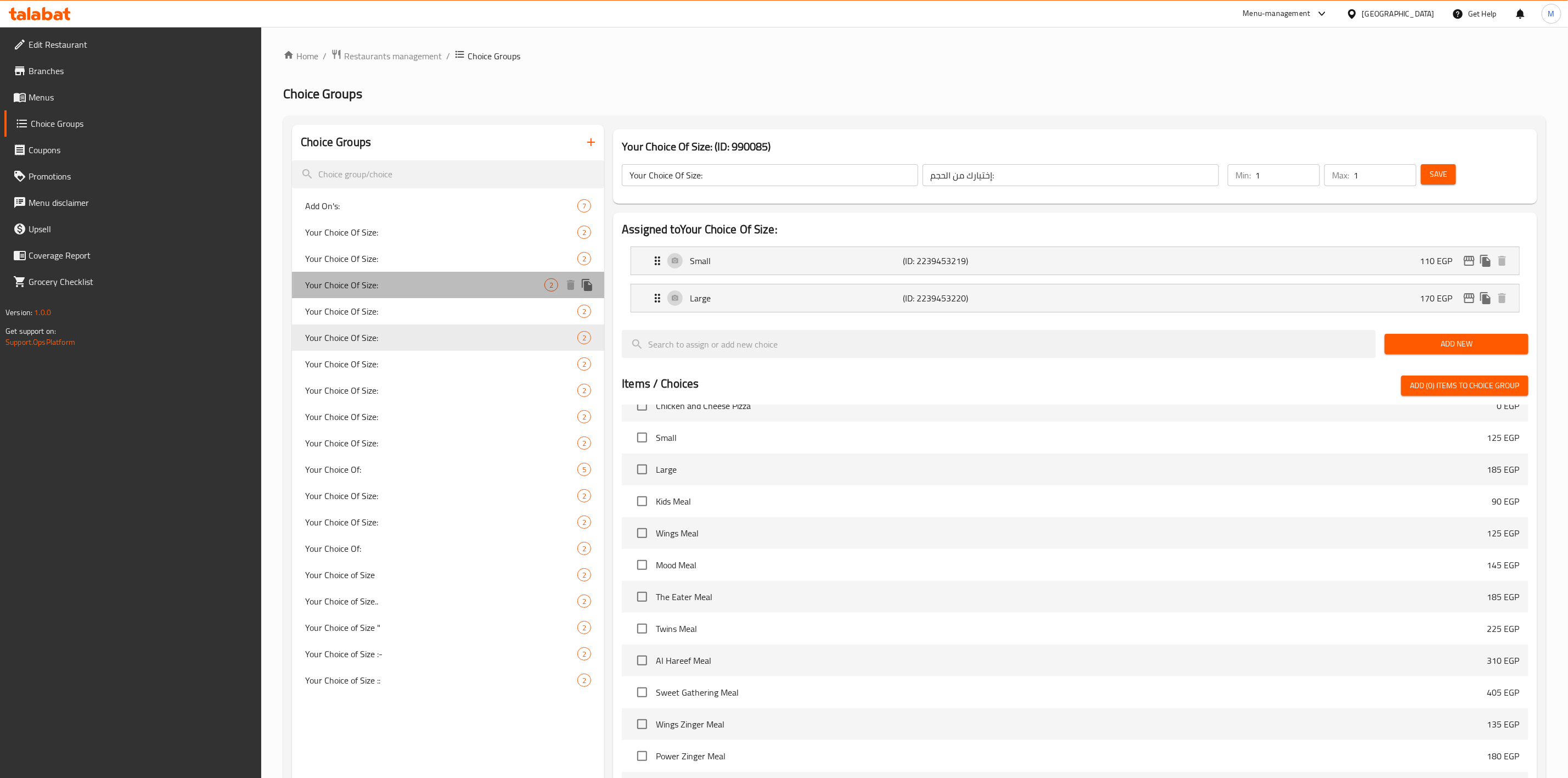
click at [419, 296] on div "Your Choice Of Size: 2" at bounding box center [448, 285] width 312 height 26
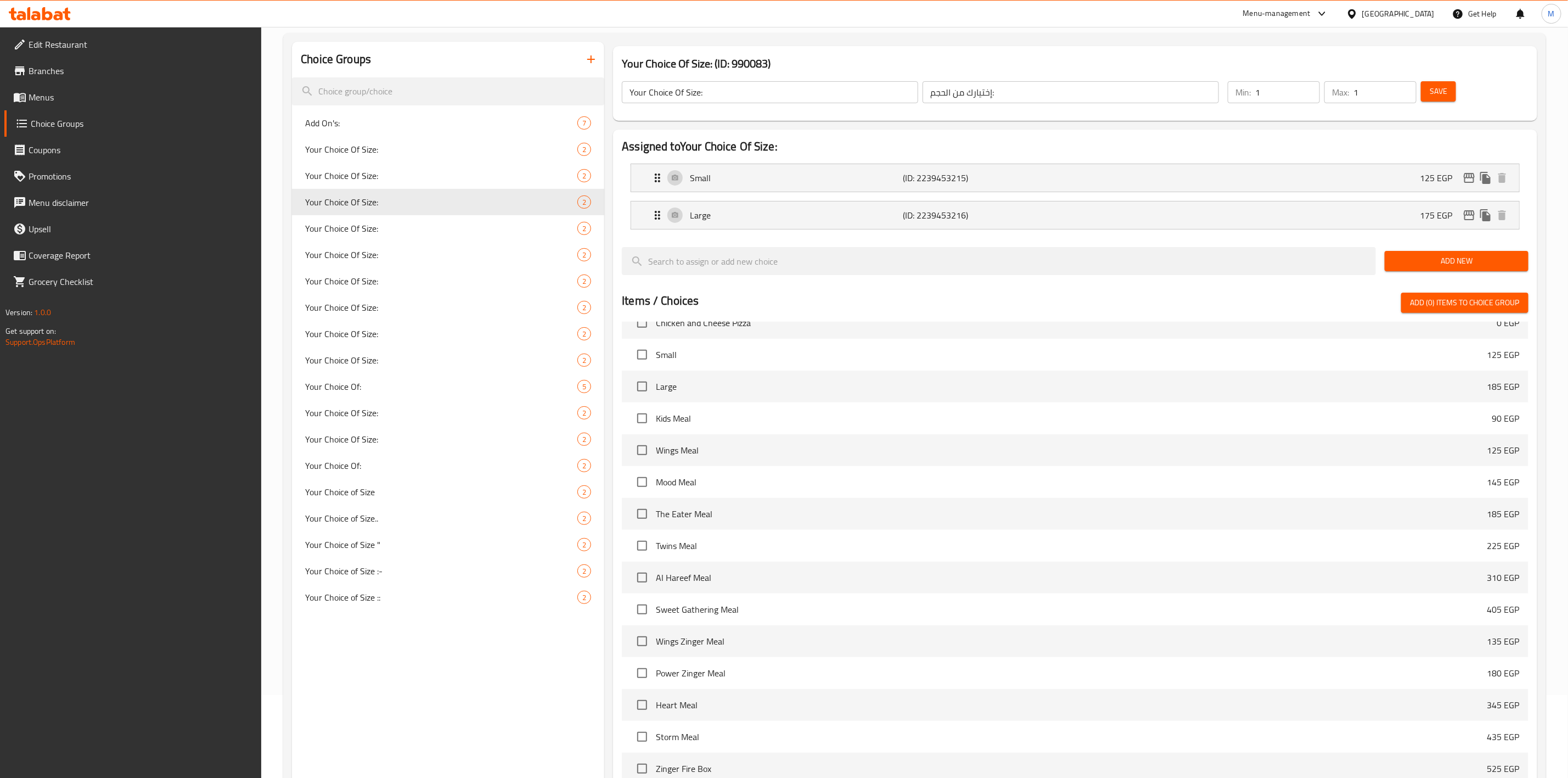
scroll to position [214, 0]
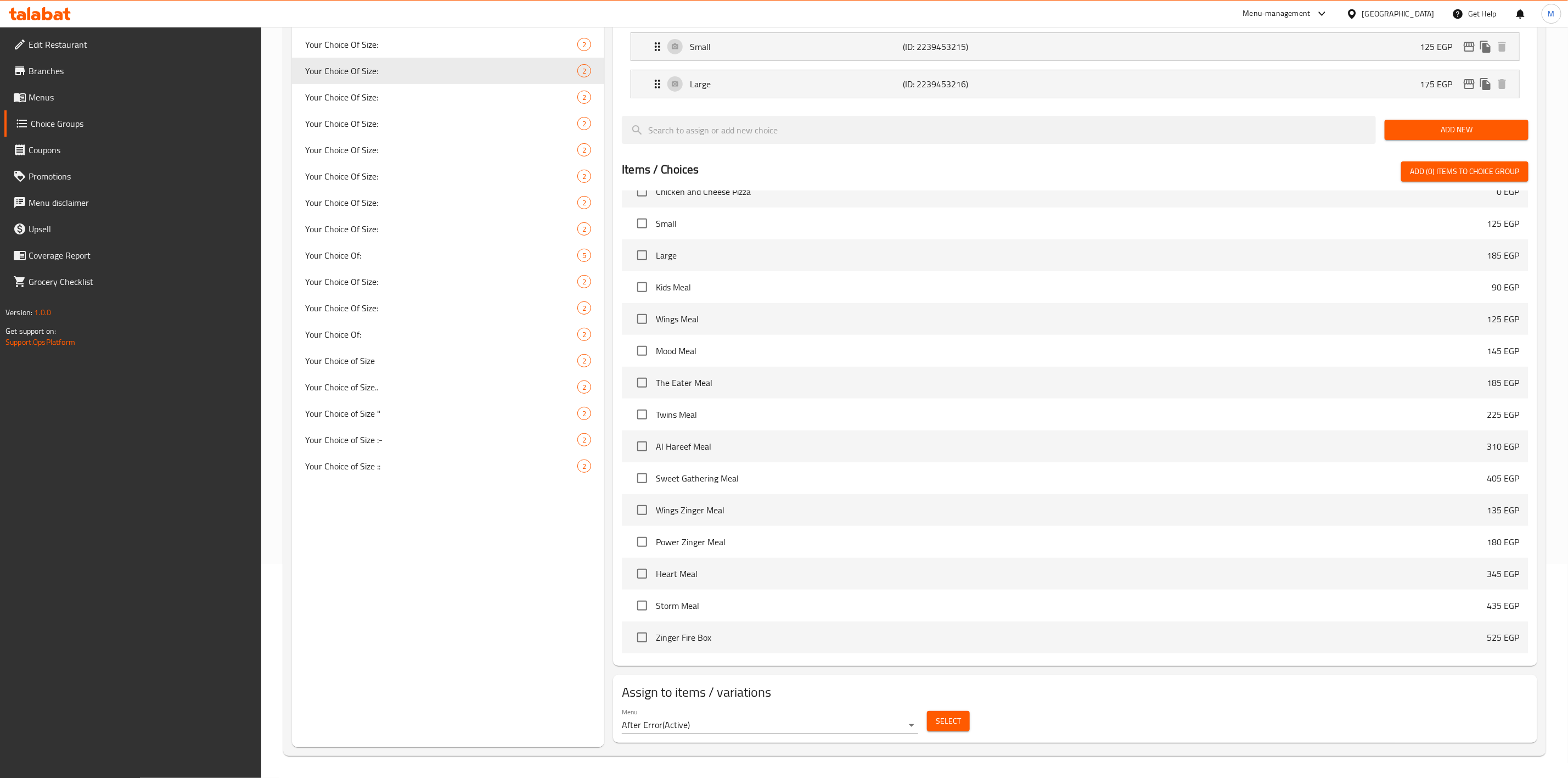
click at [947, 722] on span "Select" at bounding box center [948, 721] width 25 height 14
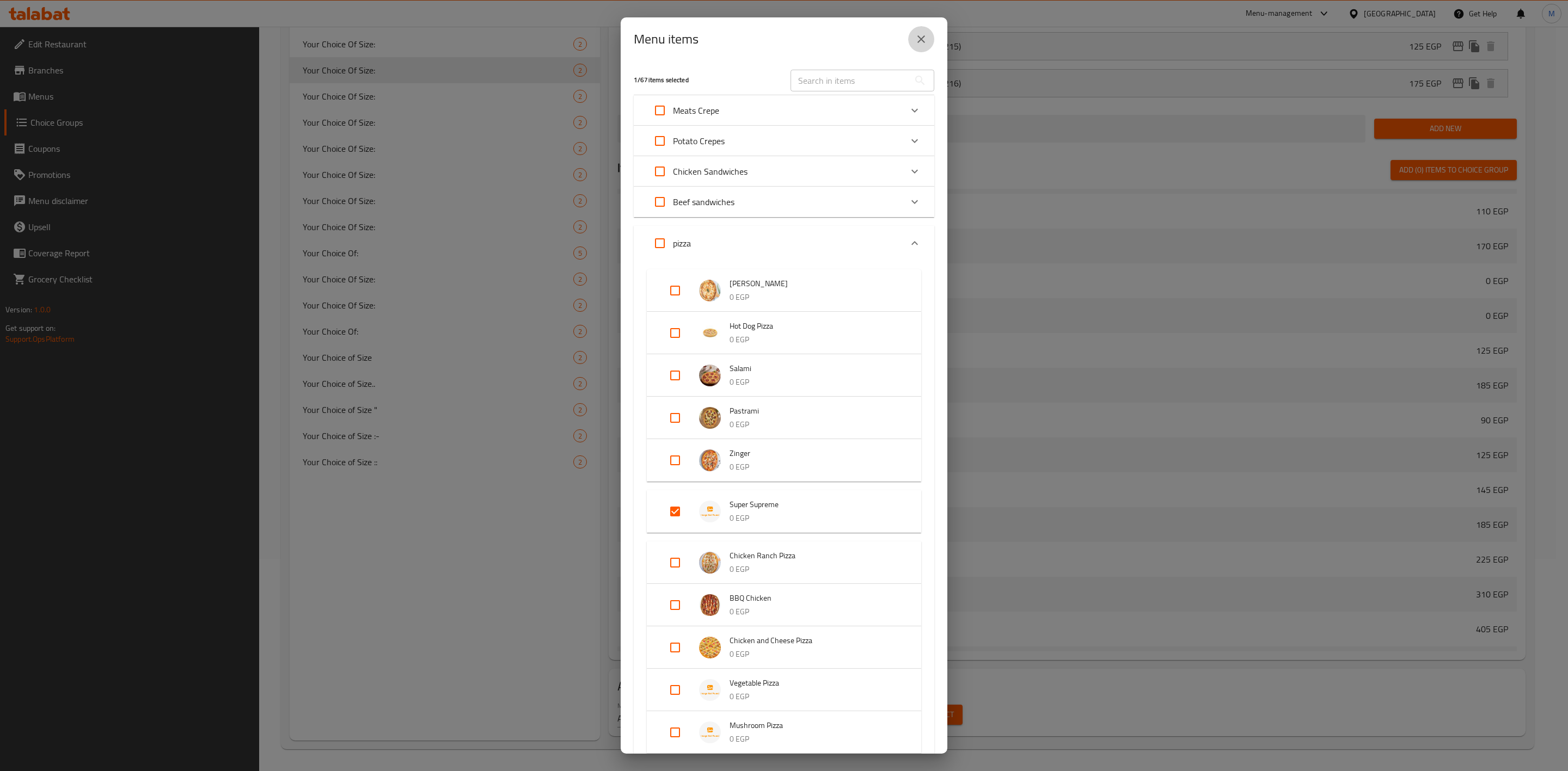
click at [926, 33] on icon "close" at bounding box center [921, 39] width 13 height 13
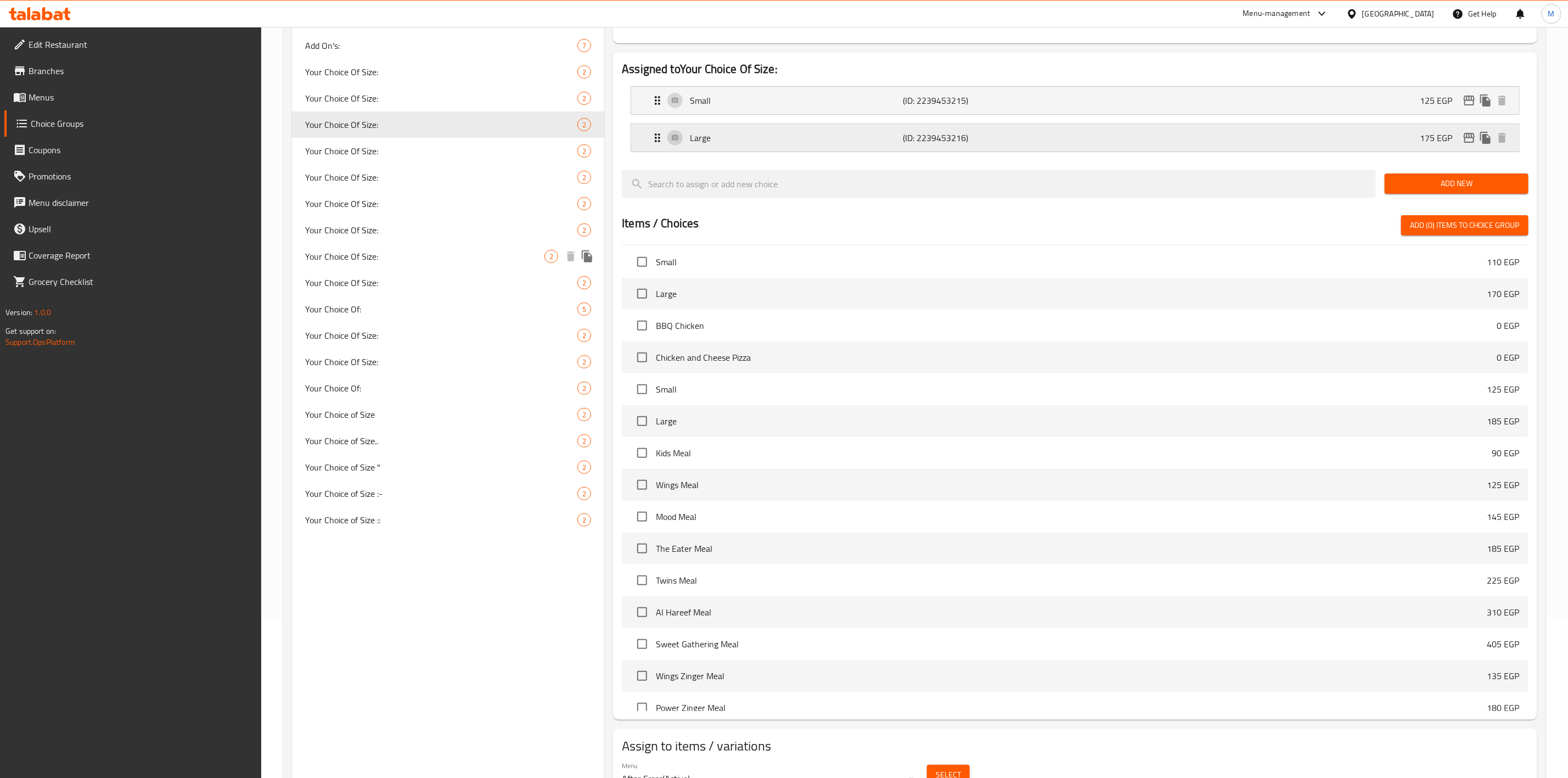
scroll to position [50, 0]
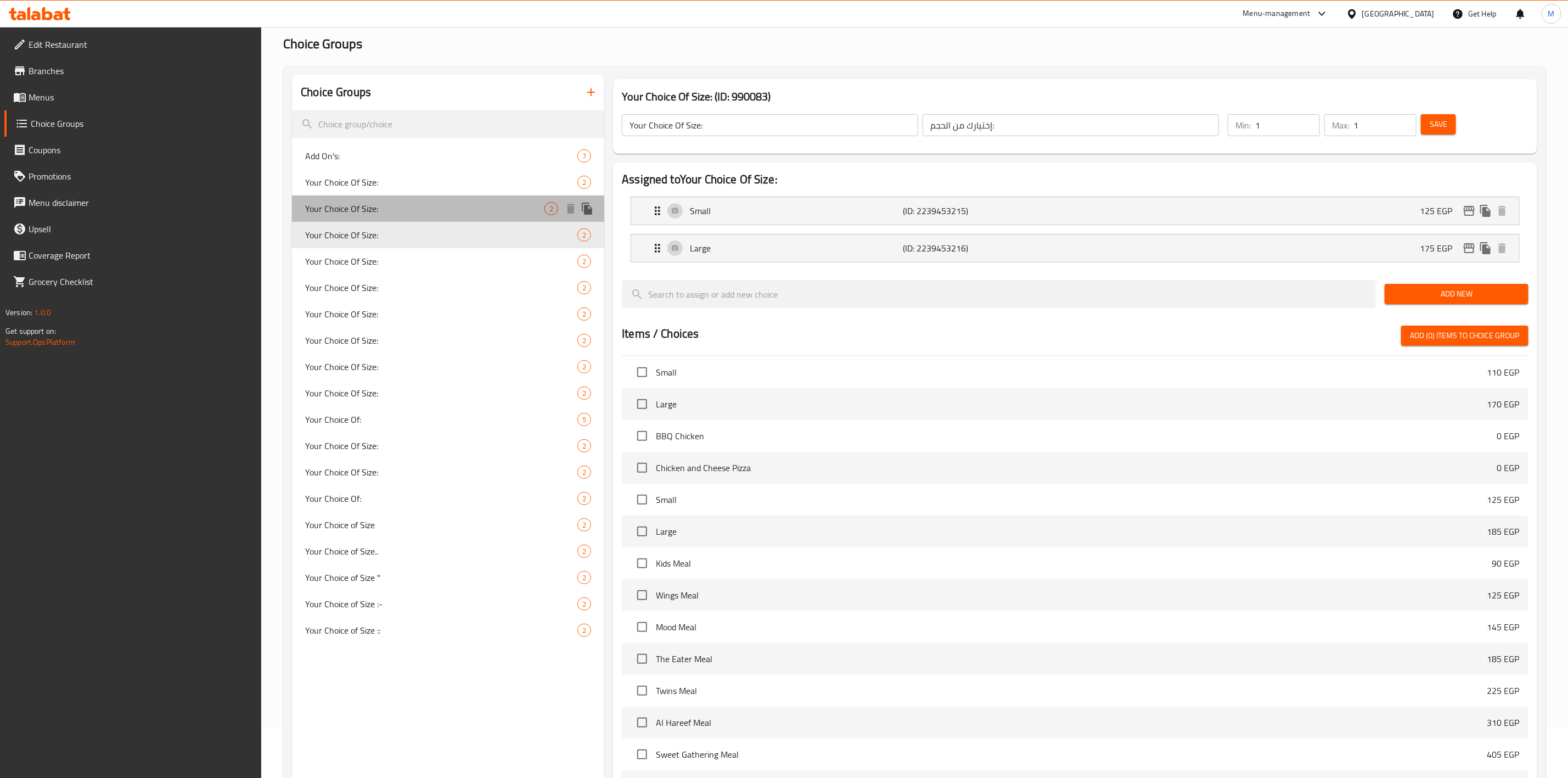
click at [430, 202] on span "Your Choice Of Size:" at bounding box center [424, 209] width 239 height 13
click at [1470, 211] on icon "edit" at bounding box center [1469, 211] width 13 height 13
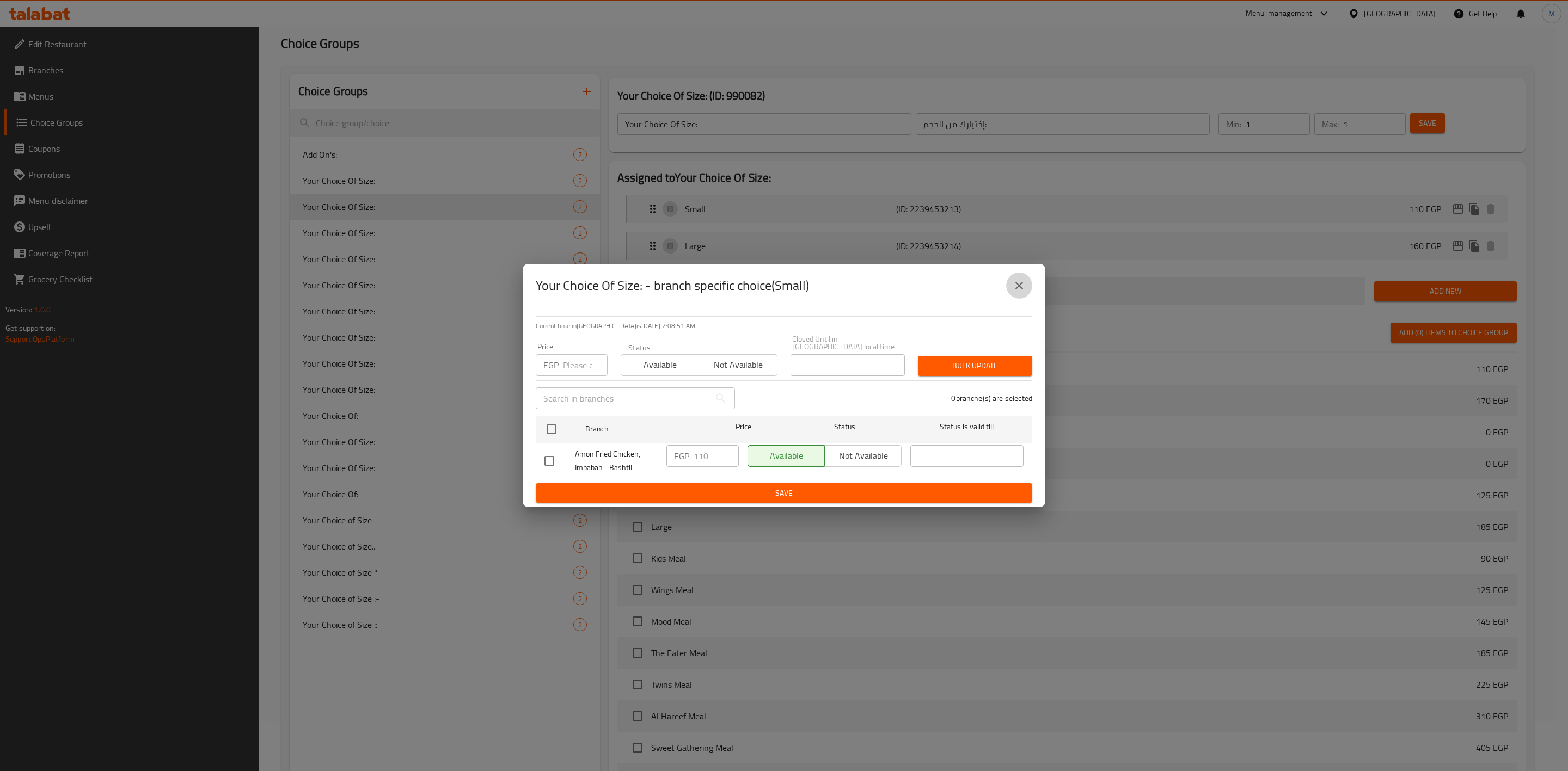
click at [1017, 285] on icon "close" at bounding box center [1019, 286] width 13 height 13
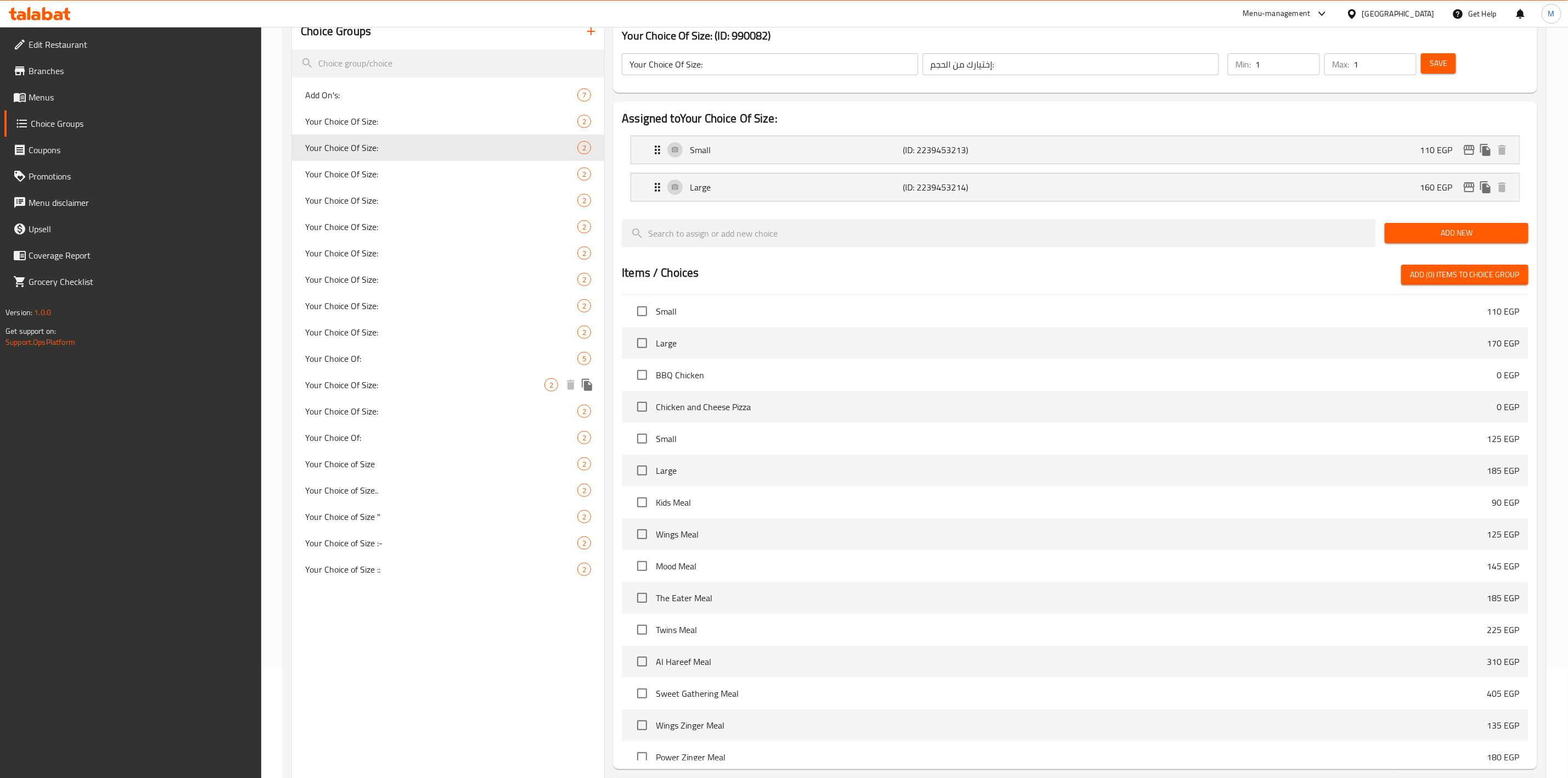
scroll to position [0, 0]
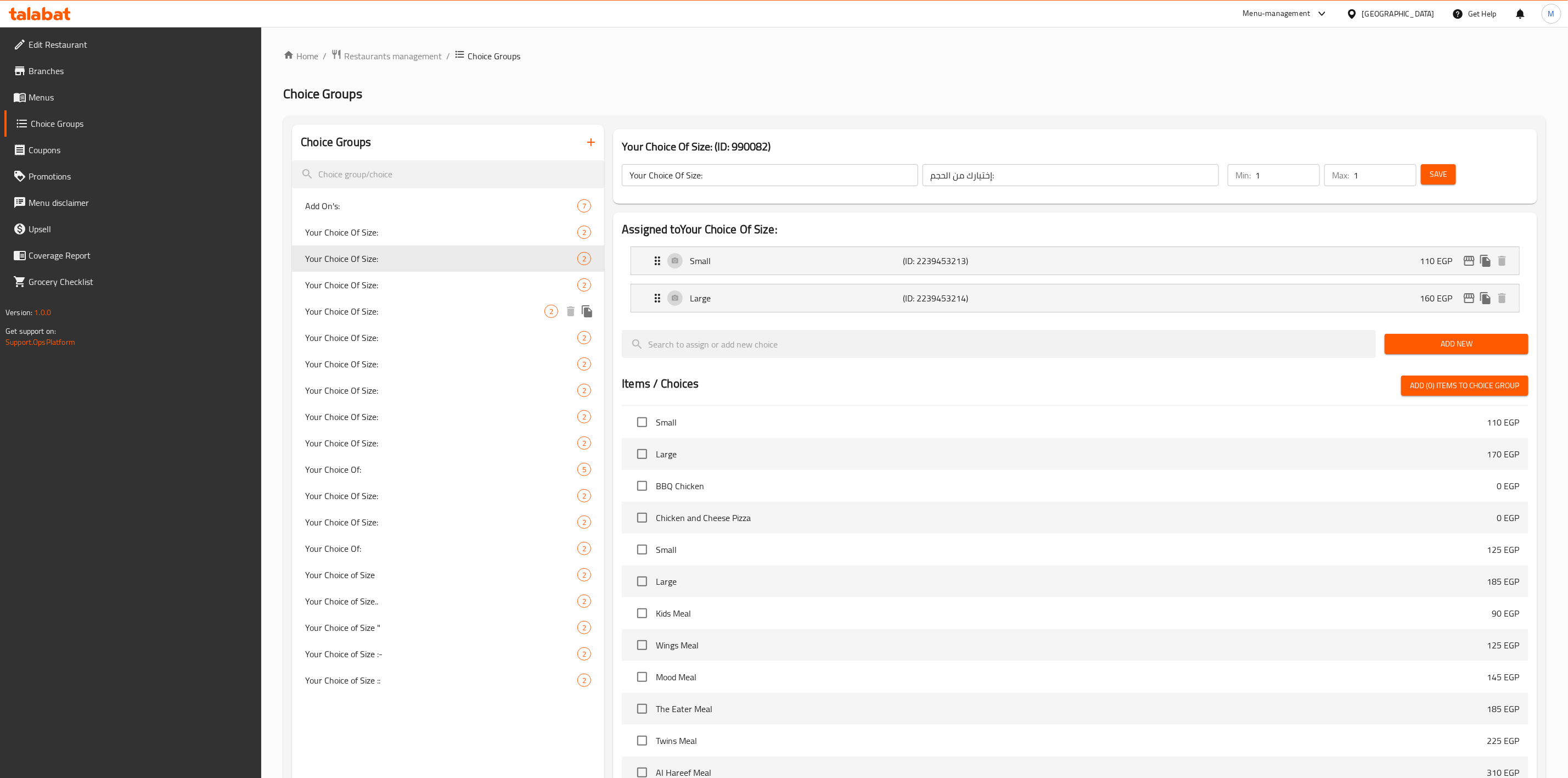
click at [382, 344] on span "Your Choice Of Size:" at bounding box center [441, 338] width 272 height 13
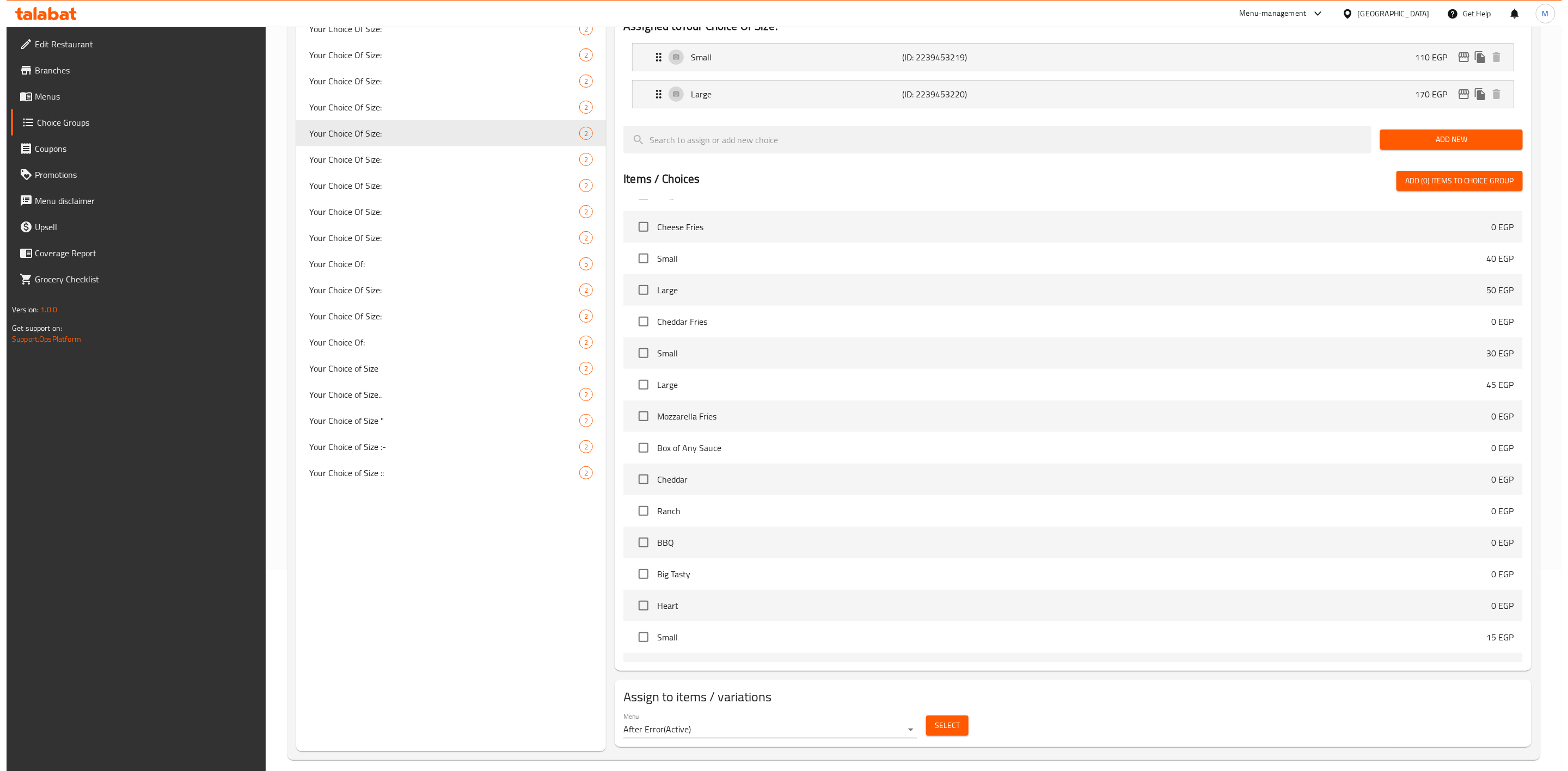
scroll to position [212, 0]
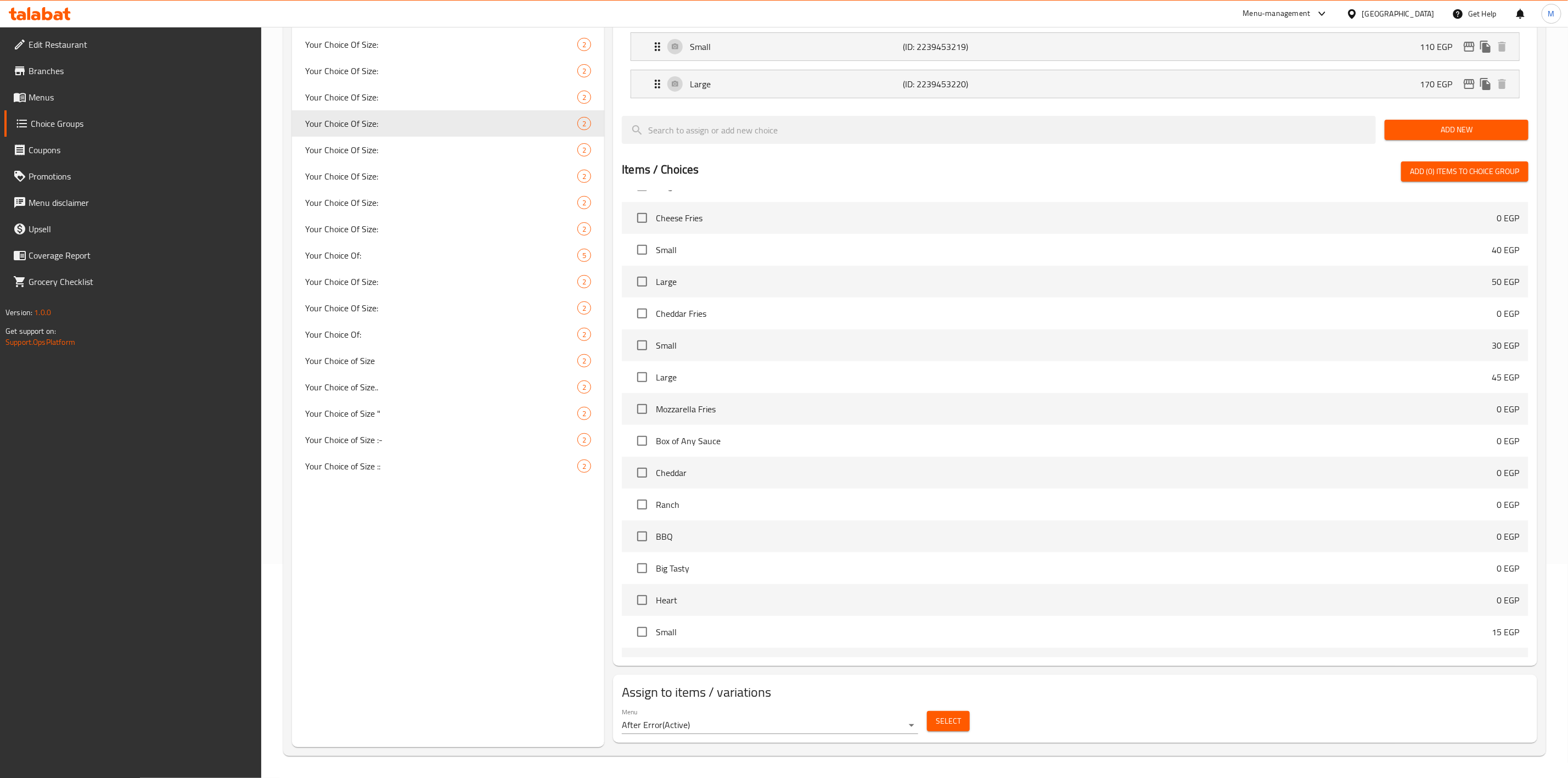
click at [935, 712] on button "Select" at bounding box center [948, 721] width 43 height 20
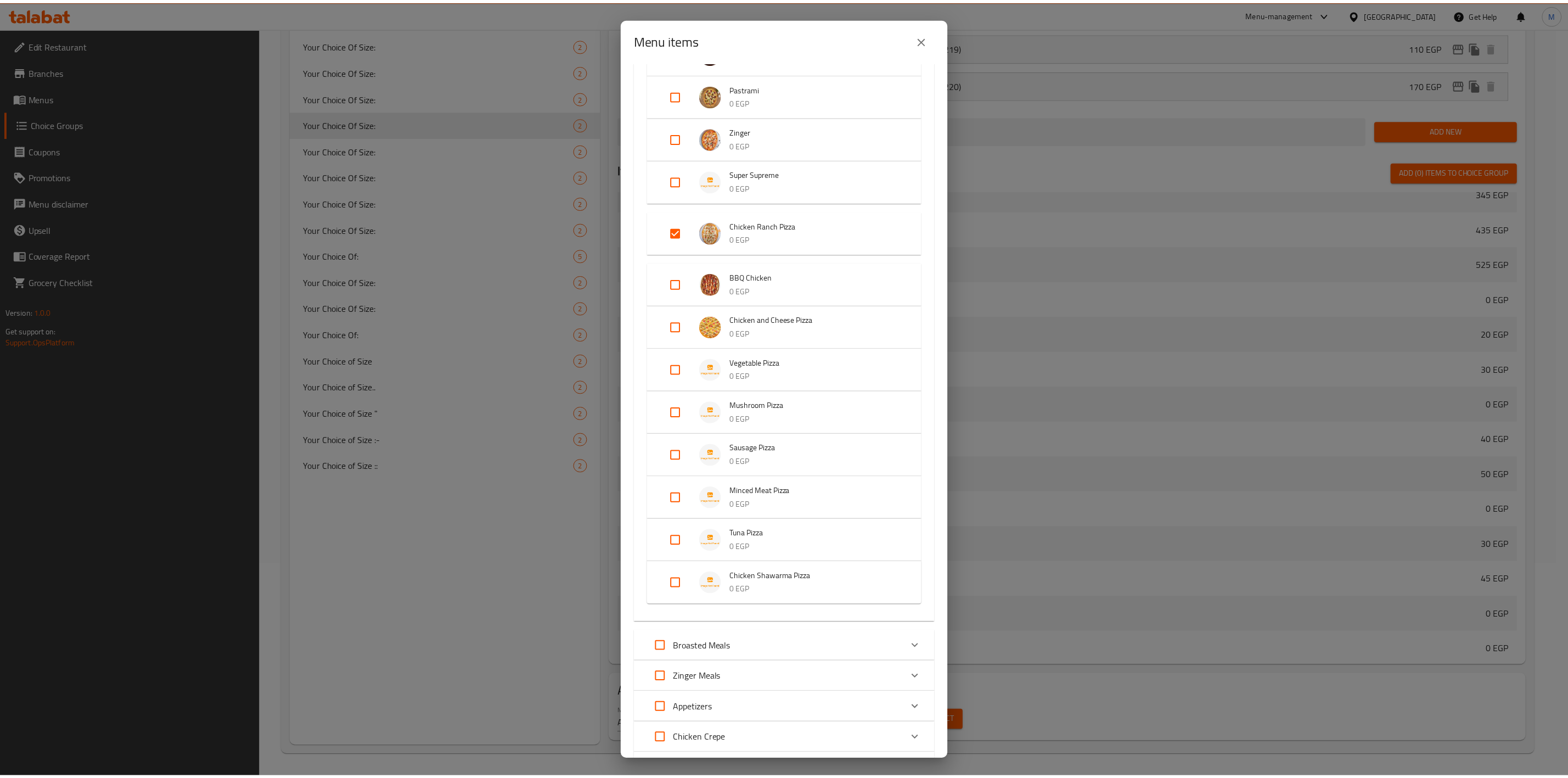
scroll to position [82, 0]
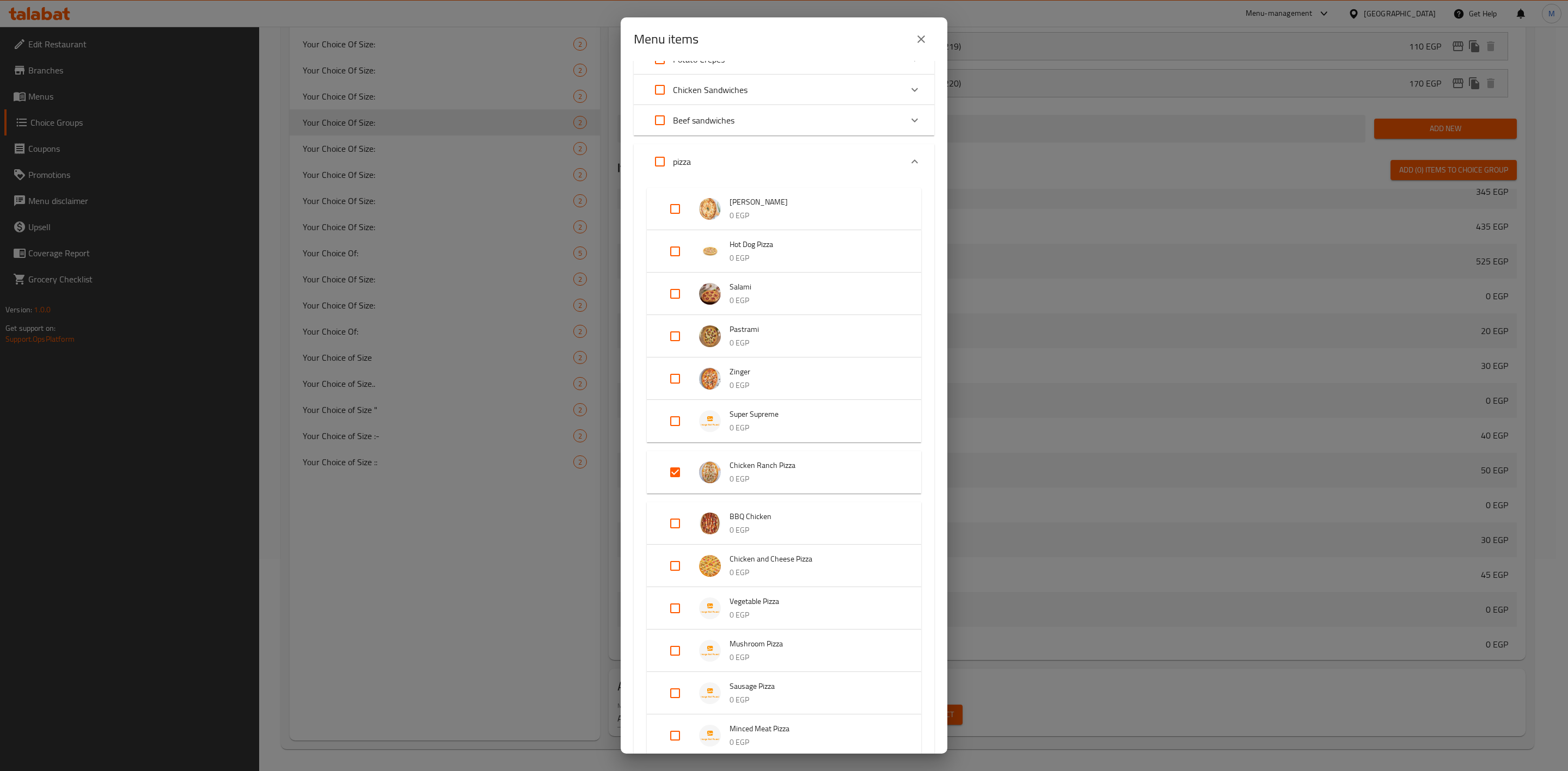
click at [915, 41] on icon "close" at bounding box center [921, 39] width 13 height 13
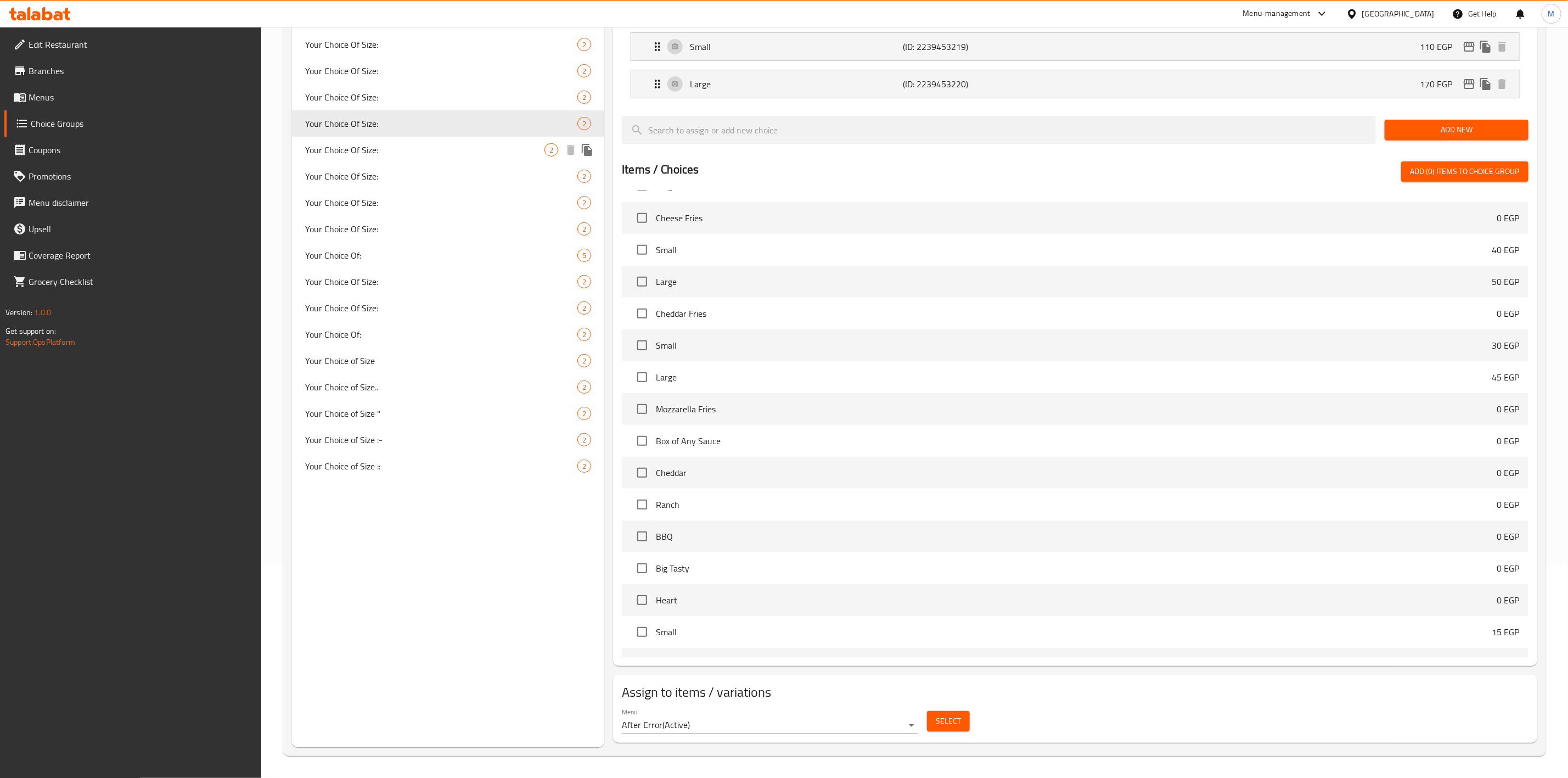
click at [483, 157] on div "Your Choice Of Size: 2" at bounding box center [448, 149] width 312 height 26
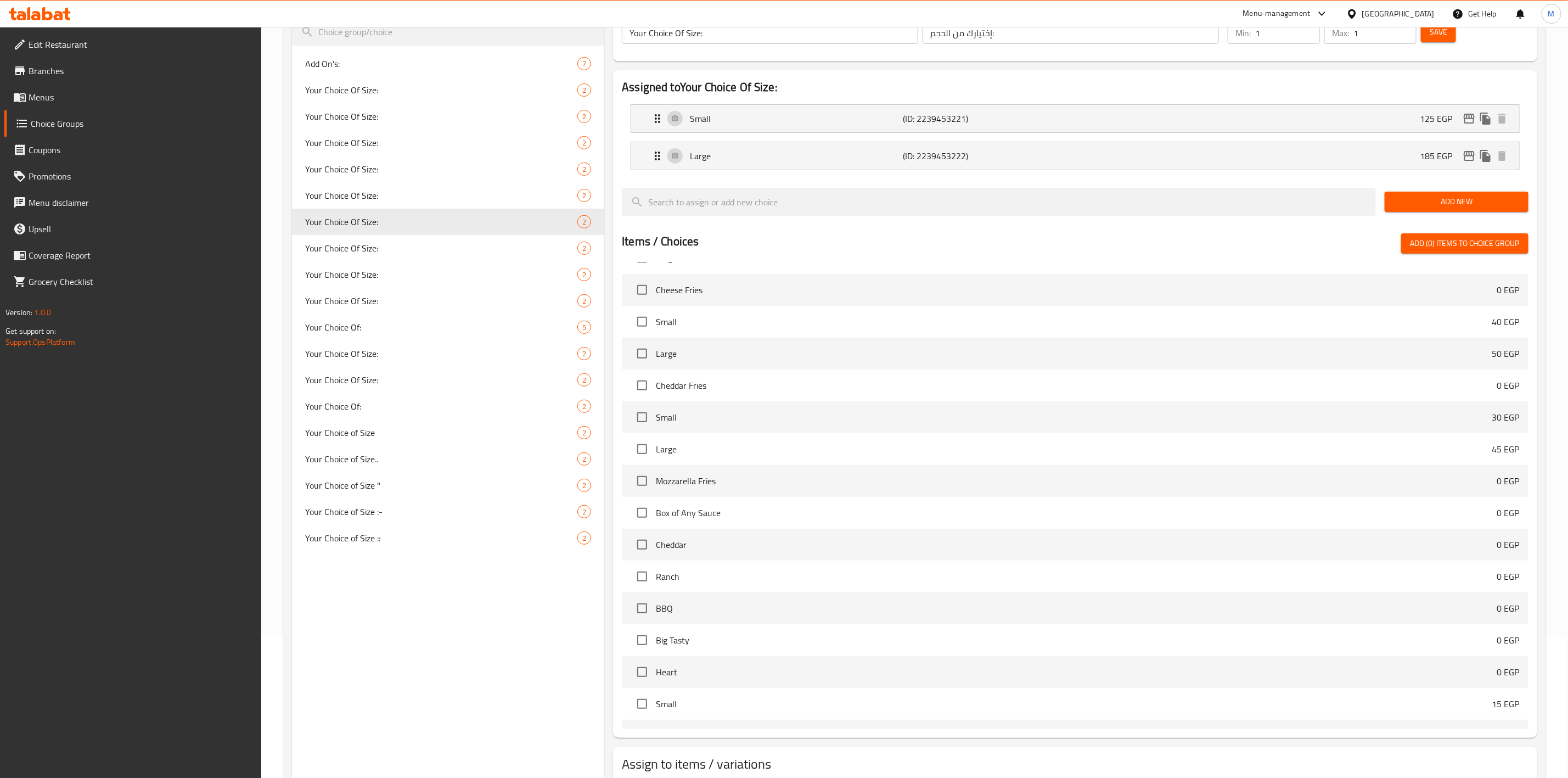
scroll to position [214, 0]
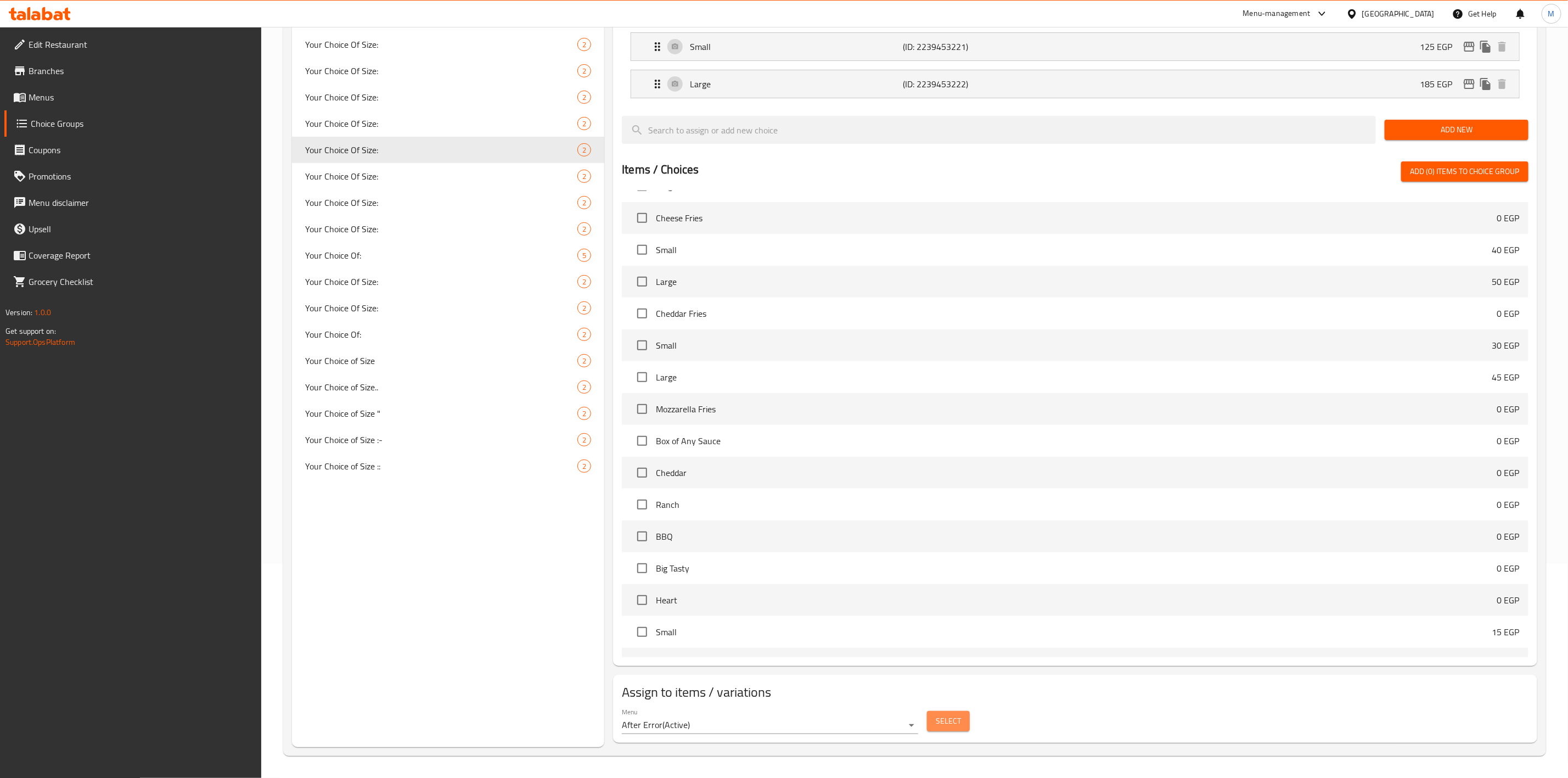
click at [939, 727] on button "Select" at bounding box center [948, 721] width 43 height 20
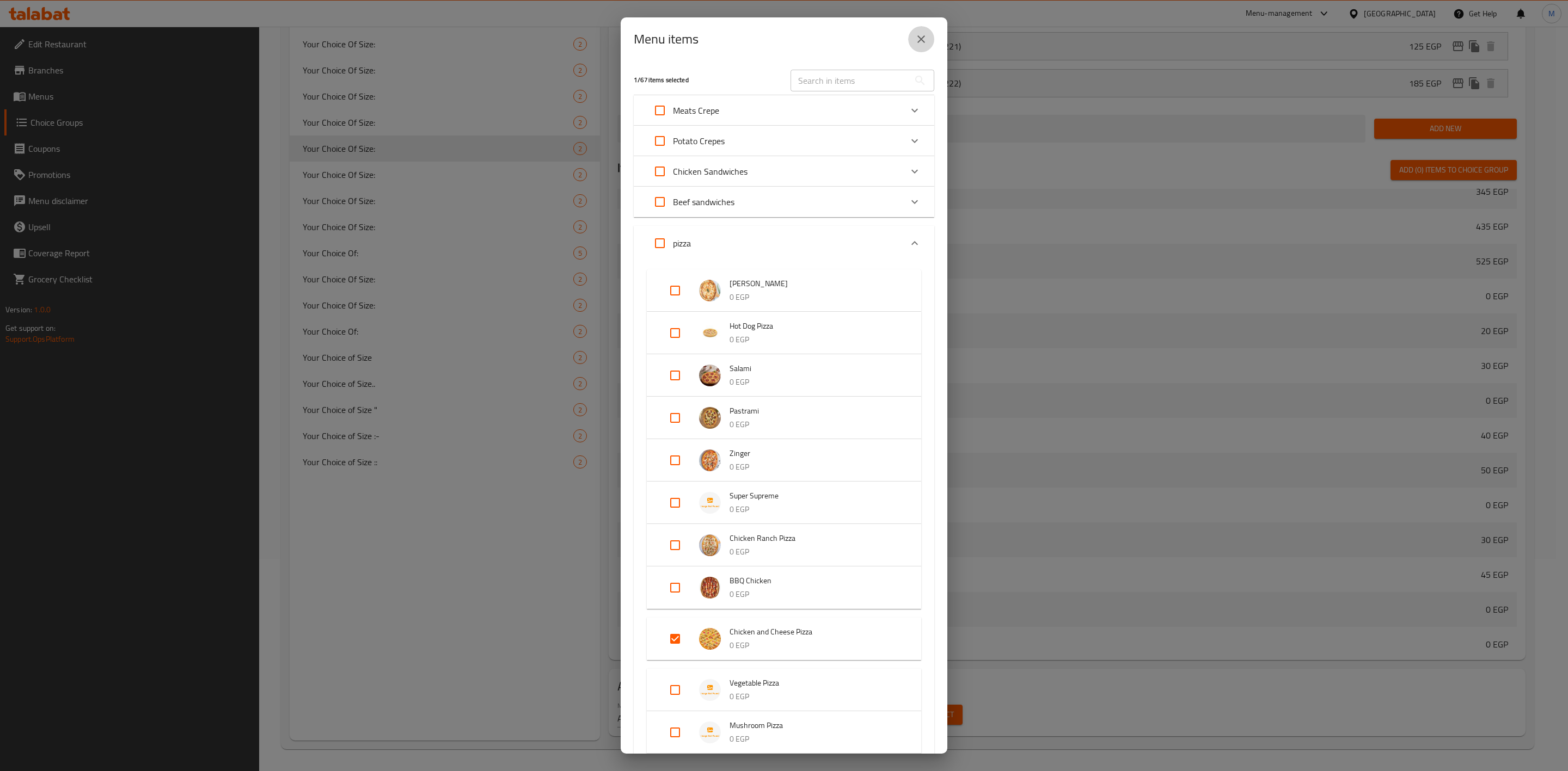
click at [914, 46] on button "close" at bounding box center [921, 39] width 26 height 26
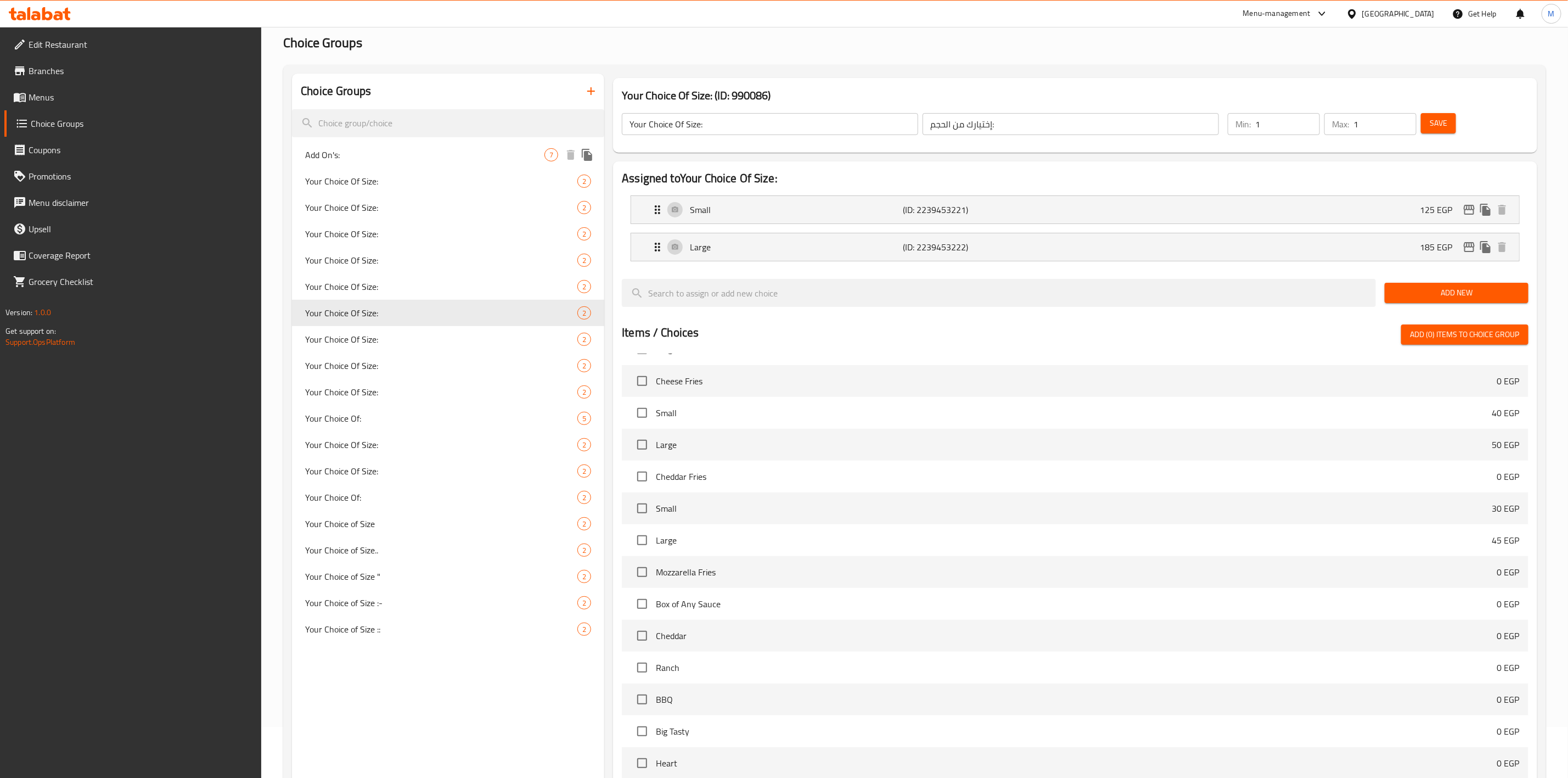
scroll to position [50, 0]
click at [472, 175] on span "Your Choice Of Size:" at bounding box center [424, 182] width 239 height 13
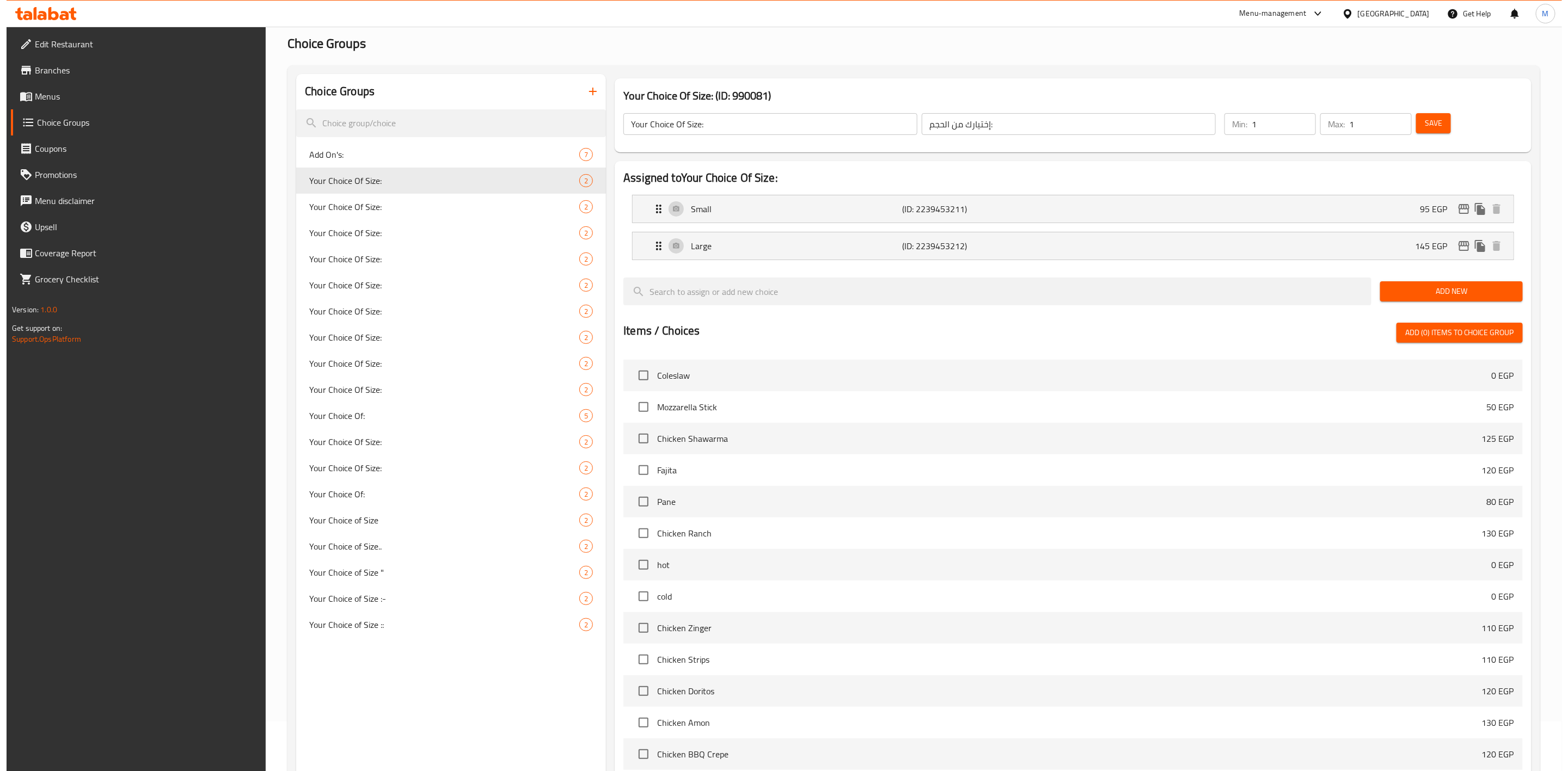
scroll to position [212, 0]
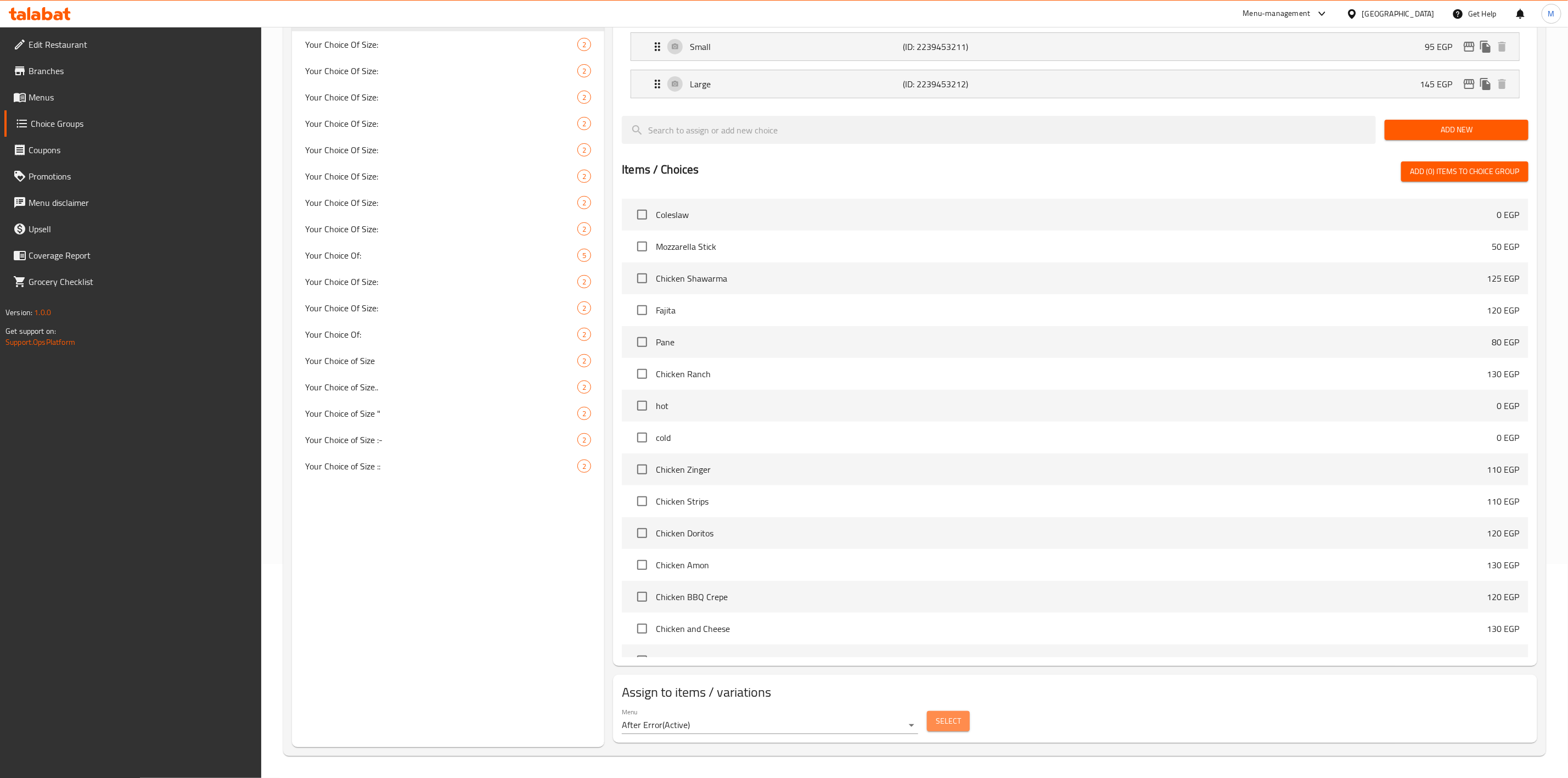
click at [954, 715] on span "Select" at bounding box center [948, 721] width 25 height 14
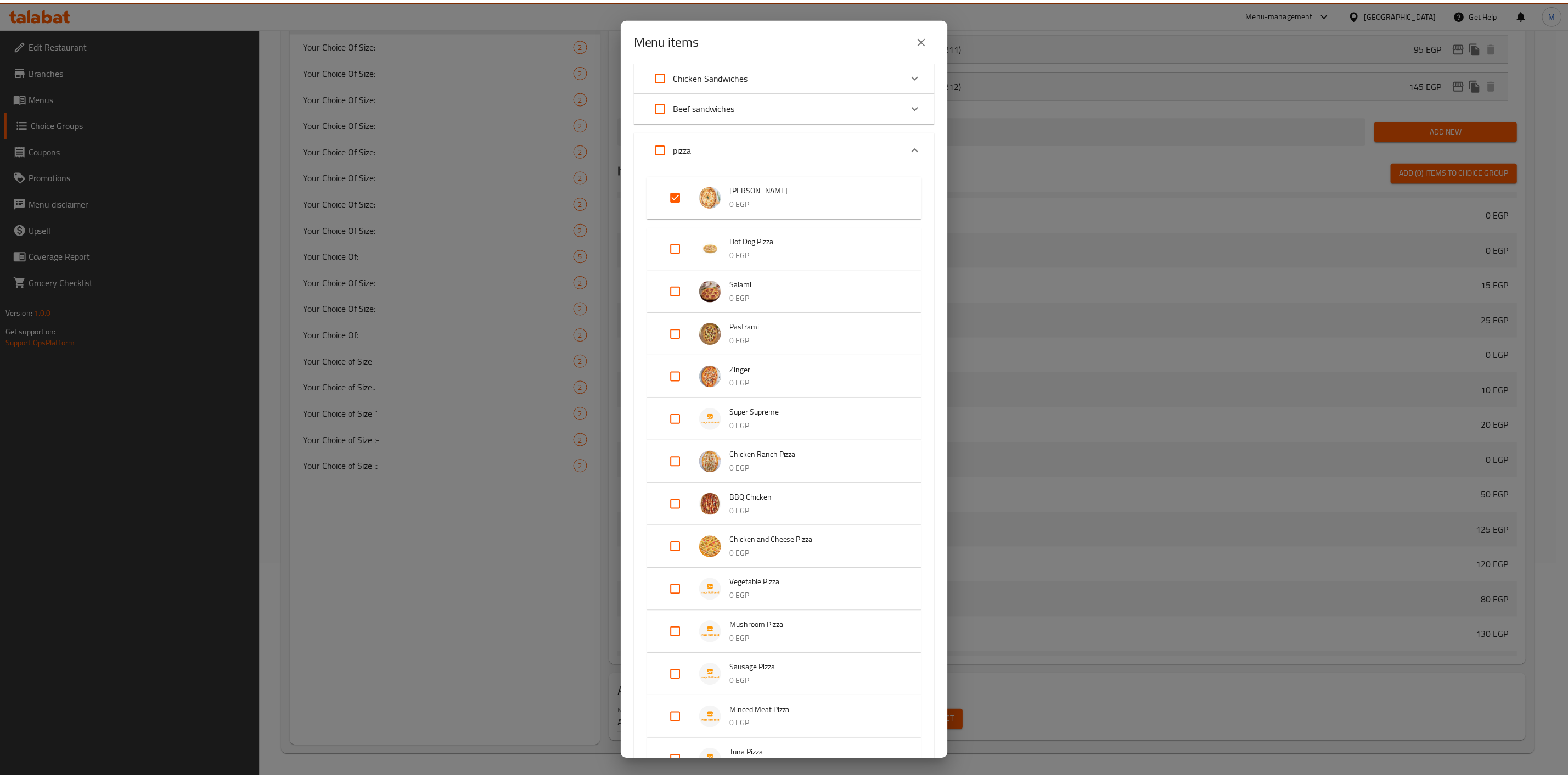
scroll to position [165, 0]
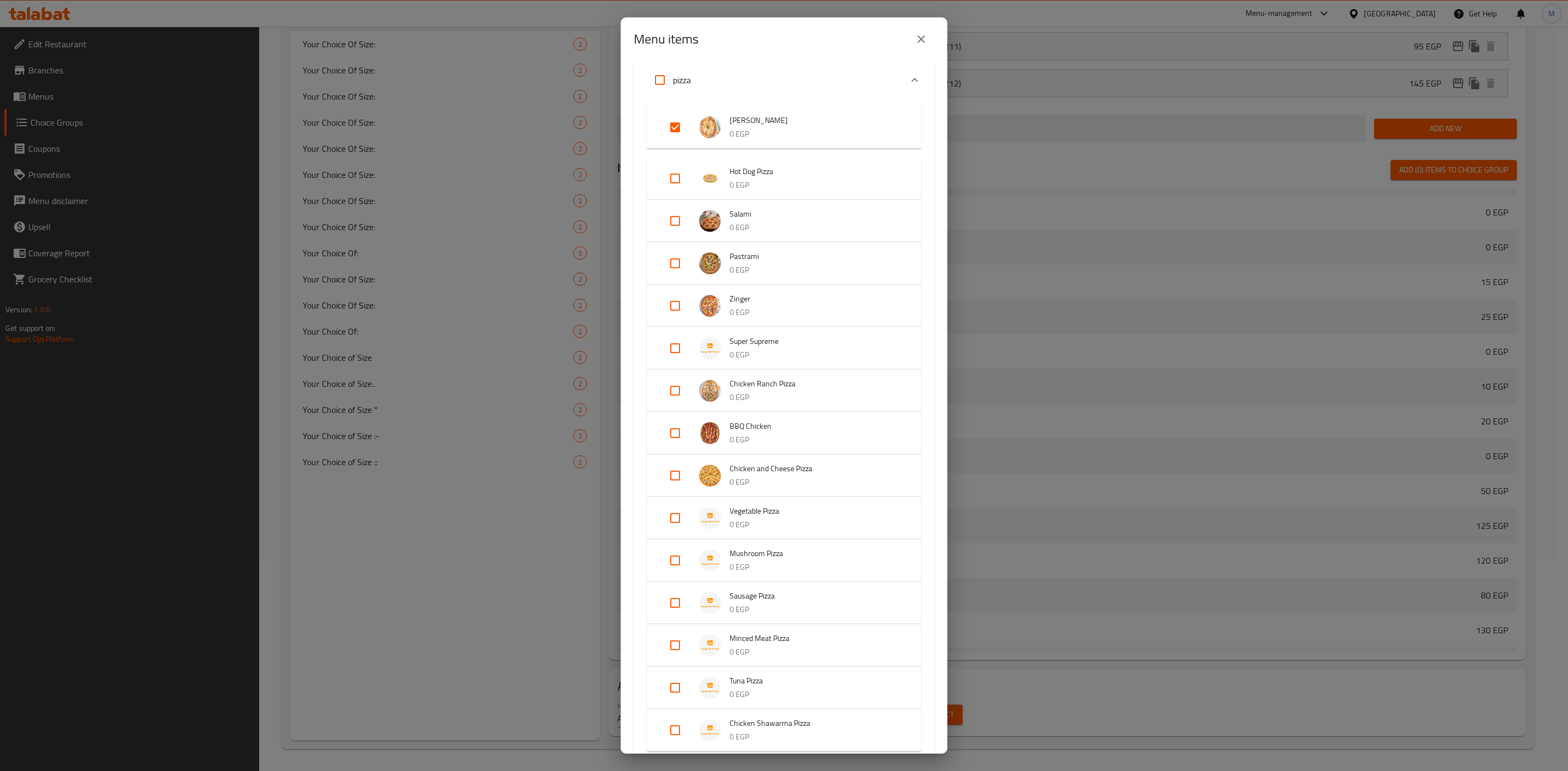
click at [915, 31] on button "close" at bounding box center [921, 39] width 26 height 26
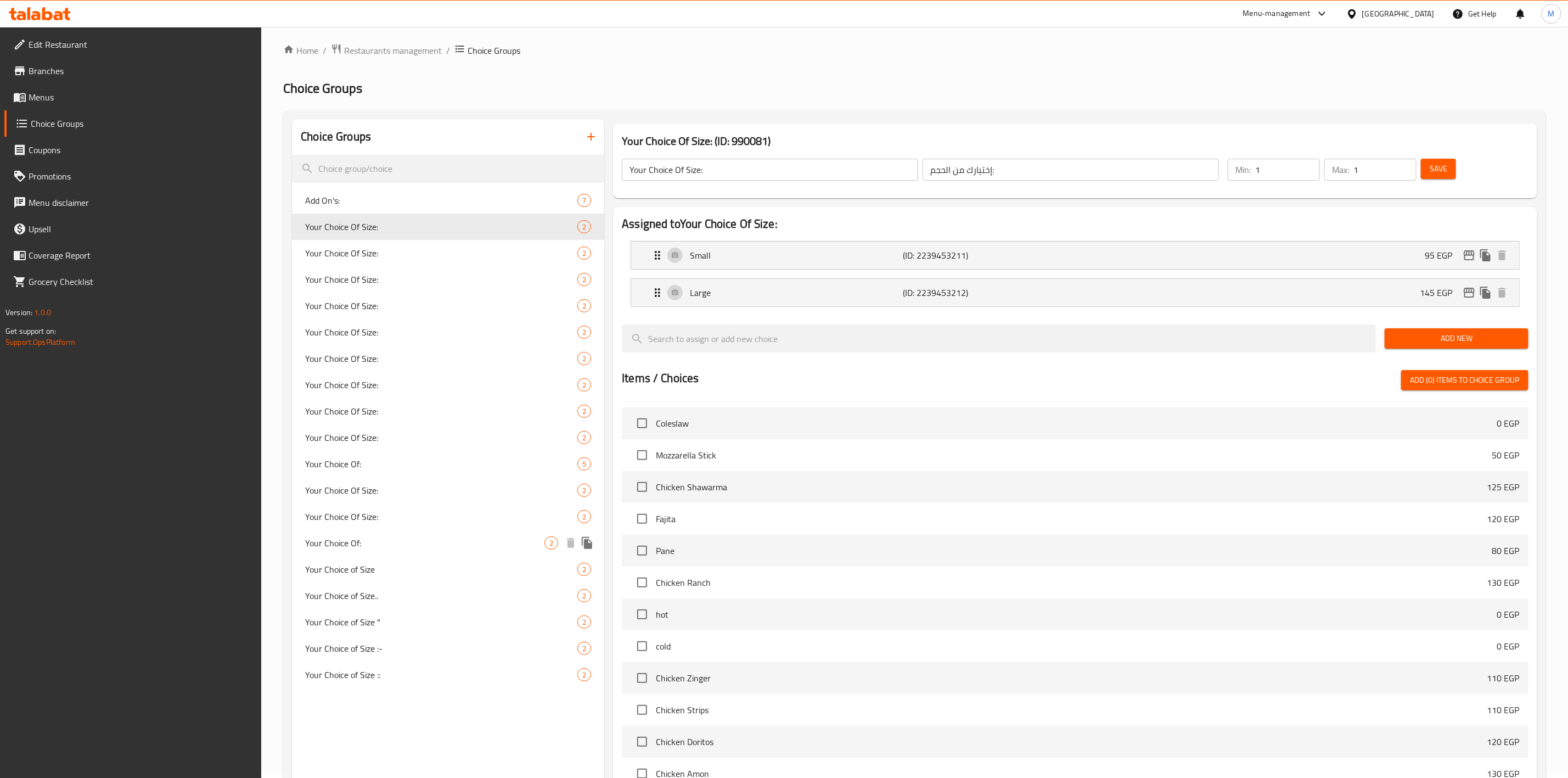
scroll to position [0, 0]
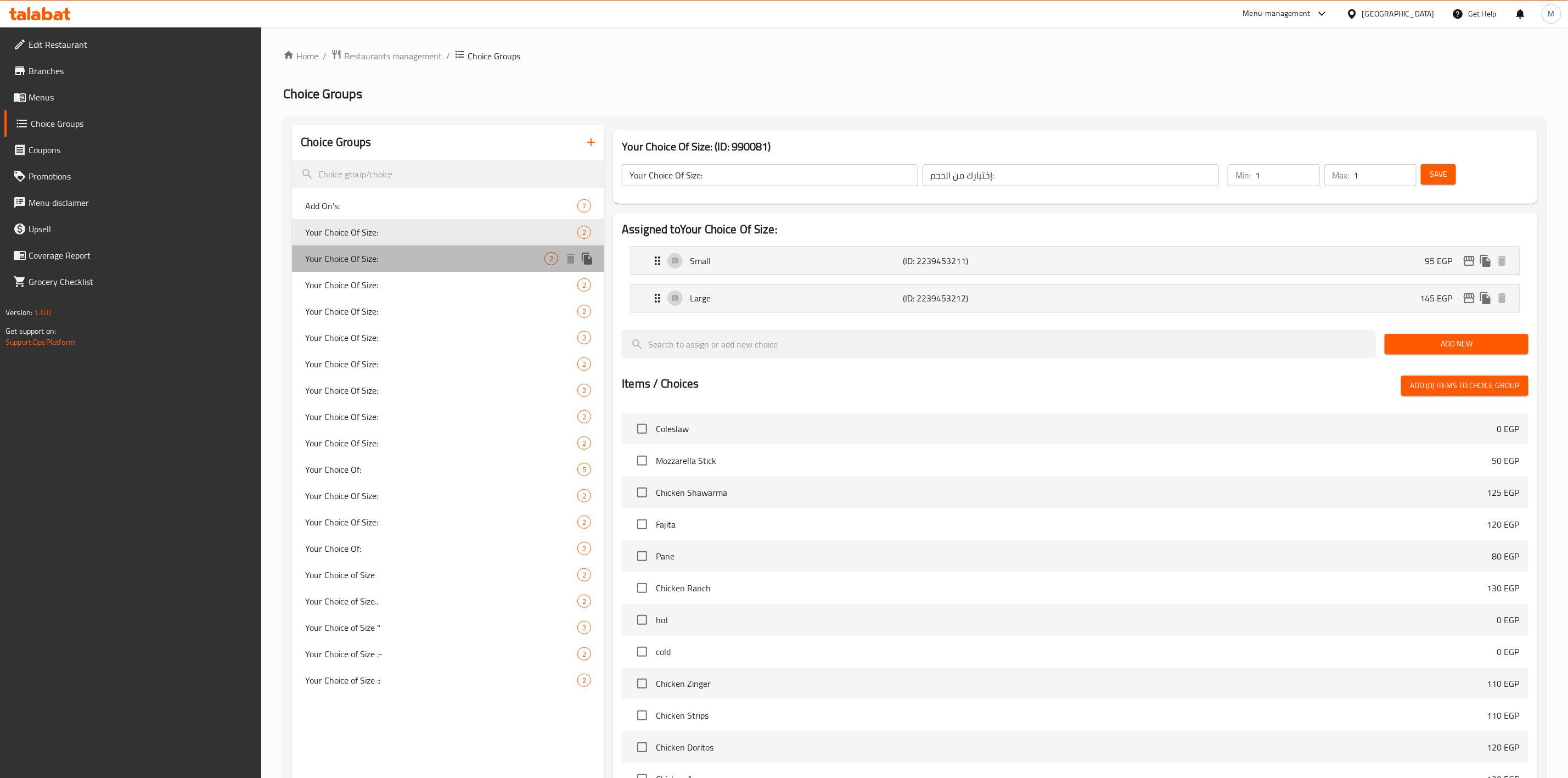
click at [485, 261] on span "Your Choice Of Size:" at bounding box center [424, 258] width 239 height 13
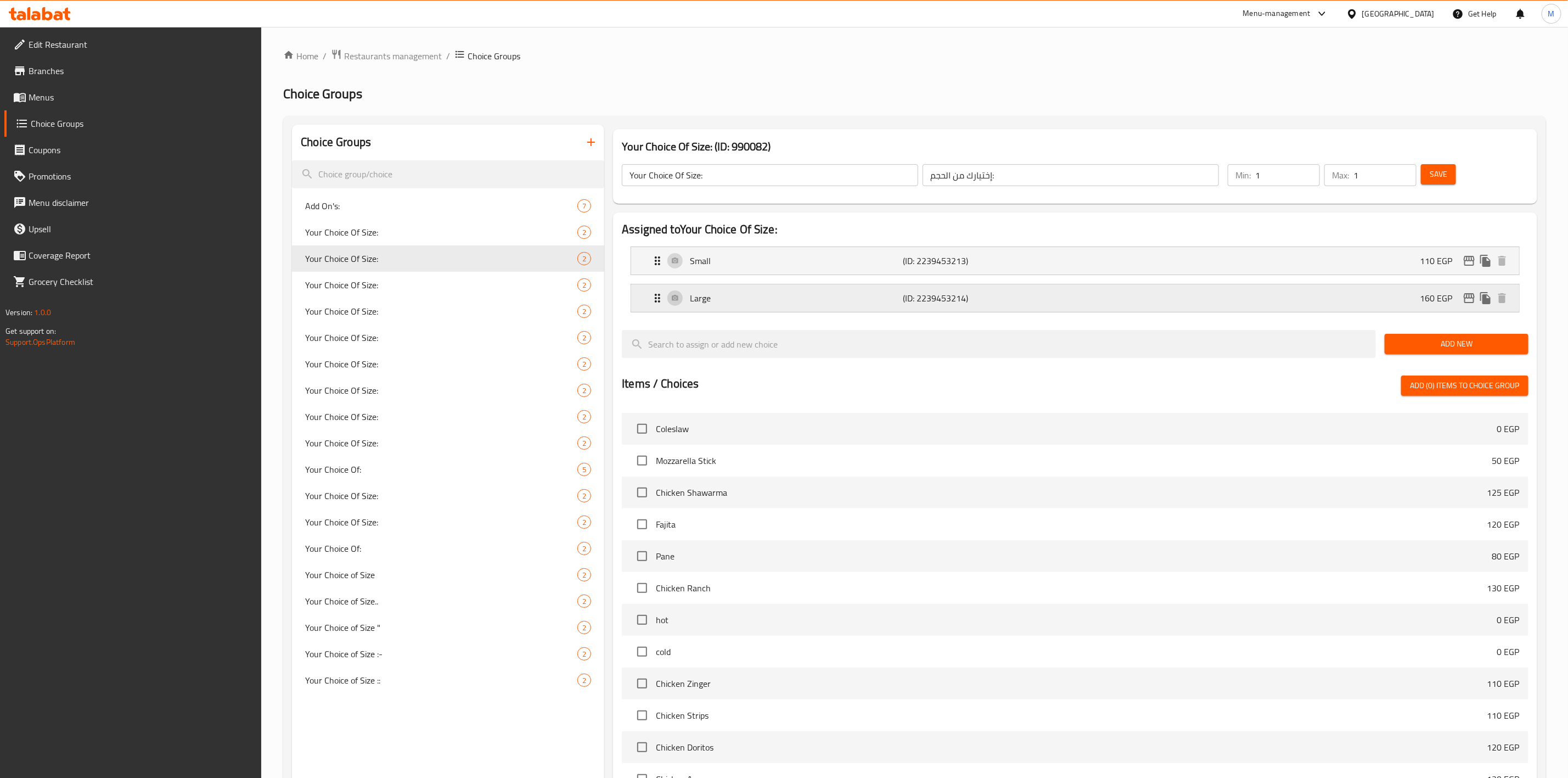
scroll to position [214, 0]
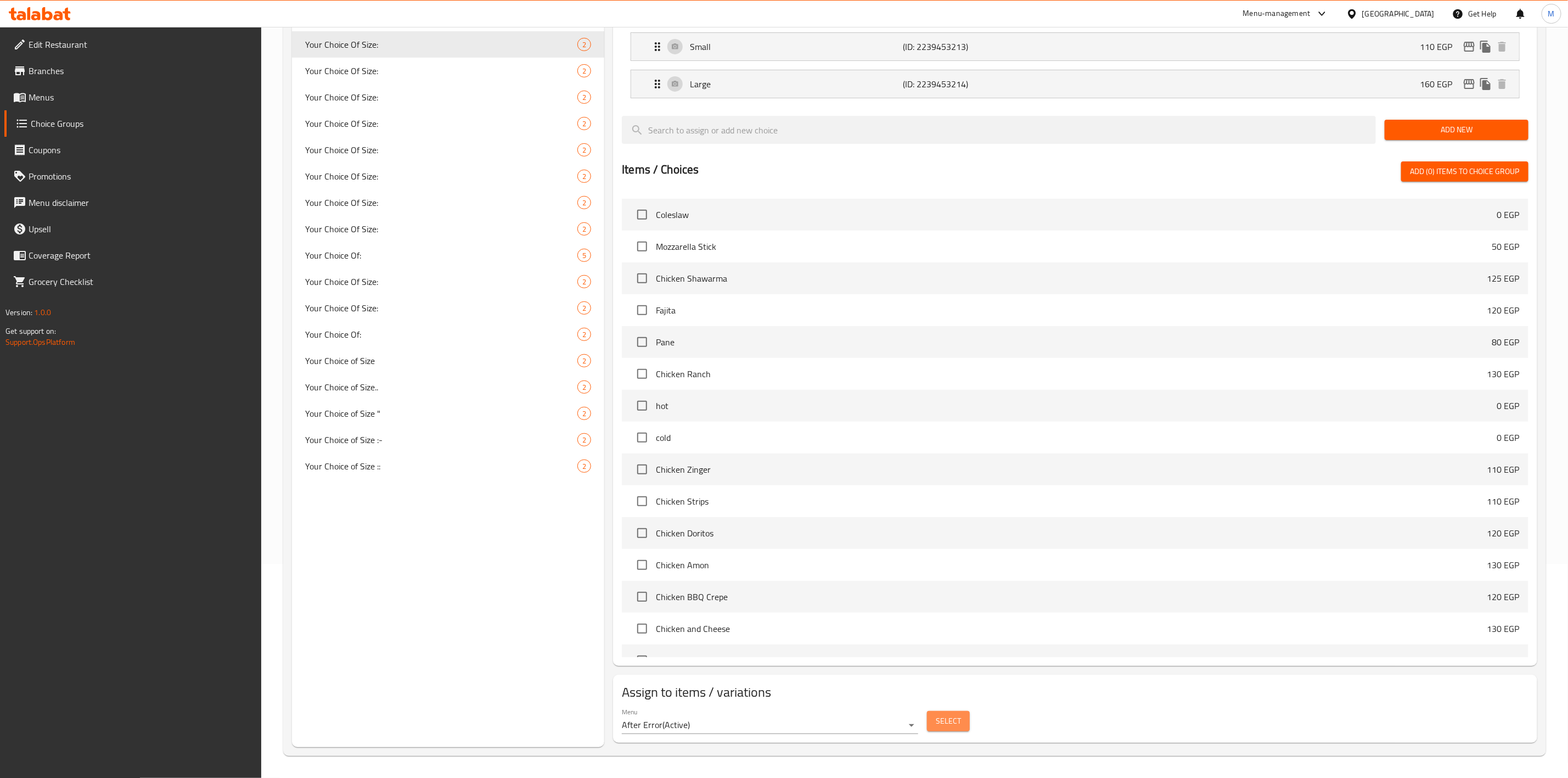
click at [965, 719] on button "Select" at bounding box center [948, 721] width 43 height 20
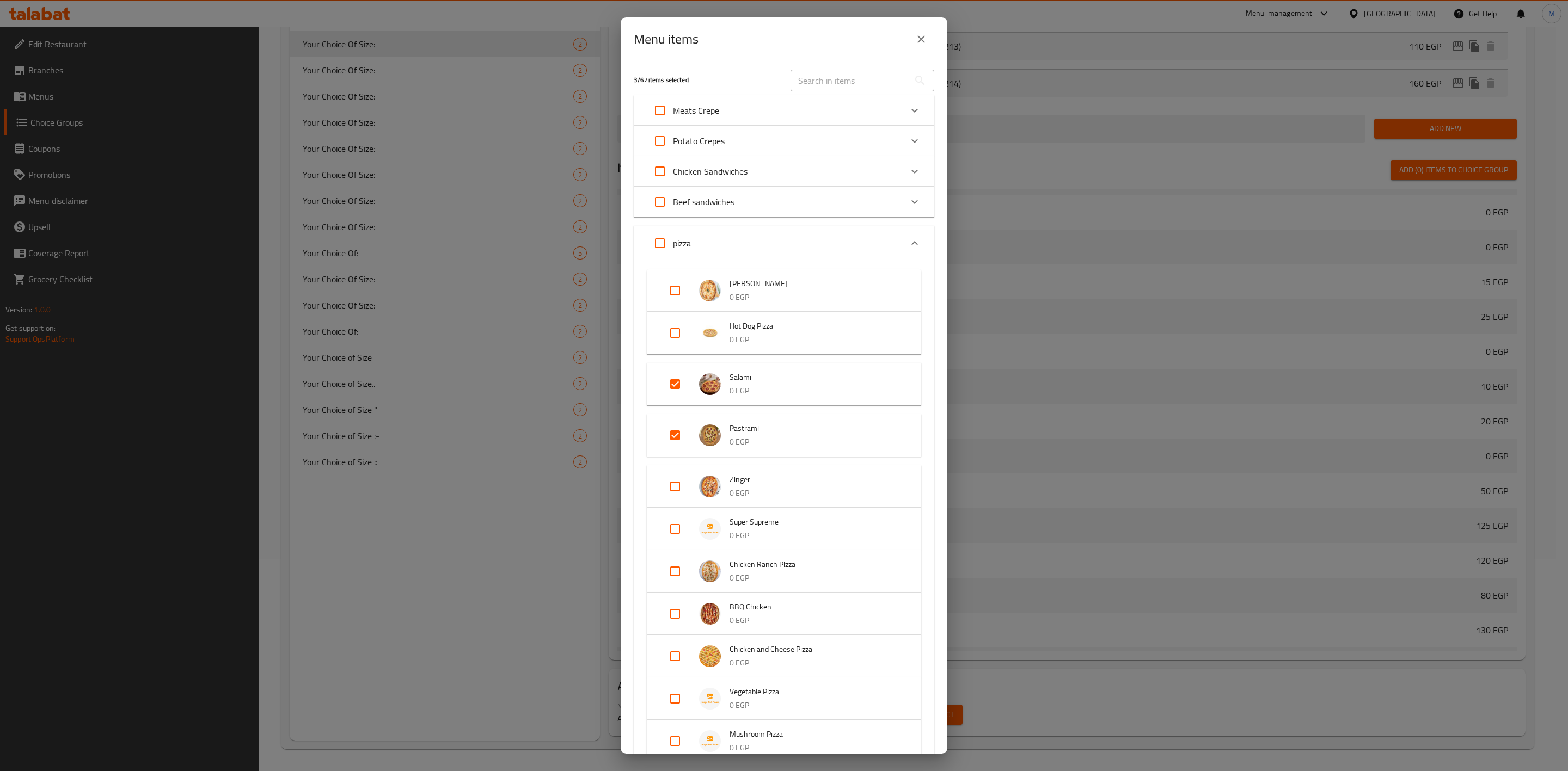
click at [935, 33] on div "Menu items" at bounding box center [784, 39] width 327 height 43
click at [931, 35] on button "close" at bounding box center [921, 39] width 26 height 26
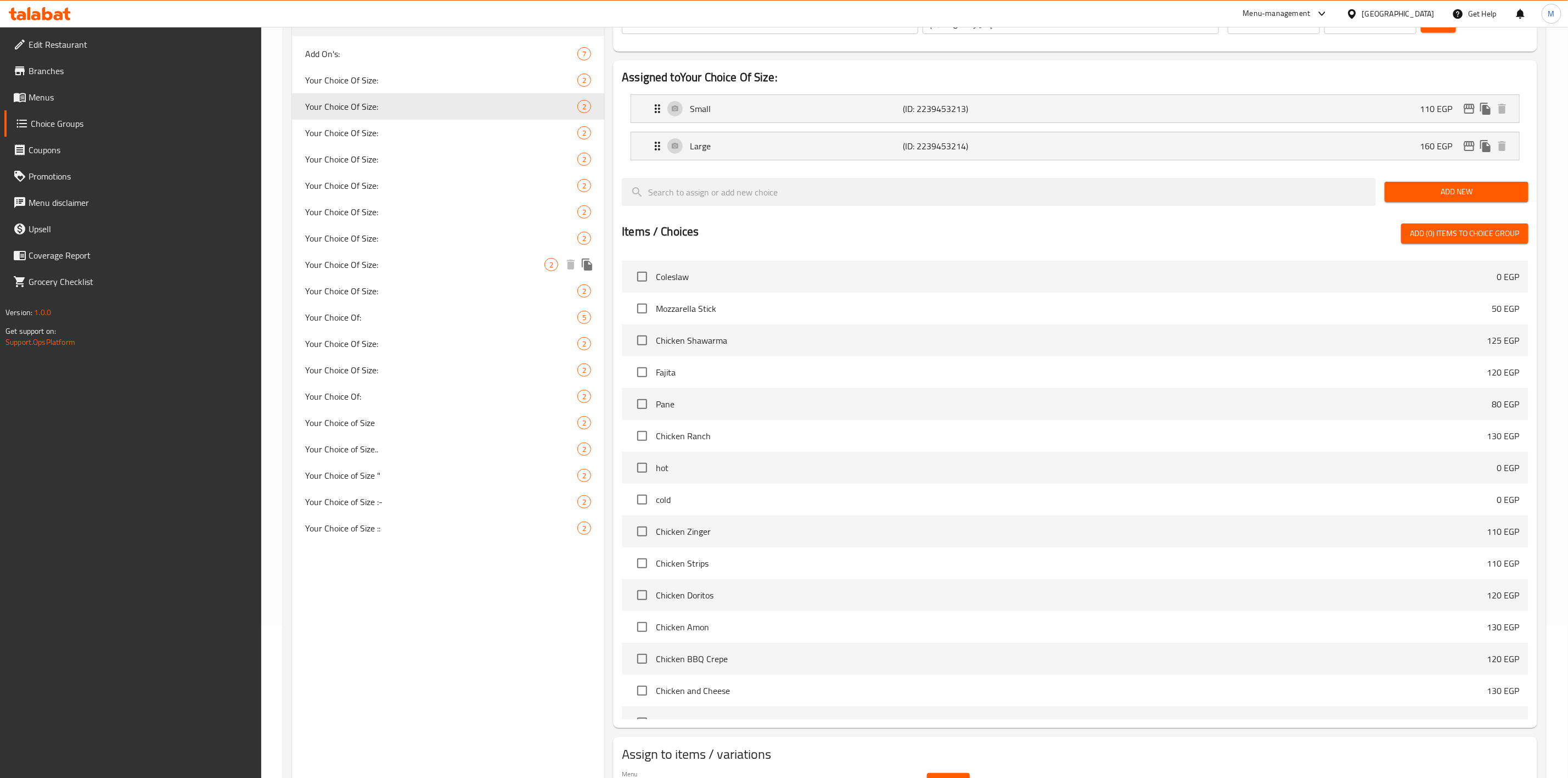
scroll to position [50, 0]
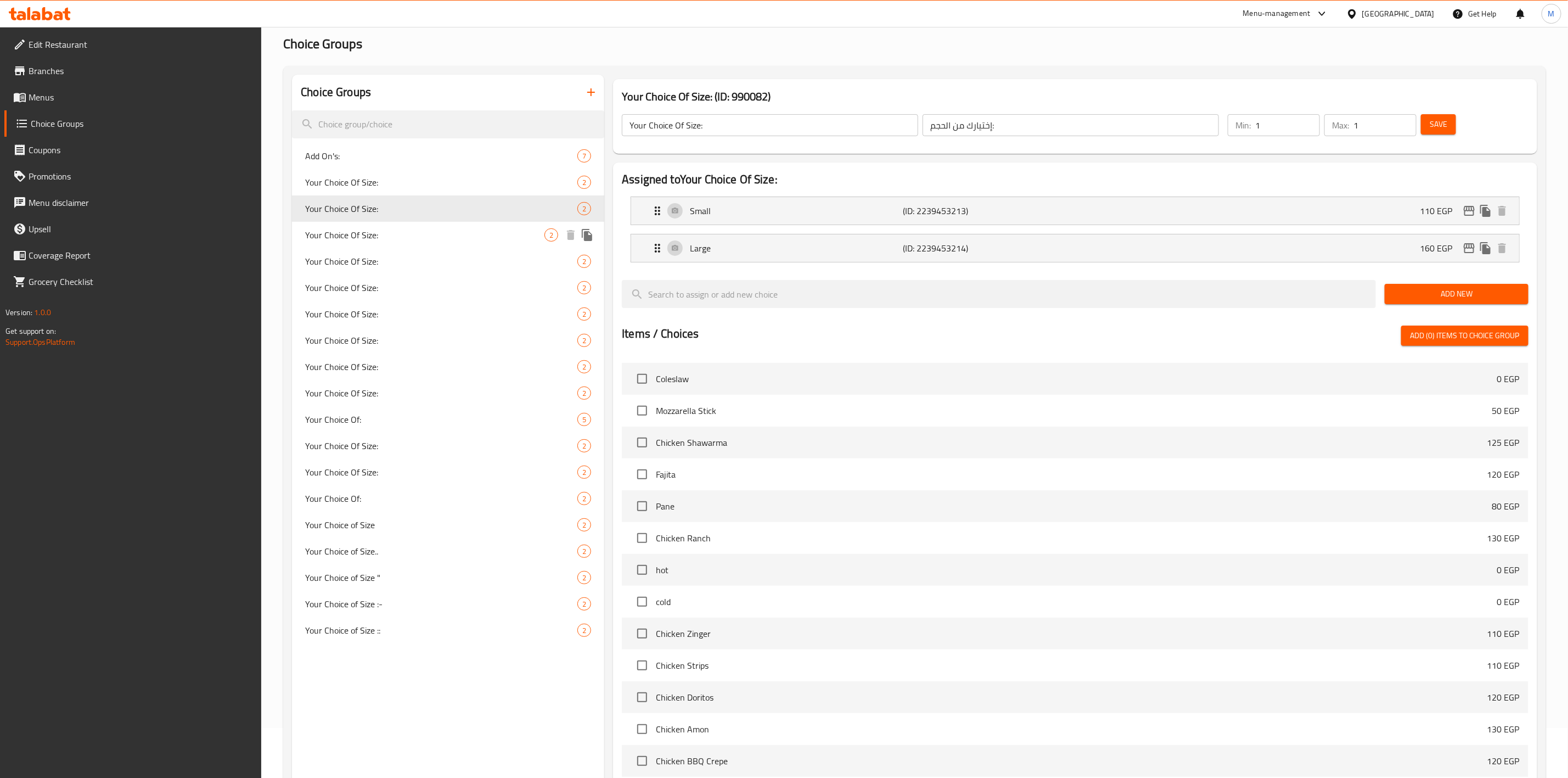
click at [365, 232] on span "Your Choice Of Size:" at bounding box center [424, 235] width 239 height 13
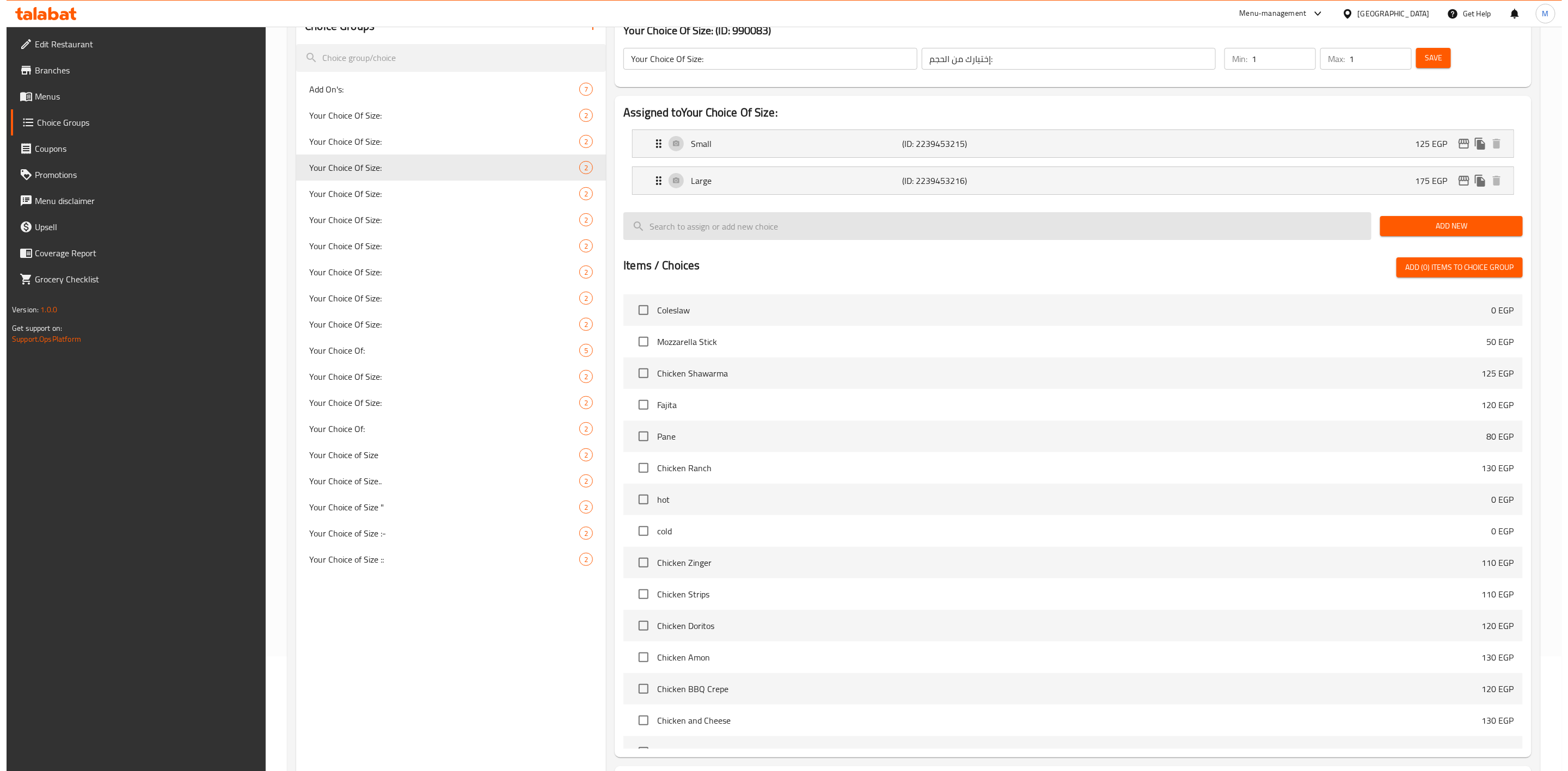
scroll to position [212, 0]
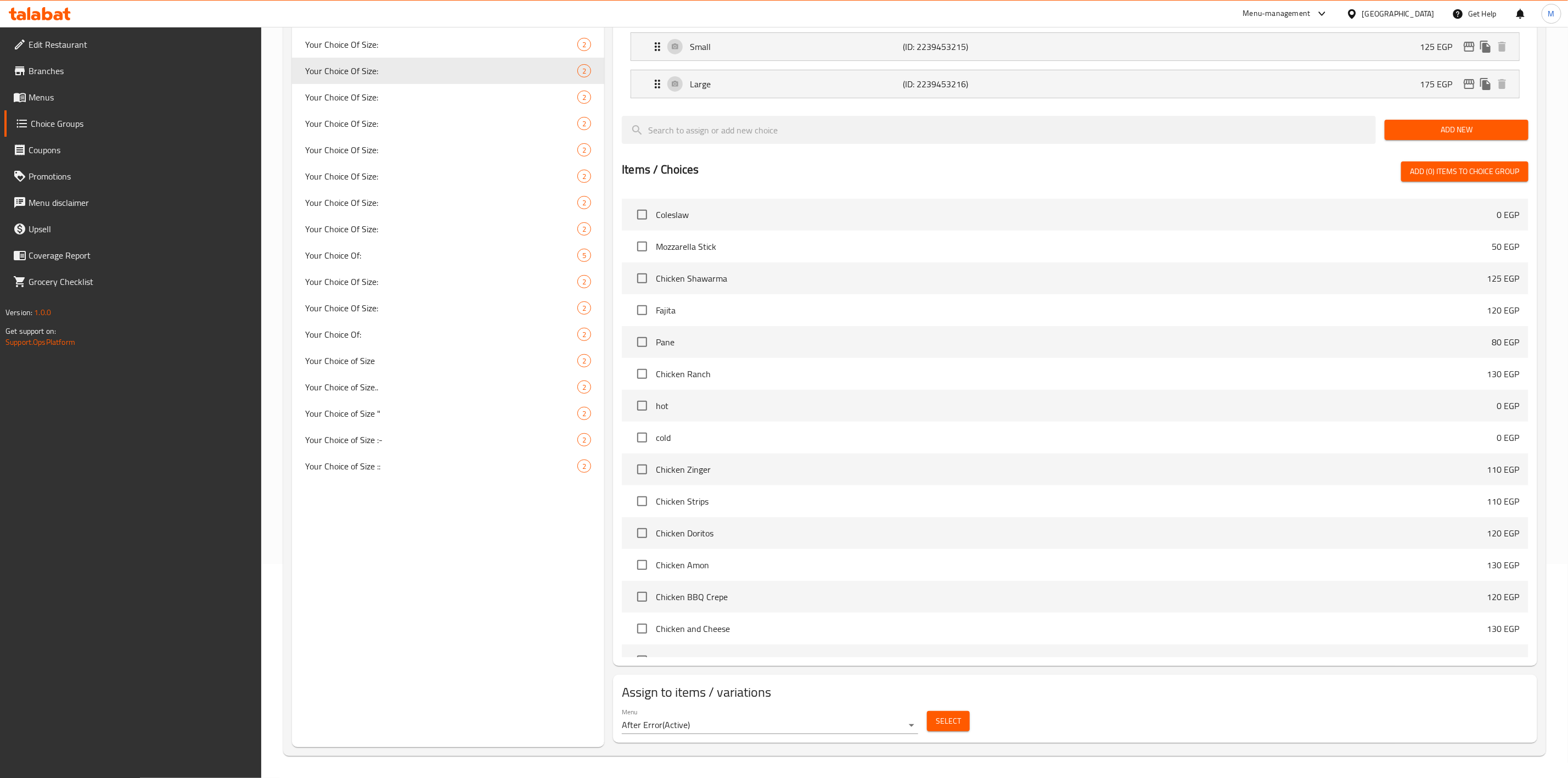
click at [960, 724] on span "Select" at bounding box center [948, 721] width 25 height 14
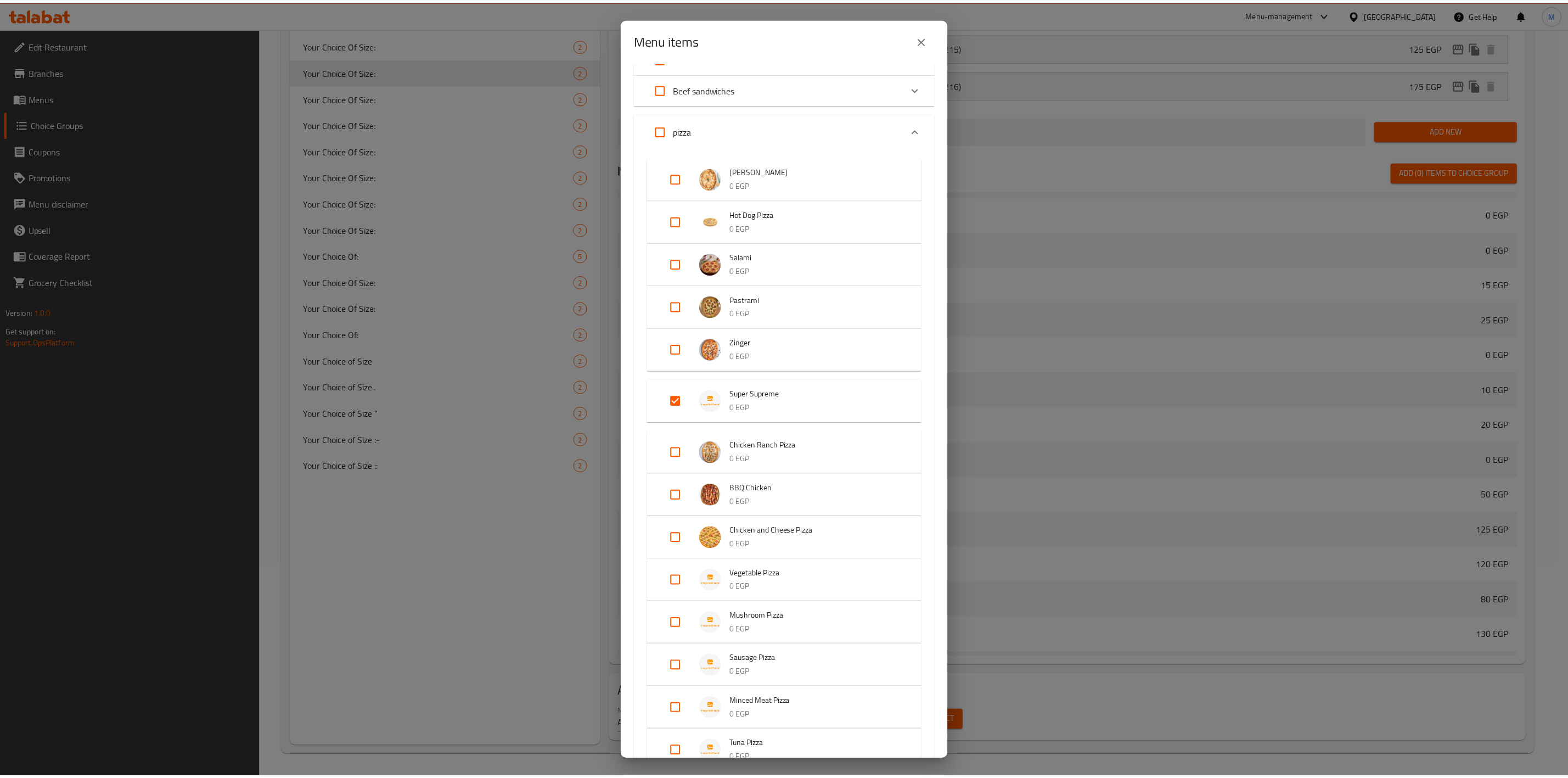
scroll to position [82, 0]
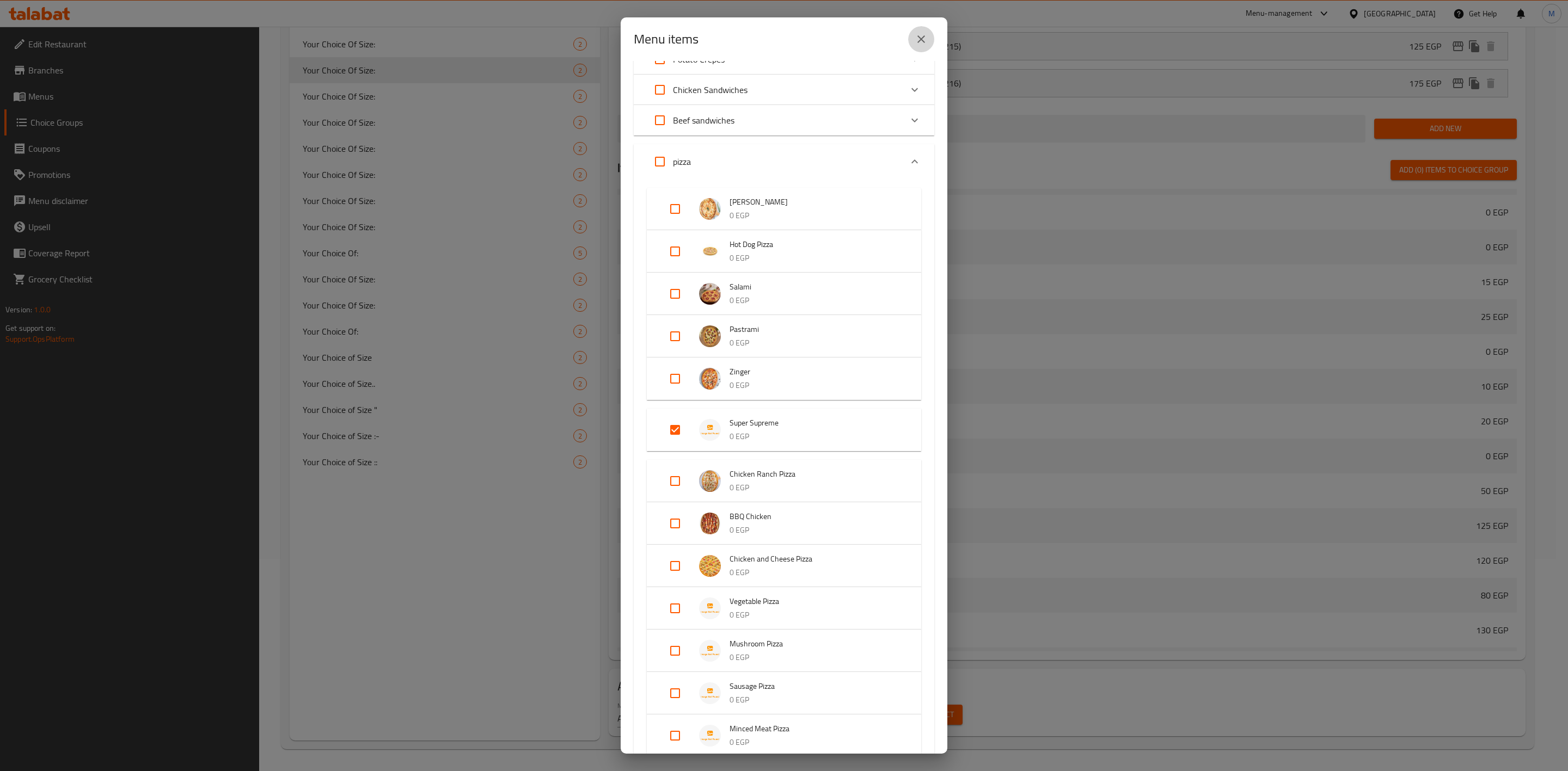
click at [913, 43] on button "close" at bounding box center [921, 39] width 26 height 26
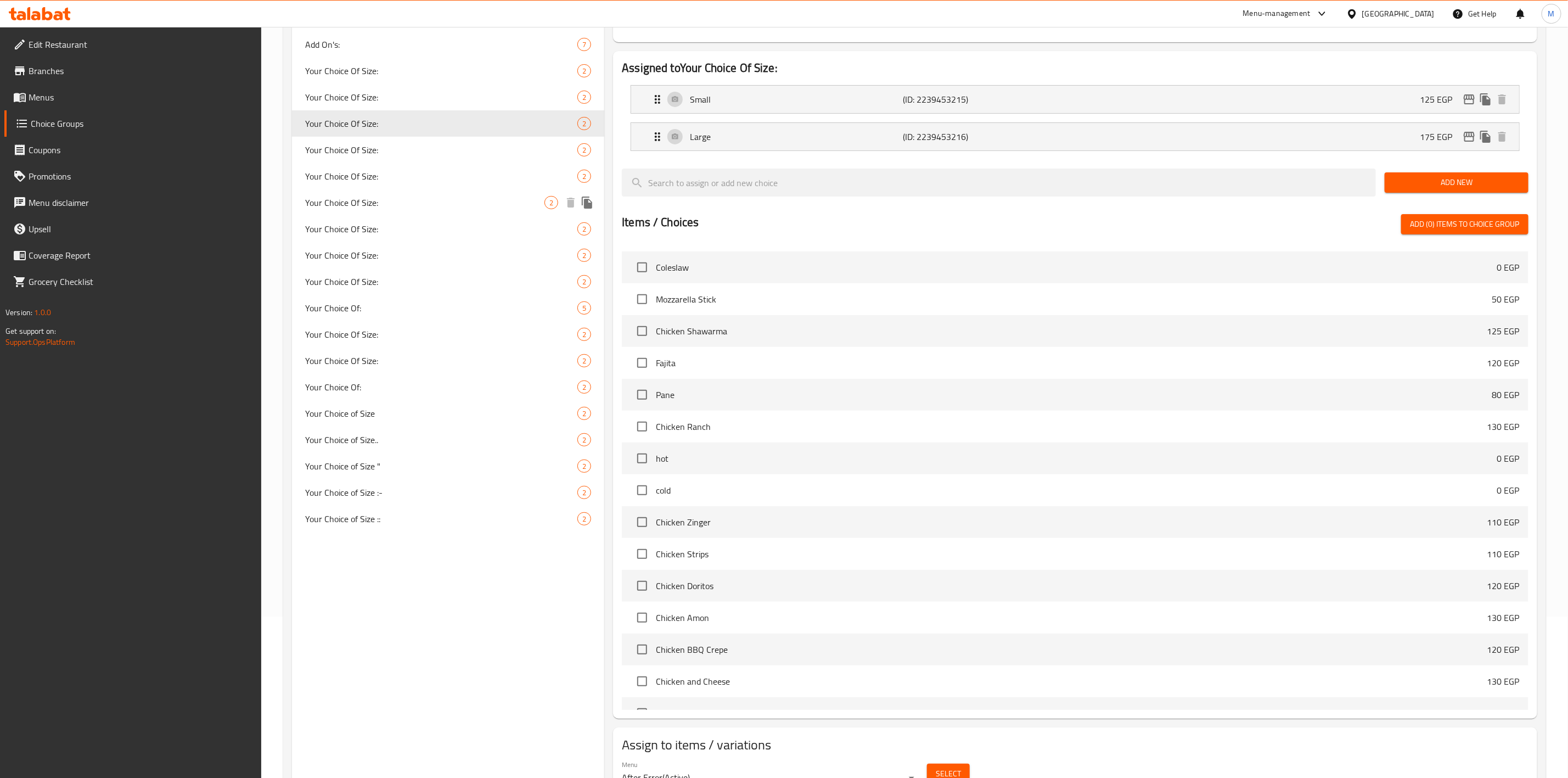
scroll to position [132, 0]
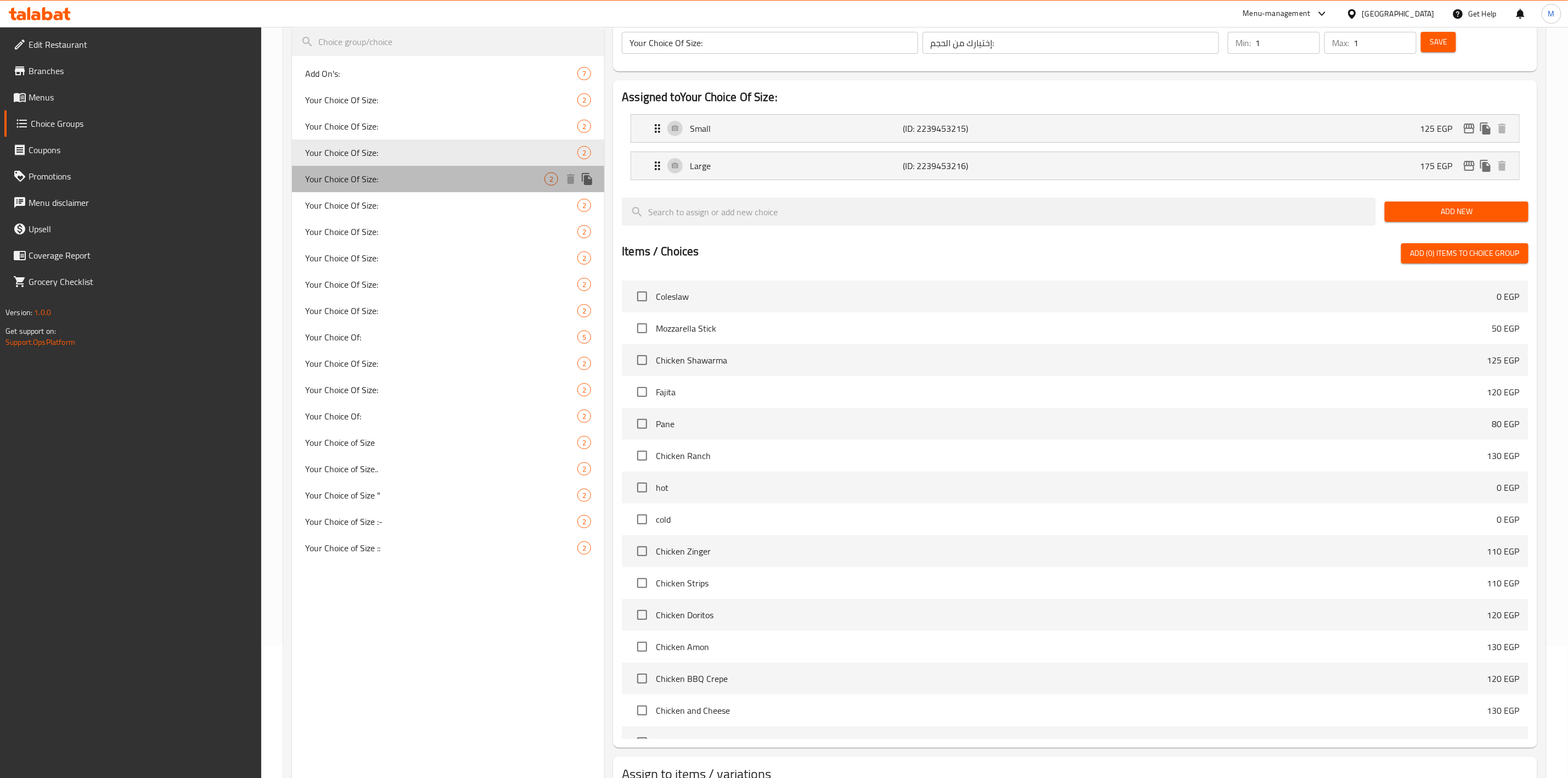
click at [410, 179] on span "Your Choice Of Size:" at bounding box center [424, 179] width 239 height 13
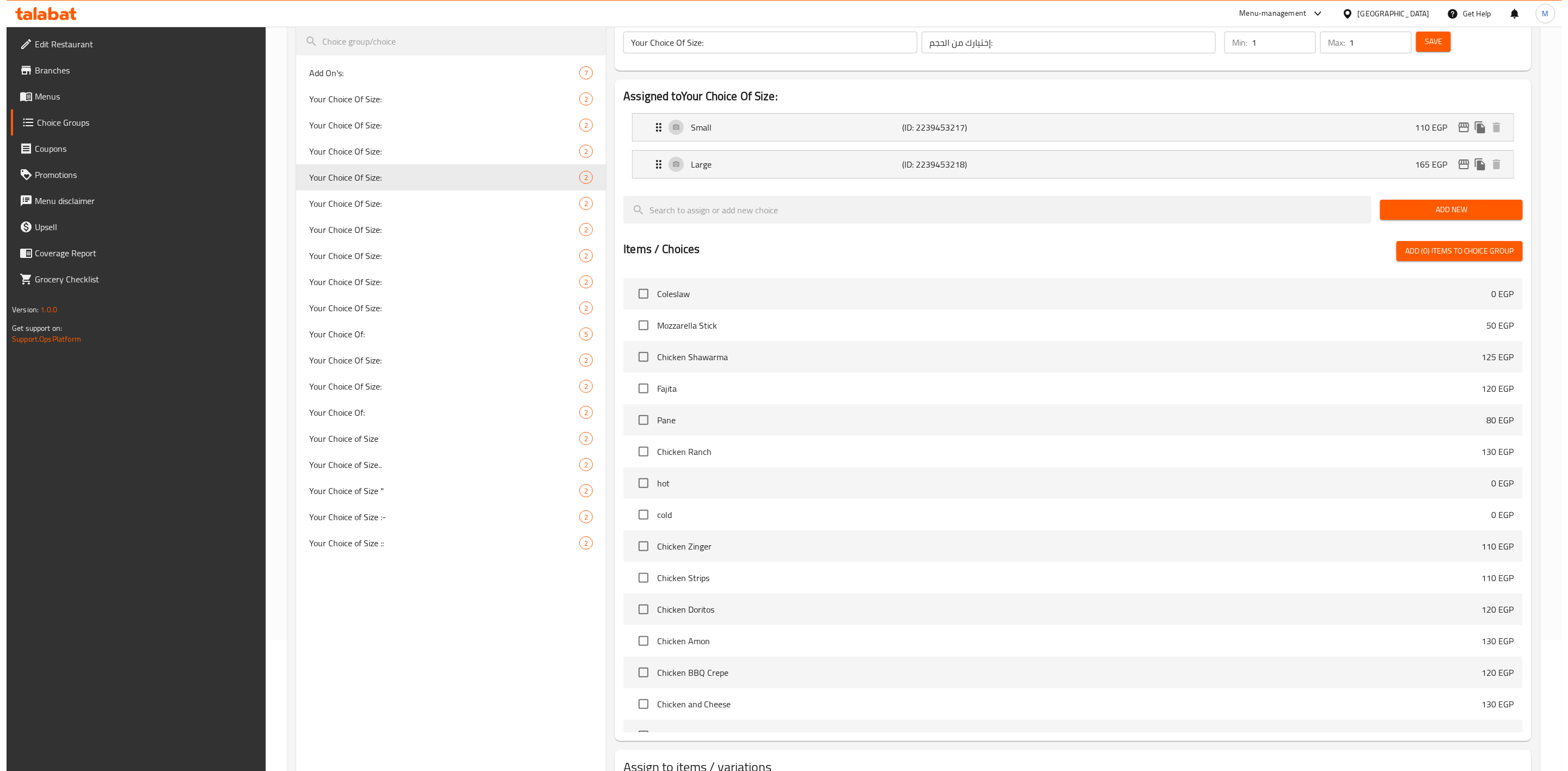
scroll to position [212, 0]
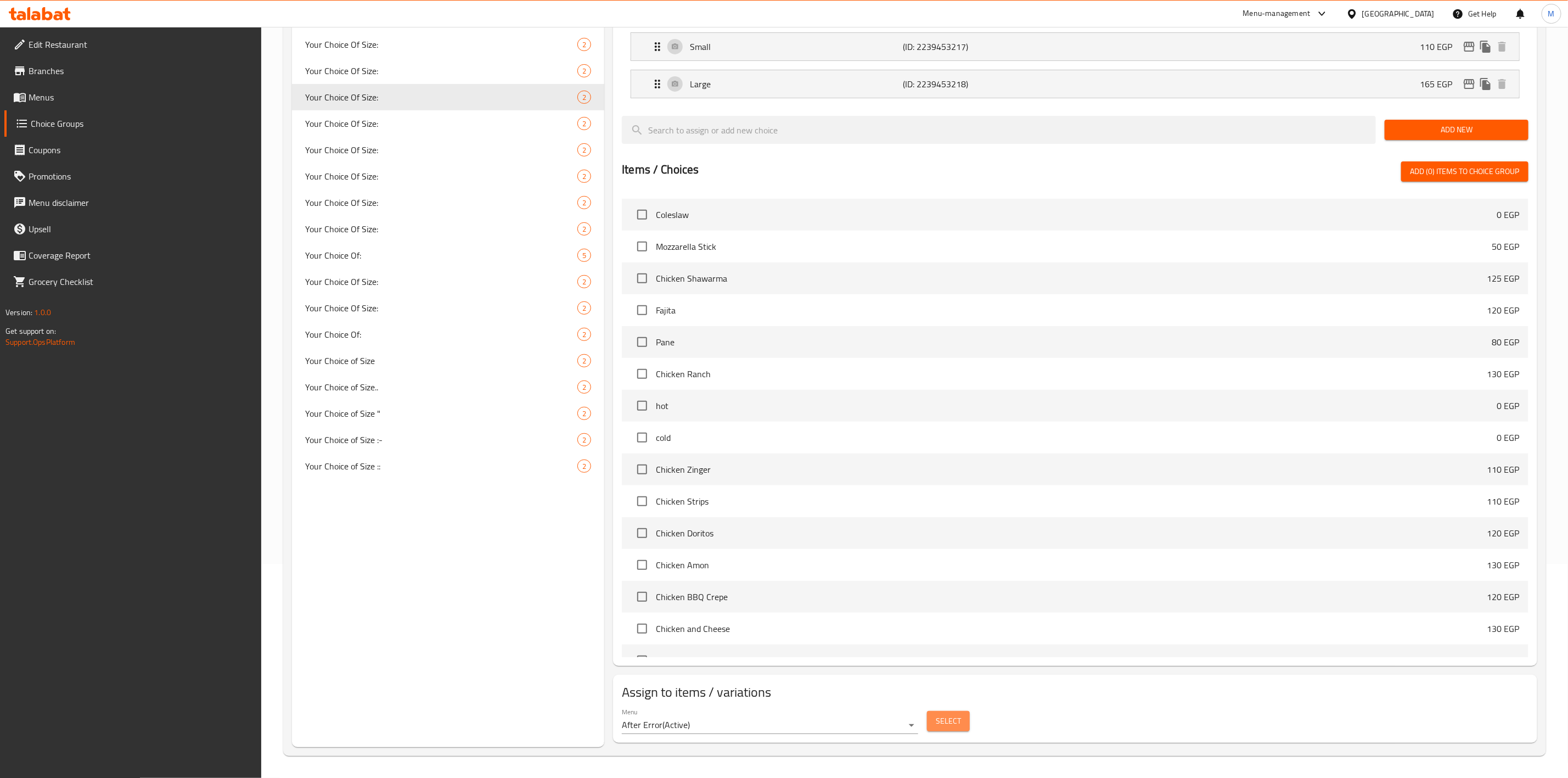
click at [933, 722] on button "Select" at bounding box center [948, 721] width 43 height 20
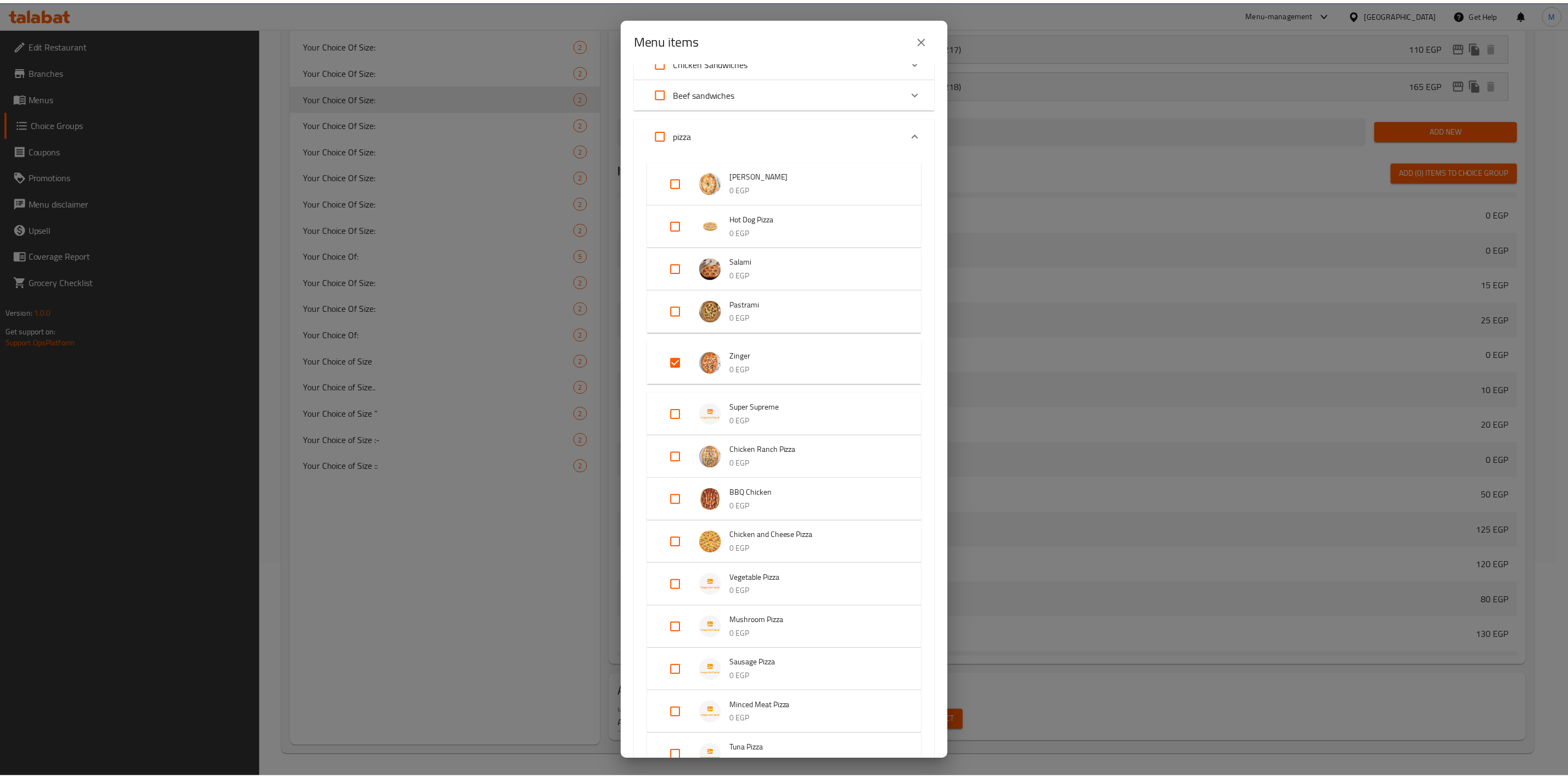
scroll to position [0, 0]
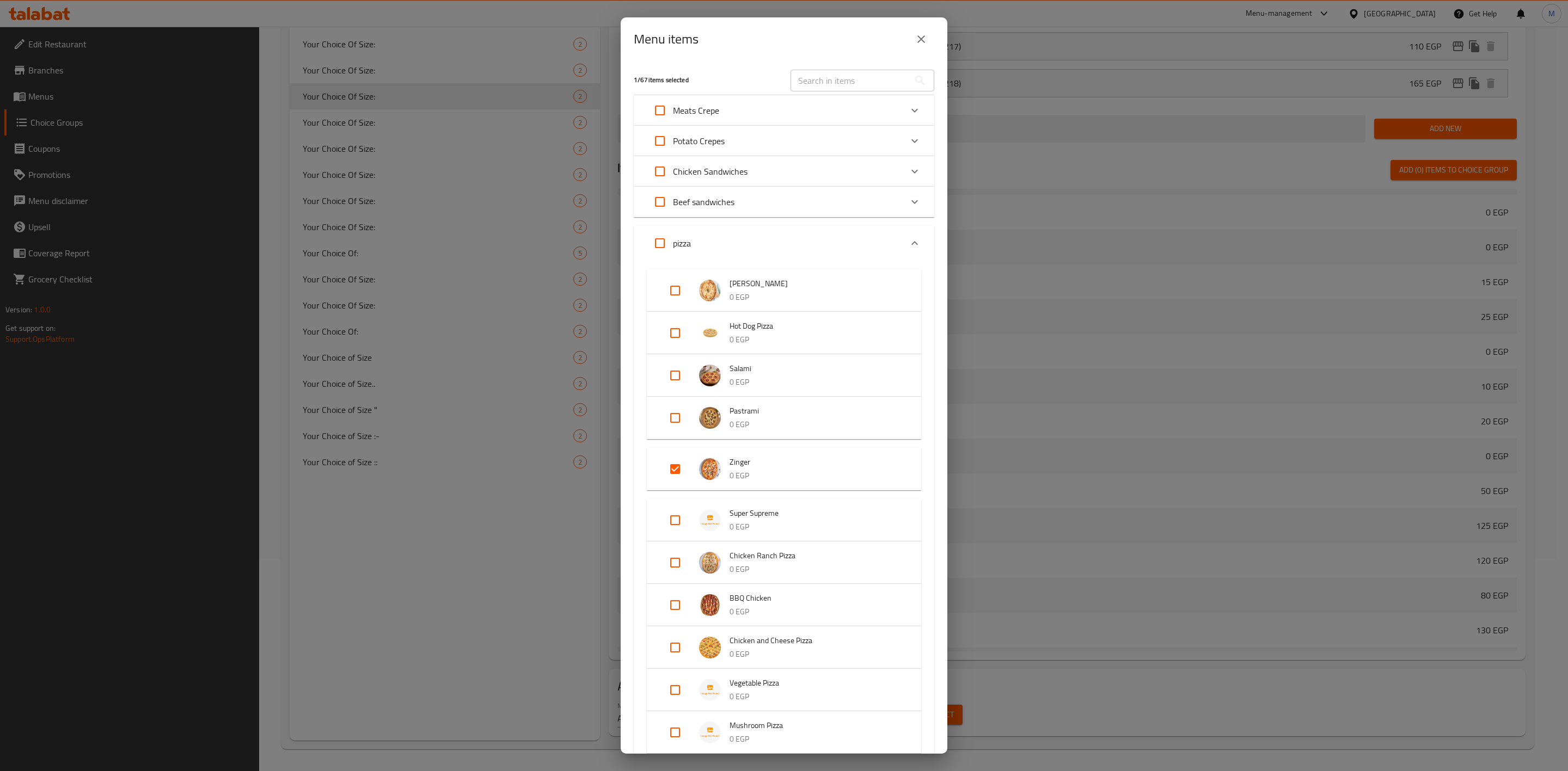
click at [914, 36] on button "close" at bounding box center [921, 39] width 26 height 26
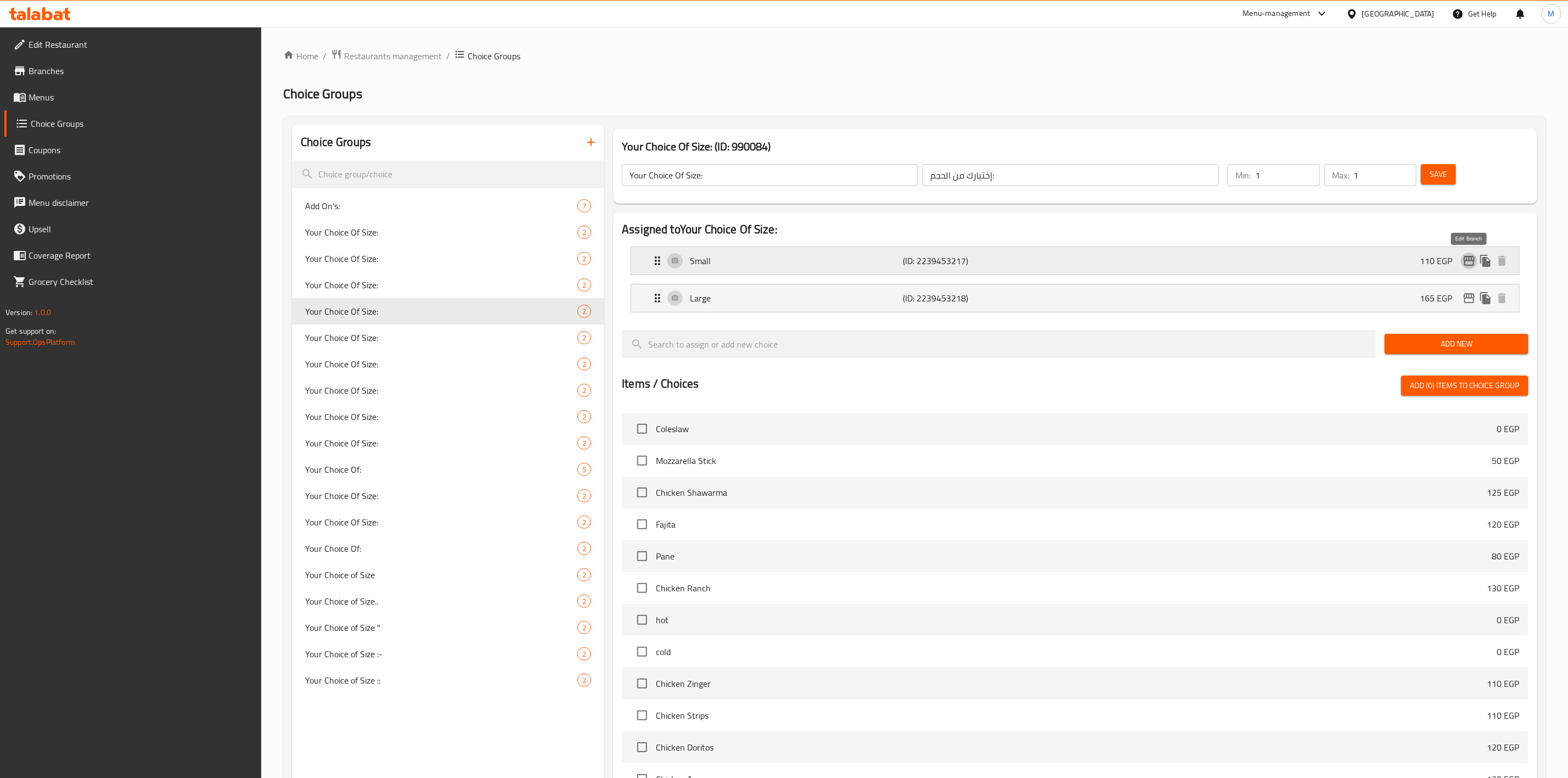
click at [1472, 257] on icon "edit" at bounding box center [1470, 261] width 11 height 10
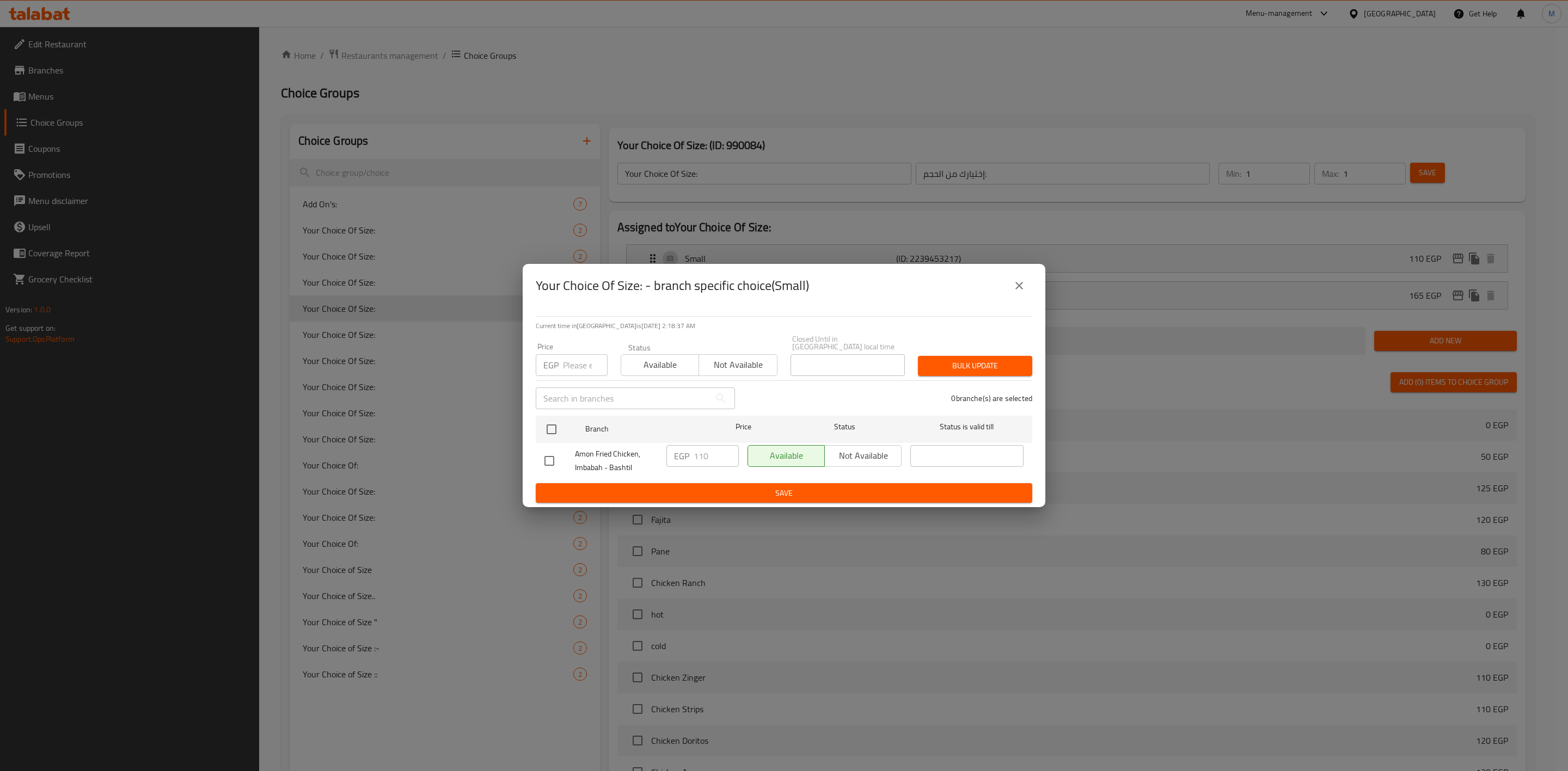
drag, startPoint x: 566, startPoint y: 336, endPoint x: 566, endPoint y: 359, distance: 23.0
click at [566, 338] on div "Price EGP Price" at bounding box center [571, 359] width 85 height 46
click at [566, 368] on input "number" at bounding box center [584, 365] width 44 height 22
type input "125"
click at [563, 428] on input "checkbox" at bounding box center [551, 429] width 23 height 23
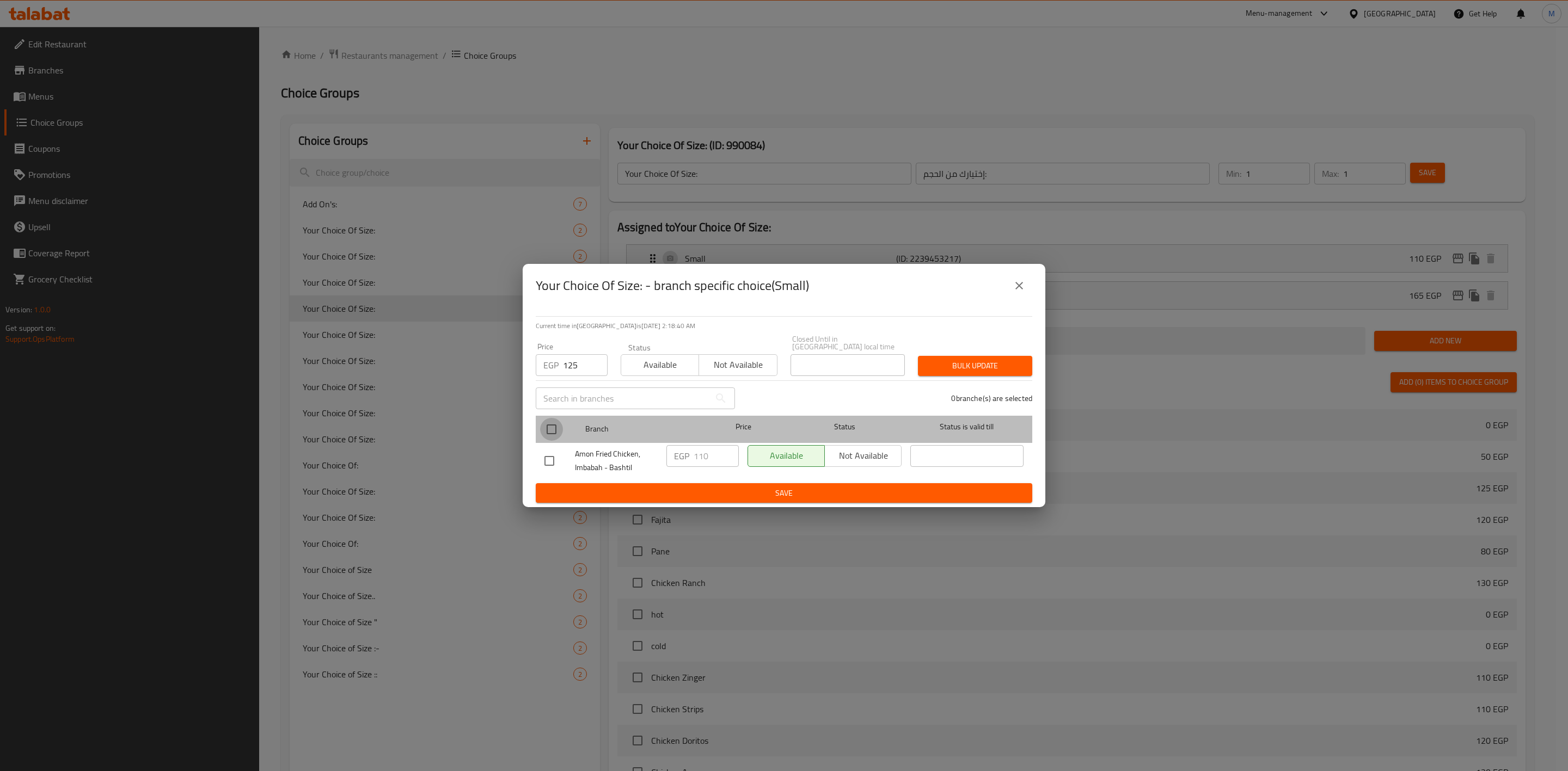
checkbox input "true"
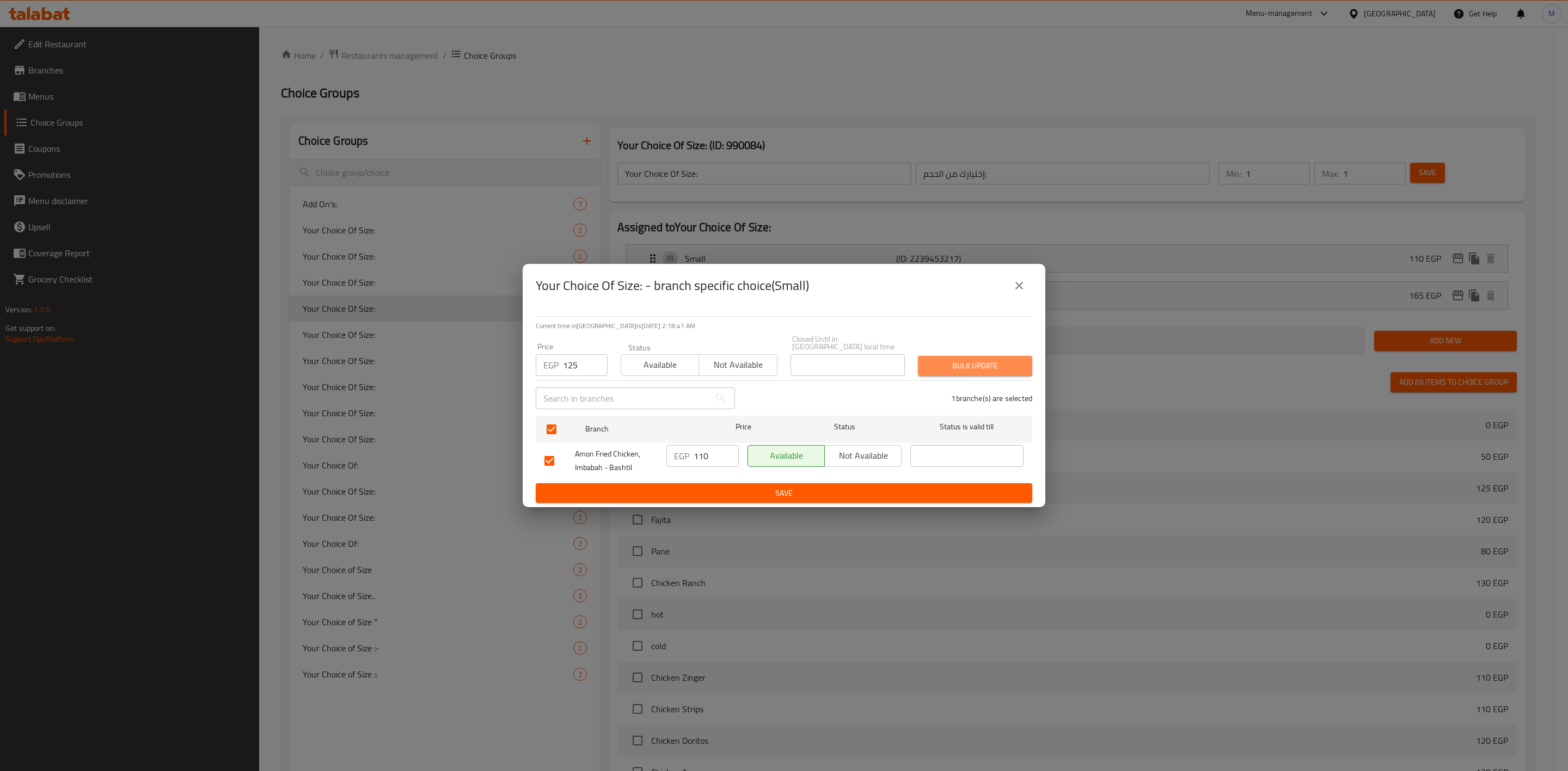
click at [972, 363] on span "Bulk update" at bounding box center [975, 365] width 97 height 14
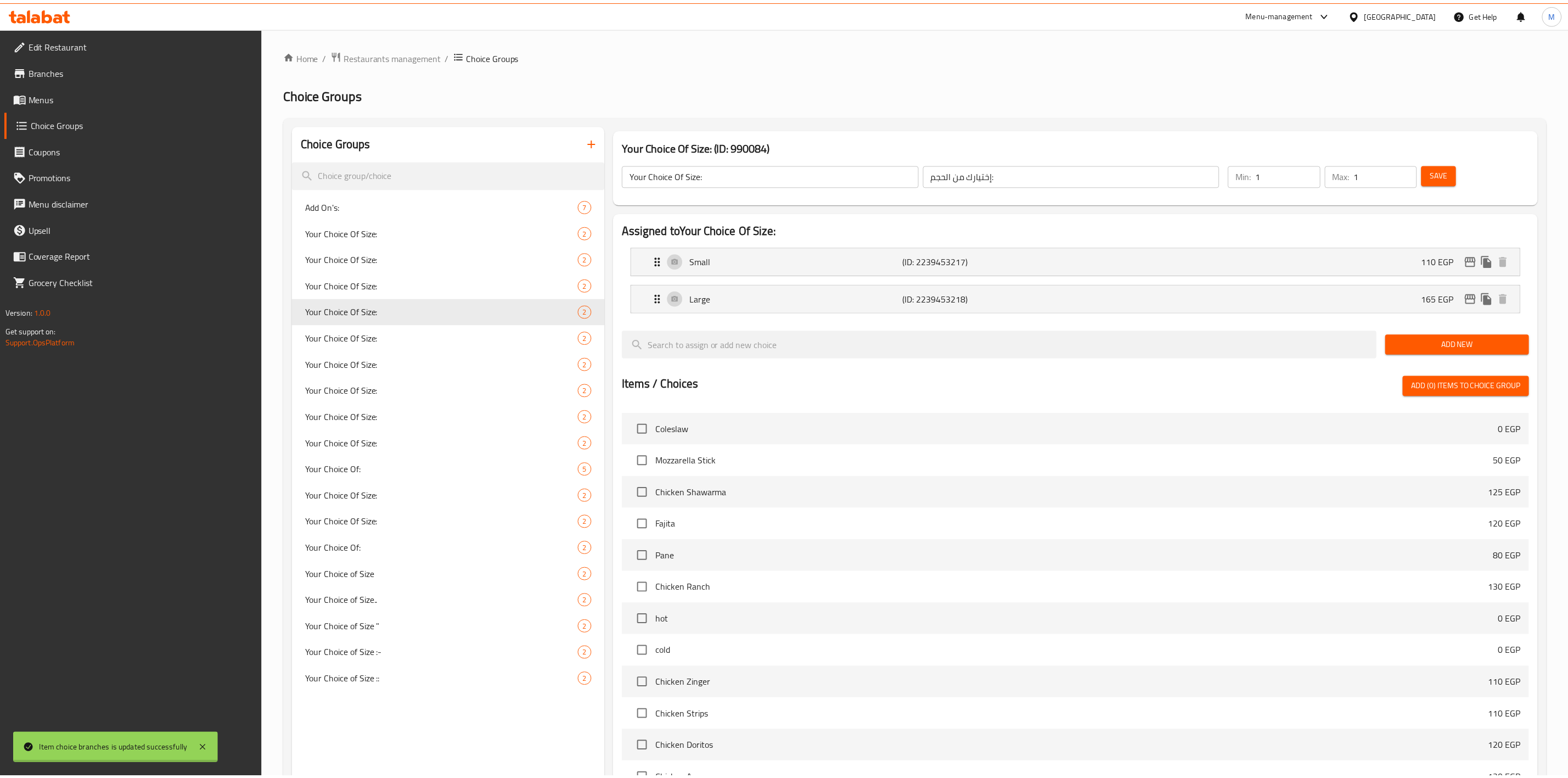
scroll to position [214, 0]
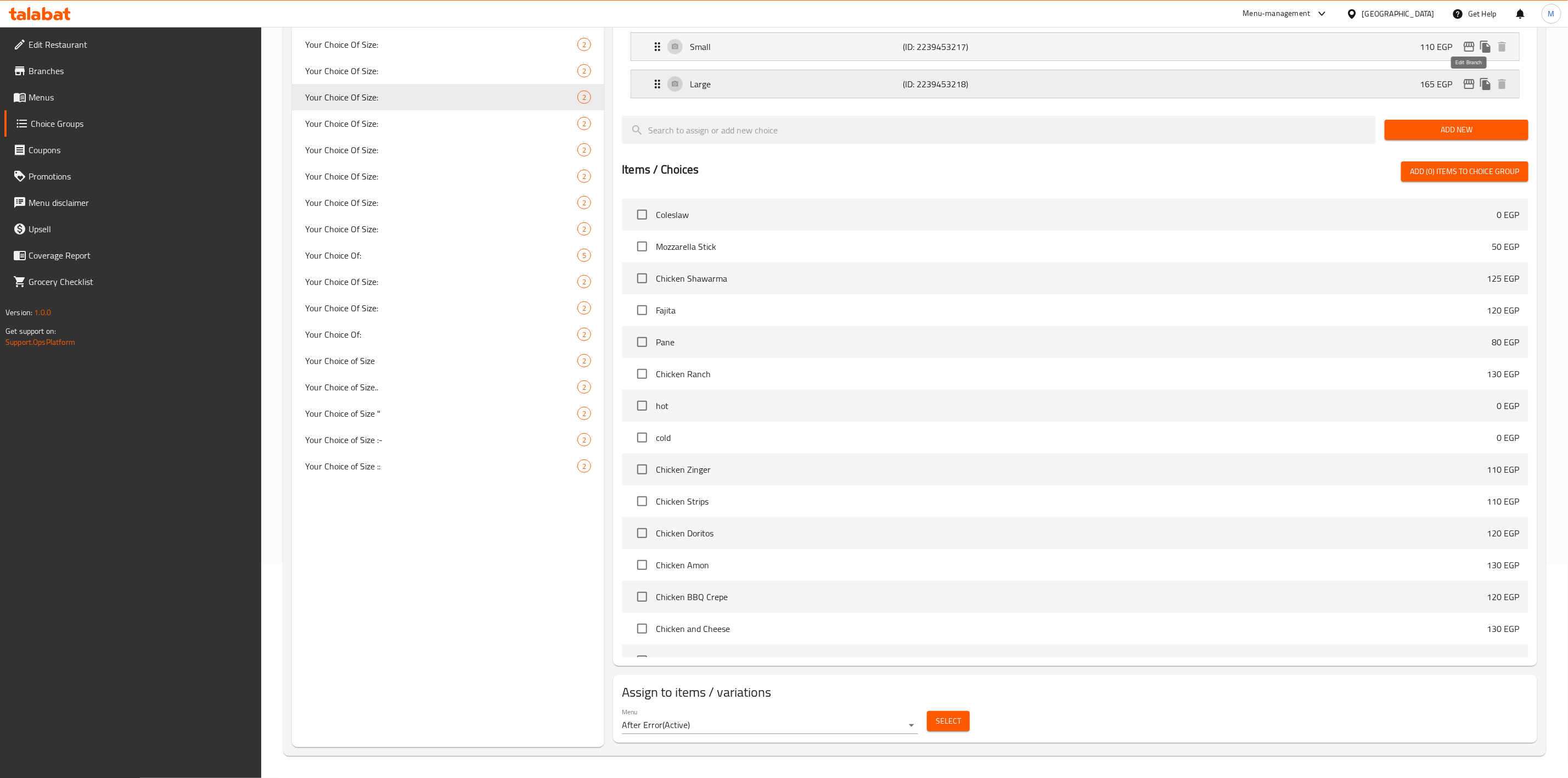
click at [1464, 83] on icon "edit" at bounding box center [1469, 84] width 13 height 13
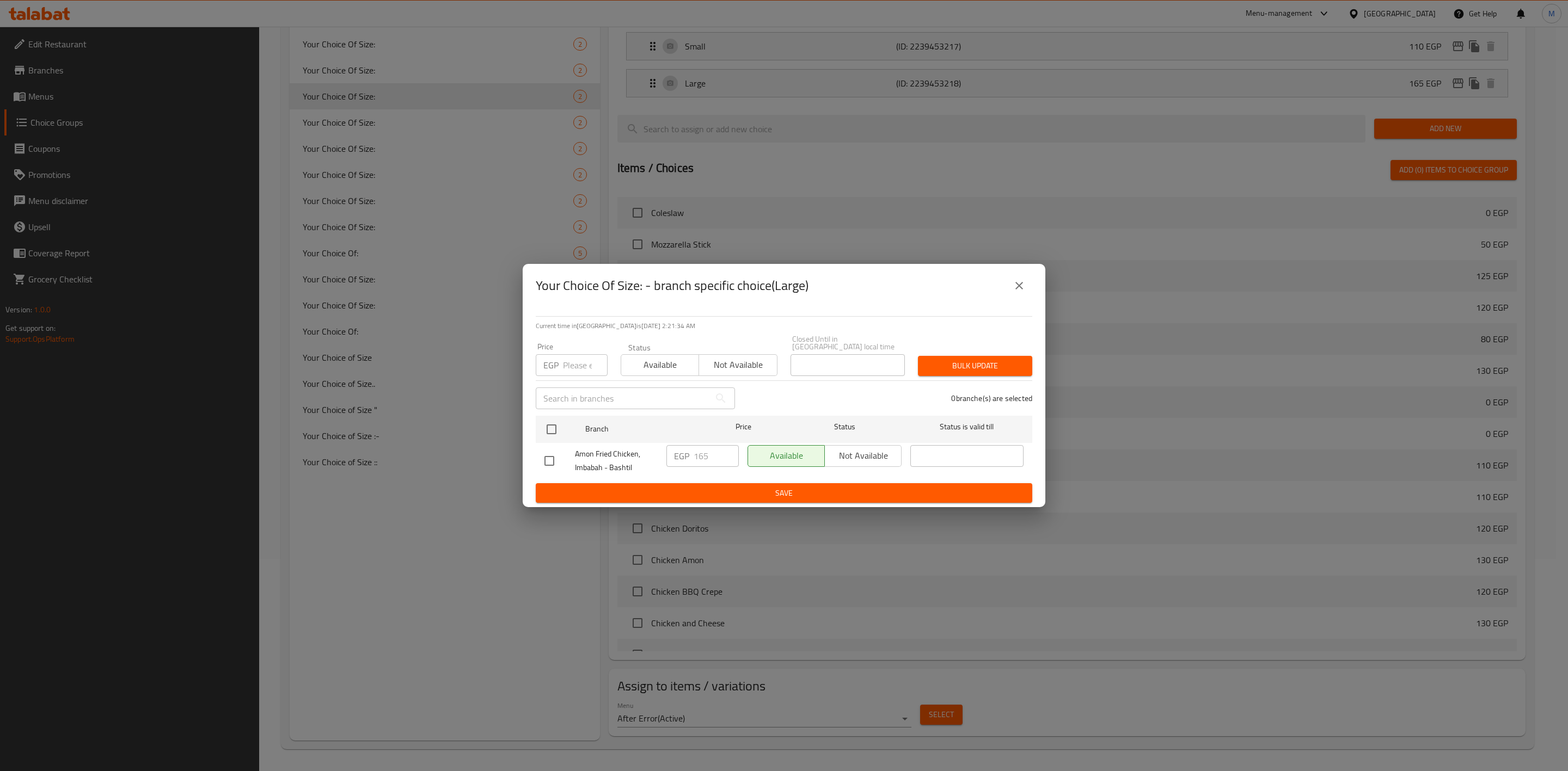
click at [572, 348] on div "Price EGP Price" at bounding box center [571, 359] width 72 height 33
click at [576, 356] on input "number" at bounding box center [584, 365] width 44 height 22
type input "160"
drag, startPoint x: 547, startPoint y: 433, endPoint x: 779, endPoint y: 403, distance: 233.9
click at [547, 431] on input "checkbox" at bounding box center [551, 429] width 23 height 23
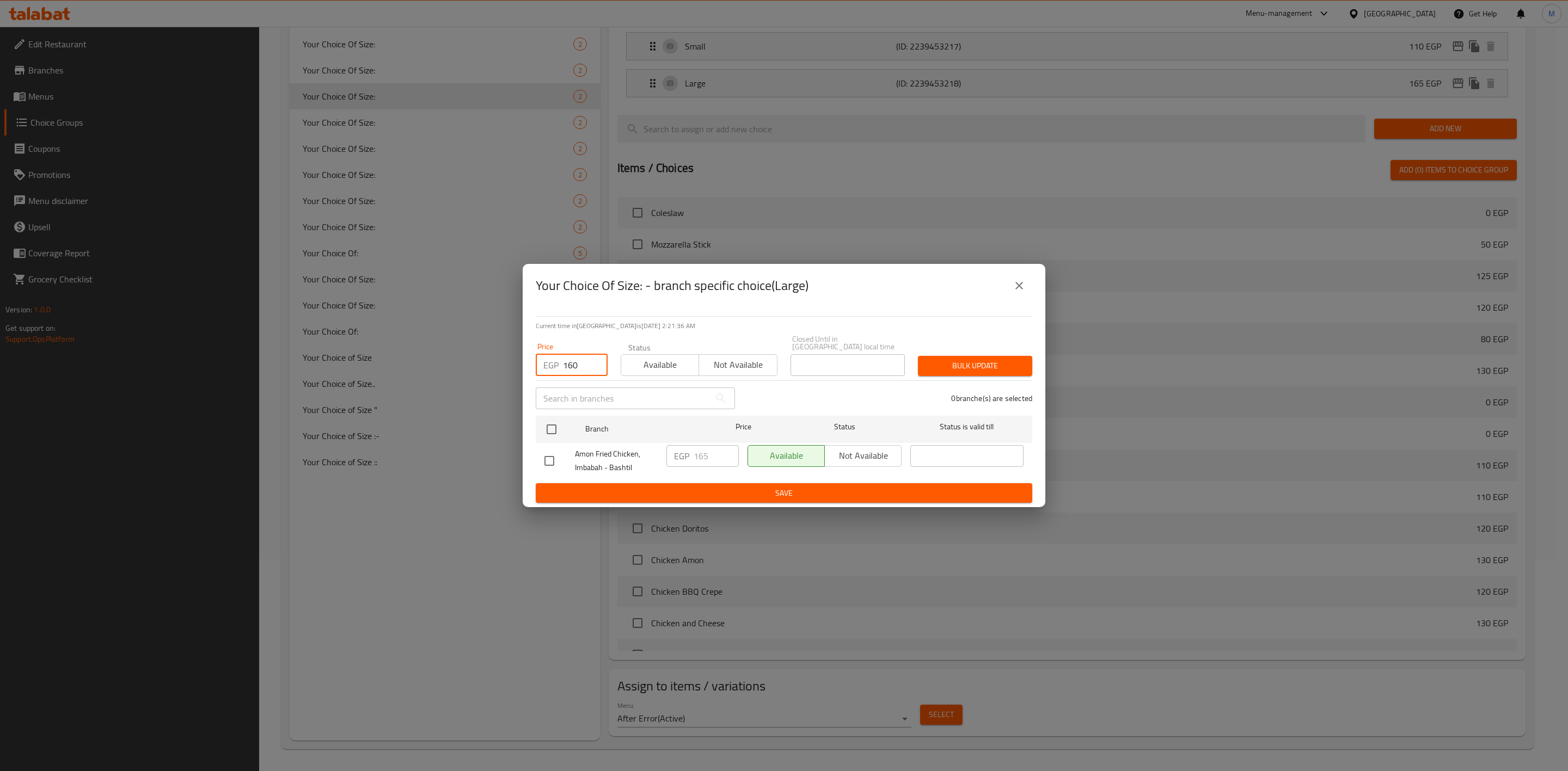
checkbox input "true"
click at [950, 359] on span "Bulk update" at bounding box center [975, 365] width 97 height 14
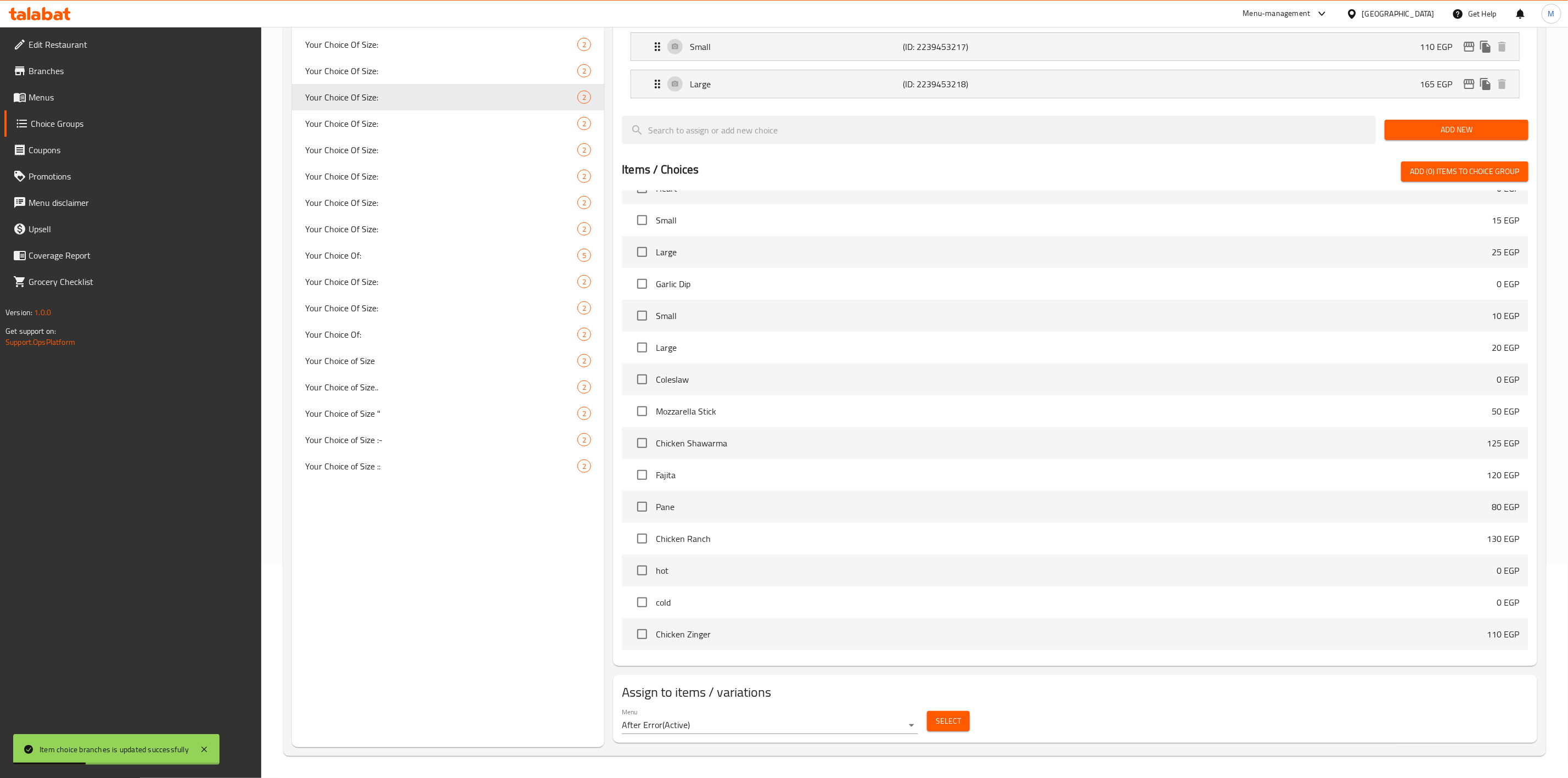
click at [958, 715] on span "Select" at bounding box center [948, 721] width 25 height 14
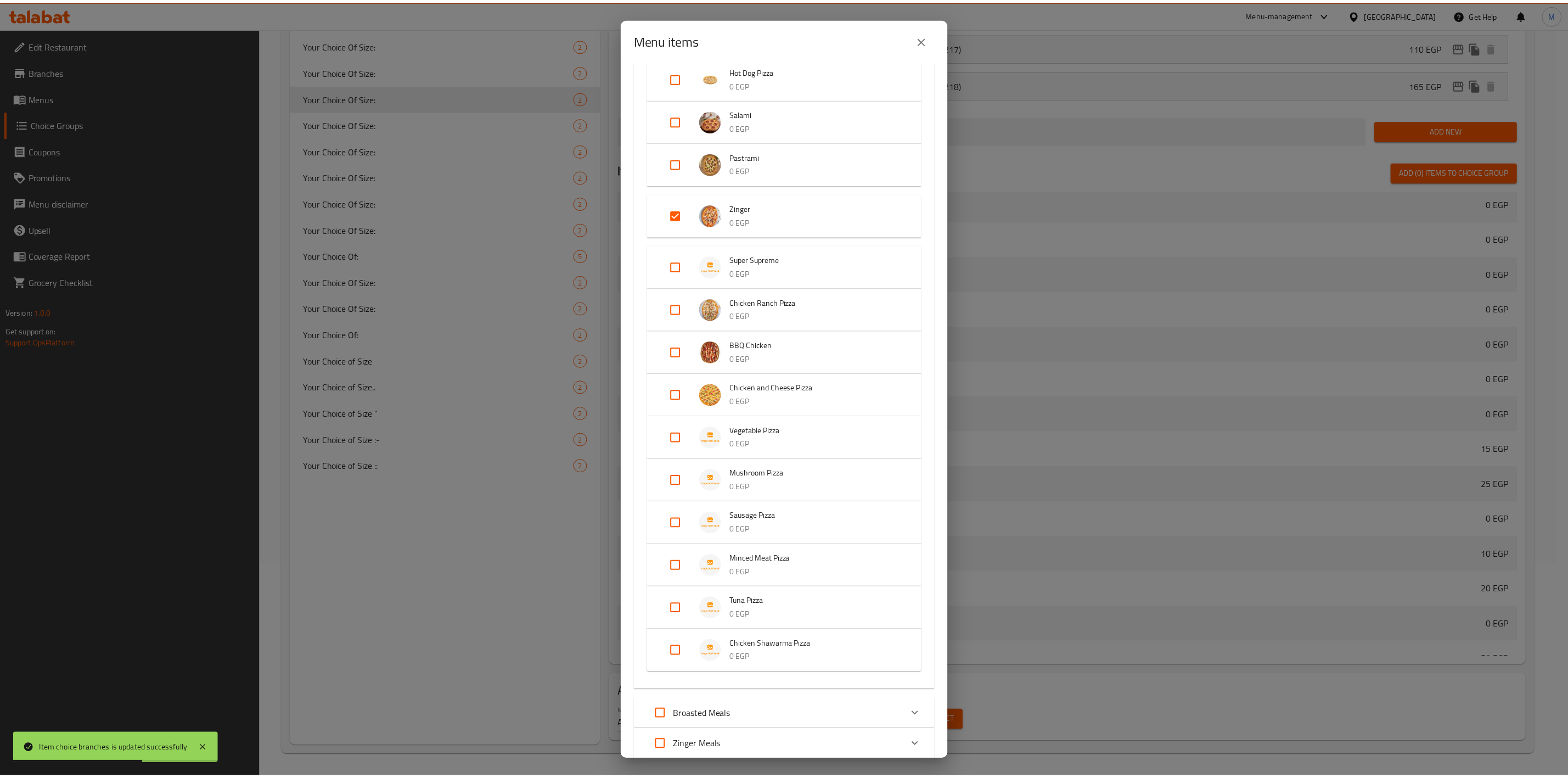
scroll to position [165, 0]
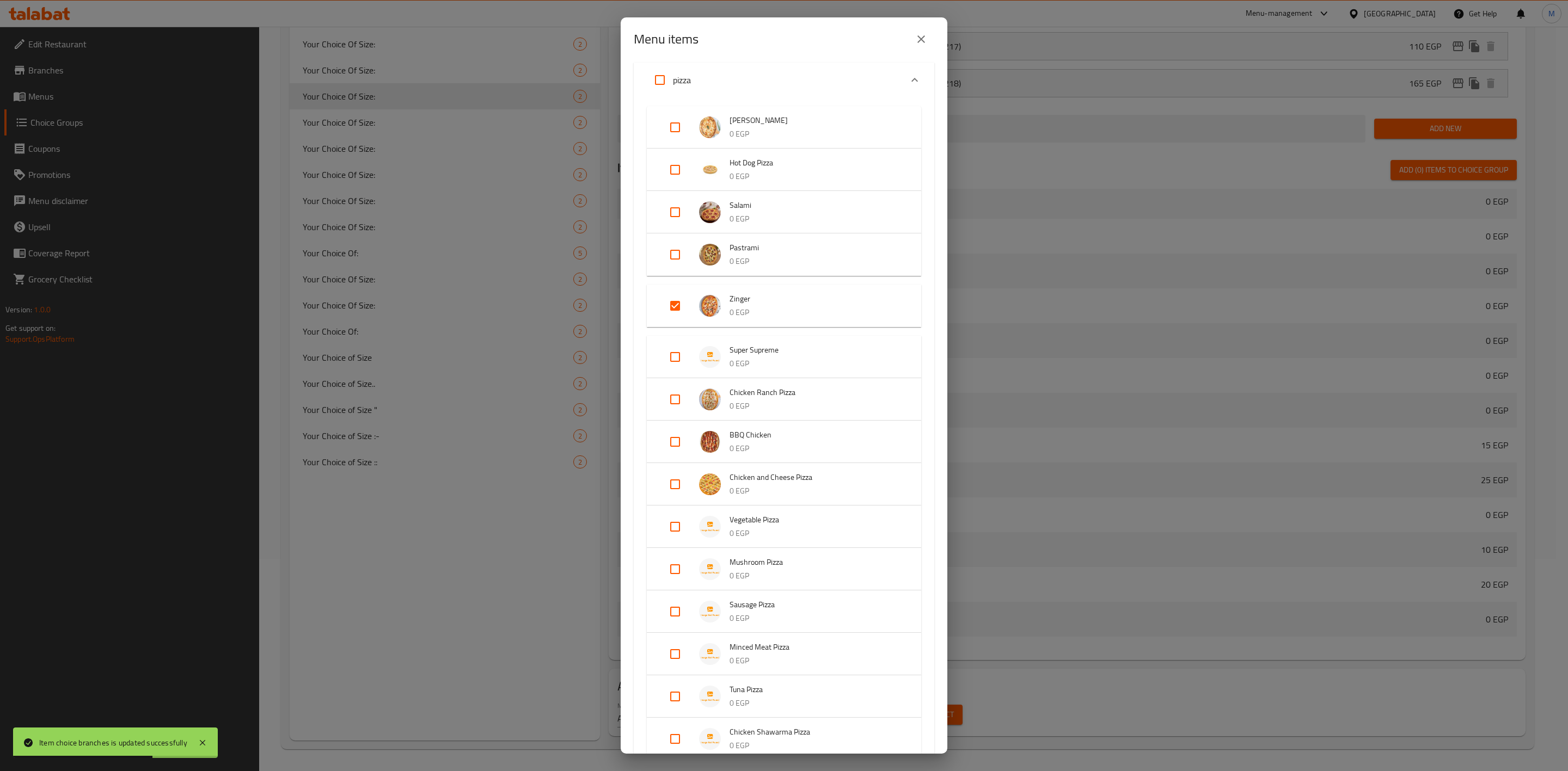
click at [928, 41] on button "close" at bounding box center [921, 39] width 26 height 26
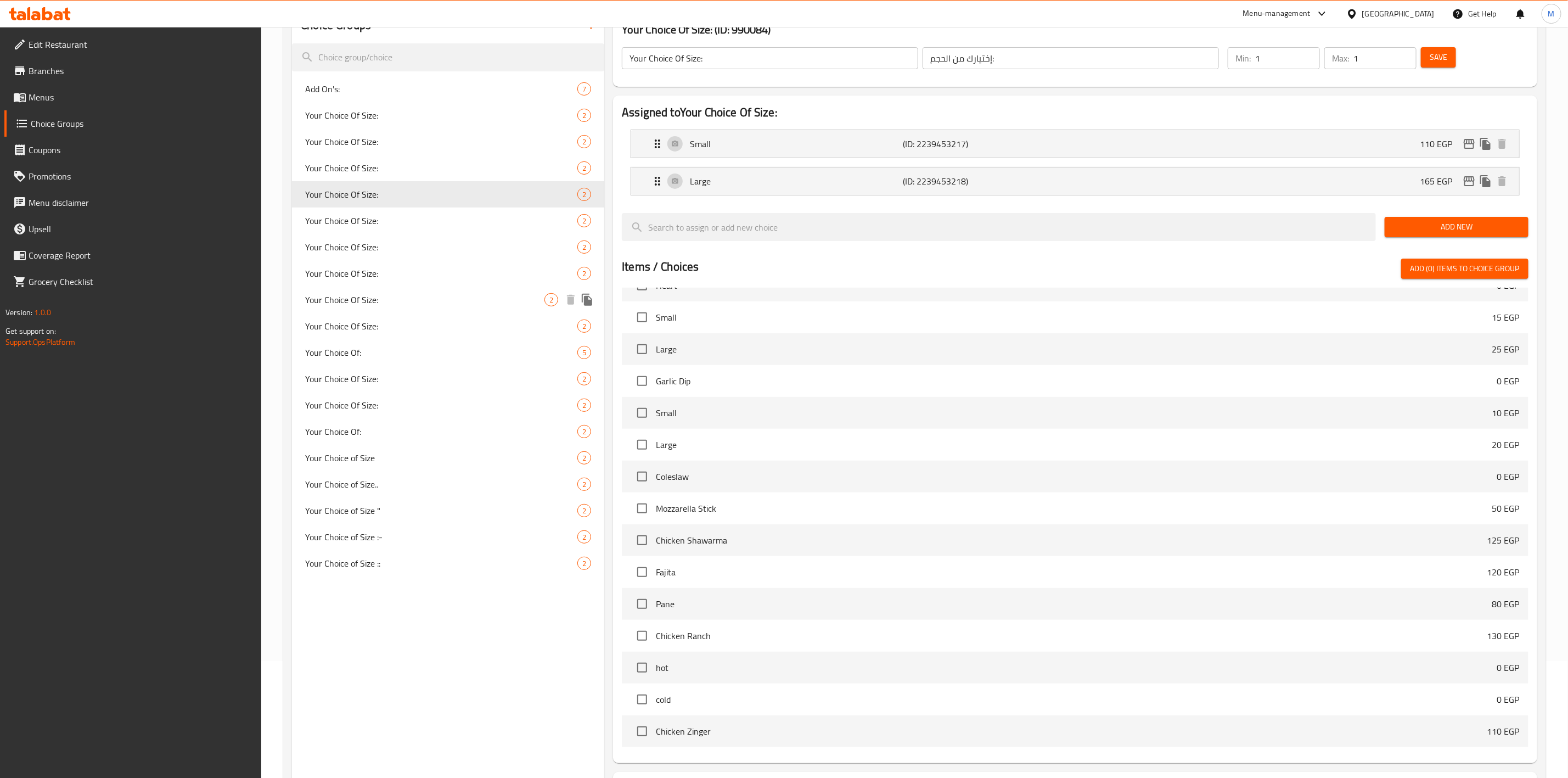
scroll to position [0, 0]
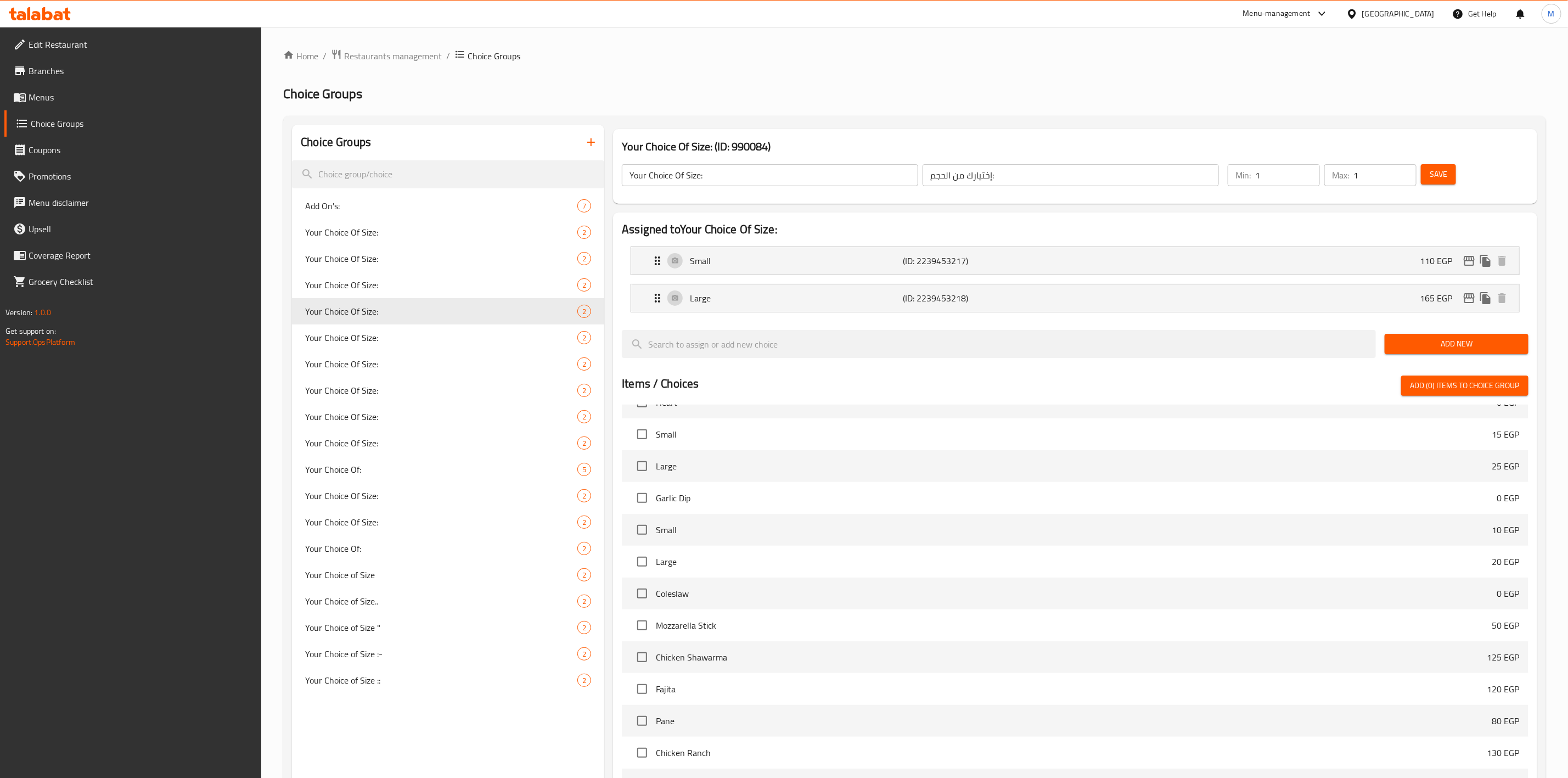
click at [593, 130] on button "button" at bounding box center [591, 142] width 26 height 26
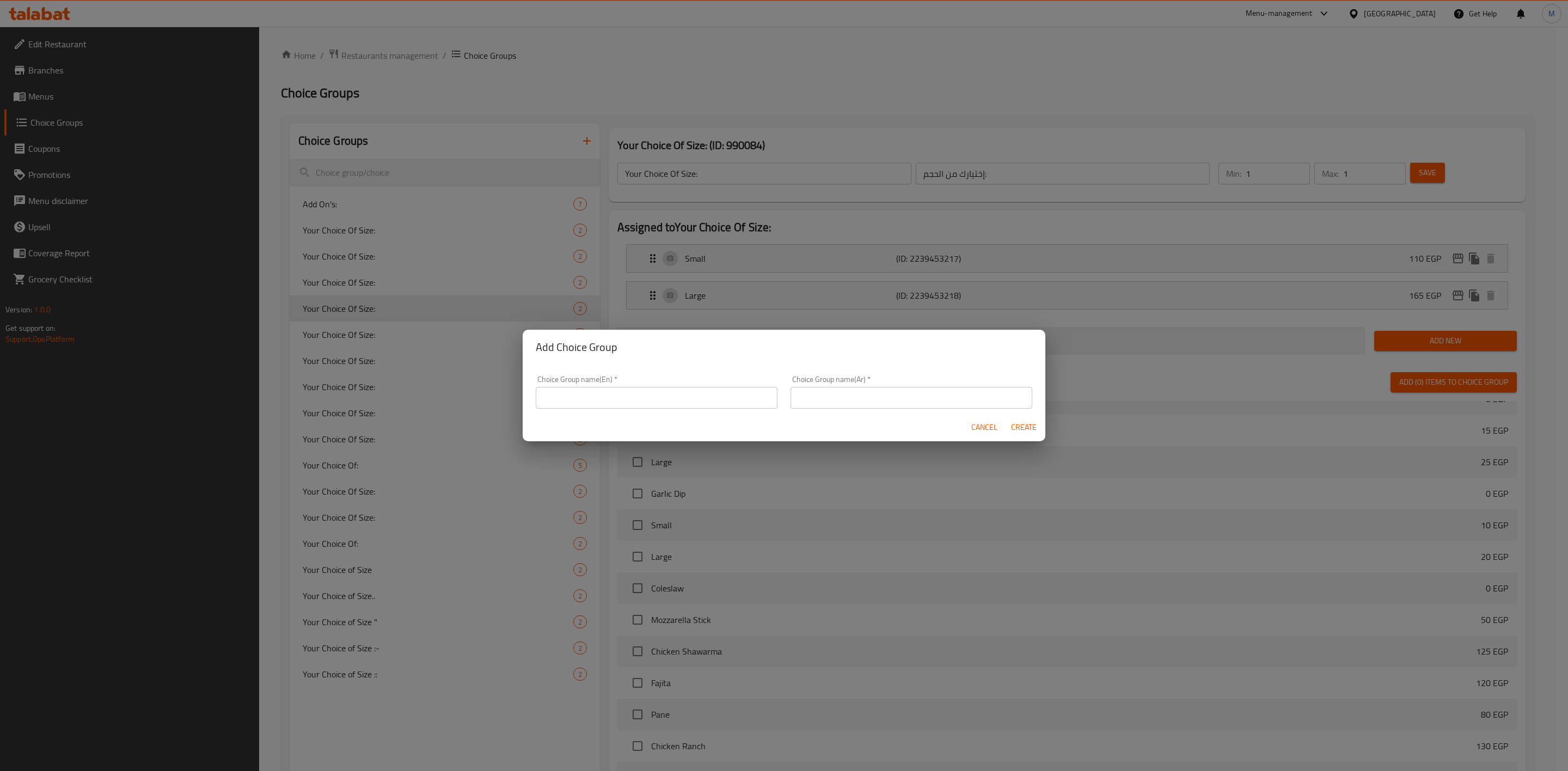
click at [708, 377] on div "Choice Group name(En)   * Choice Group name(En) *" at bounding box center [657, 392] width 241 height 33
click at [704, 393] on input "text" at bounding box center [657, 398] width 241 height 22
type input "}"
type input "C"
type input "Your Choice of SIze:_"
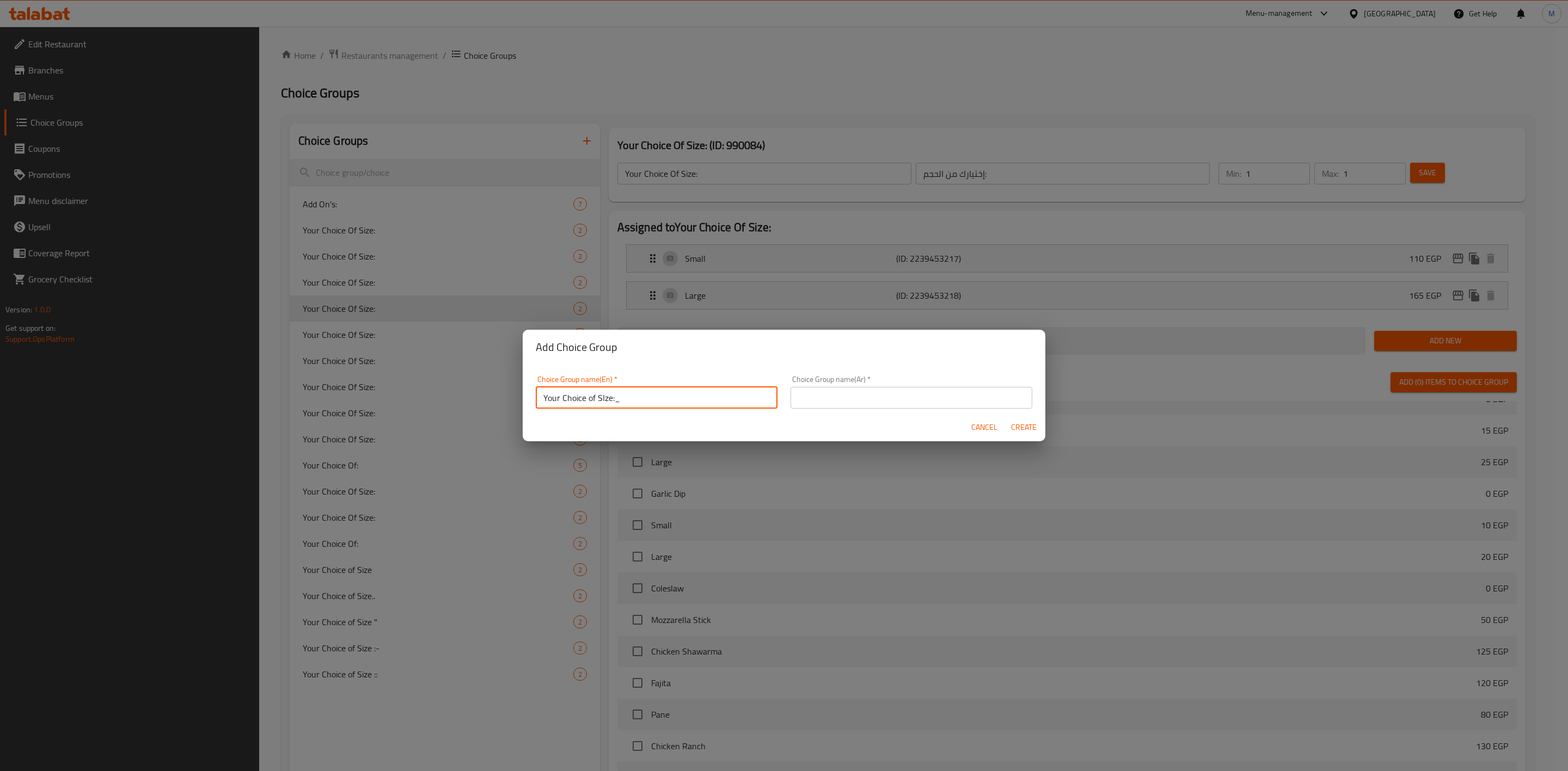
click at [822, 413] on div "Cancel Create" at bounding box center [783, 427] width 522 height 29
click at [833, 407] on input "text" at bounding box center [911, 398] width 241 height 22
click at [833, 406] on input "اختيارك من الحجك" at bounding box center [911, 398] width 241 height 22
type input "اختيارك من الحجم:_"
click at [1027, 430] on span "Create" at bounding box center [1023, 427] width 26 height 14
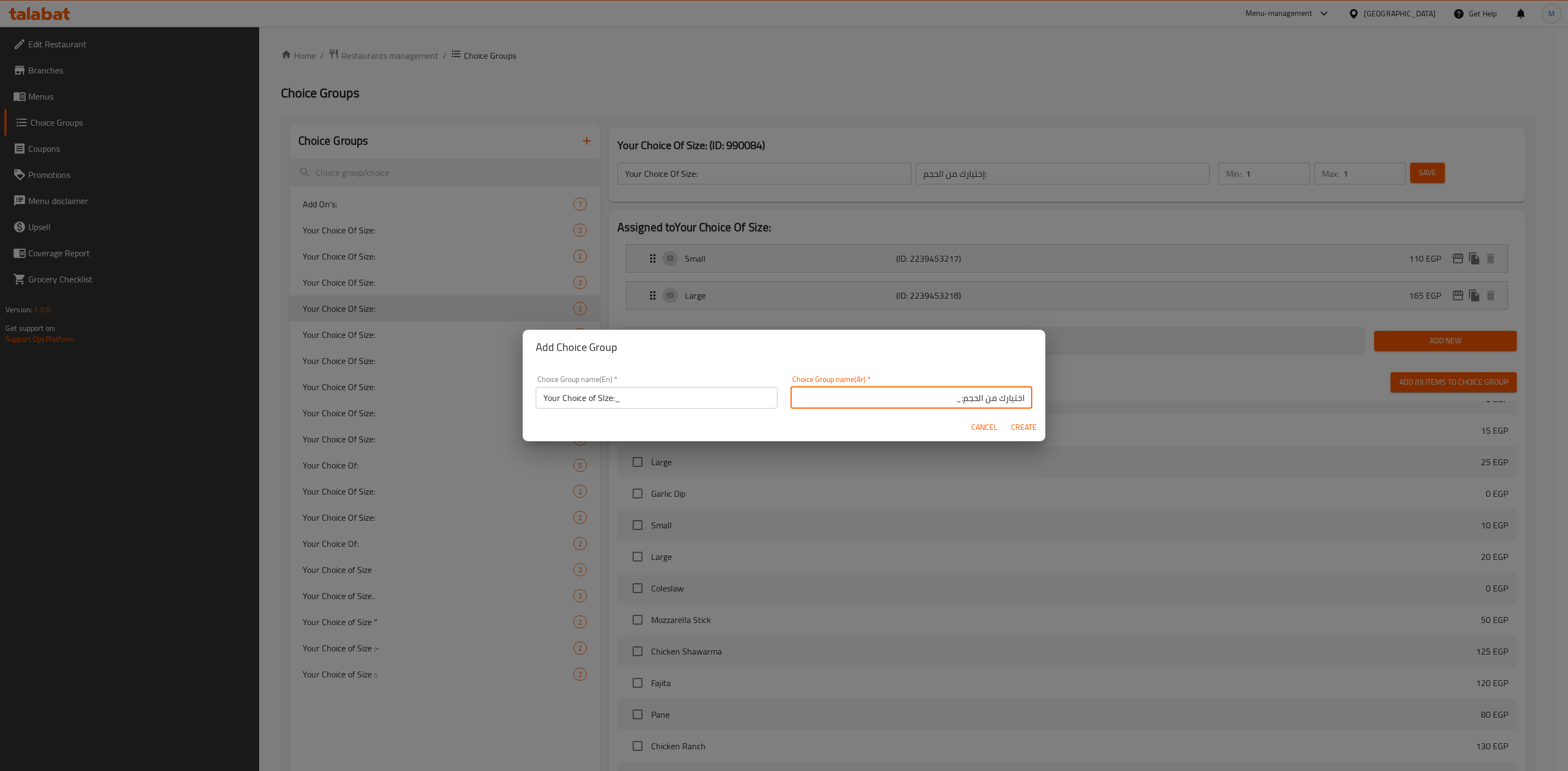
type input "Your Choice of SIze:_"
type input "اختيارك من الحجم:_"
type input "0"
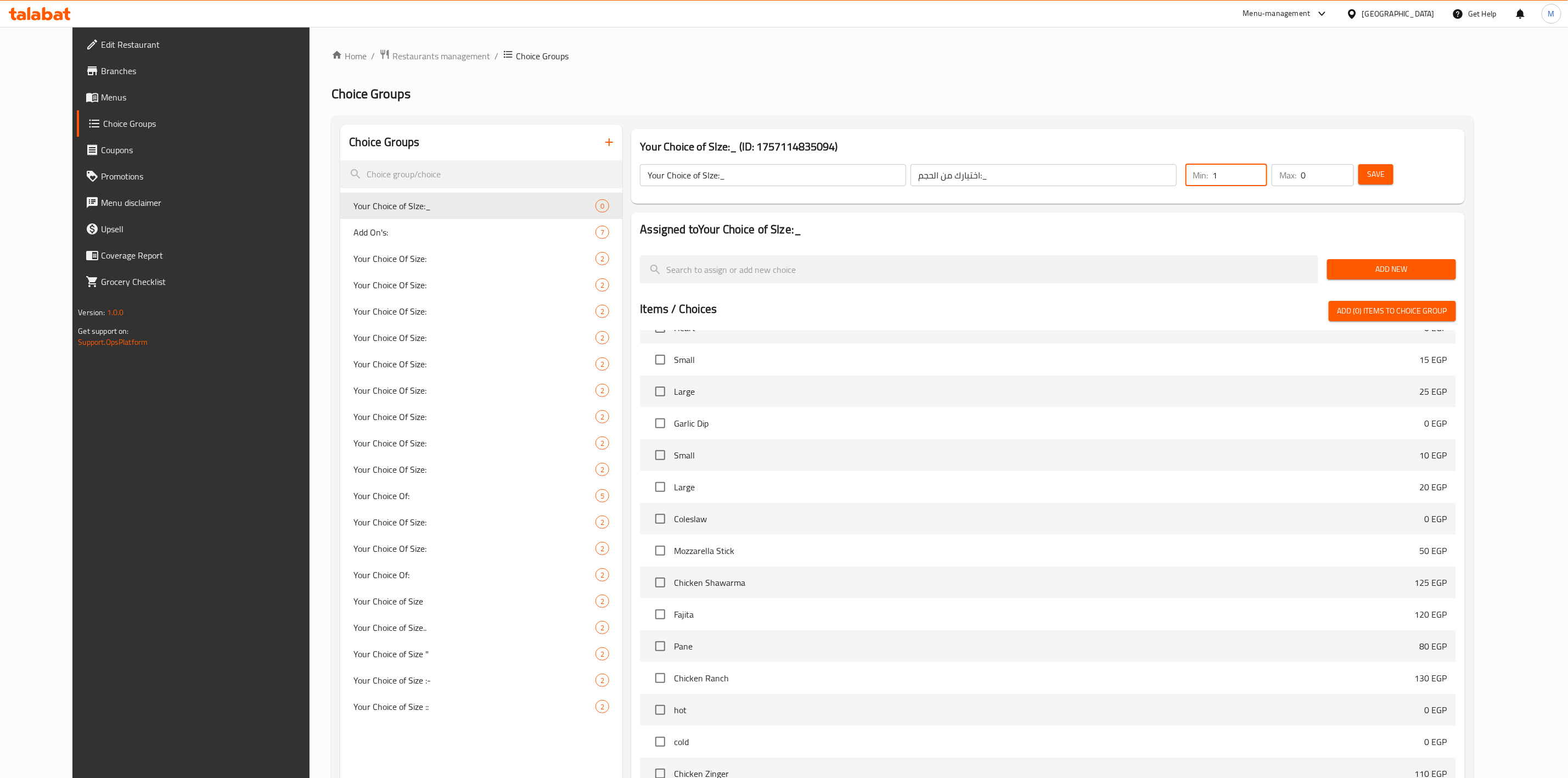
type input "1"
click at [1268, 174] on input "1" at bounding box center [1241, 175] width 55 height 22
type input "1"
click at [1354, 171] on input "1" at bounding box center [1328, 175] width 54 height 22
click at [1385, 175] on span "Save" at bounding box center [1376, 174] width 18 height 14
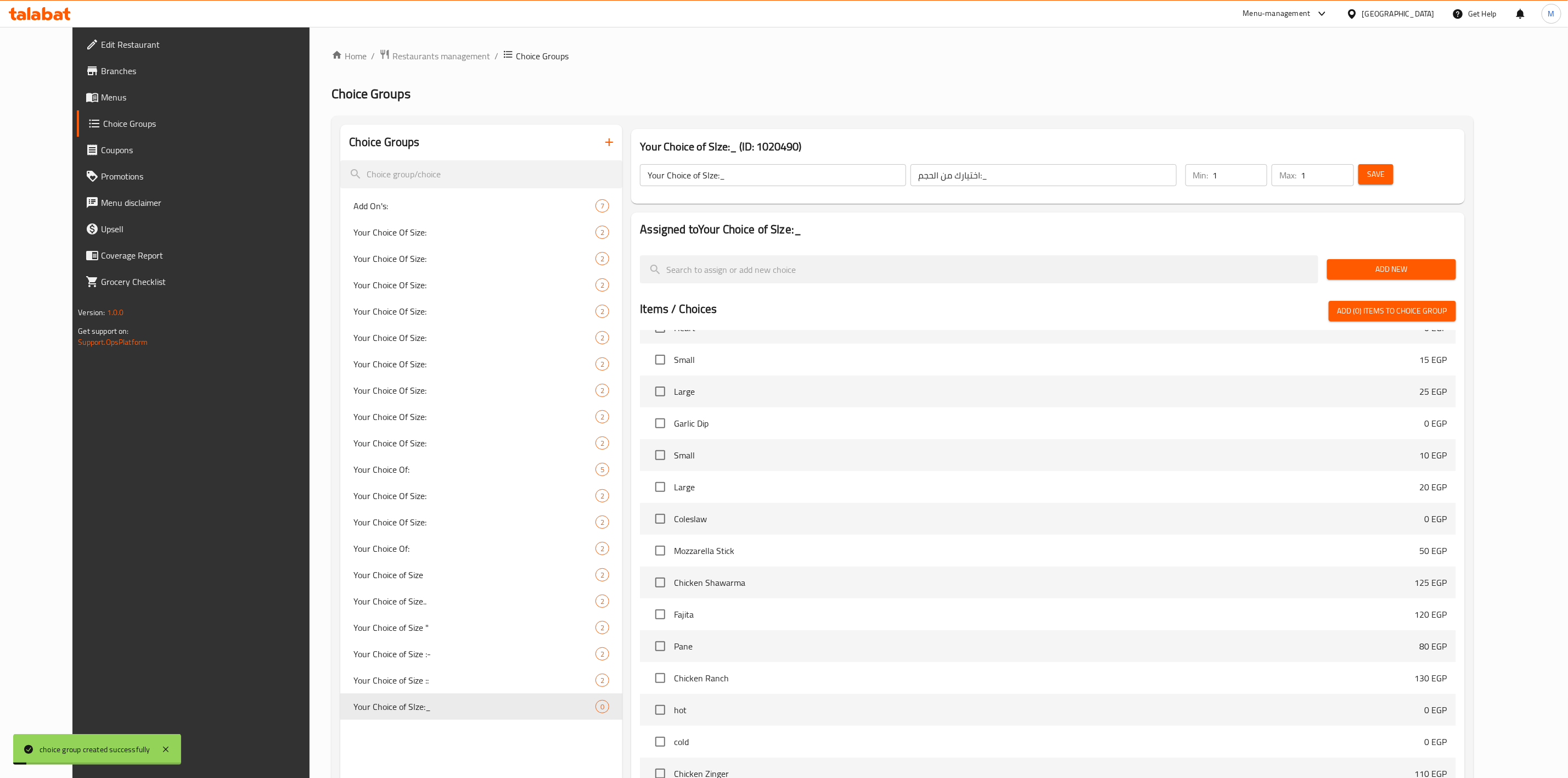
click at [1416, 269] on span "Add New" at bounding box center [1391, 269] width 111 height 14
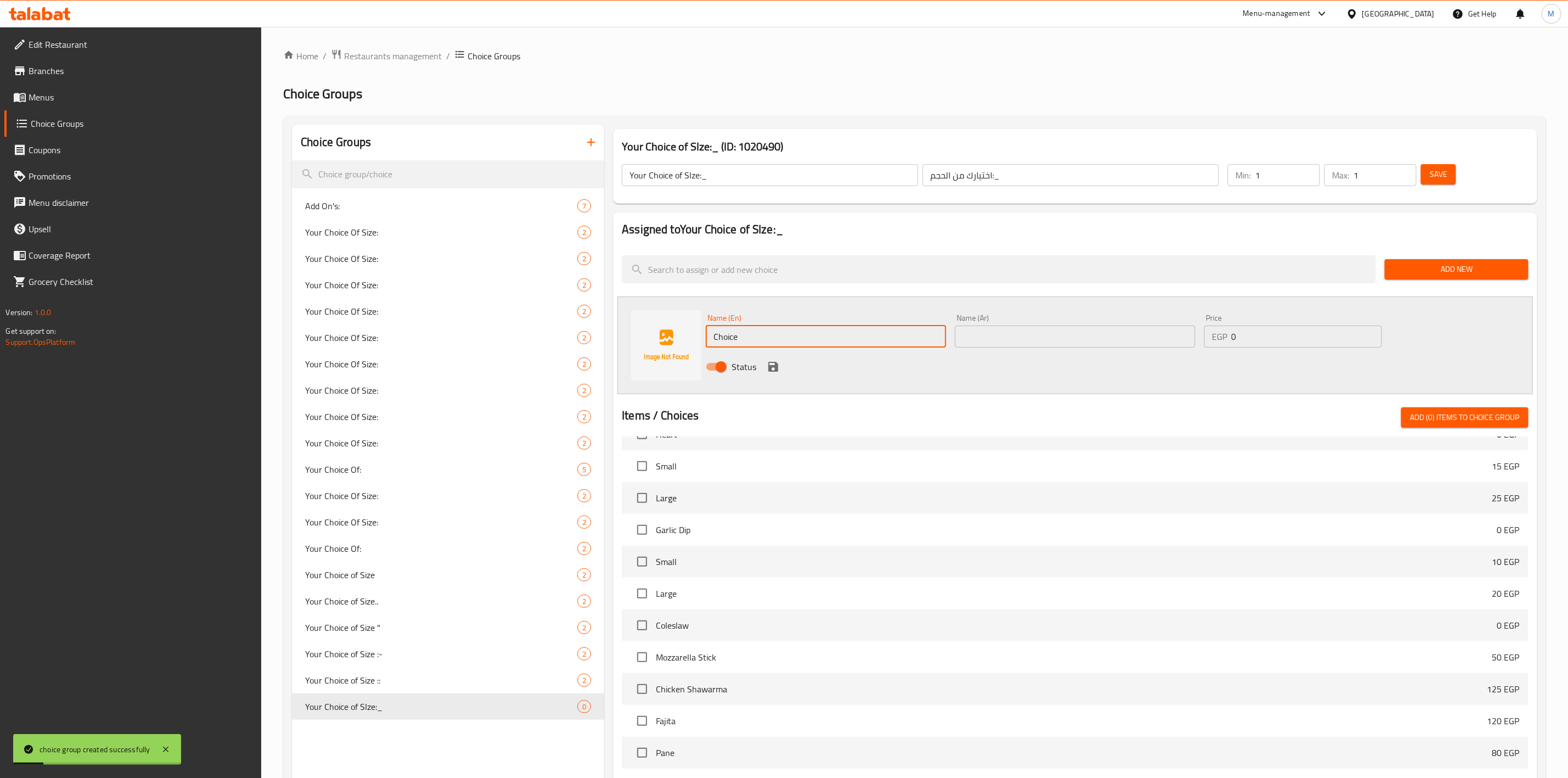
drag, startPoint x: 791, startPoint y: 339, endPoint x: 692, endPoint y: 344, distance: 99.1
click at [692, 344] on div "Name (En) Choice Name (En) Name (Ar) Name (Ar) Price EGP 0 Price Status" at bounding box center [1075, 345] width 915 height 97
type input "ٍ"
type input "Small"
click at [976, 331] on input "text" at bounding box center [1075, 336] width 240 height 22
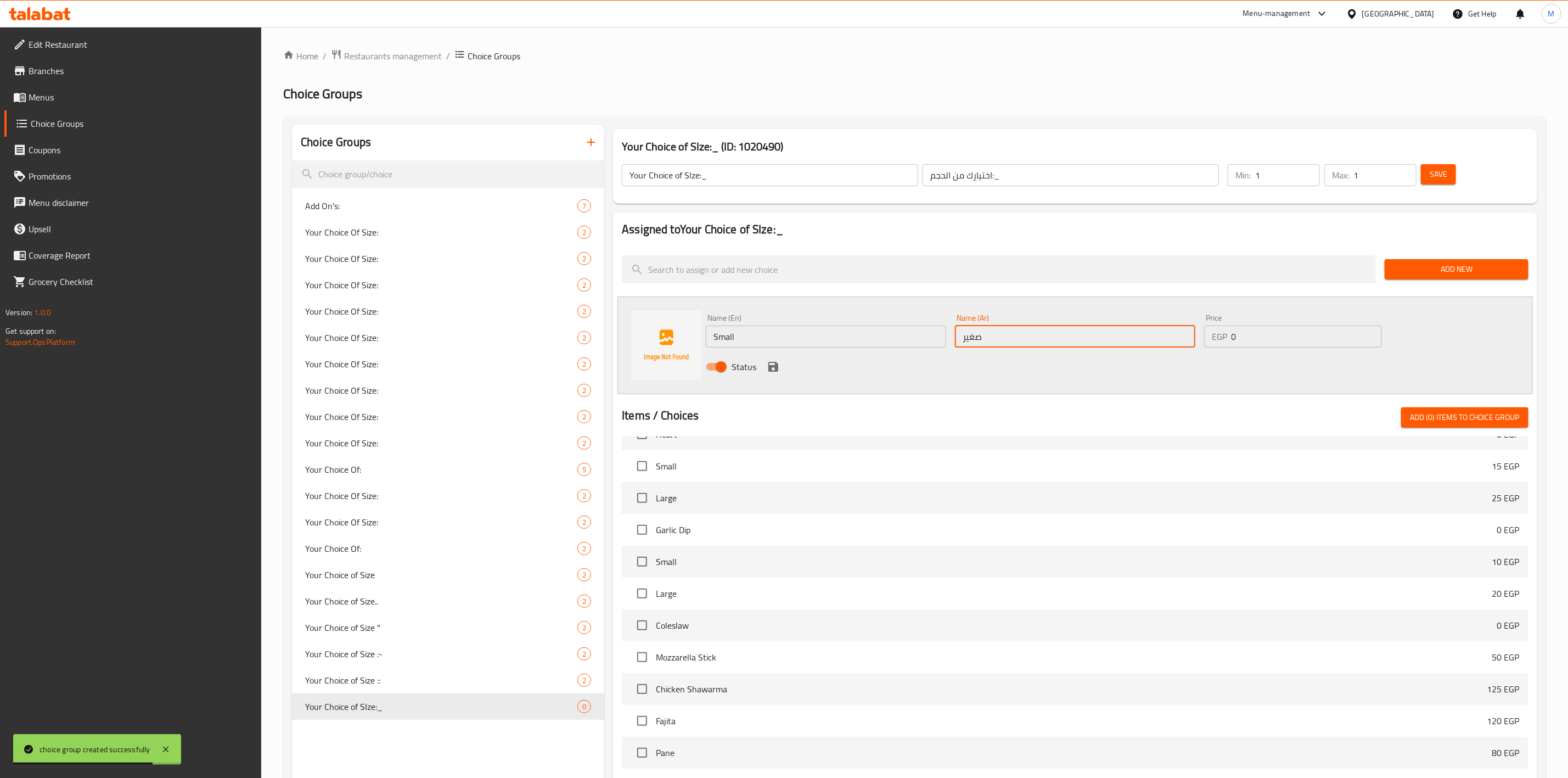
type input "صغير"
click at [781, 362] on div "Status" at bounding box center [1075, 367] width 747 height 30
click at [771, 365] on icon "save" at bounding box center [773, 367] width 10 height 10
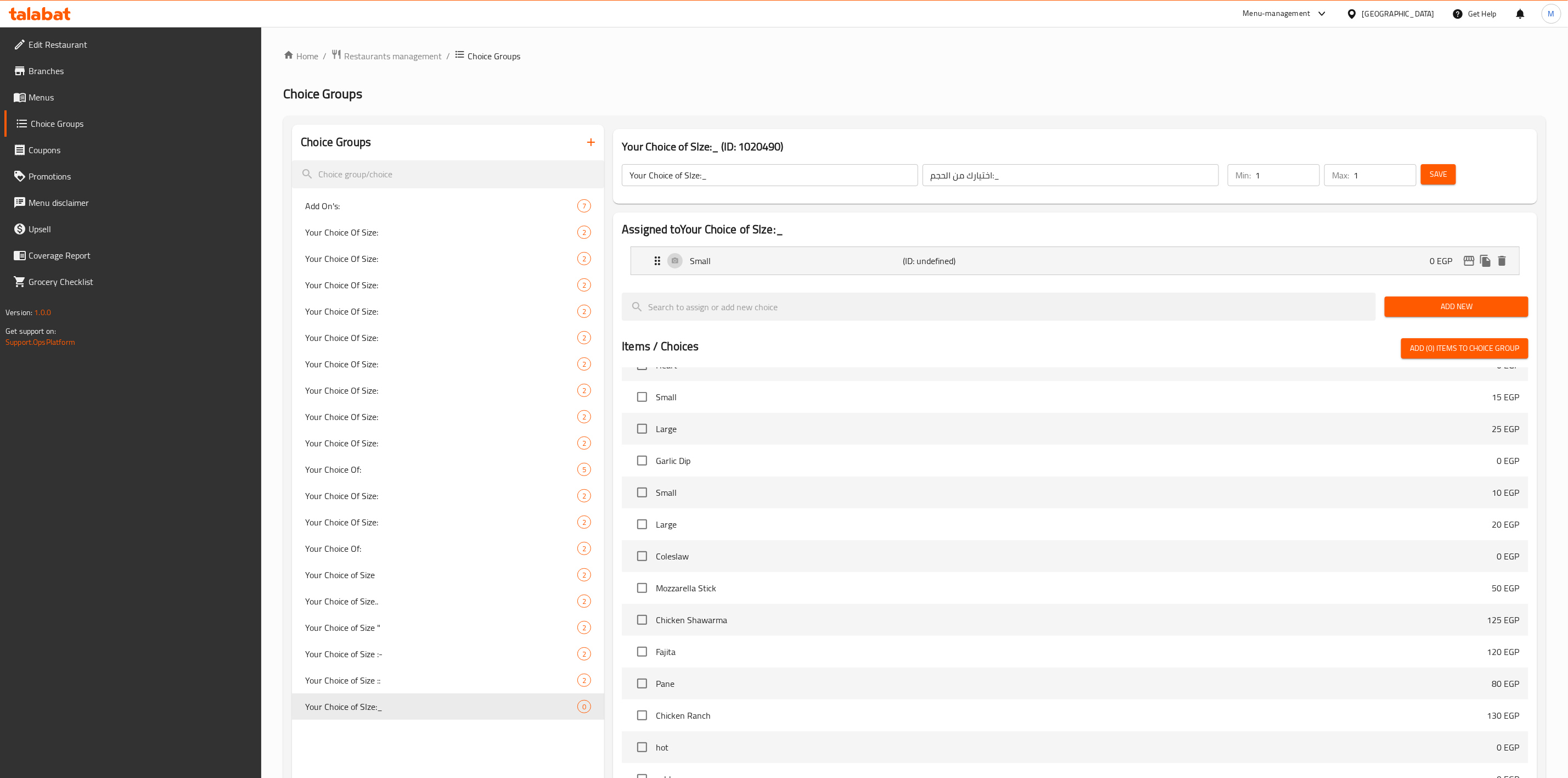
click at [1394, 312] on span "Add New" at bounding box center [1457, 306] width 127 height 14
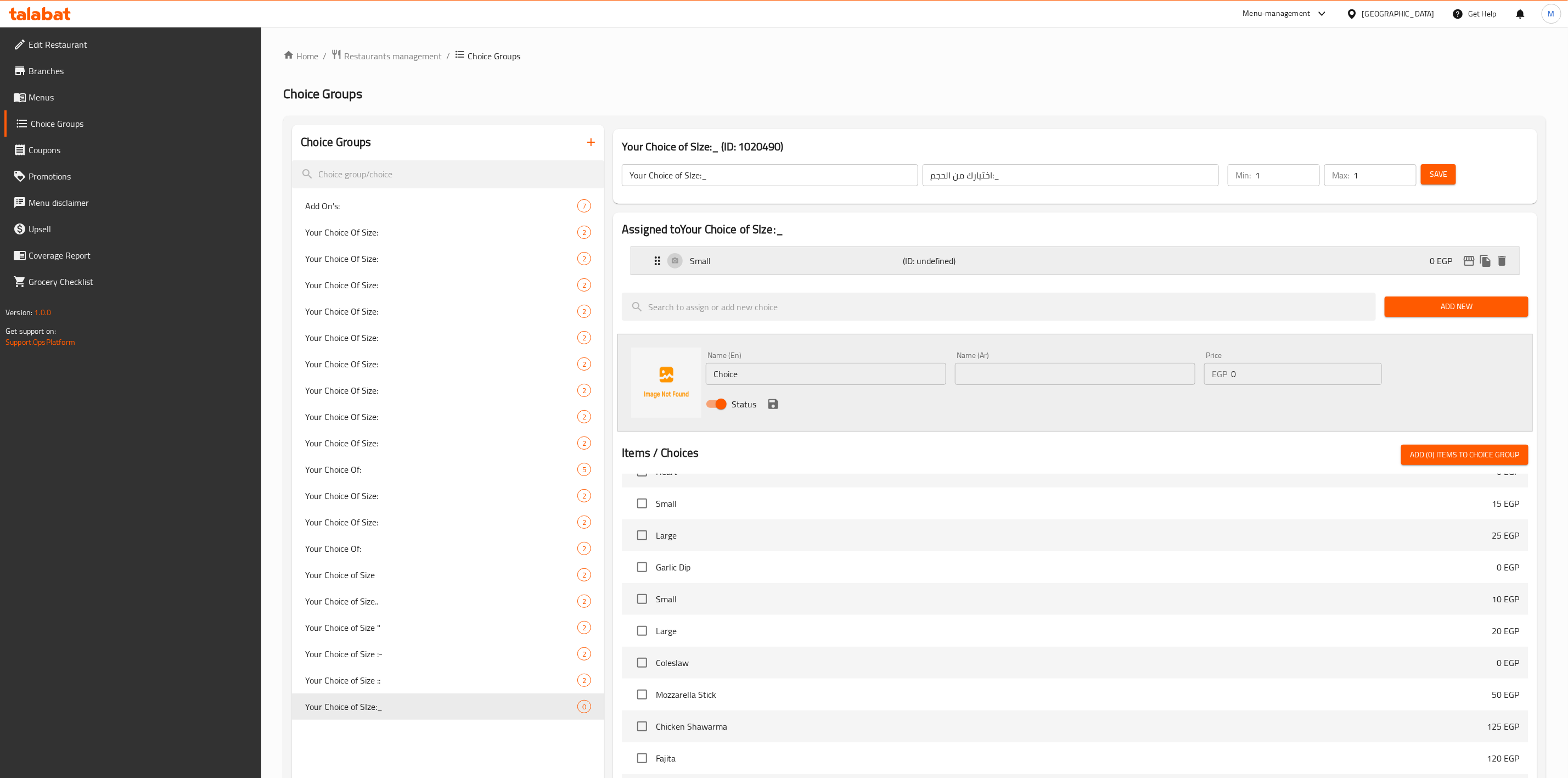
click at [1388, 270] on div "Small (ID: undefined) 0 EGP" at bounding box center [1079, 261] width 855 height 28
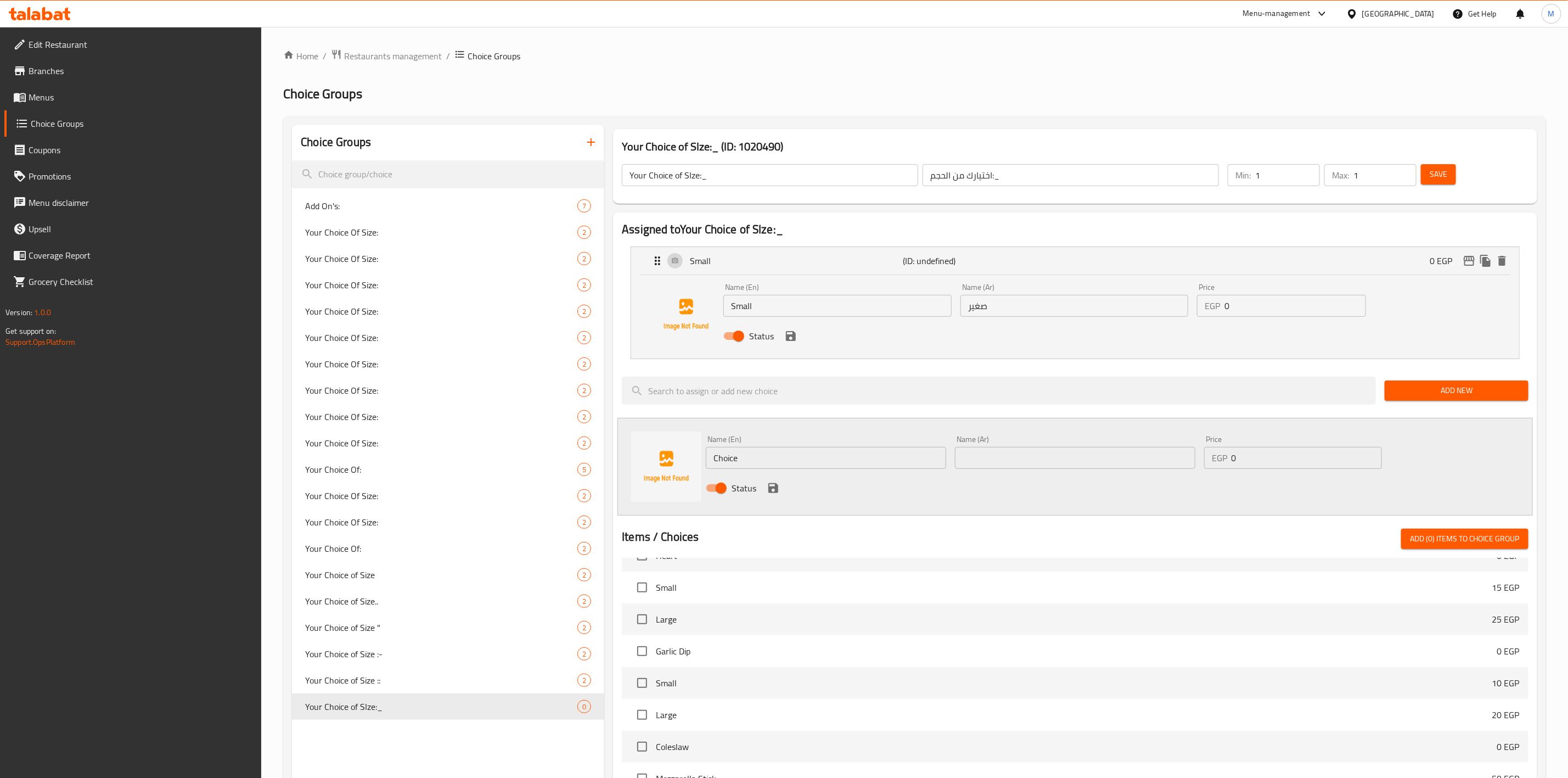
click at [1188, 300] on div "Name (En) Small Name (En) Name (Ar) صغير Name (Ar) Price EGP 0 Price Status" at bounding box center [1075, 315] width 711 height 72
type input "110"
click at [794, 339] on icon "save" at bounding box center [790, 336] width 10 height 10
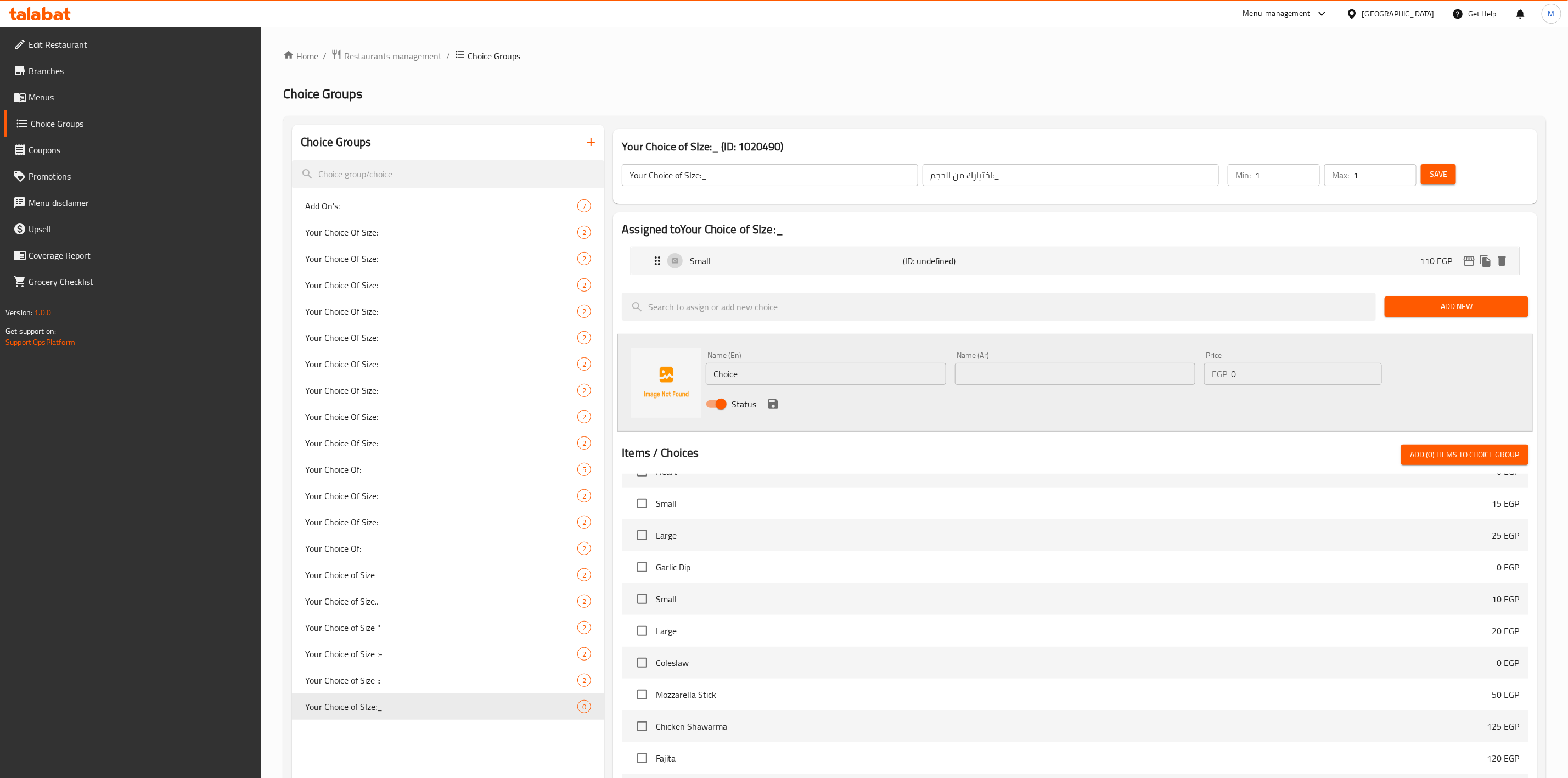
click at [812, 374] on input "Choice" at bounding box center [826, 374] width 240 height 22
drag, startPoint x: 786, startPoint y: 383, endPoint x: 752, endPoint y: 386, distance: 34.1
click at [755, 386] on div "Name (En) Choice Name (En)" at bounding box center [825, 368] width 249 height 42
type input "/"
type input "Large"
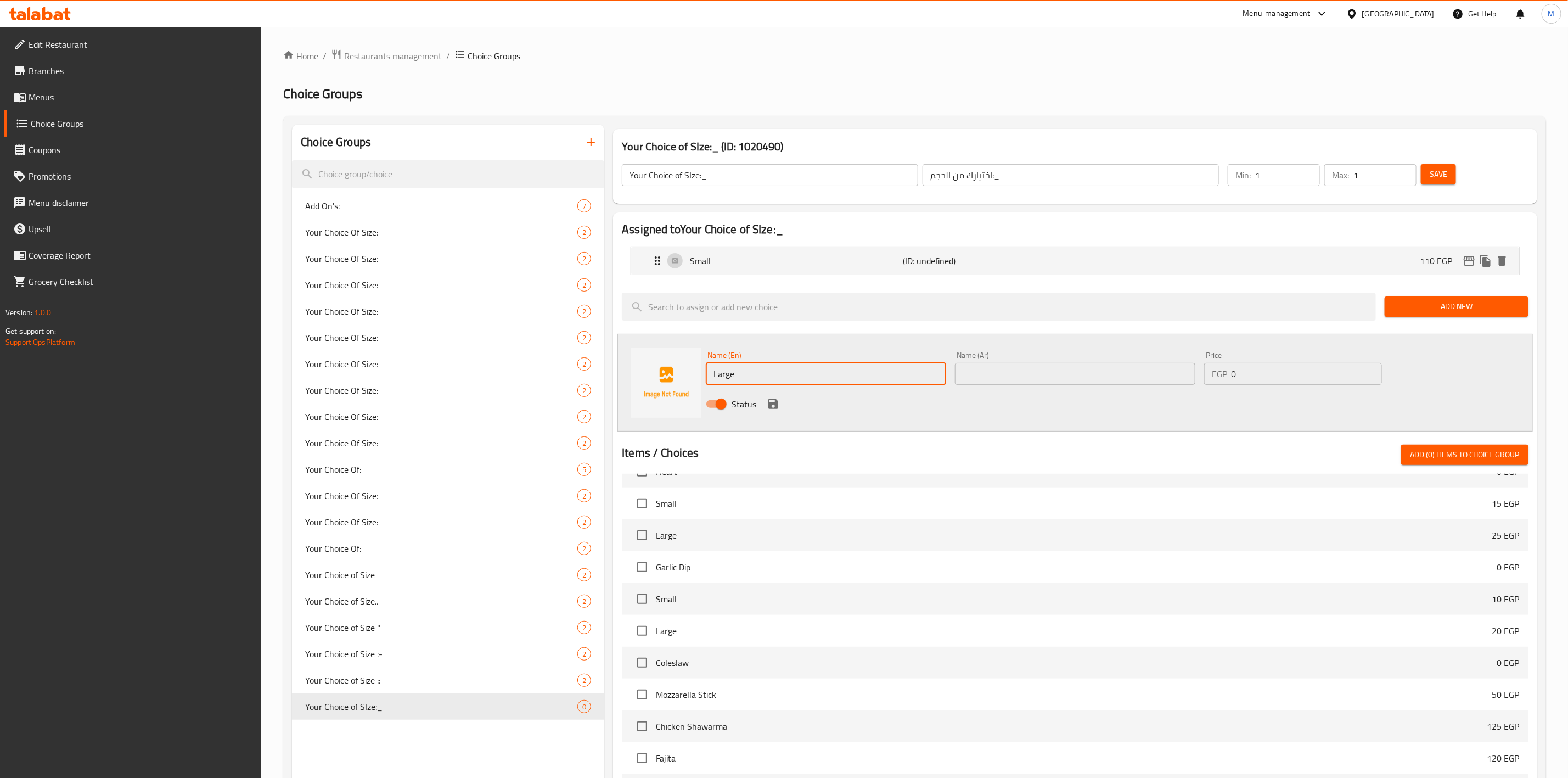
click at [1008, 357] on div "Name (Ar) Name (Ar)" at bounding box center [1075, 368] width 240 height 33
click at [1013, 365] on input "text" at bounding box center [1075, 374] width 240 height 22
type input "كبير"
drag, startPoint x: 1240, startPoint y: 362, endPoint x: 1243, endPoint y: 373, distance: 11.4
click at [1240, 364] on div "Price EGP 0 Price" at bounding box center [1293, 368] width 178 height 33
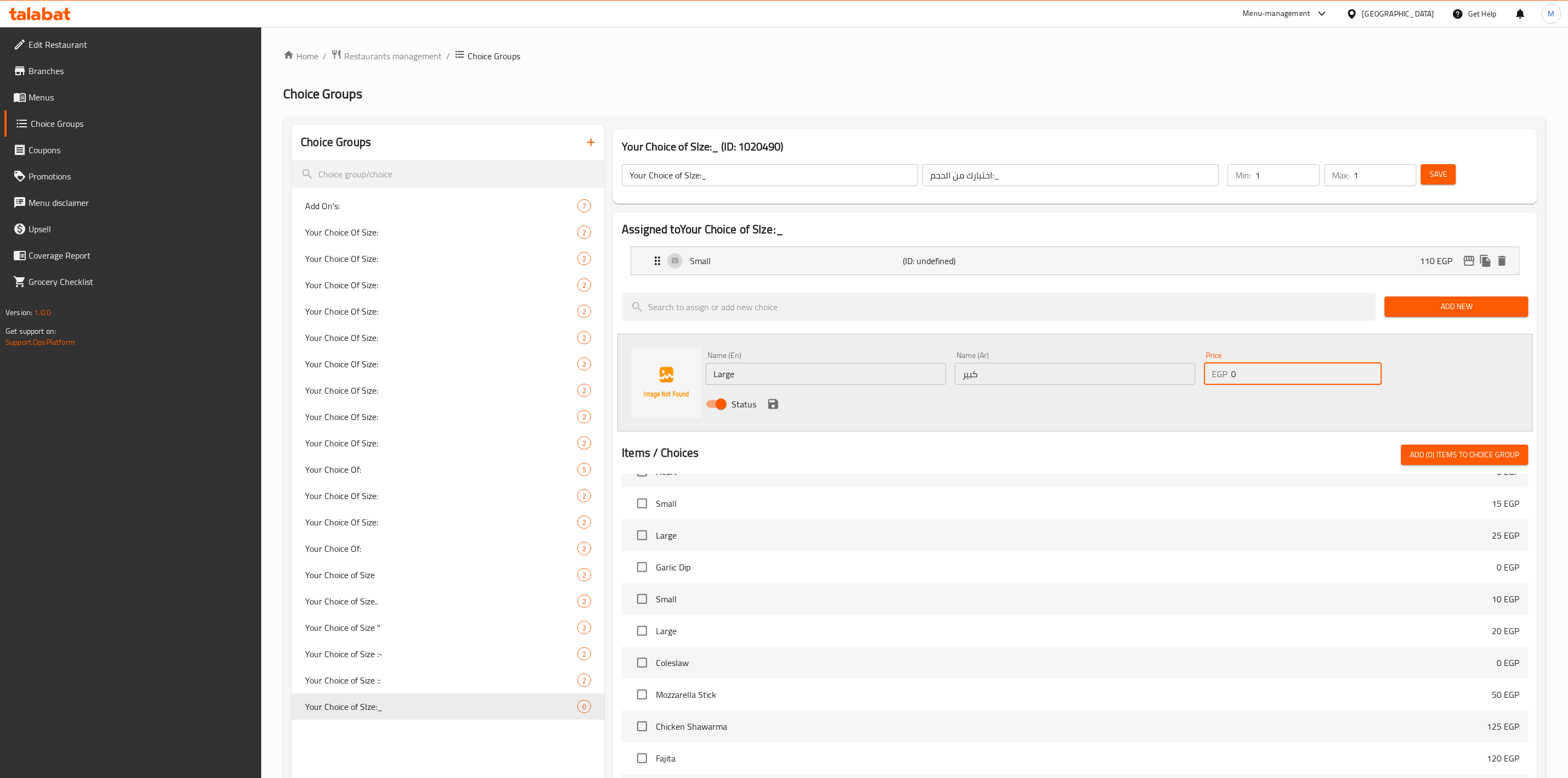
click at [1168, 379] on div "Name (En) Large Name (En) Name (Ar) كبير Name (Ar) Price EGP 0 Price Status" at bounding box center [1075, 383] width 747 height 72
type input "160"
click at [1135, 412] on div "Status" at bounding box center [1075, 404] width 747 height 30
click at [769, 401] on icon "save" at bounding box center [773, 404] width 13 height 13
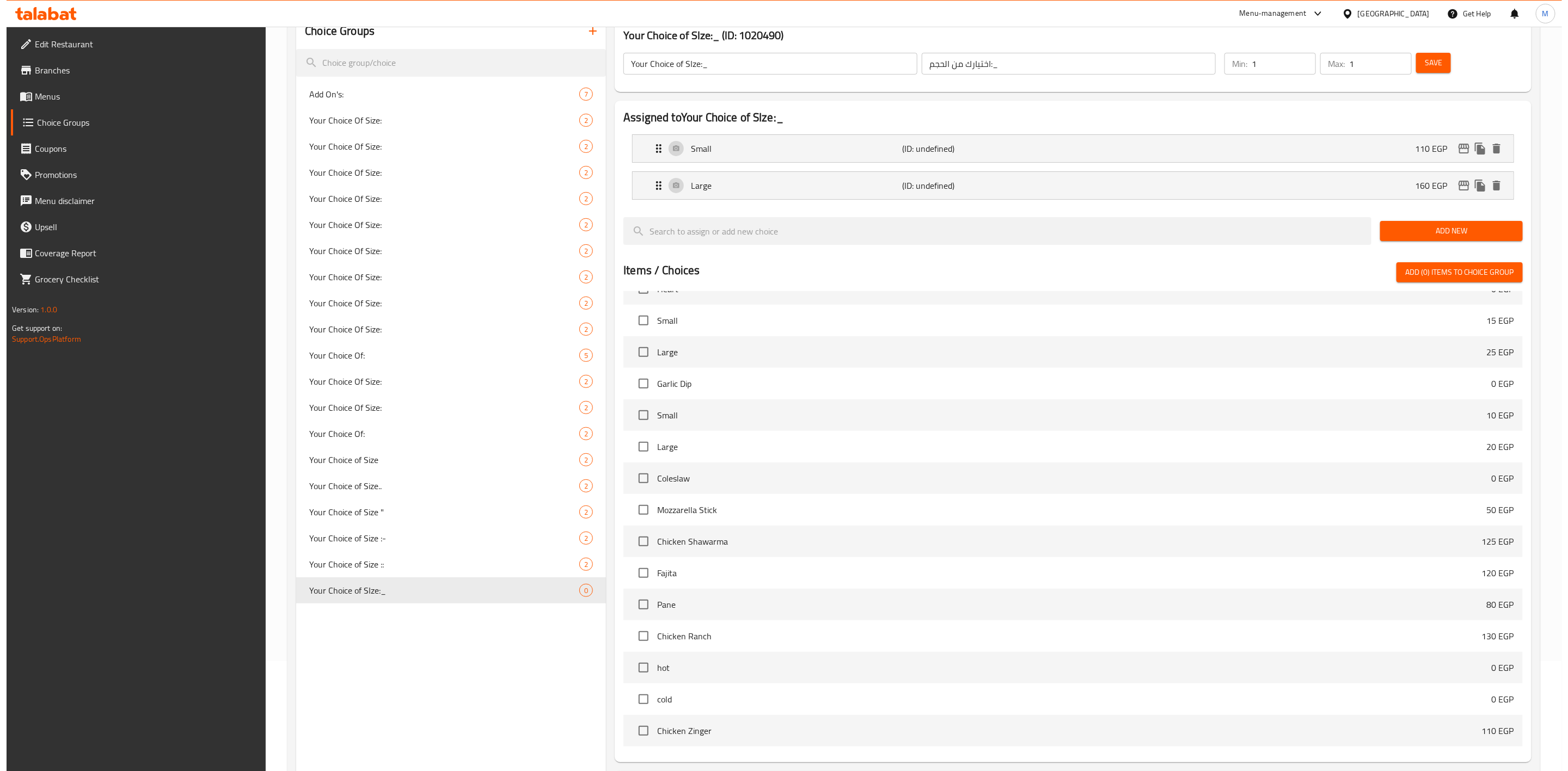
scroll to position [212, 0]
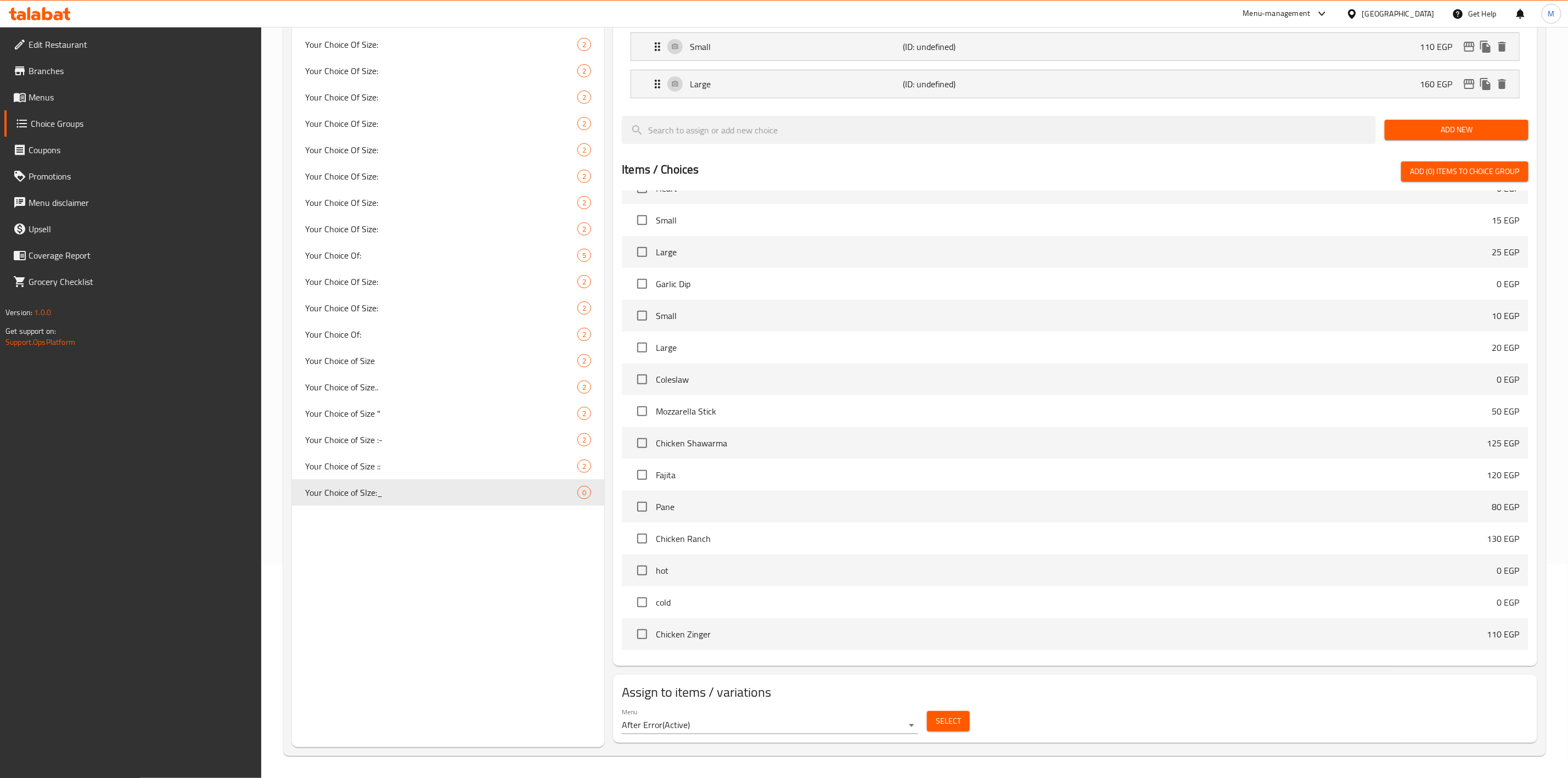
click at [949, 725] on span "Select" at bounding box center [948, 721] width 25 height 14
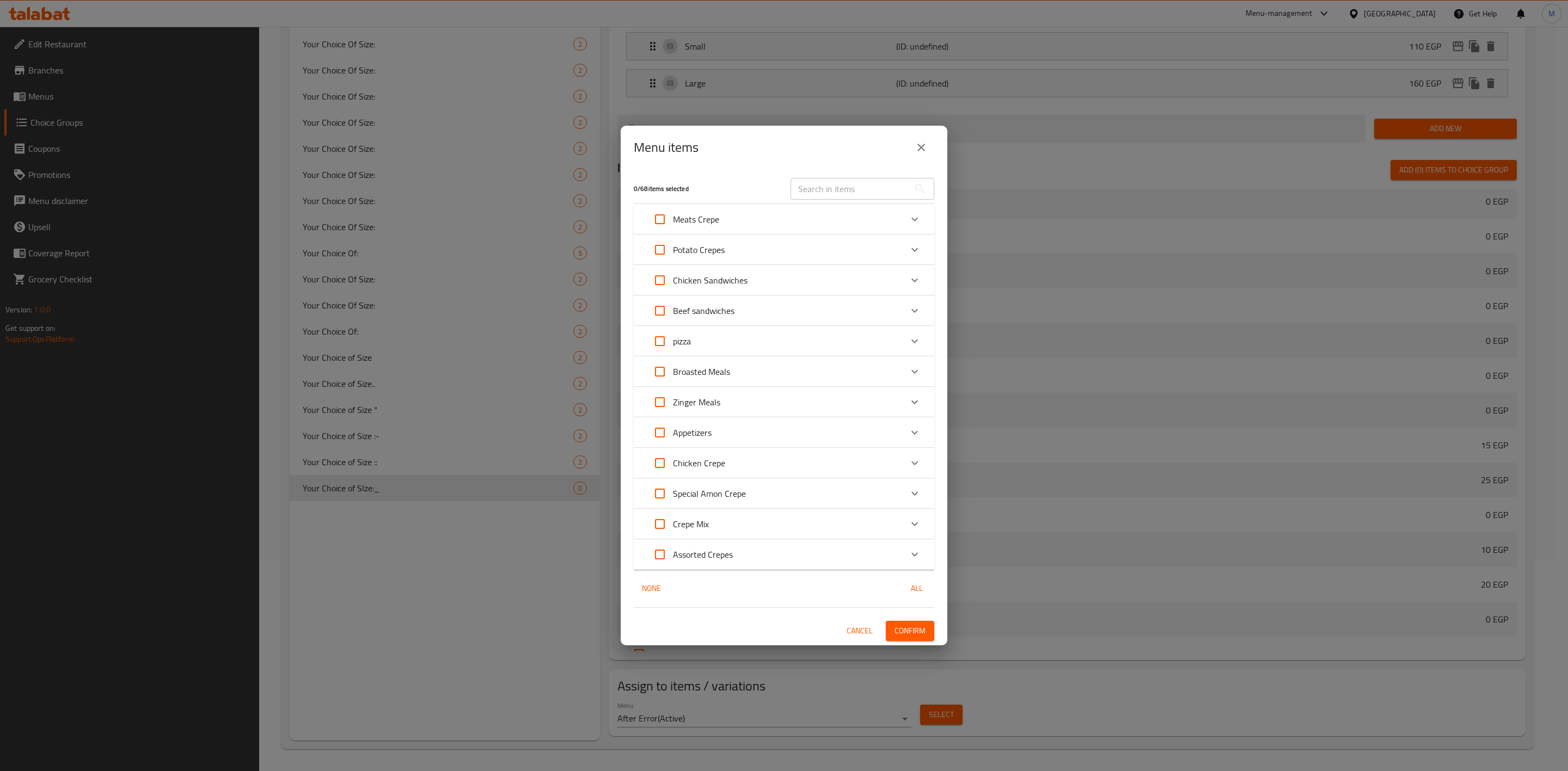
click at [794, 334] on div "pizza" at bounding box center [774, 341] width 255 height 26
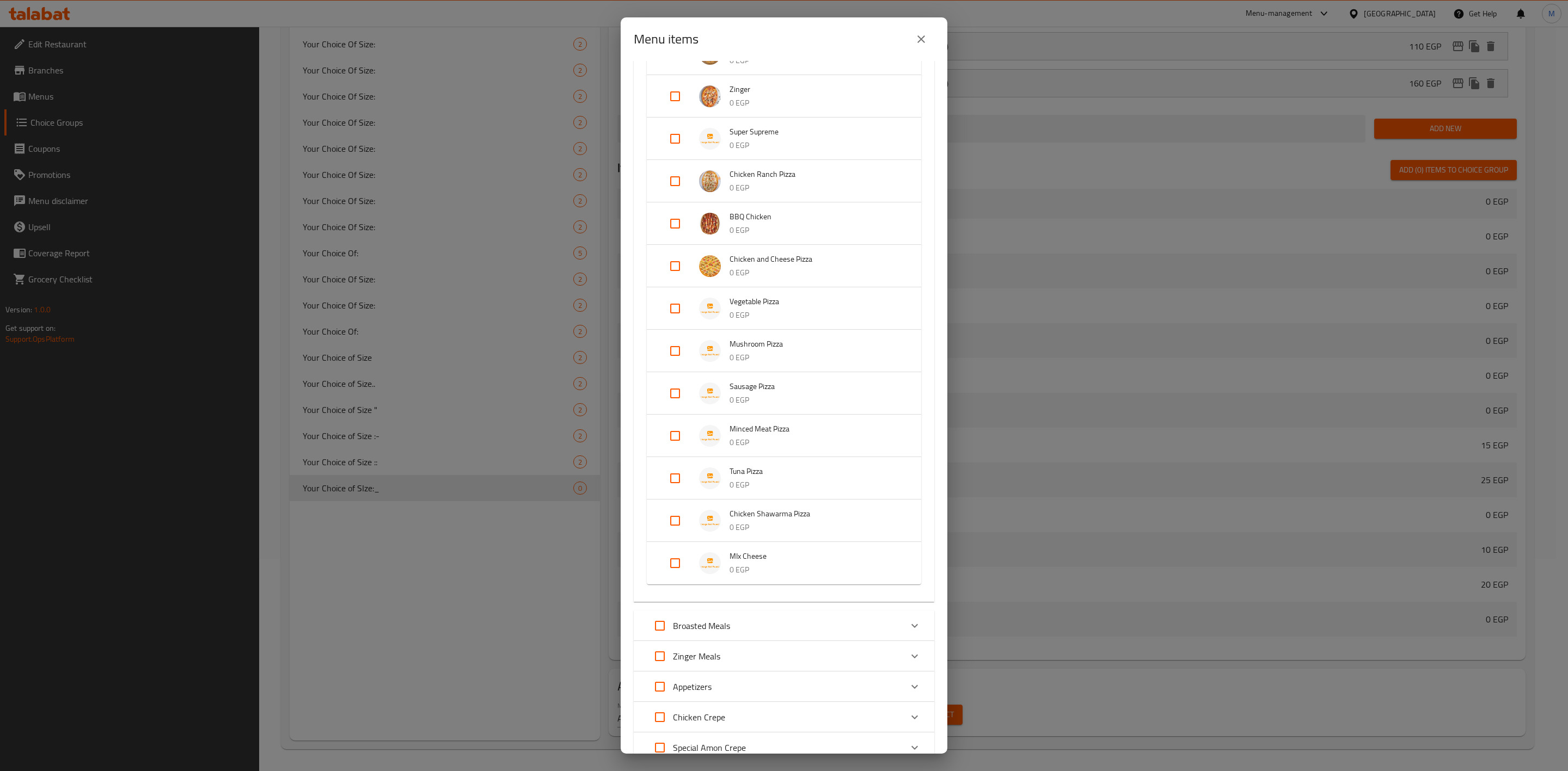
scroll to position [508, 0]
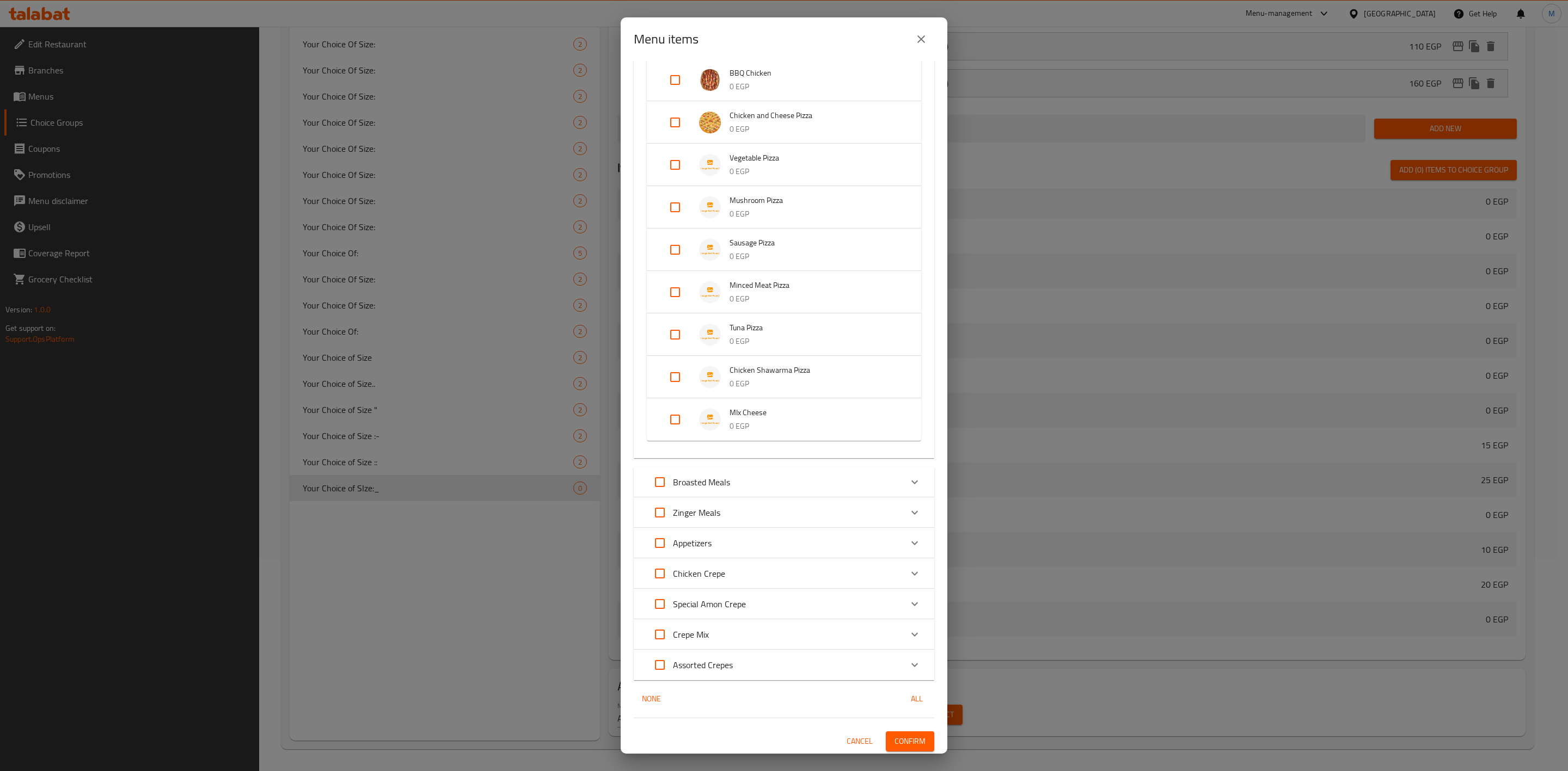
click at [663, 418] on input "Expand" at bounding box center [675, 419] width 26 height 26
checkbox input "true"
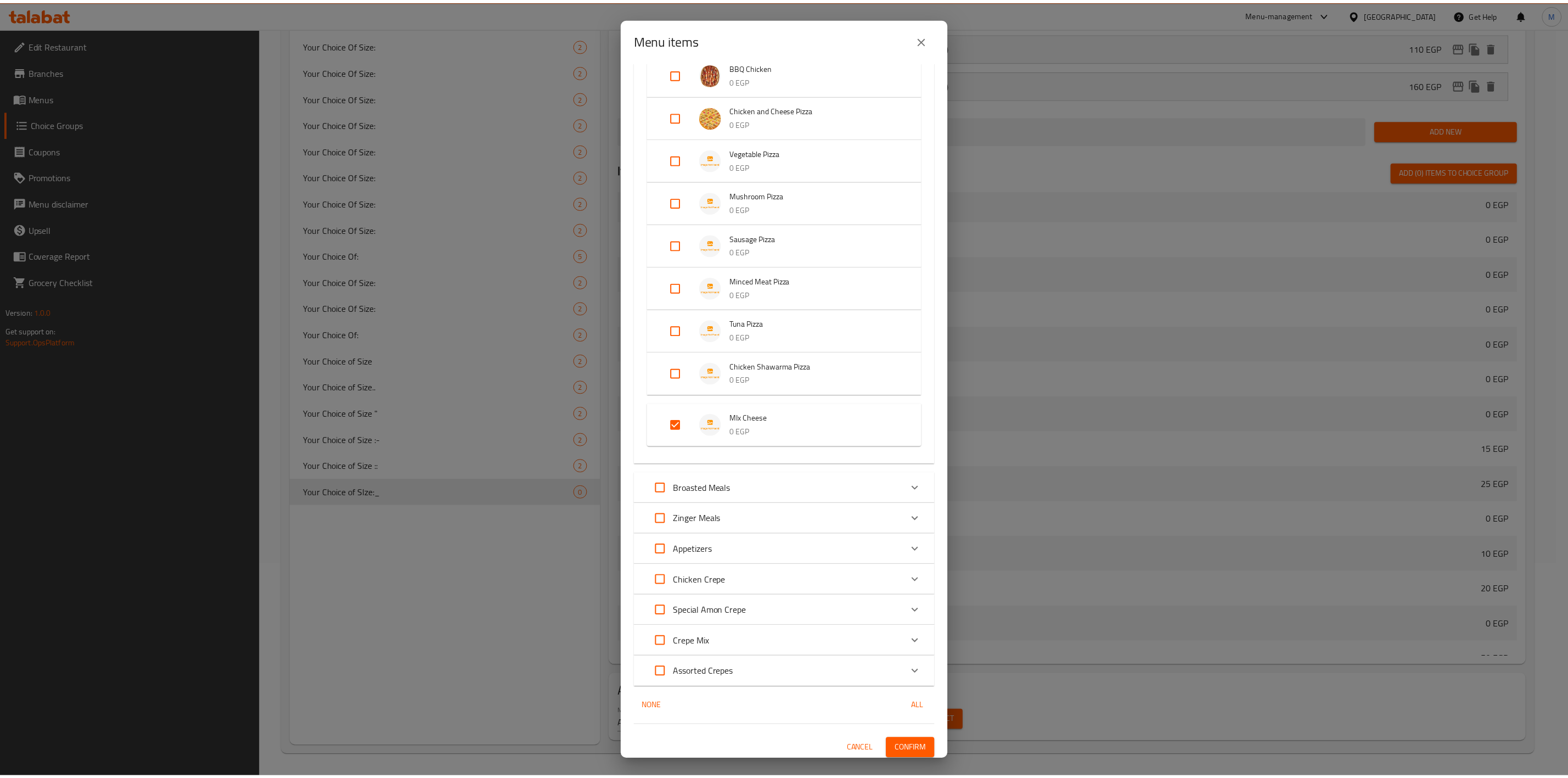
scroll to position [521, 0]
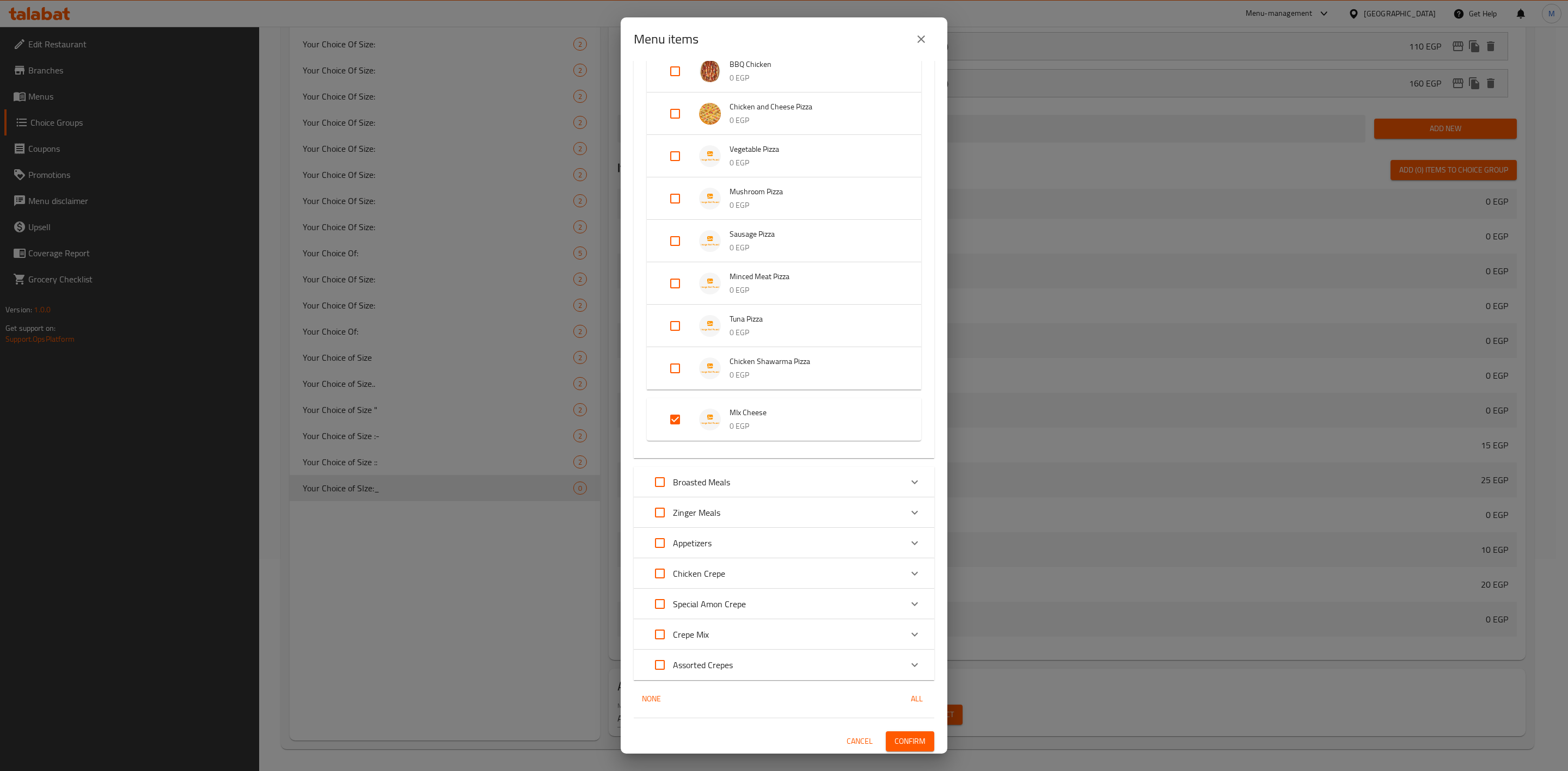
click at [894, 743] on span "Confirm" at bounding box center [910, 741] width 31 height 14
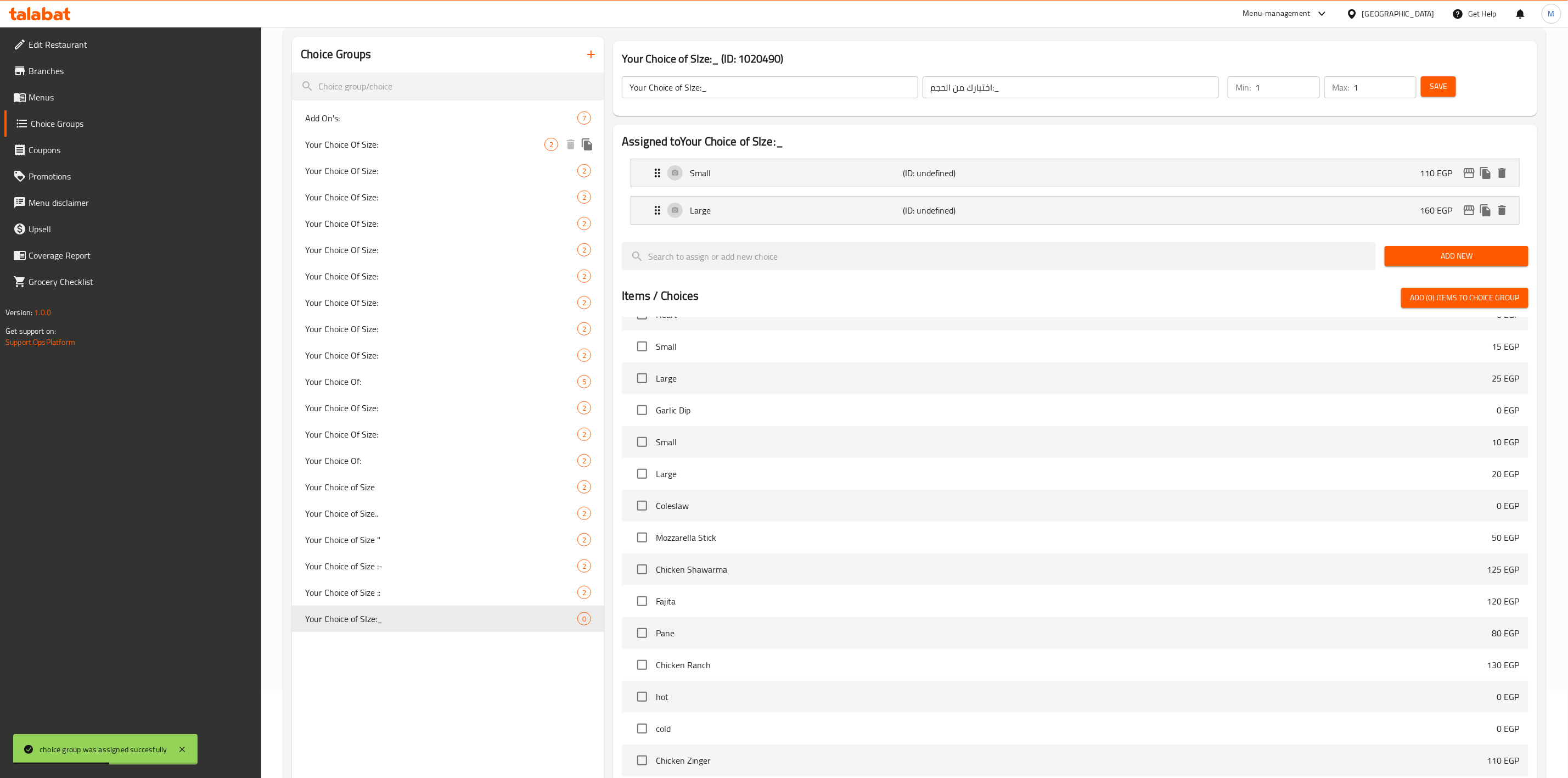
scroll to position [0, 0]
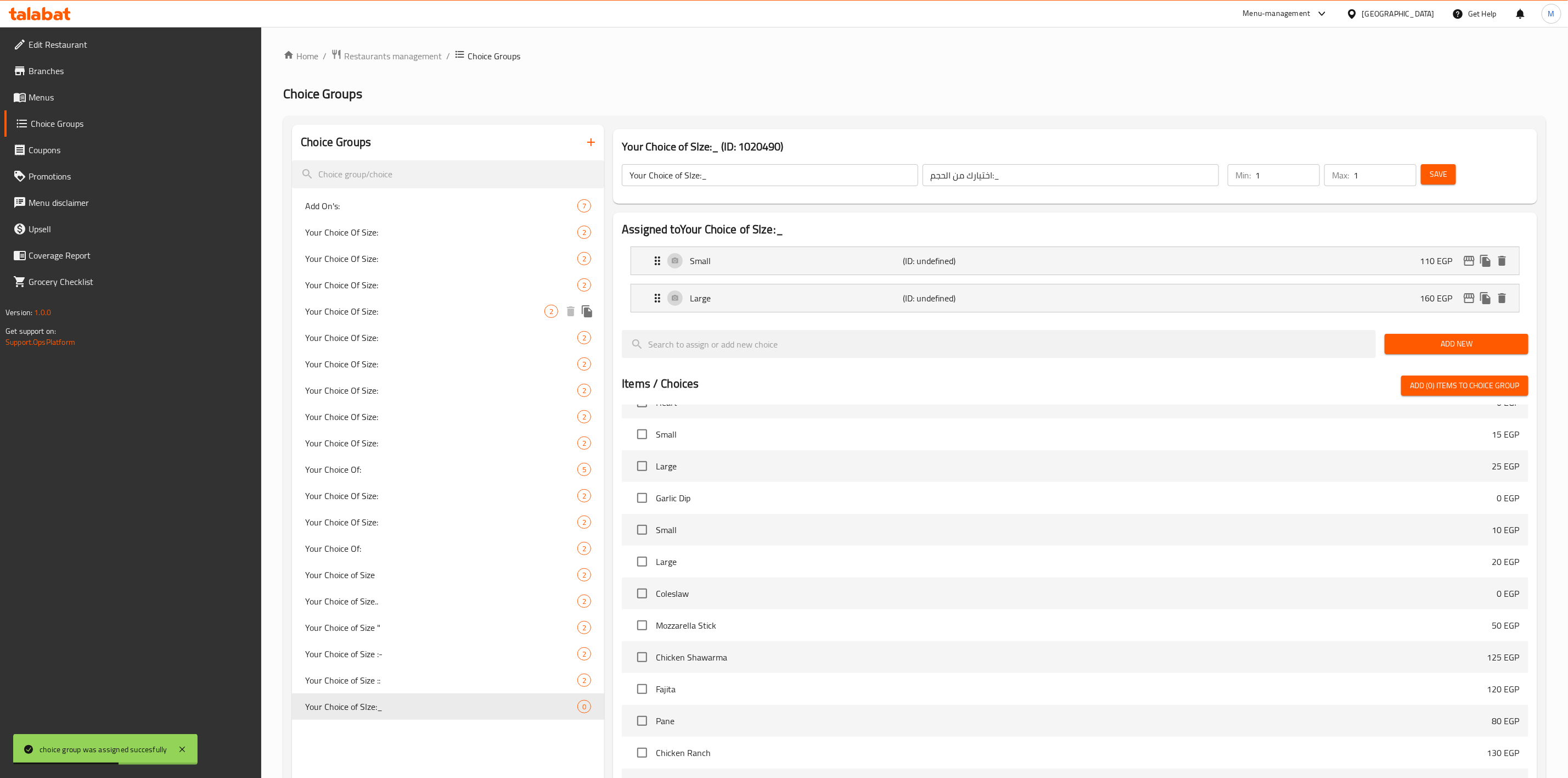
click at [420, 317] on span "Your Choice Of Size:" at bounding box center [424, 311] width 239 height 13
type input "Your Choice Of Size:"
type input "إختيارك من الحجم:"
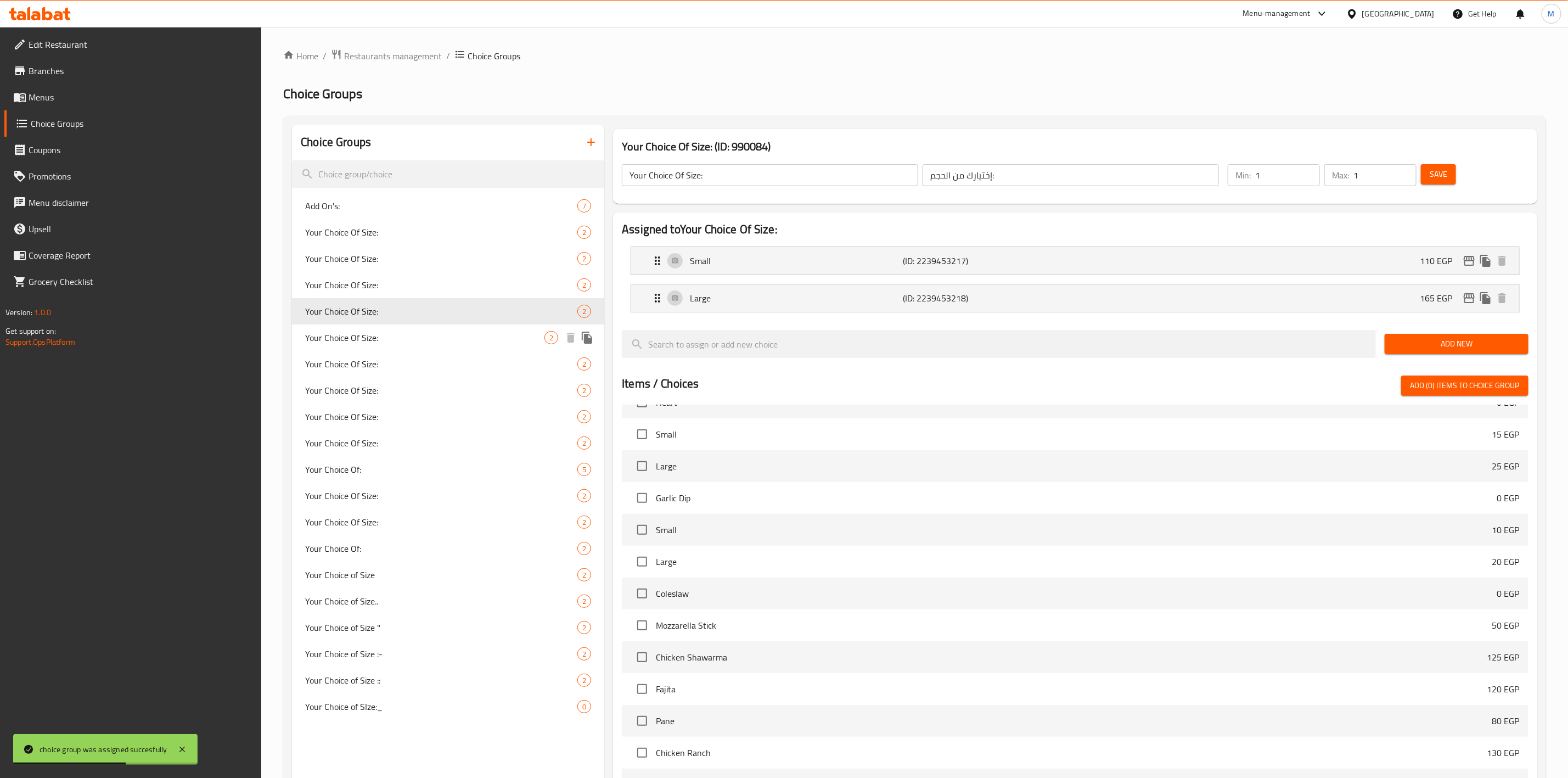
drag, startPoint x: 420, startPoint y: 340, endPoint x: 435, endPoint y: 384, distance: 46.5
click at [420, 341] on span "Your Choice Of Size:" at bounding box center [424, 338] width 239 height 13
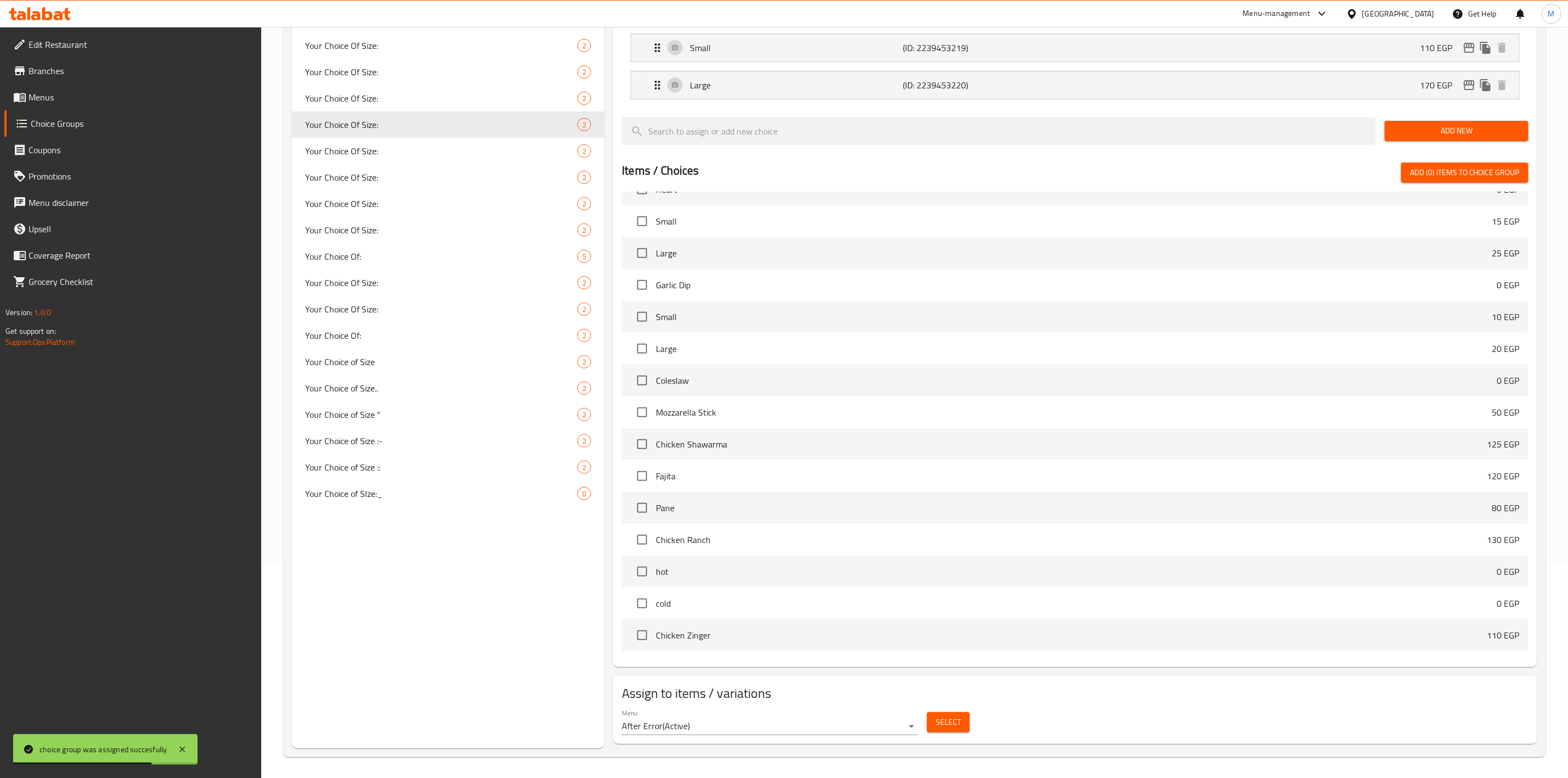
scroll to position [214, 0]
drag, startPoint x: 924, startPoint y: 731, endPoint x: 931, endPoint y: 728, distance: 7.6
click at [926, 731] on div "Select" at bounding box center [949, 721] width 52 height 29
click at [936, 724] on span "Select" at bounding box center [948, 721] width 25 height 14
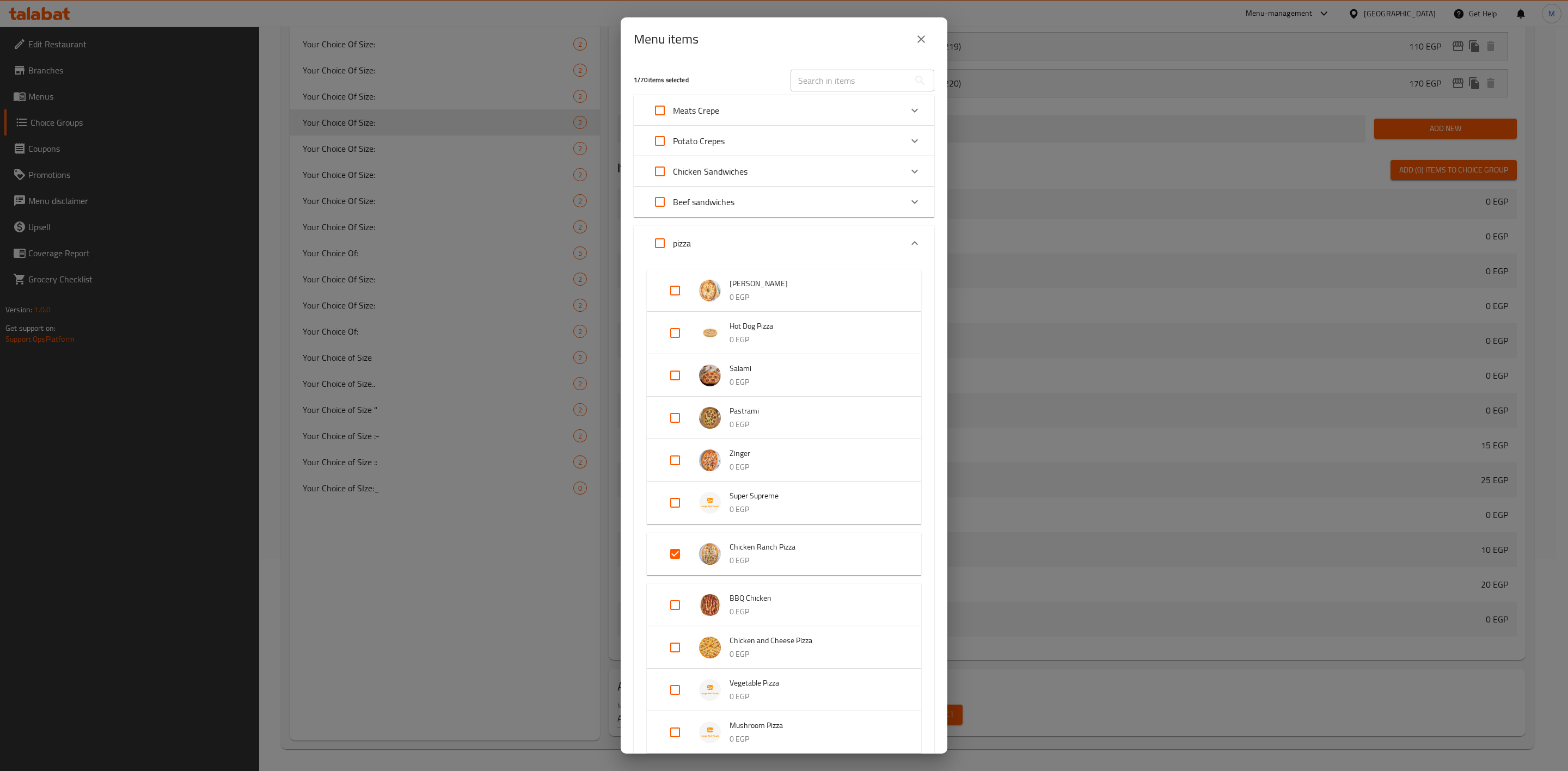
click at [926, 44] on icon "close" at bounding box center [921, 39] width 13 height 13
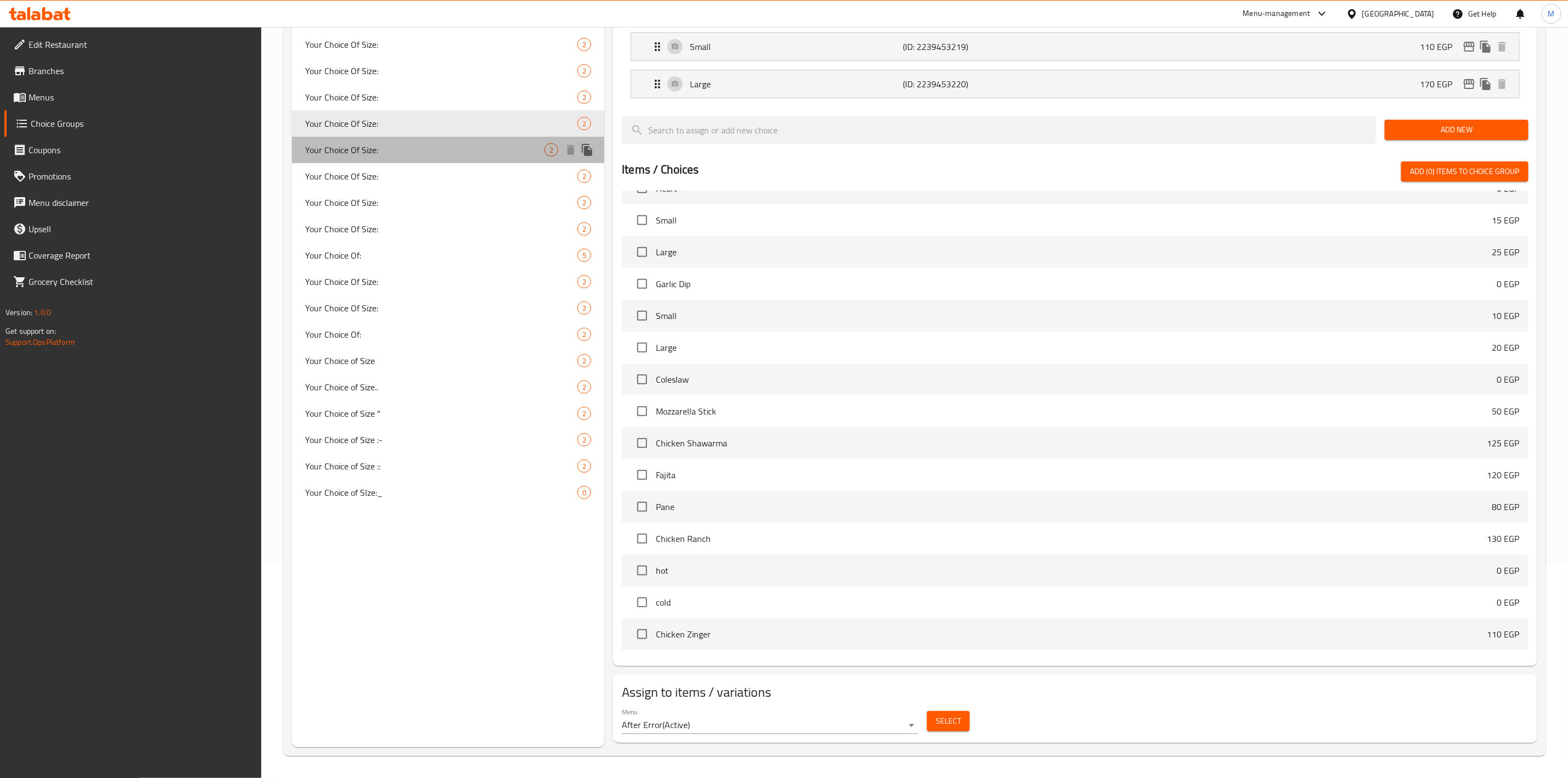
click at [393, 153] on span "Your Choice Of Size:" at bounding box center [424, 150] width 239 height 13
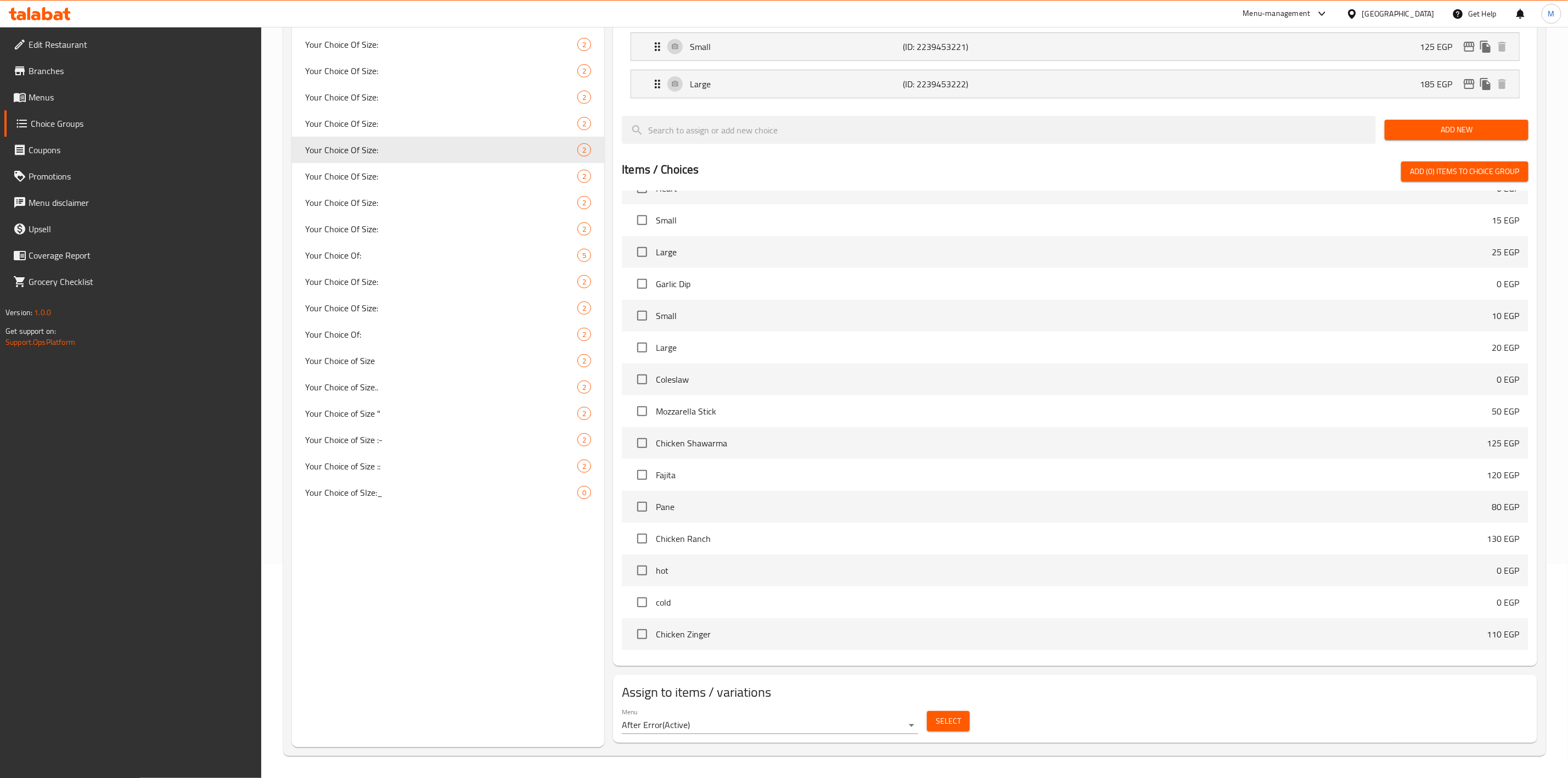
click at [942, 725] on span "Select" at bounding box center [948, 721] width 25 height 14
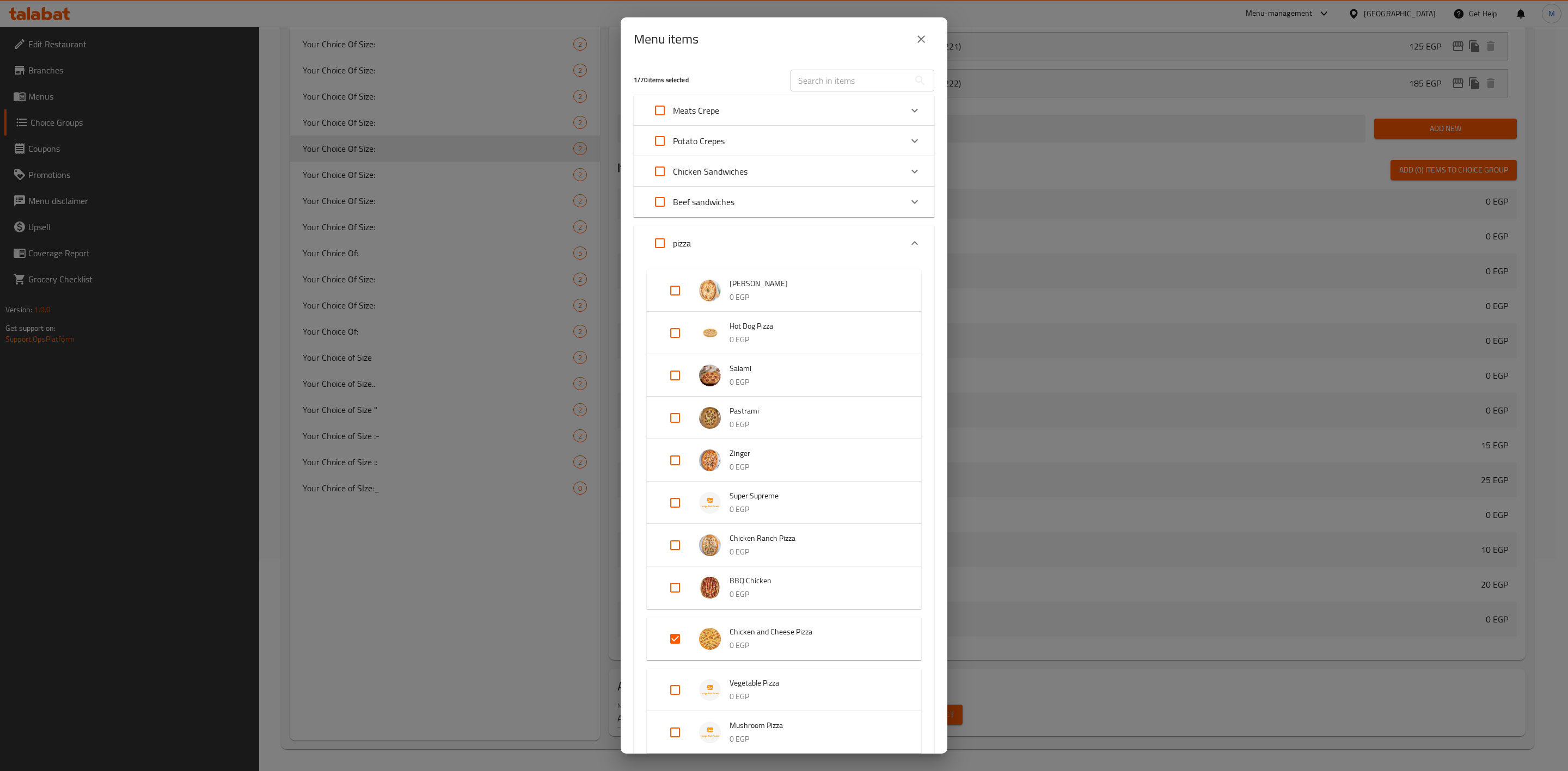
click at [938, 25] on div "Menu items" at bounding box center [784, 39] width 327 height 43
click at [927, 33] on button "close" at bounding box center [921, 39] width 26 height 26
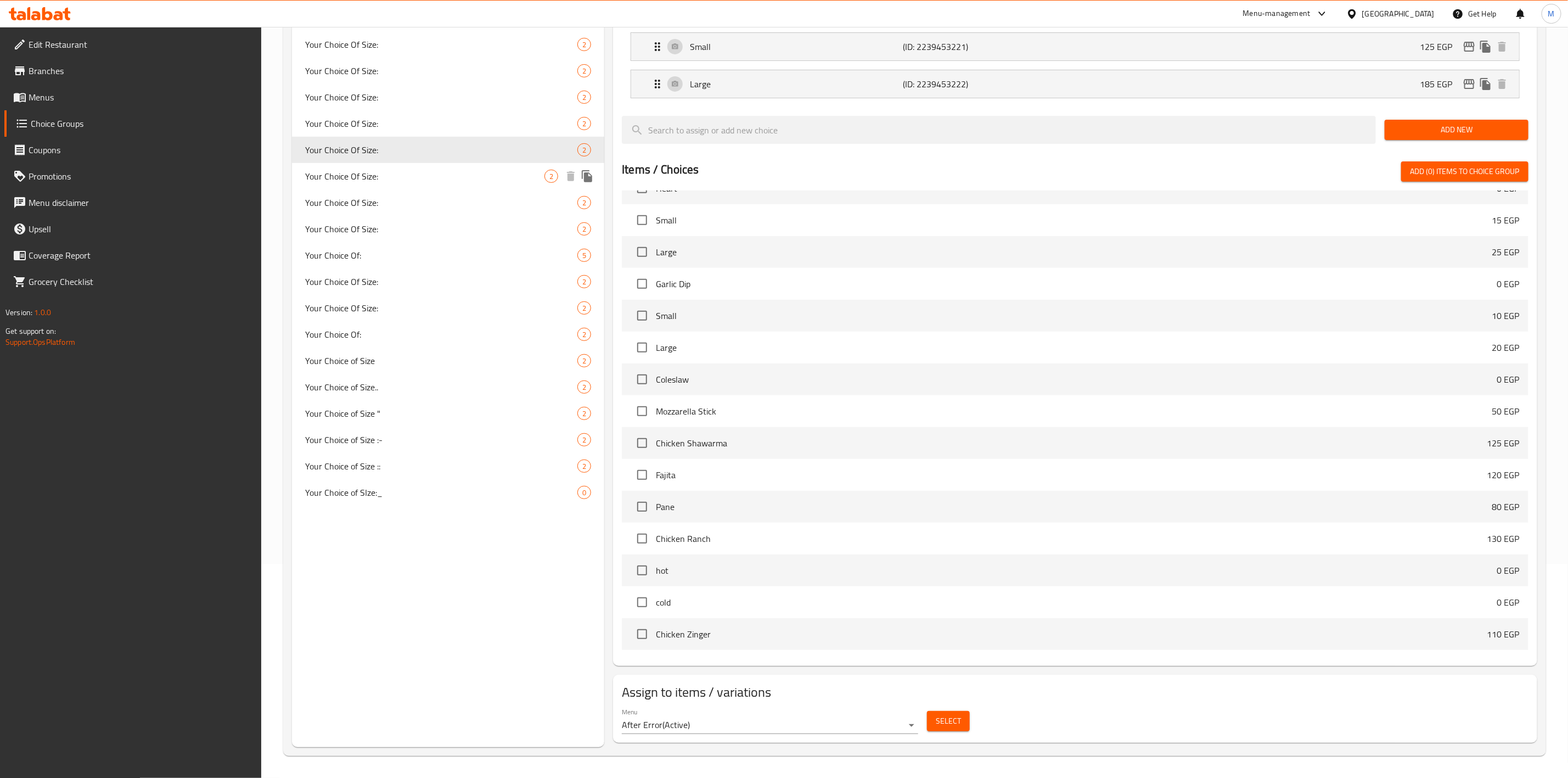
click at [438, 176] on span "Your Choice Of Size:" at bounding box center [424, 176] width 239 height 13
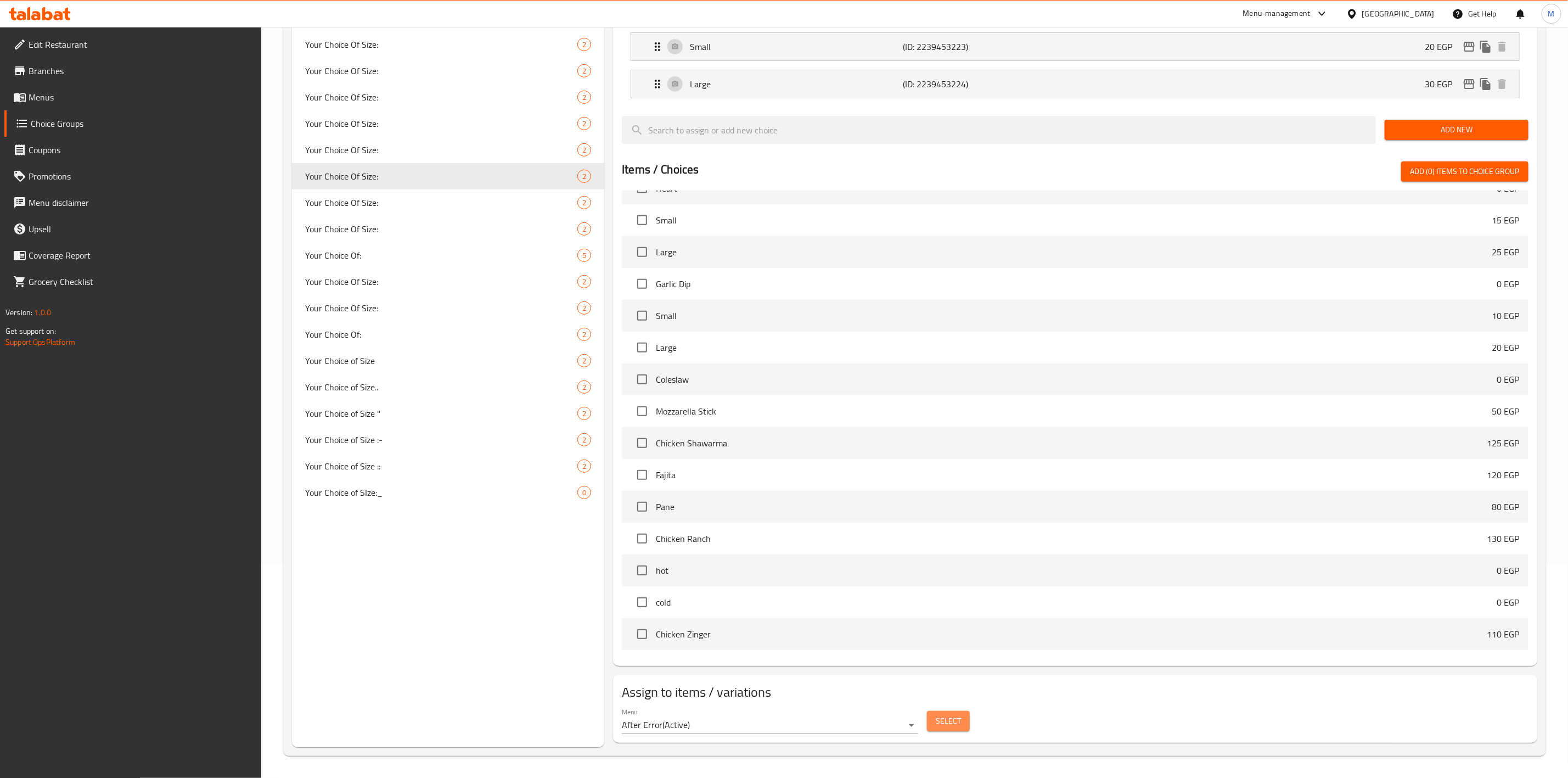
click at [942, 728] on button "Select" at bounding box center [948, 721] width 43 height 20
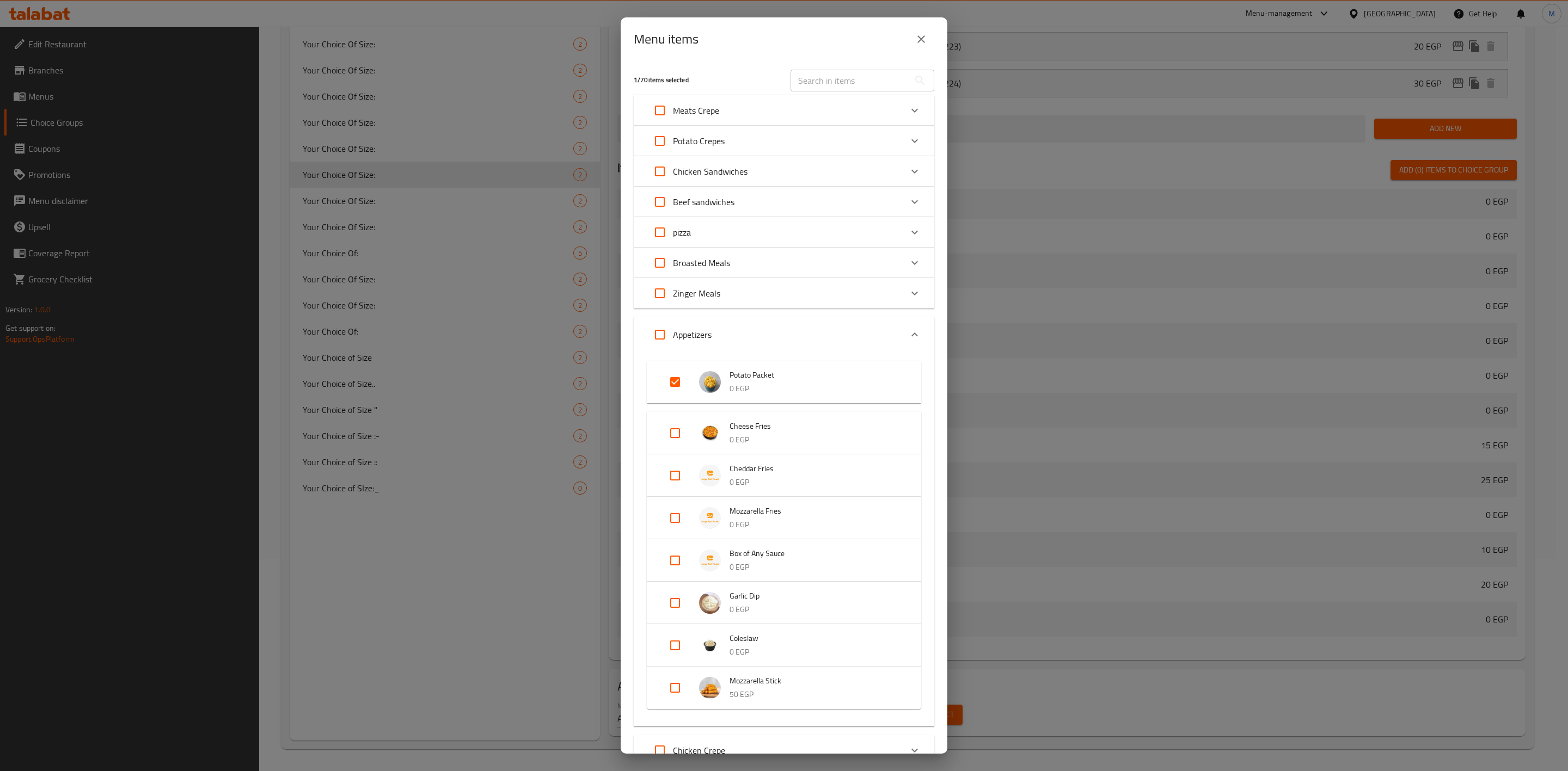
click at [933, 41] on button "close" at bounding box center [921, 39] width 26 height 26
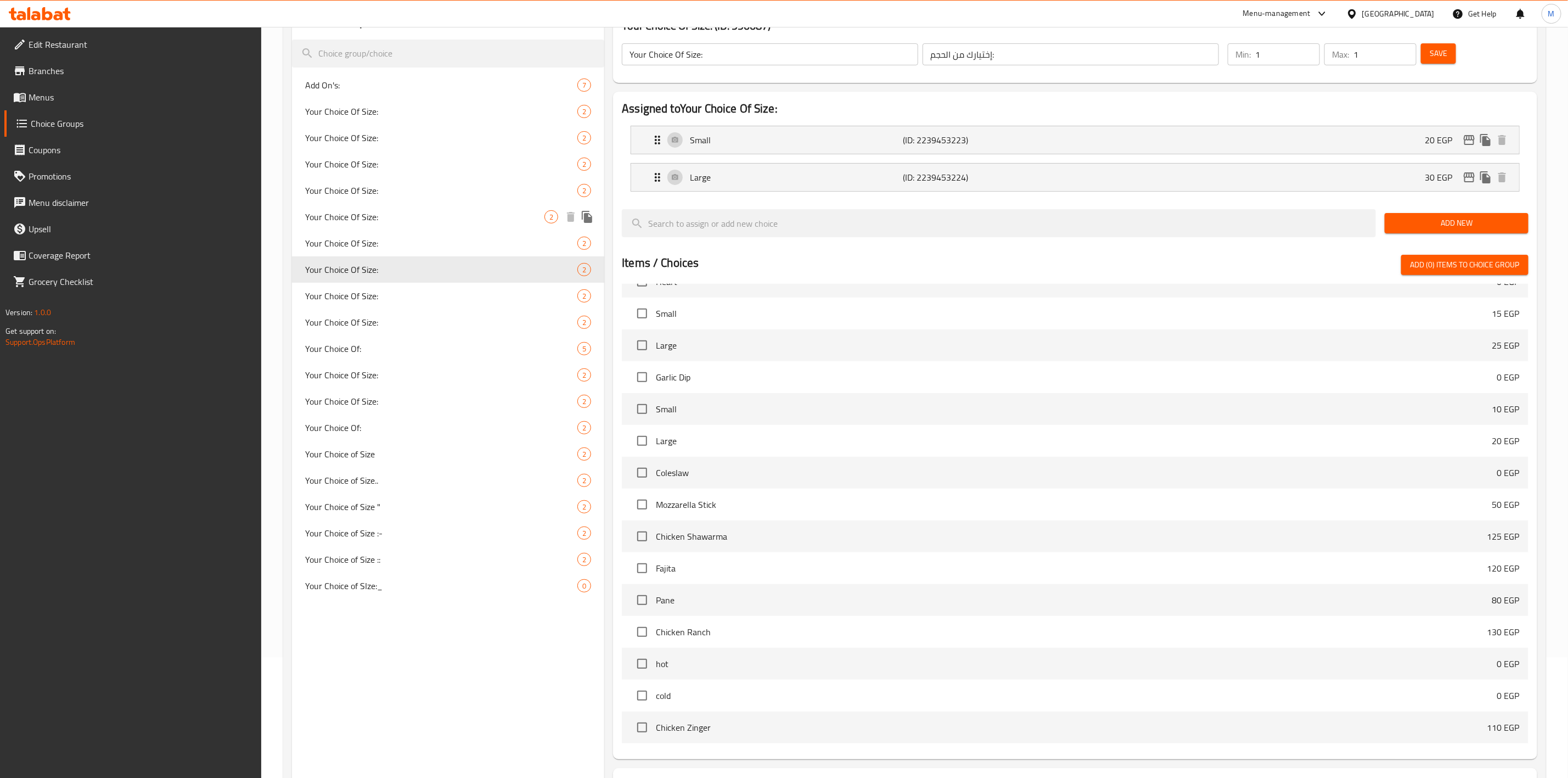
scroll to position [50, 0]
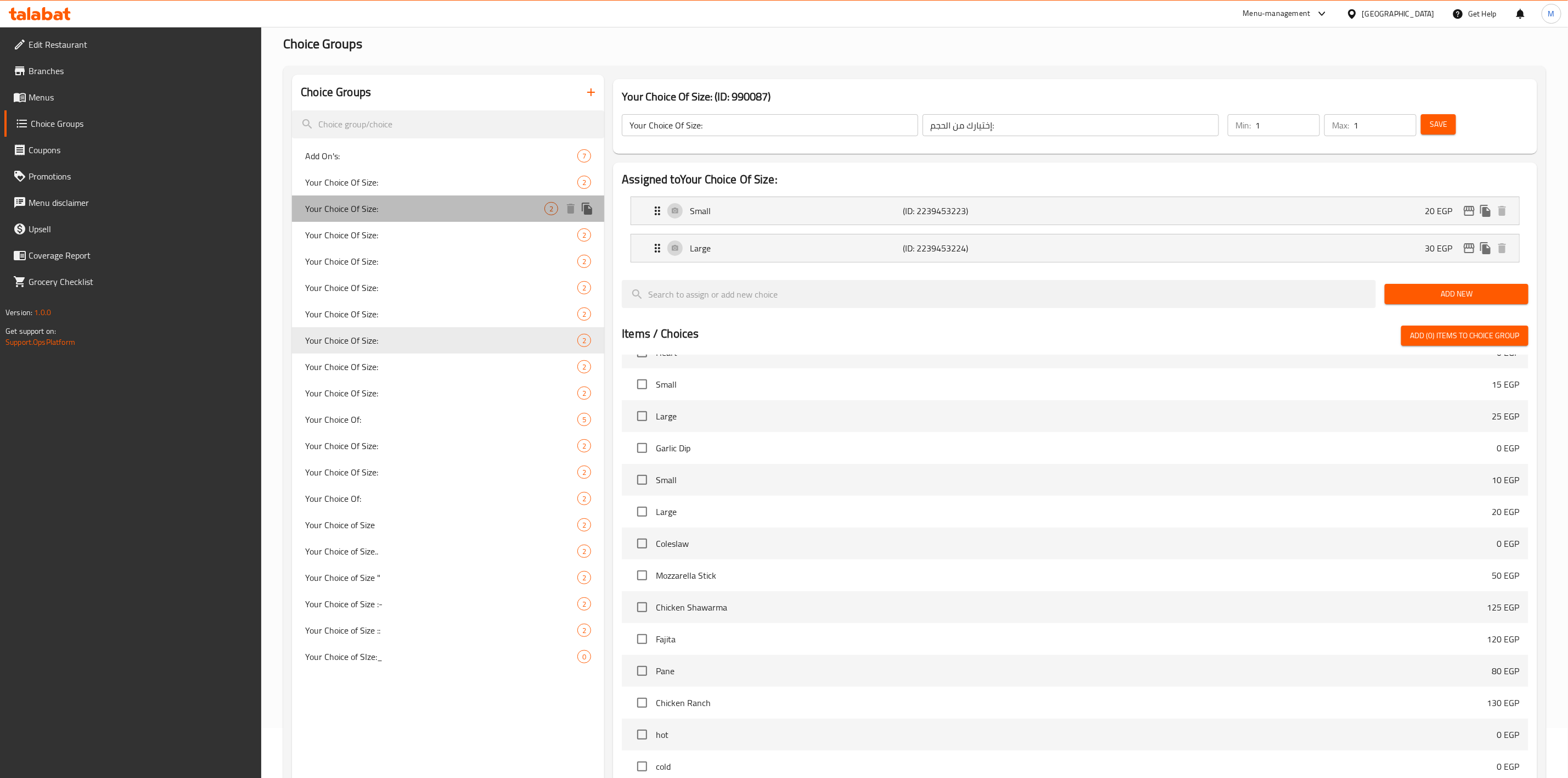
click at [387, 219] on div "Your Choice Of Size: 2" at bounding box center [448, 209] width 312 height 26
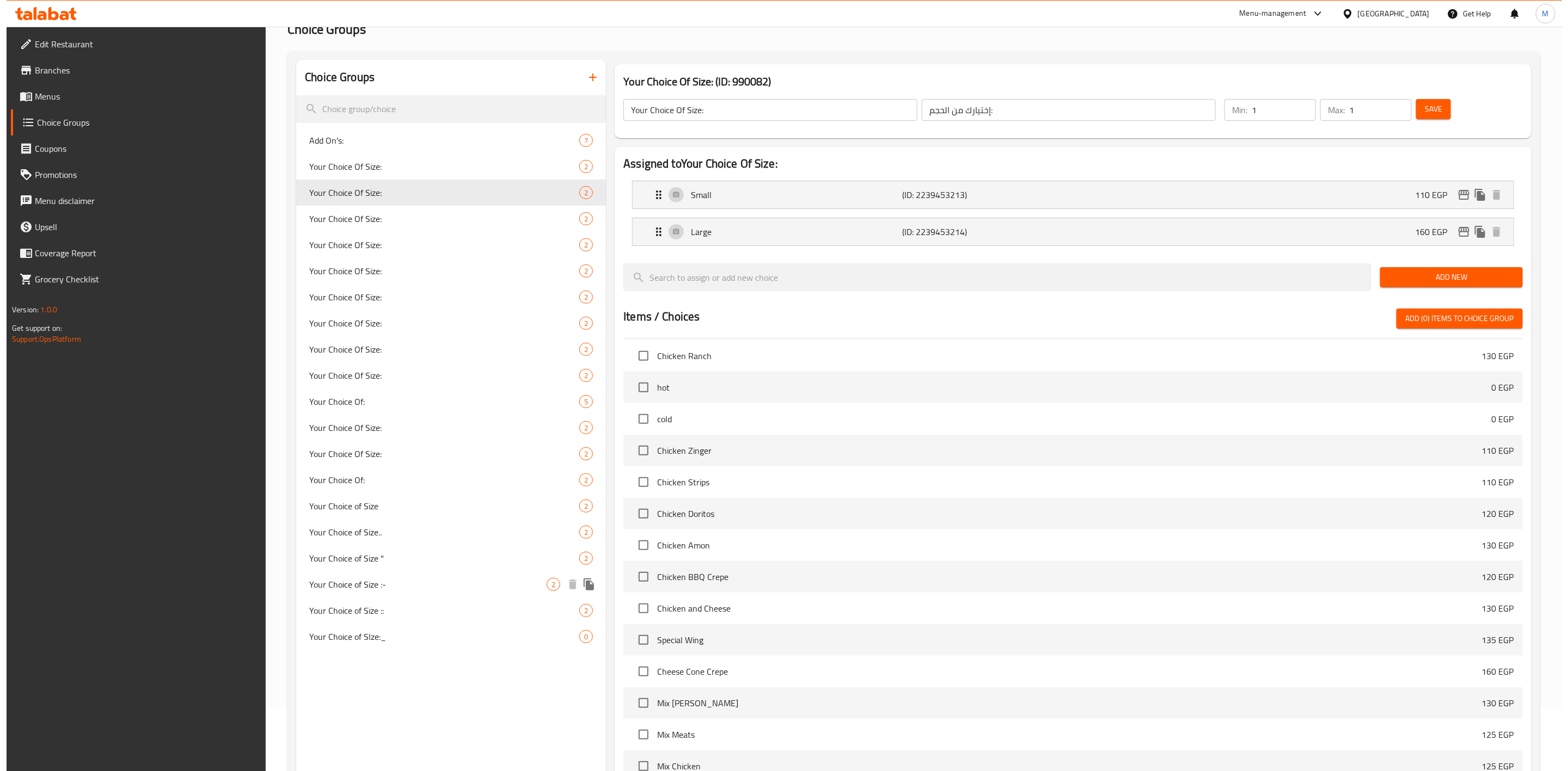
scroll to position [212, 0]
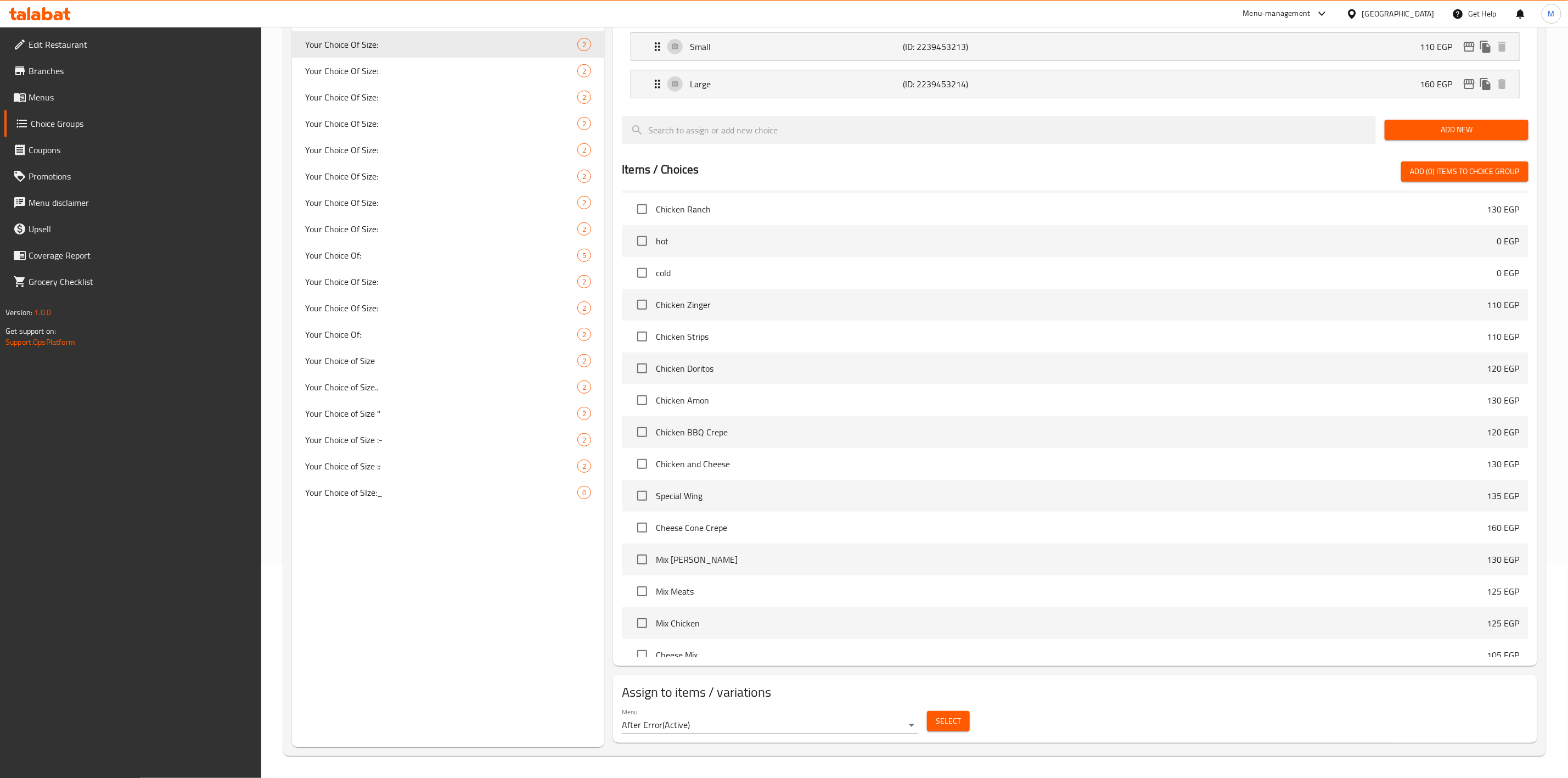
click at [933, 717] on button "Select" at bounding box center [948, 721] width 43 height 20
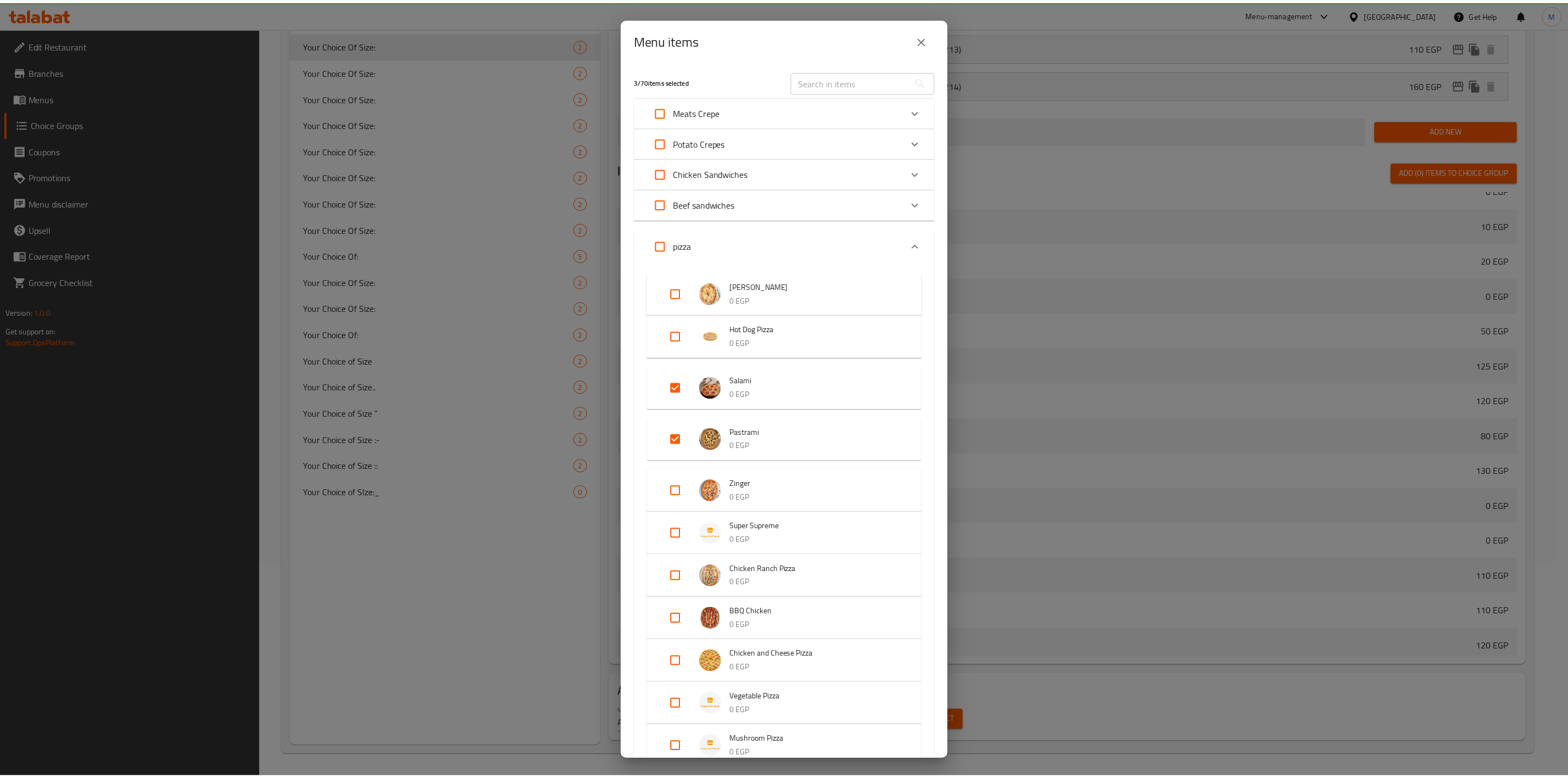
scroll to position [2775, 0]
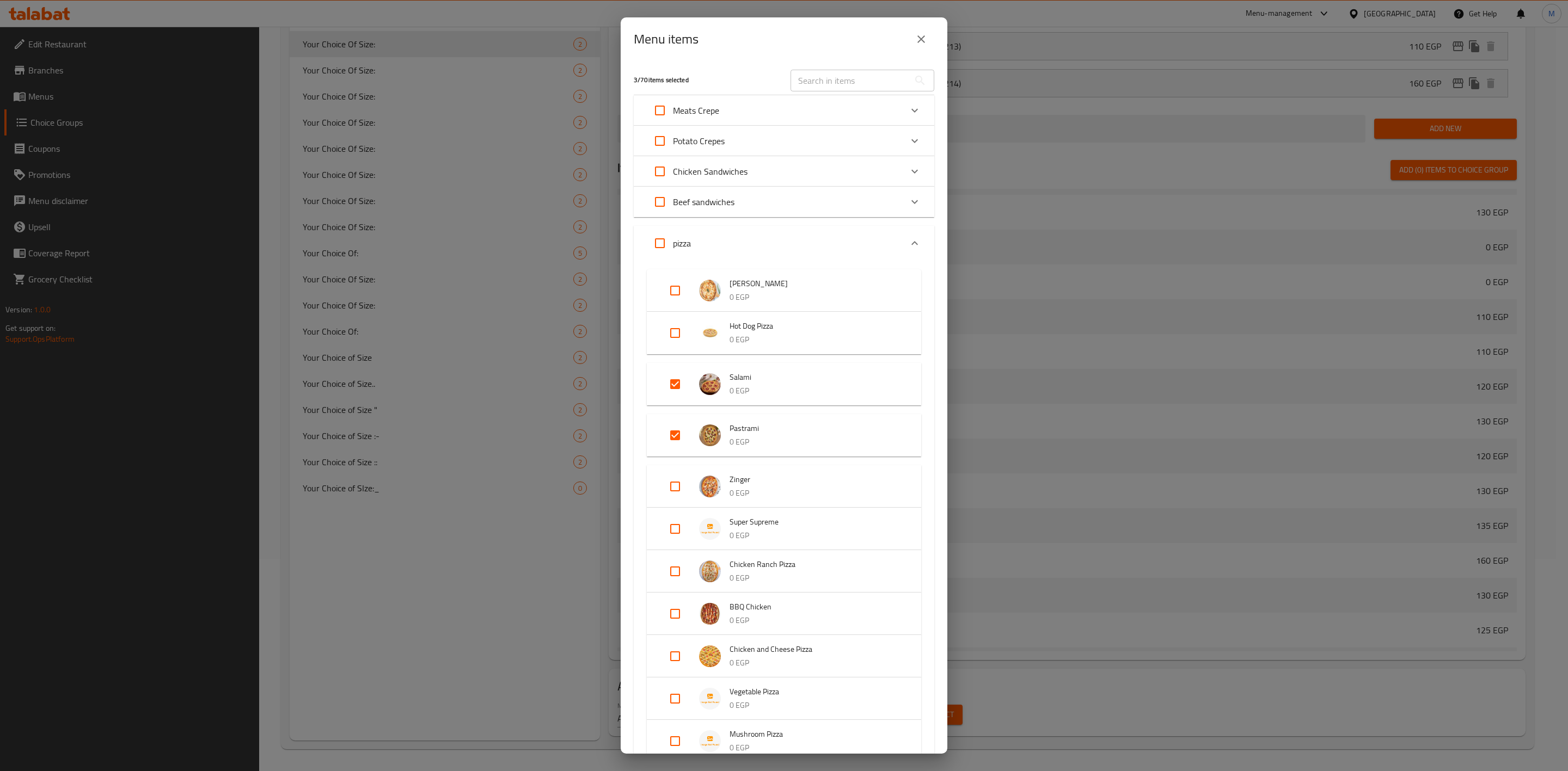
click at [916, 46] on button "close" at bounding box center [921, 39] width 26 height 26
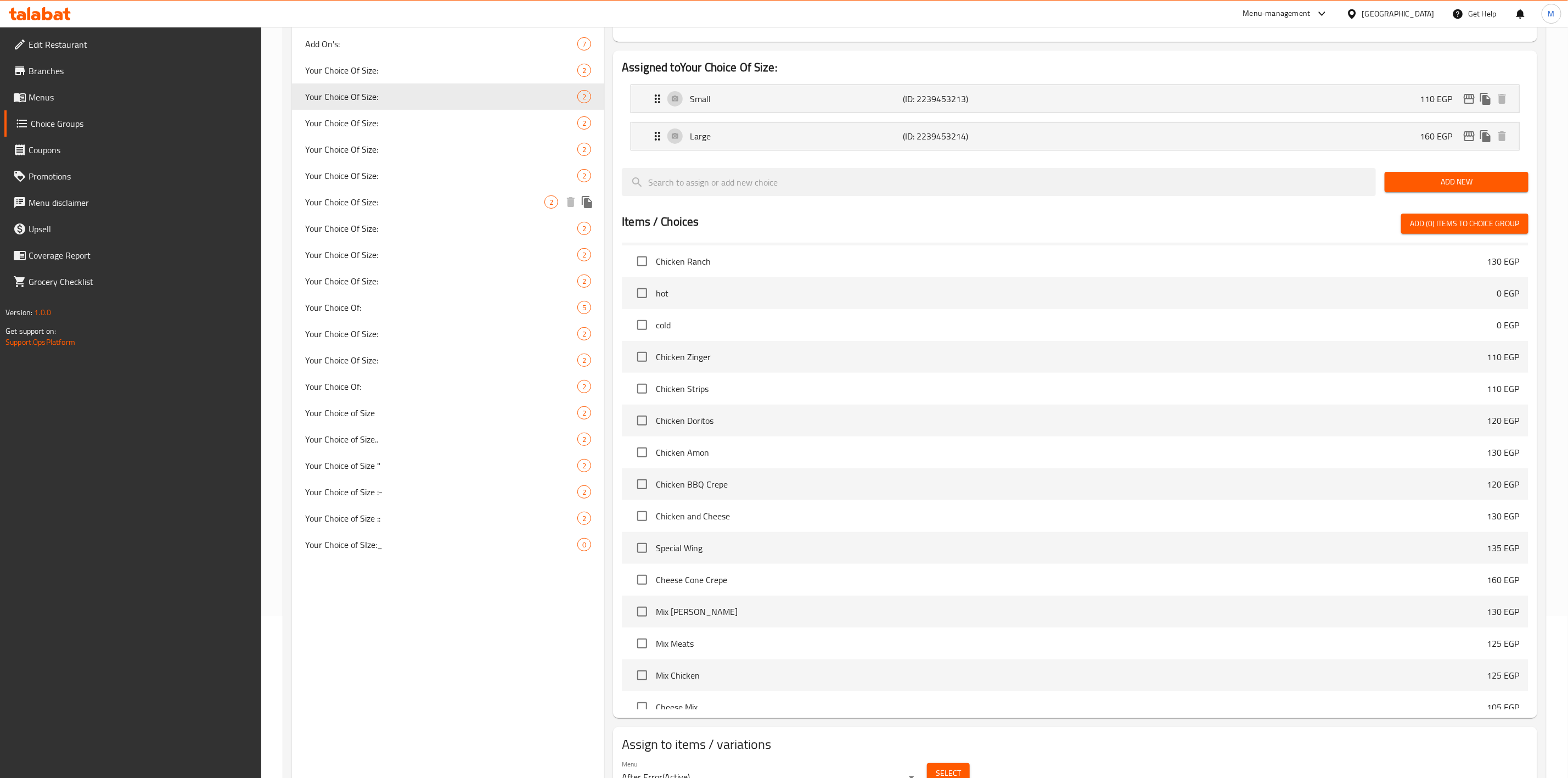
scroll to position [132, 0]
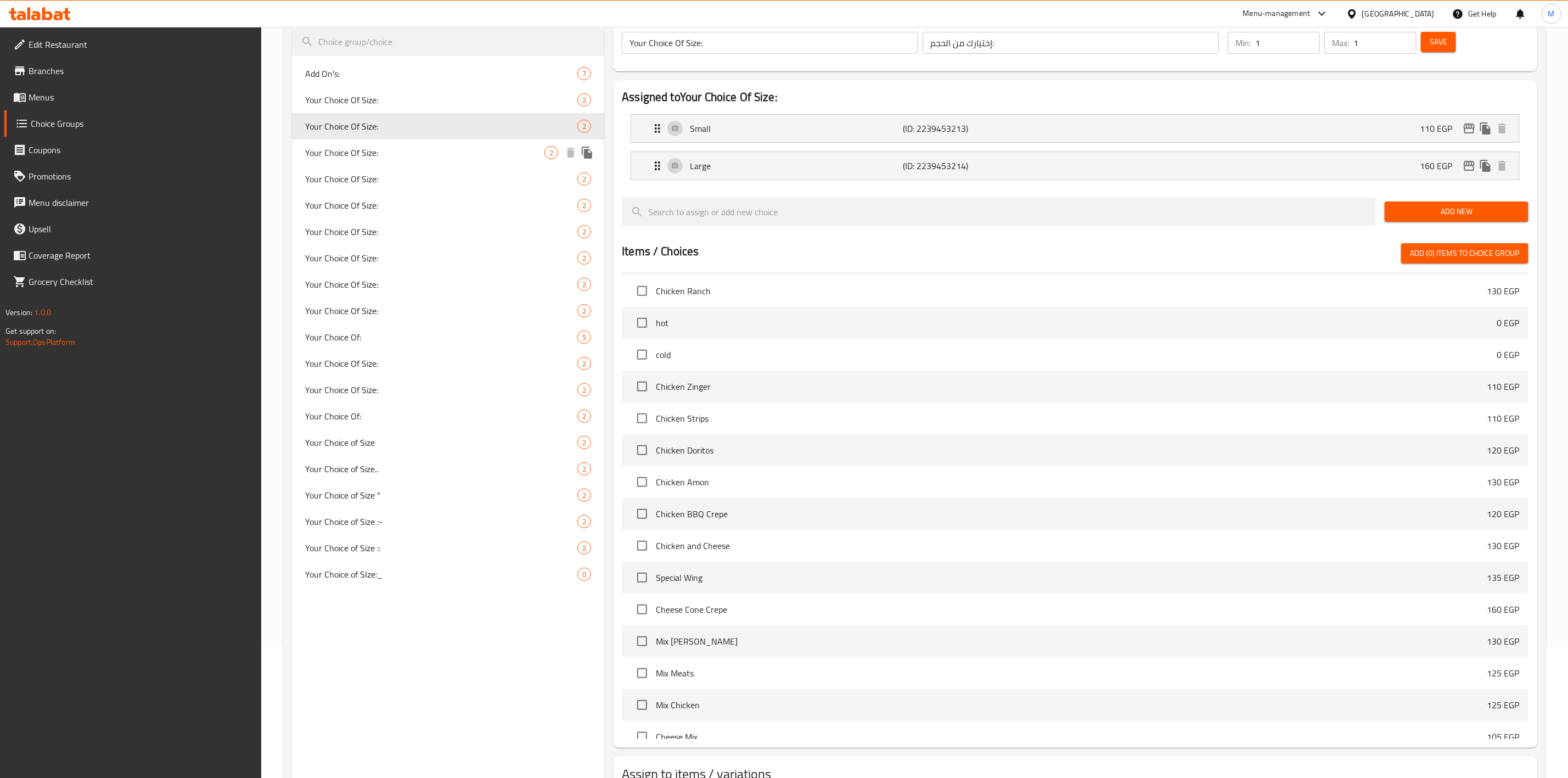
click at [392, 140] on div "Your Choice Of Size: 2" at bounding box center [448, 153] width 312 height 26
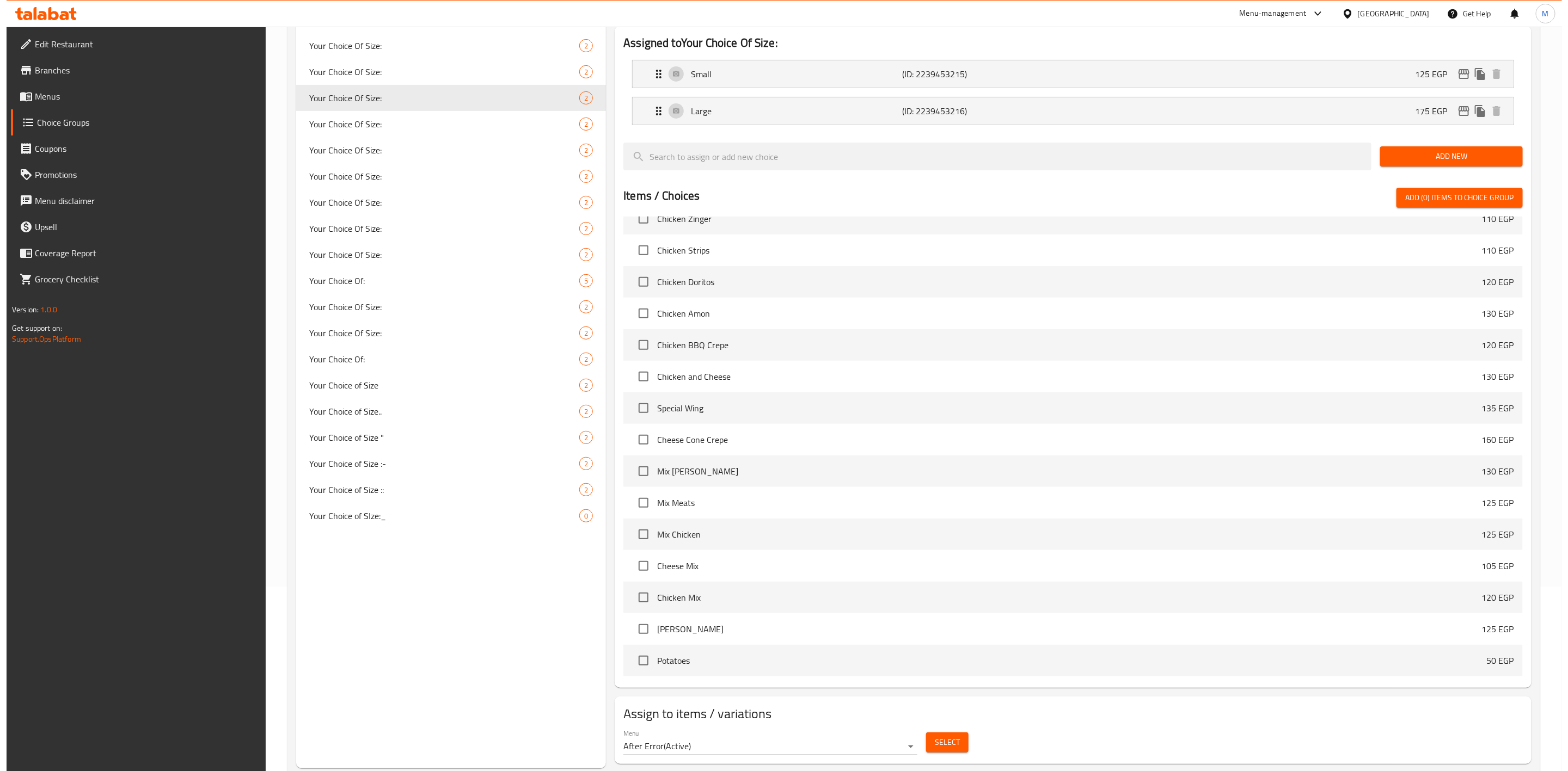
scroll to position [212, 0]
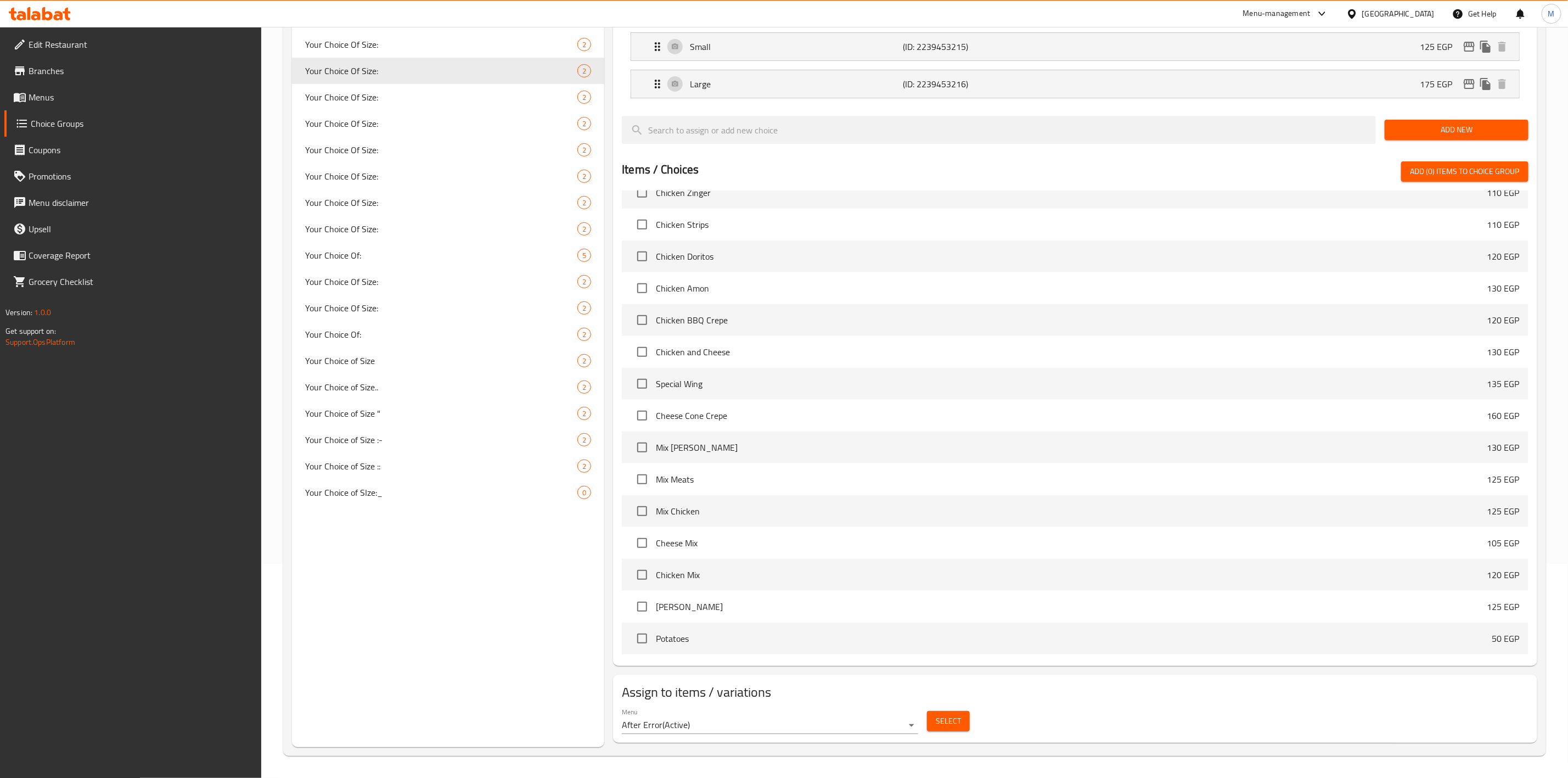
click at [950, 722] on span "Select" at bounding box center [948, 721] width 25 height 14
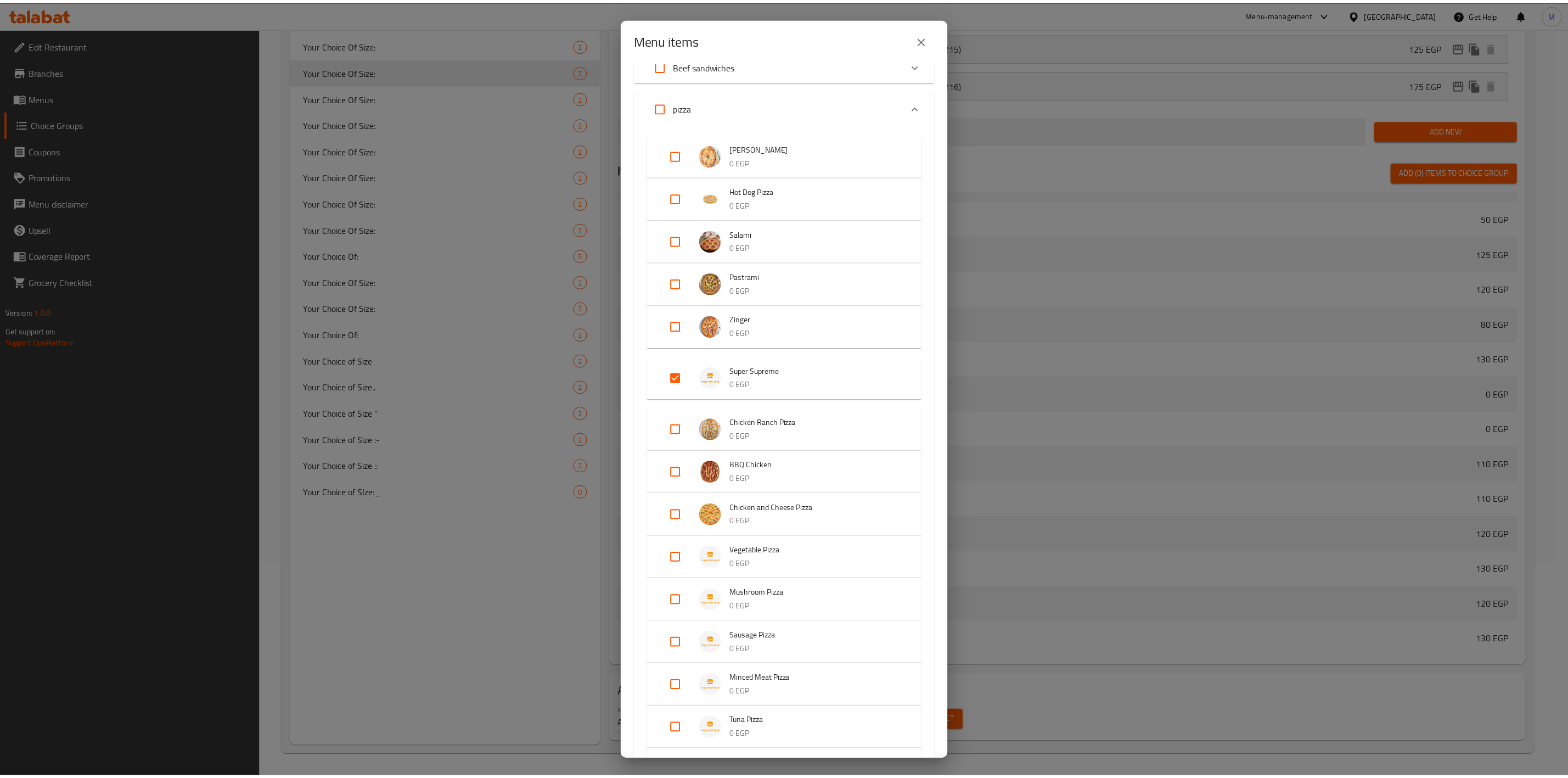
scroll to position [0, 0]
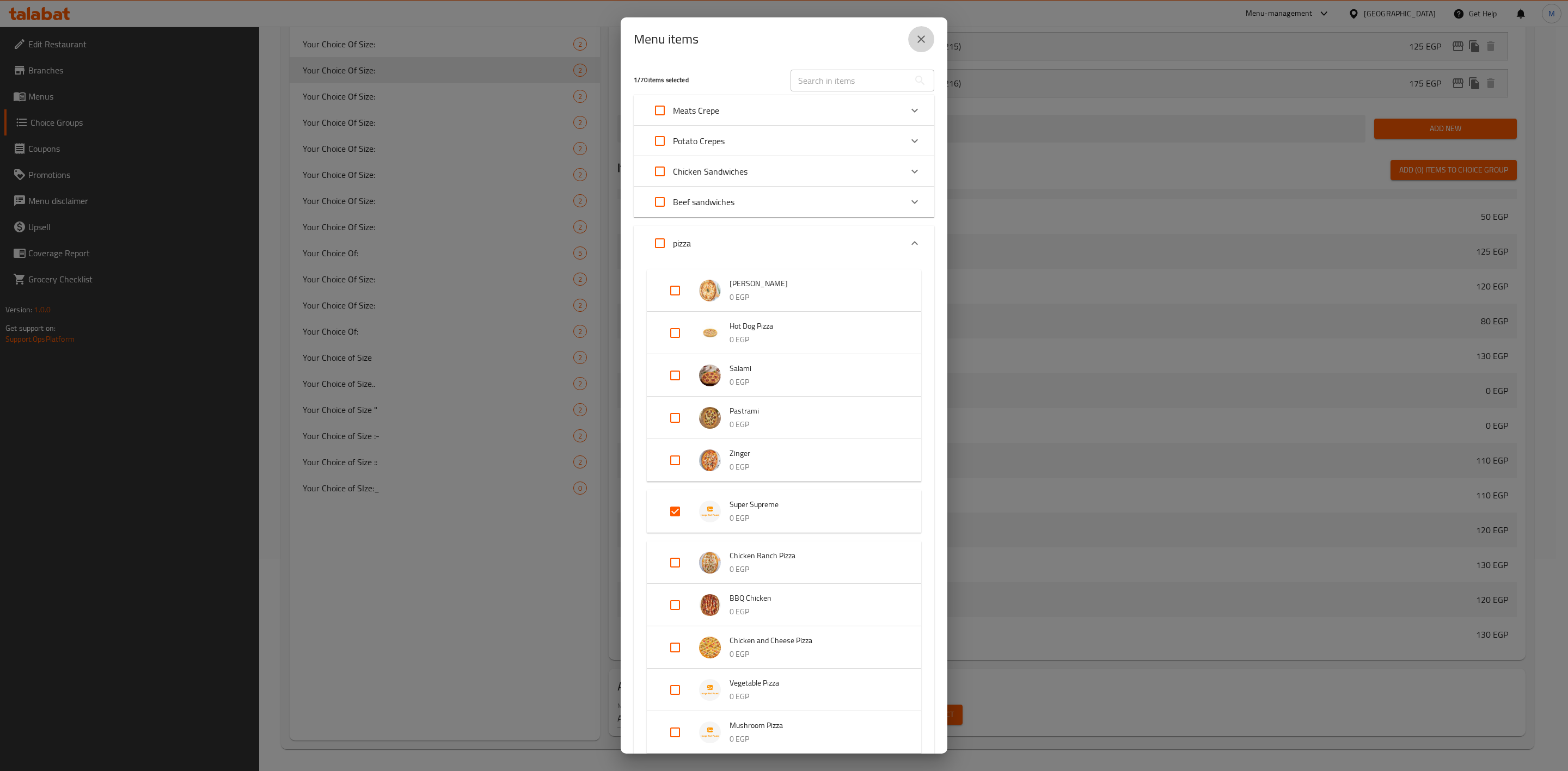
click at [918, 39] on icon "close" at bounding box center [921, 39] width 13 height 13
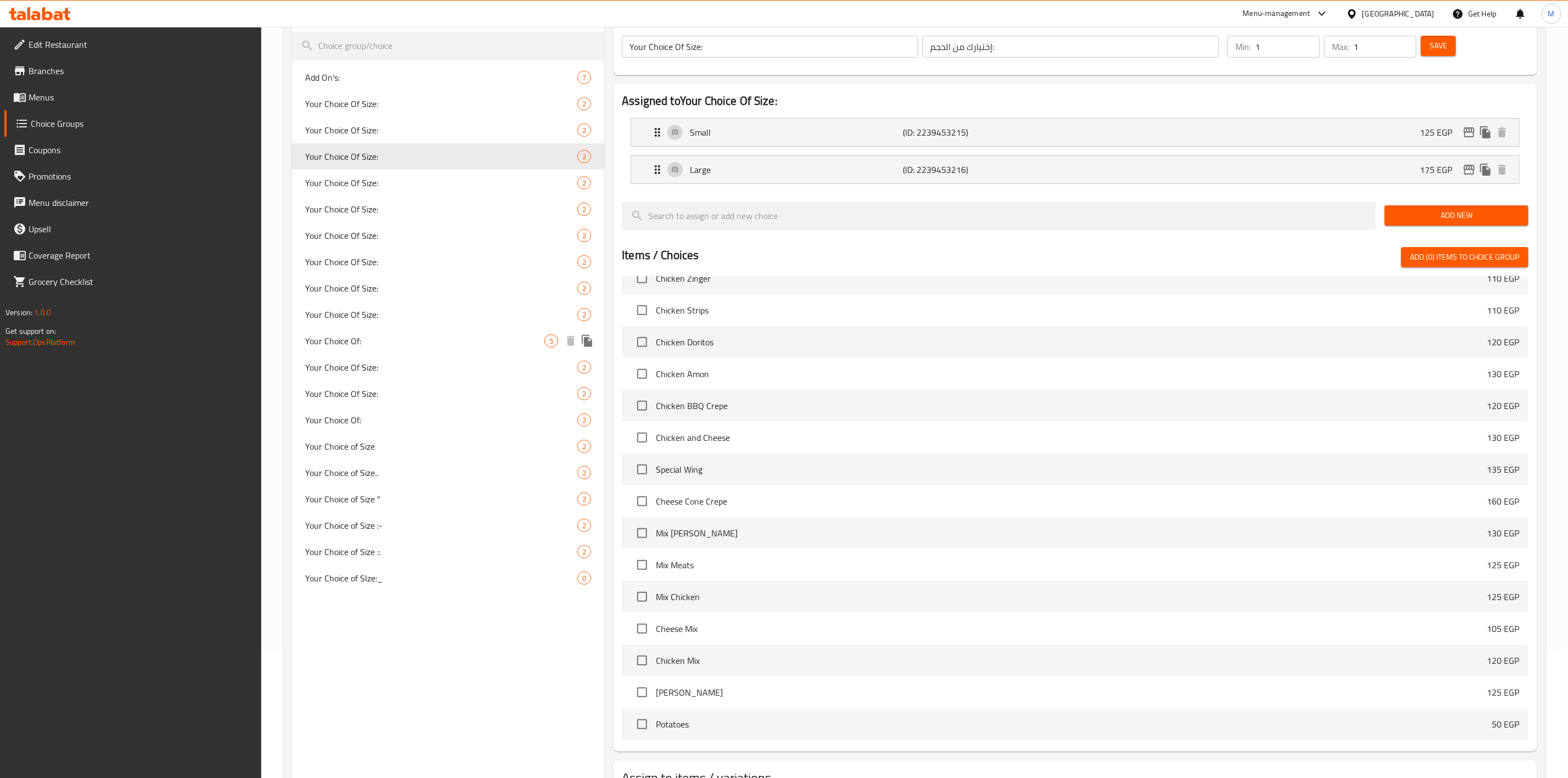
scroll to position [50, 0]
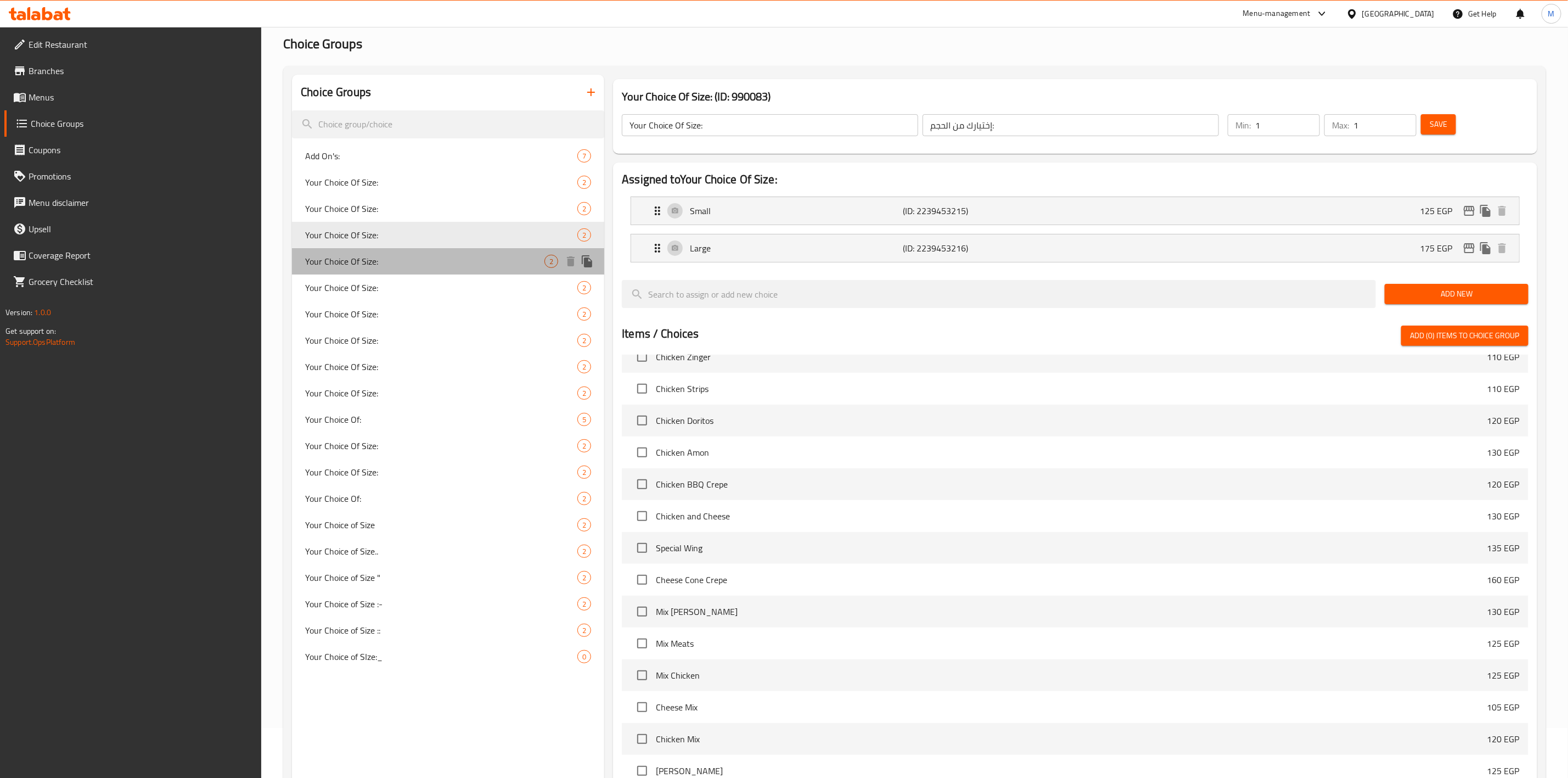
click at [389, 264] on span "Your Choice Of Size:" at bounding box center [424, 261] width 239 height 13
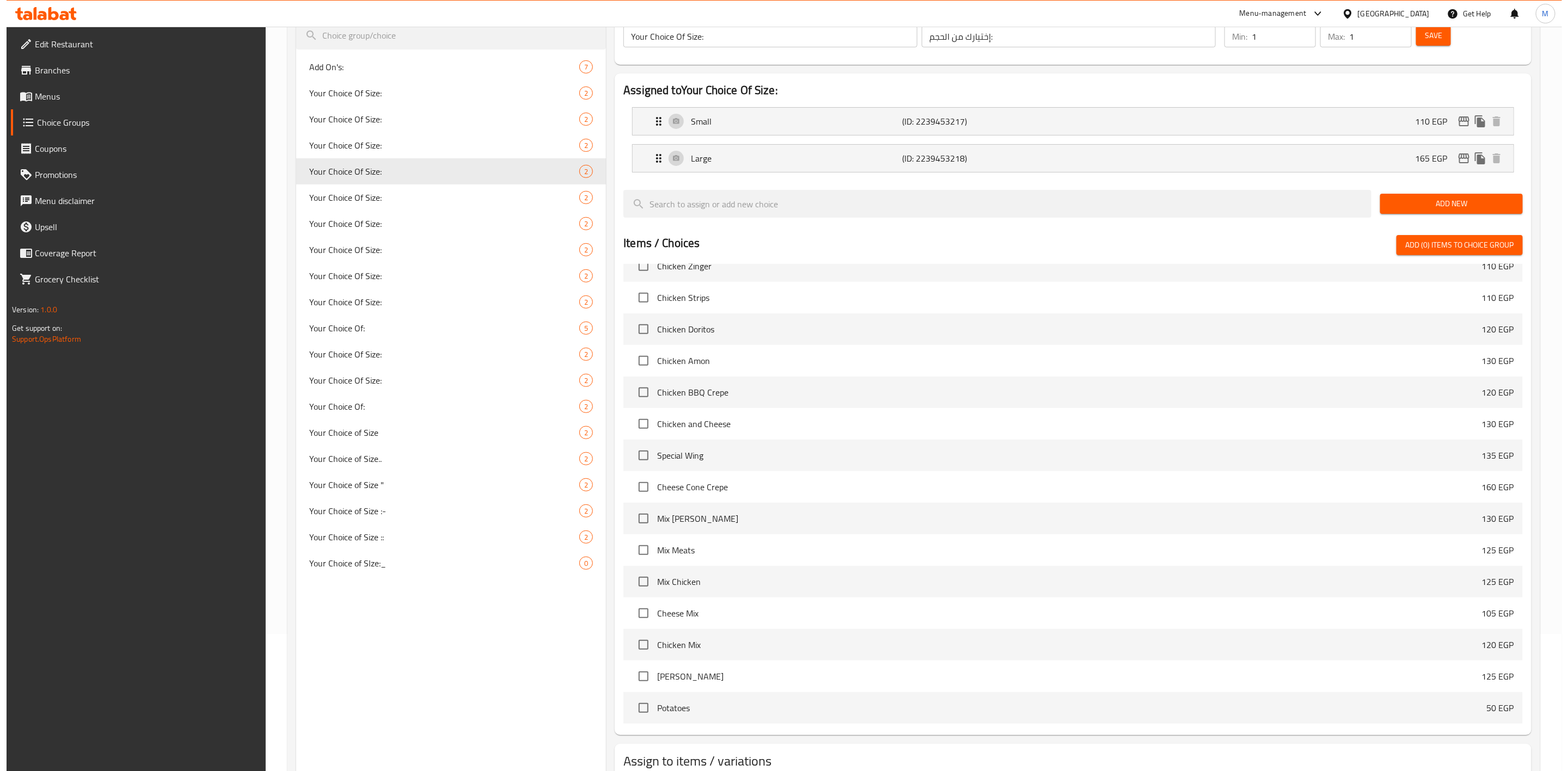
scroll to position [212, 0]
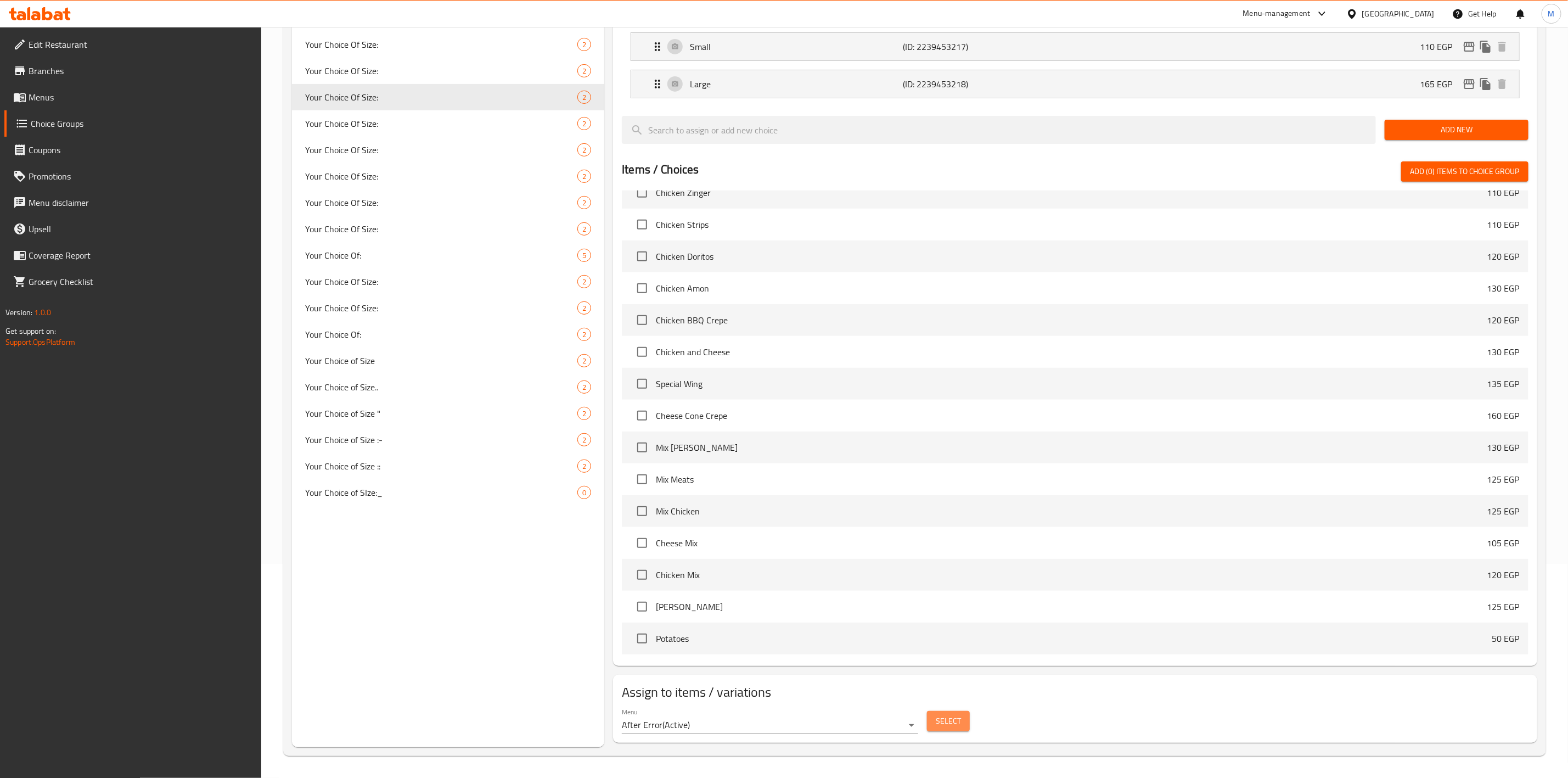
click at [950, 722] on span "Select" at bounding box center [948, 721] width 25 height 14
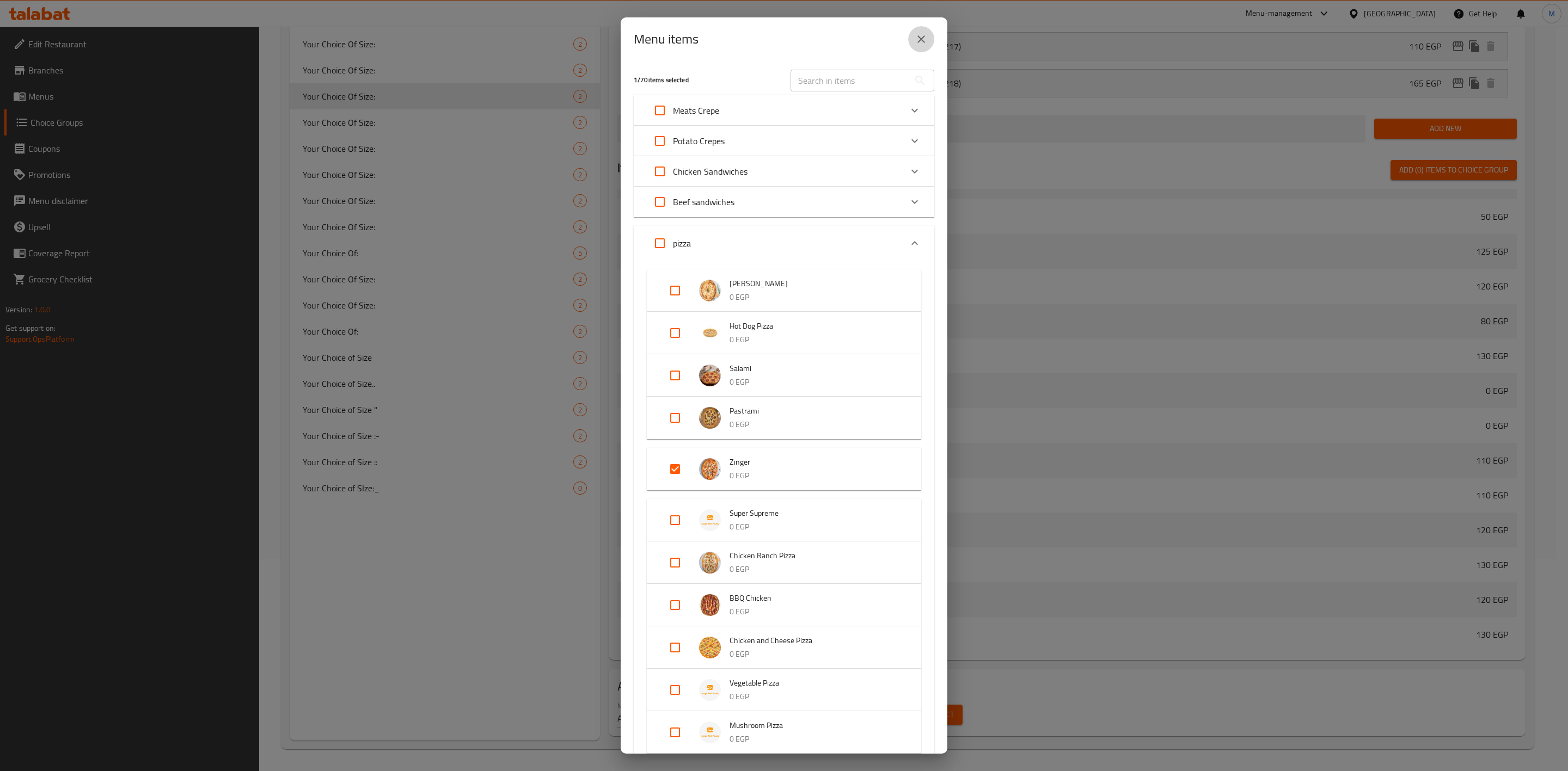
click at [920, 46] on button "close" at bounding box center [921, 39] width 26 height 26
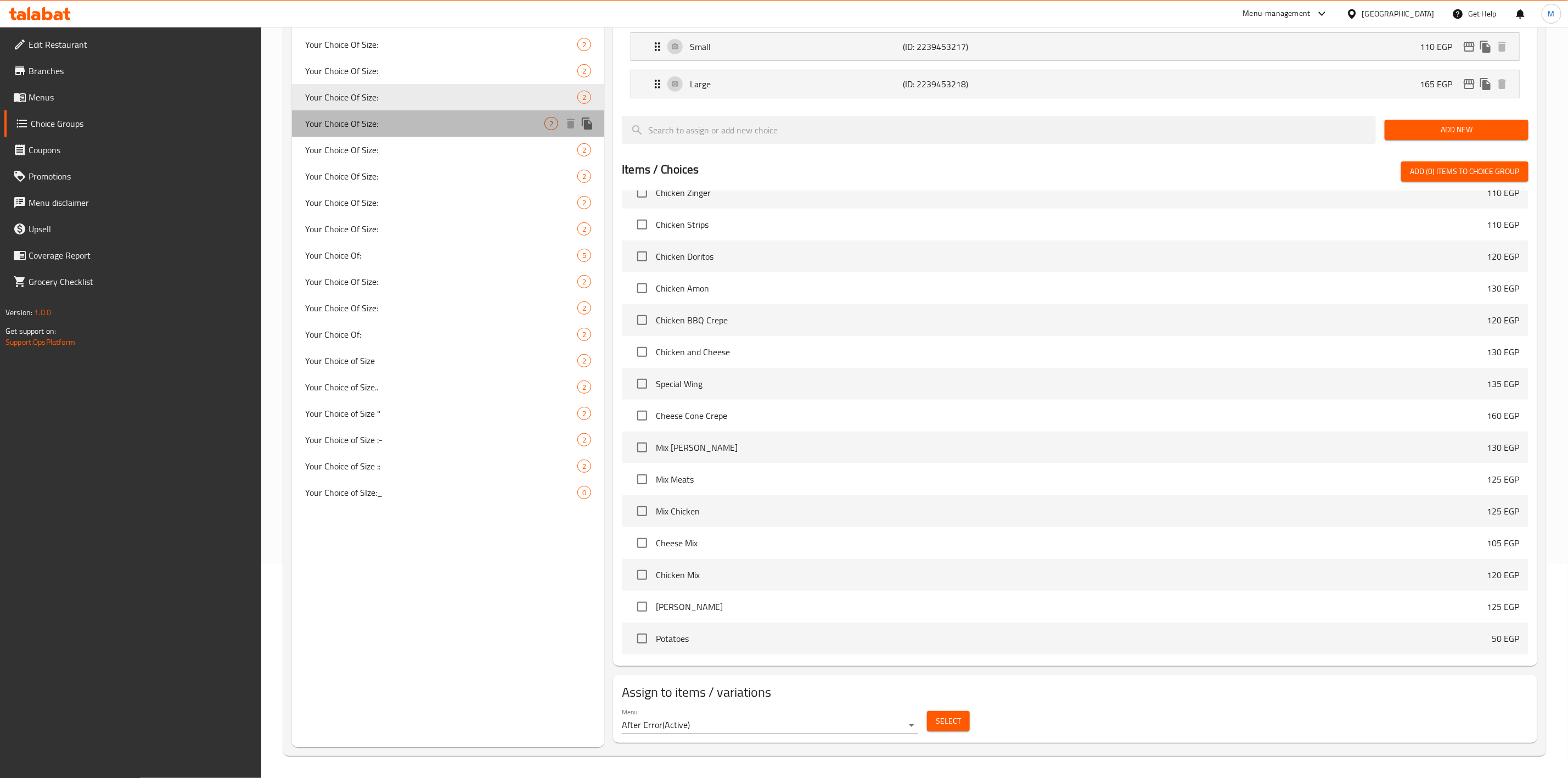
click at [362, 123] on span "Your Choice Of Size:" at bounding box center [424, 123] width 239 height 13
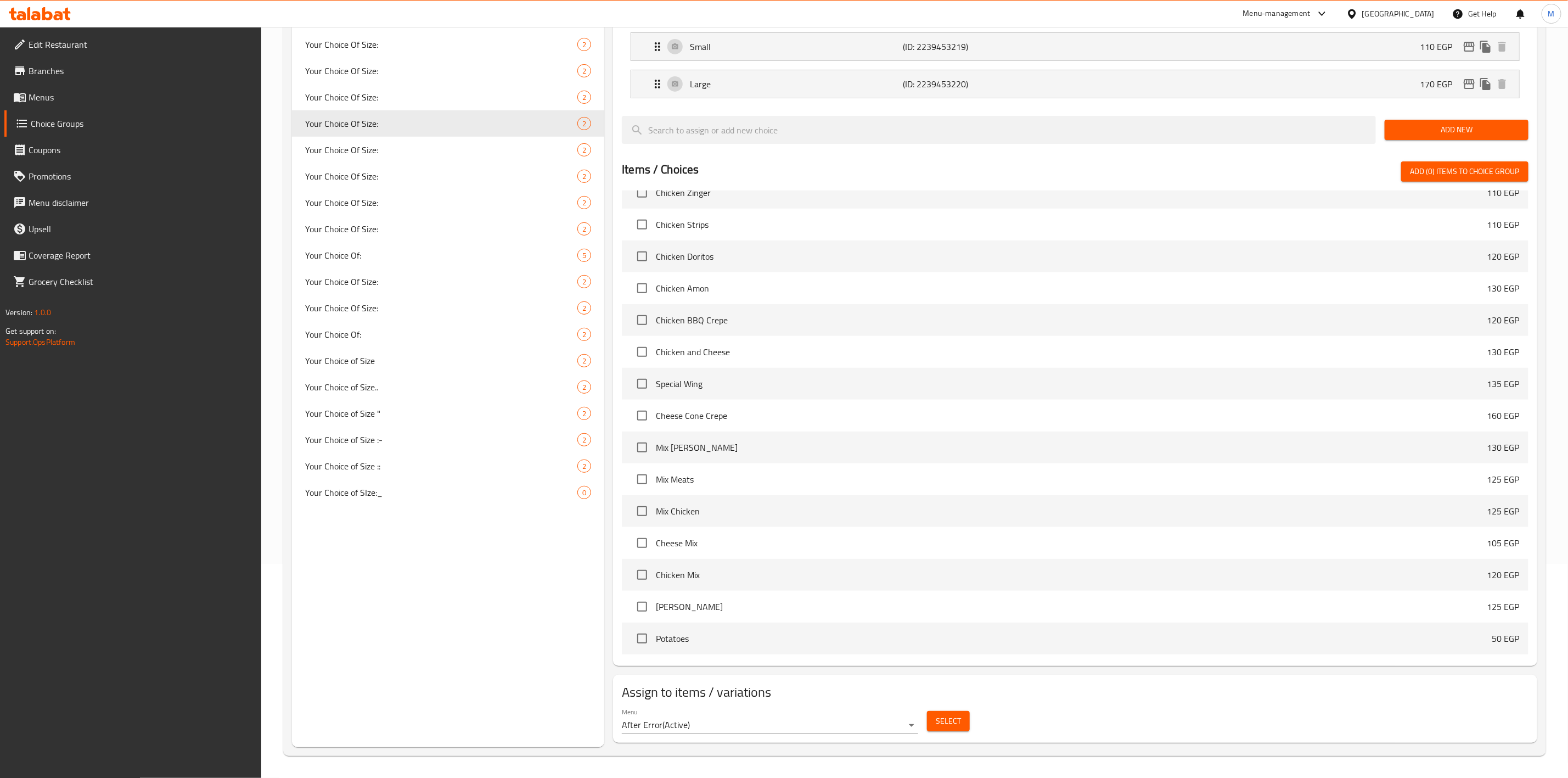
click at [947, 707] on div "Select" at bounding box center [949, 721] width 52 height 29
click at [949, 719] on span "Select" at bounding box center [948, 721] width 25 height 14
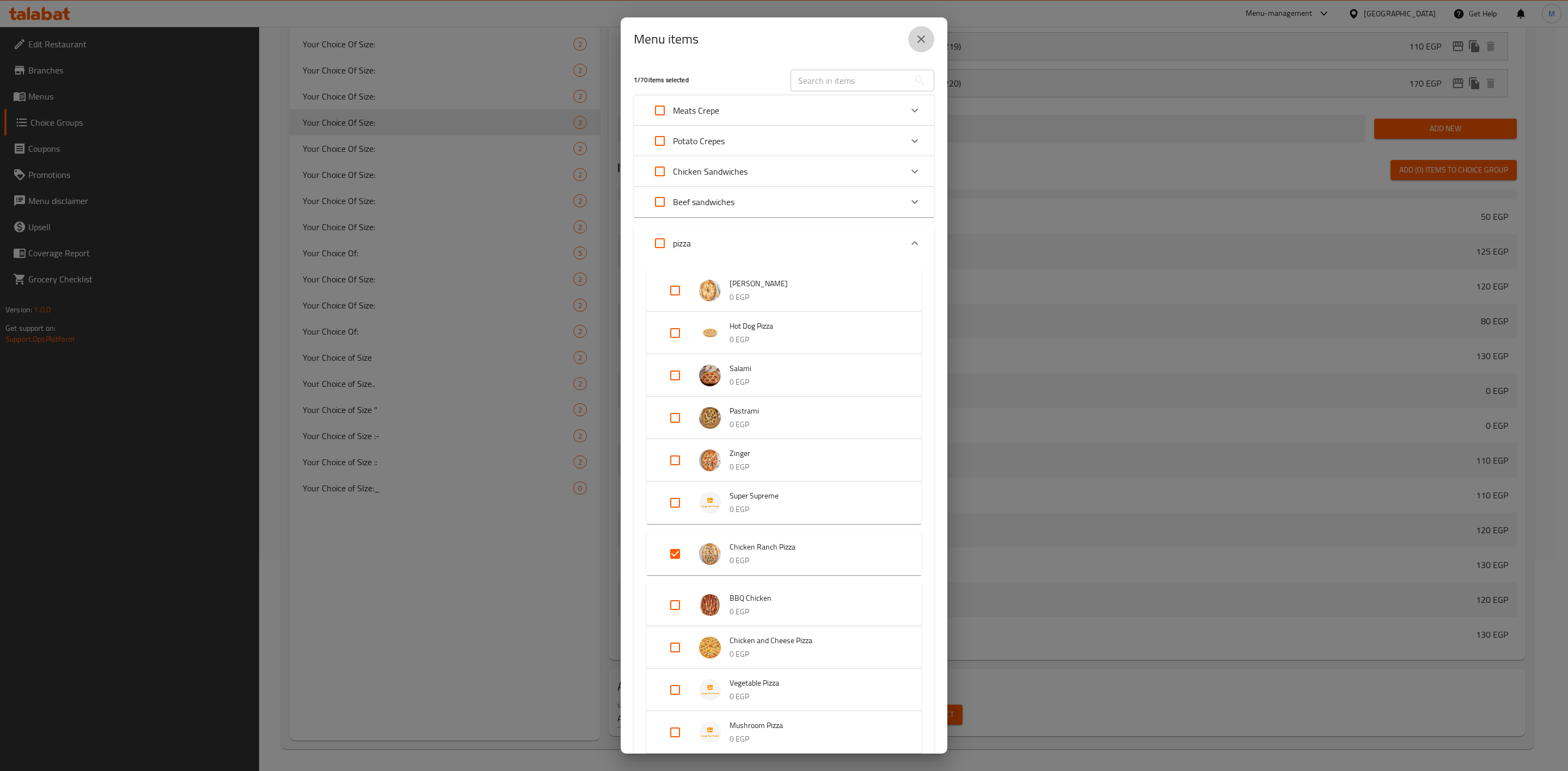
click at [919, 38] on icon "close" at bounding box center [921, 39] width 7 height 7
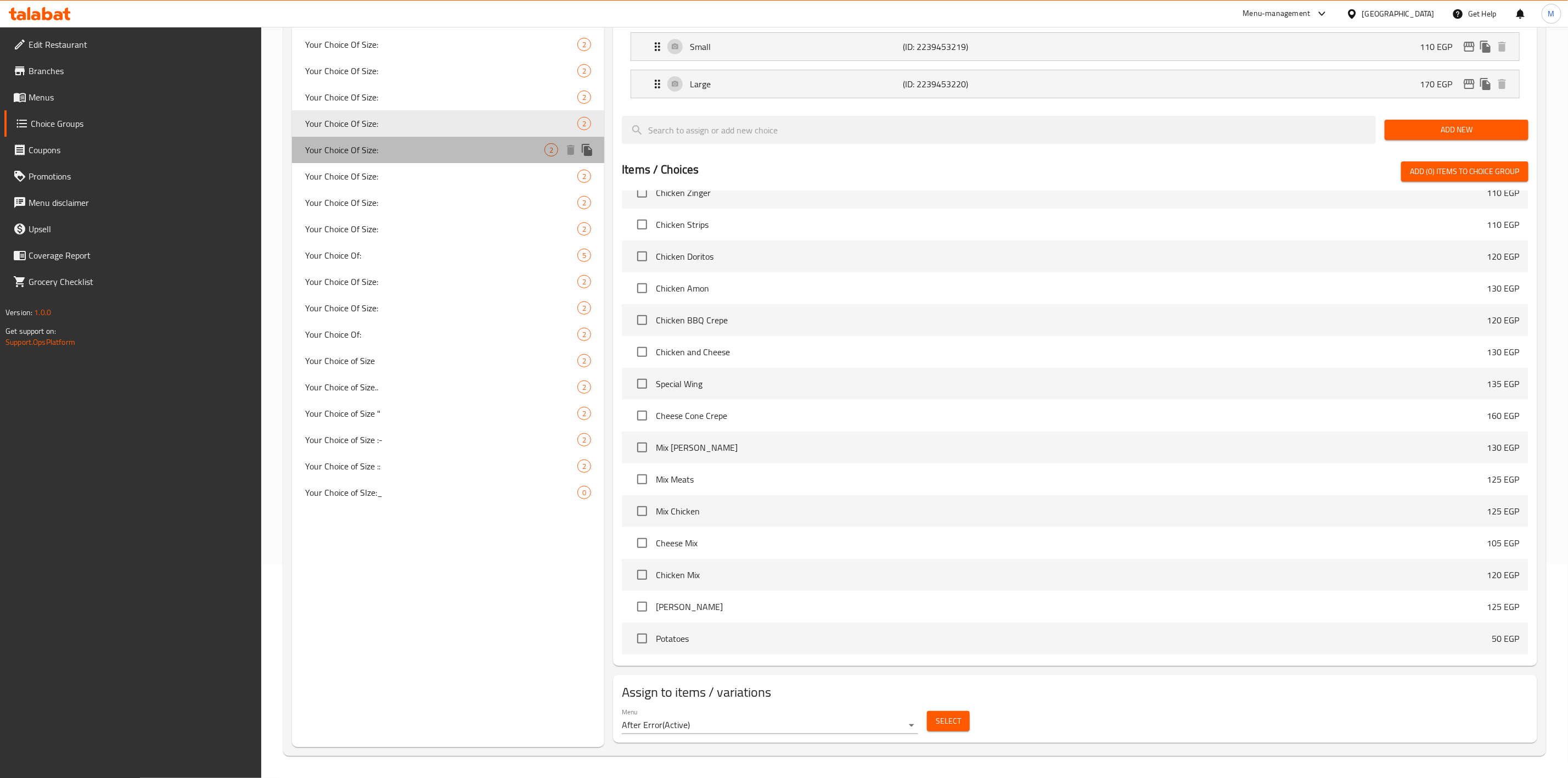
click at [418, 150] on span "Your Choice Of Size:" at bounding box center [424, 150] width 239 height 13
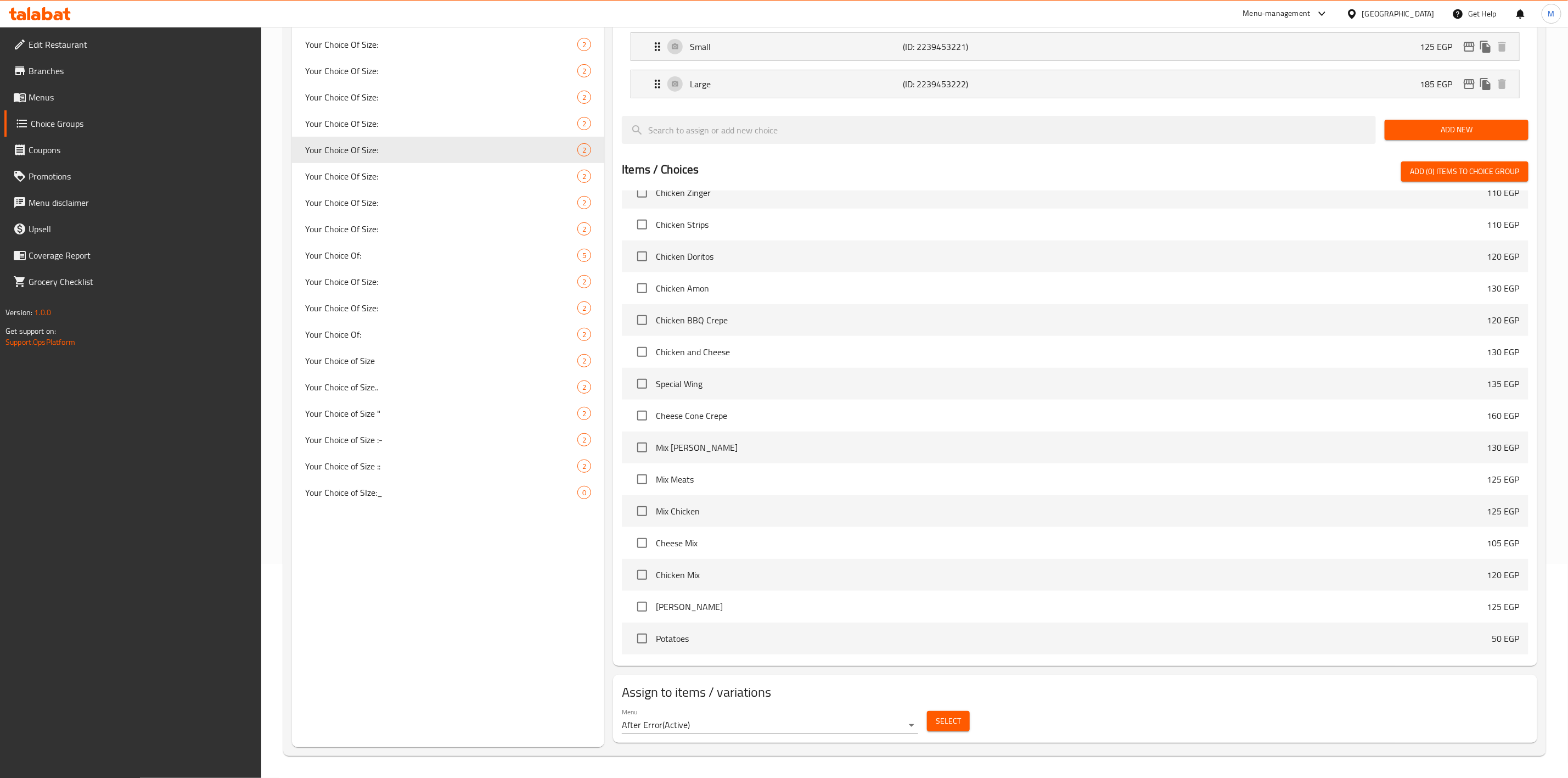
click at [955, 717] on span "Select" at bounding box center [948, 721] width 25 height 14
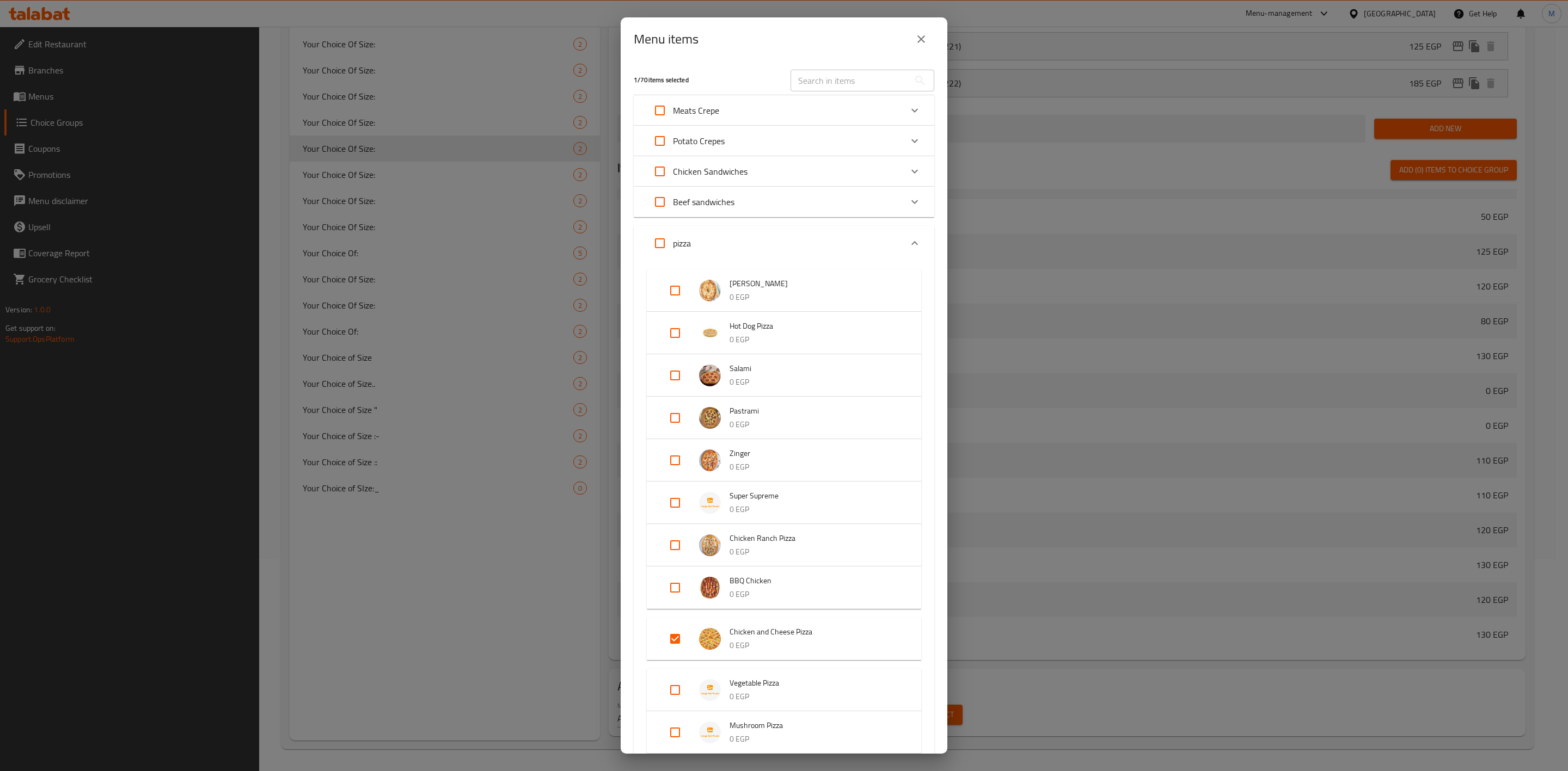
click at [924, 41] on icon "close" at bounding box center [921, 39] width 13 height 13
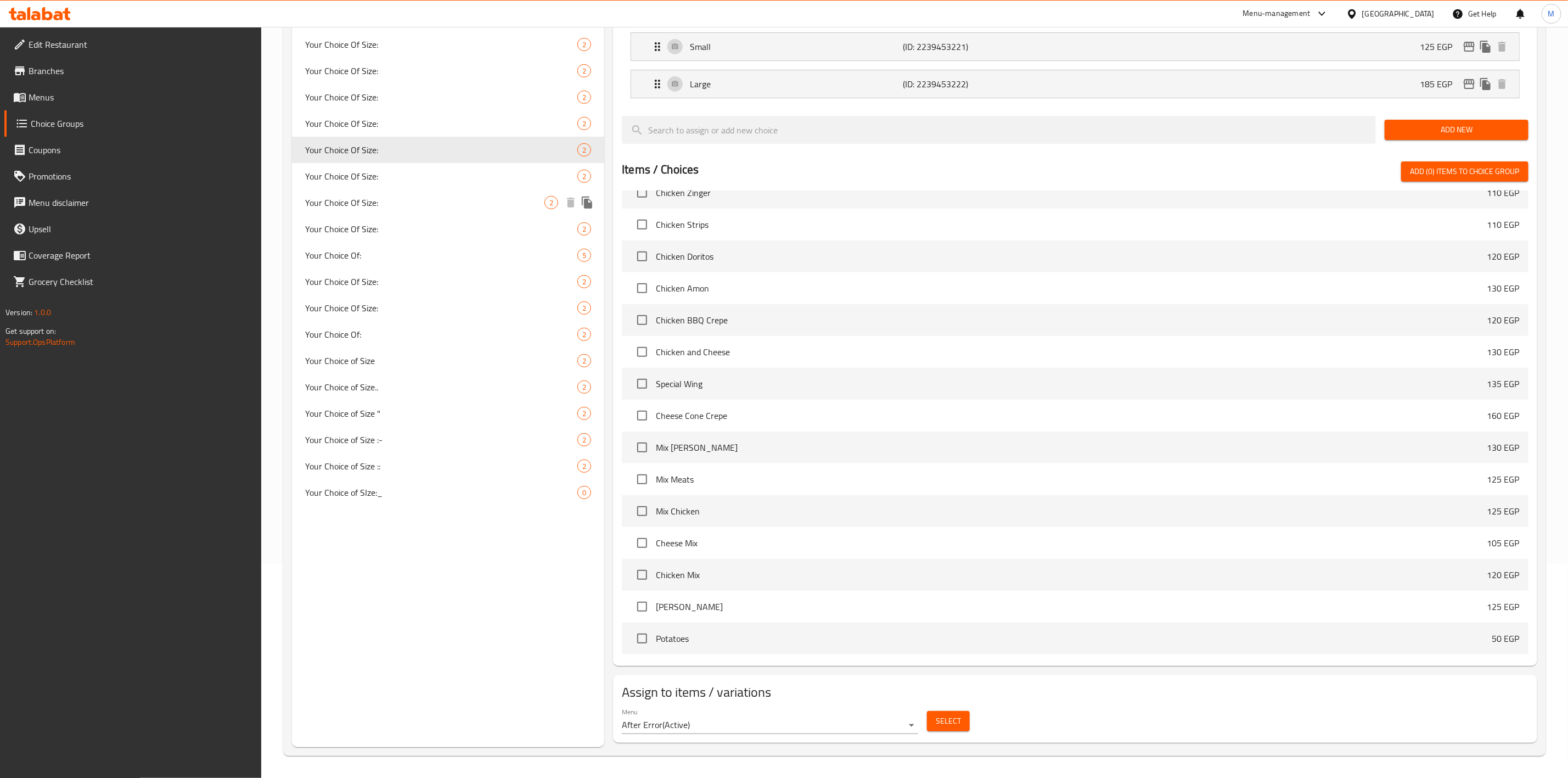
click at [374, 189] on div "Your Choice Of Size: 2" at bounding box center [448, 202] width 312 height 26
click at [384, 176] on span "Your Choice Of Size:" at bounding box center [424, 176] width 239 height 13
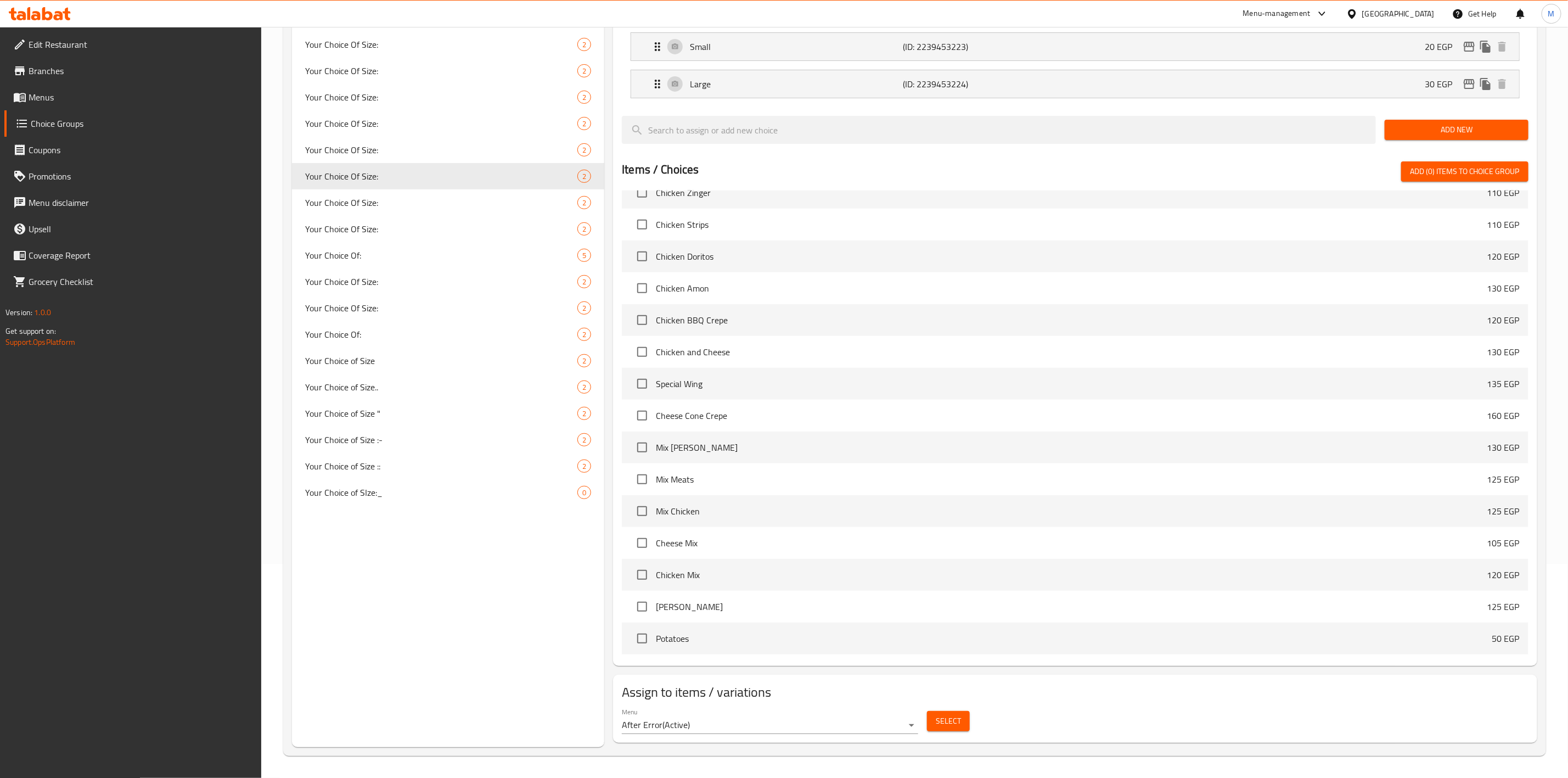
click at [947, 732] on div "Select" at bounding box center [949, 721] width 52 height 29
click at [954, 728] on button "Select" at bounding box center [948, 721] width 43 height 20
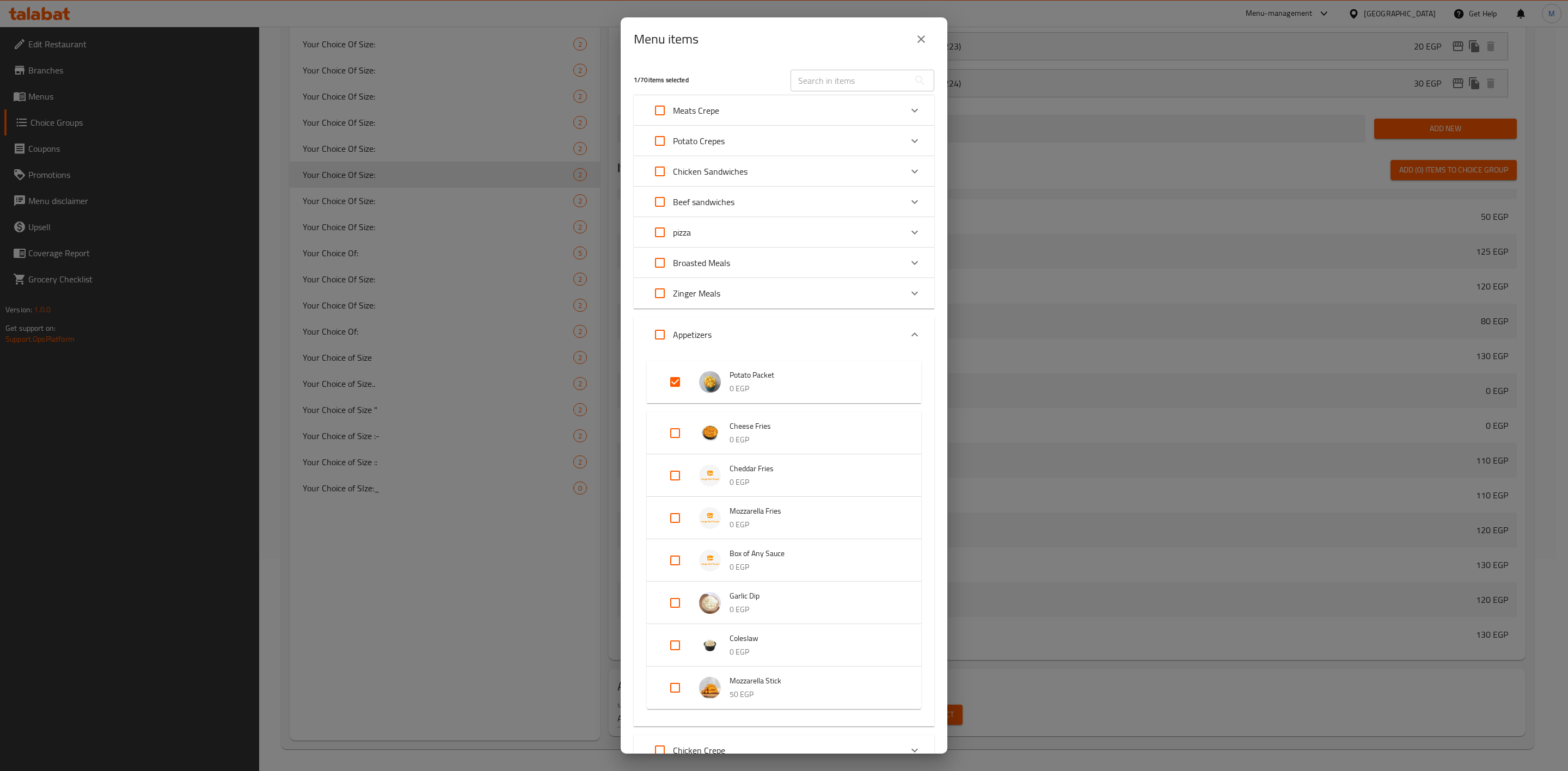
click at [935, 48] on div "Menu items" at bounding box center [784, 39] width 327 height 43
click at [926, 46] on button "close" at bounding box center [921, 39] width 26 height 26
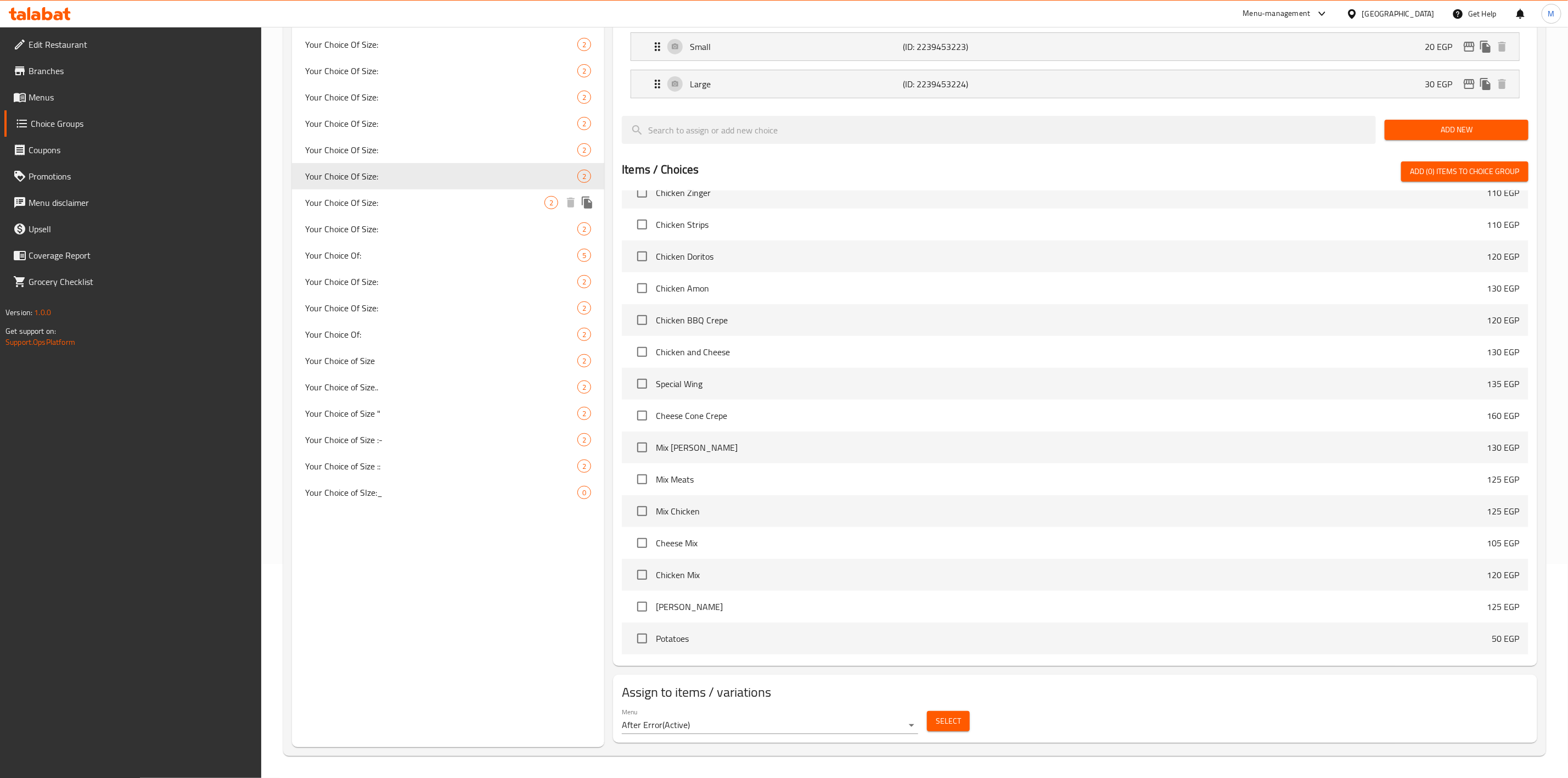
click at [423, 205] on span "Your Choice Of Size:" at bounding box center [424, 202] width 239 height 13
click at [954, 727] on span "Select" at bounding box center [948, 721] width 25 height 14
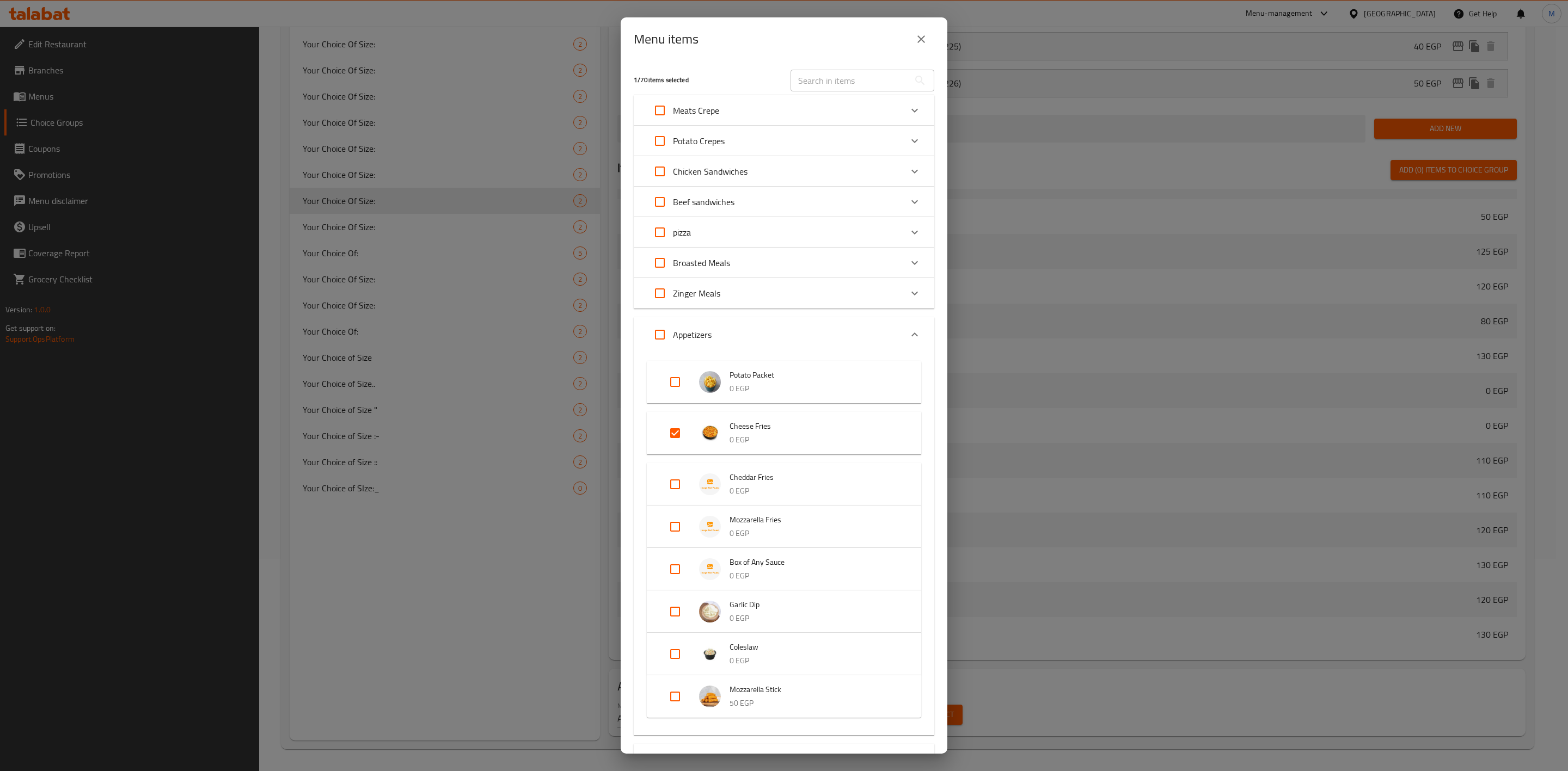
click at [910, 46] on button "close" at bounding box center [921, 39] width 26 height 26
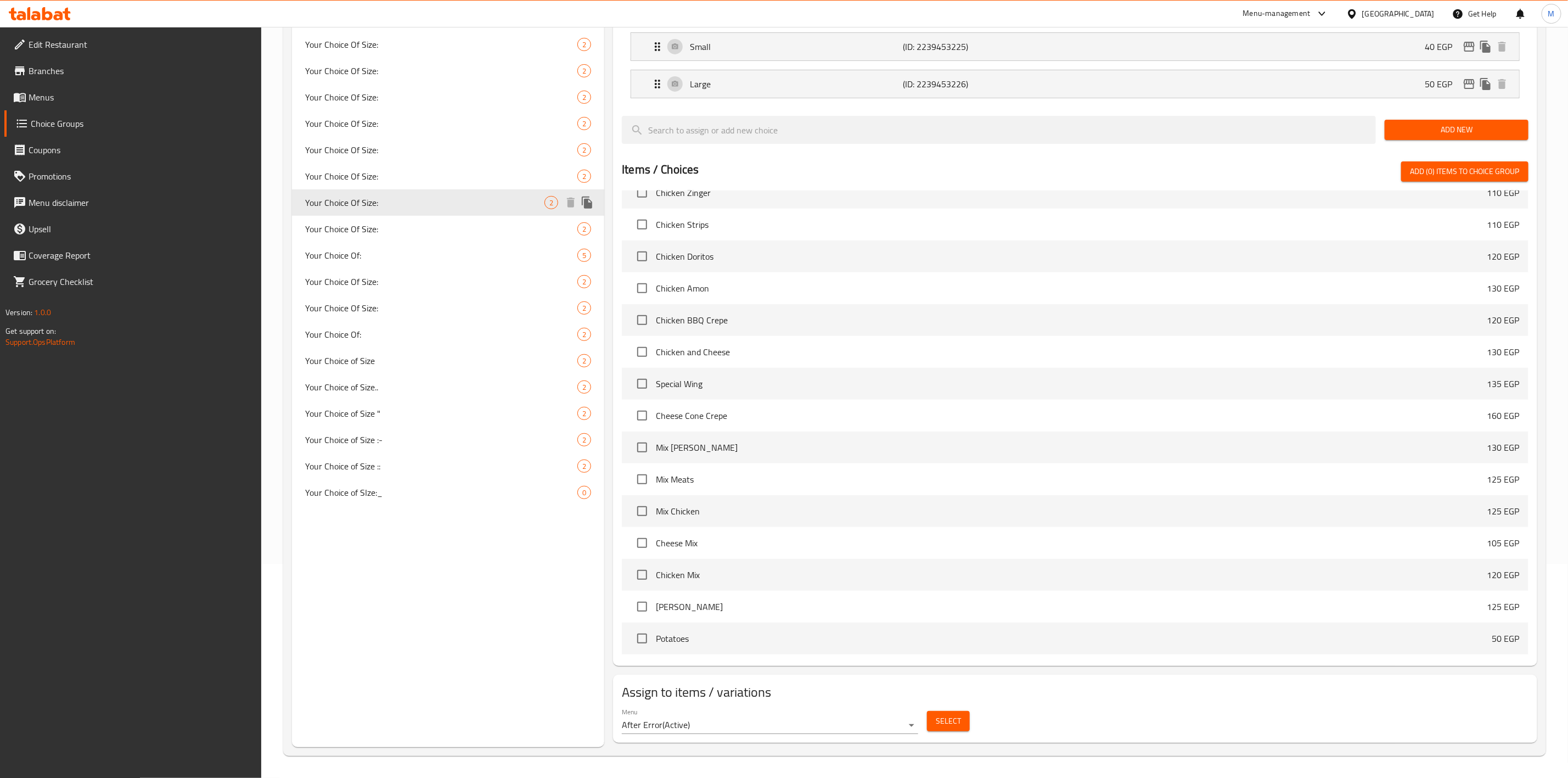
click at [442, 228] on span "Your Choice Of Size:" at bounding box center [441, 229] width 272 height 13
click at [949, 720] on span "Select" at bounding box center [948, 721] width 25 height 14
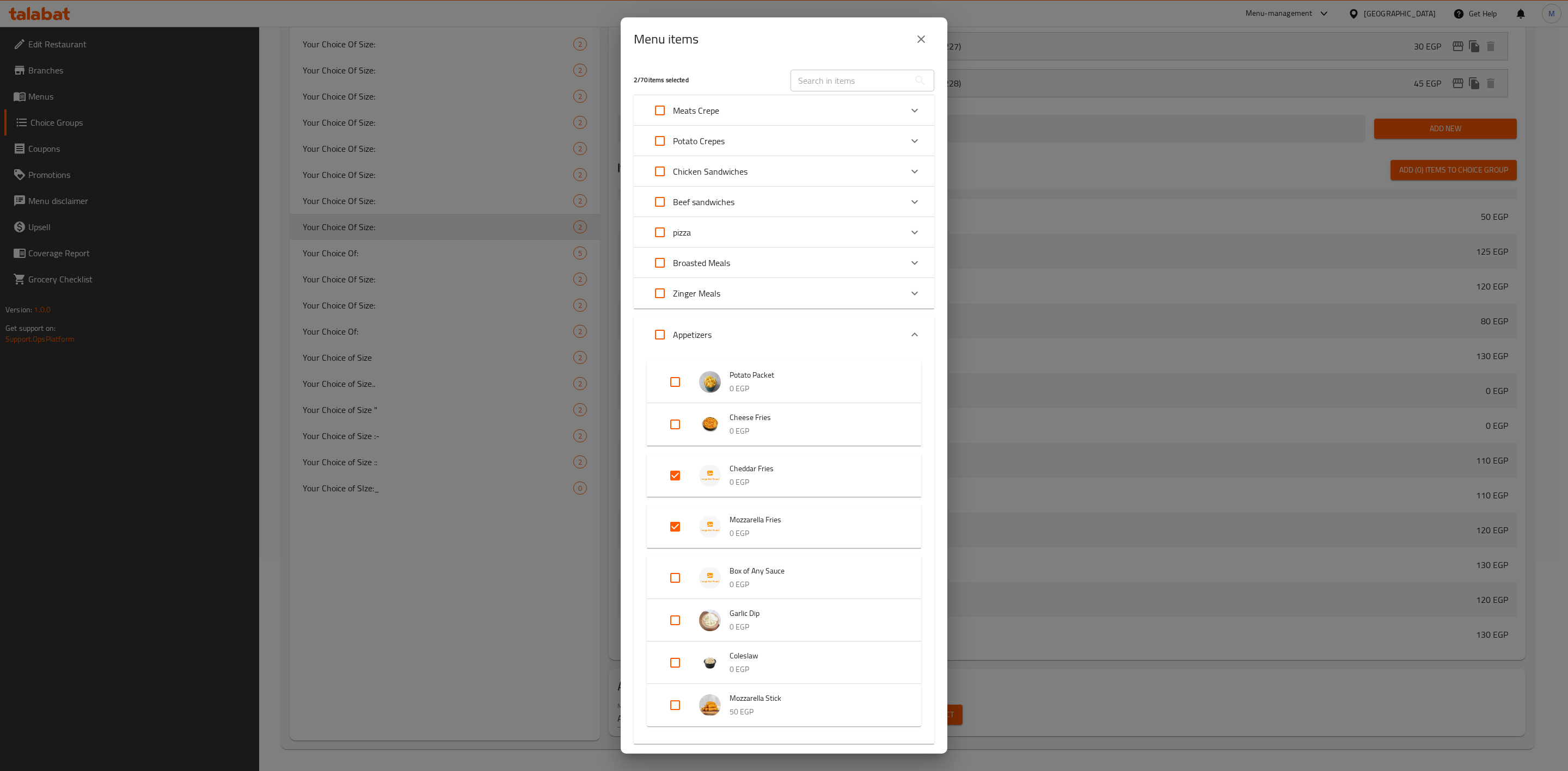
click at [922, 28] on button "close" at bounding box center [921, 39] width 26 height 26
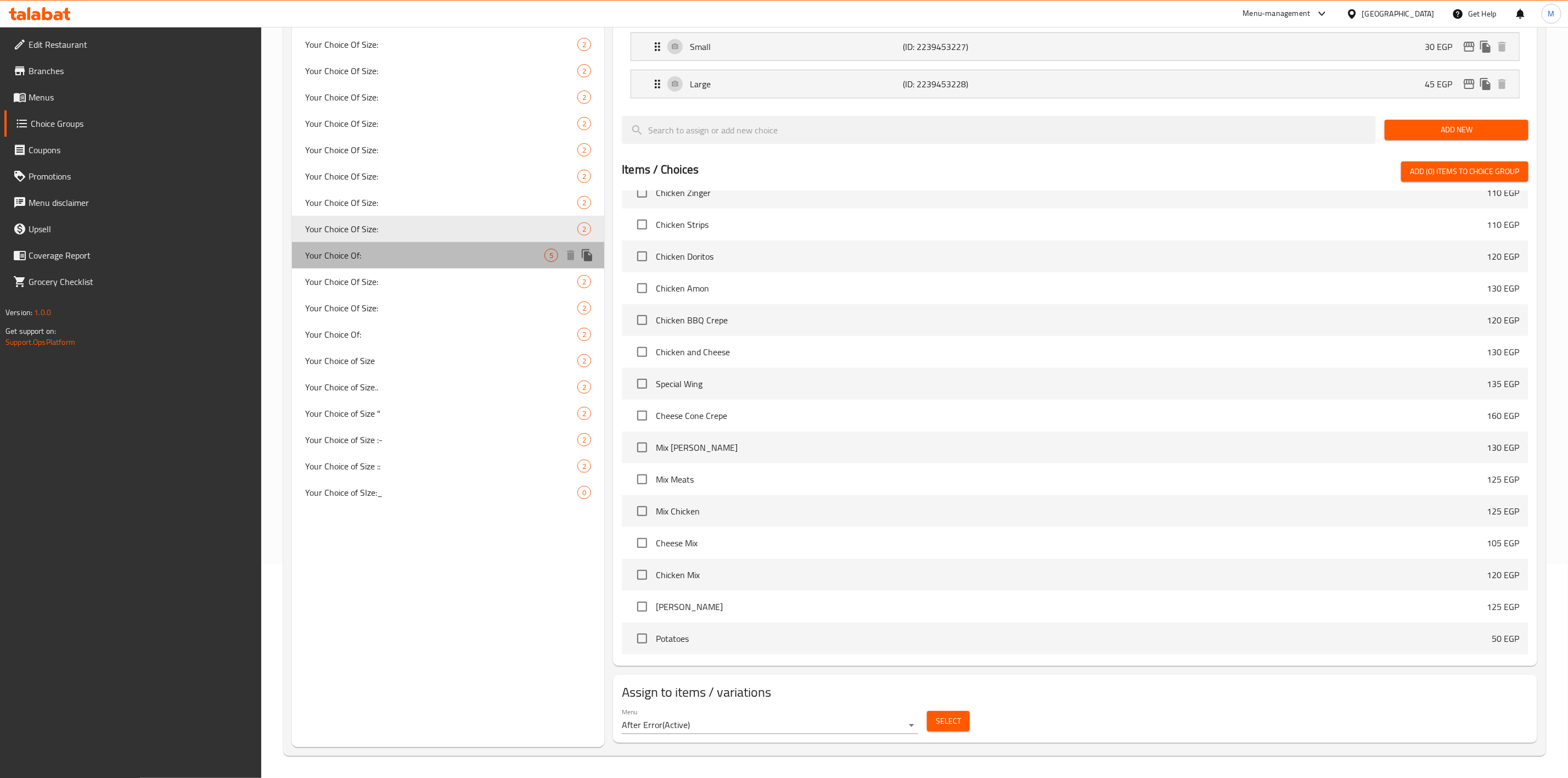
click at [374, 264] on div "Your Choice Of: 5" at bounding box center [448, 255] width 312 height 26
type input "Your Choice Of:"
type input "إختيارك من:"
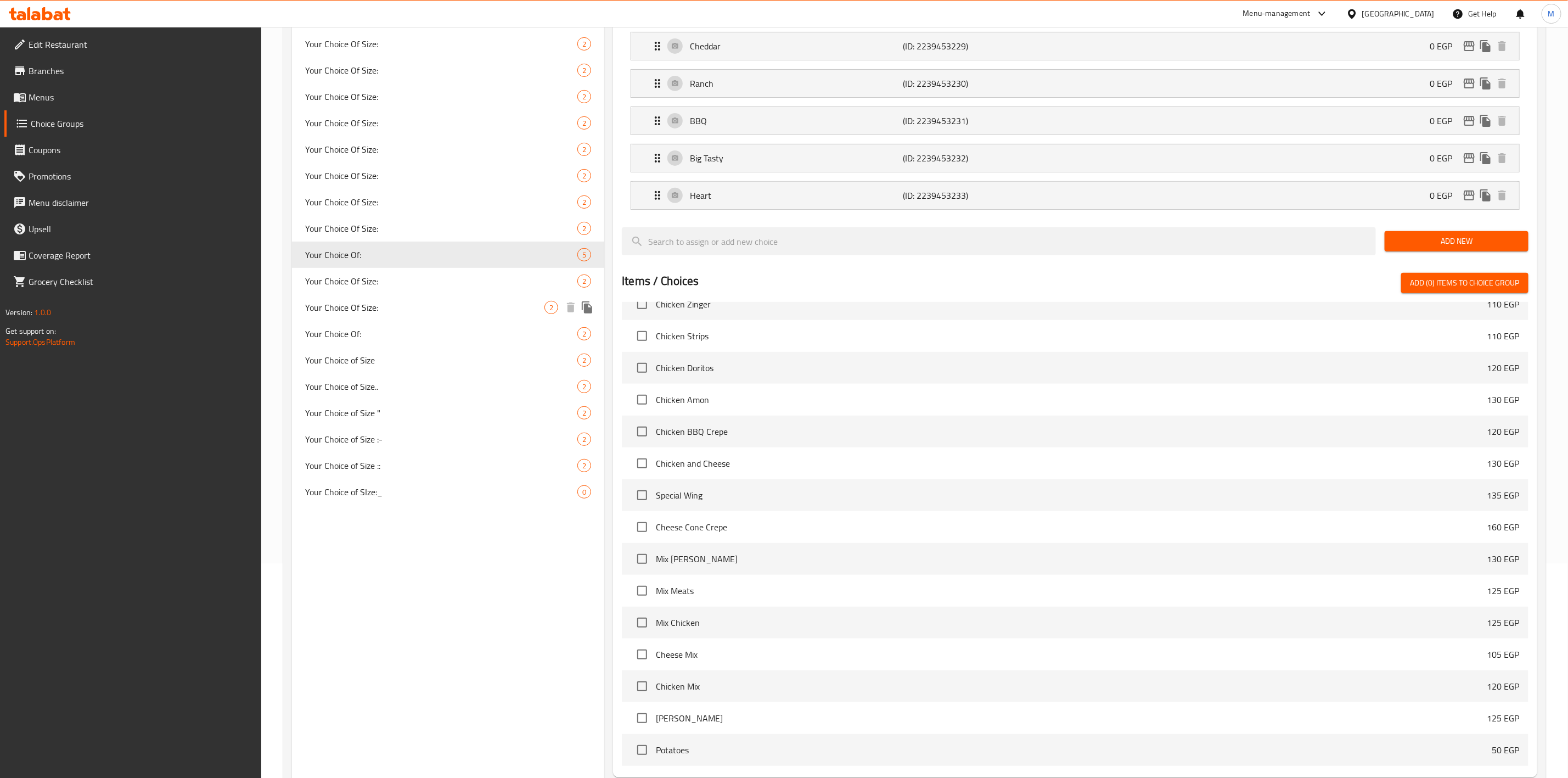
click at [430, 286] on span "Your Choice Of Size:" at bounding box center [441, 281] width 272 height 13
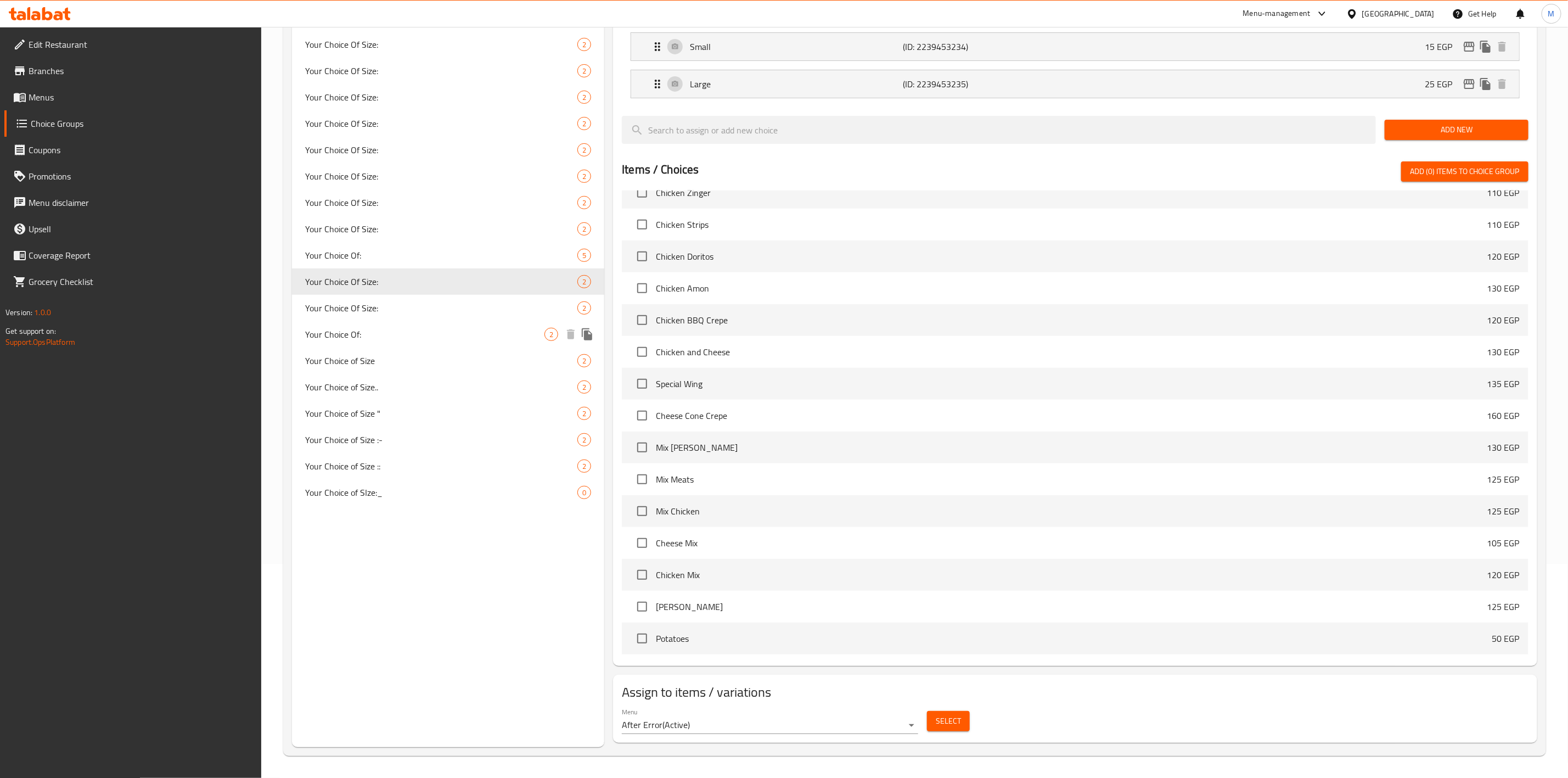
type input "Your Choice Of Size:"
type input "إختيارك من الحجم:"
click at [934, 719] on button "Select" at bounding box center [948, 721] width 43 height 20
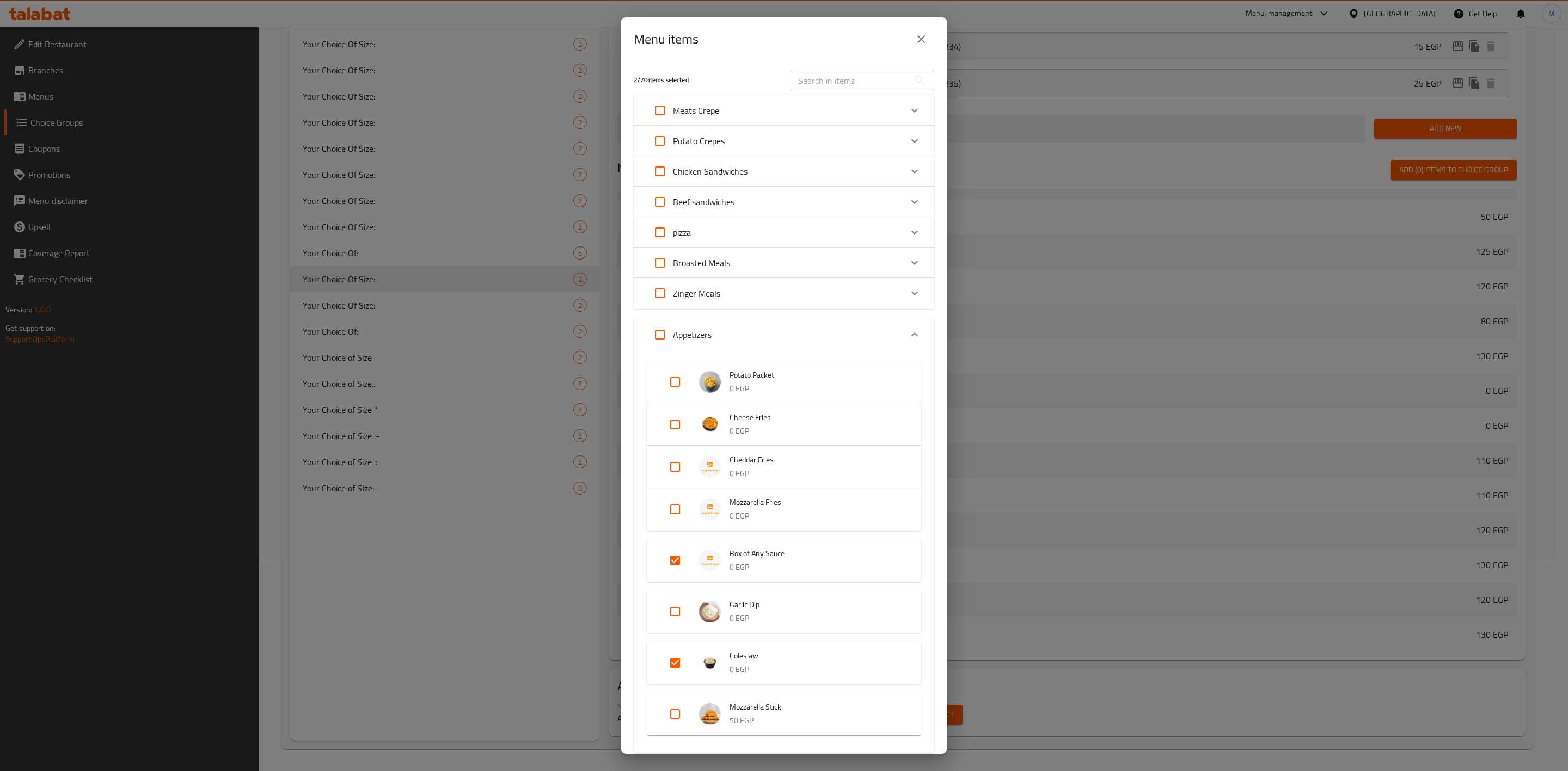
click at [913, 33] on button "close" at bounding box center [921, 39] width 26 height 26
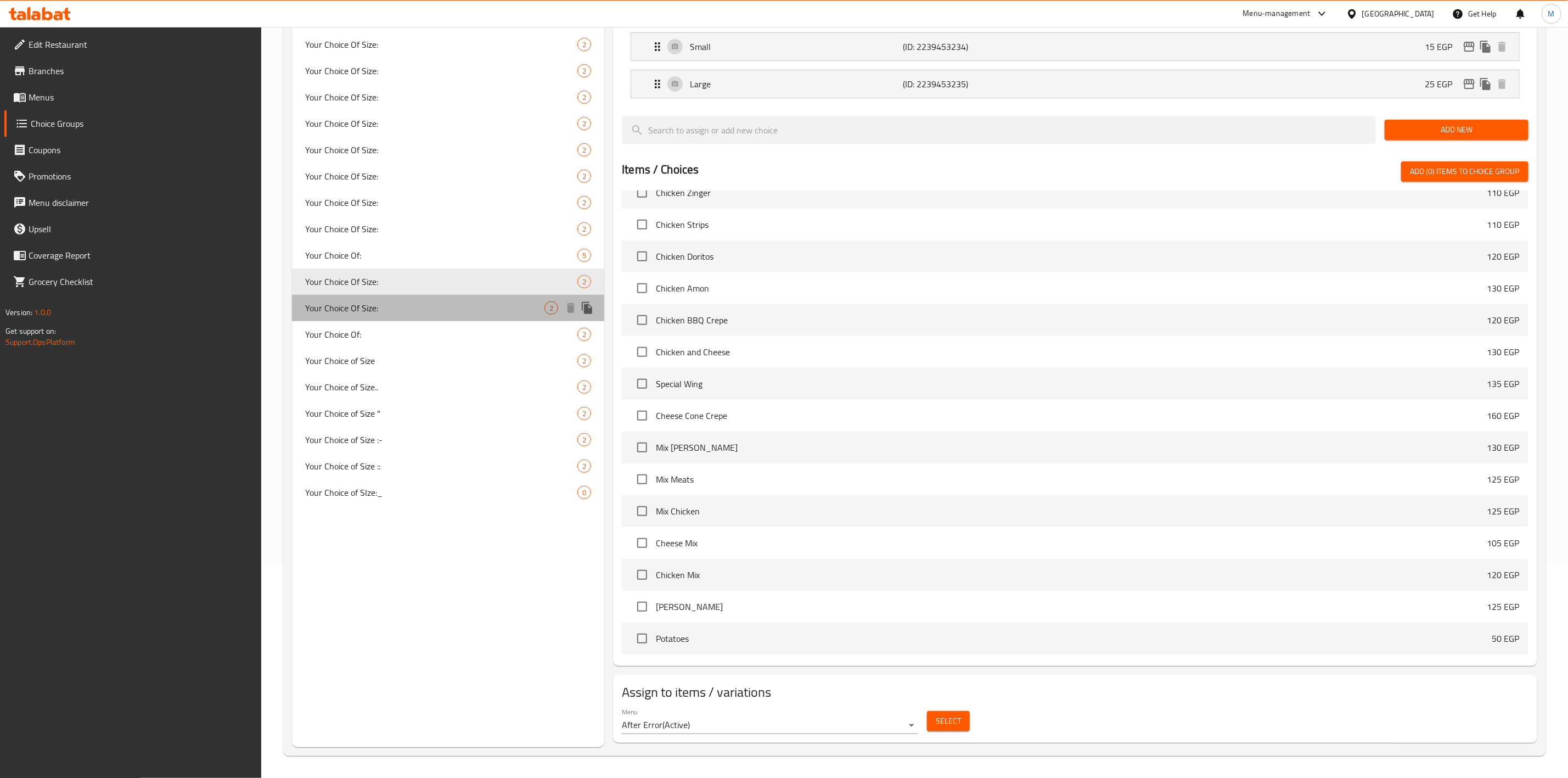
drag, startPoint x: 307, startPoint y: 303, endPoint x: 315, endPoint y: 306, distance: 8.5
click at [308, 303] on span "Your Choice Of Size:" at bounding box center [424, 308] width 239 height 13
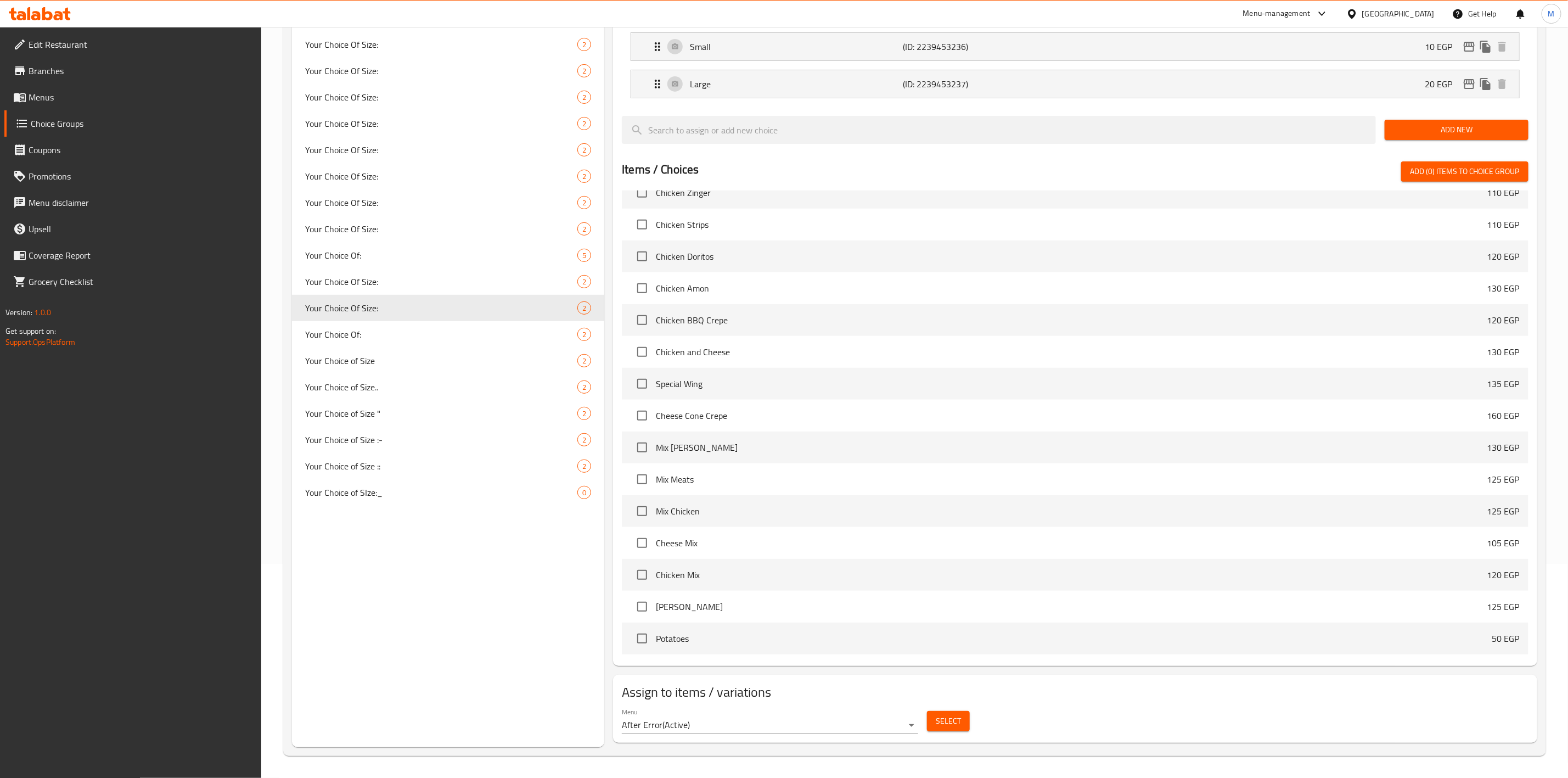
click at [946, 719] on span "Select" at bounding box center [948, 721] width 25 height 14
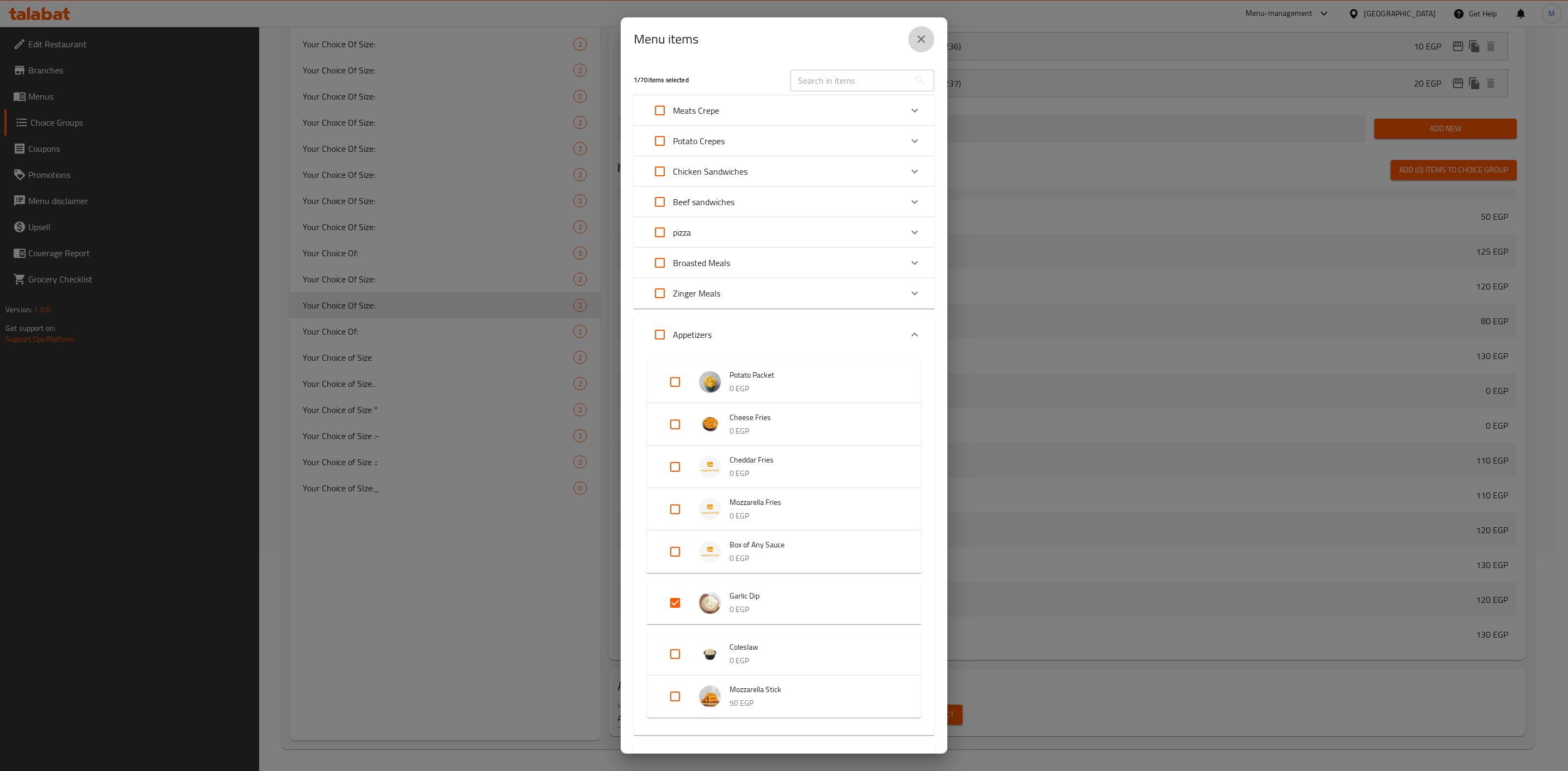
click at [933, 41] on button "close" at bounding box center [921, 39] width 26 height 26
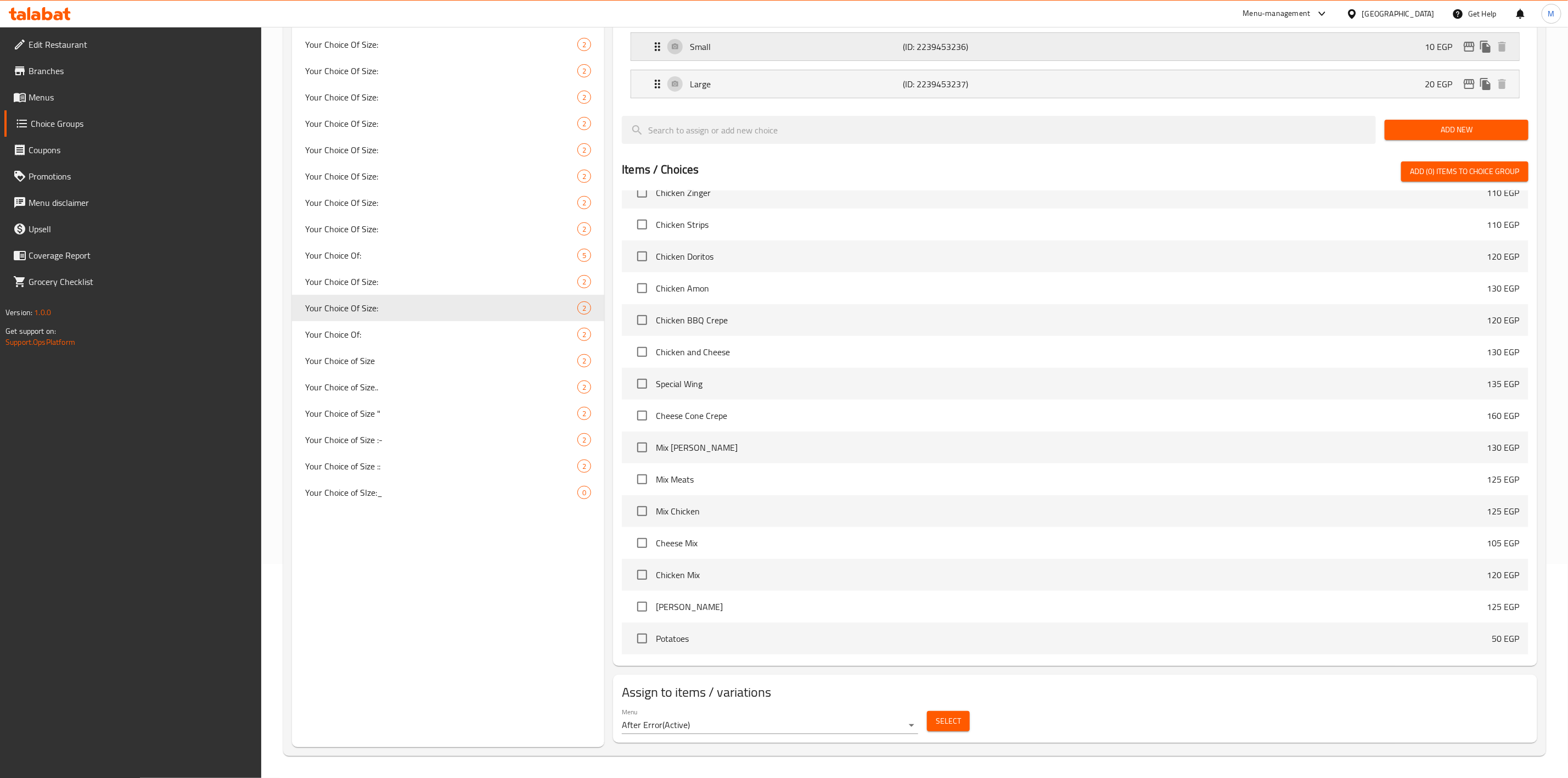
click at [924, 37] on div "Small (ID: 2239453236) 10 EGP" at bounding box center [1079, 47] width 855 height 28
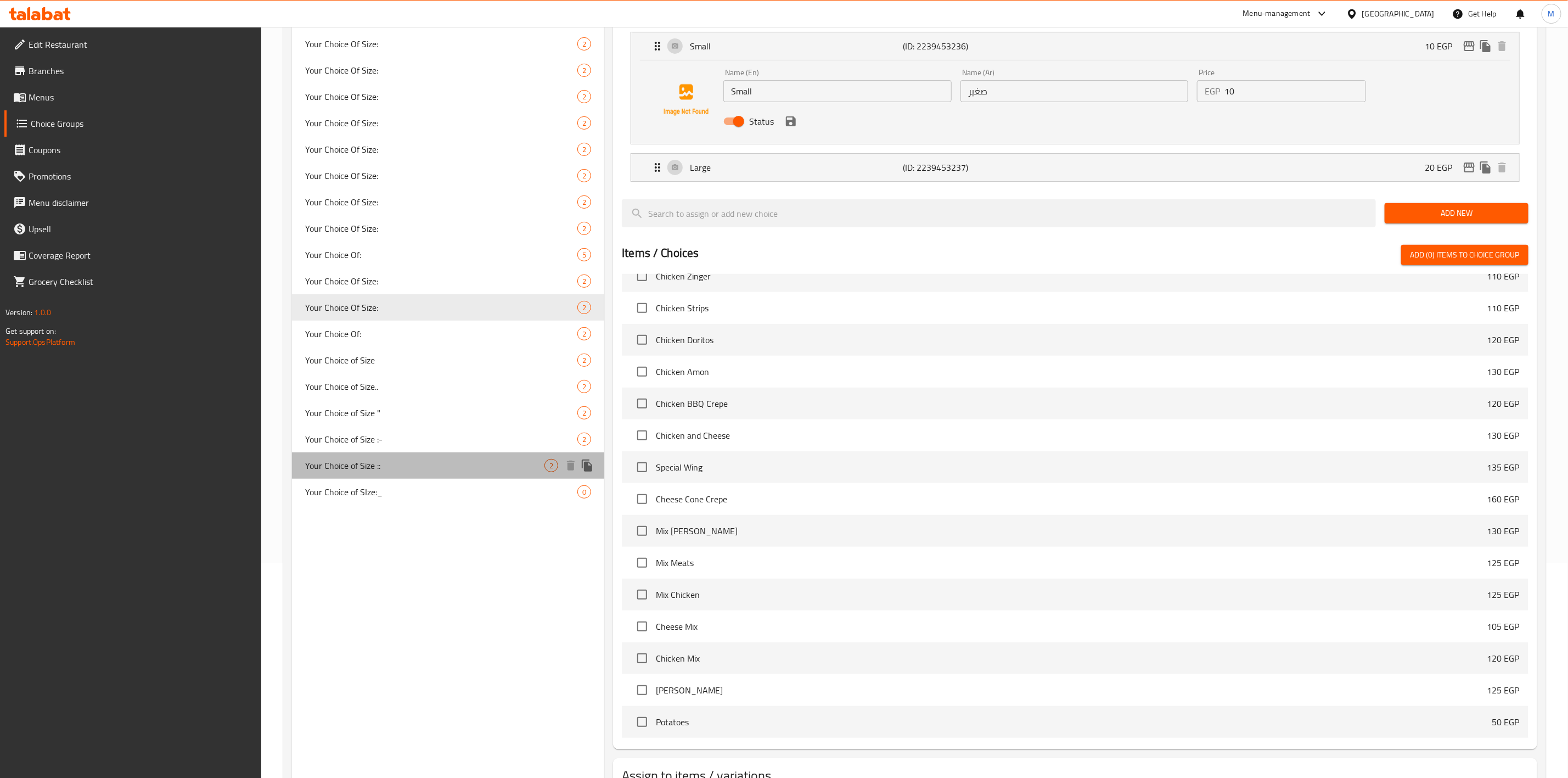
click at [406, 456] on div "Your Choice of Size :: 2" at bounding box center [448, 465] width 312 height 26
type input "Your Choice of Size ::"
type input "اختيارك من الحجم ::"
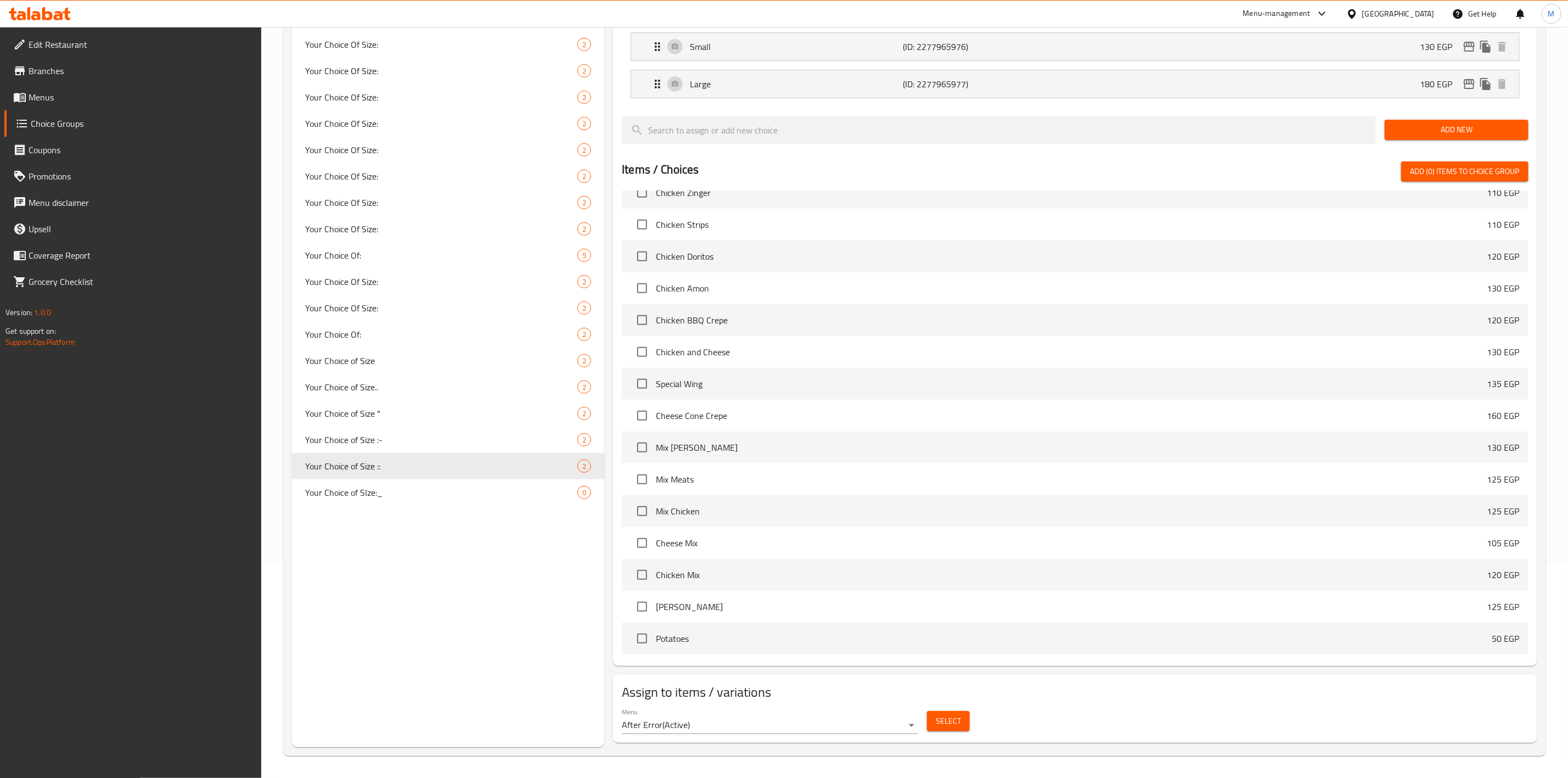
click at [933, 712] on button "Select" at bounding box center [948, 721] width 43 height 20
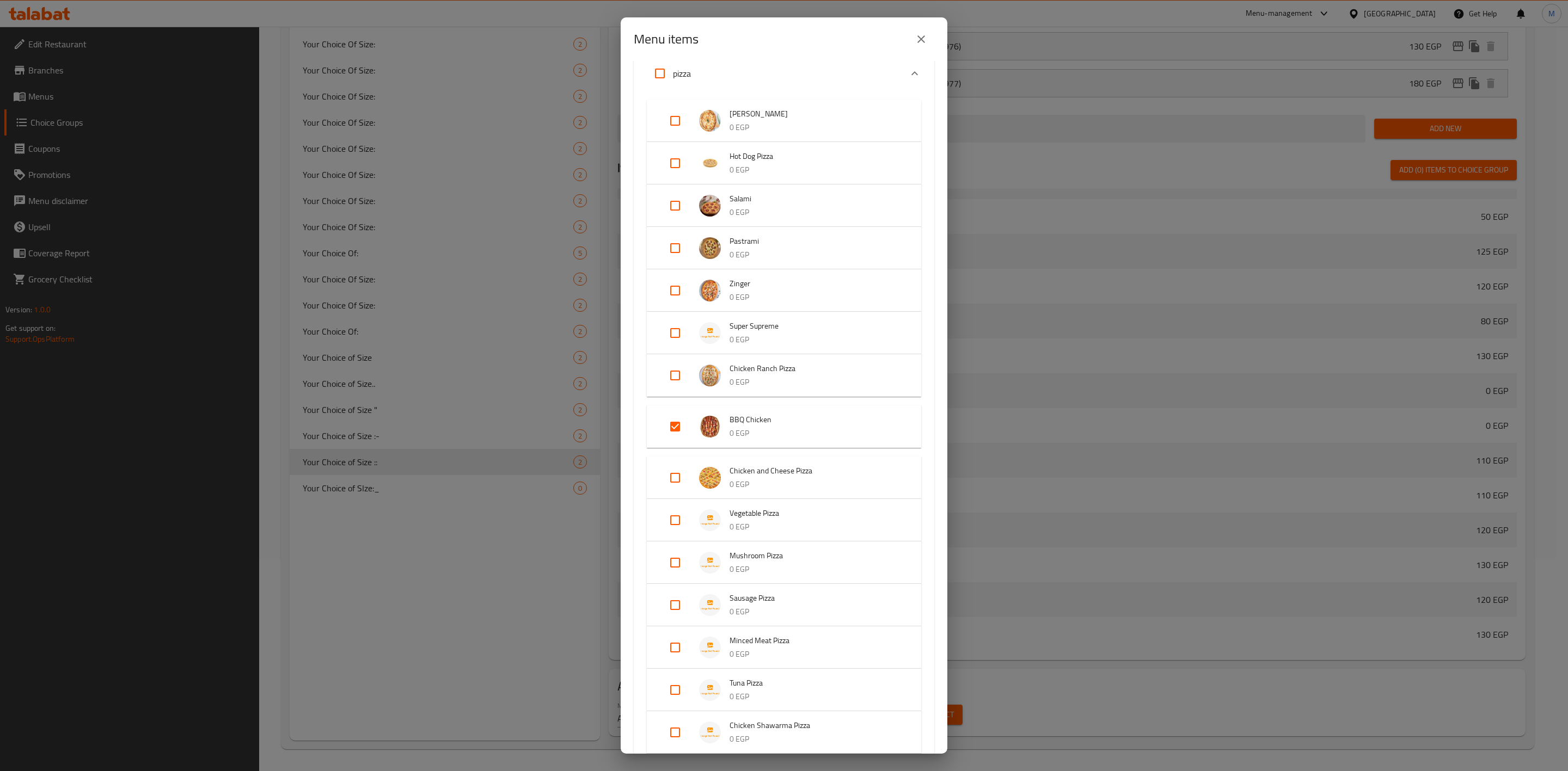
scroll to position [408, 0]
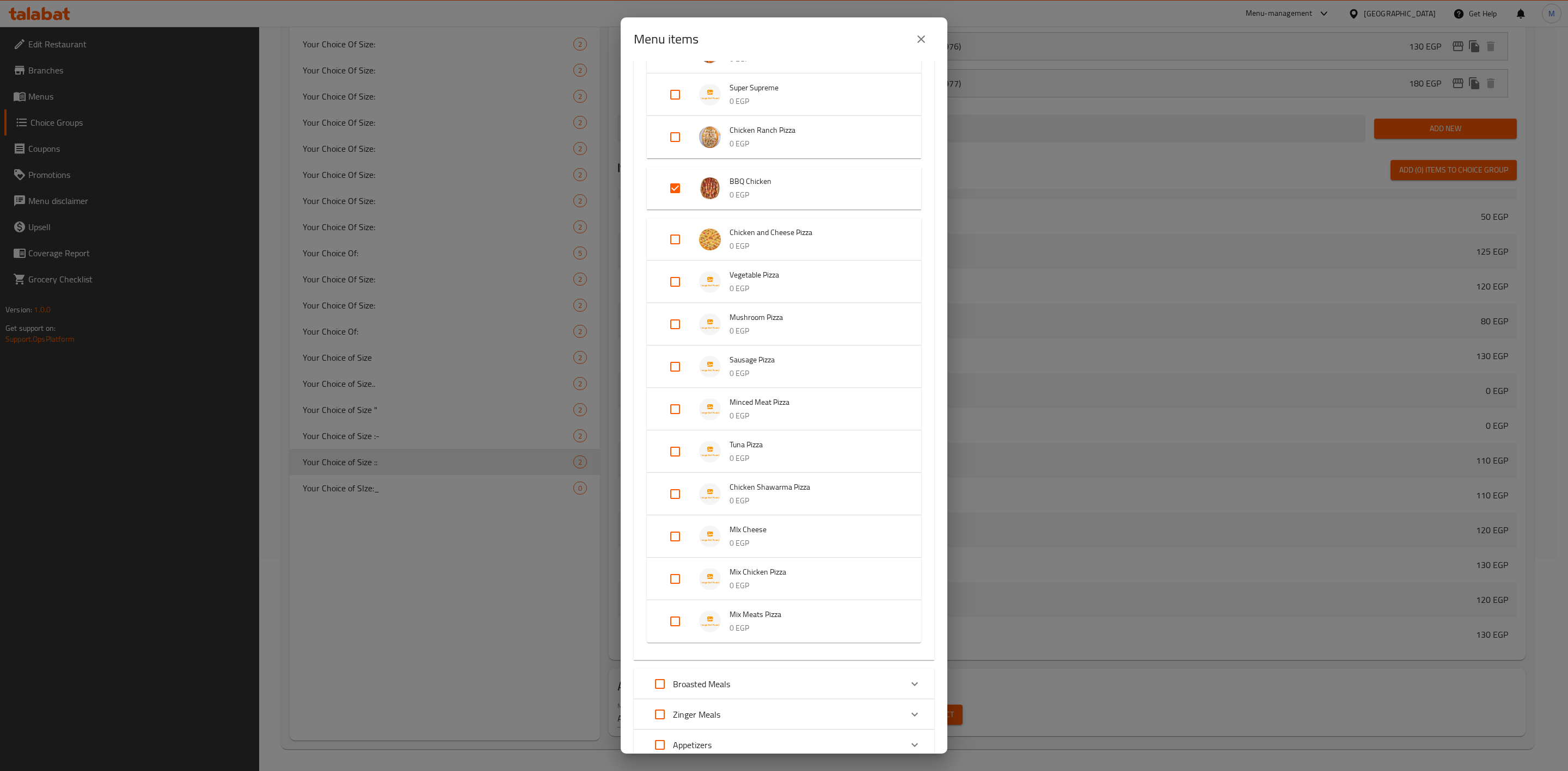
click at [681, 575] on input "Expand" at bounding box center [675, 579] width 26 height 26
checkbox input "true"
click at [679, 614] on ul "Margarita 0 EGP Hot Dog Pizza 0 EGP Salami 0 EGP Pastrami 0 EGP Zinger 0 EGP Su…" at bounding box center [783, 260] width 274 height 807
click at [677, 626] on input "Expand" at bounding box center [675, 639] width 26 height 26
checkbox input "true"
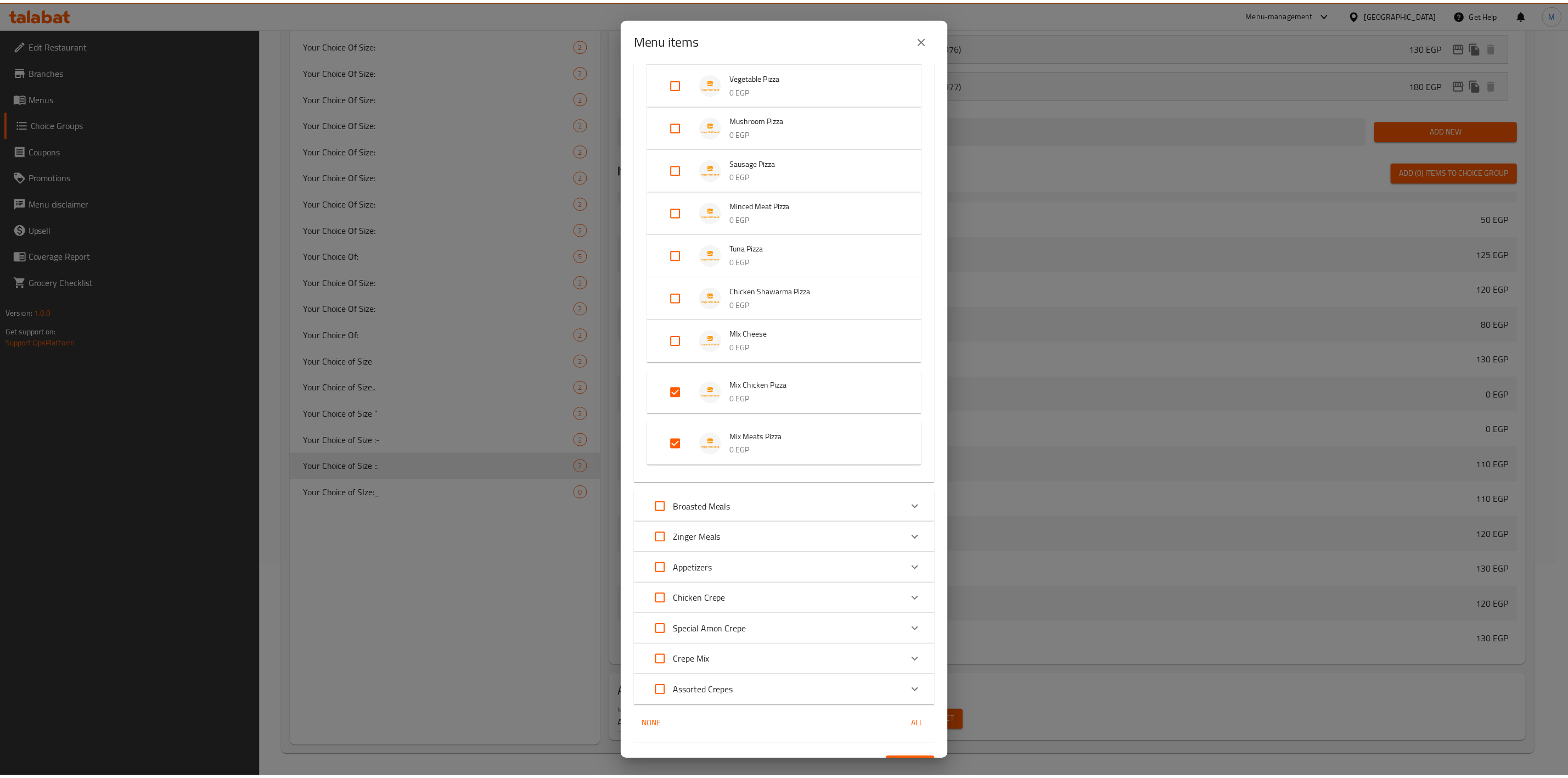
scroll to position [633, 0]
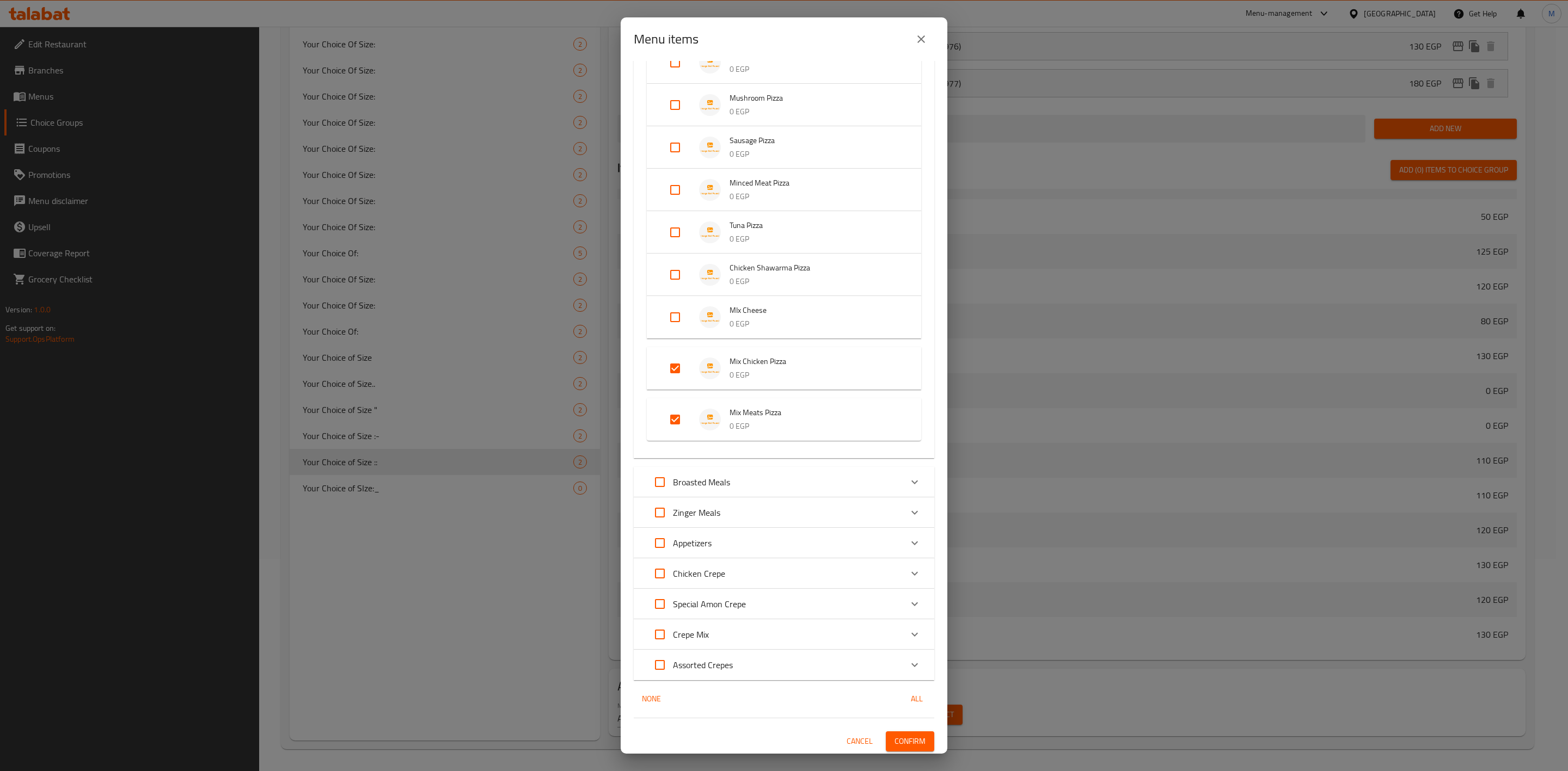
click at [906, 727] on div "3 / 70 items selected ​ Meats Crepe Burger Crepe 110 EGP Crepe Sausage 95 EGP H…" at bounding box center [784, 407] width 327 height 693
click at [906, 732] on button "Confirm" at bounding box center [910, 741] width 48 height 20
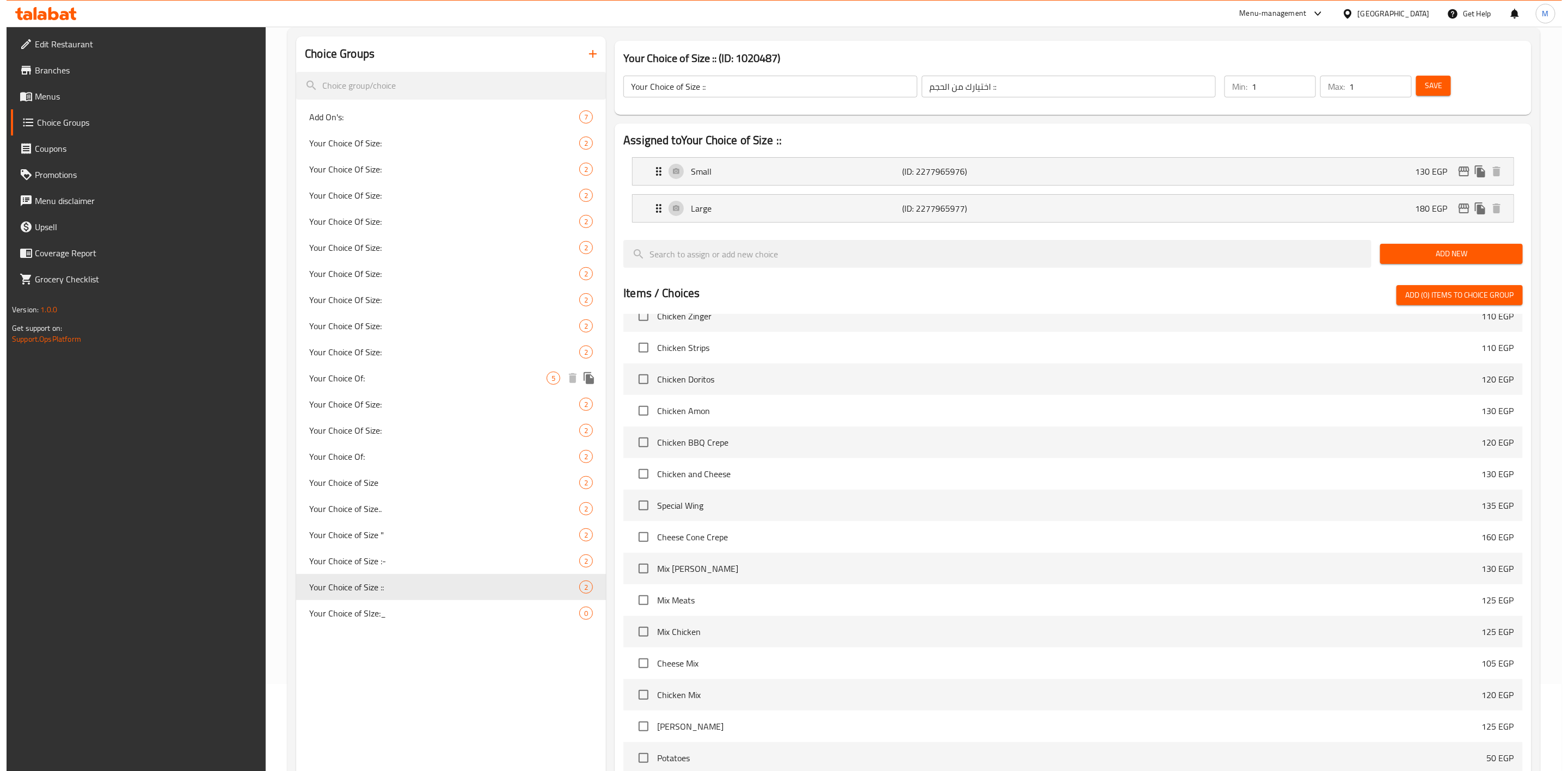
scroll to position [0, 0]
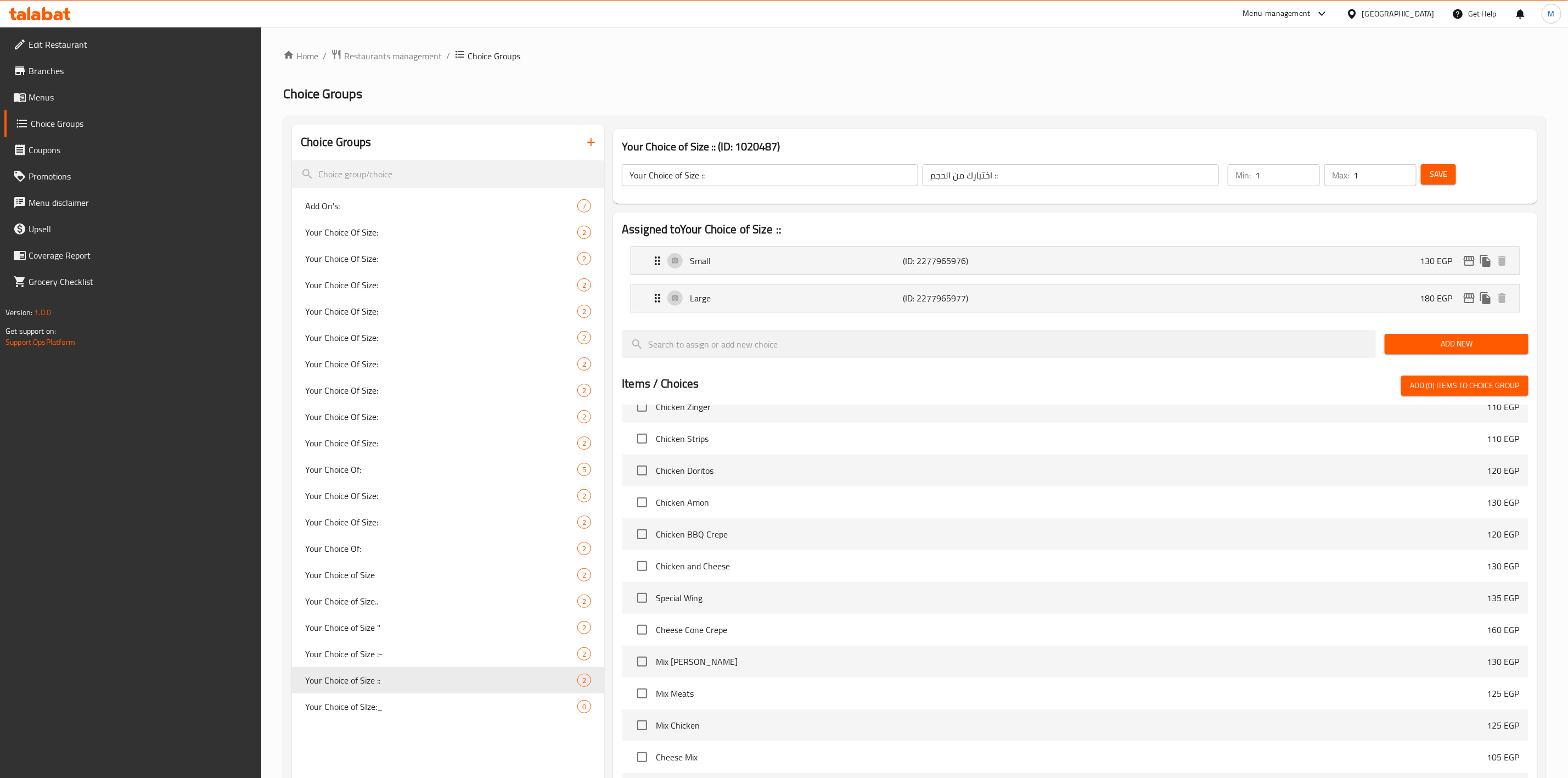
click at [597, 140] on icon "button" at bounding box center [591, 142] width 13 height 13
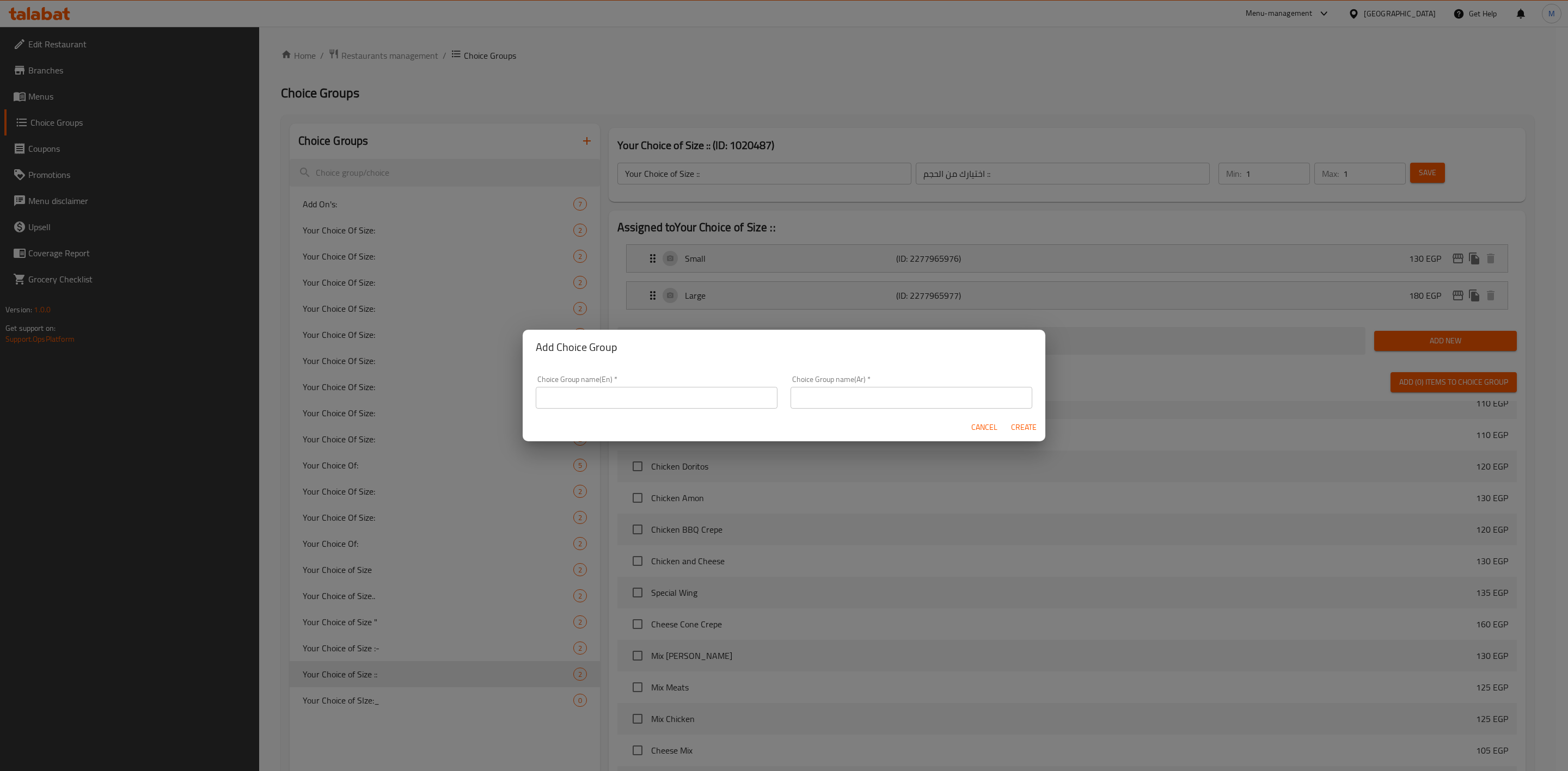
click at [619, 397] on input "text" at bounding box center [657, 398] width 241 height 22
type input "إ"
type input "Your Choice of Size"
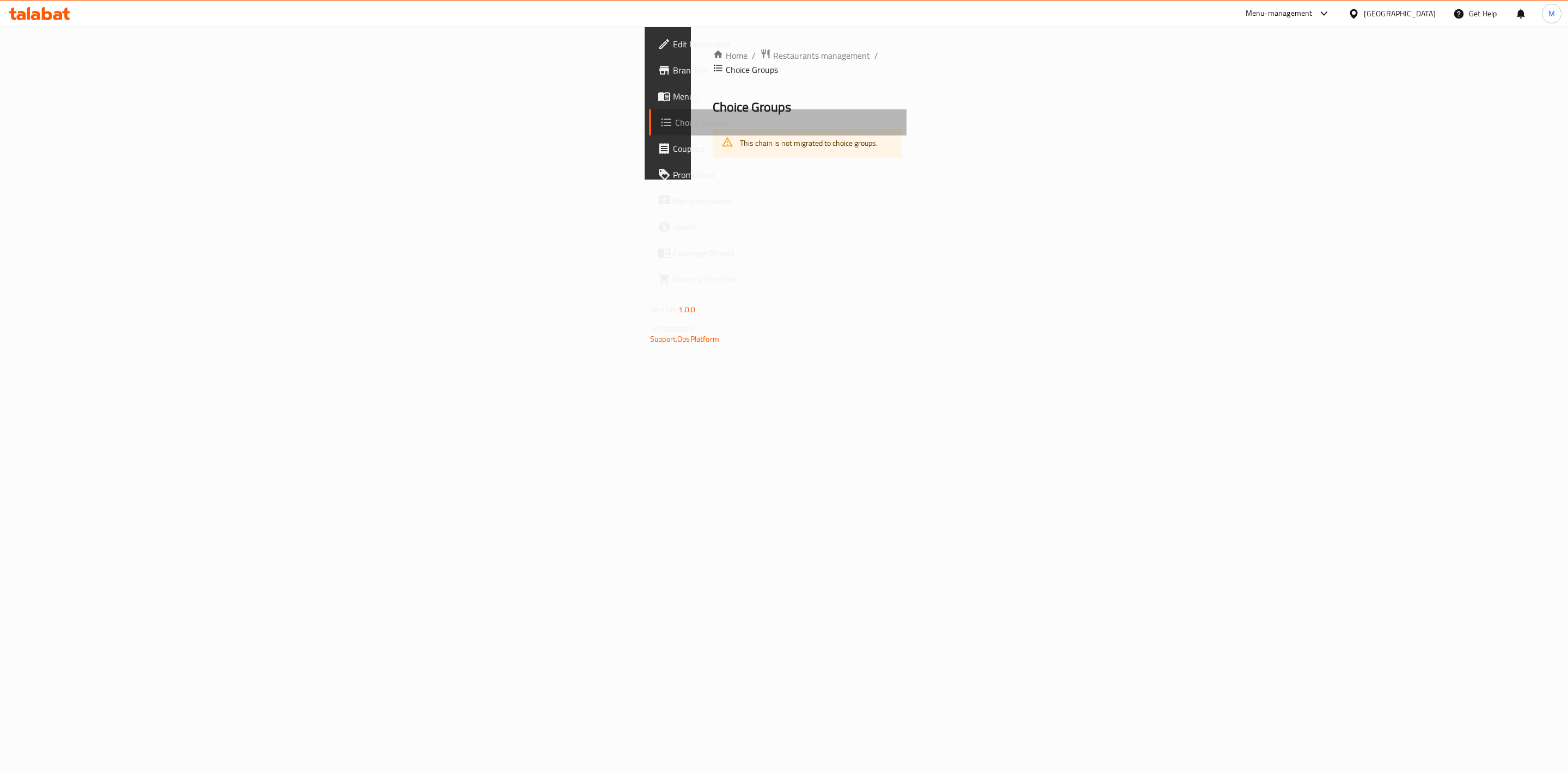
click at [649, 130] on link "Choice Groups" at bounding box center [778, 122] width 258 height 26
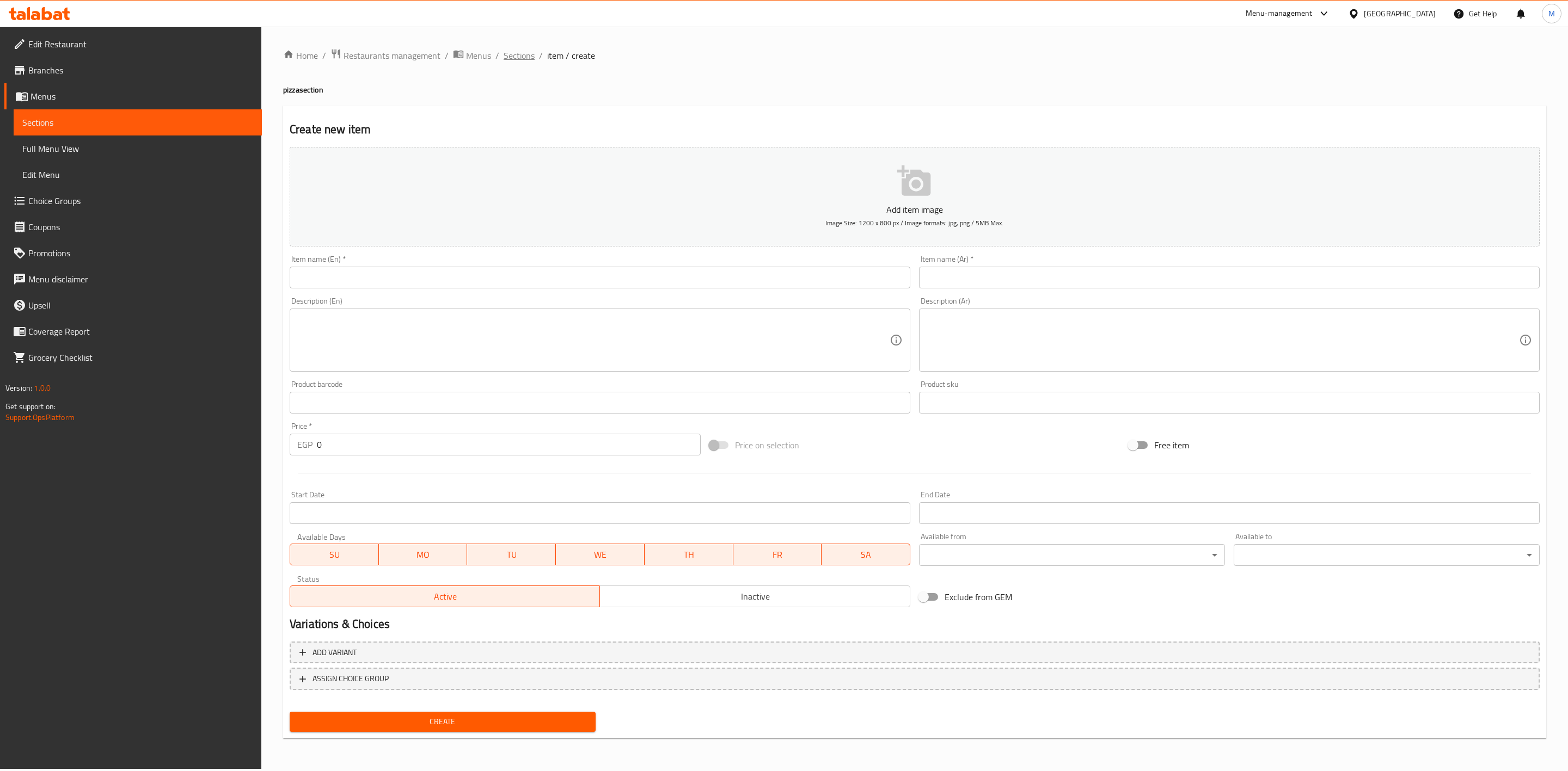
click at [504, 54] on span "Sections" at bounding box center [519, 56] width 31 height 13
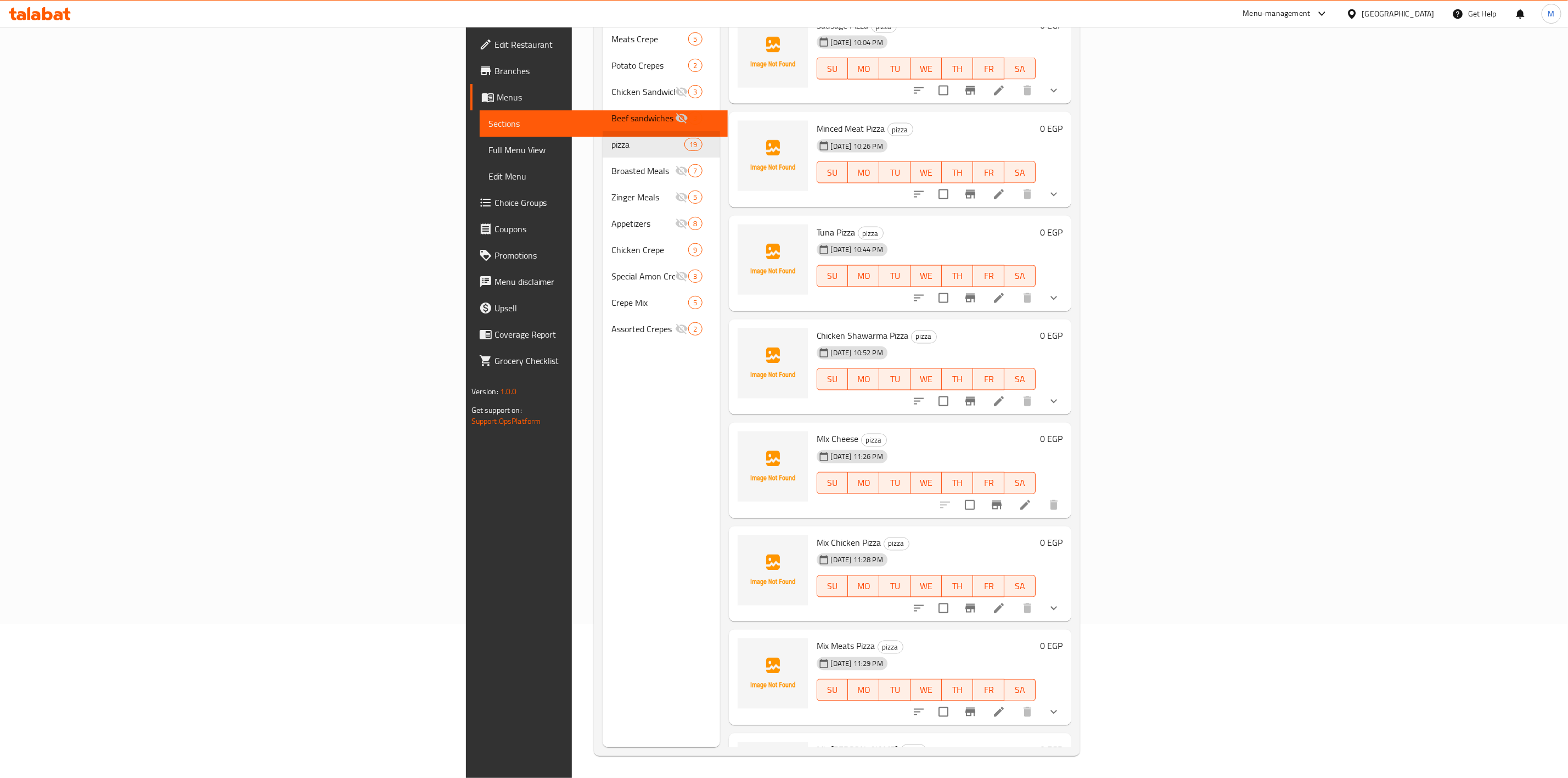
scroll to position [1282, 0]
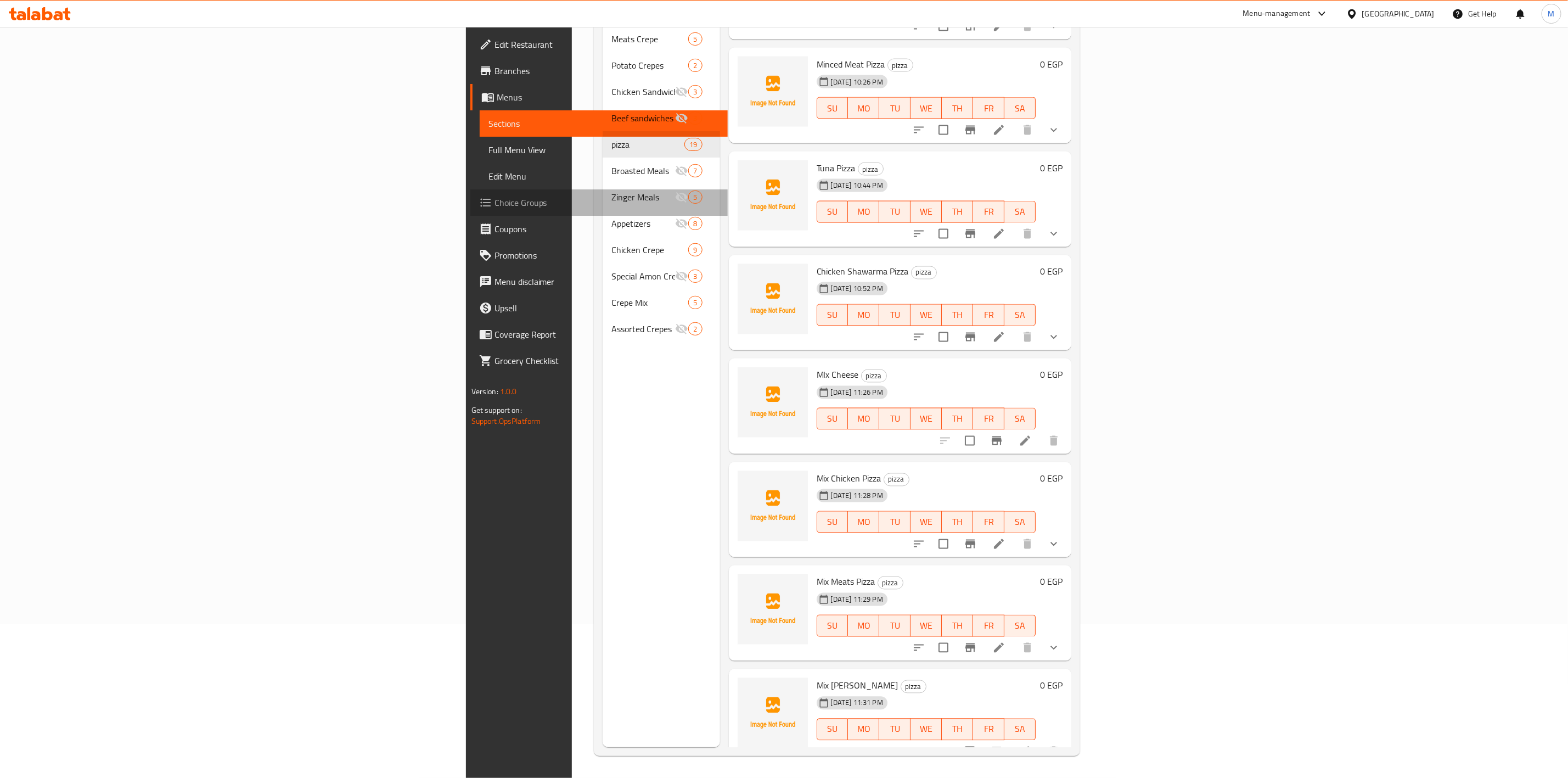
click at [471, 193] on link "Choice Groups" at bounding box center [599, 202] width 257 height 26
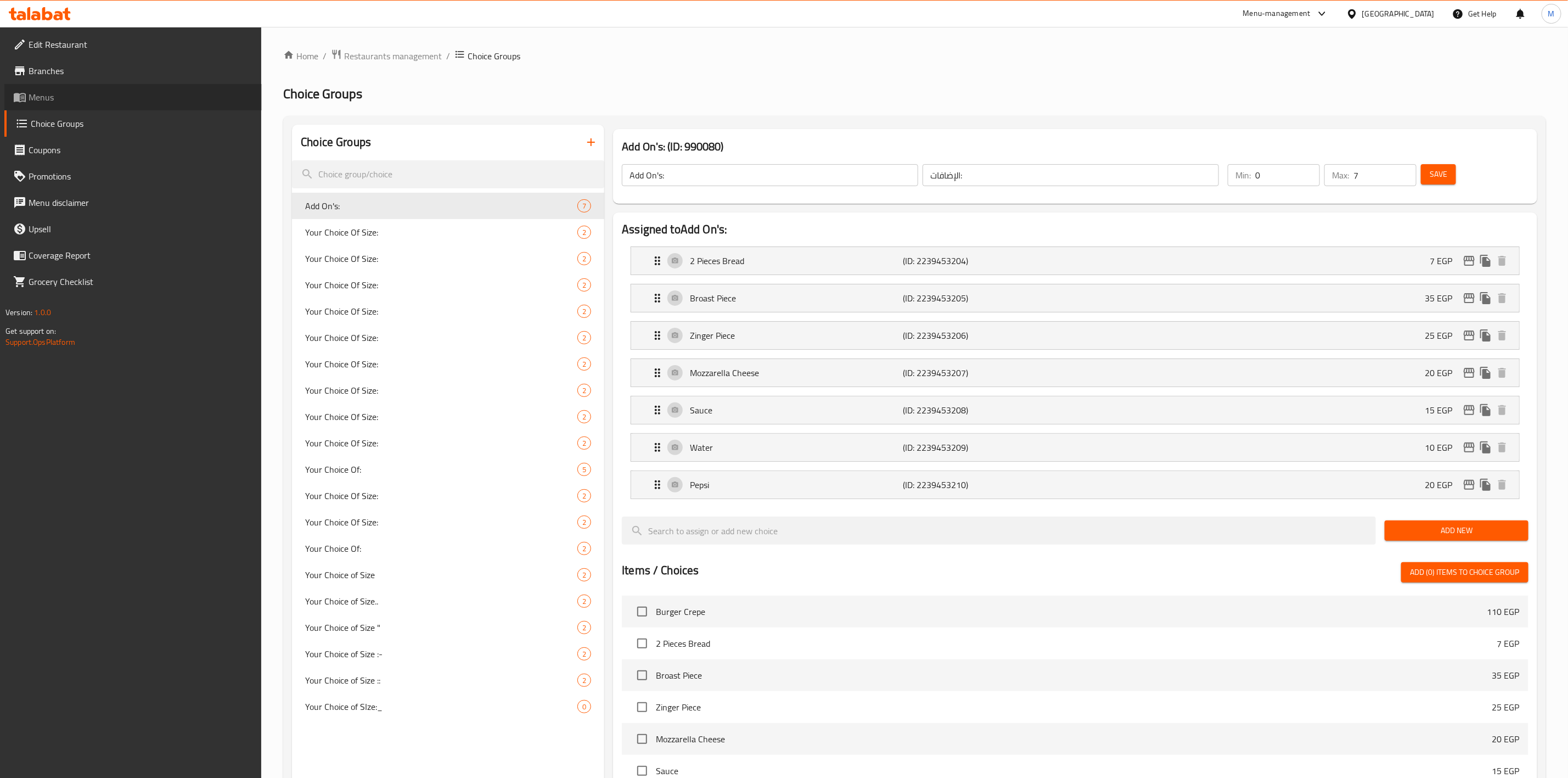
click at [102, 93] on span "Menus" at bounding box center [140, 97] width 225 height 13
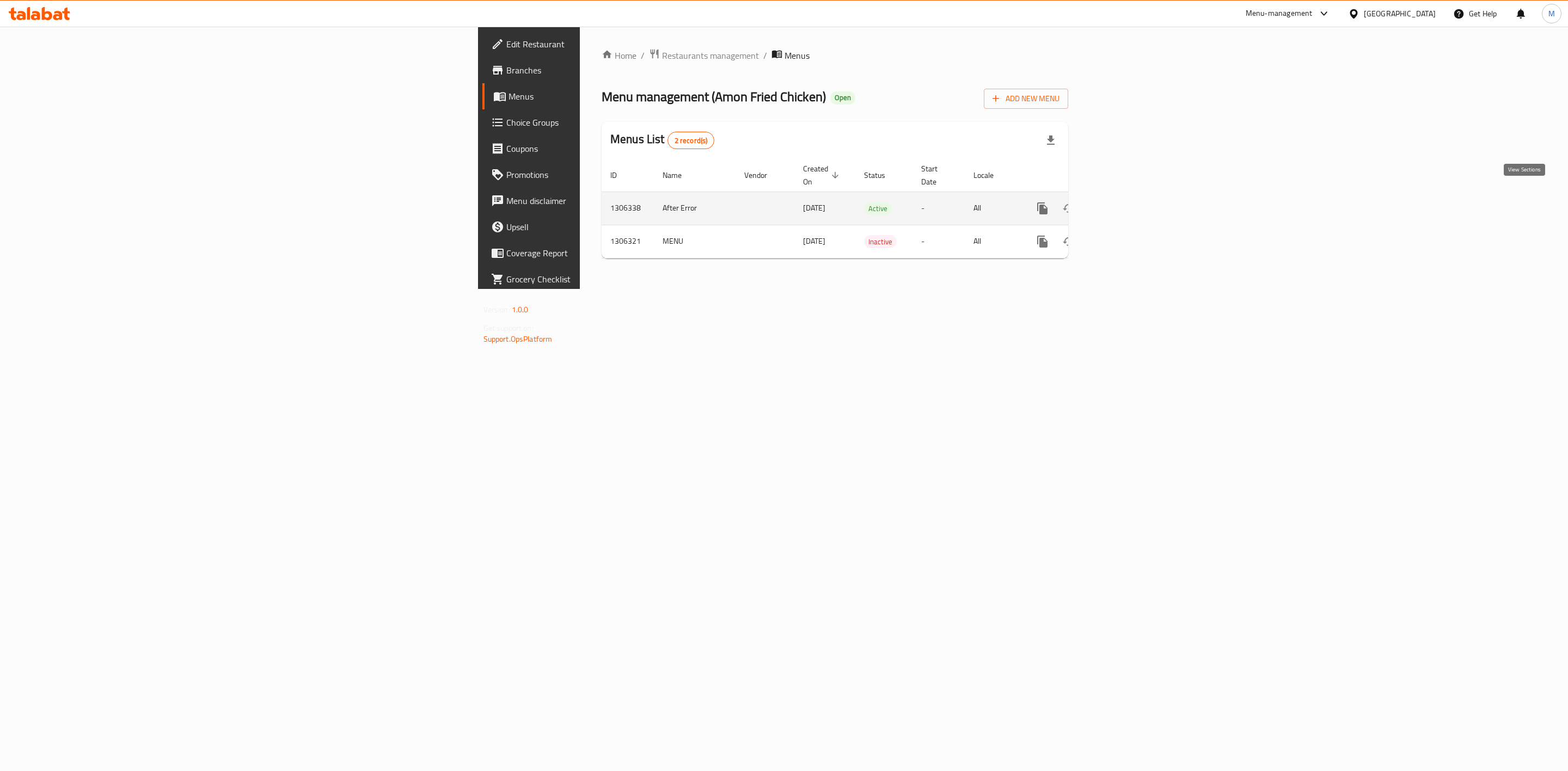
click at [1134, 203] on link "enhanced table" at bounding box center [1120, 208] width 26 height 26
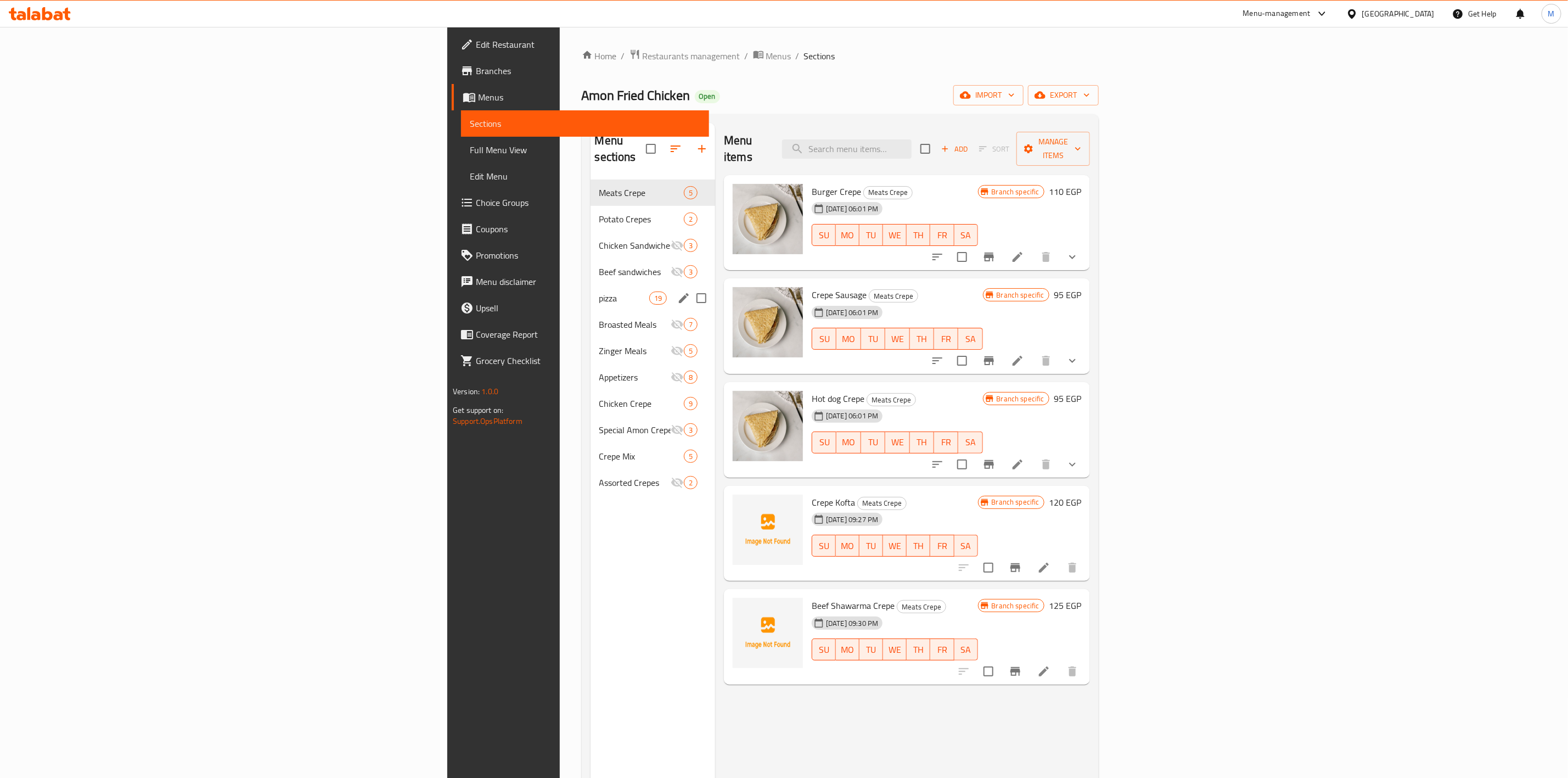
drag, startPoint x: 368, startPoint y: 279, endPoint x: 878, endPoint y: 396, distance: 523.2
click at [600, 292] on span "pizza" at bounding box center [625, 298] width 50 height 13
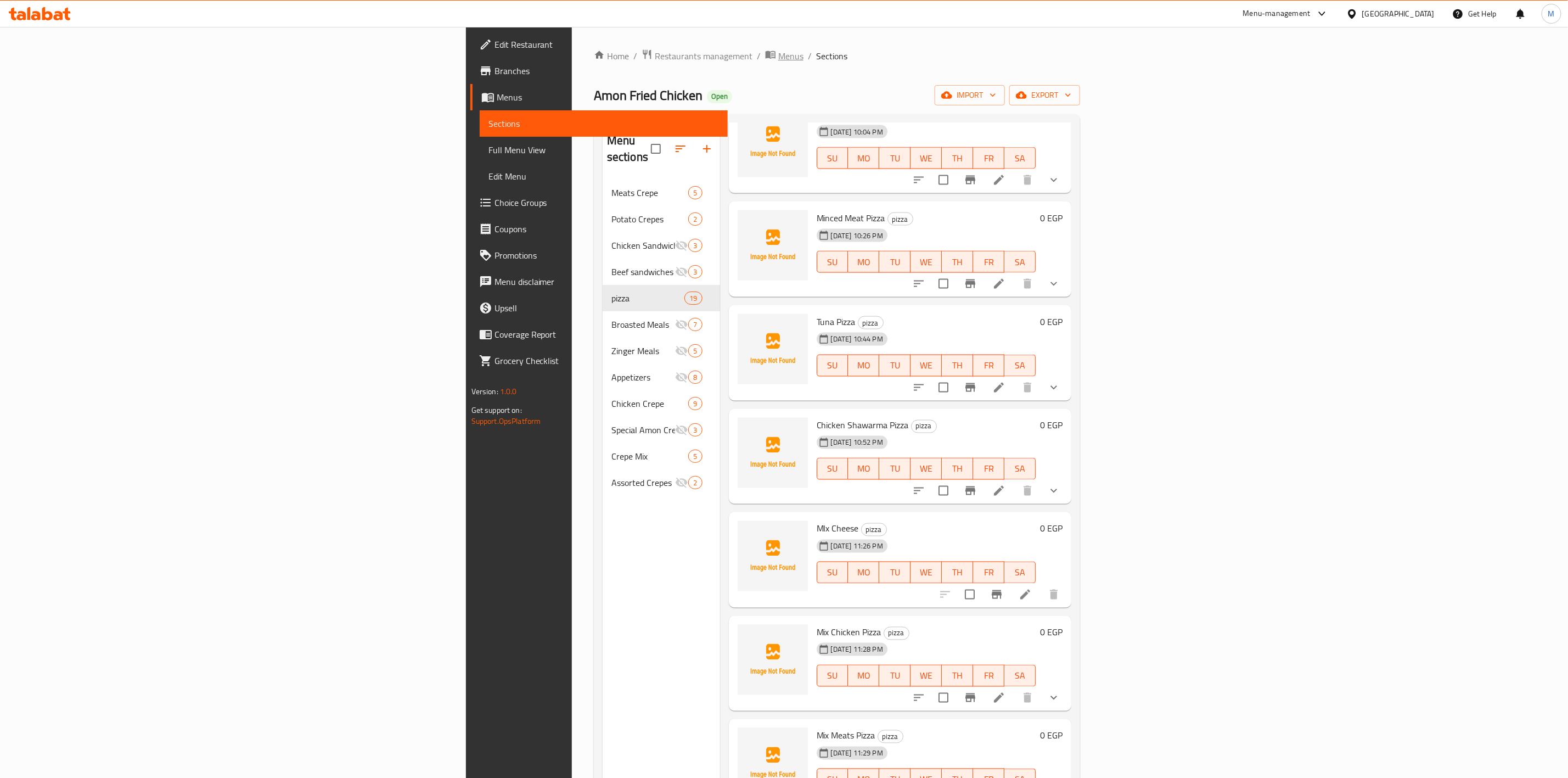
click at [778, 62] on span "Menus" at bounding box center [790, 56] width 25 height 13
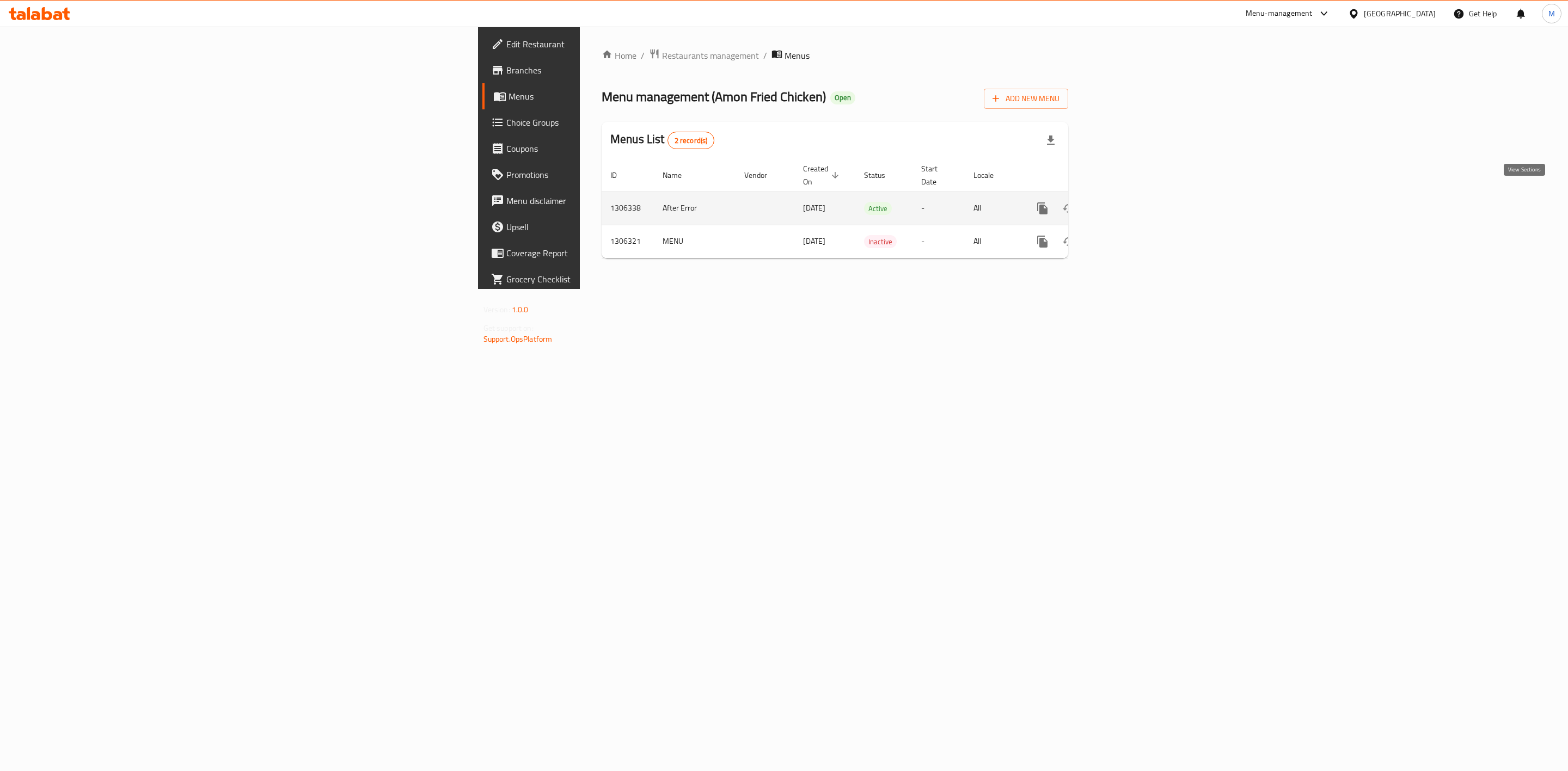
click at [1128, 202] on icon "enhanced table" at bounding box center [1120, 208] width 13 height 13
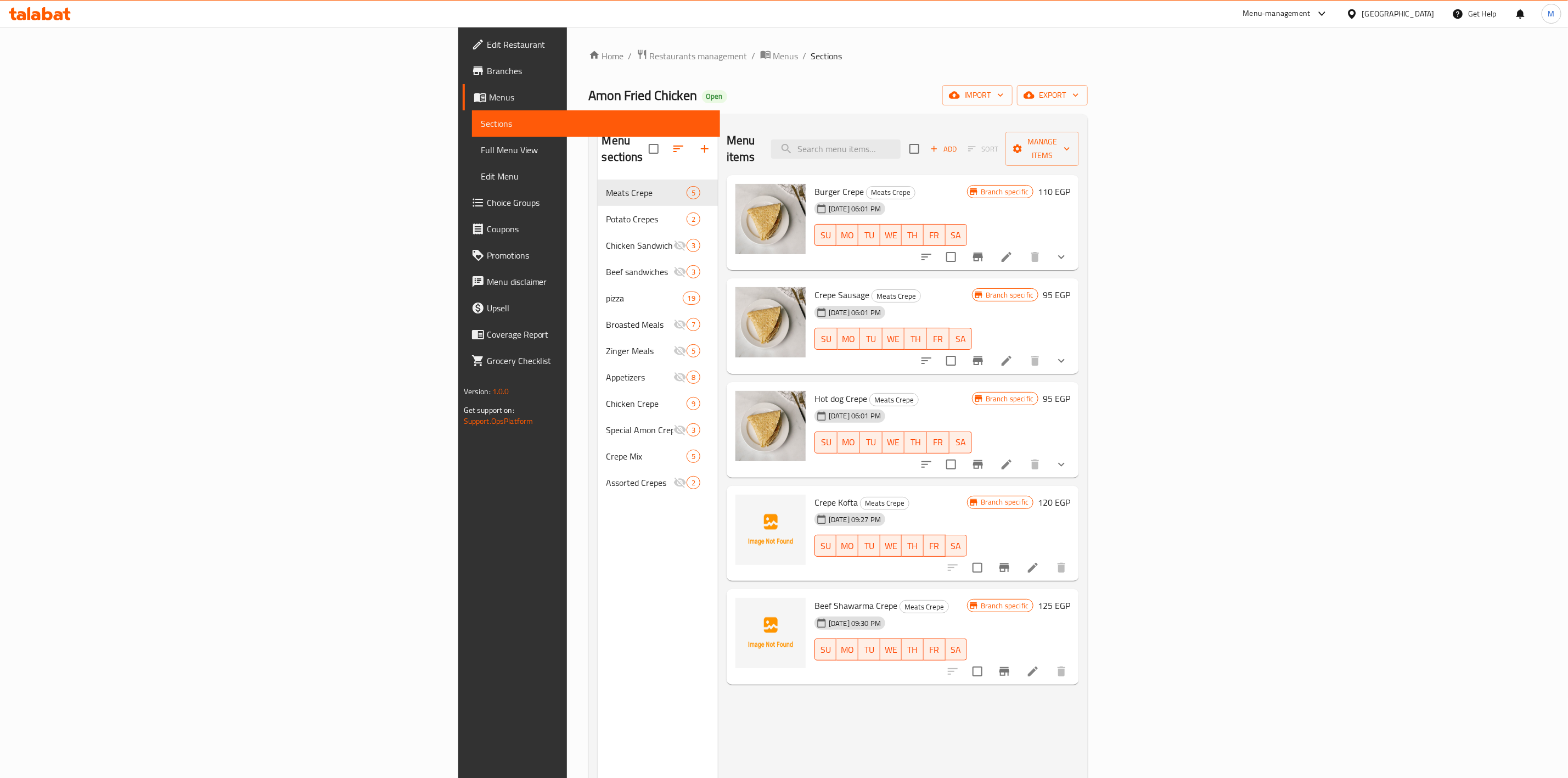
click at [648, 136] on div at bounding box center [683, 149] width 69 height 26
click at [701, 145] on icon "button" at bounding box center [704, 149] width 7 height 7
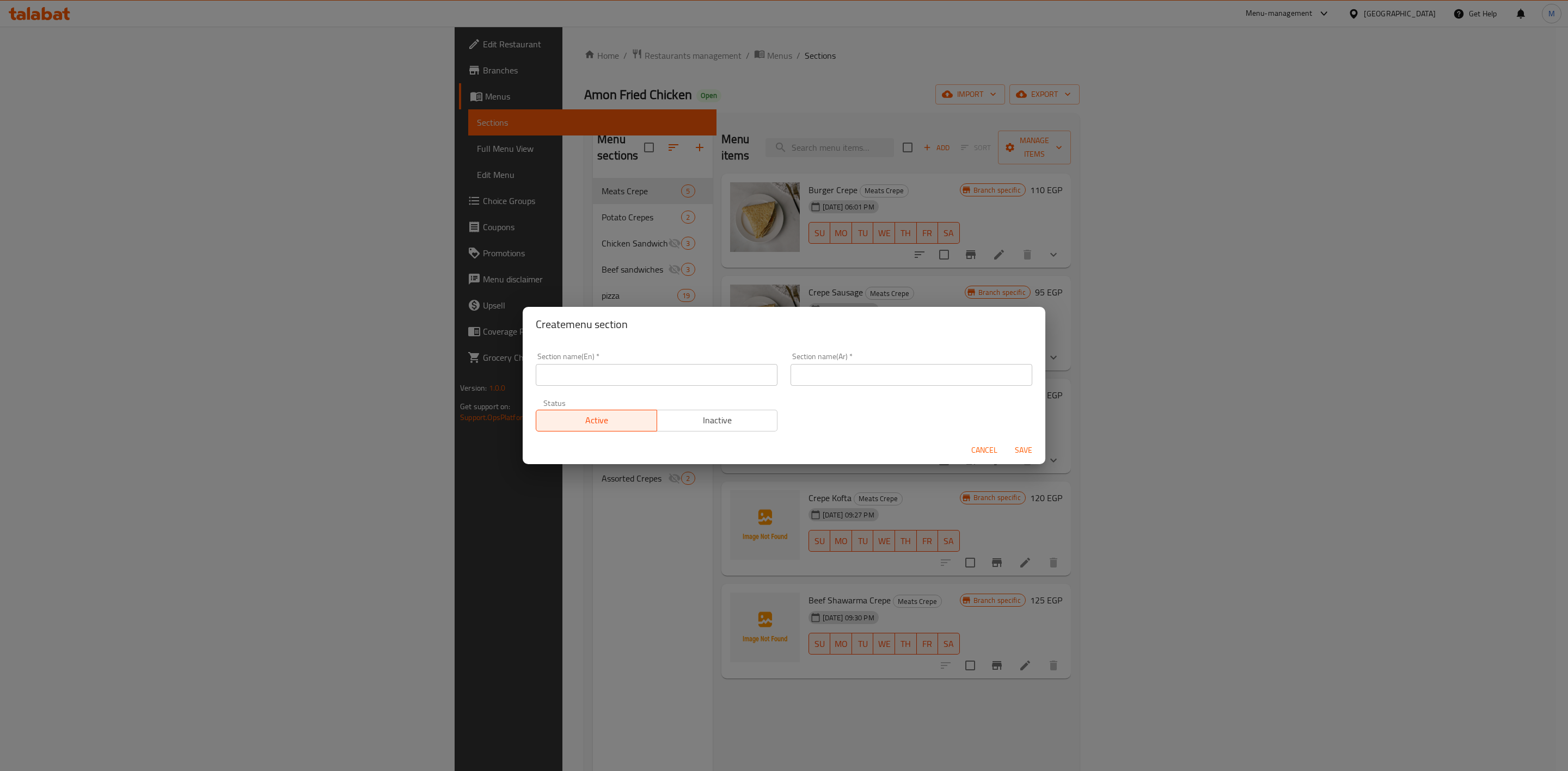
click at [629, 371] on input "text" at bounding box center [657, 374] width 241 height 22
type input "Syrian Sandwiches"
click at [936, 374] on input "text" at bounding box center [911, 374] width 241 height 22
type input "سندوشات السوري"
click at [1021, 436] on div "Cancel Save" at bounding box center [783, 451] width 522 height 29
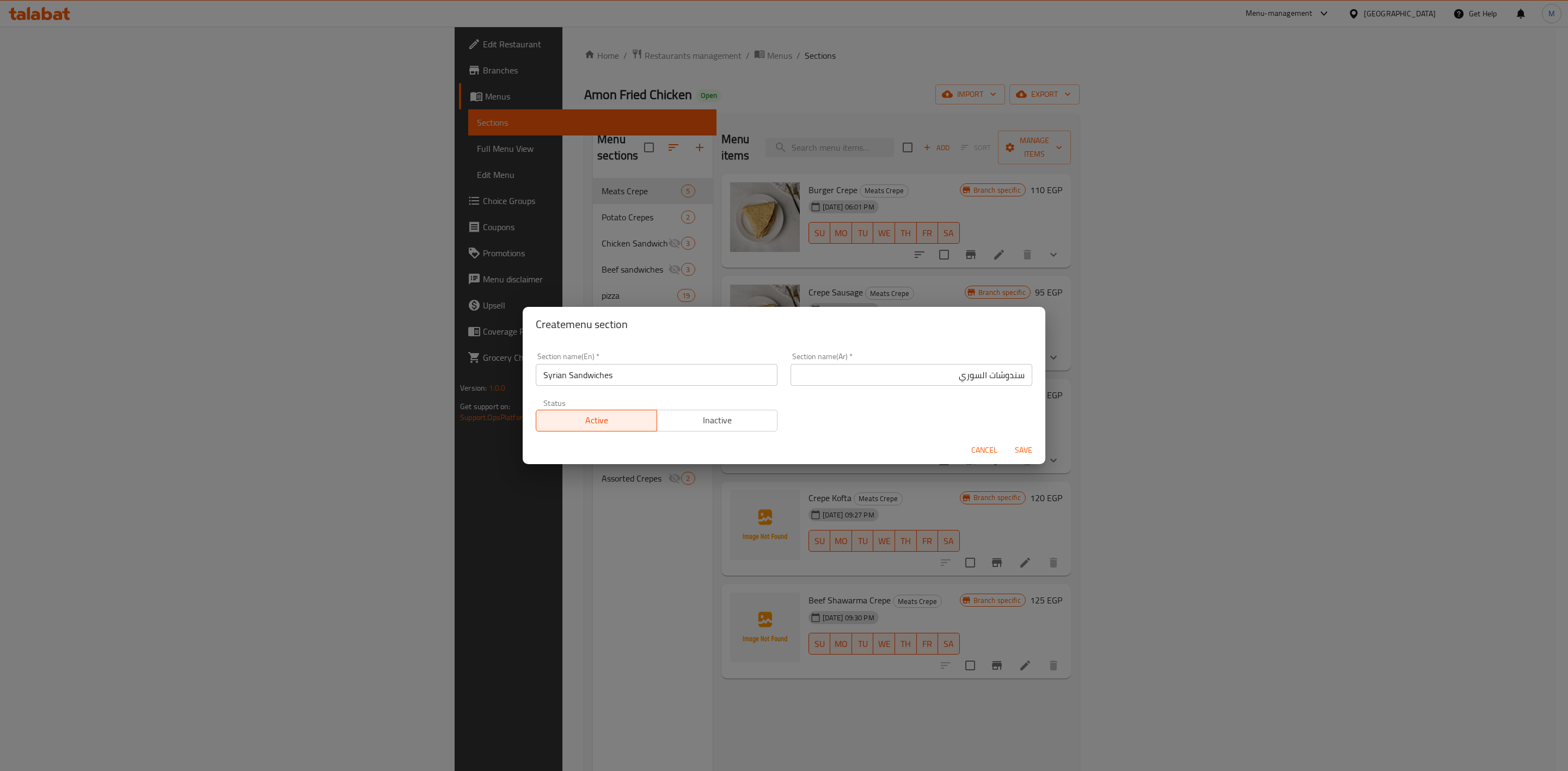
click at [1025, 449] on span "Save" at bounding box center [1023, 450] width 26 height 14
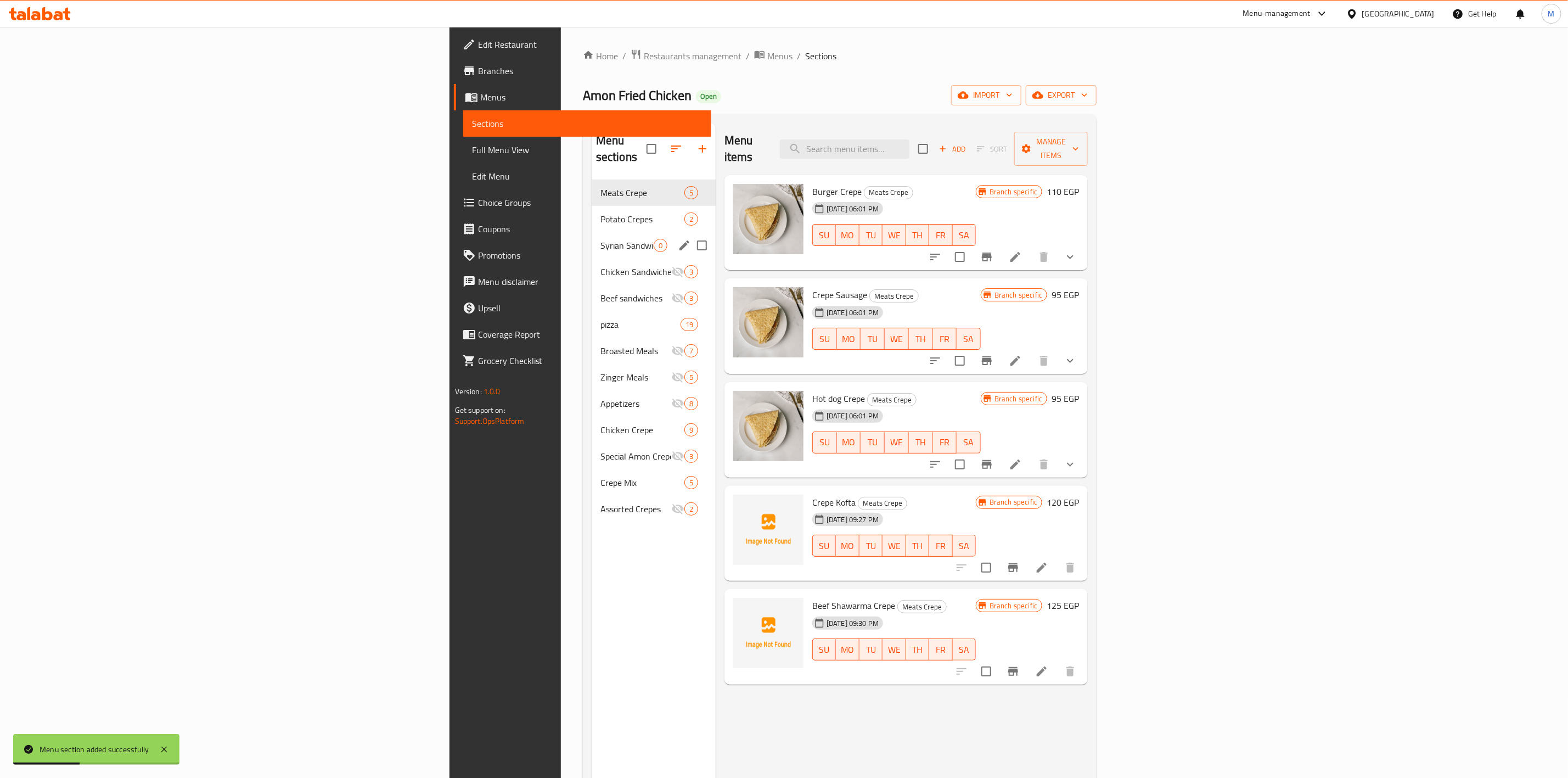
click at [592, 236] on div "Syrian Sandwiches 0" at bounding box center [653, 245] width 124 height 26
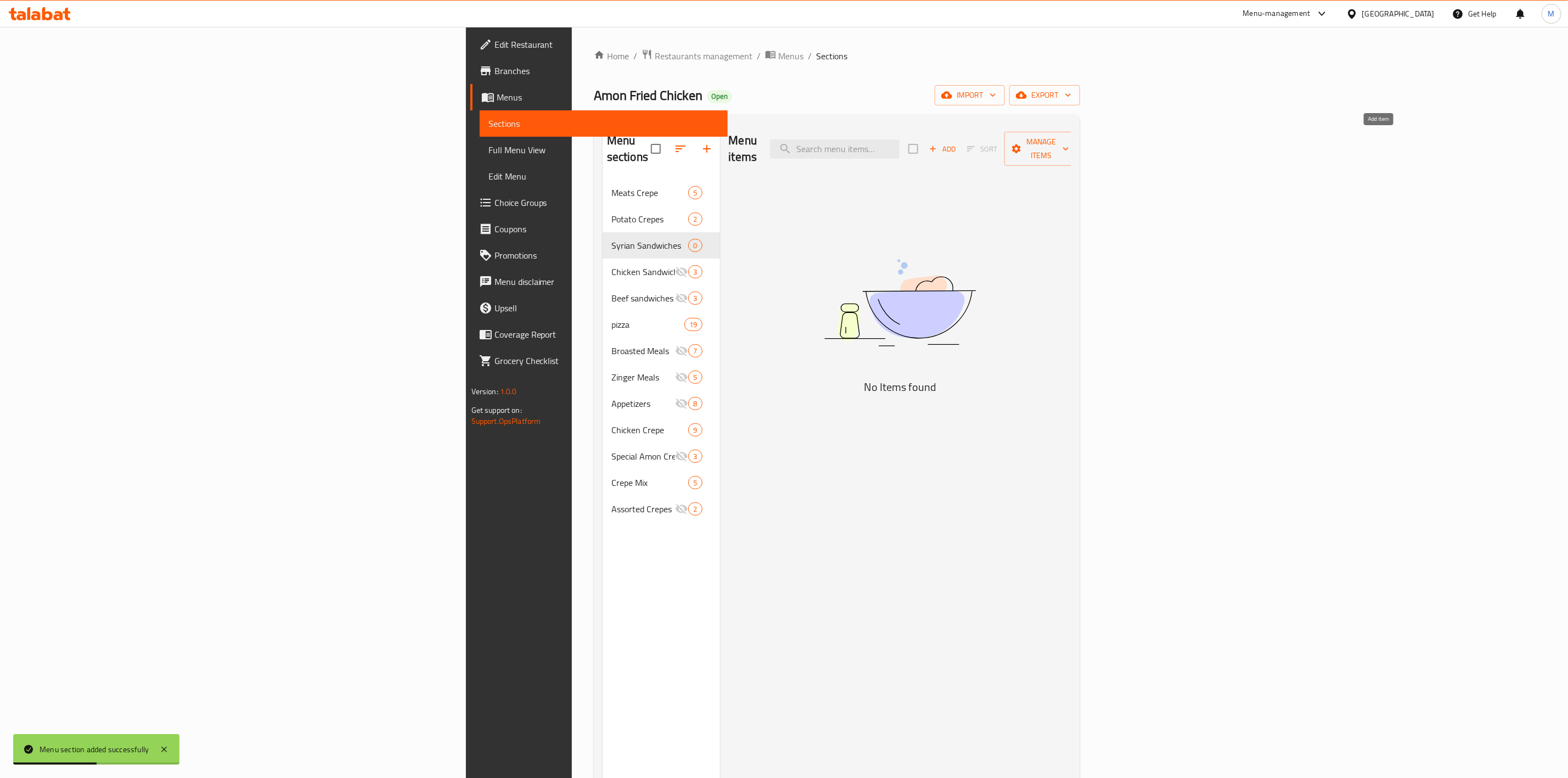
click at [958, 143] on span "Add" at bounding box center [942, 149] width 30 height 13
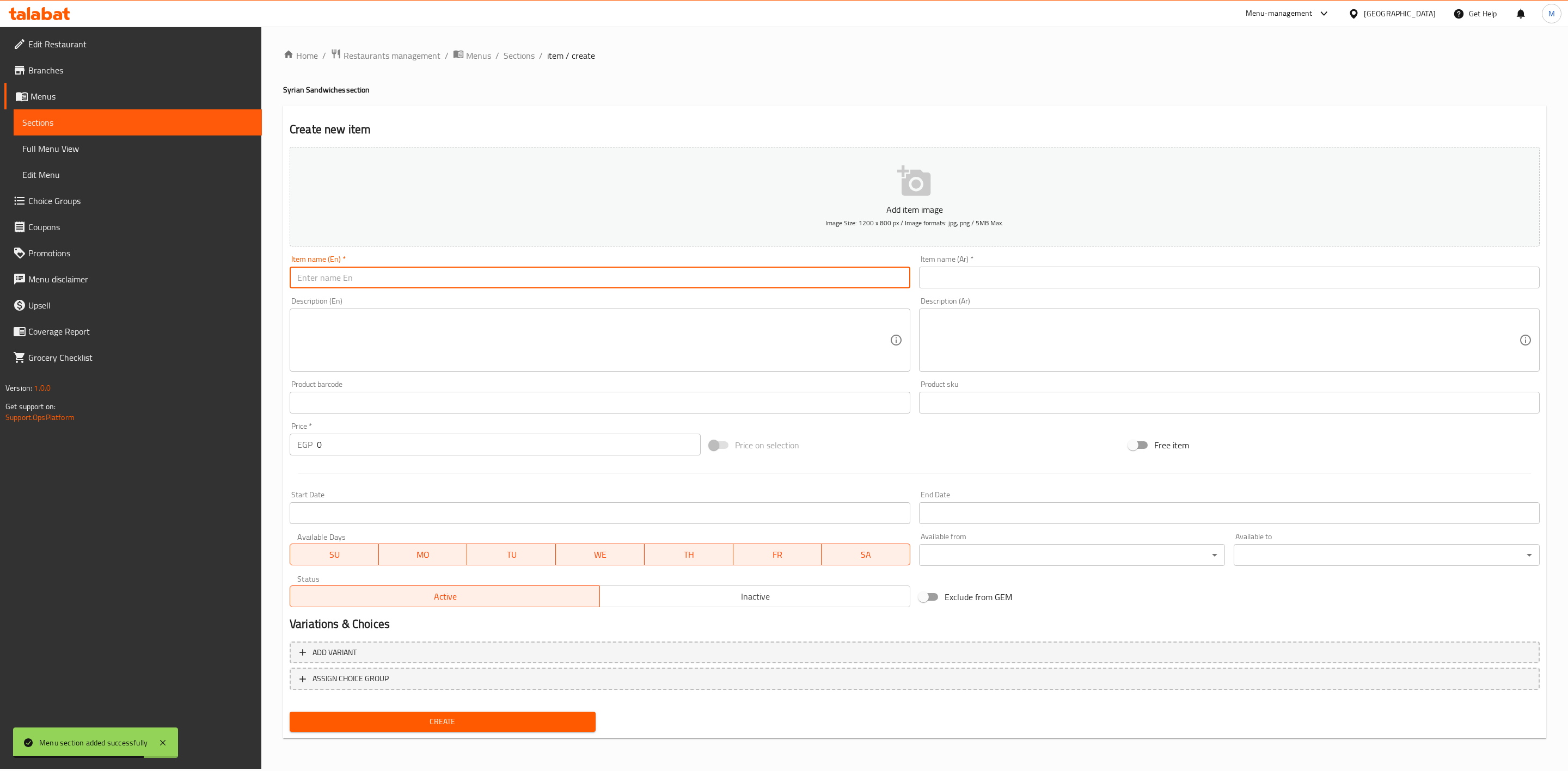
click at [572, 270] on input "text" at bounding box center [600, 277] width 621 height 22
type input "Potato Sandwich"
drag, startPoint x: 1160, startPoint y: 290, endPoint x: 1157, endPoint y: 282, distance: 8.5
click at [1160, 290] on div "Item name (Ar)   * Item name (Ar) *" at bounding box center [1229, 272] width 629 height 42
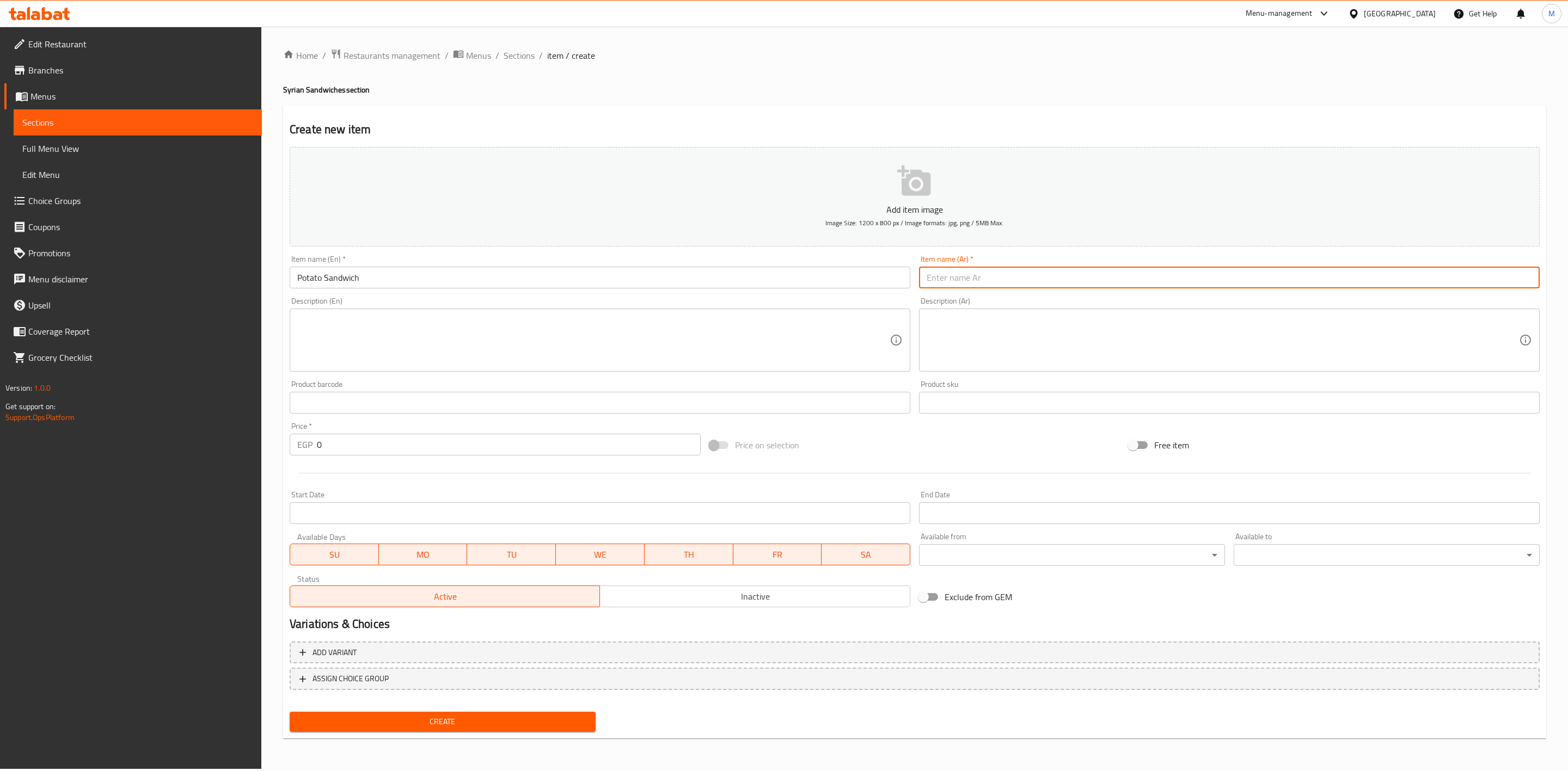
click at [1157, 276] on input "text" at bounding box center [1229, 277] width 621 height 22
type input "ساندويتش بطاطس"
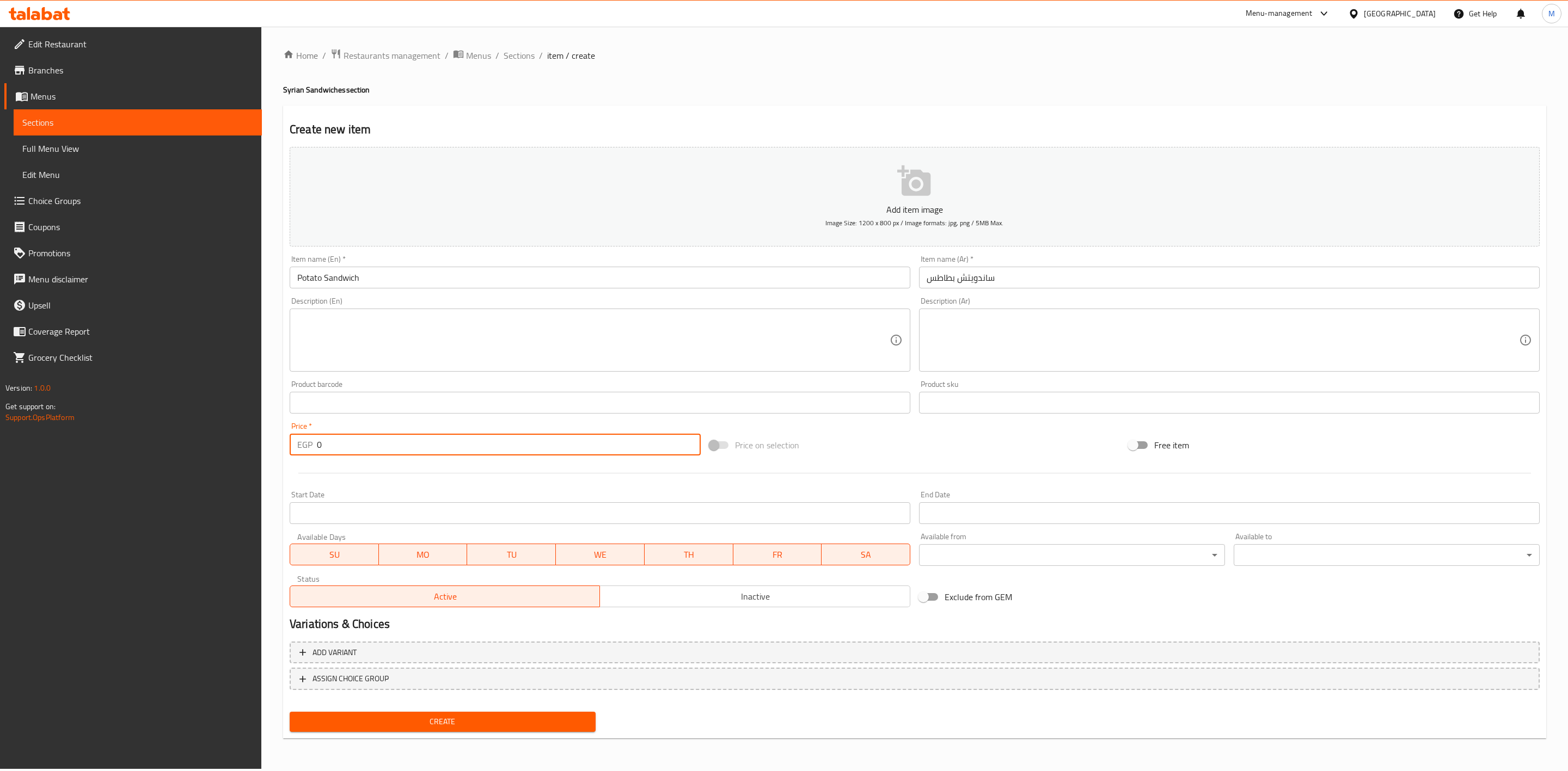
drag, startPoint x: 332, startPoint y: 451, endPoint x: 254, endPoint y: 430, distance: 80.8
click at [255, 431] on div "Edit Restaurant Branches Menus Sections Full Menu View Edit Menu Choice Groups …" at bounding box center [784, 398] width 1568 height 743
type input "50"
click at [481, 476] on div at bounding box center [914, 472] width 1259 height 27
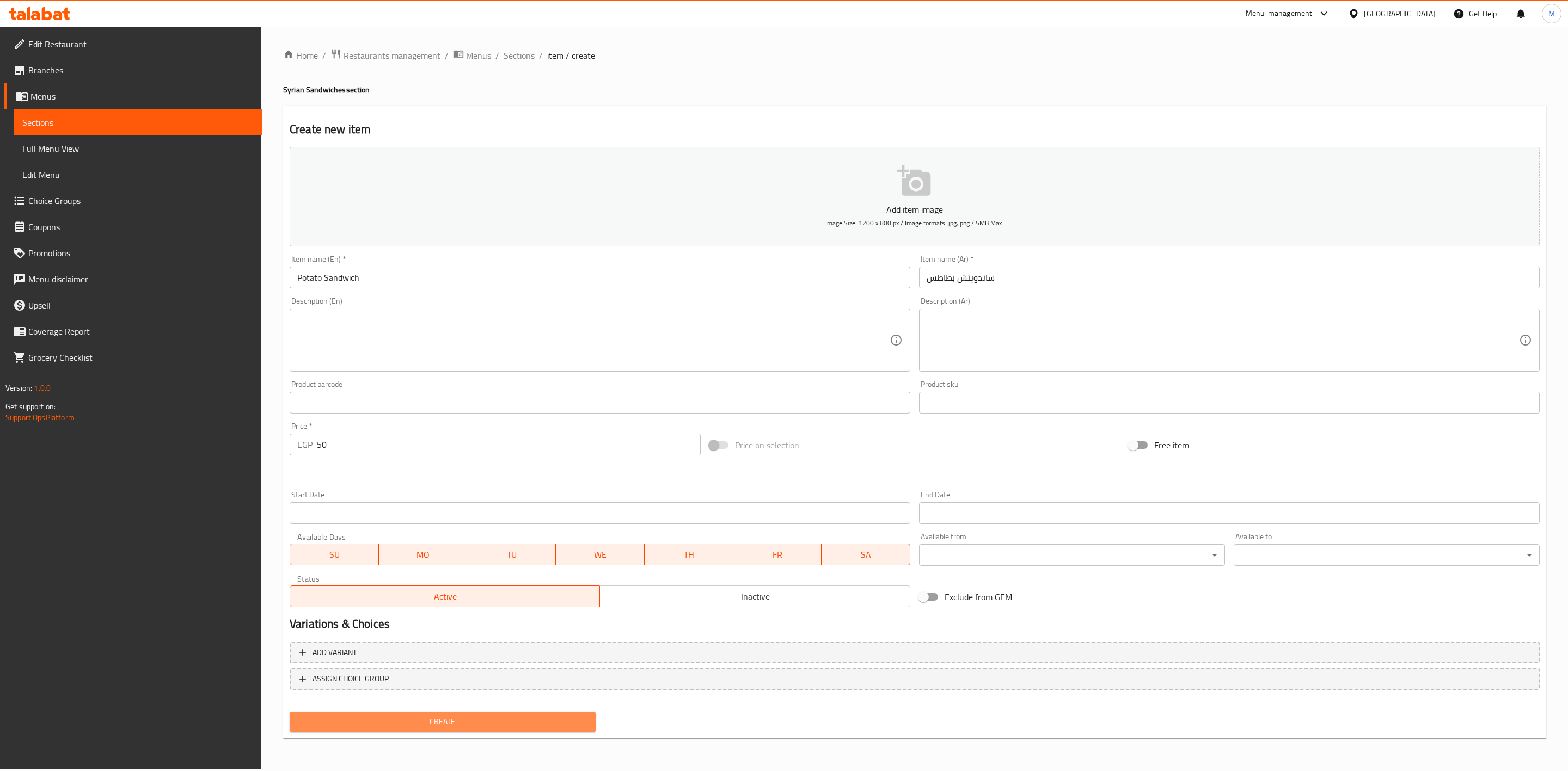
click at [468, 720] on span "Create" at bounding box center [443, 722] width 288 height 14
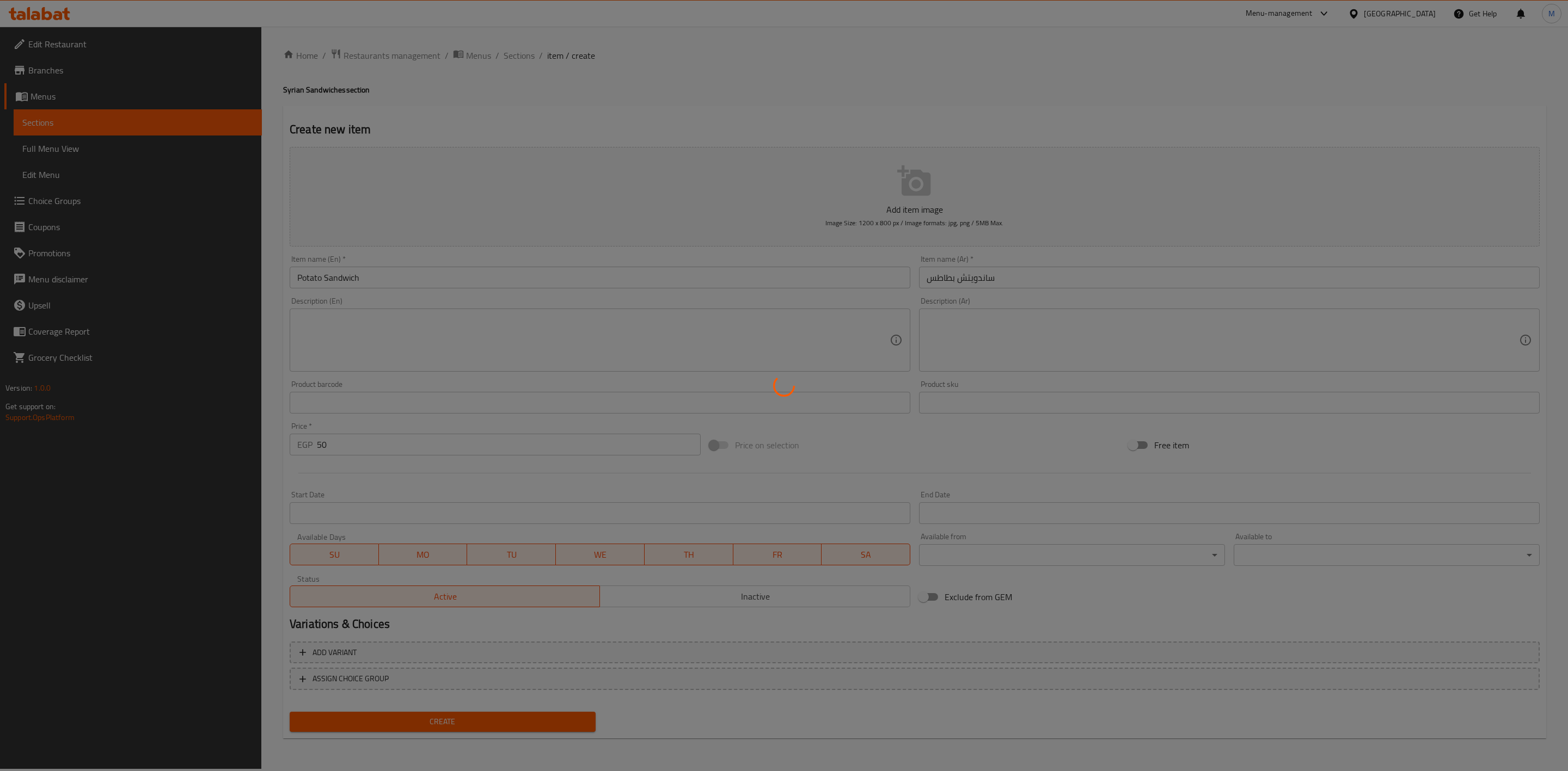
type input "0"
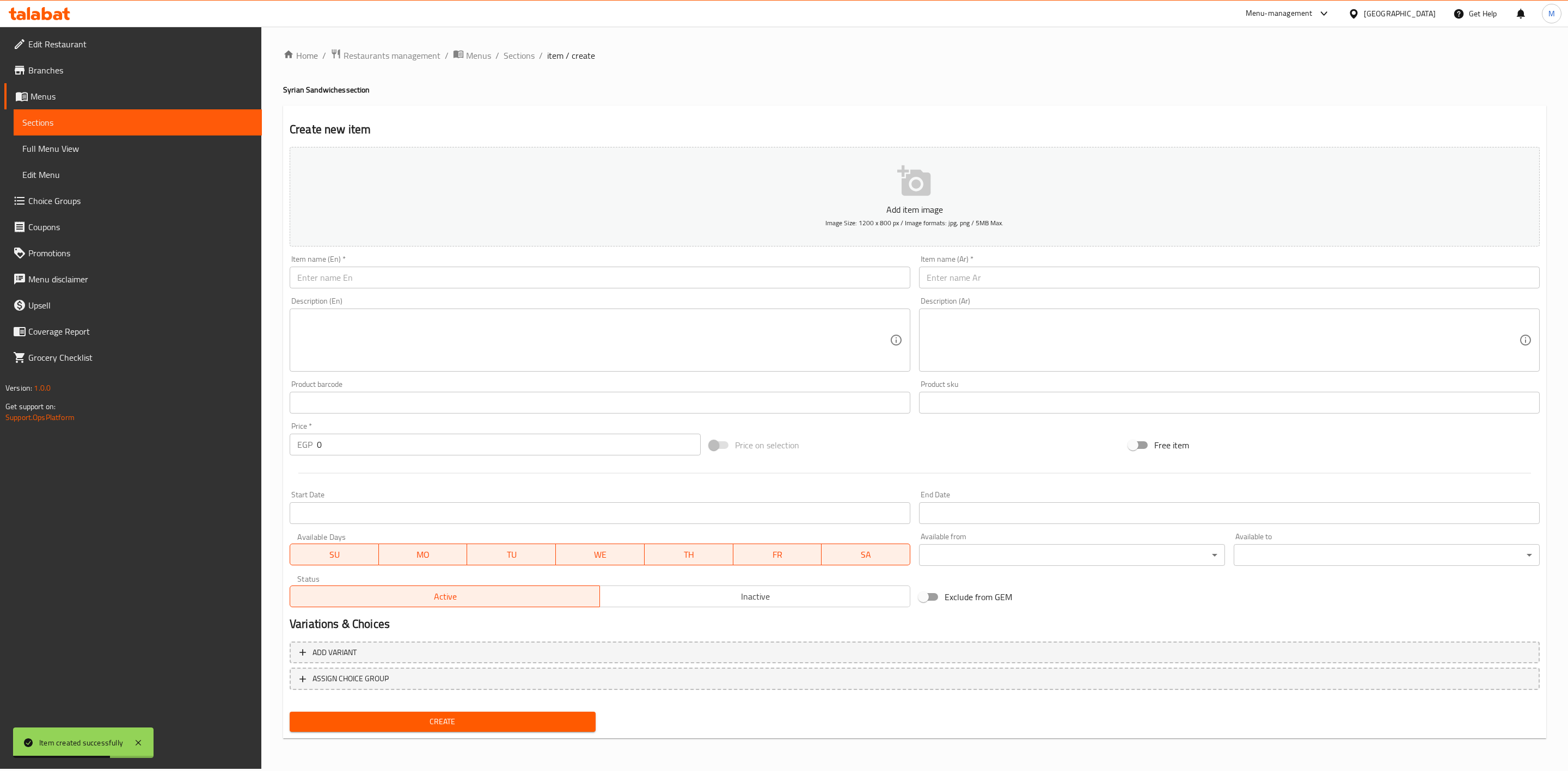
click at [581, 292] on div "Item name (En)   * Item name (En) *" at bounding box center [600, 272] width 629 height 42
click at [579, 276] on input "text" at bounding box center [600, 277] width 621 height 22
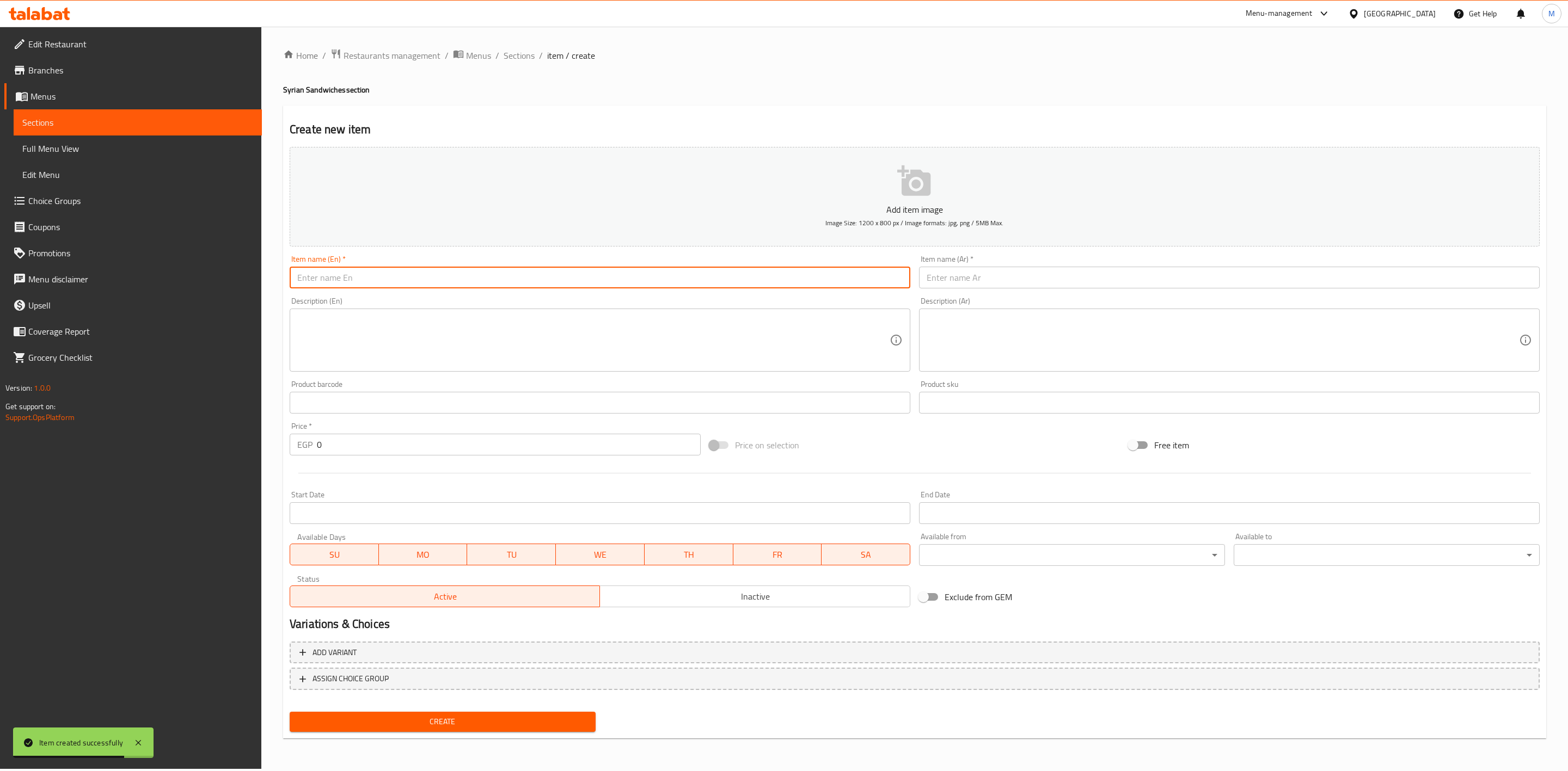
type input "ٍ"
type input "Strips Sandwich"
click at [1009, 270] on input "text" at bounding box center [1229, 277] width 621 height 22
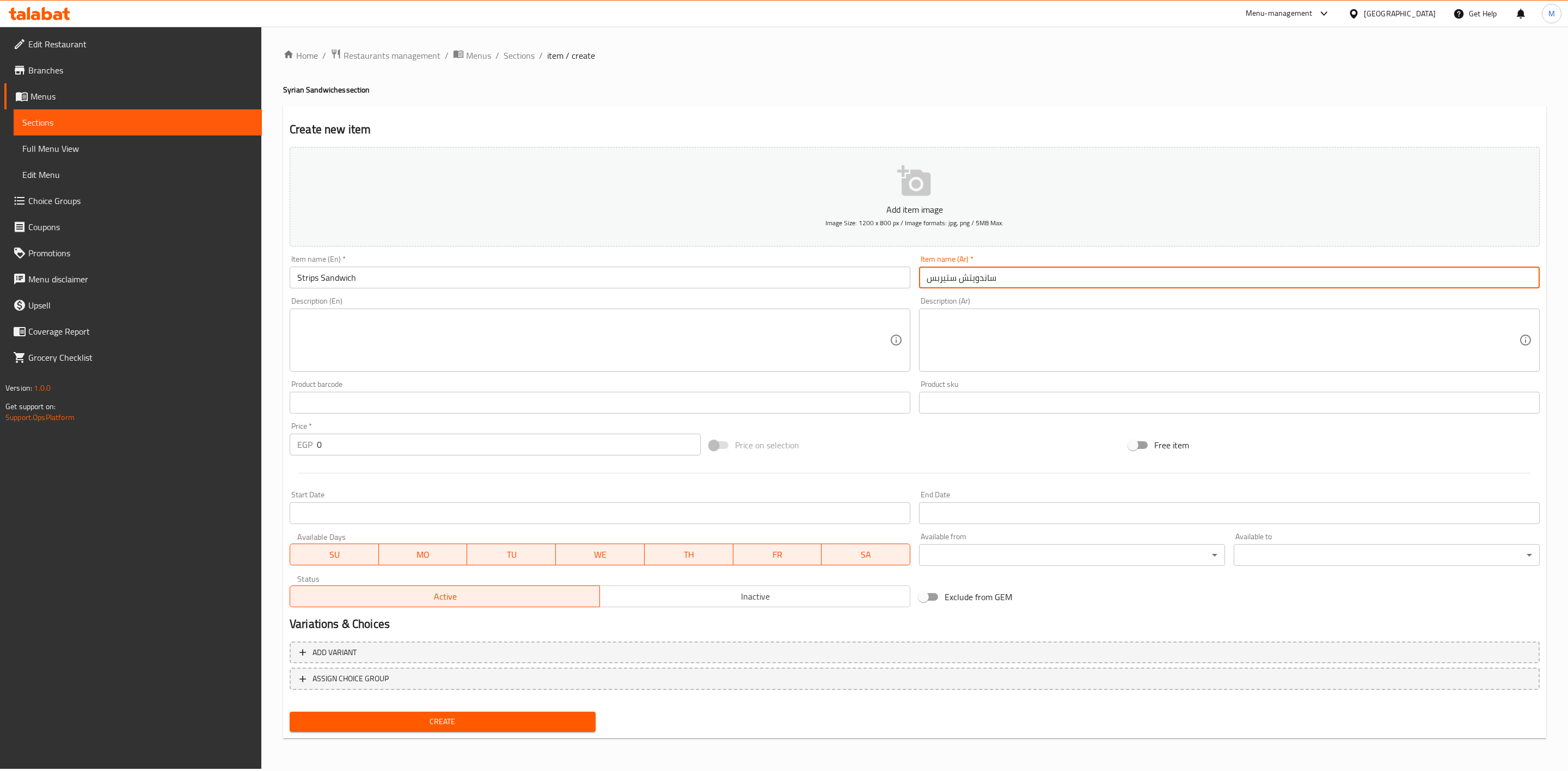
type input "ساندويتش ستيربس"
drag, startPoint x: 349, startPoint y: 446, endPoint x: 281, endPoint y: 449, distance: 68.1
click at [287, 459] on div "Price   * EGP 0 Price *" at bounding box center [494, 439] width 419 height 42
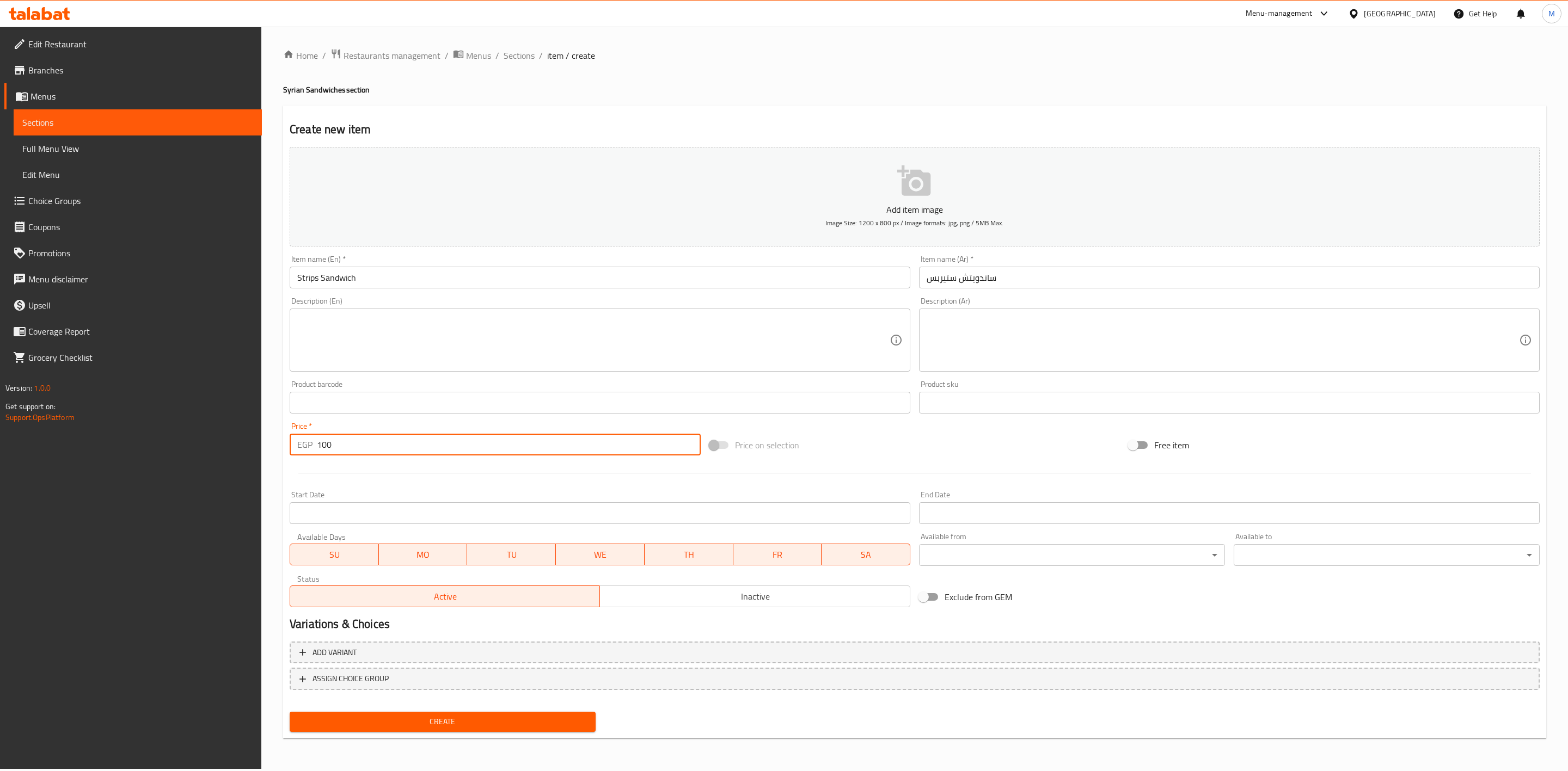
type input "100"
click at [492, 724] on span "Create" at bounding box center [443, 722] width 288 height 14
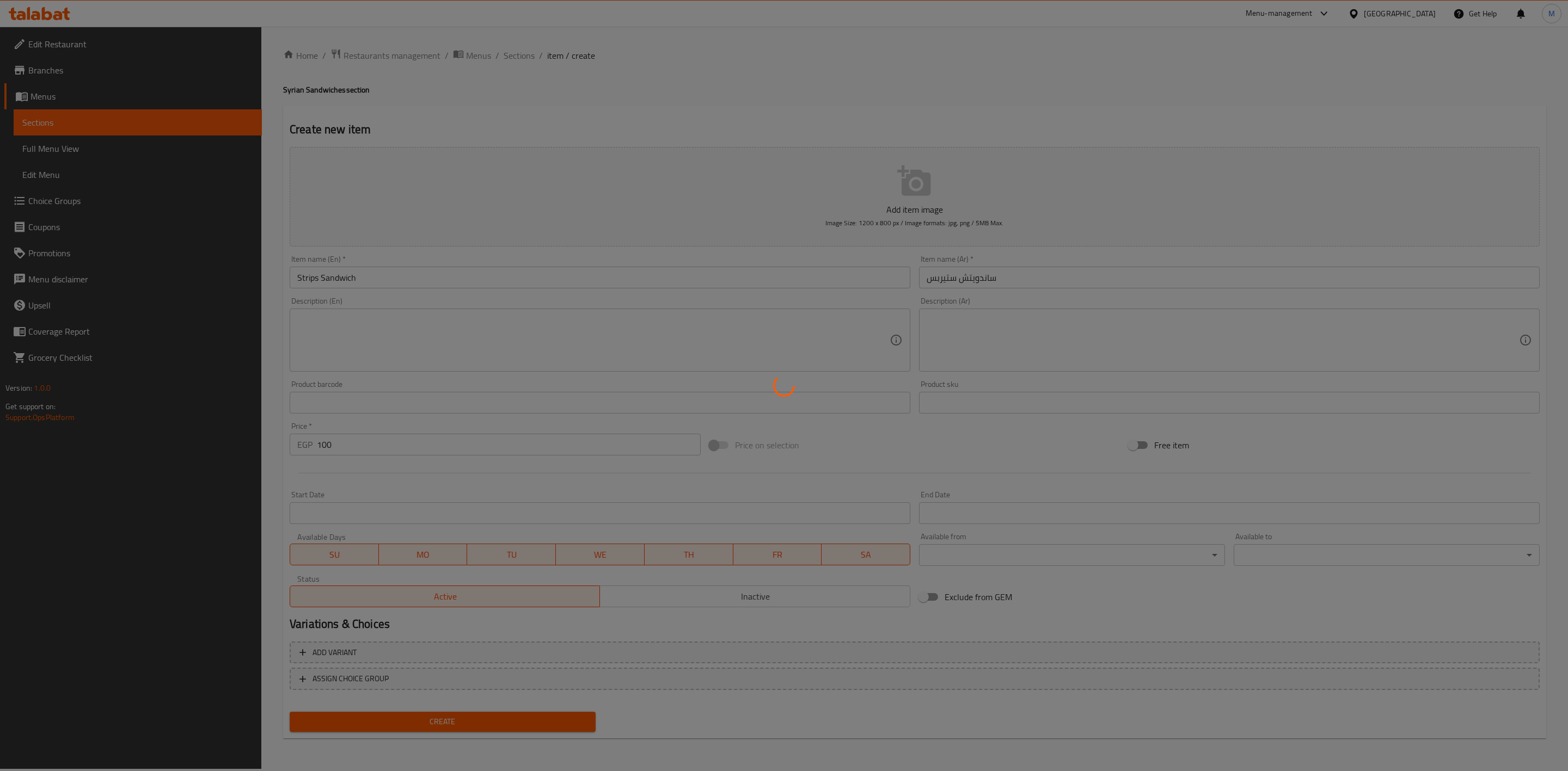
type input "0"
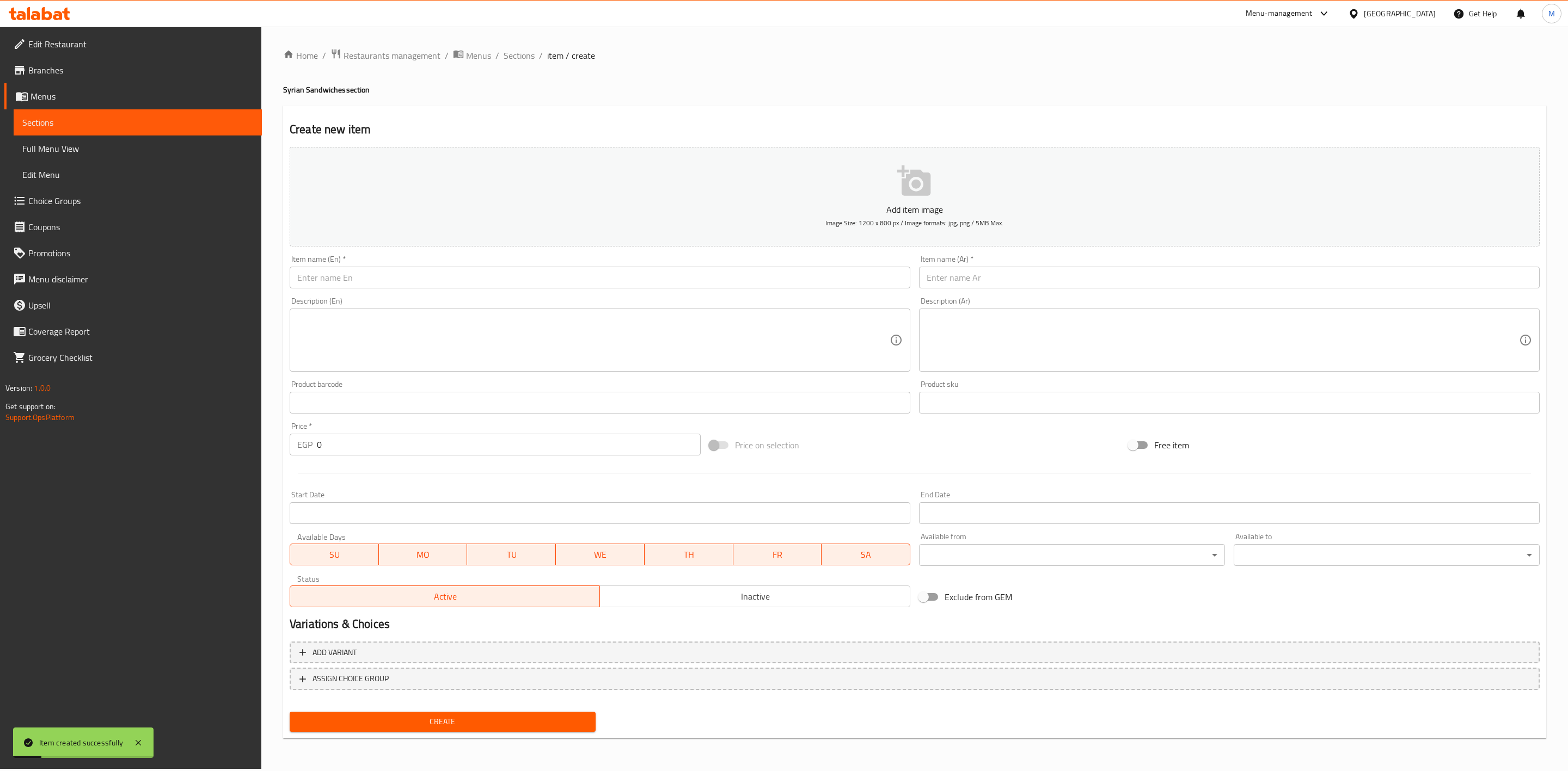
click at [393, 268] on input "text" at bounding box center [600, 277] width 621 height 22
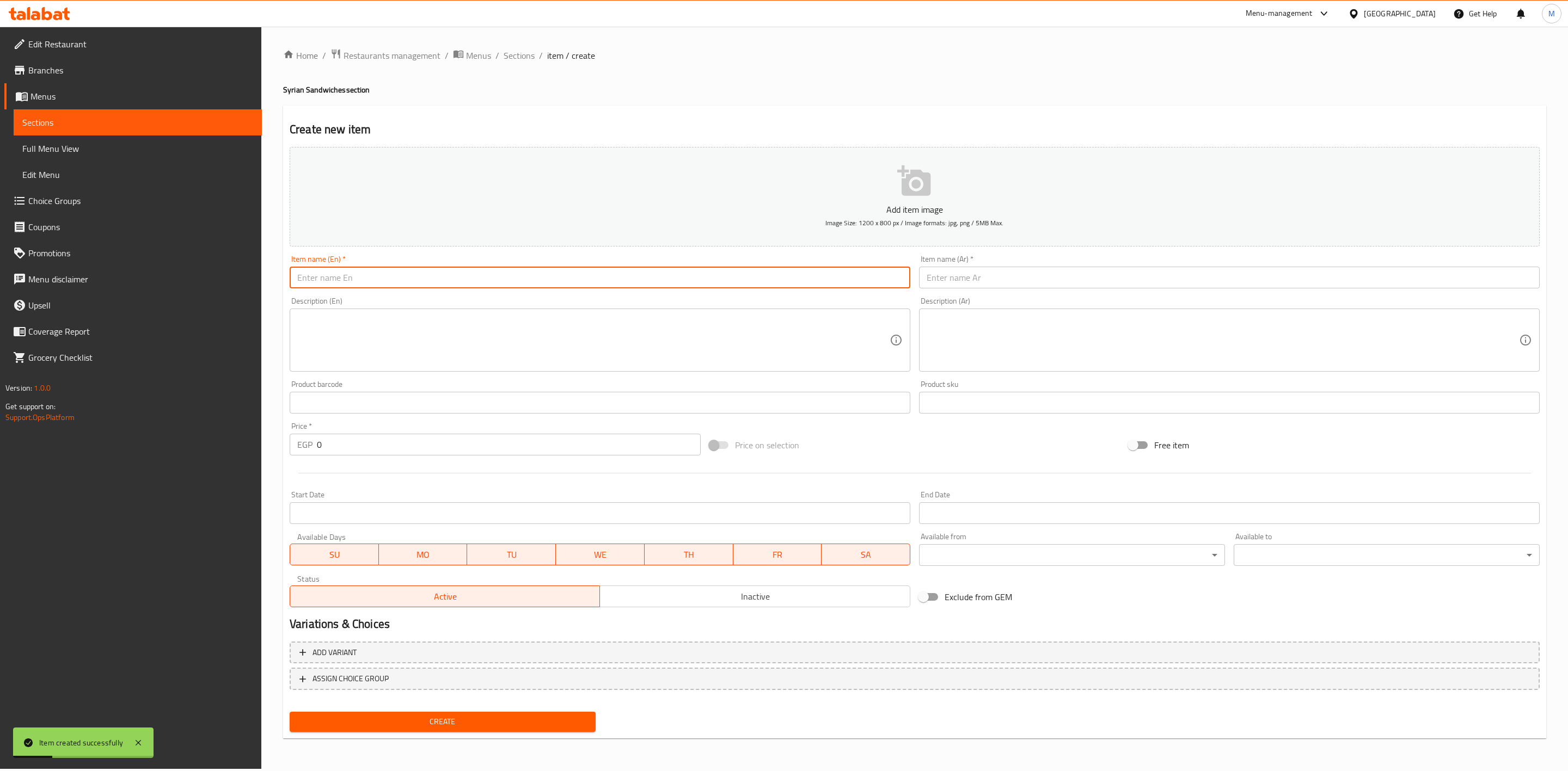
type input "~"
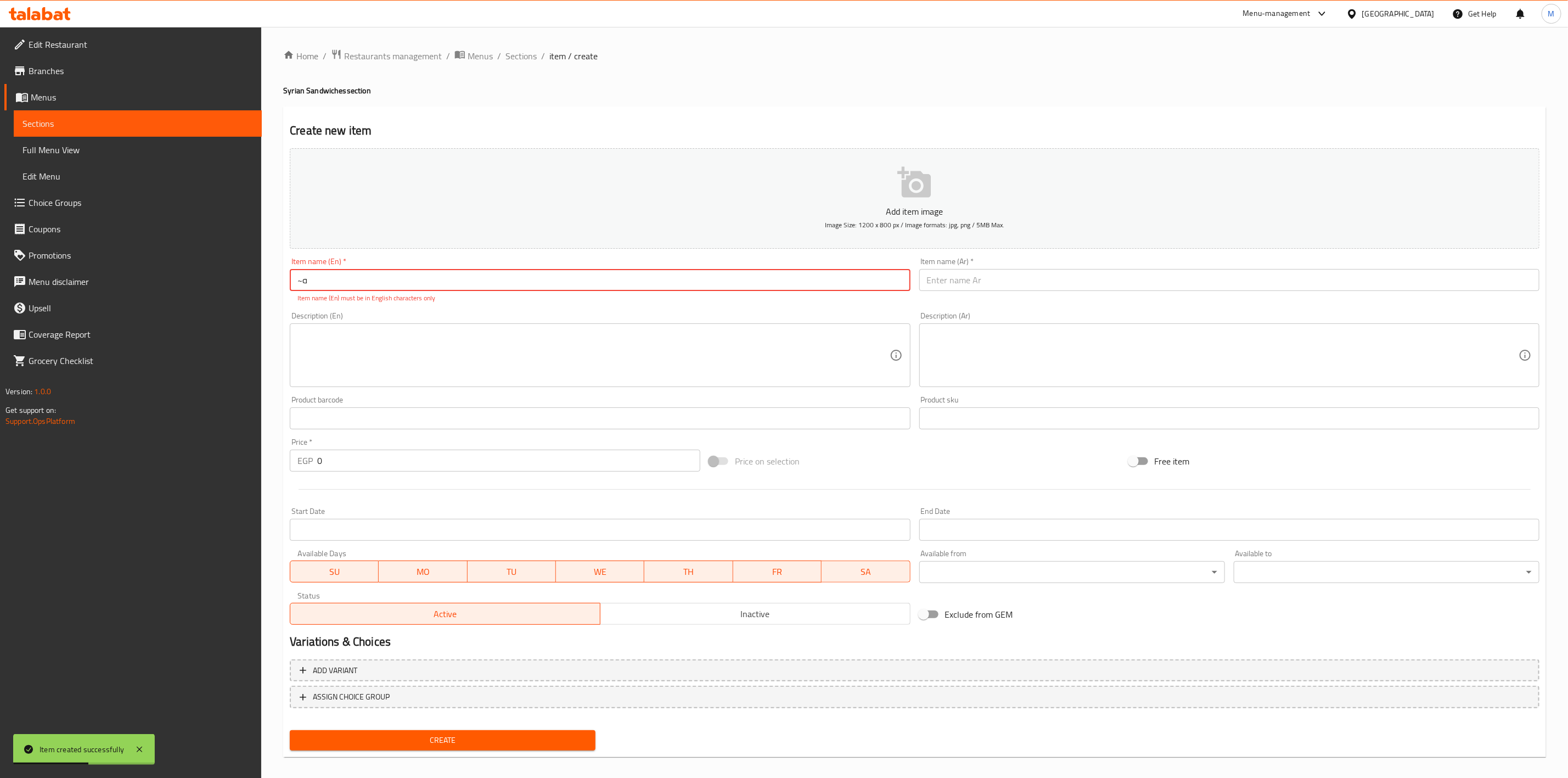
type input "~"
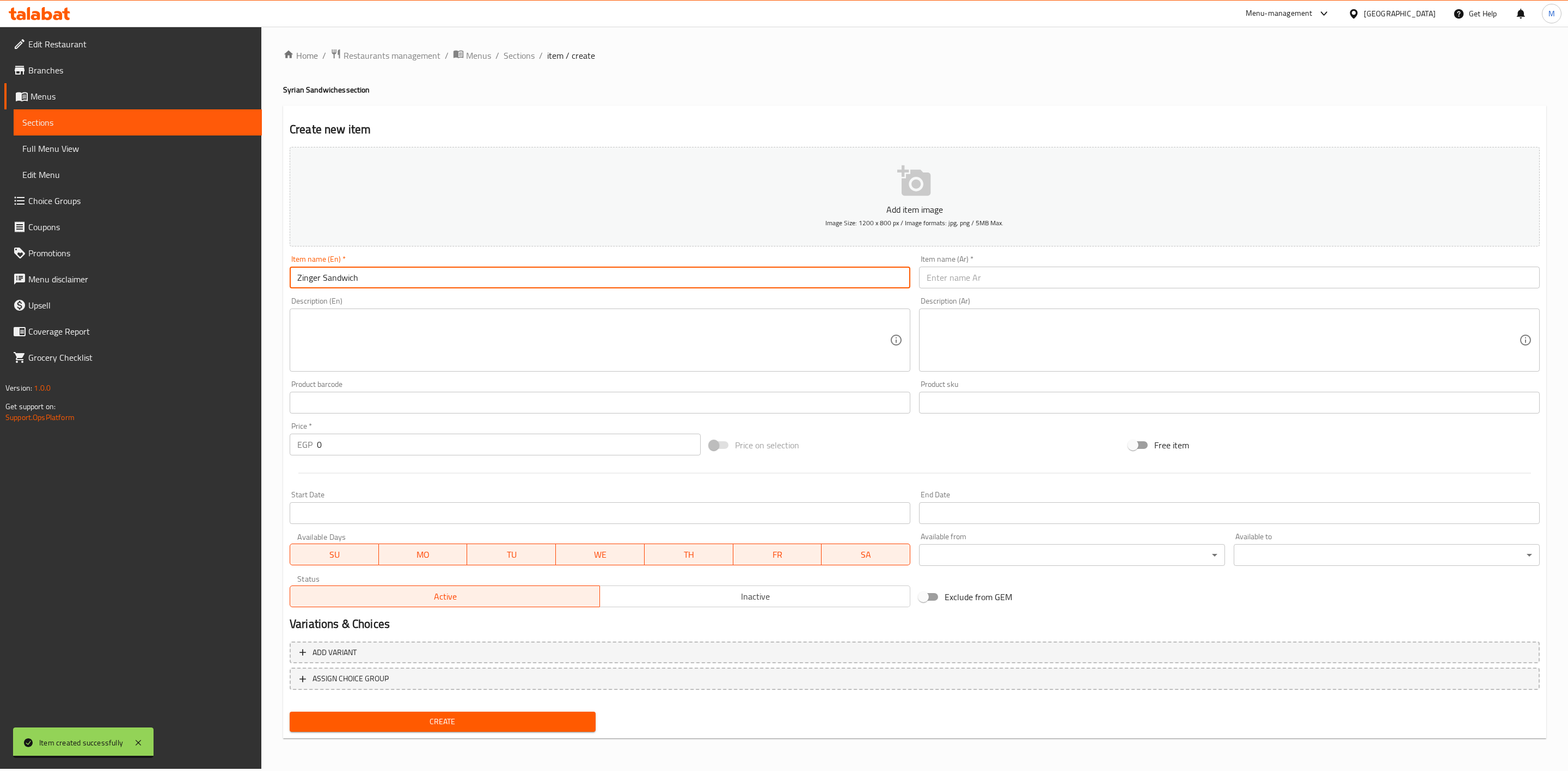
type input "Zinger Sandwich"
click at [1047, 301] on div "Description (Ar) Description (Ar)" at bounding box center [1229, 334] width 621 height 75
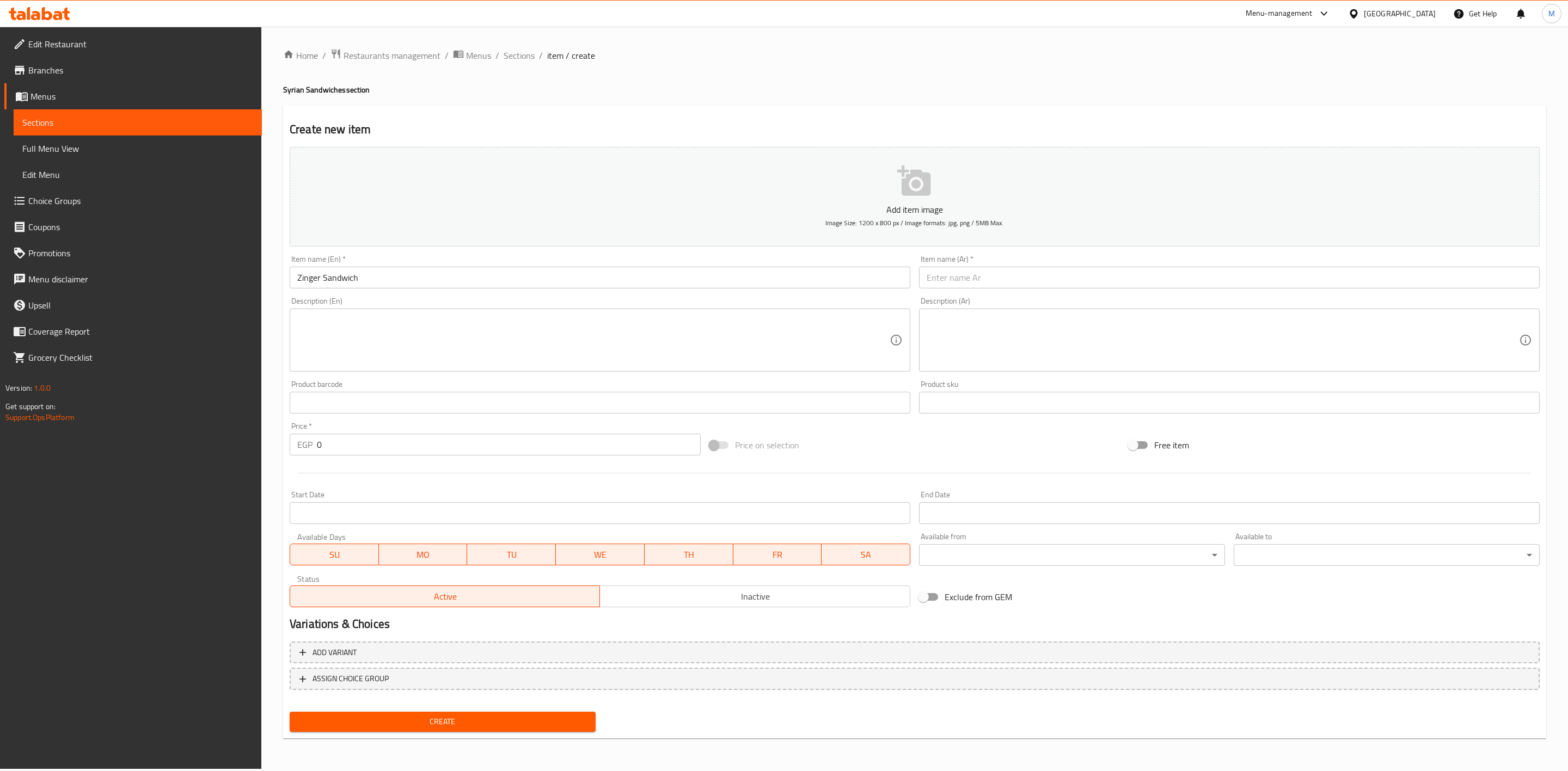
click at [1055, 278] on input "text" at bounding box center [1229, 277] width 621 height 22
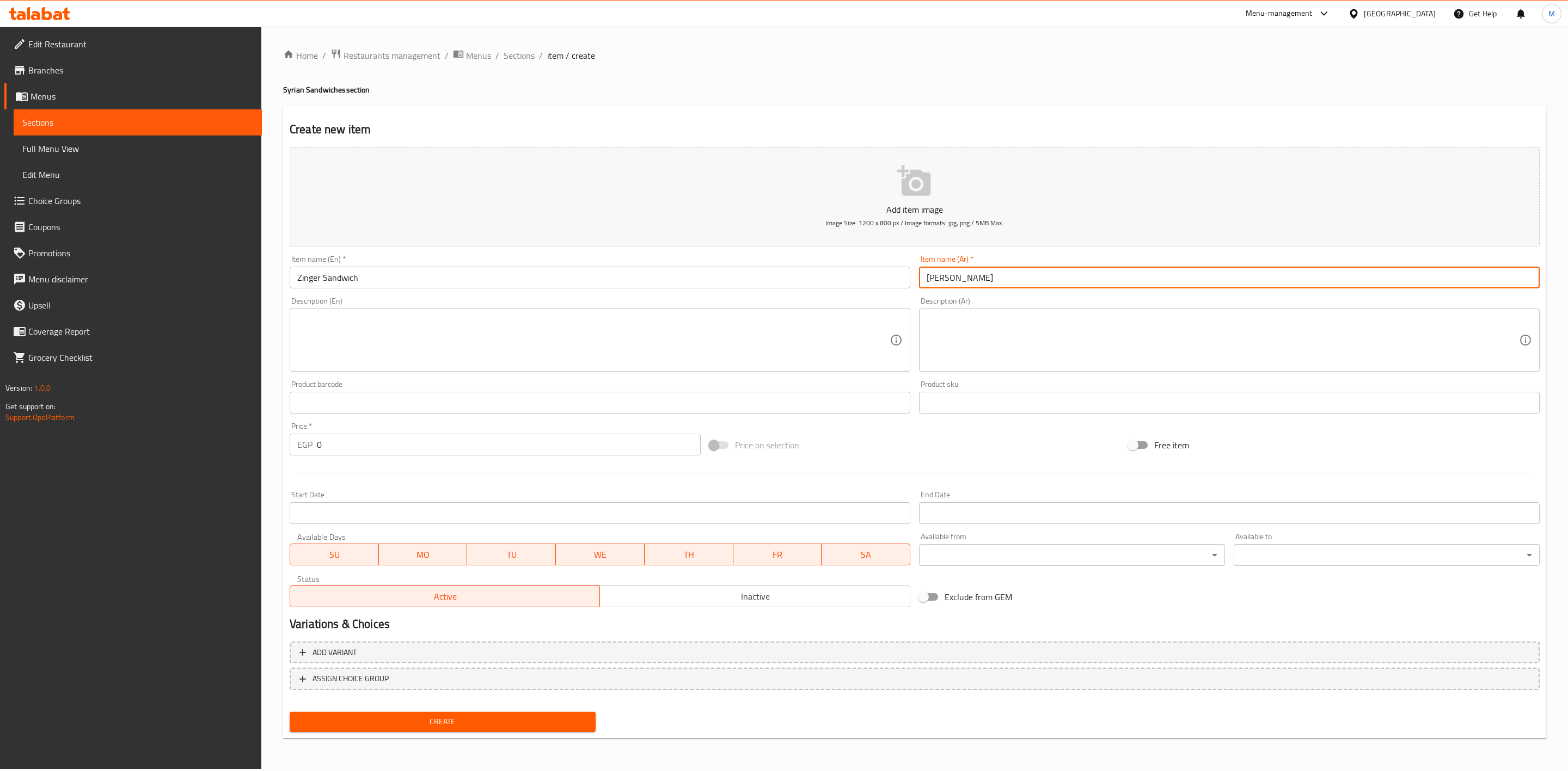
type input "[PERSON_NAME]"
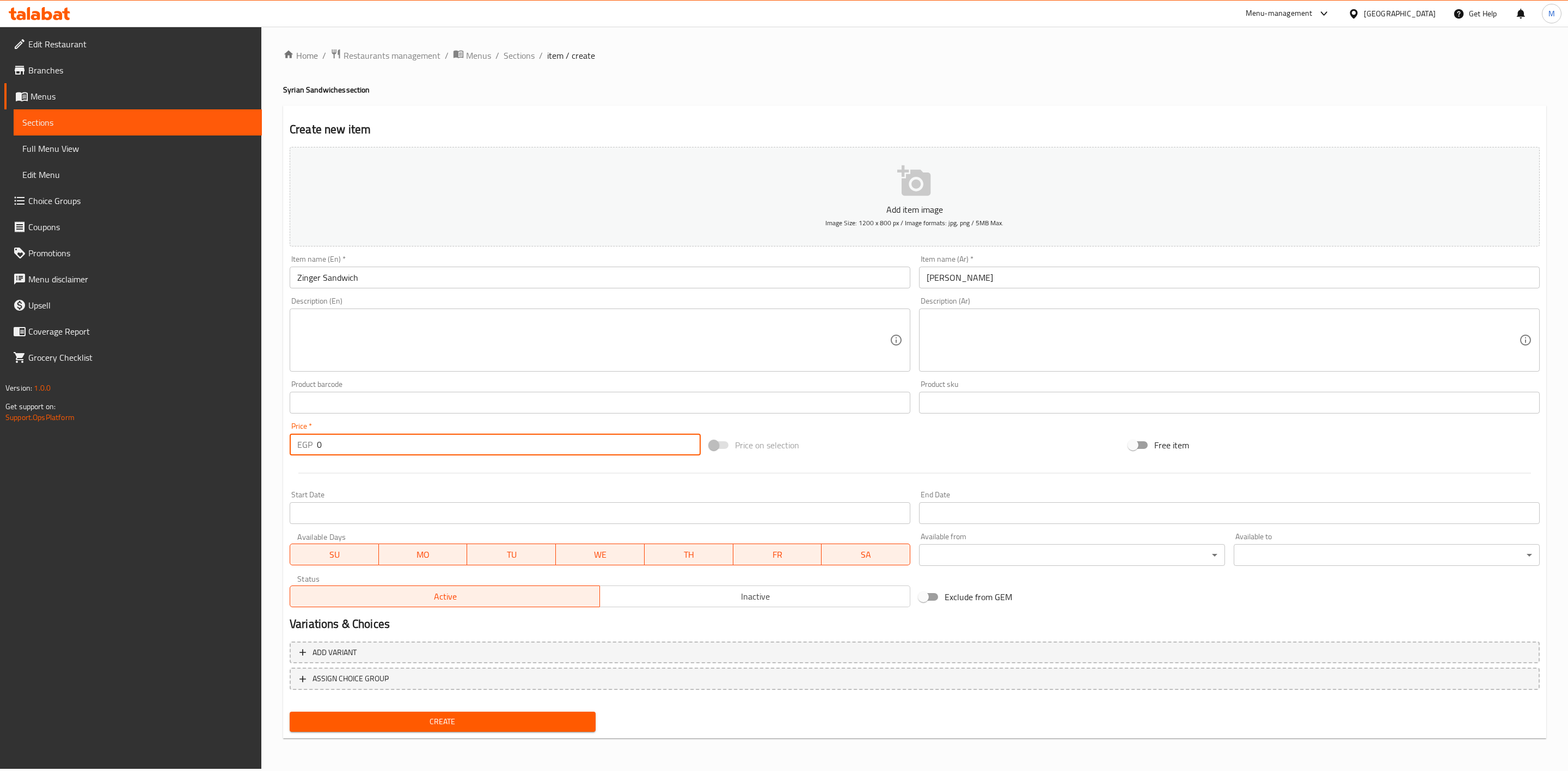
drag, startPoint x: 302, startPoint y: 453, endPoint x: 293, endPoint y: 450, distance: 9.5
click at [292, 453] on div "EGP 0 Price *" at bounding box center [495, 444] width 411 height 22
type input "100"
click at [420, 712] on button "Create" at bounding box center [443, 722] width 306 height 20
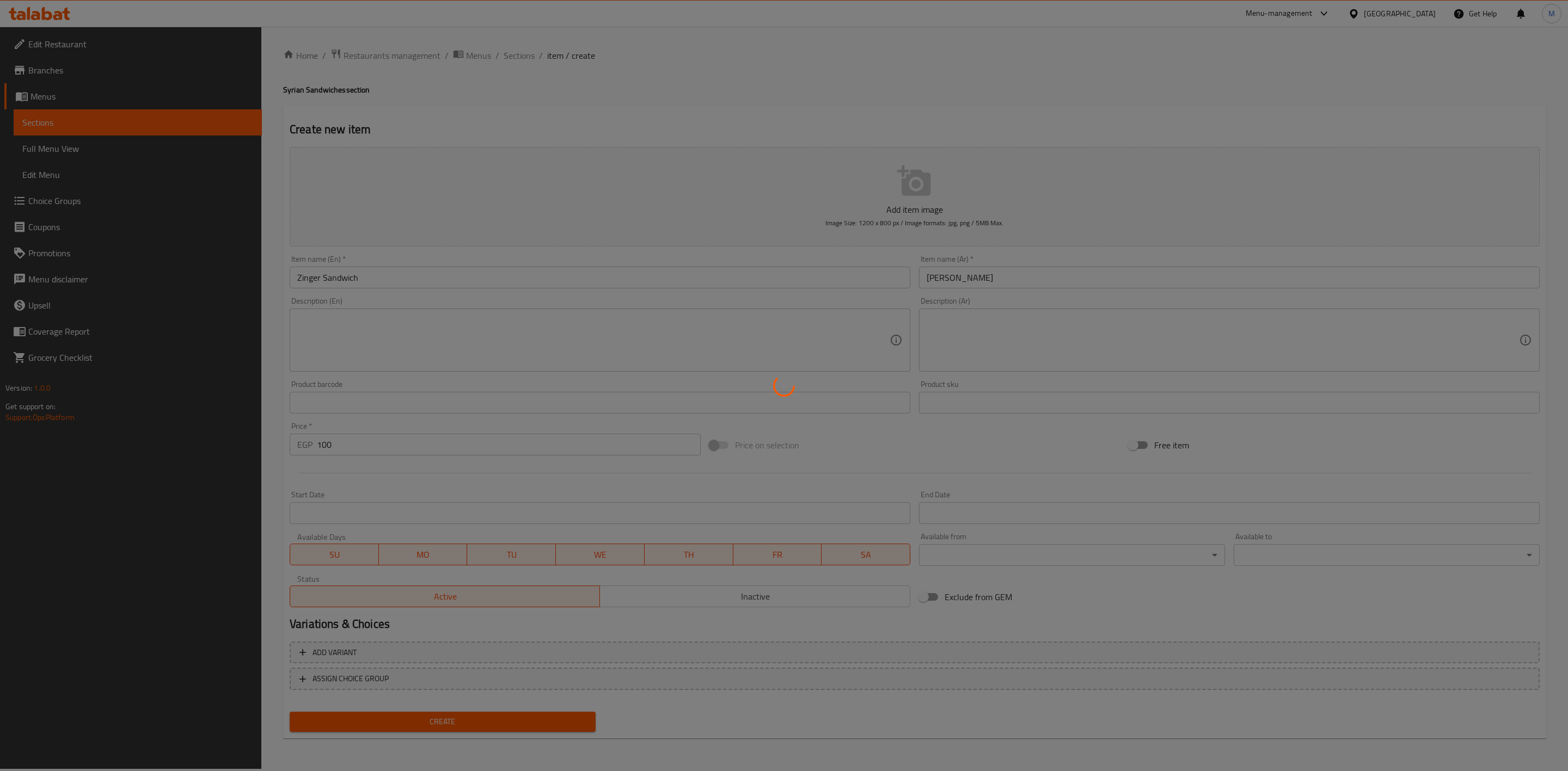
type input "0"
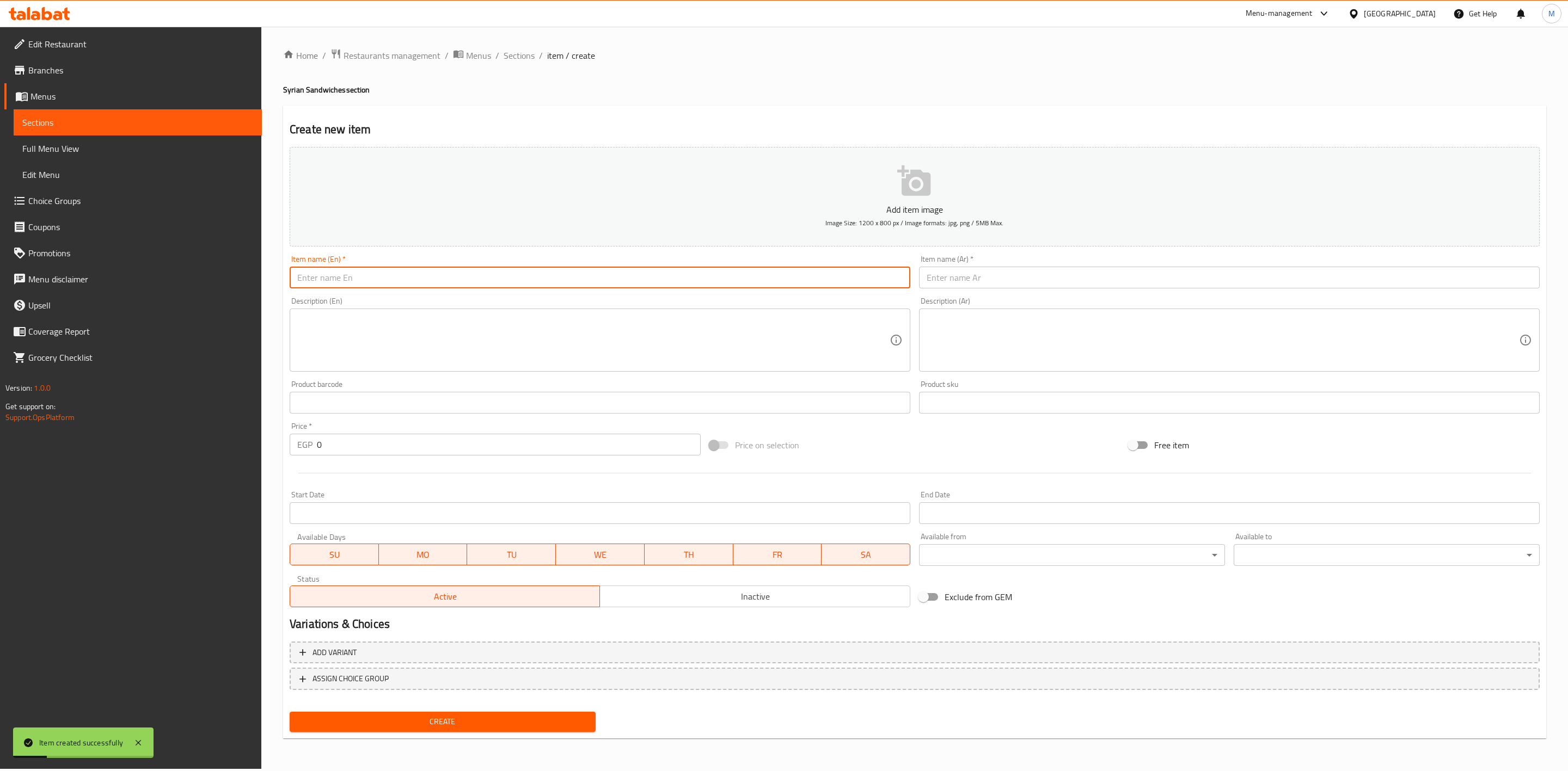
click at [352, 277] on input "text" at bounding box center [600, 277] width 621 height 22
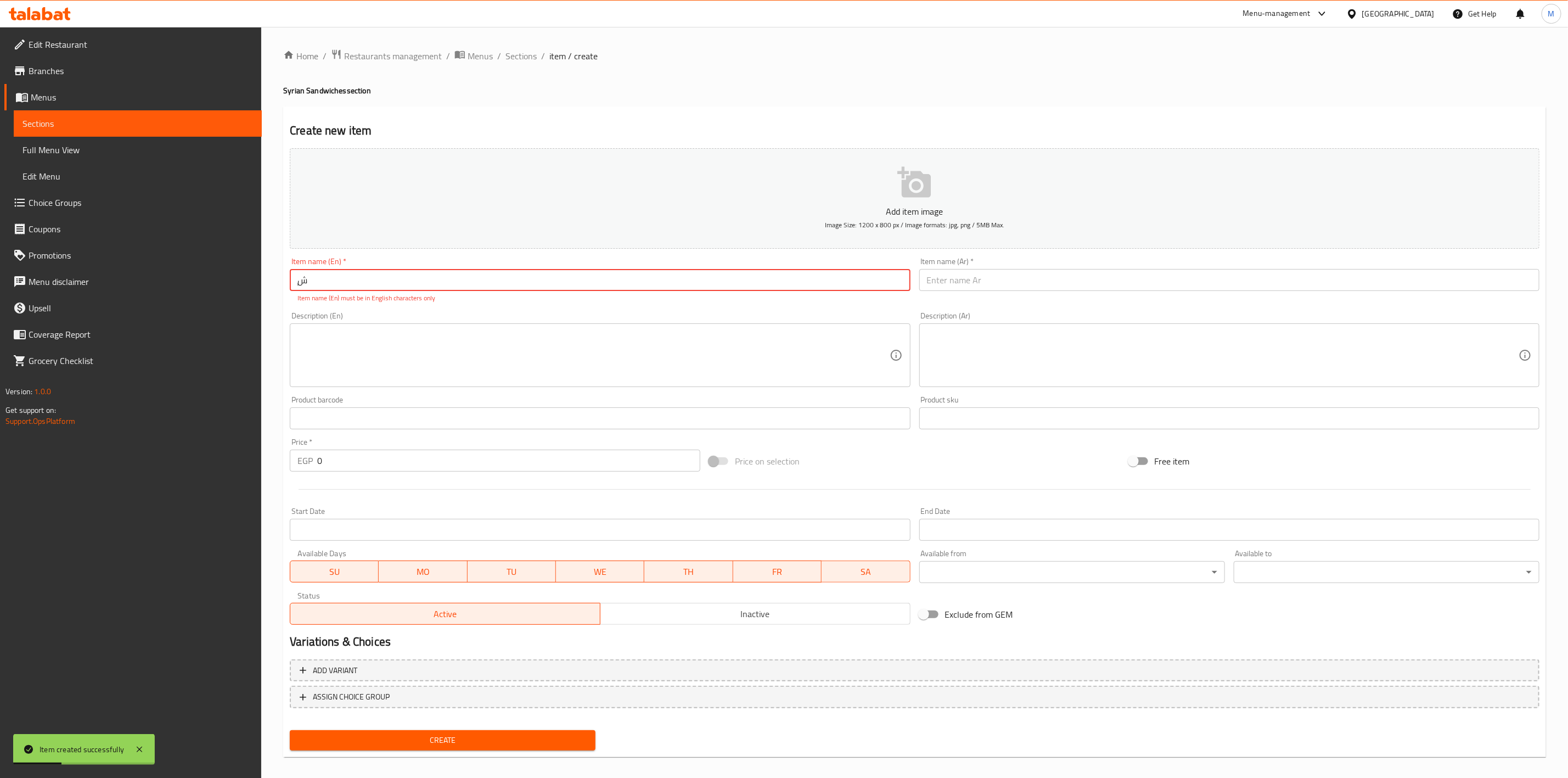
type input "ٍ"
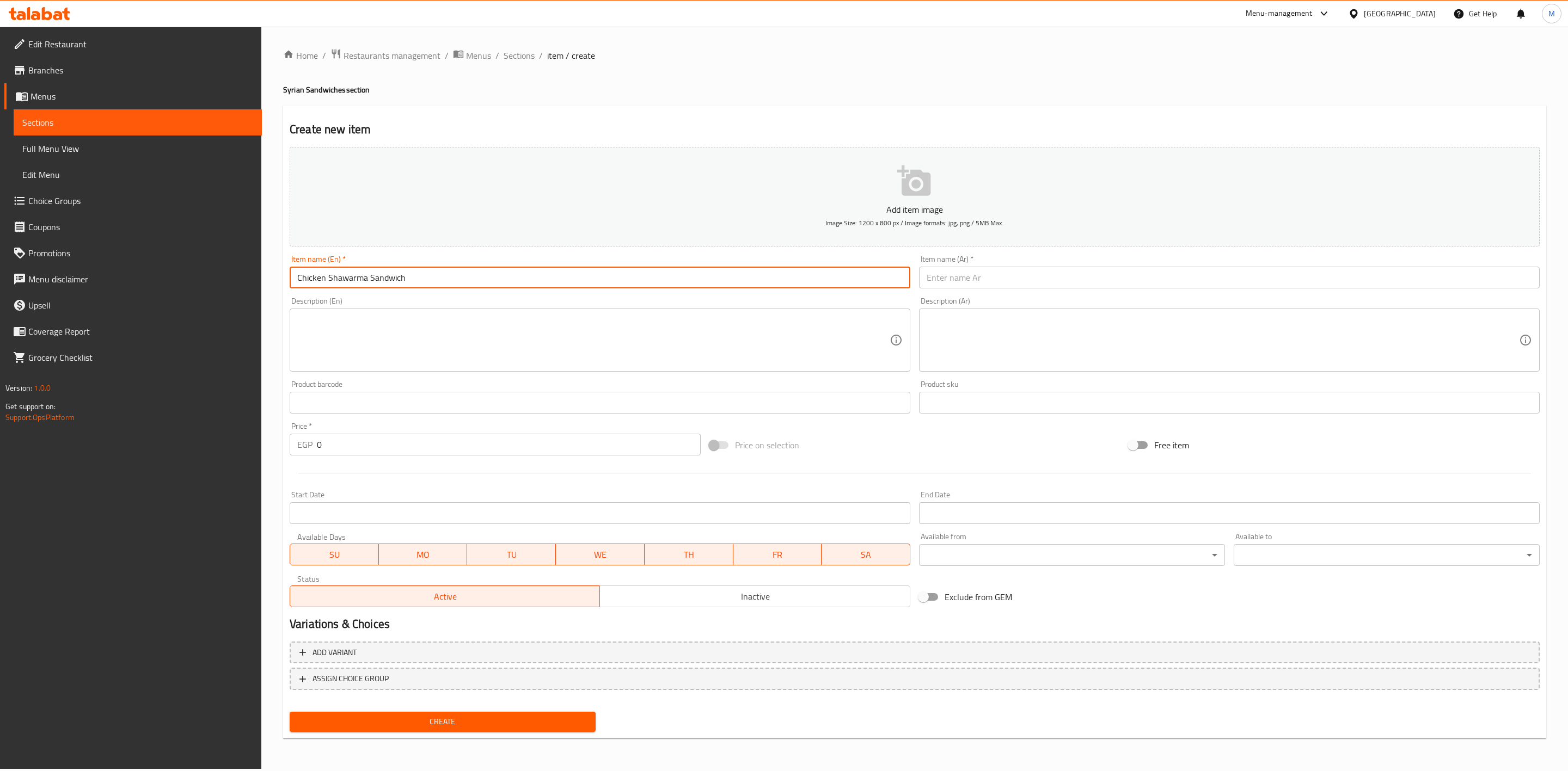
type input "Chicken Shawarma Sandwich"
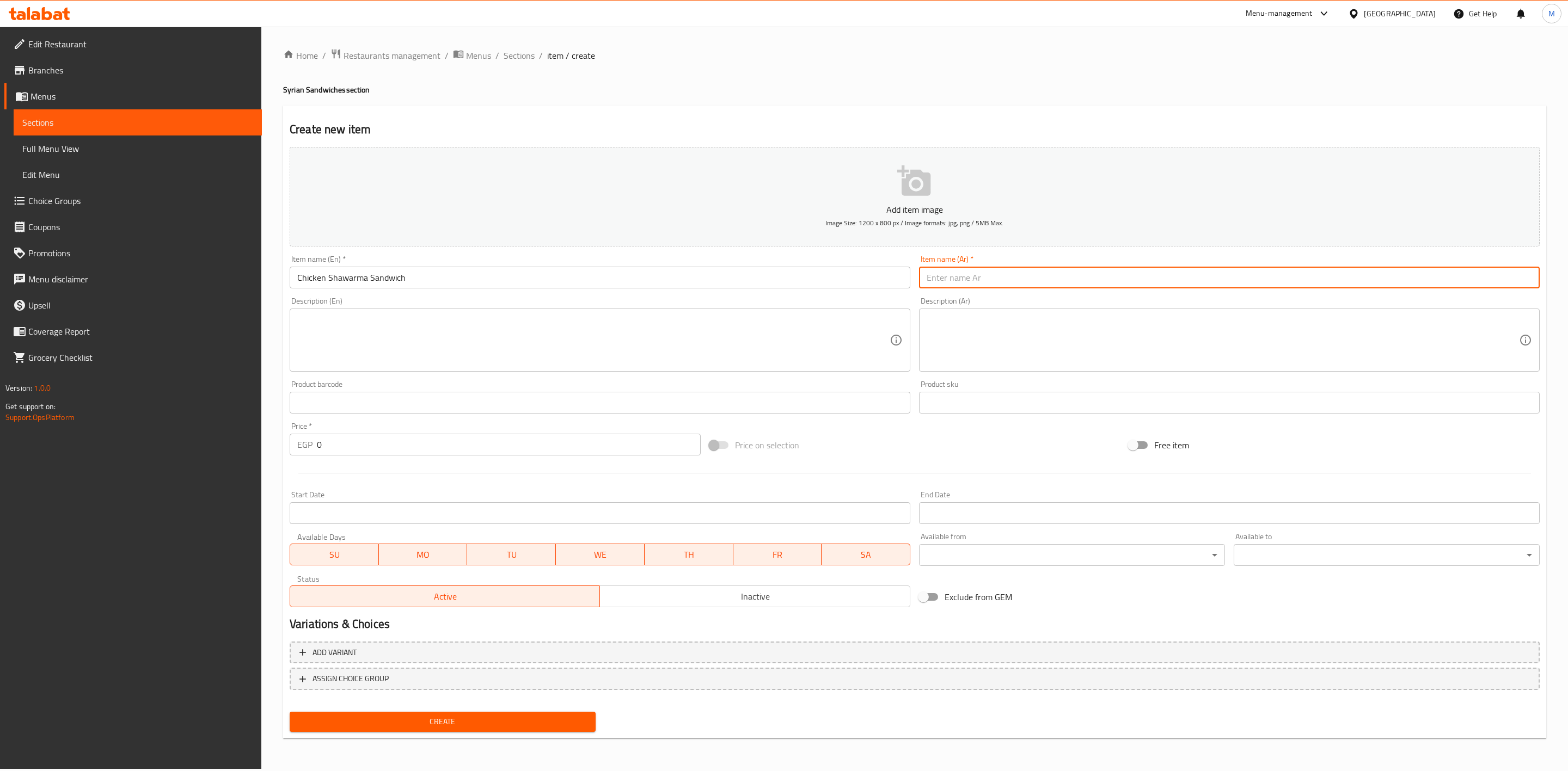
click at [1094, 287] on input "text" at bounding box center [1229, 277] width 621 height 22
type input "ساندويتش شاورما فراخ"
drag, startPoint x: 309, startPoint y: 448, endPoint x: 296, endPoint y: 447, distance: 13.0
click at [297, 447] on div "EGP 0 Price *" at bounding box center [495, 444] width 411 height 22
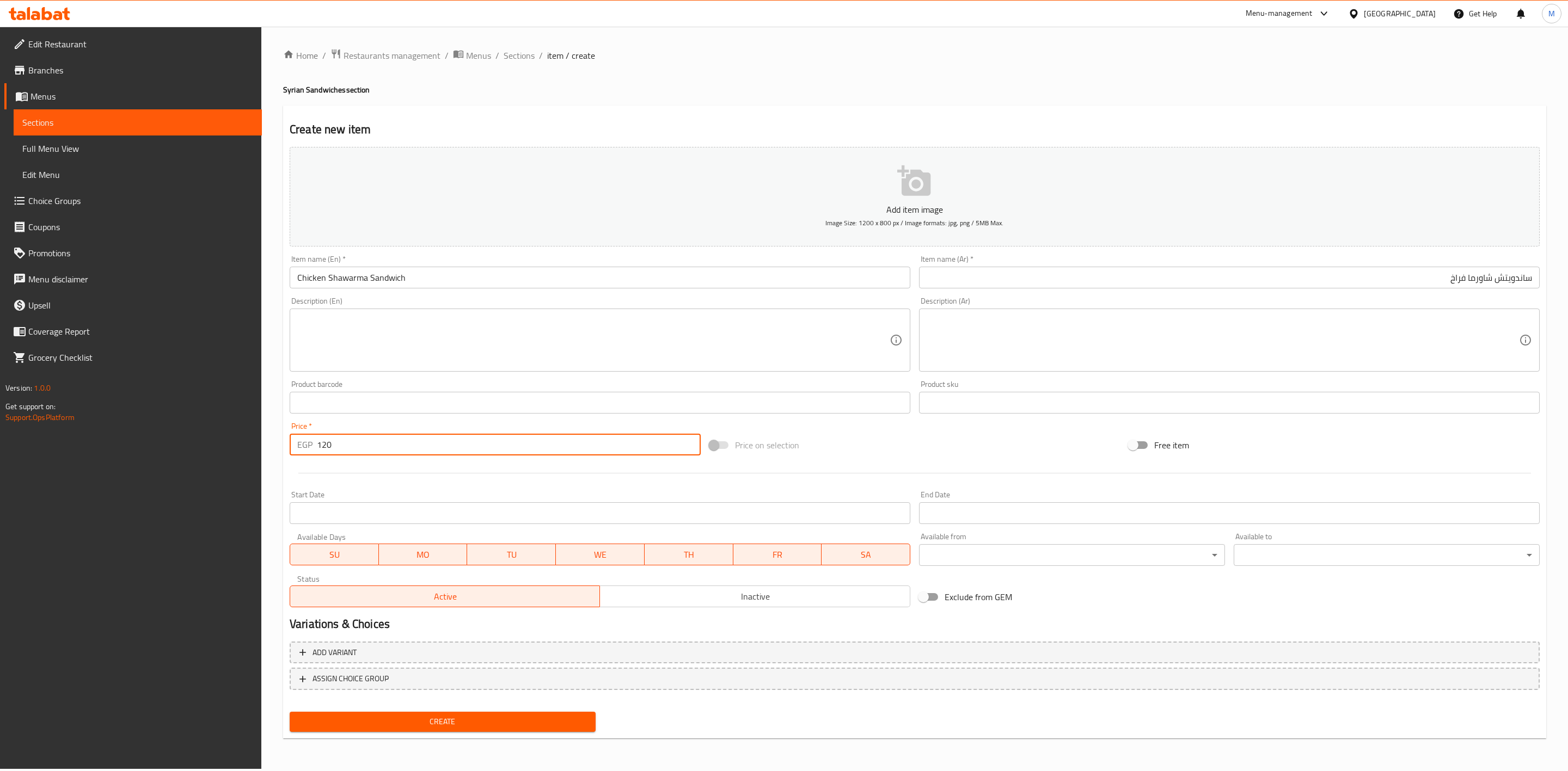
type input "120"
click at [290, 712] on button "Create" at bounding box center [443, 722] width 306 height 20
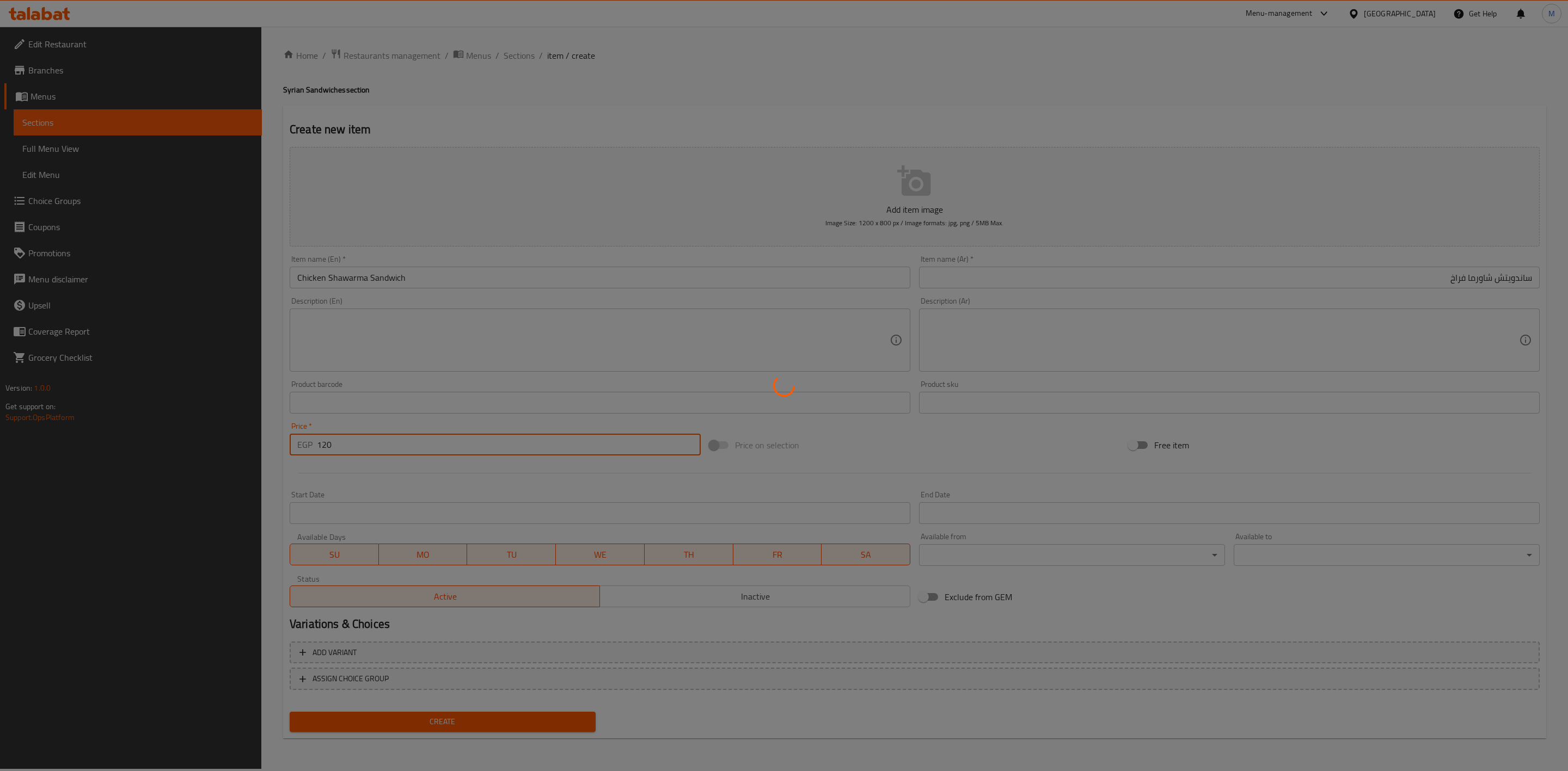
type input "0"
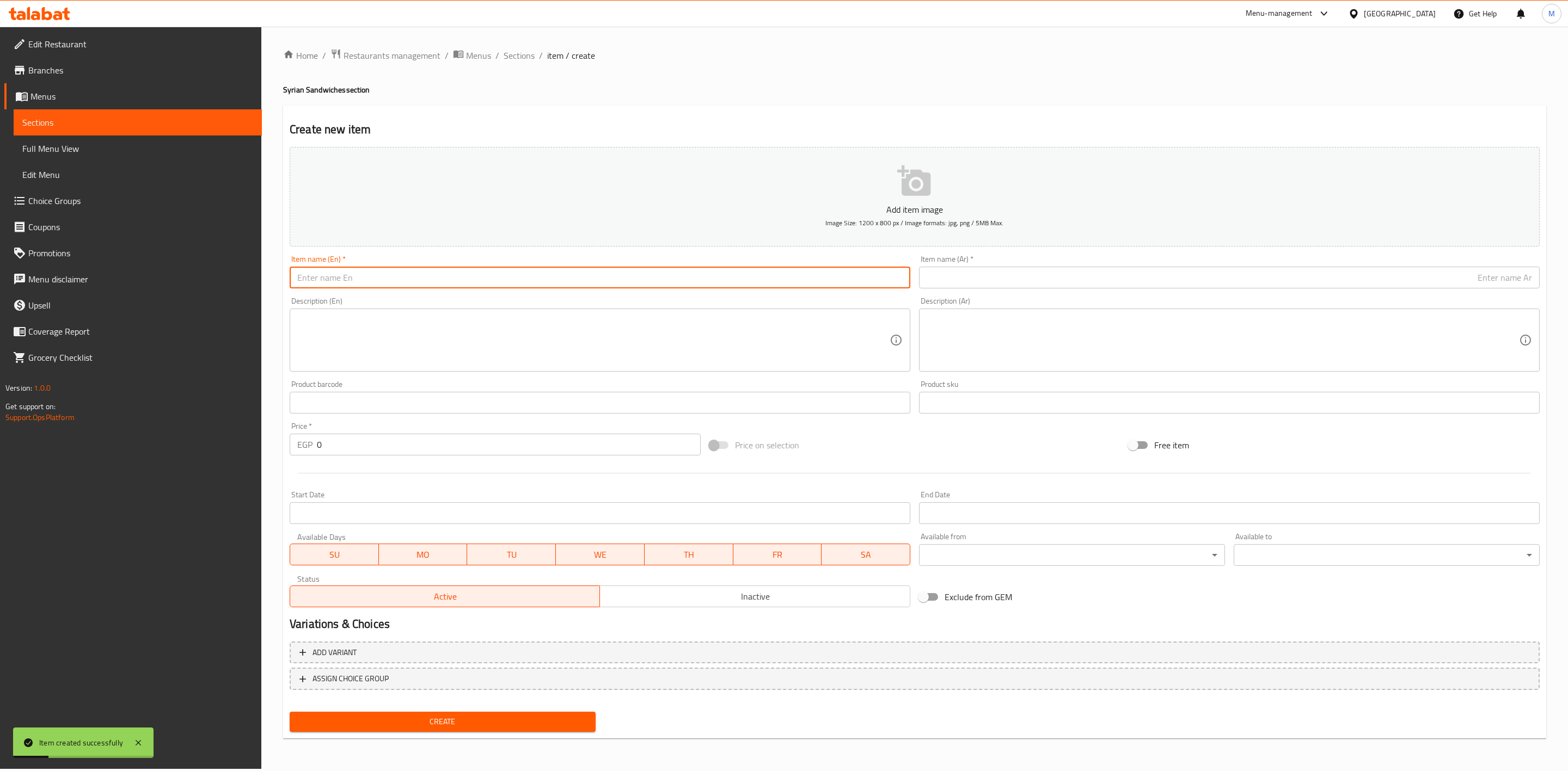
click at [396, 283] on input "text" at bounding box center [600, 277] width 621 height 22
type input "["
type input "[PERSON_NAME]"
click at [965, 268] on input "text" at bounding box center [1229, 277] width 621 height 22
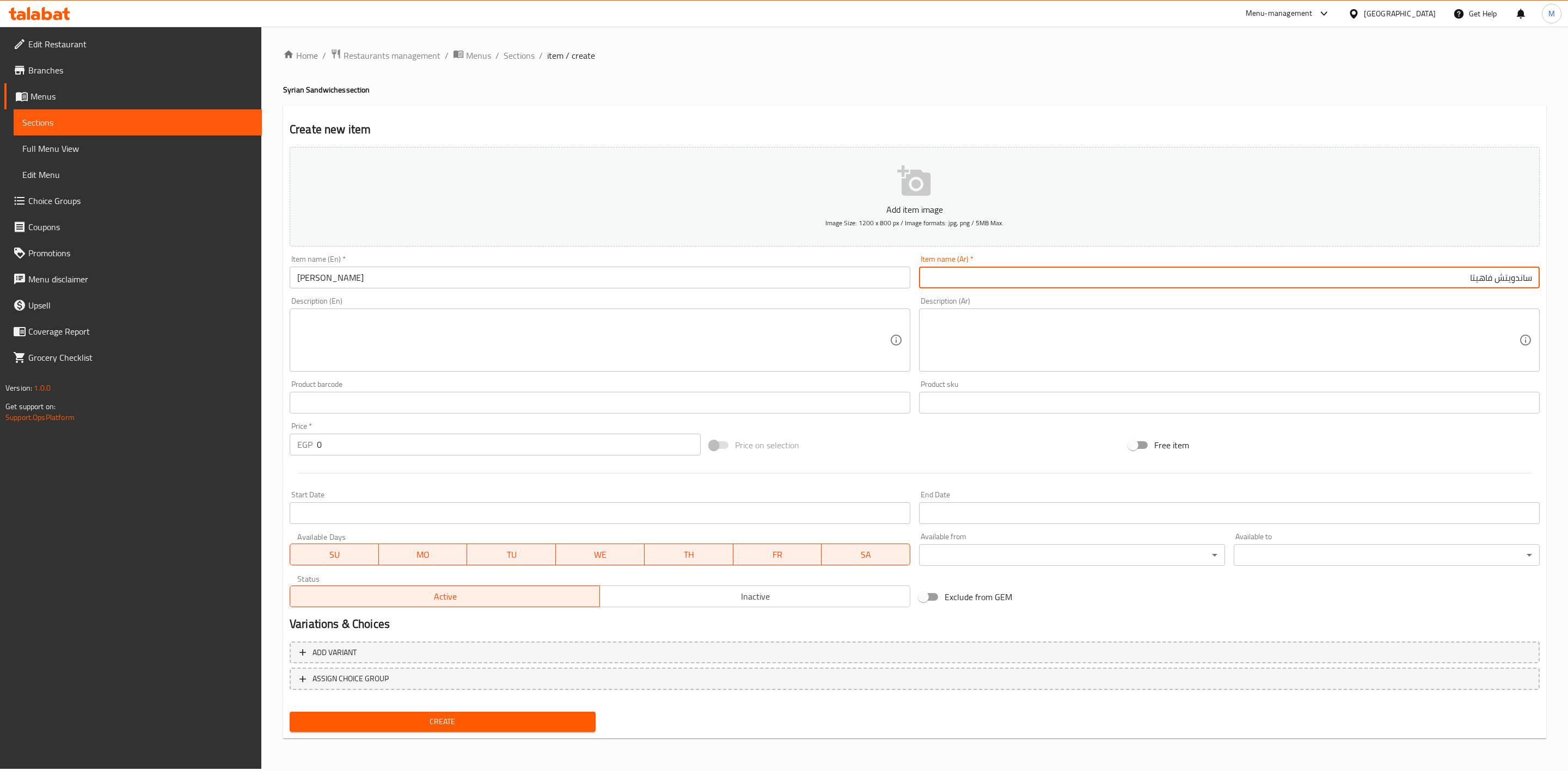
type input "ساندويتش فاهيتا"
drag, startPoint x: 349, startPoint y: 436, endPoint x: 204, endPoint y: 473, distance: 149.6
click at [204, 473] on div "Edit Restaurant Branches Menus Sections Full Menu View Edit Menu Choice Groups …" at bounding box center [784, 398] width 1568 height 743
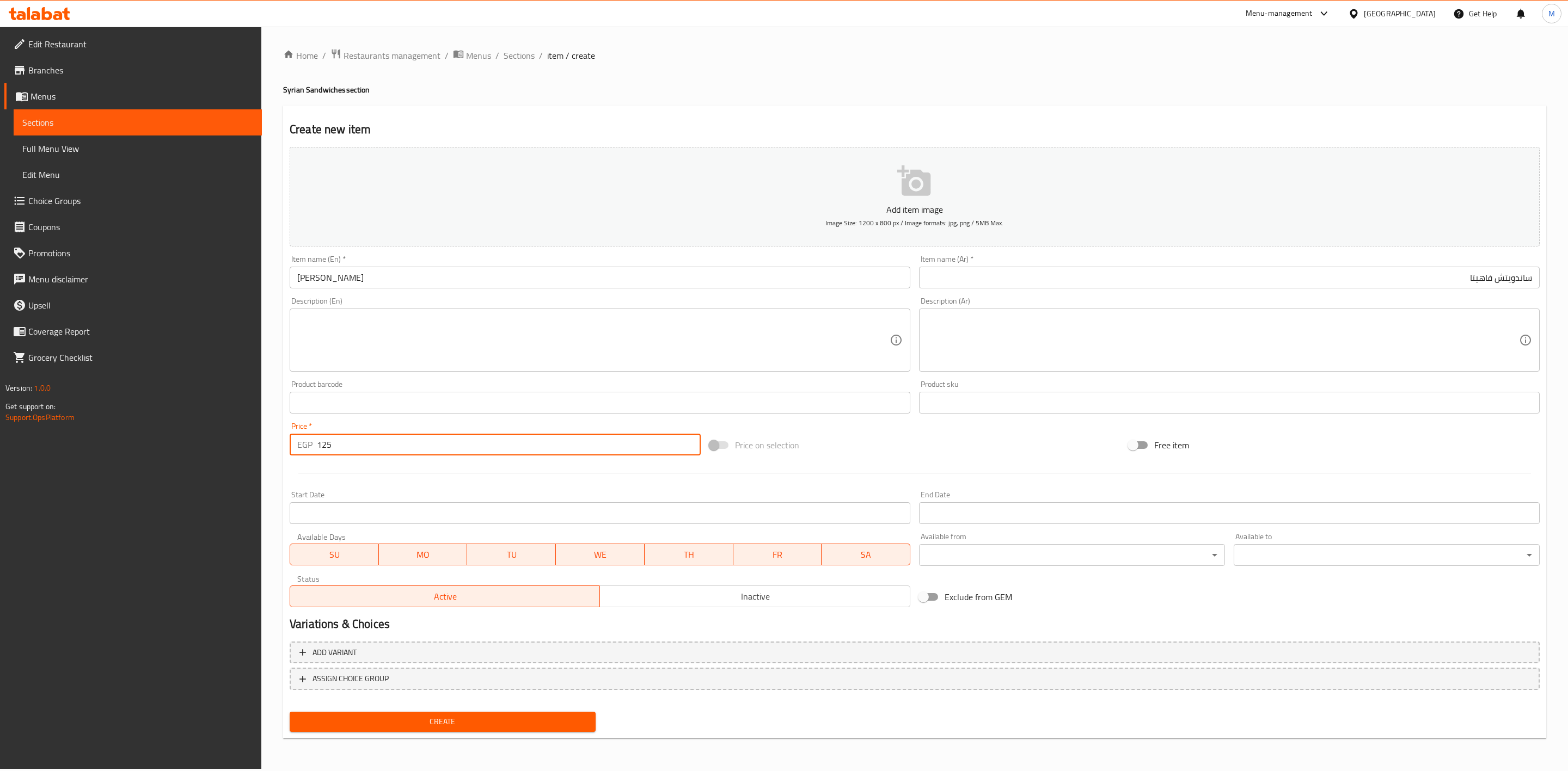
type input "125"
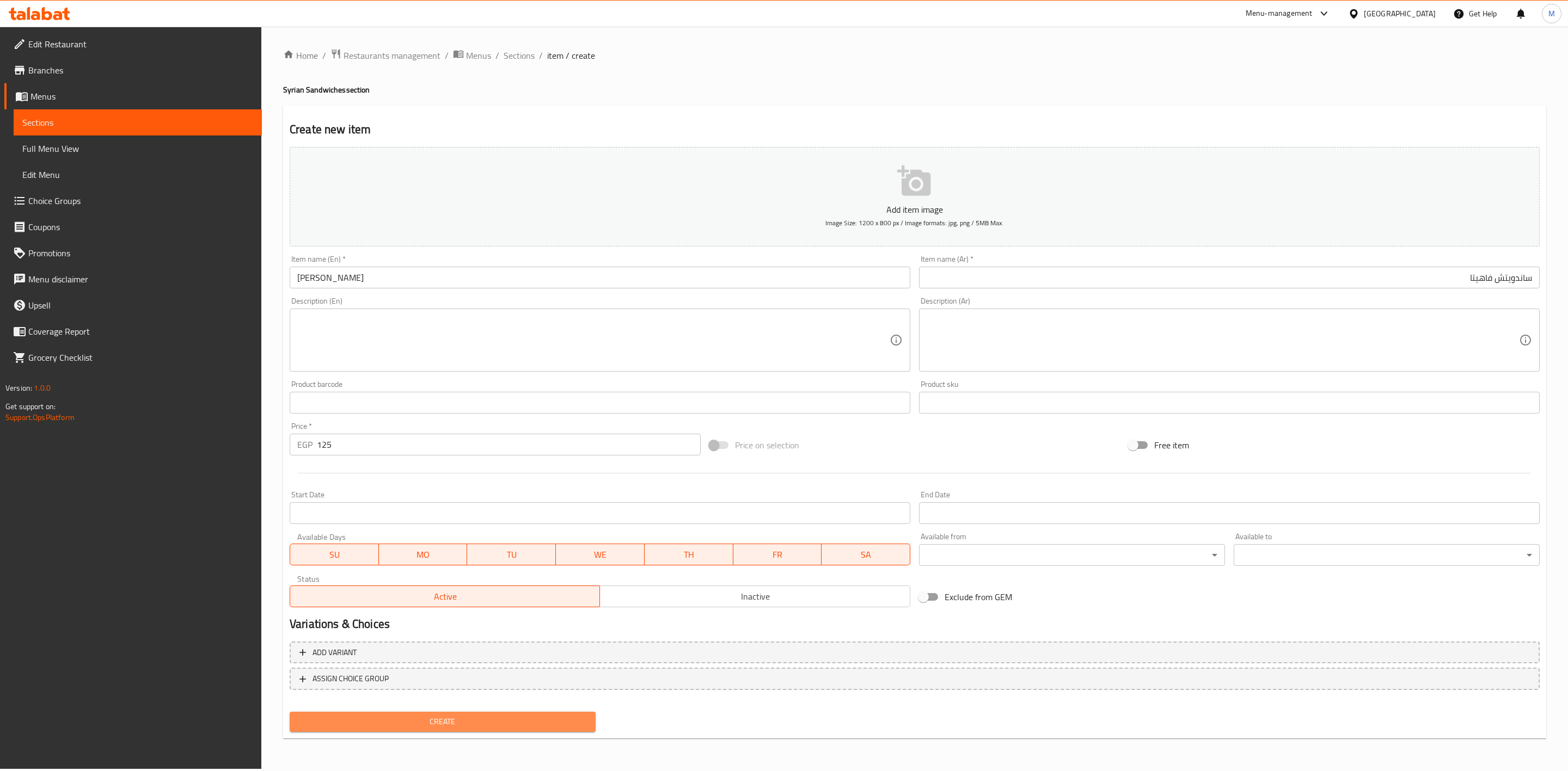
click at [508, 727] on span "Create" at bounding box center [443, 722] width 288 height 14
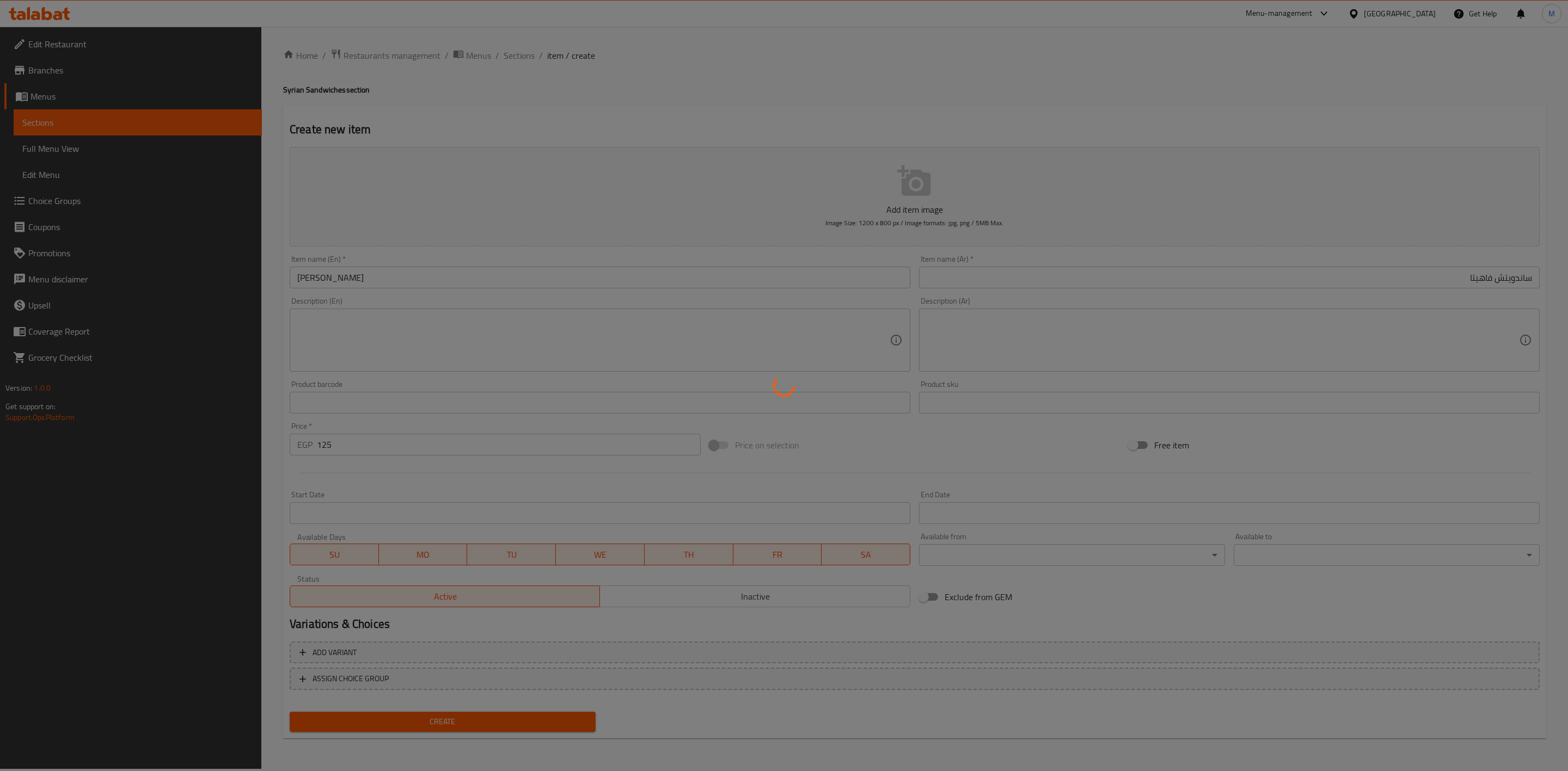
type input "0"
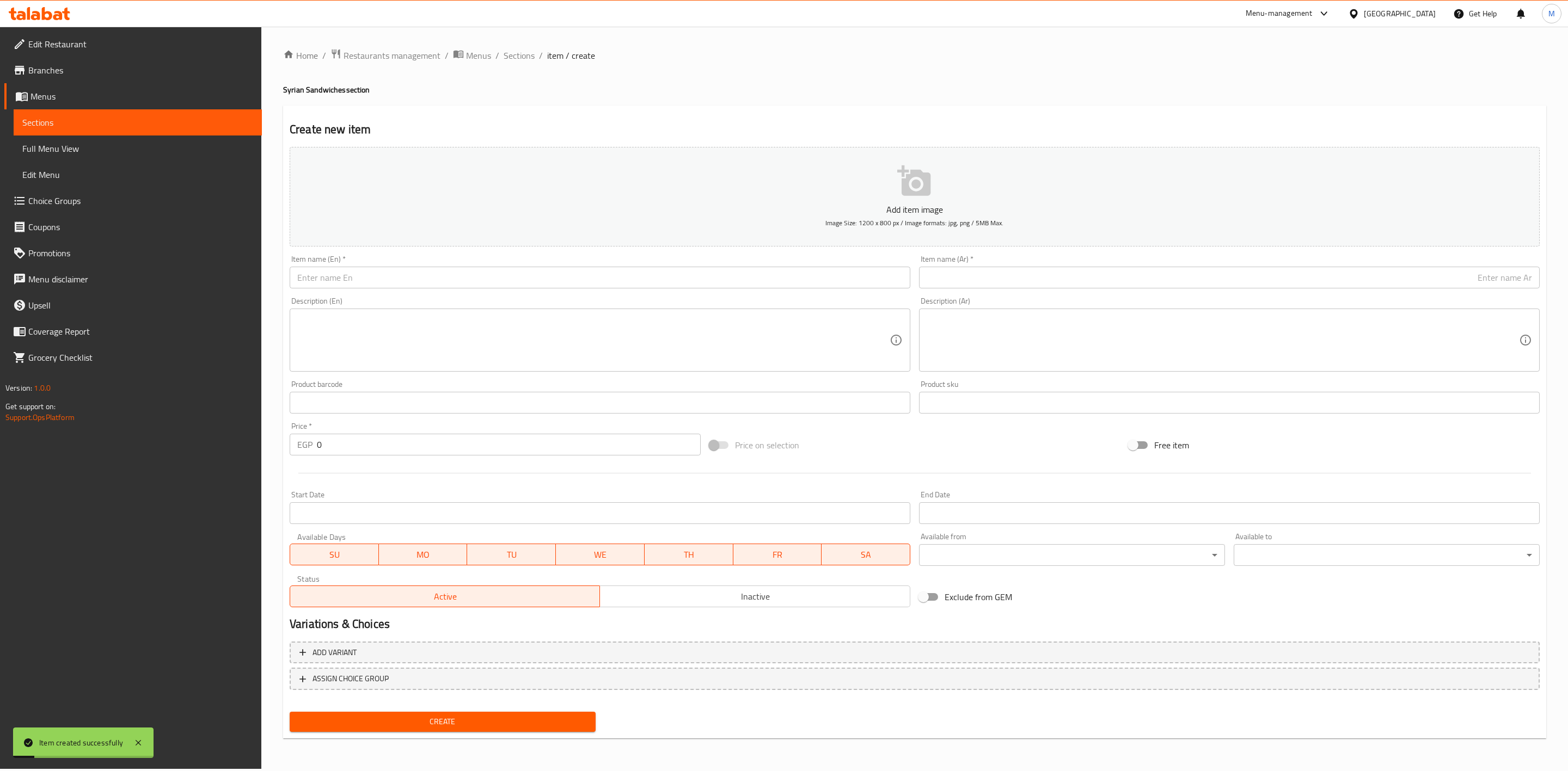
click at [394, 291] on div "Item name (En)   * Item name (En) *" at bounding box center [600, 272] width 629 height 42
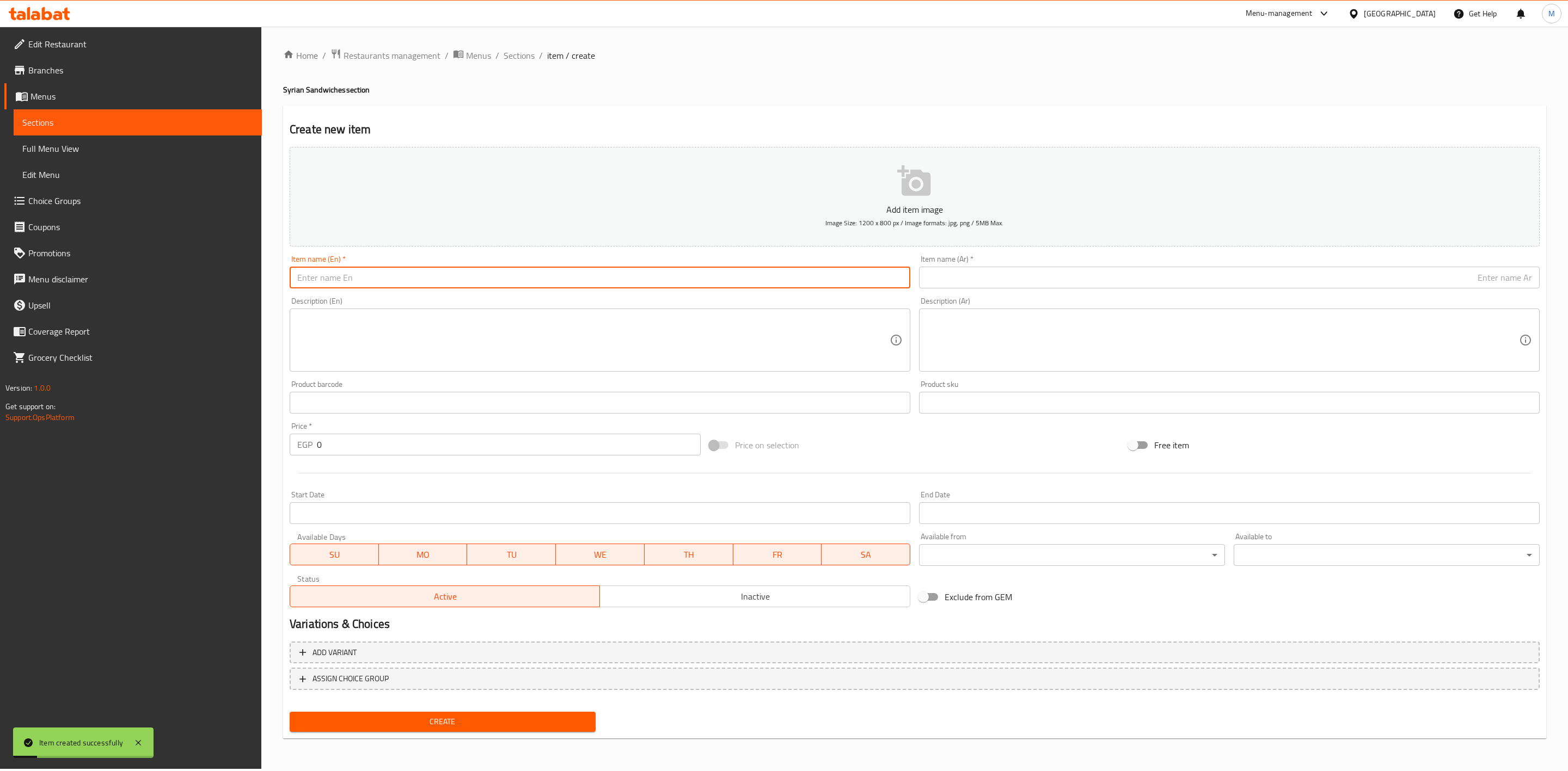
click at [405, 276] on input "text" at bounding box center [600, 277] width 621 height 22
type input "؛"
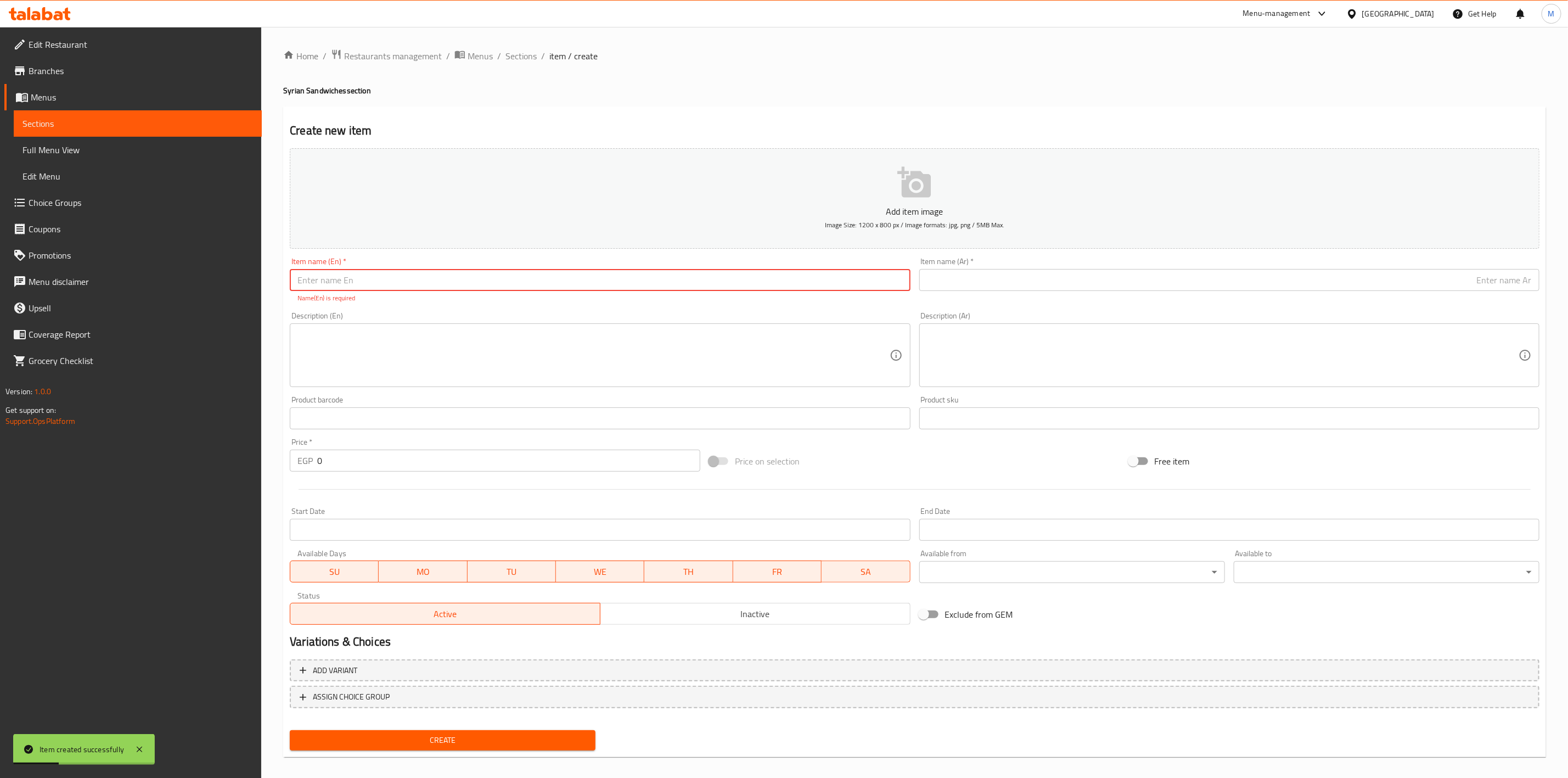
type input "O"
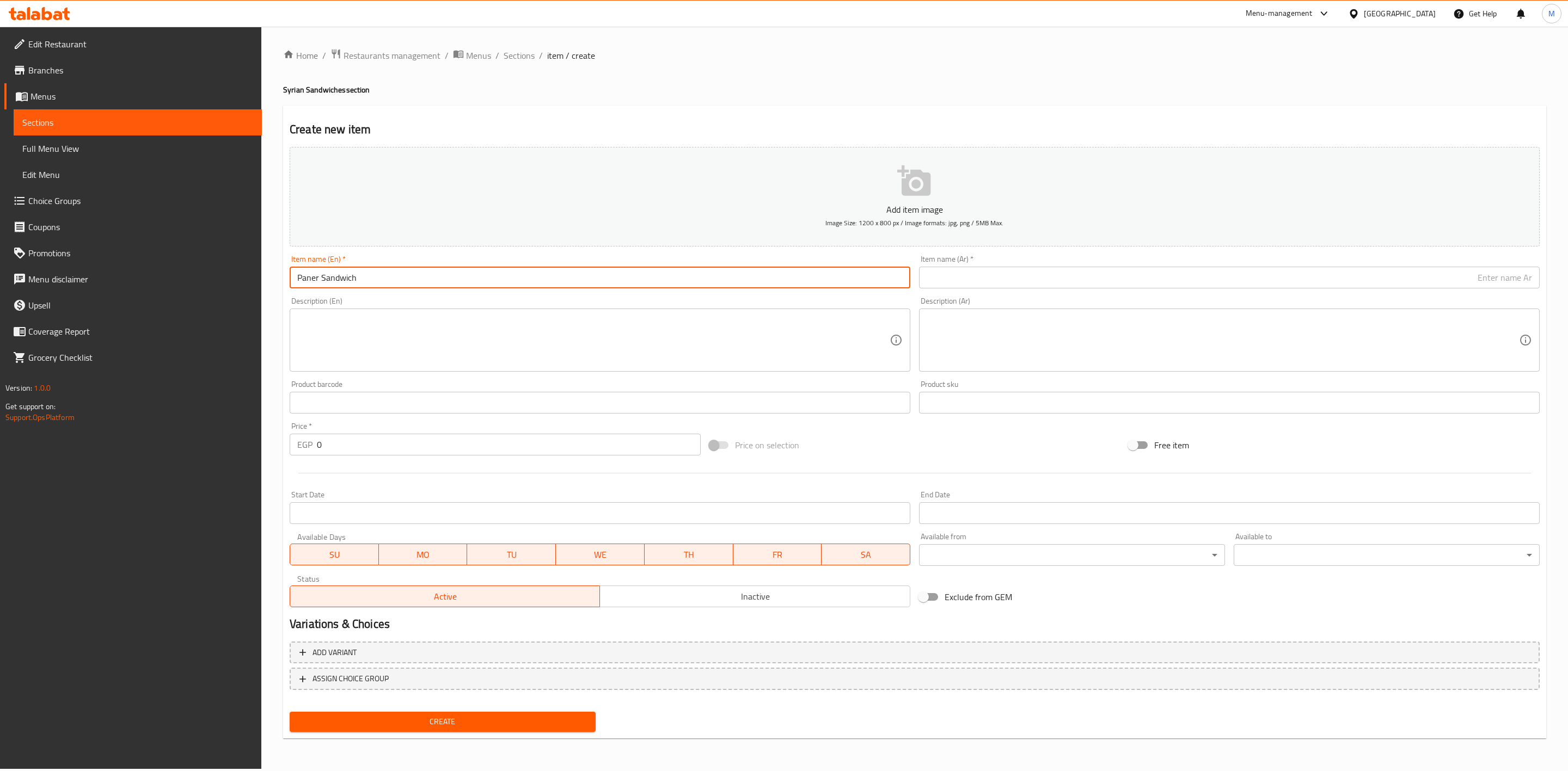
click at [646, 303] on div "Description (En) Description (En)" at bounding box center [600, 334] width 621 height 75
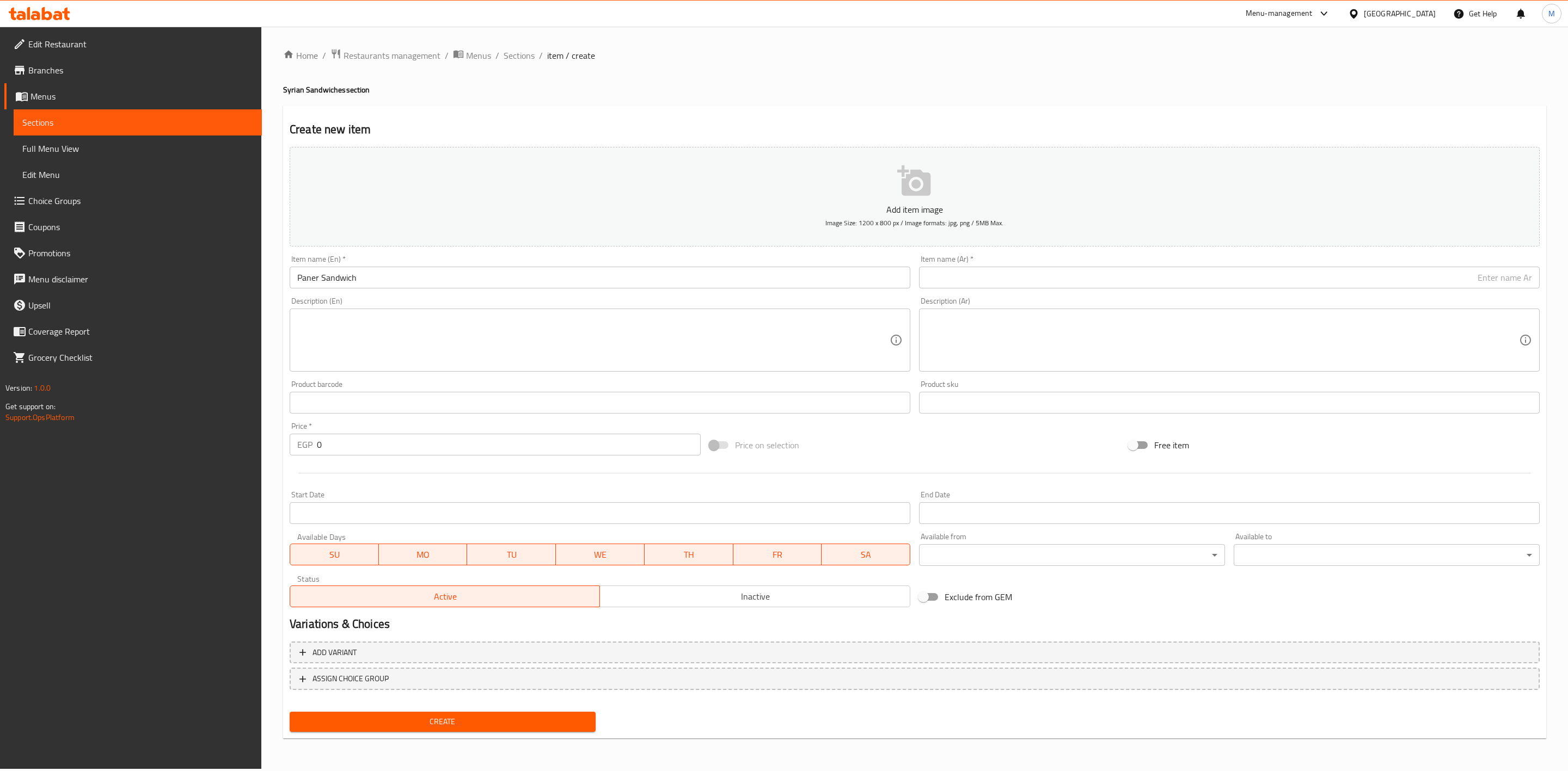
click at [1096, 257] on div "Item name (Ar)   * Item name (Ar) *" at bounding box center [1229, 271] width 621 height 33
click at [1101, 286] on input "text" at bounding box center [1229, 277] width 621 height 22
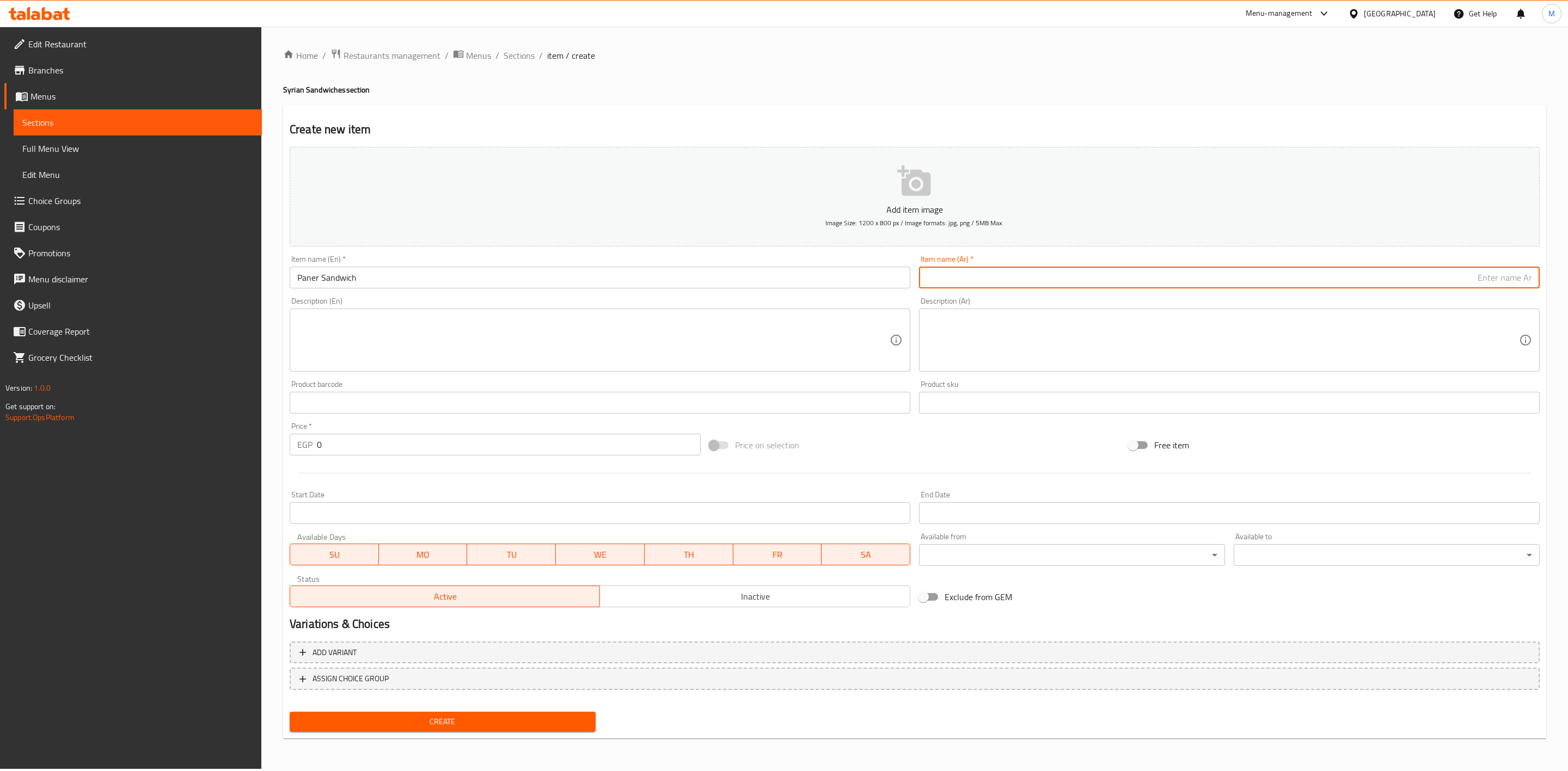
click at [324, 277] on input "Paner Sandwich" at bounding box center [600, 277] width 621 height 22
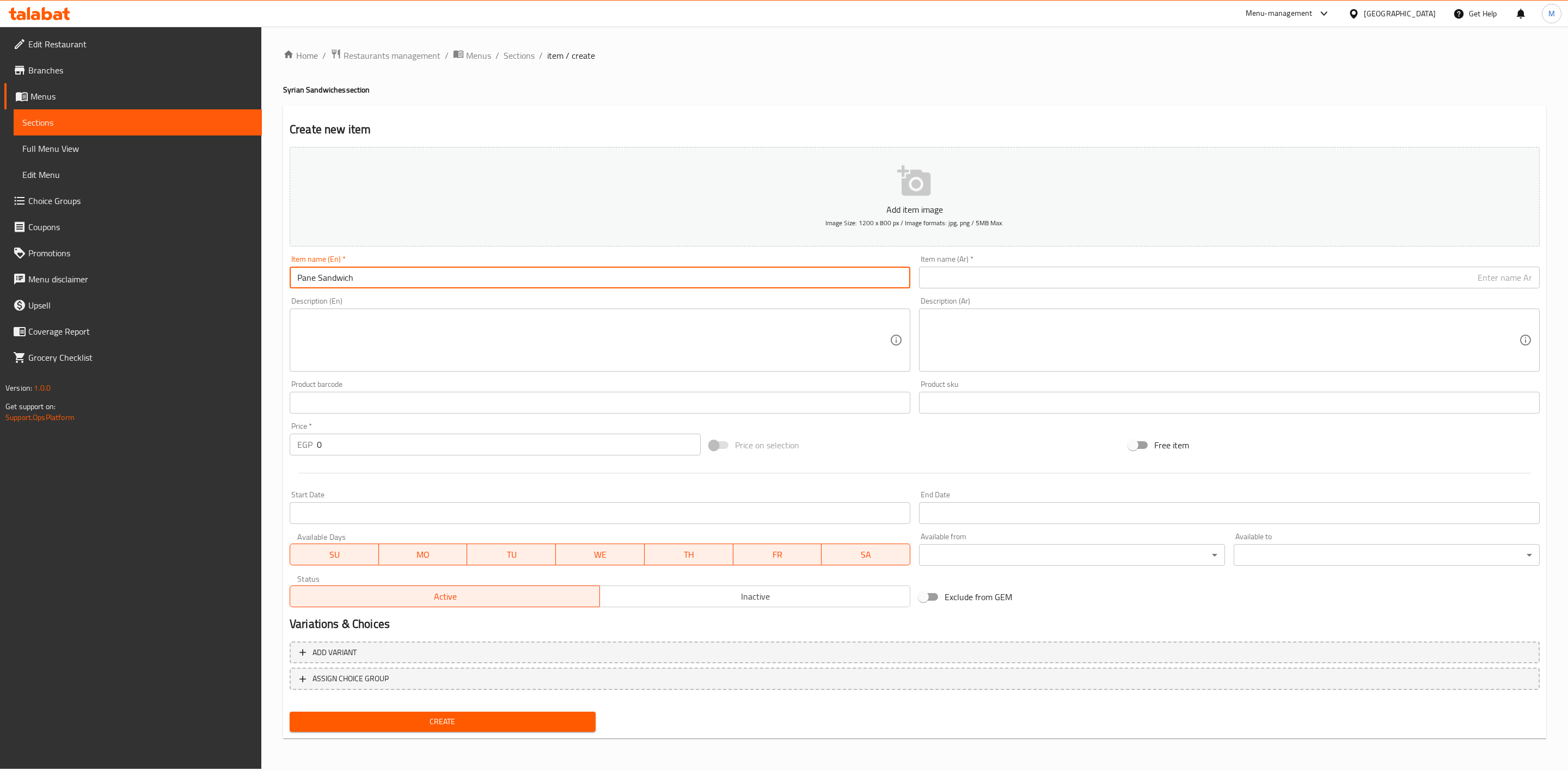
type input "Pane Sandwich"
click at [1024, 286] on input "text" at bounding box center [1229, 277] width 621 height 22
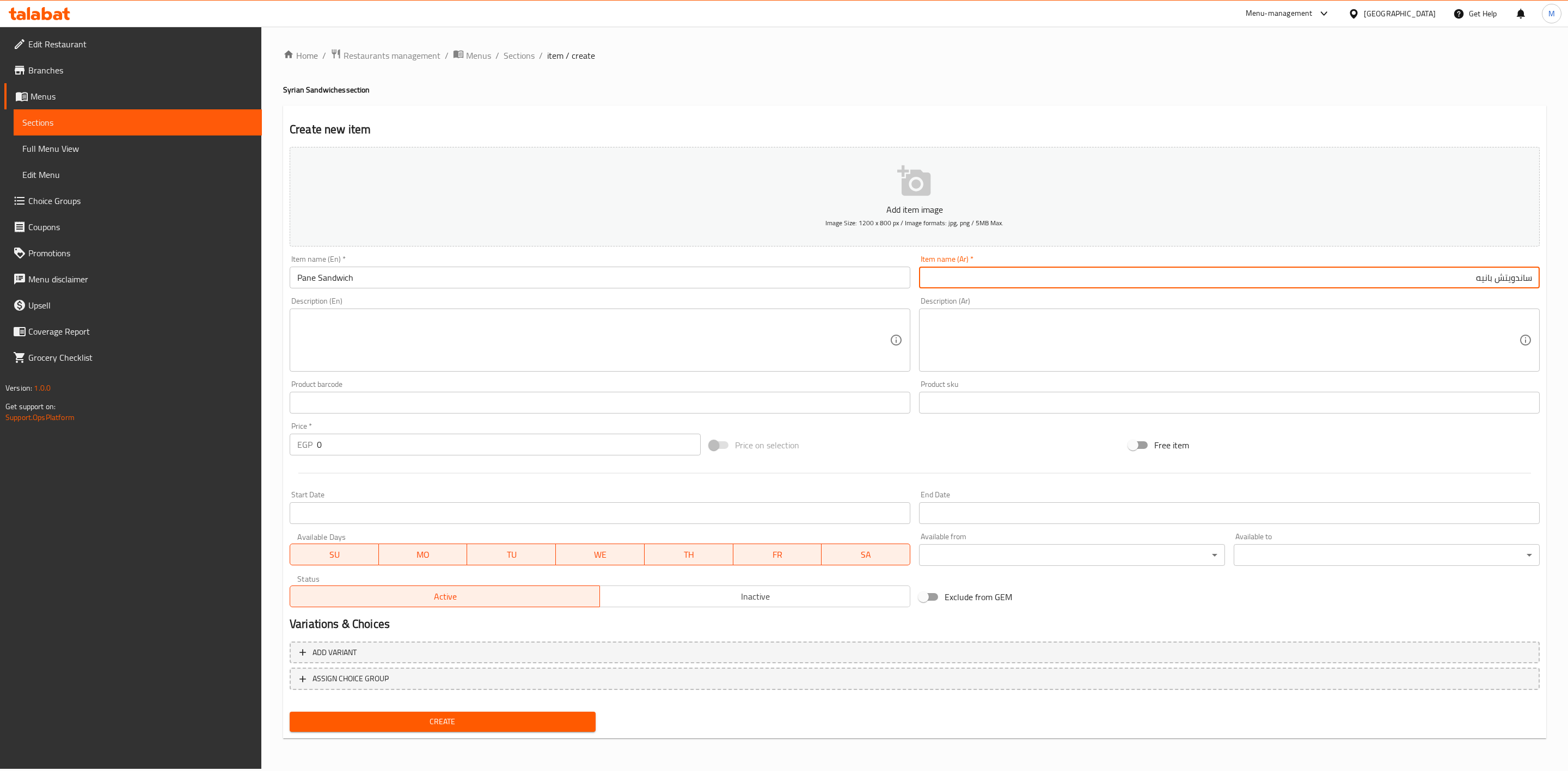
type input "ساندويتش بانيه"
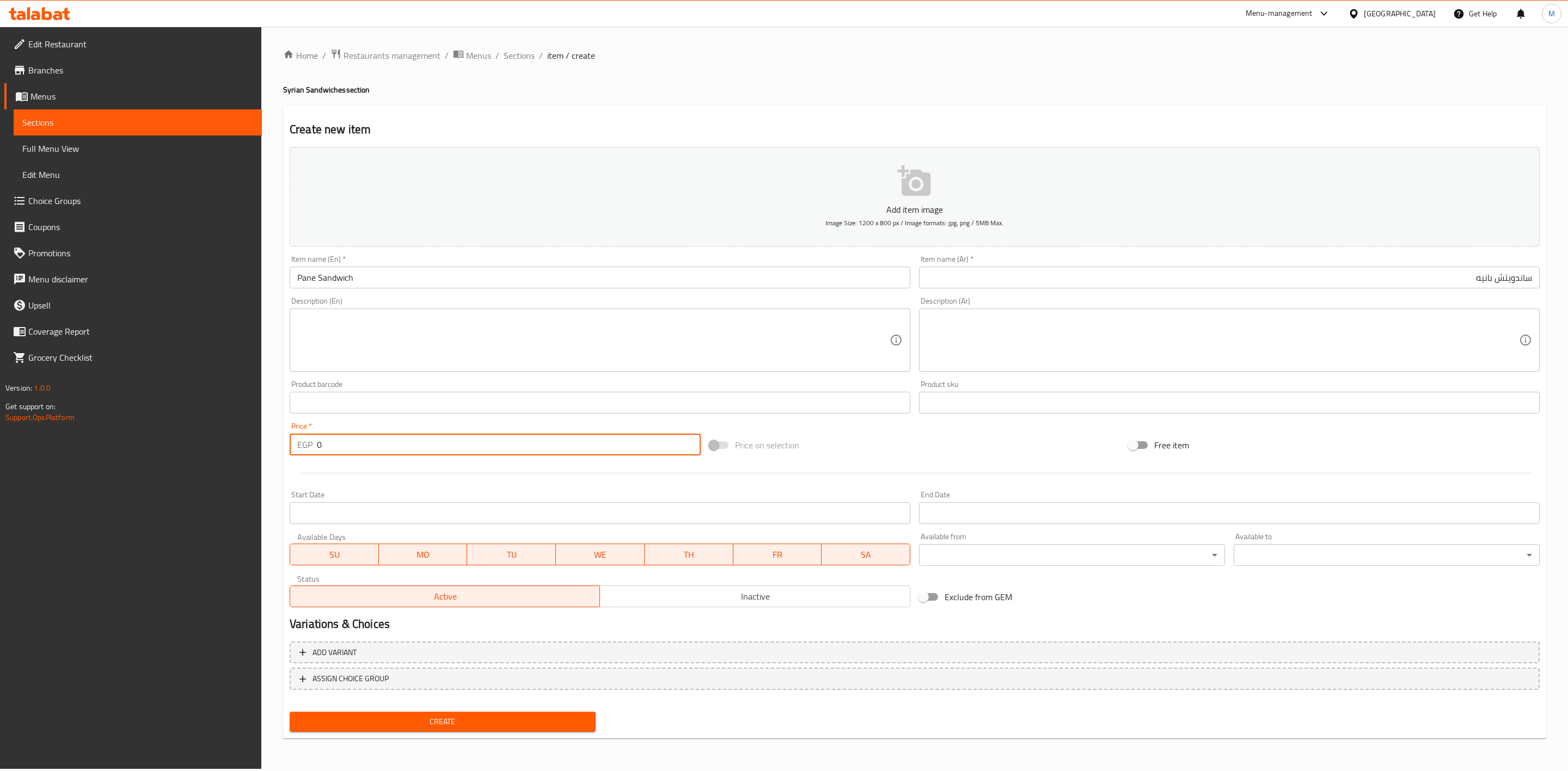
drag, startPoint x: 349, startPoint y: 447, endPoint x: 167, endPoint y: 381, distance: 193.6
click at [282, 435] on div "Home / Restaurants management / Menus / Sections / item / create Syrian Sandwic…" at bounding box center [914, 398] width 1306 height 743
type input "65"
click at [290, 712] on button "Create" at bounding box center [443, 722] width 306 height 20
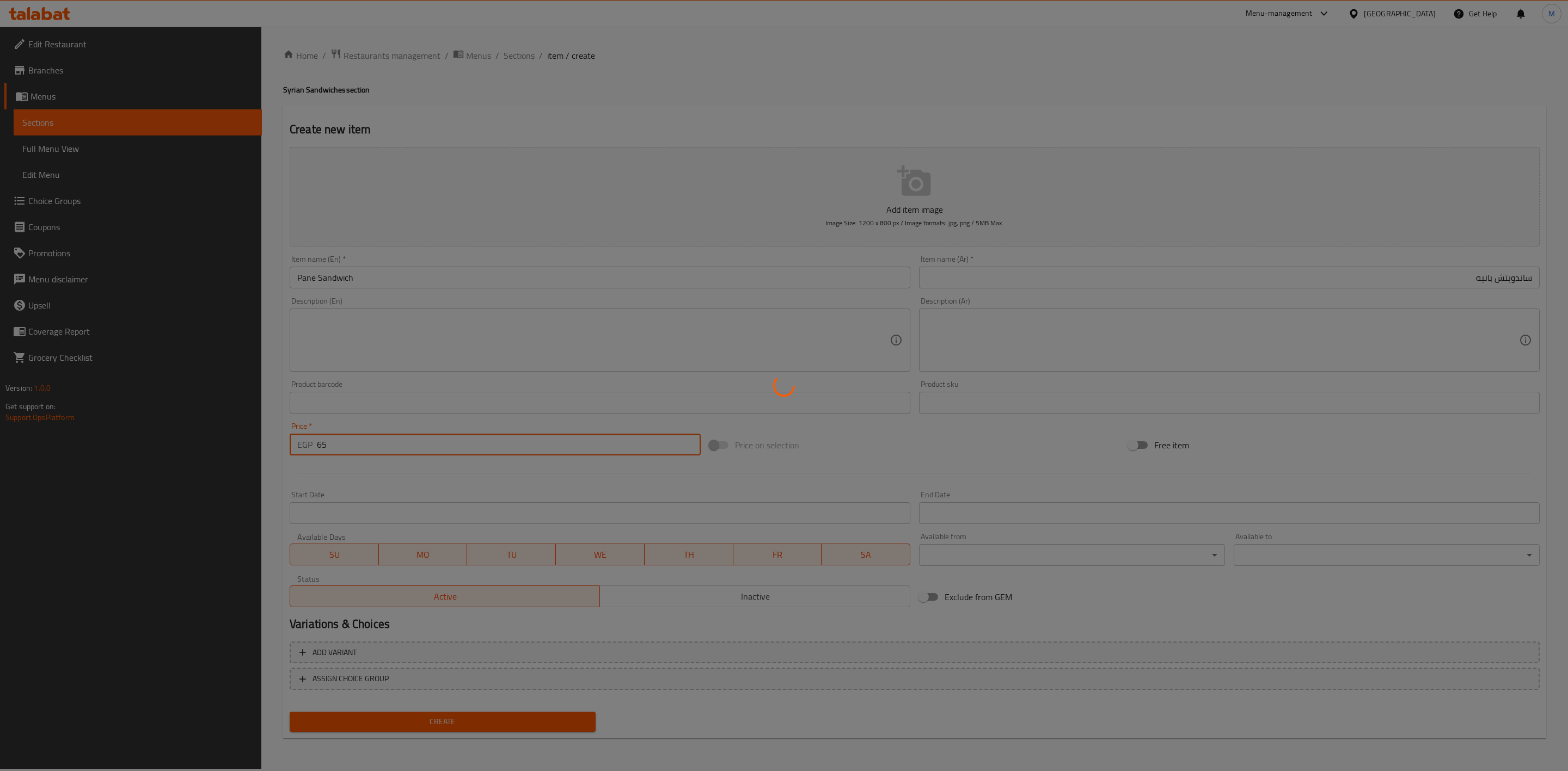
type input "0"
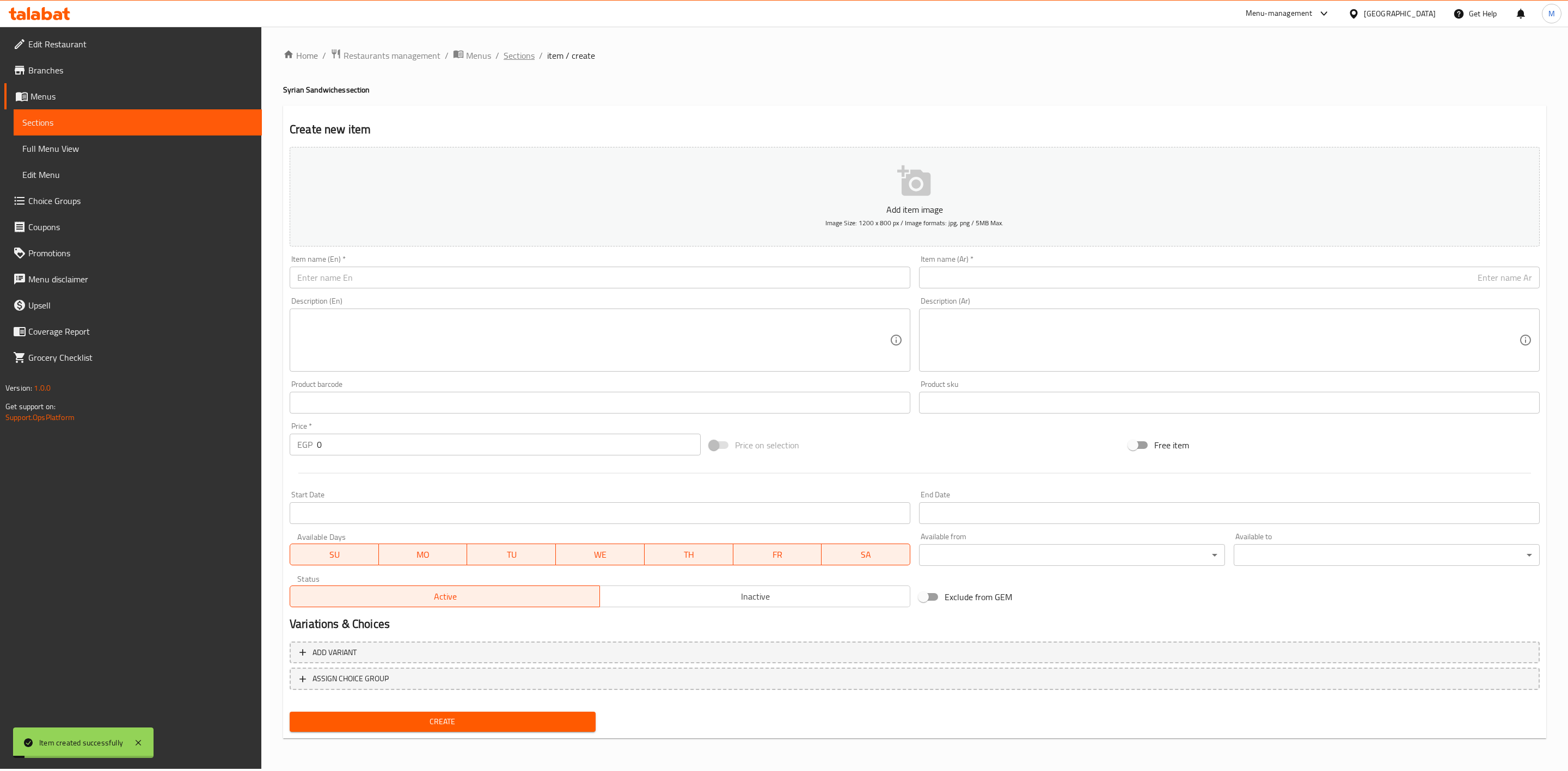
click at [526, 56] on span "Sections" at bounding box center [519, 56] width 31 height 13
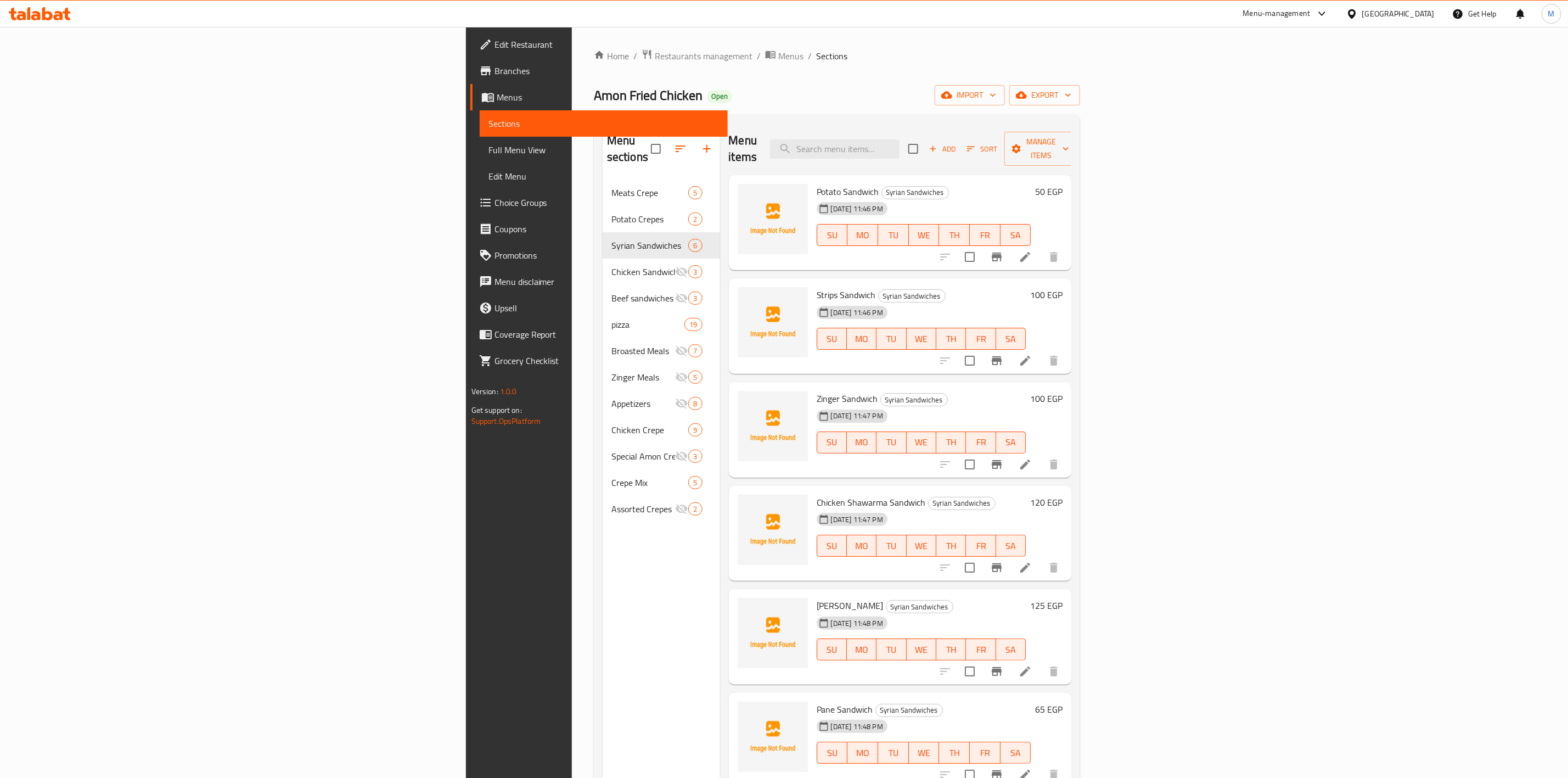
click at [489, 150] on span "Full Menu View" at bounding box center [604, 150] width 230 height 13
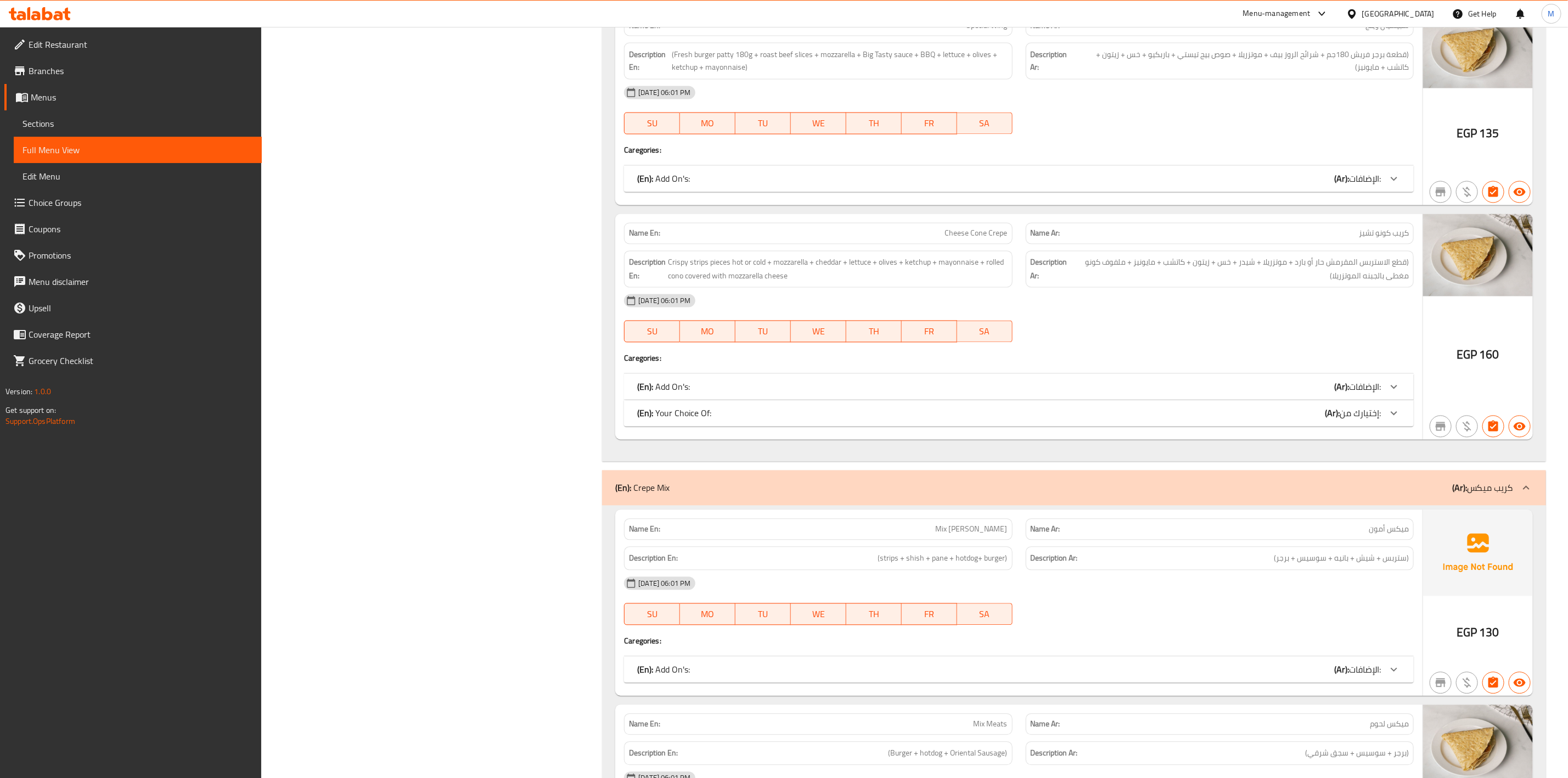
scroll to position [14034, 0]
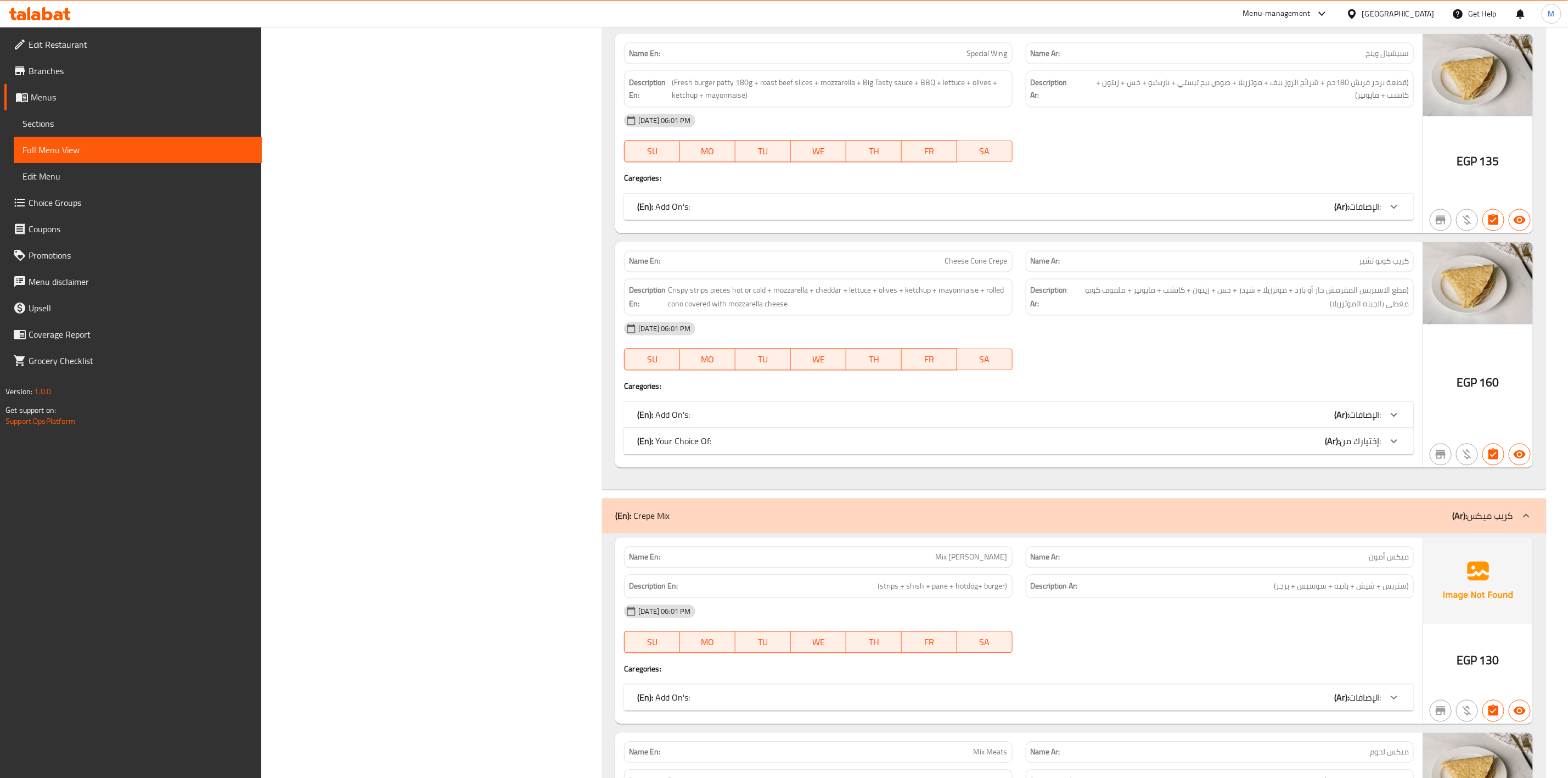
drag, startPoint x: 114, startPoint y: 122, endPoint x: 269, endPoint y: 149, distance: 157.3
click at [114, 122] on span "Sections" at bounding box center [138, 123] width 230 height 13
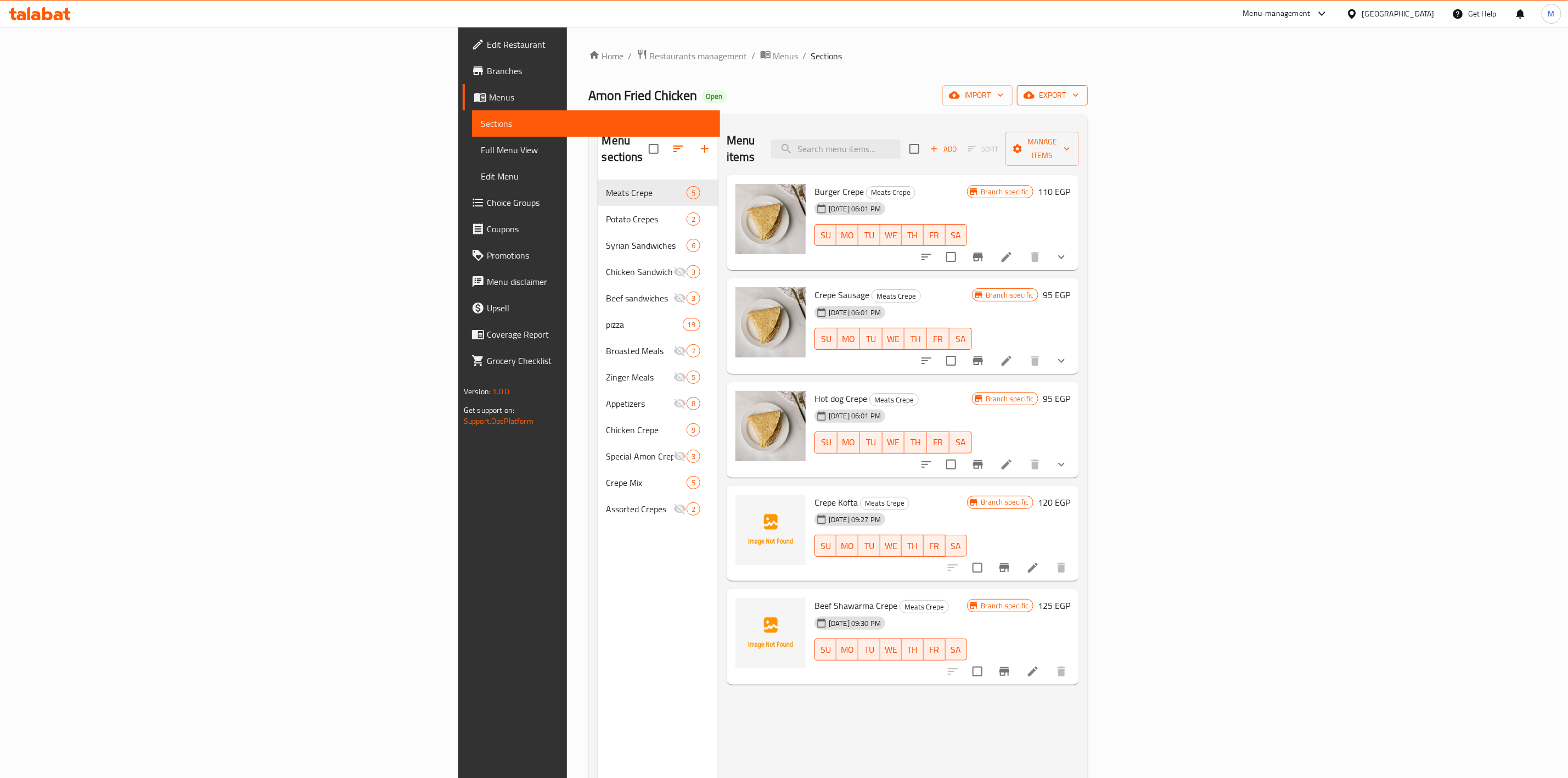
click at [1088, 85] on button "export" at bounding box center [1052, 95] width 71 height 20
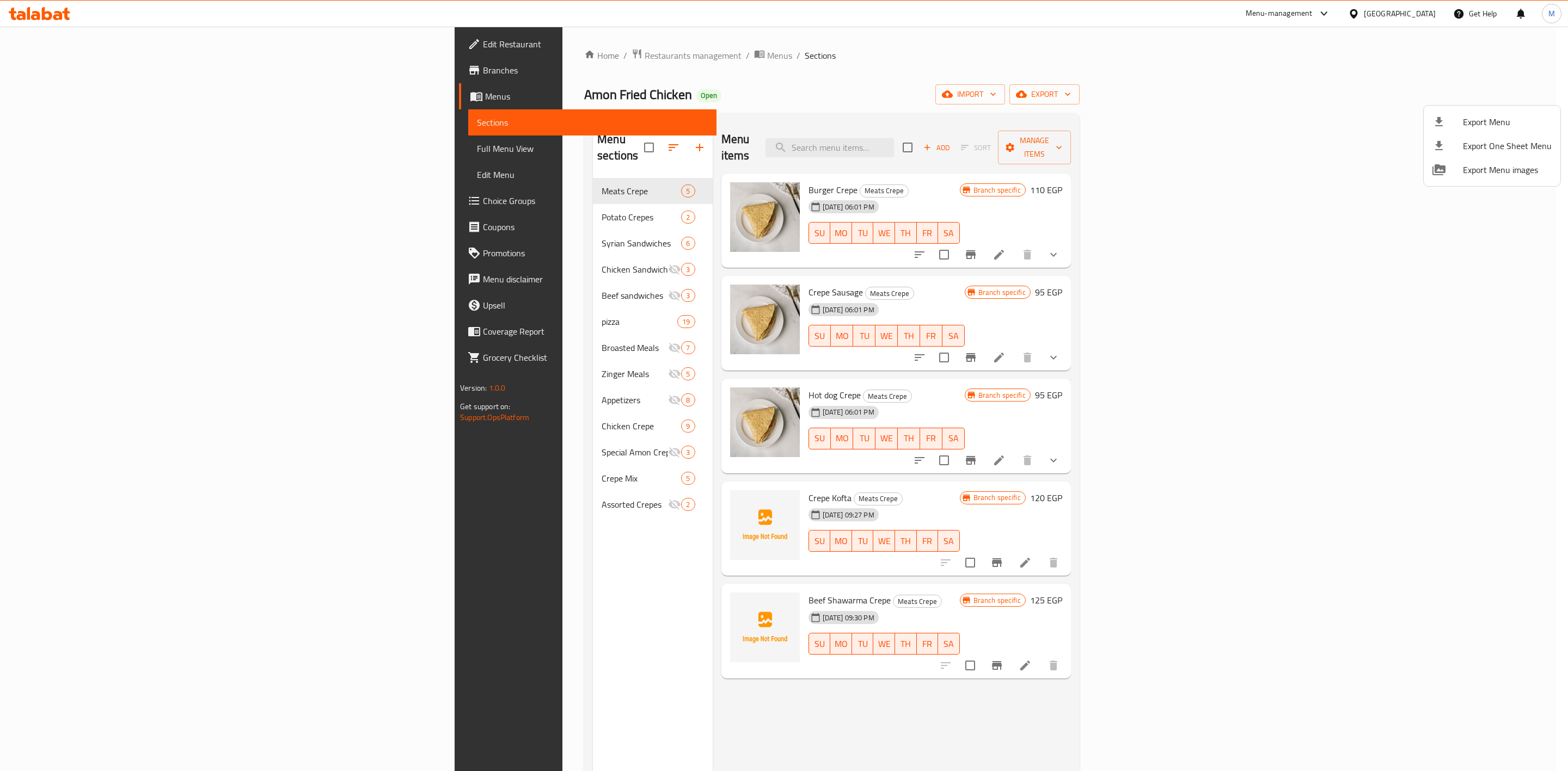
click at [1452, 126] on div at bounding box center [1447, 122] width 31 height 13
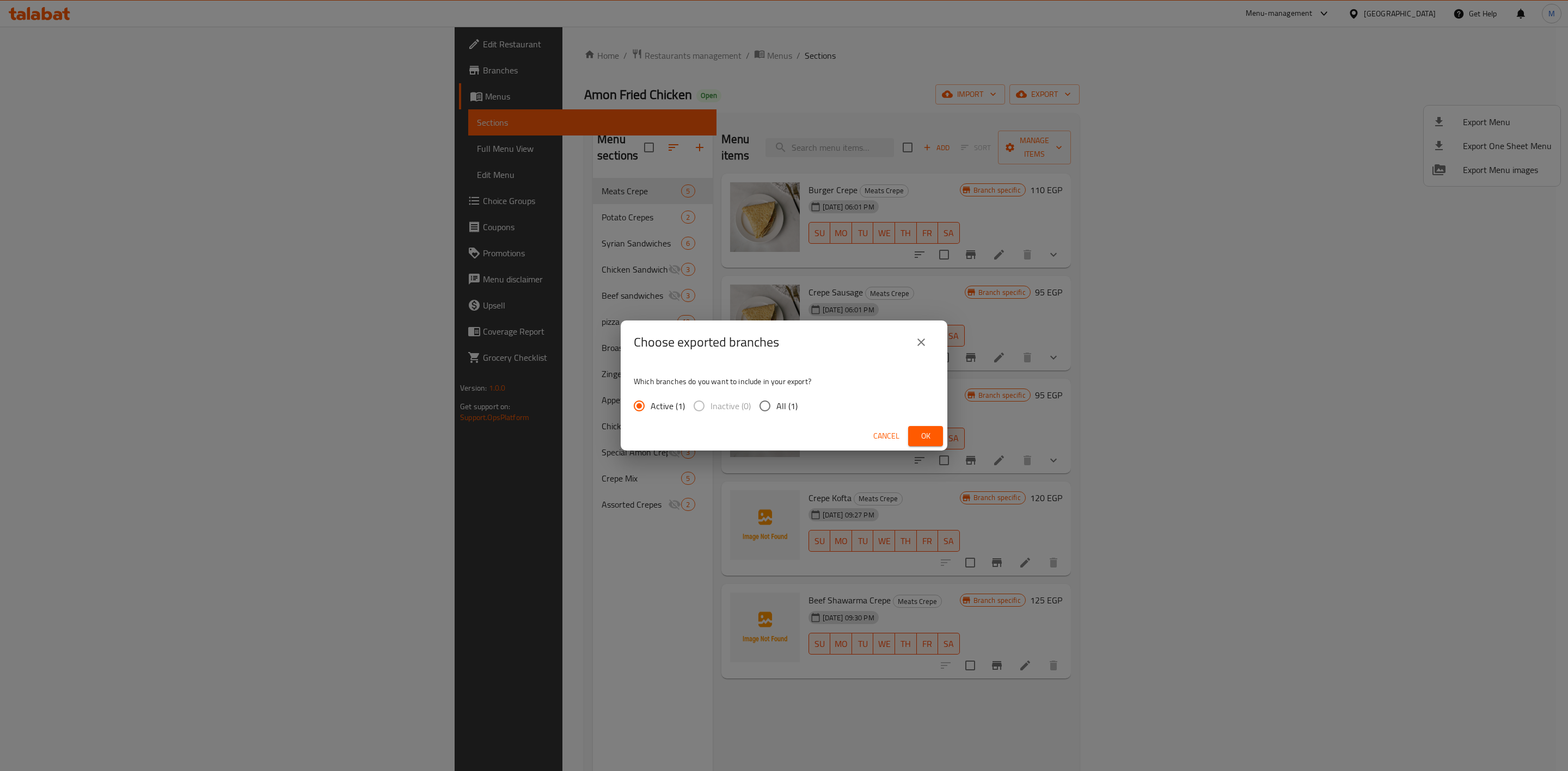
click at [776, 406] on span "All (1)" at bounding box center [786, 406] width 21 height 13
click at [776, 406] on input "All (1)" at bounding box center [765, 406] width 23 height 23
radio input "true"
click at [907, 436] on div "Cancel Ok" at bounding box center [784, 436] width 327 height 29
click at [911, 435] on button "Ok" at bounding box center [925, 436] width 35 height 20
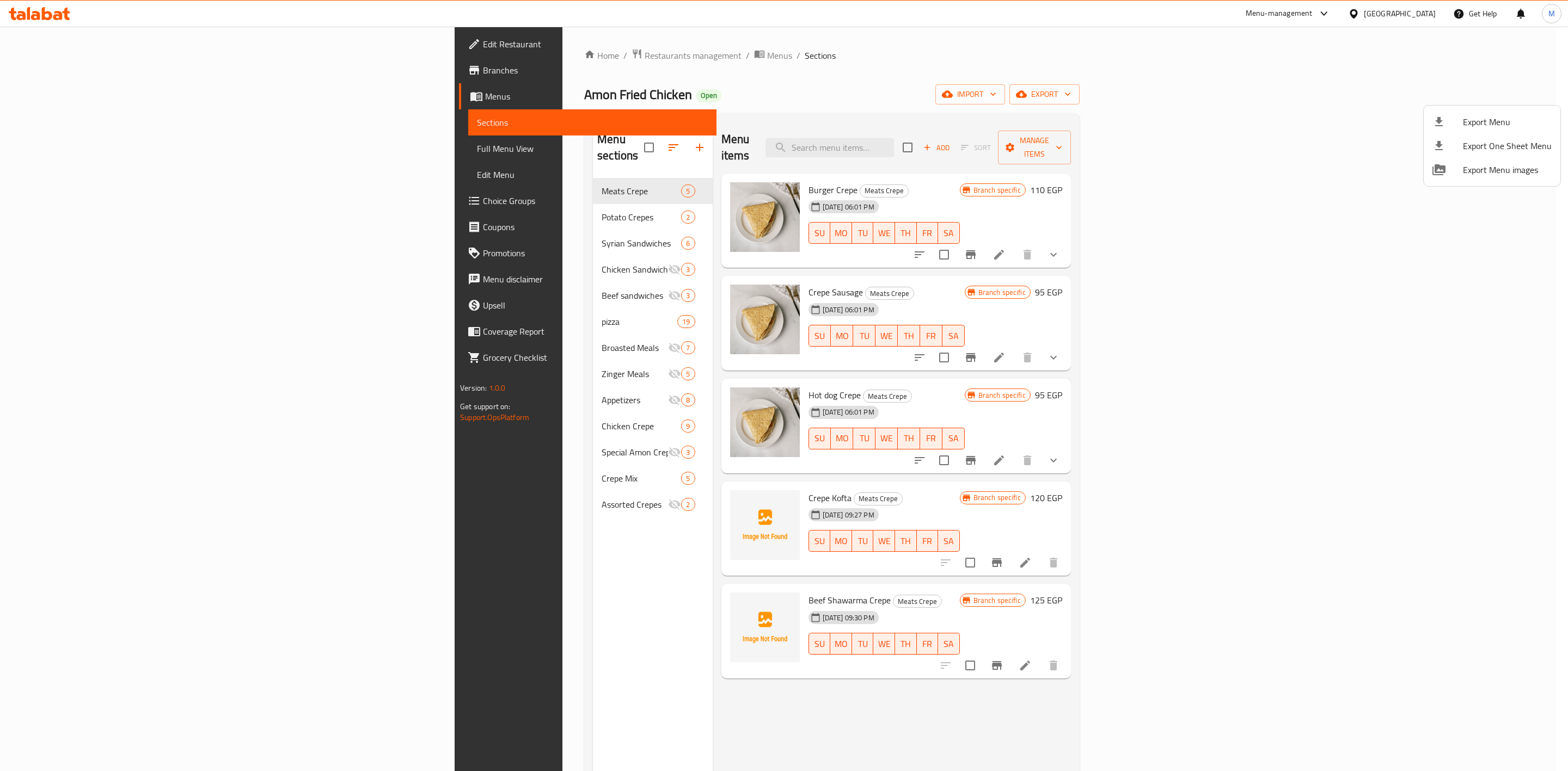
drag, startPoint x: 291, startPoint y: 254, endPoint x: 369, endPoint y: 250, distance: 78.1
click at [369, 250] on div at bounding box center [784, 386] width 1568 height 771
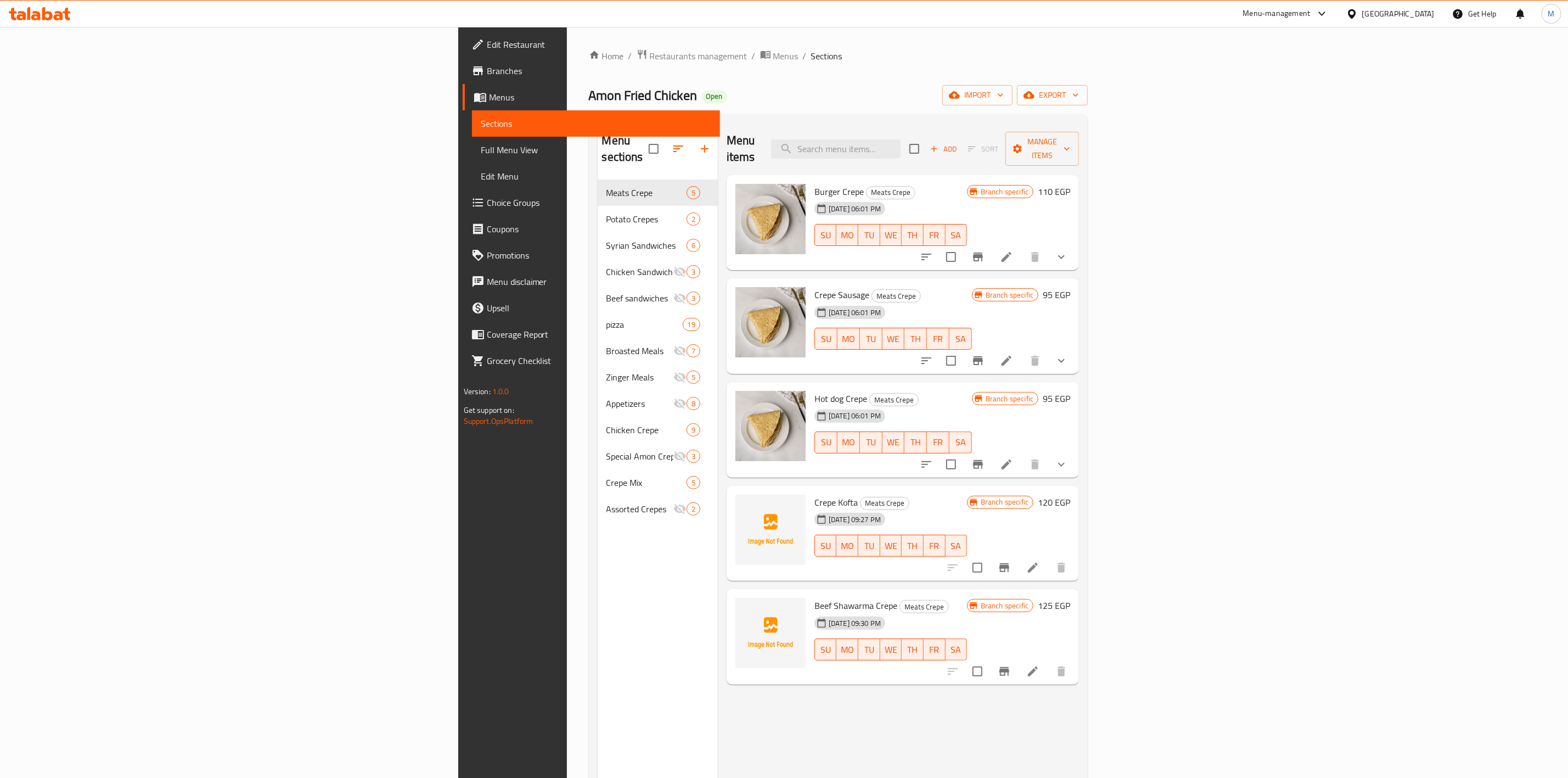
click at [606, 266] on span "Chicken Sandwiches" at bounding box center [640, 272] width 67 height 13
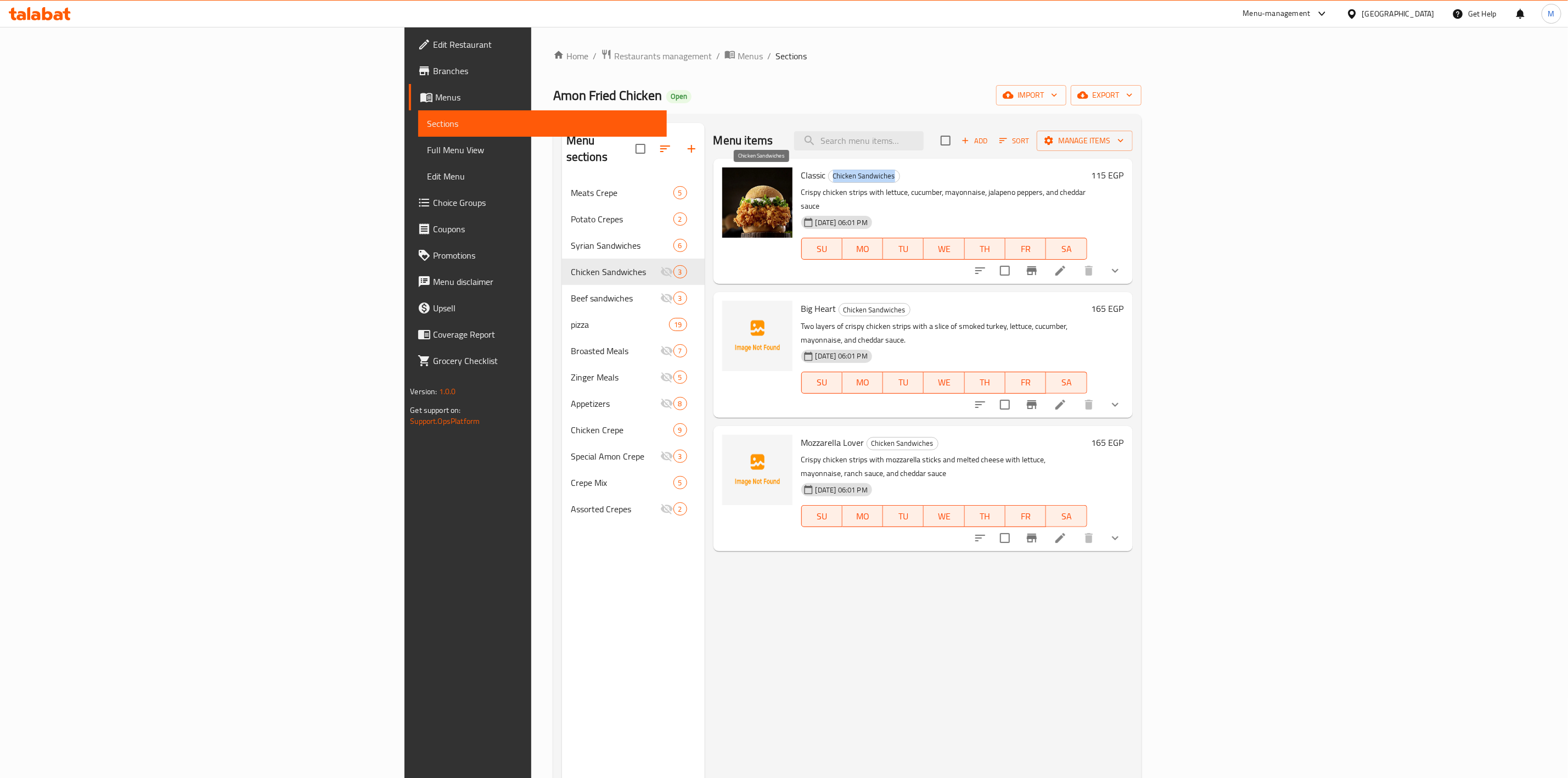
drag, startPoint x: 791, startPoint y: 180, endPoint x: 730, endPoint y: 178, distance: 61.0
click at [829, 178] on span "Chicken Sandwiches" at bounding box center [864, 176] width 71 height 13
copy span "Chicken Sandwiches"
drag, startPoint x: 377, startPoint y: 284, endPoint x: 276, endPoint y: 281, distance: 101.0
click at [532, 281] on div "Home / Restaurants management / Menus / Sections Amon Fried Chicken Open import…" at bounding box center [847, 479] width 632 height 906
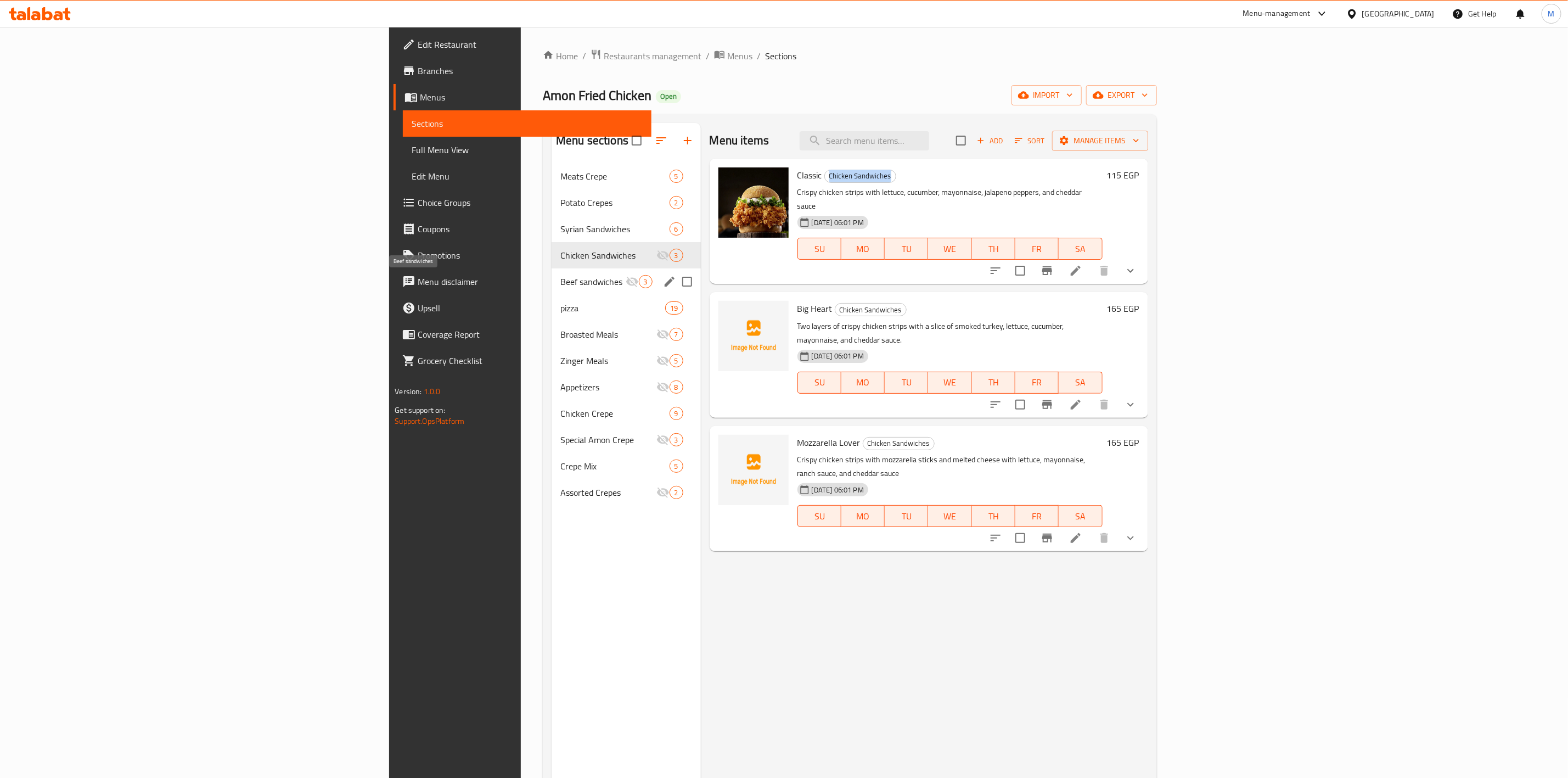
click at [561, 285] on span "Beef sandwiches" at bounding box center [593, 282] width 65 height 13
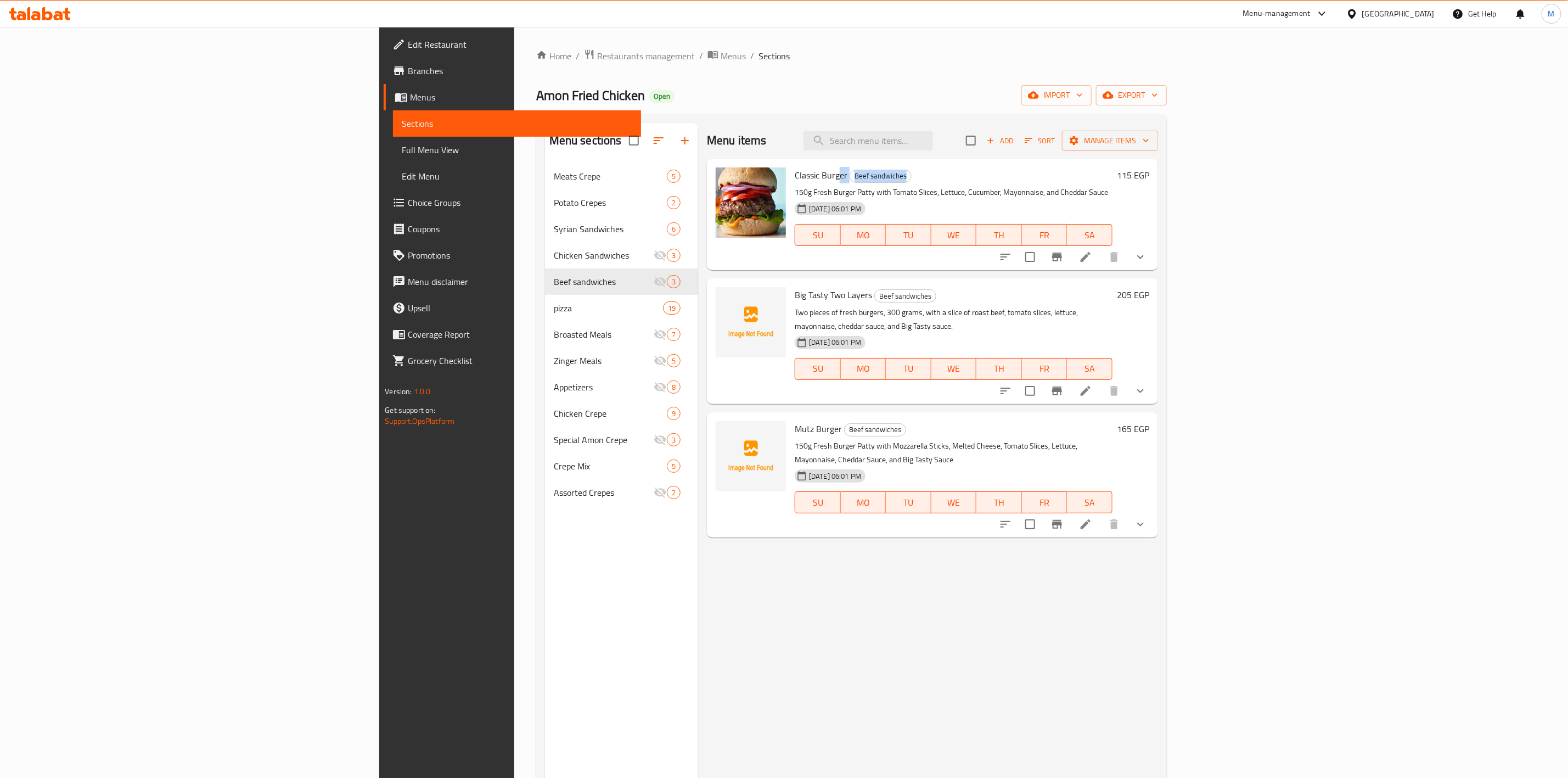
drag, startPoint x: 803, startPoint y: 175, endPoint x: 756, endPoint y: 173, distance: 47.0
click at [795, 170] on h6 "Classic Burger Beef sandwiches" at bounding box center [954, 175] width 318 height 15
click at [851, 182] on span "Beef sandwiches" at bounding box center [881, 176] width 61 height 13
drag, startPoint x: 806, startPoint y: 176, endPoint x: 758, endPoint y: 178, distance: 48.0
click at [851, 178] on span "Beef sandwiches" at bounding box center [881, 176] width 61 height 13
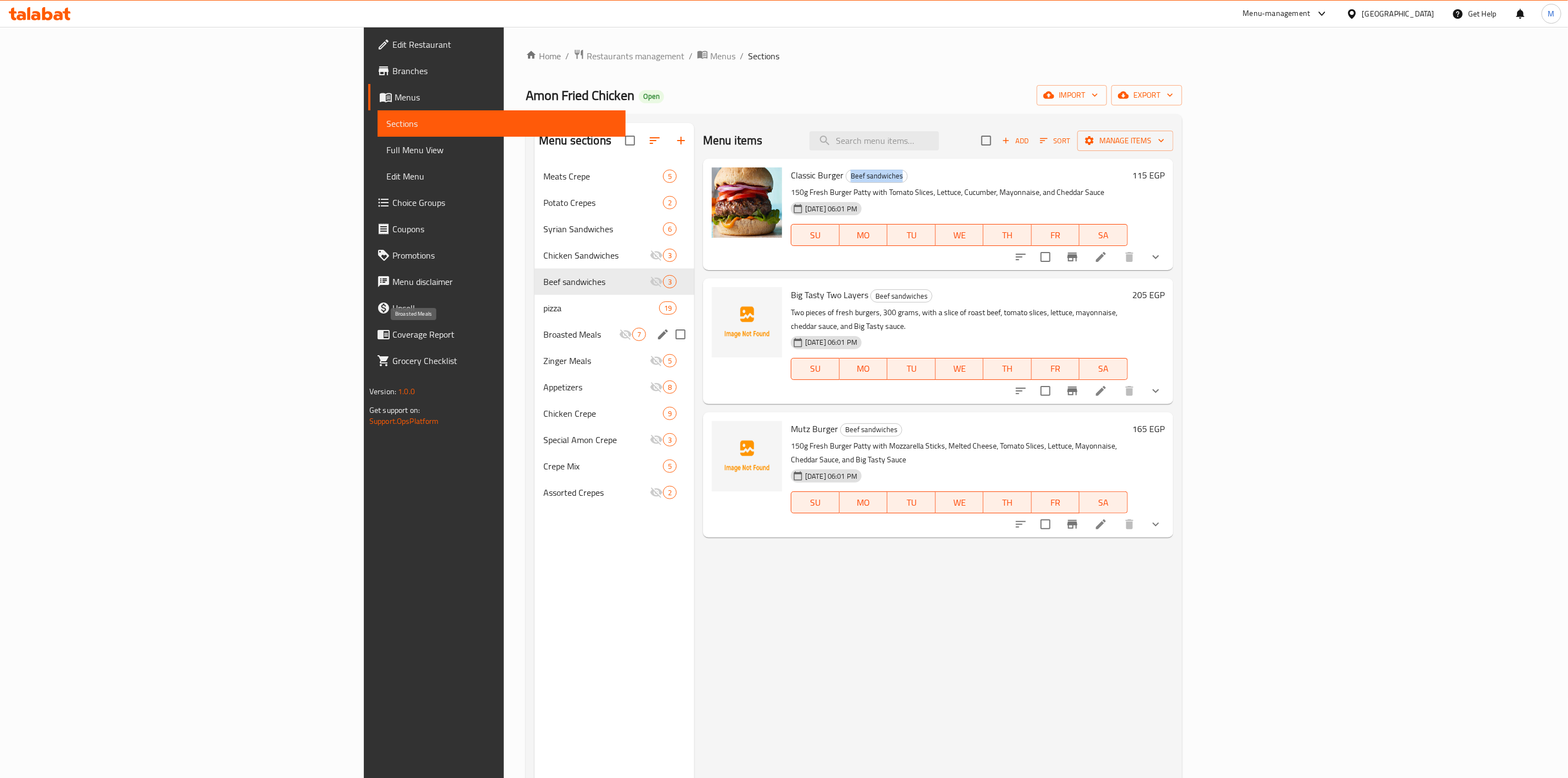
click at [544, 340] on span "Broasted Meals" at bounding box center [581, 335] width 75 height 13
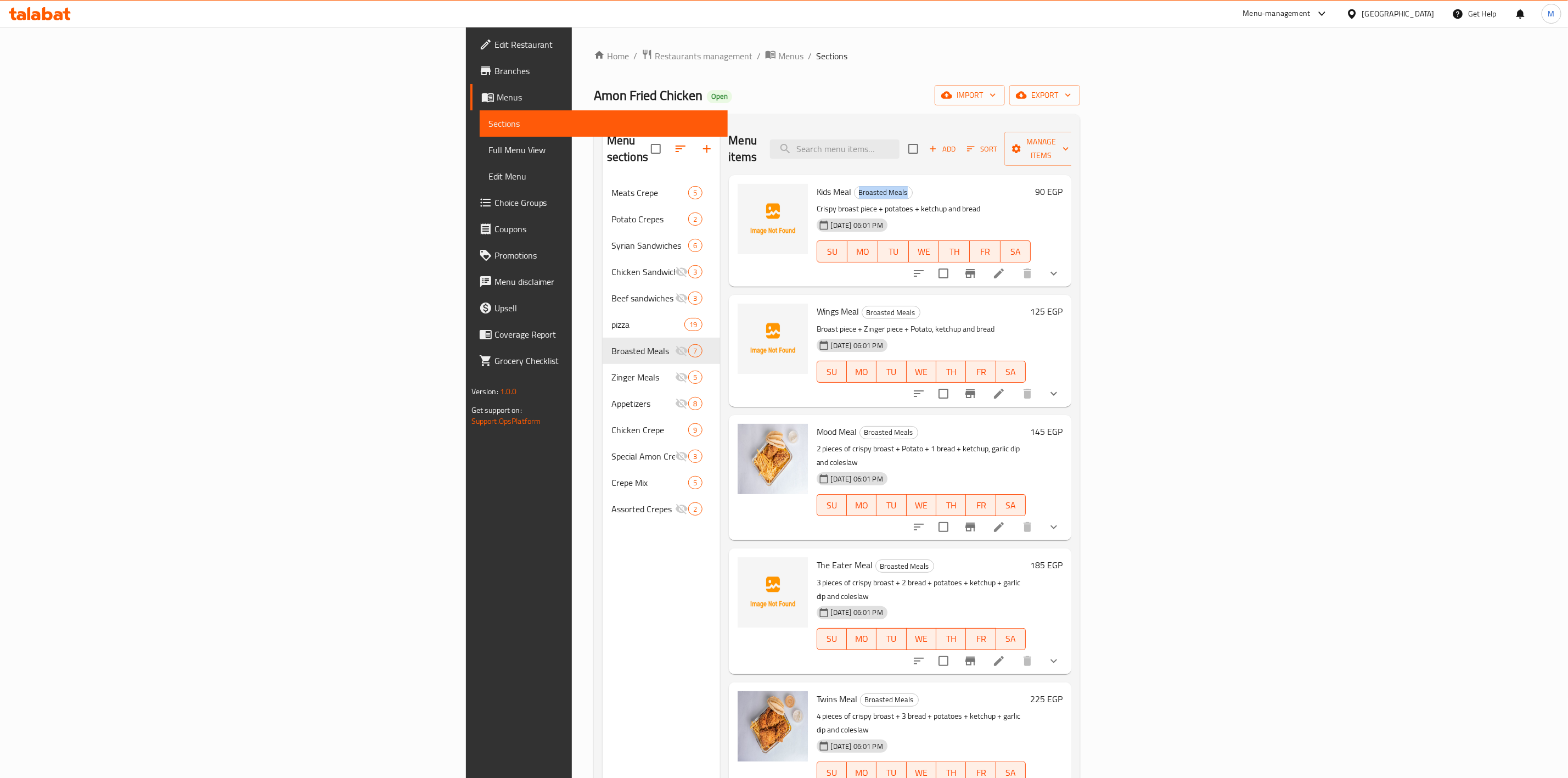
drag, startPoint x: 790, startPoint y: 175, endPoint x: 737, endPoint y: 181, distance: 53.3
click at [816, 184] on h6 "Kids Meal Broasted Meals" at bounding box center [924, 192] width 214 height 15
copy span "Broasted Meals"
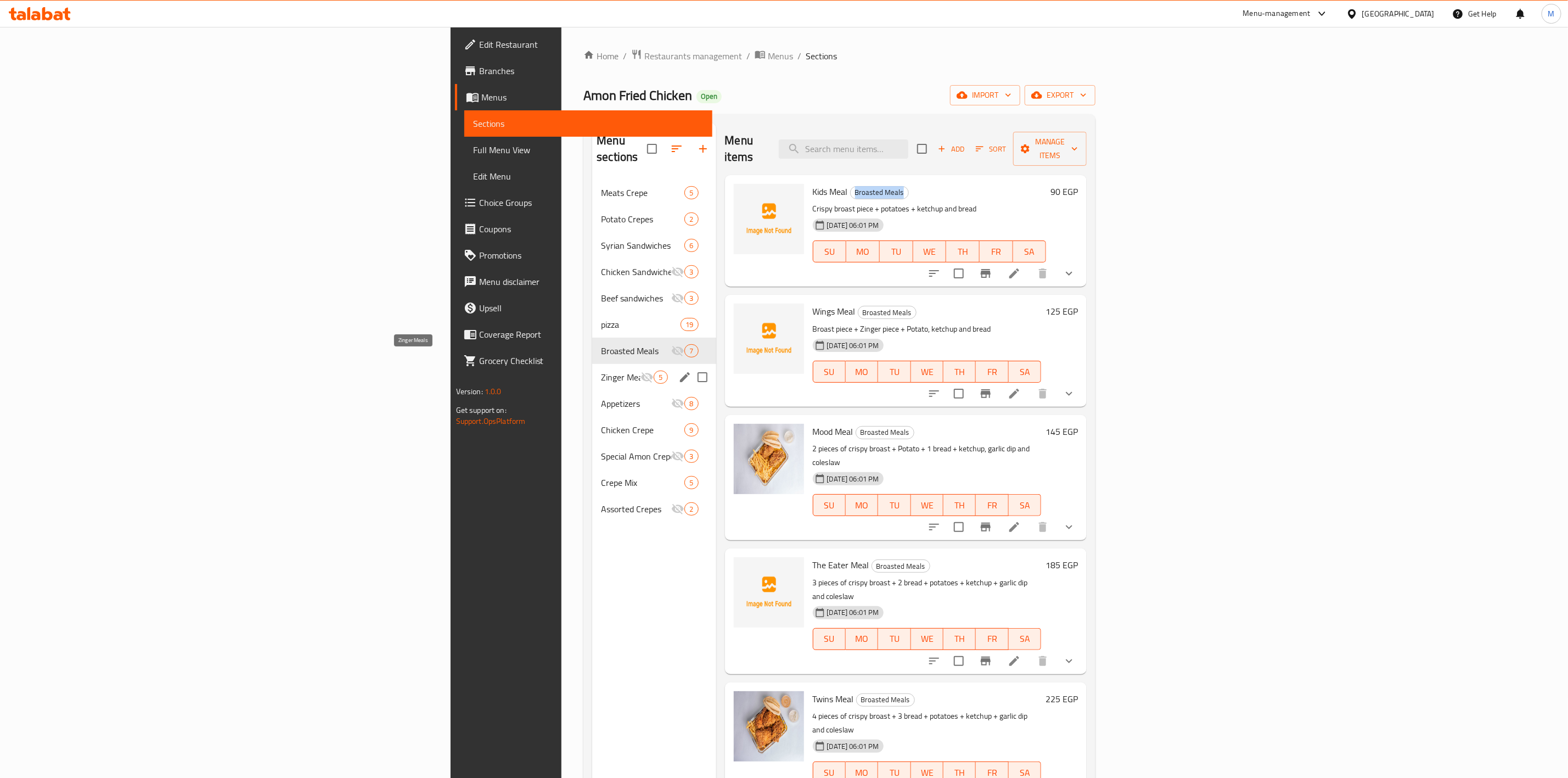
drag, startPoint x: 365, startPoint y: 360, endPoint x: 408, endPoint y: 360, distance: 43.0
click at [601, 371] on span "Zinger Meals" at bounding box center [621, 378] width 40 height 13
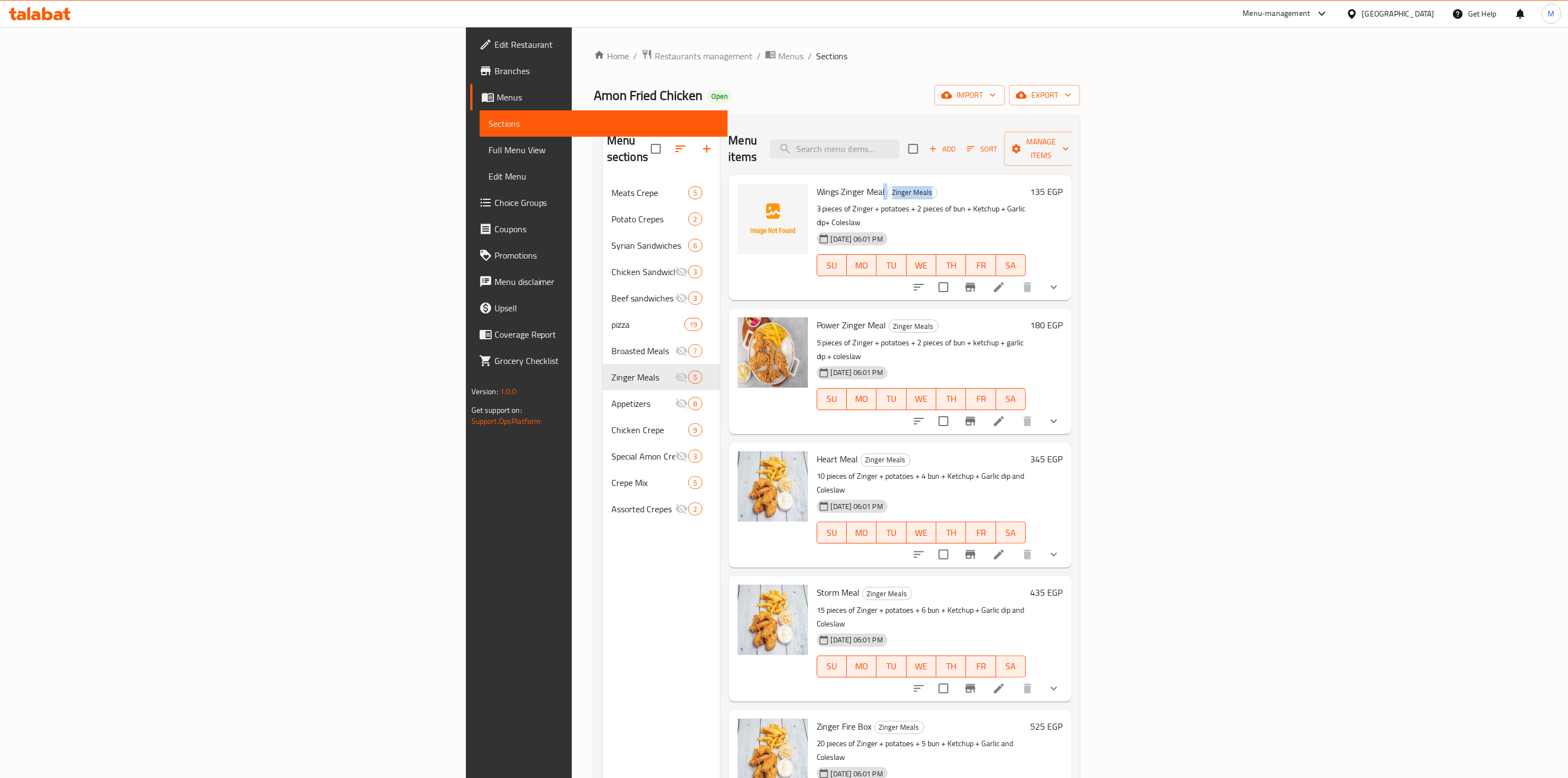
drag, startPoint x: 818, startPoint y: 175, endPoint x: 784, endPoint y: 178, distance: 34.1
click at [816, 184] on h6 "Wings Zinger Meal Zinger Meals" at bounding box center [921, 192] width 209 height 15
click at [888, 186] on span "Zinger Meals" at bounding box center [912, 192] width 49 height 13
drag, startPoint x: 813, startPoint y: 173, endPoint x: 774, endPoint y: 180, distance: 39.6
click at [888, 186] on span "Zinger Meals" at bounding box center [912, 192] width 49 height 13
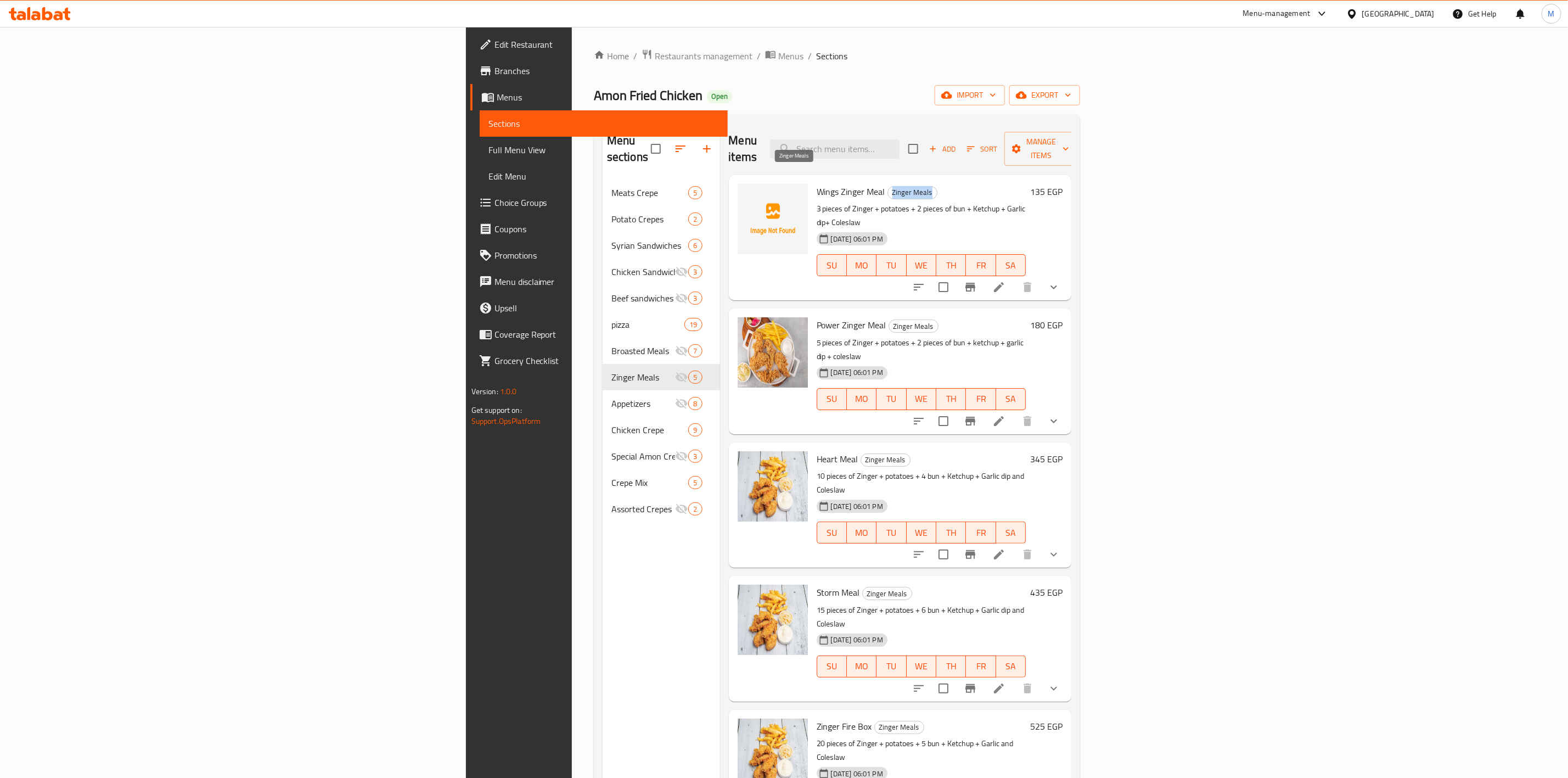
copy span "Zinger Meals"
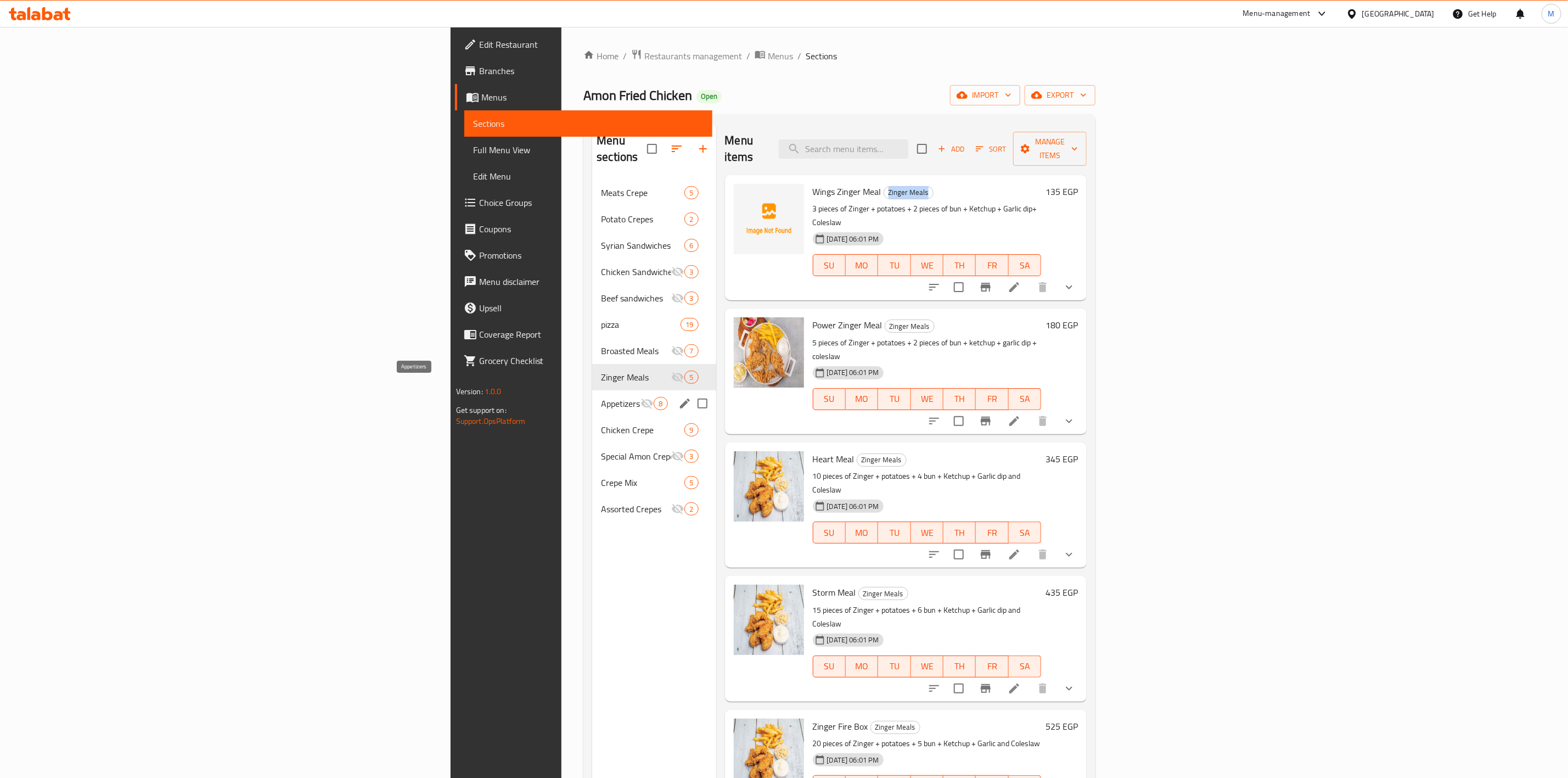
click at [601, 397] on span "Appetizers" at bounding box center [621, 404] width 40 height 13
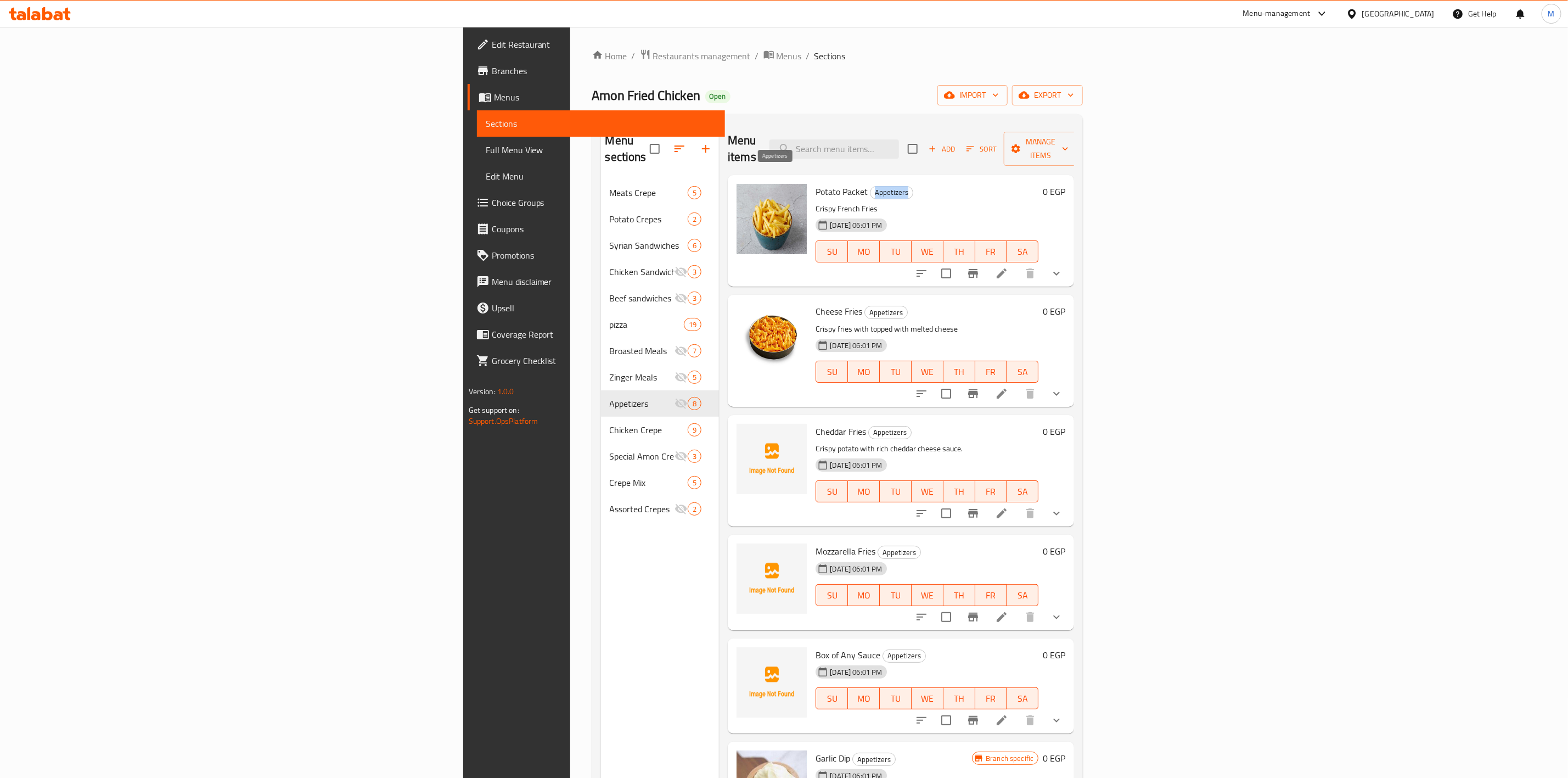
copy span "Appetizers"
drag, startPoint x: 793, startPoint y: 172, endPoint x: 756, endPoint y: 178, distance: 37.5
click at [871, 186] on span "Appetizers" at bounding box center [892, 192] width 42 height 13
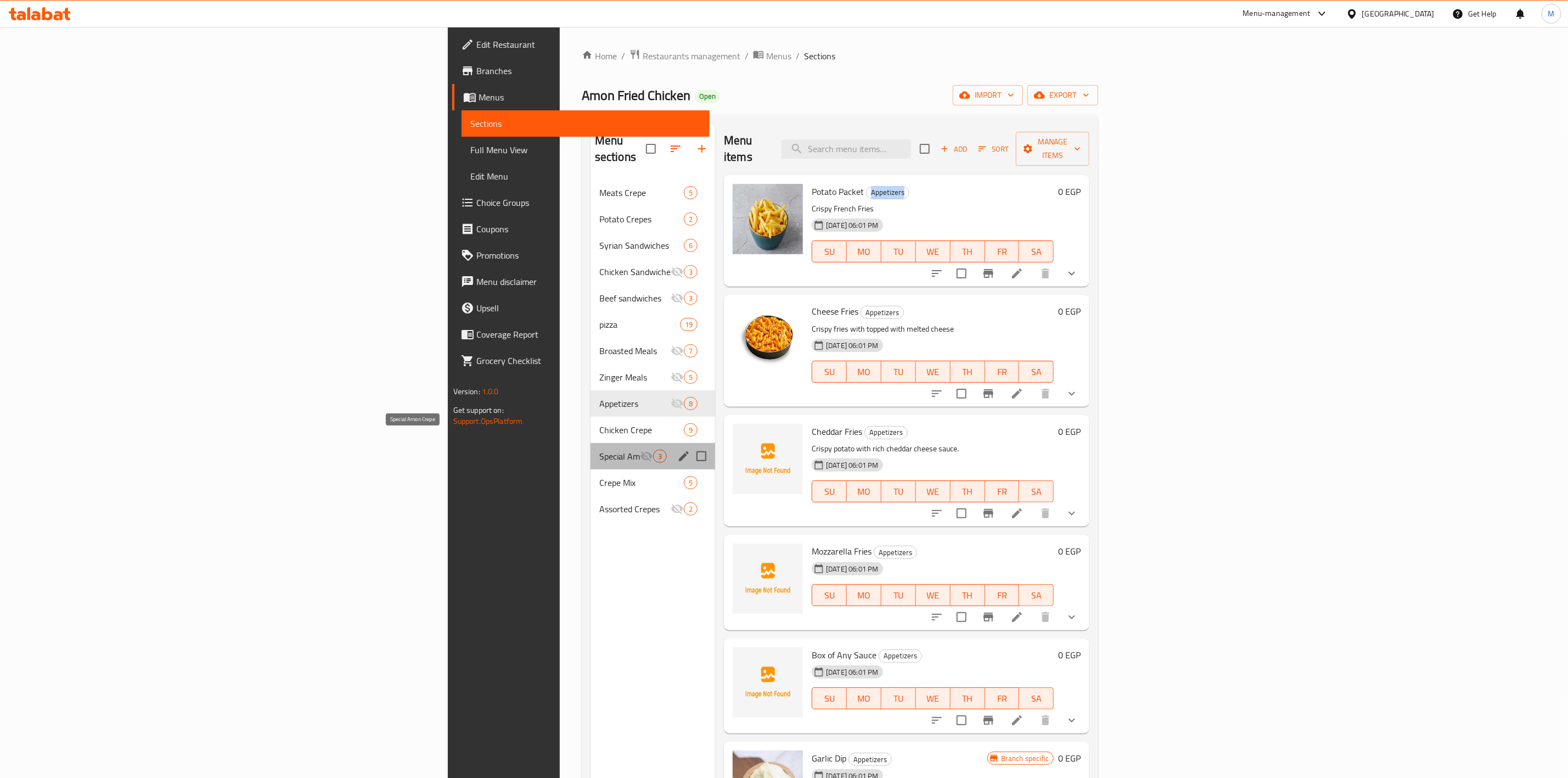
click at [600, 450] on span "Special Amon Crepe" at bounding box center [620, 456] width 41 height 13
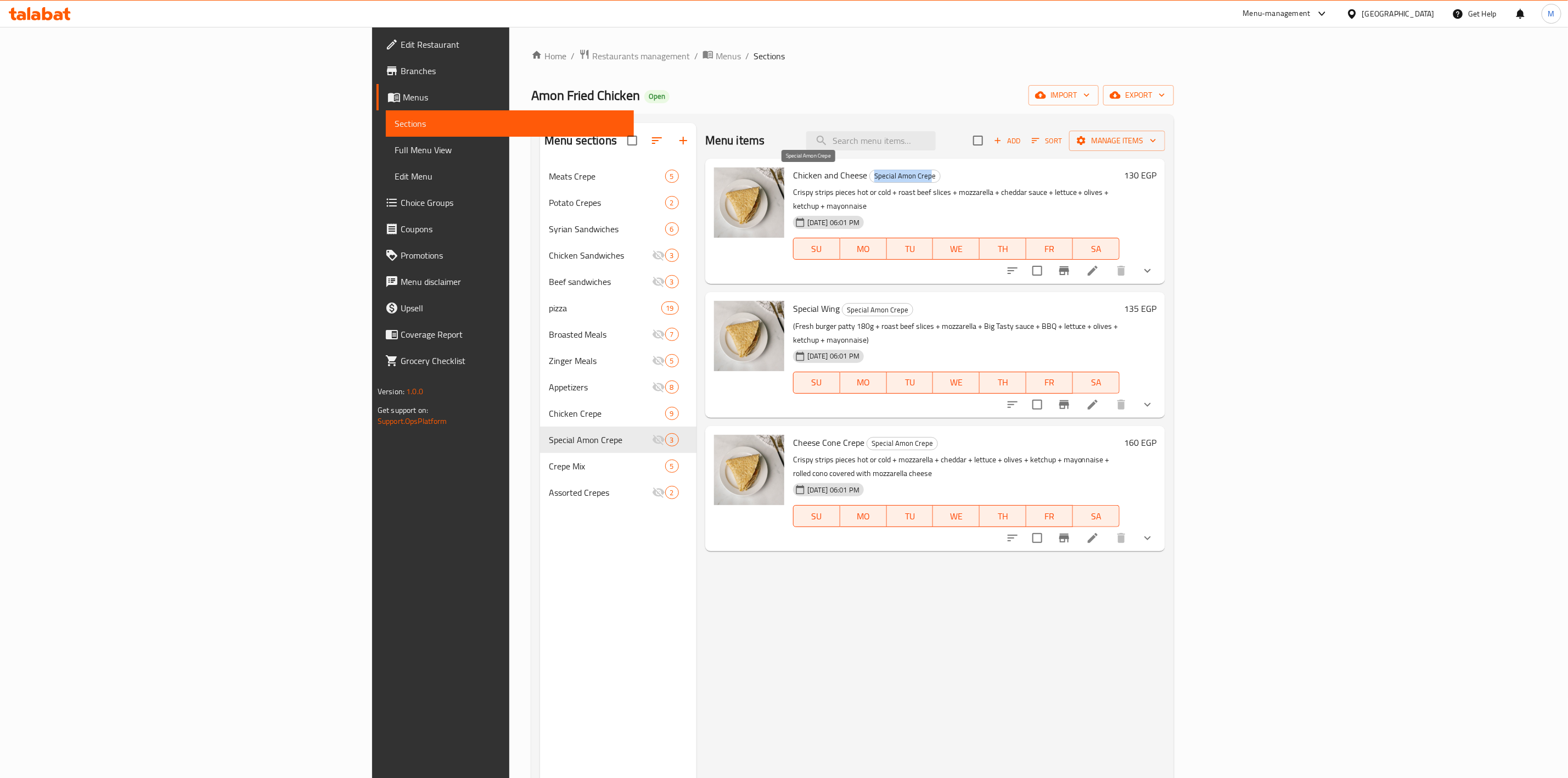
drag, startPoint x: 835, startPoint y: 177, endPoint x: 776, endPoint y: 181, distance: 59.1
click at [870, 181] on span "Special Amon Crepe" at bounding box center [905, 176] width 71 height 13
copy span "Special Amon Crep"
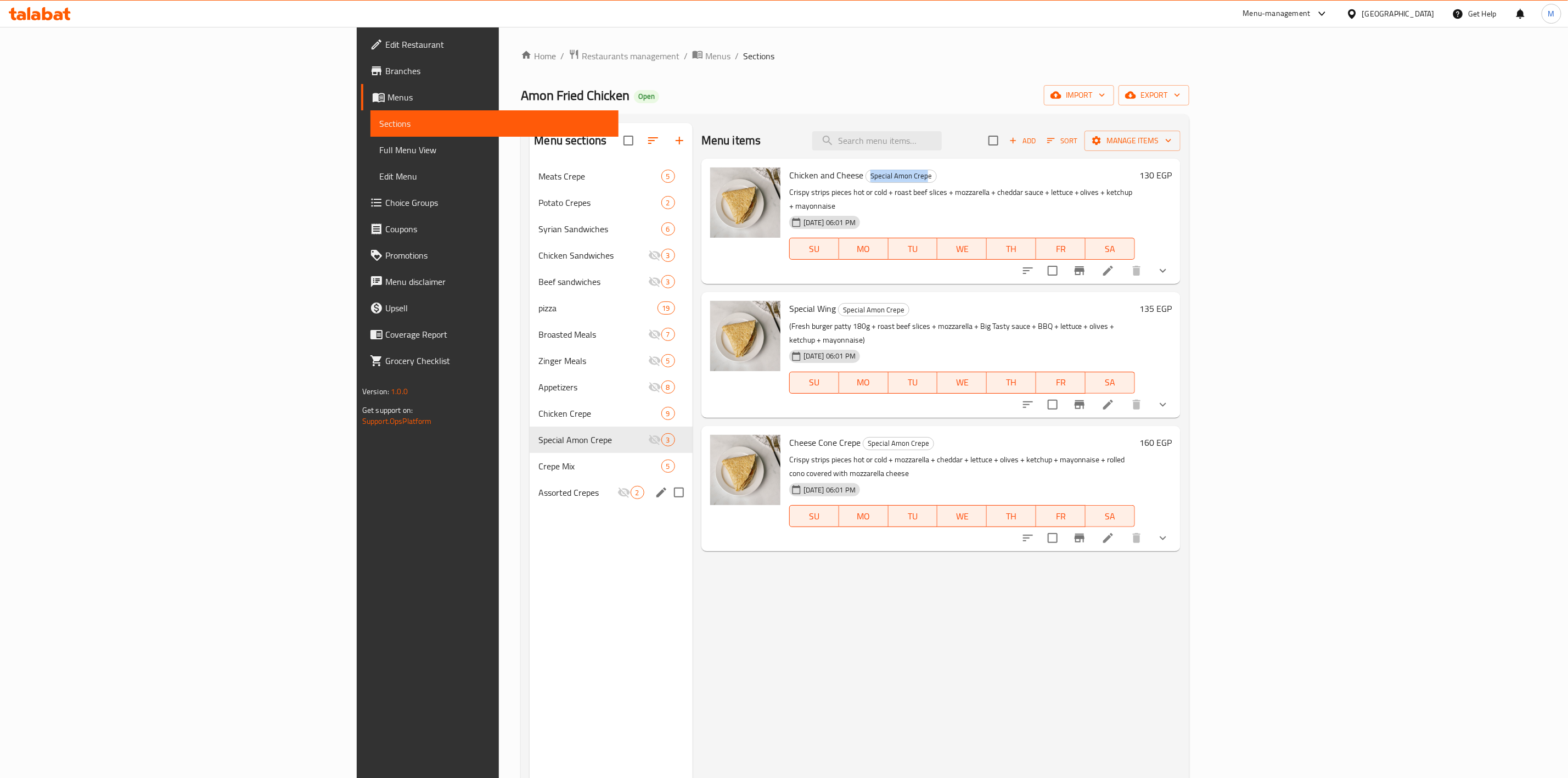
click at [538, 488] on span "Assorted Crepes" at bounding box center [577, 493] width 79 height 13
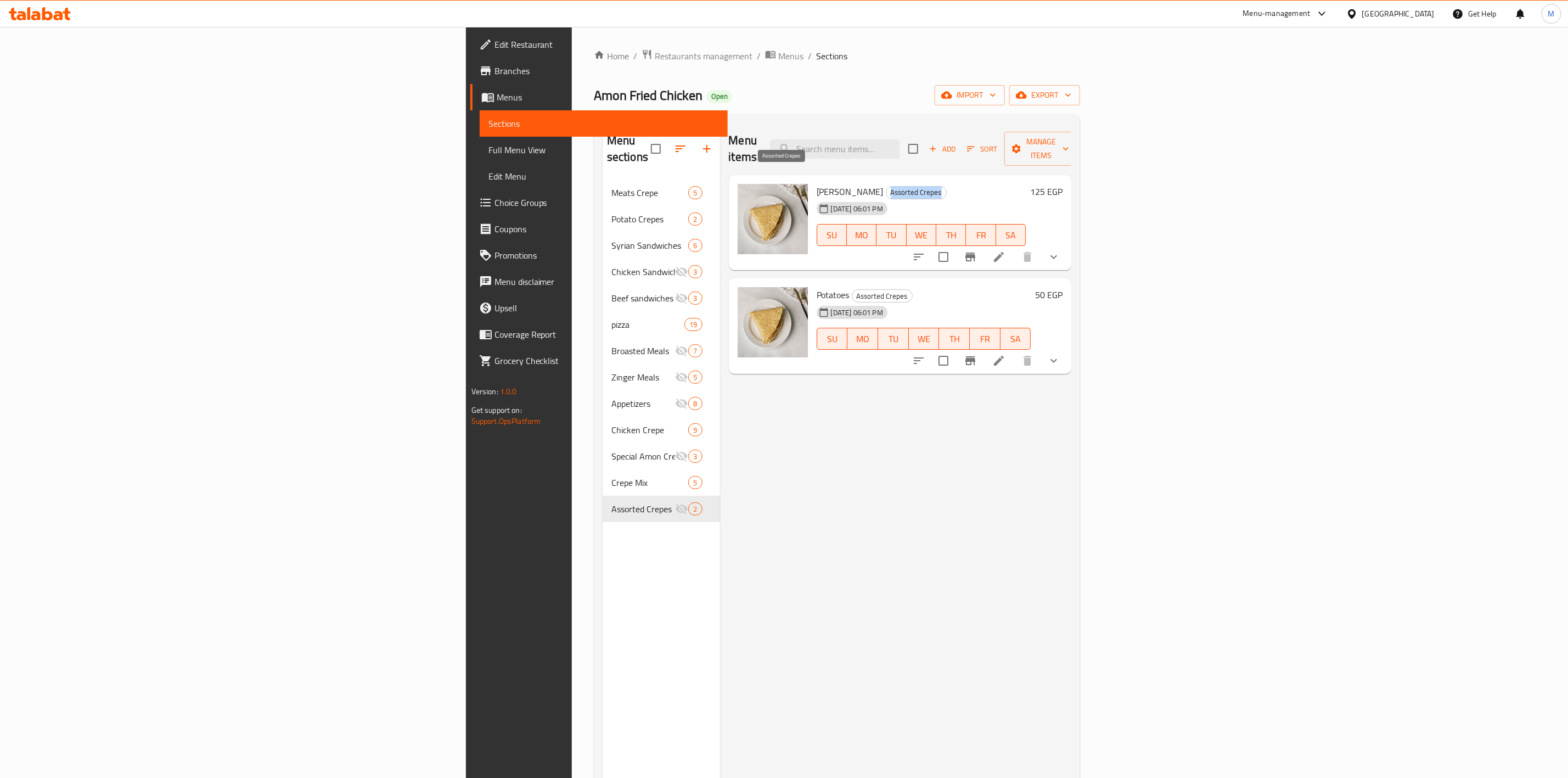
drag, startPoint x: 807, startPoint y: 176, endPoint x: 753, endPoint y: 175, distance: 54.0
click at [886, 186] on span "Assorted Crepes" at bounding box center [916, 192] width 60 height 13
copy span "Assorted Crepes"
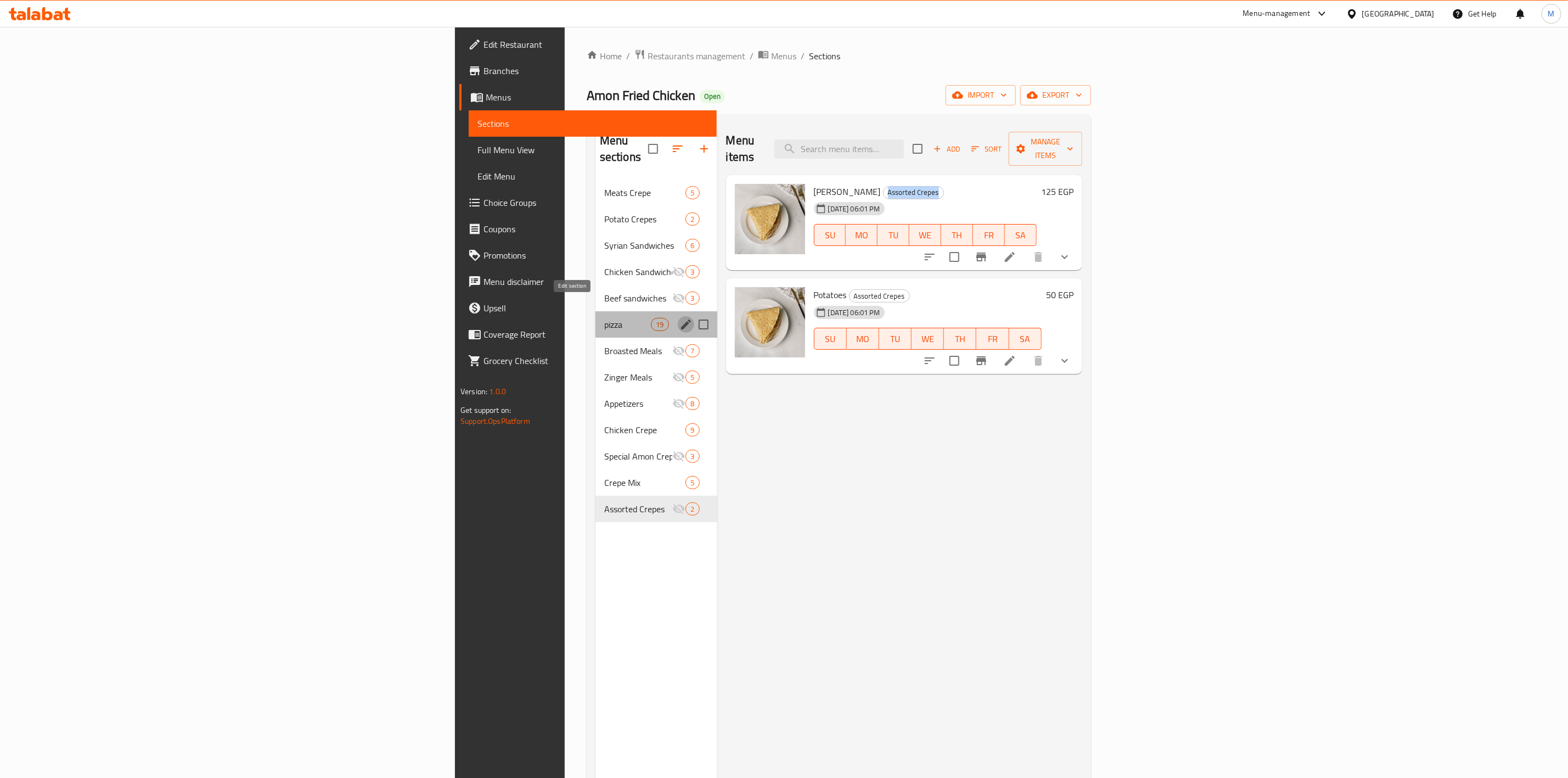
click at [681, 320] on icon "edit" at bounding box center [686, 325] width 10 height 10
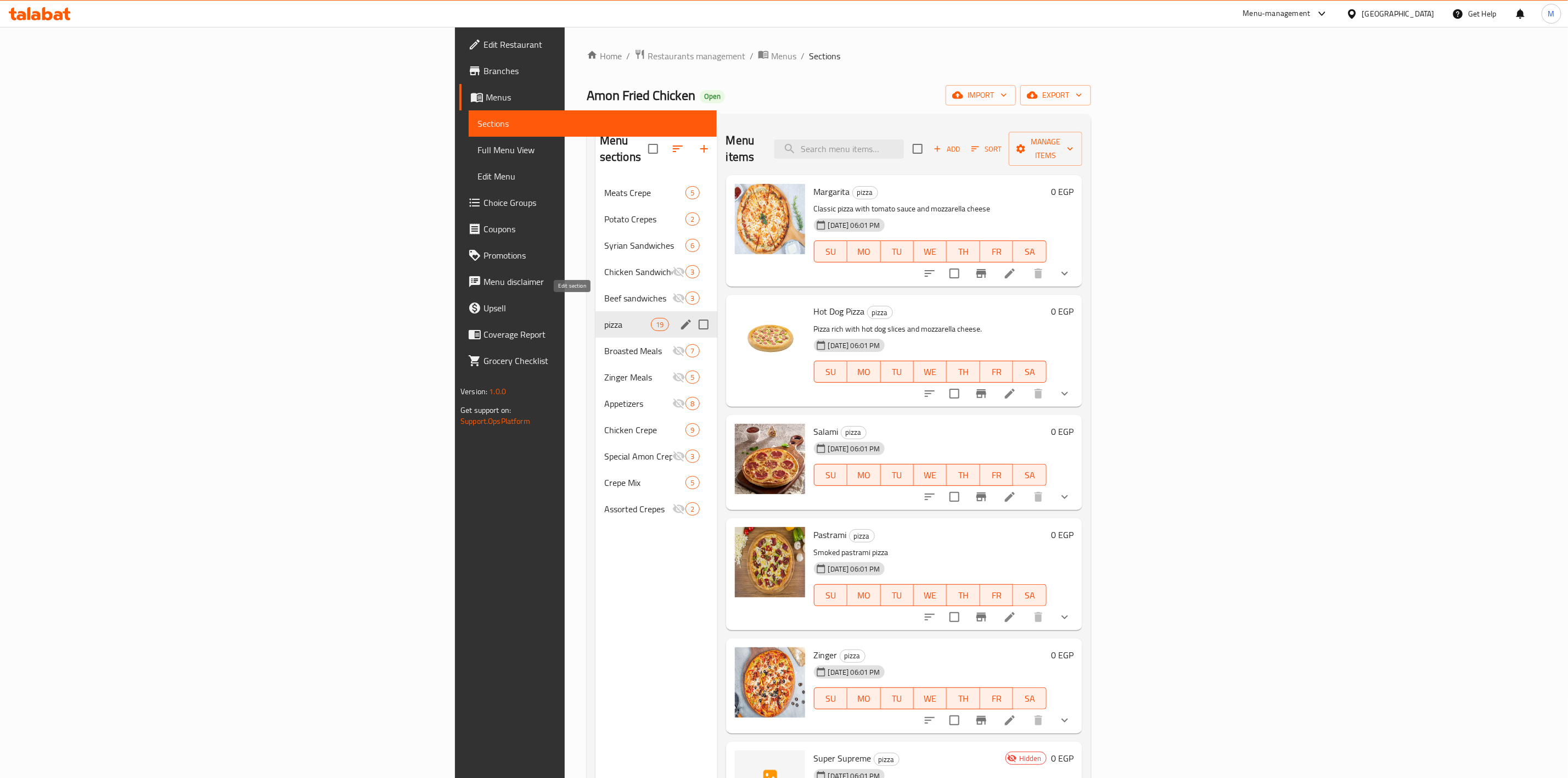
click at [679, 318] on icon "edit" at bounding box center [686, 325] width 13 height 13
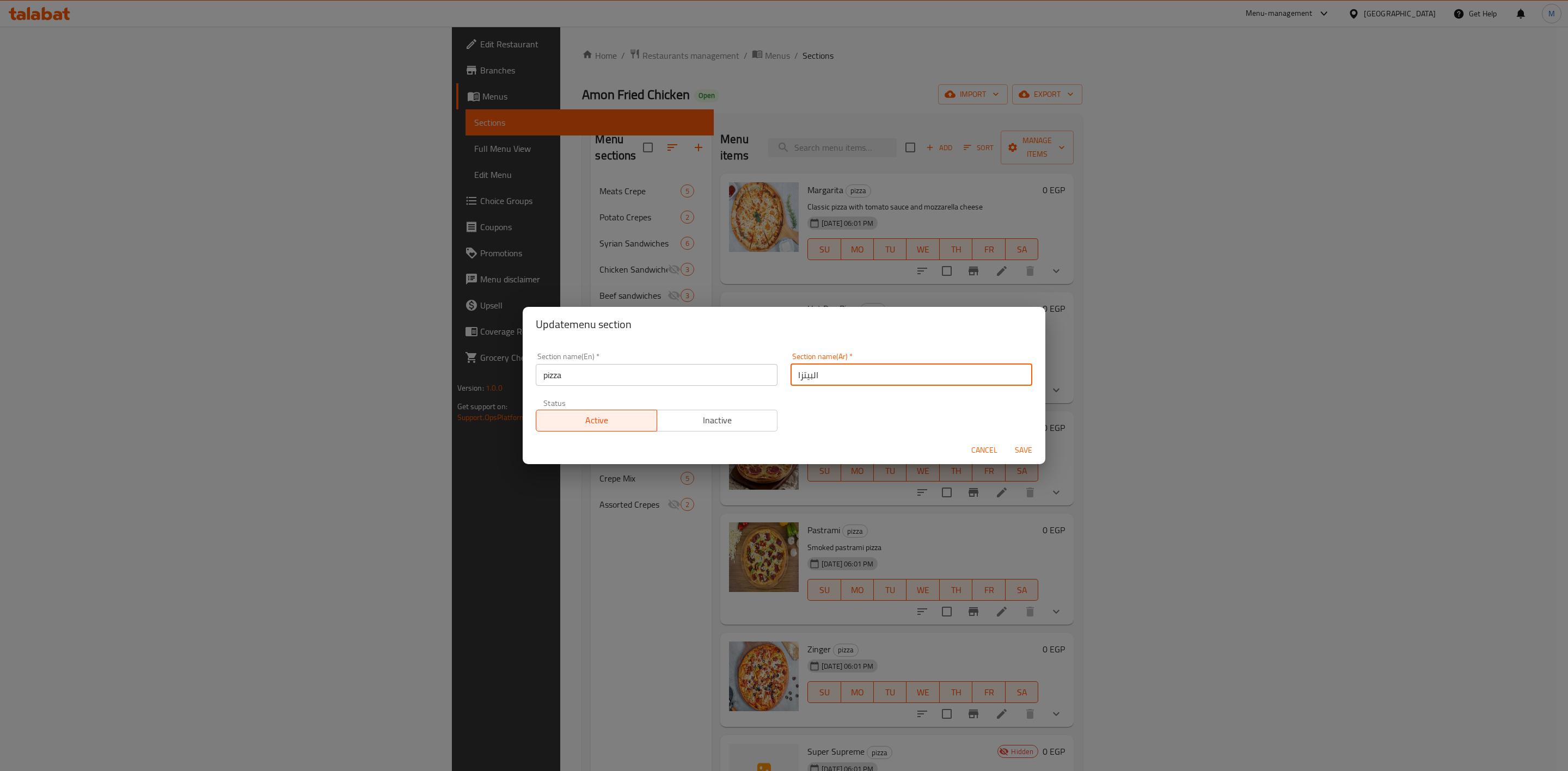
drag, startPoint x: 822, startPoint y: 374, endPoint x: 779, endPoint y: 379, distance: 43.3
click at [784, 379] on div "Section name(Ar)   * البيتزا Section name(Ar) *" at bounding box center [911, 369] width 255 height 46
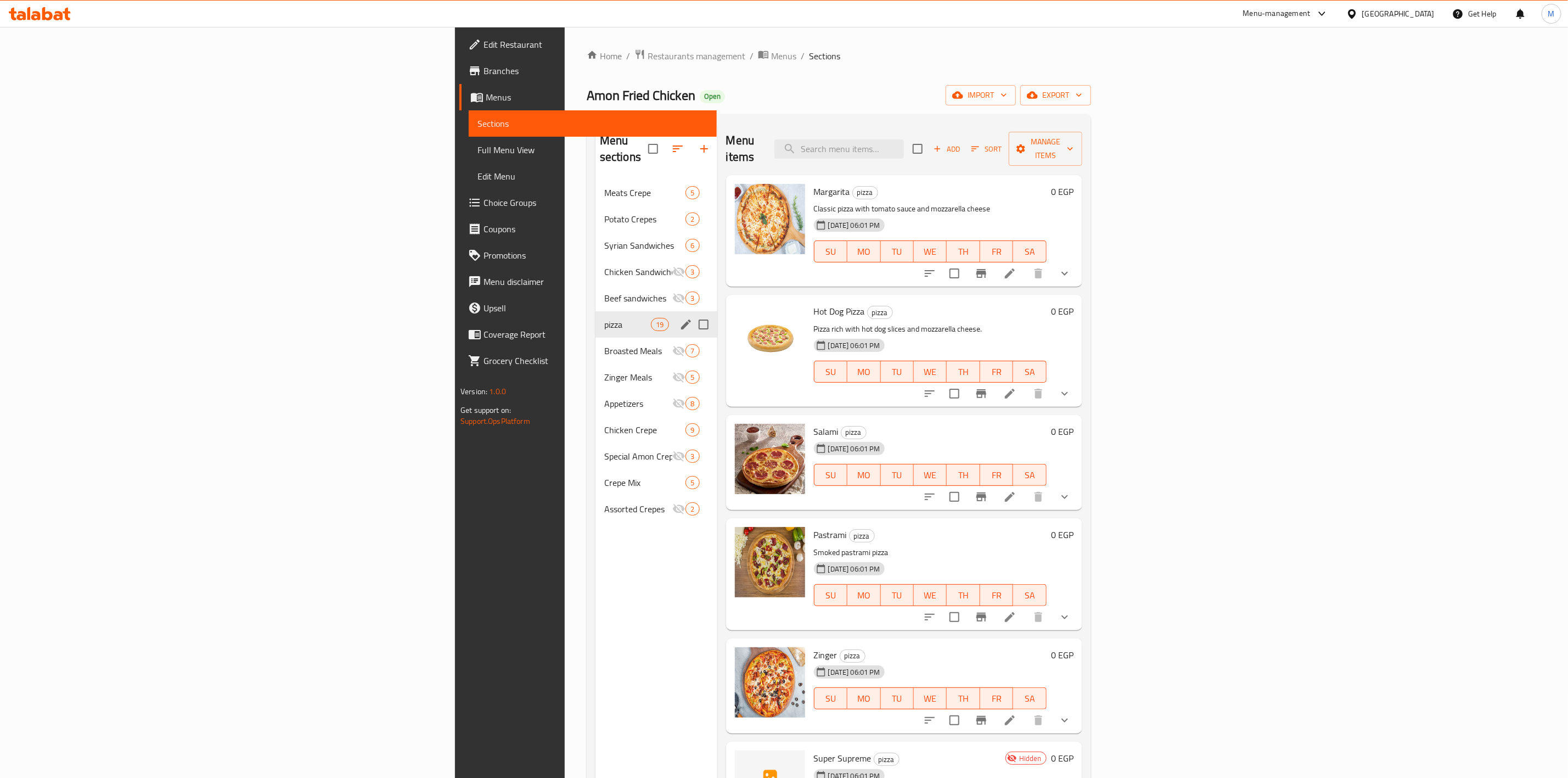
click at [679, 318] on icon "edit" at bounding box center [686, 325] width 13 height 13
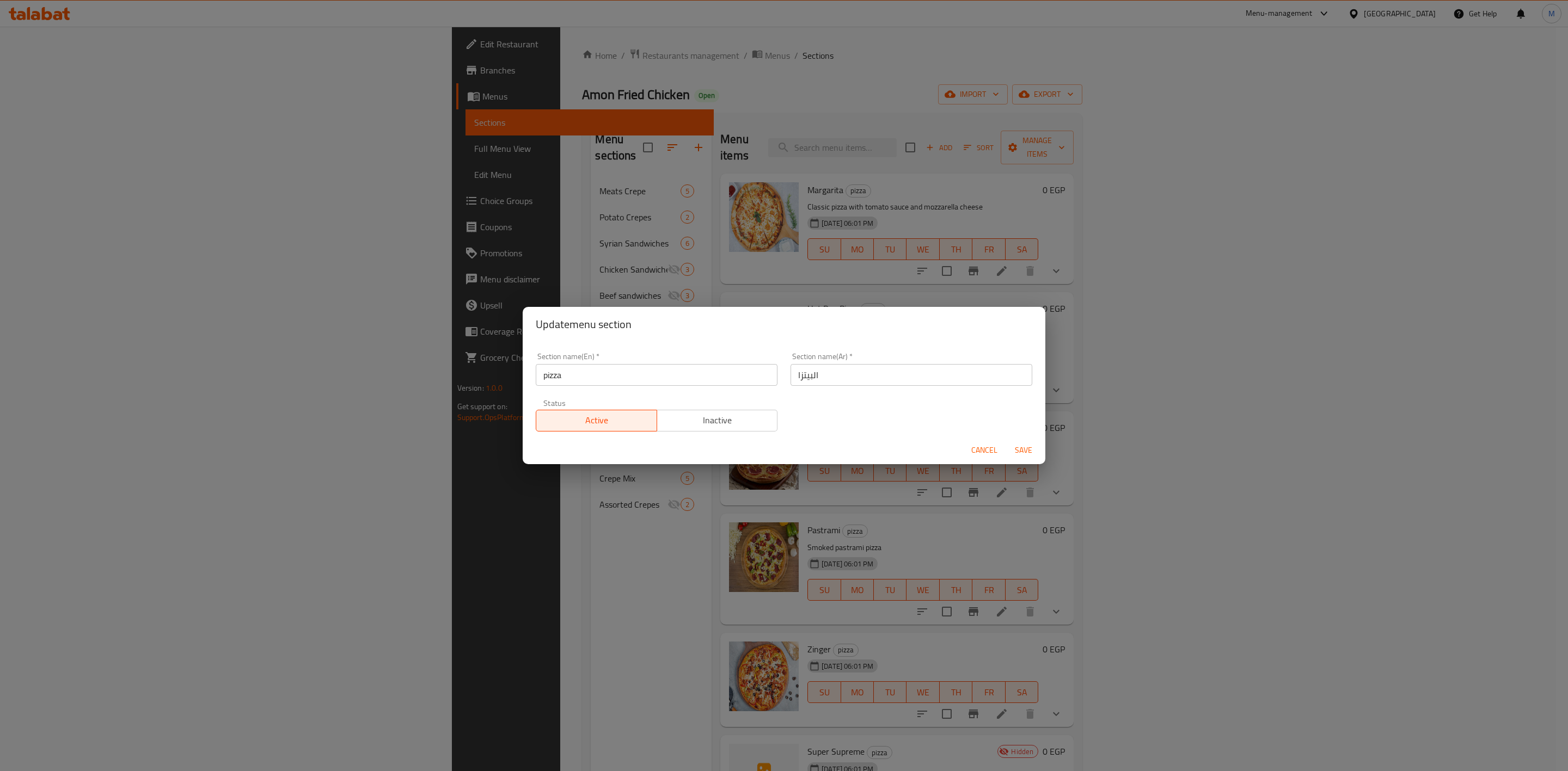
click at [649, 371] on input "pizza" at bounding box center [657, 374] width 241 height 22
type input "pizza Italiano"
click at [900, 376] on input "البيتزا" at bounding box center [911, 374] width 241 height 22
type input "بيتزا ايطاليانو"
click at [601, 374] on input "pizza Italiano" at bounding box center [657, 374] width 241 height 22
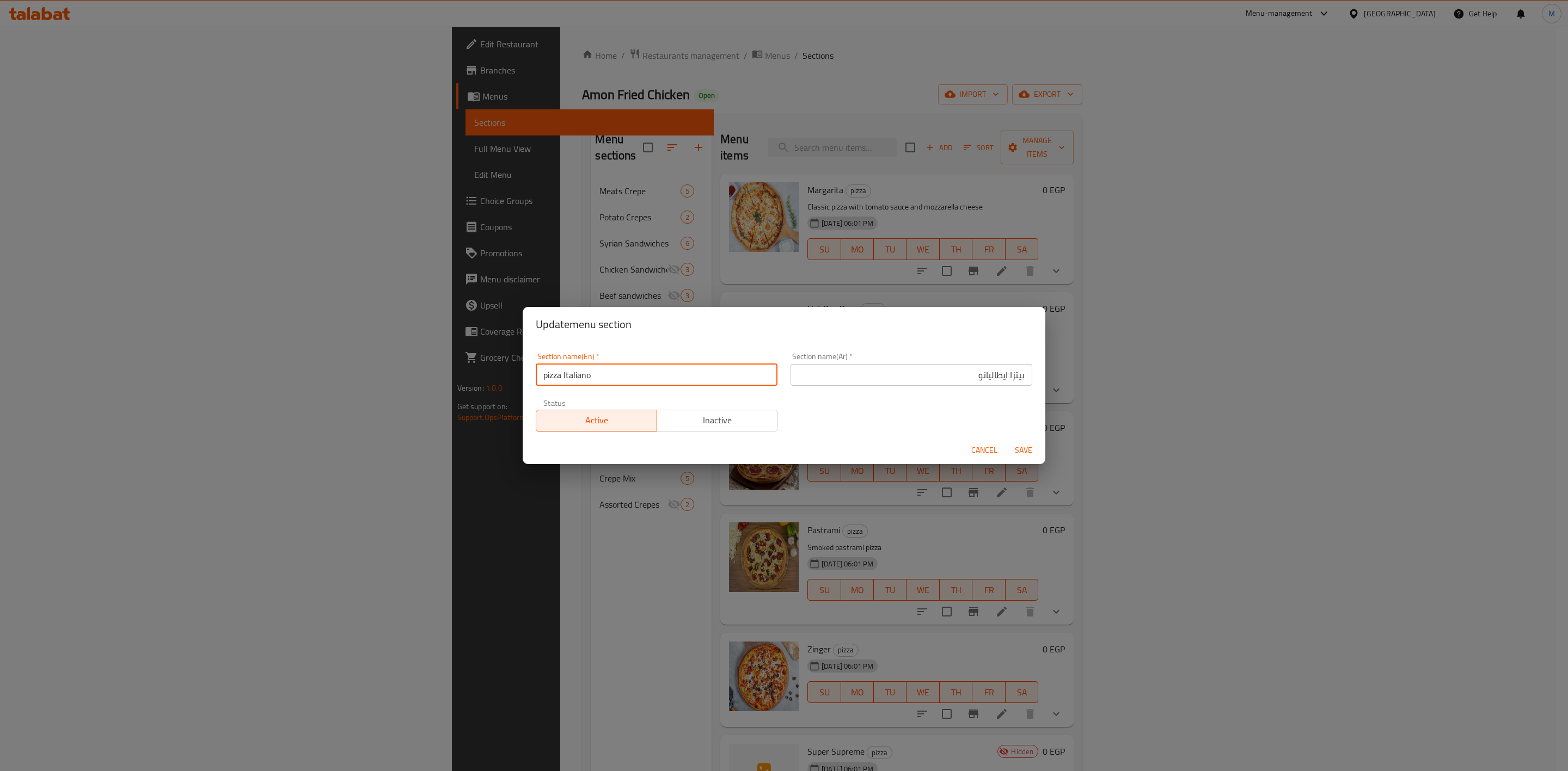
click at [601, 374] on input "pizza Italiano" at bounding box center [657, 374] width 241 height 22
type input "Pizza Italiano"
click at [1029, 444] on span "Save" at bounding box center [1023, 450] width 26 height 14
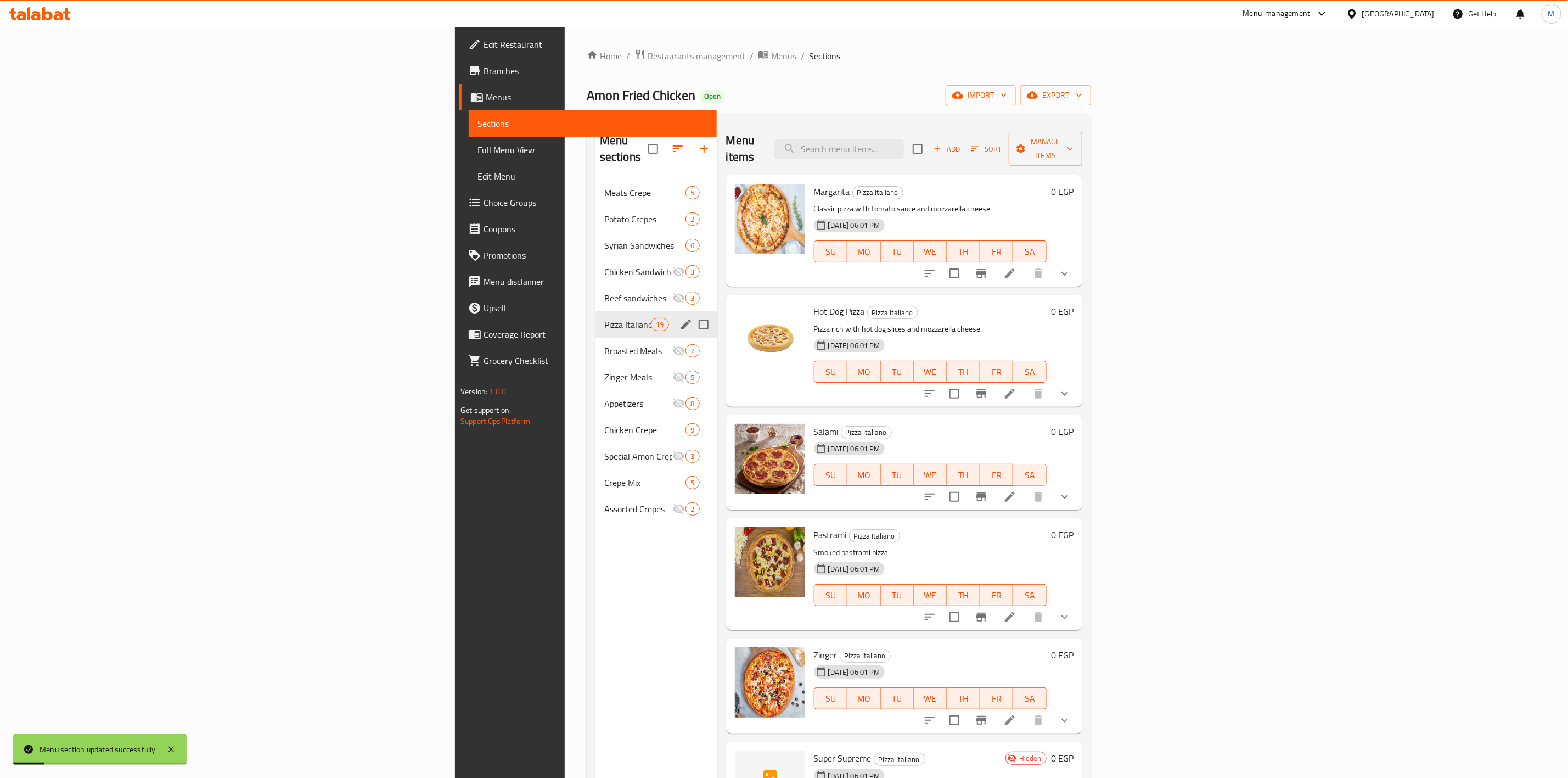
click at [469, 158] on link "Full Menu View" at bounding box center [593, 149] width 248 height 26
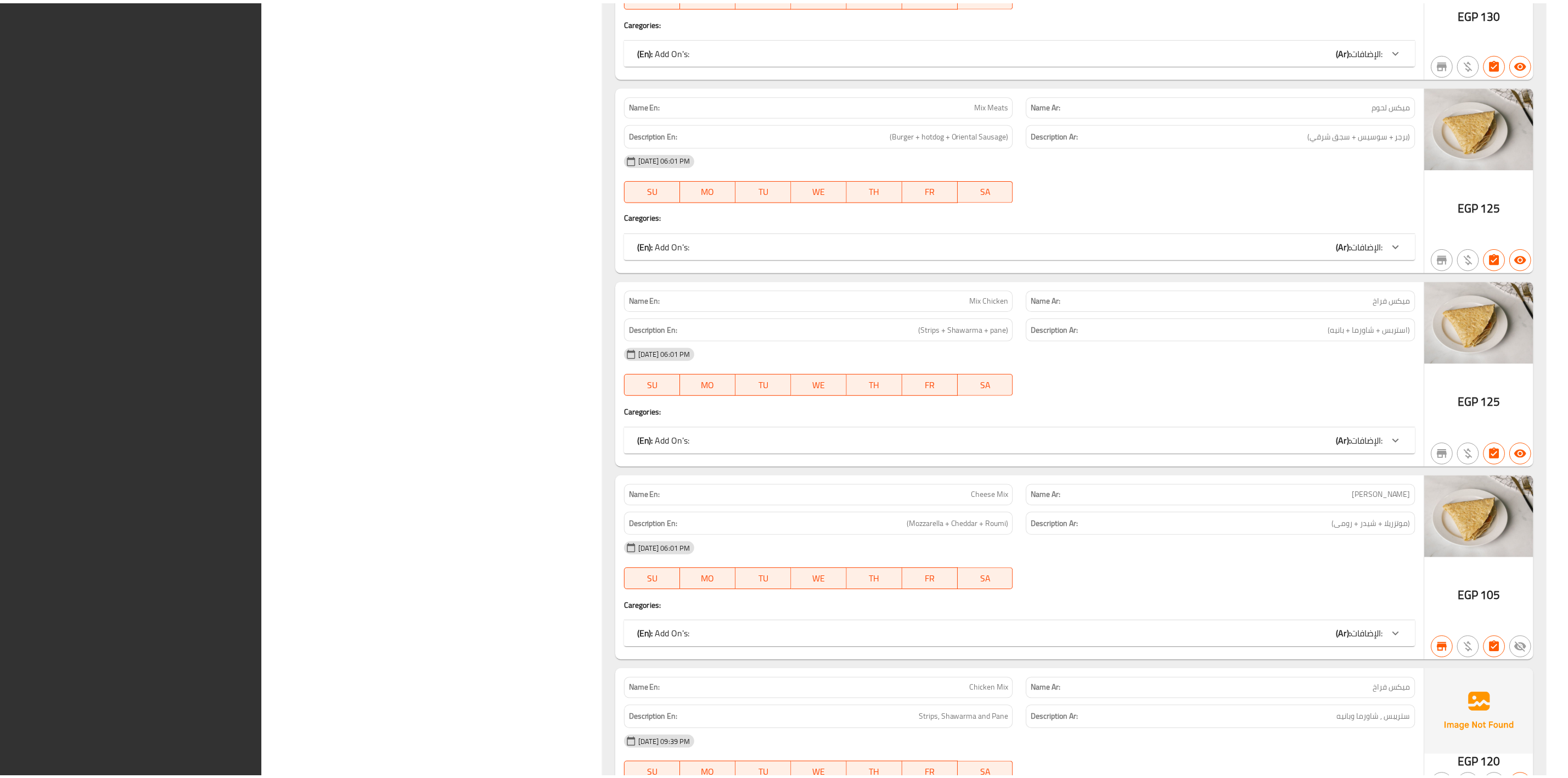
scroll to position [15270, 0]
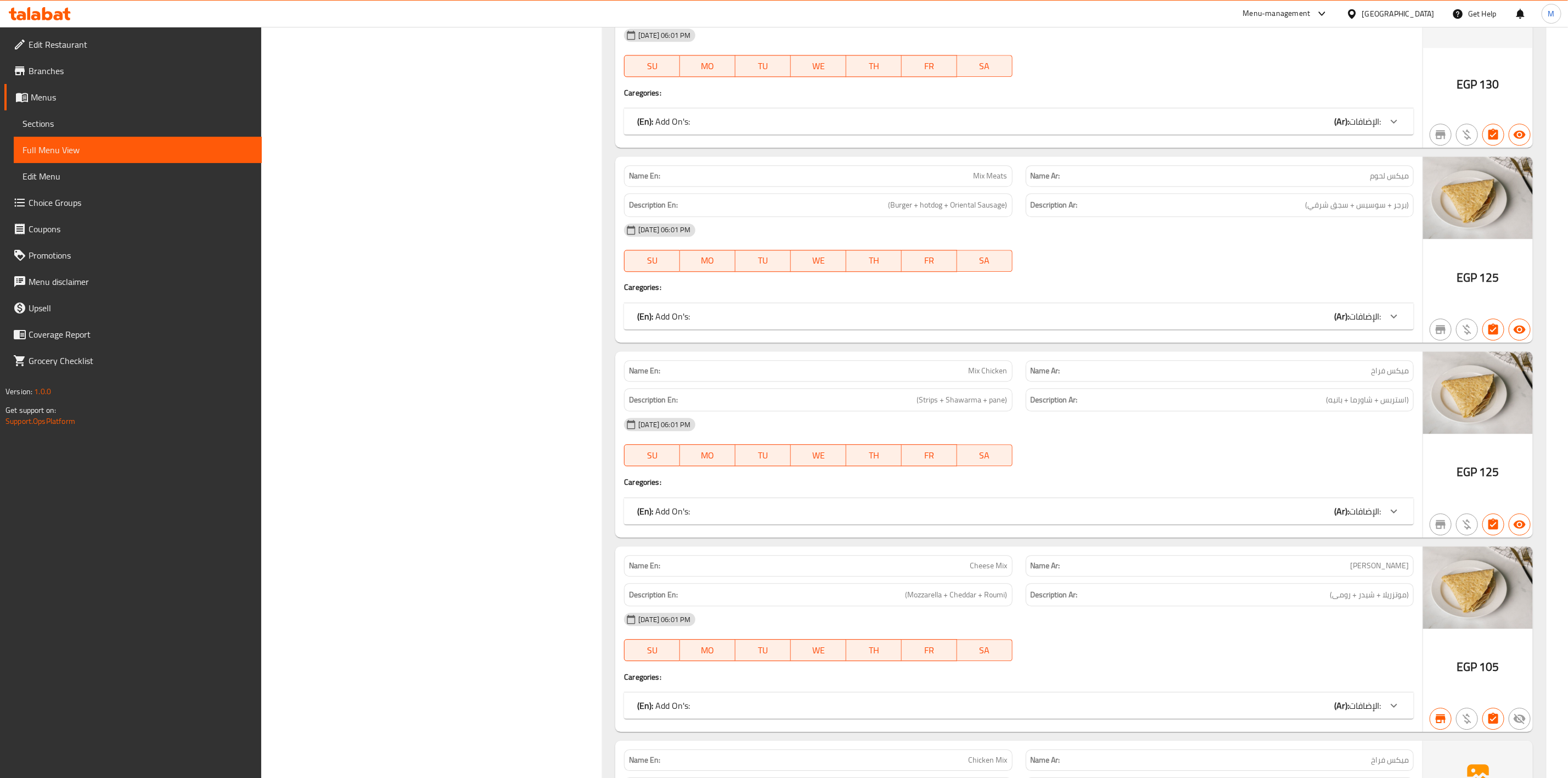
click at [191, 123] on span "Sections" at bounding box center [138, 123] width 230 height 13
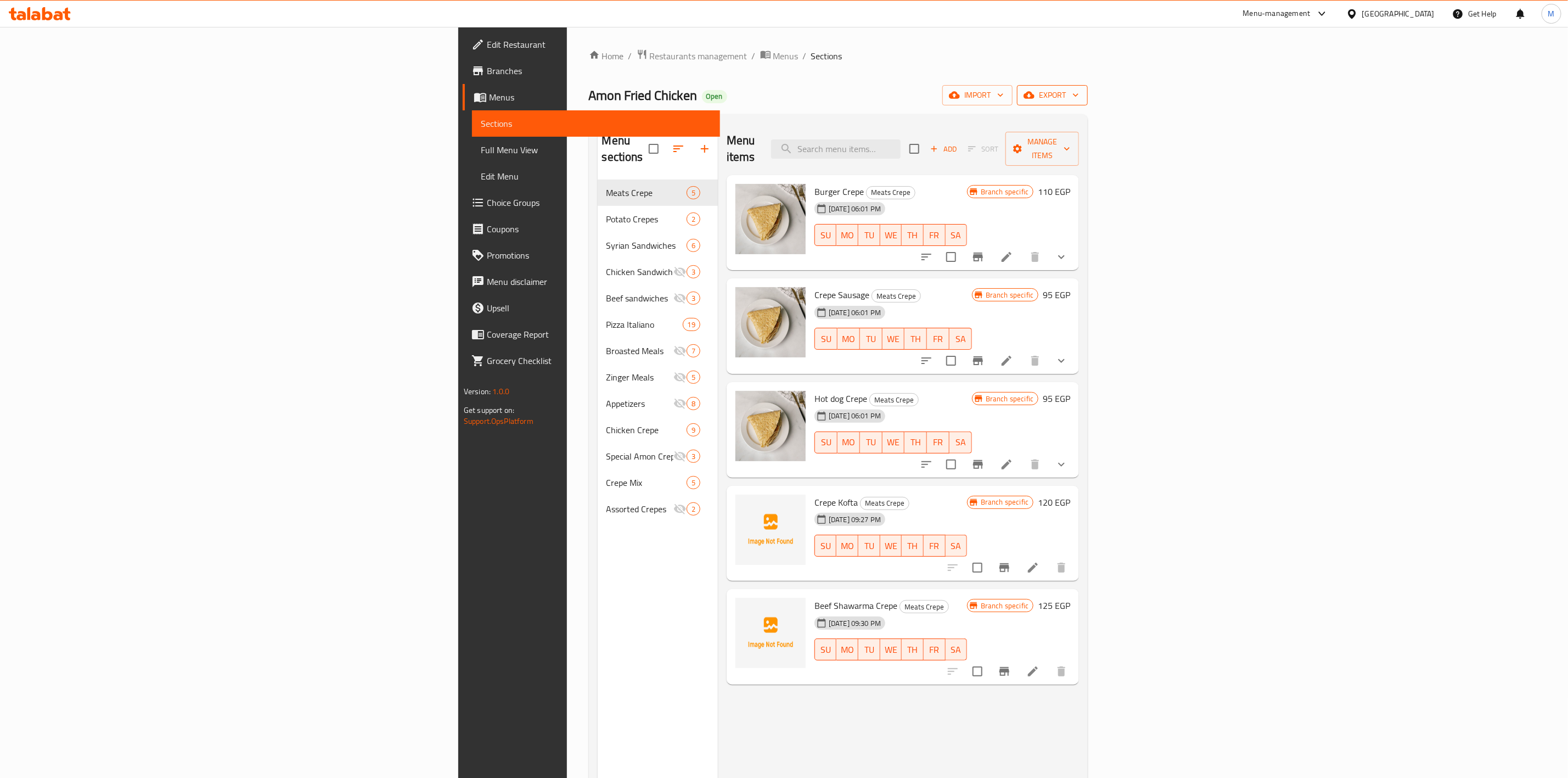
click at [1079, 101] on span "export" at bounding box center [1053, 95] width 54 height 14
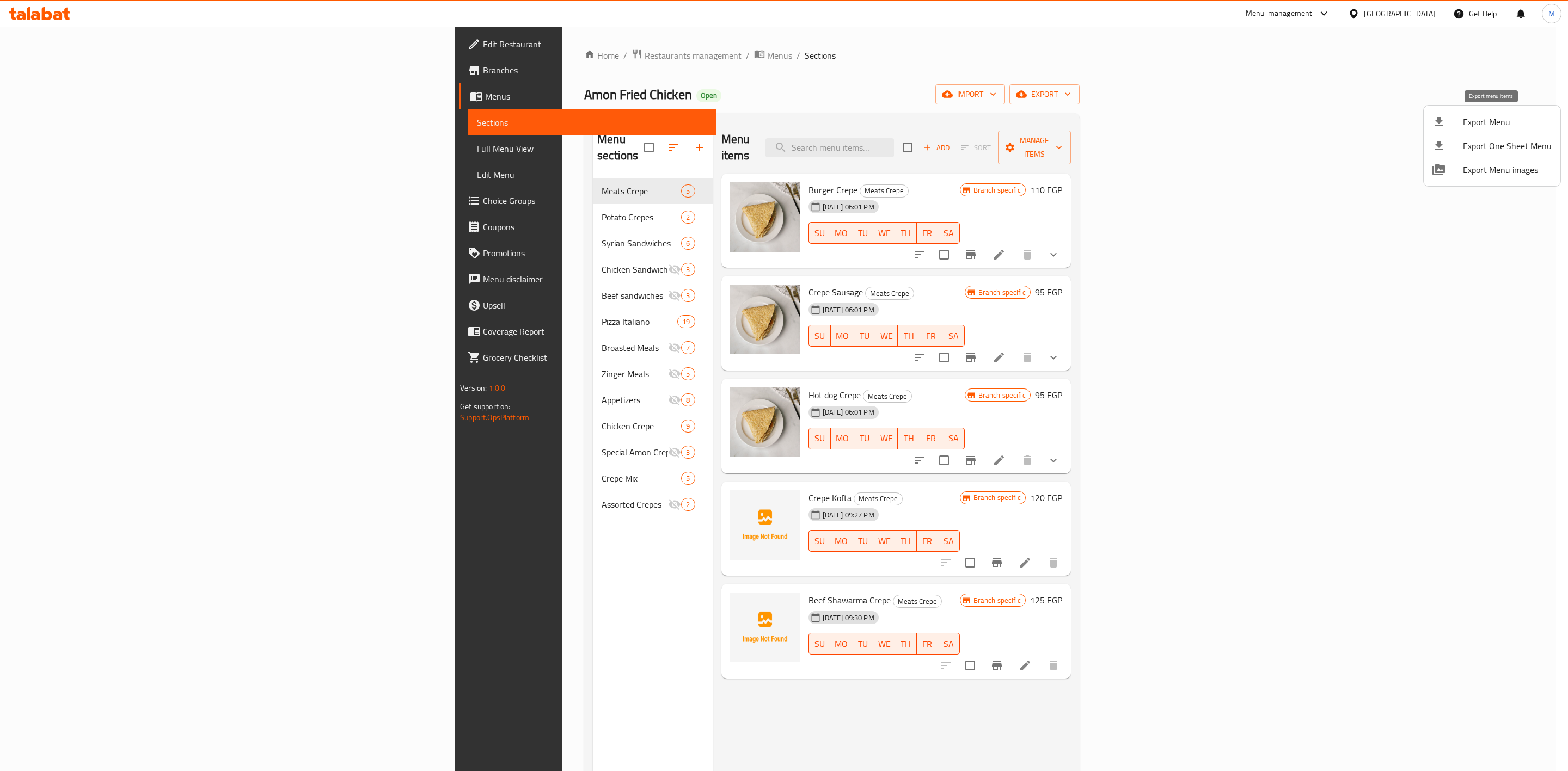
click at [1495, 121] on span "Export Menu" at bounding box center [1507, 122] width 89 height 13
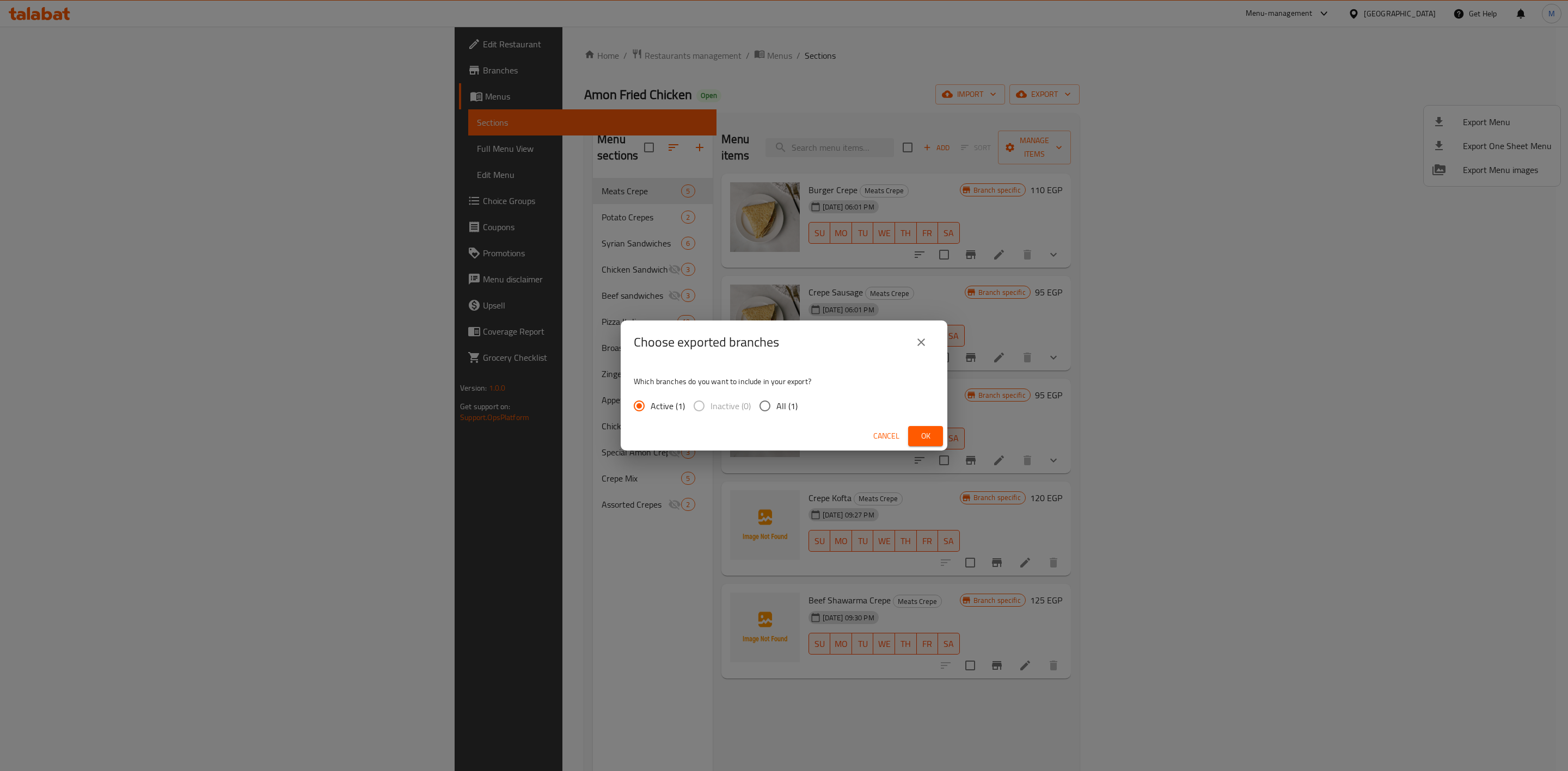
click at [770, 414] on input "All (1)" at bounding box center [765, 406] width 23 height 23
radio input "true"
click at [926, 433] on span "Ok" at bounding box center [926, 436] width 18 height 14
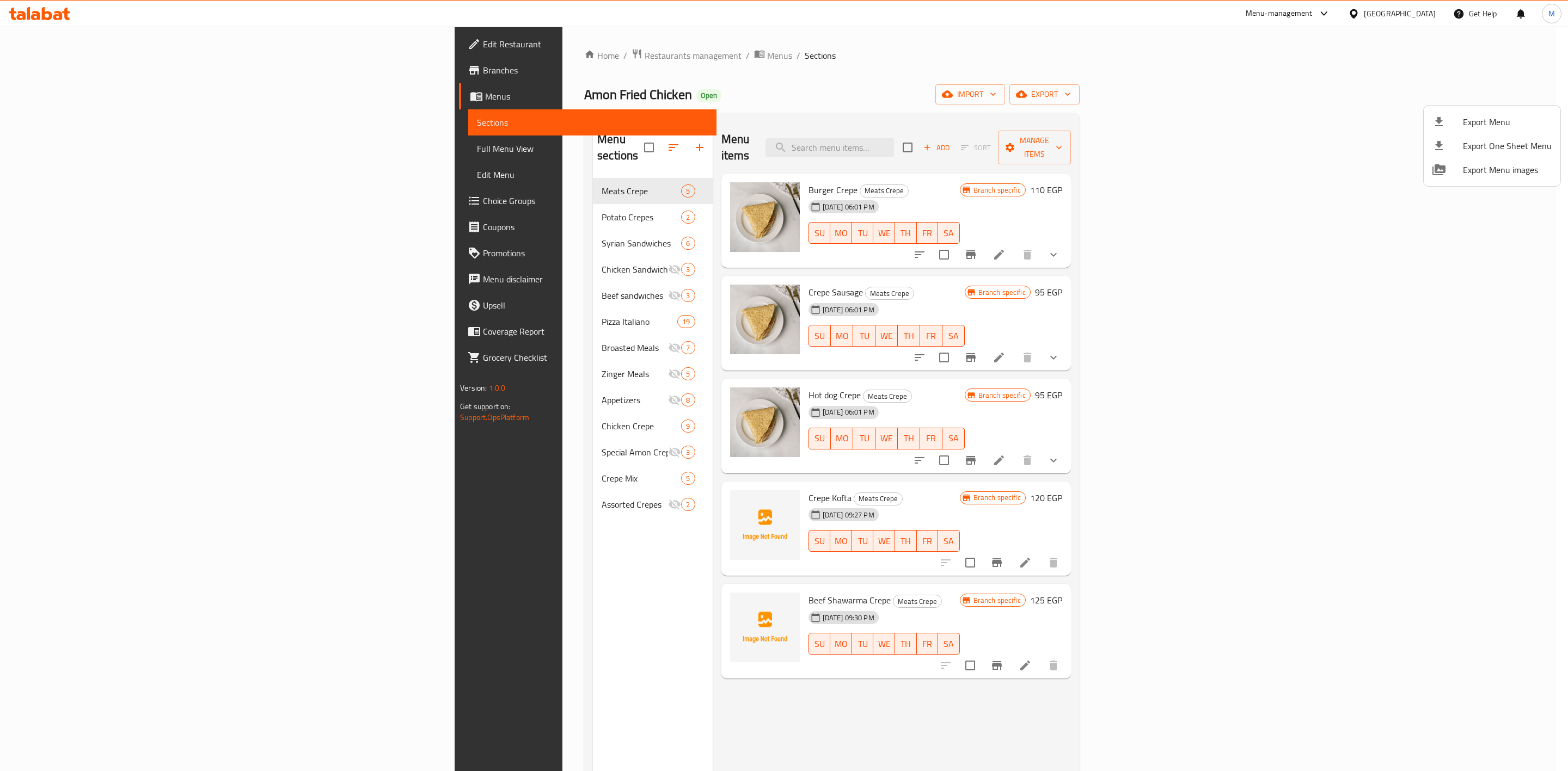
click at [118, 44] on div at bounding box center [784, 386] width 1568 height 771
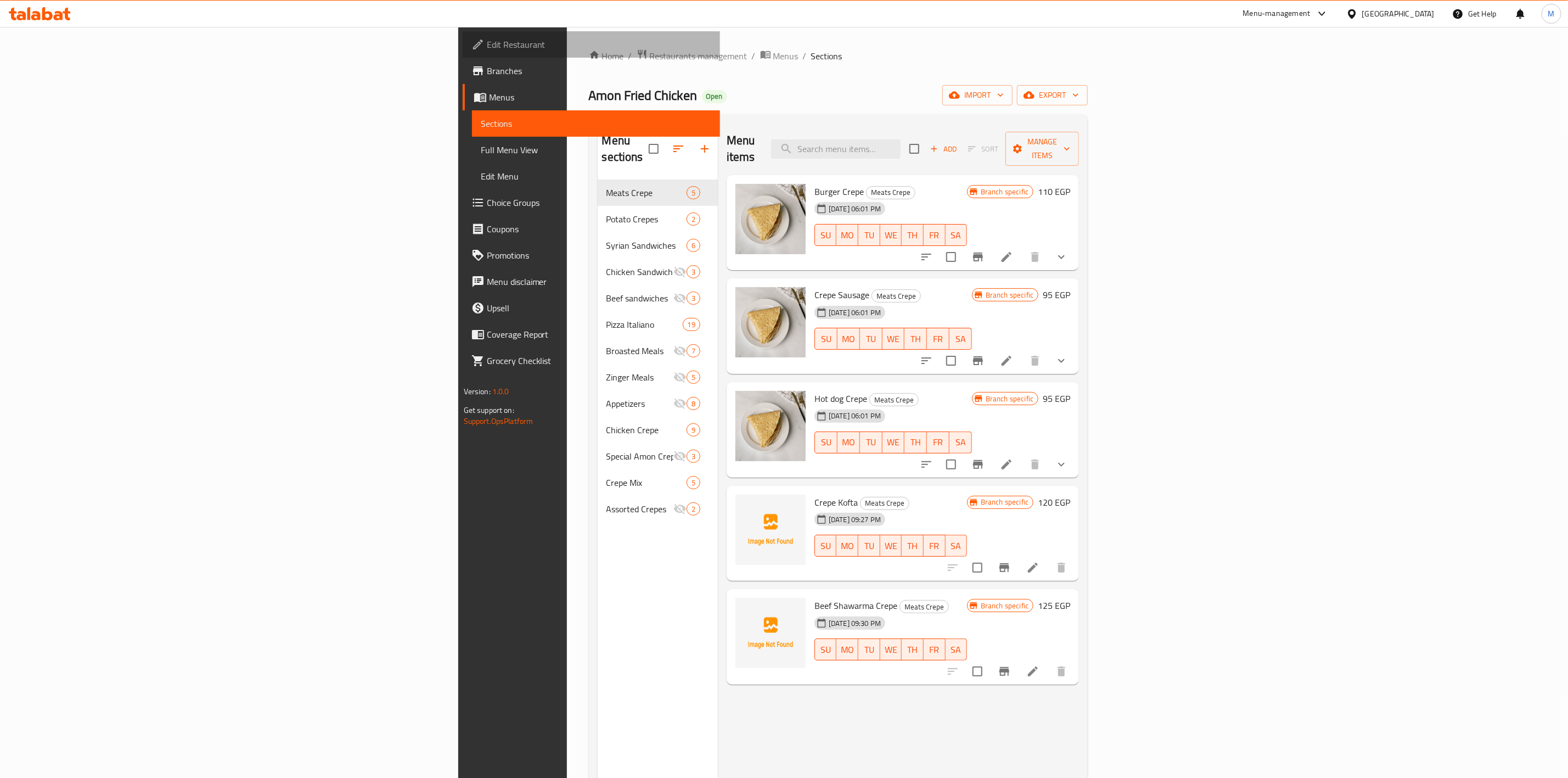
click at [463, 33] on link "Edit Restaurant" at bounding box center [591, 45] width 257 height 26
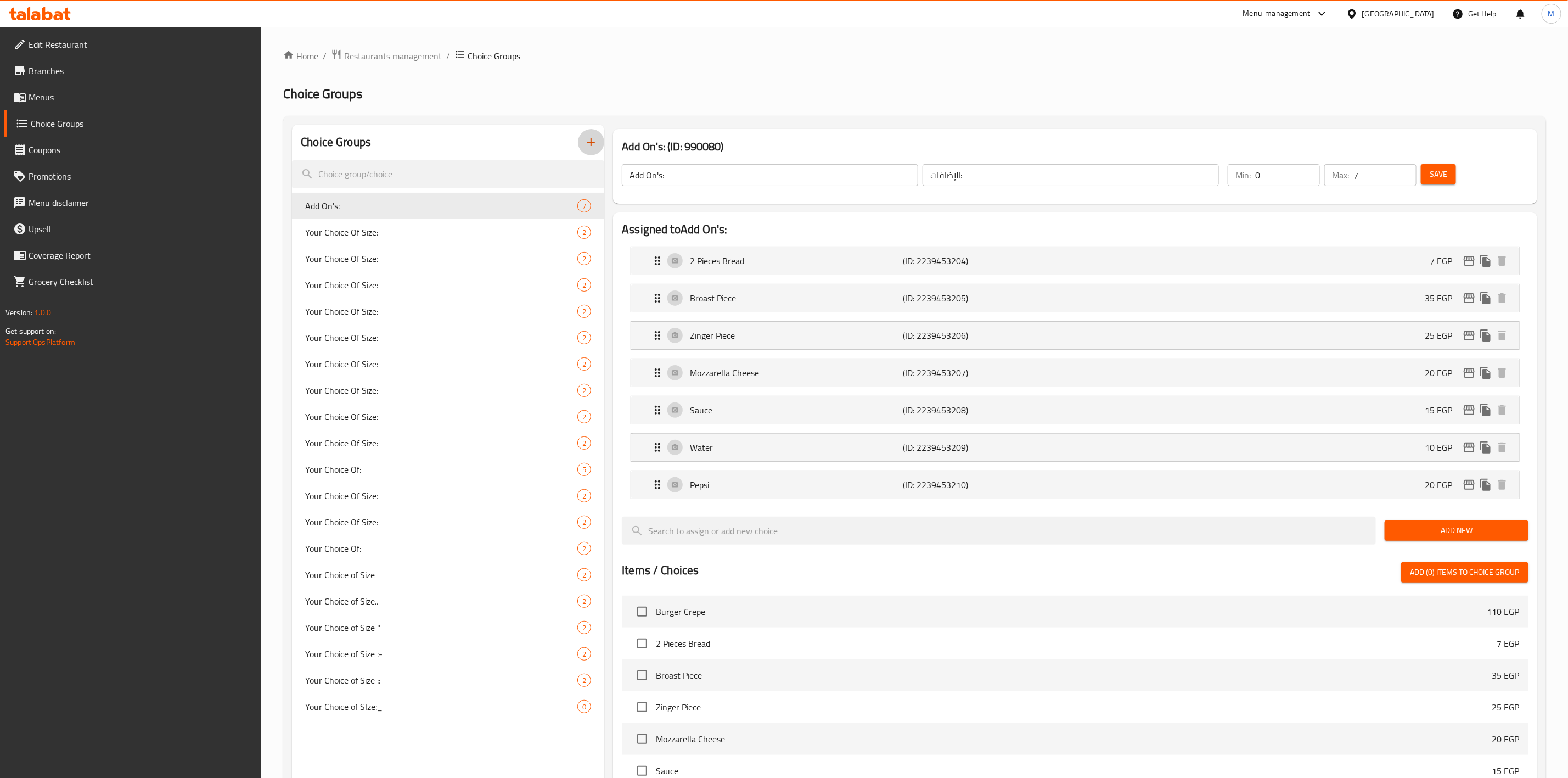
click at [586, 139] on icon "button" at bounding box center [591, 142] width 13 height 13
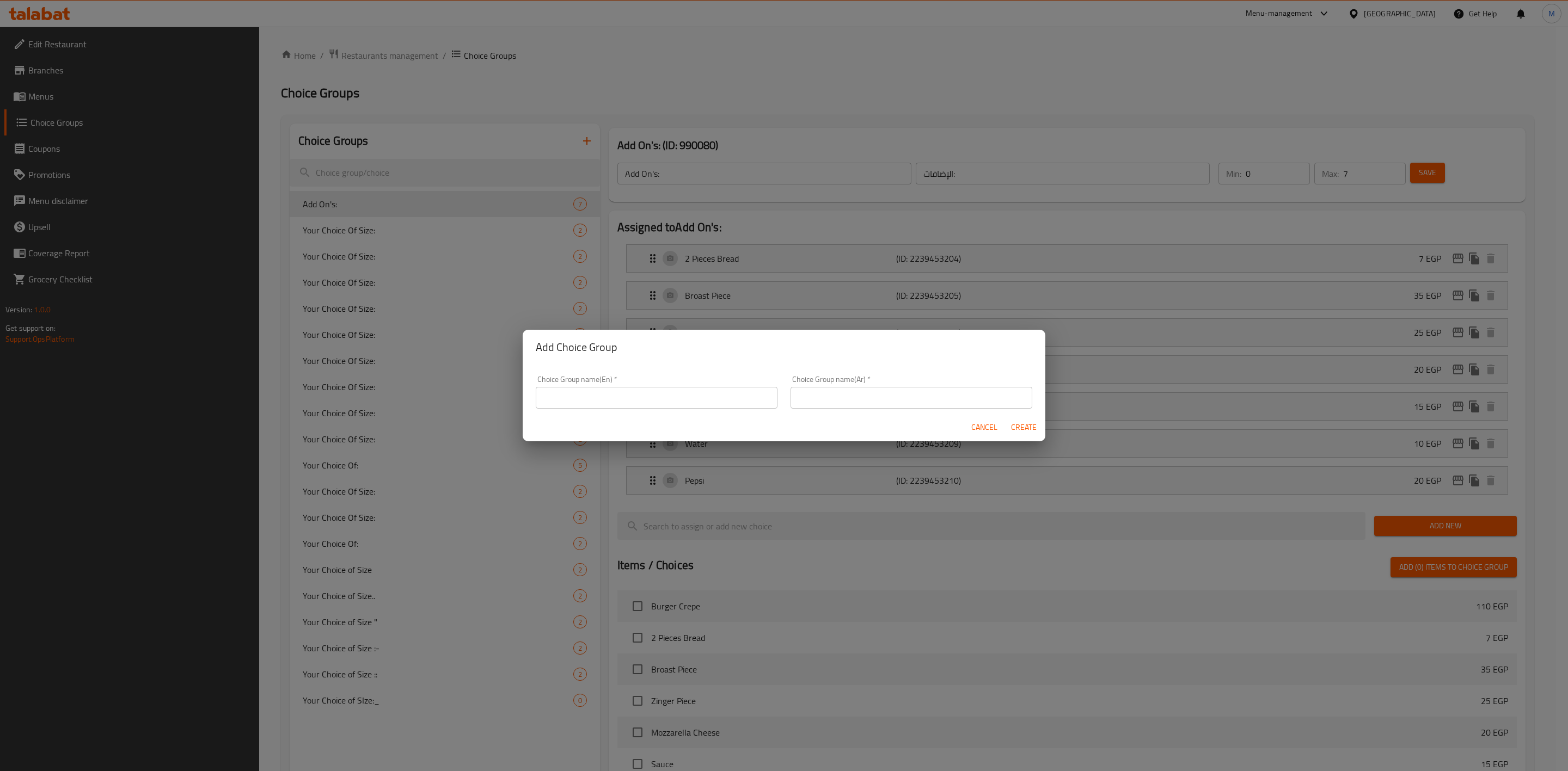
click at [638, 406] on input "text" at bounding box center [657, 398] width 241 height 22
type input "a"
click at [992, 430] on span "Cancel" at bounding box center [984, 427] width 26 height 14
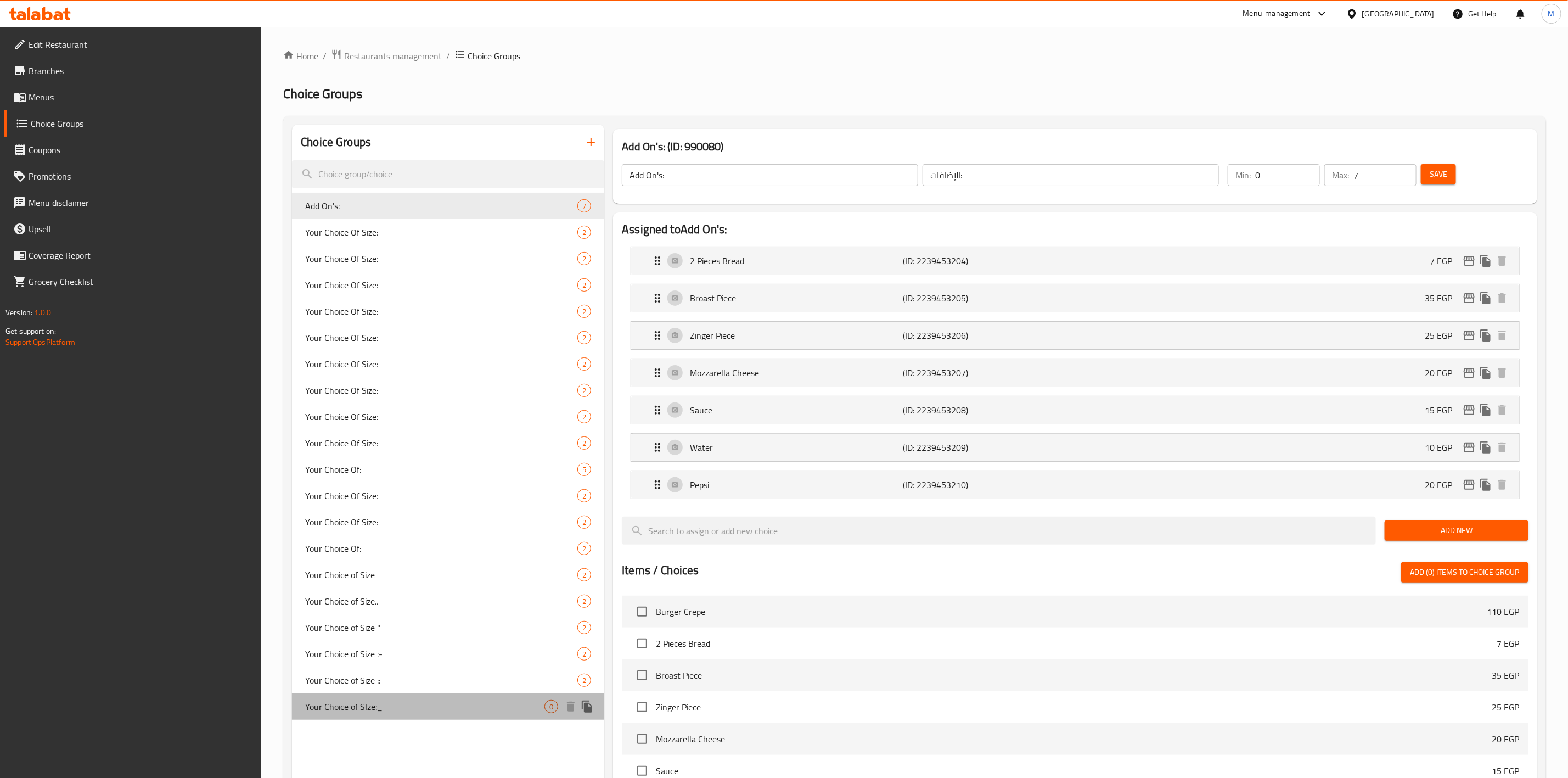
click at [423, 712] on span "Your Choice of SIze:_" at bounding box center [424, 707] width 239 height 13
type input "Your Choice of SIze:_"
type input "اختيارك من الحجم:_"
type input "1"
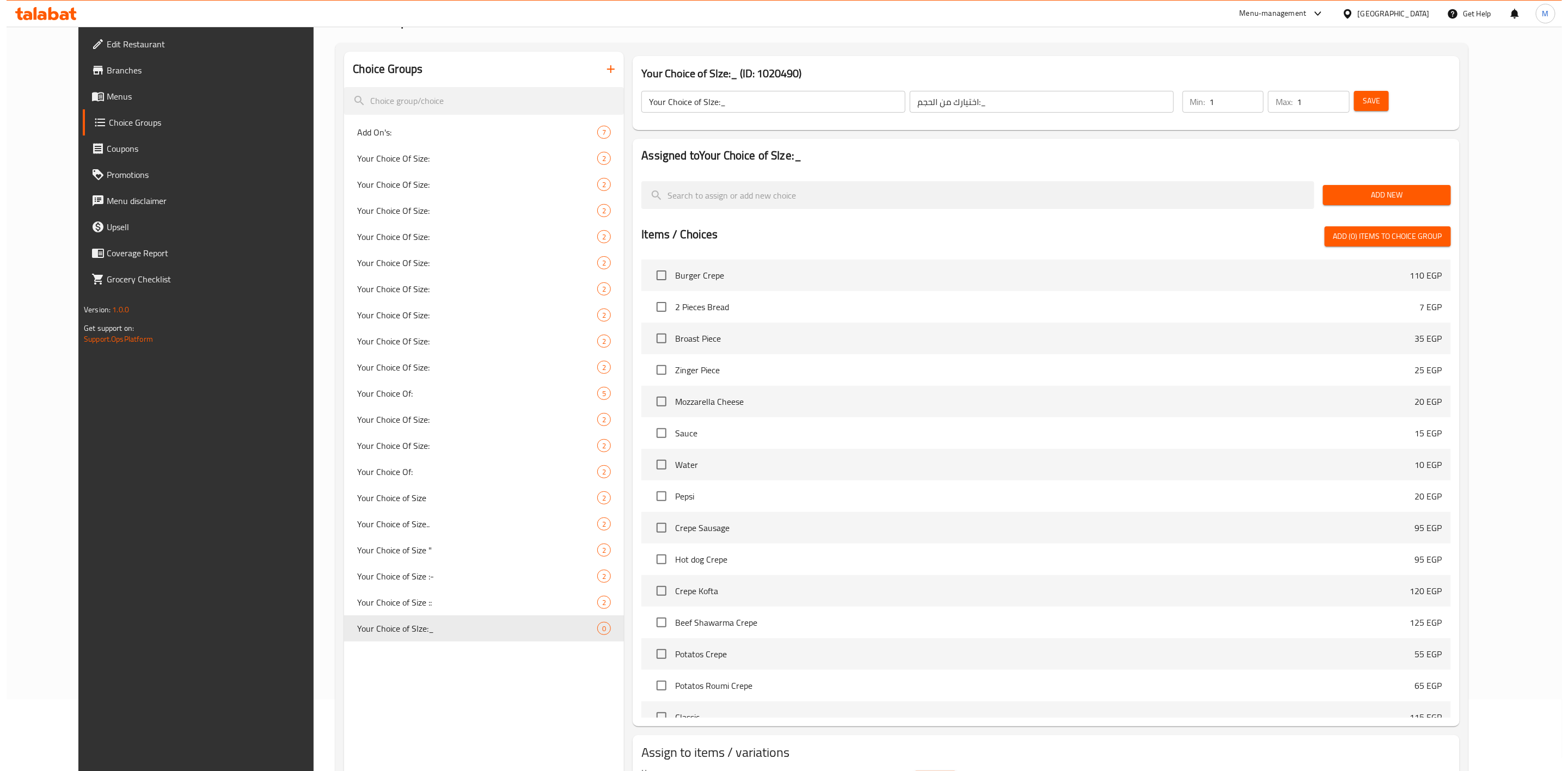
scroll to position [154, 0]
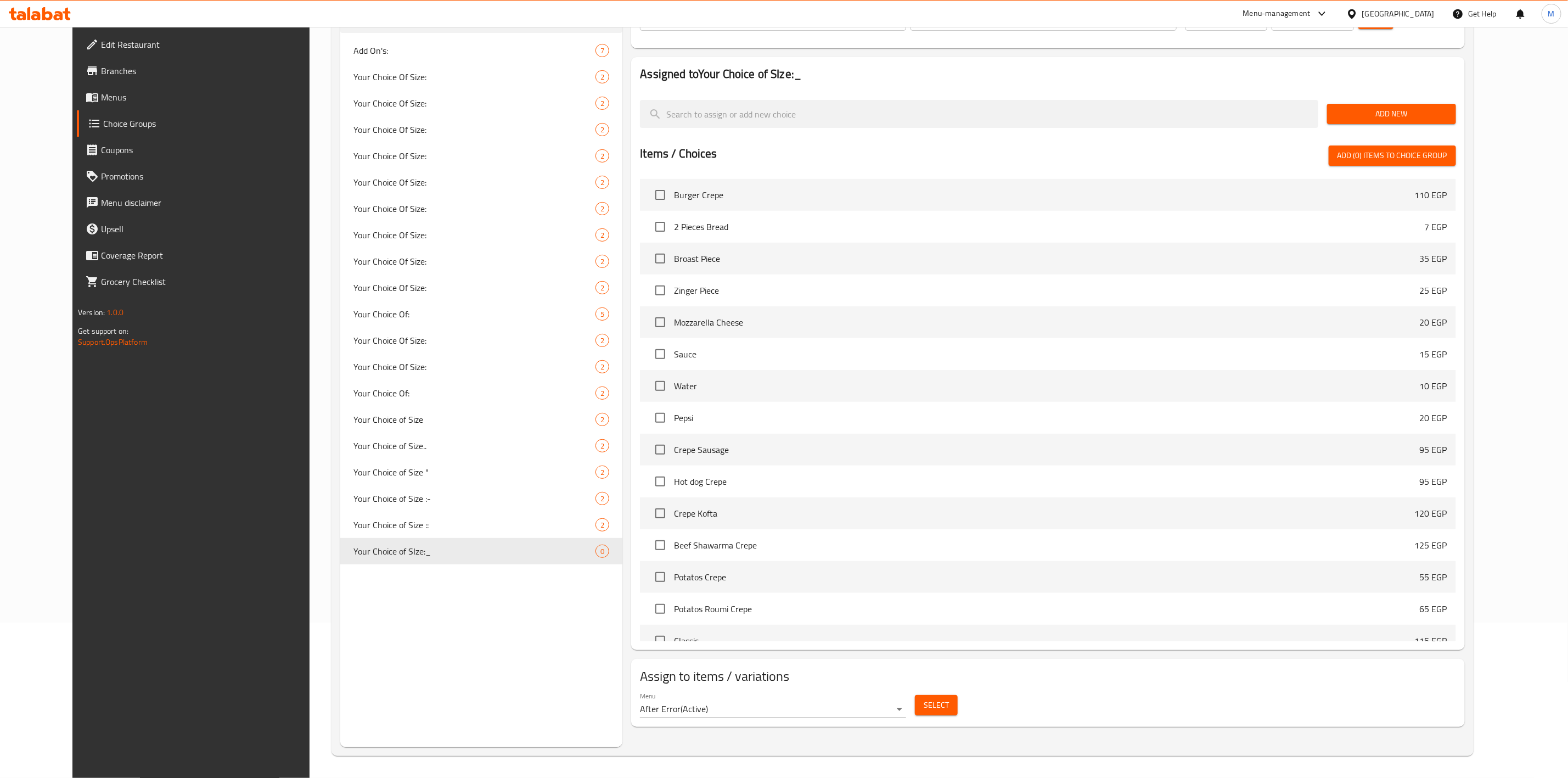
click at [954, 715] on div "Select" at bounding box center [937, 706] width 52 height 29
click at [949, 698] on span "Select" at bounding box center [936, 705] width 25 height 14
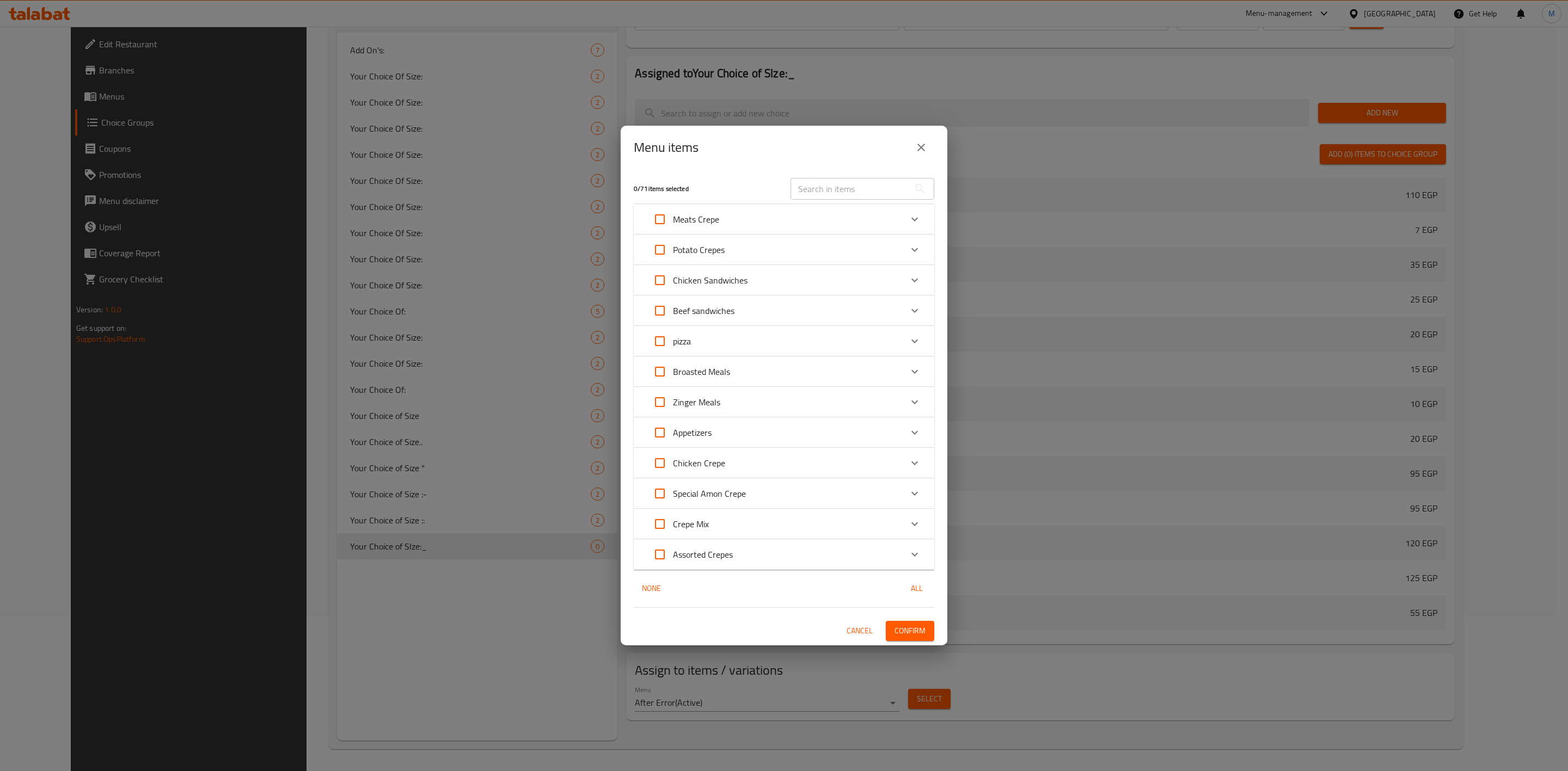
click at [800, 335] on div "pizza" at bounding box center [774, 341] width 255 height 26
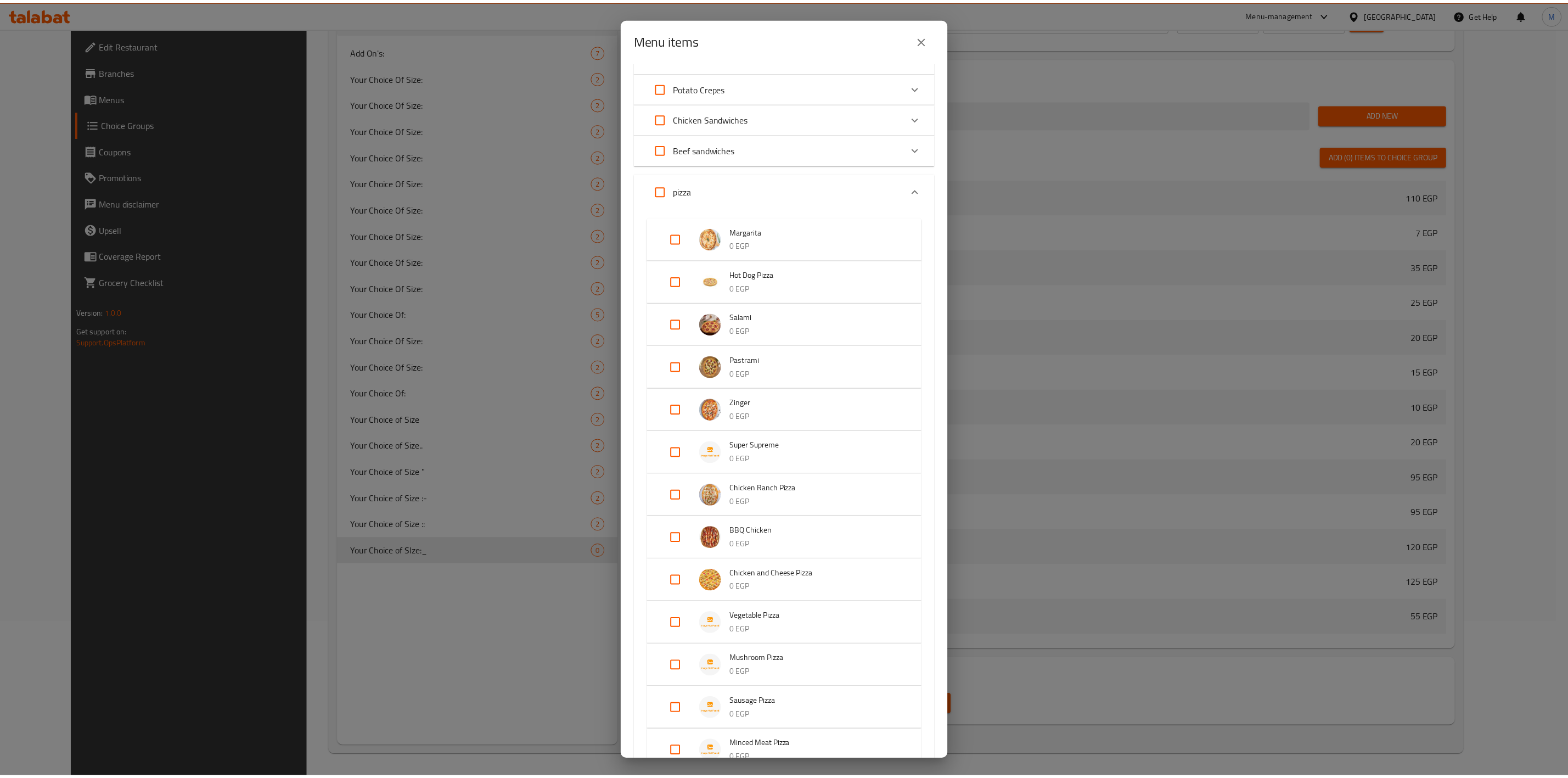
scroll to position [82, 0]
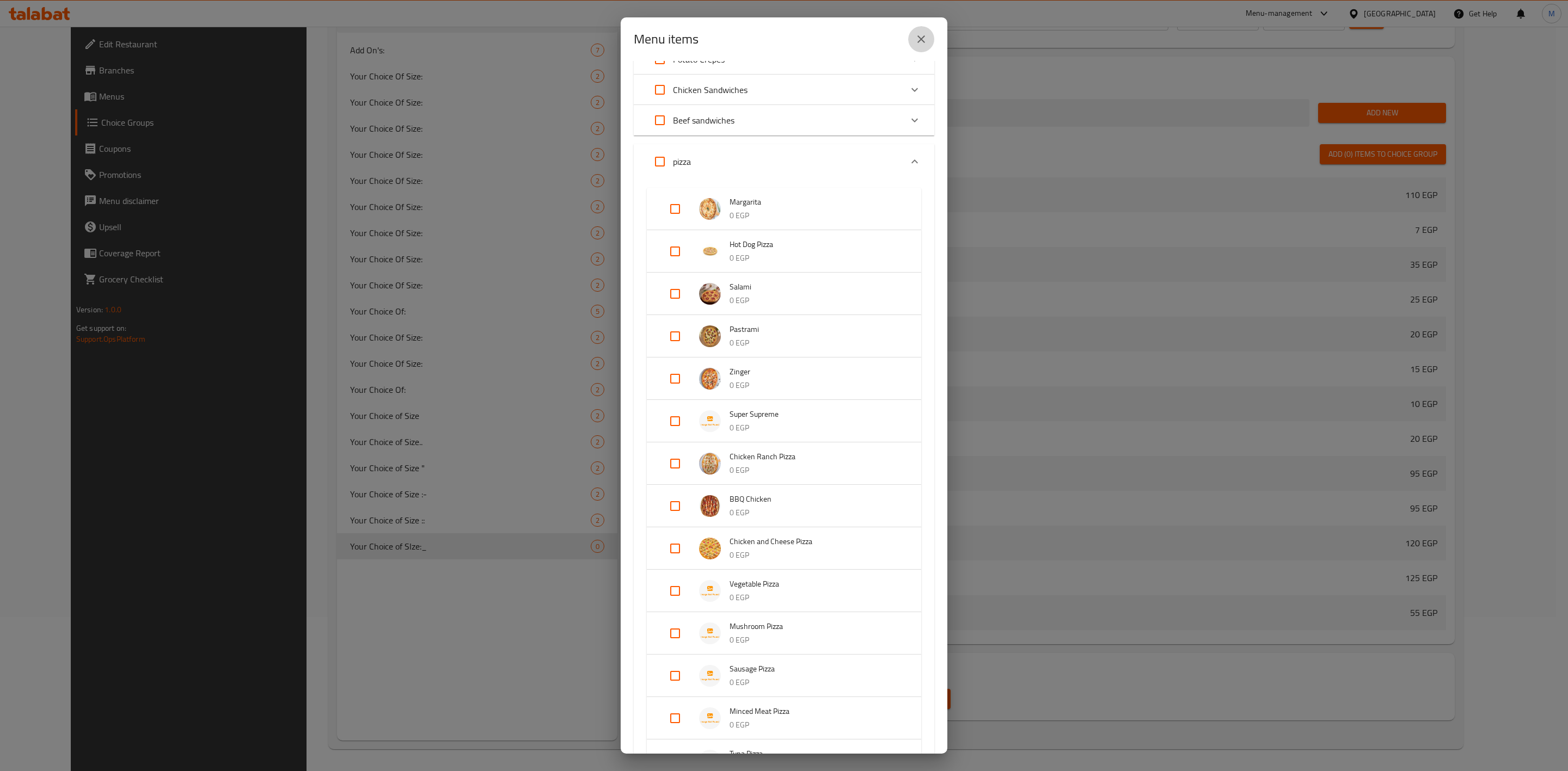
click at [925, 43] on icon "close" at bounding box center [921, 39] width 13 height 13
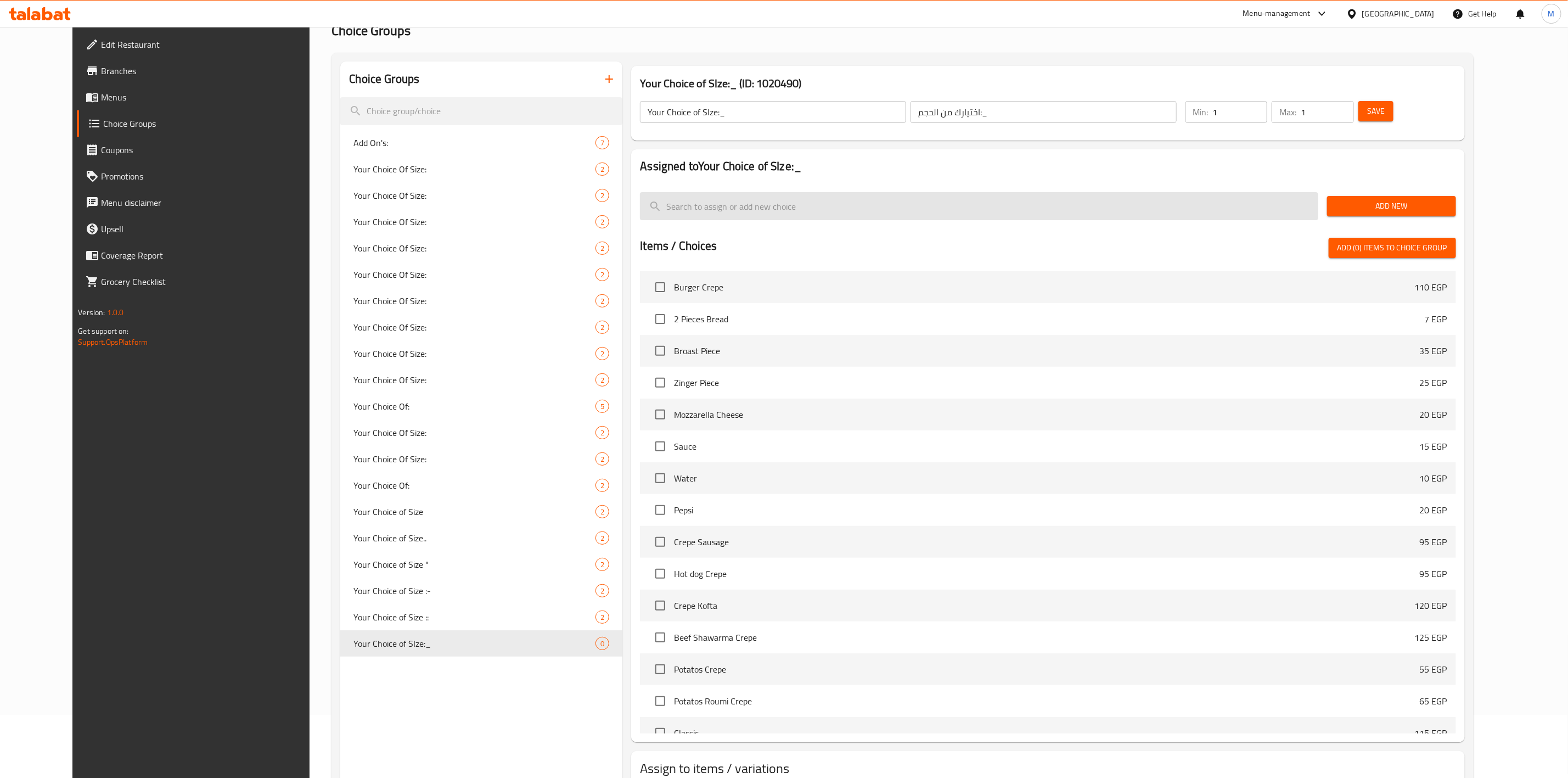
scroll to position [0, 0]
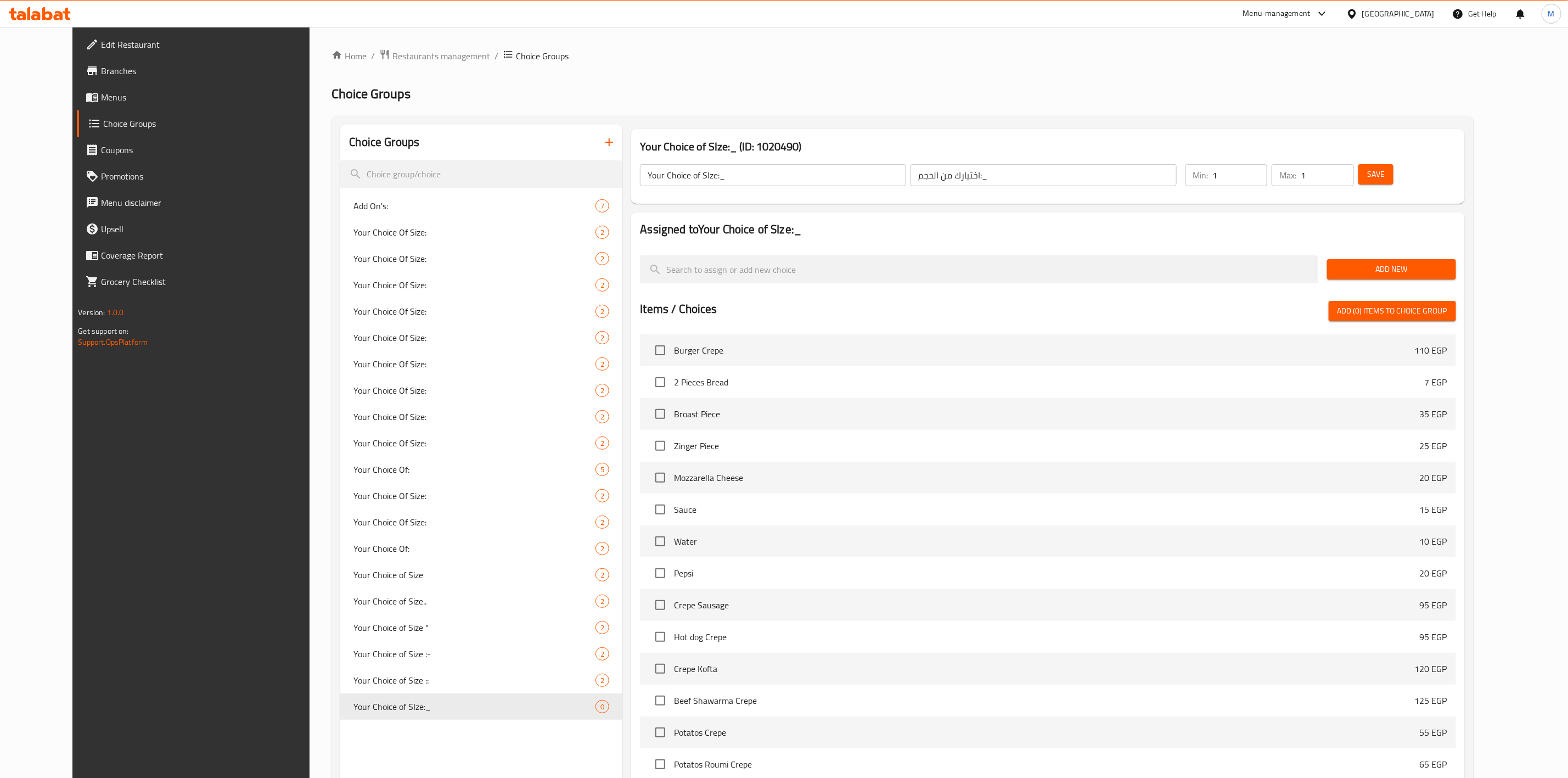
click at [1447, 269] on span "Add New" at bounding box center [1391, 269] width 111 height 14
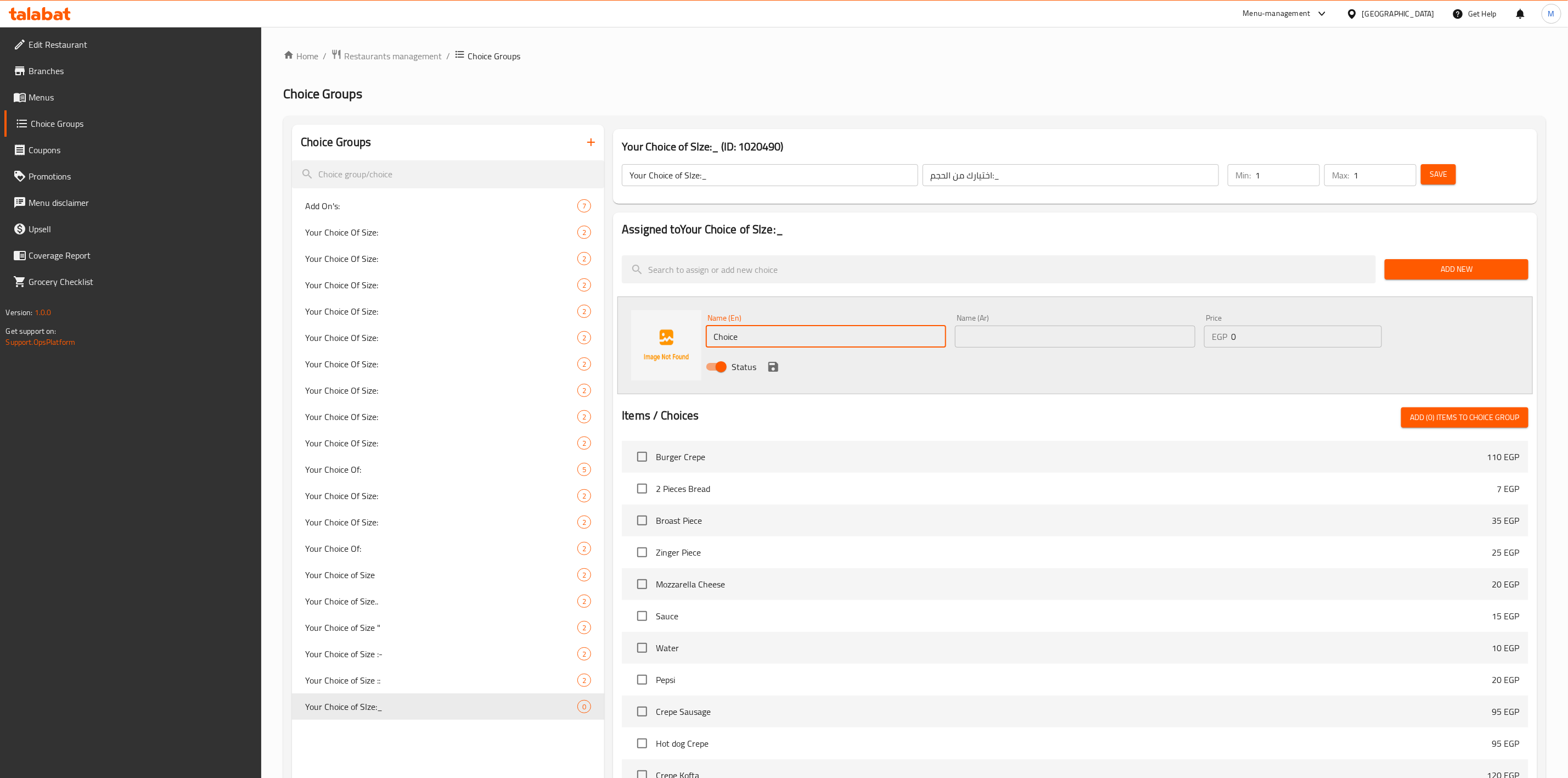
drag, startPoint x: 753, startPoint y: 331, endPoint x: 734, endPoint y: 330, distance: 19.0
click at [734, 330] on input "Choice" at bounding box center [826, 336] width 240 height 22
click at [771, 326] on input "Choice" at bounding box center [826, 336] width 240 height 22
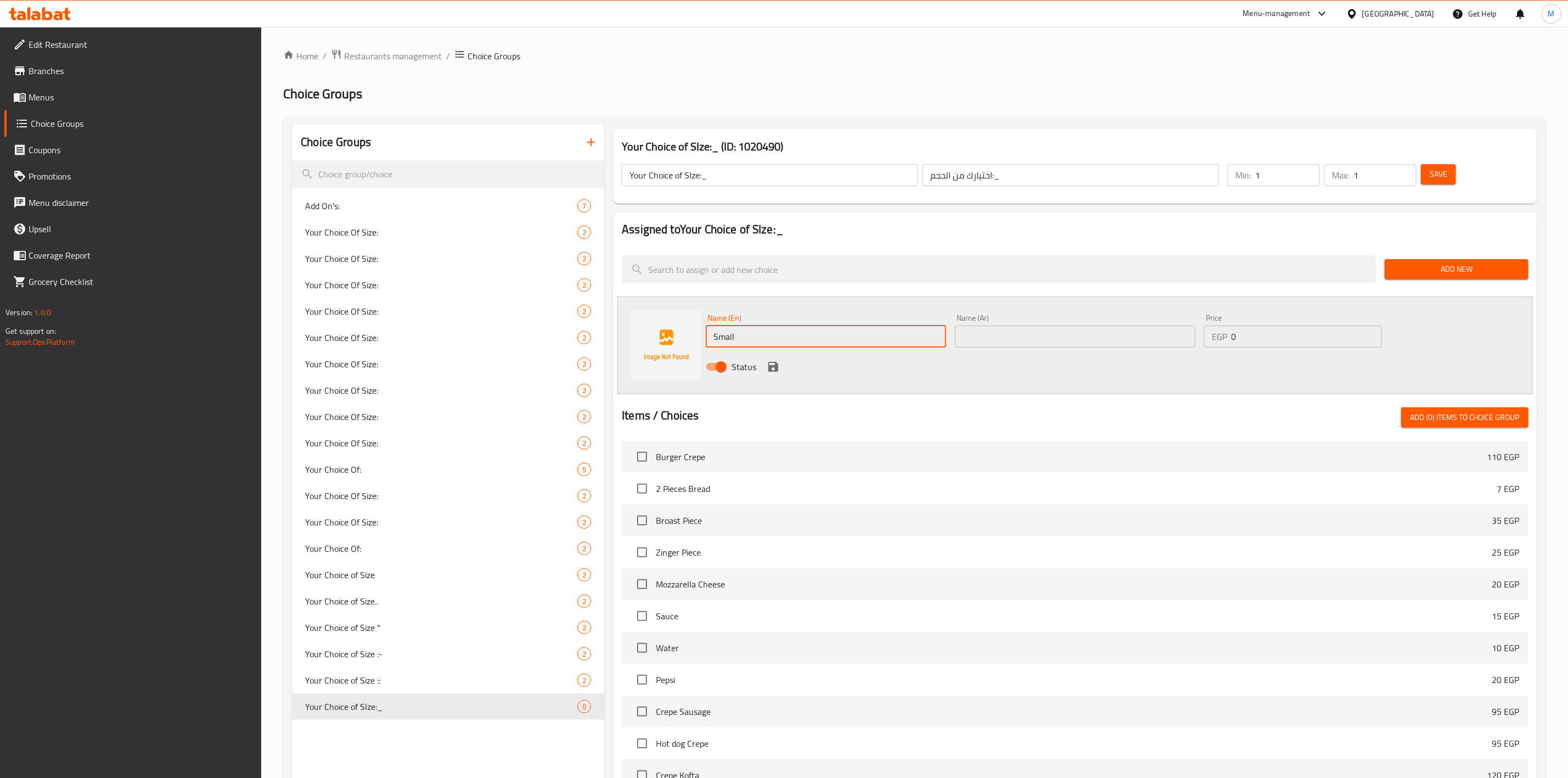
type input "Small"
click at [1107, 344] on input "text" at bounding box center [1075, 336] width 240 height 22
type input "w"
click at [1107, 344] on input "text" at bounding box center [1075, 336] width 240 height 22
click at [1107, 343] on input "text" at bounding box center [1075, 336] width 240 height 22
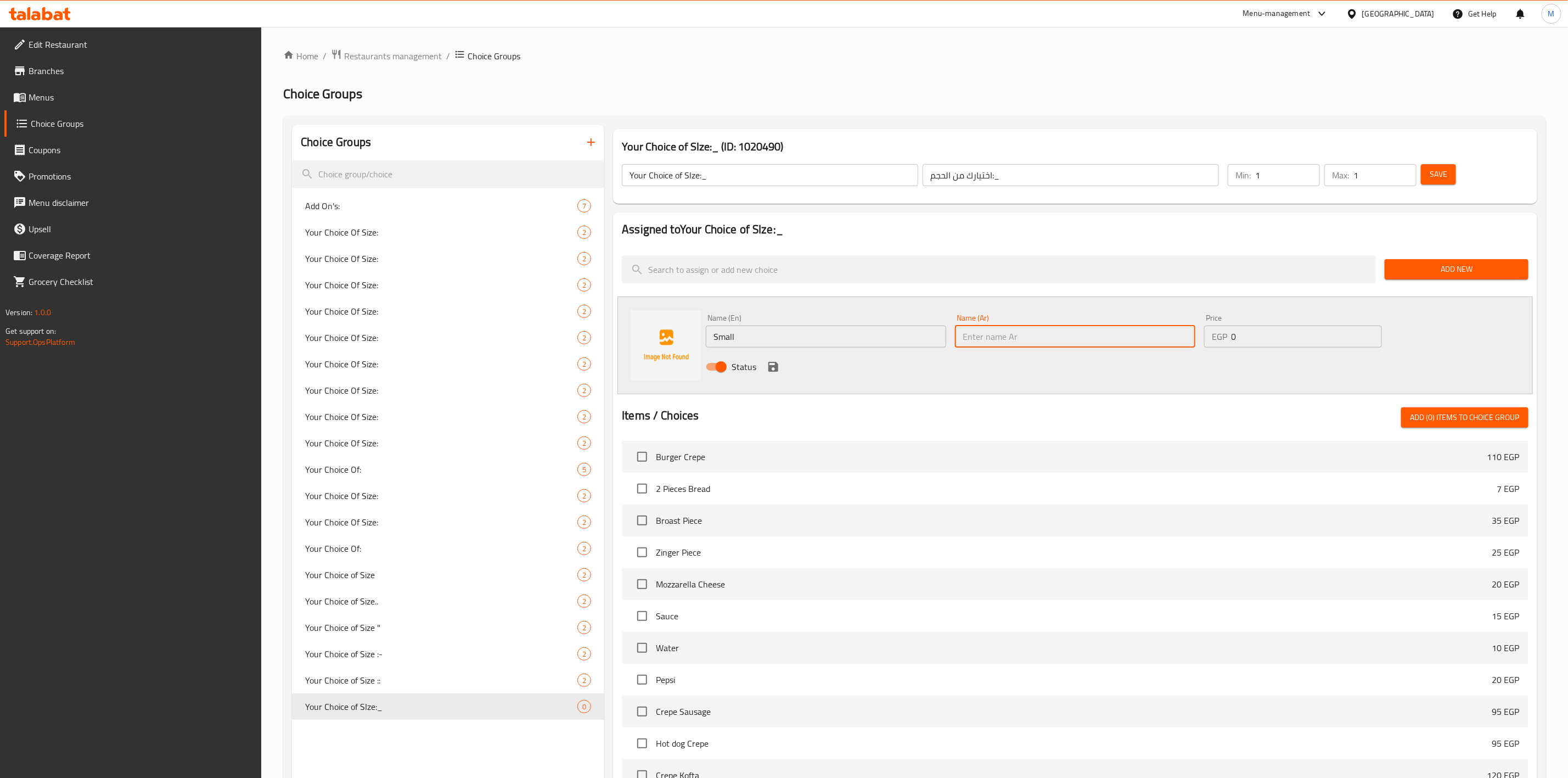
type input "w"
type input "صغير"
drag, startPoint x: 1264, startPoint y: 342, endPoint x: 1226, endPoint y: 351, distance: 39.1
click at [1226, 351] on div "Price EGP 0 Price" at bounding box center [1293, 331] width 187 height 42
type input "165"
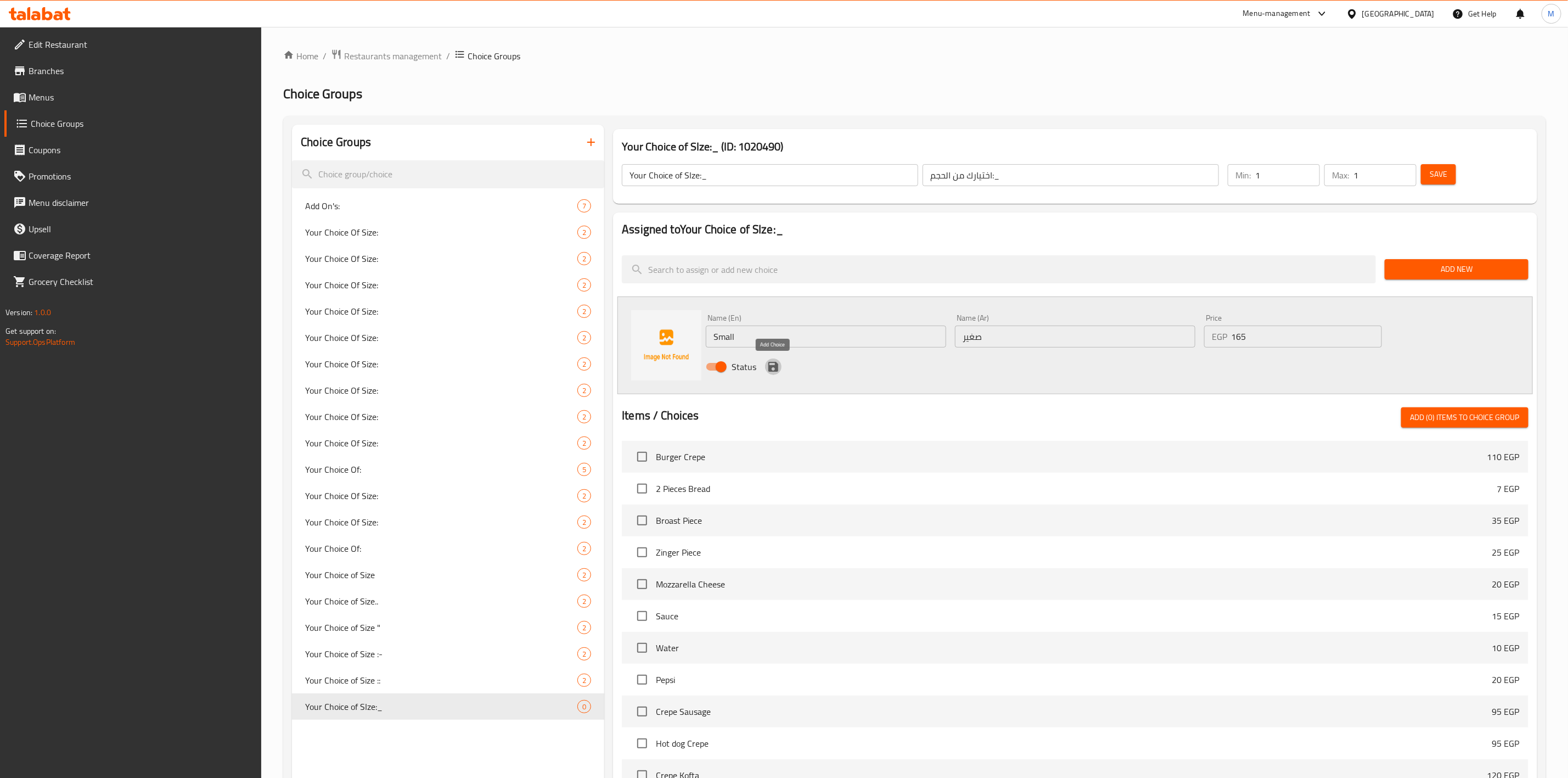
click at [776, 364] on icon "save" at bounding box center [773, 367] width 10 height 10
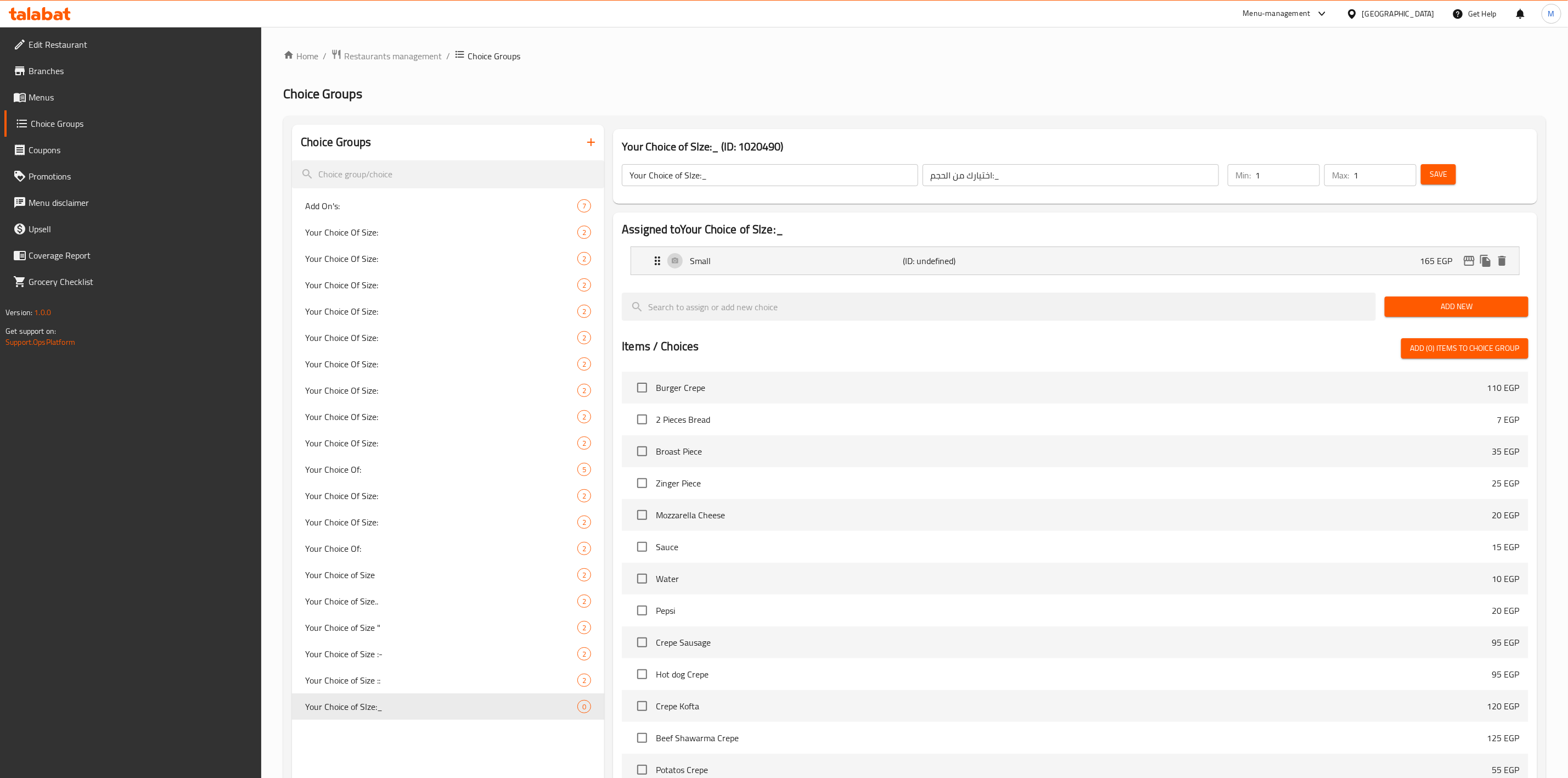
click at [1458, 310] on span "Add New" at bounding box center [1457, 306] width 127 height 14
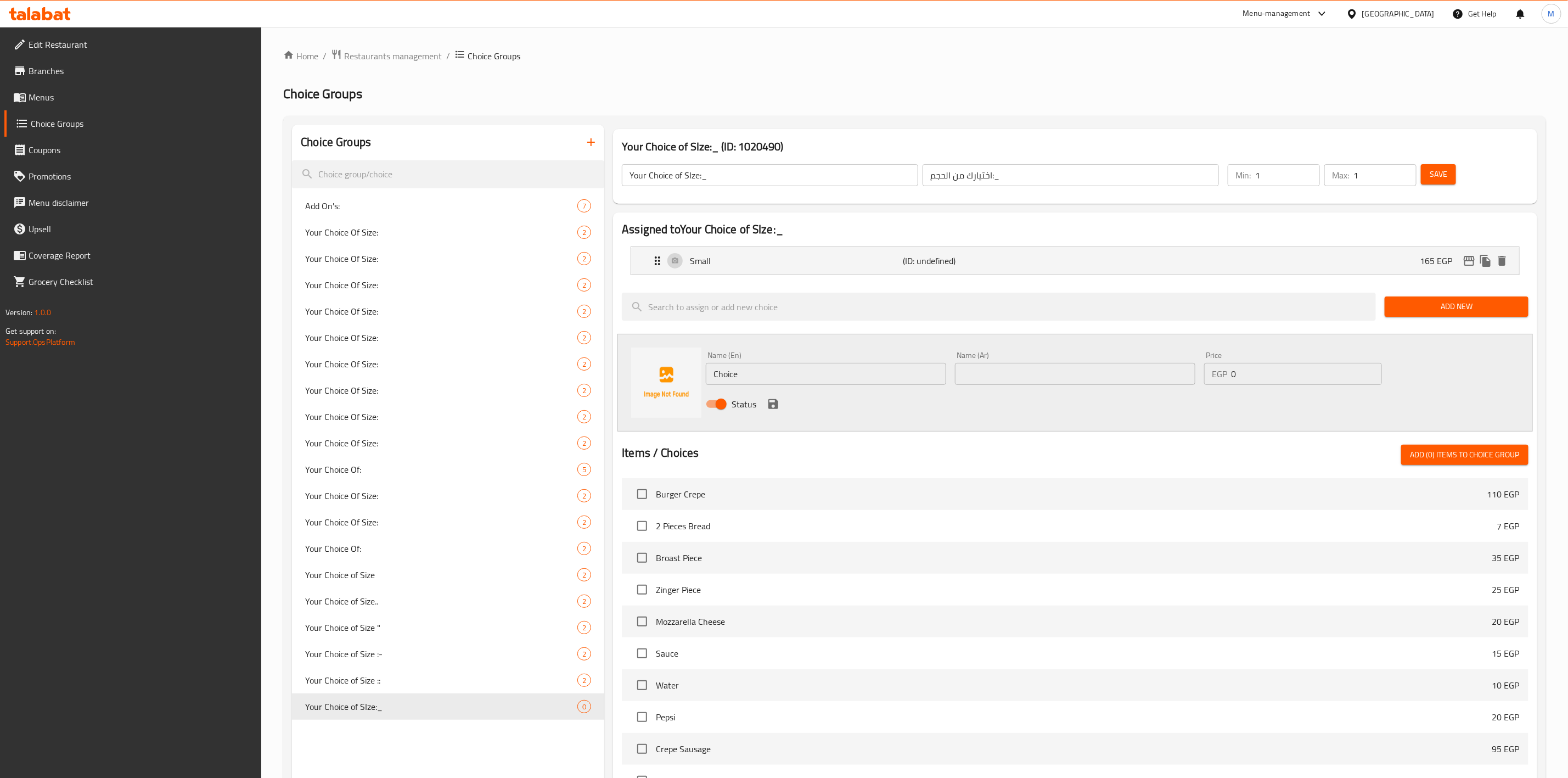
drag, startPoint x: 771, startPoint y: 371, endPoint x: 666, endPoint y: 384, distance: 105.8
click at [666, 384] on div "Name (En) Choice Name (En) Name (Ar) Name (Ar) Price EGP 0 Price Status" at bounding box center [1075, 383] width 915 height 97
type input "م"
type input "l"
type input "Large"
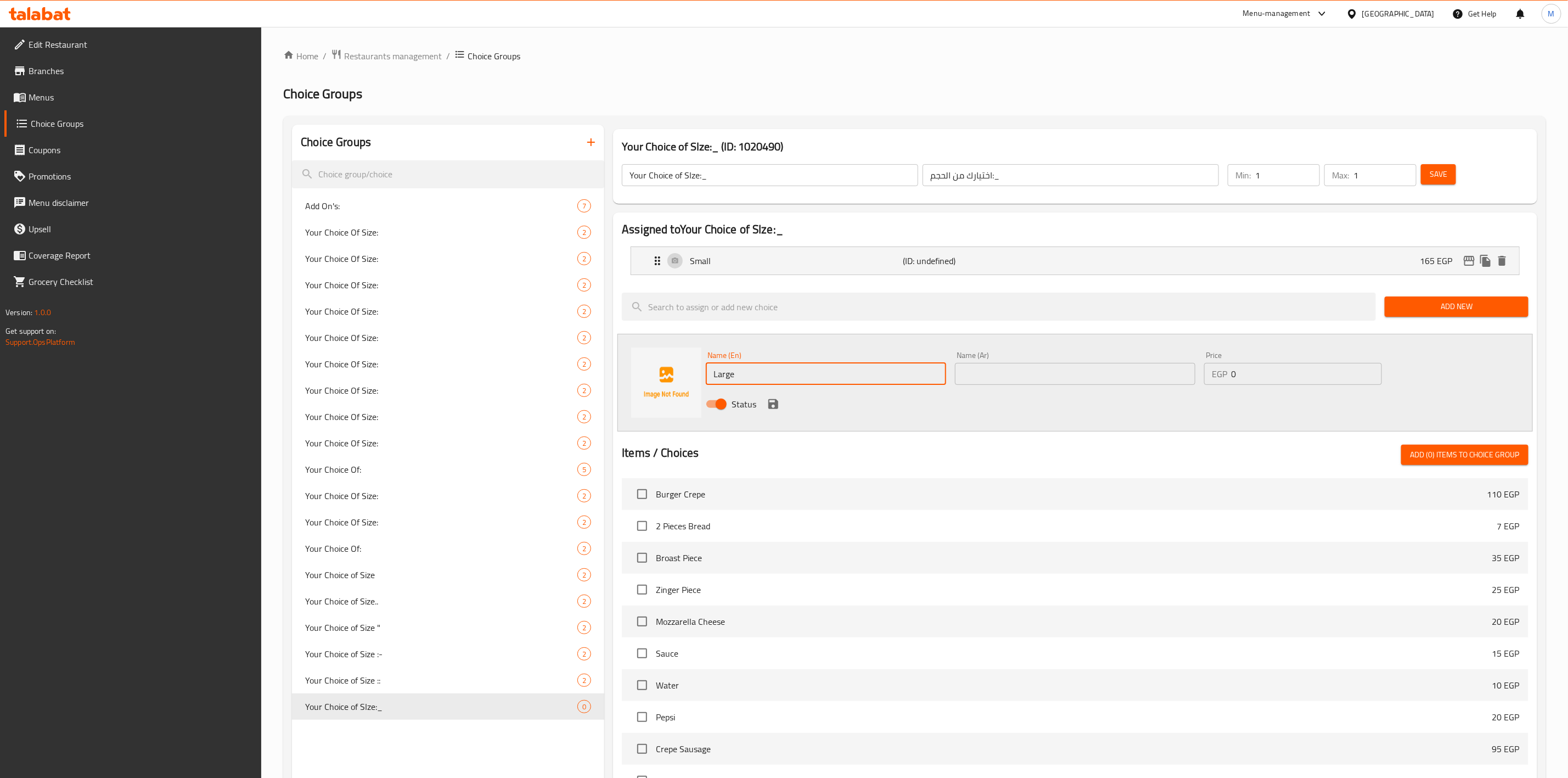
click at [1032, 369] on input "text" at bounding box center [1075, 374] width 240 height 22
type input "w"
type input "كبير"
drag, startPoint x: 1259, startPoint y: 378, endPoint x: 1191, endPoint y: 393, distance: 69.6
click at [1191, 393] on div "Name (En) Large Name (En) Name (Ar) كبير Name (Ar) Price EGP 0 Price Status" at bounding box center [1075, 383] width 747 height 72
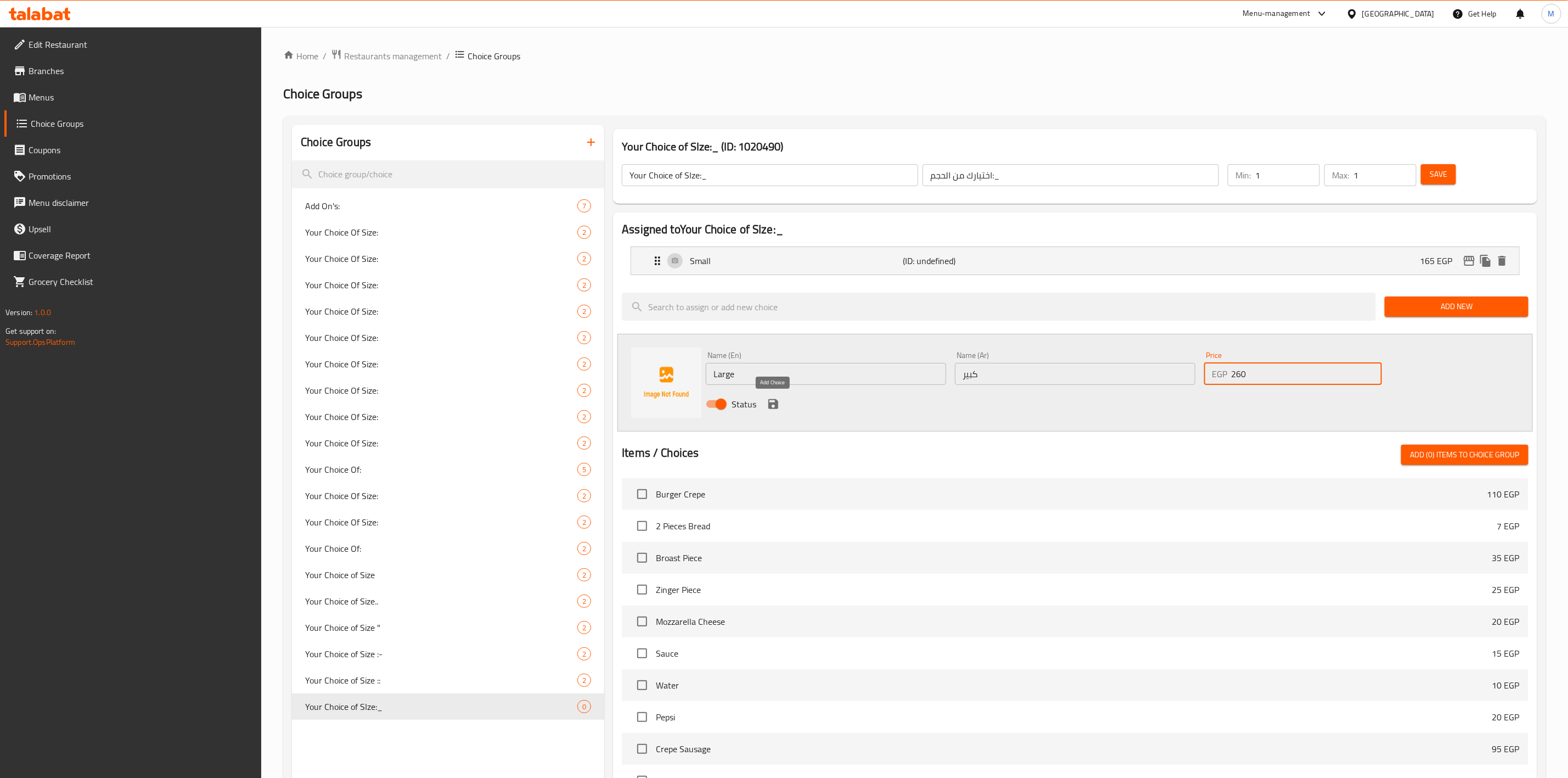
type input "260"
click at [767, 410] on icon "save" at bounding box center [773, 404] width 13 height 13
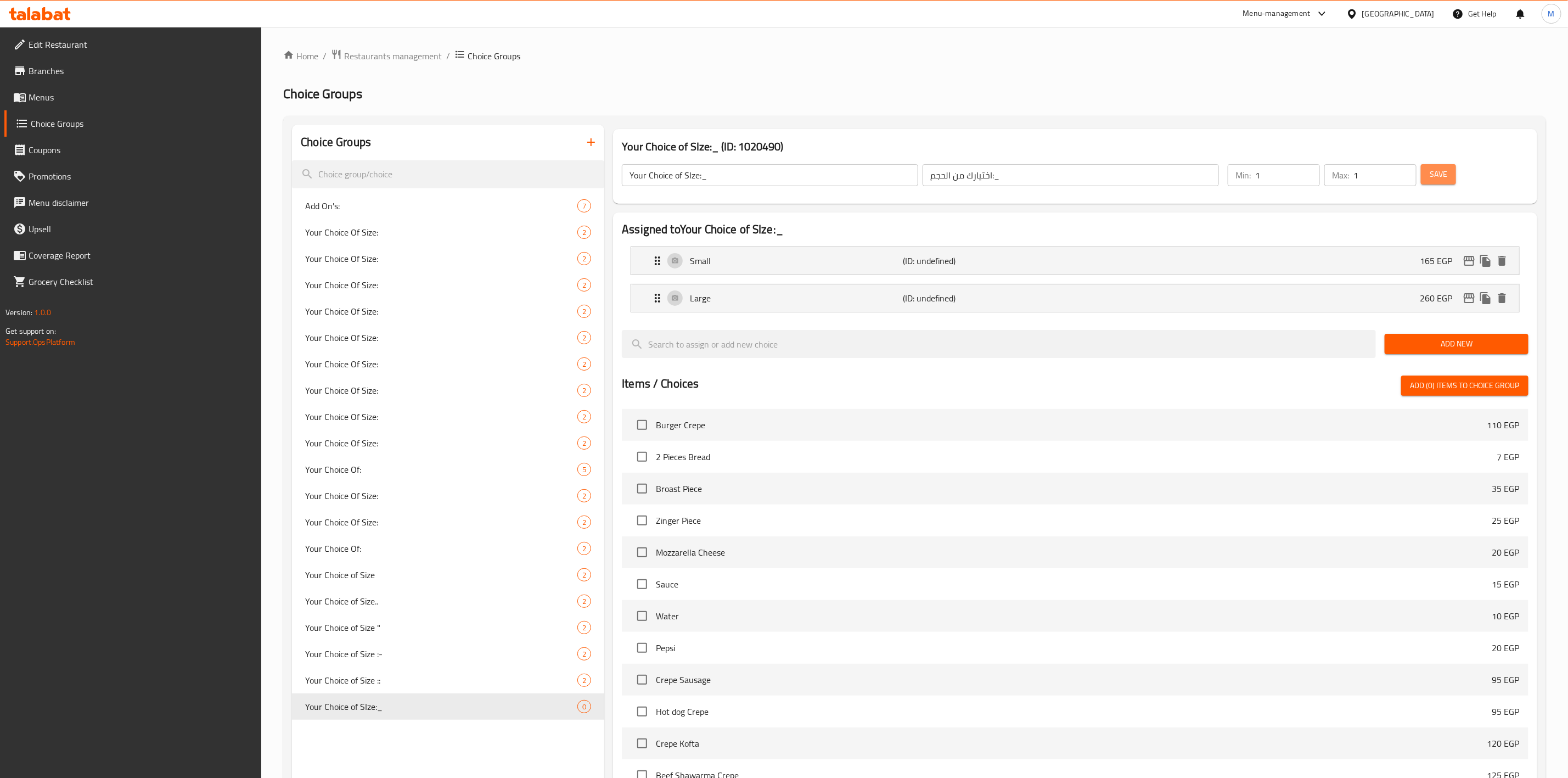
click at [1434, 166] on button "Save" at bounding box center [1438, 174] width 35 height 20
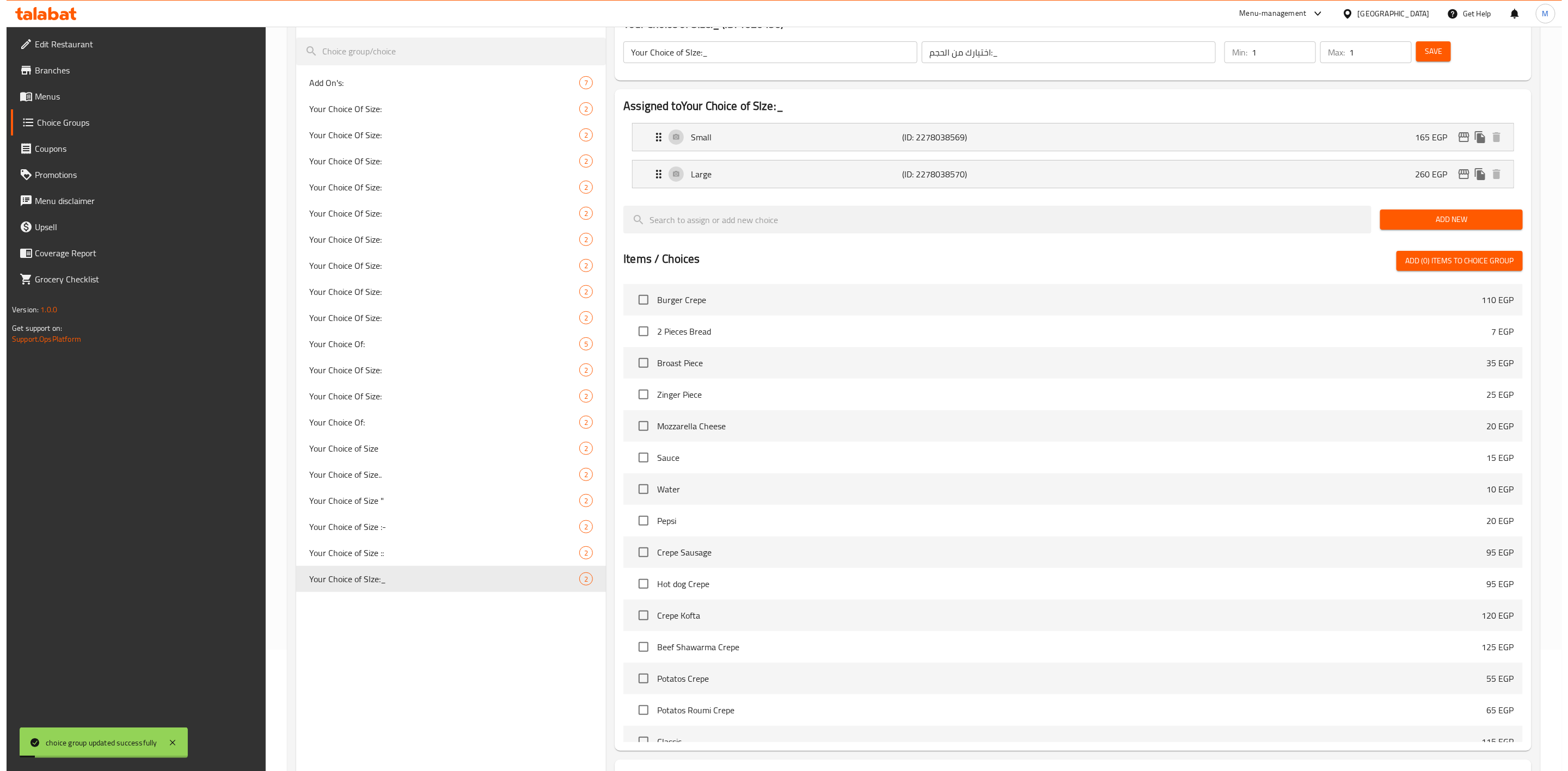
scroll to position [212, 0]
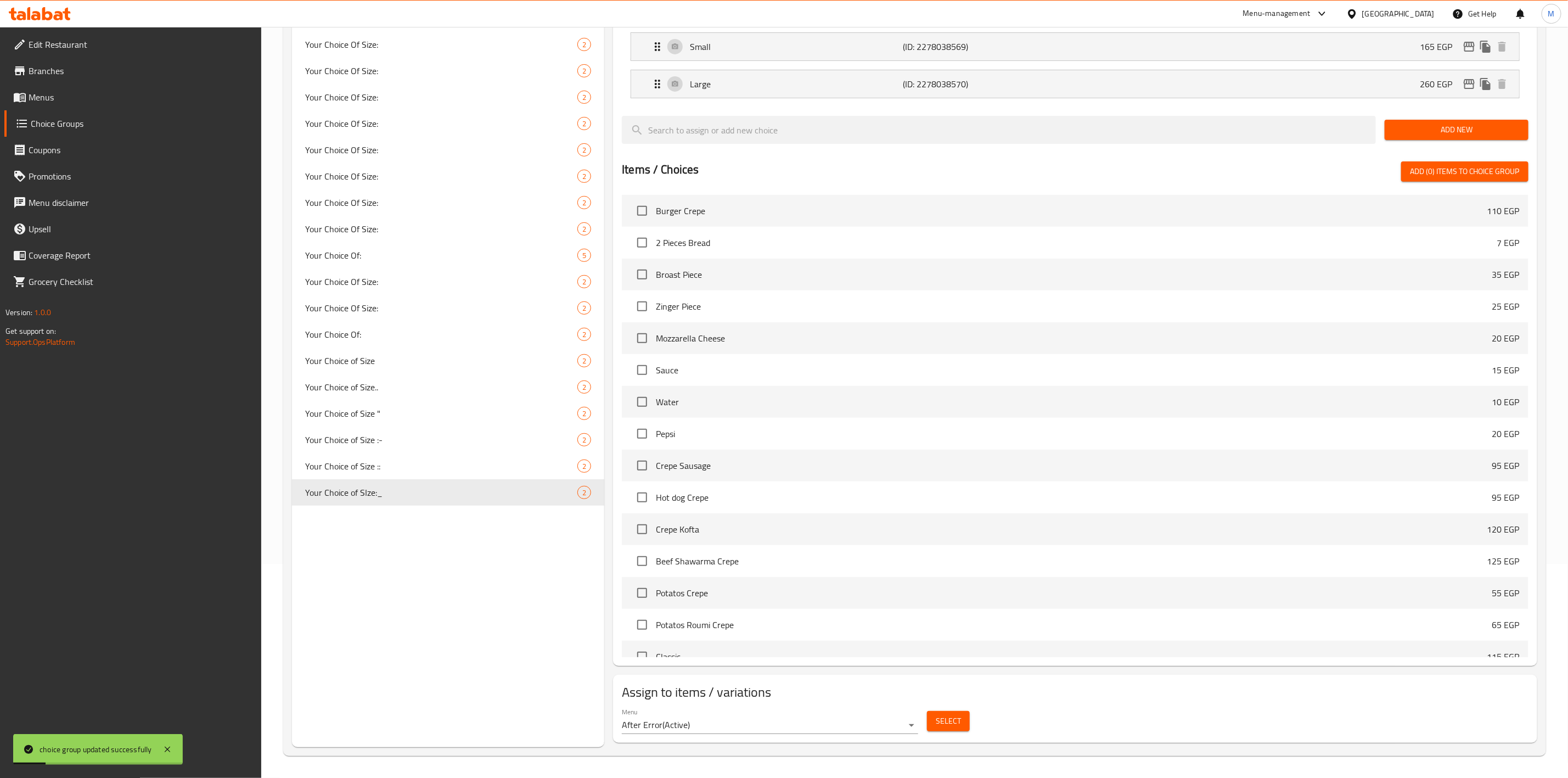
click at [958, 722] on span "Select" at bounding box center [948, 721] width 25 height 14
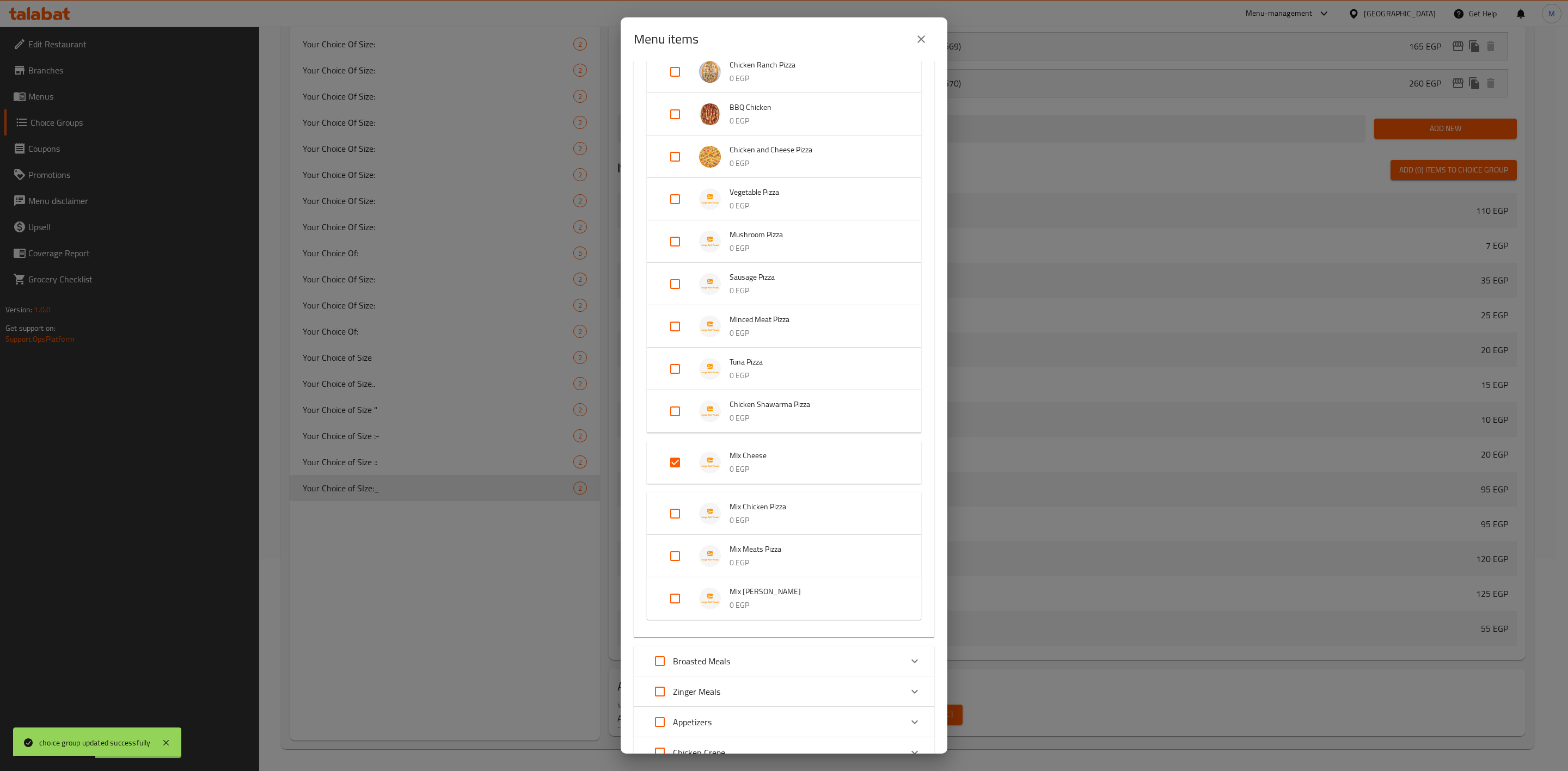
scroll to position [571, 0]
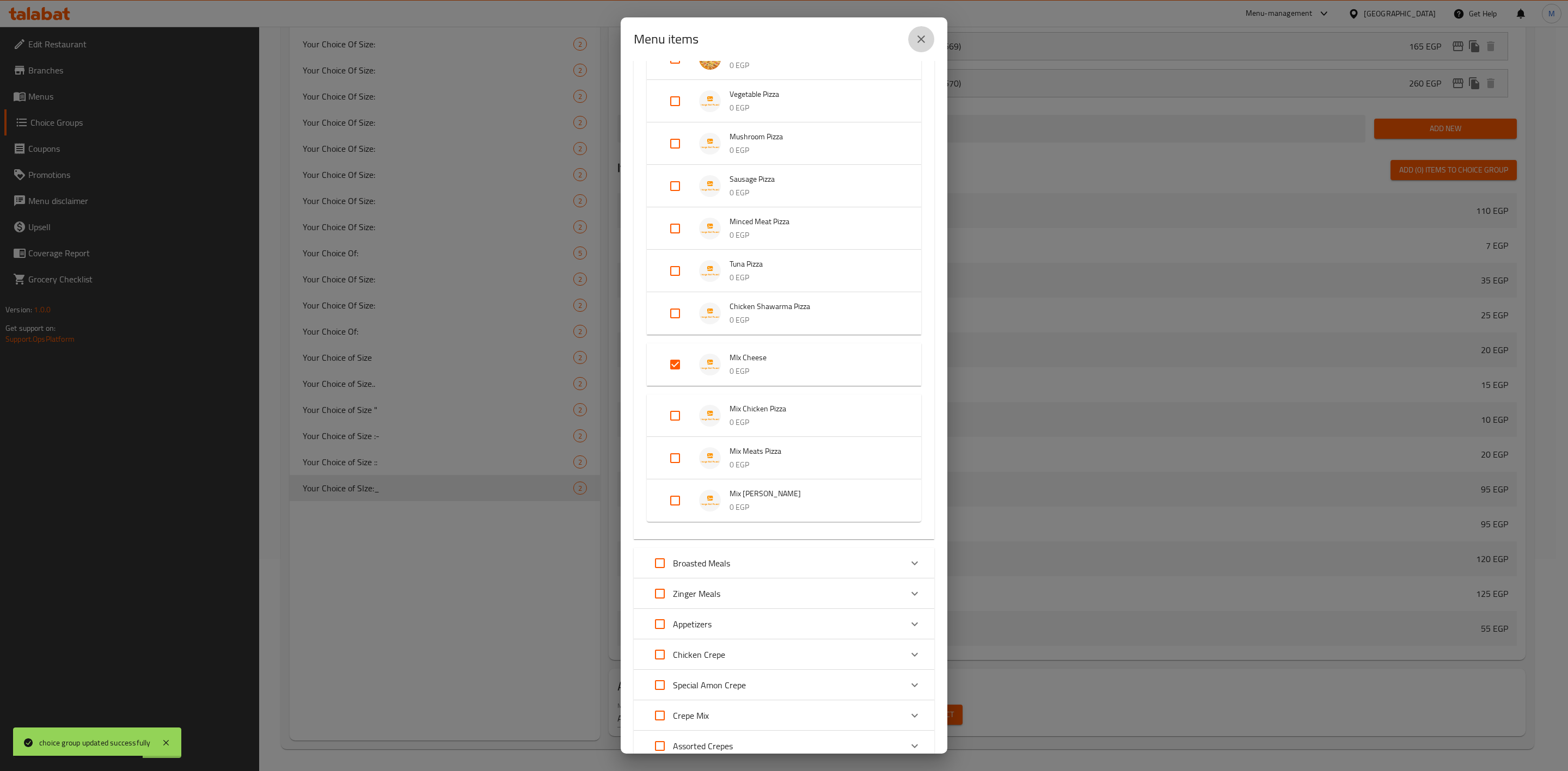
click at [917, 41] on icon "close" at bounding box center [921, 39] width 13 height 13
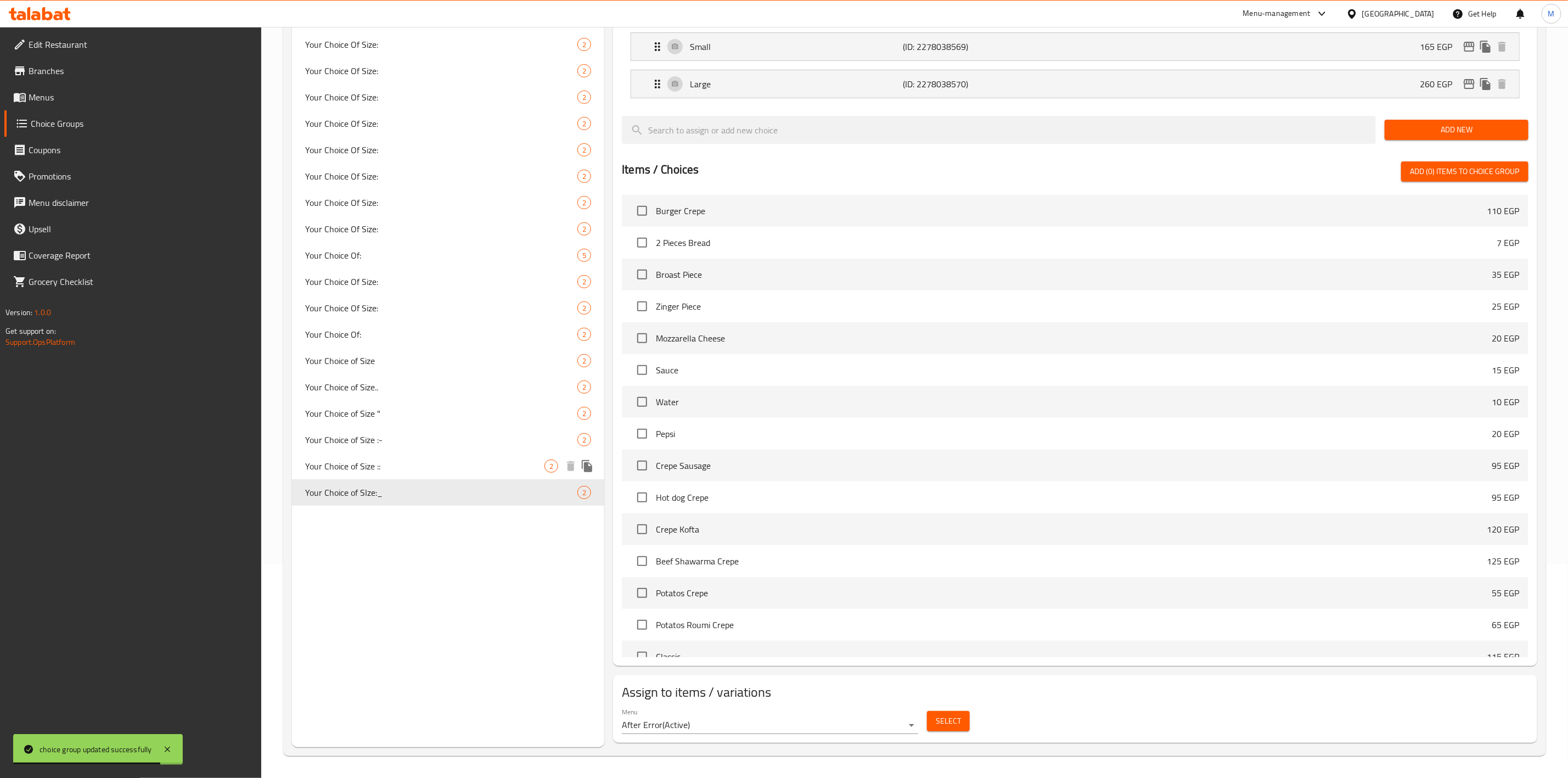
click at [461, 455] on div "Your Choice of Size :: 2" at bounding box center [448, 466] width 312 height 26
type input "Your Choice of Size ::"
type input "اختيارك من الحجم ::"
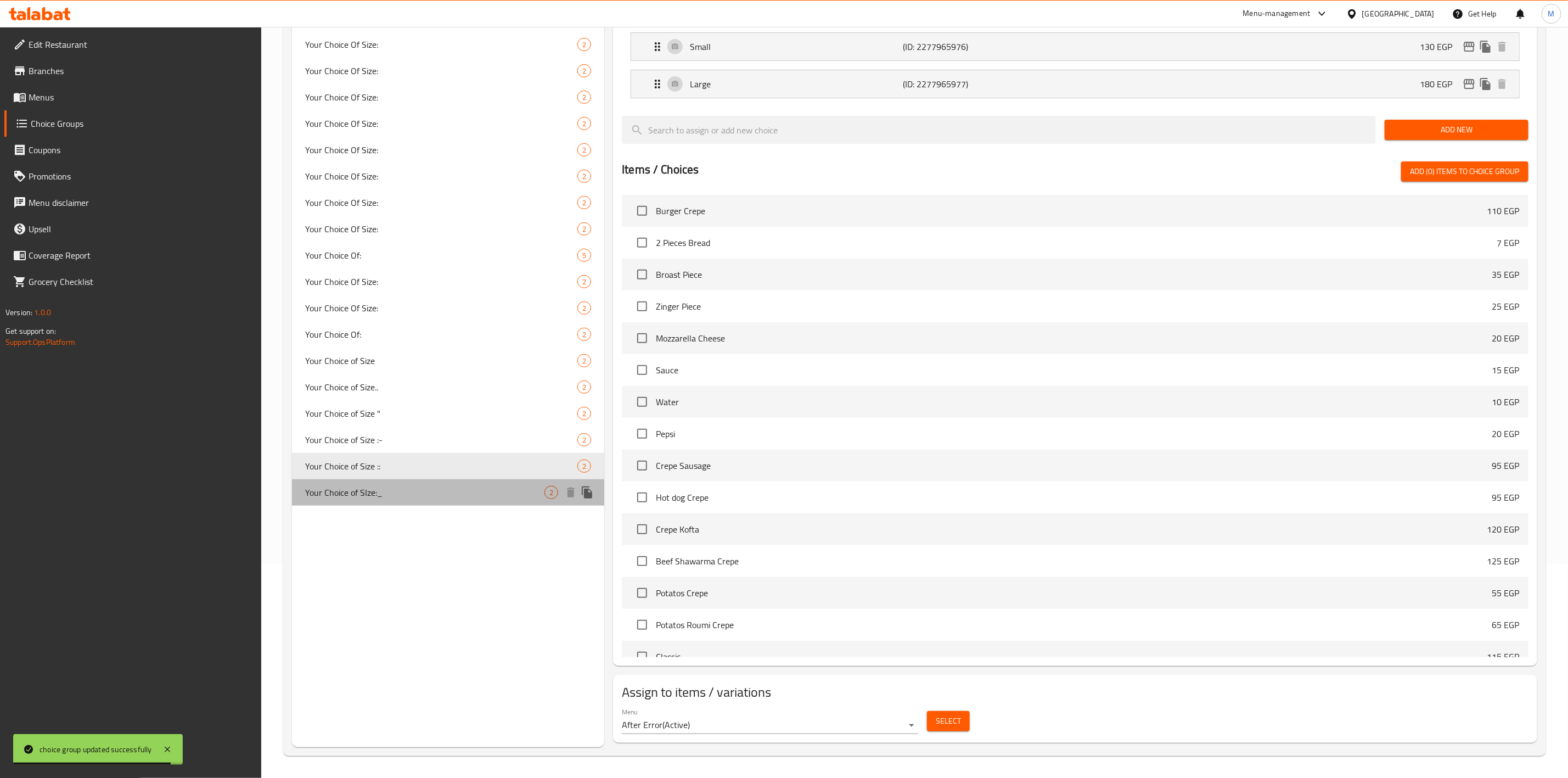
click at [423, 493] on span "Your Choice of SIze:_" at bounding box center [424, 493] width 239 height 13
type input "Your Choice of SIze:_"
type input "اختيارك من الحجم:_"
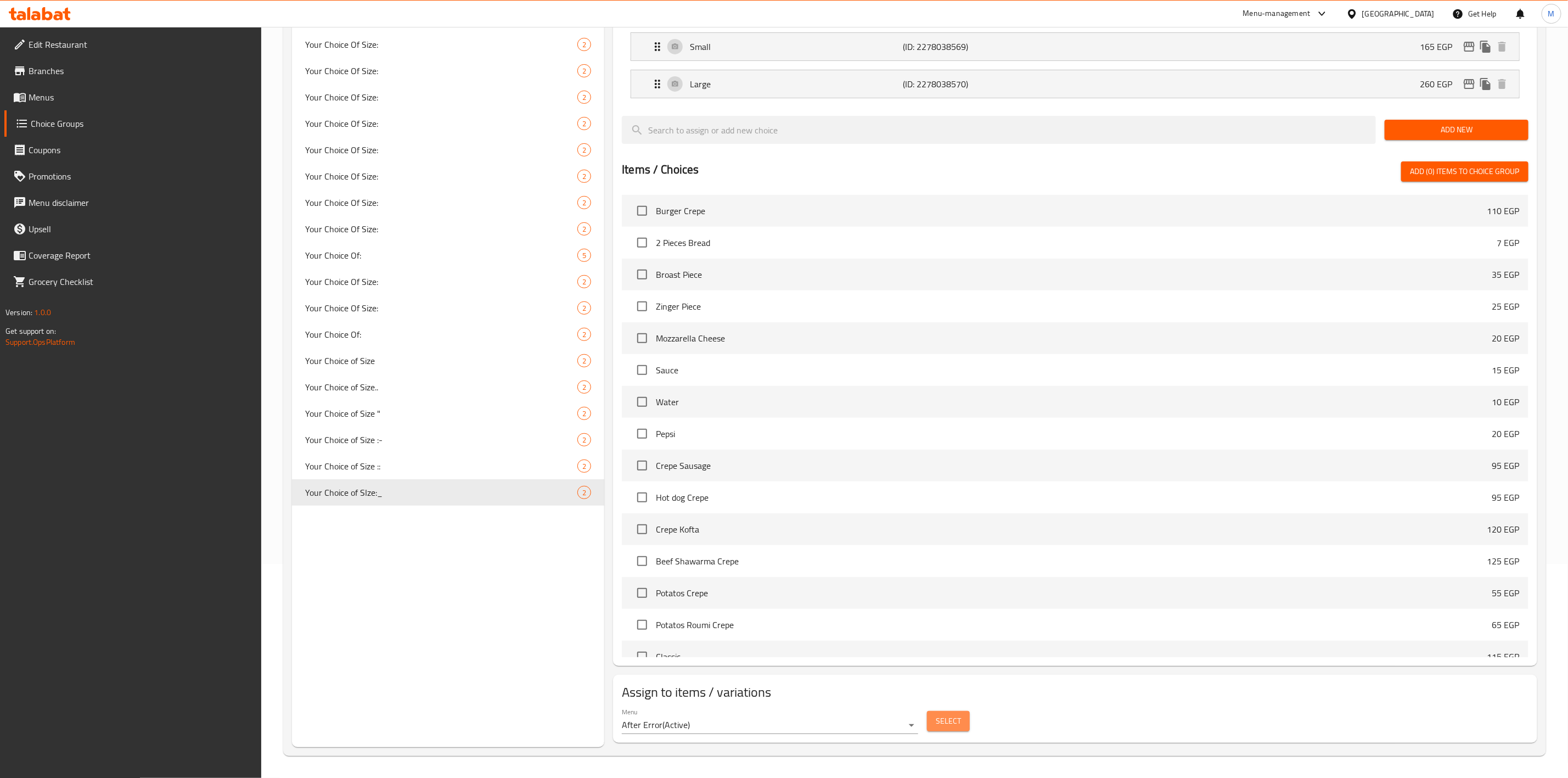
click at [958, 717] on span "Select" at bounding box center [948, 721] width 25 height 14
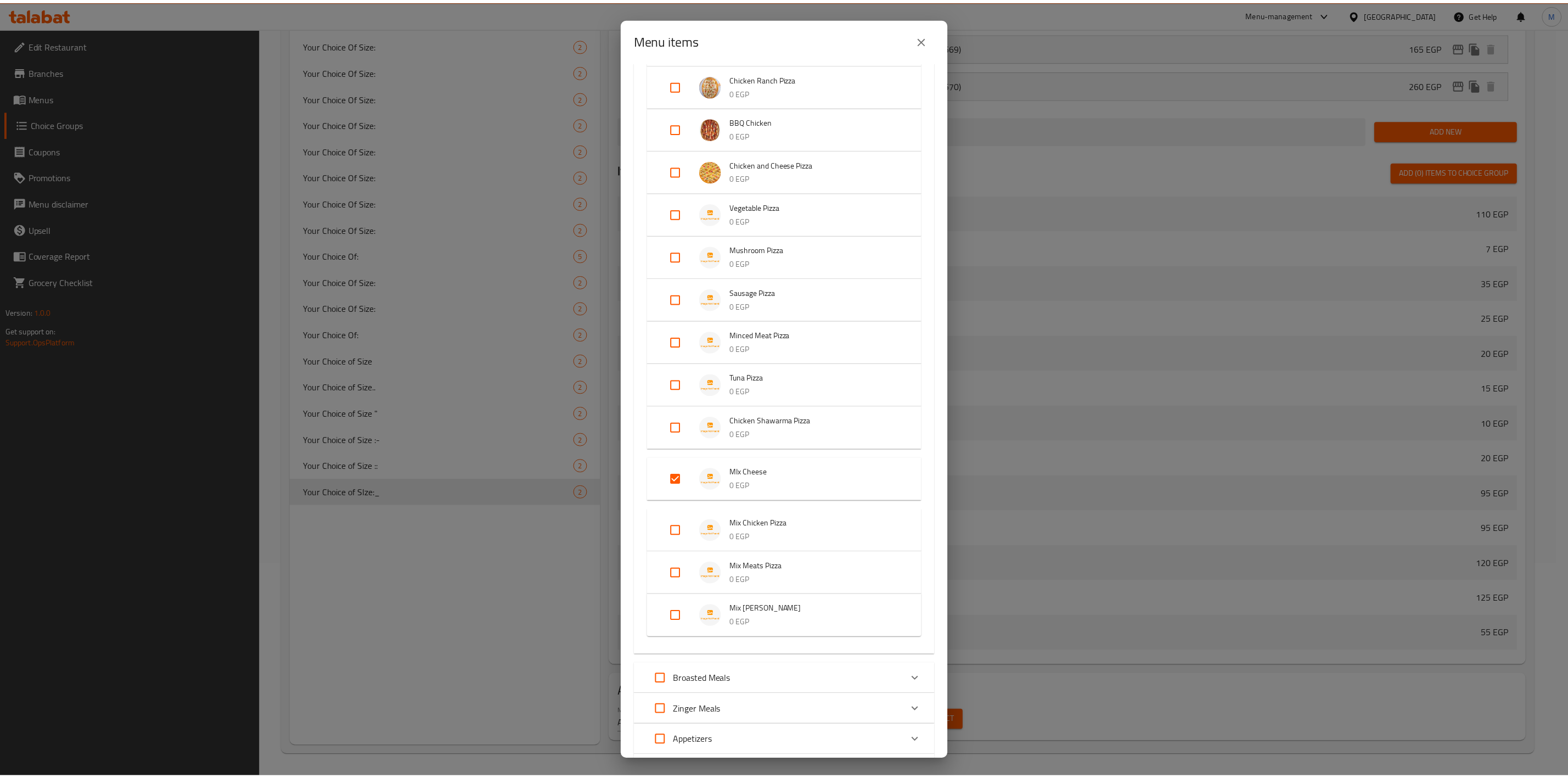
scroll to position [495, 0]
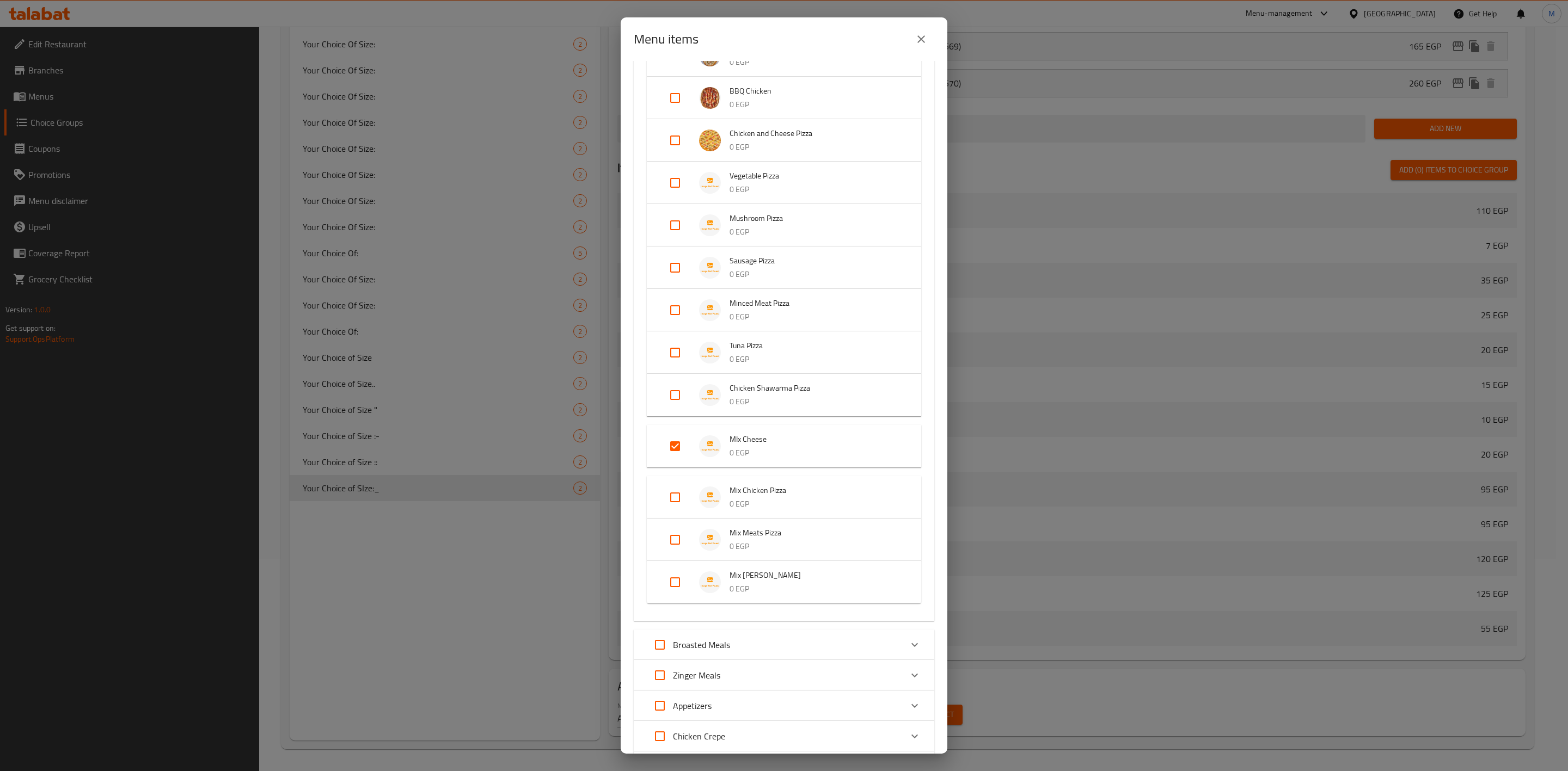
click at [916, 44] on icon "close" at bounding box center [921, 39] width 13 height 13
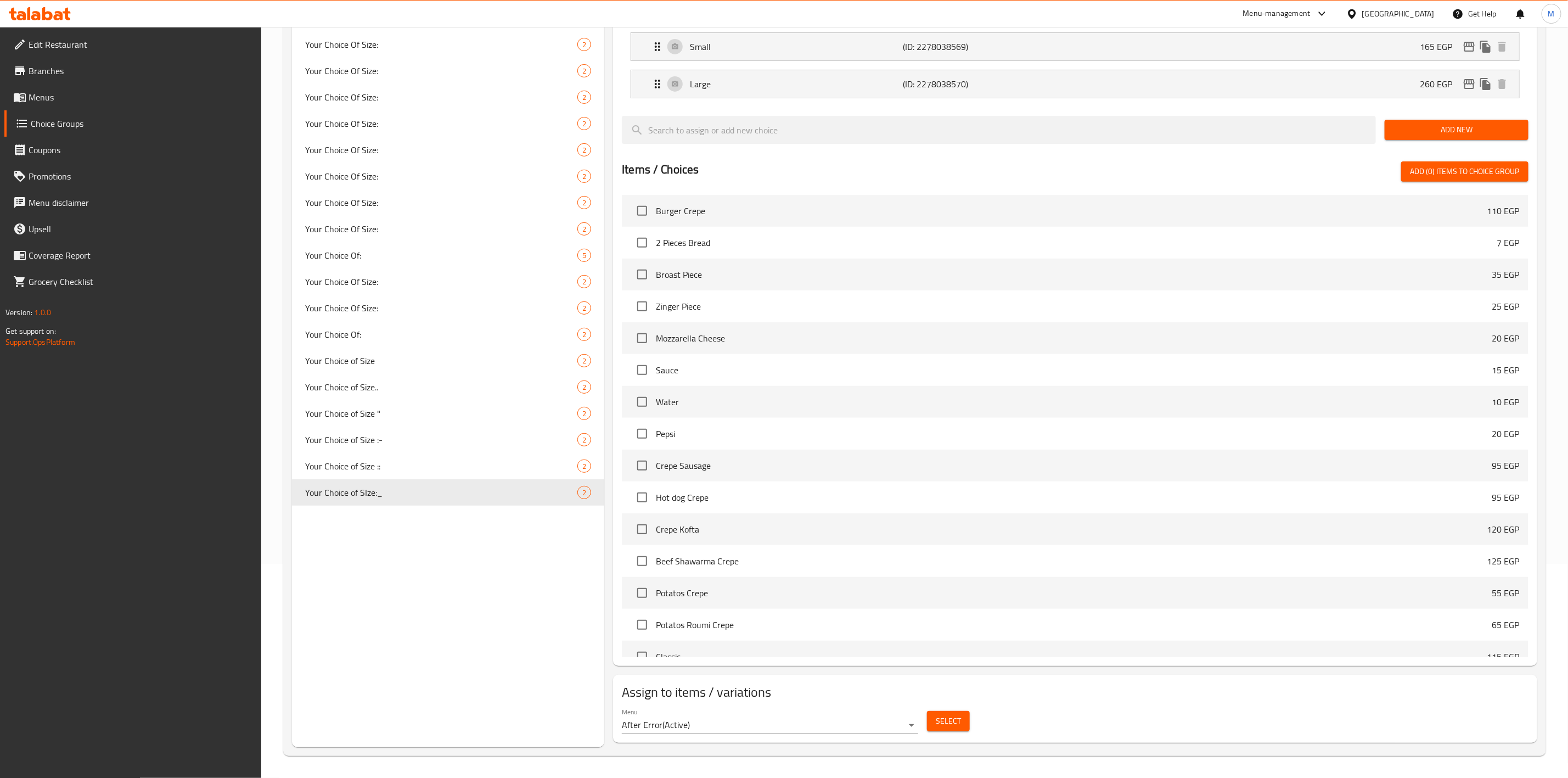
scroll to position [0, 0]
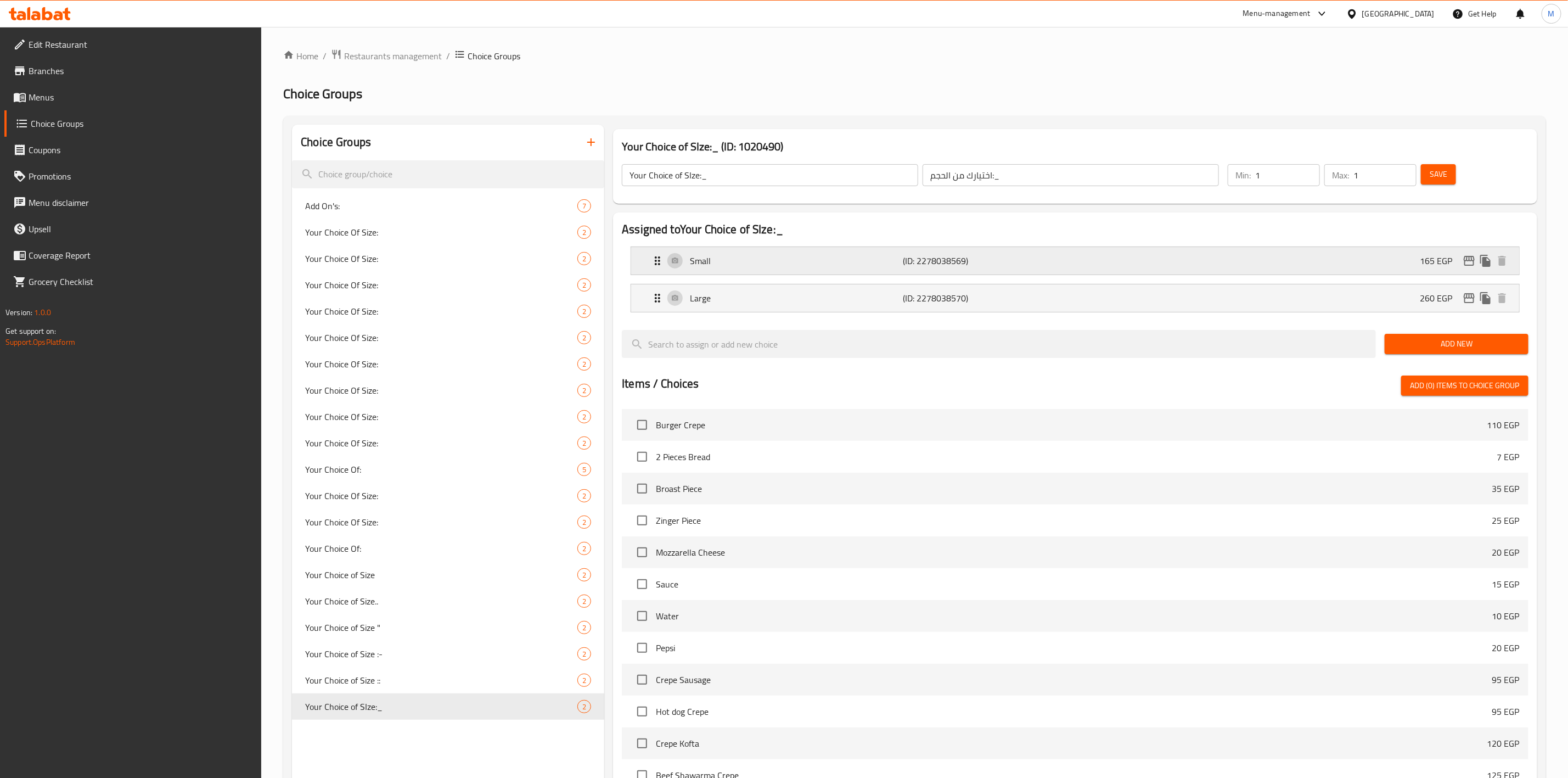
click at [1235, 267] on div "Small (ID: 2278038569) 165 EGP" at bounding box center [1079, 261] width 855 height 28
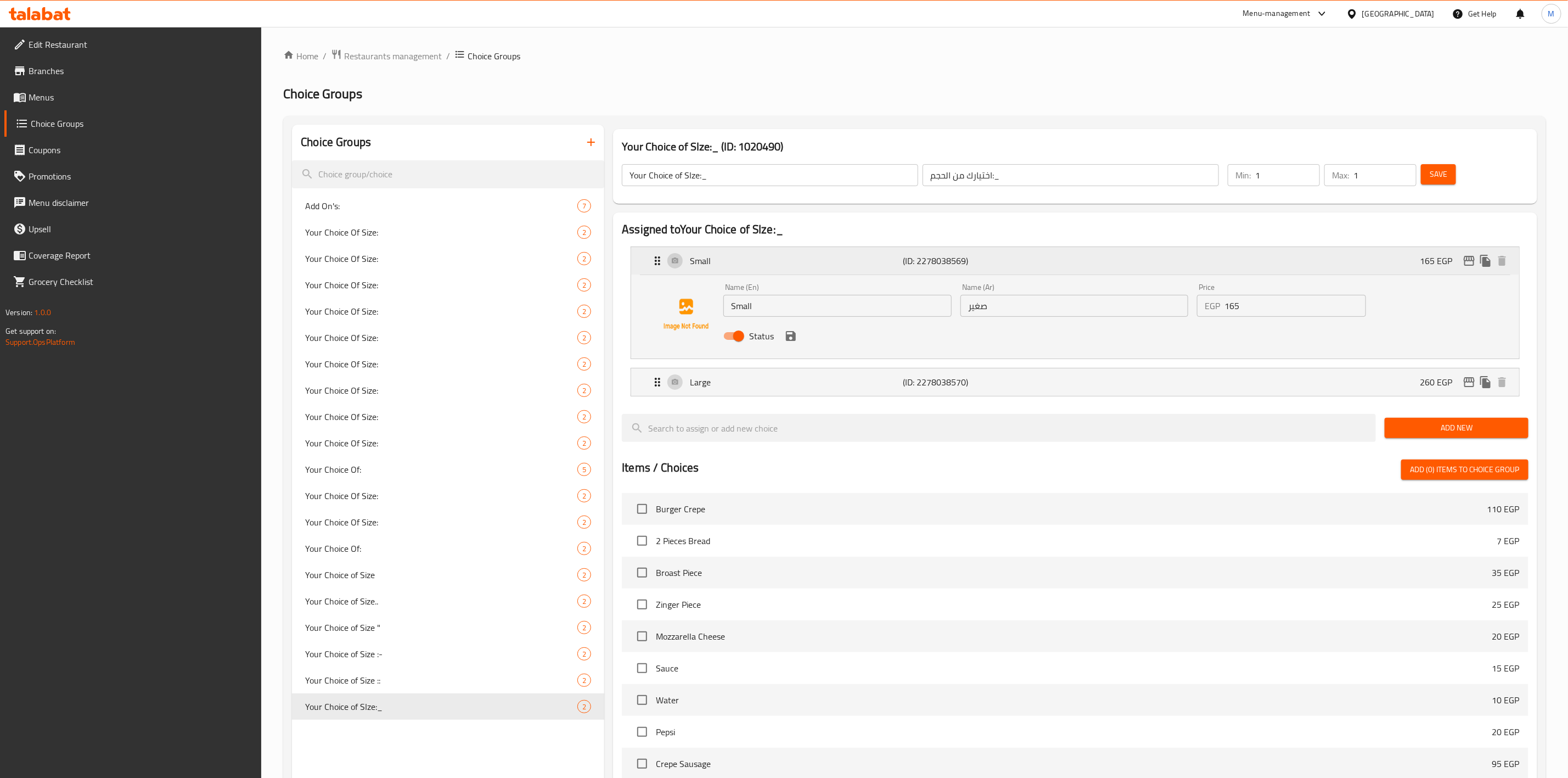
click at [1235, 267] on div "Small (ID: 2278038569) 165 EGP" at bounding box center [1079, 261] width 855 height 28
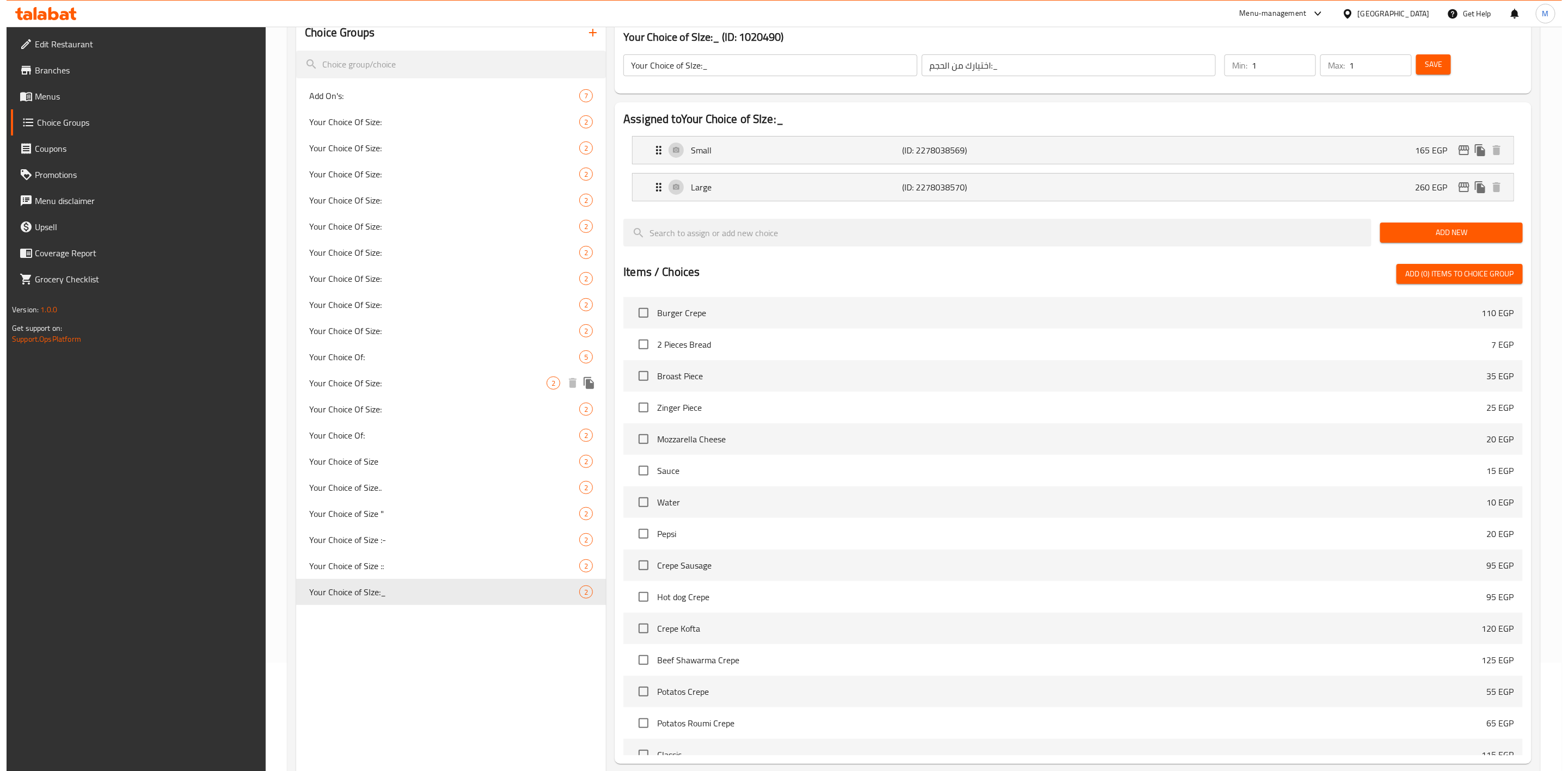
scroll to position [212, 0]
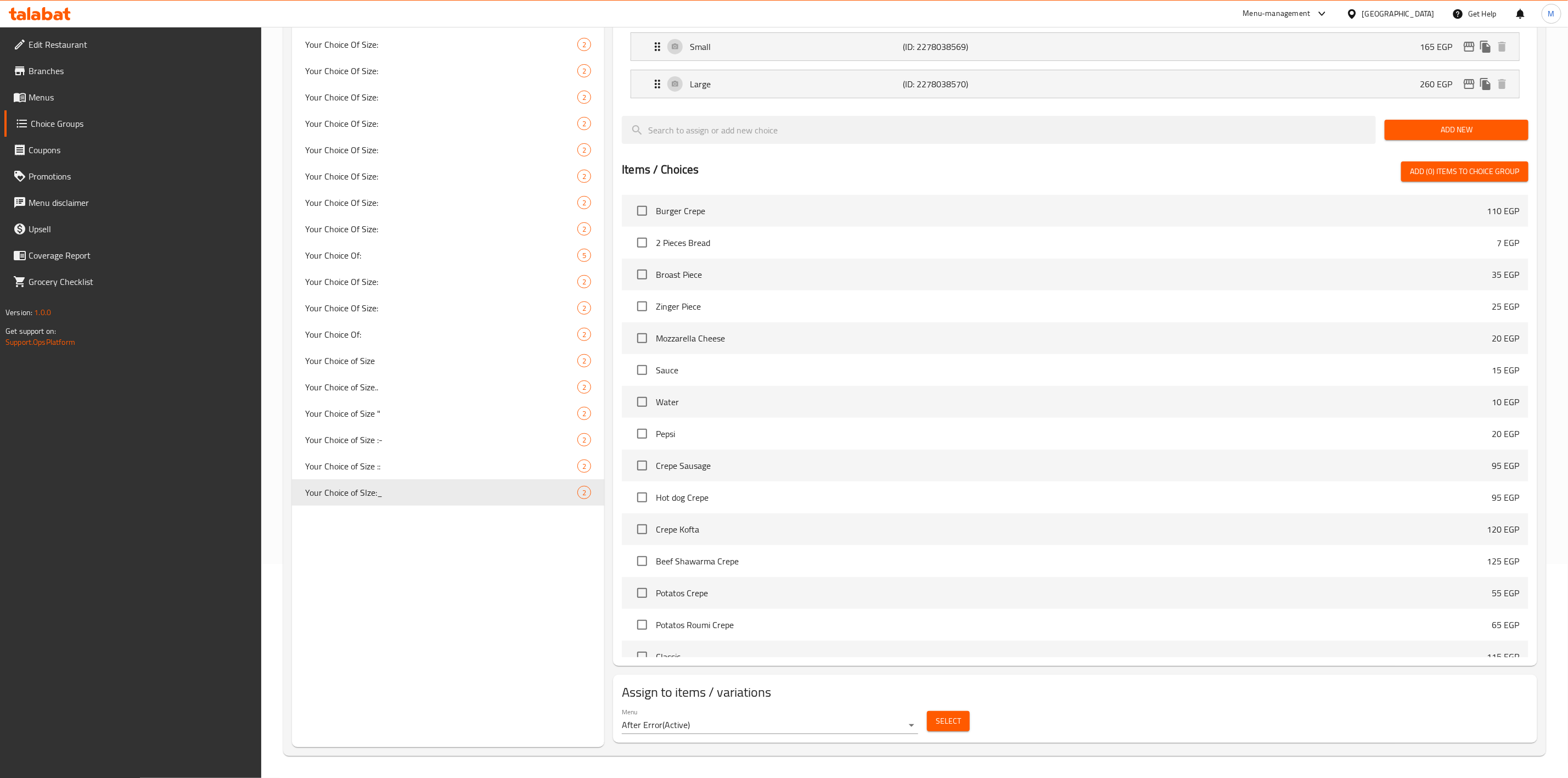
click at [947, 727] on span "Select" at bounding box center [948, 721] width 25 height 14
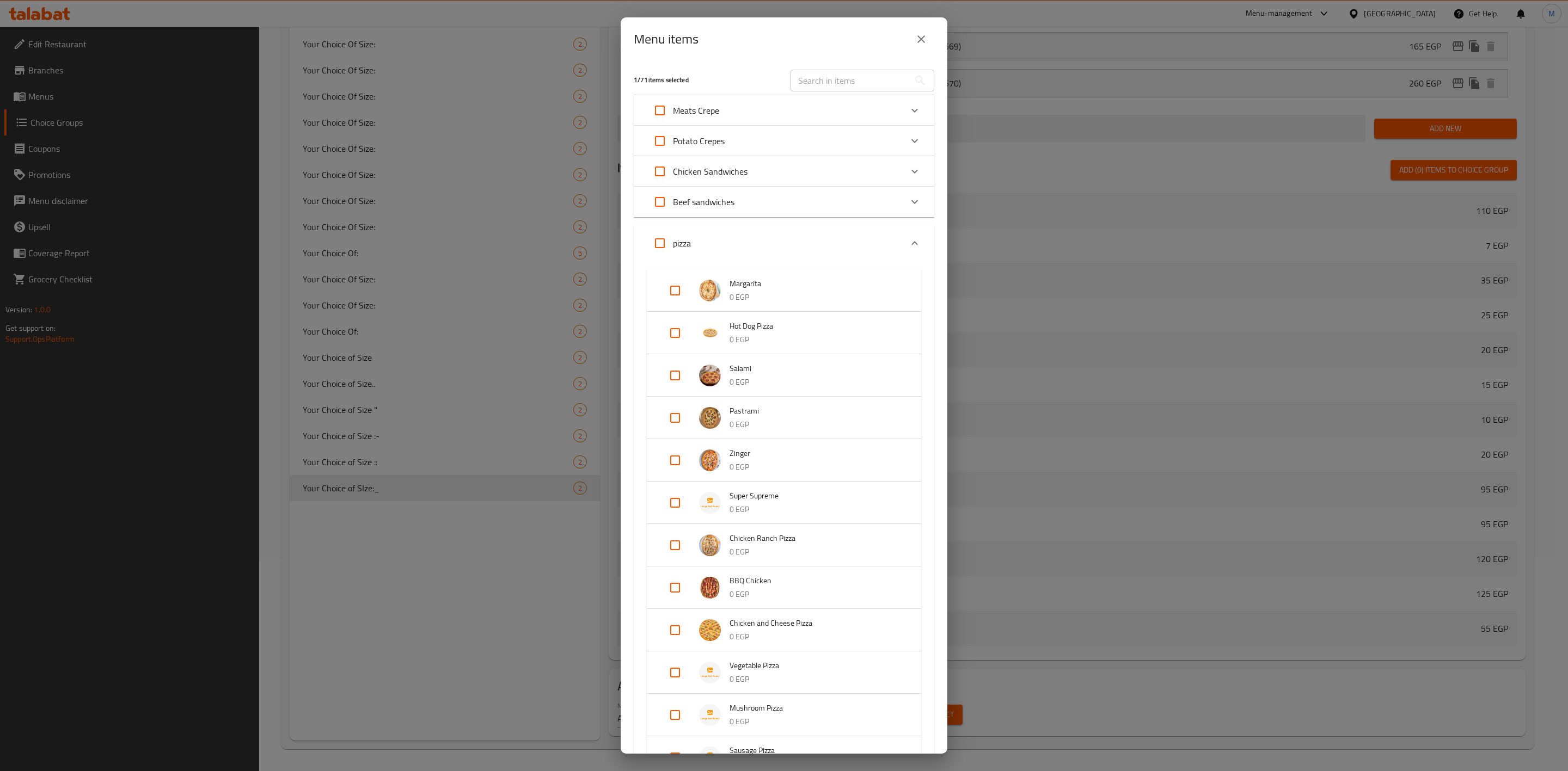
scroll to position [490, 0]
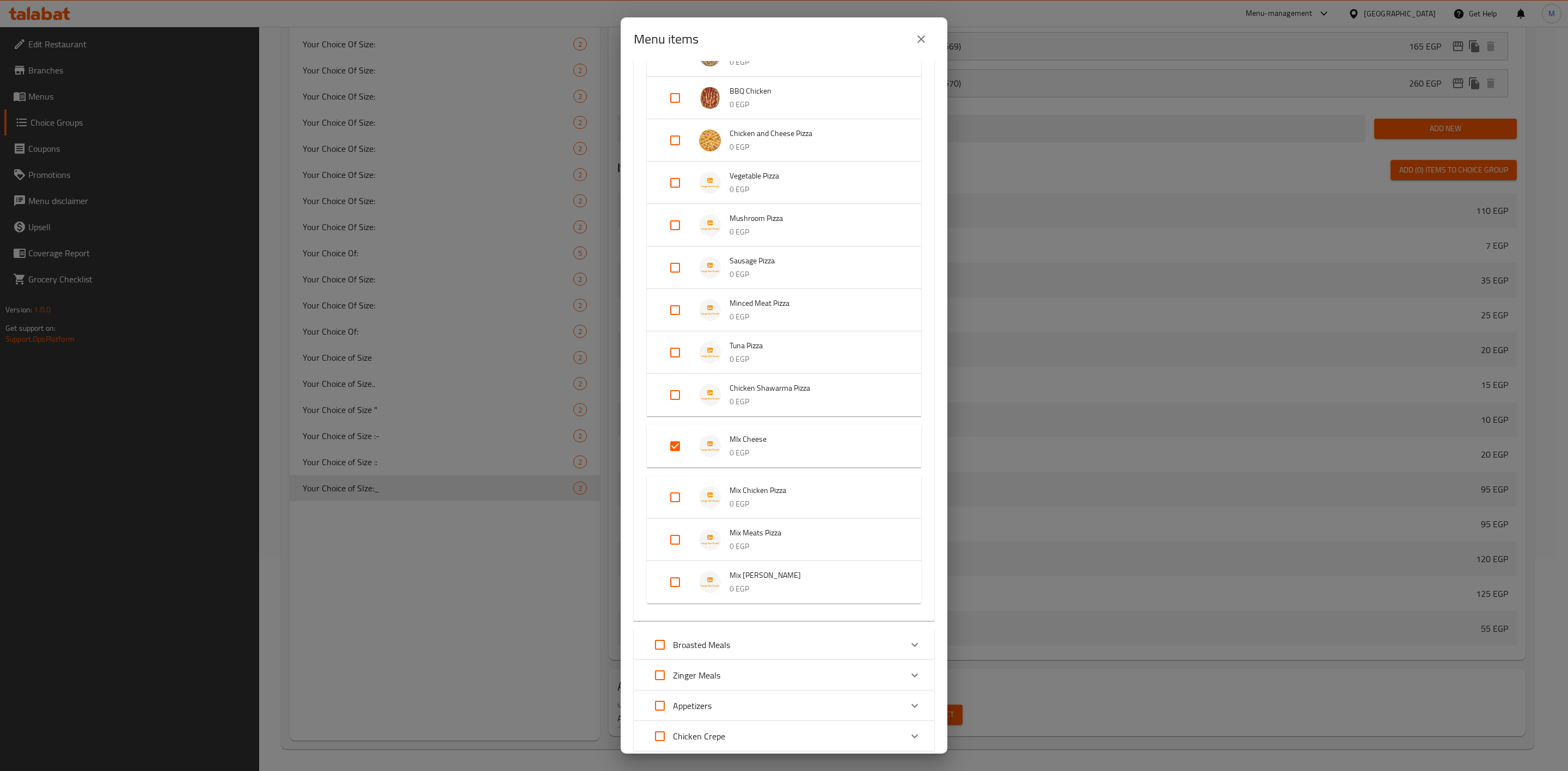
click at [663, 438] on input "Expand" at bounding box center [675, 446] width 26 height 26
checkbox input "false"
drag, startPoint x: 683, startPoint y: 555, endPoint x: 692, endPoint y: 559, distance: 9.8
click at [682, 555] on input "Expand" at bounding box center [675, 565] width 26 height 26
checkbox input "true"
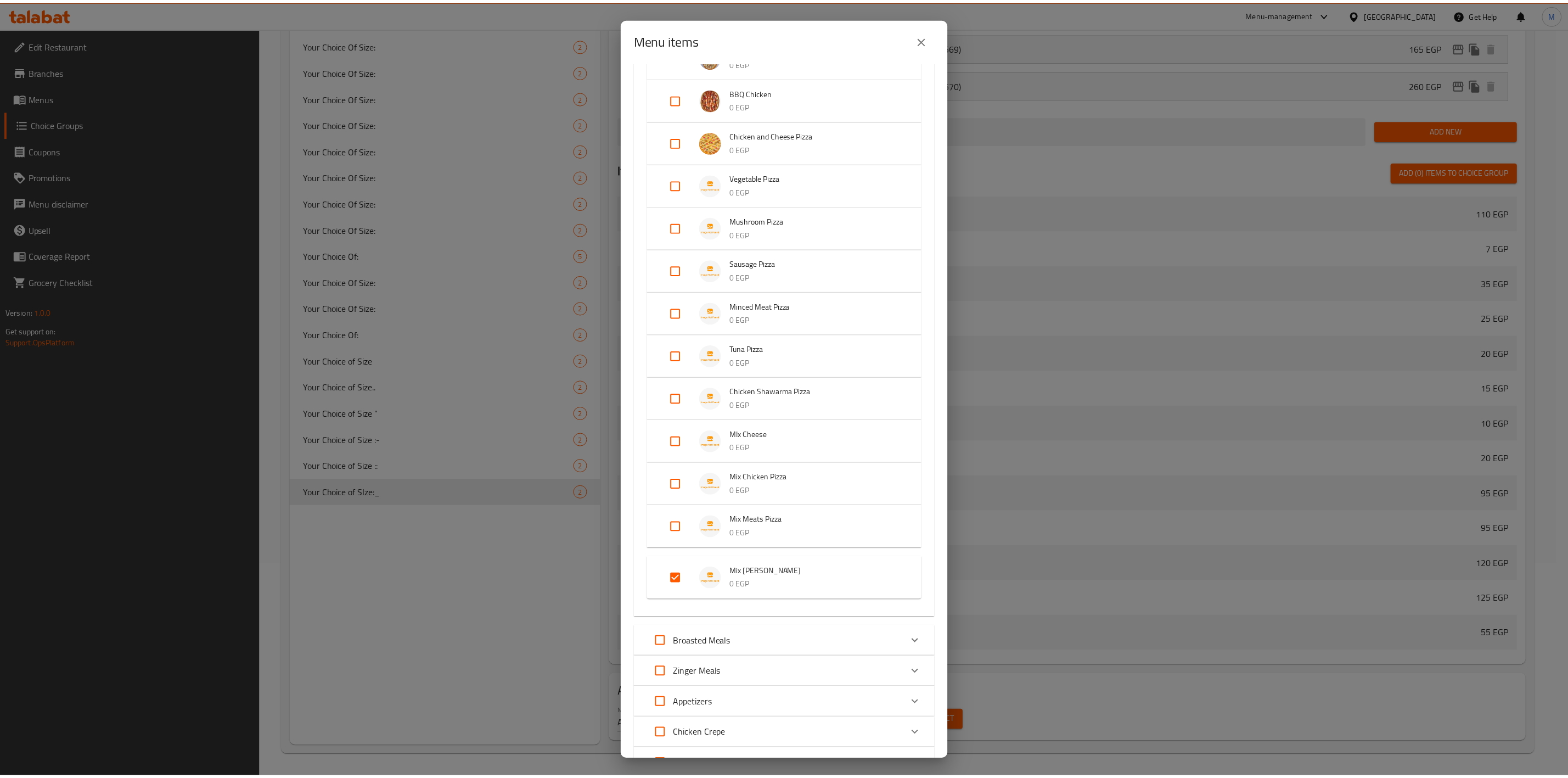
scroll to position [650, 0]
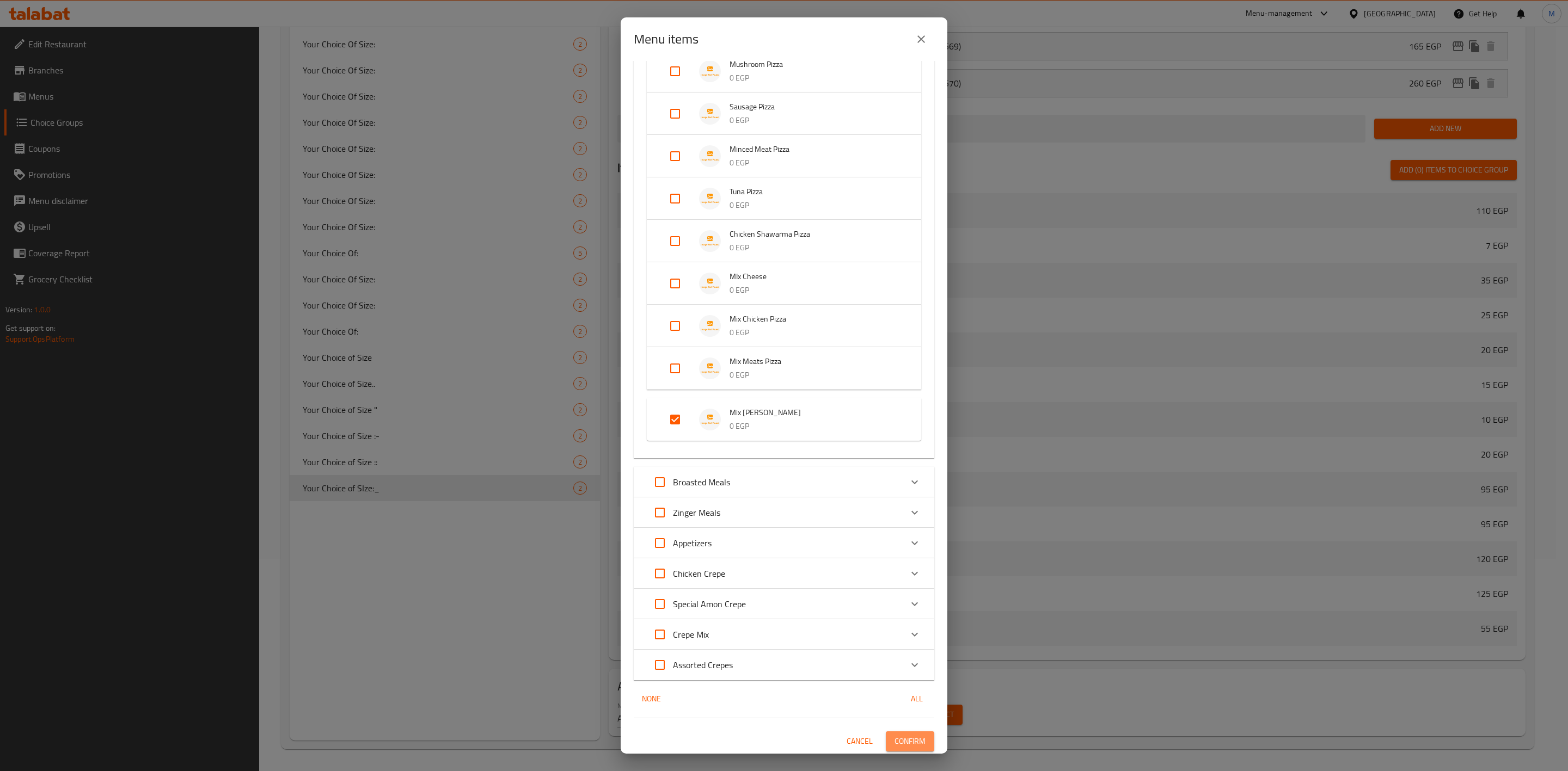
click at [895, 748] on button "Confirm" at bounding box center [910, 741] width 48 height 20
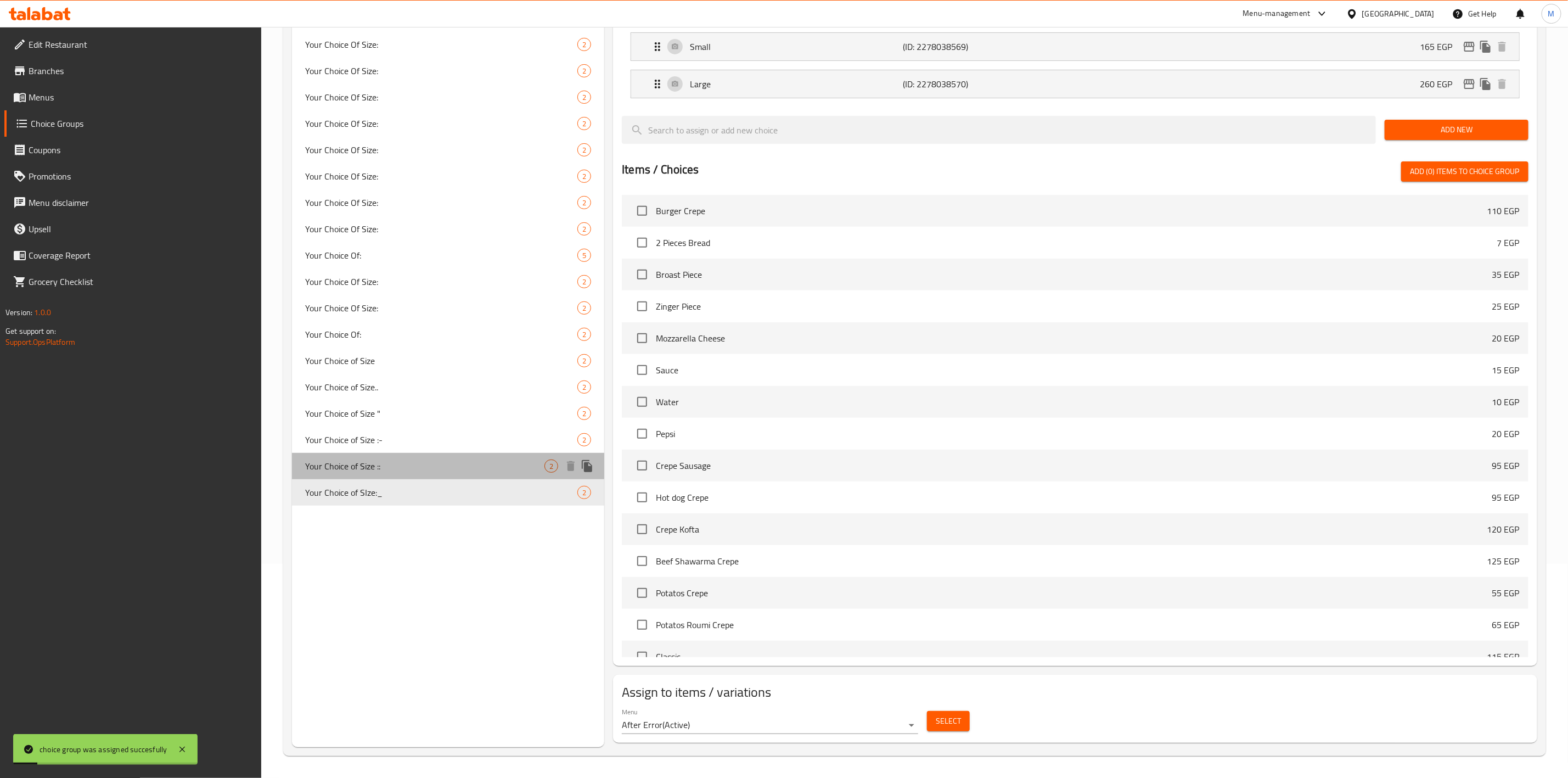
click at [353, 460] on span "Your Choice of Size ::" at bounding box center [424, 466] width 239 height 13
type input "Your Choice of Size ::"
type input "اختيارك من الحجم ::"
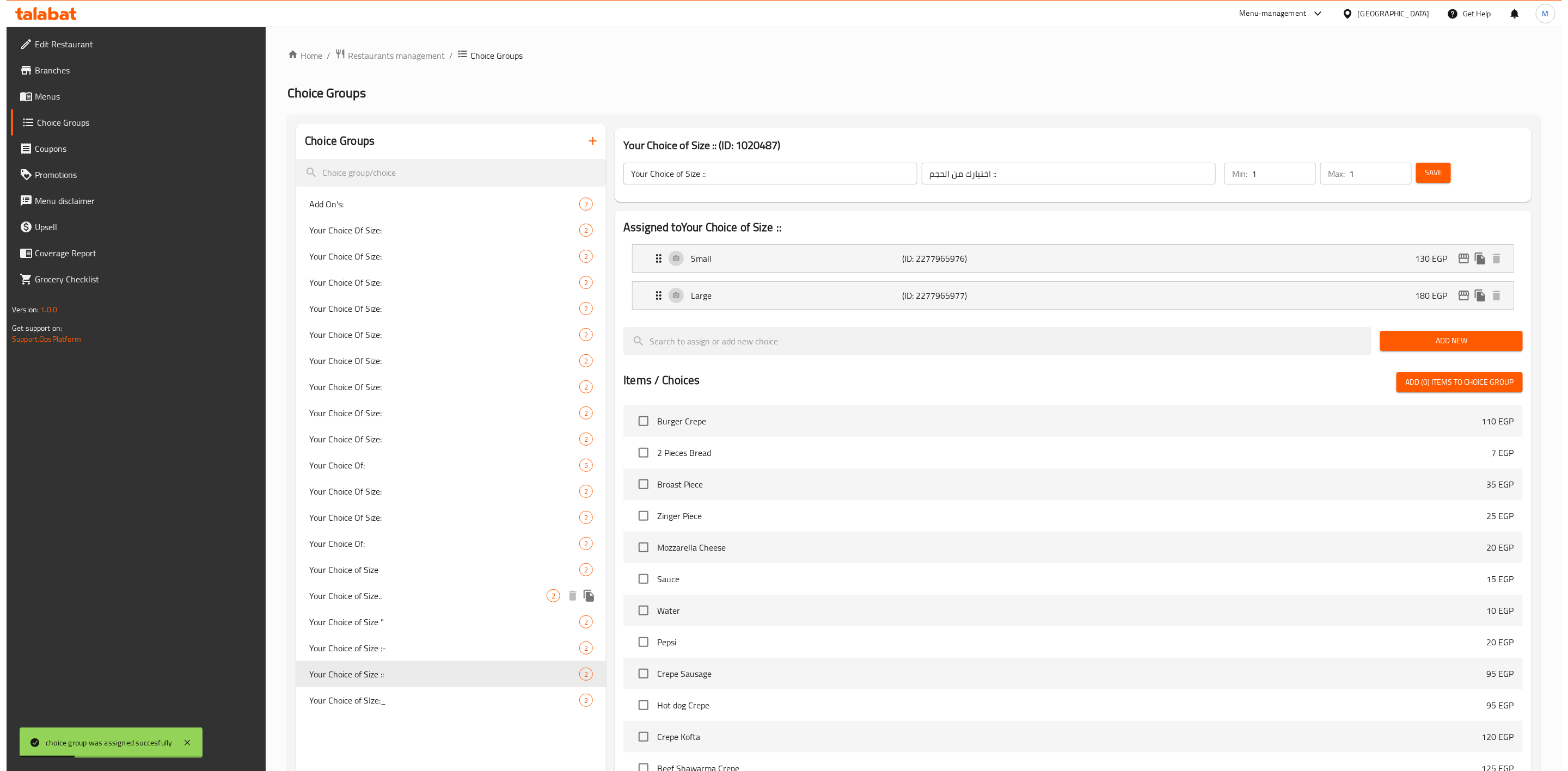
scroll to position [212, 0]
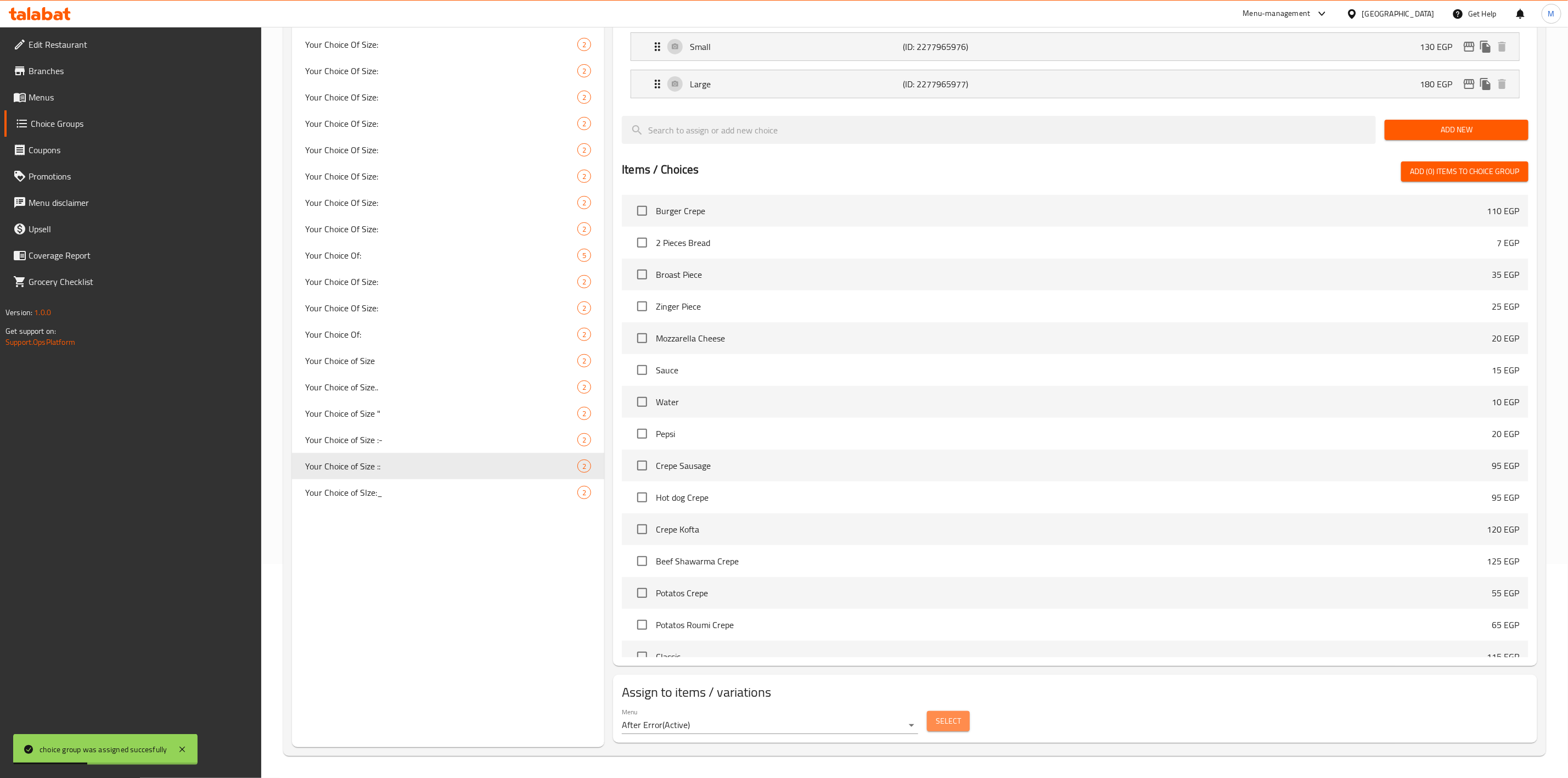
click at [955, 712] on button "Select" at bounding box center [948, 721] width 43 height 20
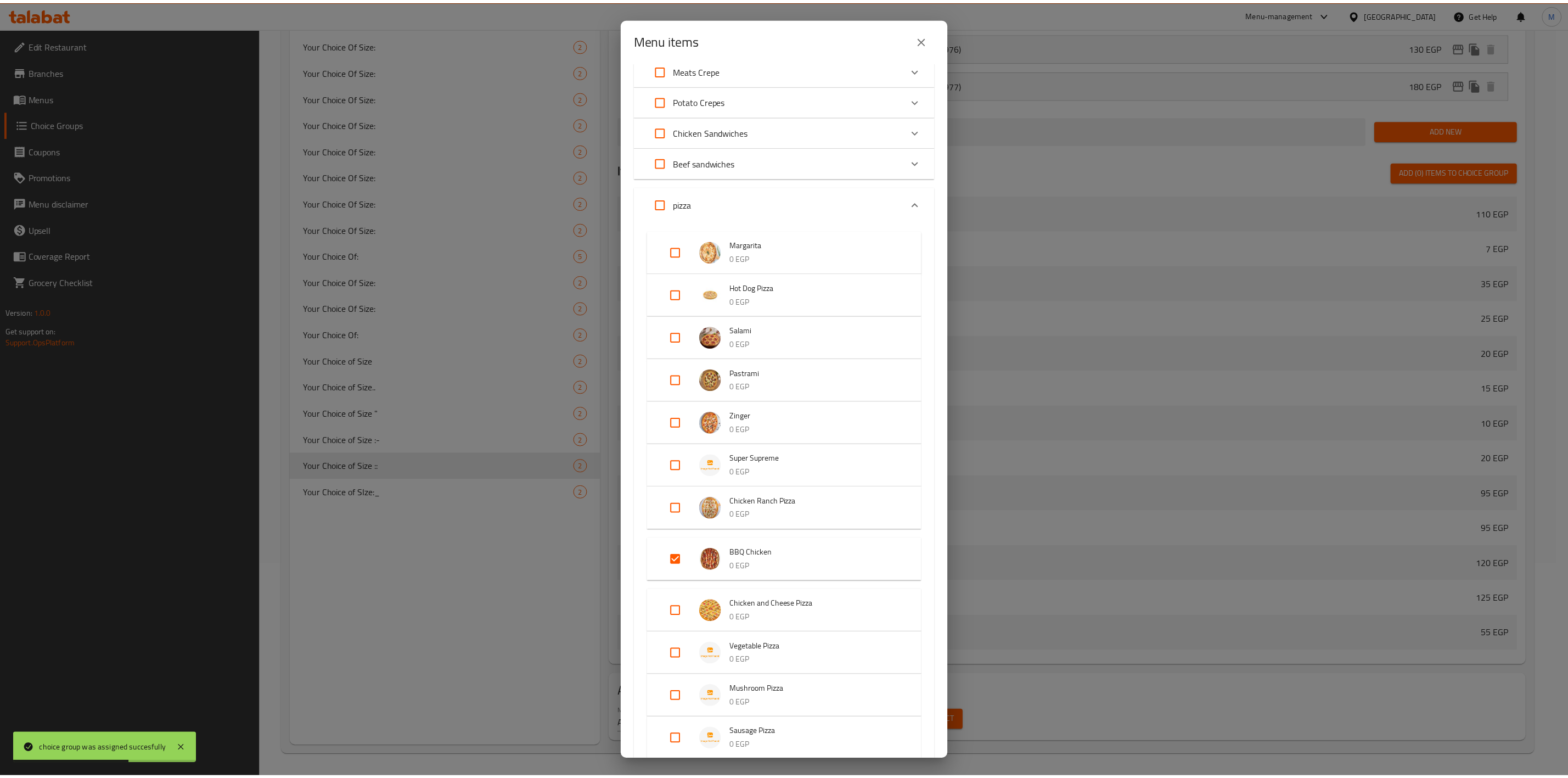
scroll to position [82, 0]
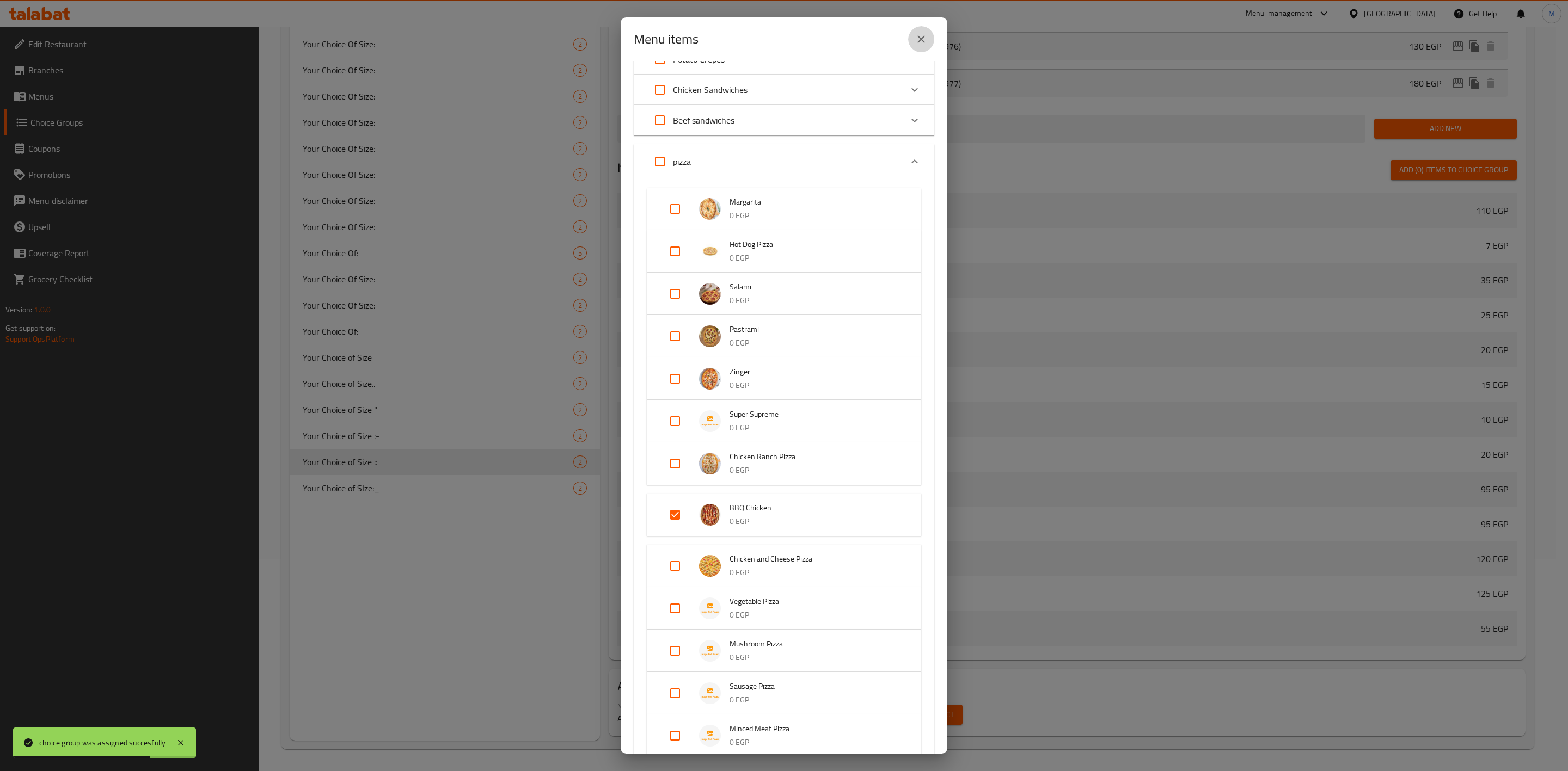
click at [926, 41] on icon "close" at bounding box center [921, 39] width 13 height 13
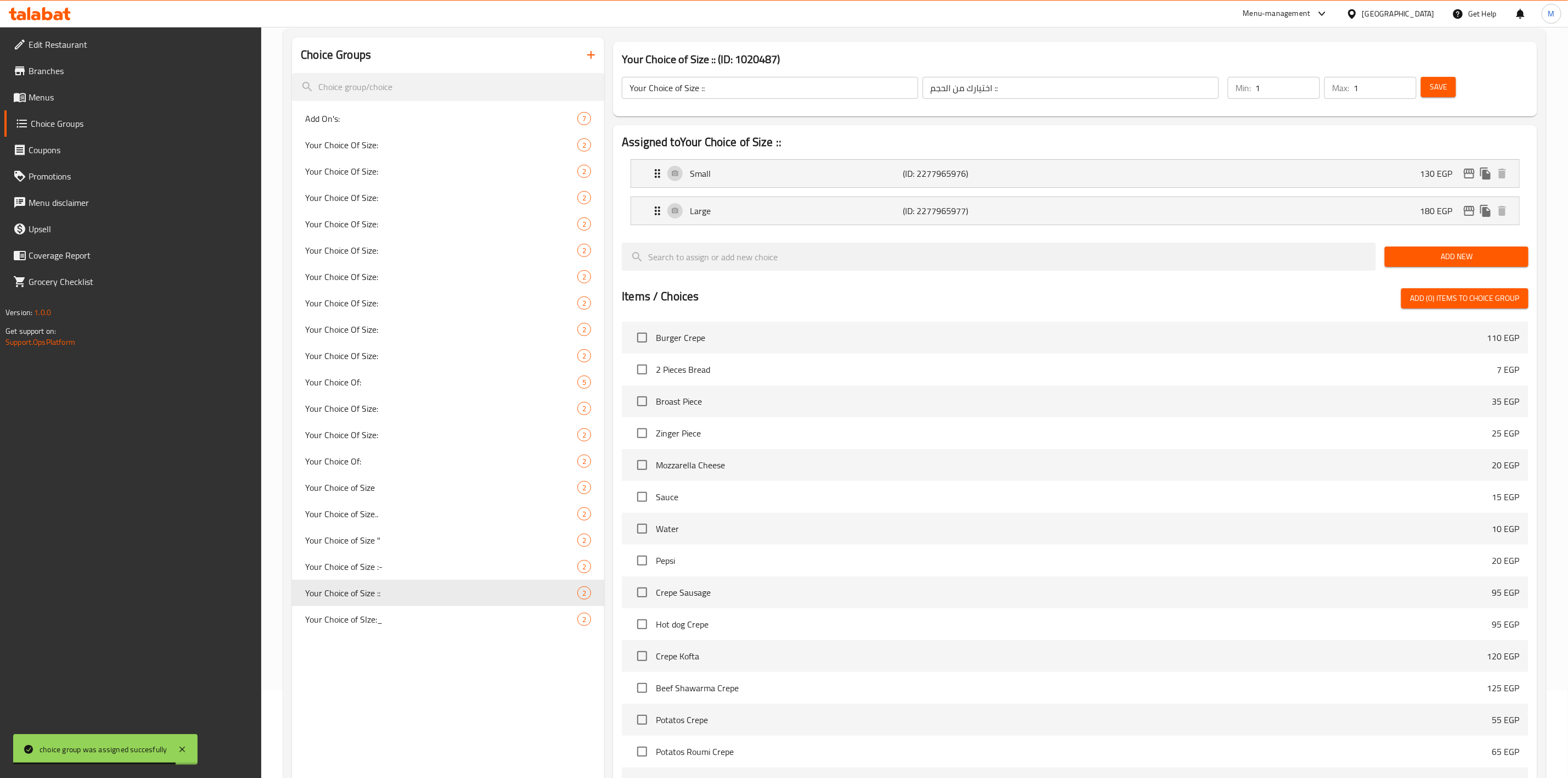
scroll to position [0, 0]
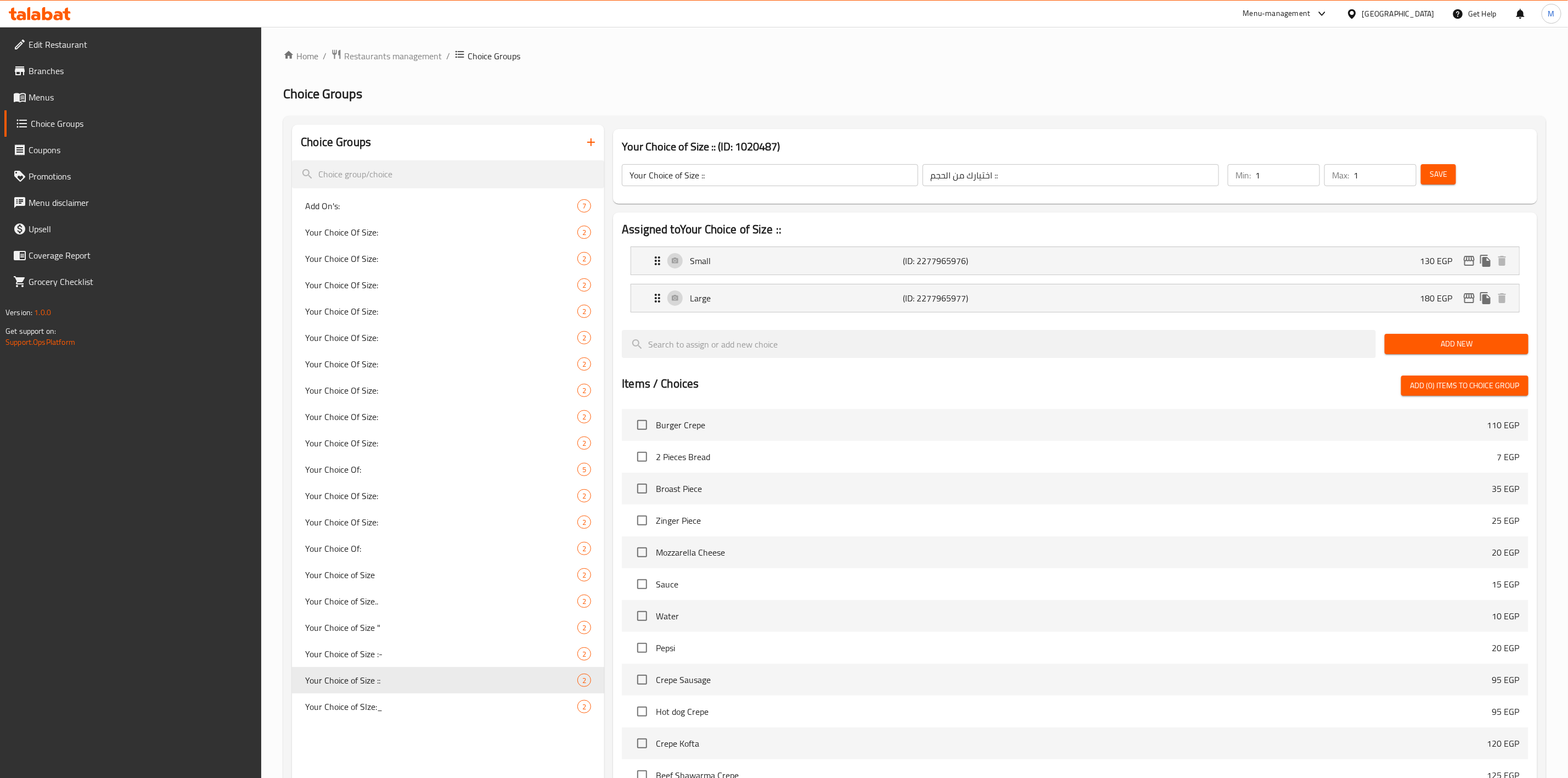
click at [590, 137] on icon "button" at bounding box center [591, 142] width 13 height 13
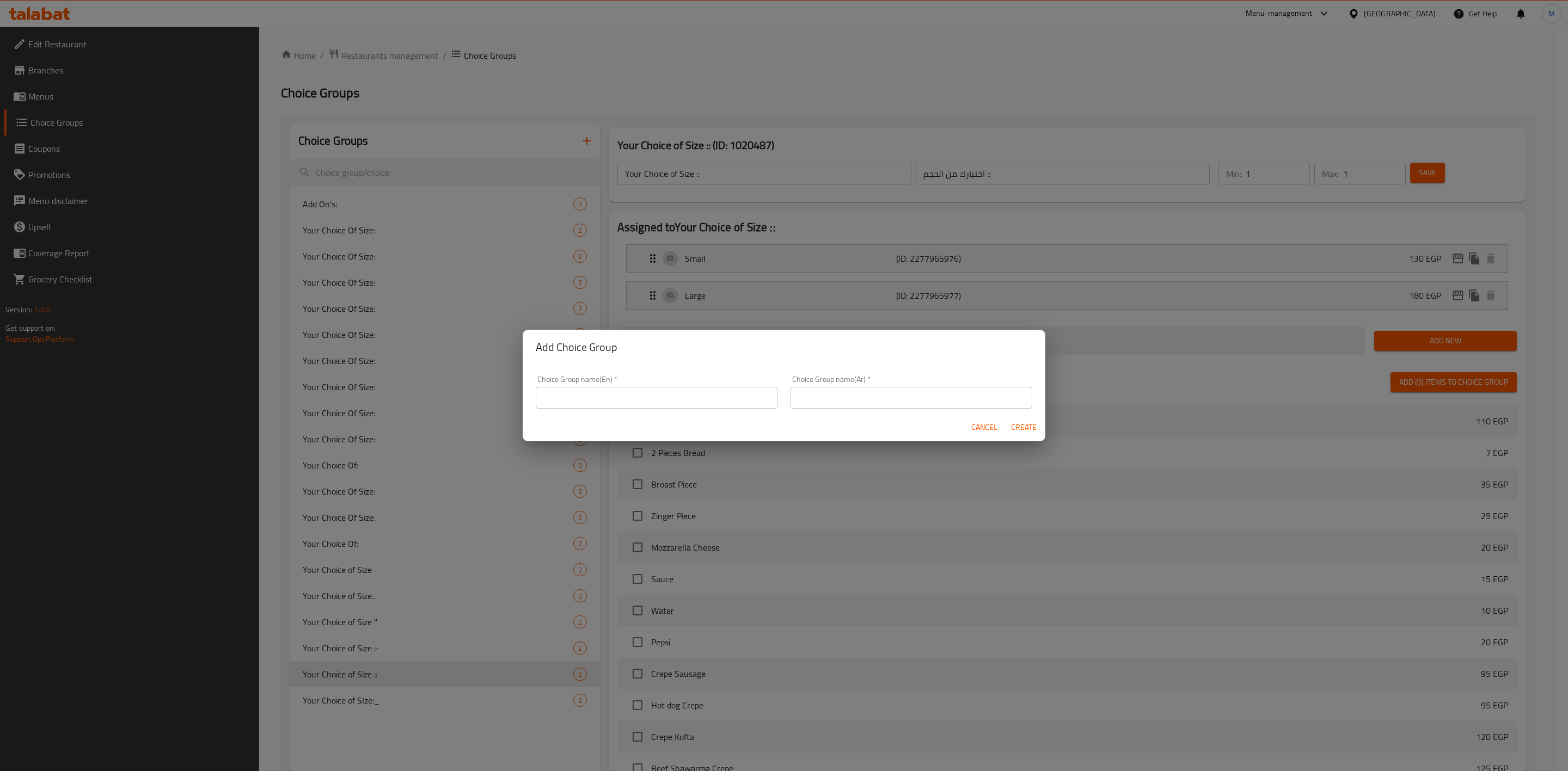
click at [617, 382] on div "Choice Group name(En)   * Choice Group name(En) *" at bounding box center [657, 392] width 241 height 33
click at [617, 387] on input "text" at bounding box center [657, 398] width 241 height 22
type input "إ"
type input "T"
type input "غ"
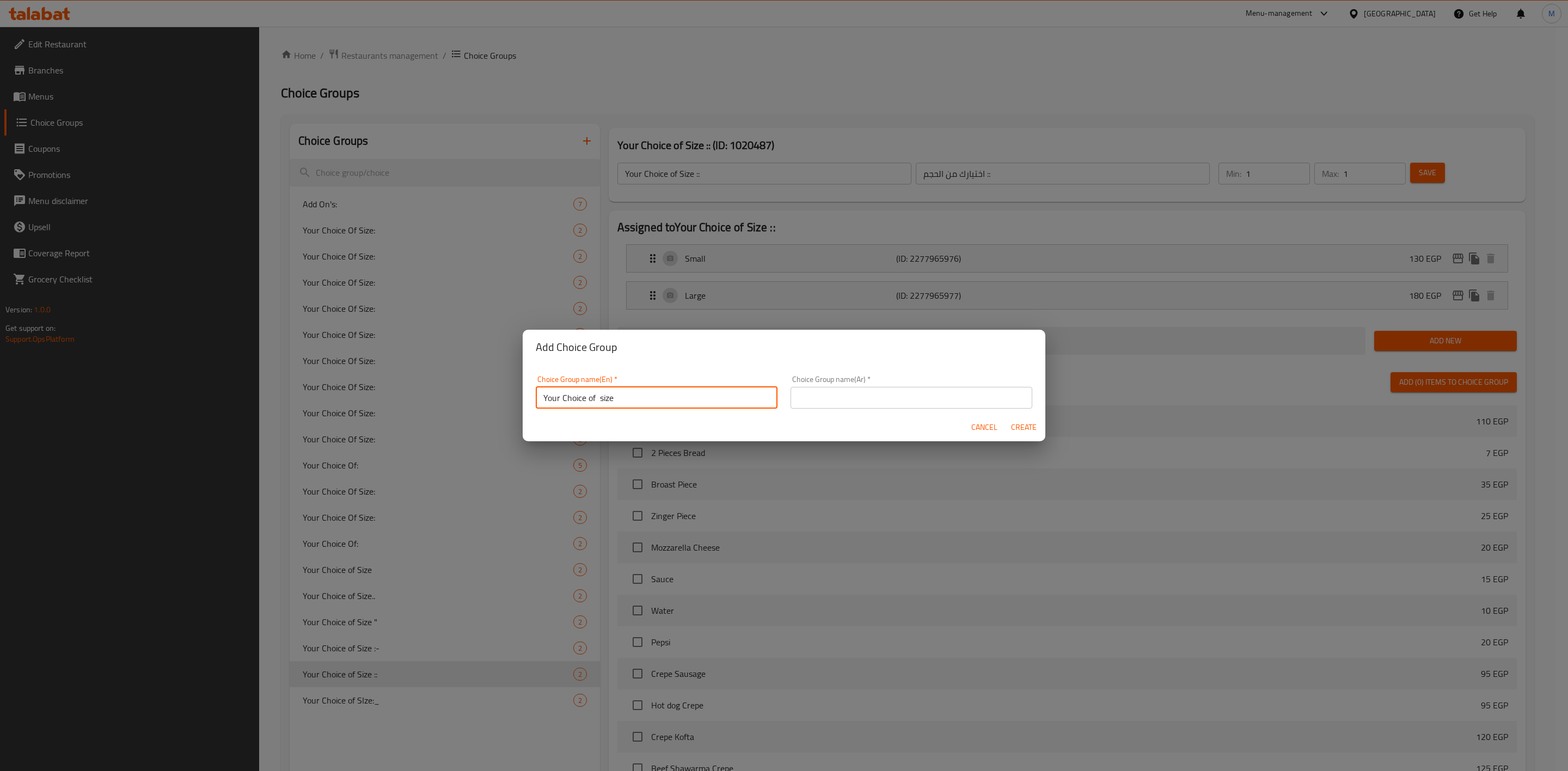
click at [601, 401] on input "Your Choice of size" at bounding box center [657, 398] width 241 height 22
type input "Your Choice of Size"
click at [813, 396] on input "text" at bounding box center [911, 398] width 241 height 22
type input "H"
click at [809, 425] on div "Cancel Create" at bounding box center [783, 427] width 522 height 29
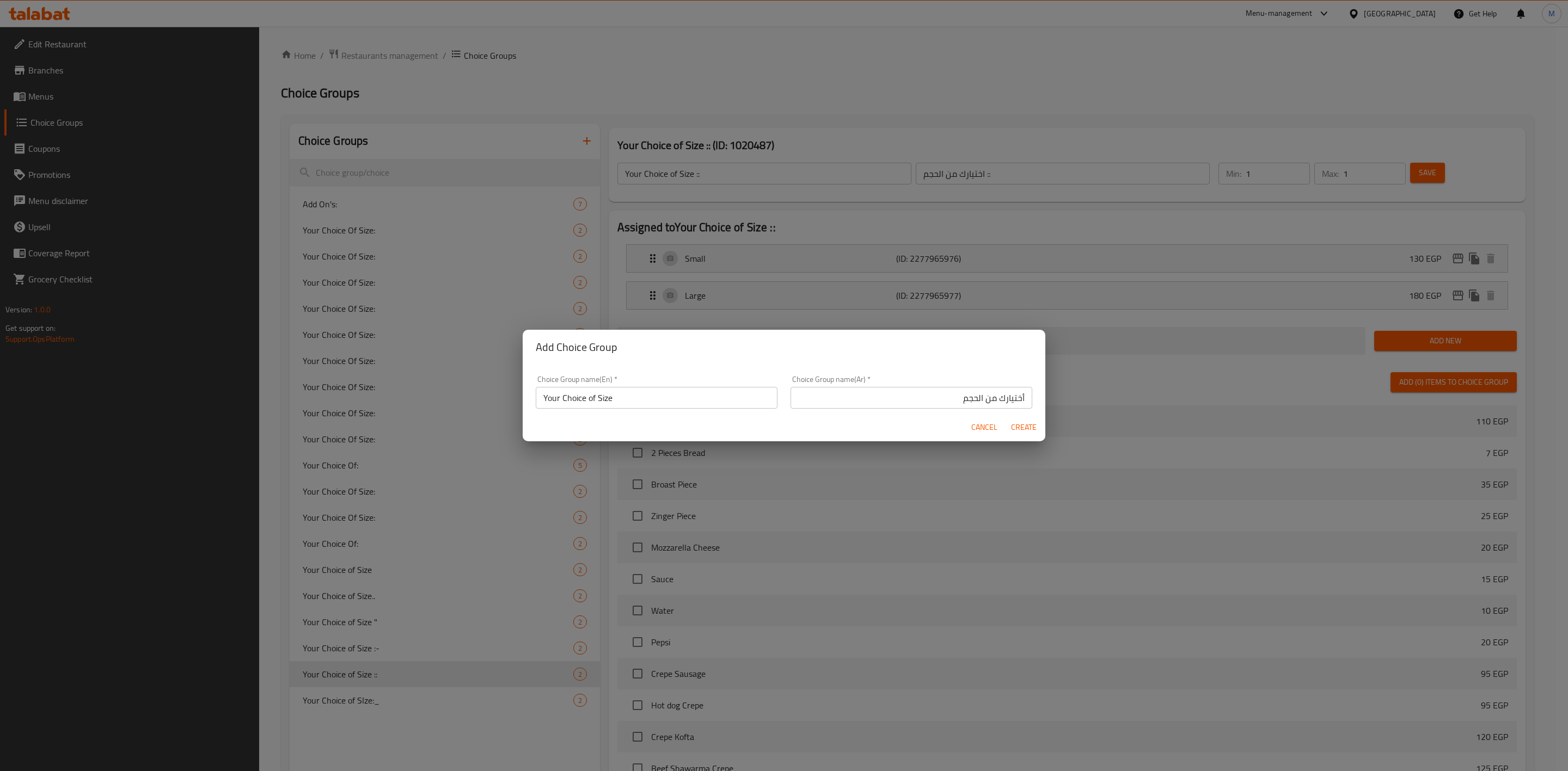
click at [922, 404] on input "أختيارك من الحجم" at bounding box center [911, 398] width 241 height 22
type input "أختيارك من الحجم"
click at [665, 400] on input "Your Choice of Size" at bounding box center [657, 398] width 241 height 22
type input "Your Choice of Size"
click at [1024, 430] on span "Create" at bounding box center [1023, 427] width 26 height 14
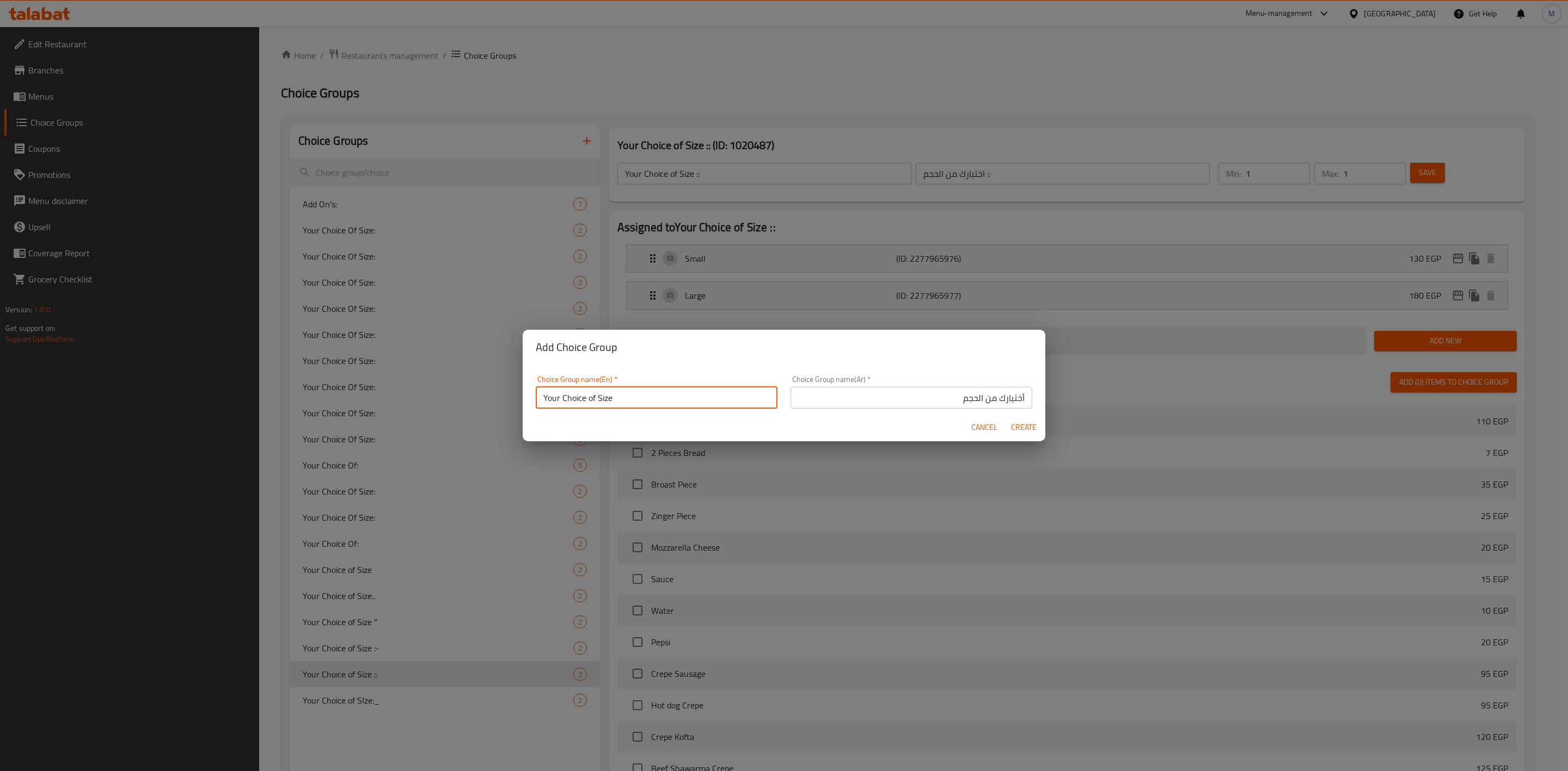
type input "Your Choice of Size"
type input "أختيارك من الحجم"
type input "0"
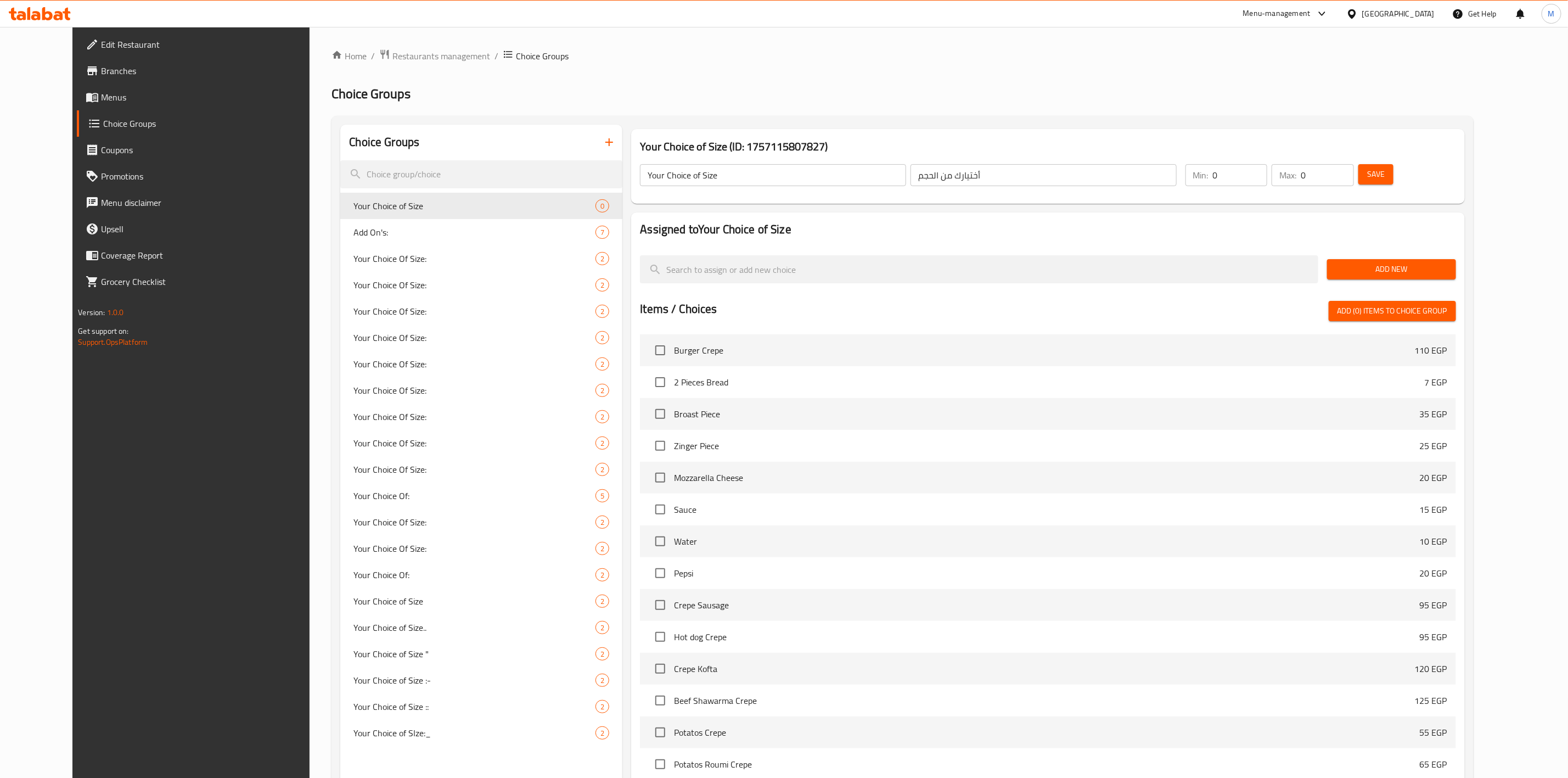
click at [1415, 270] on span "Add New" at bounding box center [1391, 269] width 111 height 14
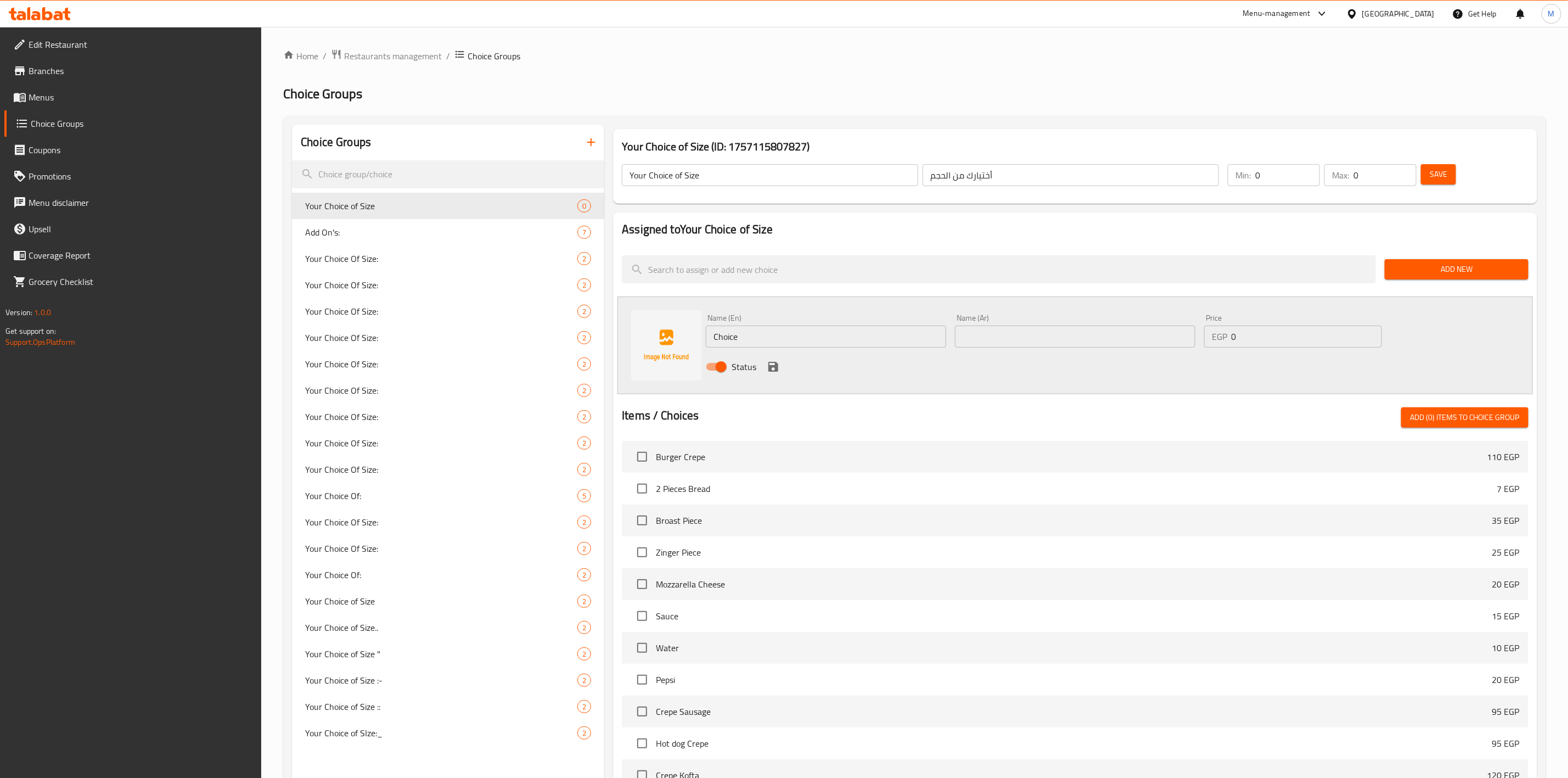
click at [814, 342] on input "Choice" at bounding box center [826, 336] width 240 height 22
type input "1"
drag, startPoint x: 1257, startPoint y: 344, endPoint x: 1197, endPoint y: 352, distance: 60.5
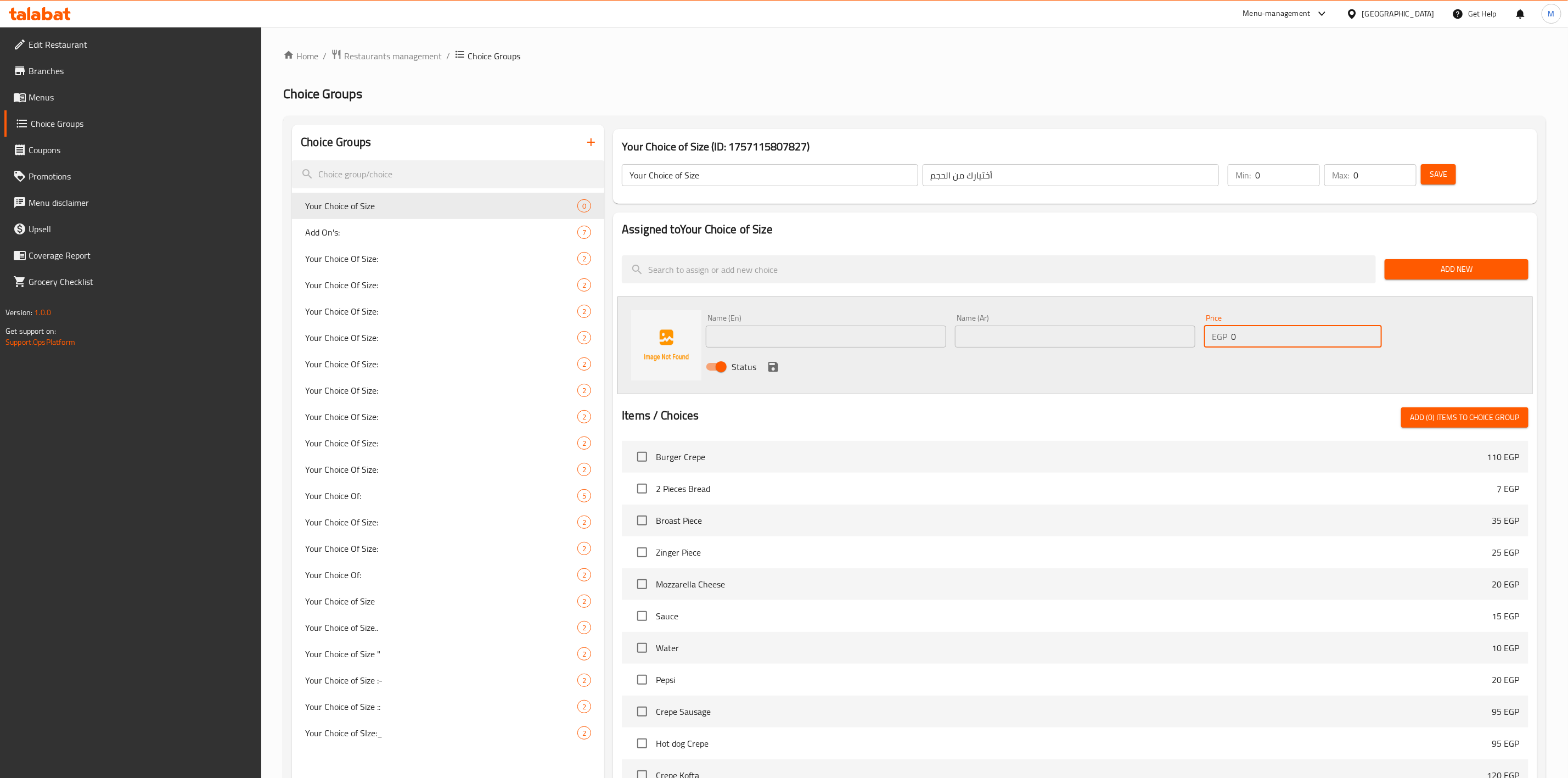
click at [1195, 353] on div "Name (En) Name (En) Name (Ar) Name (Ar) Price EGP 0 Price Status" at bounding box center [1075, 345] width 747 height 72
type input "110"
click at [759, 335] on input "text" at bounding box center [826, 336] width 240 height 22
type input "ٍ"
type input "Small"
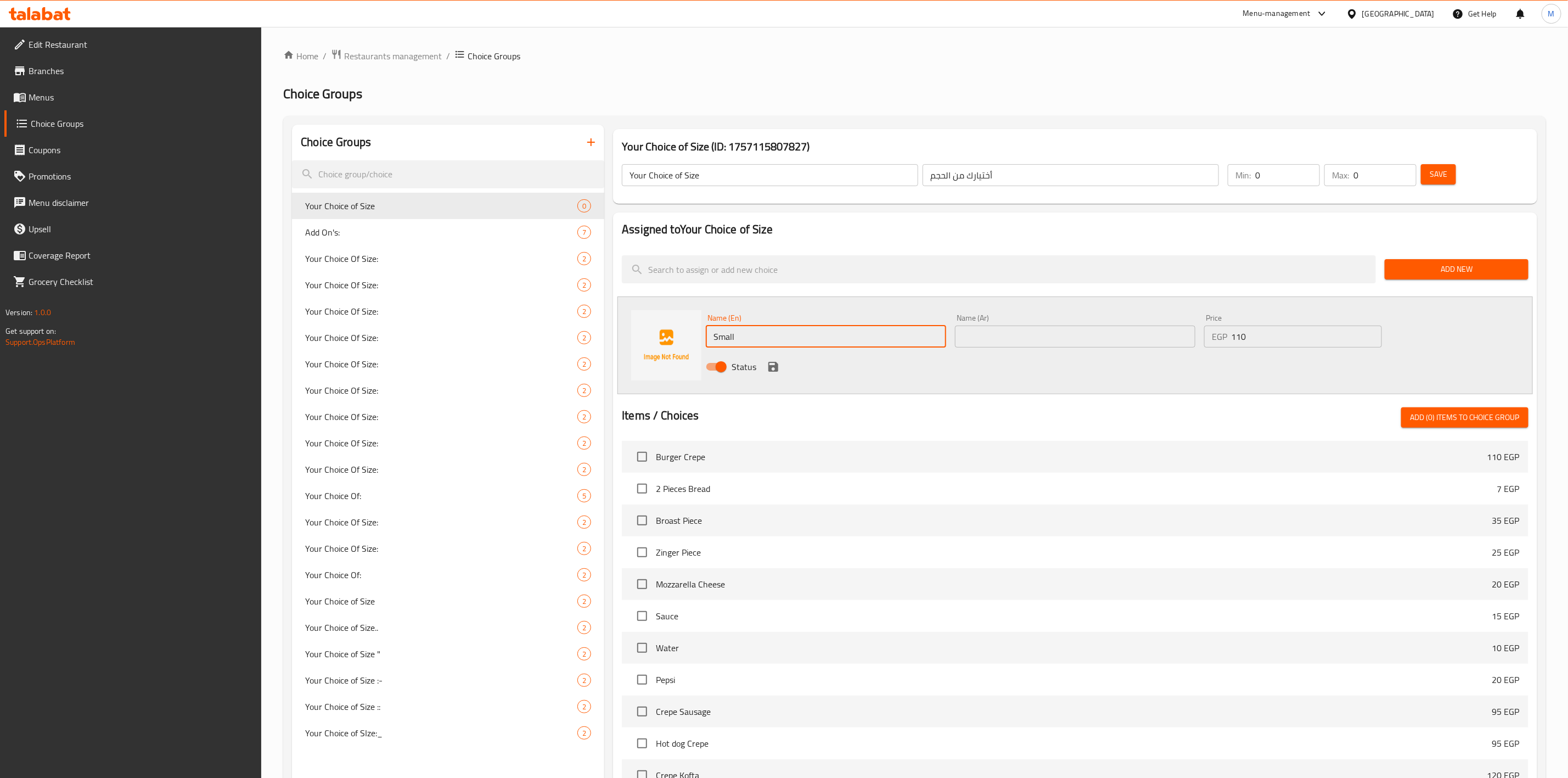
click at [990, 328] on input "text" at bounding box center [1075, 336] width 240 height 22
type input "صغير"
click at [773, 365] on icon "save" at bounding box center [773, 367] width 10 height 10
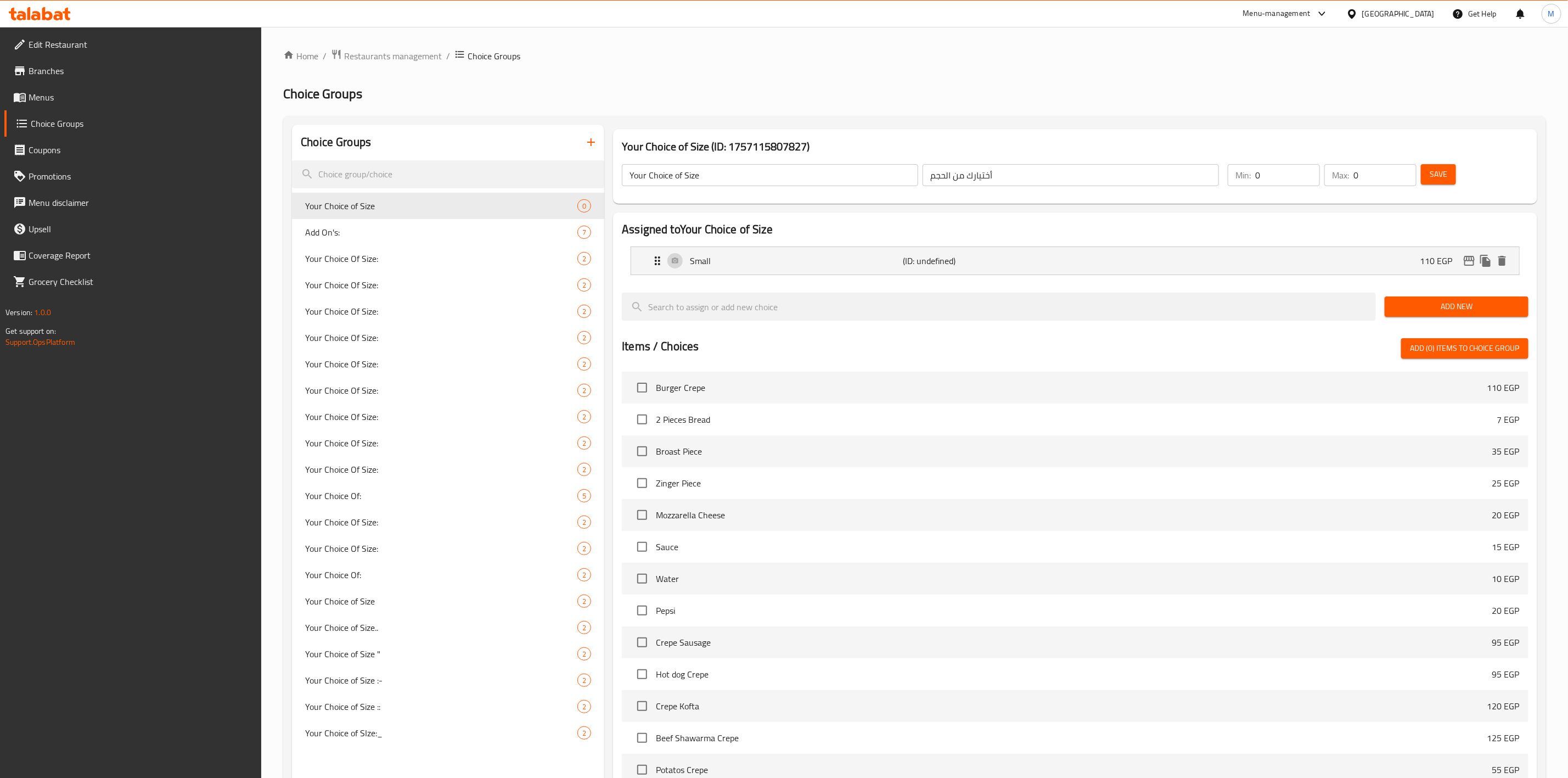
click at [1461, 312] on span "Add New" at bounding box center [1457, 306] width 127 height 14
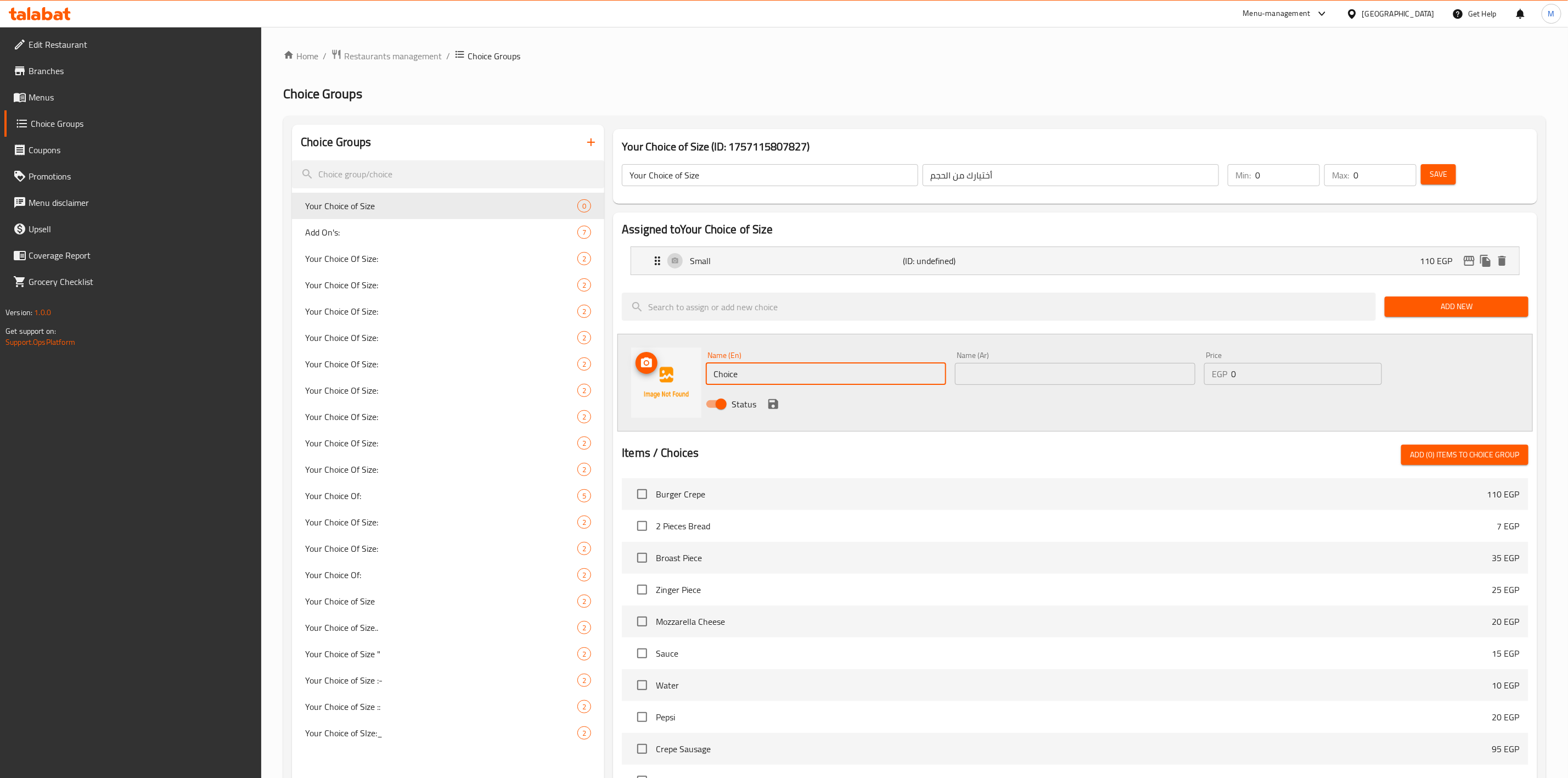
drag, startPoint x: 797, startPoint y: 364, endPoint x: 666, endPoint y: 393, distance: 134.2
click at [666, 393] on div "Name (En) Choice Name (En) Name (Ar) Name (Ar) Price EGP 0 Price Status" at bounding box center [1075, 383] width 915 height 97
type input "Large"
click at [1008, 365] on input "text" at bounding box center [1075, 374] width 240 height 22
type input "كبير"
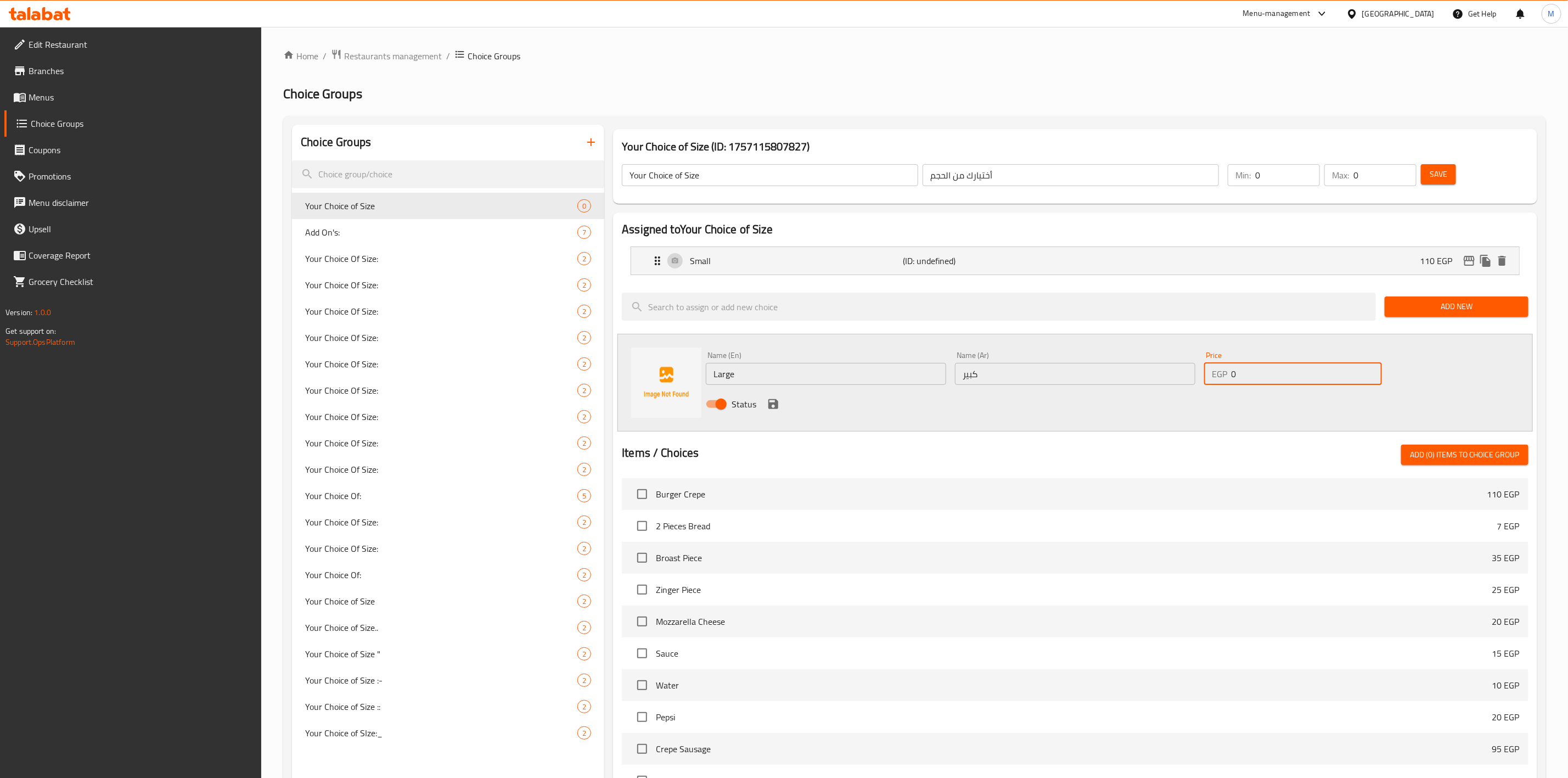
drag, startPoint x: 1251, startPoint y: 376, endPoint x: 1140, endPoint y: 374, distance: 111.0
click at [1161, 376] on div "Name (En) Large Name (En) Name (Ar) كبير Name (Ar) Price EGP 0 Price Status" at bounding box center [1075, 383] width 747 height 72
type input "160"
click at [773, 405] on icon "save" at bounding box center [773, 404] width 13 height 13
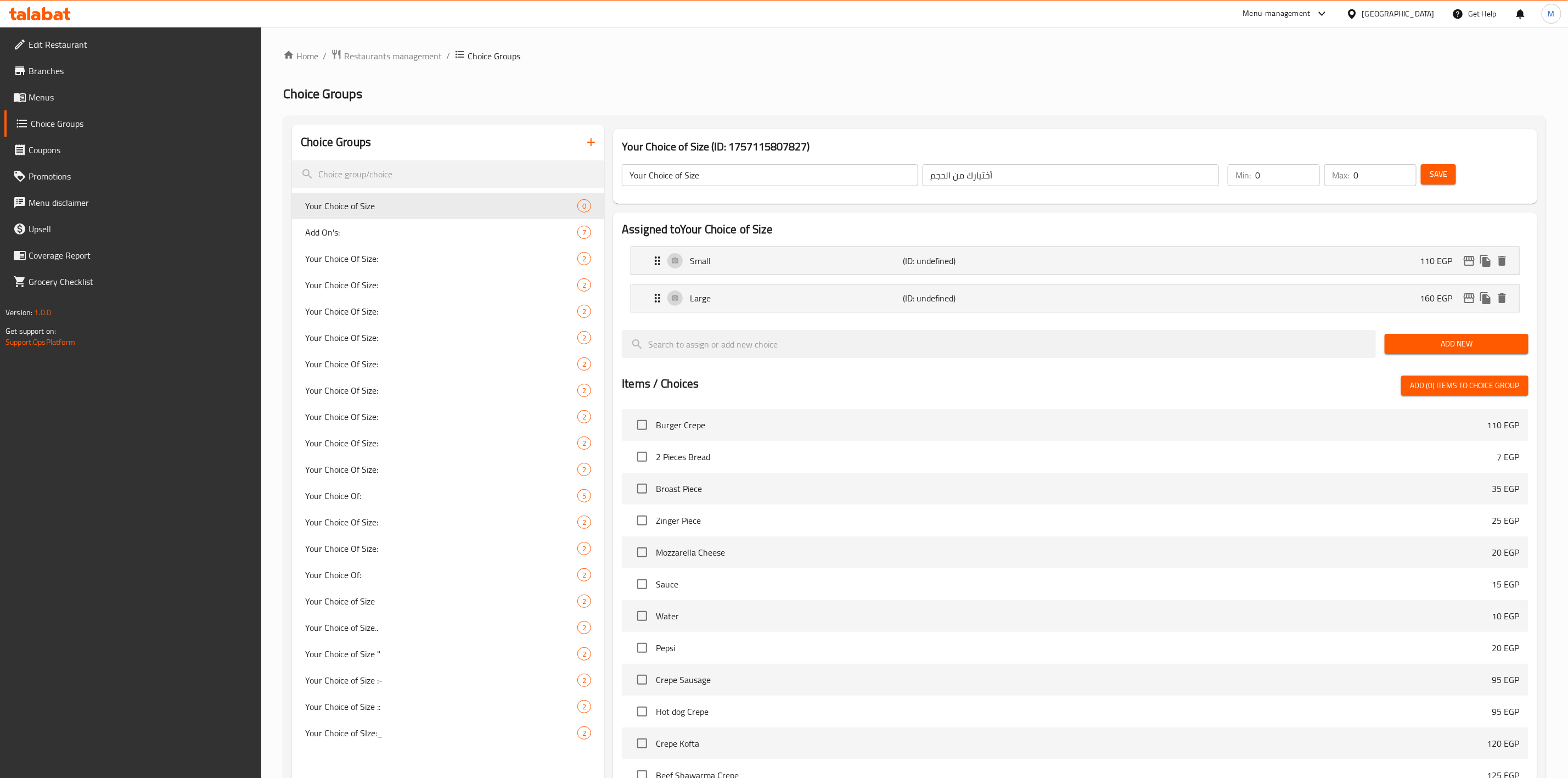
click at [1444, 174] on span "Save" at bounding box center [1439, 174] width 18 height 14
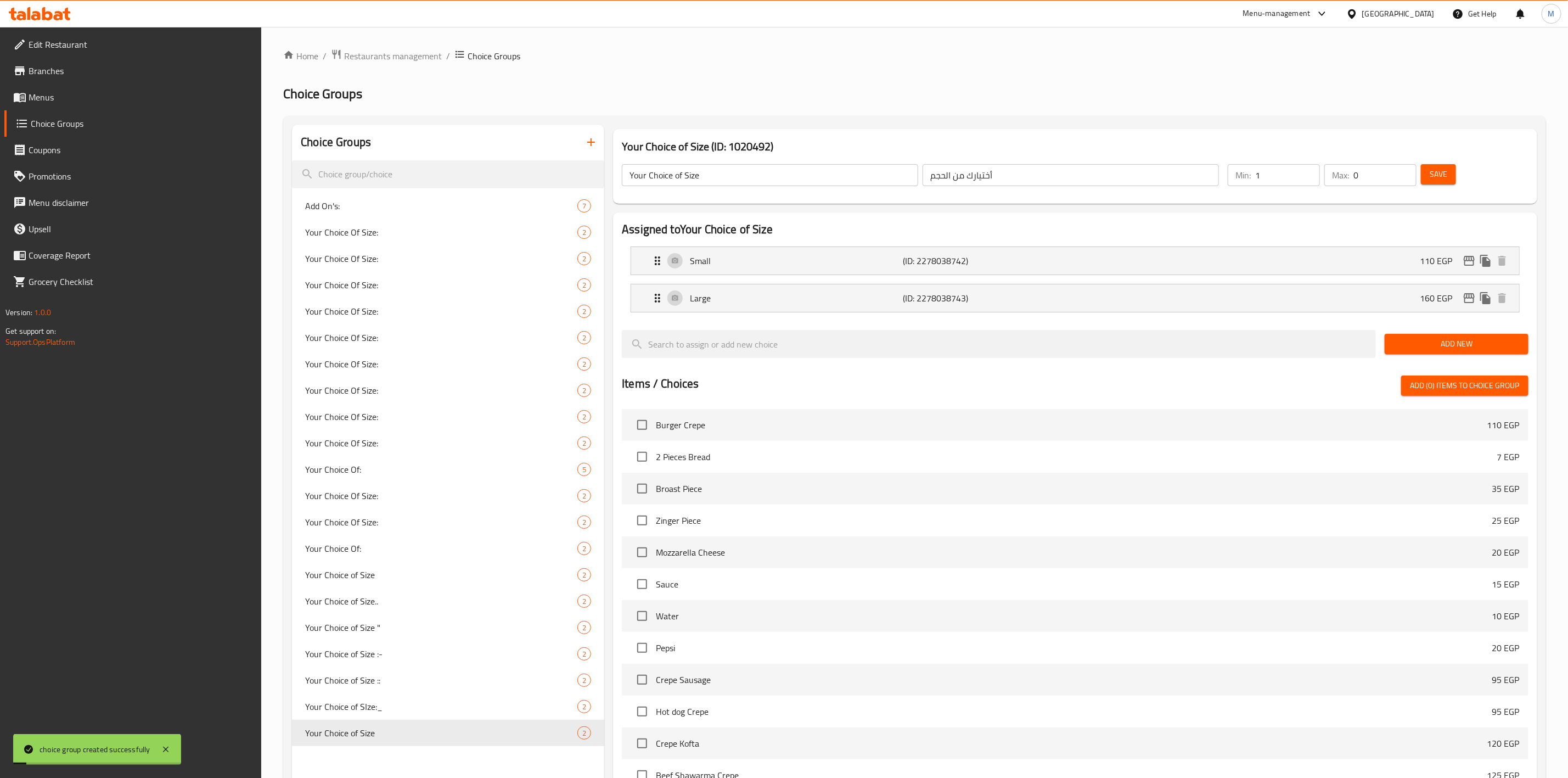
type input "1"
click at [1306, 171] on input "1" at bounding box center [1288, 175] width 65 height 22
click at [1402, 175] on input "0" at bounding box center [1385, 175] width 63 height 22
click at [1411, 171] on input "0" at bounding box center [1385, 175] width 63 height 22
type input "1"
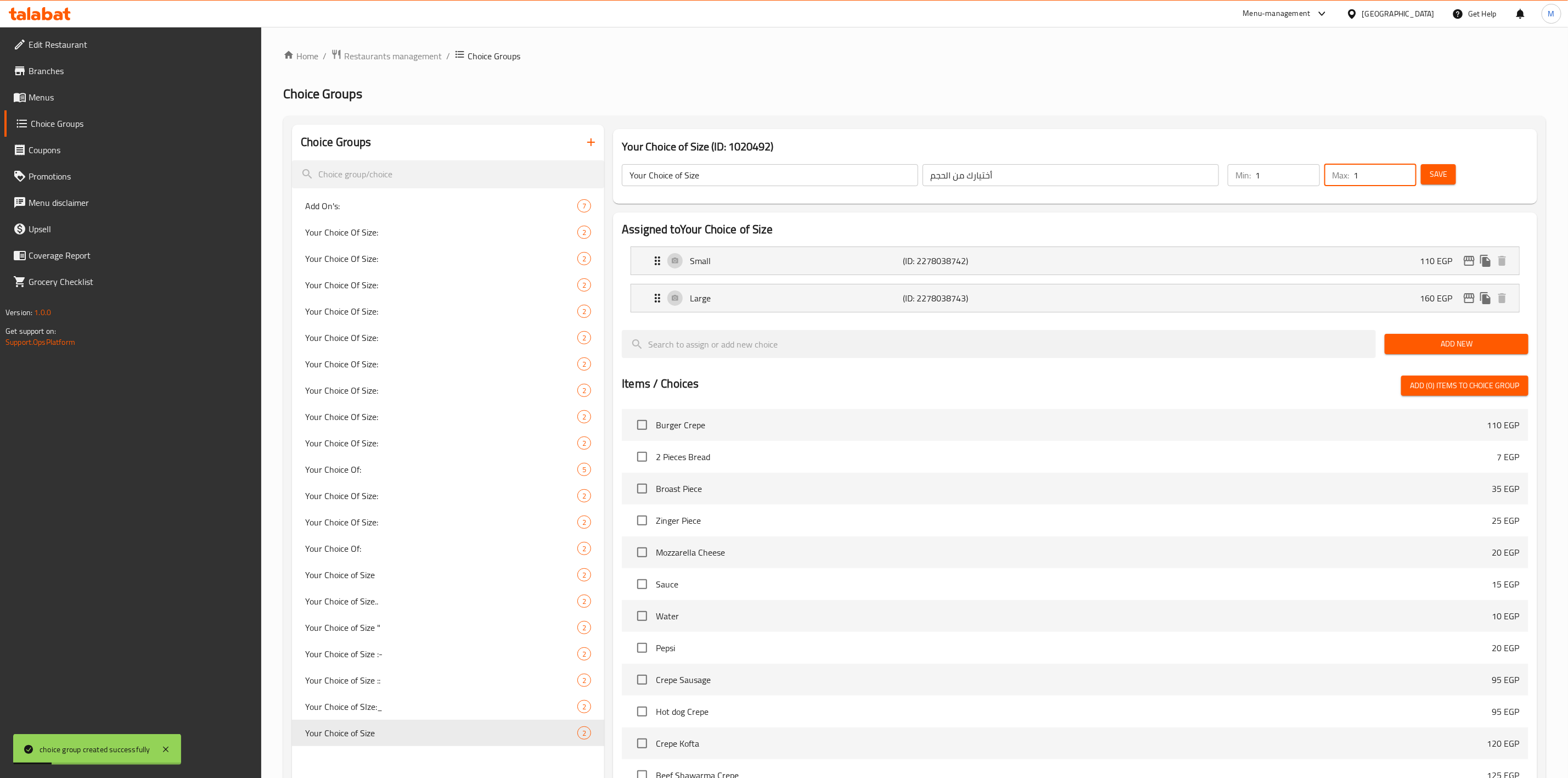
click at [1405, 172] on input "1" at bounding box center [1385, 175] width 63 height 22
click at [1431, 167] on button "Save" at bounding box center [1438, 174] width 35 height 20
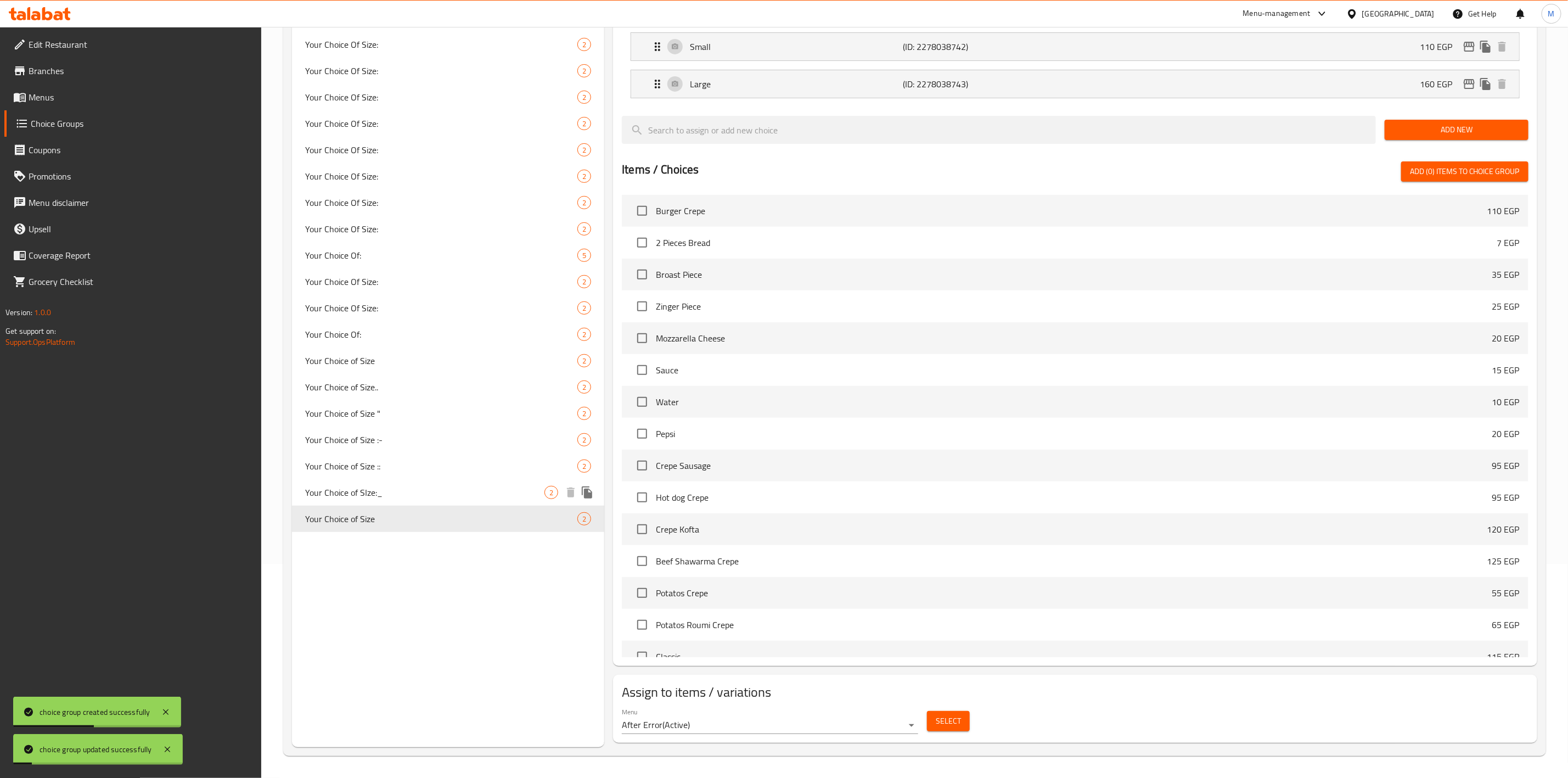
click at [432, 498] on span "Your Choice of SIze:_" at bounding box center [424, 493] width 239 height 13
type input "Your Choice of SIze:_"
type input "اختيارك من الحجم:_"
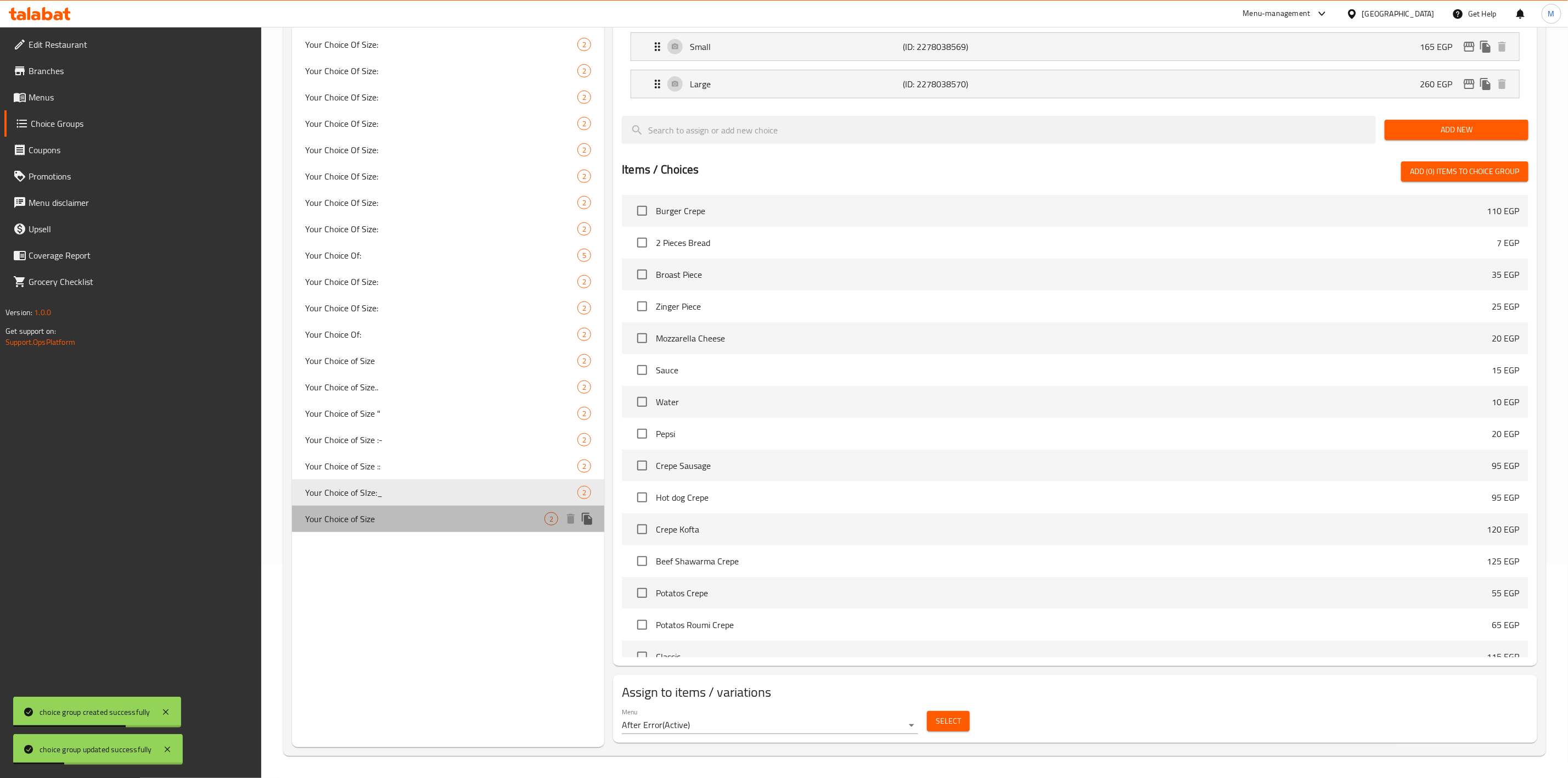
click at [403, 529] on div "Your Choice of Size 2" at bounding box center [448, 519] width 312 height 26
type input "Your Choice of Size"
type input "أختيارك من الحجم"
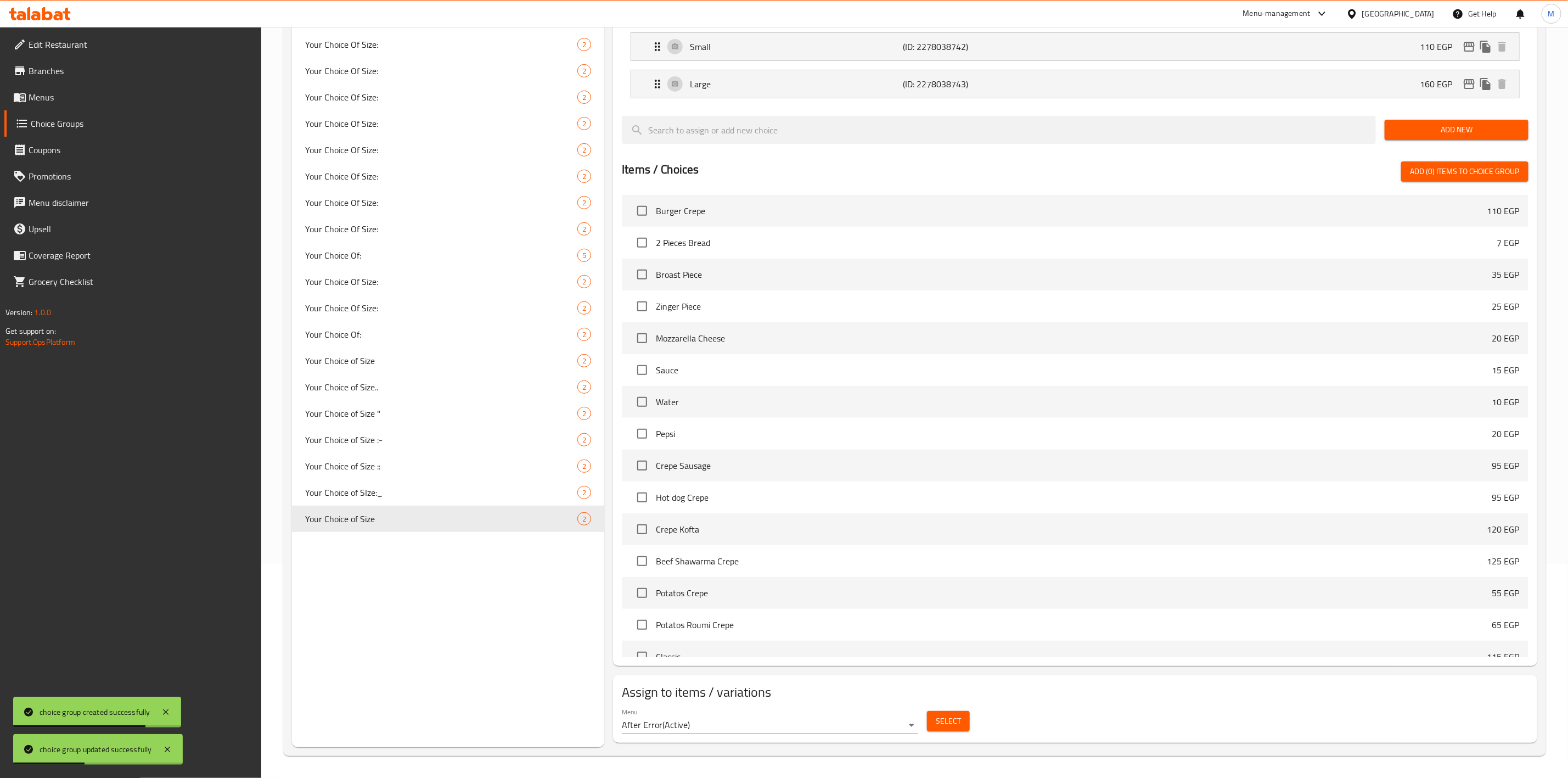
click at [946, 732] on div "Select" at bounding box center [949, 721] width 52 height 29
click at [947, 725] on span "Select" at bounding box center [948, 721] width 25 height 14
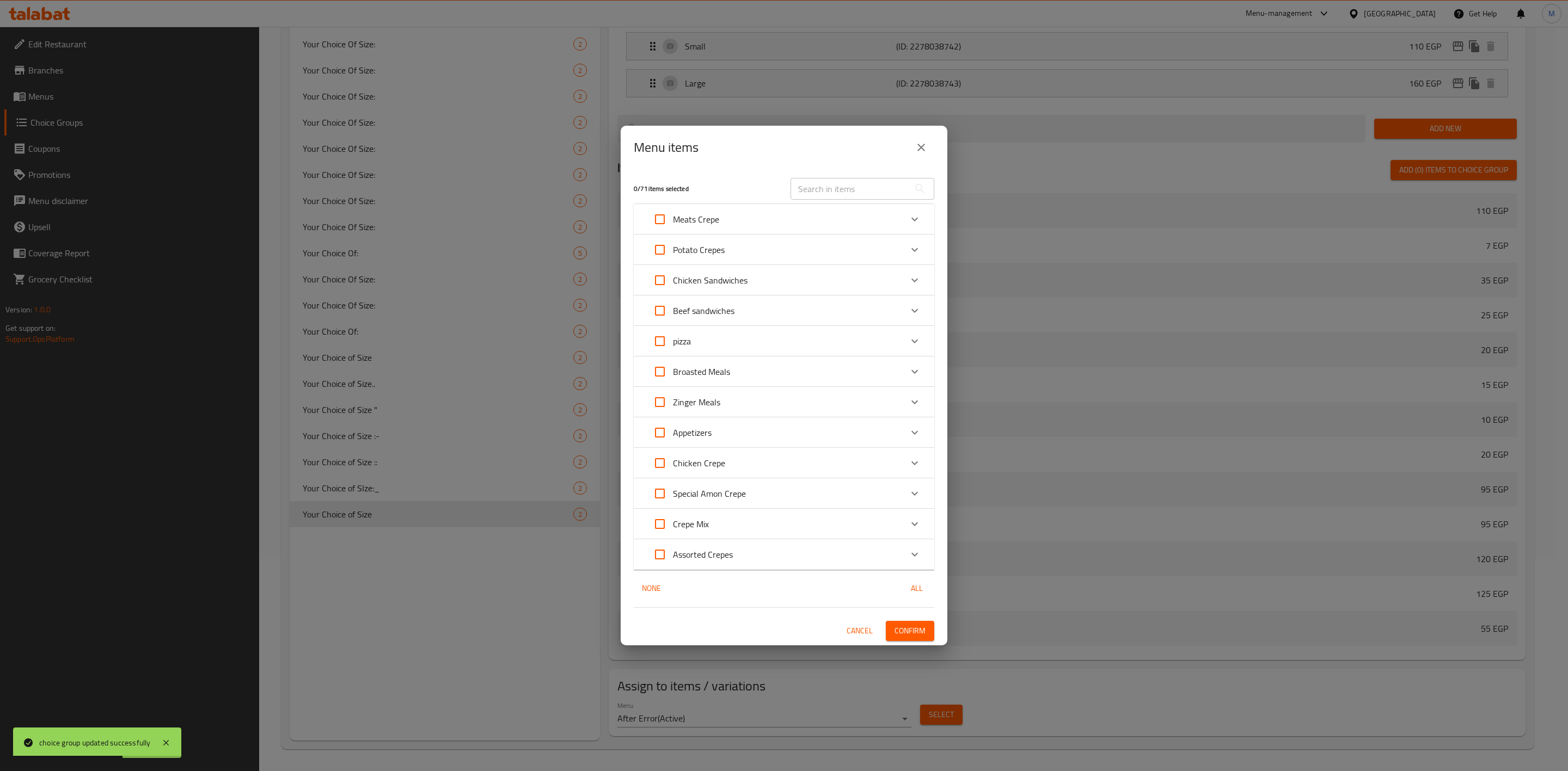
click at [766, 340] on div "pizza" at bounding box center [774, 341] width 255 height 26
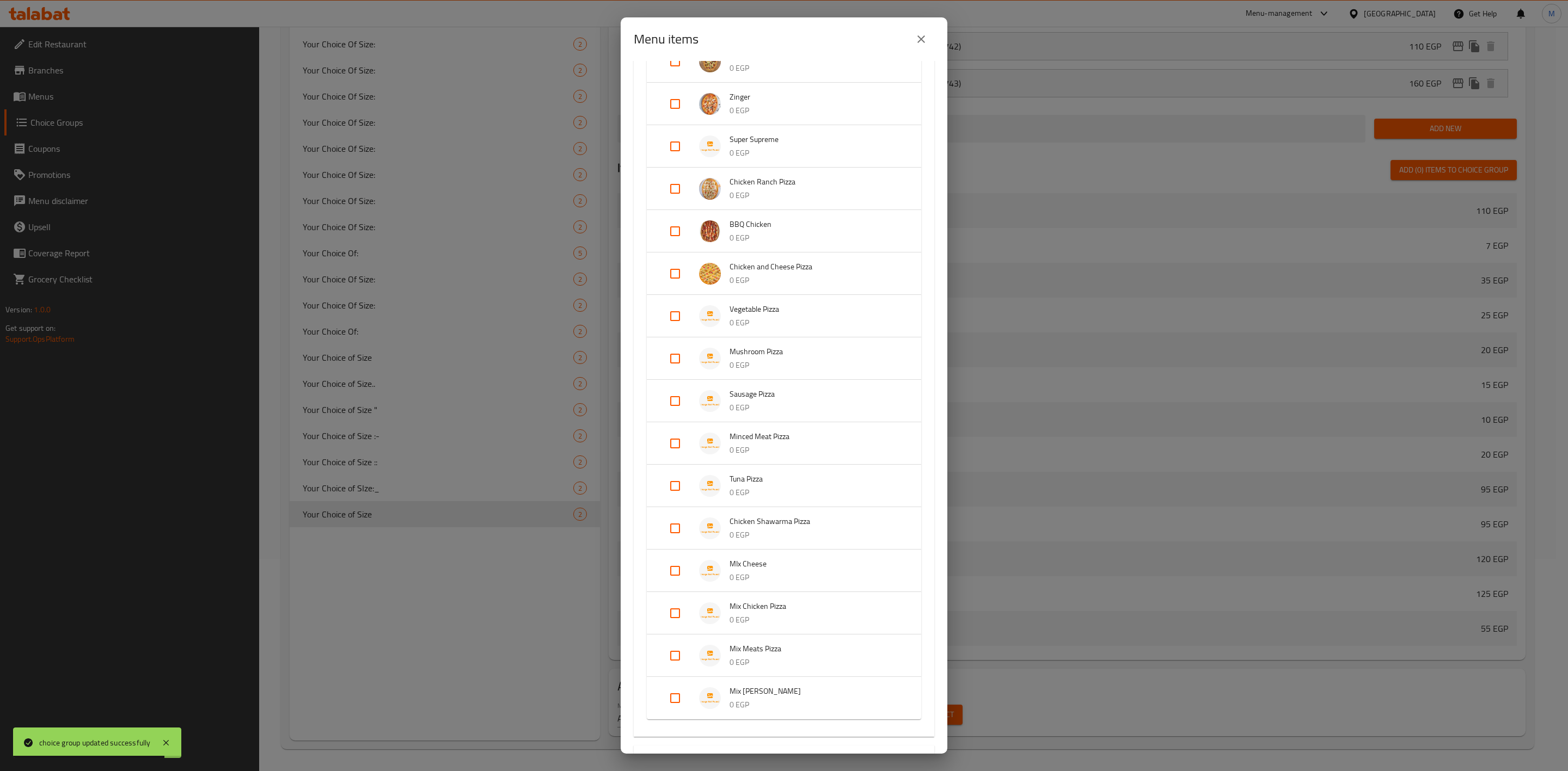
scroll to position [408, 0]
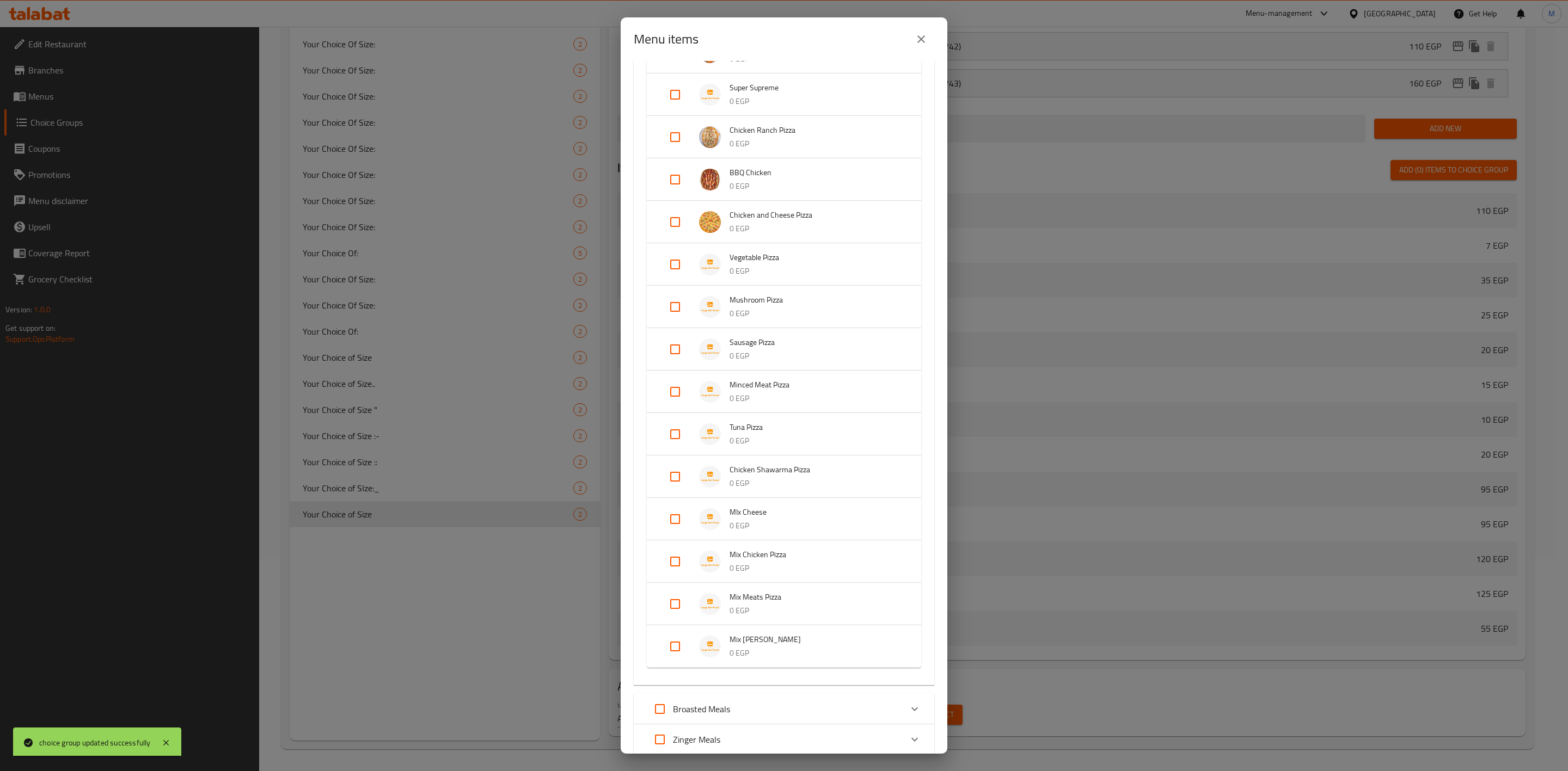
click at [673, 517] on input "Expand" at bounding box center [675, 519] width 26 height 26
checkbox input "true"
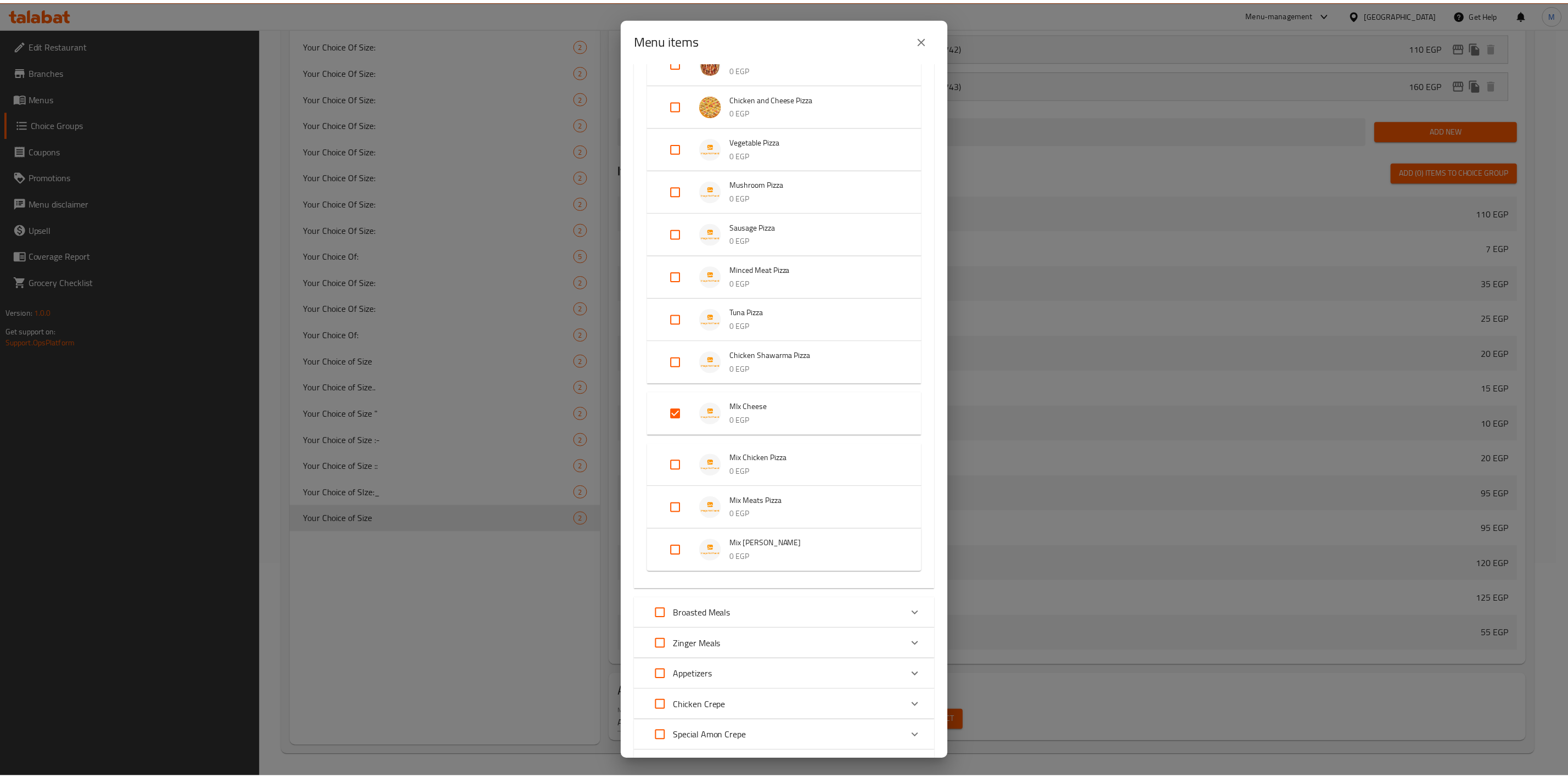
scroll to position [658, 0]
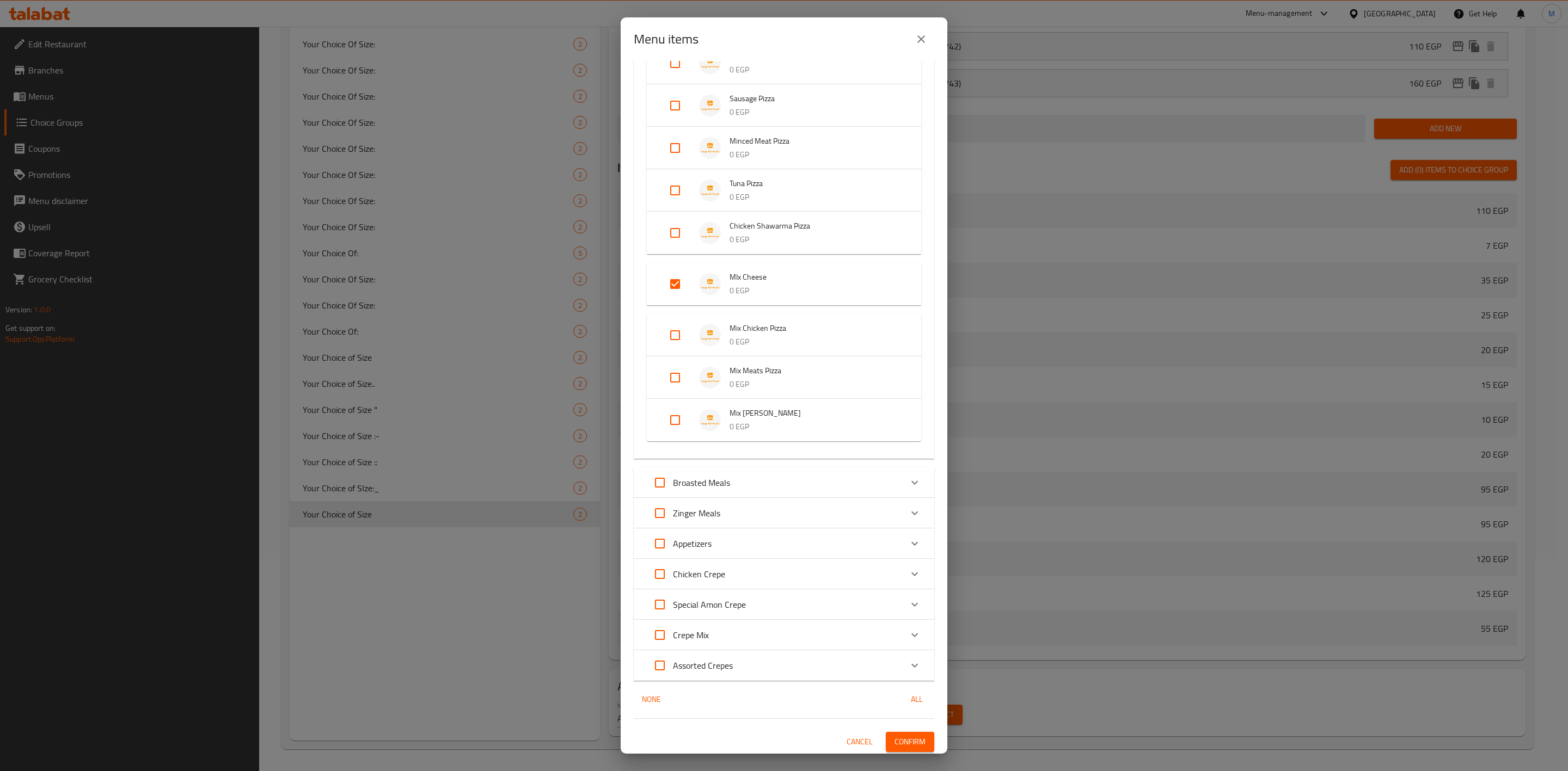
click at [904, 736] on span "Confirm" at bounding box center [910, 742] width 31 height 14
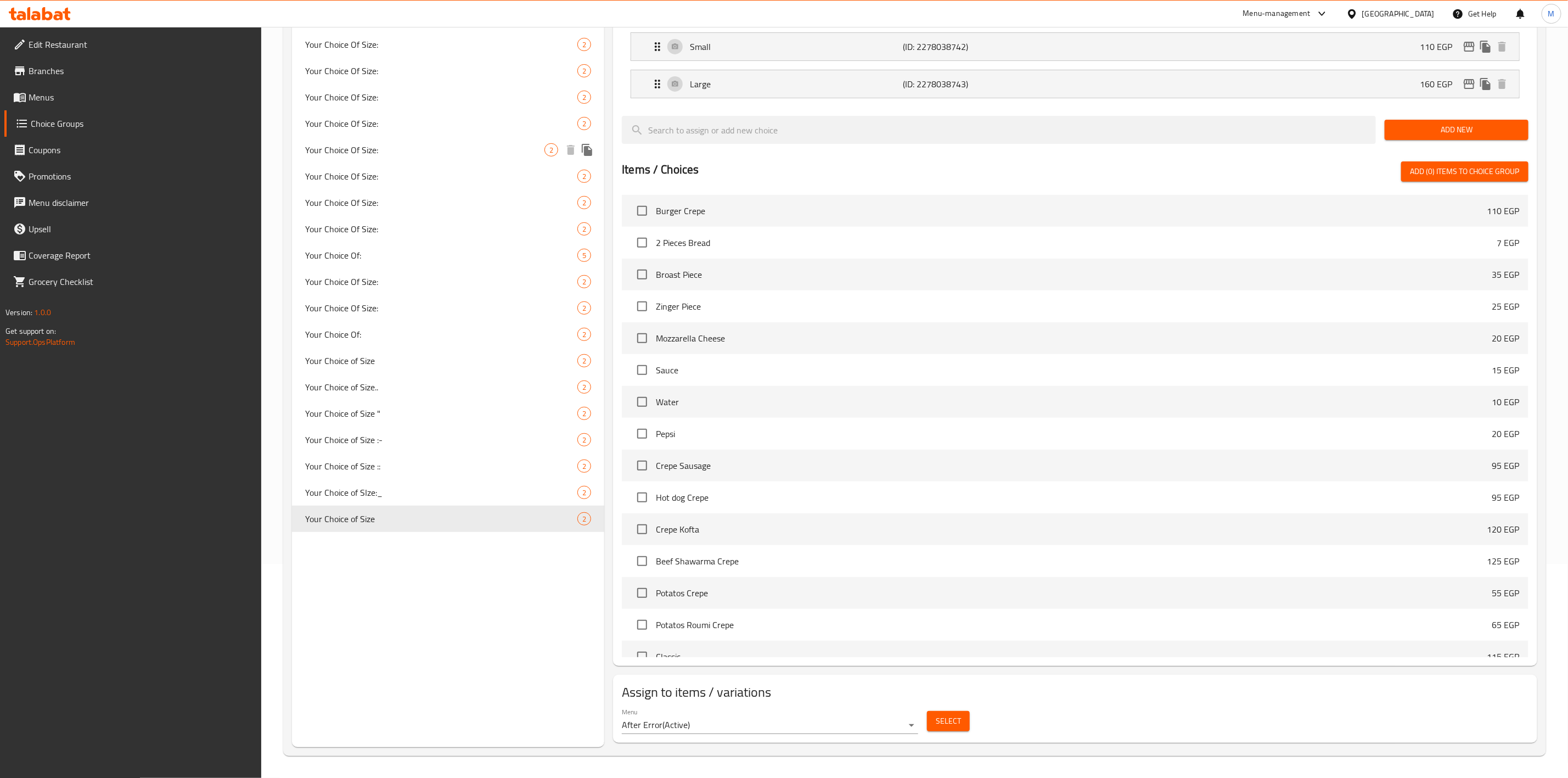
scroll to position [0, 0]
